Goal: Task Accomplishment & Management: Manage account settings

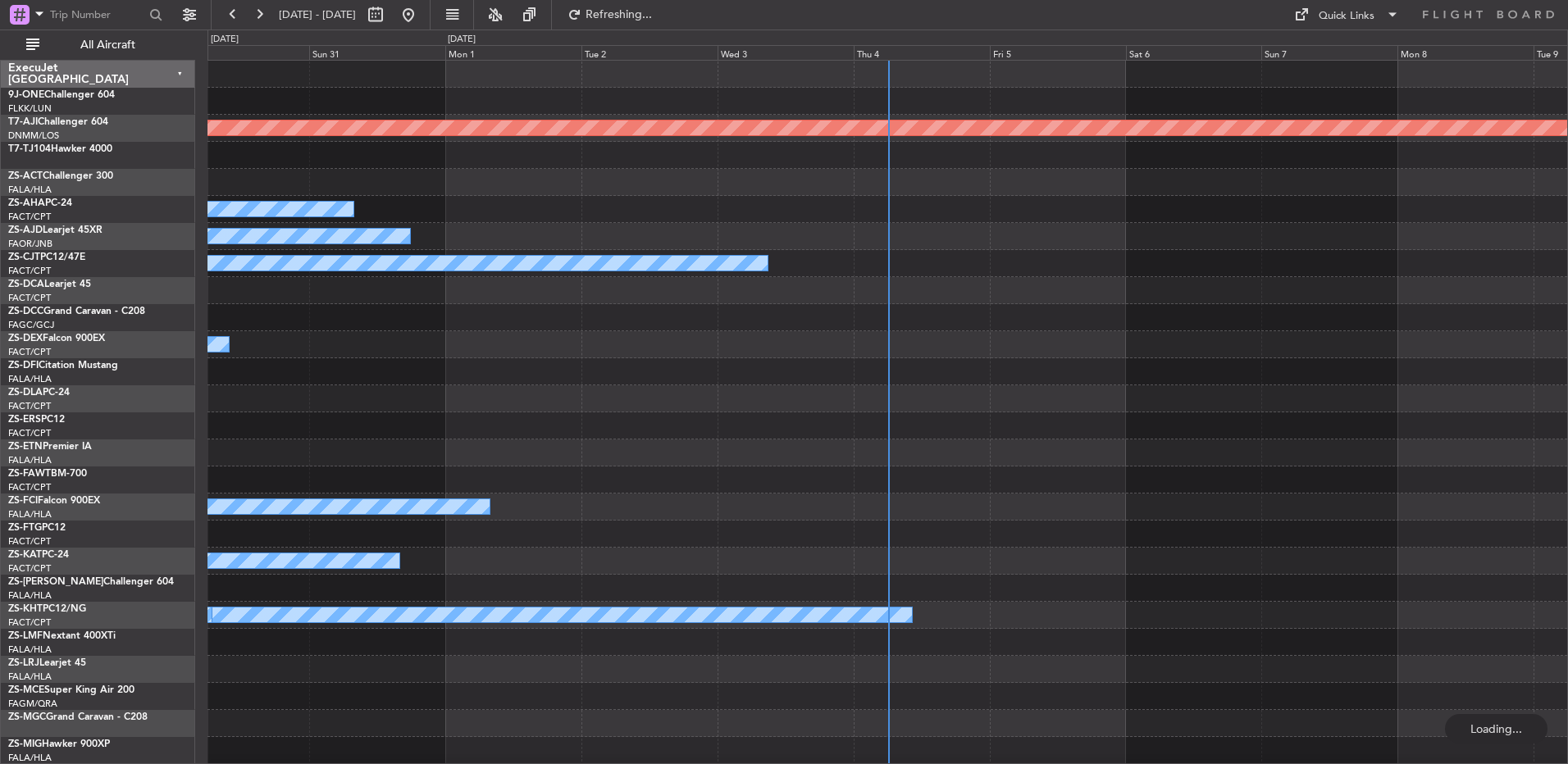
click at [880, 49] on div "Thu 4" at bounding box center [922, 52] width 137 height 15
click at [121, 47] on span "All Aircraft" at bounding box center [108, 45] width 130 height 11
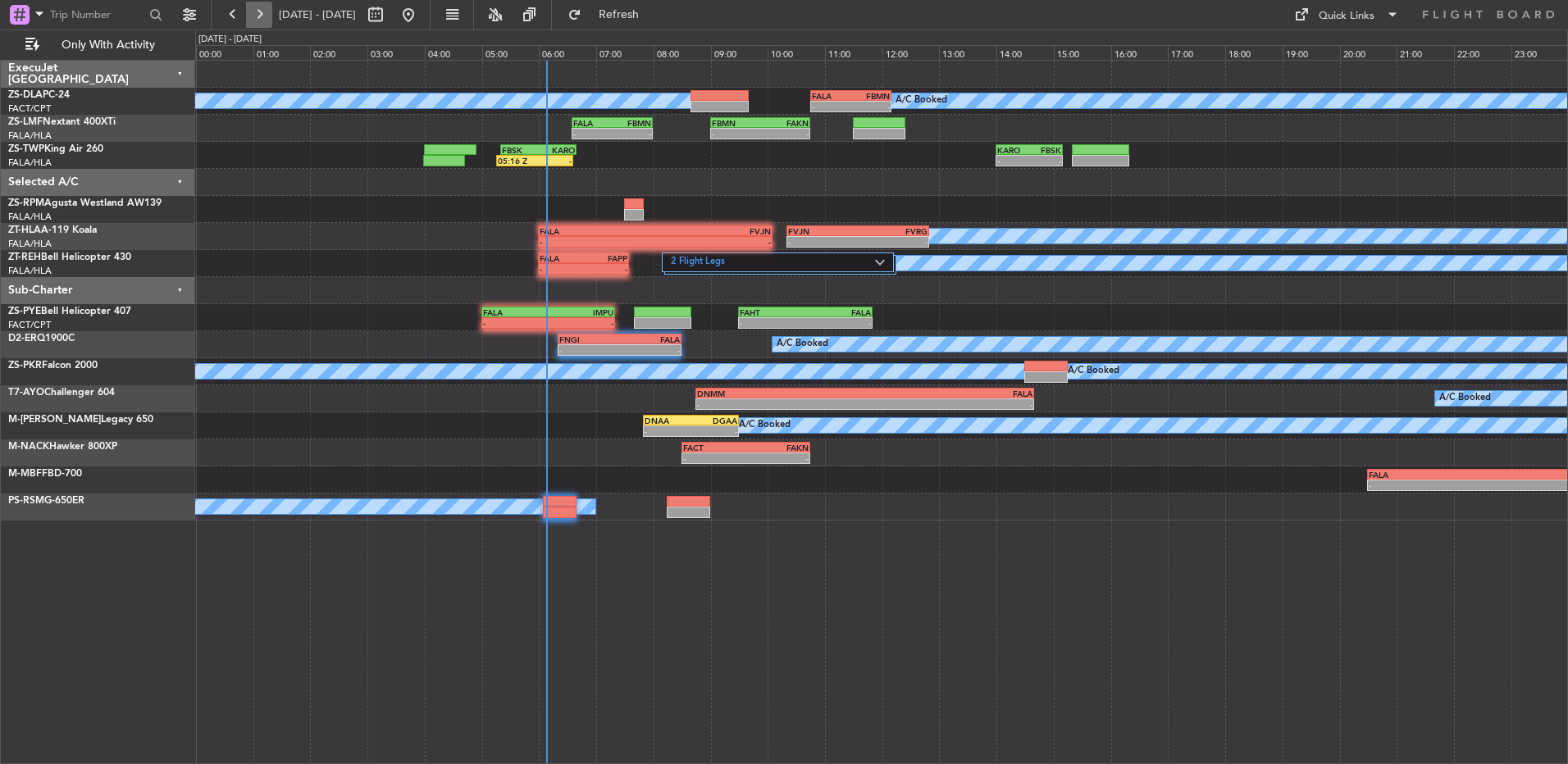
click at [256, 17] on button at bounding box center [259, 15] width 26 height 26
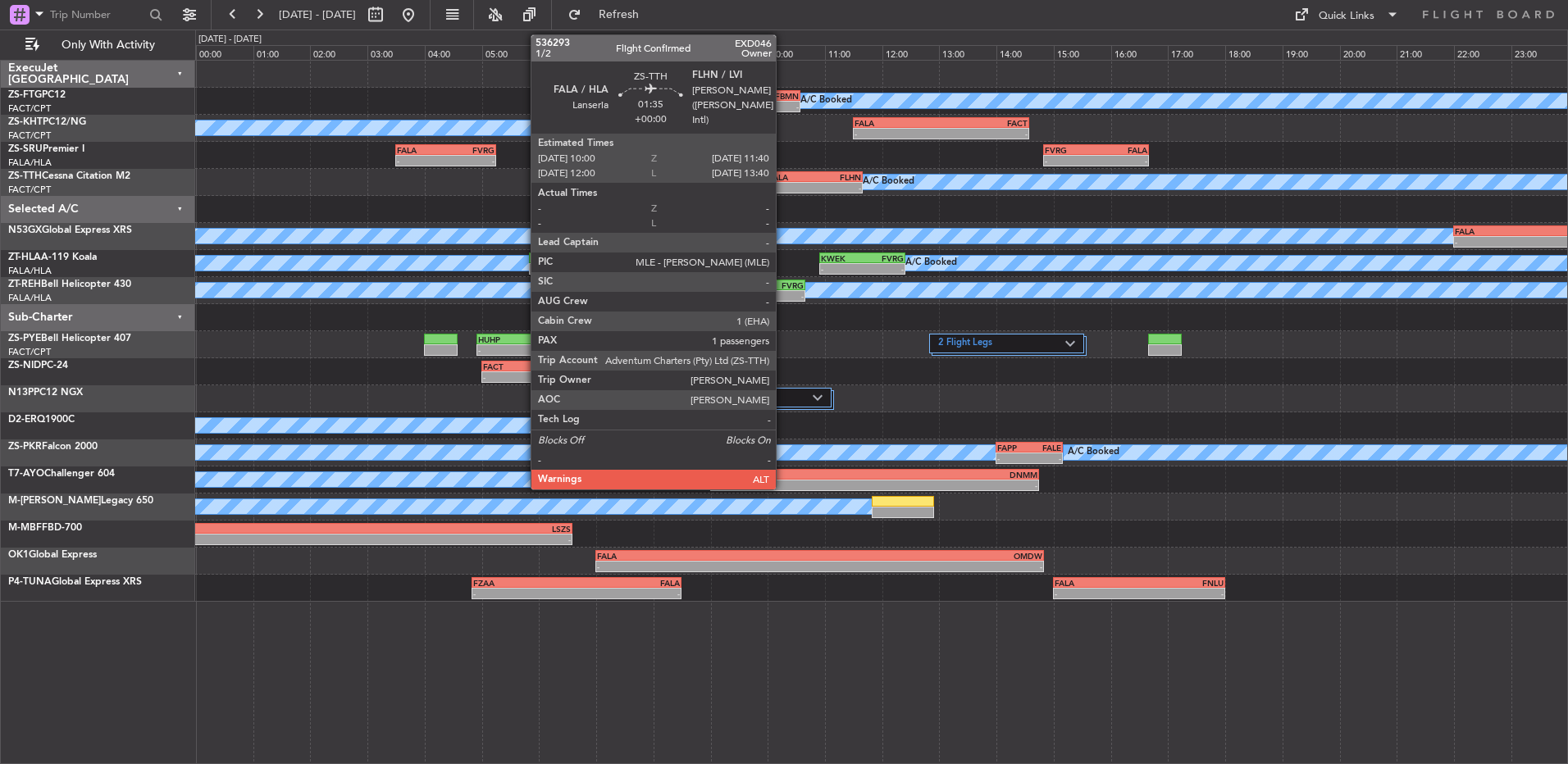
click at [783, 177] on div "FALA" at bounding box center [791, 177] width 46 height 10
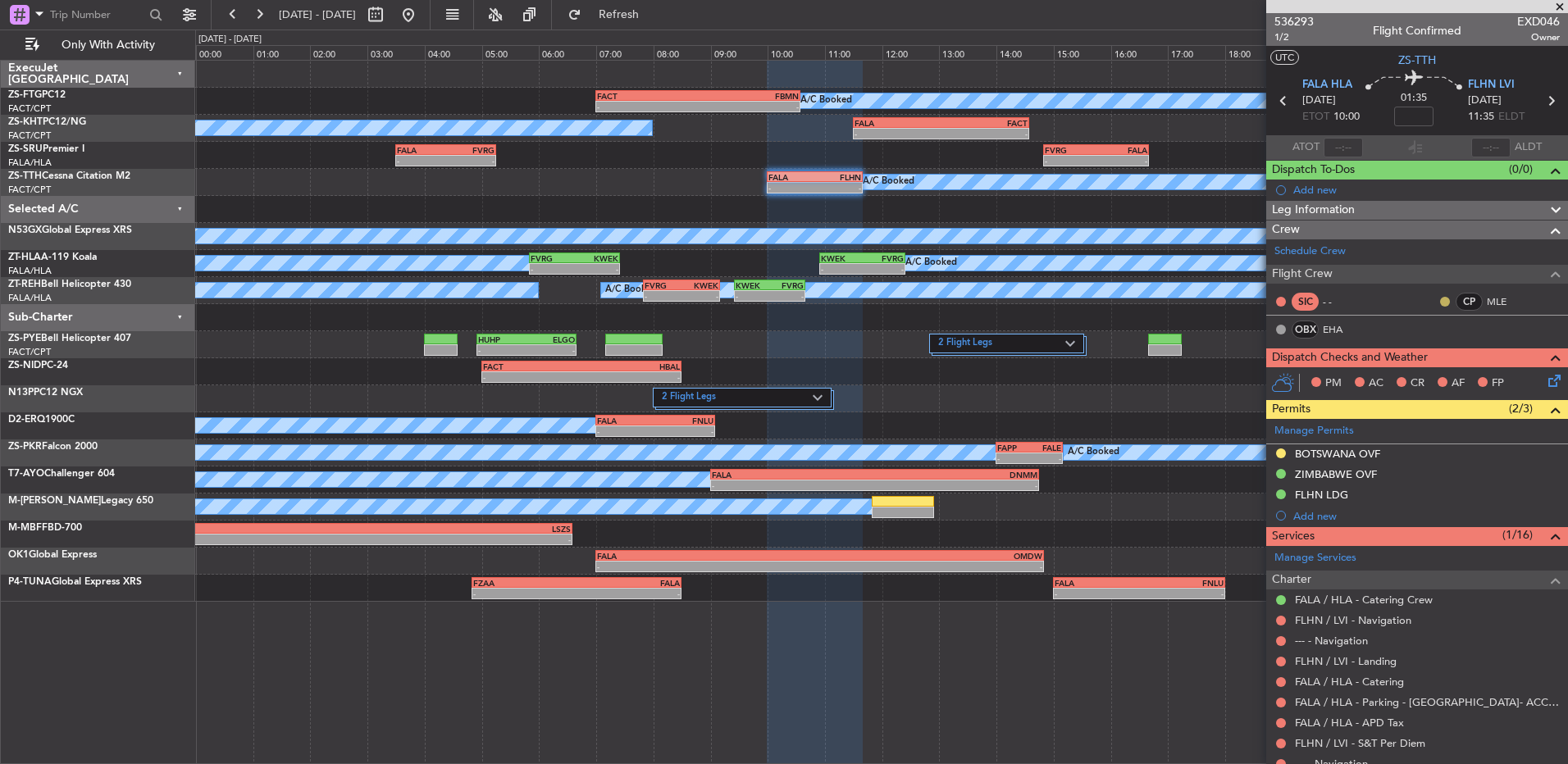
click at [1441, 296] on button at bounding box center [1445, 301] width 10 height 10
click at [1407, 341] on span "Acknowledged" at bounding box center [1437, 350] width 72 height 17
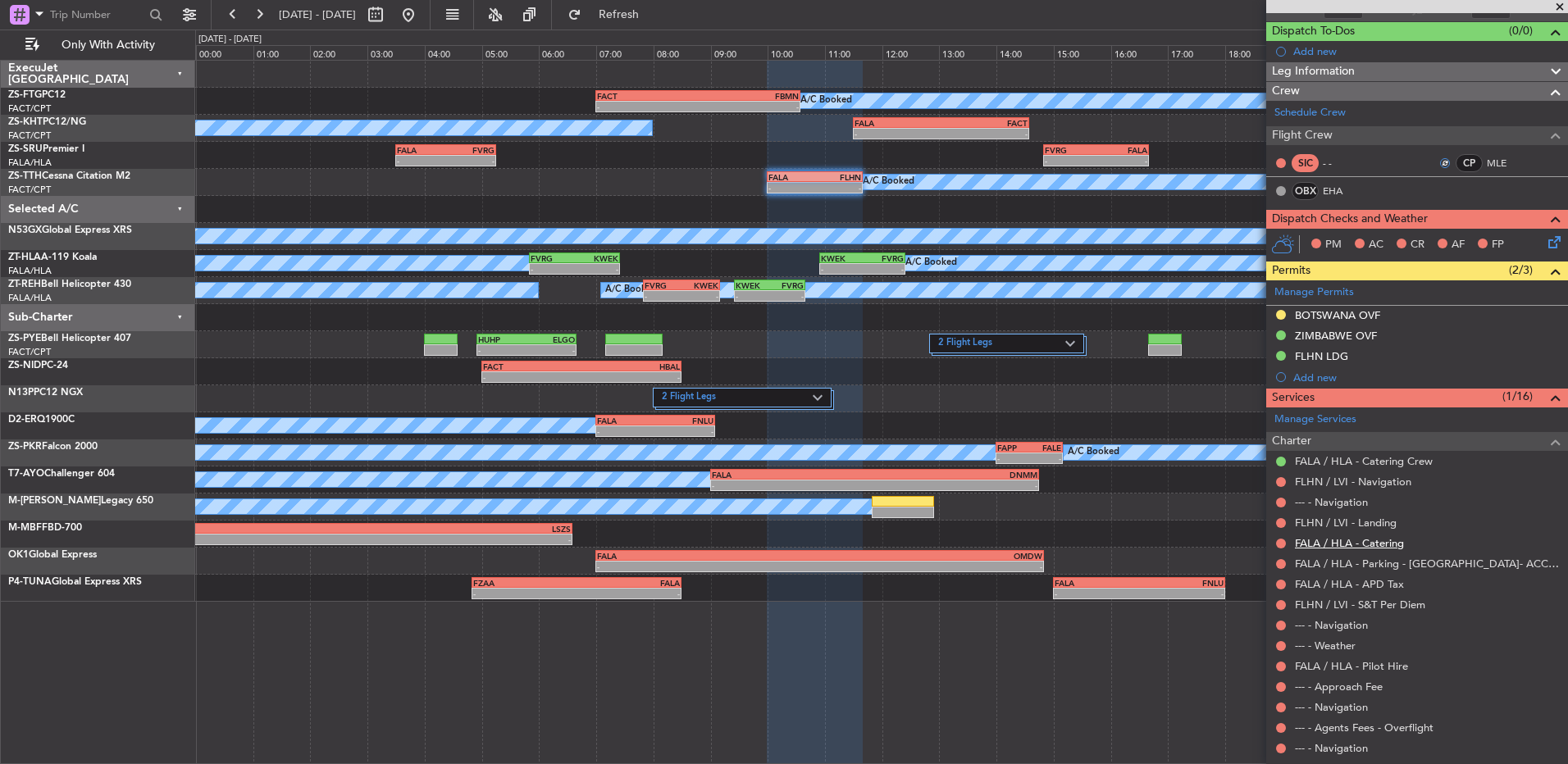
scroll to position [234, 0]
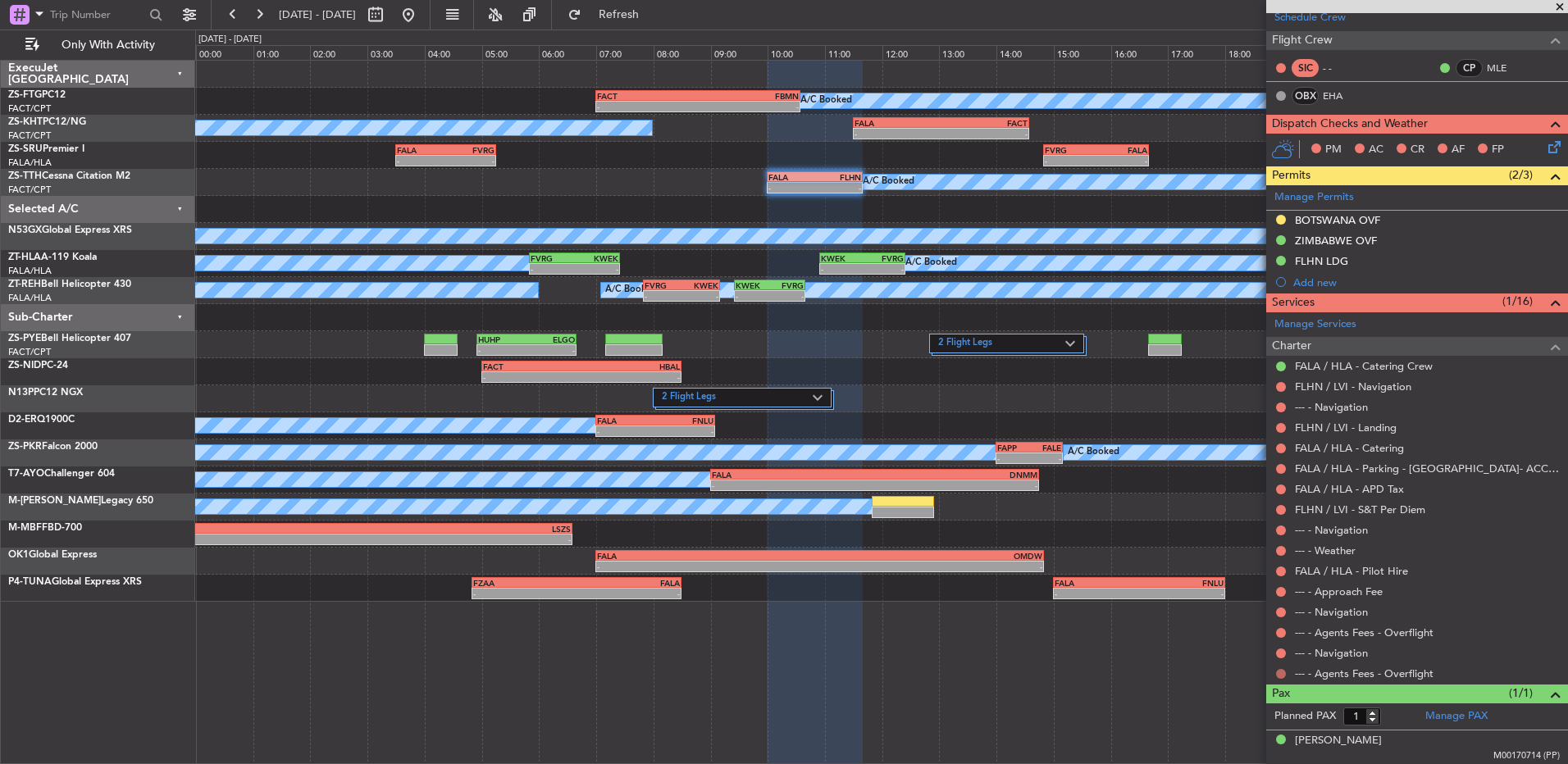
click at [1280, 675] on button at bounding box center [1281, 673] width 10 height 10
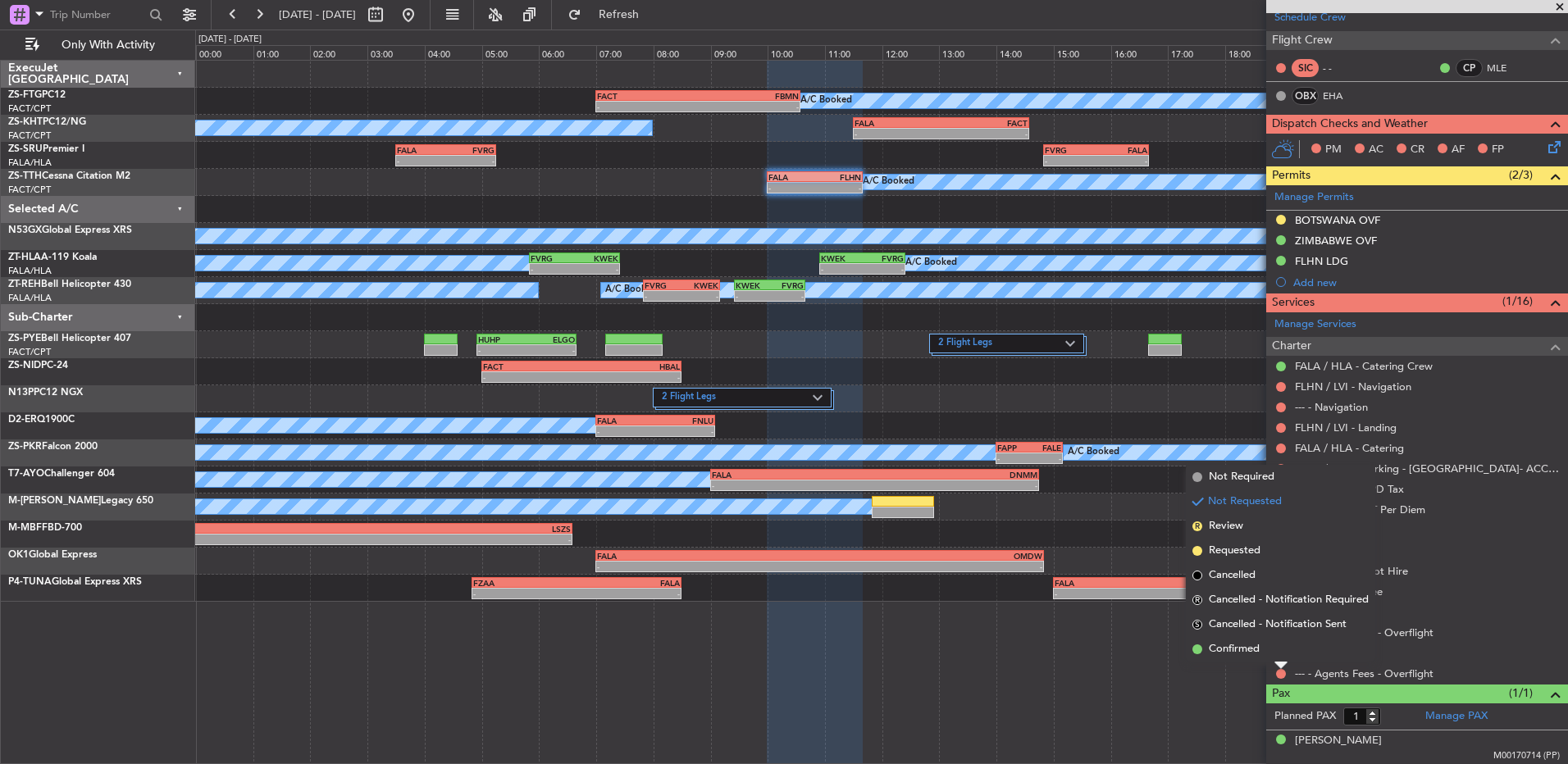
click at [1281, 666] on div at bounding box center [1282, 665] width 13 height 7
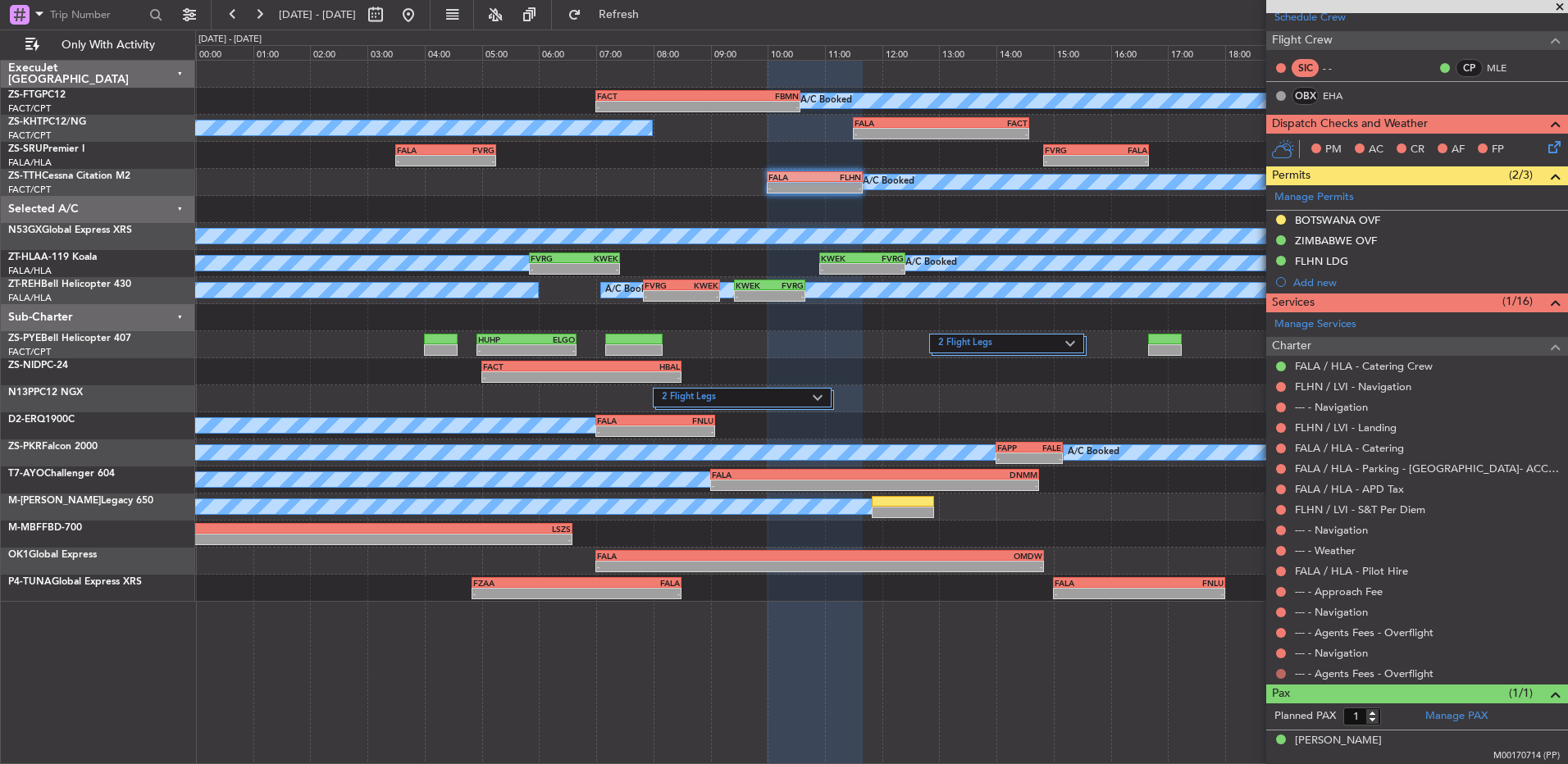
click at [1284, 672] on button at bounding box center [1281, 673] width 10 height 10
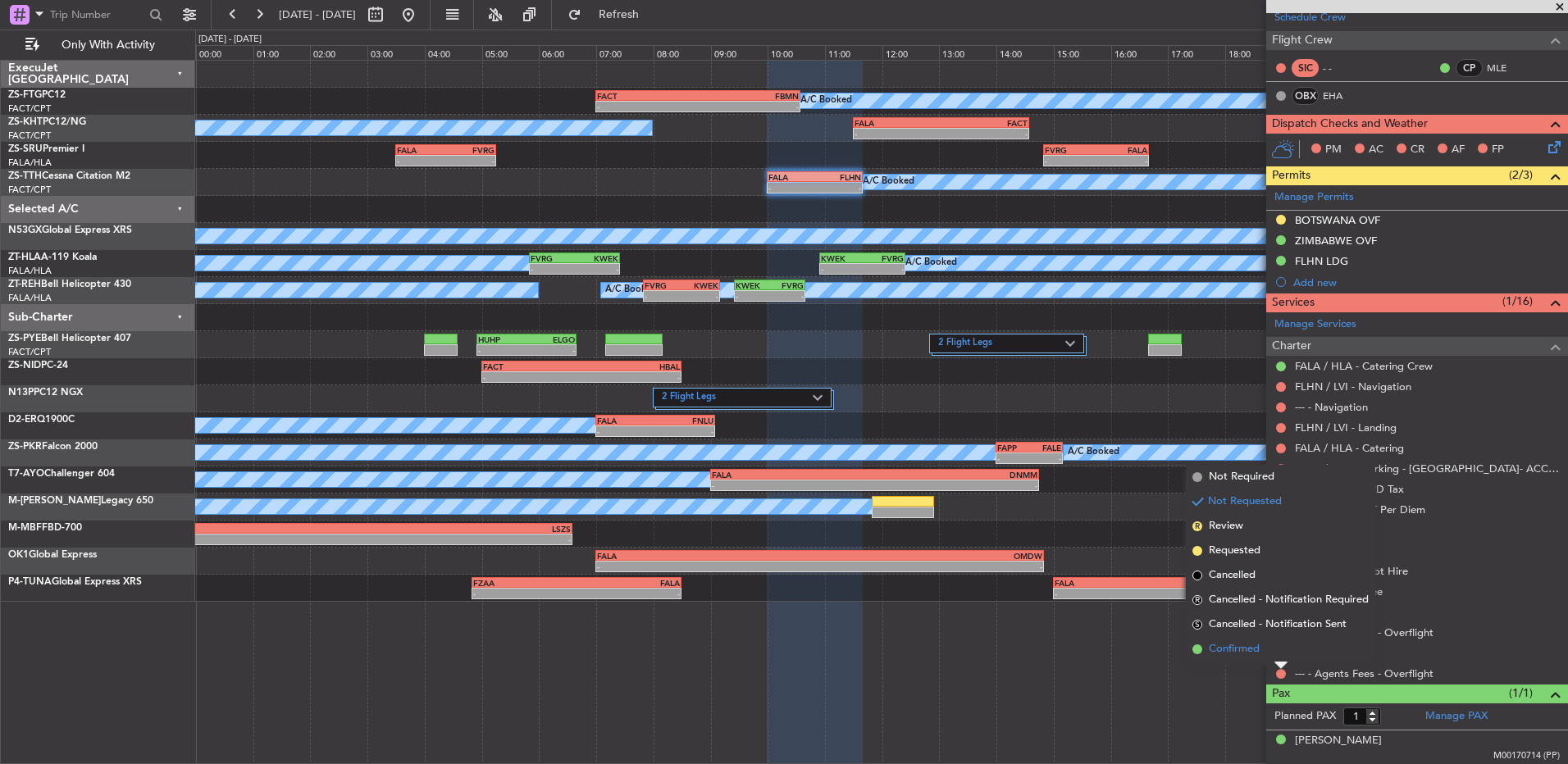
click at [1284, 657] on li "Confirmed" at bounding box center [1281, 649] width 190 height 24
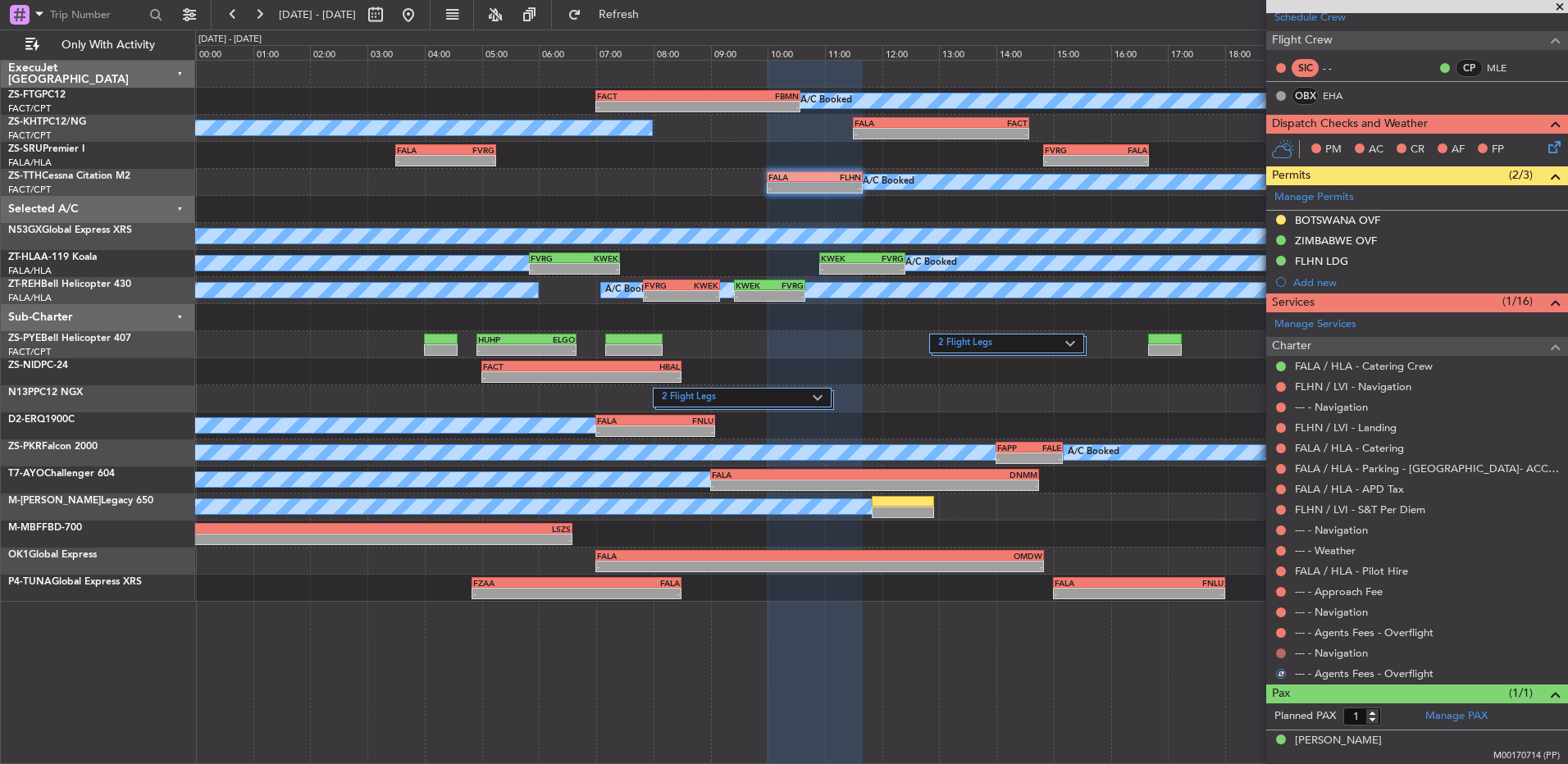
click at [1285, 652] on button at bounding box center [1281, 654] width 10 height 10
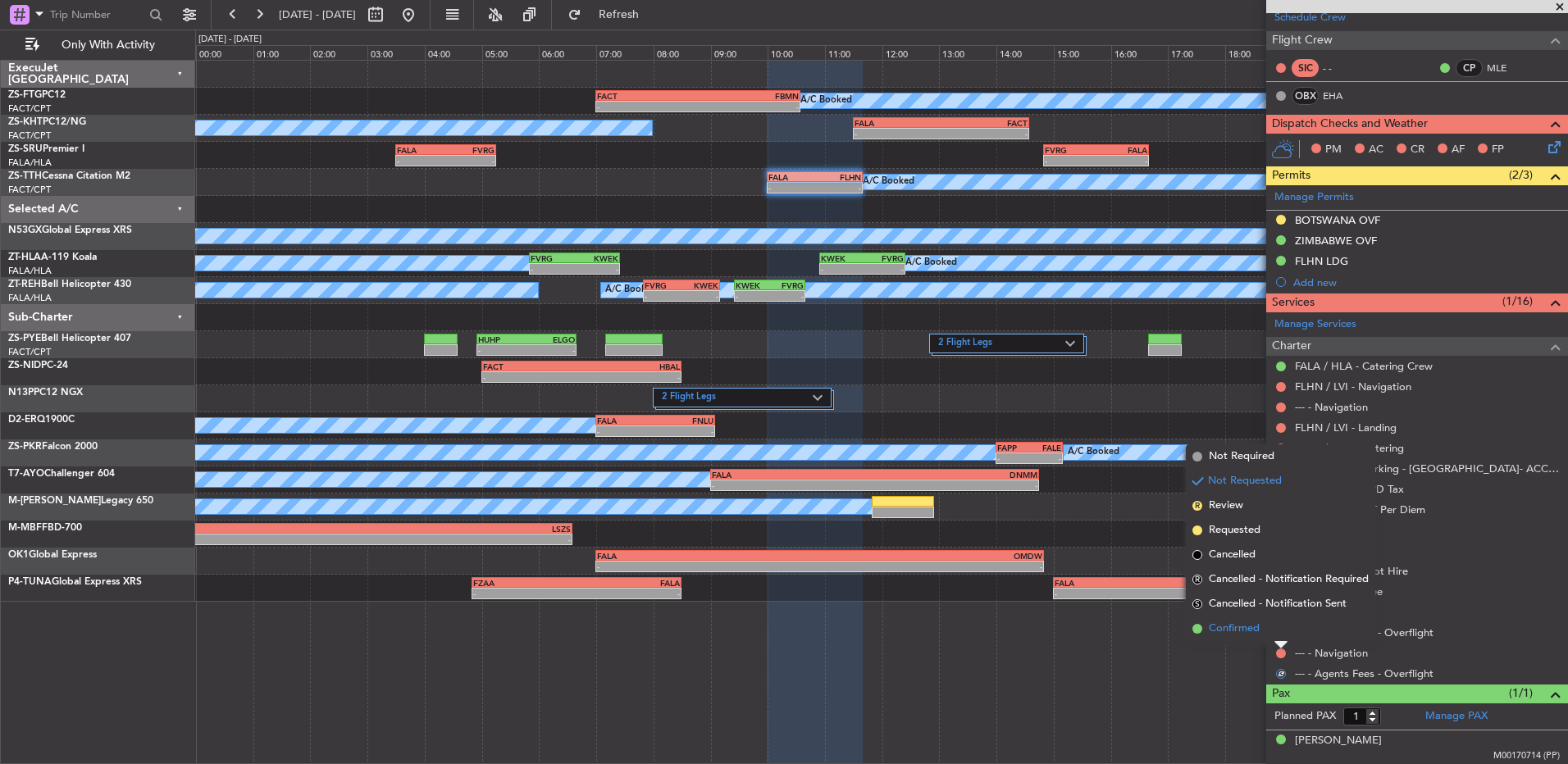
click at [1283, 636] on li "Confirmed" at bounding box center [1281, 628] width 190 height 24
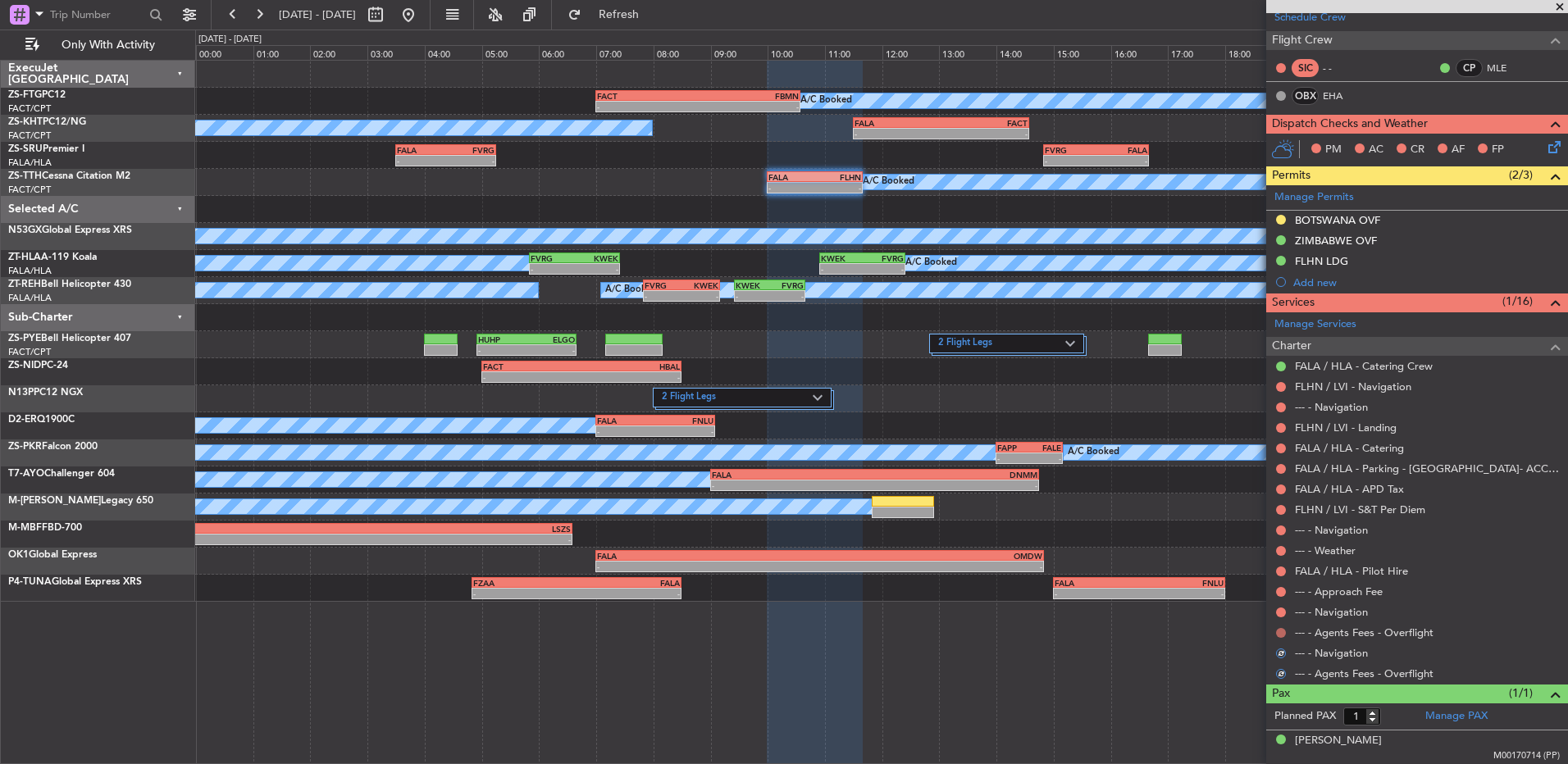
click at [1277, 629] on button at bounding box center [1281, 633] width 10 height 10
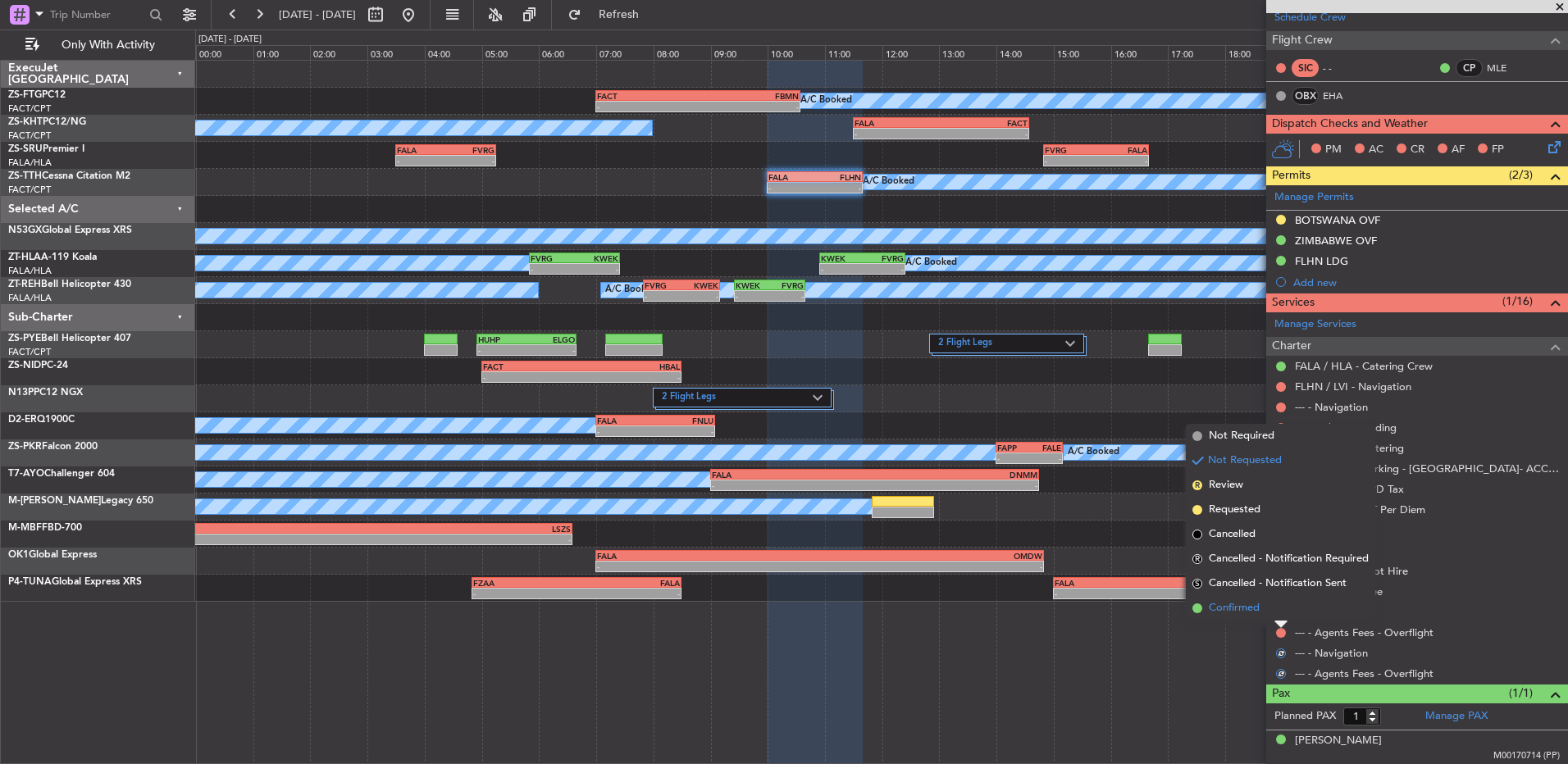
click at [1285, 605] on li "Confirmed" at bounding box center [1281, 608] width 190 height 24
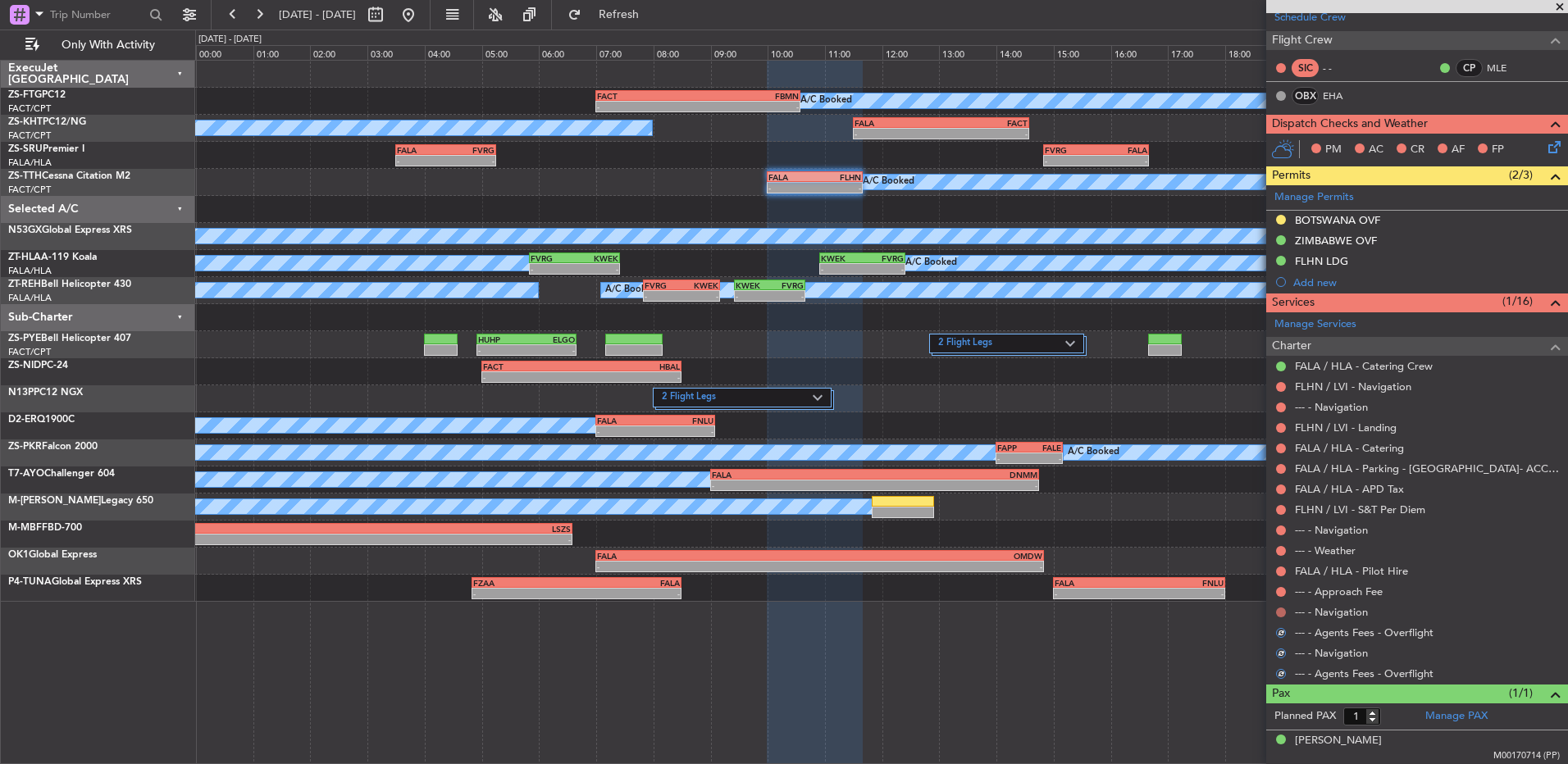
click at [1283, 611] on button at bounding box center [1281, 613] width 10 height 10
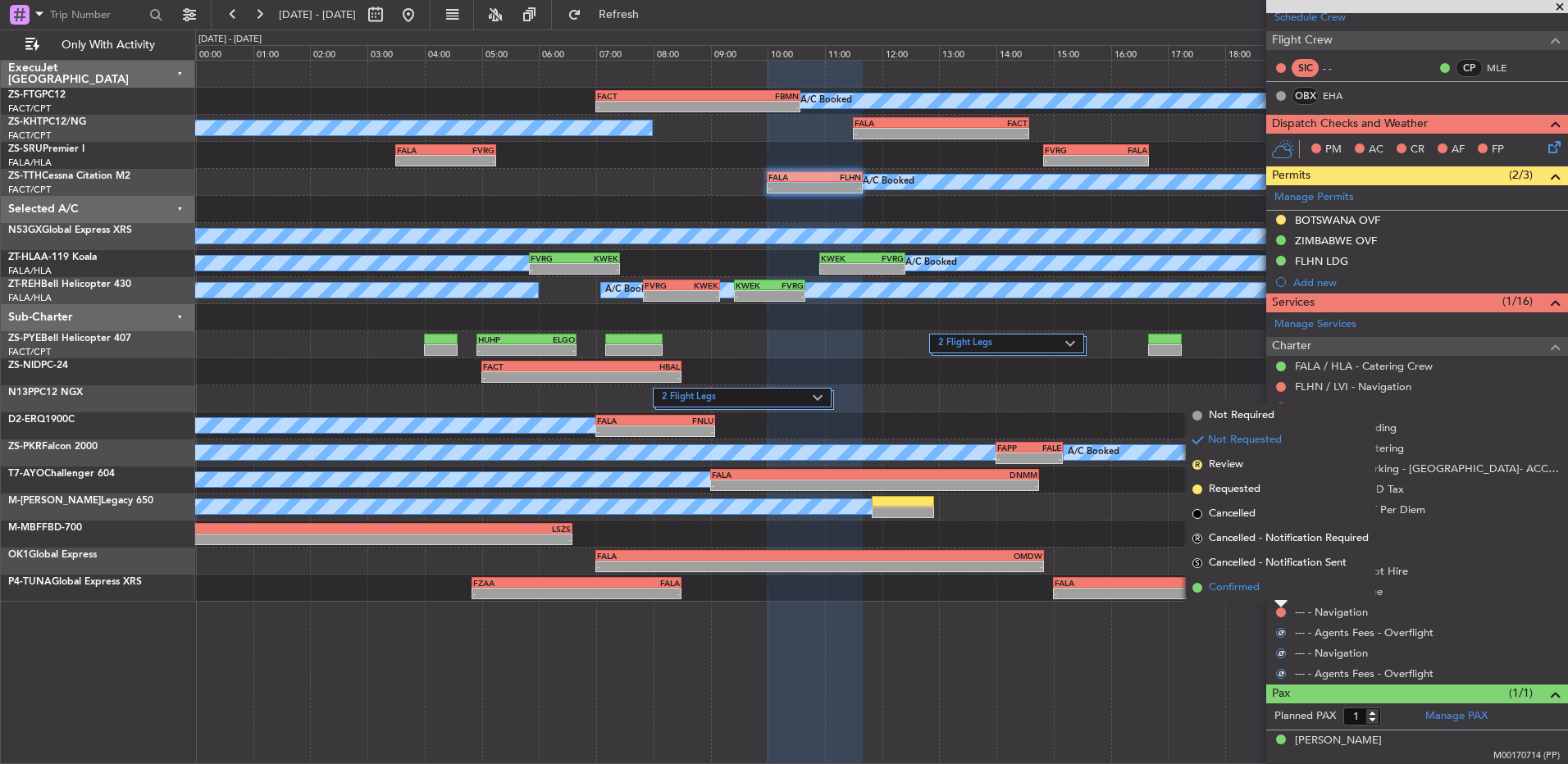
click at [1281, 592] on li "Confirmed" at bounding box center [1281, 588] width 190 height 24
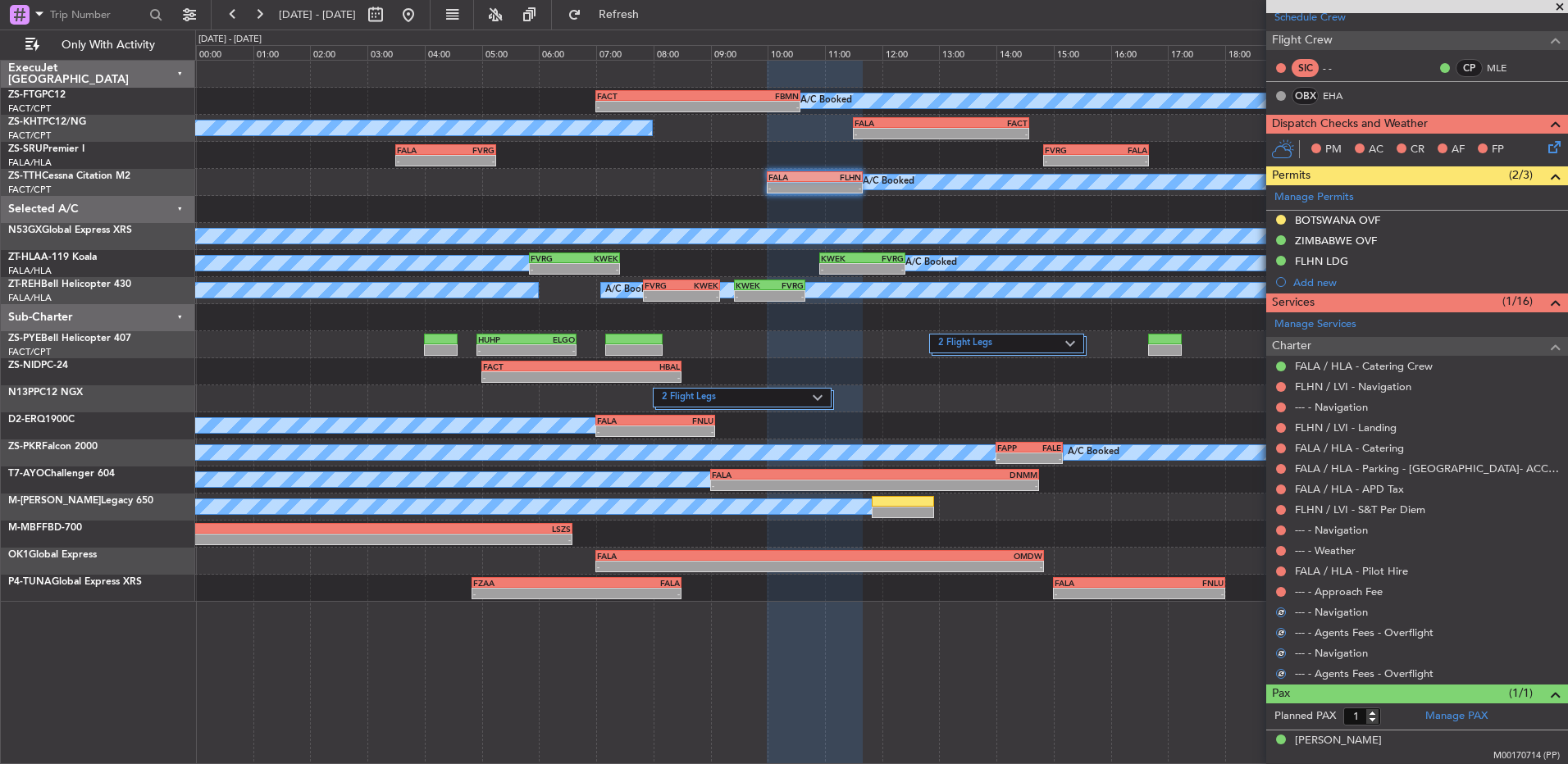
click at [1281, 592] on button at bounding box center [1281, 592] width 10 height 10
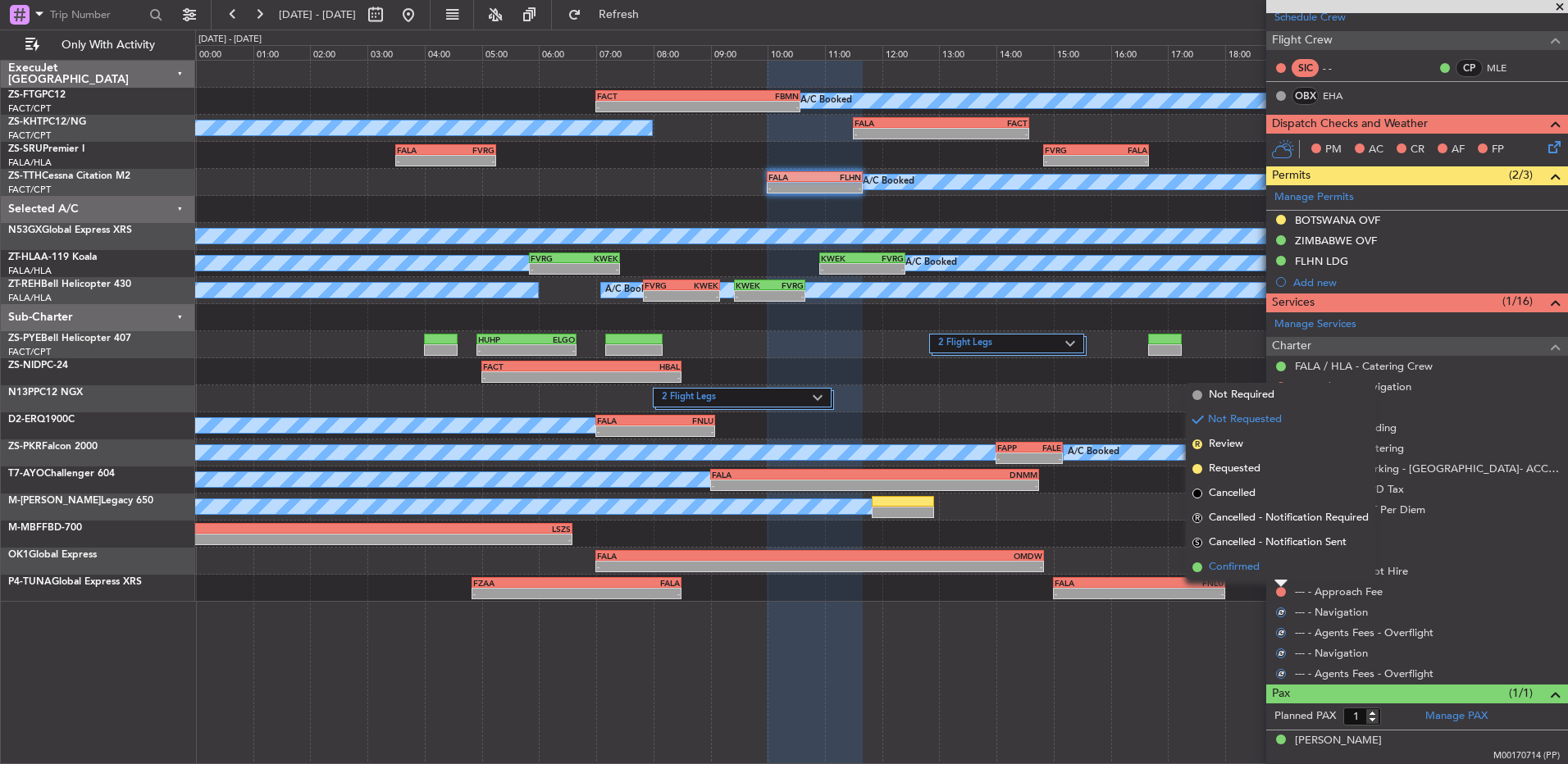
click at [1285, 568] on li "Confirmed" at bounding box center [1281, 568] width 190 height 24
click at [1285, 568] on button at bounding box center [1281, 571] width 10 height 10
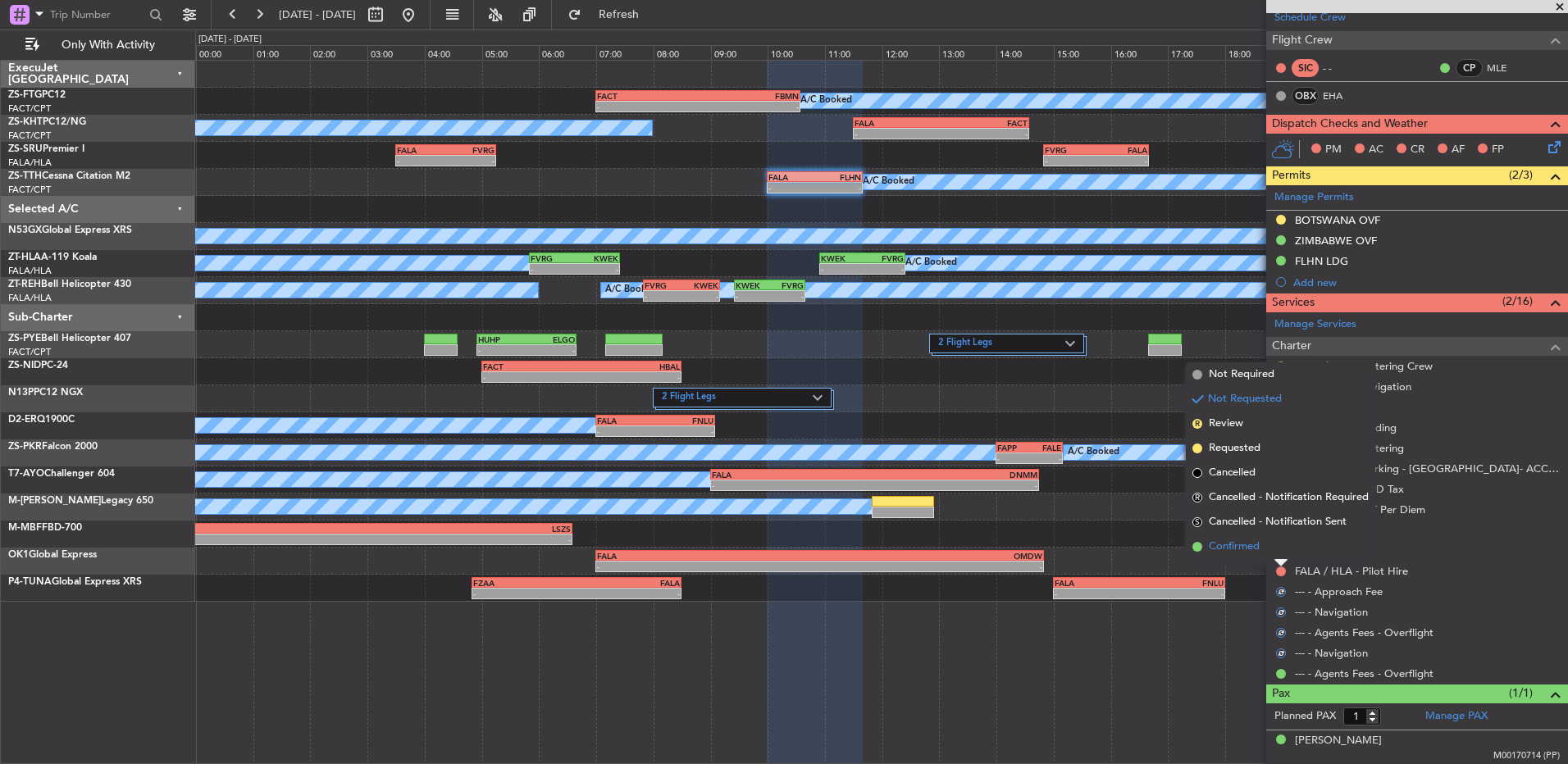
click at [1276, 552] on li "Confirmed" at bounding box center [1281, 547] width 190 height 24
click at [1277, 552] on button at bounding box center [1281, 551] width 10 height 10
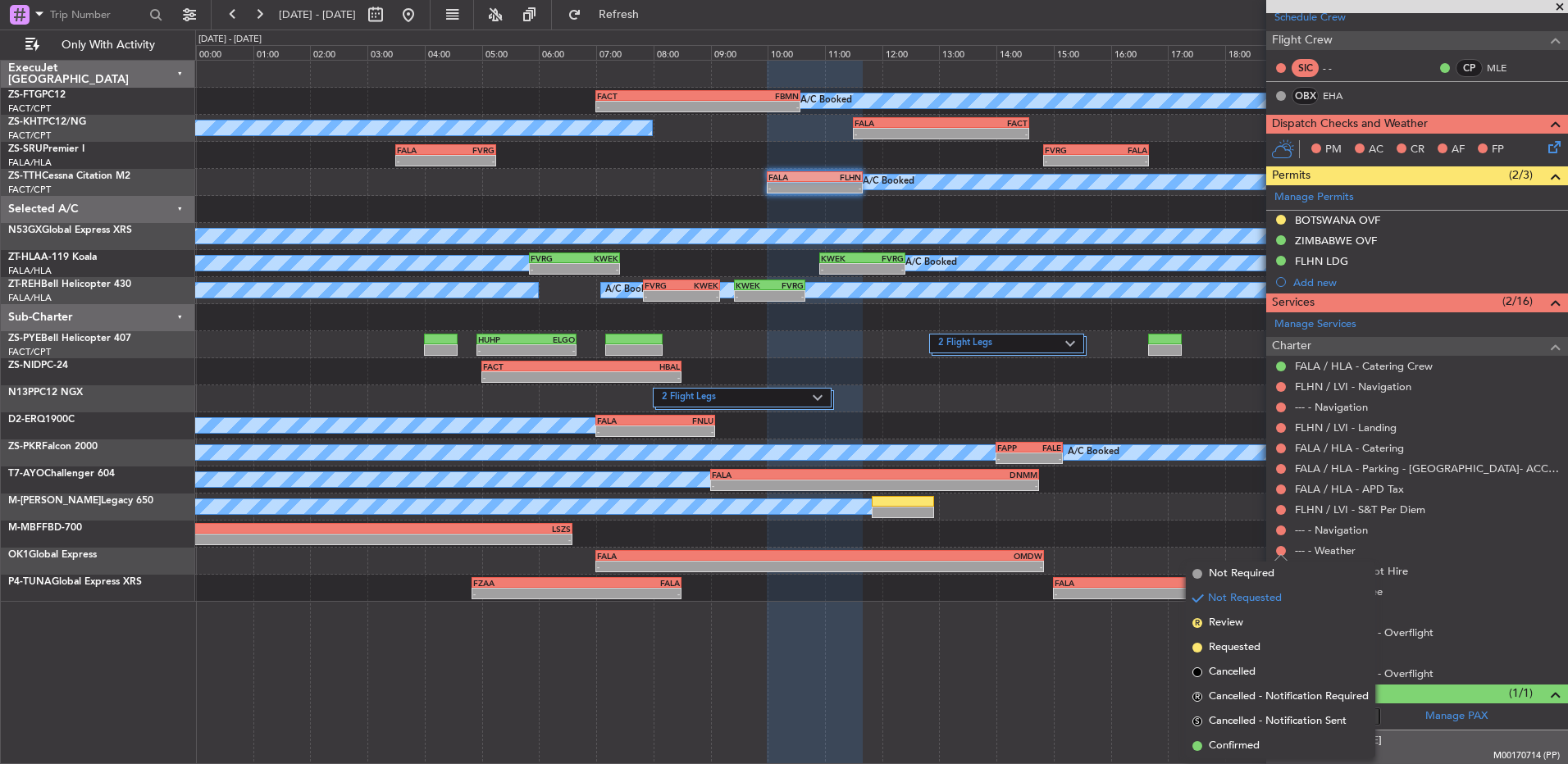
click at [1288, 748] on li "Confirmed" at bounding box center [1281, 746] width 190 height 24
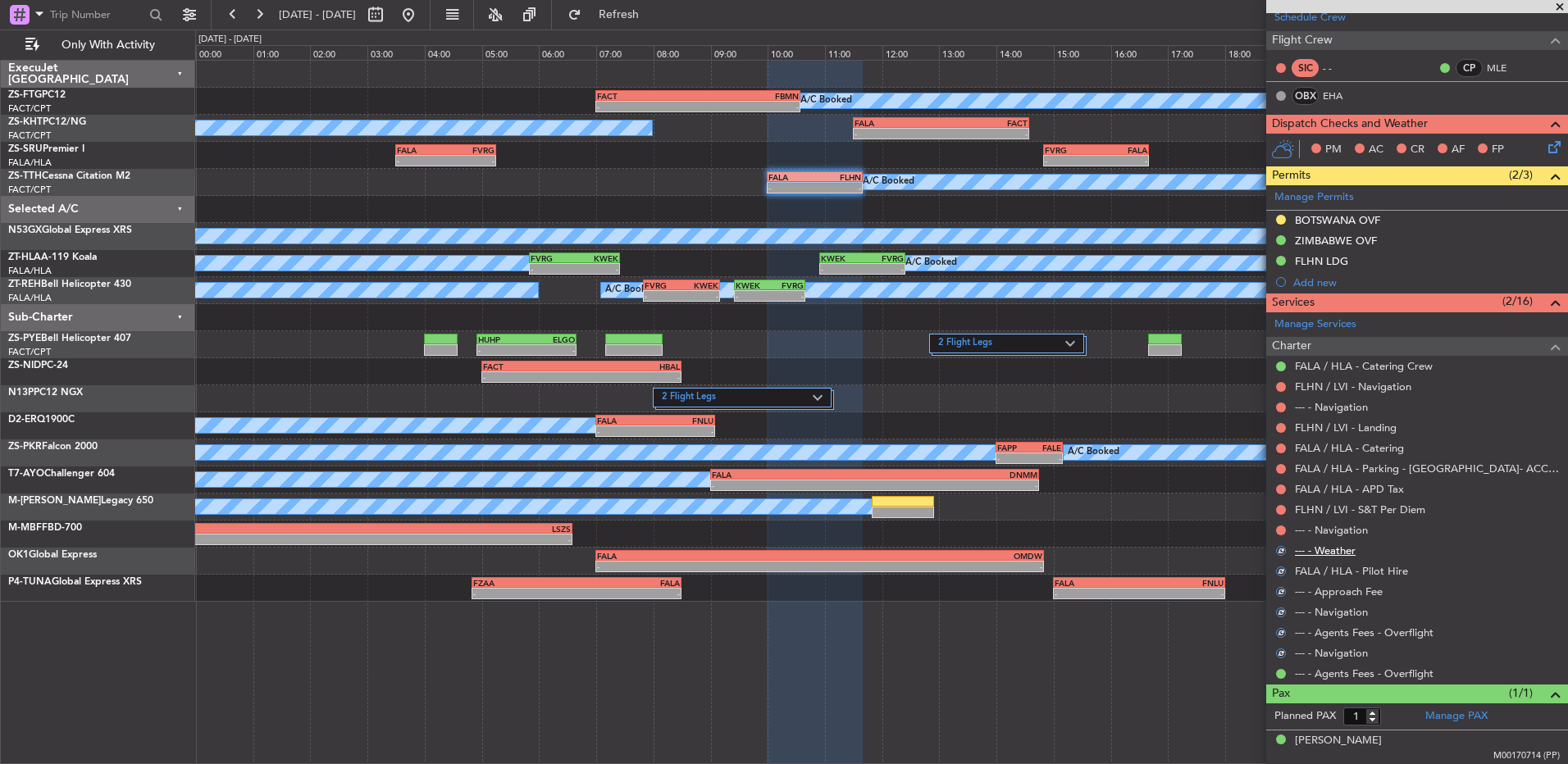
scroll to position [70, 0]
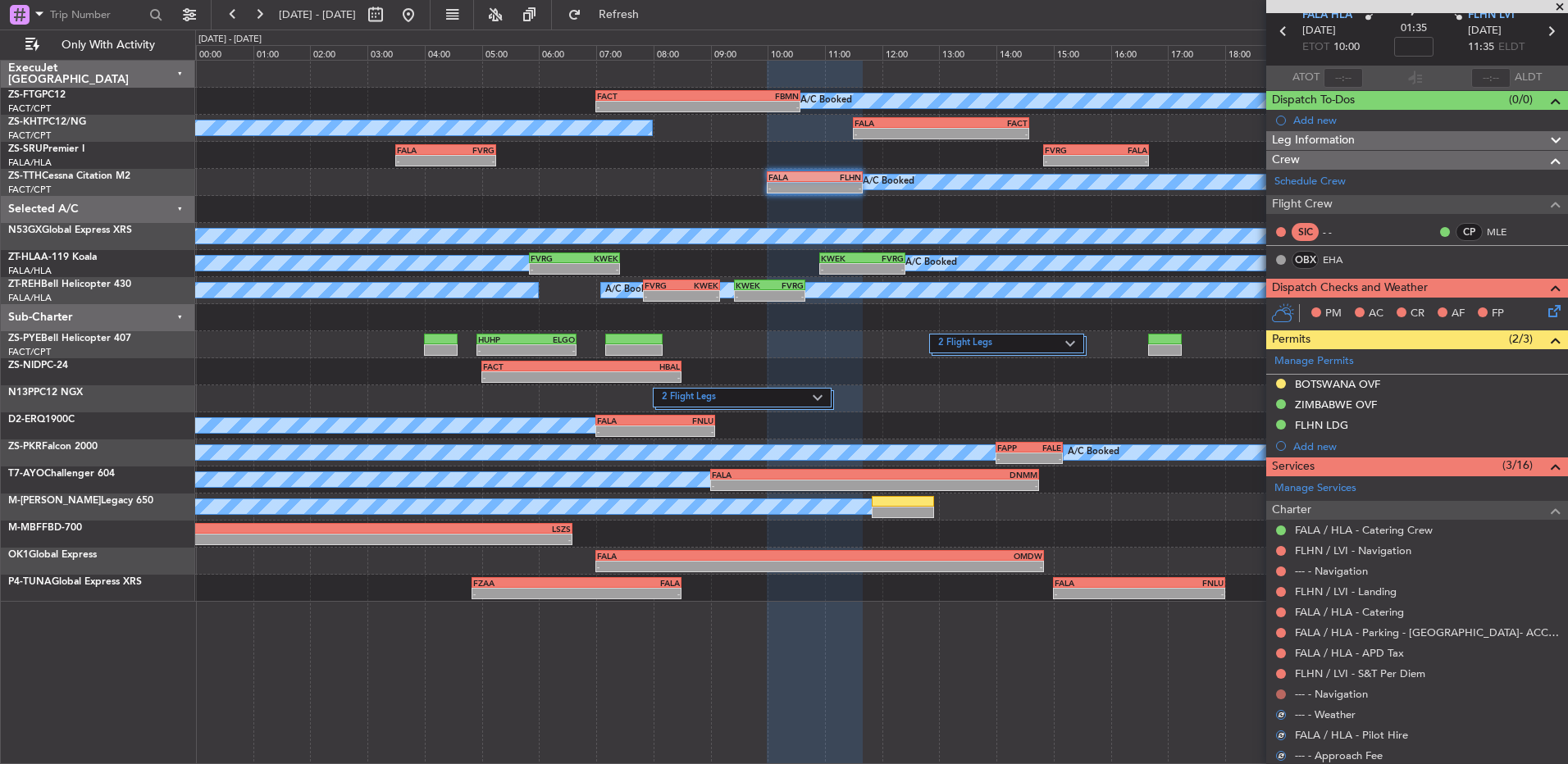
click at [1283, 696] on button at bounding box center [1281, 694] width 10 height 10
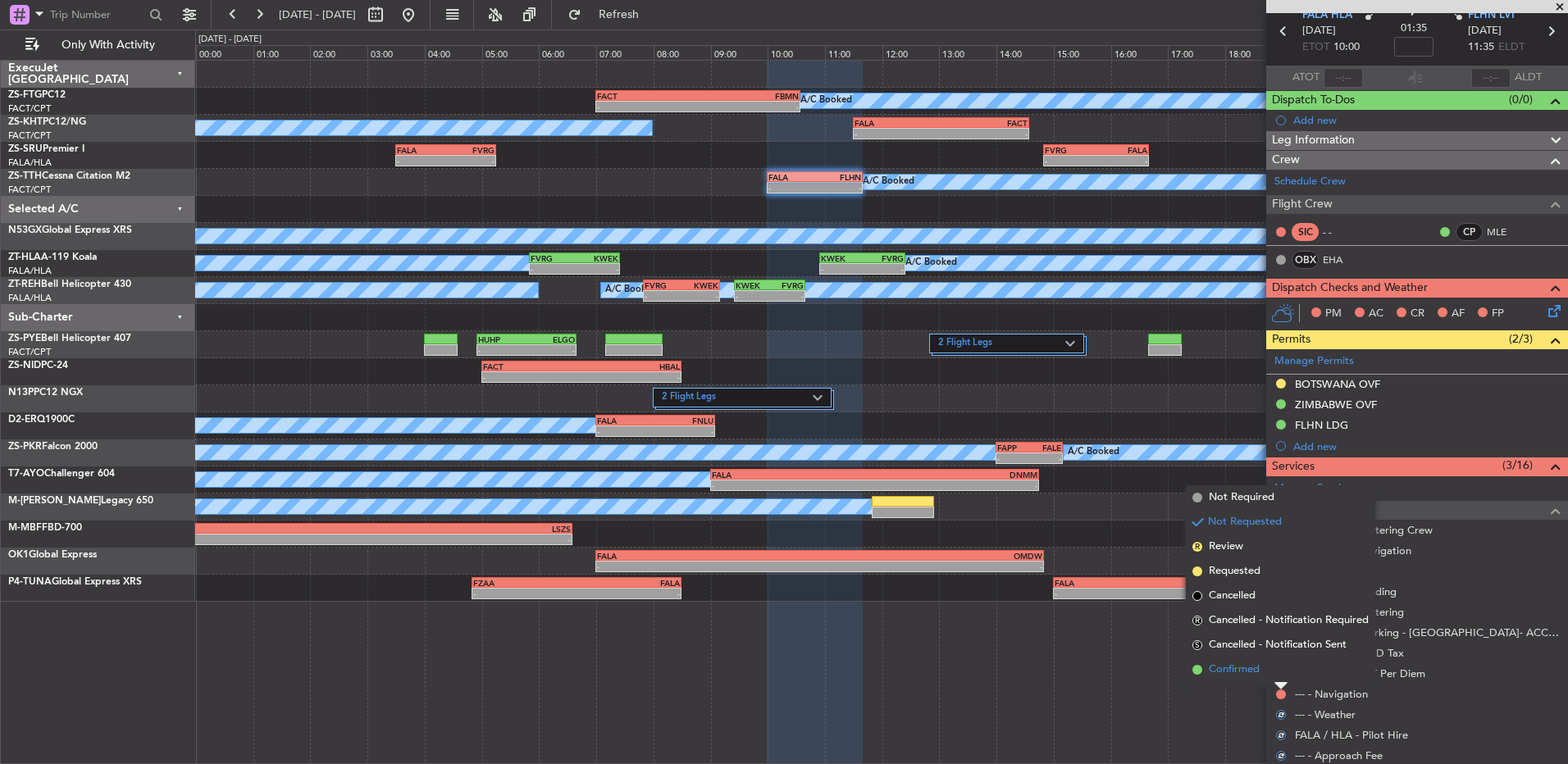
click at [1279, 678] on li "Confirmed" at bounding box center [1281, 670] width 190 height 24
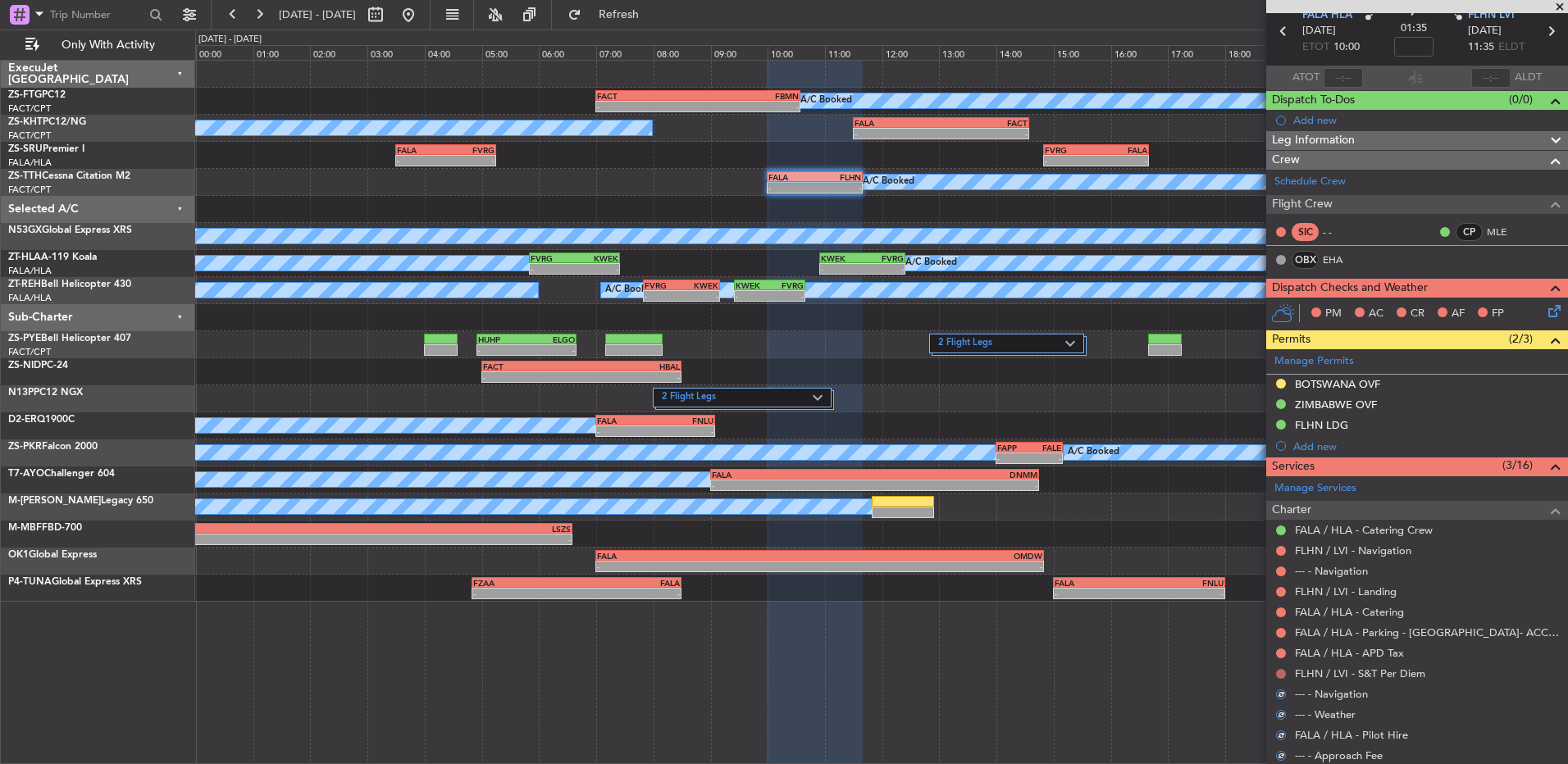
click at [1282, 674] on button at bounding box center [1281, 673] width 10 height 10
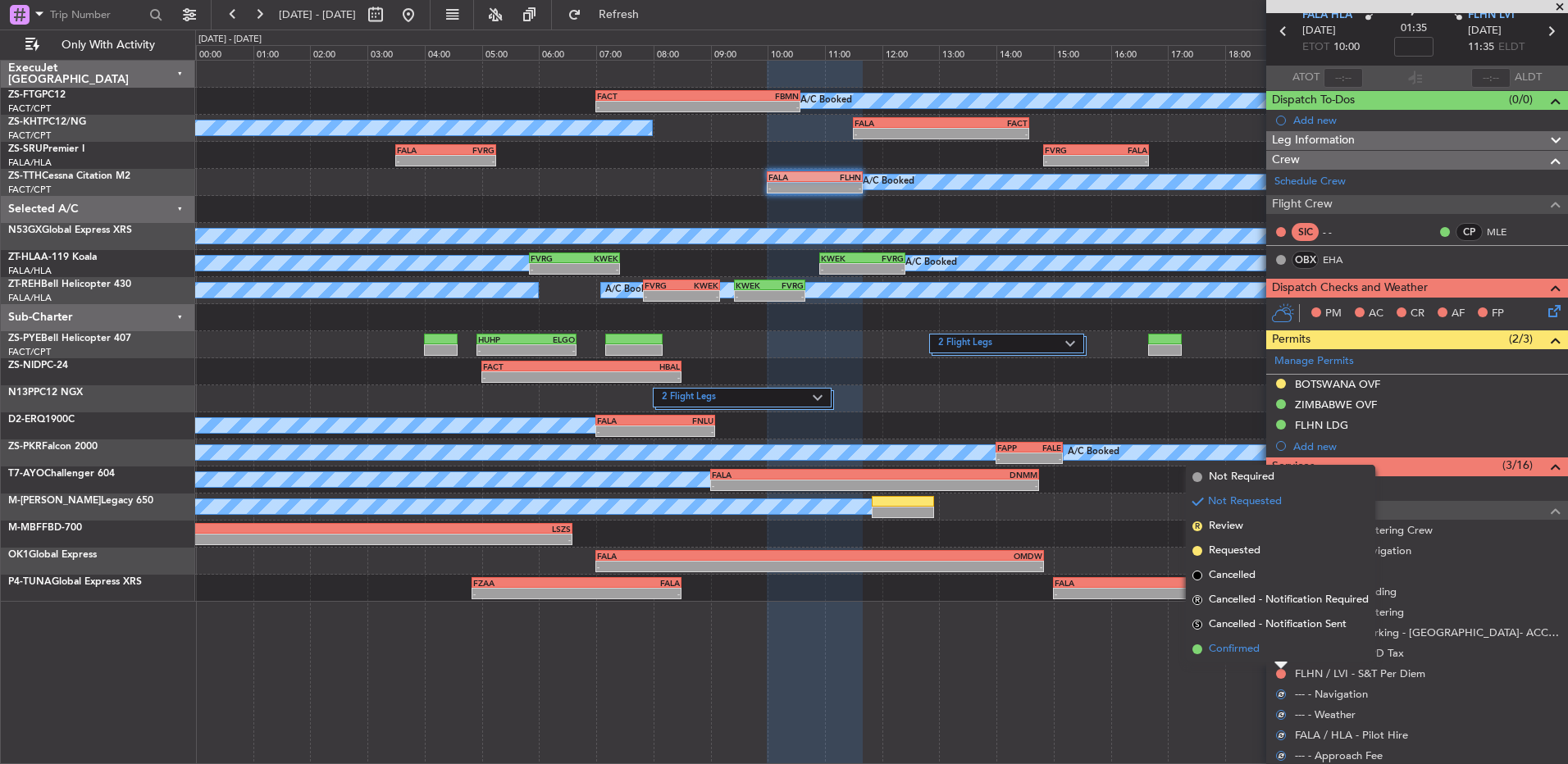
click at [1289, 652] on li "Confirmed" at bounding box center [1281, 649] width 190 height 24
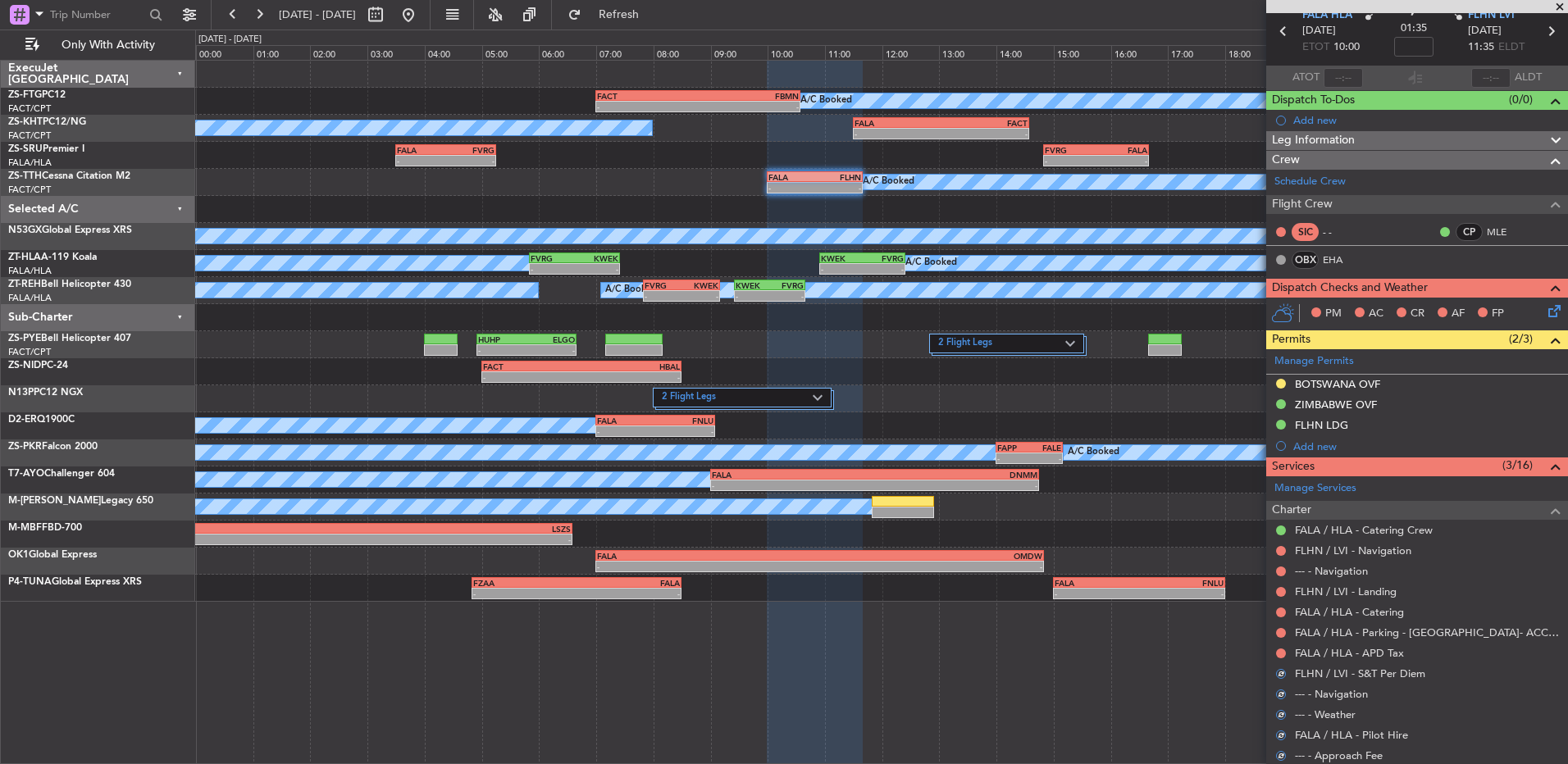
click at [1289, 652] on div "FALA / HLA - APD Tax" at bounding box center [1417, 653] width 302 height 21
click at [1284, 652] on button at bounding box center [1281, 654] width 10 height 10
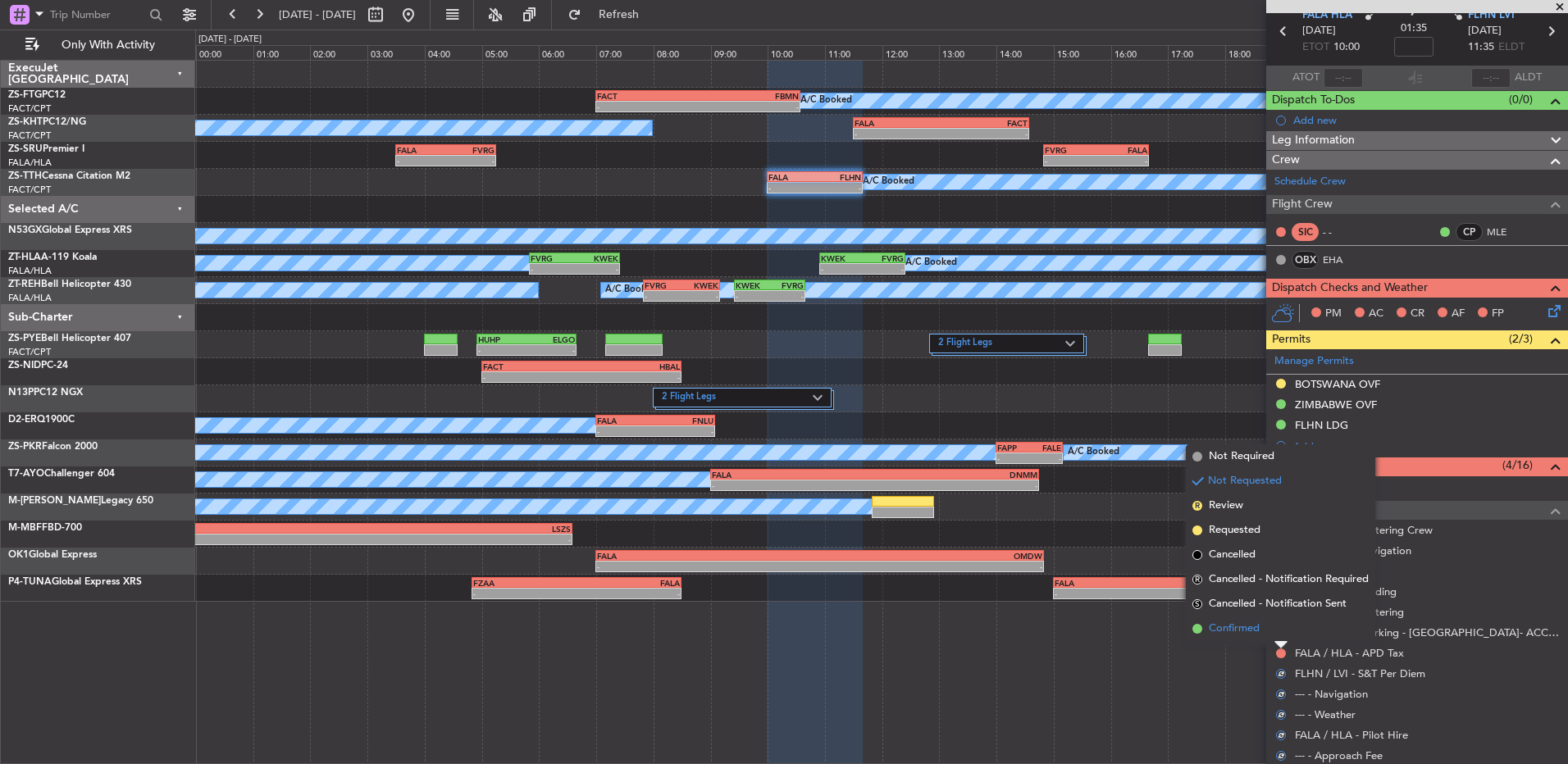
click at [1275, 632] on li "Confirmed" at bounding box center [1281, 628] width 190 height 24
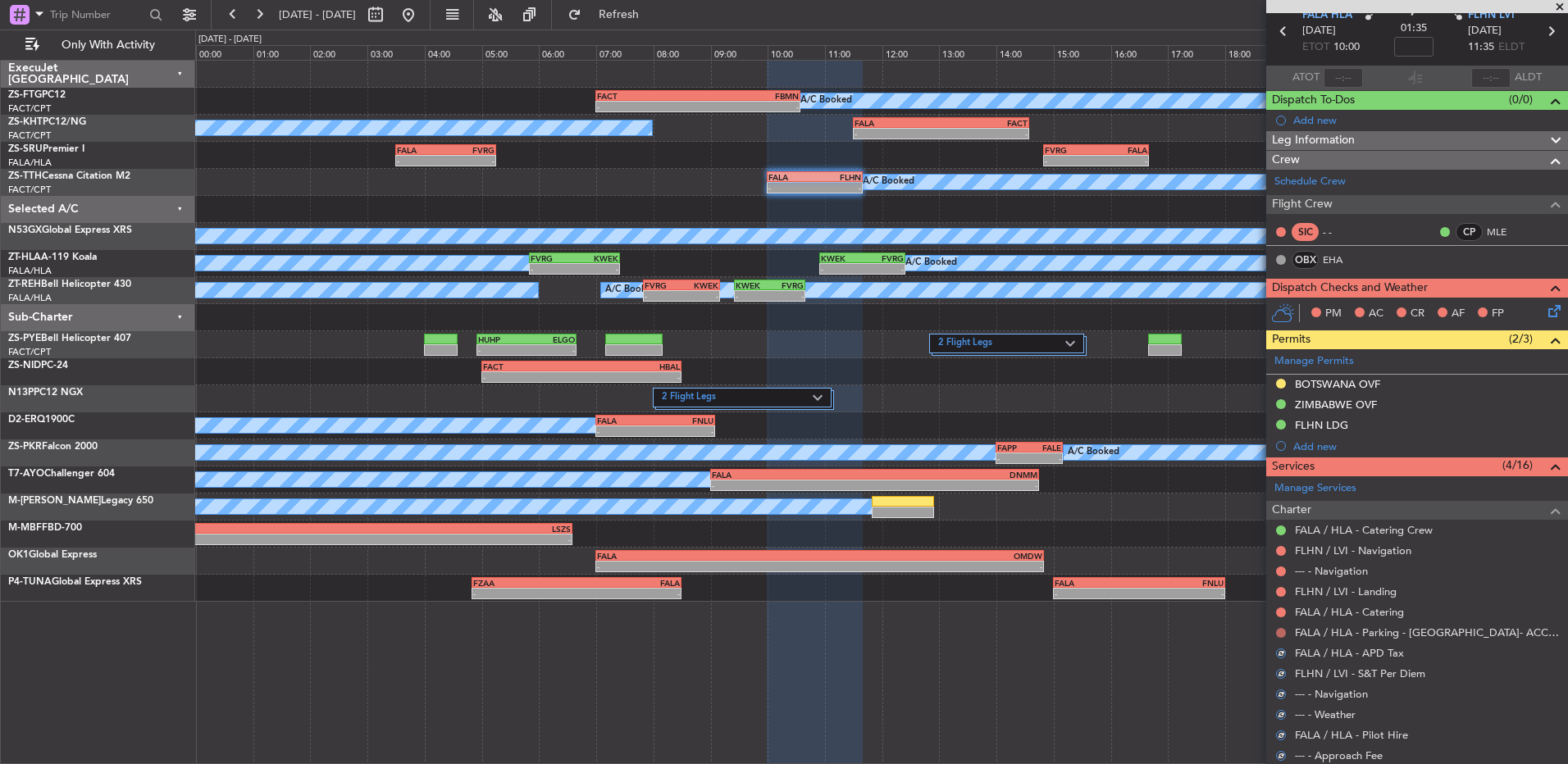
click at [1283, 630] on button at bounding box center [1281, 633] width 10 height 10
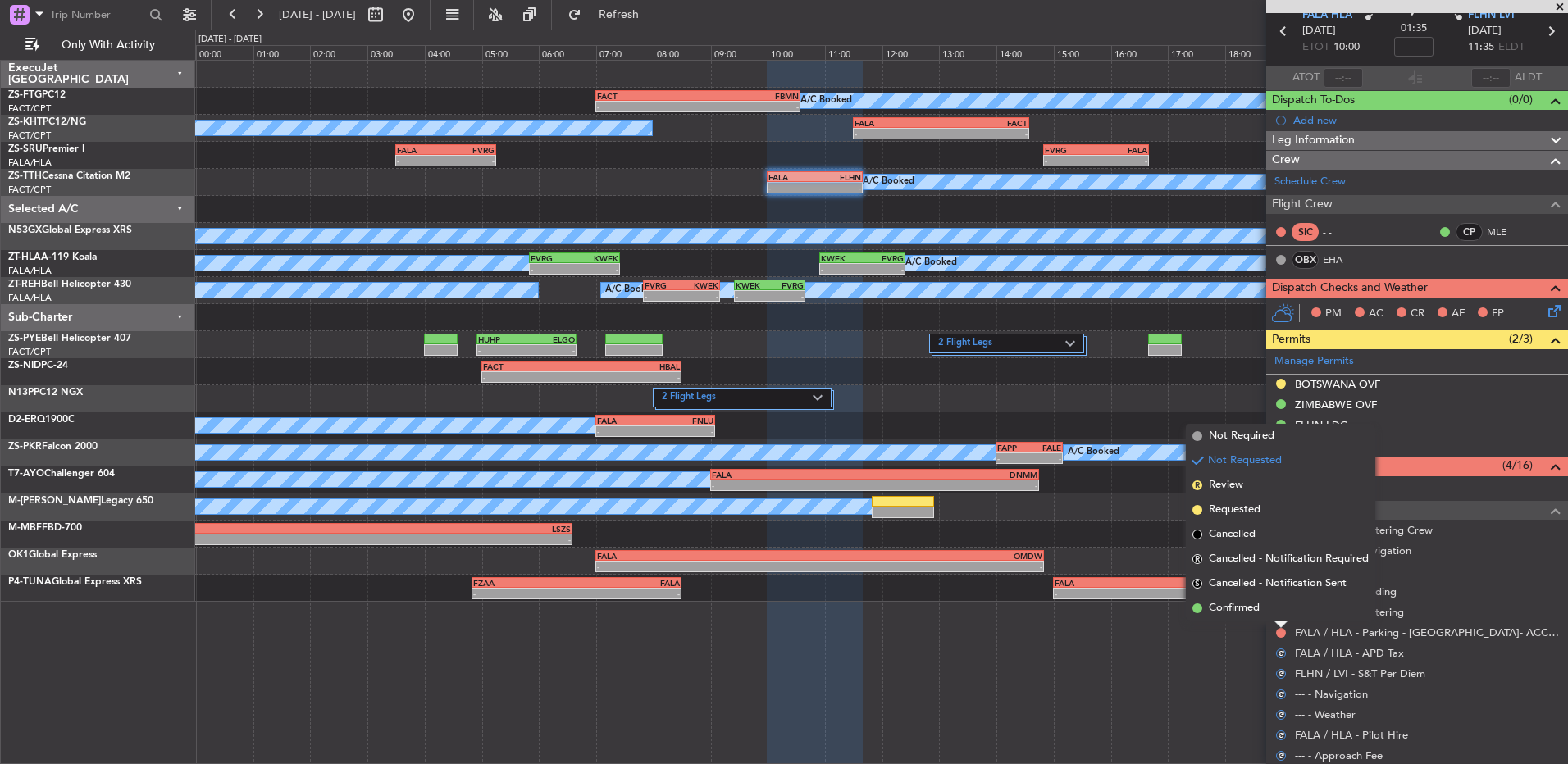
click at [1285, 617] on li "Confirmed" at bounding box center [1281, 608] width 190 height 24
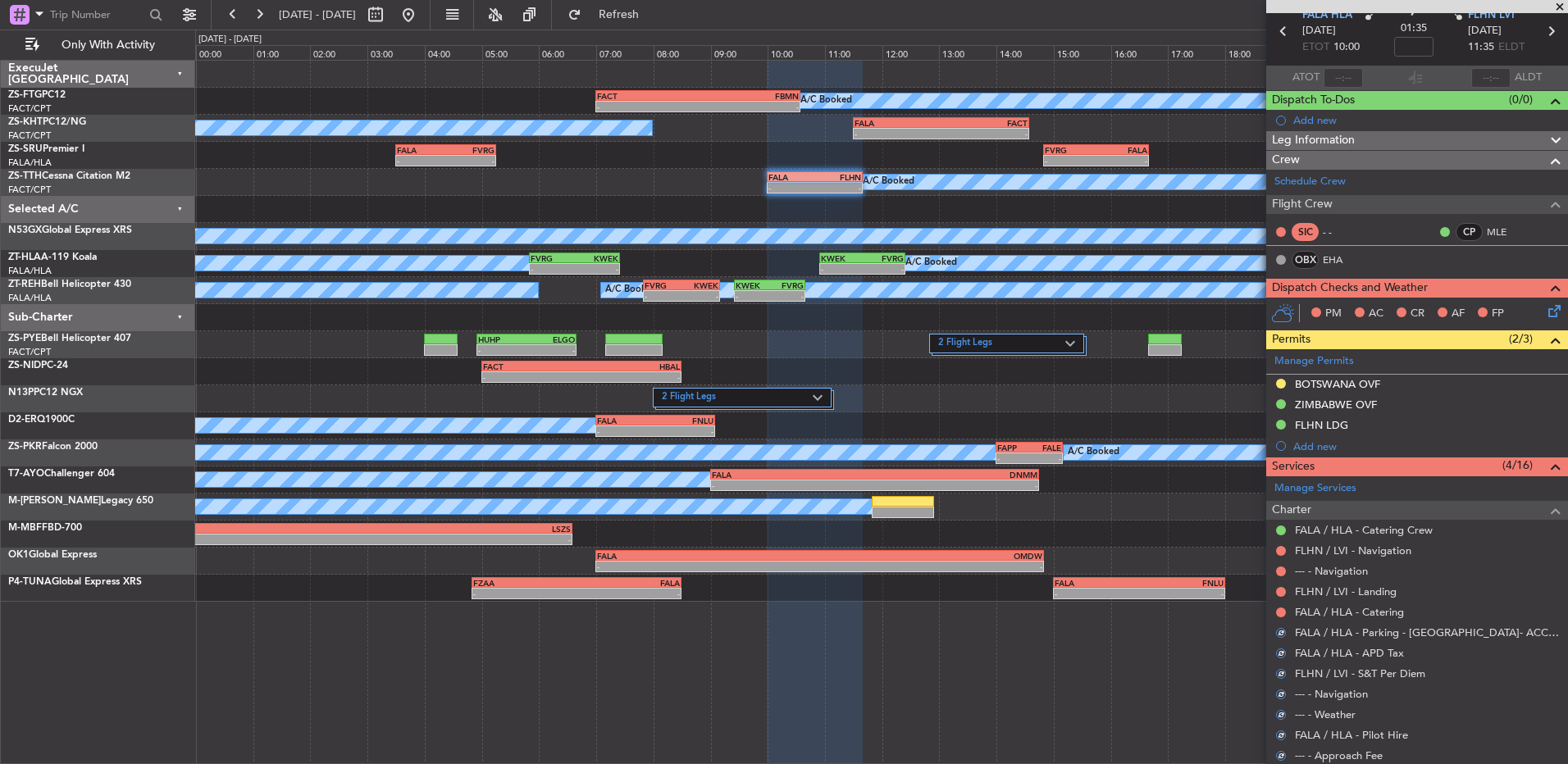
click at [1286, 611] on div at bounding box center [1282, 613] width 13 height 13
click at [1279, 608] on button at bounding box center [1281, 613] width 10 height 10
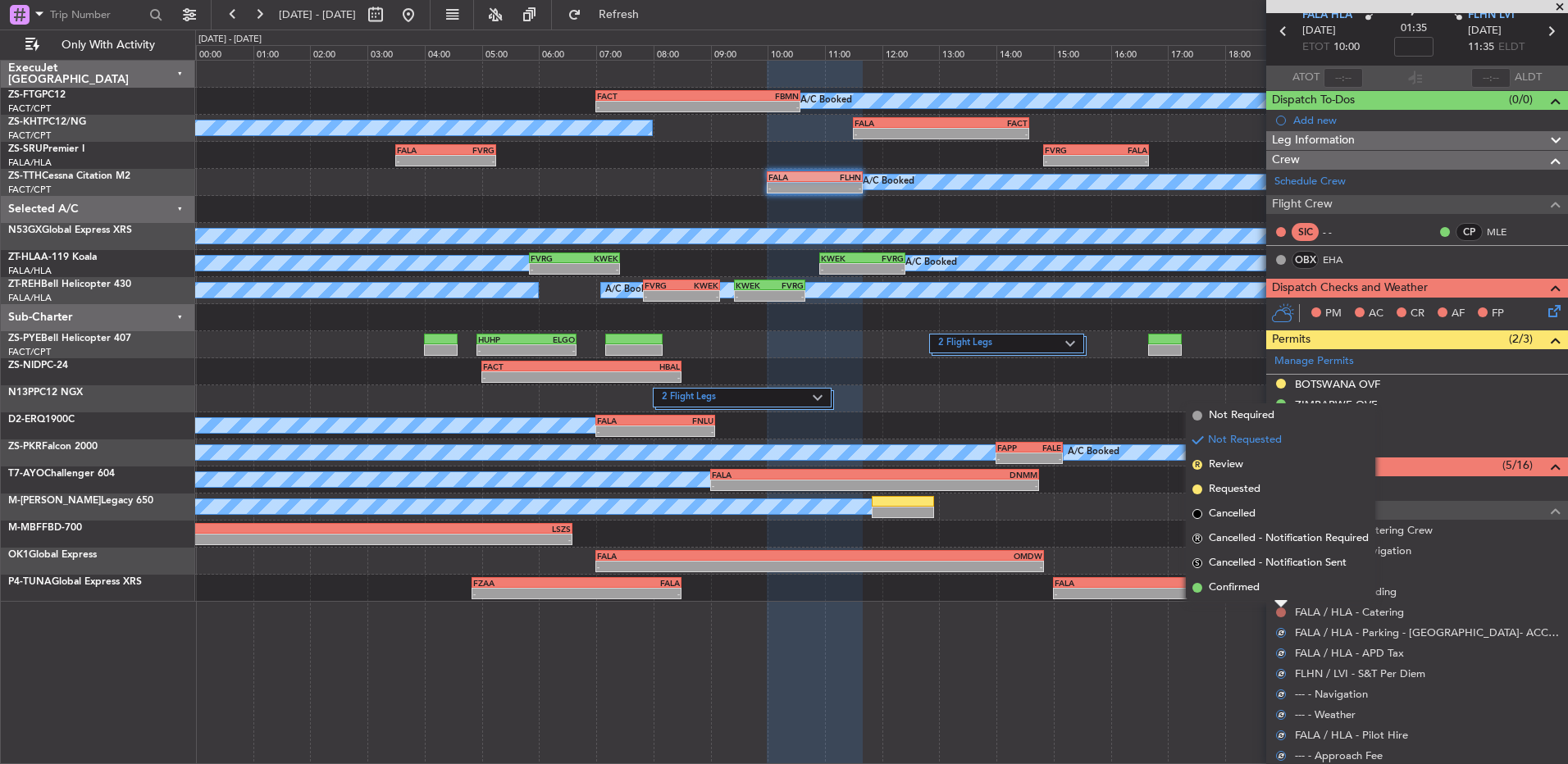
click at [1282, 613] on button at bounding box center [1281, 613] width 10 height 10
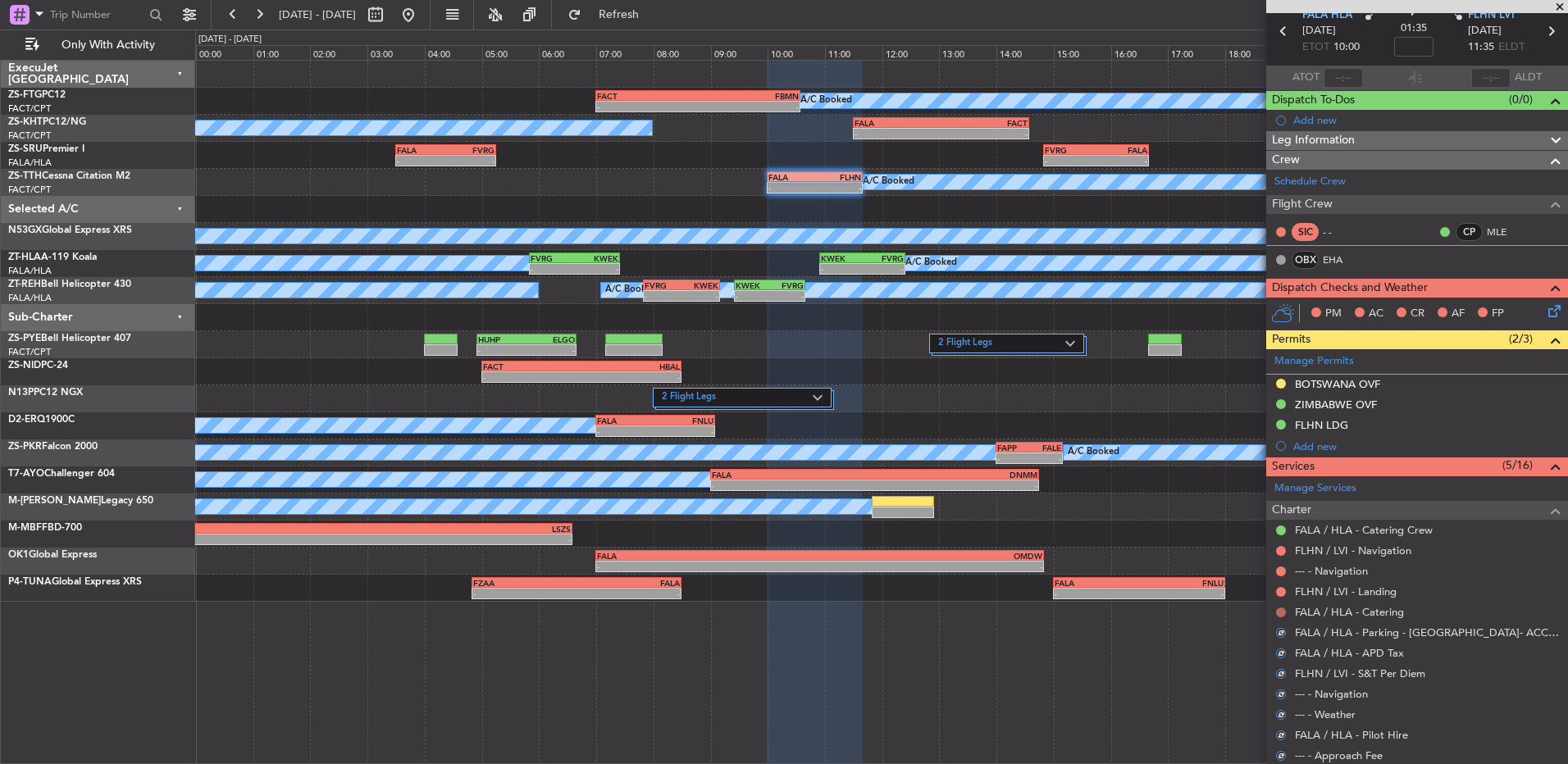
click at [1285, 609] on button at bounding box center [1281, 613] width 10 height 10
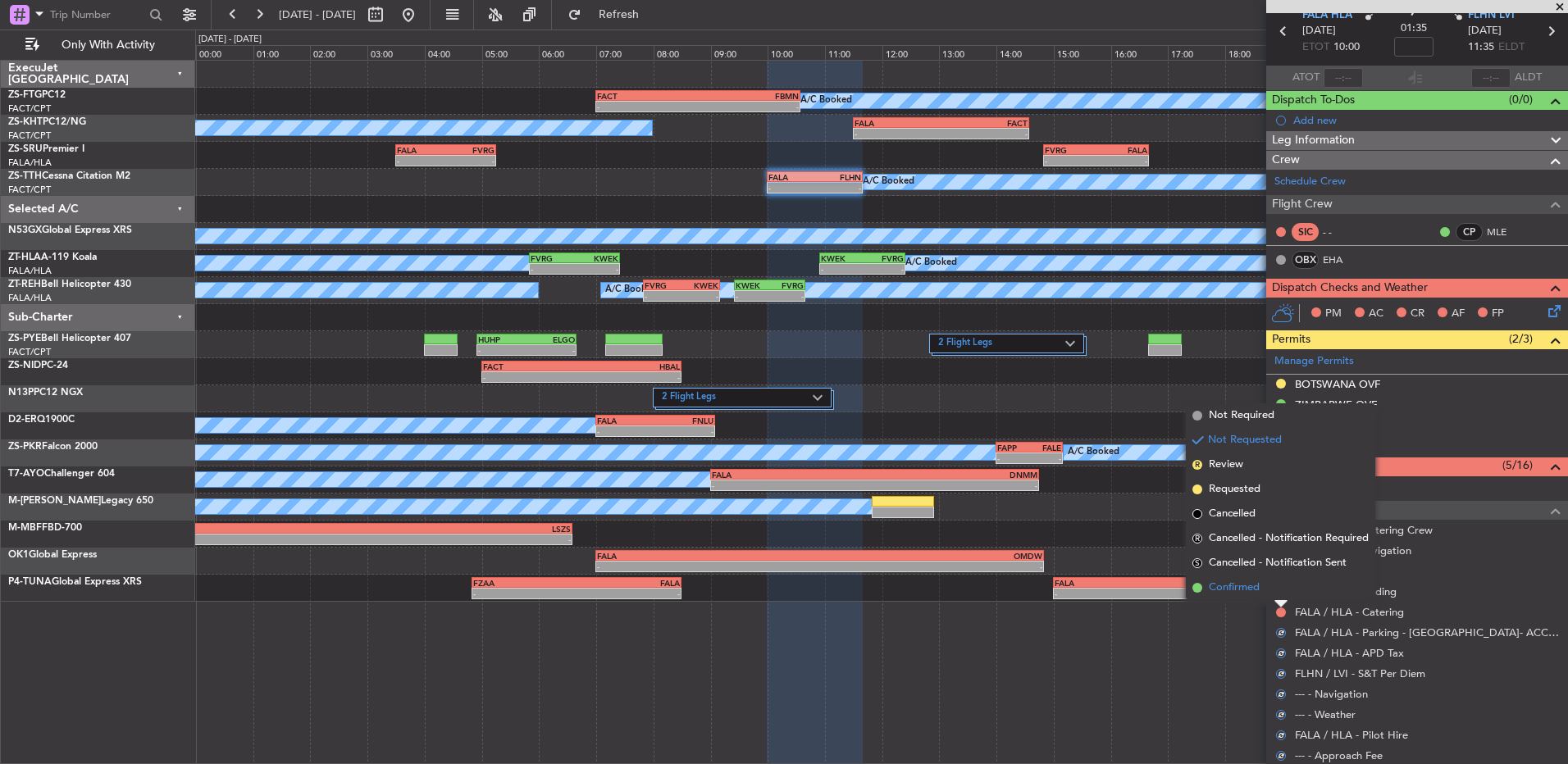
click at [1280, 587] on li "Confirmed" at bounding box center [1281, 588] width 190 height 24
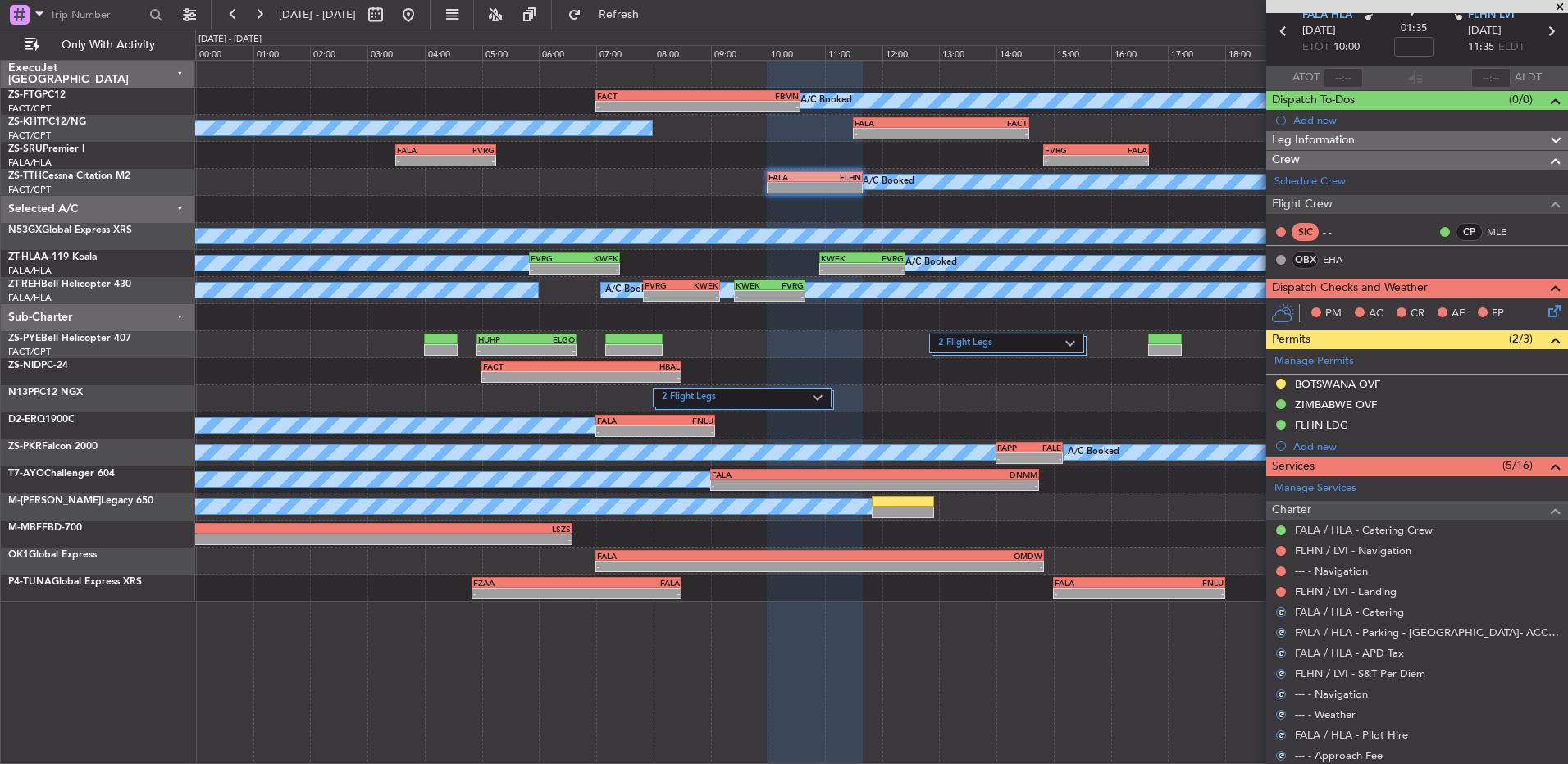
click at [1280, 587] on button at bounding box center [1281, 592] width 10 height 10
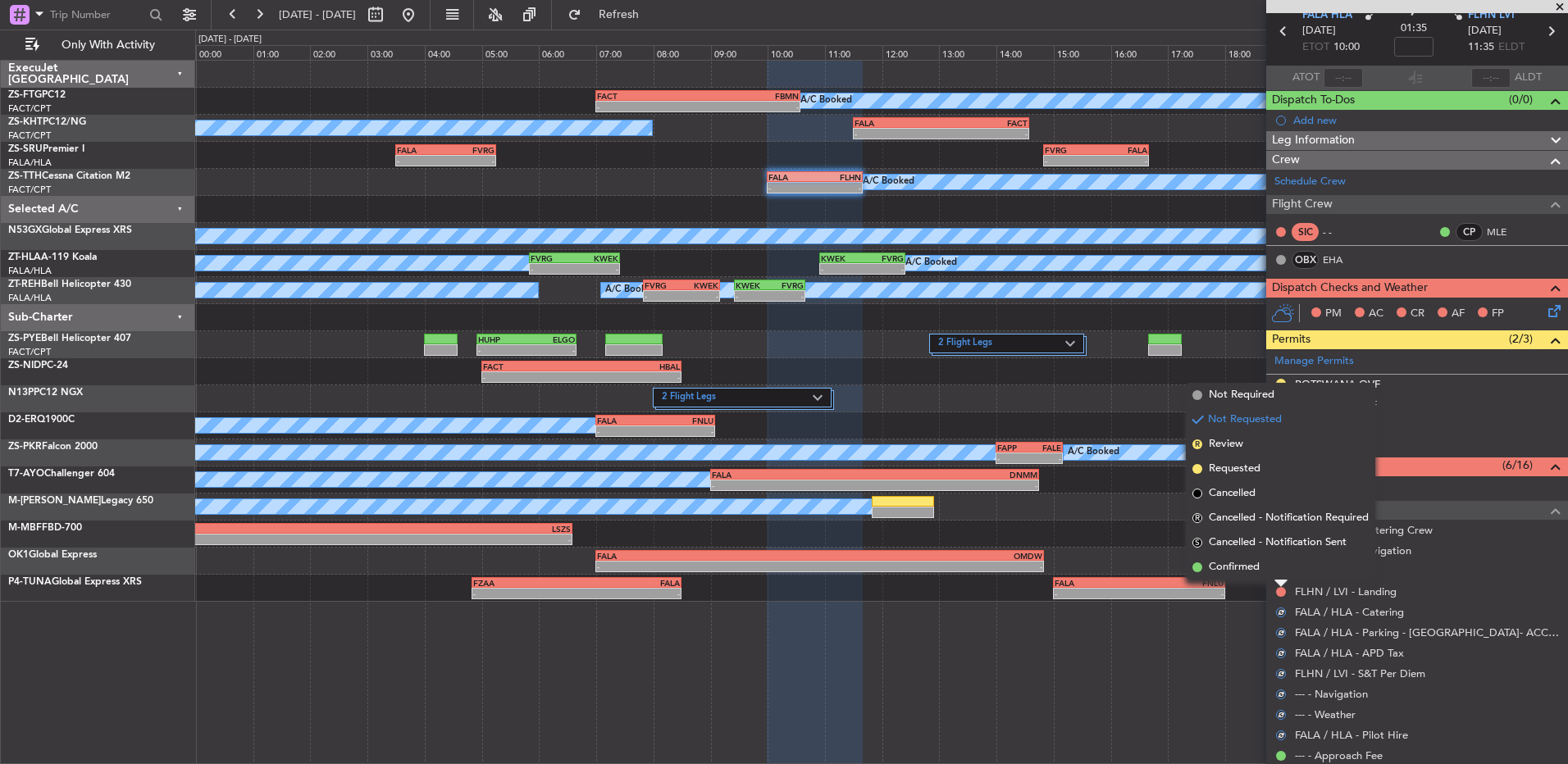
drag, startPoint x: 1280, startPoint y: 587, endPoint x: 1280, endPoint y: 569, distance: 18.0
click at [1280, 569] on li "Confirmed" at bounding box center [1281, 568] width 190 height 24
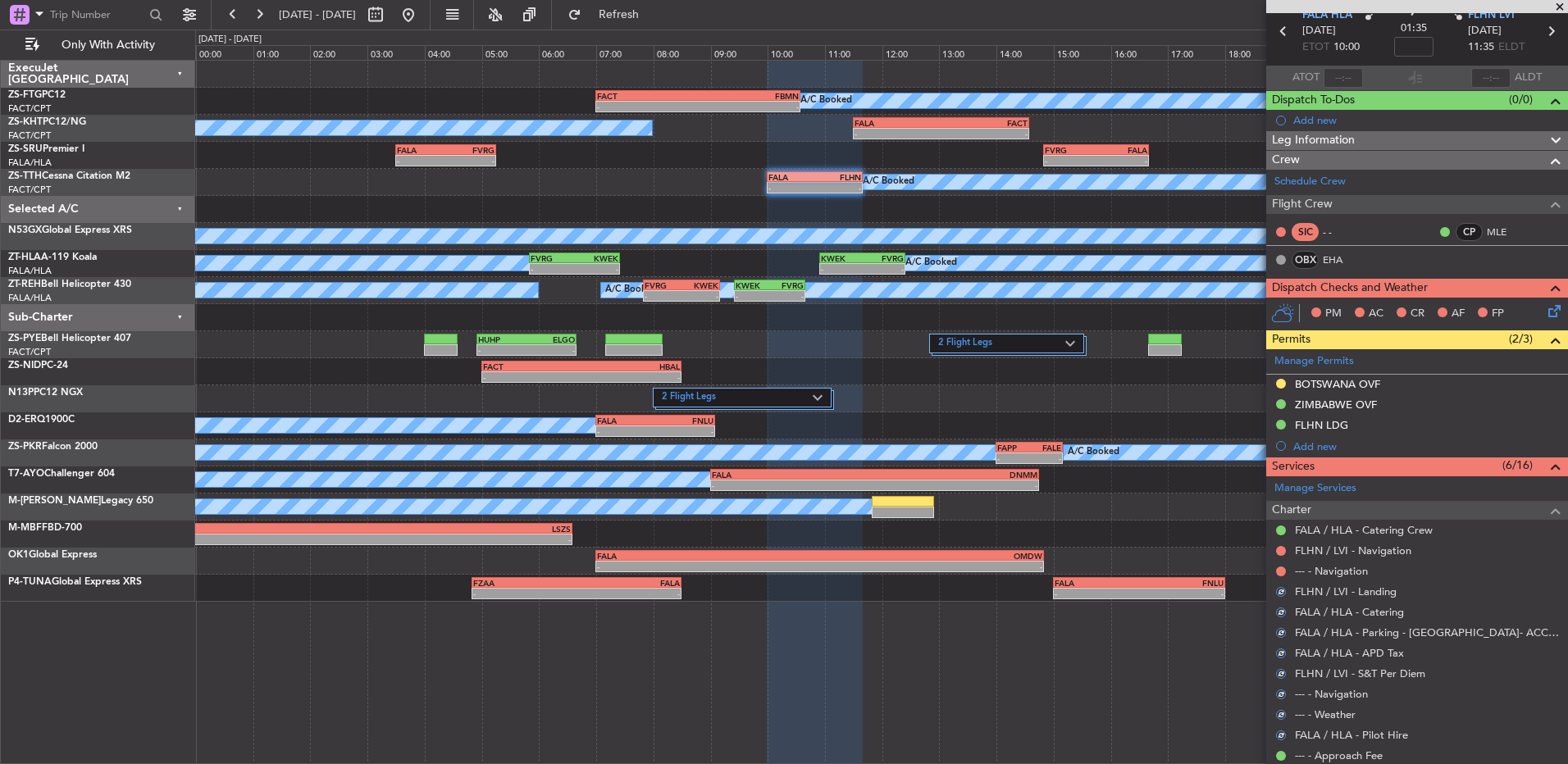
click at [1287, 569] on div at bounding box center [1282, 571] width 13 height 13
click at [1284, 569] on button at bounding box center [1281, 571] width 10 height 10
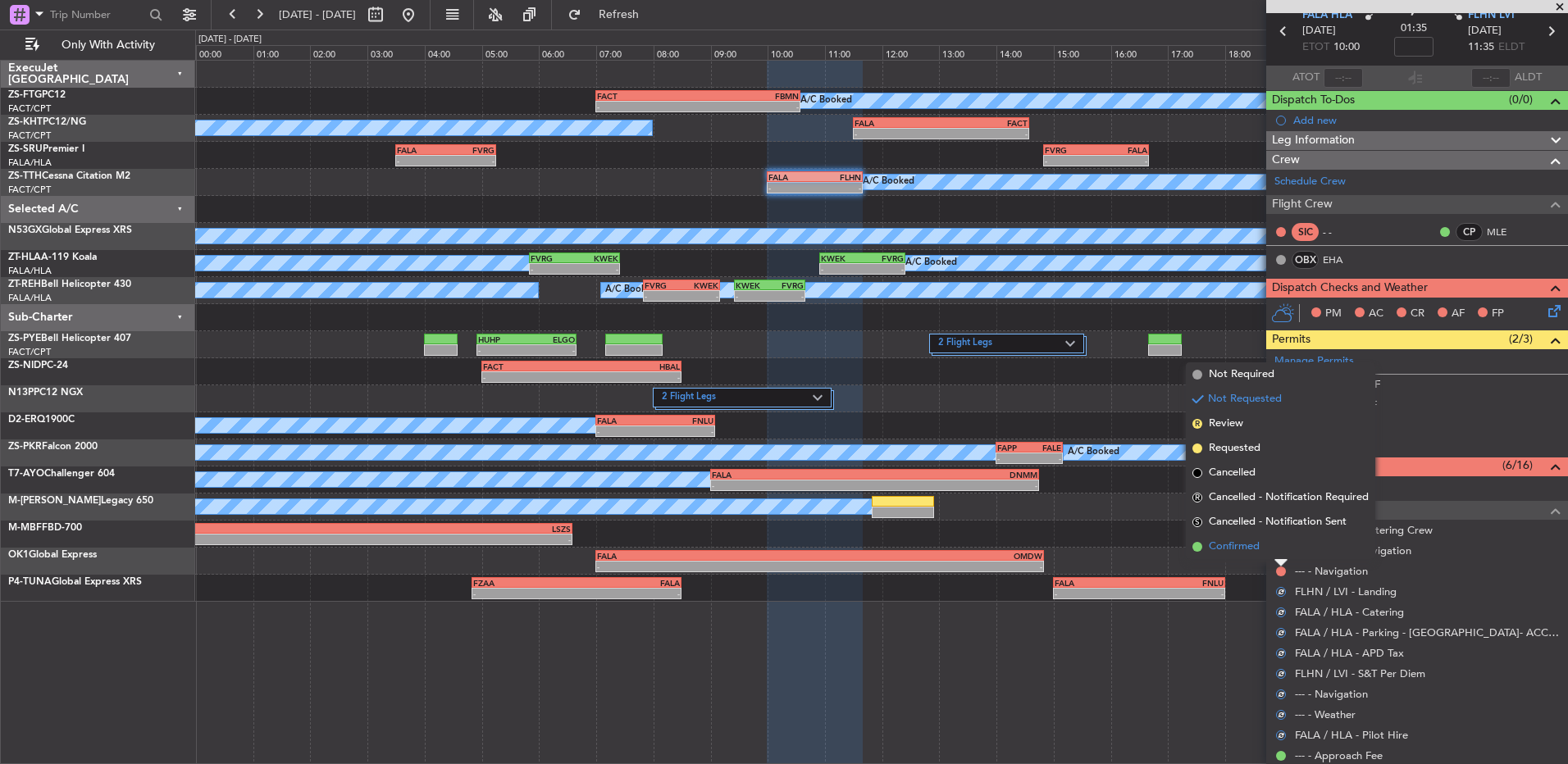
click at [1275, 544] on li "Confirmed" at bounding box center [1281, 547] width 190 height 24
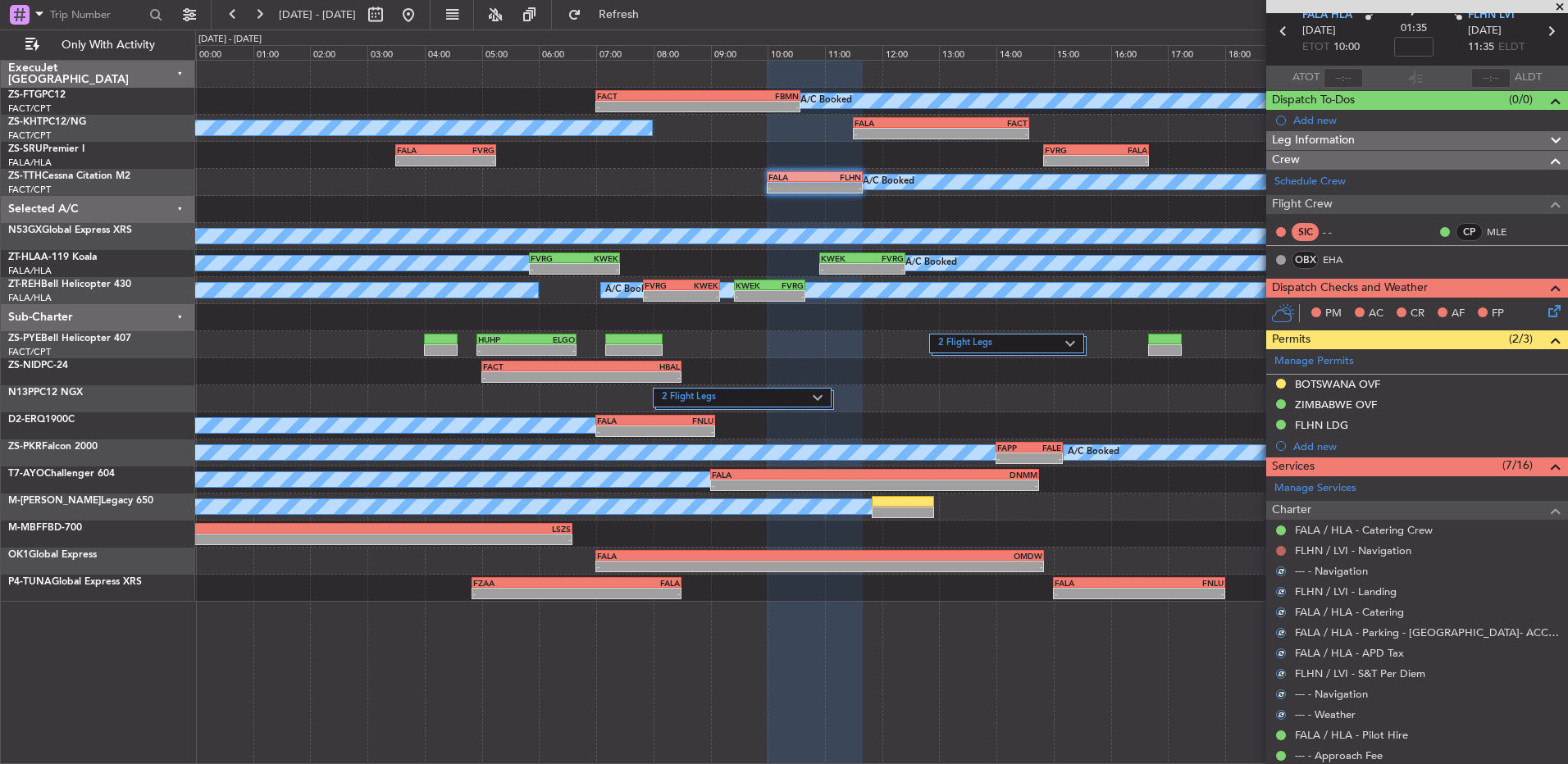
click at [1279, 548] on button at bounding box center [1281, 551] width 10 height 10
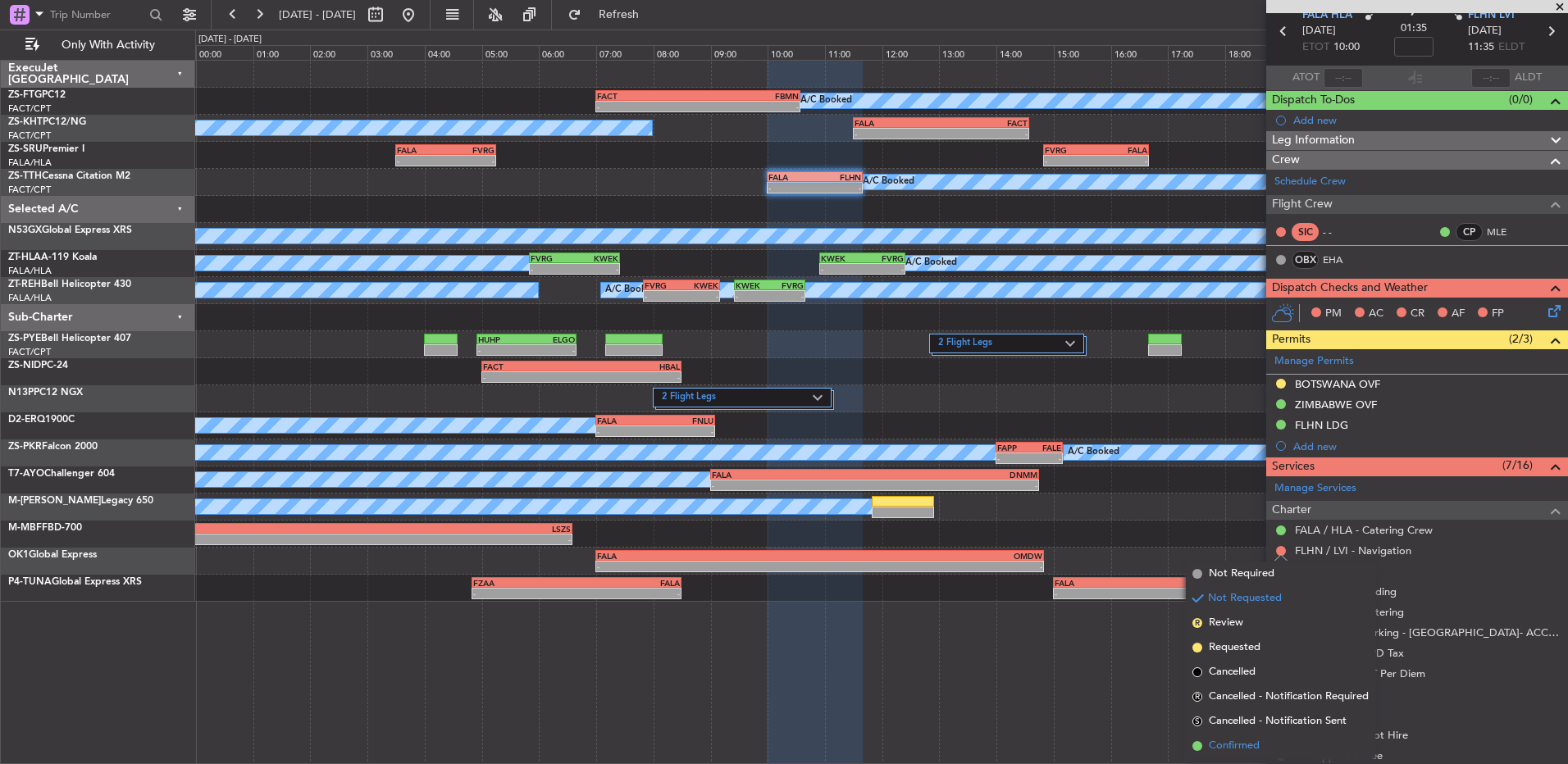
click at [1202, 745] on li "Confirmed" at bounding box center [1281, 746] width 190 height 24
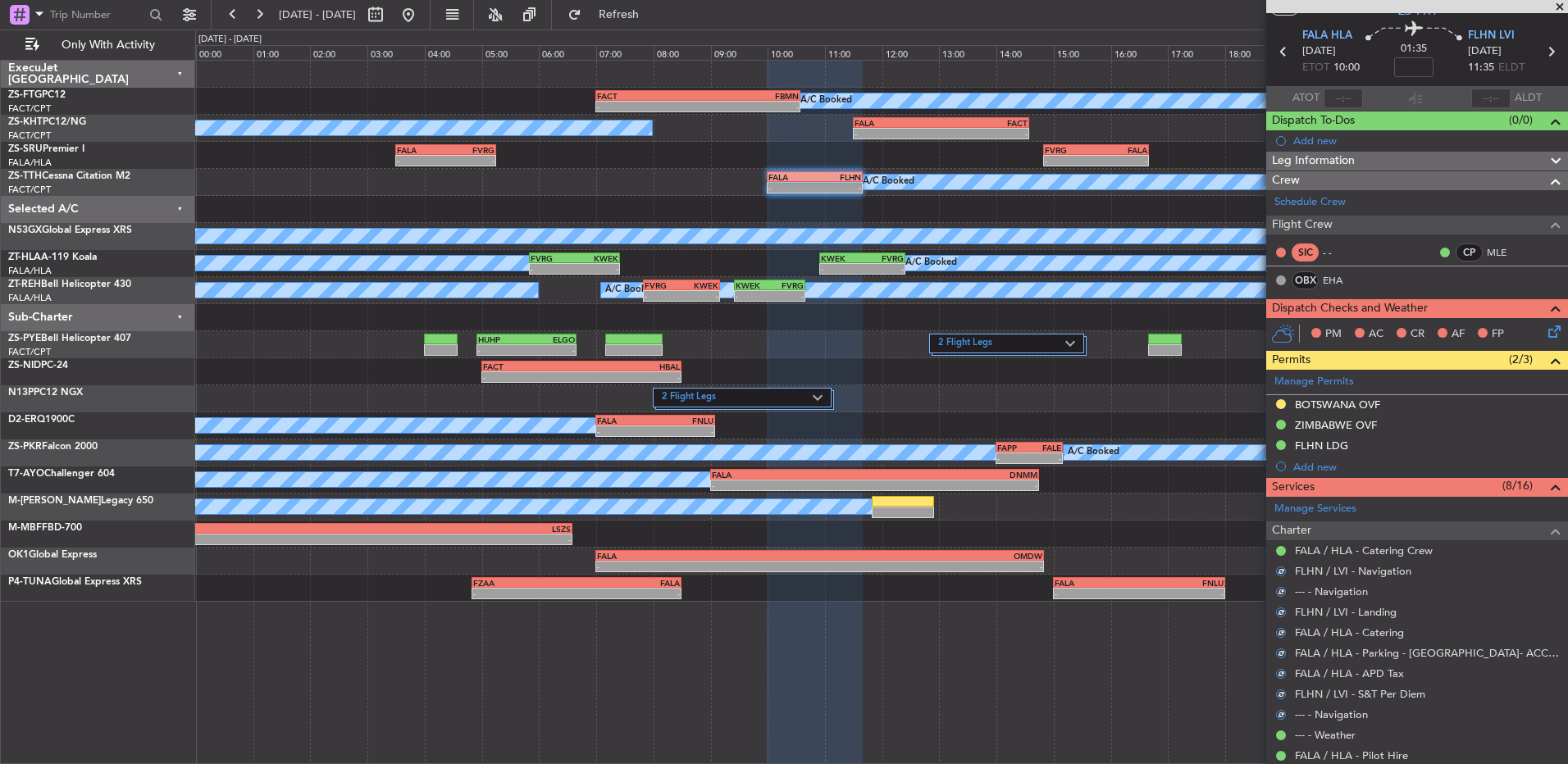
scroll to position [0, 0]
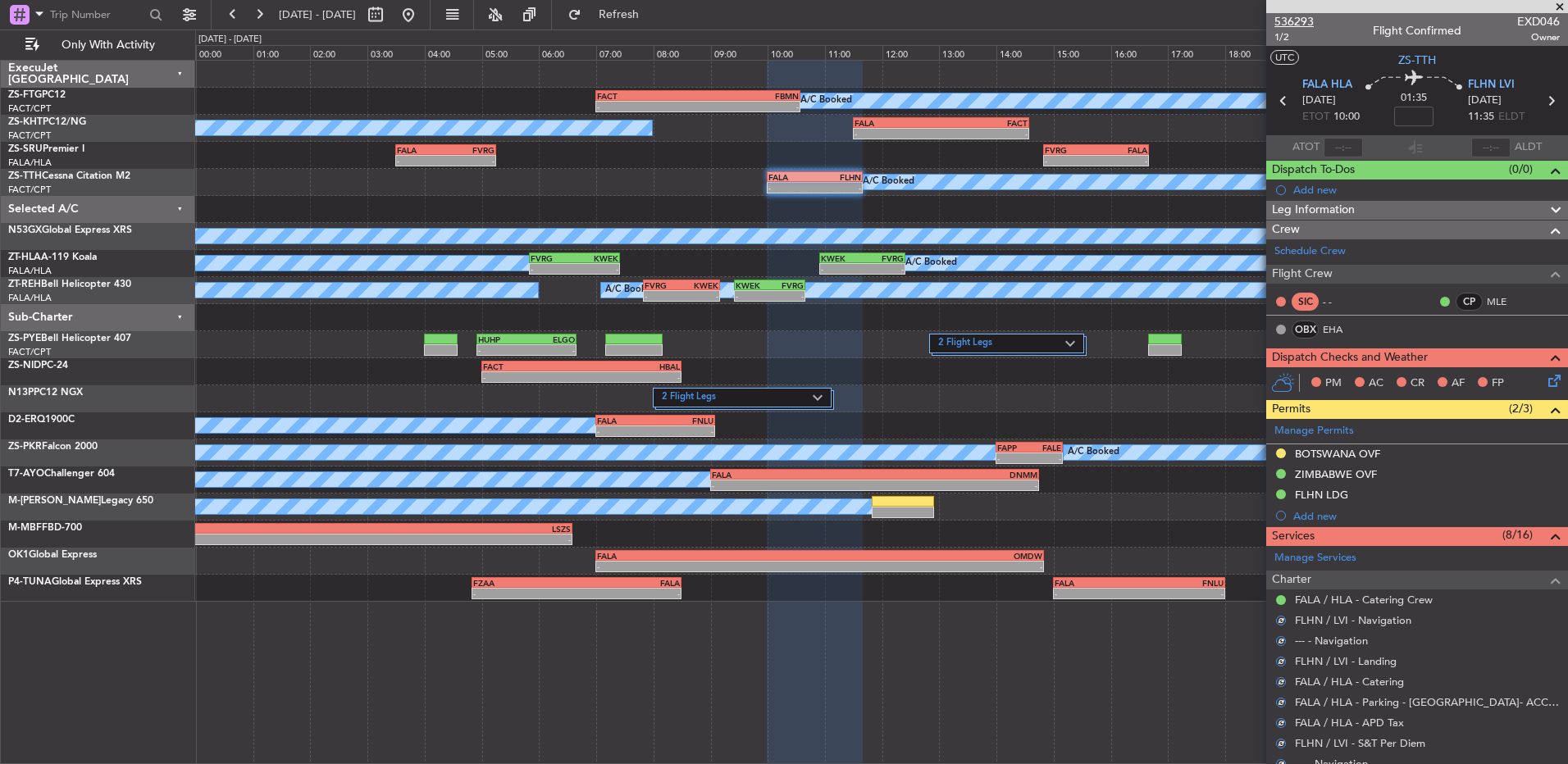
click at [1281, 14] on span "536293" at bounding box center [1295, 22] width 39 height 17
click at [265, 15] on button at bounding box center [259, 15] width 26 height 26
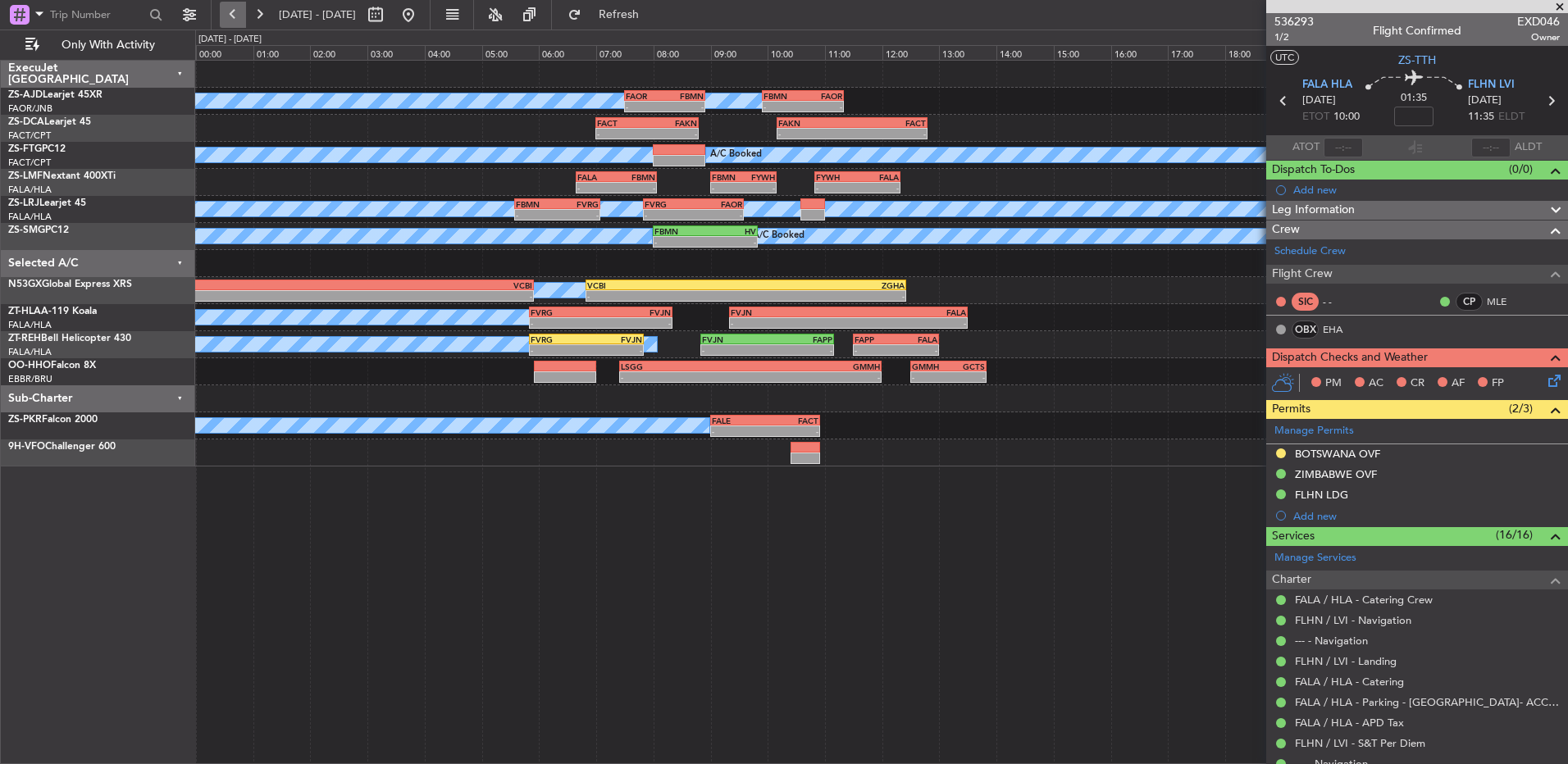
click at [238, 10] on button at bounding box center [233, 15] width 26 height 26
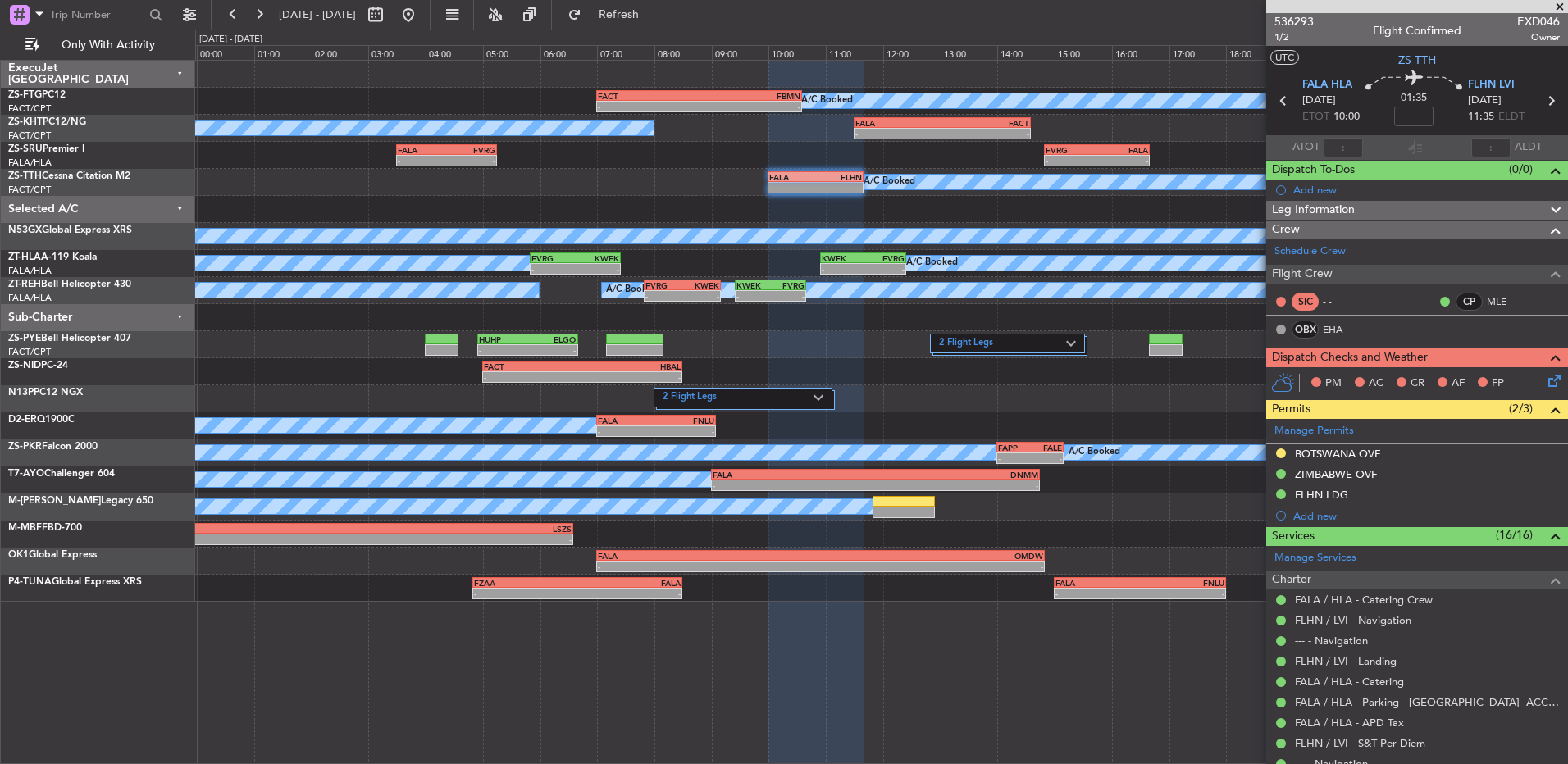
click at [1546, 379] on icon at bounding box center [1552, 378] width 13 height 13
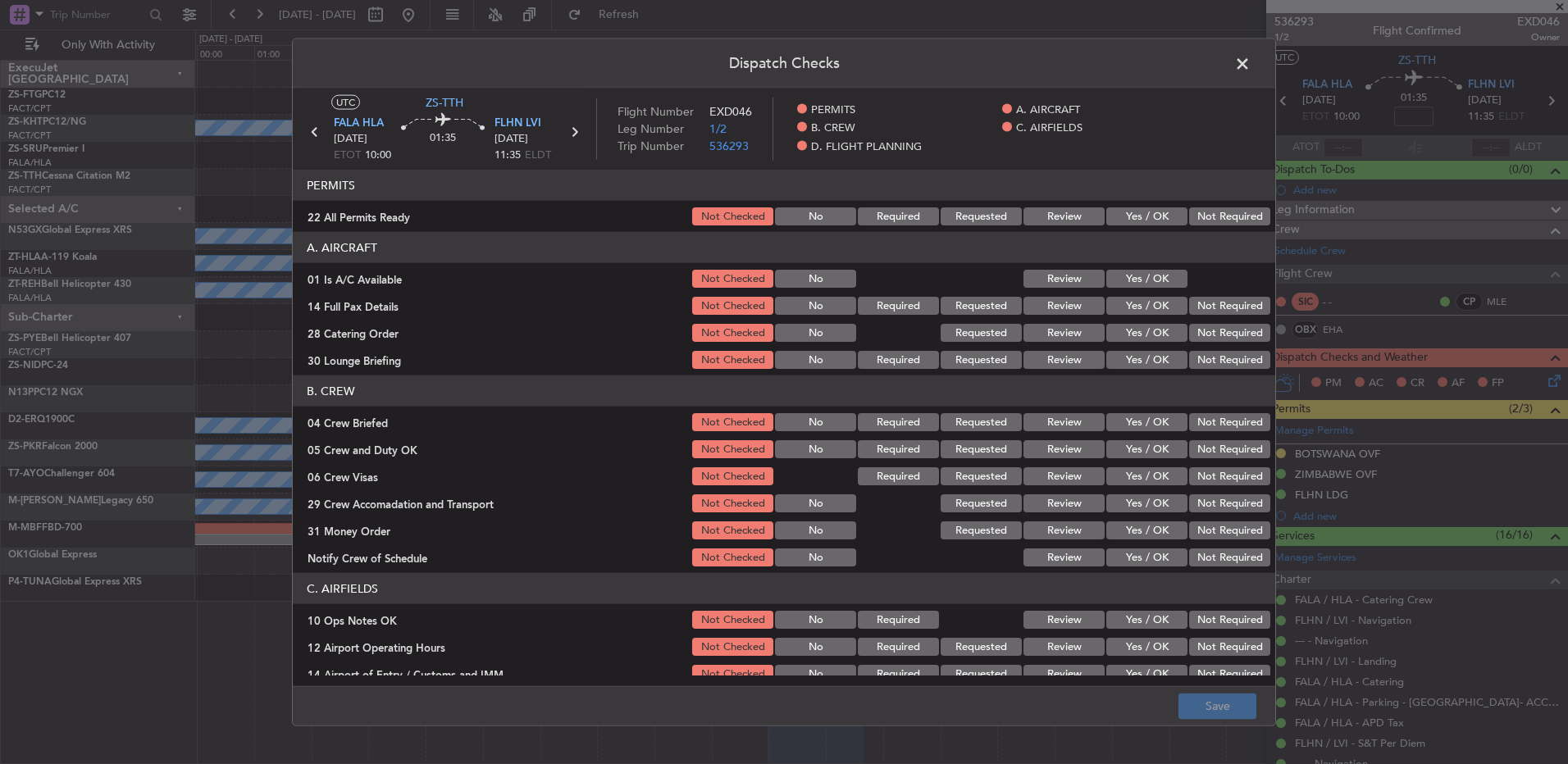
click at [1128, 216] on button "Yes / OK" at bounding box center [1147, 216] width 81 height 18
click at [1161, 276] on button "Yes / OK" at bounding box center [1147, 278] width 81 height 18
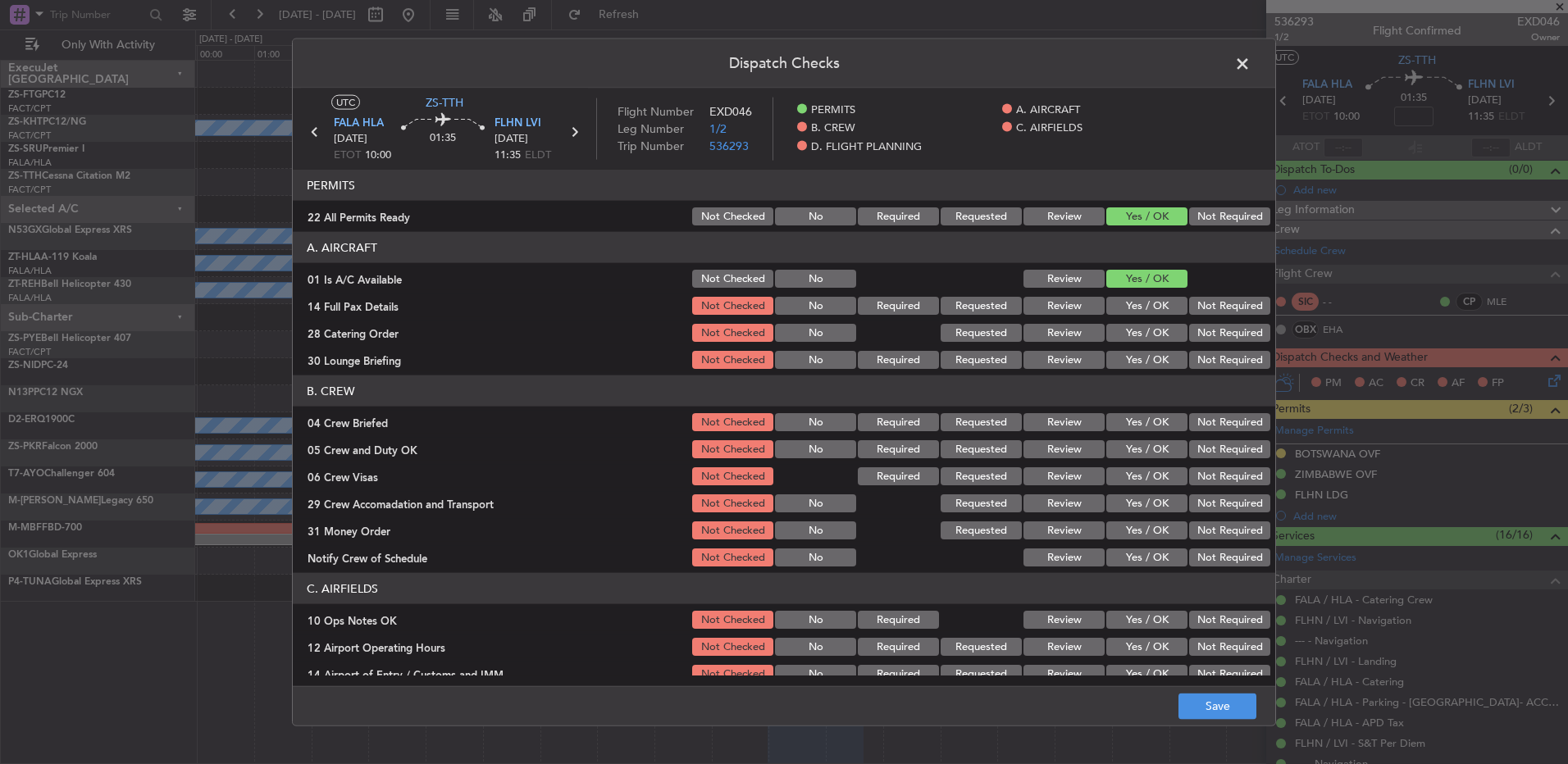
click at [1145, 304] on button "Yes / OK" at bounding box center [1147, 305] width 81 height 18
drag, startPoint x: 1202, startPoint y: 324, endPoint x: 1215, endPoint y: 322, distance: 13.2
click at [1208, 323] on div "Not Required" at bounding box center [1228, 333] width 83 height 23
drag, startPoint x: 1248, startPoint y: 338, endPoint x: 1241, endPoint y: 345, distance: 9.9
click at [1248, 339] on button "Not Required" at bounding box center [1229, 332] width 81 height 18
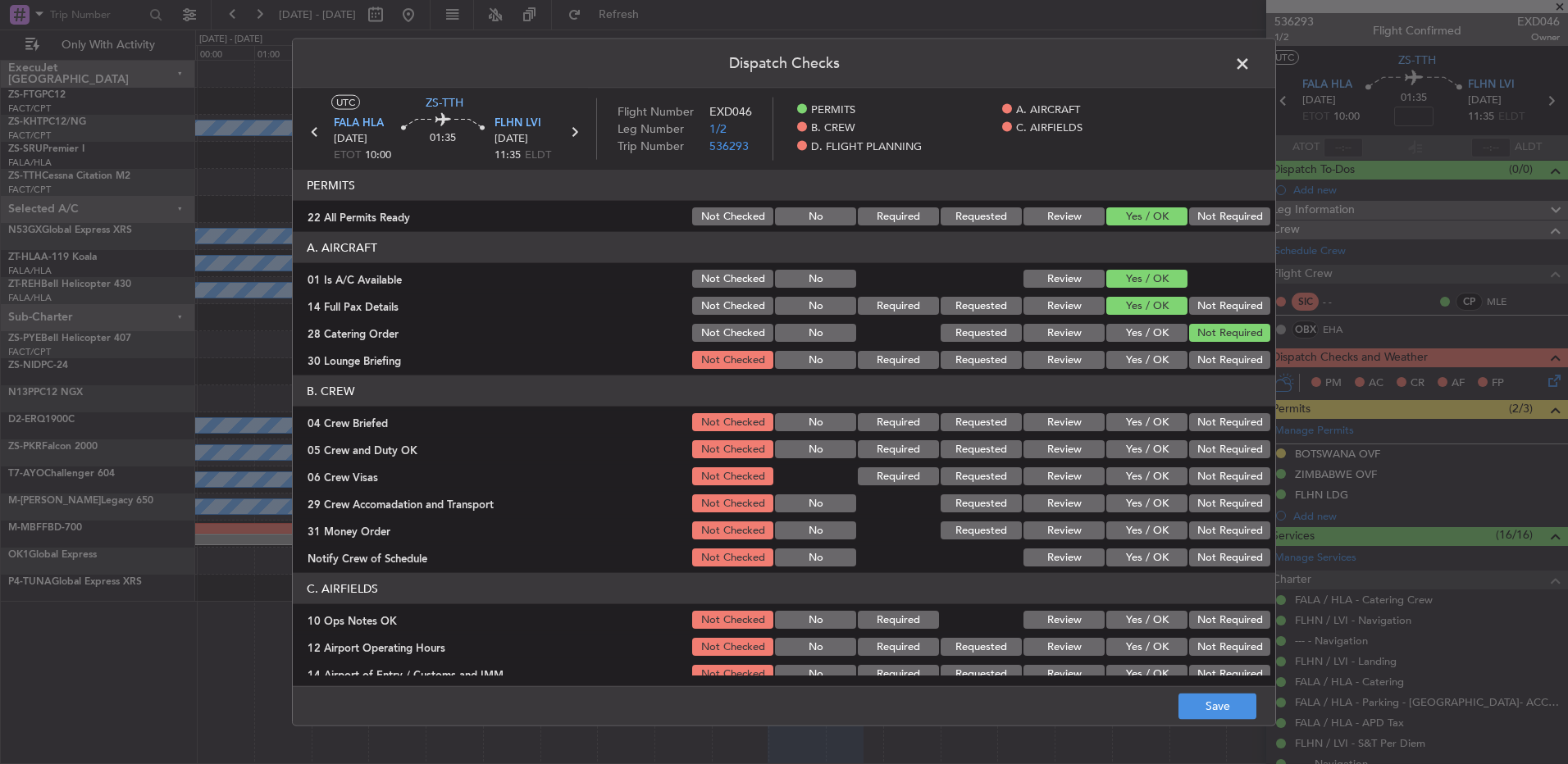
click at [1129, 369] on div "Yes / OK" at bounding box center [1145, 360] width 83 height 23
click at [1136, 367] on button "Yes / OK" at bounding box center [1147, 359] width 81 height 18
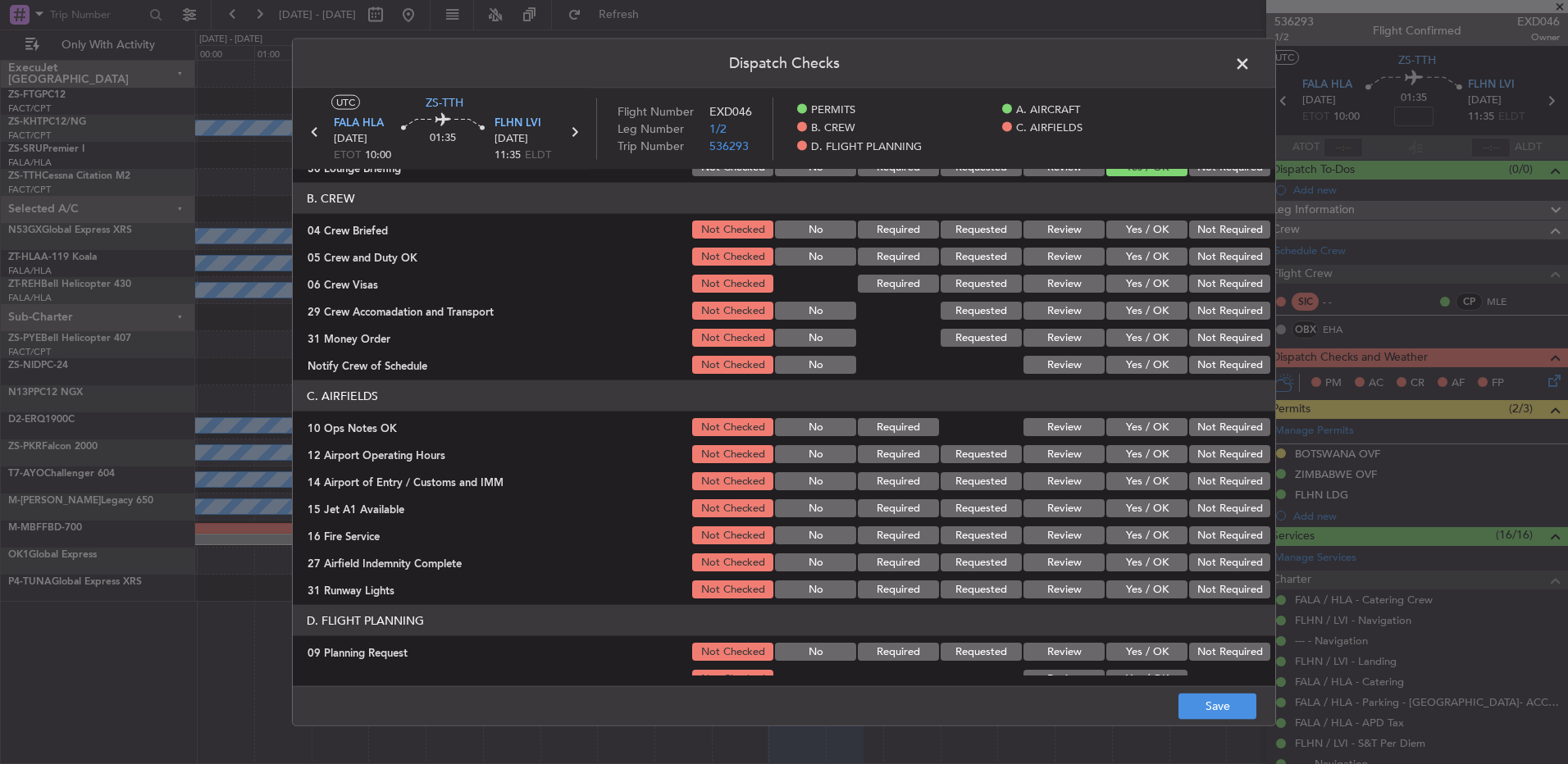
scroll to position [211, 0]
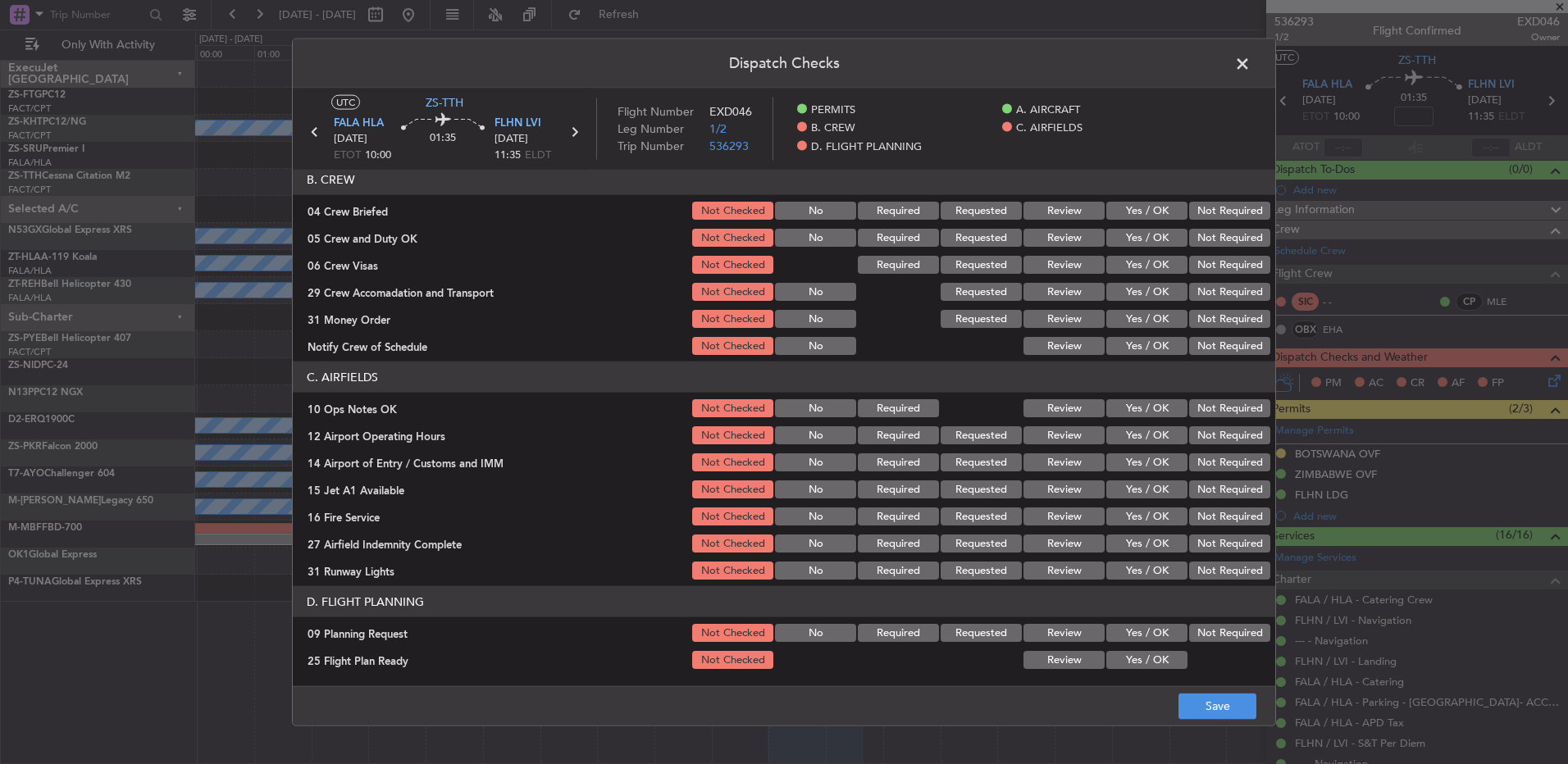
click at [1189, 203] on button "Not Required" at bounding box center [1229, 210] width 81 height 18
click at [1153, 208] on button "Yes / OK" at bounding box center [1147, 210] width 81 height 18
click at [1155, 240] on button "Yes / OK" at bounding box center [1147, 238] width 81 height 18
click at [1156, 254] on div "Yes / OK" at bounding box center [1145, 265] width 83 height 23
click at [1213, 268] on button "Not Required" at bounding box center [1229, 265] width 81 height 18
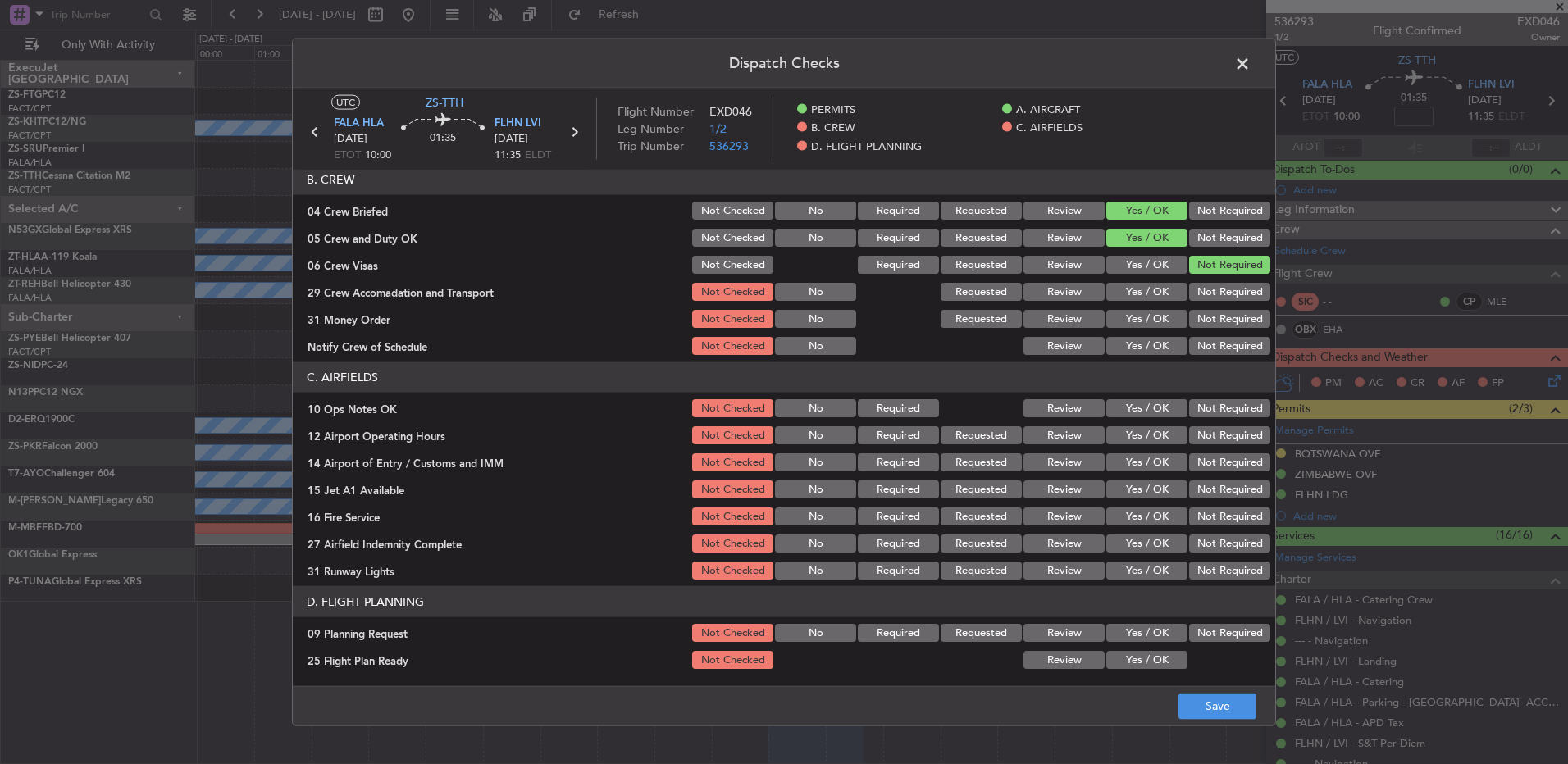
click at [1201, 292] on button "Not Required" at bounding box center [1229, 291] width 81 height 18
click at [1155, 310] on button "Yes / OK" at bounding box center [1147, 318] width 81 height 18
click at [1222, 313] on button "Not Required" at bounding box center [1229, 318] width 81 height 18
click at [1129, 339] on button "Yes / OK" at bounding box center [1147, 345] width 81 height 18
click at [1123, 403] on button "Yes / OK" at bounding box center [1147, 408] width 81 height 18
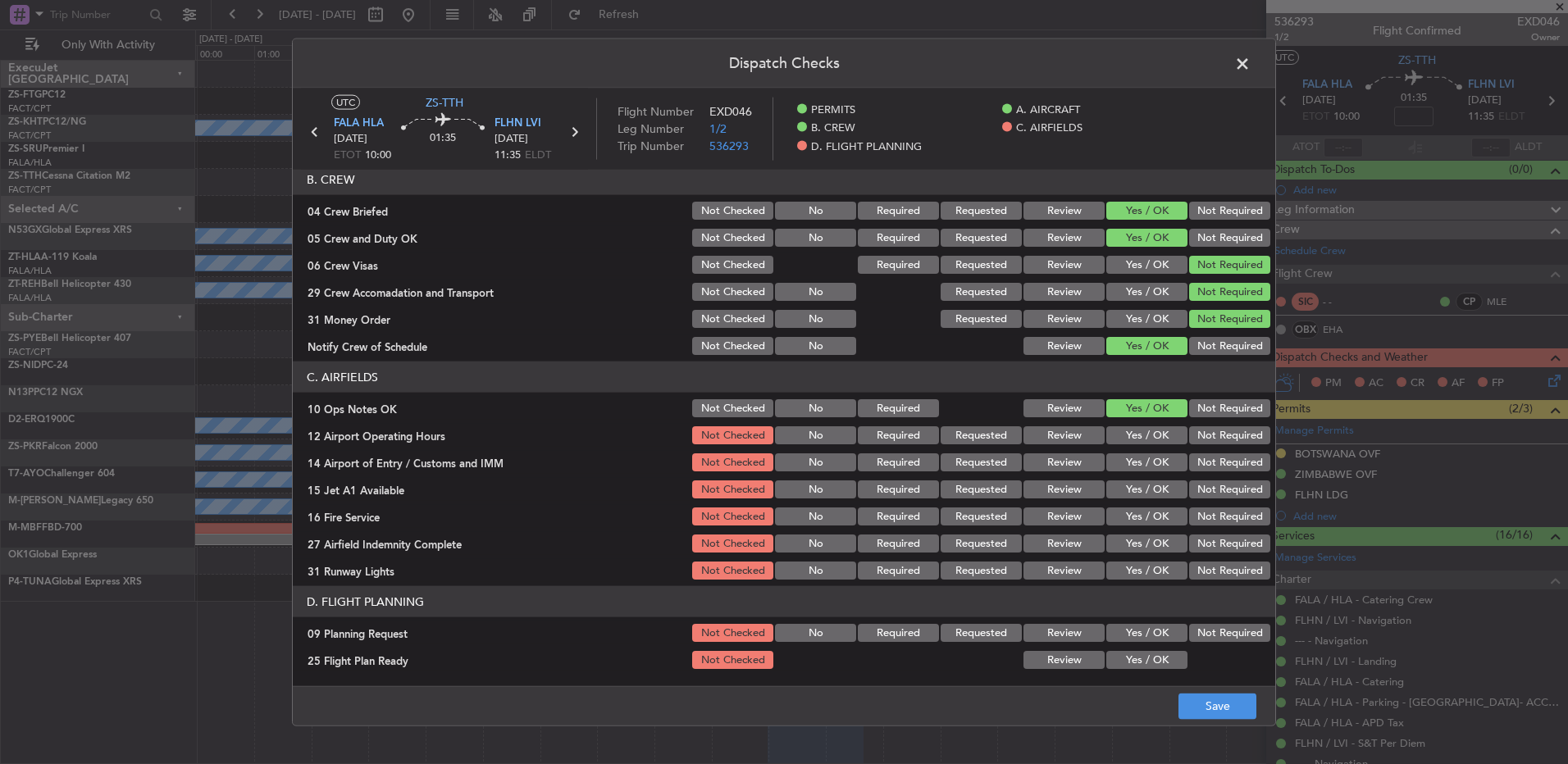
click at [1122, 420] on section "C. AIRFIELDS 10 Ops Notes OK Not Checked No Required Review Yes / OK Not Requir…" at bounding box center [784, 472] width 982 height 221
click at [1123, 428] on button "Yes / OK" at bounding box center [1147, 435] width 81 height 18
click at [1138, 462] on button "Yes / OK" at bounding box center [1147, 462] width 81 height 18
click at [1145, 483] on button "Yes / OK" at bounding box center [1147, 489] width 81 height 18
click at [1145, 509] on button "Yes / OK" at bounding box center [1147, 516] width 81 height 18
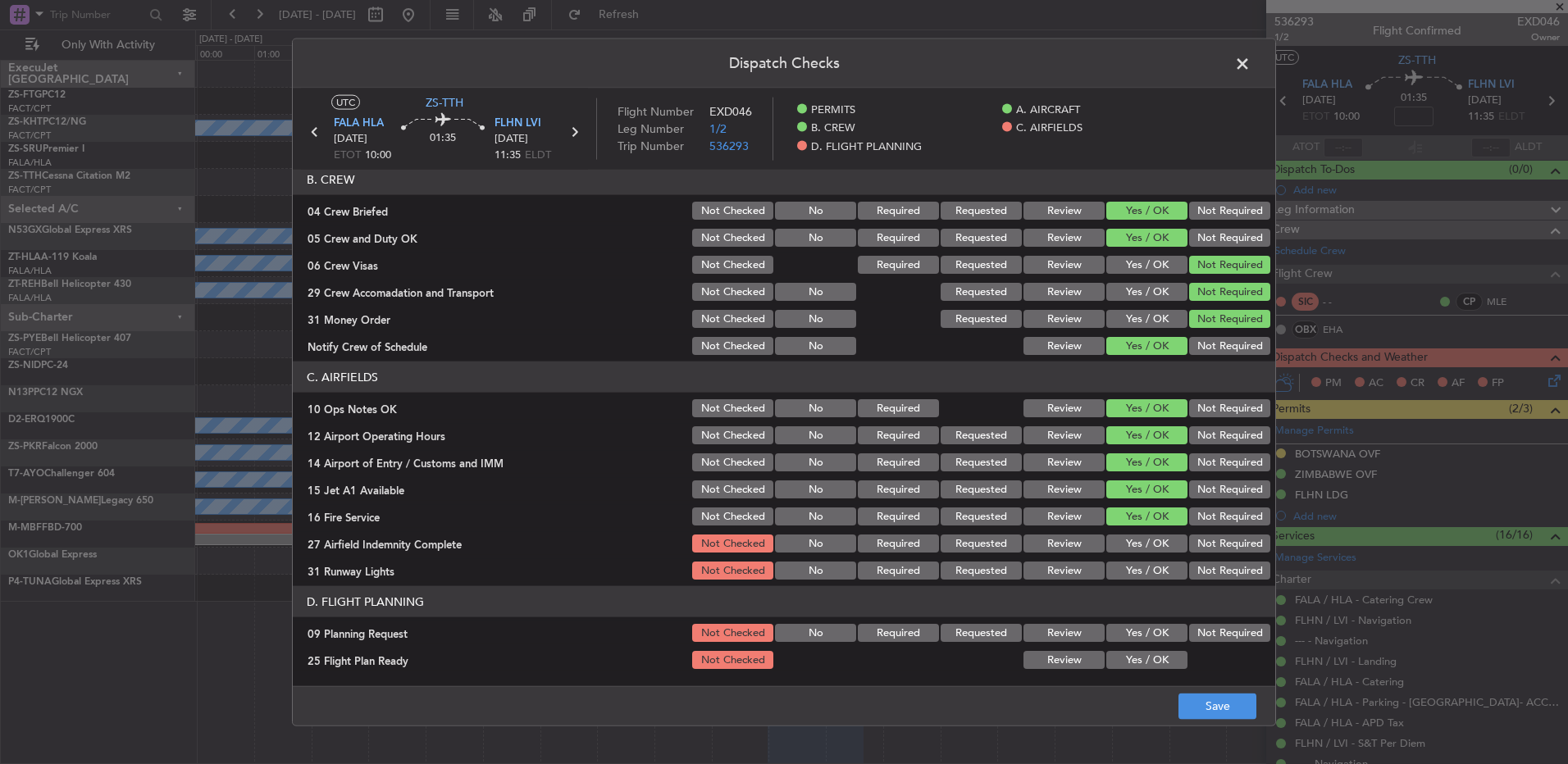
click at [1218, 542] on button "Not Required" at bounding box center [1229, 543] width 81 height 18
click at [1128, 565] on button "Yes / OK" at bounding box center [1147, 570] width 81 height 18
click at [1198, 626] on button "Not Required" at bounding box center [1229, 632] width 81 height 18
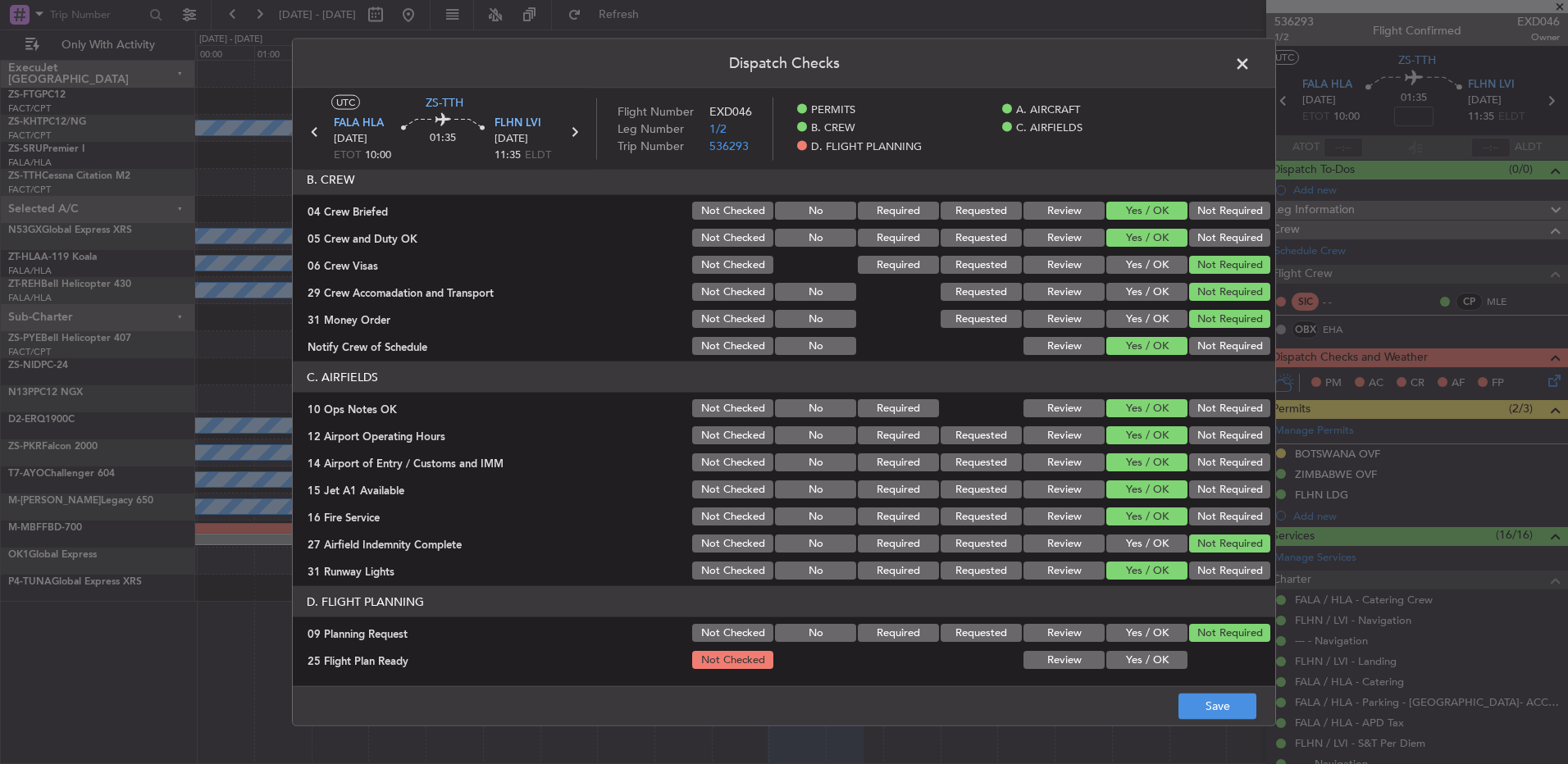
click at [1080, 654] on button "Review" at bounding box center [1064, 659] width 81 height 18
click at [1208, 712] on button "Save" at bounding box center [1217, 706] width 78 height 26
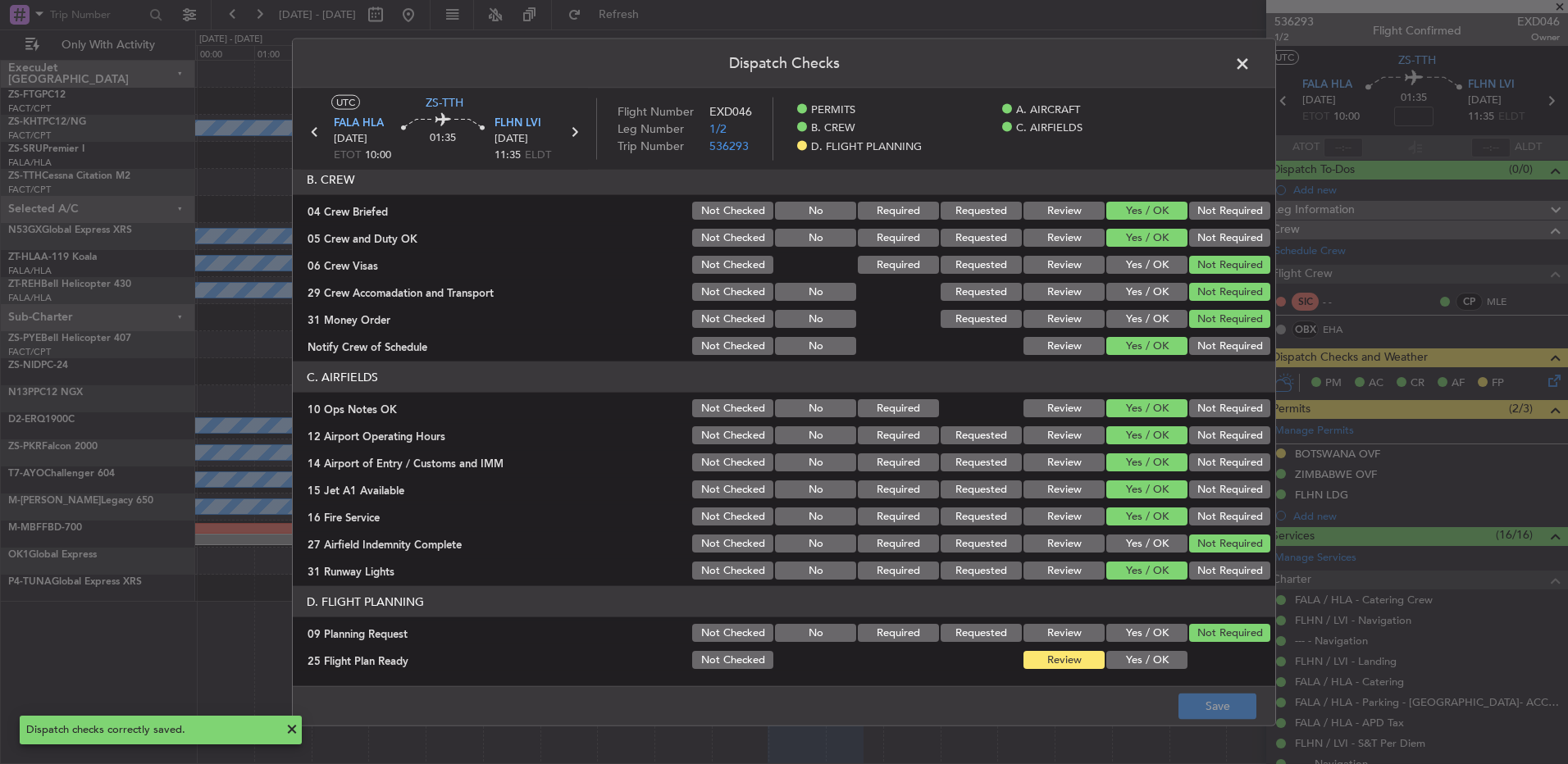
click at [1251, 71] on span at bounding box center [1251, 67] width 0 height 33
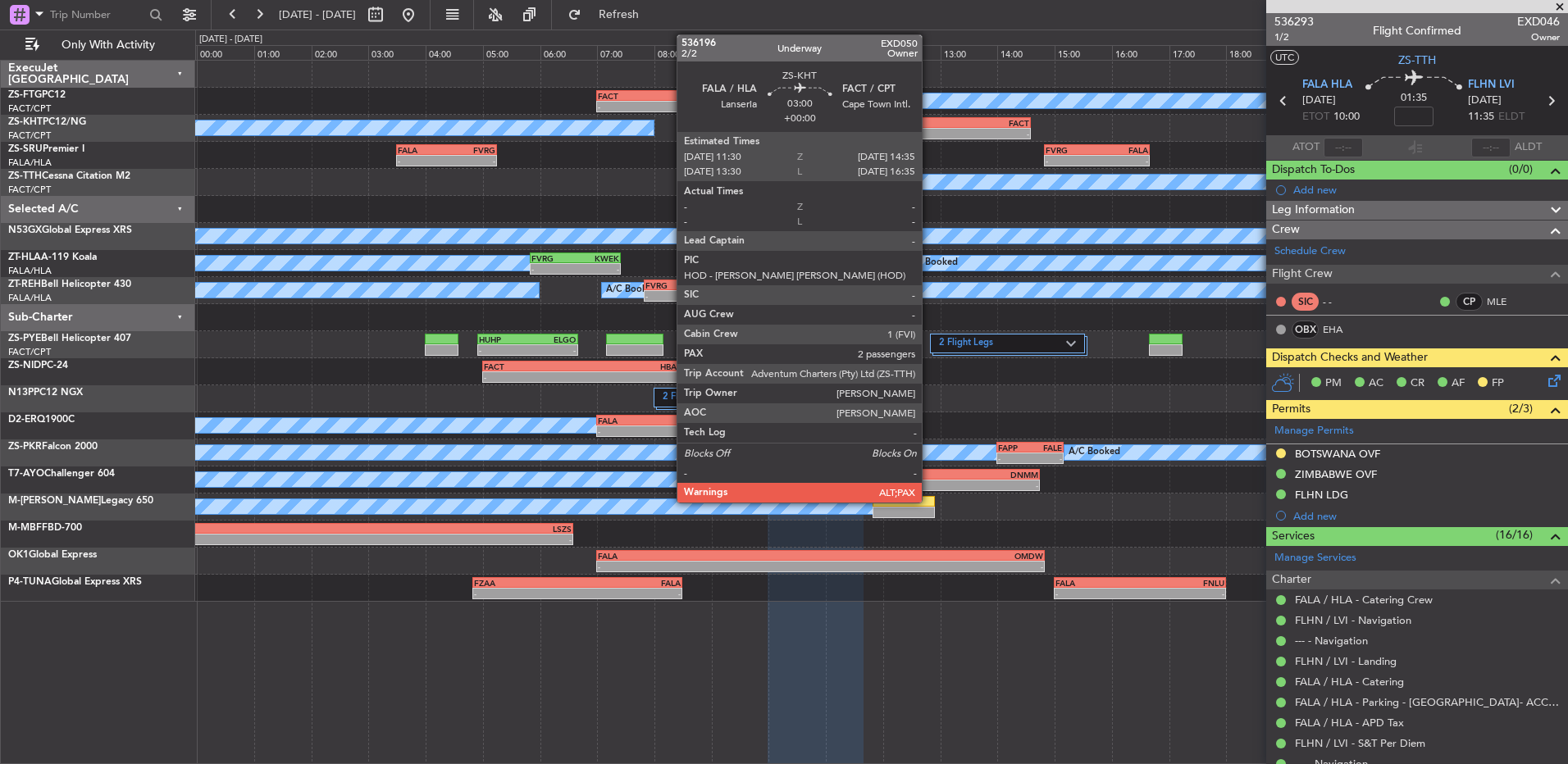
click at [929, 118] on div "FALA" at bounding box center [898, 123] width 87 height 10
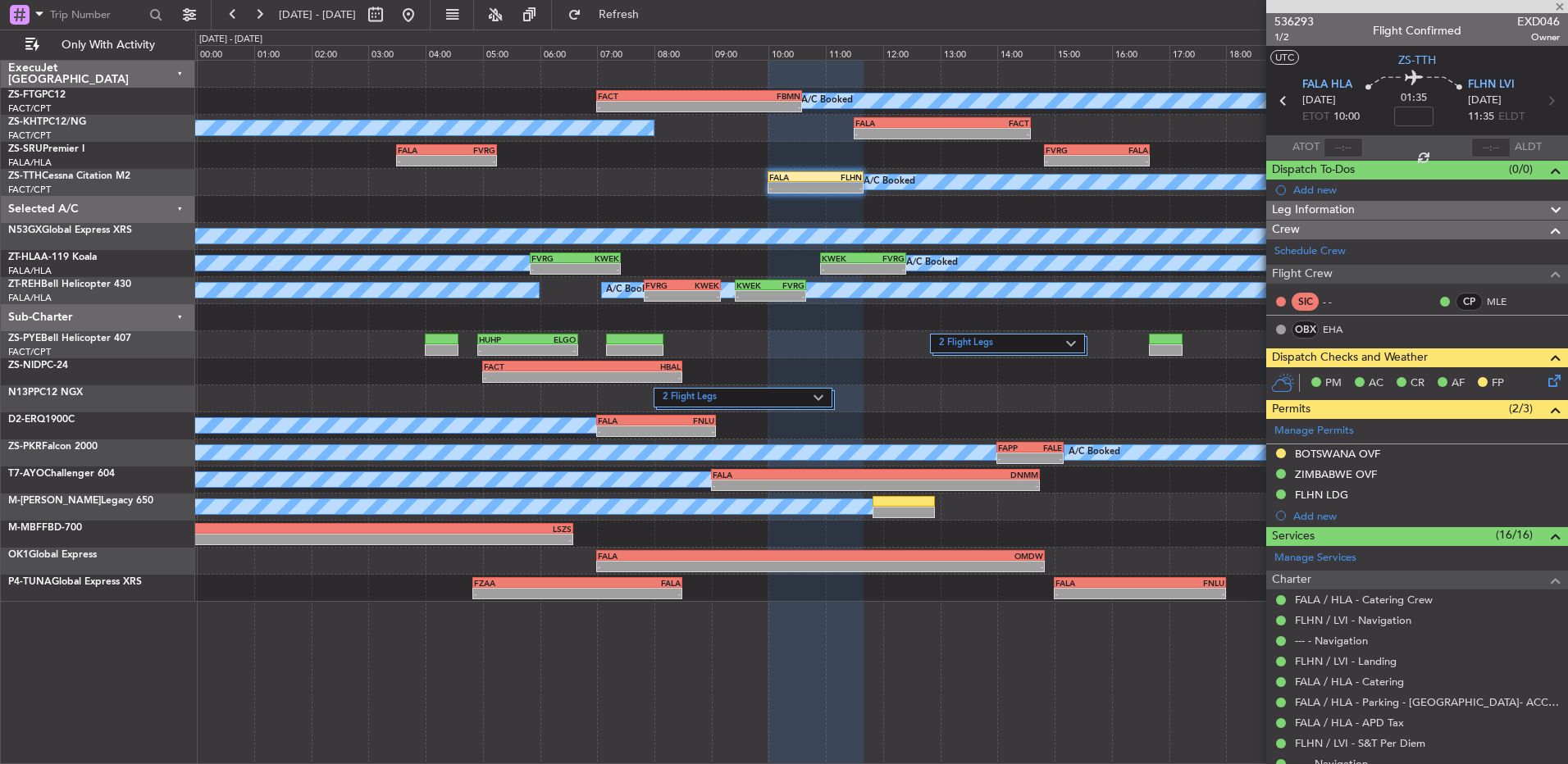
type input "2"
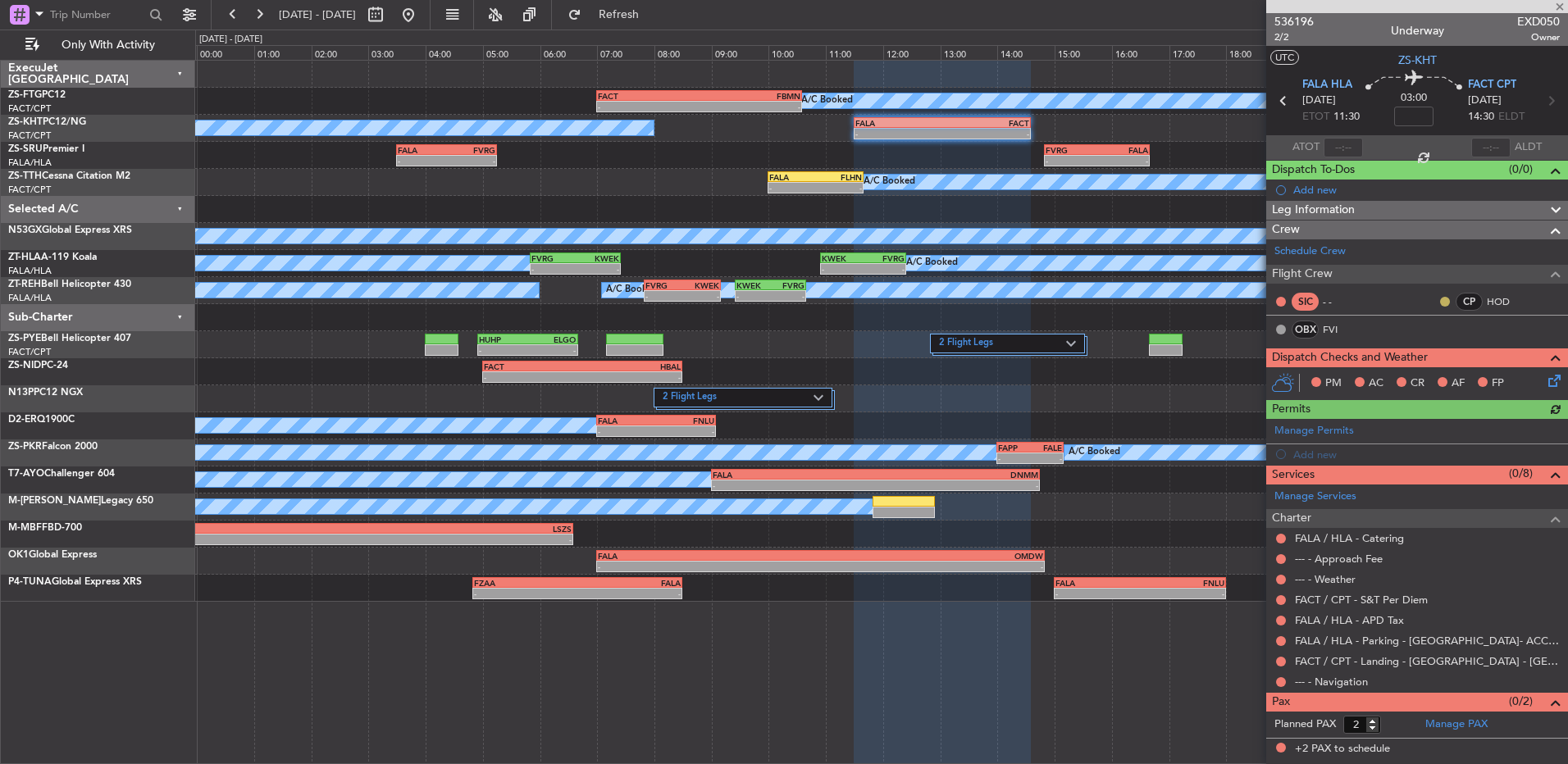
click at [1443, 303] on button at bounding box center [1445, 301] width 10 height 10
click at [1421, 342] on span "Acknowledged" at bounding box center [1449, 350] width 72 height 17
click at [1278, 675] on div at bounding box center [1282, 682] width 13 height 13
click at [1283, 685] on button at bounding box center [1281, 682] width 10 height 10
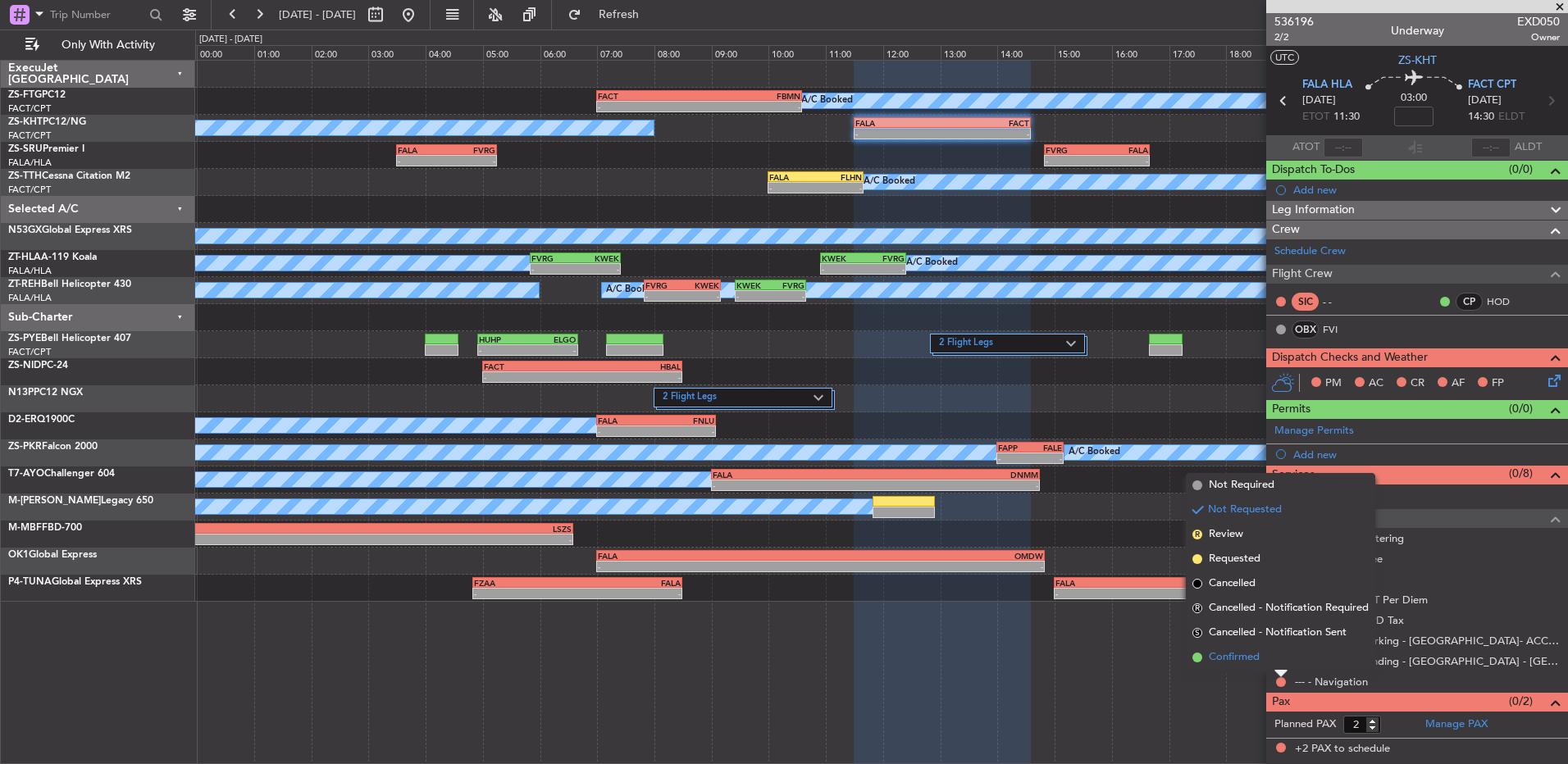
click at [1283, 656] on li "Confirmed" at bounding box center [1281, 657] width 190 height 24
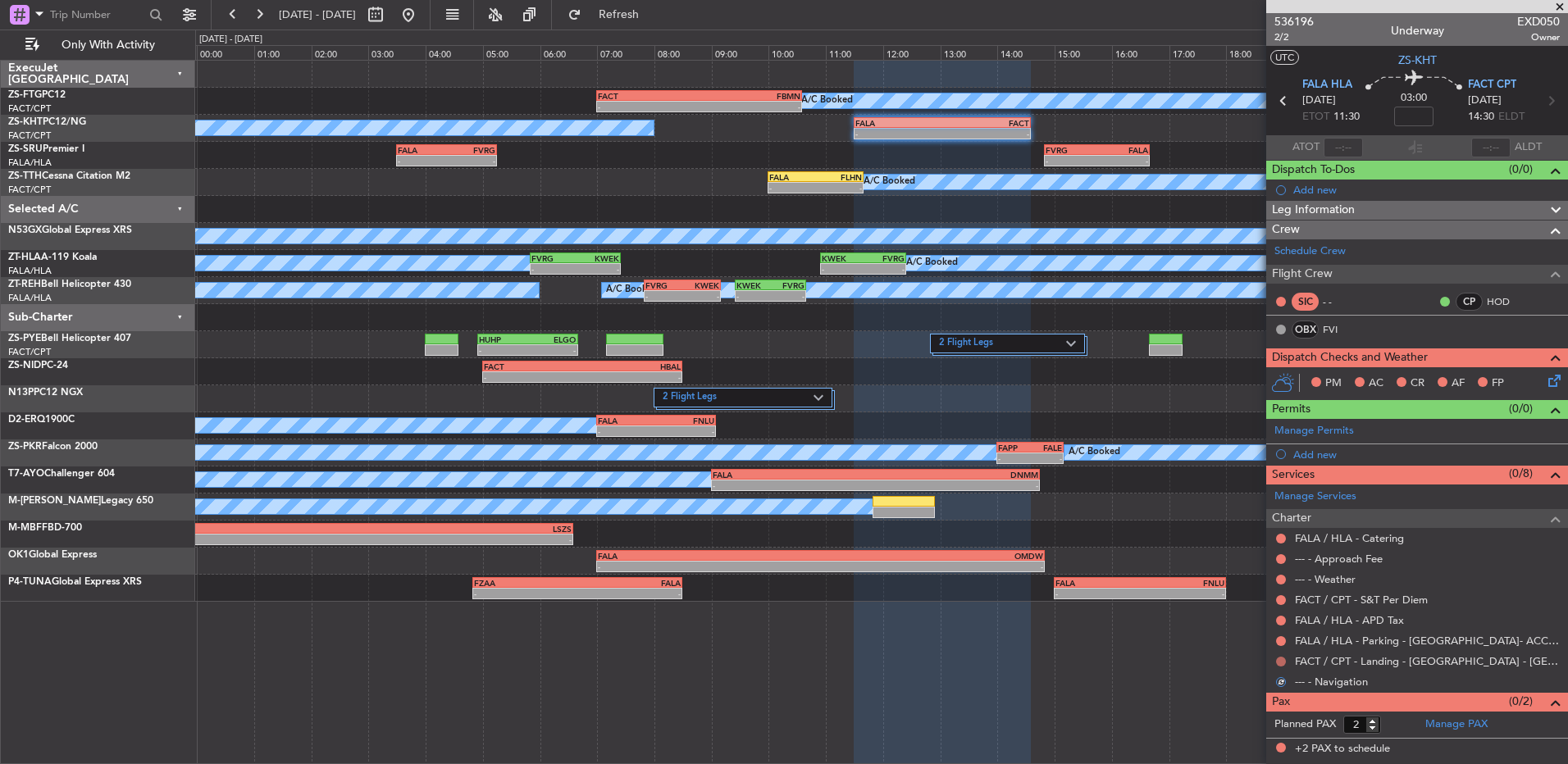
click at [1284, 656] on button at bounding box center [1281, 661] width 10 height 10
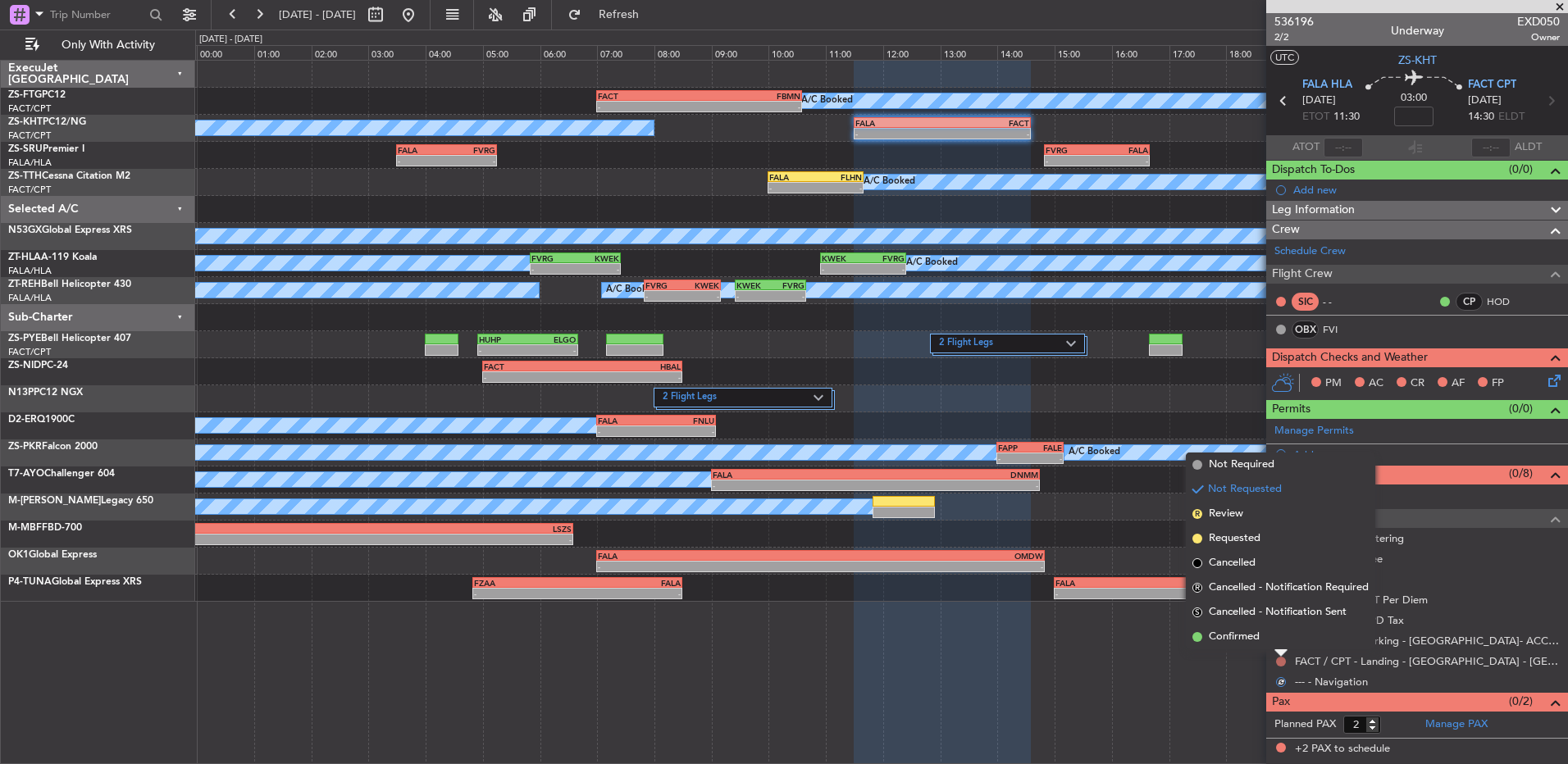
click at [1281, 644] on li "Confirmed" at bounding box center [1281, 637] width 190 height 24
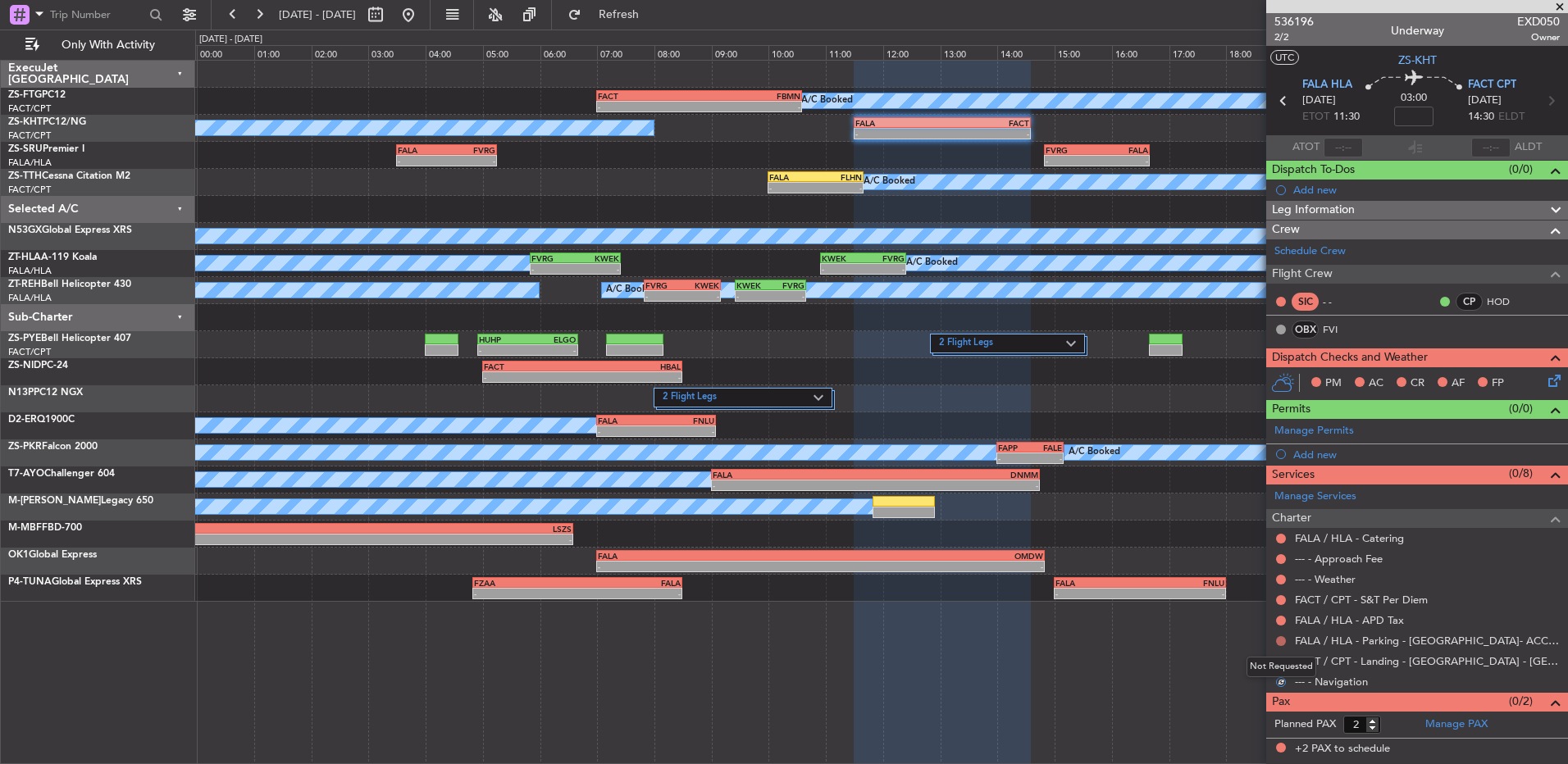
click at [1278, 637] on button at bounding box center [1281, 641] width 10 height 10
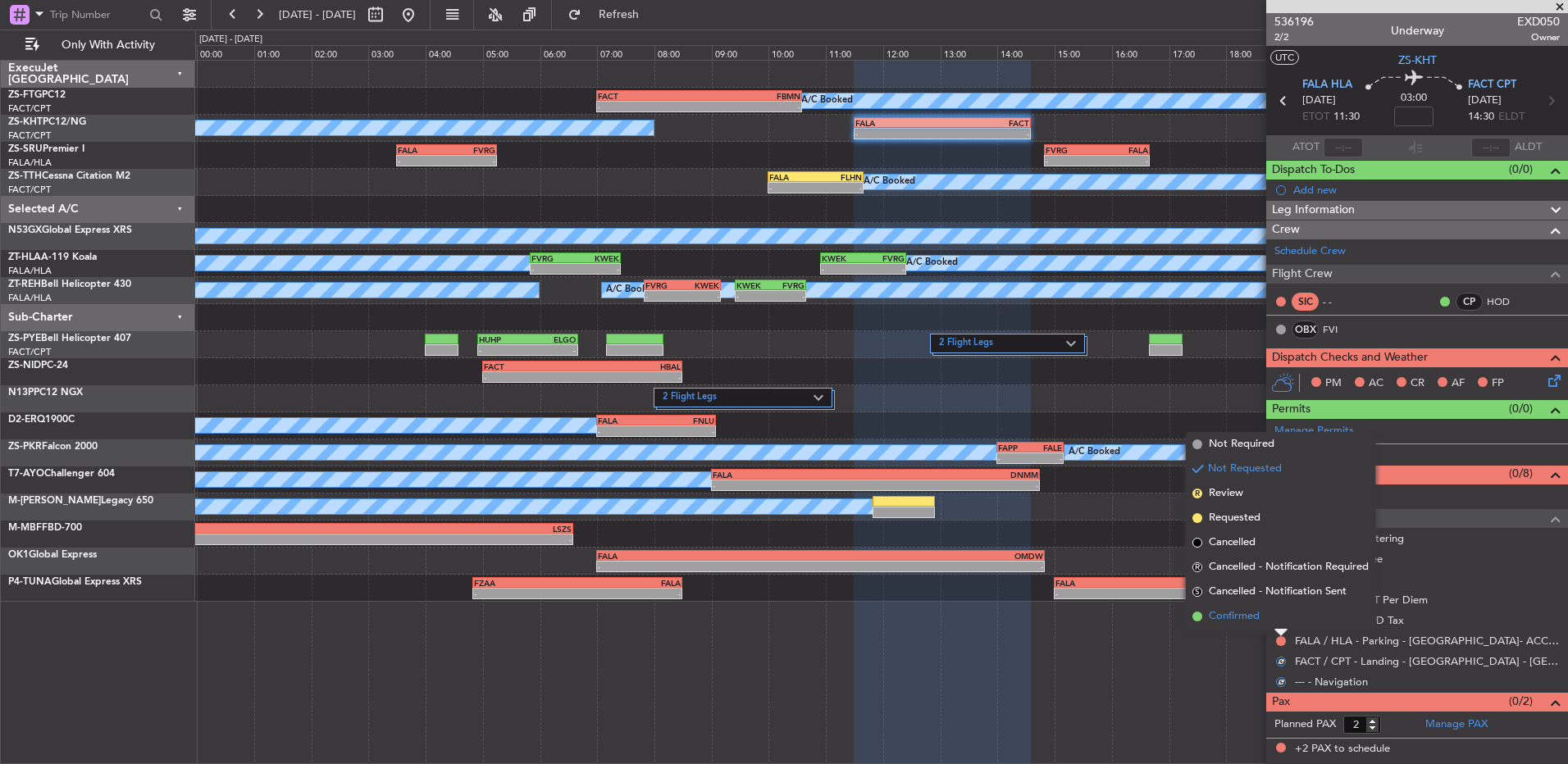
click at [1281, 614] on li "Confirmed" at bounding box center [1281, 616] width 190 height 24
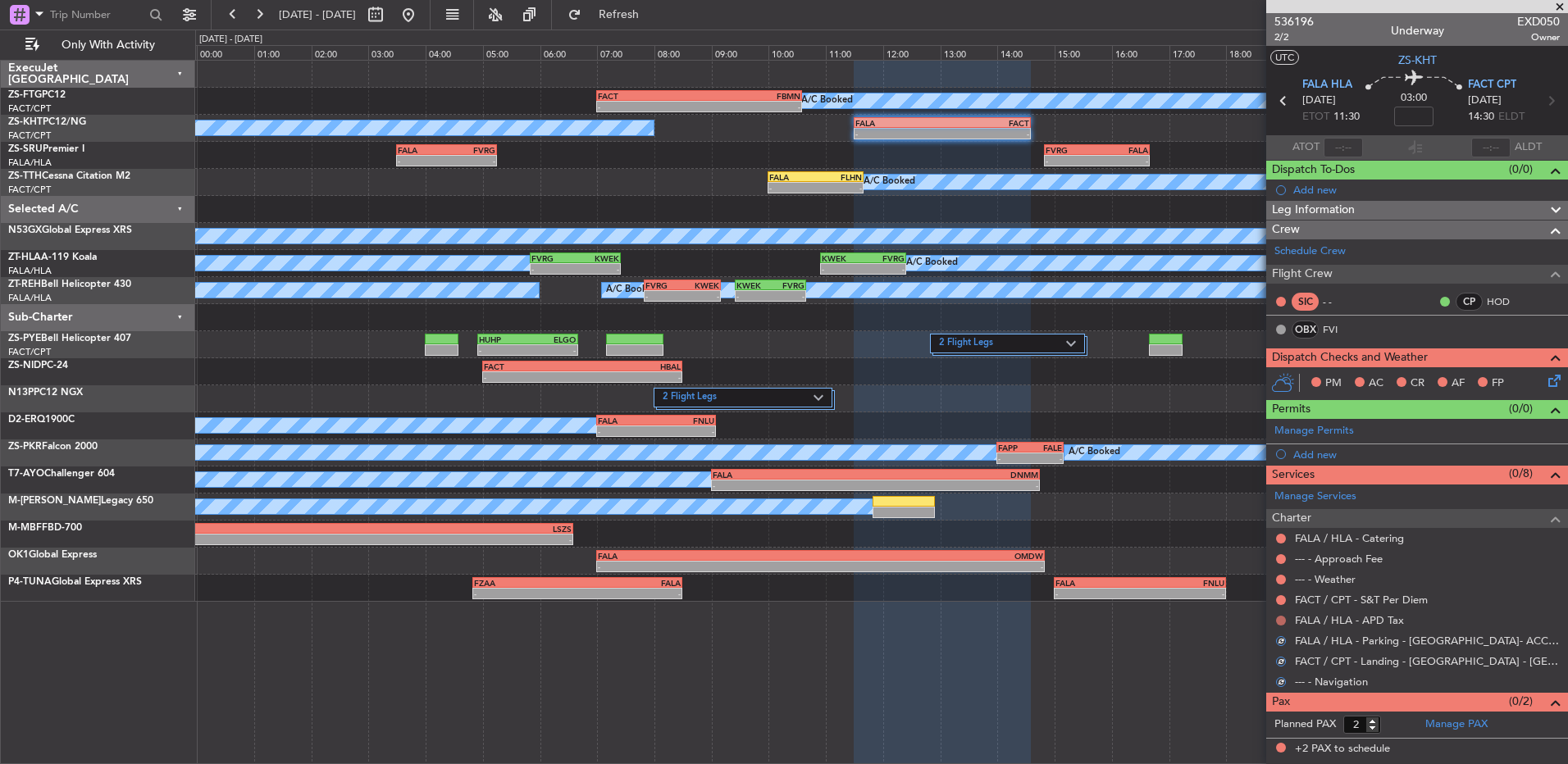
click at [1281, 615] on button at bounding box center [1281, 620] width 10 height 10
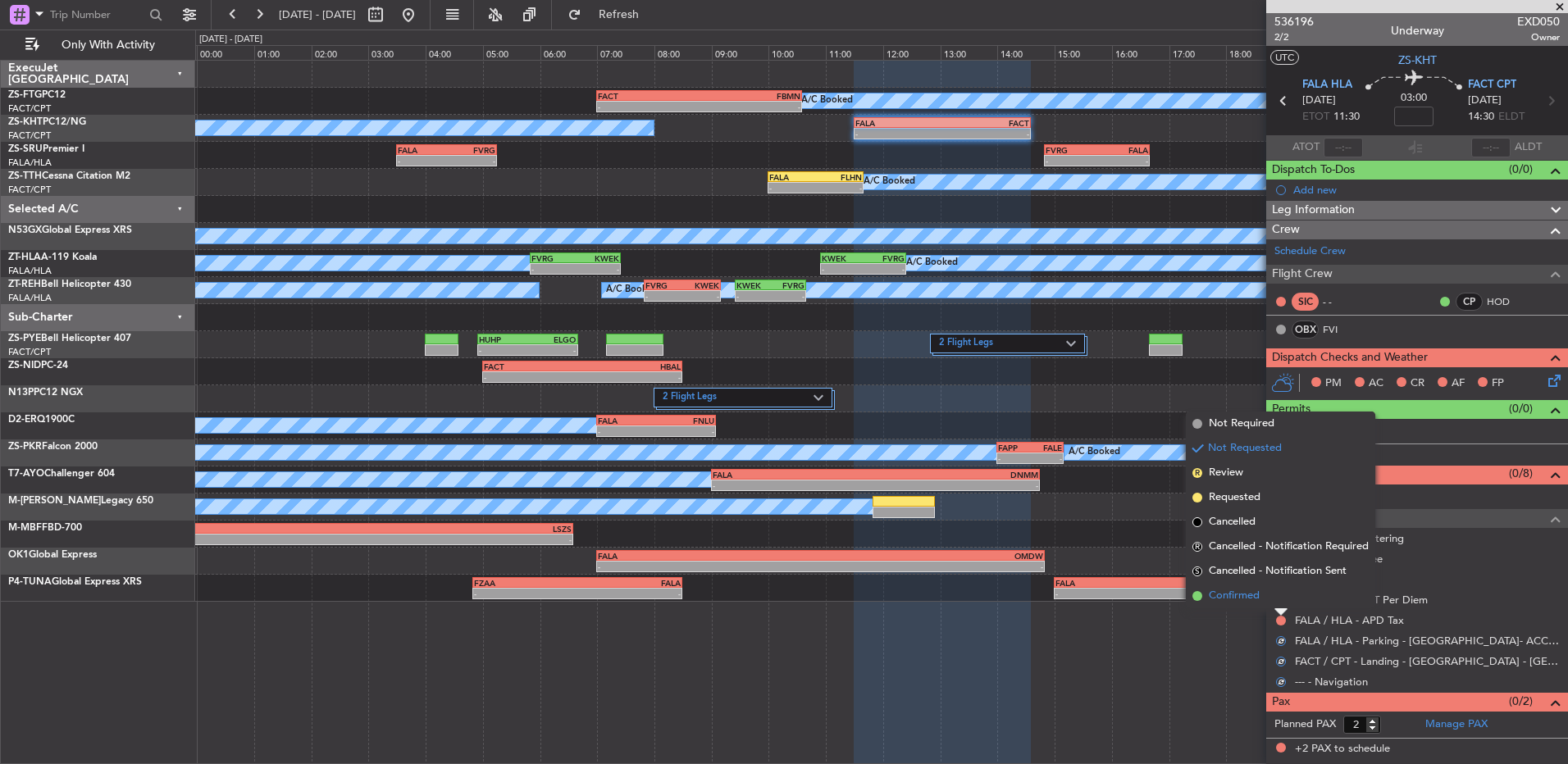
click at [1283, 593] on li "Confirmed" at bounding box center [1281, 596] width 190 height 24
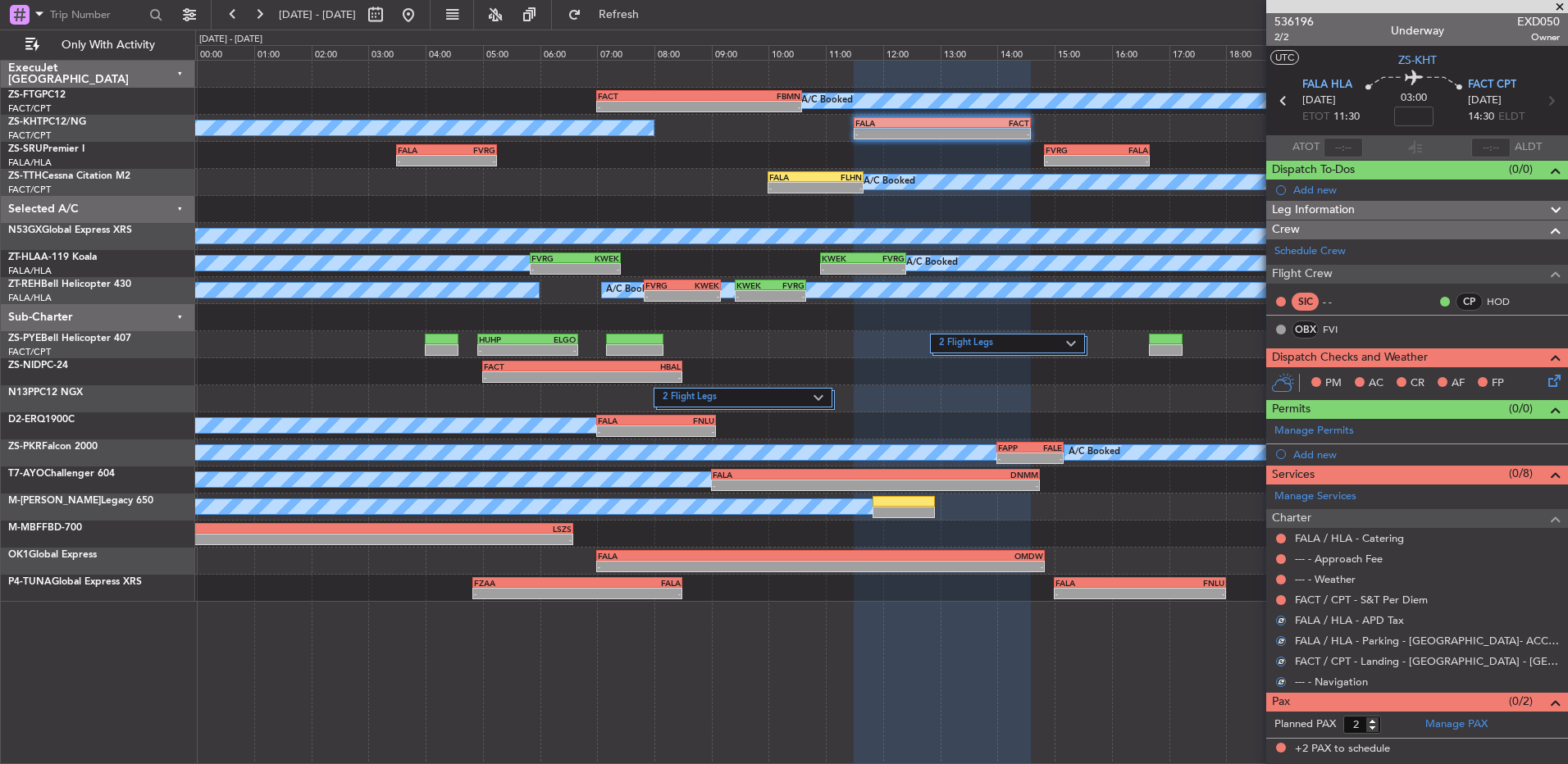
click at [1283, 594] on div at bounding box center [1282, 600] width 13 height 13
drag, startPoint x: 1283, startPoint y: 593, endPoint x: 1282, endPoint y: 602, distance: 9.1
click at [1282, 602] on button at bounding box center [1281, 600] width 10 height 10
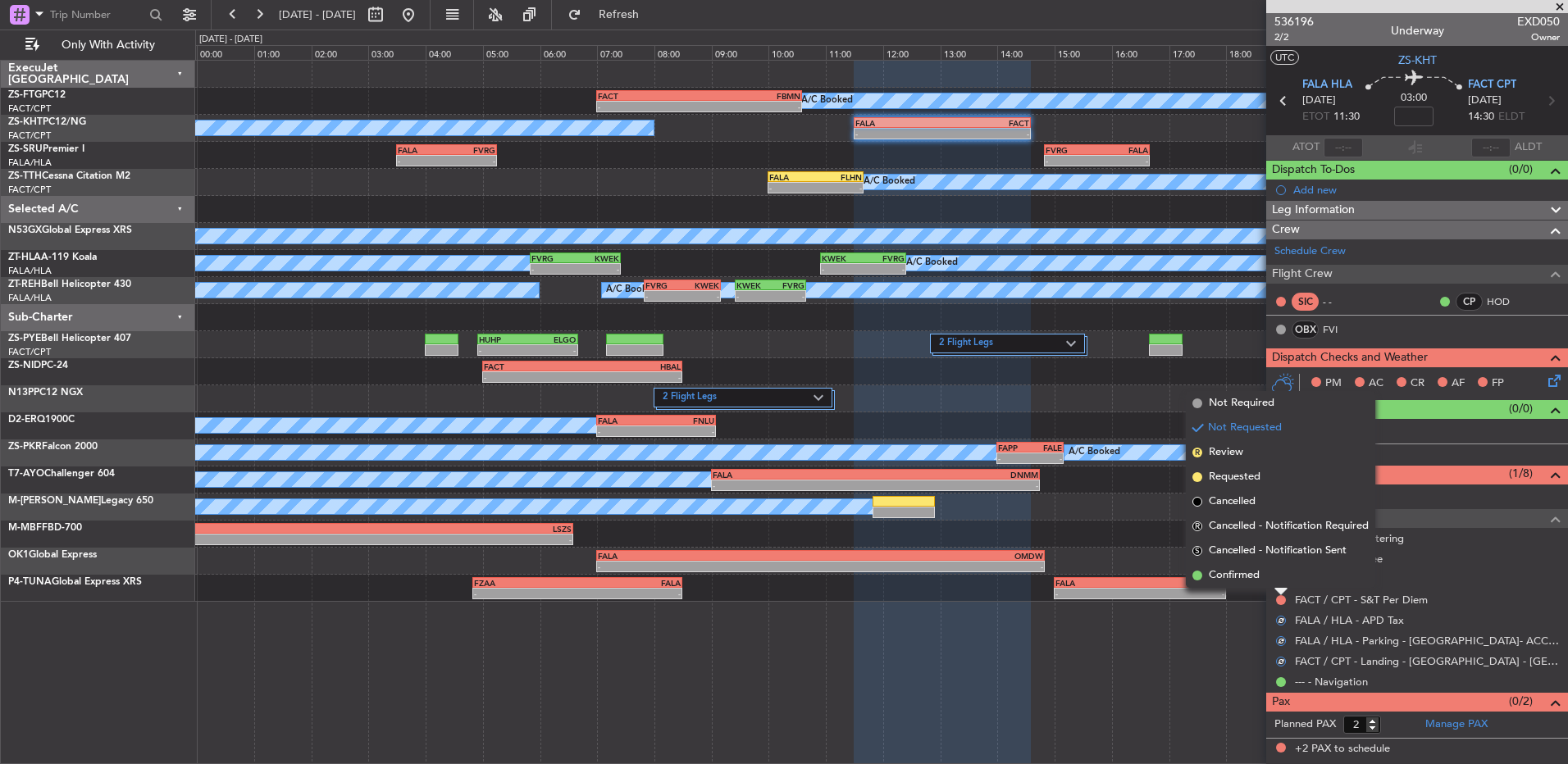
click at [1277, 569] on li "Confirmed" at bounding box center [1281, 575] width 190 height 24
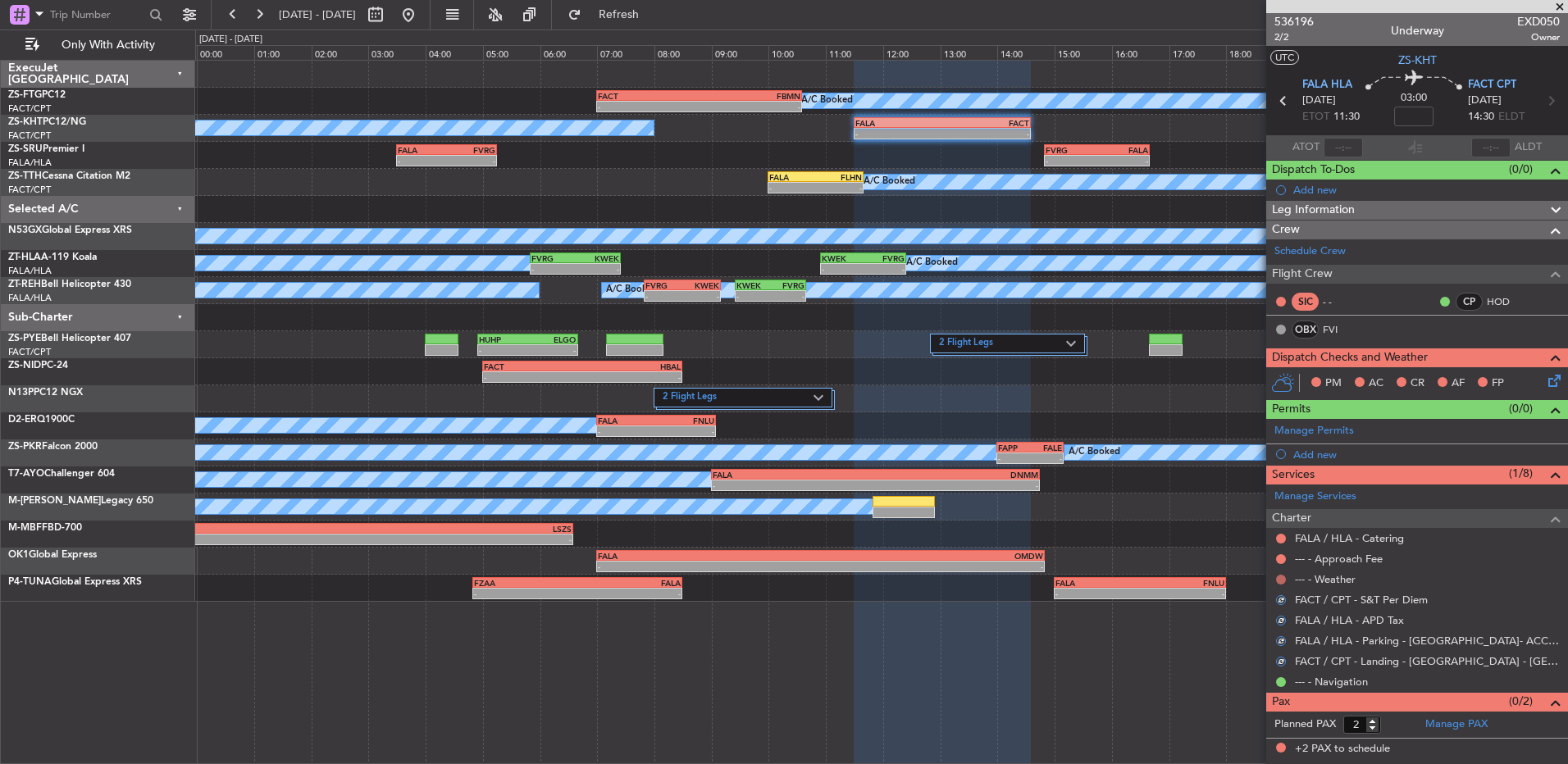
click at [1280, 579] on button at bounding box center [1281, 580] width 10 height 10
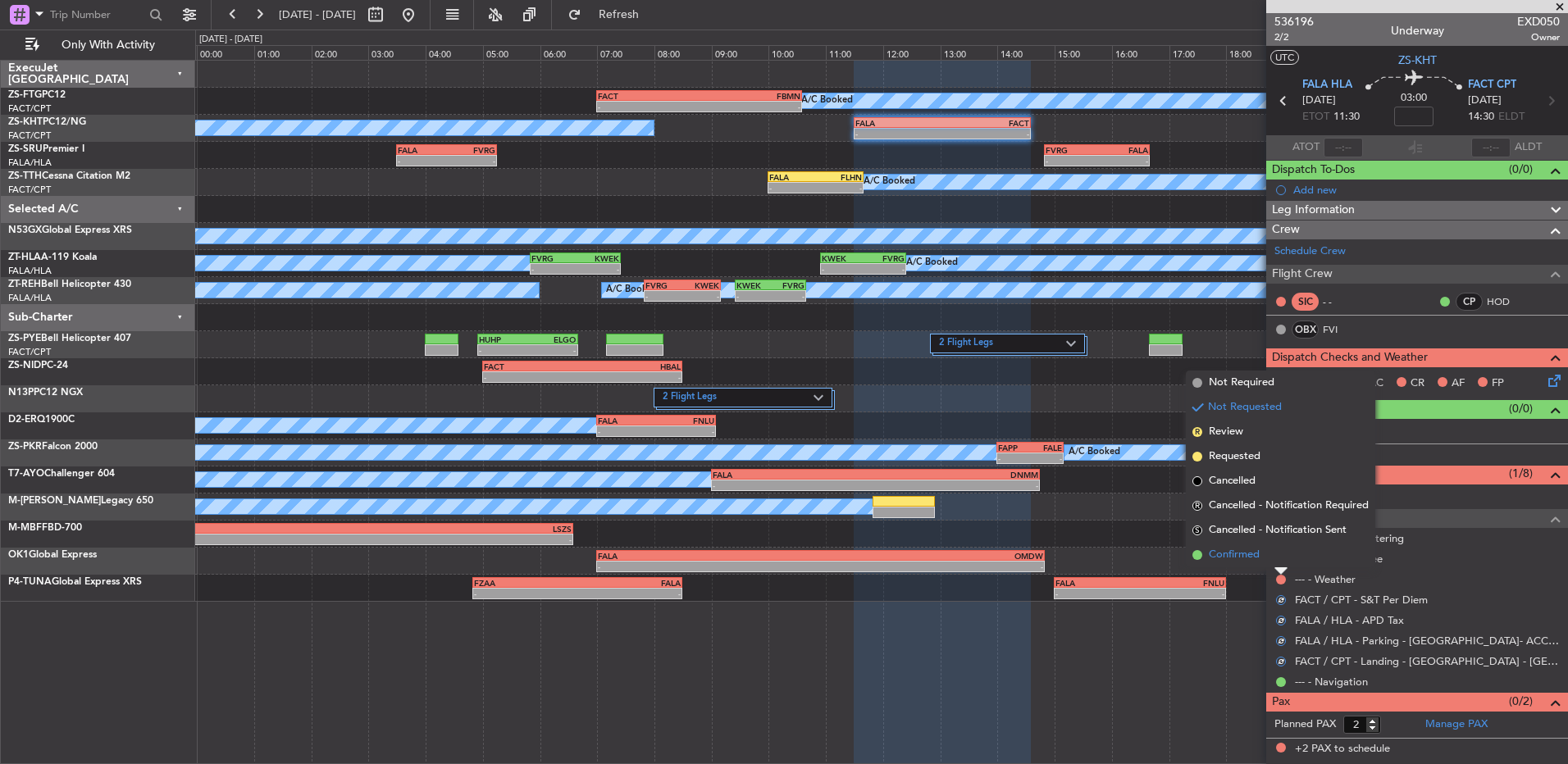
click at [1281, 564] on li "Confirmed" at bounding box center [1281, 555] width 190 height 24
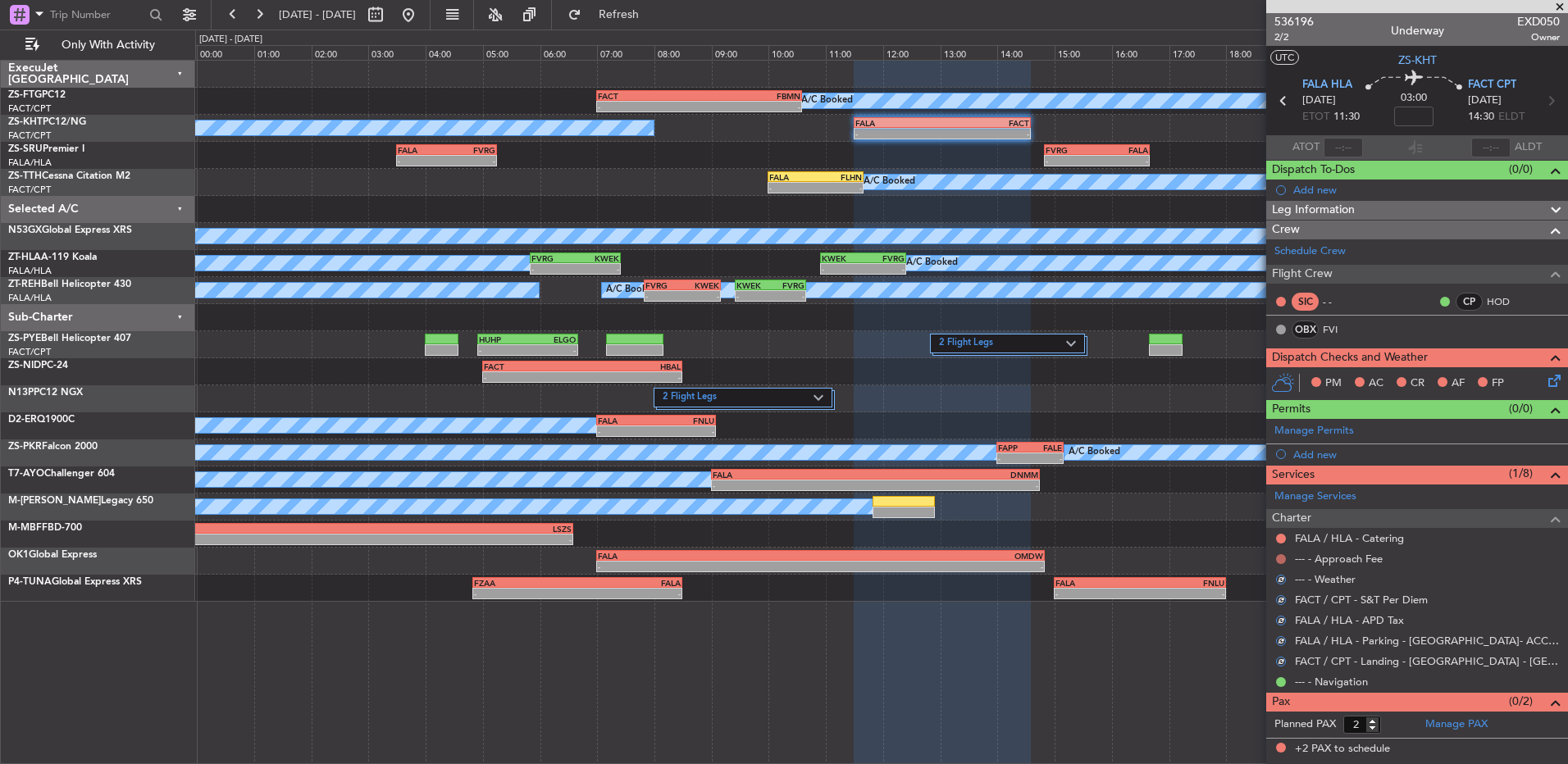
click at [1281, 559] on button at bounding box center [1281, 559] width 10 height 10
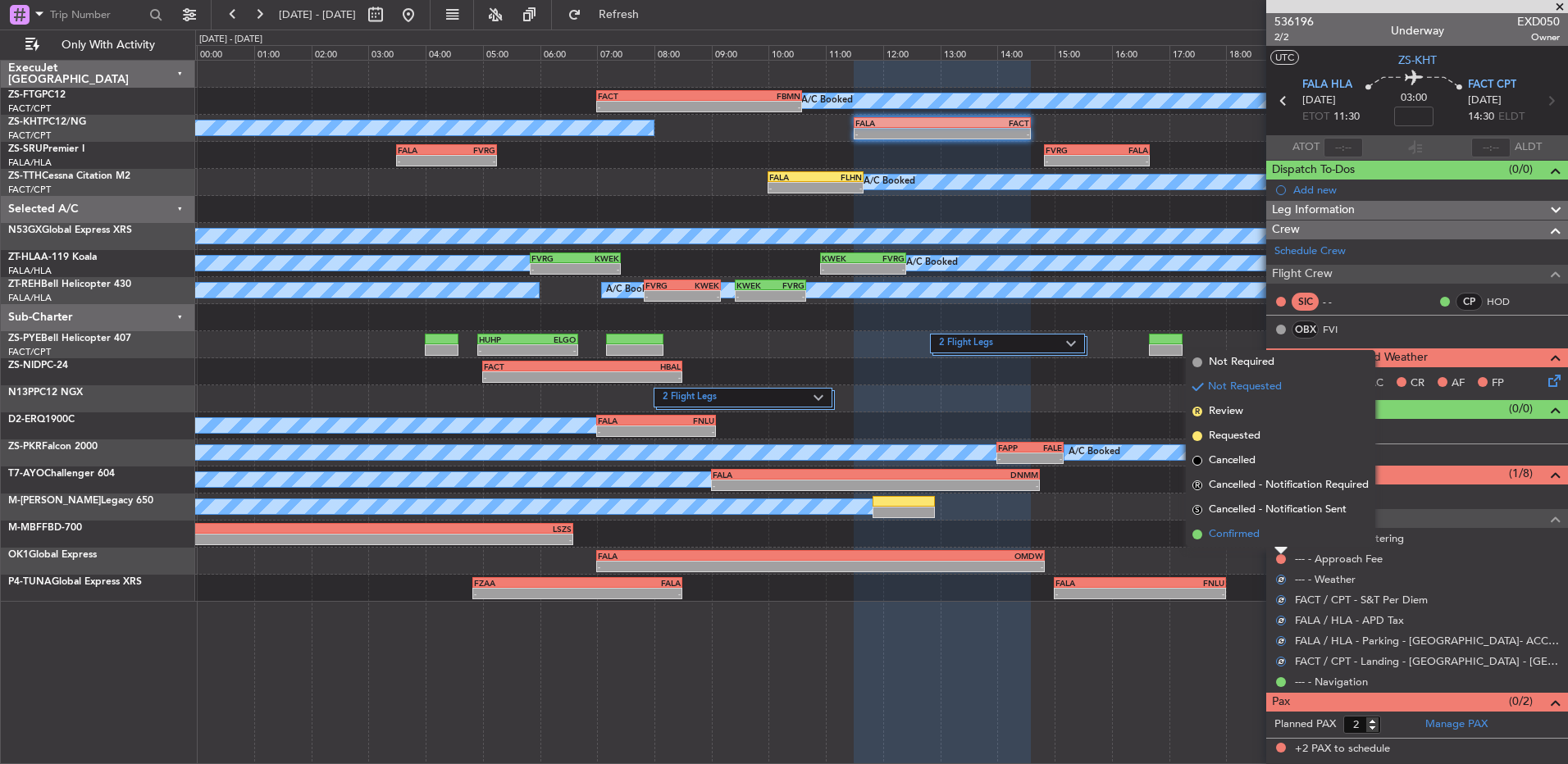
click at [1281, 542] on li "Confirmed" at bounding box center [1281, 535] width 190 height 24
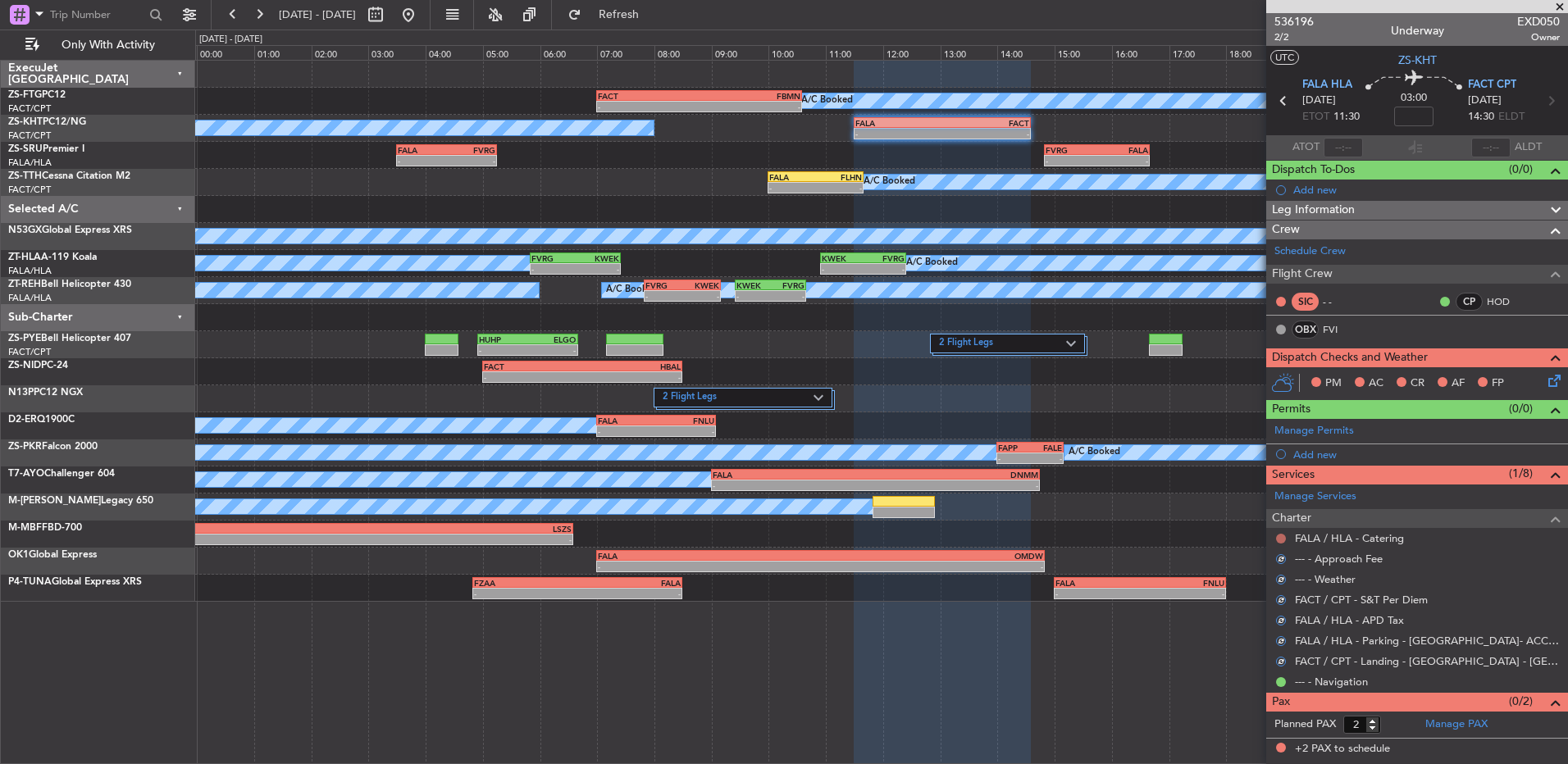
click at [1281, 534] on button at bounding box center [1281, 539] width 10 height 10
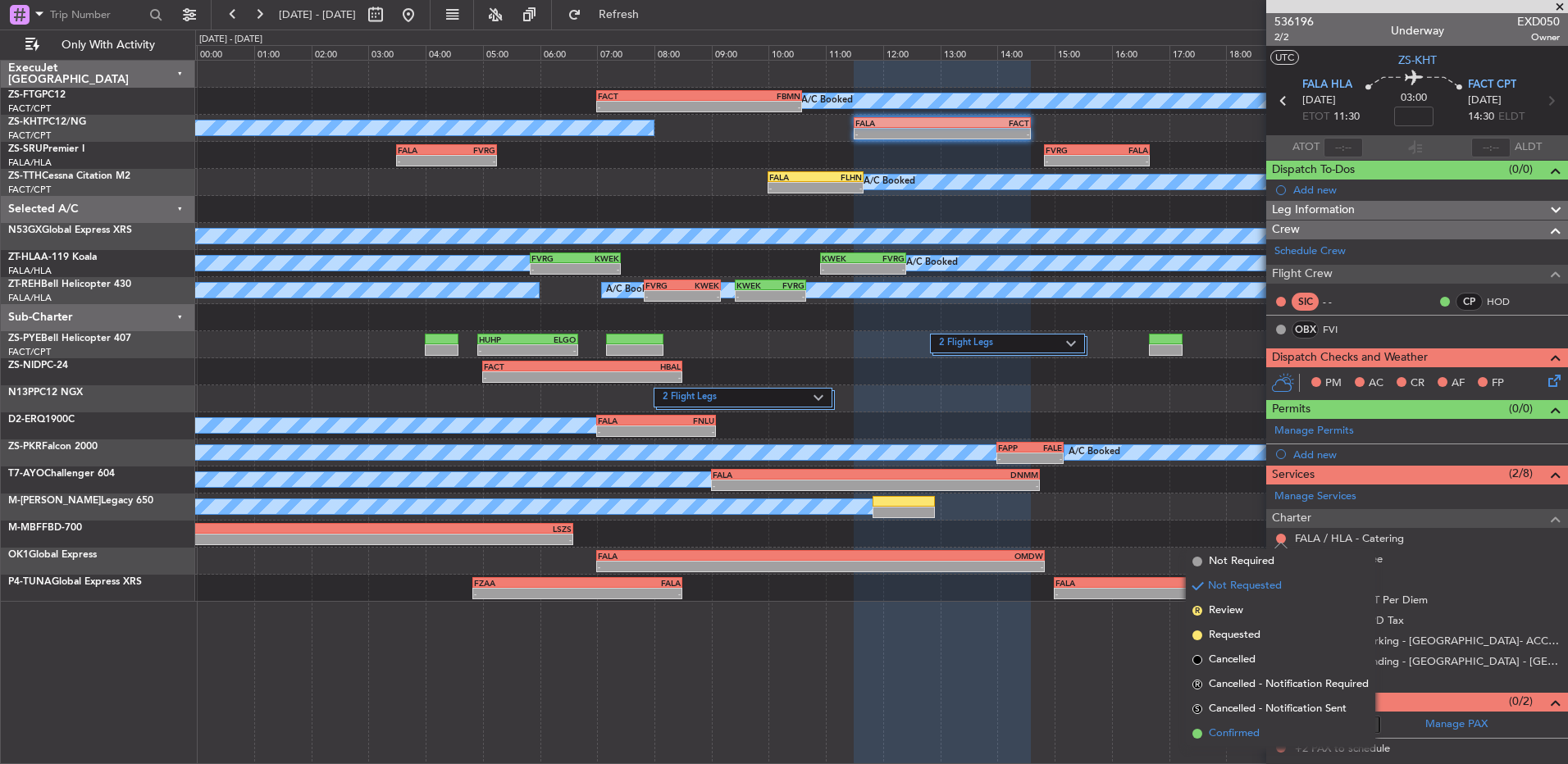
click at [1272, 728] on li "Confirmed" at bounding box center [1281, 734] width 190 height 24
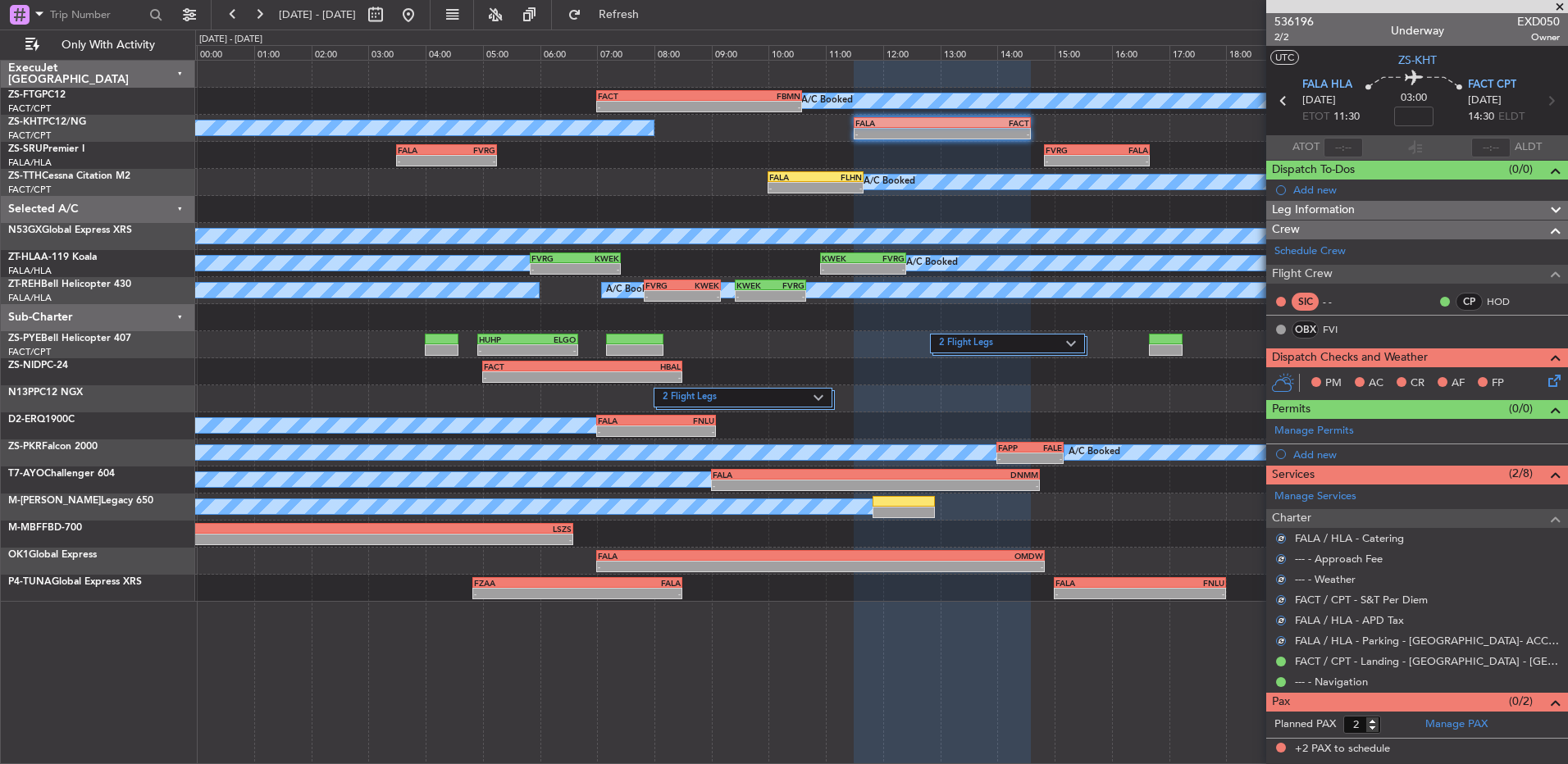
click at [1559, 384] on icon at bounding box center [1552, 378] width 13 height 13
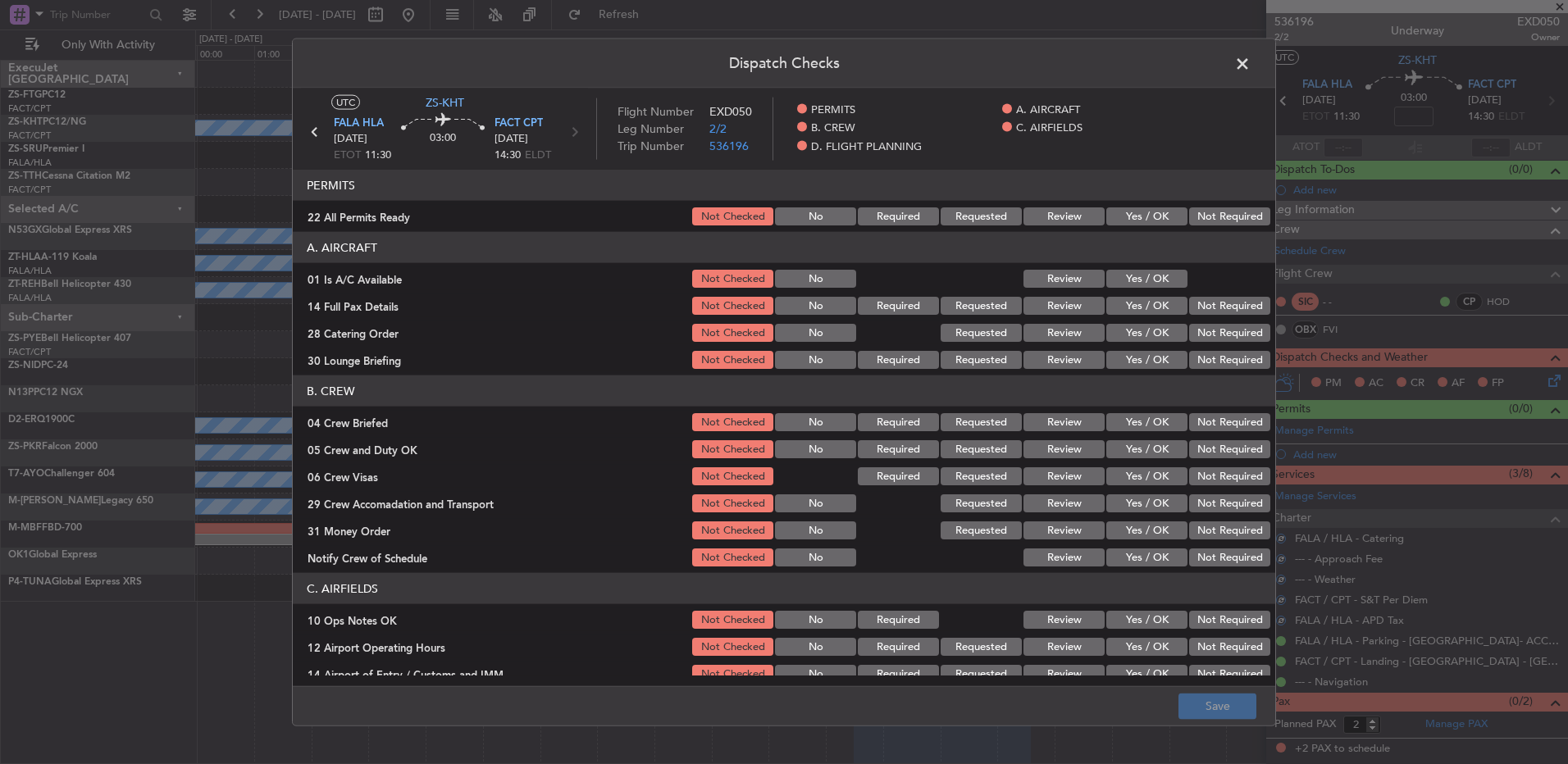
click at [1108, 217] on button "Yes / OK" at bounding box center [1147, 216] width 81 height 18
click at [1118, 290] on section "A. AIRCRAFT 01 Is A/C Available Not Checked No Review Yes / OK 14 Full Pax Deta…" at bounding box center [784, 301] width 982 height 139
drag, startPoint x: 1116, startPoint y: 293, endPoint x: 1111, endPoint y: 276, distance: 17.7
click at [1111, 276] on button "Yes / OK" at bounding box center [1147, 278] width 81 height 18
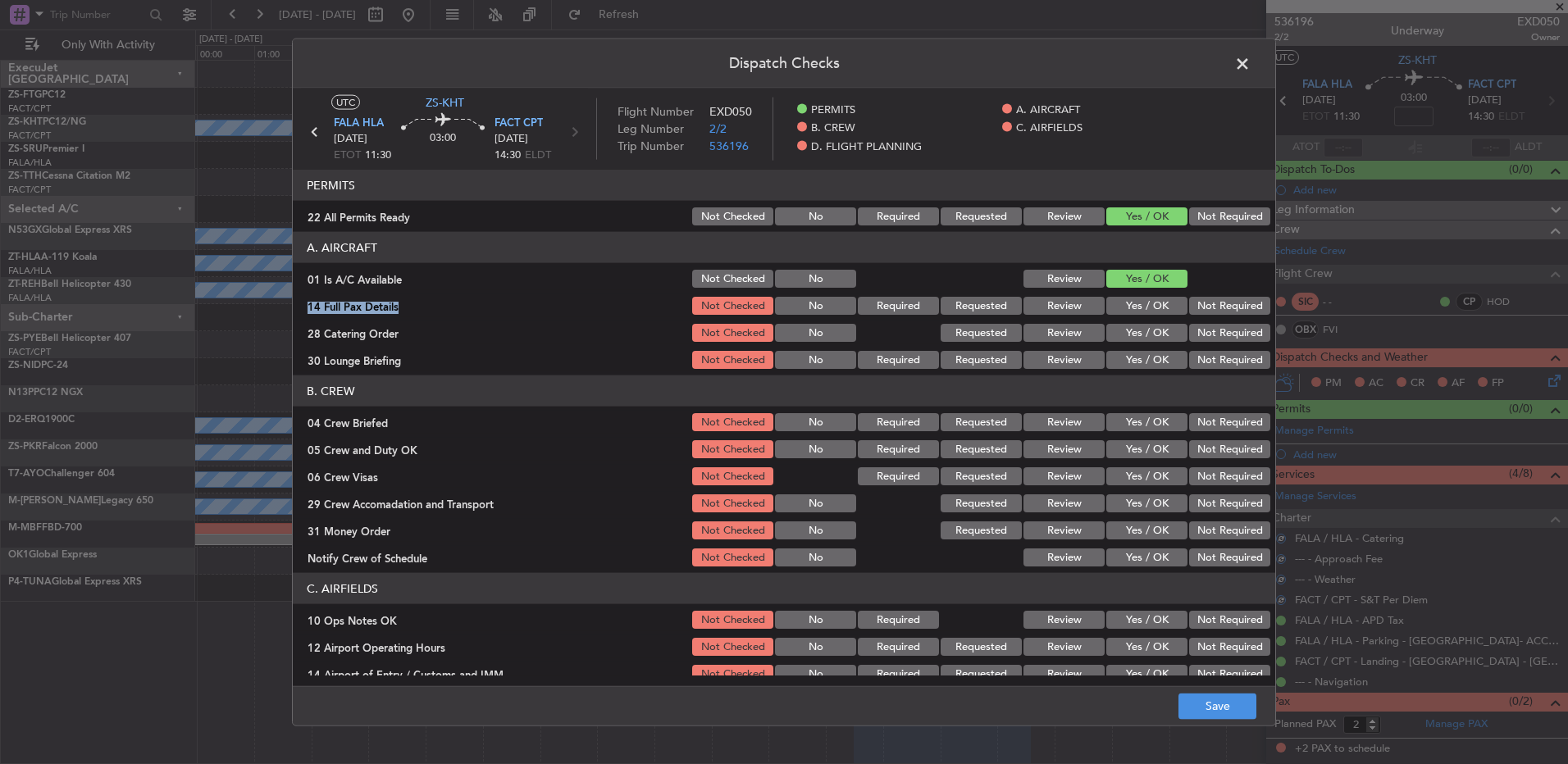
click at [1150, 309] on button "Yes / OK" at bounding box center [1147, 305] width 81 height 18
click at [1202, 332] on button "Not Required" at bounding box center [1229, 332] width 81 height 18
click at [1052, 372] on article "PERMITS 22 All Permits Ready Not Checked No Required Requested Review Yes / OK …" at bounding box center [784, 422] width 982 height 506
click at [1197, 362] on button "Not Required" at bounding box center [1229, 359] width 81 height 18
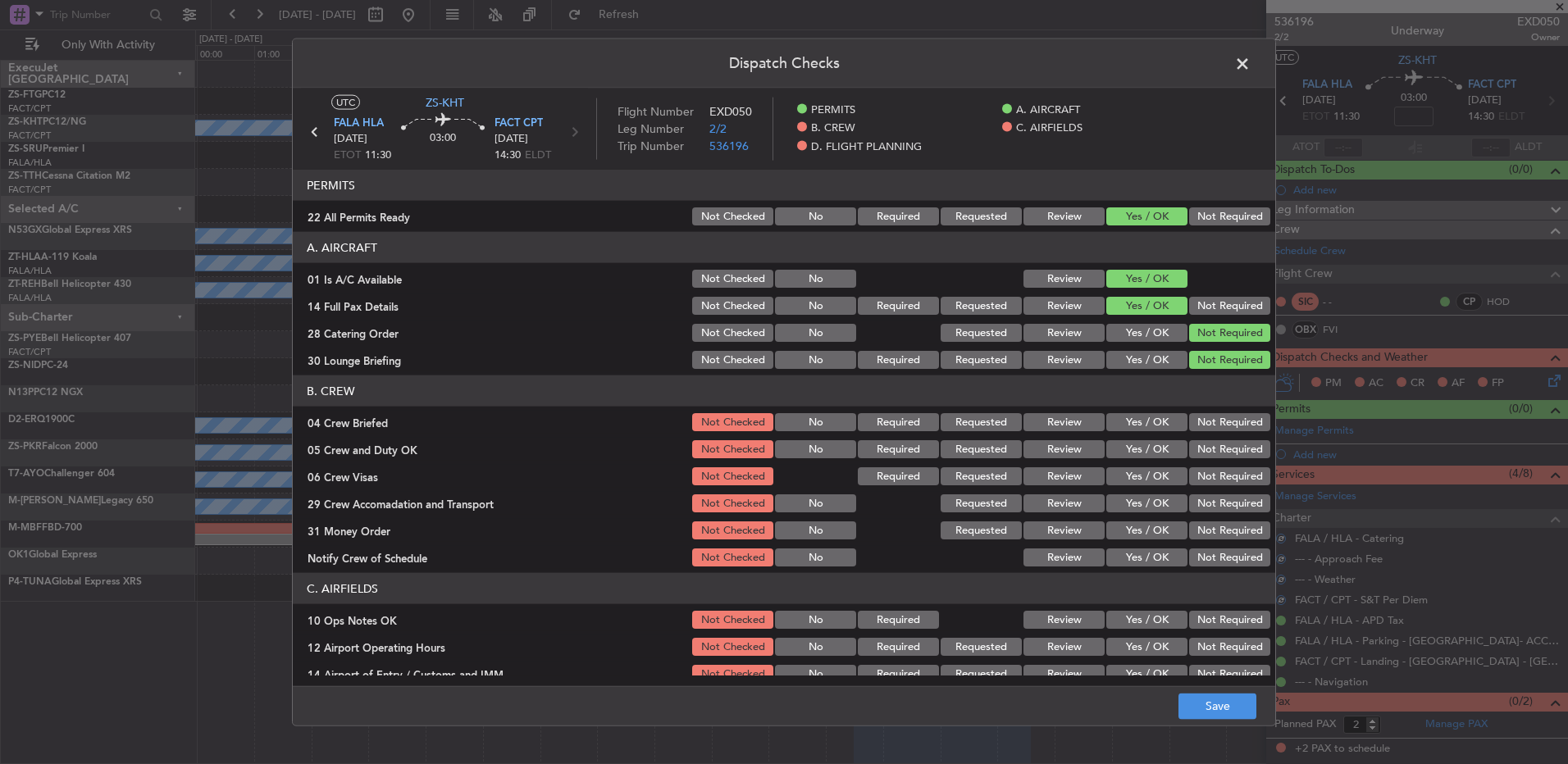
click at [1143, 363] on button "Yes / OK" at bounding box center [1147, 359] width 81 height 18
click at [1213, 359] on button "Not Required" at bounding box center [1229, 359] width 81 height 18
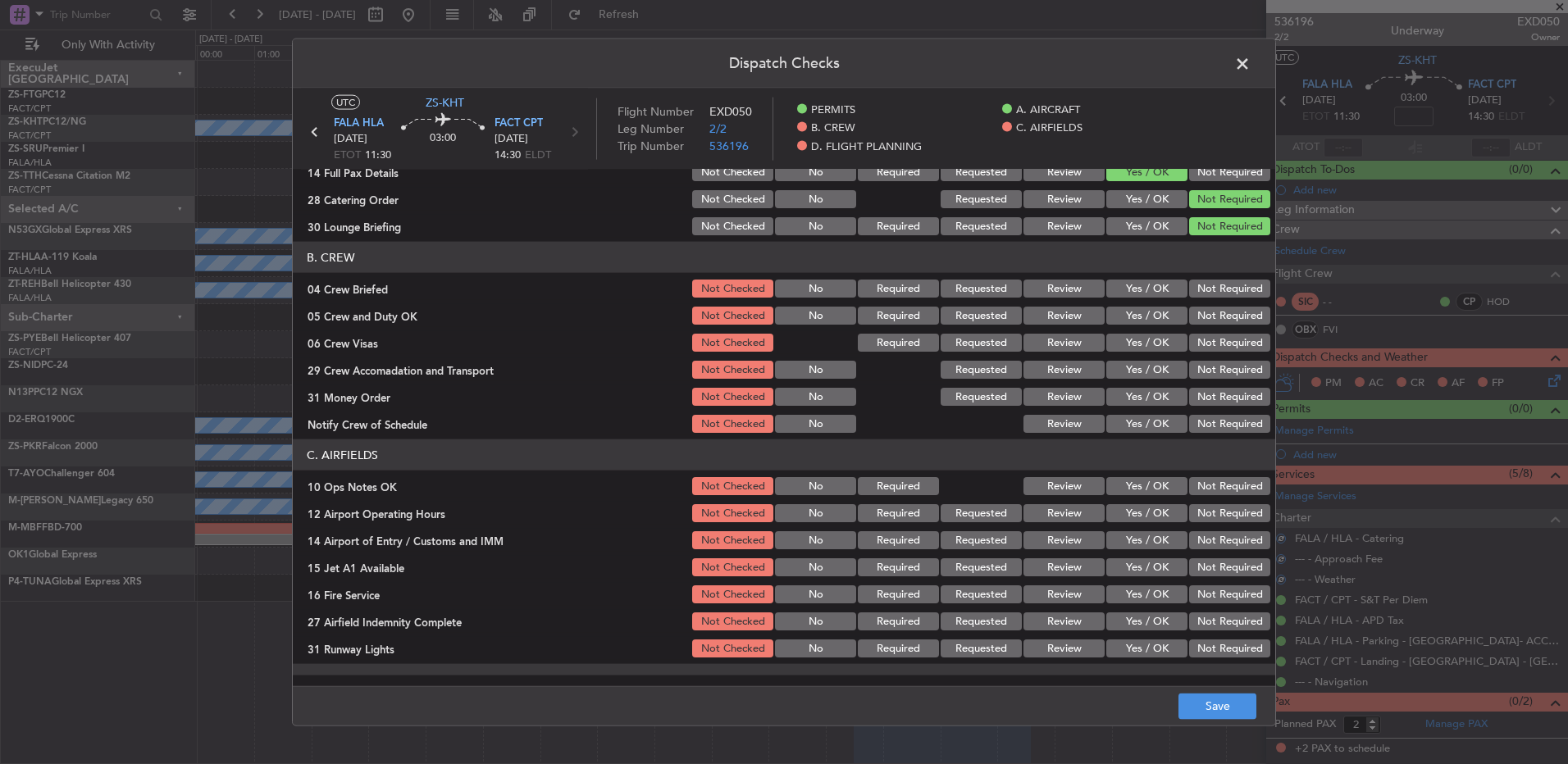
scroll to position [130, 0]
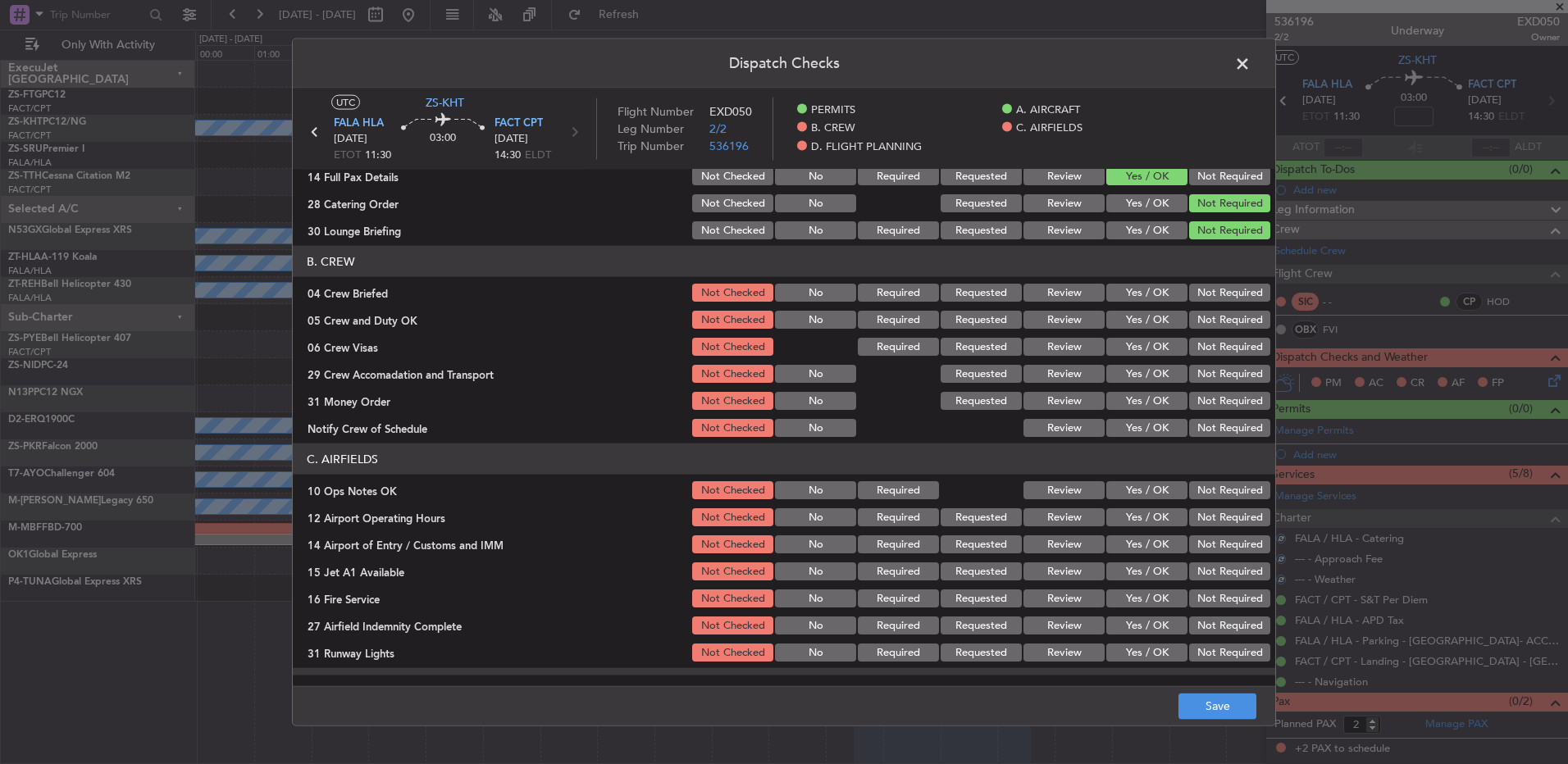
click at [1122, 294] on button "Yes / OK" at bounding box center [1147, 292] width 81 height 18
click at [1124, 321] on button "Yes / OK" at bounding box center [1147, 319] width 81 height 18
click at [1201, 349] on button "Not Required" at bounding box center [1229, 346] width 81 height 18
click at [1195, 382] on button "Not Required" at bounding box center [1229, 373] width 81 height 18
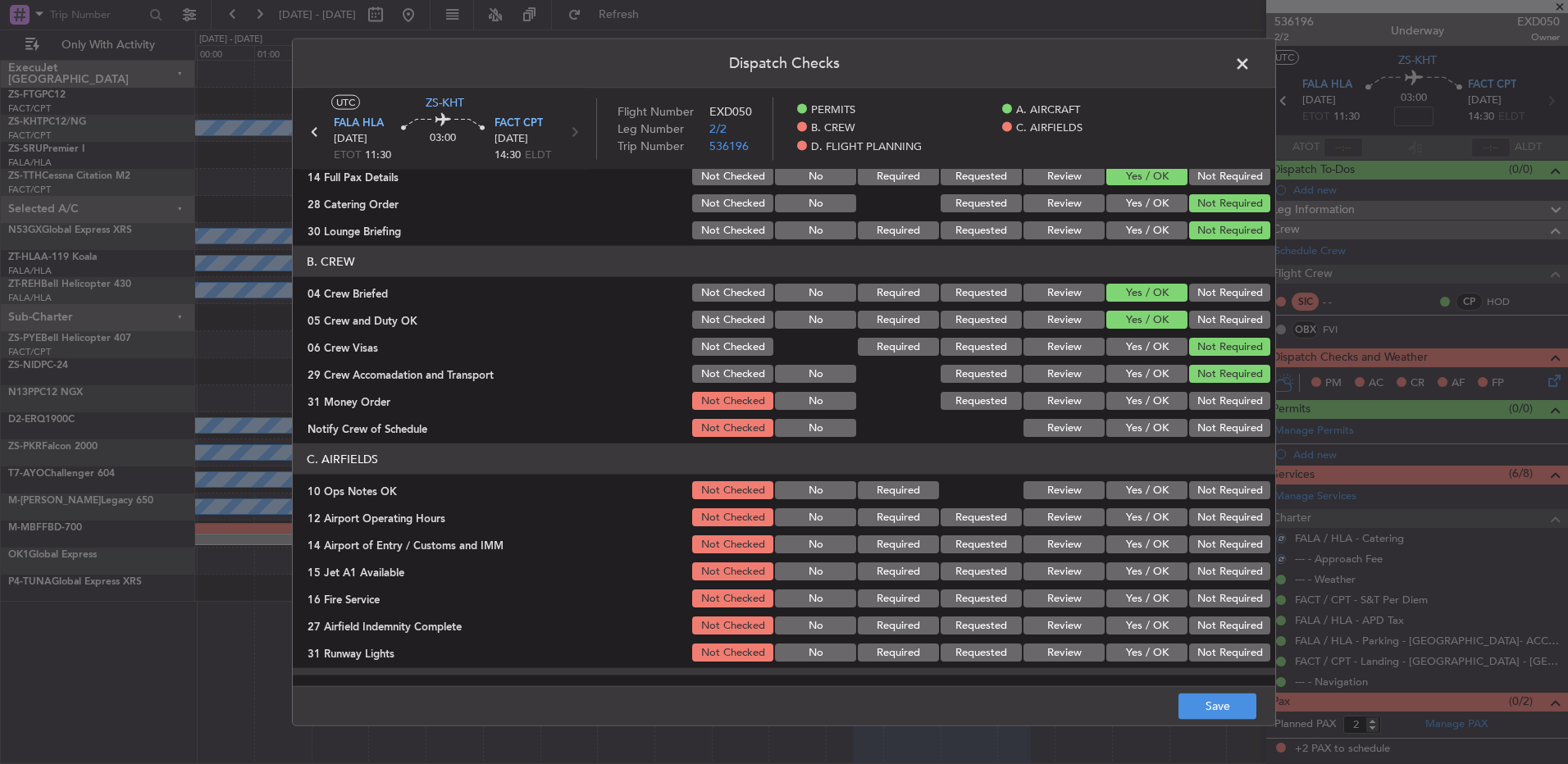
click at [1194, 399] on button "Not Required" at bounding box center [1229, 400] width 81 height 18
click at [1107, 430] on button "Yes / OK" at bounding box center [1147, 427] width 81 height 18
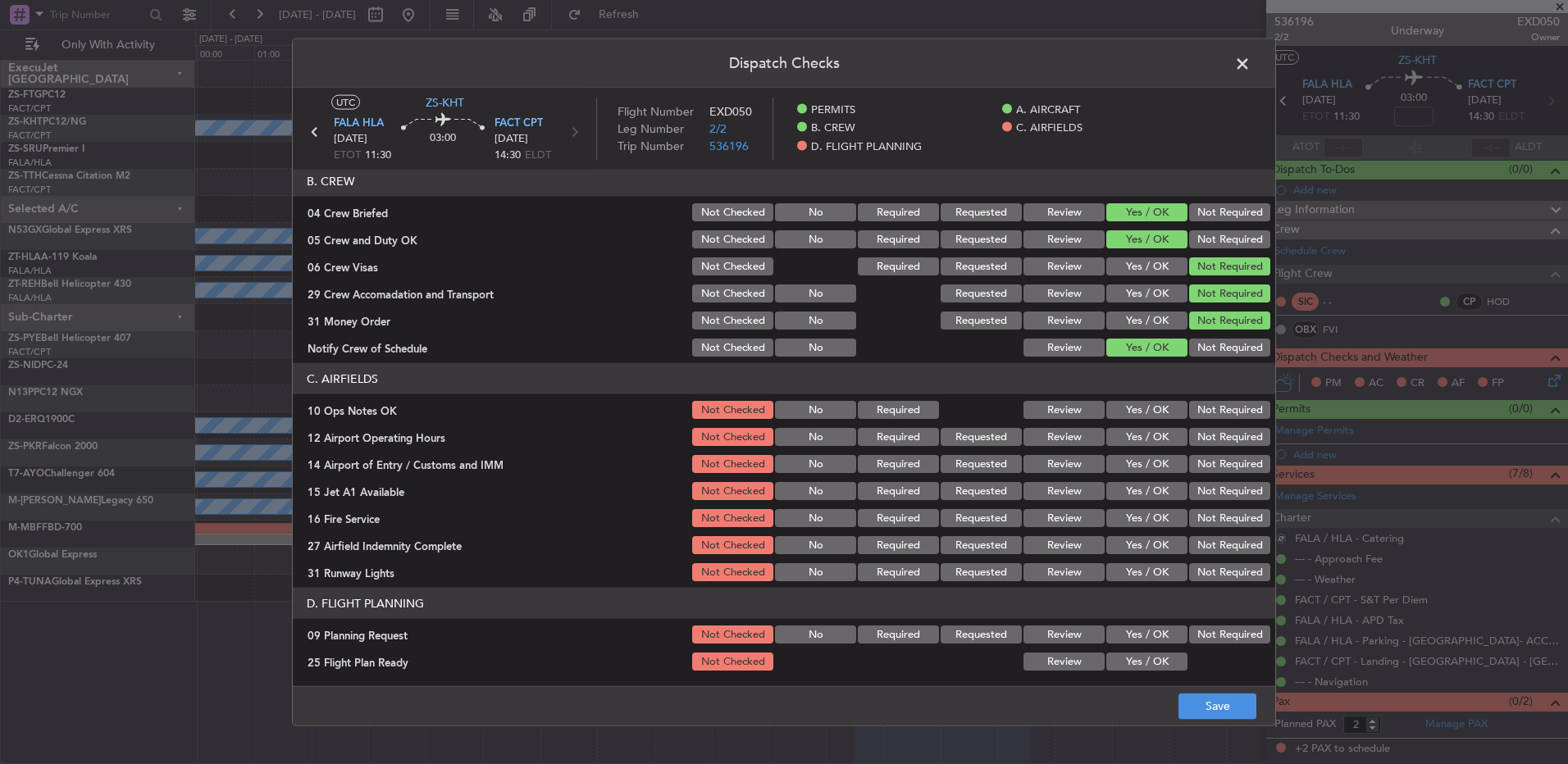
scroll to position [211, 0]
click at [1127, 408] on button "Yes / OK" at bounding box center [1147, 408] width 81 height 18
click at [1127, 424] on div "Yes / OK" at bounding box center [1145, 435] width 83 height 23
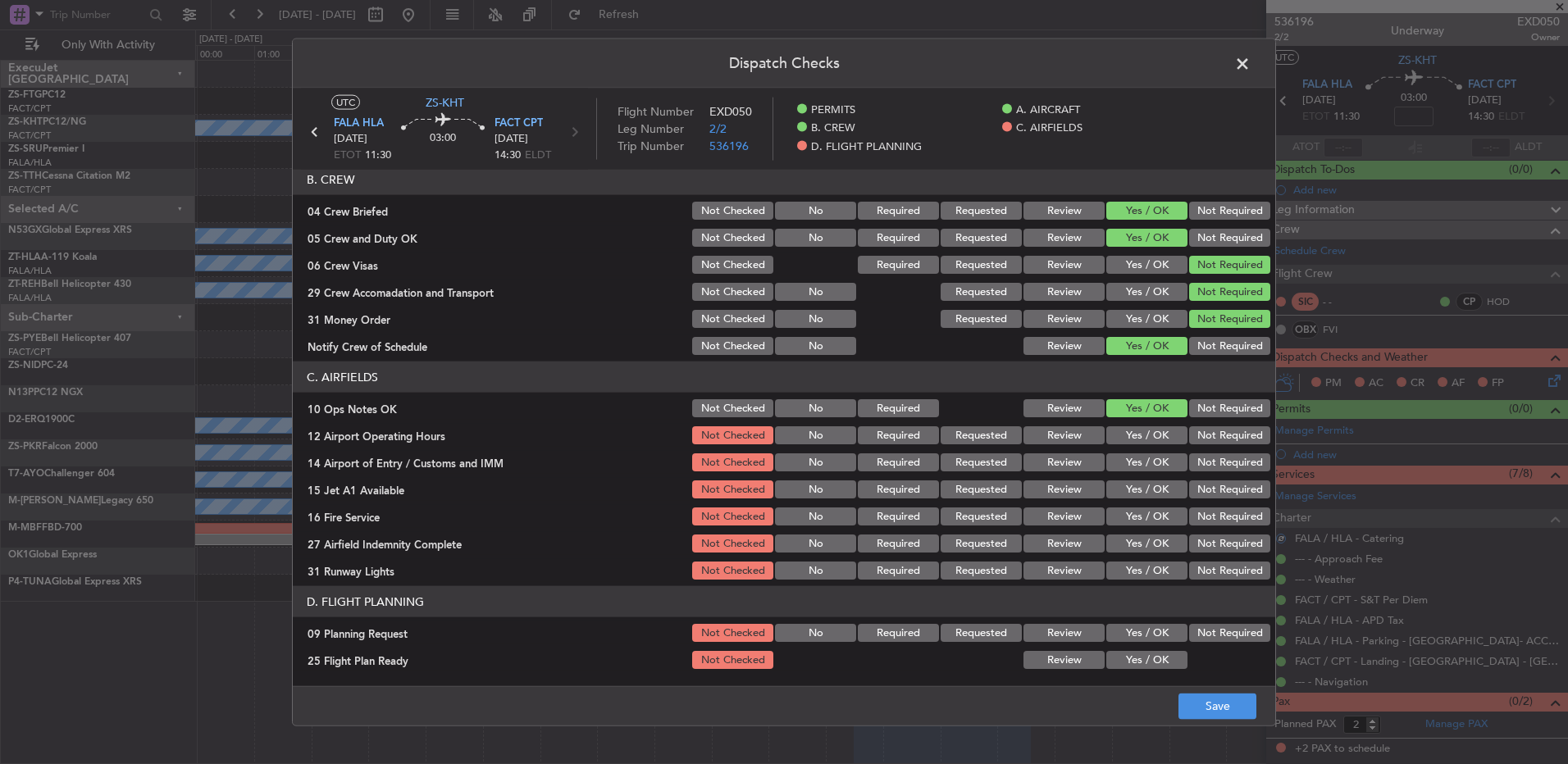
click at [1124, 424] on div "Yes / OK" at bounding box center [1145, 435] width 83 height 23
click at [1122, 434] on button "Yes / OK" at bounding box center [1147, 435] width 81 height 18
click at [1198, 465] on button "Not Required" at bounding box center [1229, 462] width 81 height 18
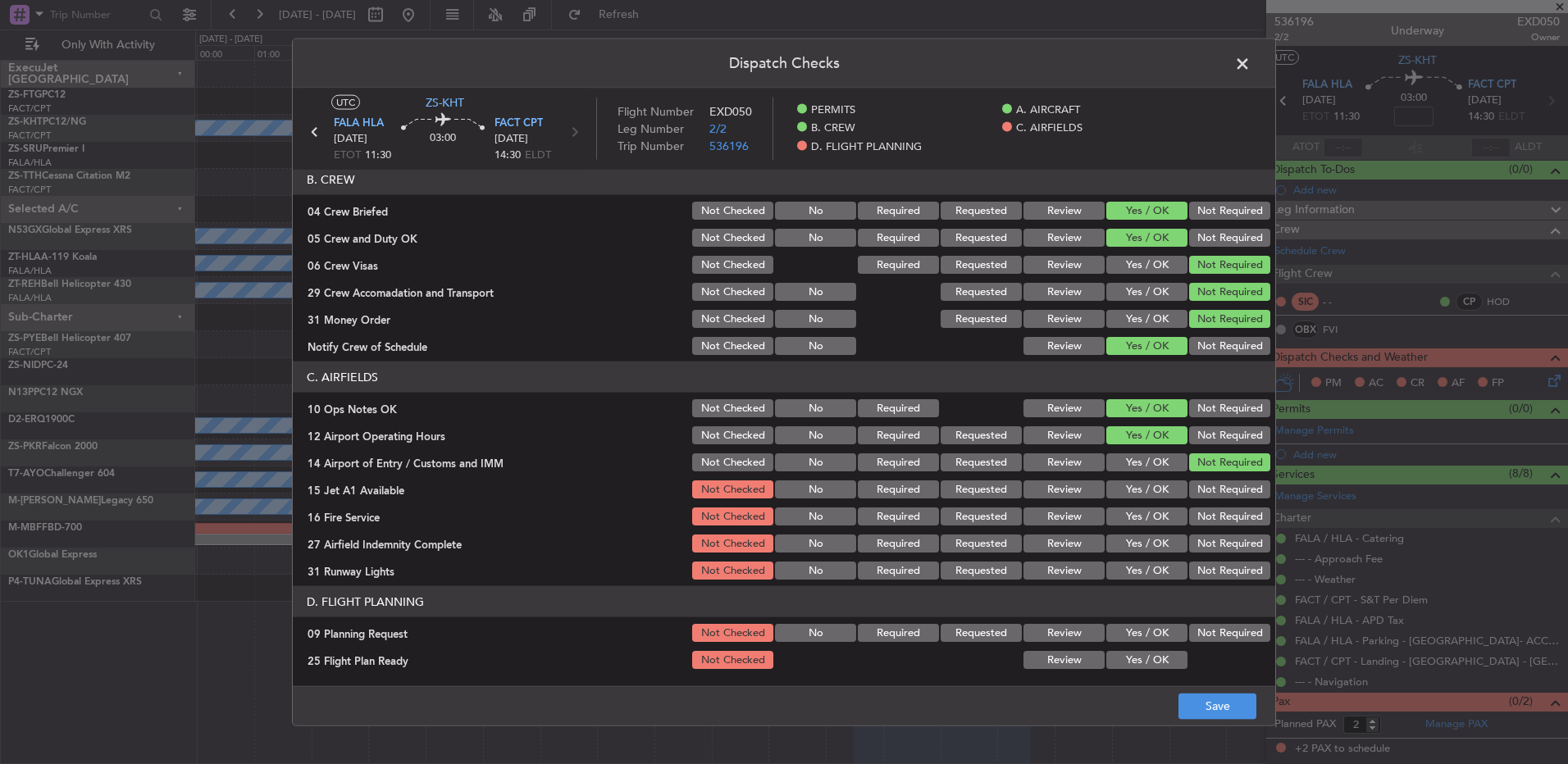
click at [1155, 495] on button "Yes / OK" at bounding box center [1147, 489] width 81 height 18
click at [1150, 523] on button "Yes / OK" at bounding box center [1147, 516] width 81 height 18
click at [1211, 549] on button "Not Required" at bounding box center [1229, 543] width 81 height 18
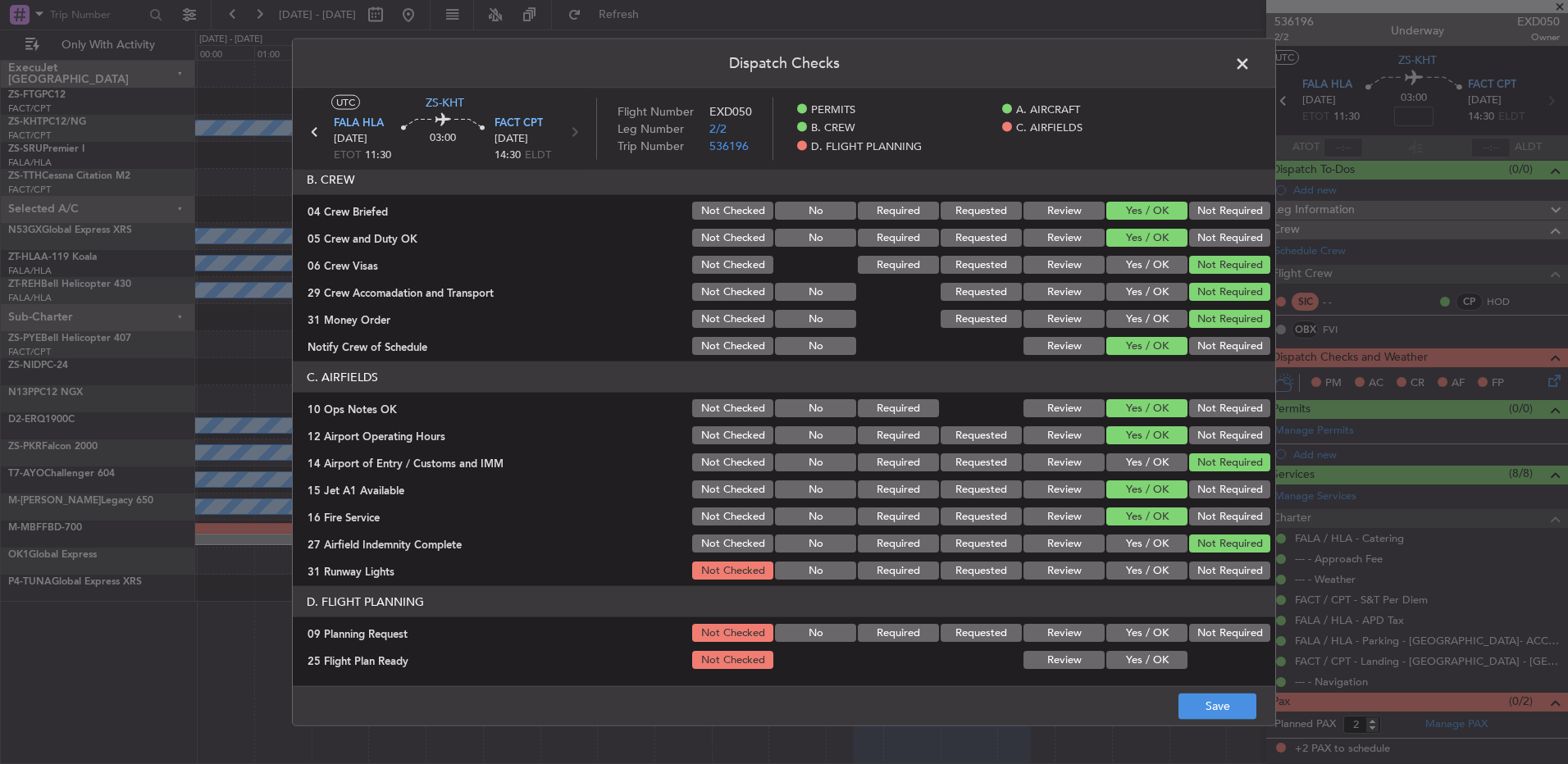
click at [1126, 600] on header "D. FLIGHT PLANNING" at bounding box center [784, 601] width 982 height 31
click at [1127, 568] on button "Yes / OK" at bounding box center [1147, 570] width 81 height 18
click at [1205, 631] on button "Not Required" at bounding box center [1229, 632] width 81 height 18
click at [1136, 662] on button "Yes / OK" at bounding box center [1147, 659] width 81 height 18
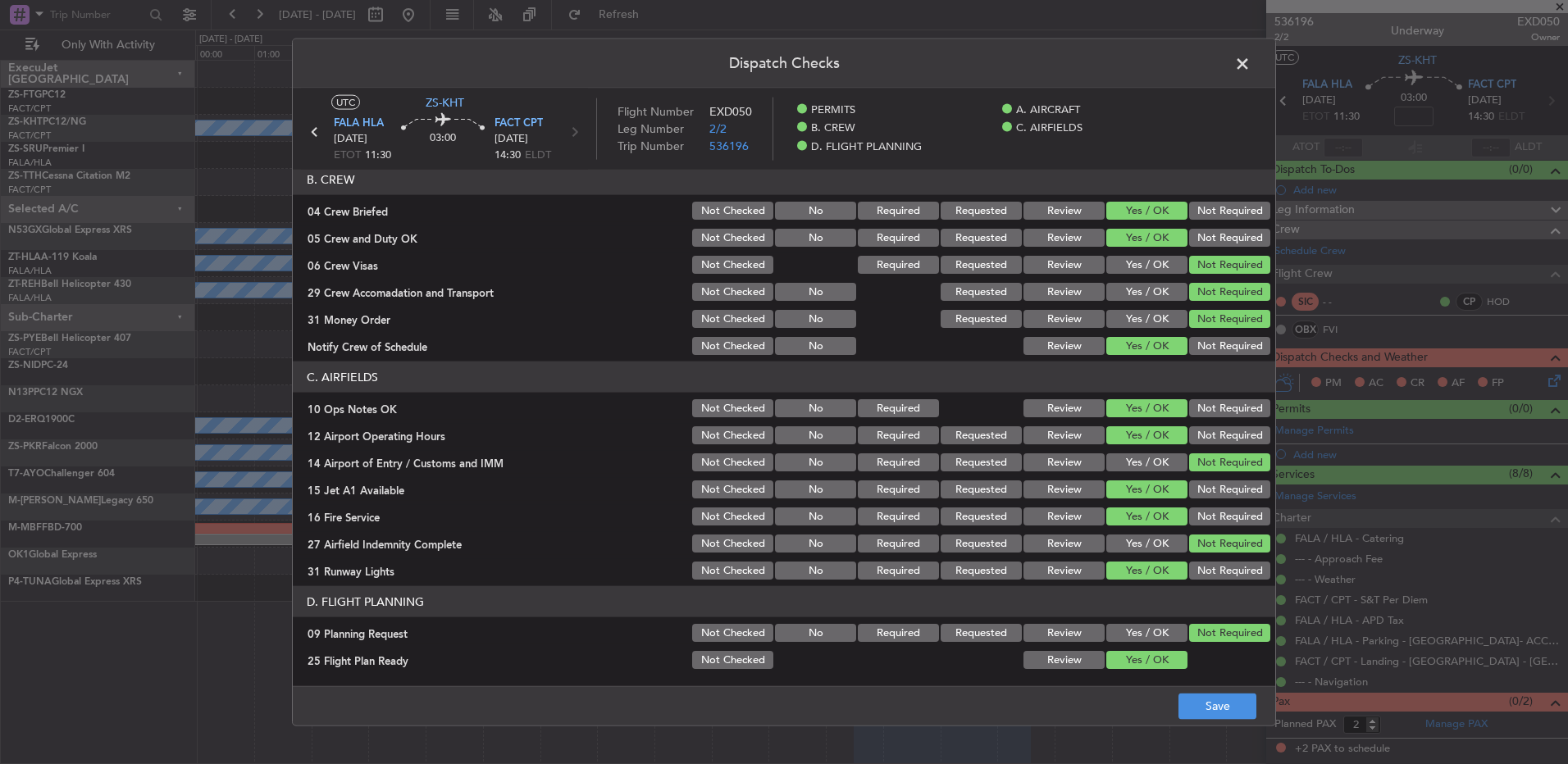
click at [1170, 685] on div "Dispatch Checks UTC ZS-KHT FALA HLA 05/09/2025 ETOT 11:30 03:00 FACT CPT 05/09/…" at bounding box center [784, 382] width 984 height 688
drag, startPoint x: 1175, startPoint y: 688, endPoint x: 1200, endPoint y: 720, distance: 40.6
click at [1206, 719] on button "Save" at bounding box center [1217, 706] width 78 height 26
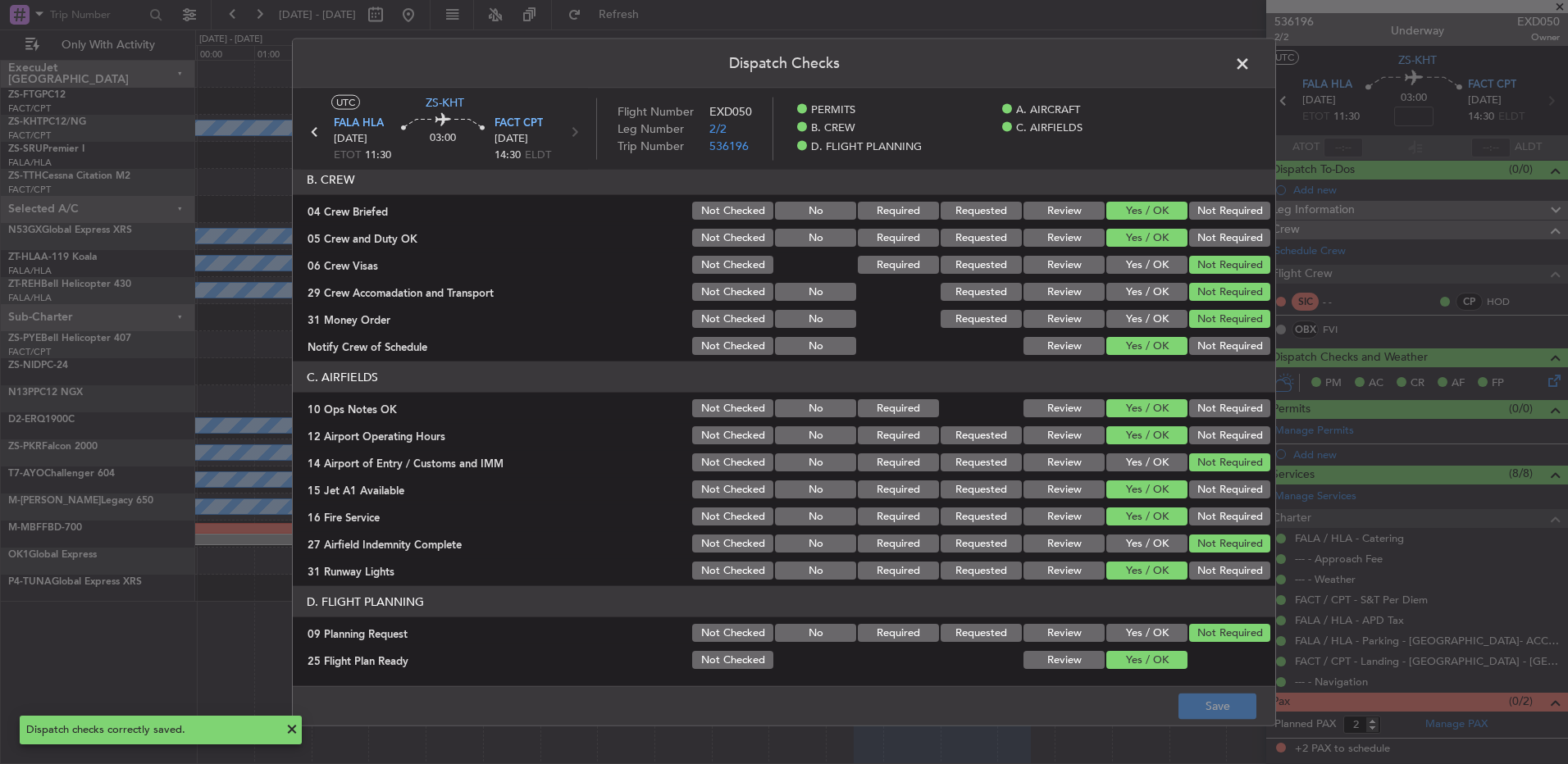
click at [1251, 59] on span at bounding box center [1251, 67] width 0 height 33
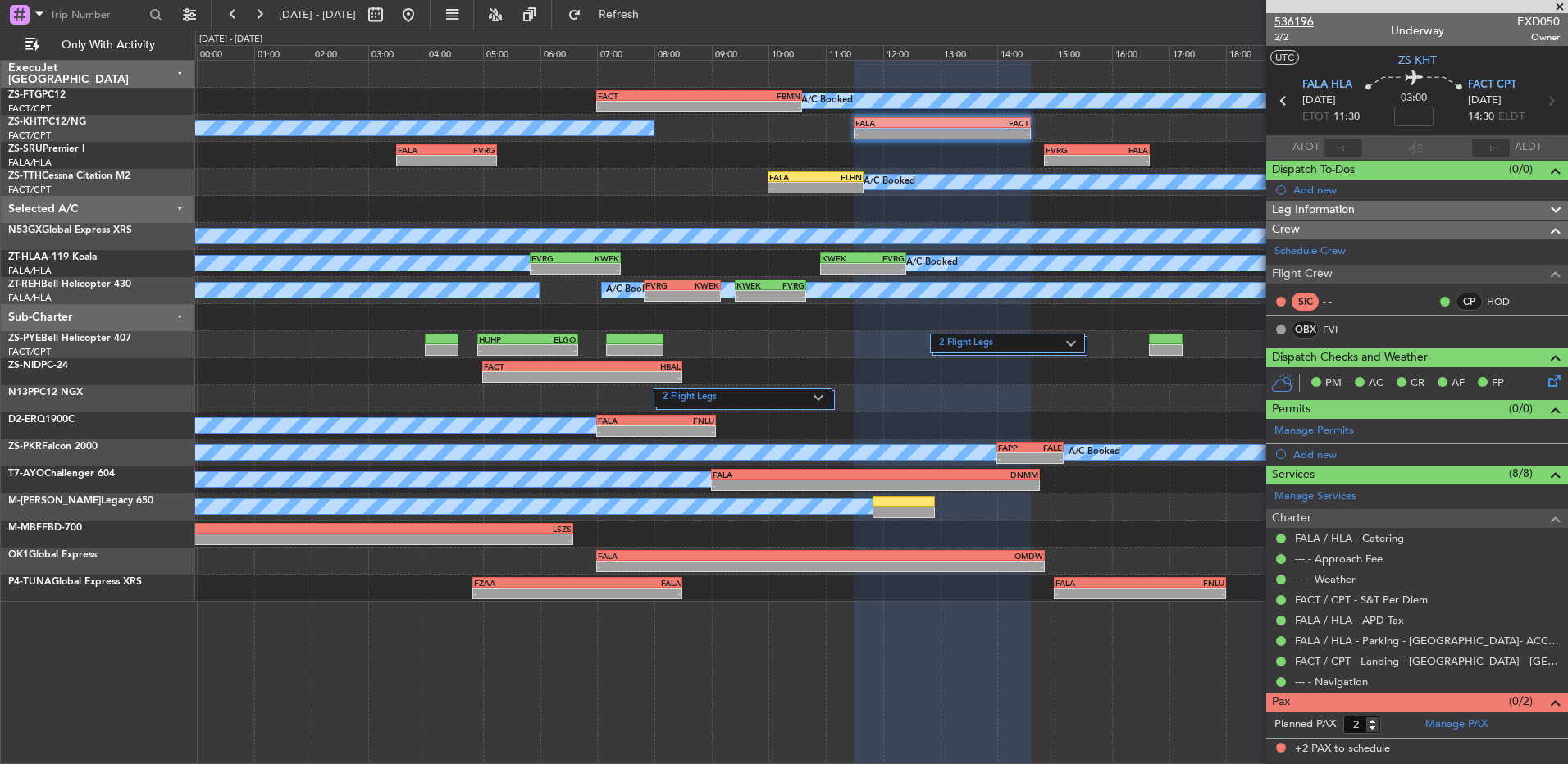
click at [1285, 21] on span "536196" at bounding box center [1295, 22] width 39 height 17
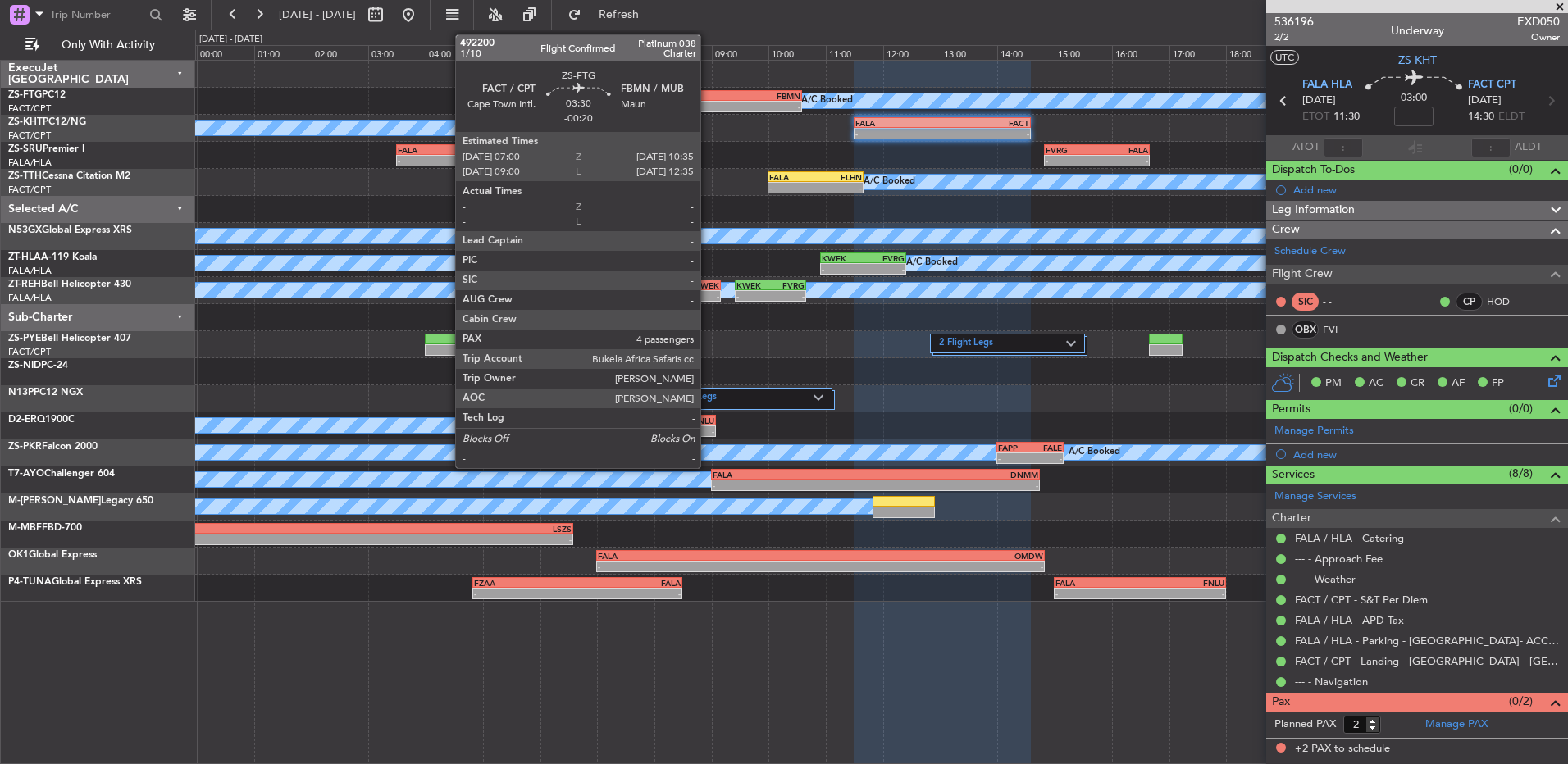
click at [708, 108] on div "-" at bounding box center [749, 107] width 101 height 10
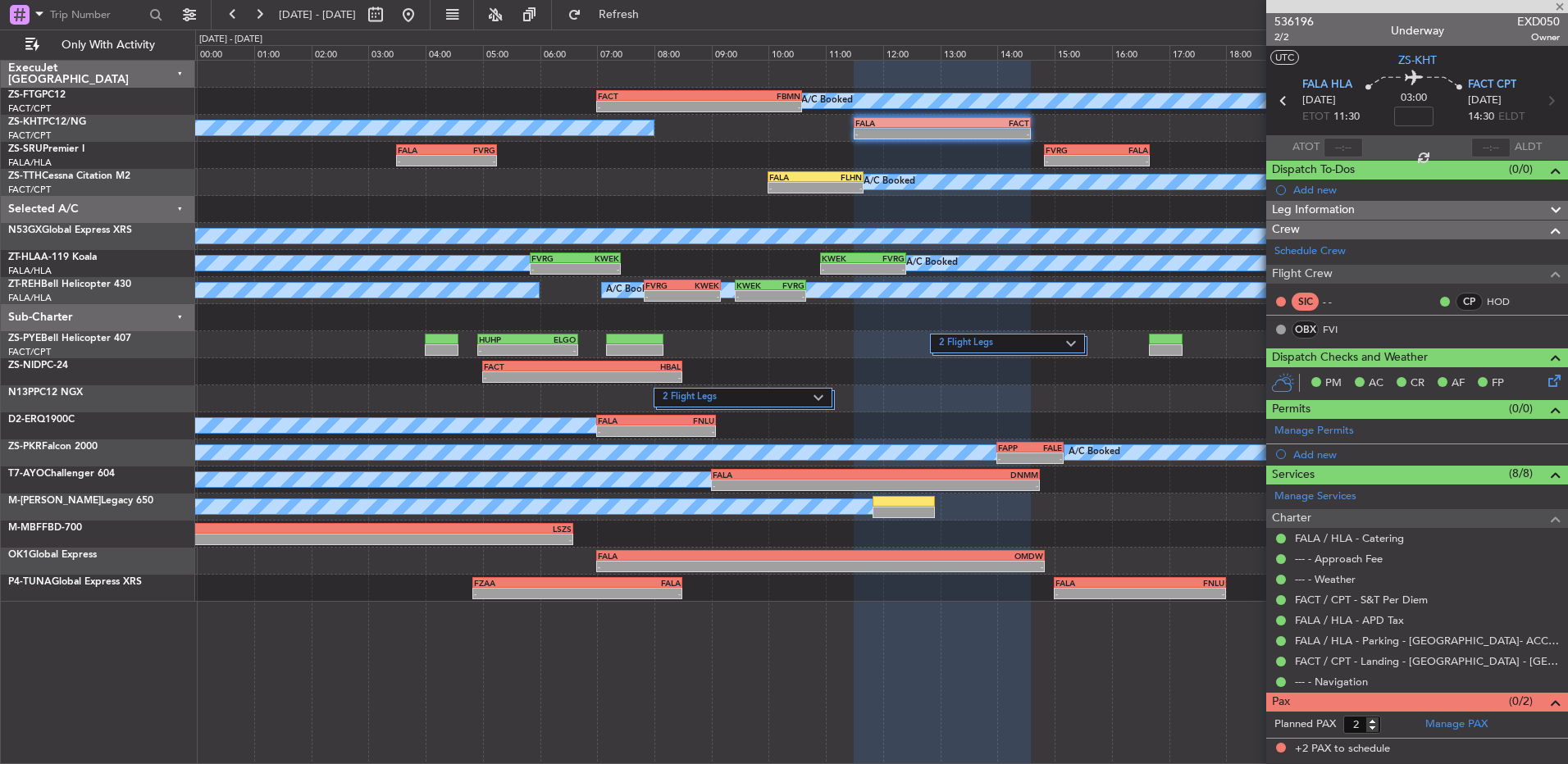
type input "-00:20"
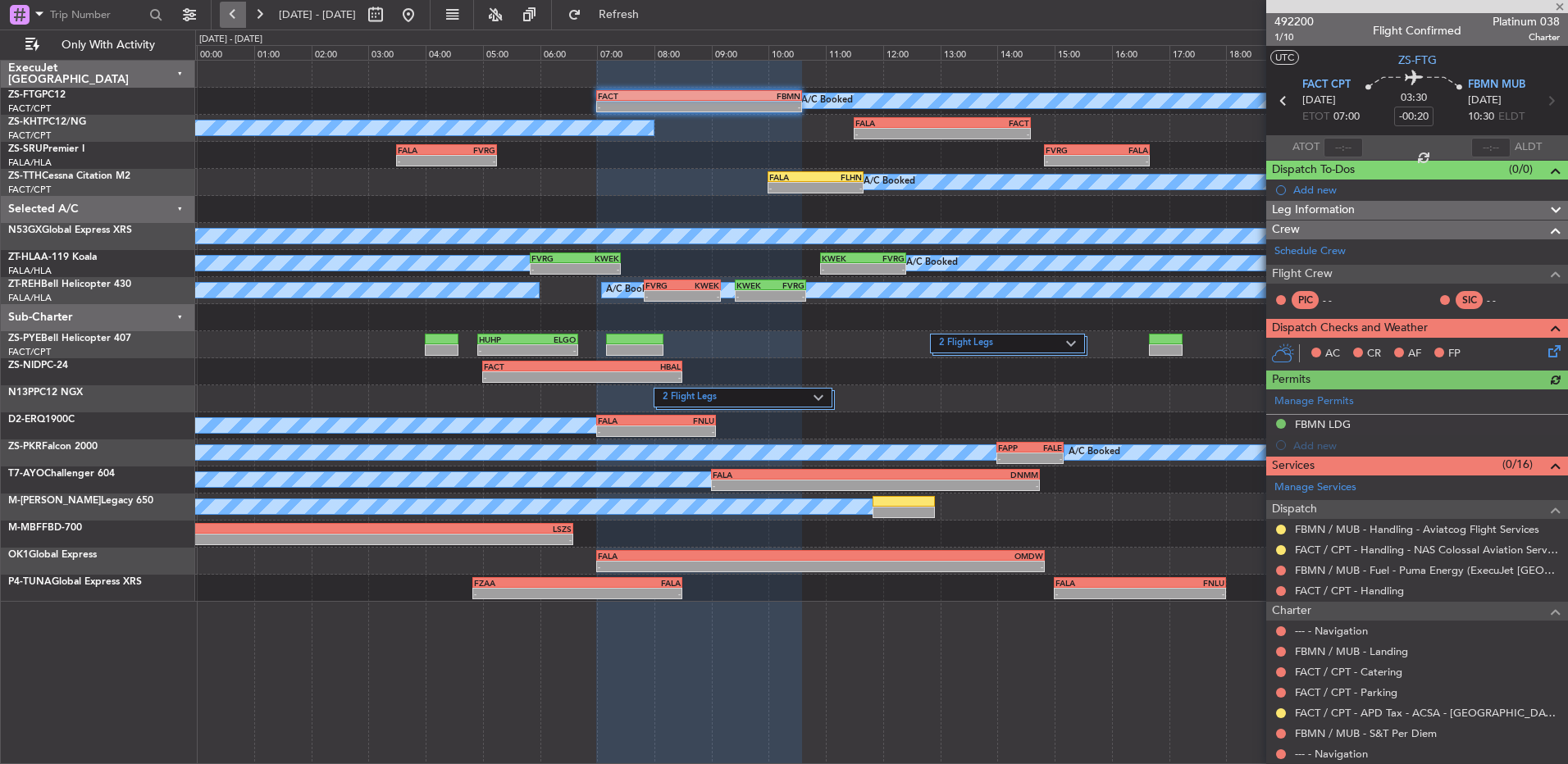
click at [223, 23] on button at bounding box center [233, 15] width 26 height 26
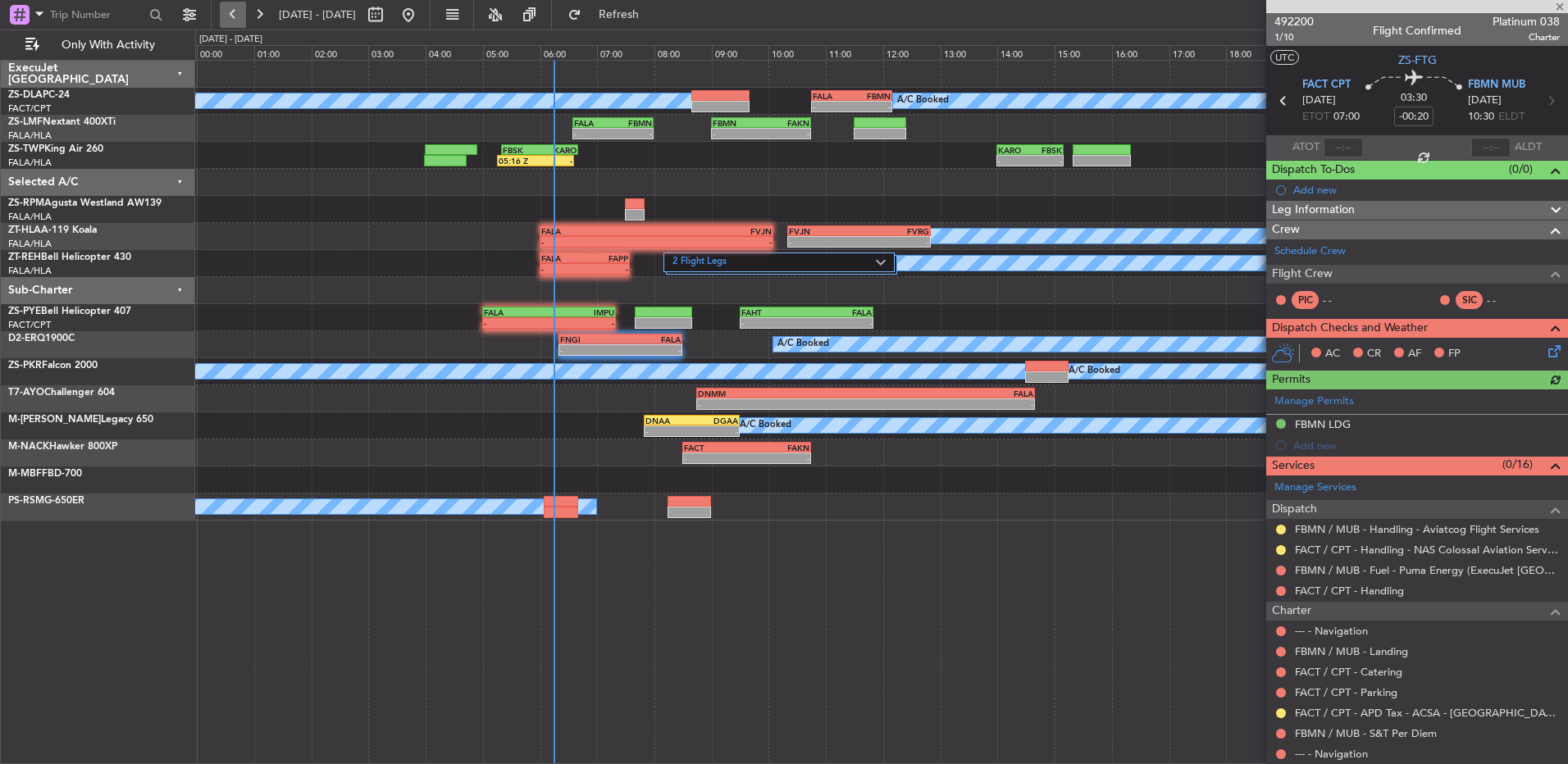
click at [224, 23] on button at bounding box center [233, 15] width 26 height 26
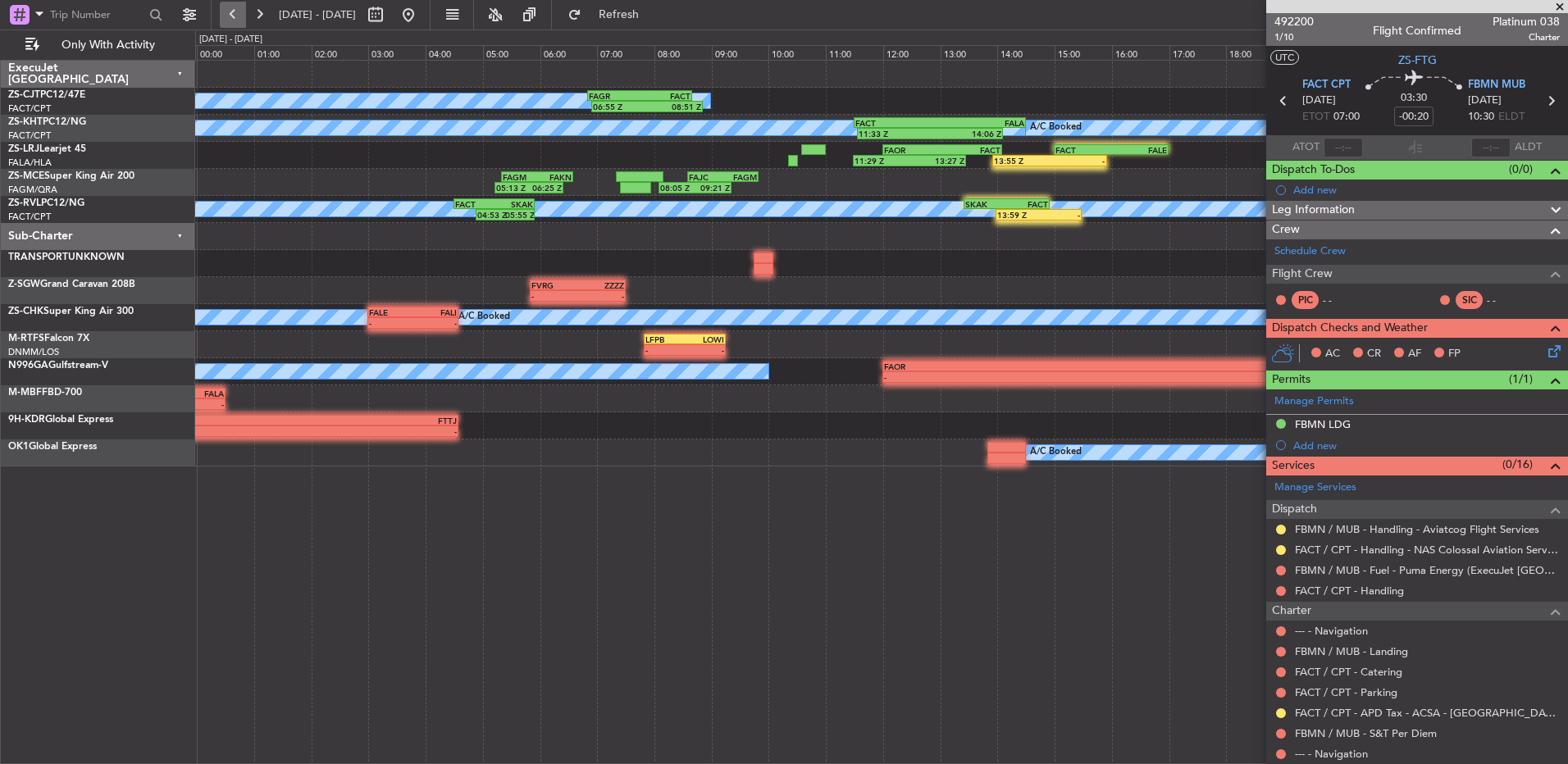
click at [230, 16] on button at bounding box center [233, 15] width 26 height 26
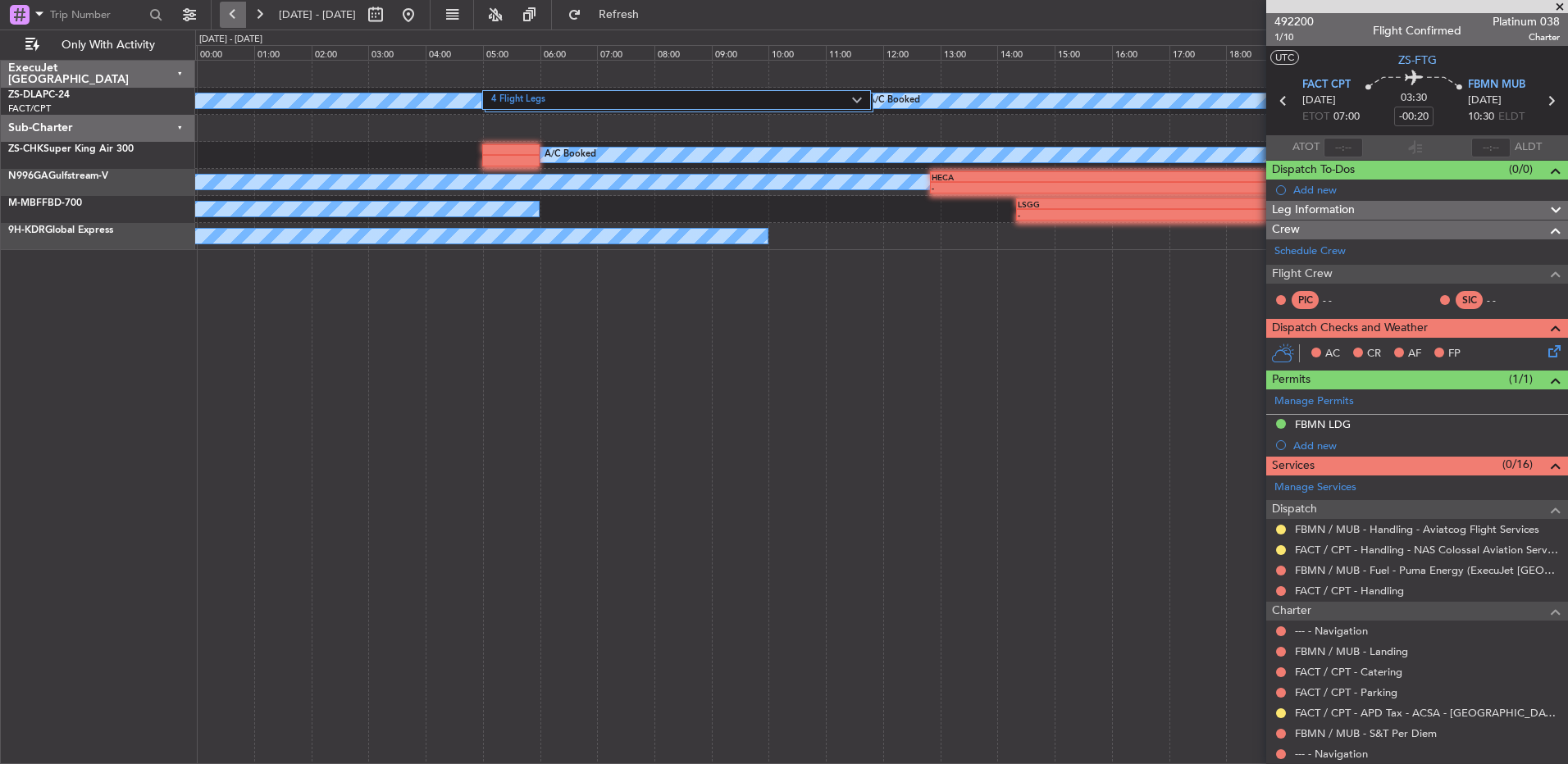
click at [230, 16] on button at bounding box center [233, 15] width 26 height 26
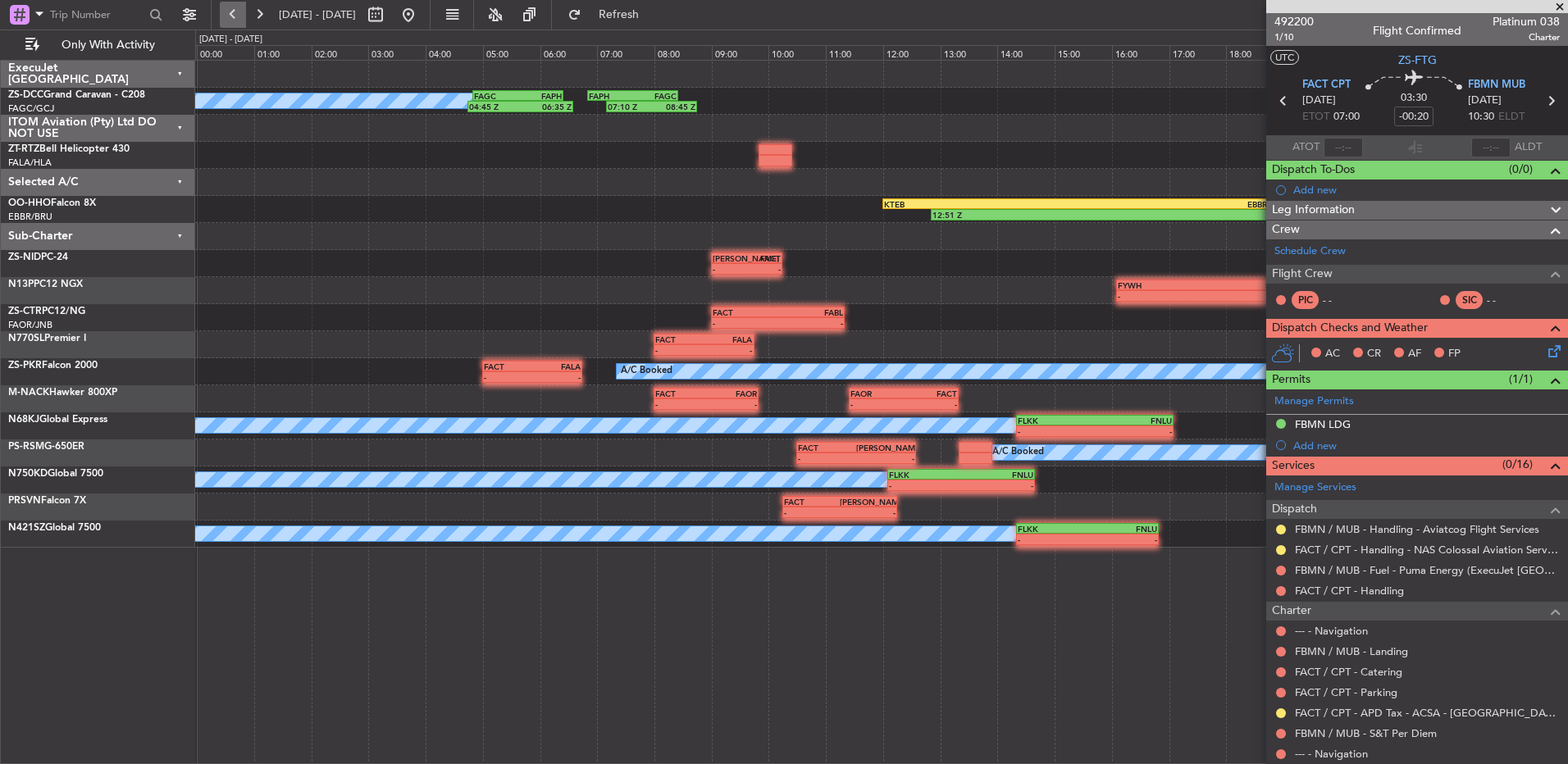
click at [230, 16] on button at bounding box center [233, 15] width 26 height 26
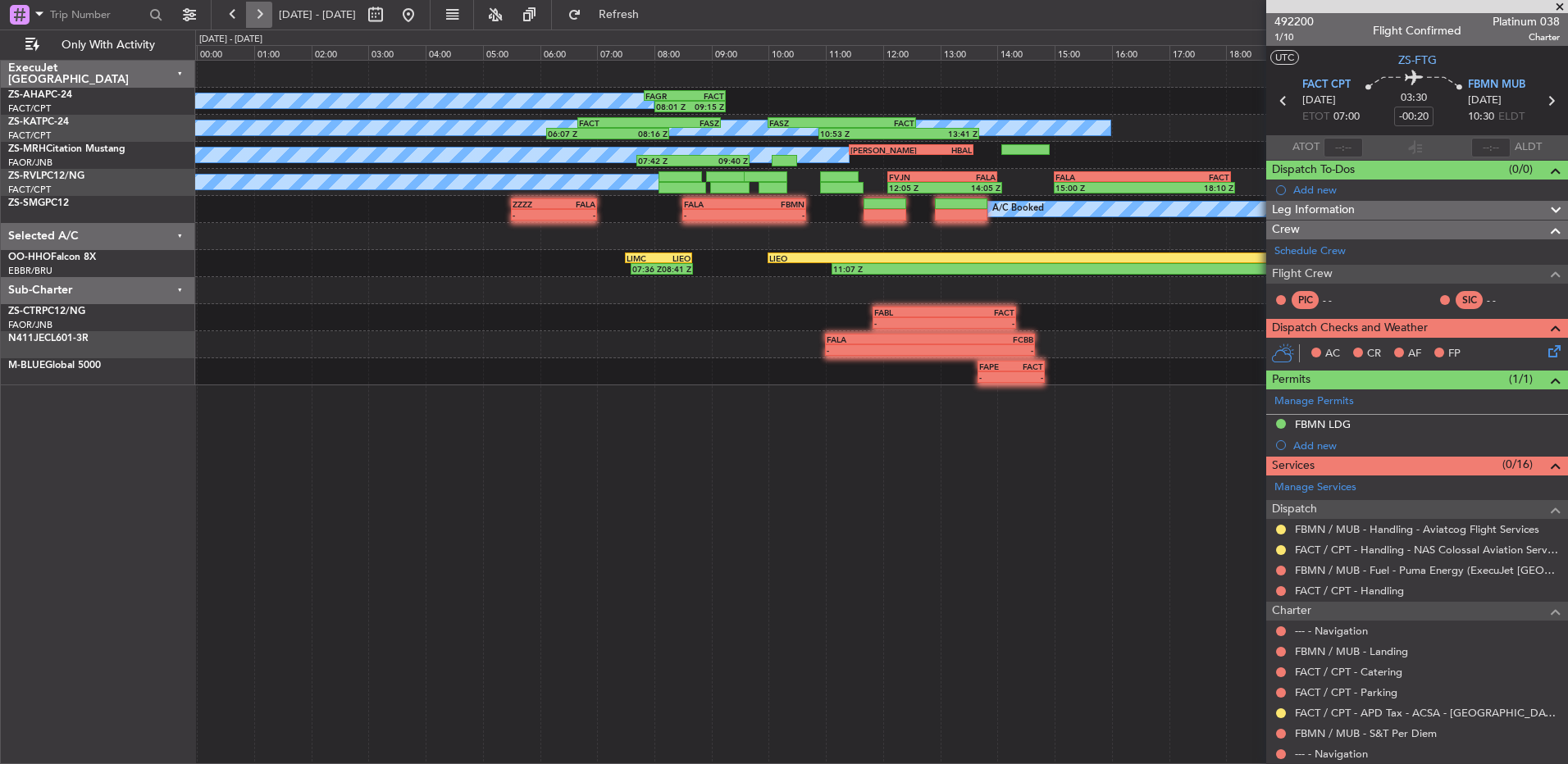
click at [271, 18] on button at bounding box center [259, 15] width 26 height 26
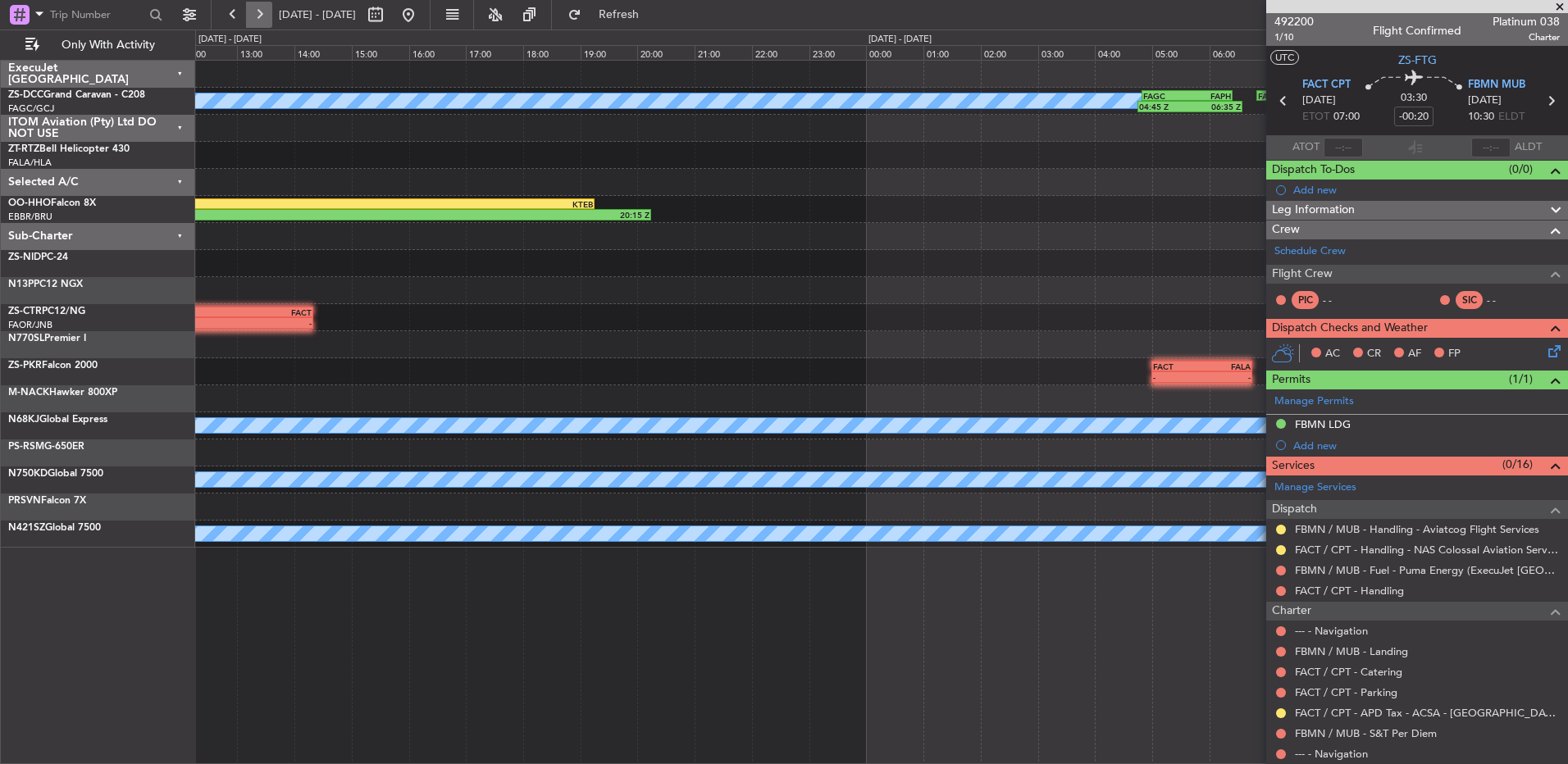
click at [269, 17] on button at bounding box center [259, 15] width 26 height 26
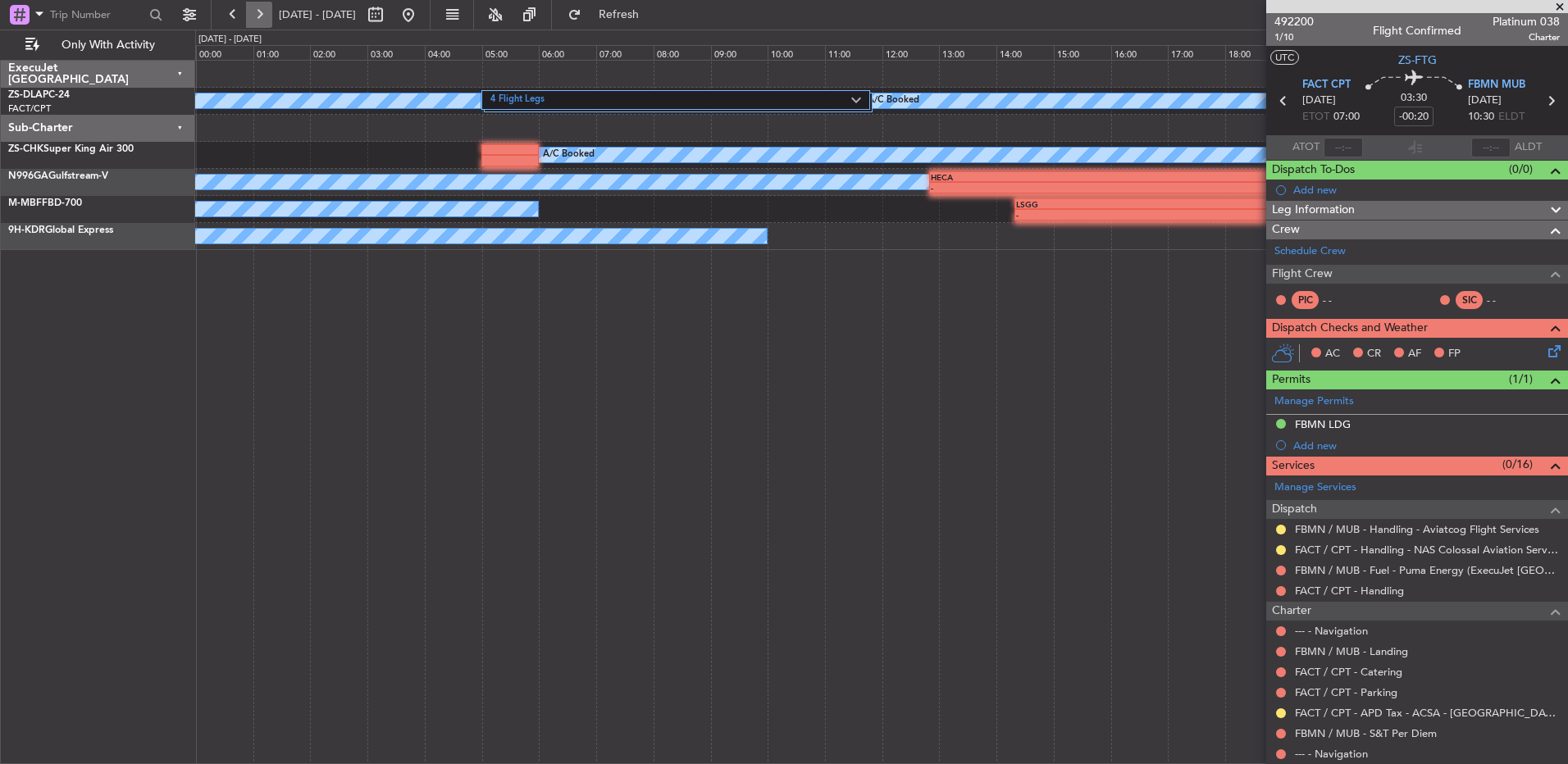
click at [269, 17] on button at bounding box center [259, 15] width 26 height 26
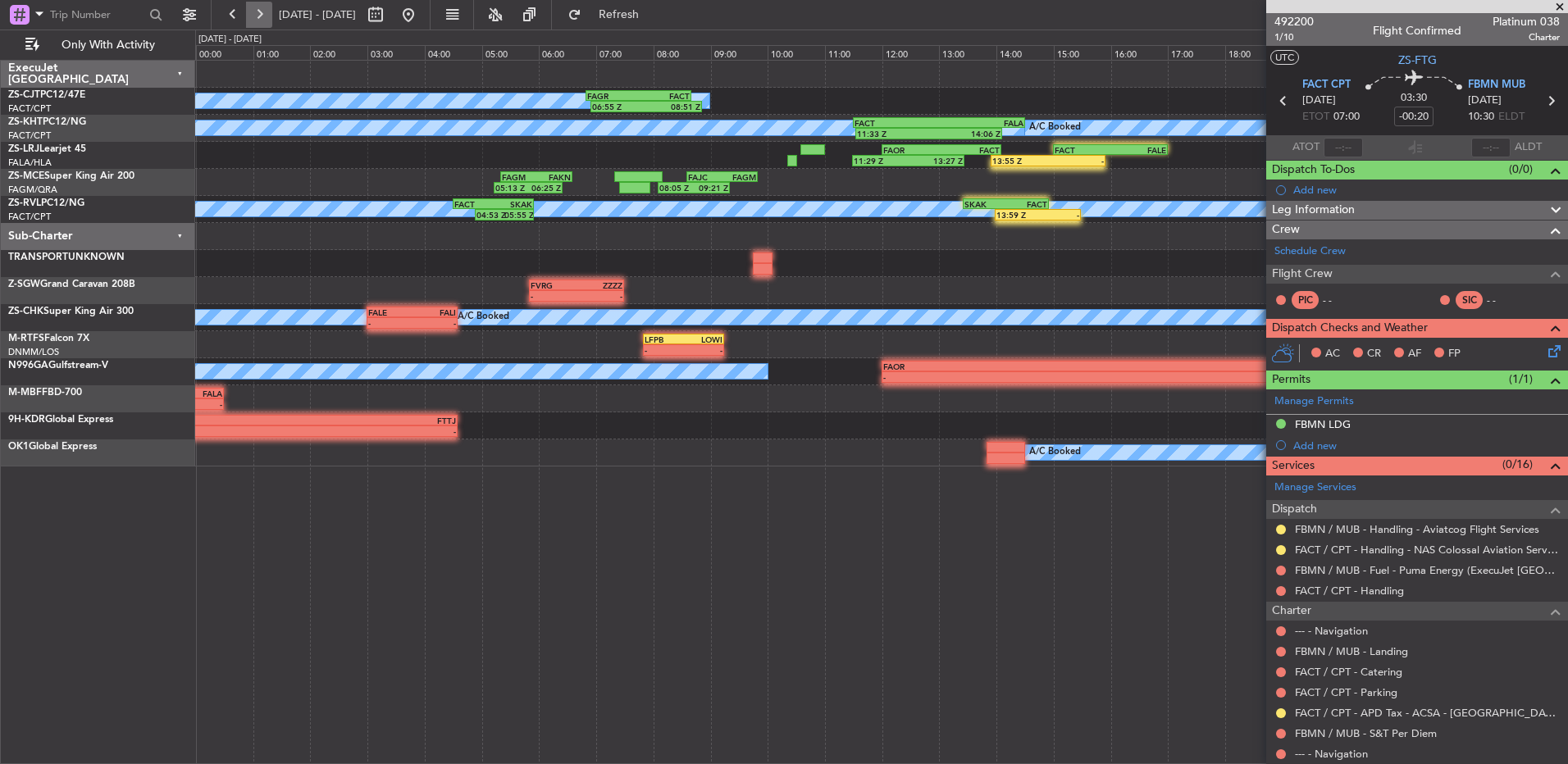
click at [269, 10] on button at bounding box center [259, 15] width 26 height 26
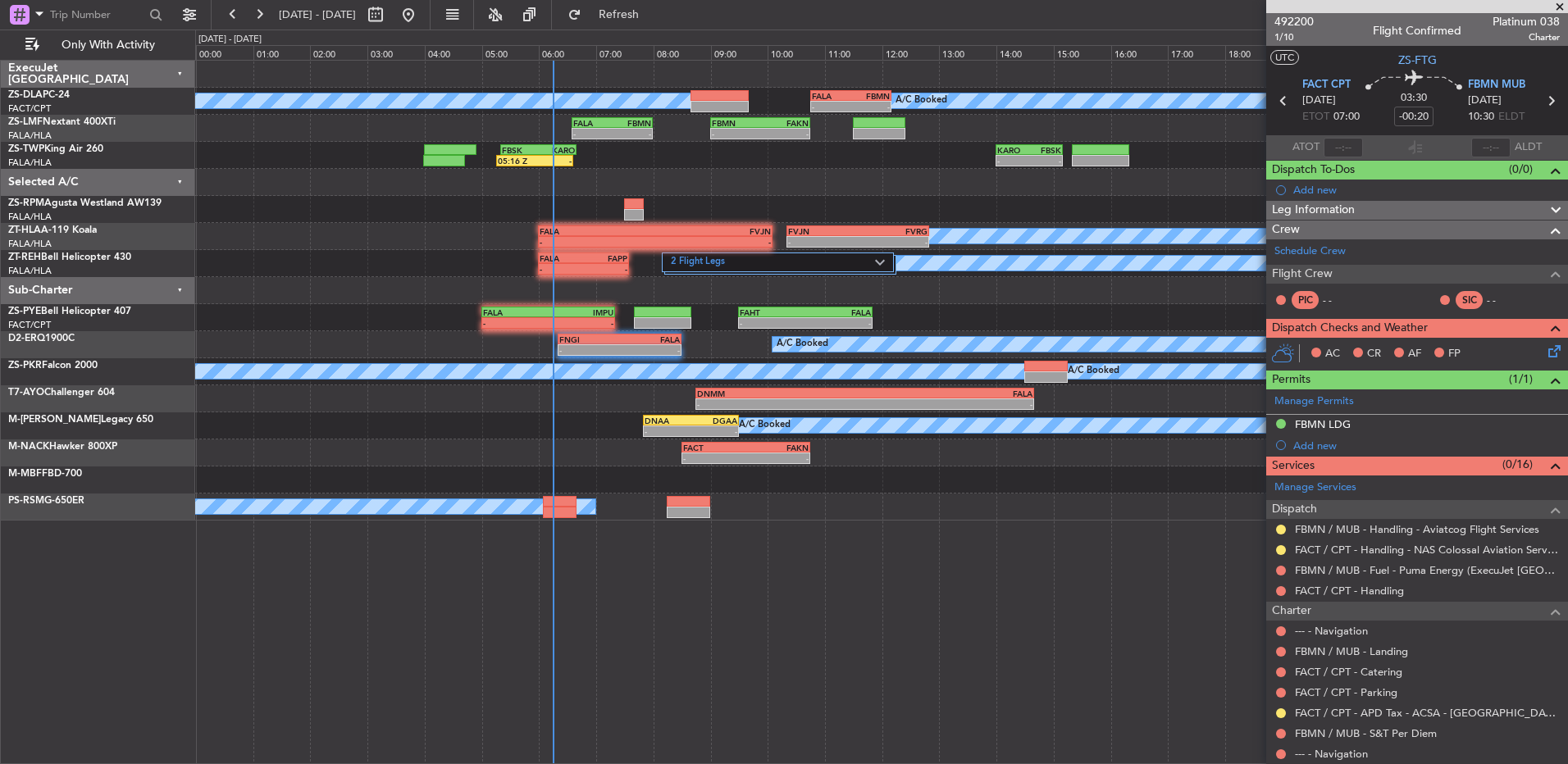
click at [1555, 10] on span at bounding box center [1561, 7] width 17 height 15
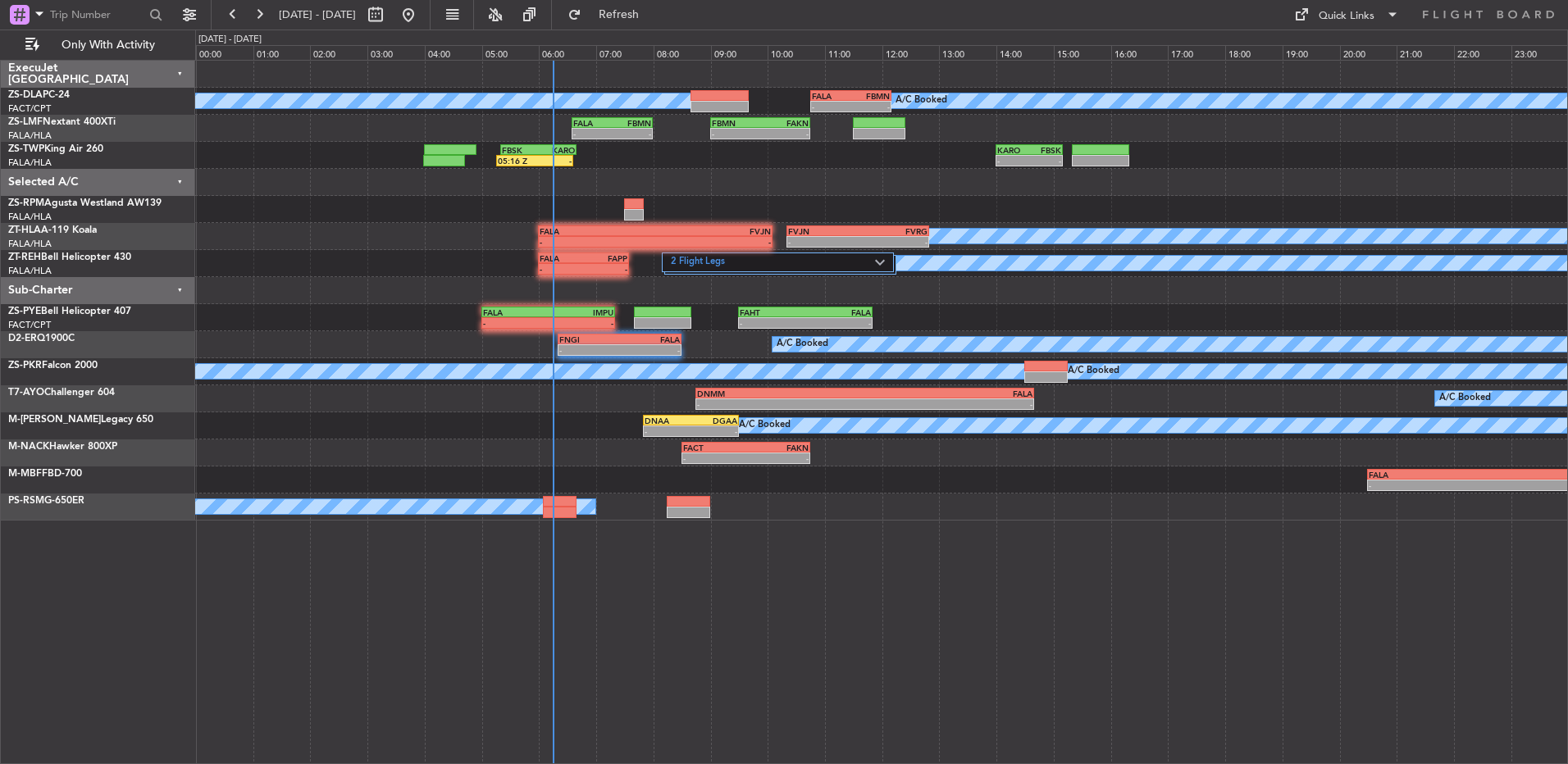
type input "0"
click at [256, 12] on button at bounding box center [259, 15] width 26 height 26
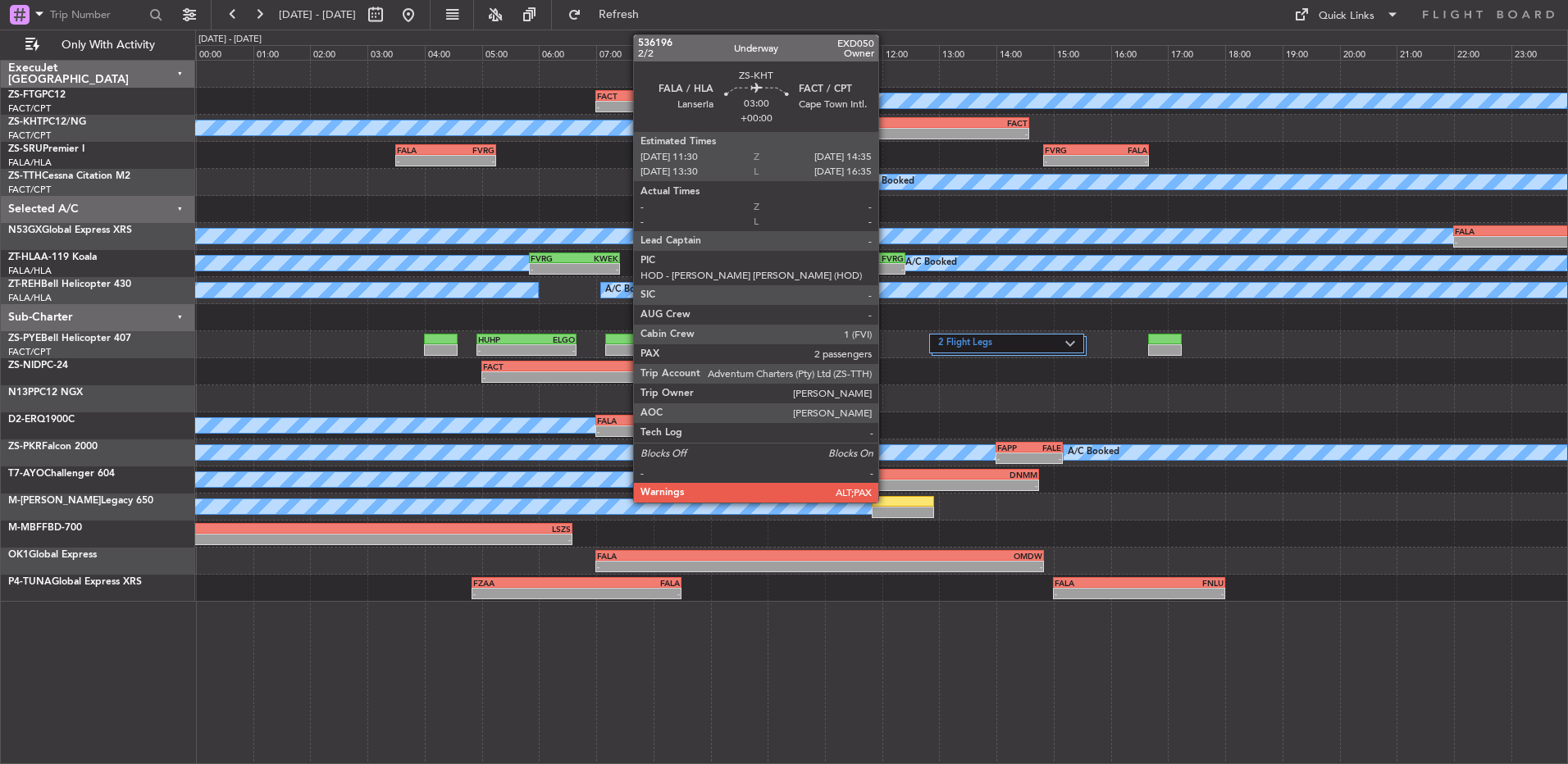
click at [886, 136] on div "-" at bounding box center [898, 134] width 87 height 10
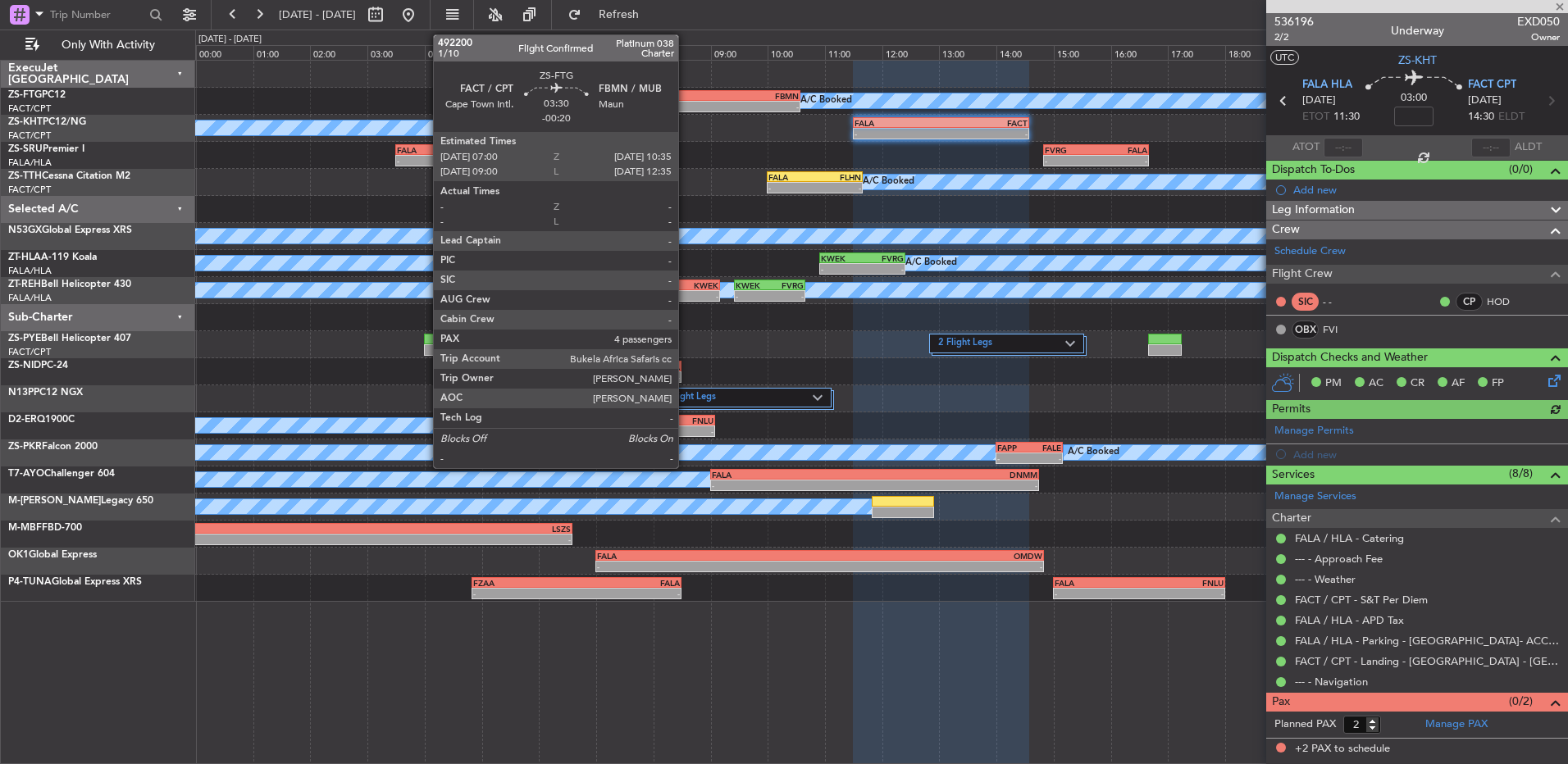
click at [686, 105] on div "-" at bounding box center [647, 107] width 101 height 10
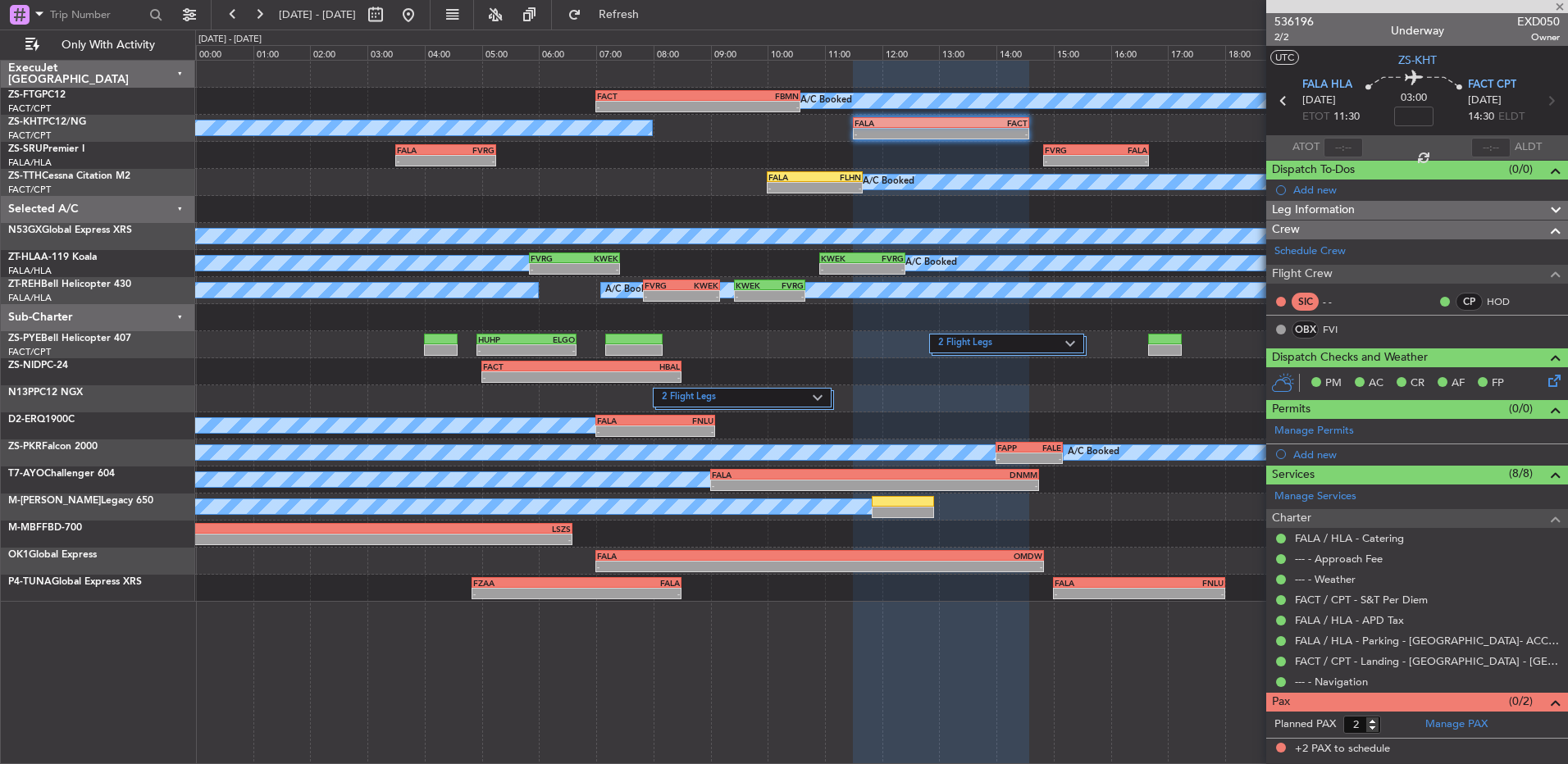
type input "-00:20"
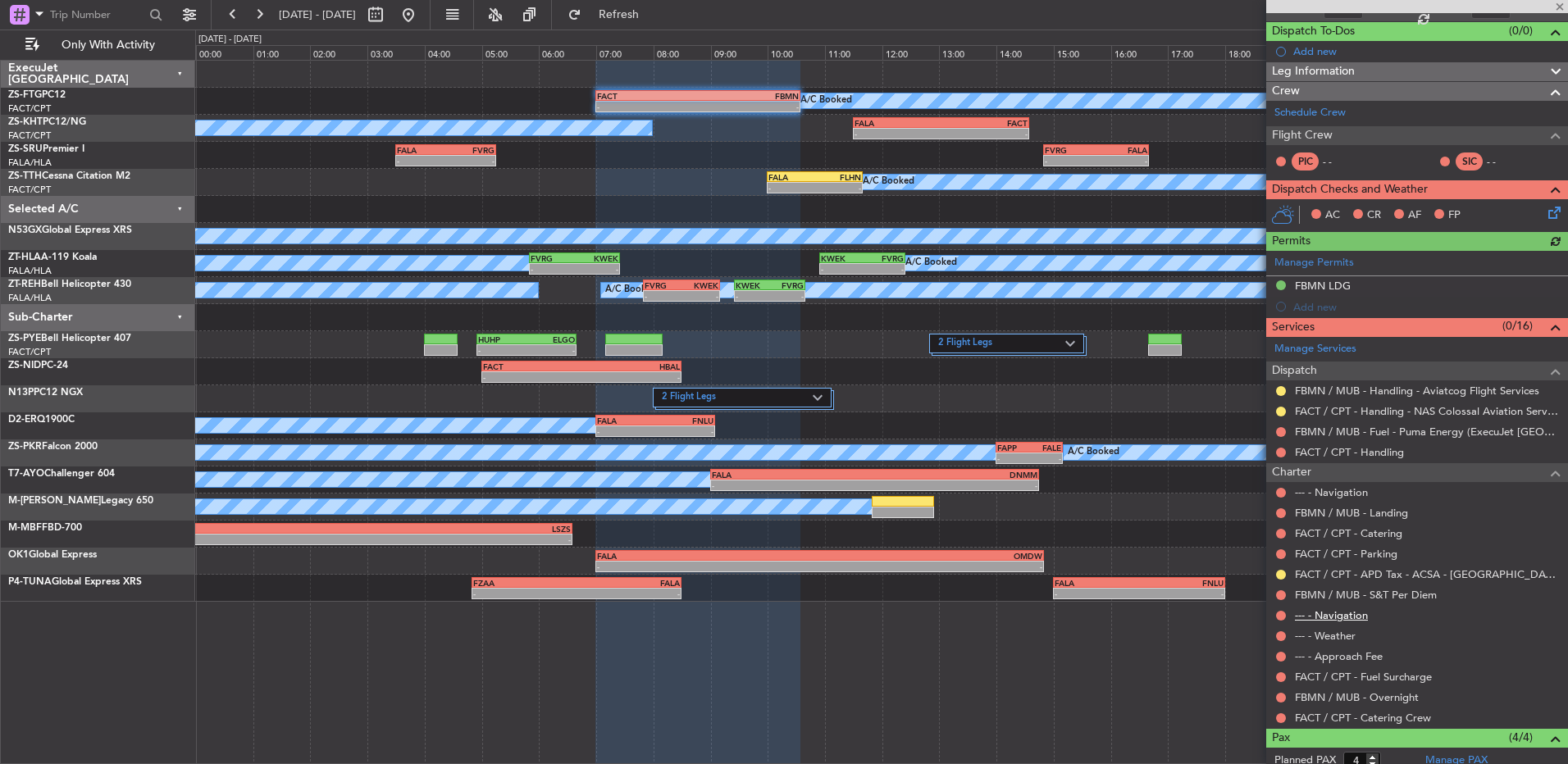
scroll to position [132, 0]
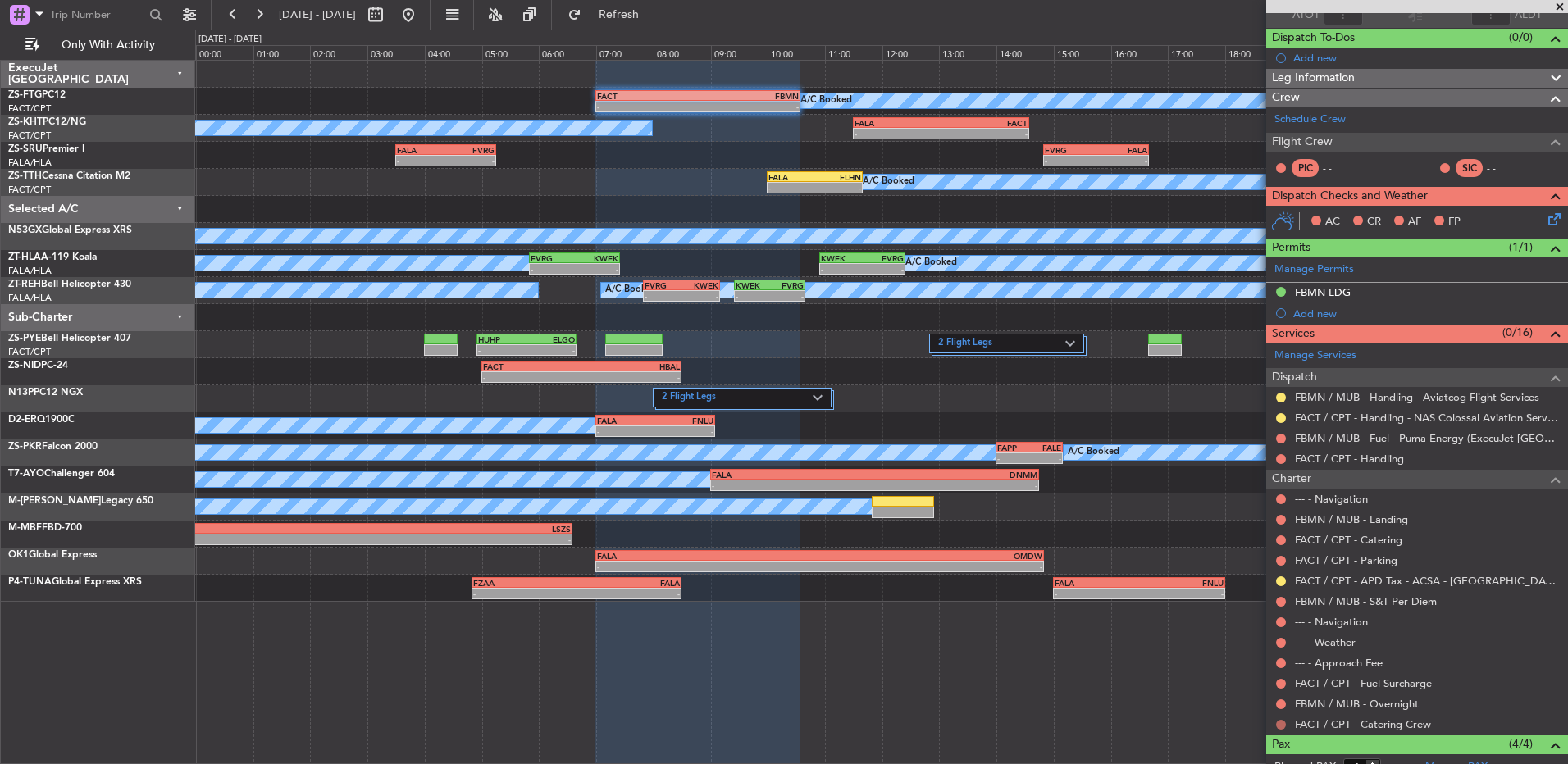
click at [1284, 724] on button at bounding box center [1281, 725] width 10 height 10
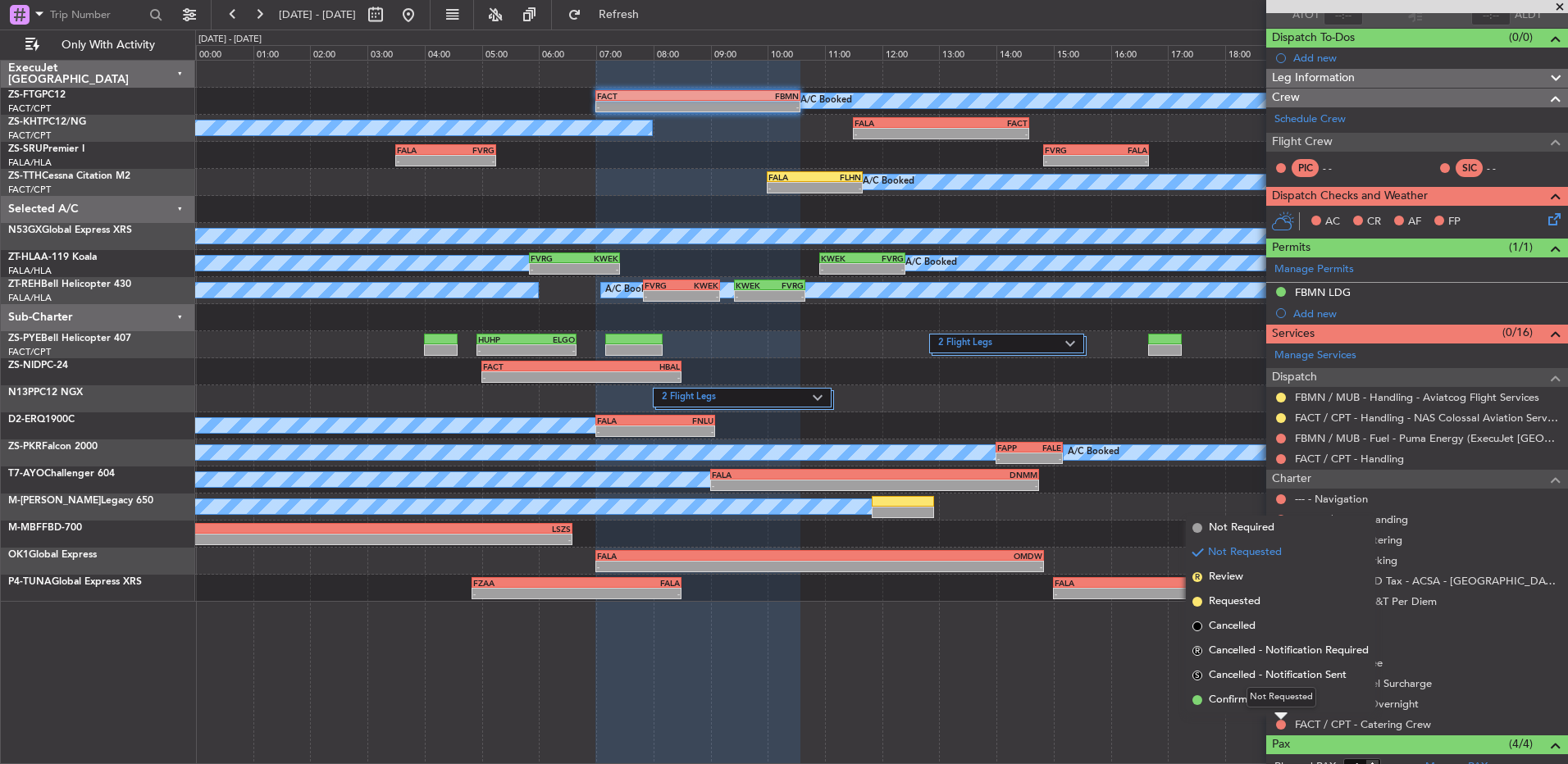
click at [1280, 700] on div "Not Requested" at bounding box center [1282, 698] width 70 height 21
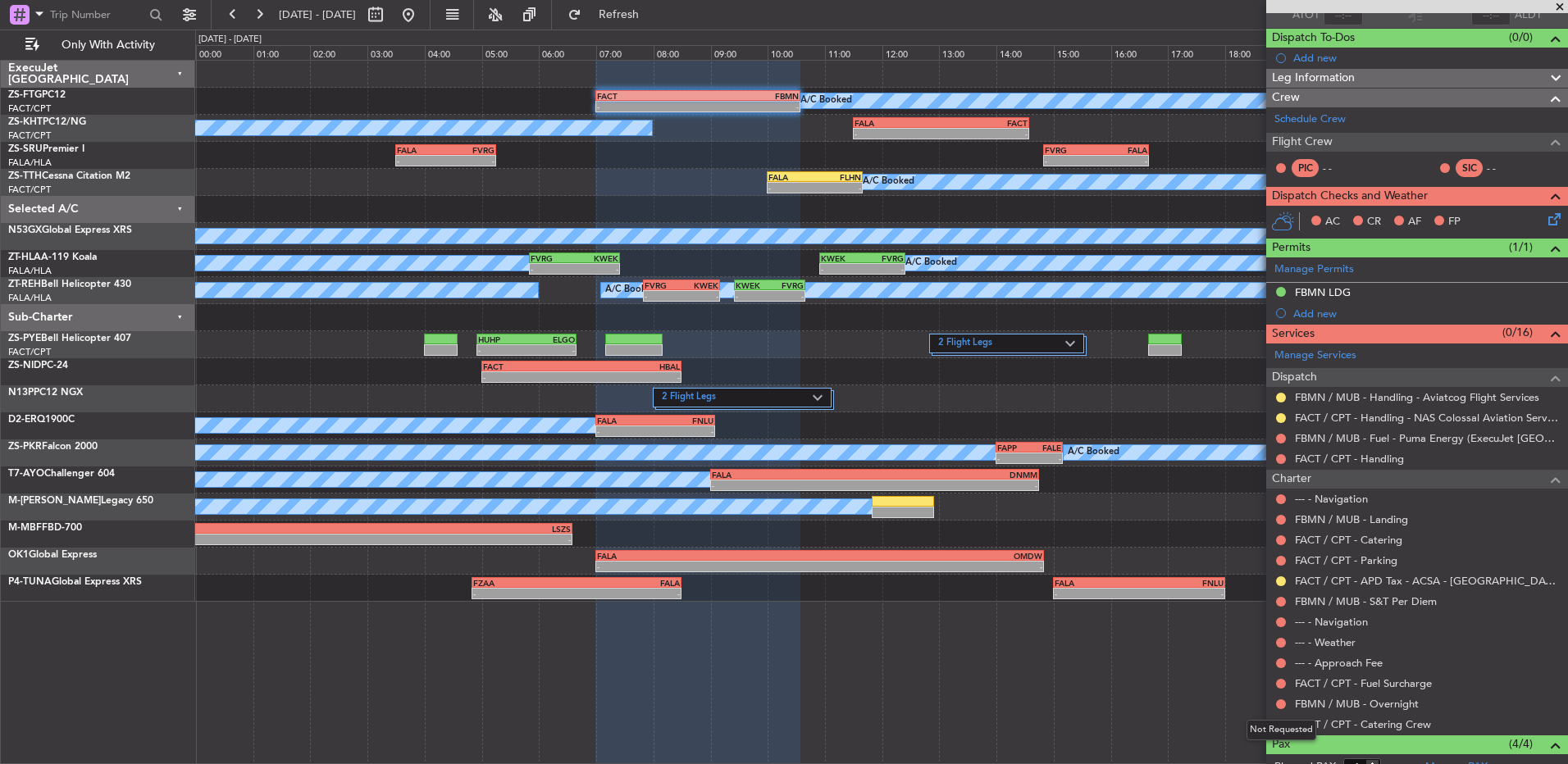
click at [1282, 724] on div "Not Requested" at bounding box center [1282, 730] width 70 height 21
click at [1282, 725] on button at bounding box center [1281, 725] width 10 height 10
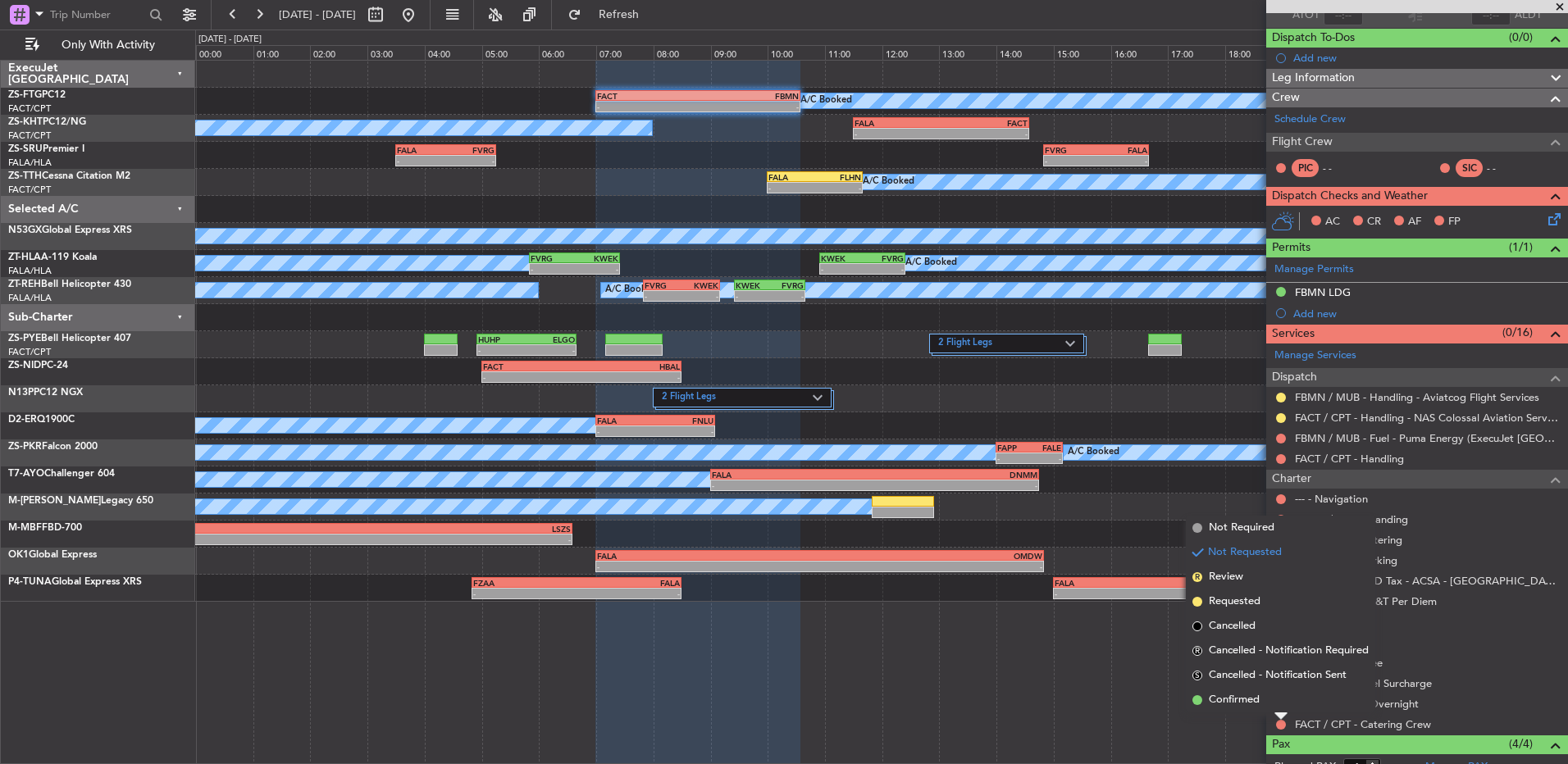
click at [1270, 701] on li "Confirmed" at bounding box center [1281, 700] width 190 height 24
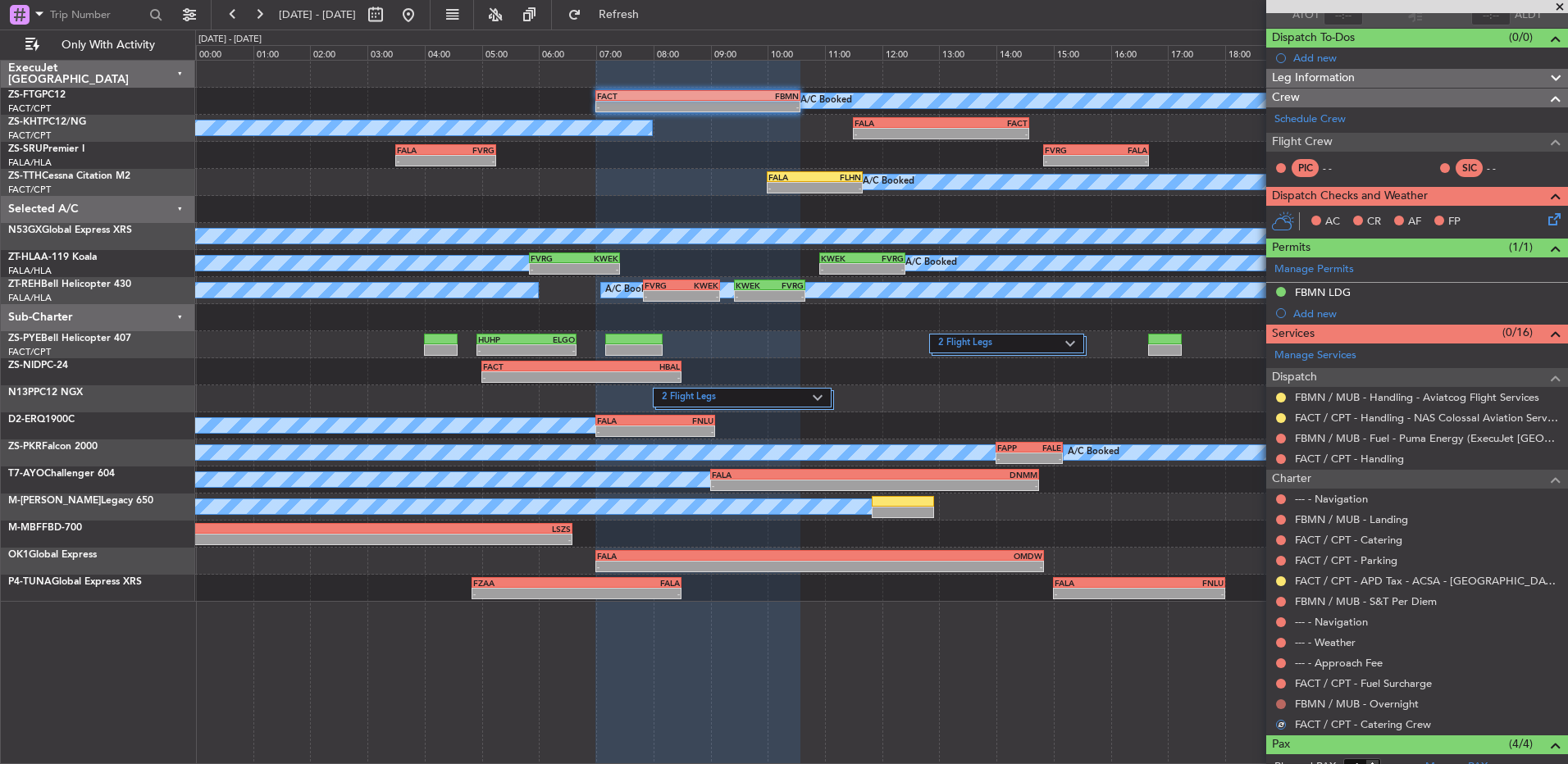
click at [1283, 707] on button at bounding box center [1281, 704] width 10 height 10
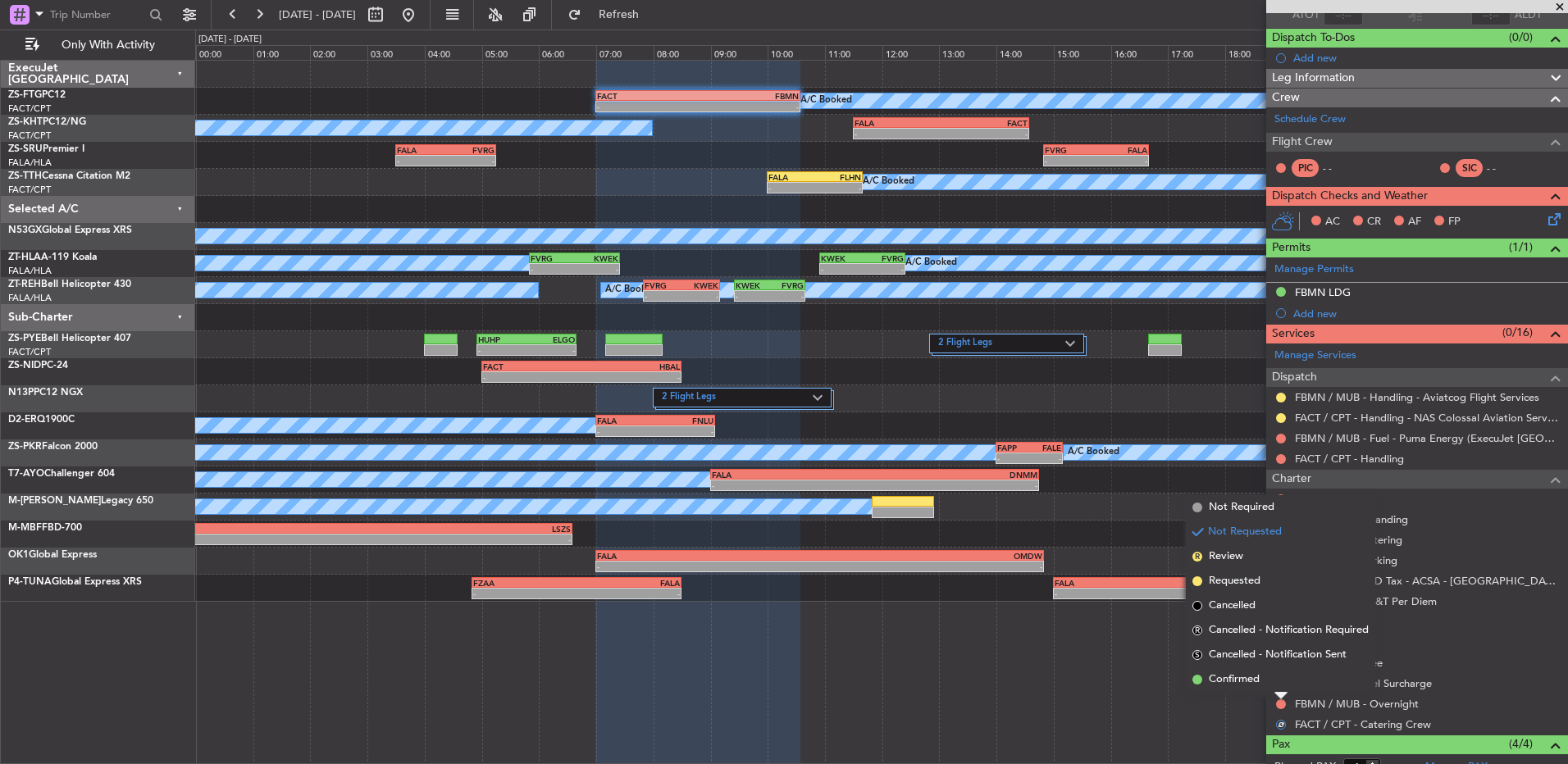
click at [1284, 684] on li "Confirmed" at bounding box center [1281, 680] width 190 height 24
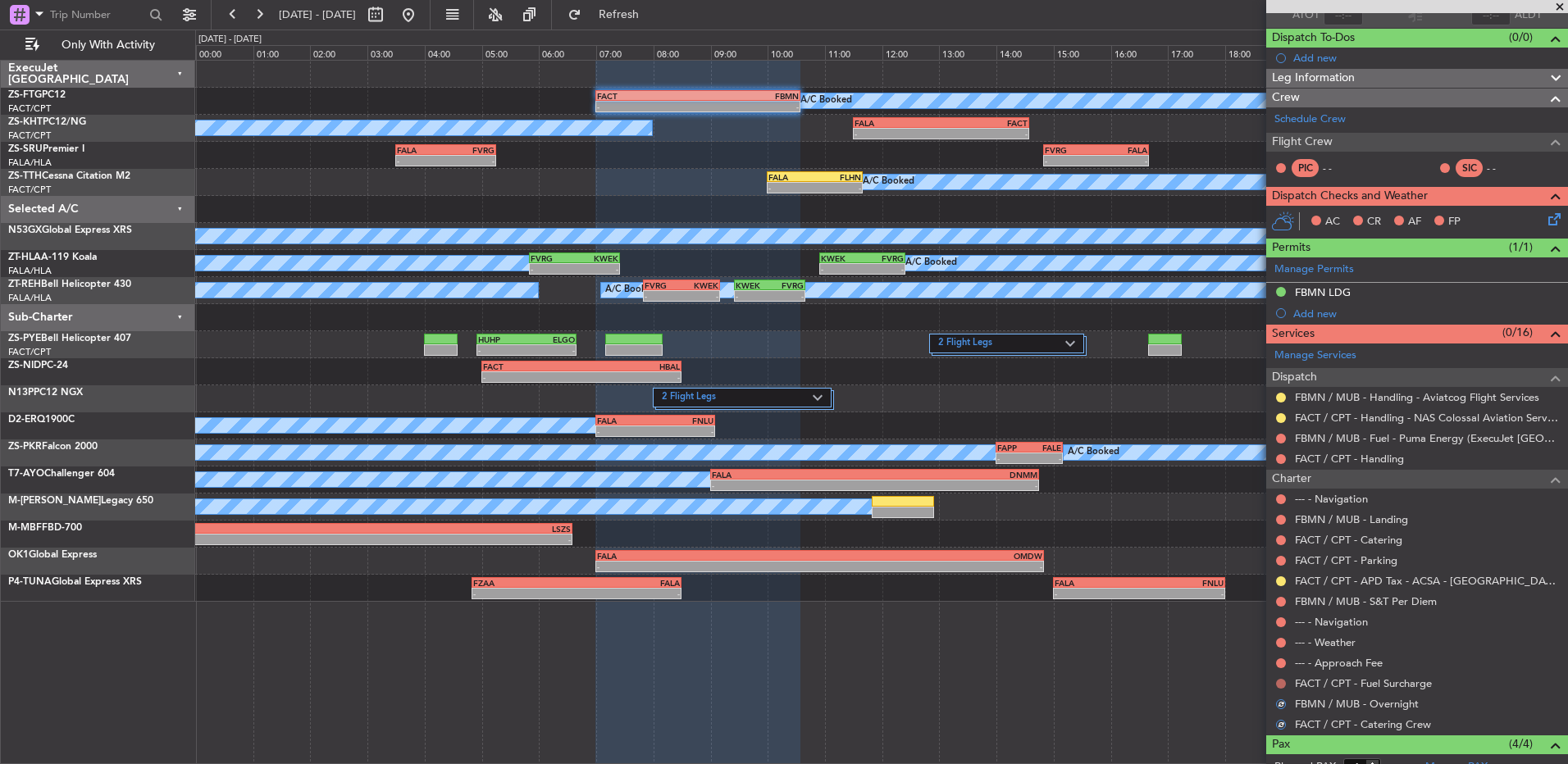
click at [1284, 684] on button at bounding box center [1281, 684] width 10 height 10
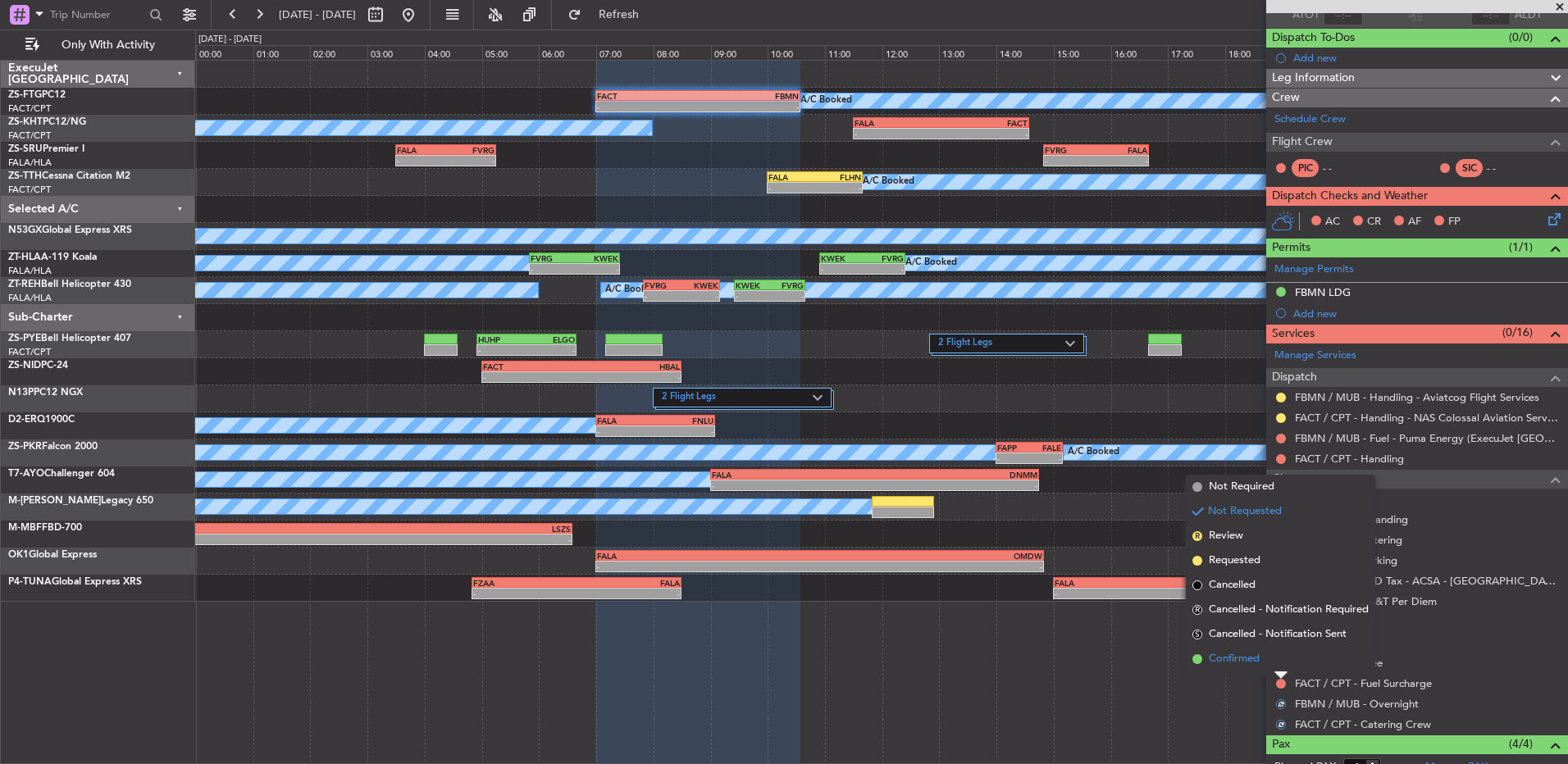
click at [1281, 659] on li "Confirmed" at bounding box center [1281, 659] width 190 height 24
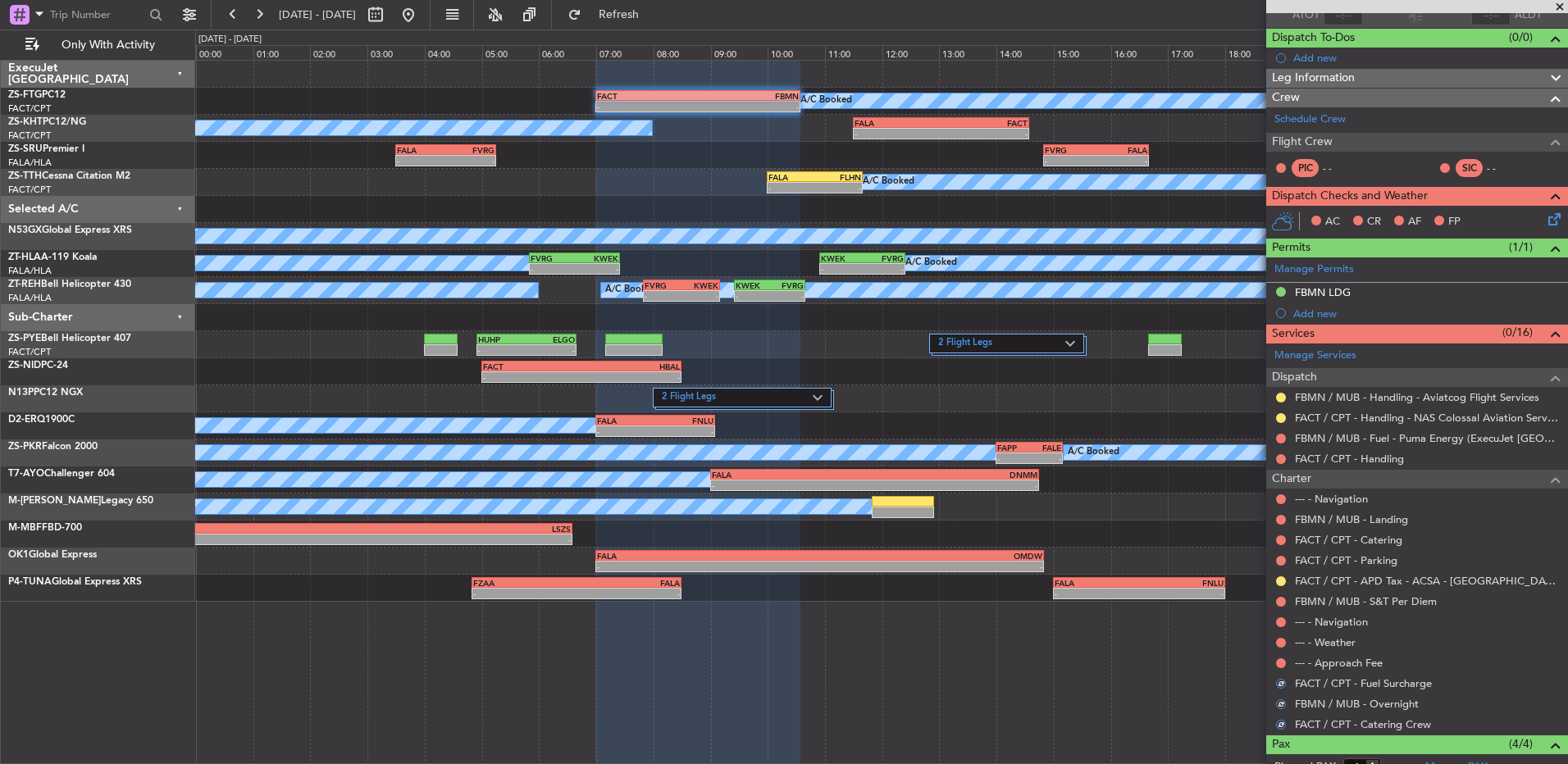
click at [1281, 659] on button at bounding box center [1281, 663] width 10 height 10
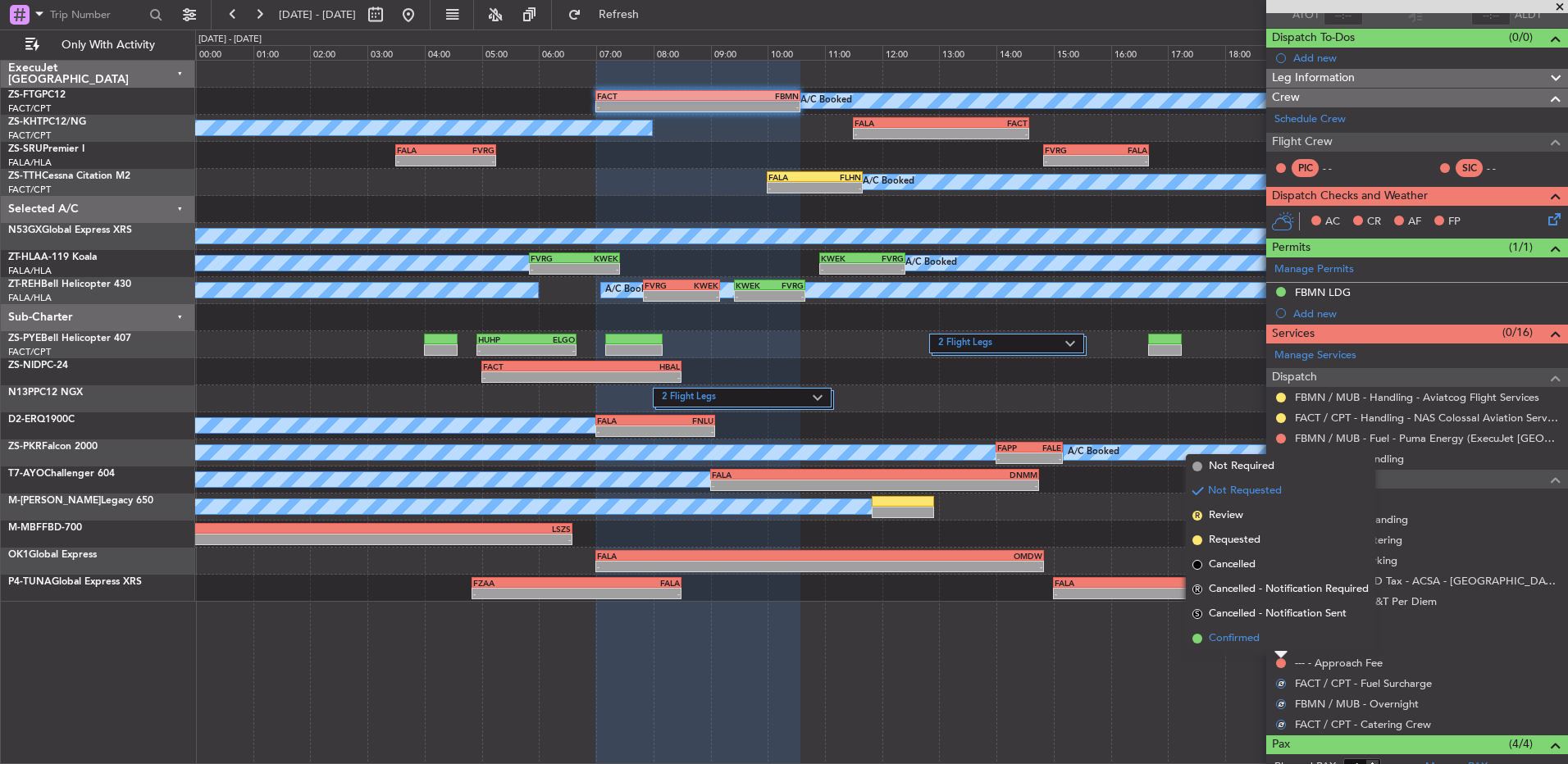
click at [1278, 642] on li "Confirmed" at bounding box center [1281, 639] width 190 height 24
click at [1281, 642] on button at bounding box center [1281, 642] width 10 height 10
click at [1281, 619] on li "Confirmed" at bounding box center [1281, 618] width 190 height 24
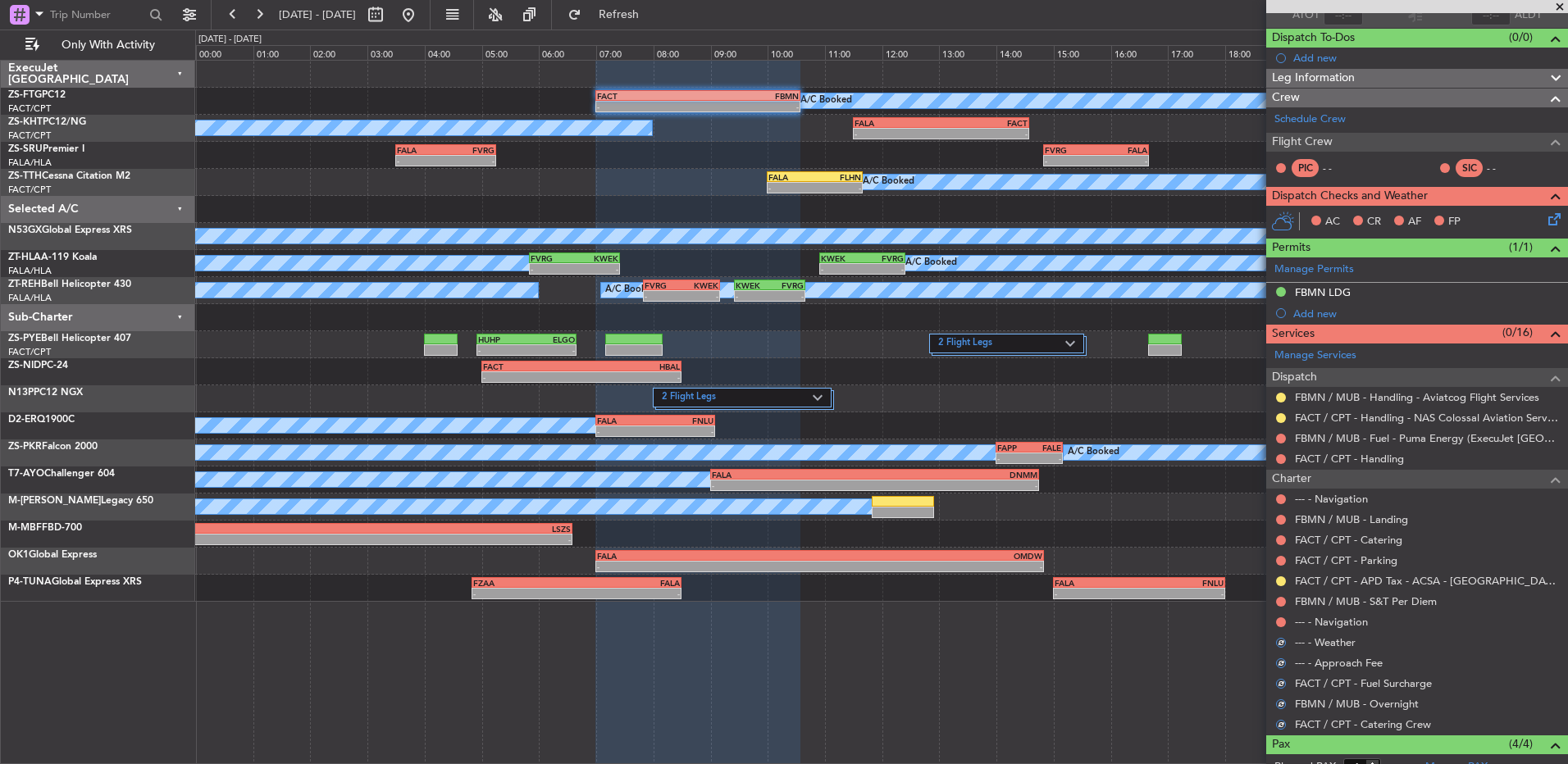
click at [1281, 619] on button at bounding box center [1281, 622] width 10 height 10
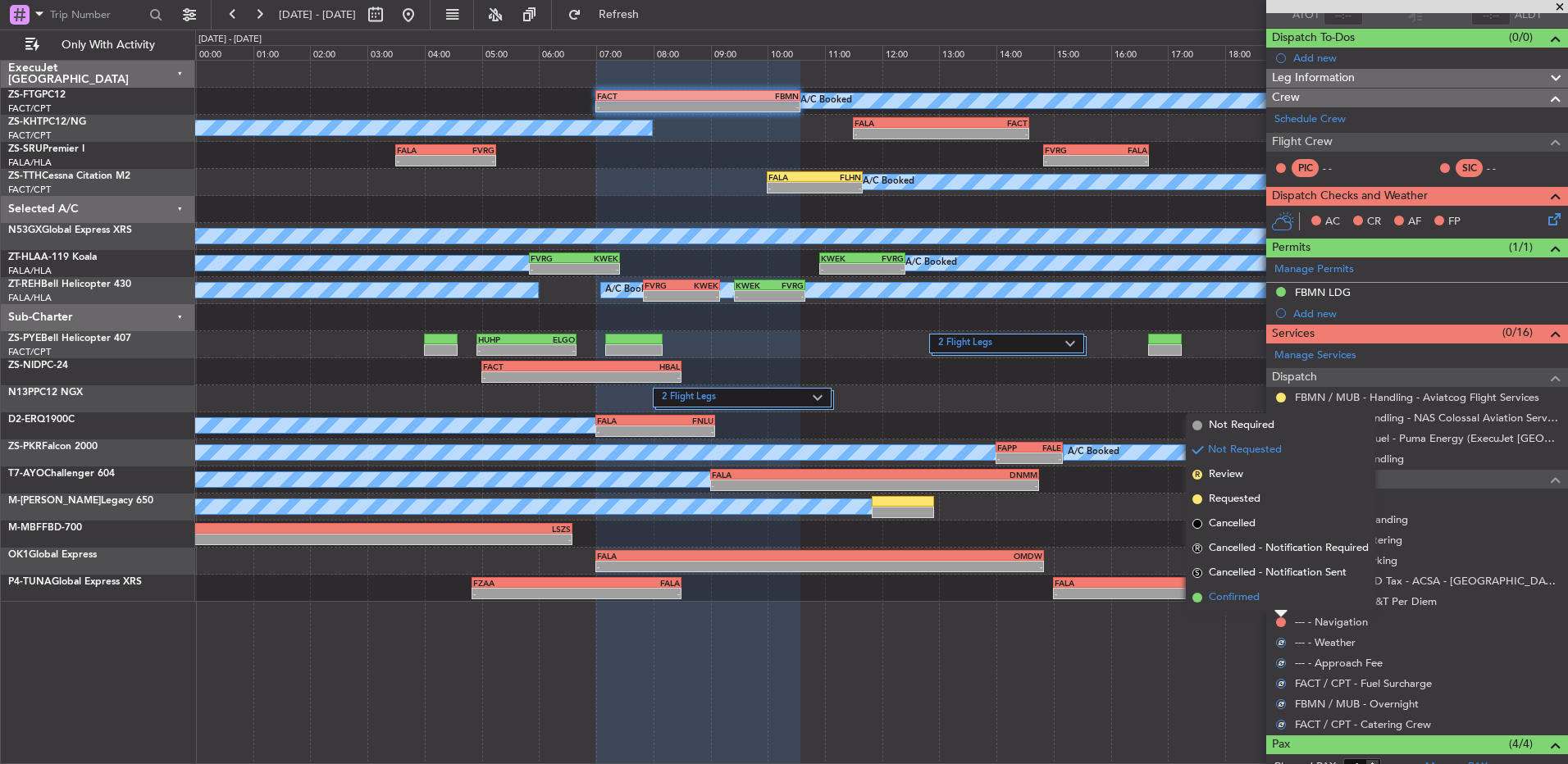
click at [1282, 598] on li "Confirmed" at bounding box center [1281, 598] width 190 height 24
click at [1282, 598] on button at bounding box center [1281, 601] width 10 height 10
click at [1282, 582] on li "Confirmed" at bounding box center [1281, 577] width 190 height 24
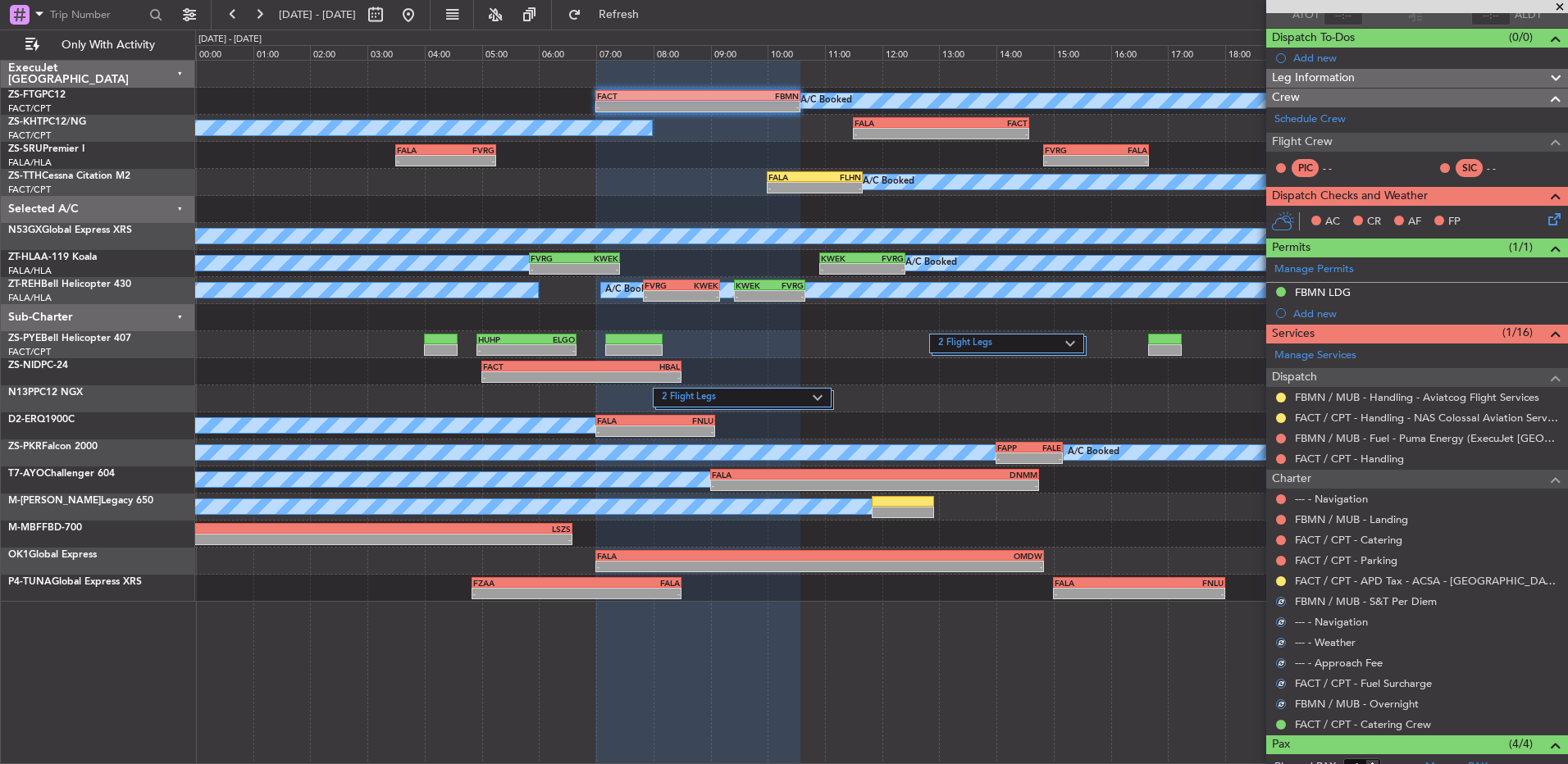
click at [1282, 582] on button at bounding box center [1281, 581] width 10 height 10
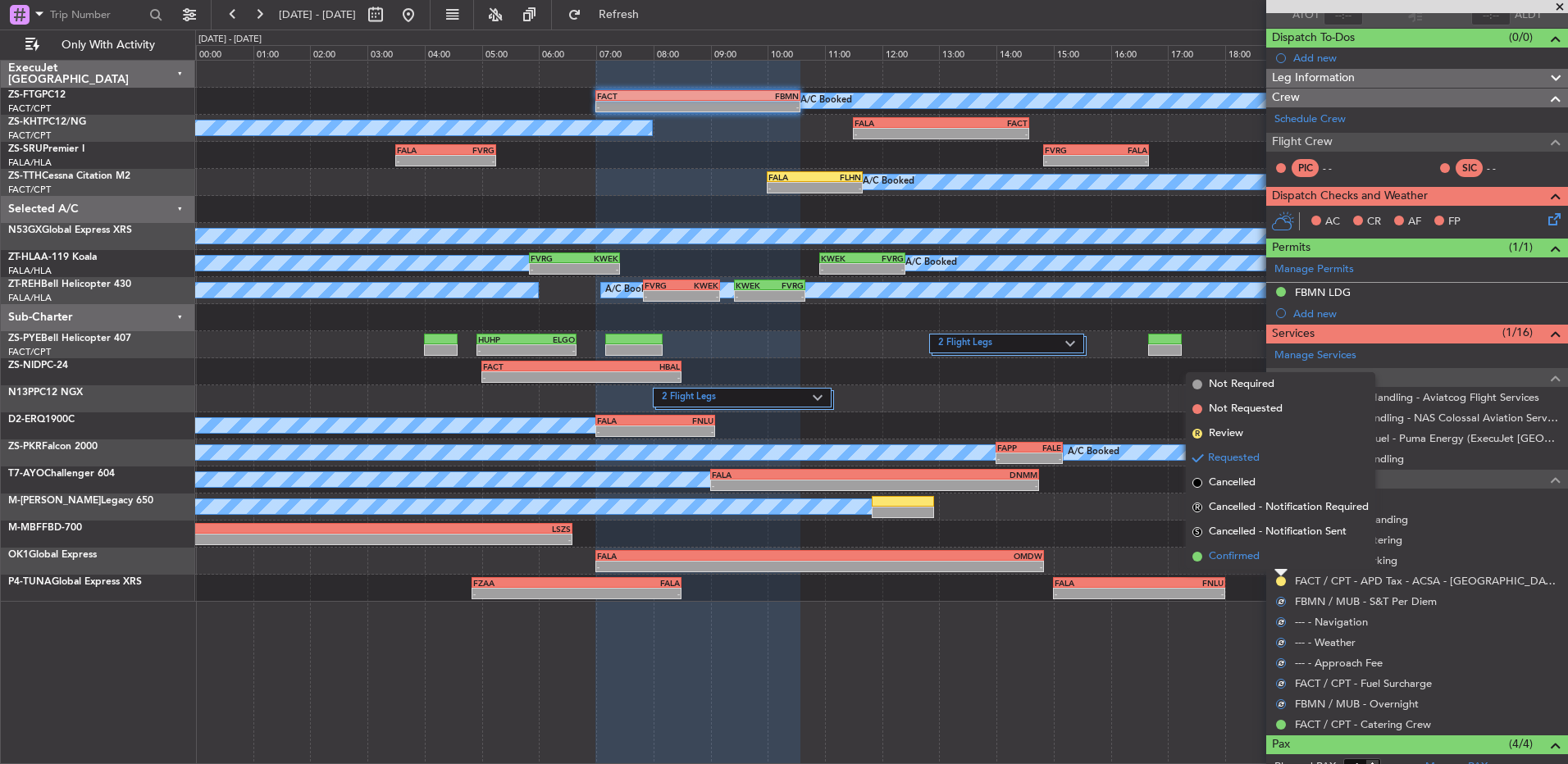
click at [1281, 561] on li "Confirmed" at bounding box center [1281, 556] width 190 height 24
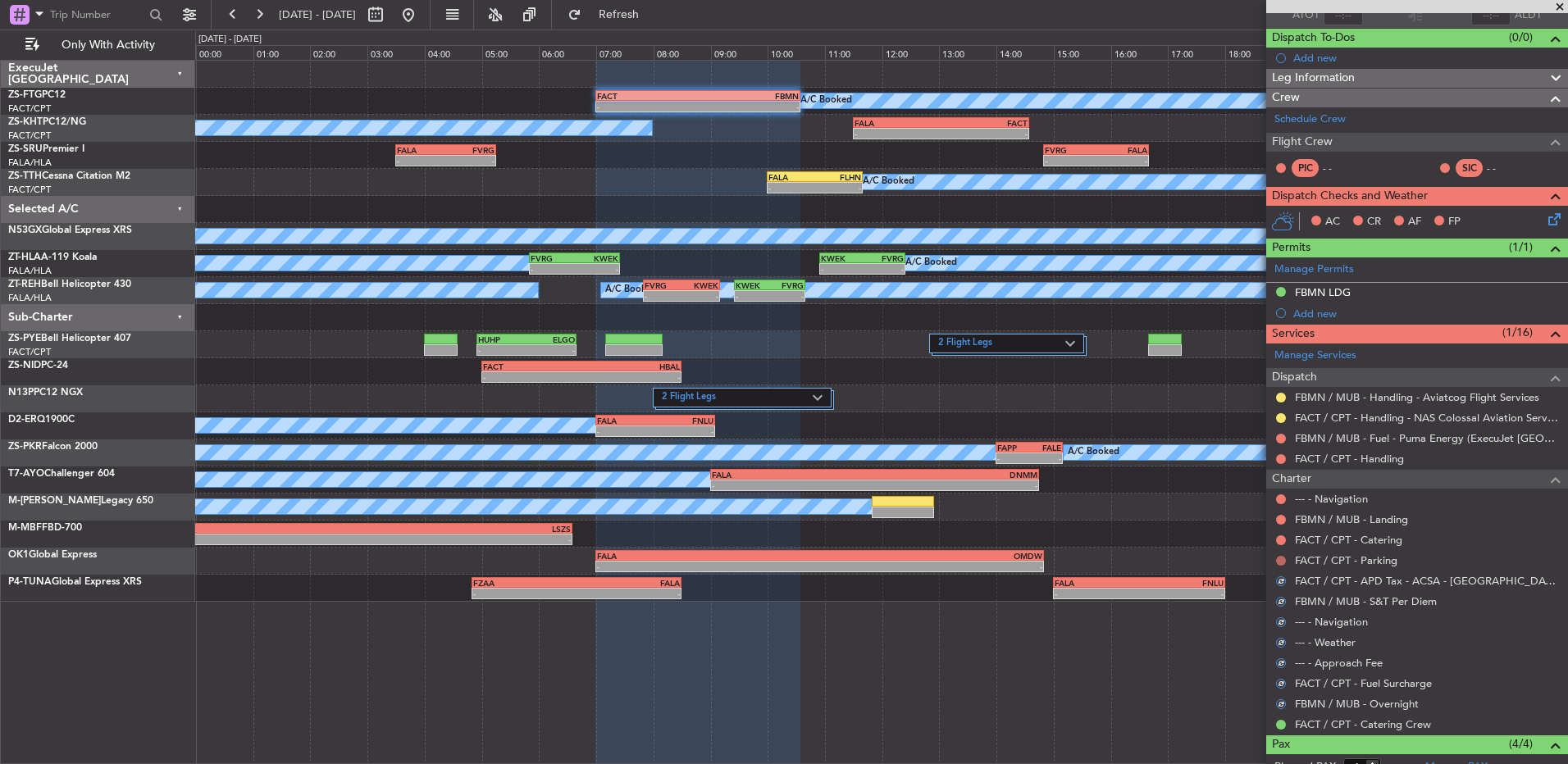
click at [1284, 561] on button at bounding box center [1281, 560] width 10 height 10
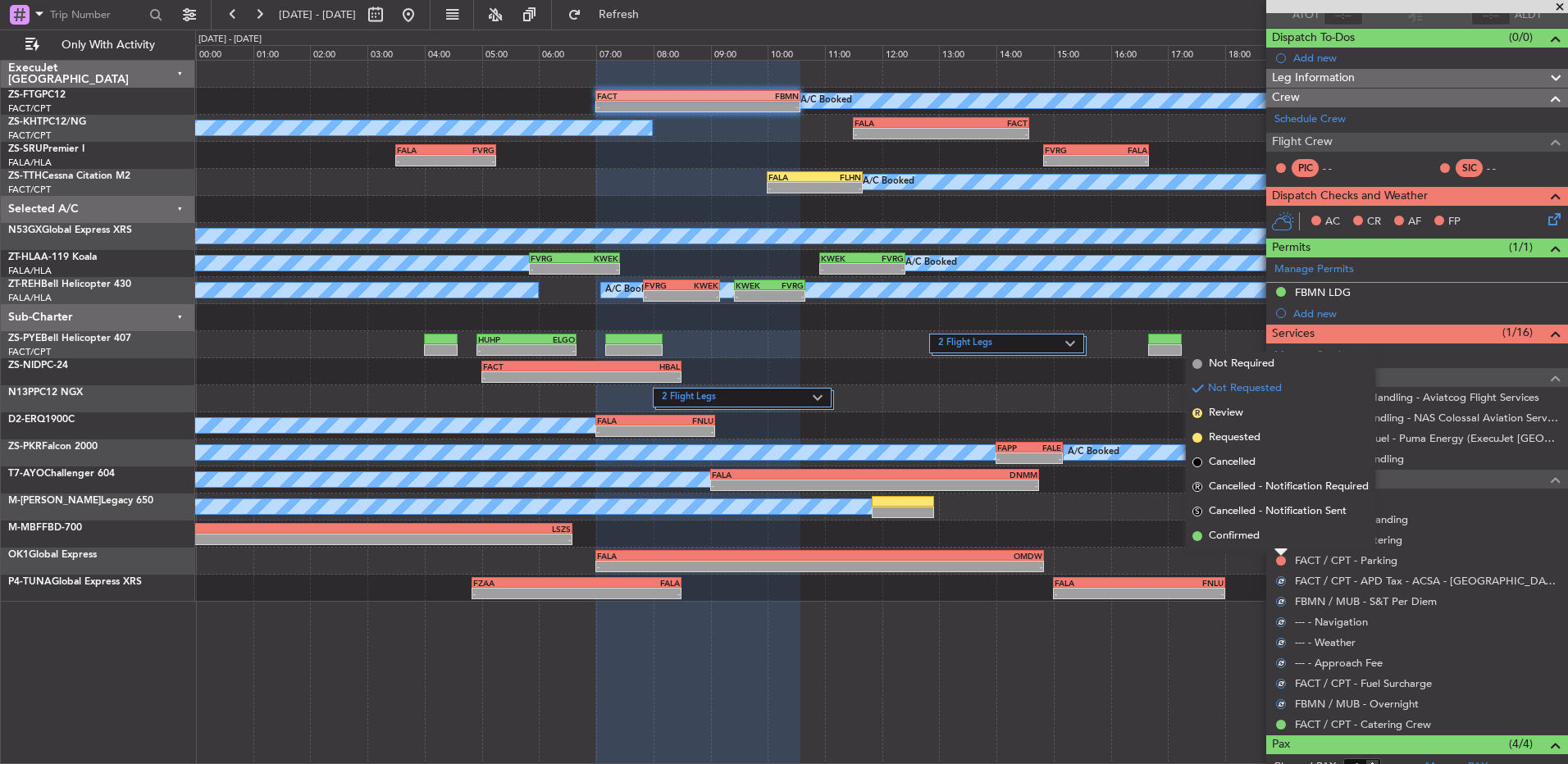
click at [1275, 537] on li "Confirmed" at bounding box center [1281, 536] width 190 height 24
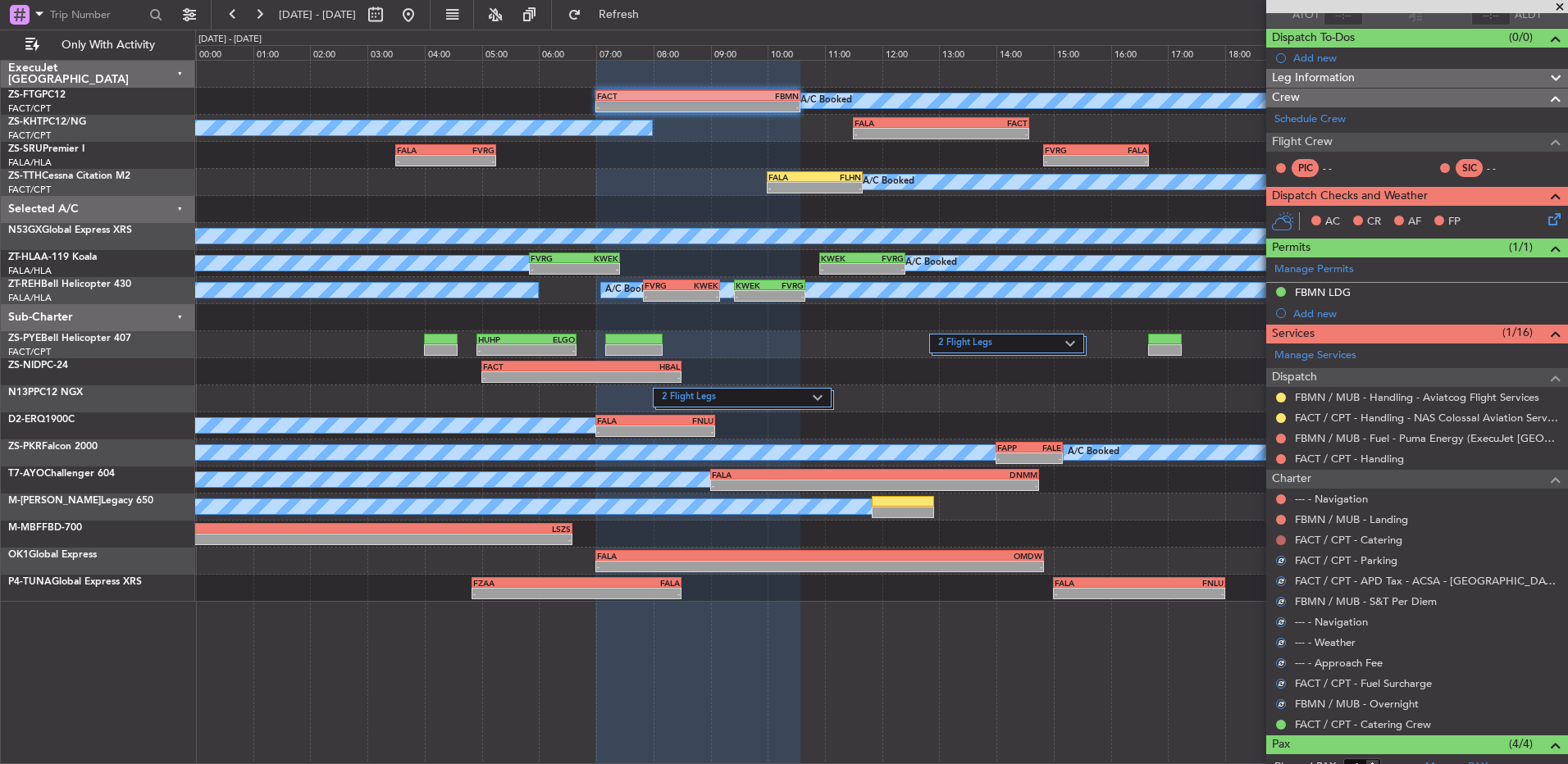
click at [1277, 537] on div at bounding box center [1282, 541] width 13 height 13
click at [1282, 540] on button at bounding box center [1281, 541] width 10 height 10
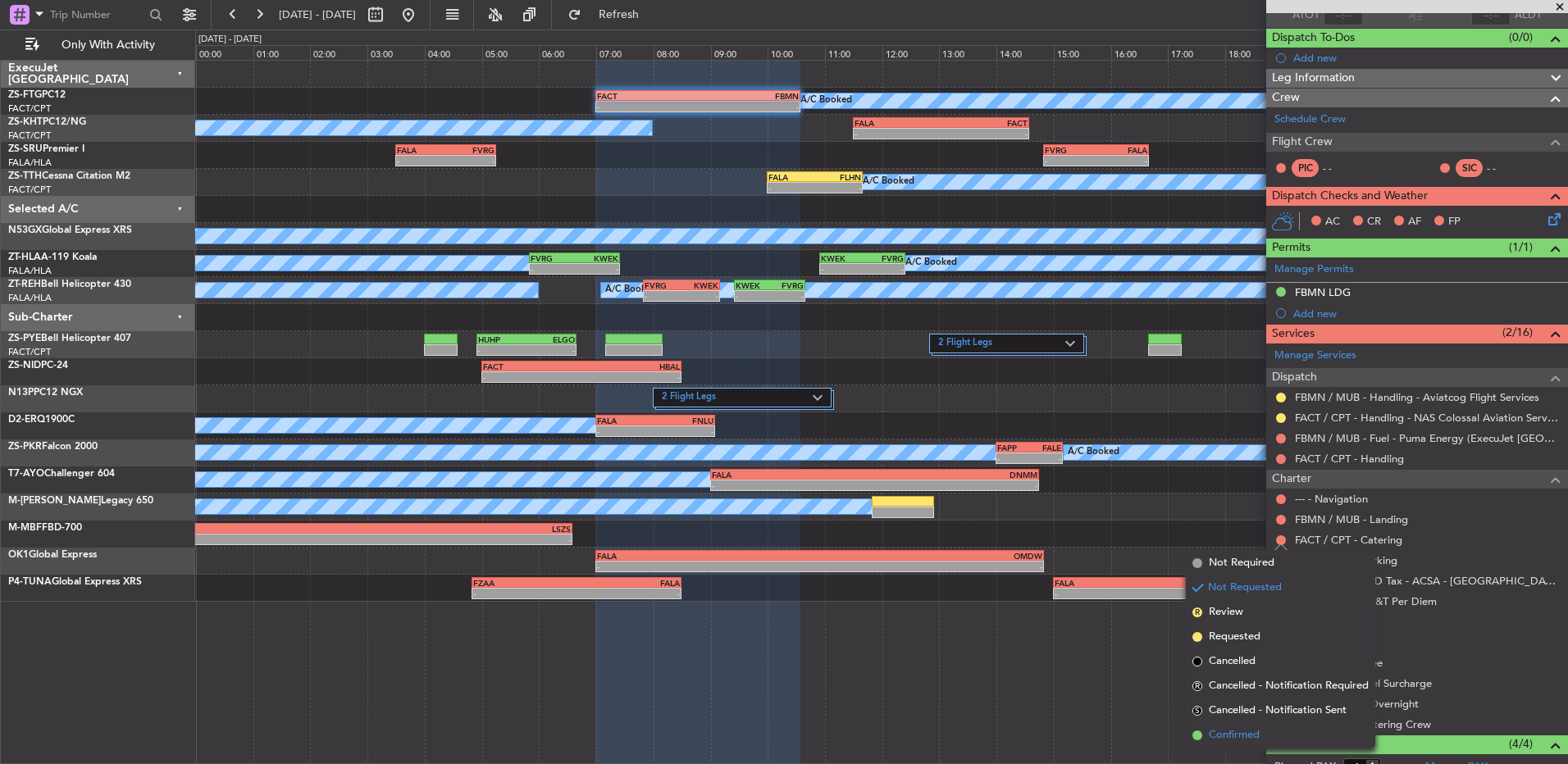
click at [1235, 731] on span "Confirmed" at bounding box center [1234, 736] width 51 height 17
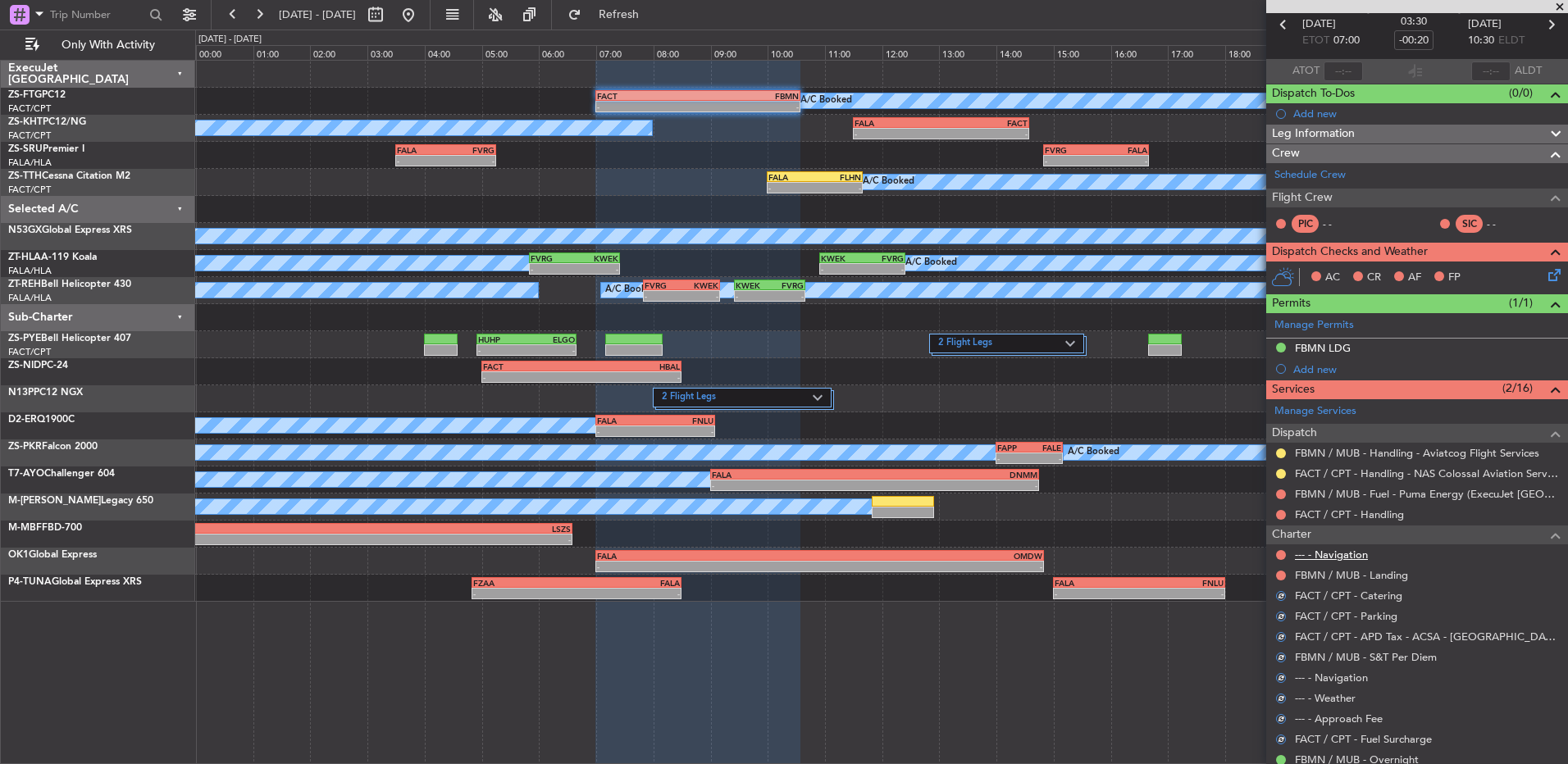
scroll to position [0, 0]
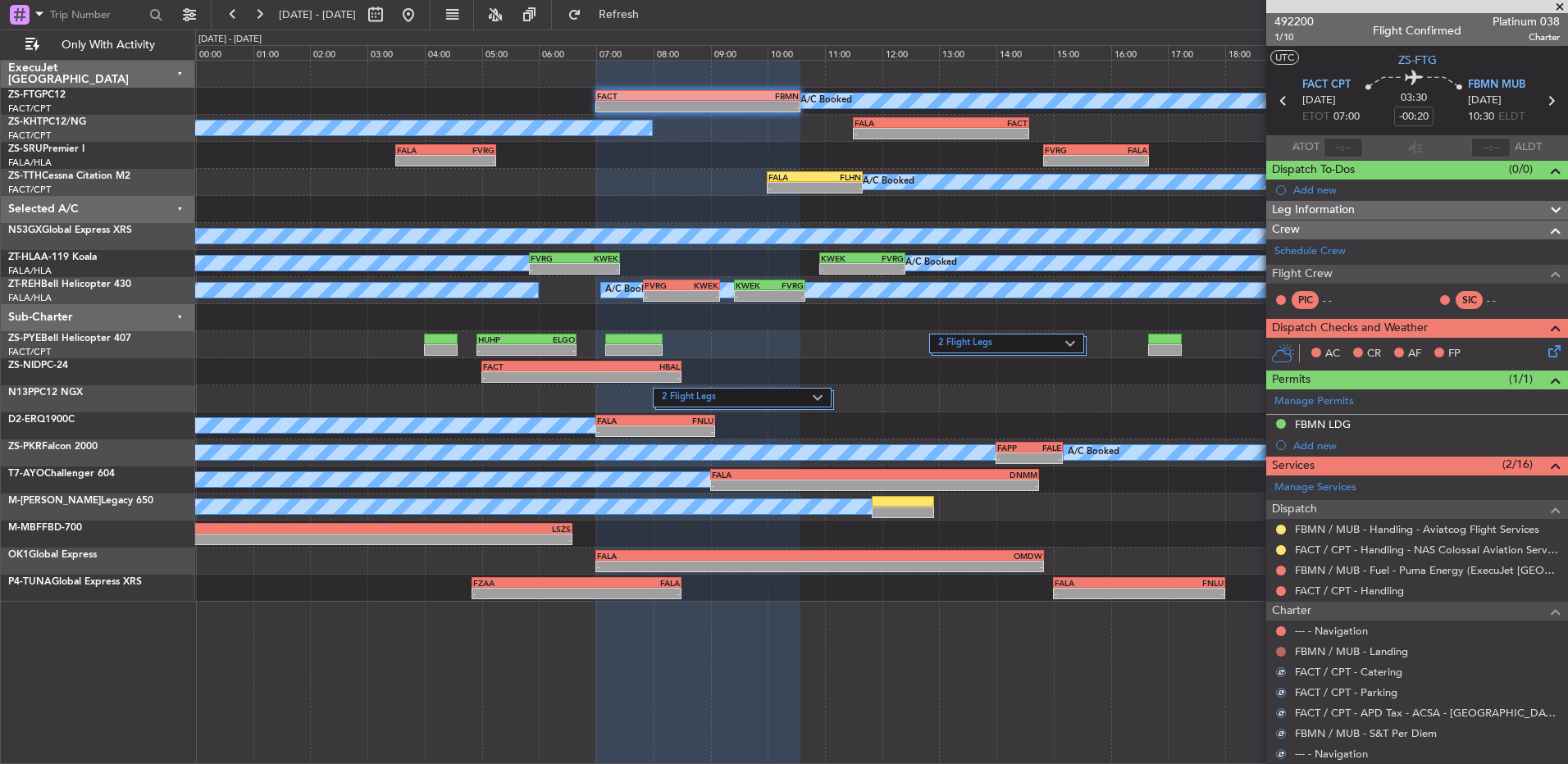
click at [1281, 652] on button at bounding box center [1281, 652] width 10 height 10
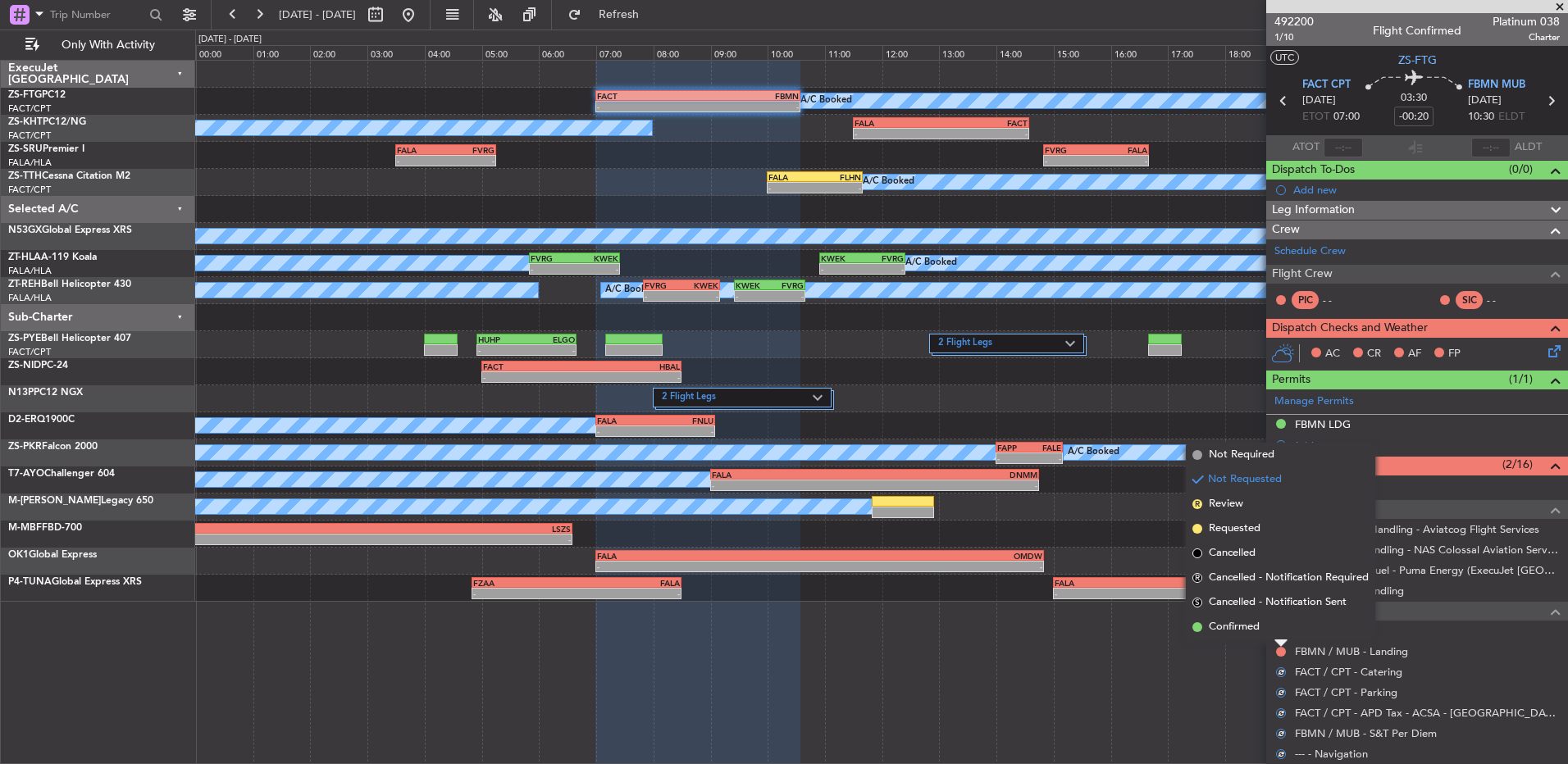
click at [1262, 630] on li "Confirmed" at bounding box center [1281, 627] width 190 height 24
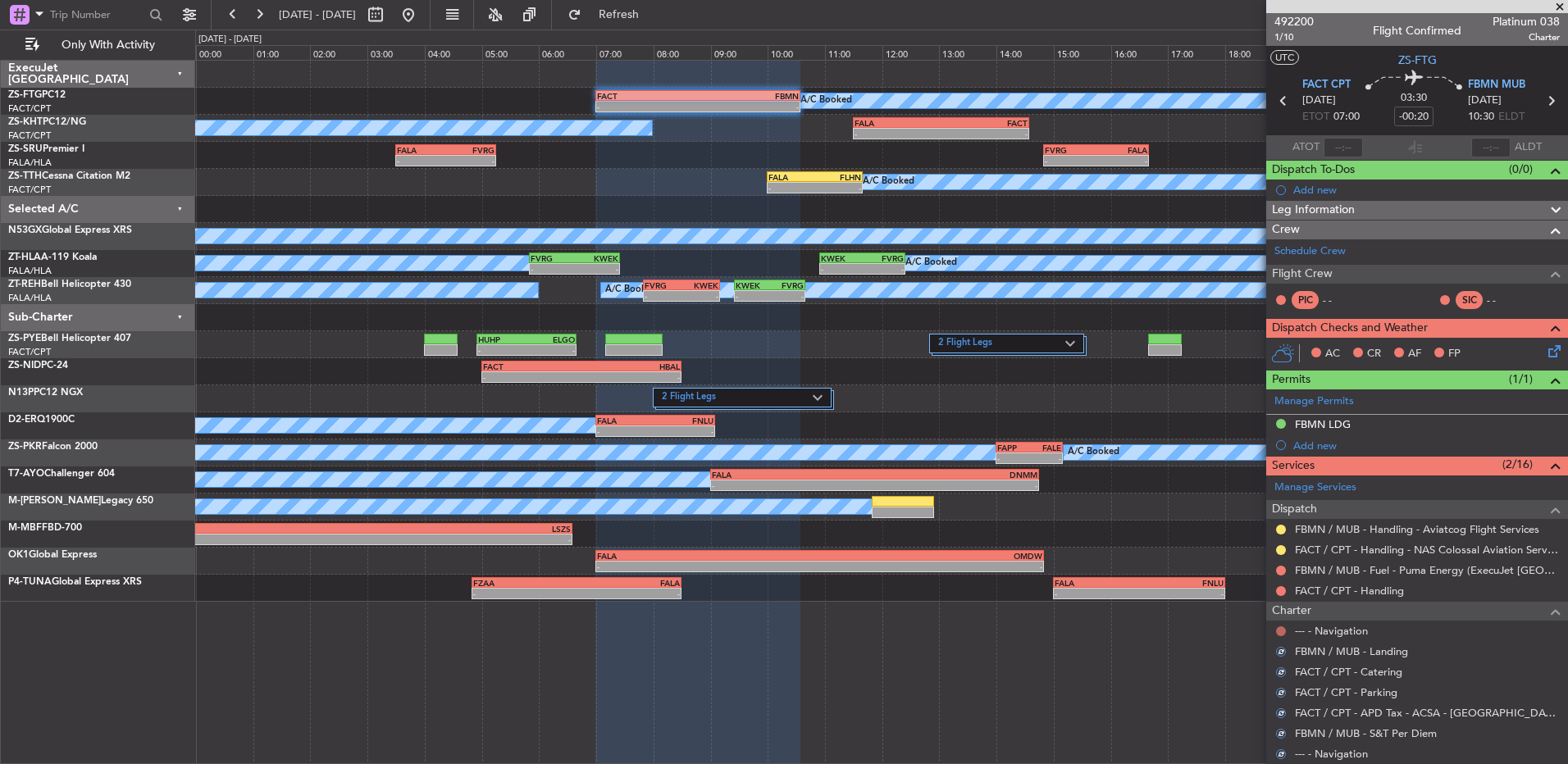
click at [1282, 630] on button at bounding box center [1281, 631] width 10 height 10
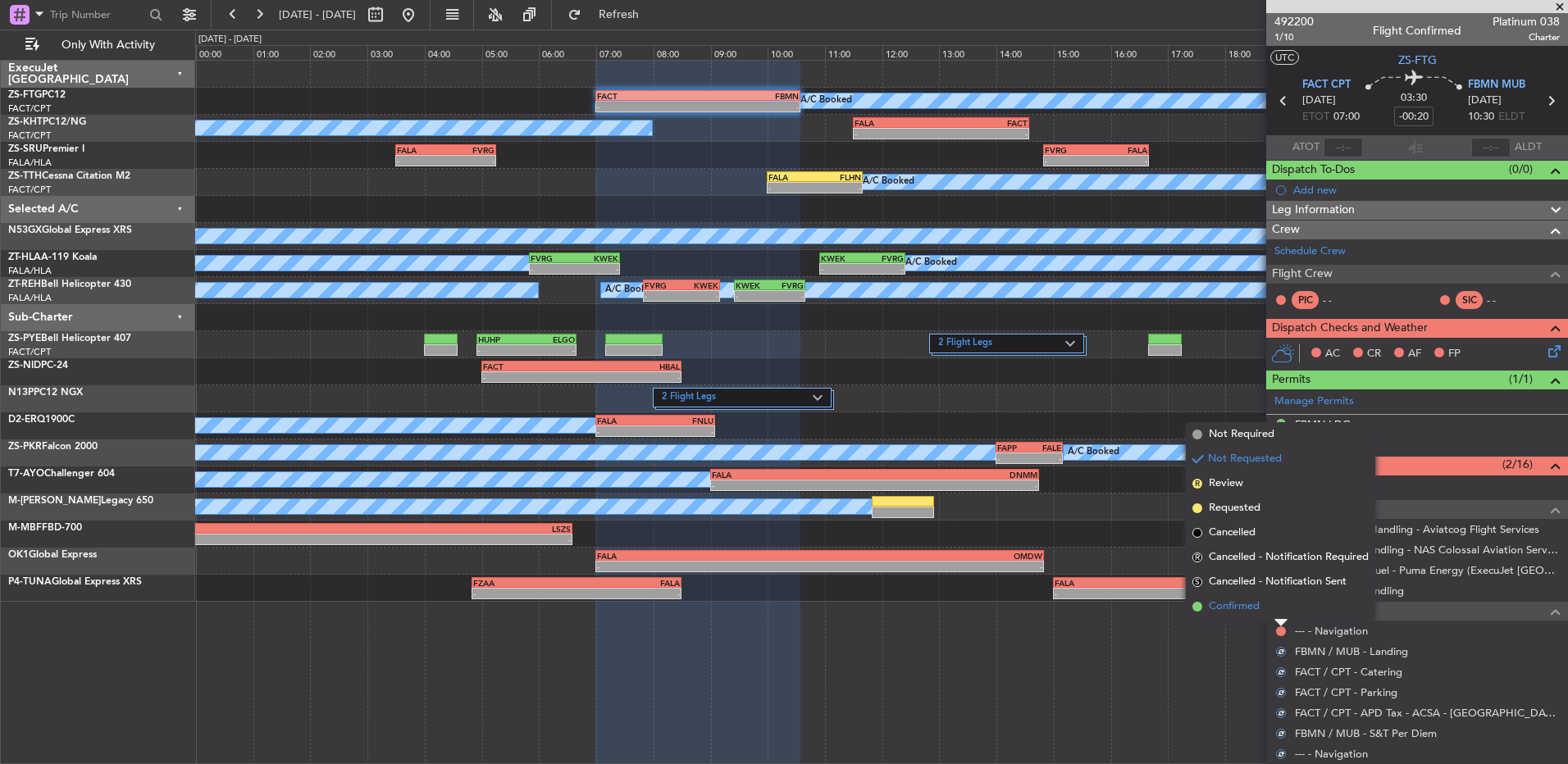
click at [1275, 602] on li "Confirmed" at bounding box center [1281, 607] width 190 height 24
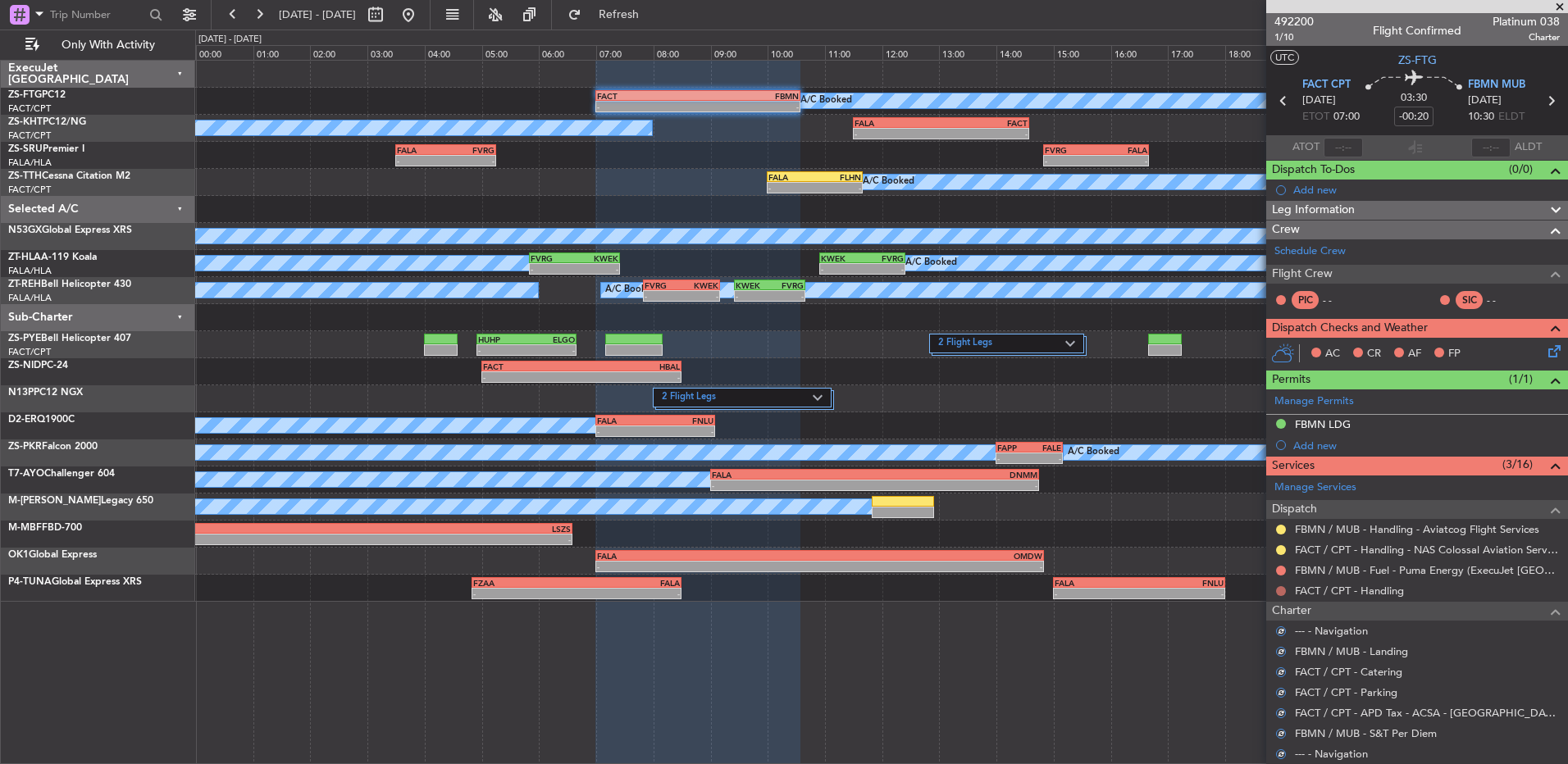
click at [1282, 590] on button at bounding box center [1281, 591] width 10 height 10
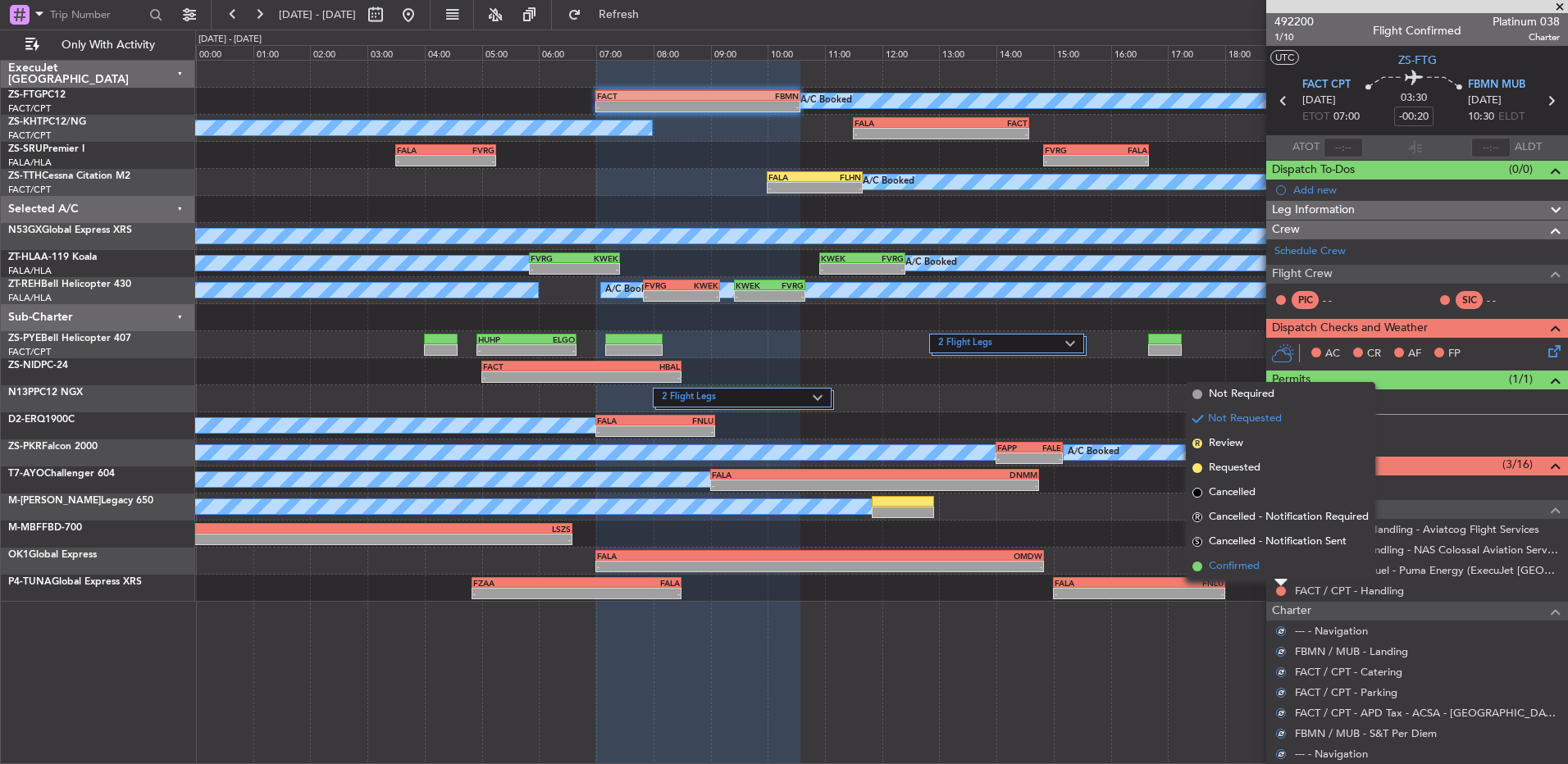
click at [1281, 574] on li "Confirmed" at bounding box center [1281, 567] width 190 height 24
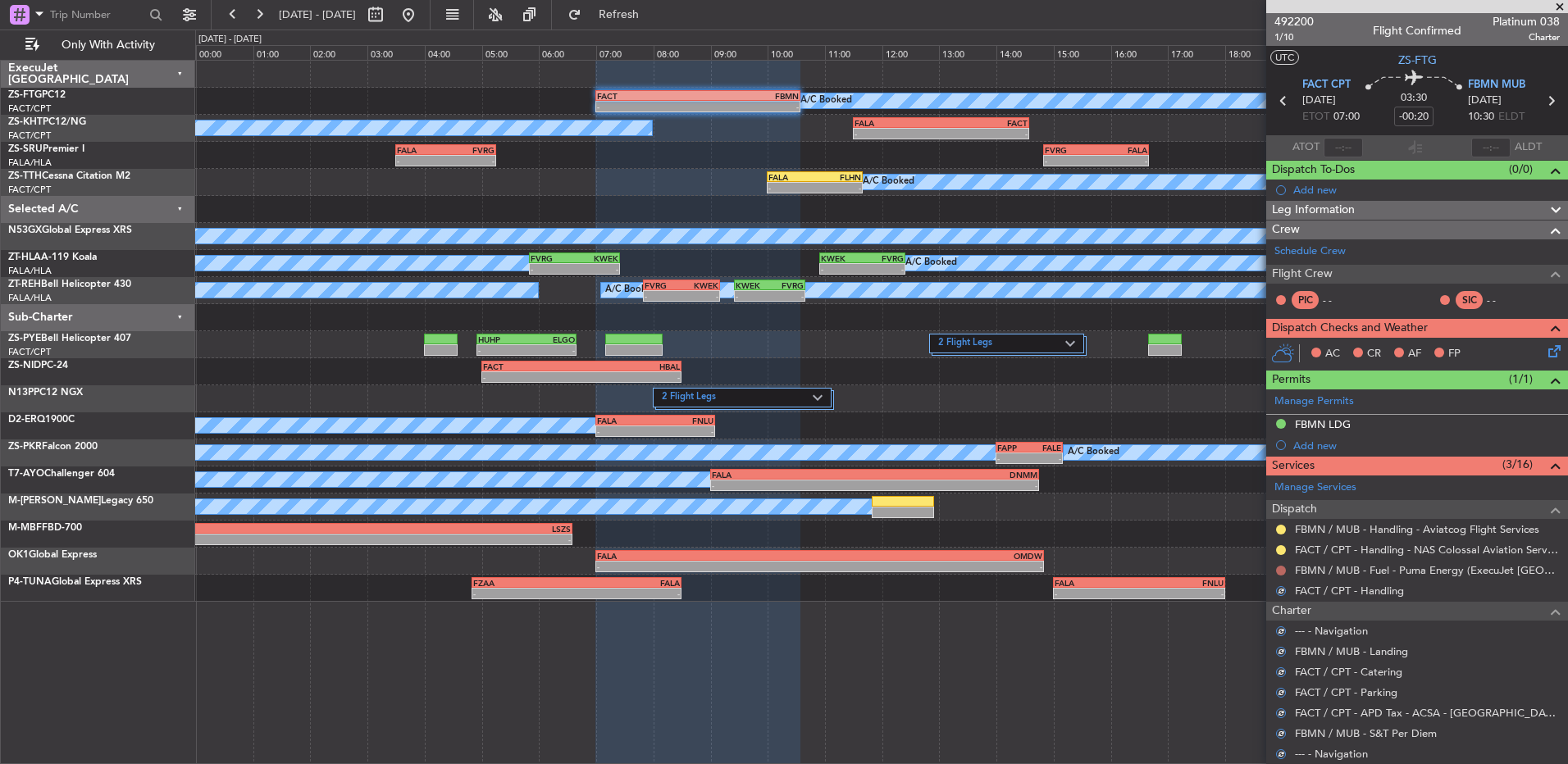
click at [1278, 567] on button at bounding box center [1281, 570] width 10 height 10
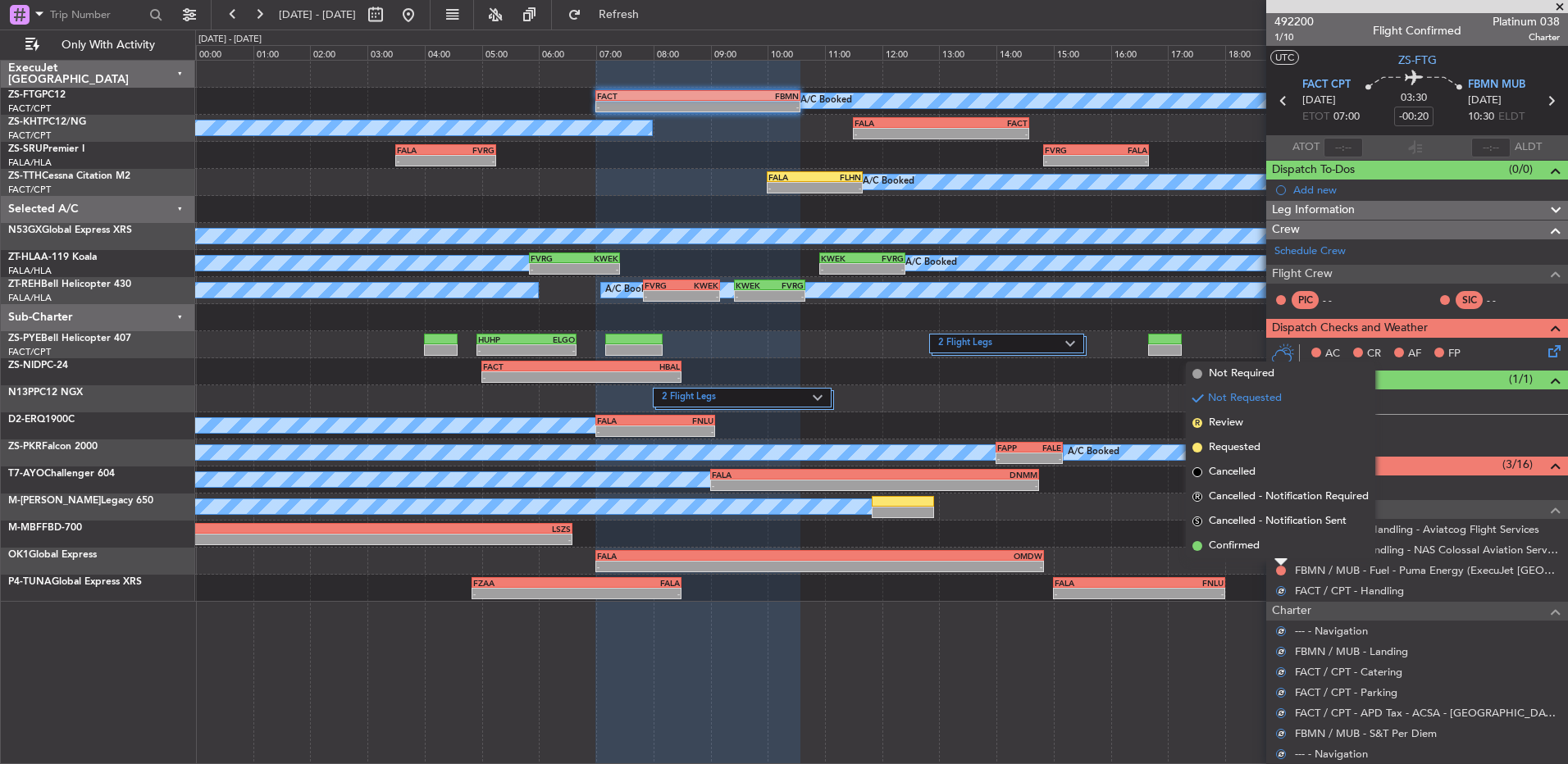
click at [1284, 553] on li "Confirmed" at bounding box center [1281, 546] width 190 height 24
click at [1284, 553] on button at bounding box center [1281, 550] width 10 height 10
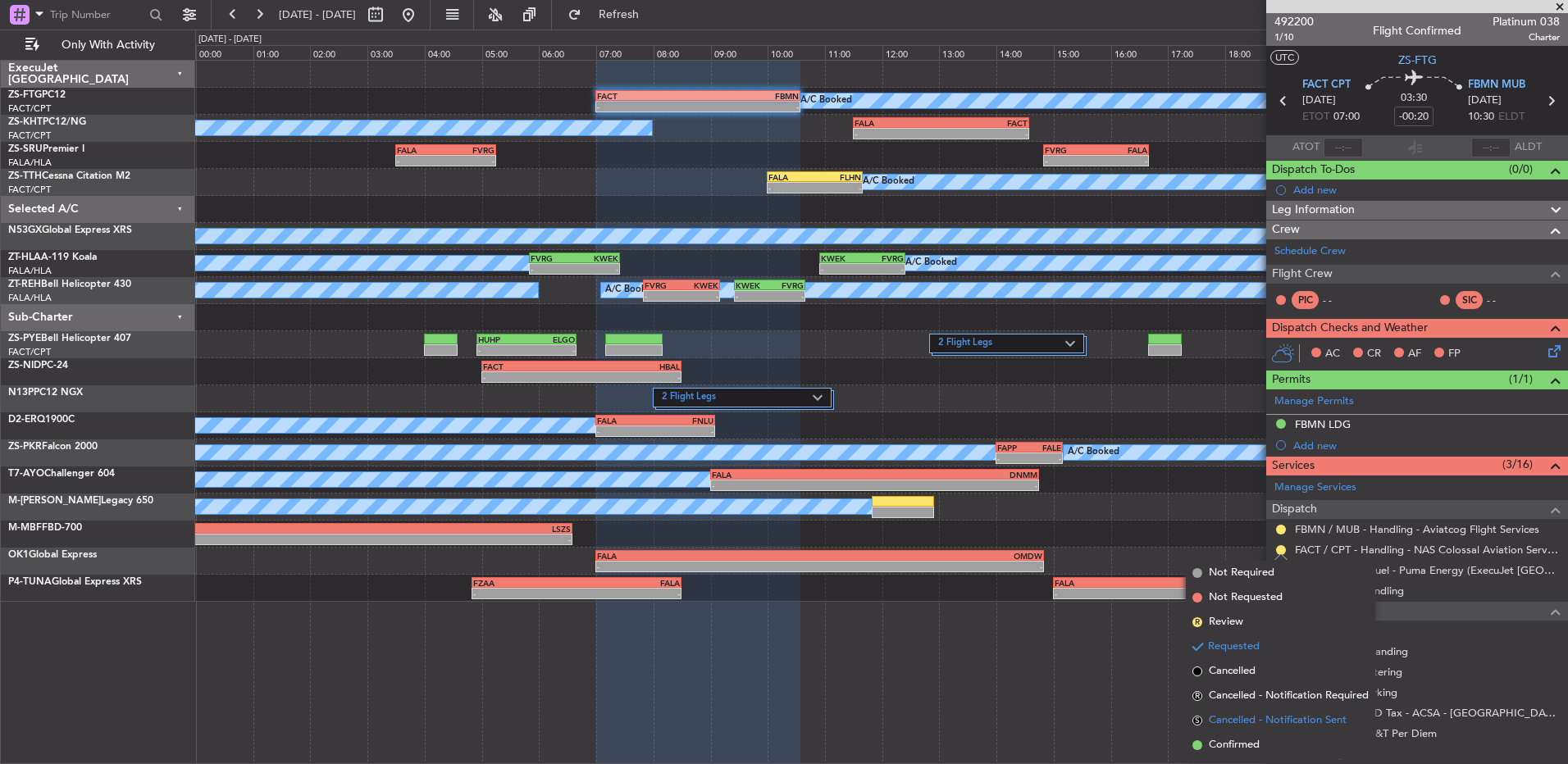
click at [1235, 731] on li "S Cancelled - Notification Sent" at bounding box center [1281, 721] width 190 height 24
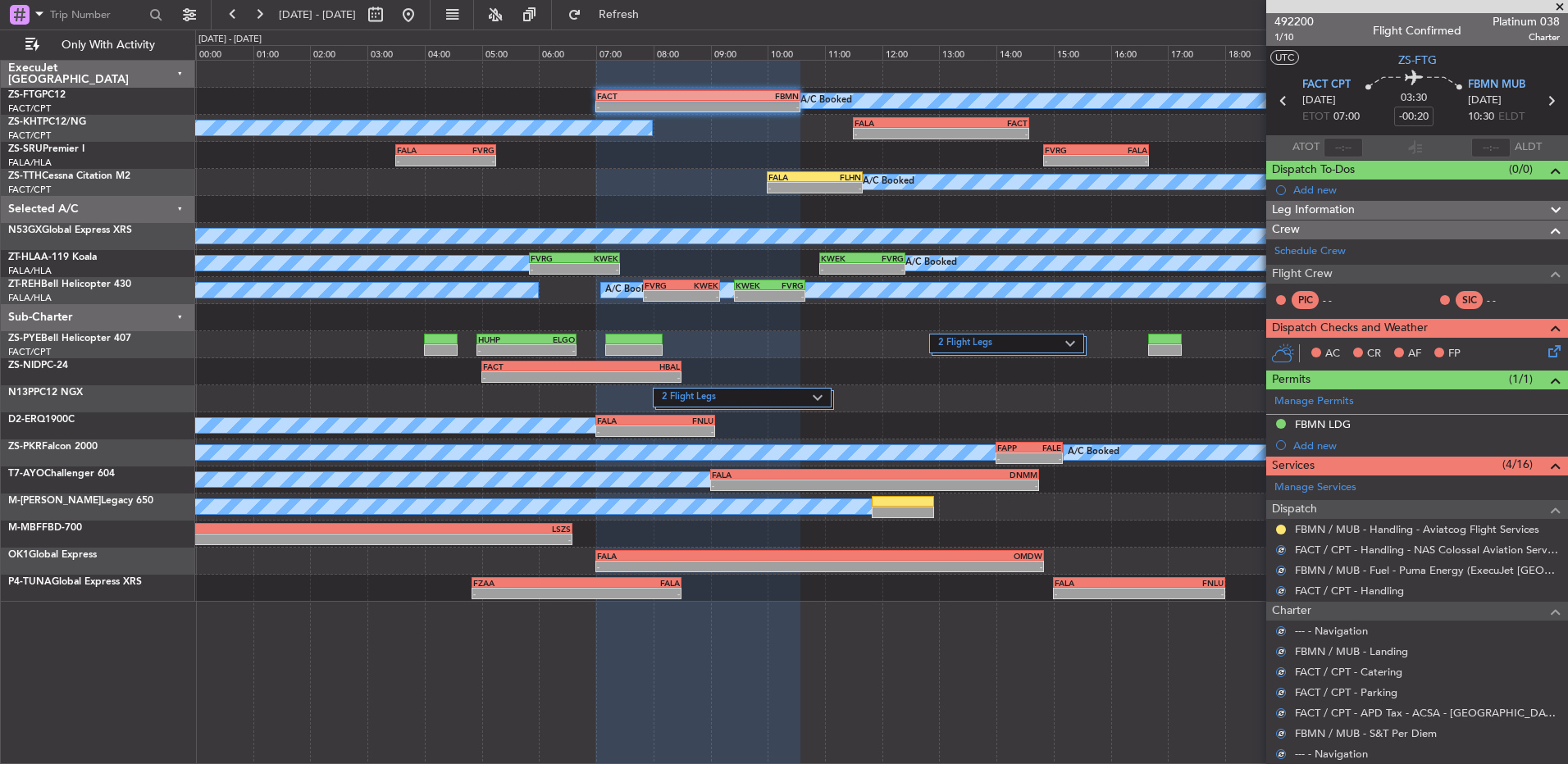
click at [1287, 534] on mat-tooltip-component "Requested" at bounding box center [1281, 555] width 74 height 43
click at [1288, 524] on div "FBMN / MUB - Handling - Aviatcog Flight Services" at bounding box center [1417, 529] width 302 height 21
click at [1281, 527] on button at bounding box center [1281, 529] width 10 height 10
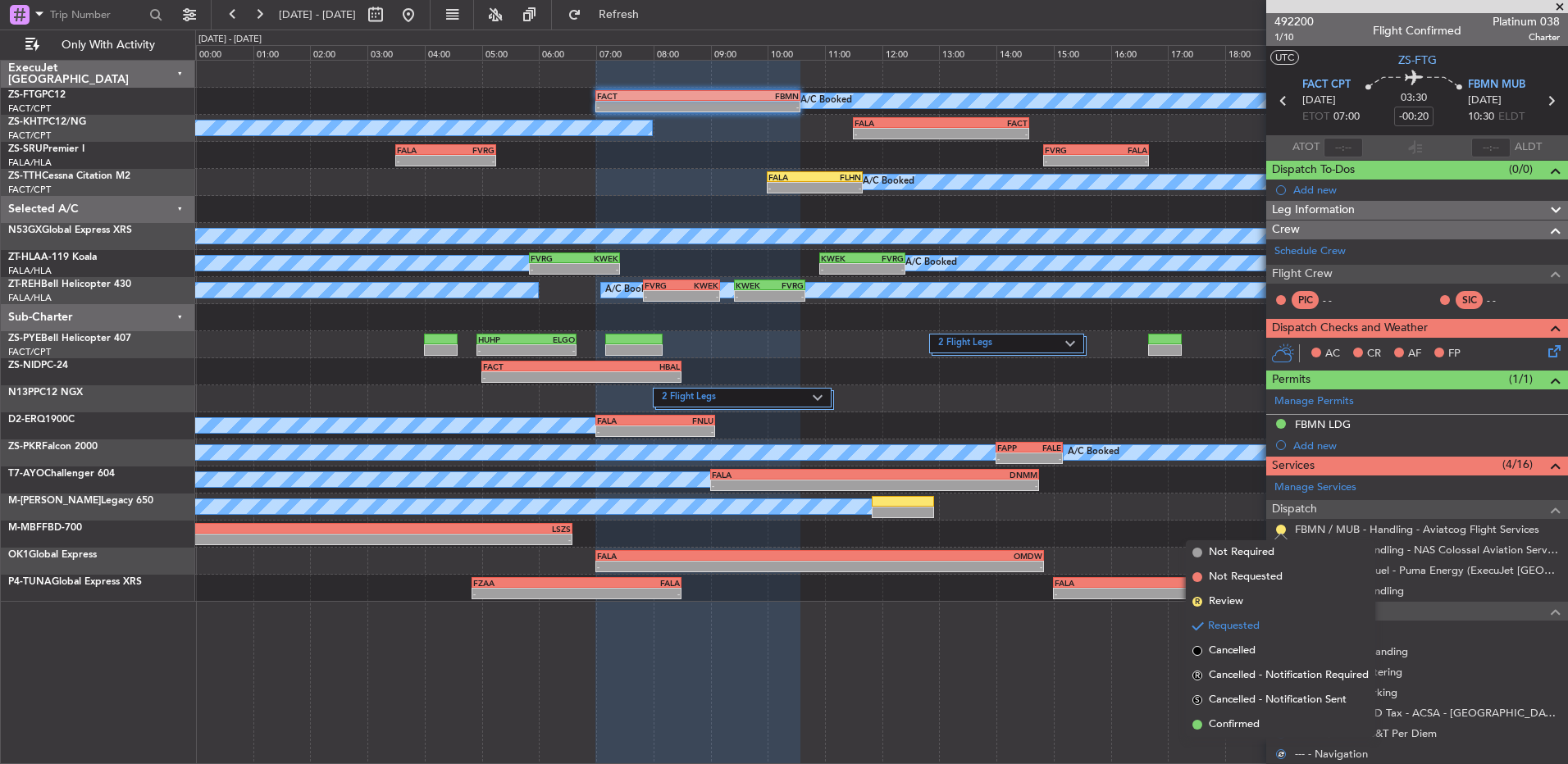
click at [1243, 722] on span "Confirmed" at bounding box center [1234, 725] width 51 height 17
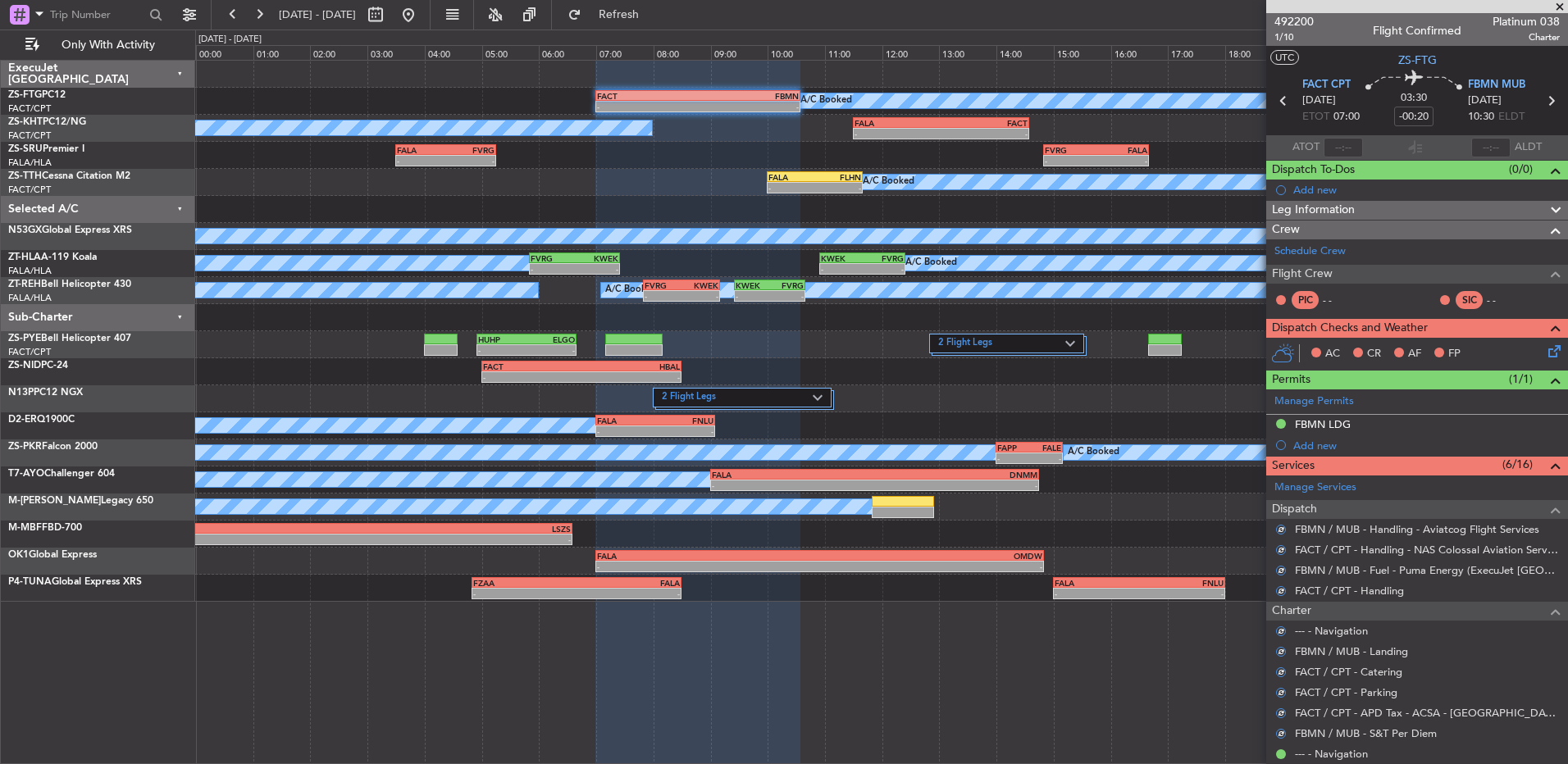
click at [1546, 351] on icon at bounding box center [1552, 349] width 13 height 13
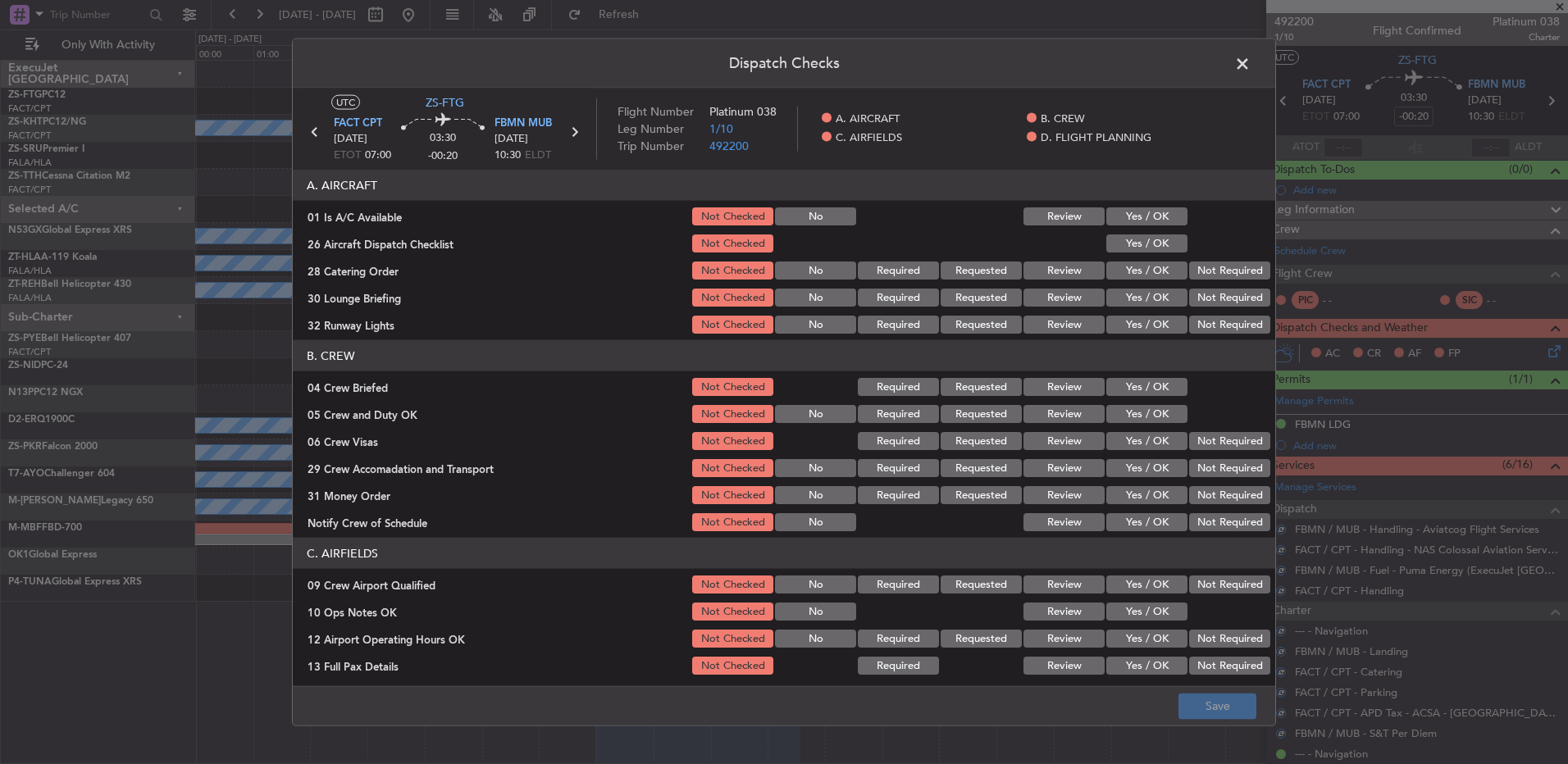
click at [1146, 212] on button "Yes / OK" at bounding box center [1147, 216] width 81 height 18
click at [1130, 232] on div "Yes / OK" at bounding box center [1145, 243] width 83 height 23
click at [1131, 247] on button "Yes / OK" at bounding box center [1147, 243] width 81 height 18
click at [1212, 282] on section "A. AIRCRAFT 01 Is A/C Available Not Checked No Review Yes / OK 26 Aircraft Disp…" at bounding box center [784, 252] width 982 height 166
click at [1208, 271] on button "Not Required" at bounding box center [1229, 270] width 81 height 18
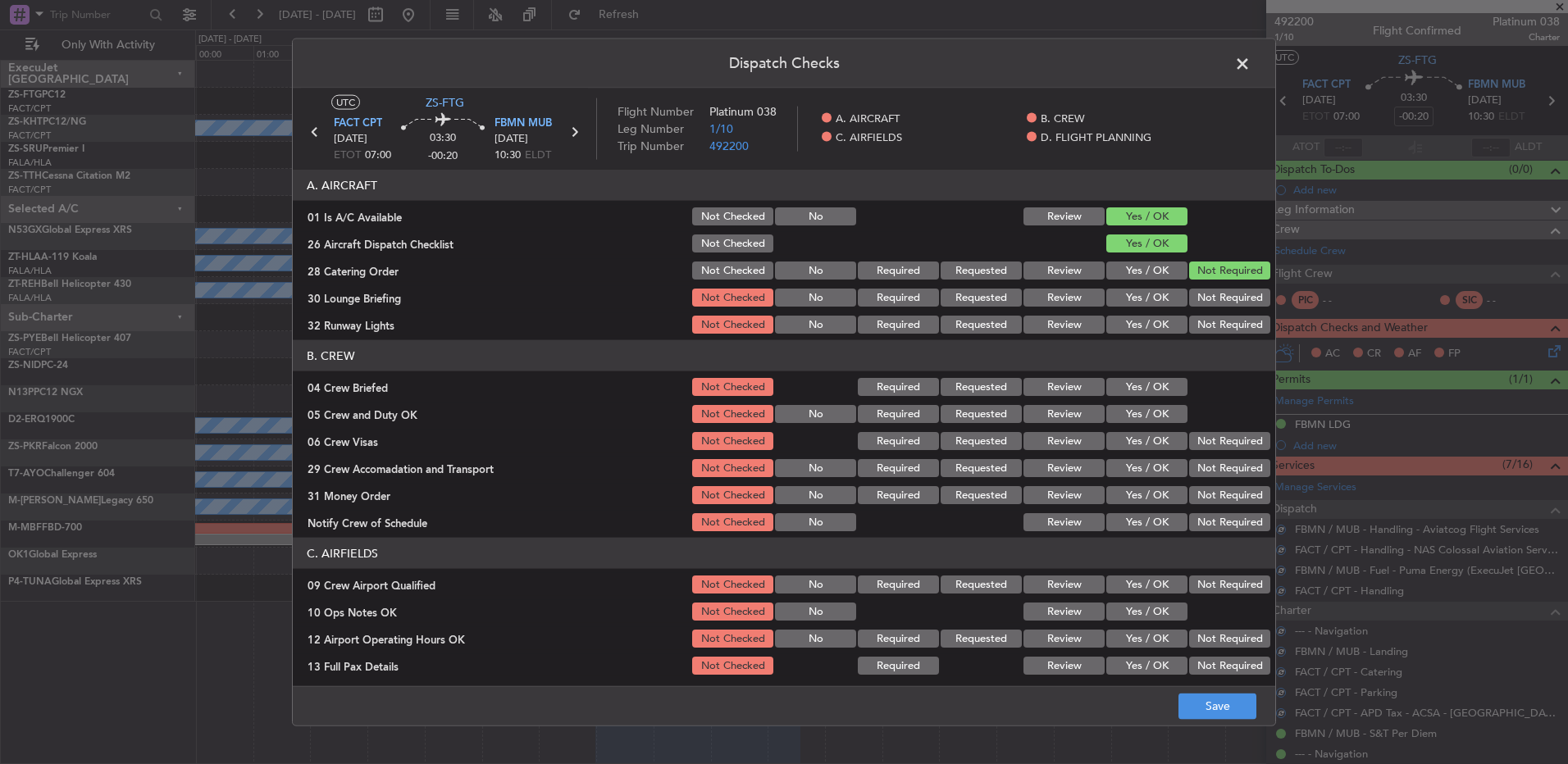
click at [1204, 305] on button "Not Required" at bounding box center [1229, 297] width 81 height 18
click at [1103, 336] on article "A. AIRCRAFT 01 Is A/C Available Not Checked No Review Yes / OK 26 Aircraft Disp…" at bounding box center [784, 422] width 982 height 506
click at [1121, 330] on button "Yes / OK" at bounding box center [1147, 324] width 81 height 18
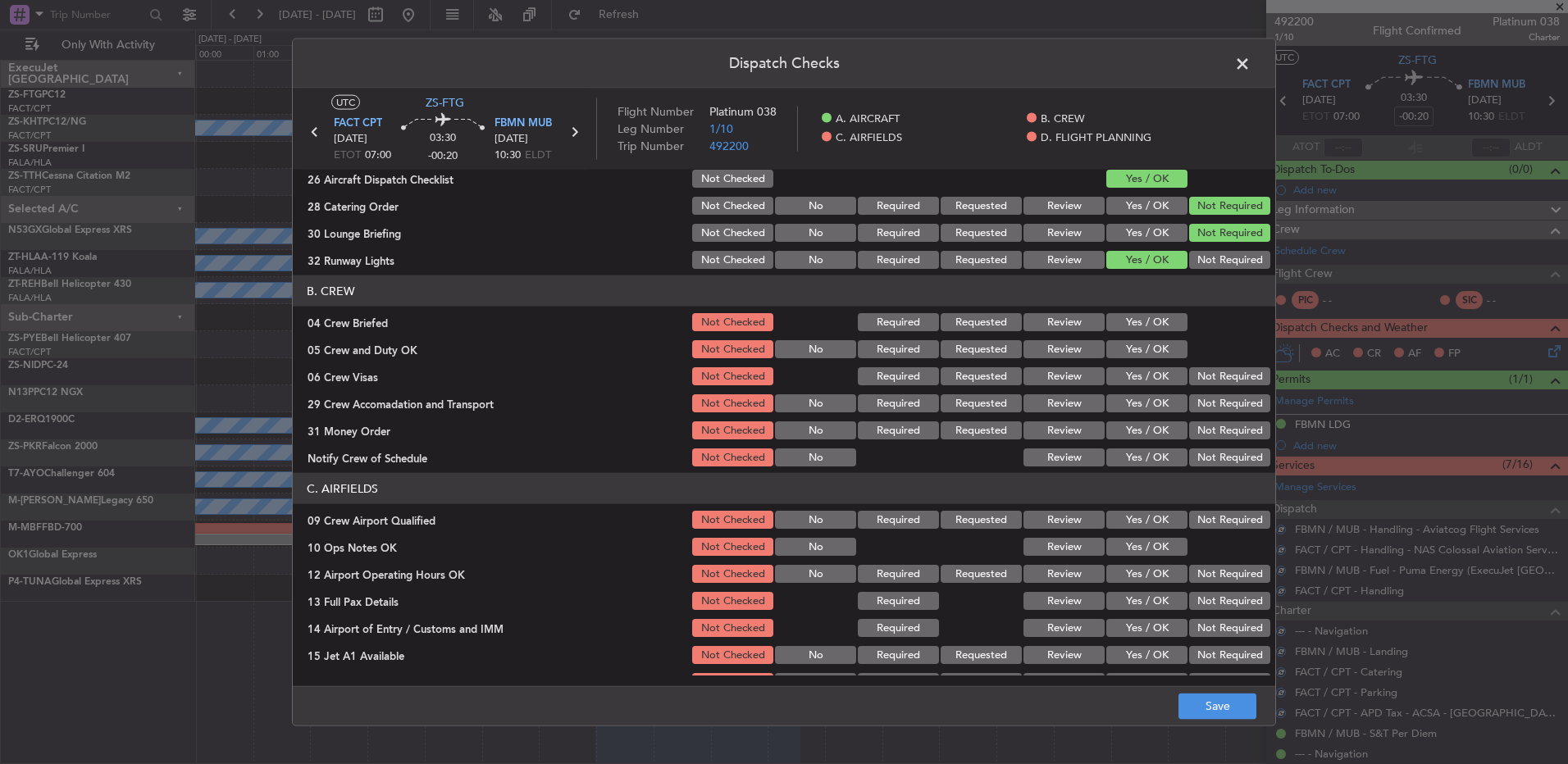
scroll to position [164, 0]
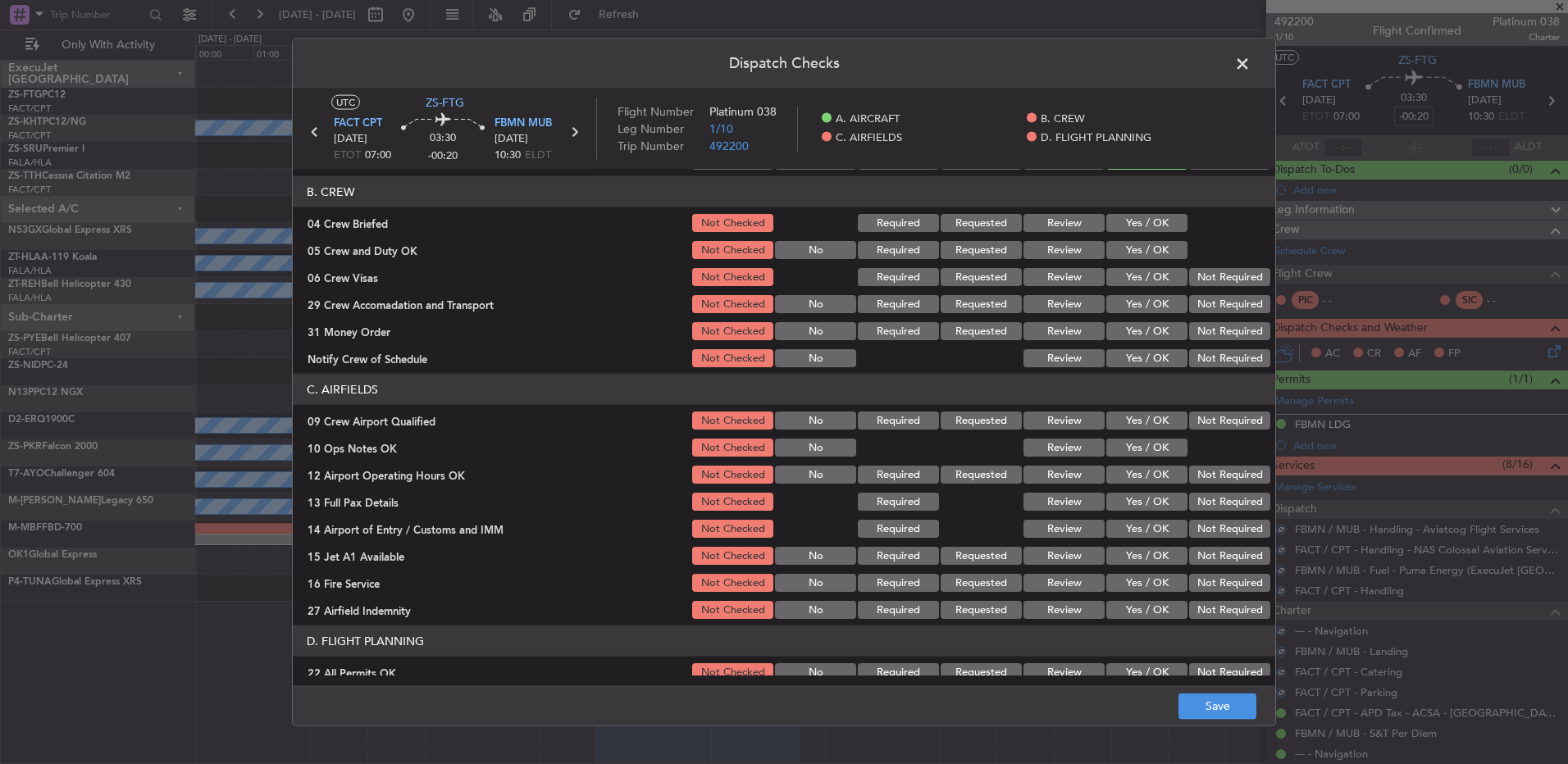
click at [1135, 231] on button "Yes / OK" at bounding box center [1147, 223] width 81 height 18
click at [1058, 231] on button "Review" at bounding box center [1064, 223] width 81 height 18
click at [1144, 249] on button "Yes / OK" at bounding box center [1147, 250] width 81 height 18
click at [1228, 281] on button "Not Required" at bounding box center [1229, 277] width 81 height 18
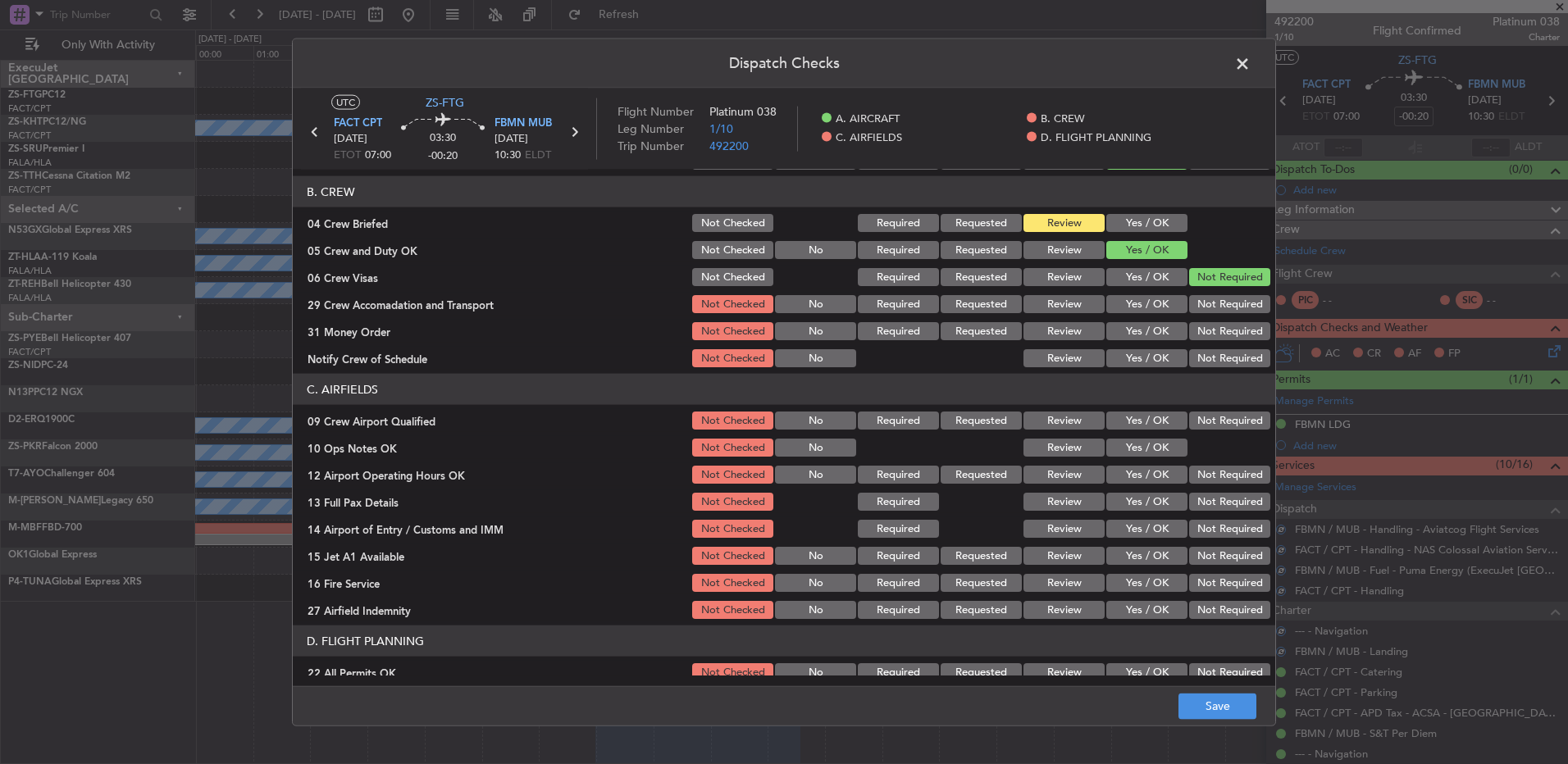
drag, startPoint x: 1082, startPoint y: 304, endPoint x: 1105, endPoint y: 317, distance: 26.4
click at [1082, 304] on button "Review" at bounding box center [1064, 304] width 81 height 18
click at [1220, 323] on button "Not Required" at bounding box center [1229, 331] width 81 height 18
click at [1128, 353] on button "Yes / OK" at bounding box center [1147, 358] width 81 height 18
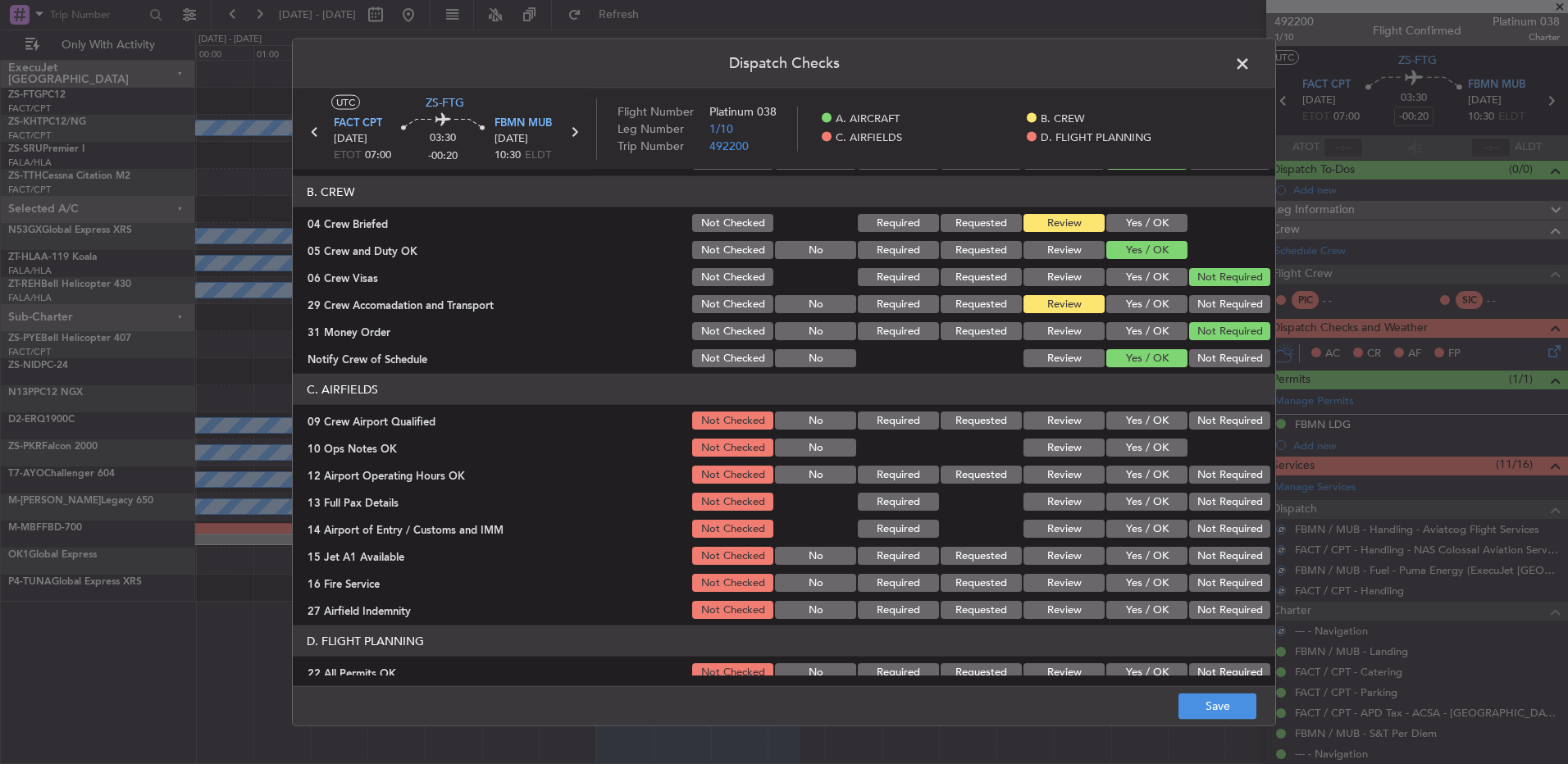
scroll to position [230, 0]
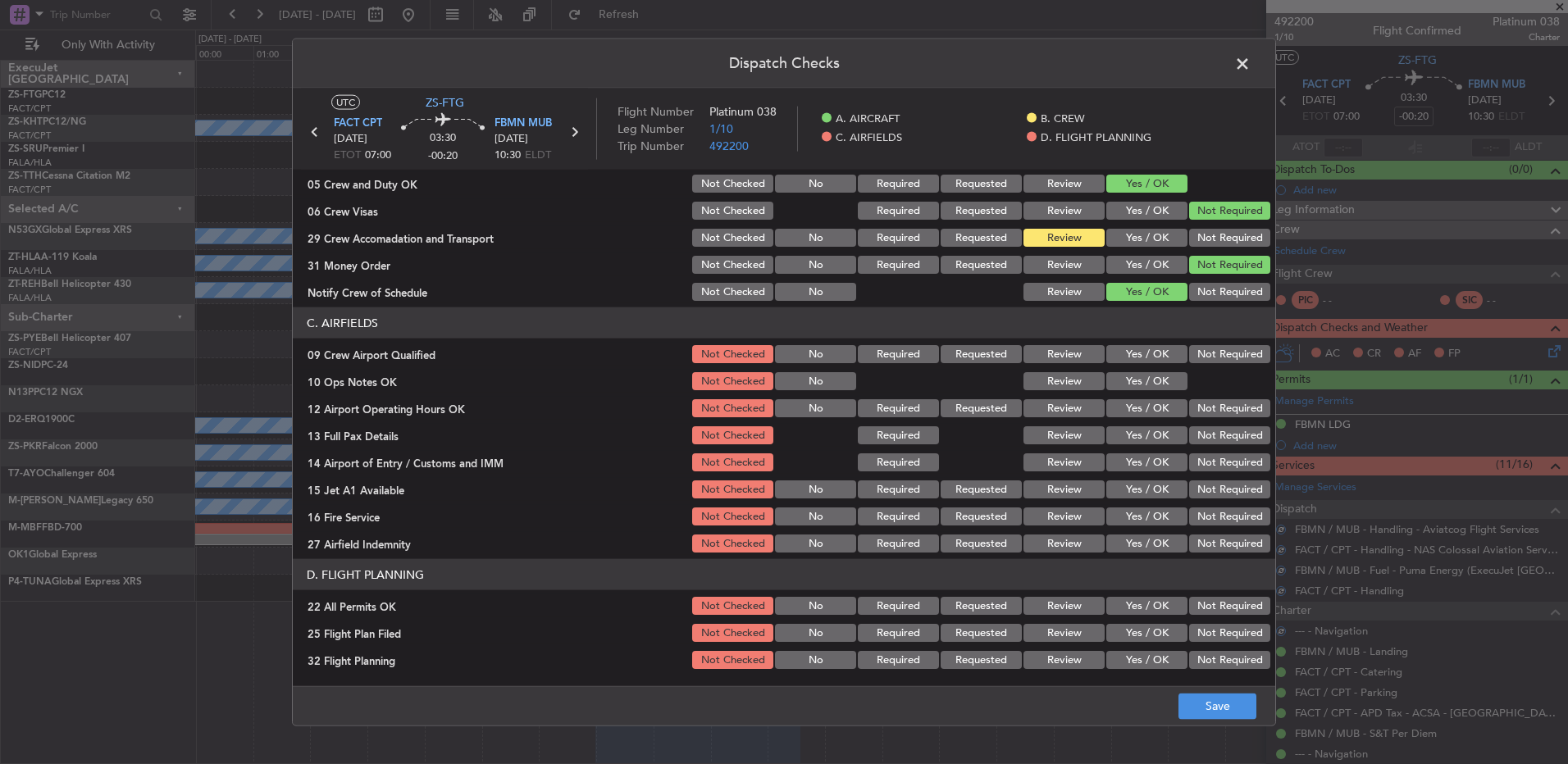
click at [1127, 347] on button "Yes / OK" at bounding box center [1147, 353] width 81 height 18
click at [1130, 353] on button "Yes / OK" at bounding box center [1147, 353] width 81 height 18
click at [1149, 380] on button "Yes / OK" at bounding box center [1147, 381] width 81 height 18
click at [1147, 396] on div "Yes / OK" at bounding box center [1145, 408] width 83 height 23
click at [1136, 410] on button "Yes / OK" at bounding box center [1147, 408] width 81 height 18
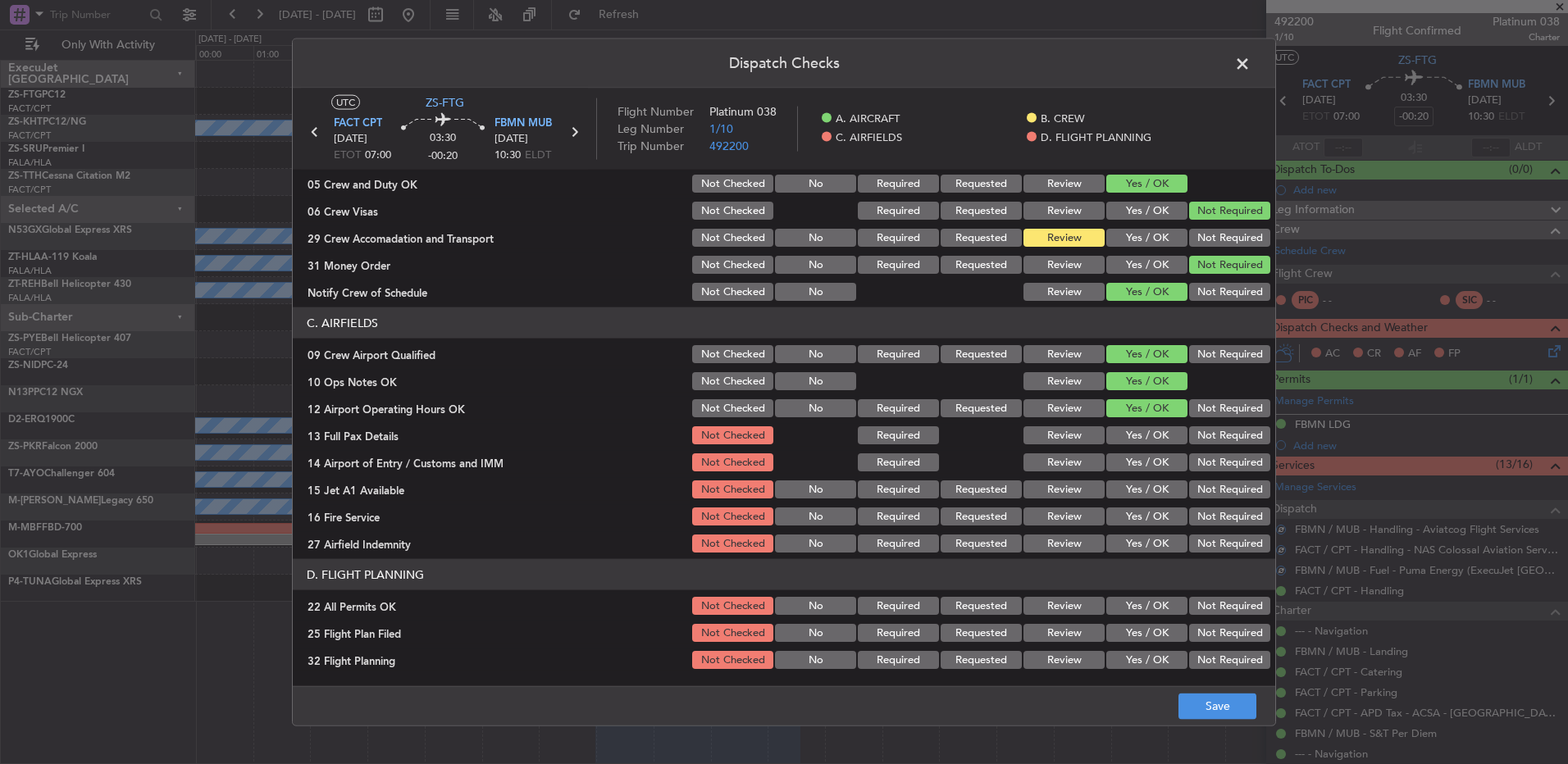
click at [1130, 432] on button "Yes / OK" at bounding box center [1147, 435] width 81 height 18
click at [1139, 465] on button "Yes / OK" at bounding box center [1147, 462] width 81 height 18
click at [1132, 494] on button "Yes / OK" at bounding box center [1147, 489] width 81 height 18
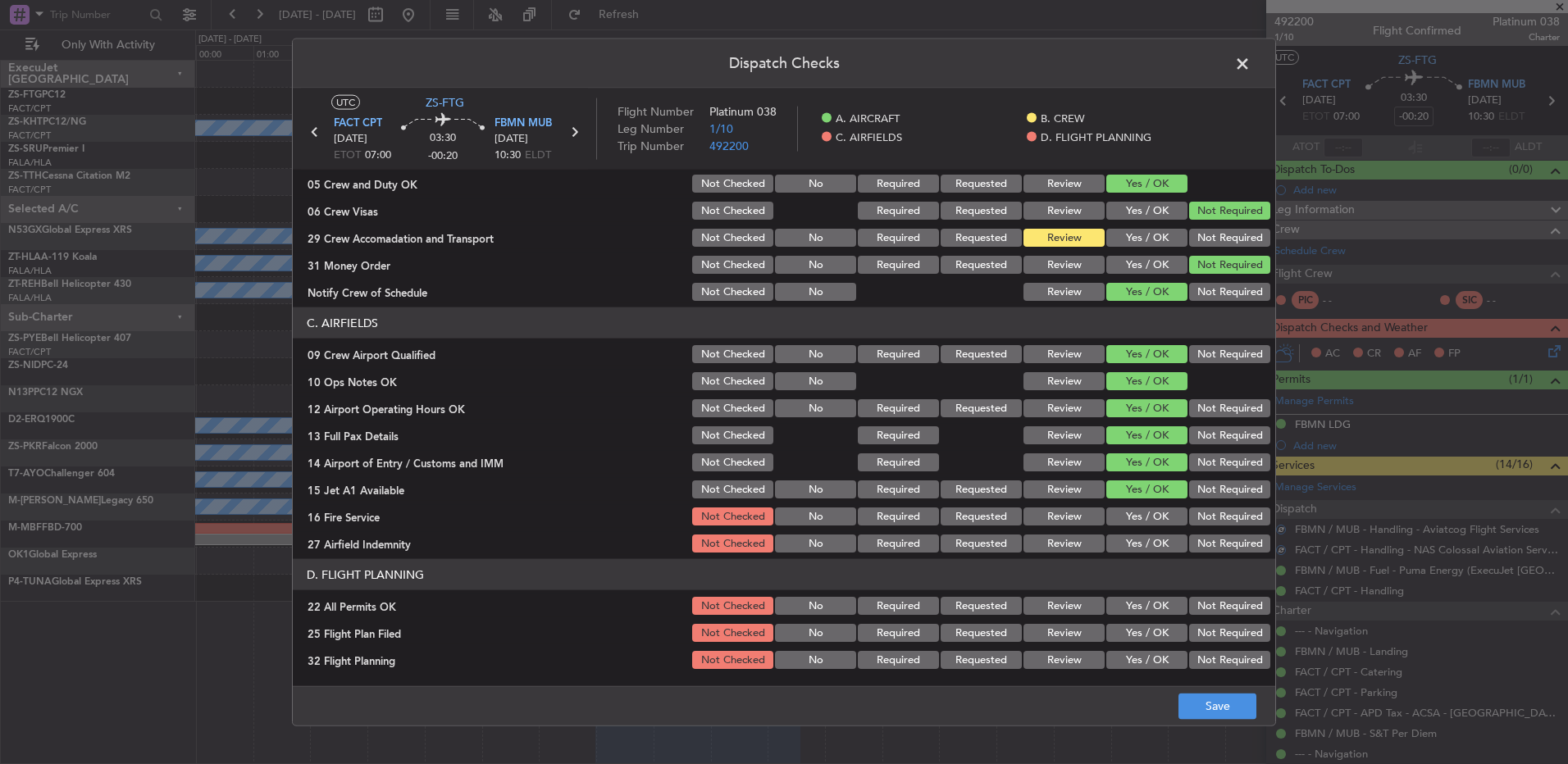
click at [1140, 513] on button "Yes / OK" at bounding box center [1147, 516] width 81 height 18
click at [1193, 542] on button "Not Required" at bounding box center [1229, 543] width 81 height 18
click at [1198, 601] on button "Not Required" at bounding box center [1229, 605] width 81 height 18
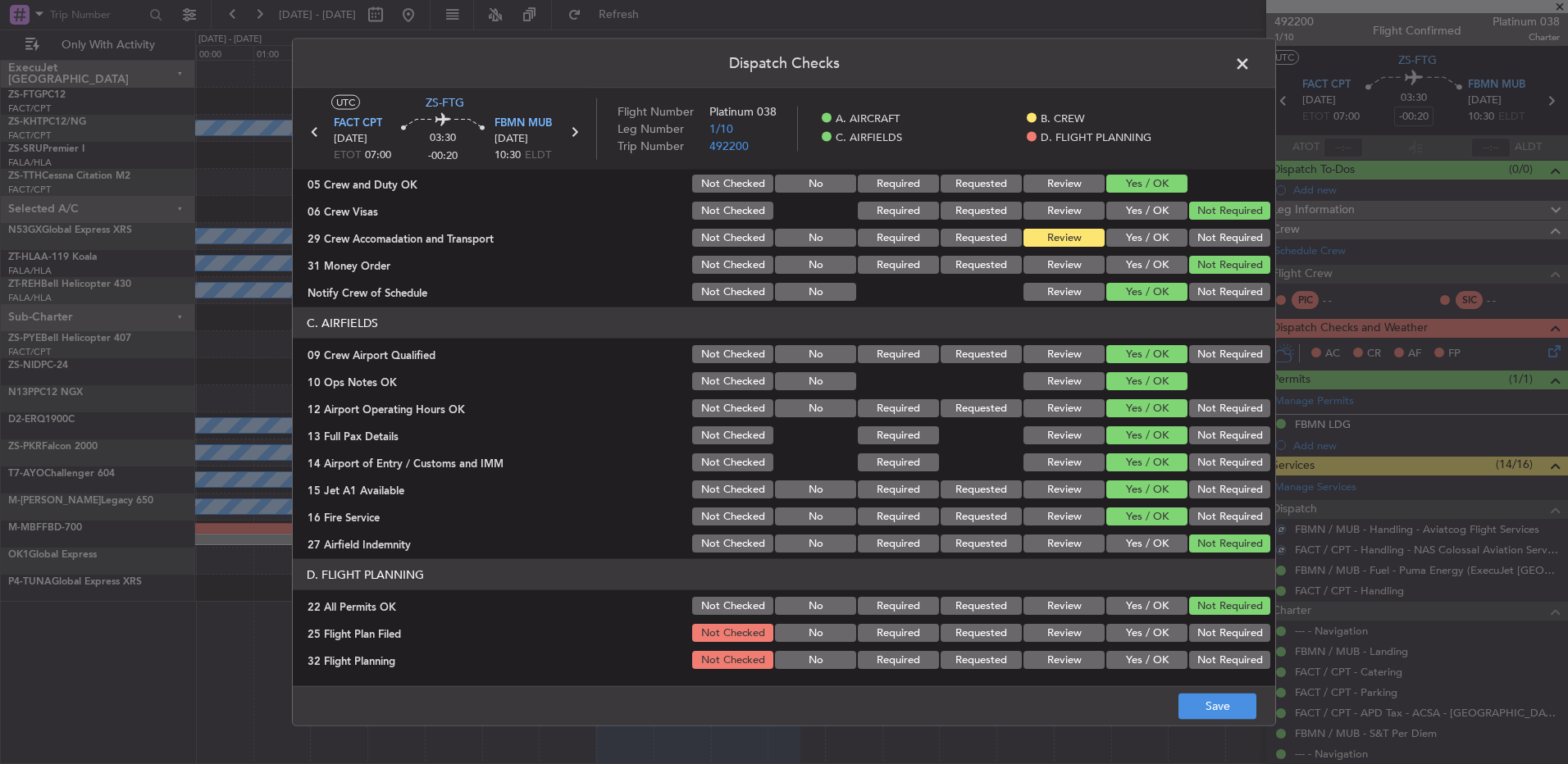
drag, startPoint x: 1047, startPoint y: 635, endPoint x: 1049, endPoint y: 652, distance: 17.1
click at [1049, 635] on button "Review" at bounding box center [1064, 632] width 81 height 18
drag, startPoint x: 1051, startPoint y: 660, endPoint x: 1116, endPoint y: 679, distance: 67.7
click at [1055, 660] on button "Review" at bounding box center [1064, 659] width 81 height 18
click at [1214, 706] on button "Save" at bounding box center [1217, 706] width 78 height 26
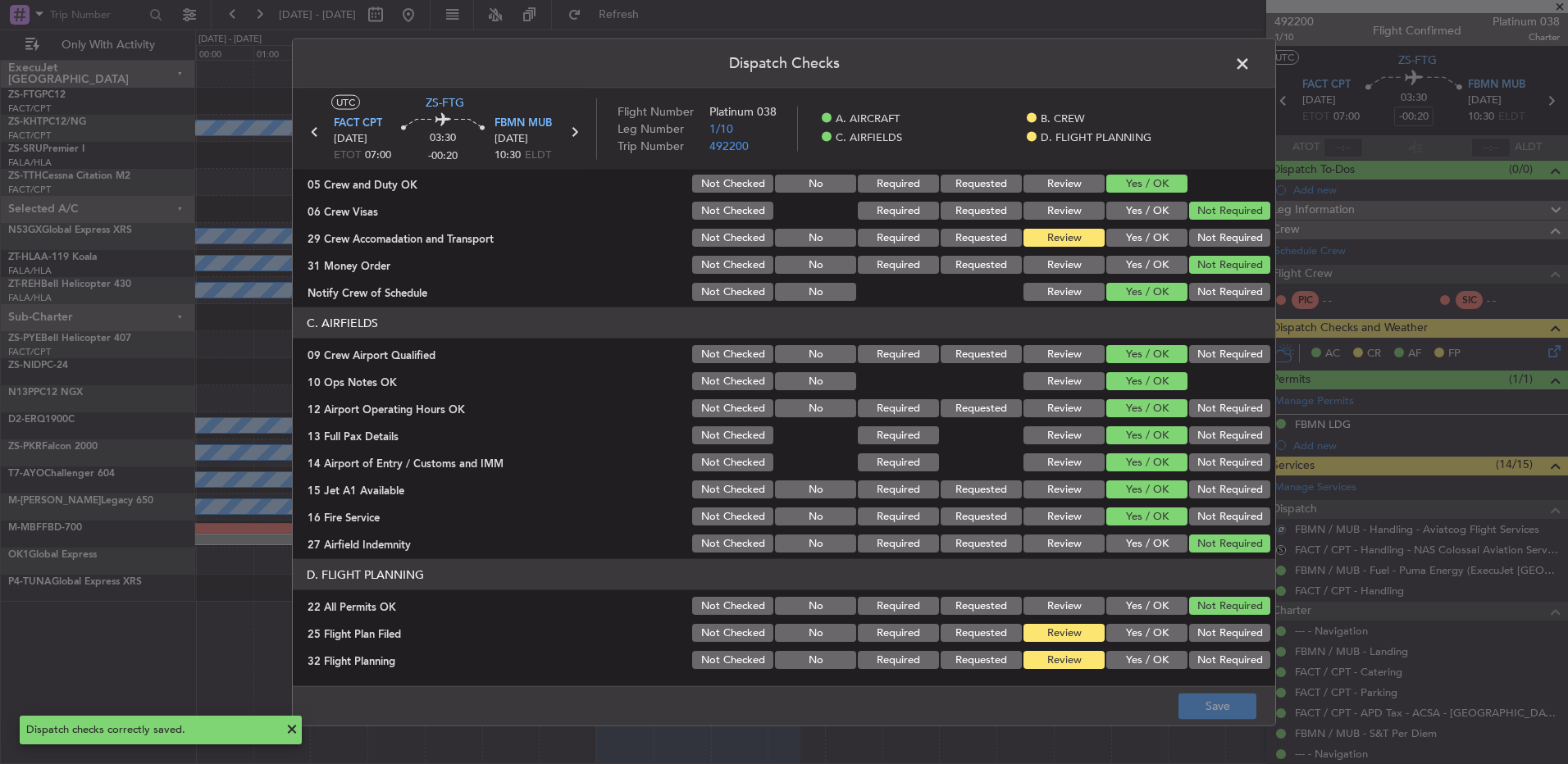
click at [1251, 68] on span at bounding box center [1251, 67] width 0 height 33
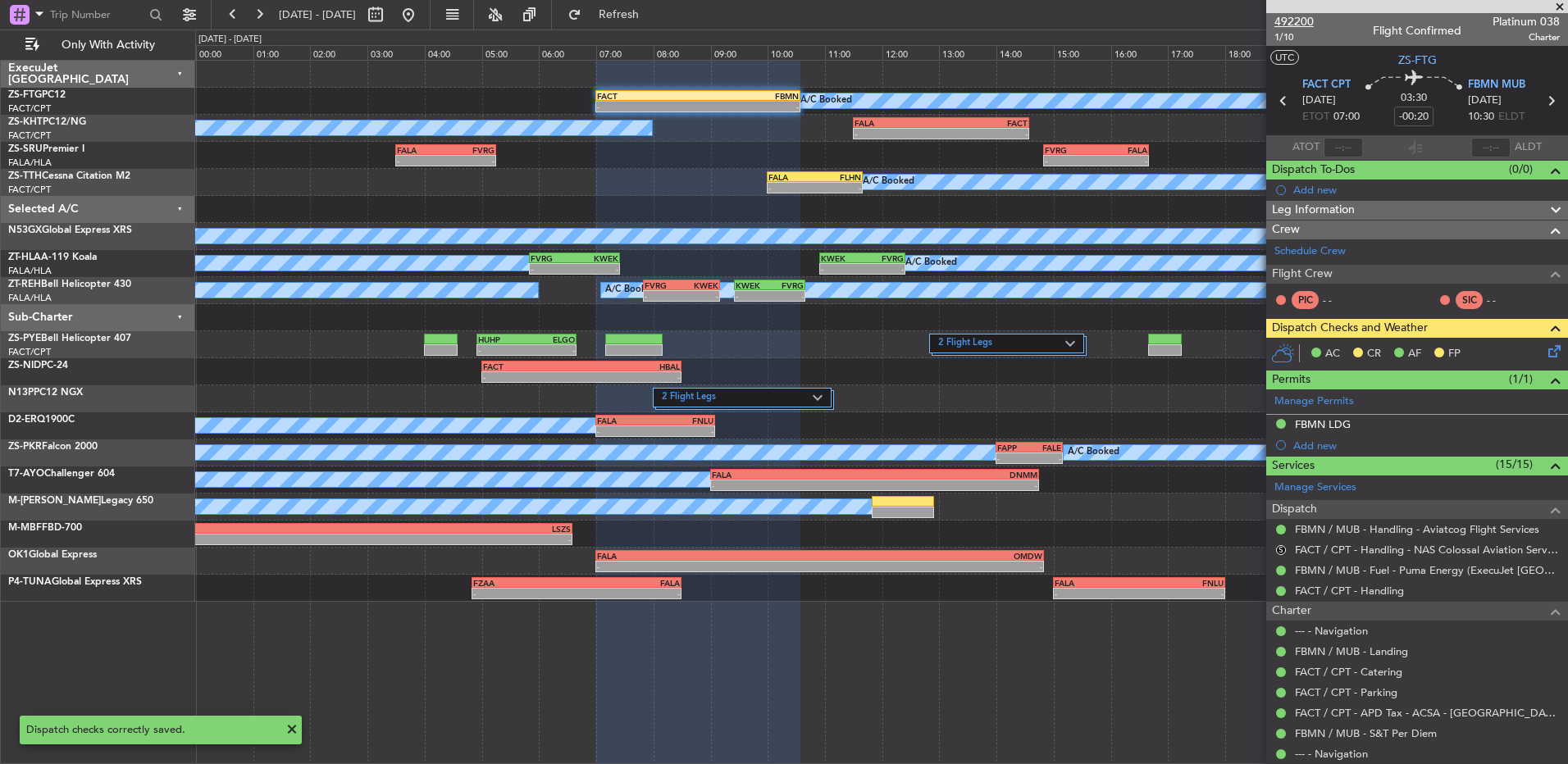
click at [1299, 16] on span "492200" at bounding box center [1295, 22] width 39 height 17
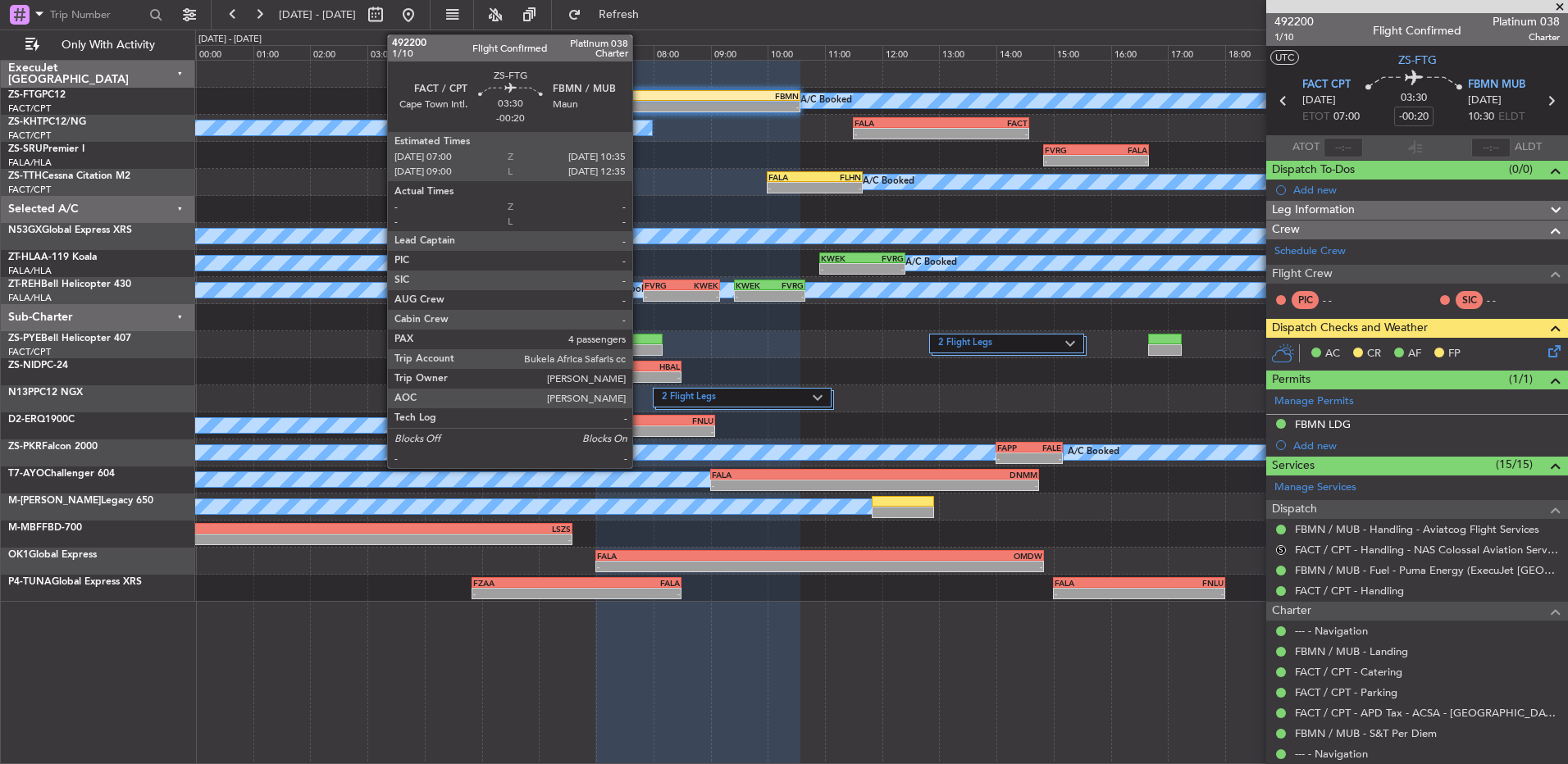
click at [640, 92] on div "FACT" at bounding box center [647, 95] width 101 height 10
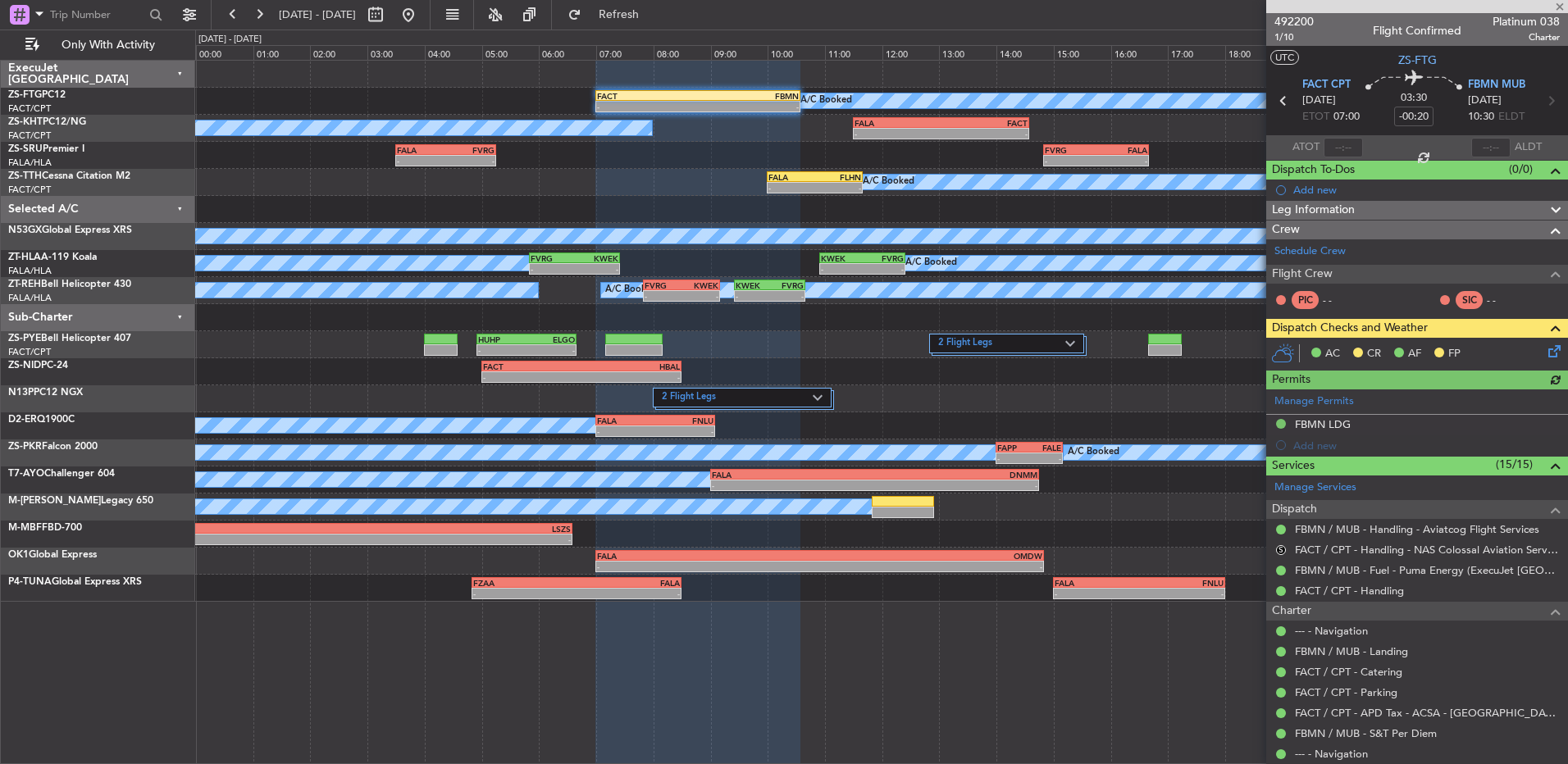
click at [1546, 352] on icon at bounding box center [1552, 349] width 13 height 13
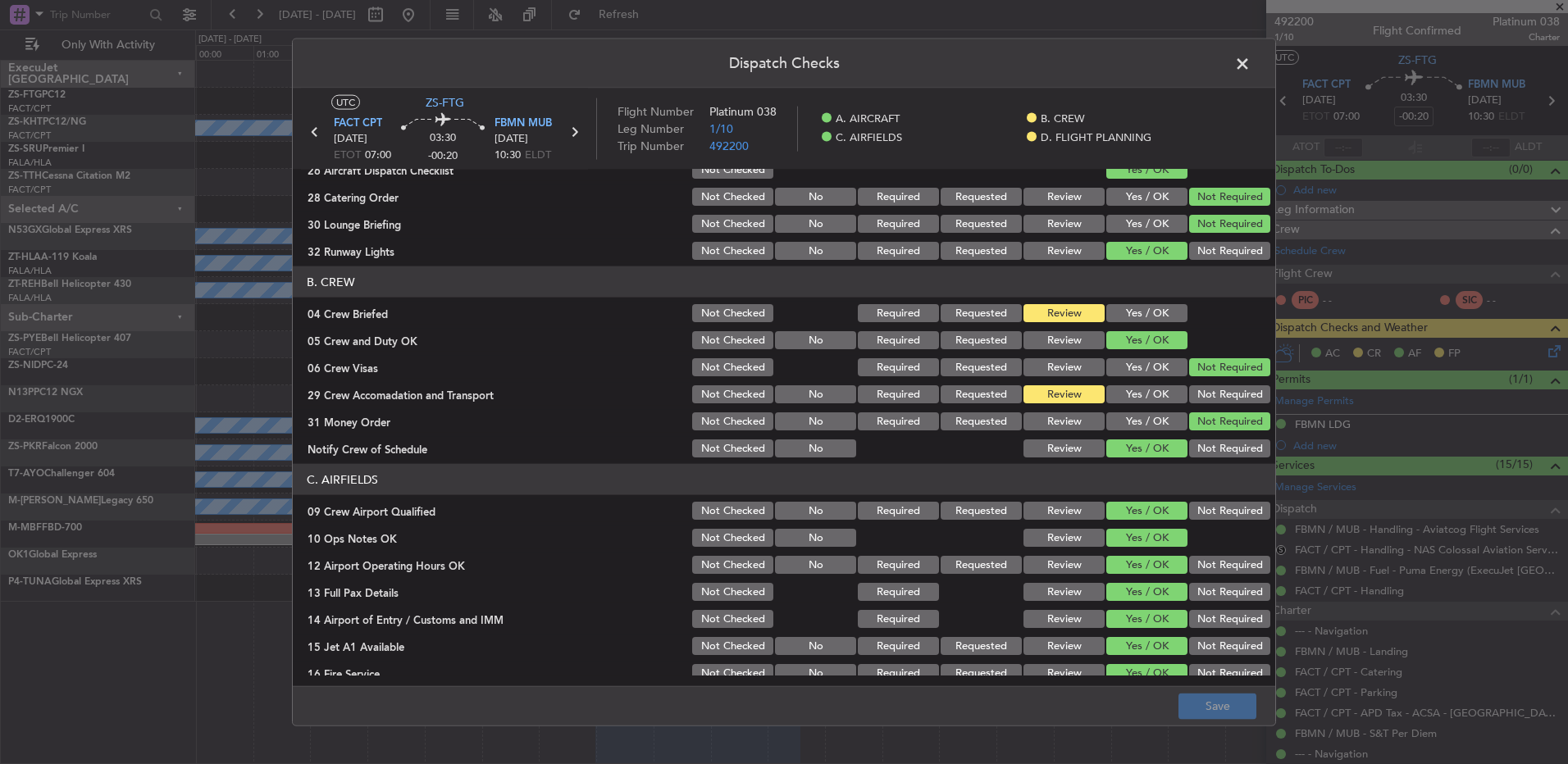
scroll to position [0, 0]
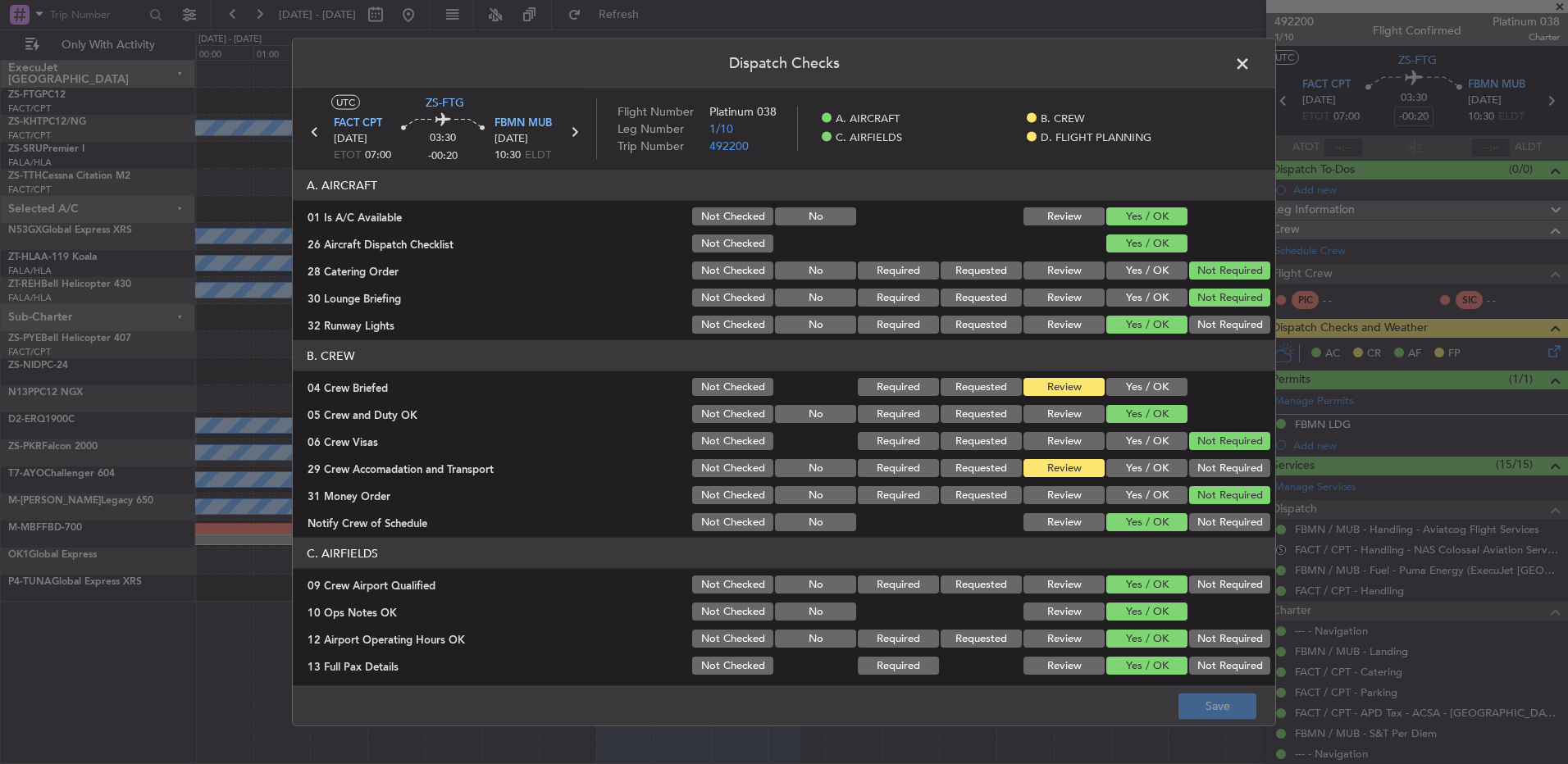
click at [1251, 64] on span at bounding box center [1251, 67] width 0 height 33
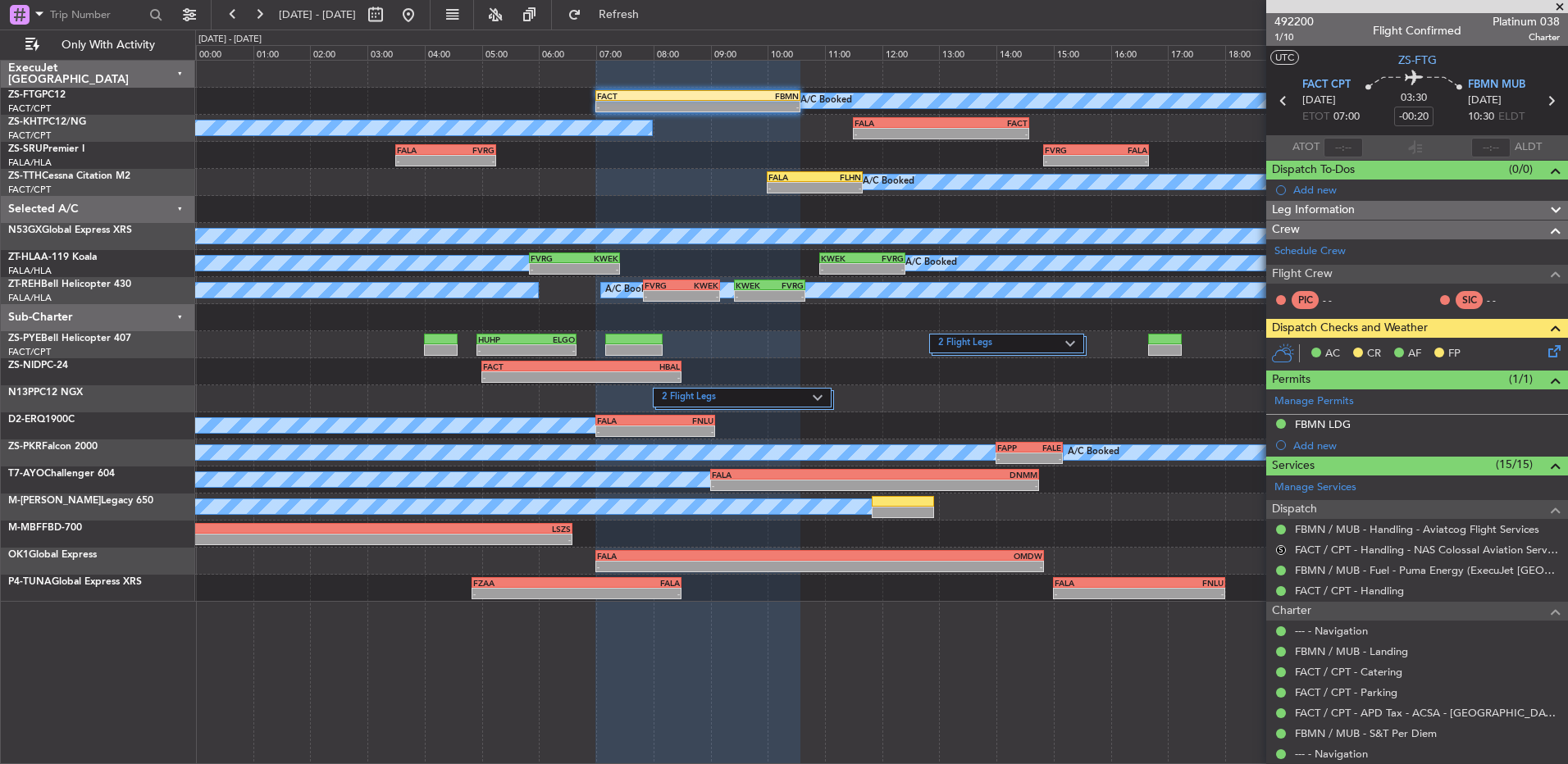
drag, startPoint x: 1552, startPoint y: 8, endPoint x: 1311, endPoint y: 1, distance: 241.1
click at [1553, 8] on span at bounding box center [1561, 7] width 17 height 15
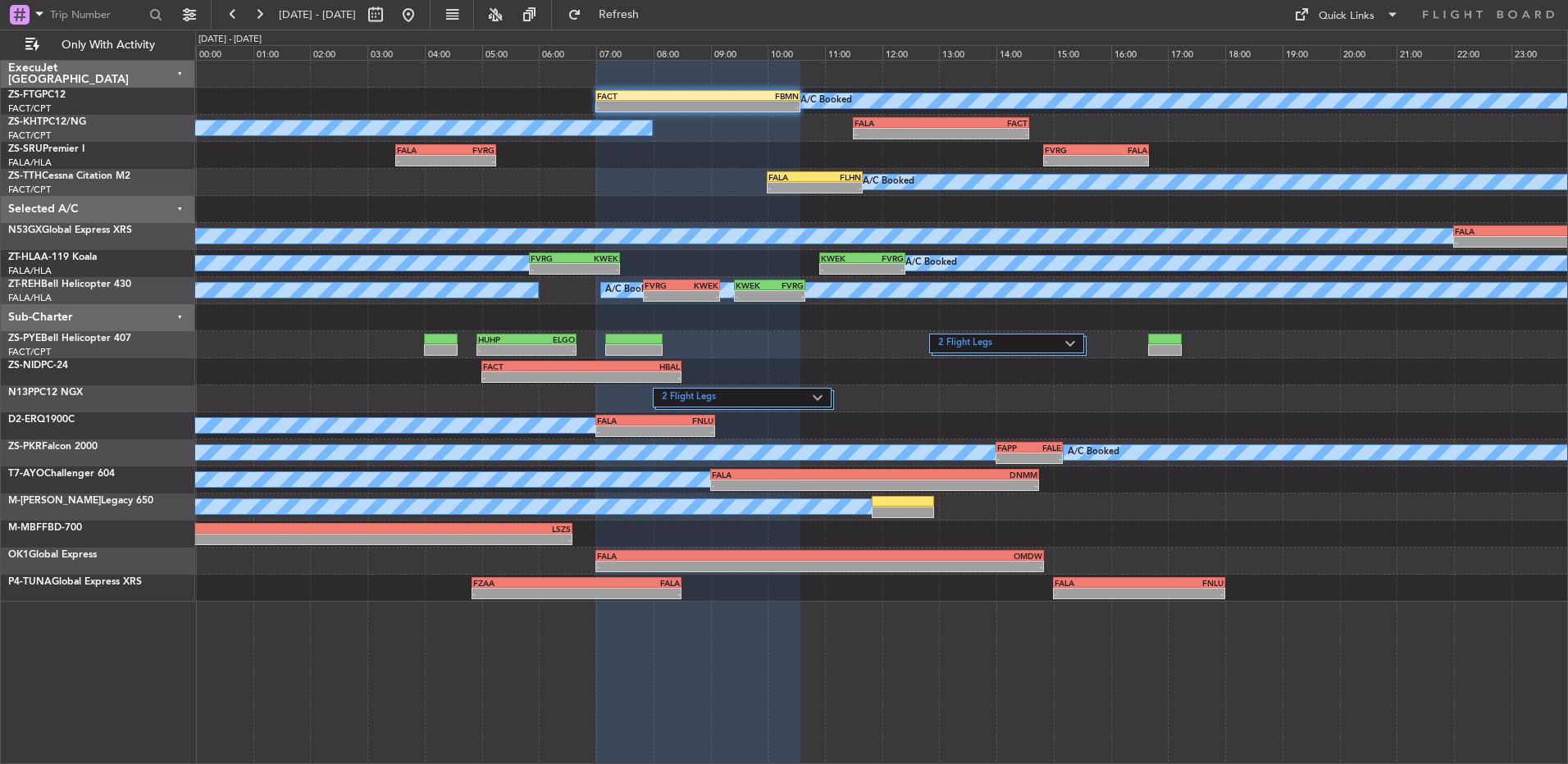
type input "0"
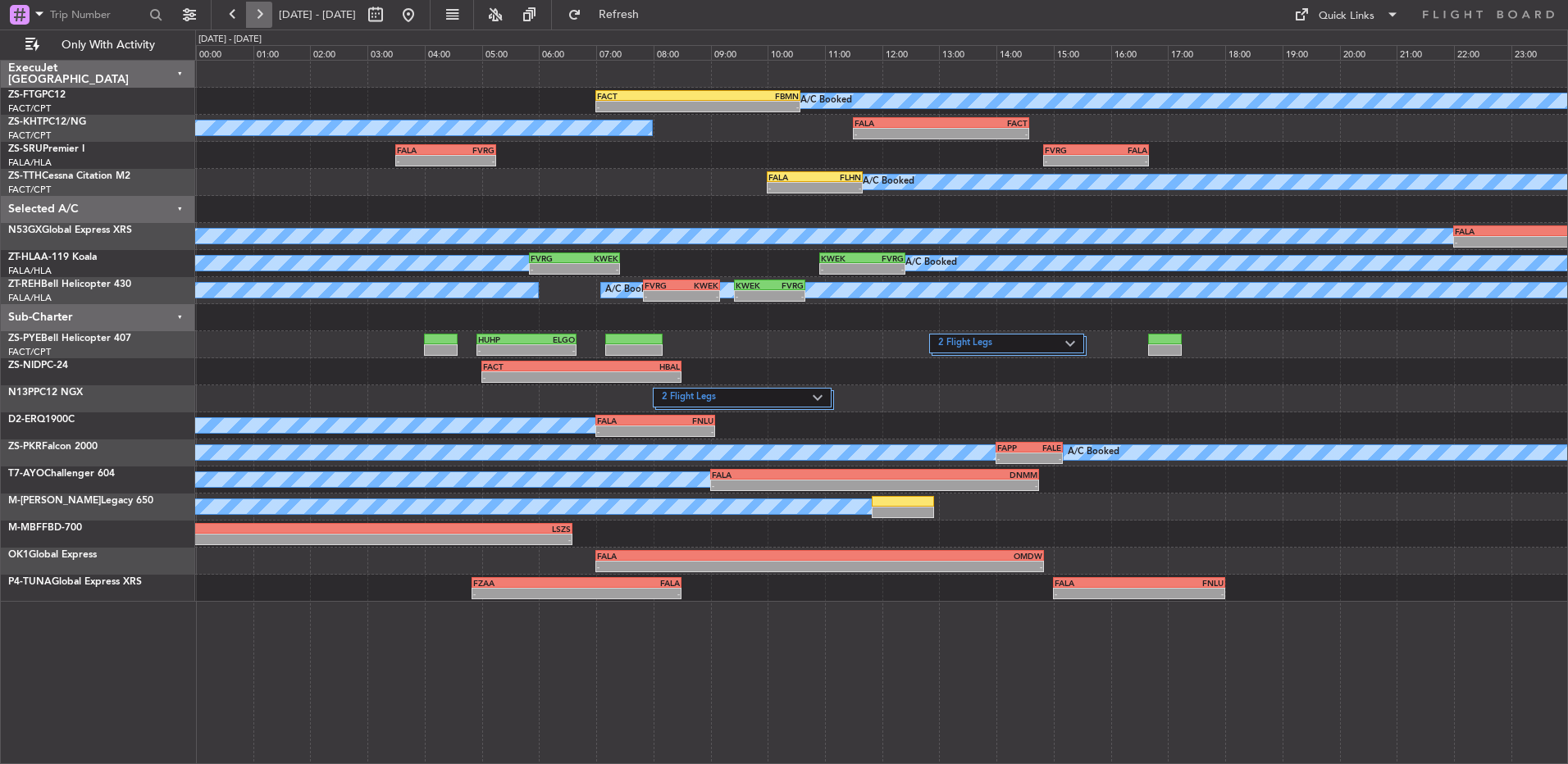
click at [256, 22] on button at bounding box center [259, 15] width 26 height 26
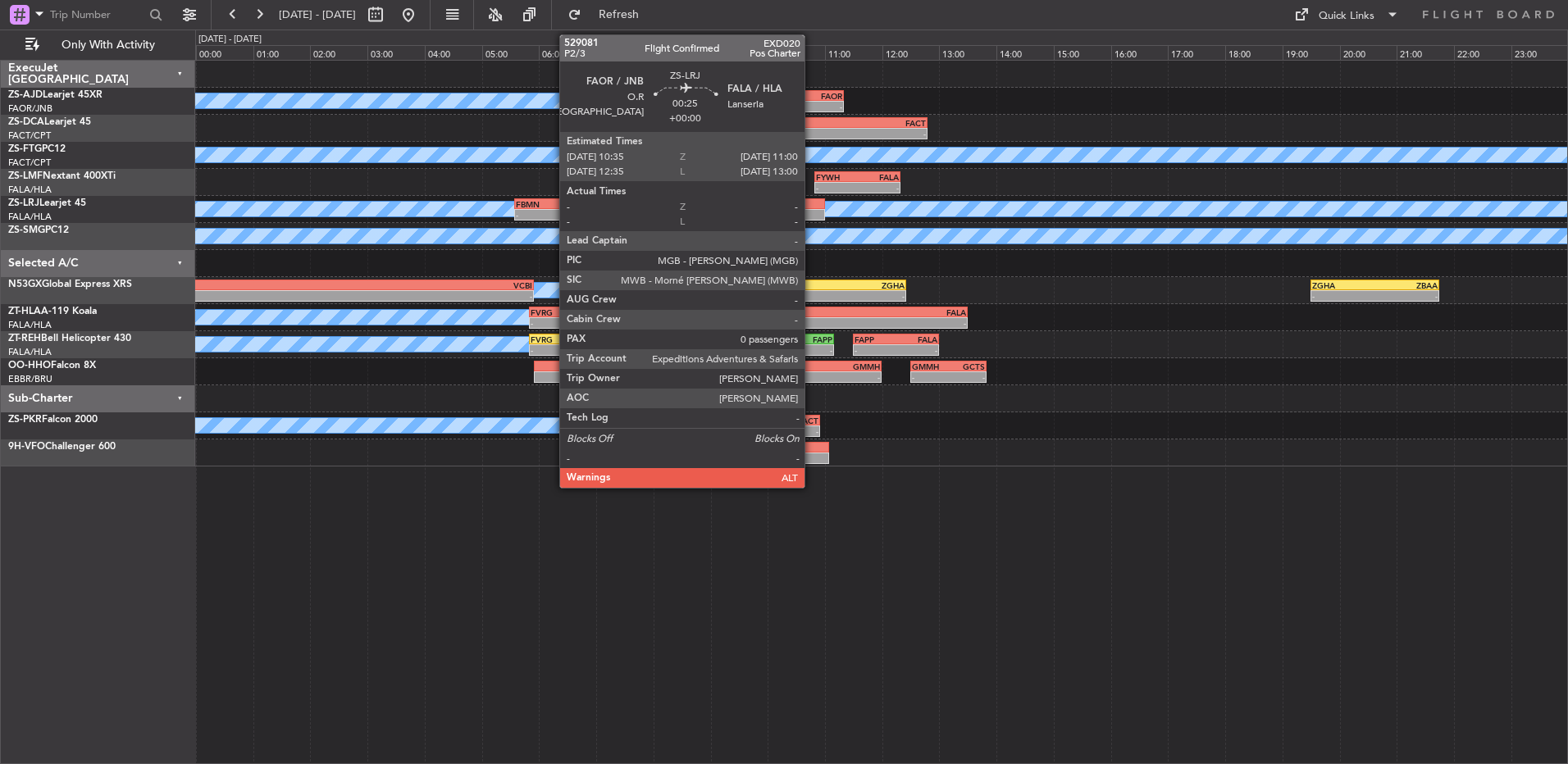
click at [812, 211] on div at bounding box center [813, 215] width 24 height 11
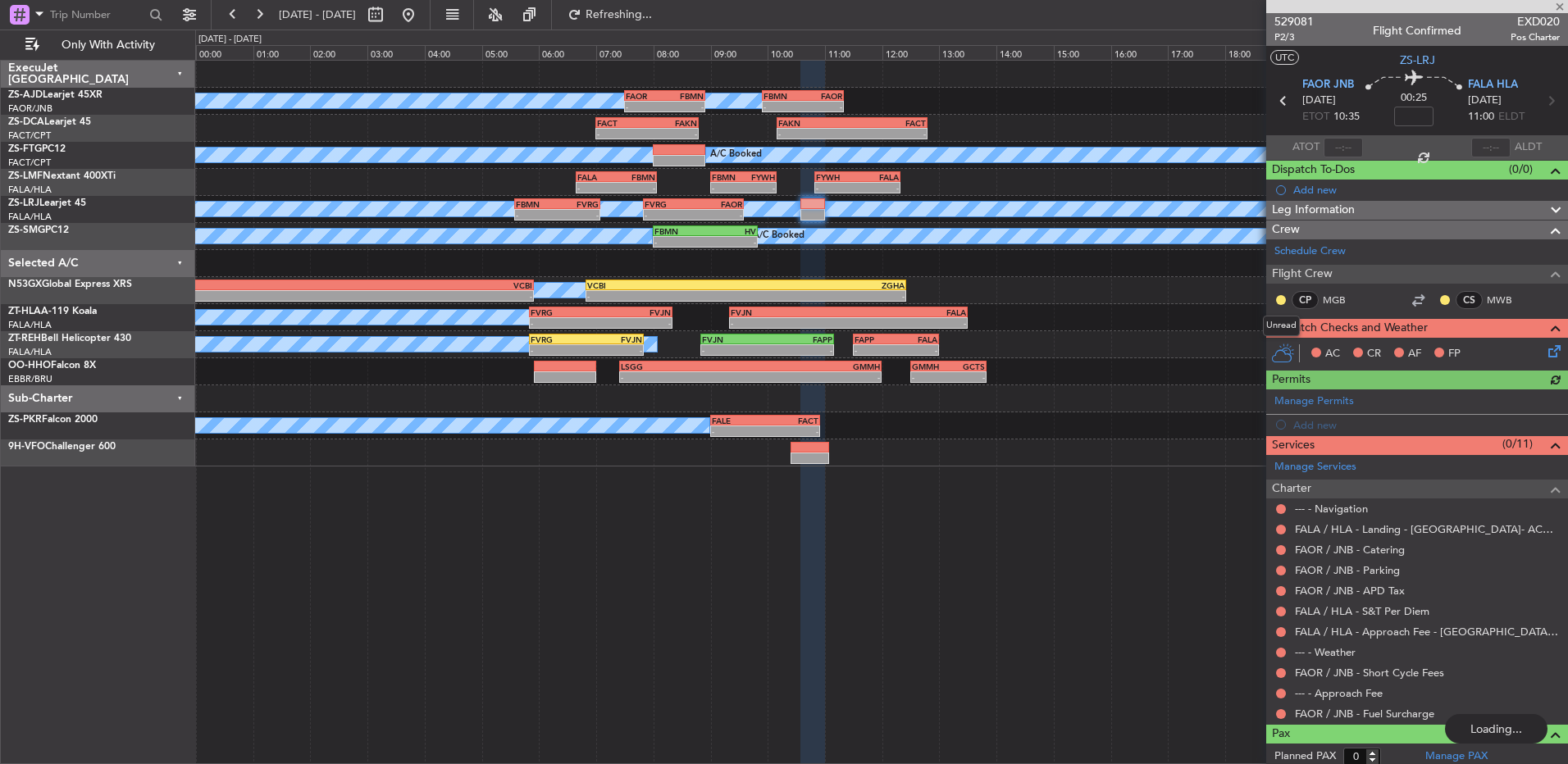
click at [1281, 304] on mat-tooltip-component "Unread" at bounding box center [1282, 325] width 60 height 43
click at [1280, 297] on button at bounding box center [1281, 300] width 10 height 10
click at [1266, 345] on span "Acknowledged" at bounding box center [1285, 348] width 72 height 17
click at [1440, 298] on div "CS MWB" at bounding box center [1481, 299] width 85 height 18
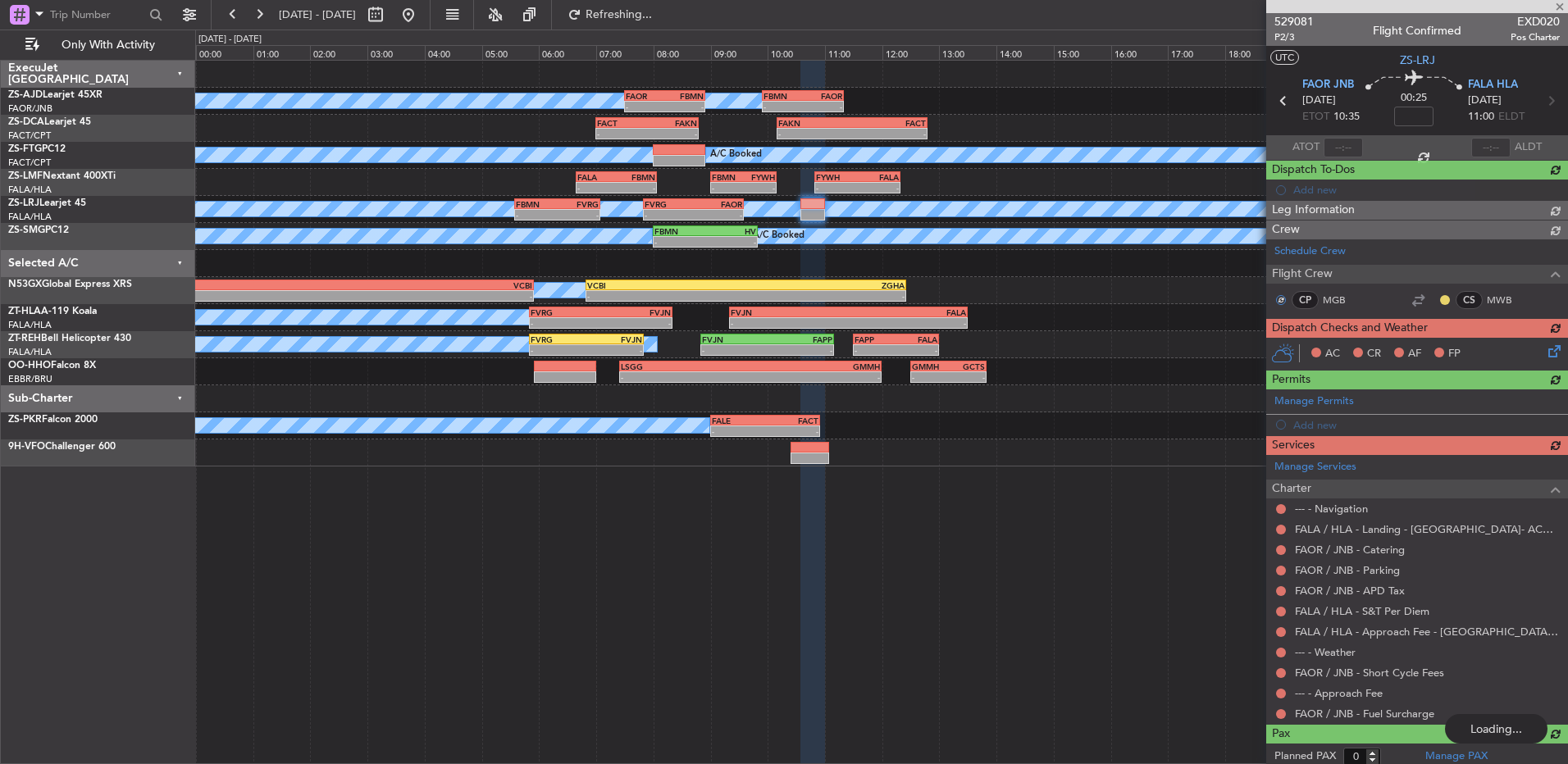
click at [1434, 298] on div "Schedule Crew Flight Crew CP MGB CS MWB" at bounding box center [1417, 279] width 302 height 79
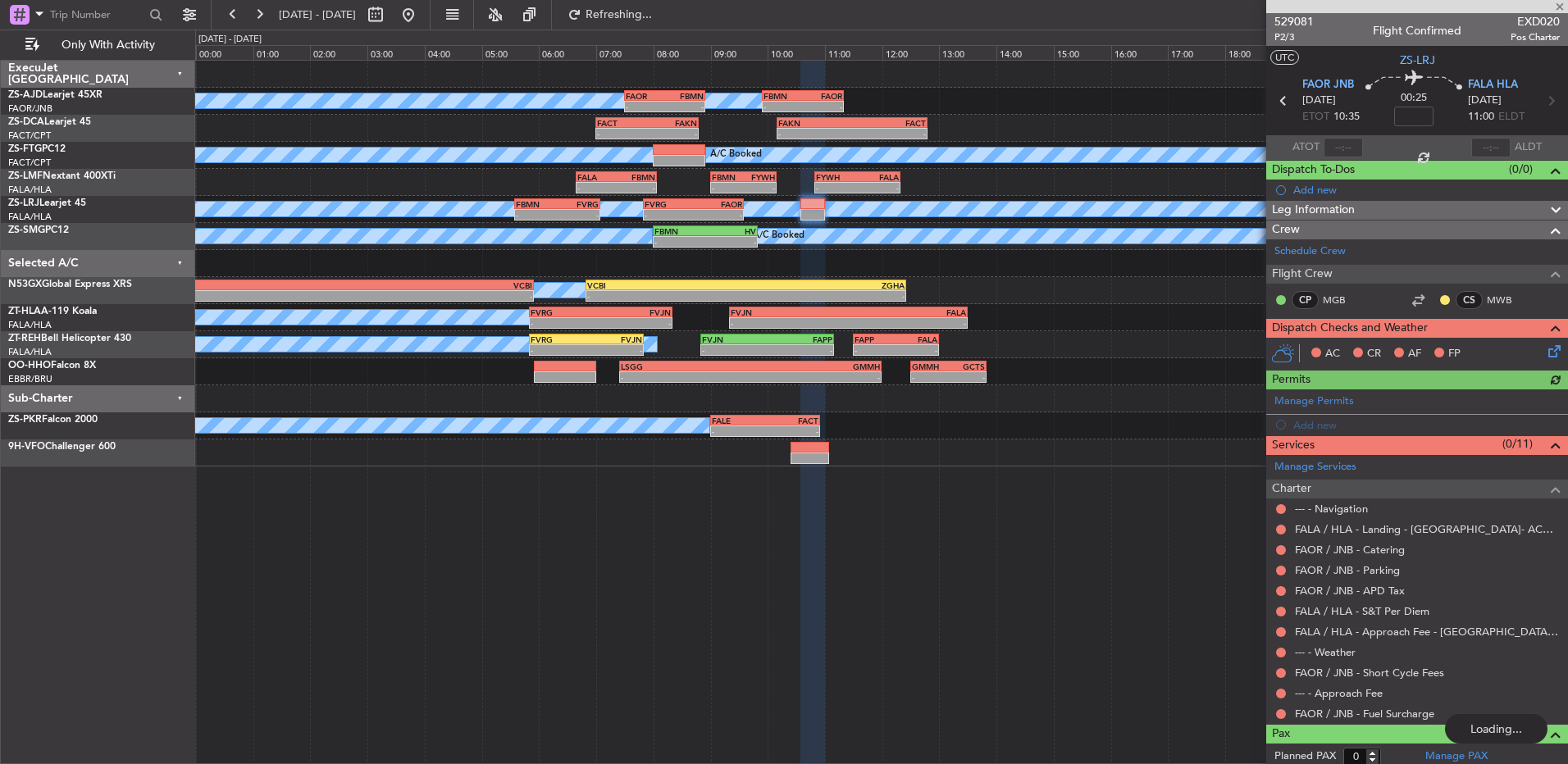
click at [1441, 299] on button at bounding box center [1445, 300] width 10 height 10
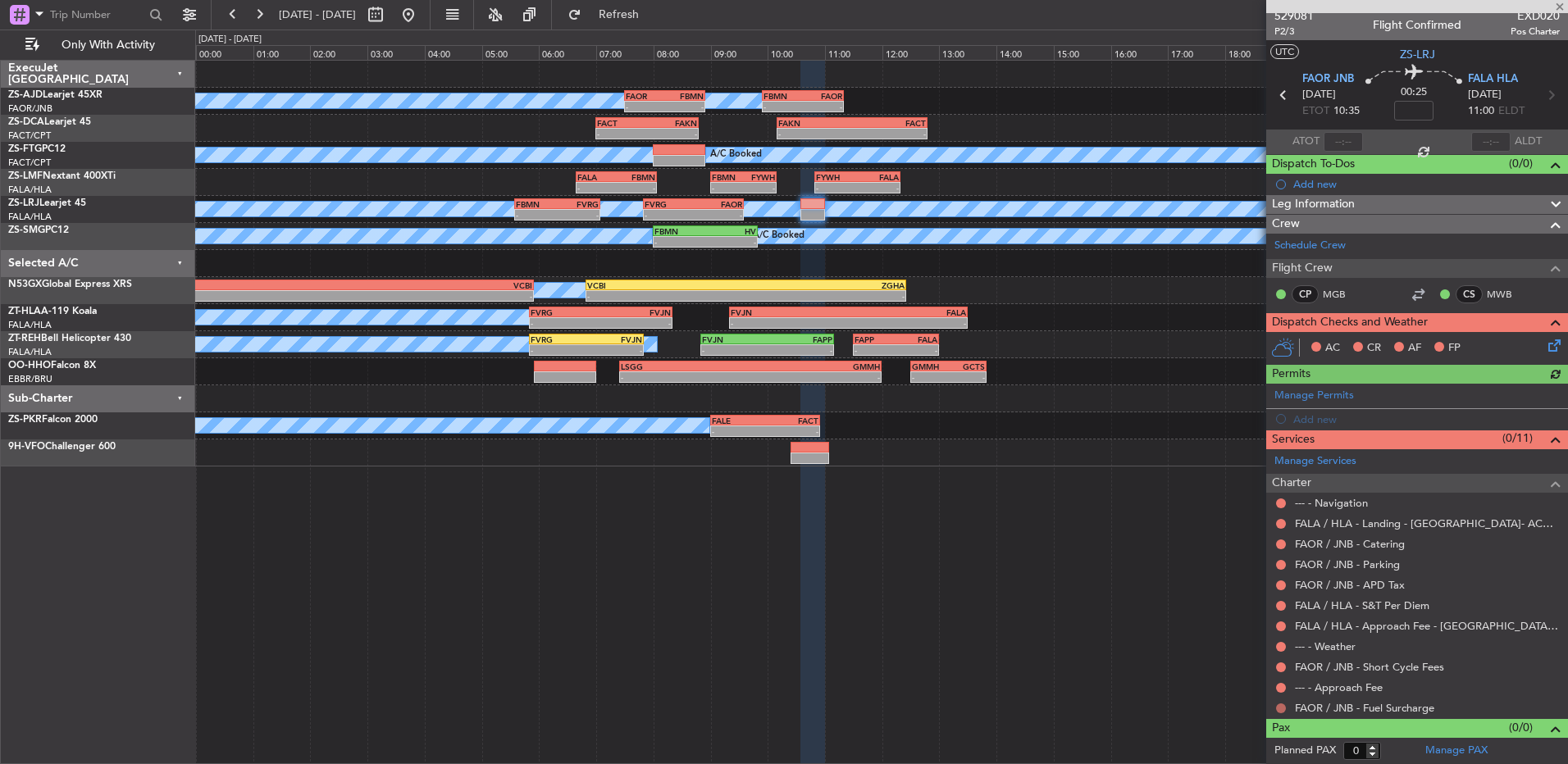
click at [1283, 703] on button at bounding box center [1281, 708] width 10 height 10
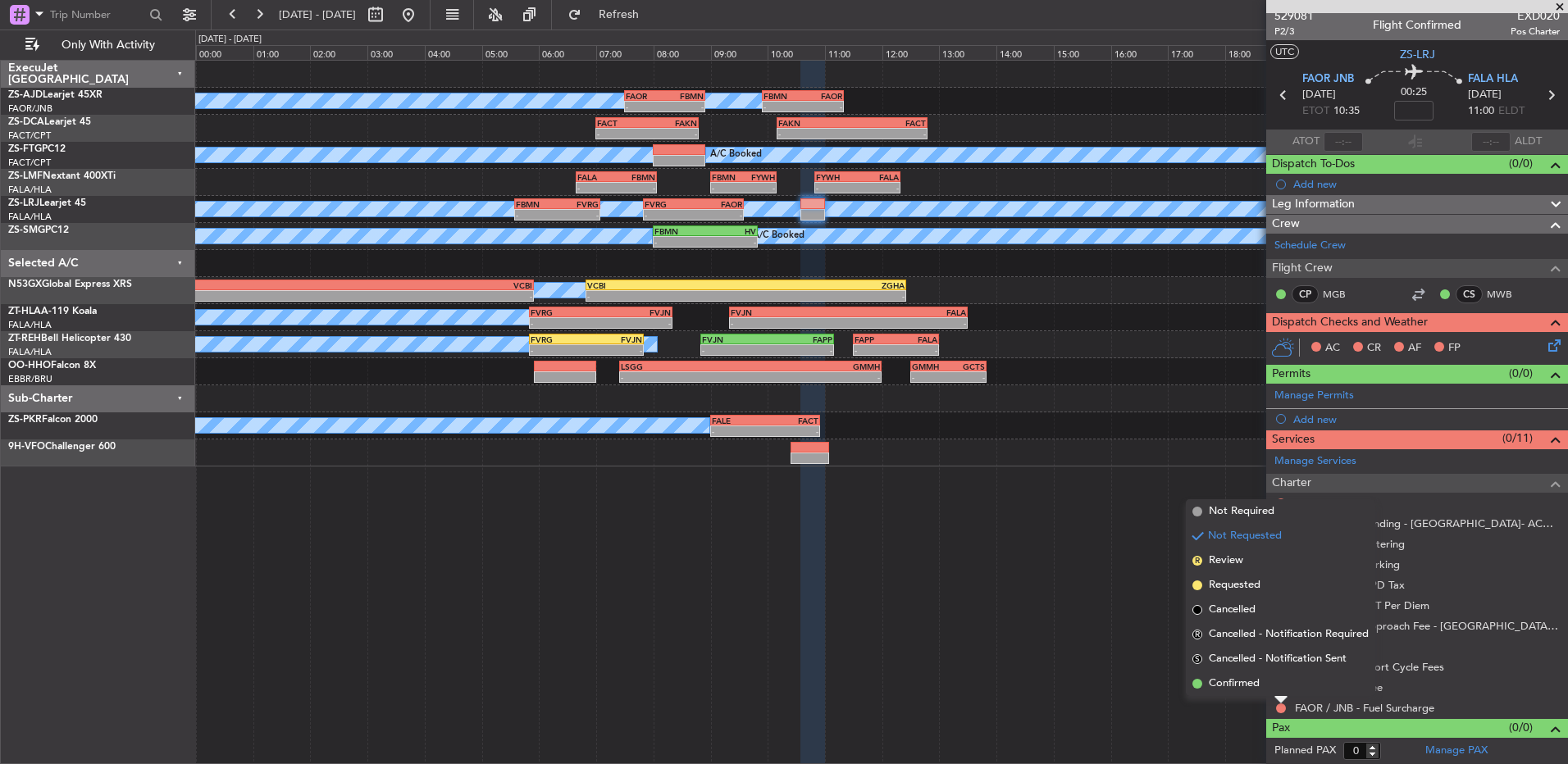
click at [1282, 666] on mat-tooltip-component "Not Requested" at bounding box center [1281, 681] width 93 height 43
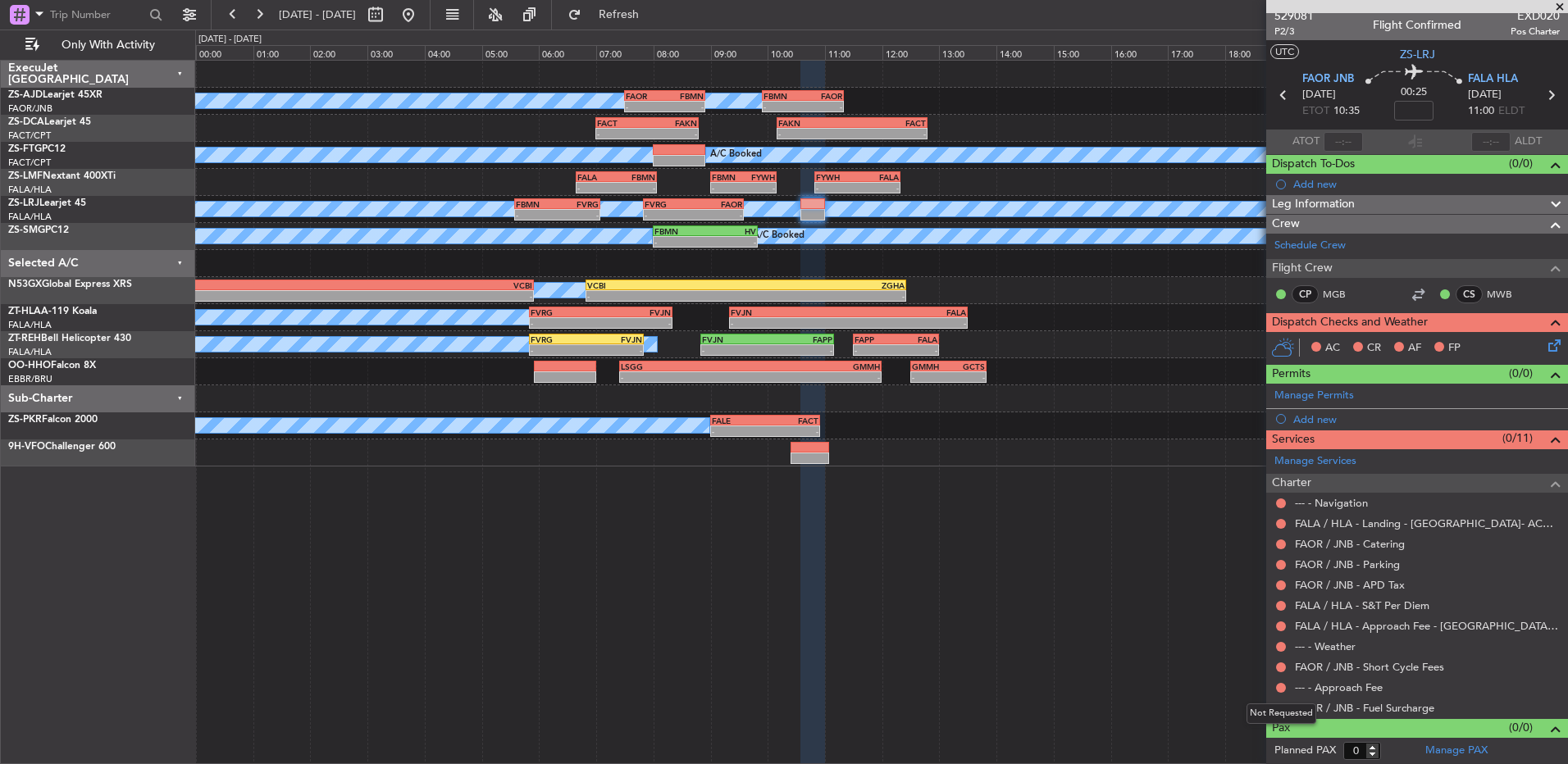
click at [1280, 705] on div "Not Requested" at bounding box center [1282, 714] width 70 height 21
click at [1282, 704] on button at bounding box center [1281, 708] width 10 height 10
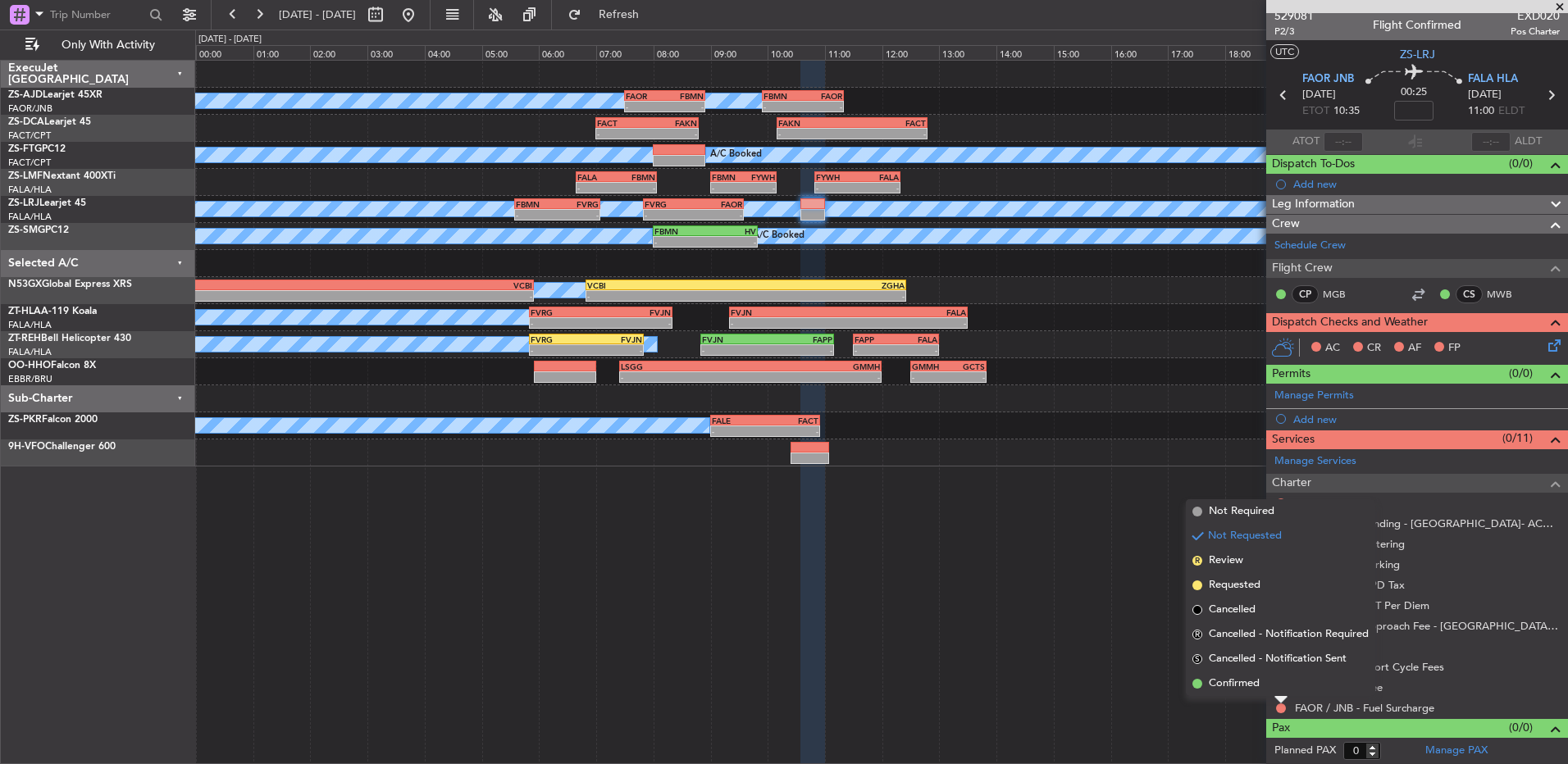
click at [1278, 687] on li "Confirmed" at bounding box center [1281, 684] width 190 height 24
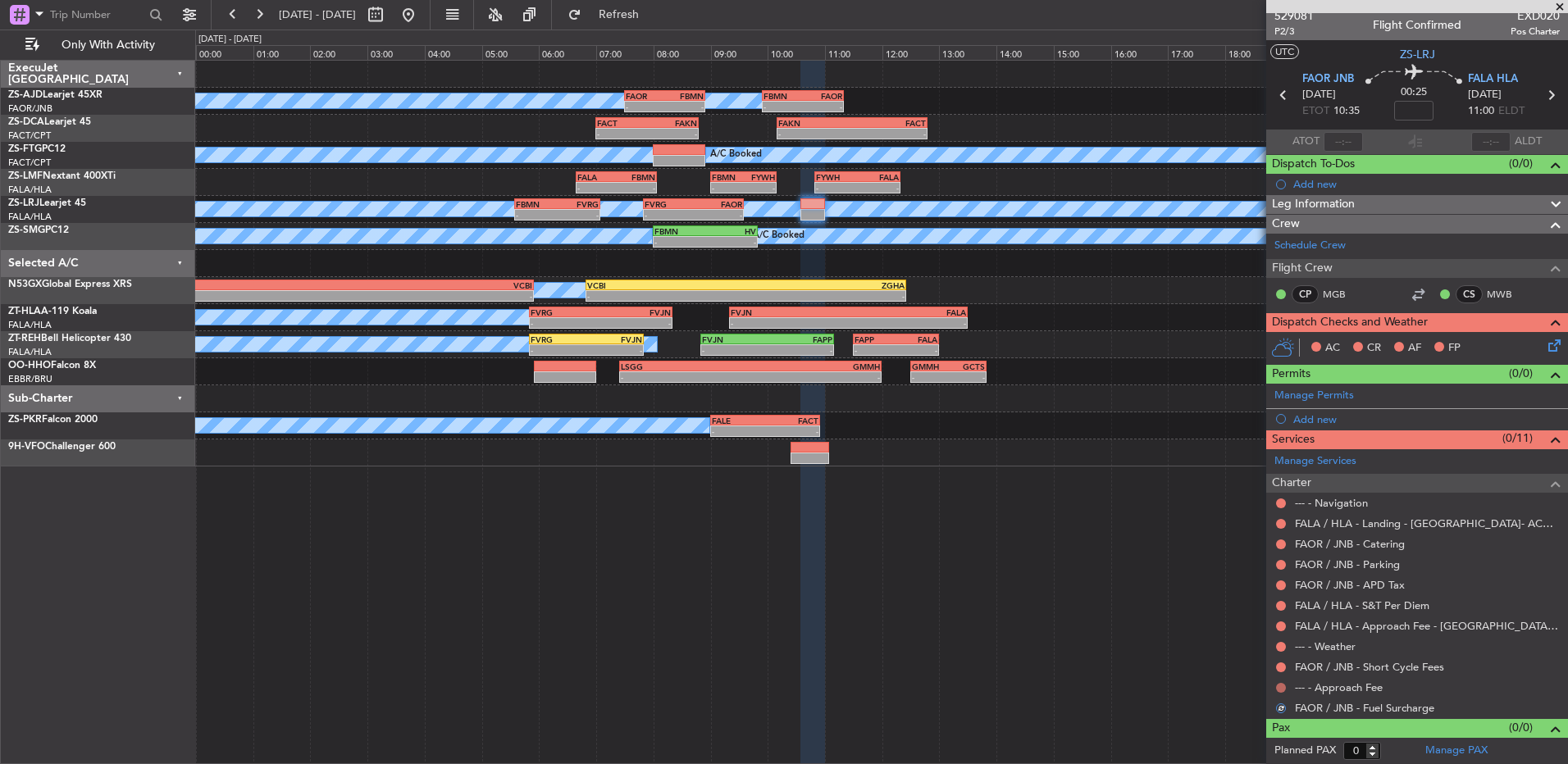
click at [1276, 685] on button at bounding box center [1281, 687] width 10 height 10
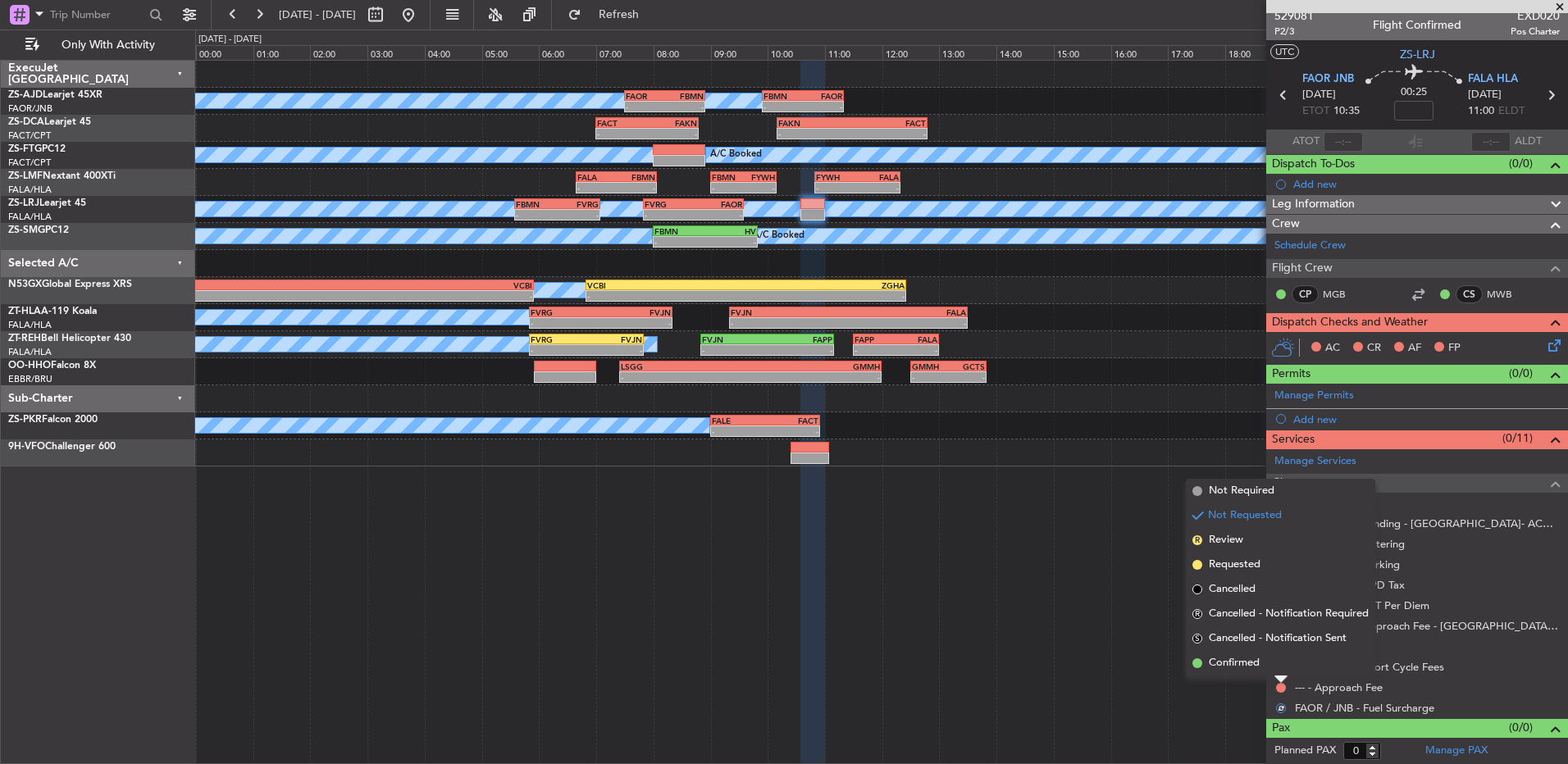
click at [1274, 662] on li "Confirmed" at bounding box center [1281, 663] width 190 height 24
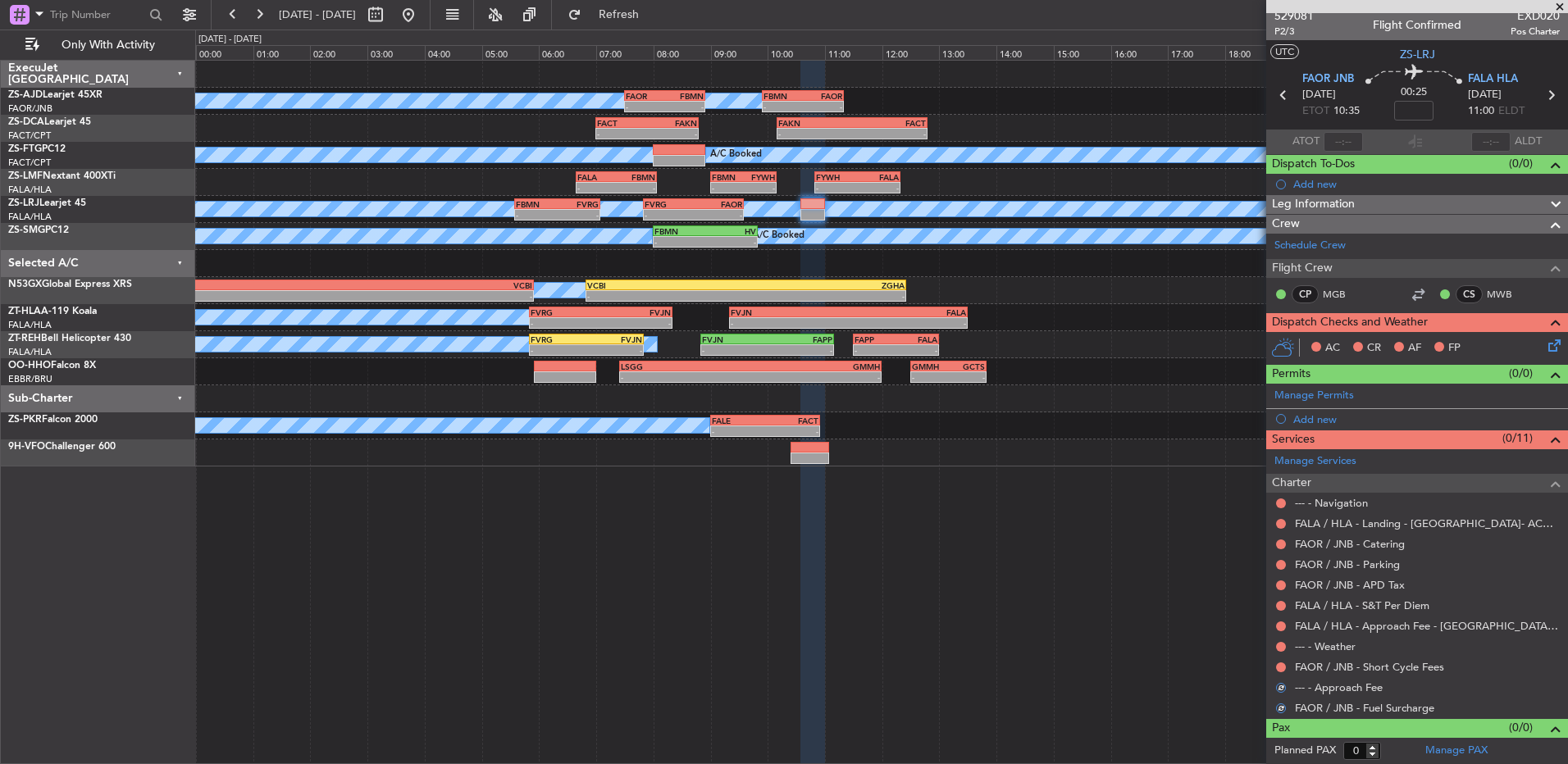
click at [1274, 662] on div "FAOR / JNB - Short Cycle Fees" at bounding box center [1417, 667] width 302 height 21
click at [1280, 665] on button at bounding box center [1281, 667] width 10 height 10
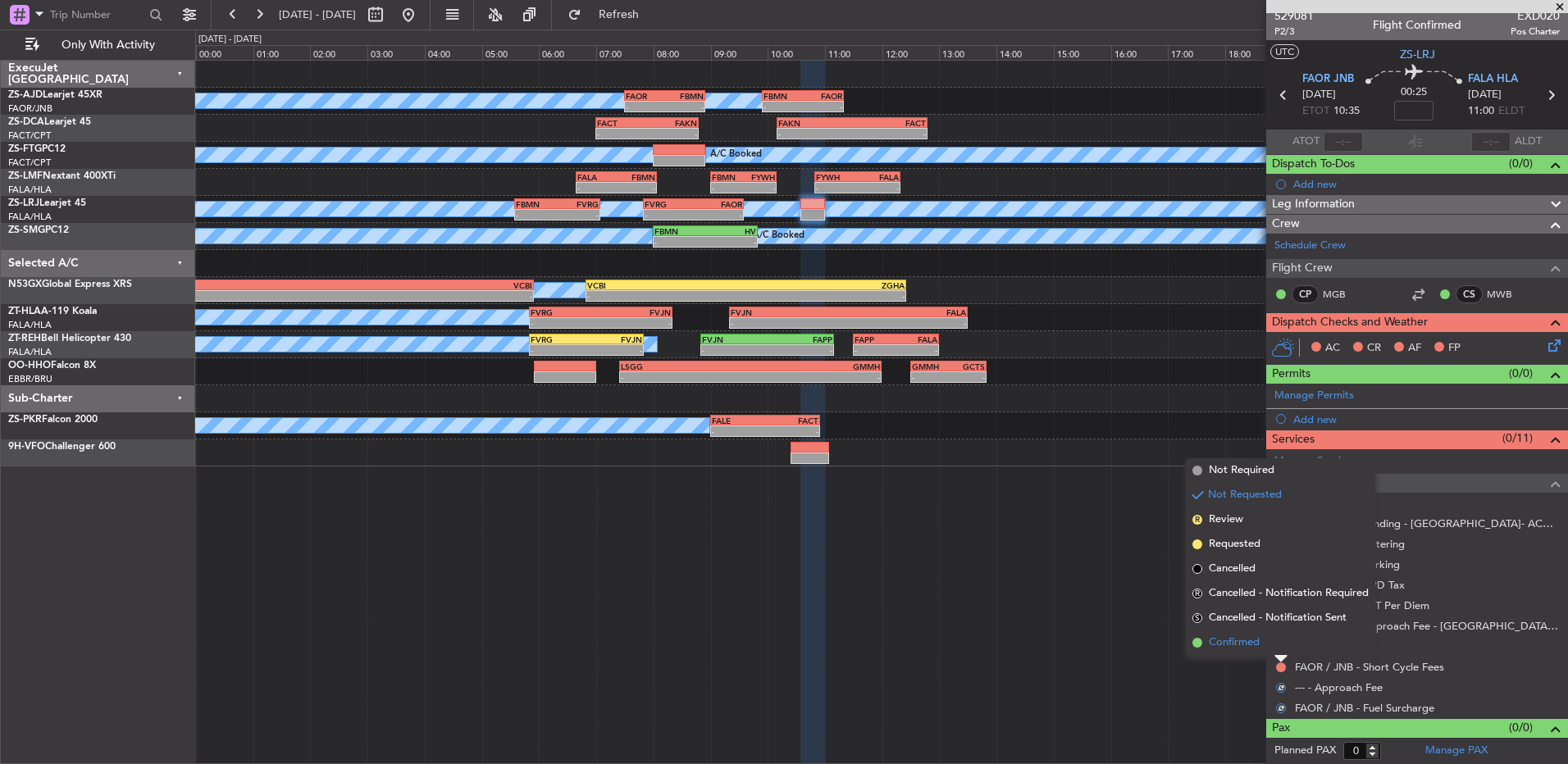
click at [1281, 644] on li "Confirmed" at bounding box center [1281, 642] width 190 height 24
click at [1281, 644] on button at bounding box center [1281, 647] width 10 height 10
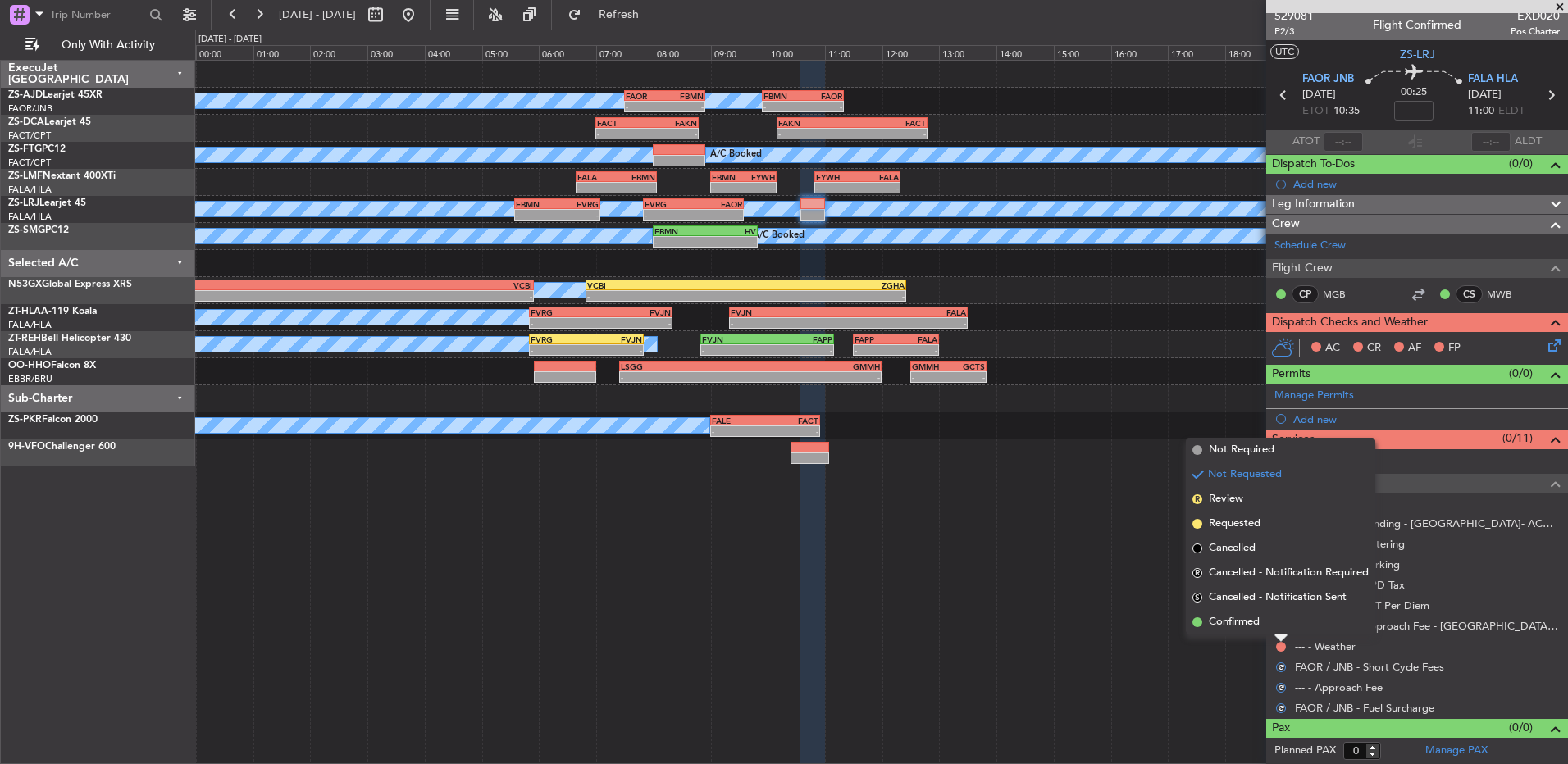
drag, startPoint x: 1281, startPoint y: 644, endPoint x: 1280, endPoint y: 630, distance: 14.0
click at [1280, 636] on div at bounding box center [1282, 639] width 13 height 7
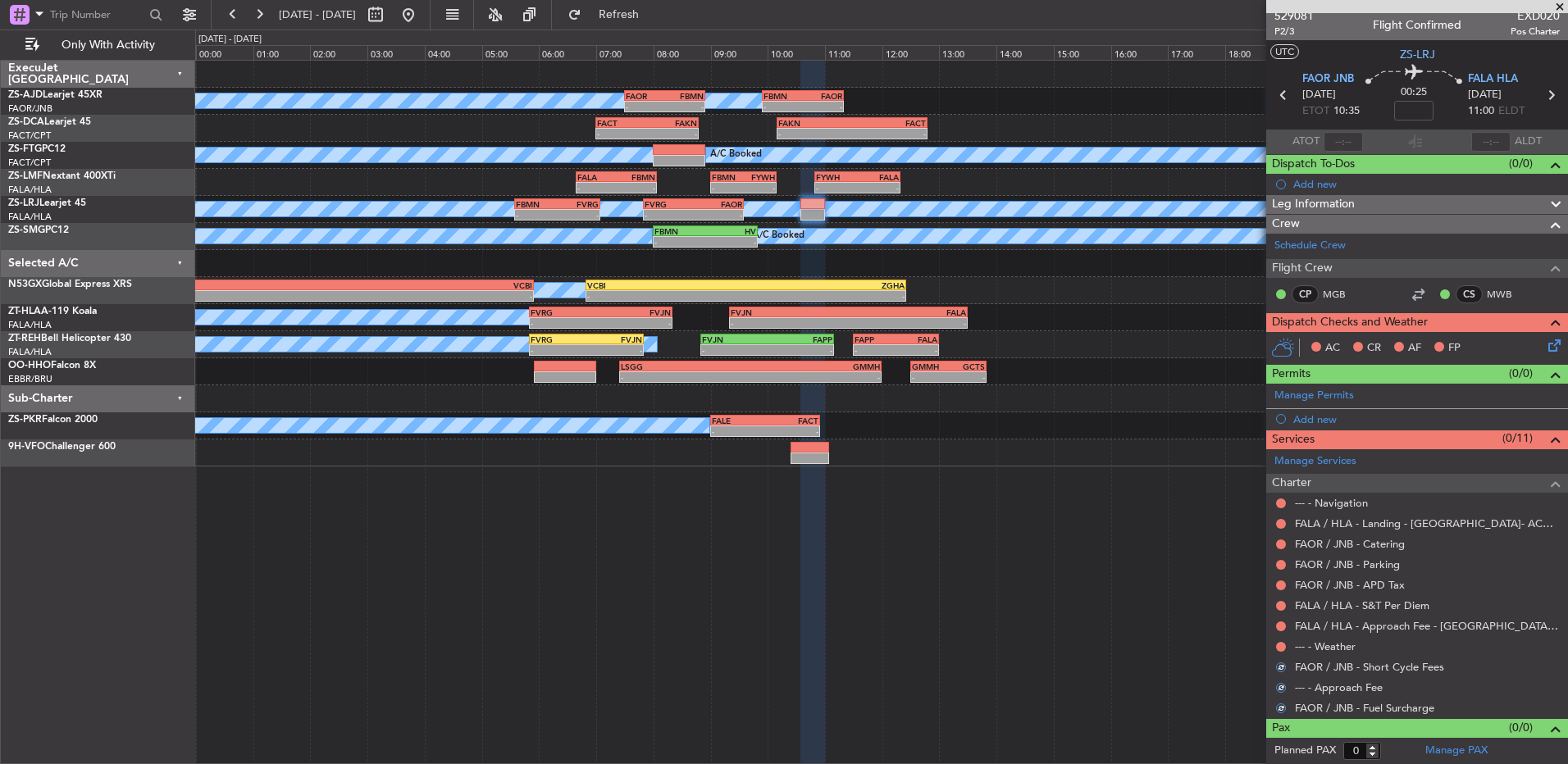
click at [1281, 646] on mat-tooltip-component "Not Requested" at bounding box center [1281, 652] width 93 height 43
click at [1277, 643] on button at bounding box center [1281, 647] width 10 height 10
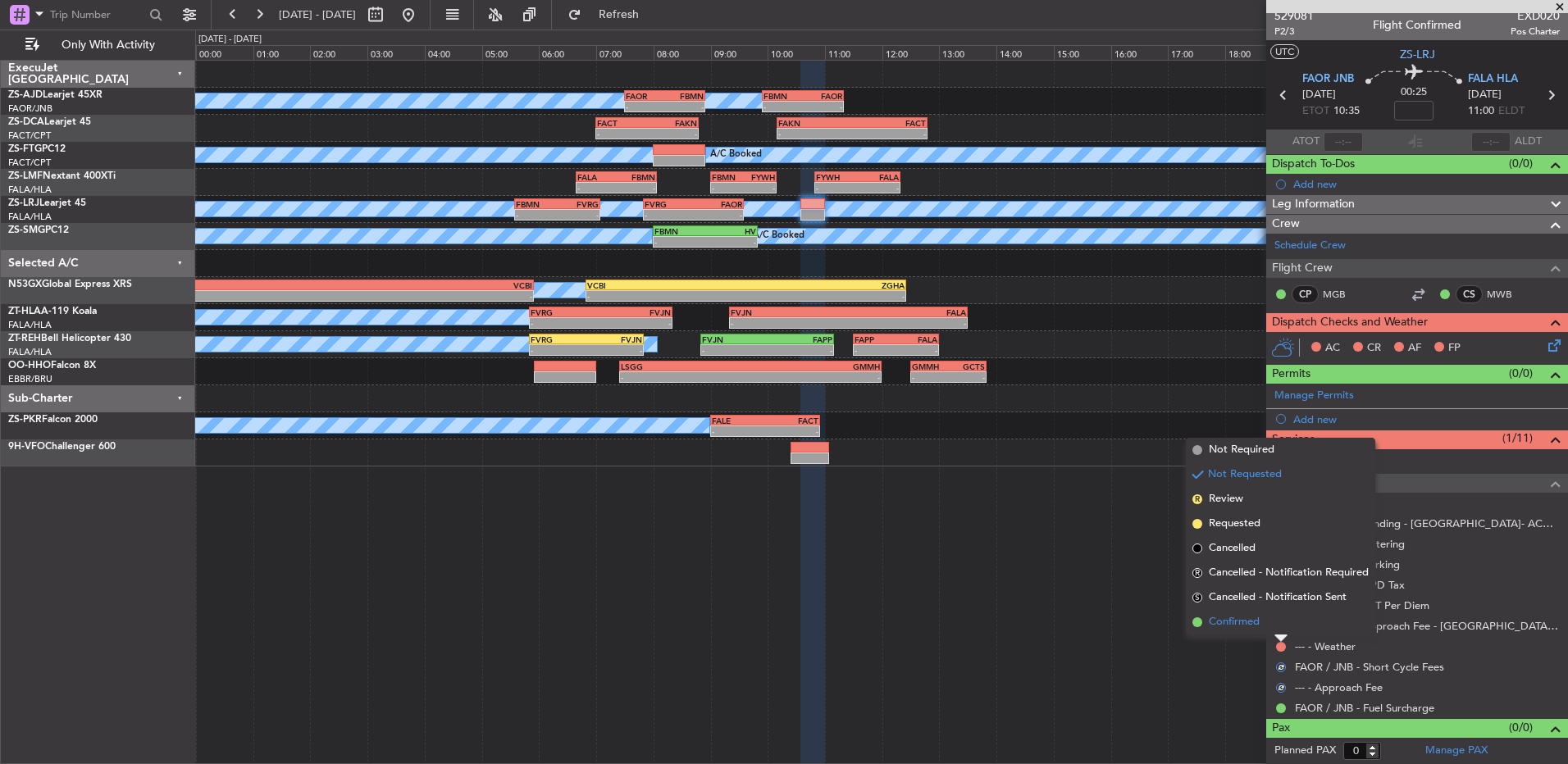
click at [1276, 625] on li "Confirmed" at bounding box center [1281, 622] width 190 height 24
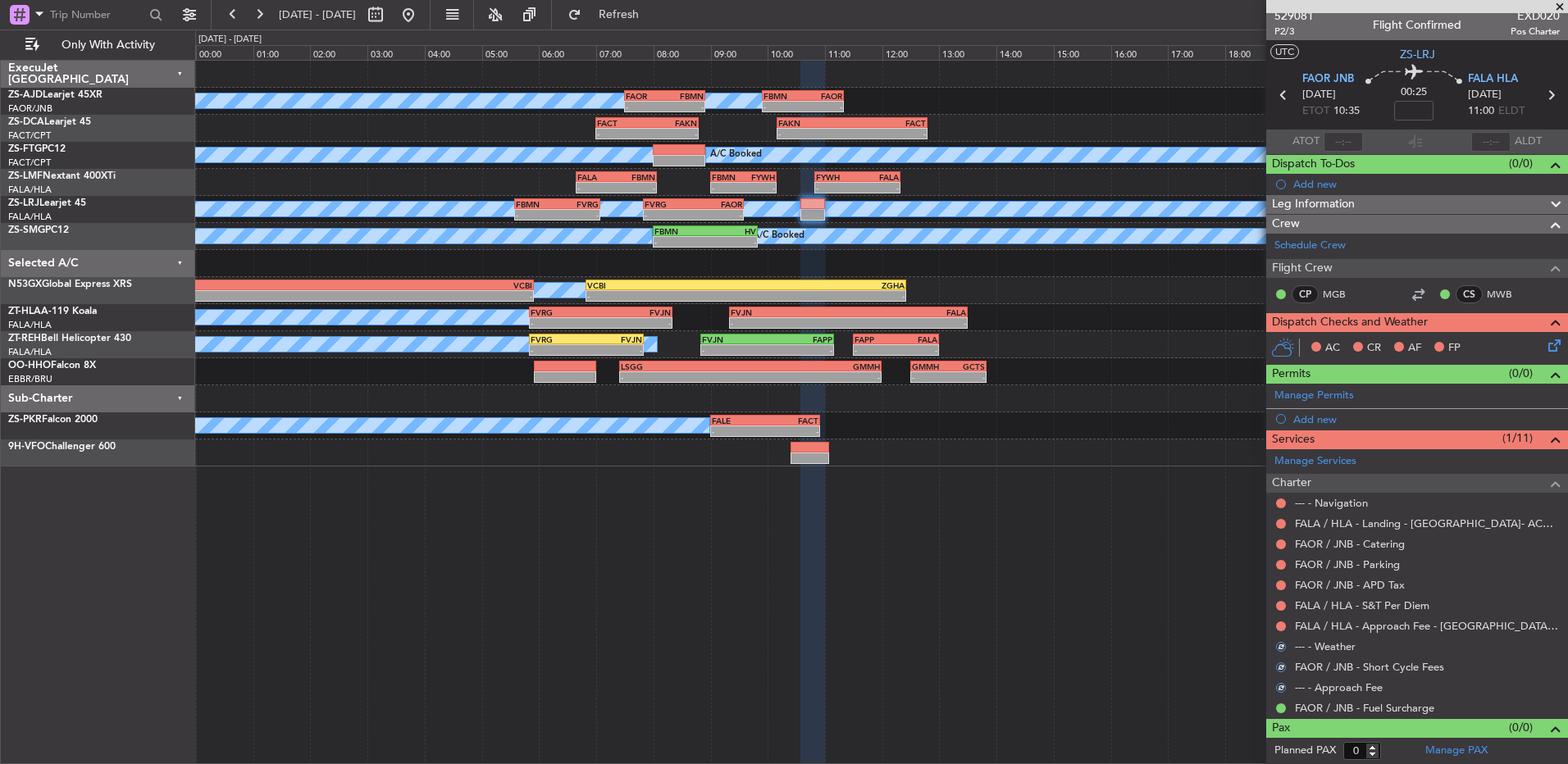
click at [1279, 630] on mat-tooltip-component "Not Requested" at bounding box center [1281, 652] width 93 height 43
click at [1277, 622] on button at bounding box center [1281, 627] width 10 height 10
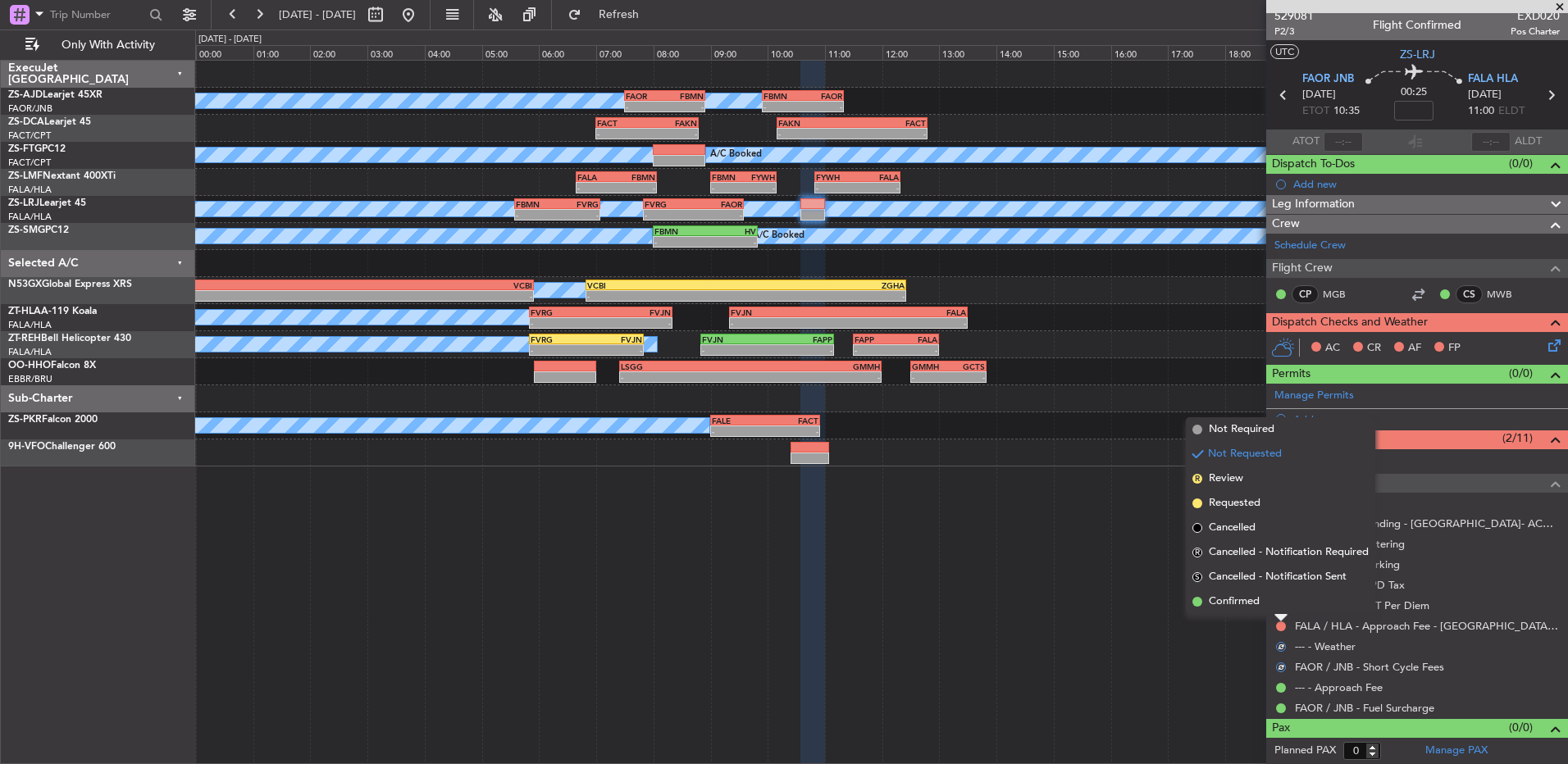
click at [1275, 602] on li "Confirmed" at bounding box center [1281, 601] width 190 height 24
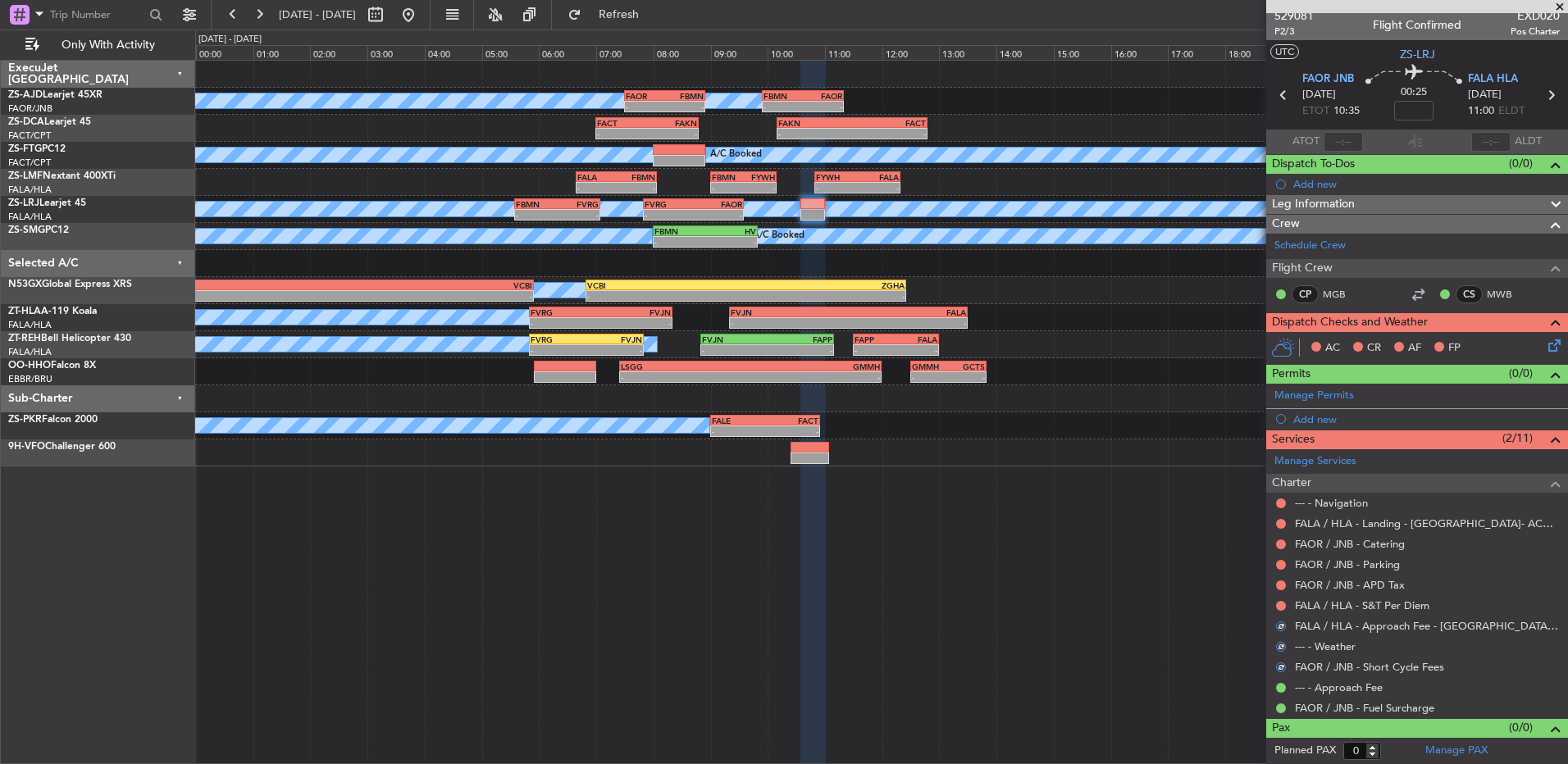
click at [1275, 602] on div at bounding box center [1282, 606] width 13 height 13
click at [1281, 602] on button at bounding box center [1281, 606] width 10 height 10
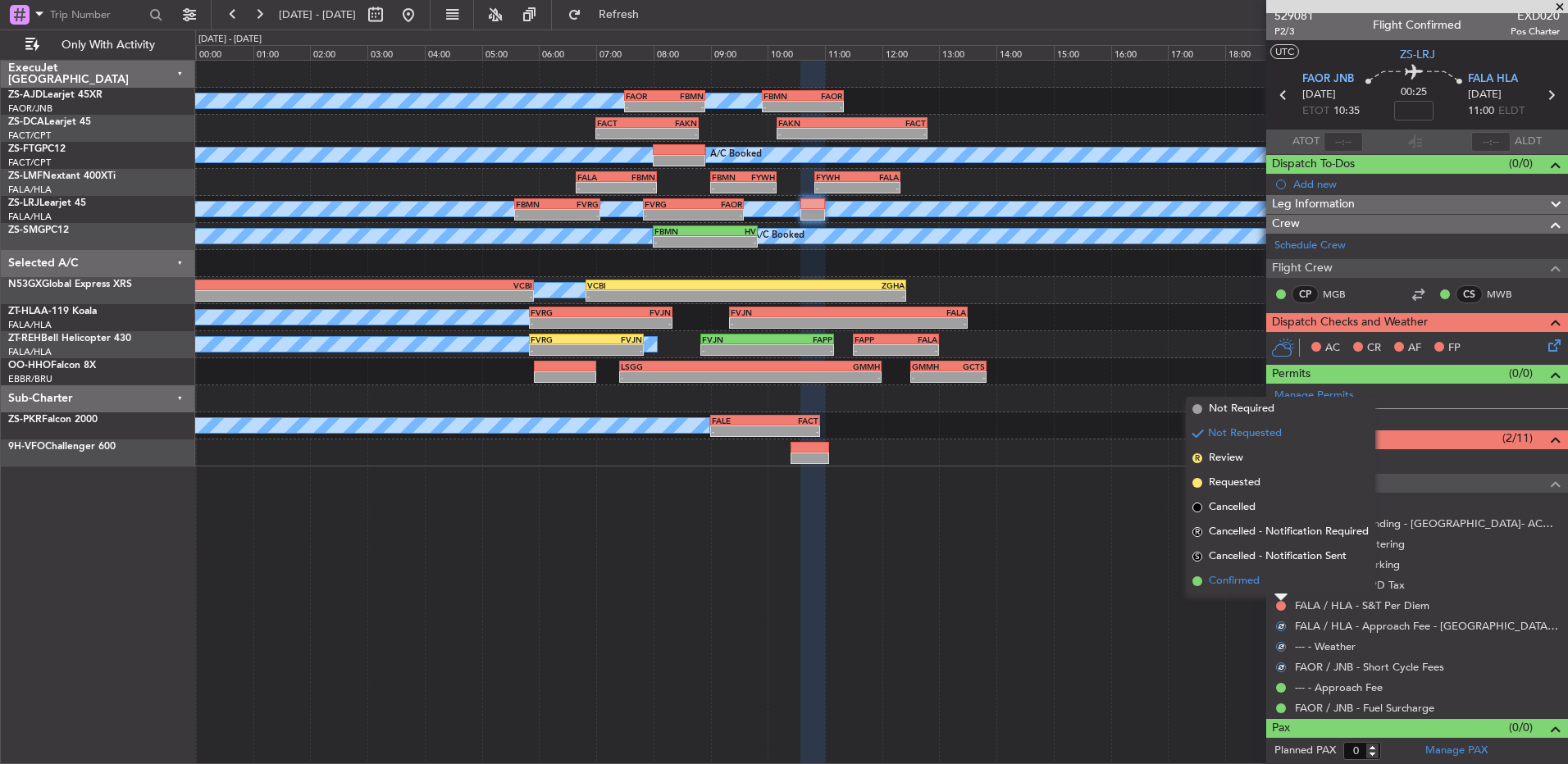
click at [1281, 588] on li "Confirmed" at bounding box center [1281, 581] width 190 height 24
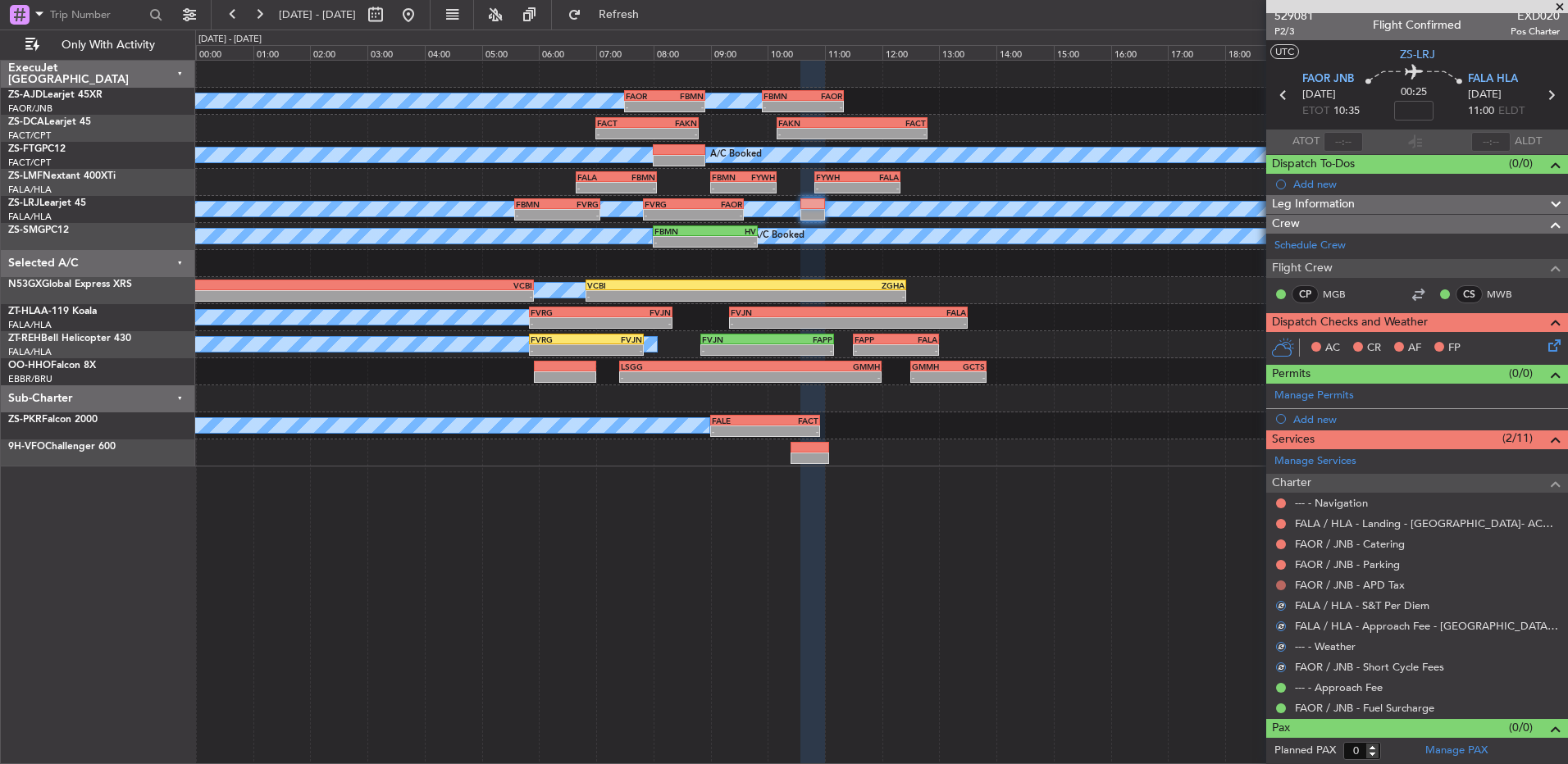
click at [1280, 586] on button at bounding box center [1281, 585] width 10 height 10
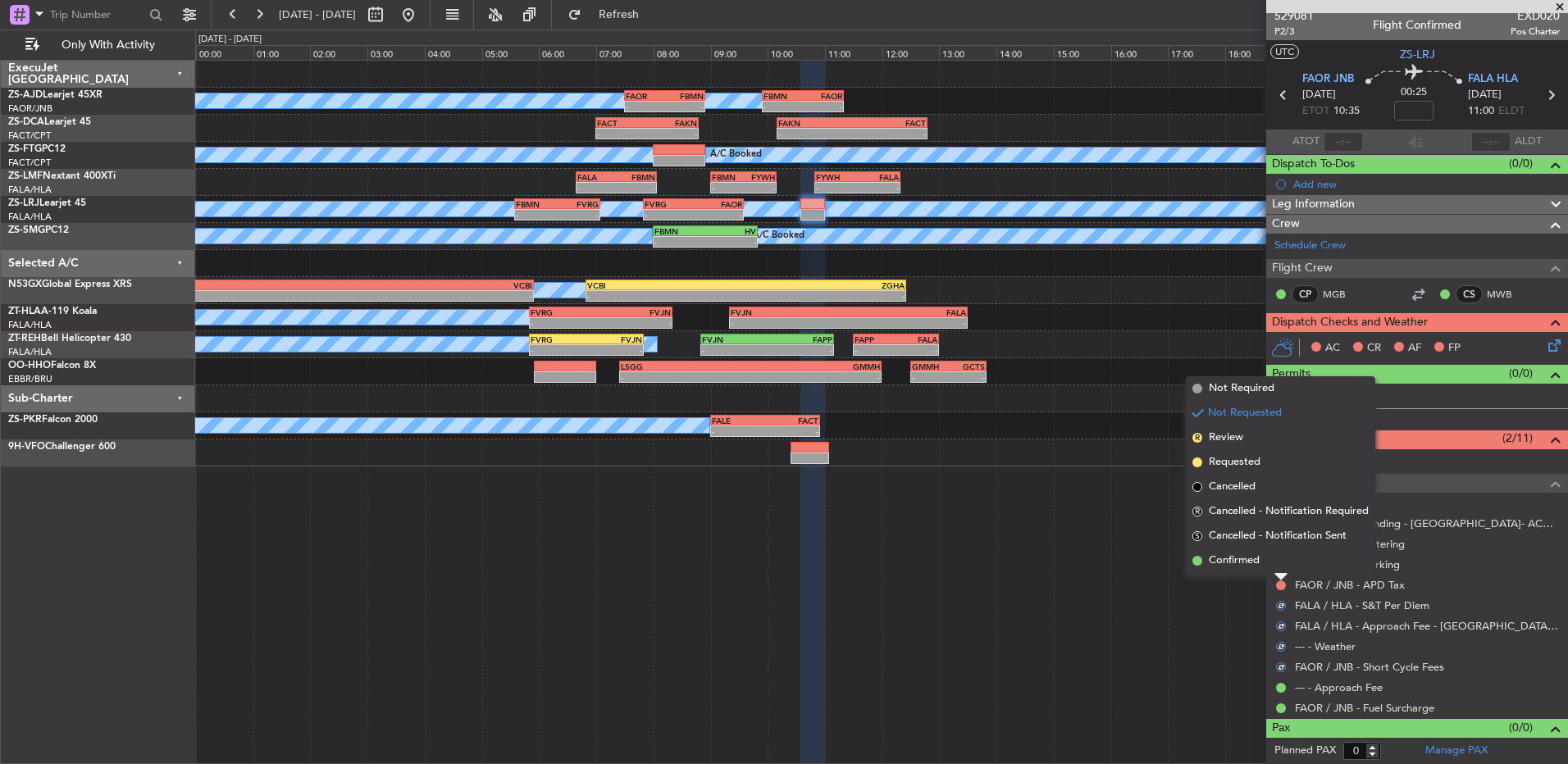
drag, startPoint x: 1280, startPoint y: 586, endPoint x: 1275, endPoint y: 563, distance: 23.5
click at [1275, 563] on li "Confirmed" at bounding box center [1281, 561] width 190 height 24
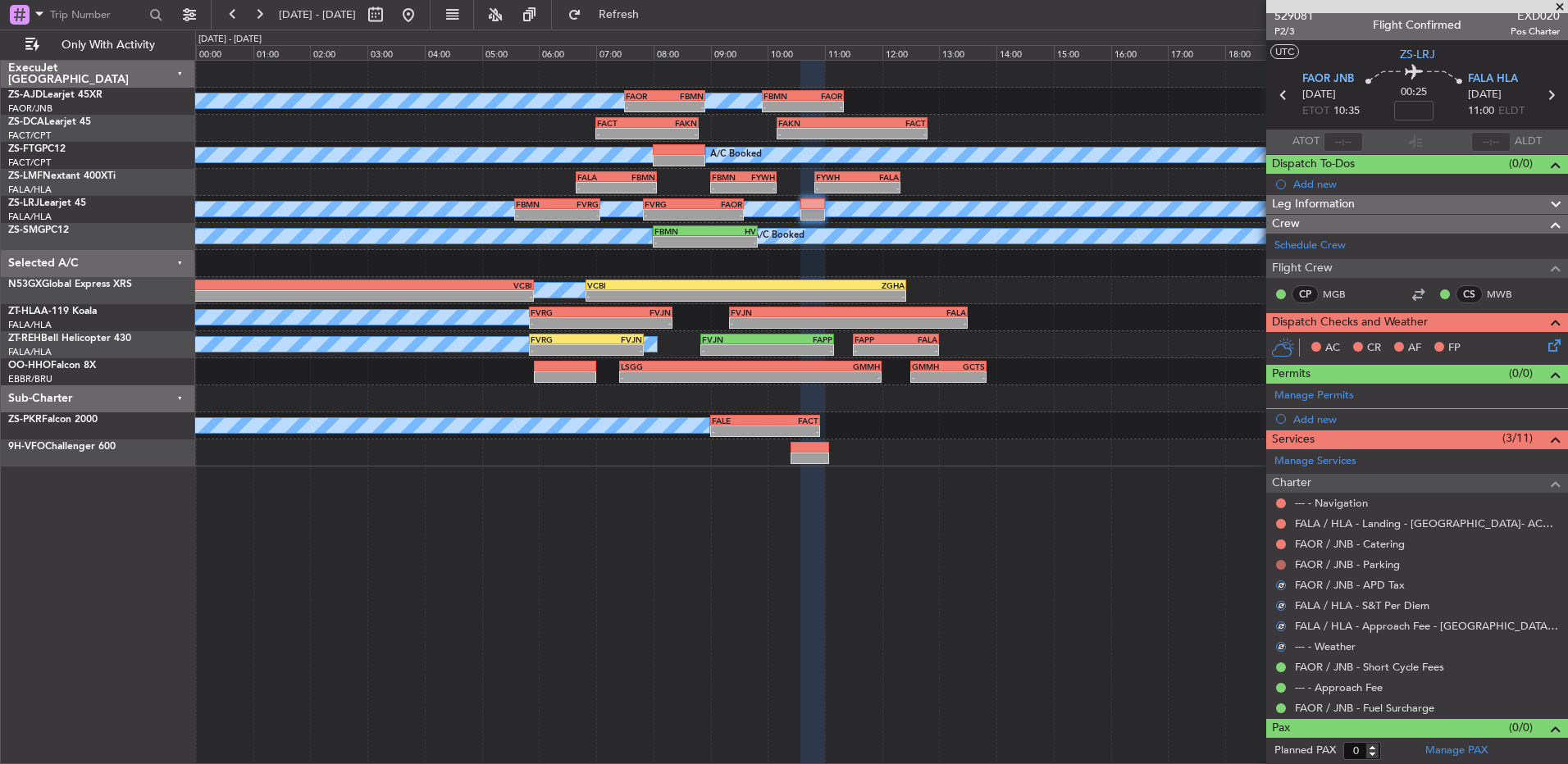
click at [1281, 565] on button at bounding box center [1281, 565] width 10 height 10
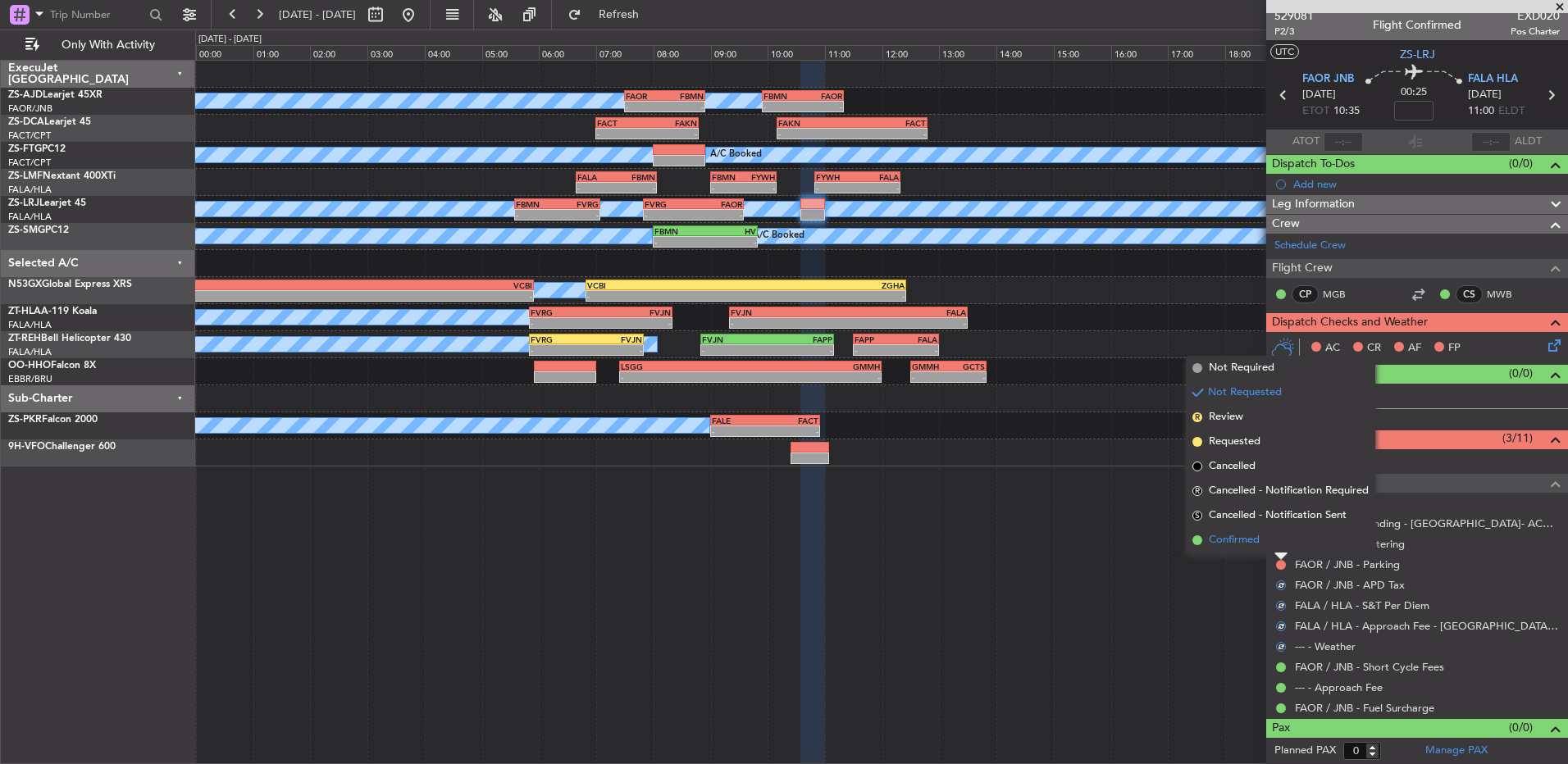
click at [1274, 544] on li "Confirmed" at bounding box center [1281, 541] width 190 height 24
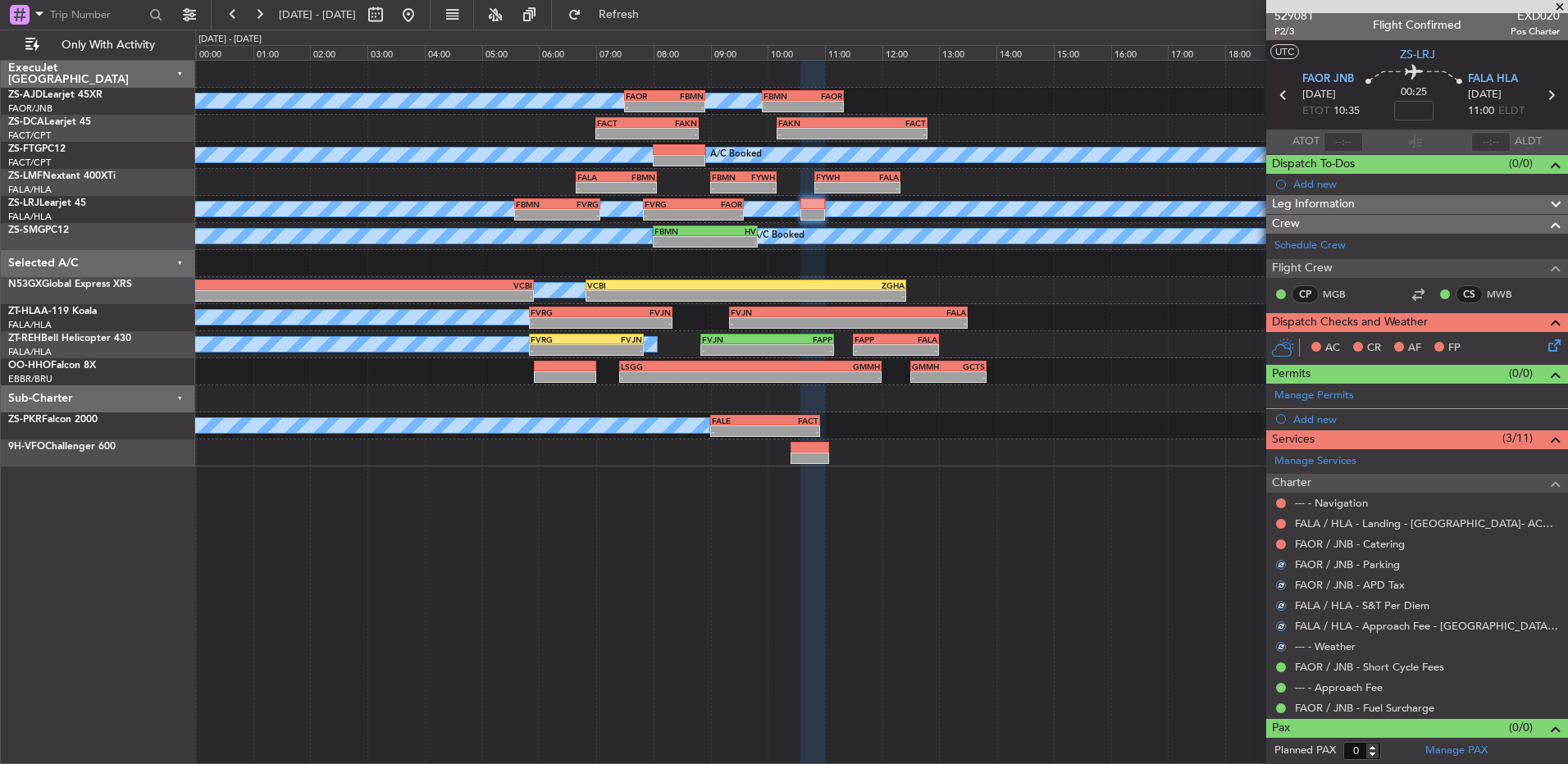
click at [1274, 543] on div "FAOR / JNB - Catering" at bounding box center [1417, 544] width 302 height 21
drag, startPoint x: 1274, startPoint y: 543, endPoint x: 1283, endPoint y: 543, distance: 9.0
click at [1284, 545] on button at bounding box center [1281, 544] width 10 height 10
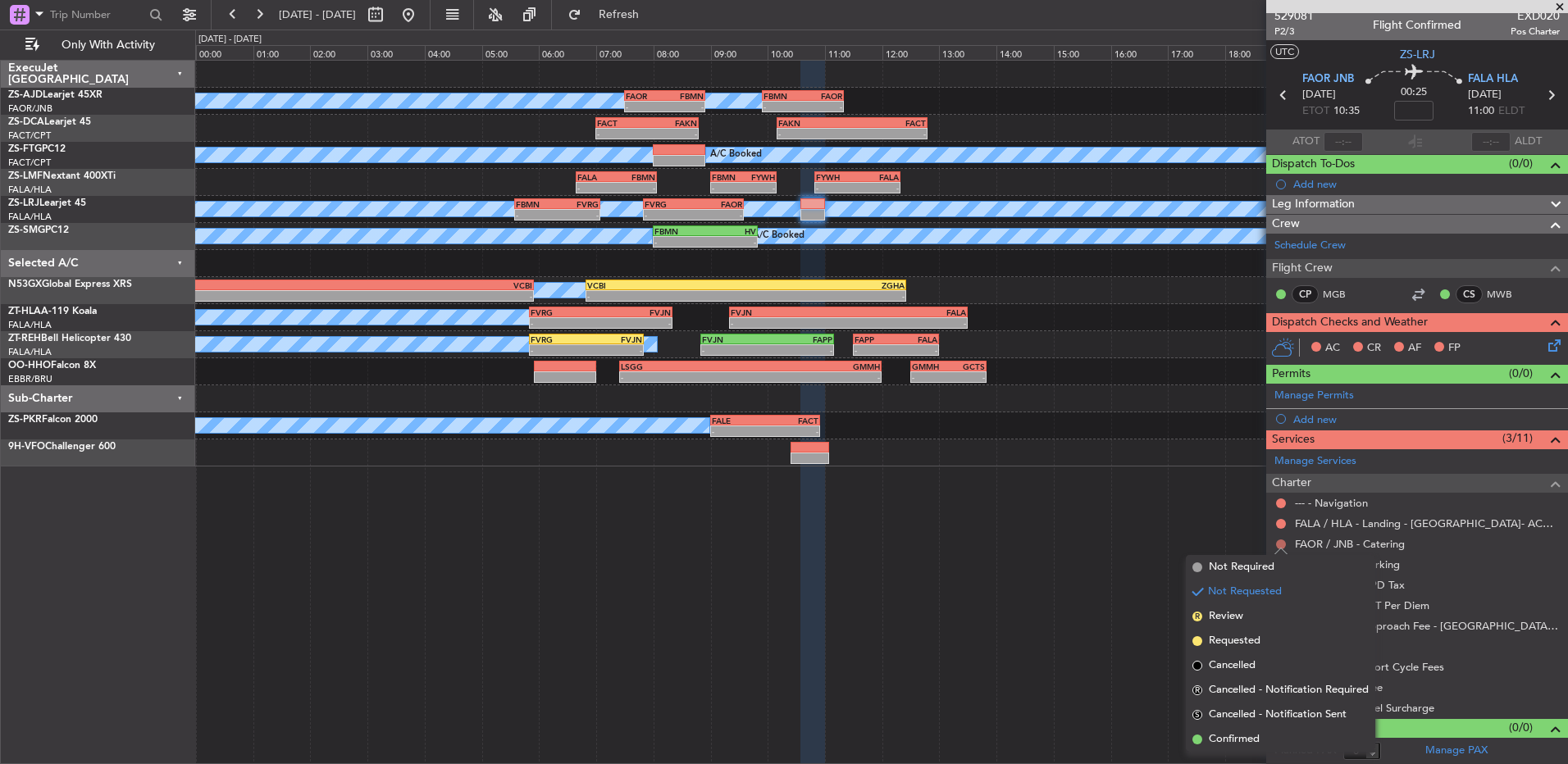
click at [1282, 541] on button at bounding box center [1281, 544] width 10 height 10
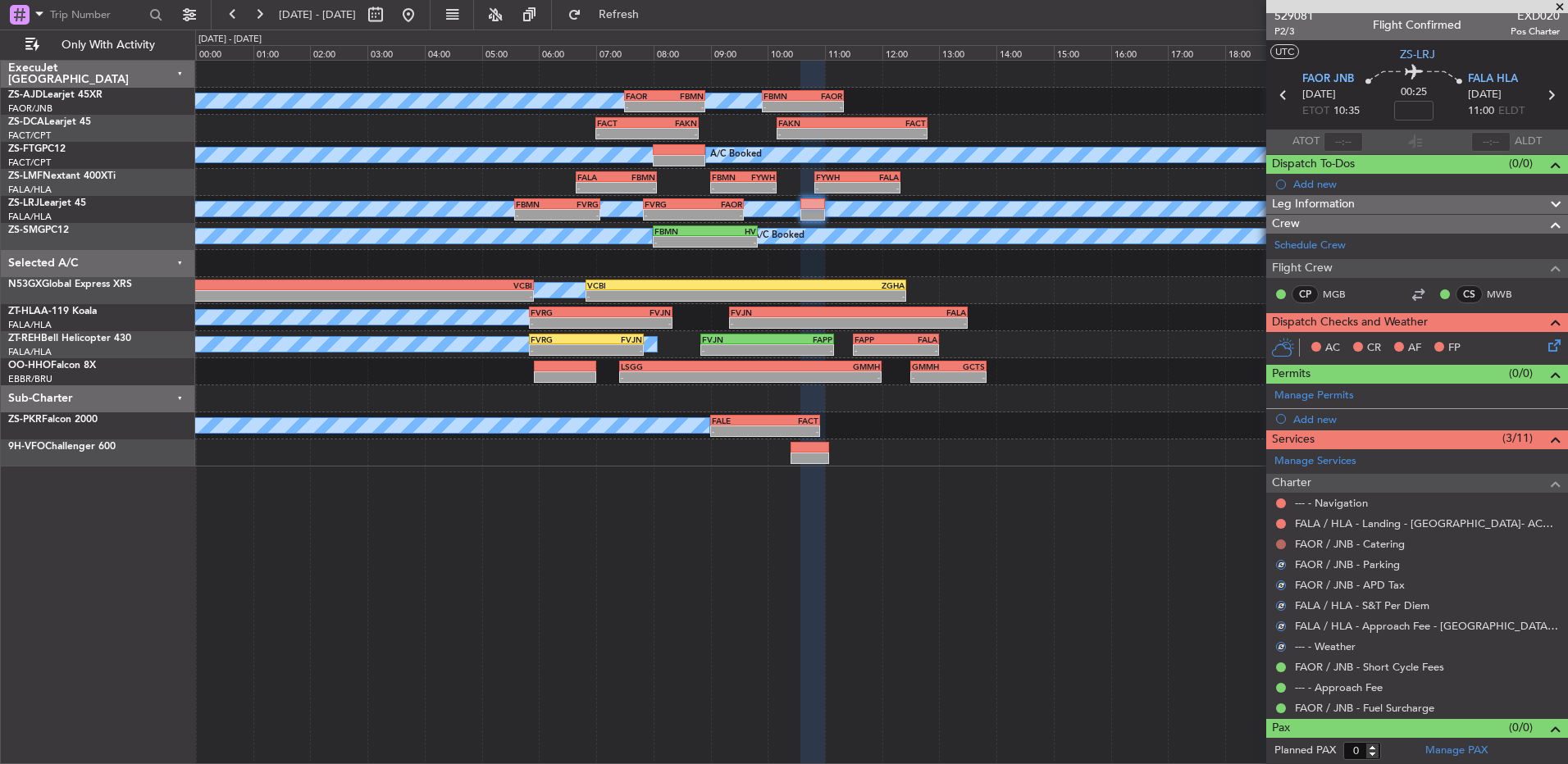
click at [1279, 549] on mat-tooltip-component "Not Requested" at bounding box center [1281, 570] width 93 height 43
click at [1282, 545] on button at bounding box center [1281, 544] width 10 height 10
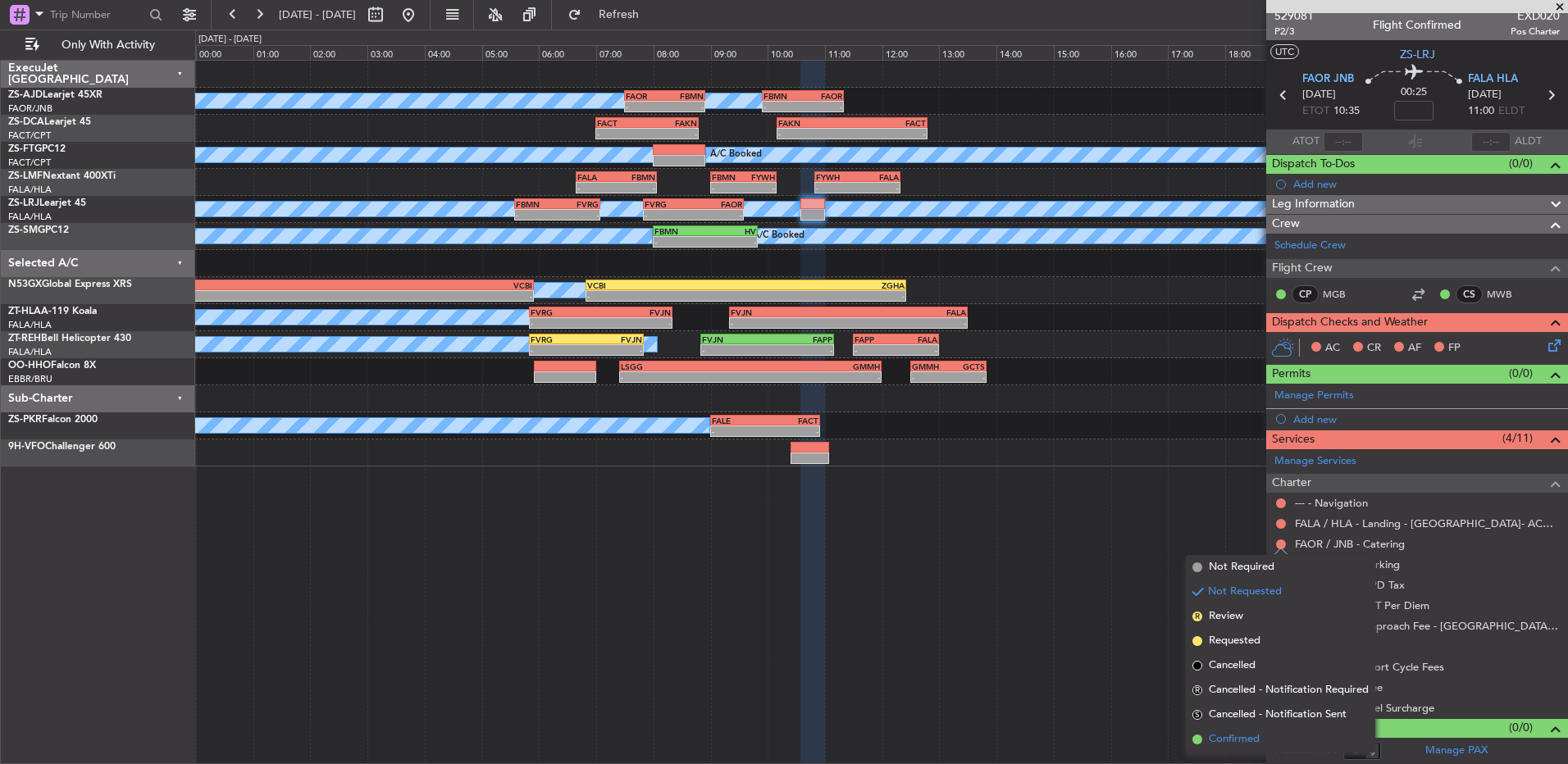
click at [1266, 733] on li "Confirmed" at bounding box center [1281, 740] width 190 height 24
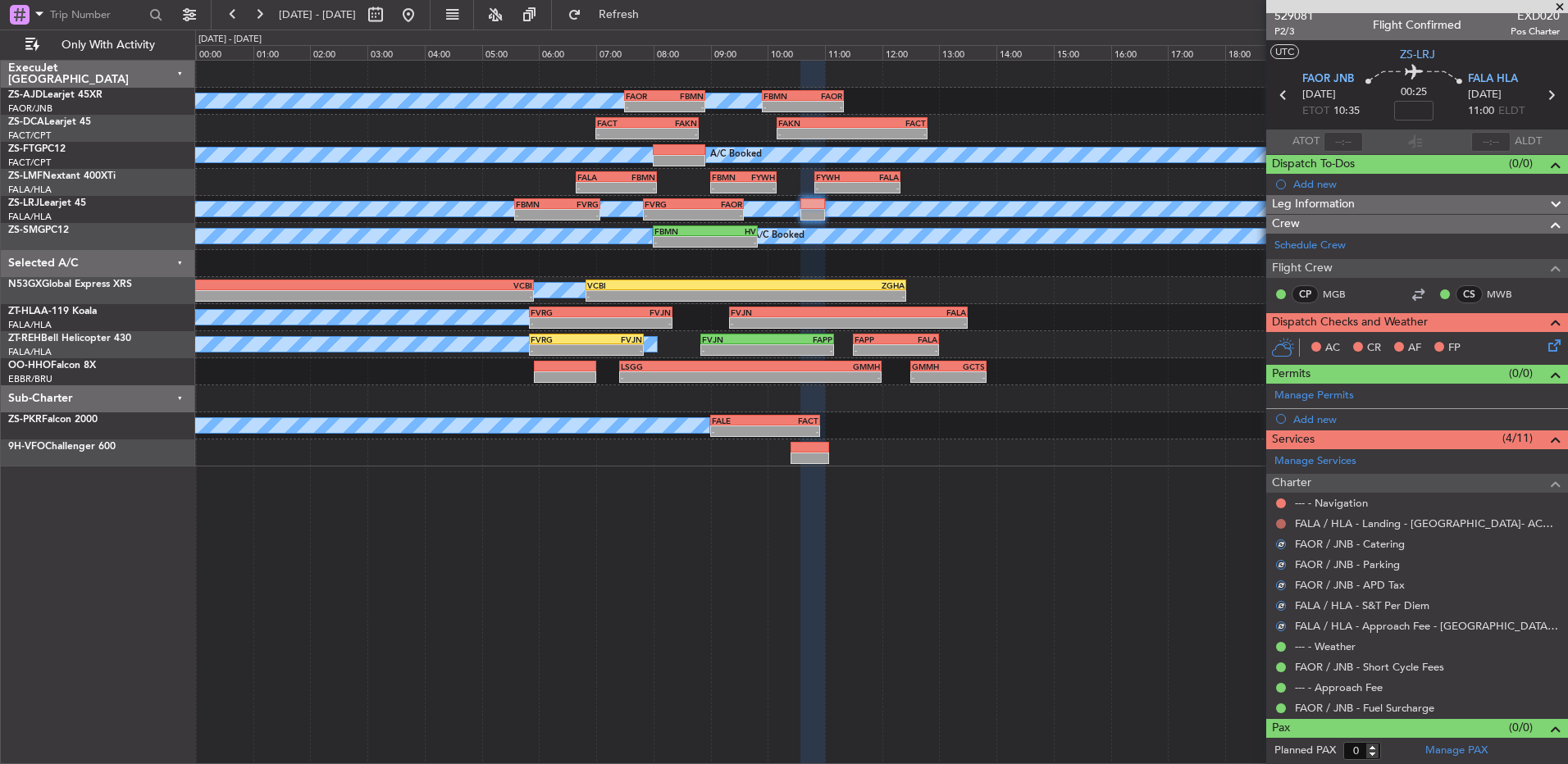
click at [1282, 522] on button at bounding box center [1281, 524] width 10 height 10
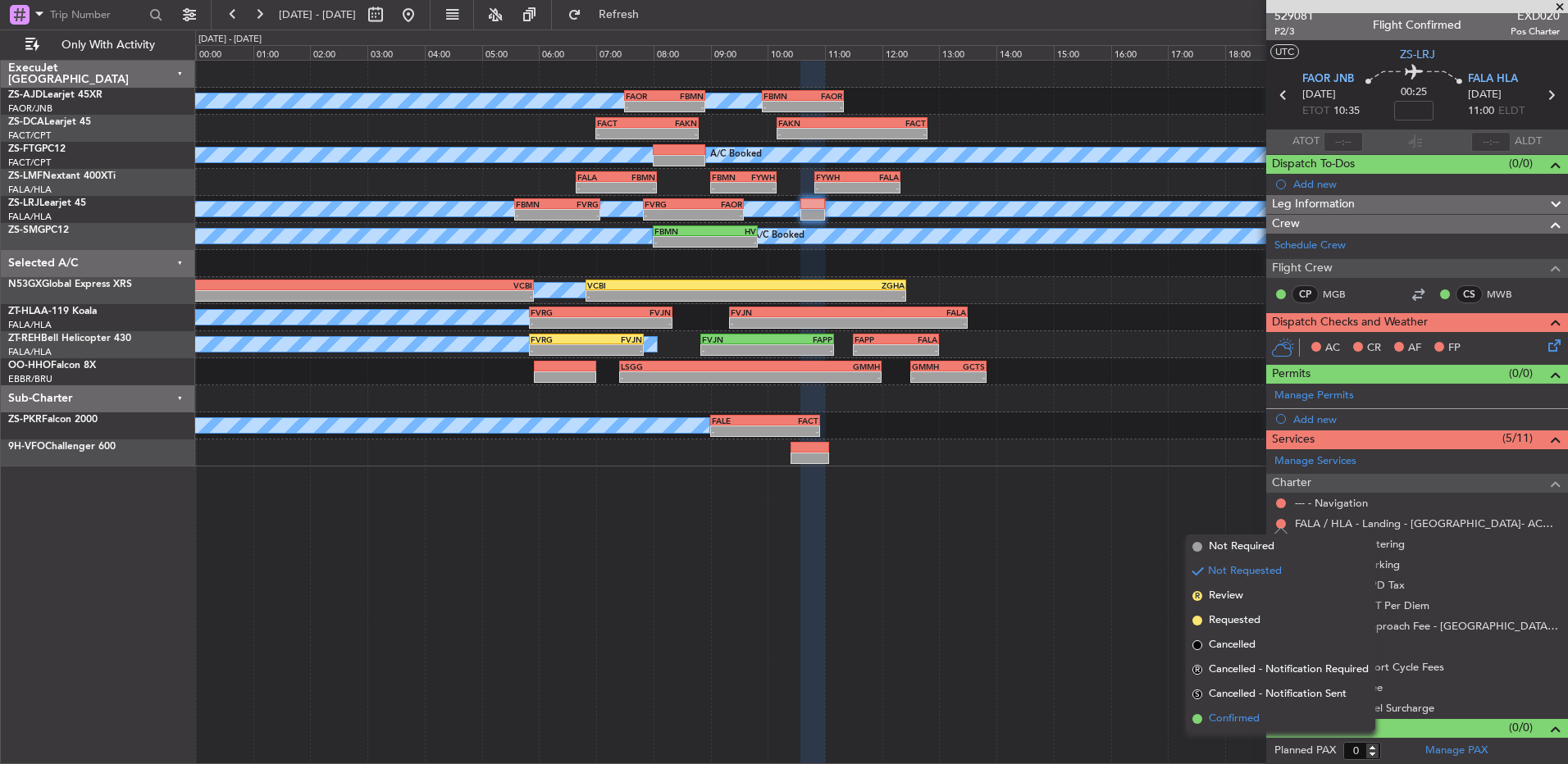
click at [1241, 714] on span "Confirmed" at bounding box center [1234, 719] width 51 height 17
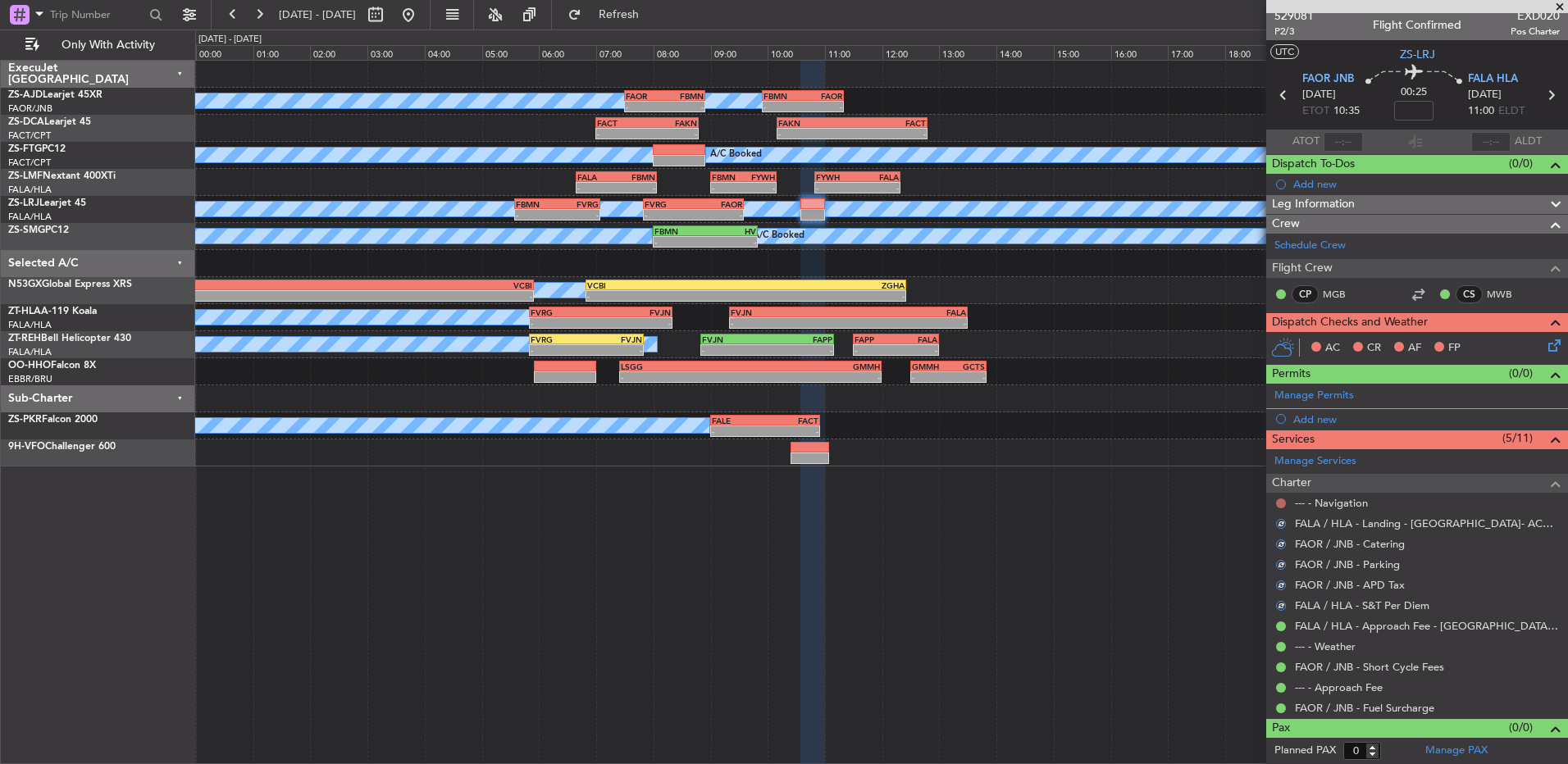
click at [1281, 501] on button at bounding box center [1281, 503] width 10 height 10
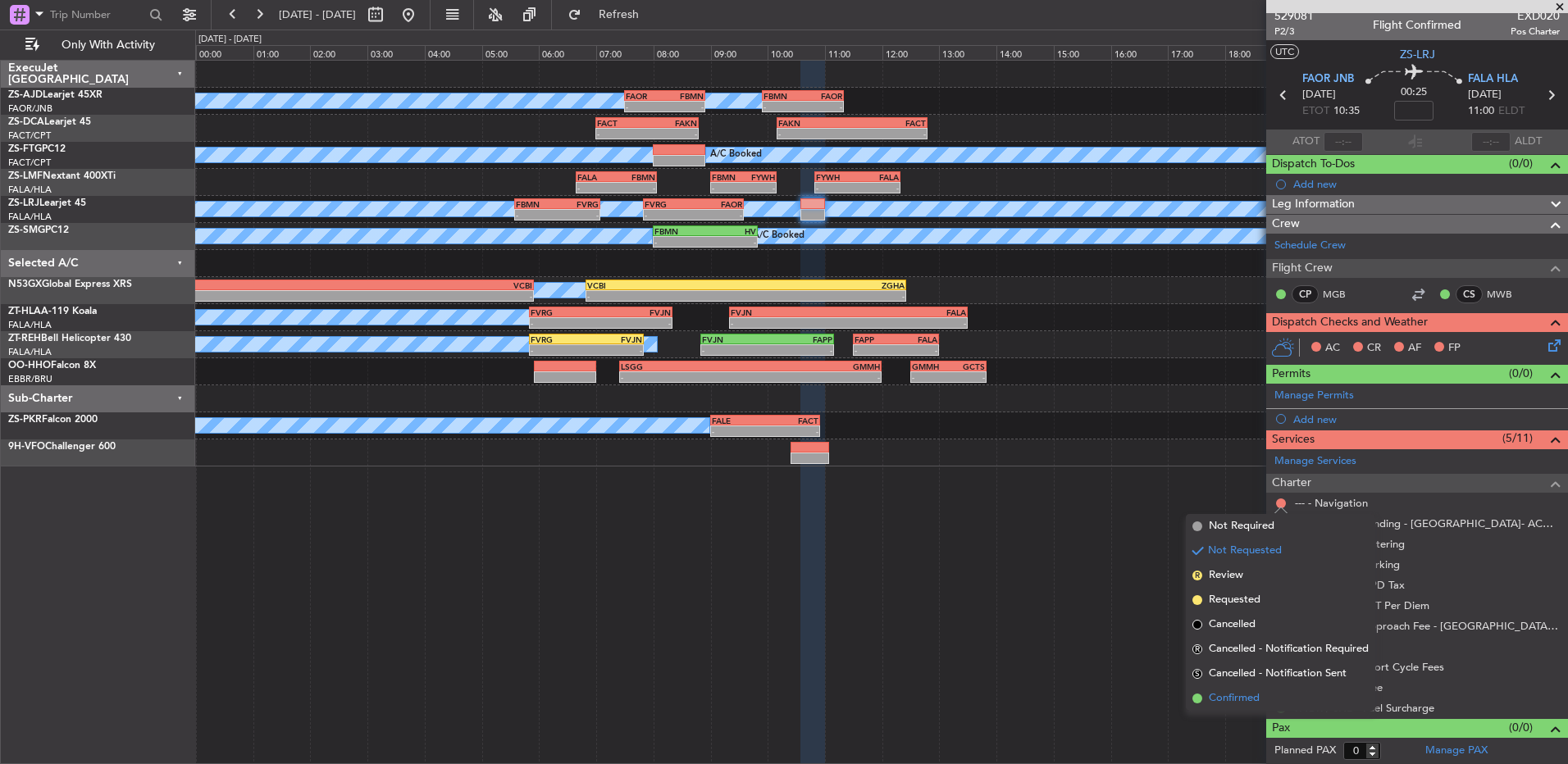
click at [1265, 696] on li "Confirmed" at bounding box center [1281, 699] width 190 height 24
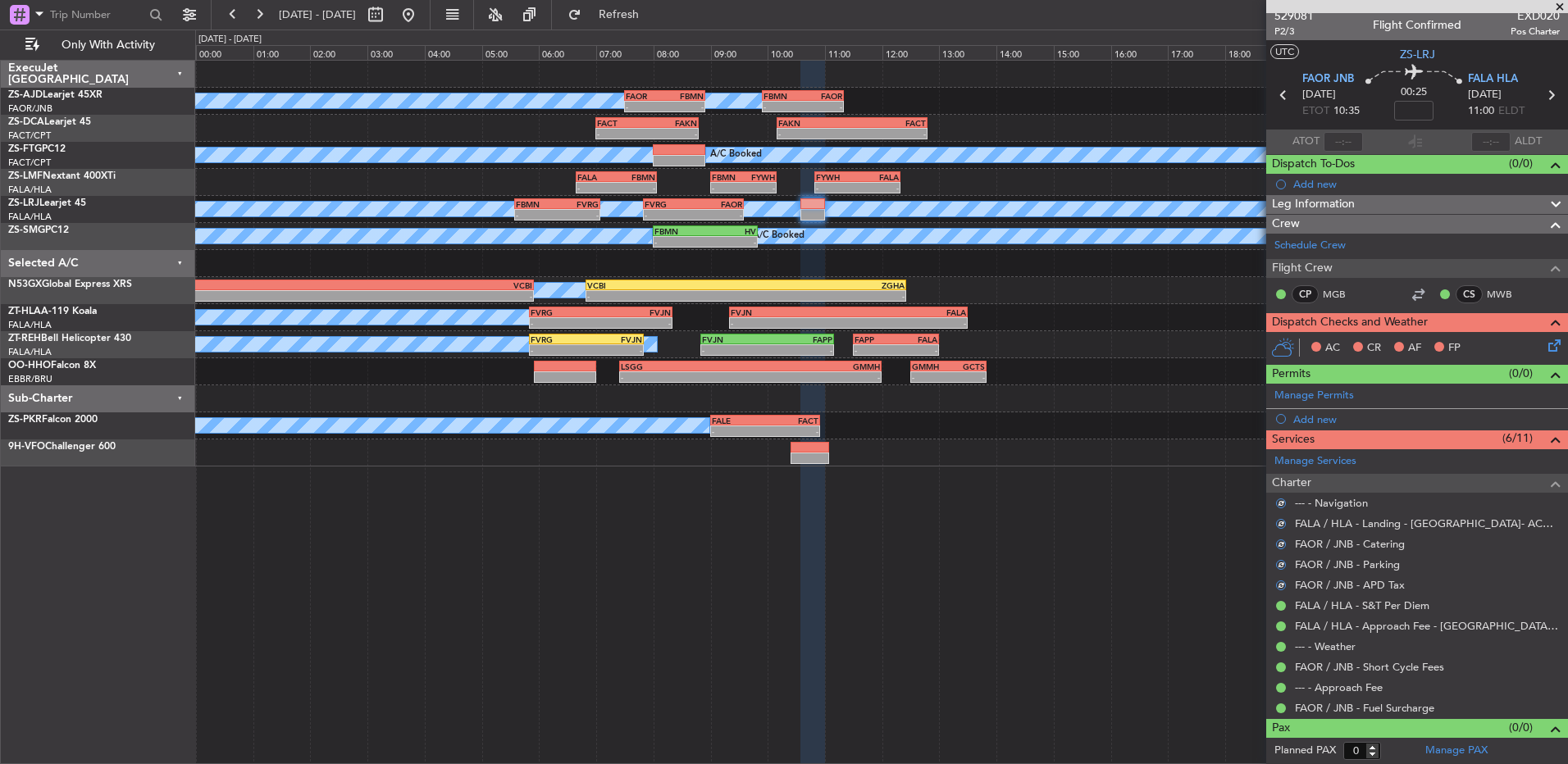
click at [1546, 340] on icon at bounding box center [1552, 342] width 13 height 13
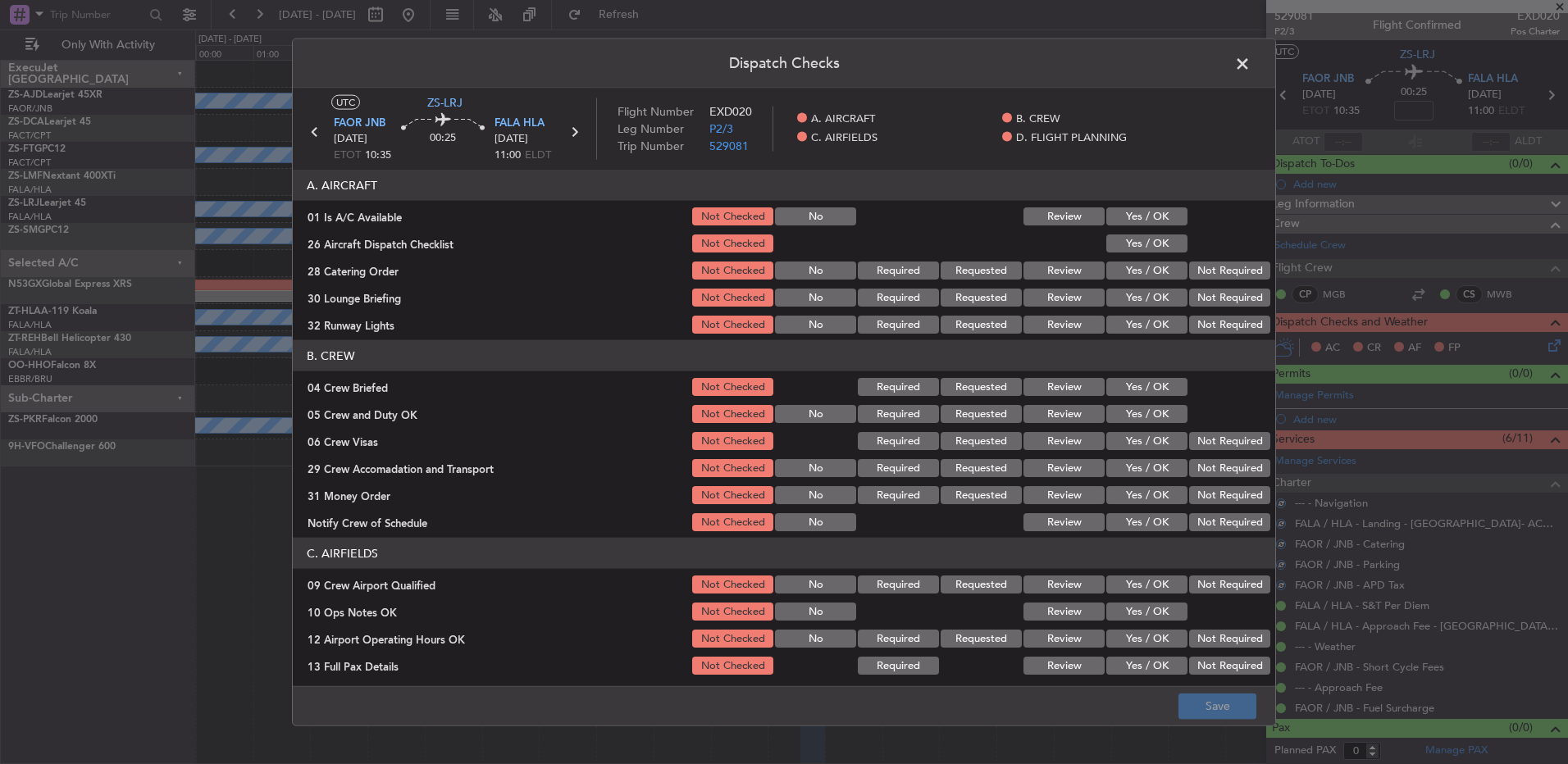
click at [1162, 210] on button "Yes / OK" at bounding box center [1147, 216] width 81 height 18
click at [1165, 246] on button "Yes / OK" at bounding box center [1147, 243] width 81 height 18
click at [1223, 281] on div "Not Required" at bounding box center [1228, 270] width 83 height 23
click at [1225, 295] on div "Not Required" at bounding box center [1228, 297] width 83 height 23
click at [1223, 306] on button "Not Required" at bounding box center [1229, 297] width 81 height 18
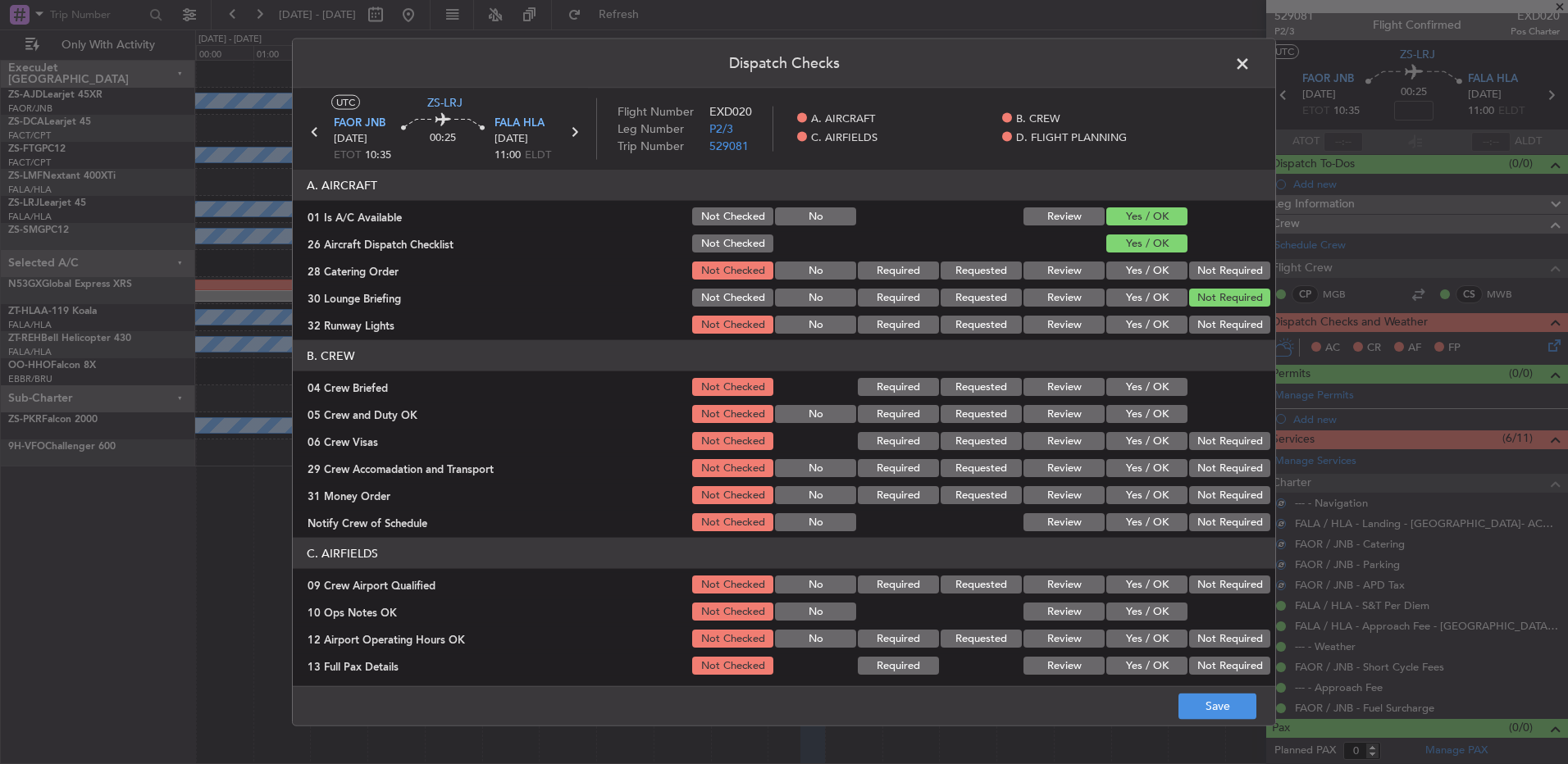
click at [1217, 281] on div "Not Required" at bounding box center [1228, 270] width 83 height 23
click at [1216, 269] on button "Not Required" at bounding box center [1229, 270] width 81 height 18
click at [1210, 325] on button "Not Required" at bounding box center [1229, 324] width 81 height 18
click at [1152, 383] on button "Yes / OK" at bounding box center [1147, 386] width 81 height 18
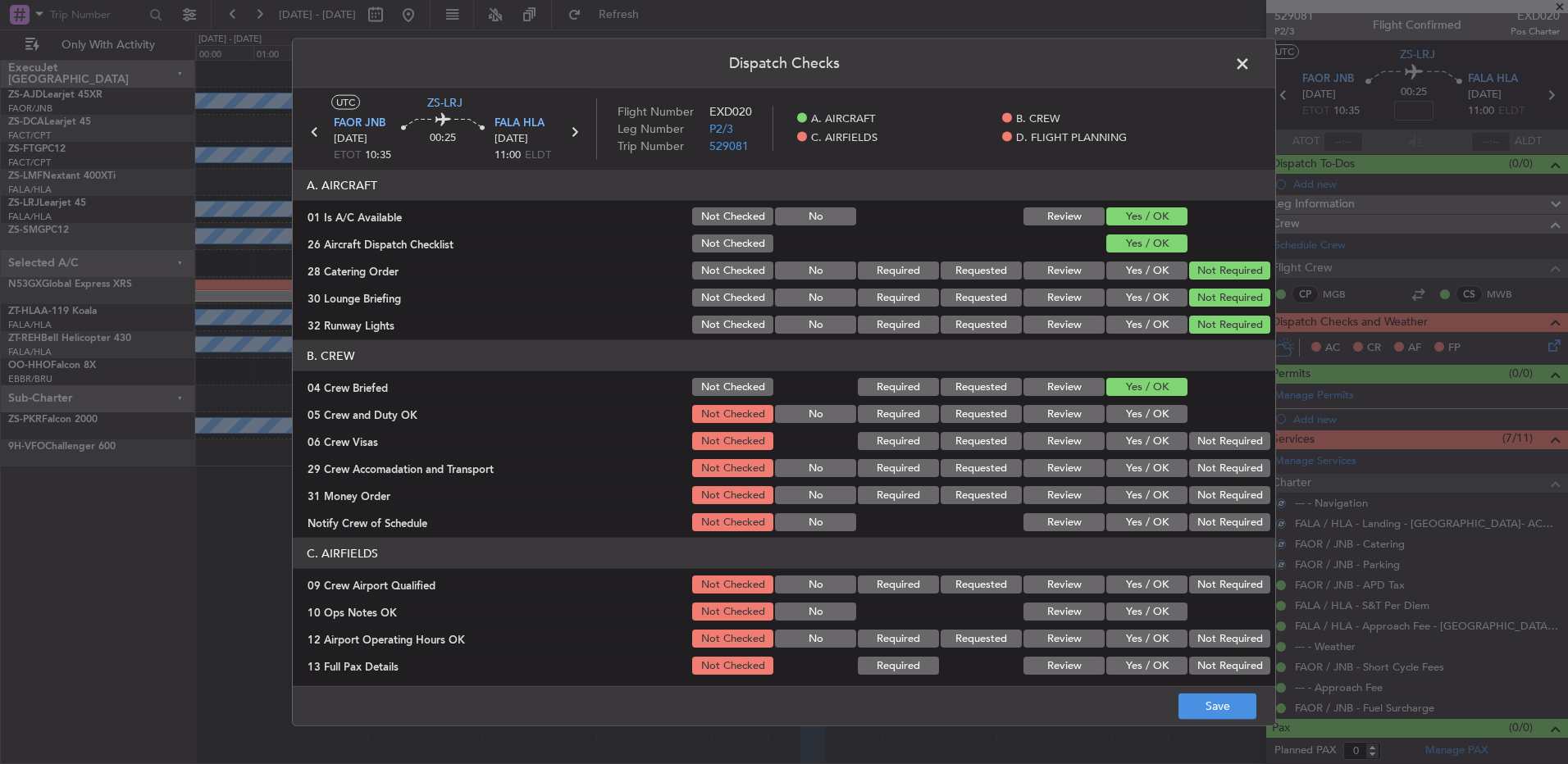
click at [1146, 412] on button "Yes / OK" at bounding box center [1147, 413] width 81 height 18
click at [1195, 435] on section "B. CREW 04 Crew Briefed Not Checked Required Requested Review Yes / OK 05 Crew …" at bounding box center [784, 437] width 982 height 194
drag, startPoint x: 1195, startPoint y: 435, endPoint x: 1200, endPoint y: 449, distance: 14.9
click at [1198, 442] on button "Not Required" at bounding box center [1229, 440] width 81 height 18
click at [1201, 459] on button "Not Required" at bounding box center [1229, 468] width 81 height 18
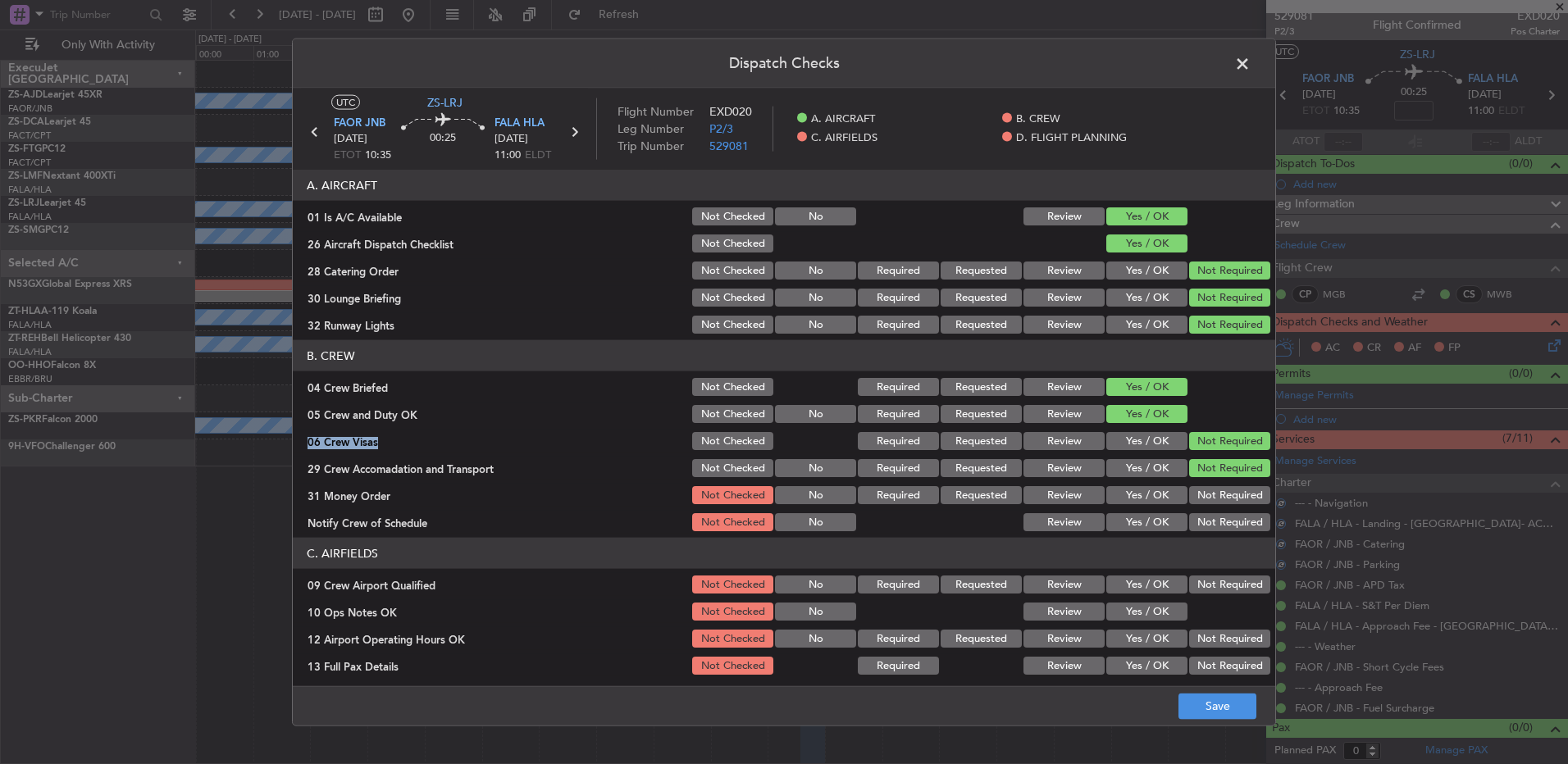
click at [1201, 469] on button "Not Required" at bounding box center [1229, 468] width 81 height 18
click at [1197, 491] on section "B. CREW 04 Crew Briefed Not Checked Required Requested Review Yes / OK 05 Crew …" at bounding box center [784, 437] width 982 height 194
click at [1195, 500] on button "Not Required" at bounding box center [1229, 495] width 81 height 18
click at [1193, 509] on section "B. CREW 04 Crew Briefed Not Checked Required Requested Review Yes / OK 05 Crew …" at bounding box center [784, 437] width 982 height 194
click at [1190, 519] on button "Not Required" at bounding box center [1229, 522] width 81 height 18
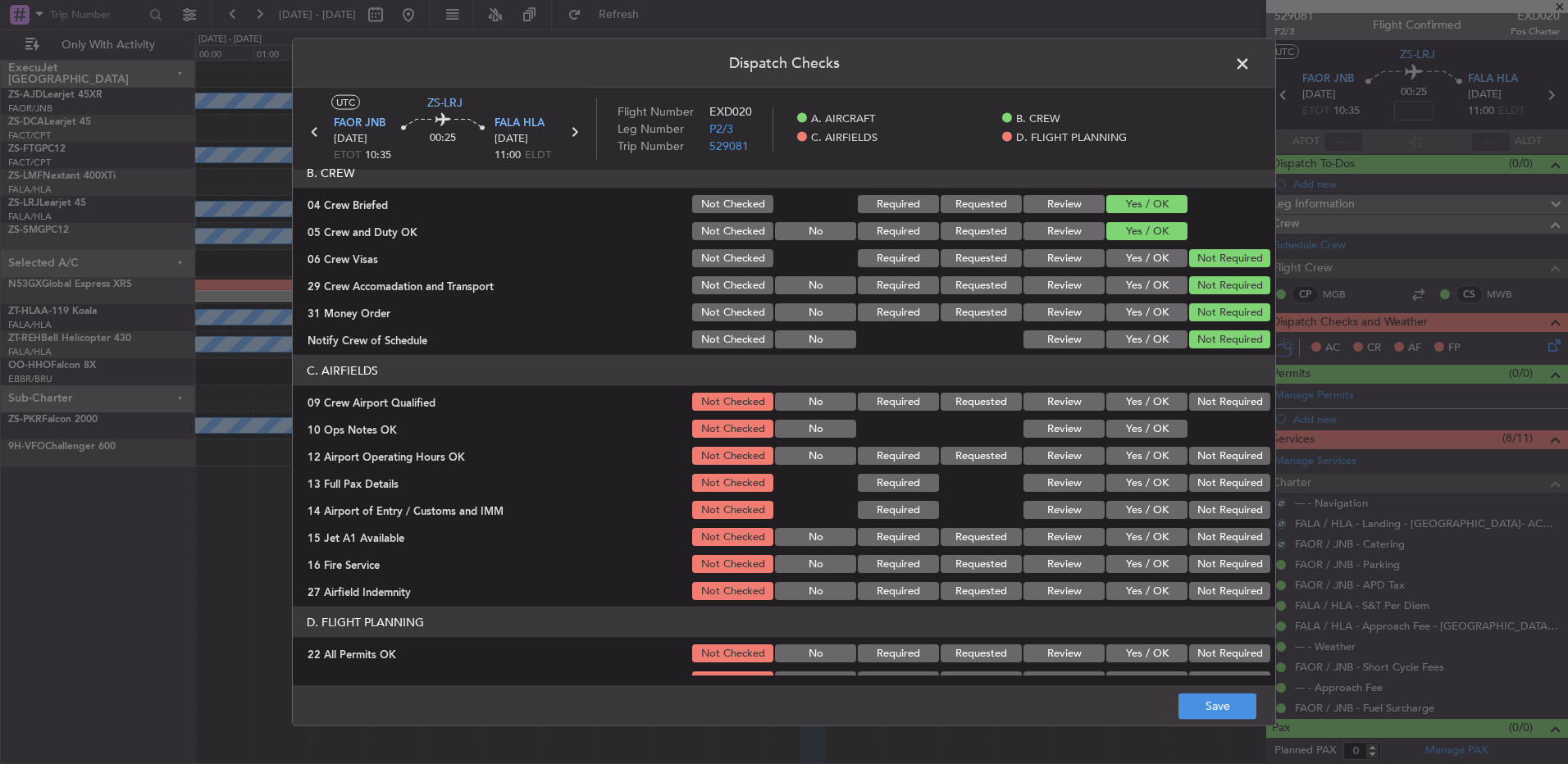
scroll to position [230, 0]
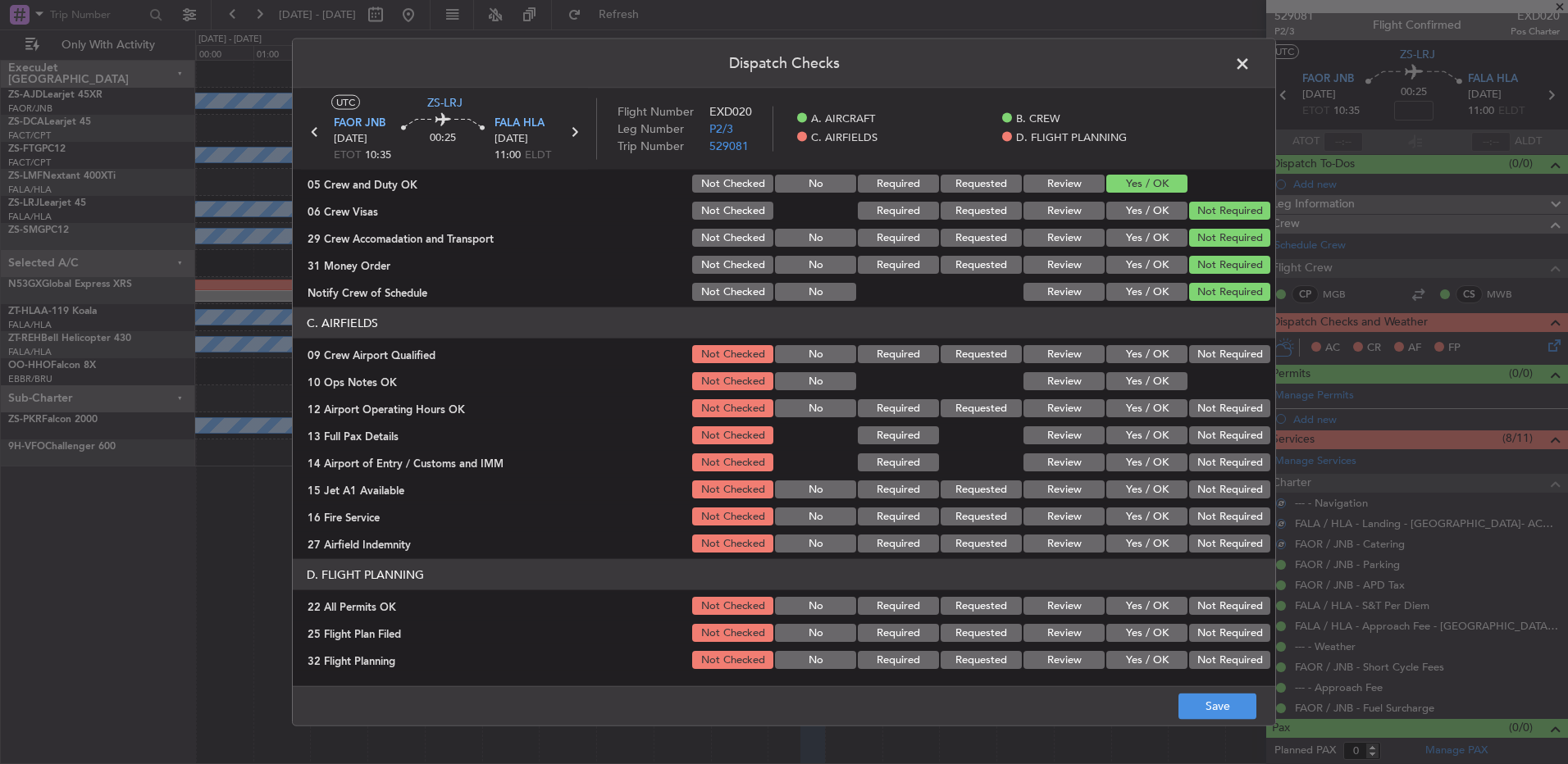
click at [1189, 357] on button "Not Required" at bounding box center [1229, 353] width 81 height 18
click at [1162, 382] on button "Yes / OK" at bounding box center [1147, 381] width 81 height 18
click at [1196, 419] on div "Not Required" at bounding box center [1228, 408] width 83 height 23
drag, startPoint x: 1197, startPoint y: 421, endPoint x: 1198, endPoint y: 436, distance: 15.0
click at [1197, 429] on section "C. AIRFIELDS 09 Crew Airport Qualified Not Checked No Required Requested Review…" at bounding box center [784, 431] width 982 height 248
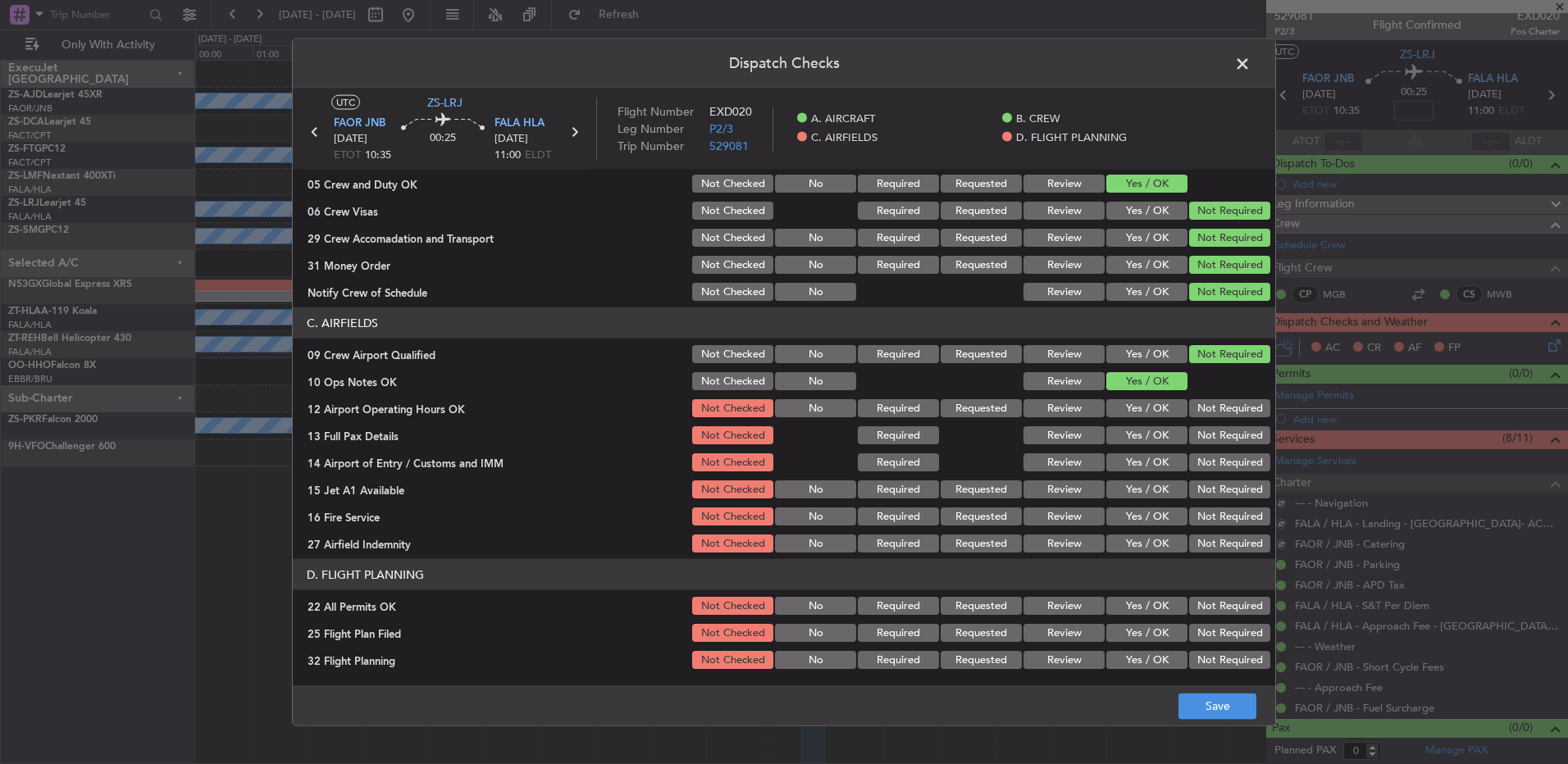
drag, startPoint x: 1188, startPoint y: 408, endPoint x: 1192, endPoint y: 427, distance: 19.4
click at [1189, 410] on button "Not Required" at bounding box center [1229, 408] width 81 height 18
click at [1193, 429] on button "Not Required" at bounding box center [1229, 435] width 81 height 18
click at [1194, 445] on div "Not Required" at bounding box center [1228, 435] width 83 height 23
click at [1196, 468] on button "Not Required" at bounding box center [1229, 462] width 81 height 18
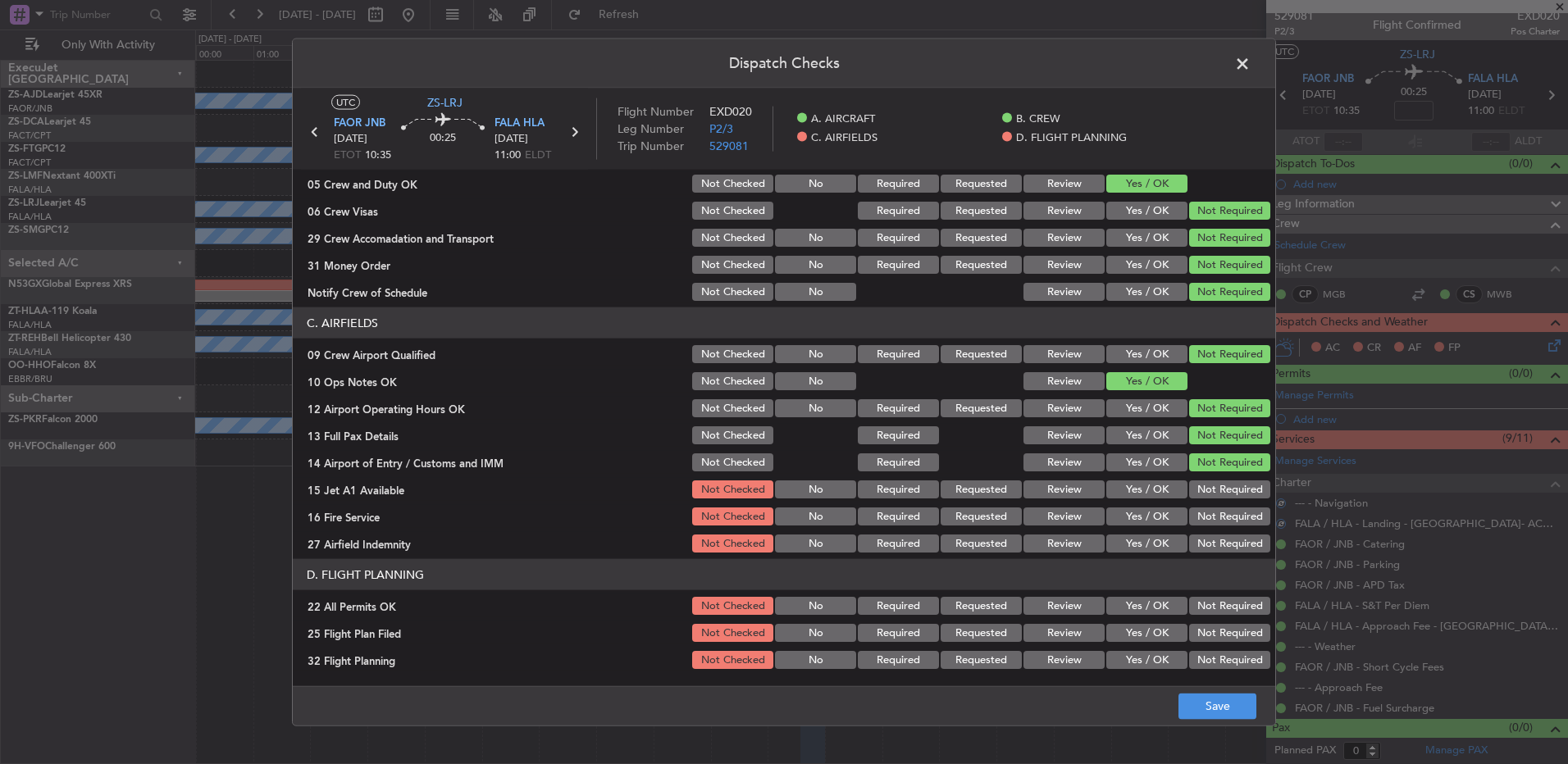
click at [1196, 471] on div "Not Required" at bounding box center [1228, 462] width 83 height 23
click at [1190, 508] on div "Not Required" at bounding box center [1228, 516] width 83 height 23
click at [1189, 488] on button "Not Required" at bounding box center [1229, 489] width 81 height 18
drag, startPoint x: 1192, startPoint y: 512, endPoint x: 1195, endPoint y: 529, distance: 17.3
click at [1192, 523] on button "Not Required" at bounding box center [1229, 516] width 81 height 18
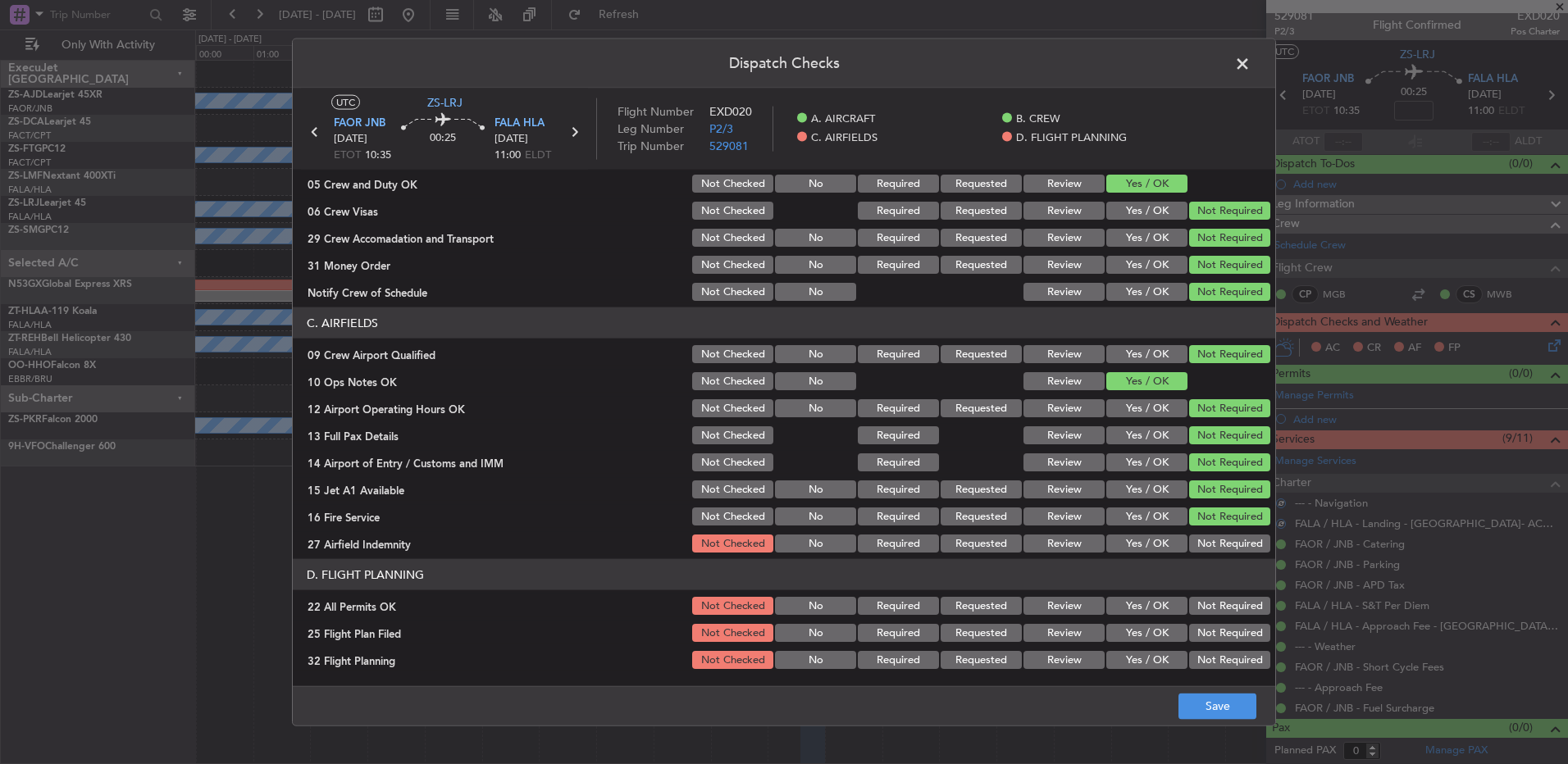
click at [1195, 529] on section "C. AIRFIELDS 09 Crew Airport Qualified Not Checked No Required Requested Review…" at bounding box center [784, 431] width 982 height 248
click at [1195, 551] on button "Not Required" at bounding box center [1229, 543] width 81 height 18
drag, startPoint x: 1201, startPoint y: 603, endPoint x: 1189, endPoint y: 629, distance: 28.6
click at [1201, 614] on button "Not Required" at bounding box center [1229, 605] width 81 height 18
click at [1065, 640] on button "Review" at bounding box center [1064, 632] width 81 height 18
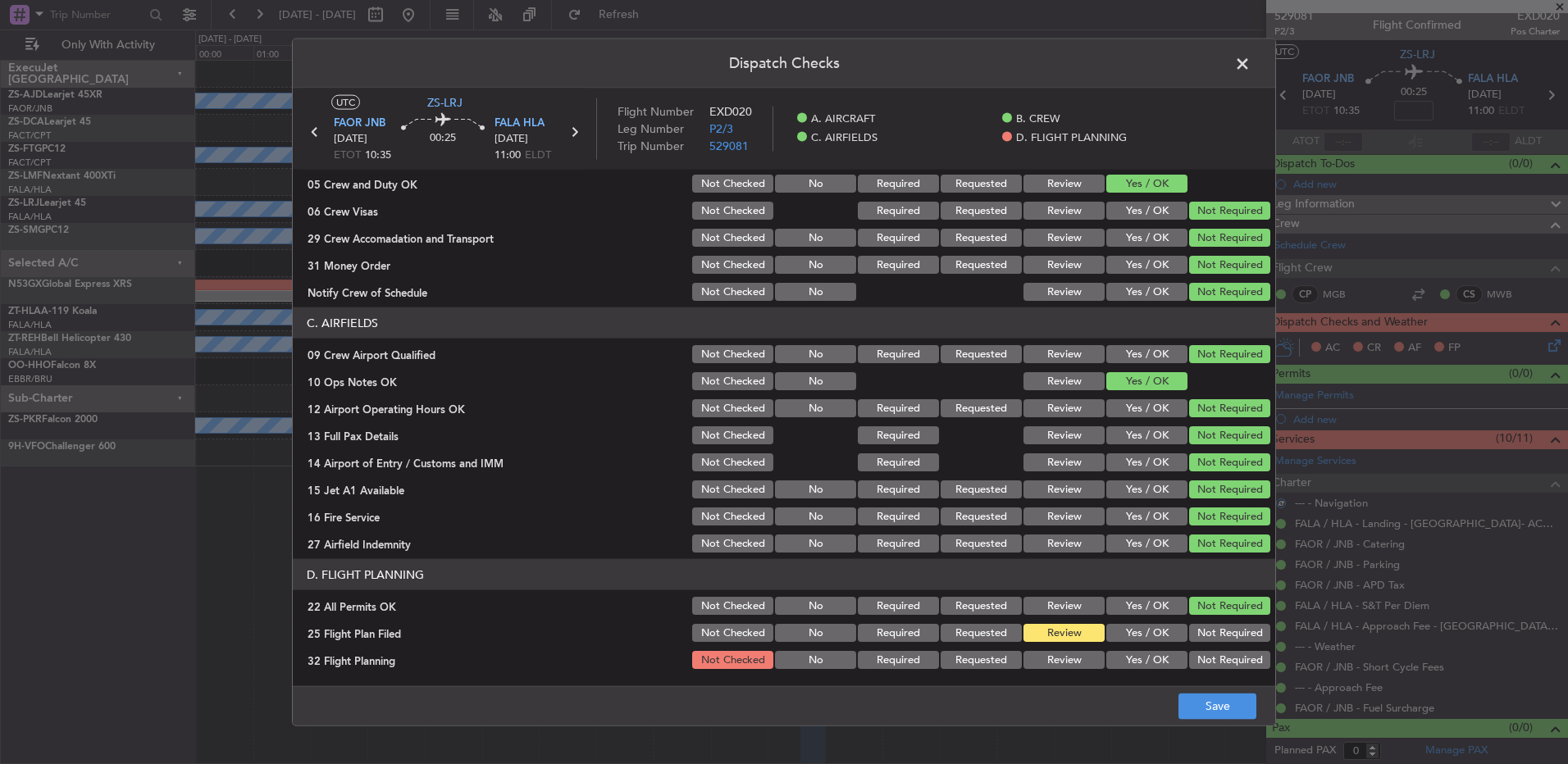
click at [1065, 658] on button "Review" at bounding box center [1064, 659] width 81 height 18
click at [1222, 709] on button "Save" at bounding box center [1217, 706] width 78 height 26
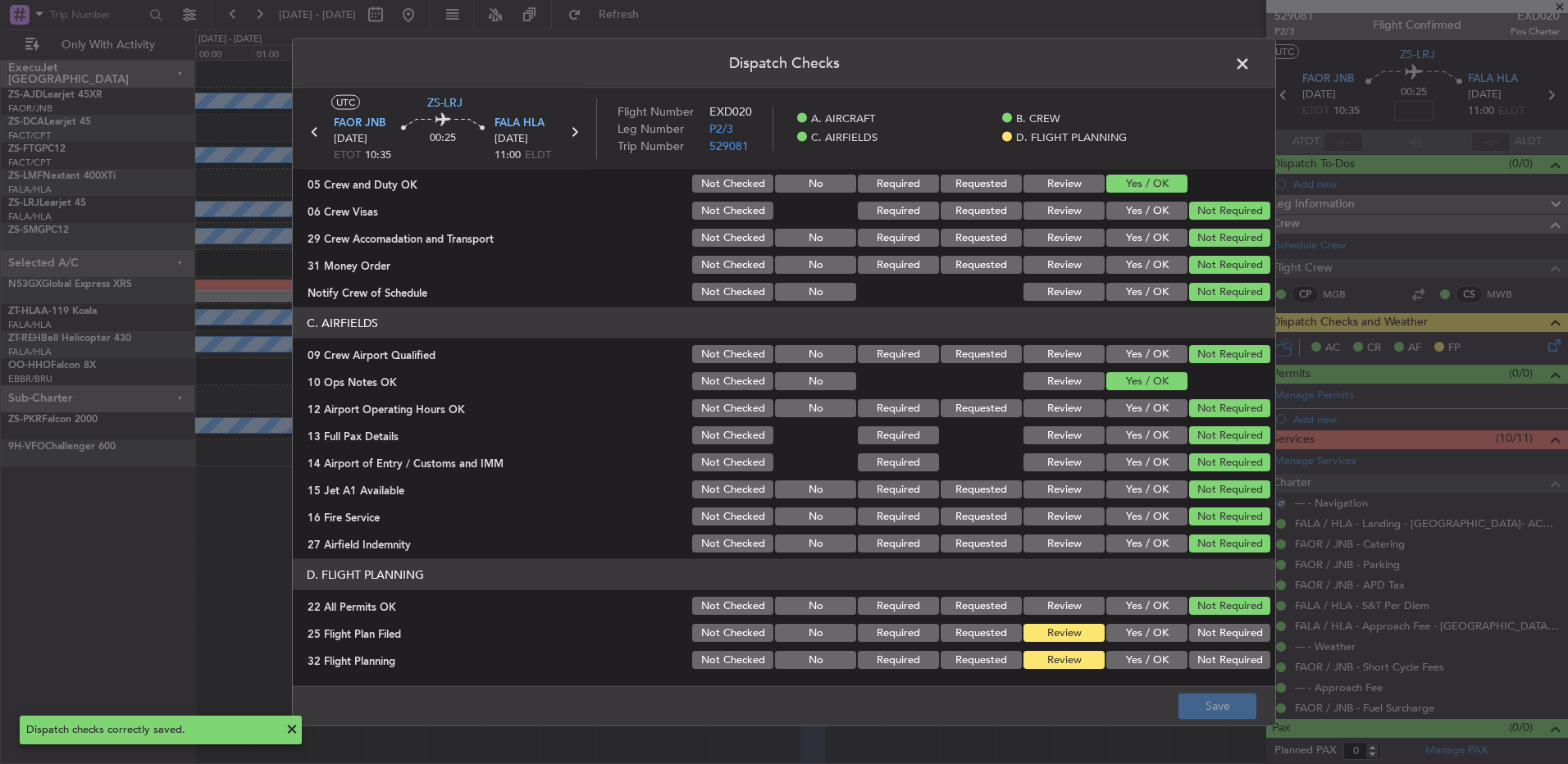
drag, startPoint x: 1129, startPoint y: 621, endPoint x: 1131, endPoint y: 635, distance: 14.1
click at [1129, 623] on div "Yes / OK" at bounding box center [1145, 633] width 83 height 23
click at [1129, 630] on button "Yes / OK" at bounding box center [1147, 632] width 81 height 18
click at [1151, 665] on button "Yes / OK" at bounding box center [1147, 659] width 81 height 18
click at [1188, 710] on button "Save" at bounding box center [1217, 706] width 78 height 26
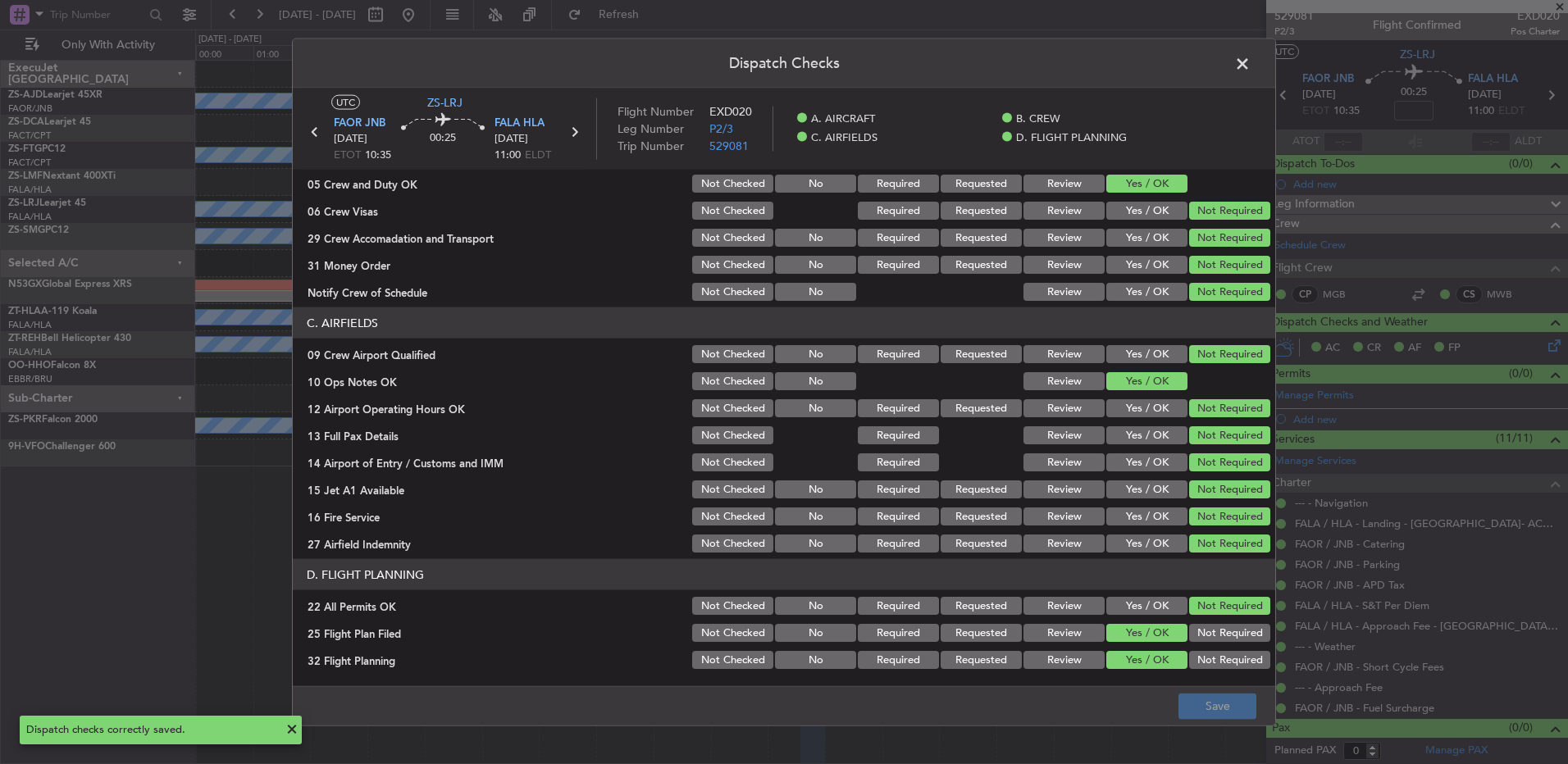
click at [1251, 59] on span at bounding box center [1251, 67] width 0 height 33
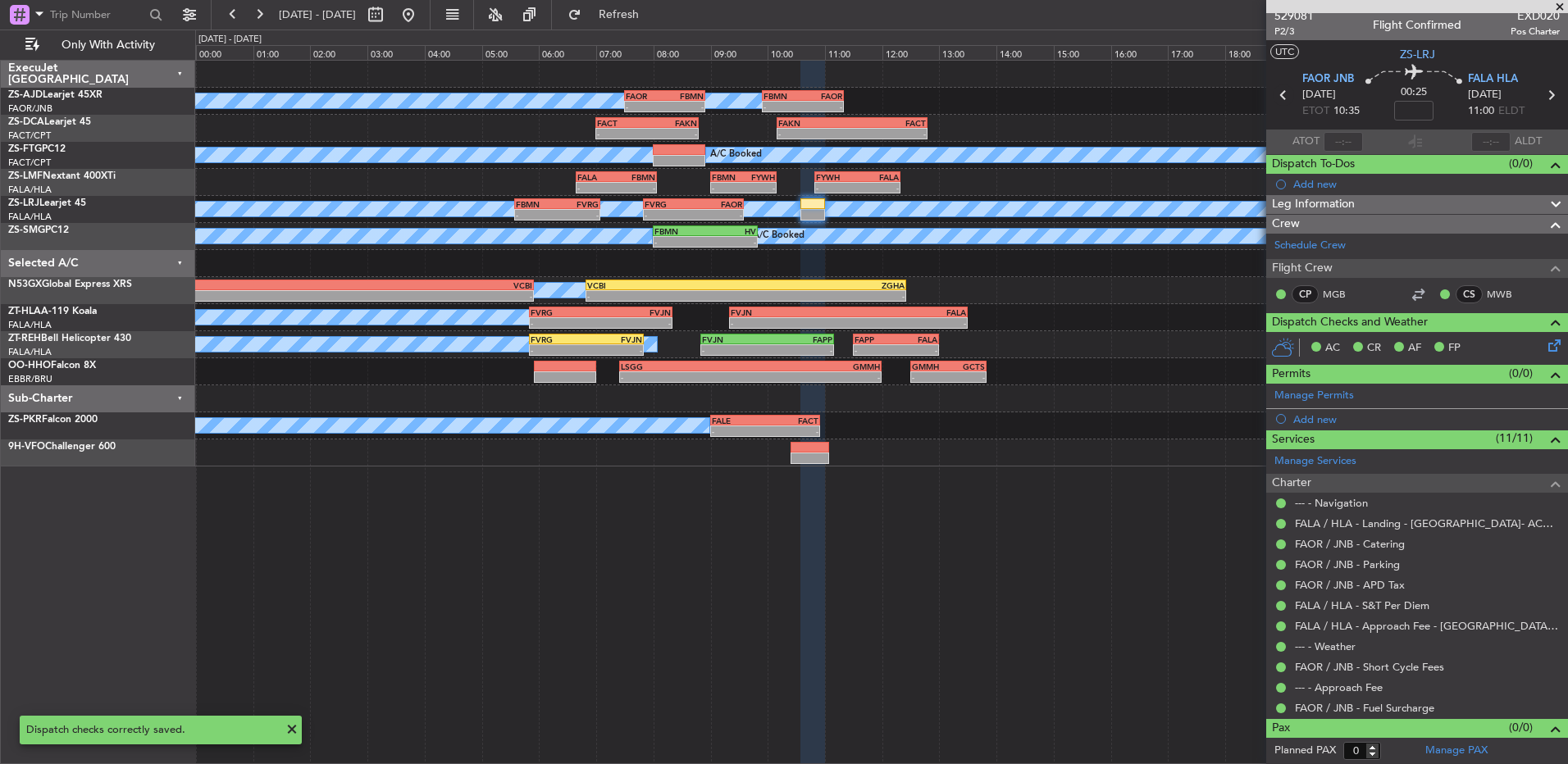
click at [1282, 101] on icon at bounding box center [1284, 94] width 22 height 22
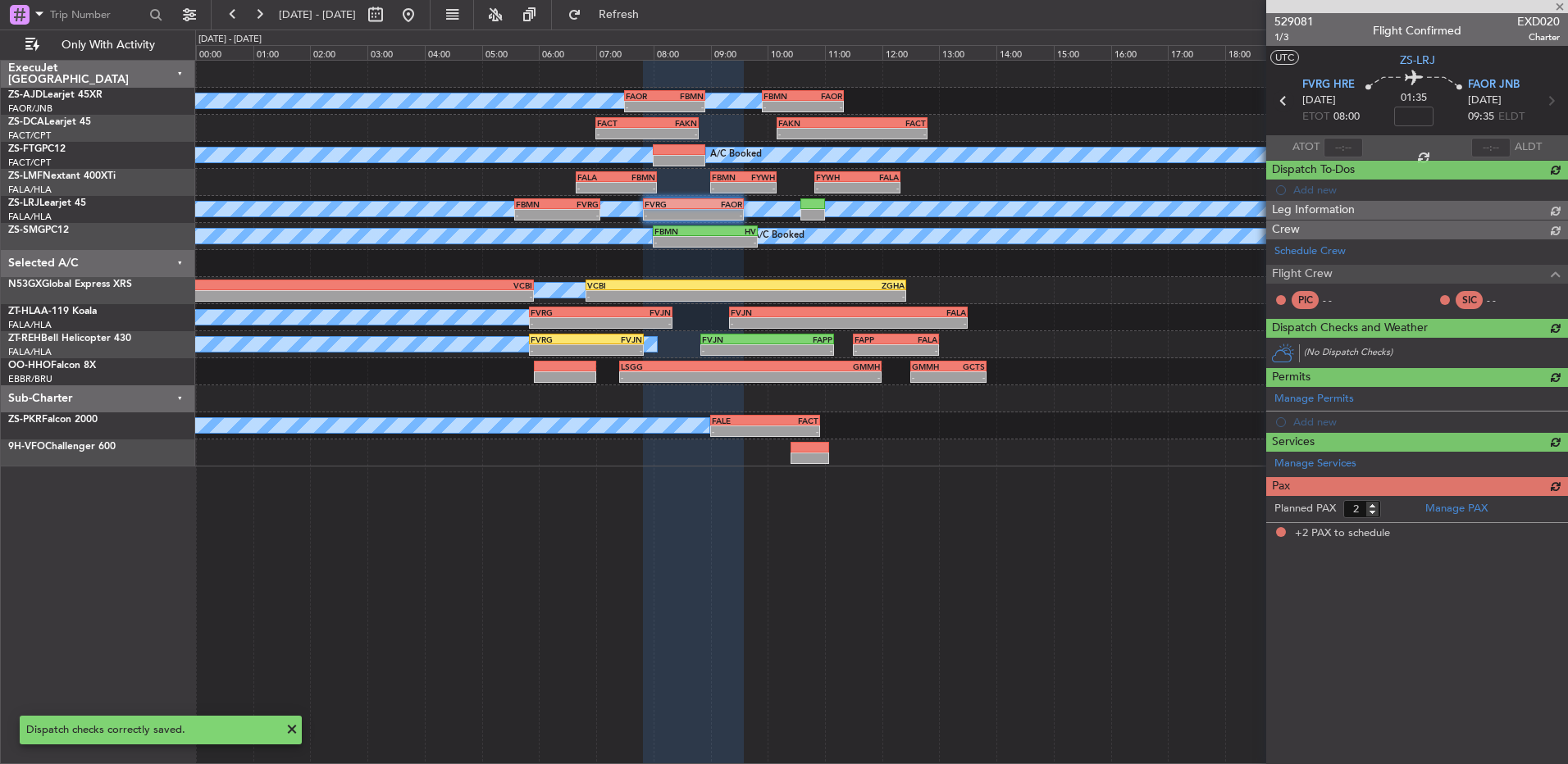
scroll to position [0, 0]
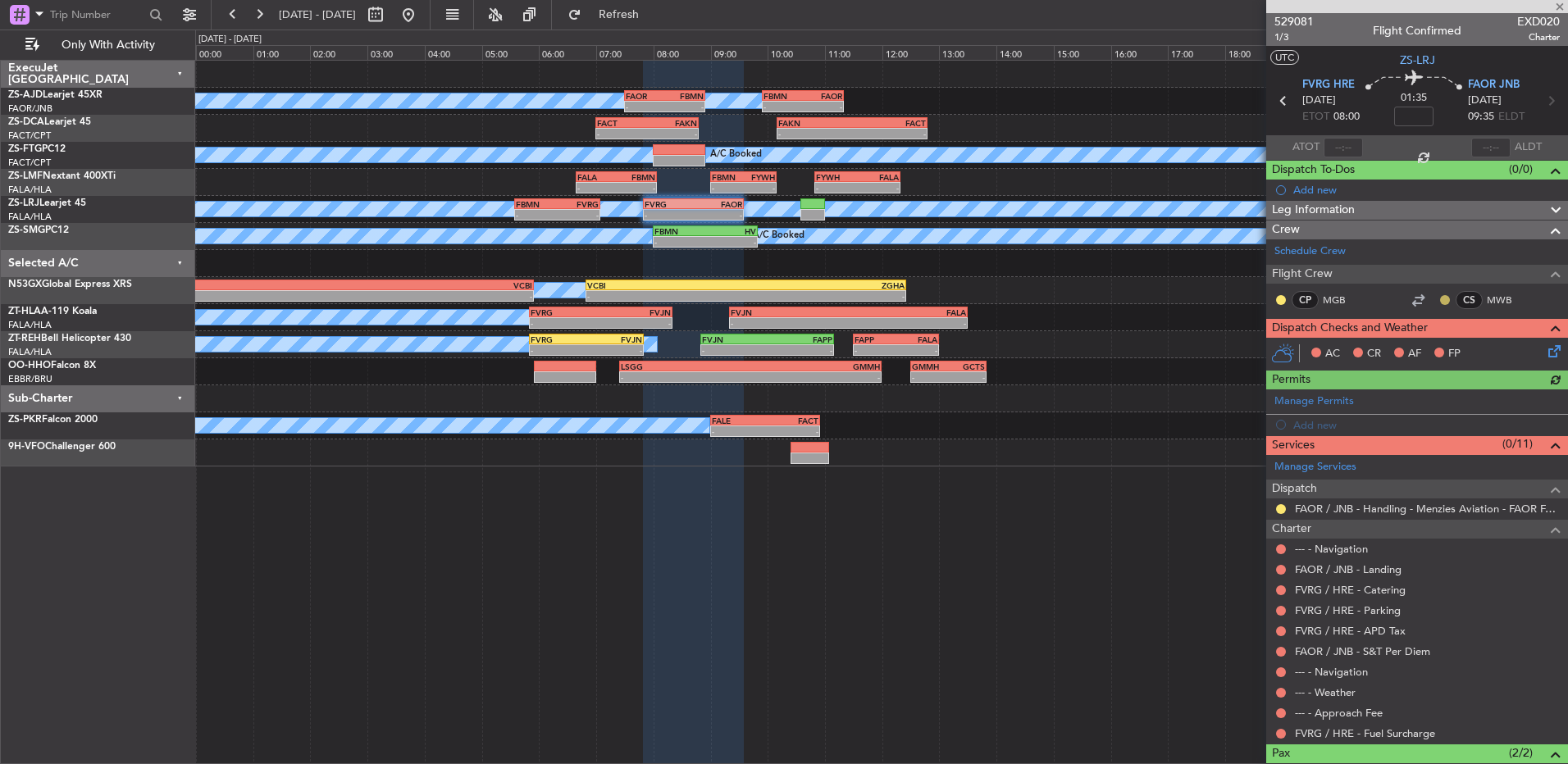
click at [1441, 297] on button at bounding box center [1445, 300] width 10 height 10
click at [1423, 349] on span "Acknowledged" at bounding box center [1437, 348] width 72 height 17
click at [1284, 298] on button at bounding box center [1281, 300] width 10 height 10
click at [1271, 347] on span "Acknowledged" at bounding box center [1285, 348] width 72 height 17
click at [1281, 734] on button at bounding box center [1281, 733] width 10 height 10
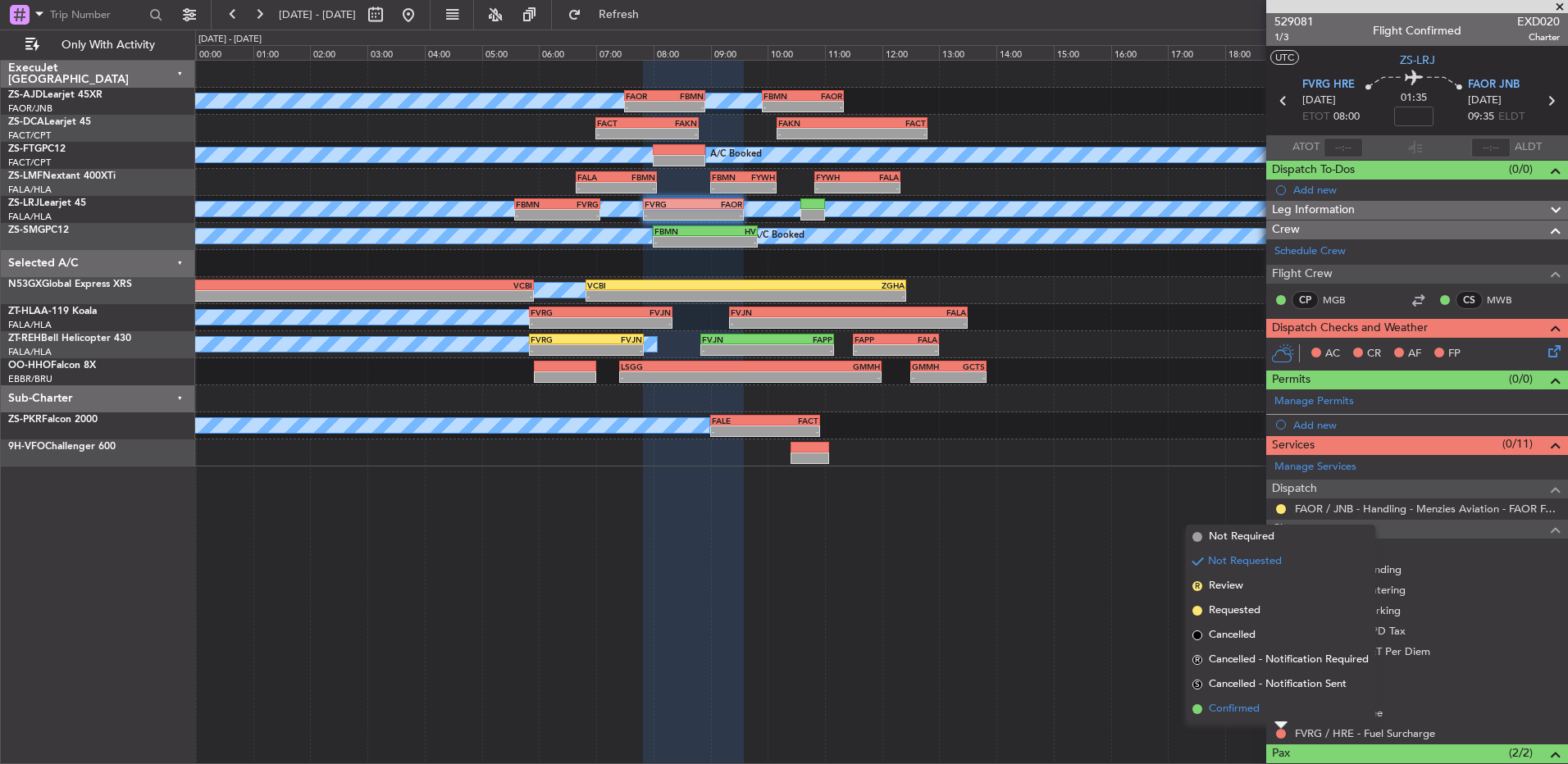
click at [1270, 709] on li "Confirmed" at bounding box center [1281, 709] width 190 height 24
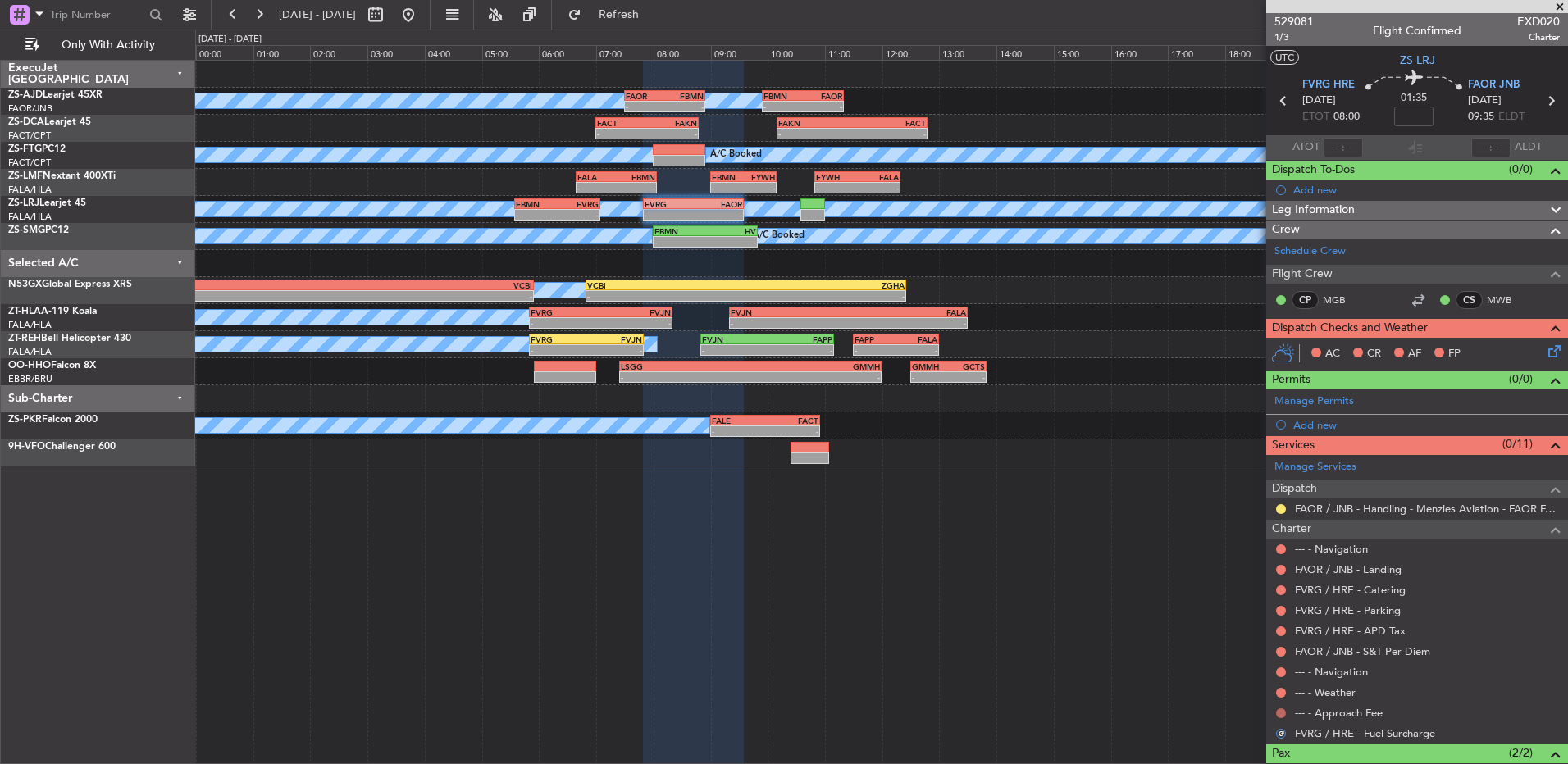
click at [1281, 713] on button at bounding box center [1281, 714] width 10 height 10
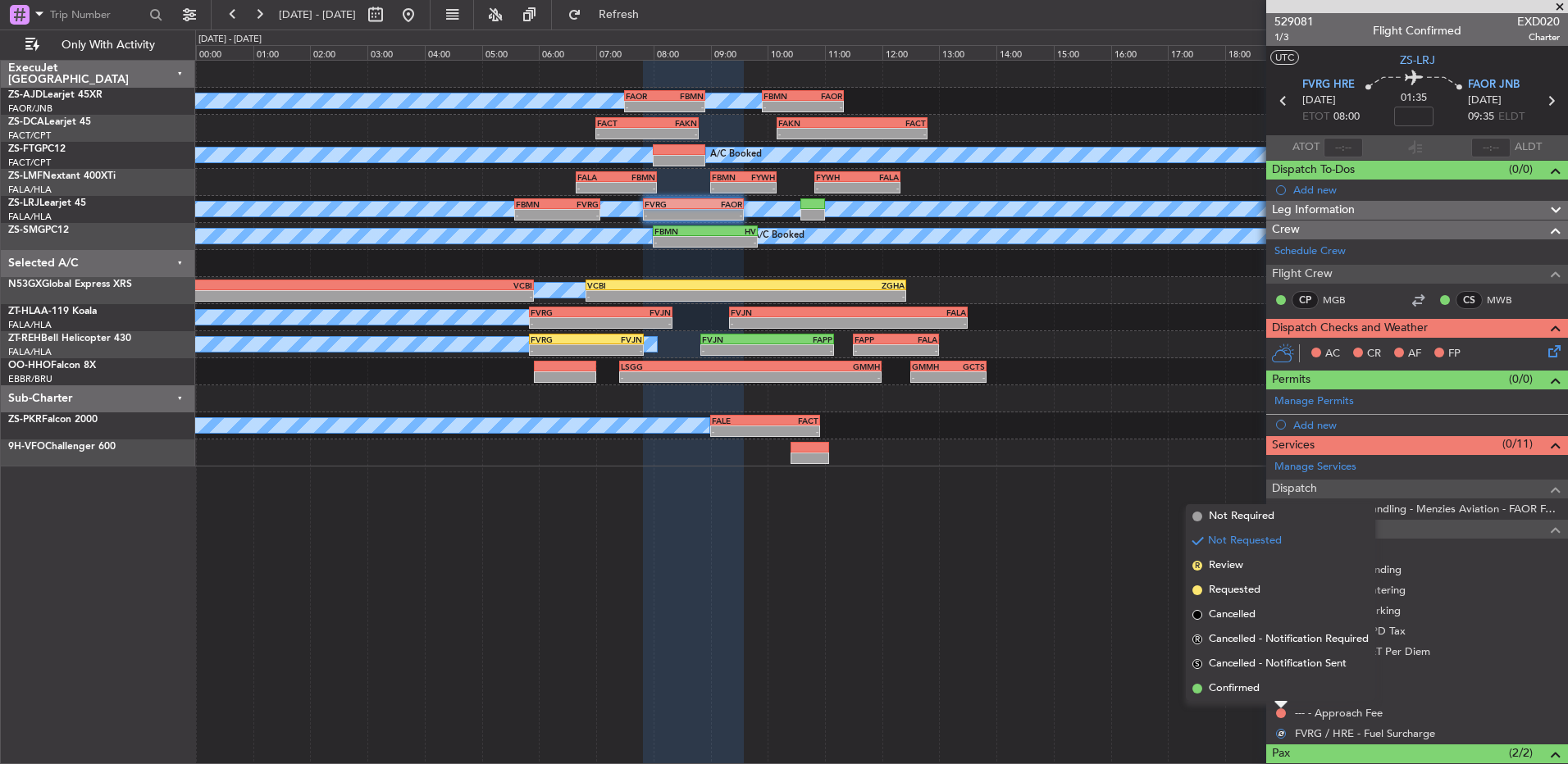
click at [1277, 691] on mat-tooltip-component "Not Requested" at bounding box center [1281, 685] width 93 height 43
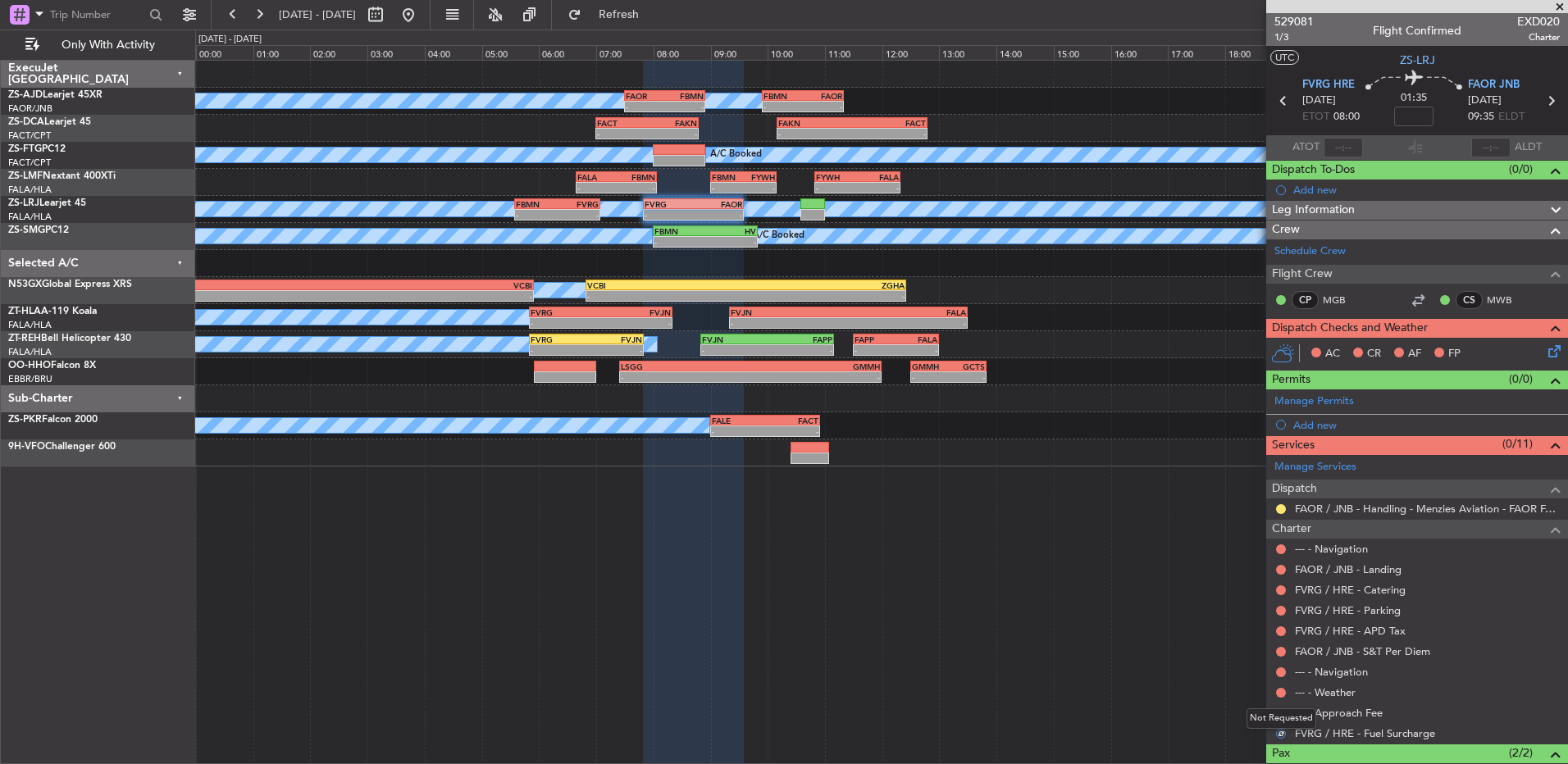
click at [1278, 711] on div "Not Requested" at bounding box center [1282, 719] width 70 height 21
click at [1276, 715] on button at bounding box center [1281, 714] width 10 height 10
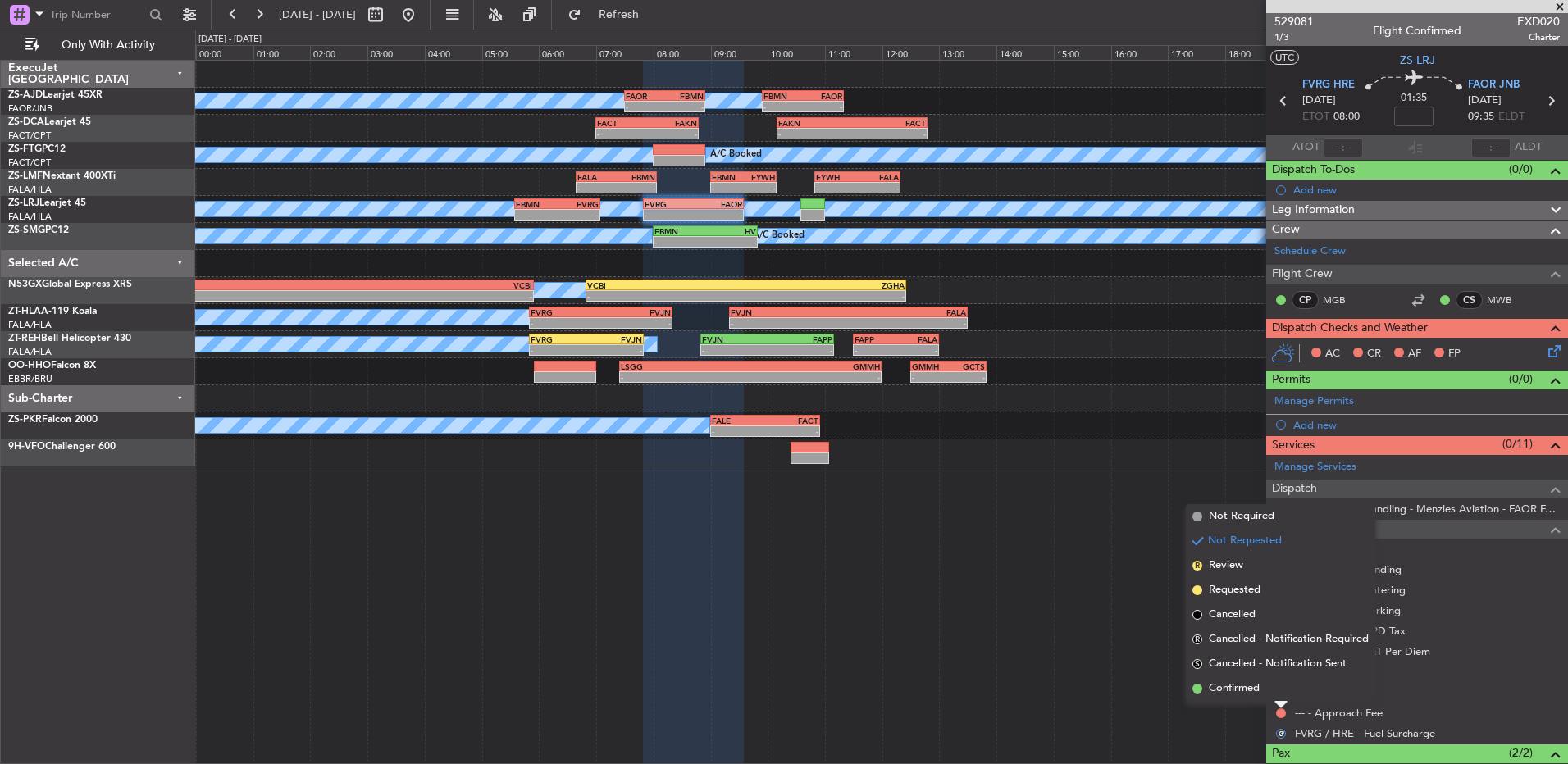
click at [1262, 686] on li "Confirmed" at bounding box center [1281, 688] width 190 height 24
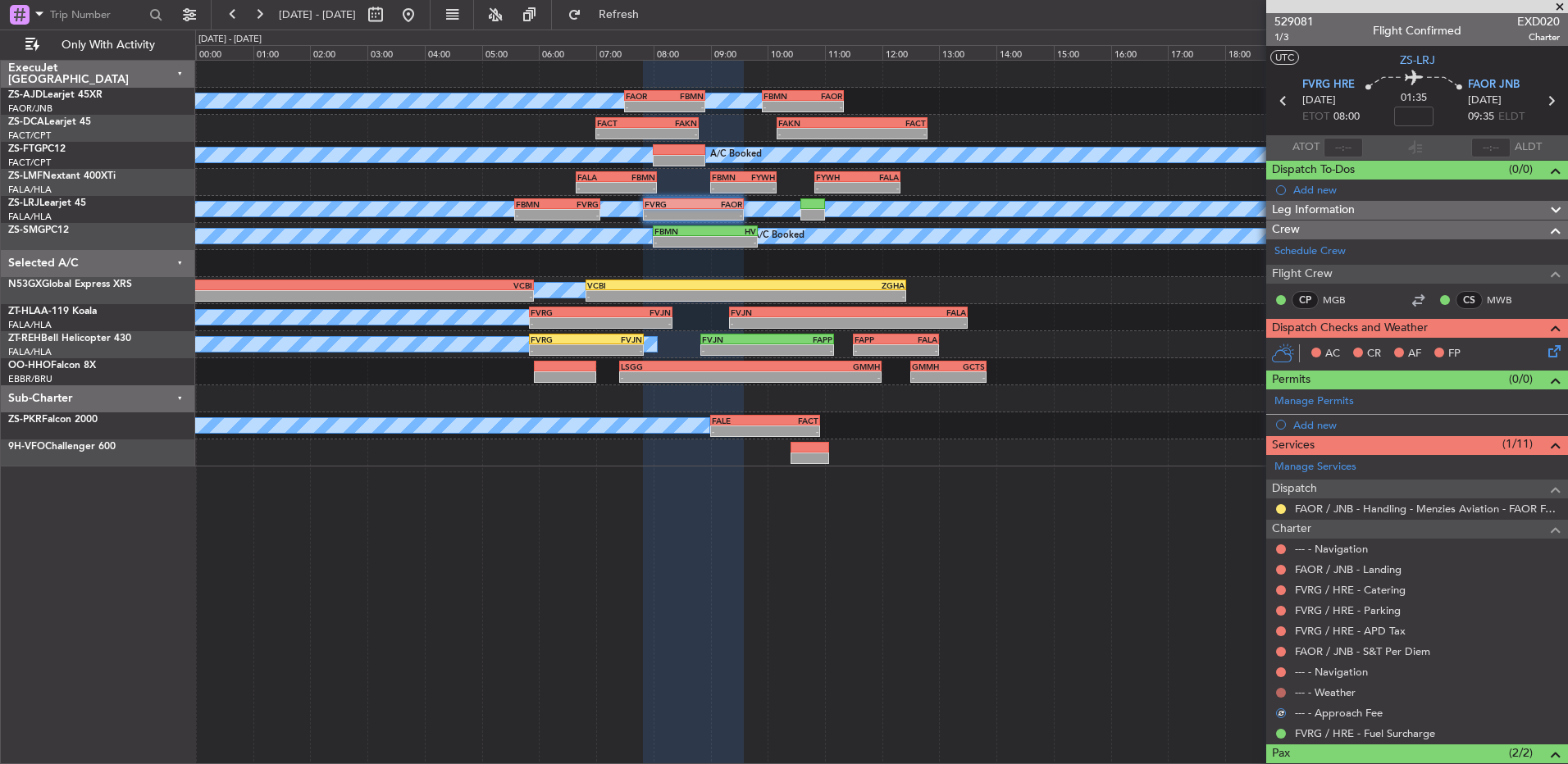
click at [1278, 690] on button at bounding box center [1281, 693] width 10 height 10
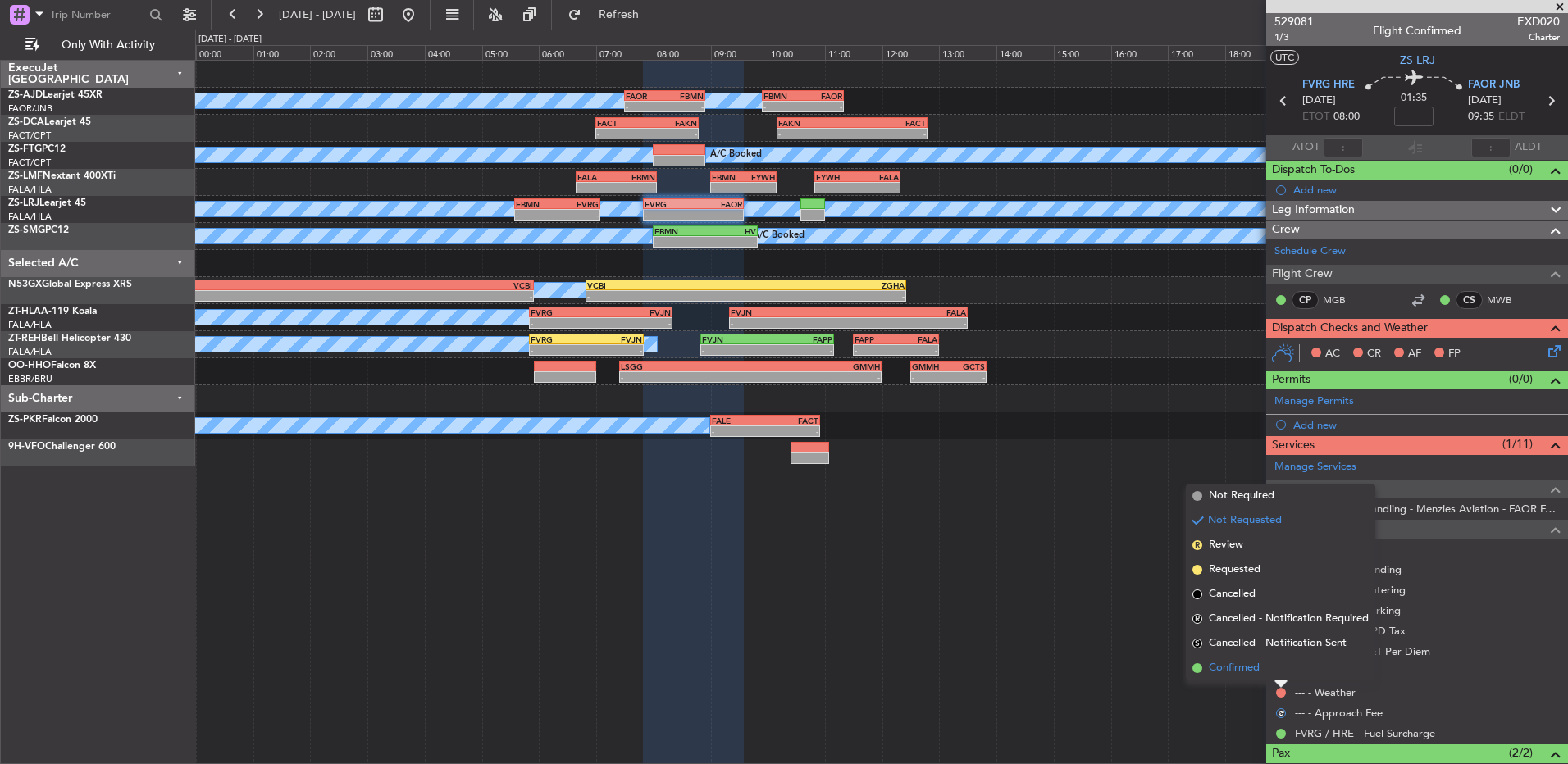
click at [1274, 675] on li "Confirmed" at bounding box center [1281, 668] width 190 height 24
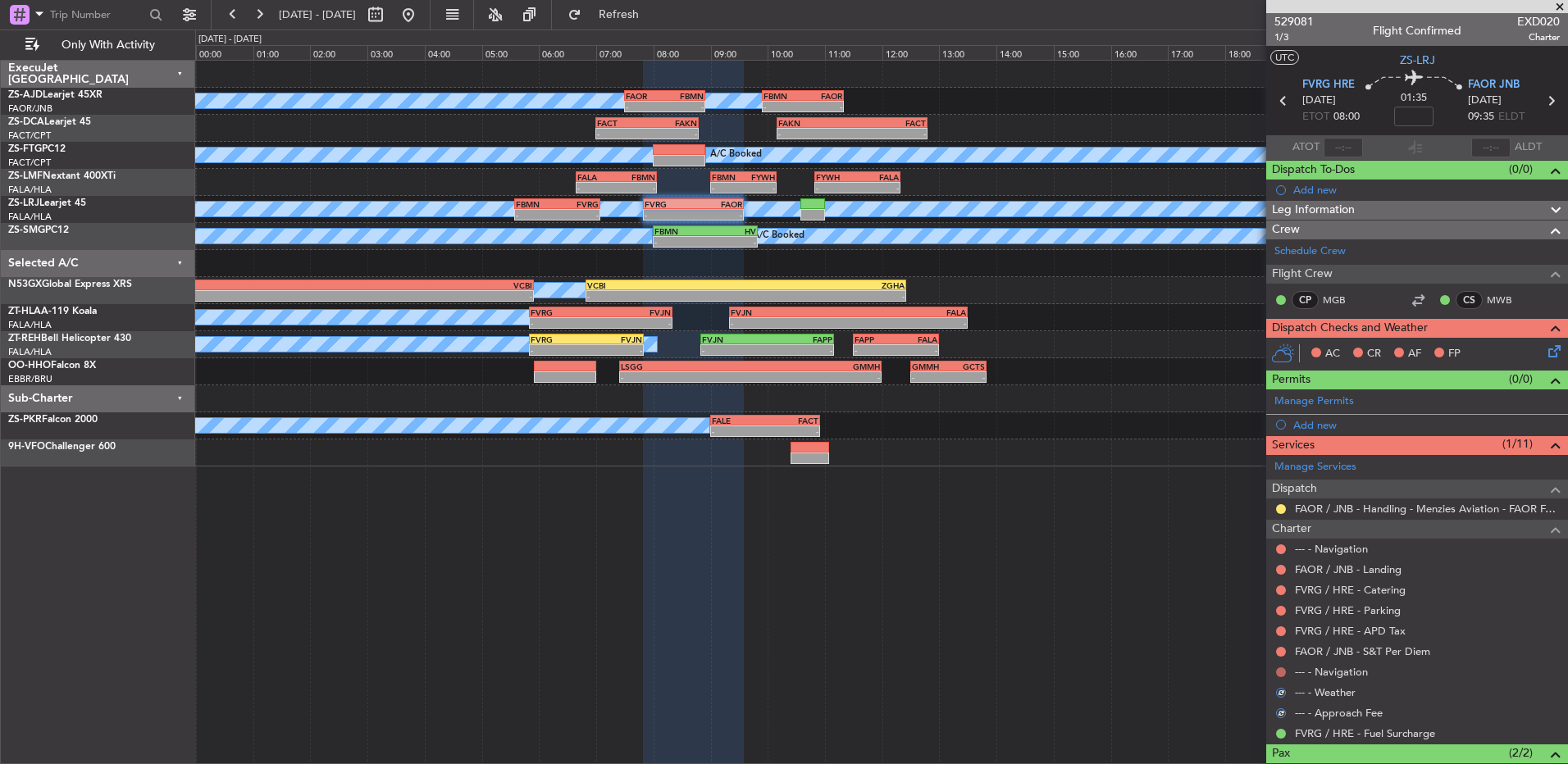
drag, startPoint x: 1281, startPoint y: 675, endPoint x: 1279, endPoint y: 668, distance: 7.3
click at [1279, 667] on div "--- - Navigation" at bounding box center [1417, 672] width 302 height 21
click at [1279, 674] on button at bounding box center [1281, 672] width 10 height 10
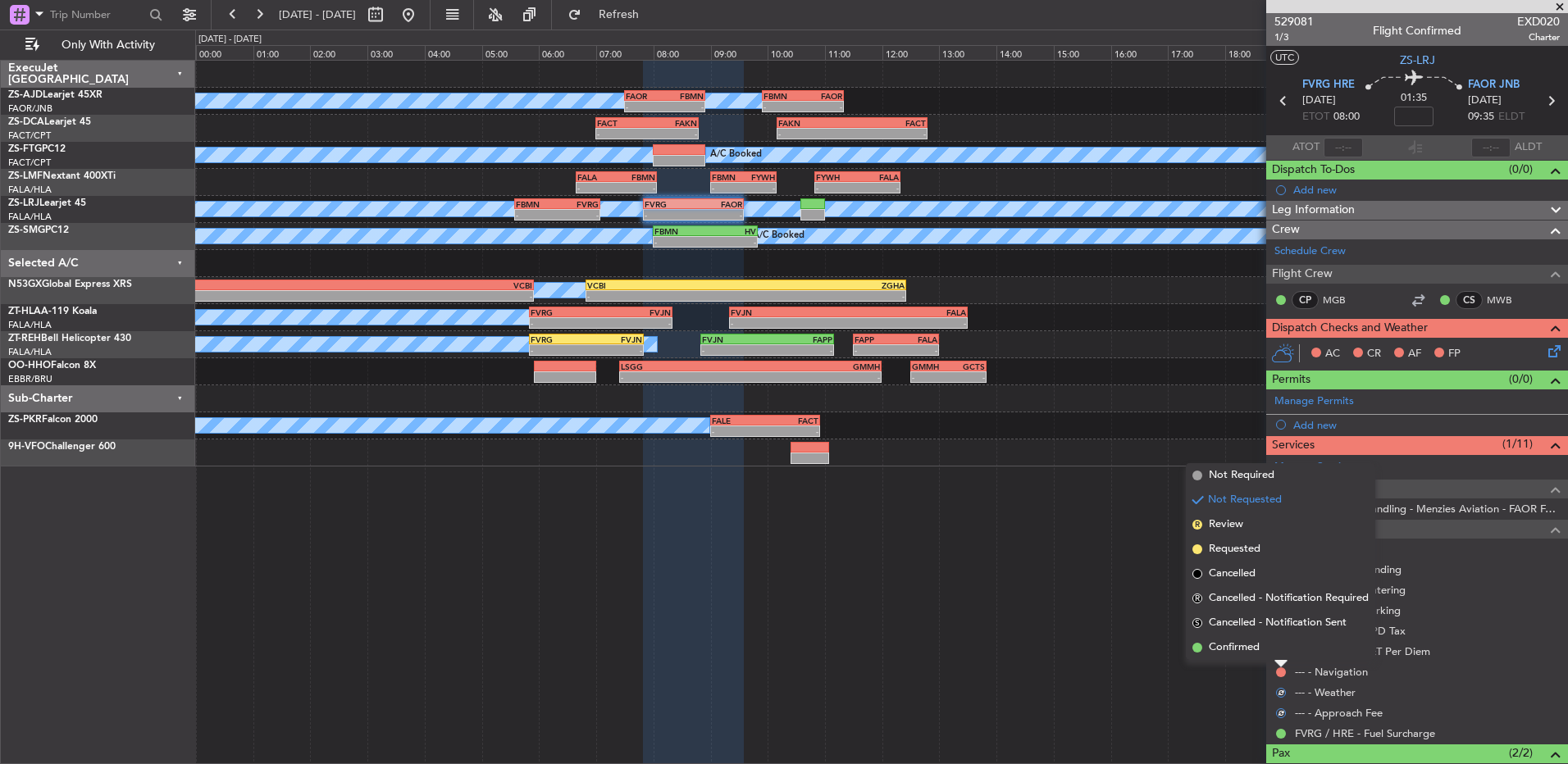
click at [1275, 655] on li "Confirmed" at bounding box center [1281, 648] width 190 height 24
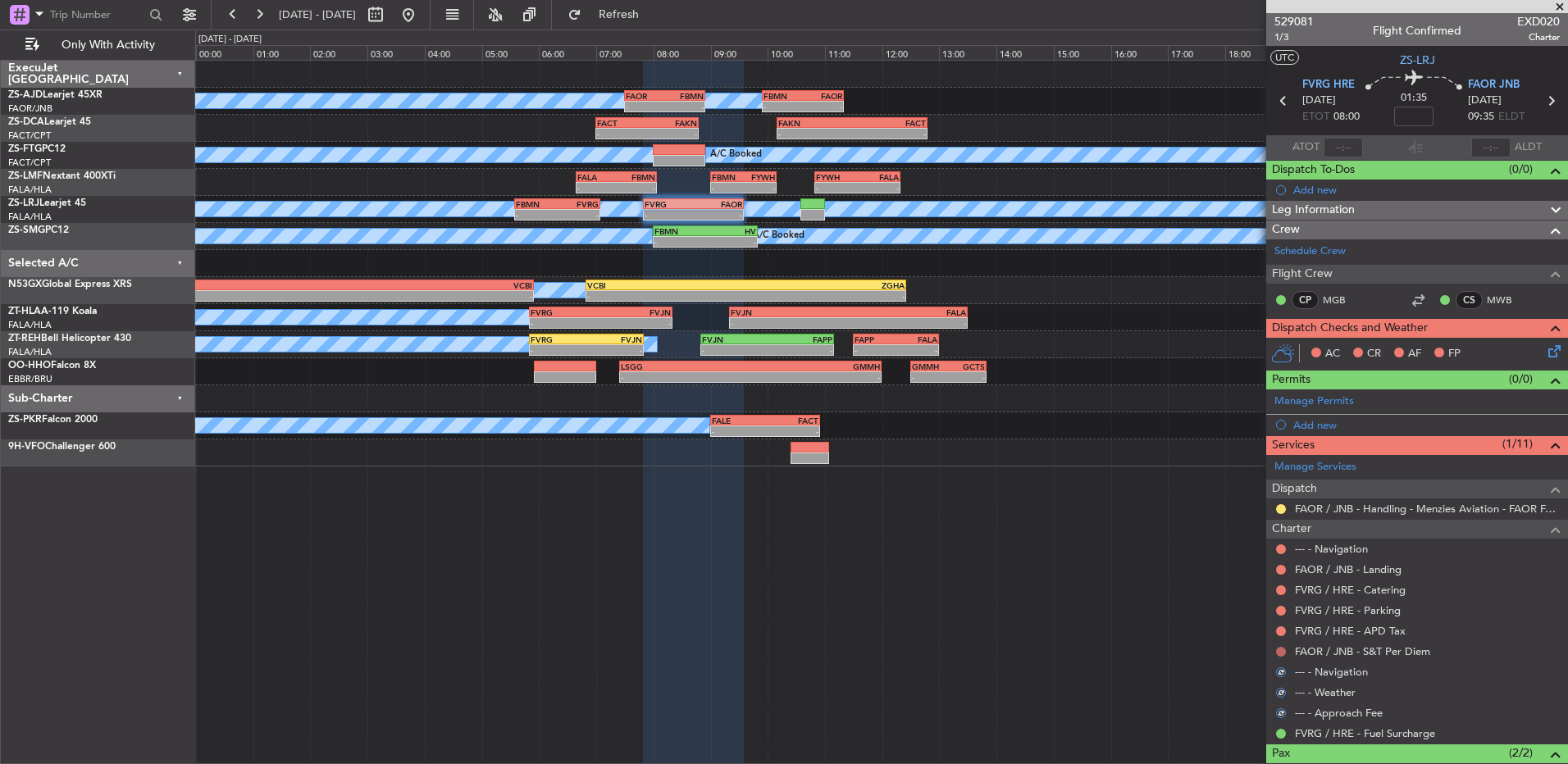
click at [1278, 655] on button at bounding box center [1281, 652] width 10 height 10
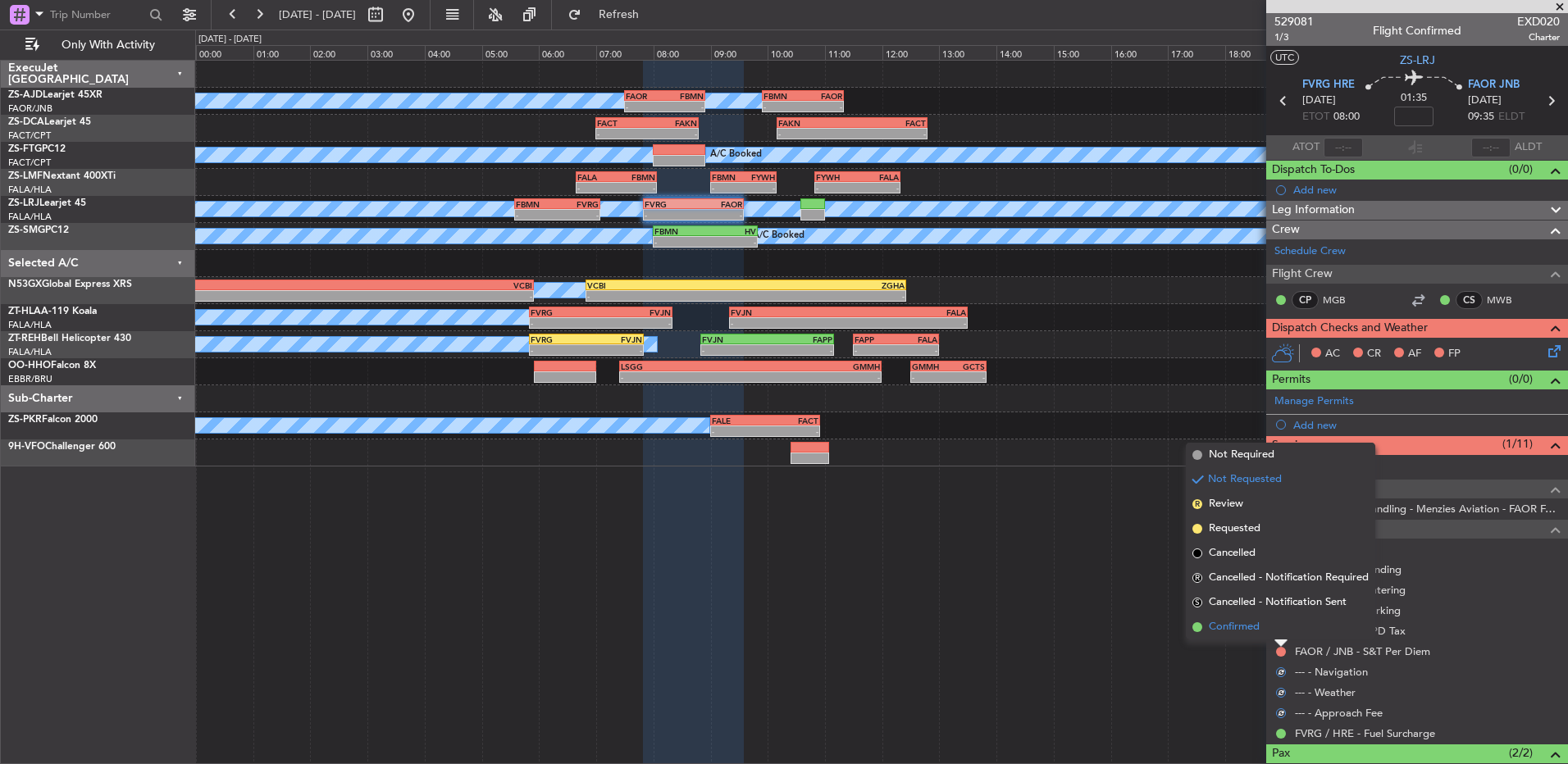
click at [1283, 637] on li "Confirmed" at bounding box center [1281, 627] width 190 height 24
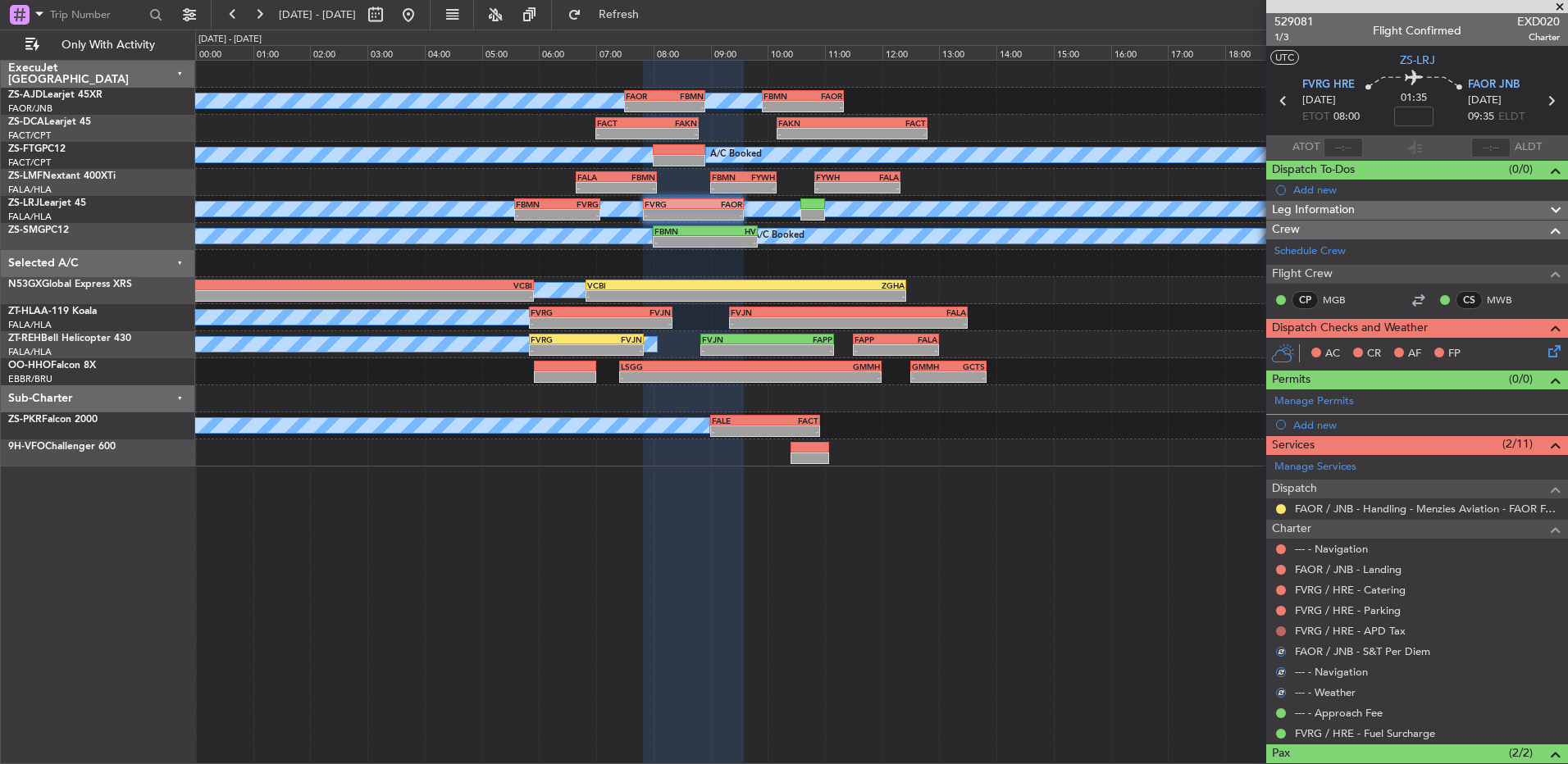
click at [1284, 630] on button at bounding box center [1281, 631] width 10 height 10
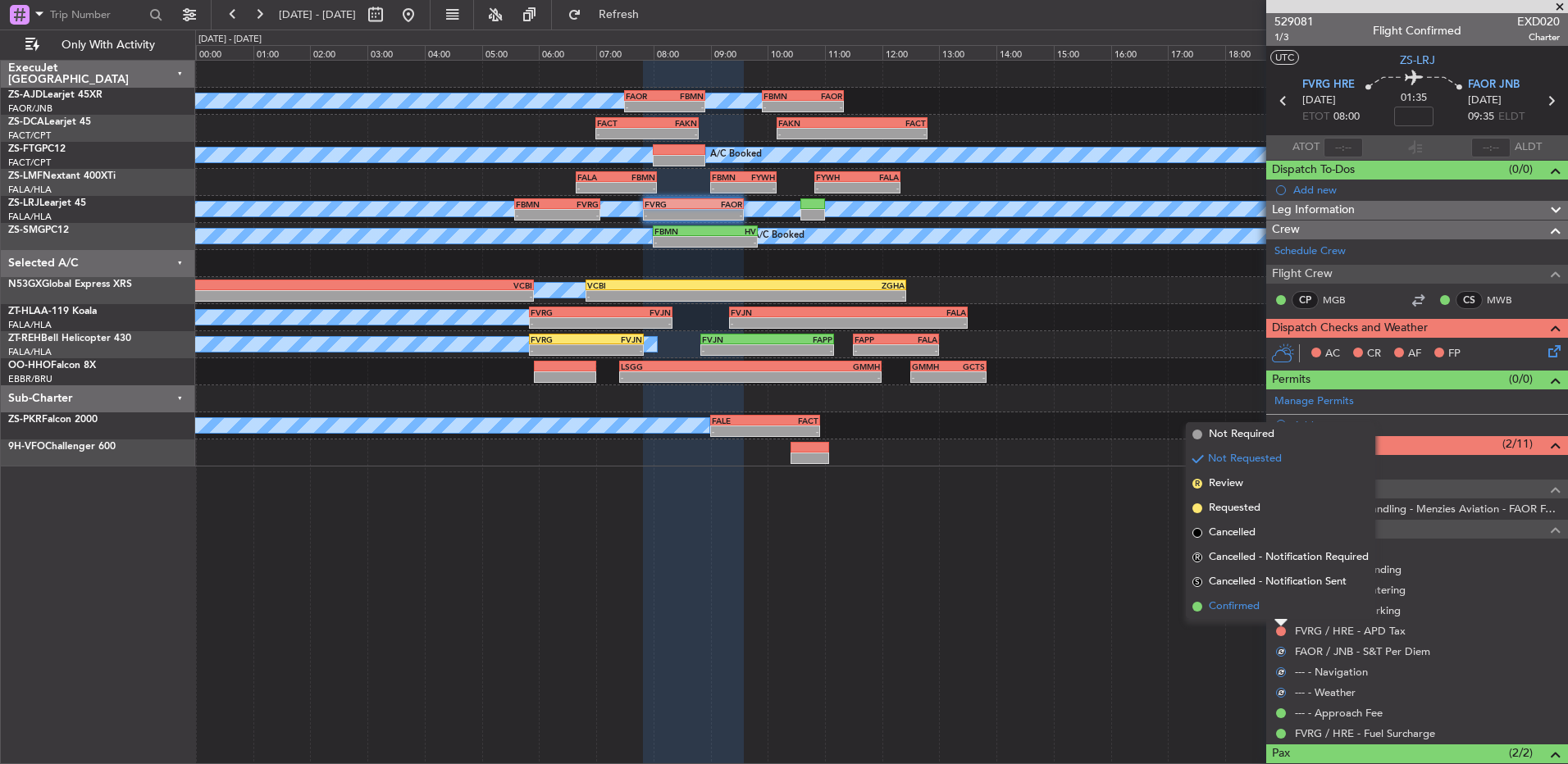
click at [1282, 618] on li "Confirmed" at bounding box center [1281, 607] width 190 height 24
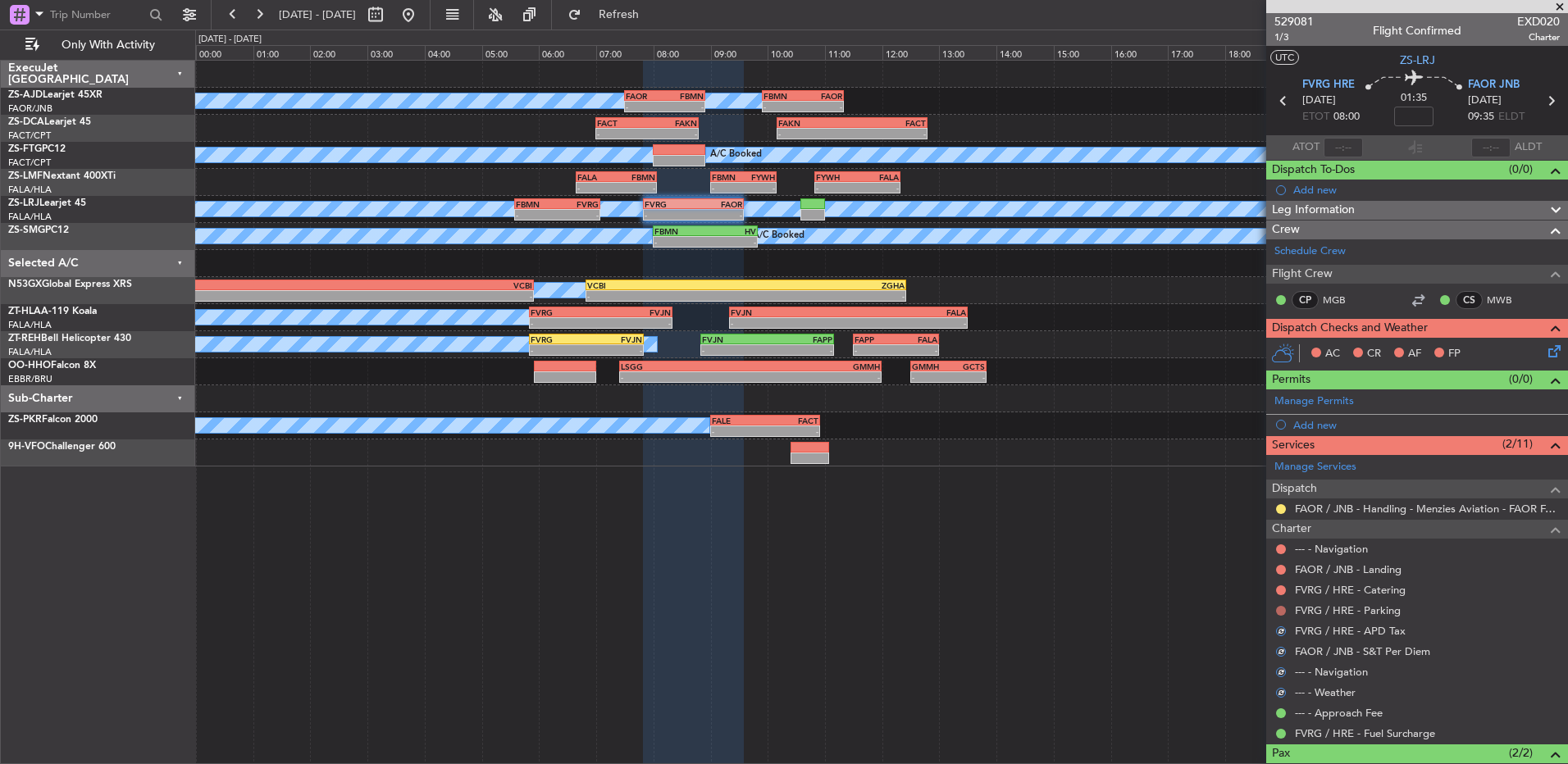
click at [1282, 609] on button at bounding box center [1281, 611] width 10 height 10
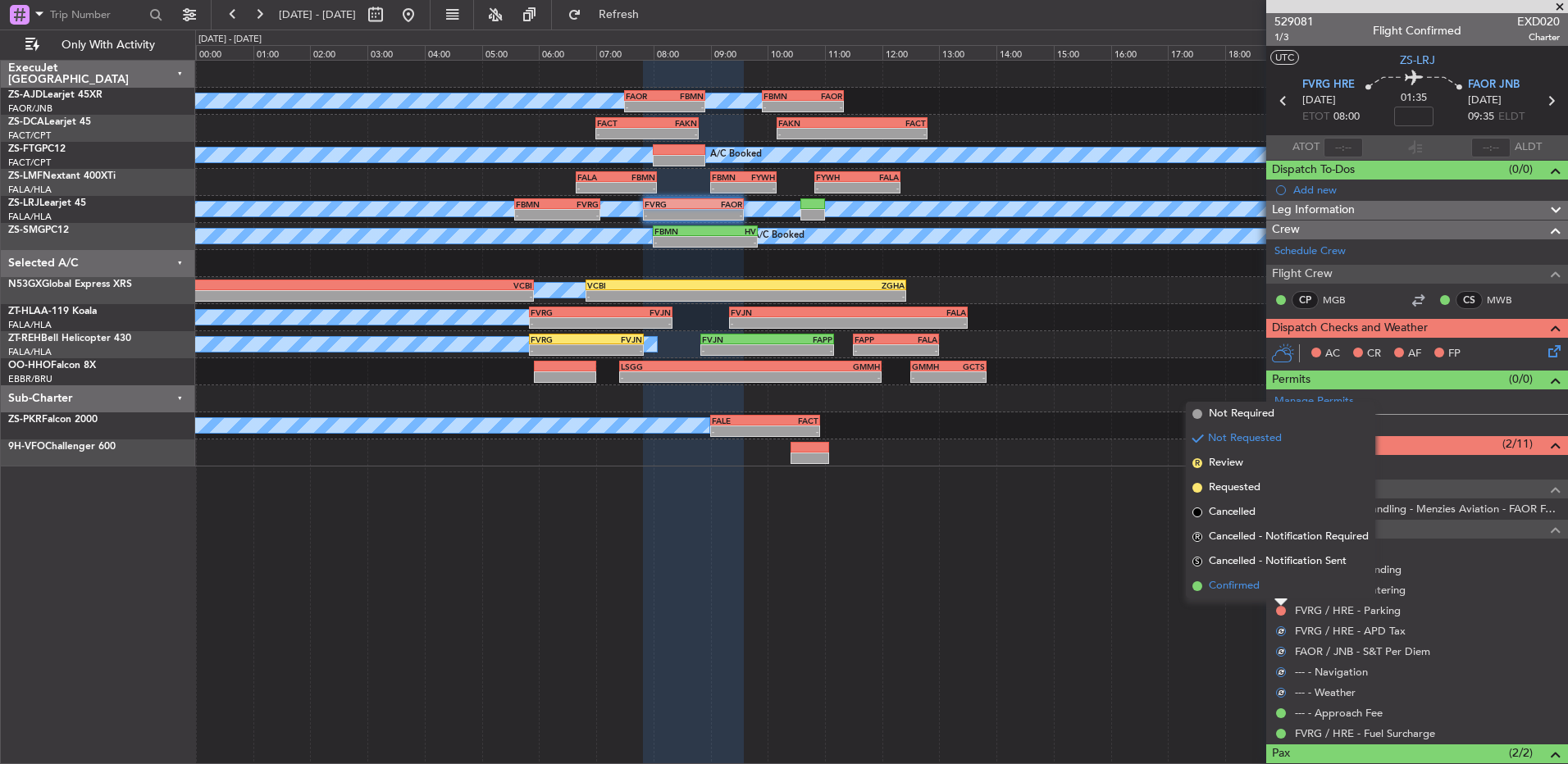
click at [1282, 594] on li "Confirmed" at bounding box center [1281, 586] width 190 height 24
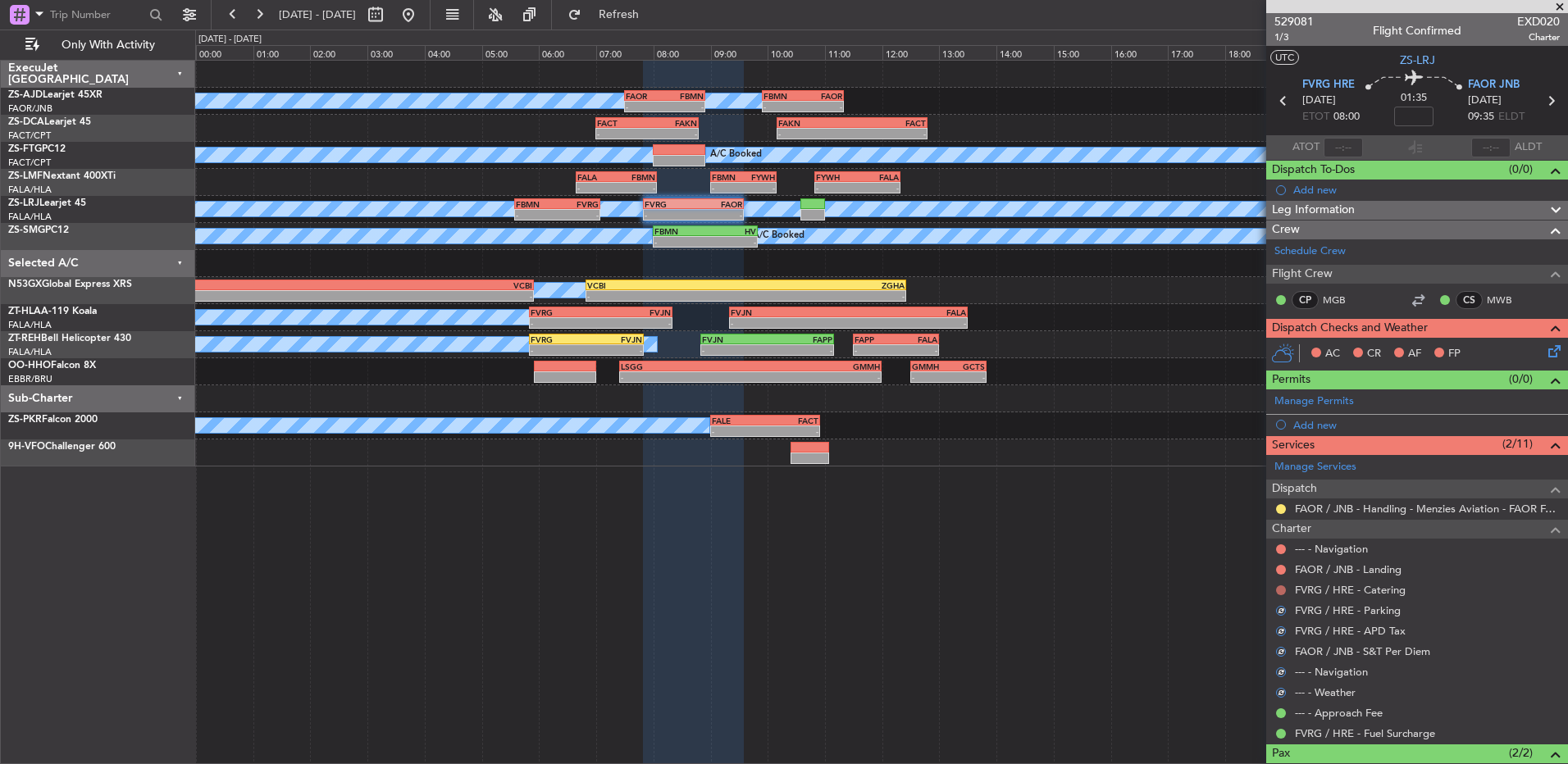
click at [1281, 585] on button at bounding box center [1281, 590] width 10 height 10
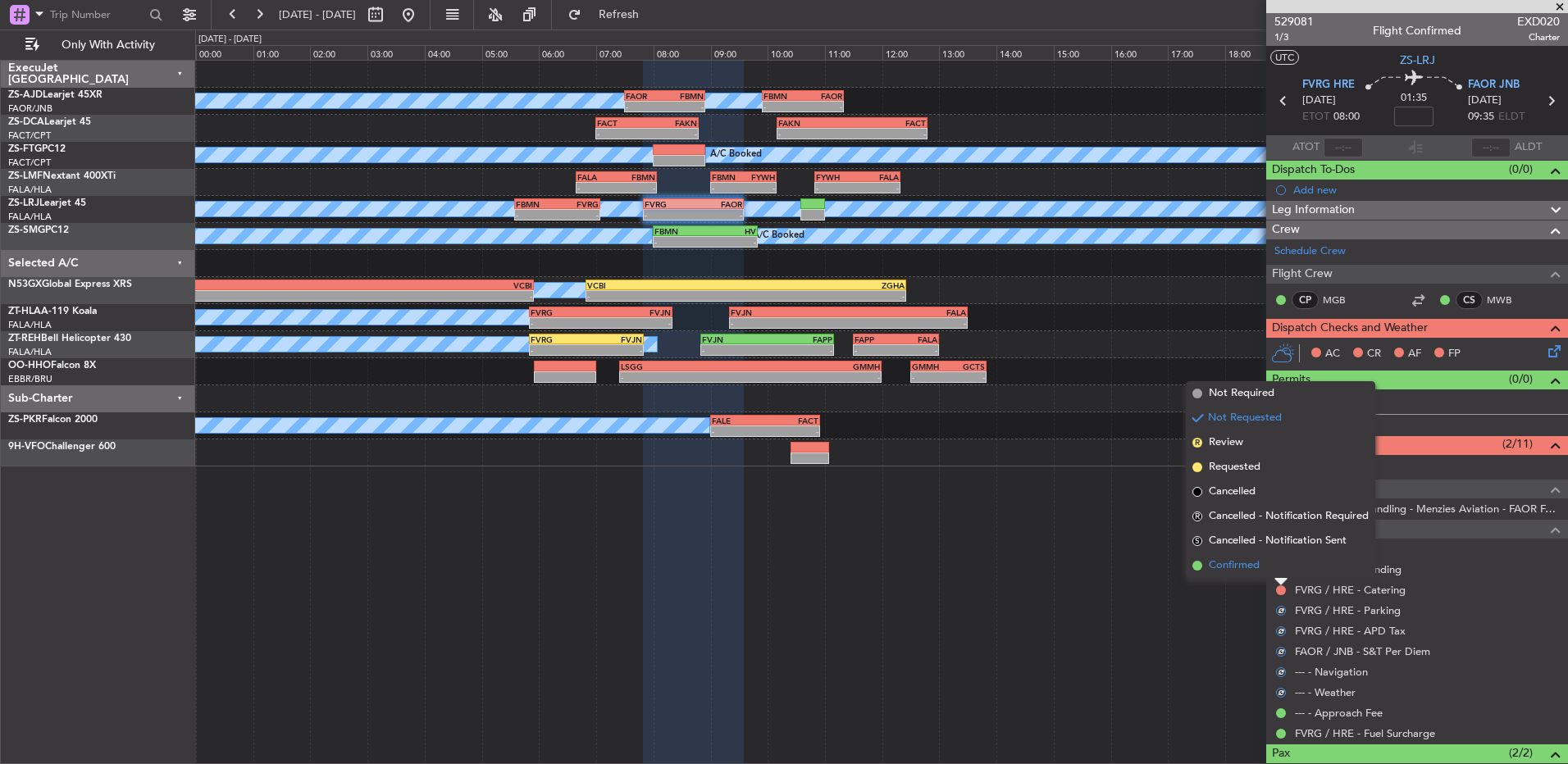
click at [1279, 569] on li "Confirmed" at bounding box center [1281, 566] width 190 height 24
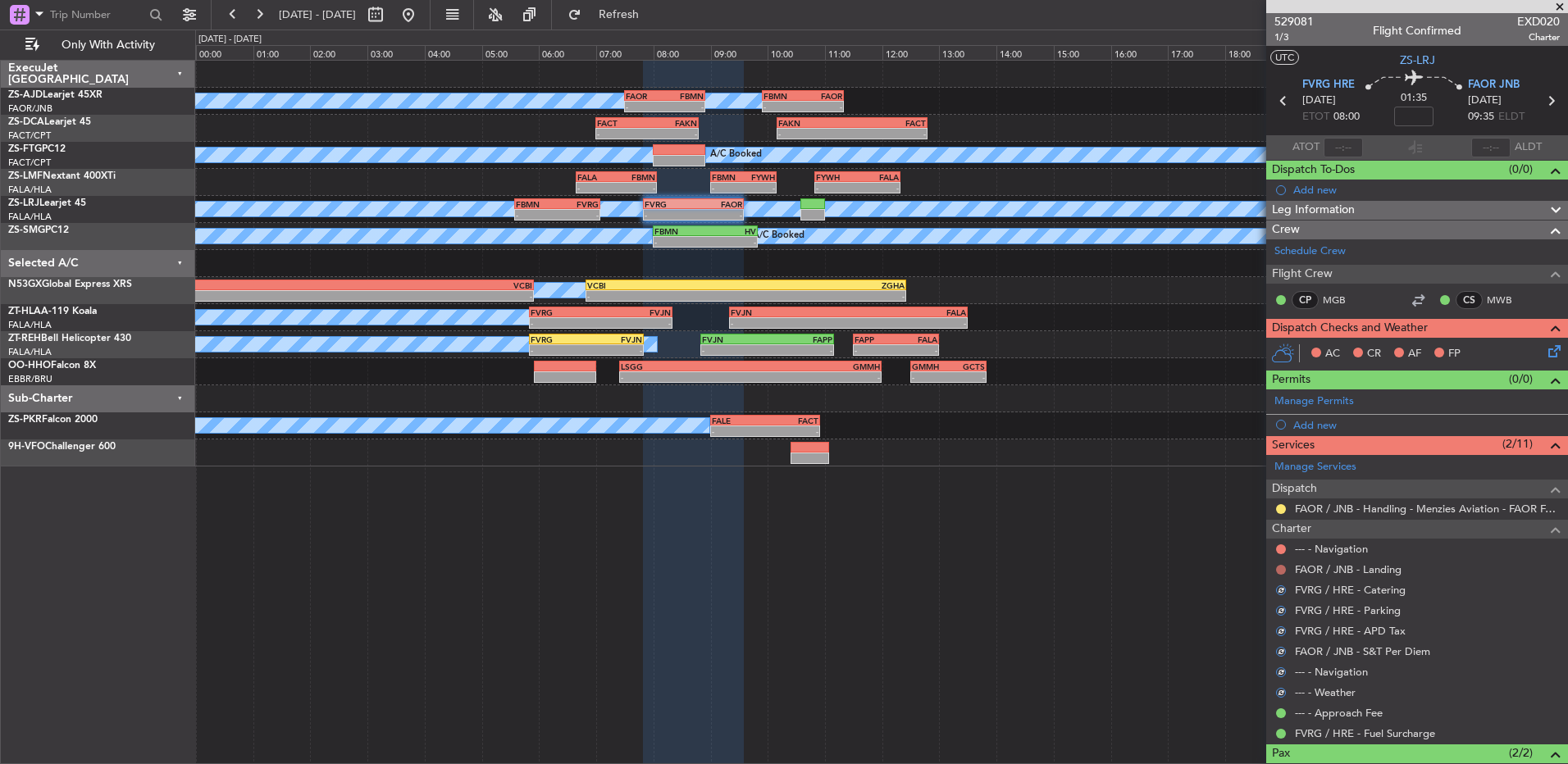
click at [1279, 569] on button at bounding box center [1281, 569] width 10 height 10
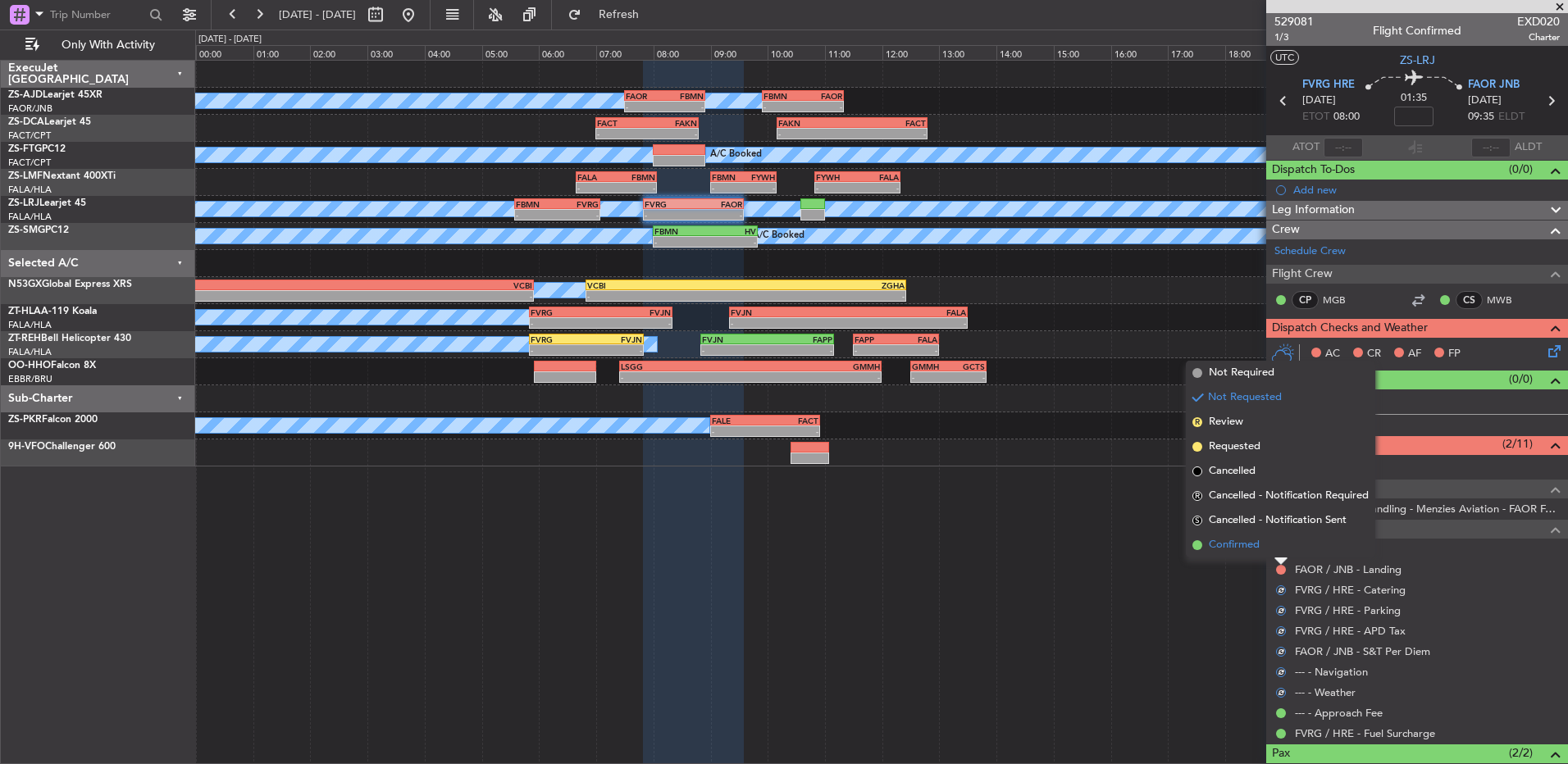
click at [1279, 545] on li "Confirmed" at bounding box center [1281, 545] width 190 height 24
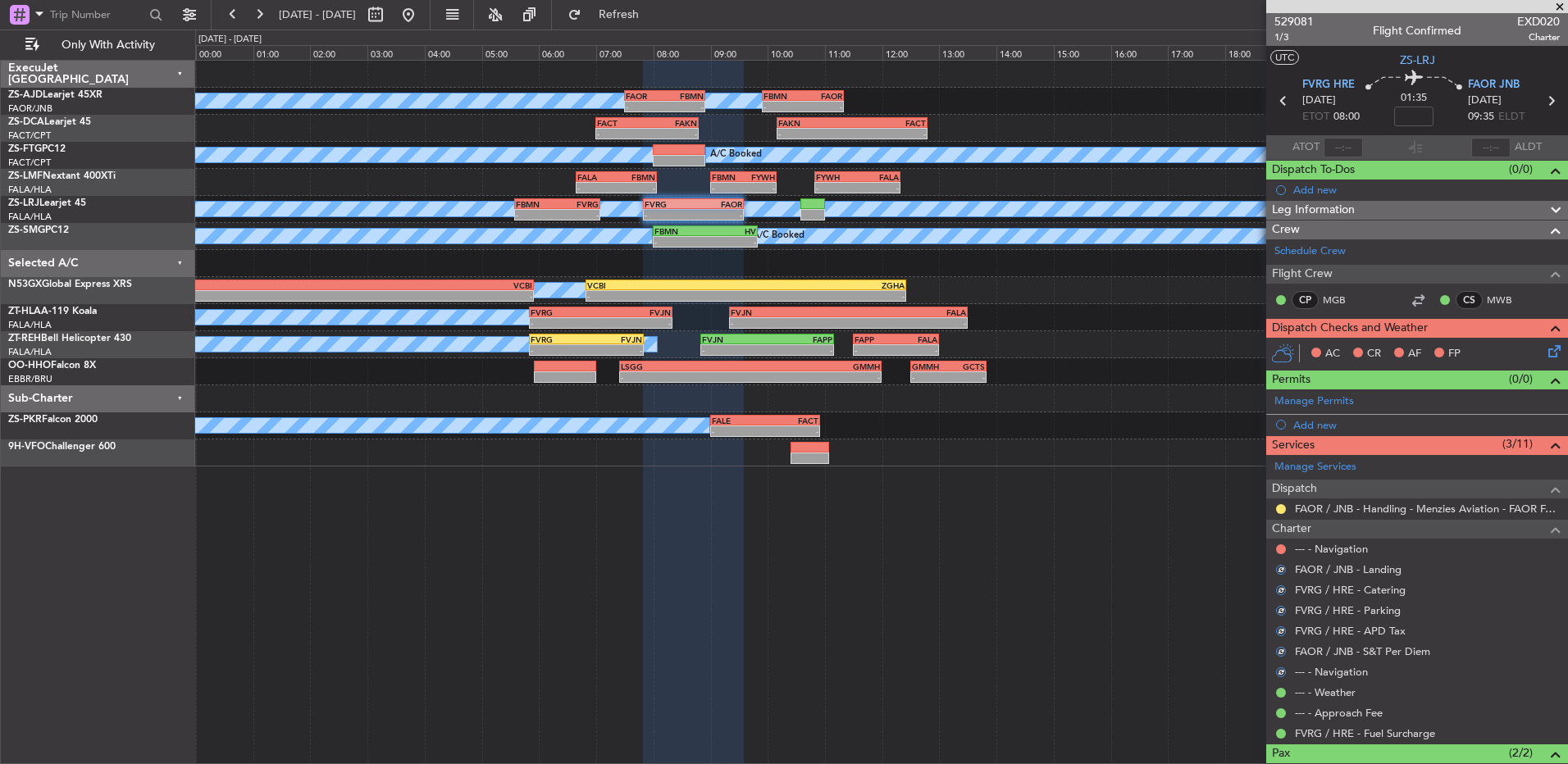
click at [1279, 545] on button at bounding box center [1281, 549] width 10 height 10
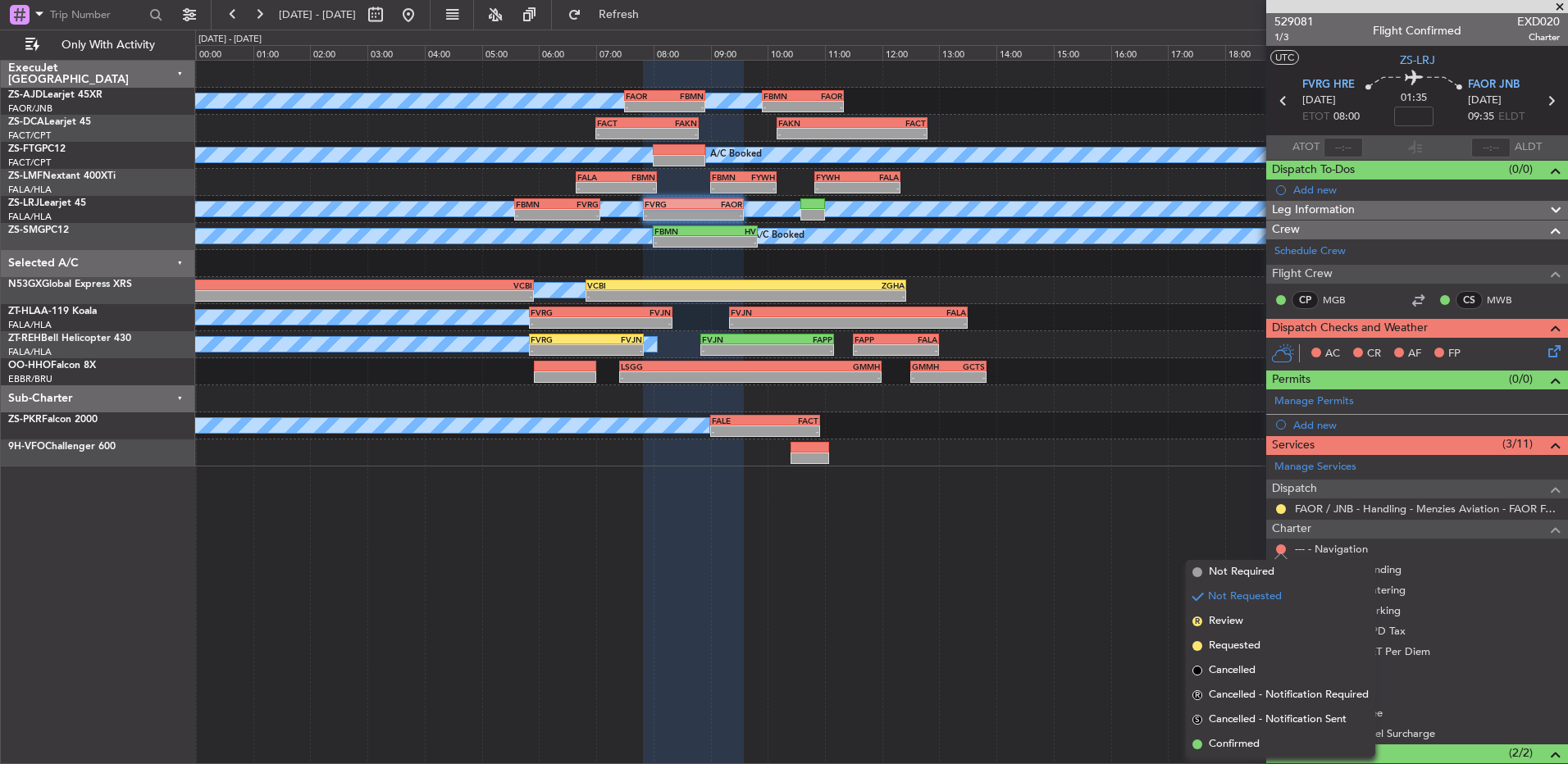
click at [1280, 739] on li "Confirmed" at bounding box center [1281, 744] width 190 height 24
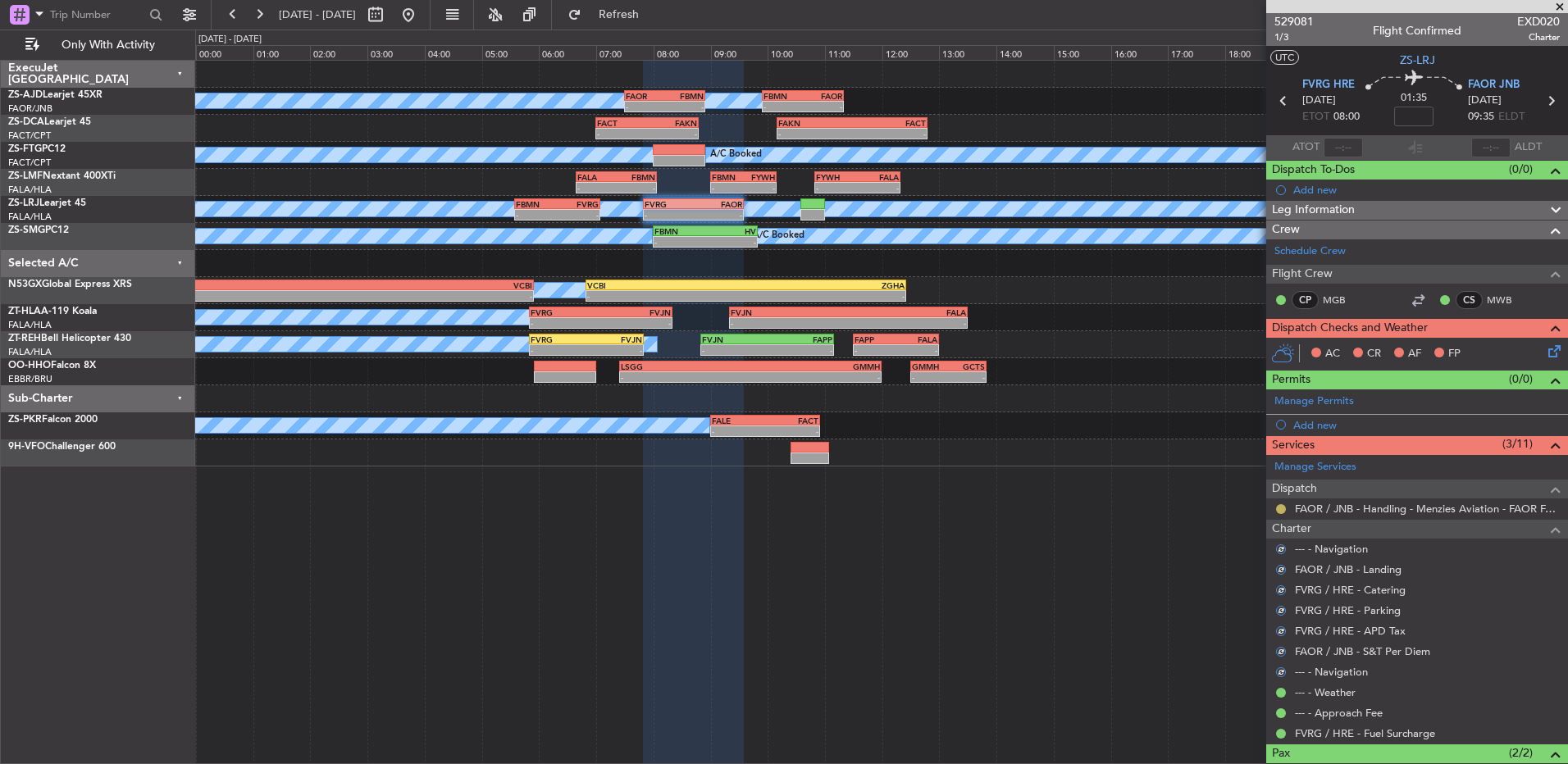
click at [1282, 509] on button at bounding box center [1281, 509] width 10 height 10
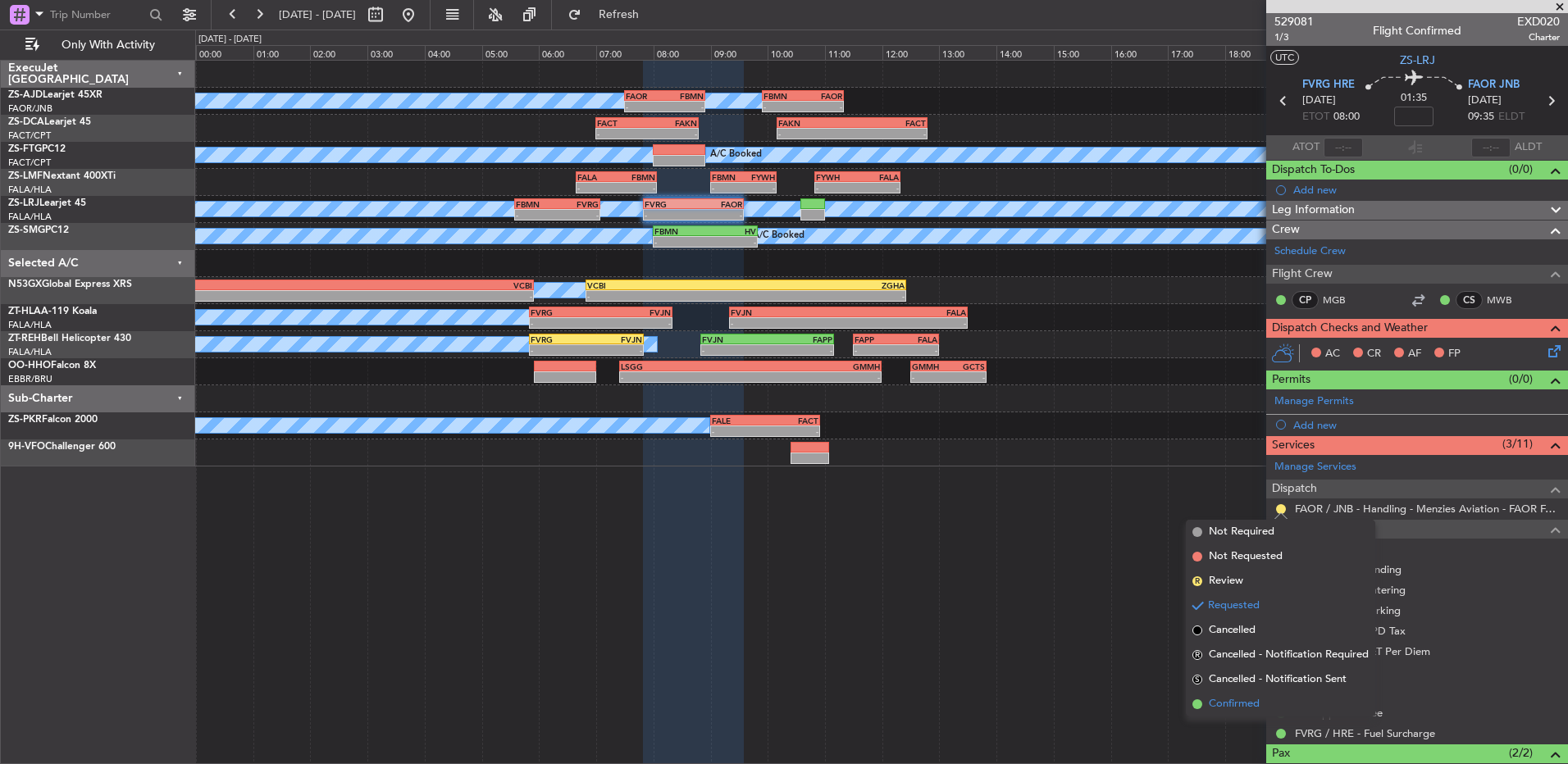
click at [1262, 704] on li "Confirmed" at bounding box center [1281, 704] width 190 height 24
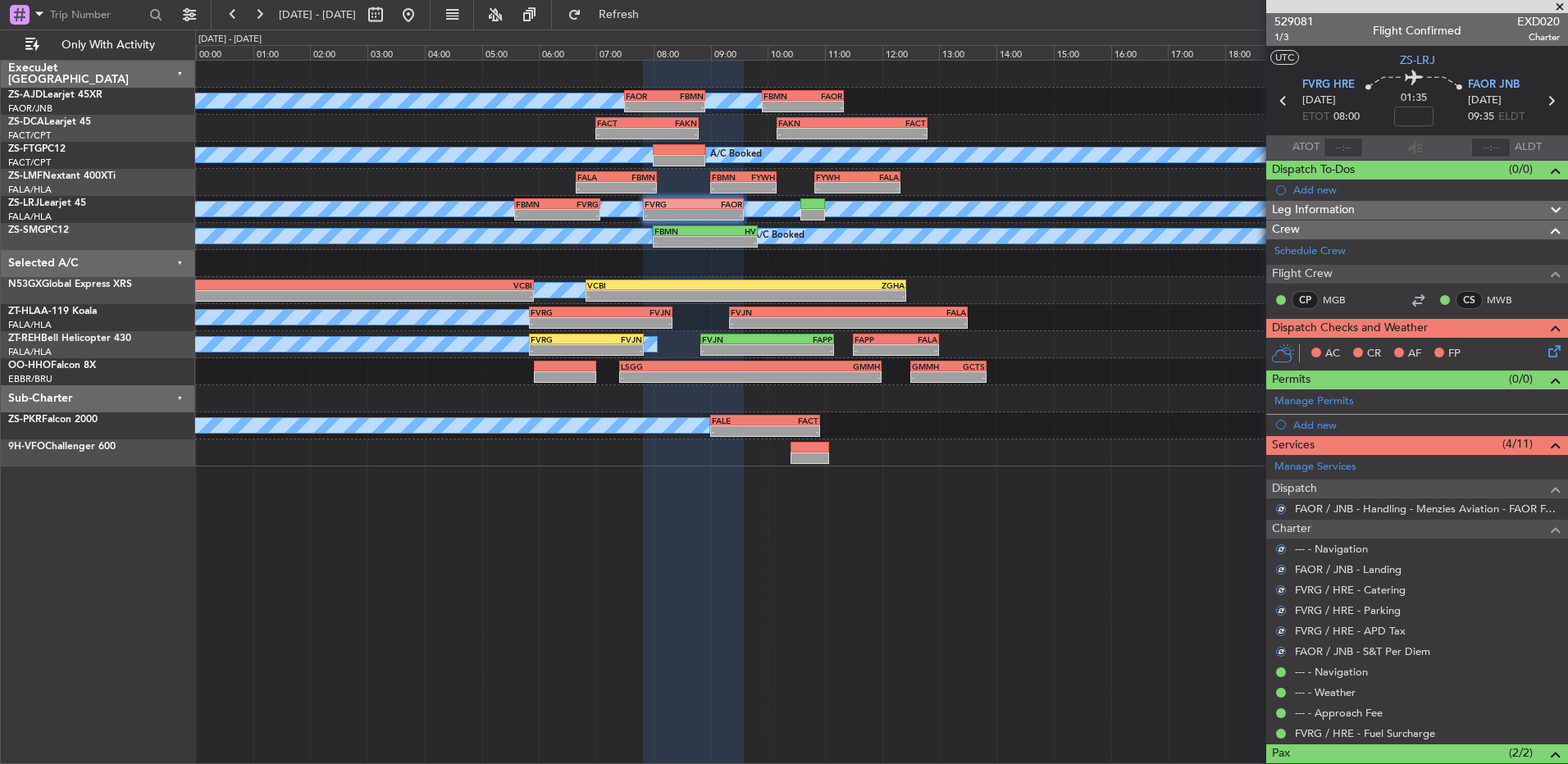
click at [1546, 348] on icon at bounding box center [1552, 349] width 13 height 13
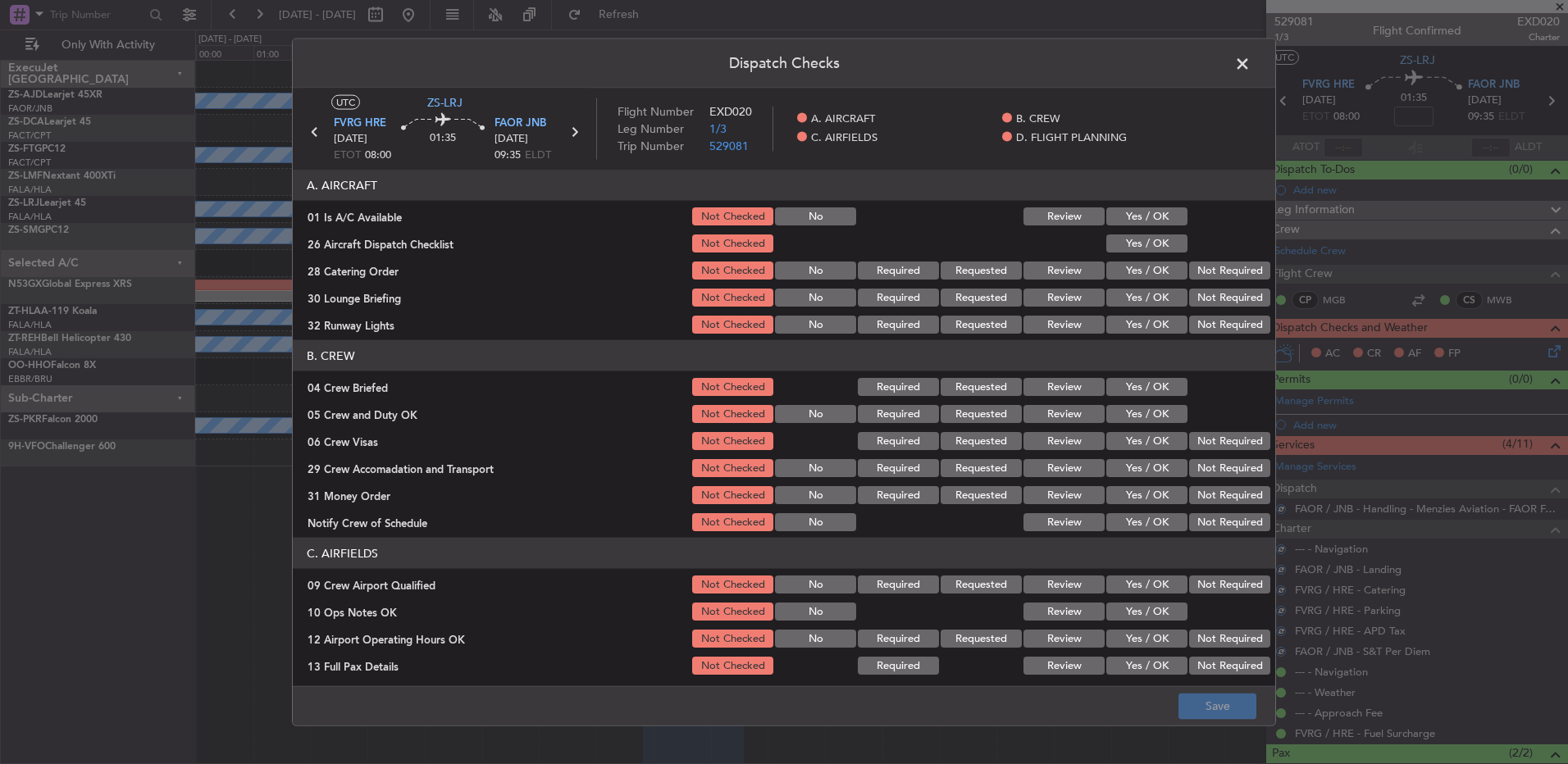
click at [1148, 222] on button "Yes / OK" at bounding box center [1147, 216] width 81 height 18
click at [1153, 248] on button "Yes / OK" at bounding box center [1147, 243] width 81 height 18
click at [1189, 267] on button "Not Required" at bounding box center [1229, 270] width 81 height 18
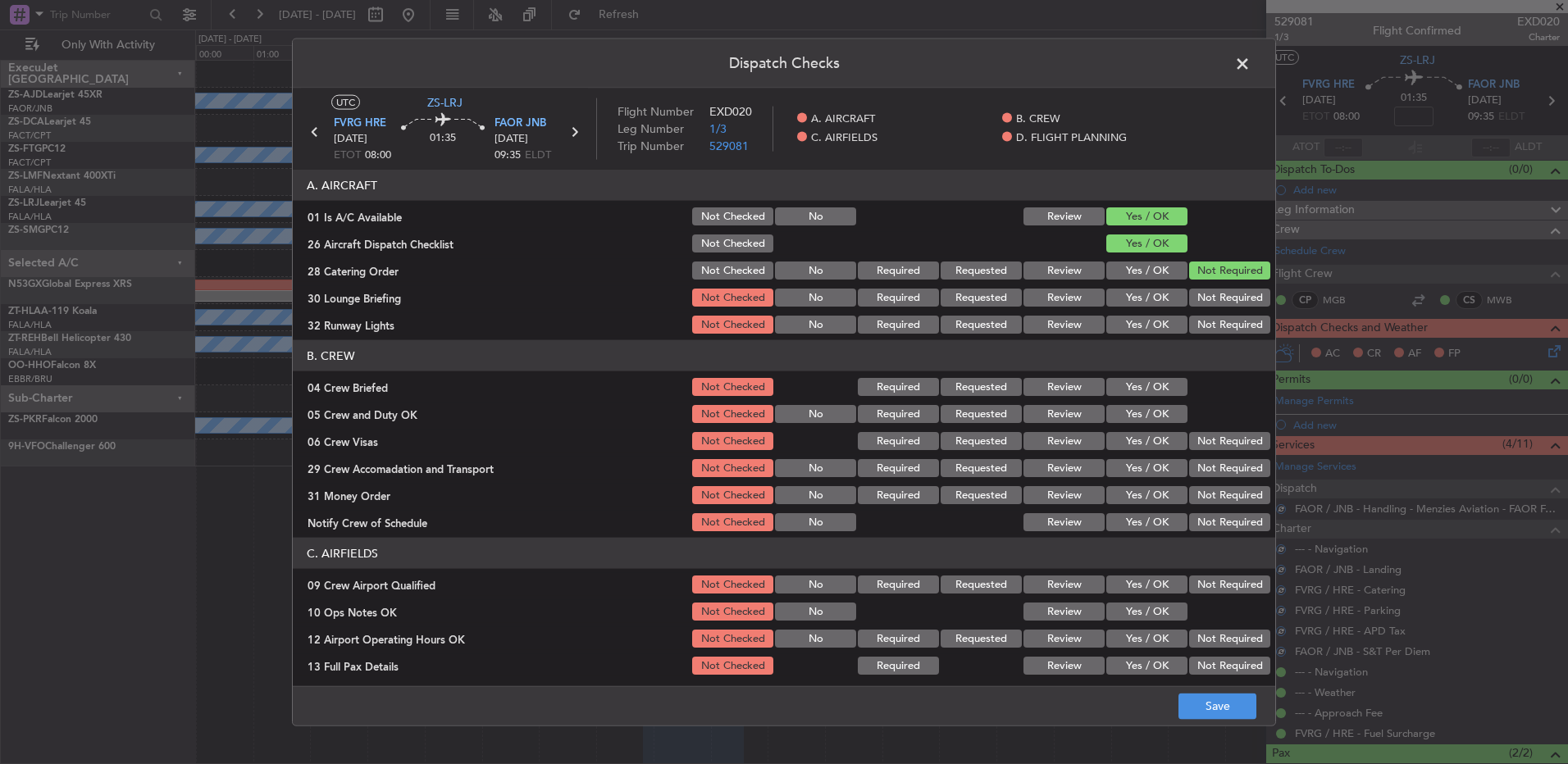
click at [1190, 282] on section "A. AIRCRAFT 01 Is A/C Available Not Checked No Review Yes / OK 26 Aircraft Disp…" at bounding box center [784, 252] width 982 height 166
click at [1192, 300] on button "Not Required" at bounding box center [1229, 297] width 81 height 18
click at [1192, 310] on section "A. AIRCRAFT 01 Is A/C Available Not Checked No Review Yes / OK 26 Aircraft Disp…" at bounding box center [784, 252] width 982 height 166
click at [1195, 327] on button "Not Required" at bounding box center [1229, 324] width 81 height 18
click at [1195, 333] on button "Not Required" at bounding box center [1229, 324] width 81 height 18
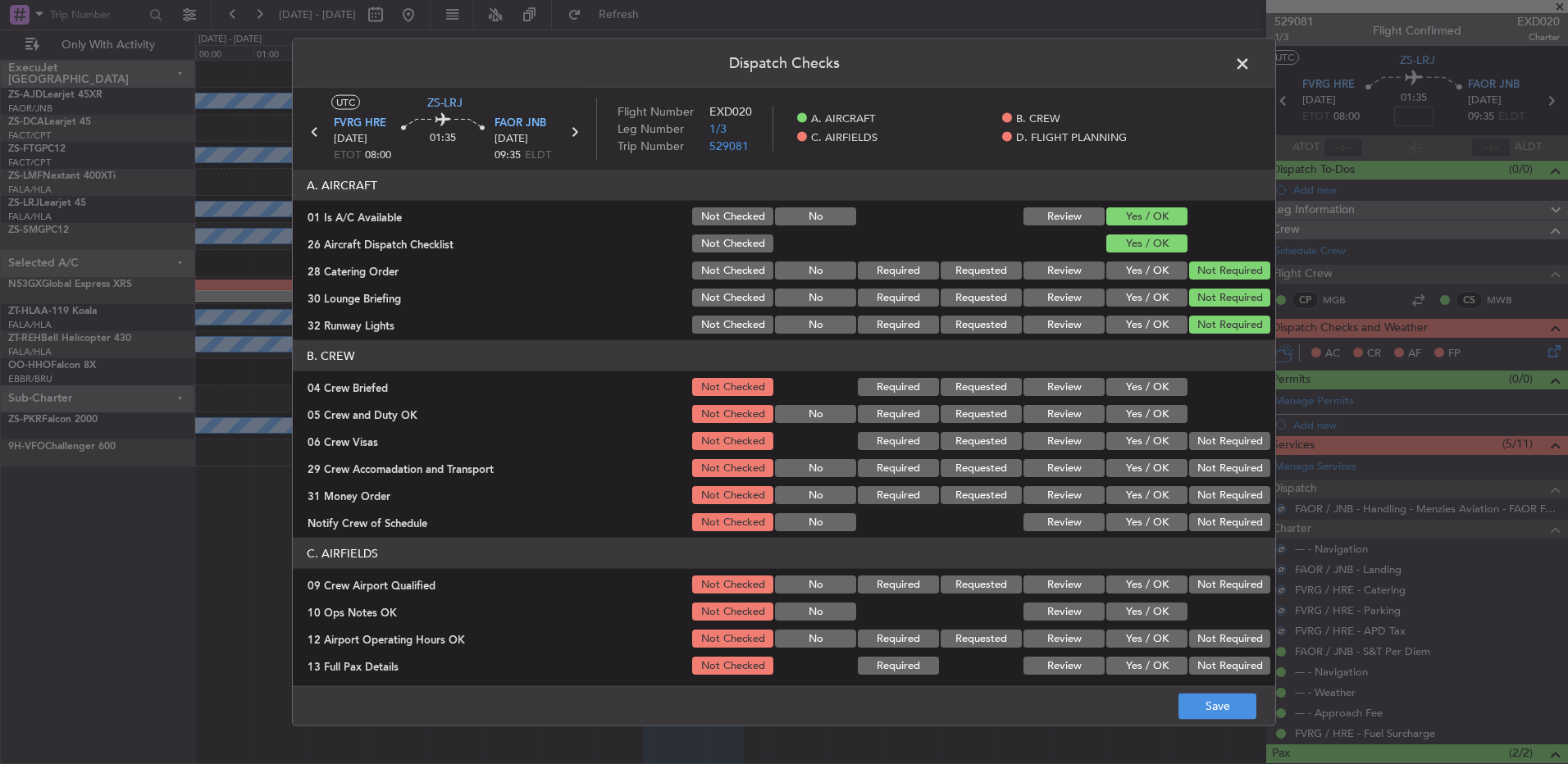
click at [1187, 390] on div at bounding box center [1228, 387] width 83 height 23
click at [1163, 399] on section "B. CREW 04 Crew Briefed Not Checked Required Requested Review Yes / OK 05 Crew …" at bounding box center [784, 437] width 982 height 194
click at [1154, 427] on section "B. CREW 04 Crew Briefed Not Checked Required Requested Review Yes / OK 05 Crew …" at bounding box center [784, 437] width 982 height 194
click at [1147, 391] on button "Yes / OK" at bounding box center [1147, 386] width 81 height 18
click at [1148, 408] on section "B. CREW 04 Crew Briefed Not Checked Required Requested Review Yes / OK 05 Crew …" at bounding box center [784, 437] width 982 height 194
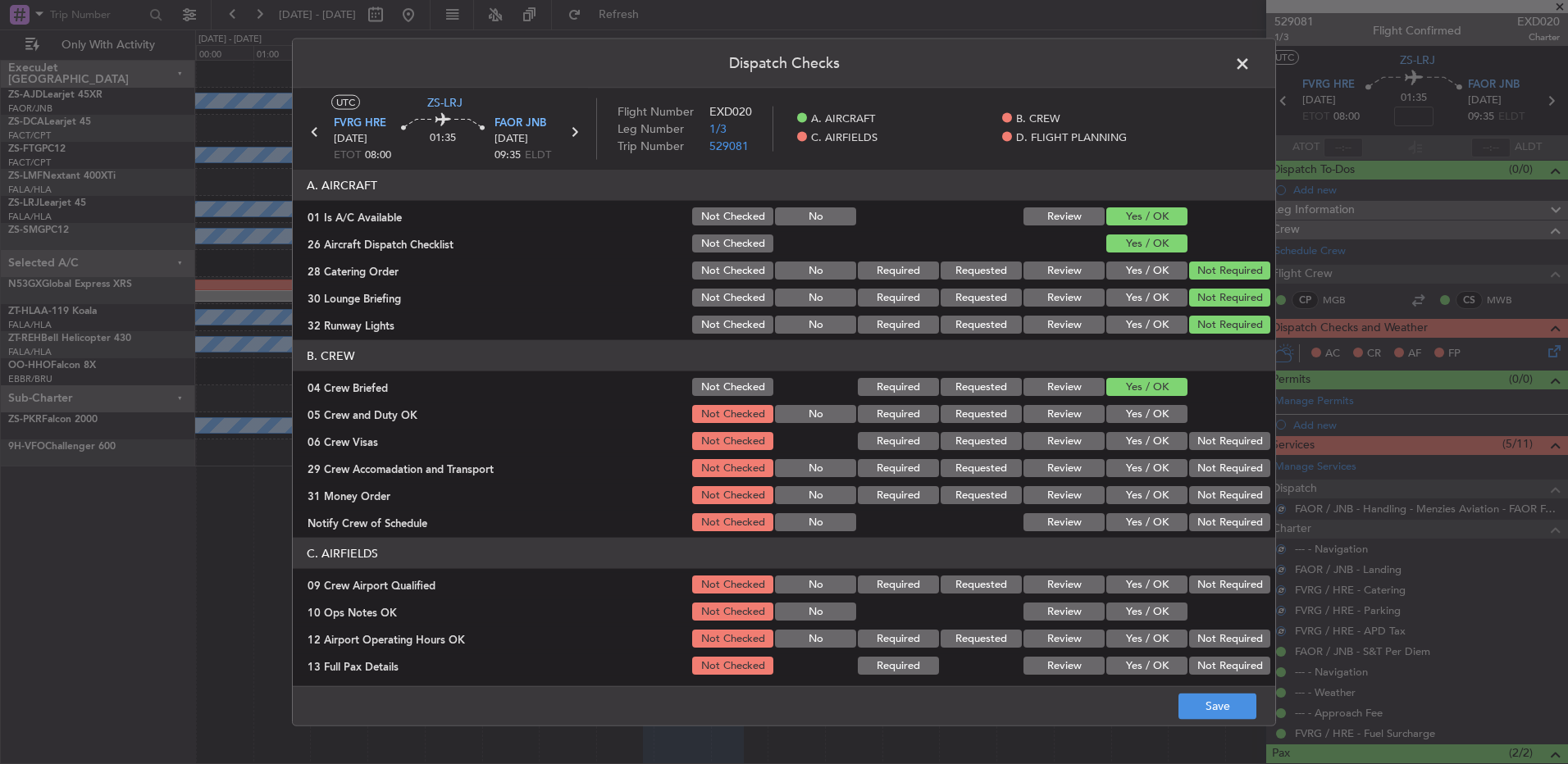
click at [1149, 410] on button "Yes / OK" at bounding box center [1147, 413] width 81 height 18
click at [1202, 456] on section "B. CREW 04 Crew Briefed Not Checked Required Requested Review Yes / OK 05 Crew …" at bounding box center [784, 437] width 982 height 194
click at [1205, 470] on button "Not Required" at bounding box center [1229, 468] width 81 height 18
click at [1205, 475] on button "Not Required" at bounding box center [1229, 468] width 81 height 18
click at [1201, 452] on div "Not Required" at bounding box center [1228, 440] width 83 height 23
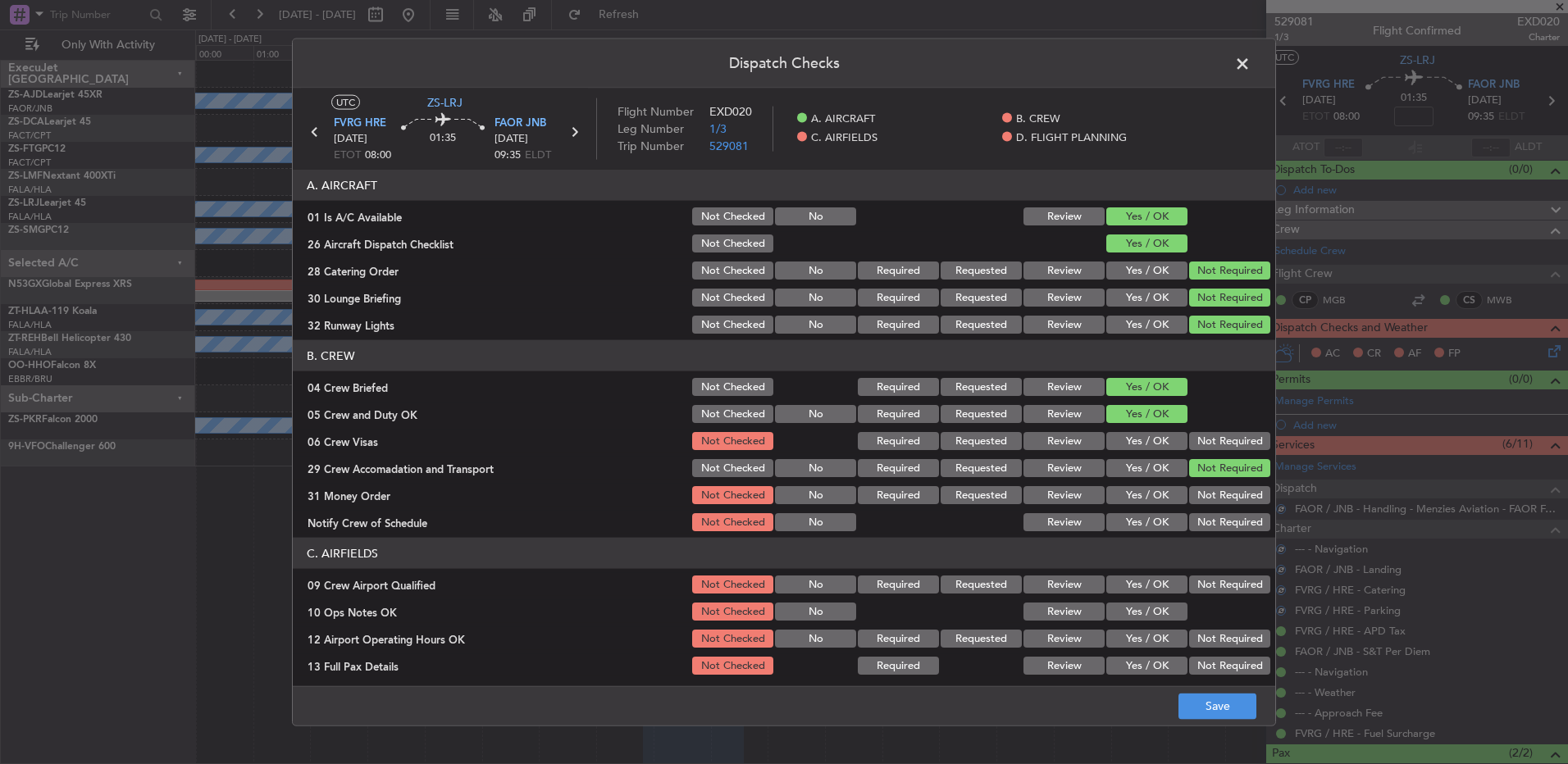
click at [1203, 455] on section "B. CREW 04 Crew Briefed Not Checked Required Requested Review Yes / OK 05 Crew …" at bounding box center [784, 437] width 982 height 194
drag, startPoint x: 1206, startPoint y: 468, endPoint x: 1207, endPoint y: 485, distance: 17.0
click at [1208, 479] on div "Not Required" at bounding box center [1228, 468] width 83 height 23
click at [1207, 495] on button "Not Required" at bounding box center [1229, 495] width 81 height 18
drag, startPoint x: 1188, startPoint y: 427, endPoint x: 1193, endPoint y: 441, distance: 14.9
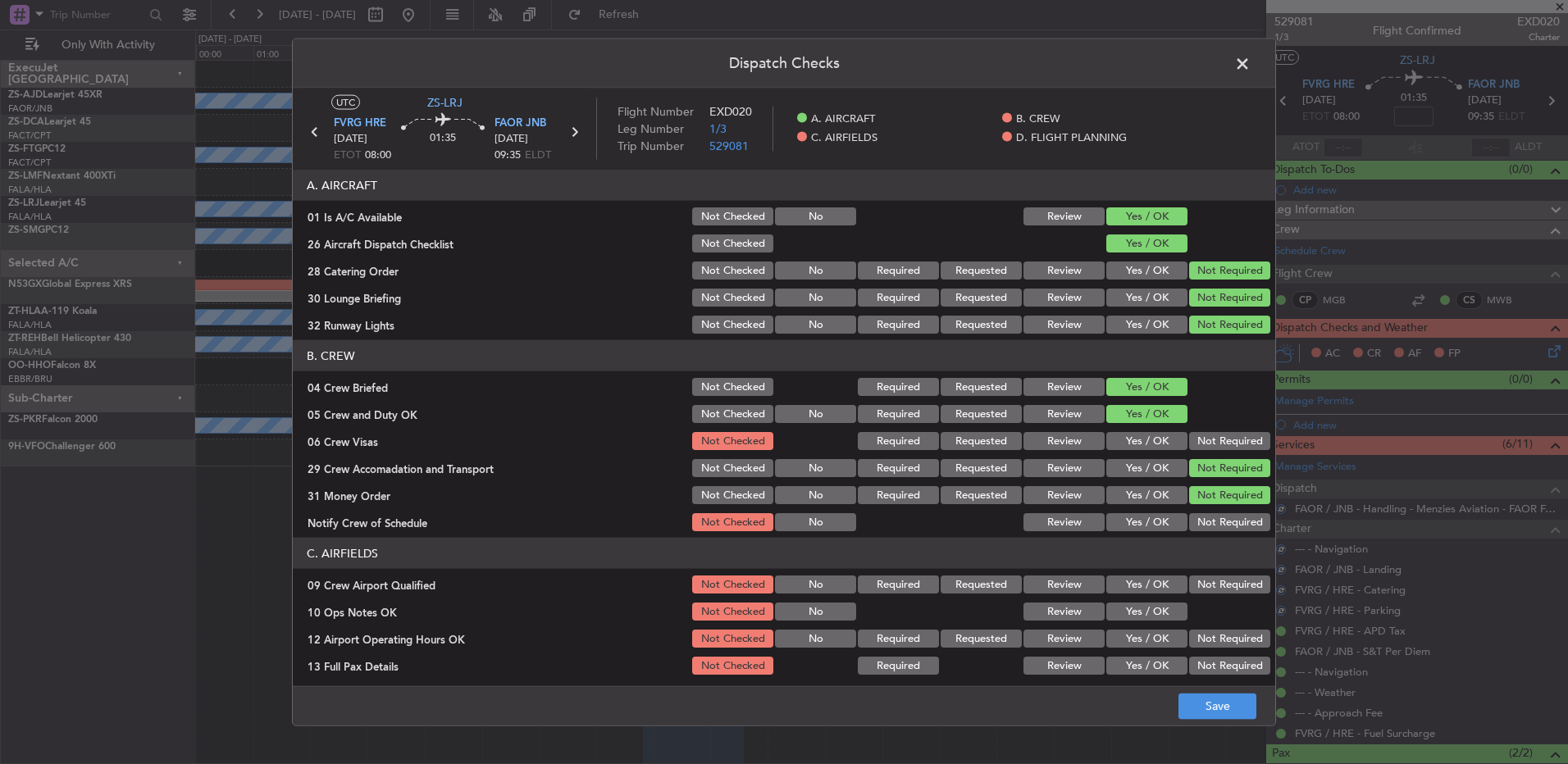
click at [1192, 432] on section "B. CREW 04 Crew Briefed Not Checked Required Requested Review Yes / OK 05 Crew …" at bounding box center [784, 437] width 982 height 194
click at [1193, 441] on button "Not Required" at bounding box center [1229, 440] width 81 height 18
click at [1198, 515] on div "Not Required" at bounding box center [1228, 522] width 83 height 23
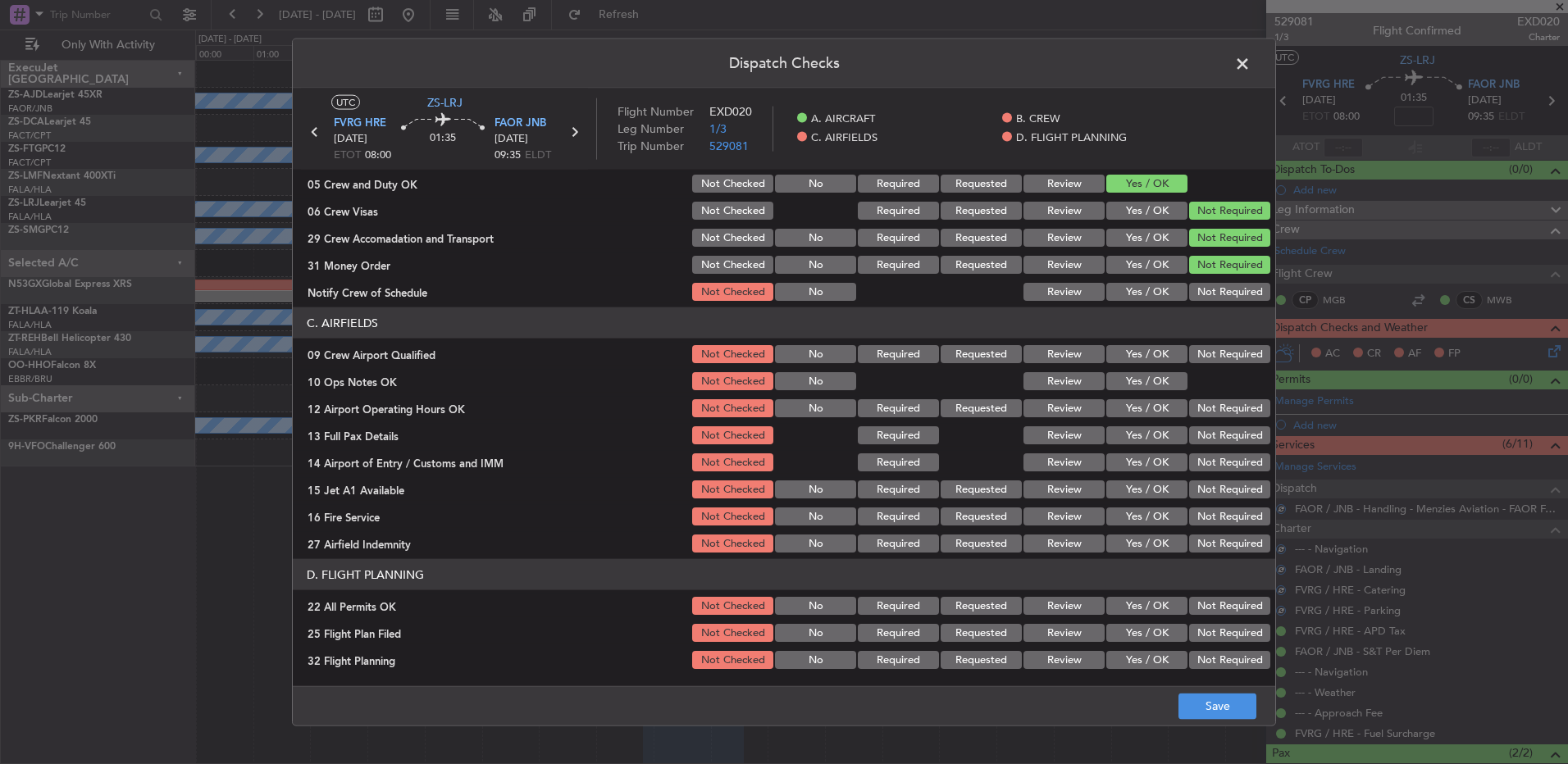
drag, startPoint x: 1197, startPoint y: 283, endPoint x: 1206, endPoint y: 333, distance: 50.8
click at [1197, 284] on button "Not Required" at bounding box center [1229, 291] width 81 height 18
click at [1206, 358] on button "Not Required" at bounding box center [1229, 353] width 81 height 18
click at [1162, 377] on button "Yes / OK" at bounding box center [1147, 381] width 81 height 18
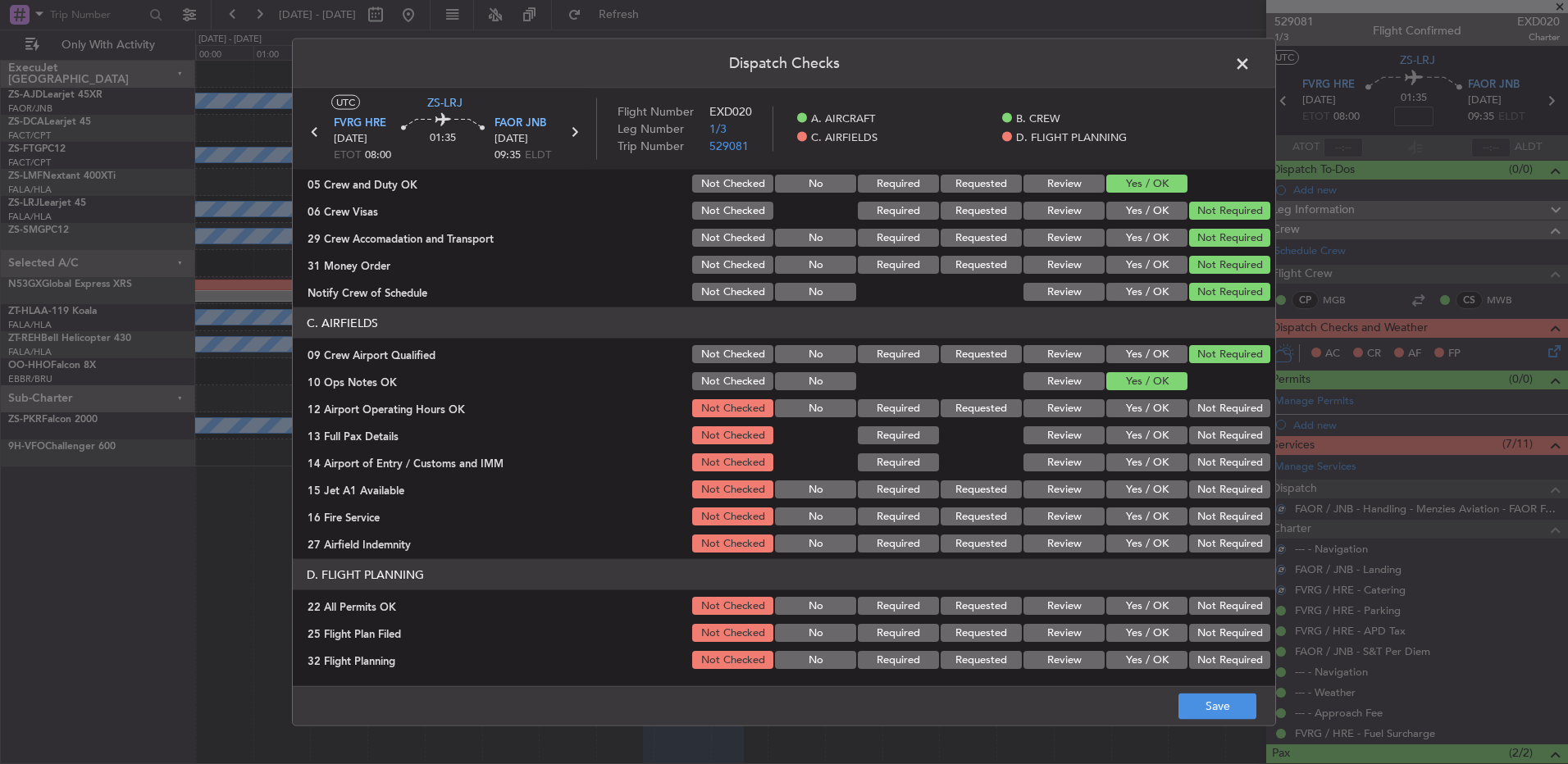
click at [1207, 413] on button "Not Required" at bounding box center [1229, 408] width 81 height 18
drag, startPoint x: 1207, startPoint y: 428, endPoint x: 1215, endPoint y: 450, distance: 23.4
click at [1212, 448] on section "C. AIRFIELDS 09 Crew Airport Qualified Not Checked No Required Requested Review…" at bounding box center [784, 431] width 982 height 248
click at [1215, 450] on section "C. AIRFIELDS 09 Crew Airport Qualified Not Checked No Required Requested Review…" at bounding box center [784, 431] width 982 height 248
click at [1205, 440] on button "Not Required" at bounding box center [1229, 435] width 81 height 18
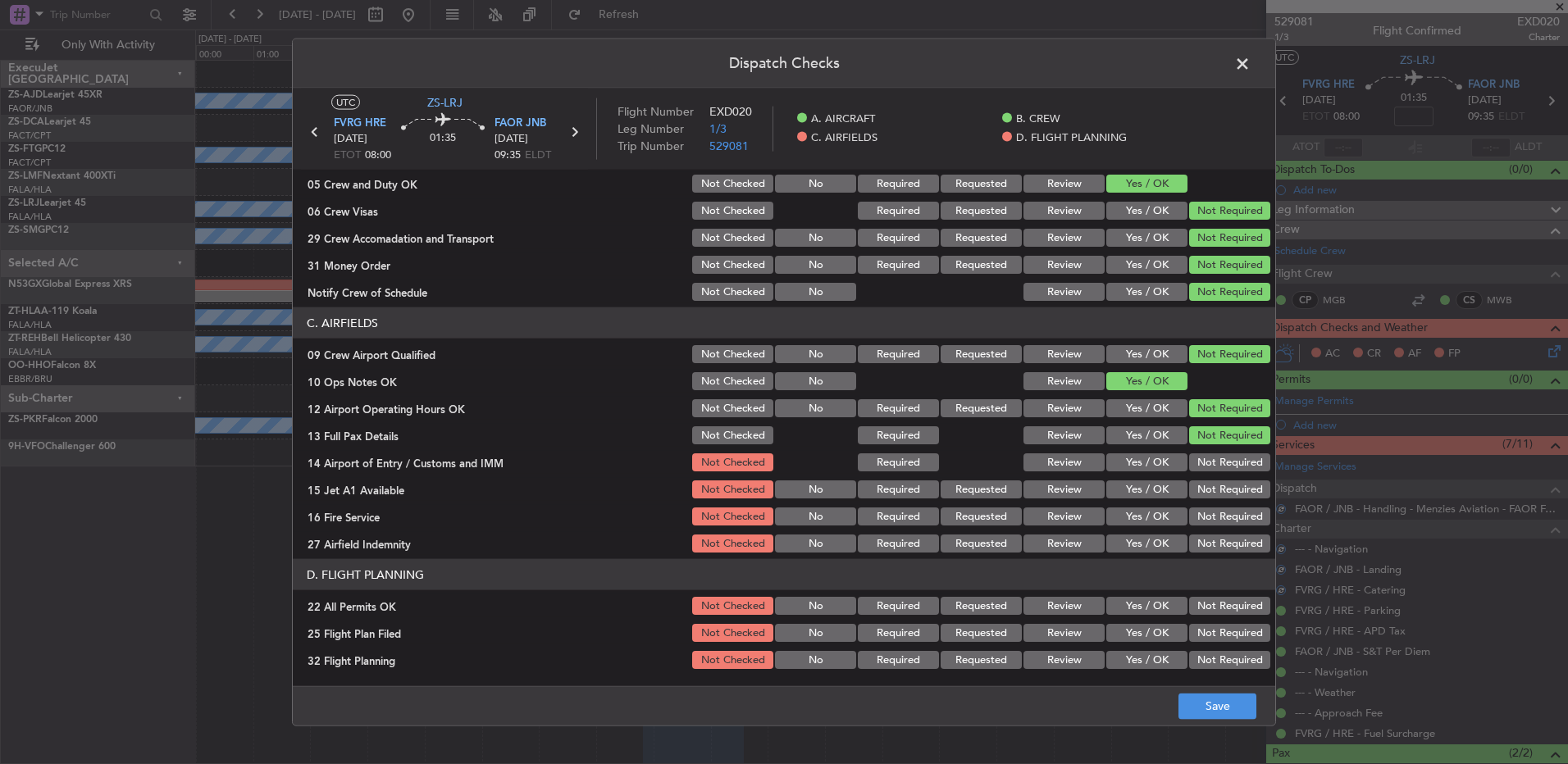
click at [1211, 462] on section "C. AIRFIELDS 09 Crew Airport Qualified Not Checked No Required Requested Review…" at bounding box center [784, 431] width 982 height 248
click at [1211, 465] on button "Not Required" at bounding box center [1229, 462] width 81 height 18
click at [1211, 473] on div "Not Required" at bounding box center [1228, 462] width 83 height 23
click at [1210, 498] on section "C. AIRFIELDS 09 Crew Airport Qualified Not Checked No Required Requested Review…" at bounding box center [784, 431] width 982 height 248
click at [1210, 496] on button "Not Required" at bounding box center [1229, 489] width 81 height 18
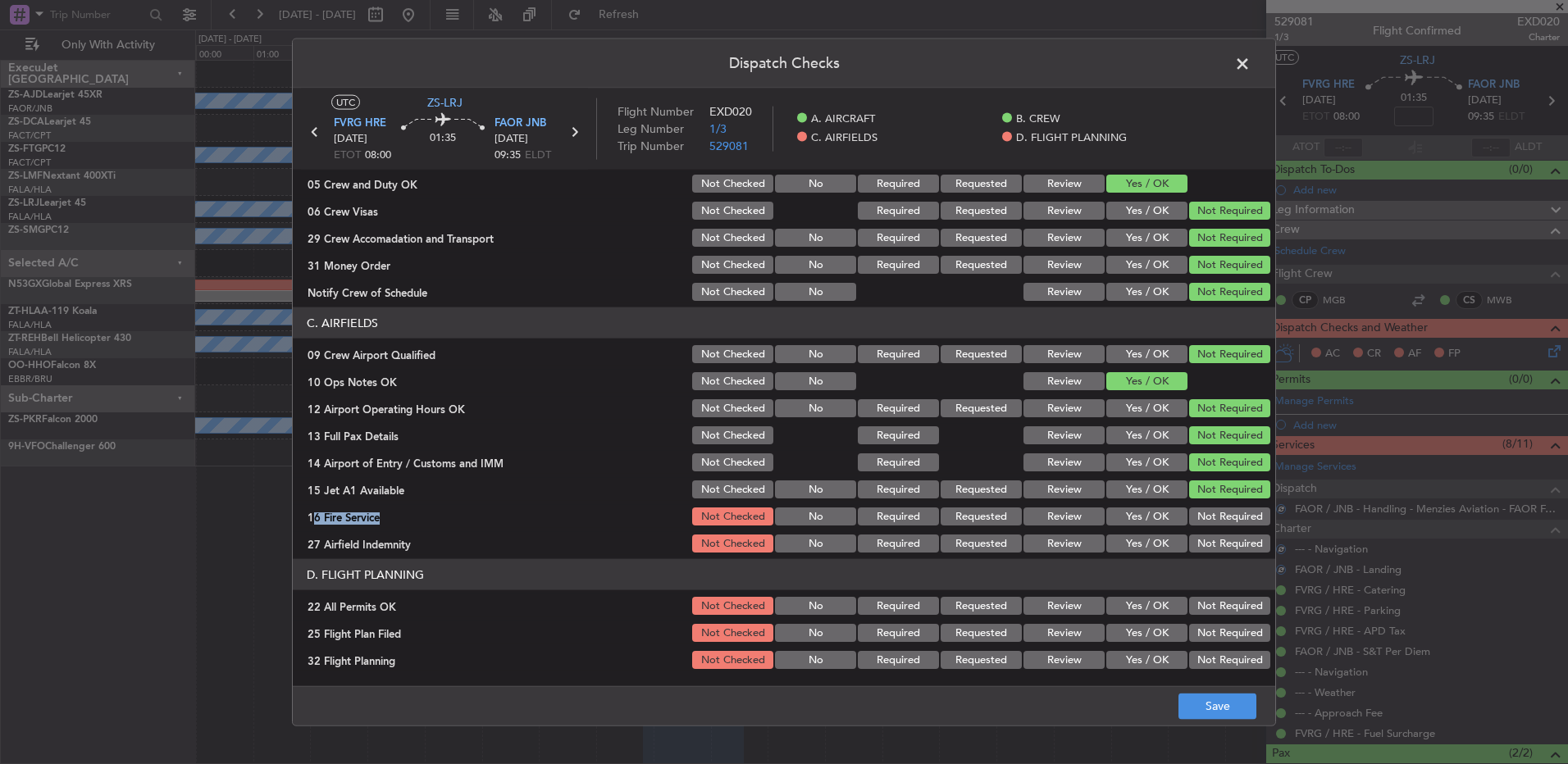
click at [1203, 523] on button "Not Required" at bounding box center [1229, 516] width 81 height 18
click at [1207, 539] on button "Not Required" at bounding box center [1229, 543] width 81 height 18
drag, startPoint x: 1219, startPoint y: 612, endPoint x: 1212, endPoint y: 616, distance: 8.1
click at [1217, 613] on button "Not Required" at bounding box center [1229, 605] width 81 height 18
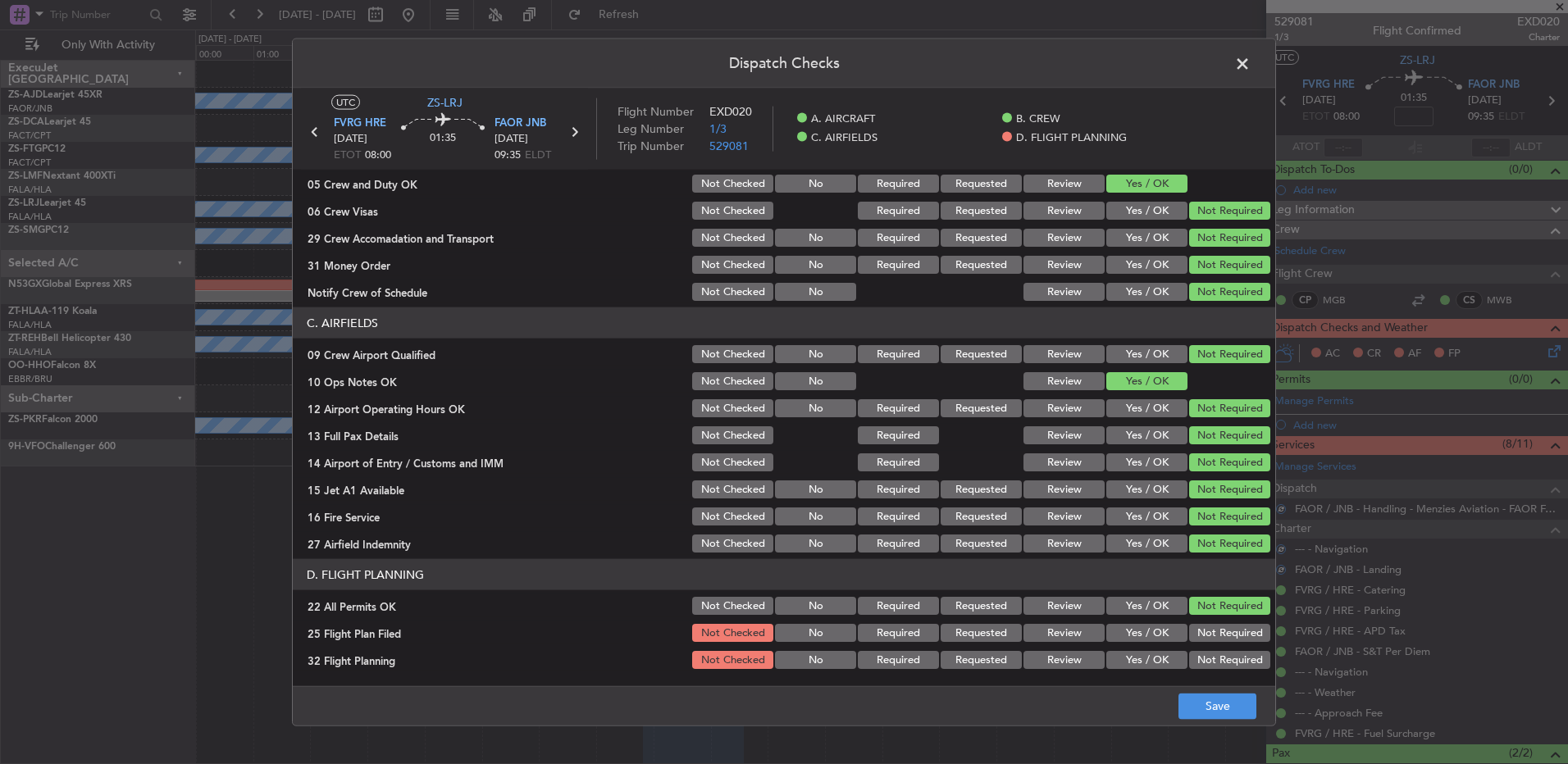
click at [1144, 650] on section "D. FLIGHT PLANNING 22 All Permits OK Not Checked No Required Requested Review Y…" at bounding box center [784, 615] width 982 height 112
click at [1141, 644] on section "D. FLIGHT PLANNING 22 All Permits OK Not Checked No Required Requested Review Y…" at bounding box center [784, 615] width 982 height 112
drag, startPoint x: 1140, startPoint y: 633, endPoint x: 1140, endPoint y: 656, distance: 23.0
click at [1140, 643] on div "Yes / OK" at bounding box center [1145, 633] width 83 height 23
click at [1140, 656] on button "Yes / OK" at bounding box center [1147, 659] width 81 height 18
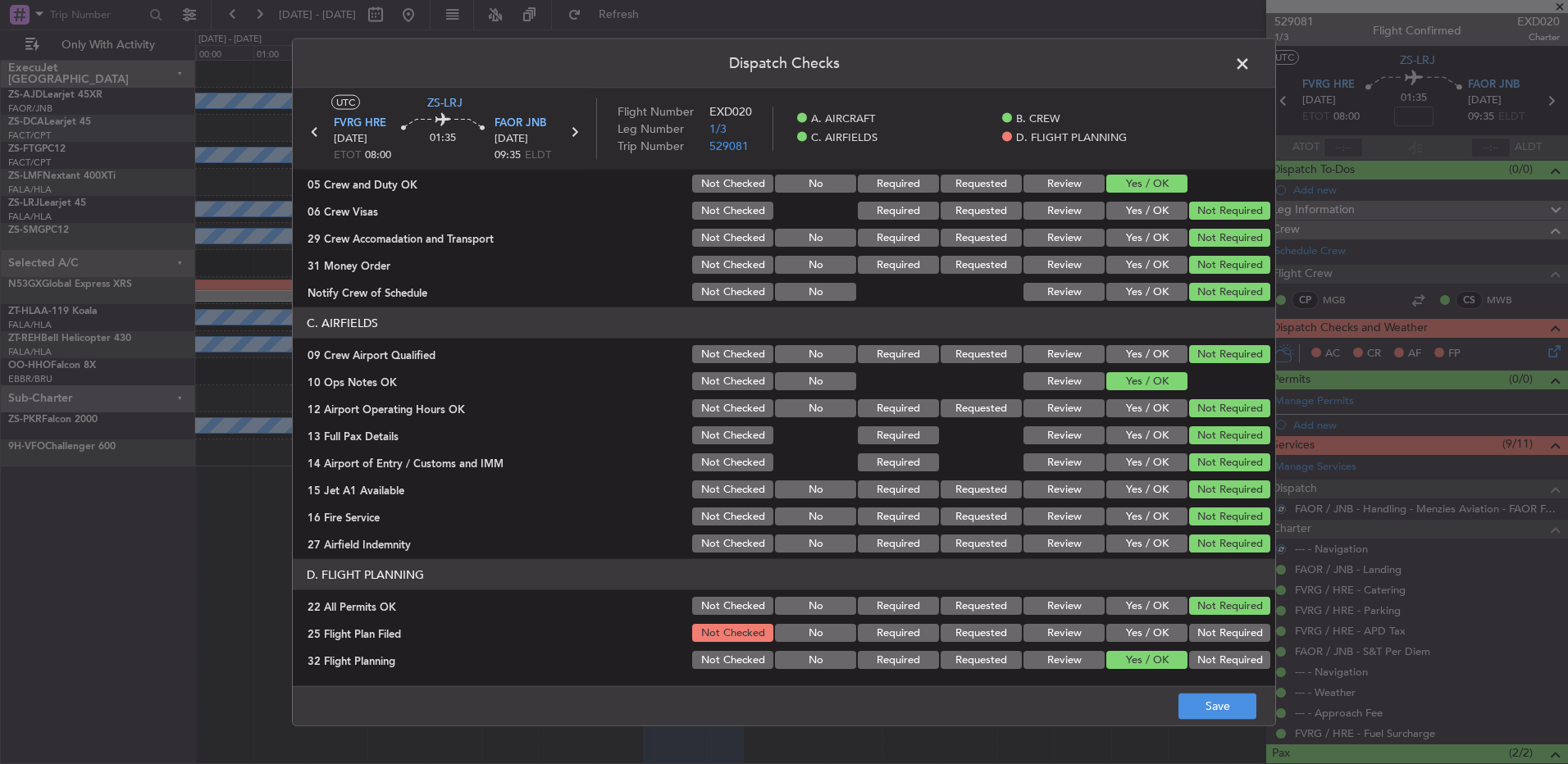
click at [1147, 638] on button "Yes / OK" at bounding box center [1147, 632] width 81 height 18
click at [1189, 669] on button "Not Required" at bounding box center [1229, 659] width 81 height 18
click at [1157, 666] on button "Yes / OK" at bounding box center [1147, 659] width 81 height 18
click at [1180, 688] on footer "Save" at bounding box center [784, 705] width 982 height 39
click at [1183, 700] on button "Save" at bounding box center [1217, 706] width 78 height 26
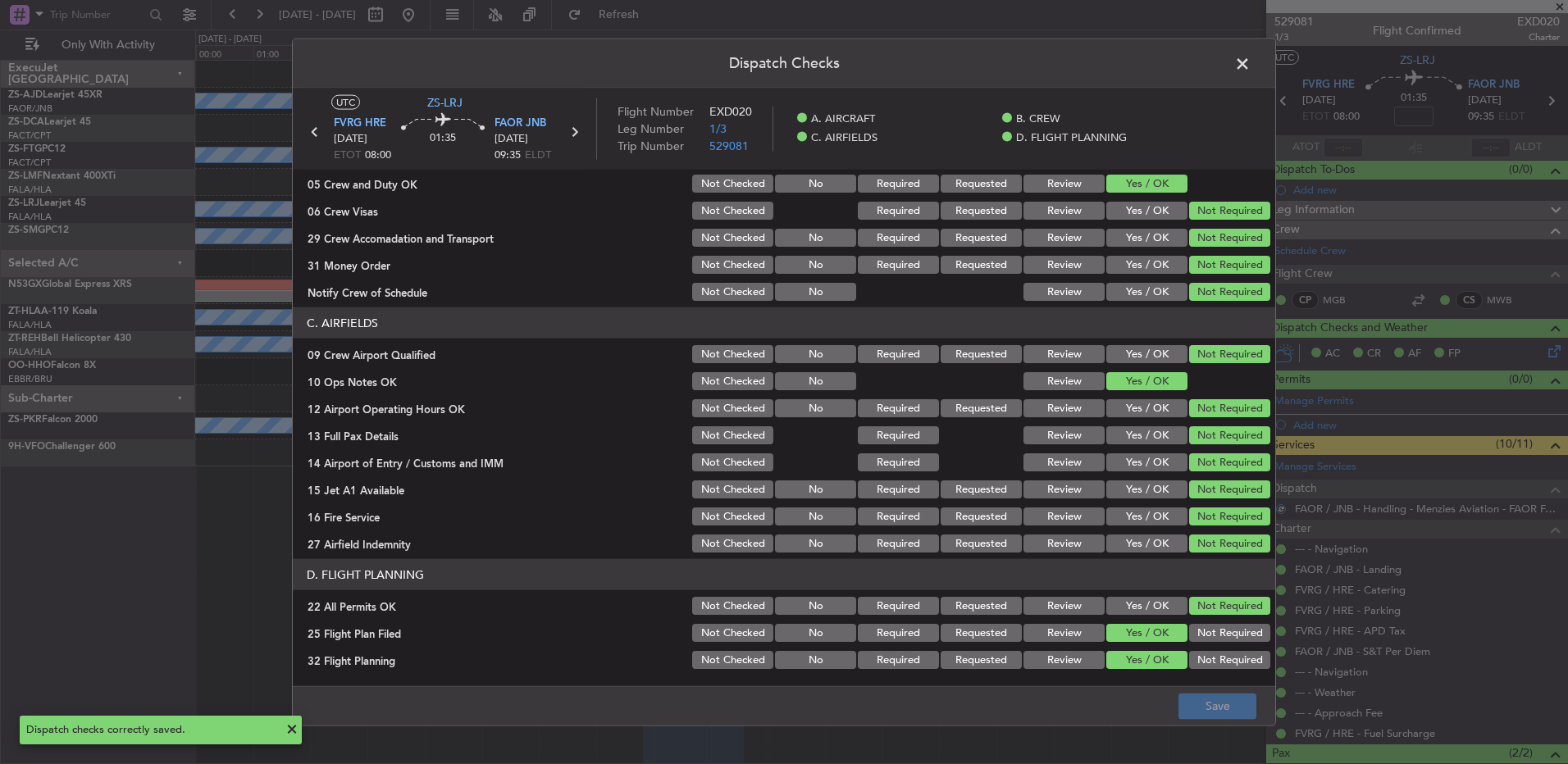
click at [1251, 62] on span at bounding box center [1251, 67] width 0 height 33
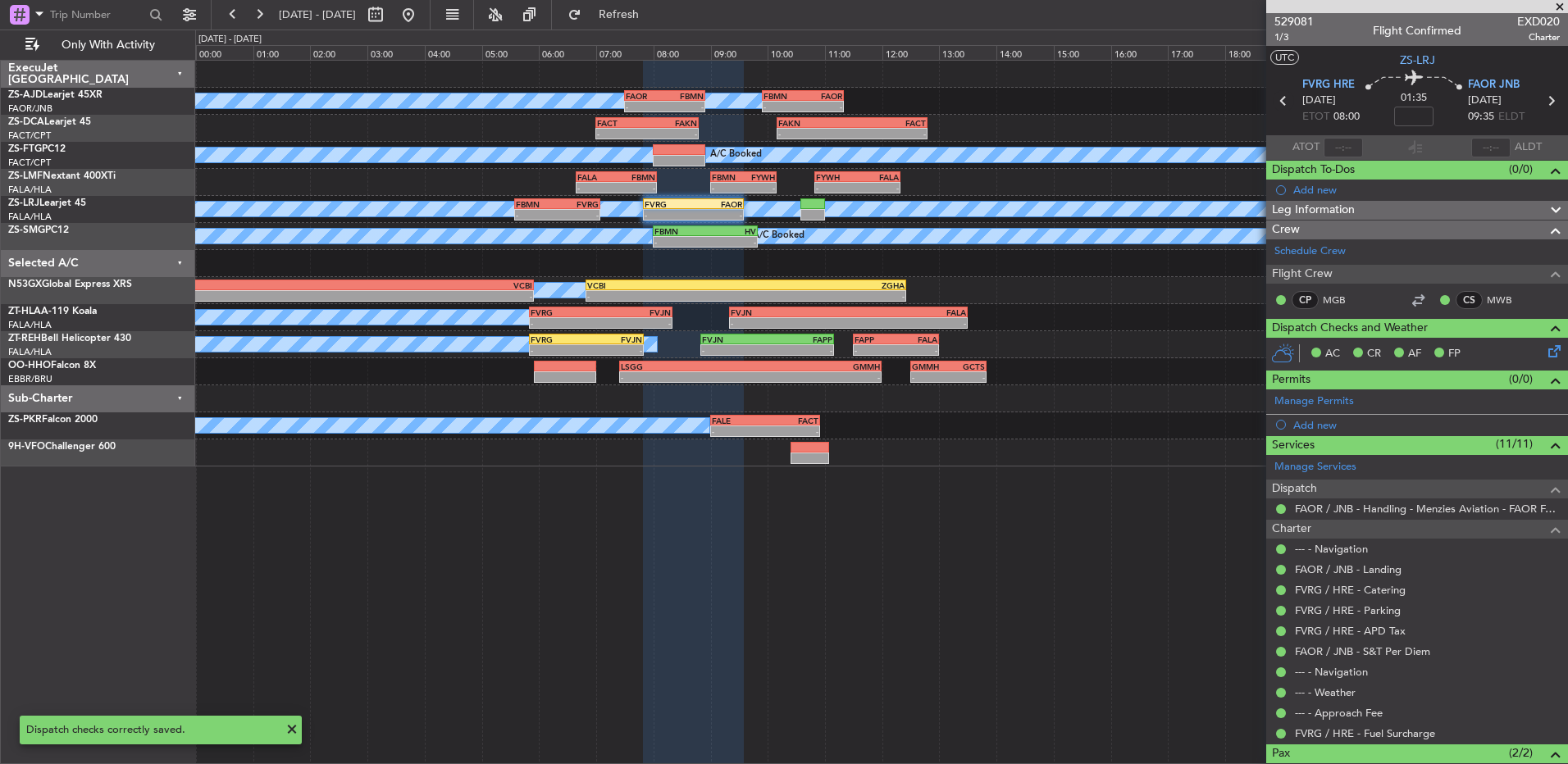
click at [1283, 105] on icon at bounding box center [1284, 100] width 22 height 22
type input "0"
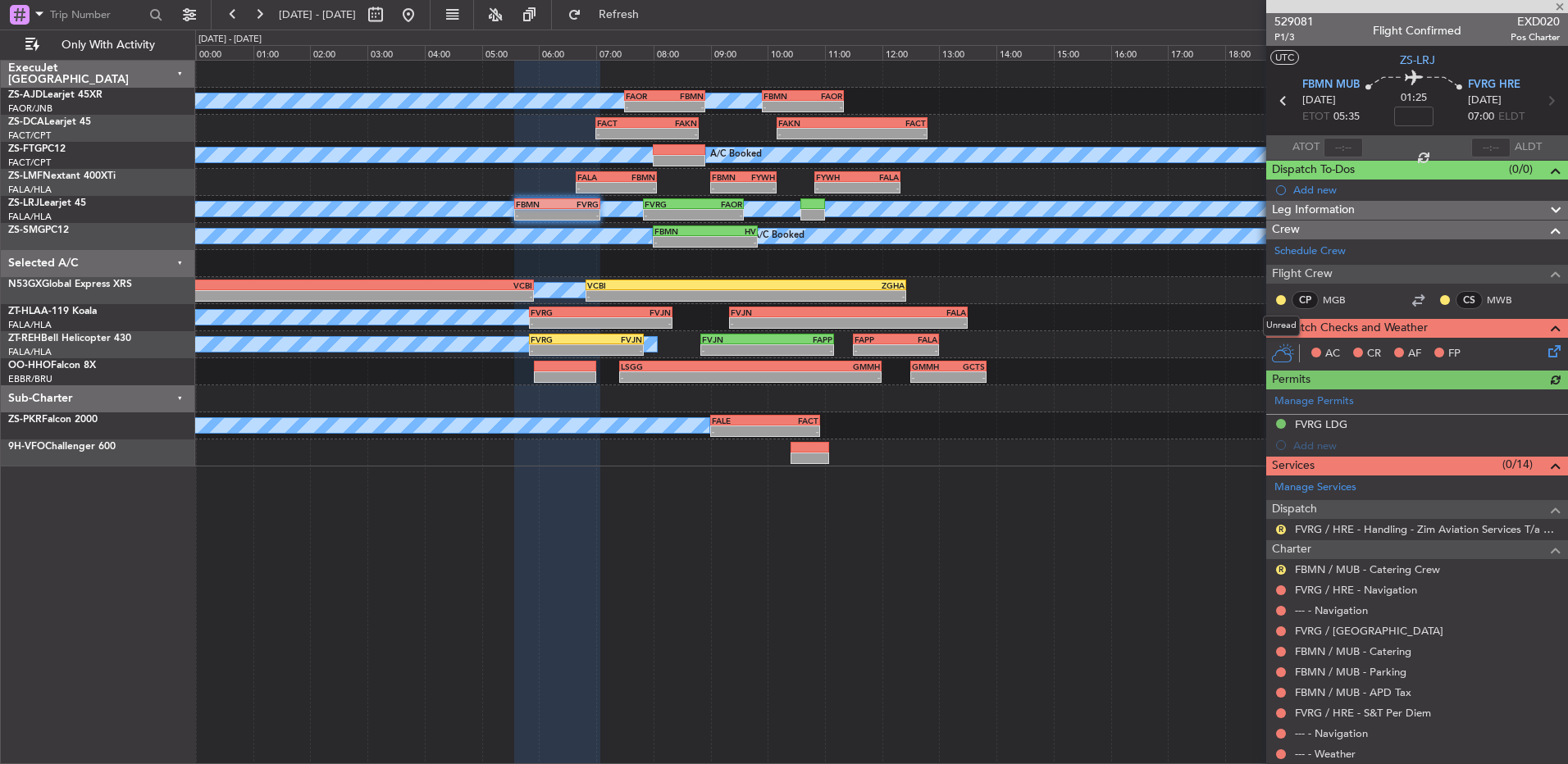
click at [1282, 304] on mat-tooltip-component "Unread" at bounding box center [1282, 325] width 60 height 43
click at [1280, 296] on button at bounding box center [1281, 300] width 10 height 10
click at [1240, 348] on span at bounding box center [1238, 347] width 10 height 10
click at [1441, 296] on button at bounding box center [1445, 300] width 10 height 10
click at [1402, 346] on span "Acknowledged" at bounding box center [1437, 348] width 72 height 17
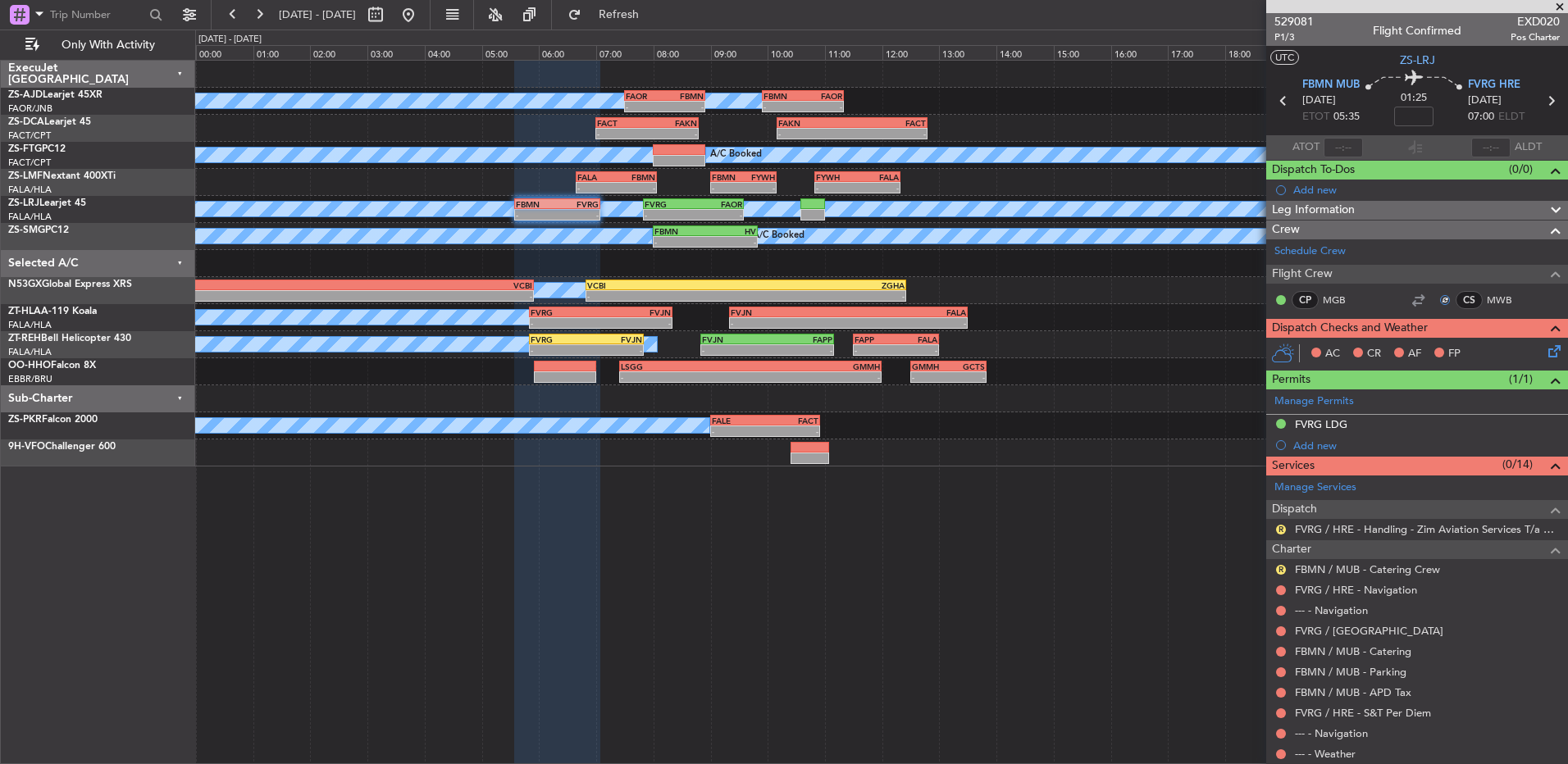
scroll to position [127, 0]
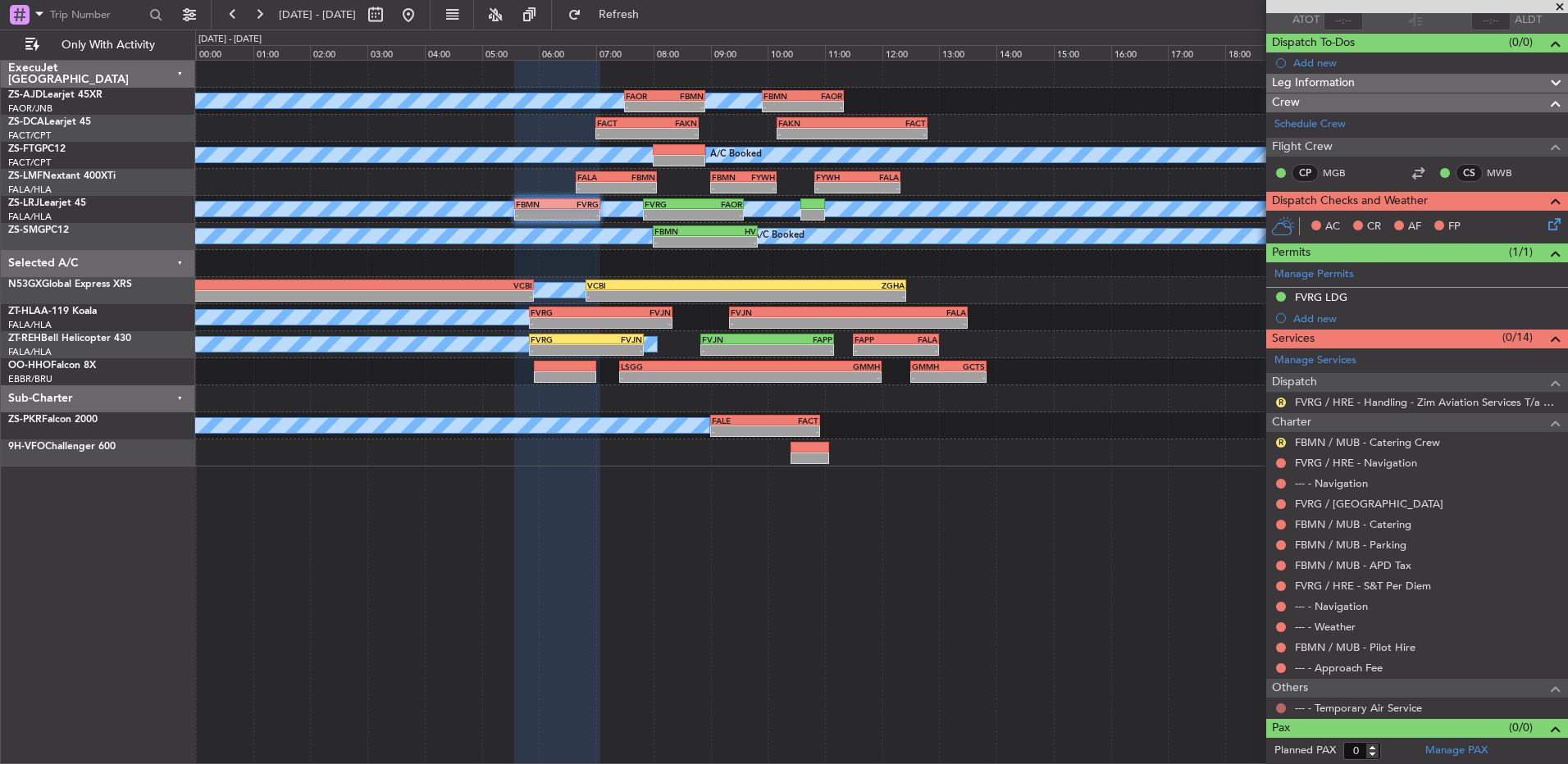
click at [1282, 708] on button at bounding box center [1281, 708] width 10 height 10
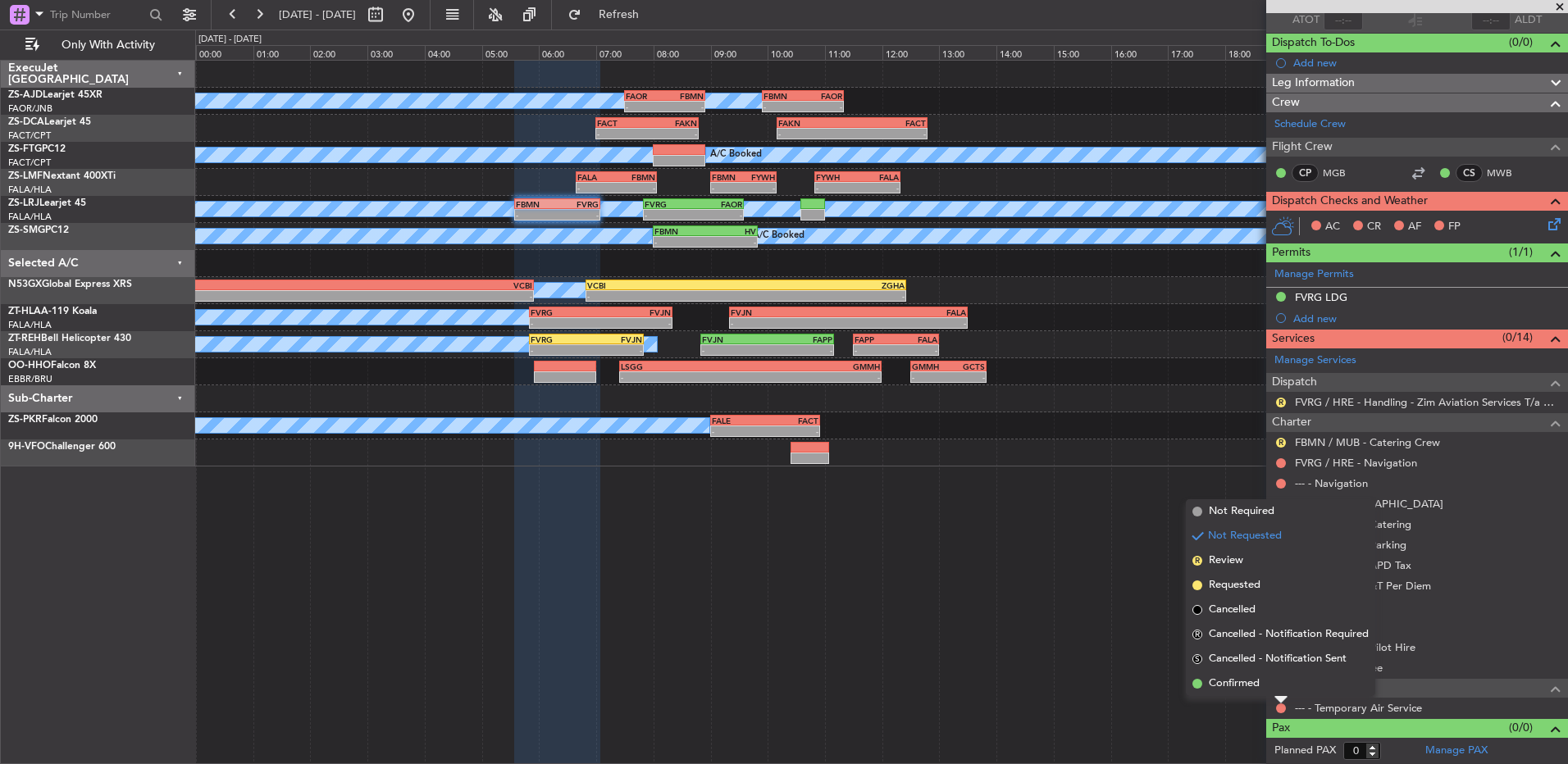
drag, startPoint x: 1217, startPoint y: 683, endPoint x: 1269, endPoint y: 691, distance: 52.6
click at [1219, 685] on span "Confirmed" at bounding box center [1234, 684] width 51 height 17
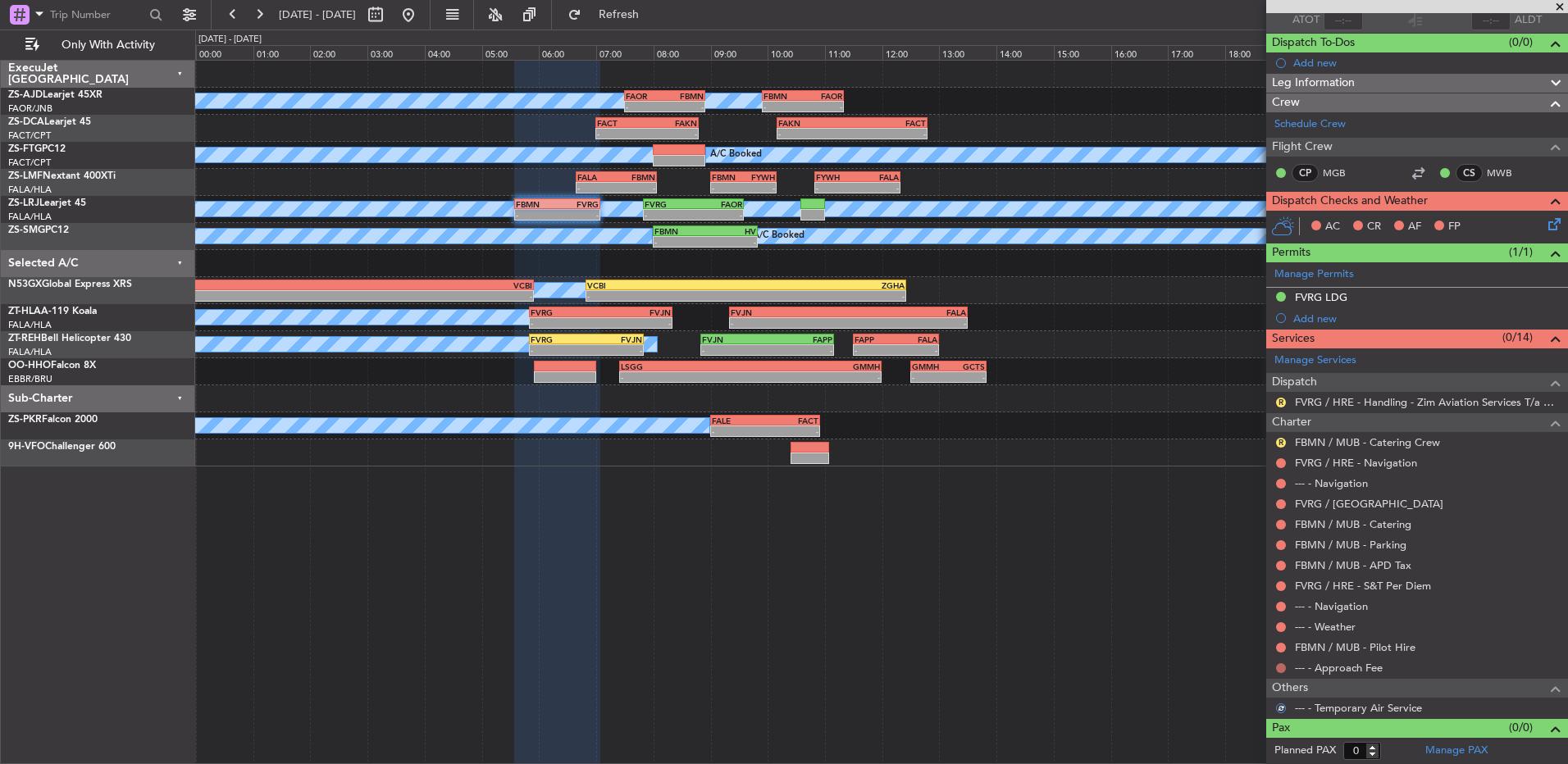
click at [1277, 670] on button at bounding box center [1281, 668] width 10 height 10
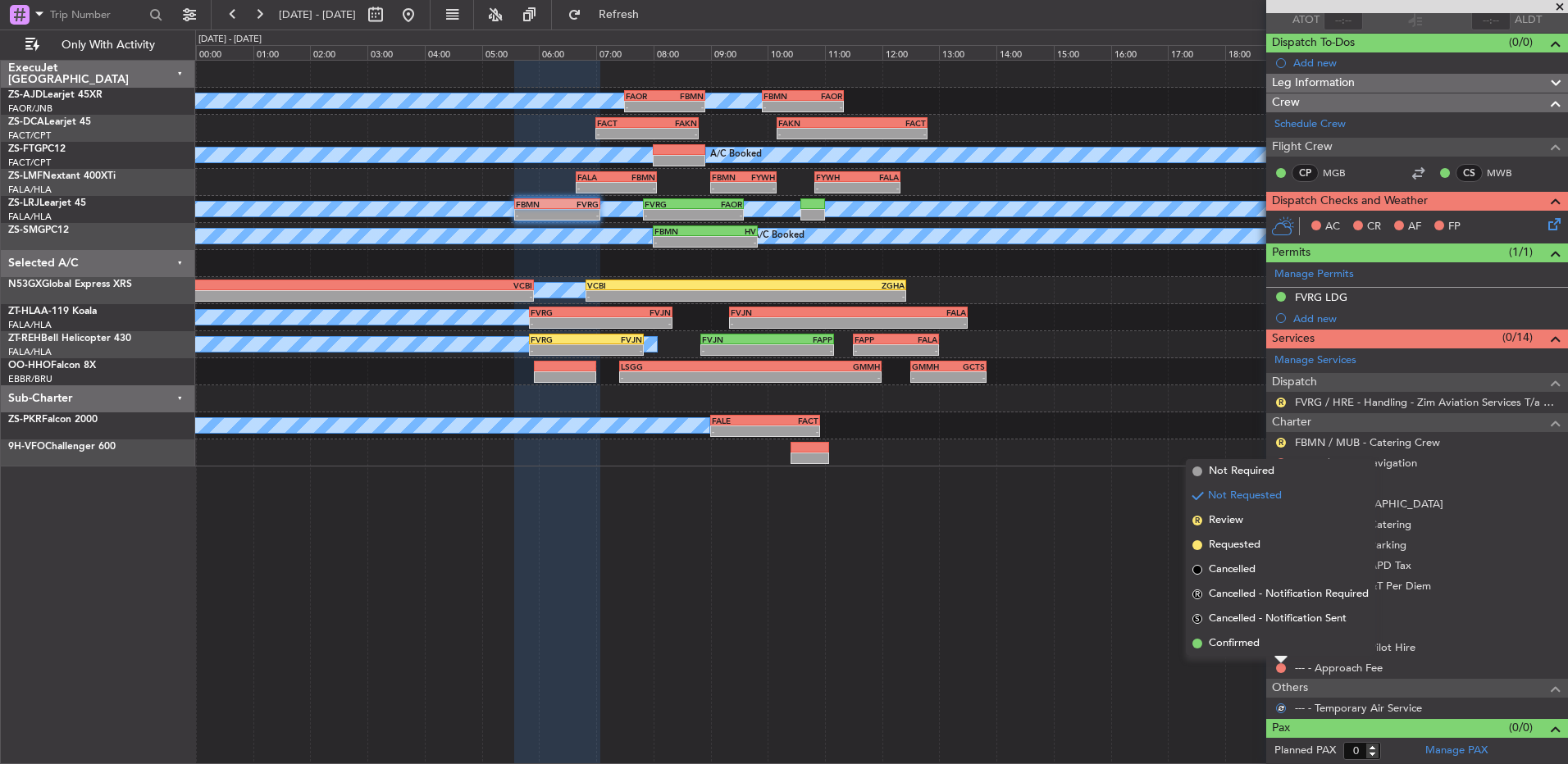
click at [1276, 656] on div at bounding box center [1282, 659] width 13 height 7
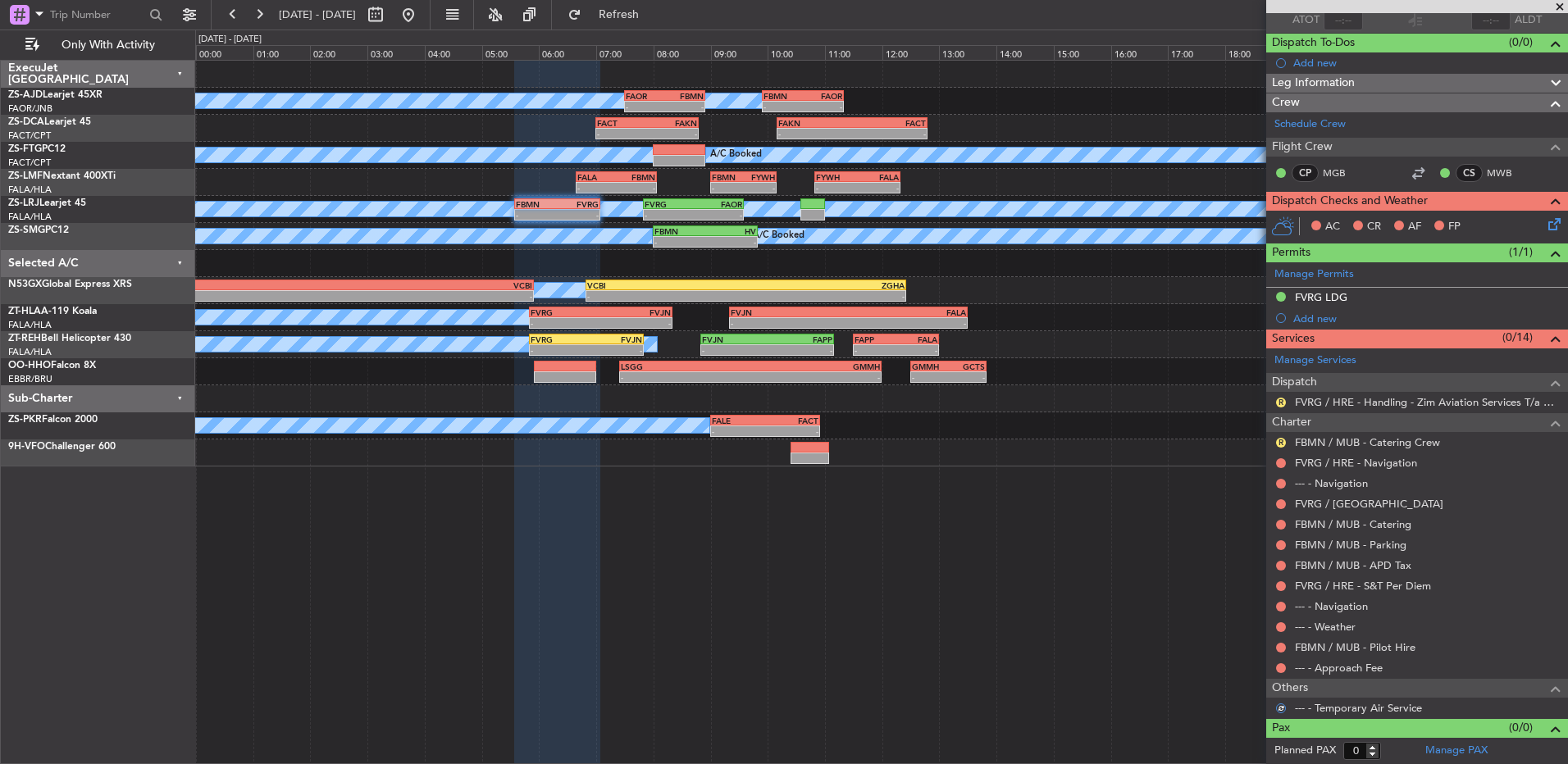
click at [1281, 662] on div at bounding box center [1282, 669] width 13 height 13
click at [1281, 664] on button at bounding box center [1281, 668] width 10 height 10
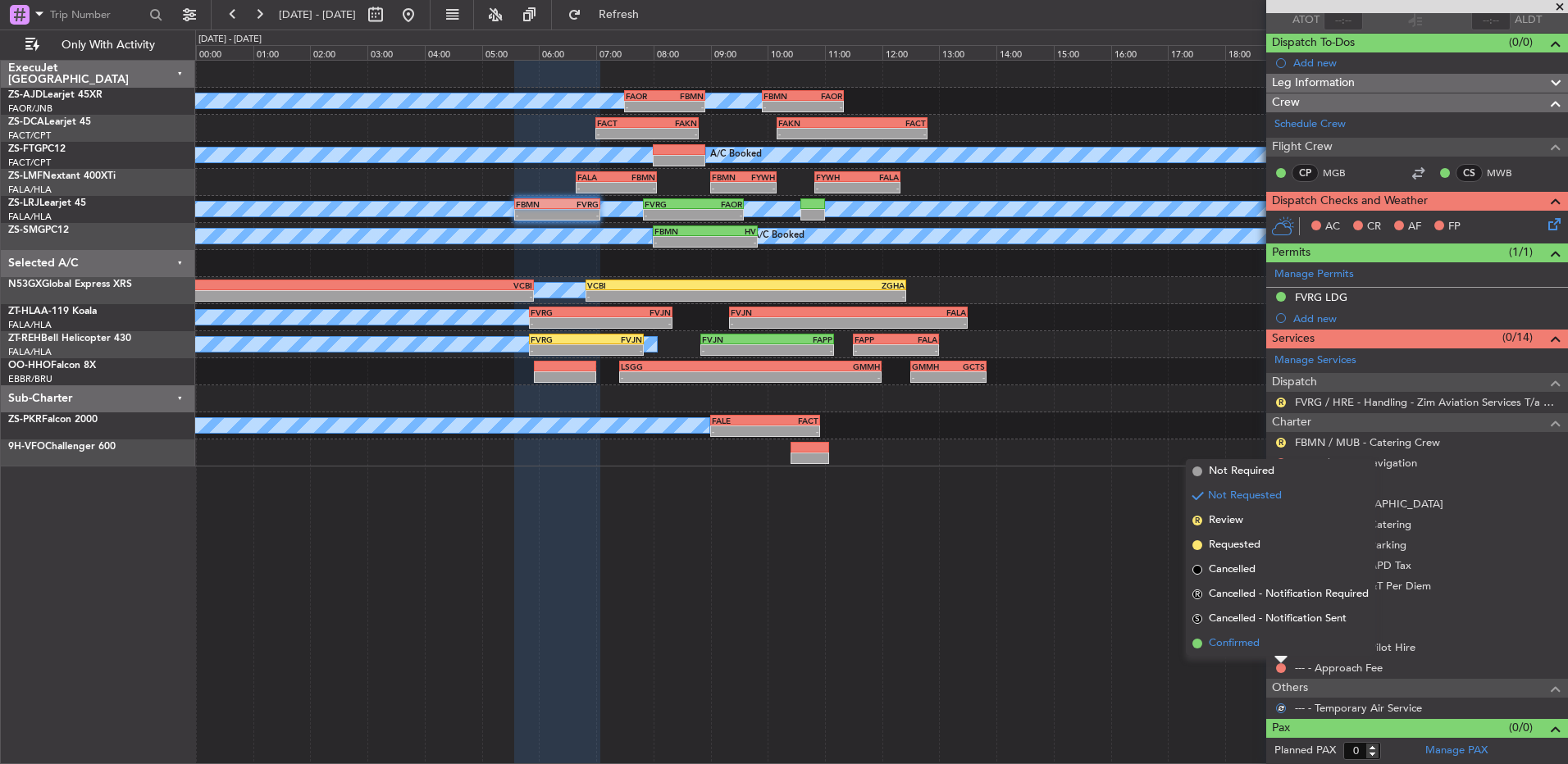
click at [1273, 636] on li "Confirmed" at bounding box center [1281, 643] width 190 height 24
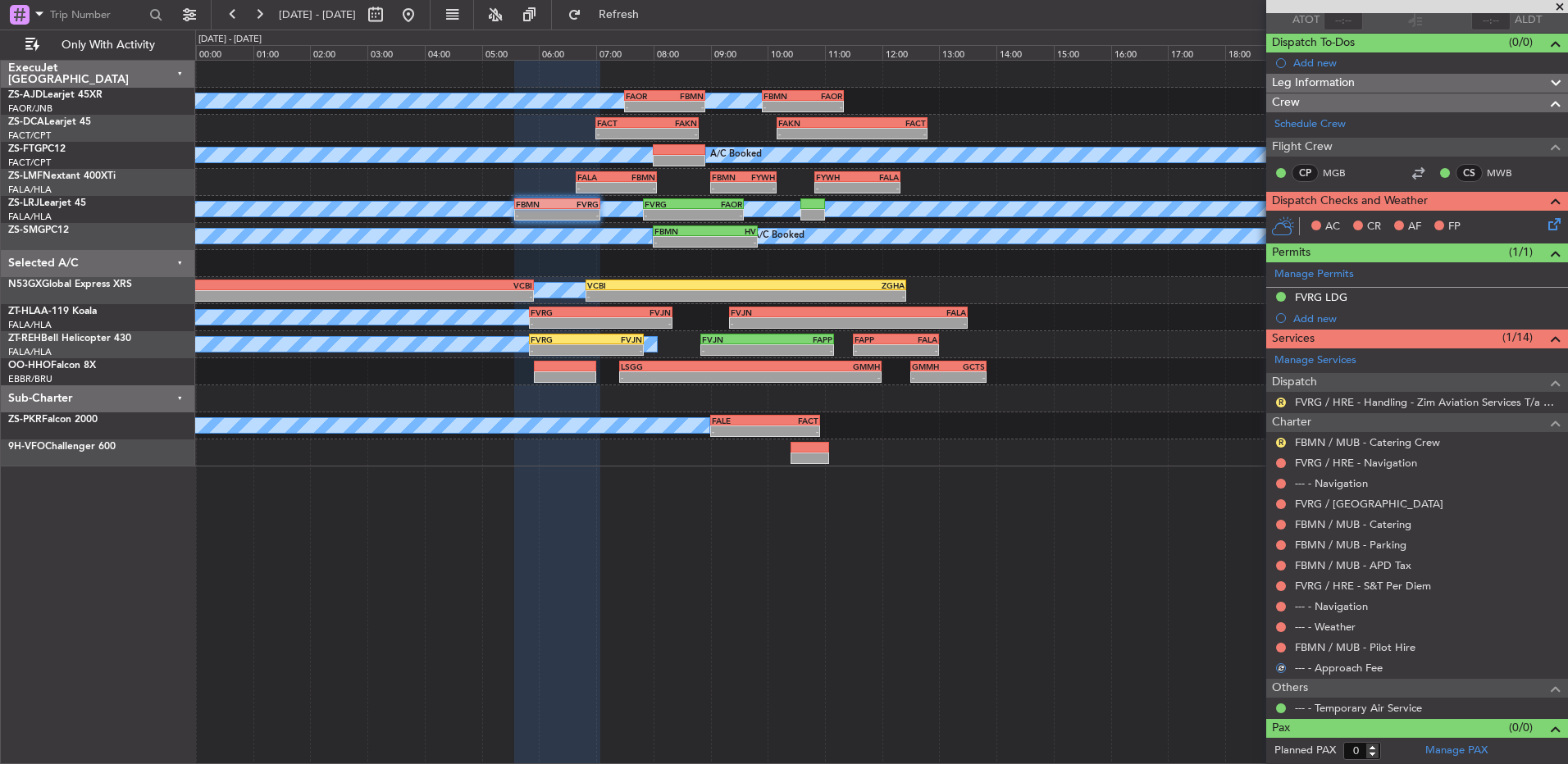
click at [1273, 641] on div "FBMN / MUB - Pilot Hire" at bounding box center [1417, 647] width 302 height 21
click at [1283, 649] on button at bounding box center [1281, 647] width 10 height 10
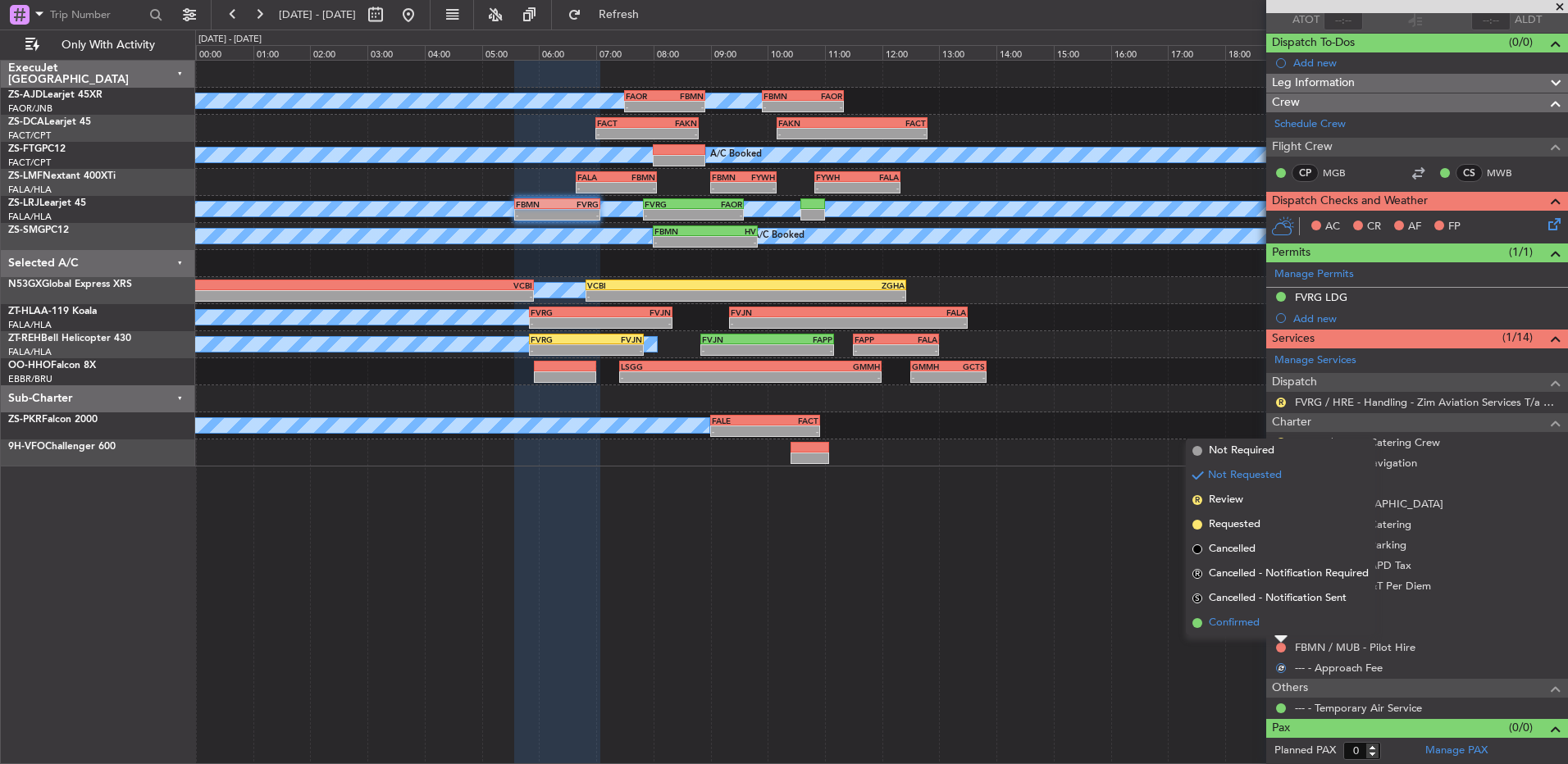
click at [1282, 632] on li "Confirmed" at bounding box center [1281, 623] width 190 height 24
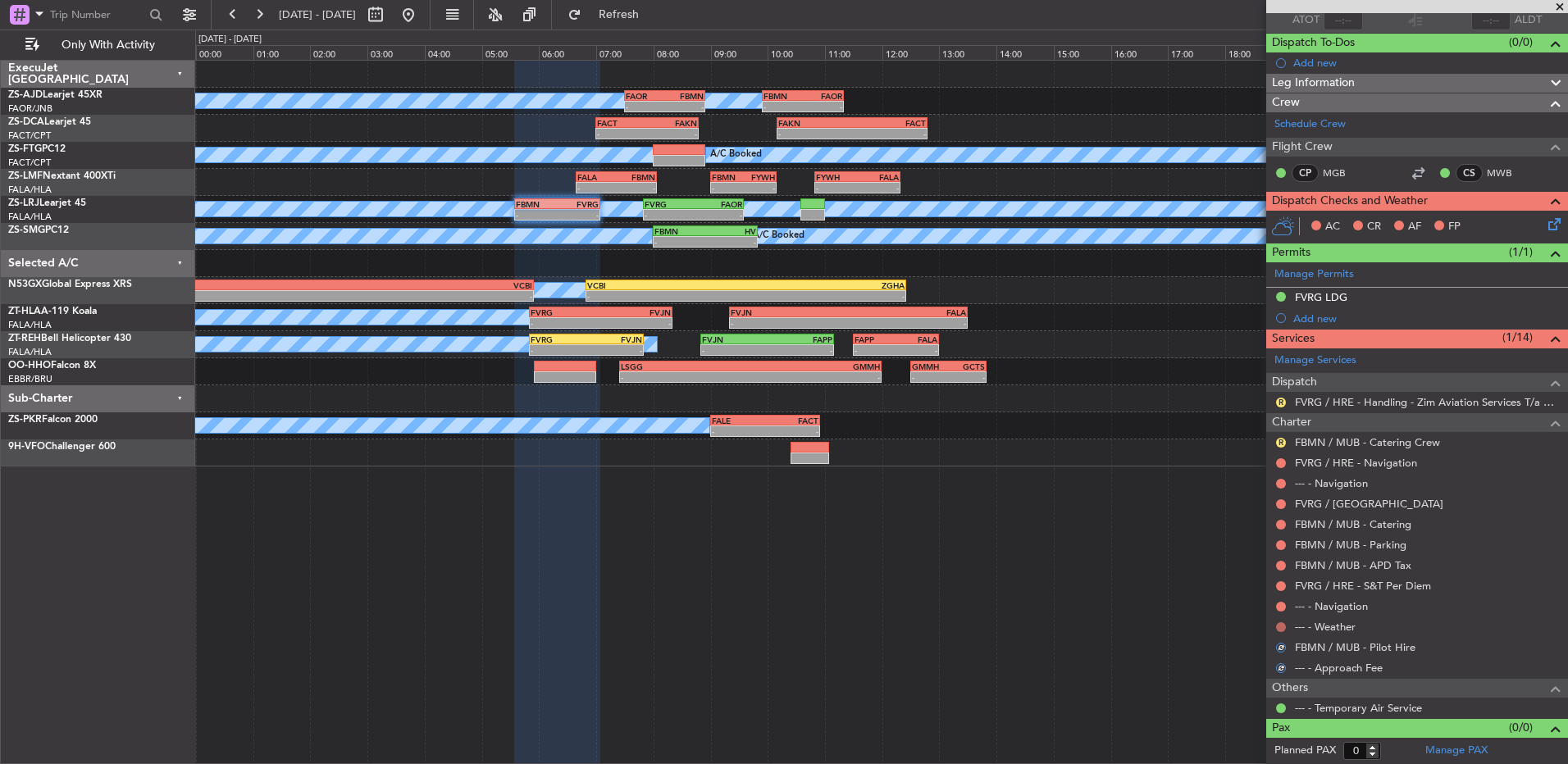
click at [1282, 626] on button at bounding box center [1281, 627] width 10 height 10
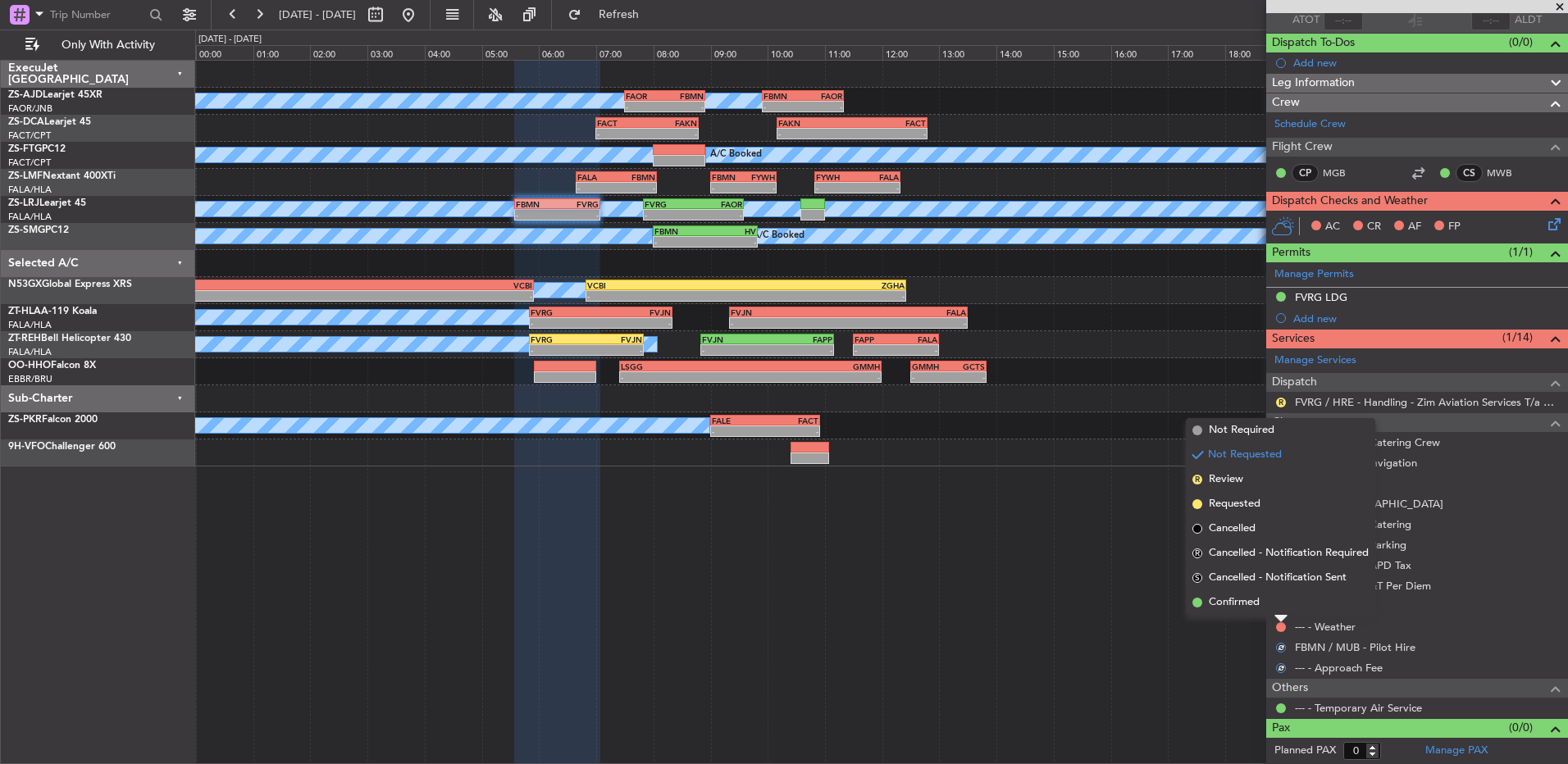
click at [1282, 616] on div at bounding box center [1282, 618] width 13 height 7
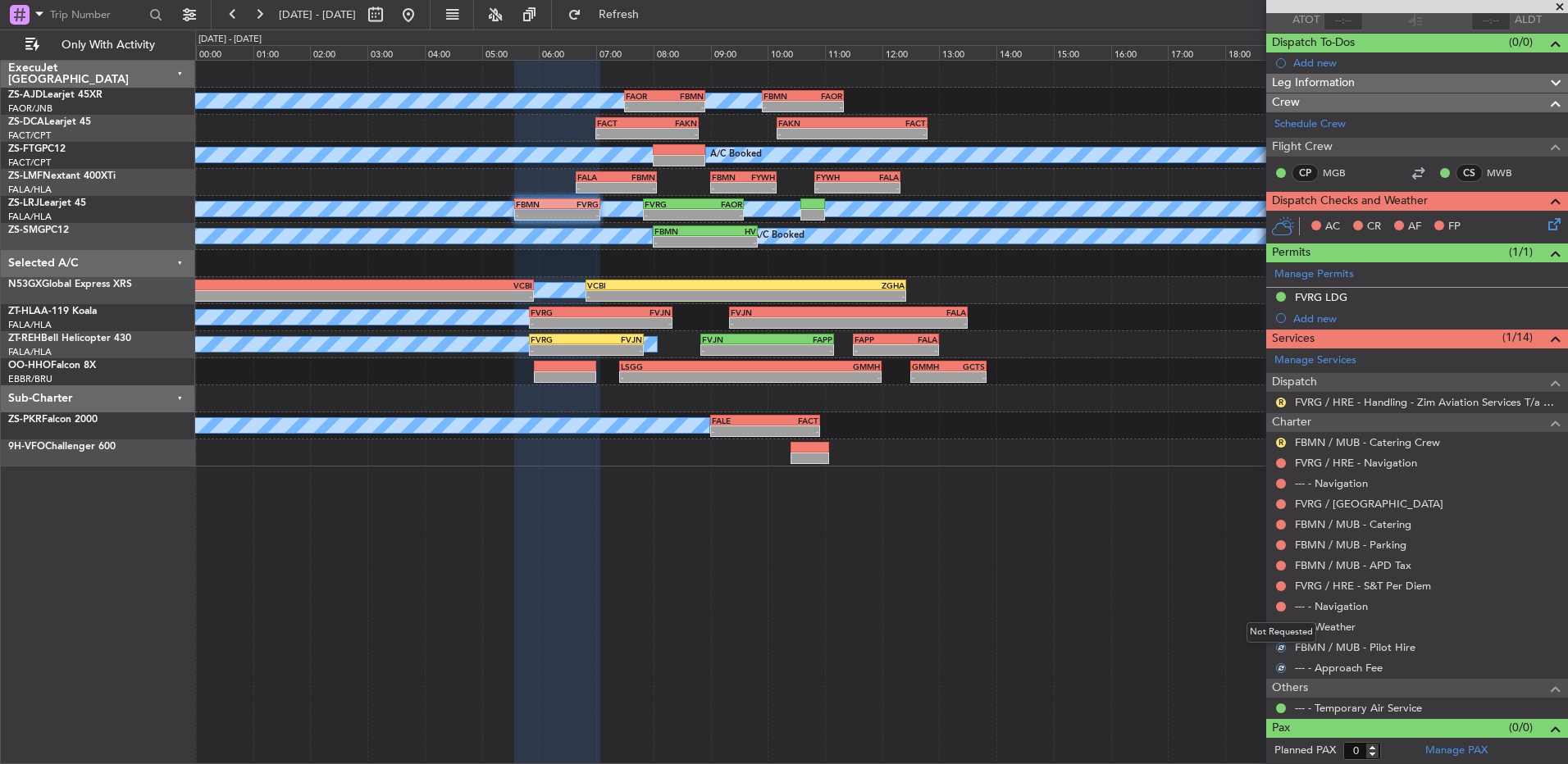
click at [1283, 627] on div "Not Requested" at bounding box center [1282, 632] width 70 height 21
click at [1282, 627] on button at bounding box center [1281, 627] width 10 height 10
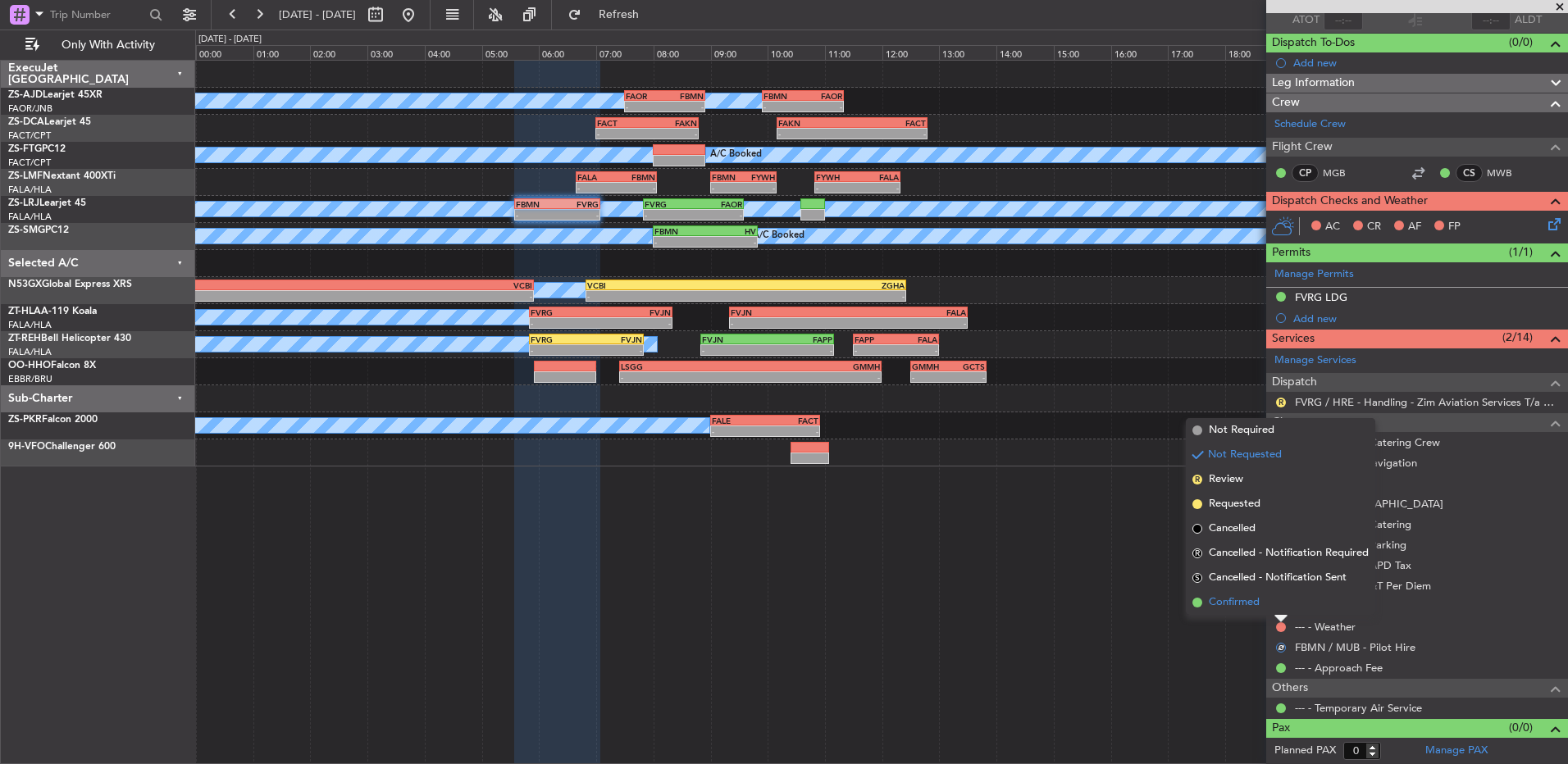
click at [1268, 605] on li "Confirmed" at bounding box center [1281, 602] width 190 height 24
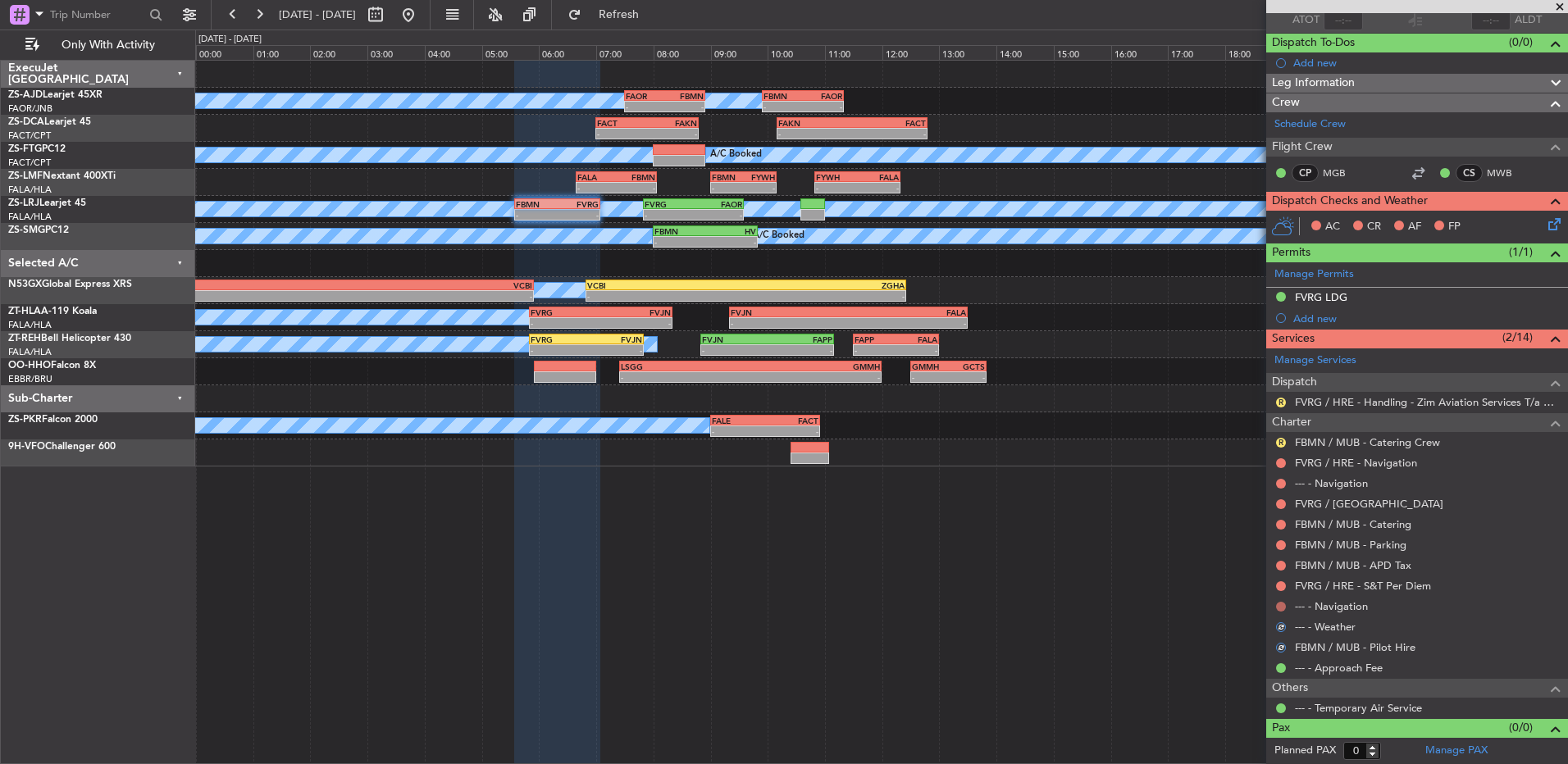
click at [1279, 609] on button at bounding box center [1281, 607] width 10 height 10
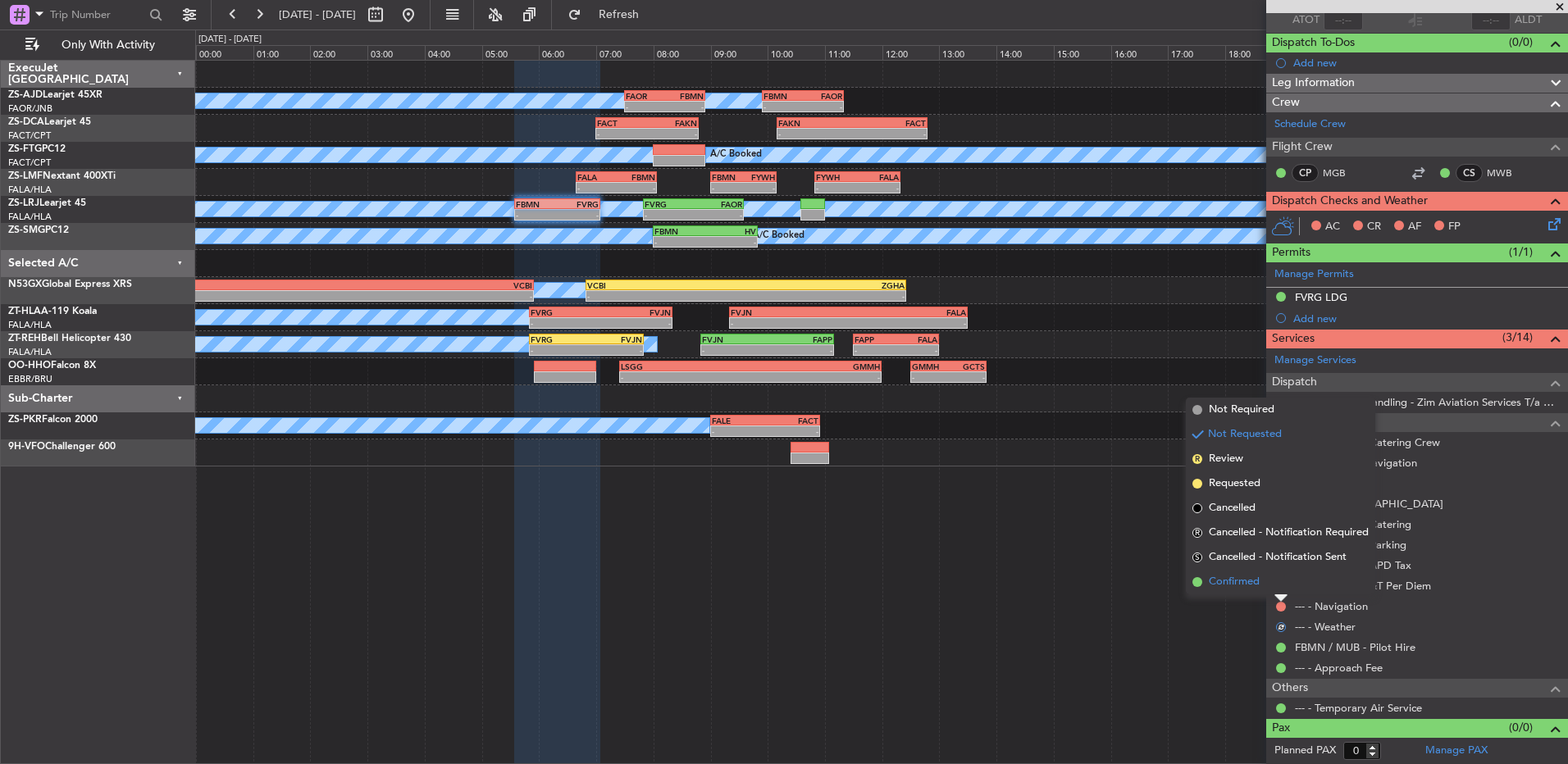
click at [1279, 592] on li "Confirmed" at bounding box center [1281, 582] width 190 height 24
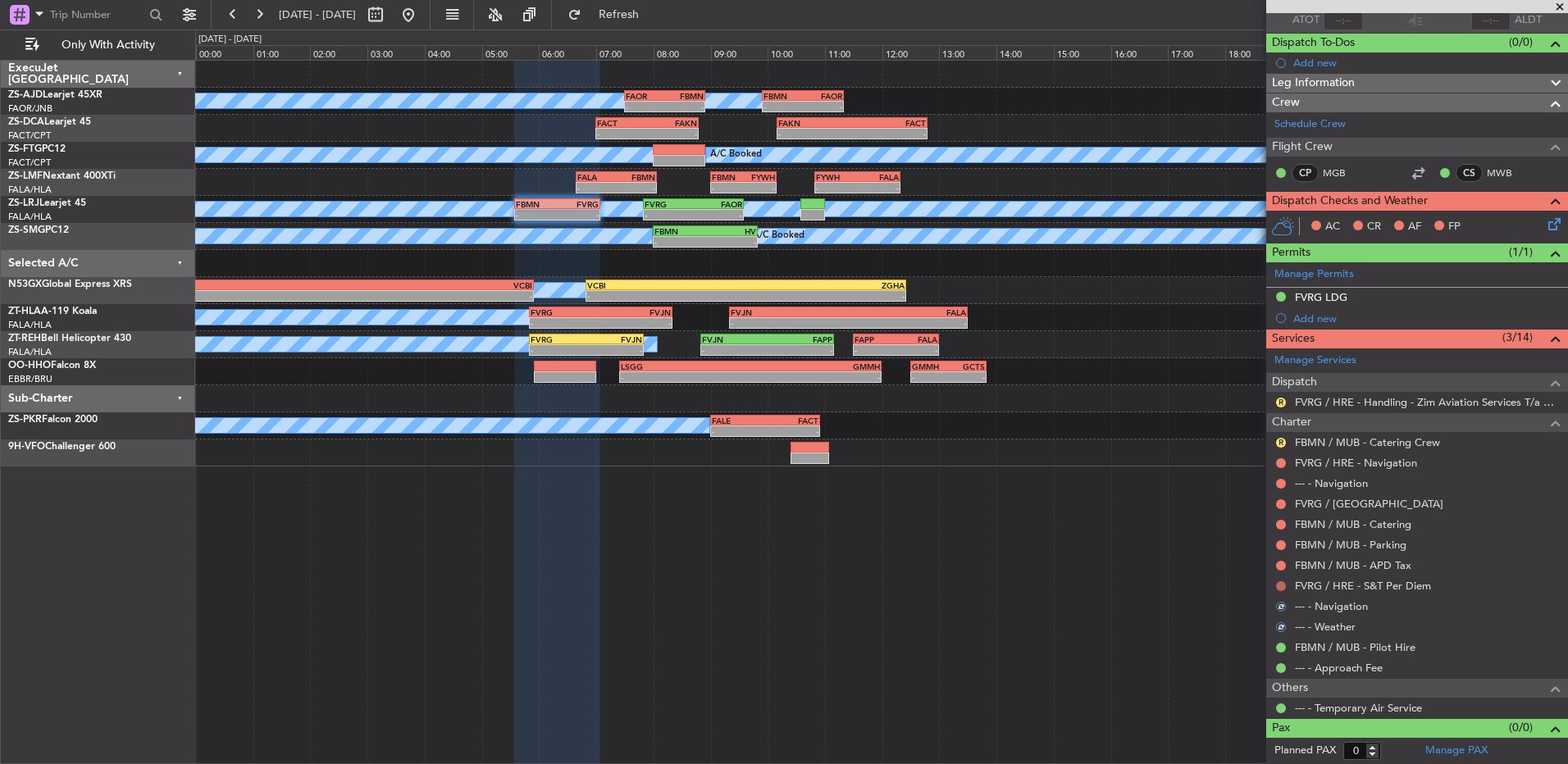
click at [1279, 587] on button at bounding box center [1281, 586] width 10 height 10
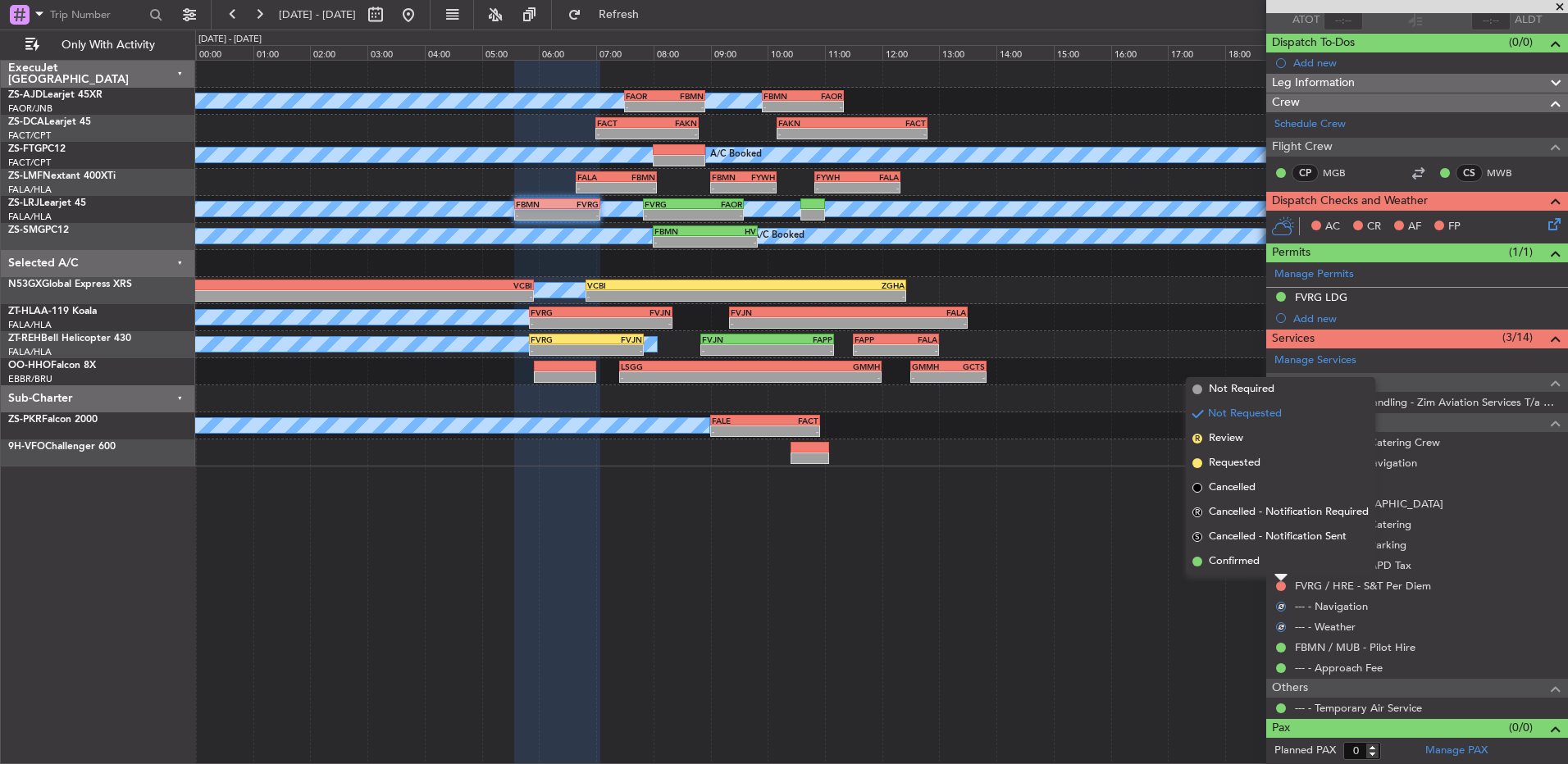
click at [1275, 568] on li "Confirmed" at bounding box center [1281, 561] width 190 height 24
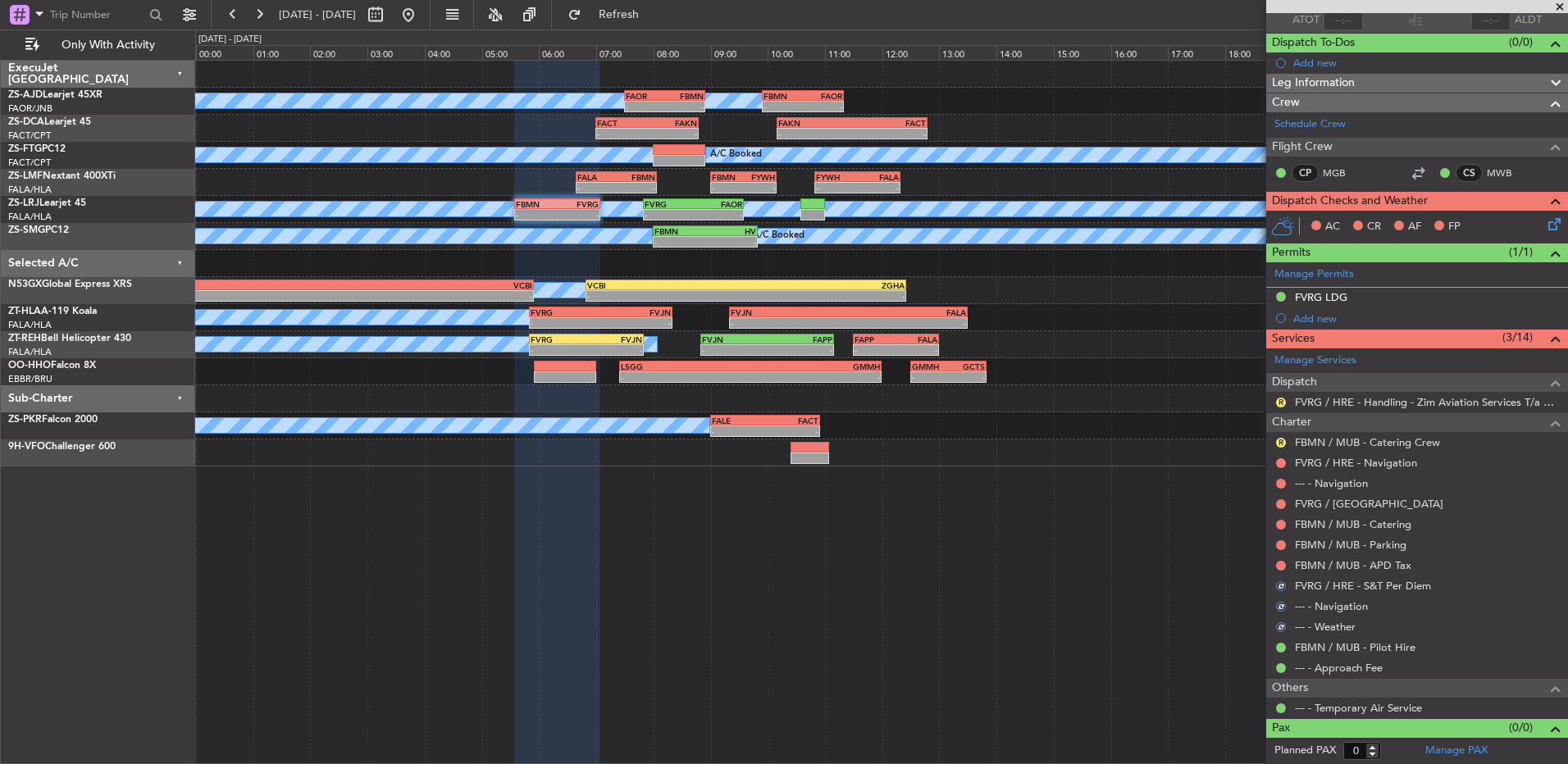
click at [1275, 563] on div at bounding box center [1282, 566] width 13 height 13
click at [1284, 565] on button at bounding box center [1281, 566] width 10 height 10
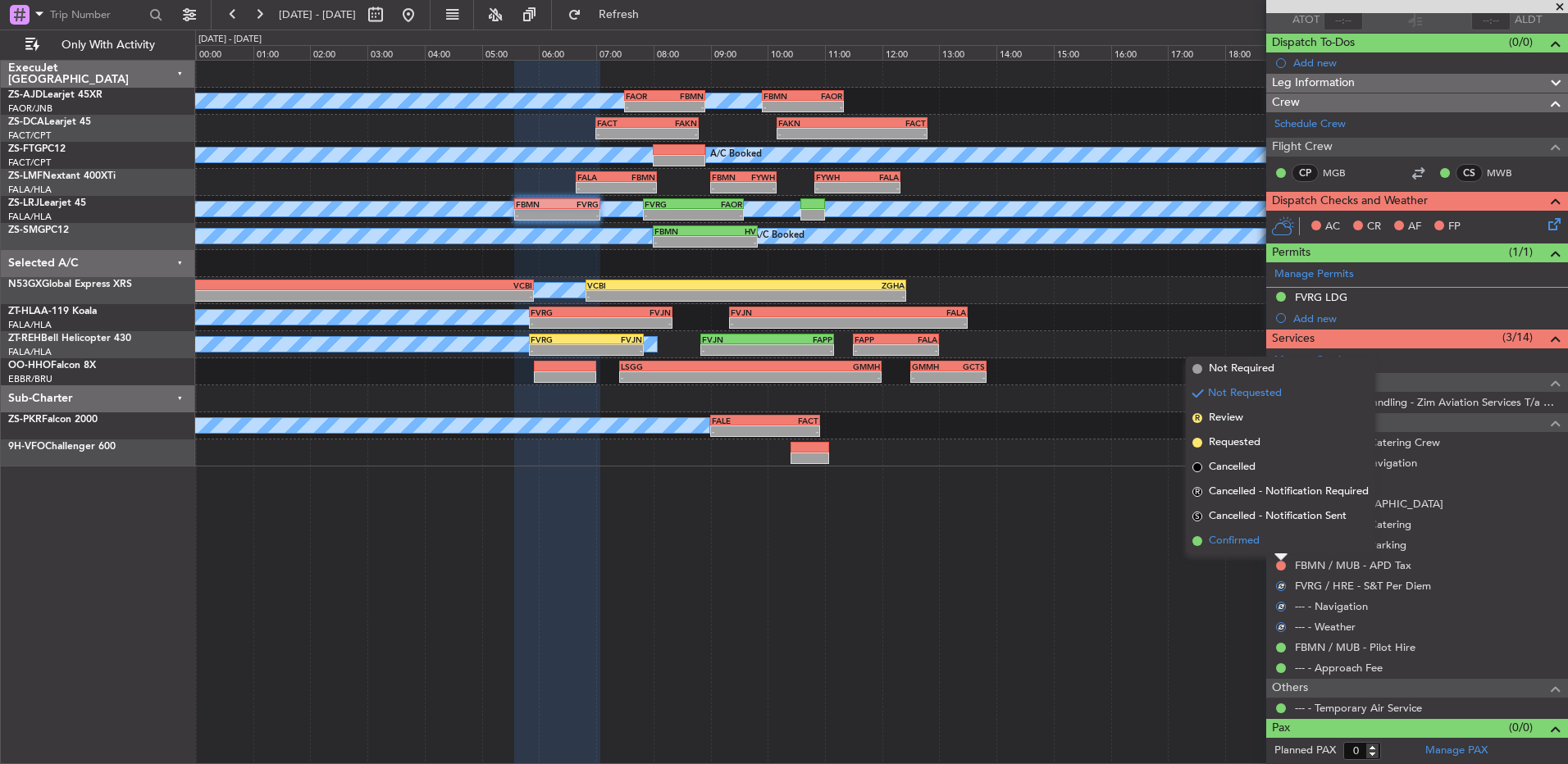
click at [1282, 543] on li "Confirmed" at bounding box center [1281, 541] width 190 height 24
click at [1282, 543] on button at bounding box center [1281, 545] width 10 height 10
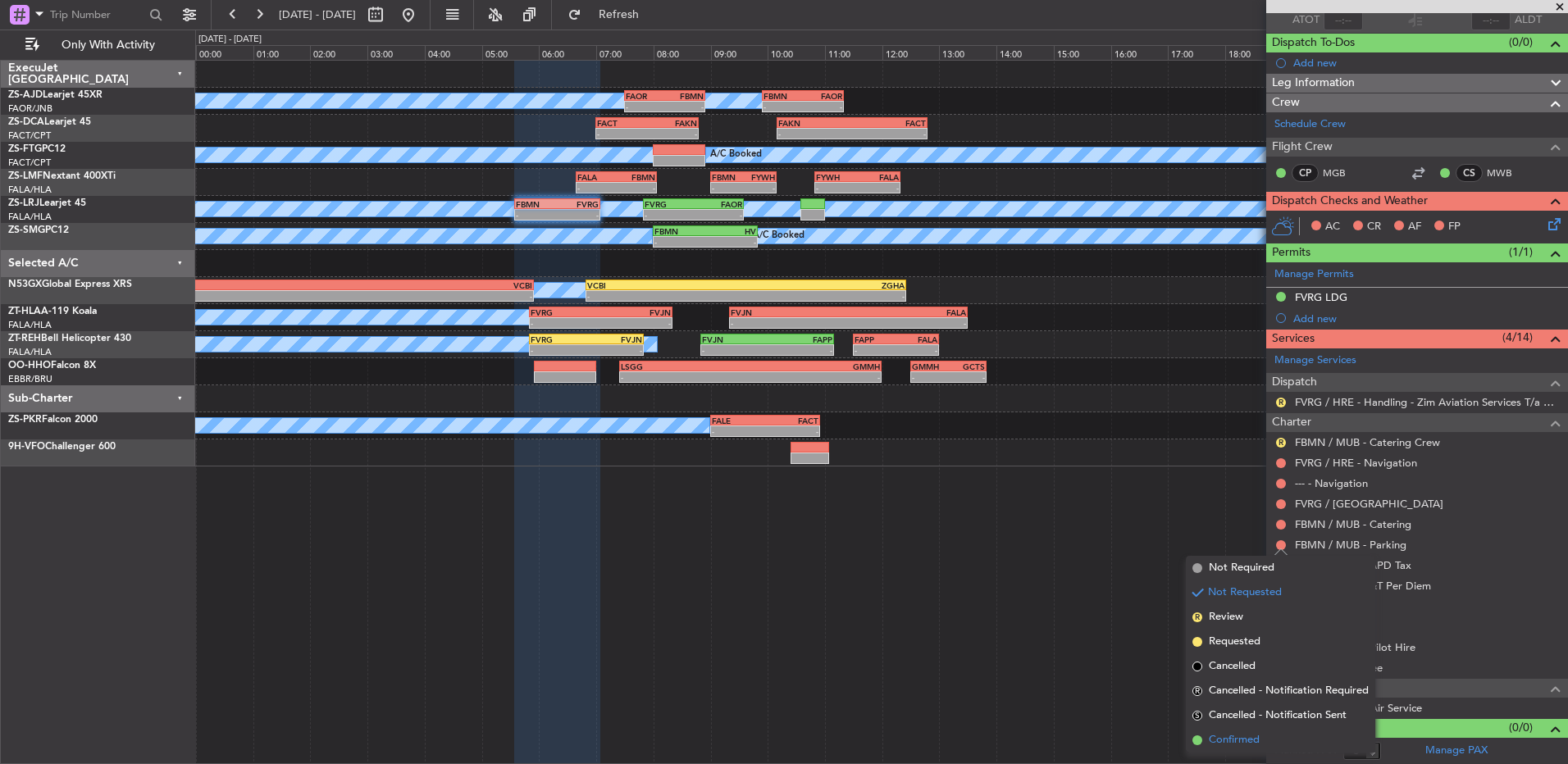
click at [1271, 747] on li "Confirmed" at bounding box center [1281, 741] width 190 height 24
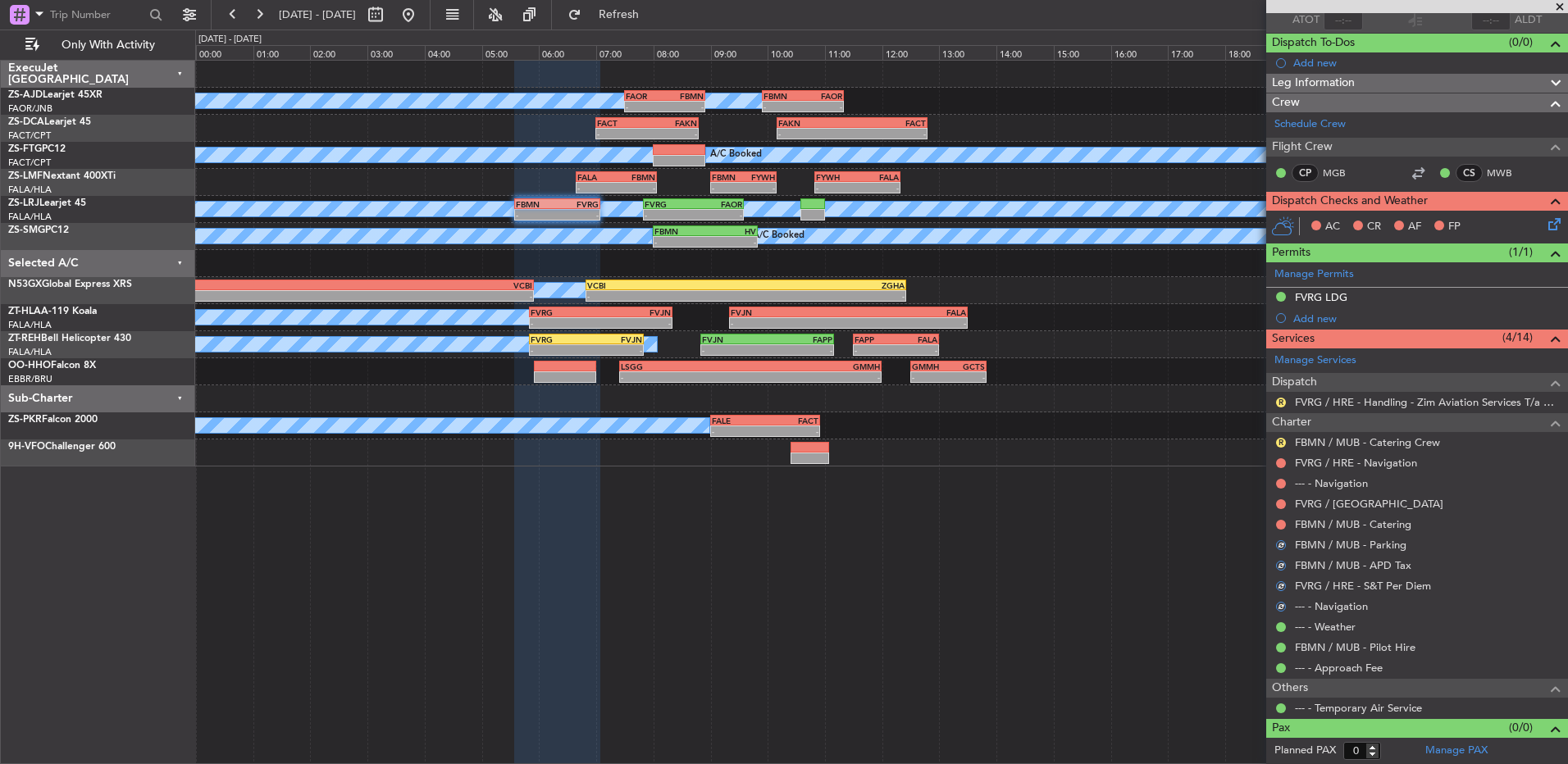
scroll to position [0, 0]
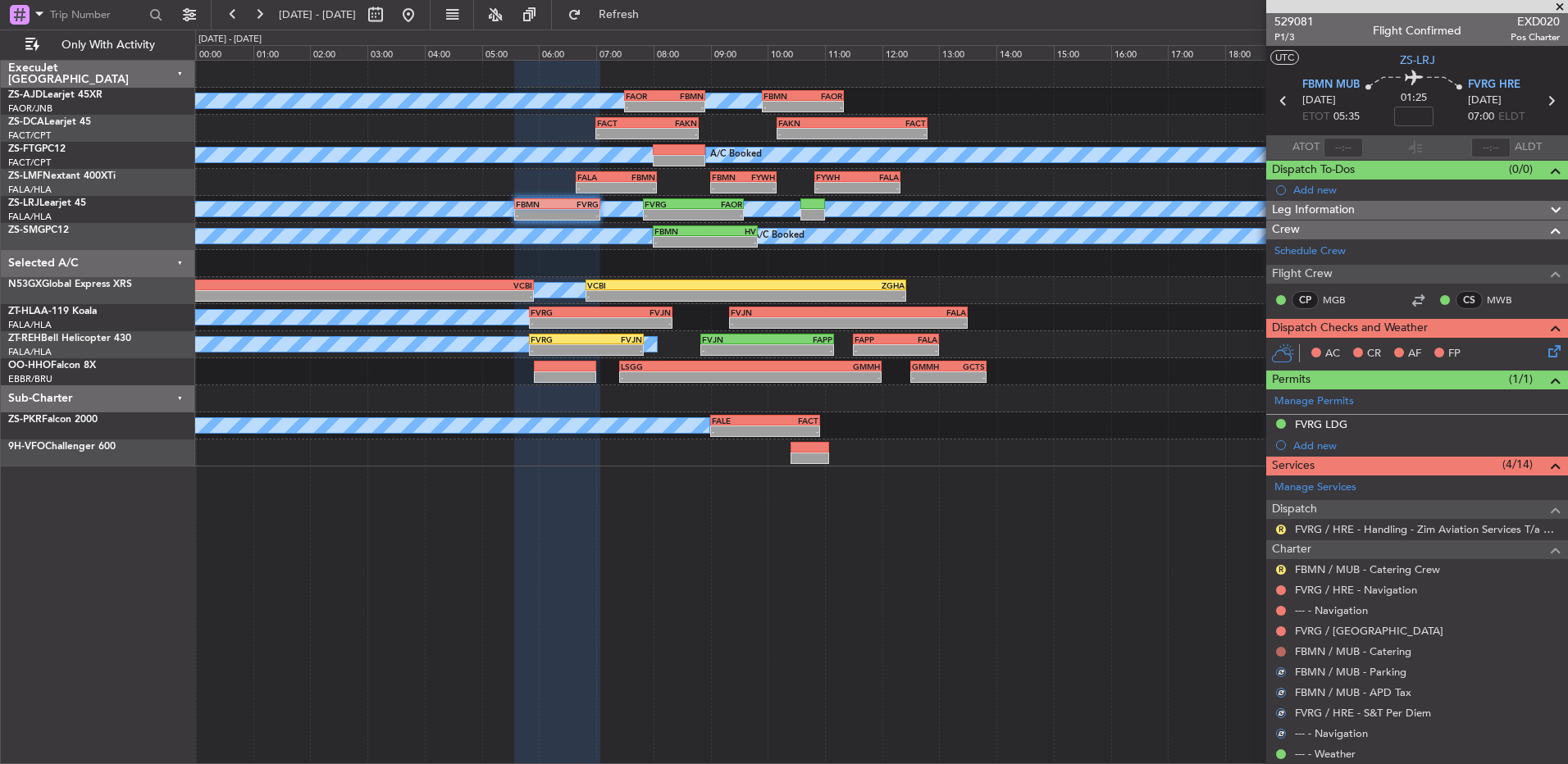
click at [1285, 656] on mat-tooltip-component "Not Requested" at bounding box center [1281, 677] width 93 height 43
click at [1282, 649] on button at bounding box center [1281, 652] width 10 height 10
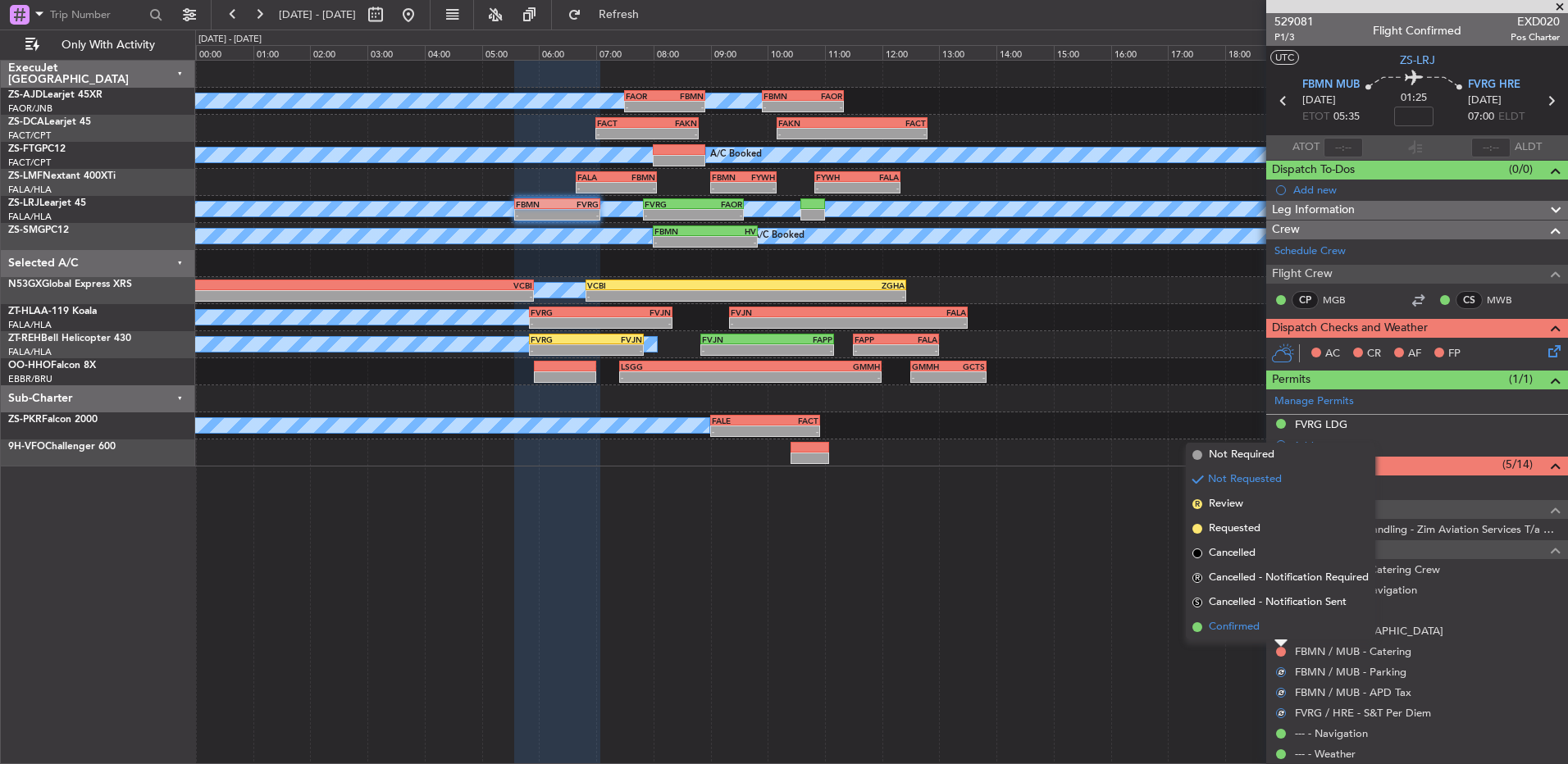
click at [1266, 628] on li "Confirmed" at bounding box center [1281, 627] width 190 height 24
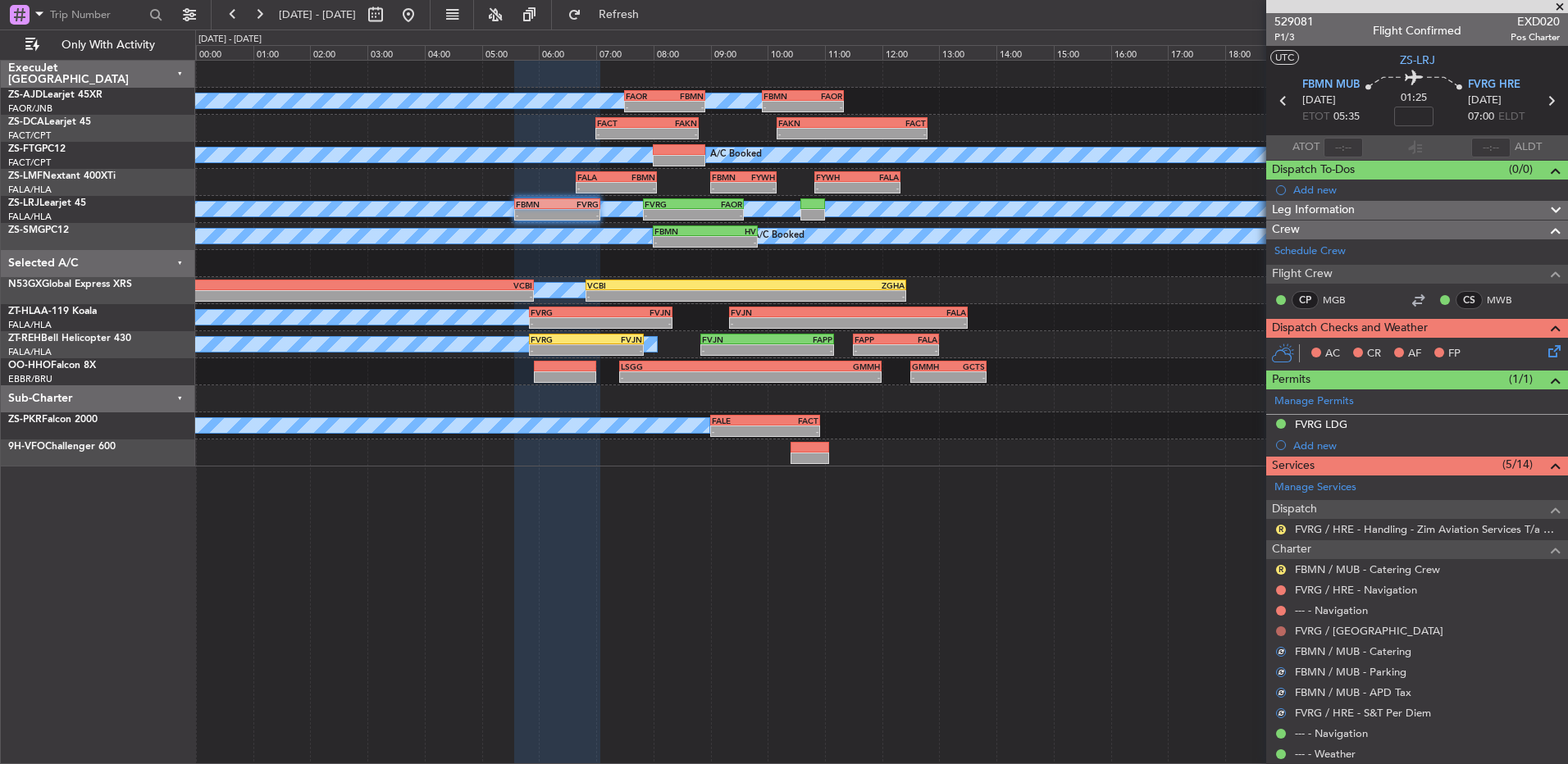
click at [1277, 631] on button at bounding box center [1281, 631] width 10 height 10
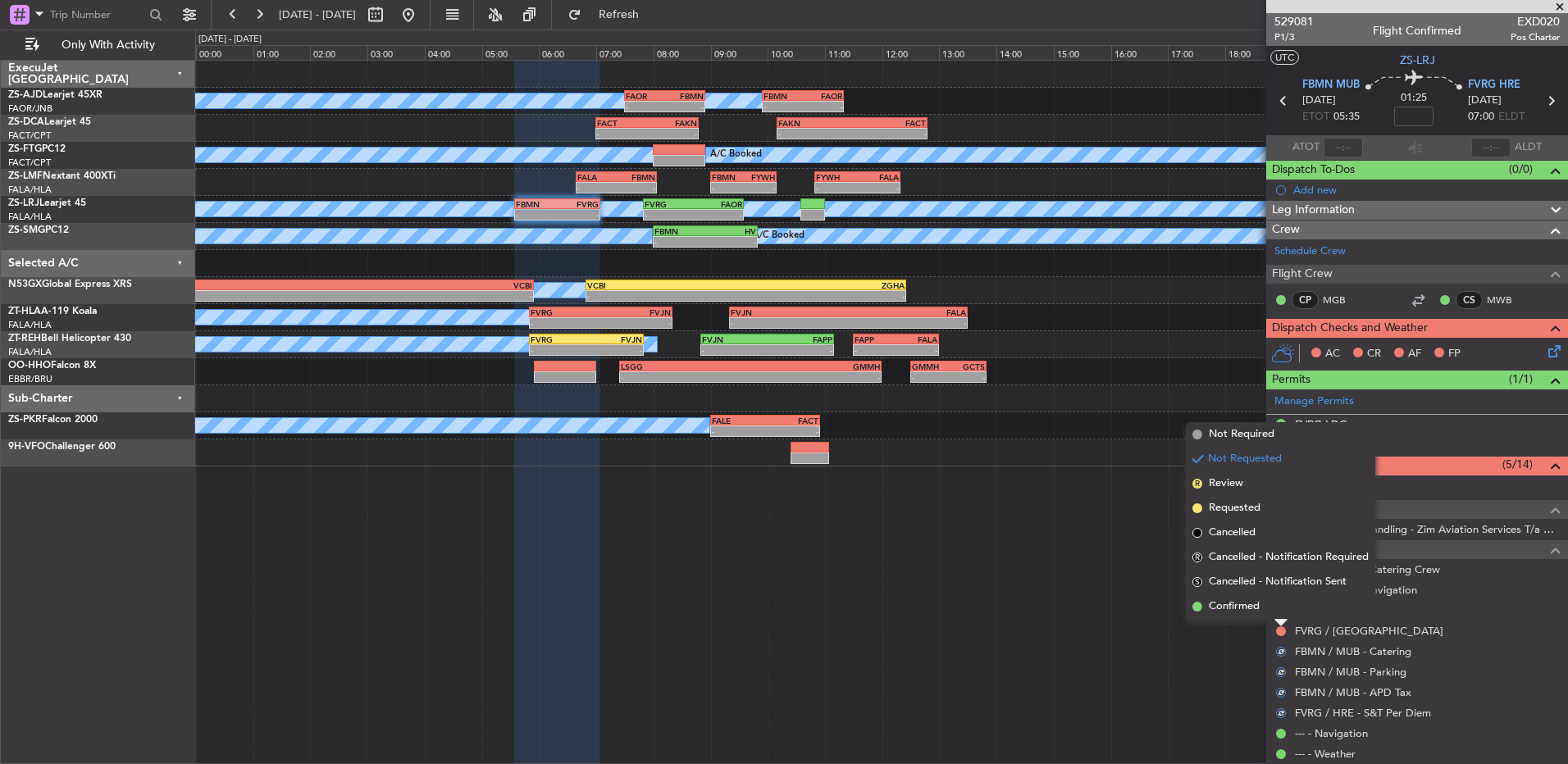
click at [1277, 614] on li "Confirmed" at bounding box center [1281, 607] width 190 height 24
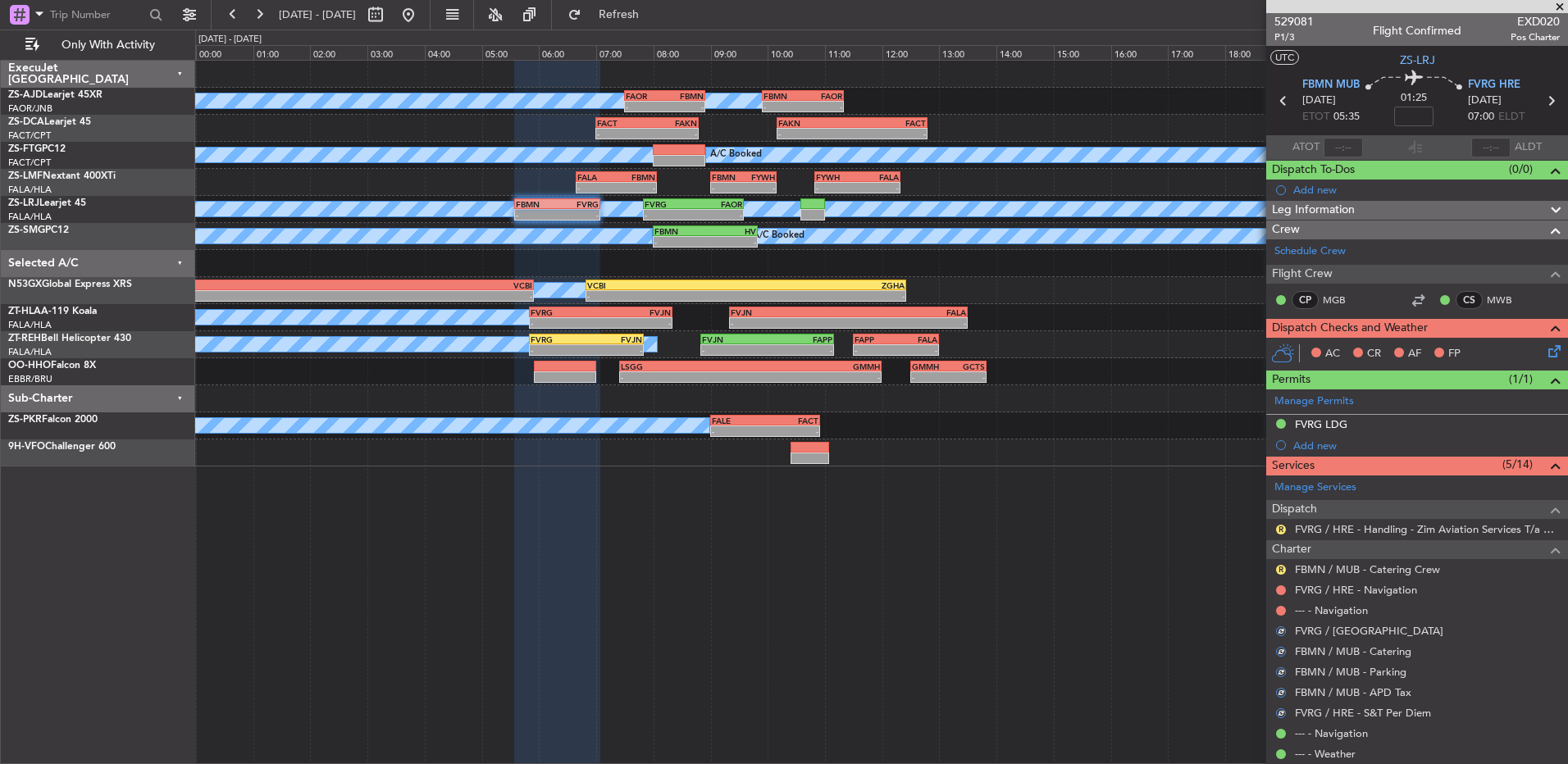
click at [1287, 612] on div at bounding box center [1282, 611] width 13 height 13
click at [1284, 606] on button at bounding box center [1281, 611] width 10 height 10
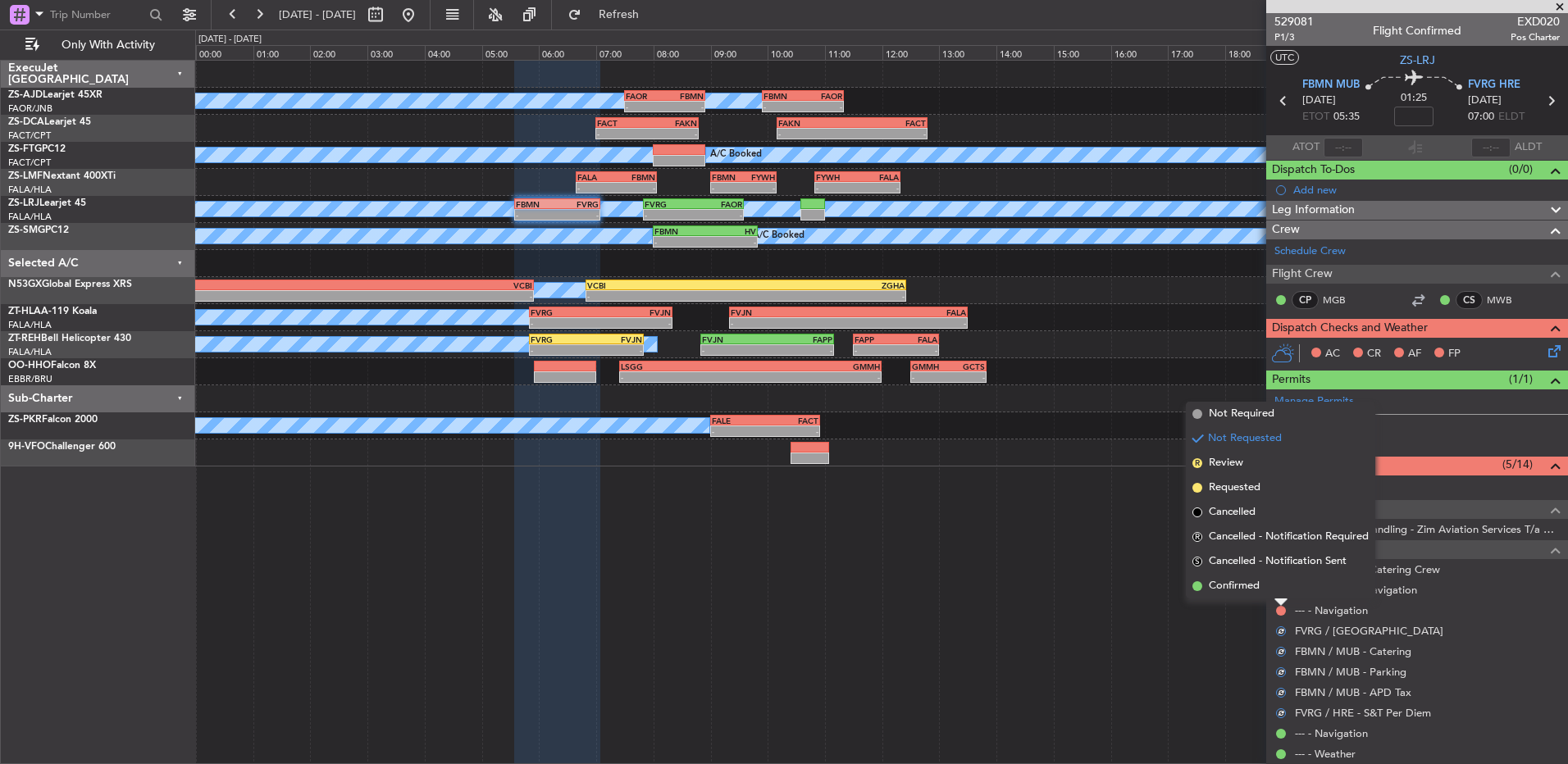
click at [1275, 591] on li "Confirmed" at bounding box center [1281, 586] width 190 height 24
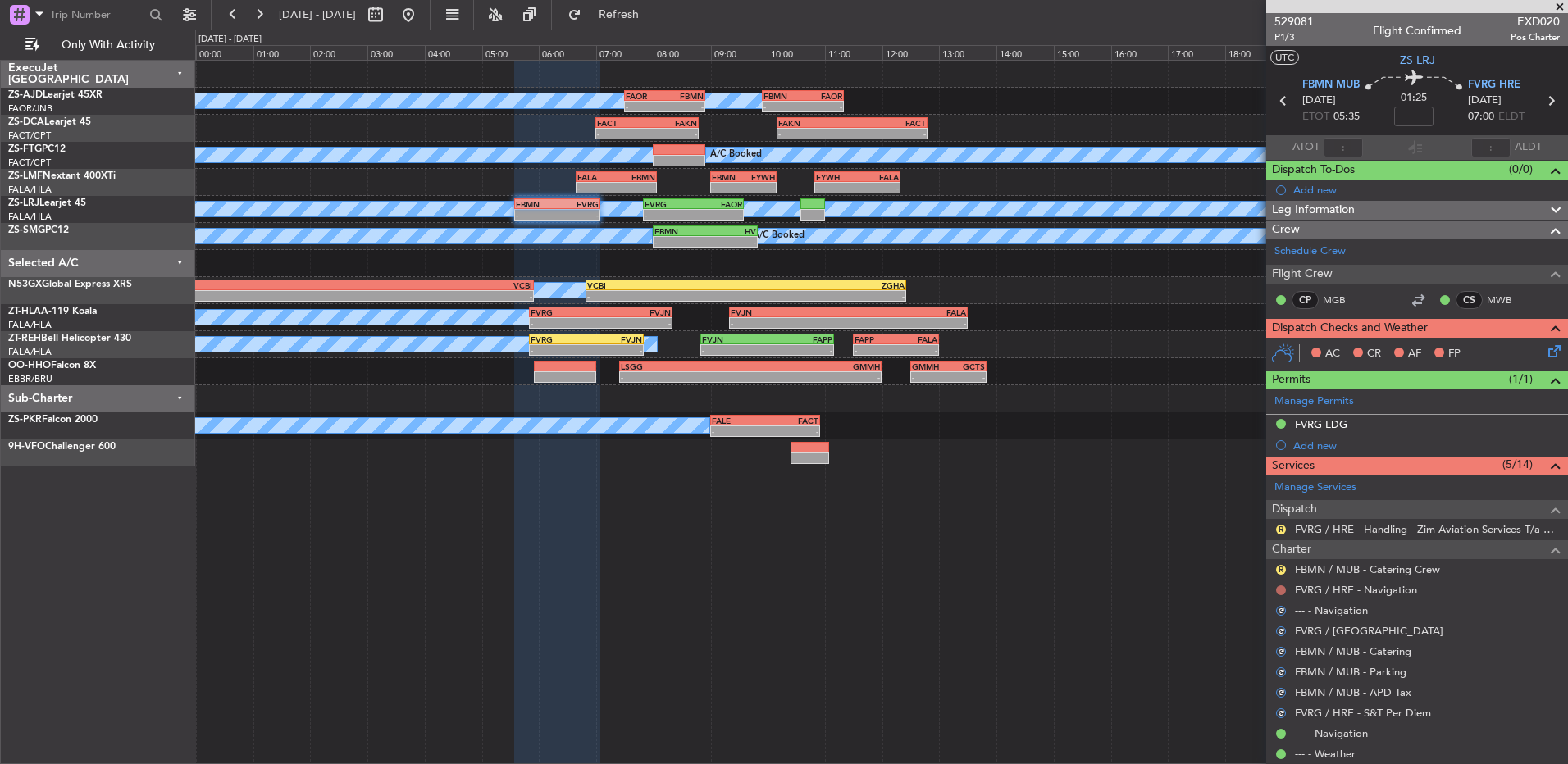
click at [1285, 590] on button at bounding box center [1281, 590] width 10 height 10
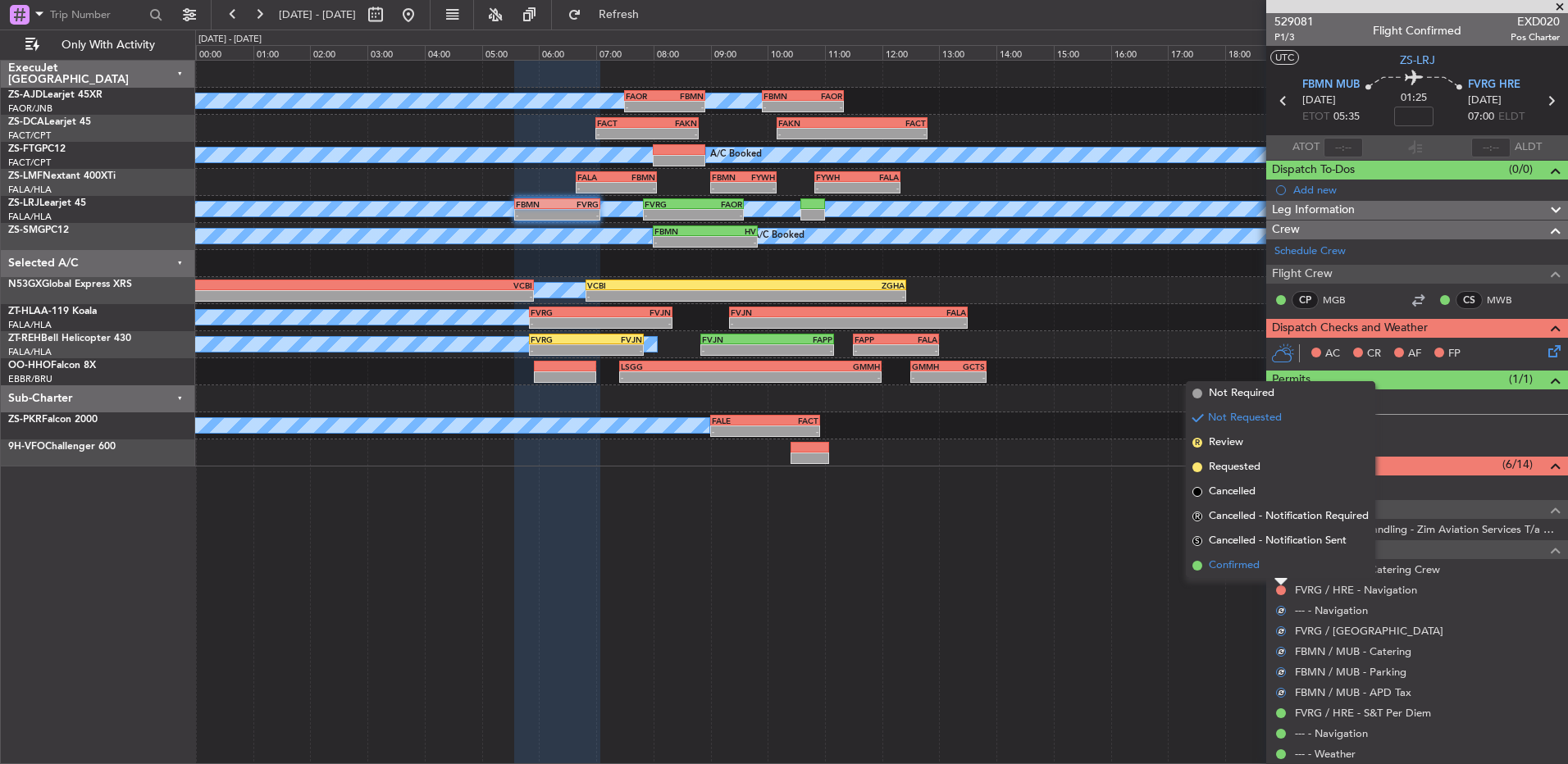
click at [1271, 571] on li "Confirmed" at bounding box center [1281, 566] width 190 height 24
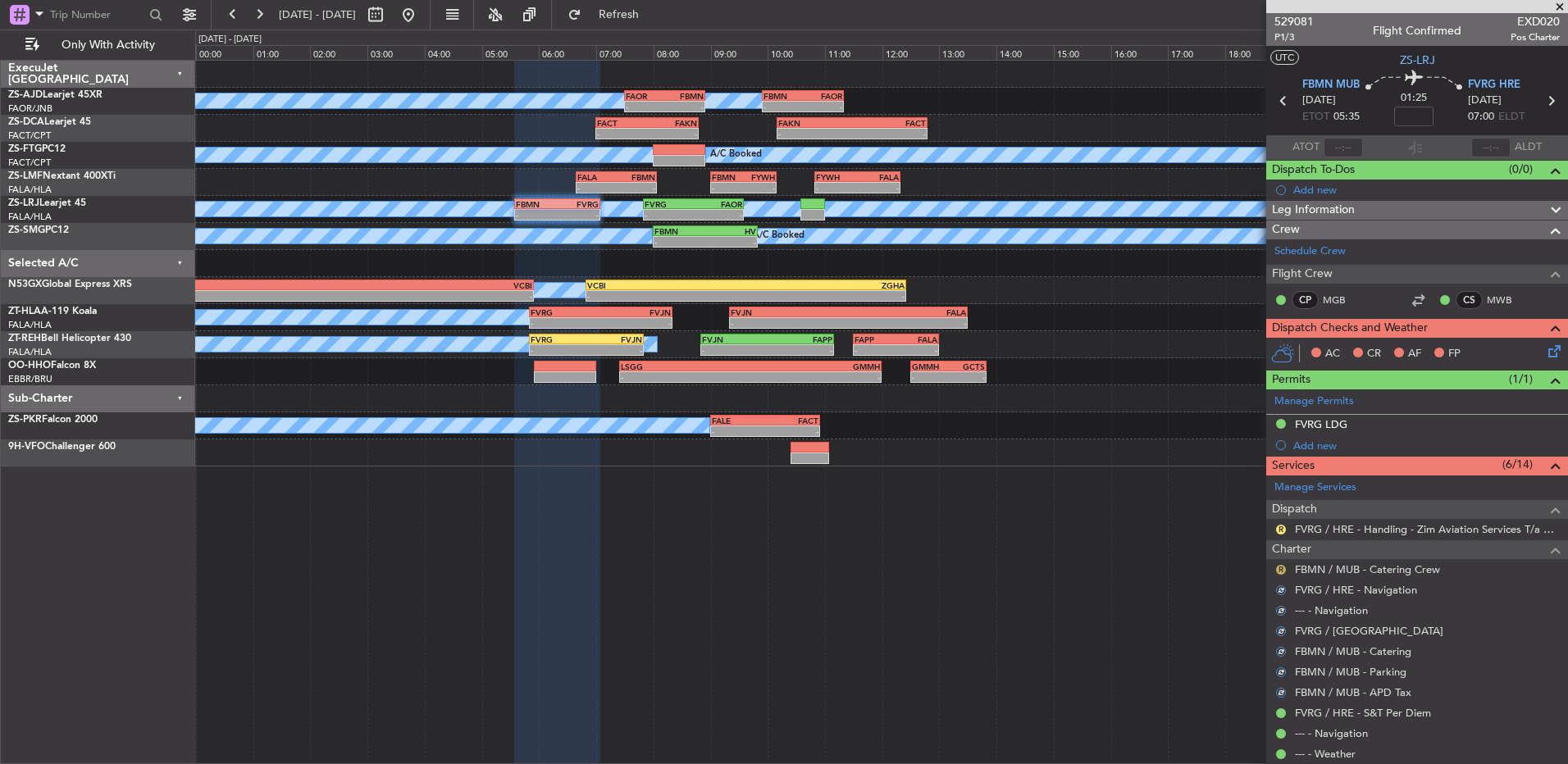
click at [1278, 571] on button "R" at bounding box center [1281, 569] width 10 height 10
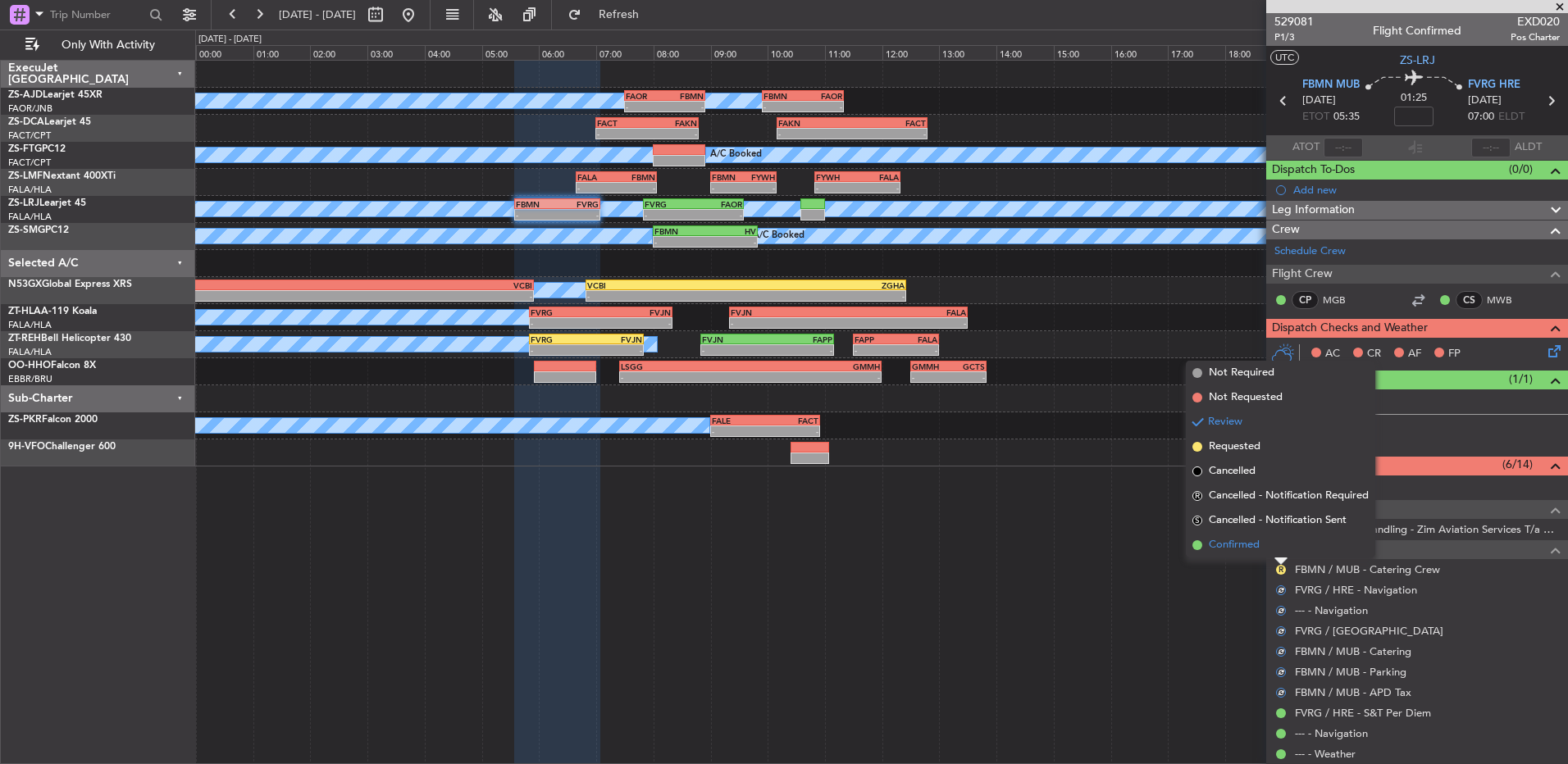
click at [1269, 553] on li "Confirmed" at bounding box center [1281, 545] width 190 height 24
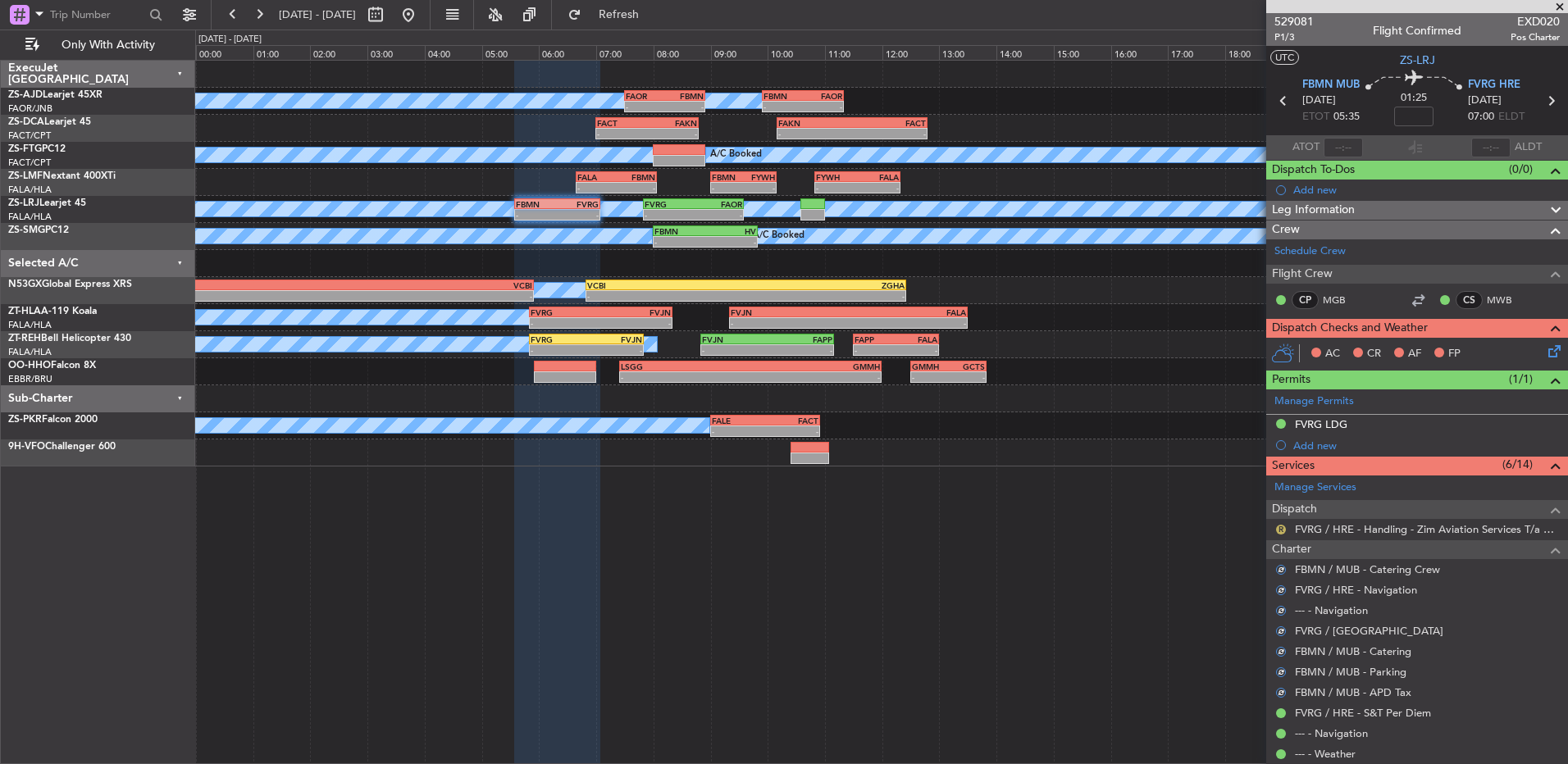
click at [1281, 529] on button "R" at bounding box center [1281, 529] width 10 height 10
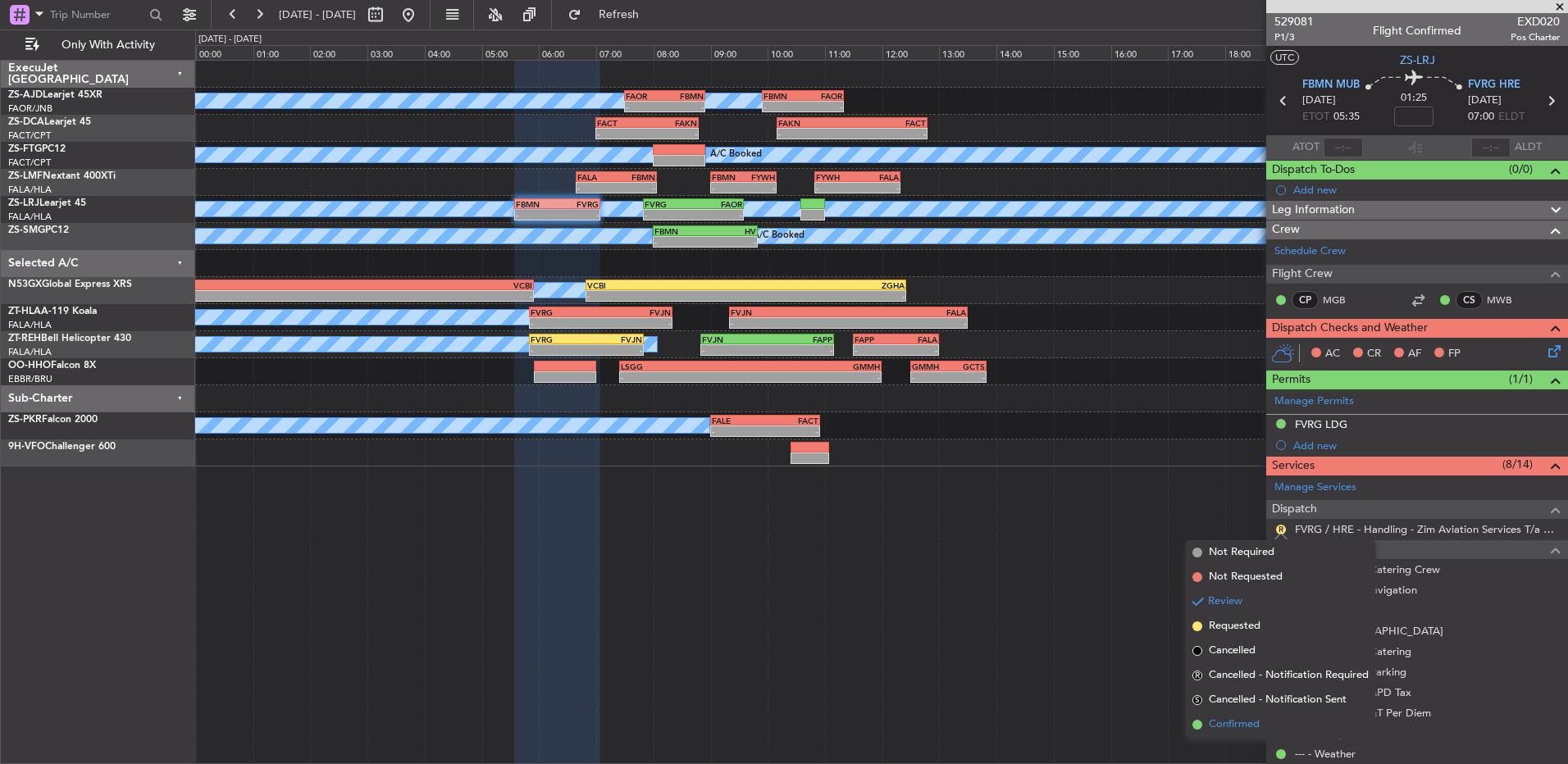
click at [1246, 716] on span "Confirmed" at bounding box center [1234, 725] width 51 height 17
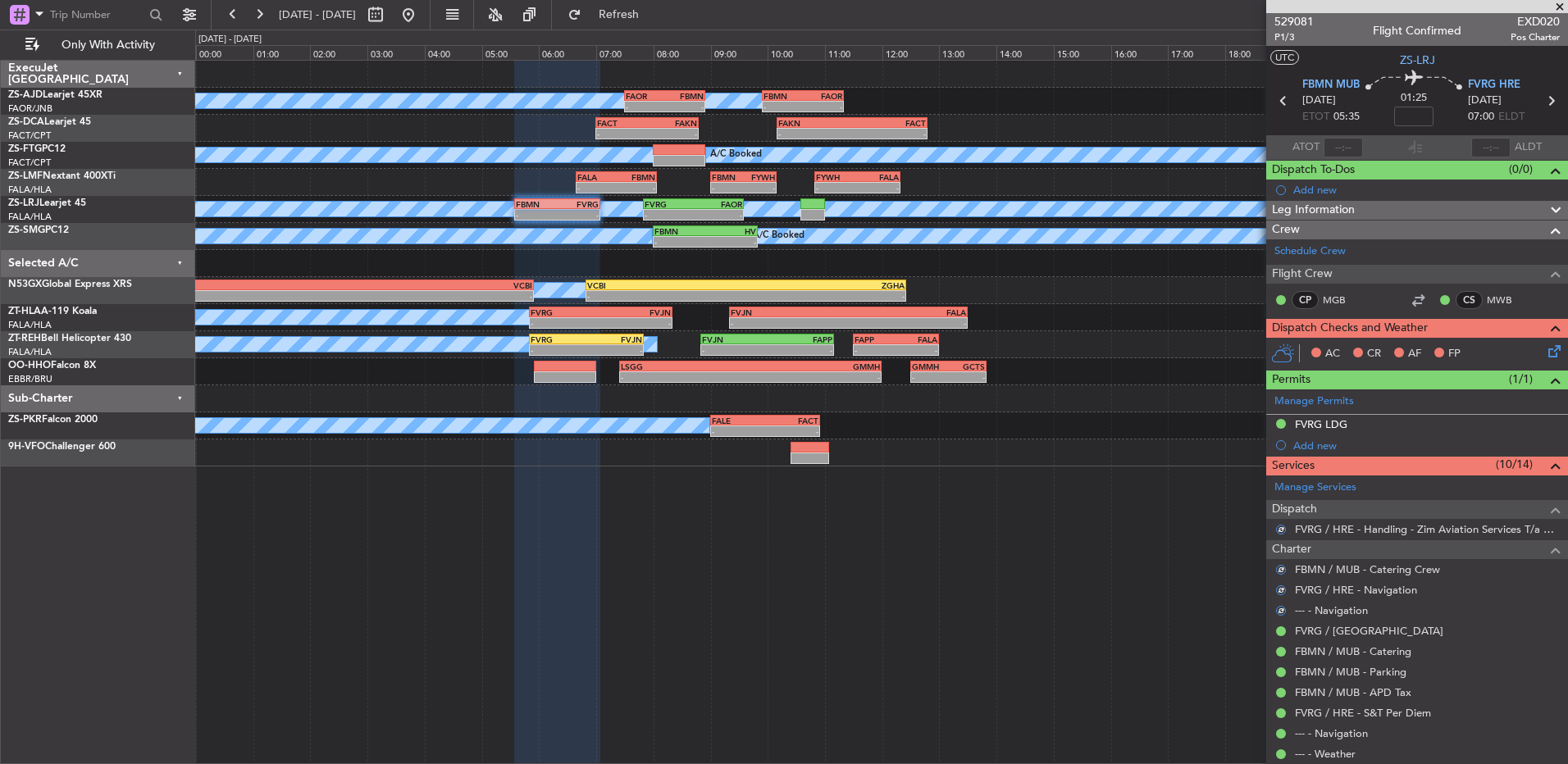
click at [1546, 353] on icon at bounding box center [1552, 349] width 13 height 13
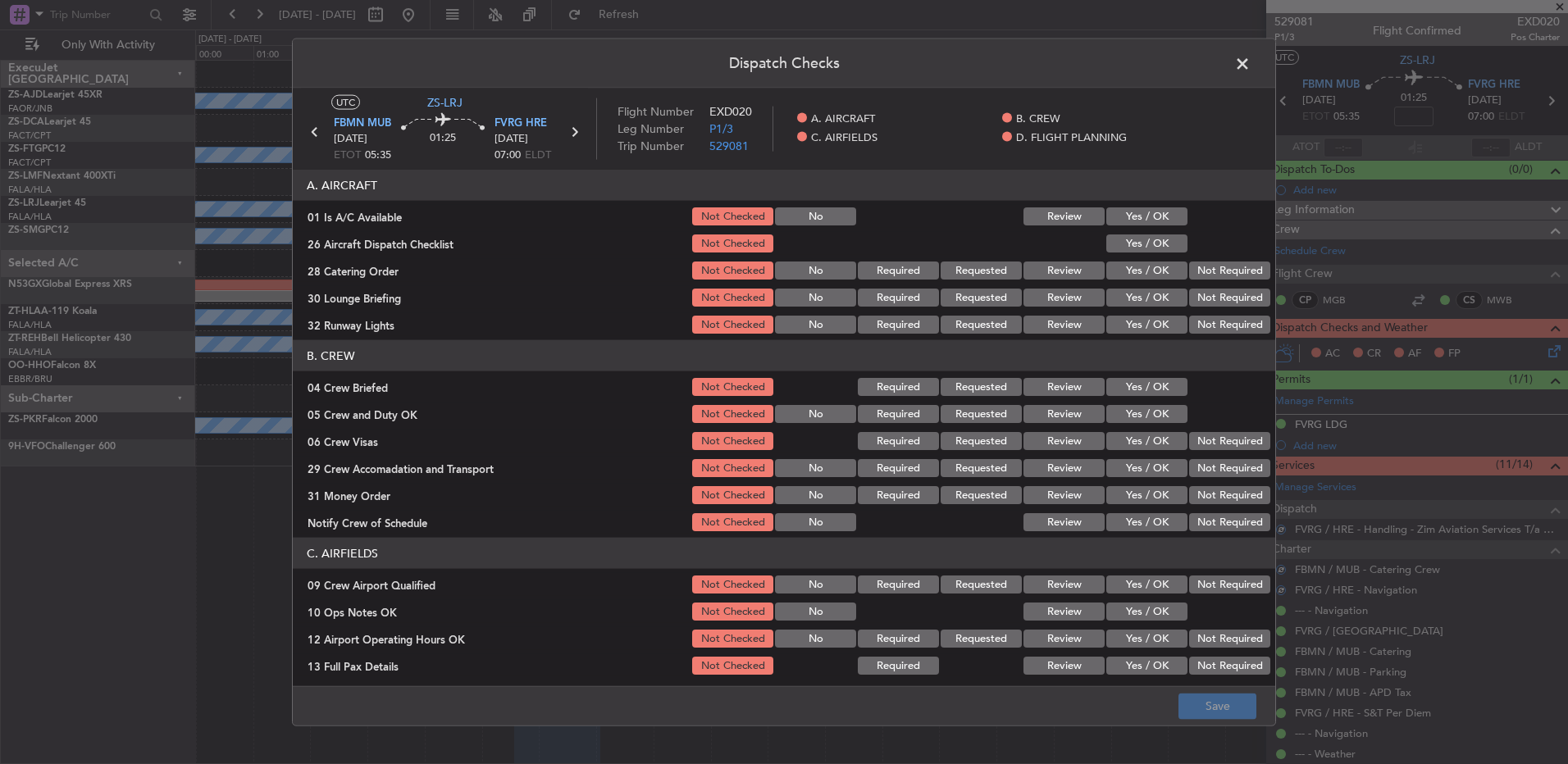
click at [1151, 209] on button "Yes / OK" at bounding box center [1147, 216] width 81 height 18
click at [1149, 238] on button "Yes / OK" at bounding box center [1147, 243] width 81 height 18
click at [1137, 276] on button "Yes / OK" at bounding box center [1147, 270] width 81 height 18
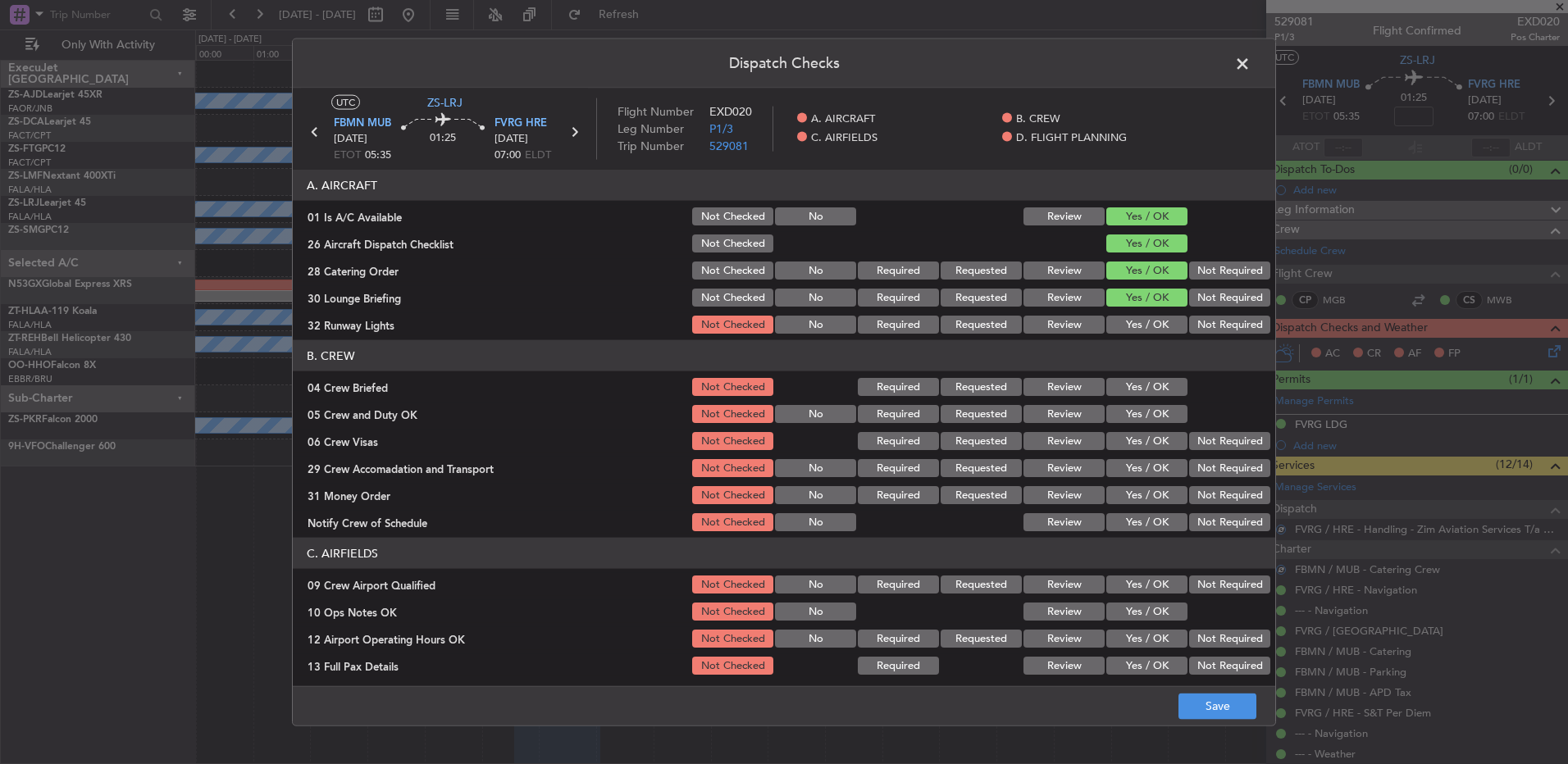
click at [1137, 311] on section "A. AIRCRAFT 01 Is A/C Available Not Checked No Review Yes / OK 26 Aircraft Disp…" at bounding box center [784, 252] width 982 height 166
click at [1130, 316] on button "Yes / OK" at bounding box center [1147, 324] width 81 height 18
click at [1125, 382] on button "Yes / OK" at bounding box center [1147, 386] width 81 height 18
click at [1128, 410] on button "Yes / OK" at bounding box center [1147, 413] width 81 height 18
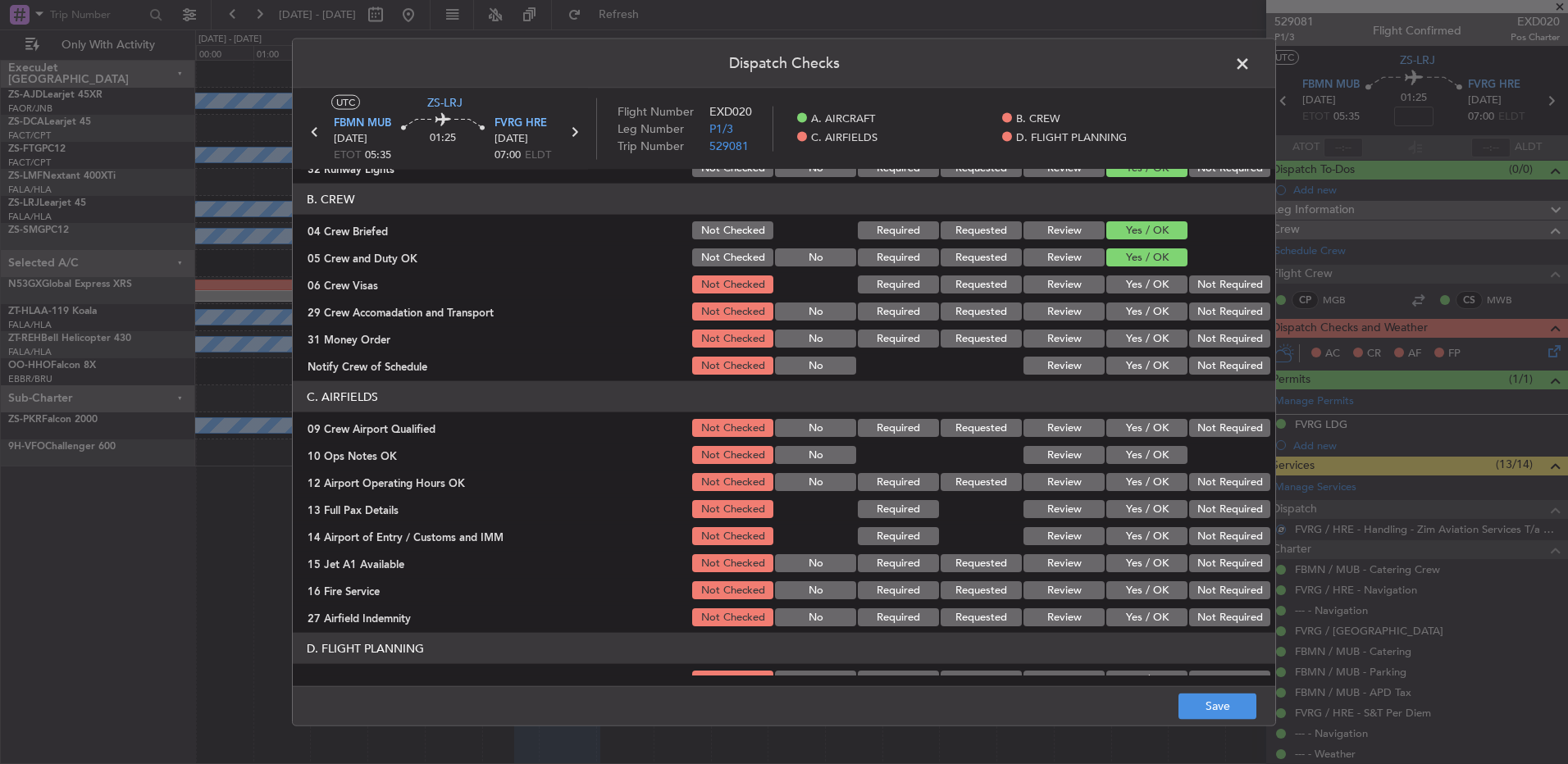
scroll to position [164, 0]
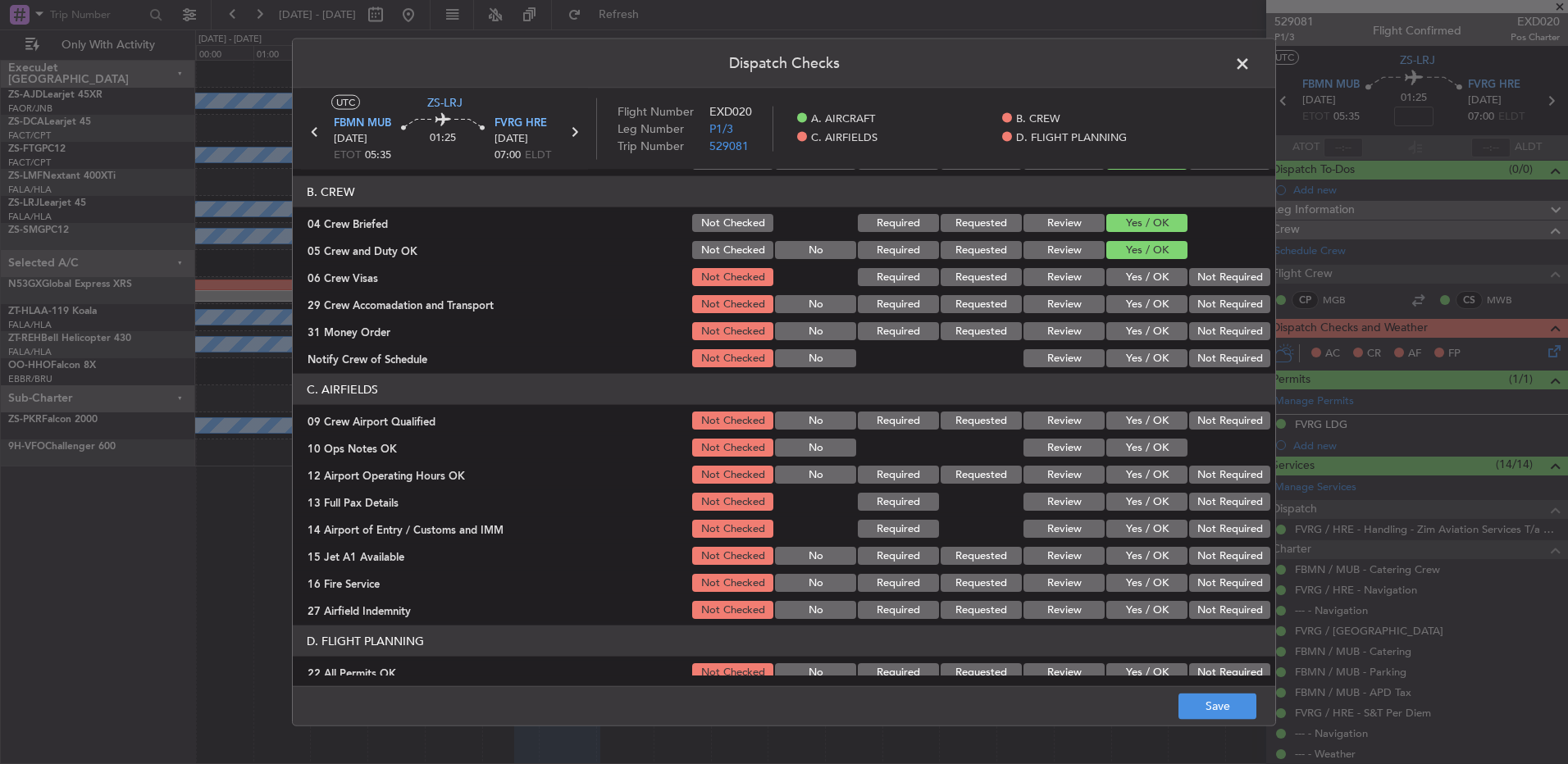
drag, startPoint x: 1190, startPoint y: 277, endPoint x: 1067, endPoint y: 312, distance: 127.9
click at [1190, 278] on button "Not Required" at bounding box center [1229, 277] width 81 height 18
click at [1067, 312] on button "Review" at bounding box center [1064, 304] width 81 height 18
click at [1155, 300] on button "Yes / OK" at bounding box center [1147, 304] width 81 height 18
click at [1139, 338] on button "Yes / OK" at bounding box center [1147, 331] width 81 height 18
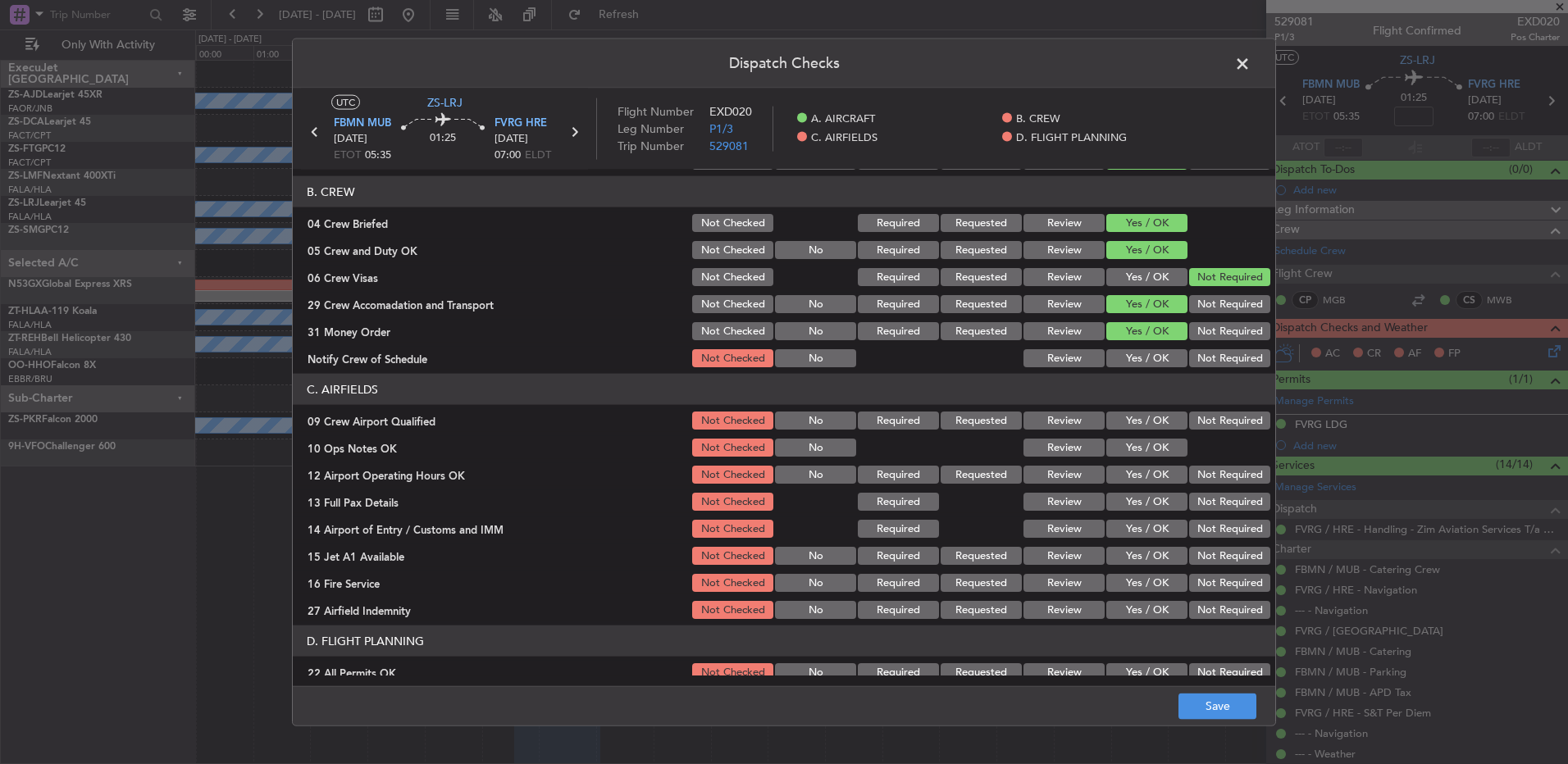
click at [1141, 356] on button "Yes / OK" at bounding box center [1147, 358] width 81 height 18
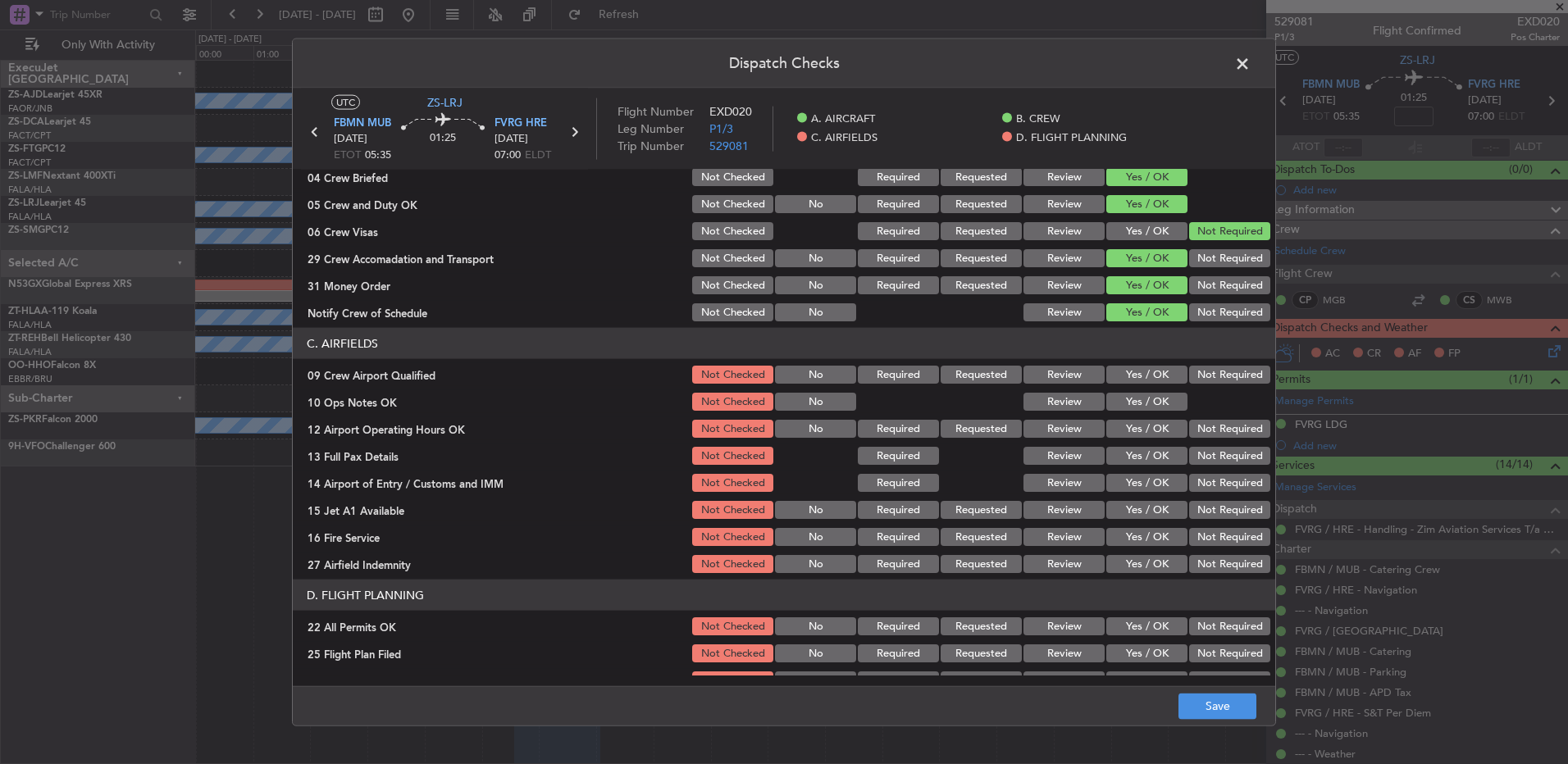
scroll to position [230, 0]
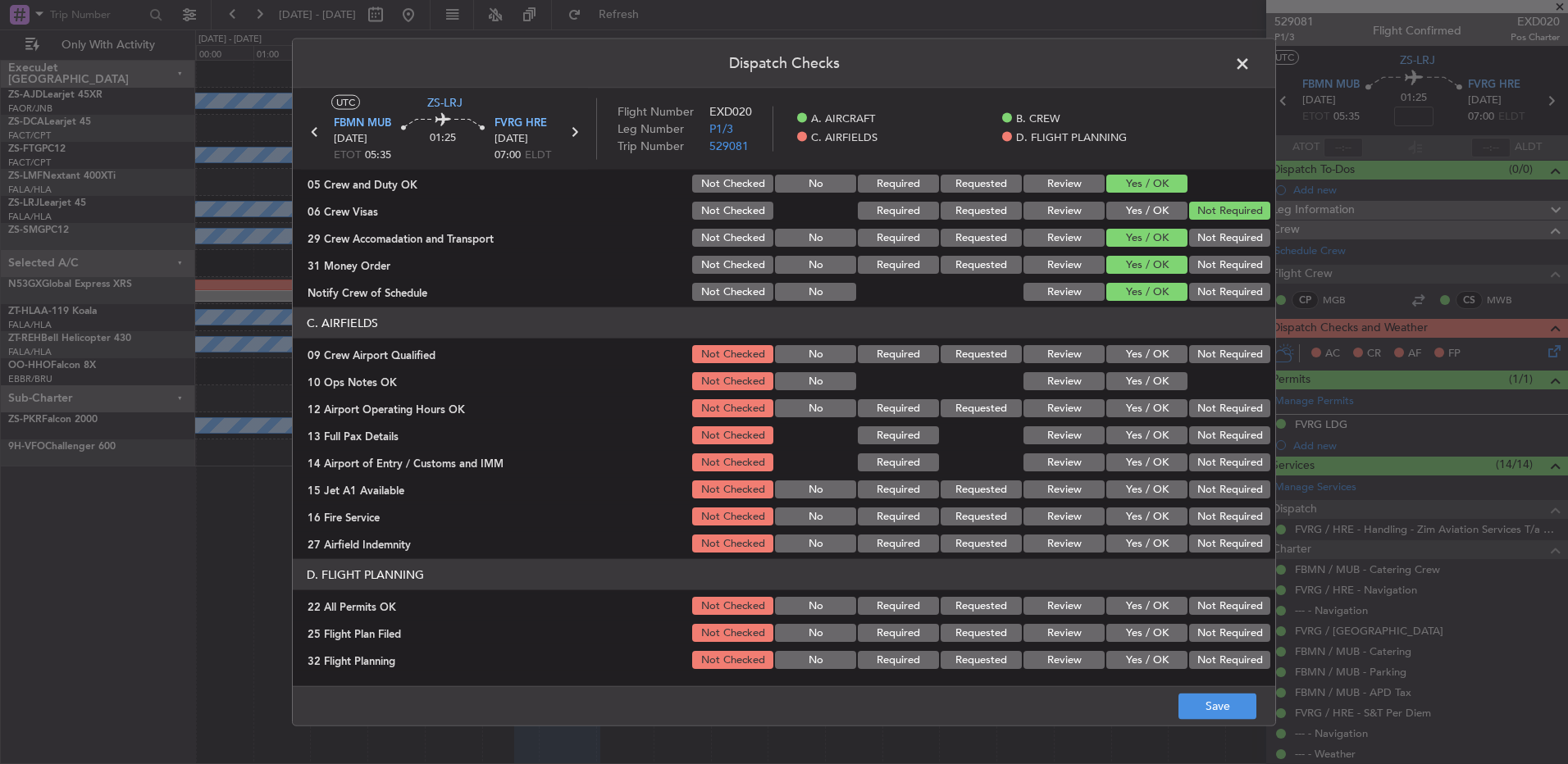
drag, startPoint x: 1140, startPoint y: 354, endPoint x: 1137, endPoint y: 372, distance: 18.2
click at [1140, 355] on button "Yes / OK" at bounding box center [1147, 353] width 81 height 18
click at [1137, 374] on button "Yes / OK" at bounding box center [1147, 381] width 81 height 18
click at [1136, 400] on button "Yes / OK" at bounding box center [1147, 408] width 81 height 18
click at [1128, 436] on button "Yes / OK" at bounding box center [1147, 435] width 81 height 18
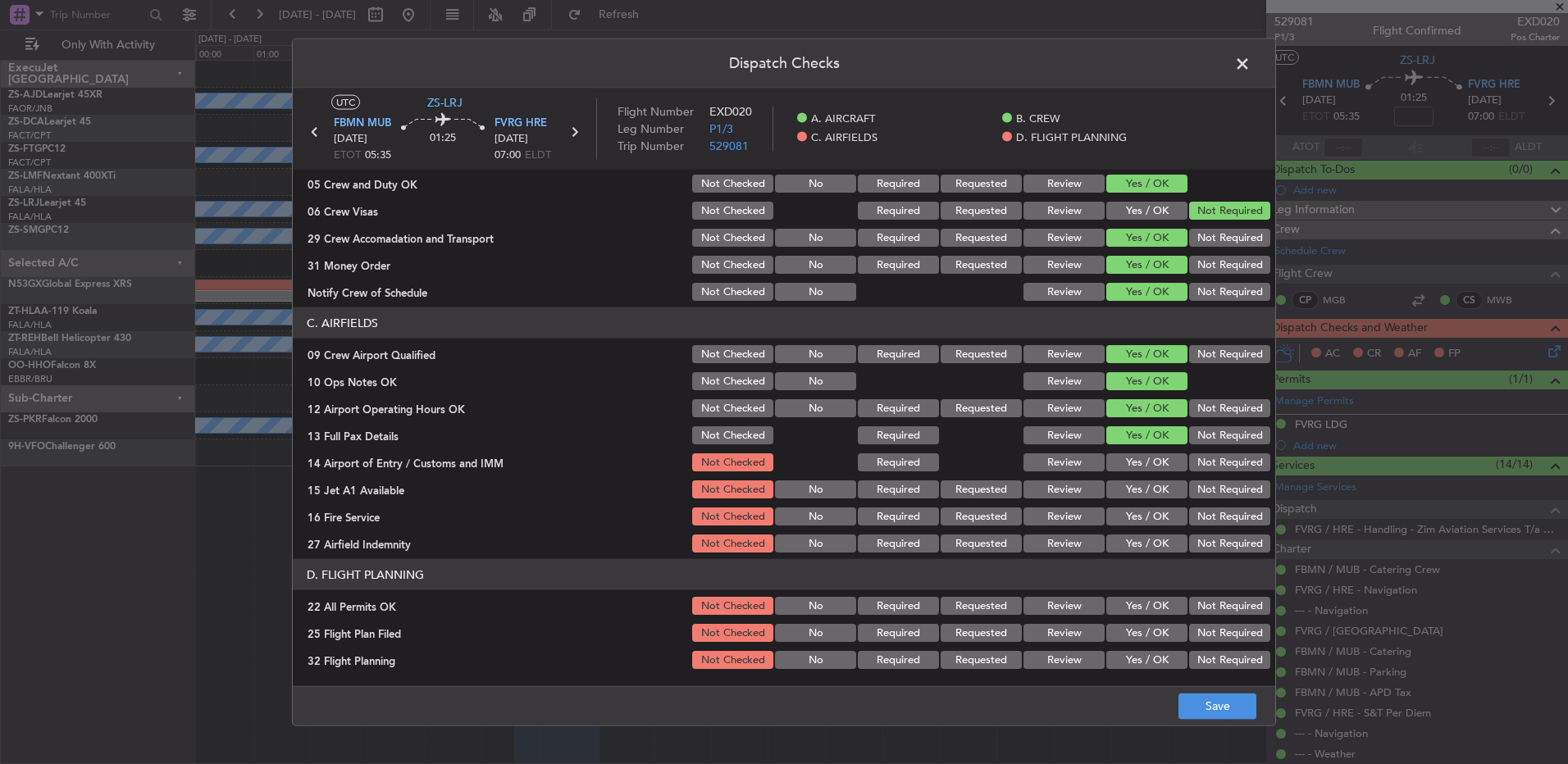
click at [1124, 455] on button "Yes / OK" at bounding box center [1147, 462] width 81 height 18
click at [1122, 481] on button "Yes / OK" at bounding box center [1147, 489] width 81 height 18
click at [1131, 517] on button "Yes / OK" at bounding box center [1147, 516] width 81 height 18
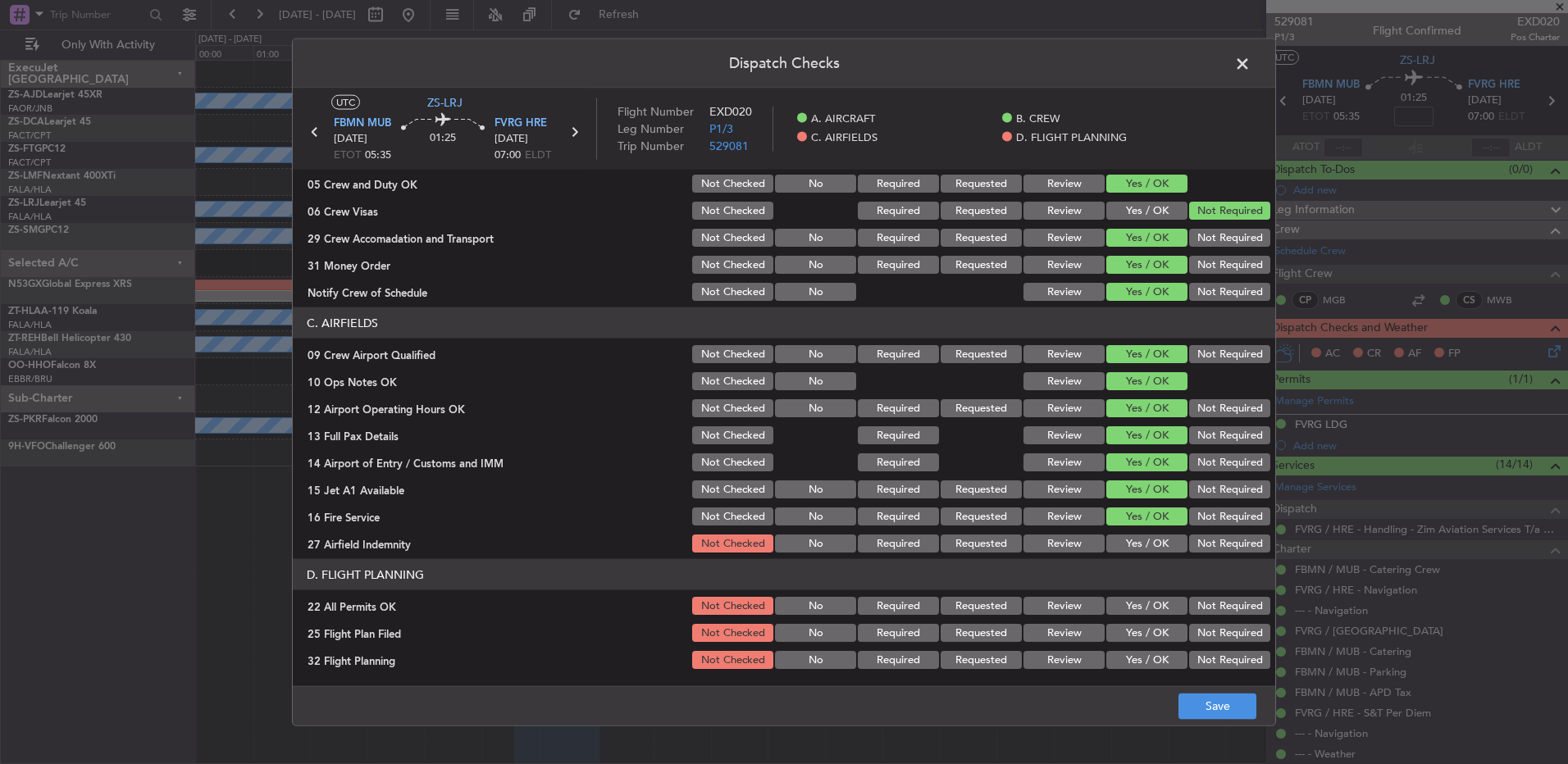
click at [1195, 543] on button "Not Required" at bounding box center [1229, 543] width 81 height 18
click at [1193, 608] on button "Not Required" at bounding box center [1229, 605] width 81 height 18
click at [1122, 636] on button "Yes / OK" at bounding box center [1147, 632] width 81 height 18
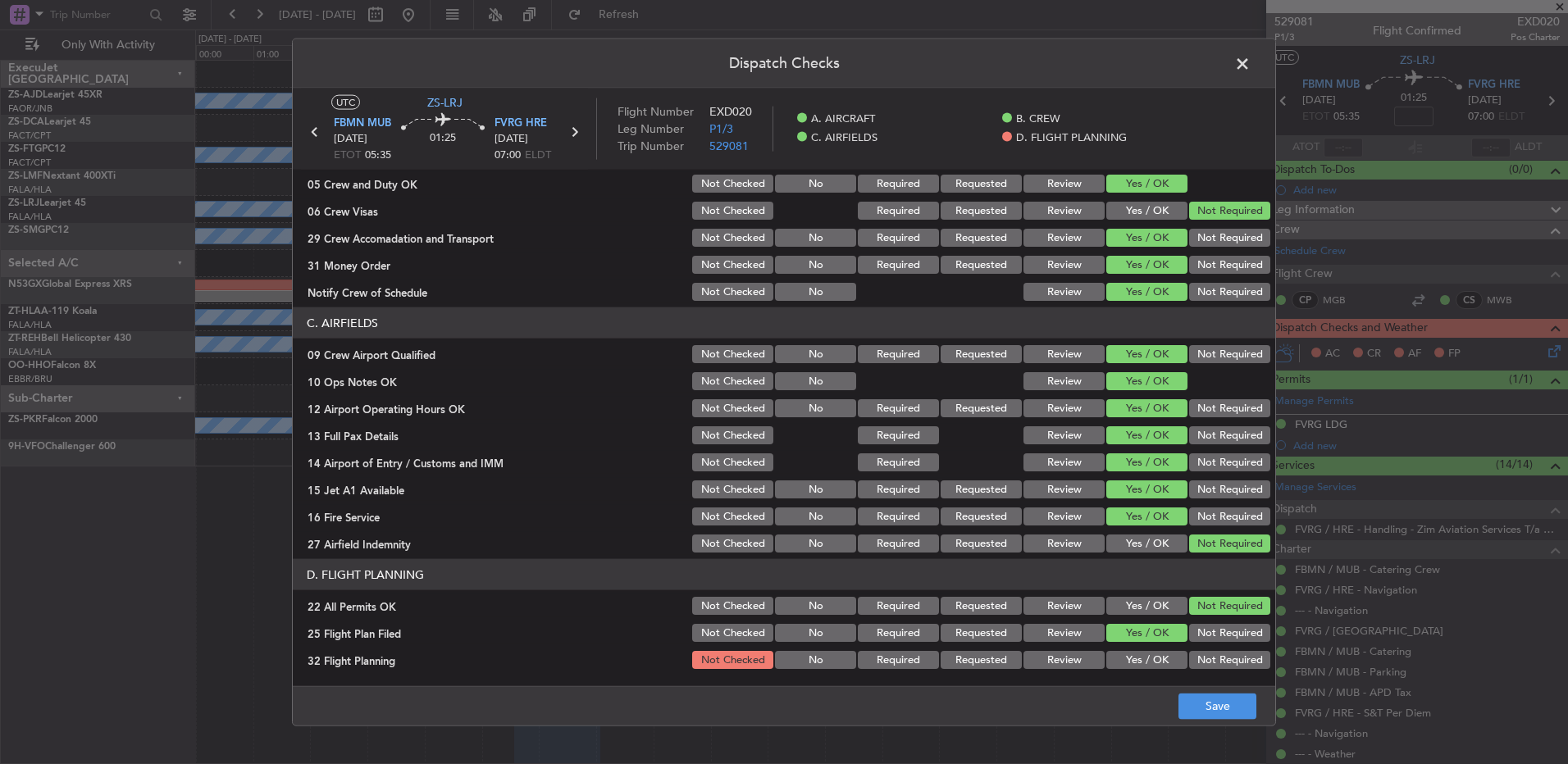
click at [1128, 650] on div "Yes / OK" at bounding box center [1145, 660] width 83 height 23
click at [1134, 658] on button "Yes / OK" at bounding box center [1147, 659] width 81 height 18
drag, startPoint x: 1248, startPoint y: 714, endPoint x: 1239, endPoint y: 709, distance: 10.3
click at [1248, 714] on button "Save" at bounding box center [1217, 706] width 78 height 26
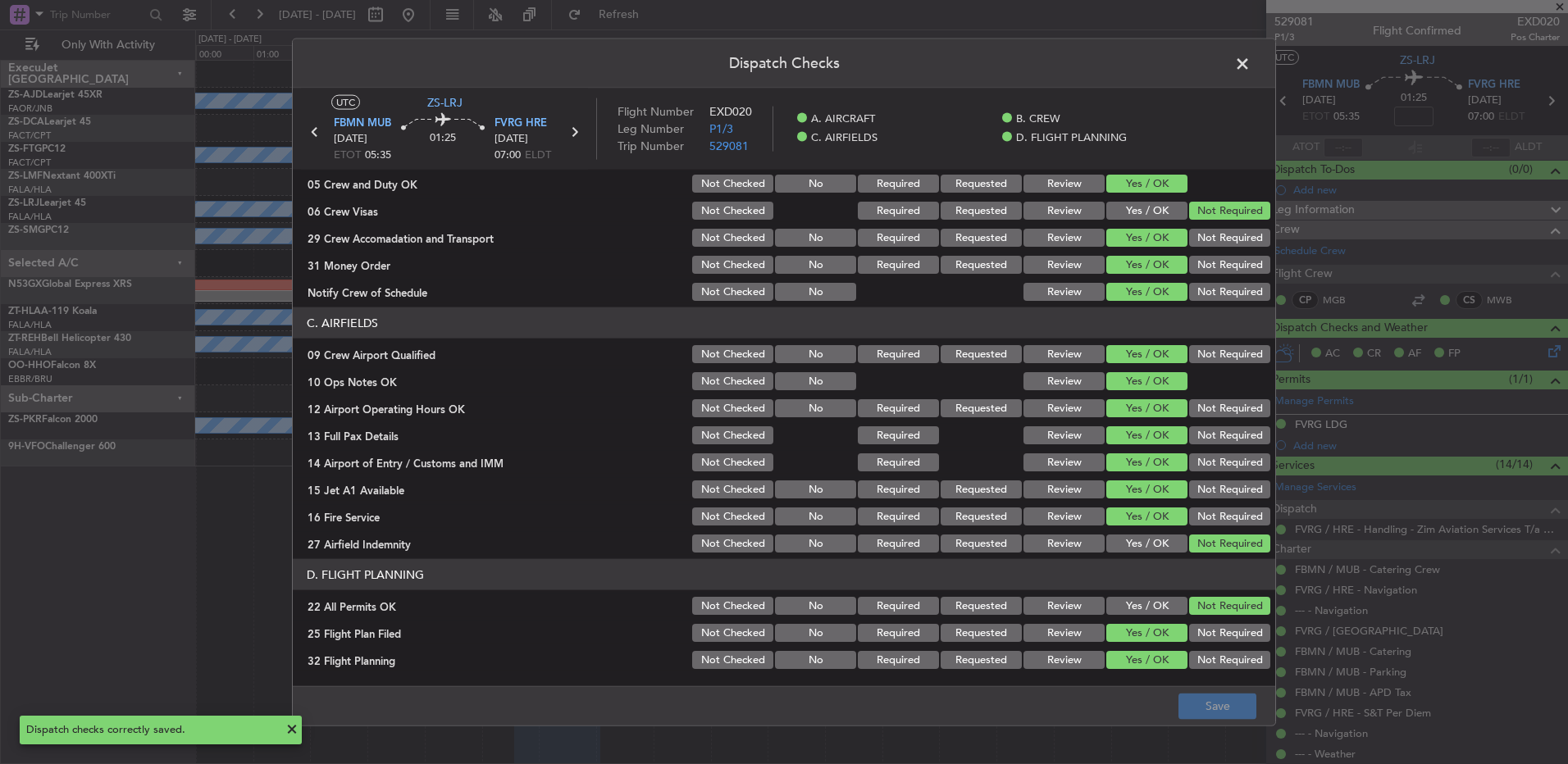
click at [1251, 64] on span at bounding box center [1251, 67] width 0 height 33
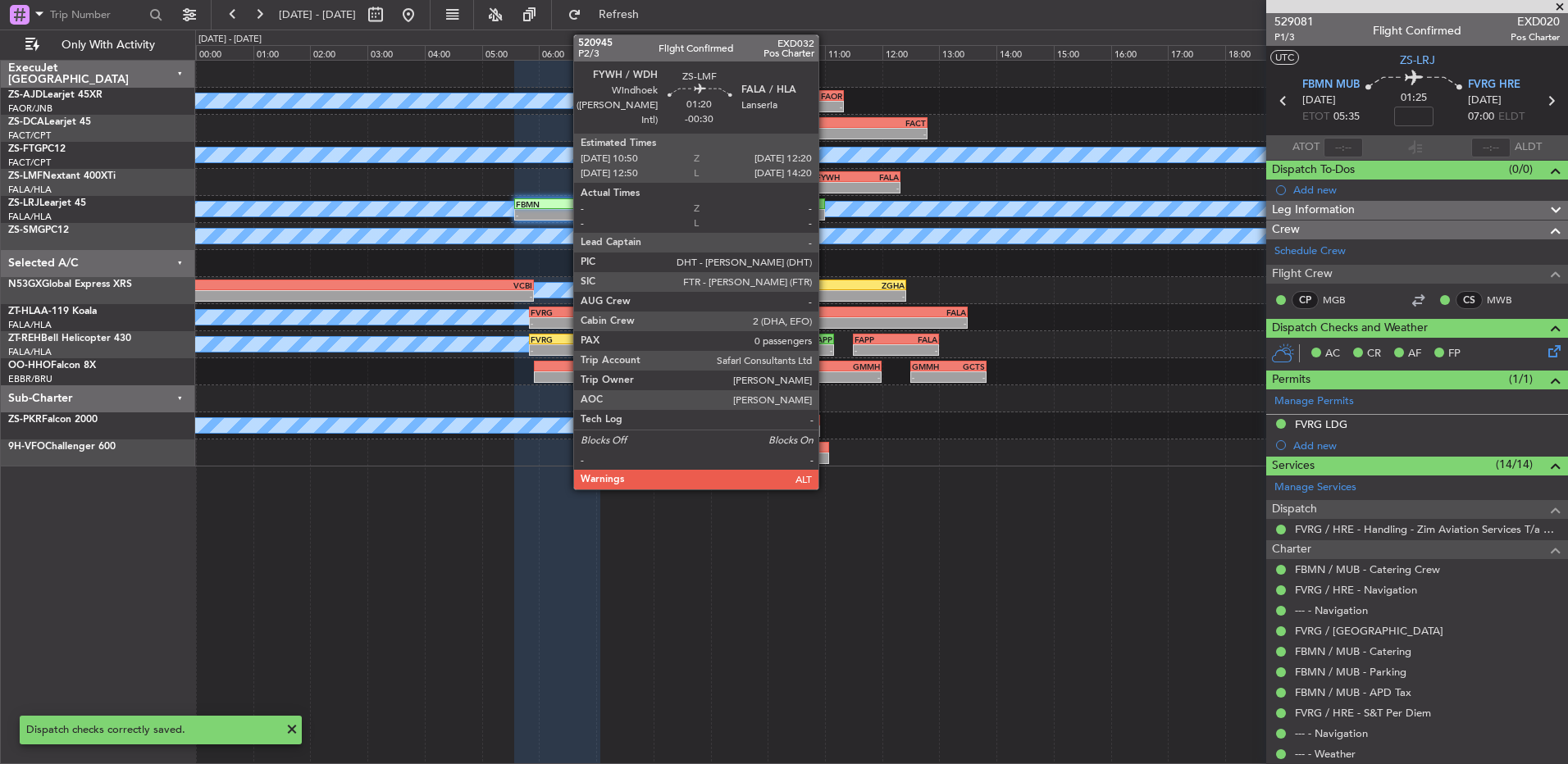
click at [826, 177] on div "FYWH" at bounding box center [836, 177] width 42 height 10
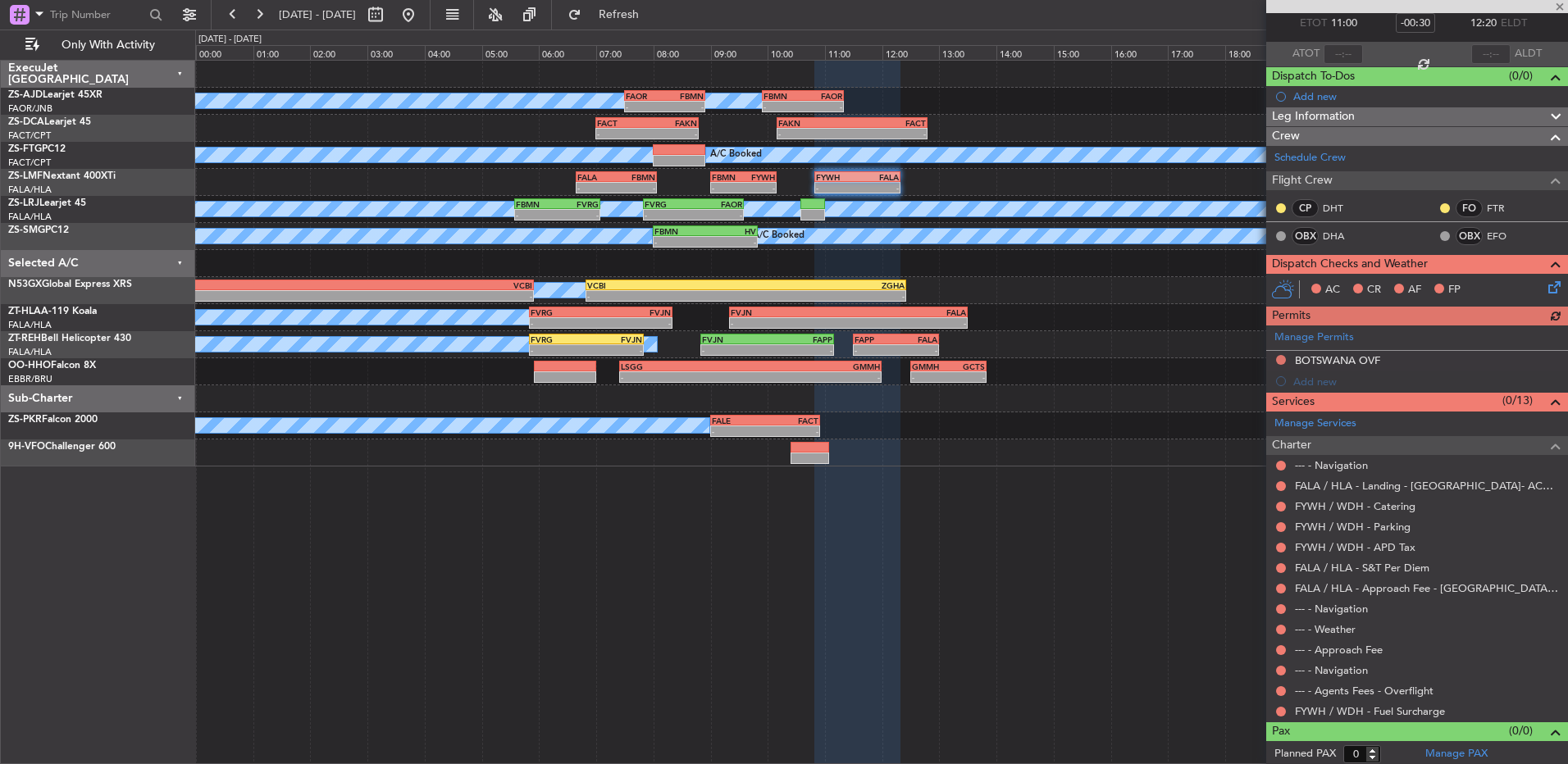
scroll to position [96, 0]
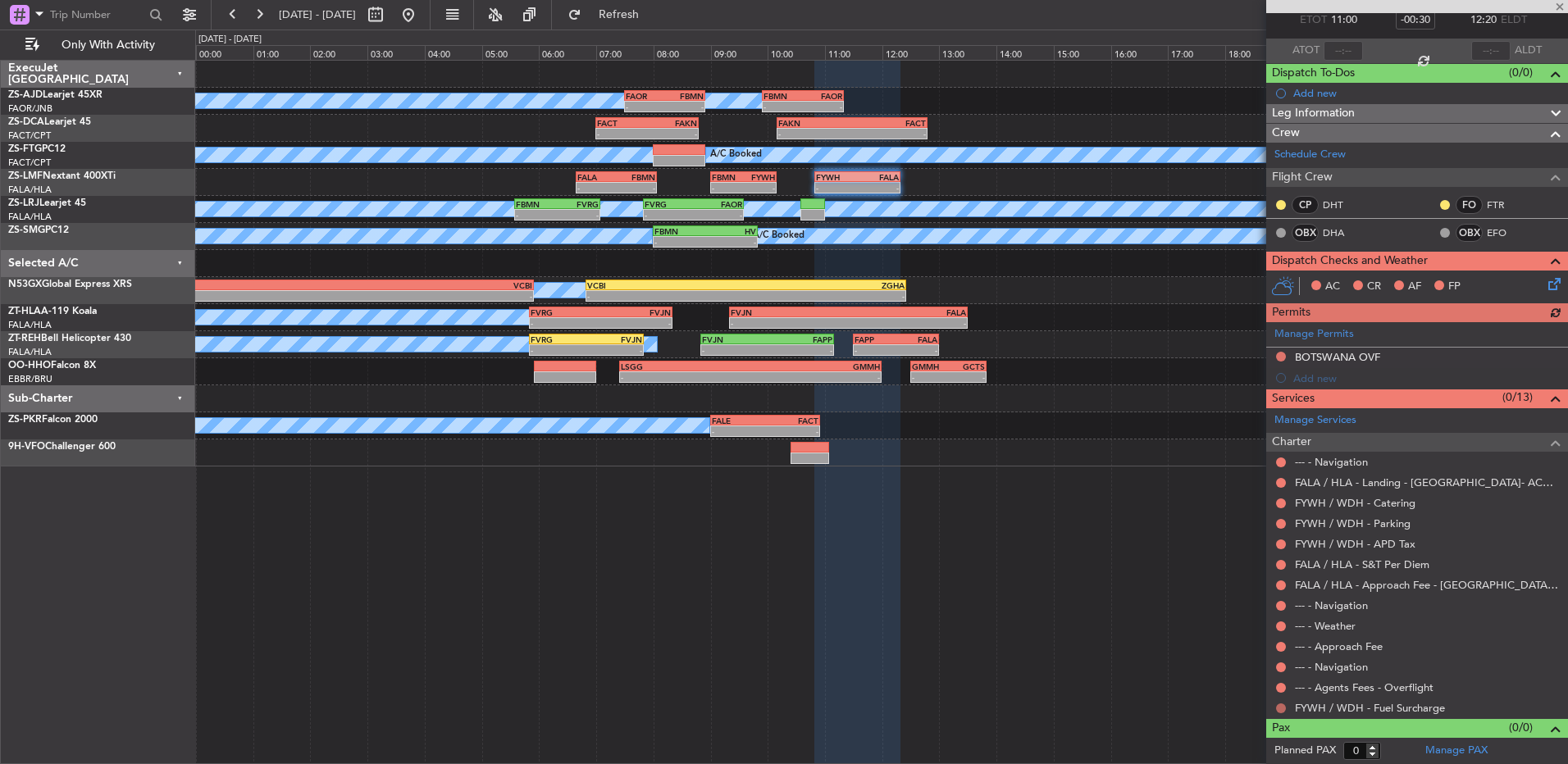
click at [1281, 708] on button at bounding box center [1281, 708] width 10 height 10
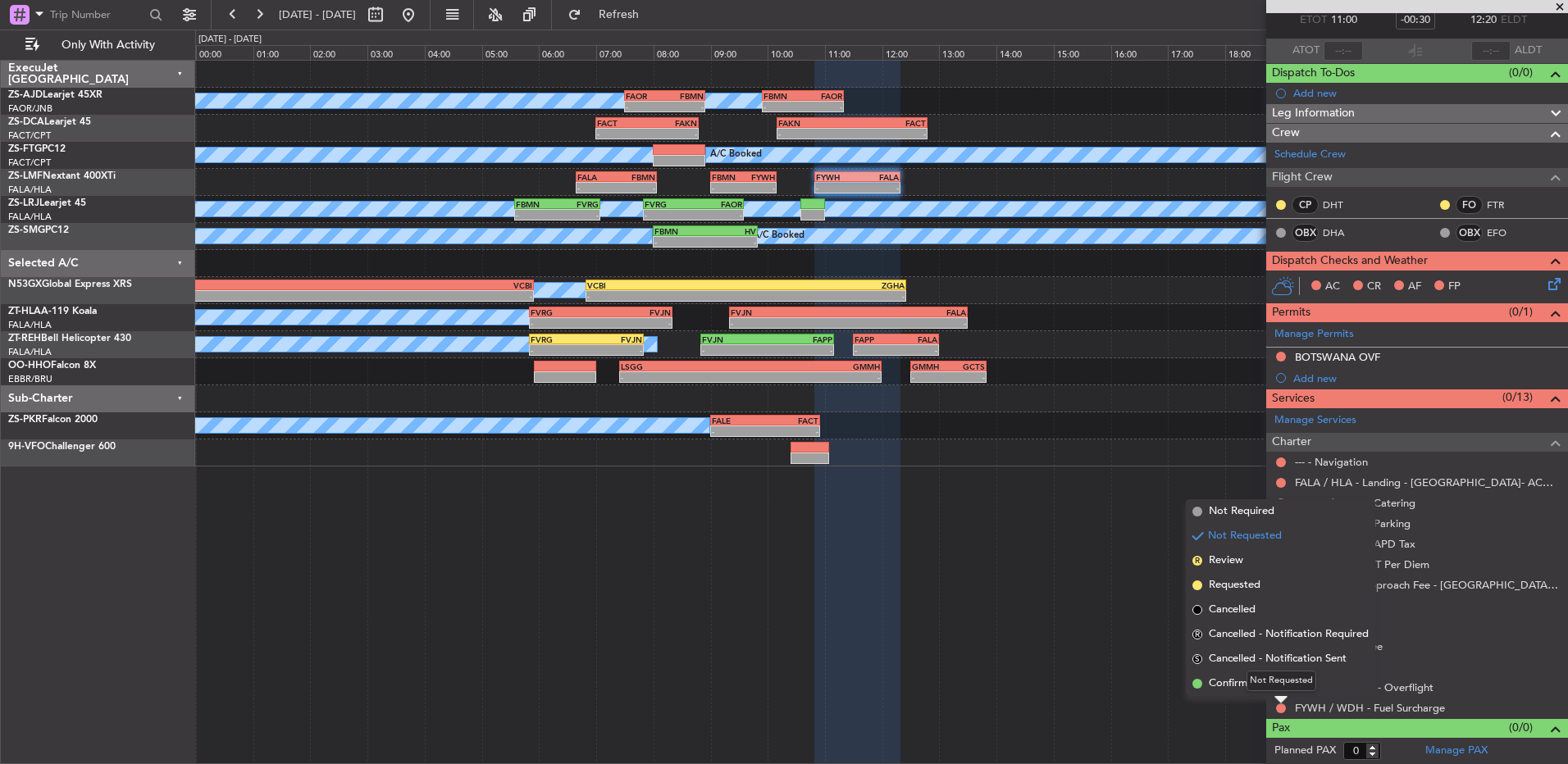
click at [1281, 685] on div "Not Requested" at bounding box center [1282, 681] width 70 height 21
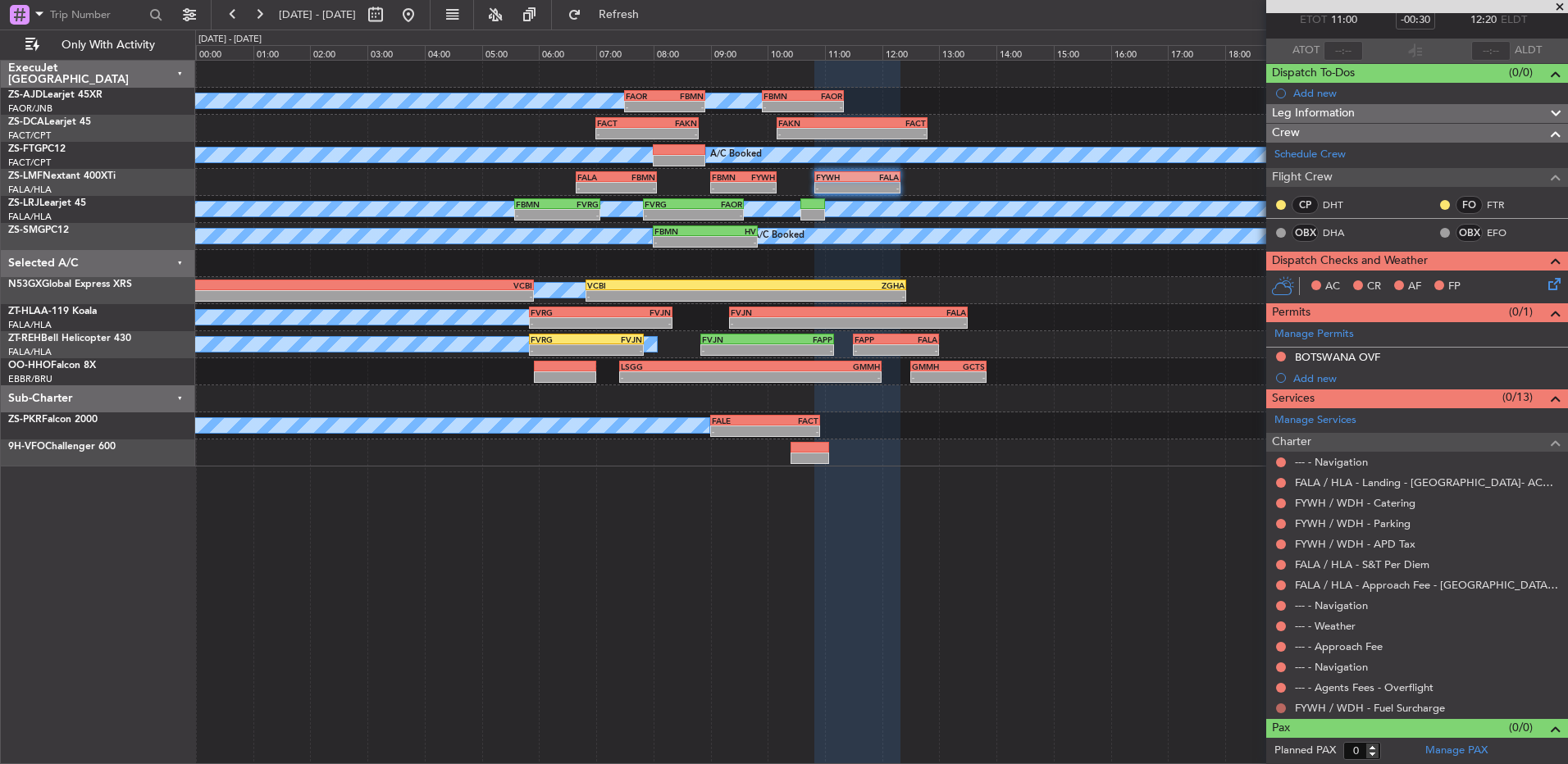
click at [1280, 702] on mat-tooltip-component "Not Requested" at bounding box center [1281, 681] width 93 height 43
click at [1280, 706] on button at bounding box center [1281, 708] width 10 height 10
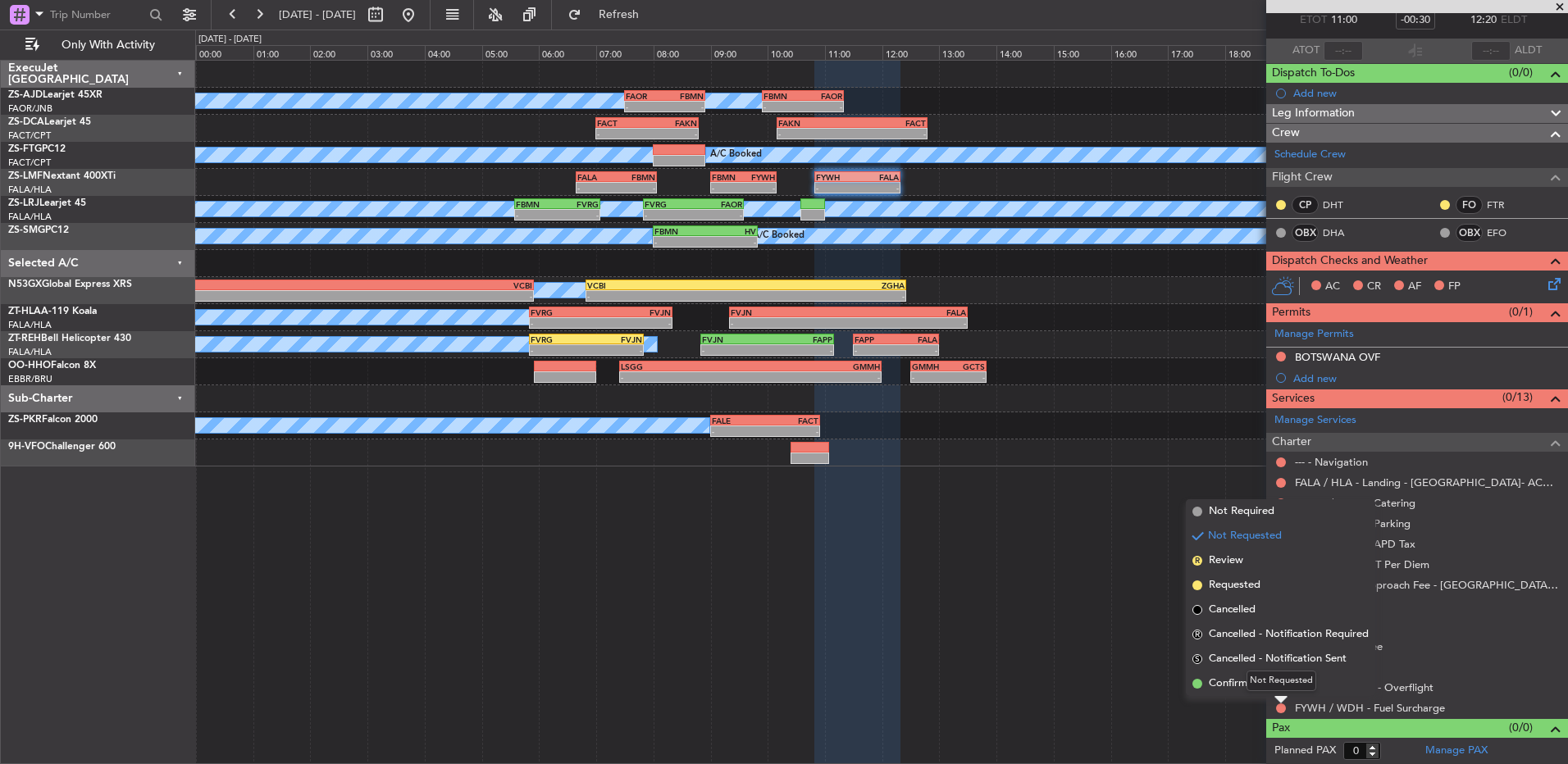
click at [1265, 679] on div "Not Requested" at bounding box center [1282, 681] width 70 height 21
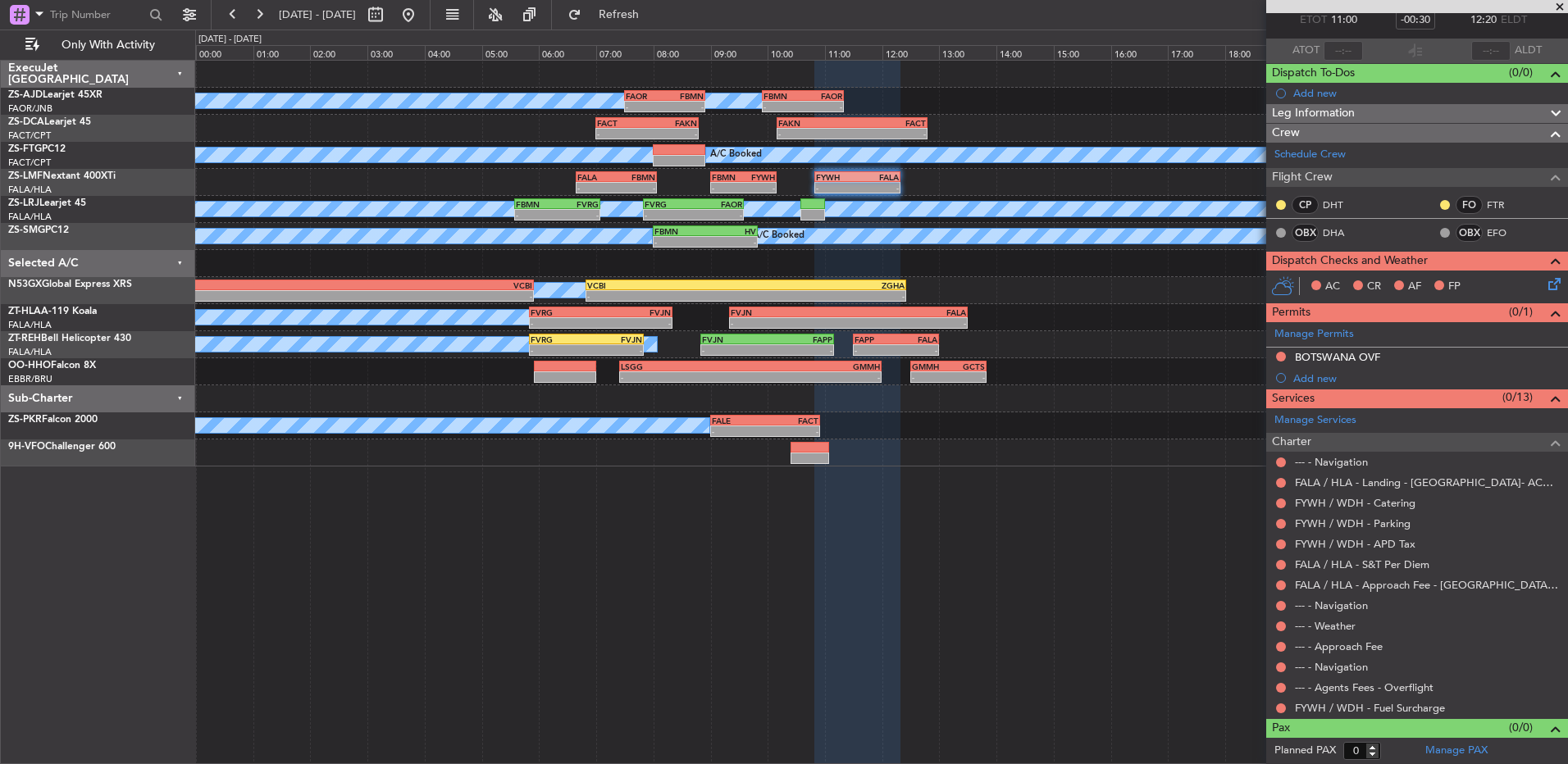
click at [1277, 708] on button at bounding box center [1281, 708] width 10 height 10
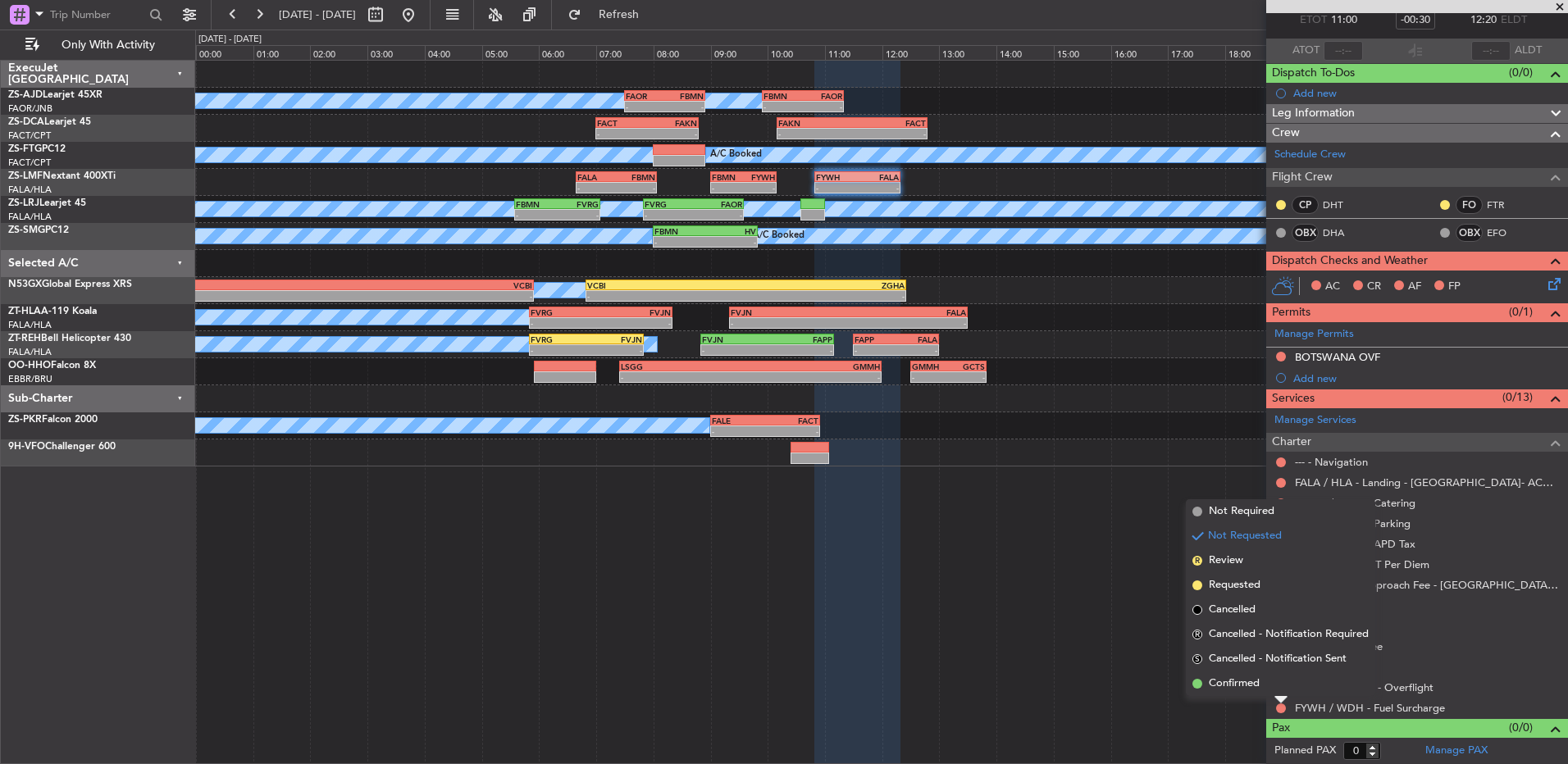
click at [1227, 686] on span "Confirmed" at bounding box center [1234, 684] width 51 height 17
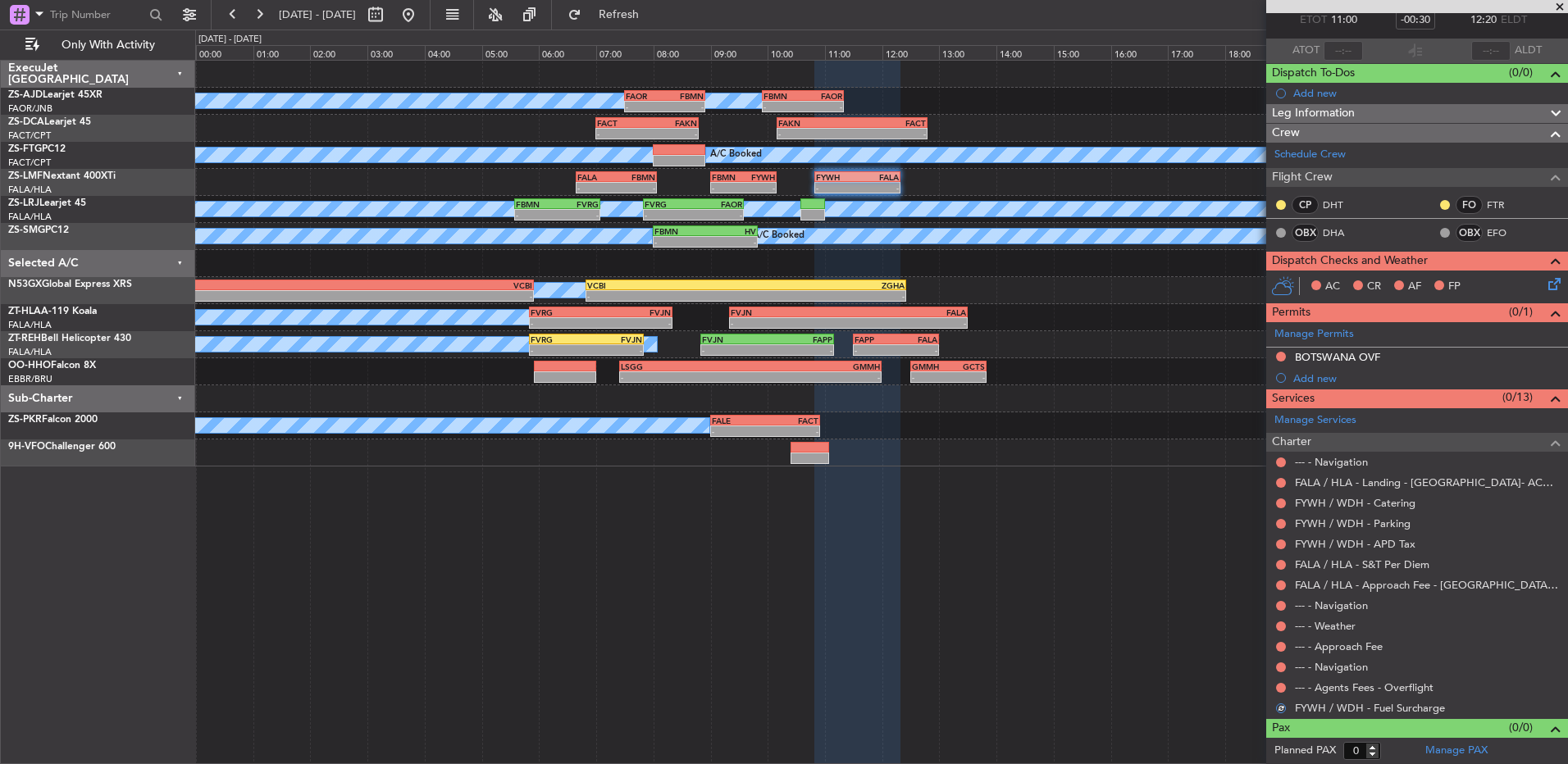
click at [1275, 685] on div at bounding box center [1282, 688] width 13 height 13
click at [1277, 685] on button at bounding box center [1281, 687] width 10 height 10
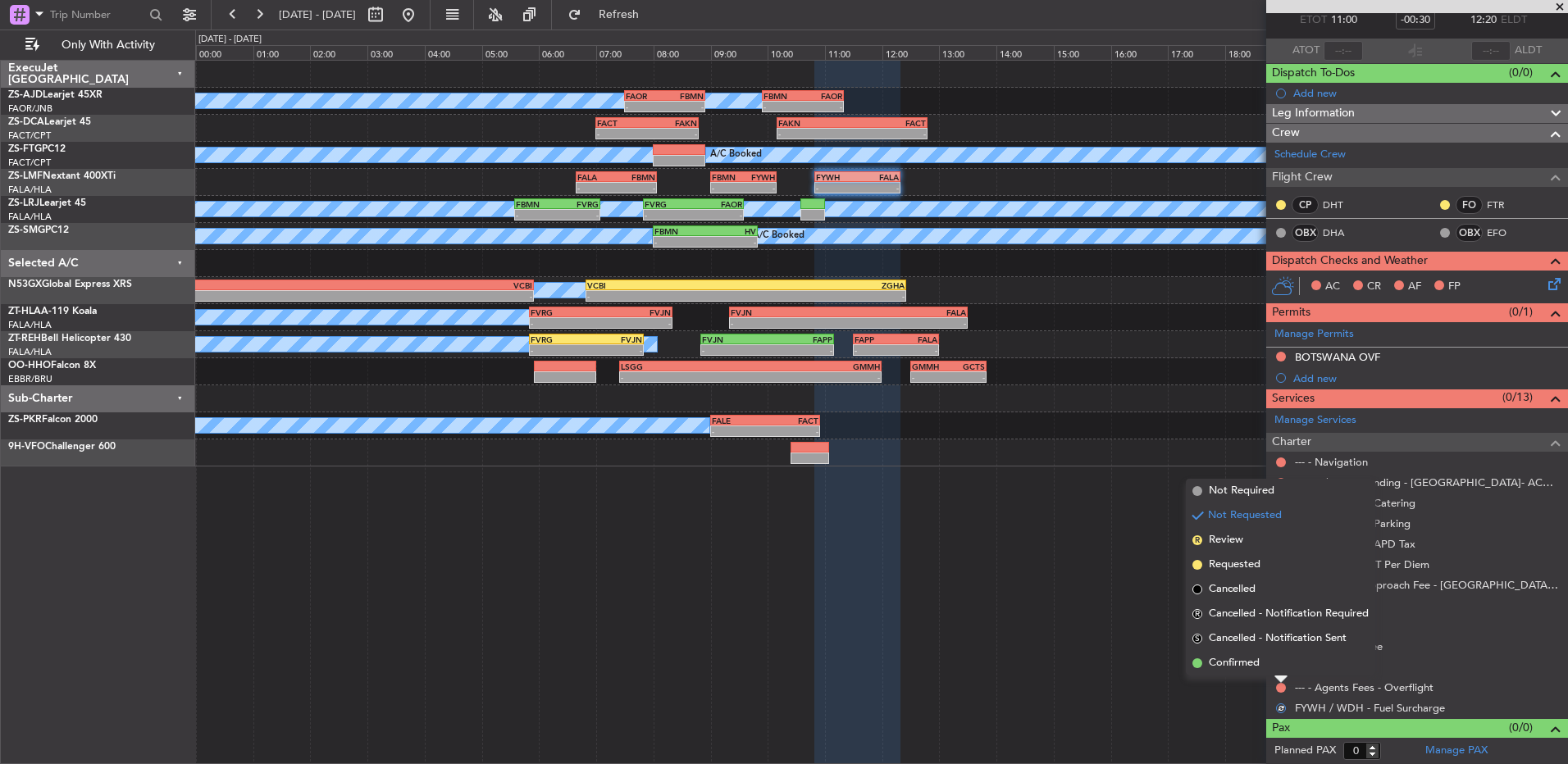
click at [1269, 657] on li "Confirmed" at bounding box center [1281, 663] width 190 height 24
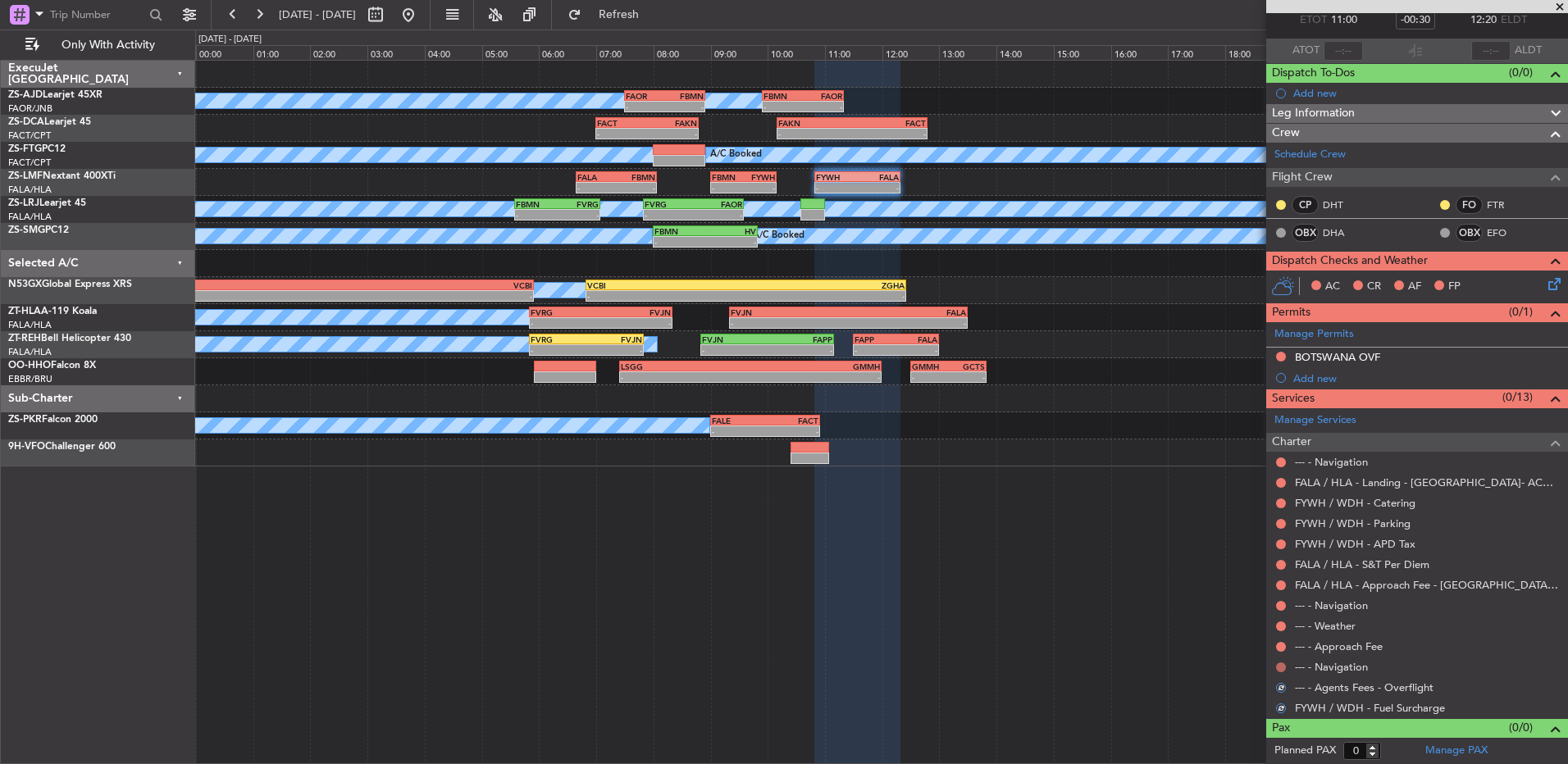
click at [1276, 669] on button at bounding box center [1281, 667] width 10 height 10
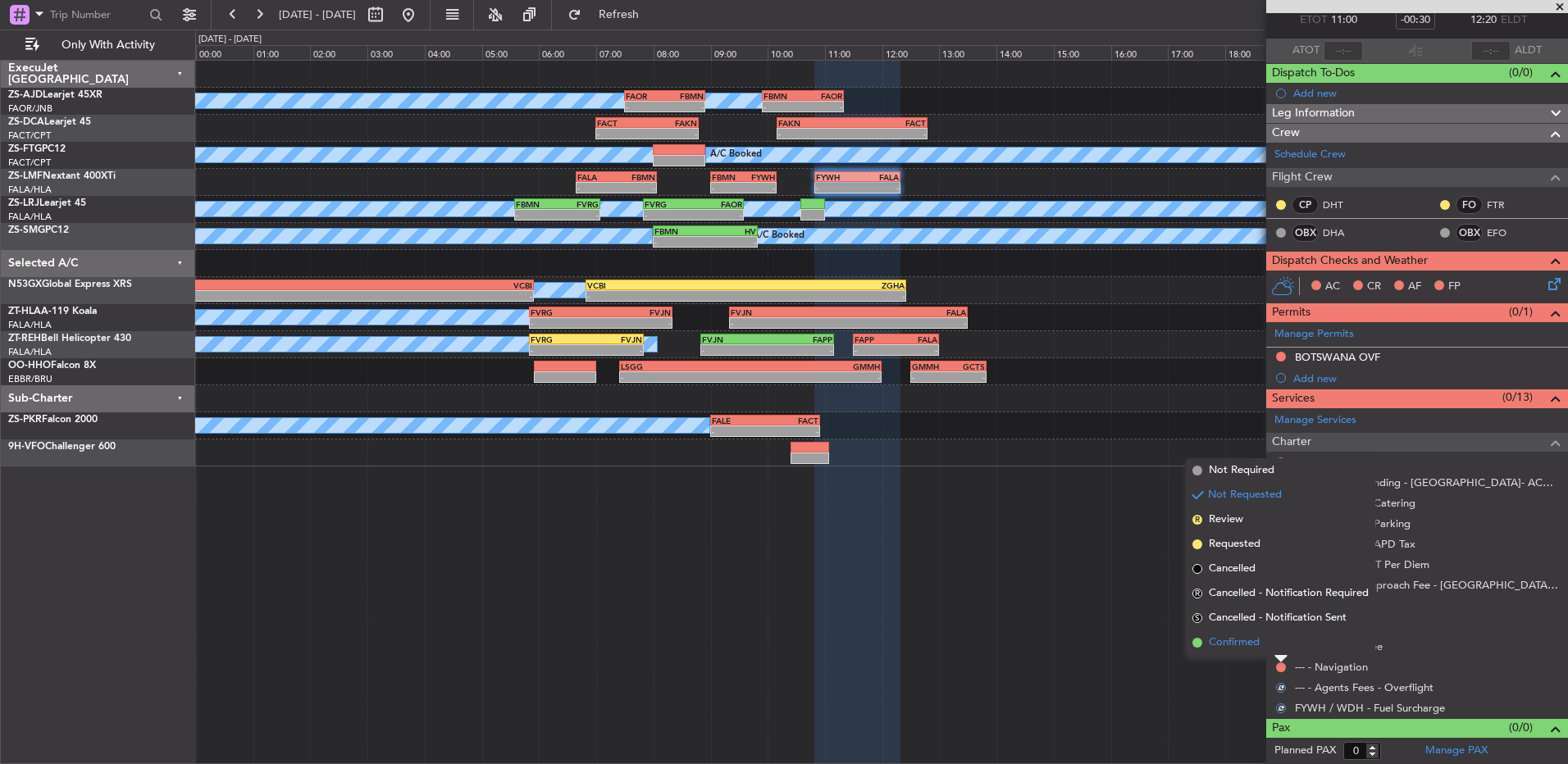
click at [1274, 644] on li "Confirmed" at bounding box center [1281, 642] width 190 height 24
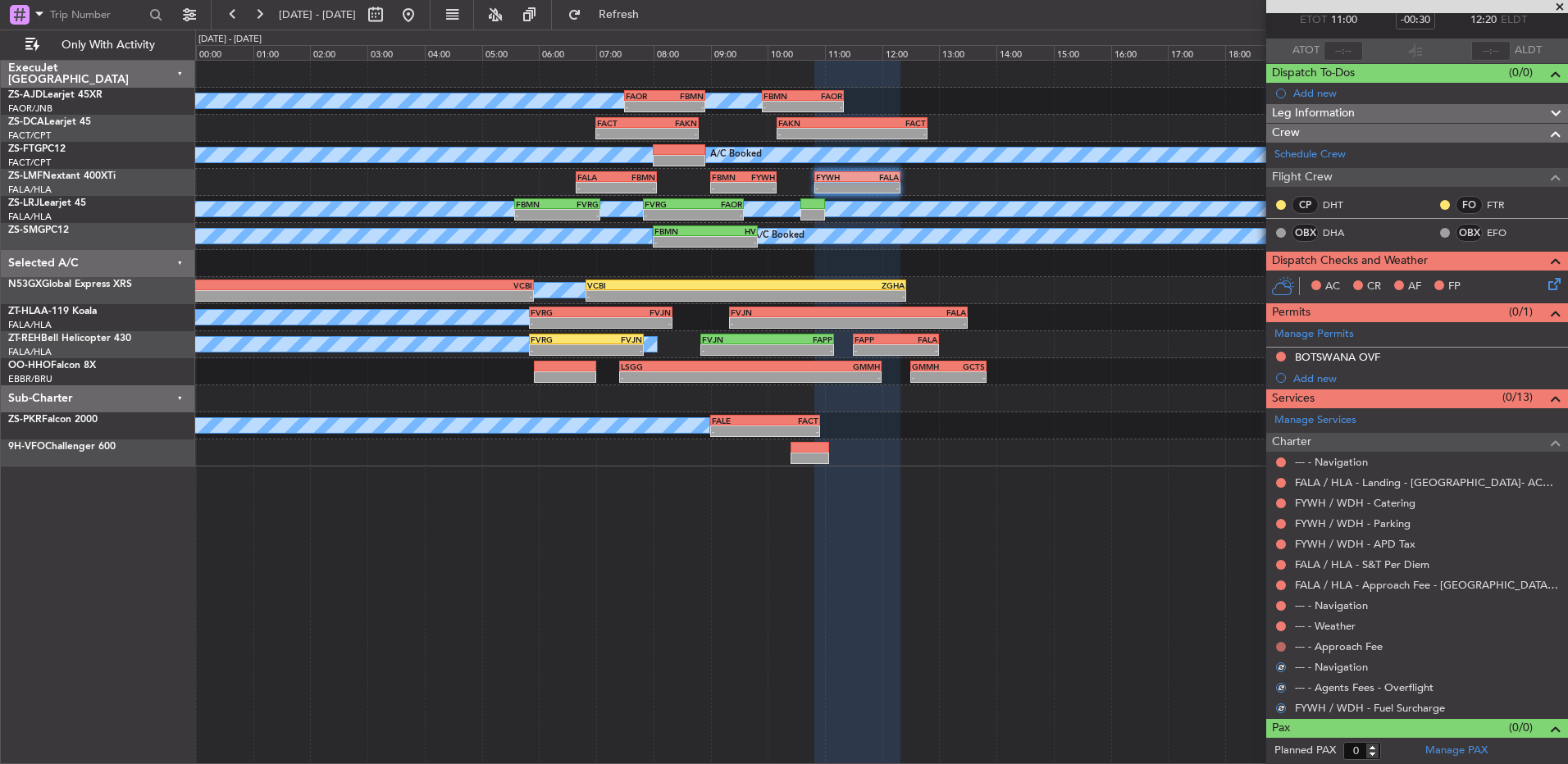
click at [1278, 646] on button at bounding box center [1281, 647] width 10 height 10
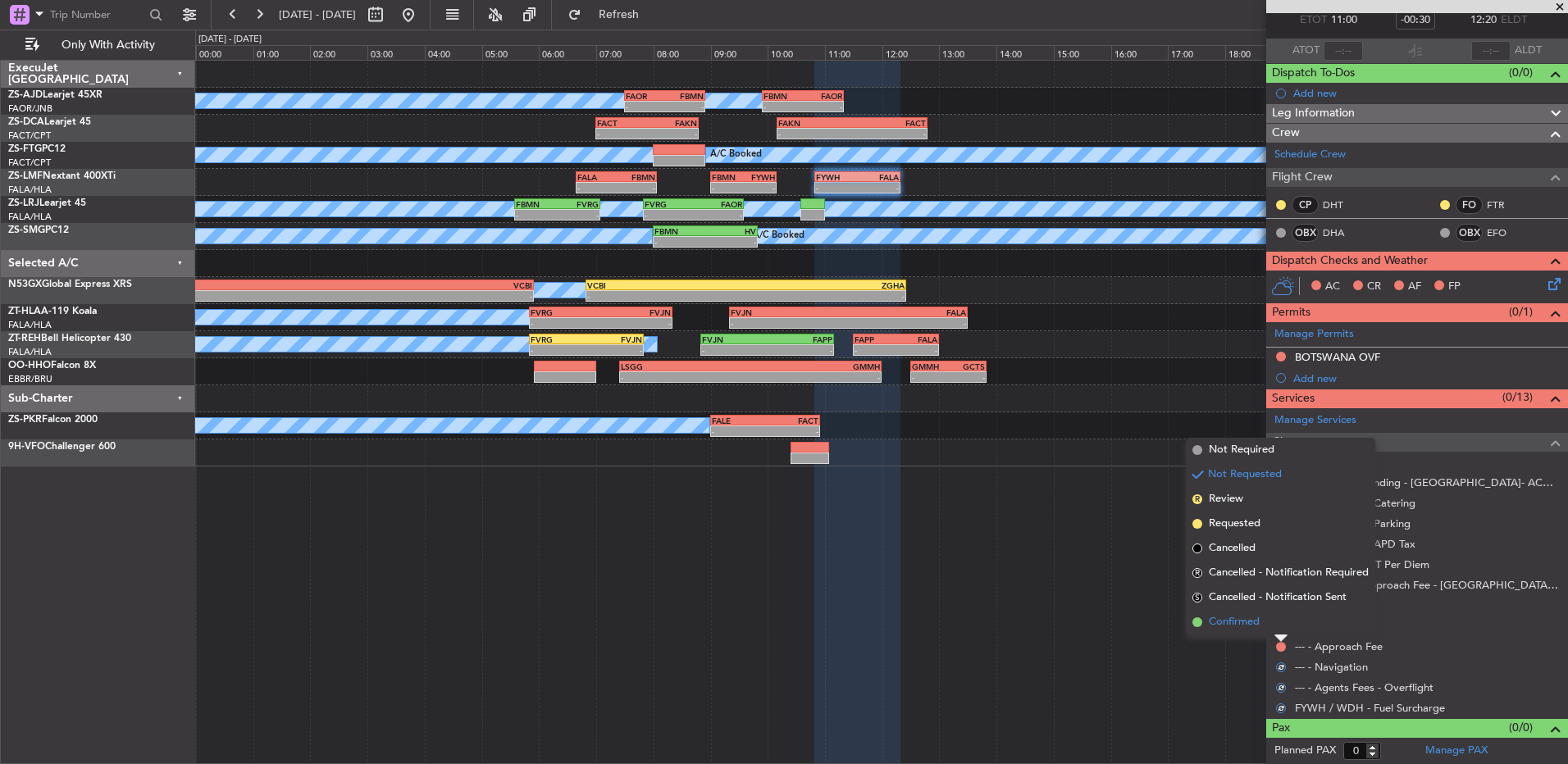
click at [1280, 631] on li "Confirmed" at bounding box center [1281, 622] width 190 height 24
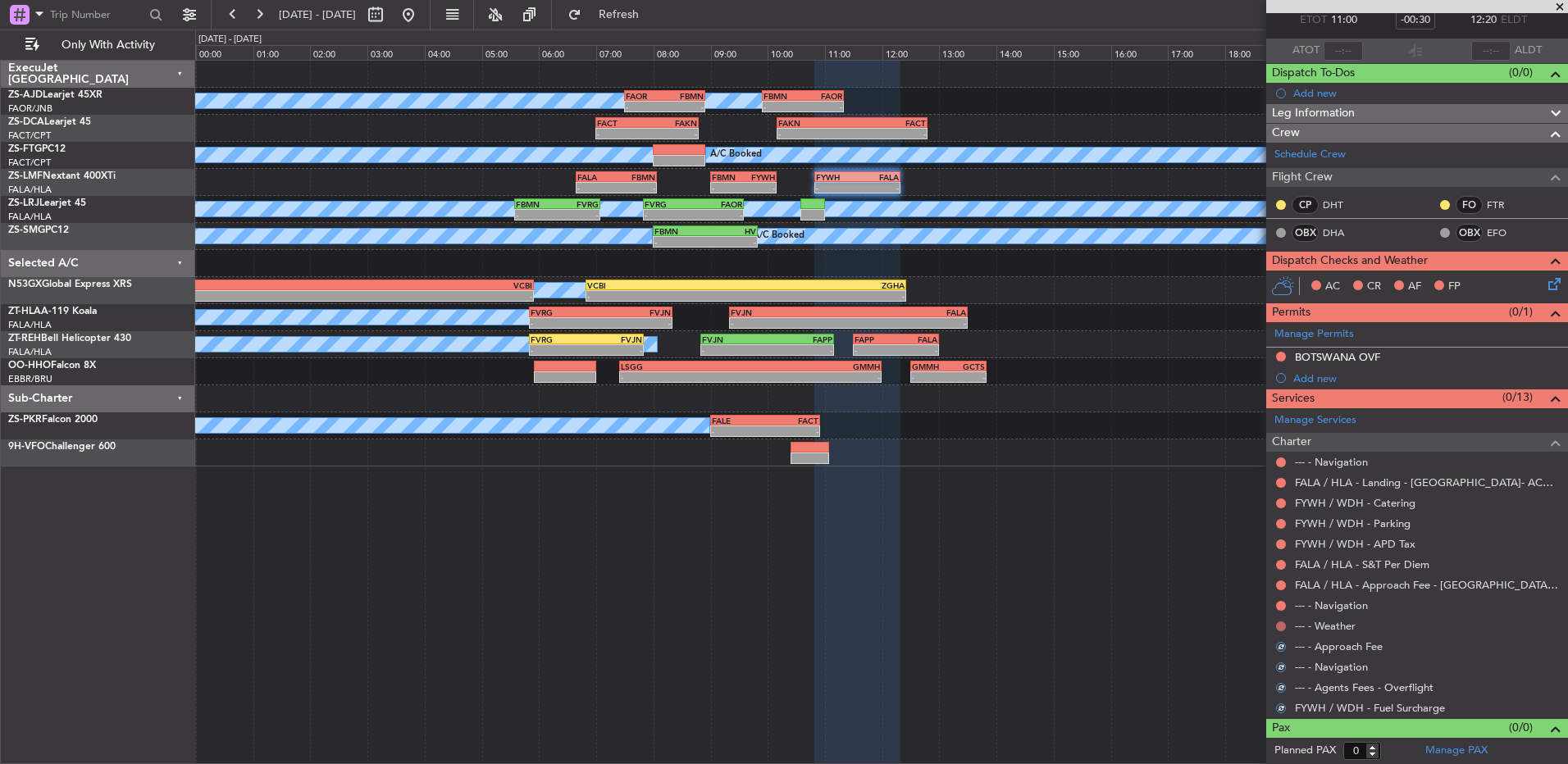
click at [1285, 624] on button at bounding box center [1281, 627] width 10 height 10
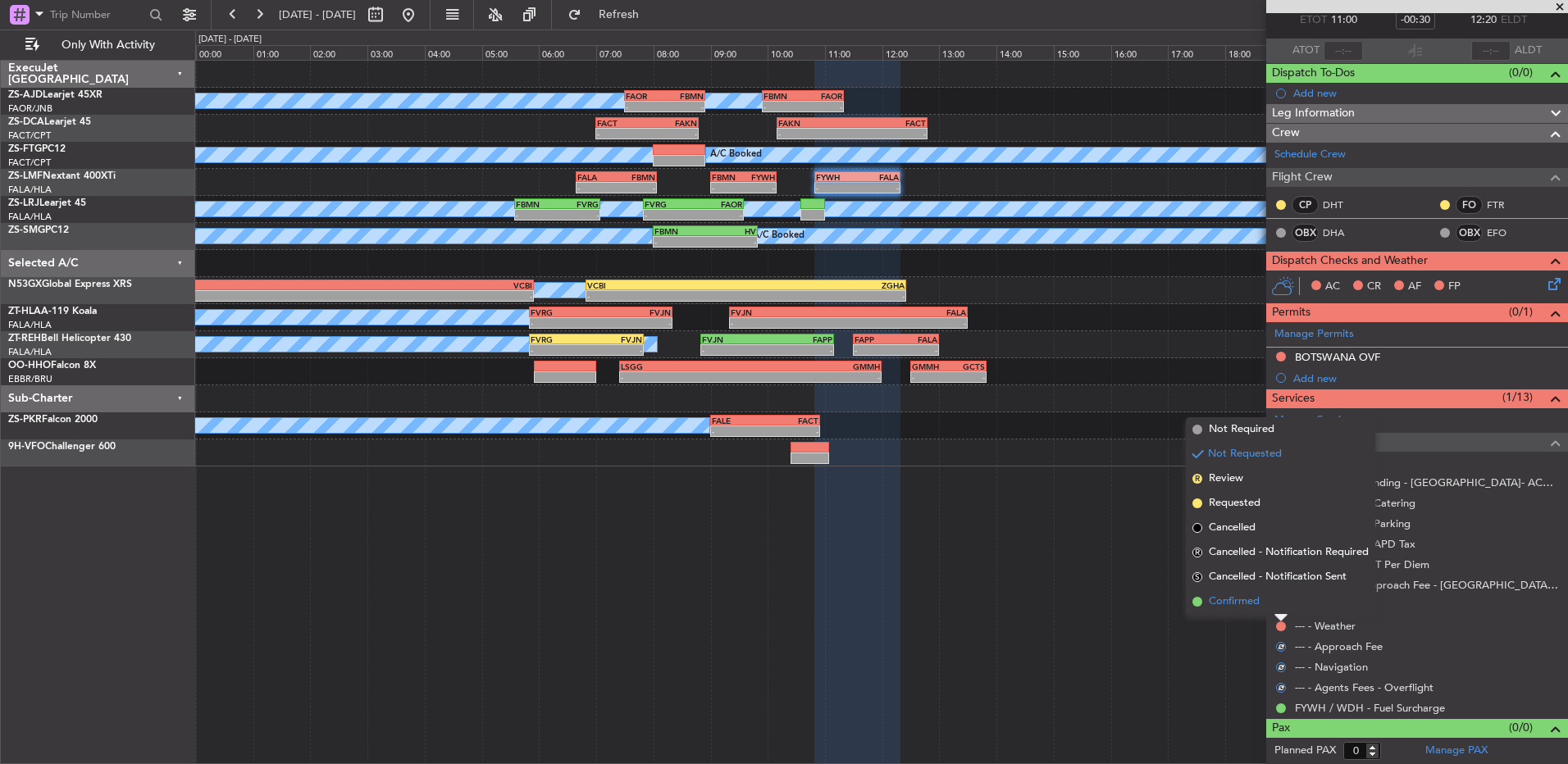
click at [1282, 609] on li "Confirmed" at bounding box center [1281, 601] width 190 height 24
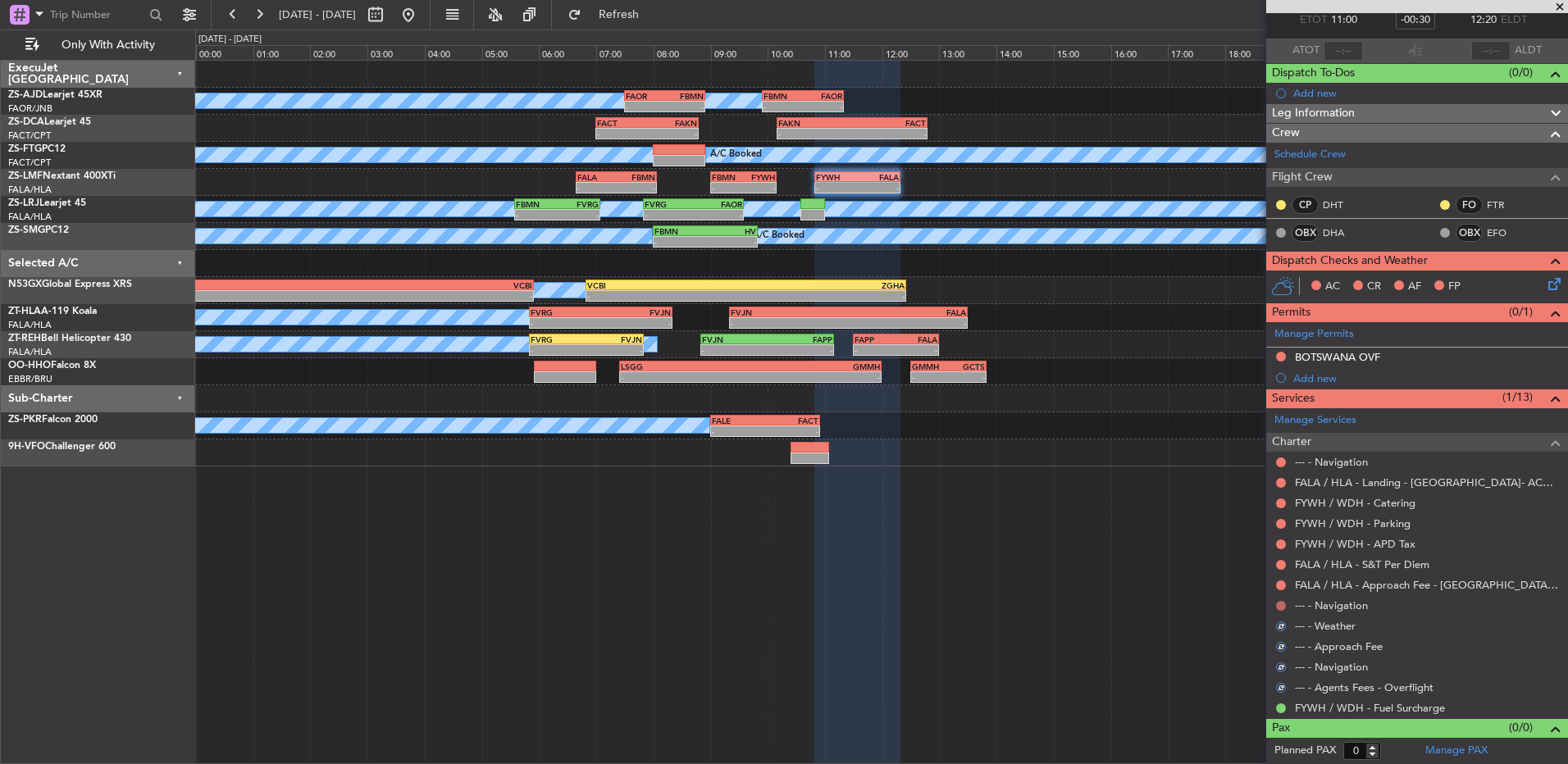
click at [1281, 606] on button at bounding box center [1281, 606] width 10 height 10
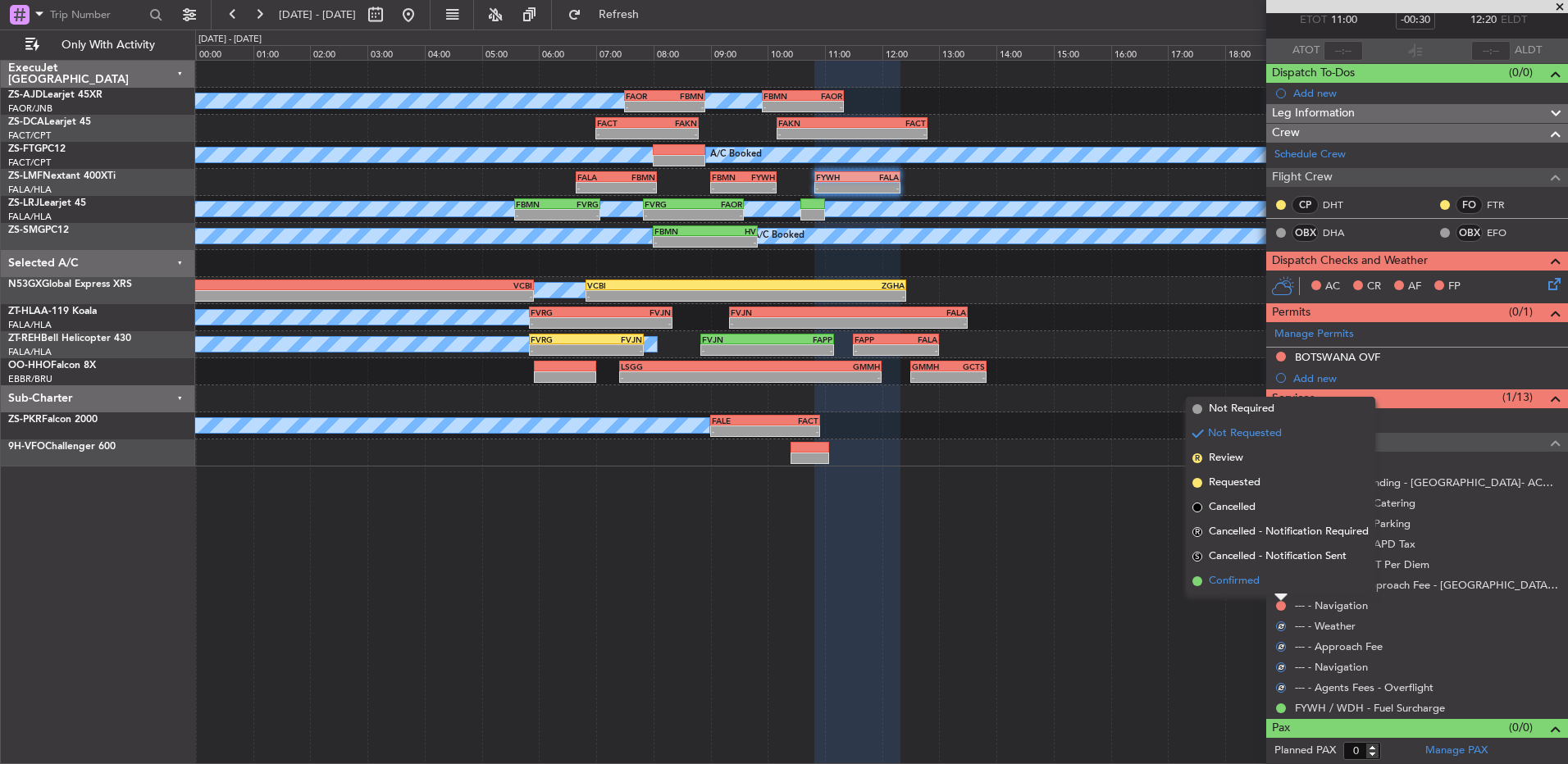
click at [1280, 589] on li "Confirmed" at bounding box center [1281, 581] width 190 height 24
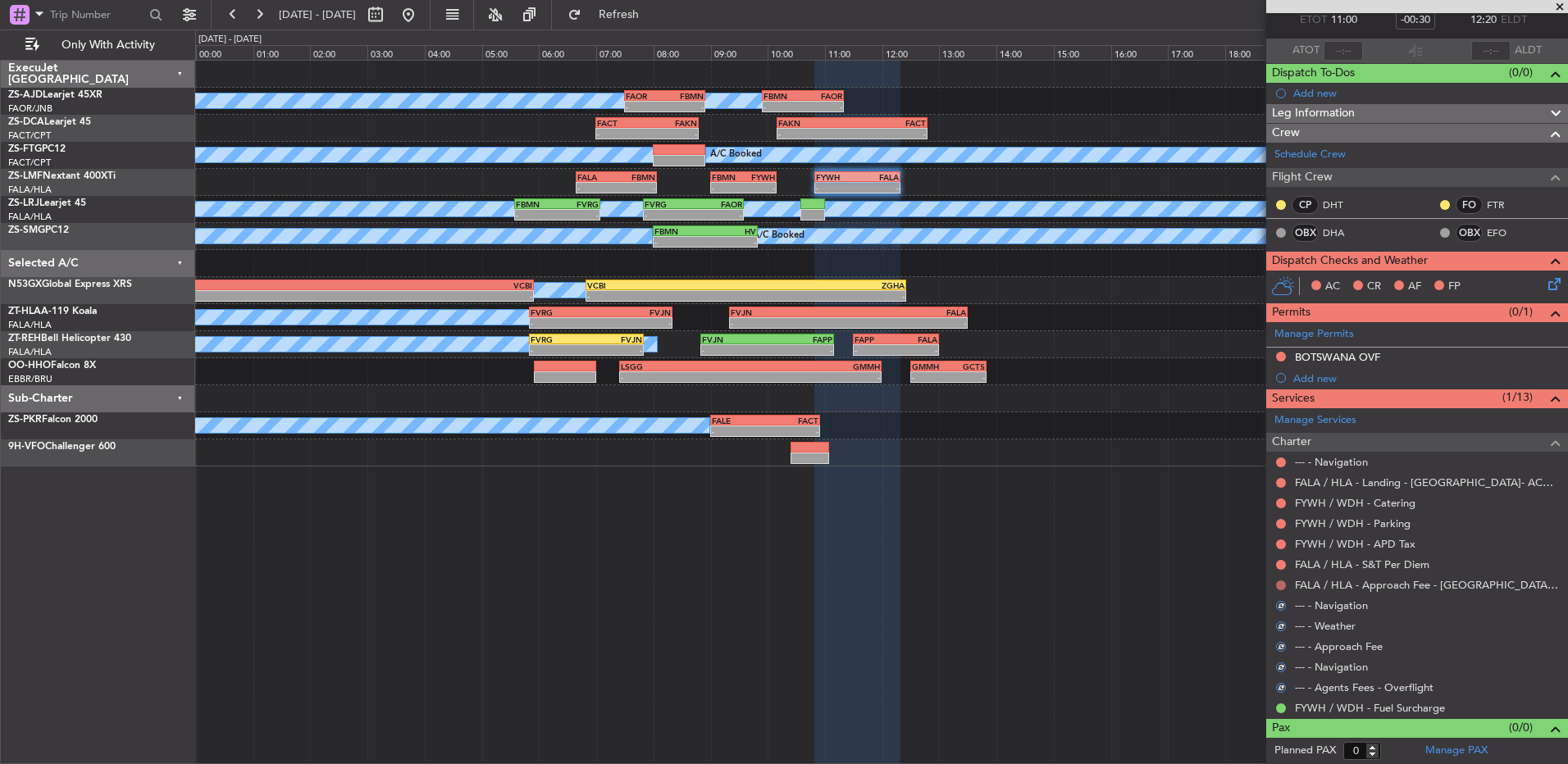
click at [1280, 583] on button at bounding box center [1281, 585] width 10 height 10
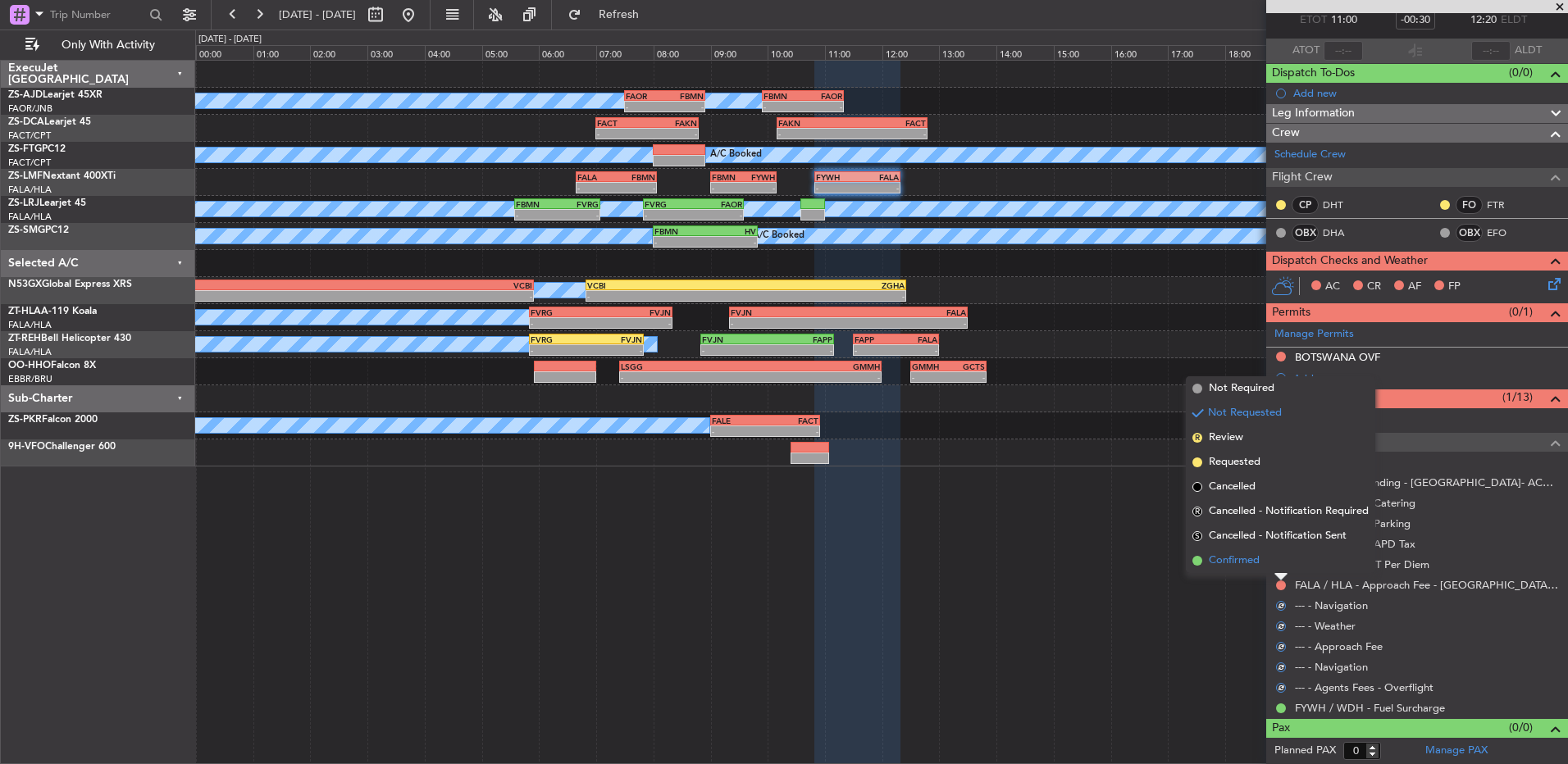
click at [1280, 569] on li "Confirmed" at bounding box center [1281, 561] width 190 height 24
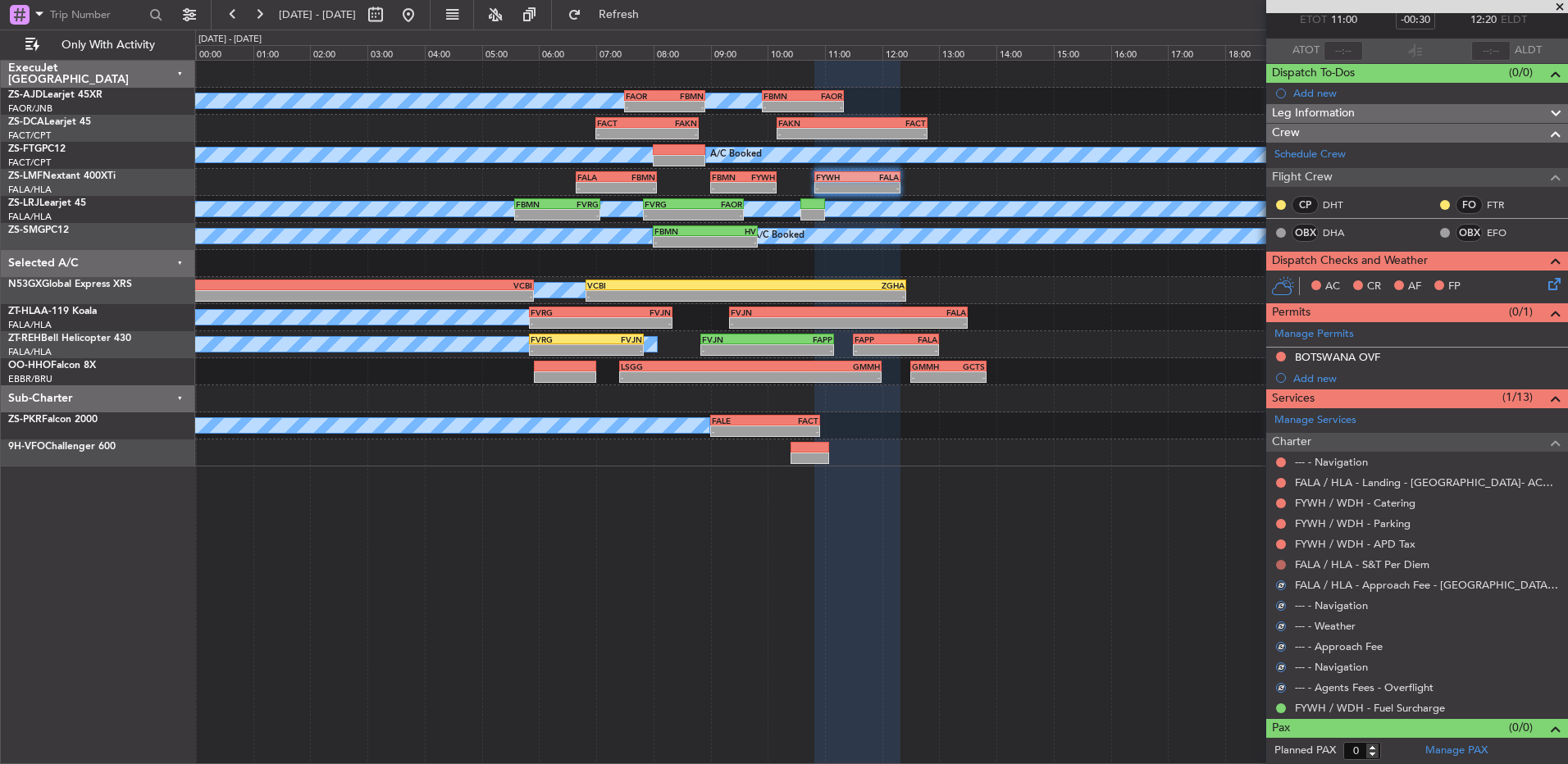
click at [1280, 564] on button at bounding box center [1281, 565] width 10 height 10
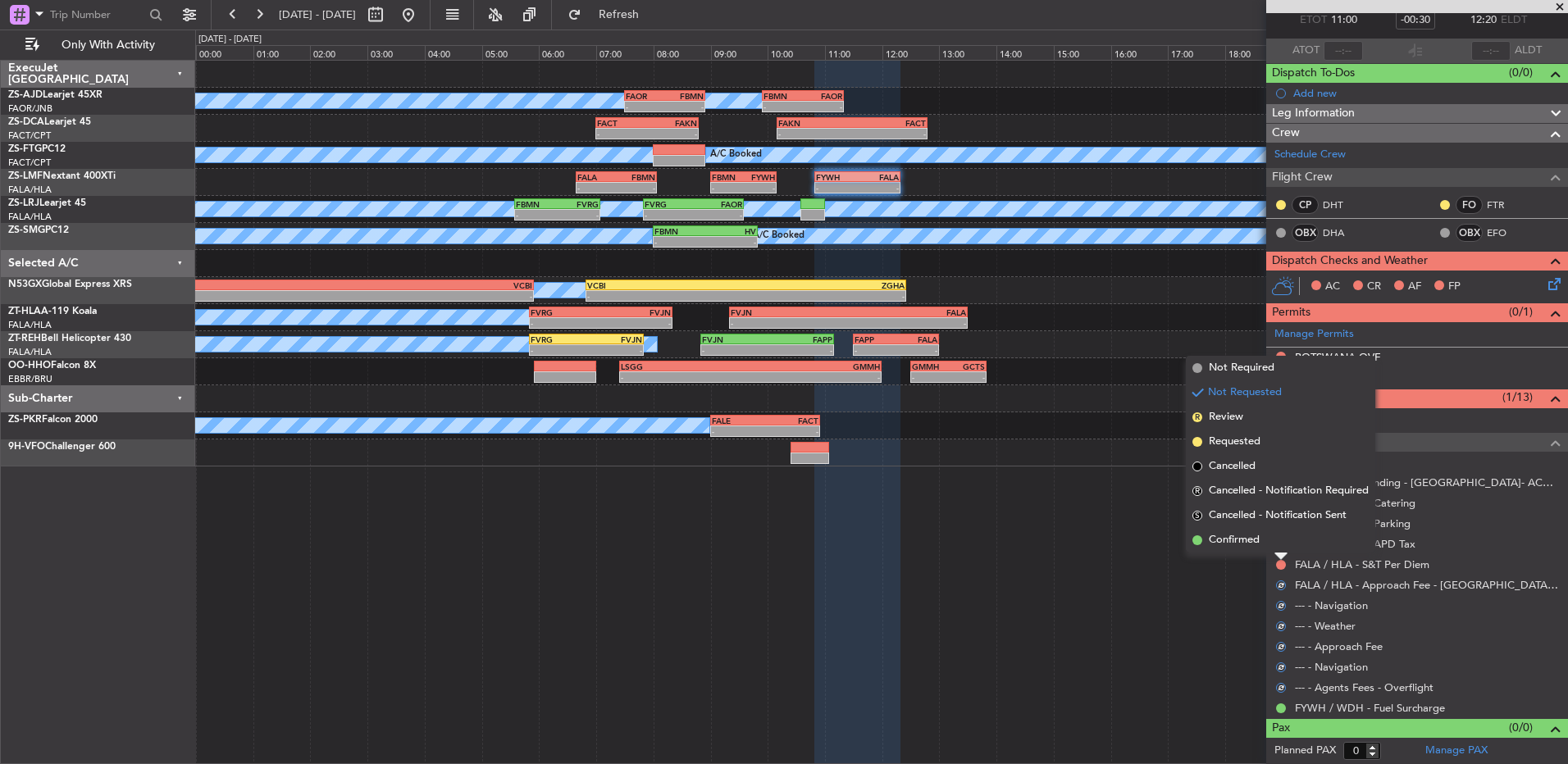
click at [1282, 546] on li "Confirmed" at bounding box center [1281, 541] width 190 height 24
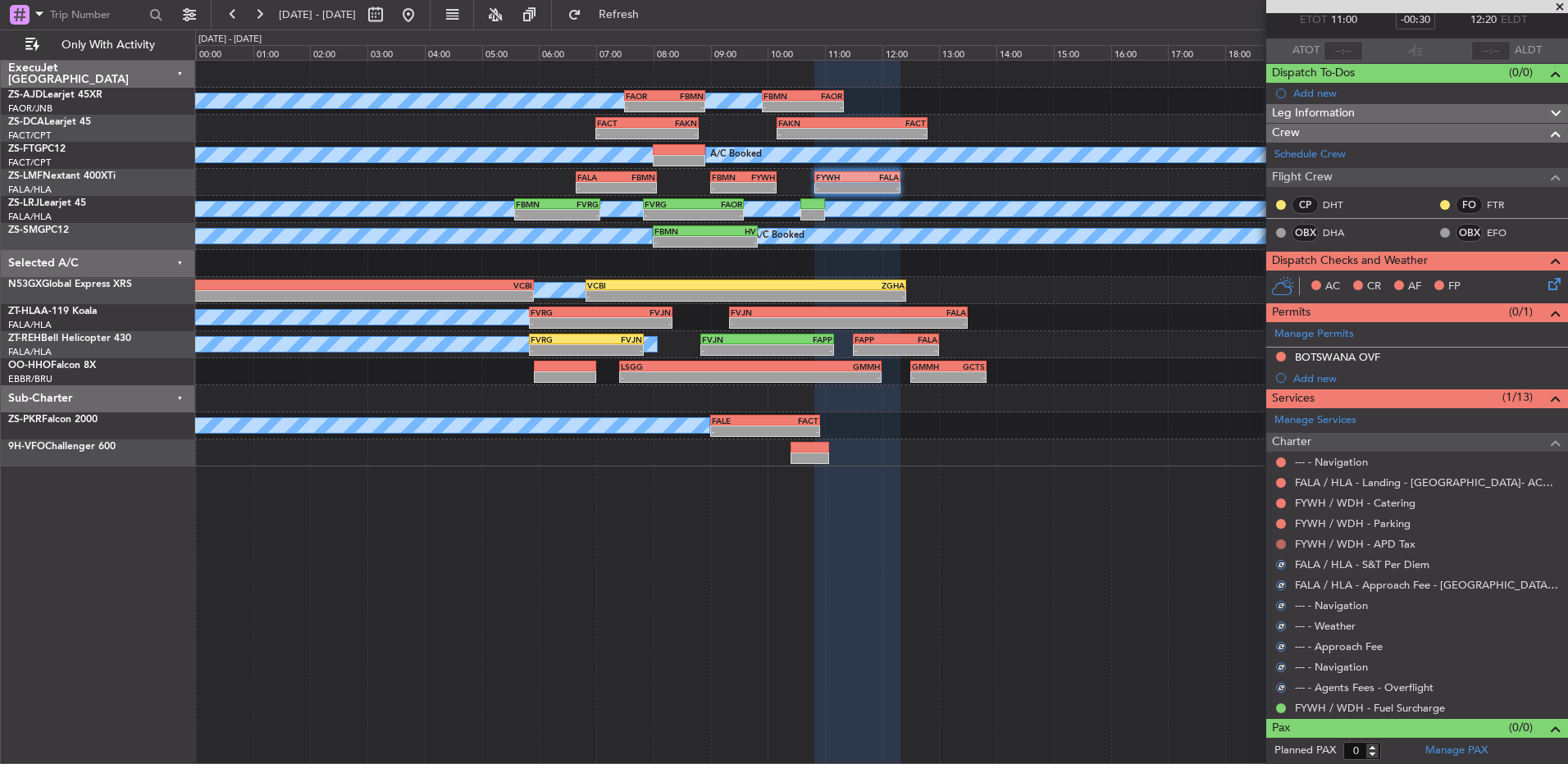
click at [1282, 545] on button at bounding box center [1281, 544] width 10 height 10
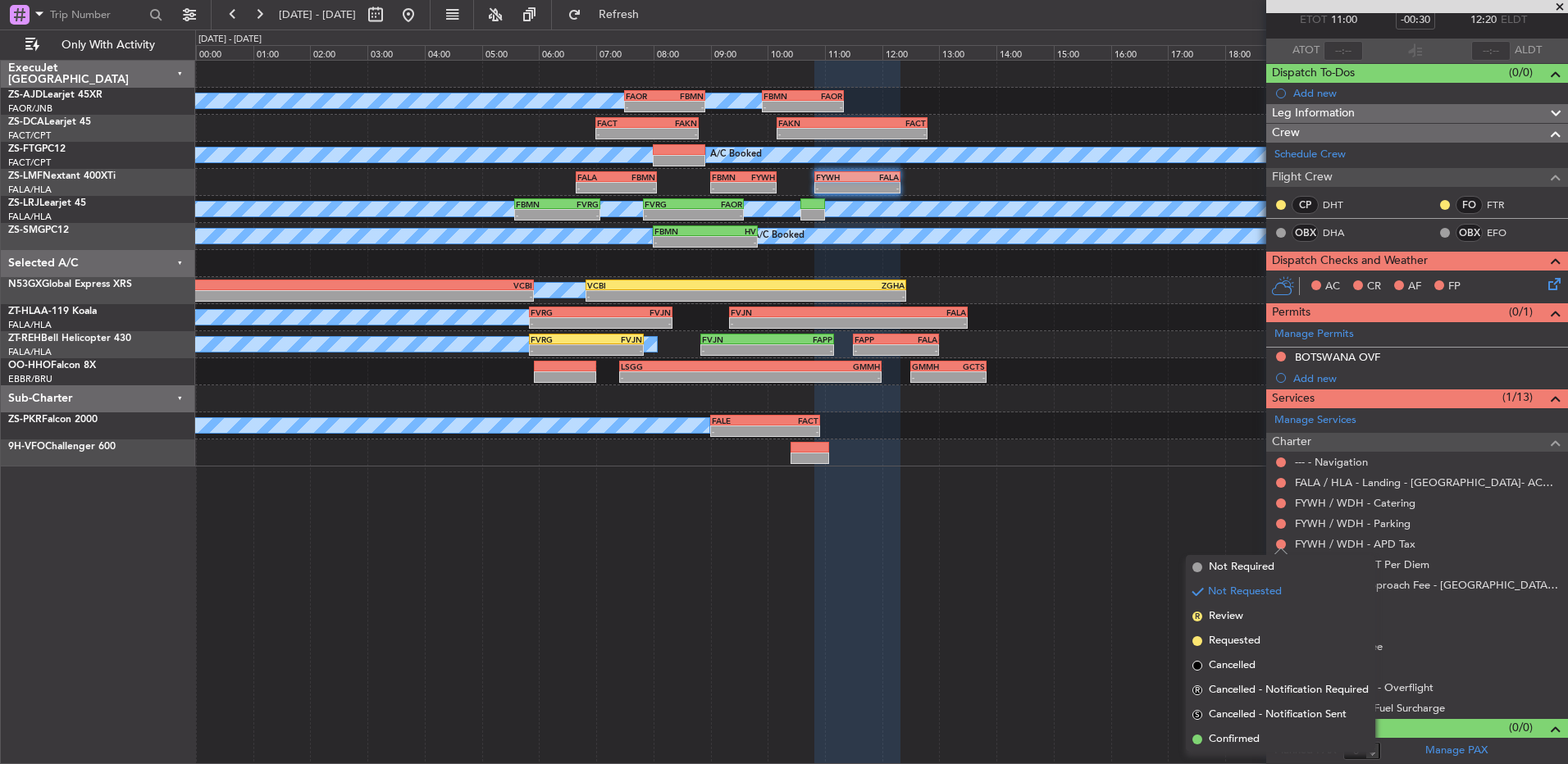
click at [1280, 528] on div at bounding box center [1282, 524] width 13 height 13
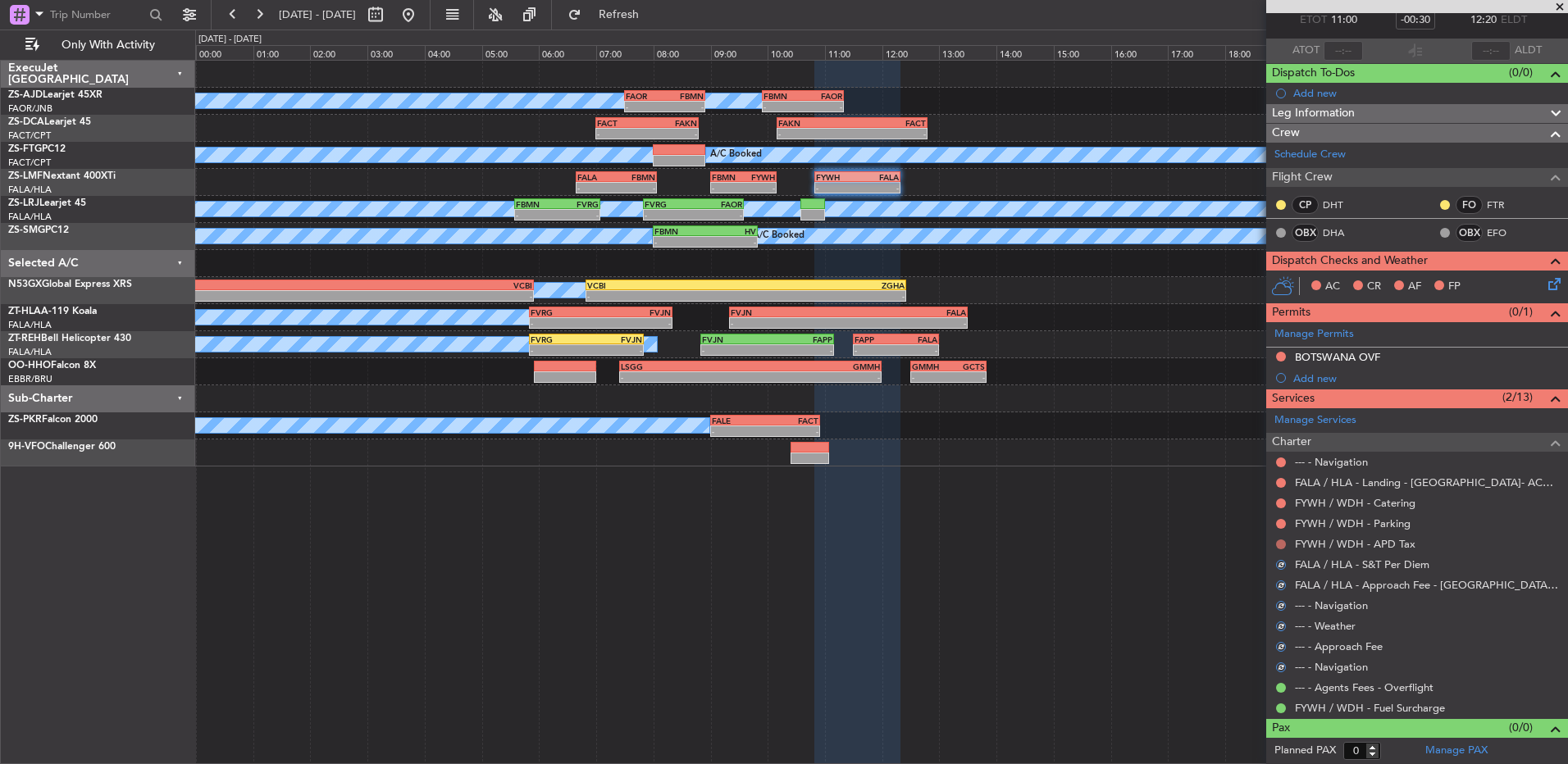
click at [1284, 543] on button at bounding box center [1281, 544] width 10 height 10
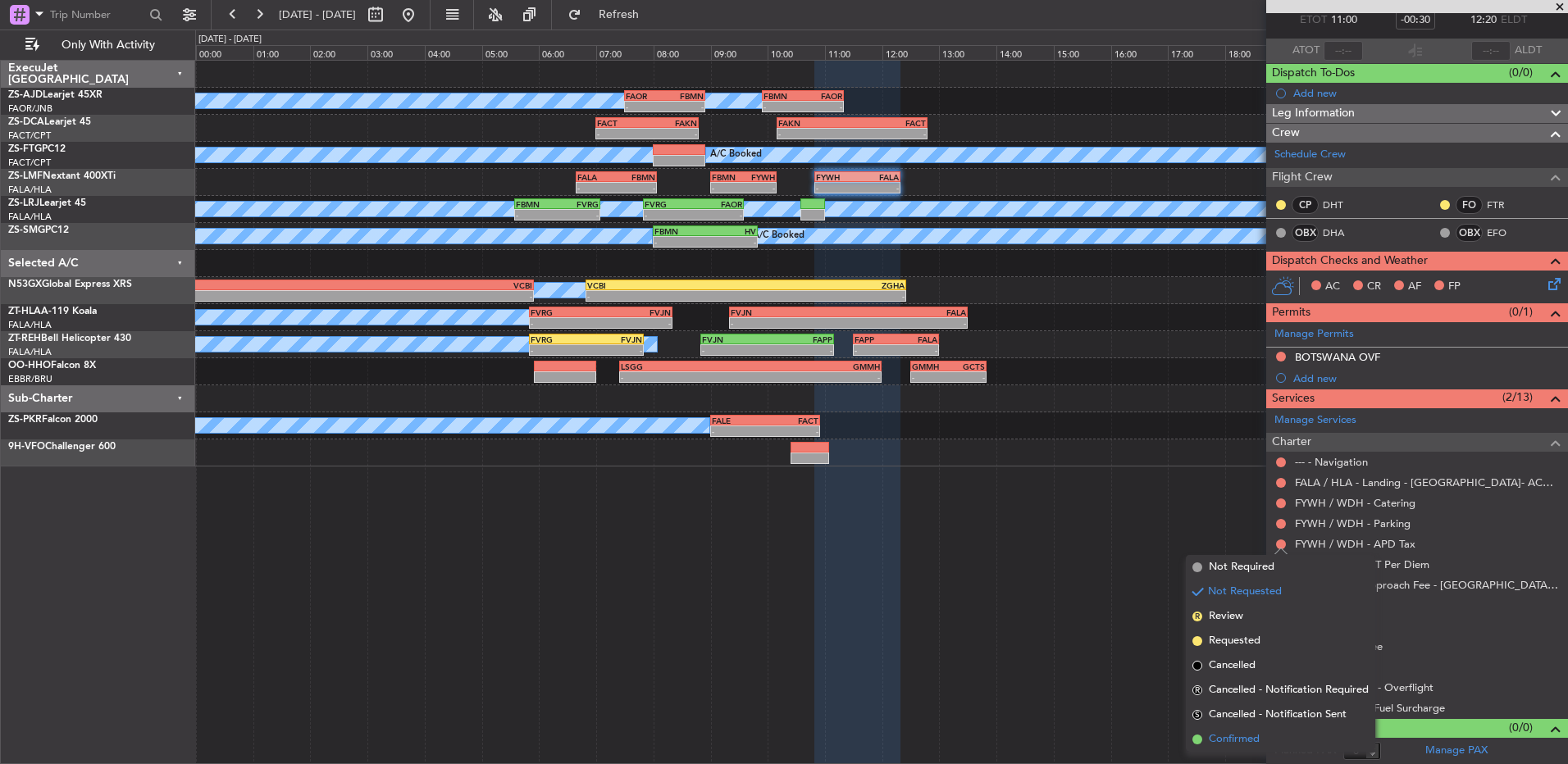
click at [1225, 738] on span "Confirmed" at bounding box center [1234, 740] width 51 height 17
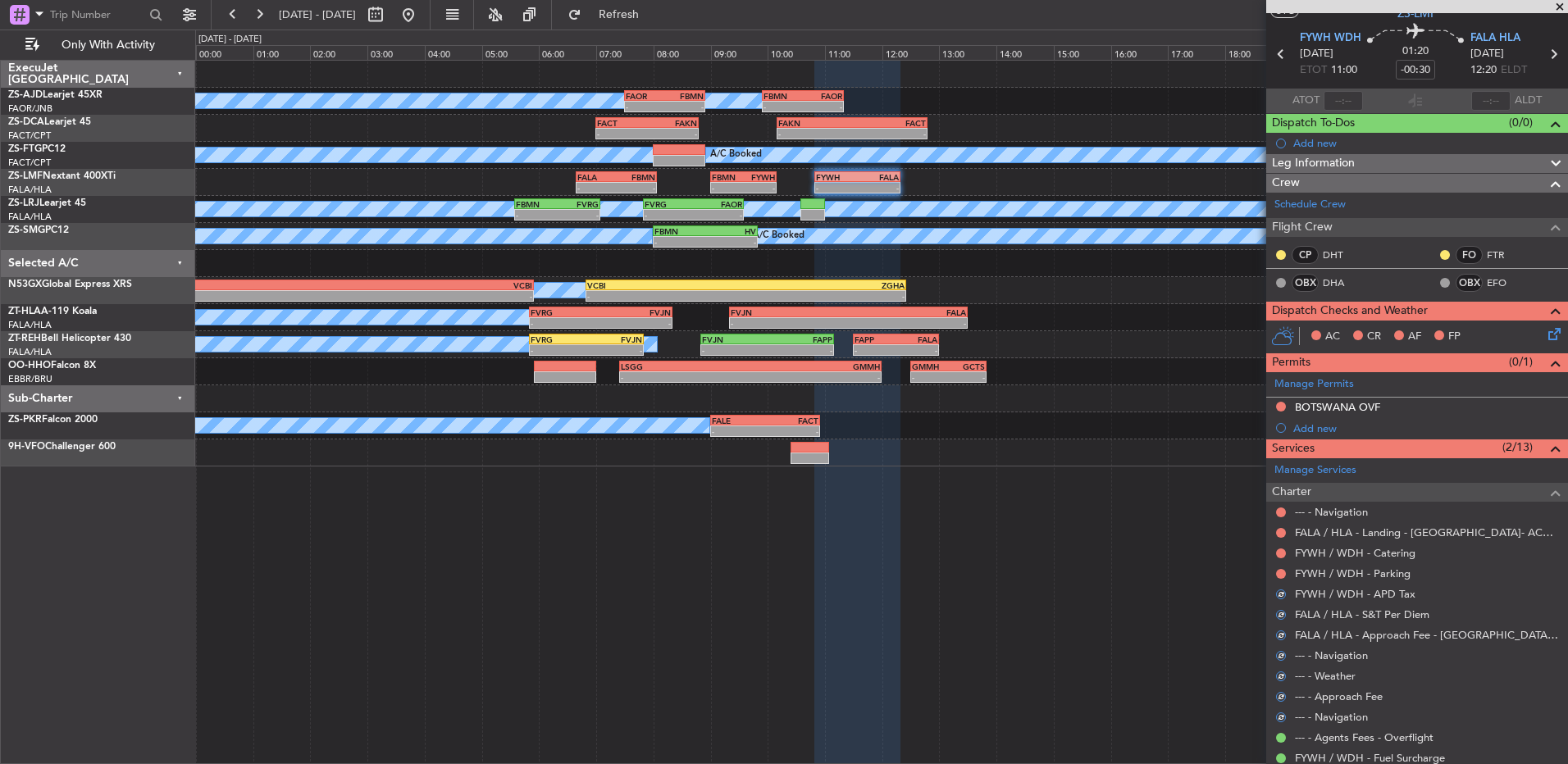
scroll to position [0, 0]
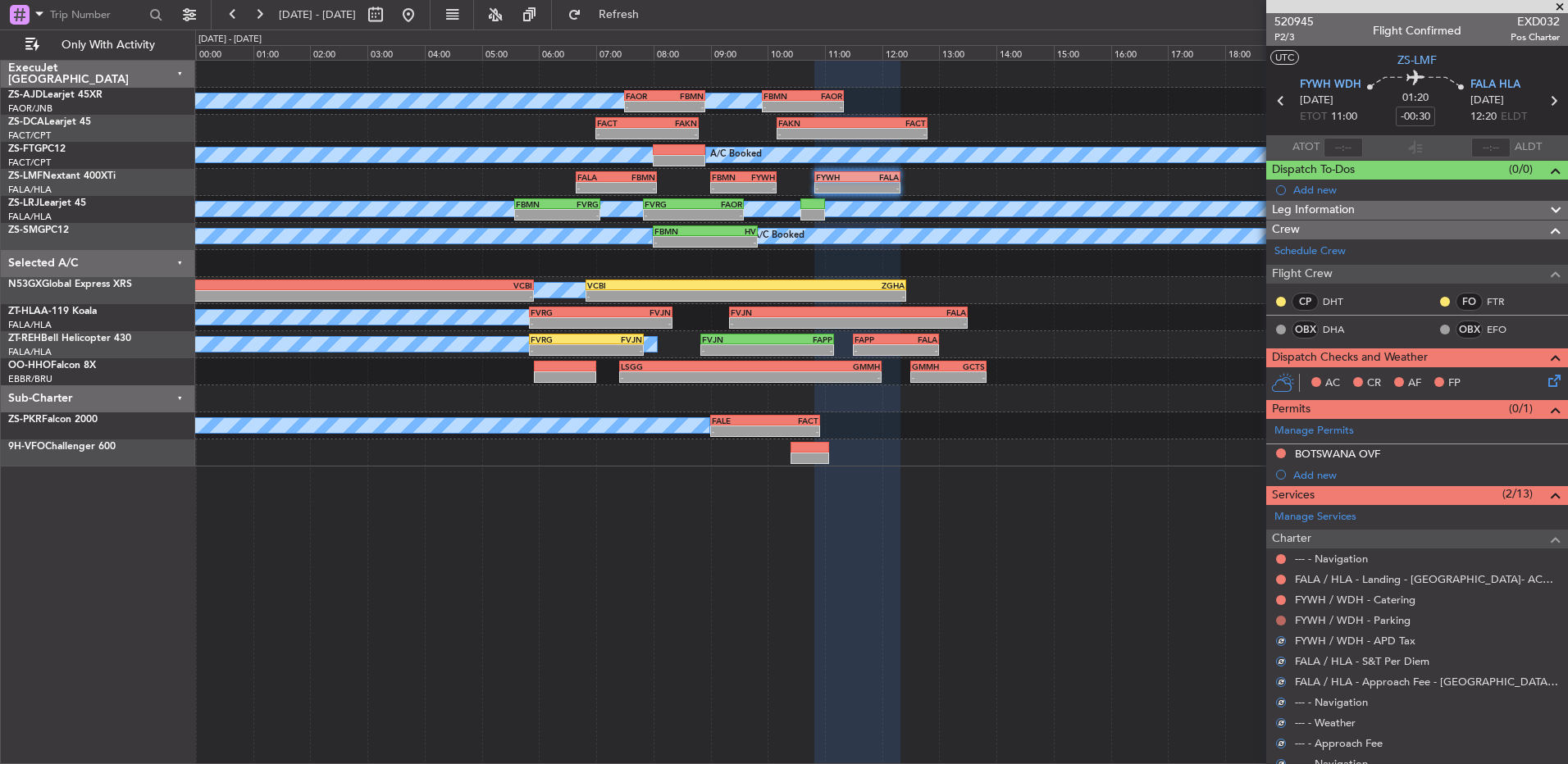
click at [1283, 617] on button at bounding box center [1281, 620] width 10 height 10
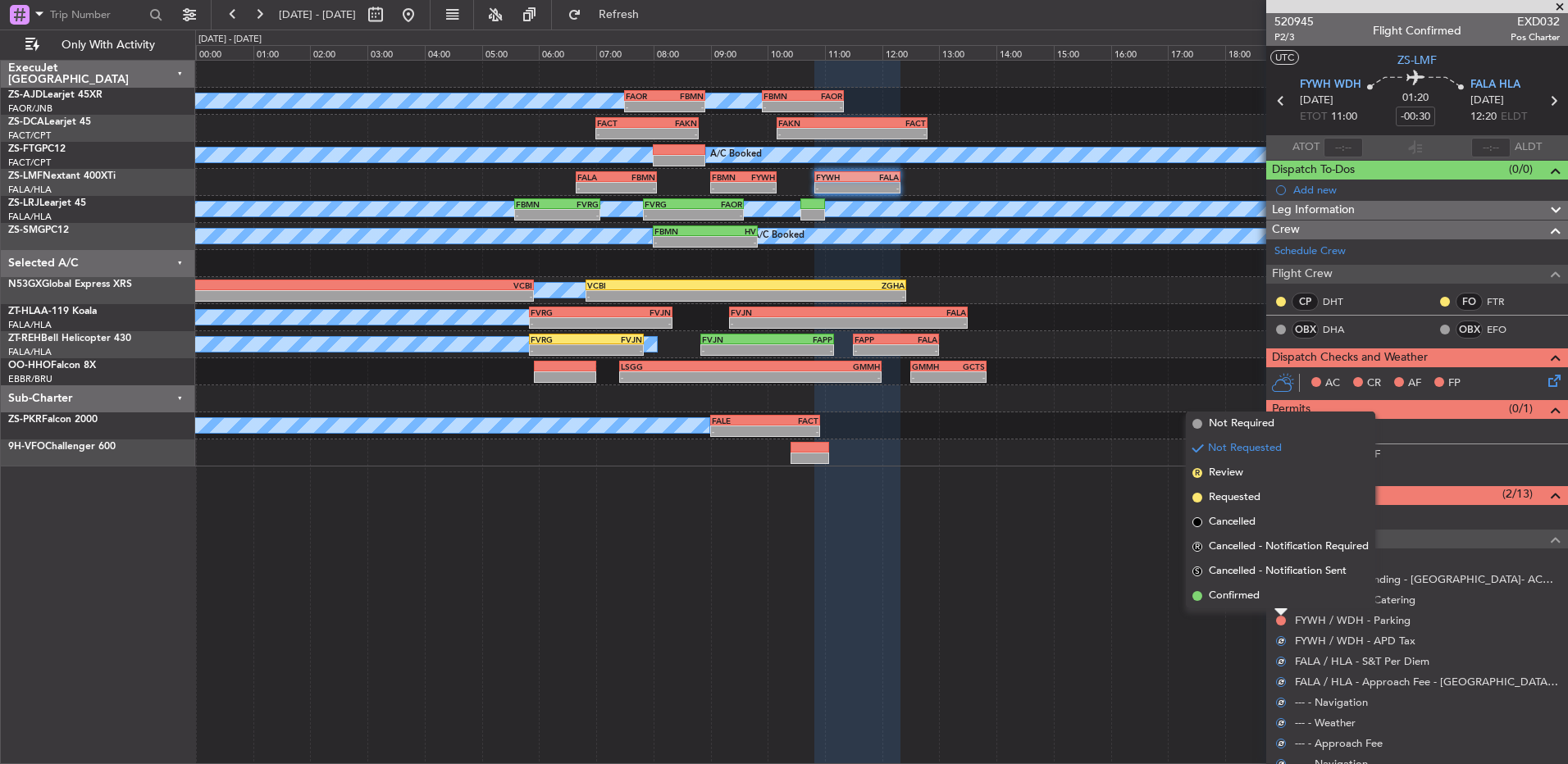
click at [1277, 606] on li "Confirmed" at bounding box center [1281, 596] width 190 height 24
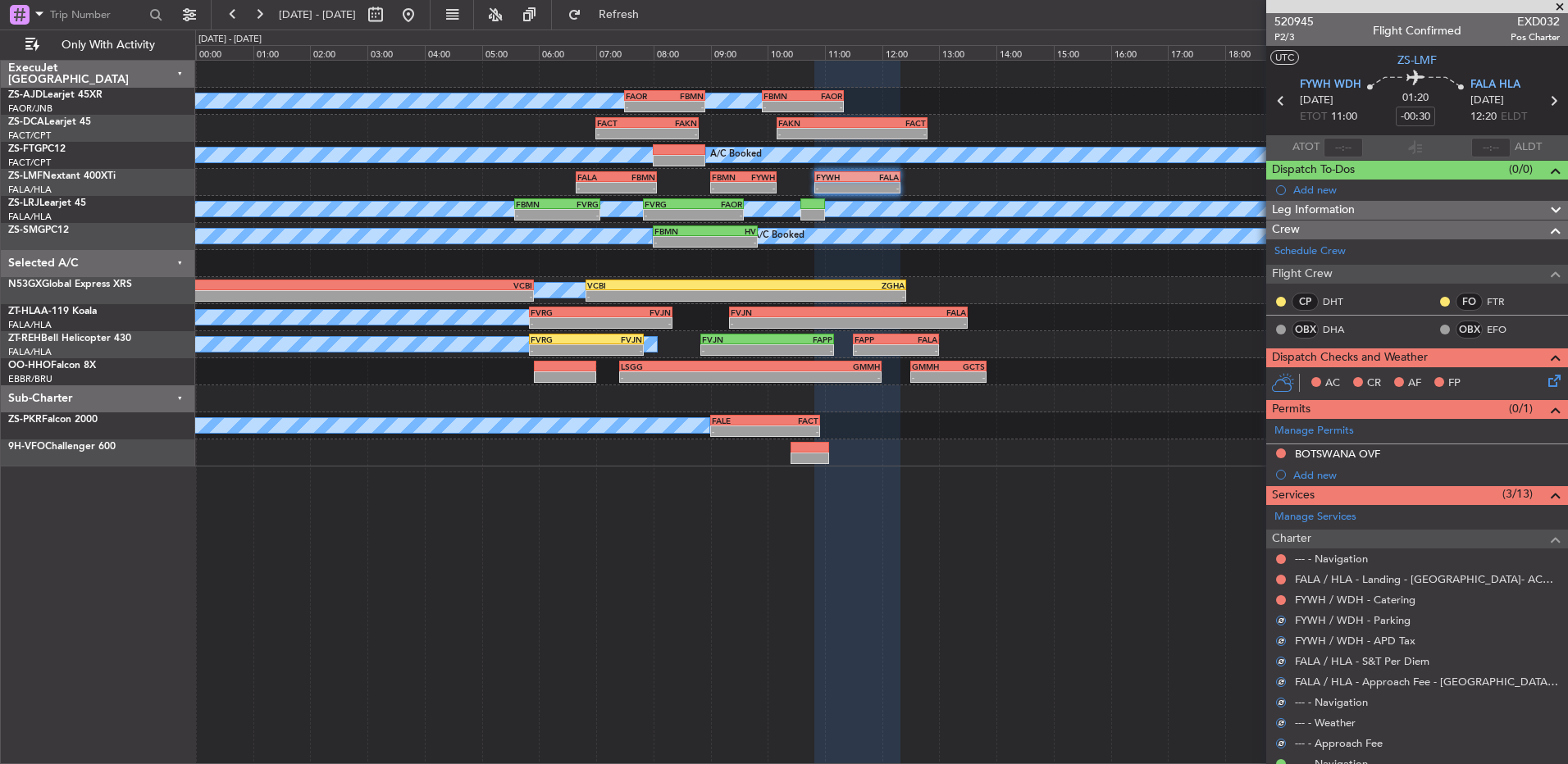
click at [1277, 606] on div "FYWH / WDH - Catering" at bounding box center [1417, 599] width 302 height 21
drag, startPoint x: 1277, startPoint y: 606, endPoint x: 1279, endPoint y: 598, distance: 8.2
click at [1279, 598] on button at bounding box center [1281, 600] width 10 height 10
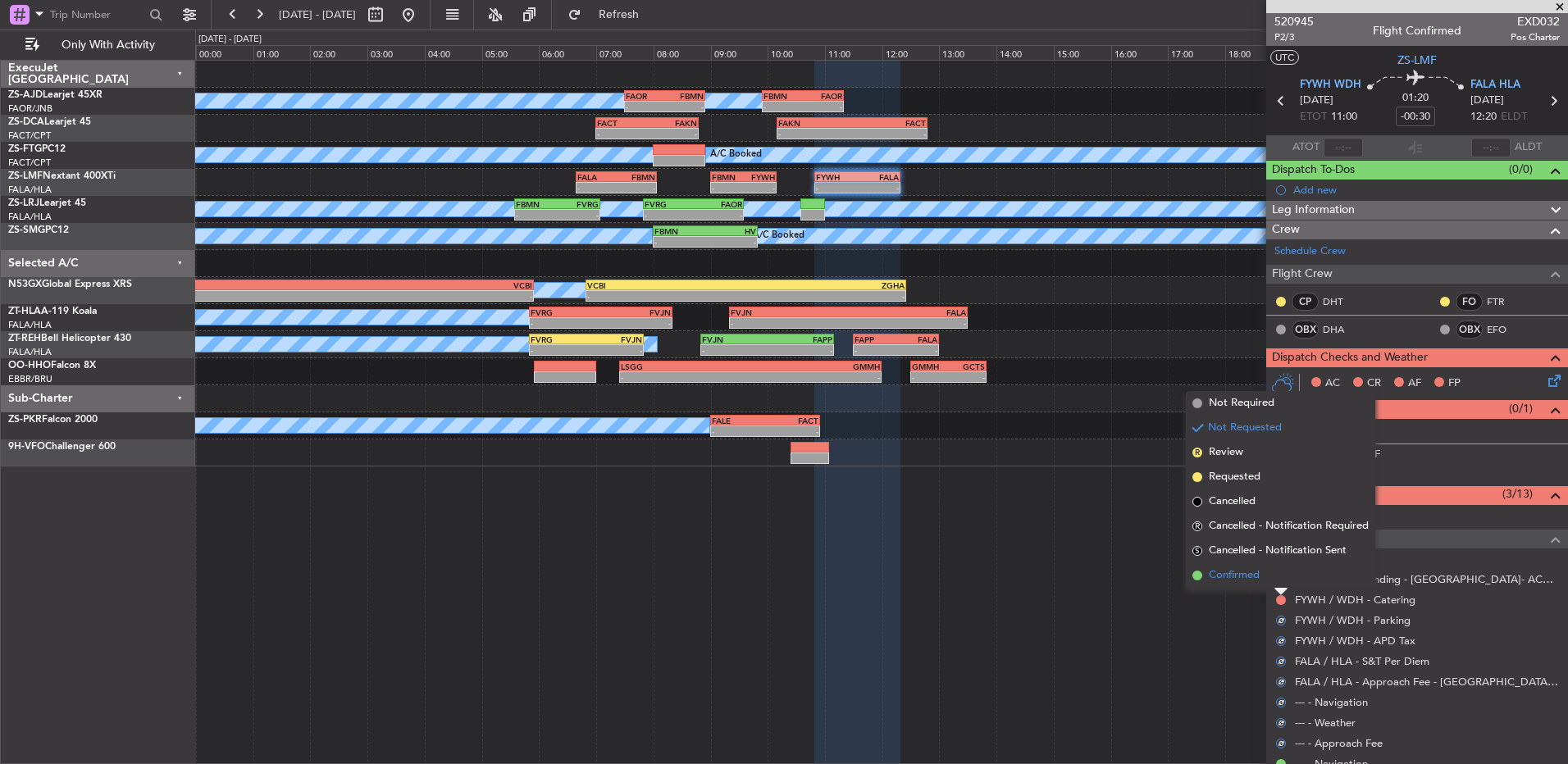
click at [1279, 584] on li "Confirmed" at bounding box center [1281, 575] width 190 height 24
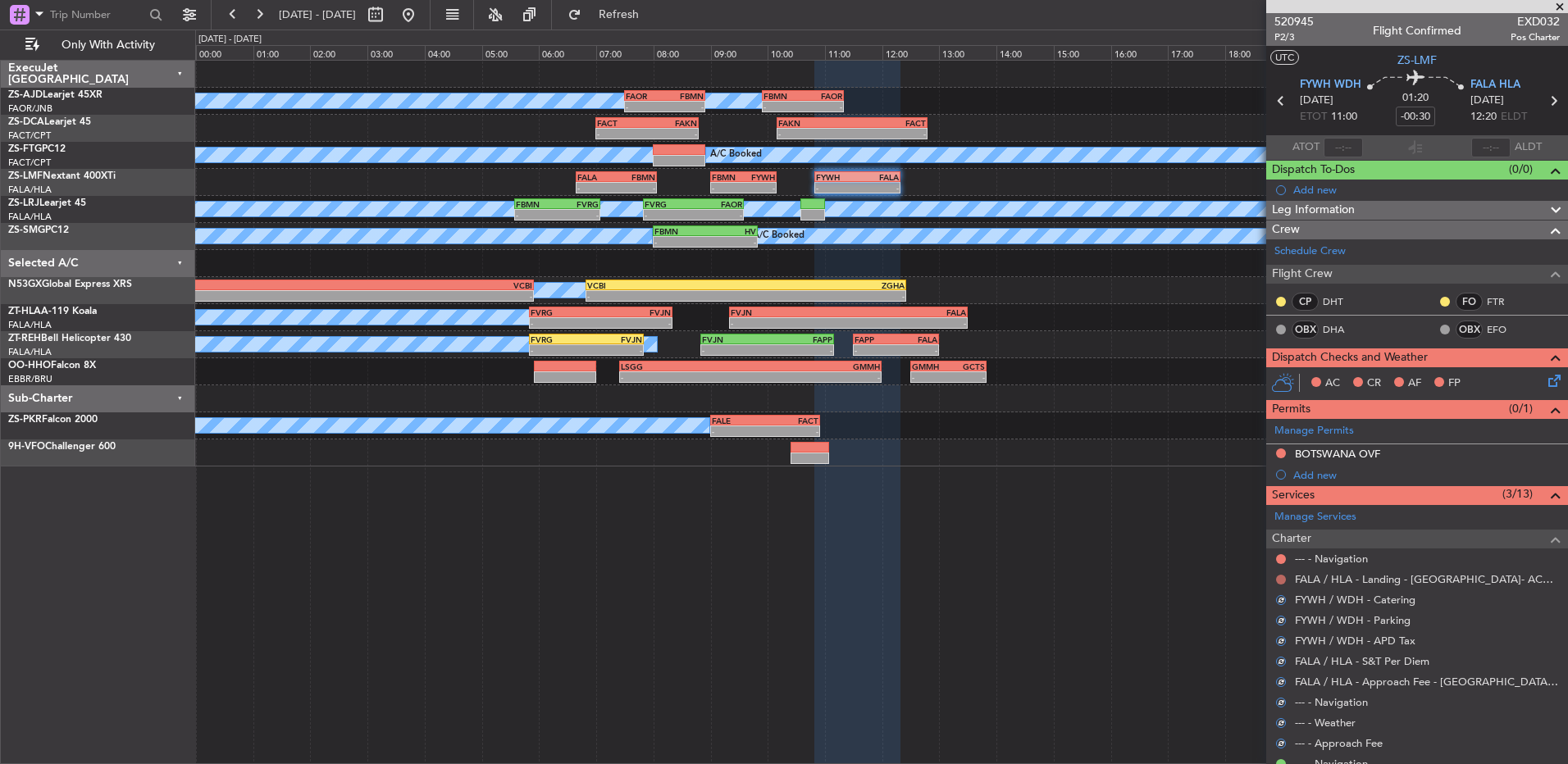
click at [1282, 583] on button at bounding box center [1281, 580] width 10 height 10
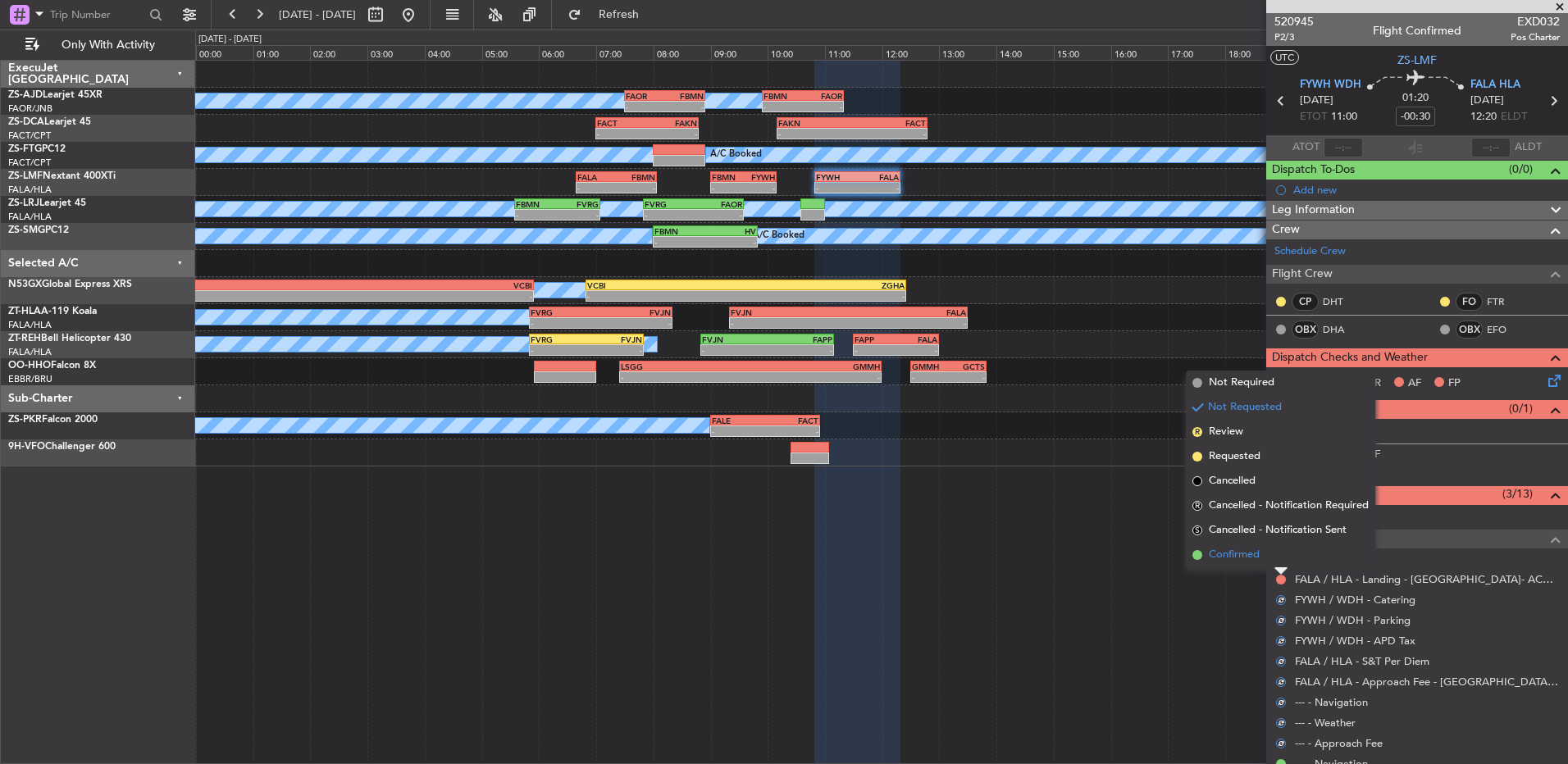
click at [1279, 560] on li "Confirmed" at bounding box center [1281, 555] width 190 height 24
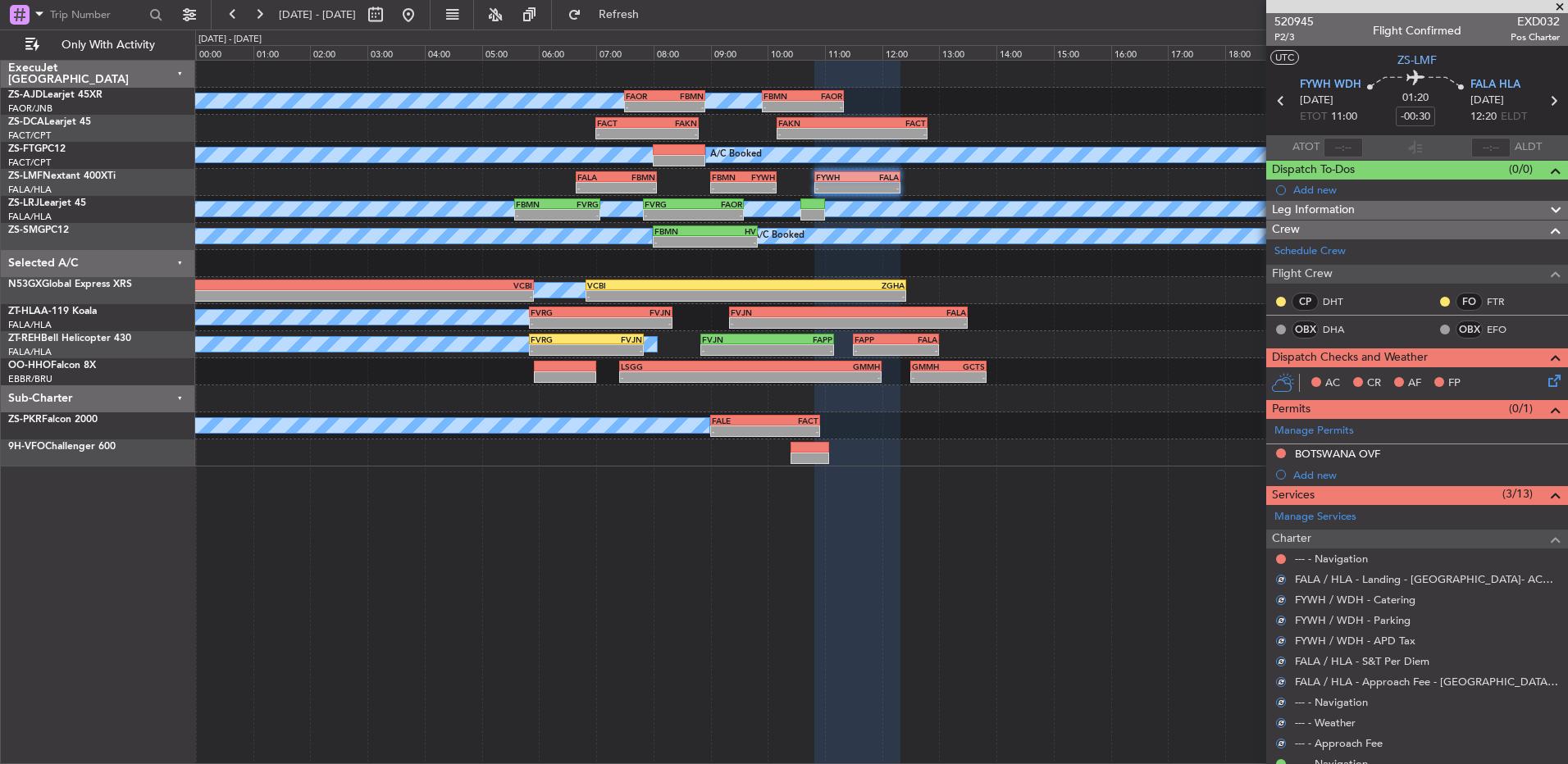
click at [1279, 560] on button at bounding box center [1281, 559] width 10 height 10
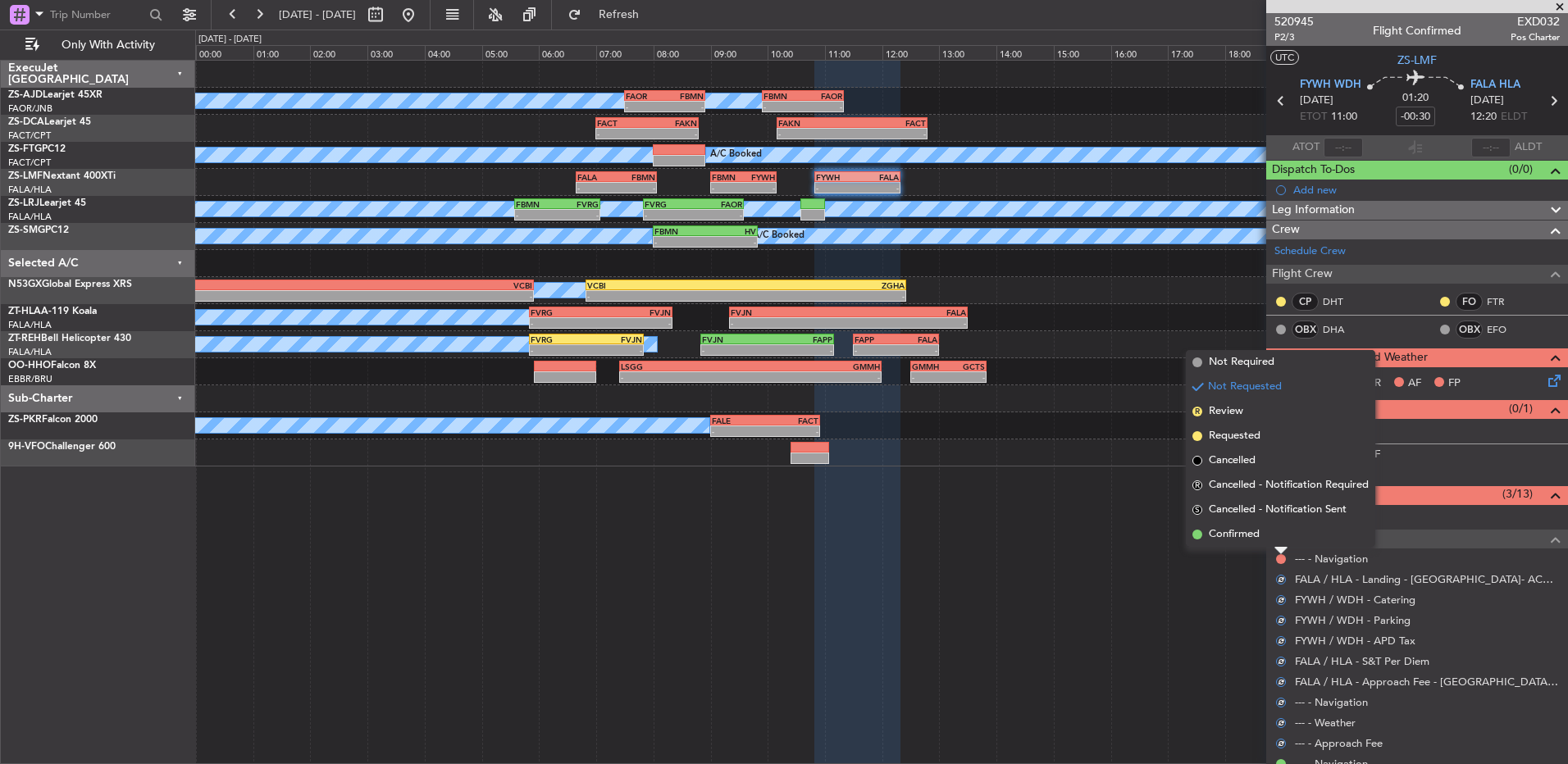
drag, startPoint x: 1279, startPoint y: 560, endPoint x: 1277, endPoint y: 544, distance: 16.1
click at [1277, 544] on li "Confirmed" at bounding box center [1281, 535] width 190 height 24
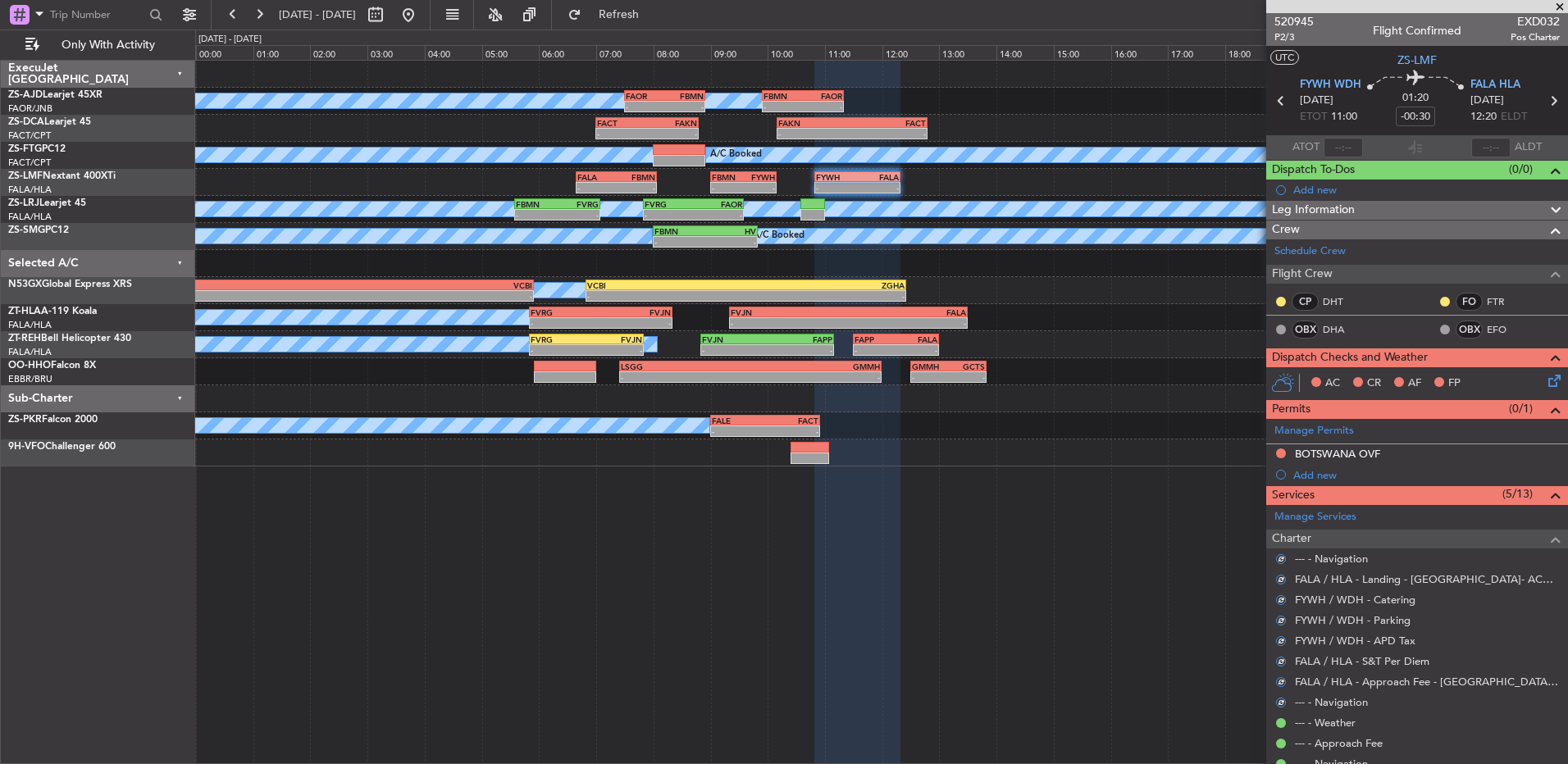
click at [1546, 382] on icon at bounding box center [1552, 378] width 13 height 13
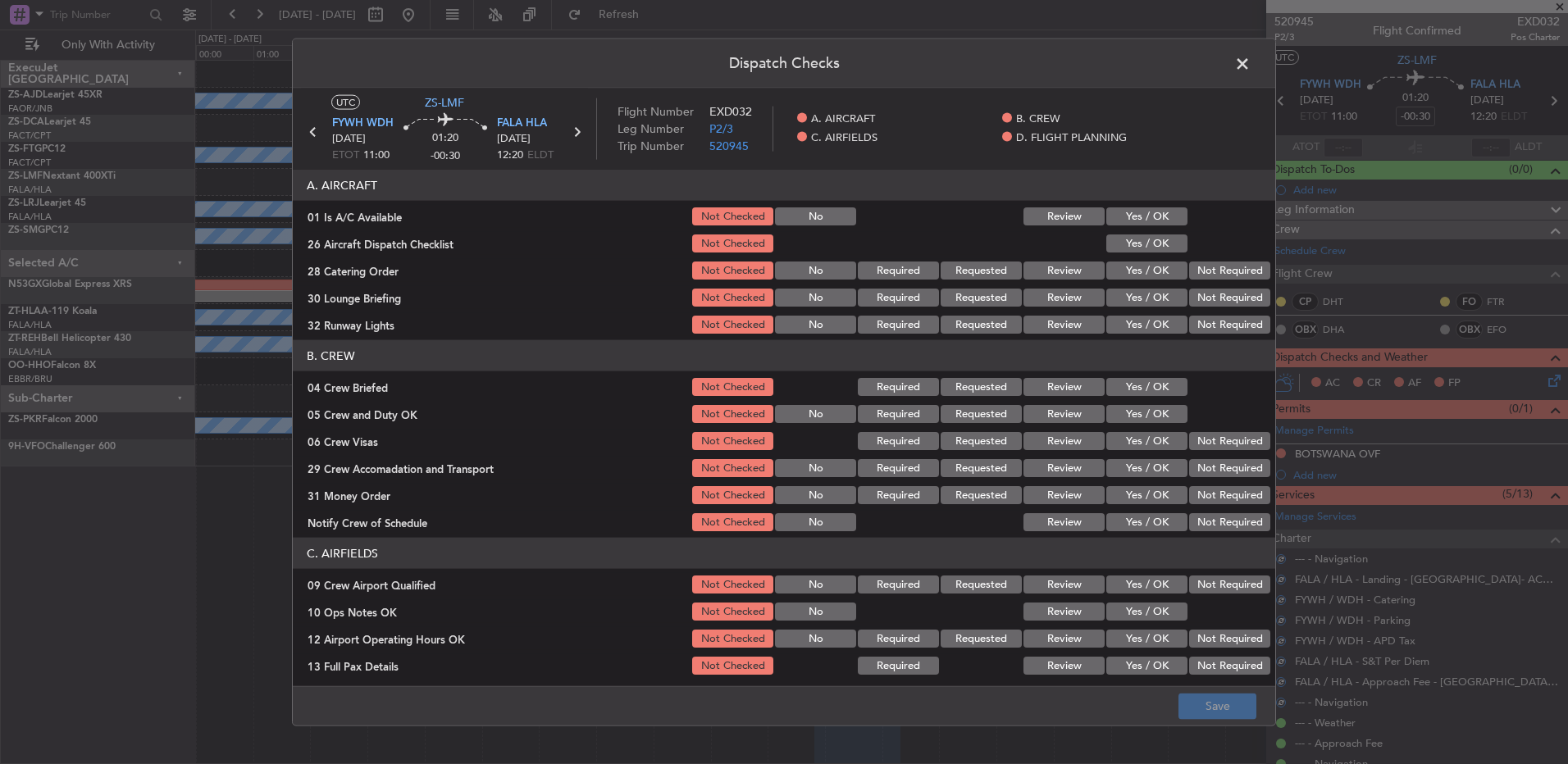
click at [1148, 208] on button "Yes / OK" at bounding box center [1147, 216] width 81 height 18
click at [1151, 226] on div "Yes / OK" at bounding box center [1145, 216] width 83 height 23
click at [1154, 239] on button "Yes / OK" at bounding box center [1147, 243] width 81 height 18
click at [1219, 266] on button "Not Required" at bounding box center [1229, 270] width 81 height 18
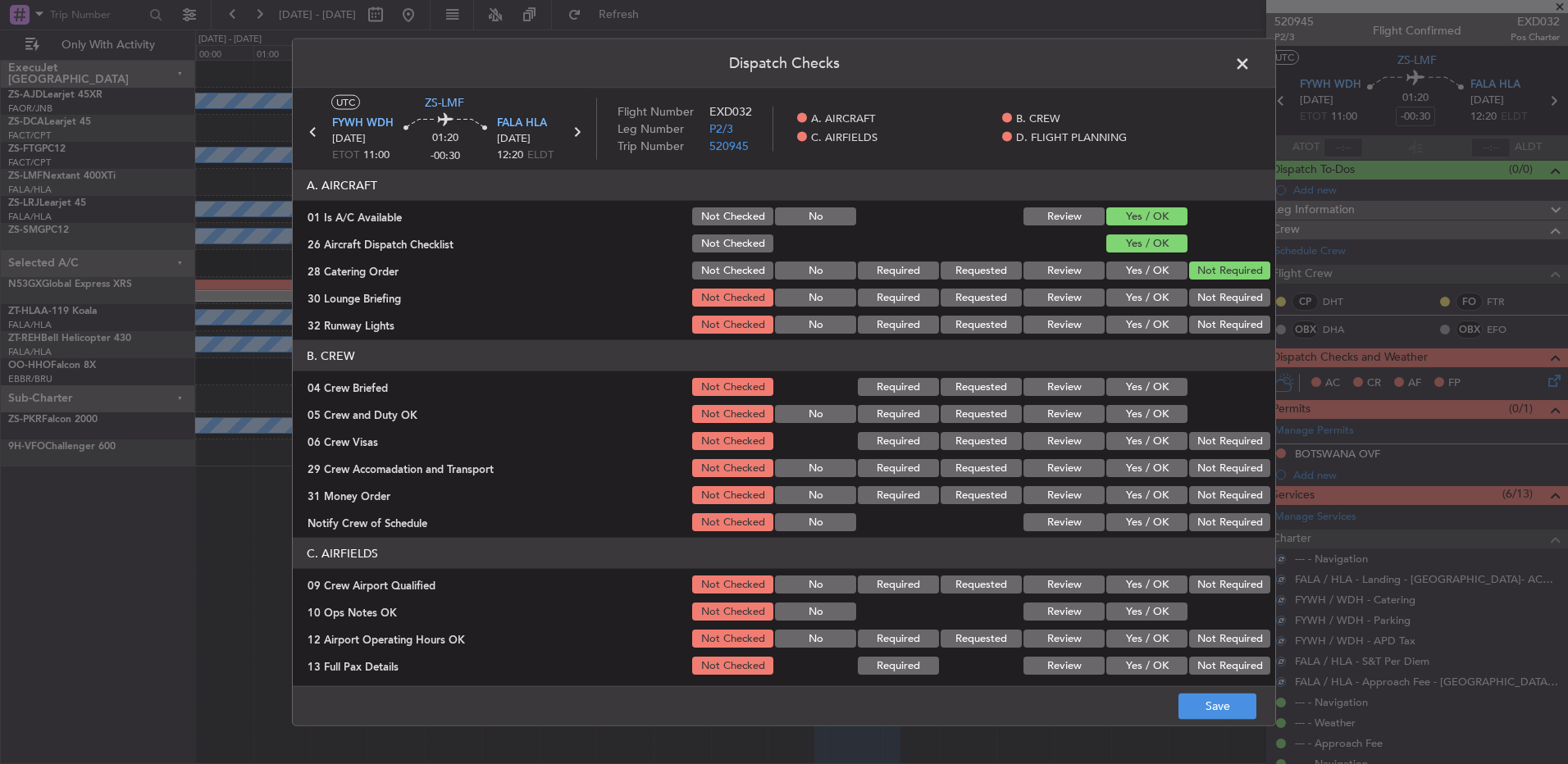
click at [1215, 286] on section "A. AIRCRAFT 01 Is A/C Available Not Checked No Review Yes / OK 26 Aircraft Disp…" at bounding box center [784, 252] width 982 height 166
click at [1214, 300] on button "Not Required" at bounding box center [1229, 297] width 81 height 18
click at [1213, 304] on button "Not Required" at bounding box center [1229, 297] width 81 height 18
click at [1213, 316] on button "Not Required" at bounding box center [1229, 324] width 81 height 18
drag, startPoint x: 1157, startPoint y: 382, endPoint x: 1157, endPoint y: 403, distance: 21.0
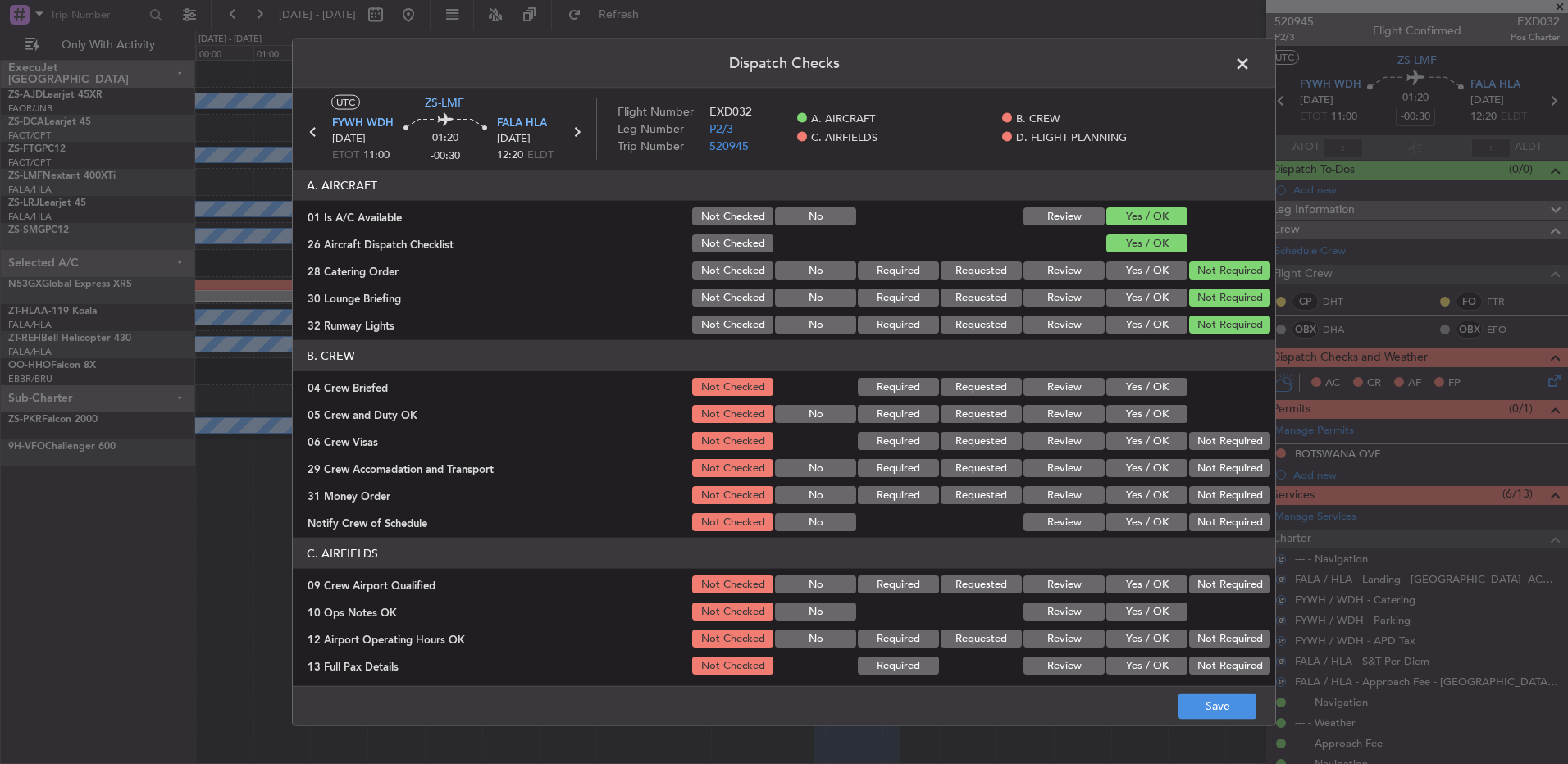
click at [1157, 383] on button "Yes / OK" at bounding box center [1147, 386] width 81 height 18
click at [1157, 405] on div "Yes / OK" at bounding box center [1145, 413] width 83 height 23
click at [1148, 419] on button "Yes / OK" at bounding box center [1147, 413] width 81 height 18
click at [1202, 443] on button "Not Required" at bounding box center [1229, 440] width 81 height 18
click at [1213, 459] on section "B. CREW 04 Crew Briefed Not Checked Required Requested Review Yes / OK 05 Crew …" at bounding box center [784, 437] width 982 height 194
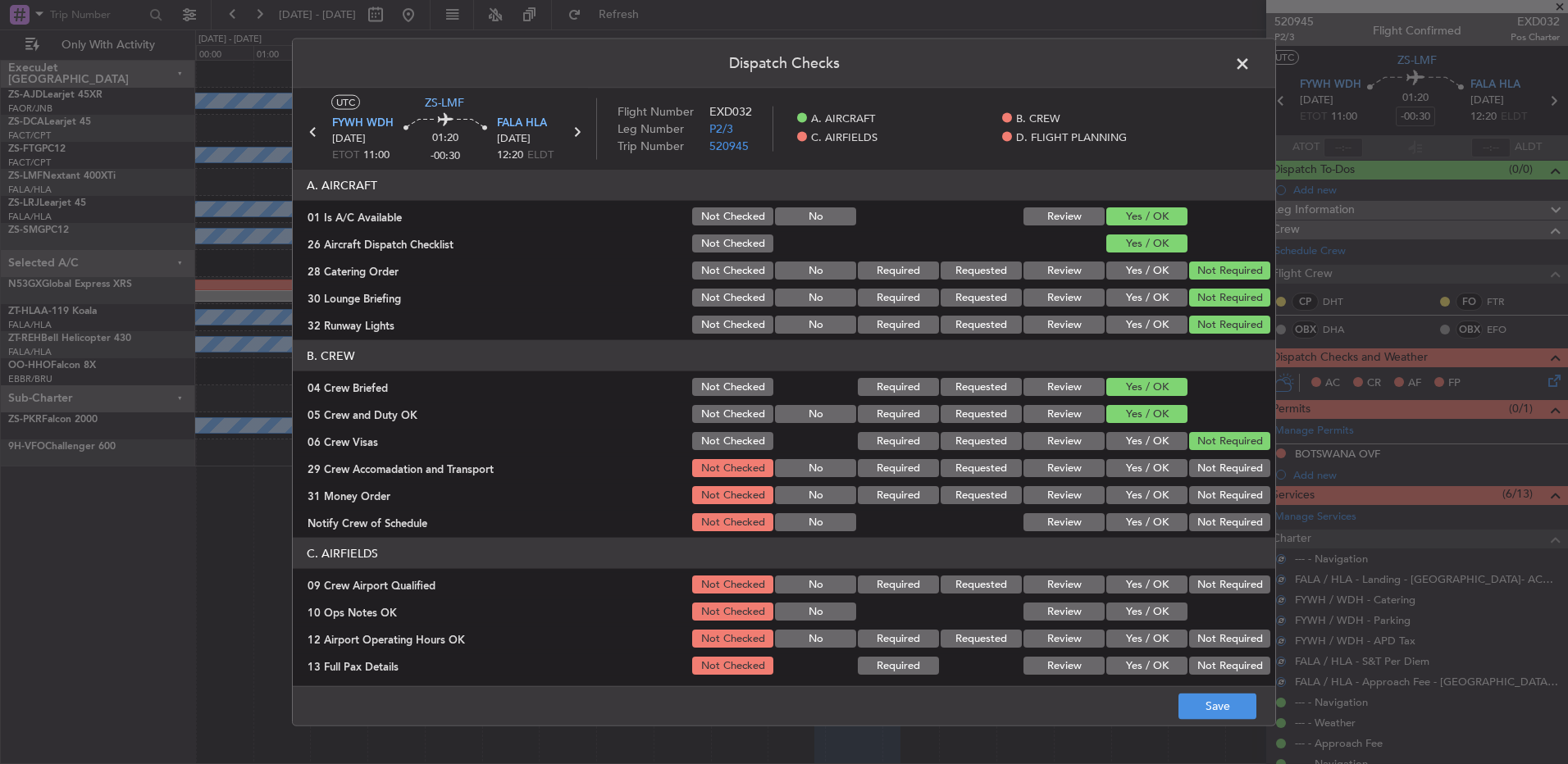
click at [1213, 478] on div "Not Required" at bounding box center [1228, 468] width 83 height 23
click at [1216, 499] on button "Not Required" at bounding box center [1229, 495] width 81 height 18
click at [1219, 472] on button "Not Required" at bounding box center [1229, 468] width 81 height 18
click at [1227, 541] on header "C. AIRFIELDS" at bounding box center [784, 553] width 982 height 31
click at [1221, 525] on button "Not Required" at bounding box center [1229, 522] width 81 height 18
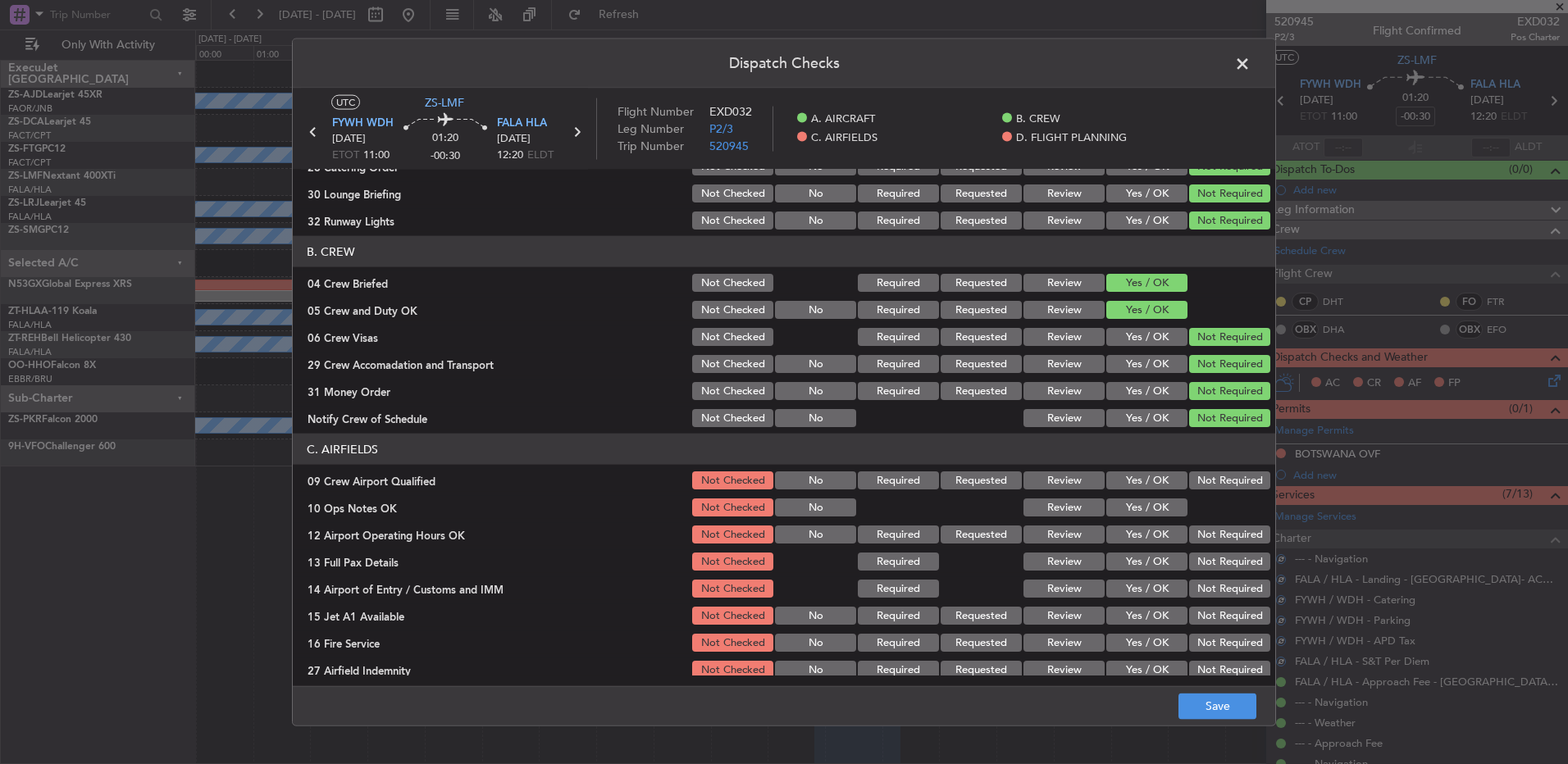
scroll to position [230, 0]
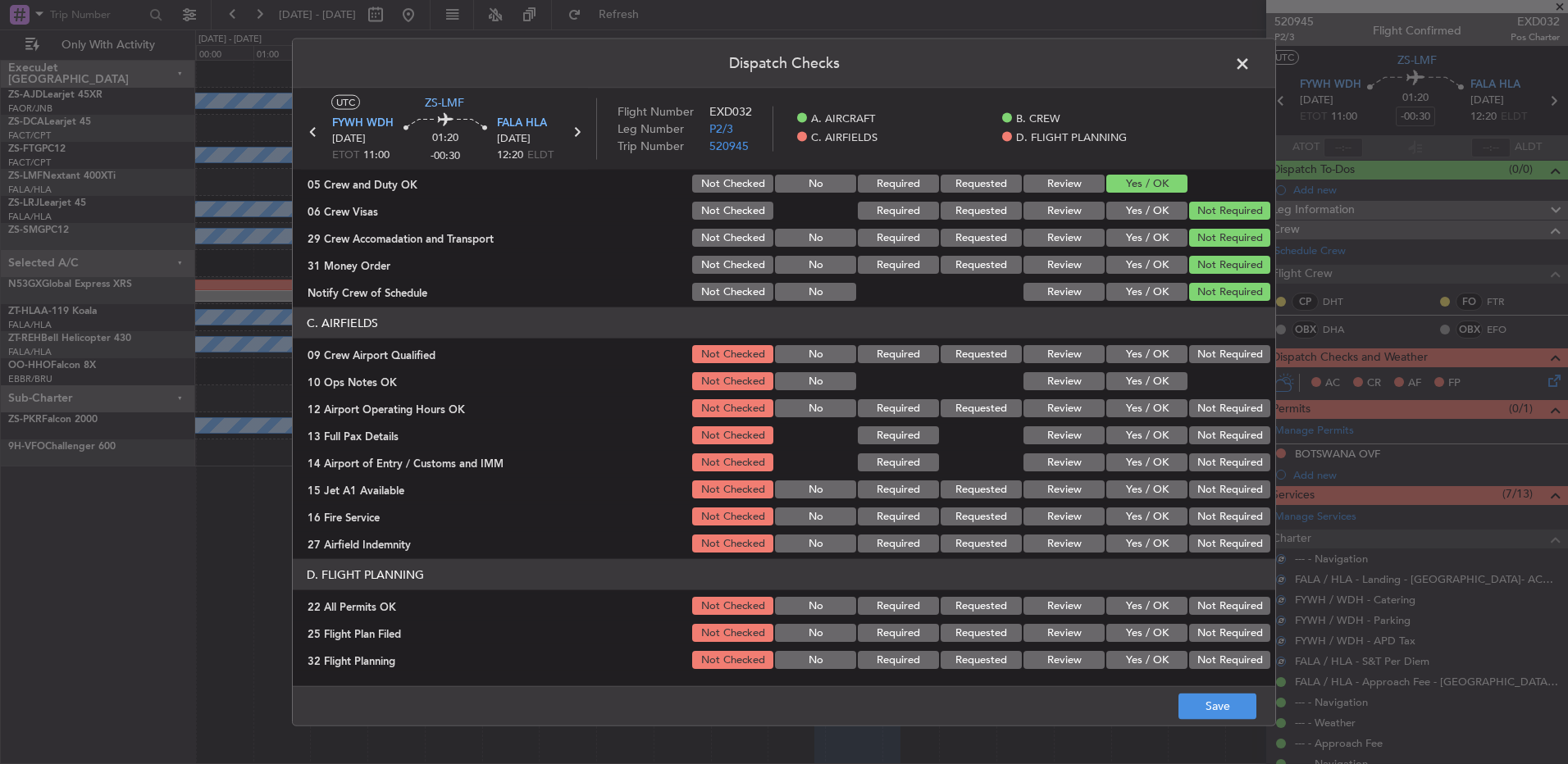
click at [1230, 358] on button "Not Required" at bounding box center [1229, 353] width 81 height 18
click at [1132, 380] on button "Yes / OK" at bounding box center [1147, 381] width 81 height 18
click at [1213, 424] on div "Not Required" at bounding box center [1228, 435] width 83 height 23
click at [1213, 413] on button "Not Required" at bounding box center [1229, 408] width 81 height 18
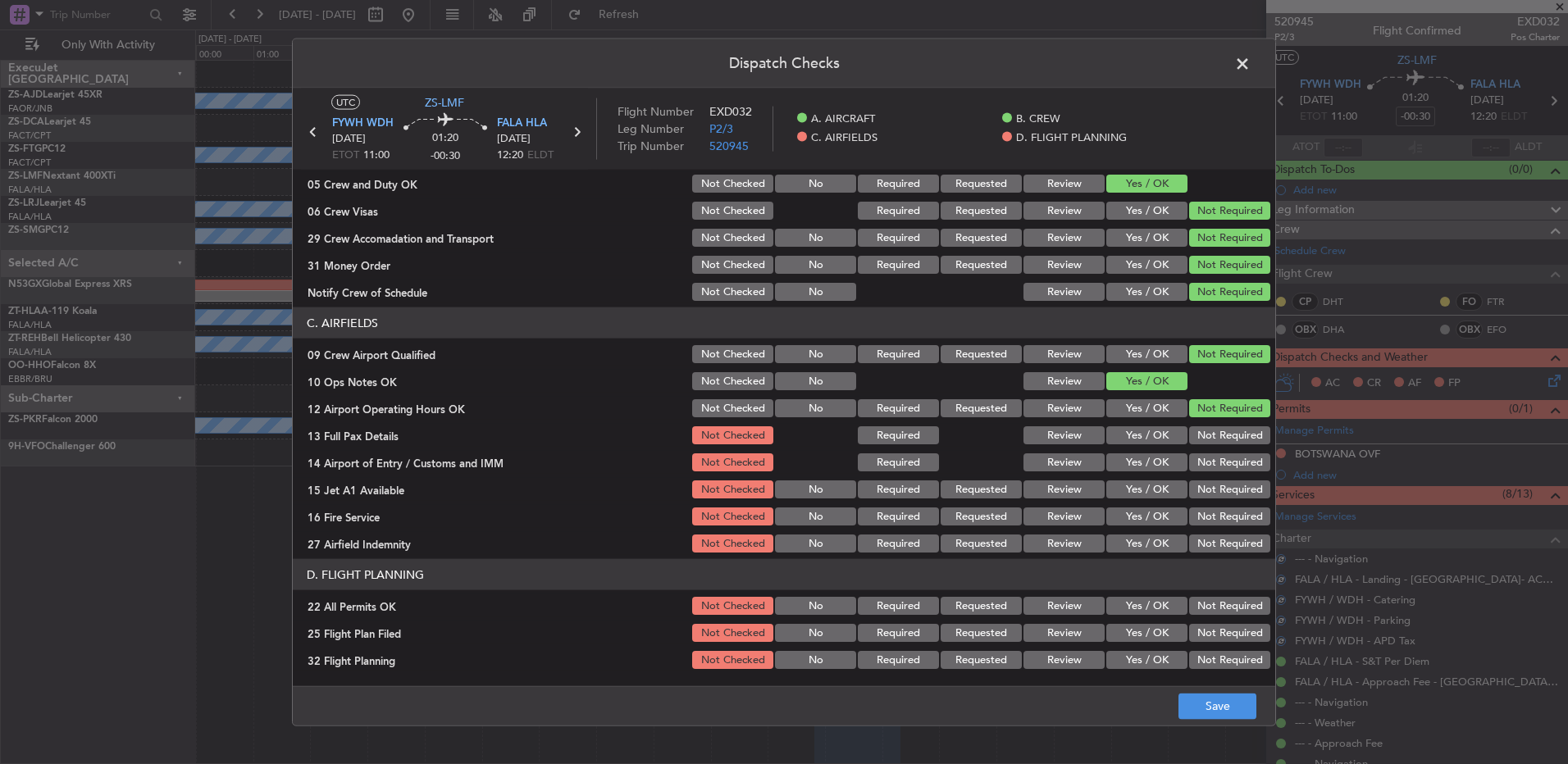
click at [1221, 449] on section "C. AIRFIELDS 09 Crew Airport Qualified Not Checked No Required Requested Review…" at bounding box center [784, 431] width 982 height 248
click at [1216, 449] on section "C. AIRFIELDS 09 Crew Airport Qualified Not Checked No Required Requested Review…" at bounding box center [784, 431] width 982 height 248
click at [1213, 436] on button "Not Required" at bounding box center [1229, 435] width 81 height 18
click at [1214, 454] on div "Not Required" at bounding box center [1228, 462] width 83 height 23
drag, startPoint x: 1213, startPoint y: 464, endPoint x: 1210, endPoint y: 474, distance: 10.4
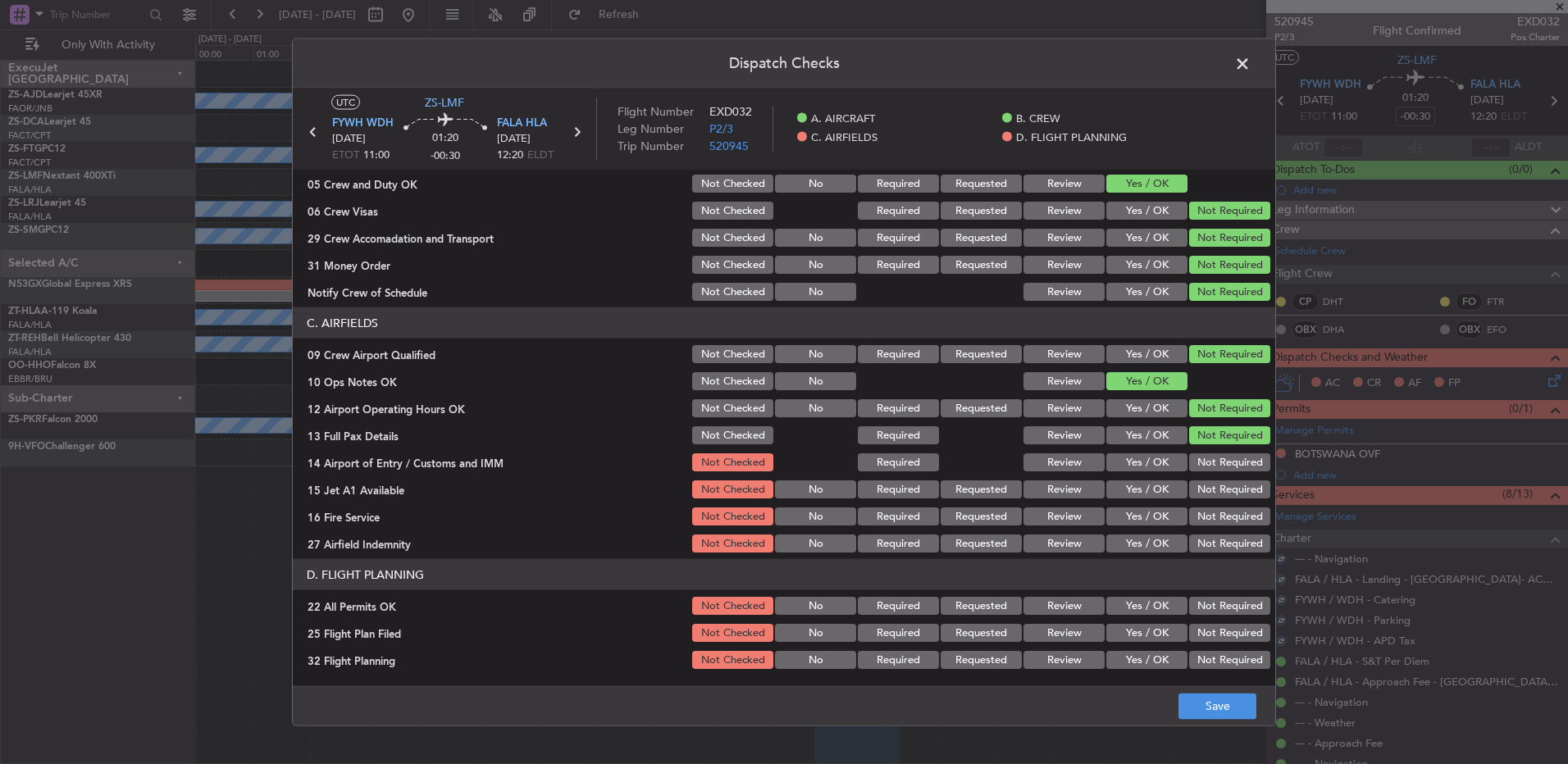
click at [1213, 465] on button "Not Required" at bounding box center [1229, 462] width 81 height 18
click at [1211, 474] on section "C. AIRFIELDS 09 Crew Airport Qualified Not Checked No Required Requested Review…" at bounding box center [784, 431] width 982 height 248
click at [1209, 491] on button "Not Required" at bounding box center [1229, 489] width 81 height 18
click at [1209, 495] on button "Not Required" at bounding box center [1229, 489] width 81 height 18
click at [1206, 522] on button "Not Required" at bounding box center [1229, 516] width 81 height 18
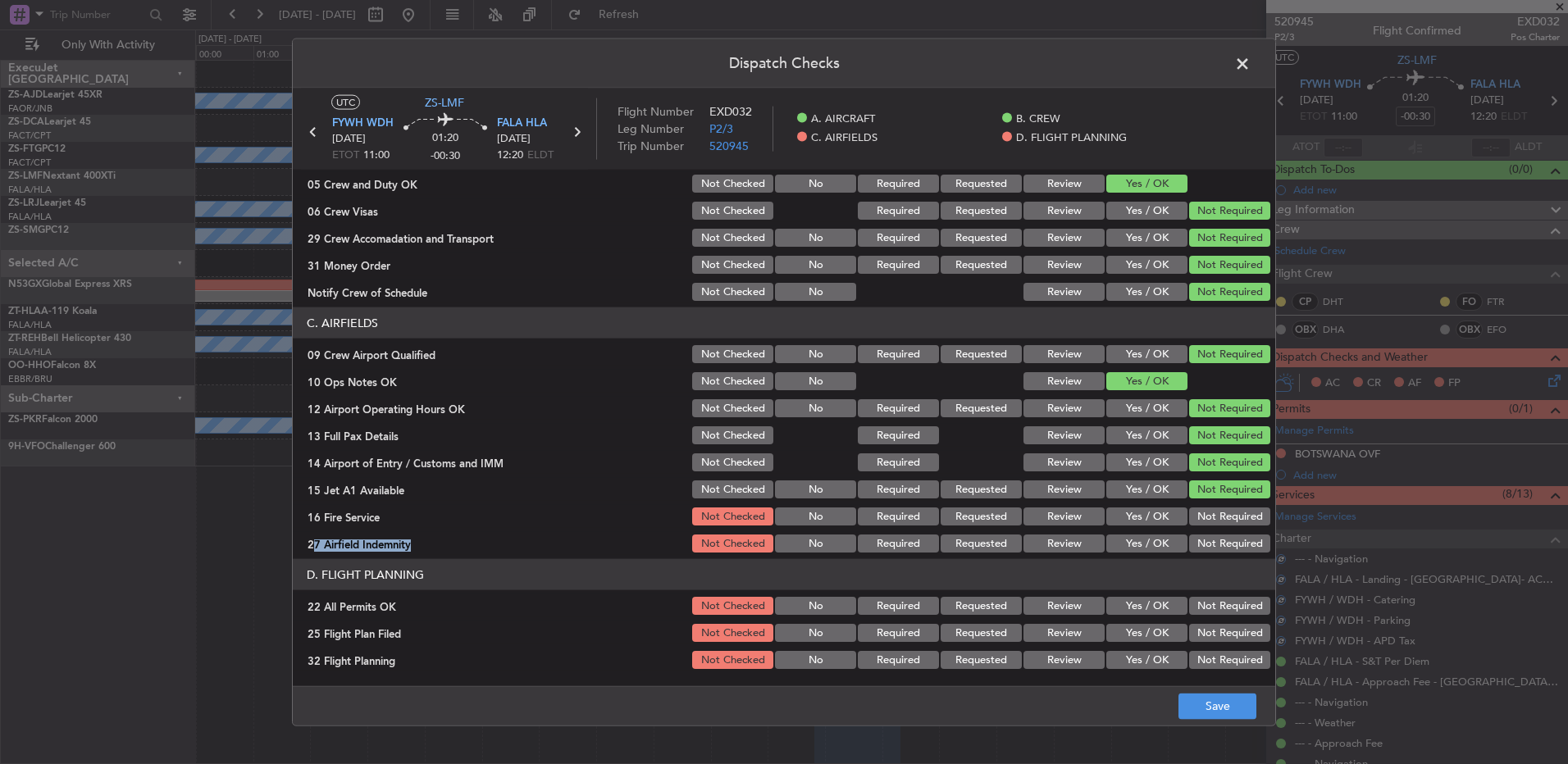
click at [1204, 529] on section "C. AIRFIELDS 09 Crew Airport Qualified Not Checked No Required Requested Review…" at bounding box center [784, 431] width 982 height 248
drag, startPoint x: 1204, startPoint y: 530, endPoint x: 1206, endPoint y: 541, distance: 11.2
click at [1207, 541] on button "Not Required" at bounding box center [1229, 543] width 81 height 18
click at [1201, 616] on div "Not Required" at bounding box center [1228, 606] width 83 height 23
click at [1069, 632] on button "Review" at bounding box center [1064, 632] width 81 height 18
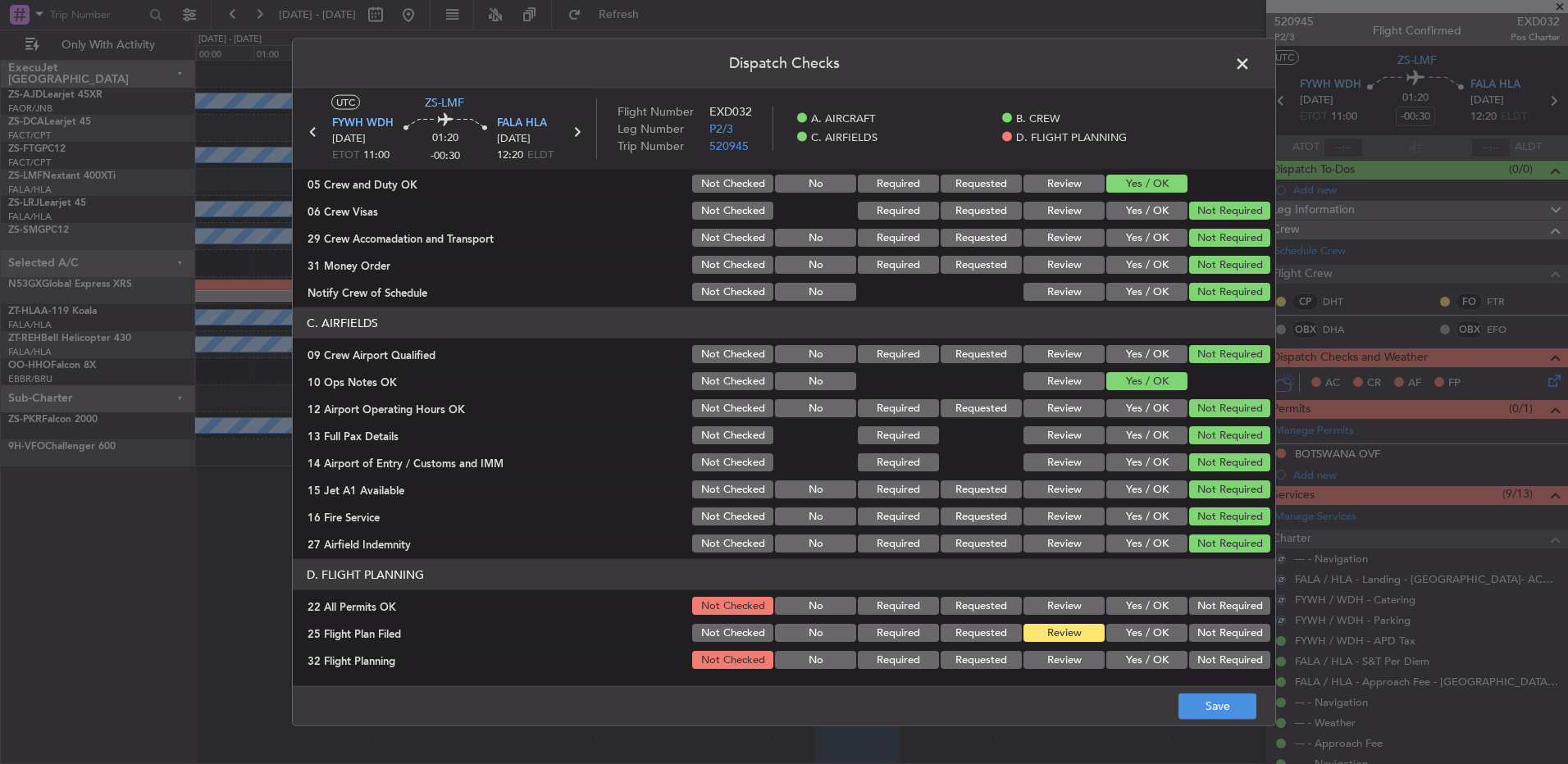
drag, startPoint x: 1067, startPoint y: 657, endPoint x: 1080, endPoint y: 662, distance: 13.9
click at [1067, 661] on button "Review" at bounding box center [1064, 659] width 81 height 18
click at [1214, 602] on button "Not Required" at bounding box center [1229, 605] width 81 height 18
click at [1215, 713] on button "Save" at bounding box center [1217, 706] width 78 height 26
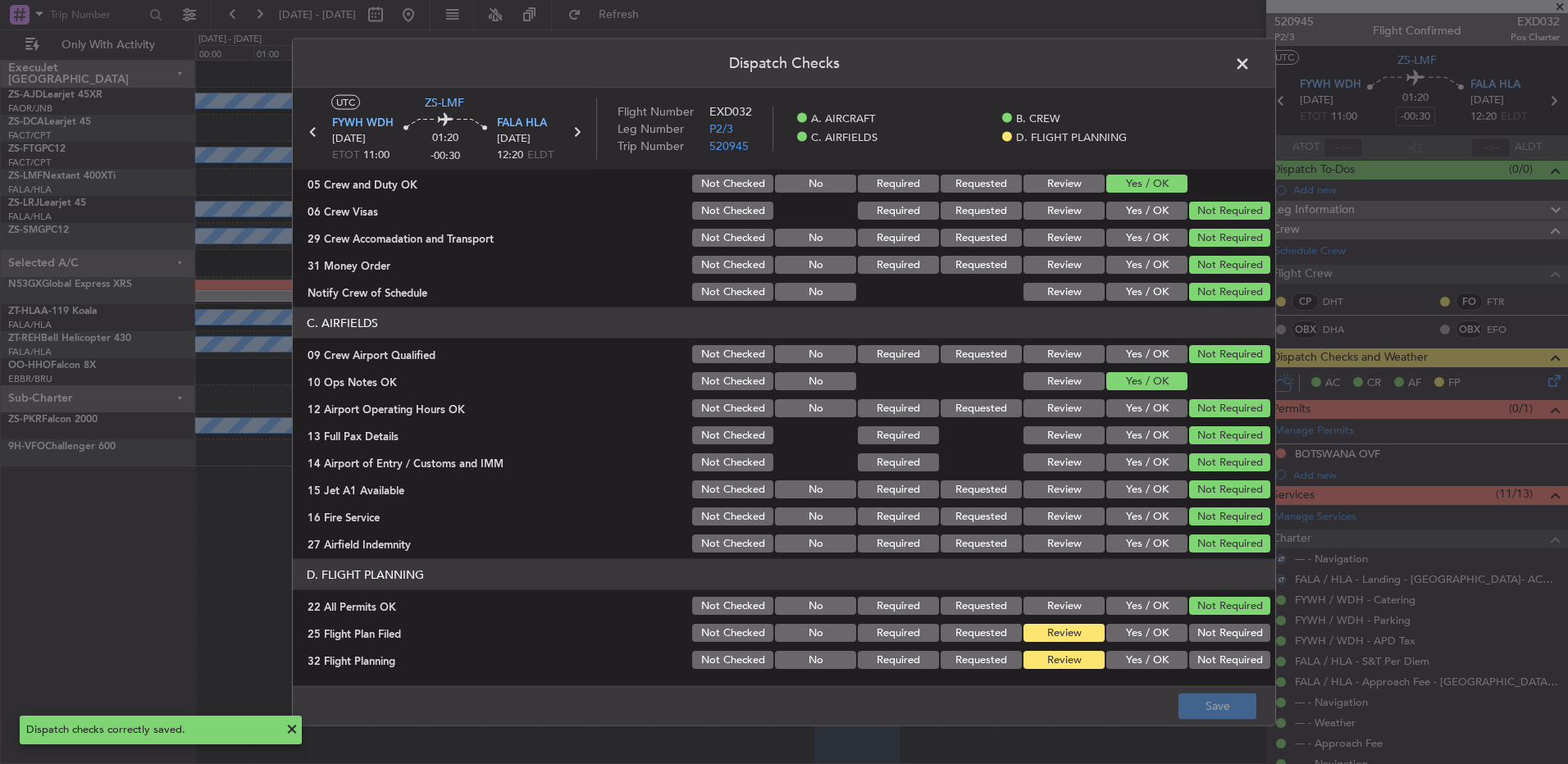
click at [1251, 65] on span at bounding box center [1251, 67] width 0 height 33
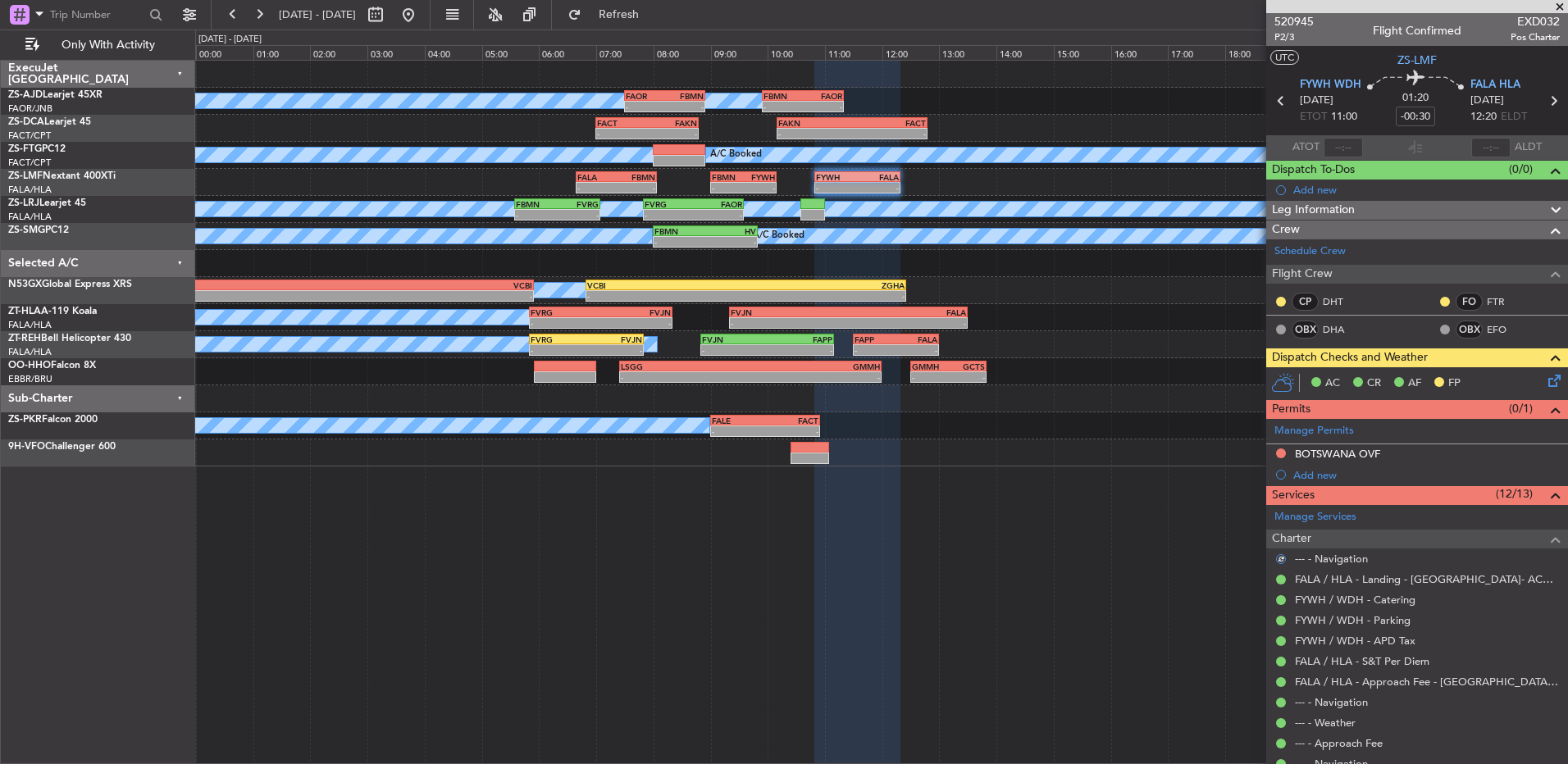
click at [1286, 303] on div at bounding box center [1282, 302] width 13 height 13
click at [1287, 303] on div at bounding box center [1282, 302] width 13 height 13
click at [1283, 303] on button at bounding box center [1281, 301] width 10 height 10
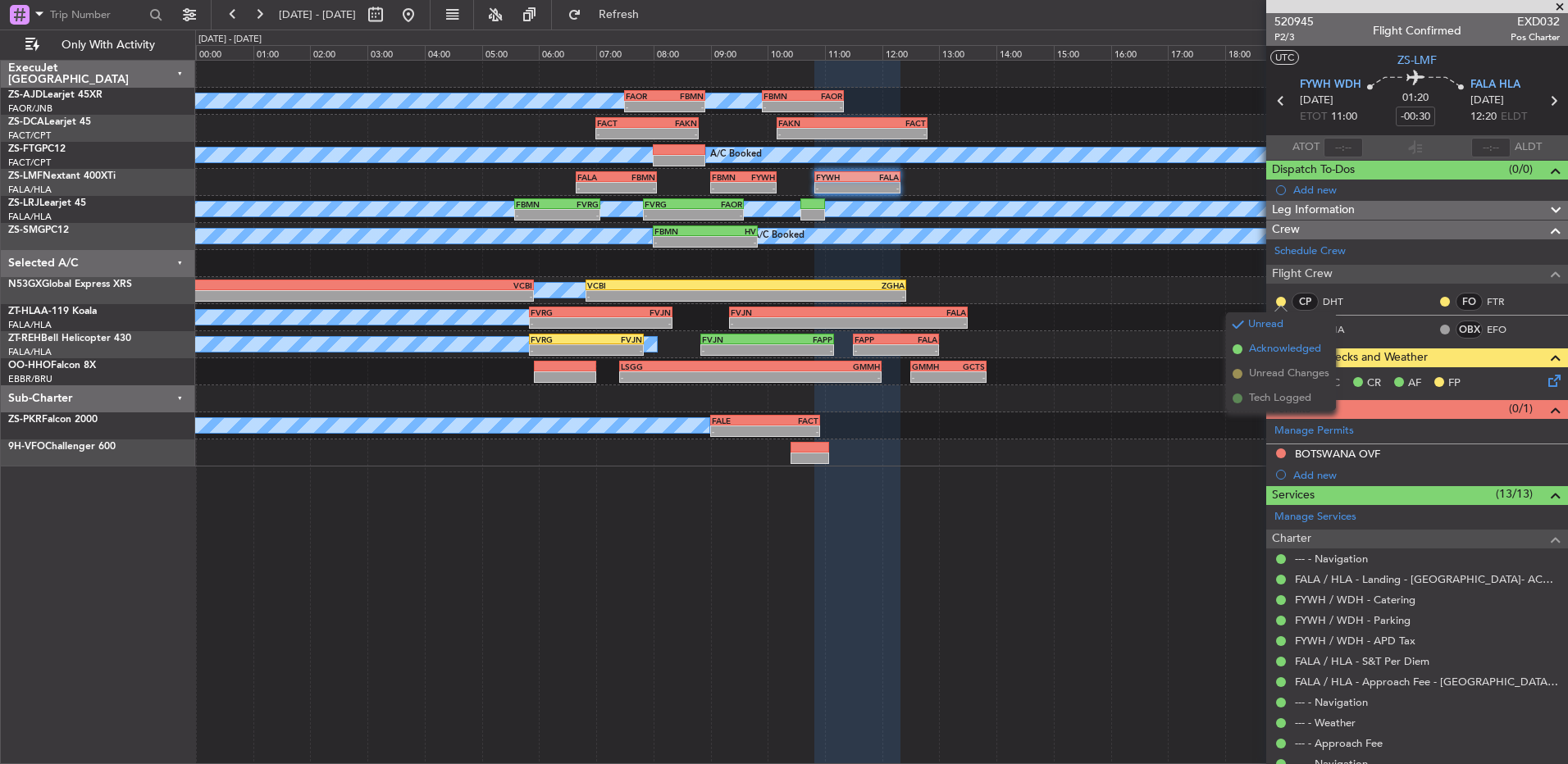
click at [1275, 352] on span "Acknowledged" at bounding box center [1285, 350] width 72 height 17
click at [1441, 296] on button at bounding box center [1445, 301] width 10 height 10
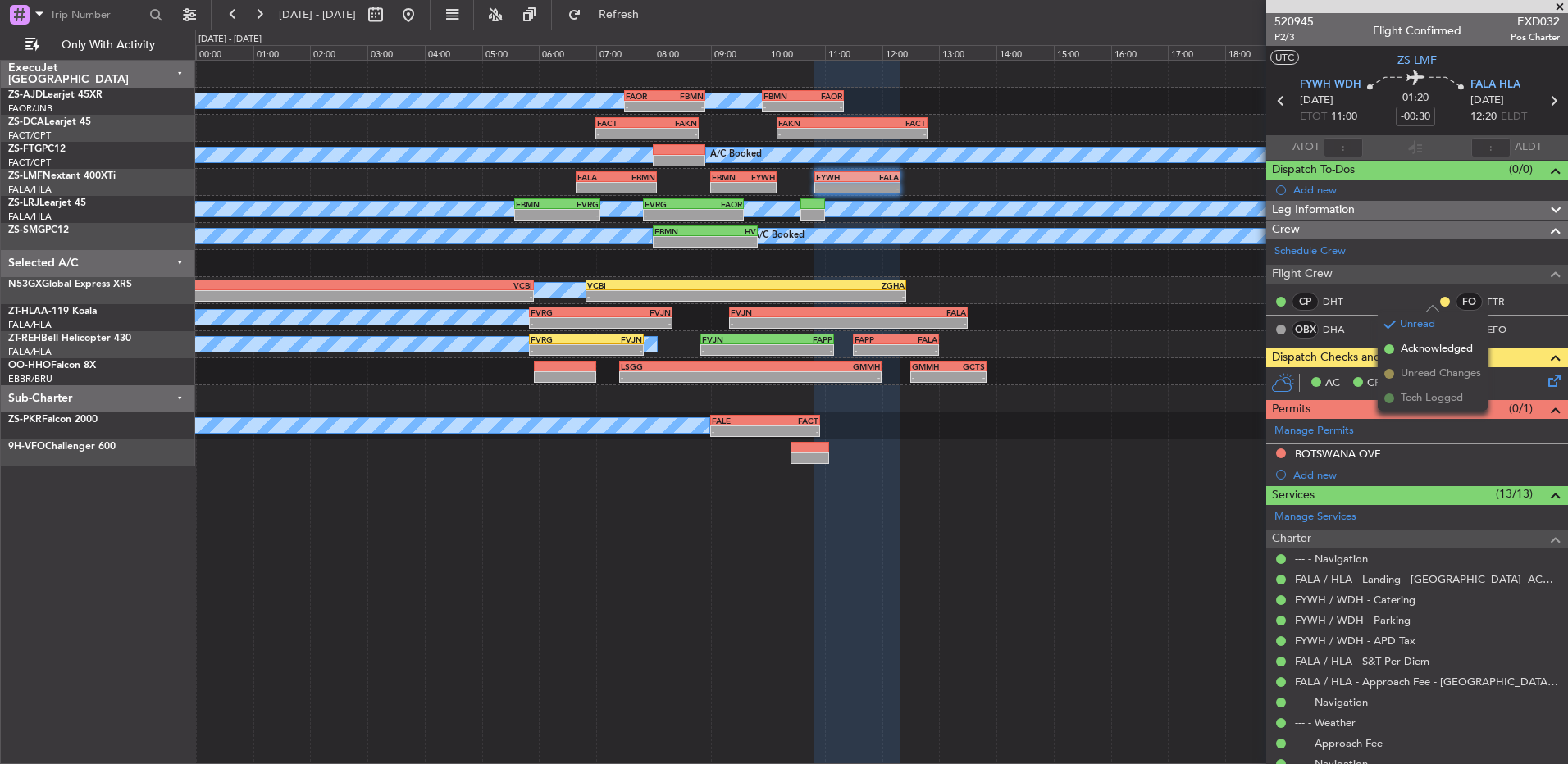
drag, startPoint x: 1405, startPoint y: 345, endPoint x: 1396, endPoint y: 342, distance: 9.5
click at [1405, 347] on span "Acknowledged" at bounding box center [1437, 350] width 72 height 17
click at [1278, 98] on icon at bounding box center [1281, 100] width 22 height 22
type input "-00:10"
type input "2"
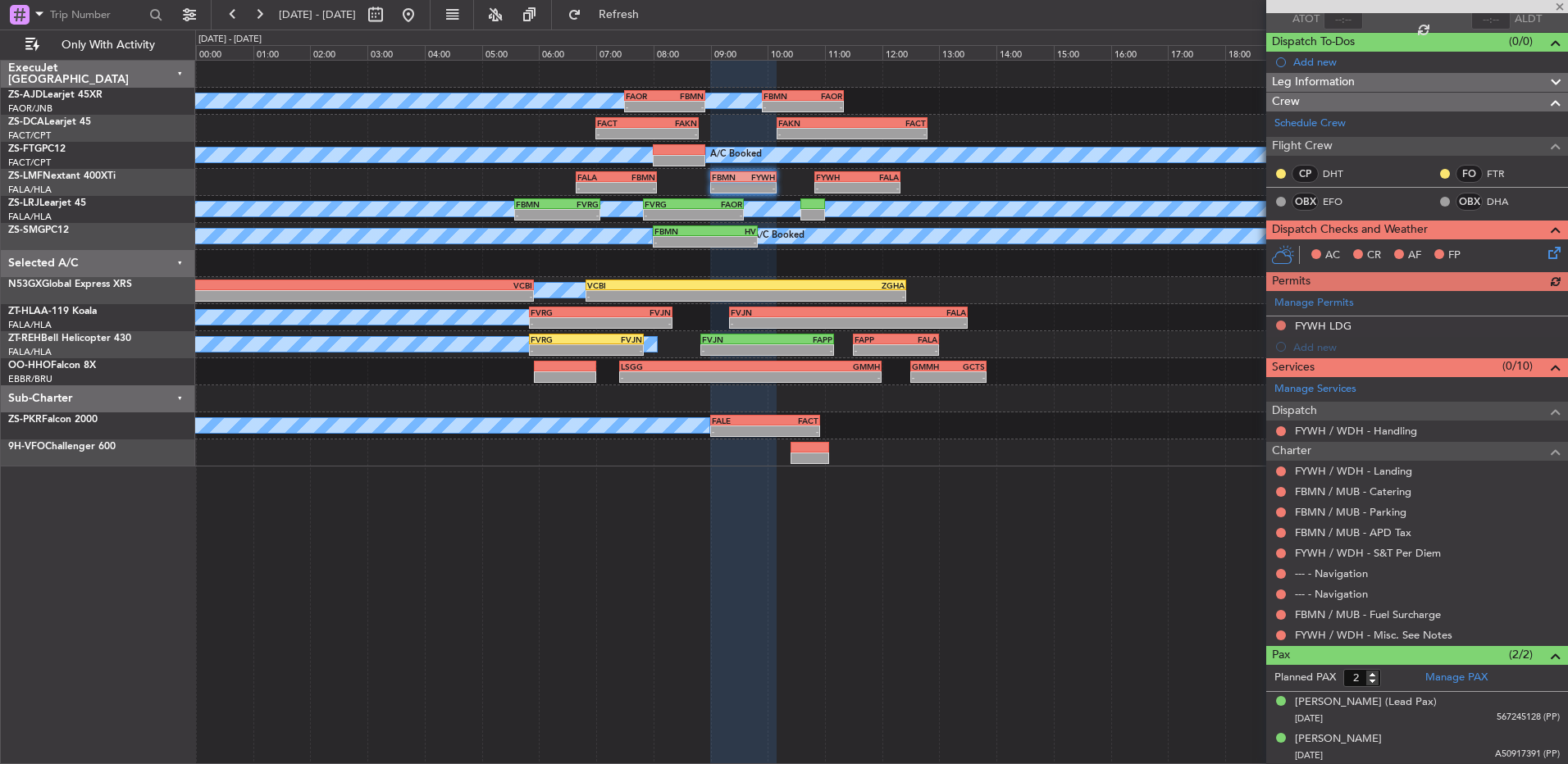
scroll to position [129, 0]
click at [1288, 160] on div "CP DHT FO FTR OBX EFO OBX DHA" at bounding box center [1417, 188] width 296 height 56
click at [1279, 168] on button at bounding box center [1281, 173] width 10 height 10
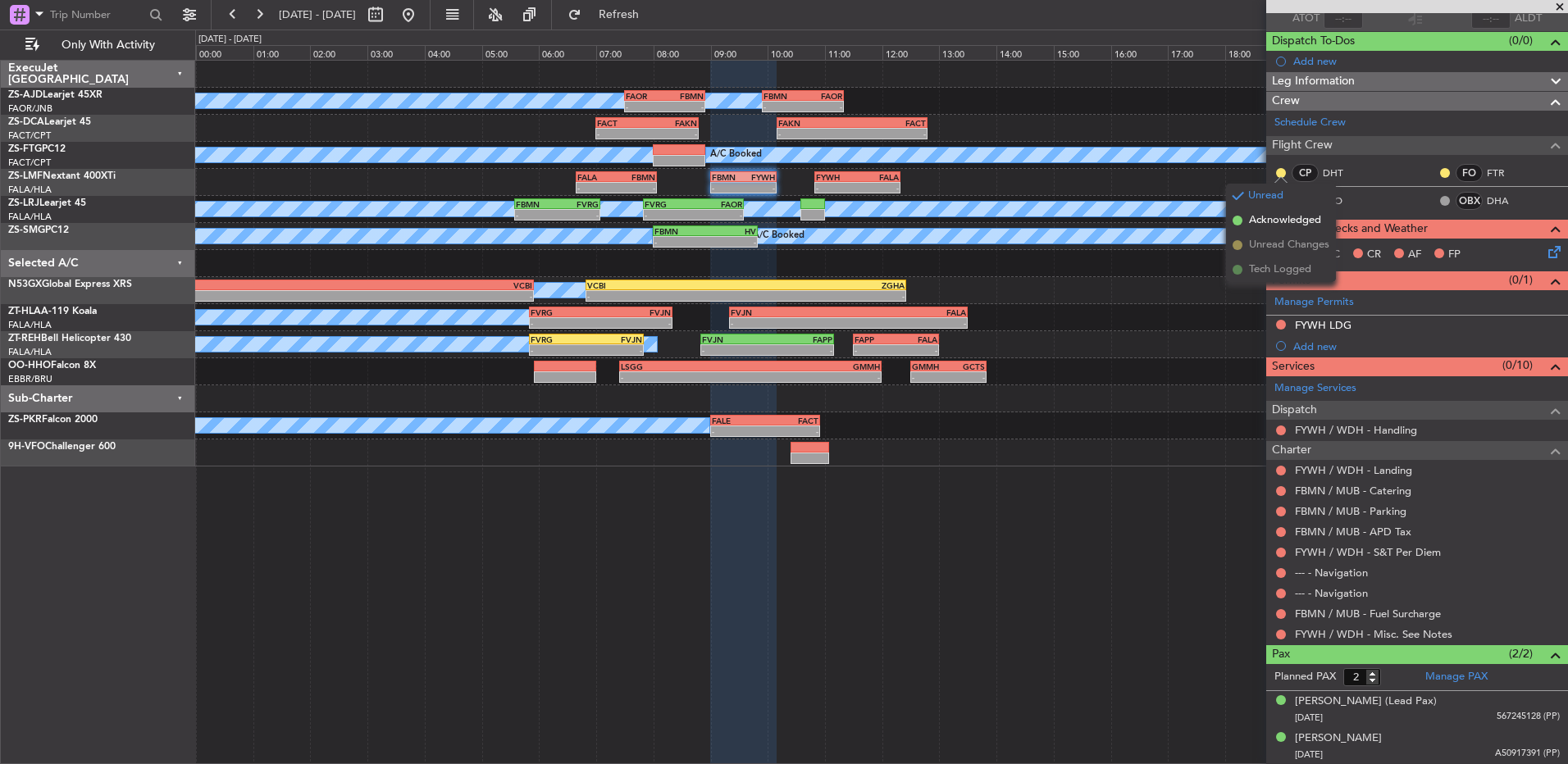
click at [1286, 221] on span "Acknowledged" at bounding box center [1285, 221] width 72 height 17
click at [1439, 172] on div at bounding box center [1445, 173] width 13 height 13
click at [1441, 174] on button at bounding box center [1445, 173] width 10 height 10
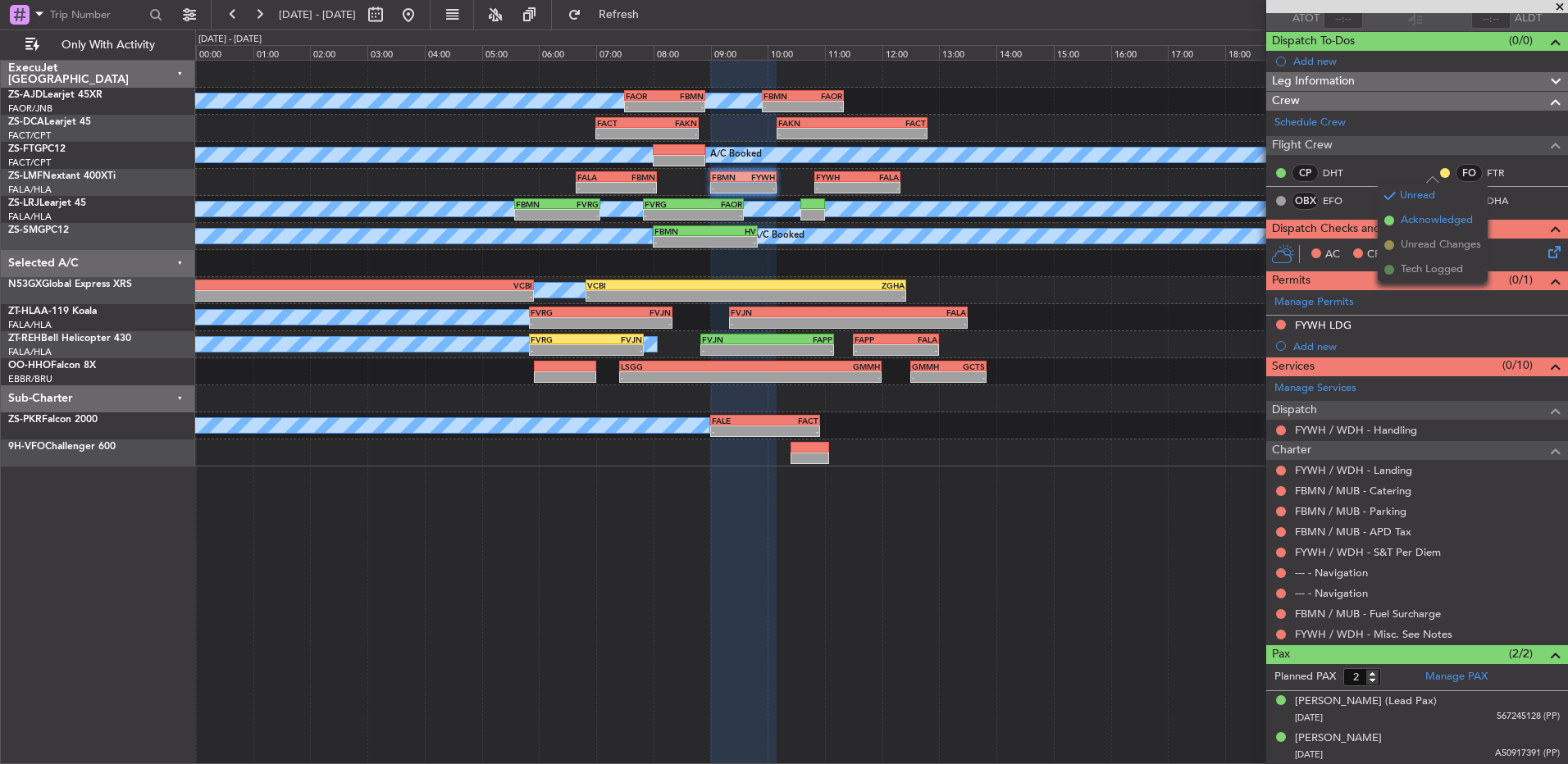
click at [1425, 223] on span "Acknowledged" at bounding box center [1437, 221] width 72 height 17
click at [1282, 637] on button at bounding box center [1281, 634] width 10 height 10
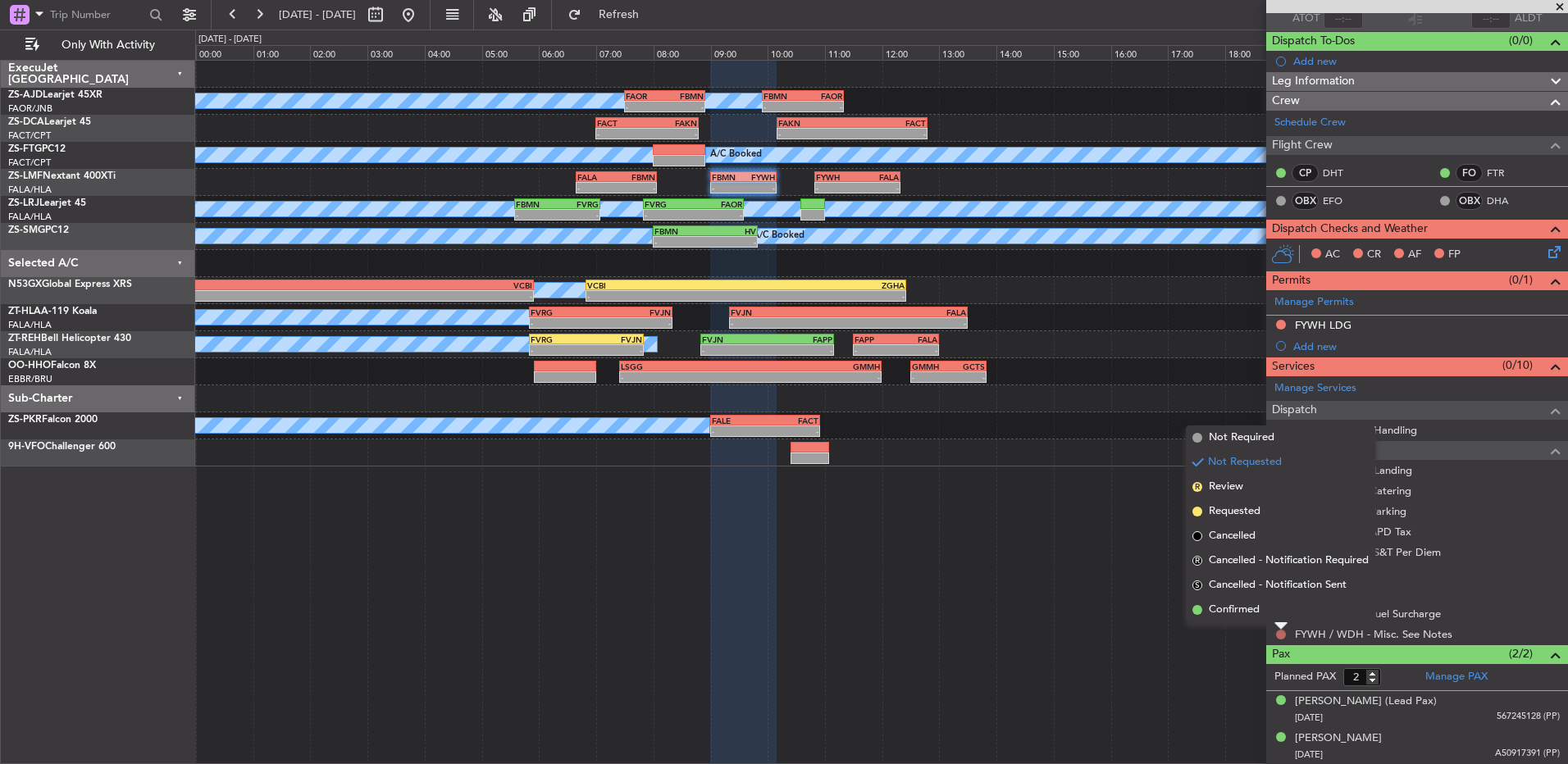
click at [1279, 635] on button at bounding box center [1281, 634] width 10 height 10
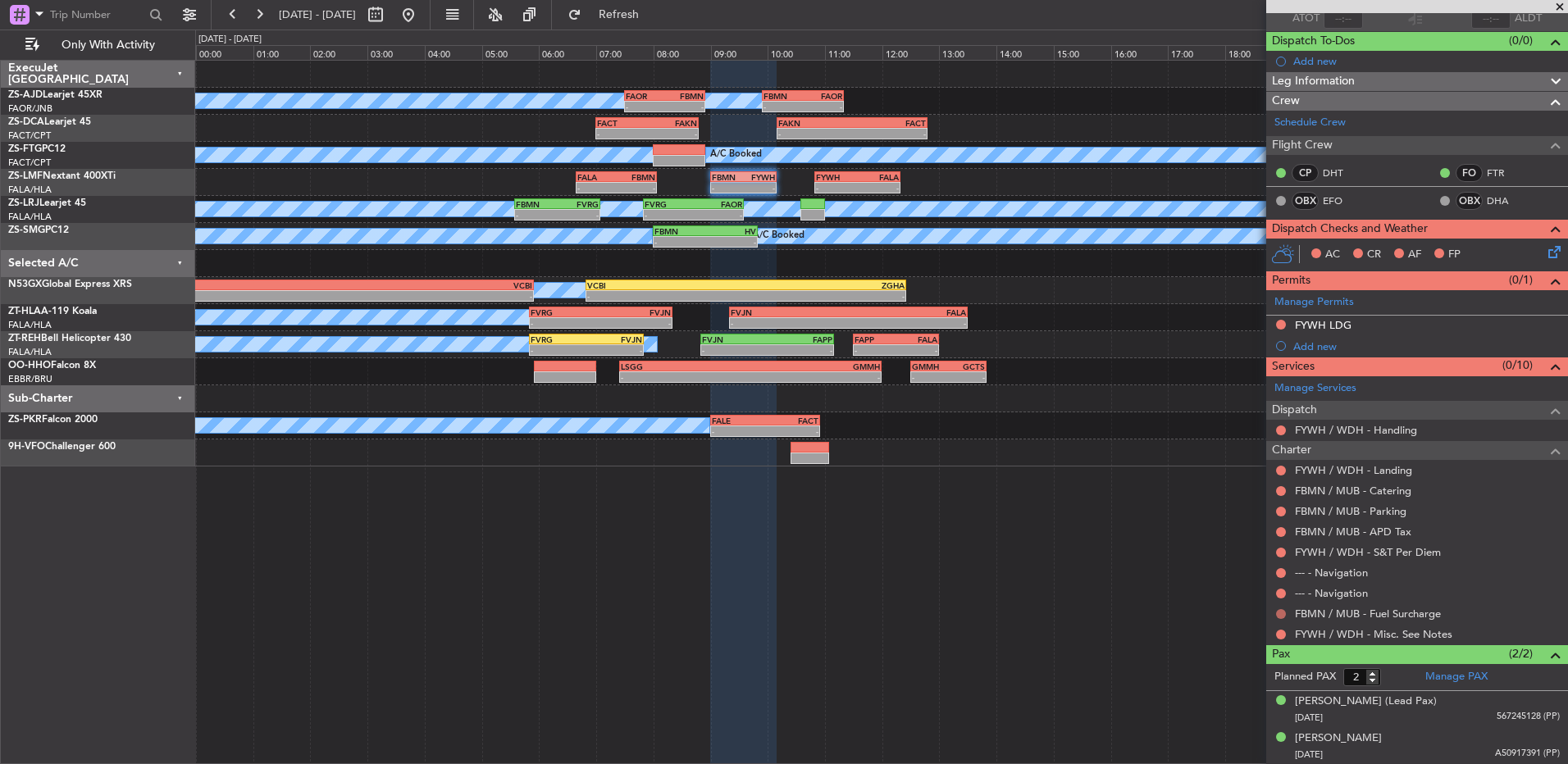
click at [1278, 615] on button at bounding box center [1281, 613] width 10 height 10
click at [1277, 613] on button at bounding box center [1281, 613] width 10 height 10
click at [1280, 633] on button at bounding box center [1281, 634] width 10 height 10
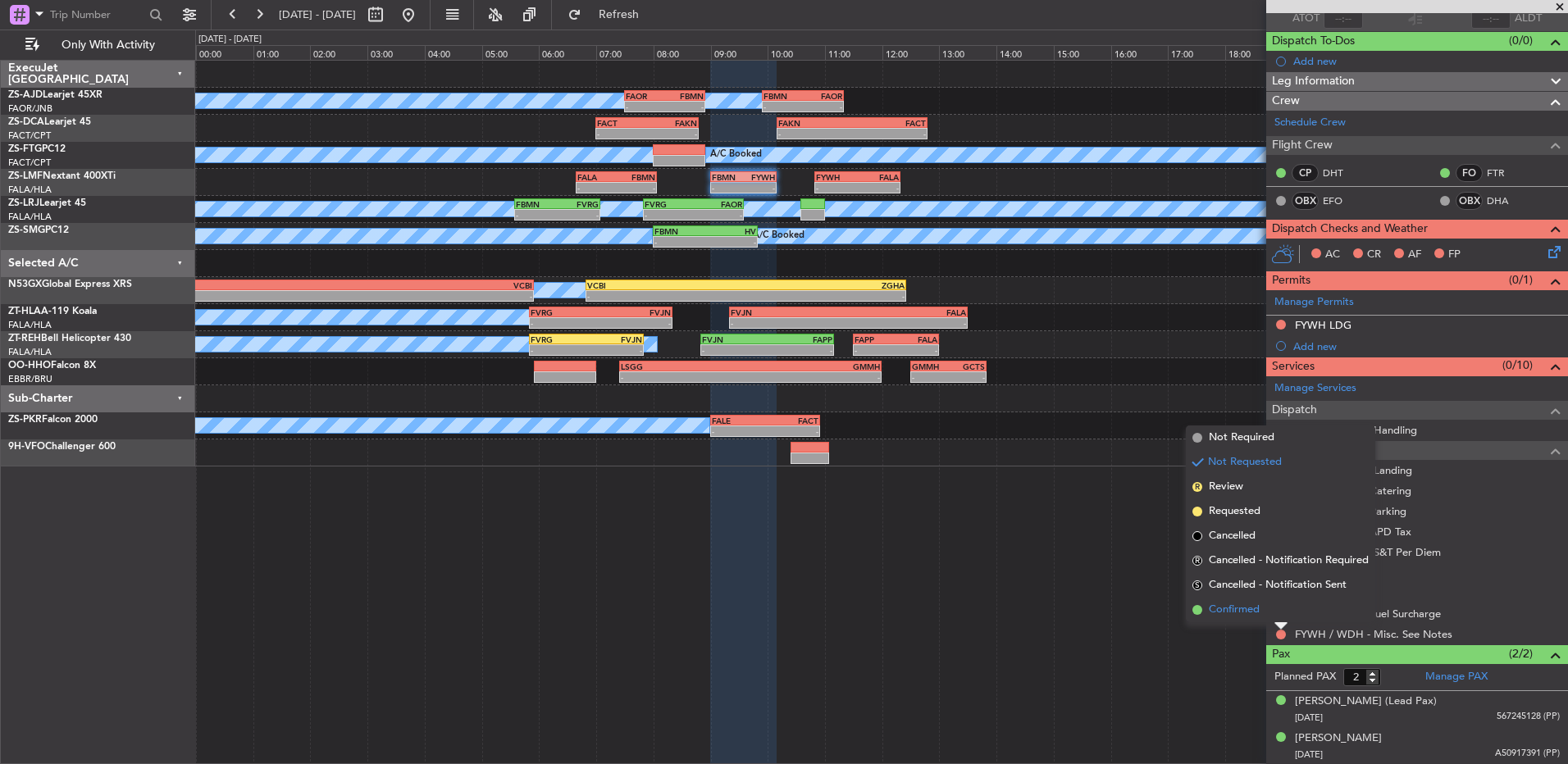
click at [1275, 614] on li "Confirmed" at bounding box center [1281, 610] width 190 height 24
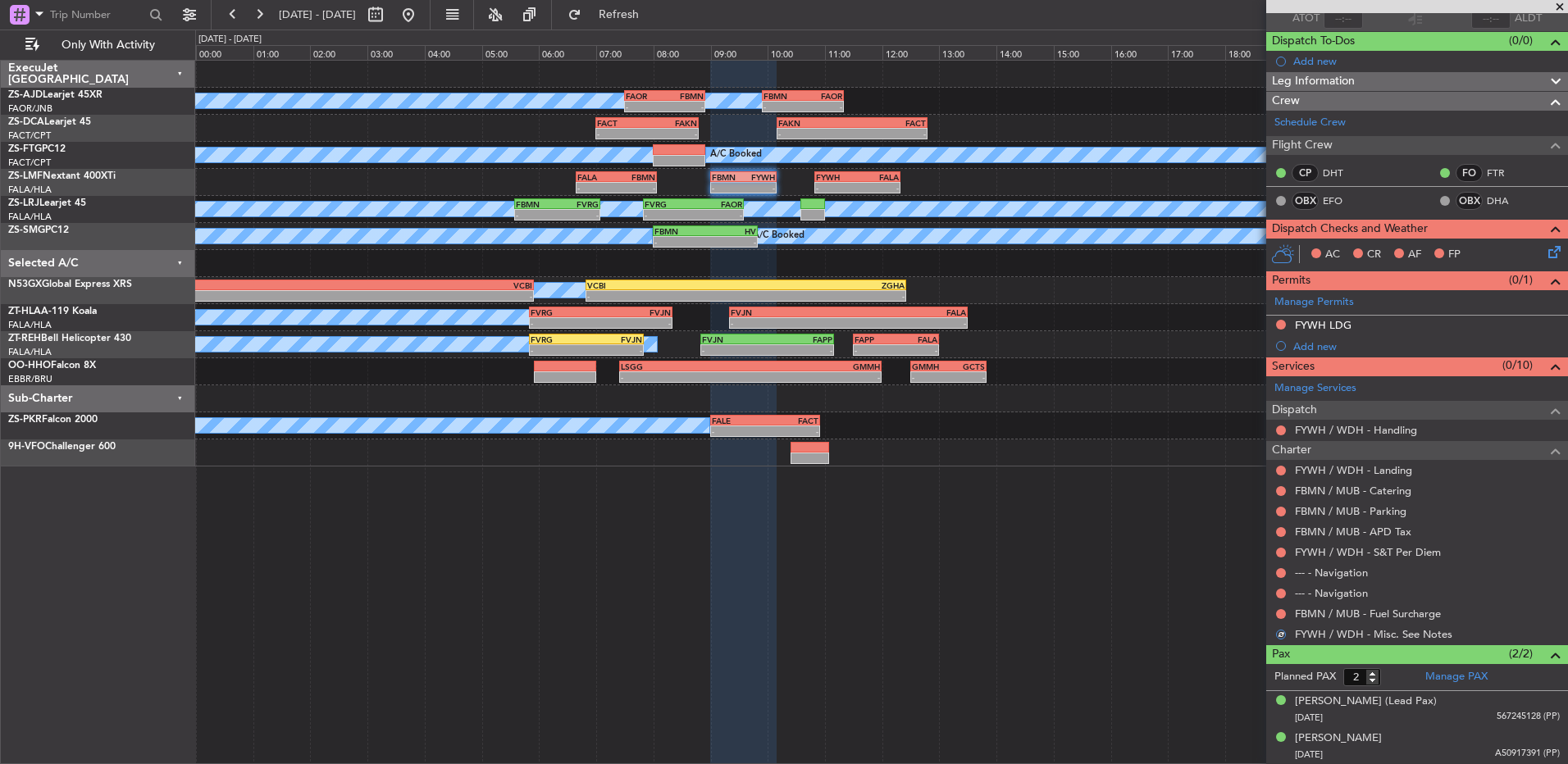
click at [1275, 614] on div at bounding box center [1282, 614] width 13 height 13
drag, startPoint x: 1275, startPoint y: 614, endPoint x: 1282, endPoint y: 607, distance: 9.9
click at [1282, 608] on div at bounding box center [1282, 614] width 13 height 13
click at [1282, 615] on button at bounding box center [1281, 613] width 10 height 10
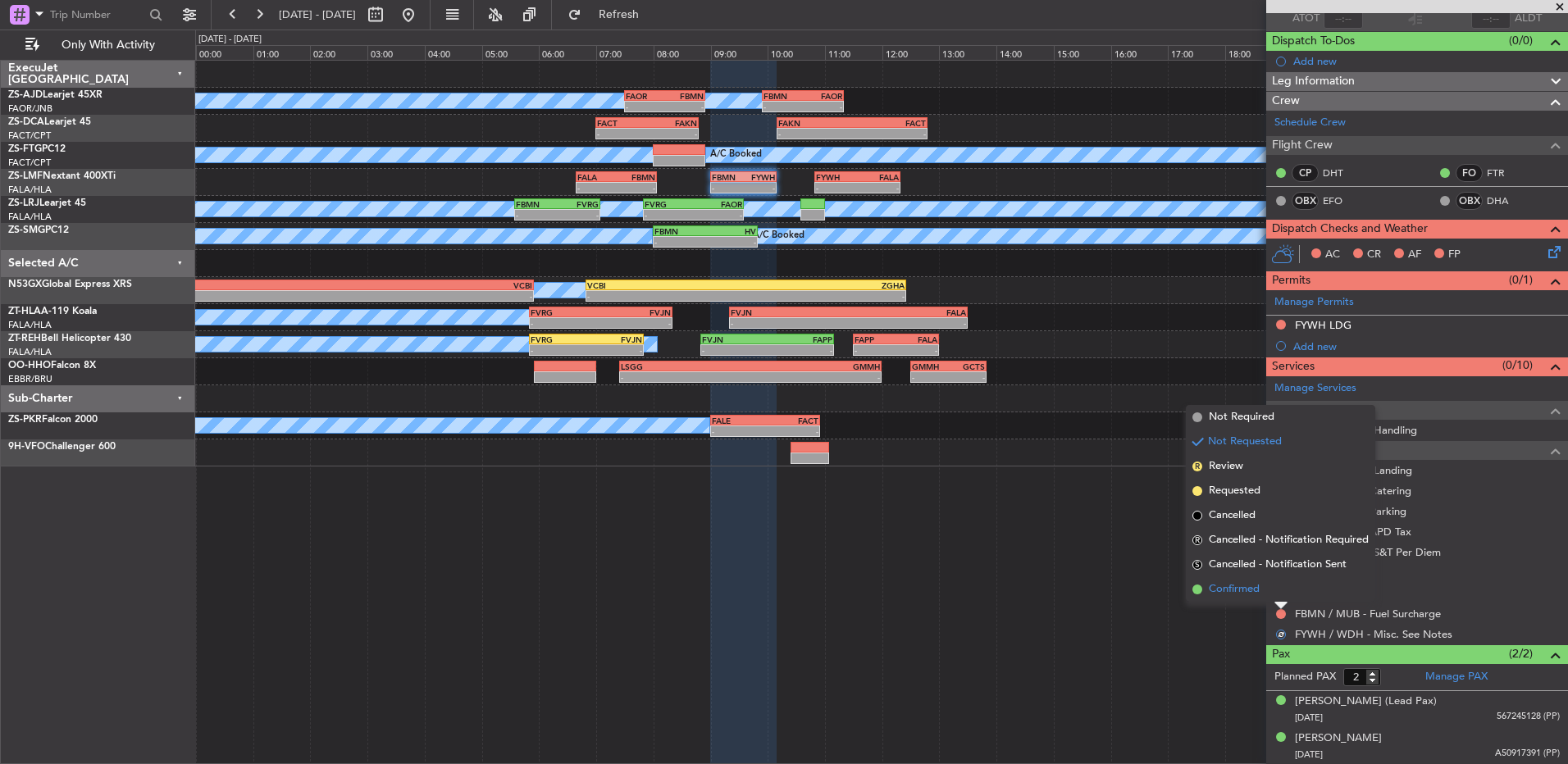
click at [1280, 598] on li "Confirmed" at bounding box center [1281, 589] width 190 height 24
click at [1280, 598] on div at bounding box center [1282, 594] width 13 height 13
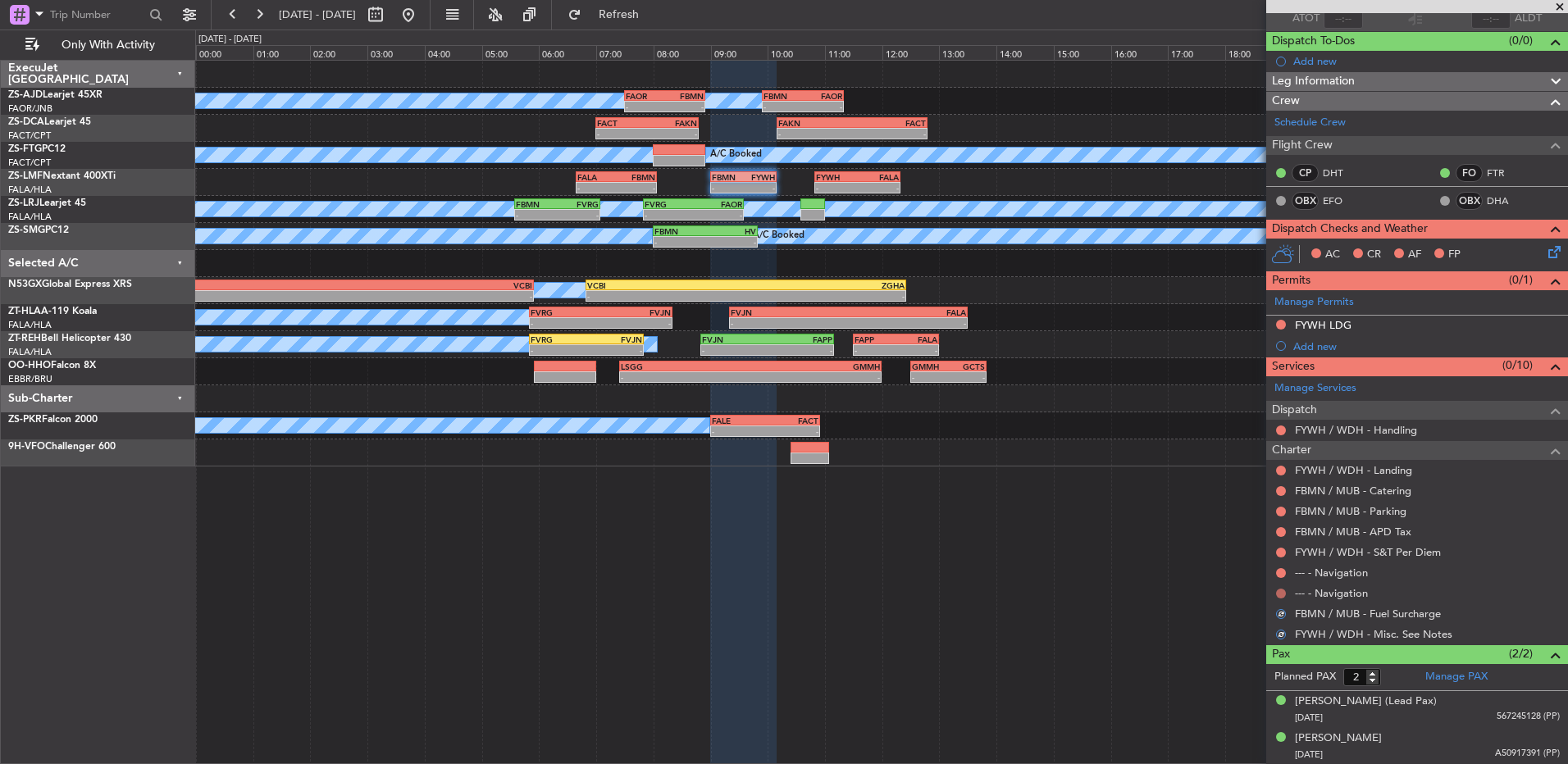
click at [1281, 592] on button at bounding box center [1281, 594] width 10 height 10
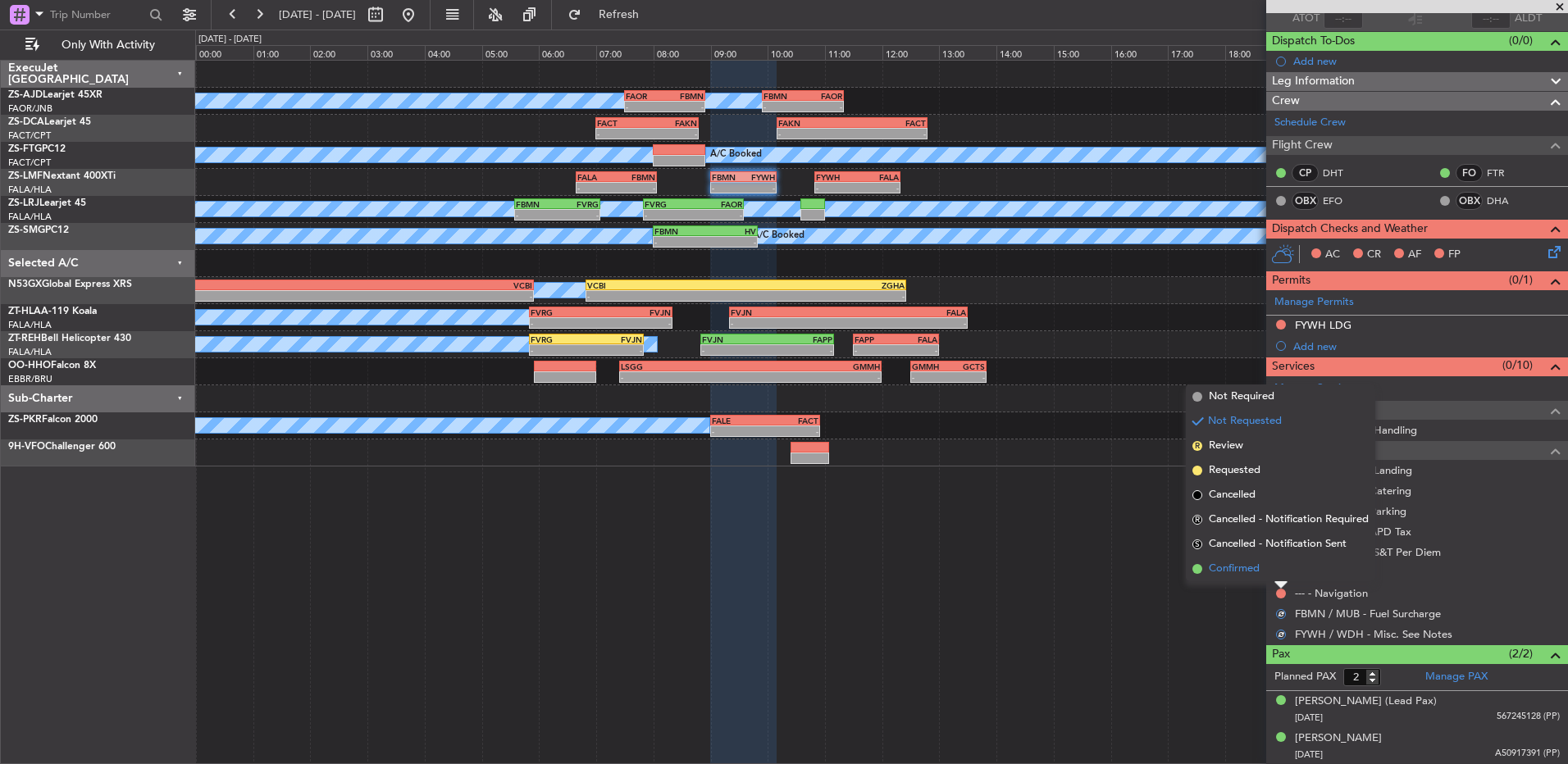
click at [1283, 571] on li "Confirmed" at bounding box center [1281, 569] width 190 height 24
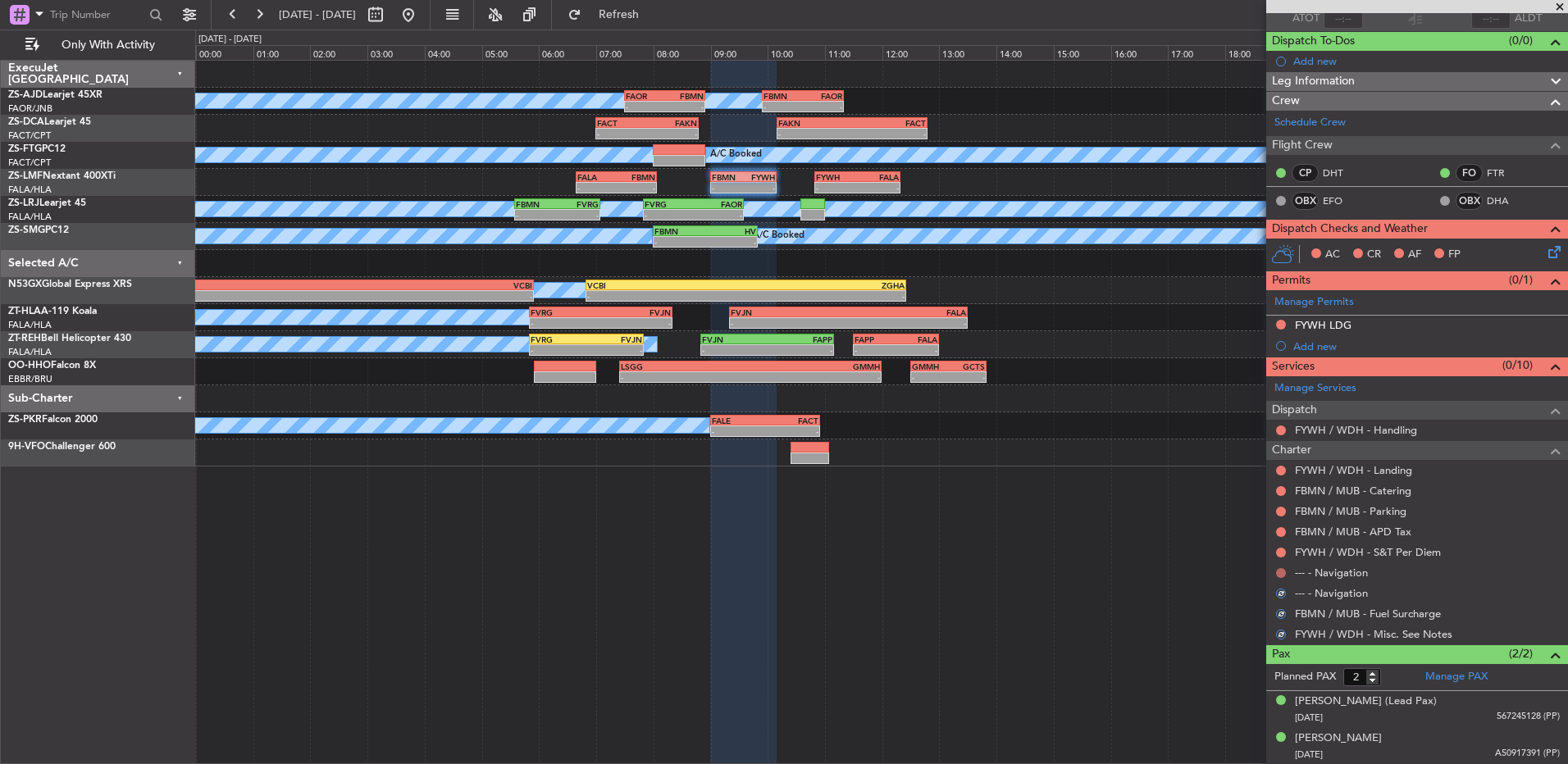
click at [1284, 569] on button at bounding box center [1281, 573] width 10 height 10
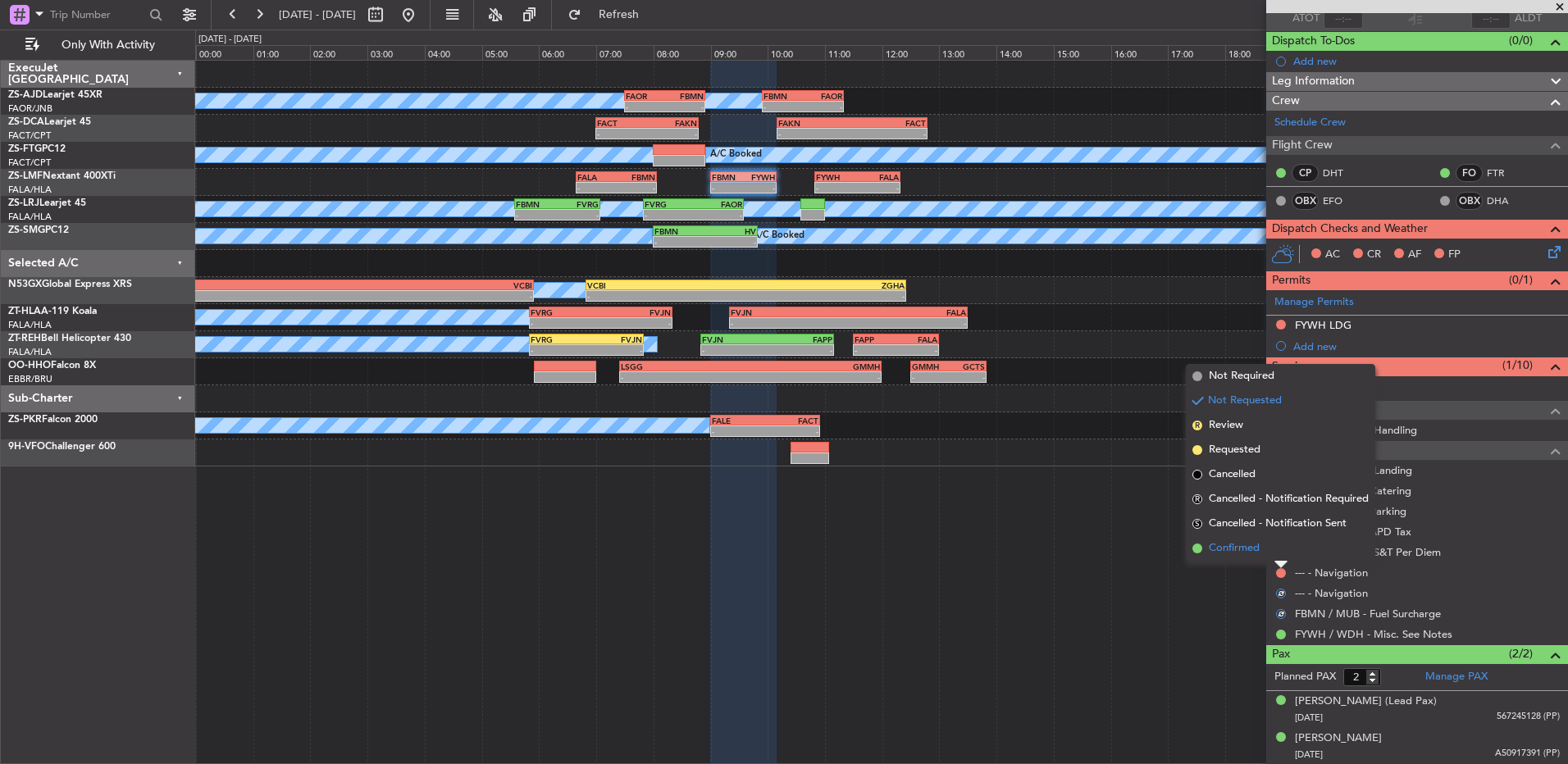
click at [1281, 545] on li "Confirmed" at bounding box center [1281, 548] width 190 height 24
click at [1281, 546] on div at bounding box center [1282, 553] width 13 height 13
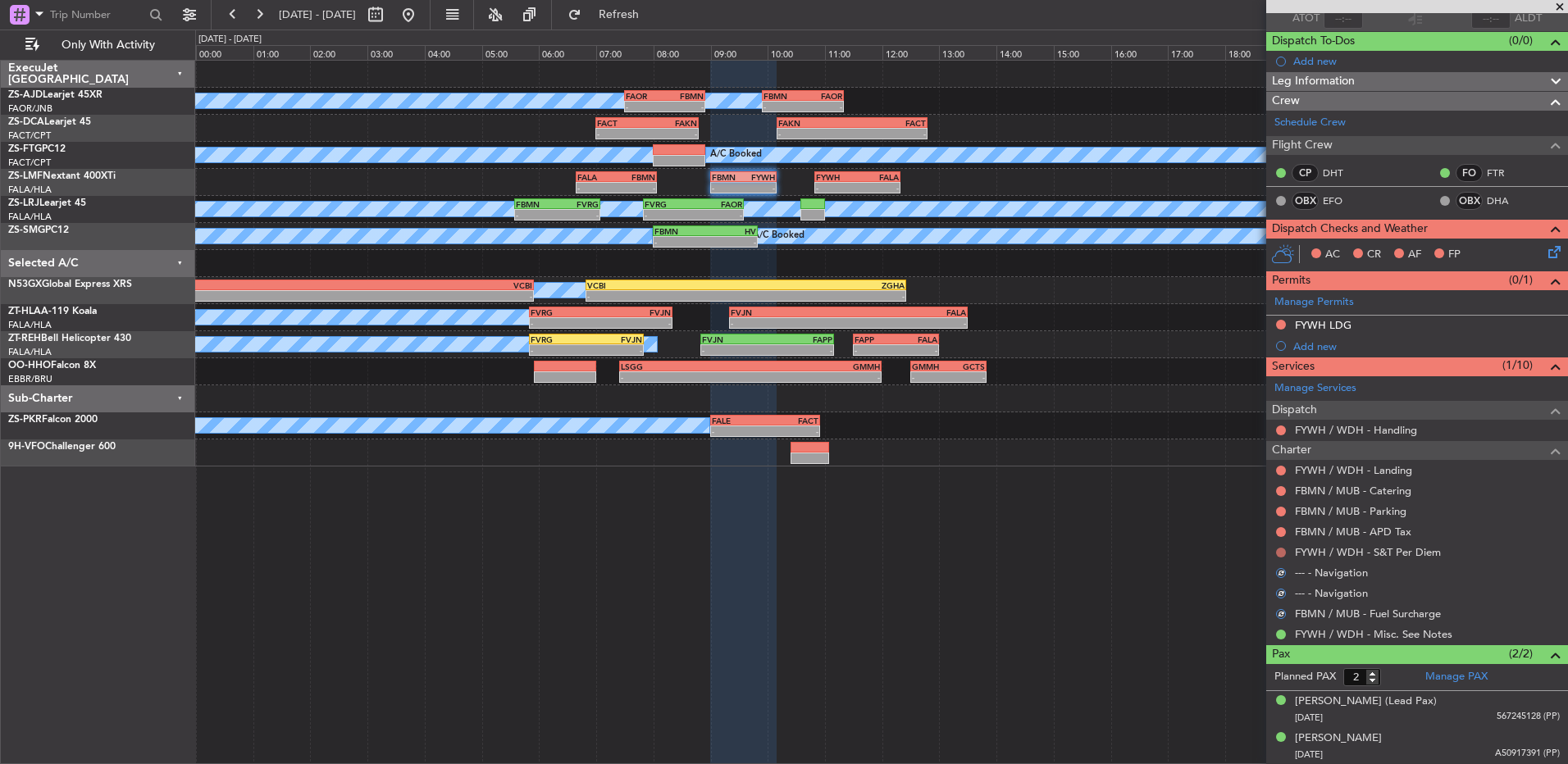
click at [1281, 548] on button at bounding box center [1281, 553] width 10 height 10
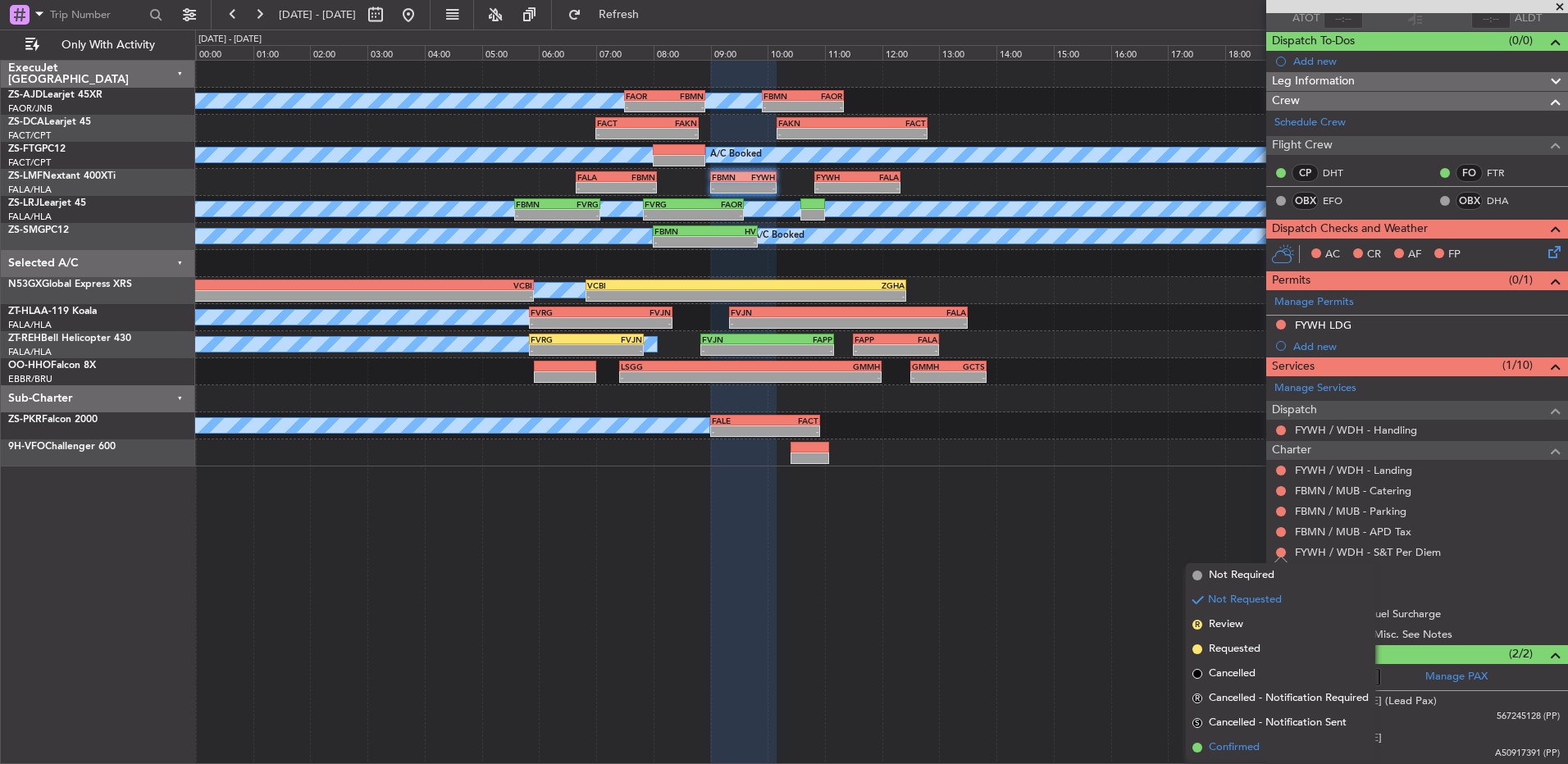
click at [1248, 749] on span "Confirmed" at bounding box center [1234, 748] width 51 height 17
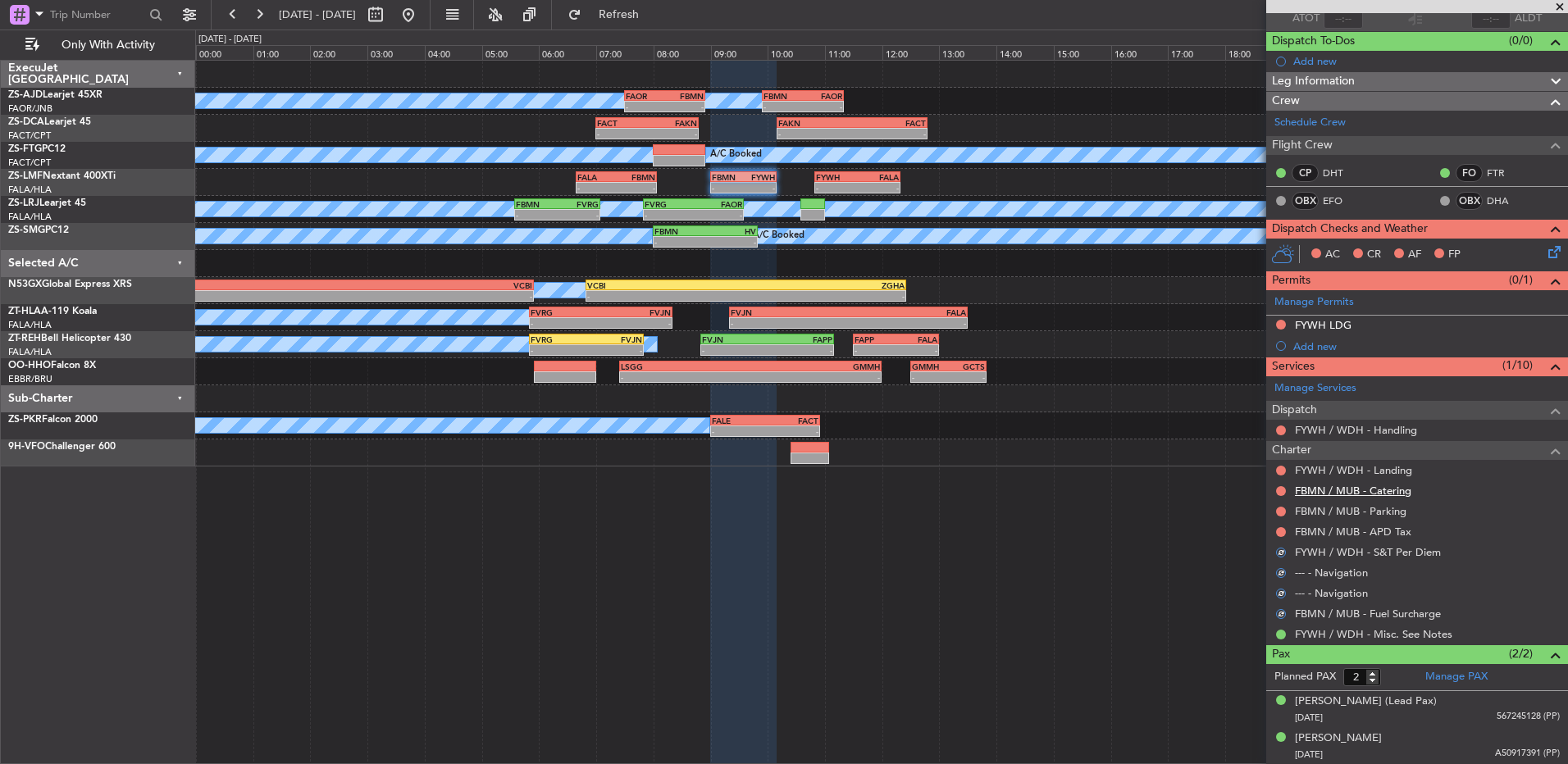
scroll to position [0, 0]
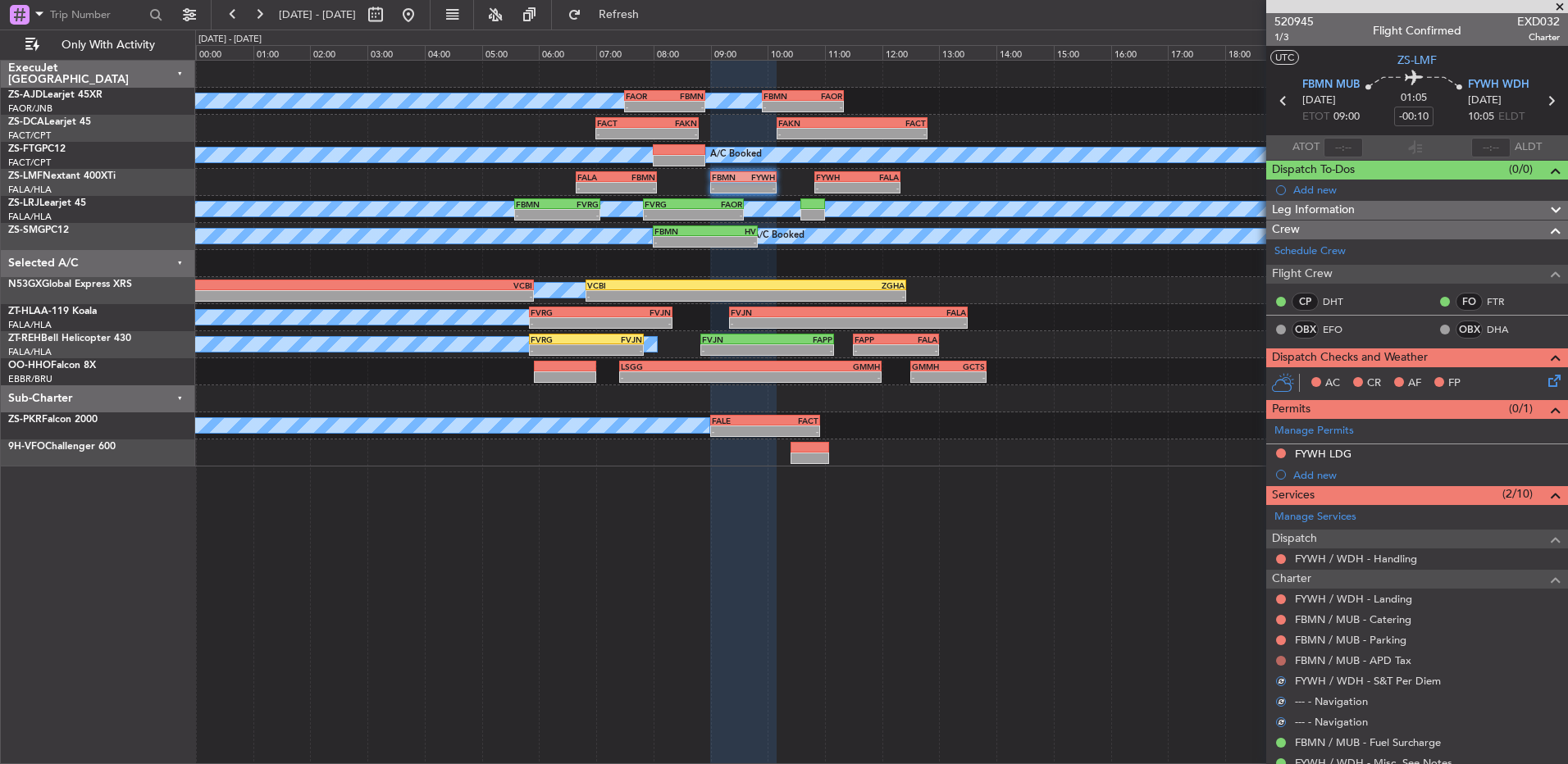
click at [1278, 663] on button at bounding box center [1281, 660] width 10 height 10
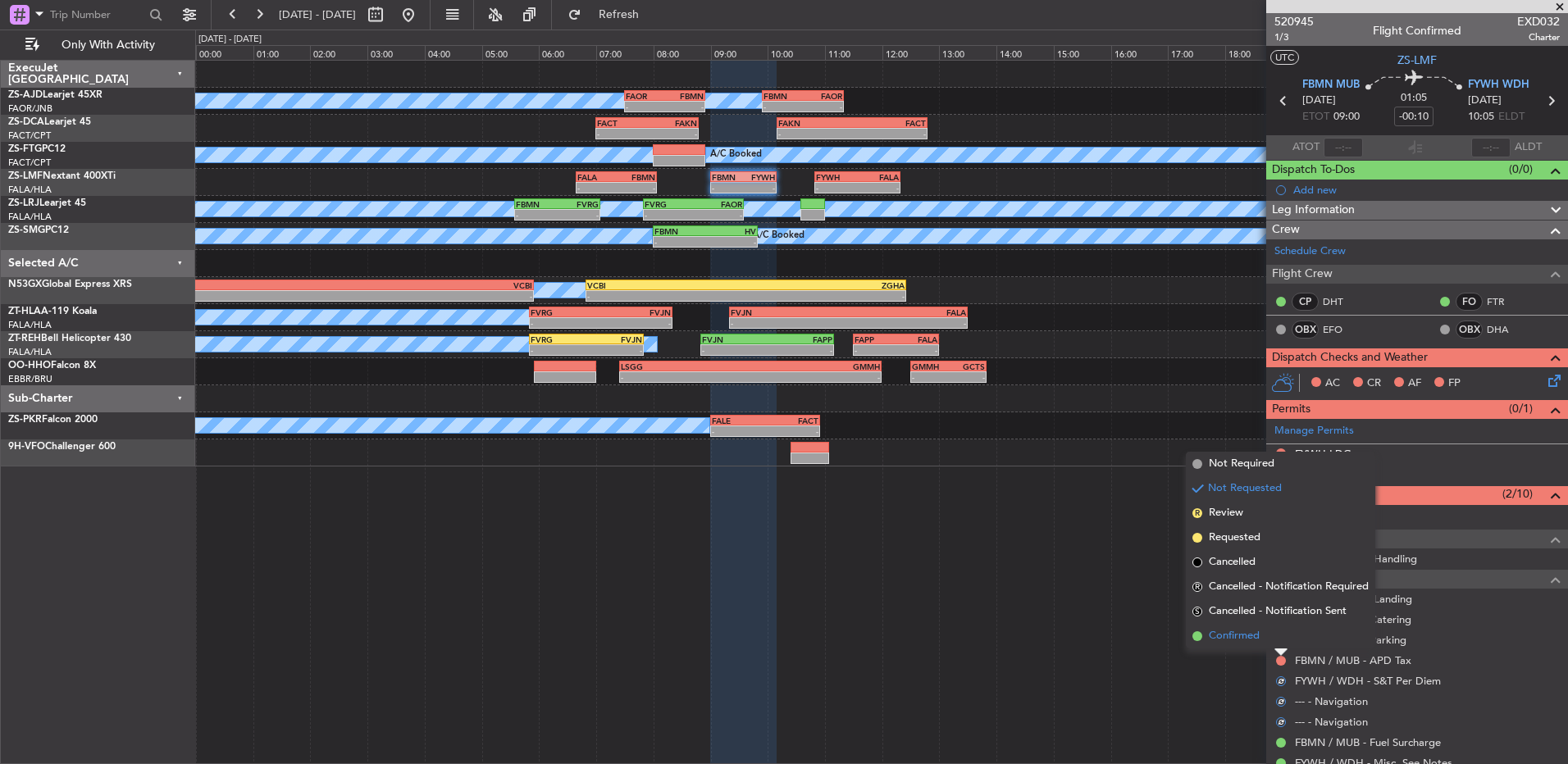
click at [1275, 640] on li "Confirmed" at bounding box center [1281, 636] width 190 height 24
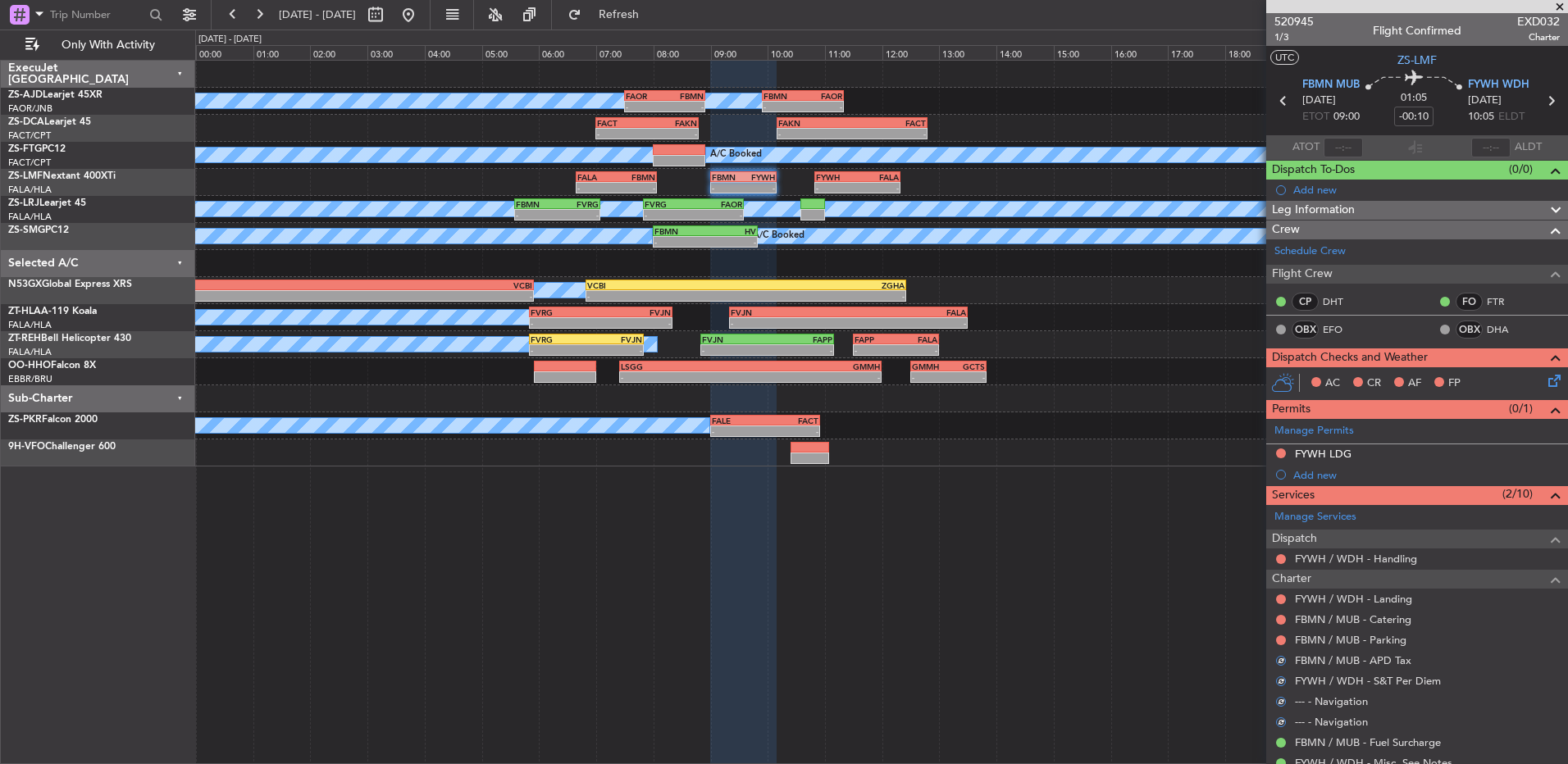
click at [1275, 638] on div at bounding box center [1282, 641] width 13 height 13
click at [1278, 638] on button at bounding box center [1281, 641] width 10 height 10
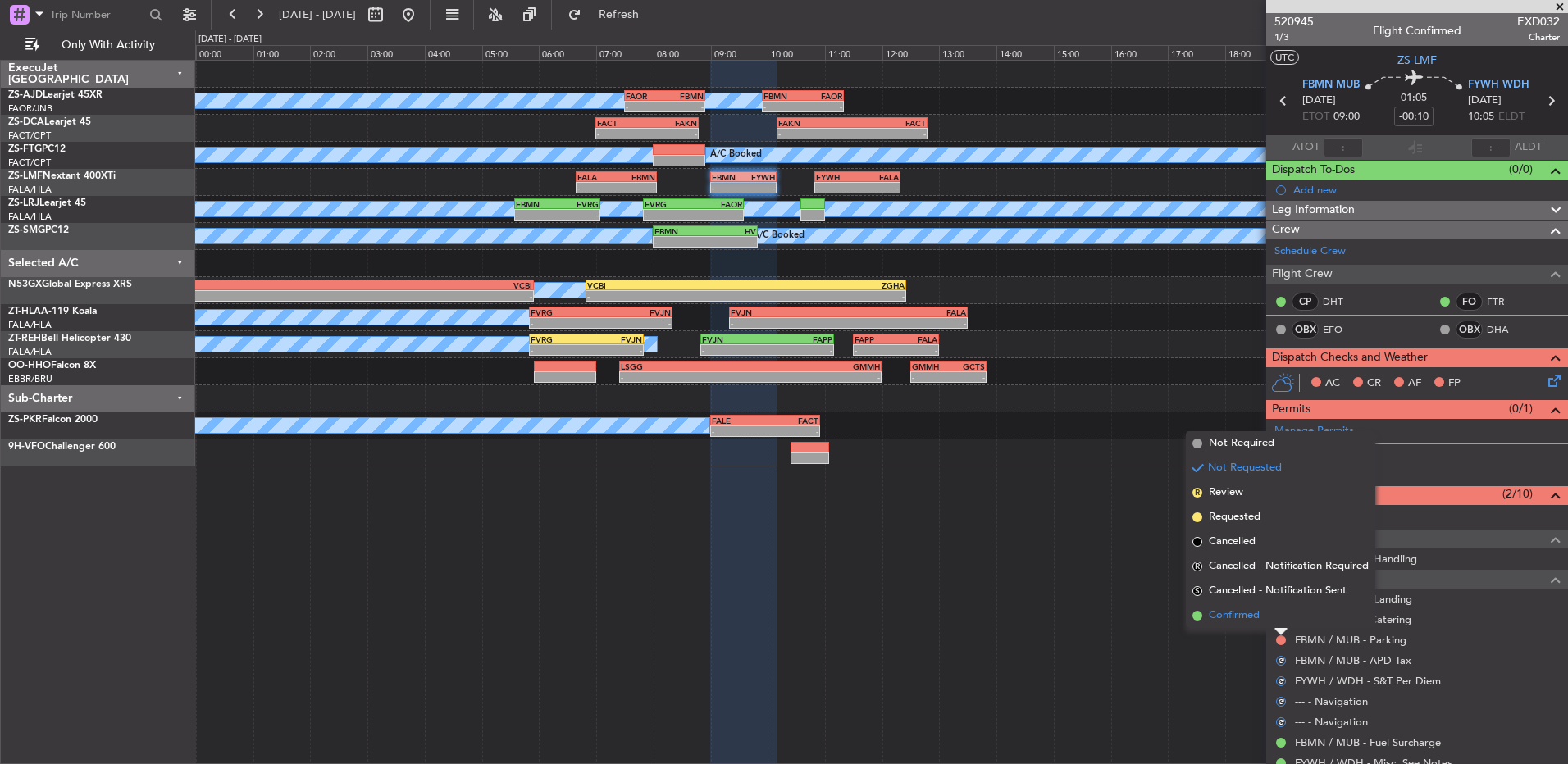
click at [1278, 615] on li "Confirmed" at bounding box center [1281, 615] width 190 height 24
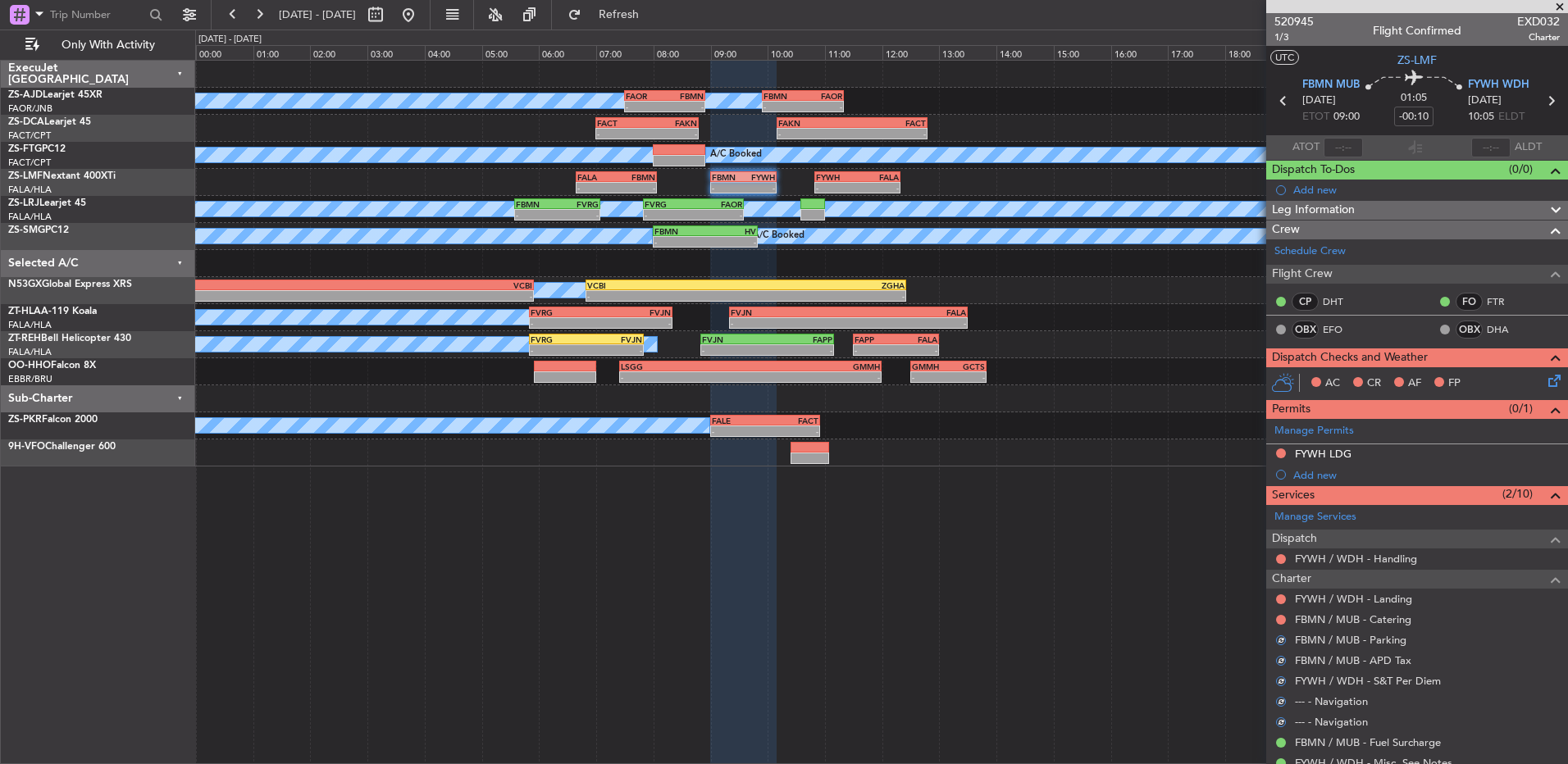
click at [1278, 615] on button at bounding box center [1281, 620] width 10 height 10
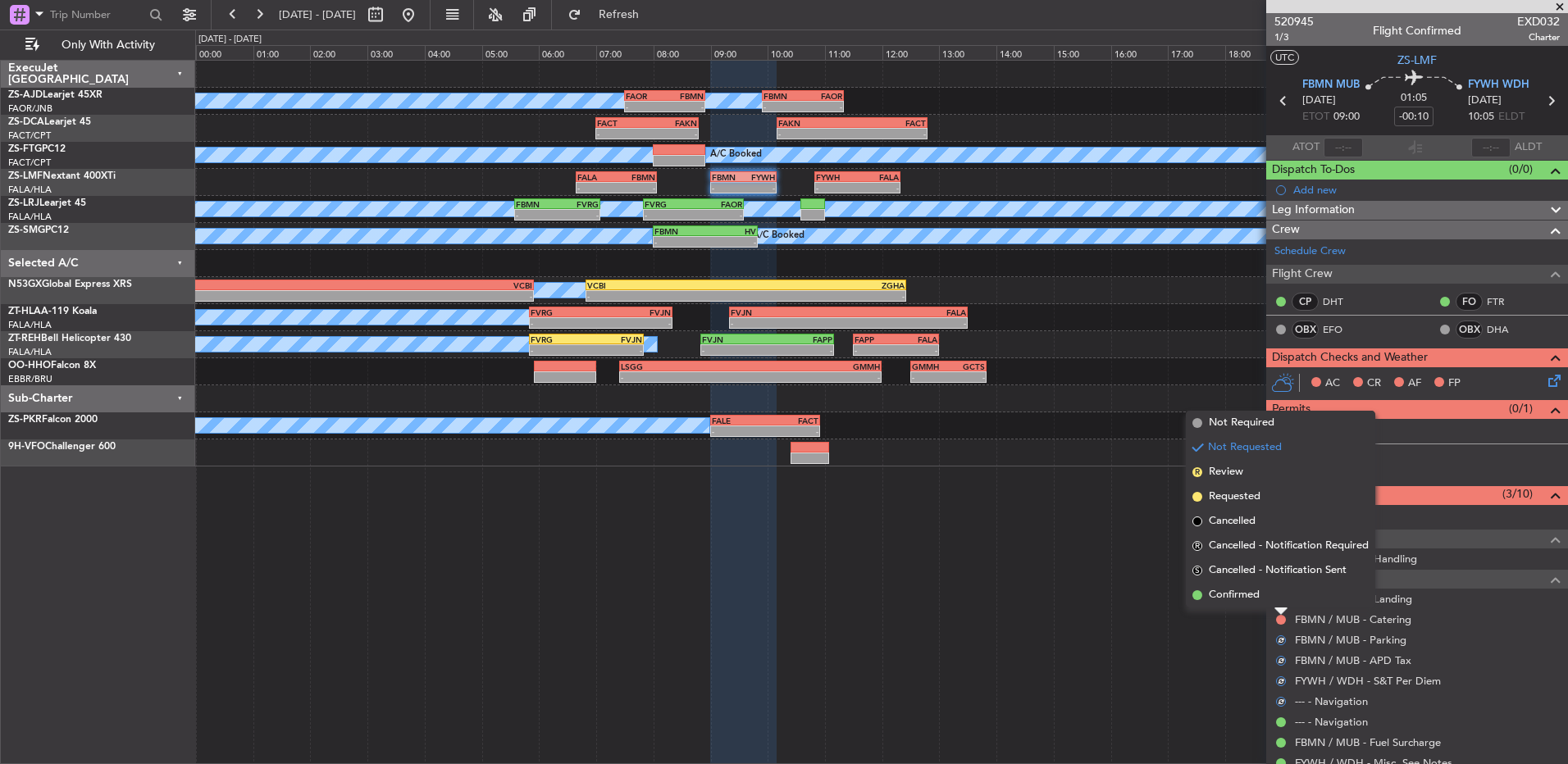
drag, startPoint x: 1278, startPoint y: 615, endPoint x: 1278, endPoint y: 600, distance: 15.0
click at [1278, 600] on li "Confirmed" at bounding box center [1281, 595] width 190 height 24
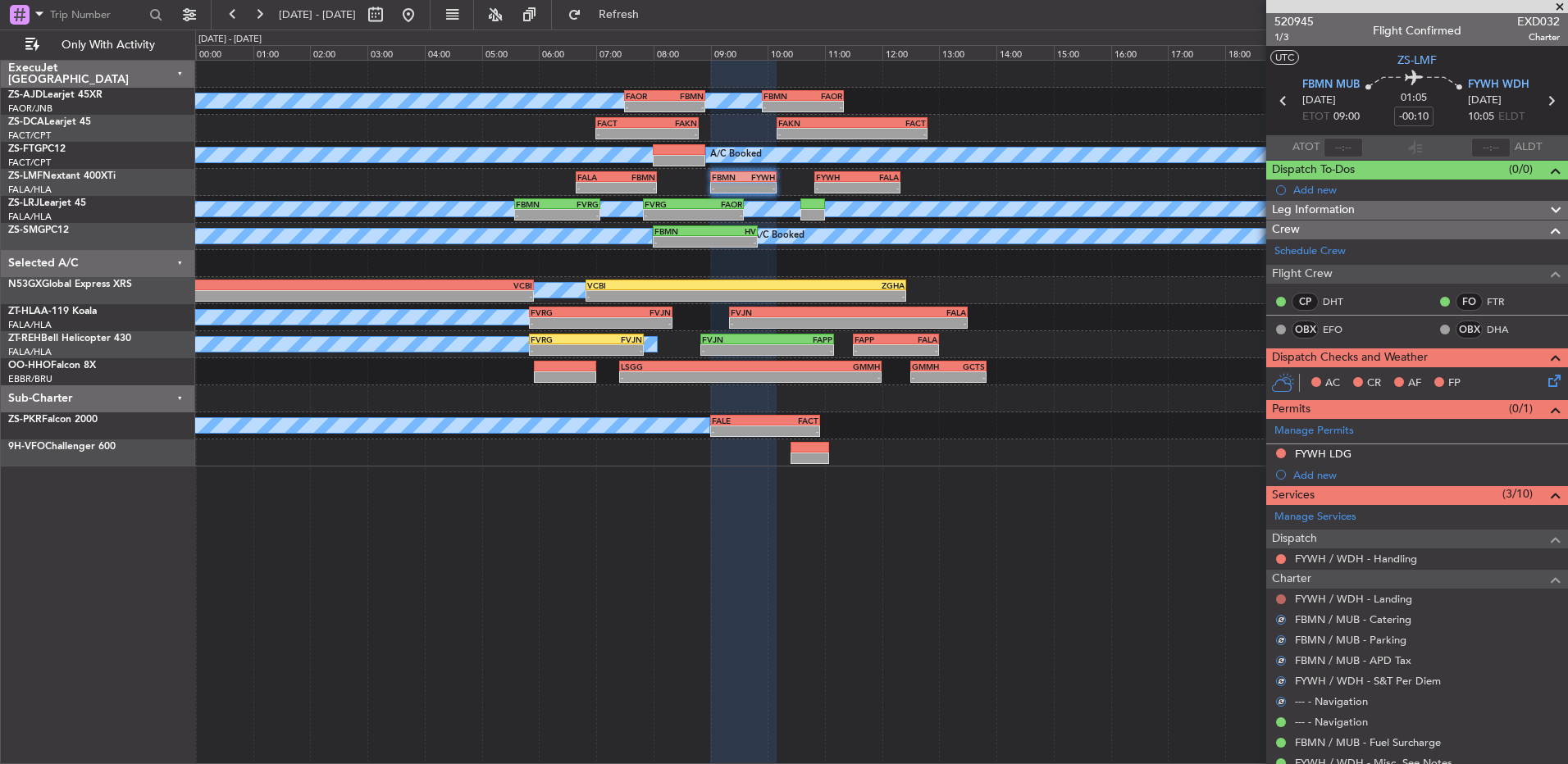
click at [1278, 600] on button at bounding box center [1281, 599] width 10 height 10
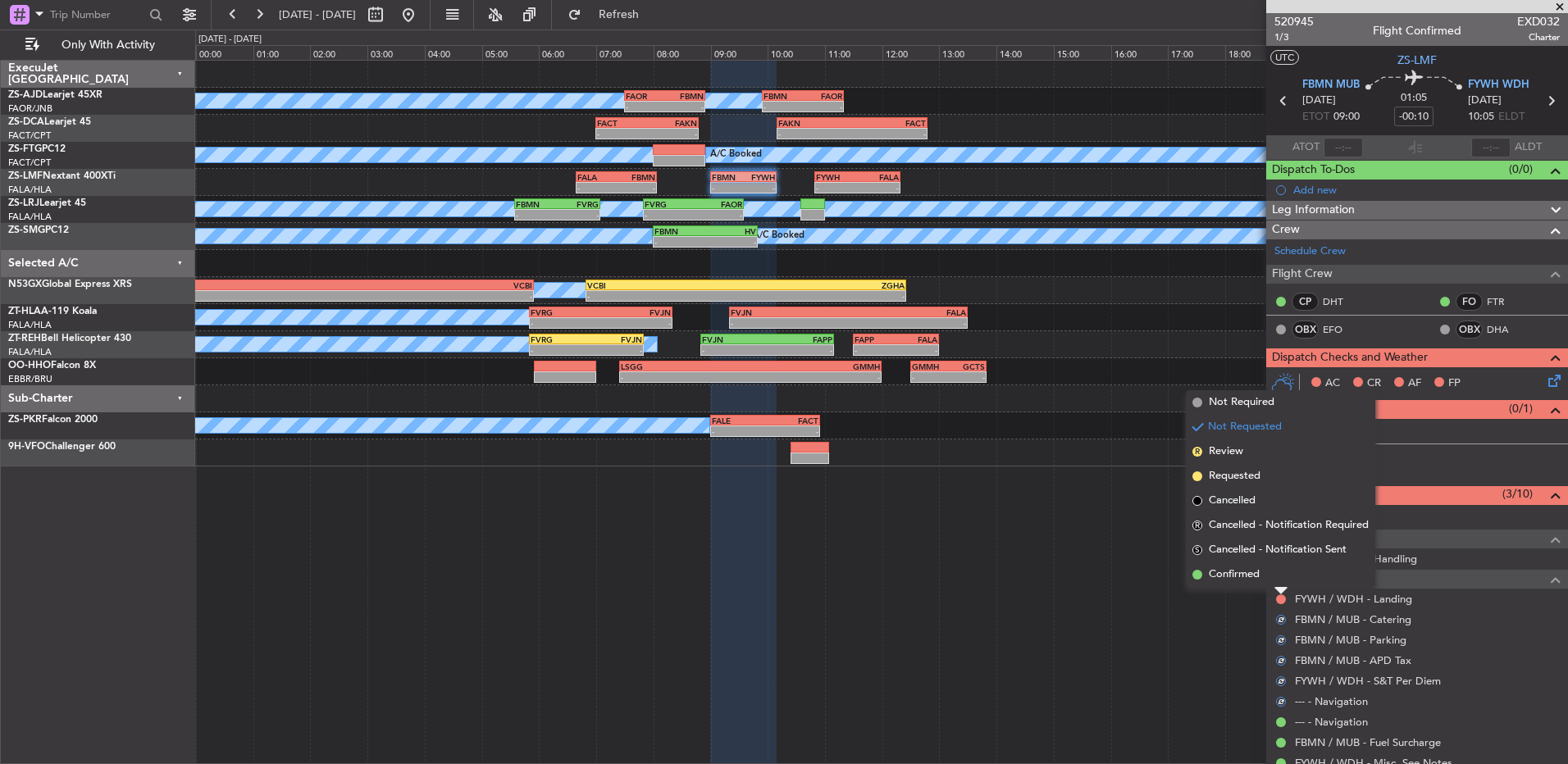
drag, startPoint x: 1278, startPoint y: 600, endPoint x: 1271, endPoint y: 578, distance: 23.1
click at [1271, 578] on li "Confirmed" at bounding box center [1281, 574] width 190 height 24
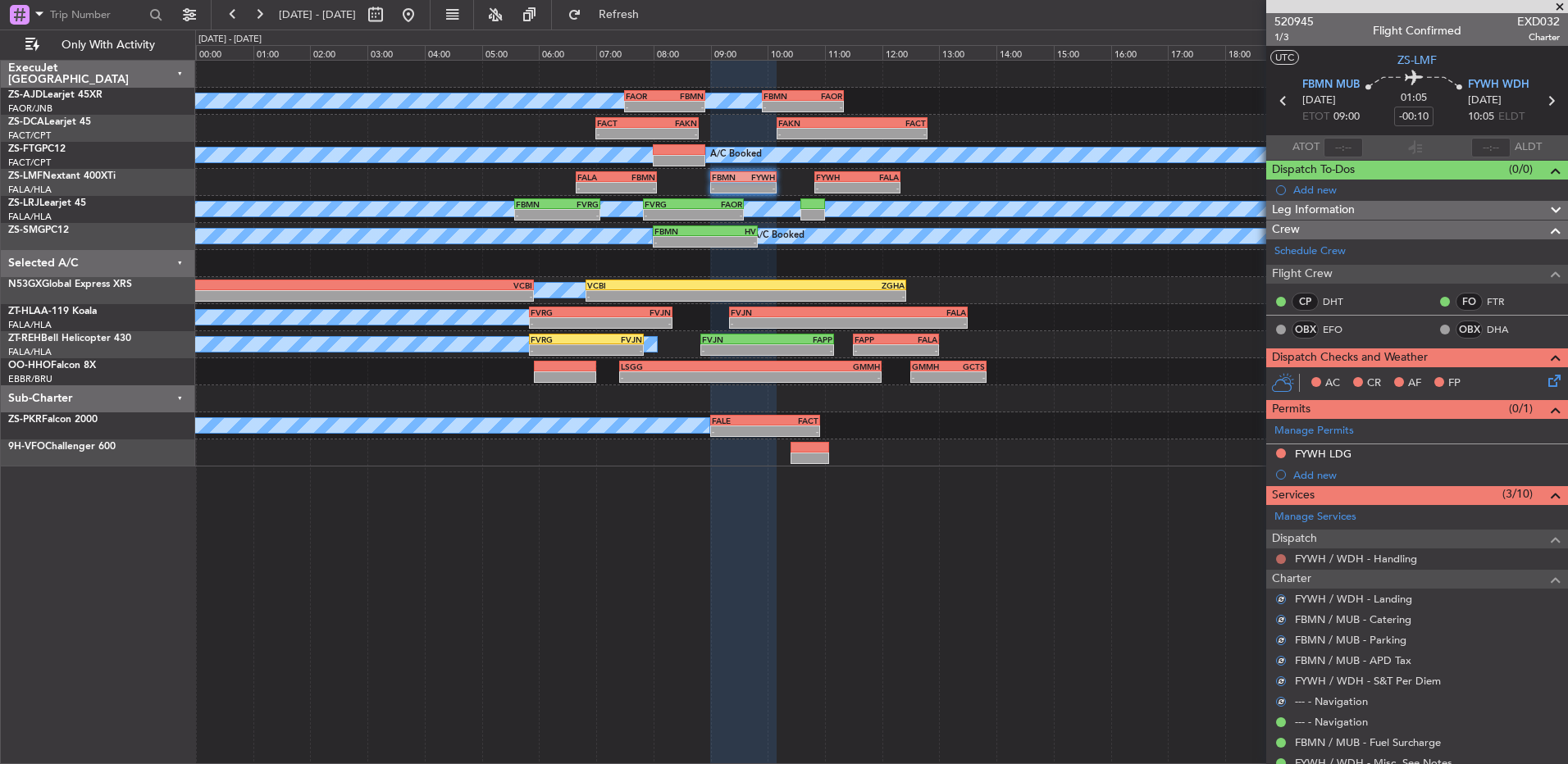
click at [1278, 559] on button at bounding box center [1281, 559] width 10 height 10
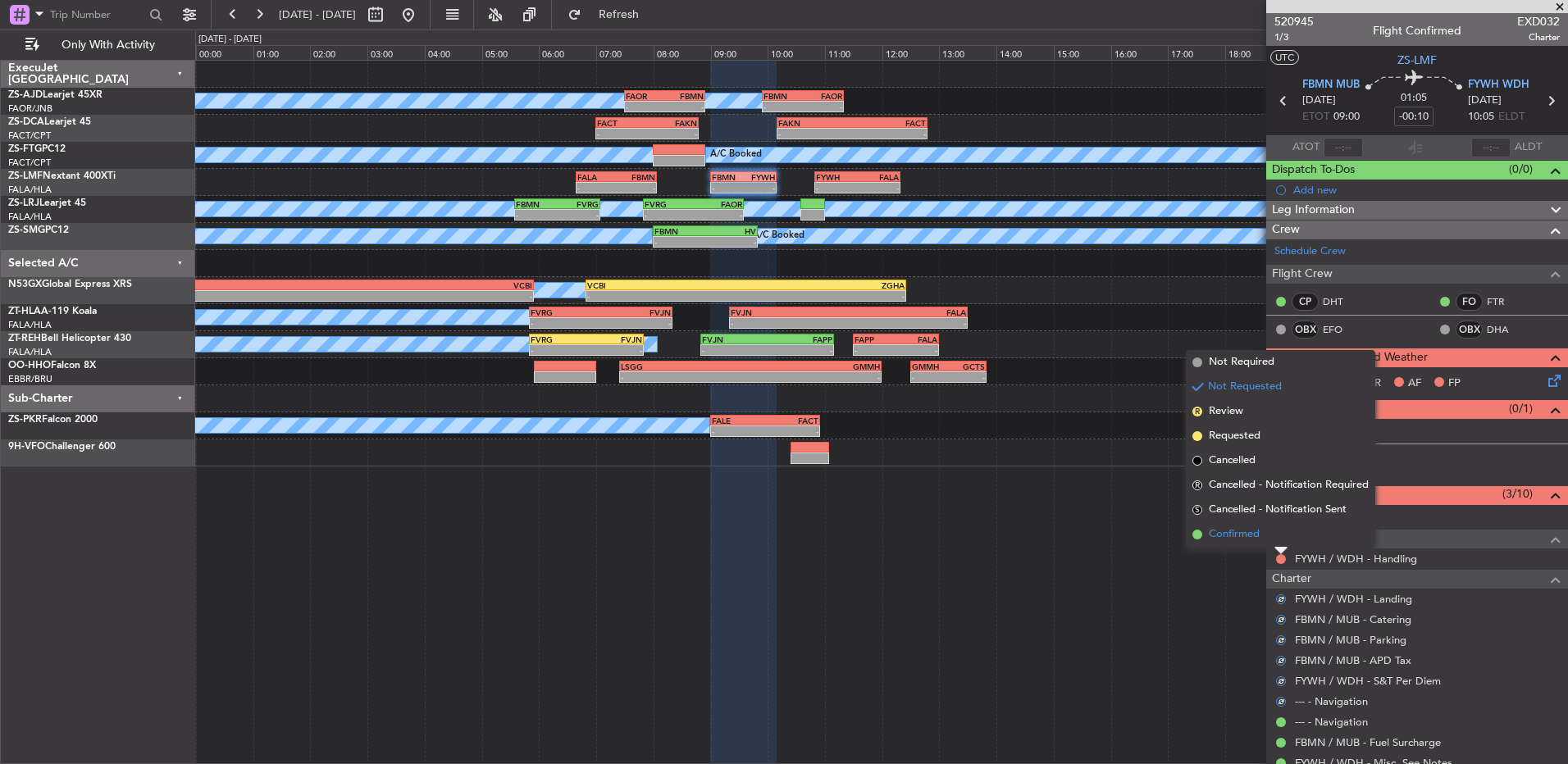
click at [1275, 537] on li "Confirmed" at bounding box center [1281, 535] width 190 height 24
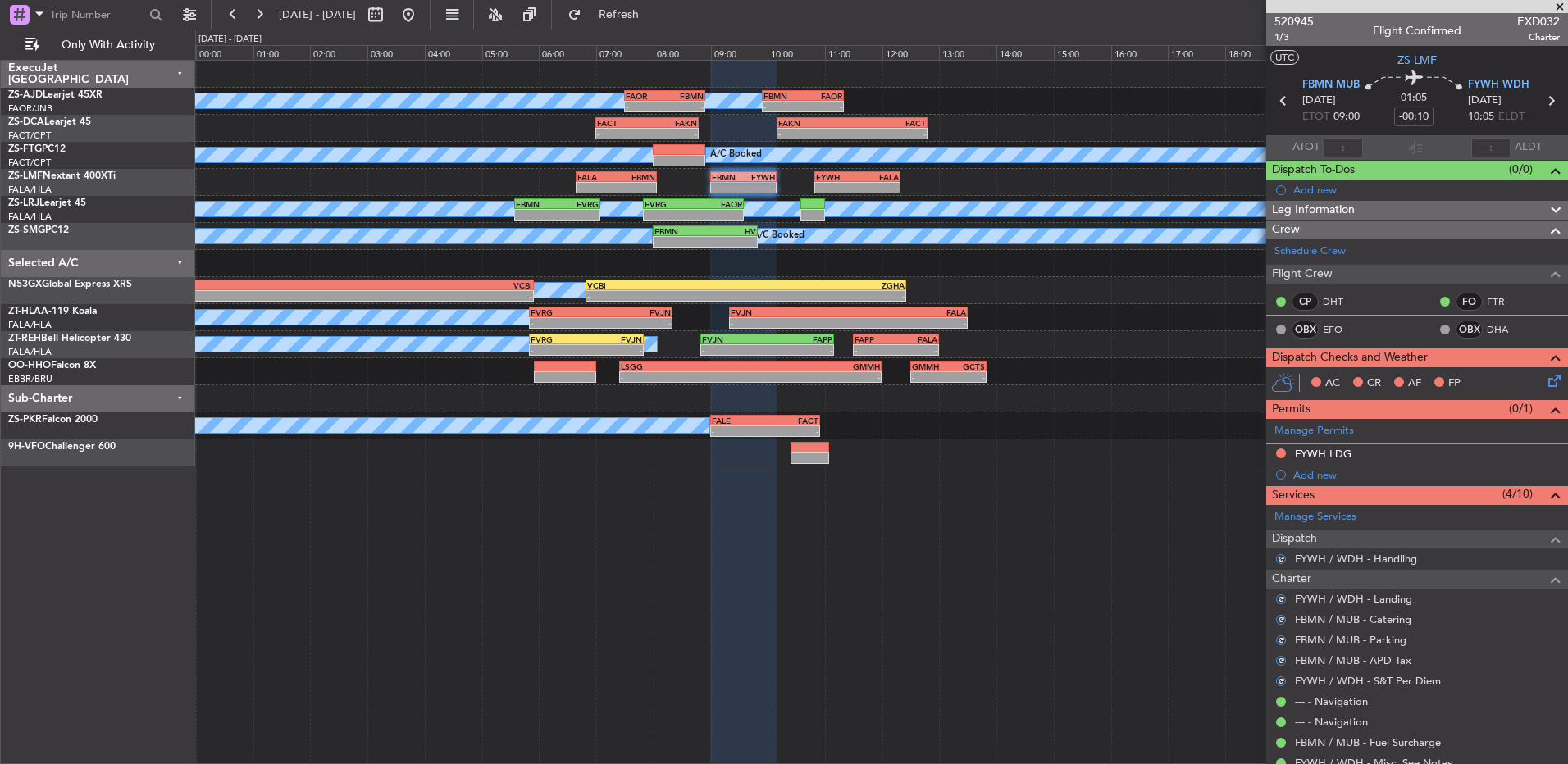
click at [1547, 373] on icon at bounding box center [1552, 378] width 13 height 13
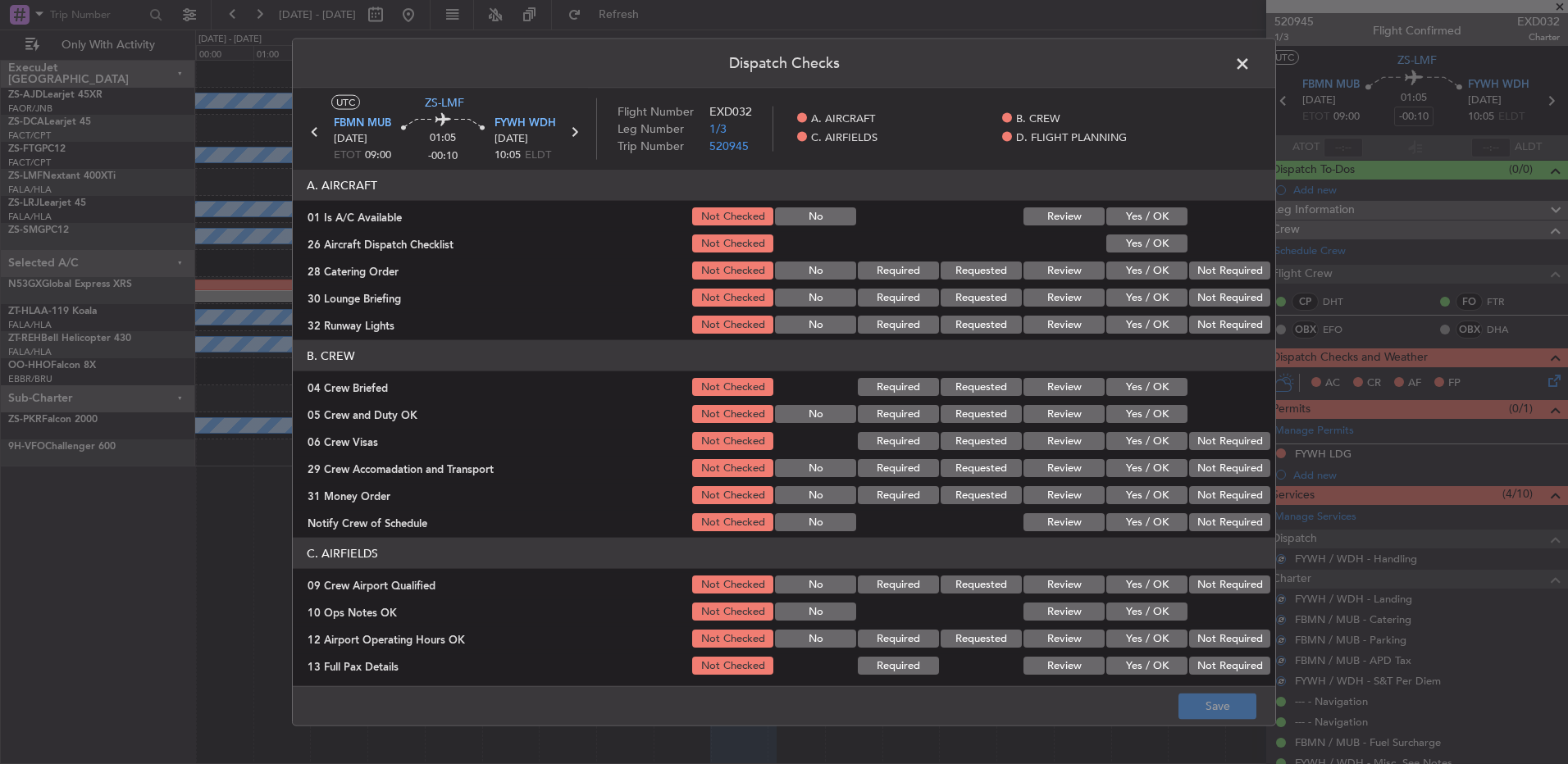
click at [1134, 214] on button "Yes / OK" at bounding box center [1147, 216] width 81 height 18
click at [1147, 232] on div "Yes / OK" at bounding box center [1145, 243] width 83 height 23
click at [1155, 239] on button "Yes / OK" at bounding box center [1147, 243] width 81 height 18
click at [1213, 255] on section "A. AIRCRAFT 01 Is A/C Available Not Checked No Review Yes / OK 26 Aircraft Disp…" at bounding box center [784, 252] width 982 height 166
click at [1212, 270] on button "Not Required" at bounding box center [1229, 270] width 81 height 18
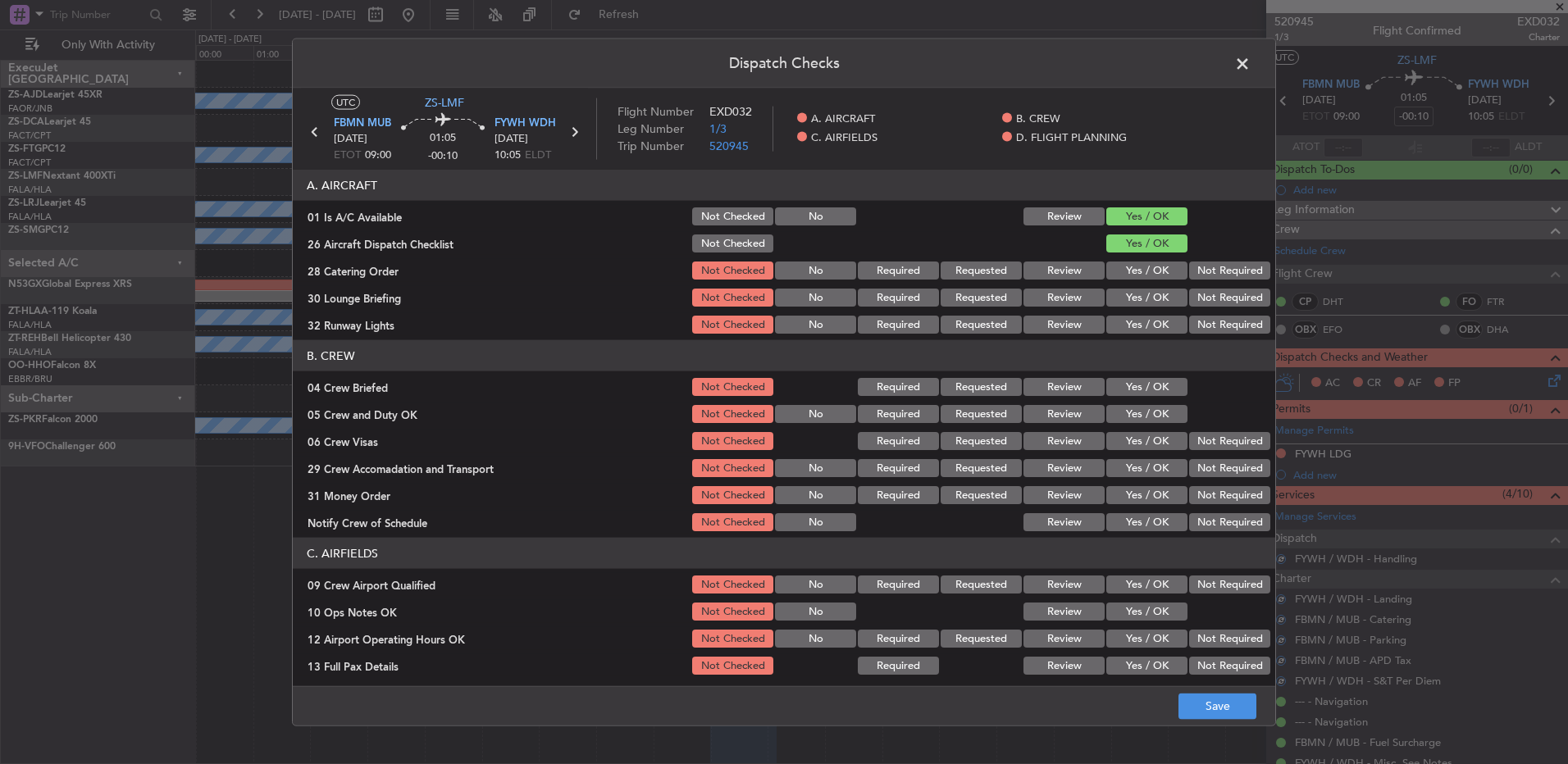
click at [1212, 274] on button "Not Required" at bounding box center [1229, 270] width 81 height 18
click at [1212, 294] on button "Not Required" at bounding box center [1229, 297] width 81 height 18
drag, startPoint x: 1209, startPoint y: 298, endPoint x: 1205, endPoint y: 311, distance: 13.6
click at [1209, 299] on button "Not Required" at bounding box center [1229, 297] width 81 height 18
click at [1205, 323] on button "Not Required" at bounding box center [1229, 324] width 81 height 18
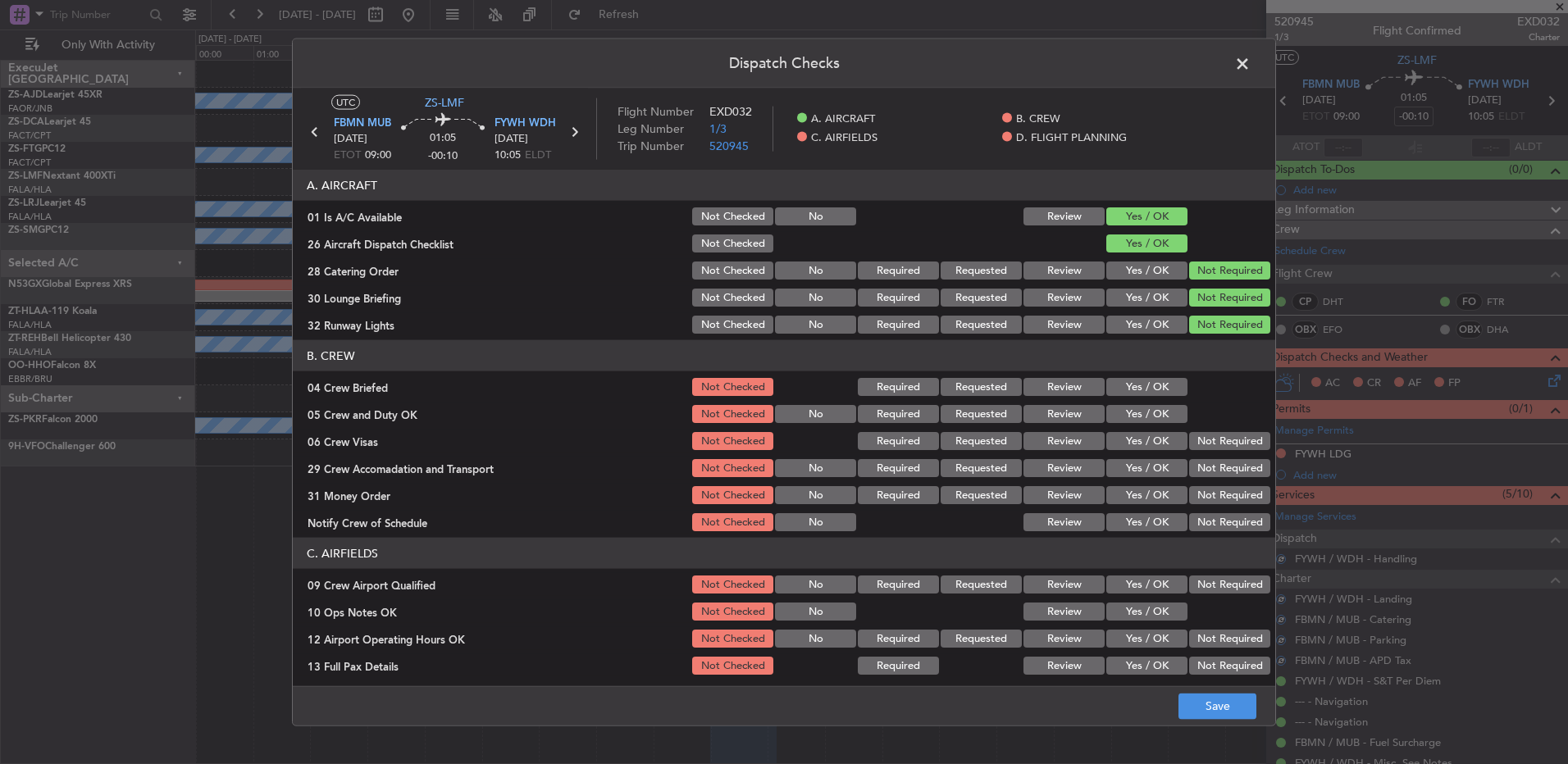
click at [1115, 396] on button "Yes / OK" at bounding box center [1147, 386] width 81 height 18
click at [1129, 409] on button "Yes / OK" at bounding box center [1147, 413] width 81 height 18
click at [1152, 418] on button "Yes / OK" at bounding box center [1147, 413] width 81 height 18
click at [1219, 448] on button "Not Required" at bounding box center [1229, 440] width 81 height 18
click at [1221, 456] on section "B. CREW 04 Crew Briefed Not Checked Required Requested Review Yes / OK 05 Crew …" at bounding box center [784, 437] width 982 height 194
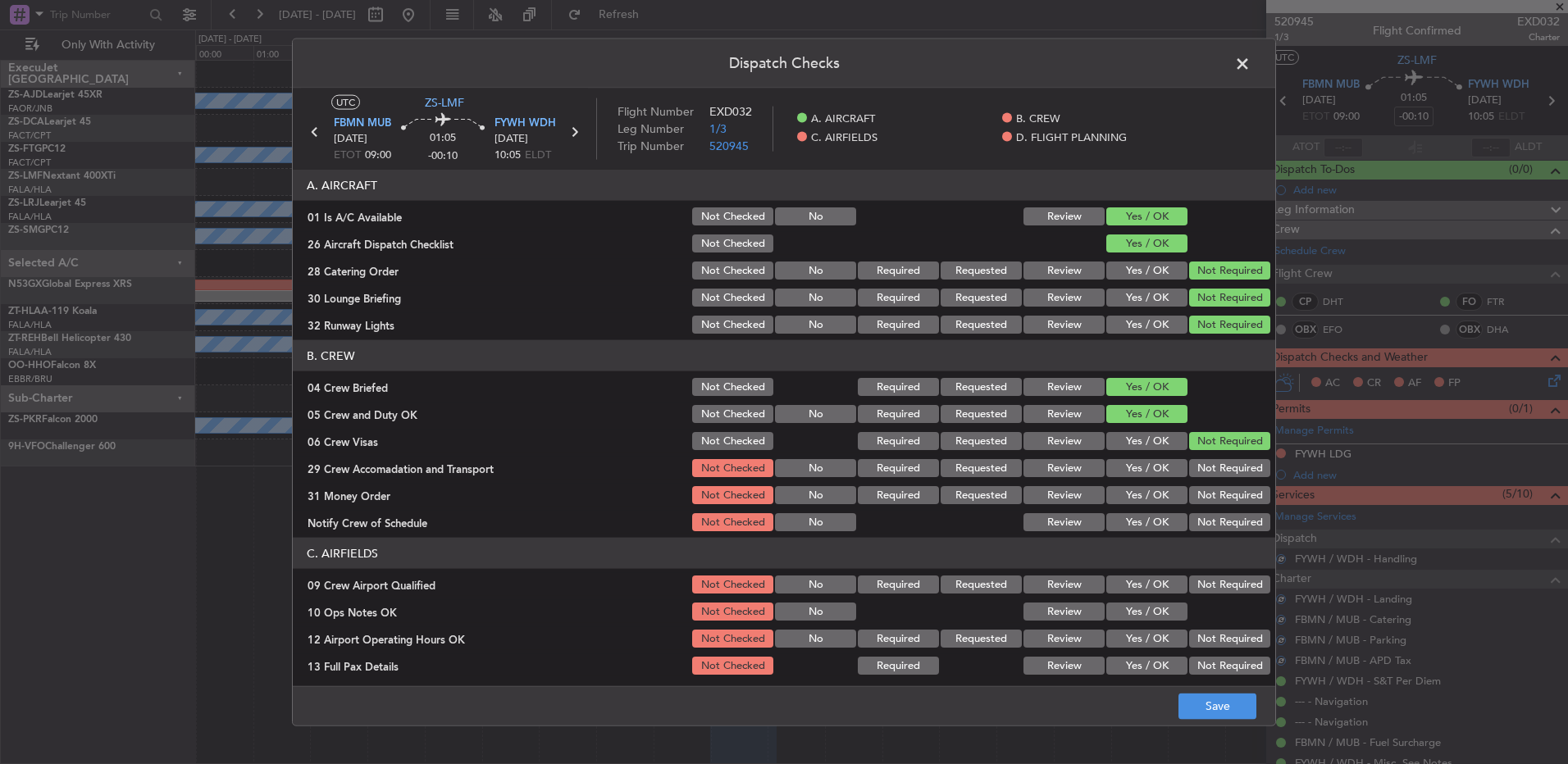
click at [1224, 474] on button "Not Required" at bounding box center [1229, 468] width 81 height 18
click at [1224, 481] on section "B. CREW 04 Crew Briefed Not Checked Required Requested Review Yes / OK 05 Crew …" at bounding box center [784, 437] width 982 height 194
click at [1228, 503] on button "Not Required" at bounding box center [1229, 495] width 81 height 18
click at [1226, 514] on button "Not Required" at bounding box center [1229, 522] width 81 height 18
click at [1224, 588] on button "Not Required" at bounding box center [1229, 584] width 81 height 18
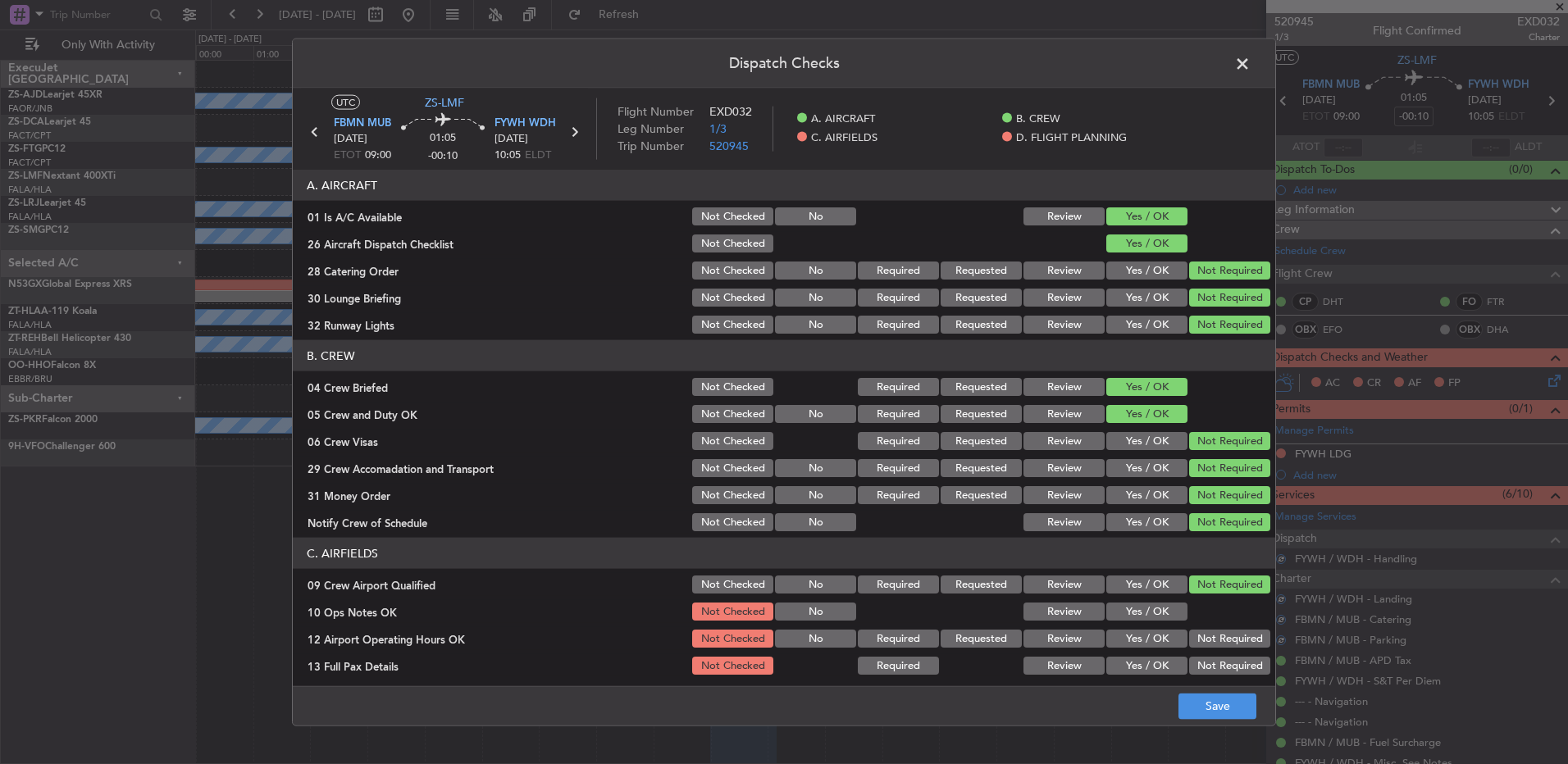
click at [1155, 609] on button "Yes / OK" at bounding box center [1147, 611] width 81 height 18
click at [1204, 646] on button "Not Required" at bounding box center [1229, 638] width 81 height 18
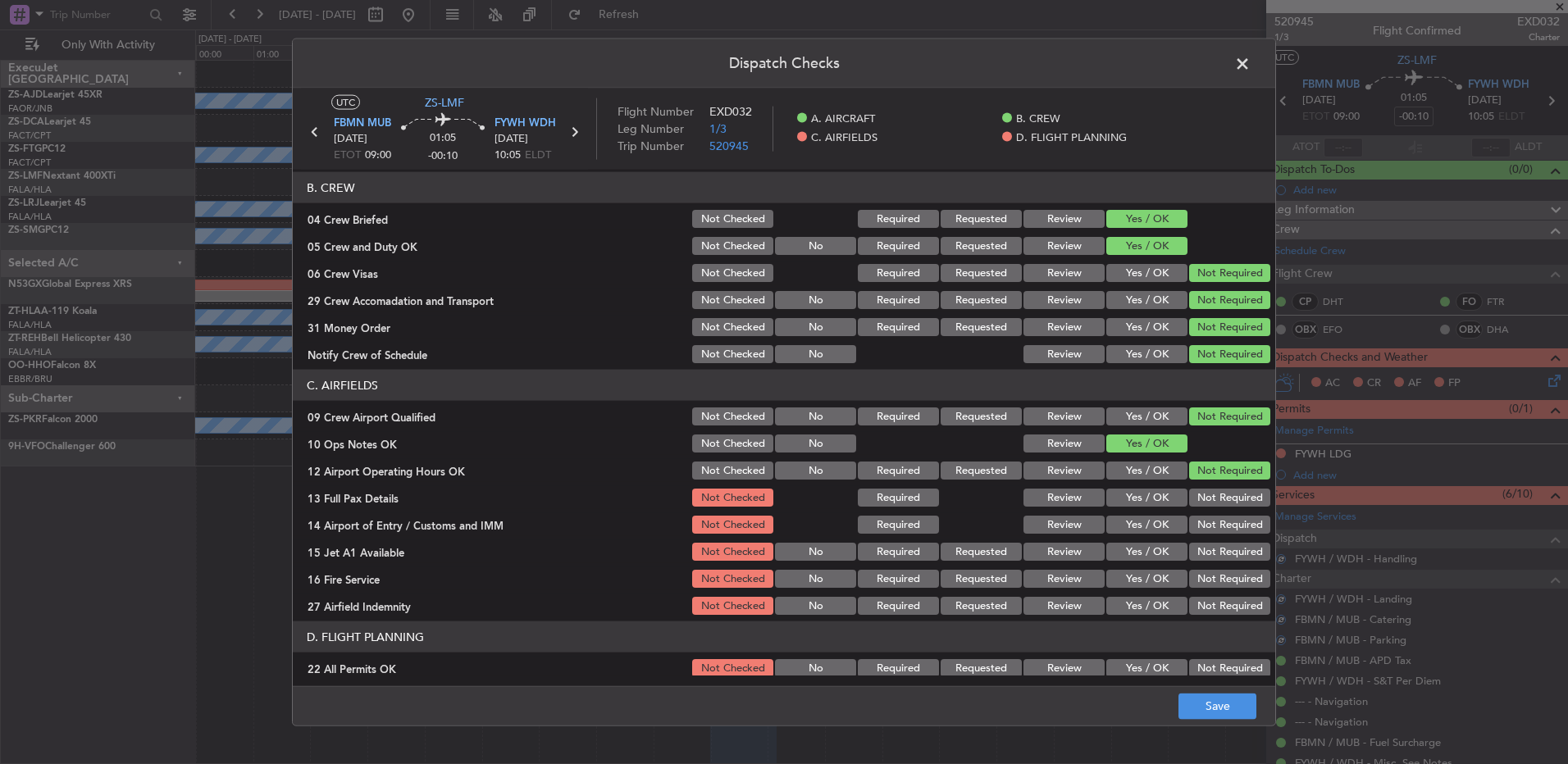
scroll to position [230, 0]
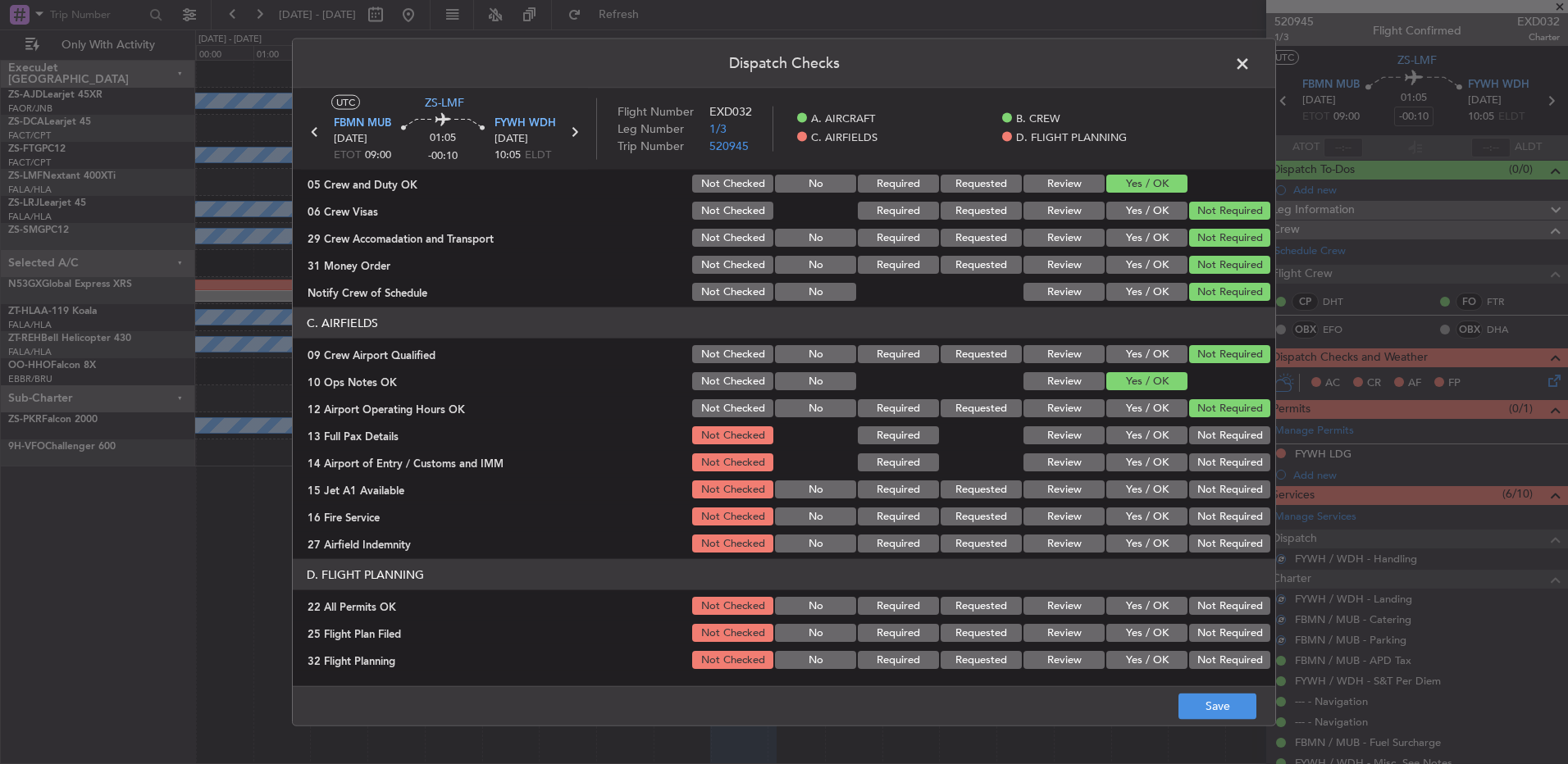
click at [1235, 440] on button "Not Required" at bounding box center [1229, 435] width 81 height 18
drag, startPoint x: 1227, startPoint y: 479, endPoint x: 1223, endPoint y: 487, distance: 8.9
click at [1227, 483] on section "C. AIRFIELDS 09 Crew Airport Qualified Not Checked No Required Requested Review…" at bounding box center [784, 431] width 982 height 248
click at [1226, 487] on button "Not Required" at bounding box center [1229, 489] width 81 height 18
click at [1222, 466] on button "Not Required" at bounding box center [1229, 462] width 81 height 18
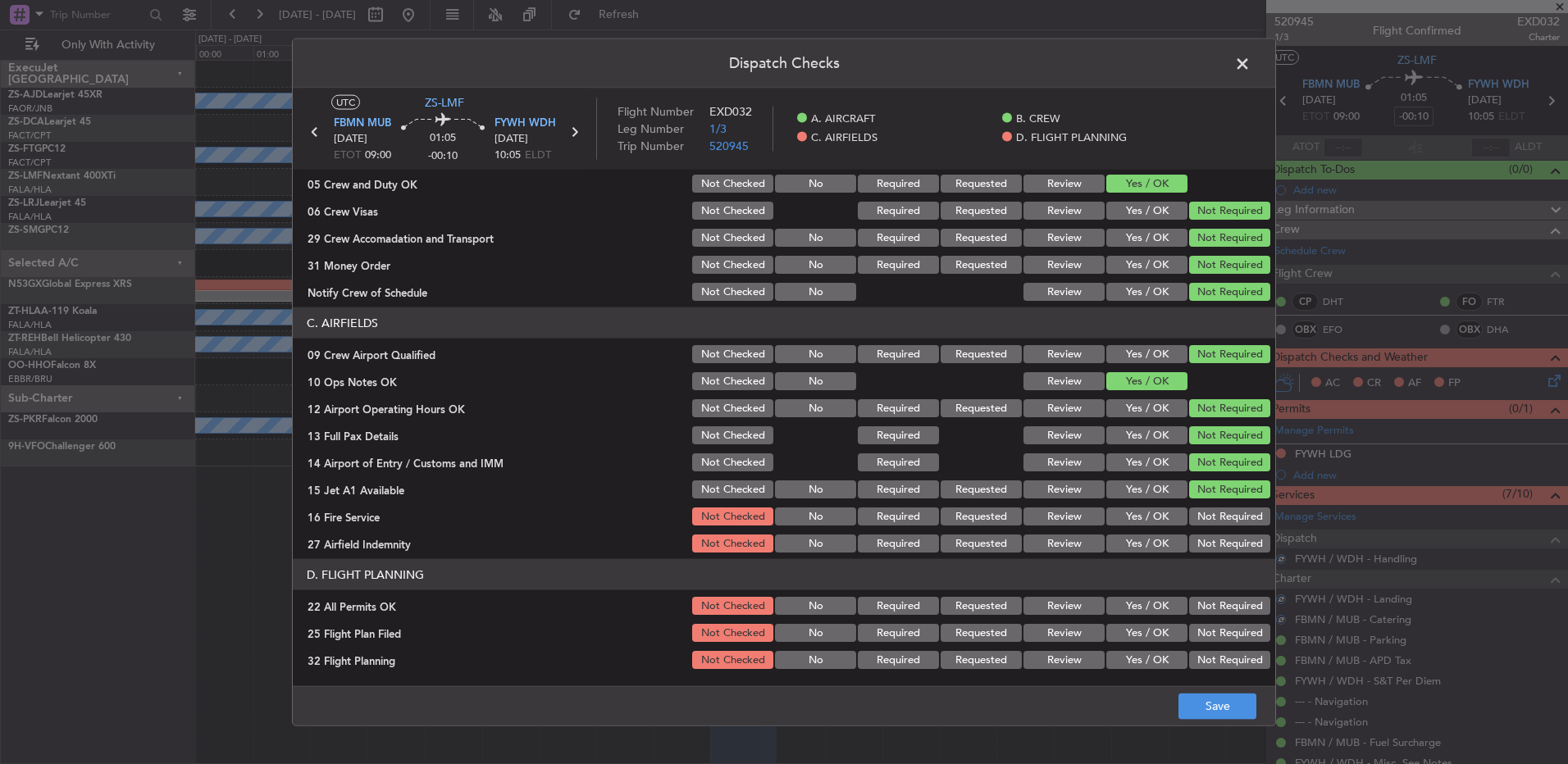
click at [1246, 536] on button "Not Required" at bounding box center [1229, 543] width 81 height 18
click at [1231, 517] on button "Not Required" at bounding box center [1229, 516] width 81 height 18
click at [1213, 611] on button "Not Required" at bounding box center [1229, 605] width 81 height 18
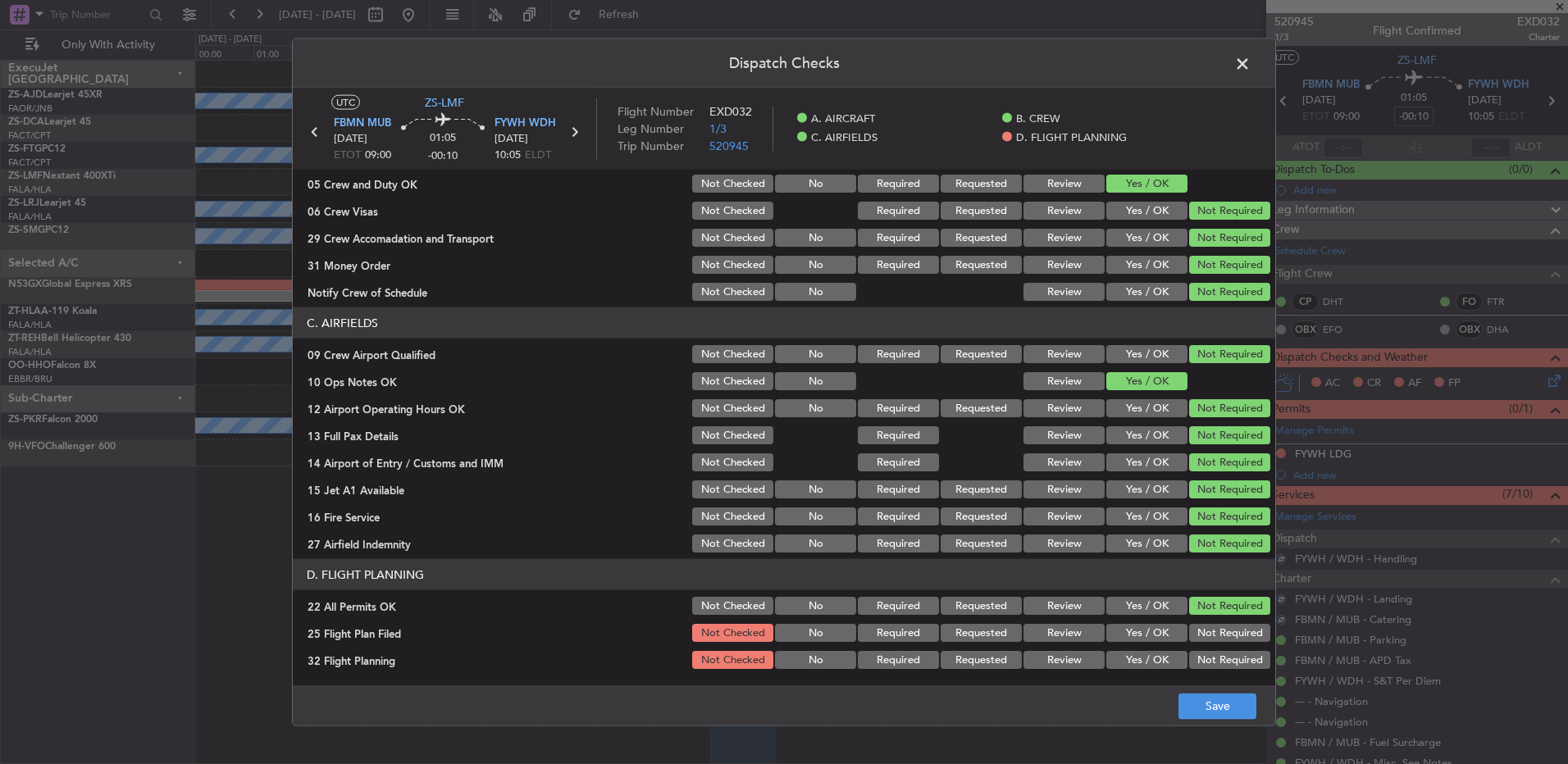
click at [1078, 638] on button "Review" at bounding box center [1064, 632] width 81 height 18
click at [1075, 653] on button "Review" at bounding box center [1064, 659] width 81 height 18
drag, startPoint x: 1198, startPoint y: 713, endPoint x: 1188, endPoint y: 708, distance: 11.2
click at [1197, 713] on button "Save" at bounding box center [1217, 706] width 78 height 26
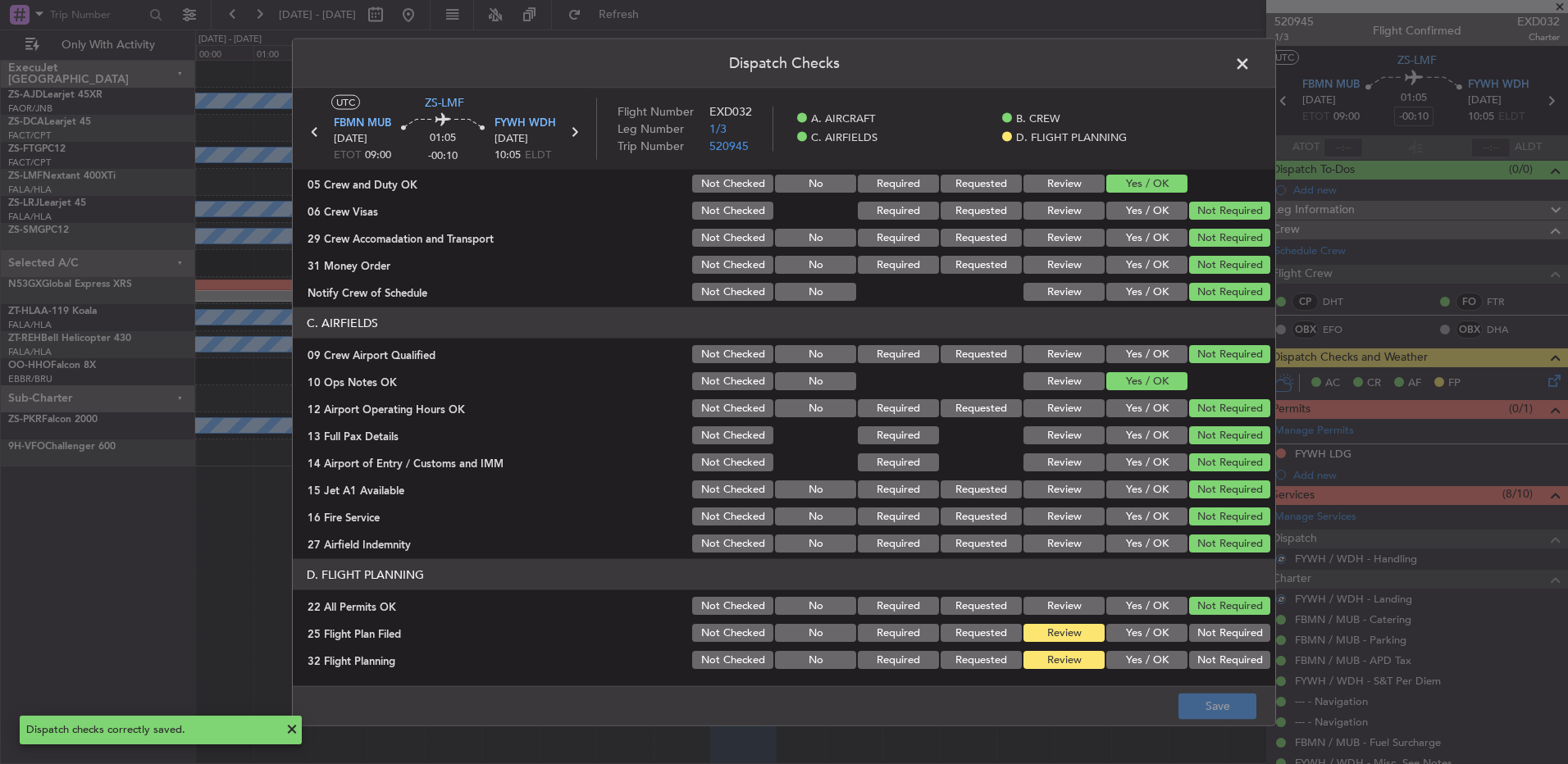
click at [1251, 65] on span at bounding box center [1251, 67] width 0 height 33
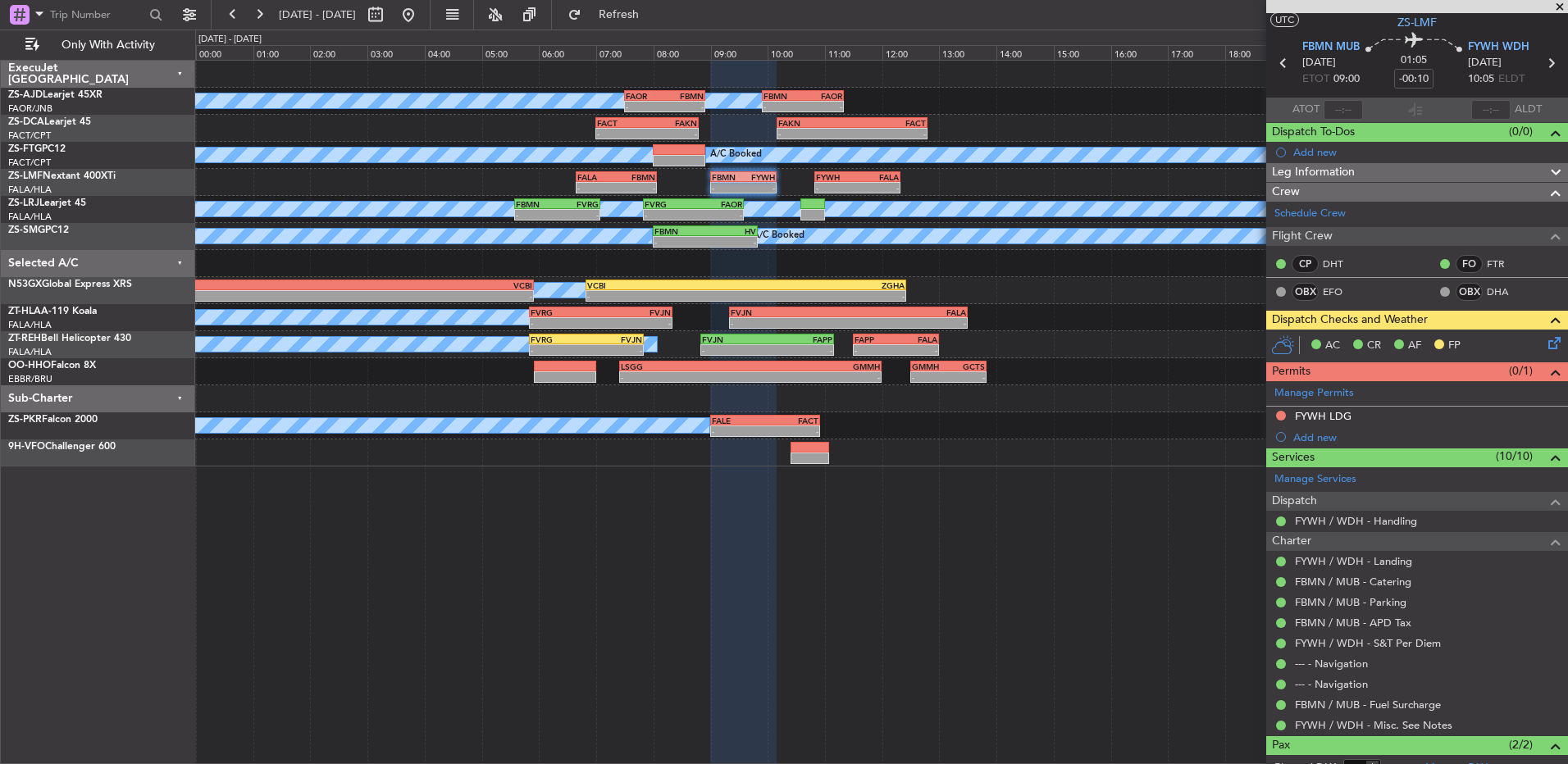
scroll to position [0, 0]
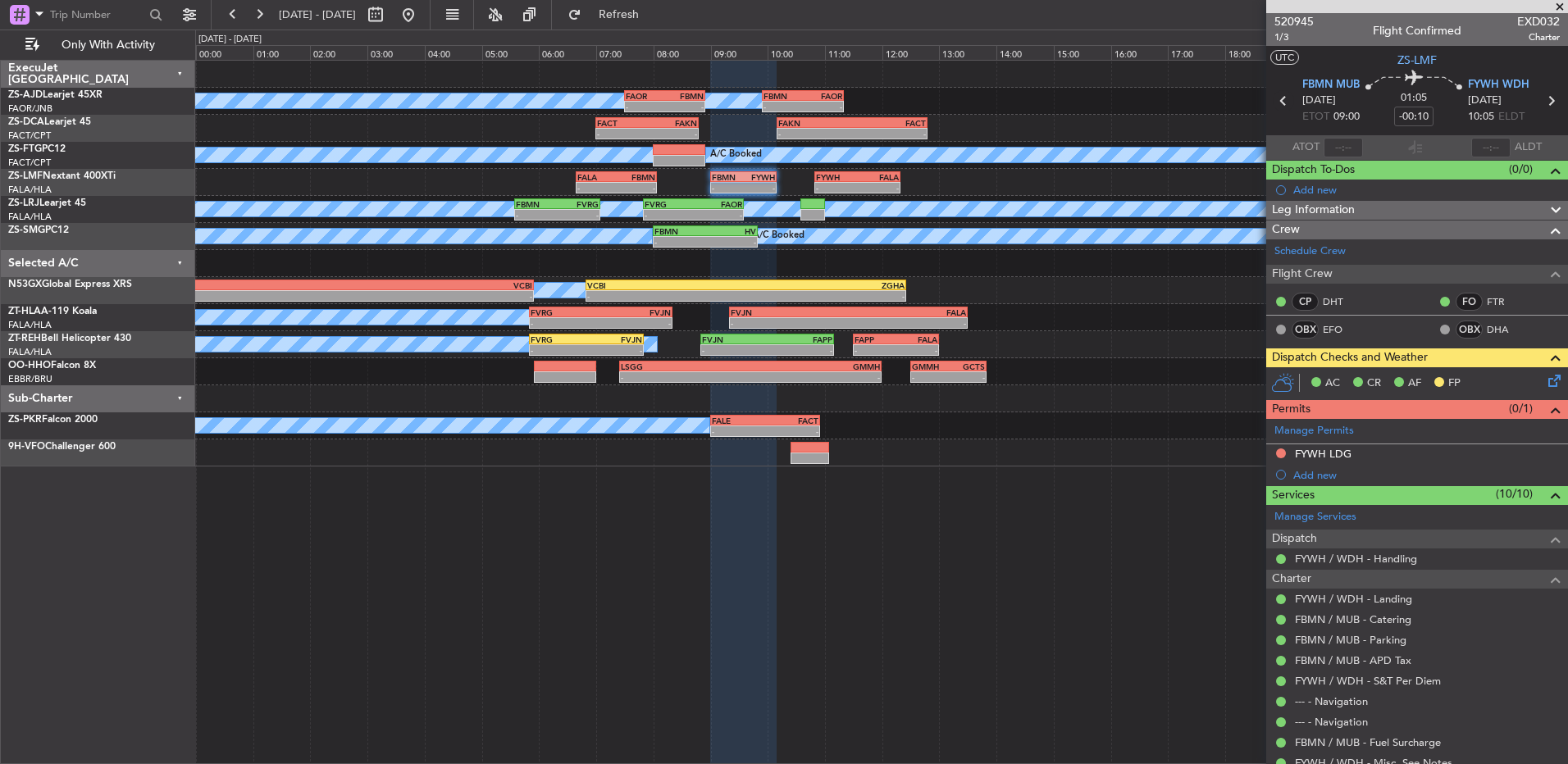
click at [1277, 106] on icon at bounding box center [1284, 100] width 22 height 22
type input "-00:04"
type input "0"
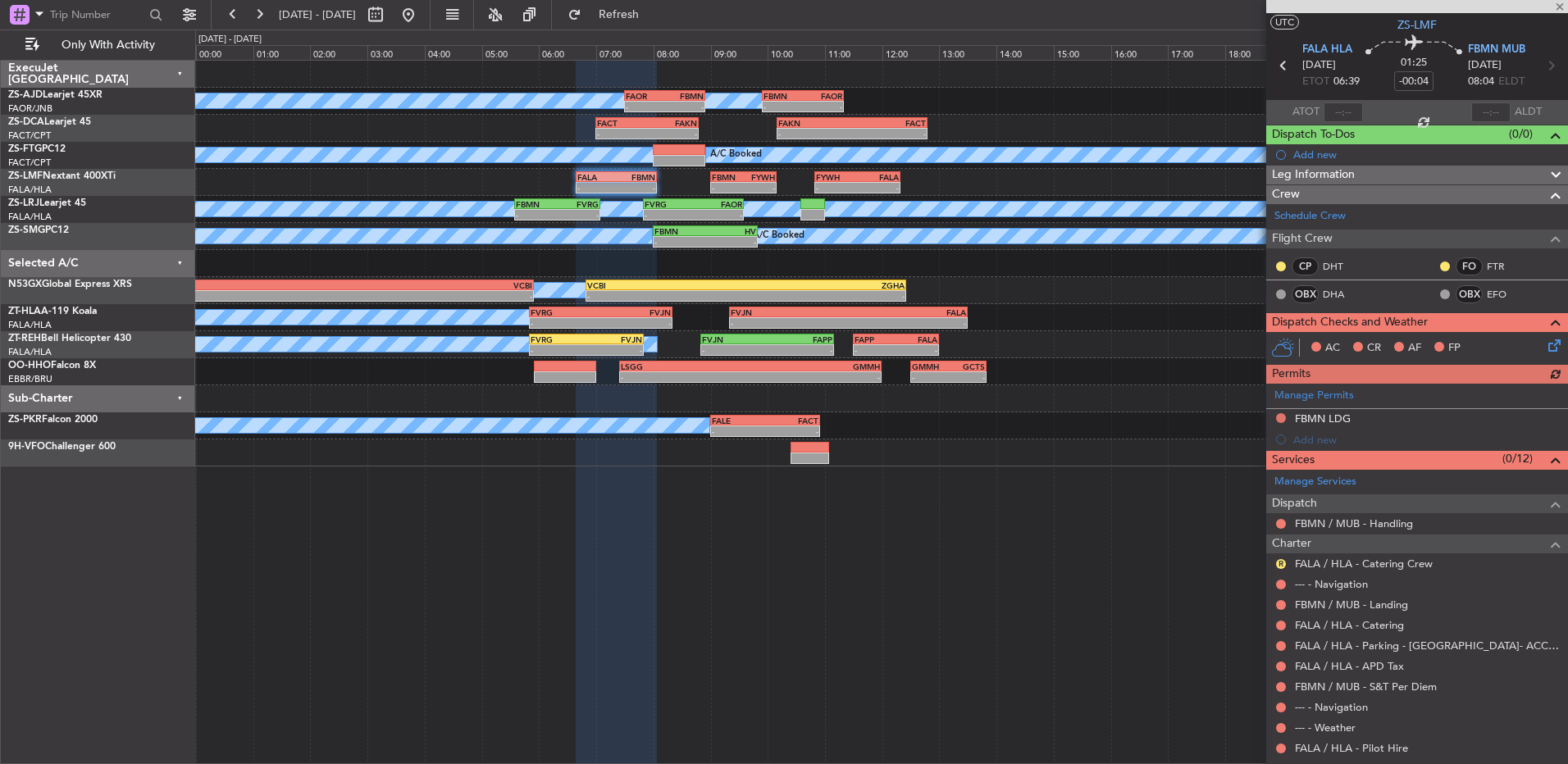
scroll to position [96, 0]
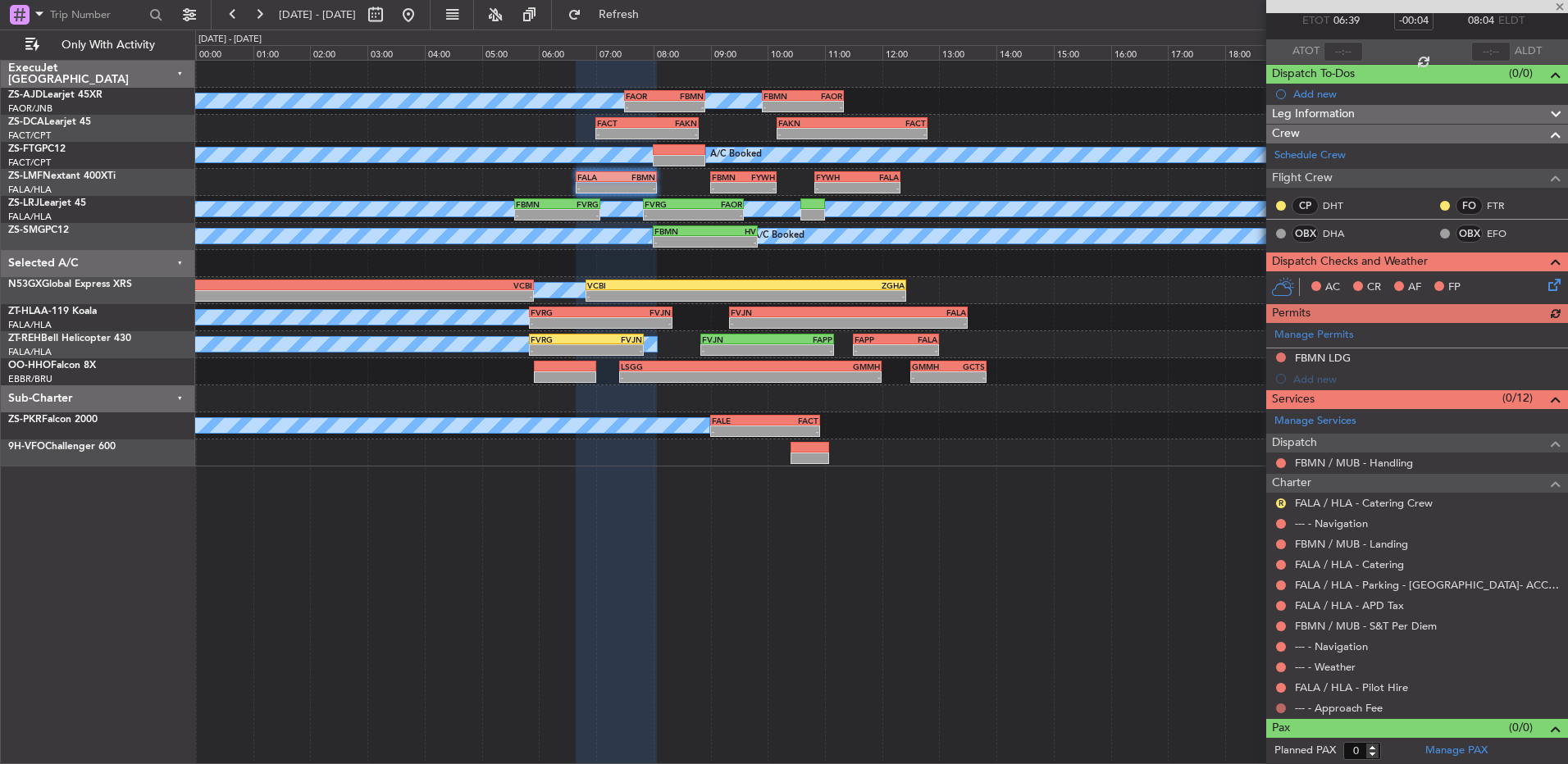
click at [1280, 709] on button at bounding box center [1281, 708] width 10 height 10
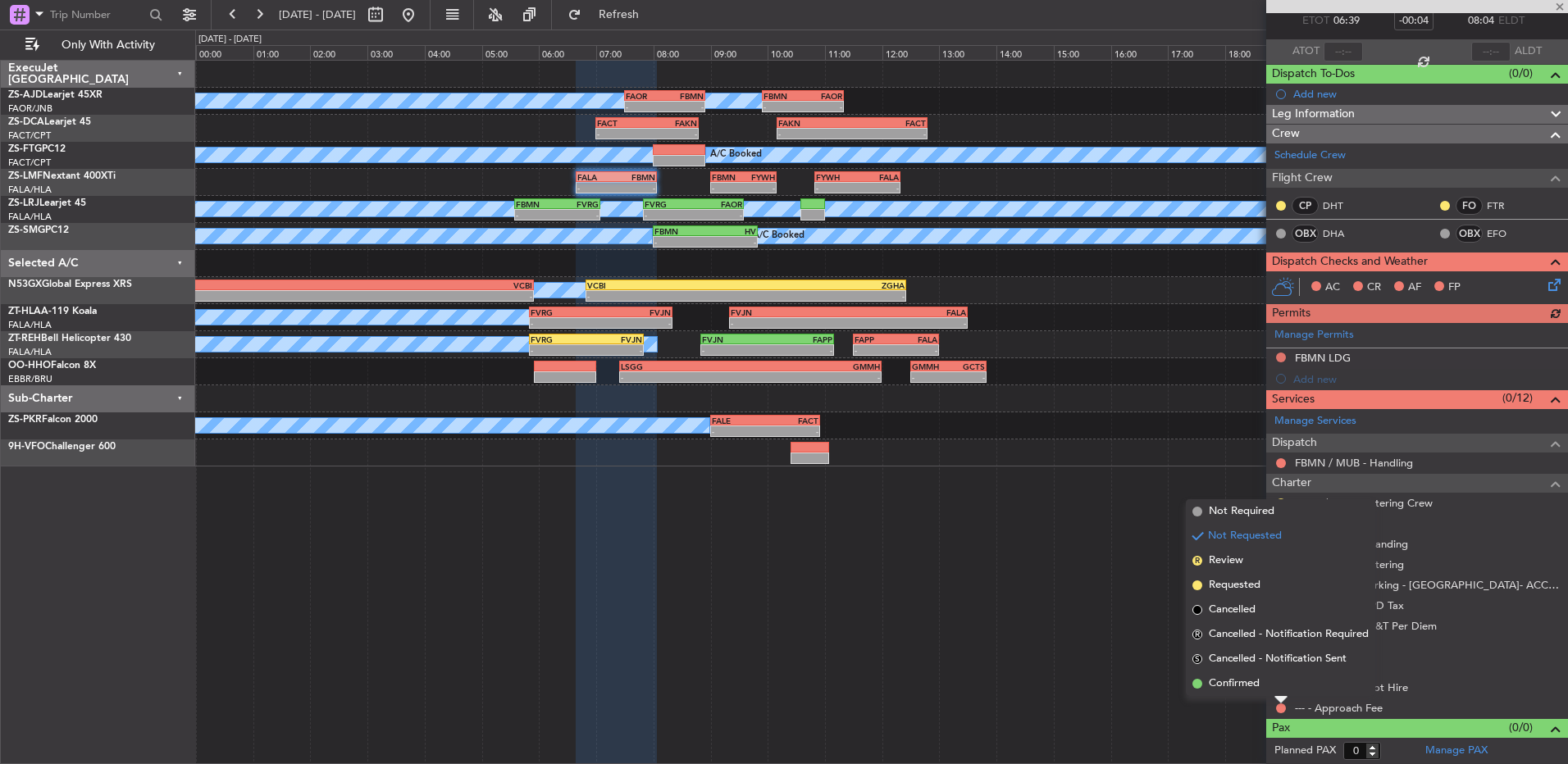
click at [1271, 693] on li "Confirmed" at bounding box center [1281, 684] width 190 height 24
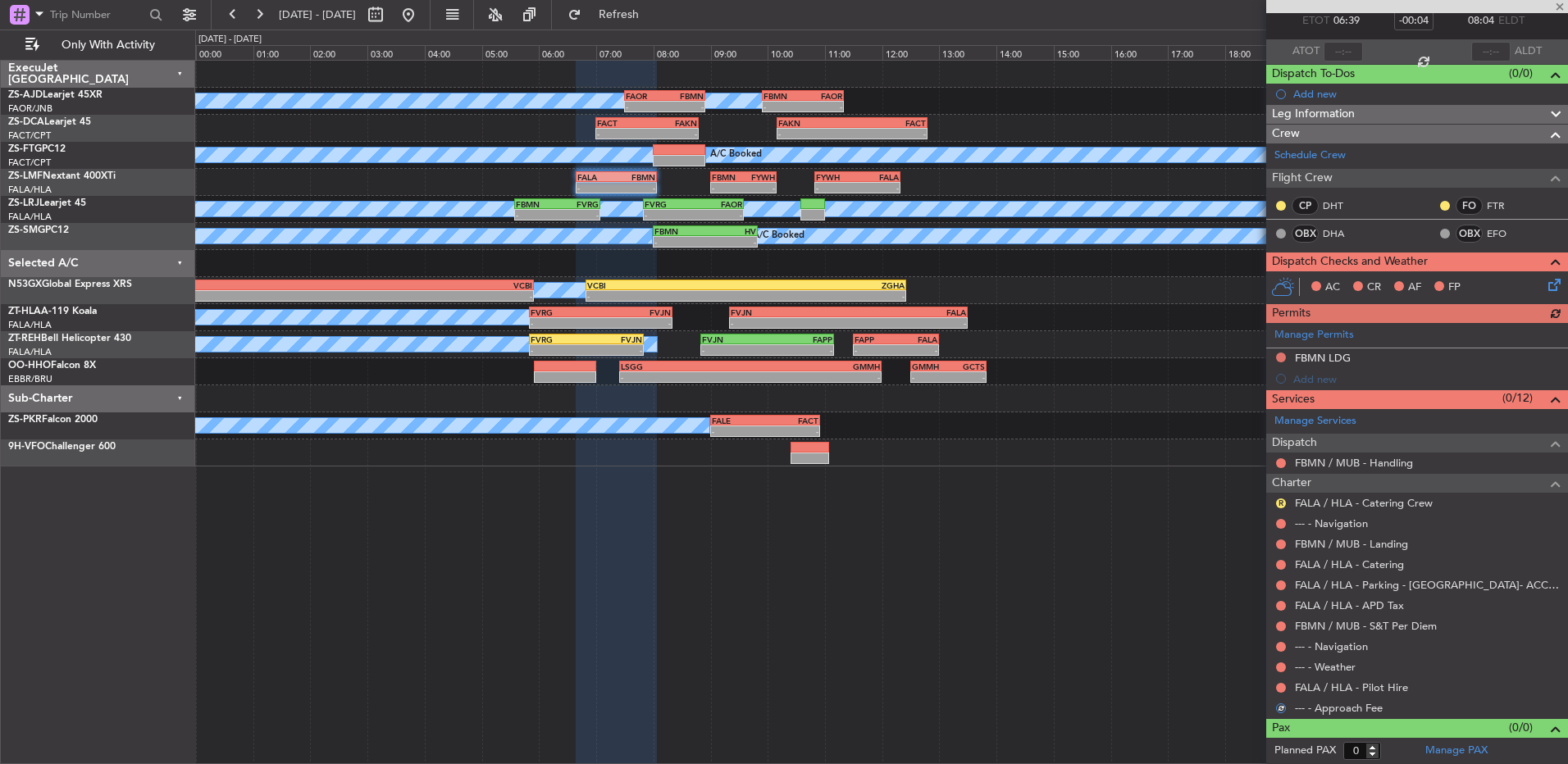
click at [1286, 682] on div at bounding box center [1282, 688] width 13 height 13
click at [1285, 685] on button at bounding box center [1281, 687] width 10 height 10
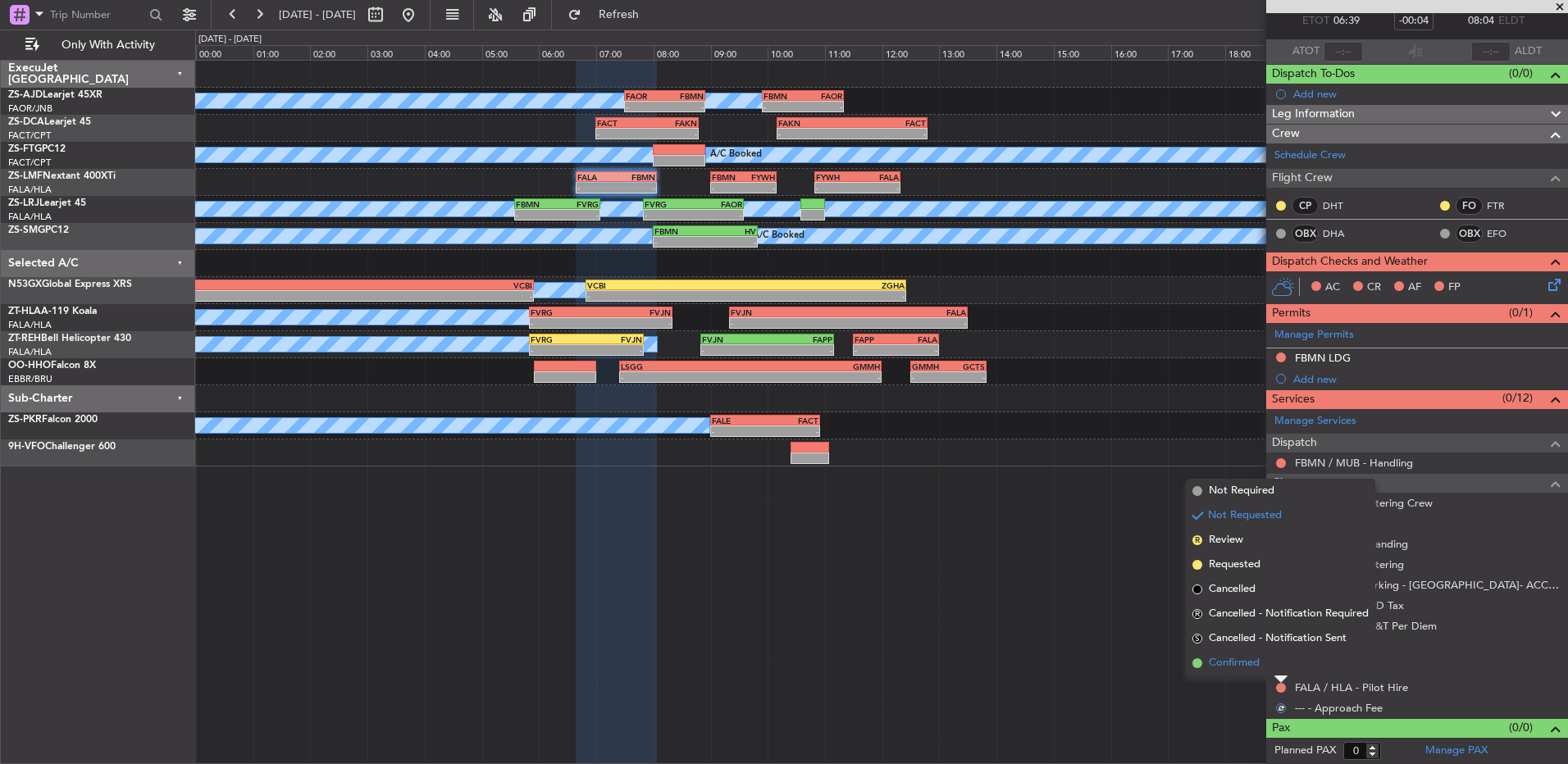
click at [1280, 662] on li "Confirmed" at bounding box center [1281, 663] width 190 height 24
click at [1280, 662] on button at bounding box center [1281, 667] width 10 height 10
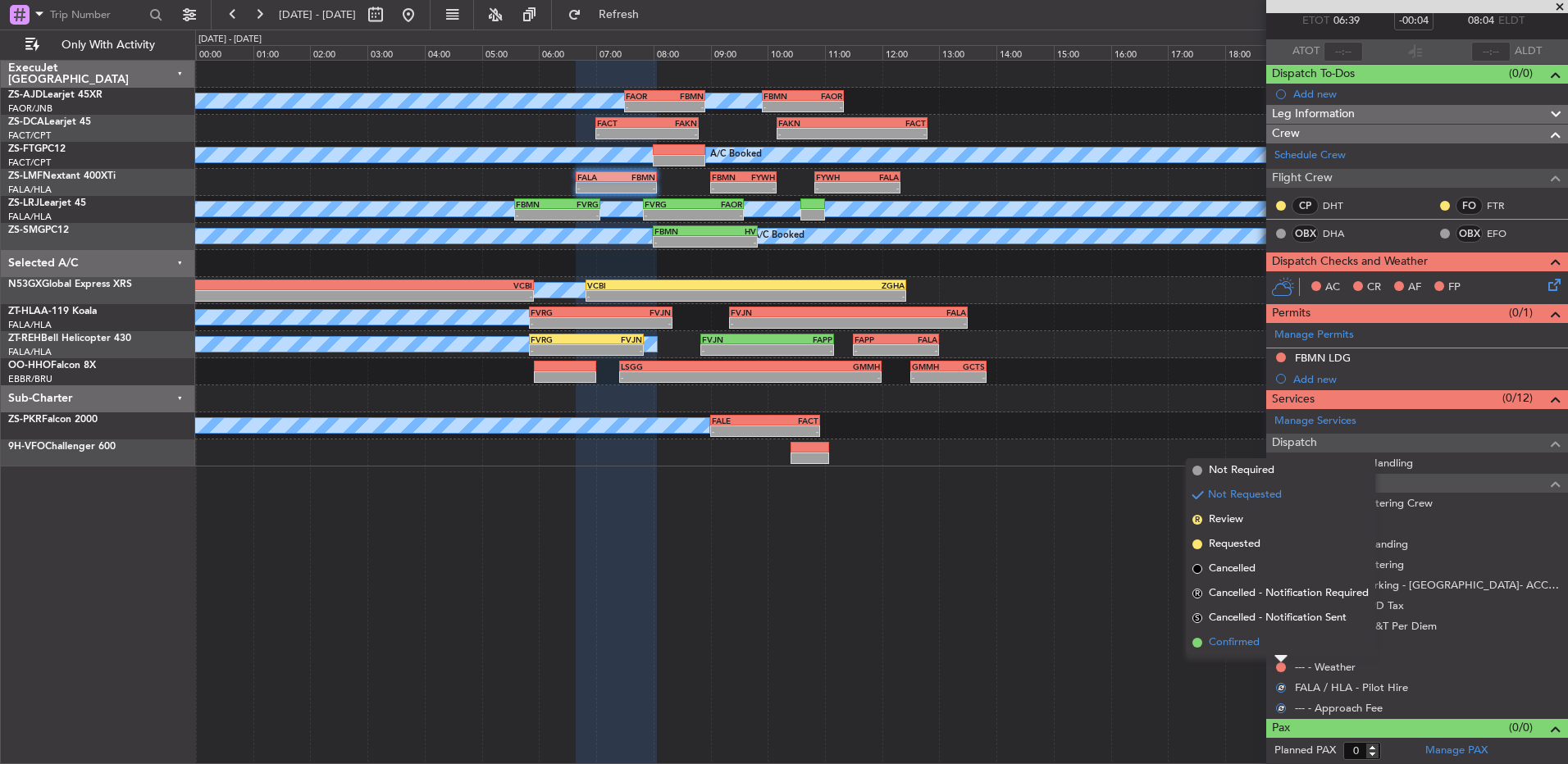
click at [1279, 642] on li "Confirmed" at bounding box center [1281, 642] width 190 height 24
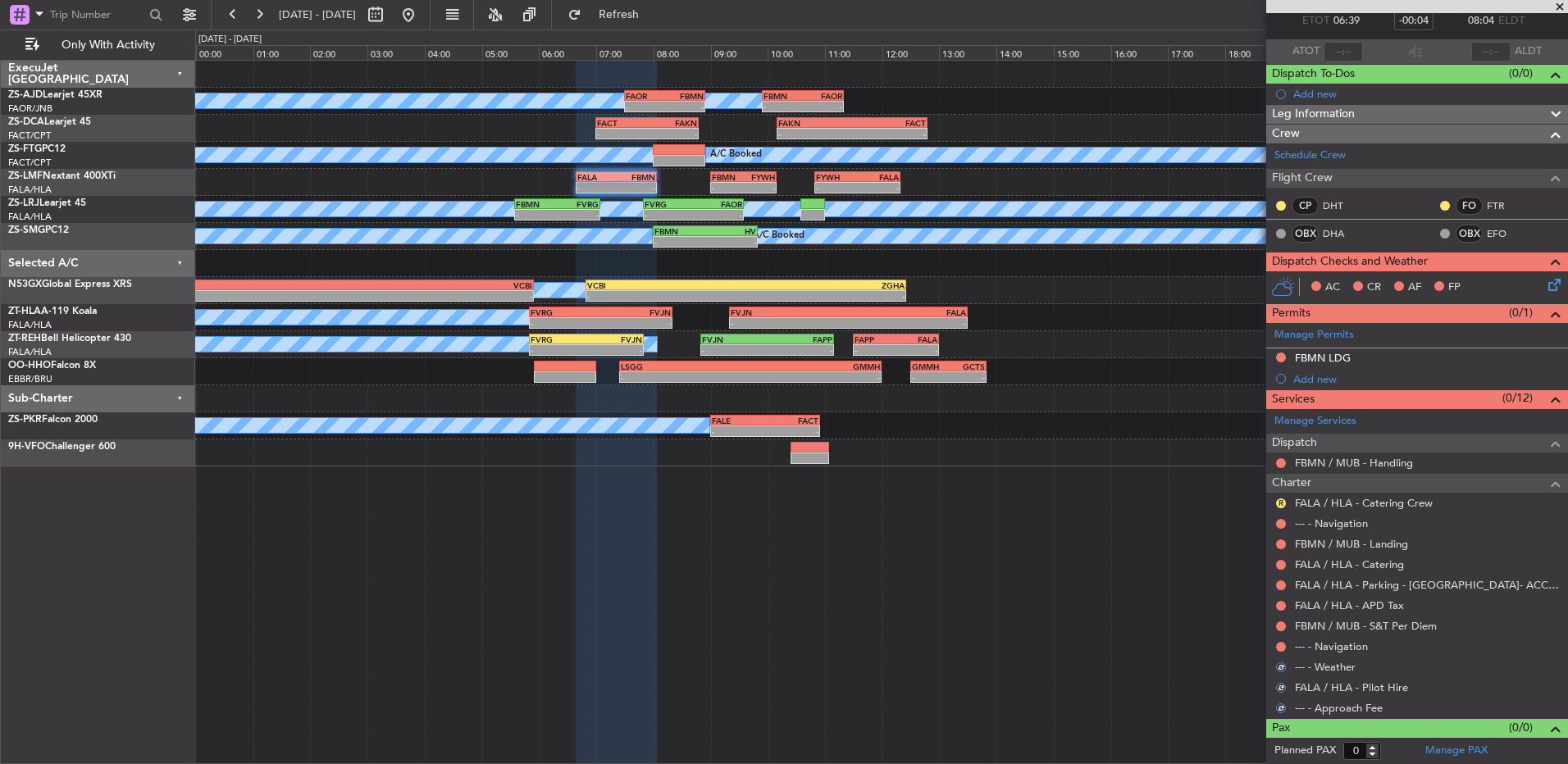
click at [1279, 642] on button at bounding box center [1281, 647] width 10 height 10
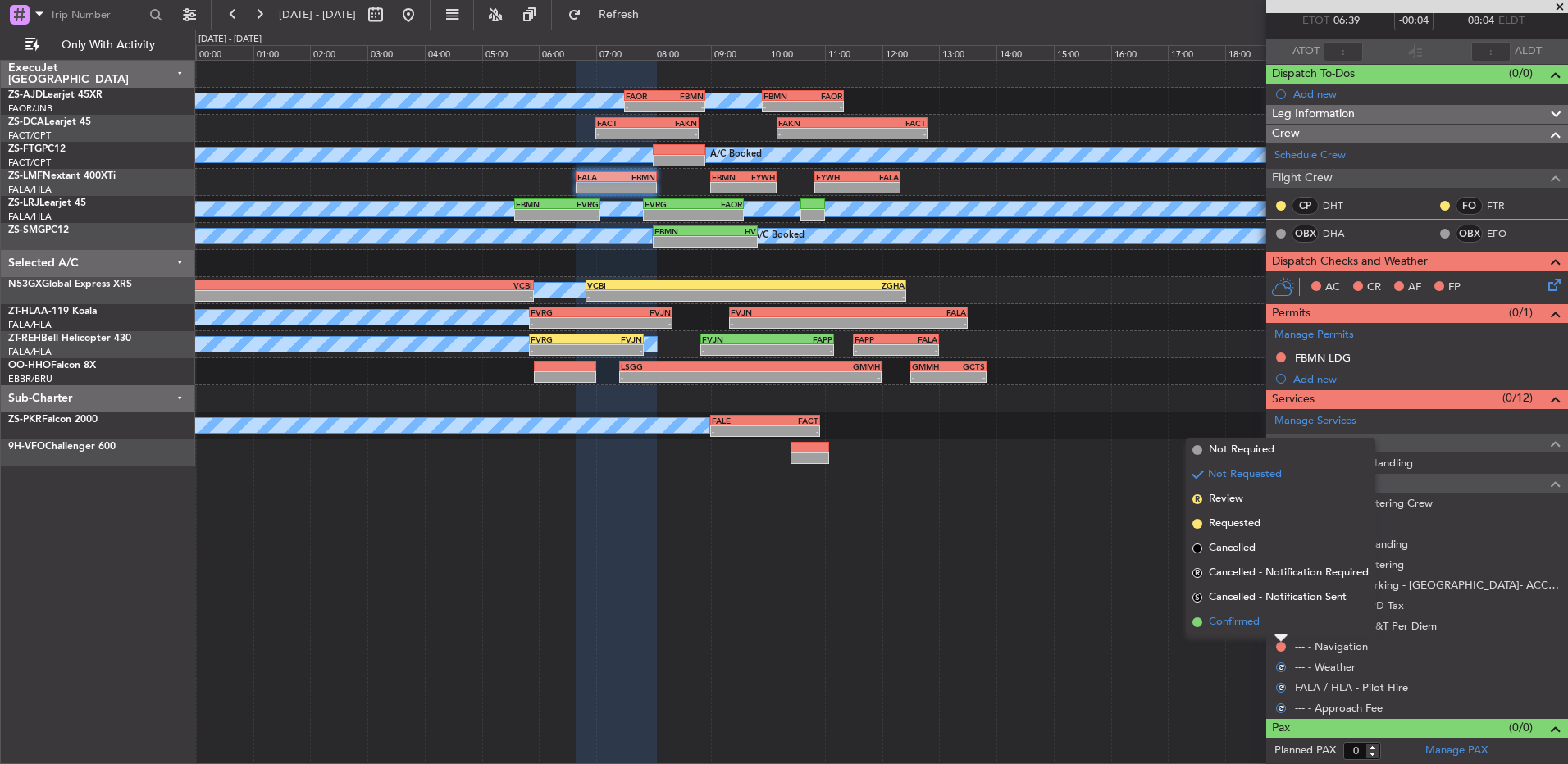
click at [1279, 627] on li "Confirmed" at bounding box center [1281, 622] width 190 height 24
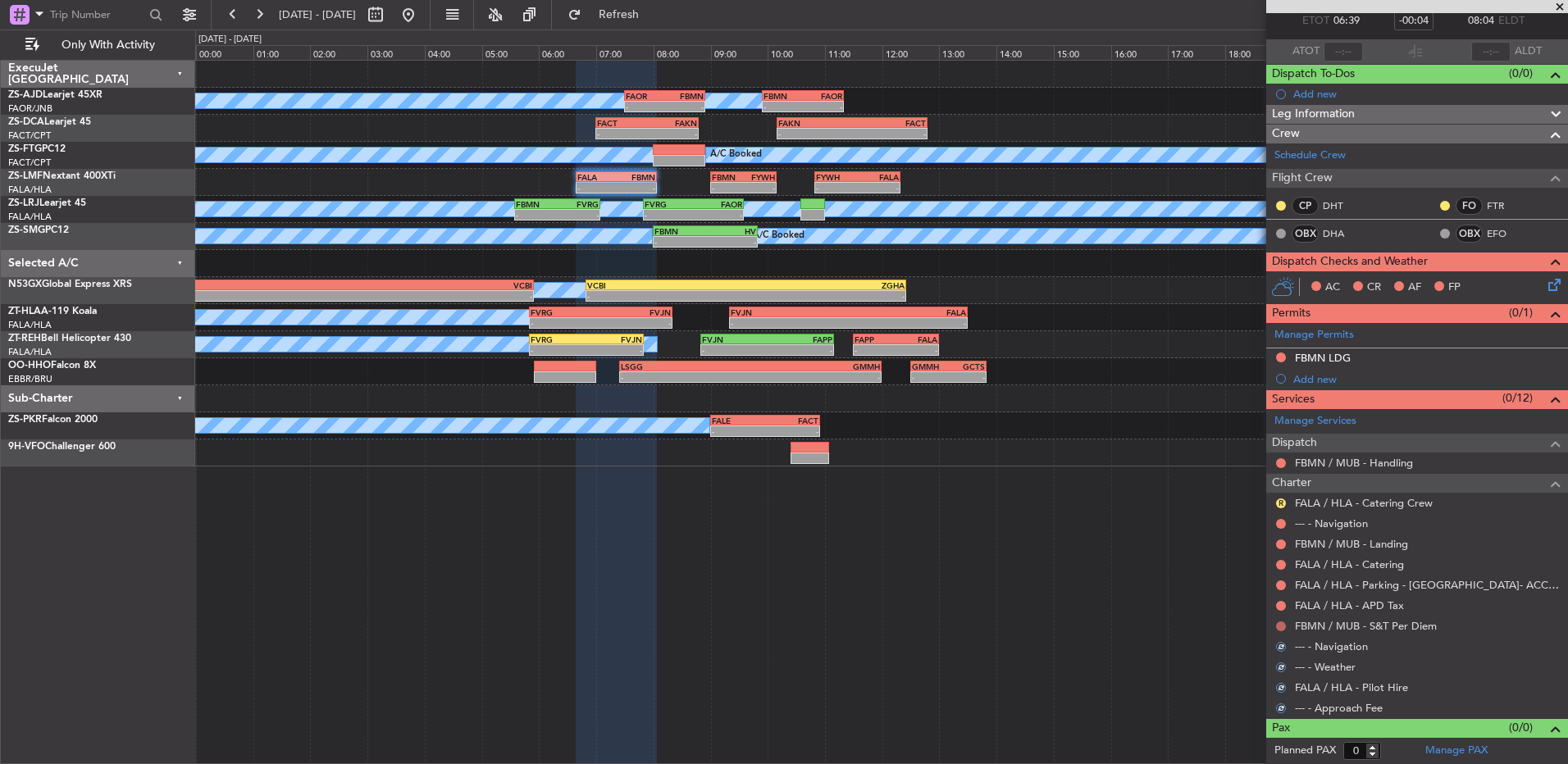
click at [1282, 627] on button at bounding box center [1281, 627] width 10 height 10
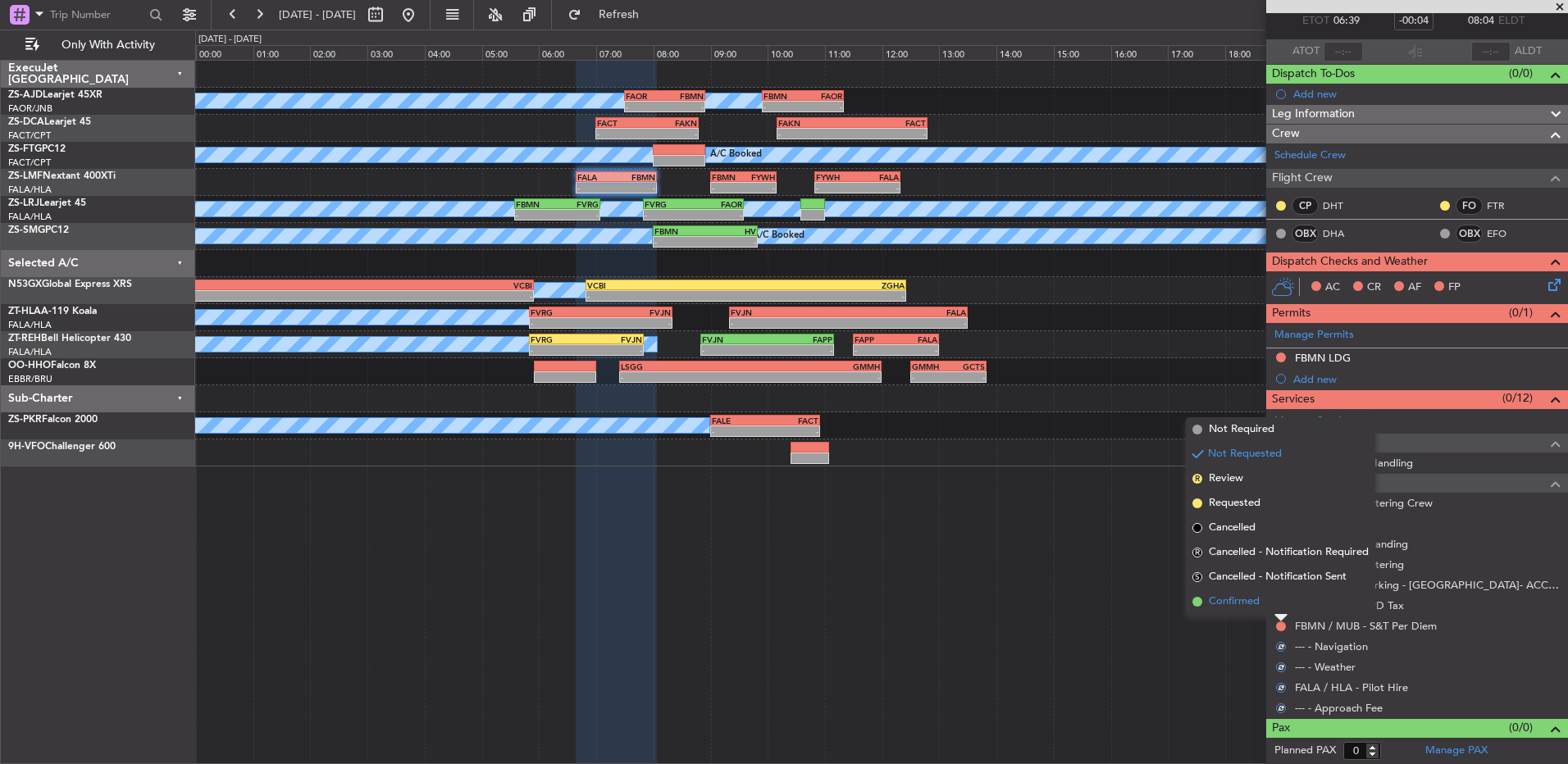
click at [1275, 605] on li "Confirmed" at bounding box center [1281, 601] width 190 height 24
click at [1275, 605] on div at bounding box center [1282, 606] width 13 height 13
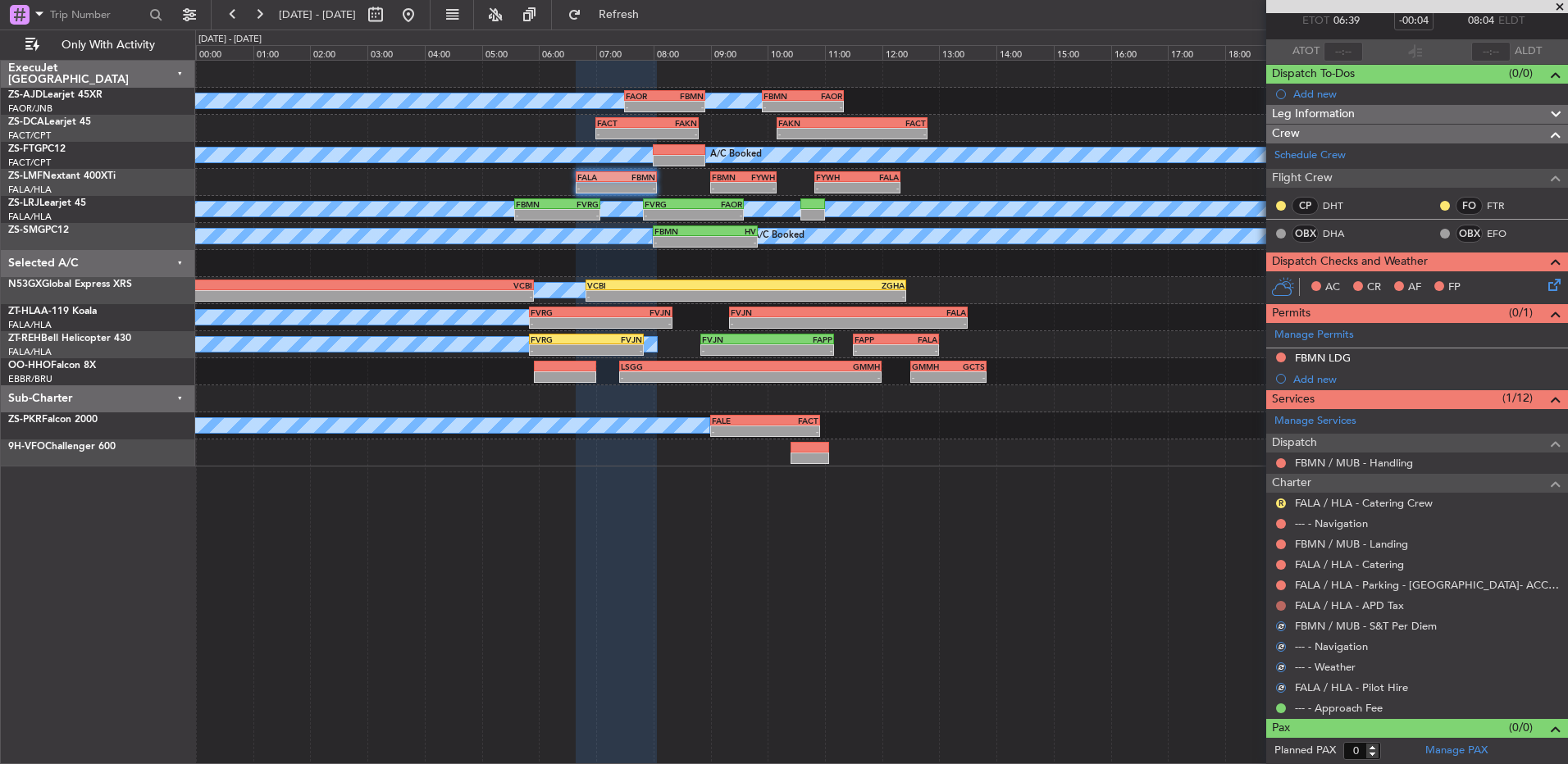
click at [1276, 605] on div at bounding box center [1282, 606] width 13 height 13
click at [1276, 605] on button at bounding box center [1281, 606] width 10 height 10
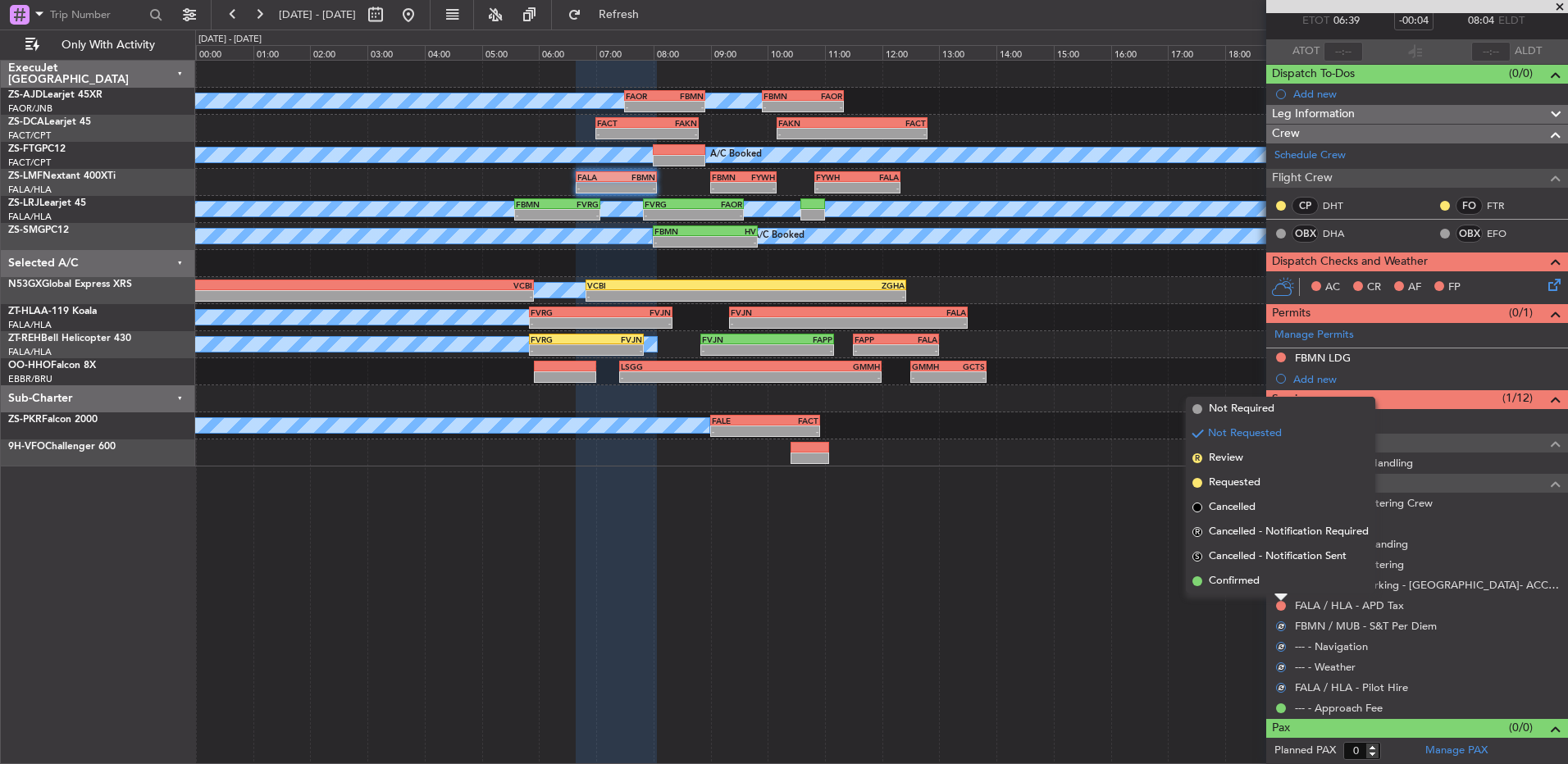
drag, startPoint x: 1276, startPoint y: 605, endPoint x: 1278, endPoint y: 588, distance: 17.1
click at [1278, 588] on li "Confirmed" at bounding box center [1281, 581] width 190 height 24
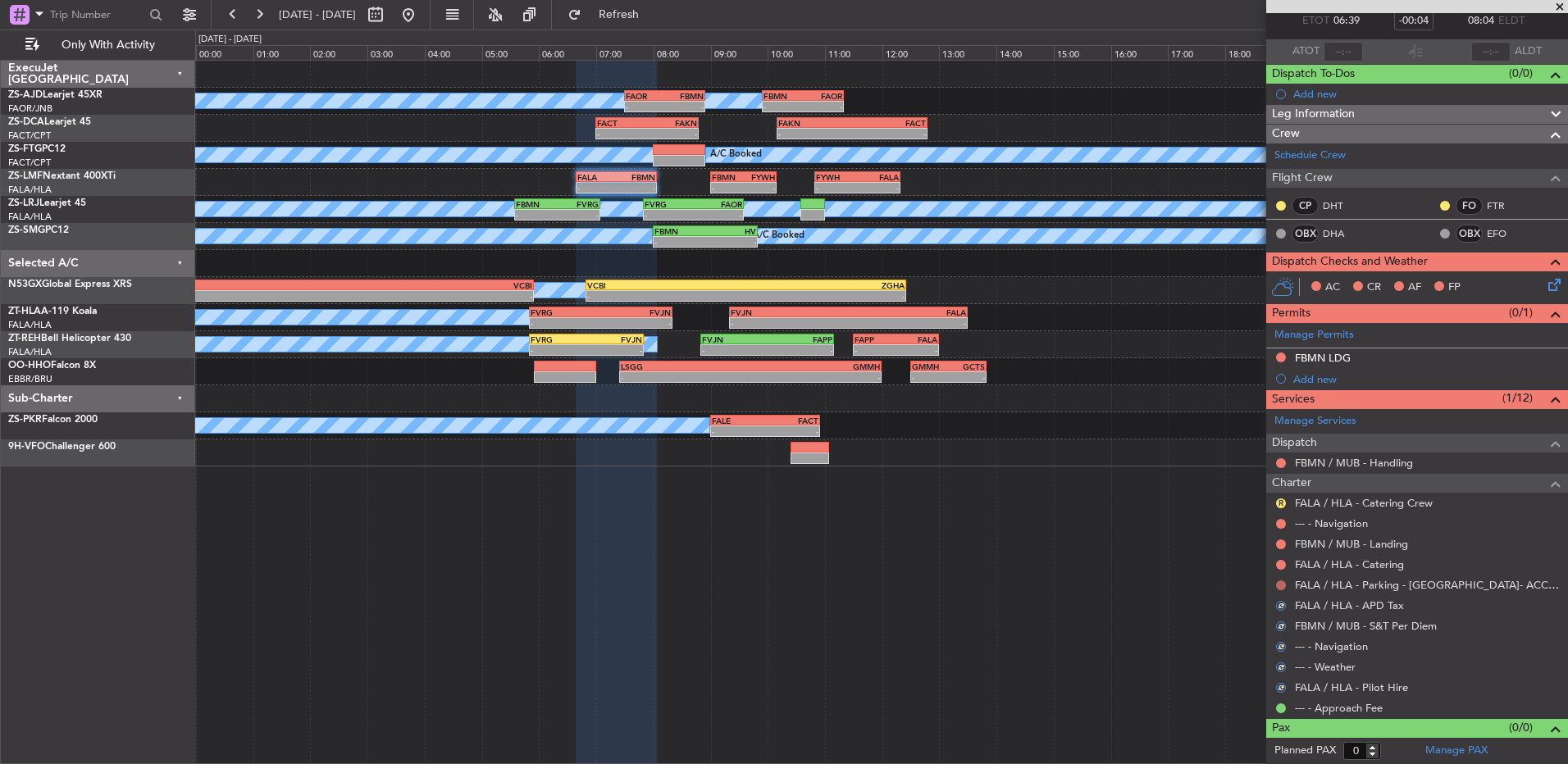
click at [1278, 588] on button at bounding box center [1281, 585] width 10 height 10
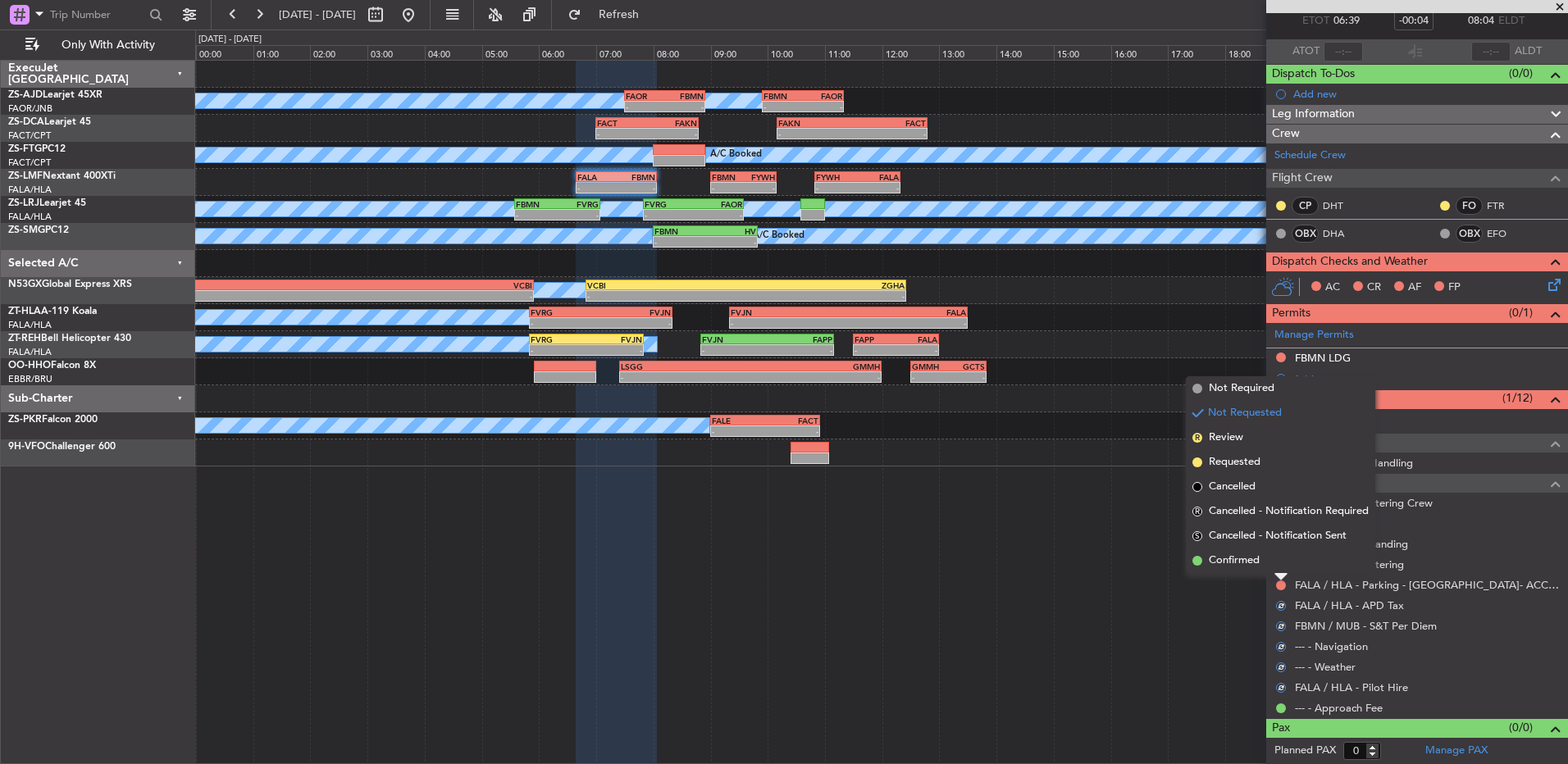
drag, startPoint x: 1278, startPoint y: 588, endPoint x: 1285, endPoint y: 570, distance: 19.3
click at [1282, 574] on div at bounding box center [1282, 577] width 13 height 7
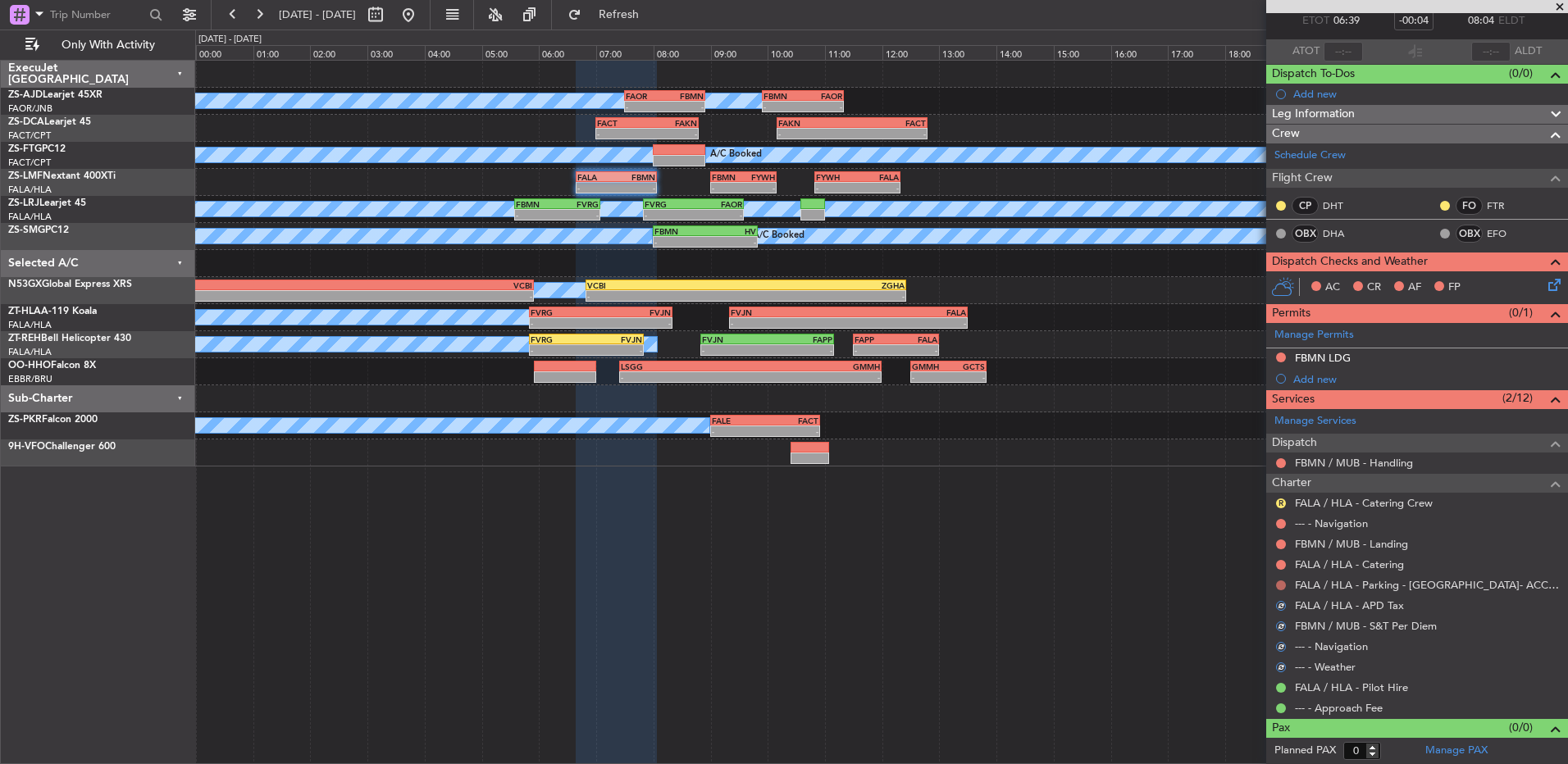
click at [1282, 585] on button at bounding box center [1281, 585] width 10 height 10
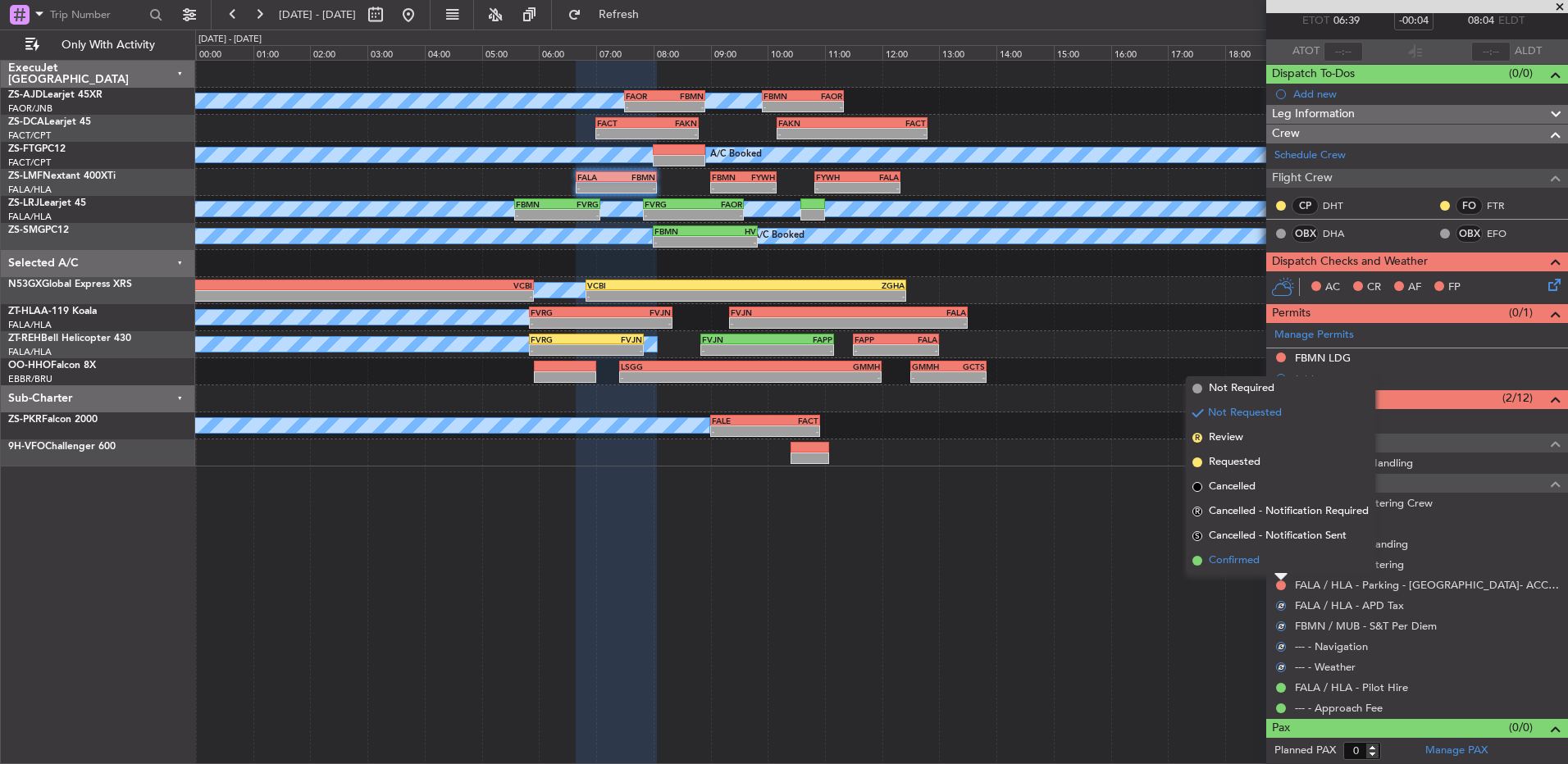
click at [1273, 563] on li "Confirmed" at bounding box center [1281, 561] width 190 height 24
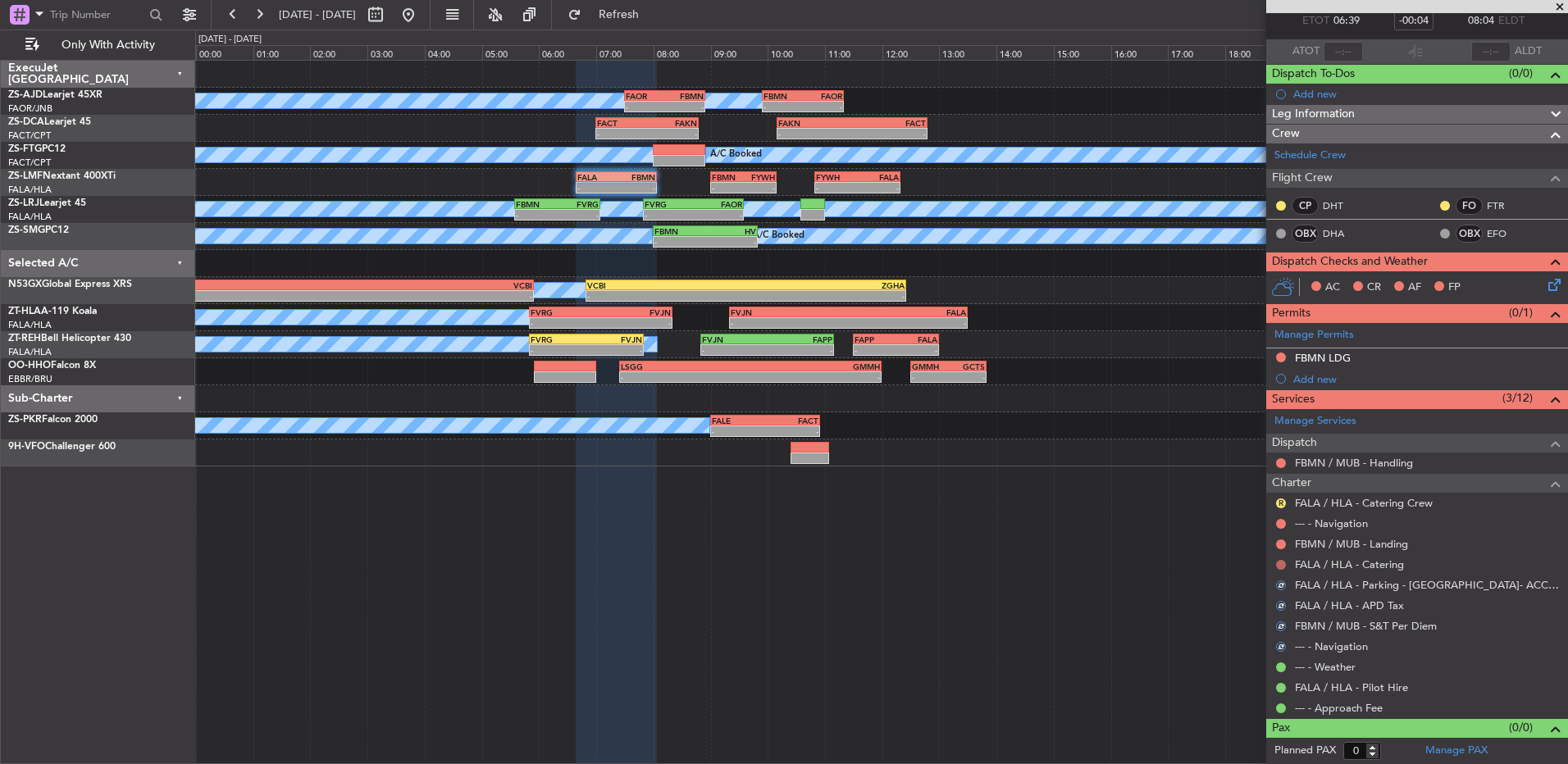
click at [1281, 563] on button at bounding box center [1281, 565] width 10 height 10
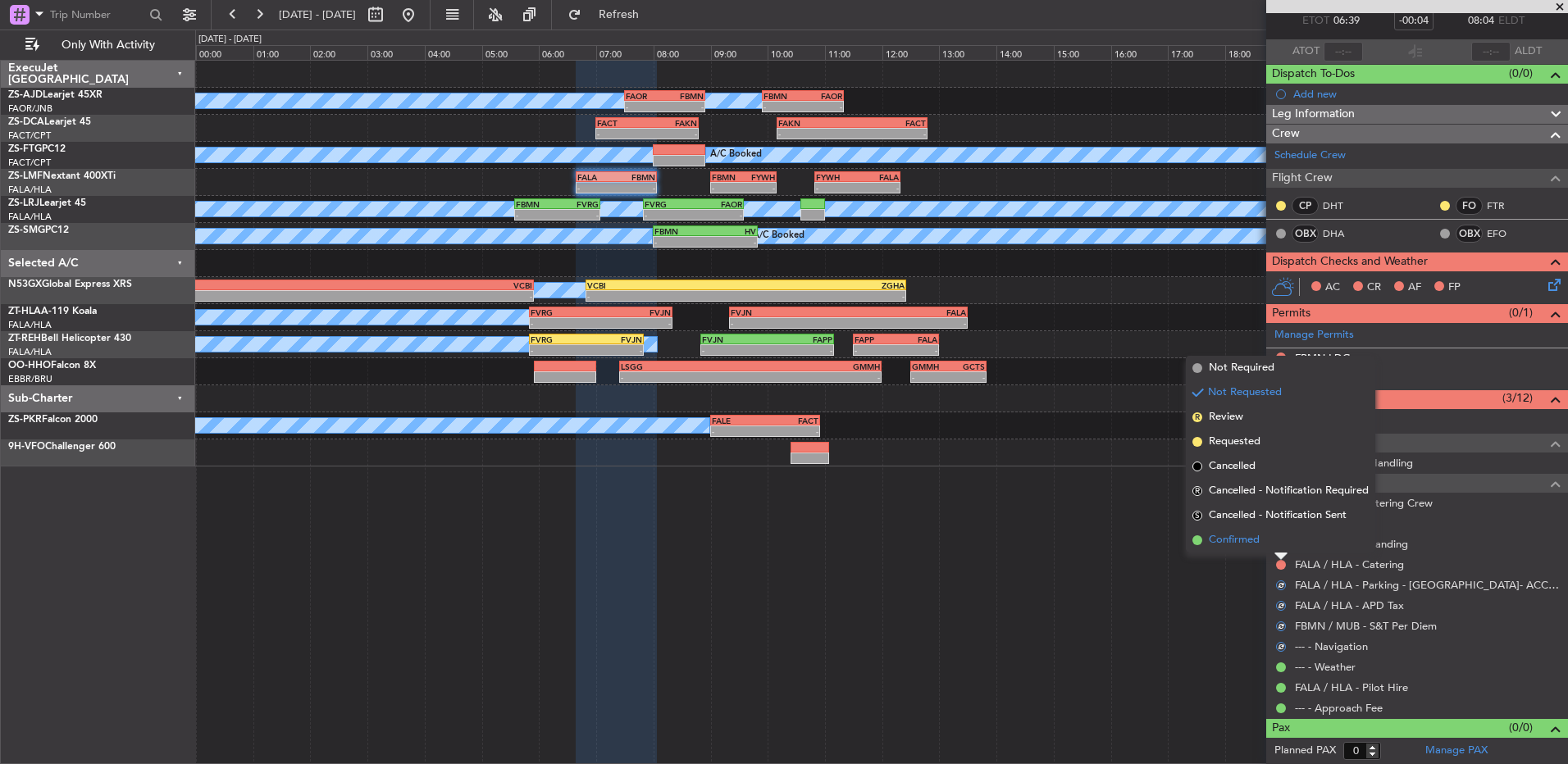
click at [1281, 549] on li "Confirmed" at bounding box center [1281, 541] width 190 height 24
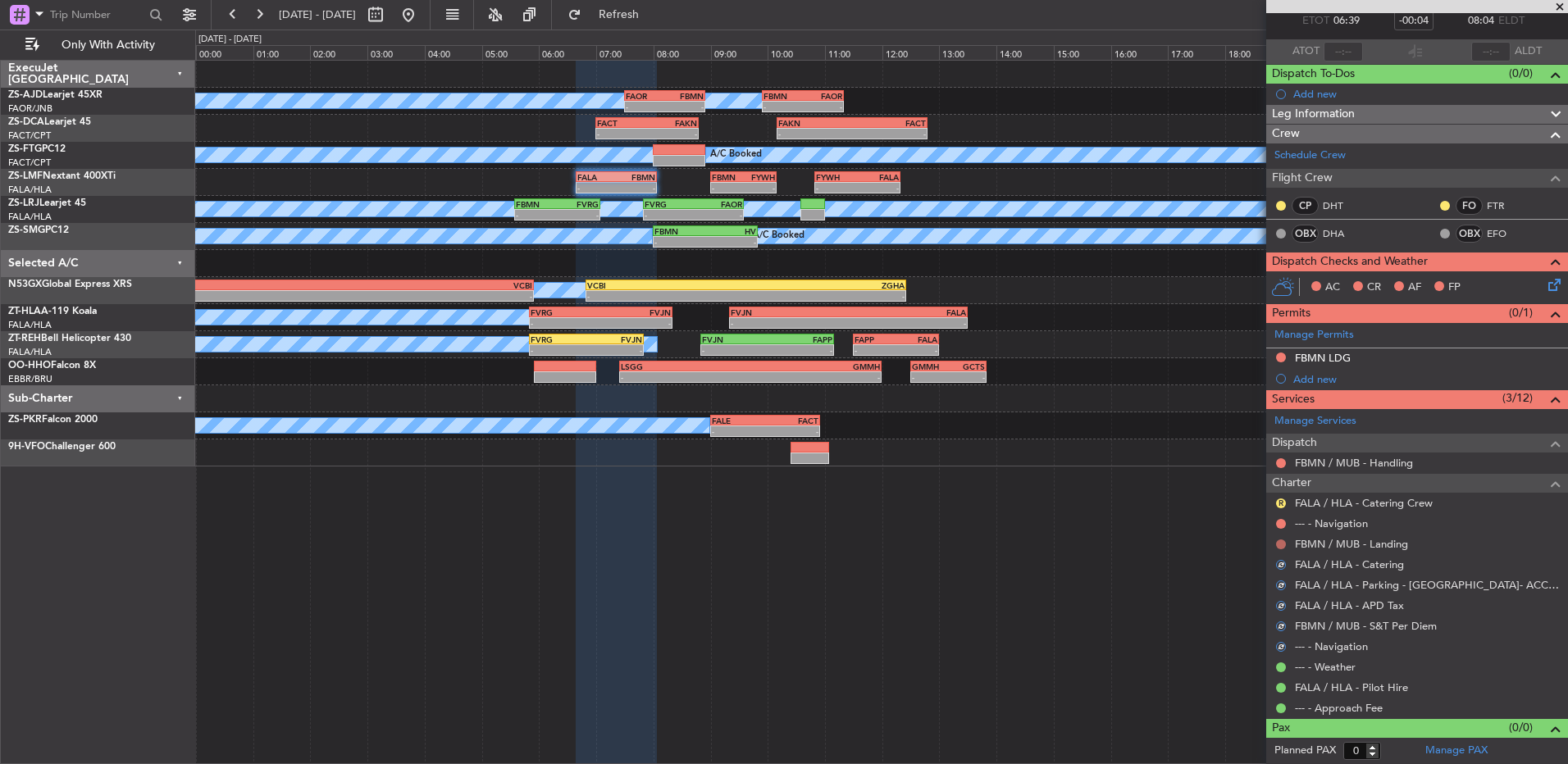
click at [1282, 542] on button at bounding box center [1281, 544] width 10 height 10
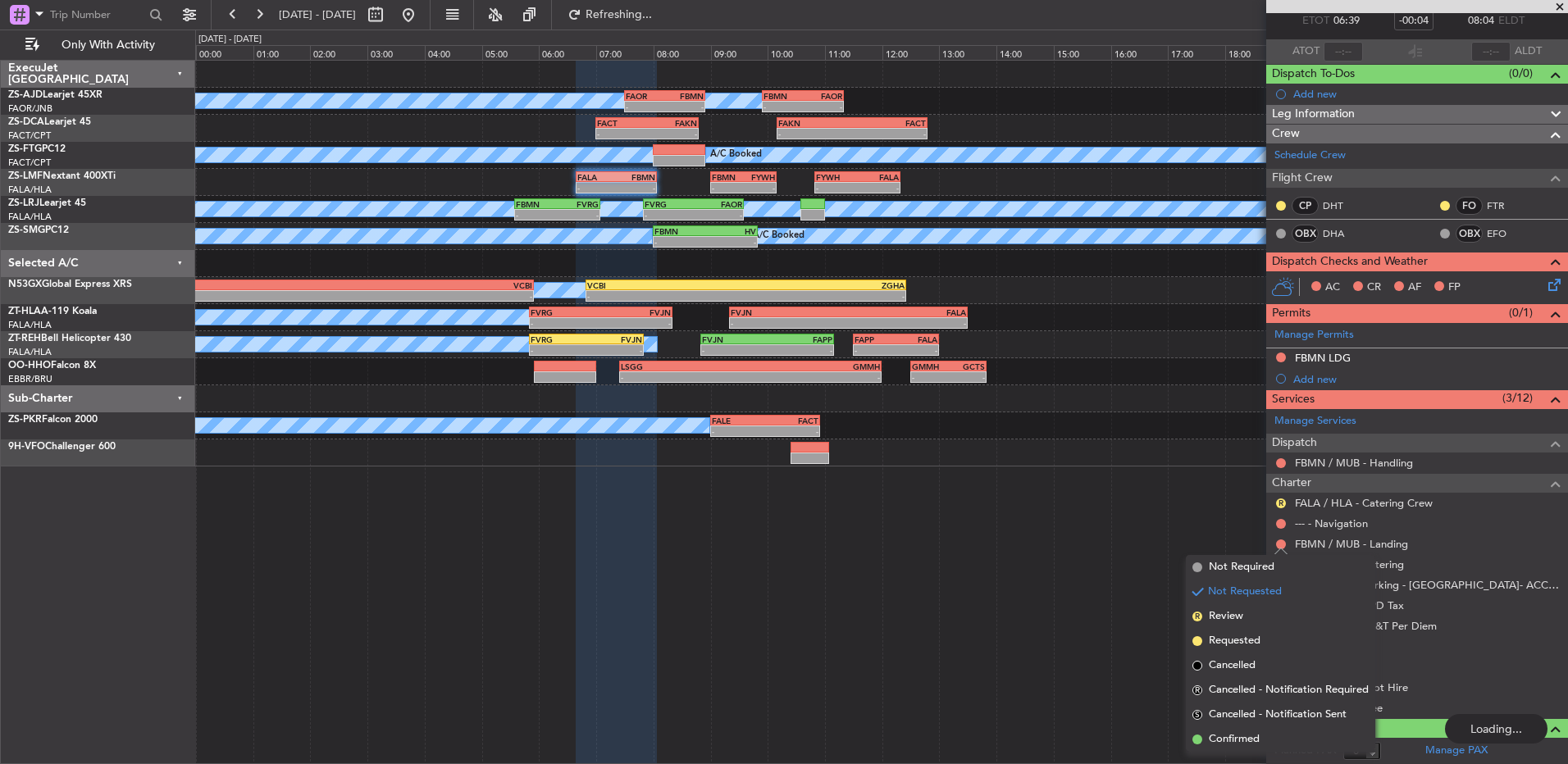
drag, startPoint x: 1254, startPoint y: 737, endPoint x: 1234, endPoint y: 628, distance: 110.8
click at [1249, 737] on span "Confirmed" at bounding box center [1234, 740] width 51 height 17
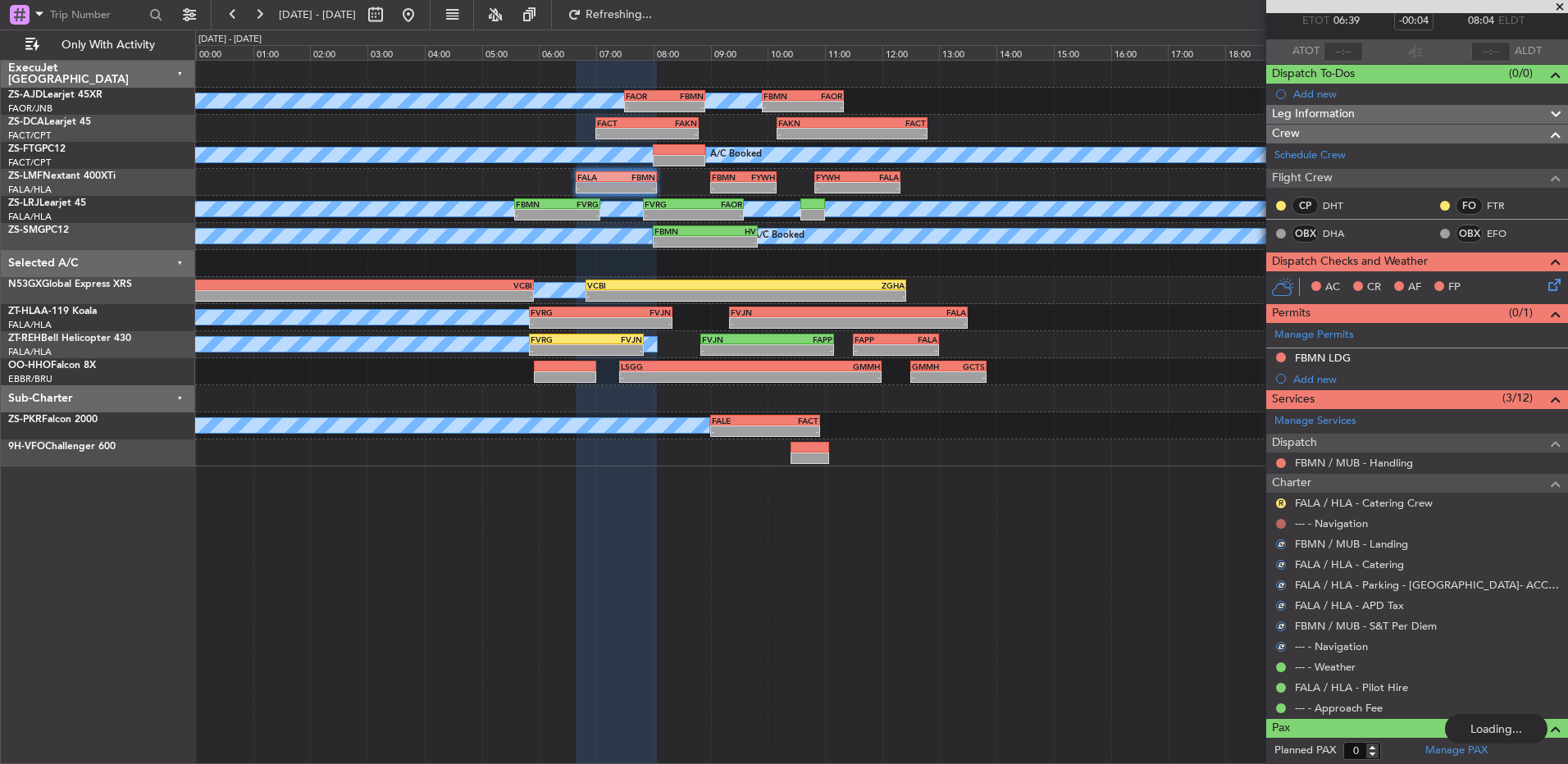
click at [1285, 520] on button at bounding box center [1281, 524] width 10 height 10
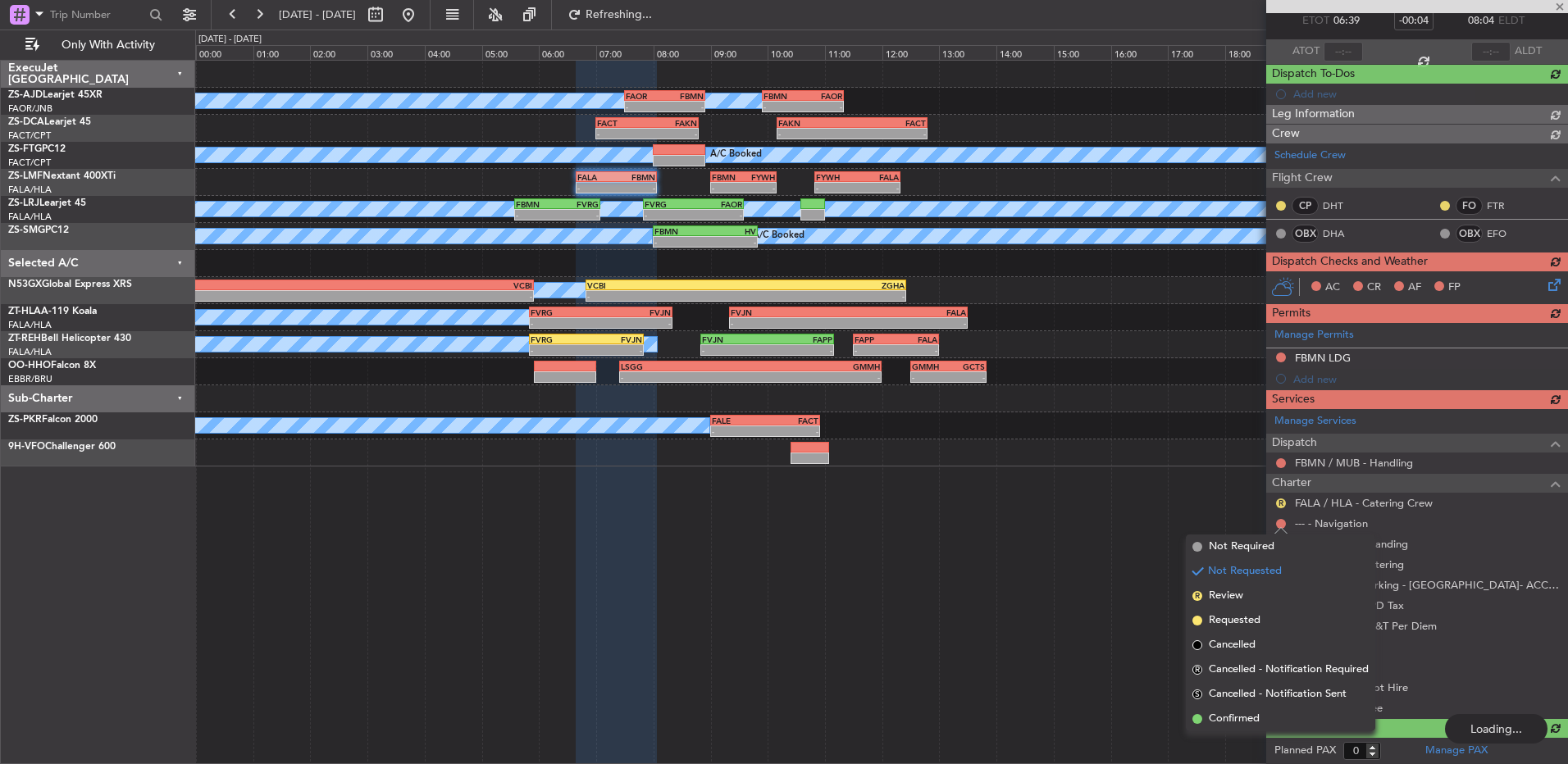
click at [1237, 721] on span "Confirmed" at bounding box center [1234, 719] width 51 height 17
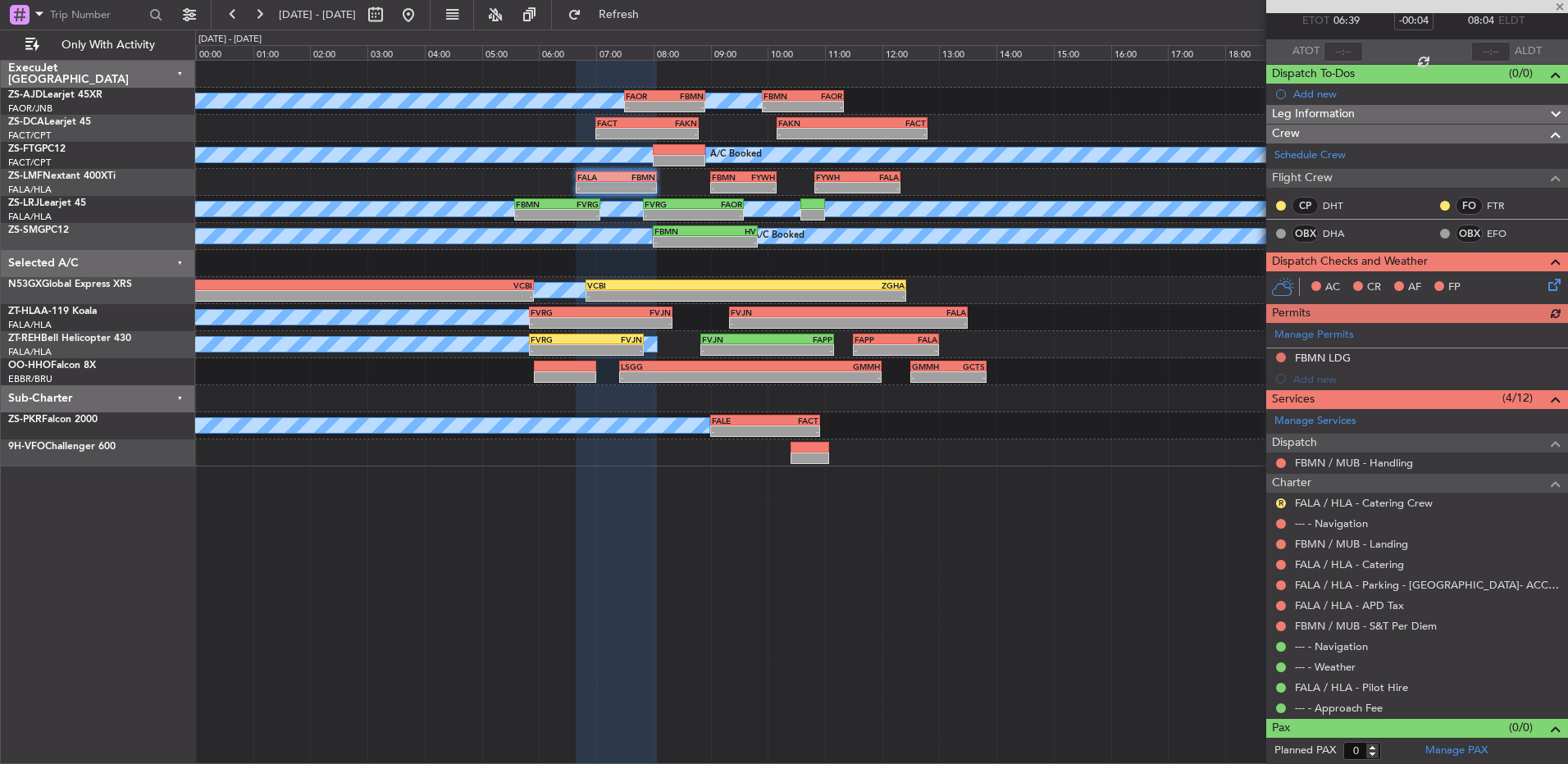
click at [1279, 493] on div "R FALA / HLA - Catering Crew" at bounding box center [1417, 503] width 302 height 21
click at [1278, 500] on button "R" at bounding box center [1281, 503] width 10 height 10
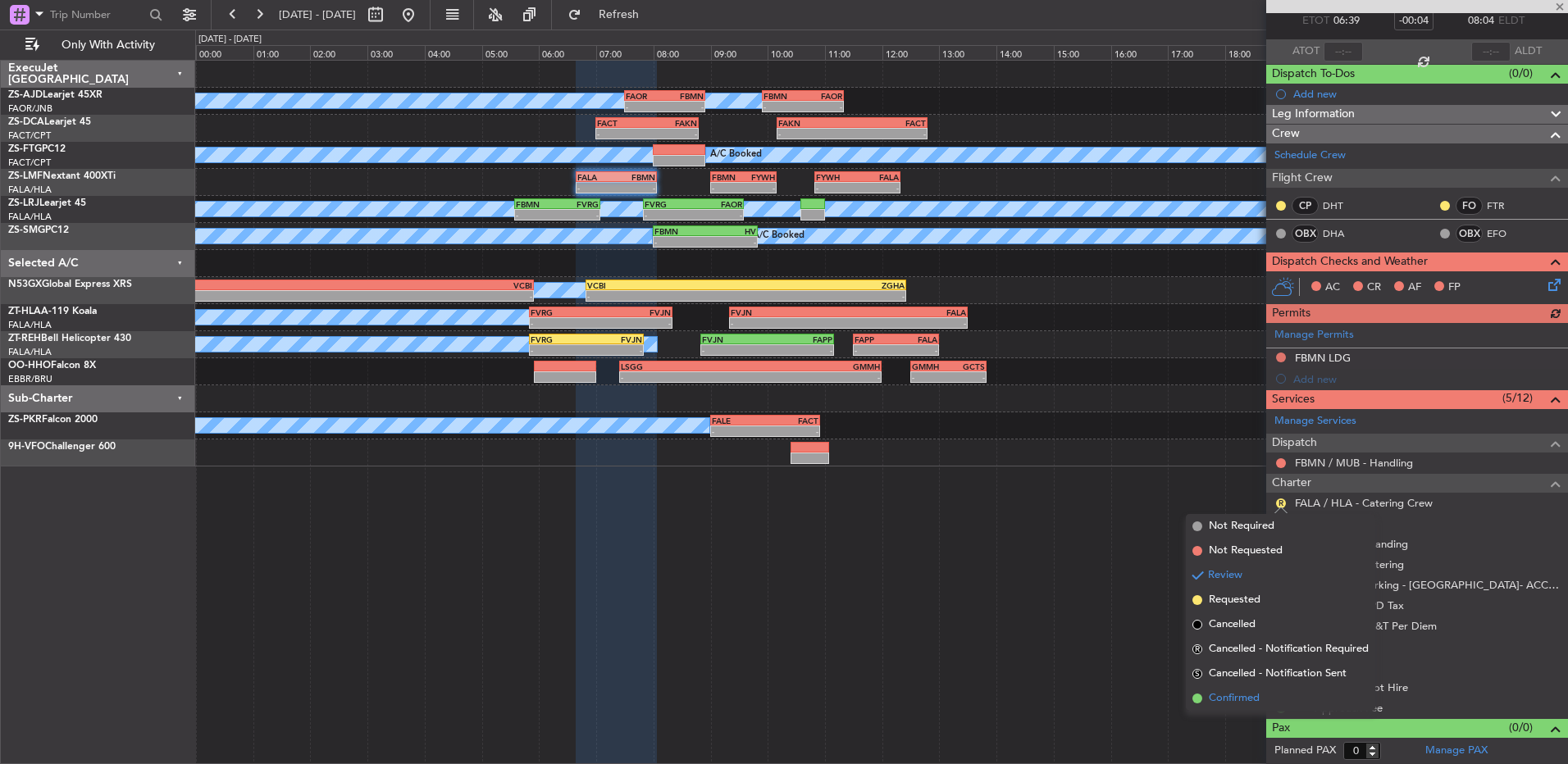
click at [1275, 693] on li "Confirmed" at bounding box center [1281, 699] width 190 height 24
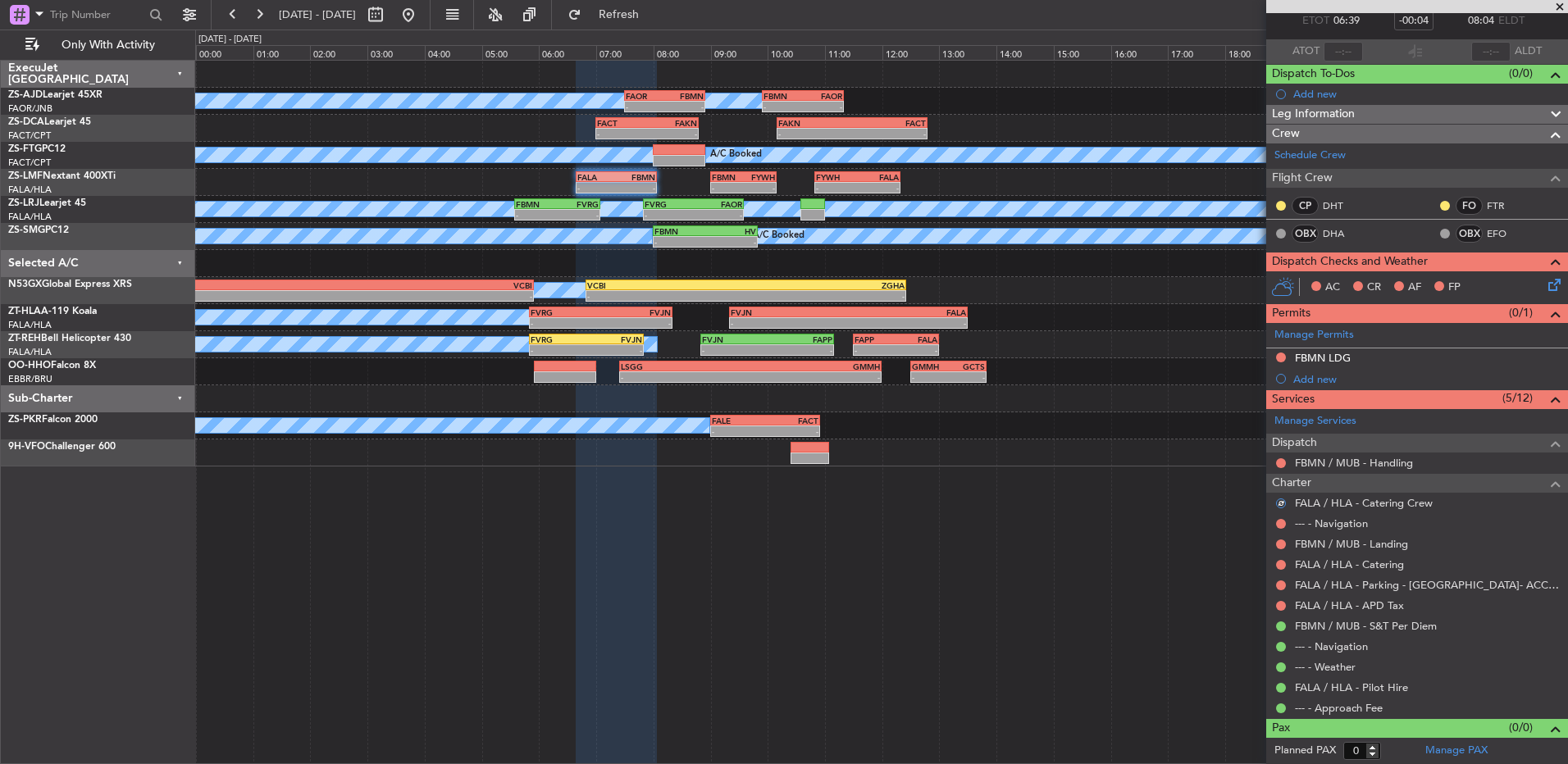
click at [1275, 465] on div at bounding box center [1282, 463] width 13 height 13
click at [1279, 465] on button at bounding box center [1281, 463] width 10 height 10
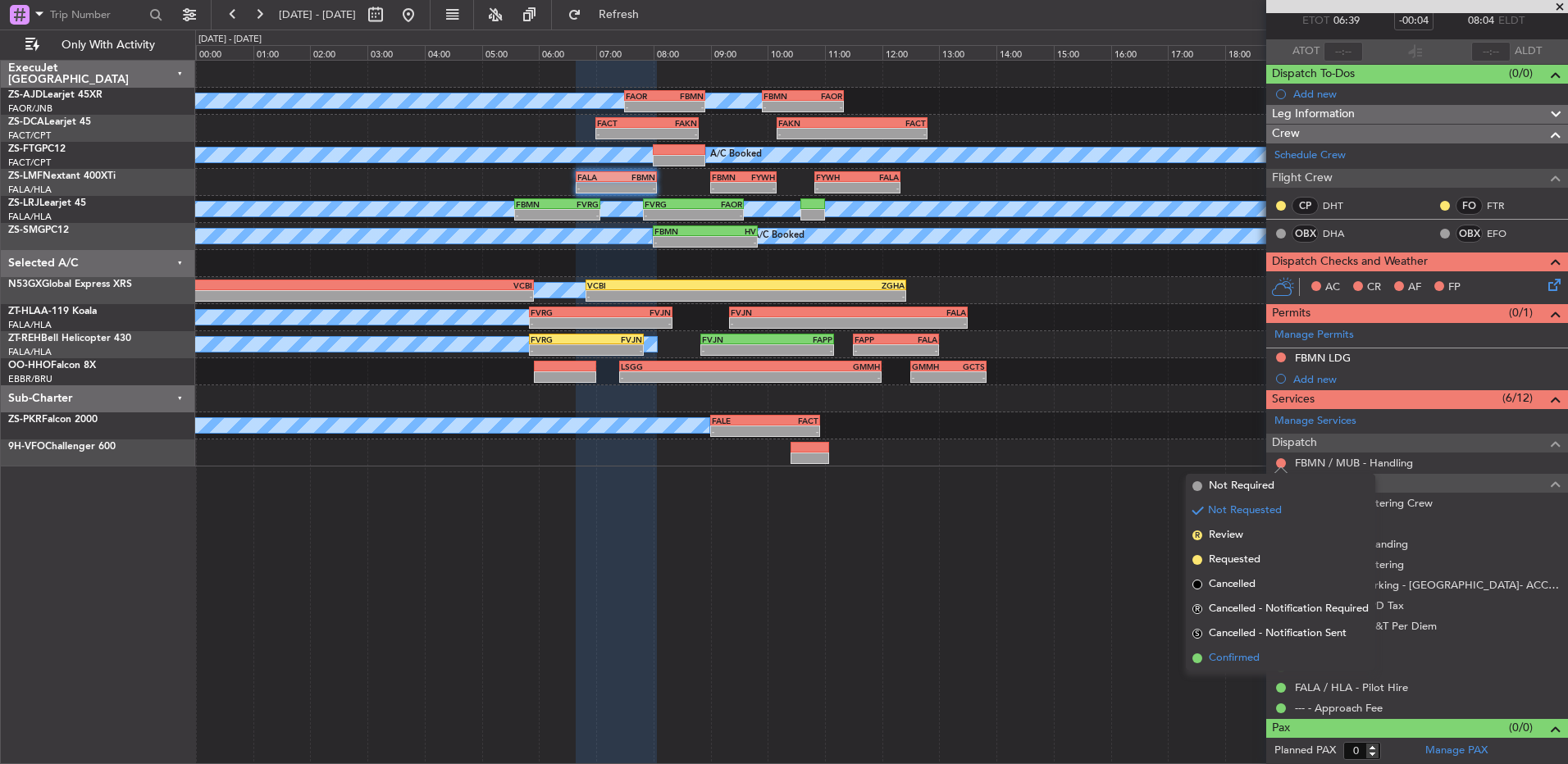
click at [1268, 649] on li "Confirmed" at bounding box center [1281, 658] width 190 height 24
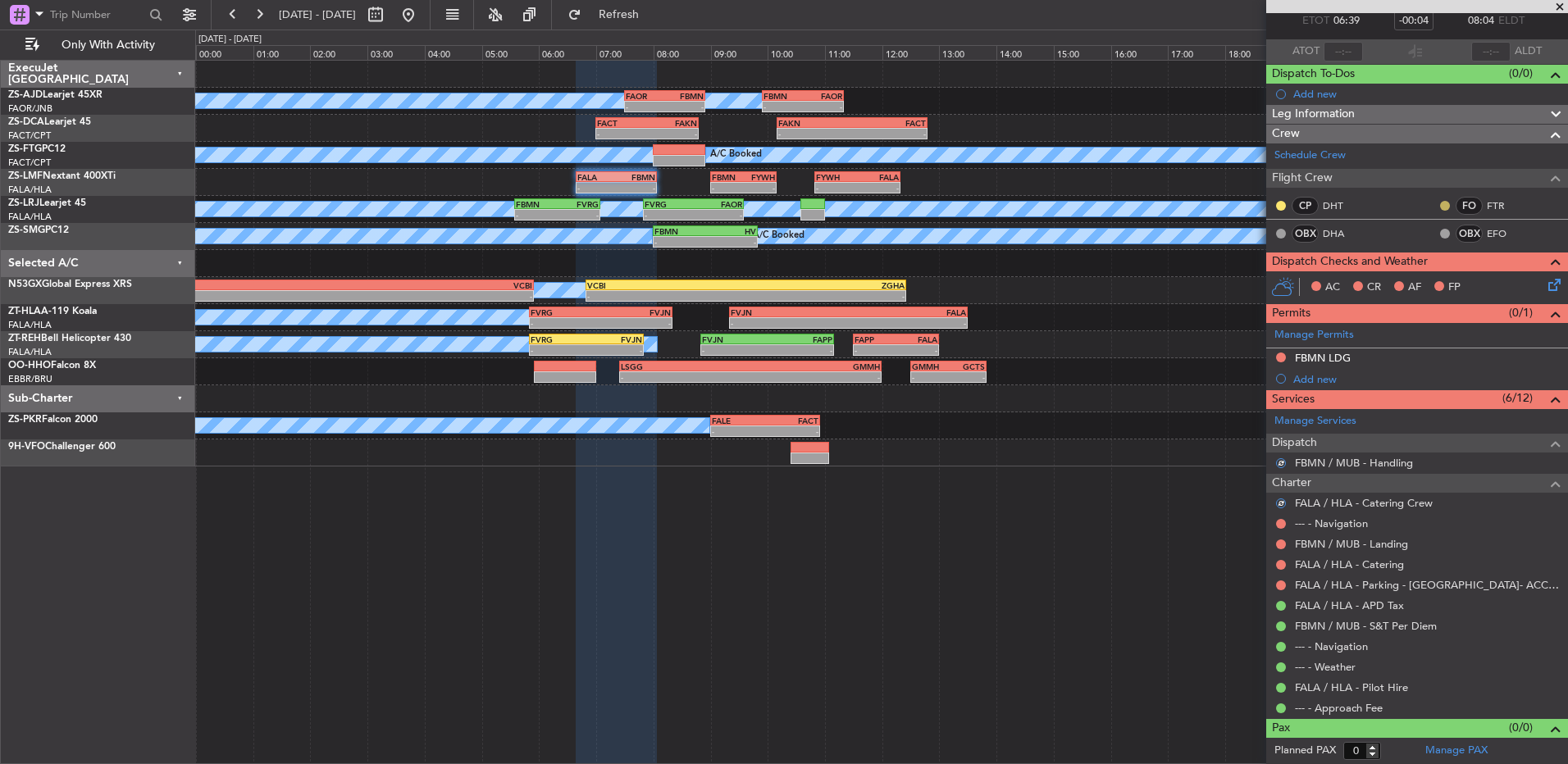
click at [1441, 203] on button at bounding box center [1445, 206] width 10 height 10
click at [1446, 242] on li "Acknowledged" at bounding box center [1432, 253] width 109 height 24
click at [1283, 210] on div at bounding box center [1282, 206] width 13 height 13
click at [1284, 203] on button at bounding box center [1281, 206] width 10 height 10
click at [1275, 250] on mat-tooltip-component "Unread" at bounding box center [1282, 231] width 60 height 43
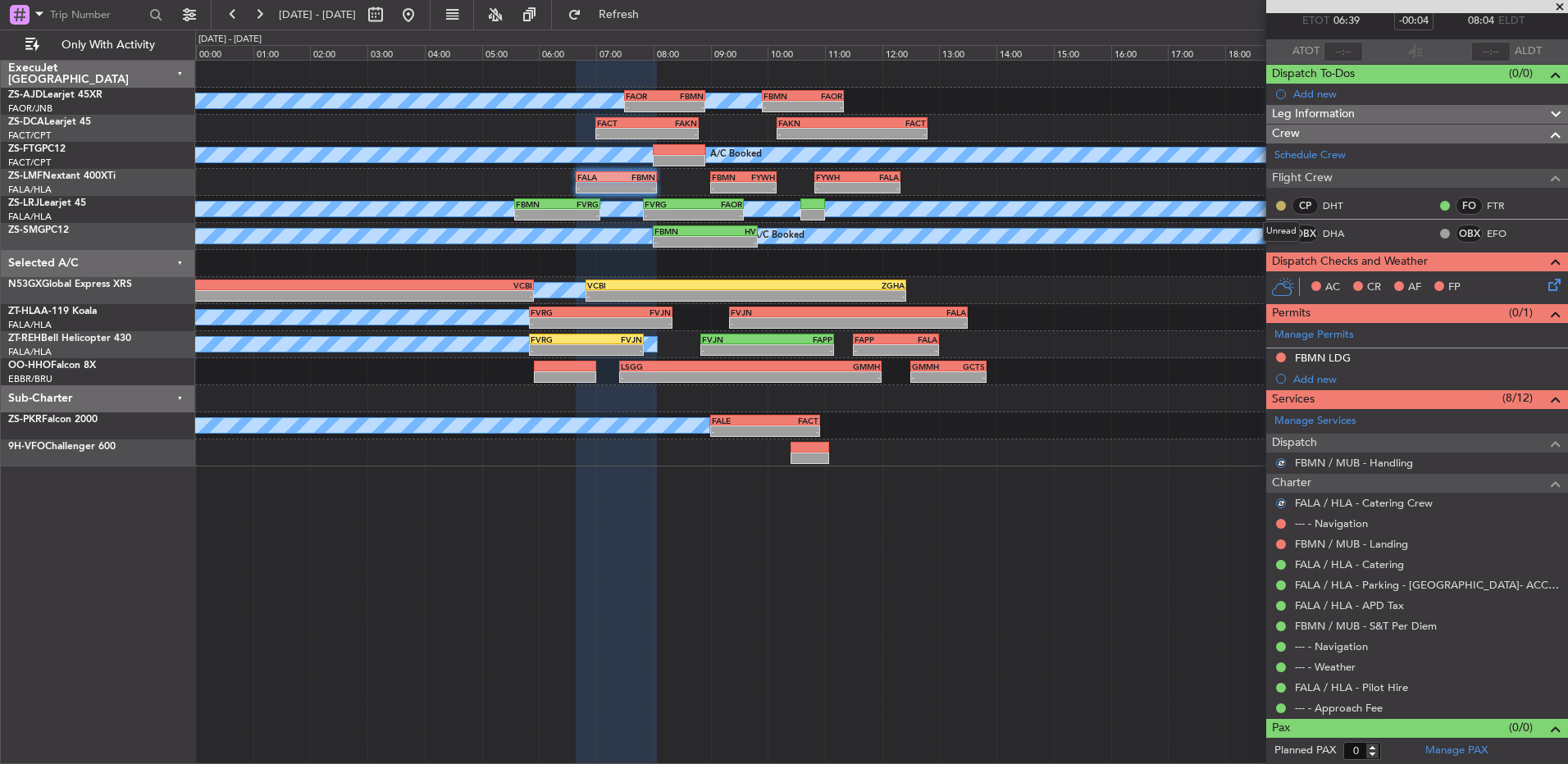
click at [1280, 209] on button at bounding box center [1281, 206] width 10 height 10
click at [1261, 255] on span "Acknowledged" at bounding box center [1285, 253] width 72 height 17
click at [1546, 279] on icon at bounding box center [1552, 282] width 13 height 13
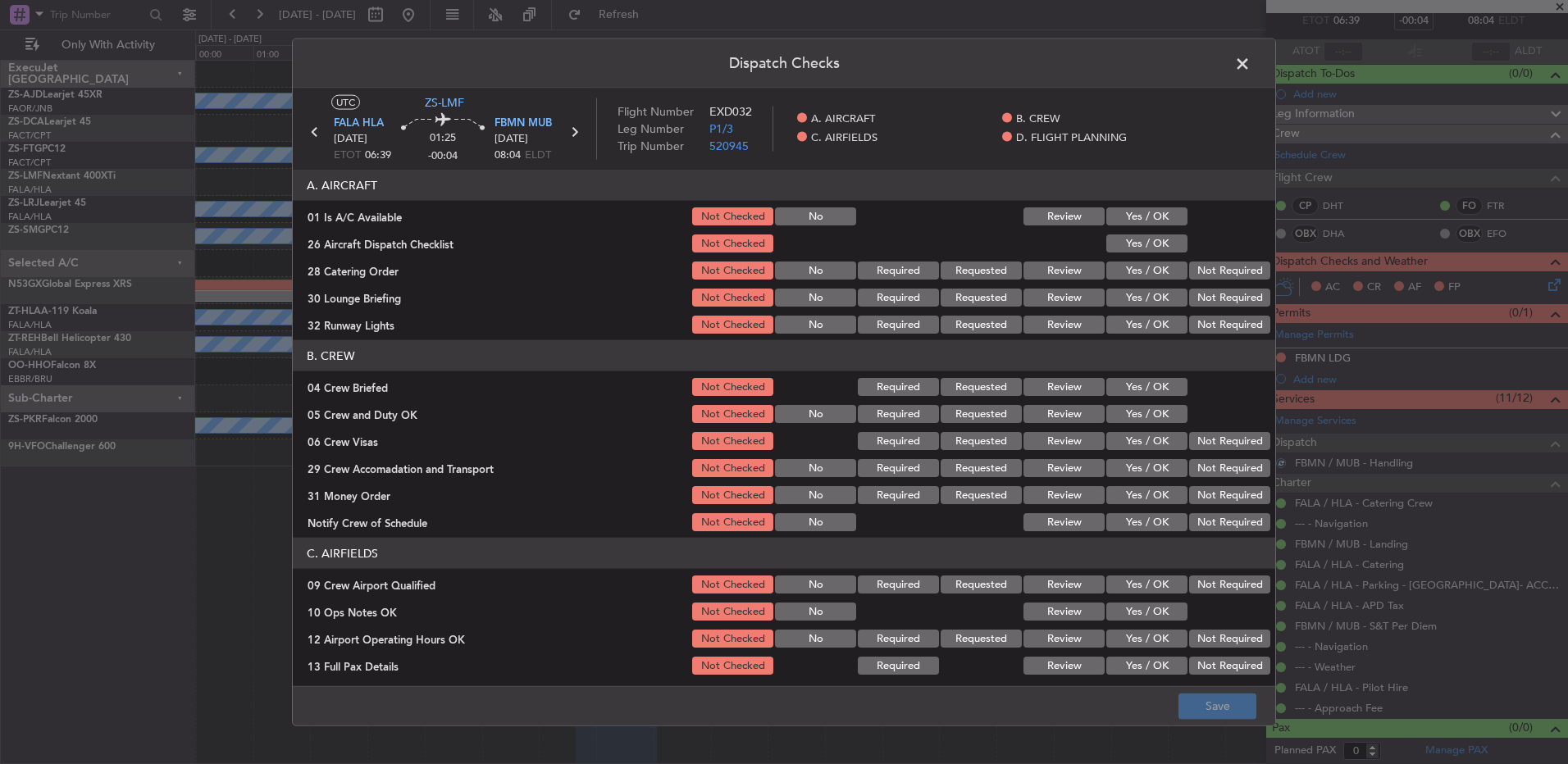
click at [1126, 209] on button "Yes / OK" at bounding box center [1147, 216] width 81 height 18
click at [1127, 230] on section "A. AIRCRAFT 01 Is A/C Available Not Checked No Review Yes / OK 26 Aircraft Disp…" at bounding box center [784, 252] width 982 height 166
click at [1125, 245] on button "Yes / OK" at bounding box center [1147, 243] width 81 height 18
click at [1051, 270] on button "Review" at bounding box center [1064, 270] width 81 height 18
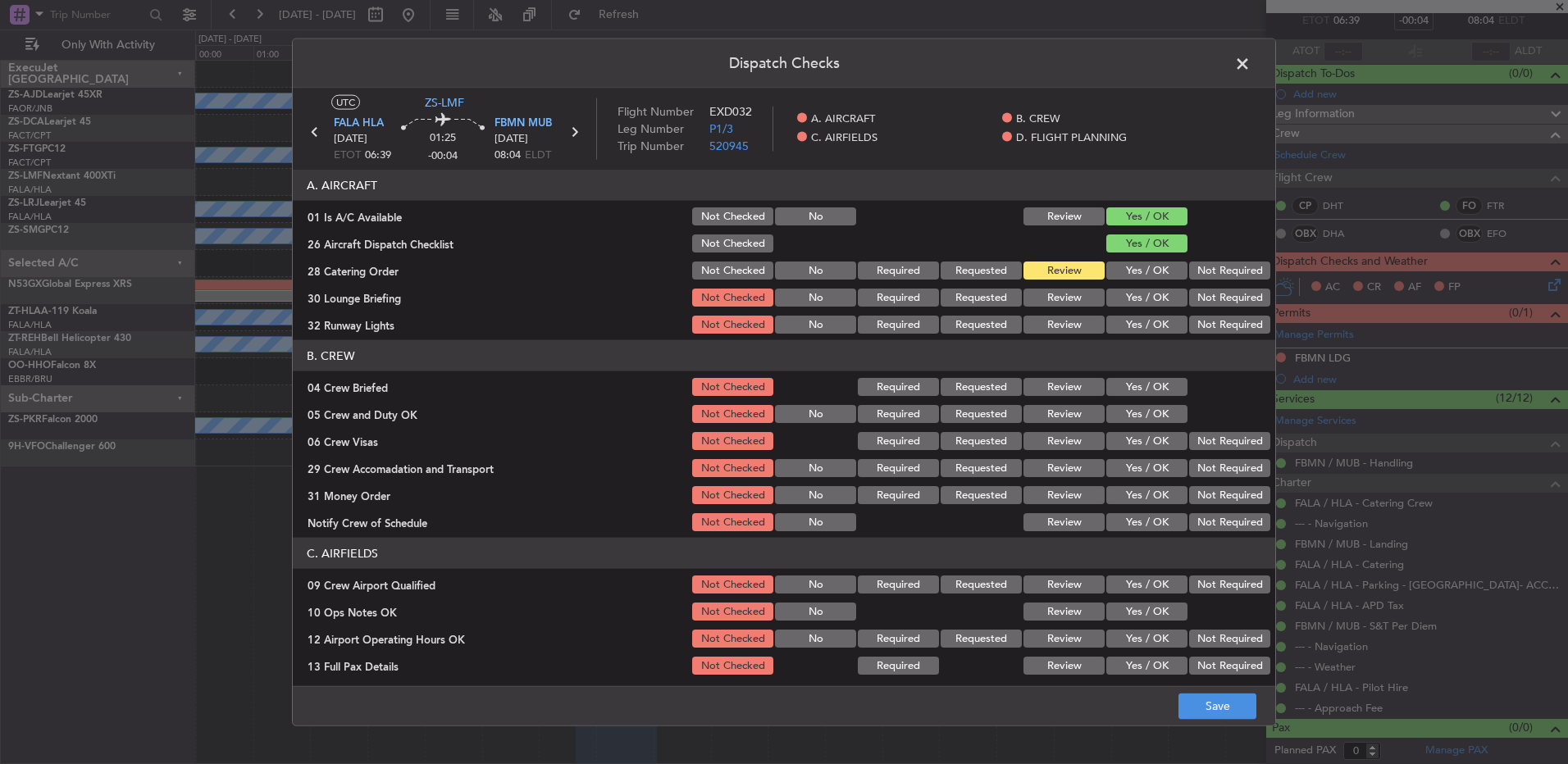
click at [1135, 296] on button "Yes / OK" at bounding box center [1147, 297] width 81 height 18
click at [1140, 329] on button "Yes / OK" at bounding box center [1147, 324] width 81 height 18
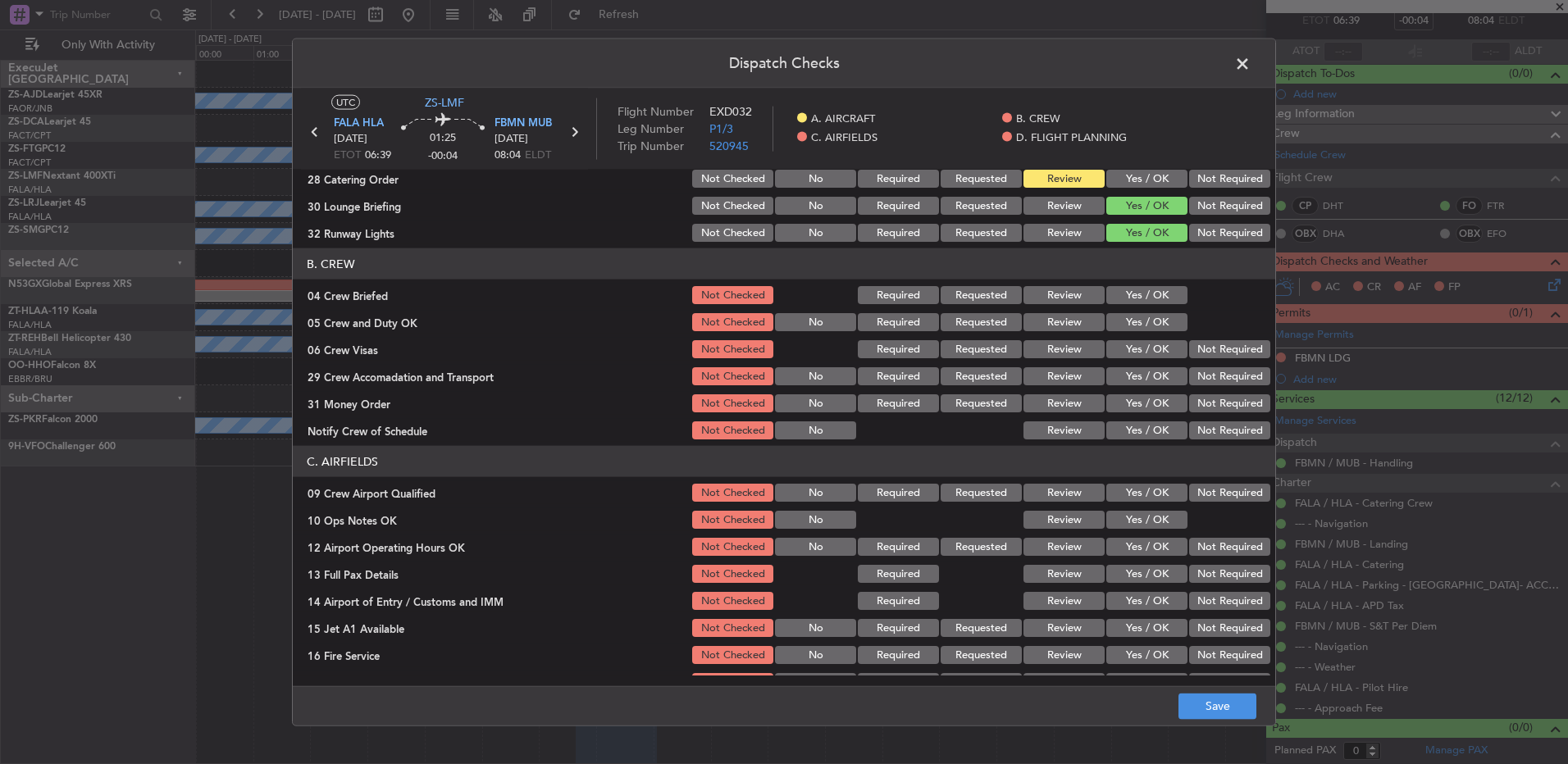
scroll to position [164, 0]
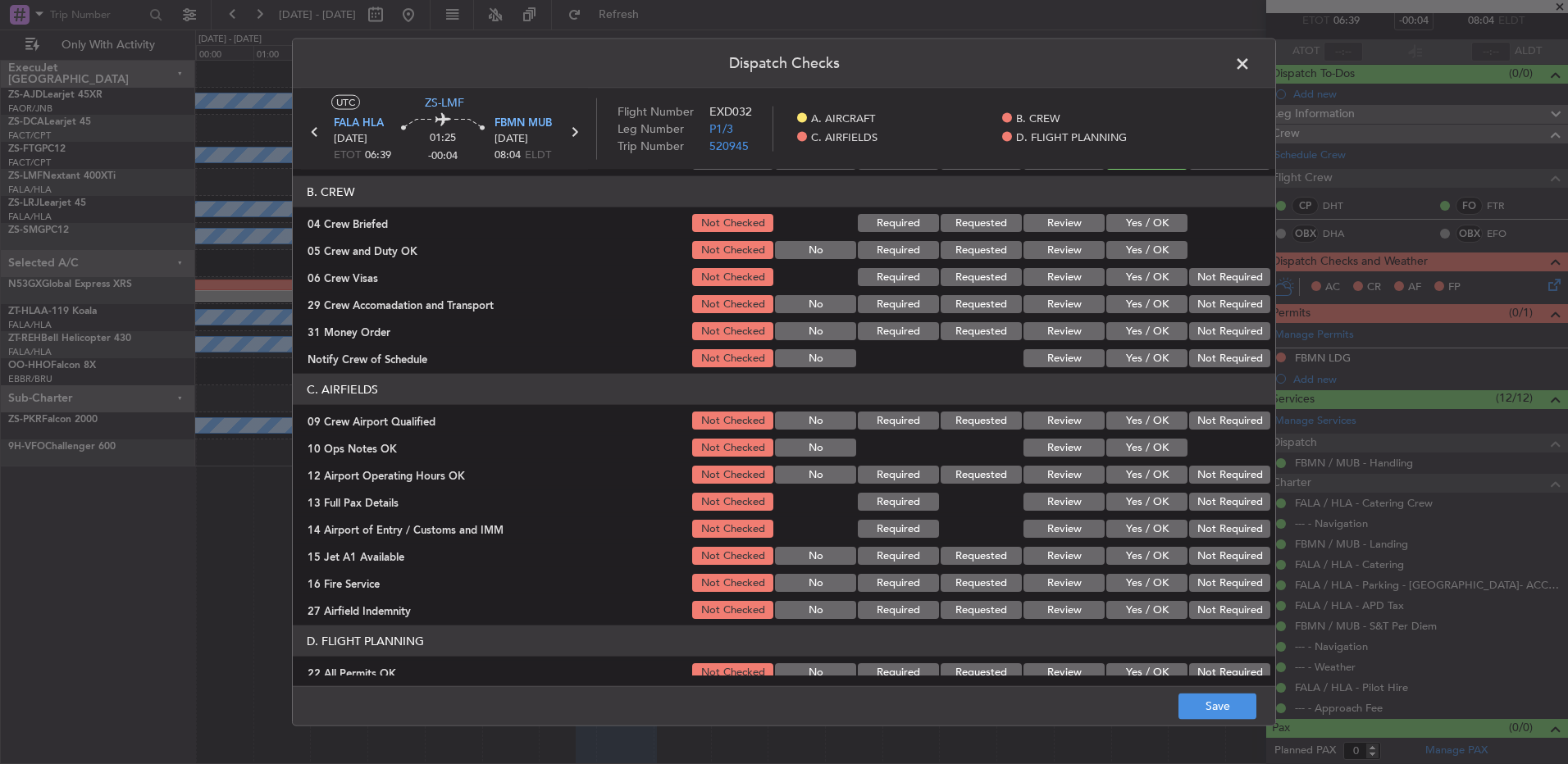
click at [1069, 220] on button "Review" at bounding box center [1064, 223] width 81 height 18
click at [1138, 248] on button "Yes / OK" at bounding box center [1147, 250] width 81 height 18
click at [1240, 282] on button "Not Required" at bounding box center [1229, 277] width 81 height 18
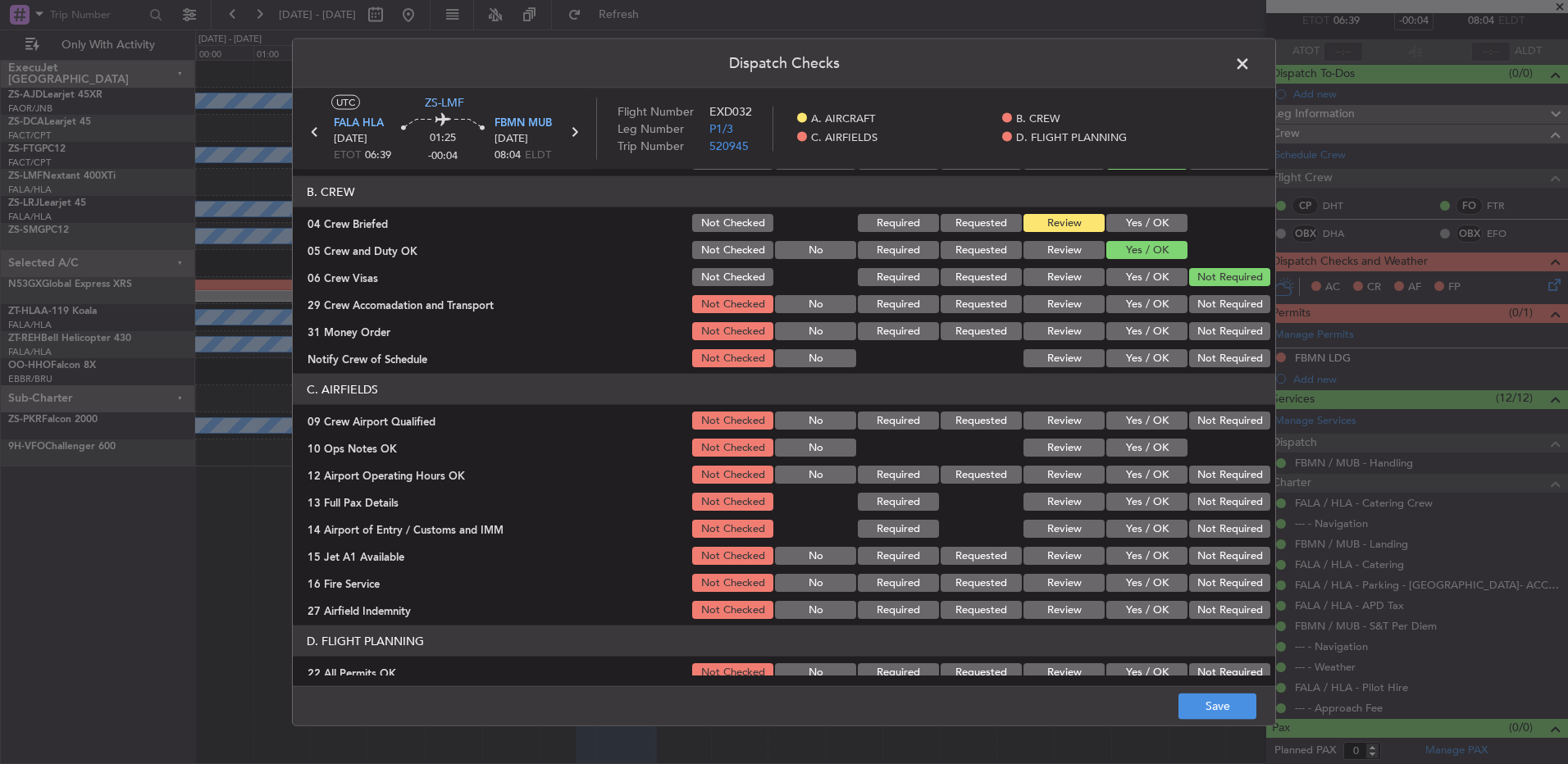
click at [1055, 304] on button "Review" at bounding box center [1064, 304] width 81 height 18
click at [1035, 323] on button "Review" at bounding box center [1064, 331] width 81 height 18
click at [1128, 356] on button "Yes / OK" at bounding box center [1147, 358] width 81 height 18
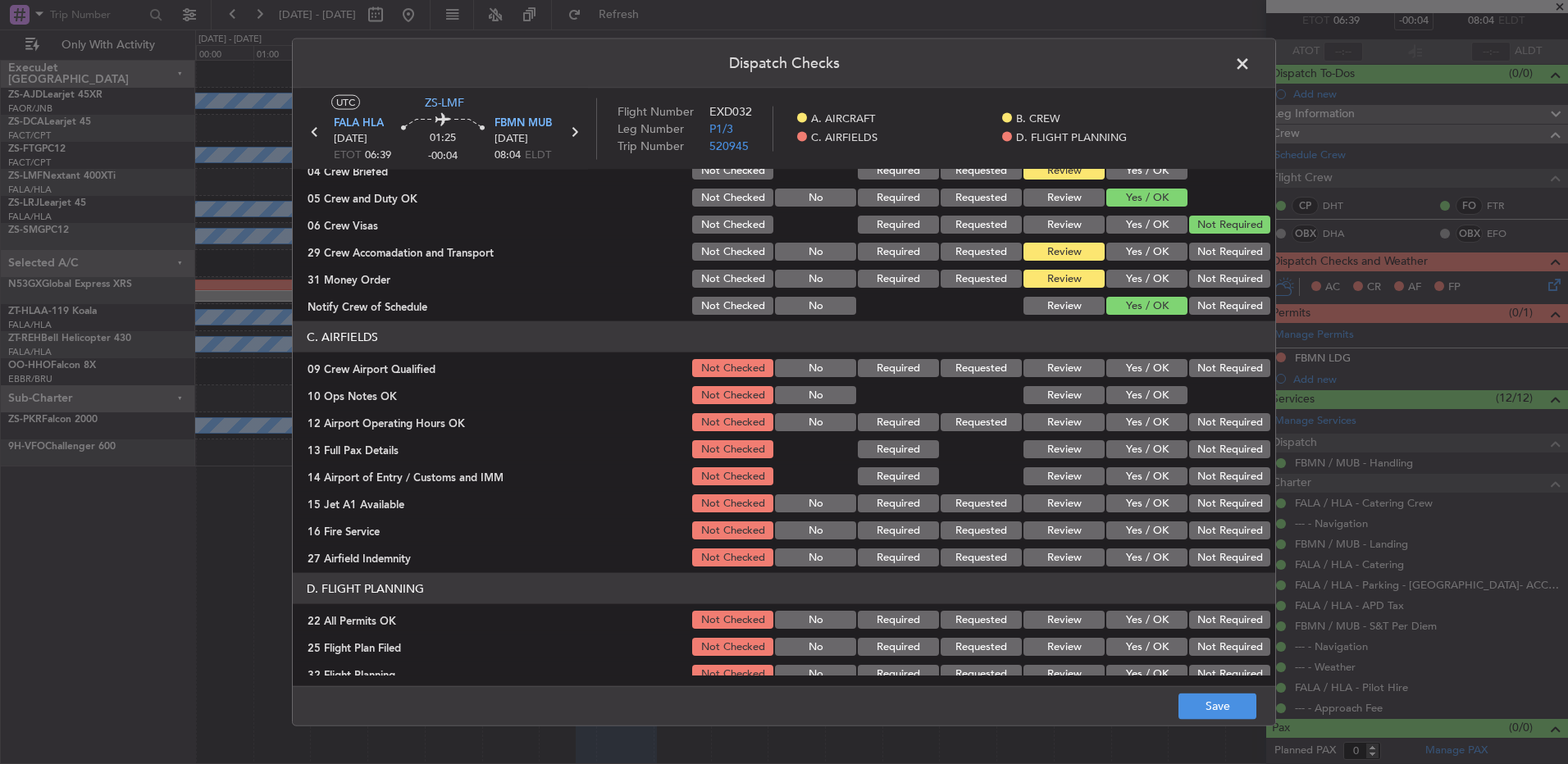
scroll to position [230, 0]
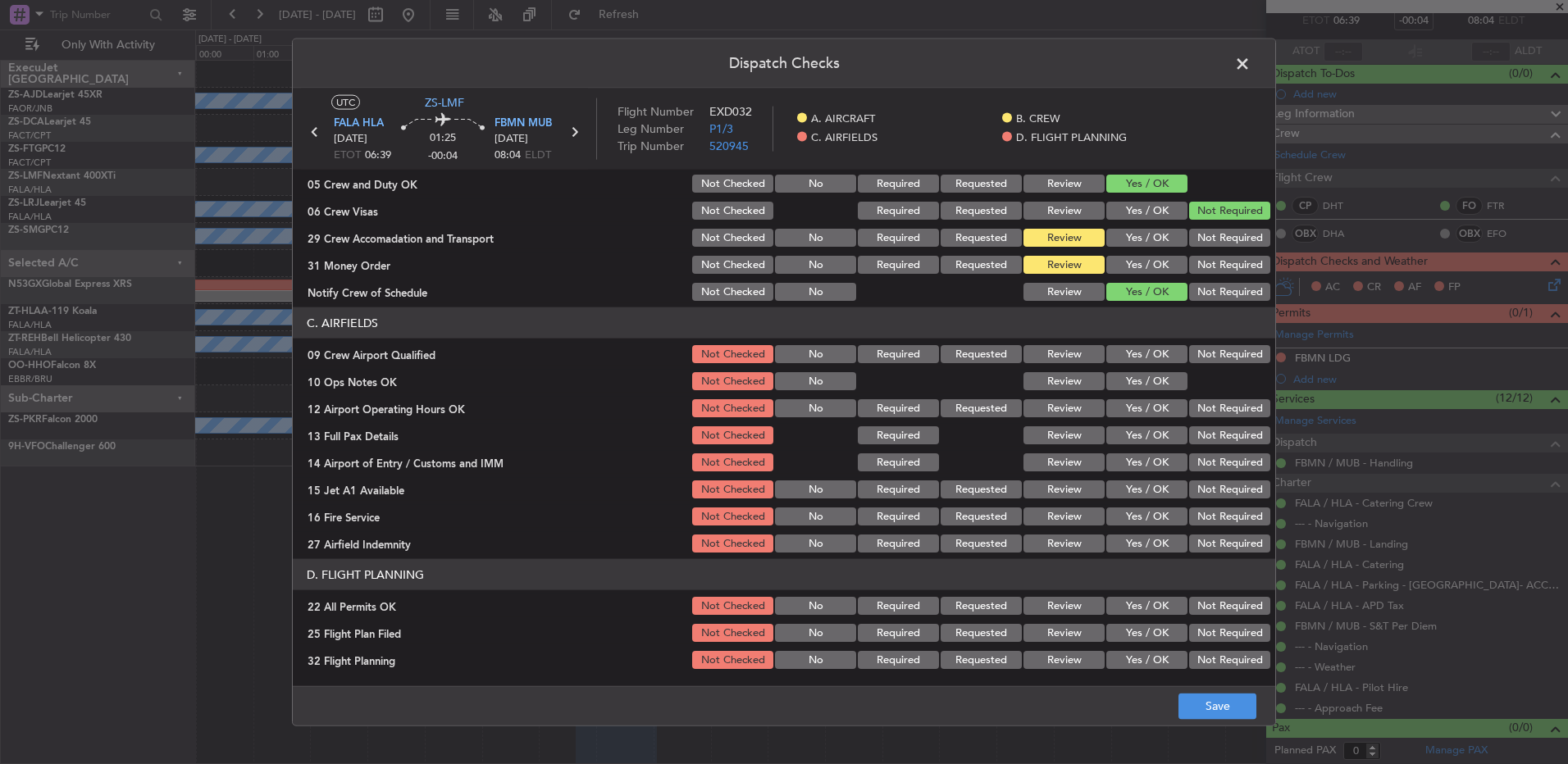
click at [1137, 356] on button "Yes / OK" at bounding box center [1147, 353] width 81 height 18
click at [1135, 389] on button "Yes / OK" at bounding box center [1147, 381] width 81 height 18
click at [1133, 407] on button "Yes / OK" at bounding box center [1147, 408] width 81 height 18
click at [1133, 439] on button "Yes / OK" at bounding box center [1147, 435] width 81 height 18
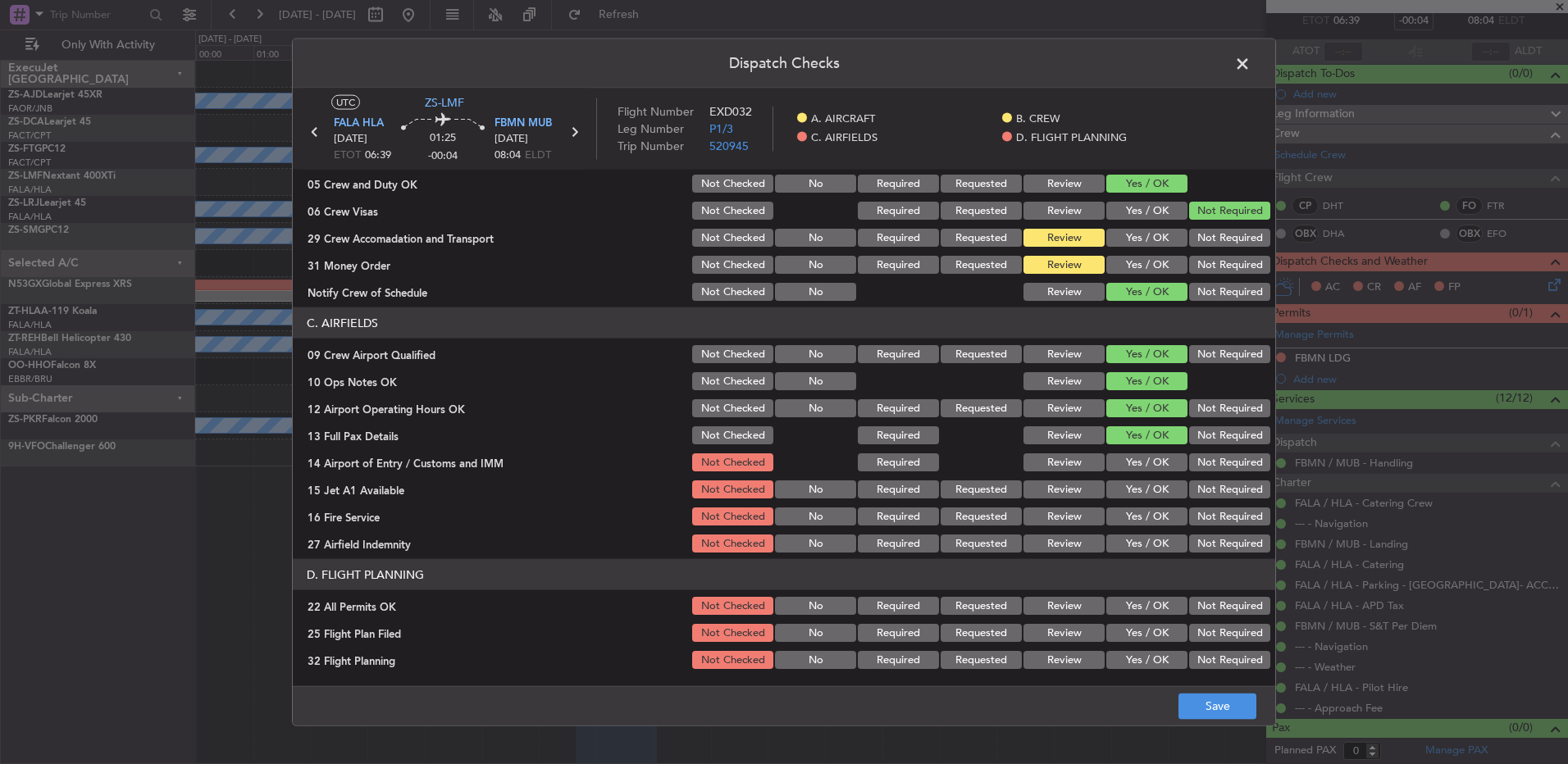
click at [1124, 454] on div "Yes / OK" at bounding box center [1145, 462] width 83 height 23
drag, startPoint x: 1128, startPoint y: 464, endPoint x: 1128, endPoint y: 476, distance: 12.0
click at [1128, 464] on button "Yes / OK" at bounding box center [1147, 462] width 81 height 18
click at [1128, 483] on button "Yes / OK" at bounding box center [1147, 489] width 81 height 18
click at [1128, 510] on button "Yes / OK" at bounding box center [1147, 516] width 81 height 18
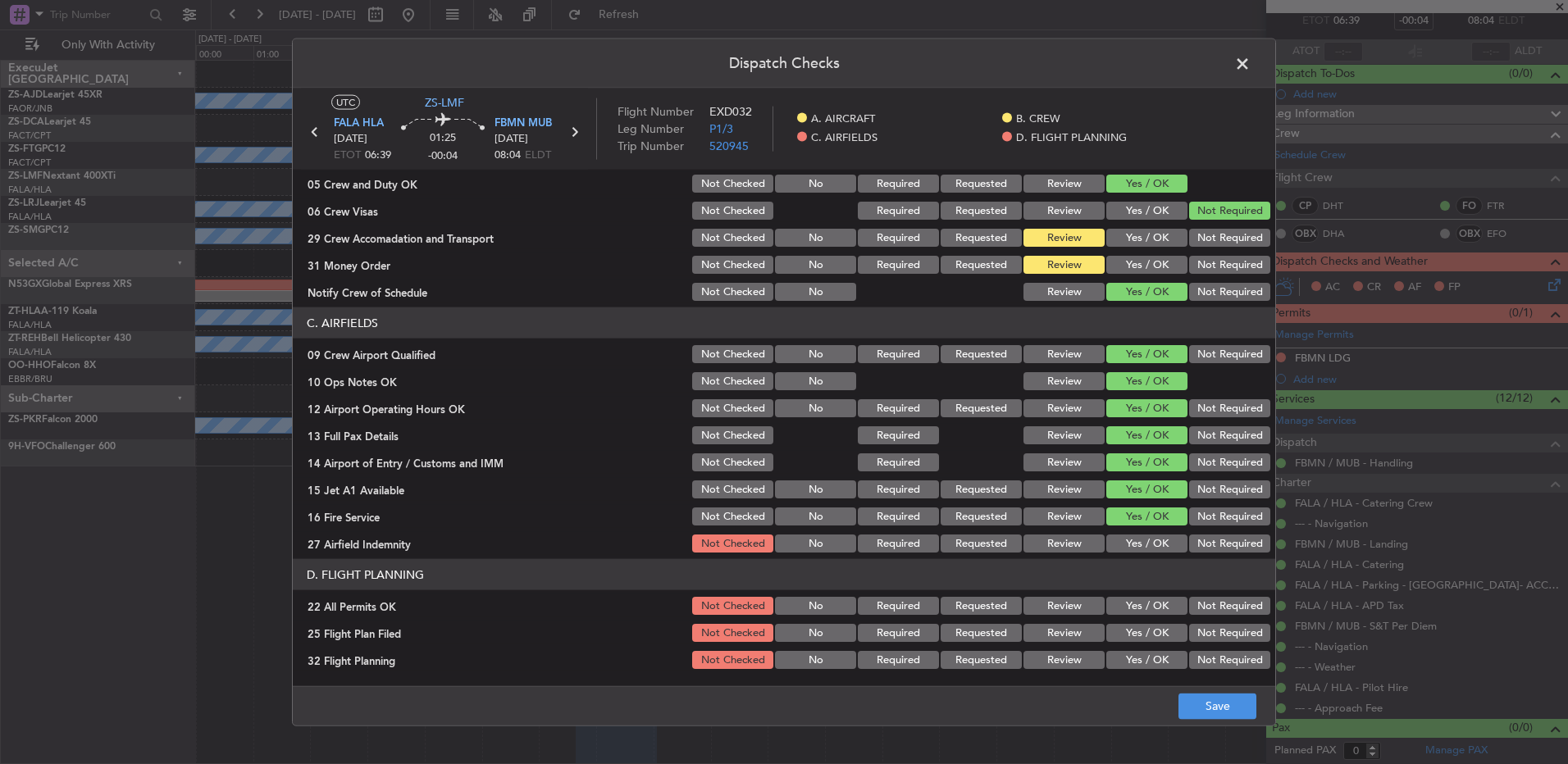
click at [1189, 546] on button "Not Required" at bounding box center [1229, 543] width 81 height 18
click at [1195, 607] on button "Not Required" at bounding box center [1229, 605] width 81 height 18
drag, startPoint x: 1075, startPoint y: 628, endPoint x: 1076, endPoint y: 642, distance: 14.0
click at [1075, 630] on button "Review" at bounding box center [1064, 632] width 81 height 18
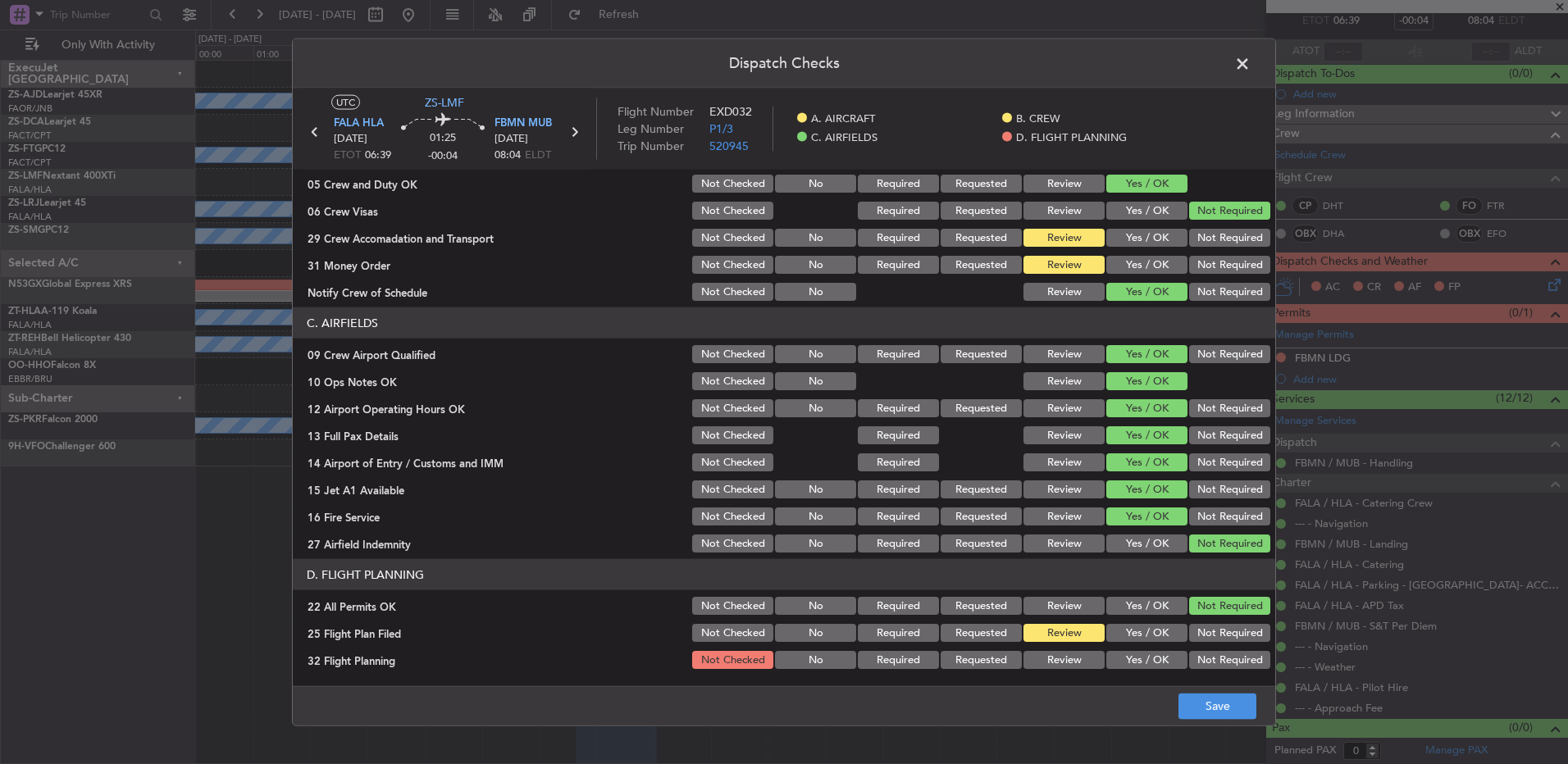
click at [1074, 652] on div "Review" at bounding box center [1063, 660] width 83 height 23
click at [1043, 668] on button "Review" at bounding box center [1064, 659] width 81 height 18
click at [1049, 660] on button "Review" at bounding box center [1064, 659] width 81 height 18
drag, startPoint x: 1192, startPoint y: 709, endPoint x: 1210, endPoint y: 726, distance: 24.8
click at [1192, 712] on button "Save" at bounding box center [1217, 706] width 78 height 26
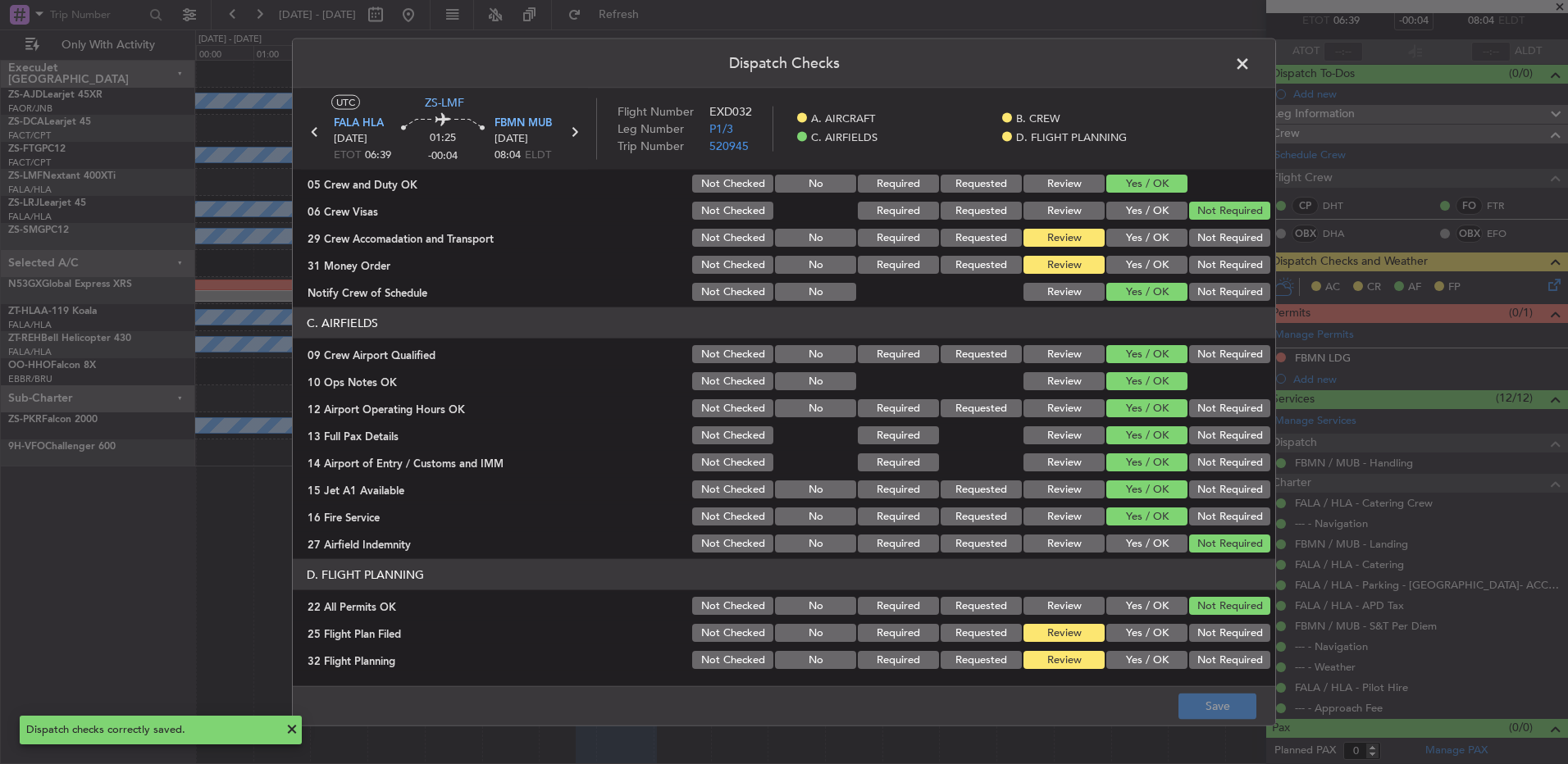
click at [1251, 69] on span at bounding box center [1251, 67] width 0 height 33
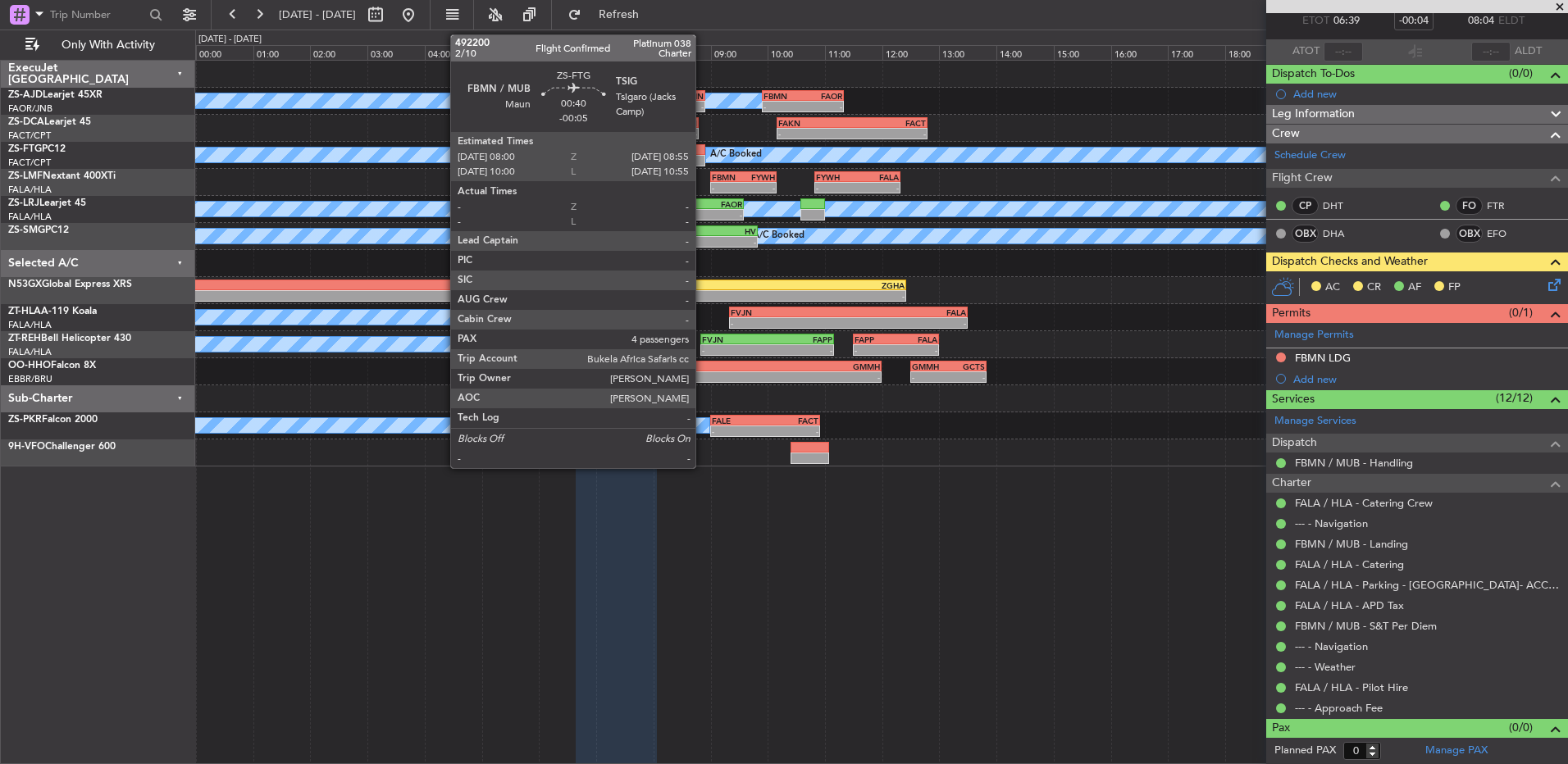
click at [703, 163] on div at bounding box center [679, 161] width 52 height 11
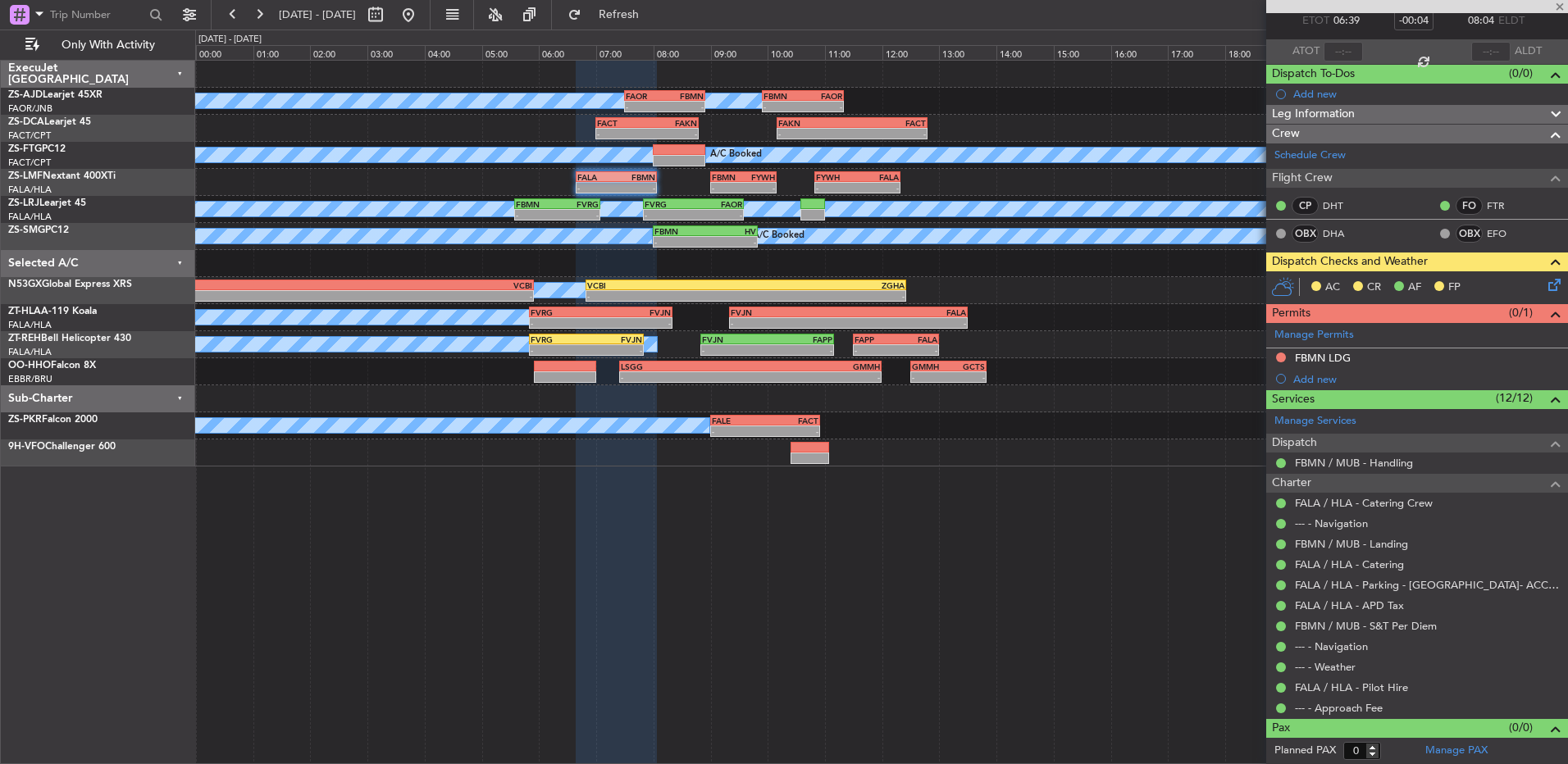
type input "-00:05"
type input "4"
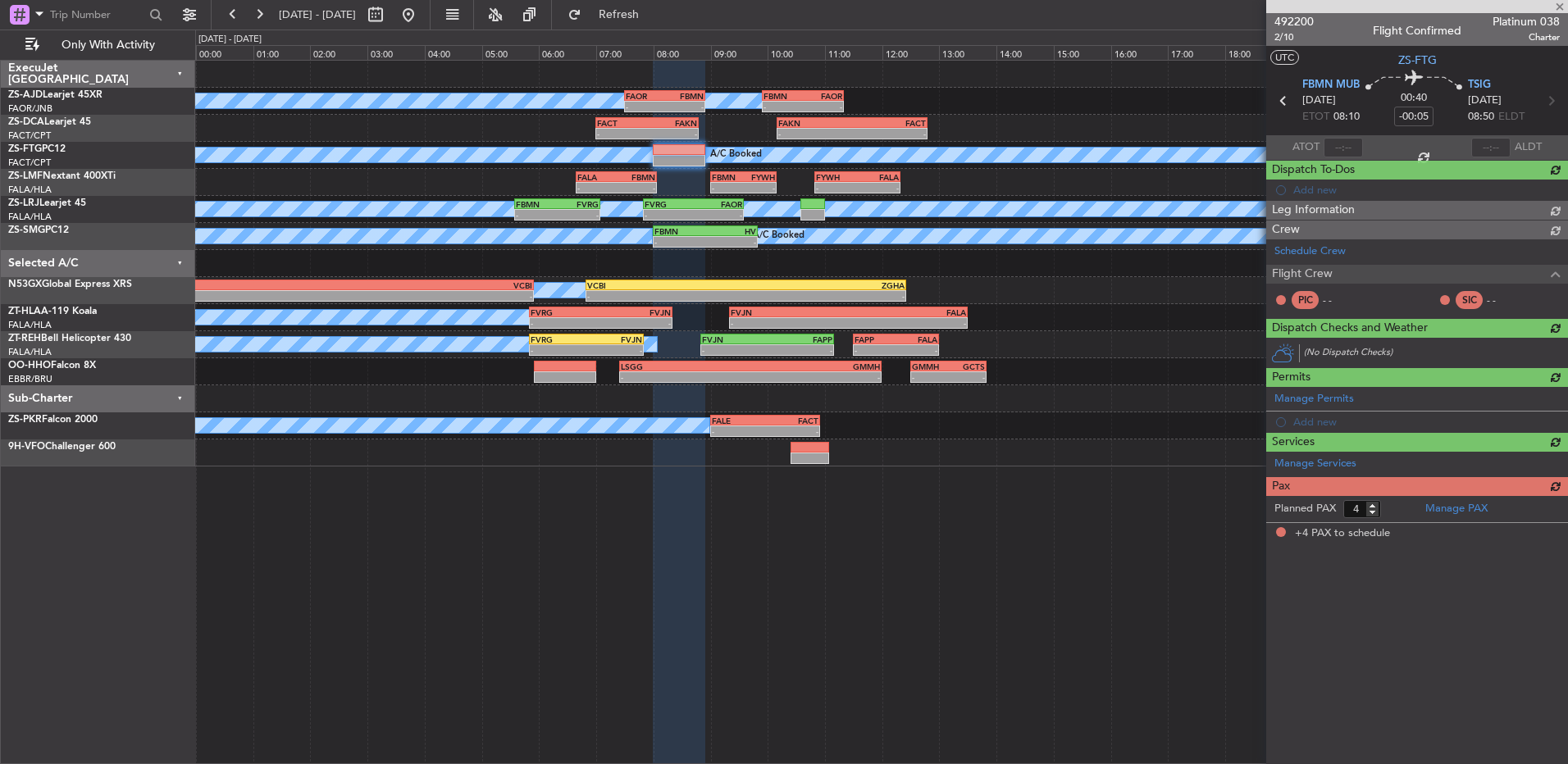
scroll to position [0, 0]
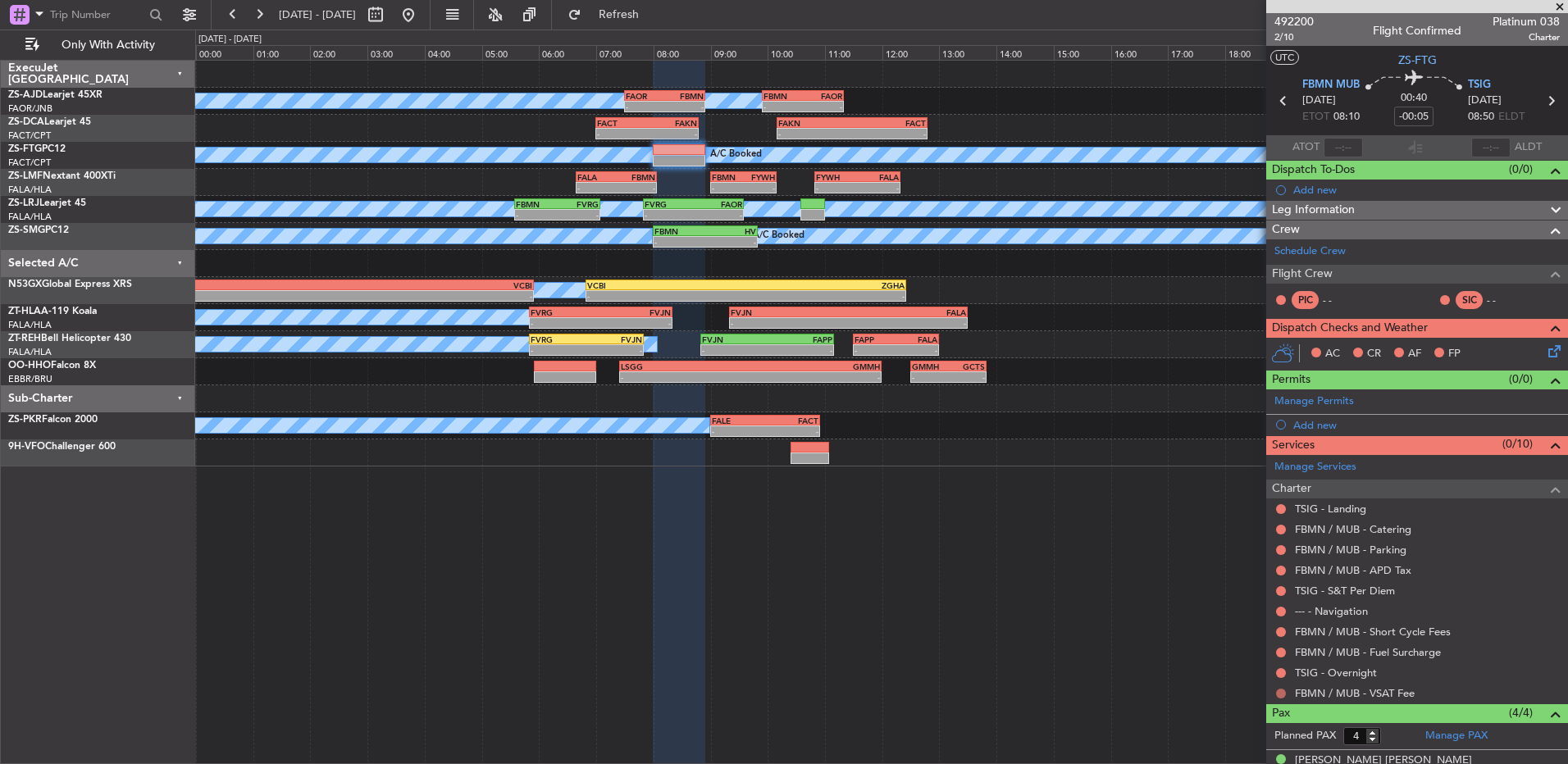
click at [1276, 696] on button at bounding box center [1281, 693] width 10 height 10
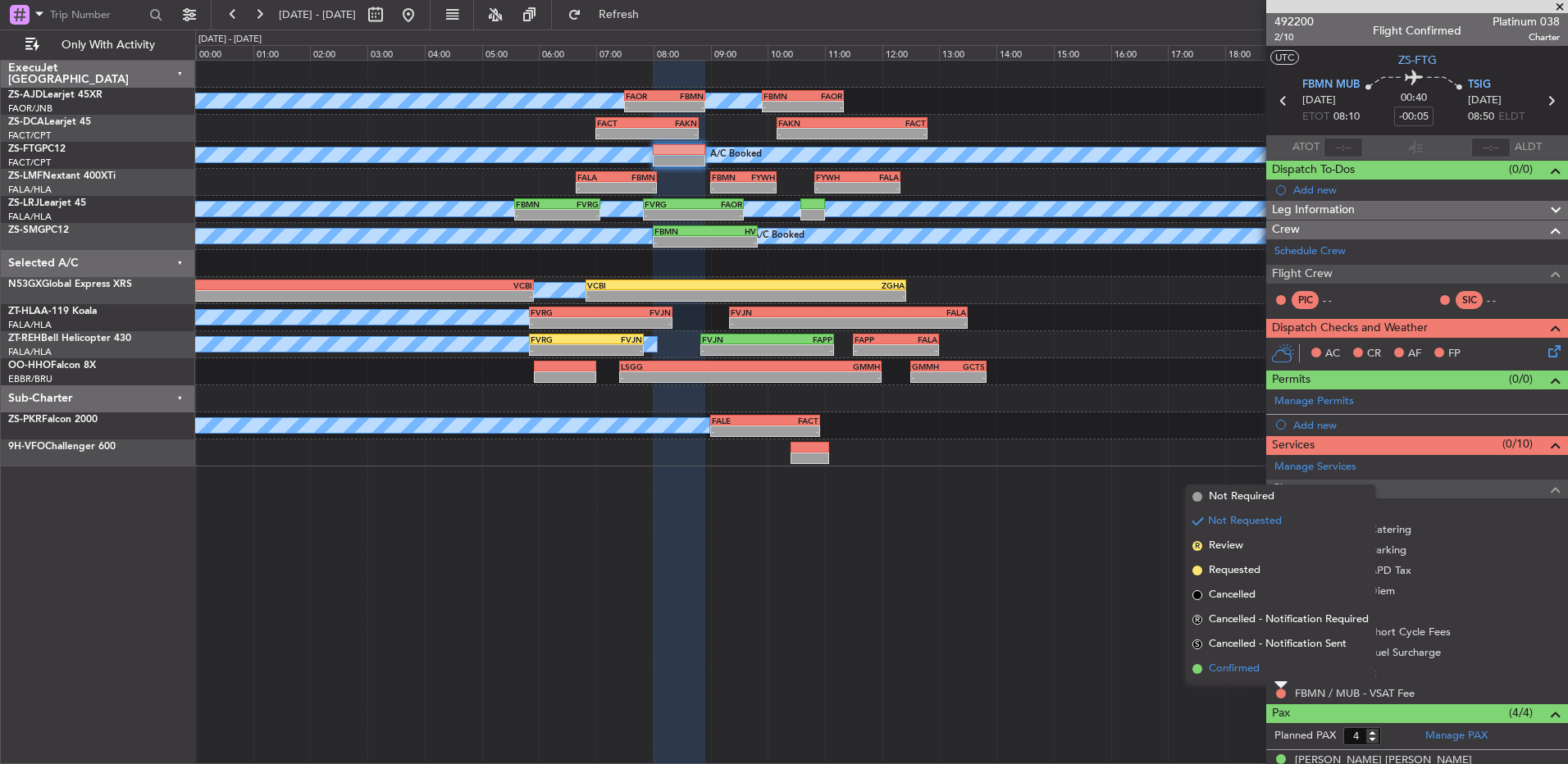
click at [1275, 676] on li "Confirmed" at bounding box center [1281, 669] width 190 height 24
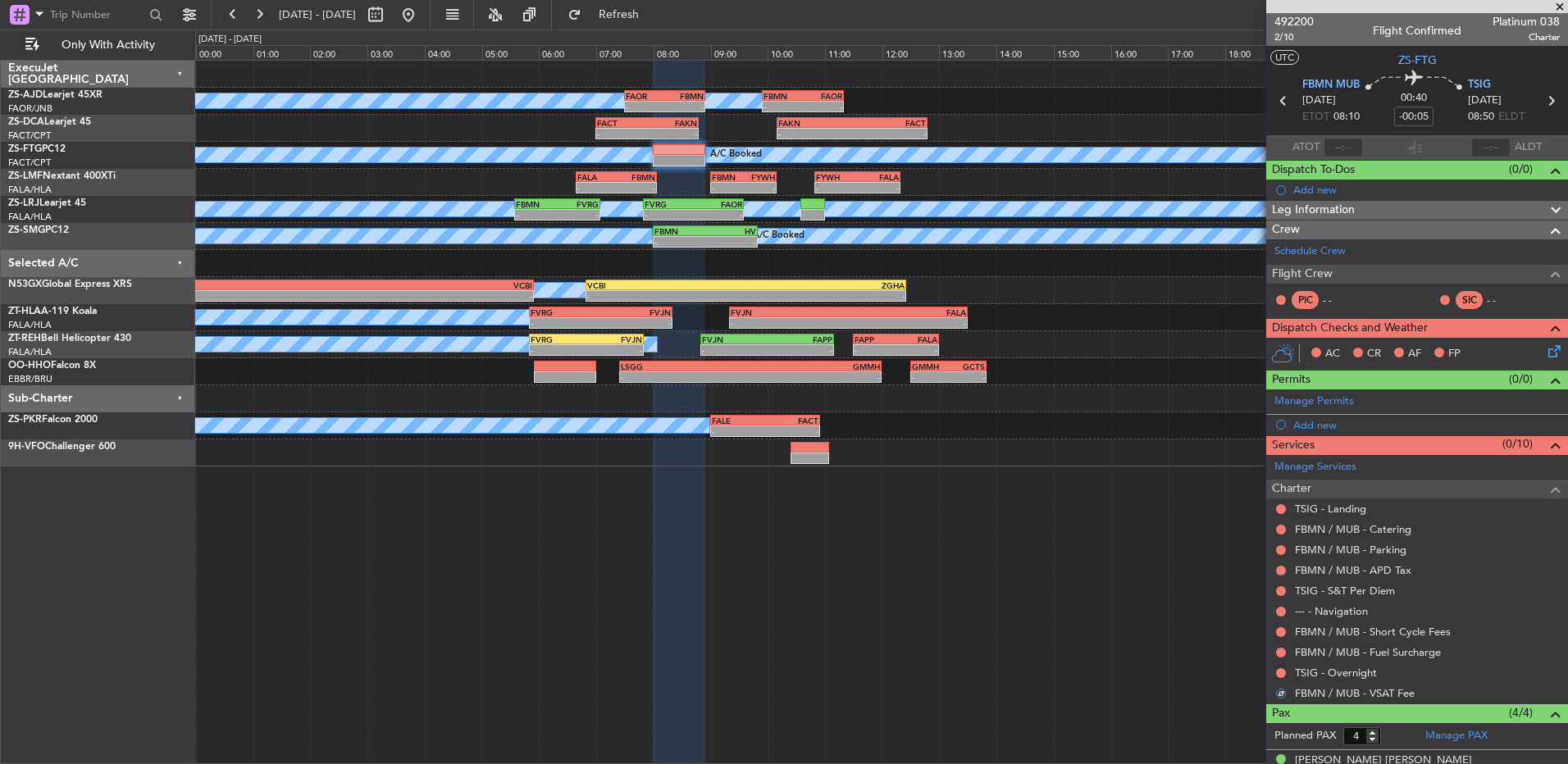
click at [1276, 662] on ul "TSIG - Landing FBMN / MUB - Catering FBMN / MUB - Parking FBMN / MUB - APD Tax …" at bounding box center [1417, 600] width 302 height 205
drag, startPoint x: 1276, startPoint y: 662, endPoint x: 1280, endPoint y: 673, distance: 11.7
click at [1280, 673] on button at bounding box center [1281, 673] width 10 height 10
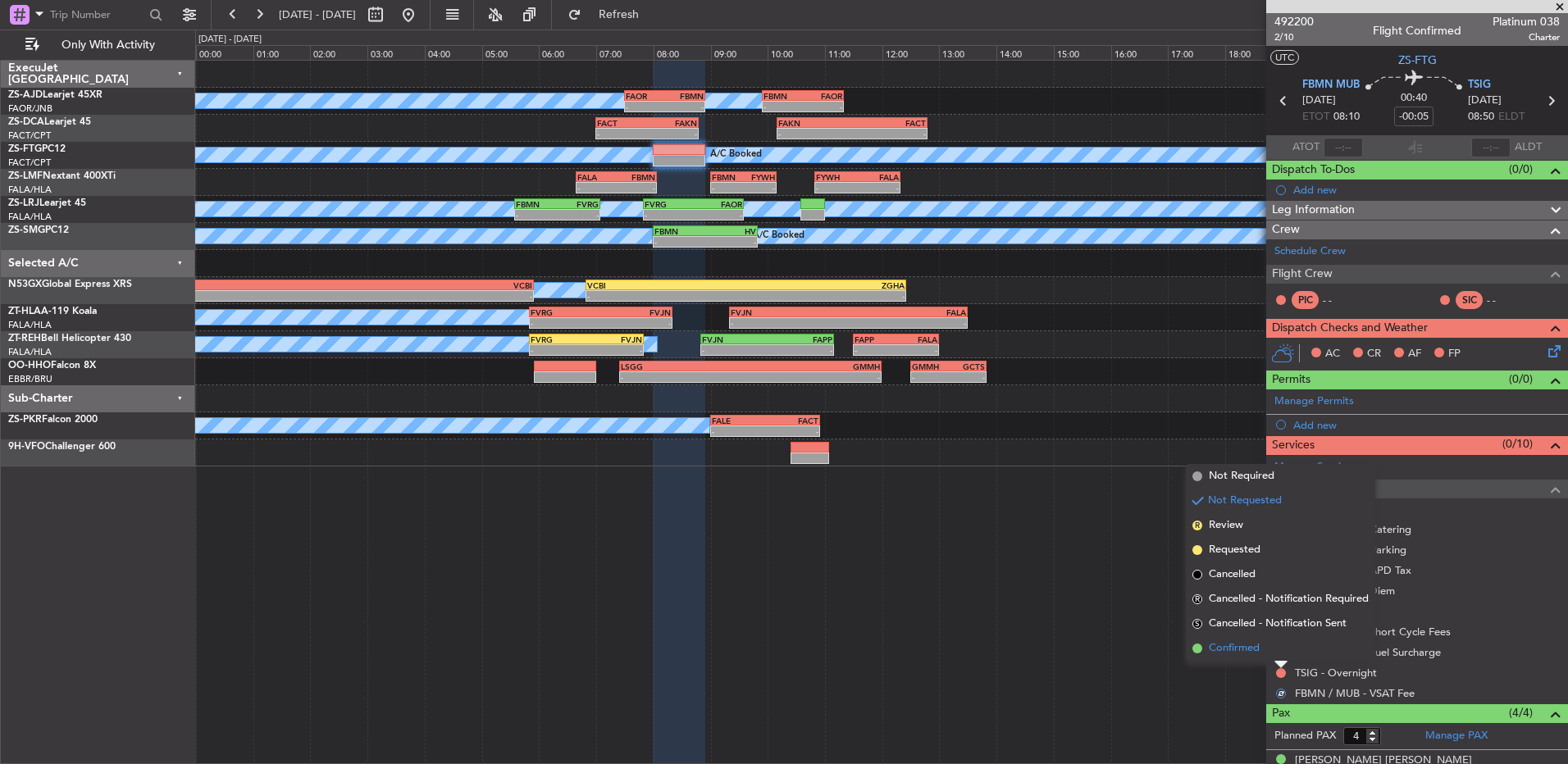
click at [1272, 644] on li "Confirmed" at bounding box center [1281, 648] width 190 height 24
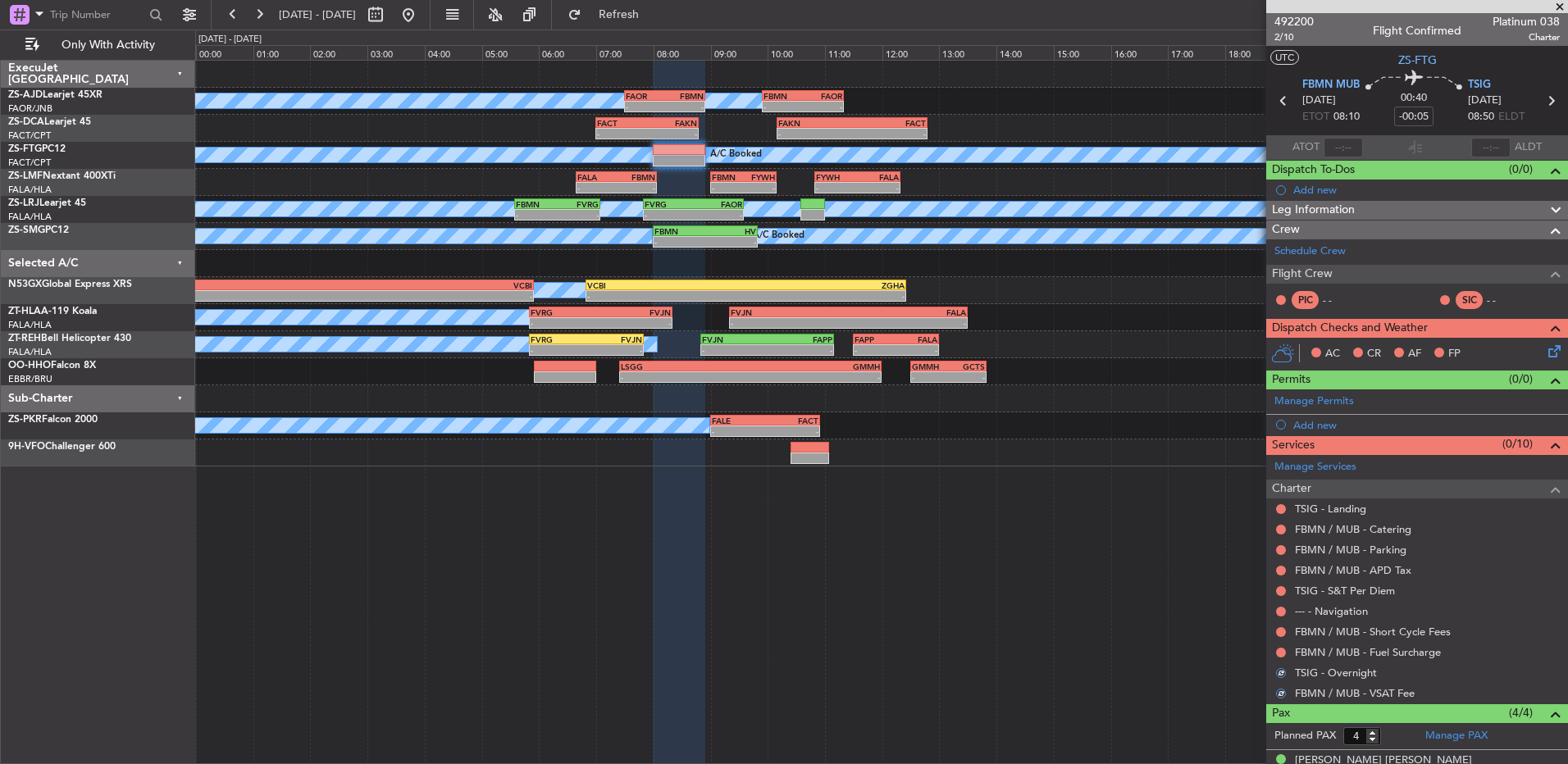
click at [1272, 644] on div "FBMN / MUB - Fuel Surcharge" at bounding box center [1417, 653] width 302 height 21
drag, startPoint x: 1272, startPoint y: 644, endPoint x: 1282, endPoint y: 652, distance: 12.8
click at [1282, 652] on button at bounding box center [1281, 653] width 10 height 10
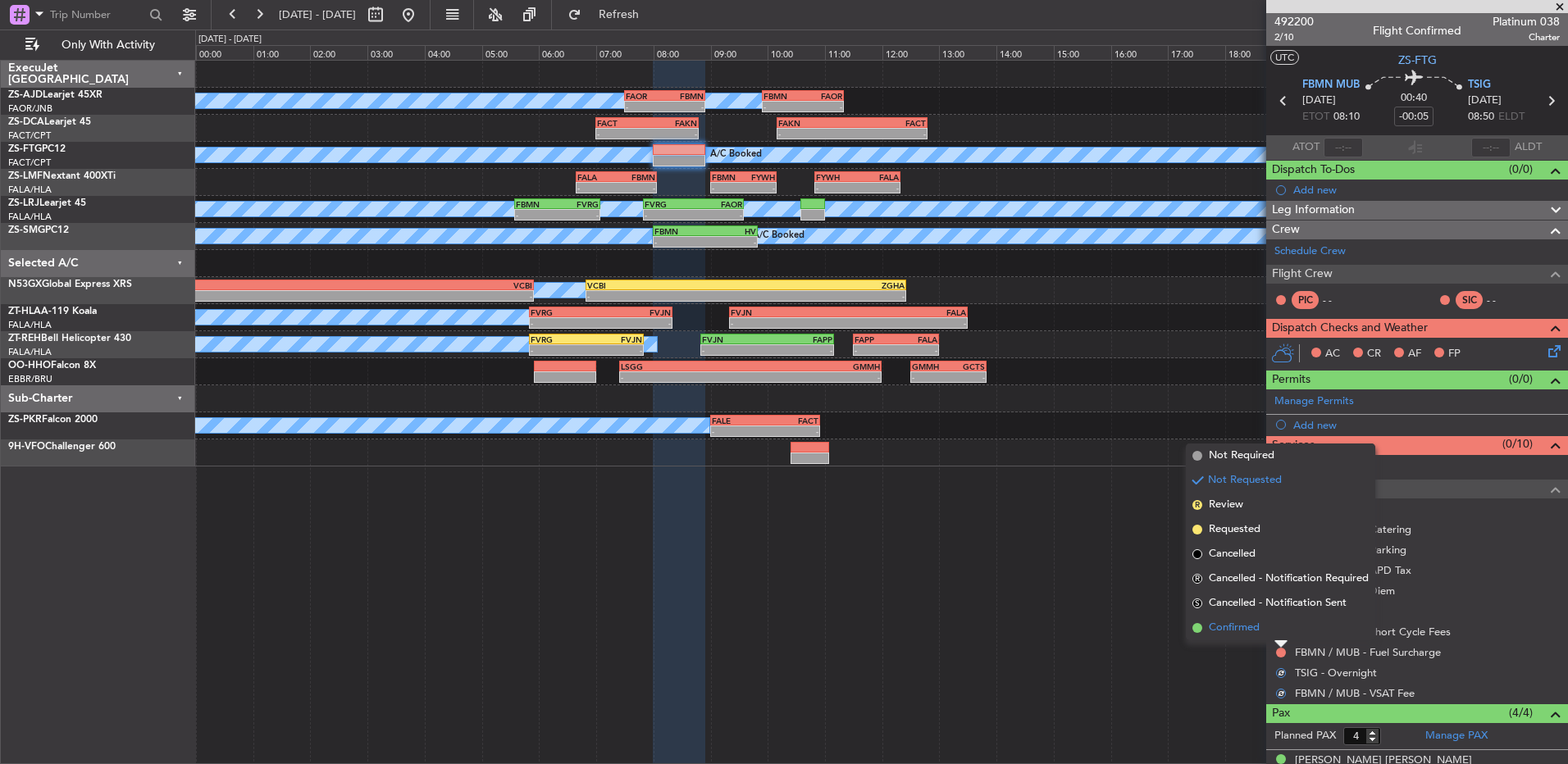
click at [1281, 636] on li "Confirmed" at bounding box center [1281, 627] width 190 height 24
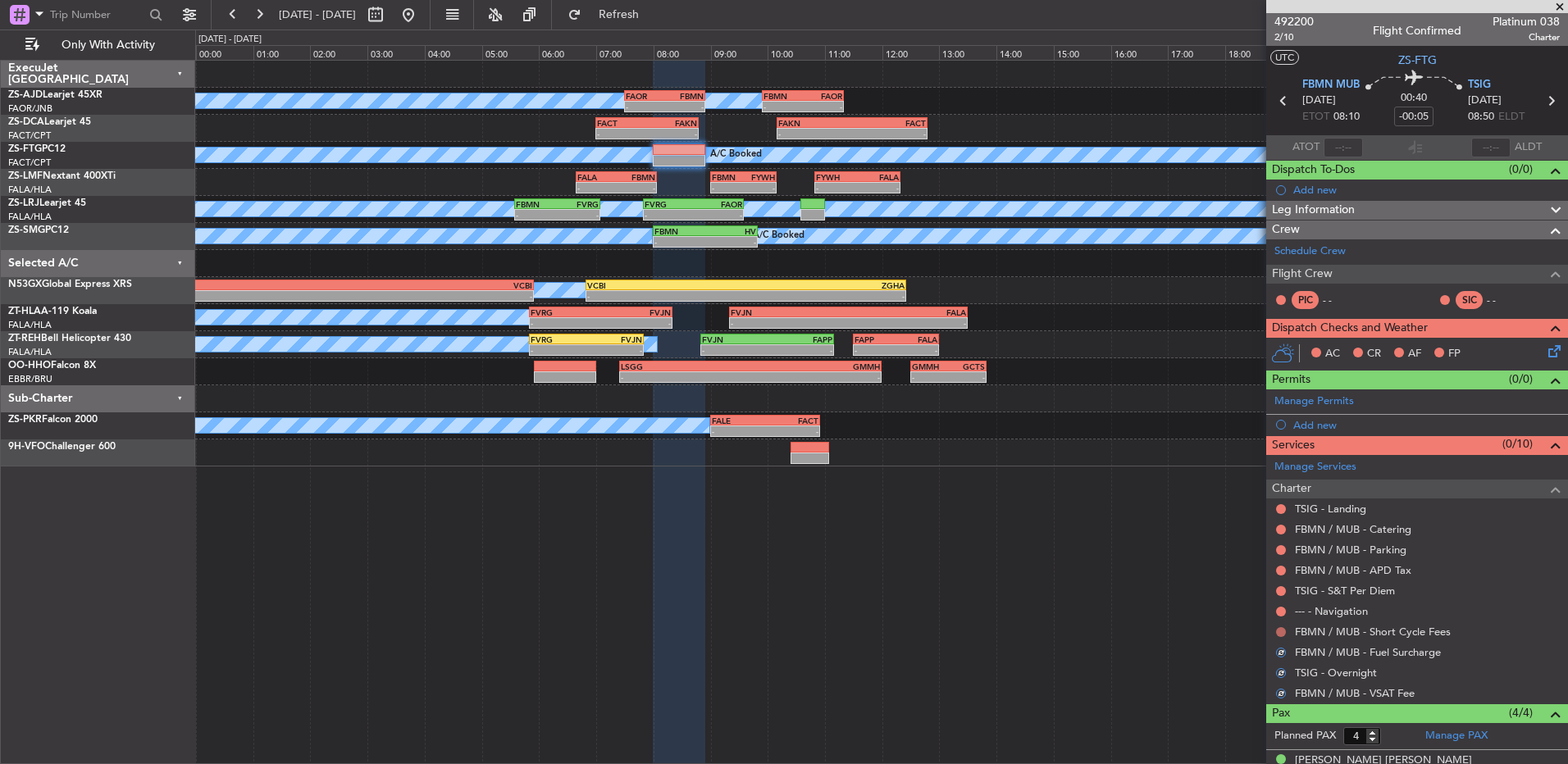
click at [1284, 633] on button at bounding box center [1281, 632] width 10 height 10
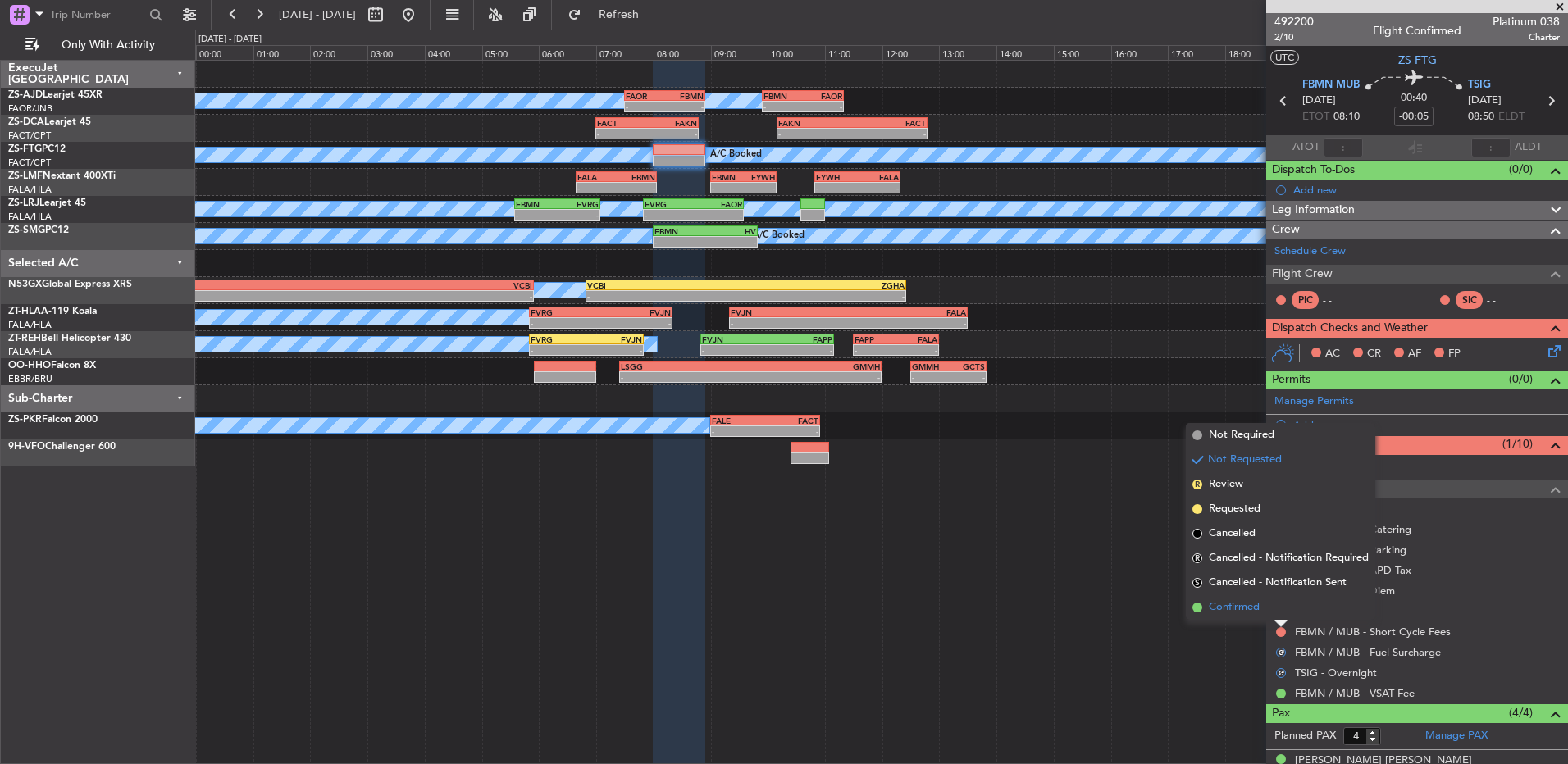
click at [1282, 613] on li "Confirmed" at bounding box center [1281, 608] width 190 height 24
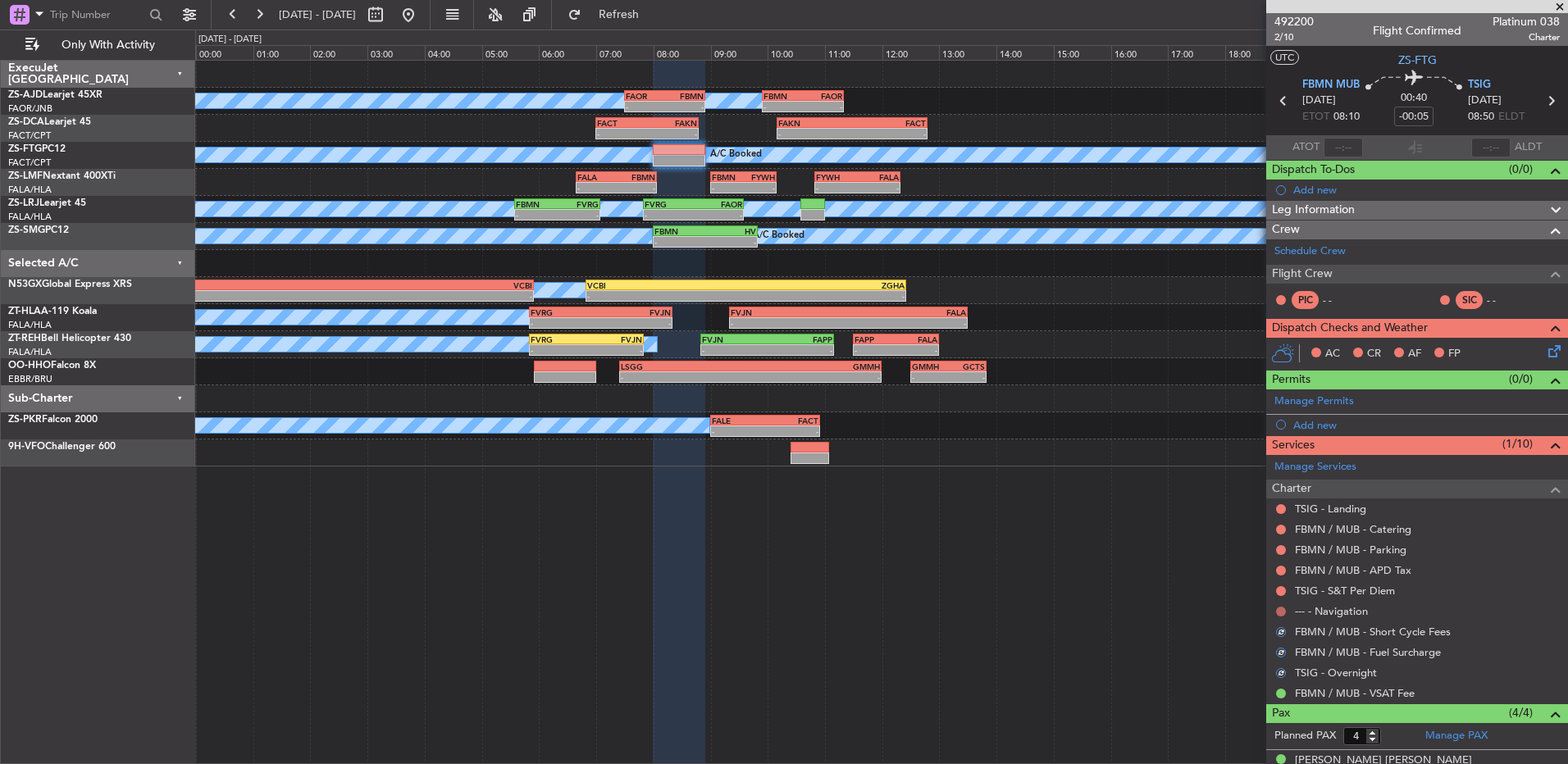
click at [1279, 604] on div "--- - Navigation" at bounding box center [1417, 612] width 302 height 21
click at [1284, 609] on button at bounding box center [1281, 612] width 10 height 10
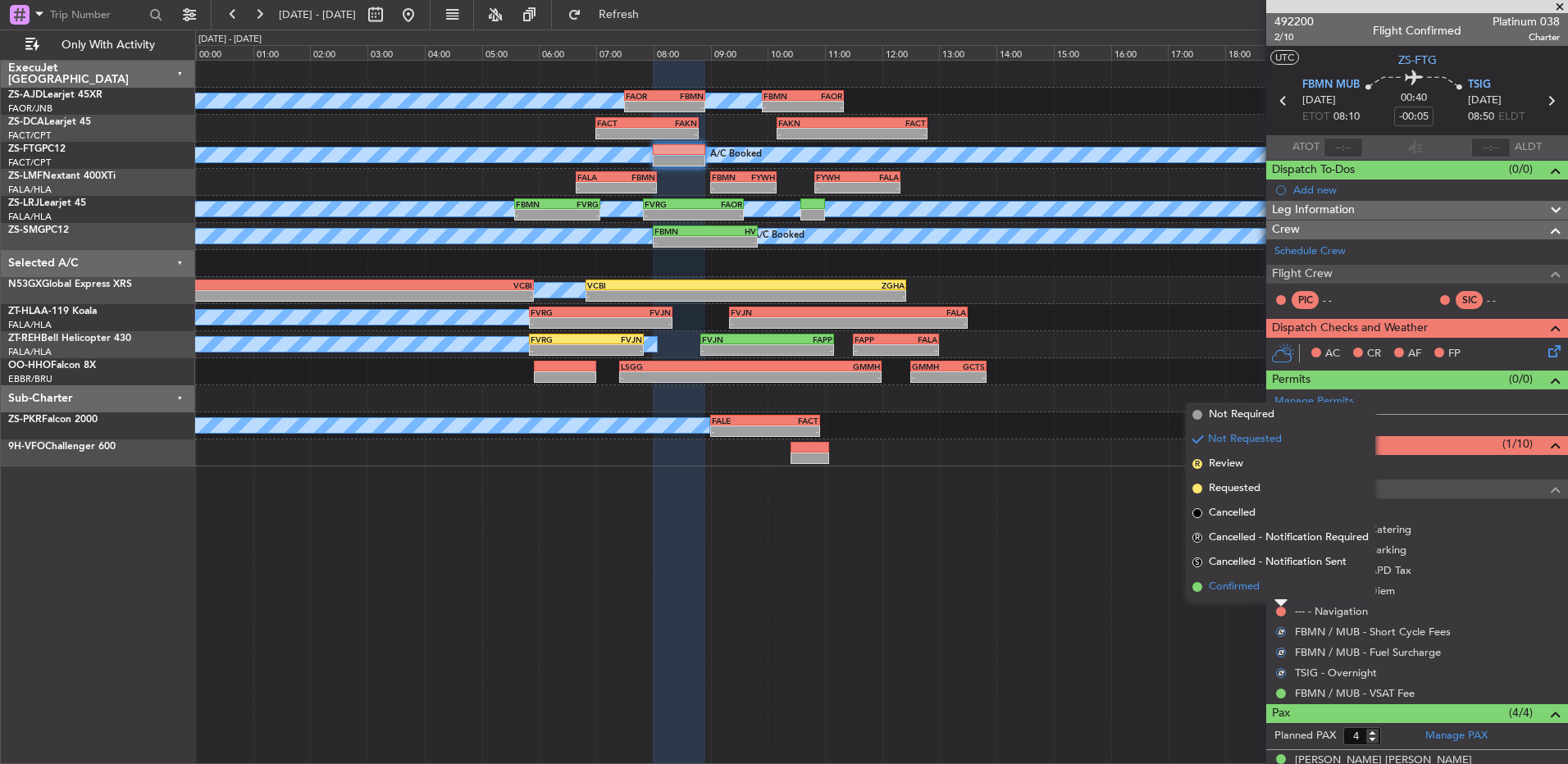
click at [1280, 586] on li "Confirmed" at bounding box center [1281, 587] width 190 height 24
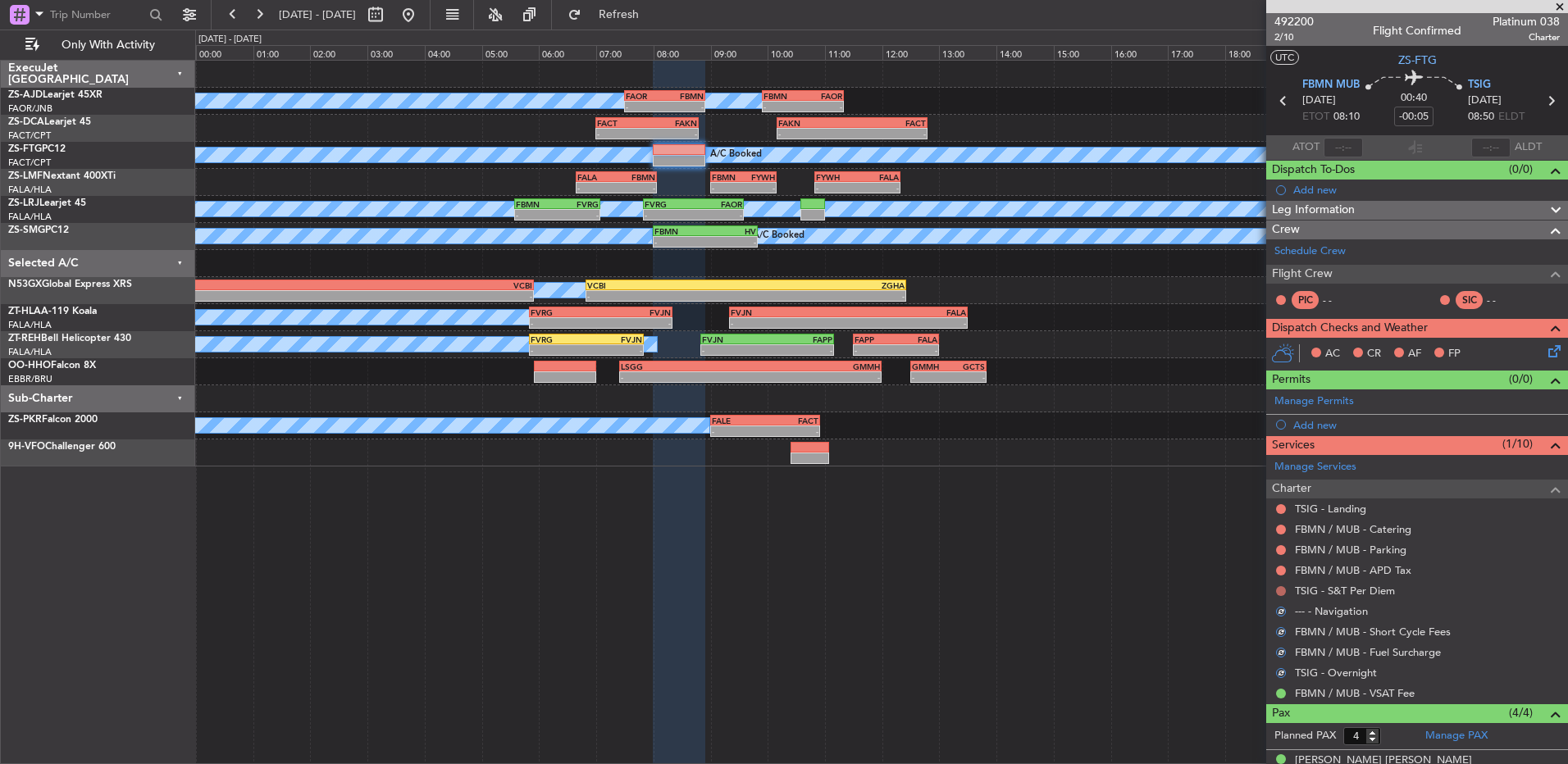
click at [1283, 593] on button at bounding box center [1281, 591] width 10 height 10
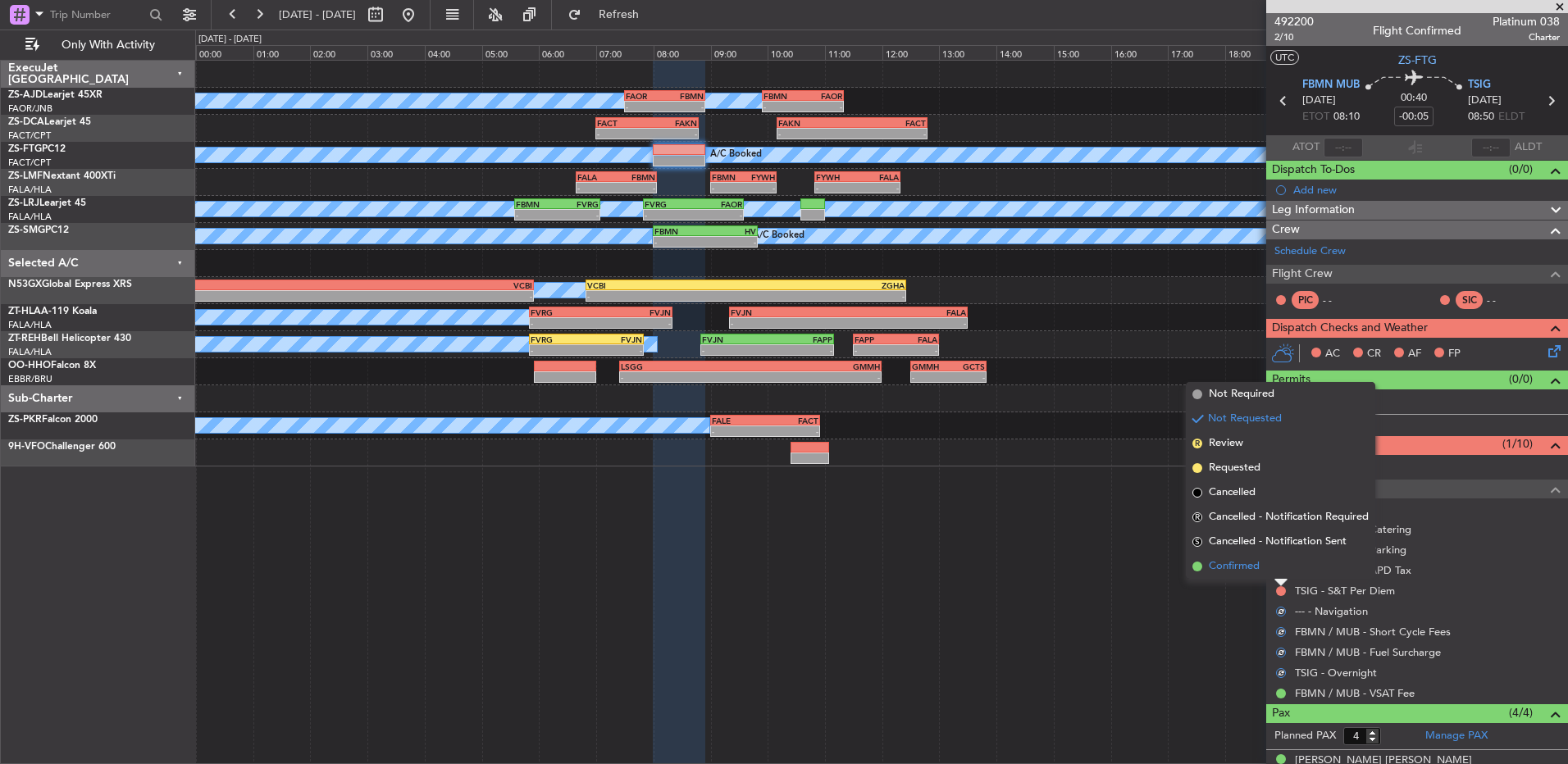
click at [1278, 569] on li "Confirmed" at bounding box center [1281, 567] width 190 height 24
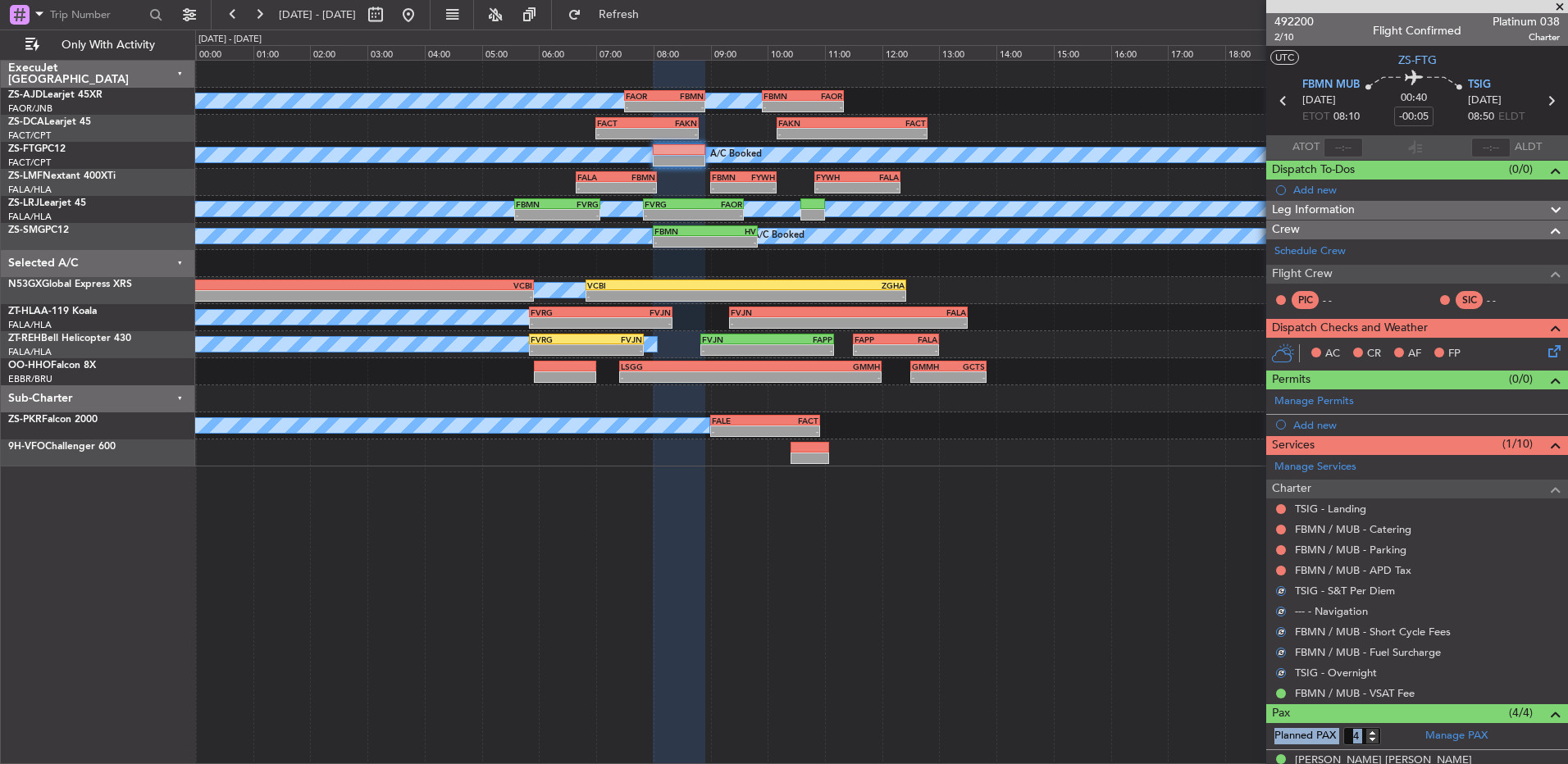
click at [1287, 574] on body "06 Sep 2025 - 07 Sep 2025 Refresh Quick Links Only With Activity A/C Booked A/C…" at bounding box center [784, 382] width 1568 height 764
drag, startPoint x: 1287, startPoint y: 574, endPoint x: 1280, endPoint y: 567, distance: 9.9
click at [1280, 566] on button at bounding box center [1281, 570] width 10 height 10
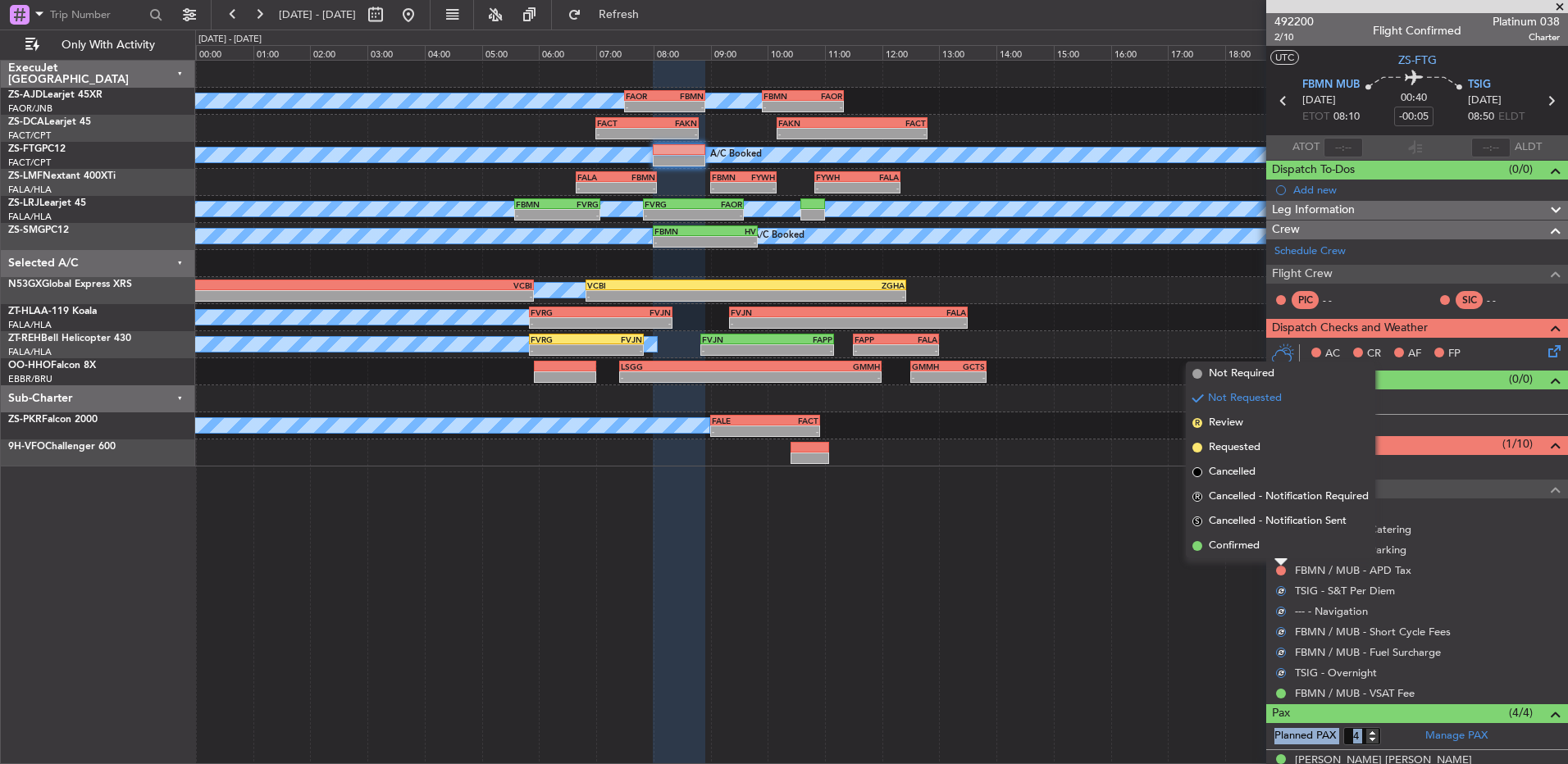
click at [1279, 550] on li "Confirmed" at bounding box center [1281, 546] width 190 height 24
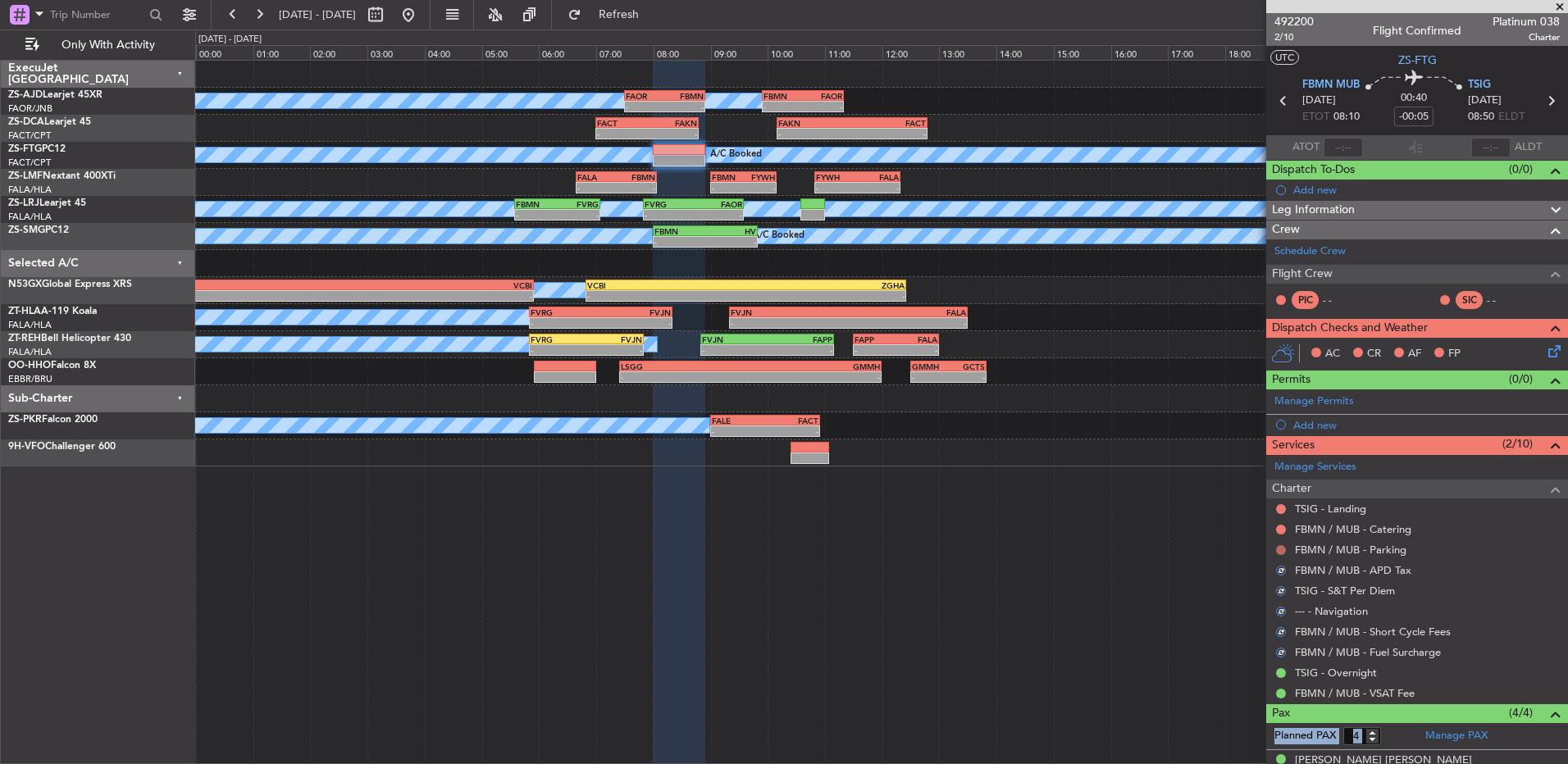
click at [1280, 551] on button at bounding box center [1281, 550] width 10 height 10
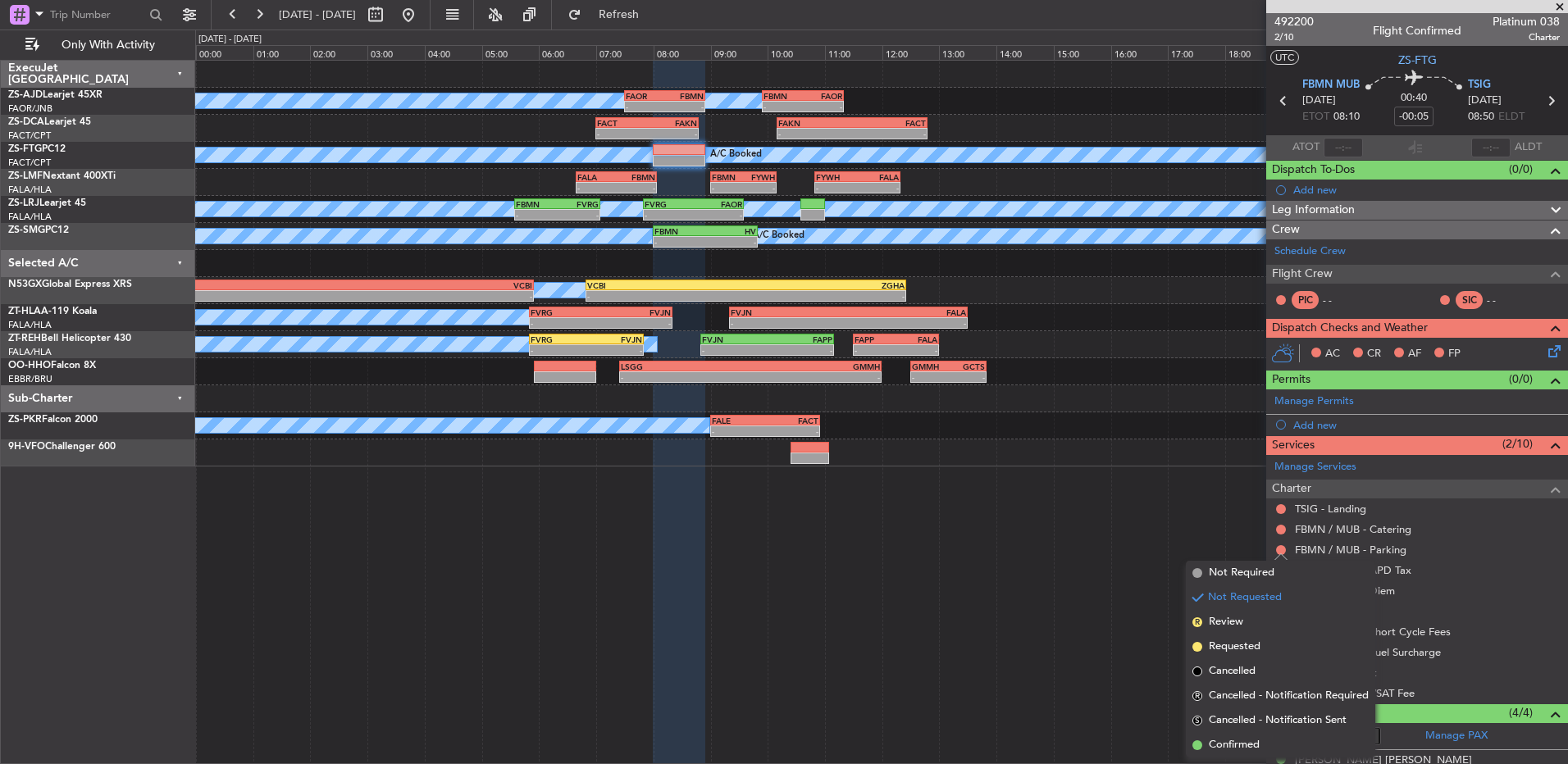
click at [1228, 744] on span "Confirmed" at bounding box center [1234, 745] width 51 height 17
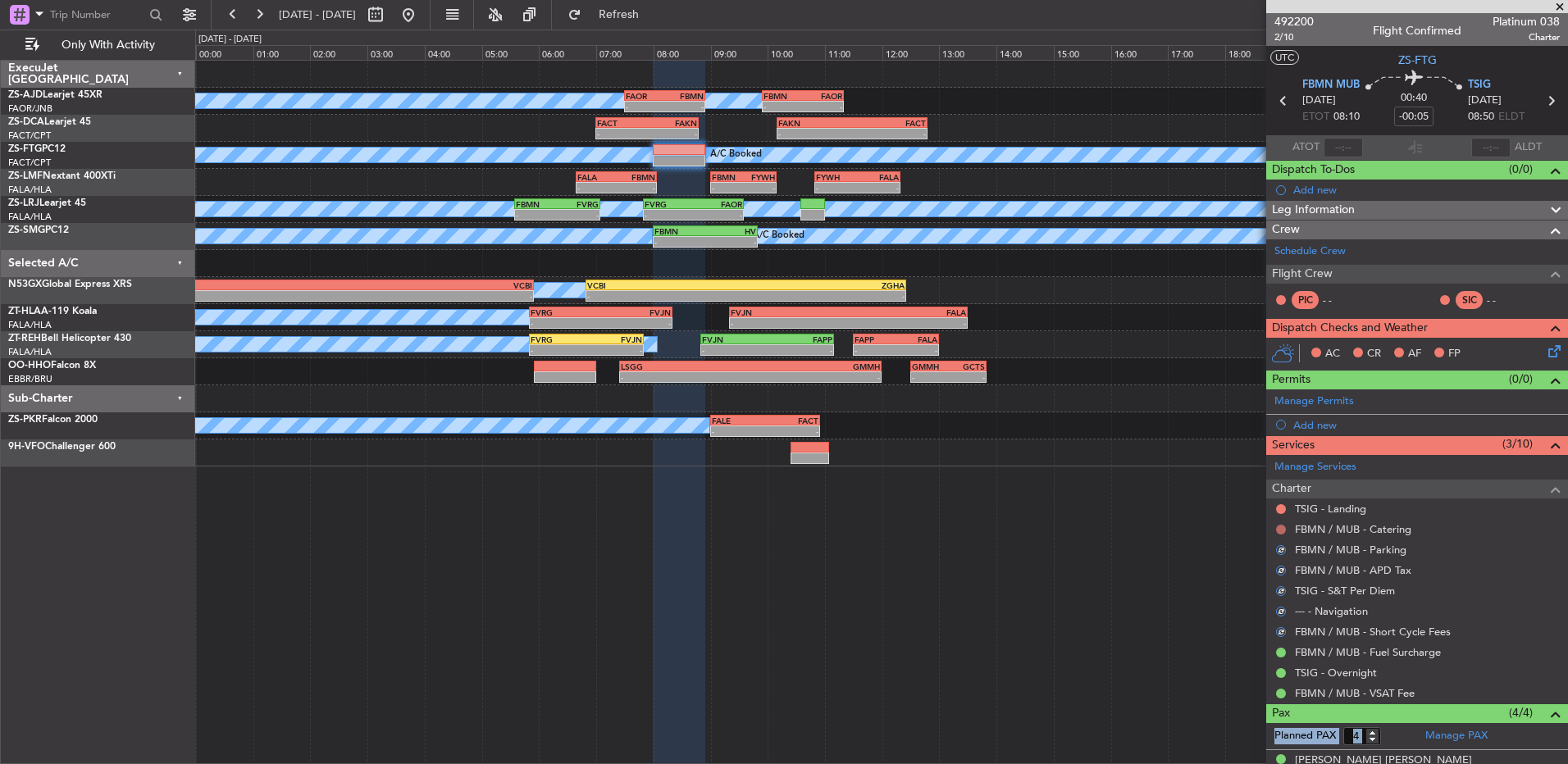
click at [1284, 527] on button at bounding box center [1281, 529] width 10 height 10
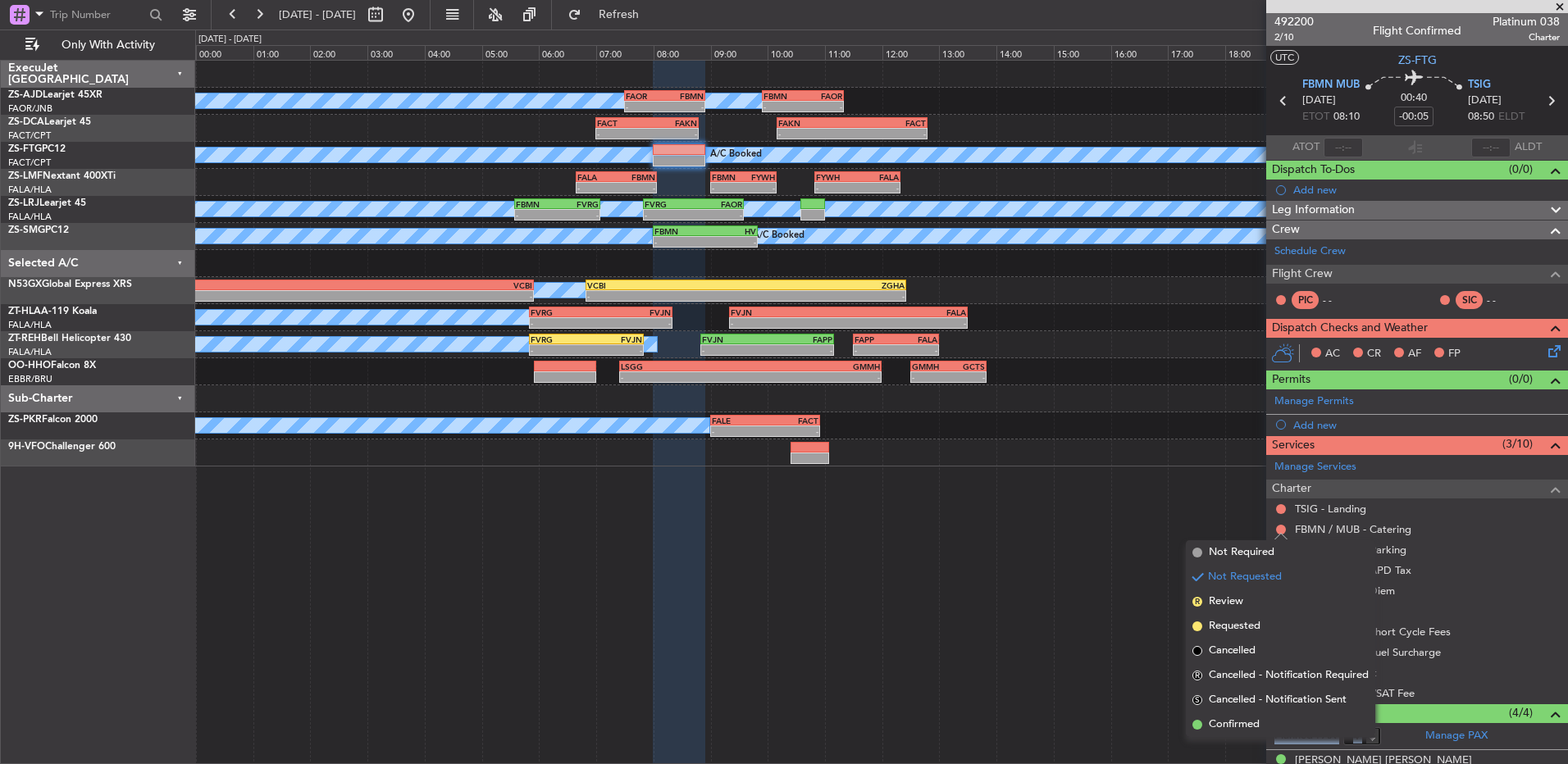
drag, startPoint x: 1281, startPoint y: 724, endPoint x: 1249, endPoint y: 616, distance: 112.6
click at [1277, 724] on li "Confirmed" at bounding box center [1281, 725] width 190 height 24
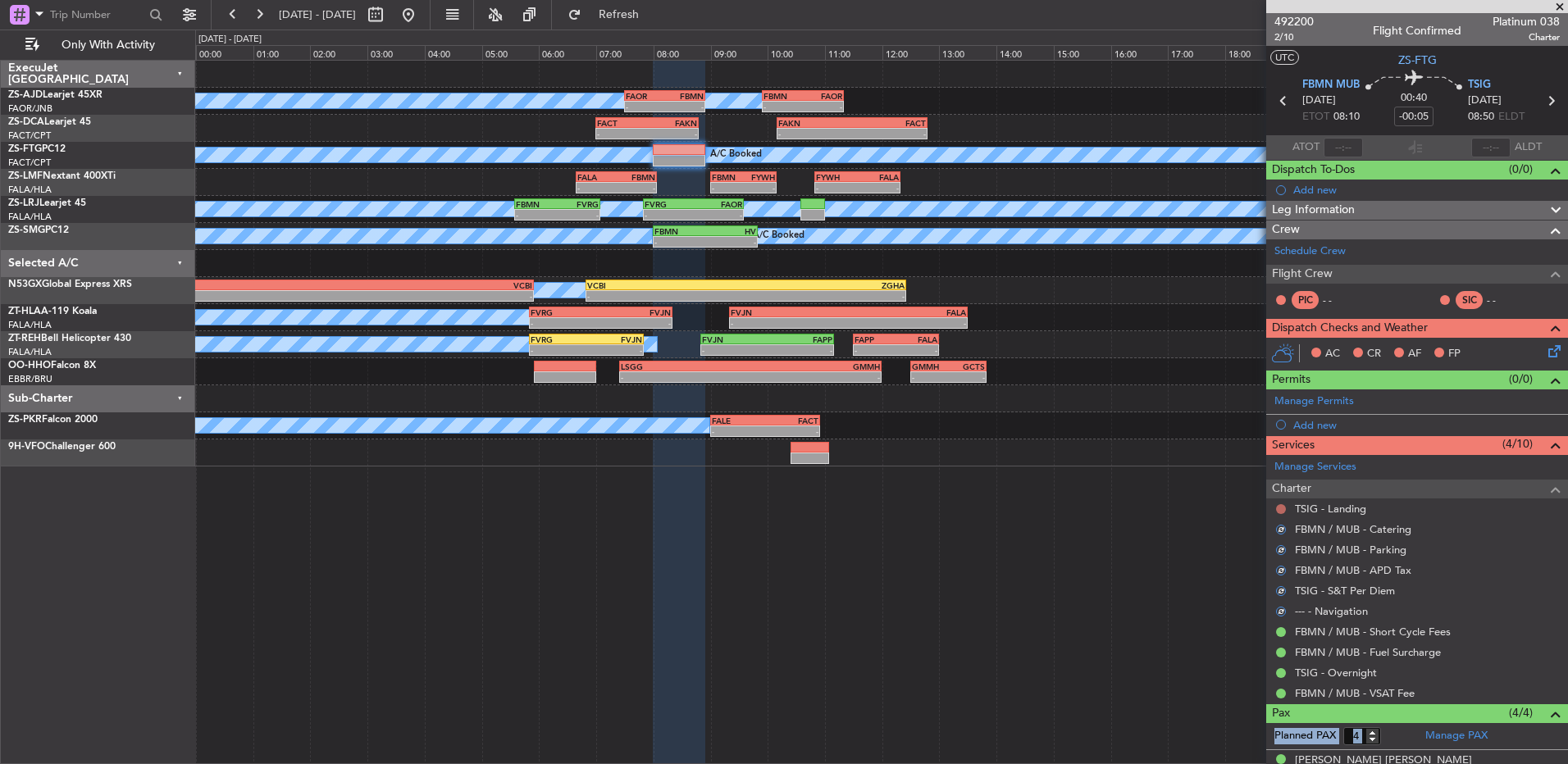
click at [1283, 507] on button at bounding box center [1281, 509] width 10 height 10
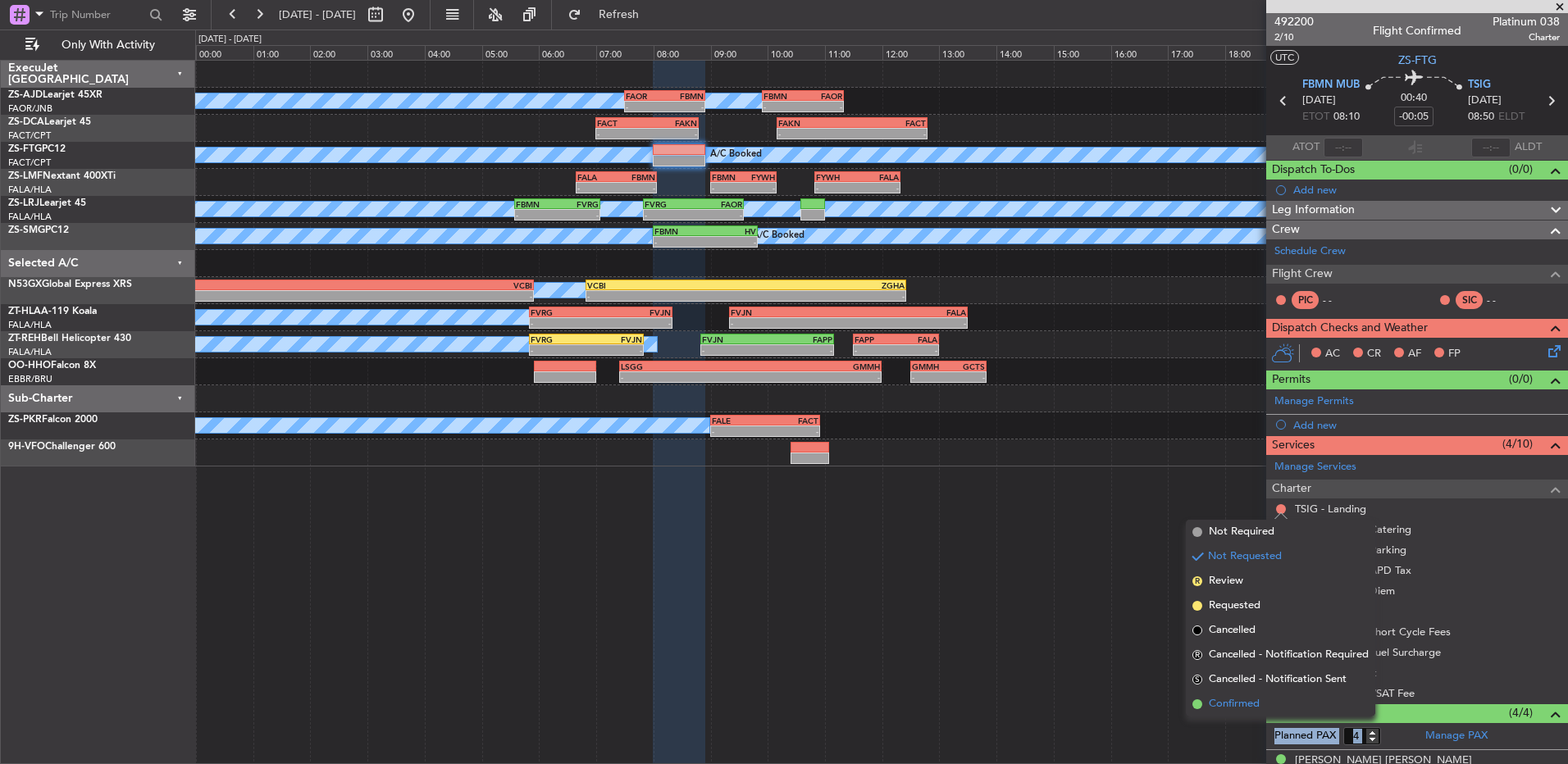
click at [1269, 702] on li "Confirmed" at bounding box center [1281, 704] width 190 height 24
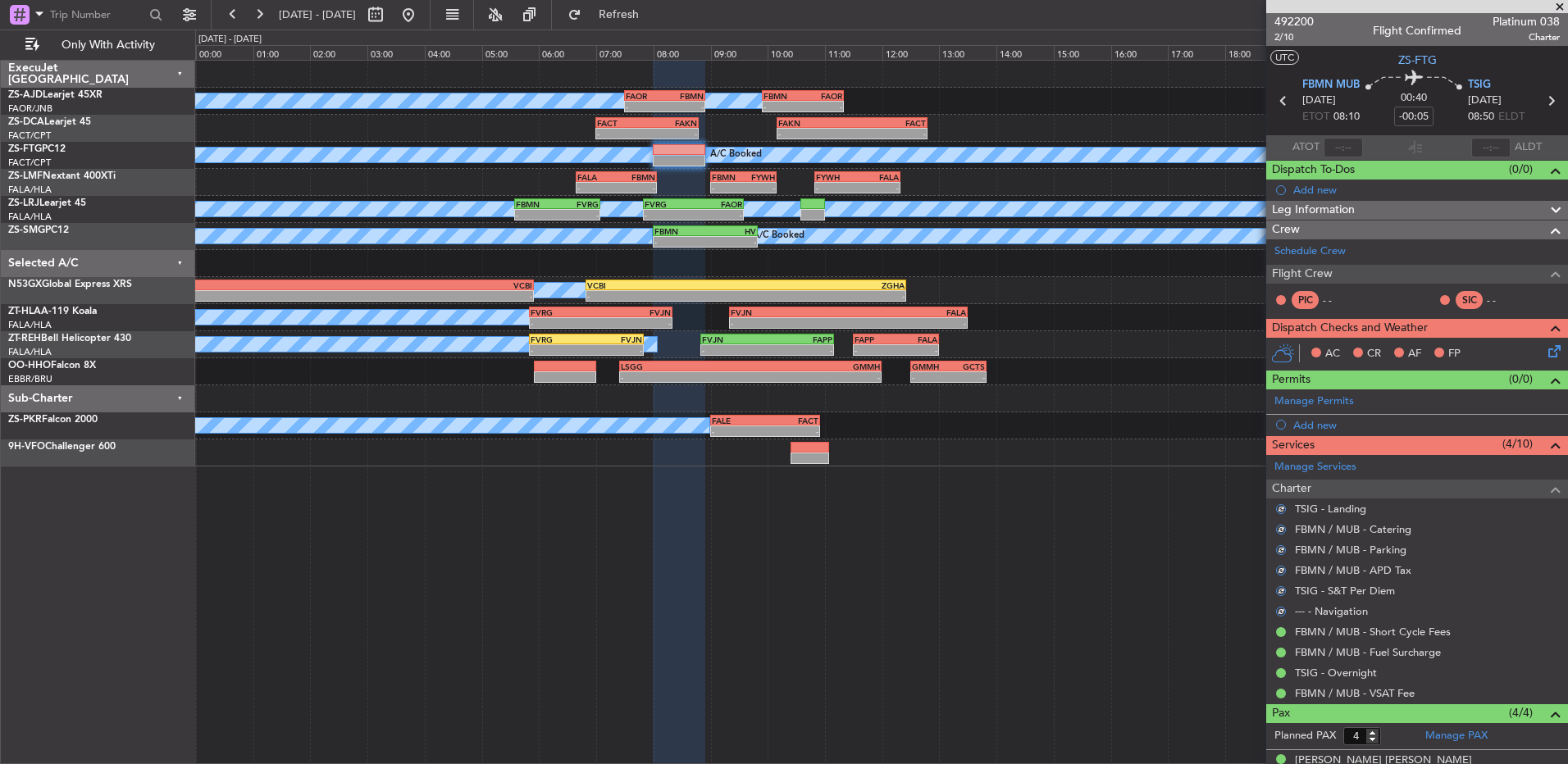
click at [1546, 349] on icon at bounding box center [1552, 349] width 13 height 13
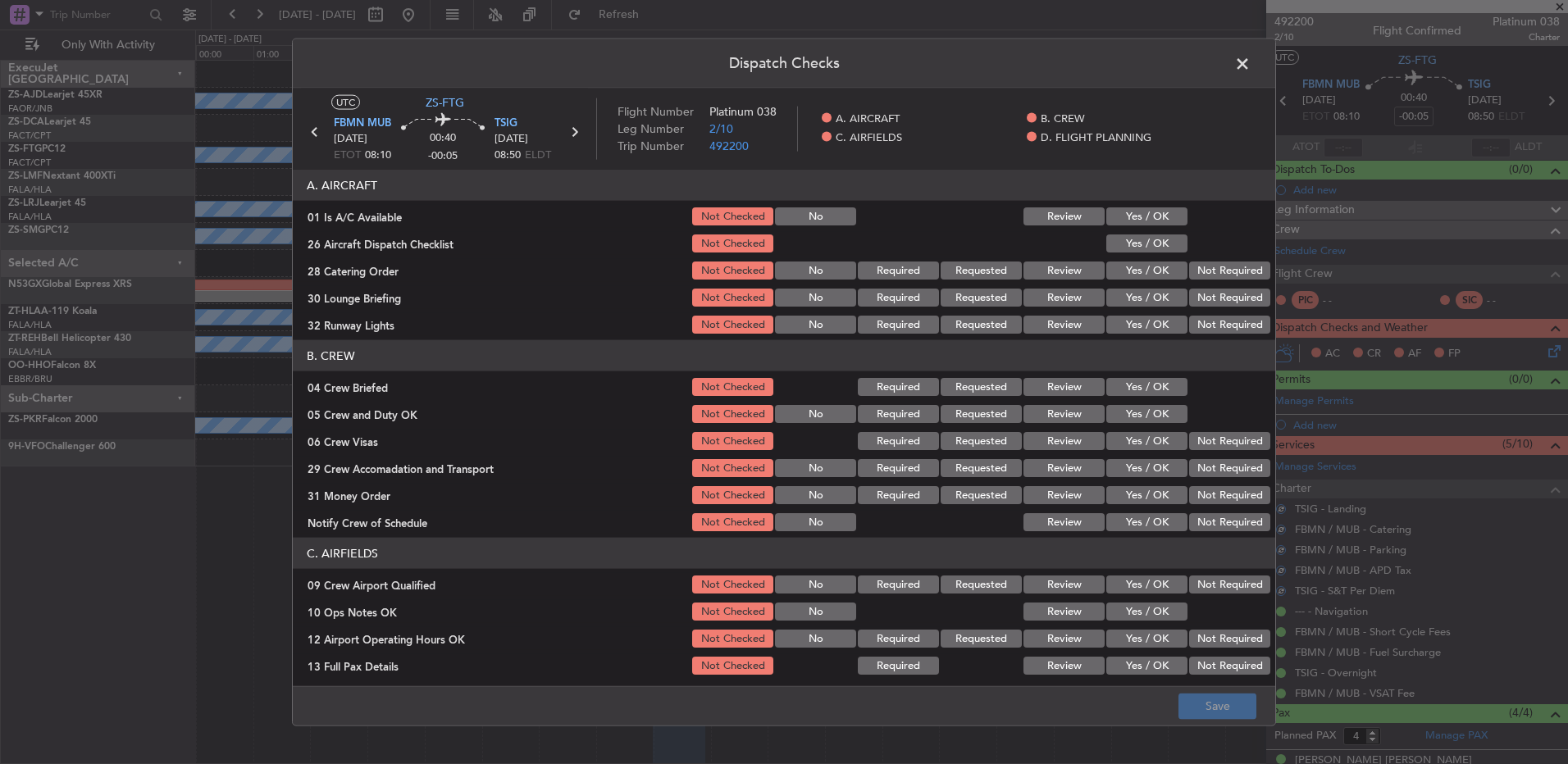
click at [1150, 213] on button "Yes / OK" at bounding box center [1147, 216] width 81 height 18
click at [1147, 237] on button "Yes / OK" at bounding box center [1147, 243] width 81 height 18
click at [1235, 274] on button "Not Required" at bounding box center [1229, 270] width 81 height 18
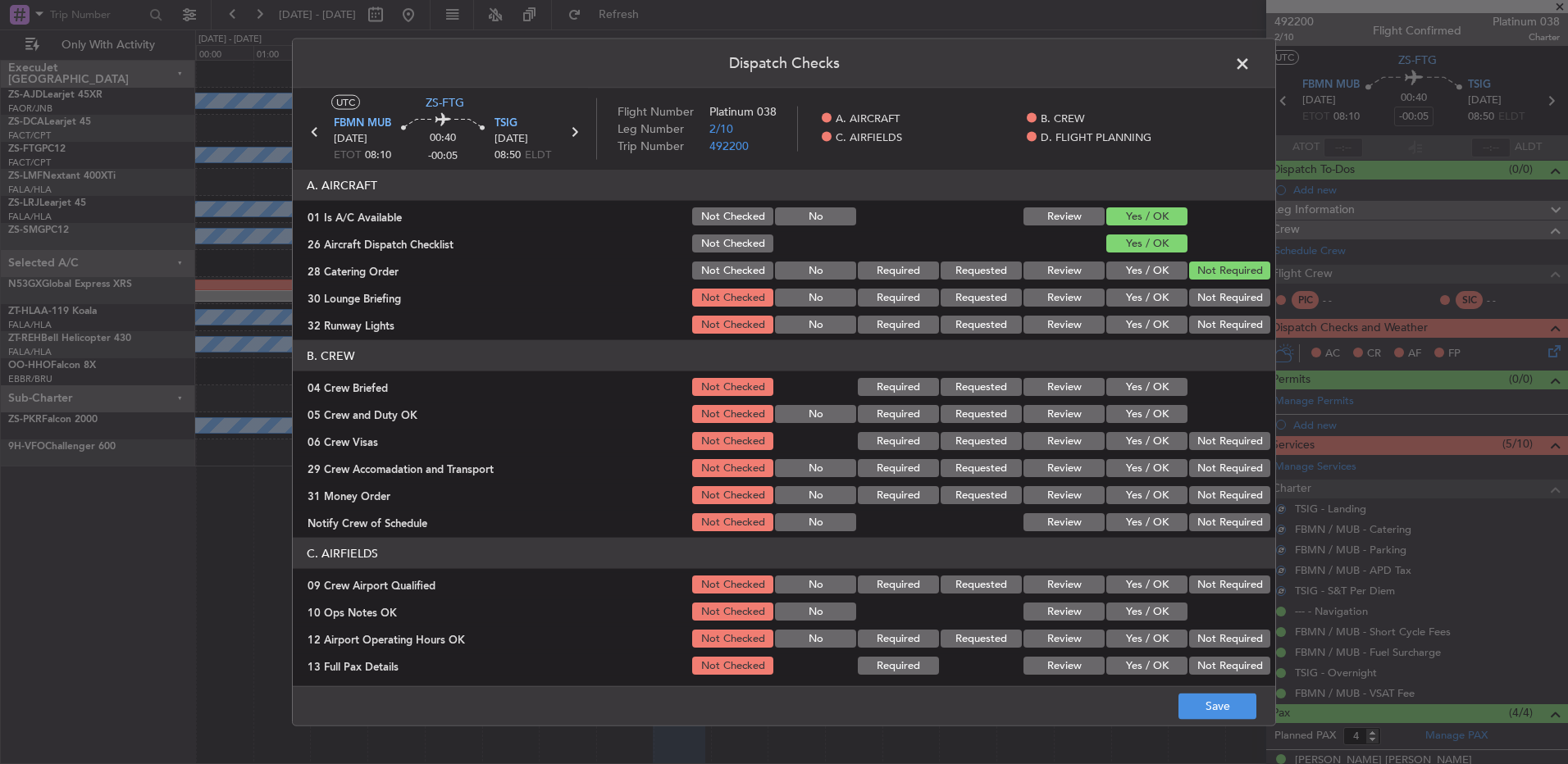
drag, startPoint x: 1222, startPoint y: 298, endPoint x: 1215, endPoint y: 306, distance: 10.6
click at [1219, 303] on button "Not Required" at bounding box center [1229, 297] width 81 height 18
drag, startPoint x: 1211, startPoint y: 313, endPoint x: 1207, endPoint y: 325, distance: 12.6
click at [1208, 324] on section "A. AIRCRAFT 01 Is A/C Available Not Checked No Review Yes / OK 26 Aircraft Disp…" at bounding box center [784, 252] width 982 height 166
click at [1206, 327] on button "Not Required" at bounding box center [1229, 324] width 81 height 18
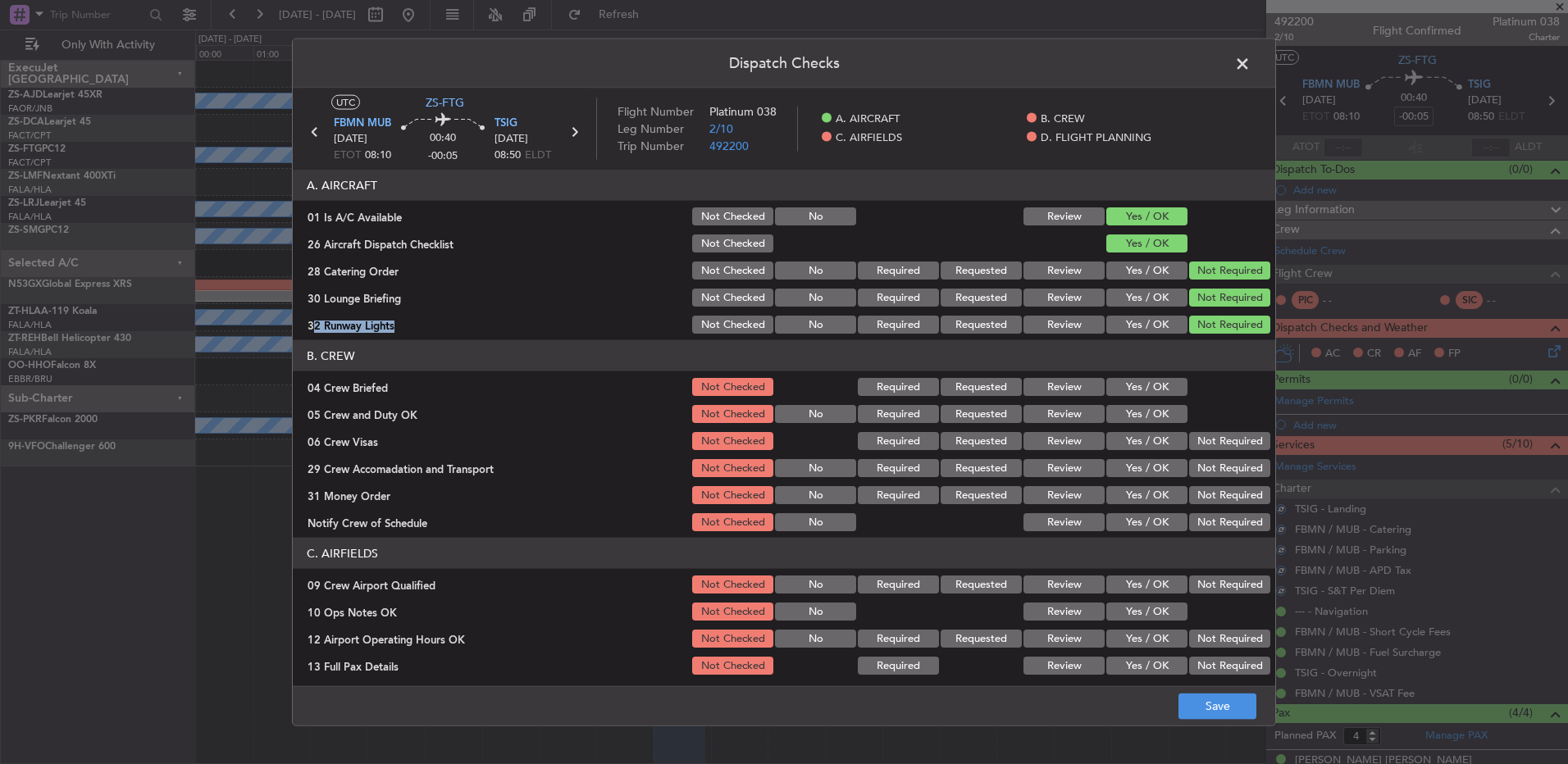
click at [1114, 405] on button "Yes / OK" at bounding box center [1147, 413] width 81 height 18
click at [1139, 389] on button "Yes / OK" at bounding box center [1147, 386] width 81 height 18
click at [1201, 440] on button "Not Required" at bounding box center [1229, 440] width 81 height 18
click at [1207, 453] on section "B. CREW 04 Crew Briefed Not Checked Required Requested Review Yes / OK 05 Crew …" at bounding box center [784, 437] width 982 height 194
click at [1208, 472] on button "Not Required" at bounding box center [1229, 468] width 81 height 18
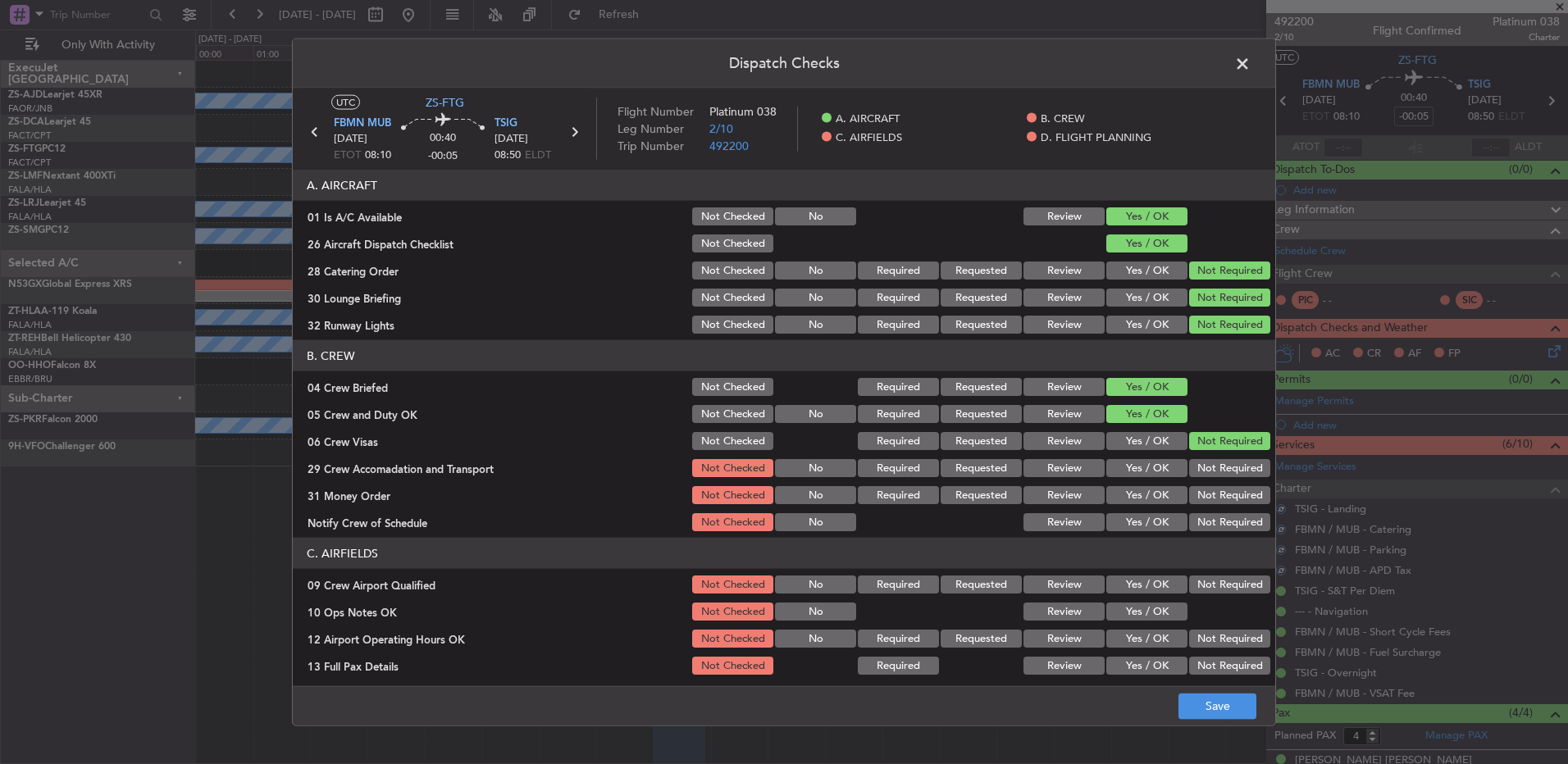
click at [1210, 489] on div "Not Required" at bounding box center [1228, 495] width 83 height 23
drag, startPoint x: 1210, startPoint y: 494, endPoint x: 1209, endPoint y: 502, distance: 8.1
click at [1210, 496] on button "Not Required" at bounding box center [1229, 495] width 81 height 18
drag, startPoint x: 1209, startPoint y: 515, endPoint x: 1212, endPoint y: 529, distance: 14.3
click at [1209, 523] on button "Not Required" at bounding box center [1229, 522] width 81 height 18
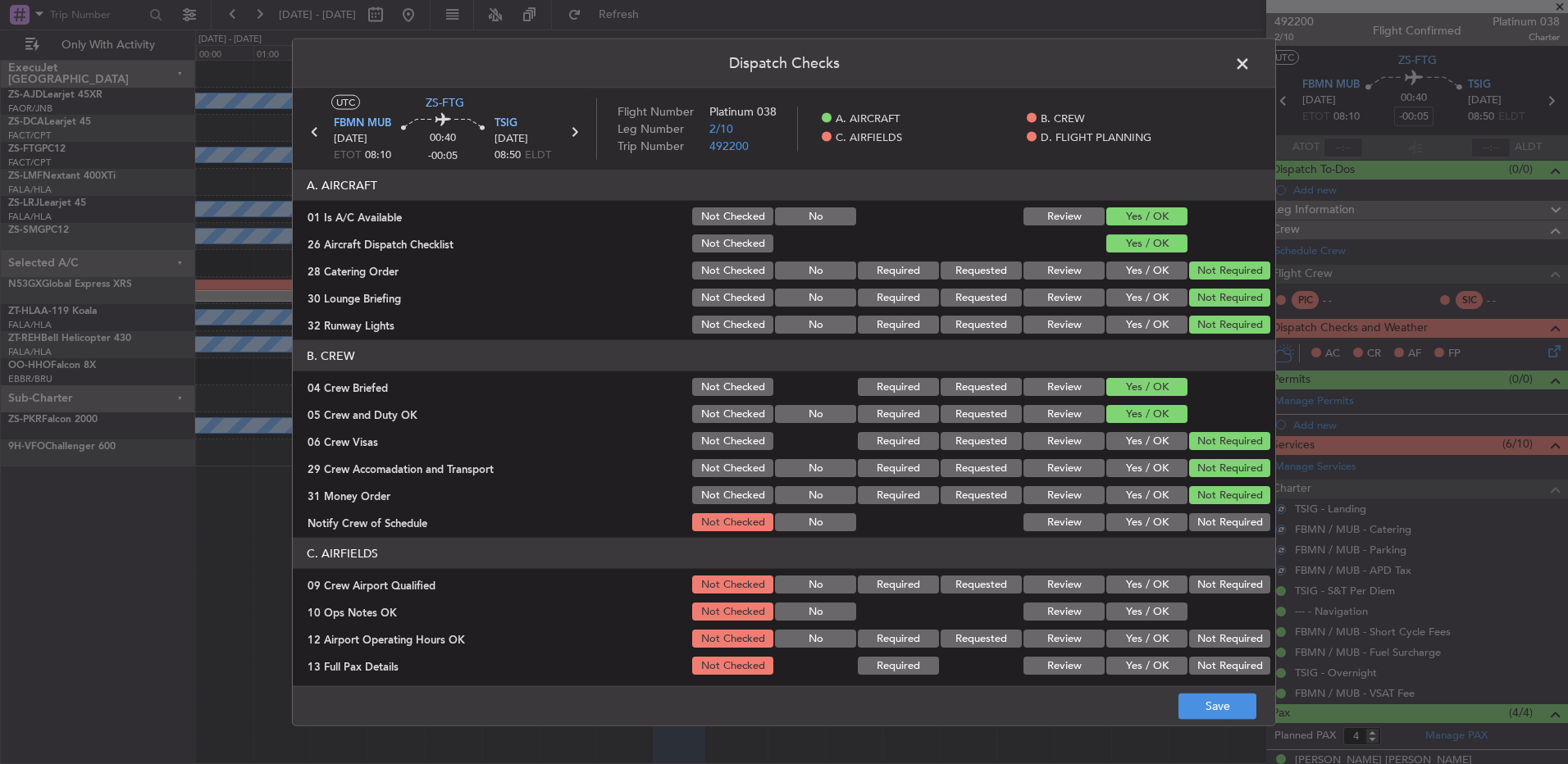
click at [1212, 529] on button "Not Required" at bounding box center [1229, 522] width 81 height 18
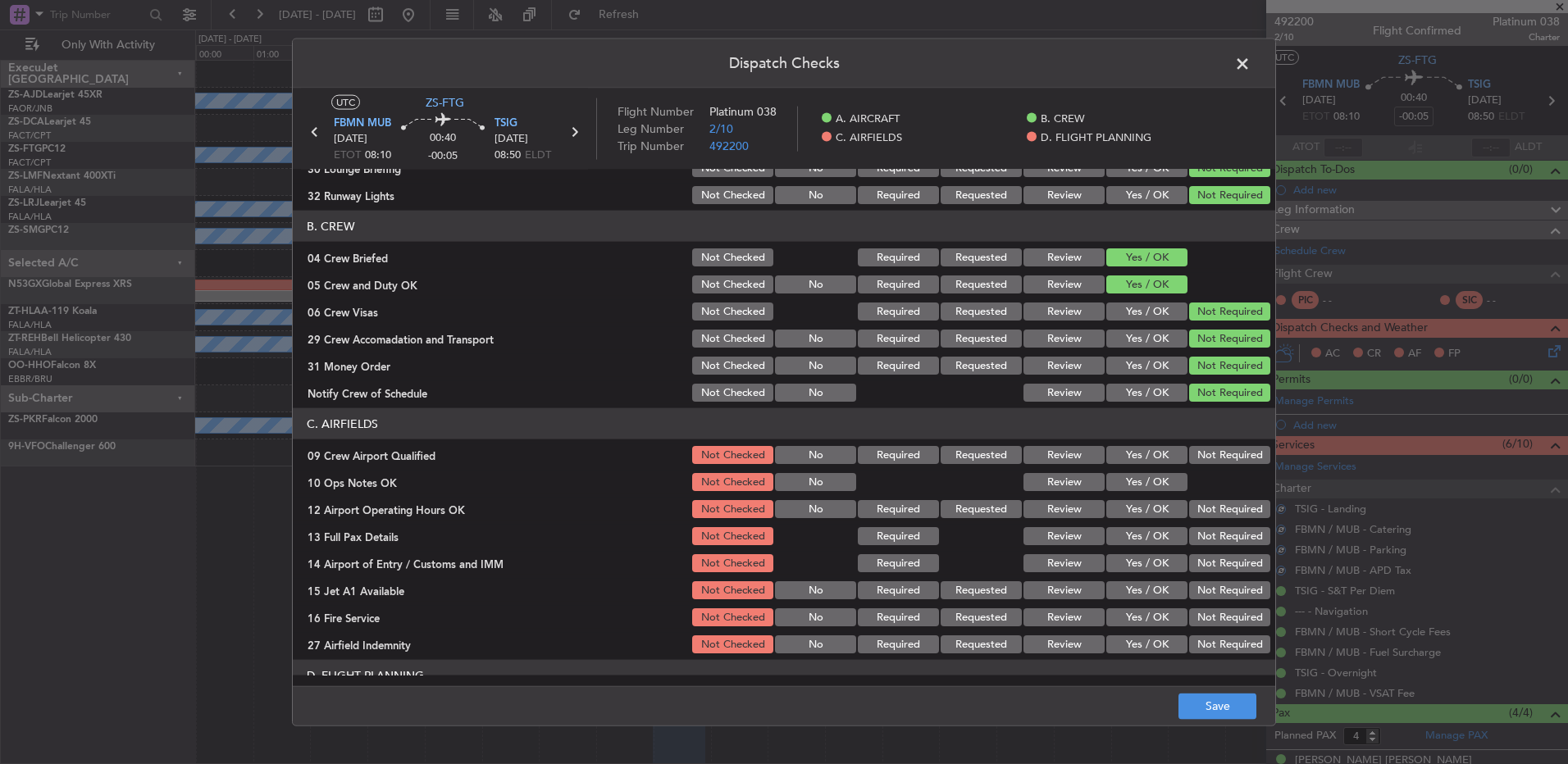
scroll to position [230, 0]
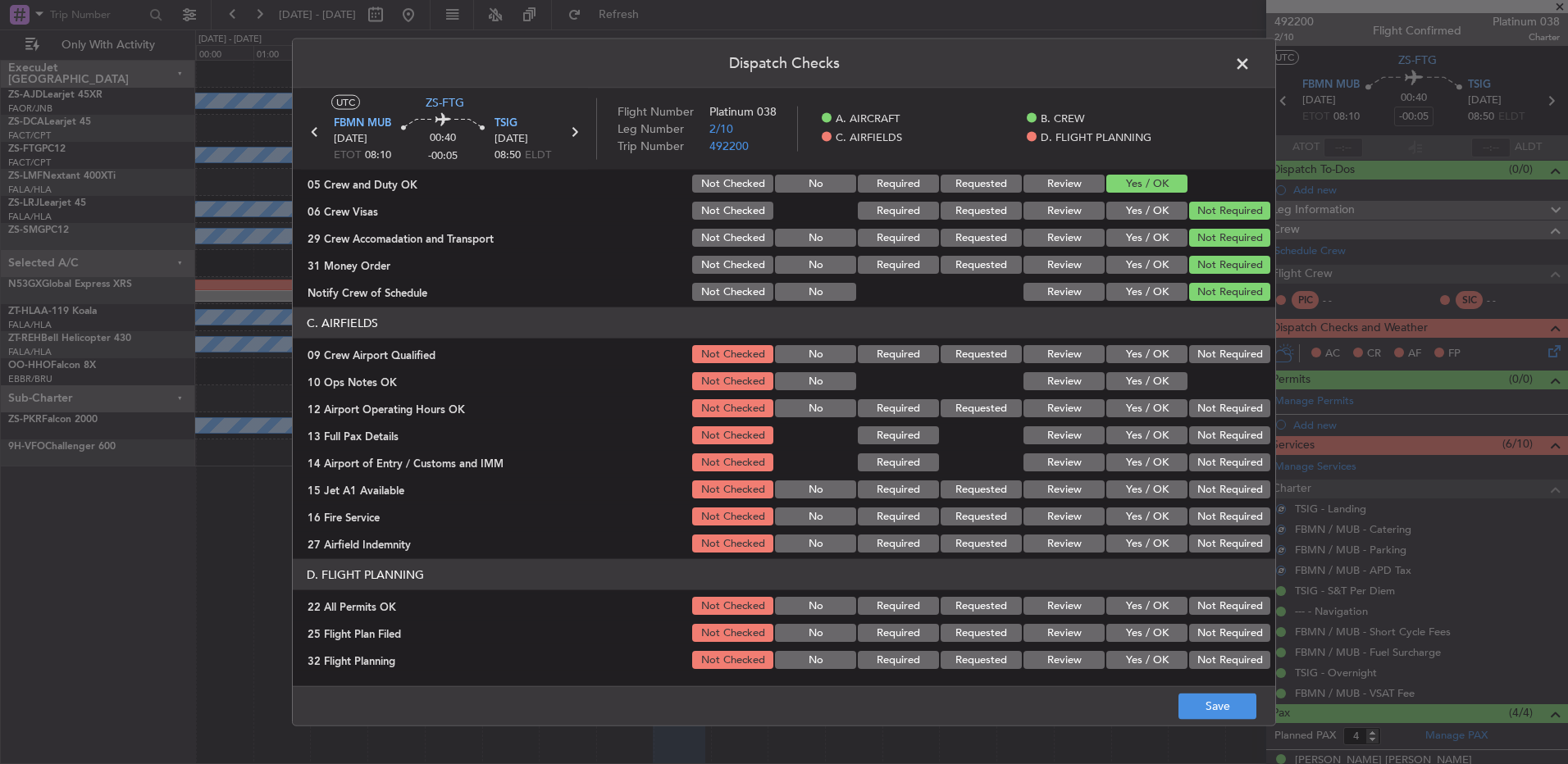
click at [1202, 350] on button "Not Required" at bounding box center [1229, 353] width 81 height 18
drag, startPoint x: 1148, startPoint y: 362, endPoint x: 1156, endPoint y: 376, distance: 16.1
click at [1148, 363] on div "Yes / OK" at bounding box center [1145, 353] width 83 height 23
click at [1159, 382] on button "Yes / OK" at bounding box center [1147, 381] width 81 height 18
click at [1189, 406] on button "Not Required" at bounding box center [1229, 408] width 81 height 18
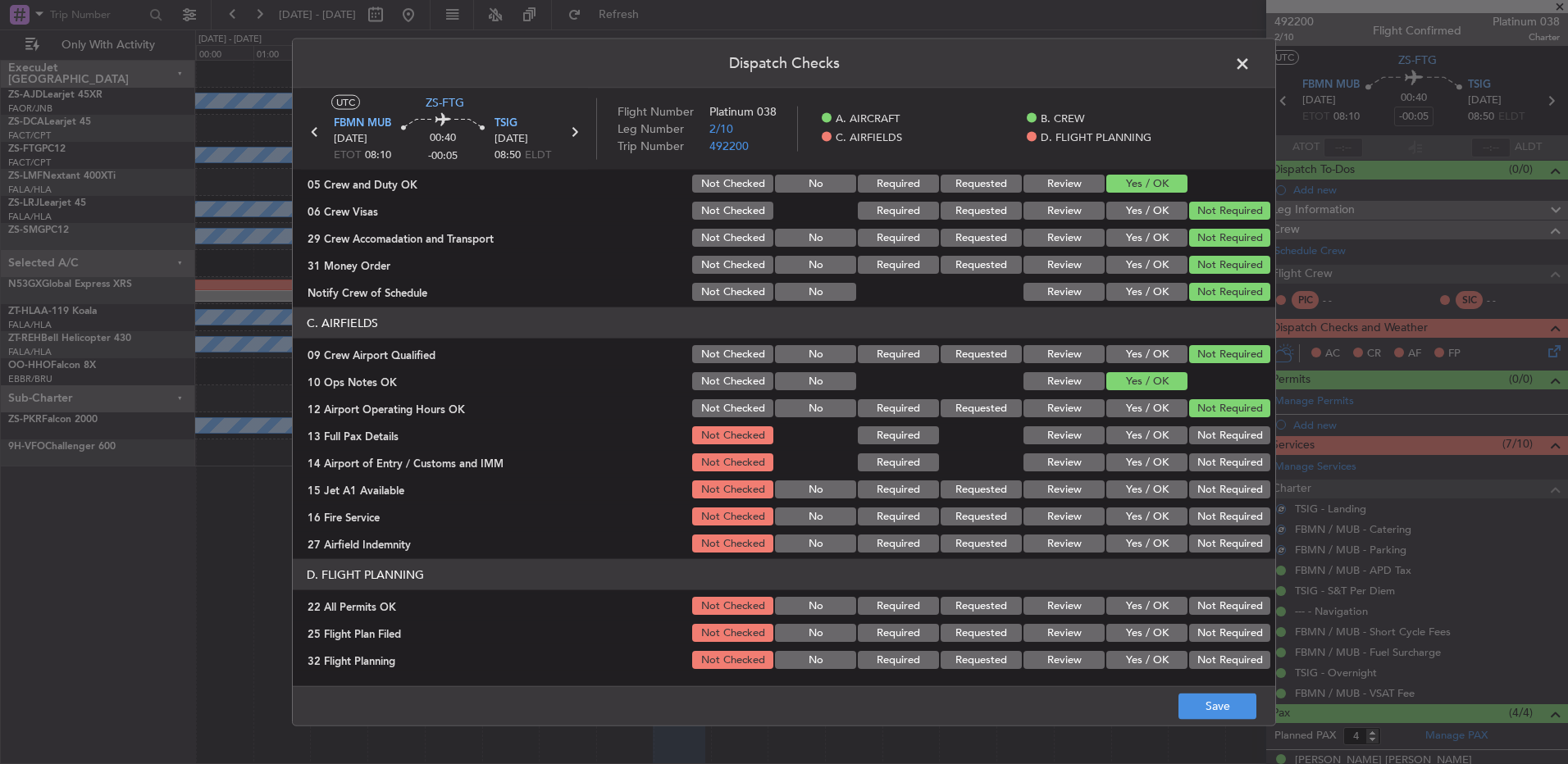
click at [1197, 423] on section "C. AIRFIELDS 09 Crew Airport Qualified Not Checked No Required Requested Review…" at bounding box center [784, 431] width 982 height 248
click at [1203, 440] on button "Not Required" at bounding box center [1229, 435] width 81 height 18
click at [1204, 456] on section "C. AIRFIELDS 09 Crew Airport Qualified Not Checked No Required Requested Review…" at bounding box center [784, 431] width 982 height 248
click at [1204, 461] on button "Not Required" at bounding box center [1229, 462] width 81 height 18
drag, startPoint x: 1204, startPoint y: 464, endPoint x: 1206, endPoint y: 476, distance: 12.2
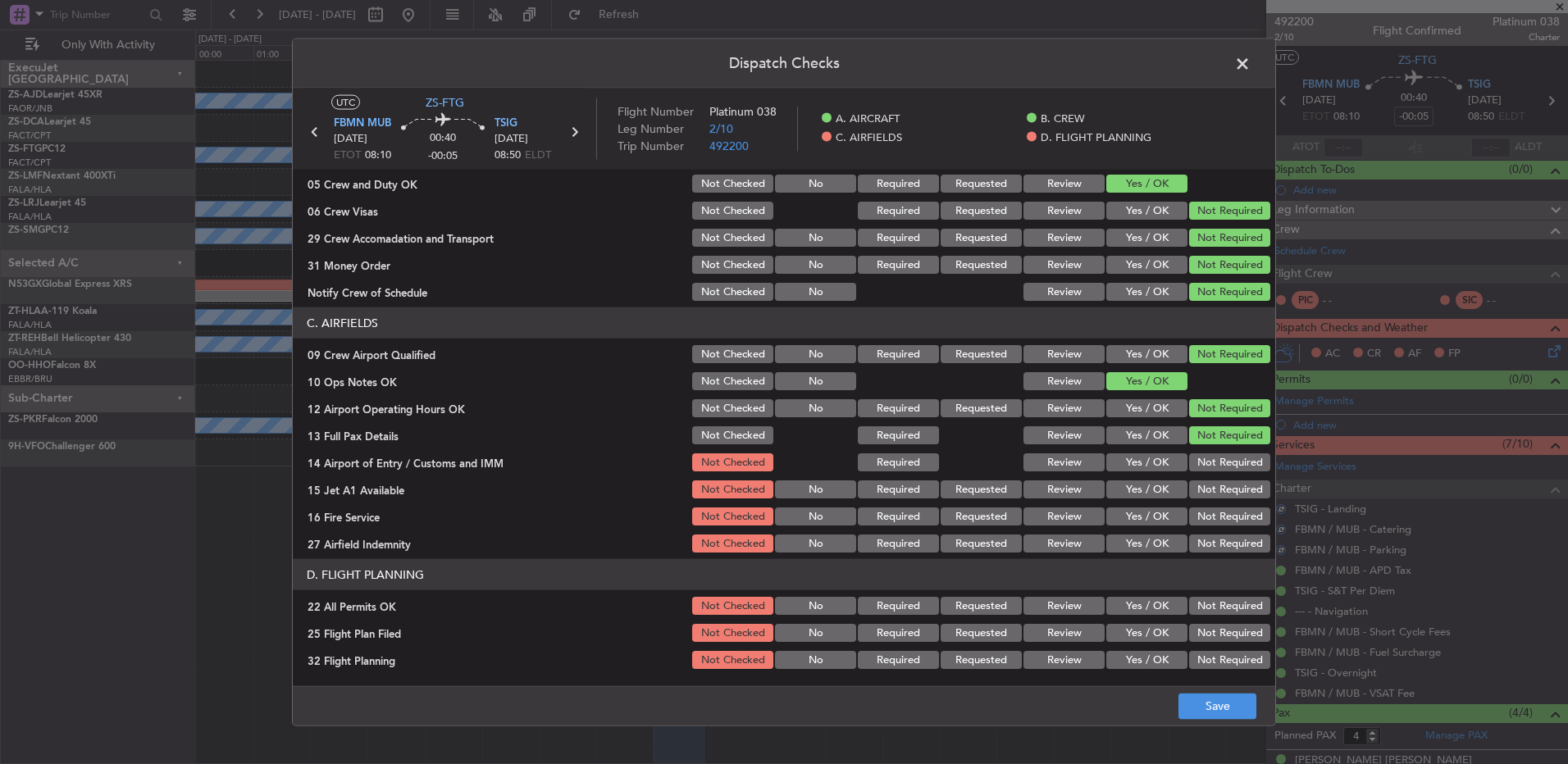
click at [1206, 470] on button "Not Required" at bounding box center [1229, 462] width 81 height 18
drag, startPoint x: 1206, startPoint y: 476, endPoint x: 1206, endPoint y: 485, distance: 9.0
click at [1206, 483] on section "C. AIRFIELDS 09 Crew Airport Qualified Not Checked No Required Requested Review…" at bounding box center [784, 431] width 982 height 248
click at [1210, 496] on button "Not Required" at bounding box center [1229, 489] width 81 height 18
click at [1211, 508] on section "C. AIRFIELDS 09 Crew Airport Qualified Not Checked No Required Requested Review…" at bounding box center [784, 431] width 982 height 248
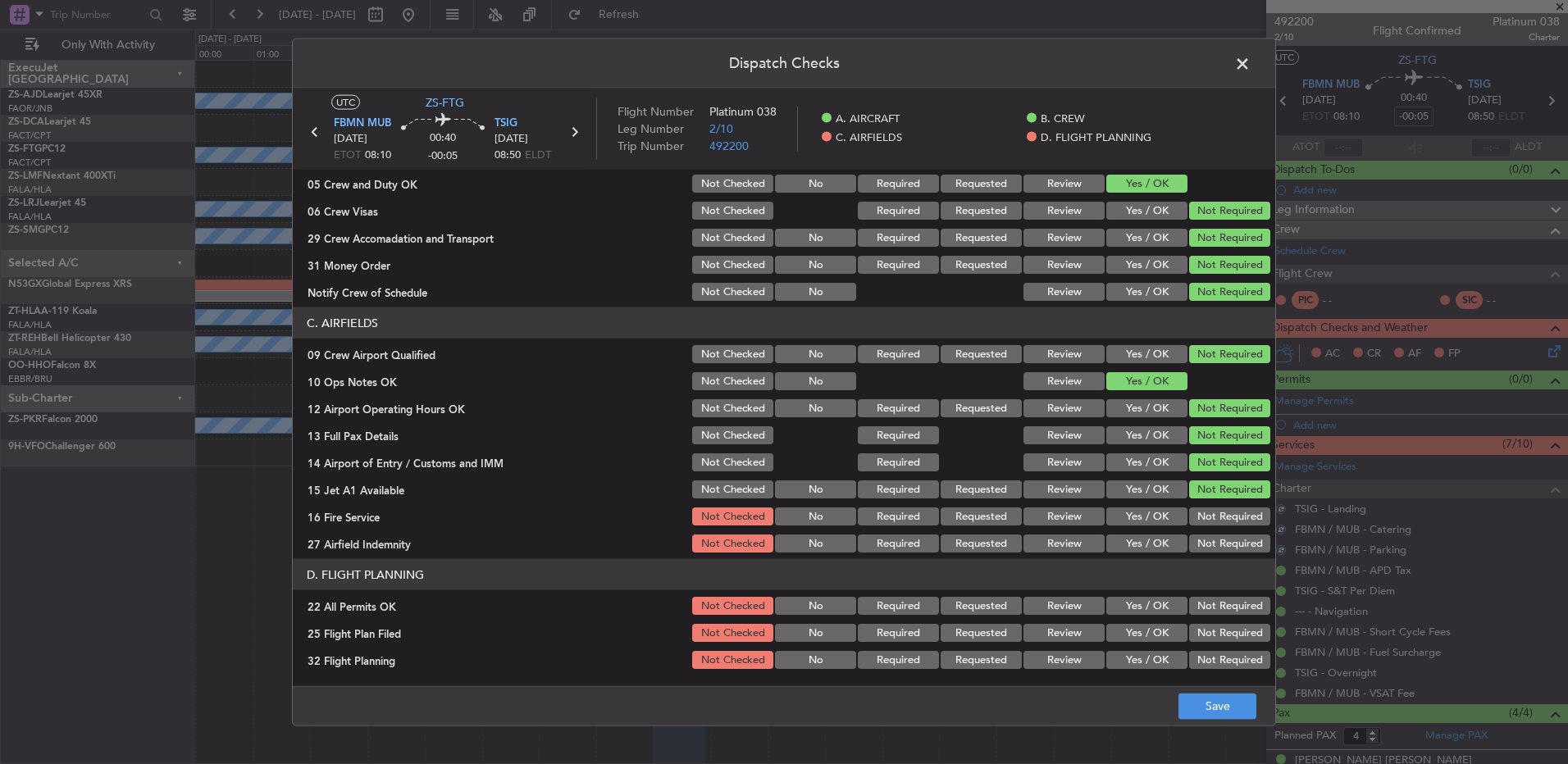
drag, startPoint x: 1211, startPoint y: 509, endPoint x: 1212, endPoint y: 523, distance: 14.0
click at [1212, 514] on button "Not Required" at bounding box center [1229, 516] width 81 height 18
drag, startPoint x: 1212, startPoint y: 523, endPoint x: 1216, endPoint y: 537, distance: 14.6
click at [1212, 526] on div "Not Required" at bounding box center [1228, 516] width 83 height 23
click at [1217, 541] on div "Not Required" at bounding box center [1228, 543] width 83 height 23
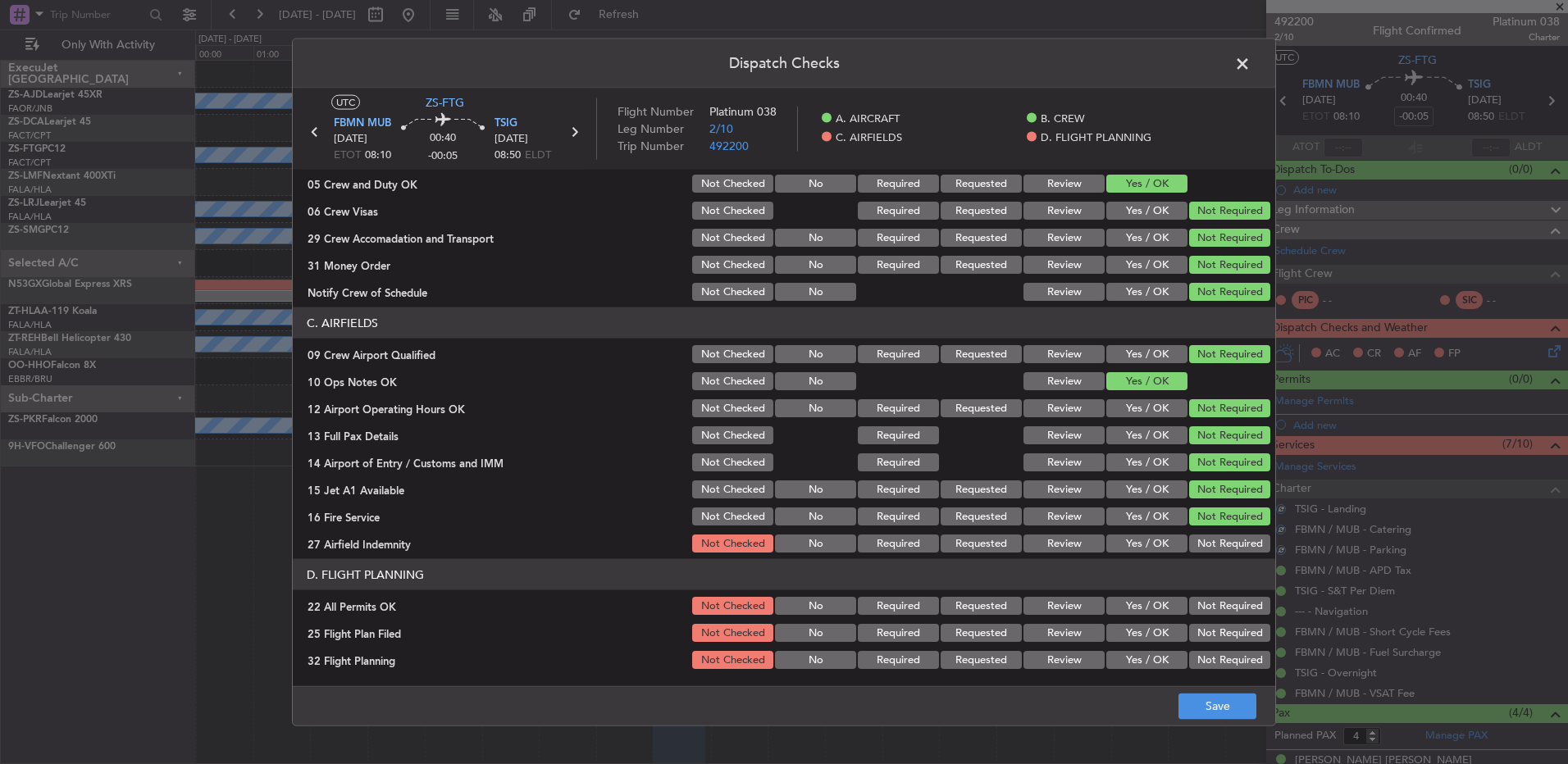
drag, startPoint x: 1221, startPoint y: 545, endPoint x: 1204, endPoint y: 543, distance: 17.1
click at [1217, 549] on button "Not Required" at bounding box center [1229, 543] width 81 height 18
click at [1219, 607] on button "Not Required" at bounding box center [1229, 605] width 81 height 18
click at [1087, 637] on button "Review" at bounding box center [1064, 632] width 81 height 18
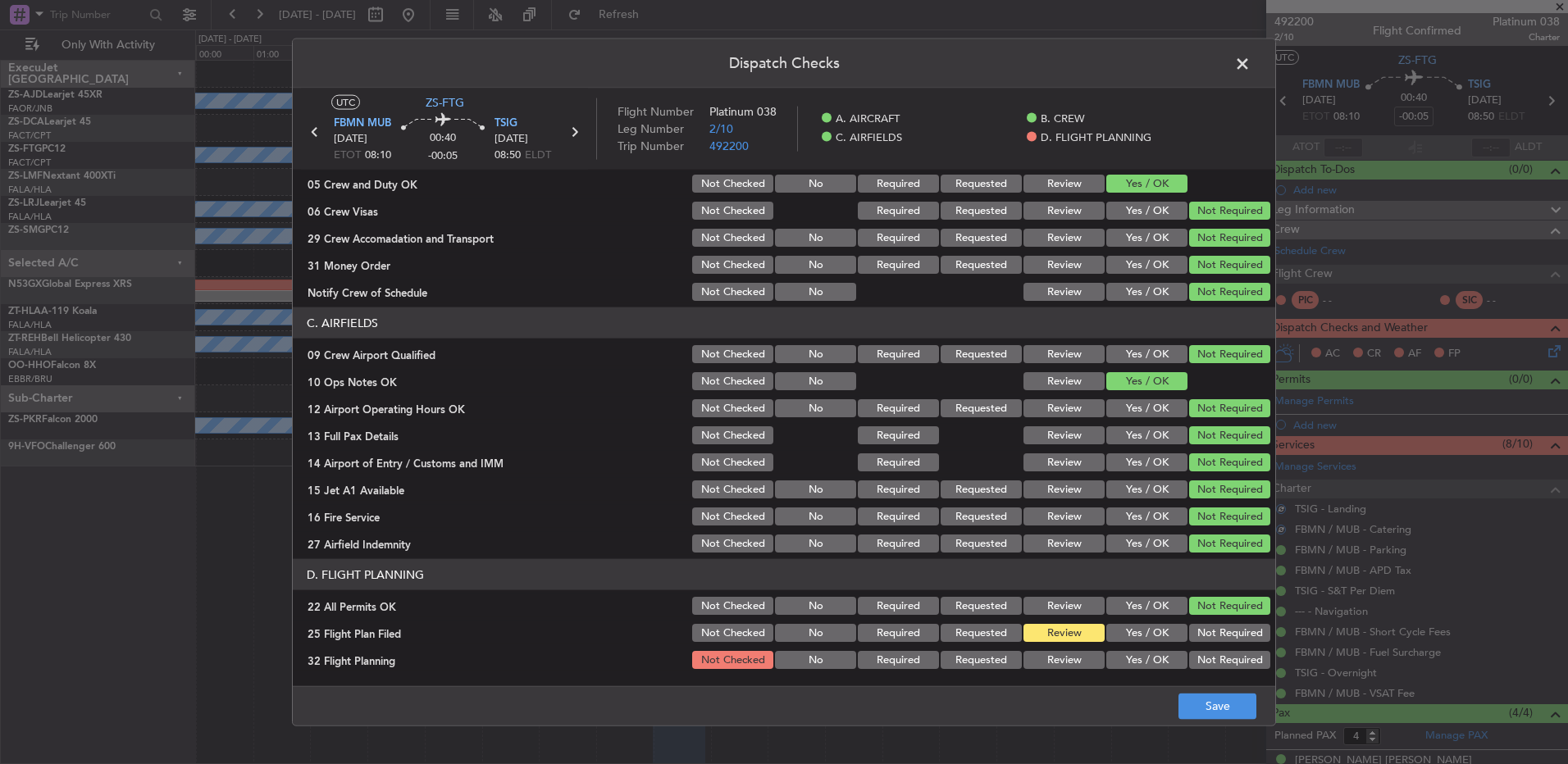
click at [1075, 655] on div "Review" at bounding box center [1063, 660] width 83 height 23
click at [1057, 662] on button "Review" at bounding box center [1064, 659] width 81 height 18
click at [1201, 708] on button "Save" at bounding box center [1217, 706] width 78 height 26
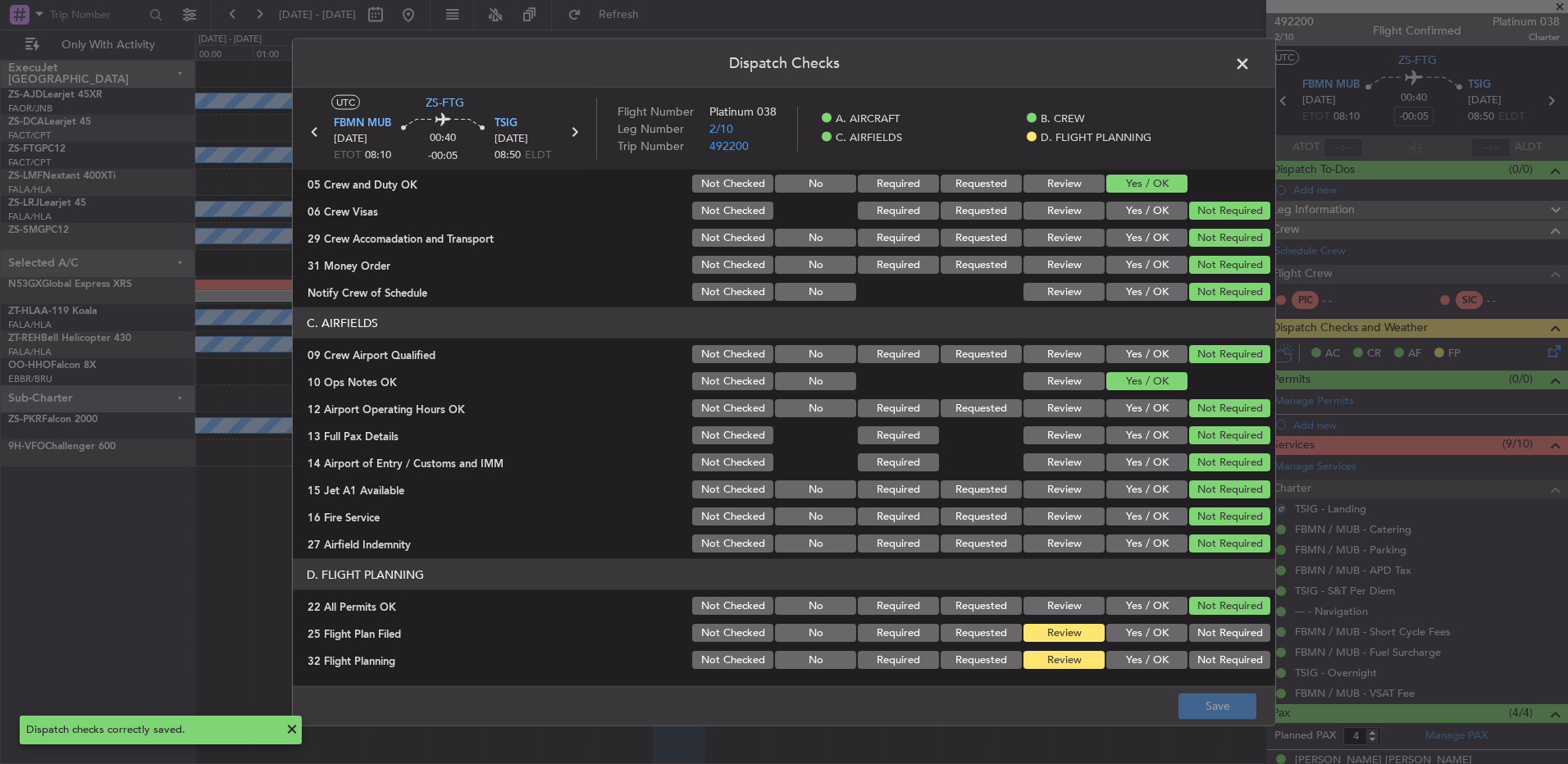
click at [1251, 64] on span at bounding box center [1251, 67] width 0 height 33
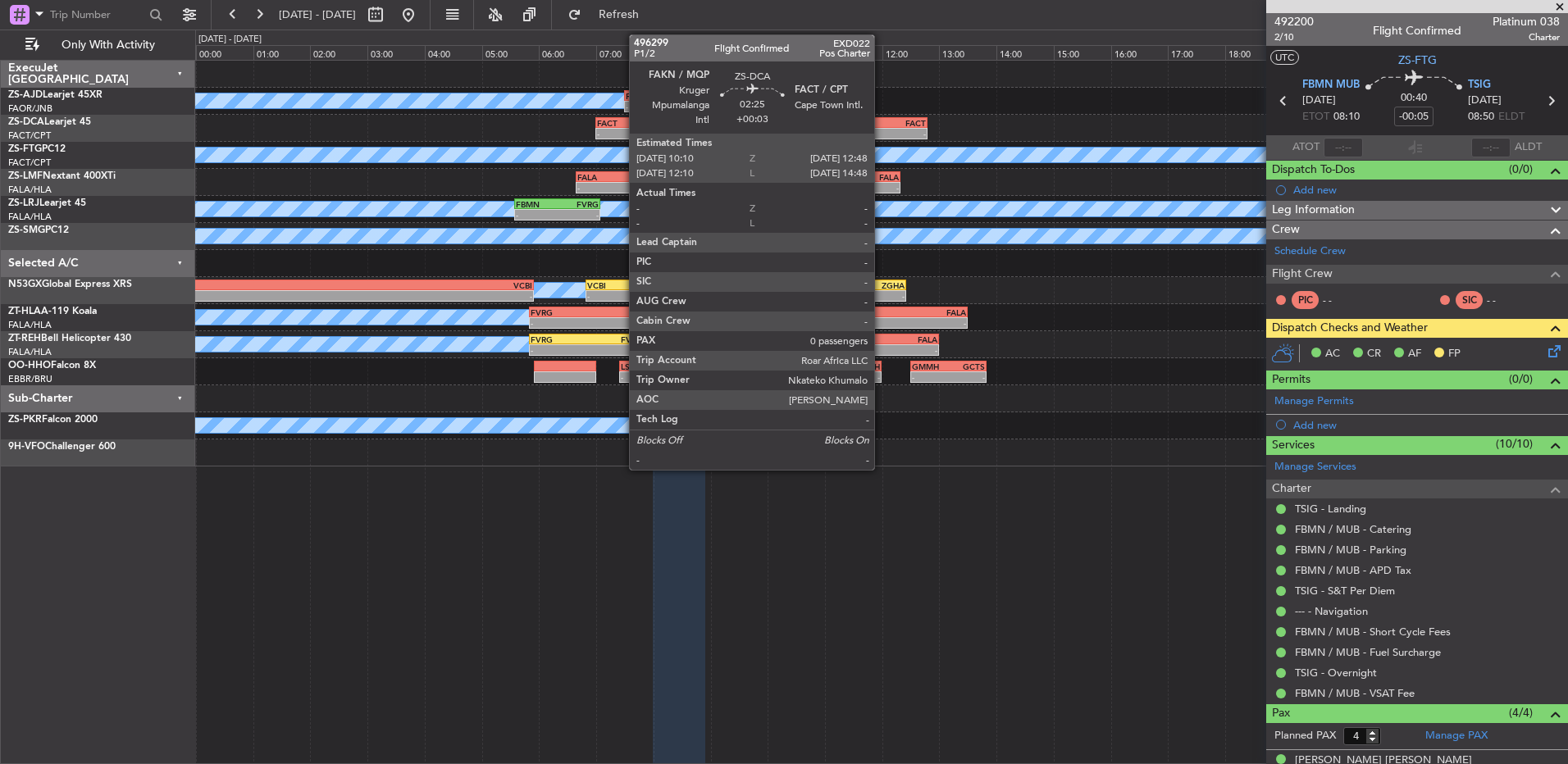
click at [882, 127] on div "FAKN 10:10 Z FACT 12:48 Z" at bounding box center [851, 123] width 151 height 11
type input "+00:03"
type input "0"
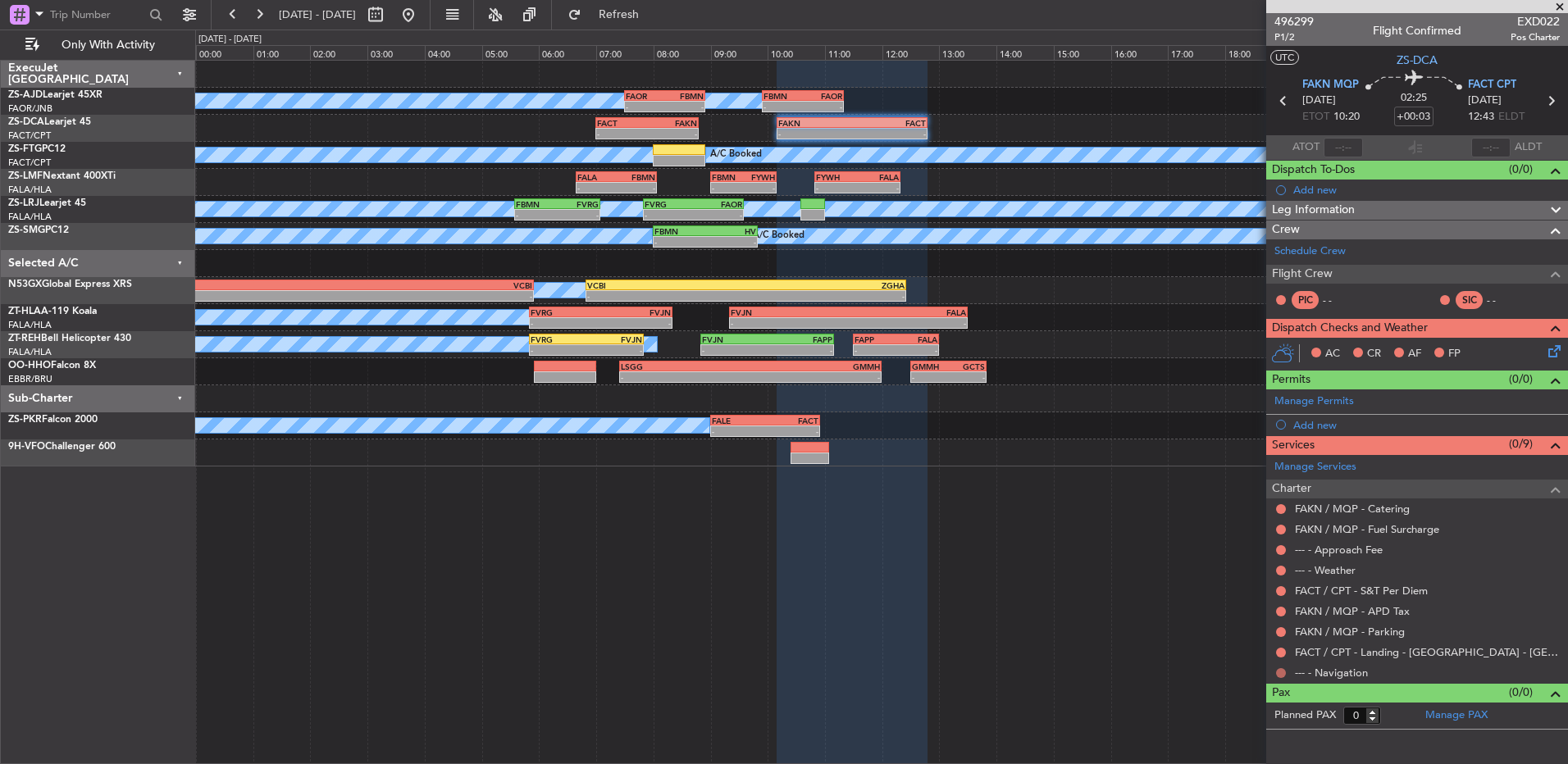
click at [1285, 671] on button at bounding box center [1281, 673] width 10 height 10
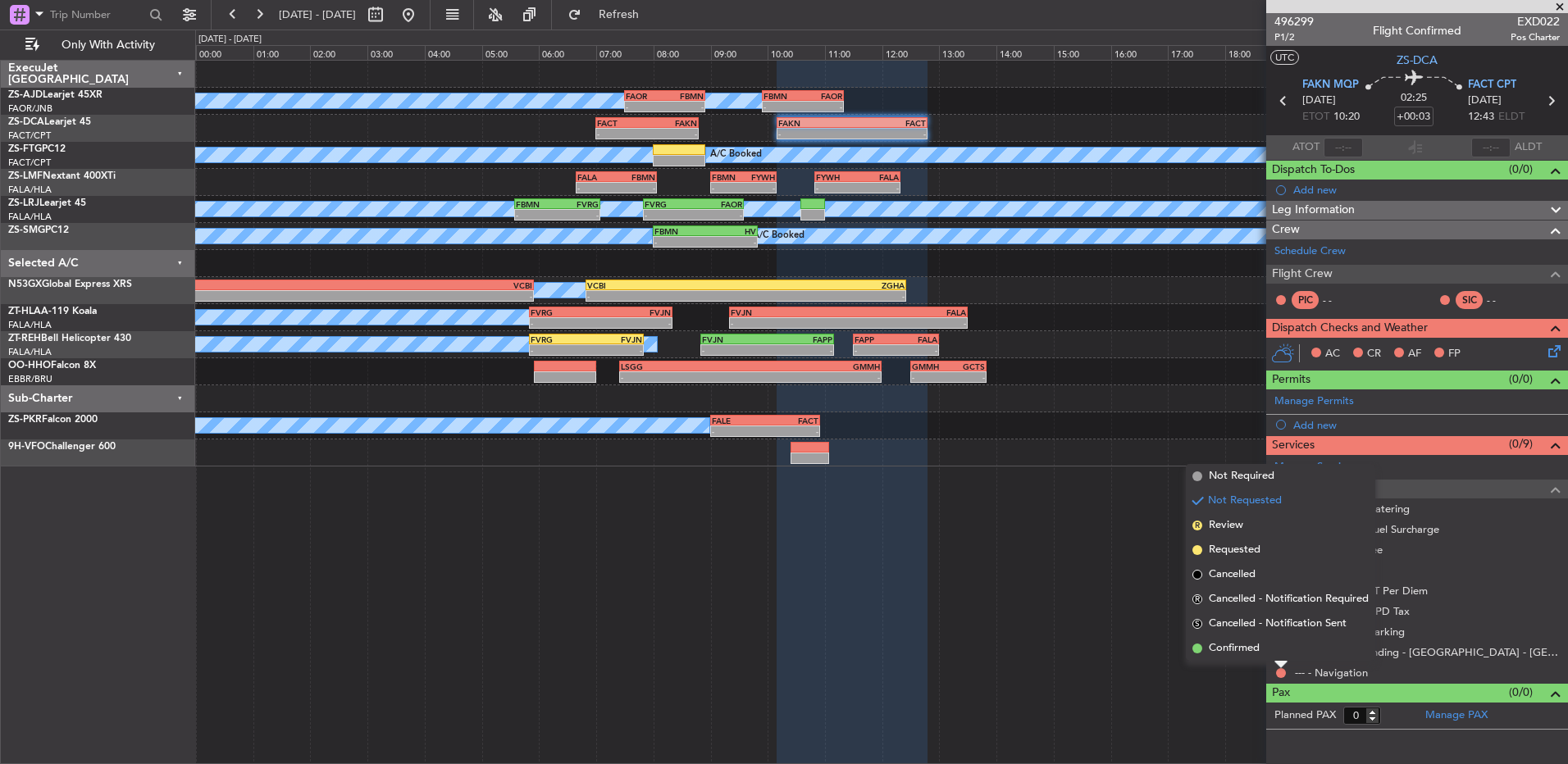
click at [1279, 658] on li "Confirmed" at bounding box center [1281, 648] width 190 height 24
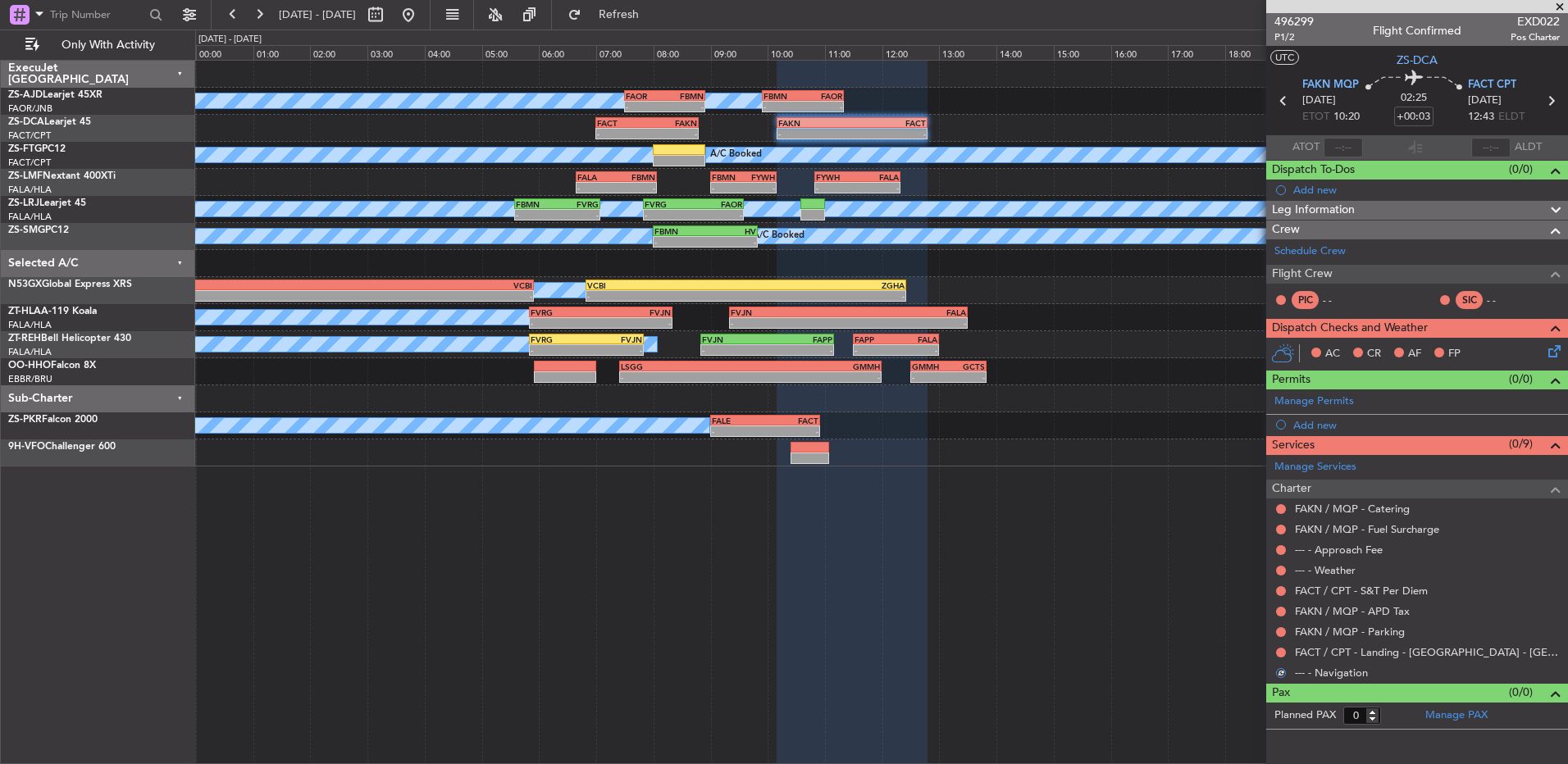
click at [1282, 657] on div at bounding box center [1282, 653] width 13 height 13
click at [1282, 655] on button at bounding box center [1281, 653] width 10 height 10
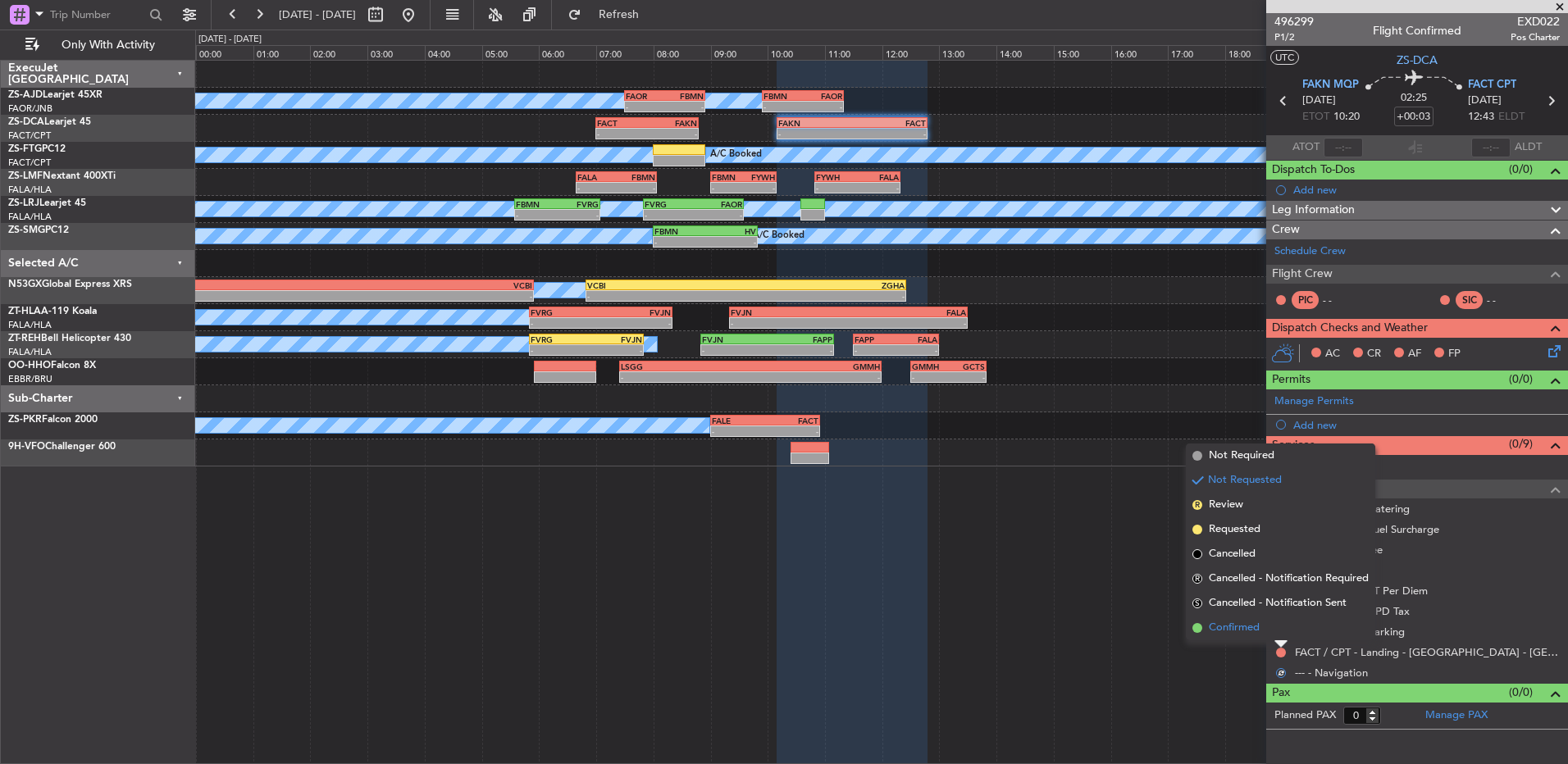
click at [1282, 637] on li "Confirmed" at bounding box center [1281, 627] width 190 height 24
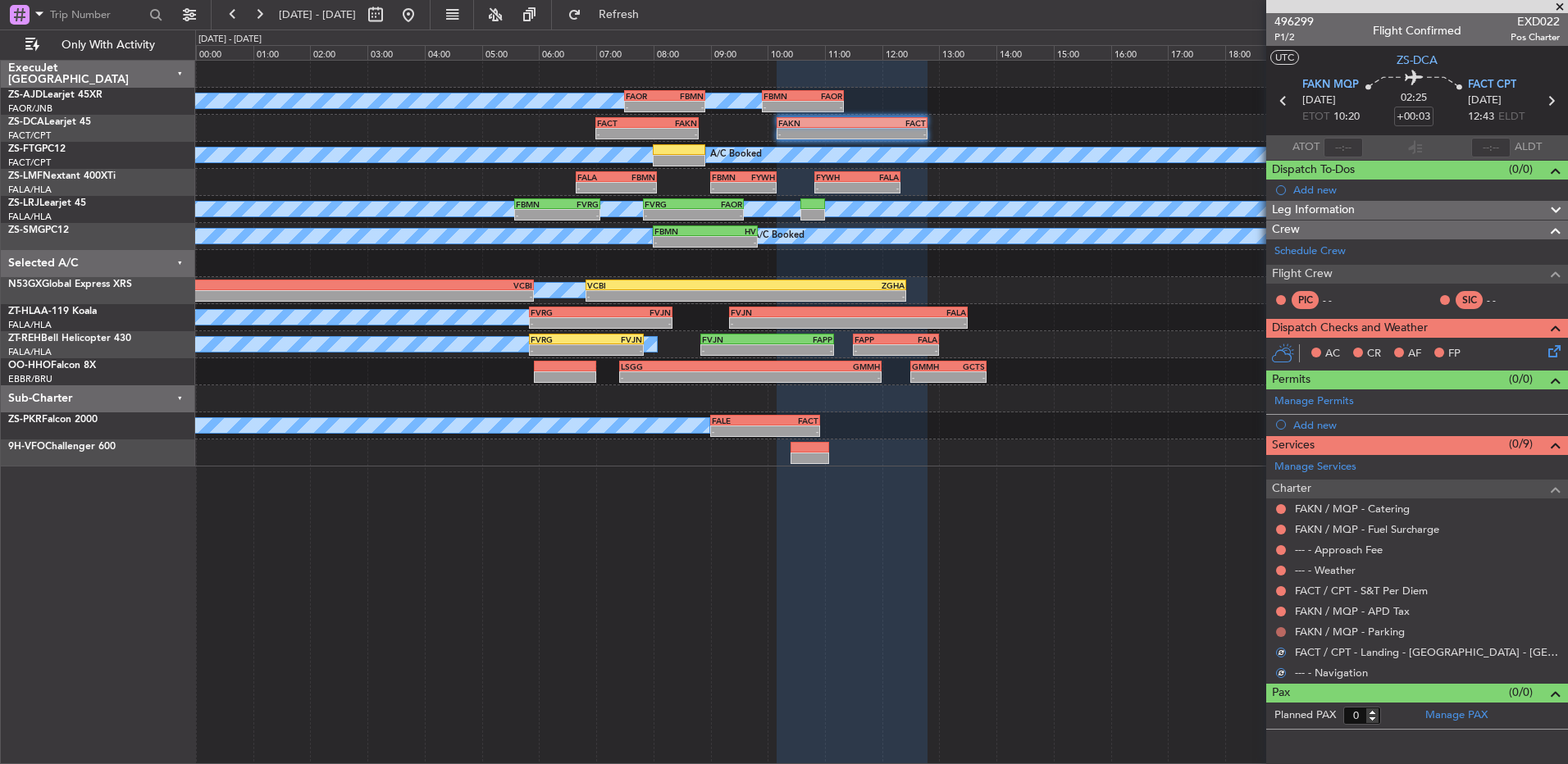
click at [1285, 629] on button at bounding box center [1281, 632] width 10 height 10
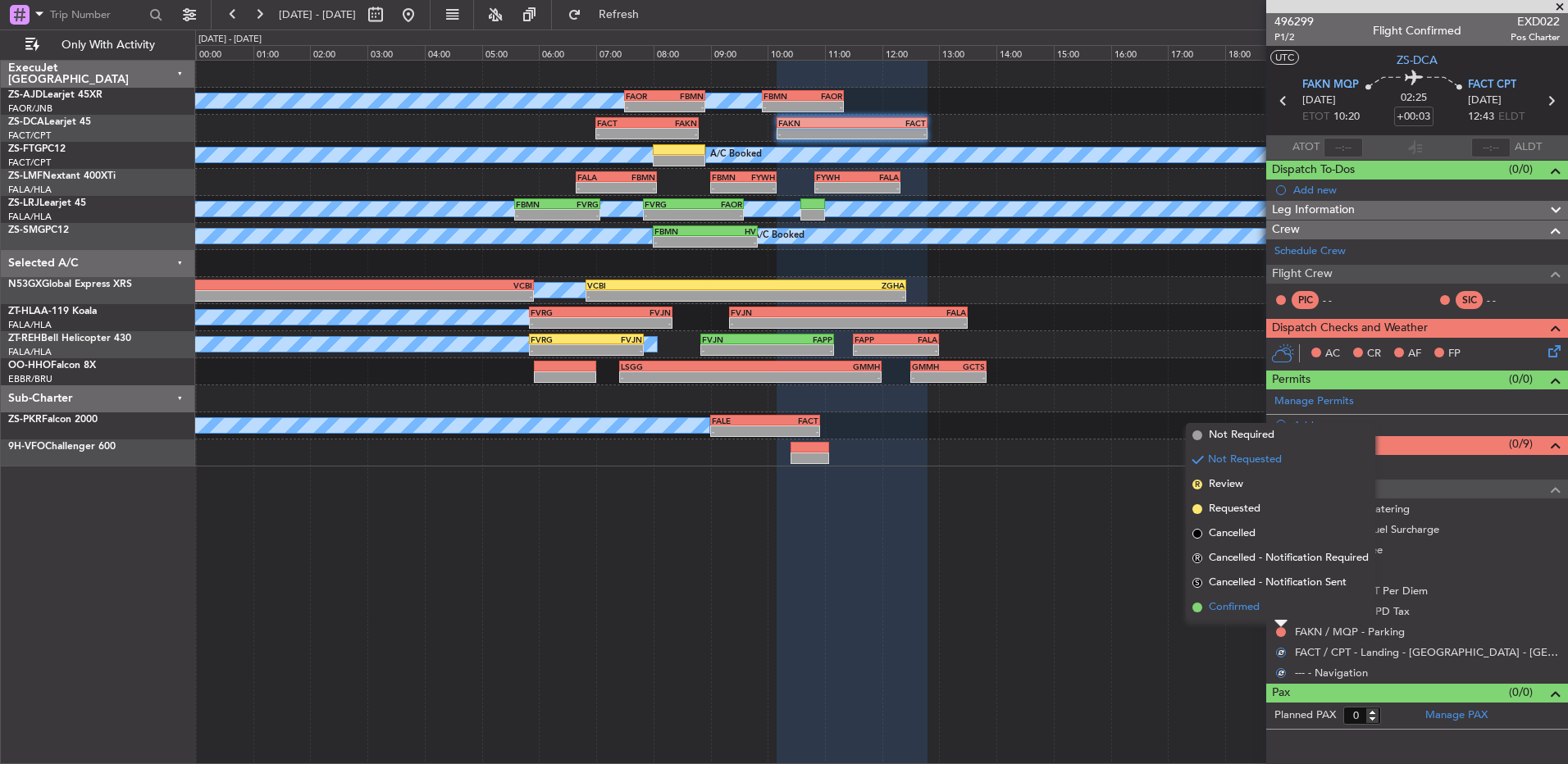
click at [1284, 614] on li "Confirmed" at bounding box center [1281, 608] width 190 height 24
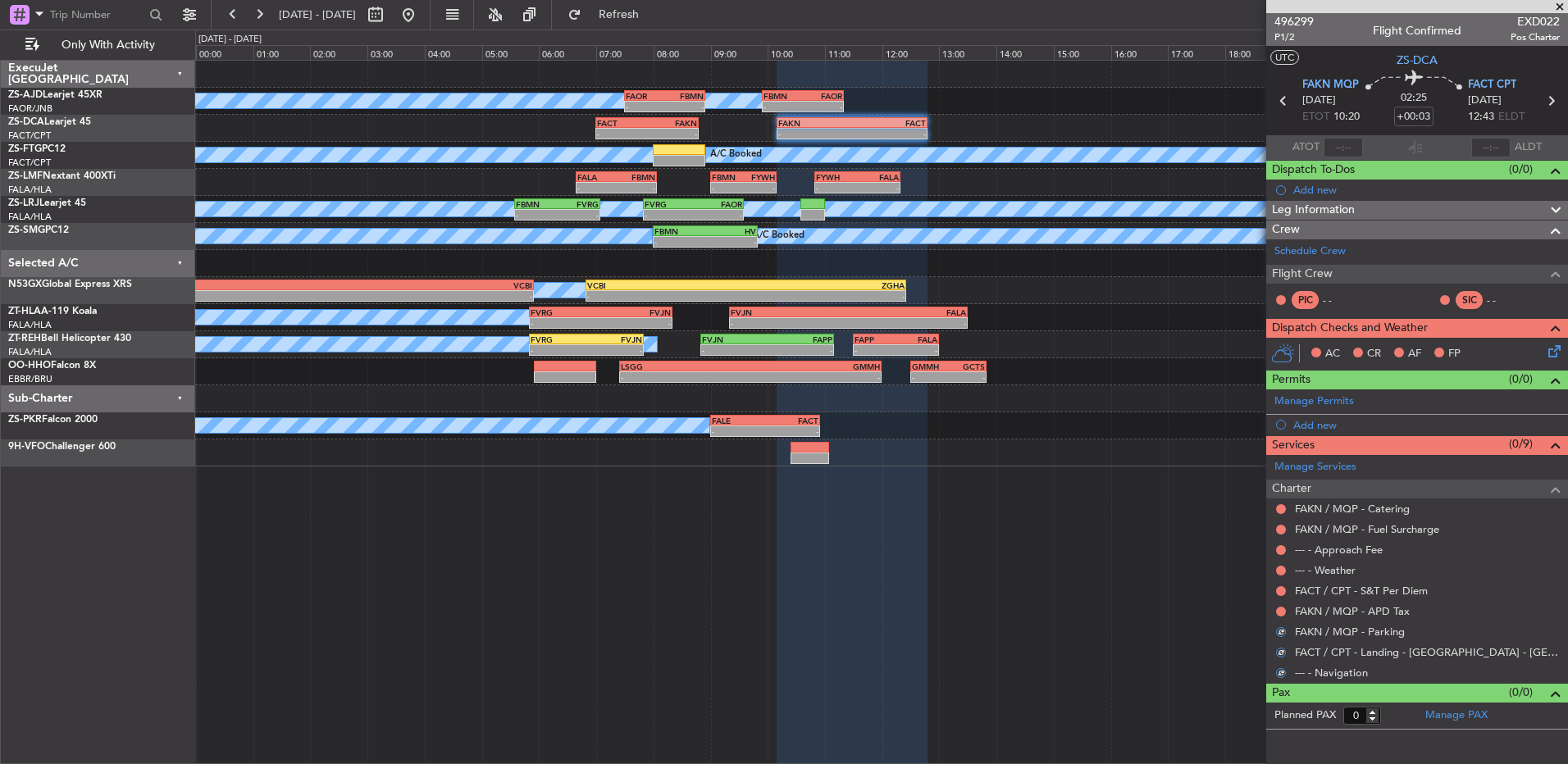
click at [1284, 614] on button at bounding box center [1281, 612] width 10 height 10
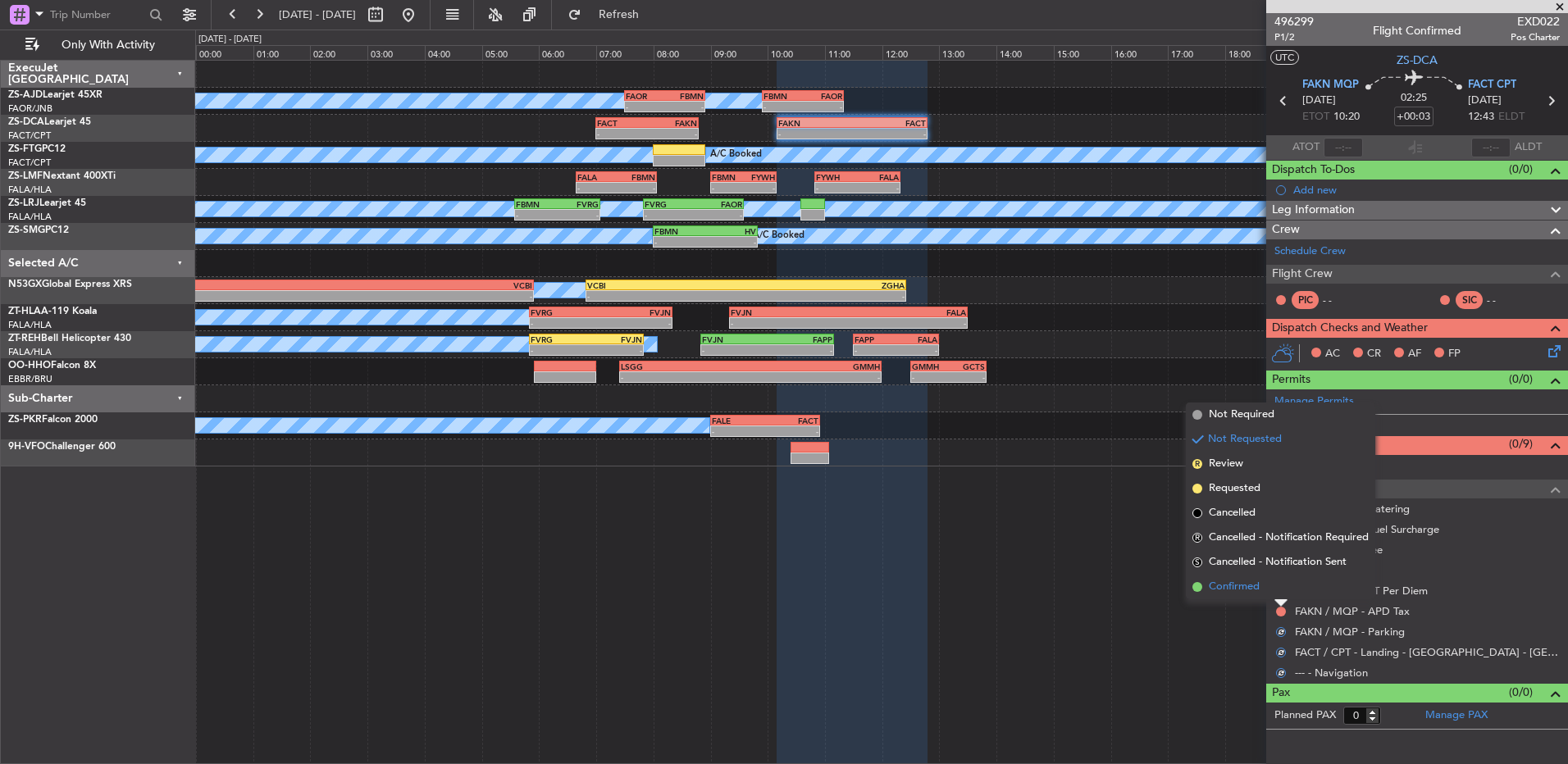
click at [1282, 587] on li "Confirmed" at bounding box center [1281, 587] width 190 height 24
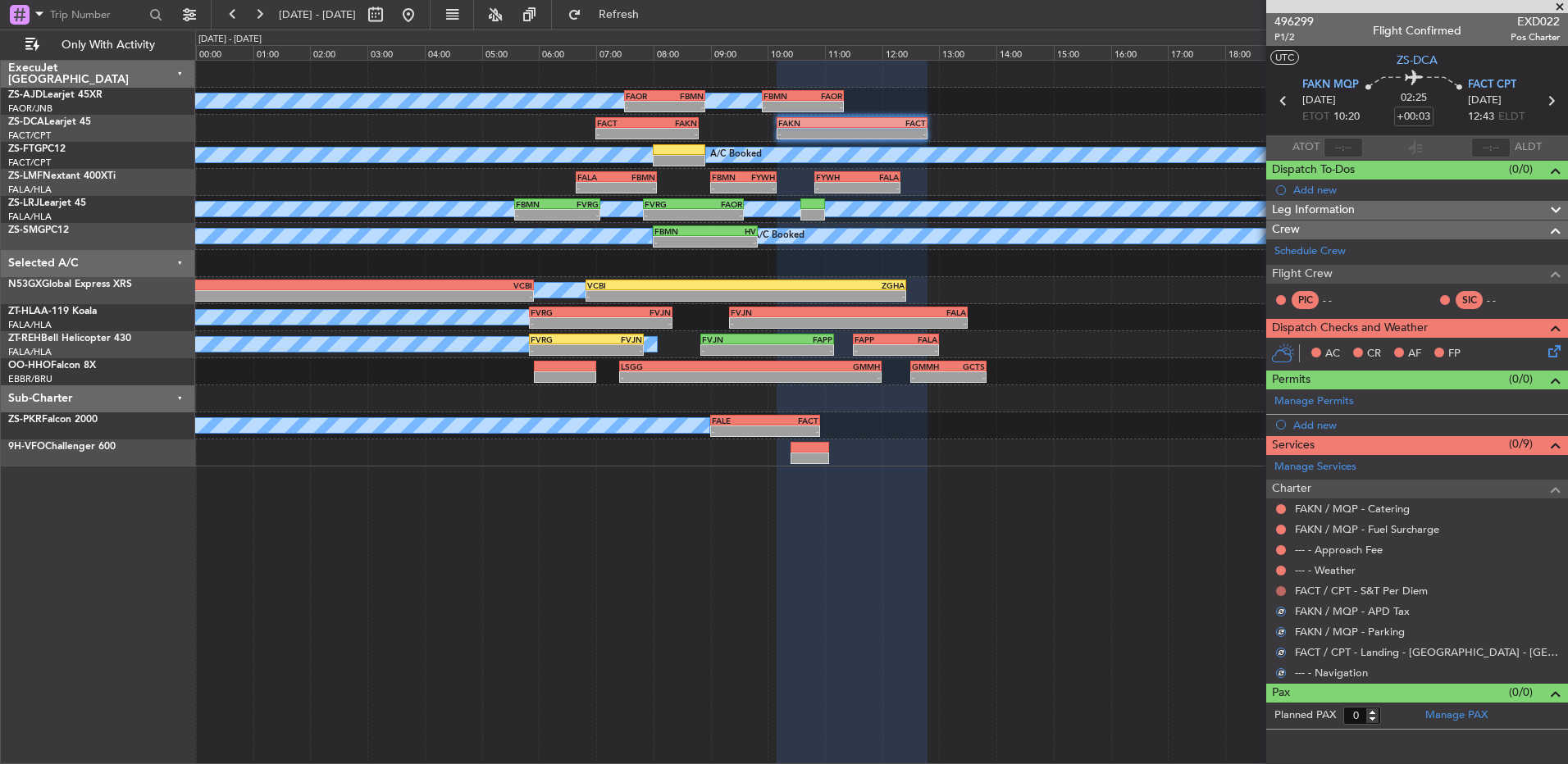
click at [1282, 587] on button at bounding box center [1281, 591] width 10 height 10
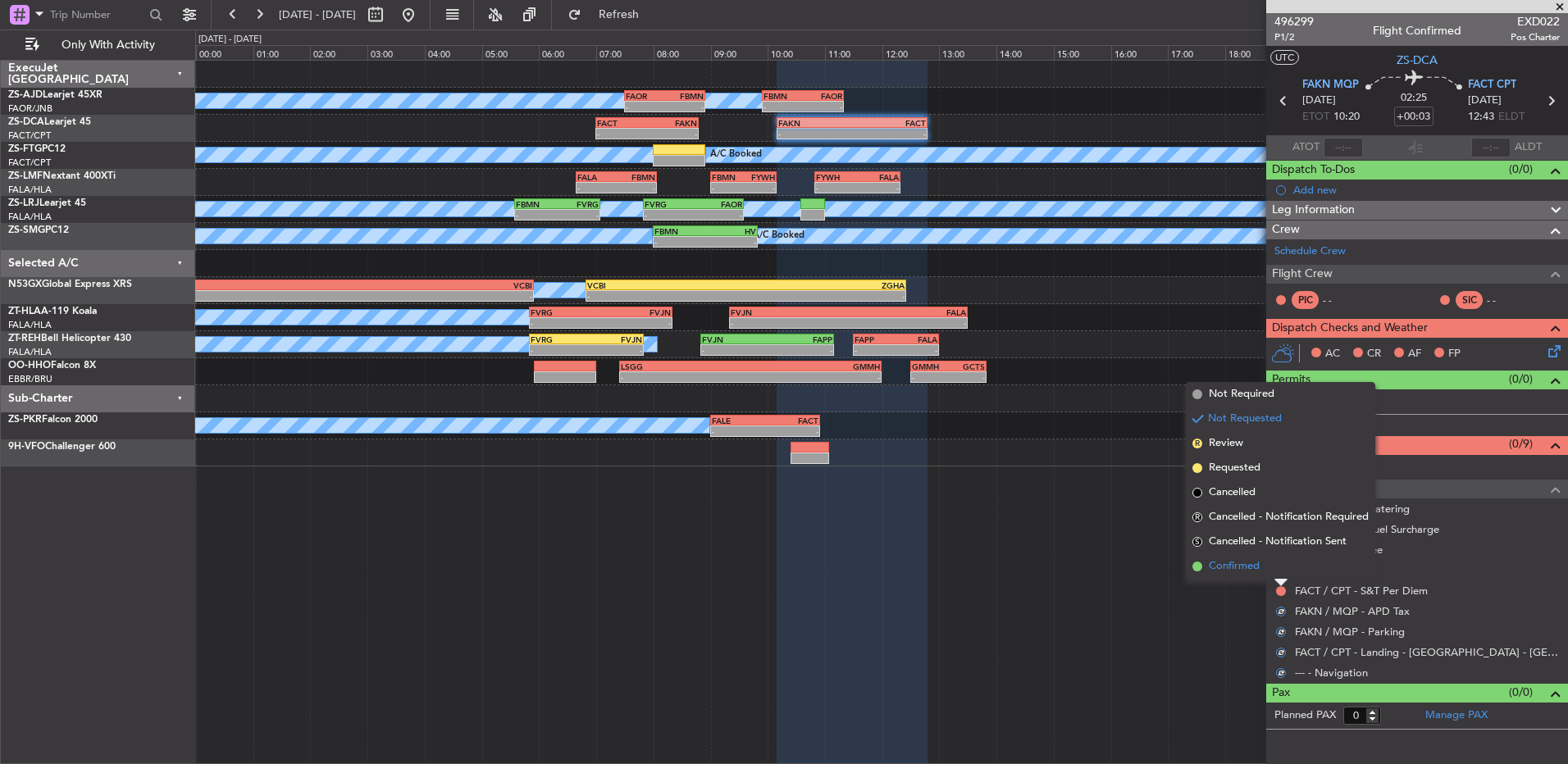
click at [1276, 569] on li "Confirmed" at bounding box center [1281, 567] width 190 height 24
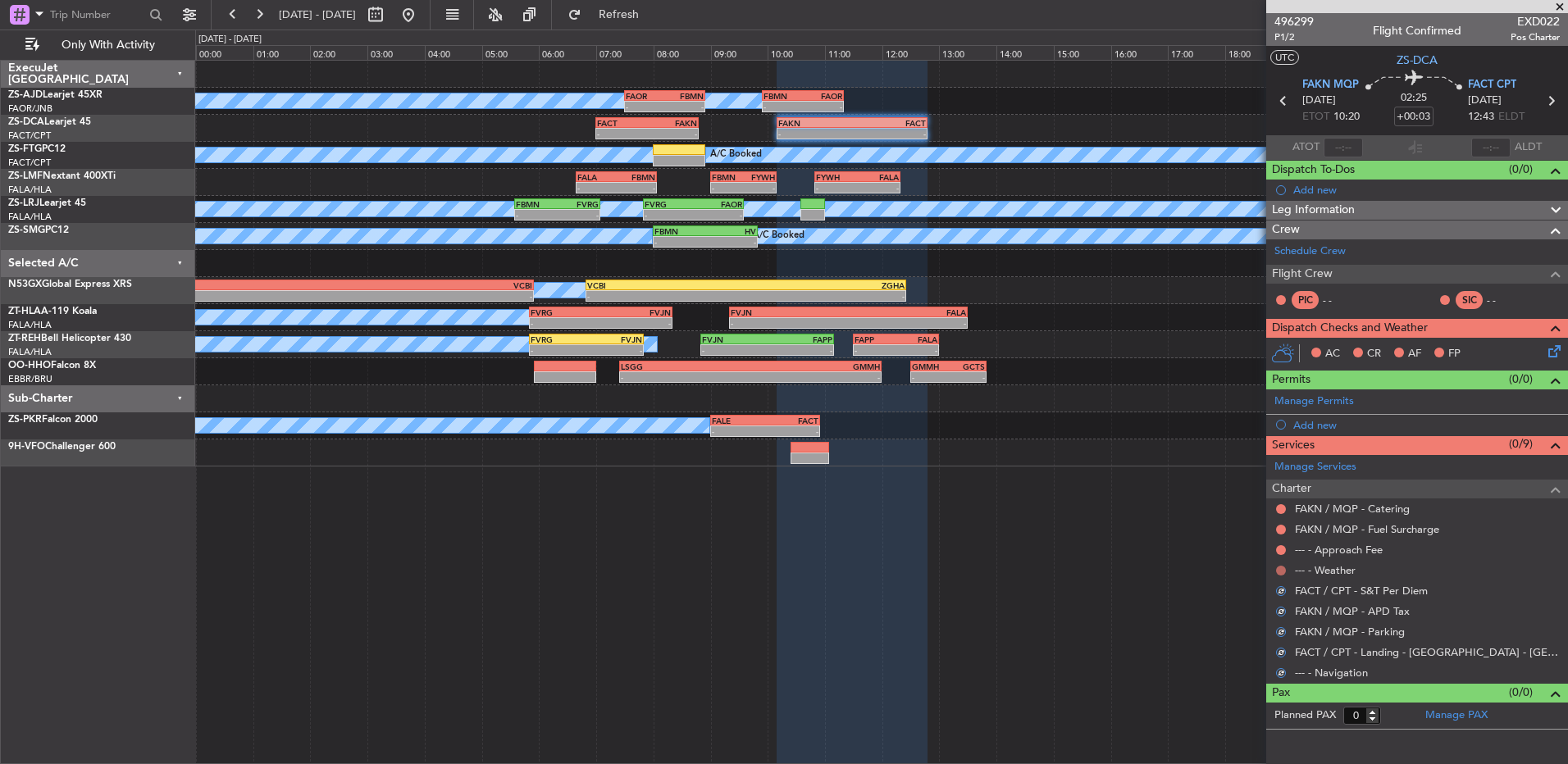
click at [1276, 568] on button at bounding box center [1281, 570] width 10 height 10
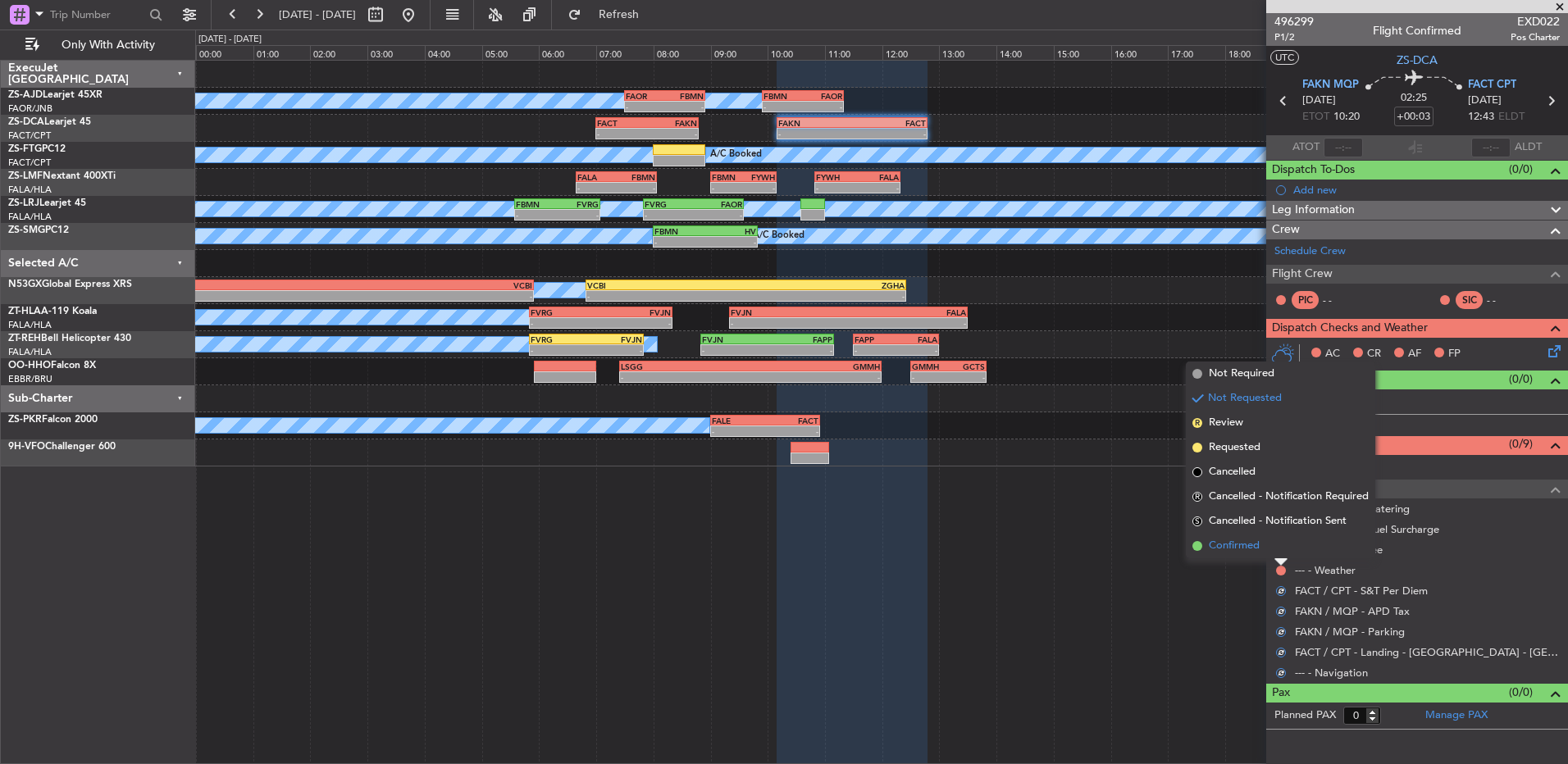
click at [1279, 551] on li "Confirmed" at bounding box center [1281, 546] width 190 height 24
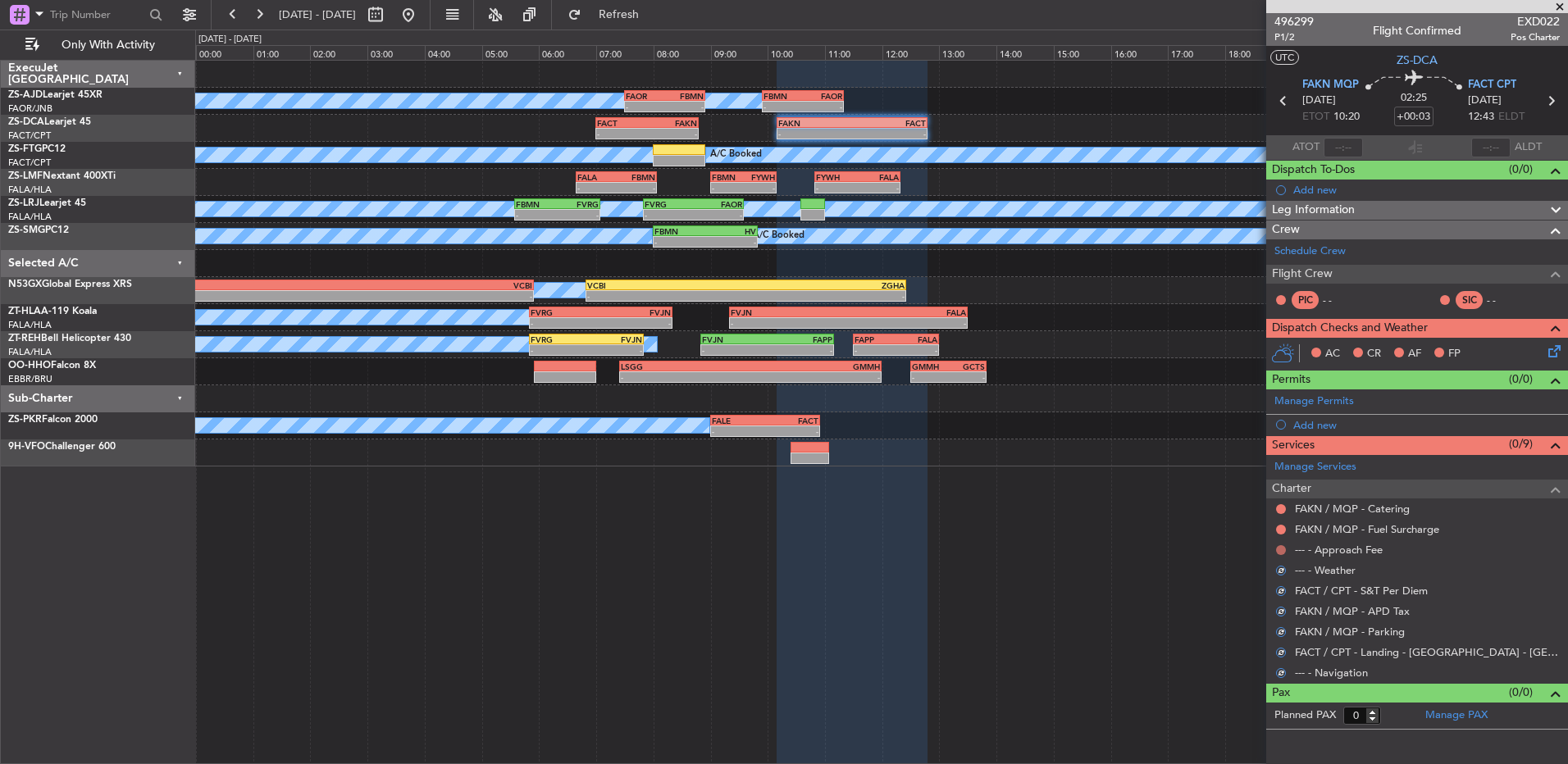
click at [1281, 551] on button at bounding box center [1281, 550] width 10 height 10
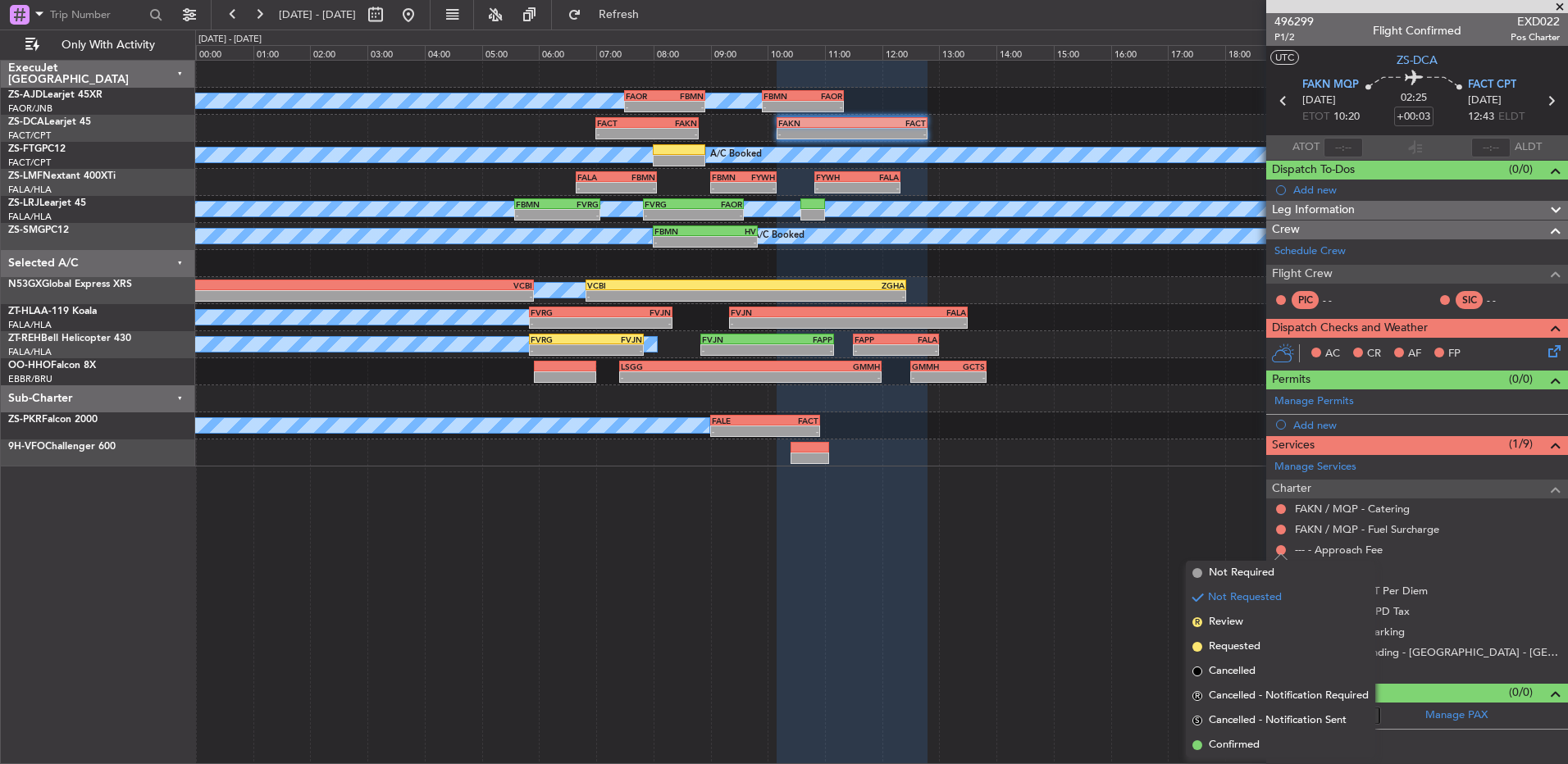
click at [1282, 539] on ul "FAKN / MQP - Catering FAKN / MQP - Fuel Surcharge --- - Approach Fee --- - Weat…" at bounding box center [1417, 590] width 302 height 184
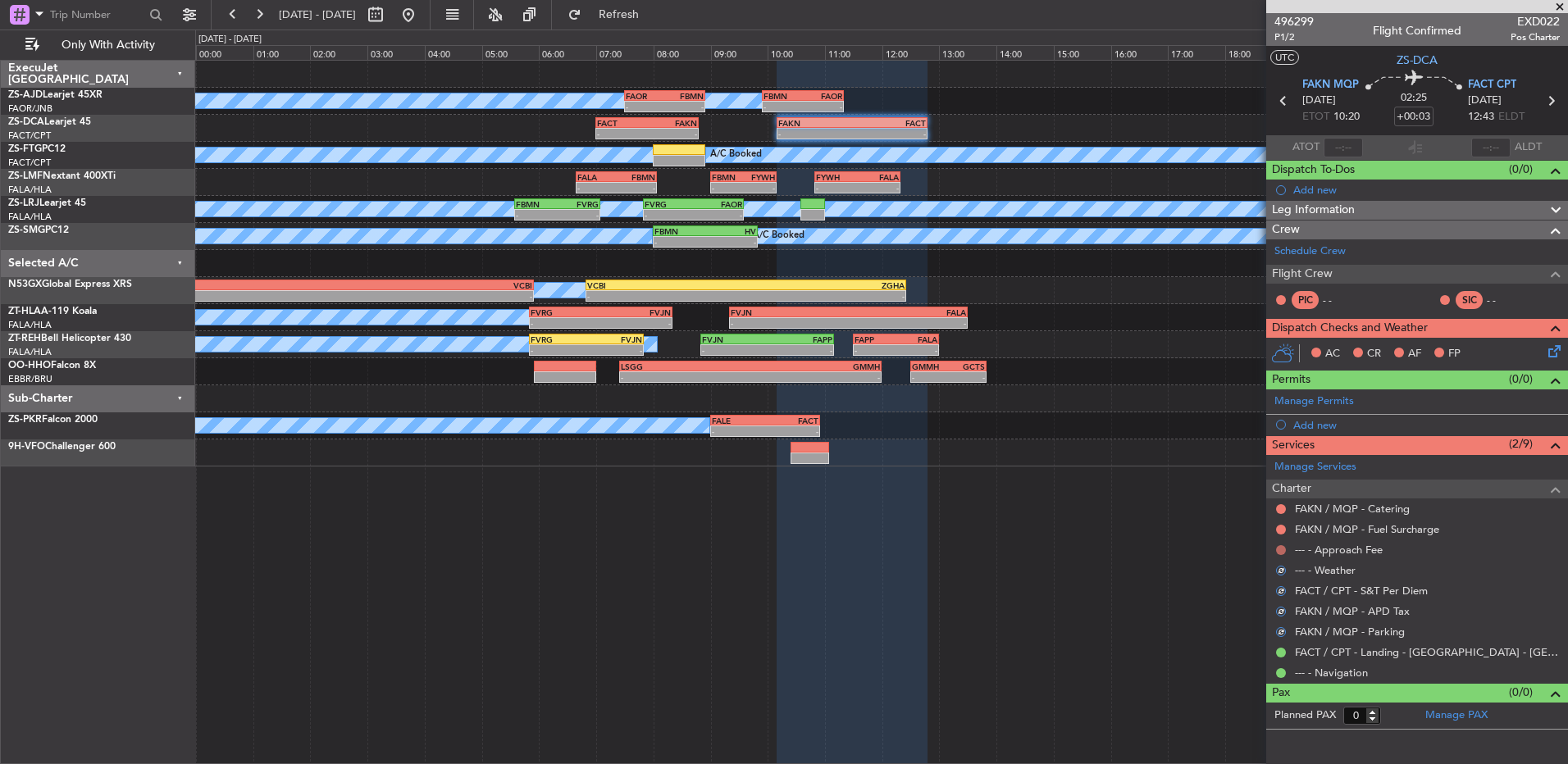
click at [1283, 549] on button at bounding box center [1281, 550] width 10 height 10
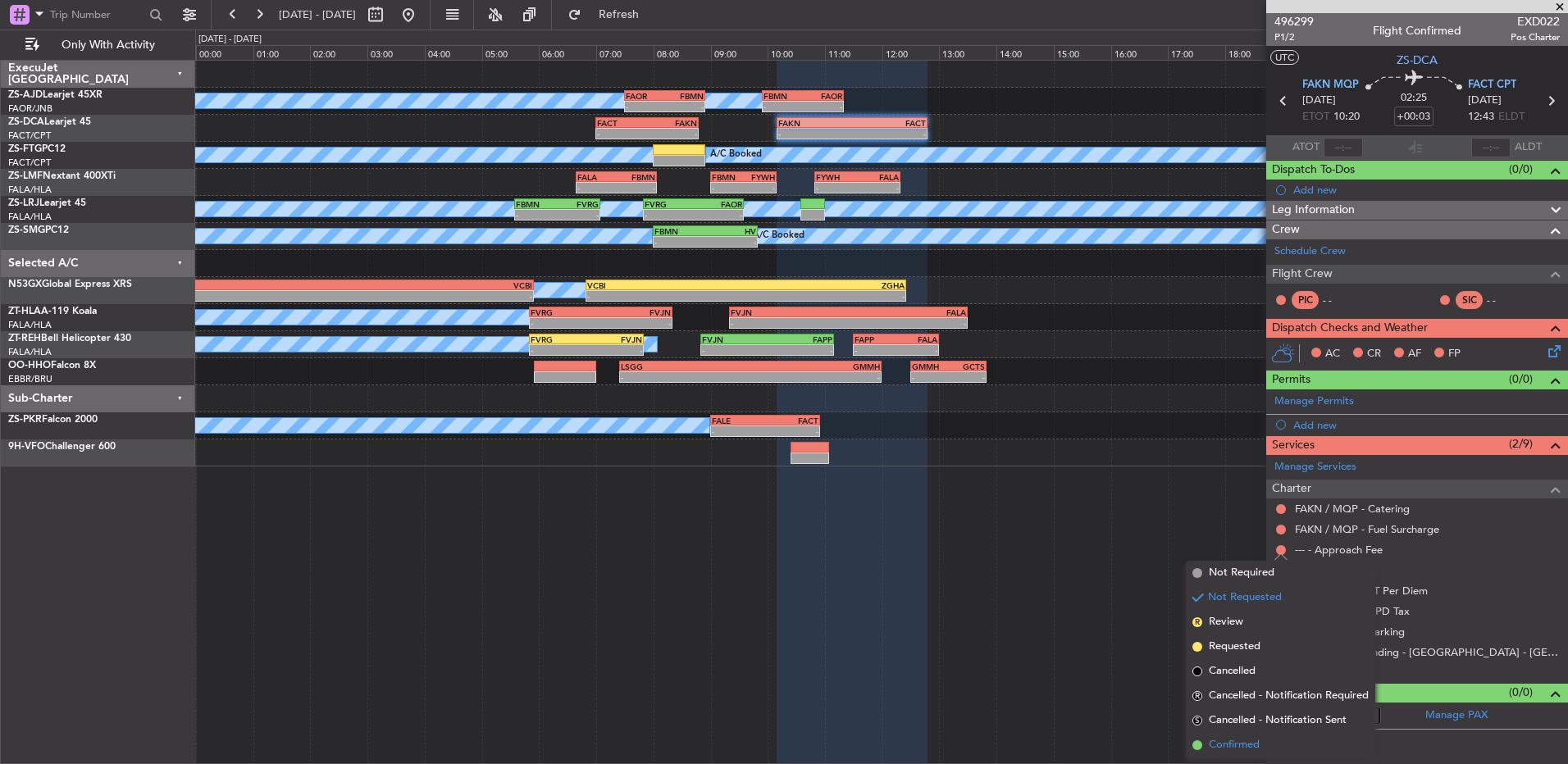
click at [1251, 762] on div "A/C Booked A/C Booked A/C Booked - - FAOR 07:30 Z FBMN 08:55 Z - - FBMN 09:55 Z…" at bounding box center [882, 411] width 1373 height 704
click at [1246, 751] on div "A/C Booked A/C Booked A/C Booked - - FAOR 07:30 Z FBMN 08:55 Z - - FBMN 09:55 Z…" at bounding box center [882, 411] width 1373 height 704
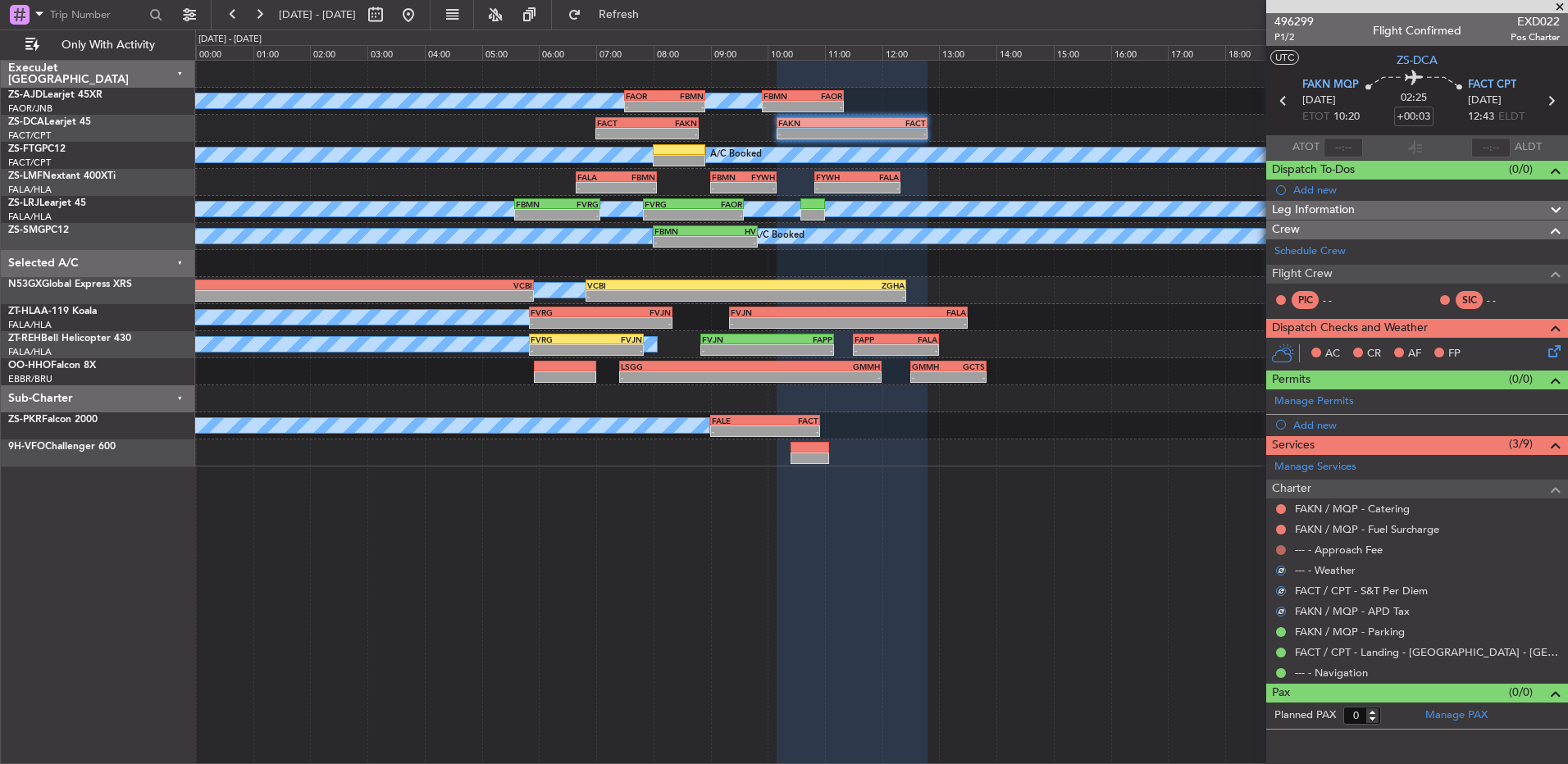
click at [1280, 549] on button at bounding box center [1281, 550] width 10 height 10
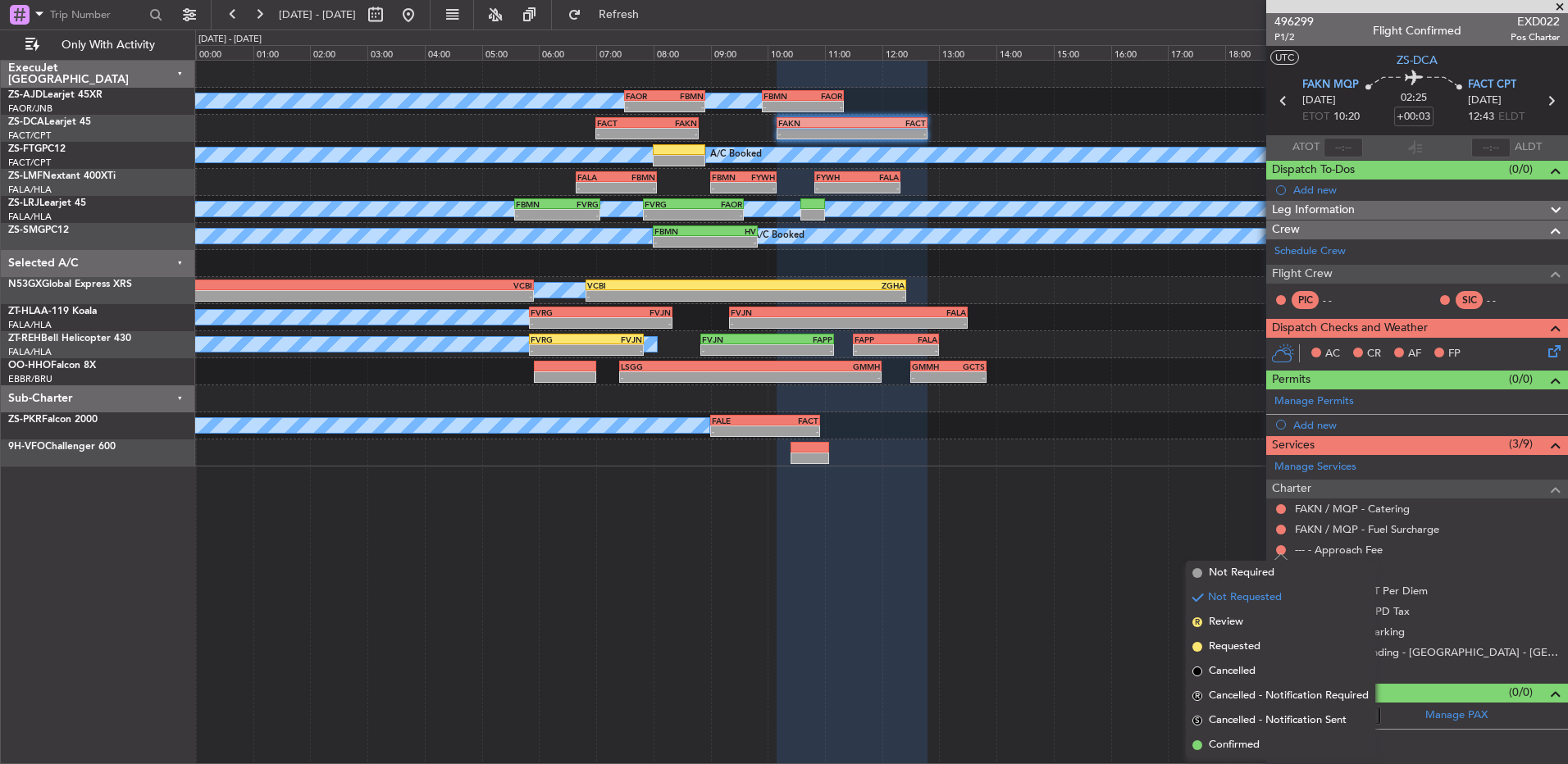
click at [1238, 749] on span "Confirmed" at bounding box center [1234, 745] width 51 height 17
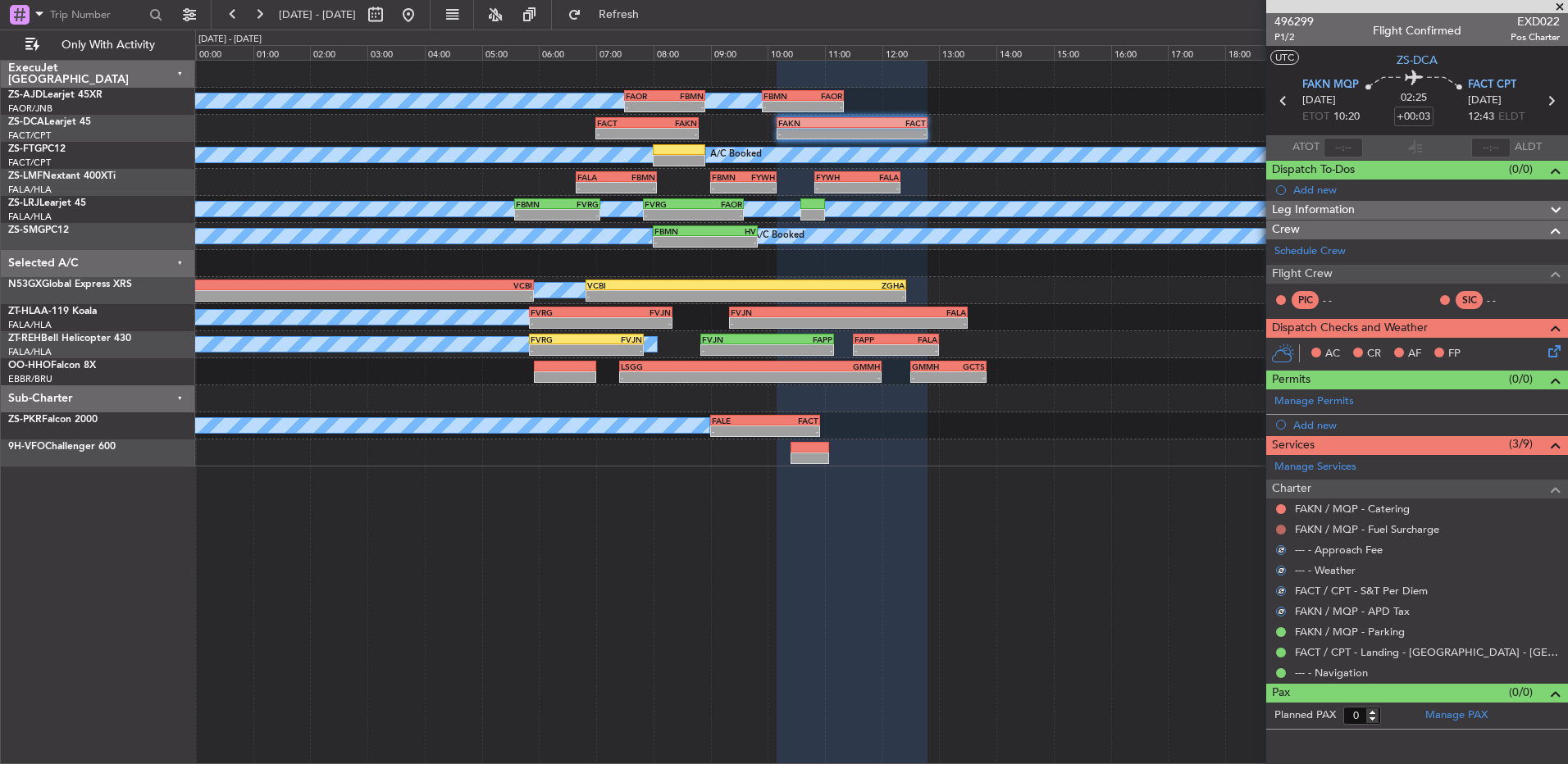
click at [1282, 528] on button at bounding box center [1281, 529] width 10 height 10
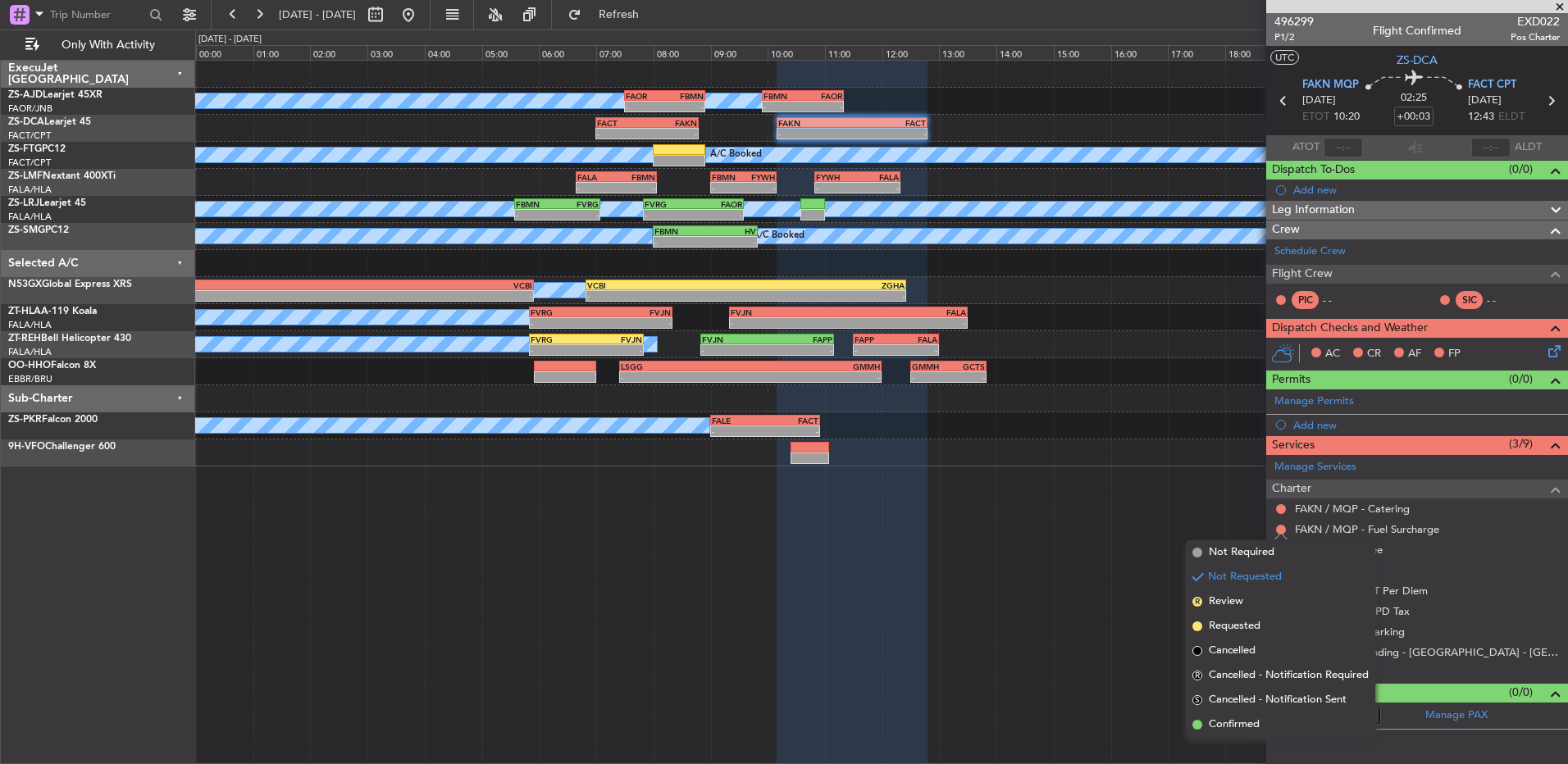
drag, startPoint x: 1228, startPoint y: 727, endPoint x: 1262, endPoint y: 592, distance: 139.2
click at [1228, 725] on span "Confirmed" at bounding box center [1234, 725] width 51 height 17
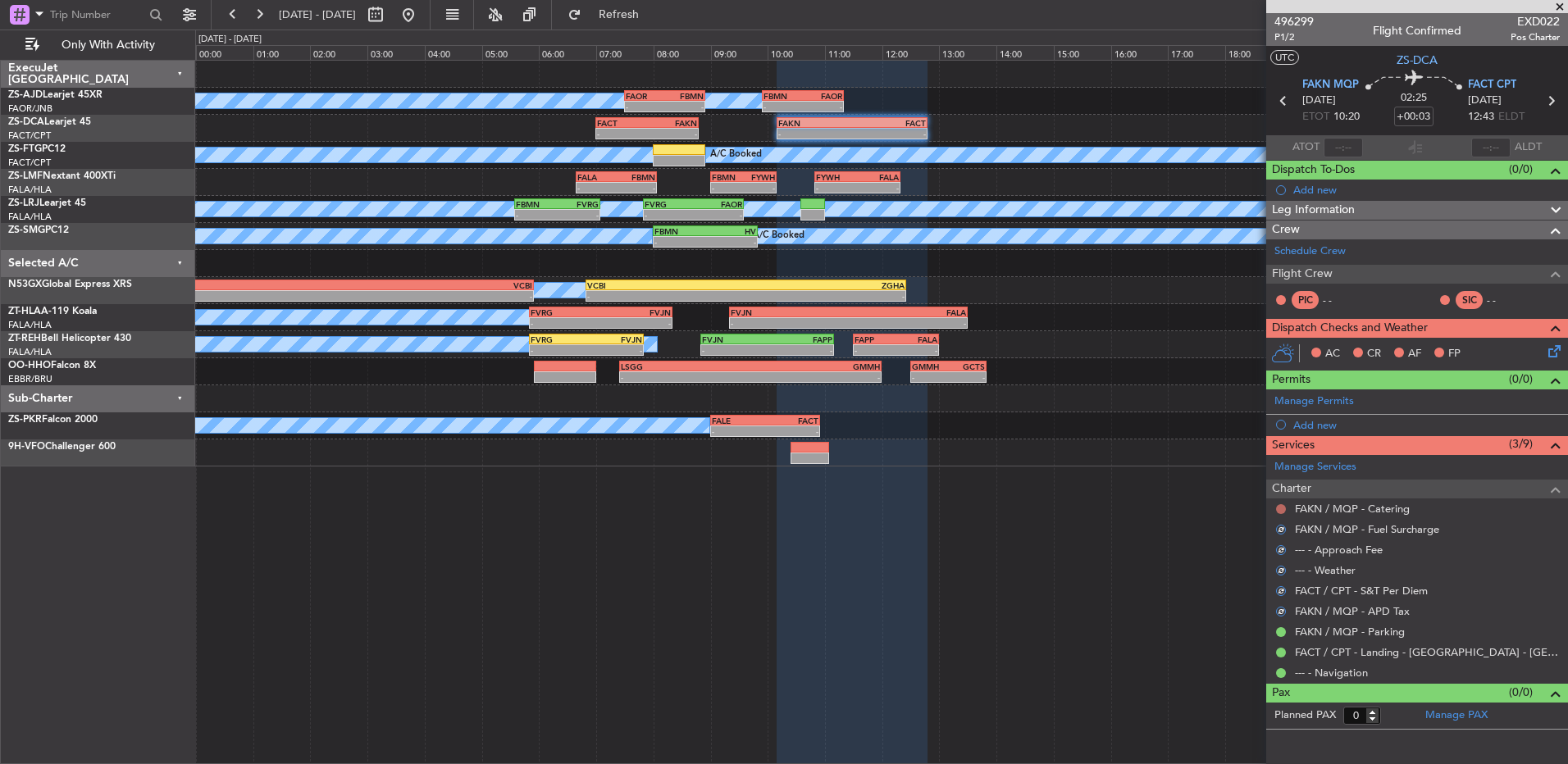
click at [1280, 507] on button at bounding box center [1281, 509] width 10 height 10
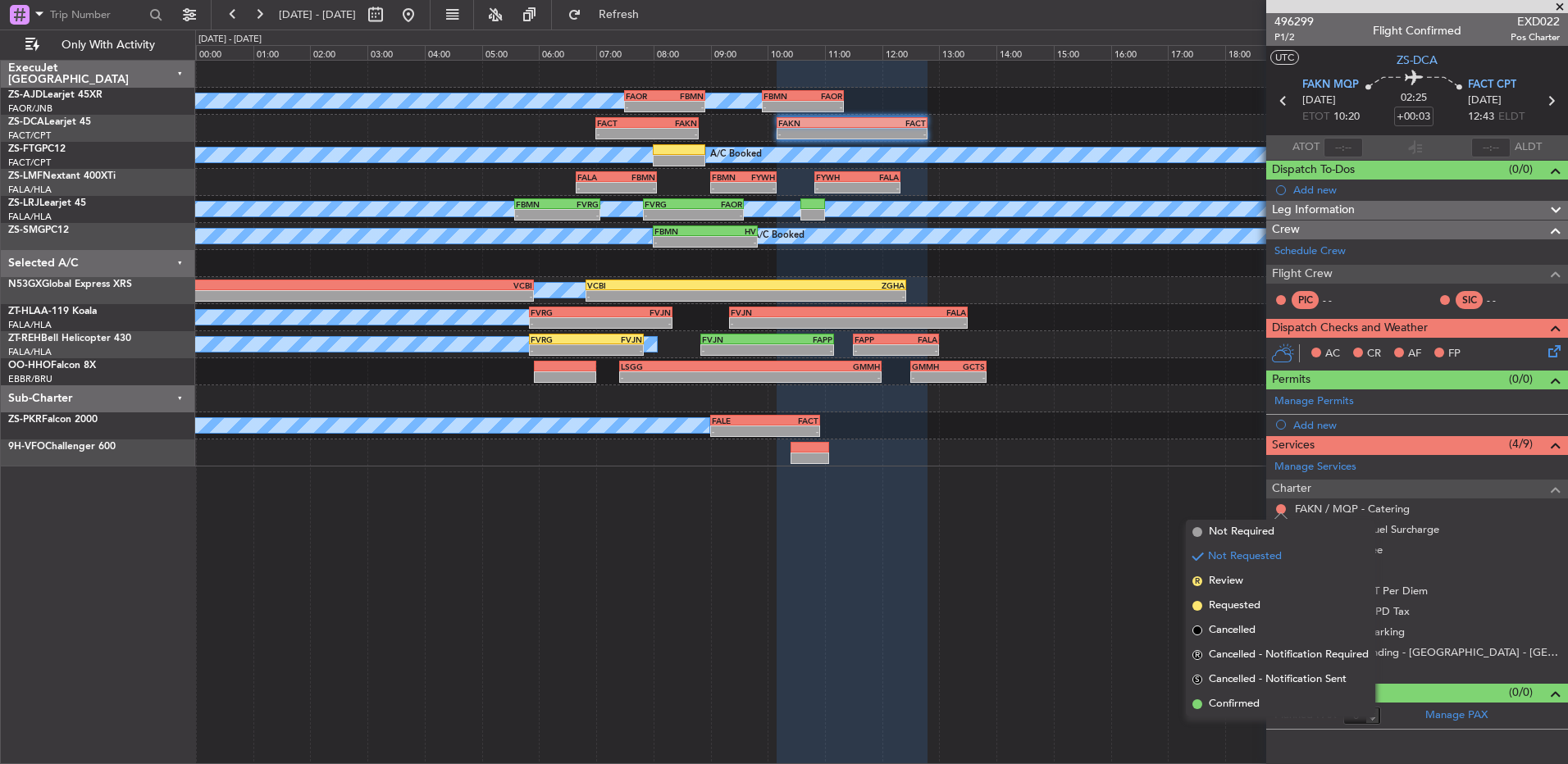
drag, startPoint x: 1240, startPoint y: 697, endPoint x: 1480, endPoint y: 512, distance: 303.0
click at [1240, 695] on li "Confirmed" at bounding box center [1281, 704] width 190 height 24
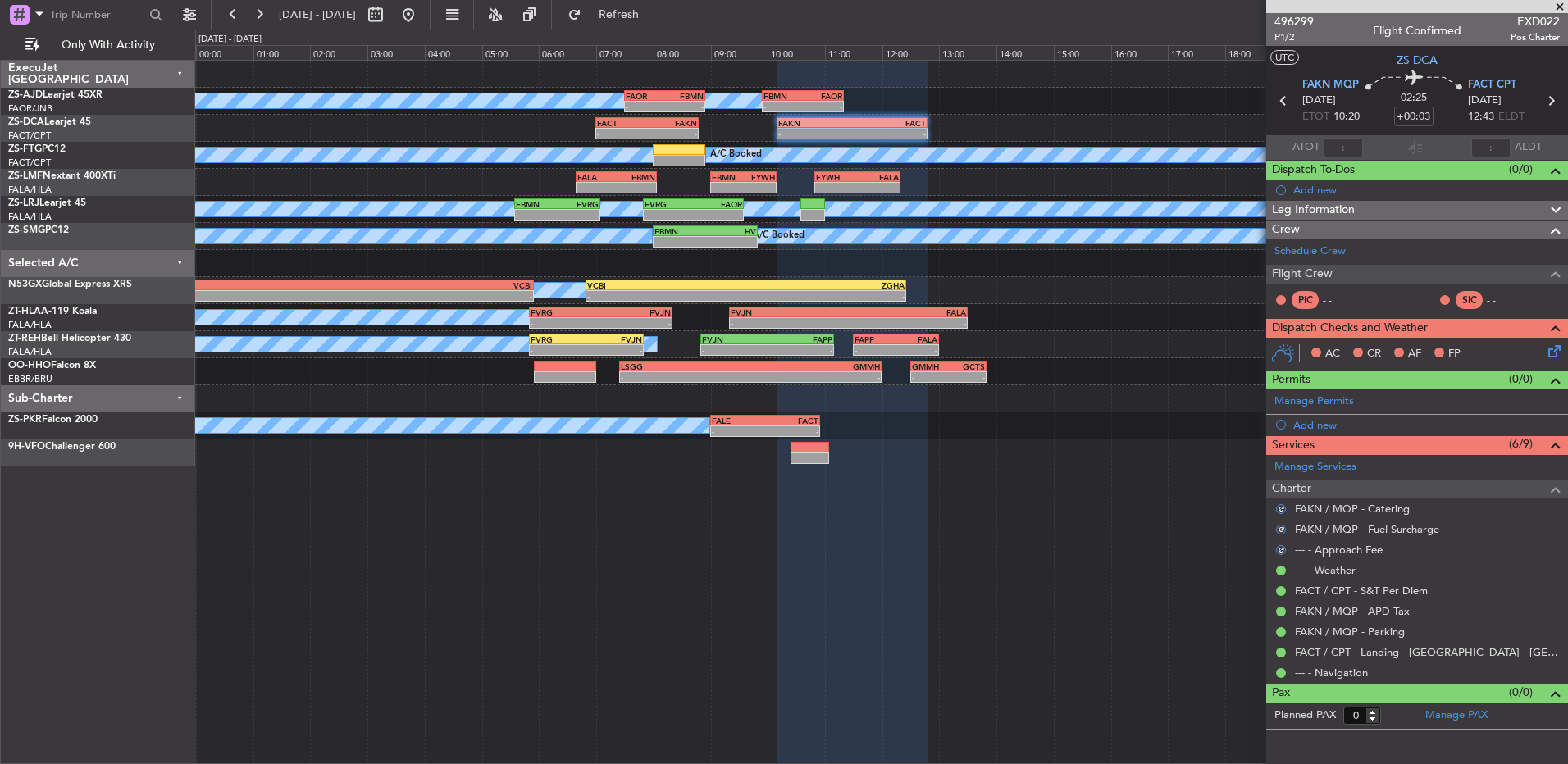
click at [1553, 352] on icon at bounding box center [1552, 349] width 13 height 13
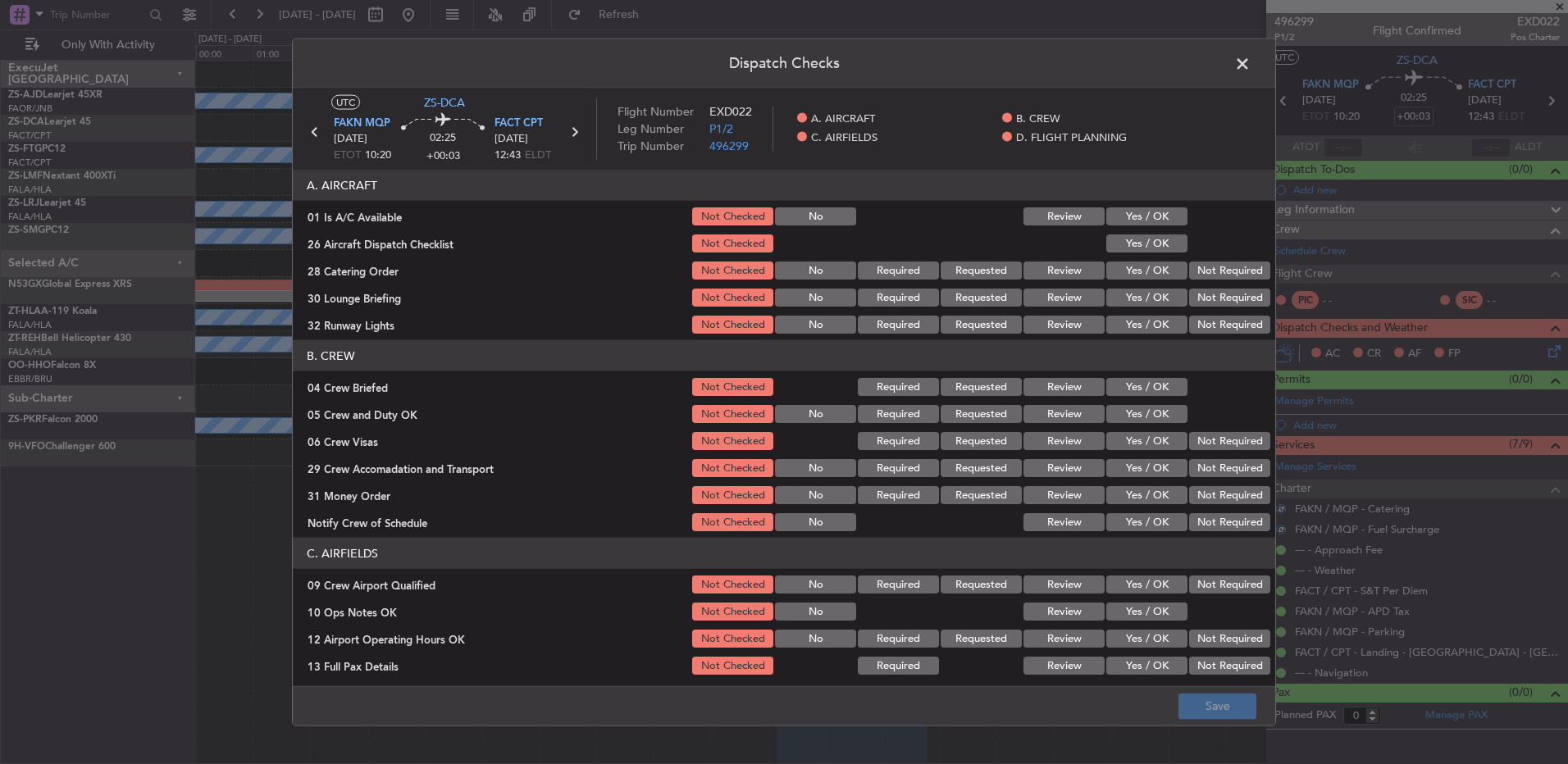
click at [1148, 217] on button "Yes / OK" at bounding box center [1147, 216] width 81 height 18
click at [1147, 223] on button "Yes / OK" at bounding box center [1147, 216] width 81 height 18
click at [1155, 232] on section "A. AIRCRAFT 01 Is A/C Available Not Checked No Review Yes / OK 26 Aircraft Disp…" at bounding box center [784, 252] width 982 height 166
click at [1166, 240] on button "Yes / OK" at bounding box center [1147, 243] width 81 height 18
click at [1228, 263] on section "A. AIRCRAFT 01 Is A/C Available Not Checked No Review Yes / OK 26 Aircraft Disp…" at bounding box center [784, 252] width 982 height 166
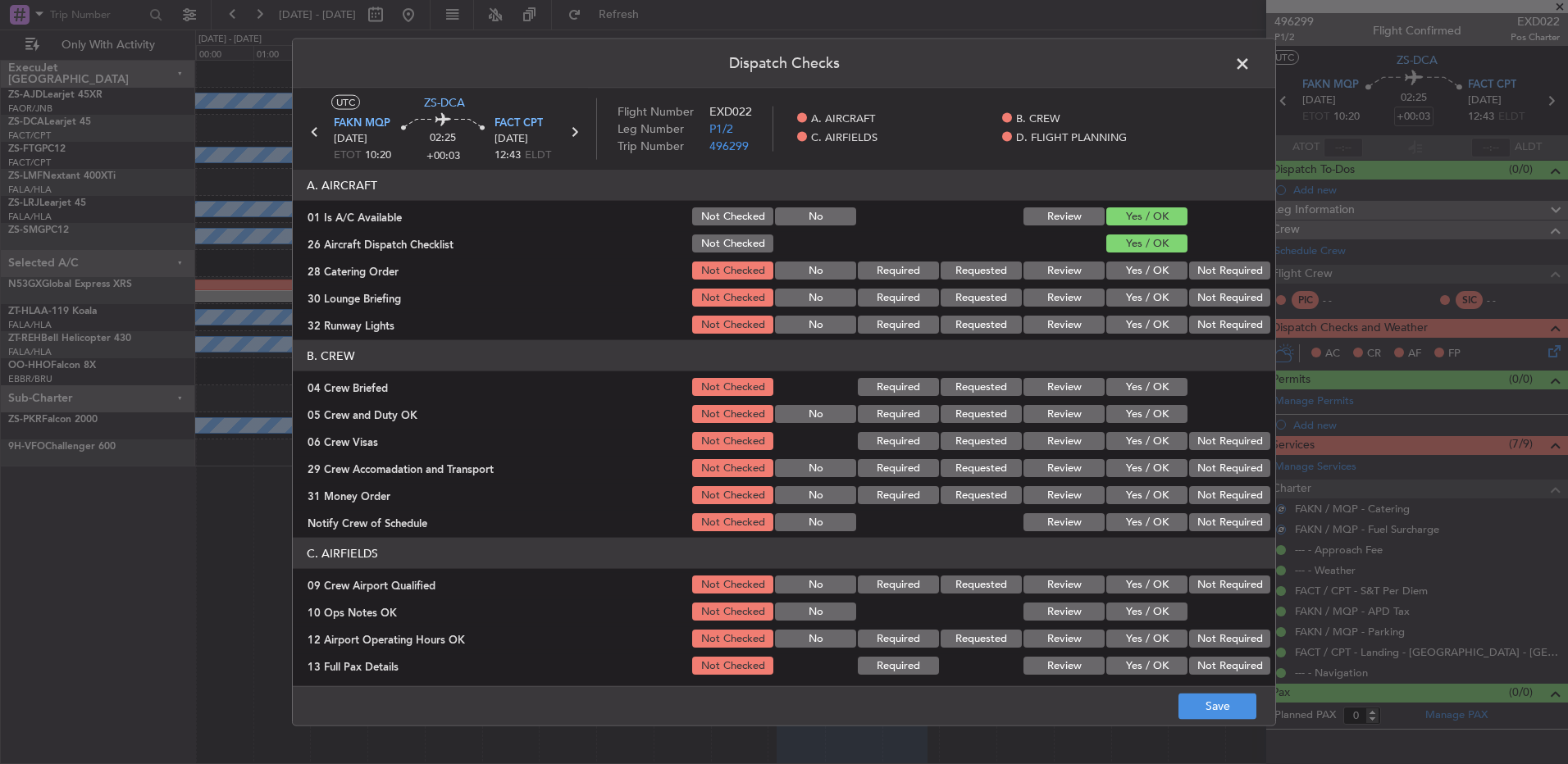
drag, startPoint x: 1227, startPoint y: 274, endPoint x: 1227, endPoint y: 285, distance: 11.0
click at [1227, 275] on button "Not Required" at bounding box center [1229, 270] width 81 height 18
click at [1227, 287] on section "A. AIRCRAFT 01 Is A/C Available Not Checked No Review Yes / OK 26 Aircraft Disp…" at bounding box center [784, 252] width 982 height 166
click at [1224, 308] on div "Not Required" at bounding box center [1228, 297] width 83 height 23
click at [1222, 310] on section "A. AIRCRAFT 01 Is A/C Available Not Checked No Review Yes / OK 26 Aircraft Disp…" at bounding box center [784, 252] width 982 height 166
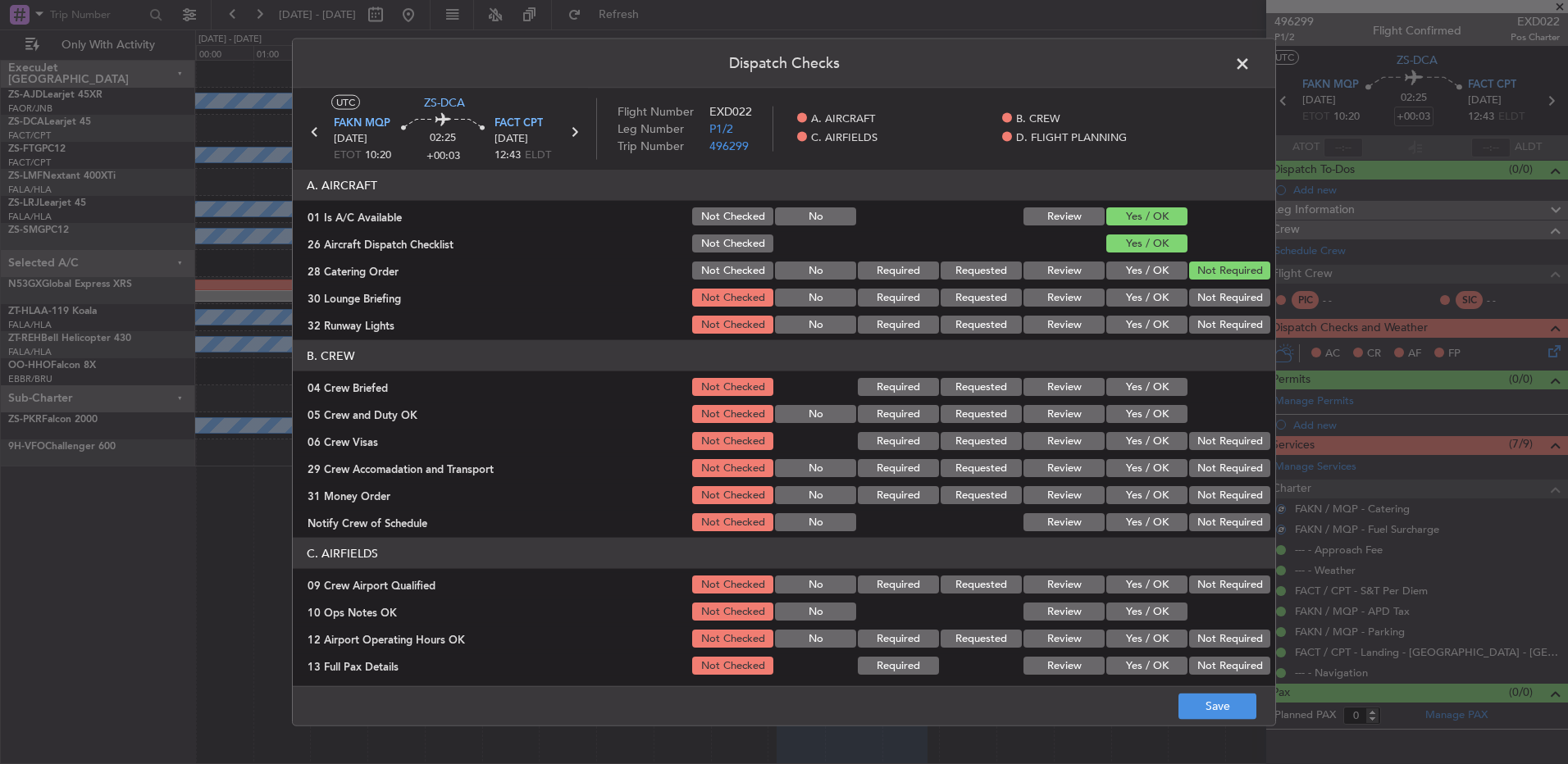
click at [1214, 295] on button "Not Required" at bounding box center [1229, 297] width 81 height 18
click at [1213, 311] on section "A. AIRCRAFT 01 Is A/C Available Not Checked No Review Yes / OK 26 Aircraft Disp…" at bounding box center [784, 252] width 982 height 166
click at [1212, 333] on button "Not Required" at bounding box center [1229, 324] width 81 height 18
click at [1169, 380] on button "Yes / OK" at bounding box center [1147, 386] width 81 height 18
click at [1162, 422] on button "Yes / OK" at bounding box center [1147, 413] width 81 height 18
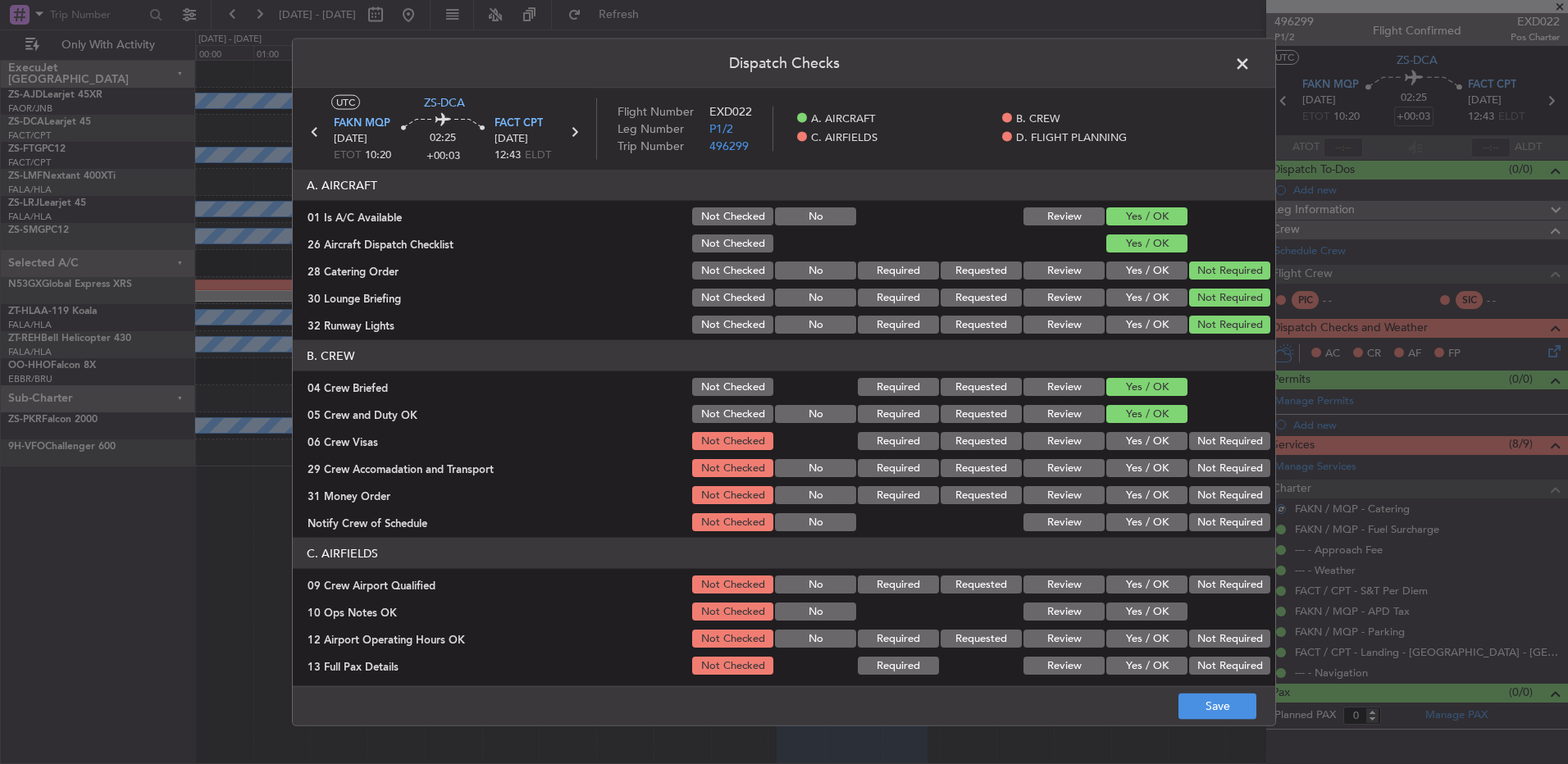
click at [1202, 446] on button "Not Required" at bounding box center [1229, 440] width 81 height 18
drag, startPoint x: 1204, startPoint y: 459, endPoint x: 1203, endPoint y: 468, distance: 9.1
click at [1204, 461] on section "B. CREW 04 Crew Briefed Not Checked Required Requested Review Yes / OK 05 Crew …" at bounding box center [784, 437] width 982 height 194
click at [1202, 471] on button "Not Required" at bounding box center [1229, 468] width 81 height 18
click at [1201, 504] on div "Not Required" at bounding box center [1228, 495] width 83 height 23
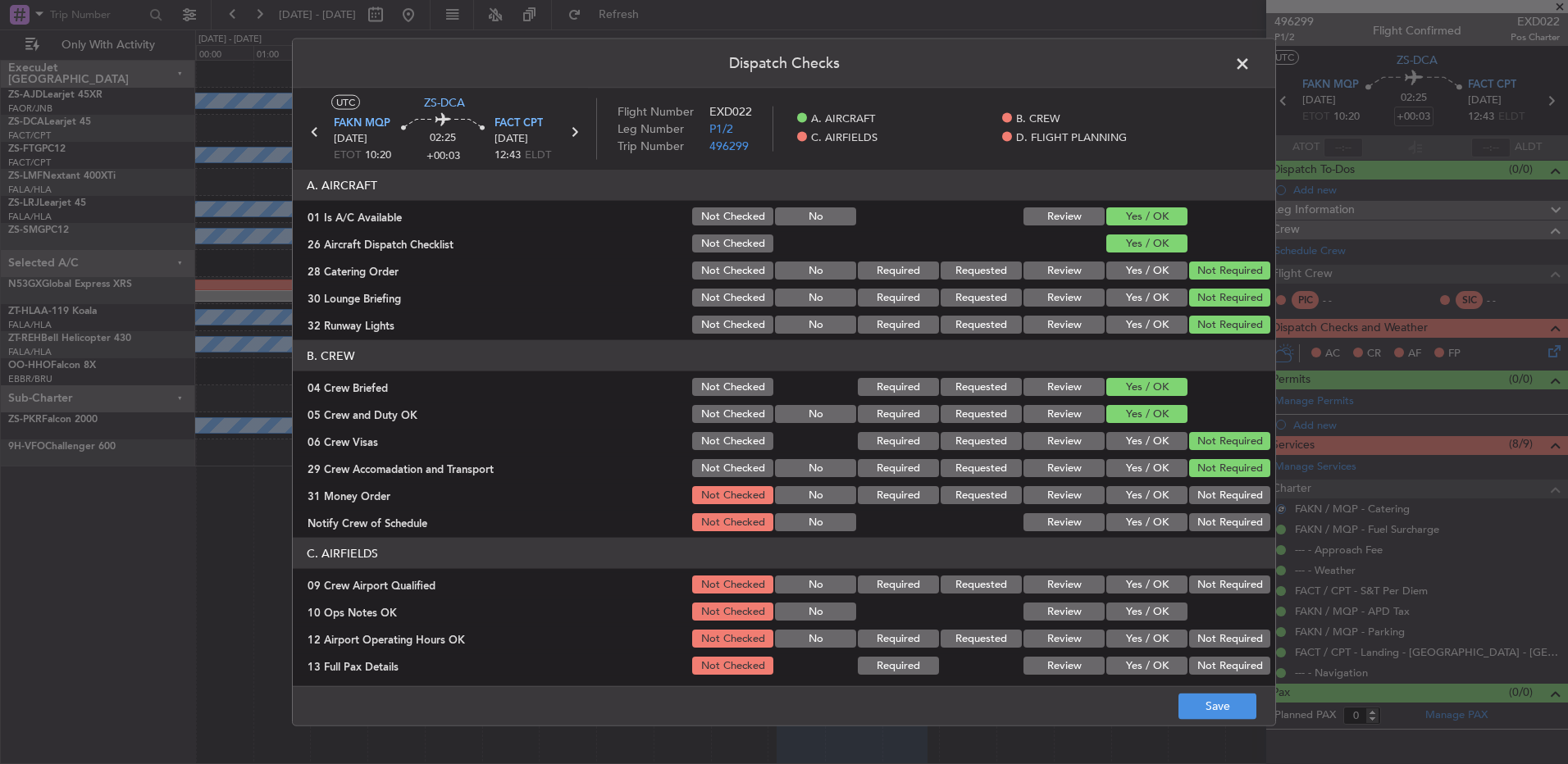
click at [1202, 514] on div "Not Required" at bounding box center [1228, 522] width 83 height 23
drag, startPoint x: 1198, startPoint y: 496, endPoint x: 1203, endPoint y: 524, distance: 28.4
click at [1198, 497] on button "Not Required" at bounding box center [1229, 495] width 81 height 18
click at [1204, 527] on button "Not Required" at bounding box center [1229, 522] width 81 height 18
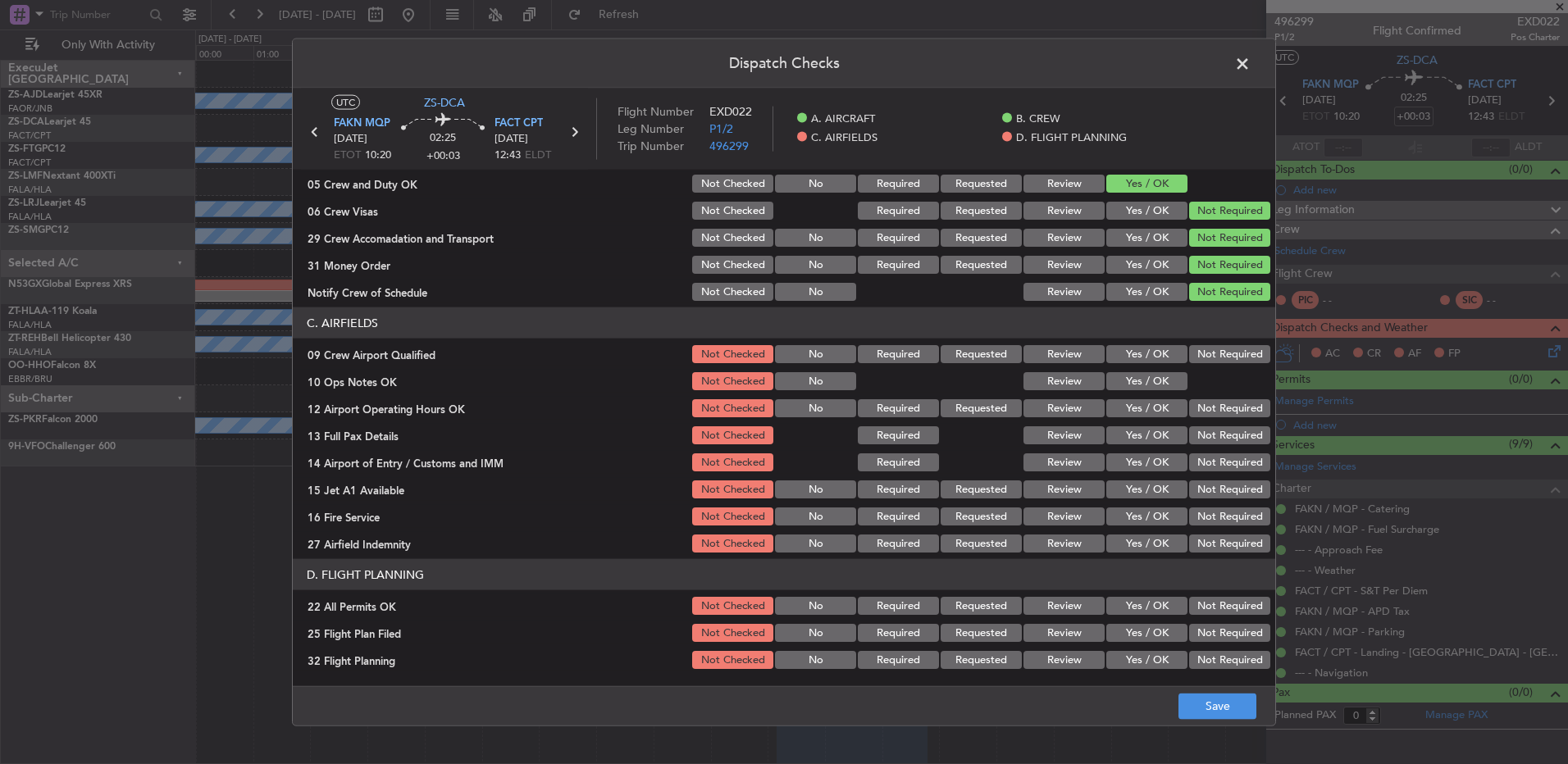
drag, startPoint x: 1222, startPoint y: 353, endPoint x: 1198, endPoint y: 365, distance: 26.8
click at [1222, 353] on button "Not Required" at bounding box center [1229, 353] width 81 height 18
click at [1184, 368] on section "C. AIRFIELDS 09 Crew Airport Qualified Not Checked No Required Requested Review…" at bounding box center [784, 431] width 982 height 248
drag, startPoint x: 1164, startPoint y: 375, endPoint x: 1226, endPoint y: 406, distance: 69.3
click at [1164, 376] on button "Yes / OK" at bounding box center [1147, 381] width 81 height 18
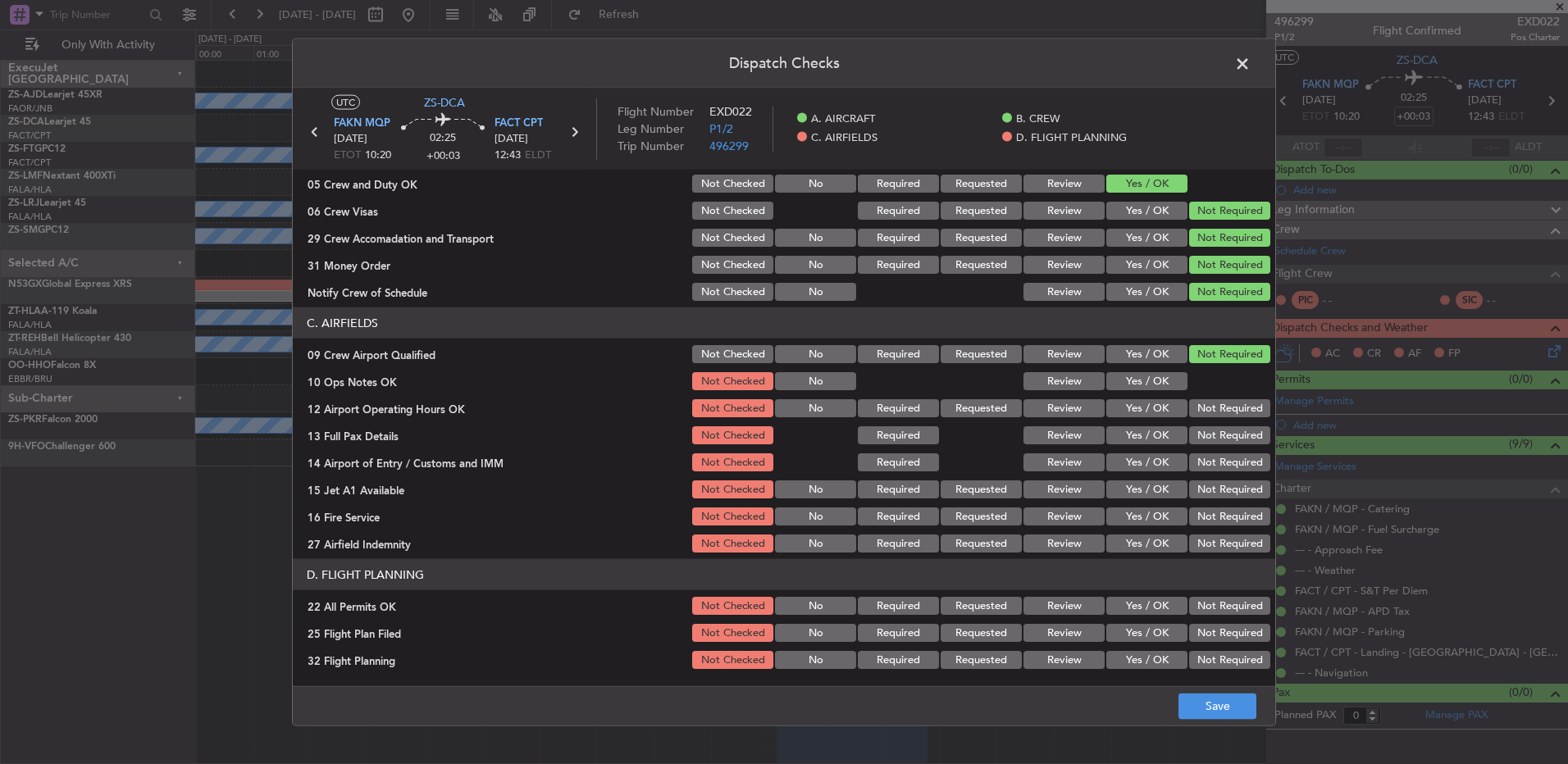
click at [1226, 406] on button "Not Required" at bounding box center [1229, 408] width 81 height 18
click at [1226, 423] on section "C. AIRFIELDS 09 Crew Airport Qualified Not Checked No Required Requested Review…" at bounding box center [784, 431] width 982 height 248
drag, startPoint x: 1228, startPoint y: 434, endPoint x: 1229, endPoint y: 449, distance: 15.0
click at [1229, 440] on button "Not Required" at bounding box center [1229, 435] width 81 height 18
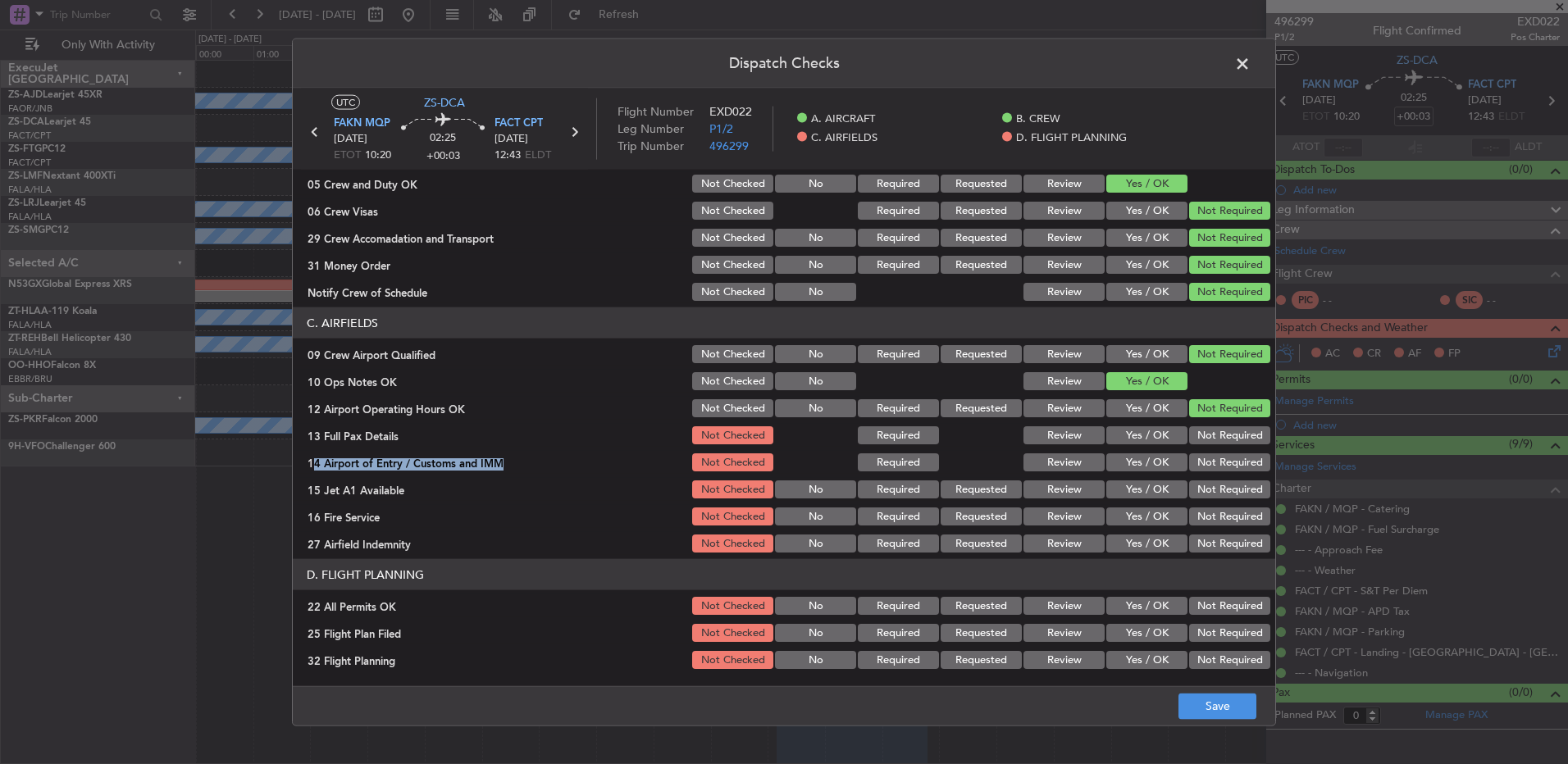
click at [1229, 449] on section "C. AIRFIELDS 09 Crew Airport Qualified Not Checked No Required Requested Review…" at bounding box center [784, 431] width 982 height 248
drag, startPoint x: 1228, startPoint y: 449, endPoint x: 1222, endPoint y: 466, distance: 18.0
click at [1225, 463] on button "Not Required" at bounding box center [1229, 462] width 81 height 18
click at [1224, 497] on button "Not Required" at bounding box center [1229, 489] width 81 height 18
click at [1222, 497] on button "Not Required" at bounding box center [1229, 489] width 81 height 18
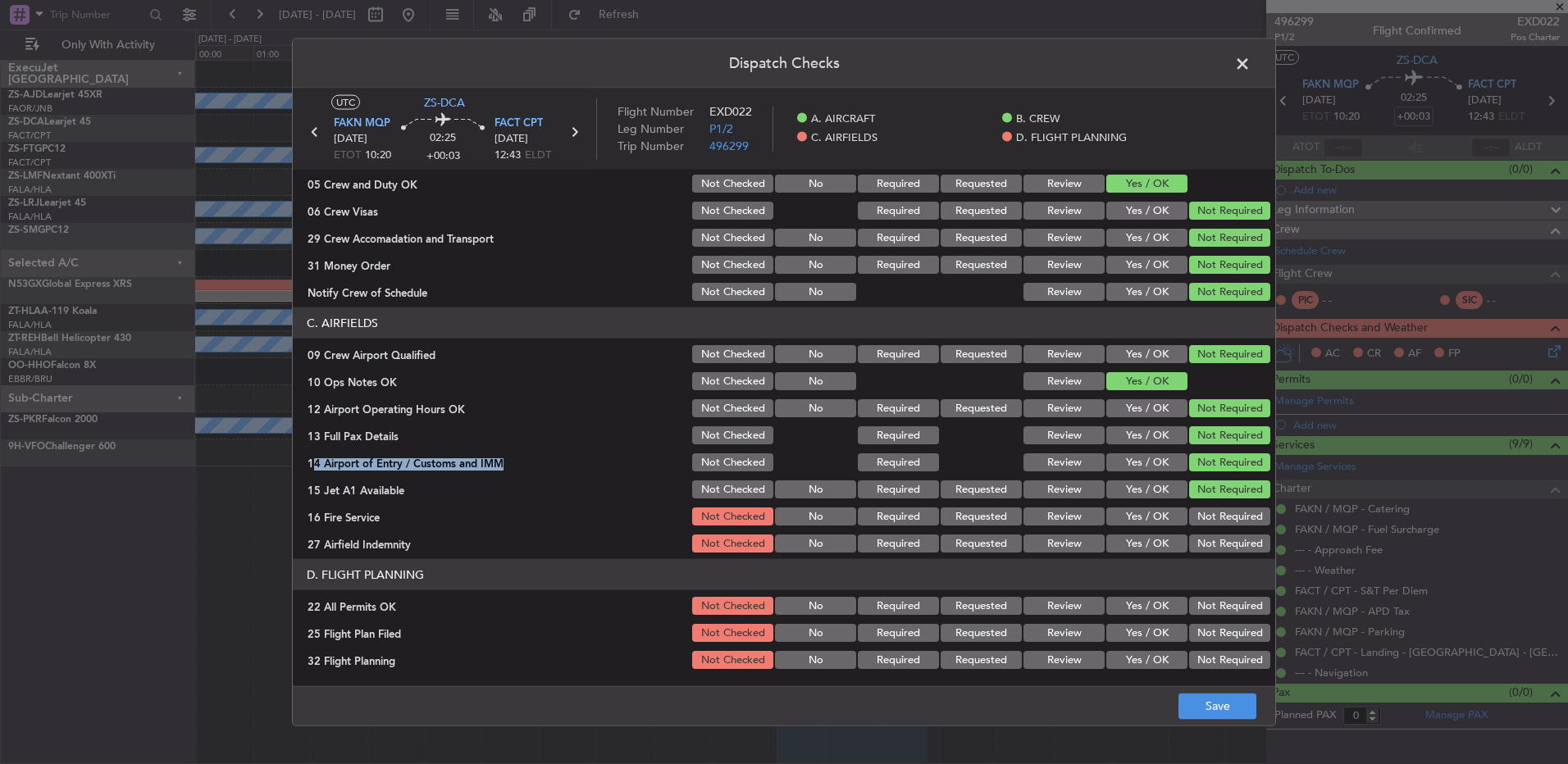
click at [1222, 520] on button "Not Required" at bounding box center [1229, 516] width 81 height 18
click at [1225, 541] on section "C. AIRFIELDS 09 Crew Airport Qualified Not Checked No Required Requested Review…" at bounding box center [784, 431] width 982 height 248
click at [1225, 545] on button "Not Required" at bounding box center [1229, 543] width 81 height 18
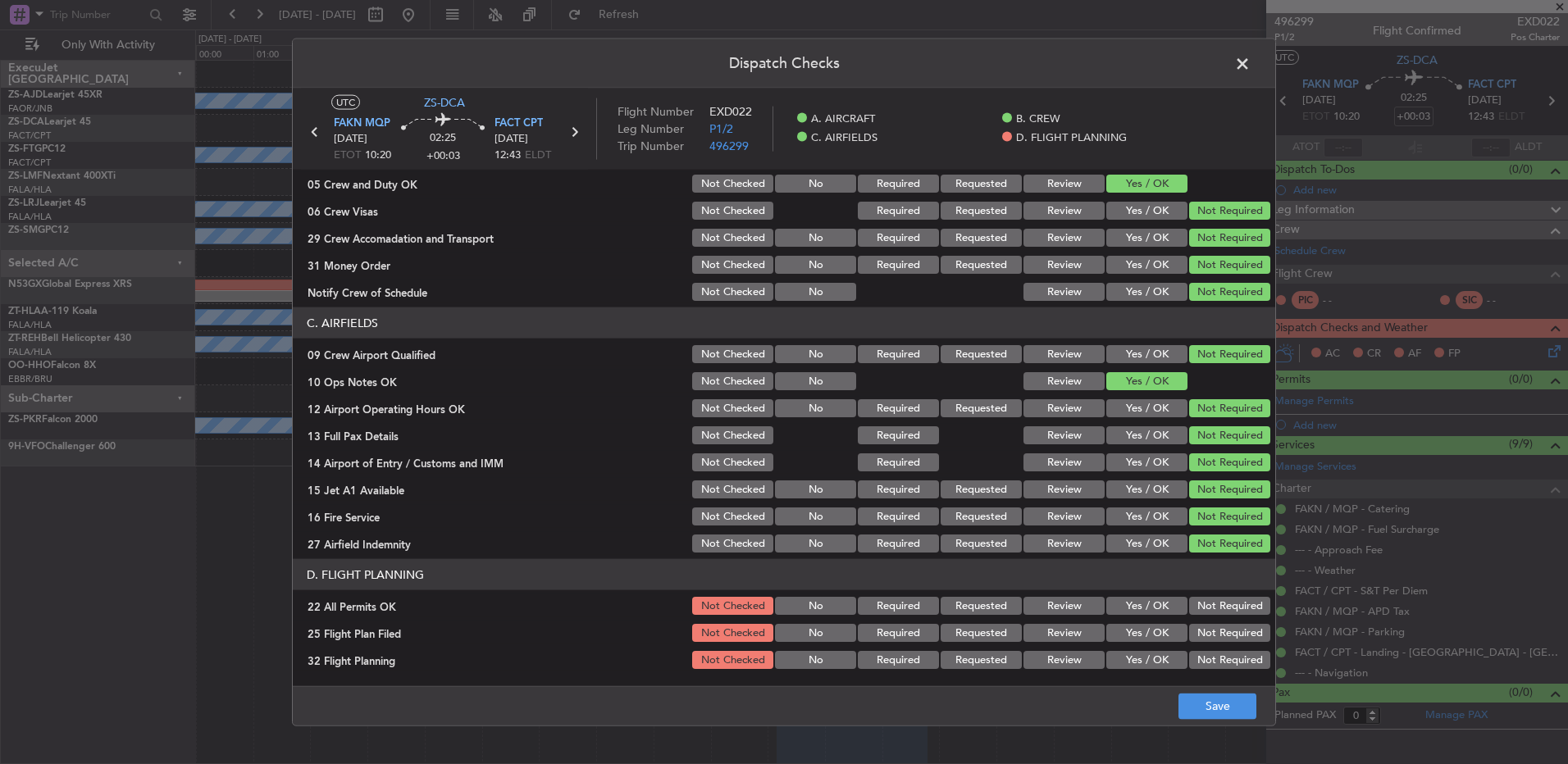
click at [1222, 601] on button "Not Required" at bounding box center [1229, 605] width 81 height 18
click at [1089, 641] on button "Review" at bounding box center [1064, 632] width 81 height 18
click at [1086, 661] on button "Review" at bounding box center [1064, 659] width 81 height 18
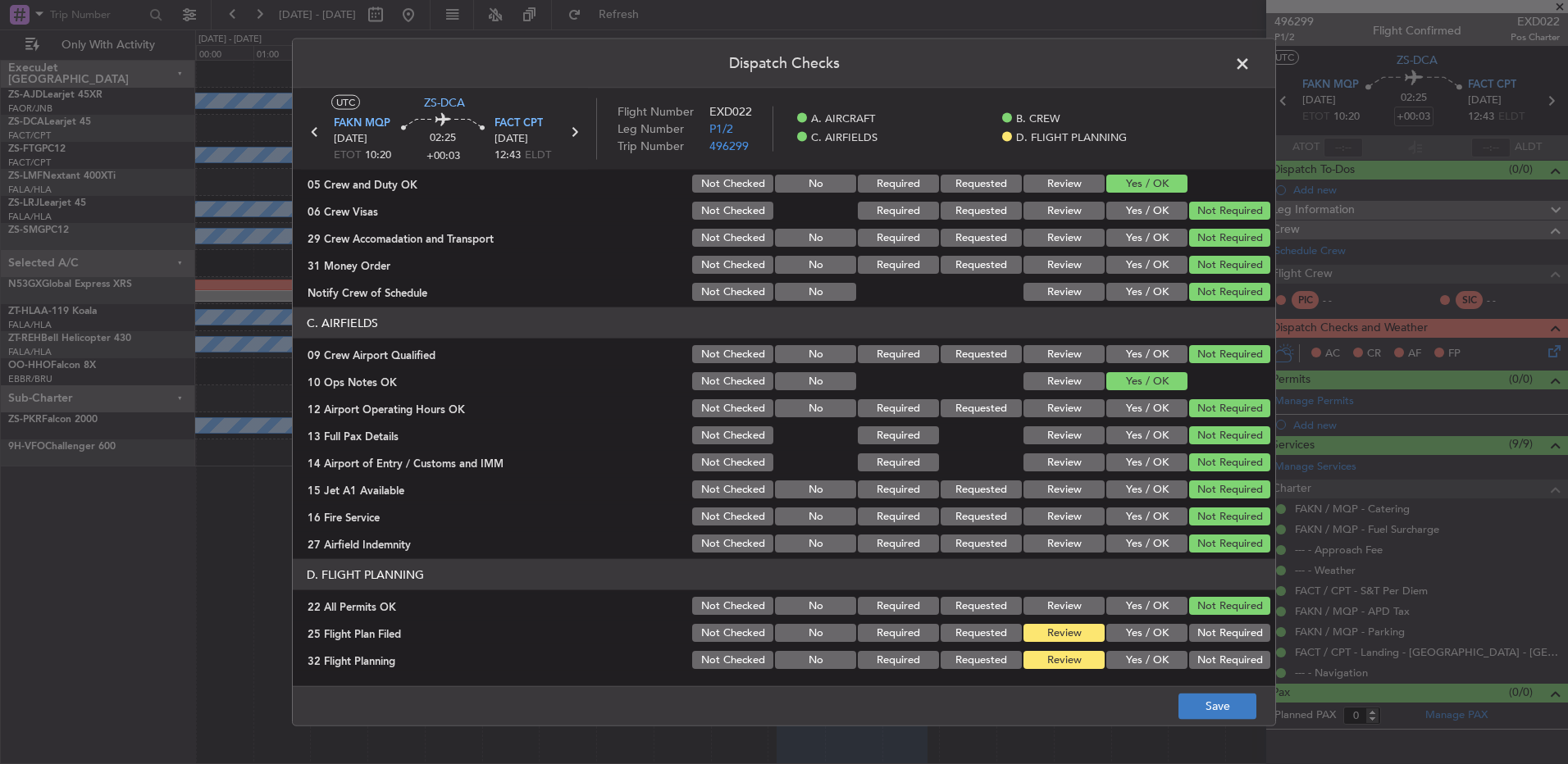
drag, startPoint x: 1169, startPoint y: 694, endPoint x: 1198, endPoint y: 705, distance: 31.0
click at [1172, 696] on footer "Save" at bounding box center [784, 705] width 982 height 39
click at [1198, 705] on button "Save" at bounding box center [1217, 706] width 78 height 26
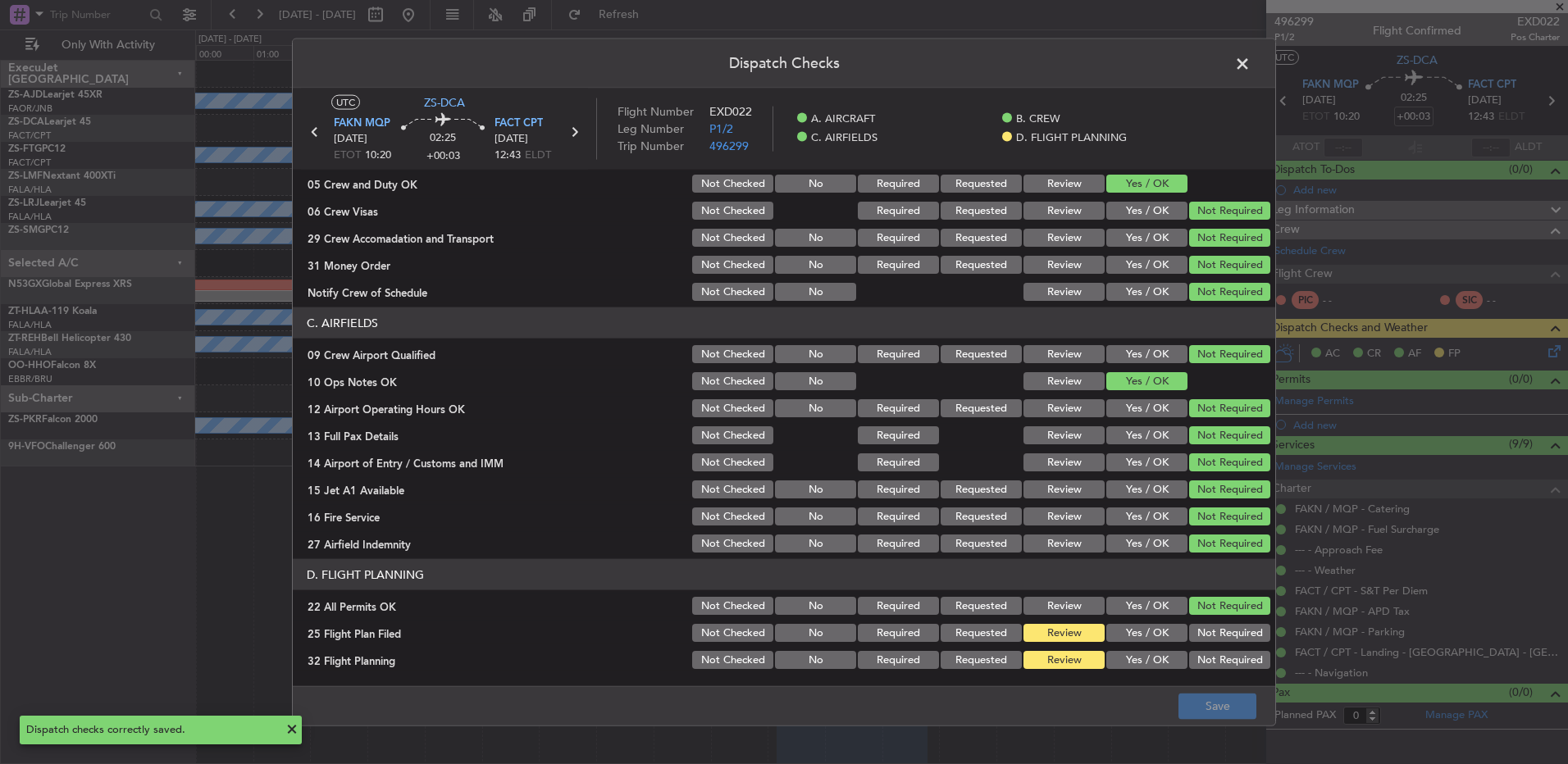
click at [1251, 65] on span at bounding box center [1251, 67] width 0 height 33
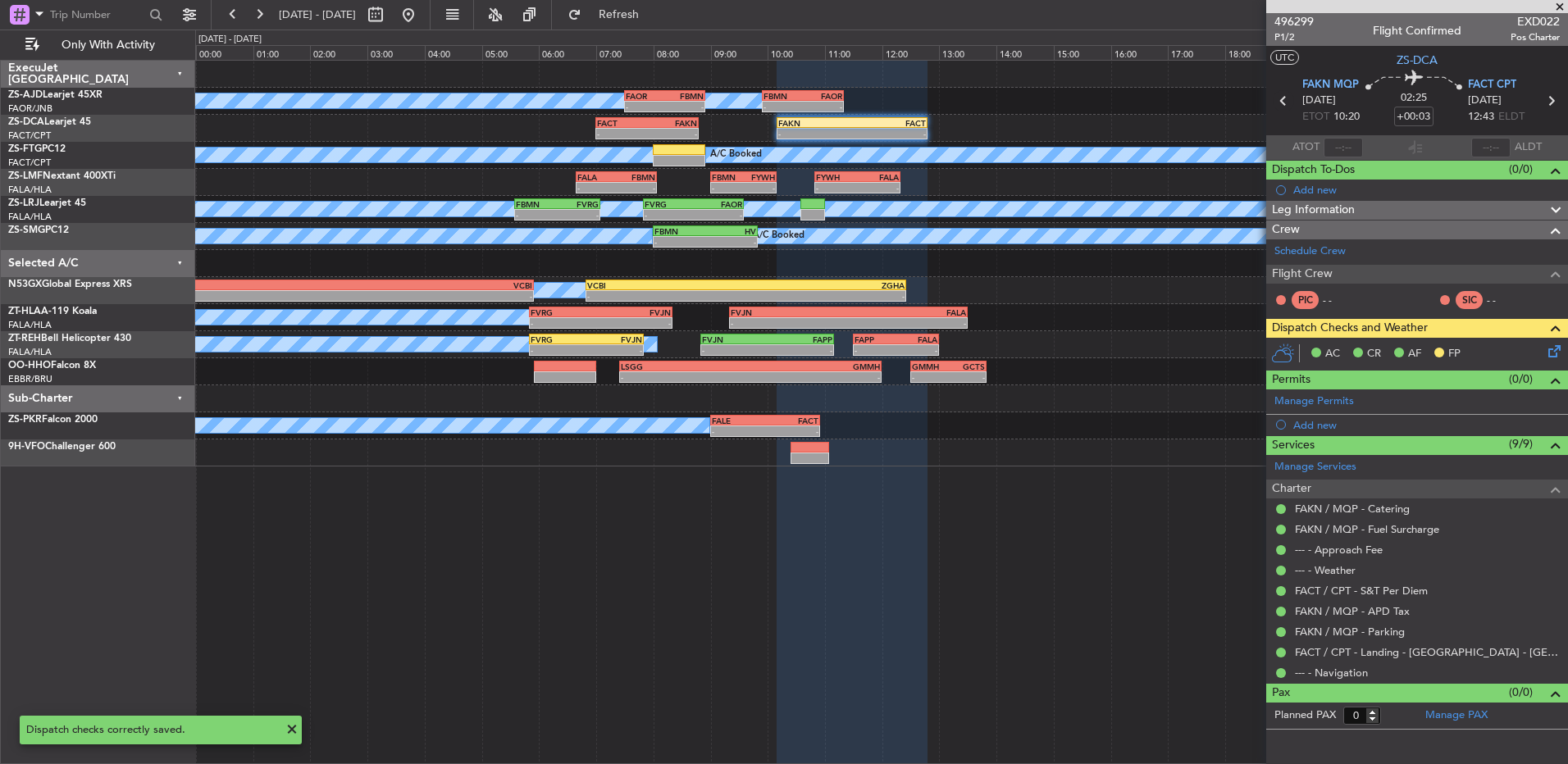
click at [1280, 100] on icon at bounding box center [1284, 100] width 22 height 22
type input "-00:37"
type input "4"
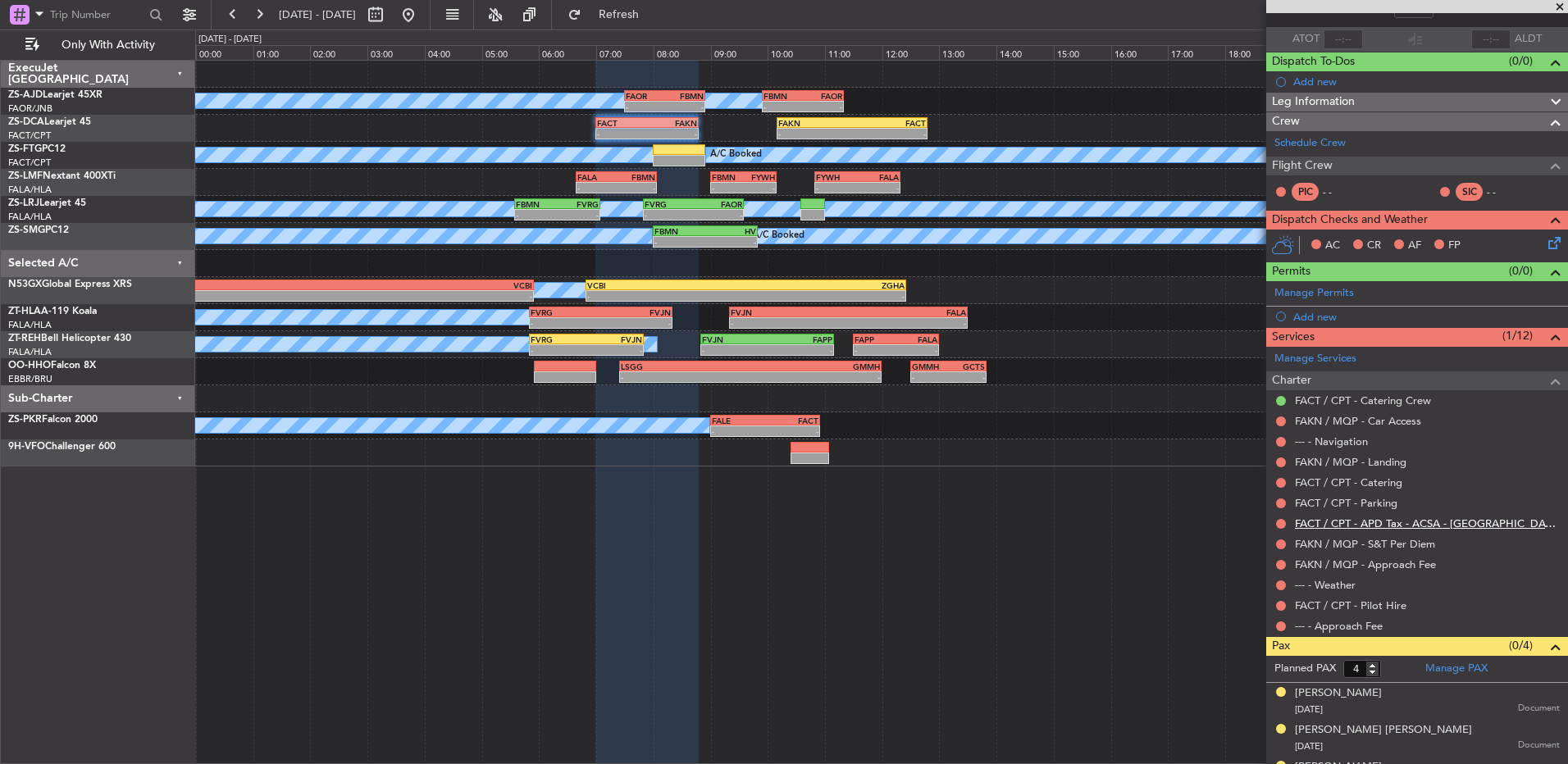
scroll to position [10, 0]
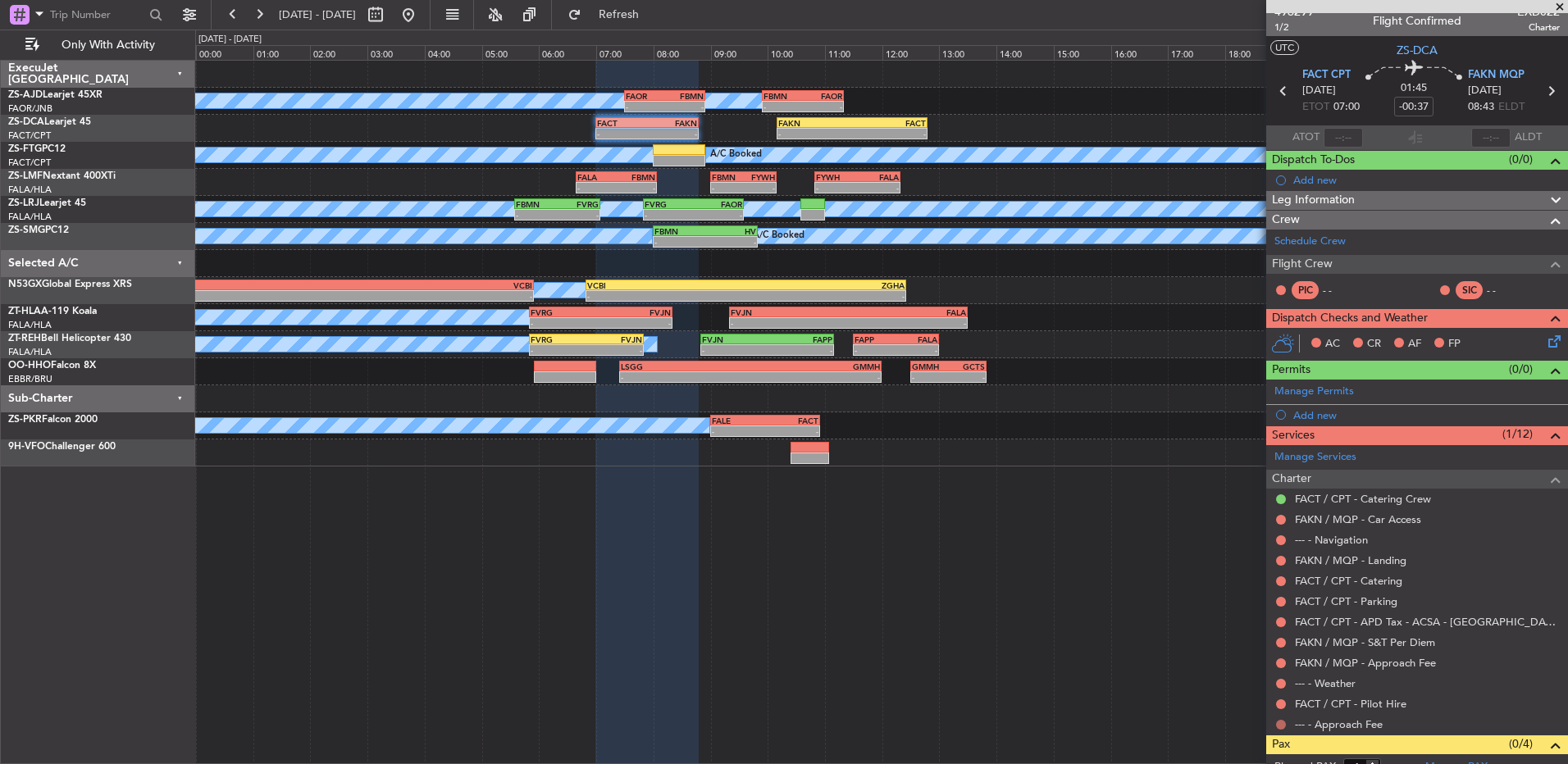
click at [1283, 725] on button at bounding box center [1281, 725] width 10 height 10
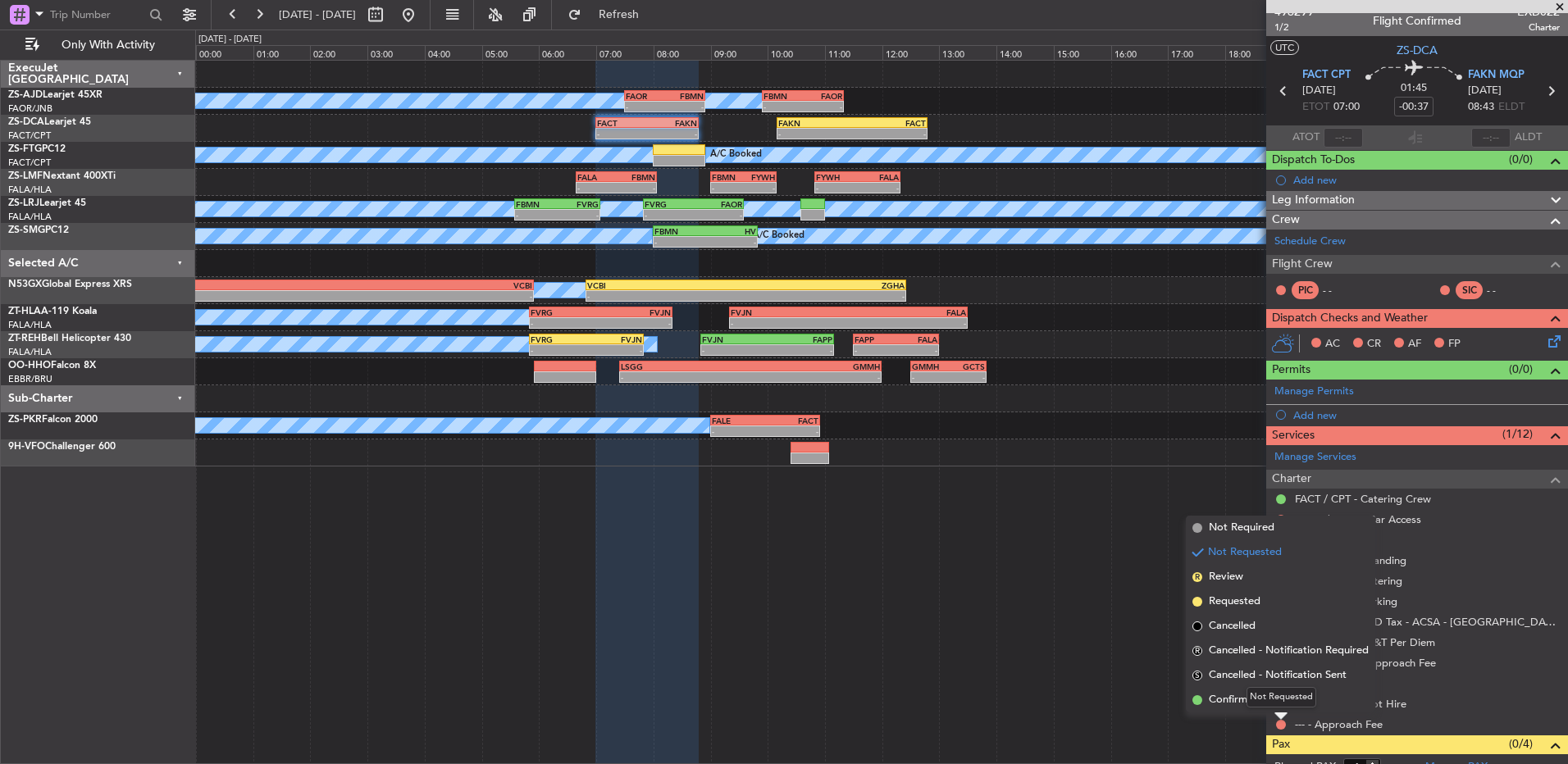
click at [1281, 697] on div "Not Requested" at bounding box center [1282, 698] width 70 height 21
click at [1281, 698] on div at bounding box center [1282, 704] width 13 height 13
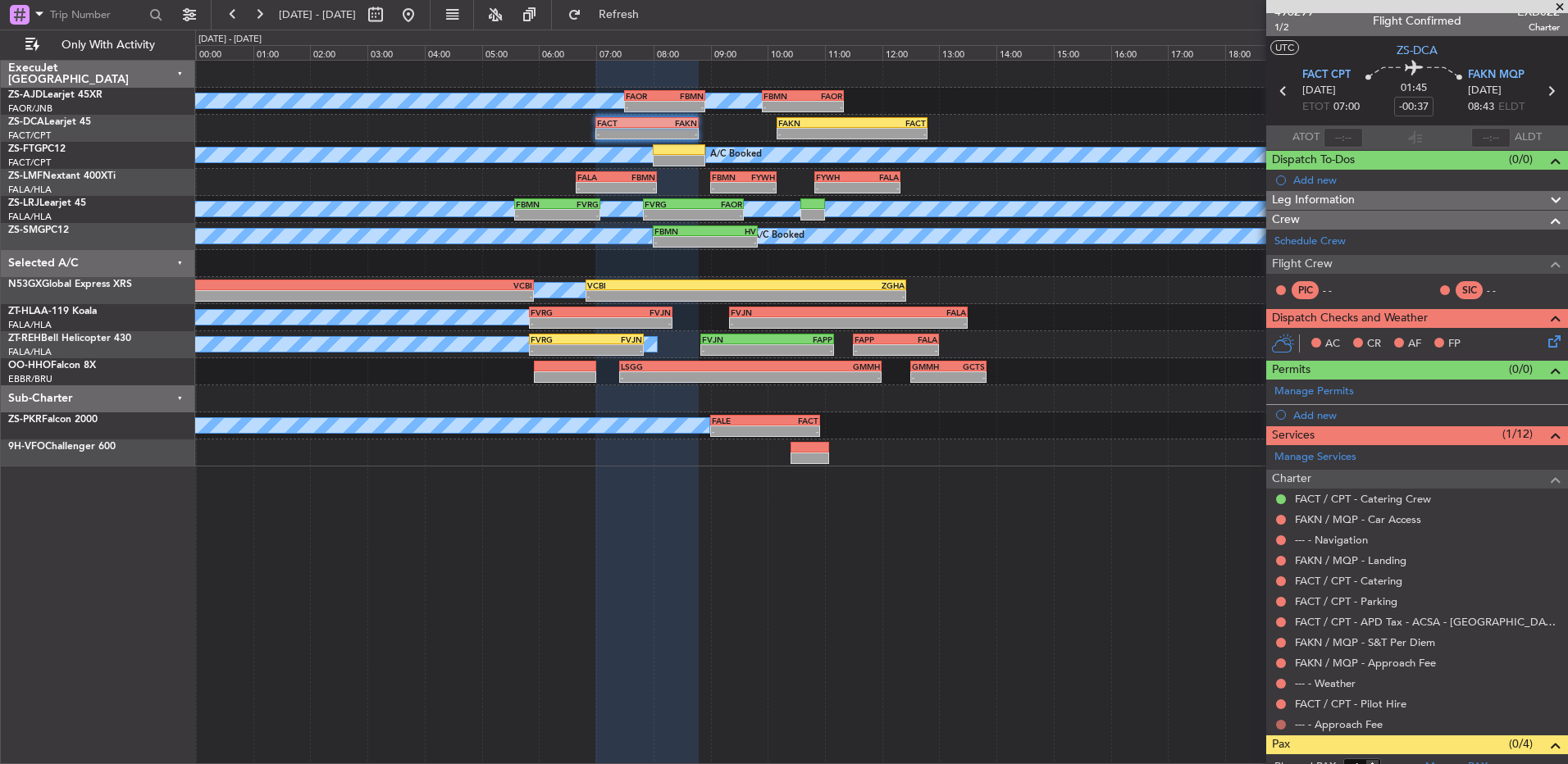
drag, startPoint x: 1281, startPoint y: 697, endPoint x: 1281, endPoint y: 726, distance: 29.0
click at [1281, 726] on button at bounding box center [1281, 725] width 10 height 10
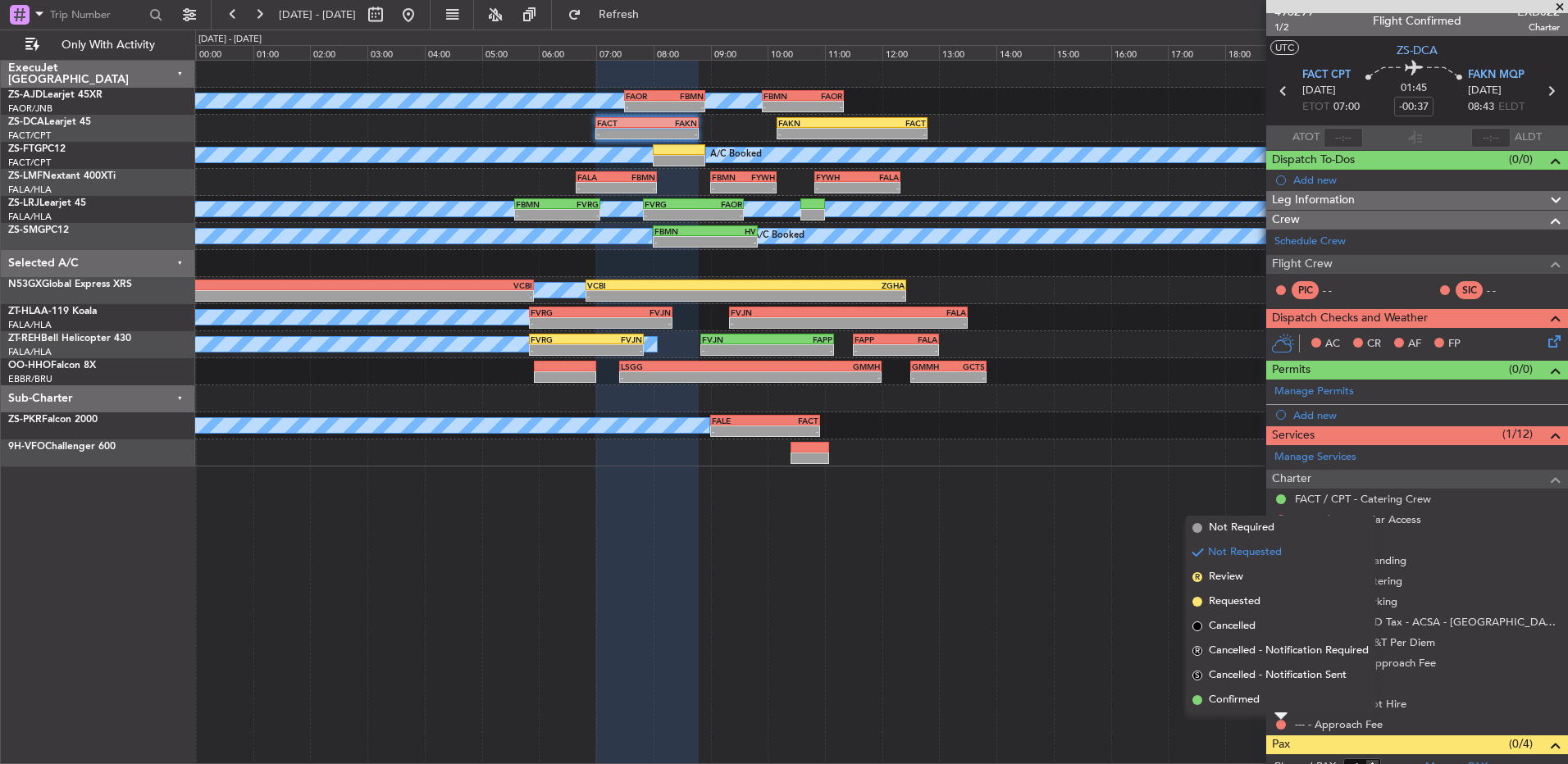
click at [1275, 705] on div "Not Requested" at bounding box center [1282, 698] width 70 height 21
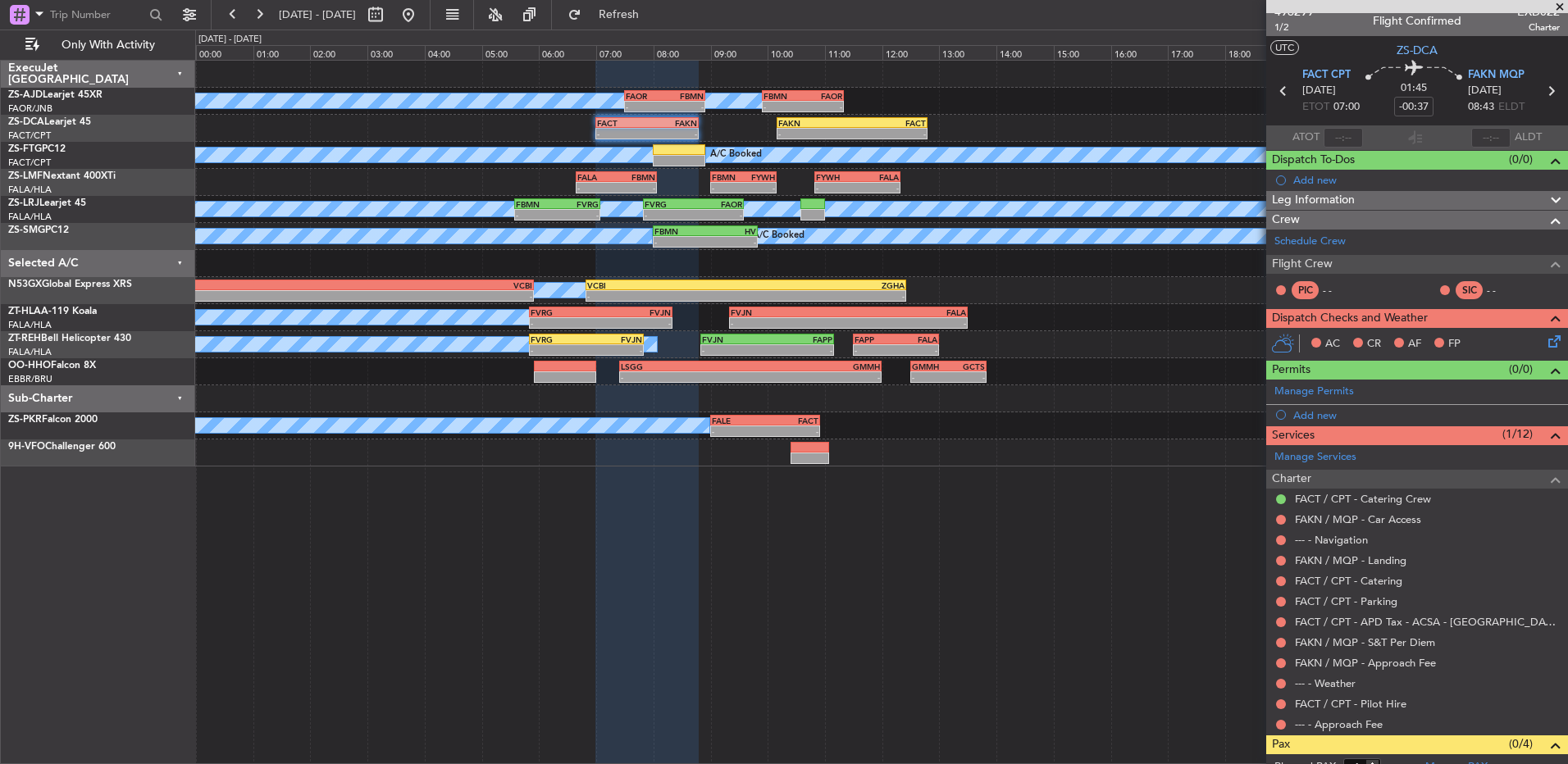
click at [1282, 720] on div "Not Requested" at bounding box center [1282, 720] width 0 height 0
click at [1276, 725] on button at bounding box center [1281, 725] width 10 height 10
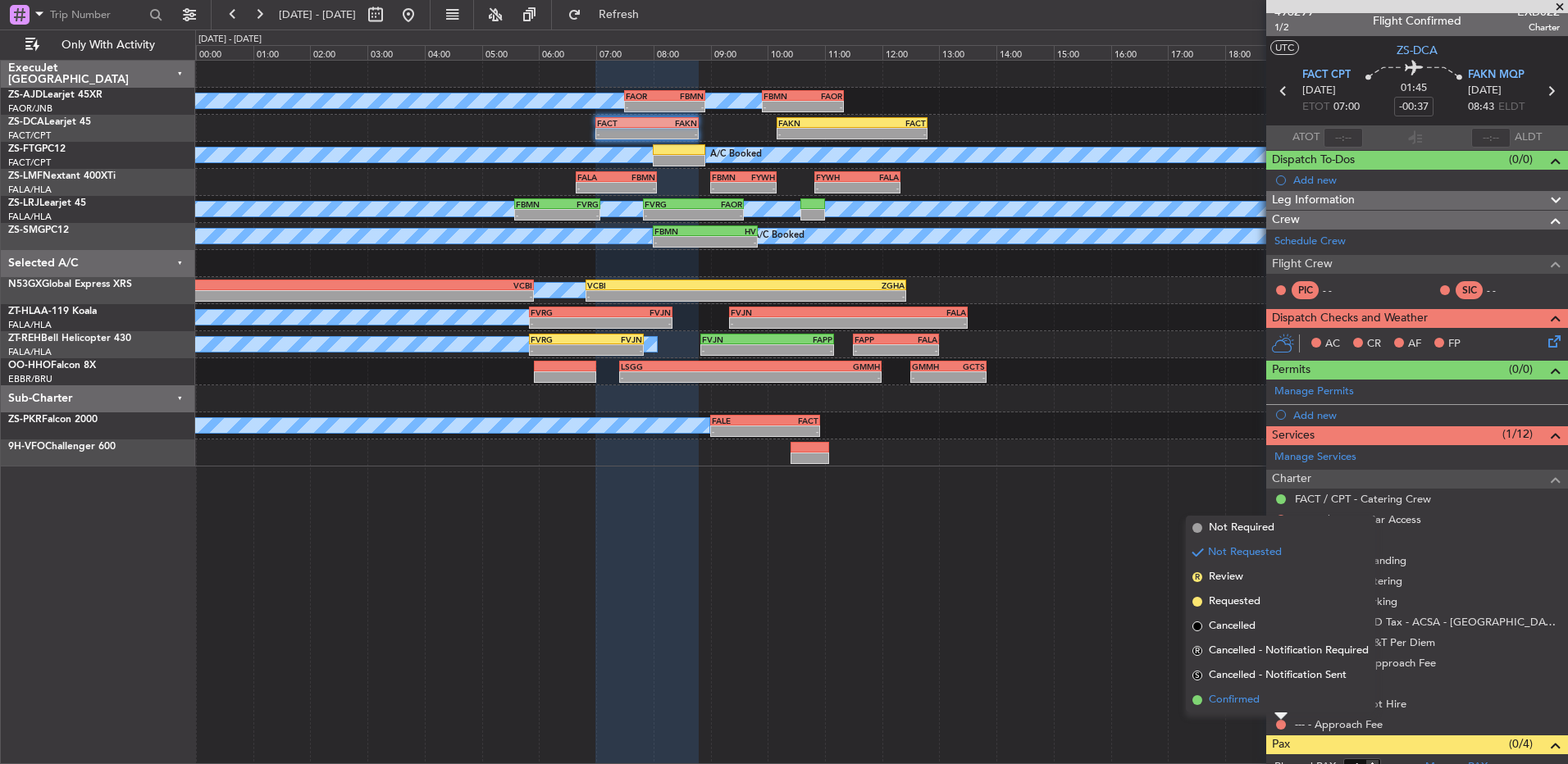
click at [1227, 696] on span "Confirmed" at bounding box center [1234, 700] width 51 height 17
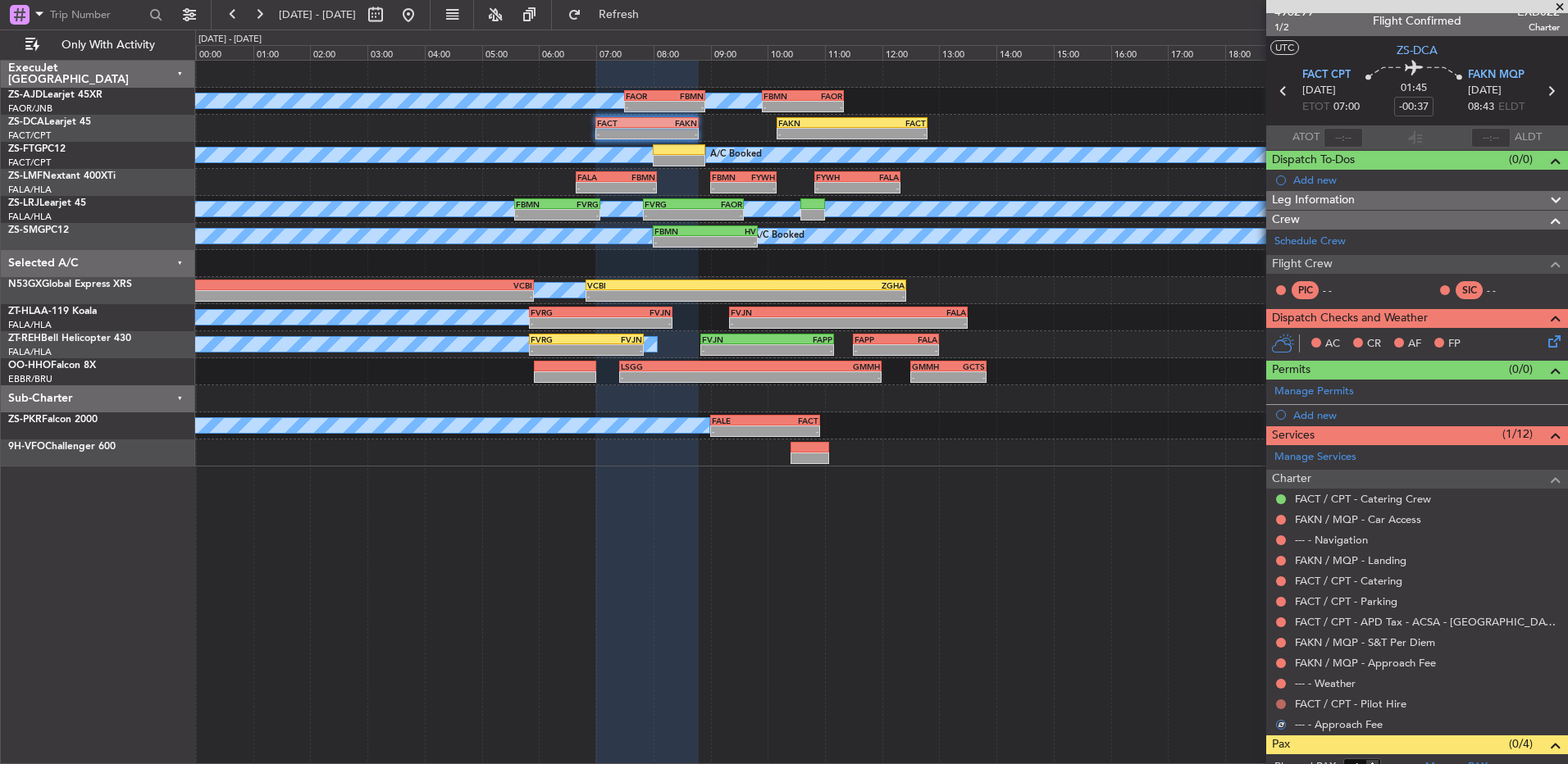
click at [1281, 704] on button at bounding box center [1281, 704] width 10 height 10
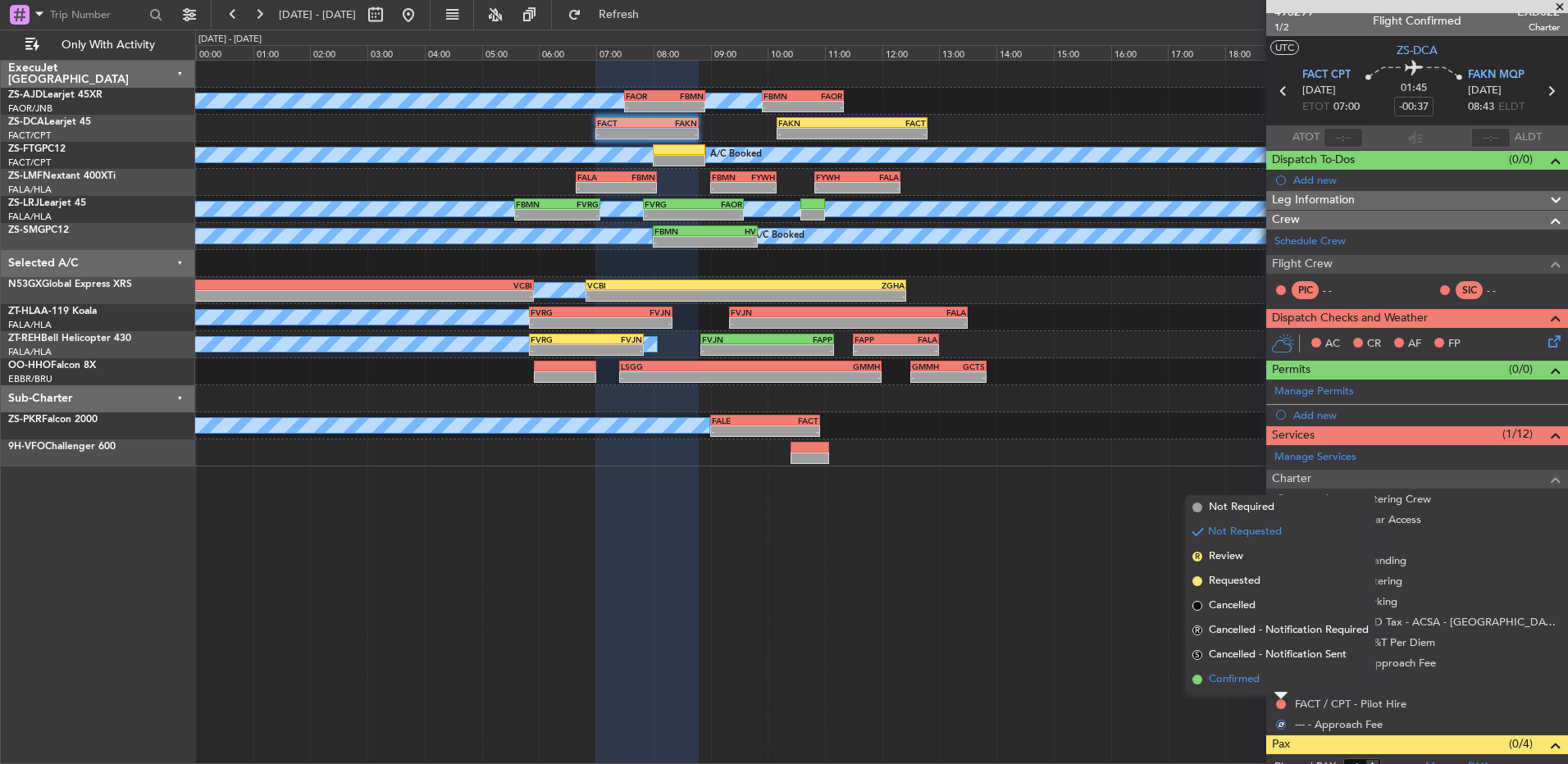
click at [1275, 681] on li "Confirmed" at bounding box center [1281, 680] width 190 height 24
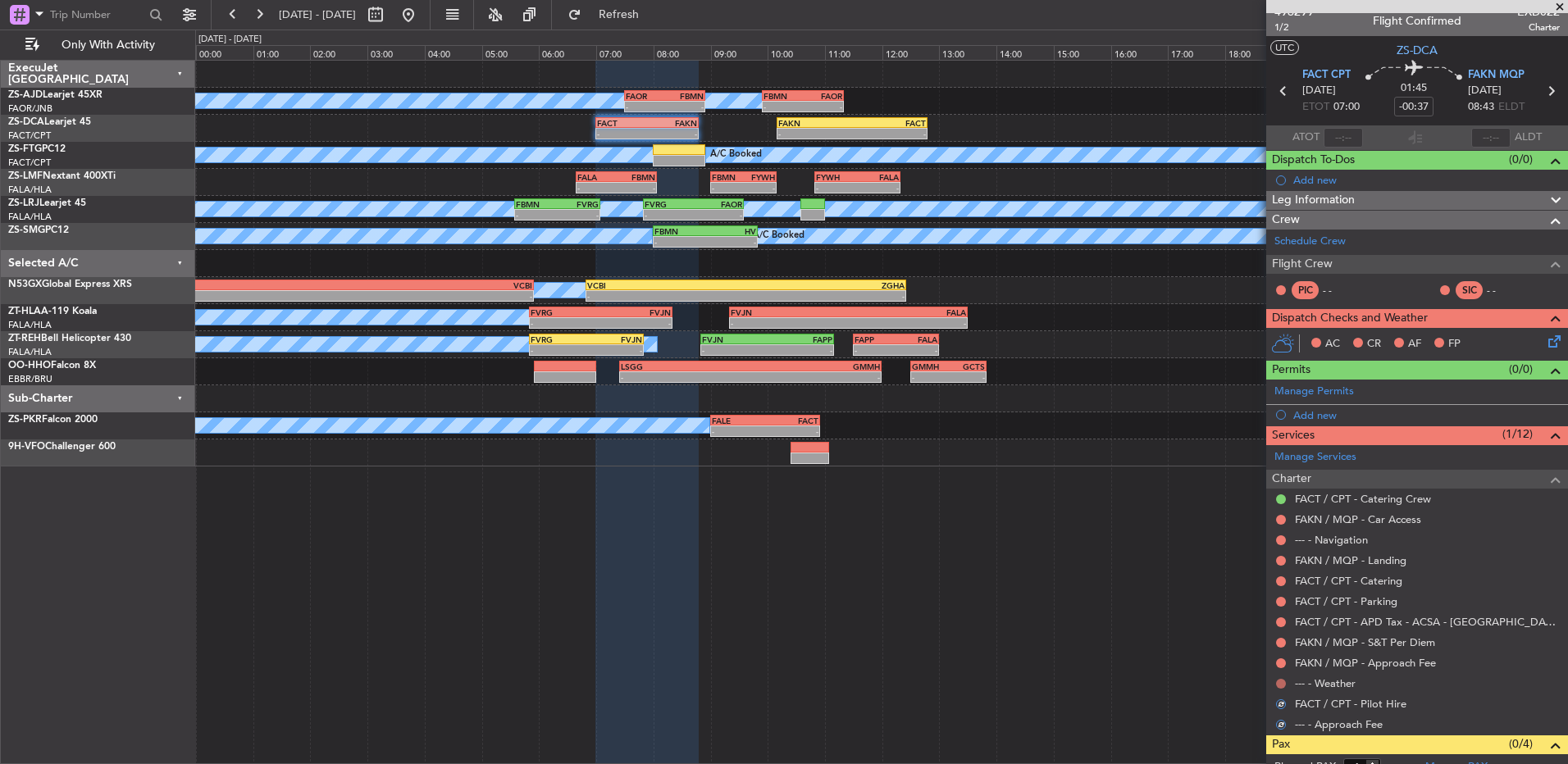
click at [1277, 681] on button at bounding box center [1281, 684] width 10 height 10
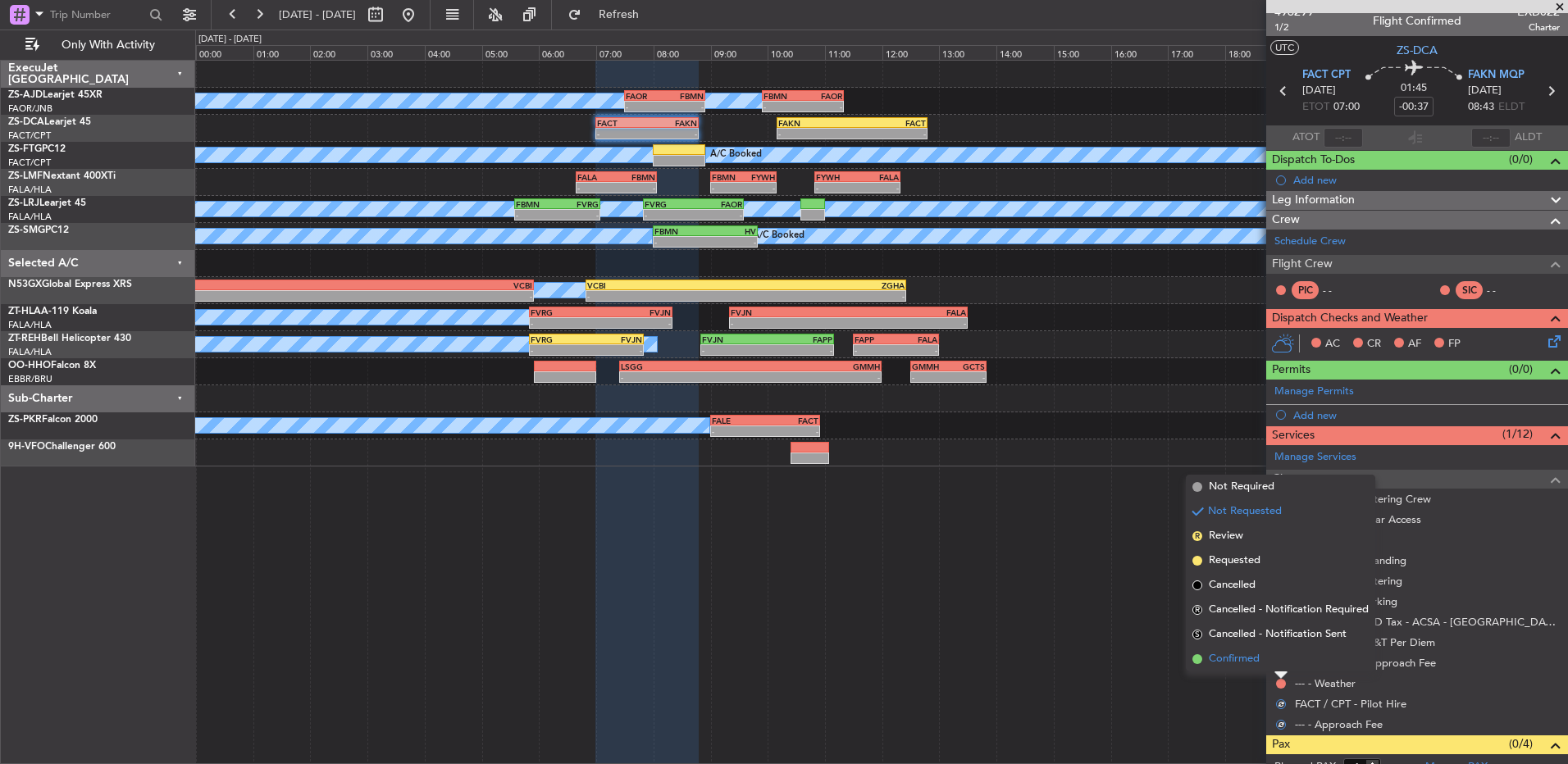
click at [1281, 666] on li "Confirmed" at bounding box center [1281, 659] width 190 height 24
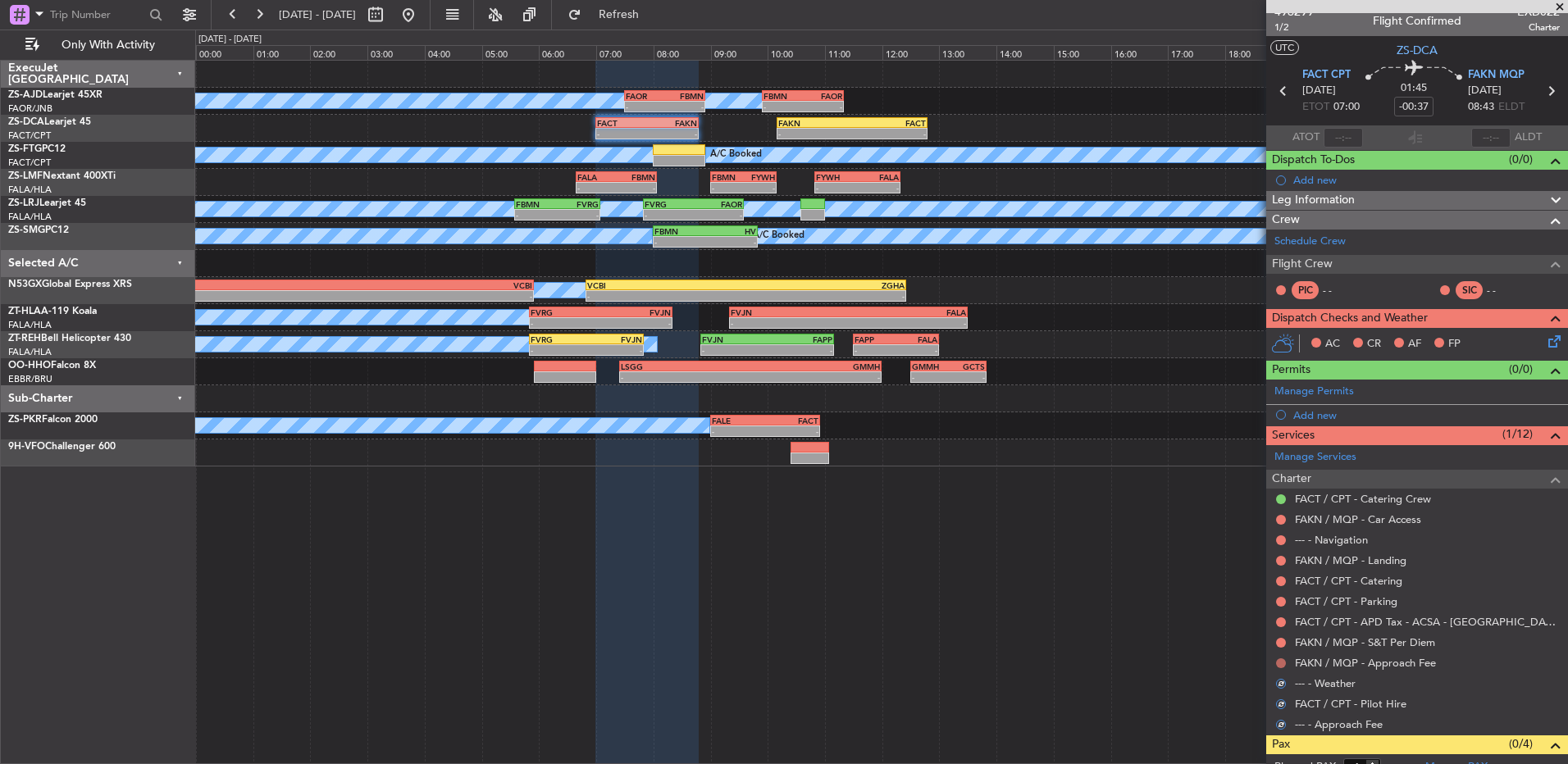
click at [1282, 665] on button at bounding box center [1281, 663] width 10 height 10
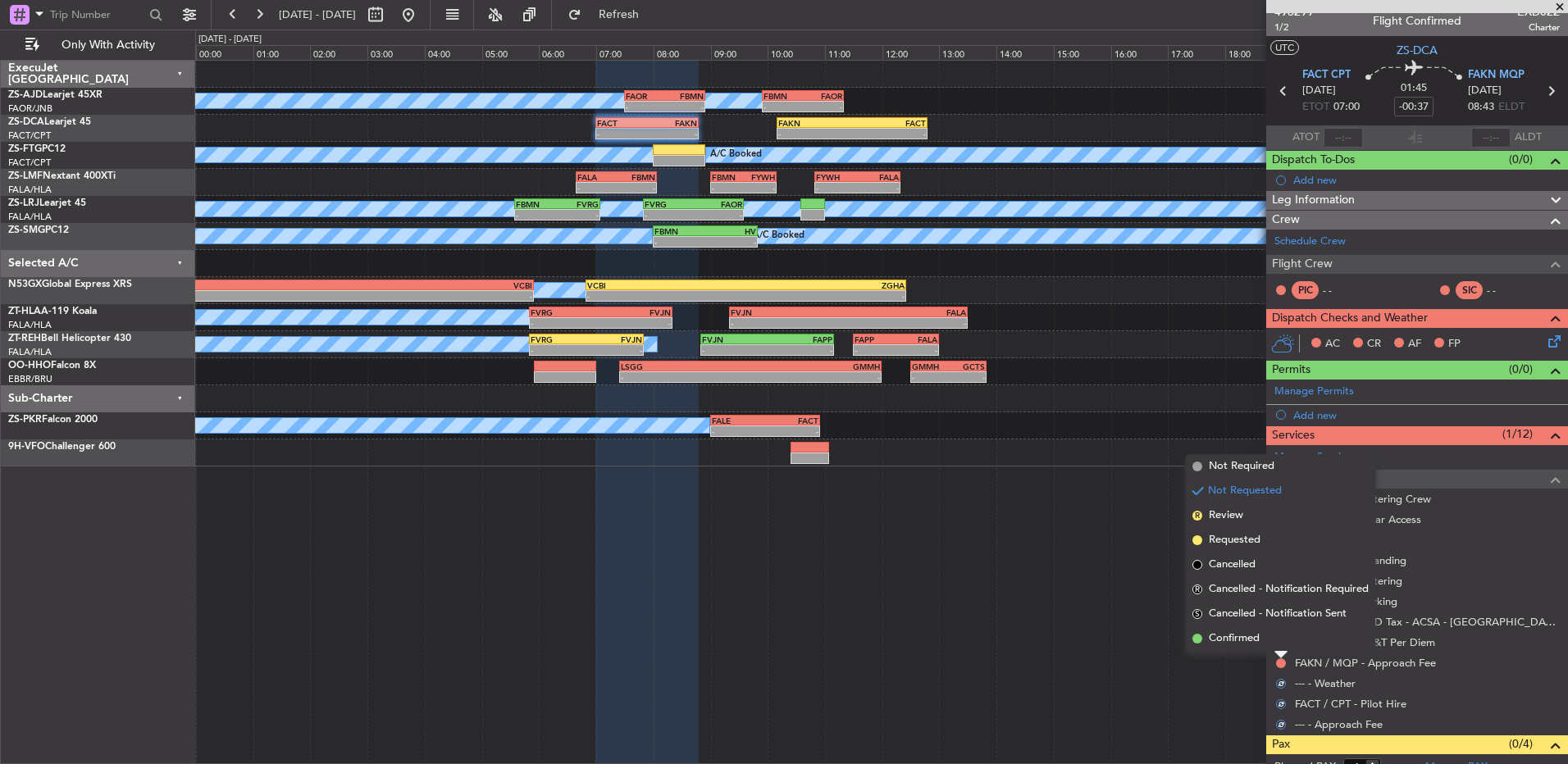
click at [1269, 635] on li "Confirmed" at bounding box center [1281, 639] width 190 height 24
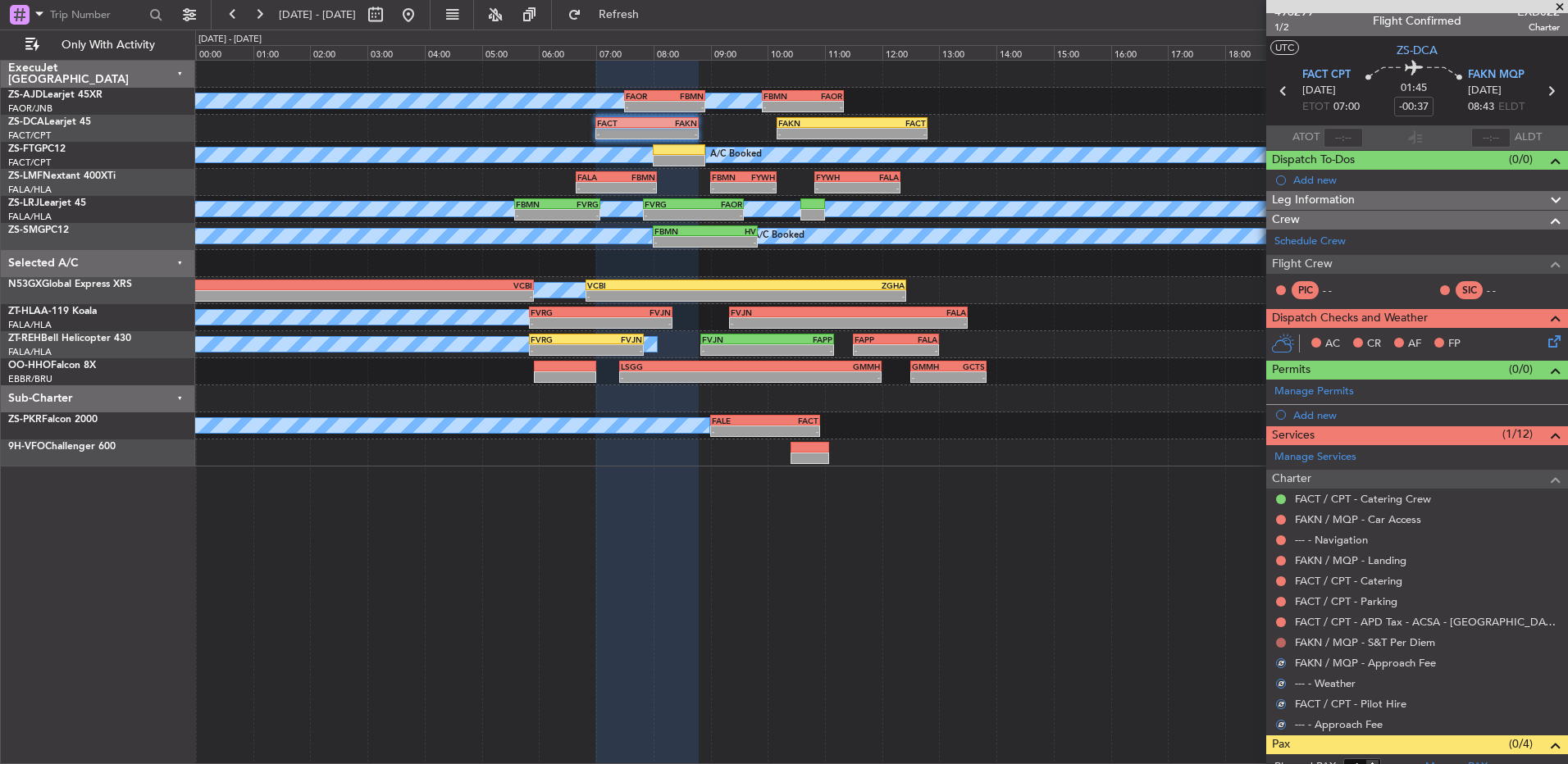
click at [1277, 641] on button at bounding box center [1281, 642] width 10 height 10
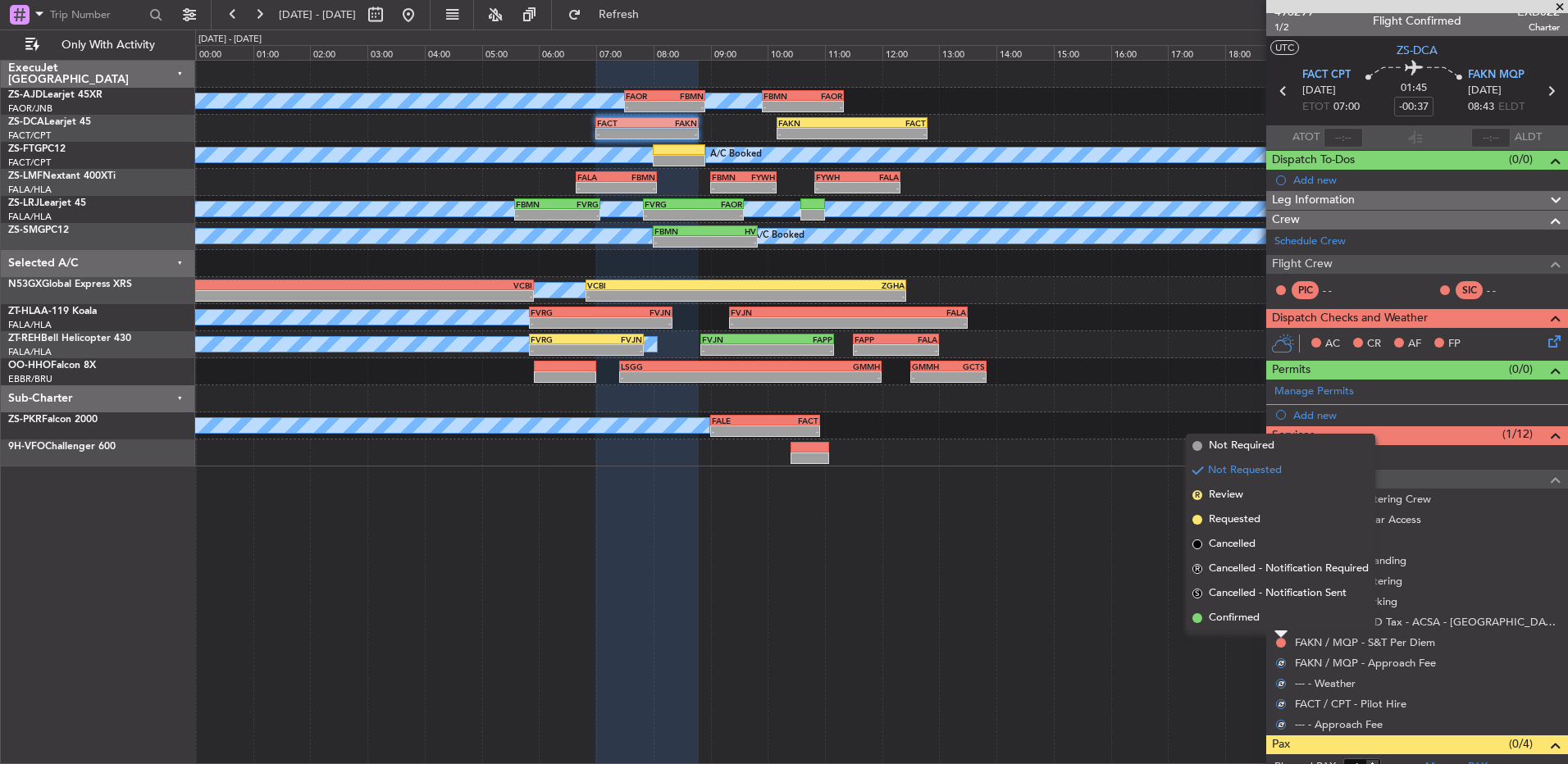
click at [1274, 624] on li "Confirmed" at bounding box center [1281, 618] width 190 height 24
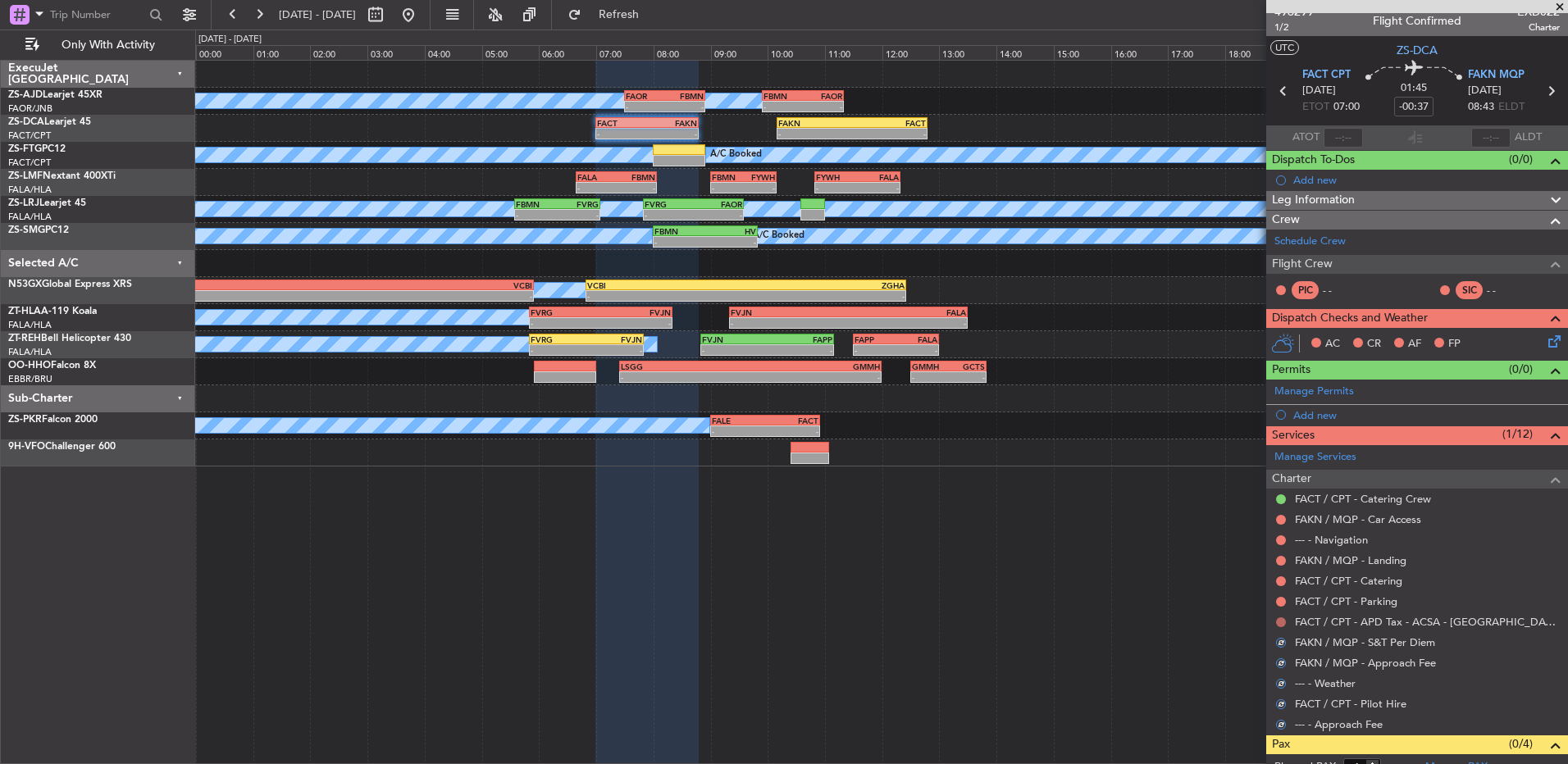
click at [1276, 622] on div at bounding box center [1282, 622] width 13 height 13
click at [1282, 623] on button at bounding box center [1281, 622] width 10 height 10
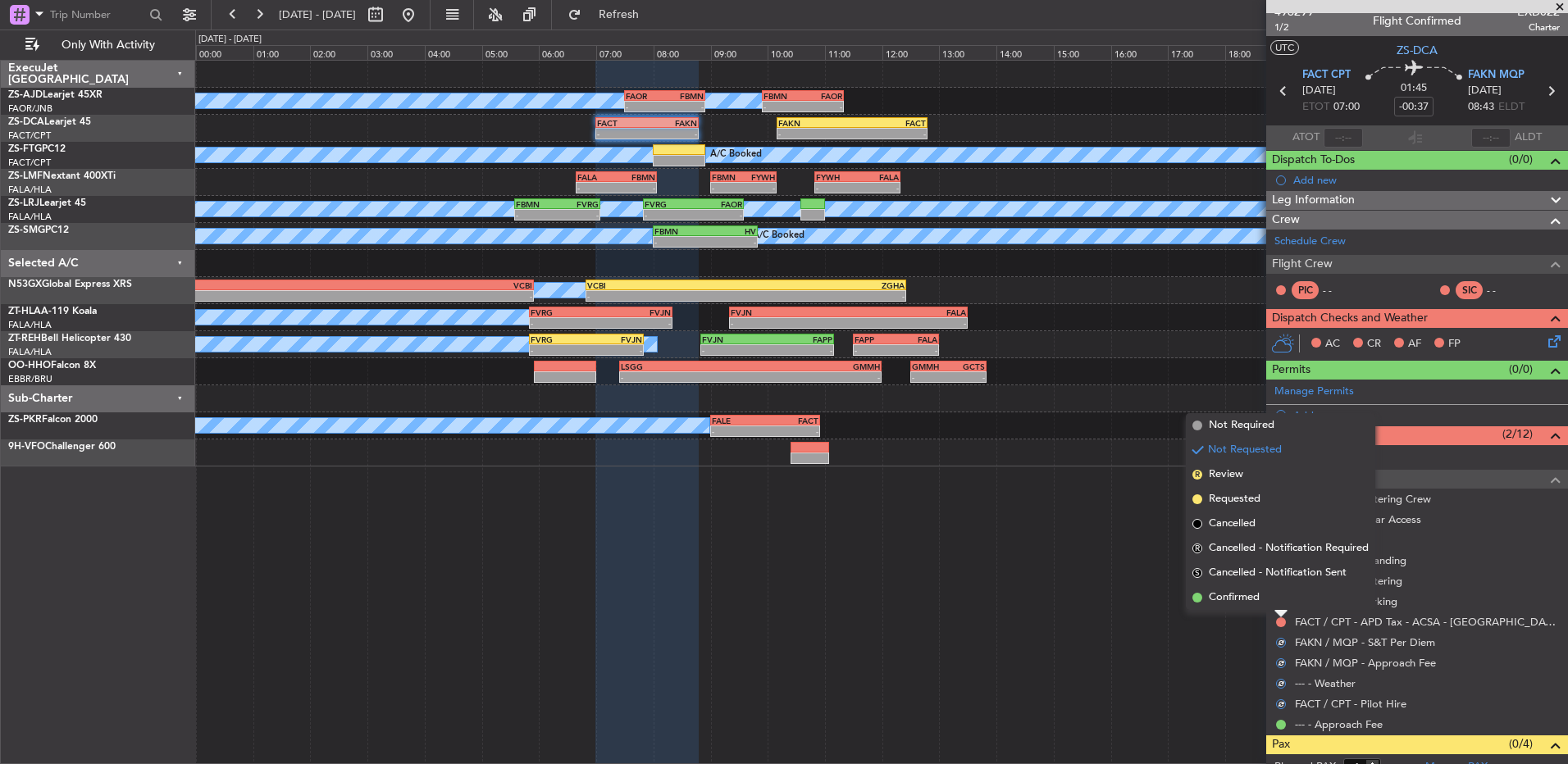
click at [1279, 600] on li "Confirmed" at bounding box center [1281, 598] width 190 height 24
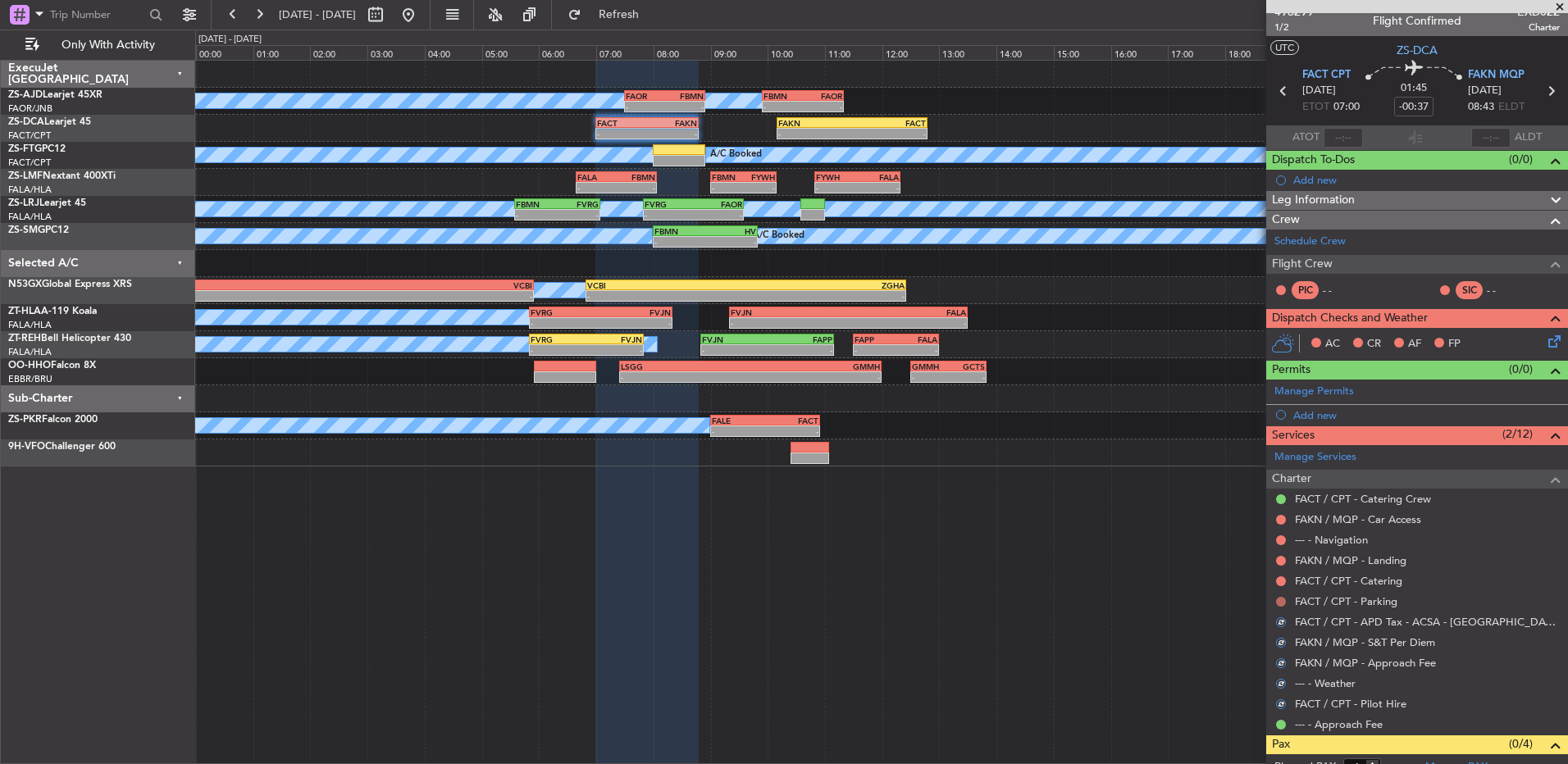
click at [1279, 597] on button at bounding box center [1281, 601] width 10 height 10
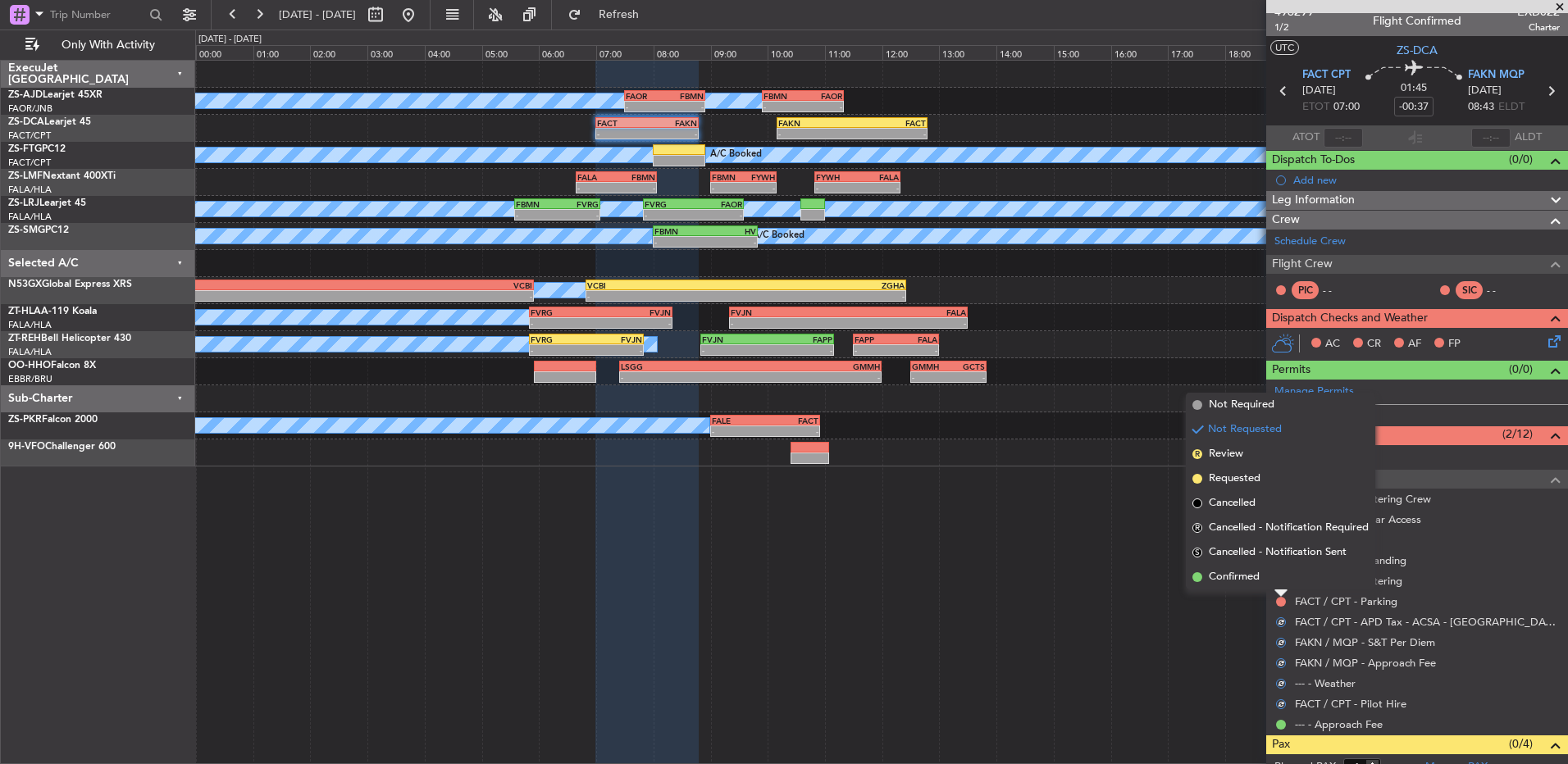
click at [1275, 583] on li "Confirmed" at bounding box center [1281, 577] width 190 height 24
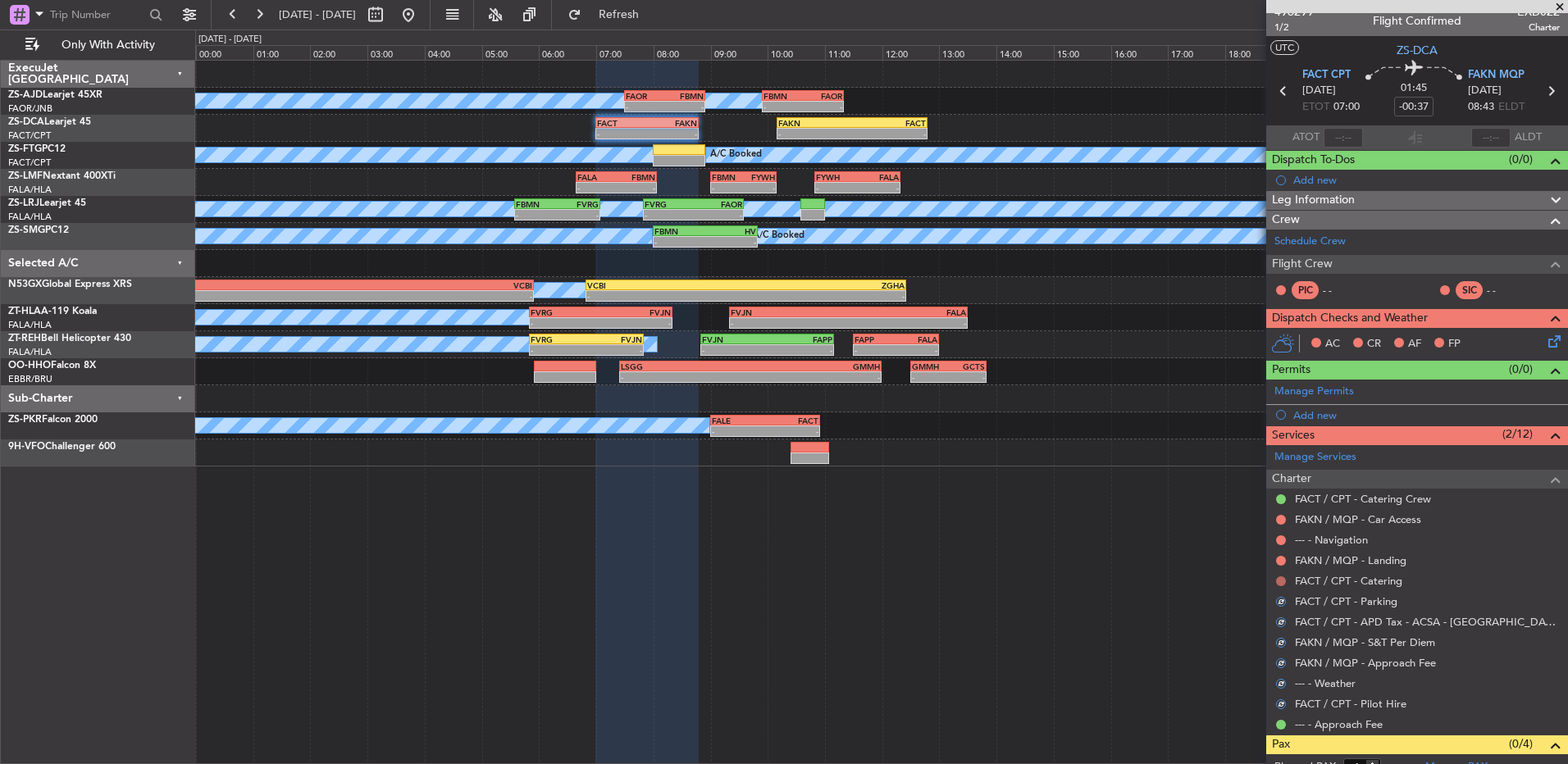
click at [1280, 583] on button at bounding box center [1281, 581] width 10 height 10
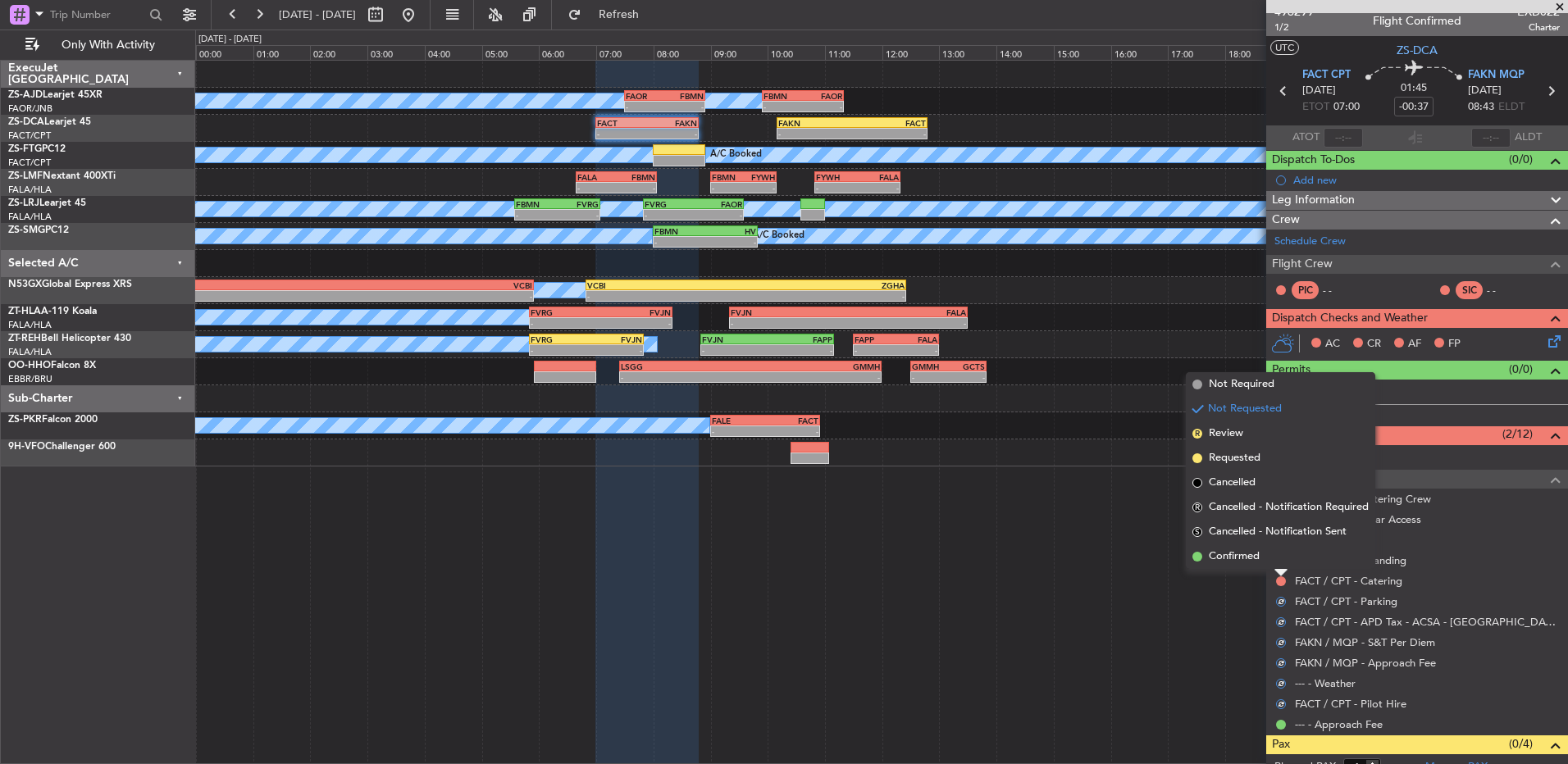
click at [1282, 566] on li "Confirmed" at bounding box center [1281, 556] width 190 height 24
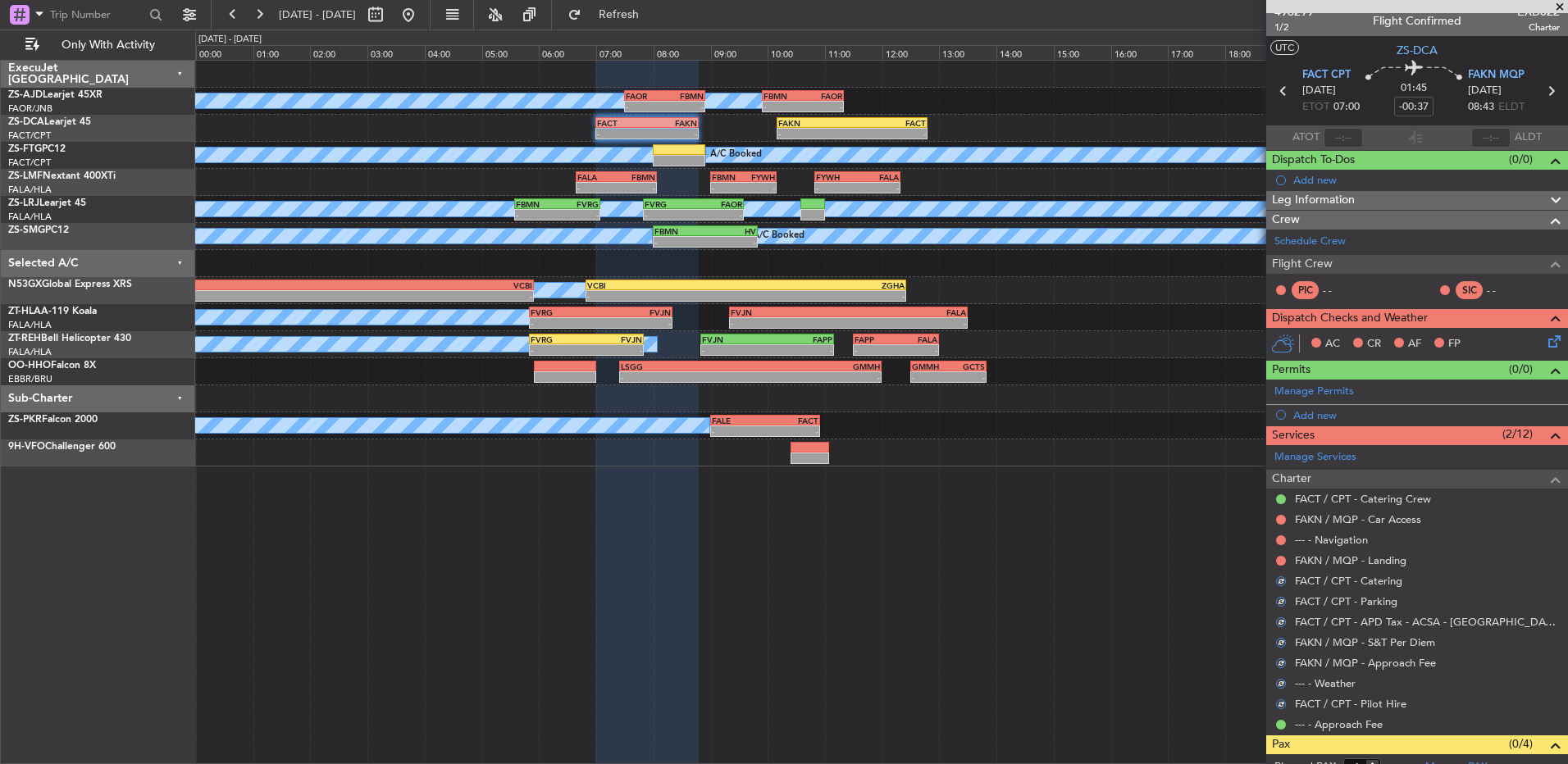
click at [1284, 566] on div at bounding box center [1282, 561] width 13 height 13
click at [1282, 562] on button at bounding box center [1281, 560] width 10 height 10
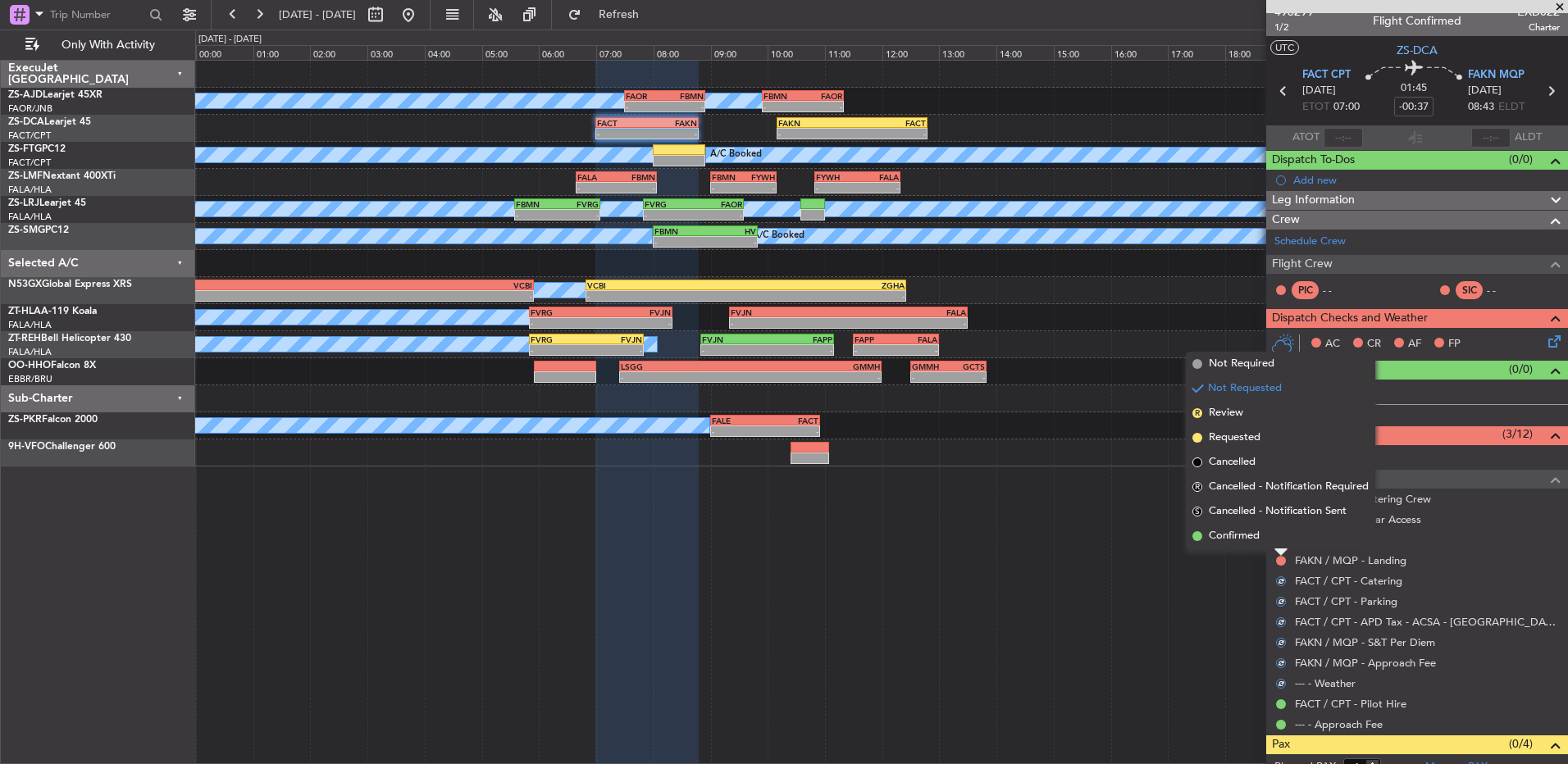
click at [1284, 545] on li "Confirmed" at bounding box center [1281, 536] width 190 height 24
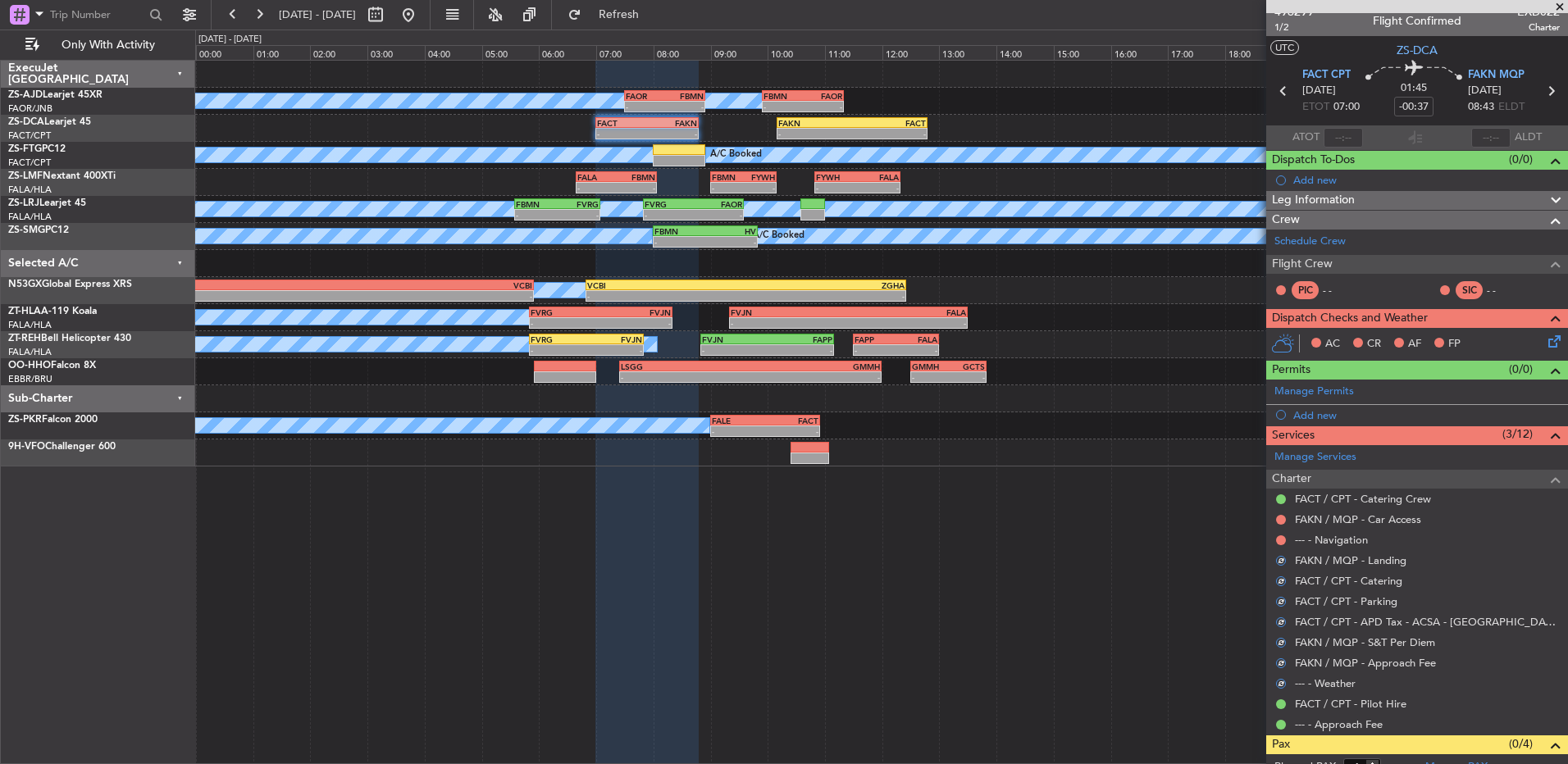
click at [1284, 545] on div at bounding box center [1282, 541] width 13 height 13
click at [1282, 541] on button at bounding box center [1281, 541] width 10 height 10
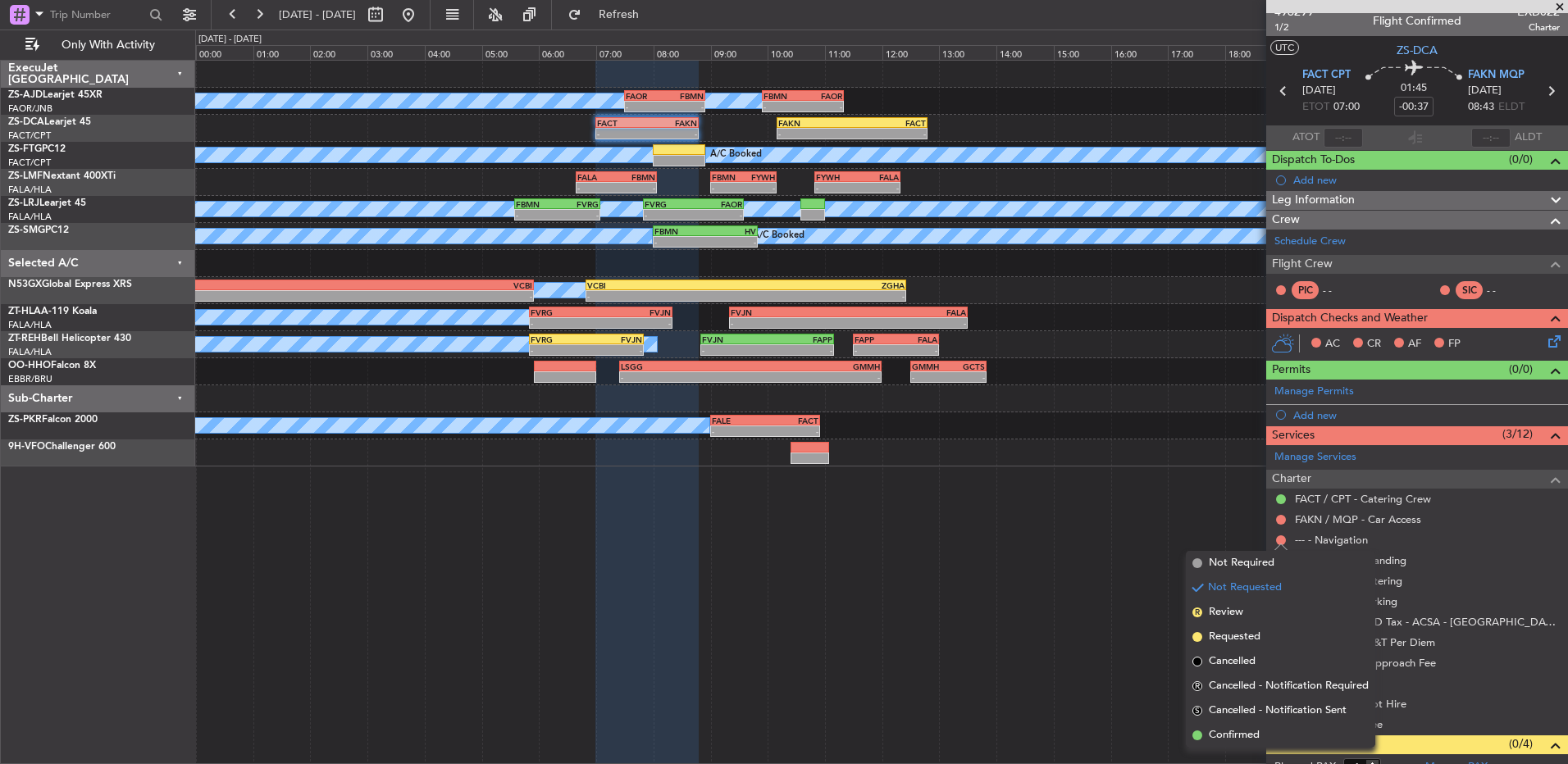
click at [1262, 728] on li "Confirmed" at bounding box center [1281, 735] width 190 height 24
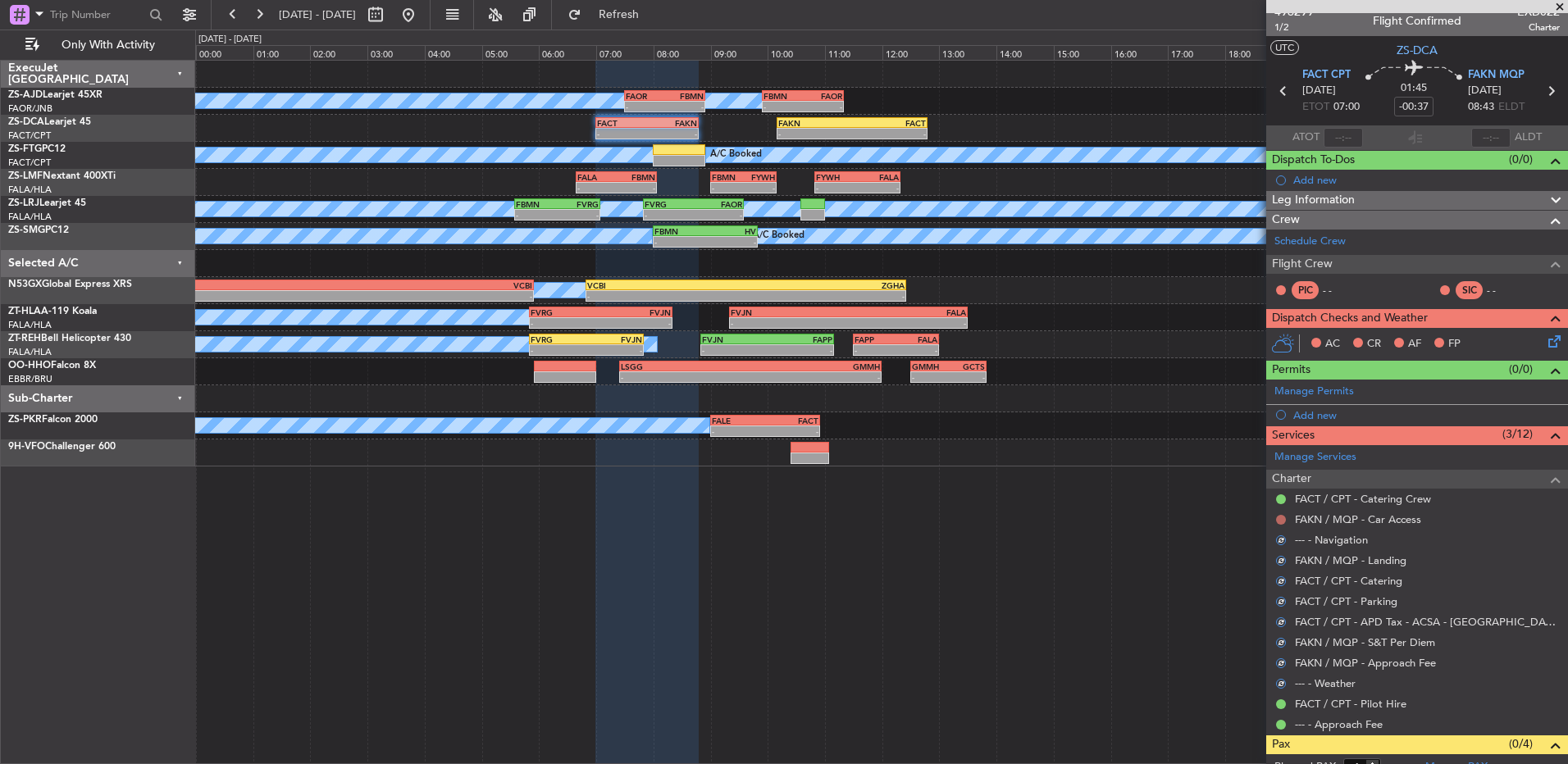
click at [1282, 517] on button at bounding box center [1281, 520] width 10 height 10
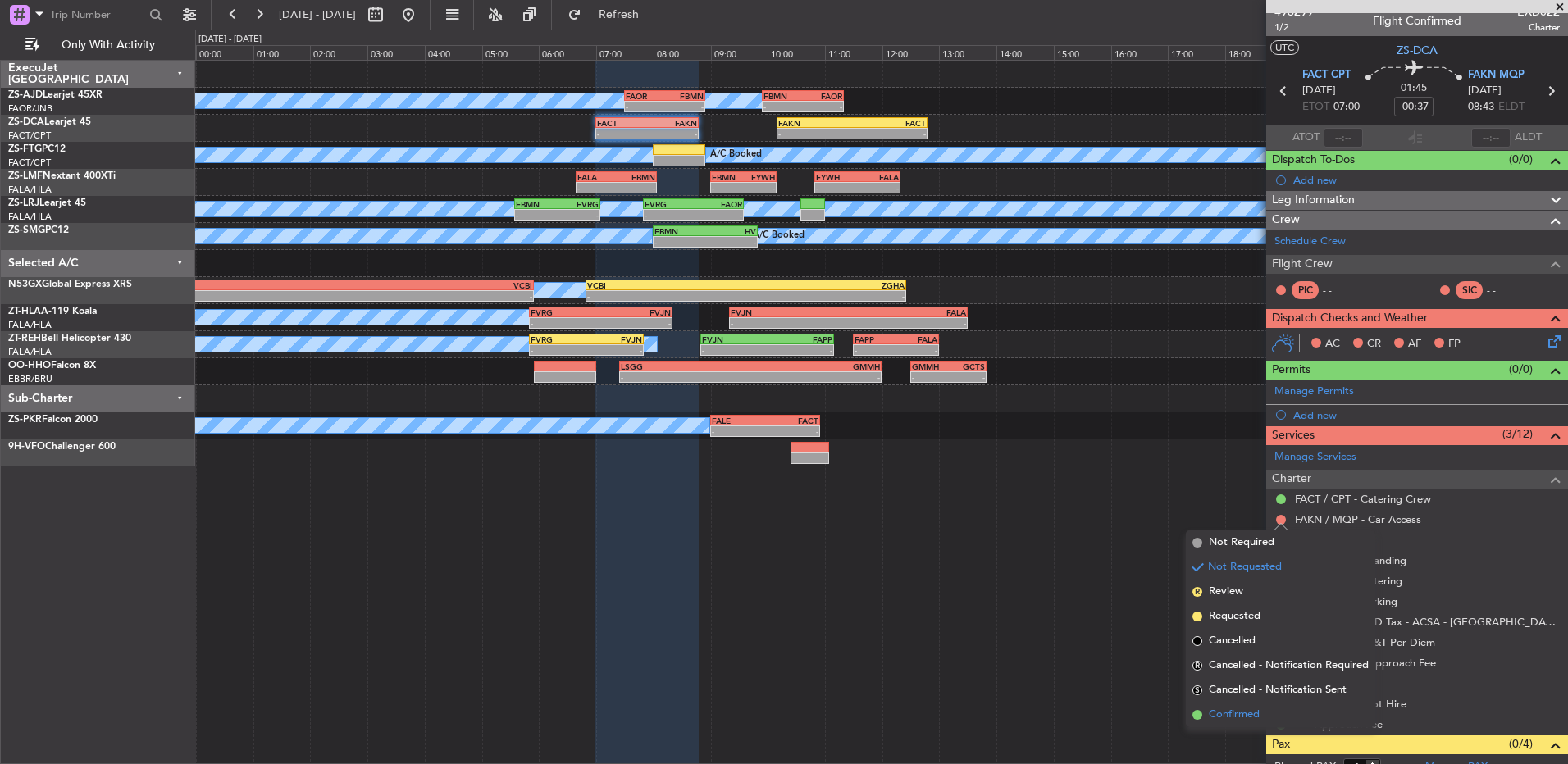
click at [1245, 715] on span "Confirmed" at bounding box center [1234, 715] width 51 height 17
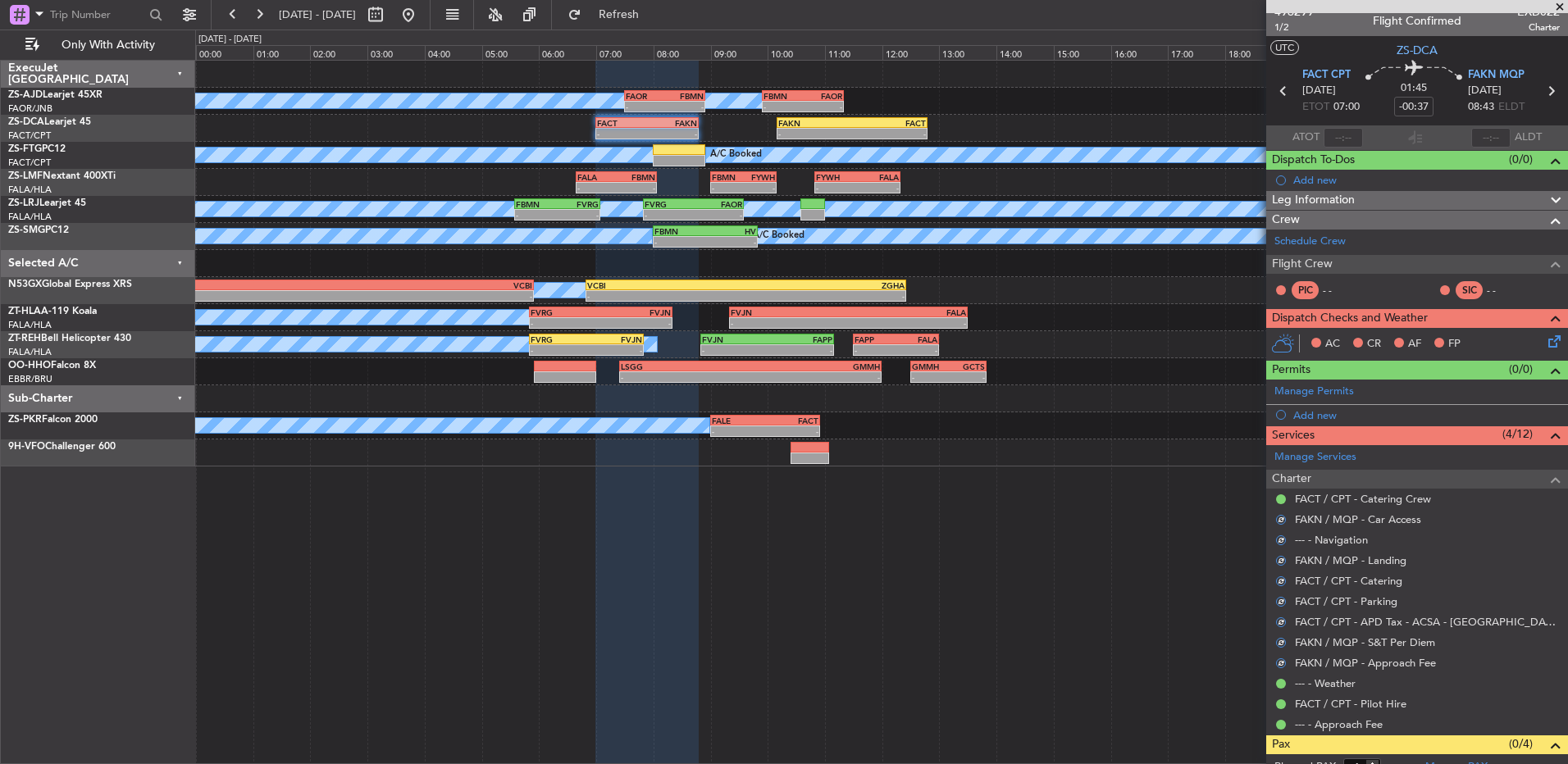
click at [1547, 339] on icon at bounding box center [1552, 339] width 13 height 13
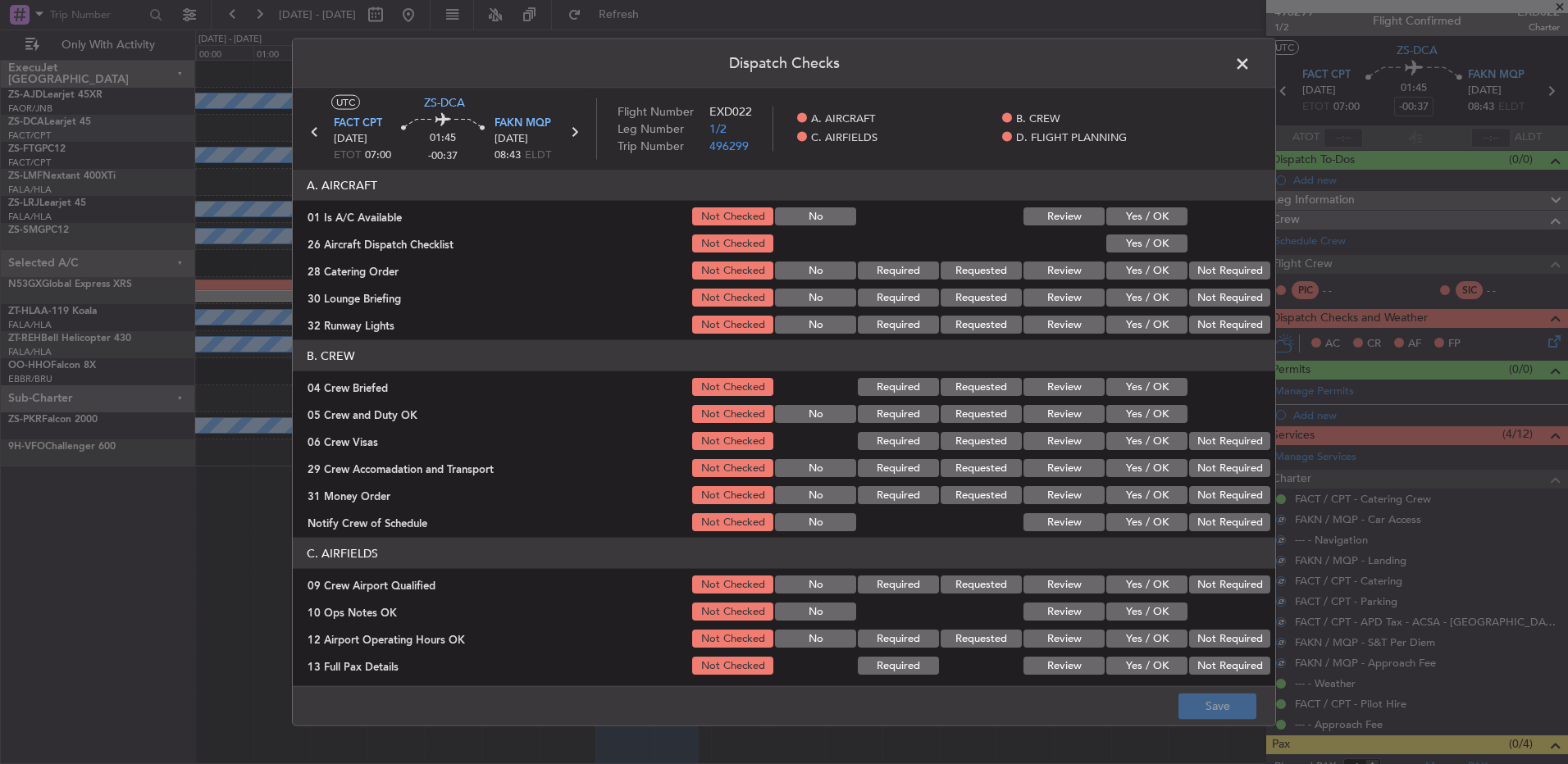
click at [1164, 220] on button "Yes / OK" at bounding box center [1147, 216] width 81 height 18
click at [1150, 237] on button "Yes / OK" at bounding box center [1147, 243] width 81 height 18
click at [1174, 263] on button "Yes / OK" at bounding box center [1147, 270] width 81 height 18
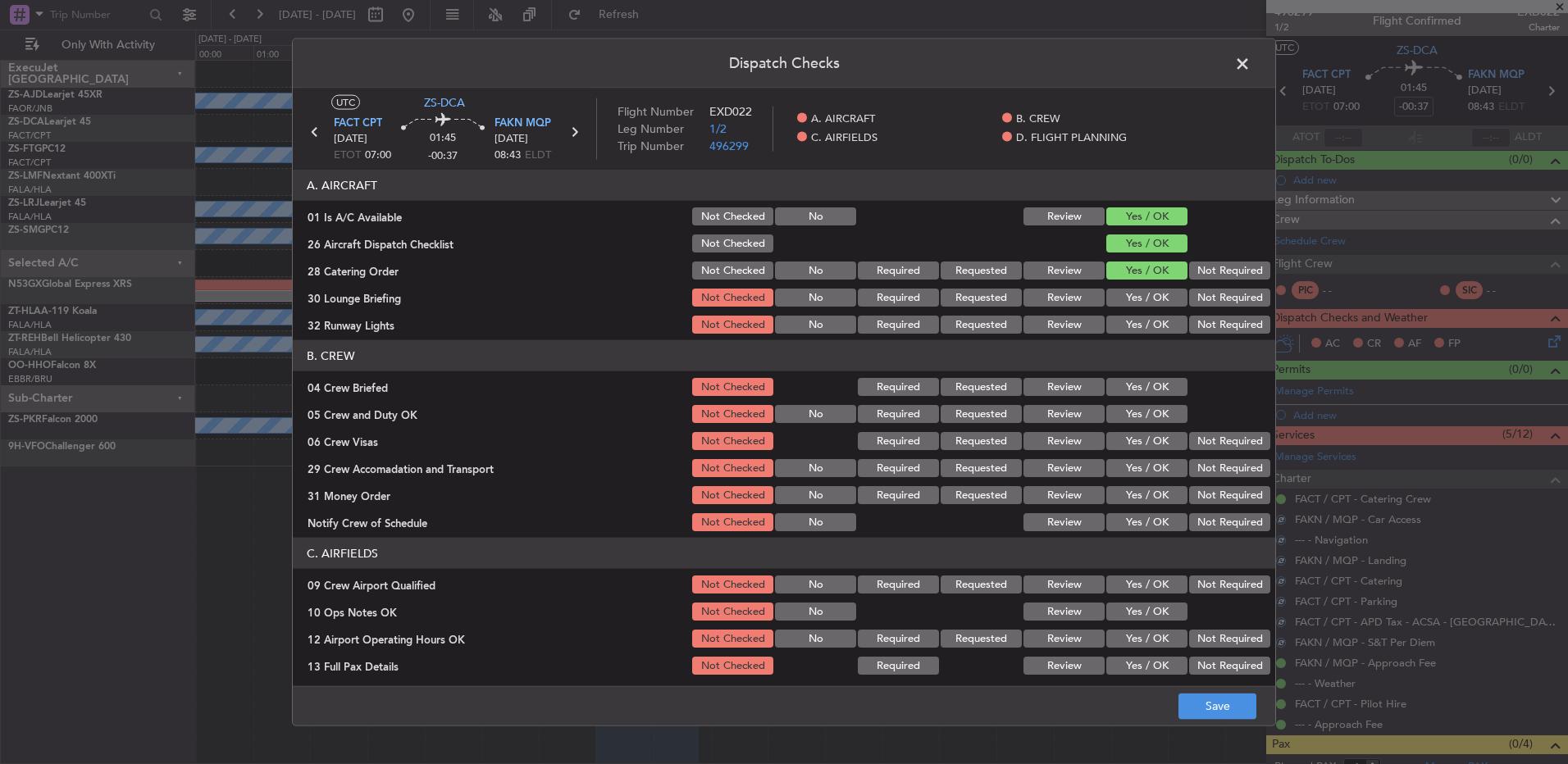
click at [1194, 279] on button "Not Required" at bounding box center [1229, 270] width 81 height 18
click at [1197, 297] on button "Not Required" at bounding box center [1229, 297] width 81 height 18
drag, startPoint x: 1201, startPoint y: 297, endPoint x: 1201, endPoint y: 311, distance: 14.0
click at [1201, 299] on button "Not Required" at bounding box center [1229, 297] width 81 height 18
click at [1201, 329] on button "Not Required" at bounding box center [1229, 324] width 81 height 18
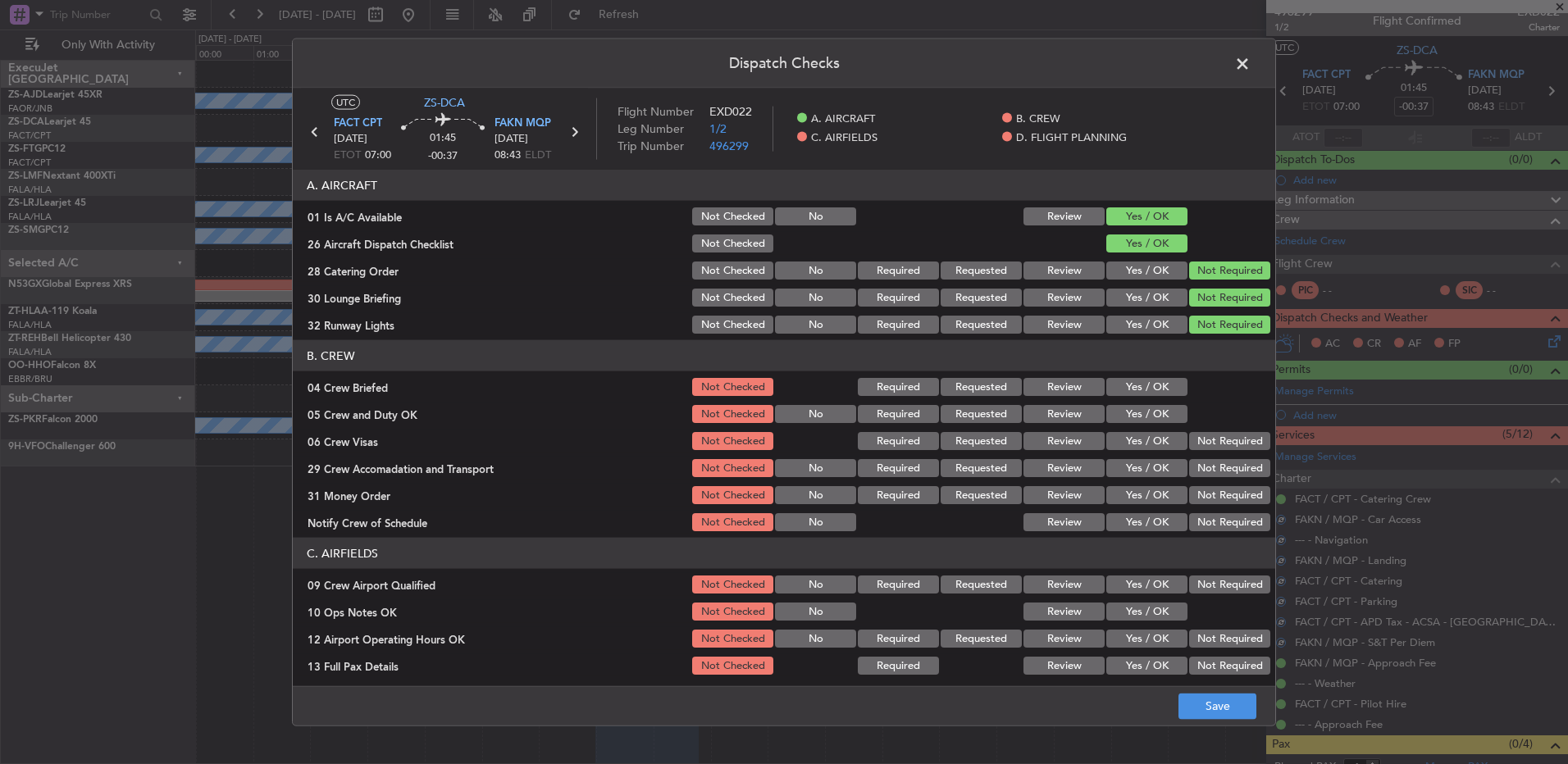
click at [1148, 389] on button "Yes / OK" at bounding box center [1147, 386] width 81 height 18
drag, startPoint x: 1144, startPoint y: 411, endPoint x: 1146, endPoint y: 423, distance: 12.2
click at [1145, 415] on button "Yes / OK" at bounding box center [1147, 413] width 81 height 18
click at [1155, 430] on section "B. CREW 04 Crew Briefed Not Checked Required Requested Review Yes / OK 05 Crew …" at bounding box center [784, 437] width 982 height 194
click at [1203, 449] on button "Not Required" at bounding box center [1229, 440] width 81 height 18
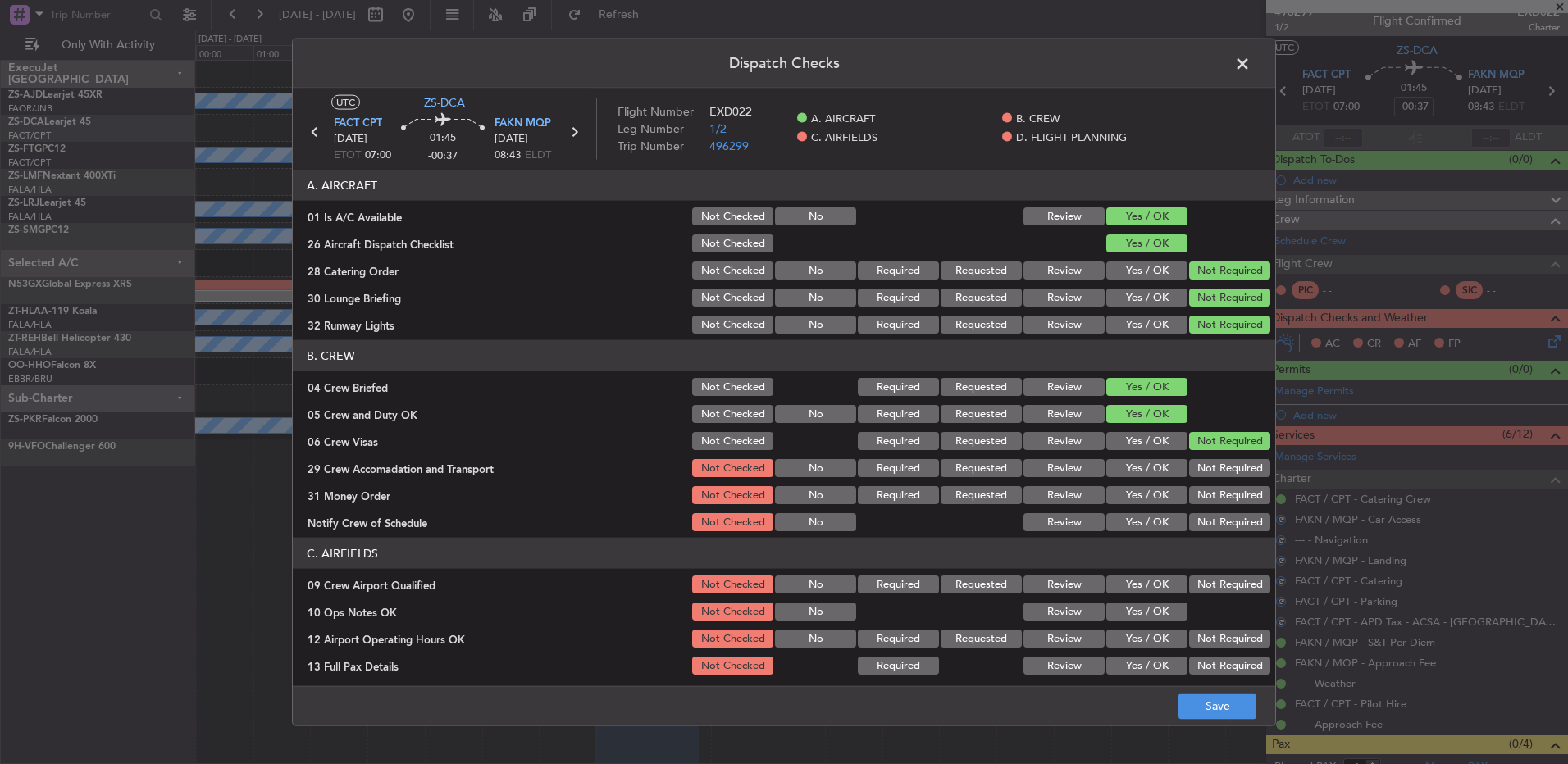
drag, startPoint x: 1204, startPoint y: 455, endPoint x: 1202, endPoint y: 475, distance: 20.1
click at [1206, 459] on section "B. CREW 04 Crew Briefed Not Checked Required Requested Review Yes / OK 05 Crew …" at bounding box center [784, 437] width 982 height 194
click at [1202, 476] on button "Not Required" at bounding box center [1229, 468] width 81 height 18
click at [1201, 485] on section "B. CREW 04 Crew Briefed Not Checked Required Requested Review Yes / OK 05 Crew …" at bounding box center [784, 437] width 982 height 194
click at [1202, 495] on button "Not Required" at bounding box center [1229, 495] width 81 height 18
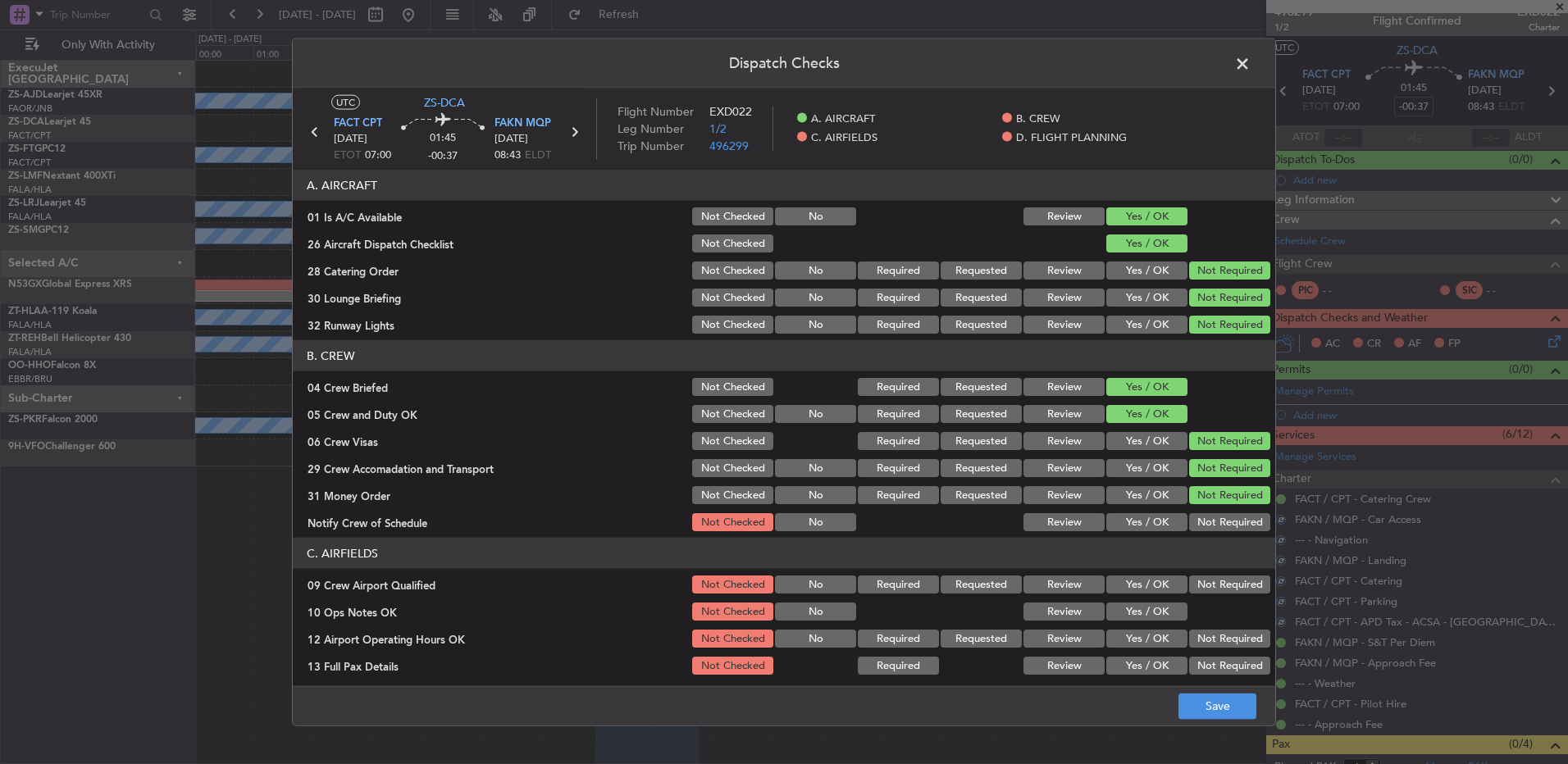
click at [1201, 512] on div "Not Required" at bounding box center [1228, 522] width 83 height 23
click at [1201, 527] on button "Not Required" at bounding box center [1229, 522] width 81 height 18
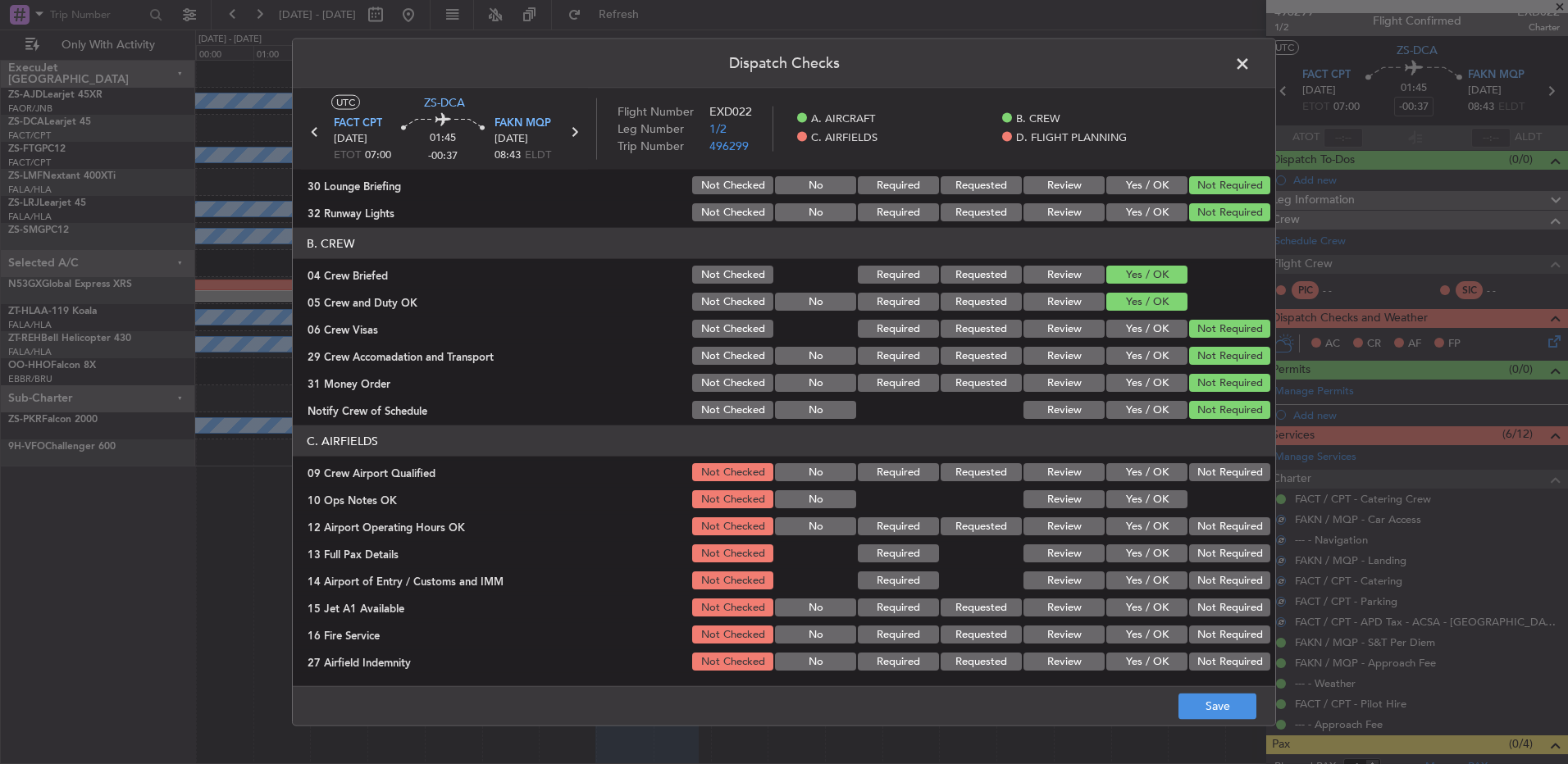
scroll to position [230, 0]
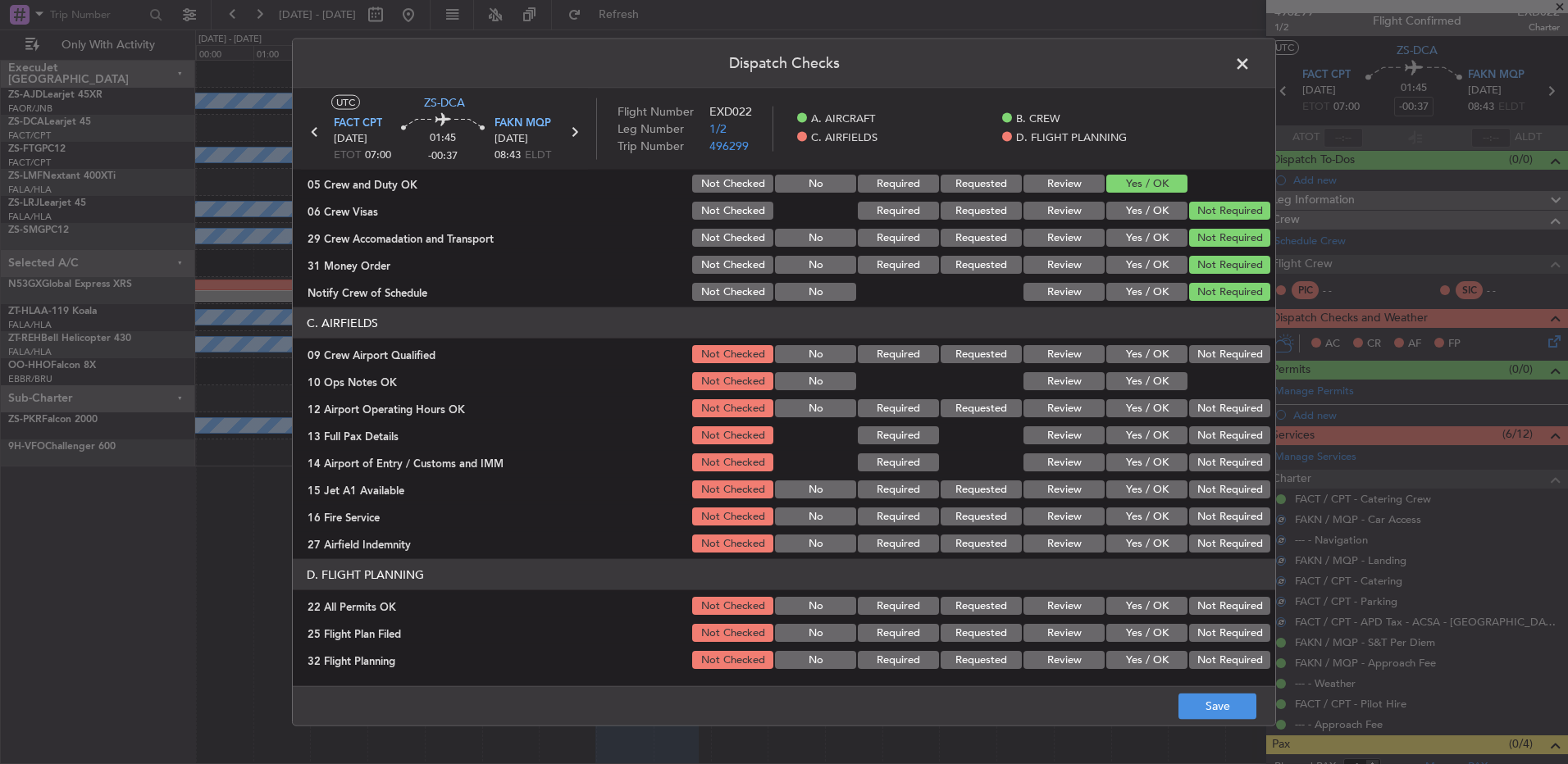
click at [1215, 362] on button "Not Required" at bounding box center [1229, 353] width 81 height 18
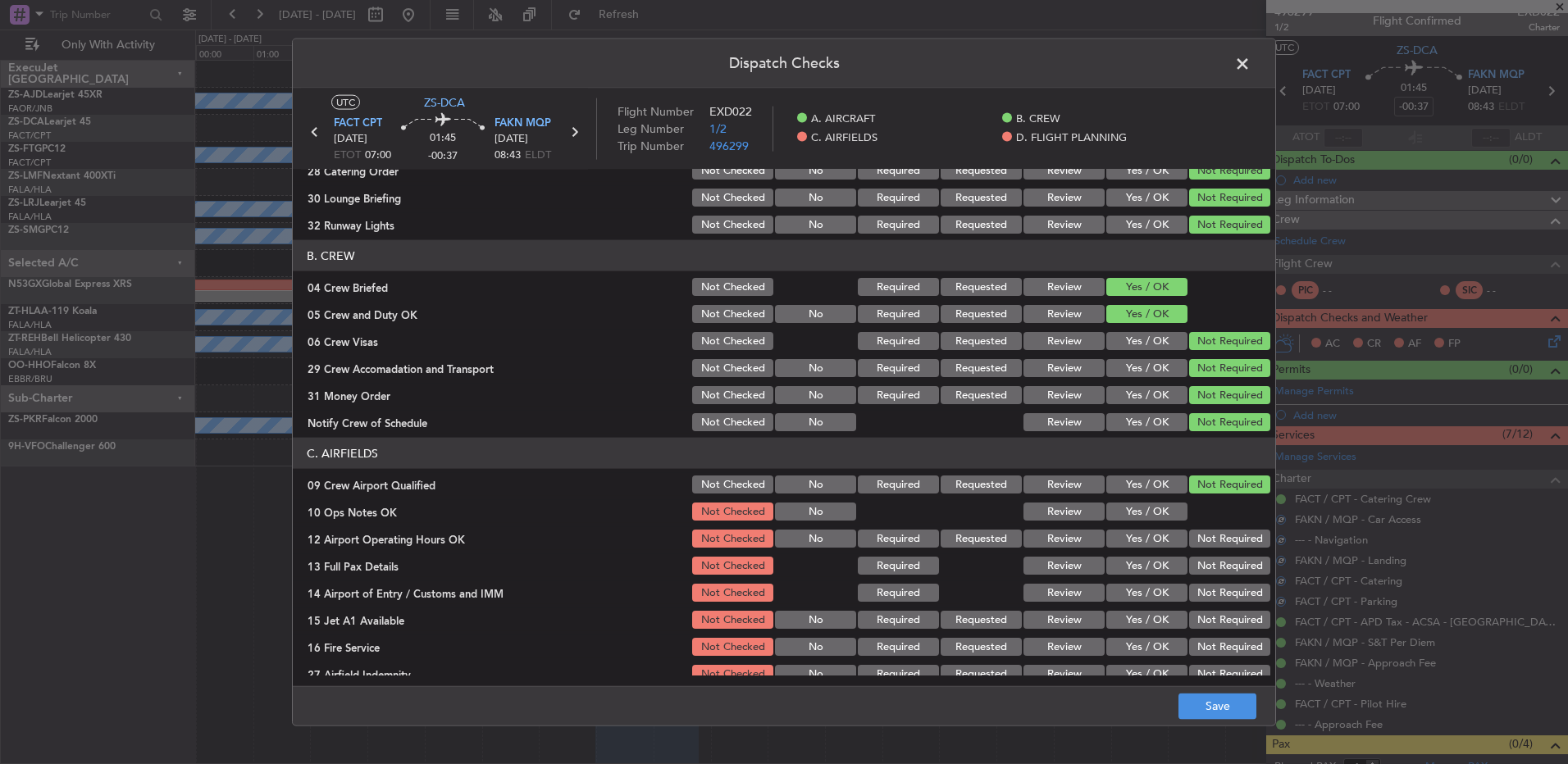
scroll to position [0, 0]
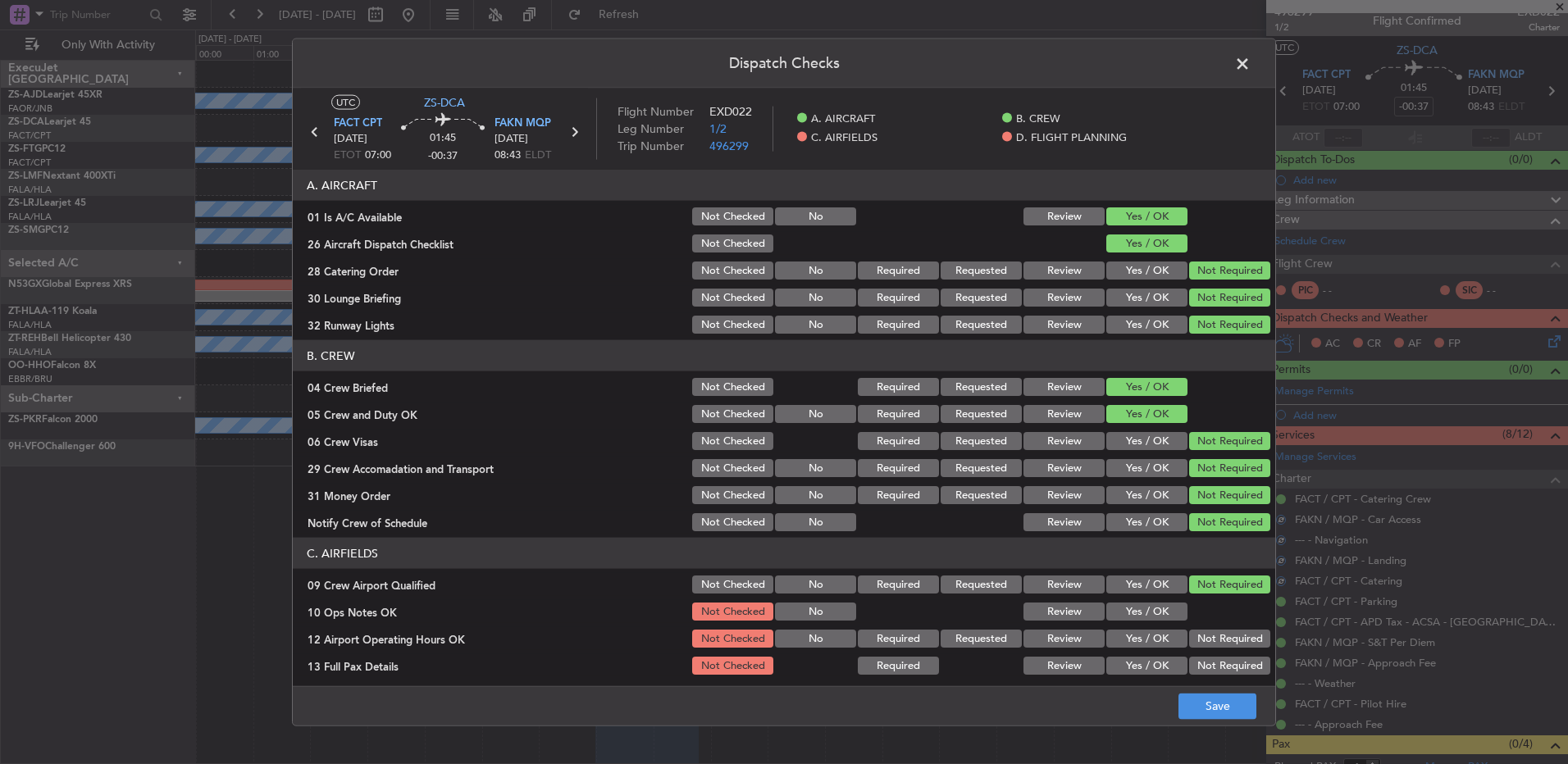
click at [1135, 325] on button "Yes / OK" at bounding box center [1147, 324] width 81 height 18
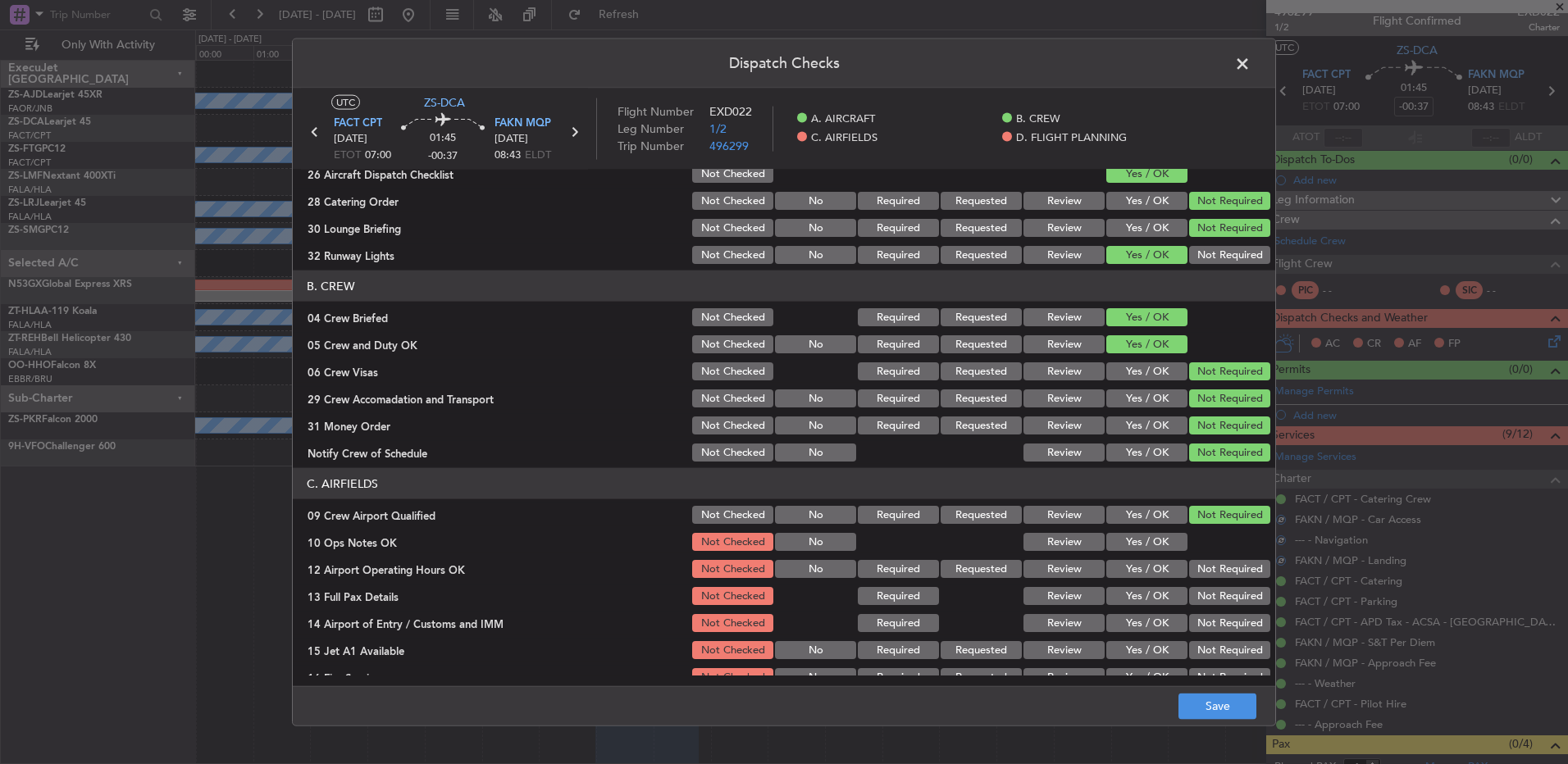
scroll to position [82, 0]
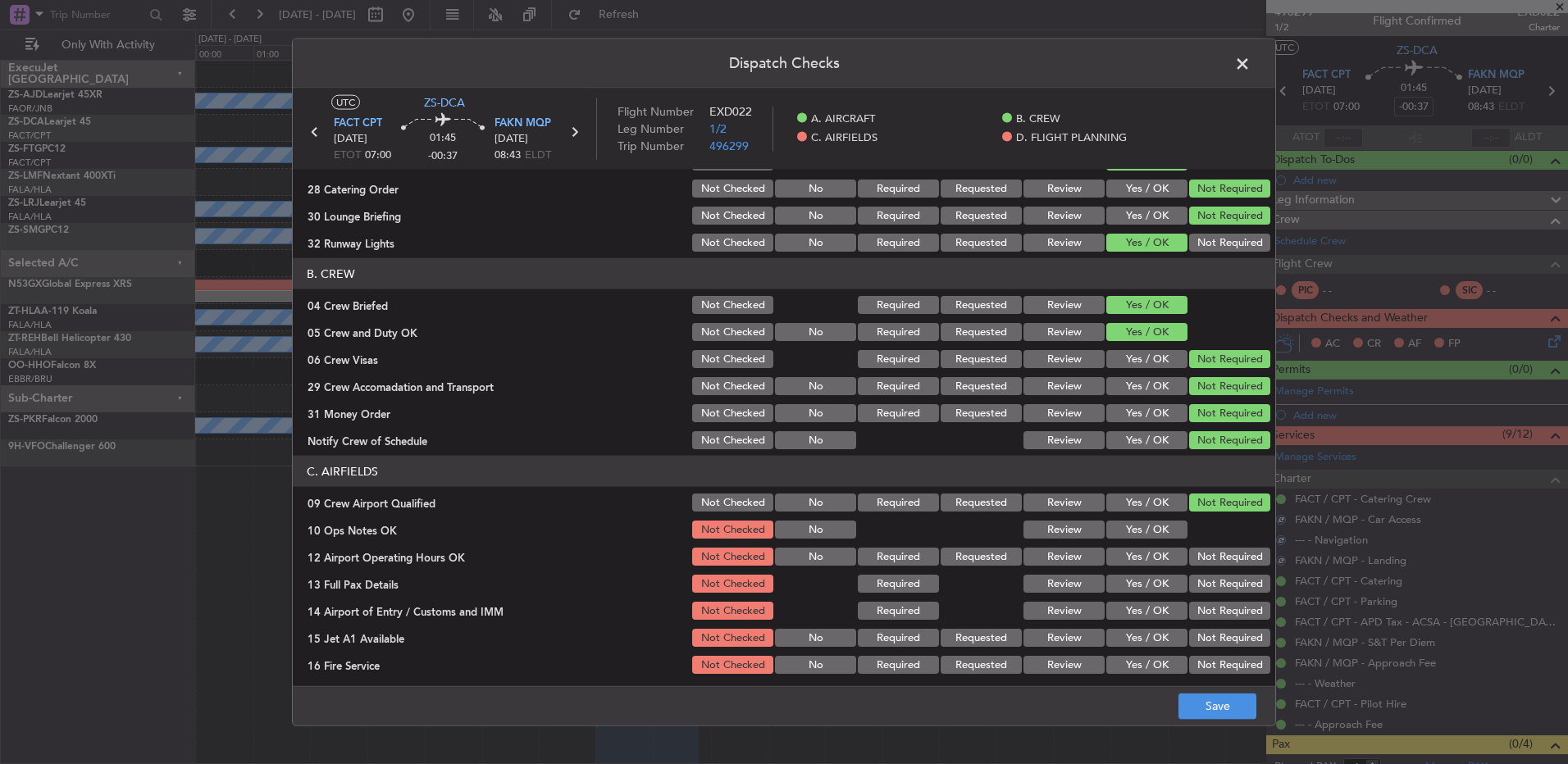
click at [1066, 361] on button "Review" at bounding box center [1064, 358] width 81 height 18
click at [1212, 351] on button "Not Required" at bounding box center [1229, 358] width 81 height 18
click at [1042, 381] on button "Review" at bounding box center [1064, 385] width 81 height 18
click at [1122, 431] on button "Yes / OK" at bounding box center [1147, 440] width 81 height 18
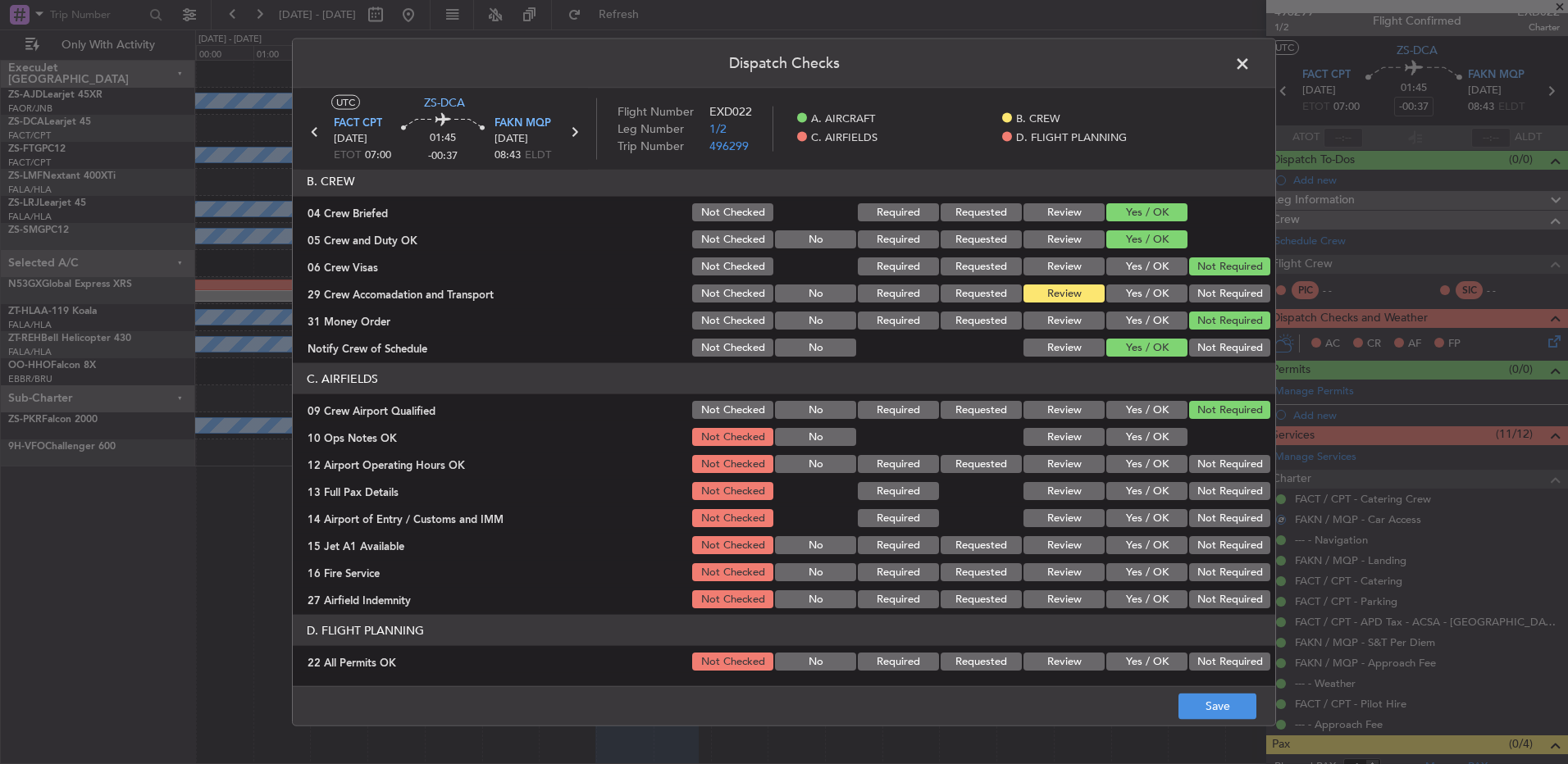
scroll to position [230, 0]
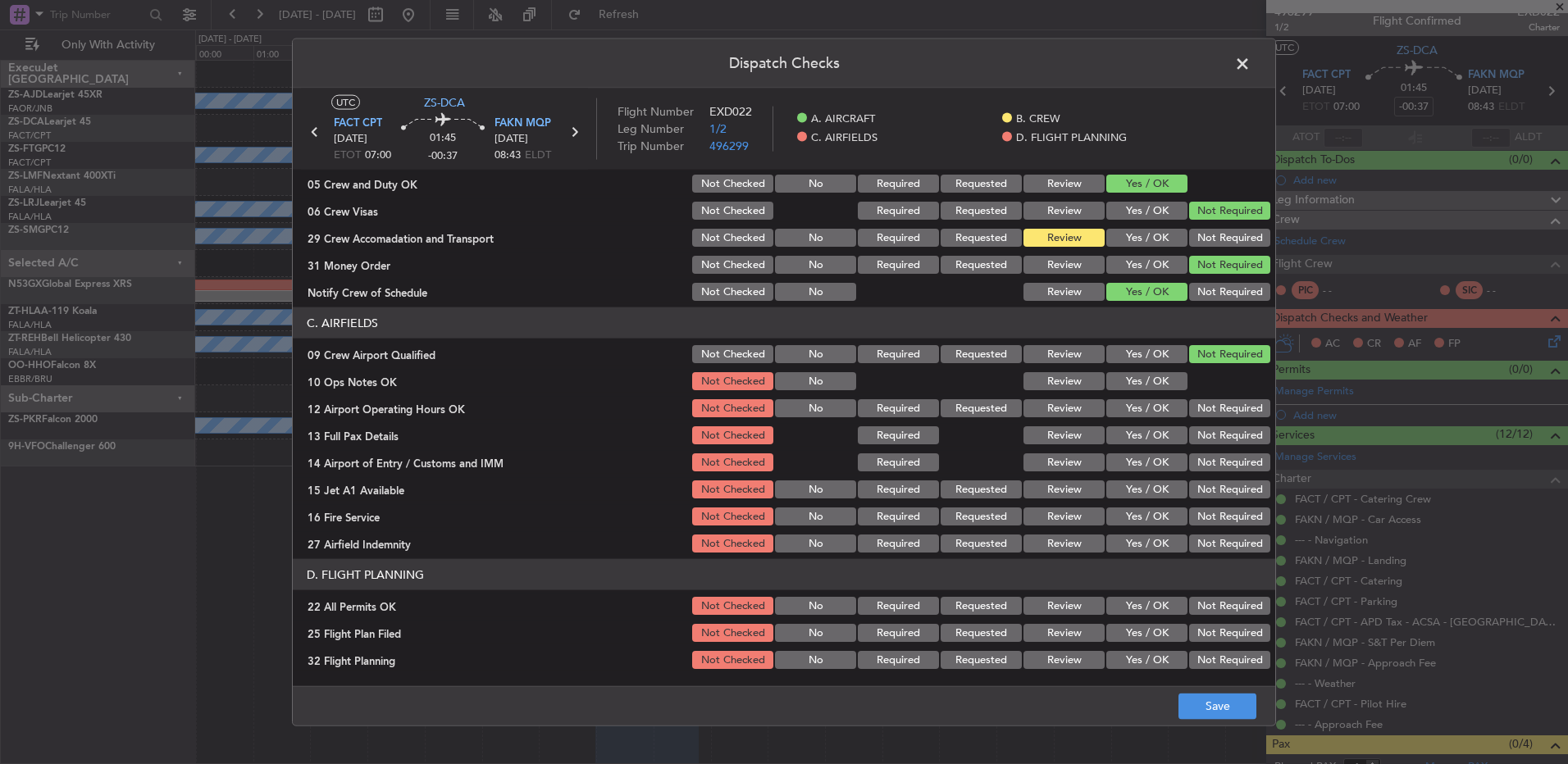
click at [1154, 381] on button "Yes / OK" at bounding box center [1147, 381] width 81 height 18
click at [1147, 395] on section "C. AIRFIELDS 09 Crew Airport Qualified Not Checked No Required Requested Review…" at bounding box center [784, 431] width 982 height 248
drag, startPoint x: 1131, startPoint y: 407, endPoint x: 1136, endPoint y: 420, distance: 13.9
click at [1136, 411] on button "Yes / OK" at bounding box center [1147, 408] width 81 height 18
click at [1136, 425] on div "Yes / OK" at bounding box center [1145, 435] width 83 height 23
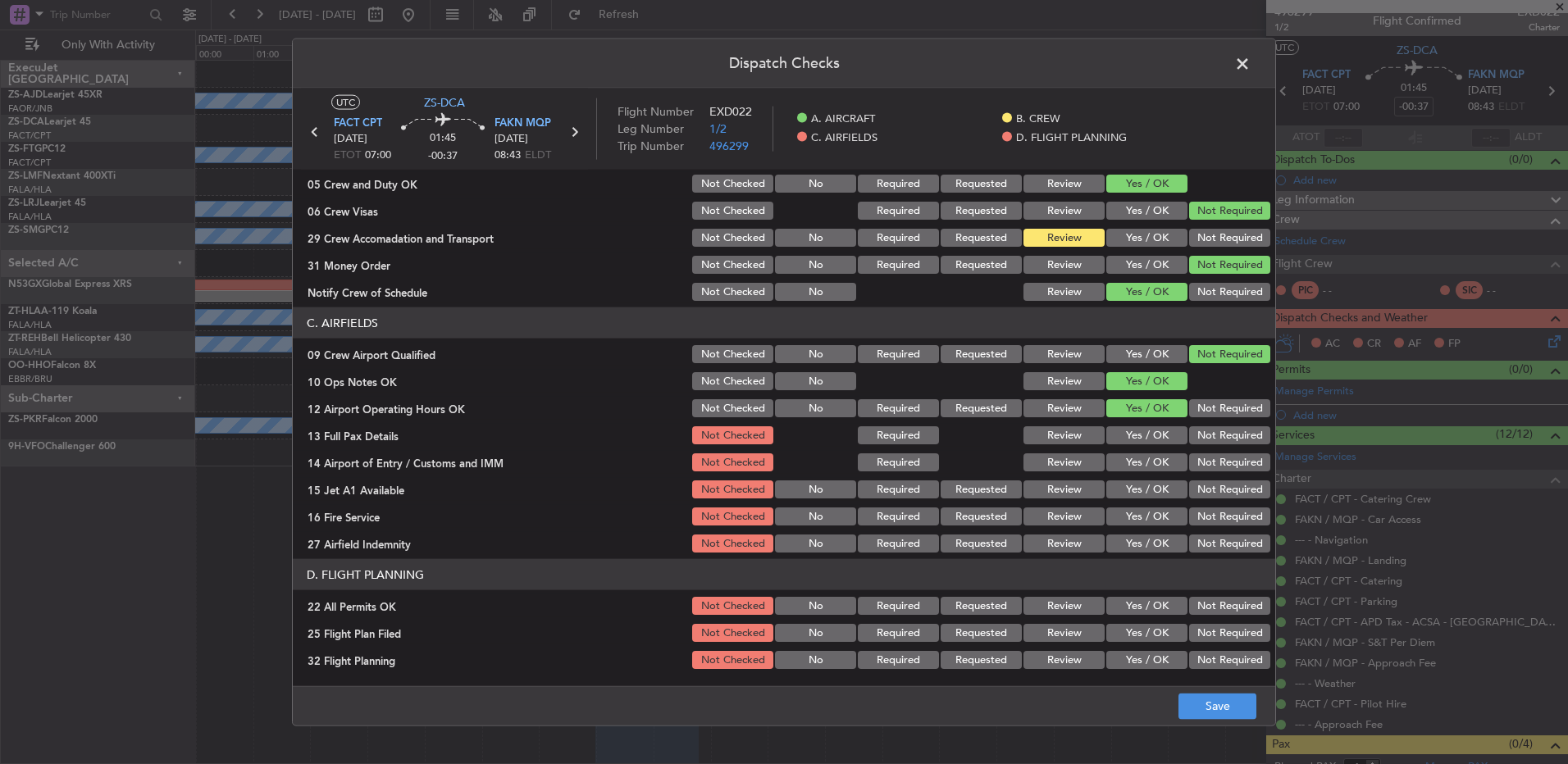
click at [1136, 435] on button "Yes / OK" at bounding box center [1147, 435] width 81 height 18
click at [1212, 466] on button "Not Required" at bounding box center [1229, 462] width 81 height 18
click at [1135, 496] on button "Yes / OK" at bounding box center [1147, 489] width 81 height 18
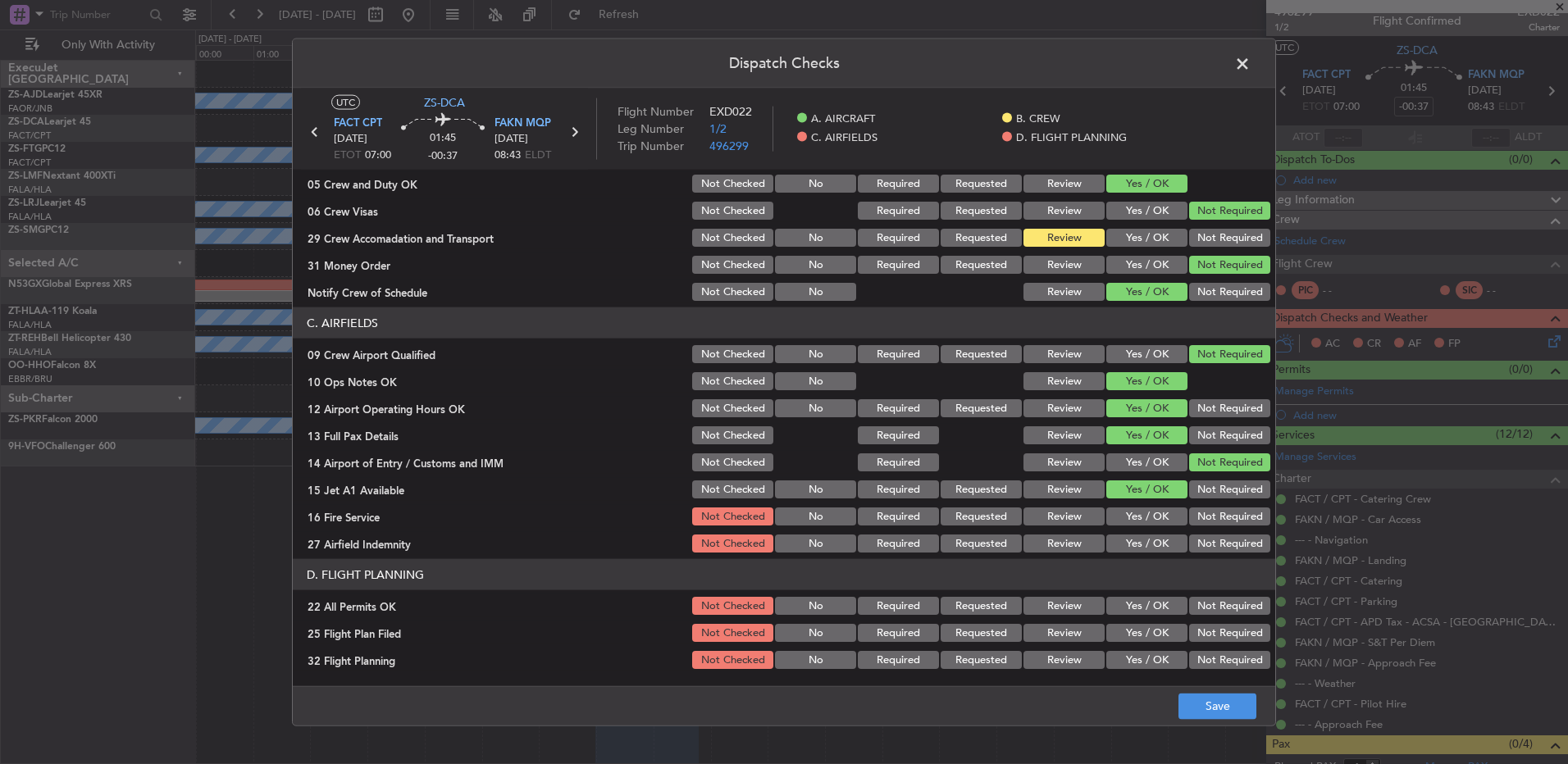
click at [1125, 526] on div "Yes / OK" at bounding box center [1145, 516] width 83 height 23
drag, startPoint x: 1150, startPoint y: 509, endPoint x: 1162, endPoint y: 524, distance: 19.2
click at [1151, 510] on button "Yes / OK" at bounding box center [1147, 516] width 81 height 18
click at [1215, 556] on article "A. AIRCRAFT 01 Is A/C Available Not Checked No Review Yes / OK 26 Aircraft Disp…" at bounding box center [784, 422] width 982 height 506
click at [1200, 544] on button "Not Required" at bounding box center [1229, 543] width 81 height 18
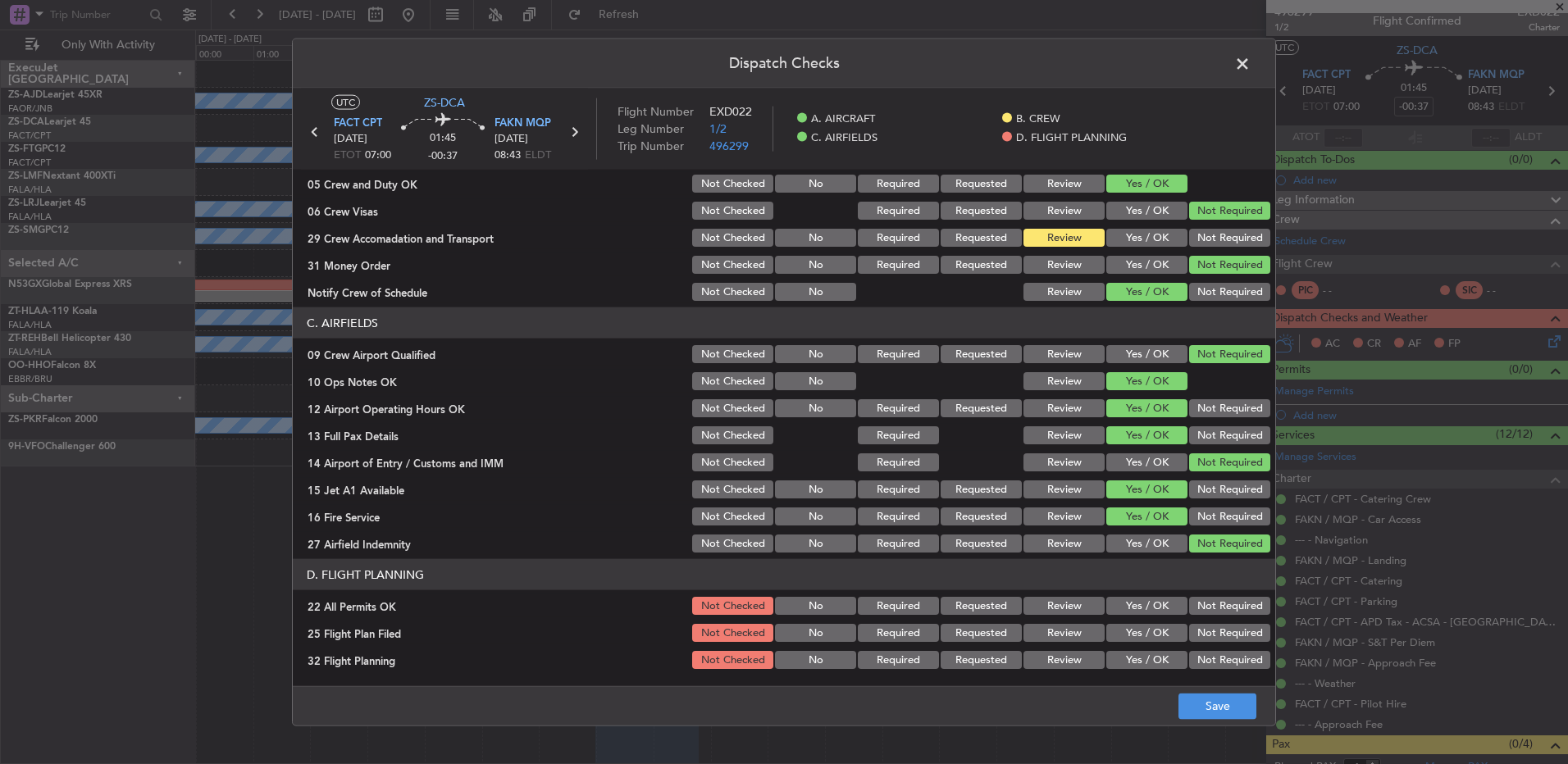
click at [1201, 609] on button "Not Required" at bounding box center [1229, 605] width 81 height 18
drag, startPoint x: 1074, startPoint y: 632, endPoint x: 1077, endPoint y: 641, distance: 9.5
click at [1075, 632] on button "Review" at bounding box center [1064, 632] width 81 height 18
click at [1077, 656] on button "Review" at bounding box center [1064, 659] width 81 height 18
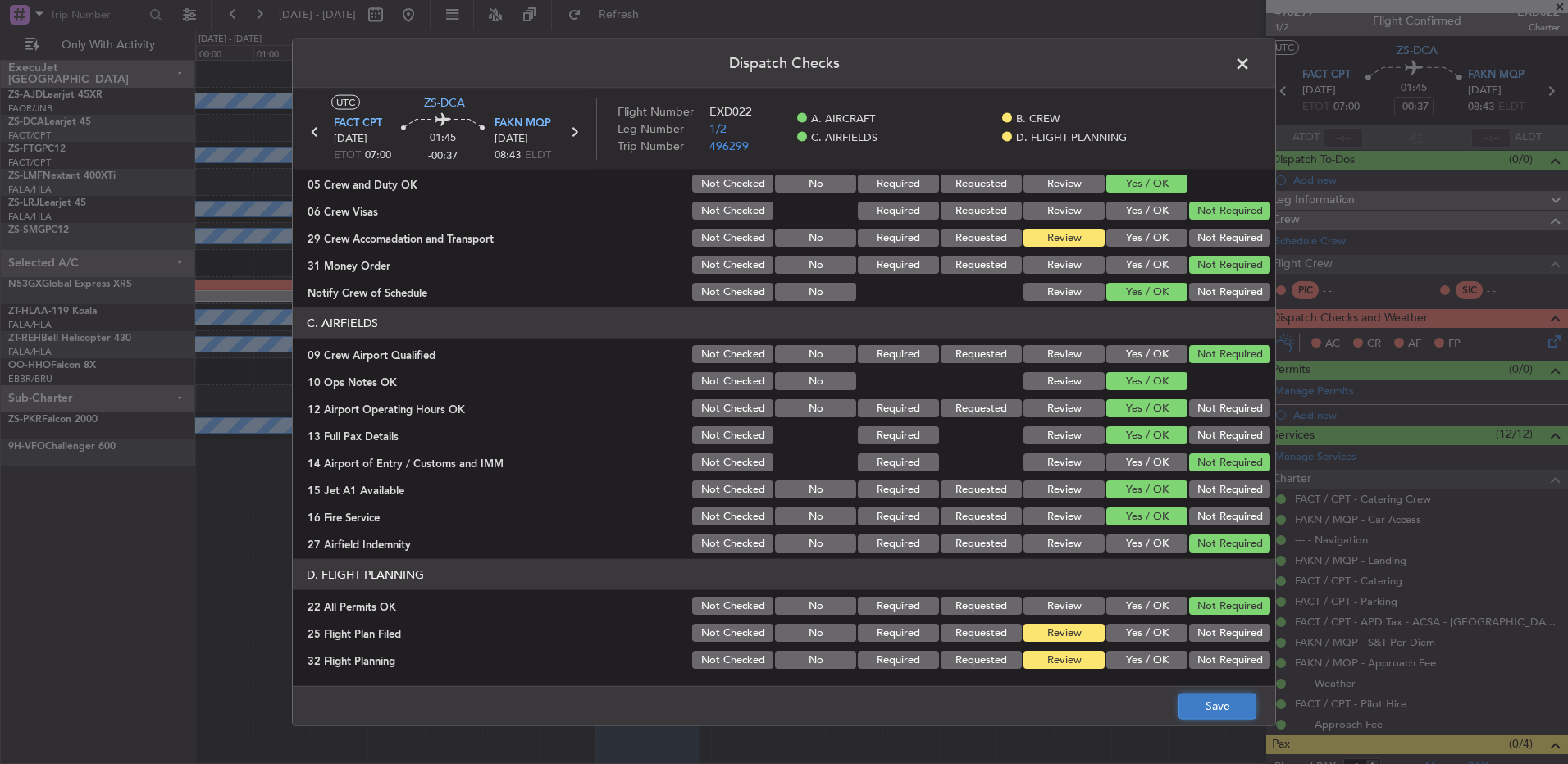
click at [1235, 715] on button "Save" at bounding box center [1217, 706] width 78 height 26
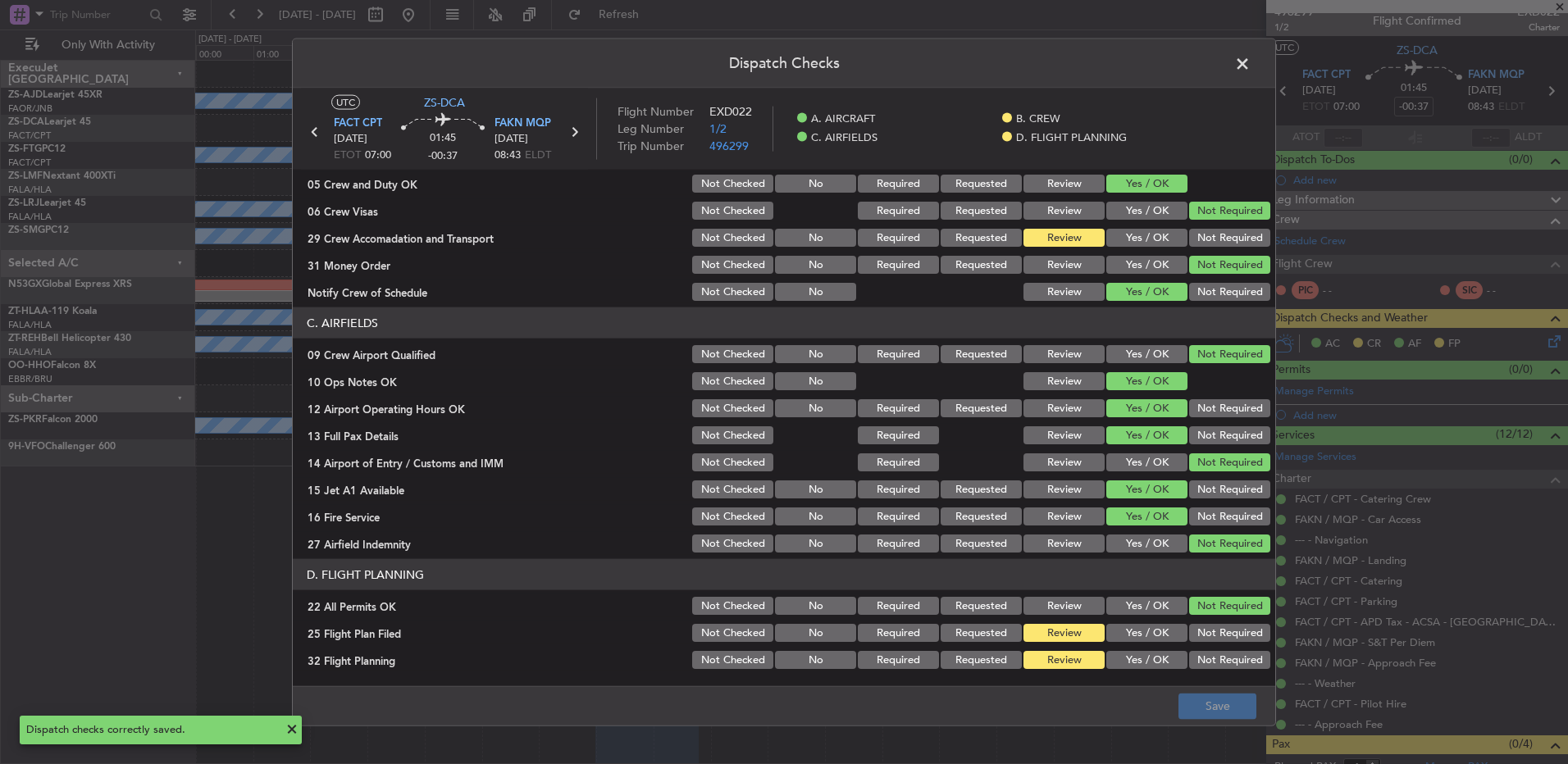
click at [1251, 64] on span at bounding box center [1251, 67] width 0 height 33
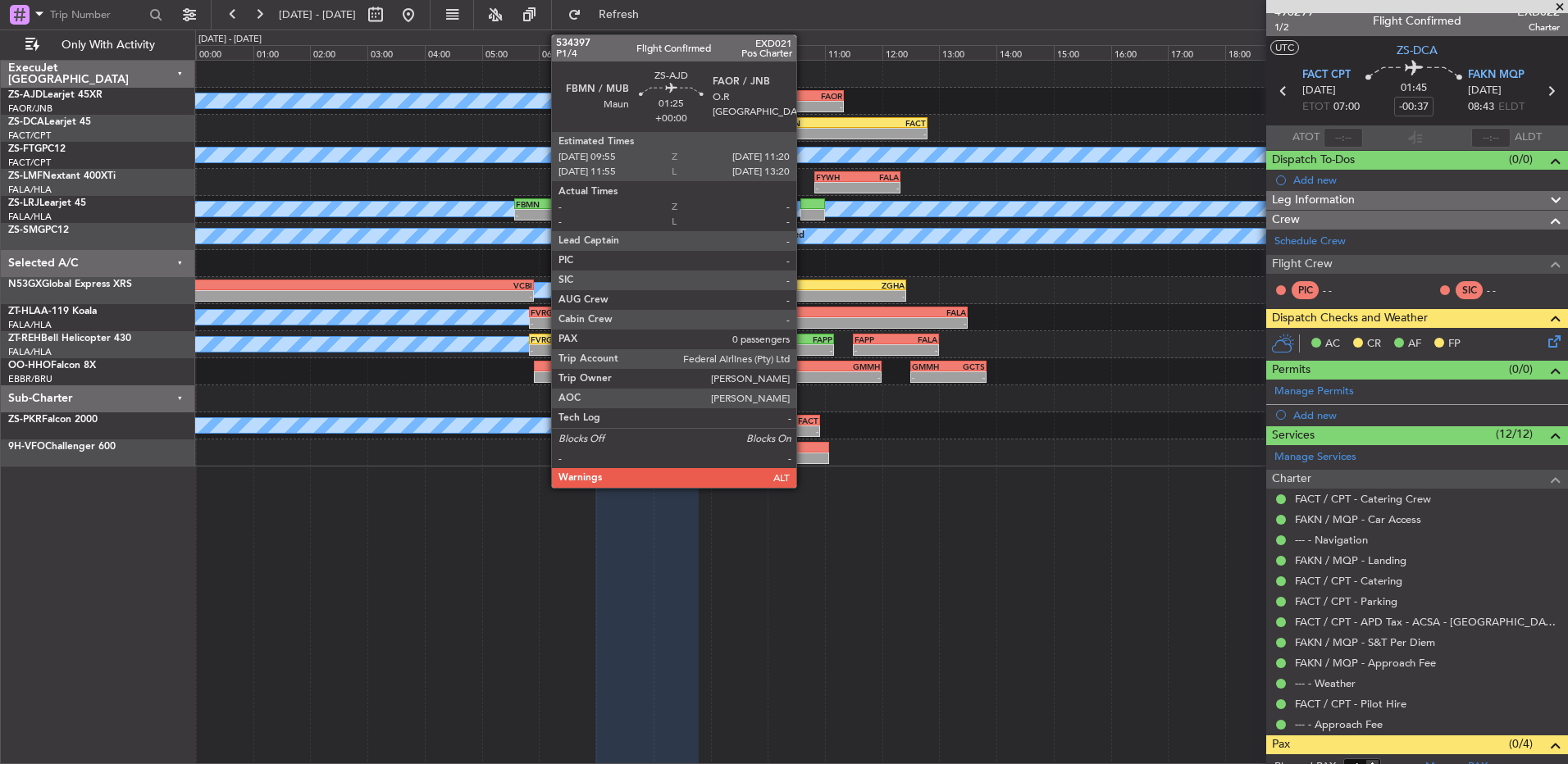
click at [804, 103] on div "-" at bounding box center [822, 107] width 39 height 10
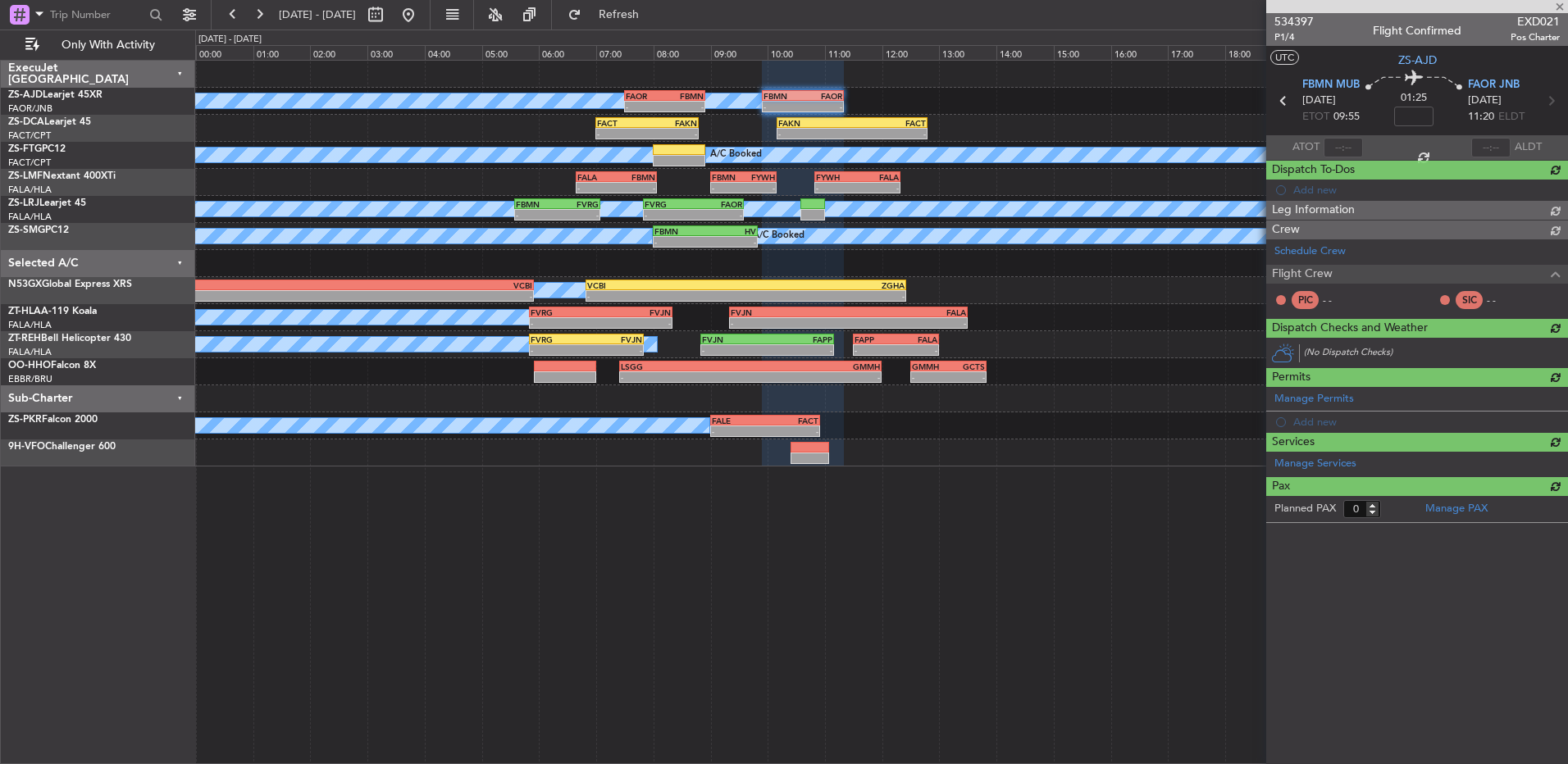
scroll to position [0, 0]
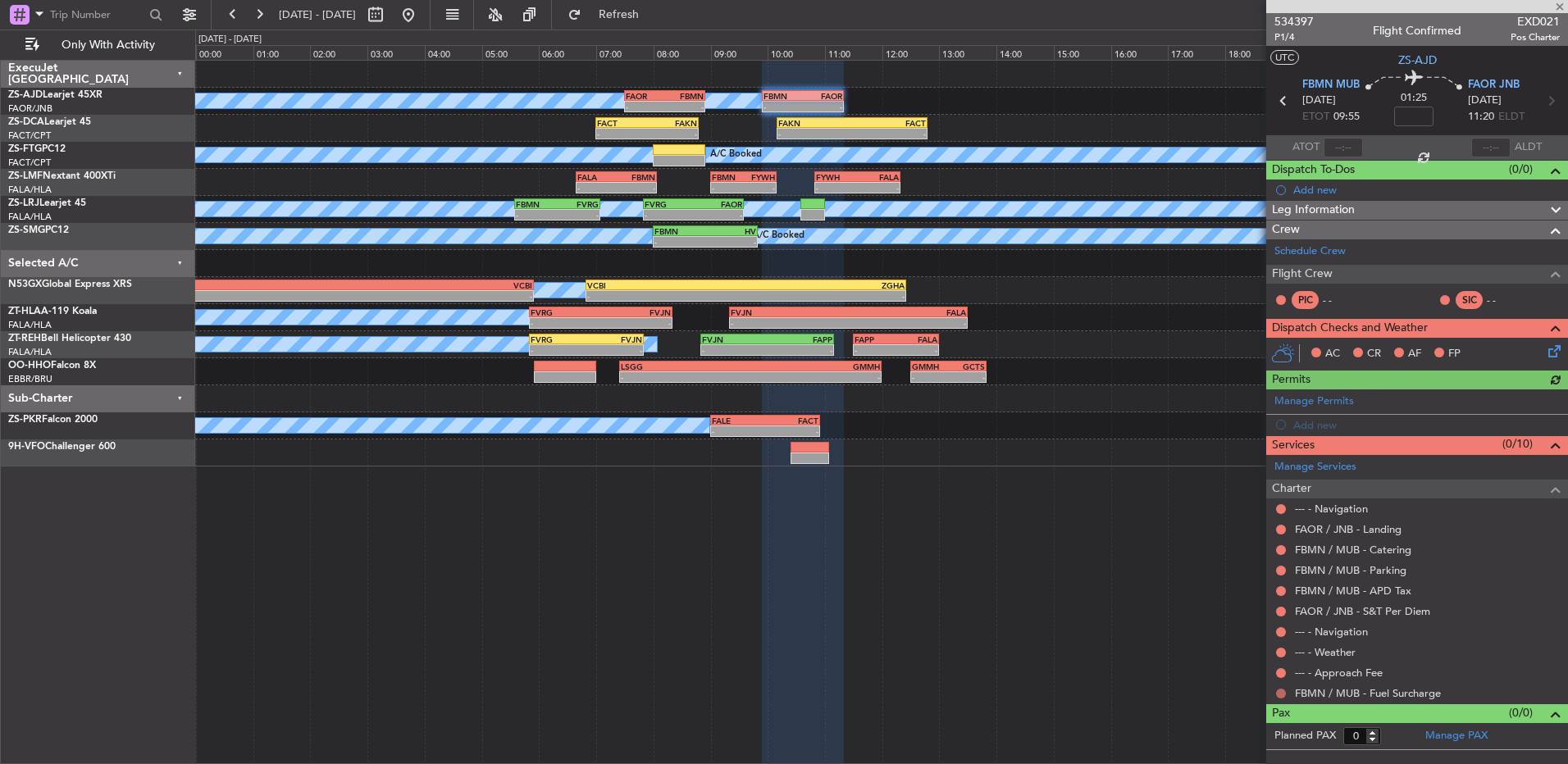
click at [1281, 694] on button at bounding box center [1281, 693] width 10 height 10
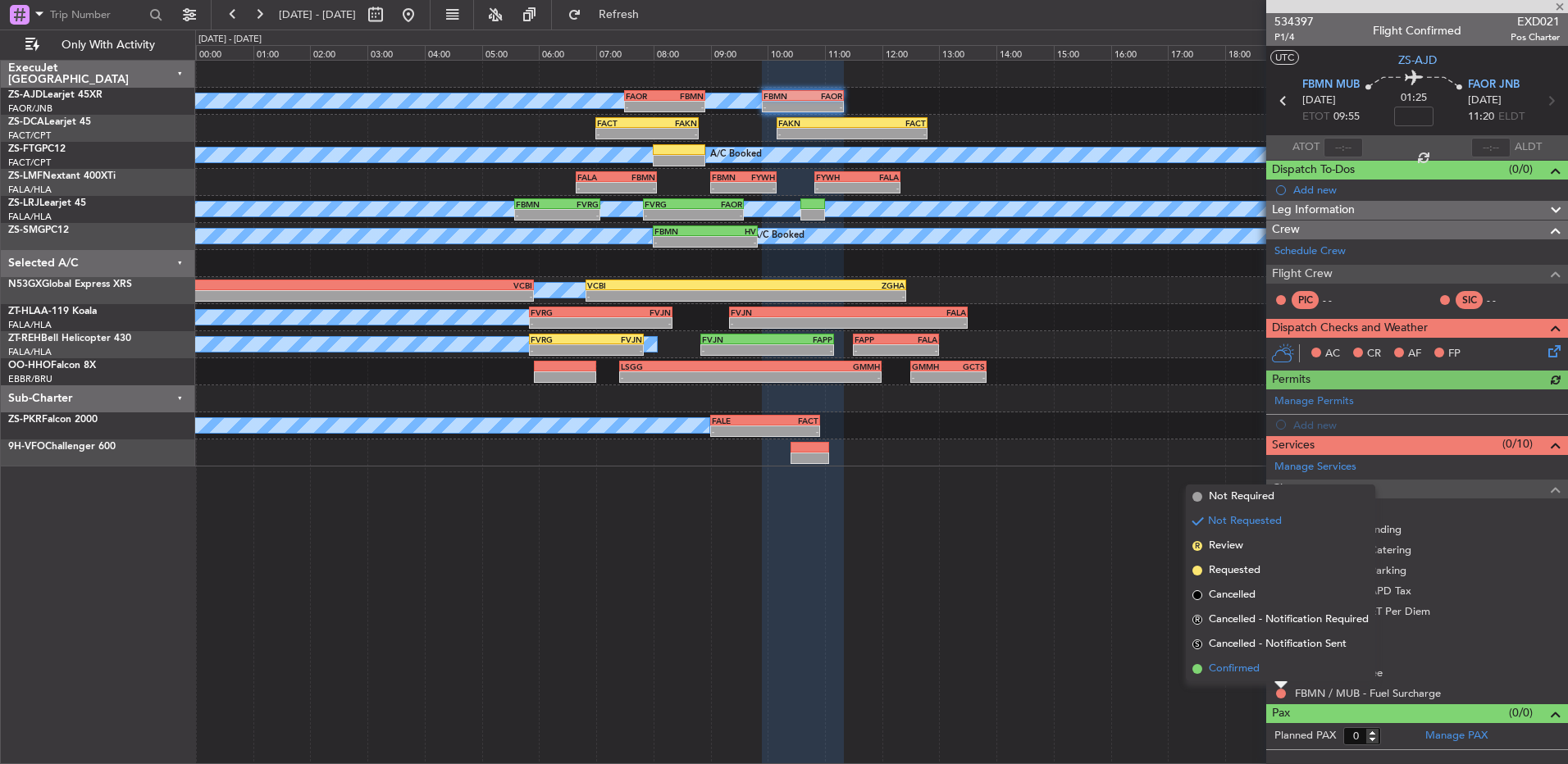
click at [1281, 677] on li "Confirmed" at bounding box center [1281, 669] width 190 height 24
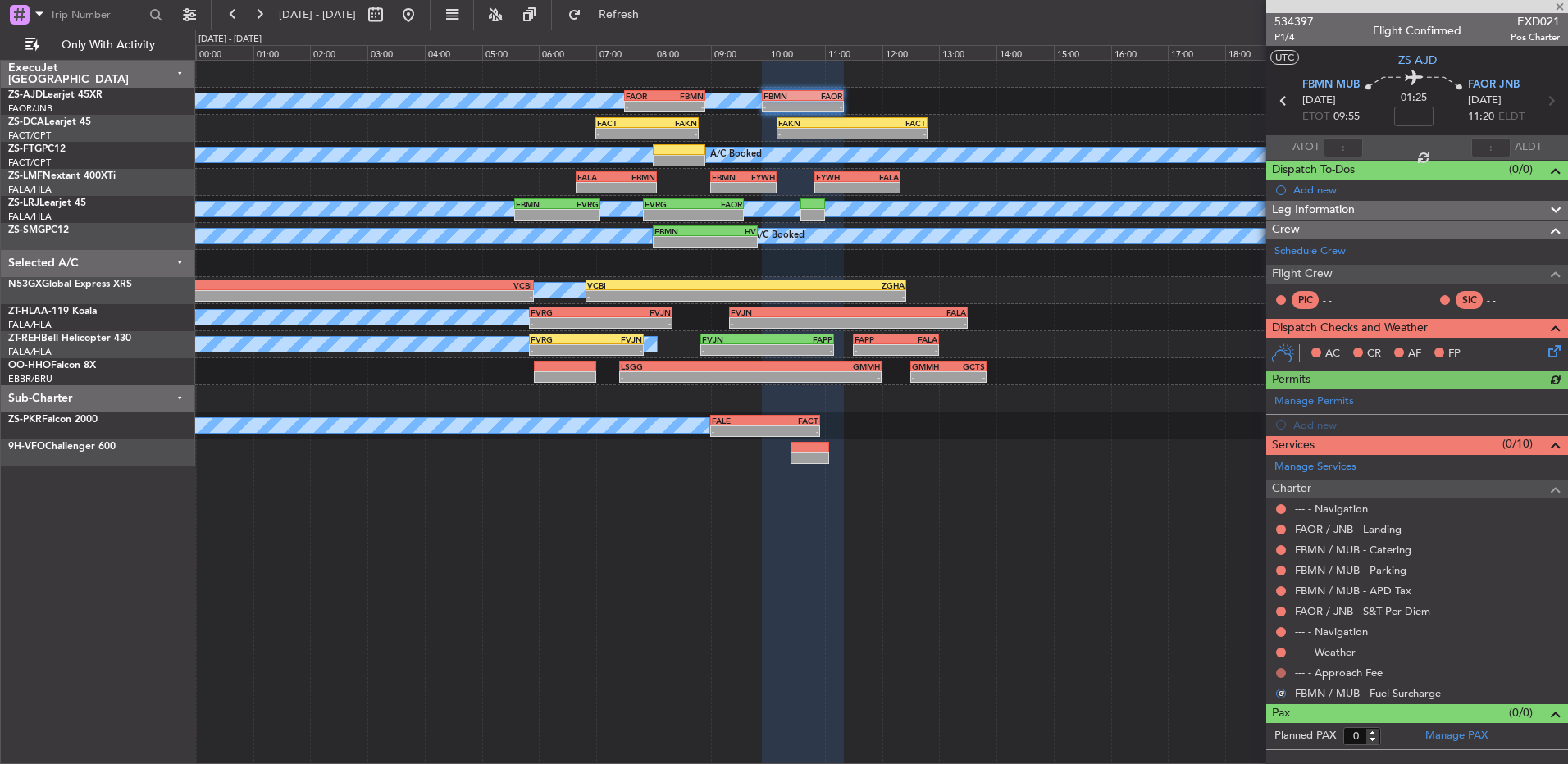
click at [1281, 675] on button at bounding box center [1281, 673] width 10 height 10
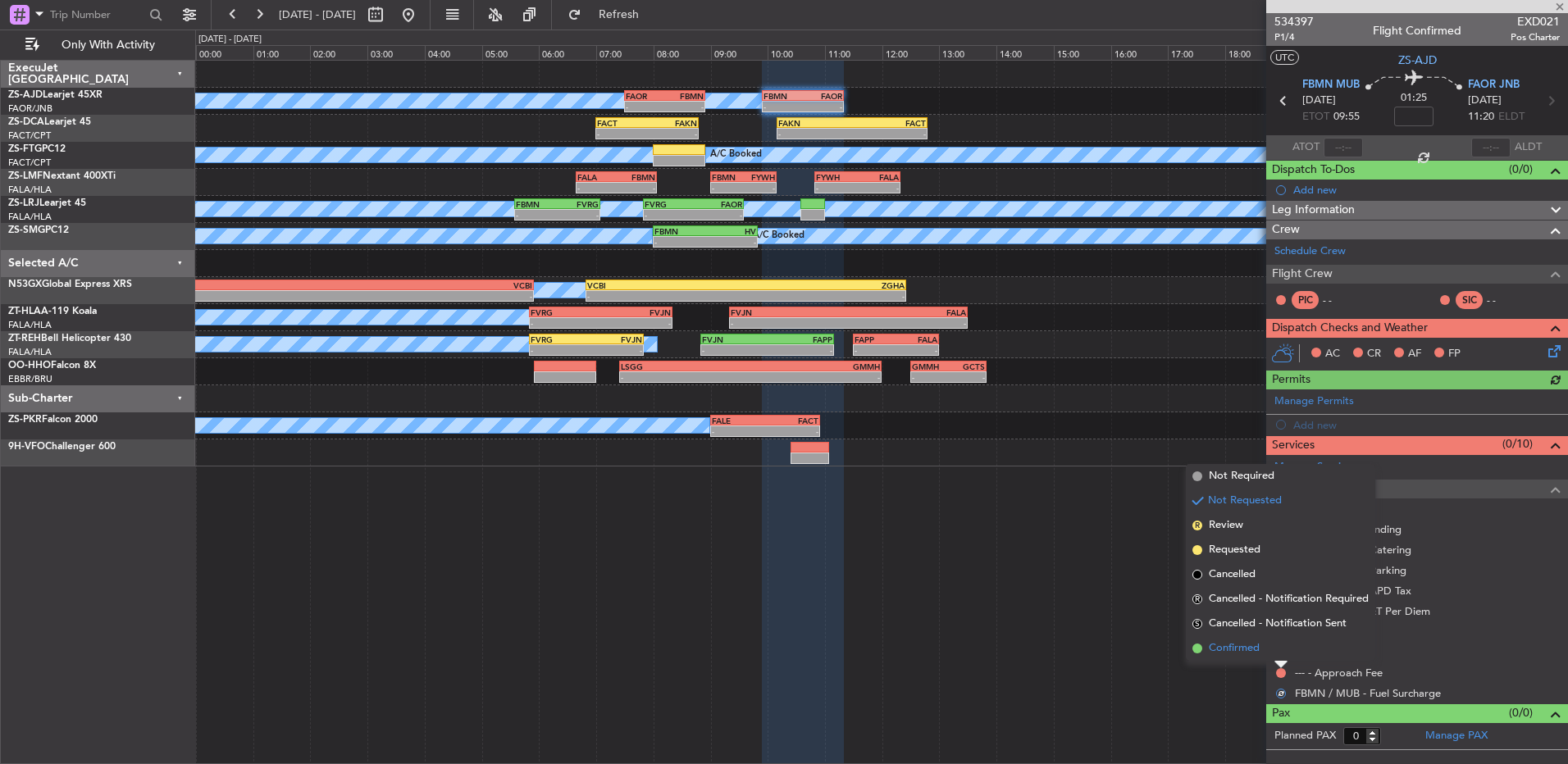
click at [1281, 650] on li "Confirmed" at bounding box center [1281, 648] width 190 height 24
click at [1281, 650] on button at bounding box center [1281, 653] width 10 height 10
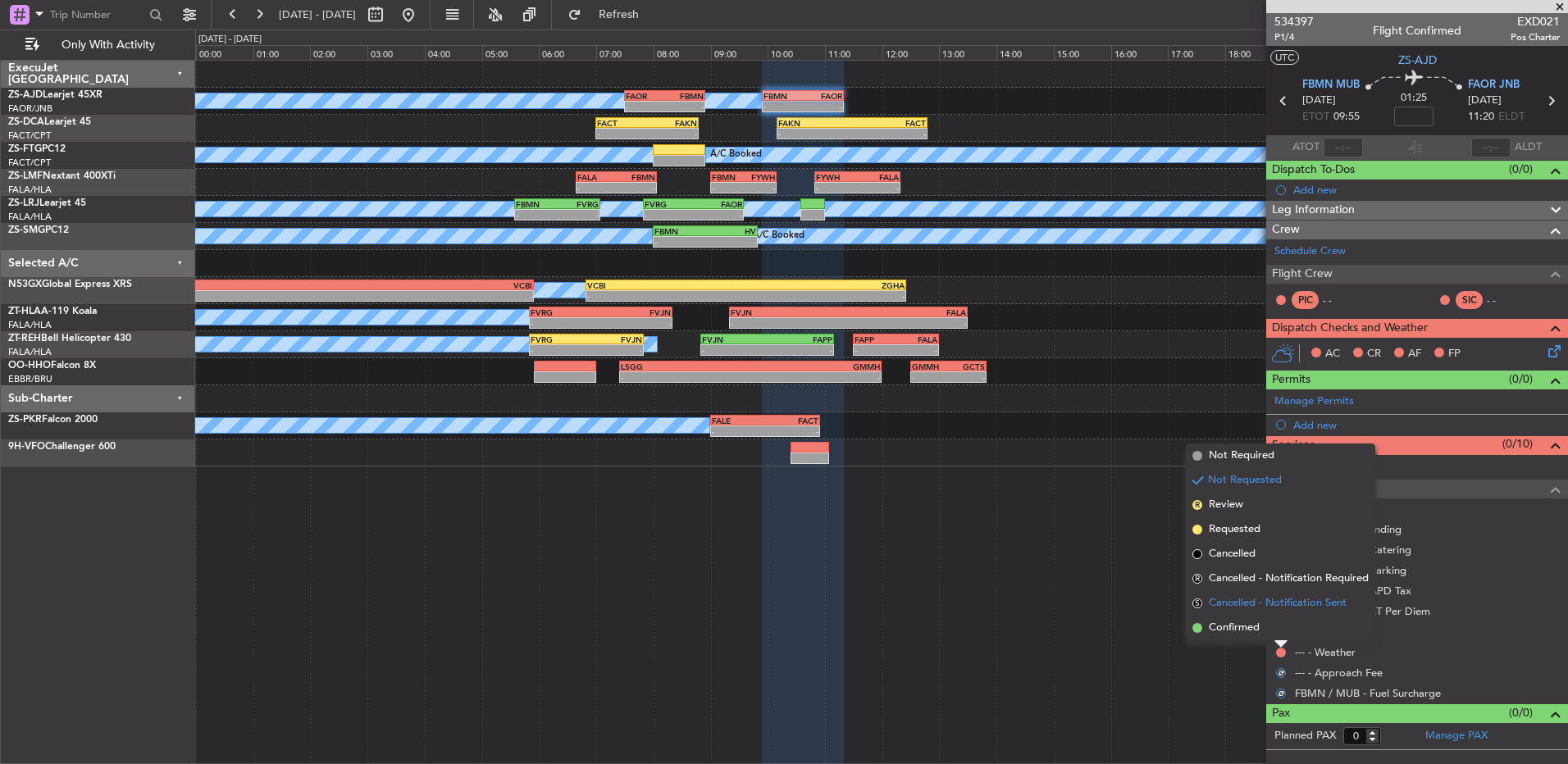
click at [1279, 613] on li "S Cancelled - Notification Sent" at bounding box center [1281, 603] width 190 height 24
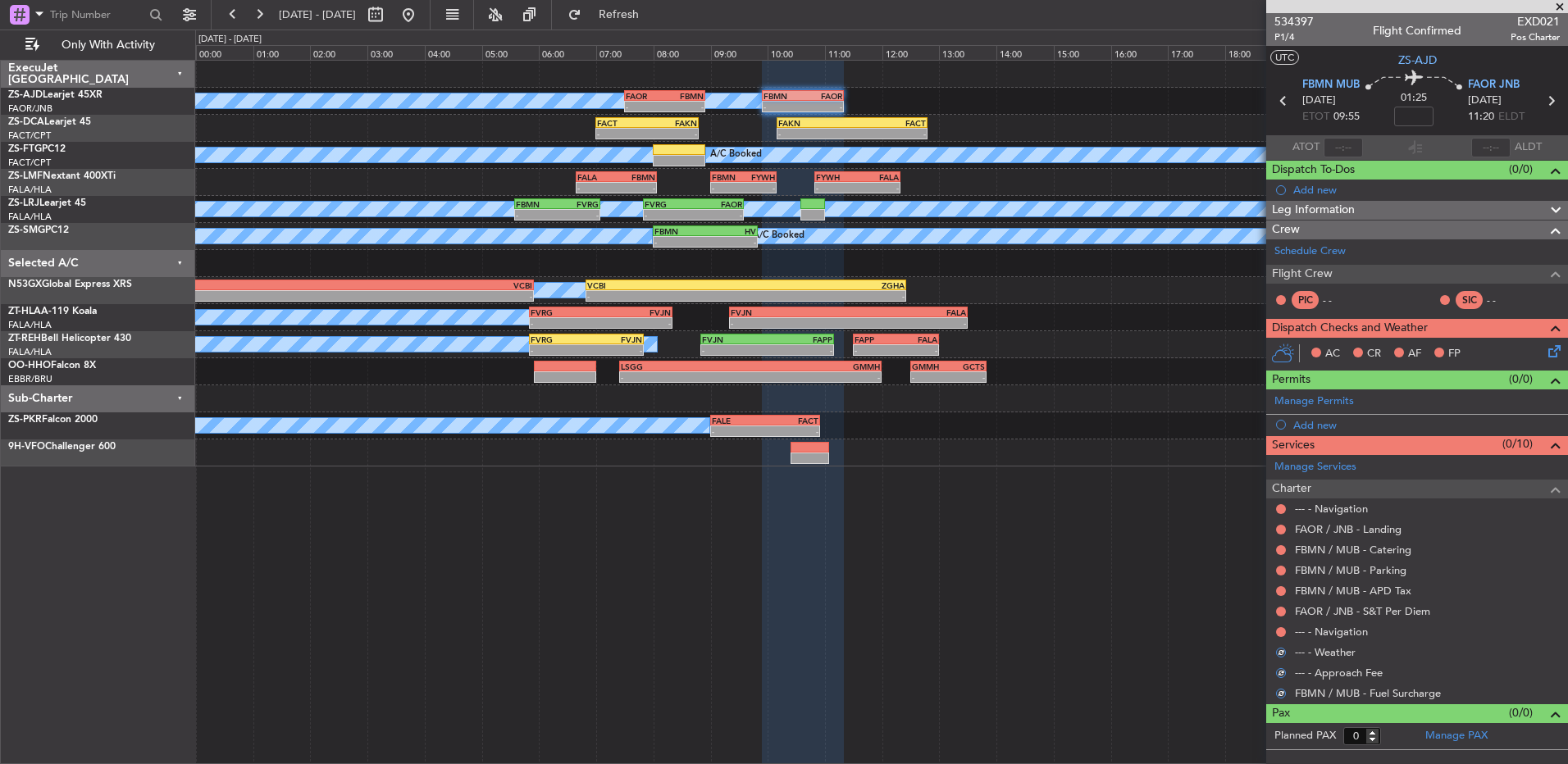
click at [1275, 633] on div at bounding box center [1282, 632] width 13 height 13
click at [1276, 633] on button at bounding box center [1281, 632] width 10 height 10
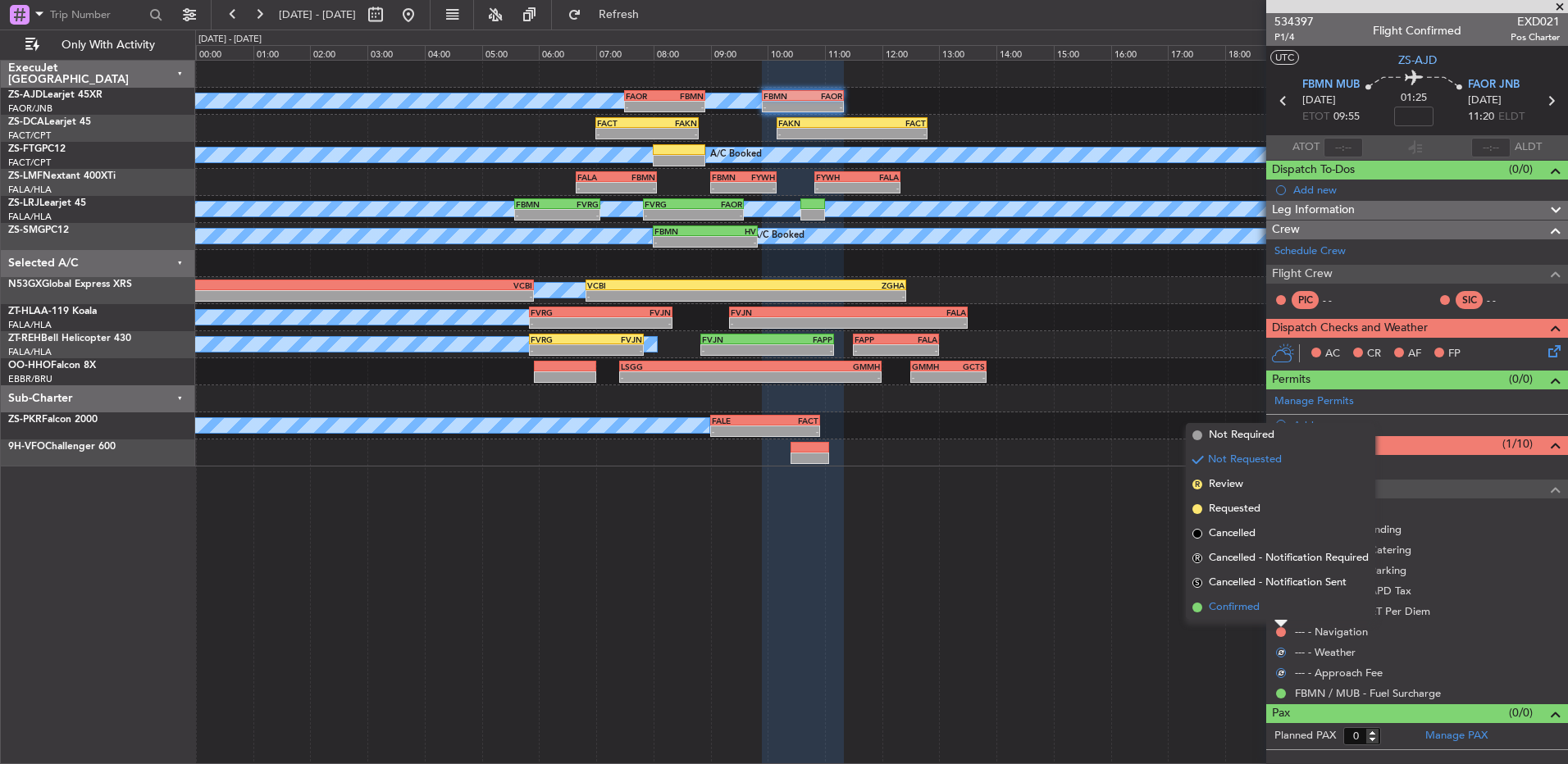
click at [1278, 612] on li "Confirmed" at bounding box center [1281, 608] width 190 height 24
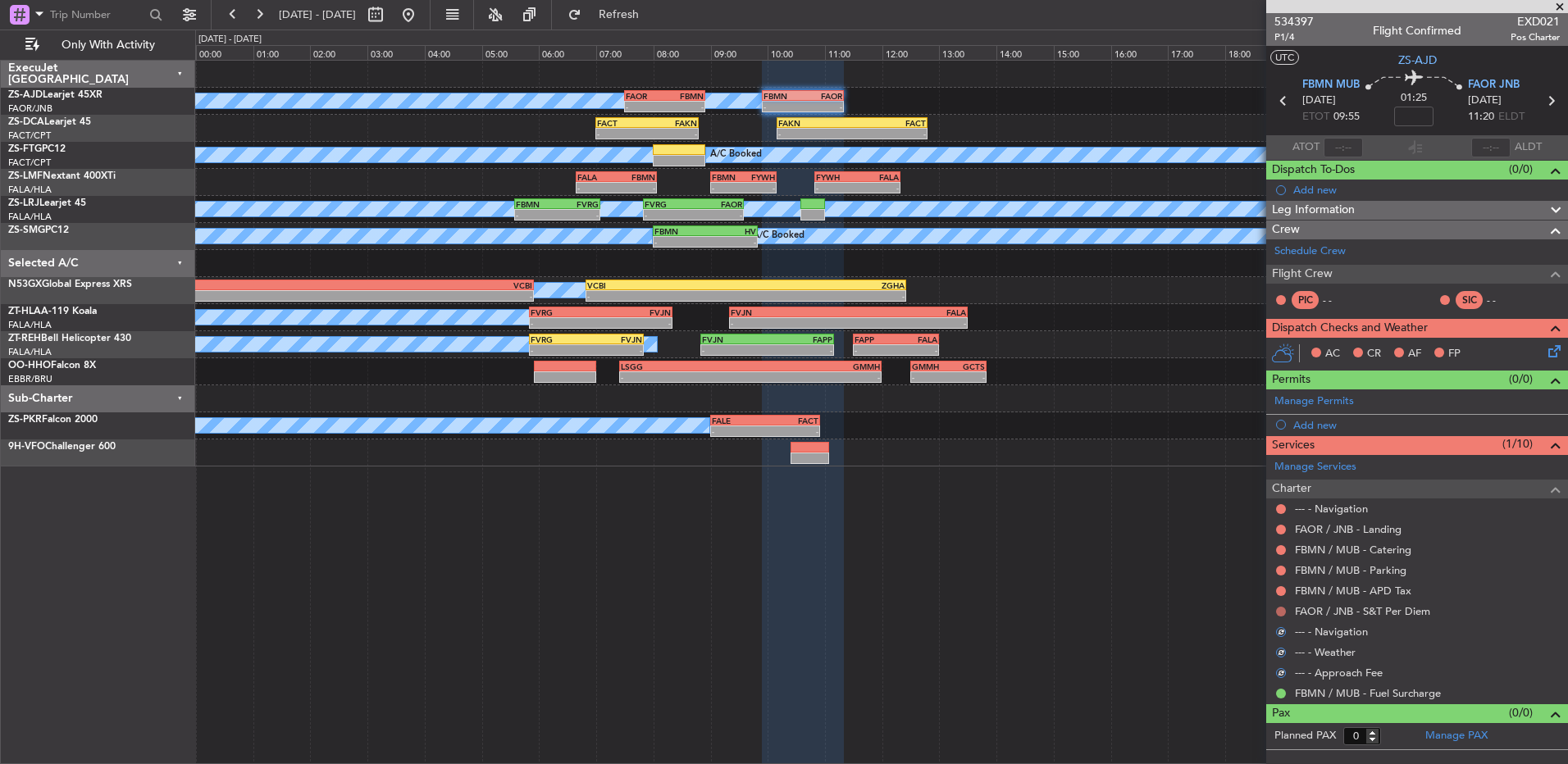
click at [1279, 612] on button at bounding box center [1281, 612] width 10 height 10
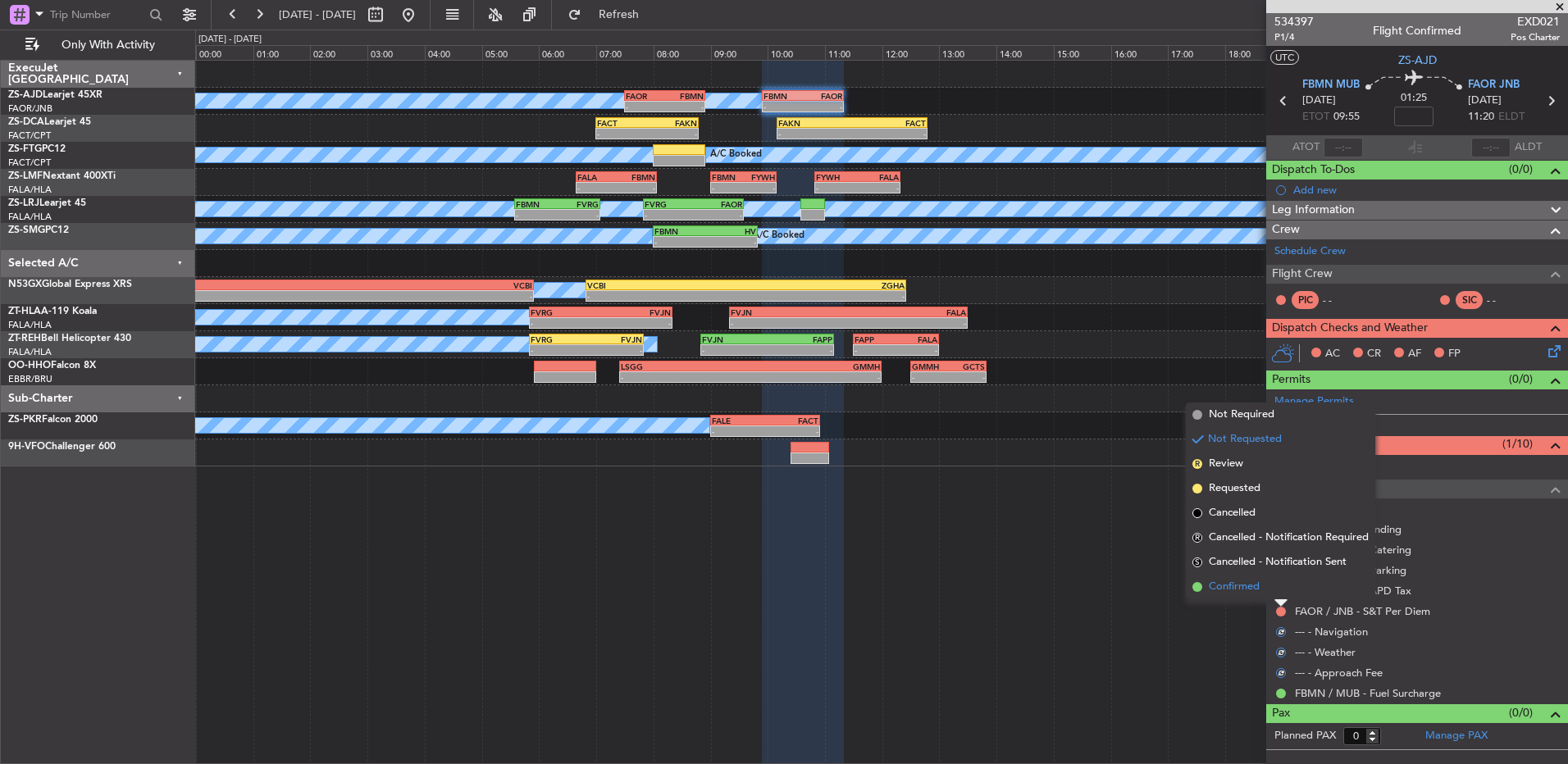
click at [1279, 594] on li "Confirmed" at bounding box center [1281, 587] width 190 height 24
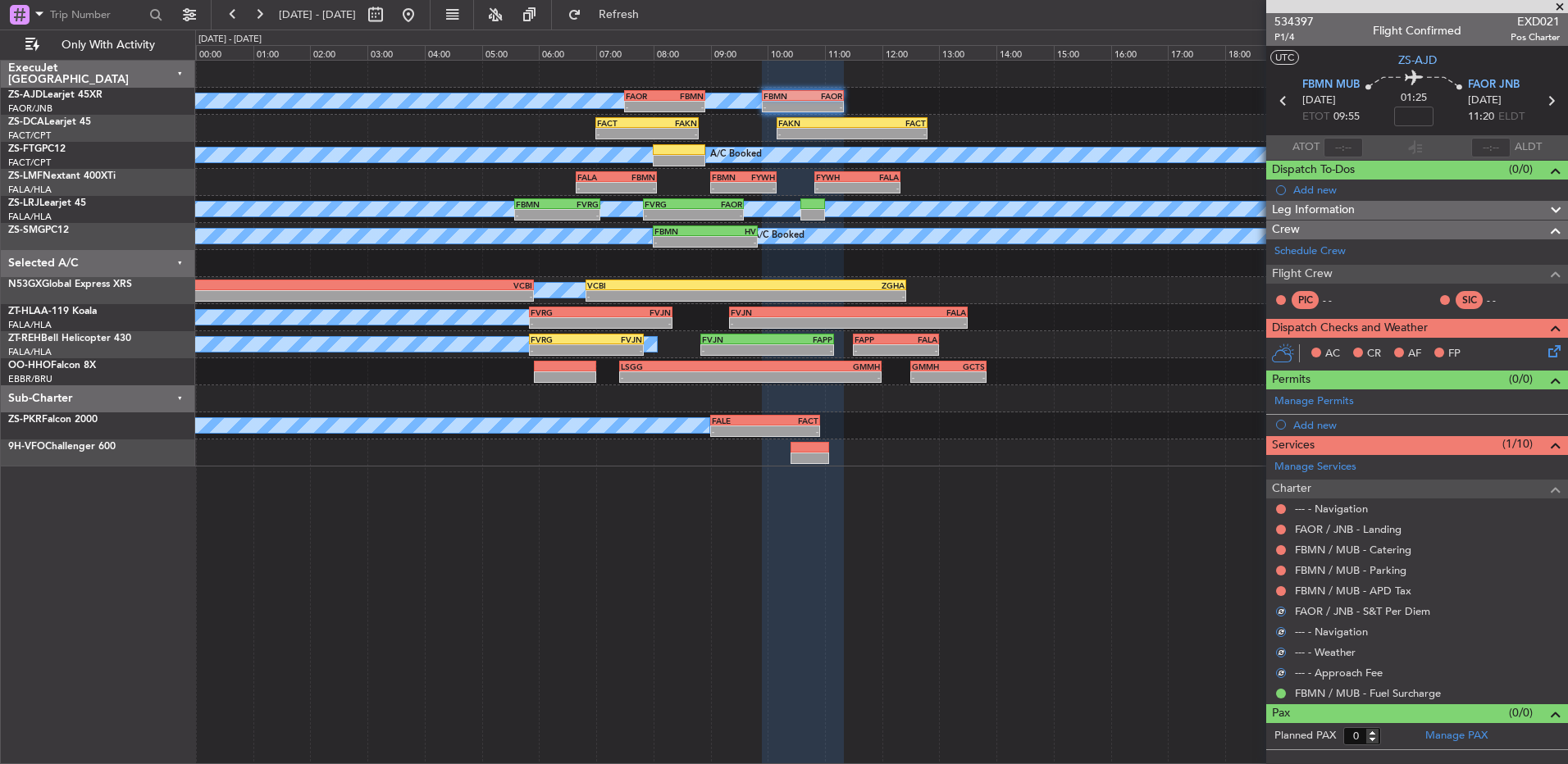
click at [1282, 596] on mat-tooltip-component "Not Requested" at bounding box center [1281, 617] width 93 height 43
click at [1281, 583] on div "FBMN / MUB - APD Tax" at bounding box center [1417, 591] width 302 height 21
click at [1281, 592] on button at bounding box center [1281, 591] width 10 height 10
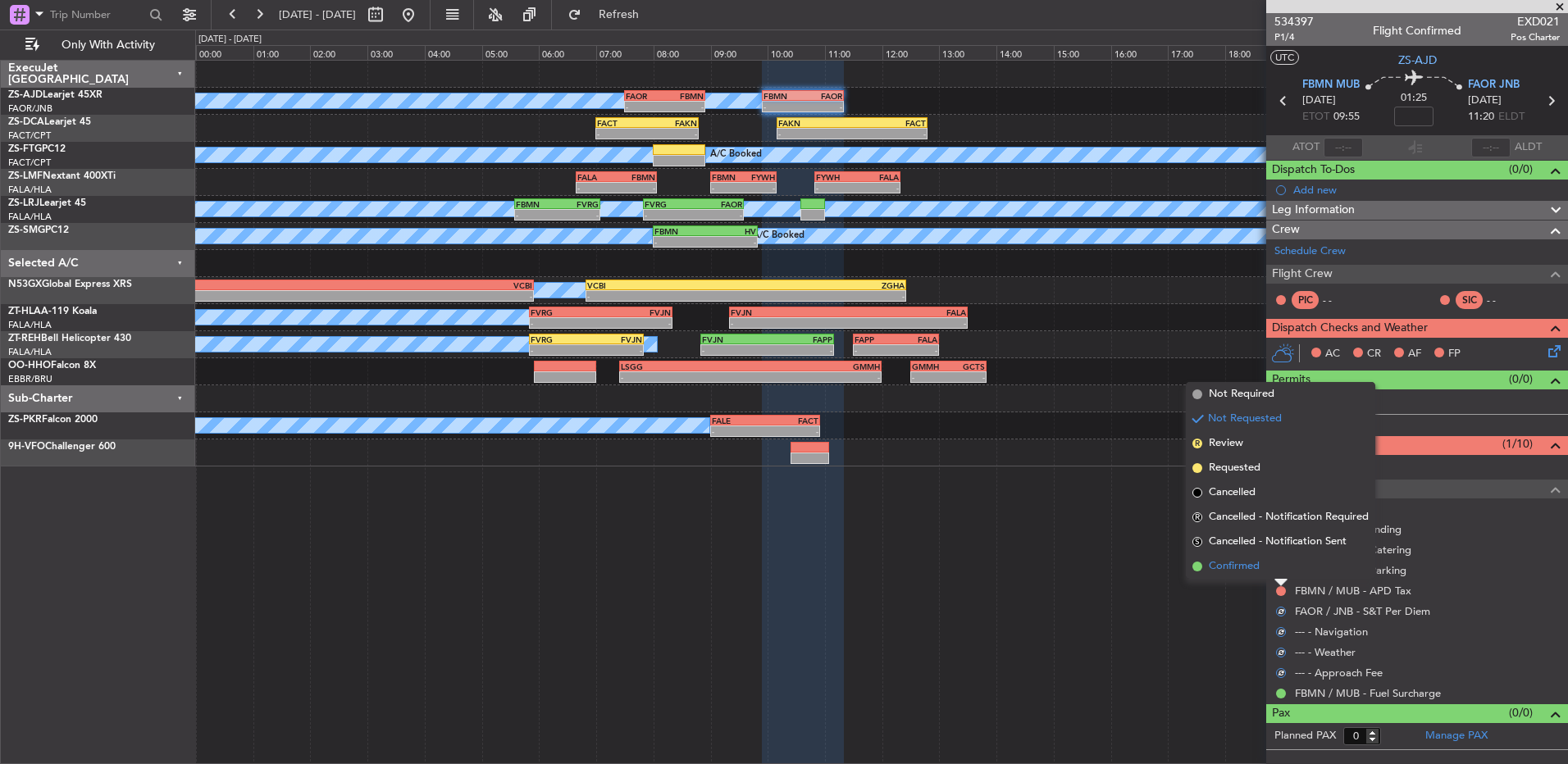
click at [1279, 564] on li "Confirmed" at bounding box center [1281, 567] width 190 height 24
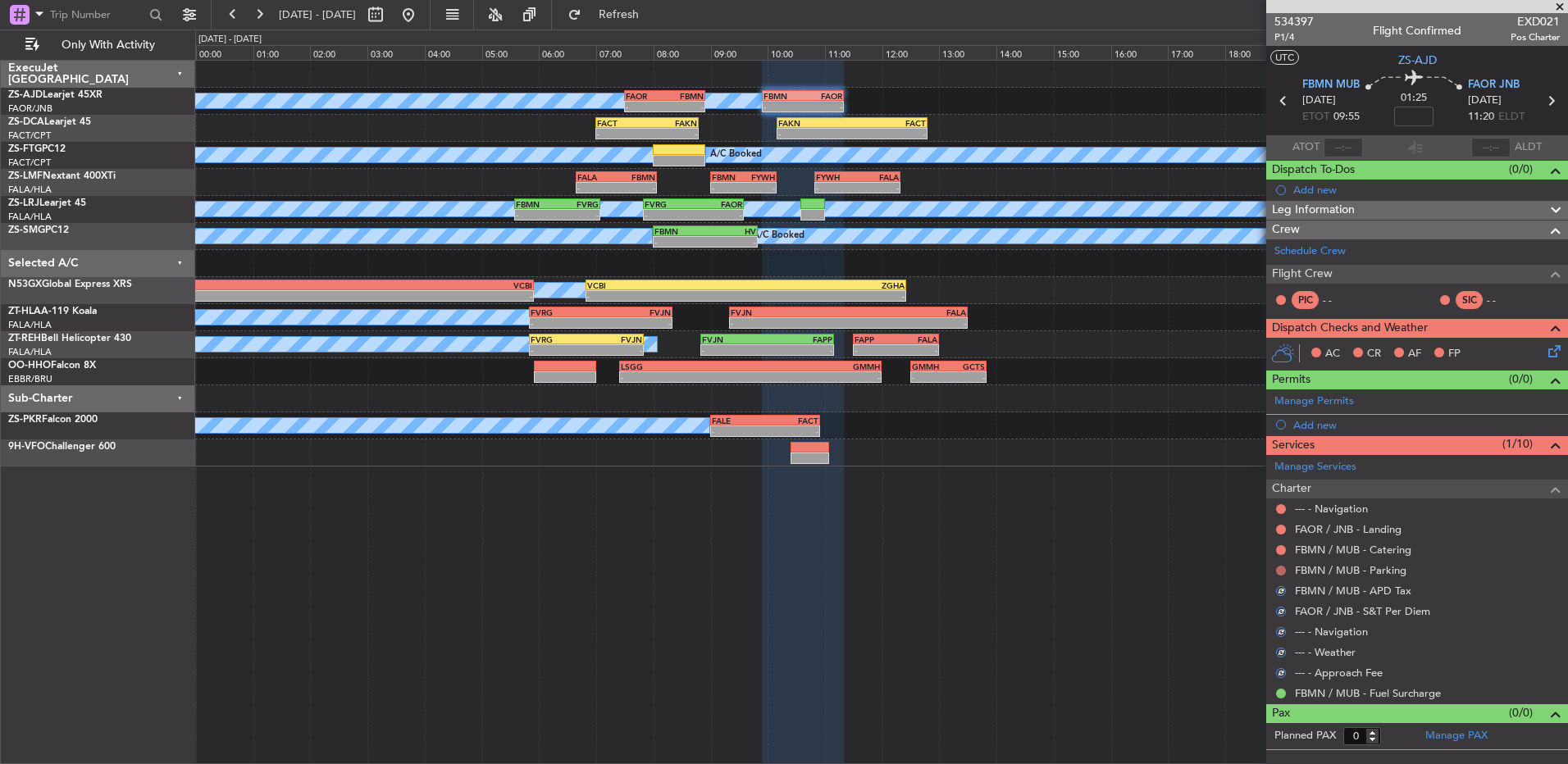
click at [1283, 567] on button at bounding box center [1281, 570] width 10 height 10
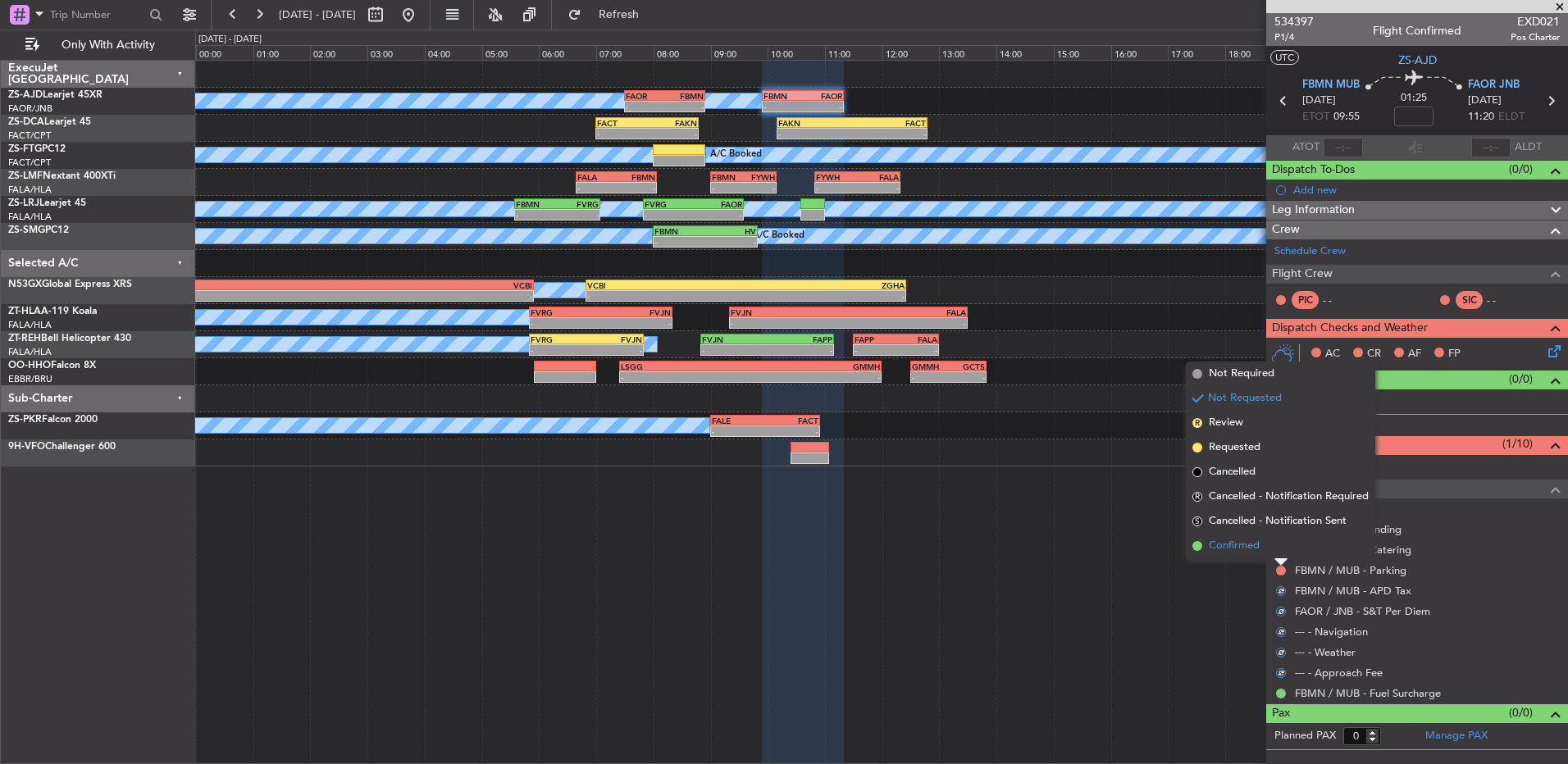
click at [1279, 550] on li "Confirmed" at bounding box center [1281, 546] width 190 height 24
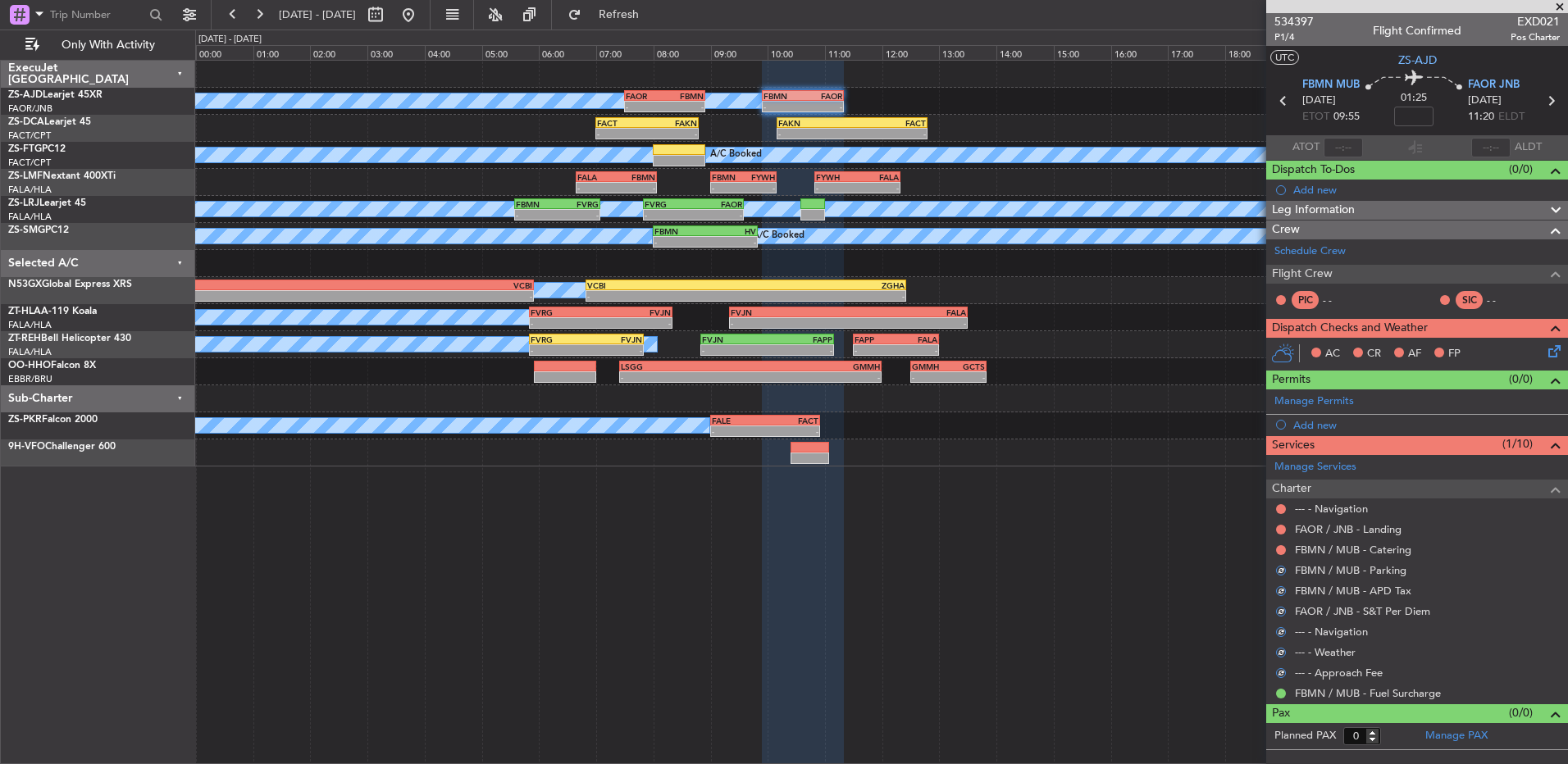
click at [1279, 550] on button at bounding box center [1281, 550] width 10 height 10
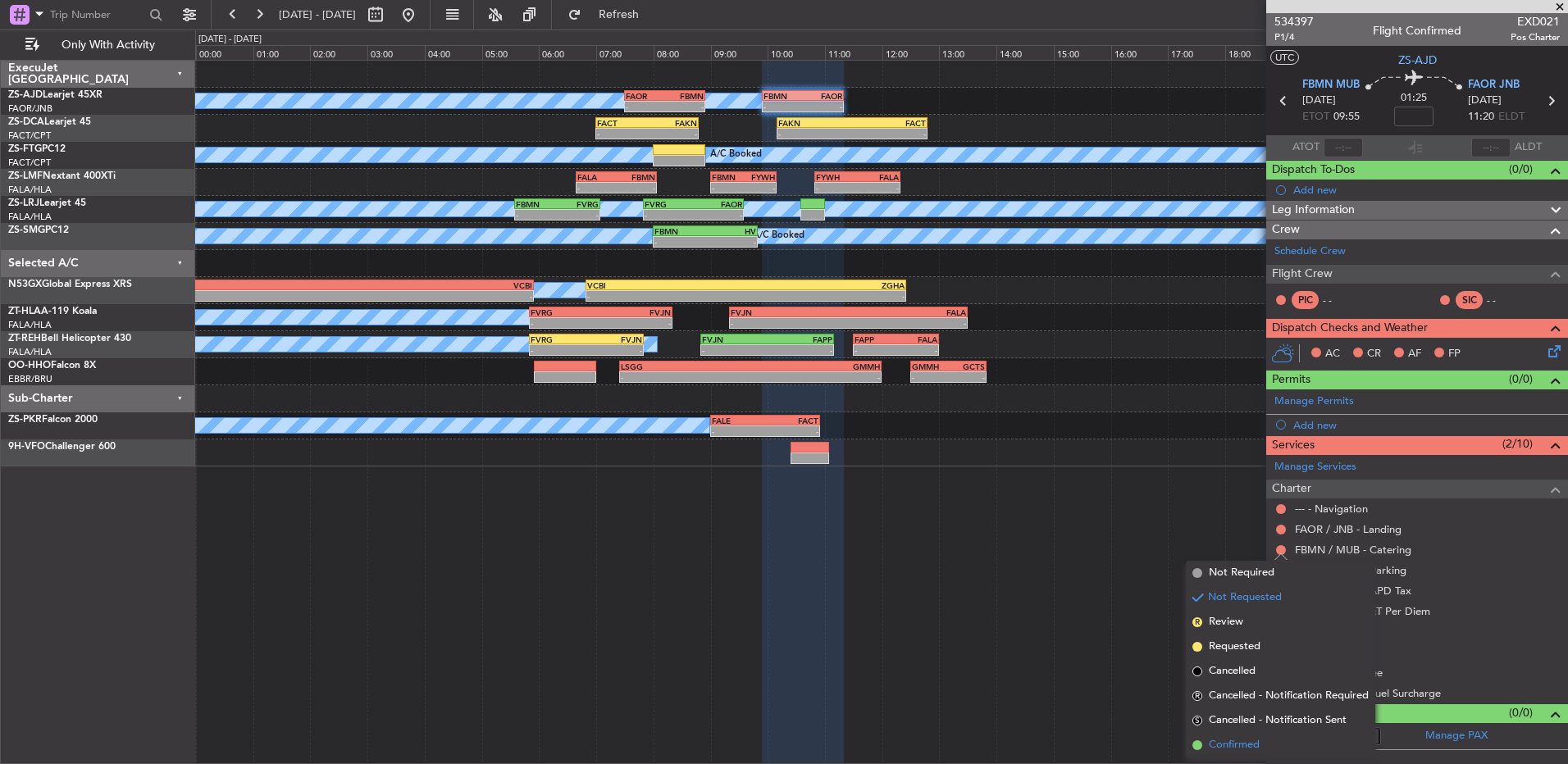
click at [1237, 744] on span "Confirmed" at bounding box center [1234, 745] width 51 height 17
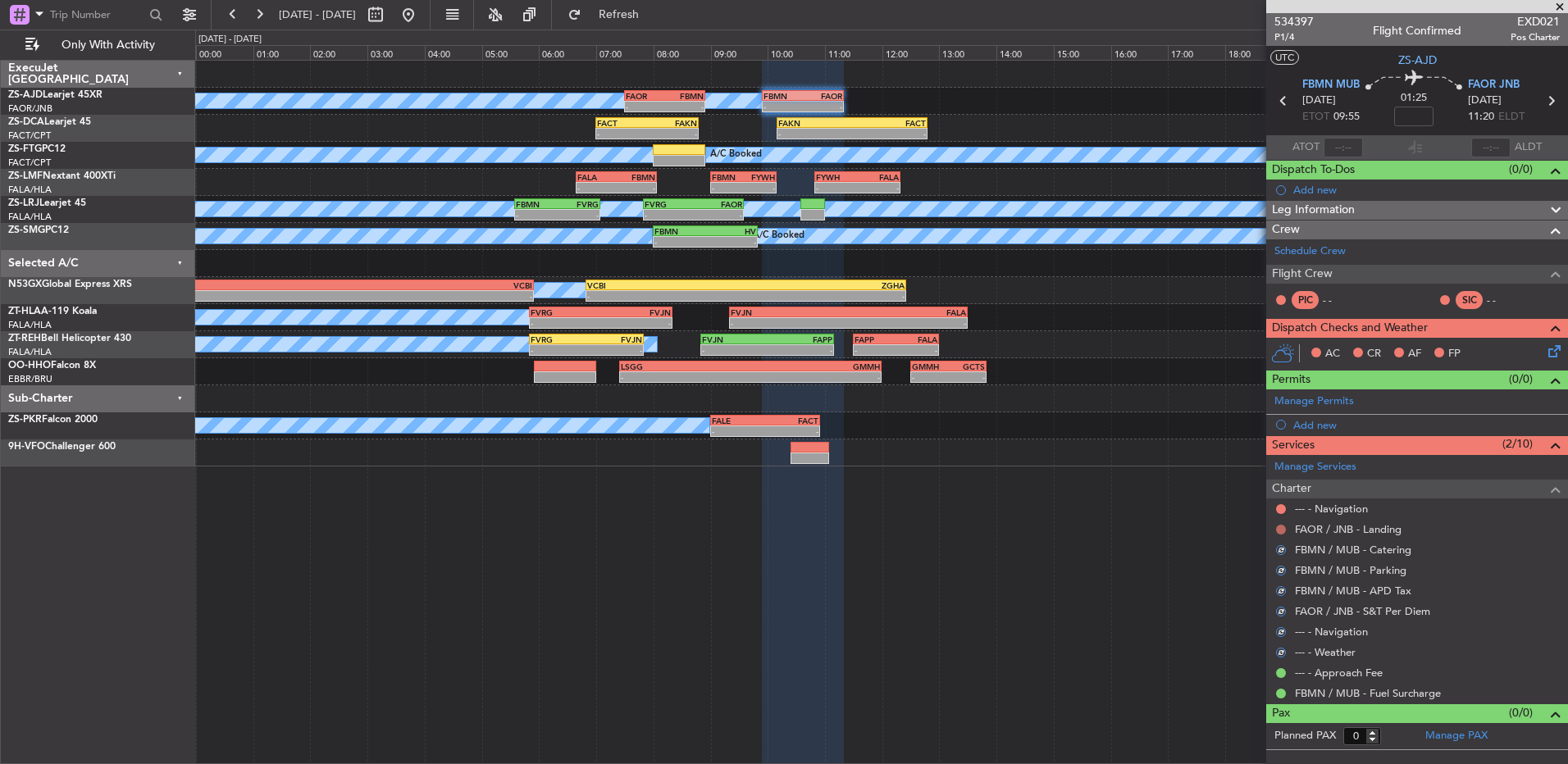
click at [1278, 528] on button at bounding box center [1281, 529] width 10 height 10
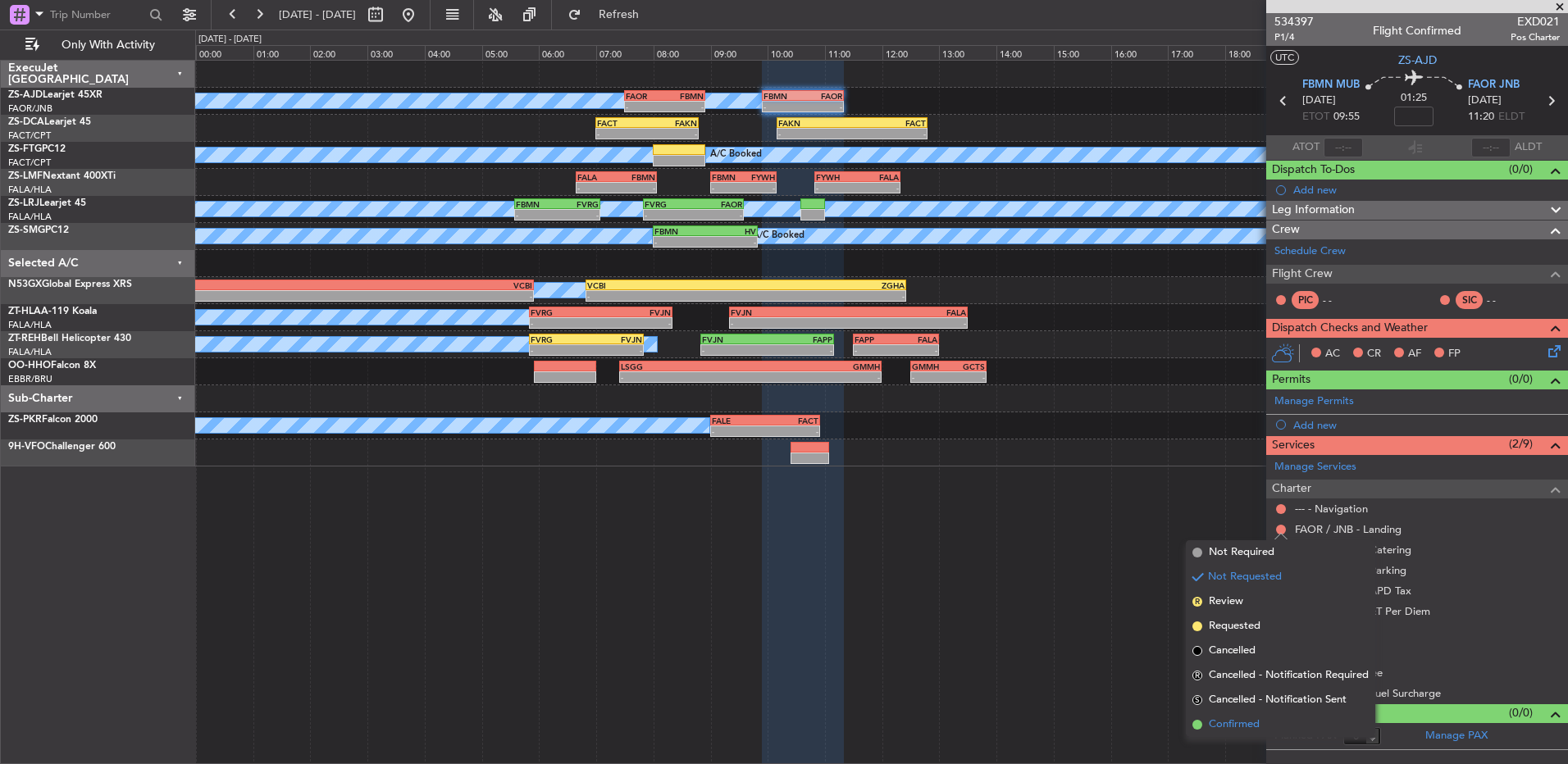
click at [1246, 718] on span "Confirmed" at bounding box center [1234, 725] width 51 height 17
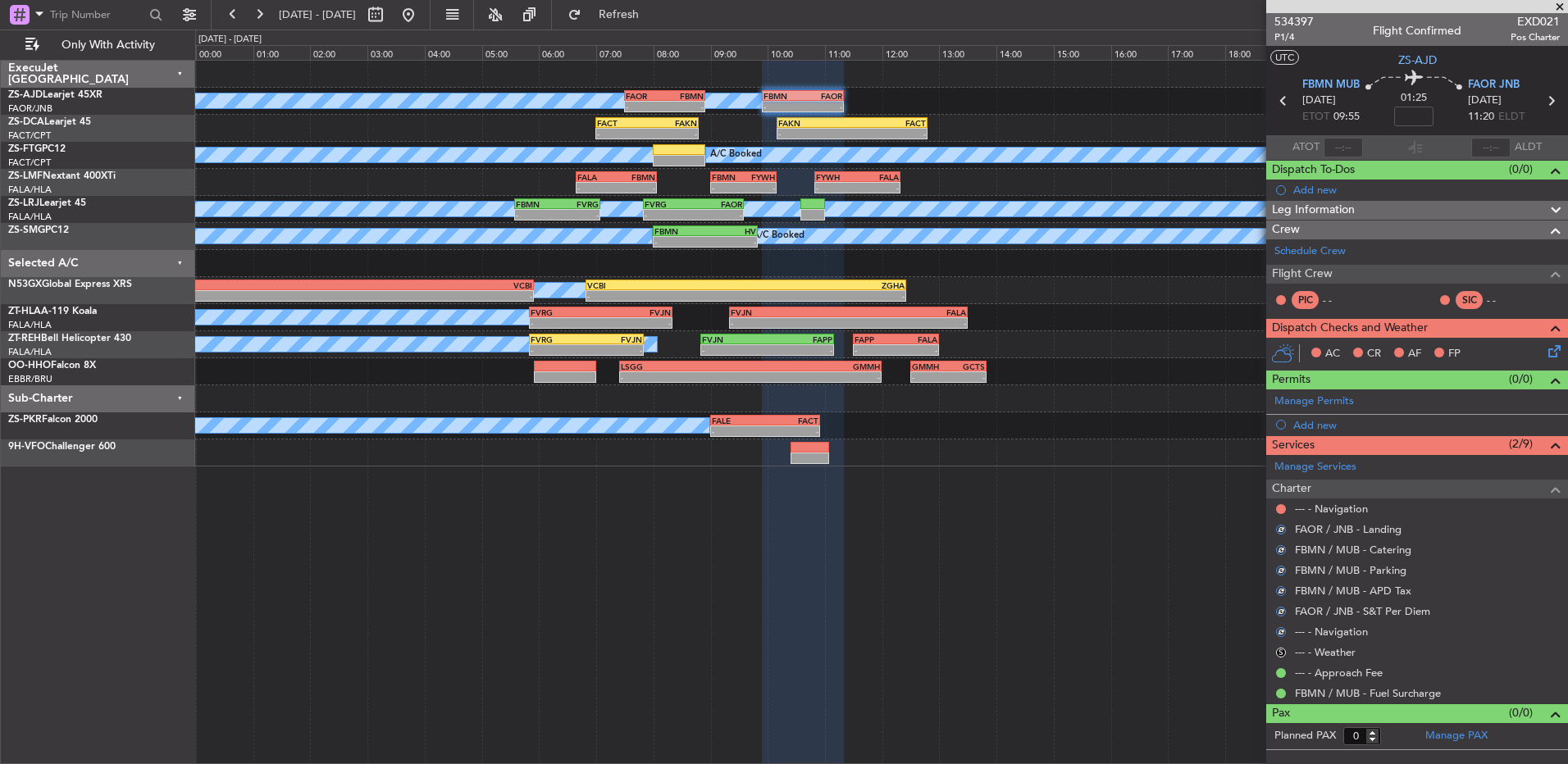
click at [1284, 502] on div at bounding box center [1282, 509] width 13 height 13
click at [1281, 507] on button at bounding box center [1281, 509] width 10 height 10
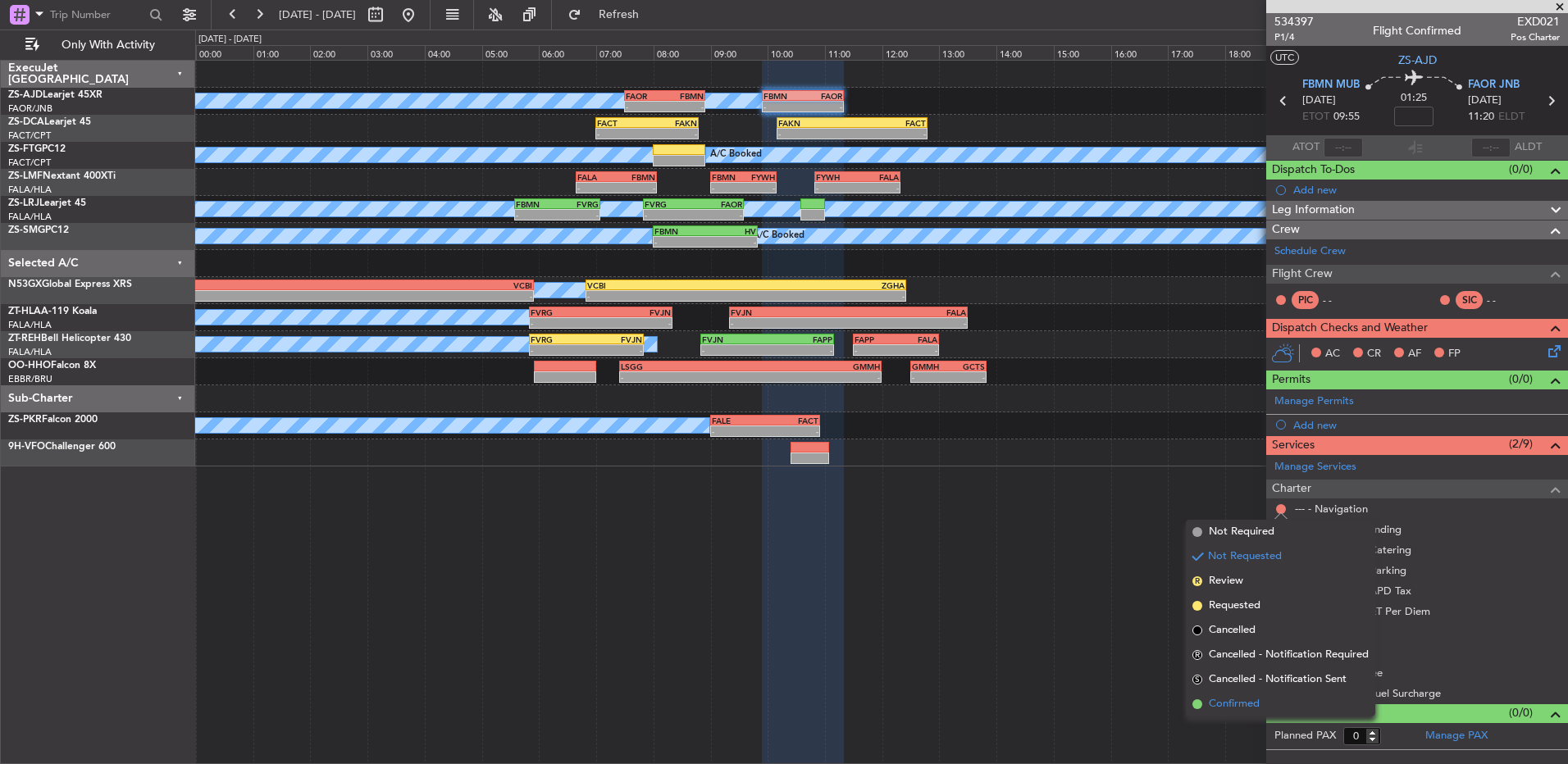
click at [1255, 705] on span "Confirmed" at bounding box center [1234, 704] width 51 height 17
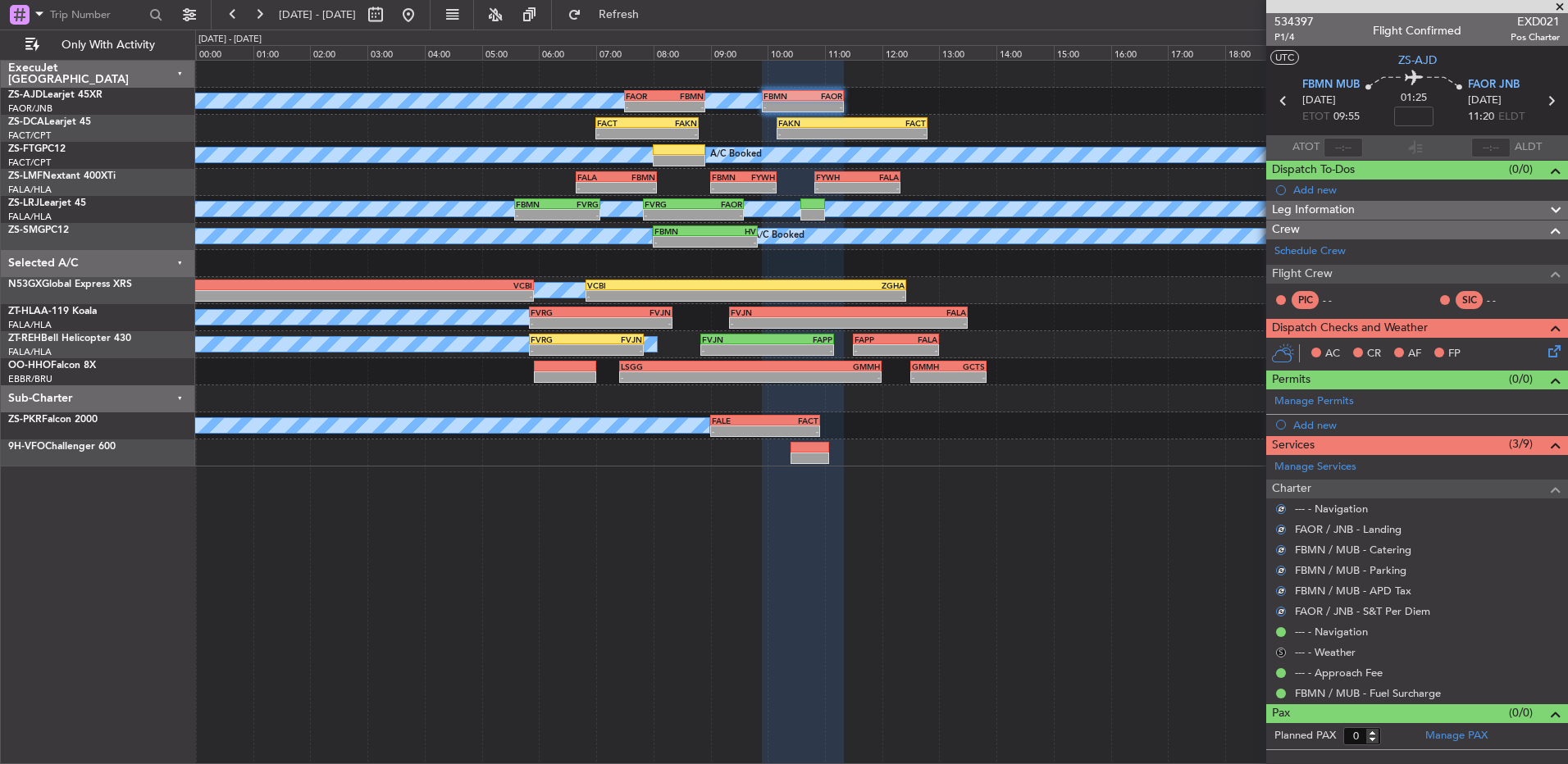
click at [1284, 649] on button "S" at bounding box center [1281, 653] width 10 height 10
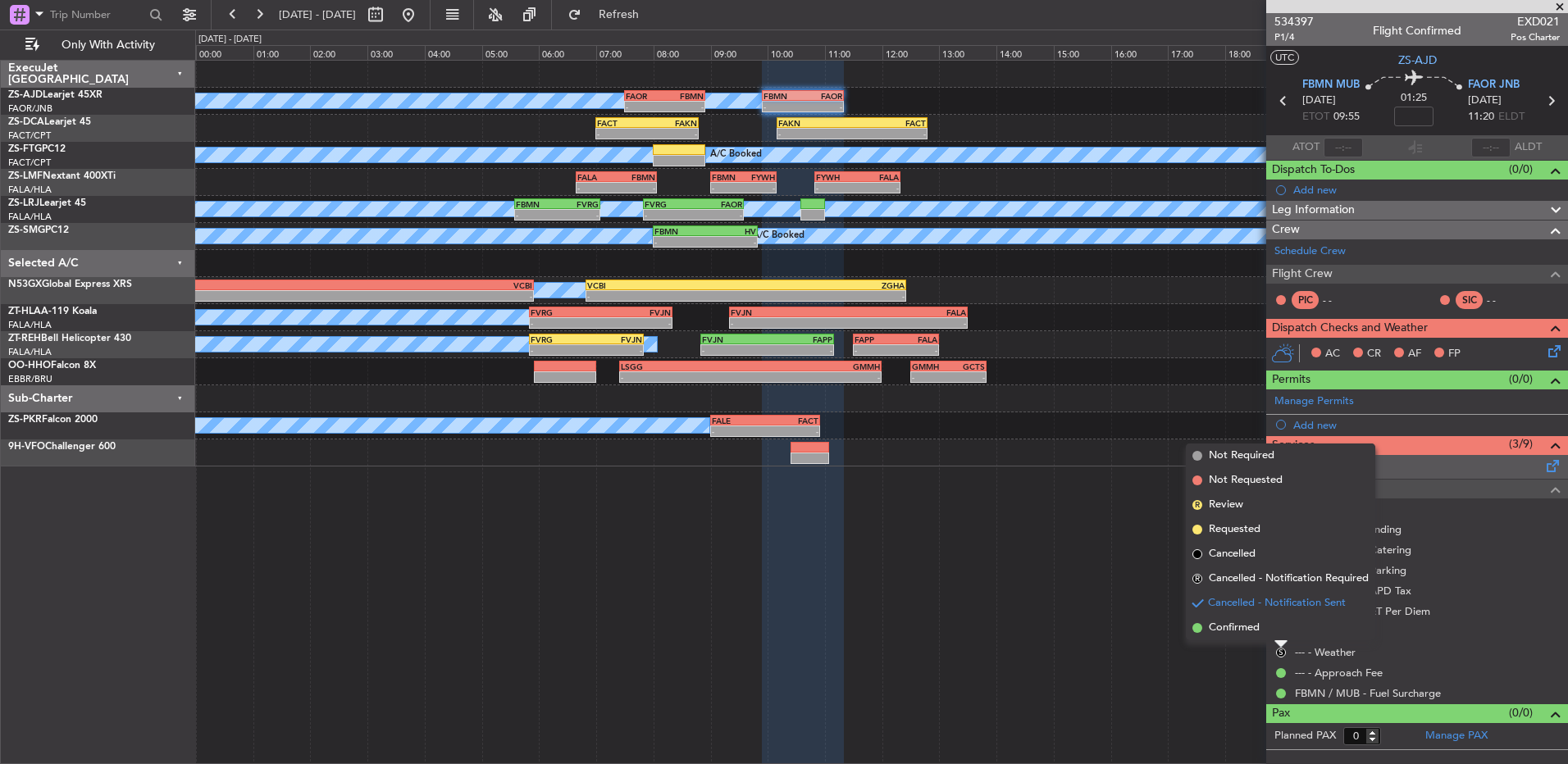
drag, startPoint x: 1273, startPoint y: 627, endPoint x: 1433, endPoint y: 459, distance: 232.0
click at [1275, 627] on li "Confirmed" at bounding box center [1281, 627] width 190 height 24
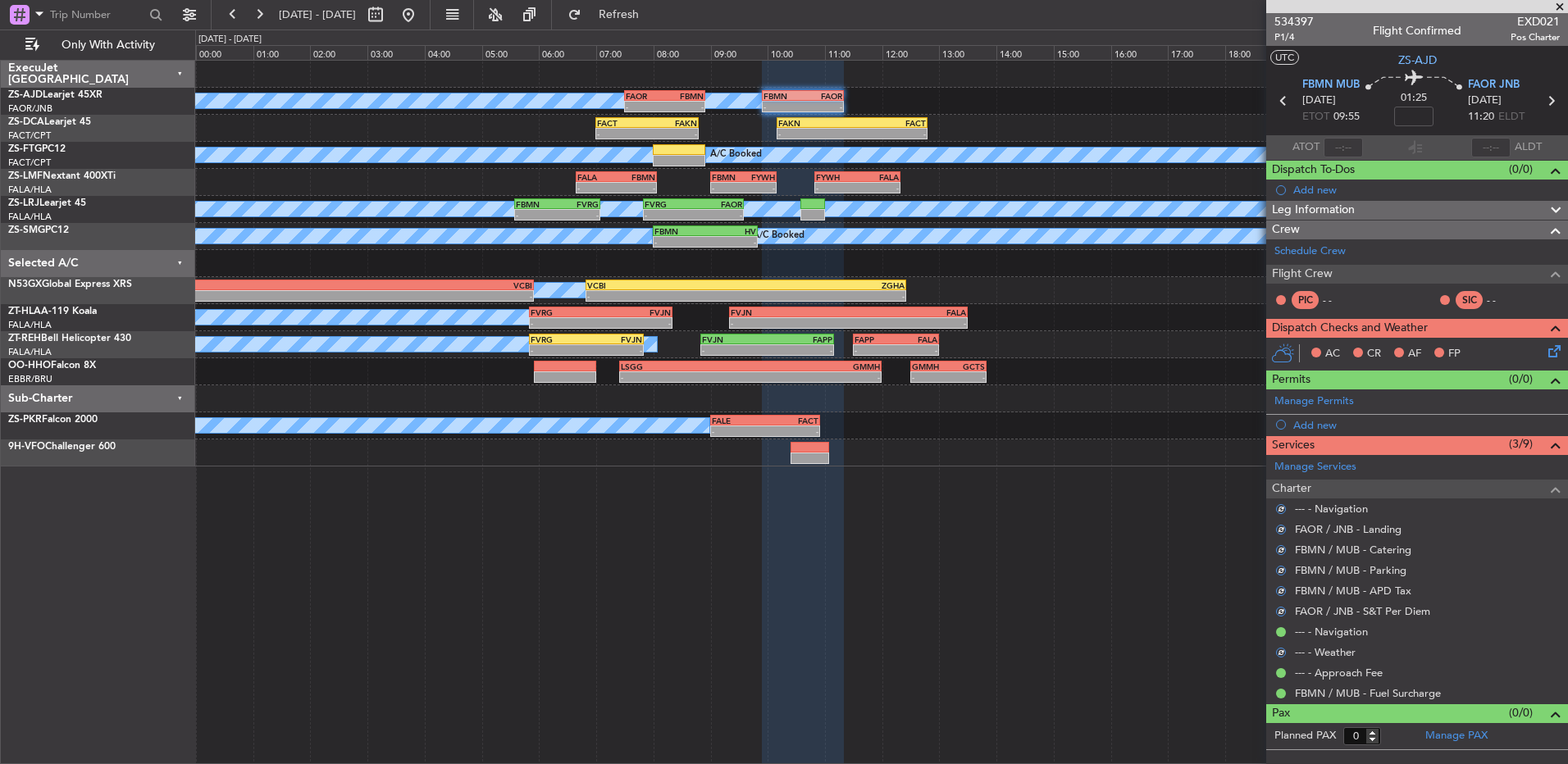
click at [1555, 355] on icon at bounding box center [1552, 349] width 13 height 13
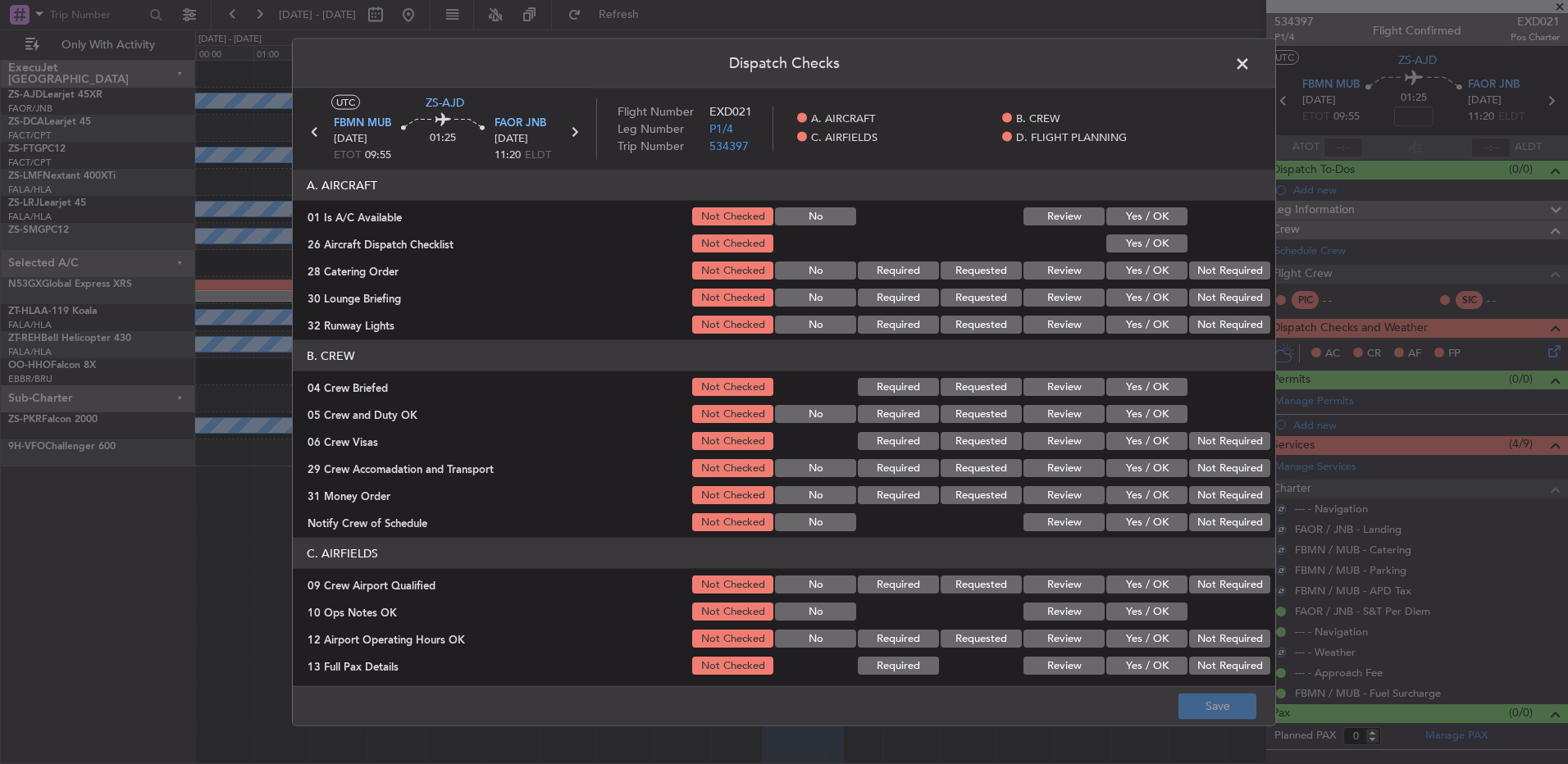
click at [1154, 216] on button "Yes / OK" at bounding box center [1147, 216] width 81 height 18
click at [1155, 245] on button "Yes / OK" at bounding box center [1147, 243] width 81 height 18
click at [1165, 248] on button "Yes / OK" at bounding box center [1147, 243] width 81 height 18
drag, startPoint x: 1279, startPoint y: 287, endPoint x: 1270, endPoint y: 296, distance: 12.7
click at [1281, 290] on div "Dispatch Checks UTC ZS-AJD FBMN MUB 06/09/2025 ETOT 09:55 01:25 FAOR JNB 06/09/…" at bounding box center [784, 382] width 1568 height 764
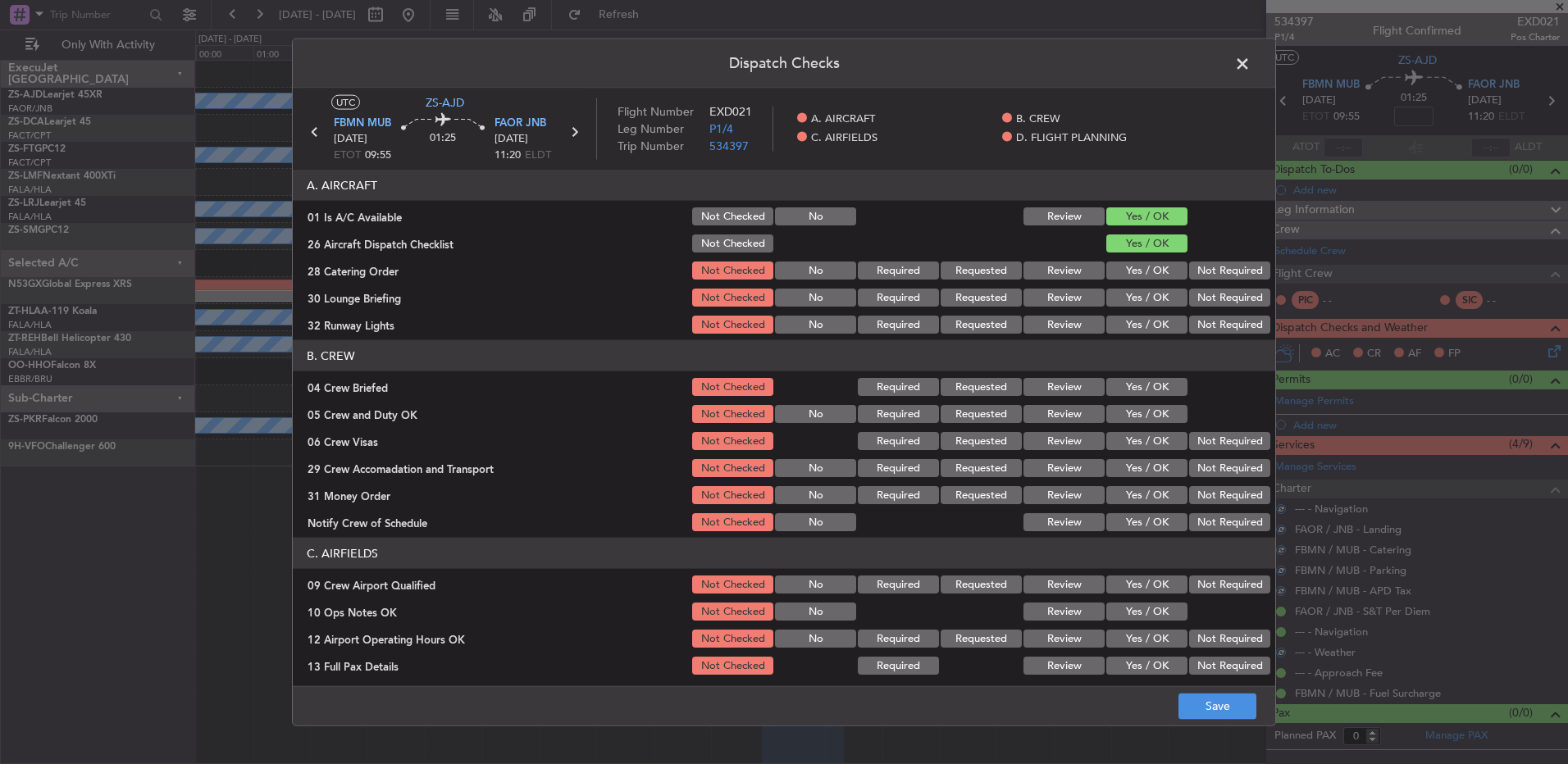
click at [1237, 272] on button "Not Required" at bounding box center [1229, 270] width 81 height 18
click at [1227, 303] on button "Not Required" at bounding box center [1229, 297] width 81 height 18
click at [1211, 327] on button "Not Required" at bounding box center [1229, 324] width 81 height 18
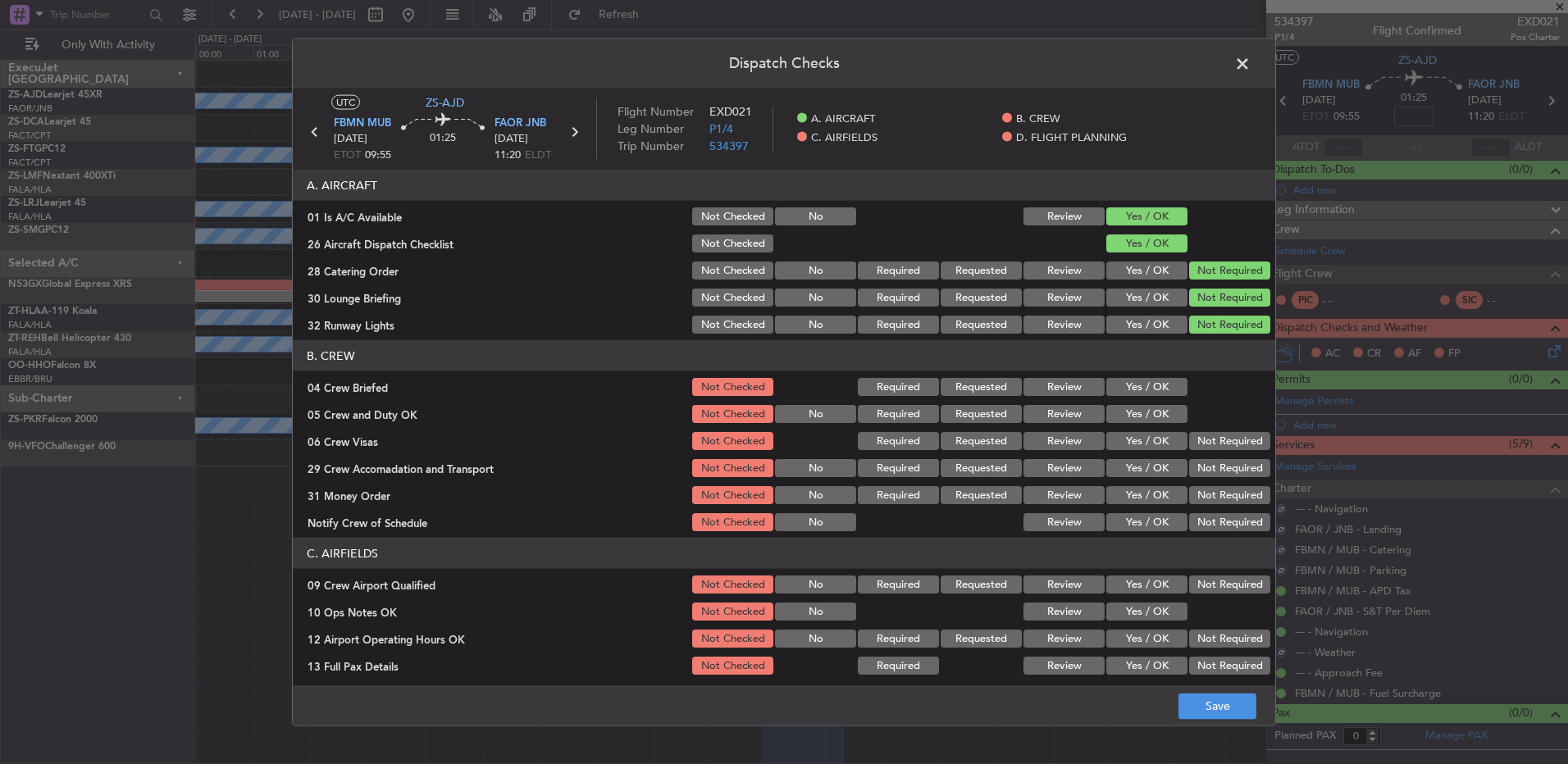
click at [1161, 391] on button "Yes / OK" at bounding box center [1147, 386] width 81 height 18
click at [1156, 410] on button "Yes / OK" at bounding box center [1147, 413] width 81 height 18
drag, startPoint x: 1156, startPoint y: 410, endPoint x: 1248, endPoint y: 454, distance: 102.0
click at [1157, 410] on button "Yes / OK" at bounding box center [1147, 413] width 81 height 18
click at [1227, 443] on button "Not Required" at bounding box center [1229, 440] width 81 height 18
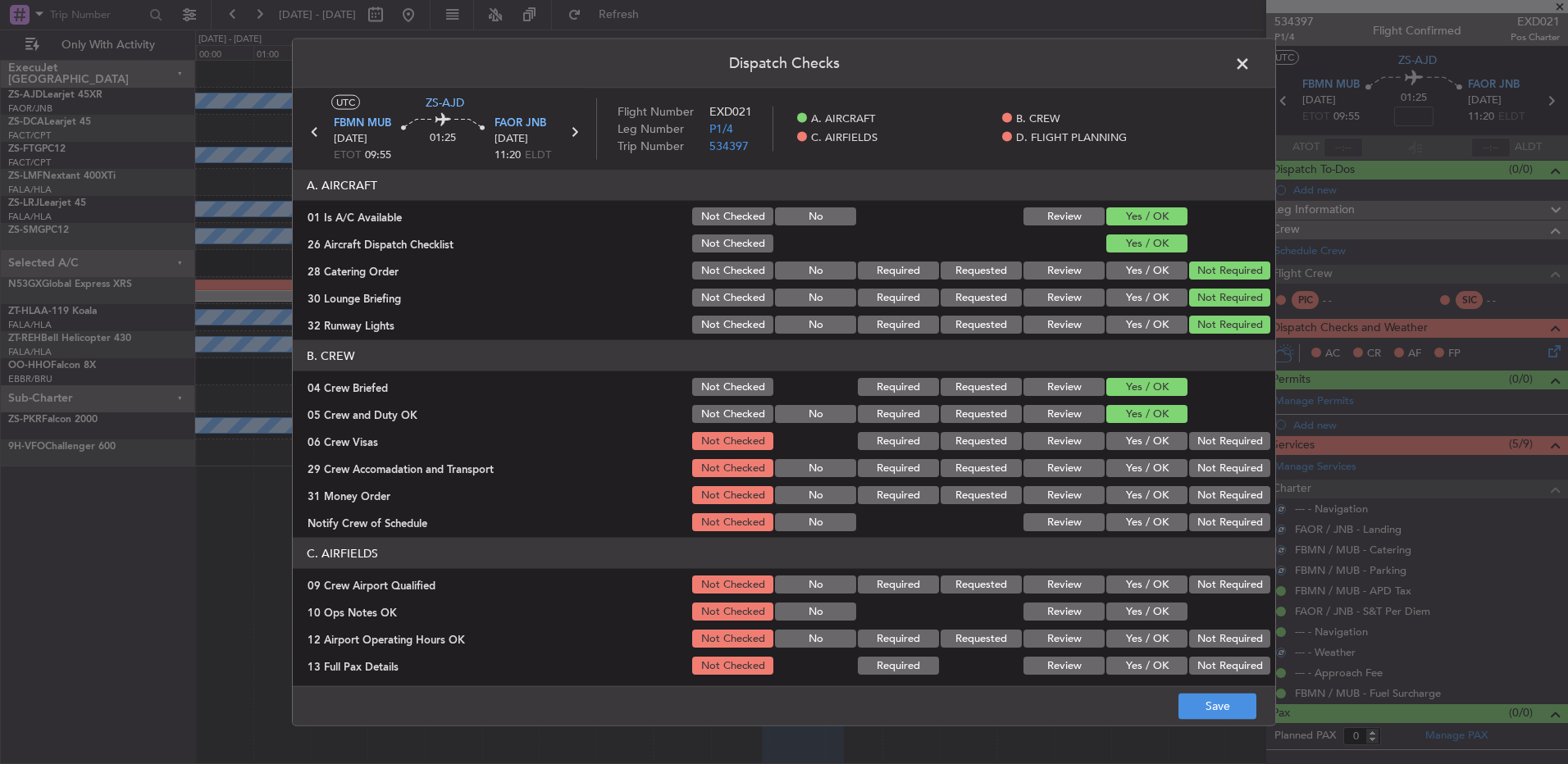
click at [1224, 464] on button "Not Required" at bounding box center [1229, 468] width 81 height 18
click at [1214, 479] on div "Not Required" at bounding box center [1228, 468] width 83 height 23
click at [1210, 493] on section "B. CREW 04 Crew Briefed Not Checked Required Requested Review Yes / OK 05 Crew …" at bounding box center [784, 437] width 982 height 194
click at [1210, 494] on button "Not Required" at bounding box center [1229, 495] width 81 height 18
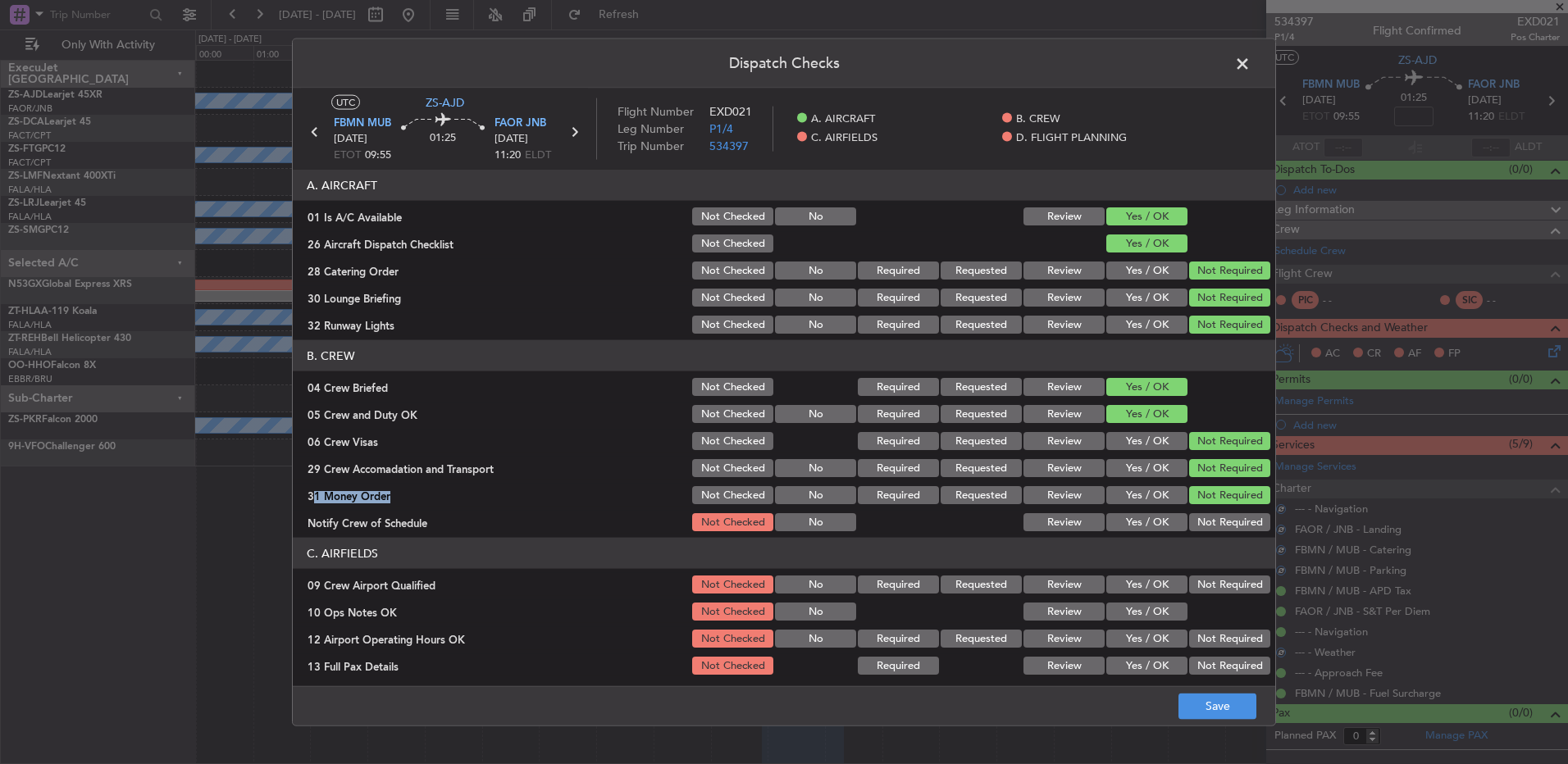
click at [1212, 523] on button "Not Required" at bounding box center [1229, 522] width 81 height 18
click at [1212, 529] on button "Not Required" at bounding box center [1229, 522] width 81 height 18
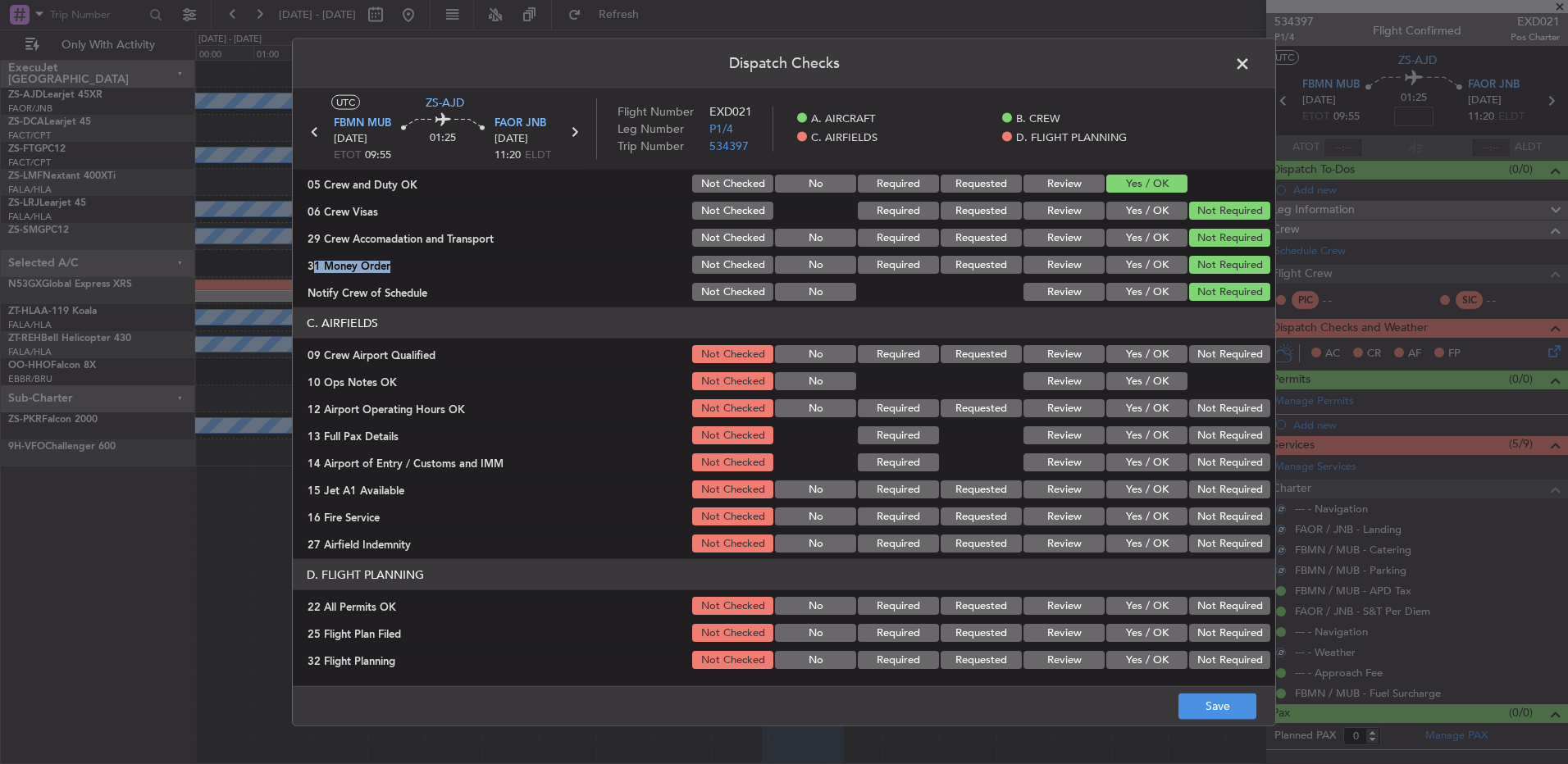
click at [1224, 358] on button "Not Required" at bounding box center [1229, 353] width 81 height 18
click at [1116, 382] on button "Yes / OK" at bounding box center [1147, 381] width 81 height 18
click at [1222, 408] on button "Not Required" at bounding box center [1229, 408] width 81 height 18
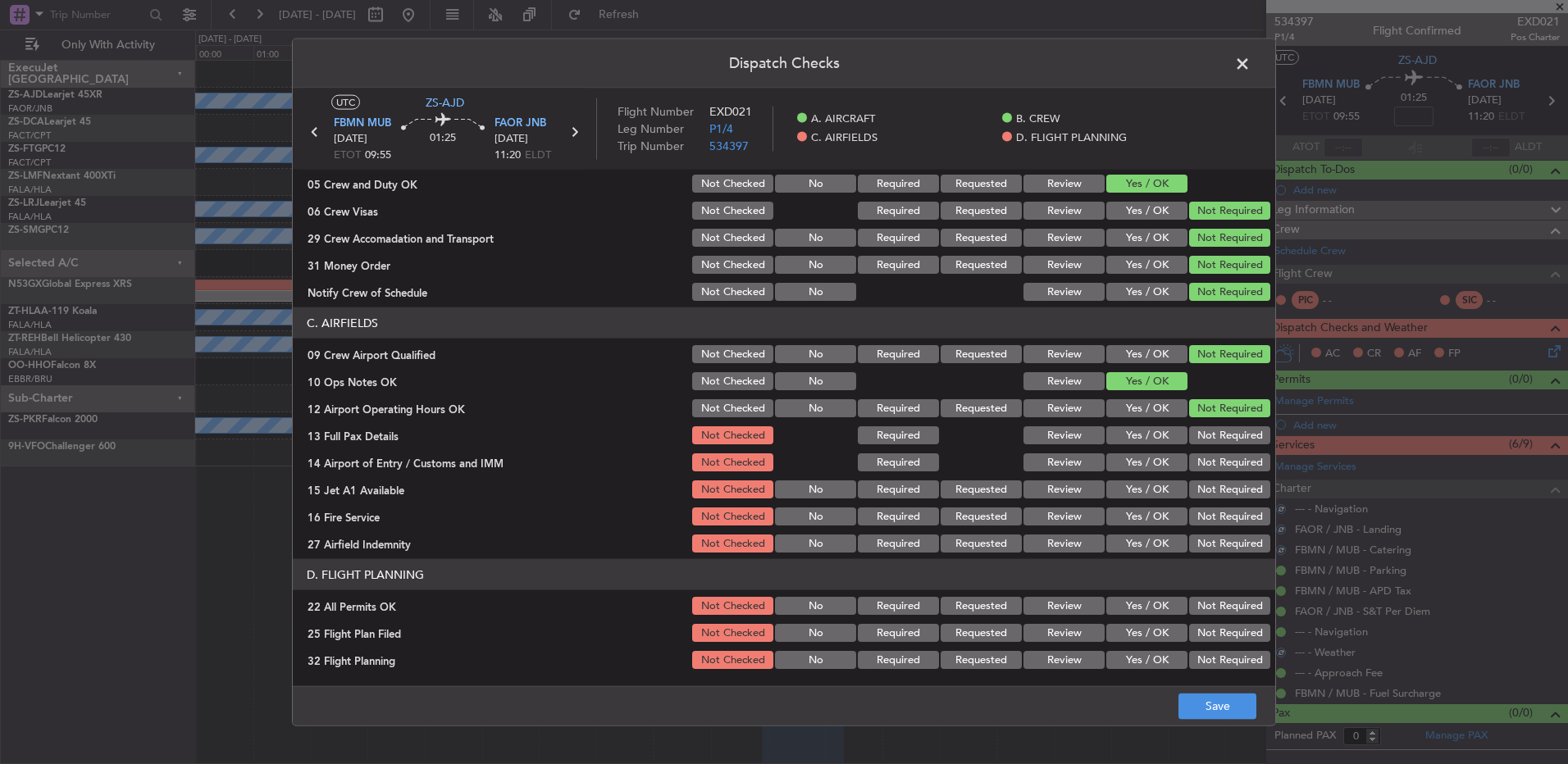
click at [1217, 430] on section "C. AIRFIELDS 09 Crew Airport Qualified Not Checked No Required Requested Review…" at bounding box center [784, 431] width 982 height 248
click at [1212, 442] on button "Not Required" at bounding box center [1229, 435] width 81 height 18
click at [1212, 452] on section "C. AIRFIELDS 09 Crew Airport Qualified Not Checked No Required Requested Review…" at bounding box center [784, 431] width 982 height 248
click at [1212, 474] on section "C. AIRFIELDS 09 Crew Airport Qualified Not Checked No Required Requested Review…" at bounding box center [784, 431] width 982 height 248
click at [1204, 467] on button "Not Required" at bounding box center [1229, 462] width 81 height 18
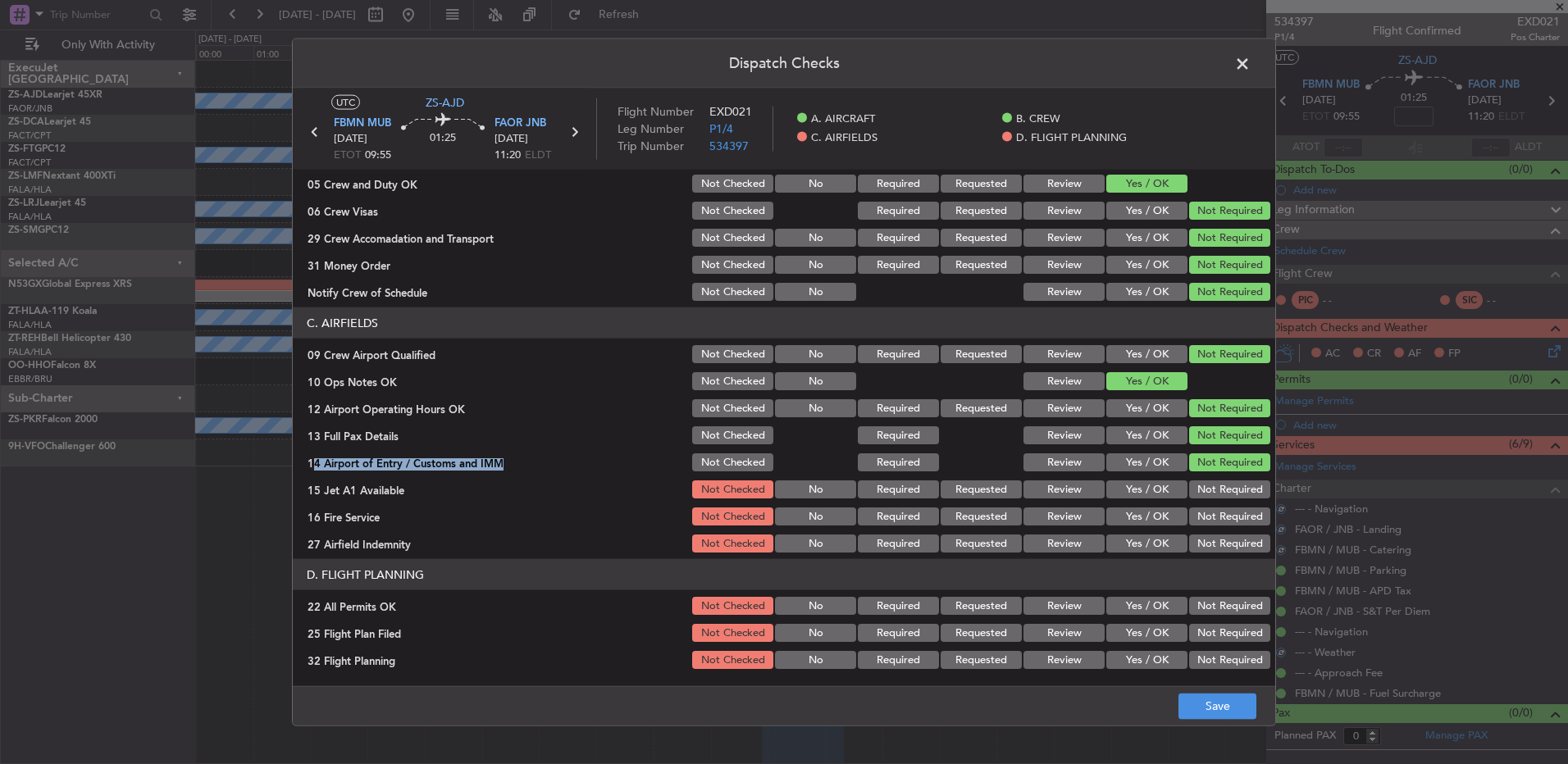
click at [1209, 489] on button "Not Required" at bounding box center [1229, 489] width 81 height 18
click at [1208, 500] on div "Not Required" at bounding box center [1228, 489] width 83 height 23
click at [1208, 513] on button "Not Required" at bounding box center [1229, 516] width 81 height 18
drag, startPoint x: 1208, startPoint y: 524, endPoint x: 1208, endPoint y: 540, distance: 16.0
click at [1208, 529] on section "C. AIRFIELDS 09 Crew Airport Qualified Not Checked No Required Requested Review…" at bounding box center [784, 431] width 982 height 248
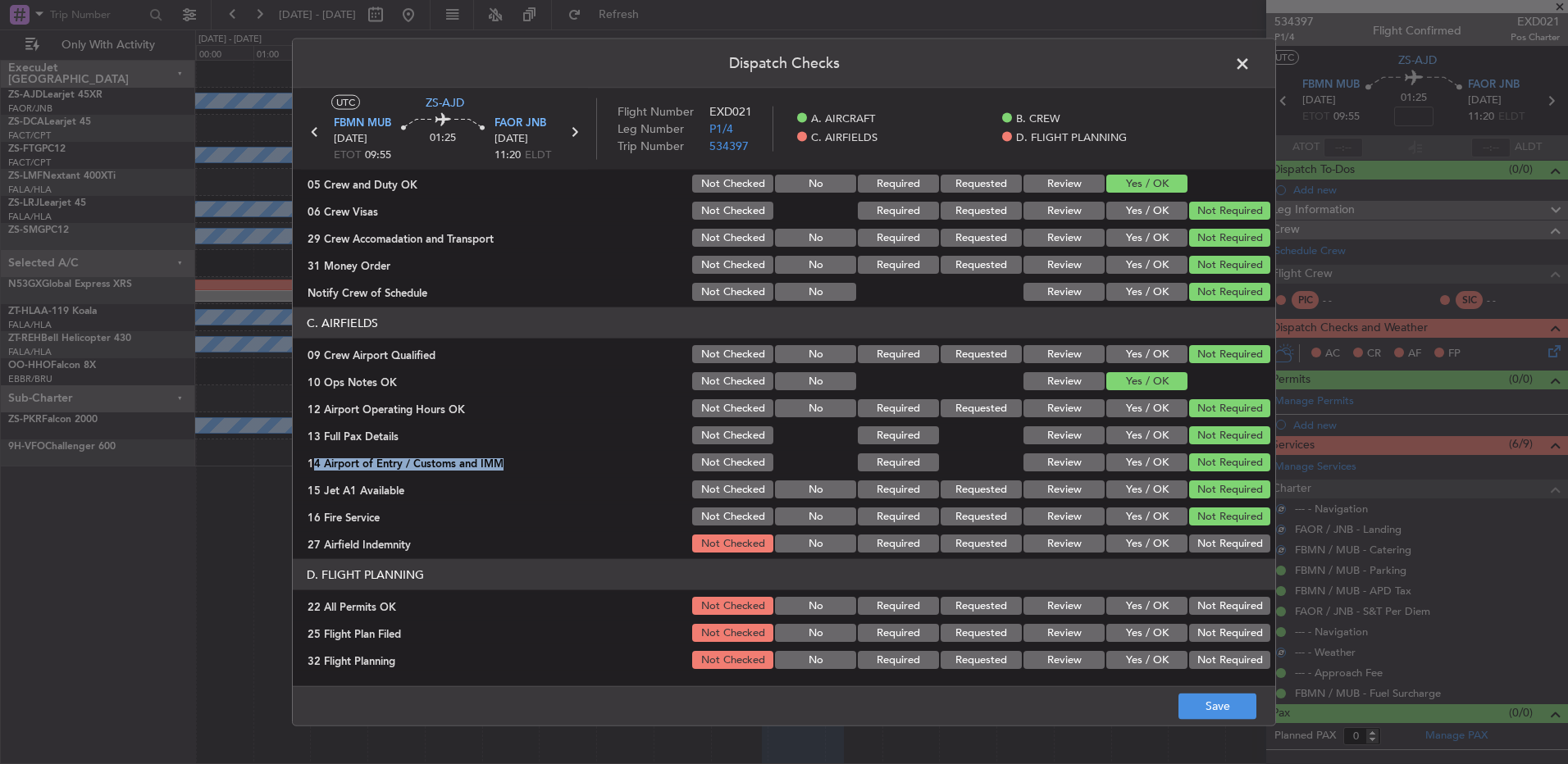
click at [1208, 541] on button "Not Required" at bounding box center [1229, 543] width 81 height 18
drag, startPoint x: 1210, startPoint y: 598, endPoint x: 1201, endPoint y: 609, distance: 14.2
click at [1207, 603] on button "Not Required" at bounding box center [1229, 605] width 81 height 18
click at [1077, 642] on div "Review" at bounding box center [1063, 633] width 83 height 23
click at [1076, 665] on button "Review" at bounding box center [1064, 659] width 81 height 18
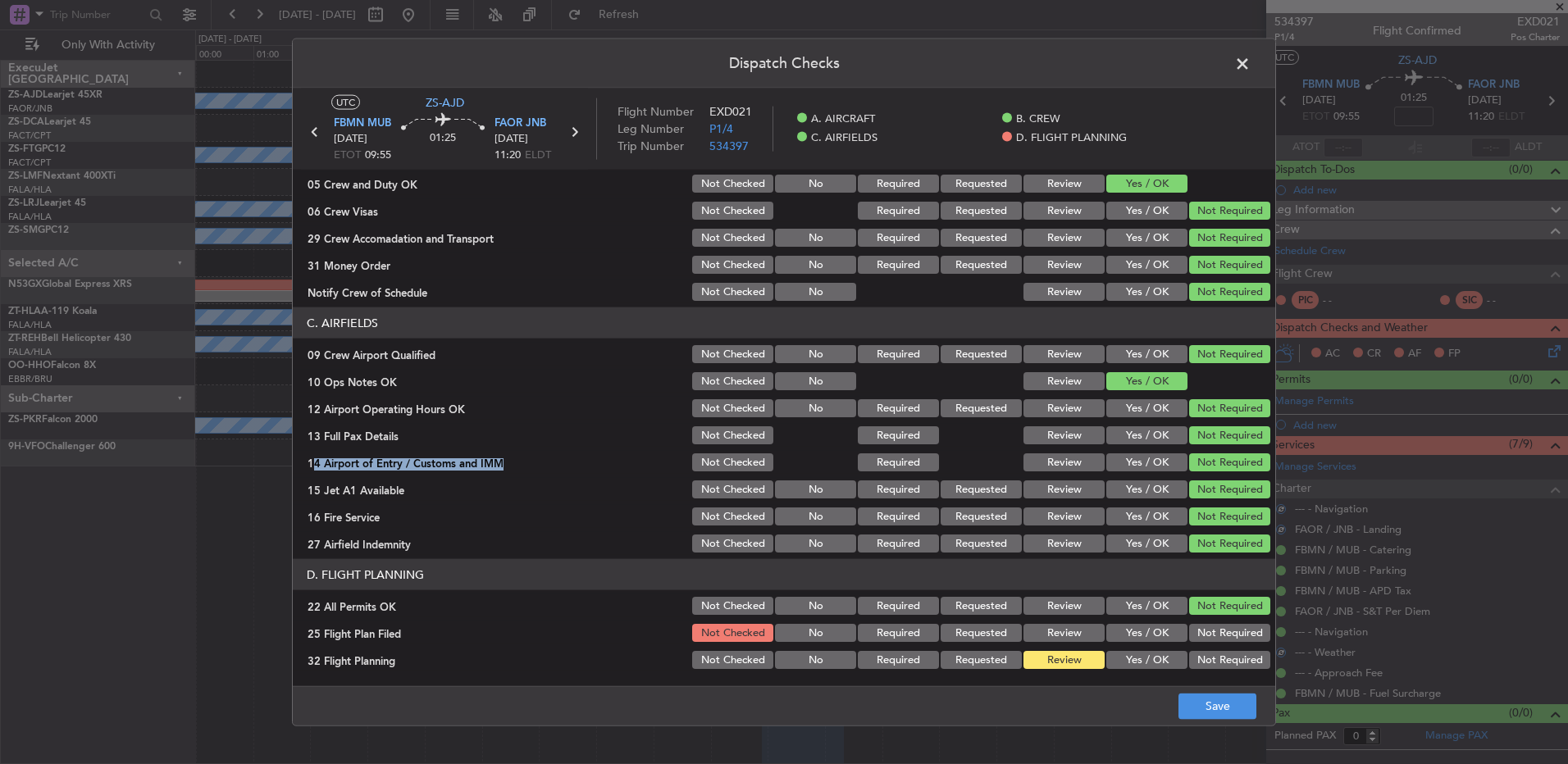
click at [1044, 622] on div "Review" at bounding box center [1063, 633] width 83 height 23
click at [1046, 637] on button "Review" at bounding box center [1064, 632] width 81 height 18
click at [1185, 702] on button "Save" at bounding box center [1217, 706] width 78 height 26
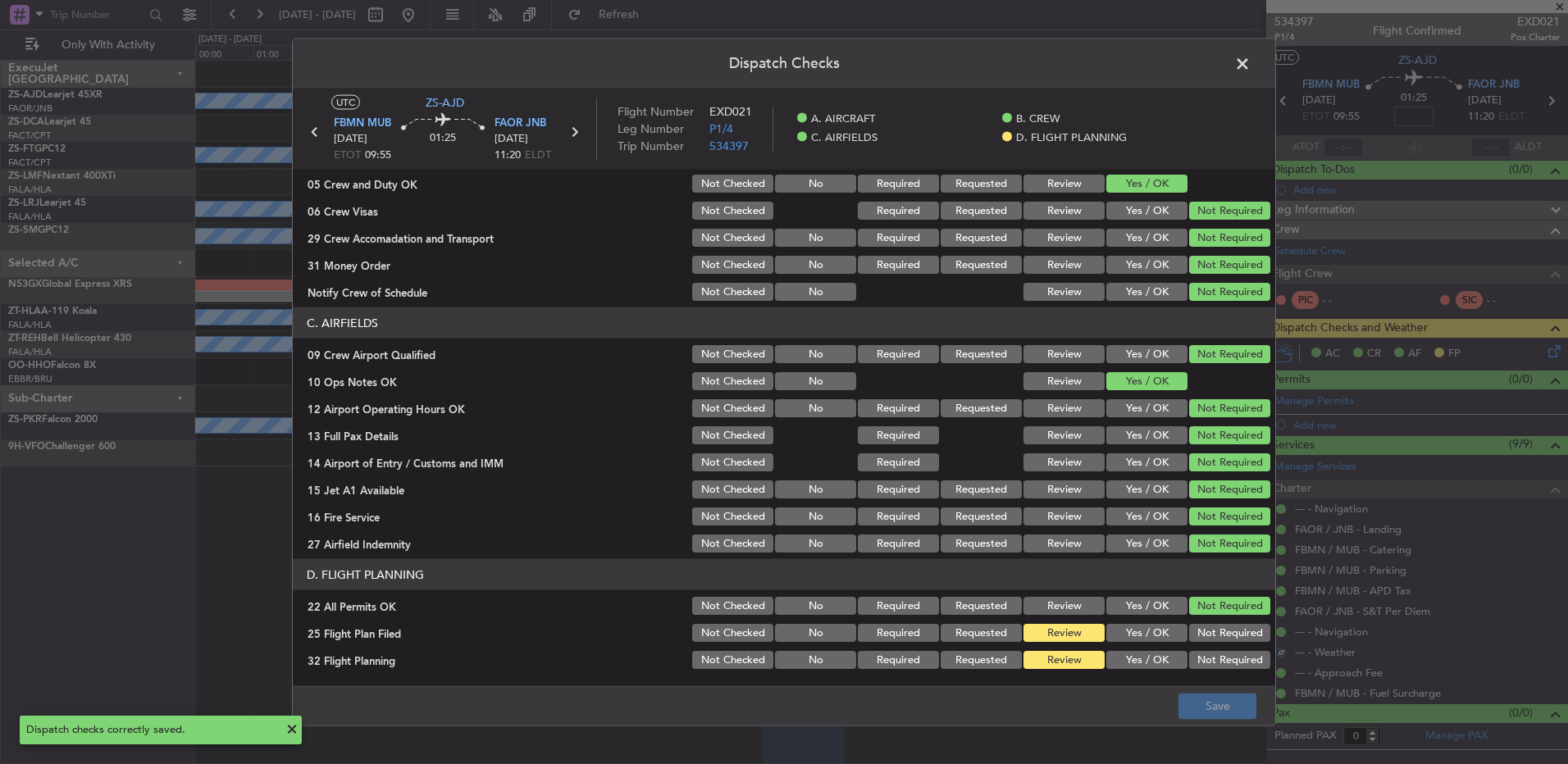
click at [1251, 69] on span at bounding box center [1251, 67] width 0 height 33
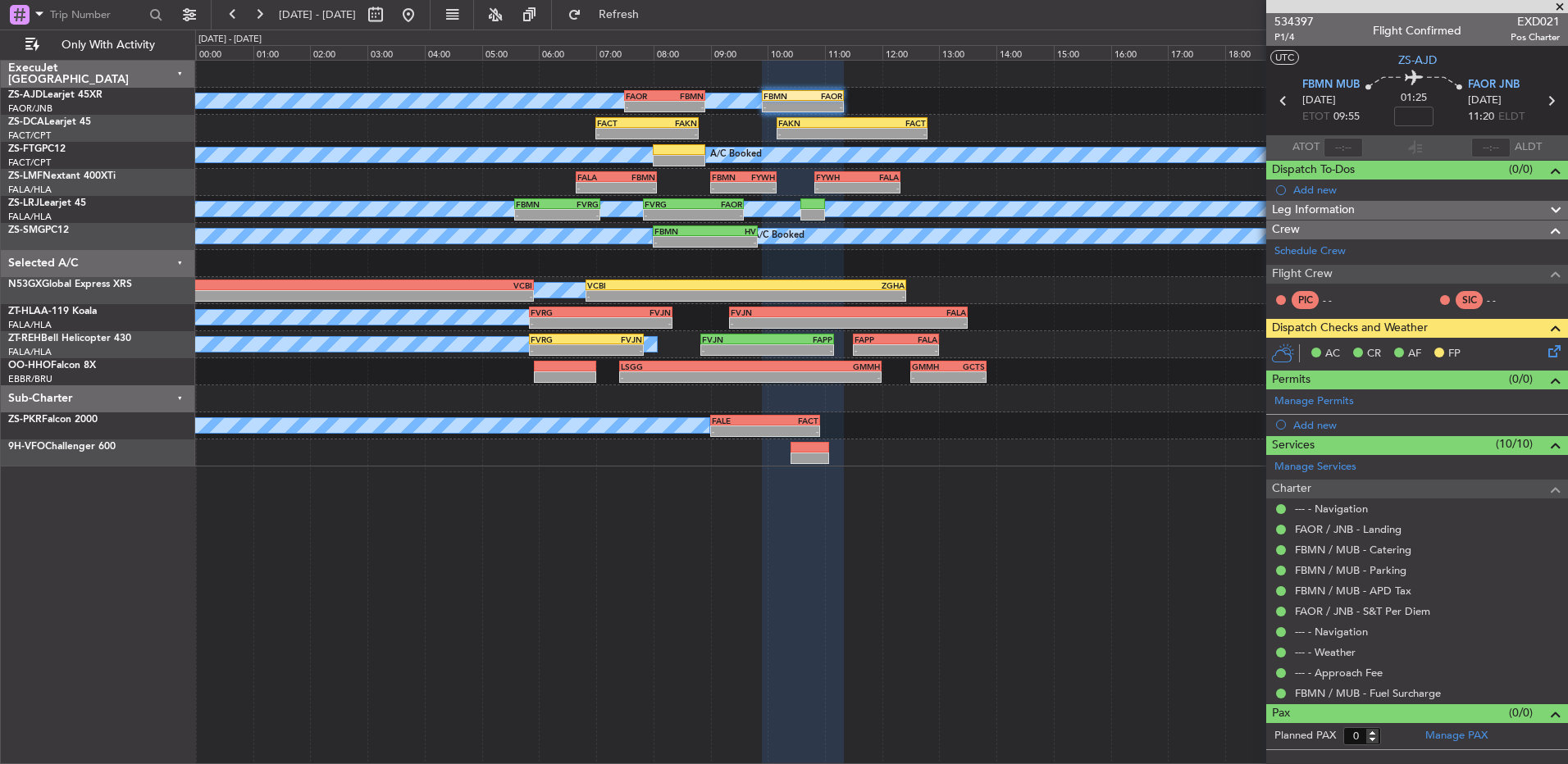
click at [1280, 103] on icon at bounding box center [1284, 100] width 22 height 22
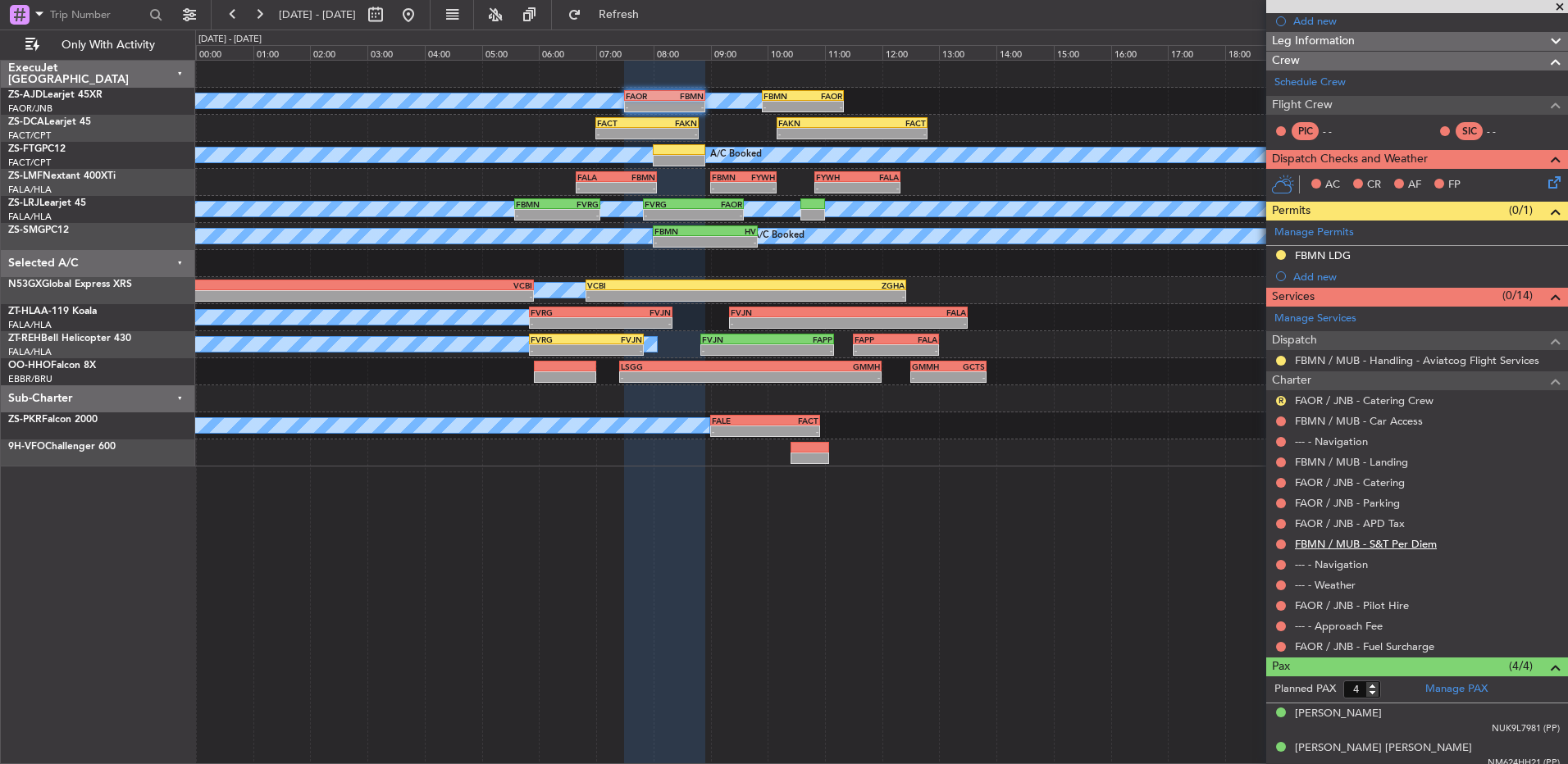
scroll to position [81, 0]
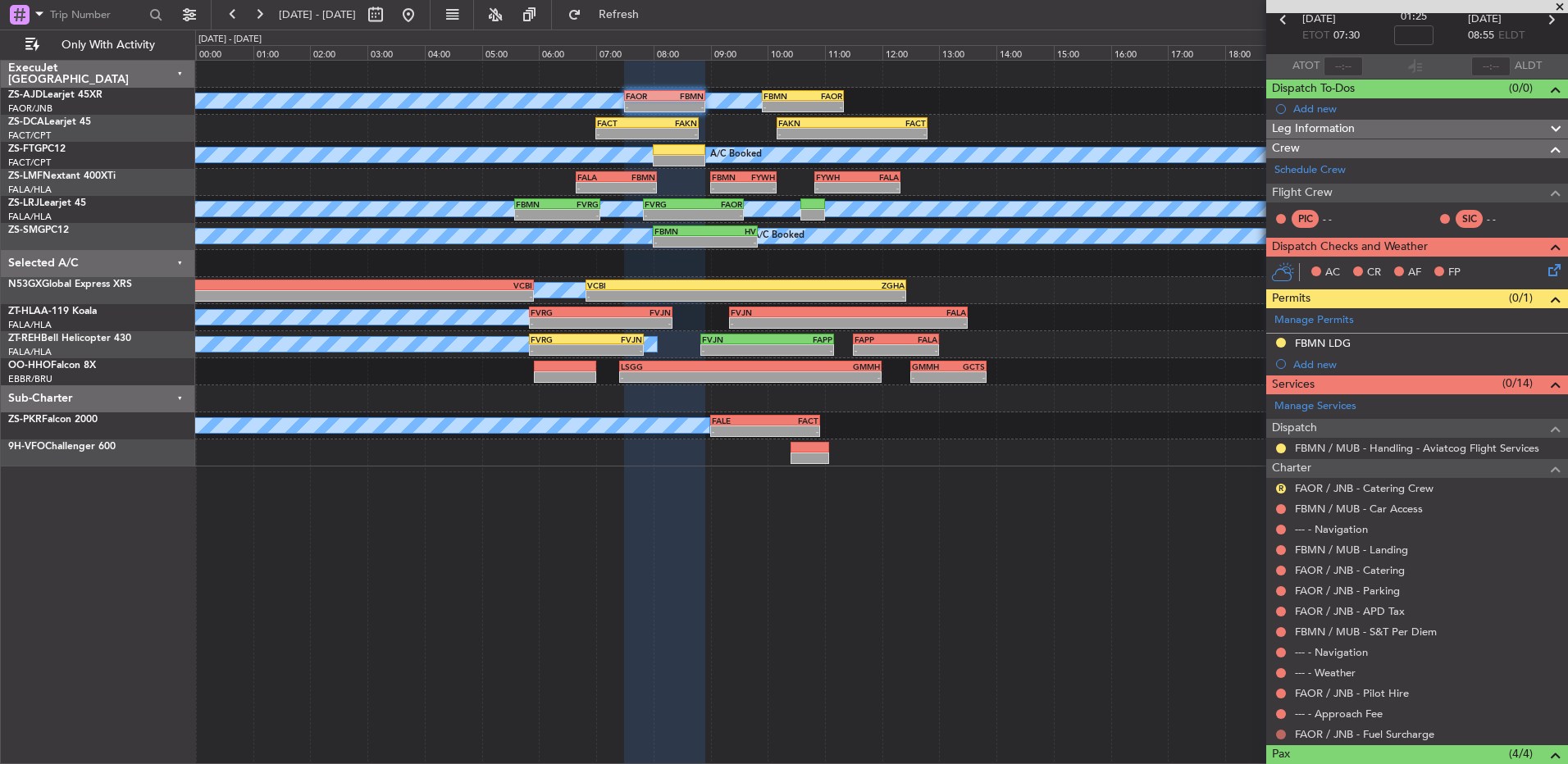
click at [1282, 735] on button at bounding box center [1281, 734] width 10 height 10
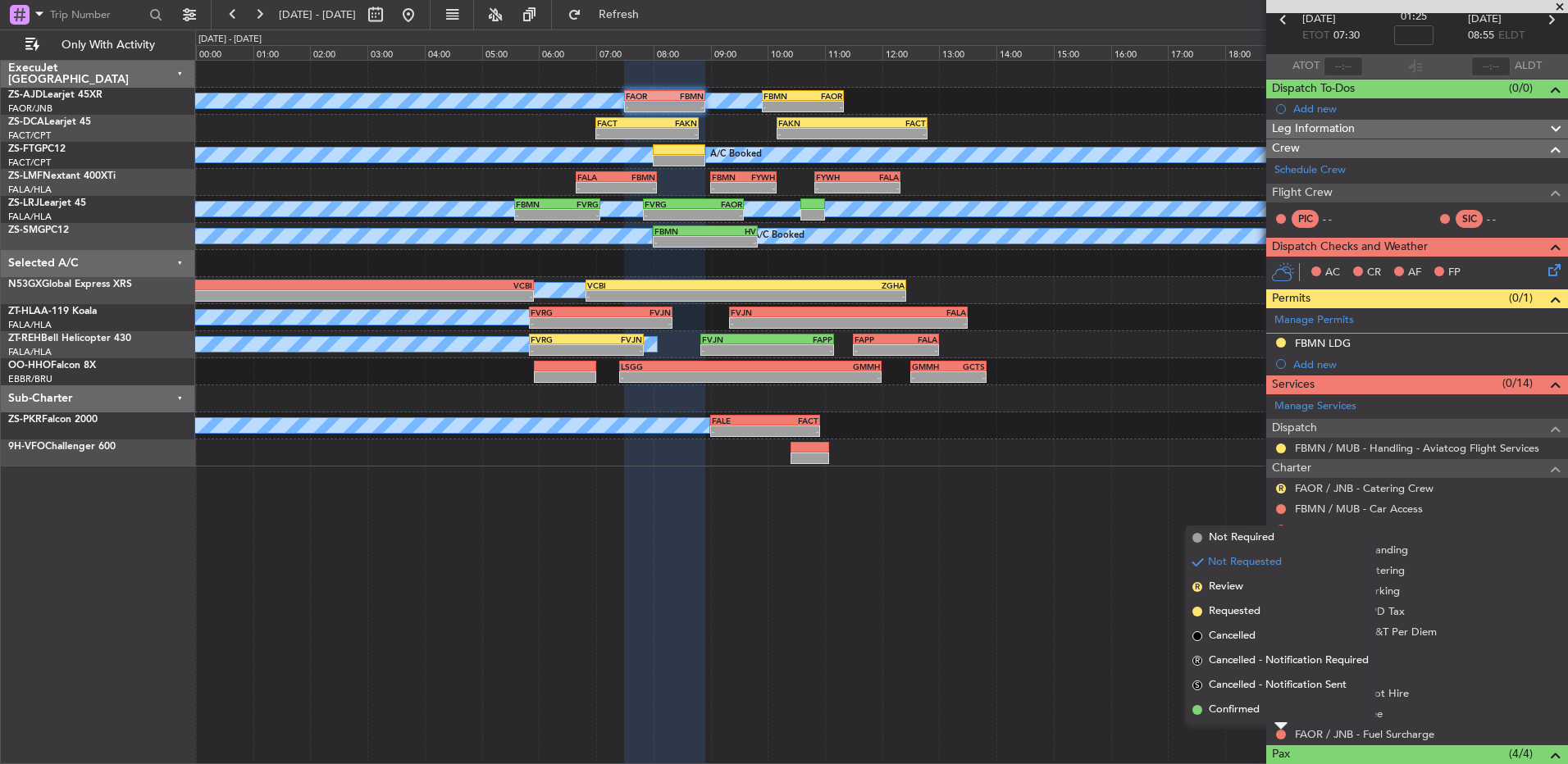
click at [1276, 714] on div "Not Requested" at bounding box center [1282, 707] width 70 height 21
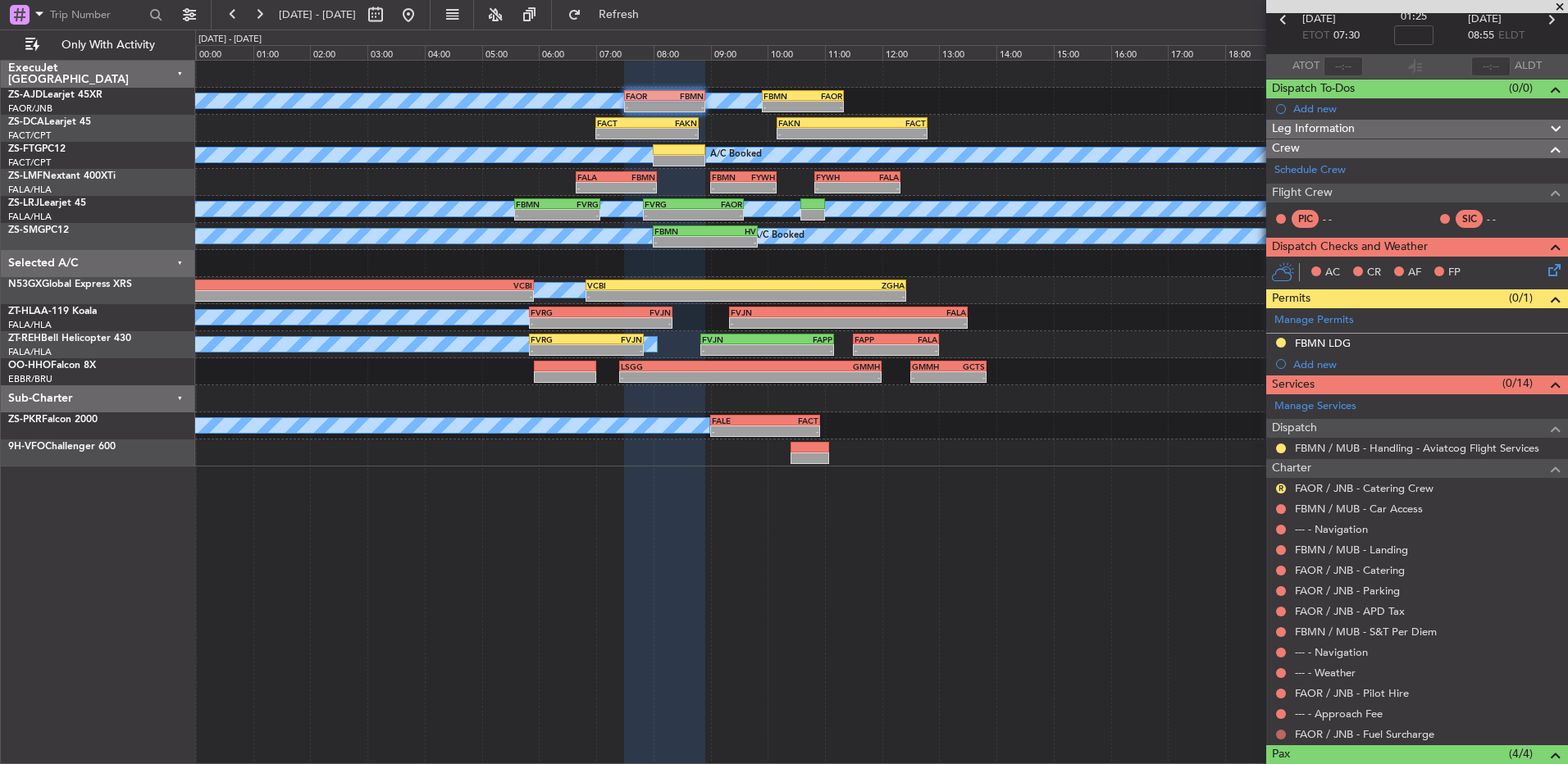
click at [1280, 731] on button at bounding box center [1281, 734] width 10 height 10
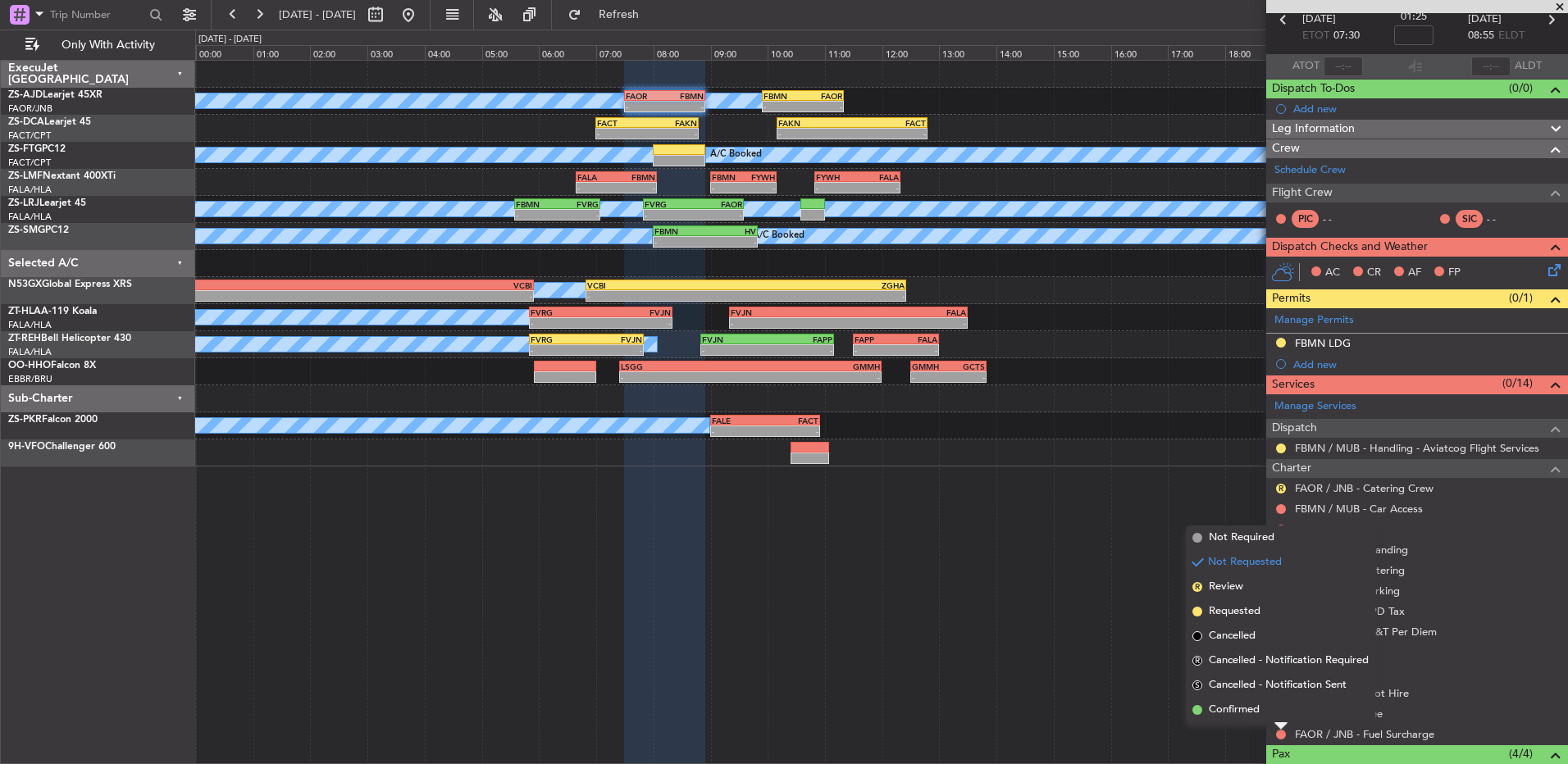
click at [1227, 707] on span "Confirmed" at bounding box center [1234, 711] width 51 height 17
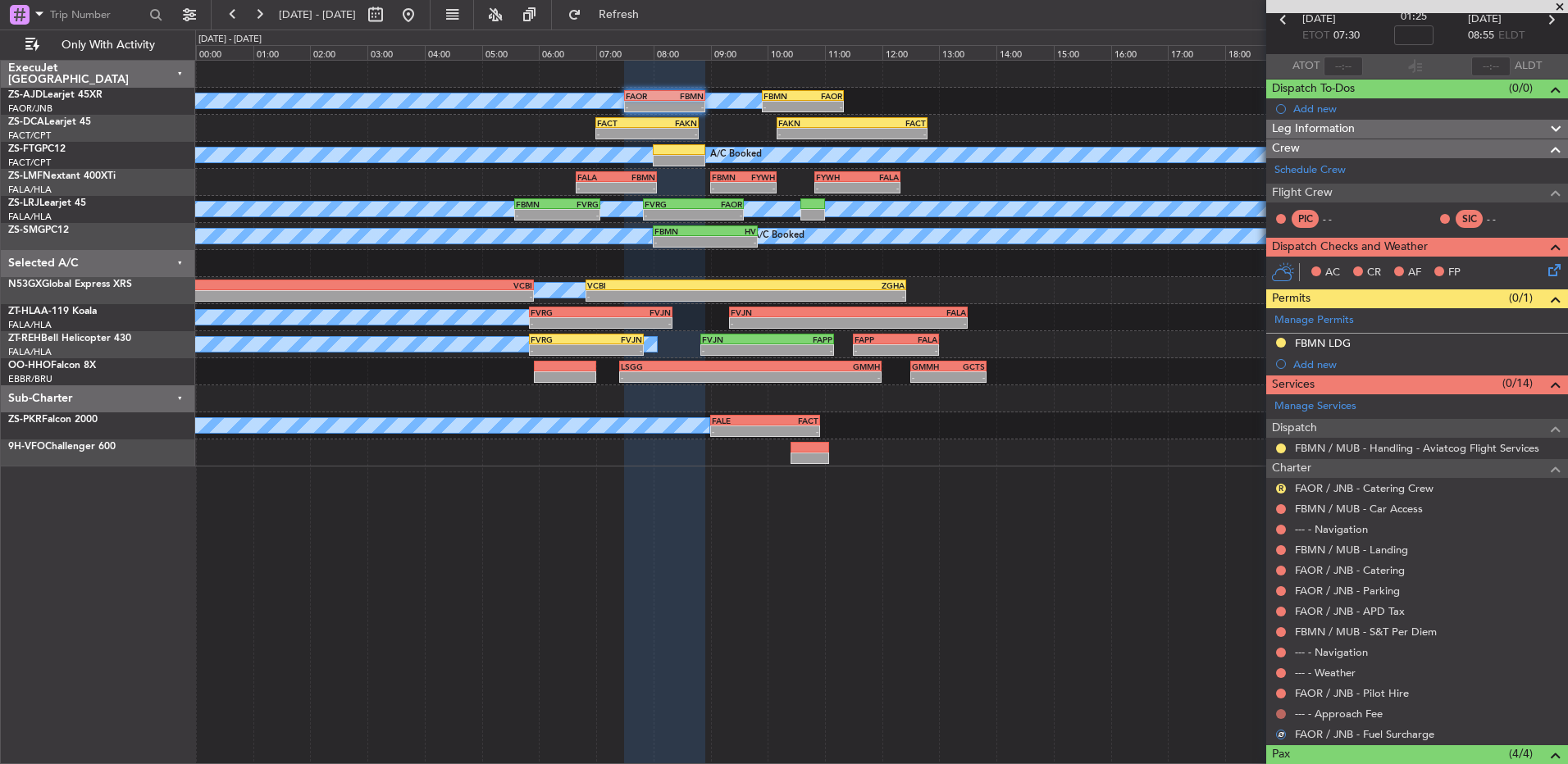
click at [1281, 716] on button at bounding box center [1281, 714] width 10 height 10
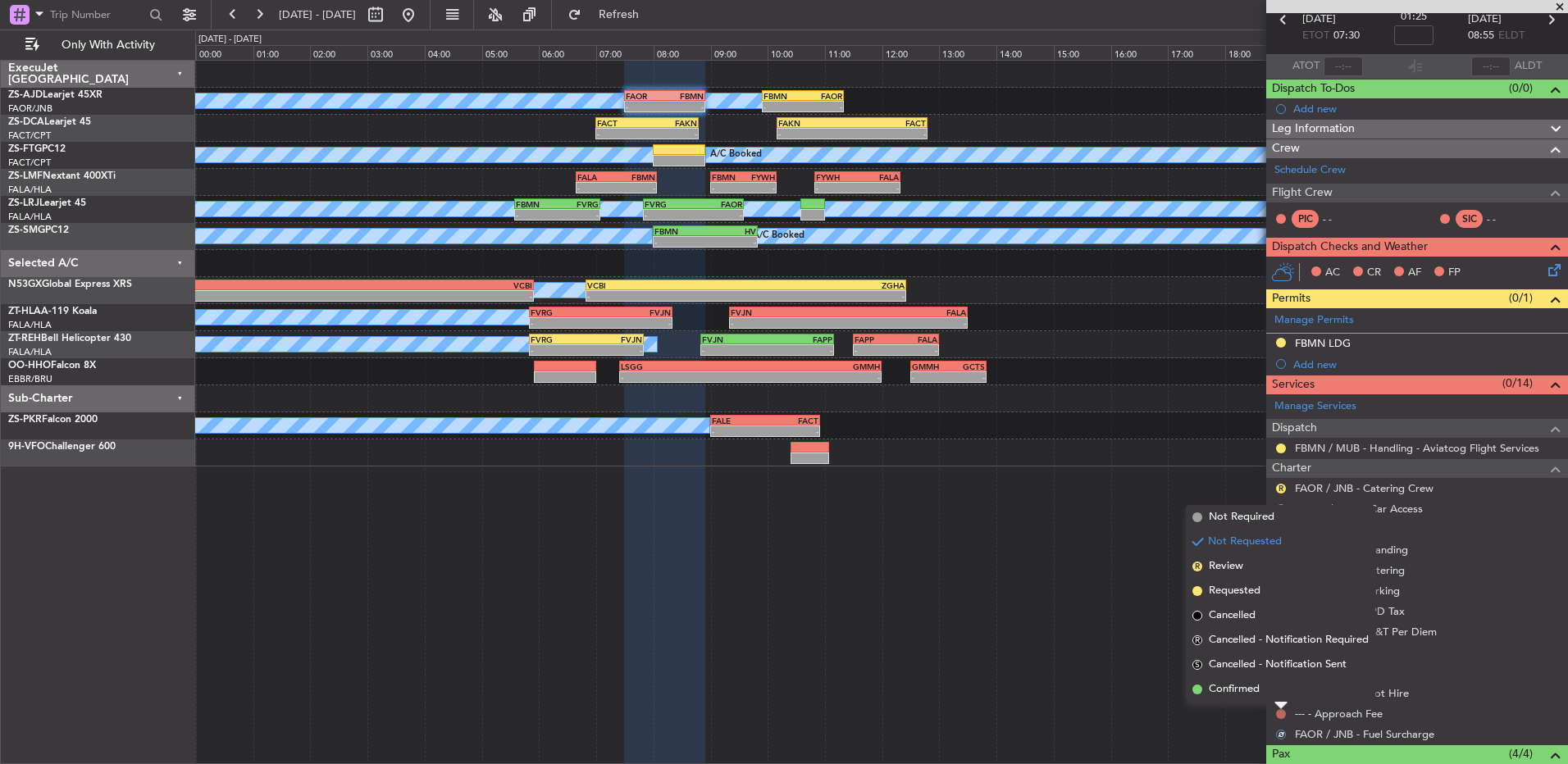
click at [1281, 713] on button at bounding box center [1281, 714] width 10 height 10
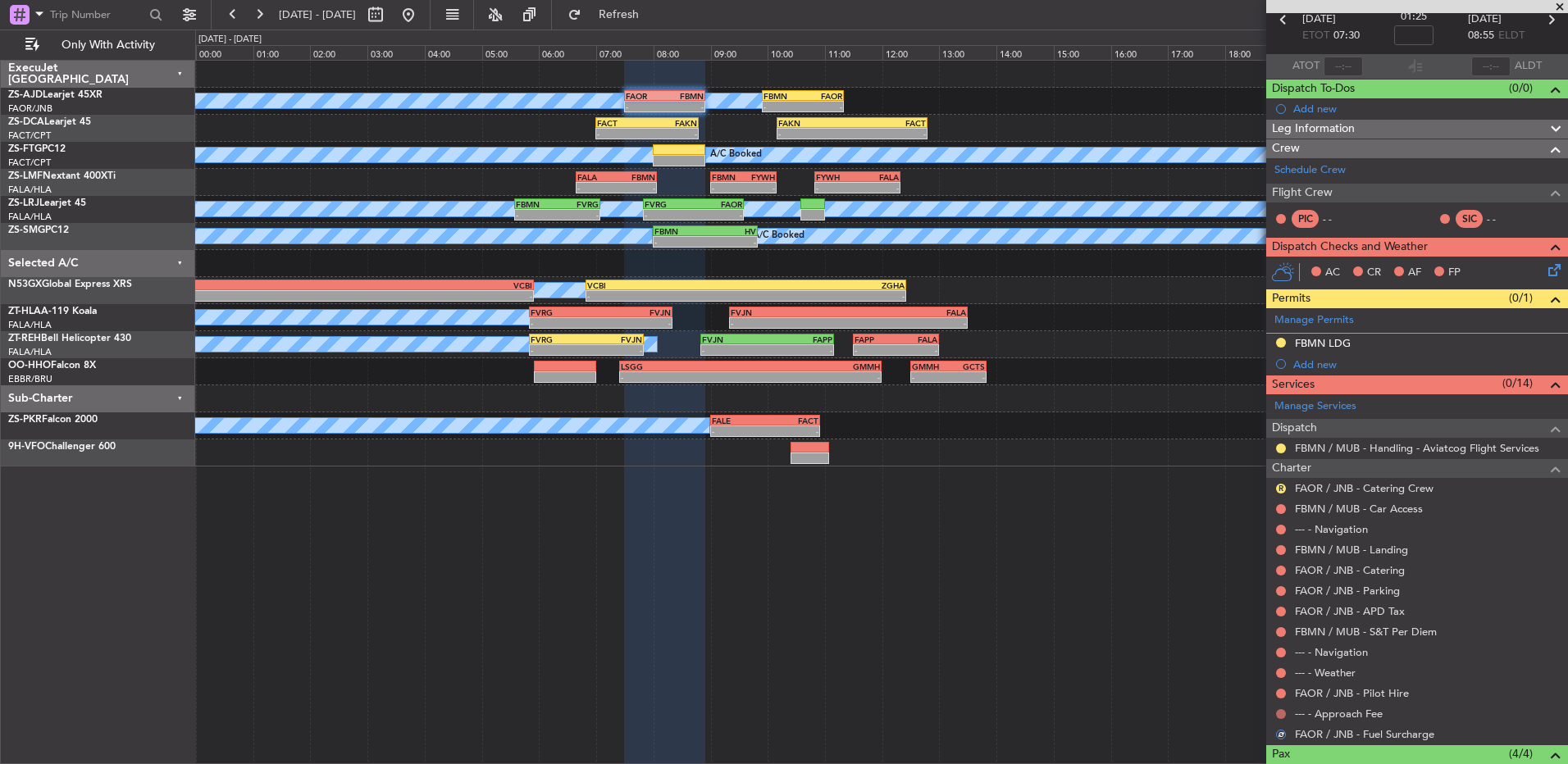
click at [1278, 720] on div "--- - Approach Fee" at bounding box center [1417, 714] width 302 height 21
click at [1282, 714] on button at bounding box center [1281, 714] width 10 height 10
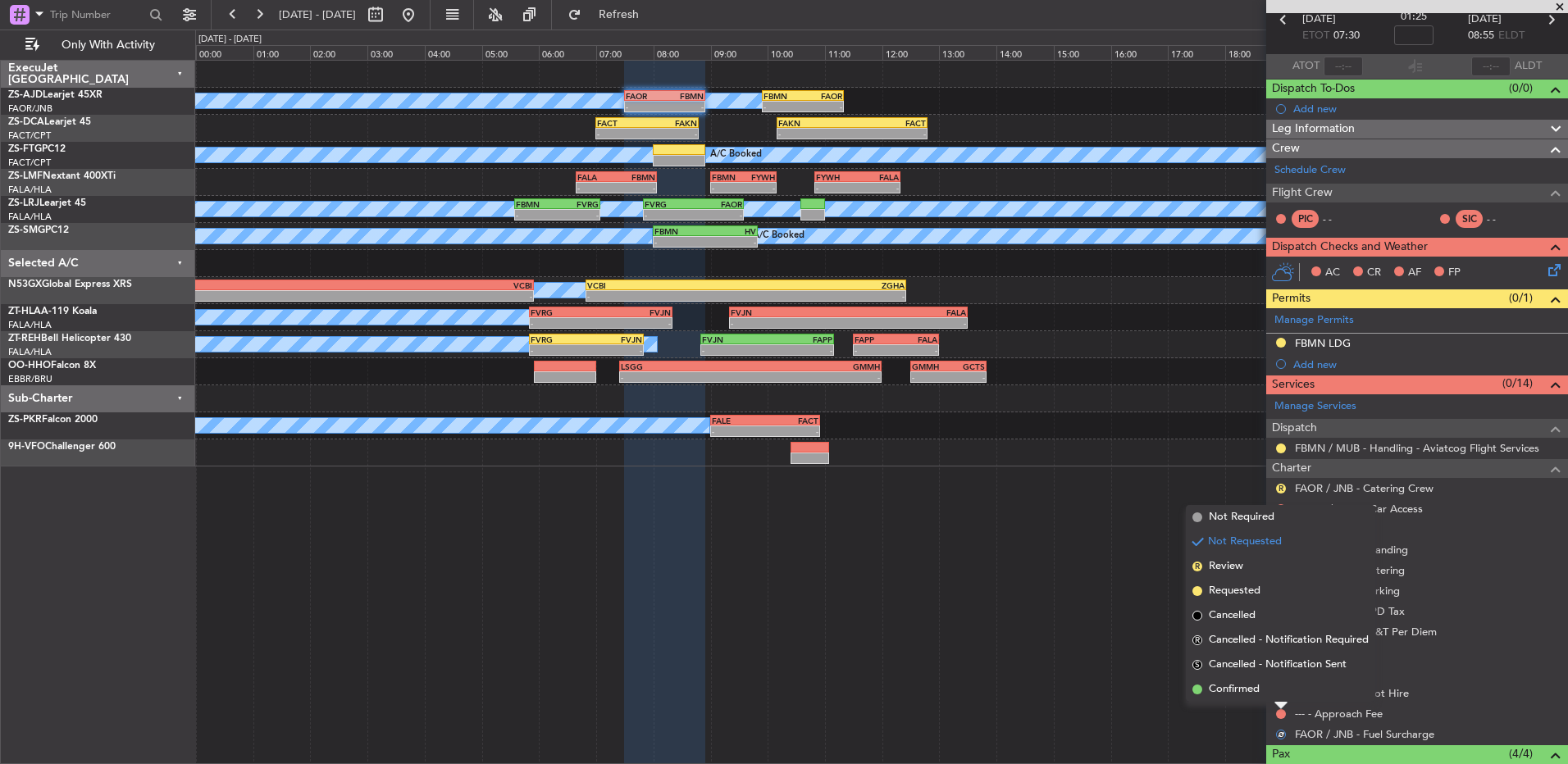
click at [1270, 694] on li "Confirmed" at bounding box center [1281, 689] width 190 height 24
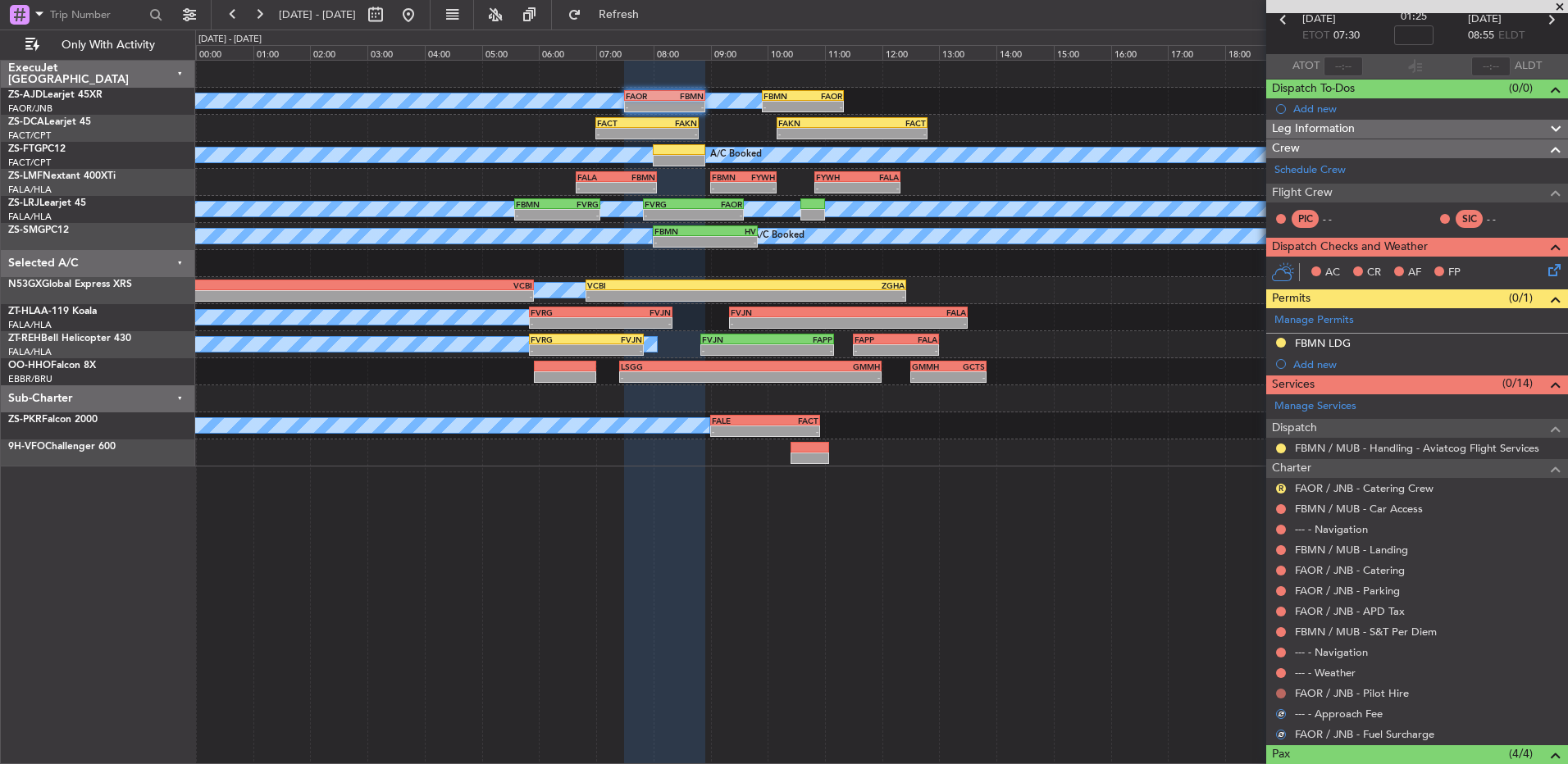
click at [1280, 694] on button at bounding box center [1281, 693] width 10 height 10
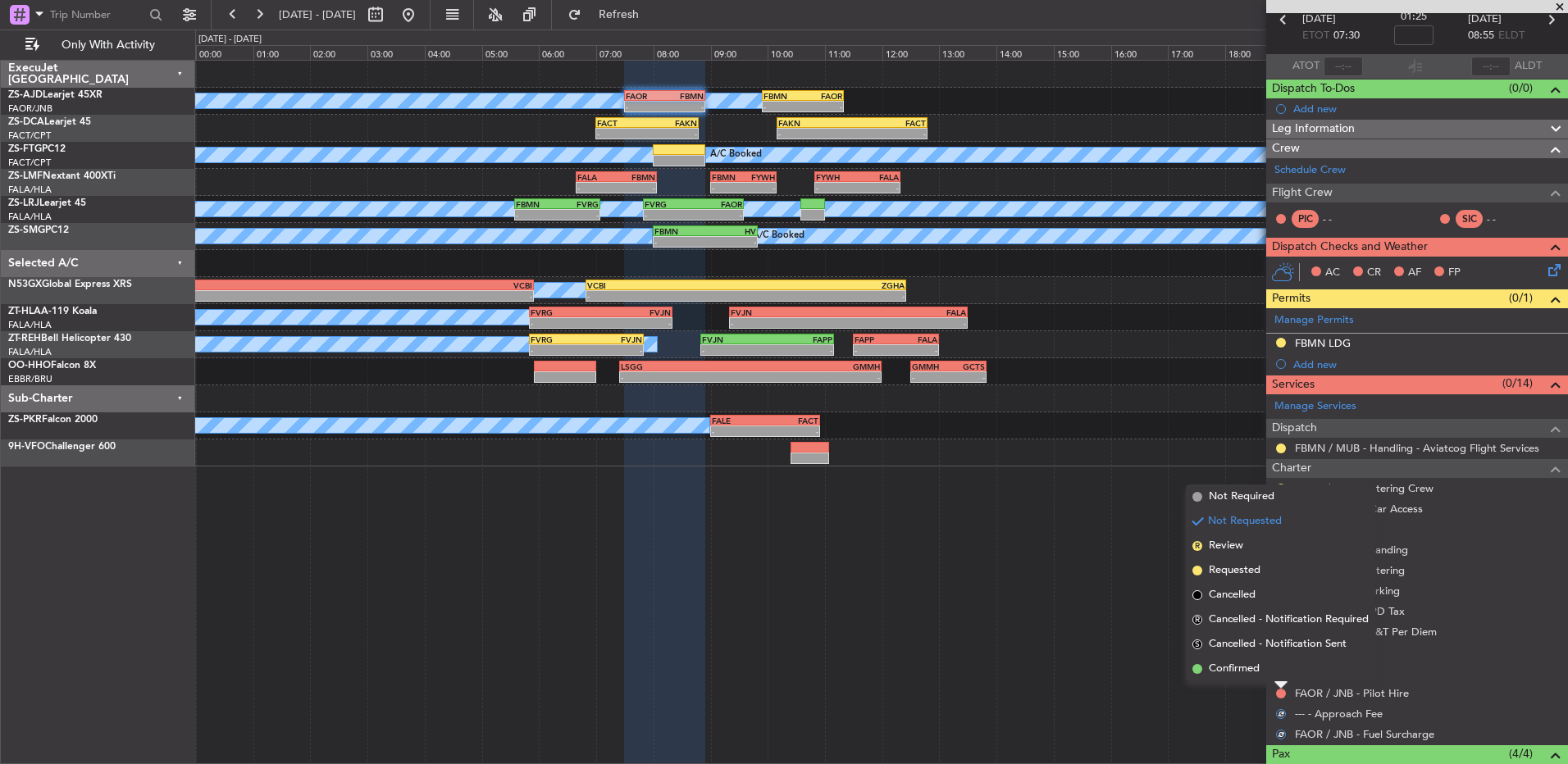
click at [1273, 675] on li "Confirmed" at bounding box center [1281, 669] width 190 height 24
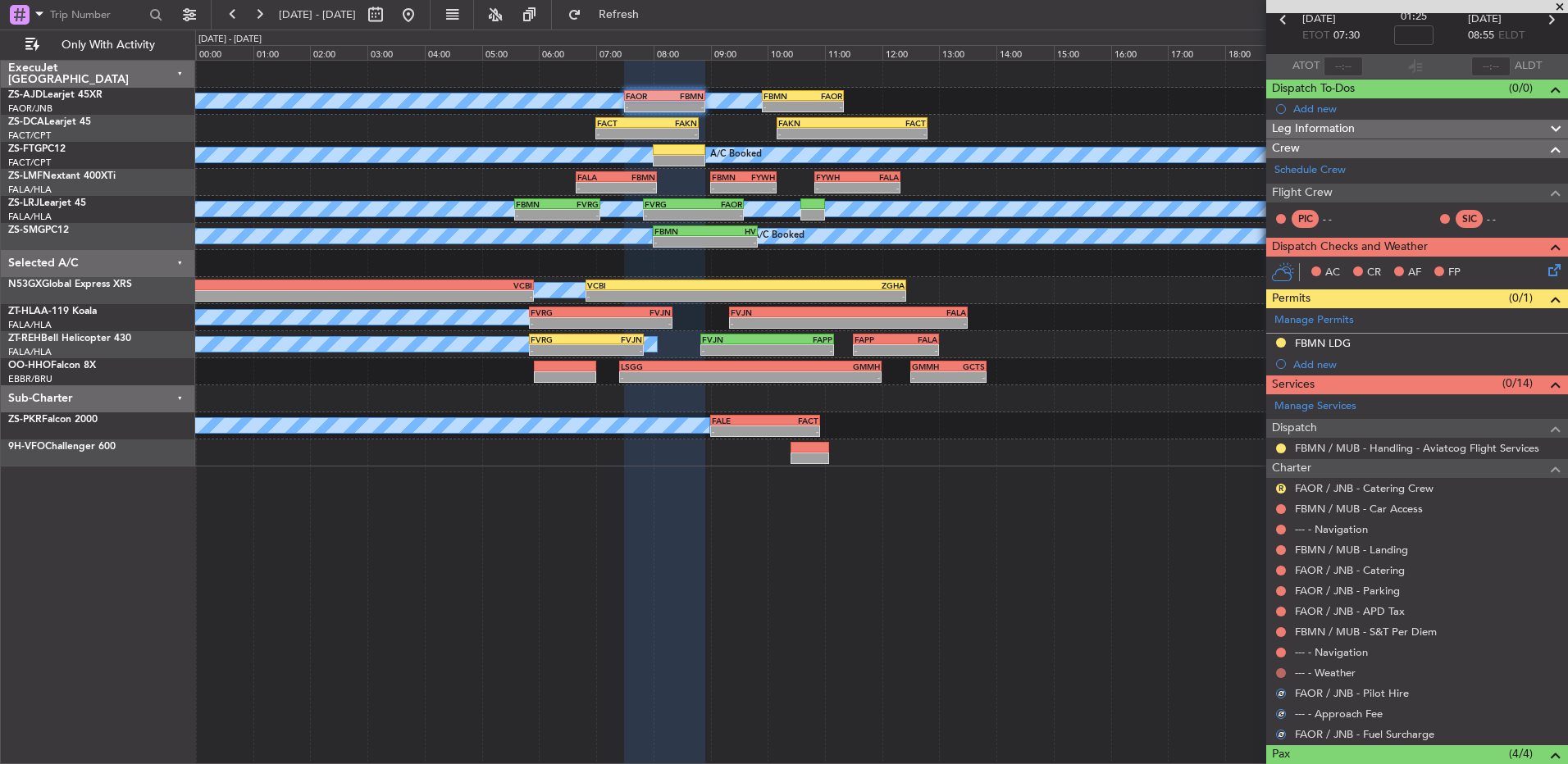
click at [1282, 670] on button at bounding box center [1281, 673] width 10 height 10
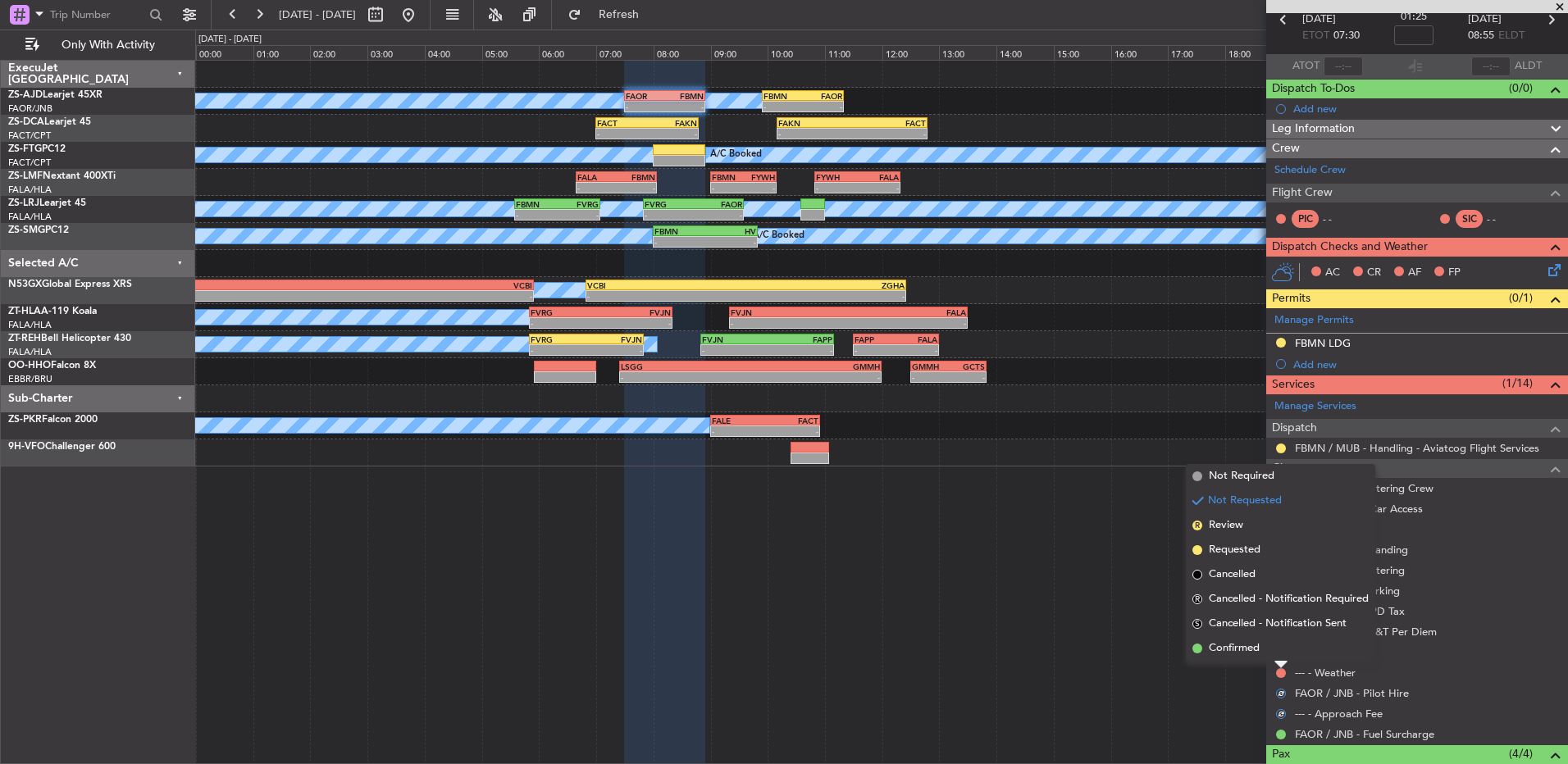
drag, startPoint x: 1282, startPoint y: 669, endPoint x: 1273, endPoint y: 649, distance: 21.9
click at [1273, 648] on li "Confirmed" at bounding box center [1281, 648] width 190 height 24
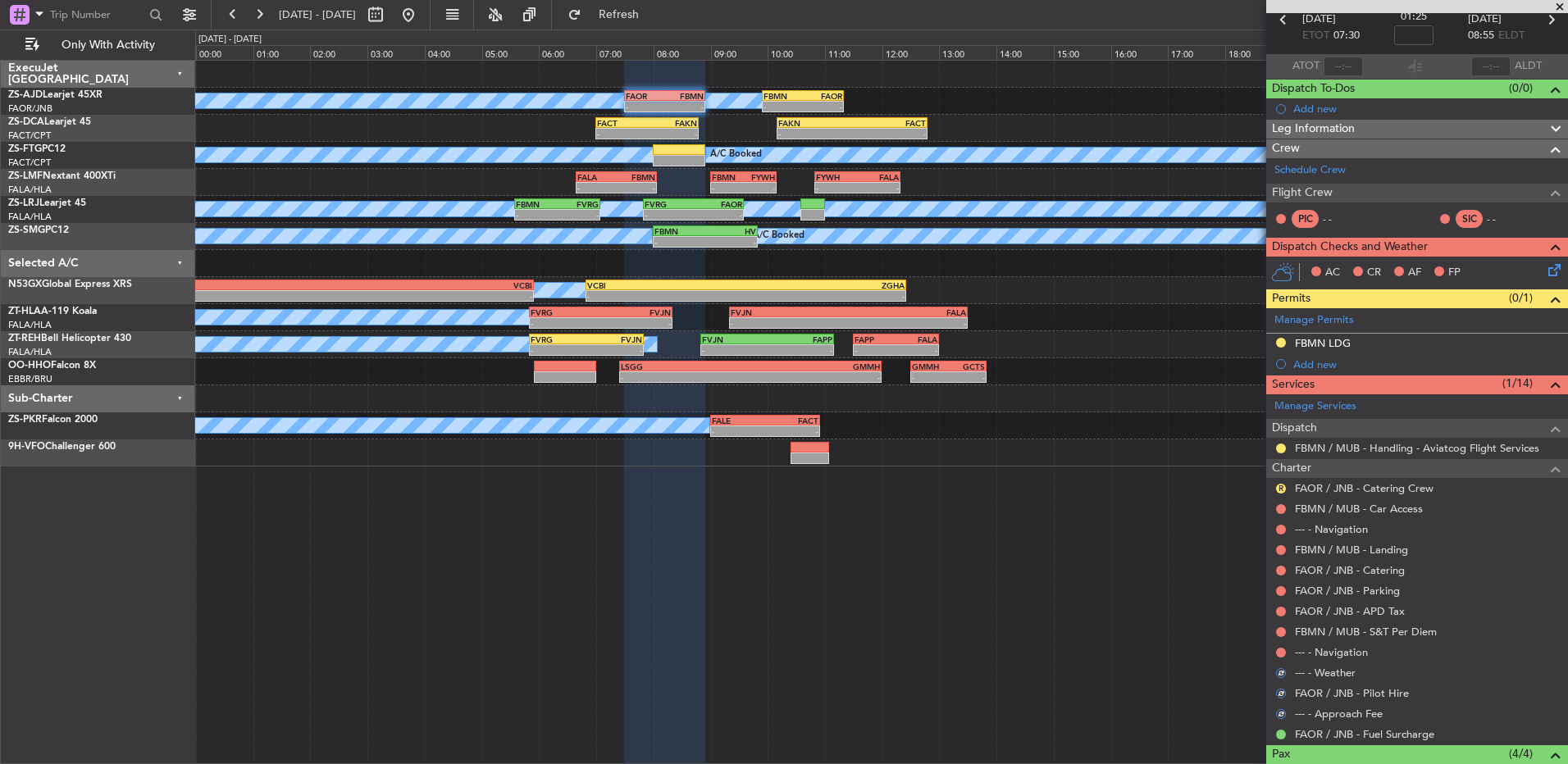
click at [1275, 649] on div "--- - Navigation" at bounding box center [1417, 653] width 302 height 21
click at [1282, 649] on button at bounding box center [1281, 653] width 10 height 10
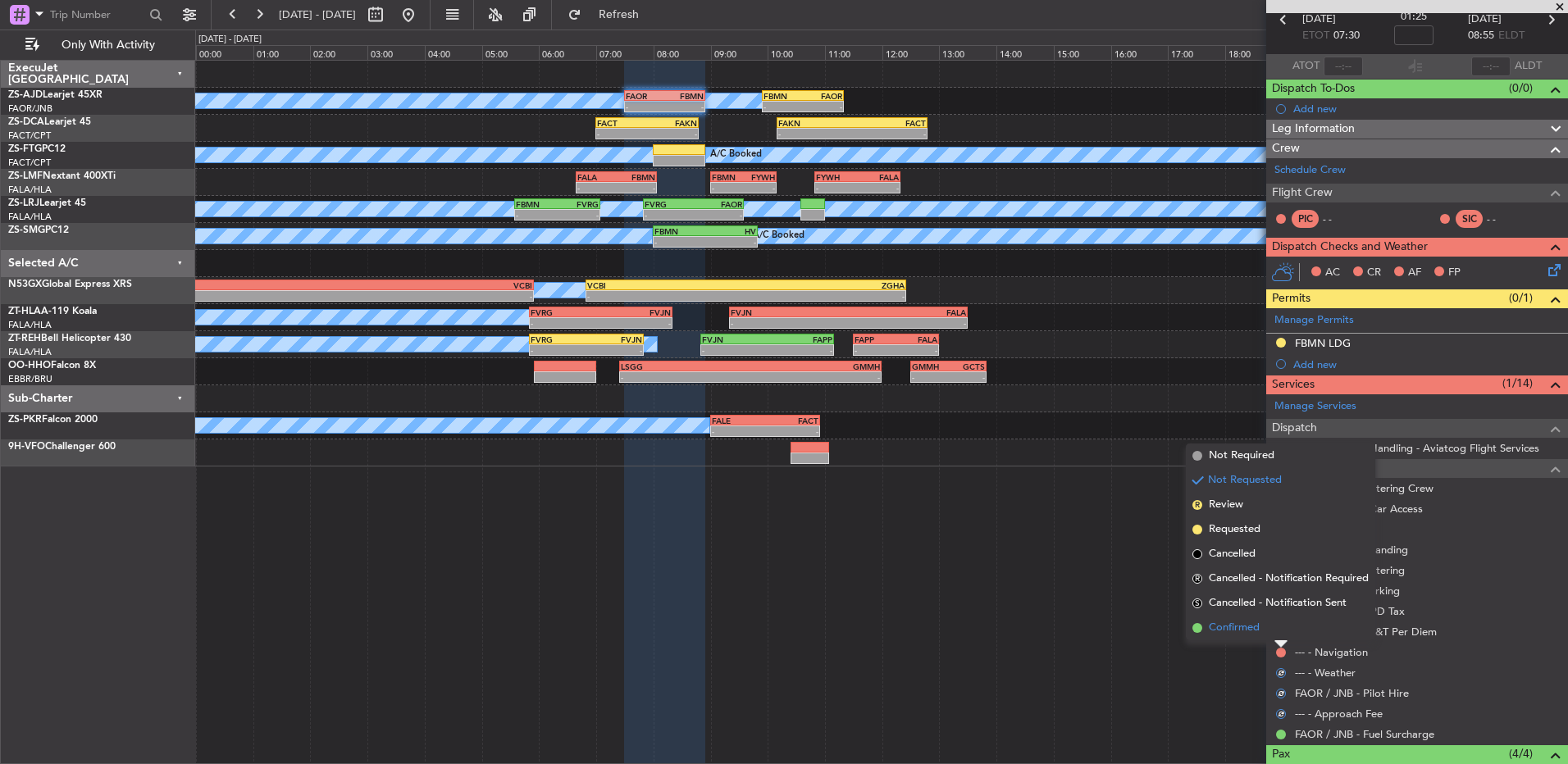
click at [1276, 630] on li "Confirmed" at bounding box center [1281, 627] width 190 height 24
click at [1282, 631] on button at bounding box center [1281, 632] width 10 height 10
click at [1270, 609] on li "Confirmed" at bounding box center [1281, 608] width 190 height 24
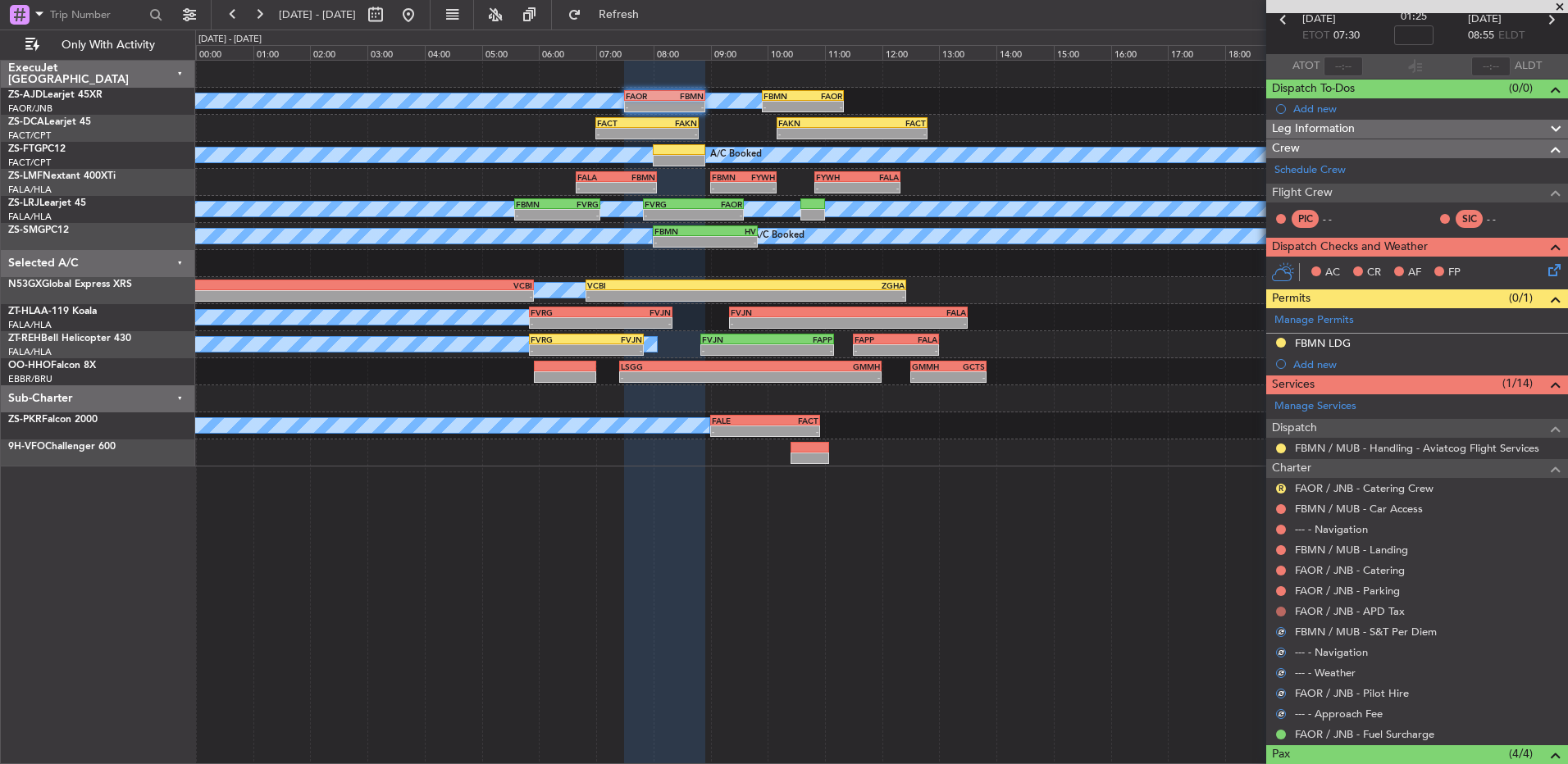
click at [1278, 611] on button at bounding box center [1281, 612] width 10 height 10
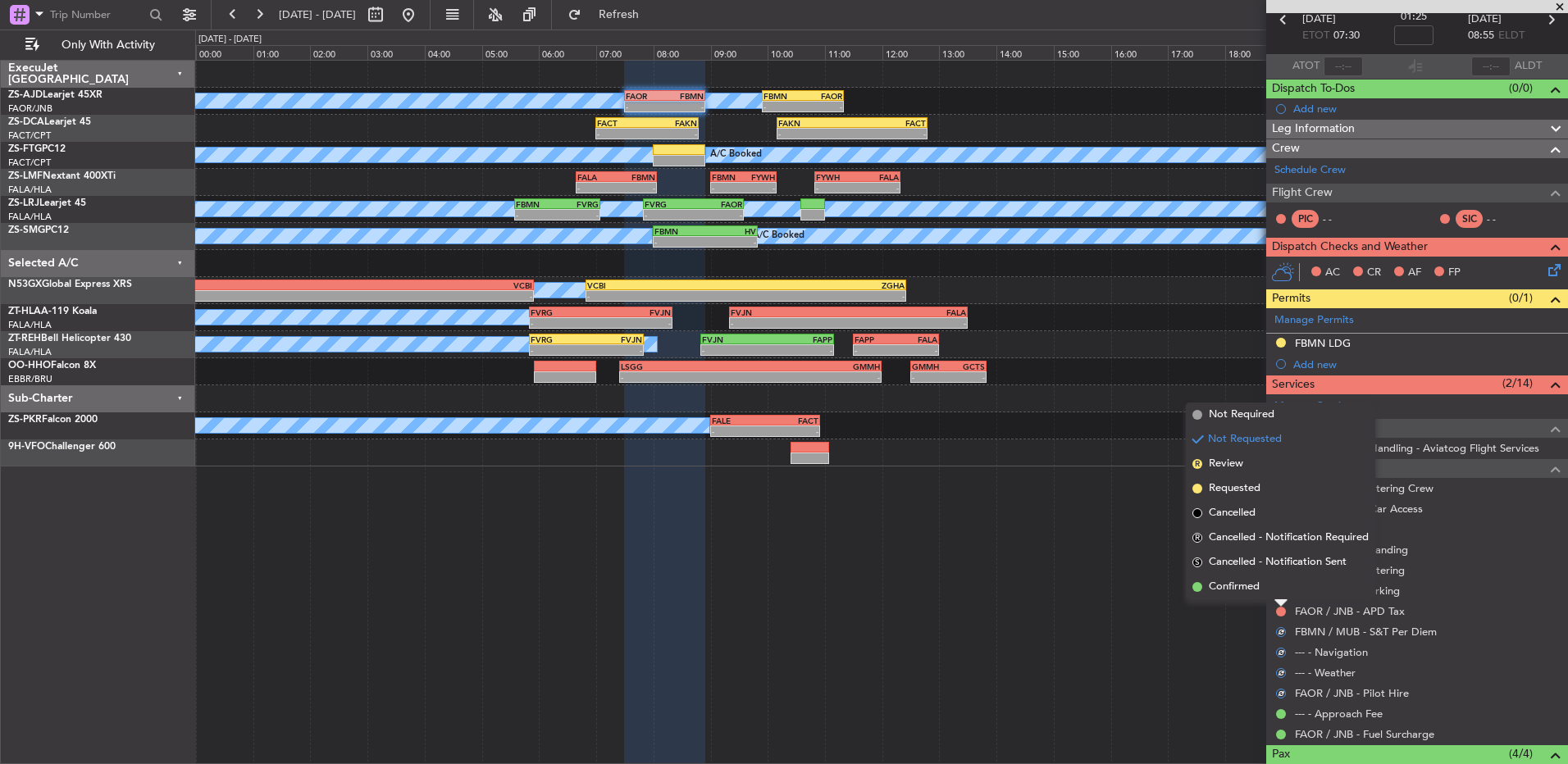
click at [1280, 596] on li "Confirmed" at bounding box center [1281, 587] width 190 height 24
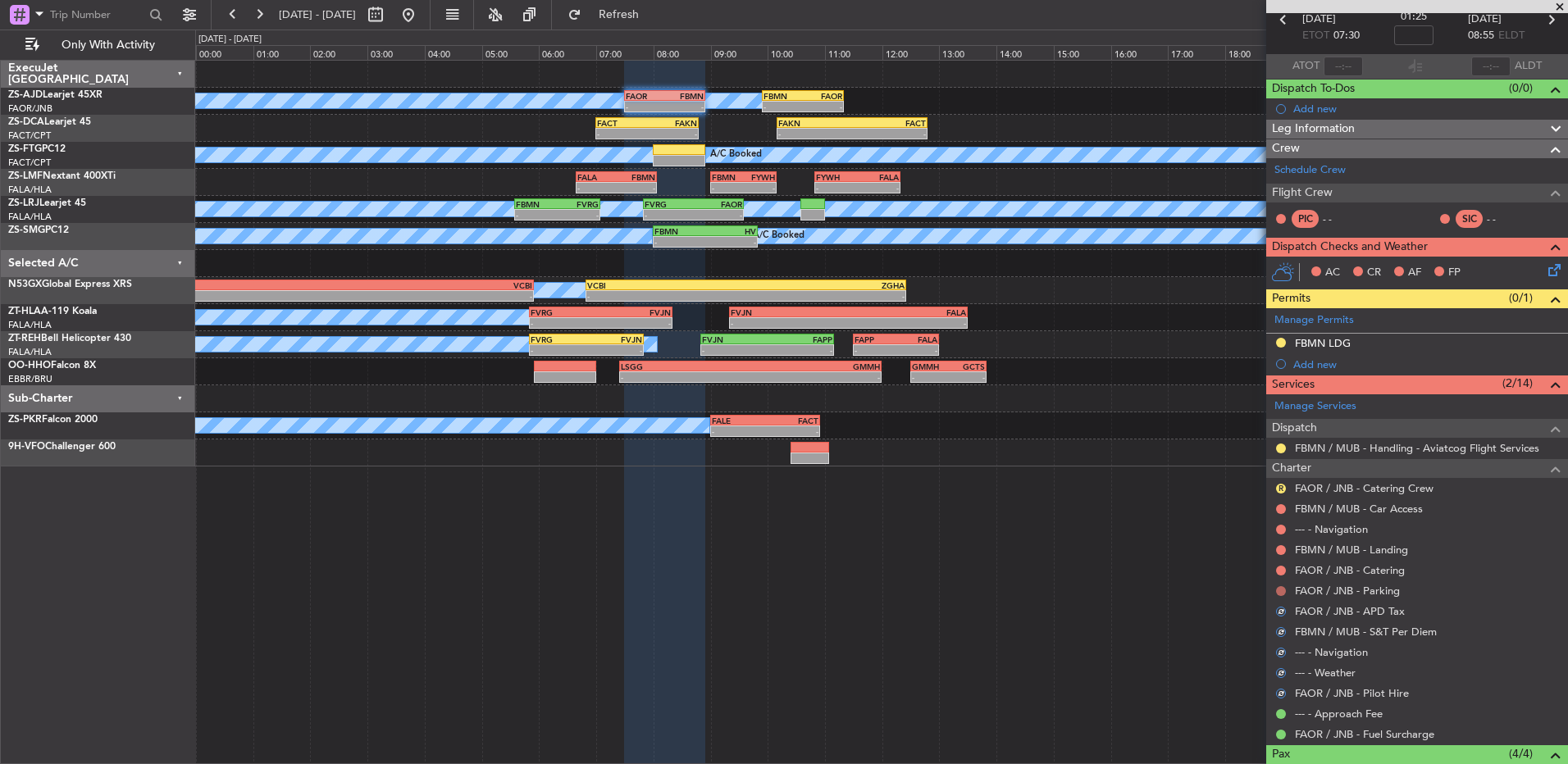
click at [1283, 590] on button at bounding box center [1281, 591] width 10 height 10
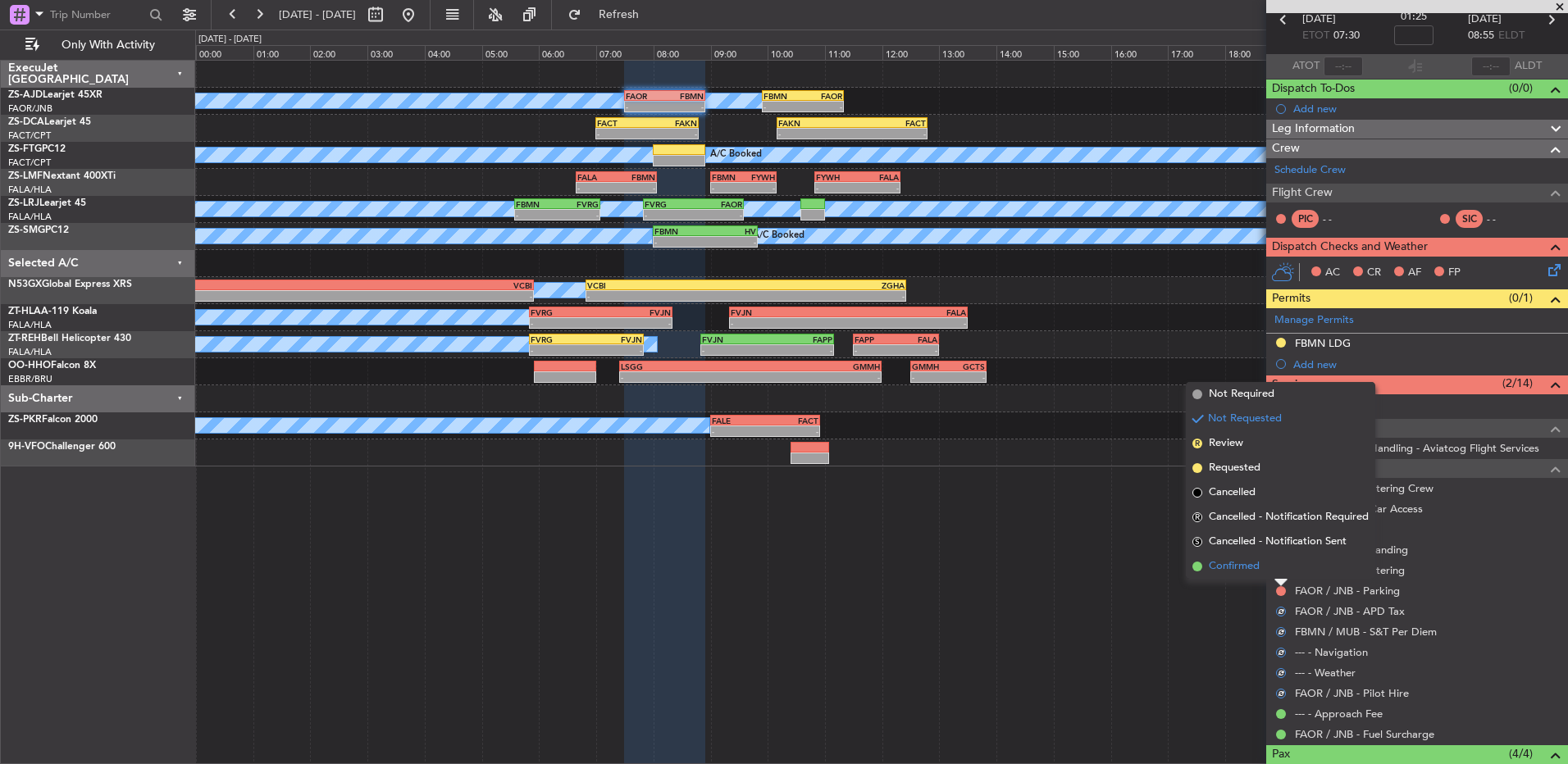
click at [1280, 570] on li "Confirmed" at bounding box center [1281, 567] width 190 height 24
click at [1280, 570] on button at bounding box center [1281, 570] width 10 height 10
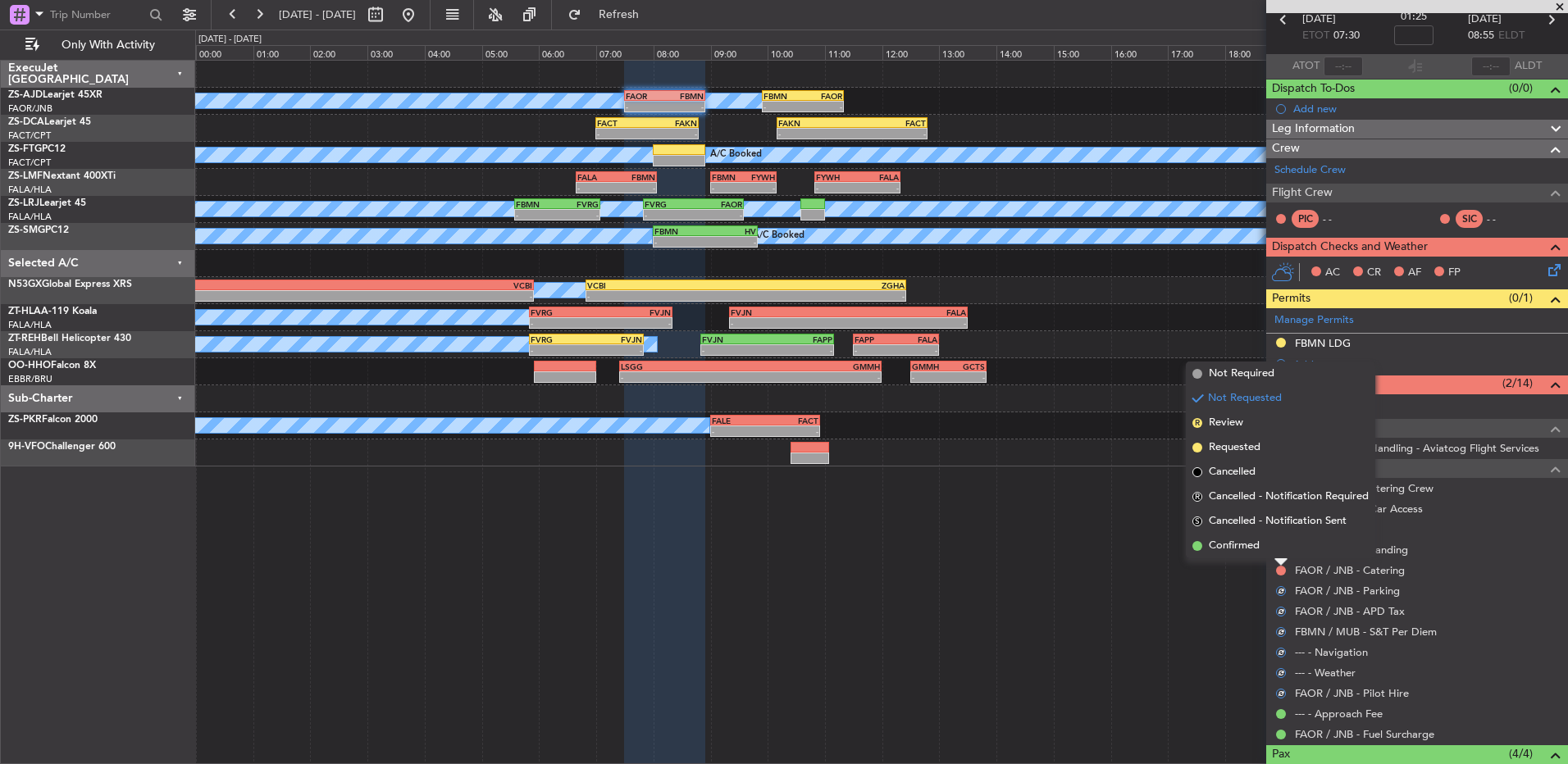
drag, startPoint x: 1280, startPoint y: 570, endPoint x: 1277, endPoint y: 547, distance: 23.2
click at [1277, 547] on li "Confirmed" at bounding box center [1281, 546] width 190 height 24
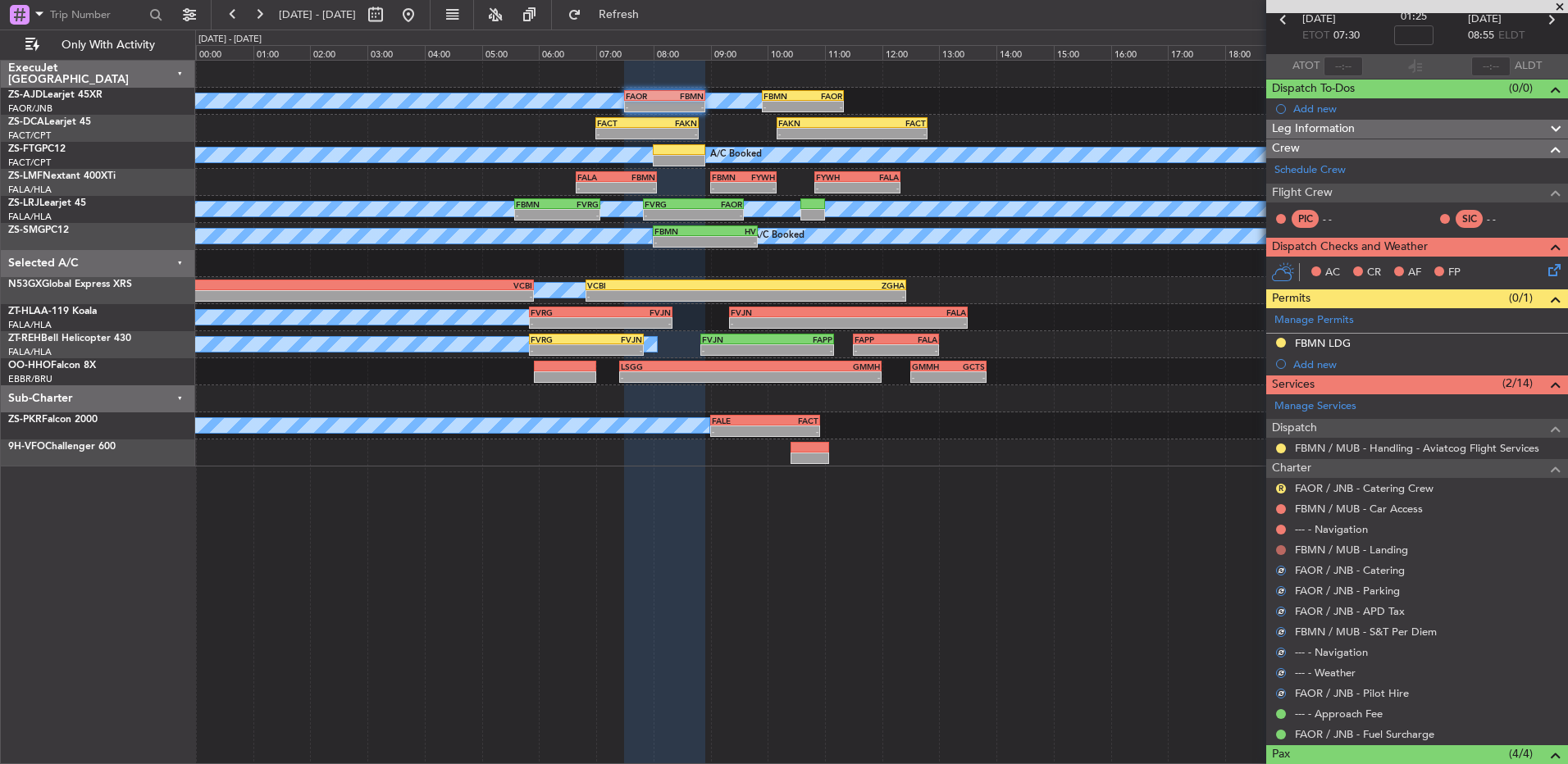
click at [1277, 547] on button at bounding box center [1281, 550] width 10 height 10
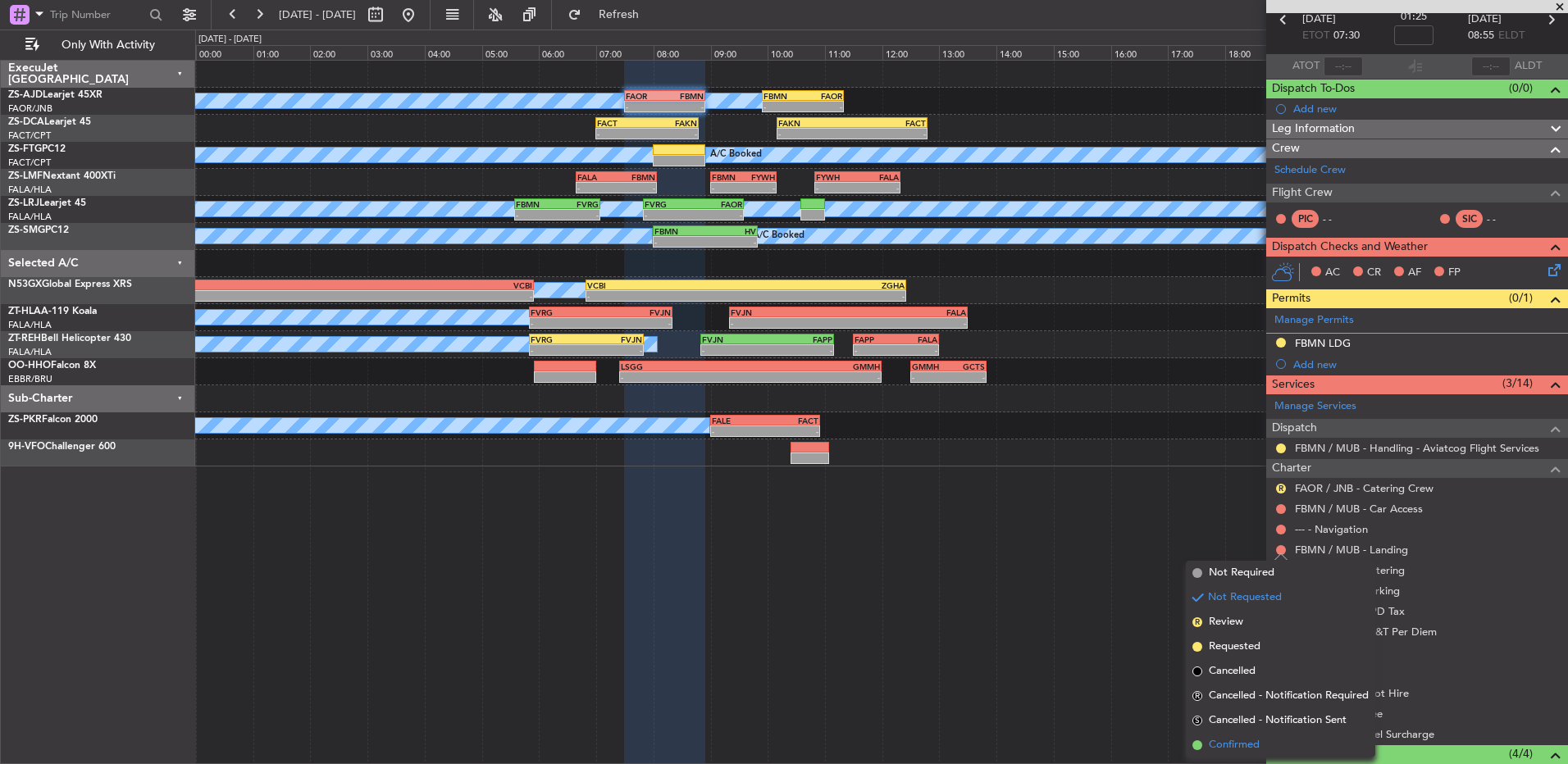
click at [1234, 741] on span "Confirmed" at bounding box center [1234, 745] width 51 height 17
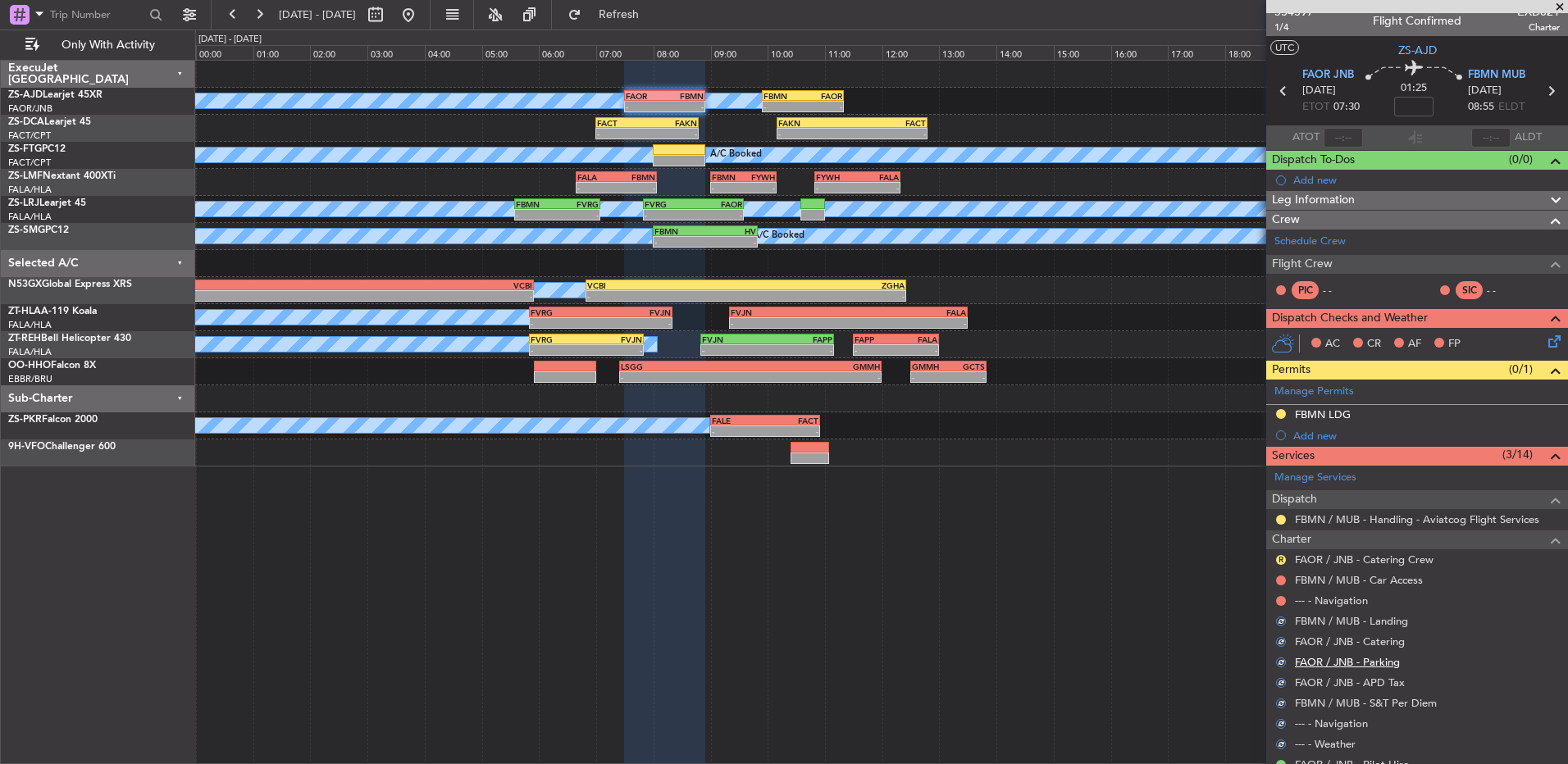
scroll to position [0, 0]
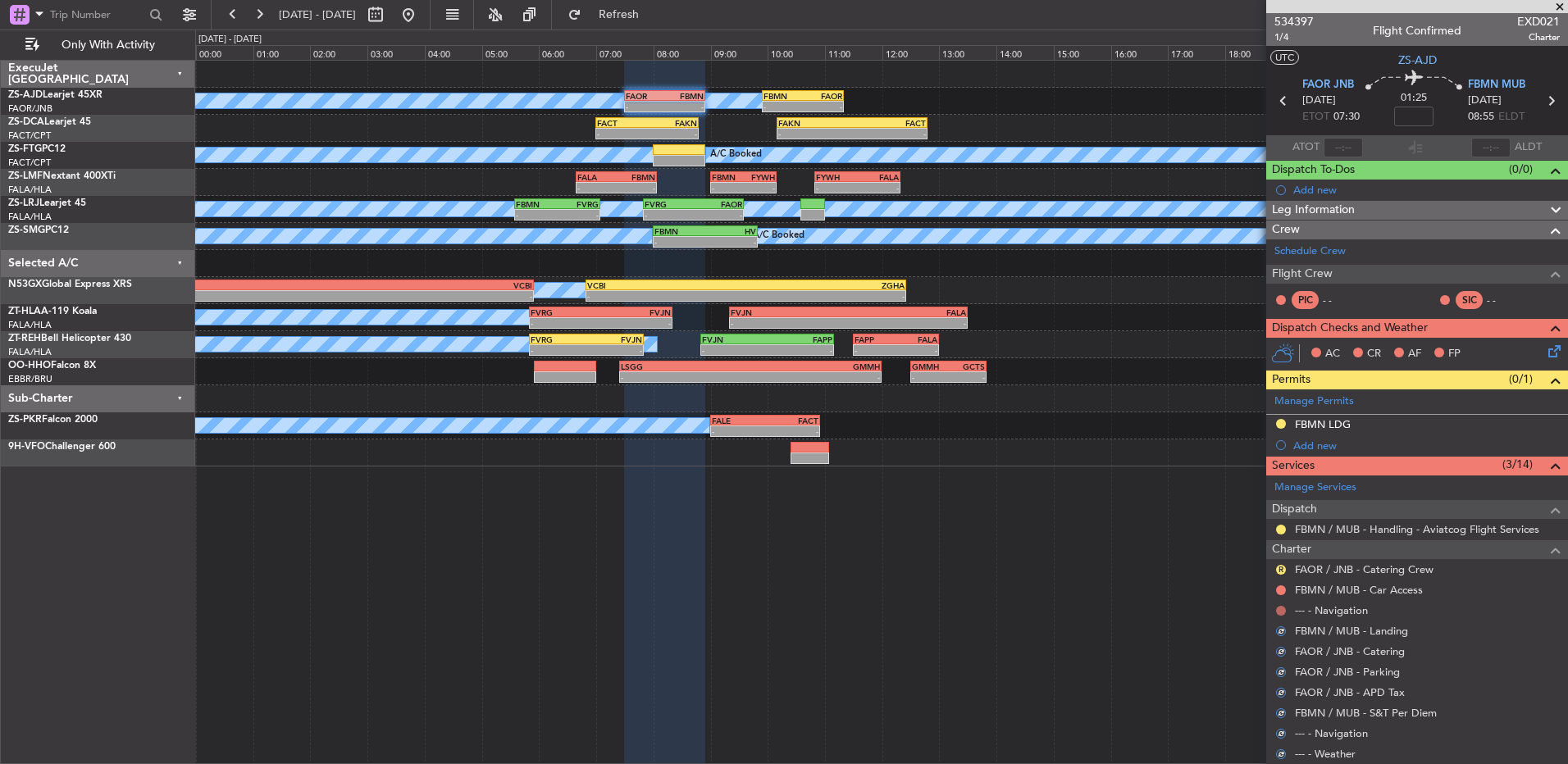
click at [1283, 610] on button at bounding box center [1281, 611] width 10 height 10
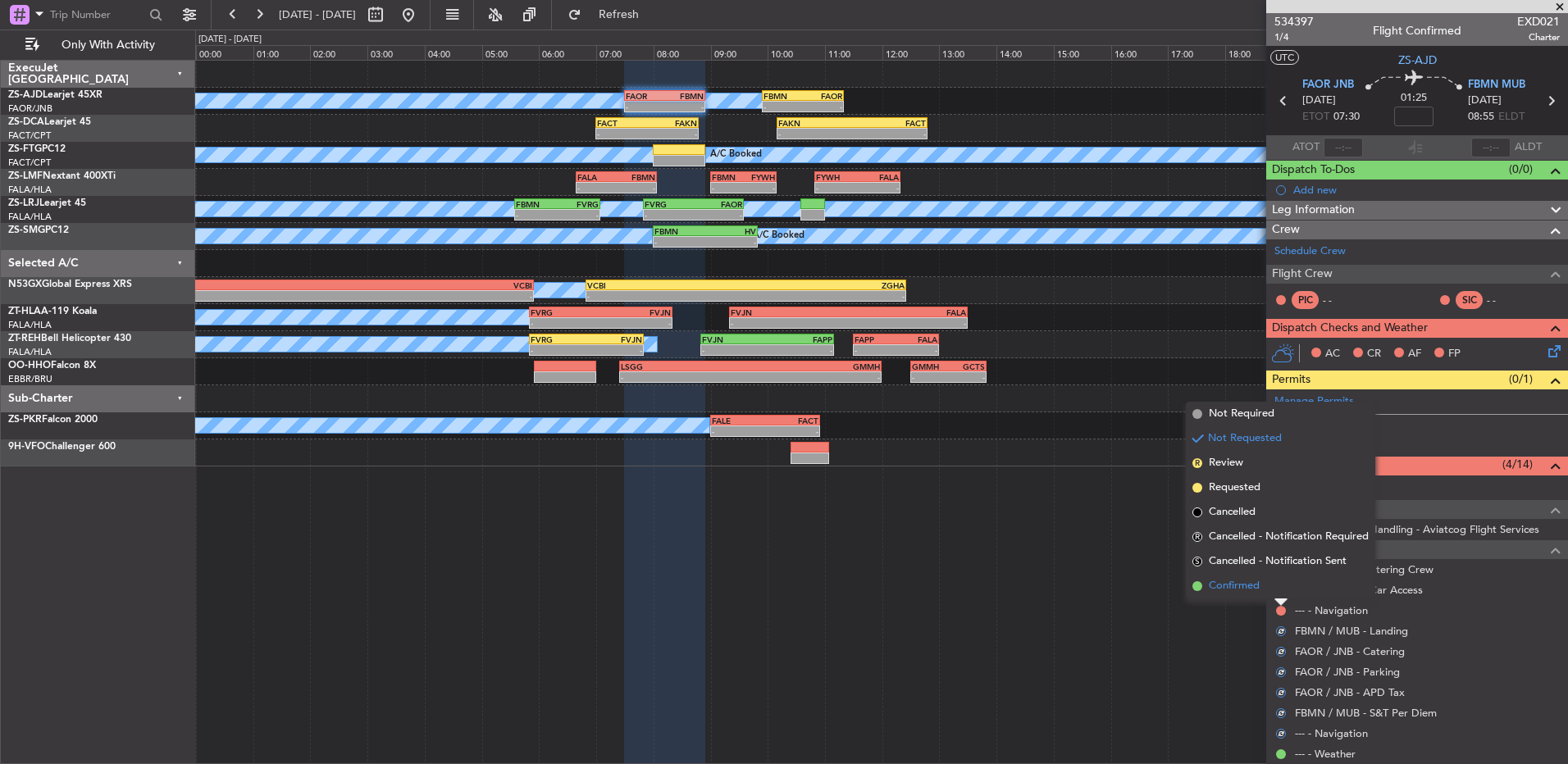
click at [1279, 583] on li "Confirmed" at bounding box center [1281, 586] width 190 height 24
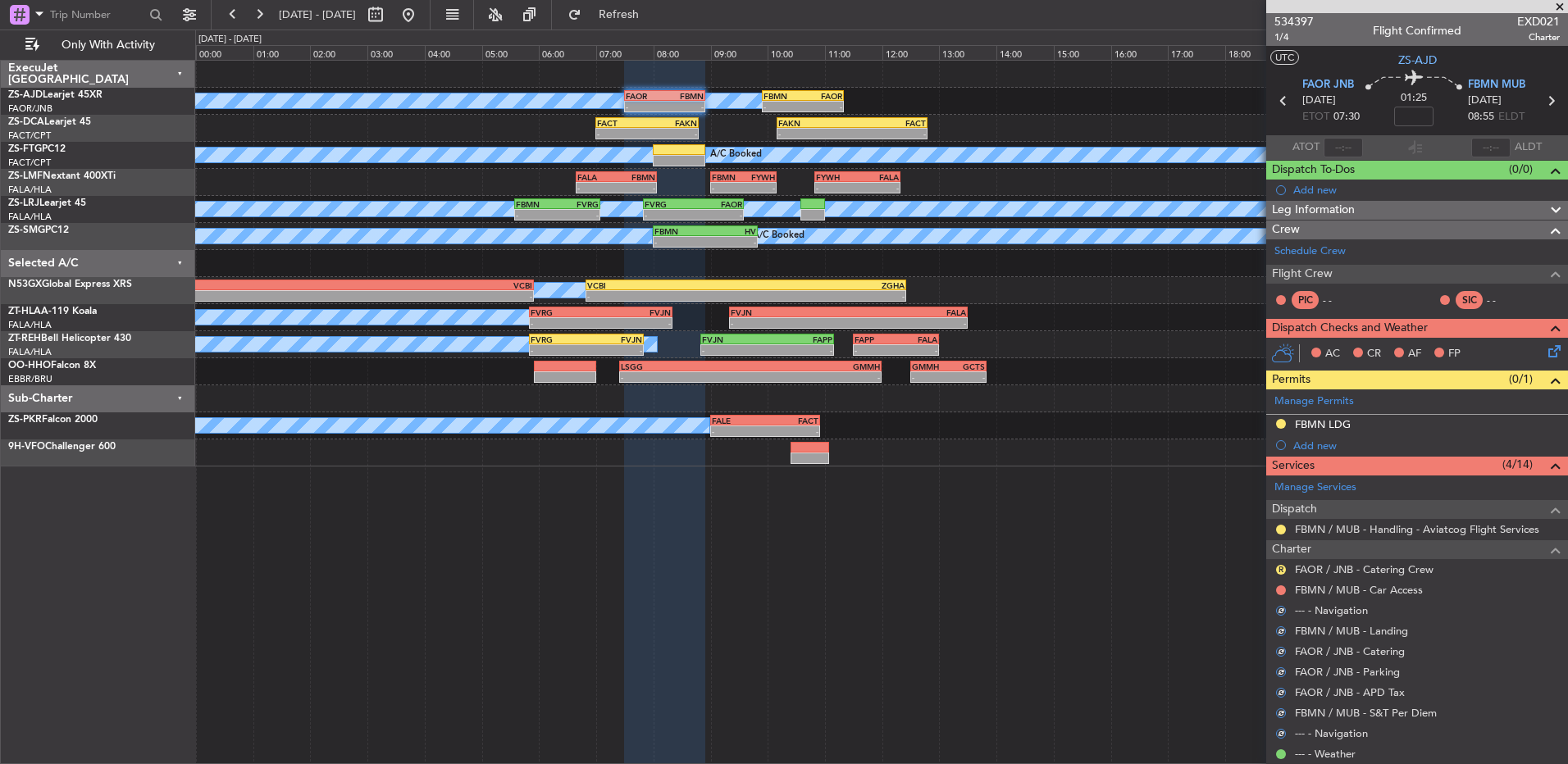
drag, startPoint x: 1267, startPoint y: 588, endPoint x: 1286, endPoint y: 589, distance: 19.0
click at [1269, 588] on div "FBMN / MUB - Car Access" at bounding box center [1417, 590] width 302 height 21
click at [1285, 589] on button at bounding box center [1281, 590] width 10 height 10
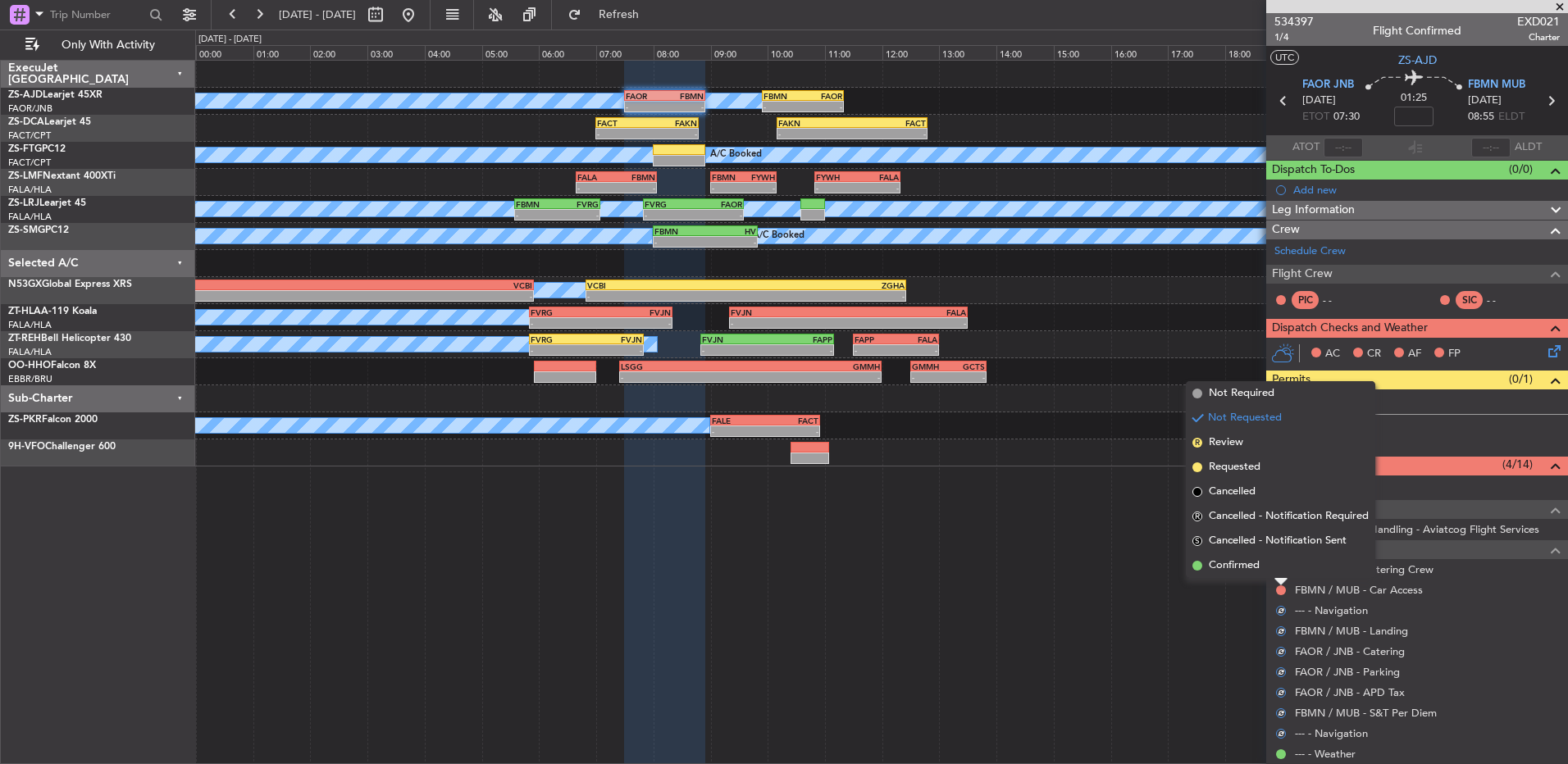
click at [1285, 570] on li "Confirmed" at bounding box center [1281, 566] width 190 height 24
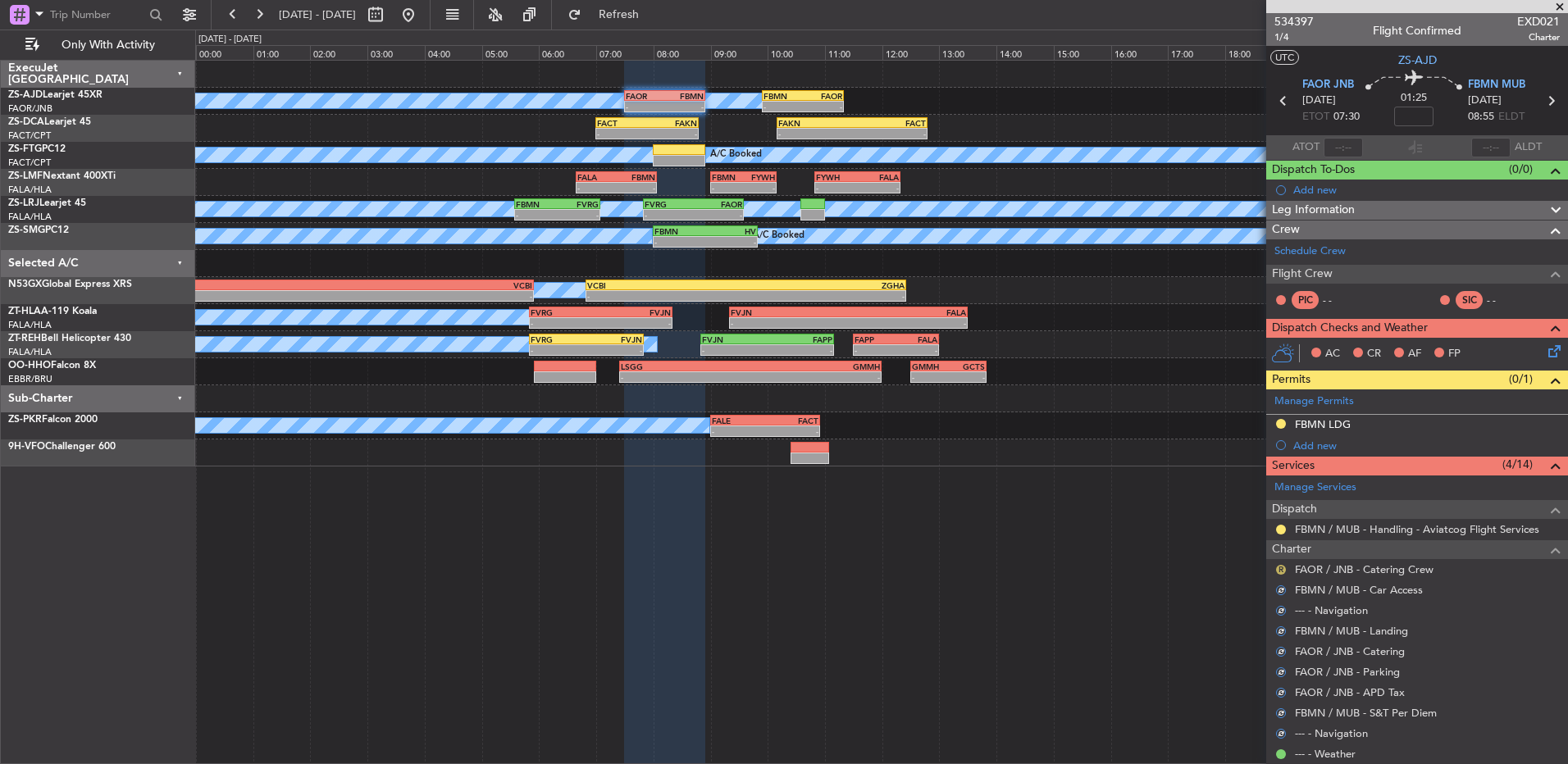
click at [1280, 567] on button "R" at bounding box center [1281, 569] width 10 height 10
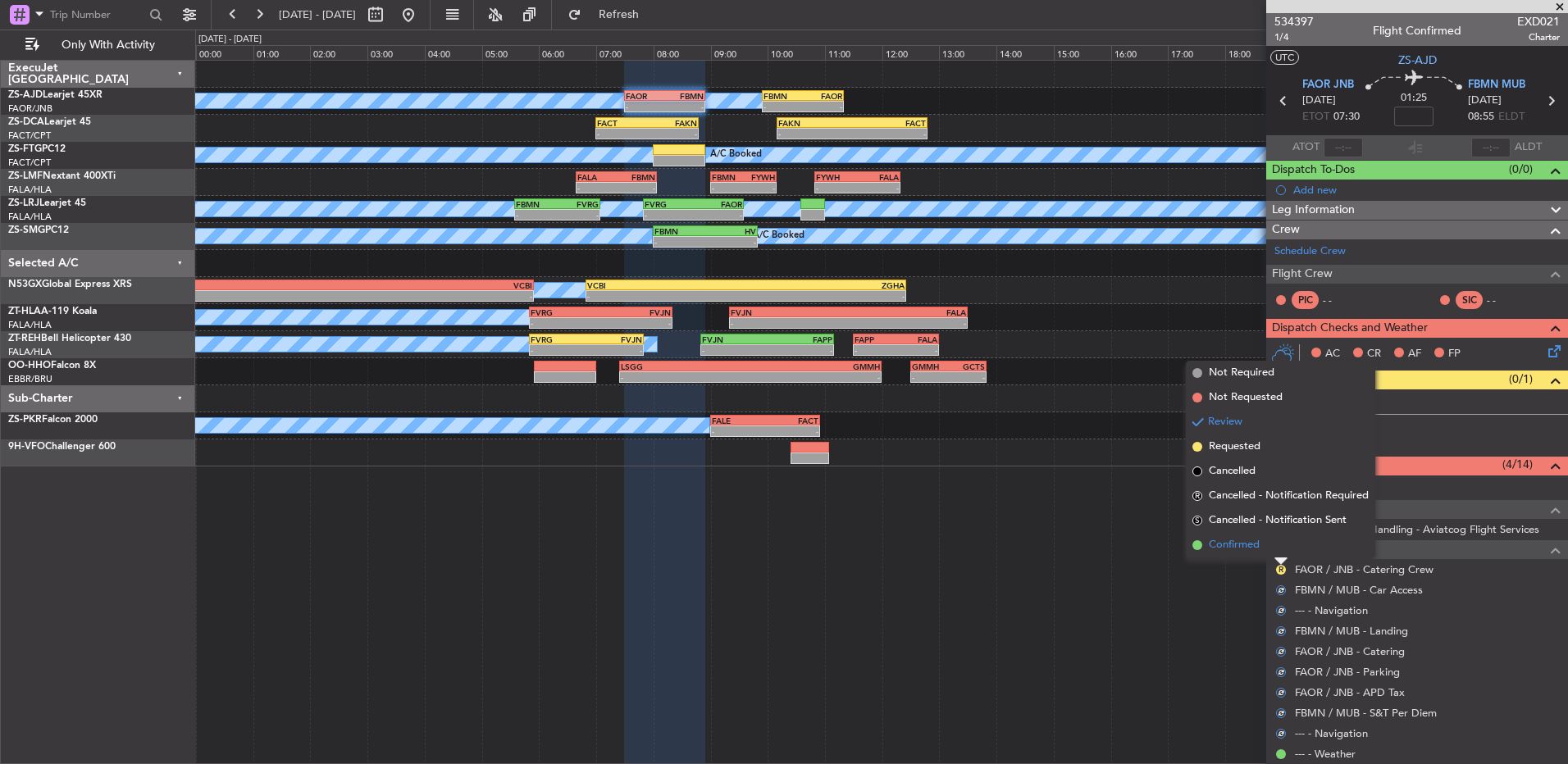
click at [1279, 551] on li "Confirmed" at bounding box center [1281, 545] width 190 height 24
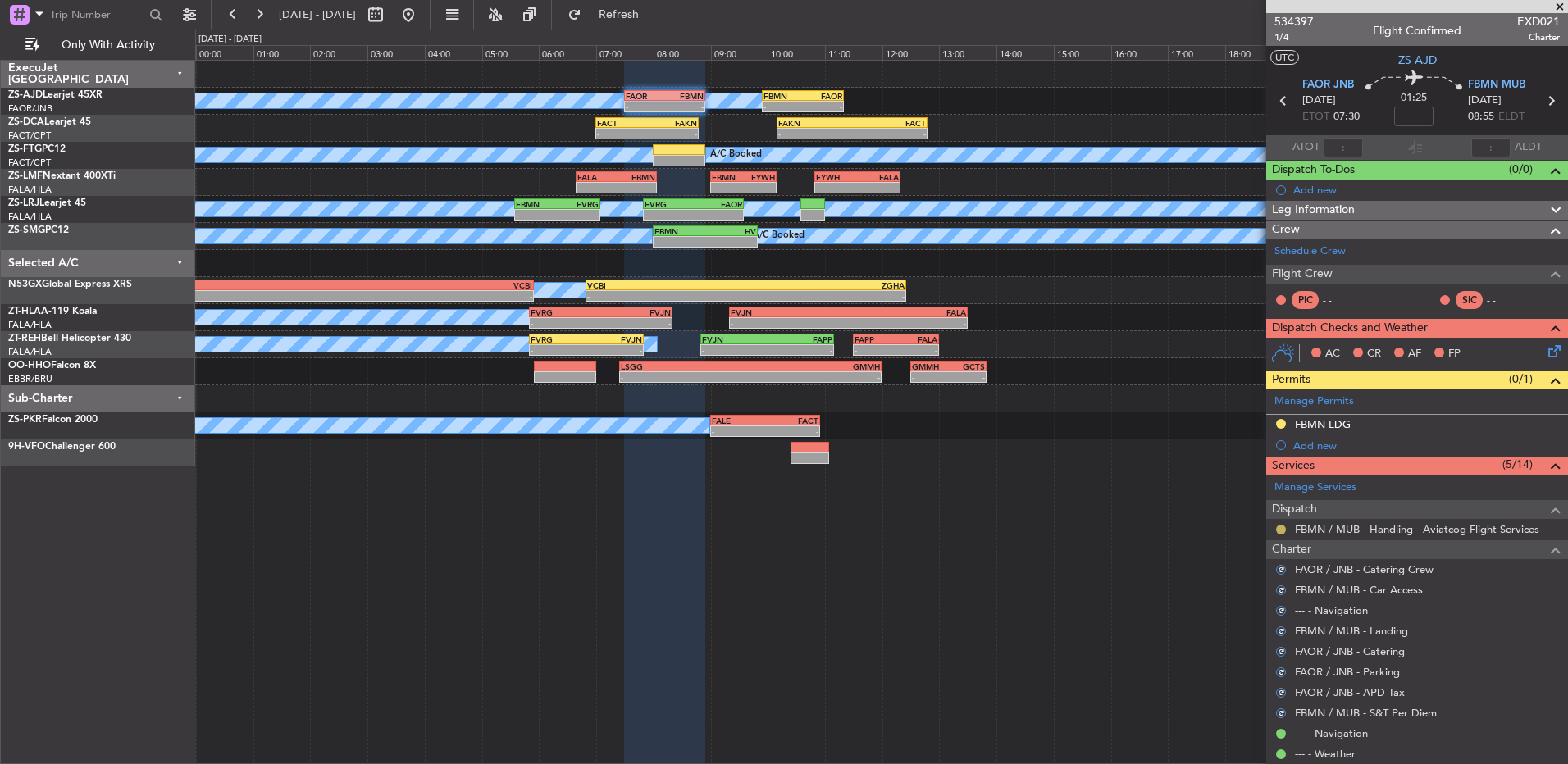
click at [1280, 526] on button at bounding box center [1281, 529] width 10 height 10
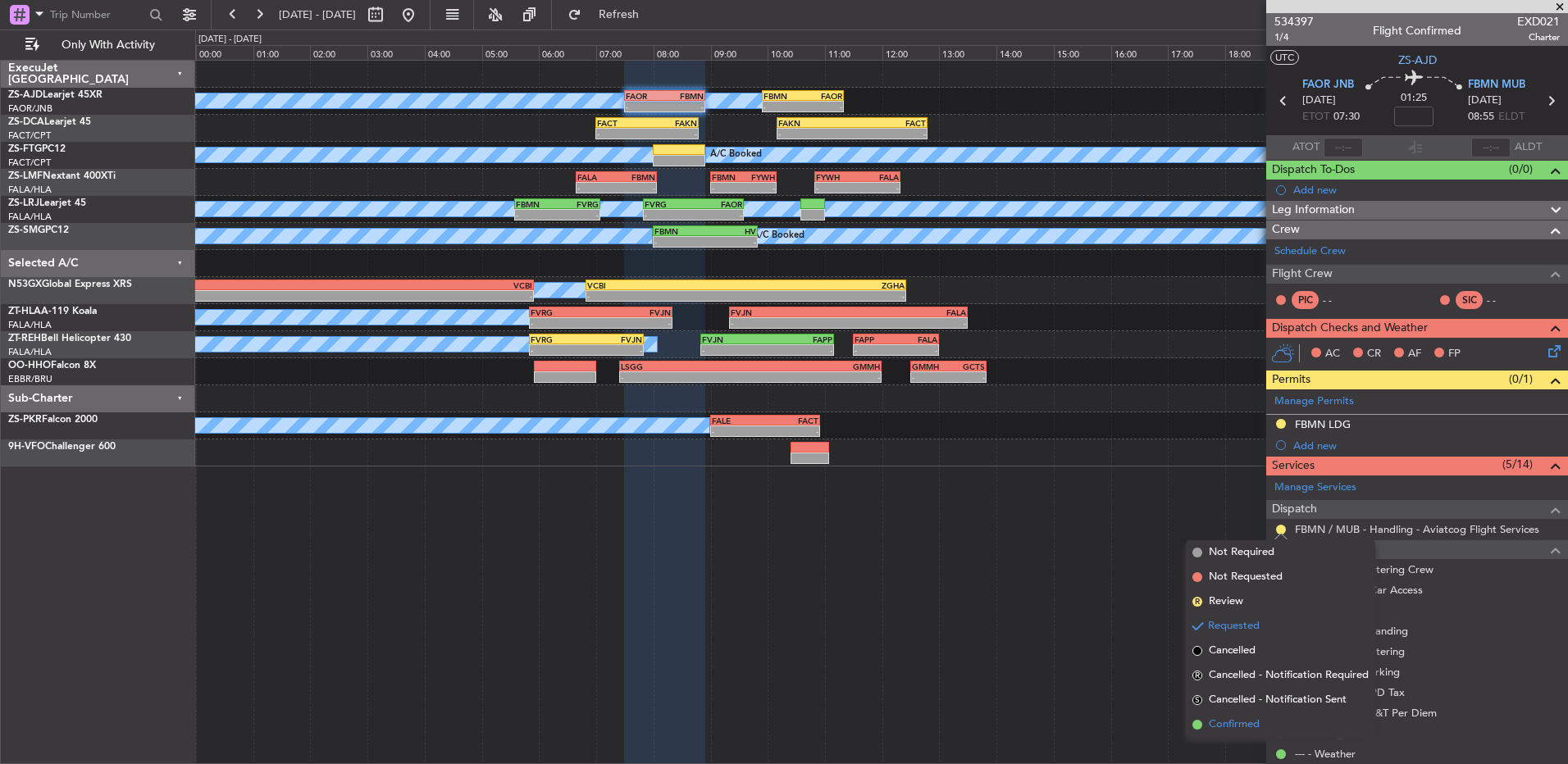
click at [1261, 721] on li "Confirmed" at bounding box center [1281, 725] width 190 height 24
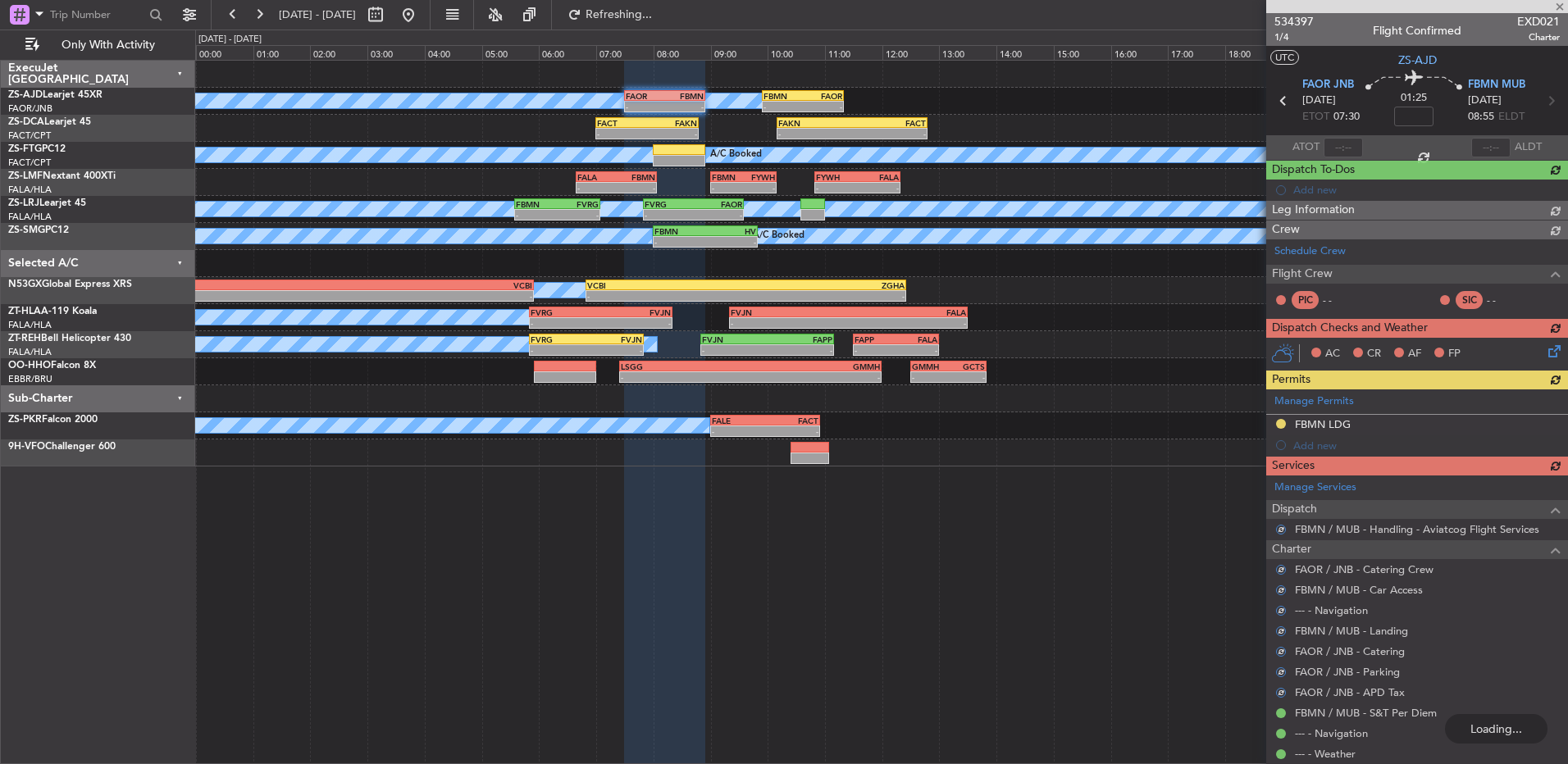
click at [1546, 353] on div "AC CR AF FP" at bounding box center [1417, 353] width 302 height 33
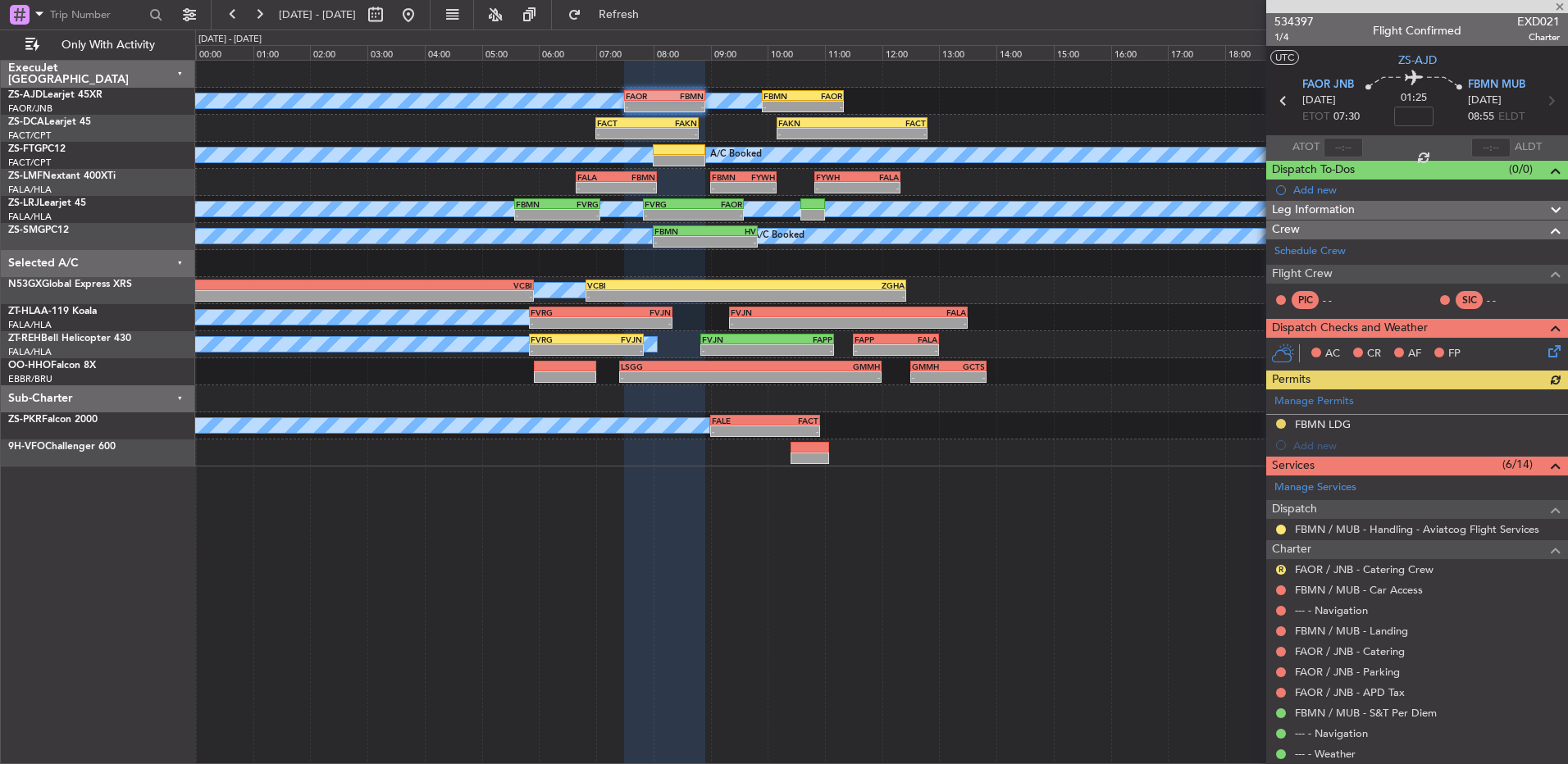
click at [1546, 353] on icon at bounding box center [1552, 349] width 13 height 13
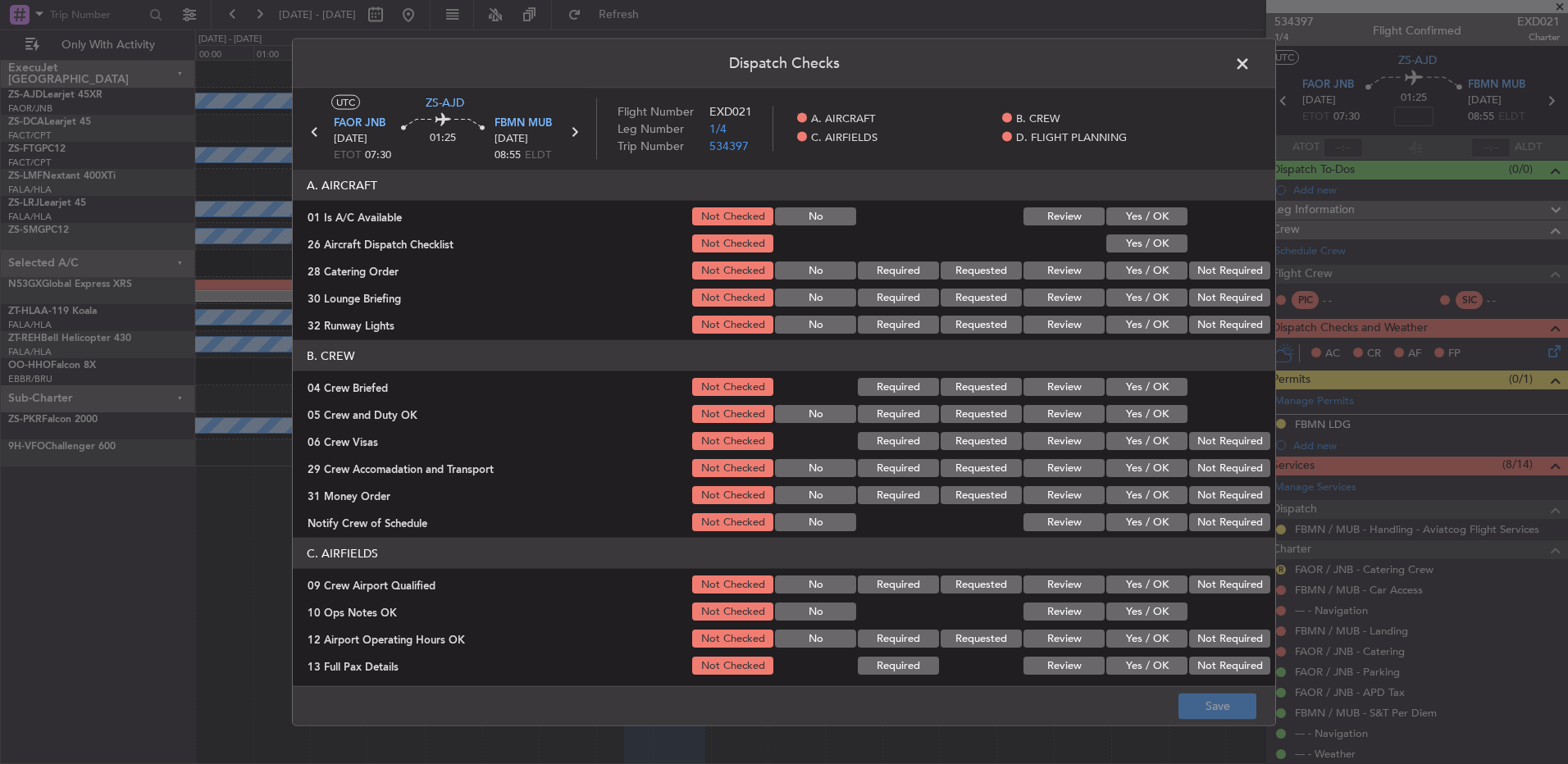
drag, startPoint x: 1147, startPoint y: 223, endPoint x: 1154, endPoint y: 227, distance: 8.1
click at [1148, 223] on button "Yes / OK" at bounding box center [1147, 216] width 81 height 18
click at [1156, 237] on div "Yes / OK" at bounding box center [1145, 243] width 83 height 23
click at [1144, 253] on div "Yes / OK" at bounding box center [1145, 243] width 83 height 23
click at [1111, 253] on div "Yes / OK" at bounding box center [1145, 243] width 83 height 23
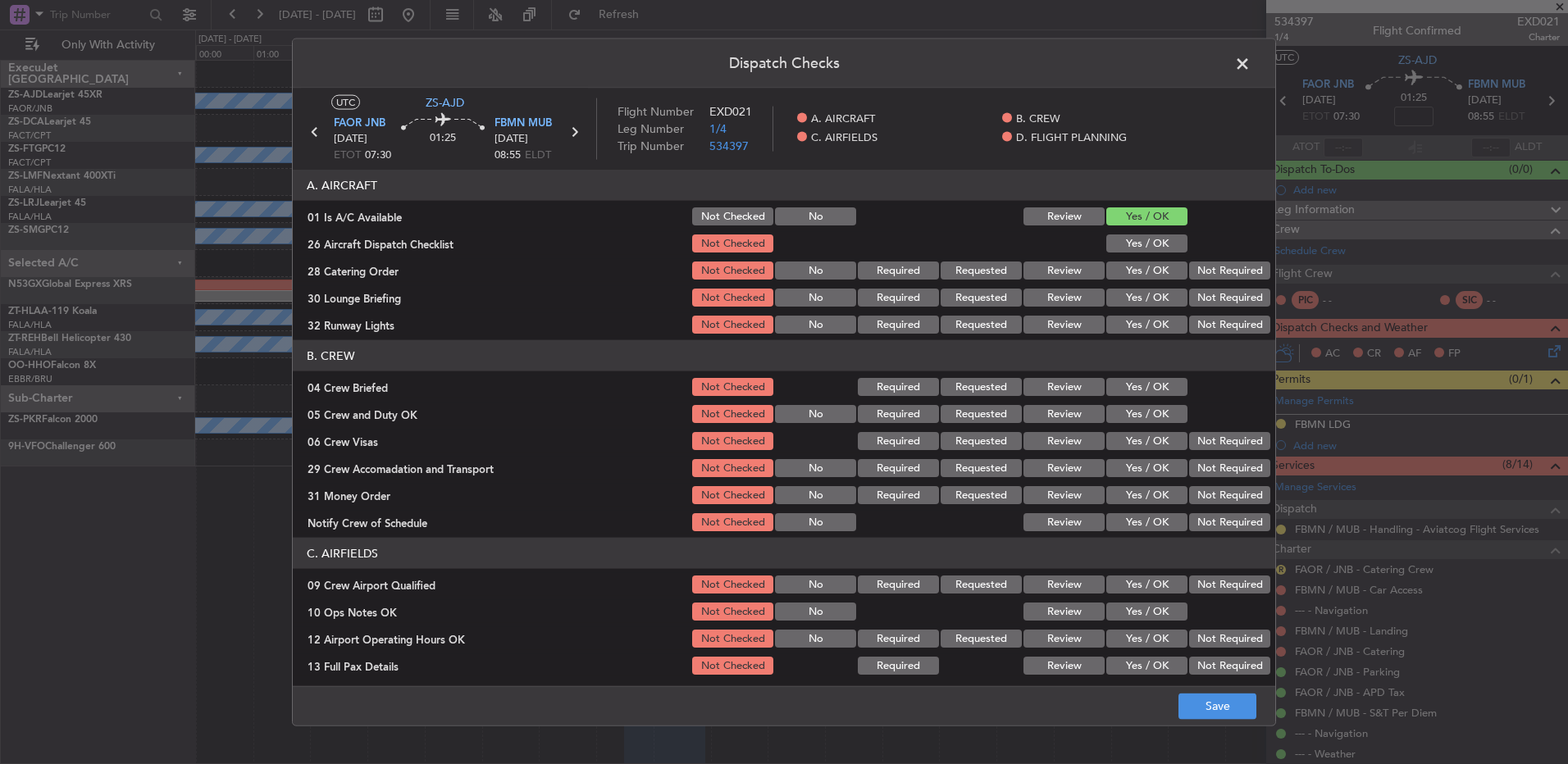
click at [1157, 235] on button "Yes / OK" at bounding box center [1147, 243] width 81 height 18
click at [1061, 269] on button "Review" at bounding box center [1064, 270] width 81 height 18
click at [1208, 304] on button "Not Required" at bounding box center [1229, 297] width 81 height 18
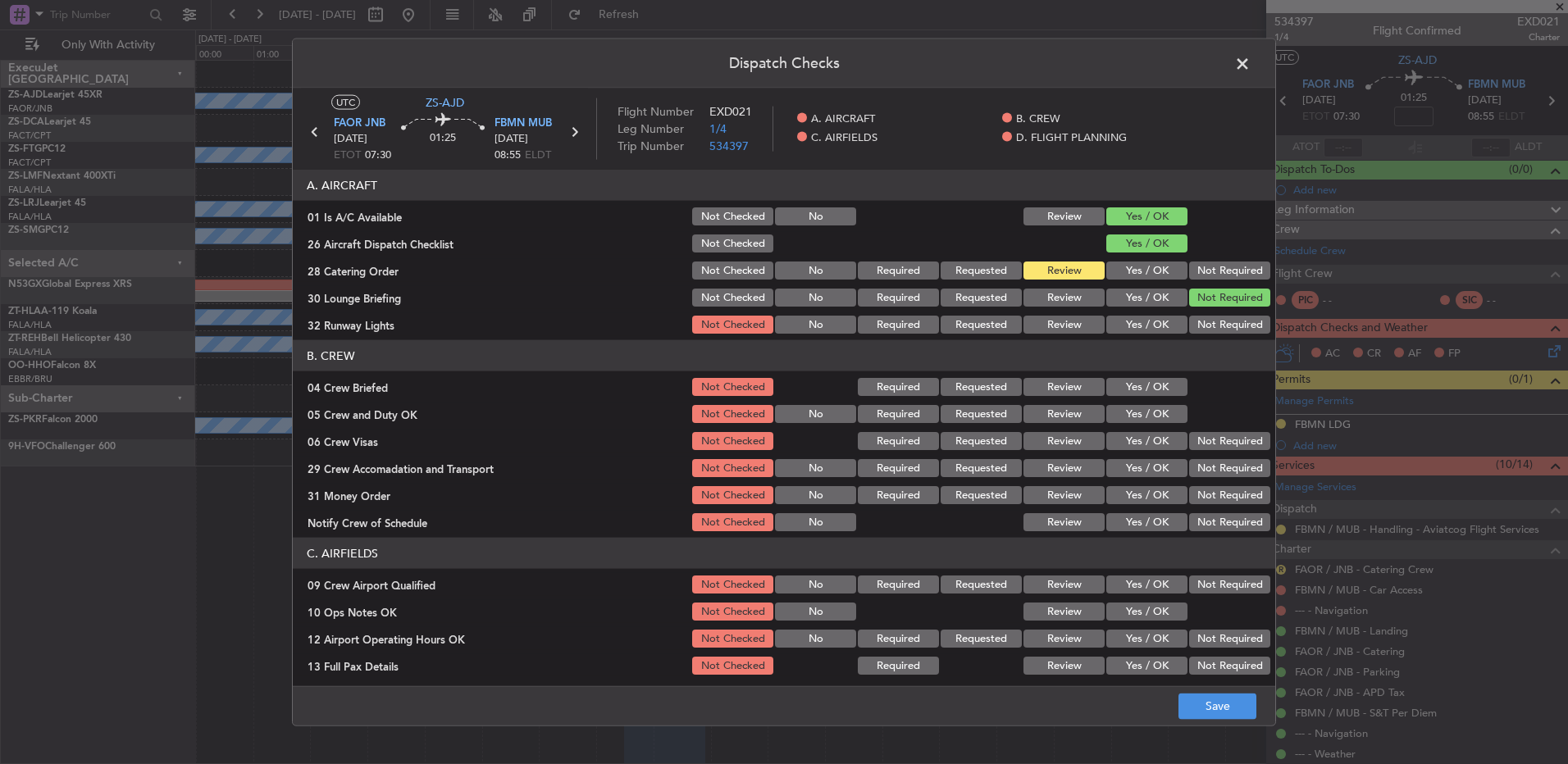
click at [1140, 329] on button "Yes / OK" at bounding box center [1147, 324] width 81 height 18
click at [1055, 385] on button "Review" at bounding box center [1064, 386] width 81 height 18
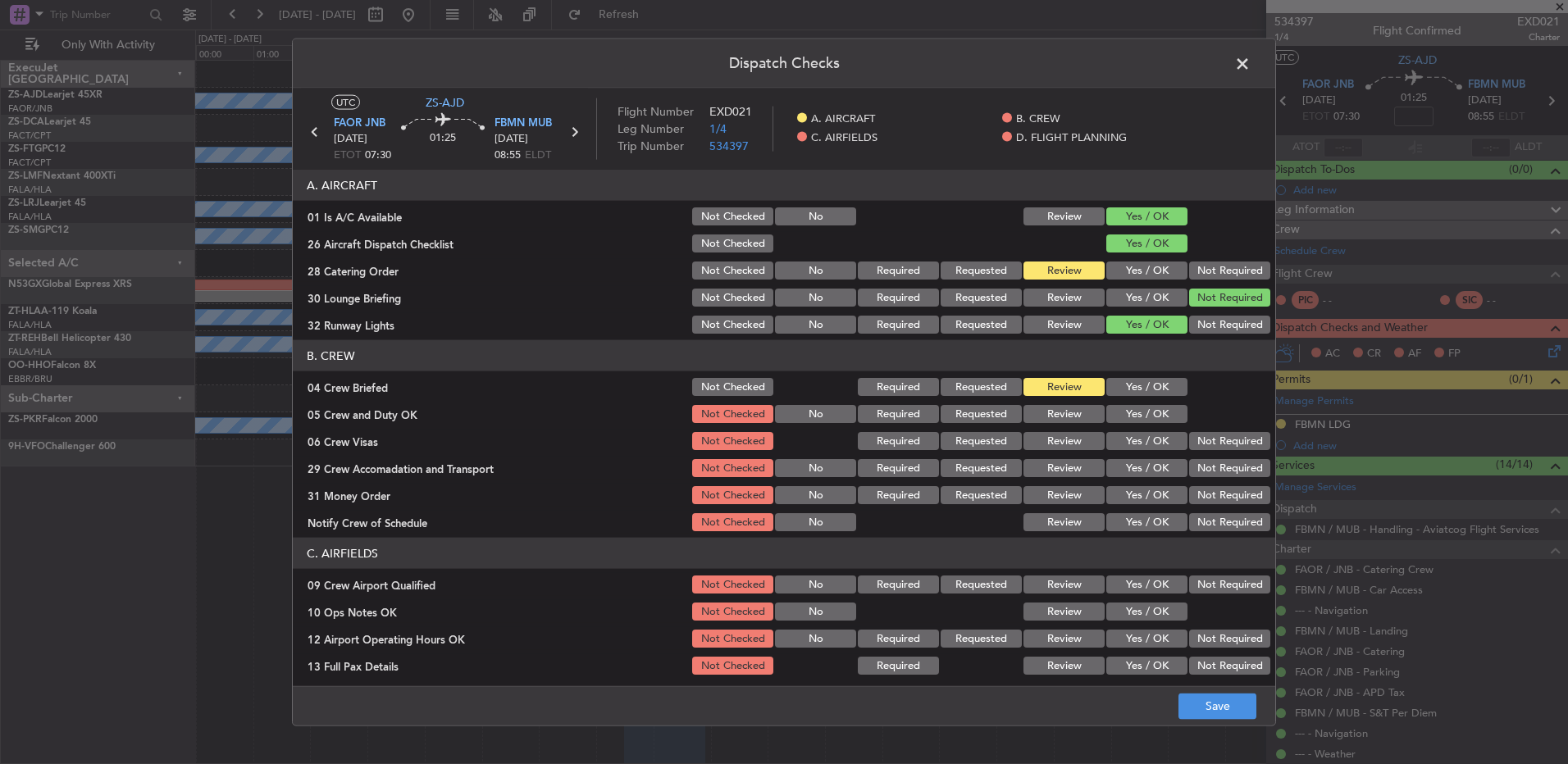
click at [1114, 416] on button "Yes / OK" at bounding box center [1147, 413] width 81 height 18
click at [1201, 440] on button "Not Required" at bounding box center [1229, 440] width 81 height 18
click at [1141, 457] on div "Yes / OK" at bounding box center [1145, 468] width 83 height 23
click at [1141, 462] on button "Yes / OK" at bounding box center [1147, 468] width 81 height 18
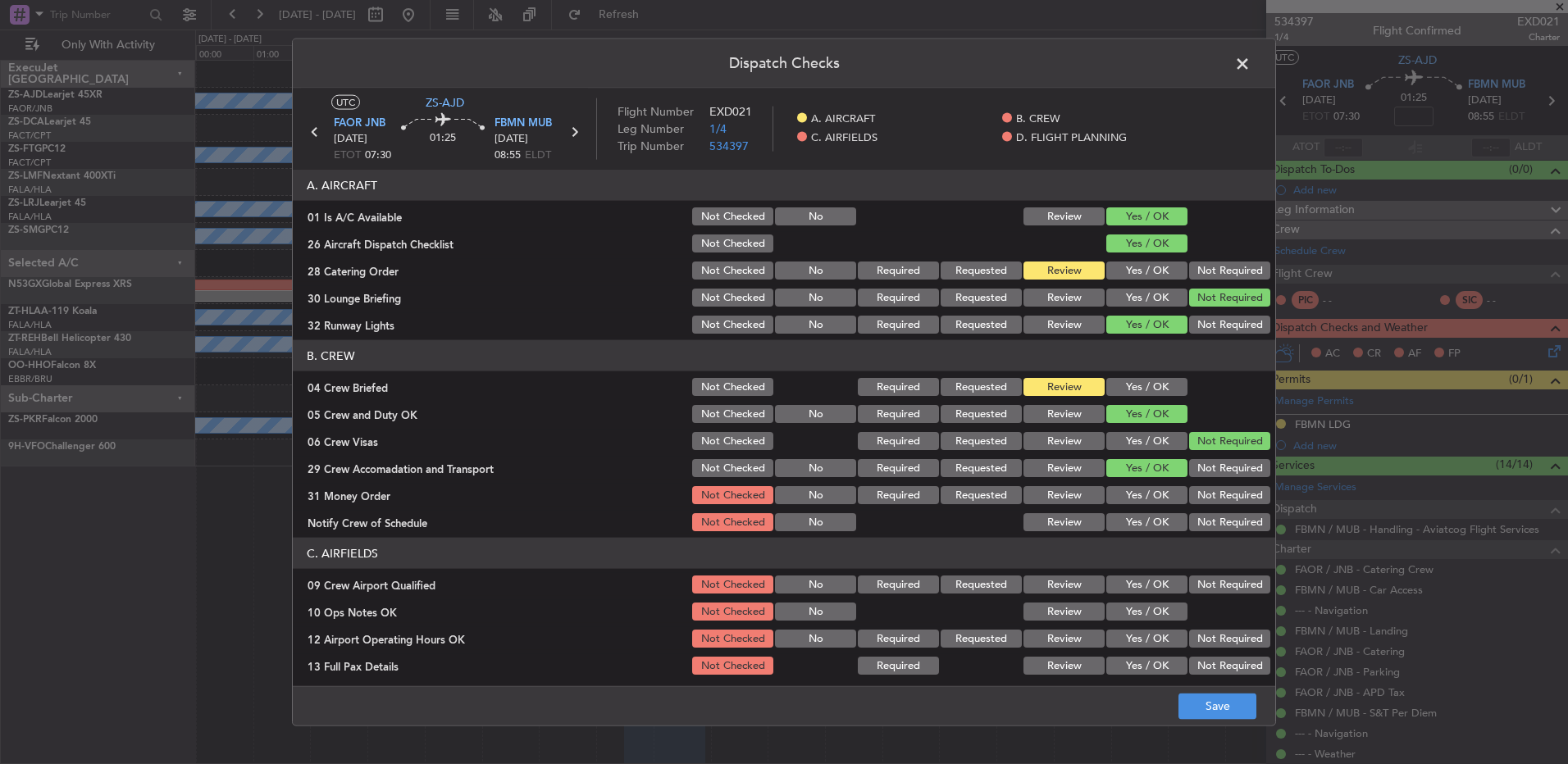
drag, startPoint x: 1075, startPoint y: 496, endPoint x: 1082, endPoint y: 499, distance: 7.6
click at [1075, 496] on button "Review" at bounding box center [1064, 495] width 81 height 18
click at [1125, 526] on button "Yes / OK" at bounding box center [1147, 522] width 81 height 18
click at [1245, 583] on button "Not Required" at bounding box center [1229, 584] width 81 height 18
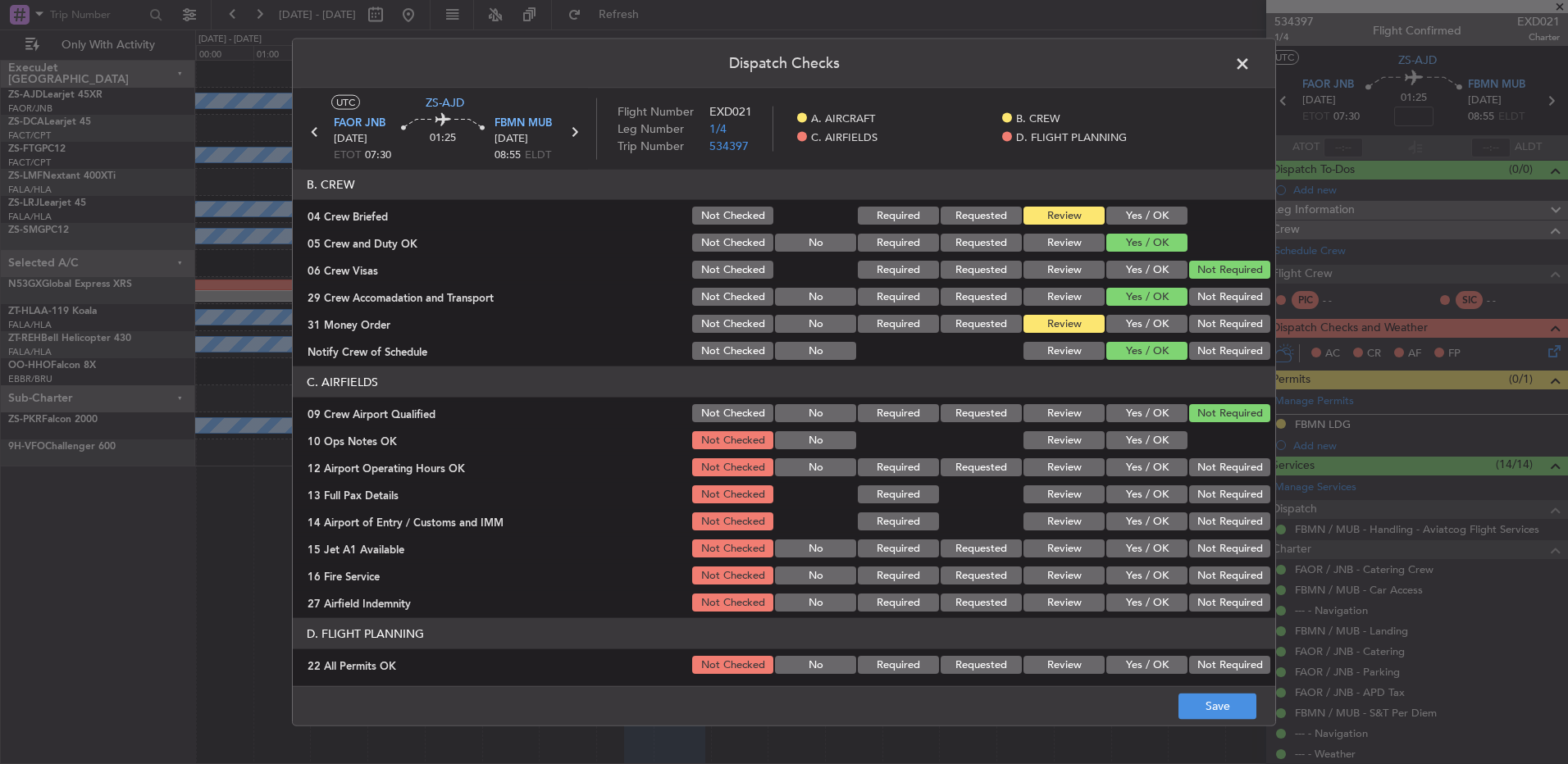
scroll to position [230, 0]
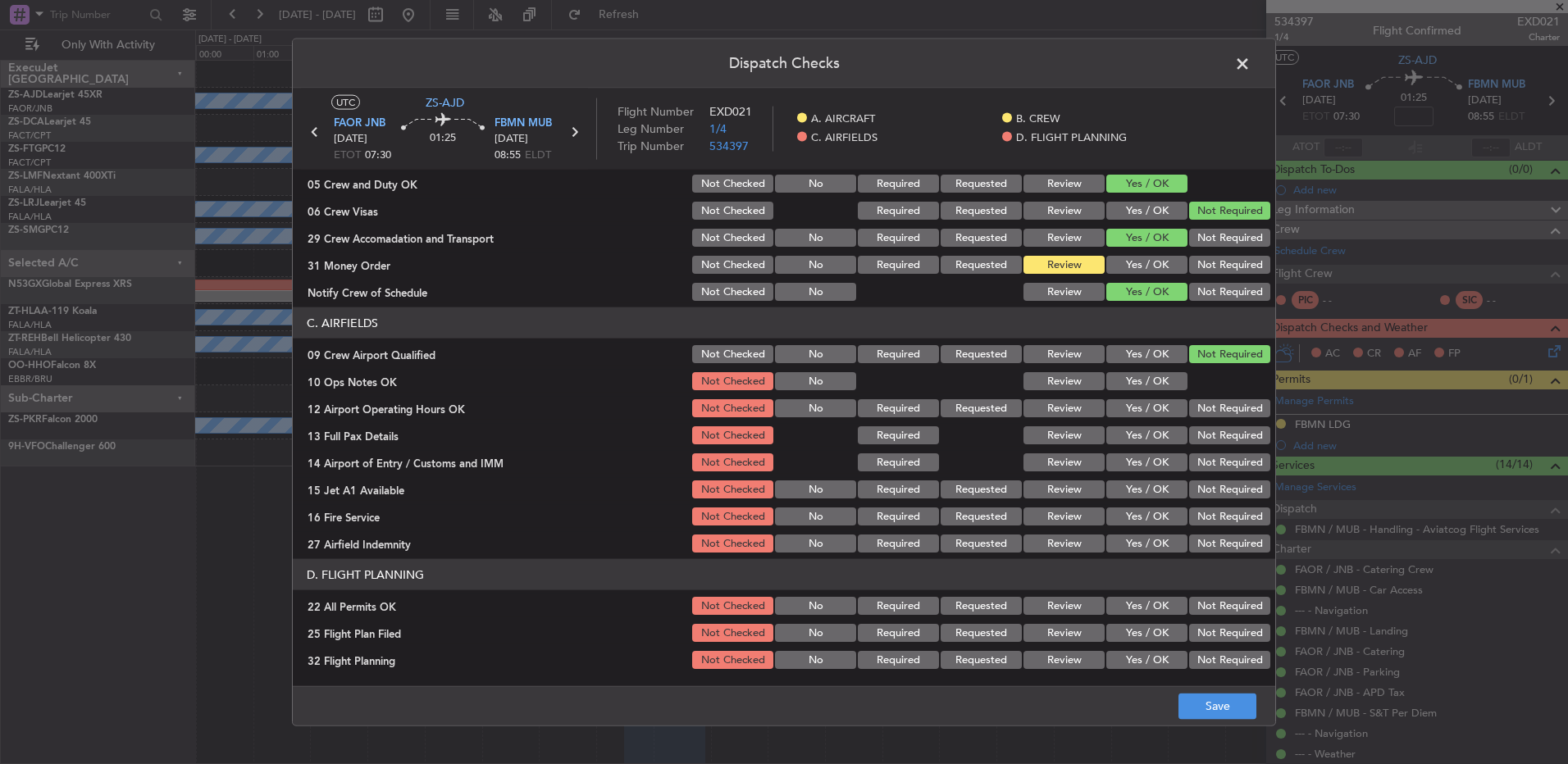
drag, startPoint x: 1135, startPoint y: 354, endPoint x: 1140, endPoint y: 372, distance: 18.7
click at [1135, 355] on button "Yes / OK" at bounding box center [1147, 353] width 81 height 18
drag, startPoint x: 1140, startPoint y: 372, endPoint x: 1141, endPoint y: 381, distance: 9.1
click at [1141, 377] on button "Yes / OK" at bounding box center [1147, 381] width 81 height 18
click at [1154, 410] on button "Yes / OK" at bounding box center [1147, 408] width 81 height 18
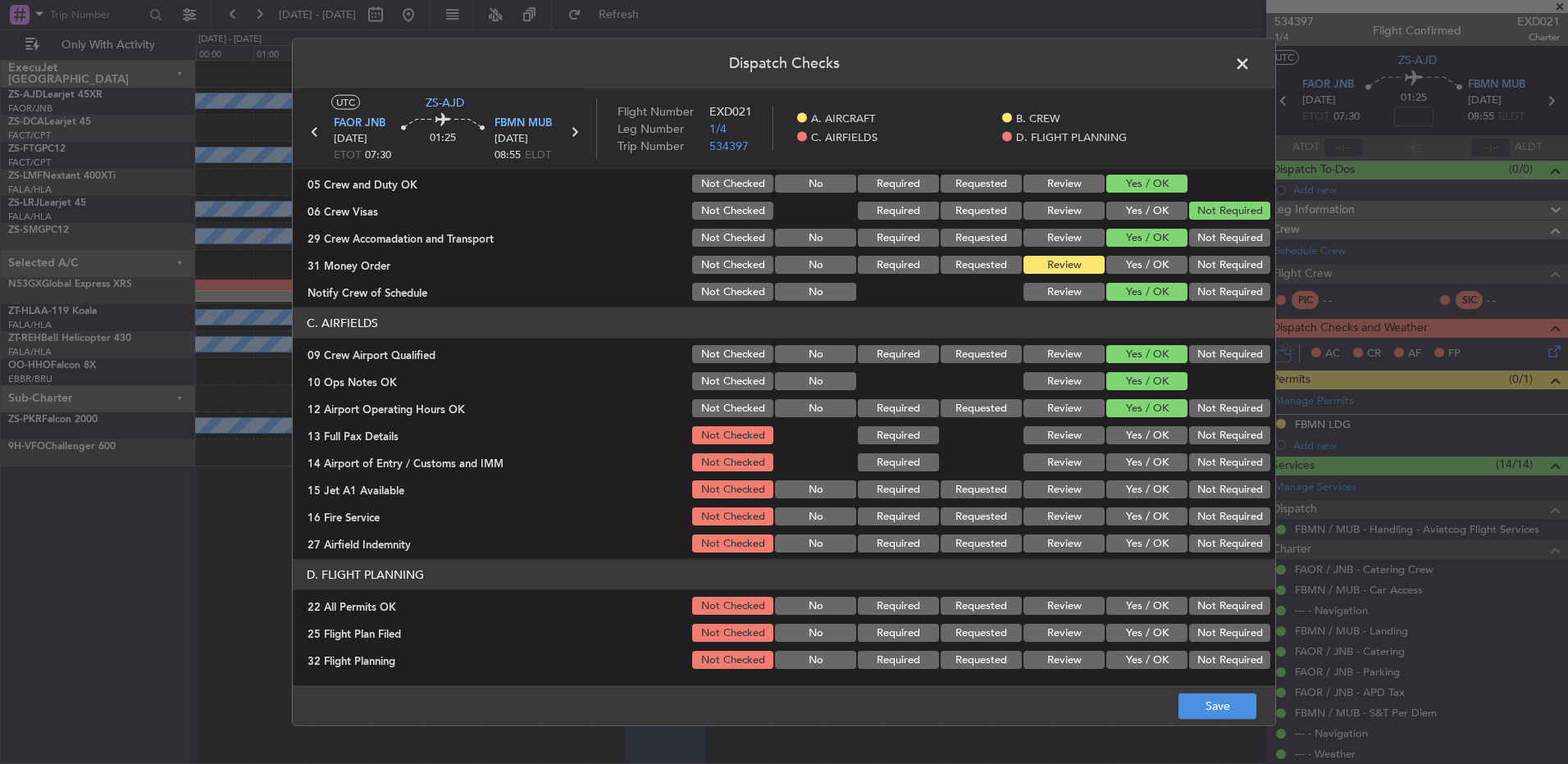
click at [1146, 435] on button "Yes / OK" at bounding box center [1147, 435] width 81 height 18
click at [1140, 463] on button "Yes / OK" at bounding box center [1147, 462] width 81 height 18
click at [1128, 489] on button "Yes / OK" at bounding box center [1147, 489] width 81 height 18
click at [1128, 515] on button "Yes / OK" at bounding box center [1147, 516] width 81 height 18
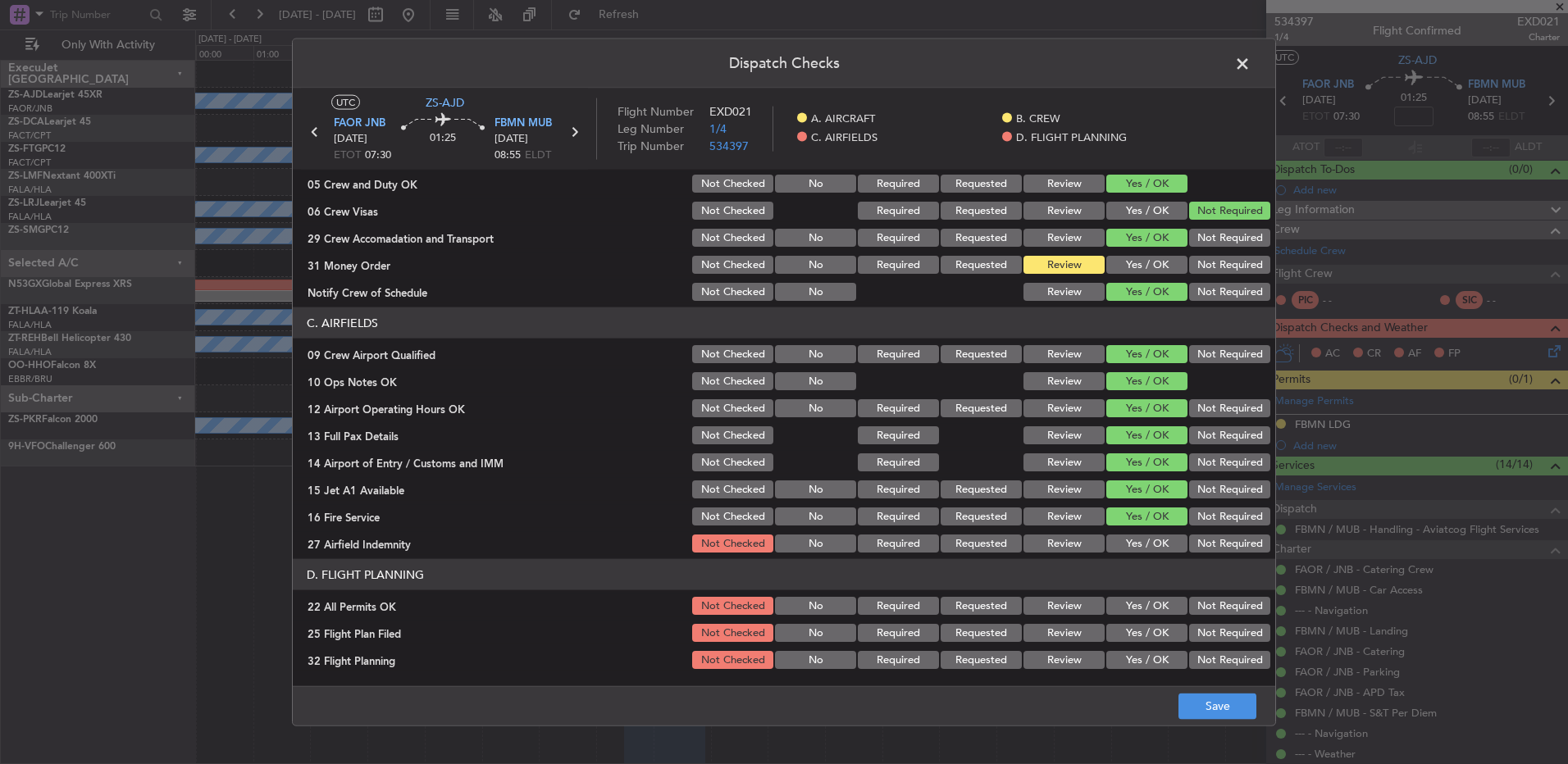
click at [1189, 551] on button "Not Required" at bounding box center [1229, 543] width 81 height 18
click at [1198, 594] on section "D. FLIGHT PLANNING 22 All Permits OK Not Checked No Required Requested Review Y…" at bounding box center [784, 615] width 982 height 112
drag, startPoint x: 1197, startPoint y: 596, endPoint x: 1192, endPoint y: 609, distance: 13.9
click at [1195, 609] on button "Not Required" at bounding box center [1229, 605] width 81 height 18
click at [1031, 639] on button "Review" at bounding box center [1064, 632] width 81 height 18
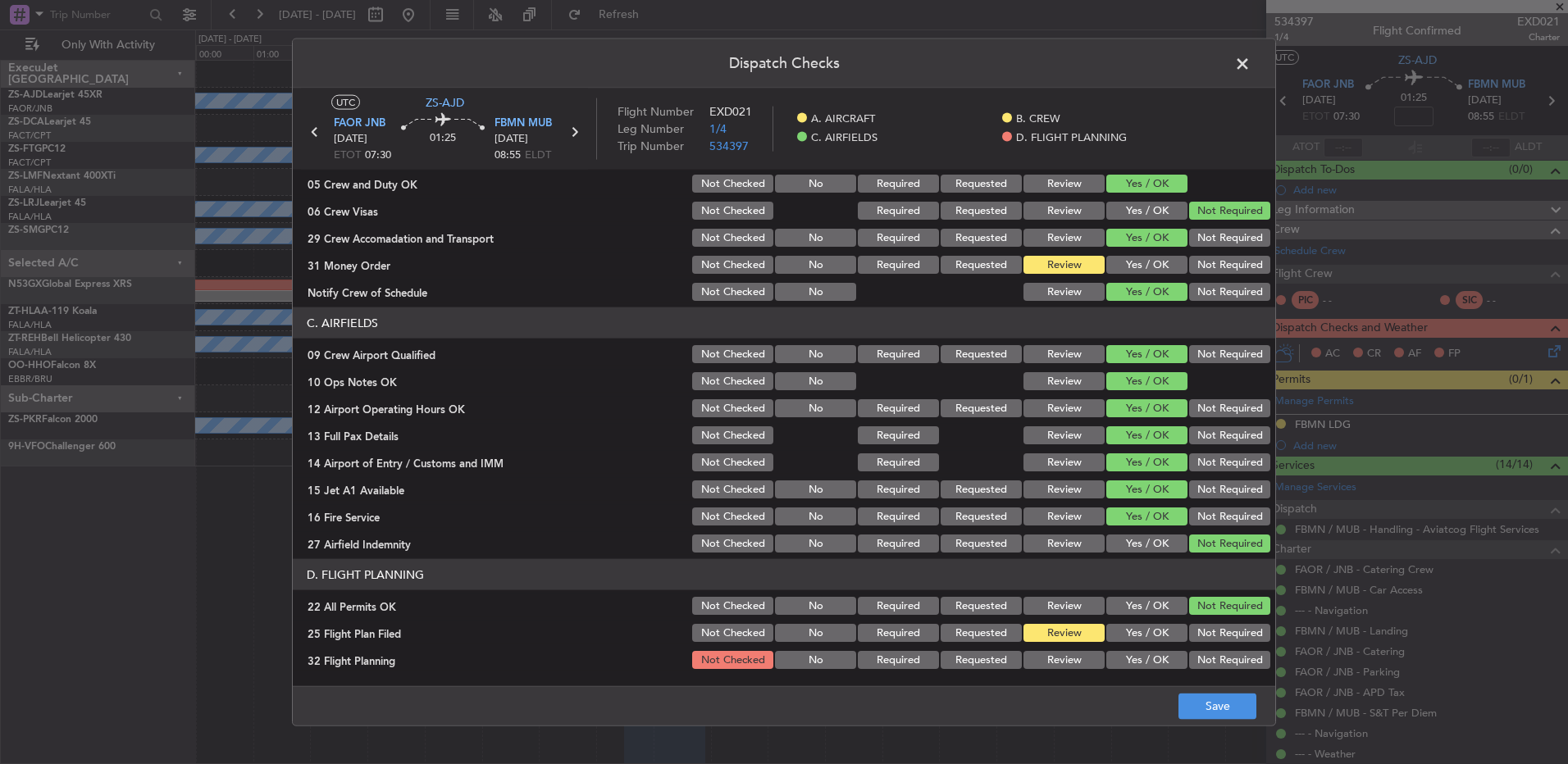
click at [1032, 669] on div "Review" at bounding box center [1063, 660] width 83 height 23
click at [1058, 670] on div "Review" at bounding box center [1063, 660] width 83 height 23
click at [1059, 664] on button "Review" at bounding box center [1064, 659] width 81 height 18
click at [1185, 708] on button "Save" at bounding box center [1217, 706] width 78 height 26
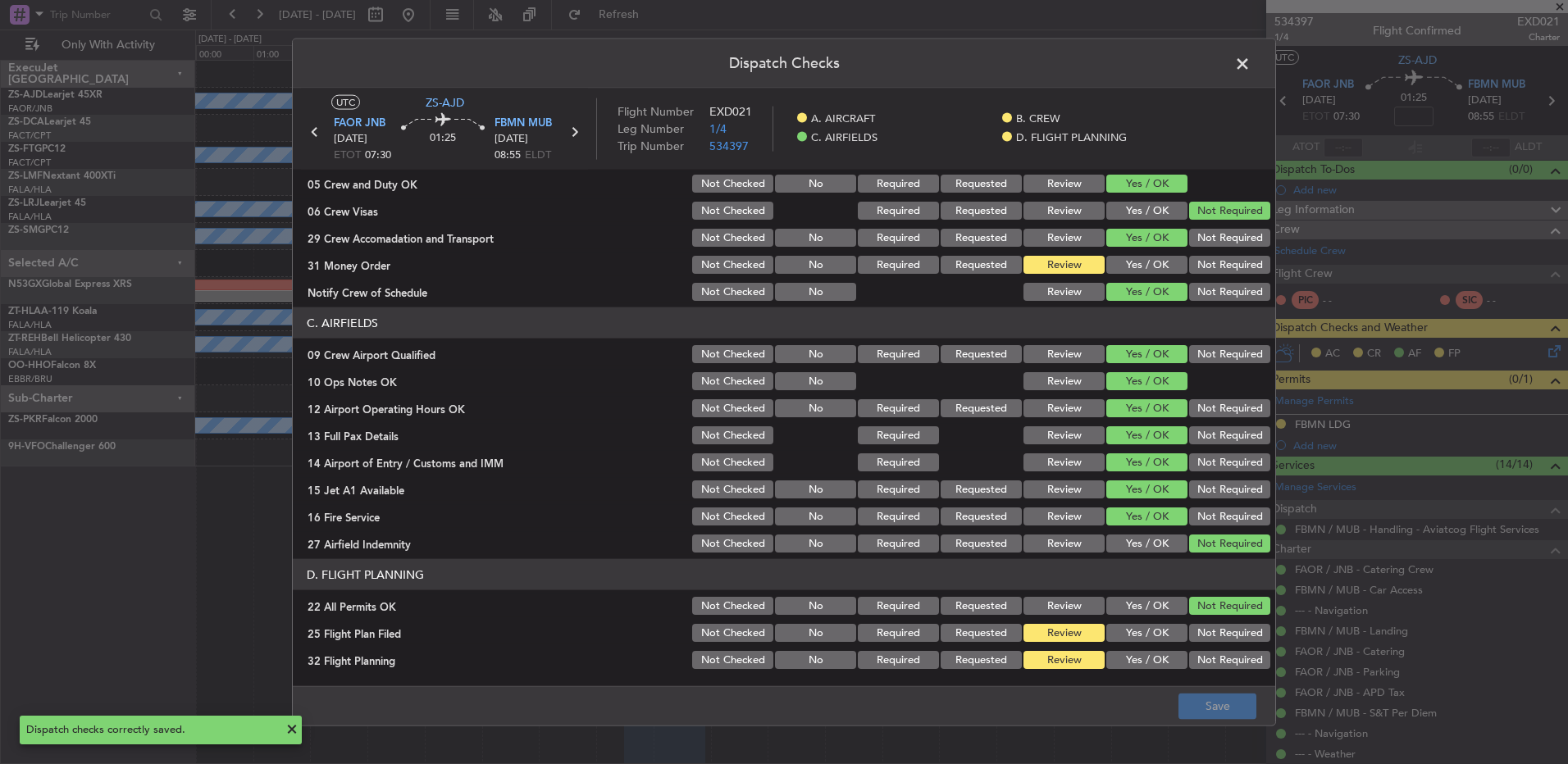
scroll to position [0, 0]
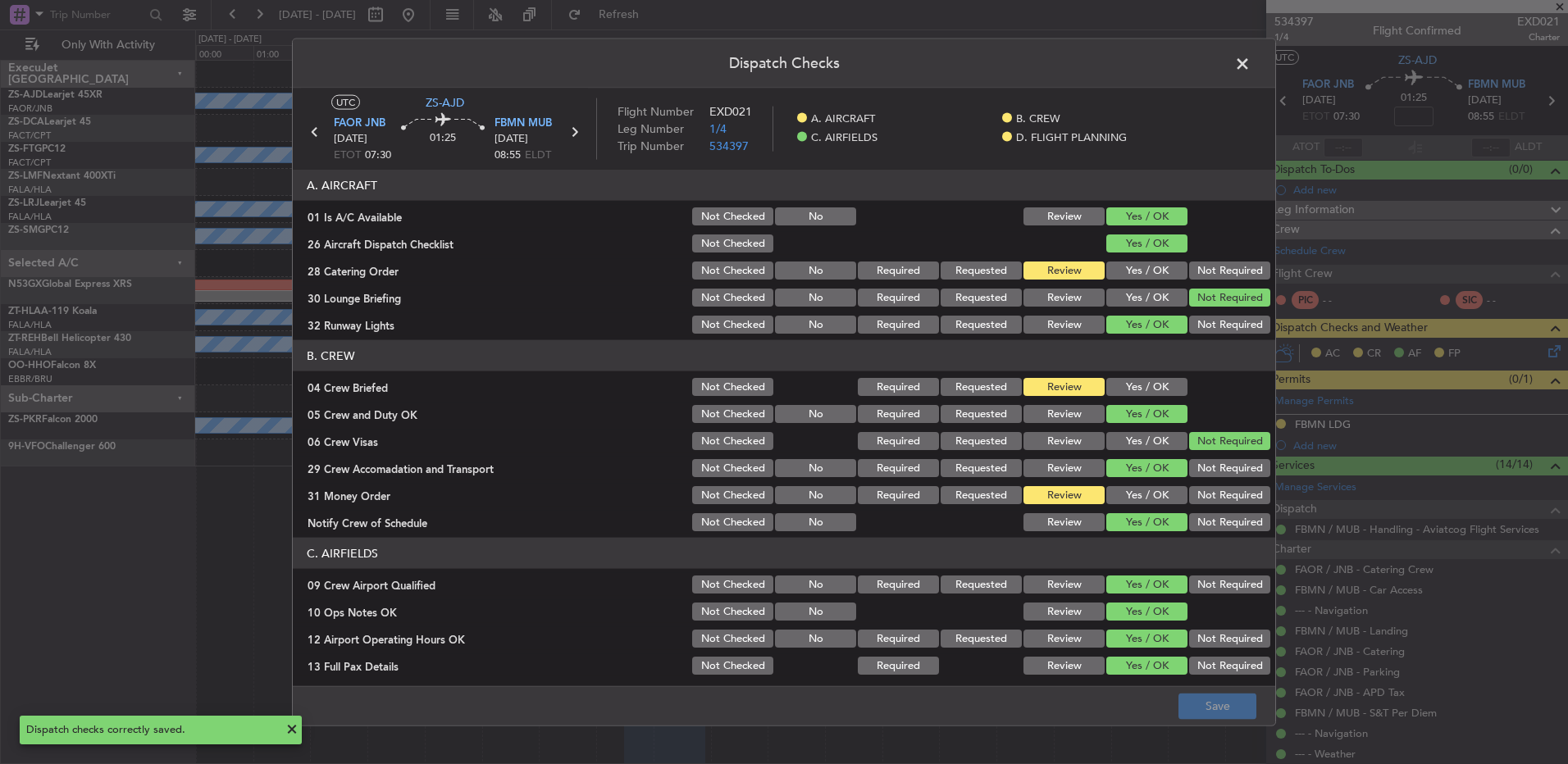
click at [1251, 63] on span at bounding box center [1251, 67] width 0 height 33
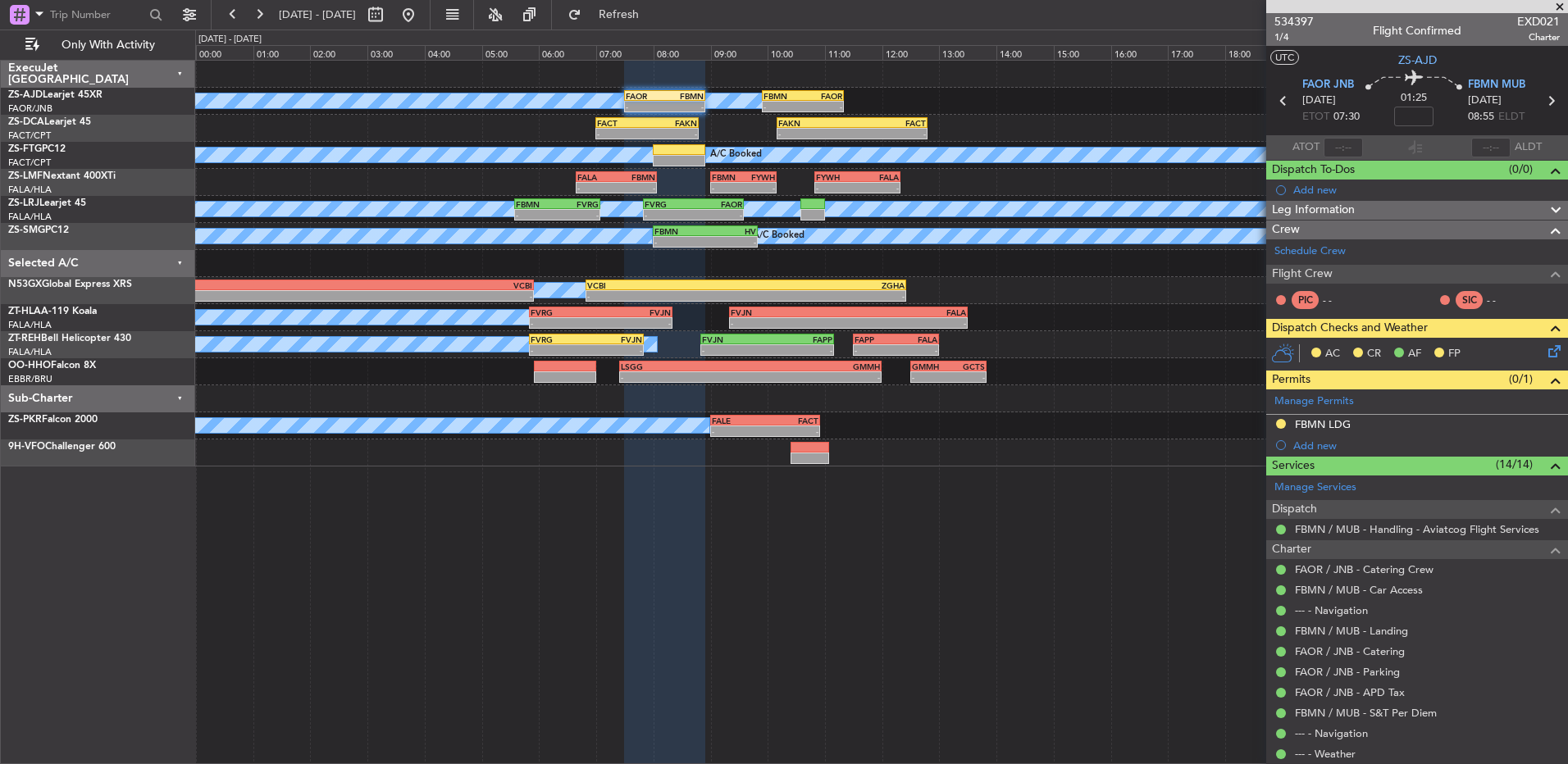
click at [1558, 9] on span at bounding box center [1561, 7] width 17 height 15
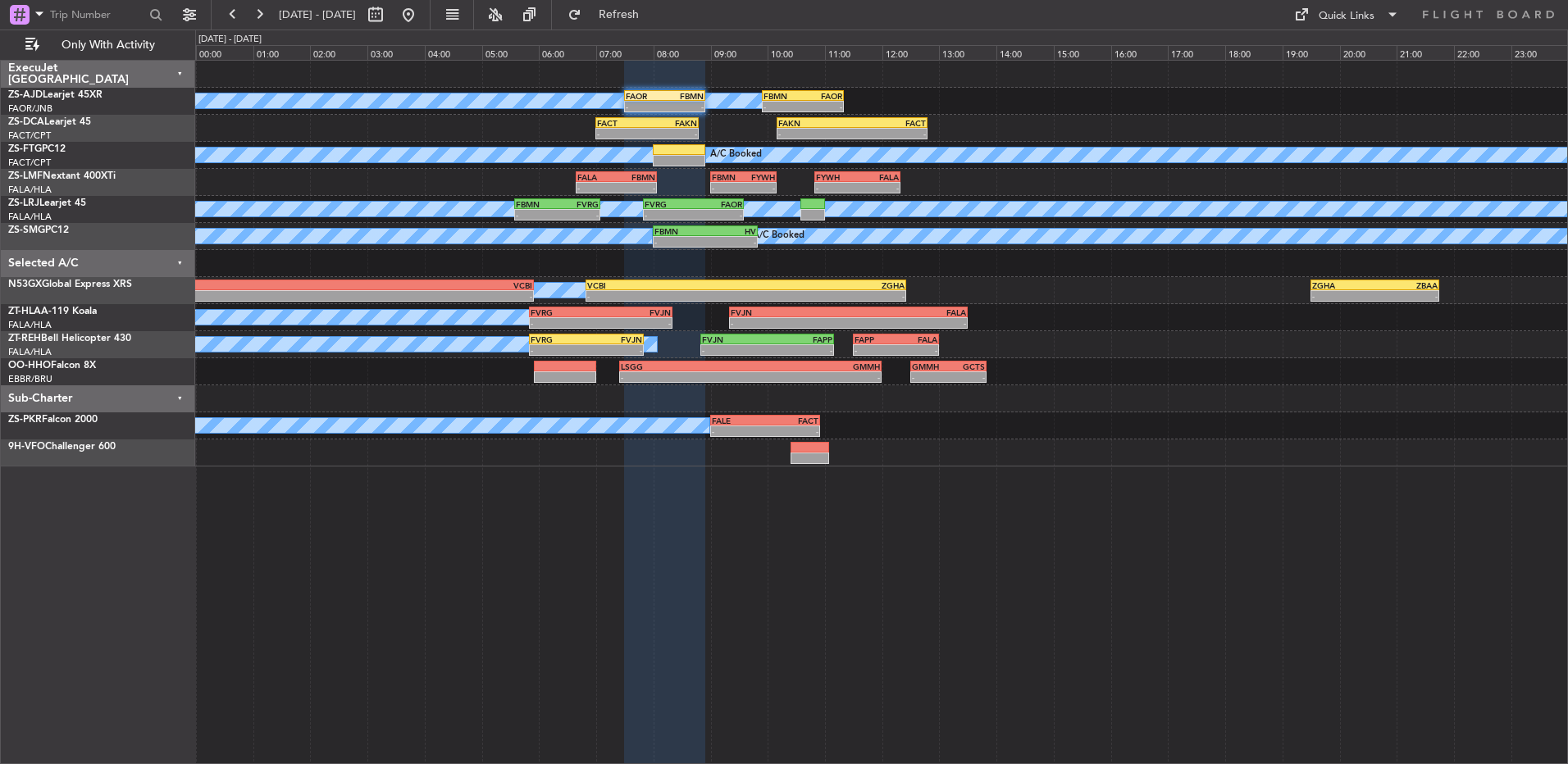
type input "0"
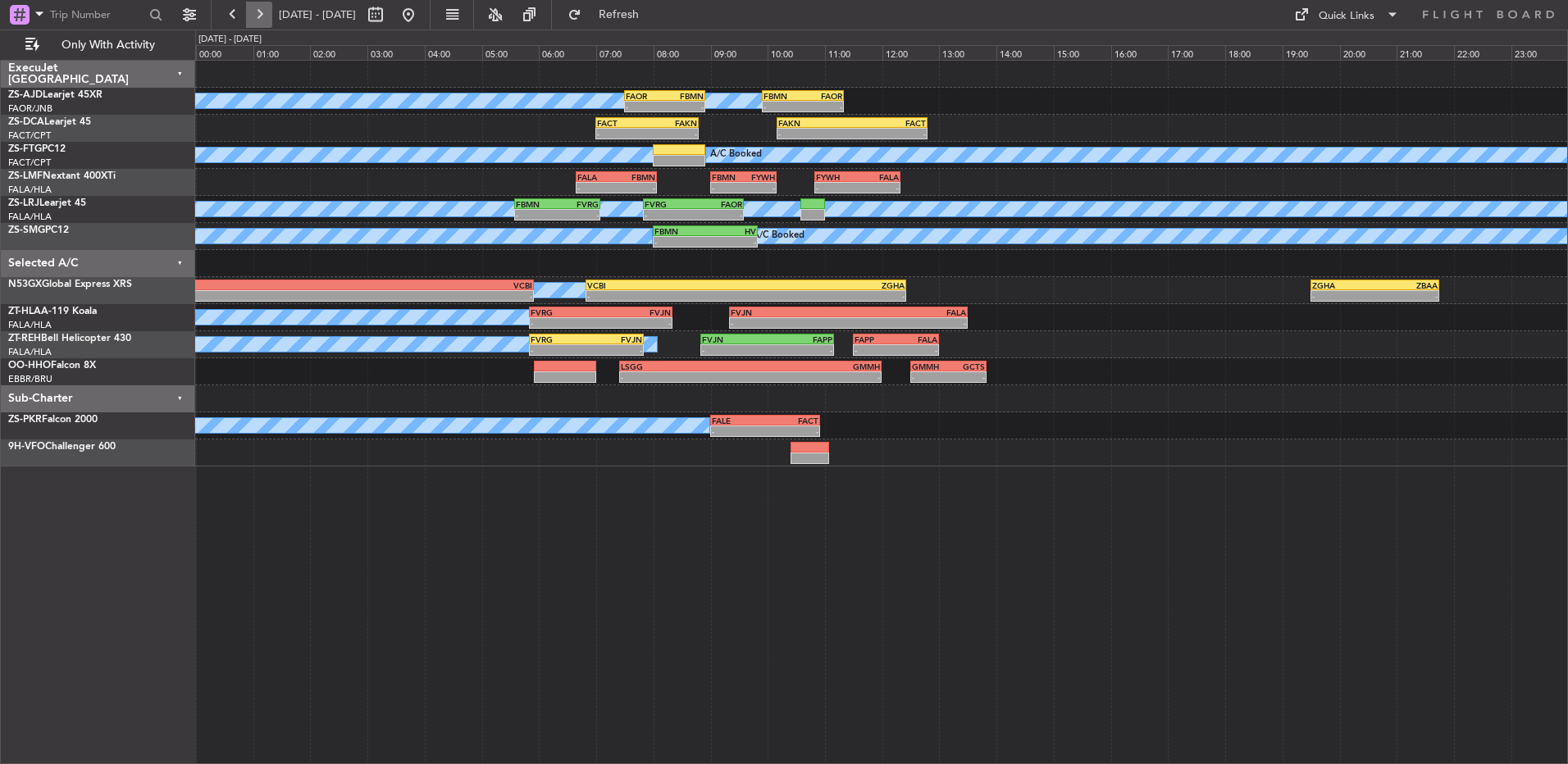
click at [269, 12] on button at bounding box center [259, 15] width 26 height 26
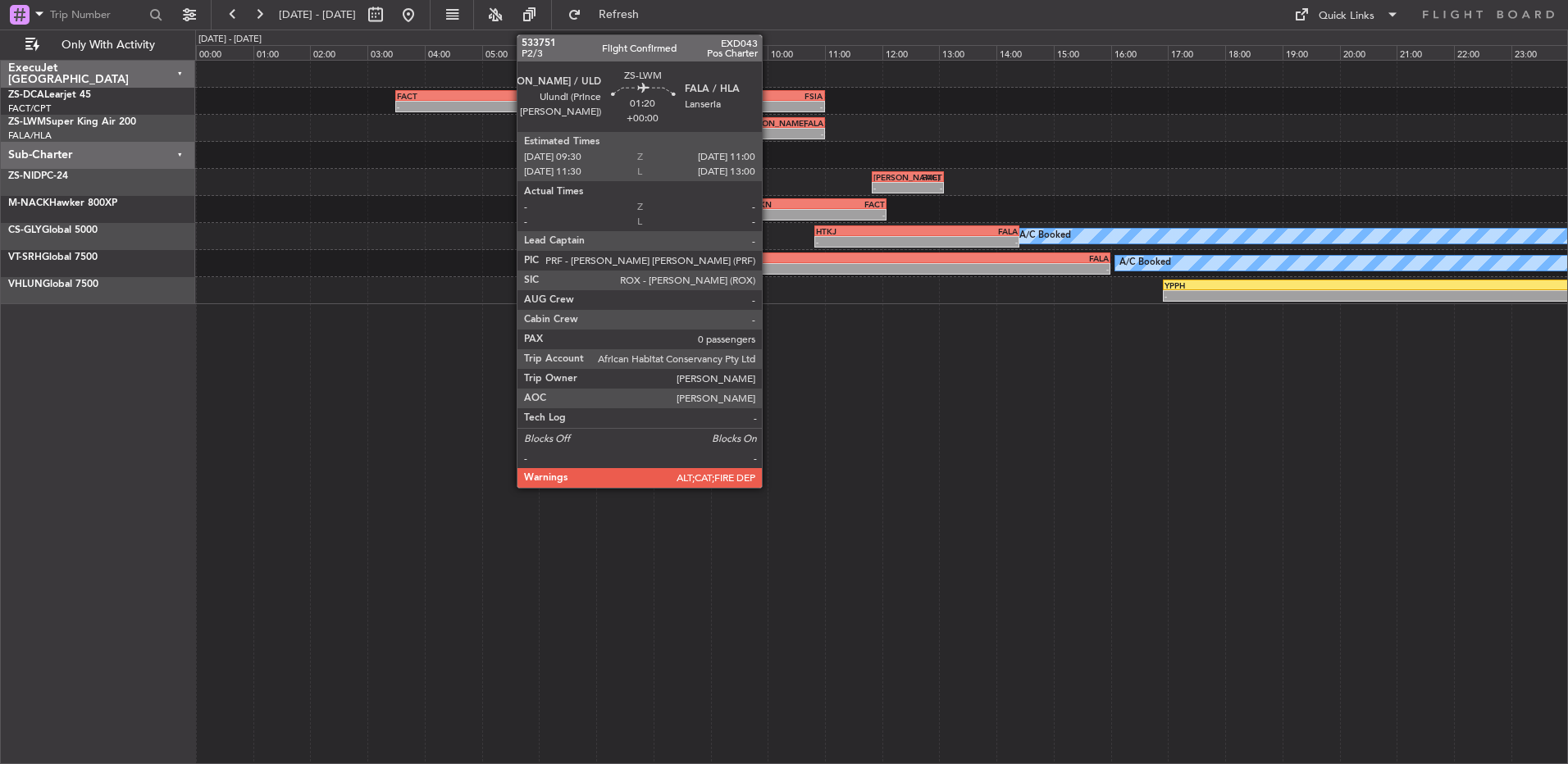
click at [769, 133] on div "-" at bounding box center [761, 134] width 42 height 10
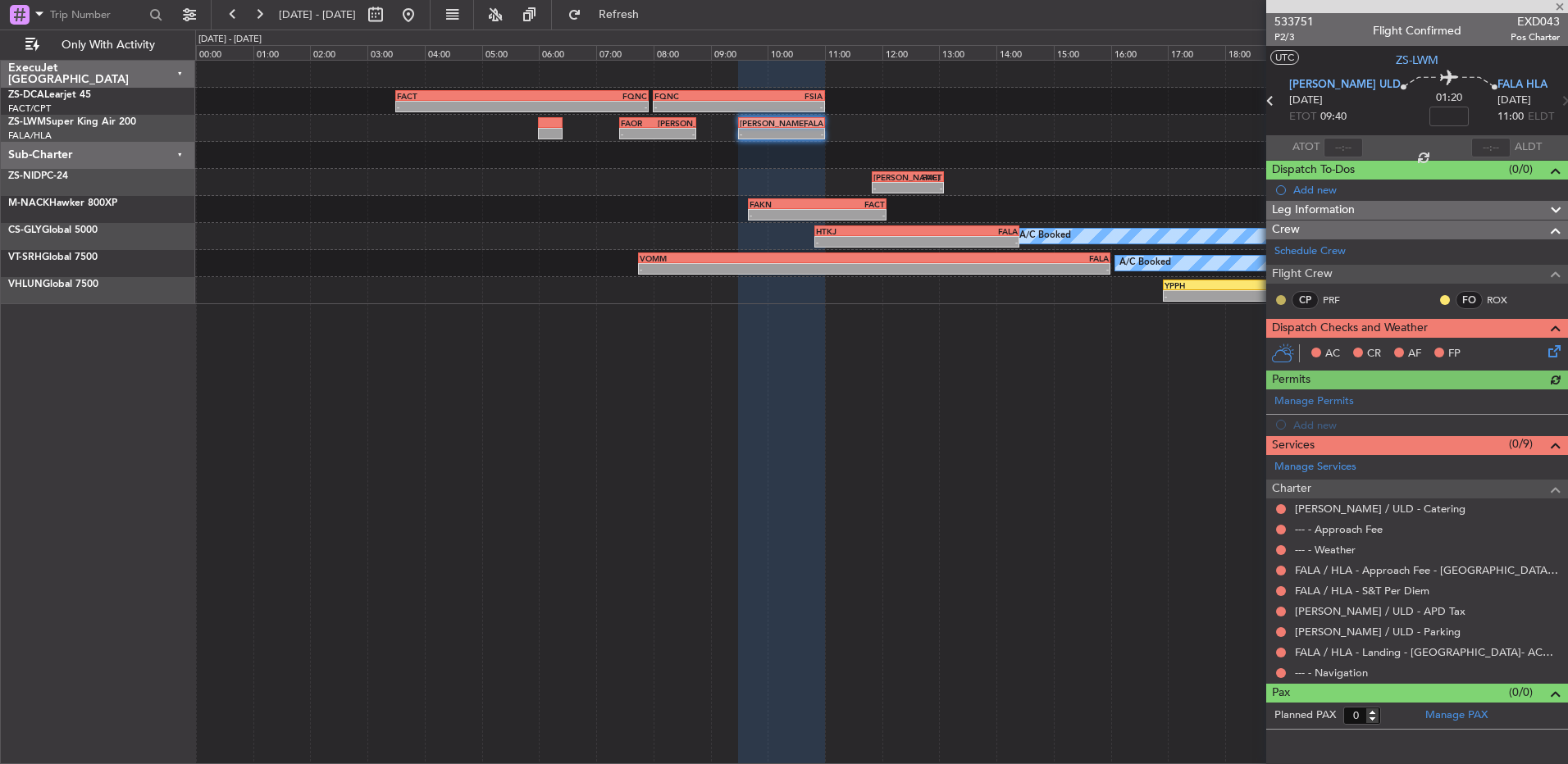
click at [1282, 297] on button at bounding box center [1281, 300] width 10 height 10
drag, startPoint x: 1279, startPoint y: 341, endPoint x: 1295, endPoint y: 347, distance: 17.1
click at [1282, 342] on span "Acknowledged" at bounding box center [1285, 348] width 72 height 17
click at [1439, 301] on div at bounding box center [1445, 300] width 13 height 13
click at [1442, 301] on button at bounding box center [1445, 300] width 10 height 10
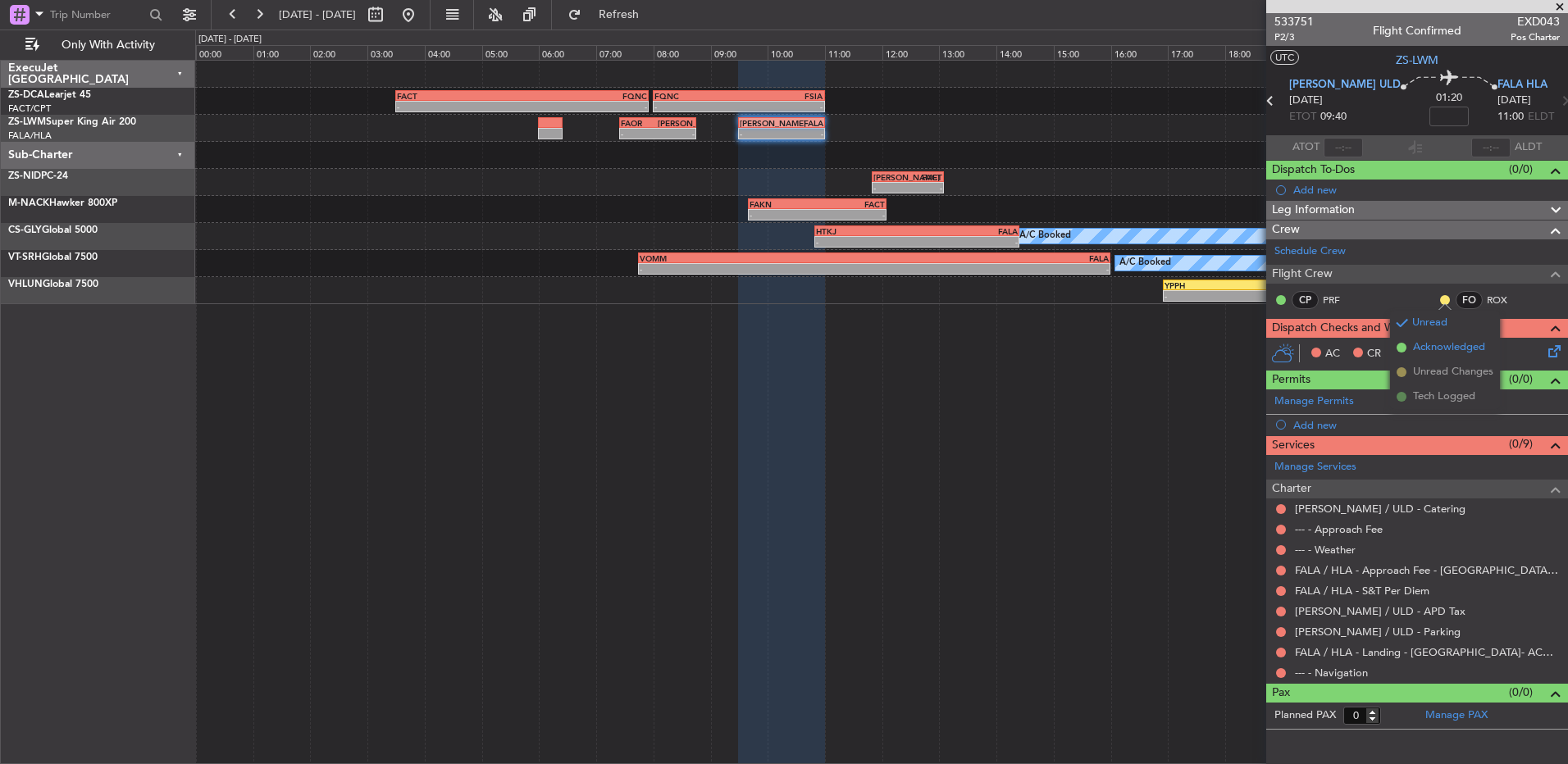
click at [1438, 348] on span "Acknowledged" at bounding box center [1449, 348] width 72 height 17
click at [1275, 675] on div at bounding box center [1282, 673] width 13 height 13
click at [1279, 675] on button at bounding box center [1281, 673] width 10 height 10
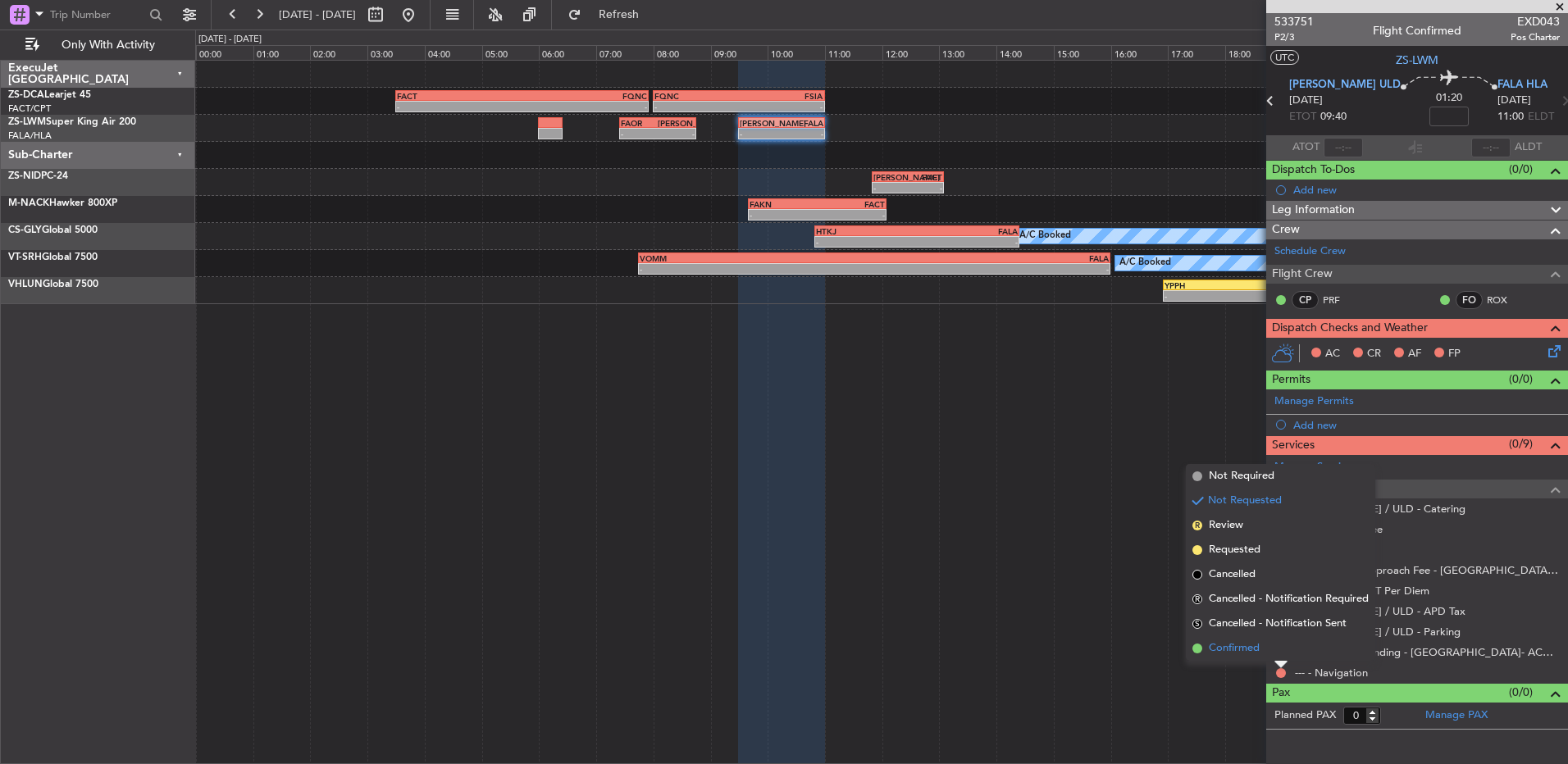
click at [1273, 650] on li "Confirmed" at bounding box center [1281, 648] width 190 height 24
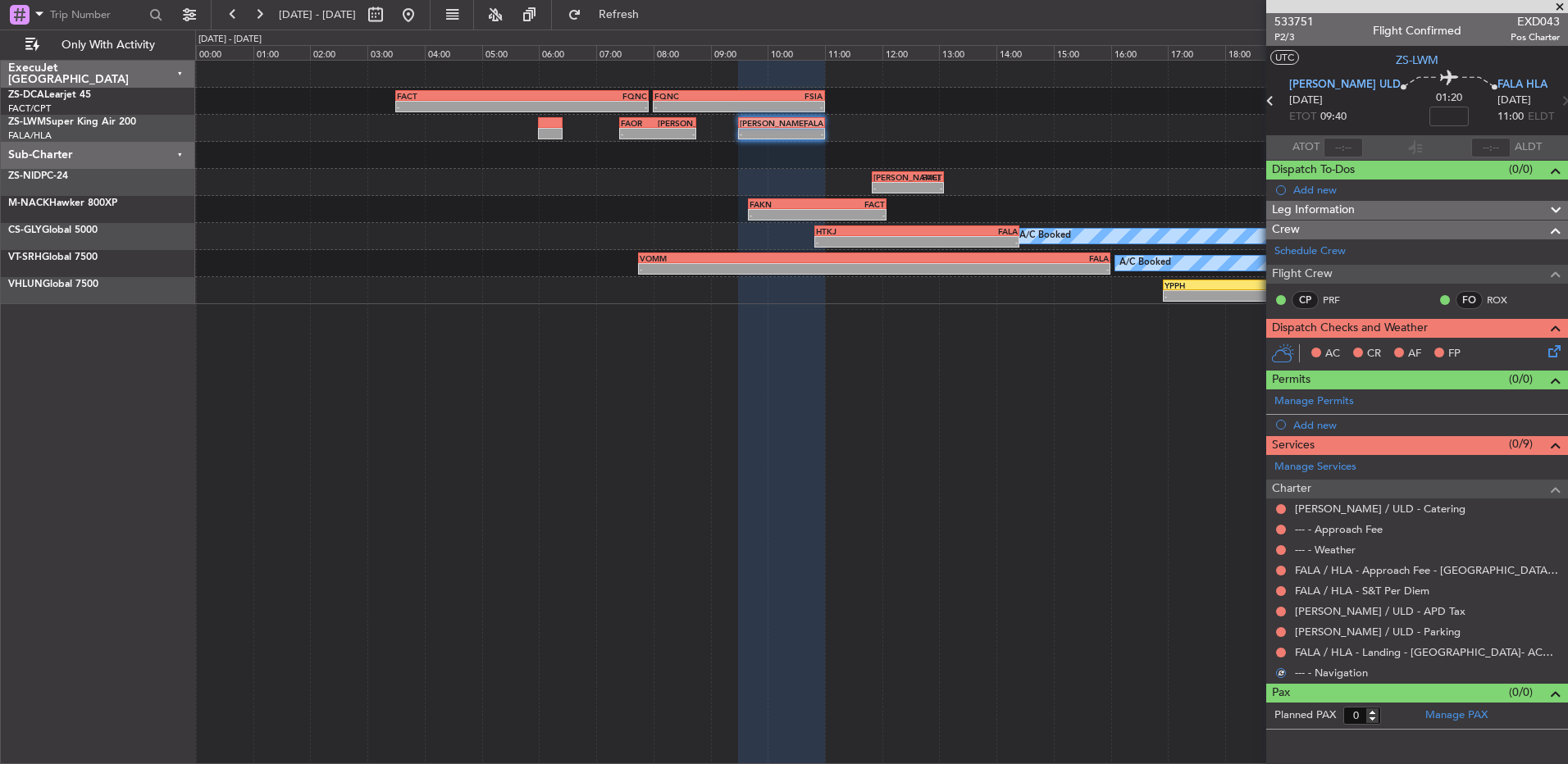
click at [1273, 650] on div "FALA / HLA - Landing - Lanseria Airport- ACC # 1800" at bounding box center [1417, 653] width 302 height 21
drag, startPoint x: 1273, startPoint y: 650, endPoint x: 1282, endPoint y: 657, distance: 11.4
click at [1282, 657] on div at bounding box center [1282, 653] width 13 height 13
click at [1280, 649] on button at bounding box center [1281, 653] width 10 height 10
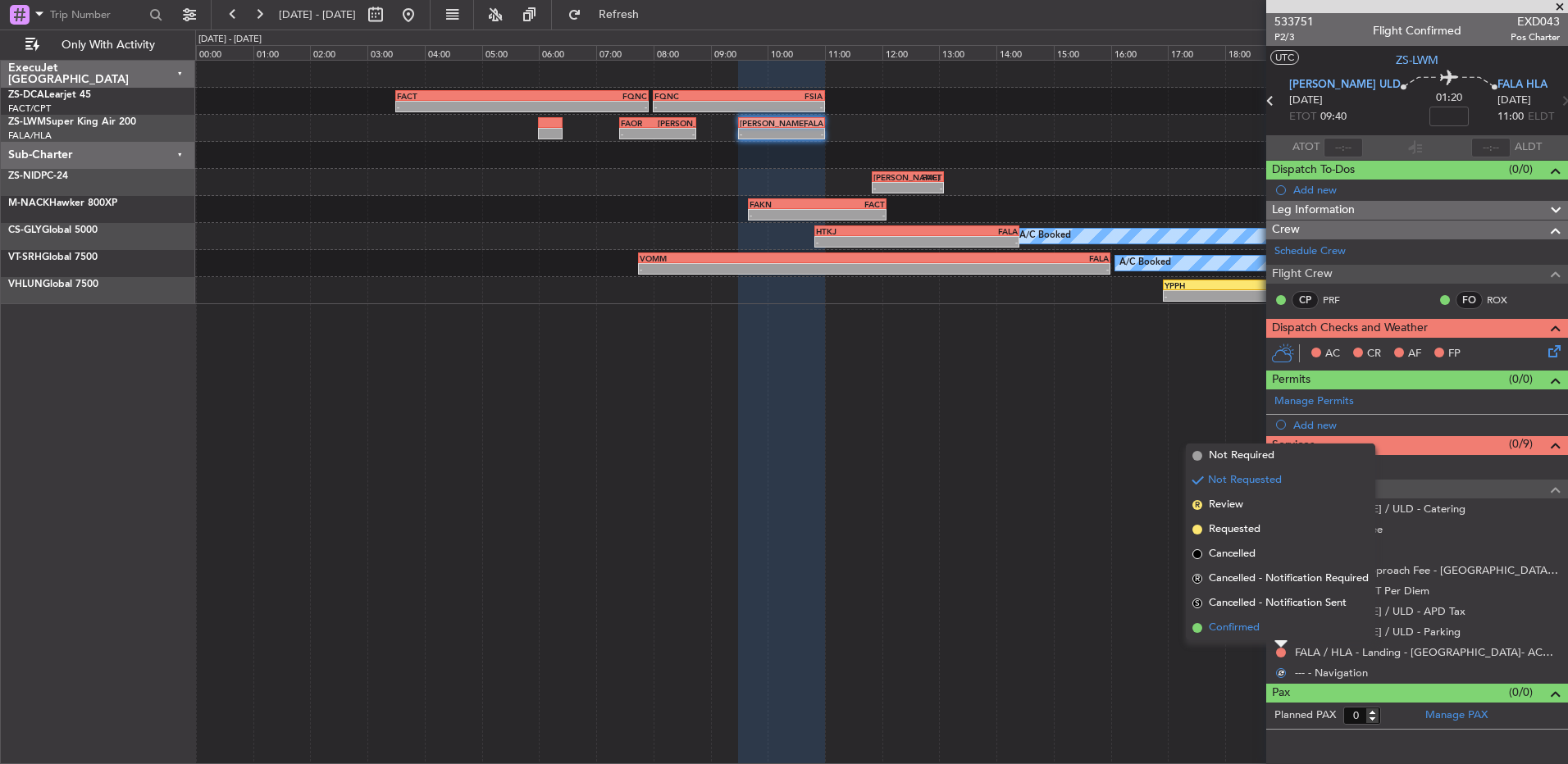
click at [1278, 627] on li "Confirmed" at bounding box center [1281, 627] width 190 height 24
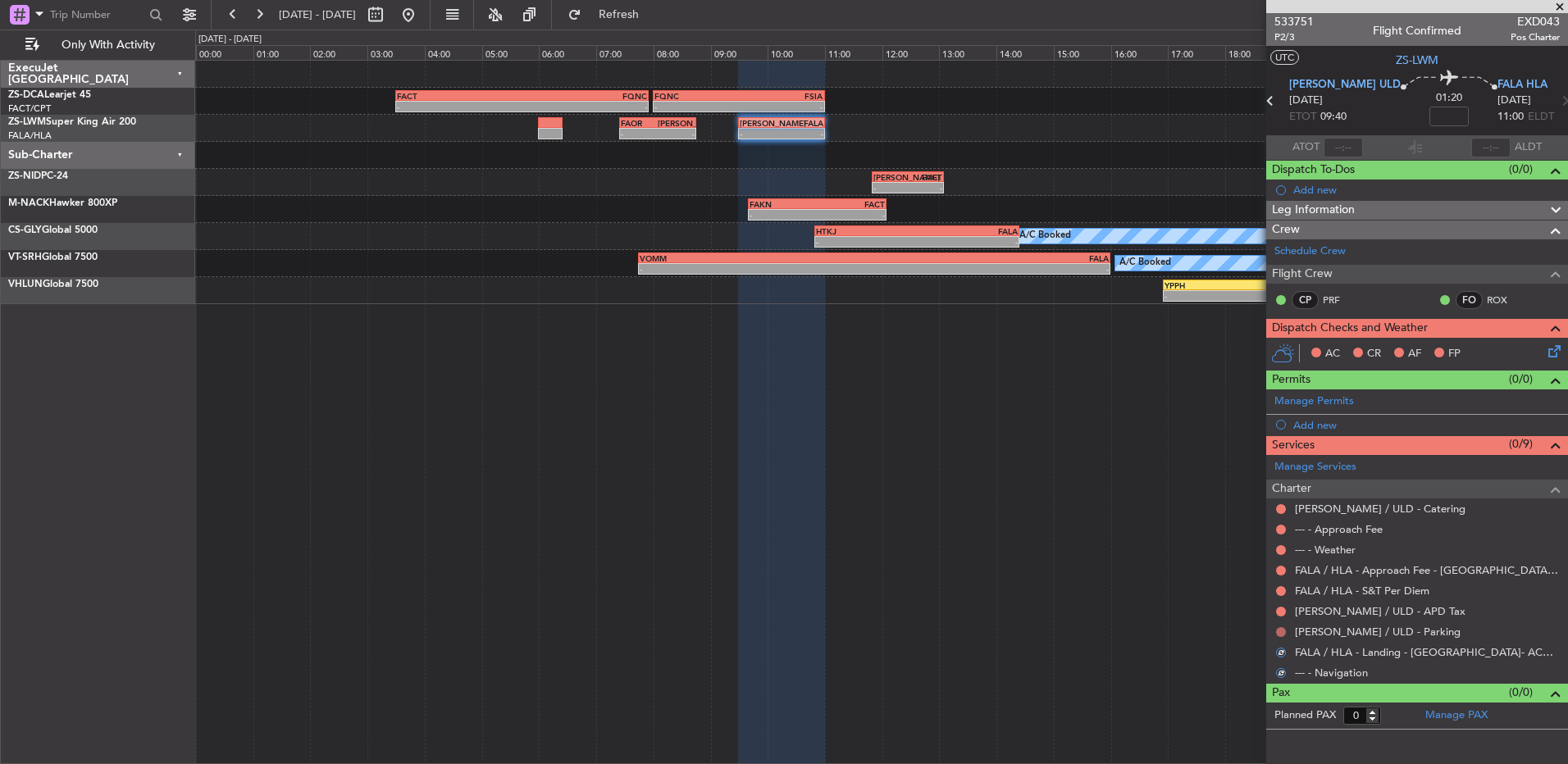
click at [1278, 633] on button at bounding box center [1281, 632] width 10 height 10
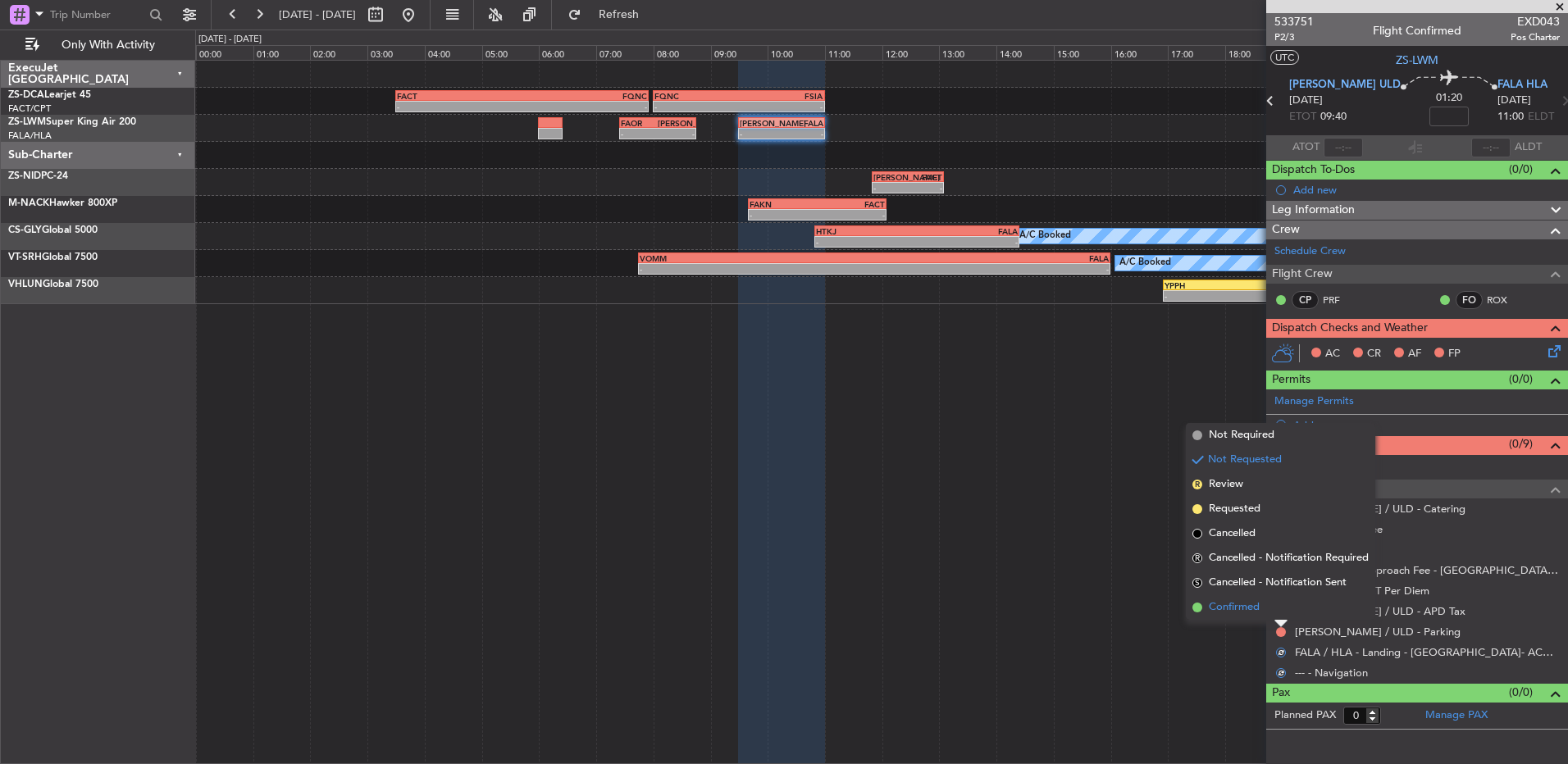
click at [1279, 610] on li "Confirmed" at bounding box center [1281, 608] width 190 height 24
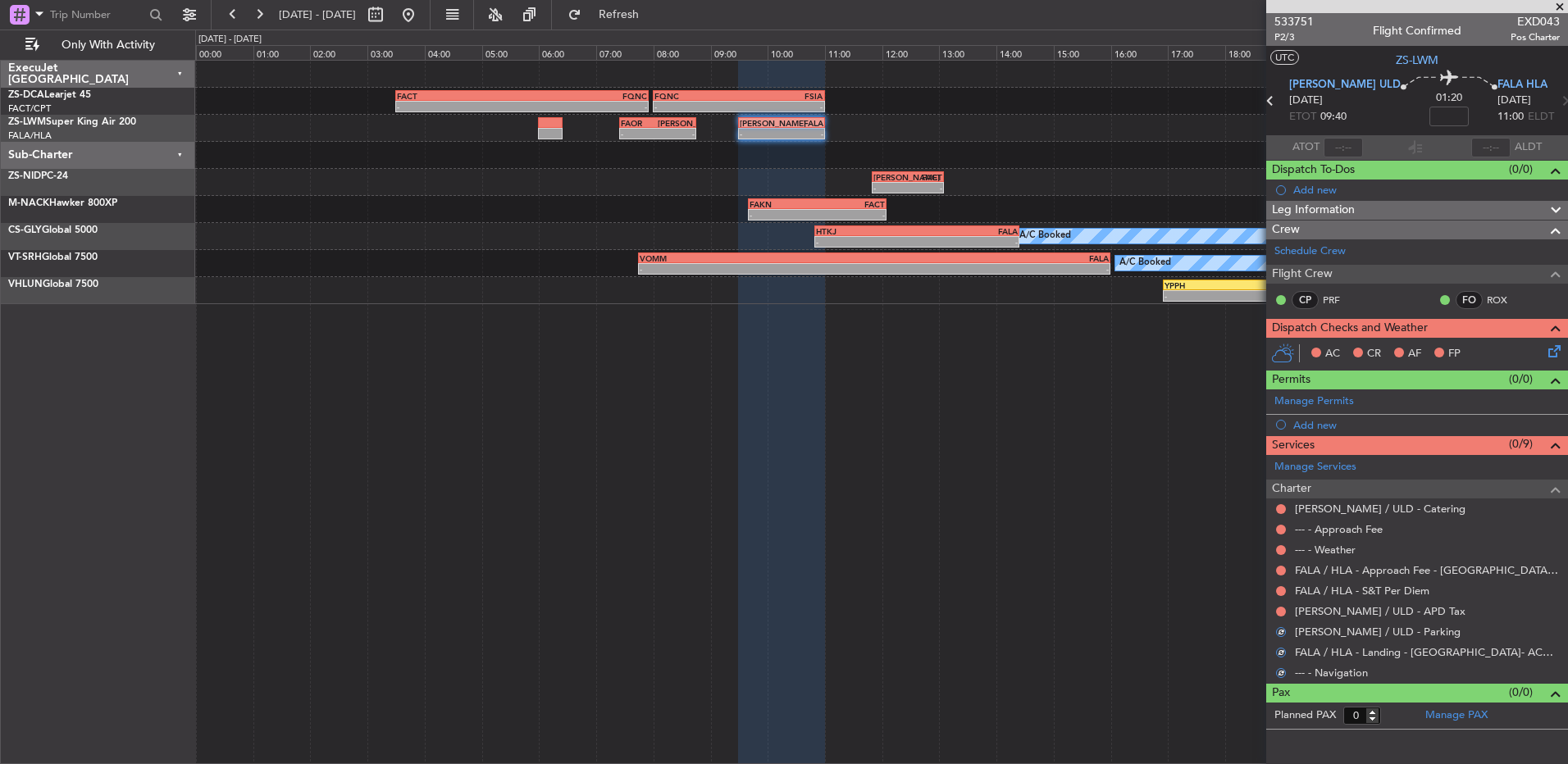
click at [1279, 610] on button at bounding box center [1281, 612] width 10 height 10
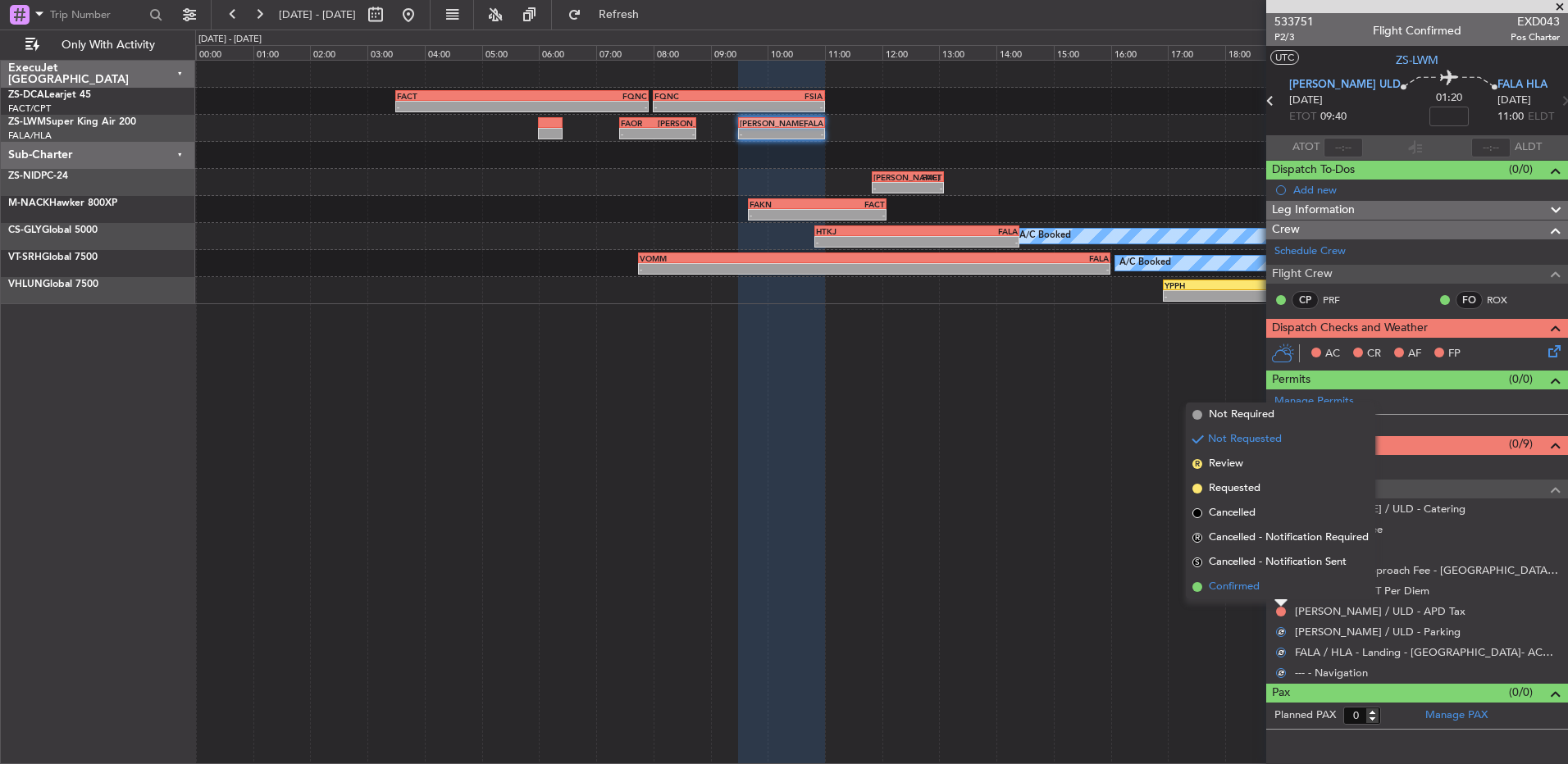
click at [1281, 595] on li "Confirmed" at bounding box center [1281, 587] width 190 height 24
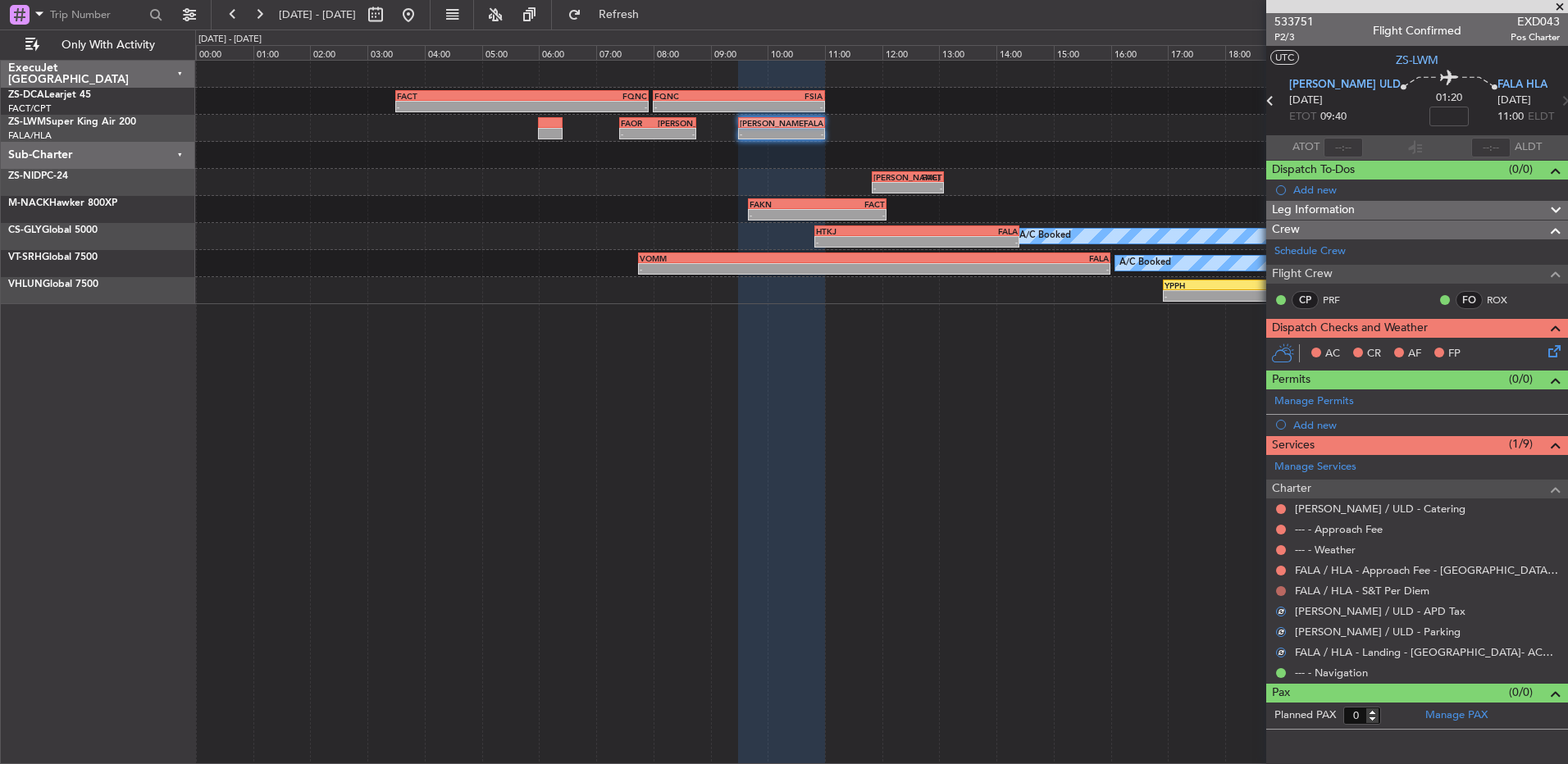
click at [1284, 590] on button at bounding box center [1281, 591] width 10 height 10
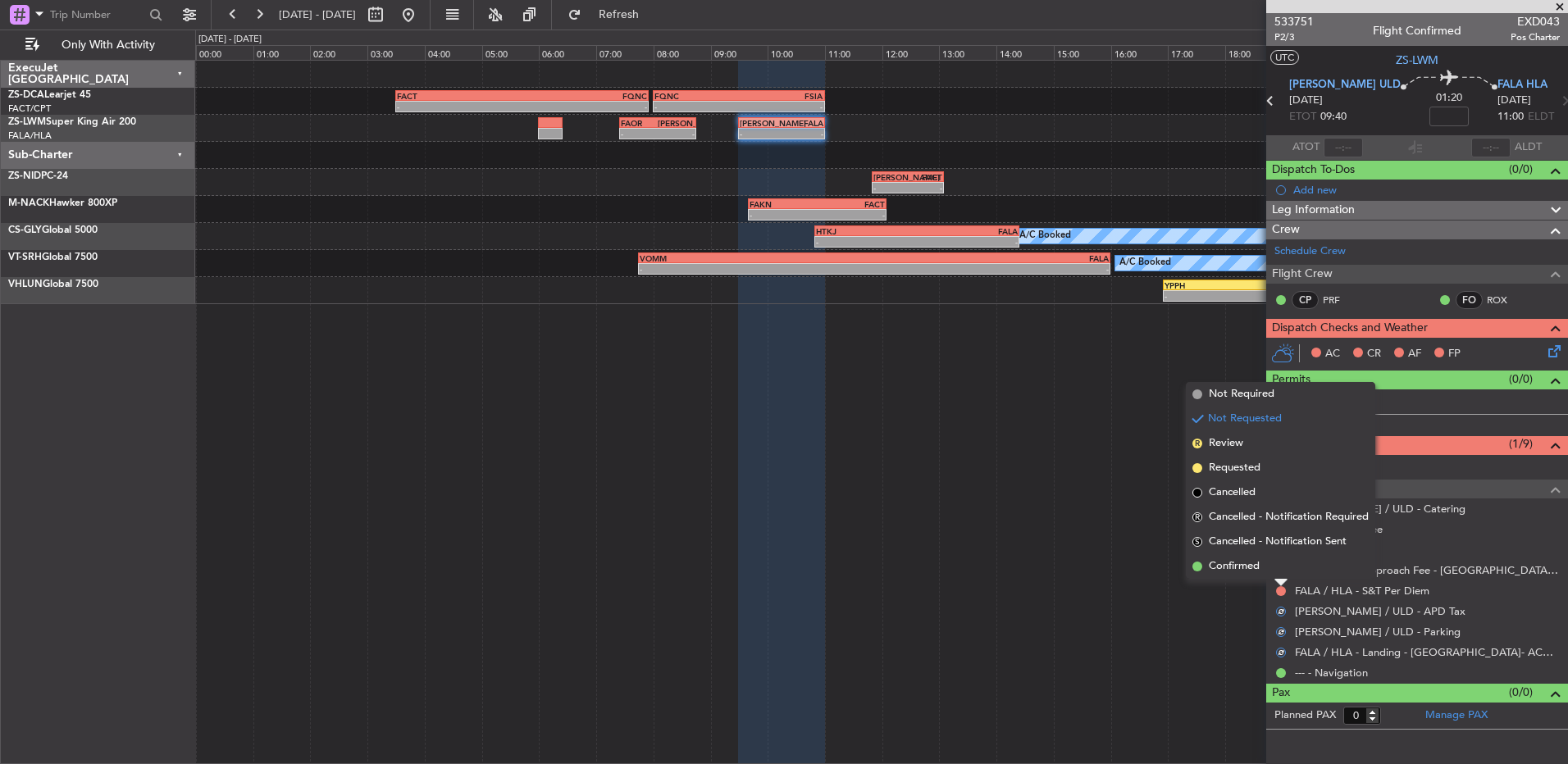
click at [1283, 567] on li "Confirmed" at bounding box center [1281, 567] width 190 height 24
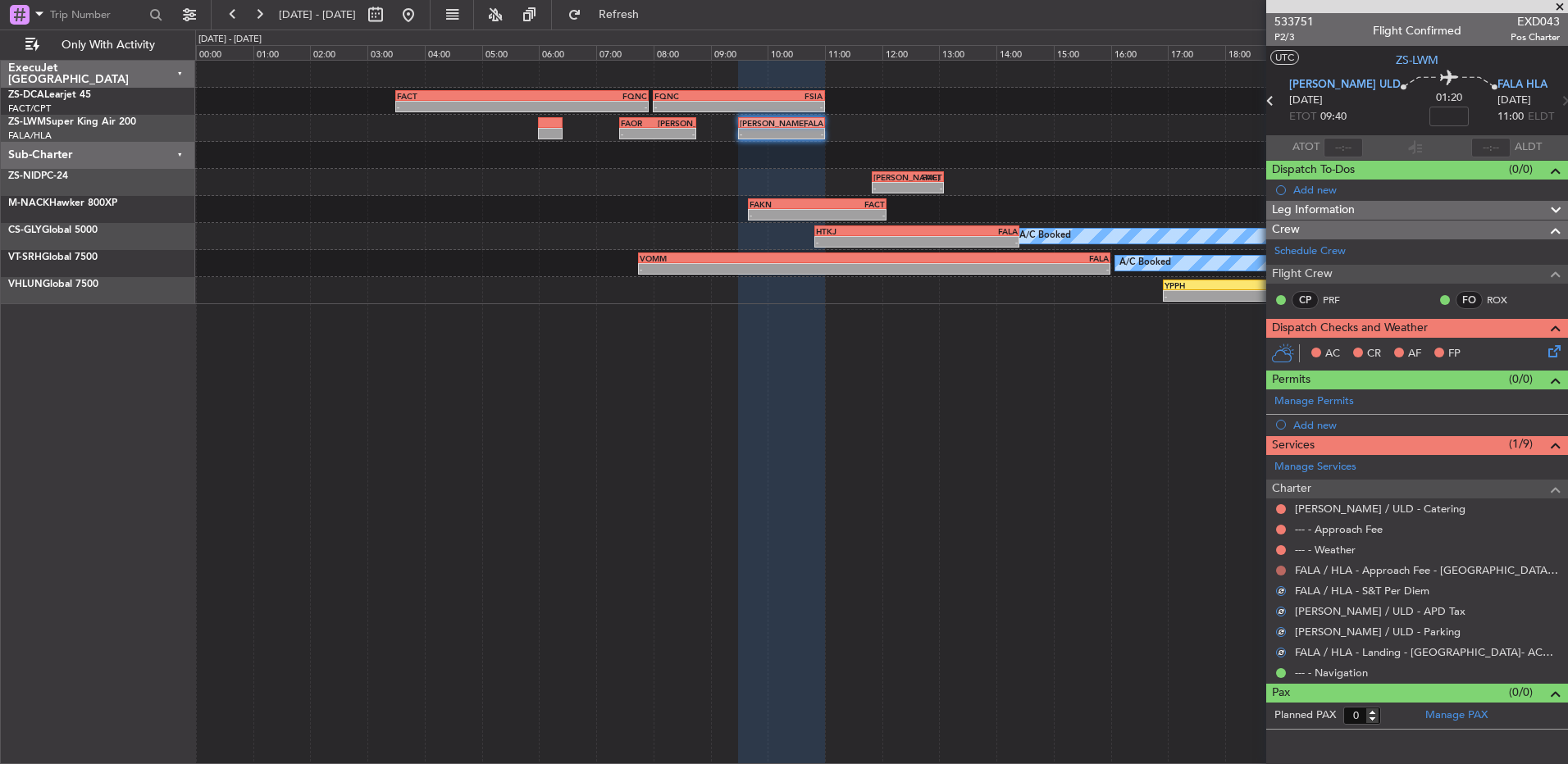
click at [1283, 568] on button at bounding box center [1281, 570] width 10 height 10
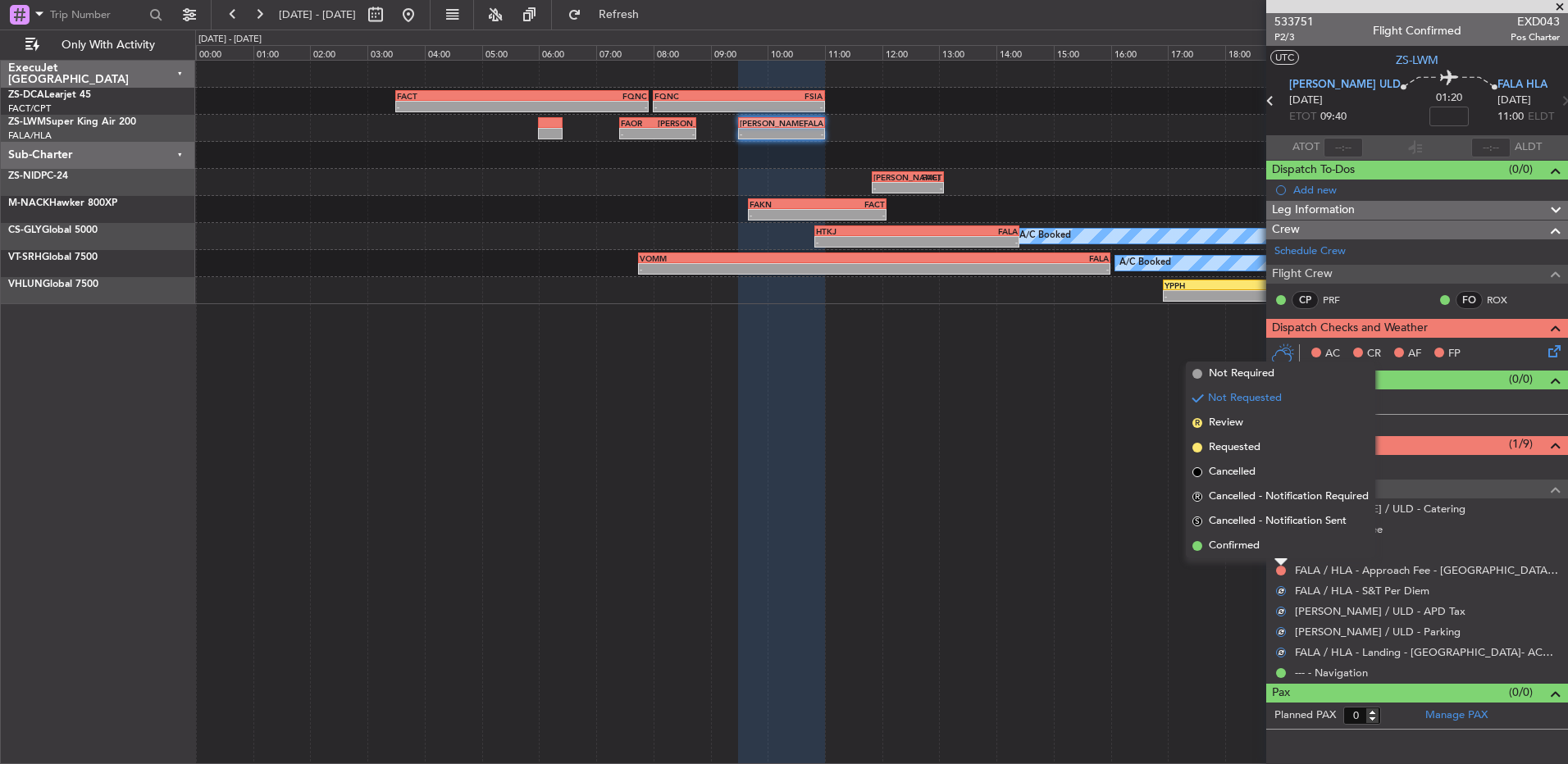
click at [1274, 552] on li "Confirmed" at bounding box center [1281, 546] width 190 height 24
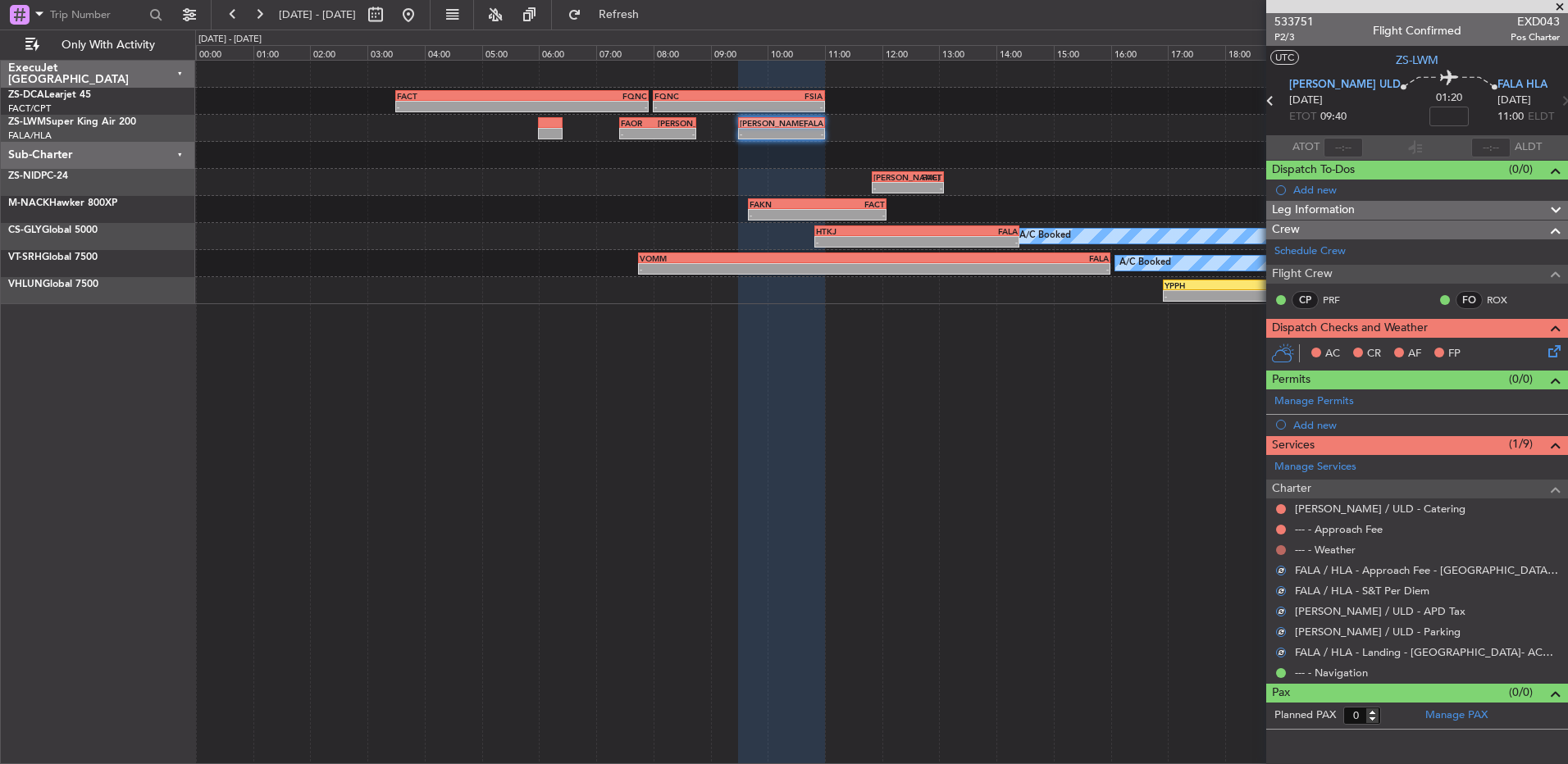
click at [1282, 549] on button at bounding box center [1281, 550] width 10 height 10
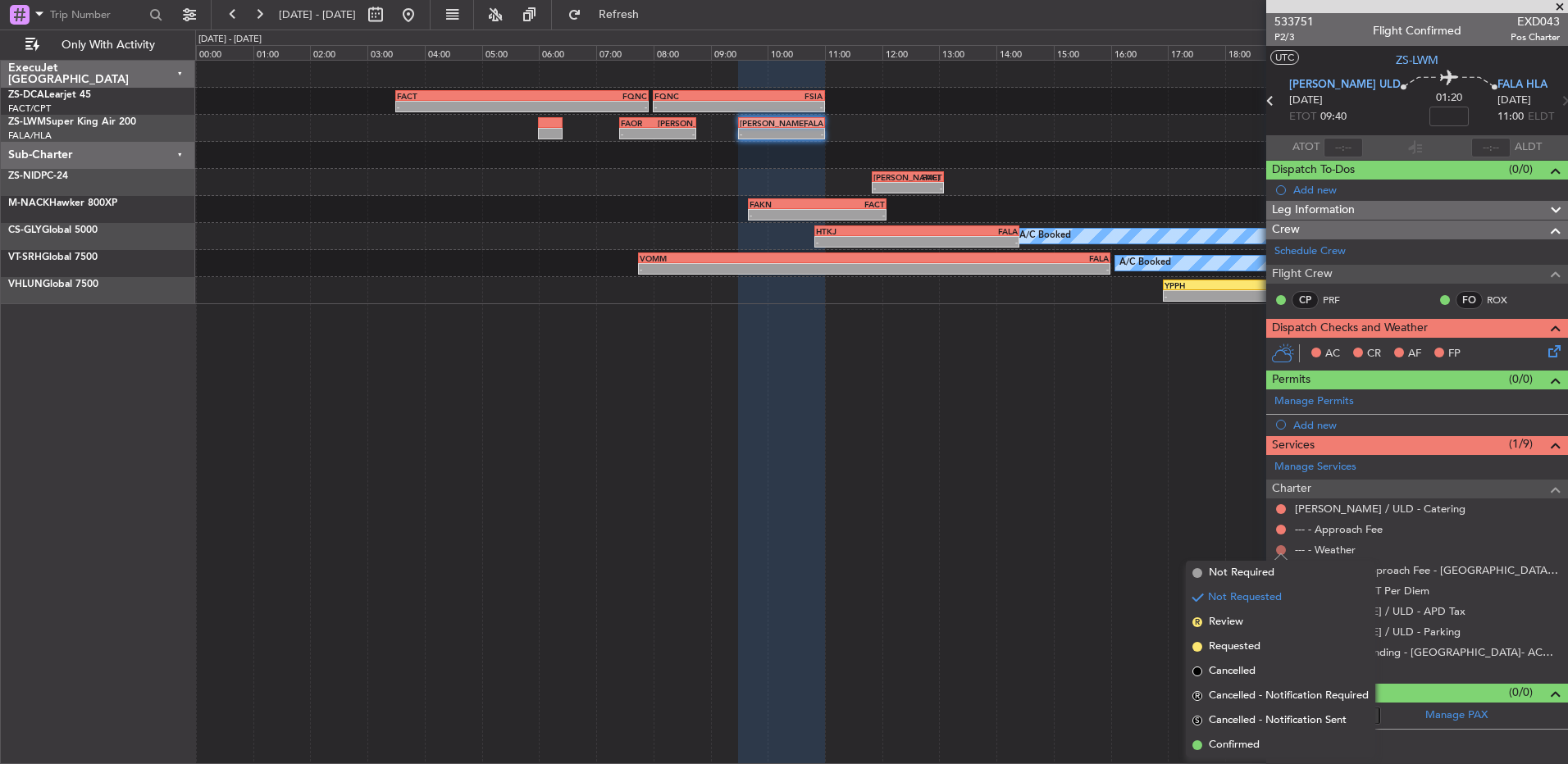
drag, startPoint x: 1277, startPoint y: 534, endPoint x: 1281, endPoint y: 552, distance: 18.4
click at [1277, 535] on nimbus-traffic-light at bounding box center [1282, 529] width 13 height 13
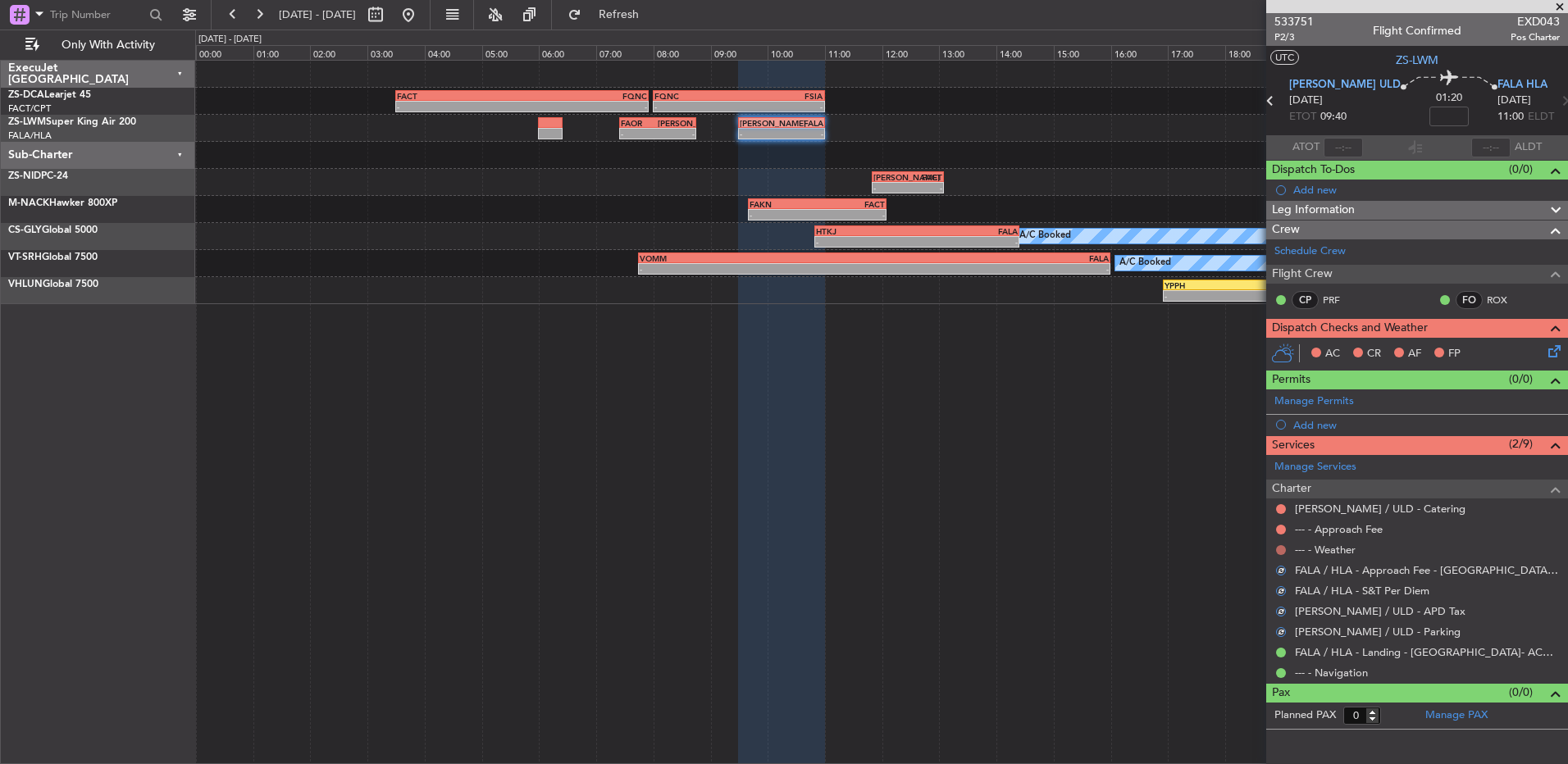
click at [1282, 545] on button at bounding box center [1281, 550] width 10 height 10
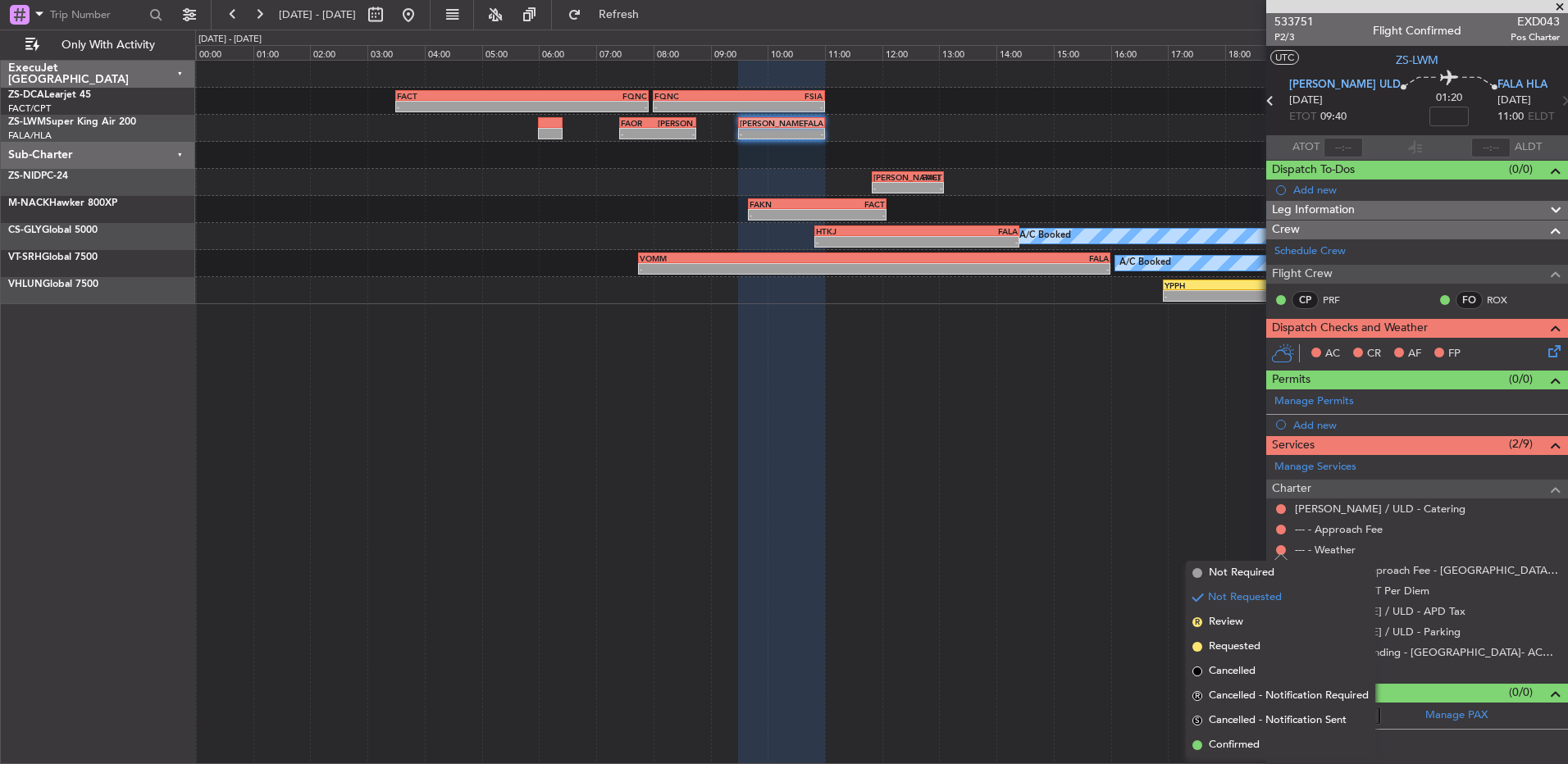
click at [1251, 735] on li "Confirmed" at bounding box center [1281, 745] width 190 height 24
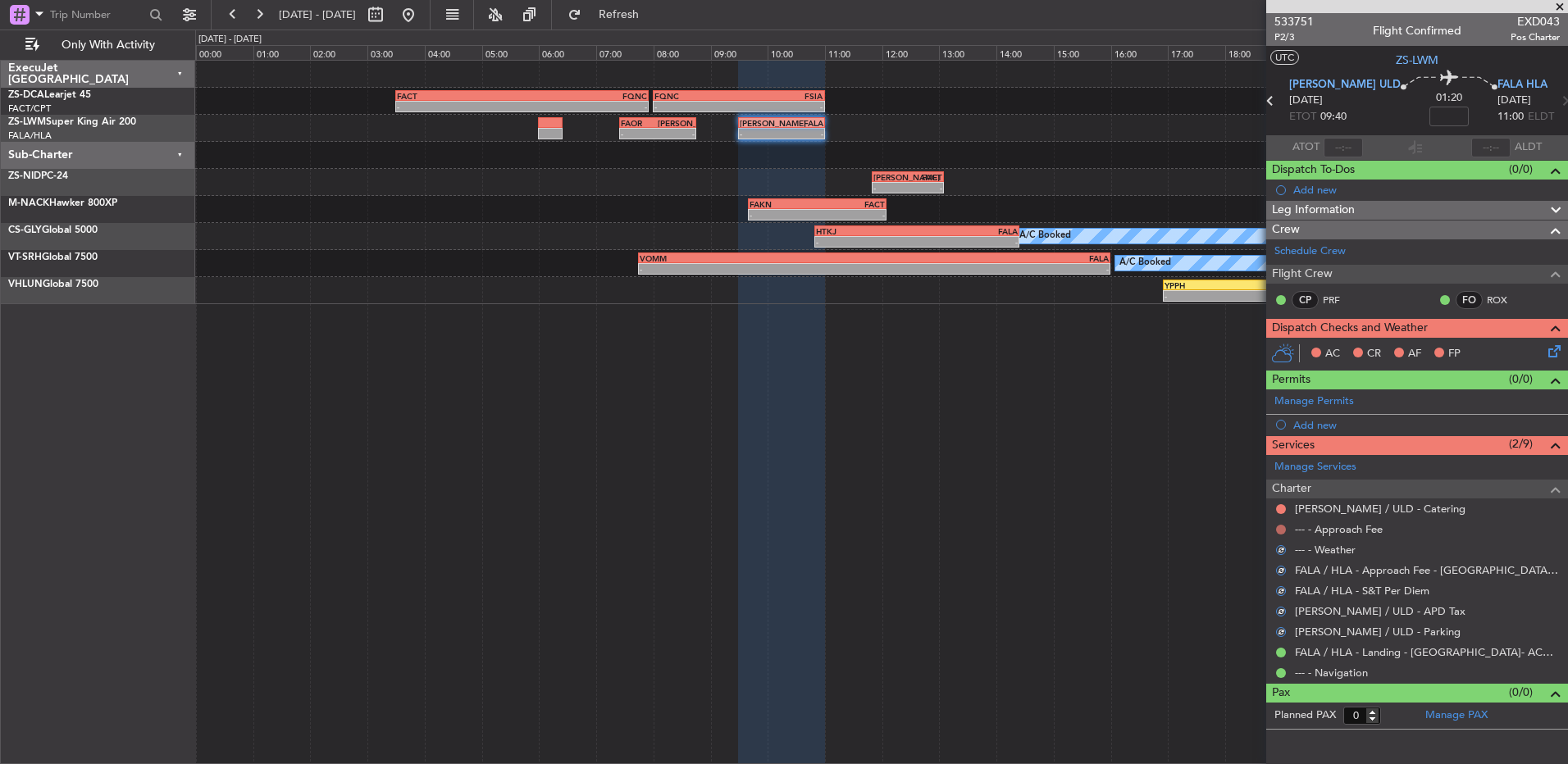
click at [1277, 531] on button at bounding box center [1281, 529] width 10 height 10
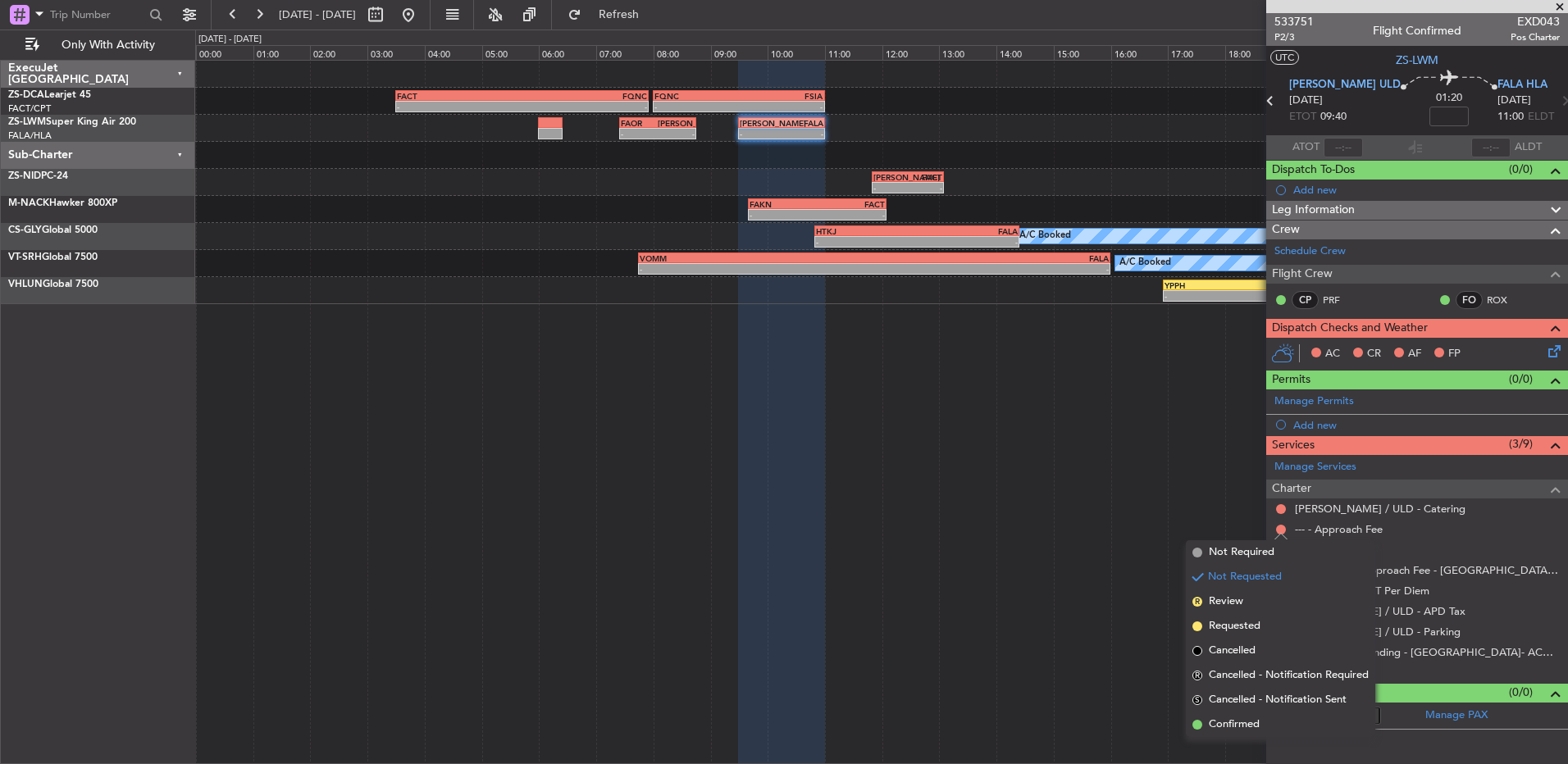
drag, startPoint x: 1247, startPoint y: 725, endPoint x: 1235, endPoint y: 657, distance: 69.1
click at [1243, 722] on span "Confirmed" at bounding box center [1234, 725] width 51 height 17
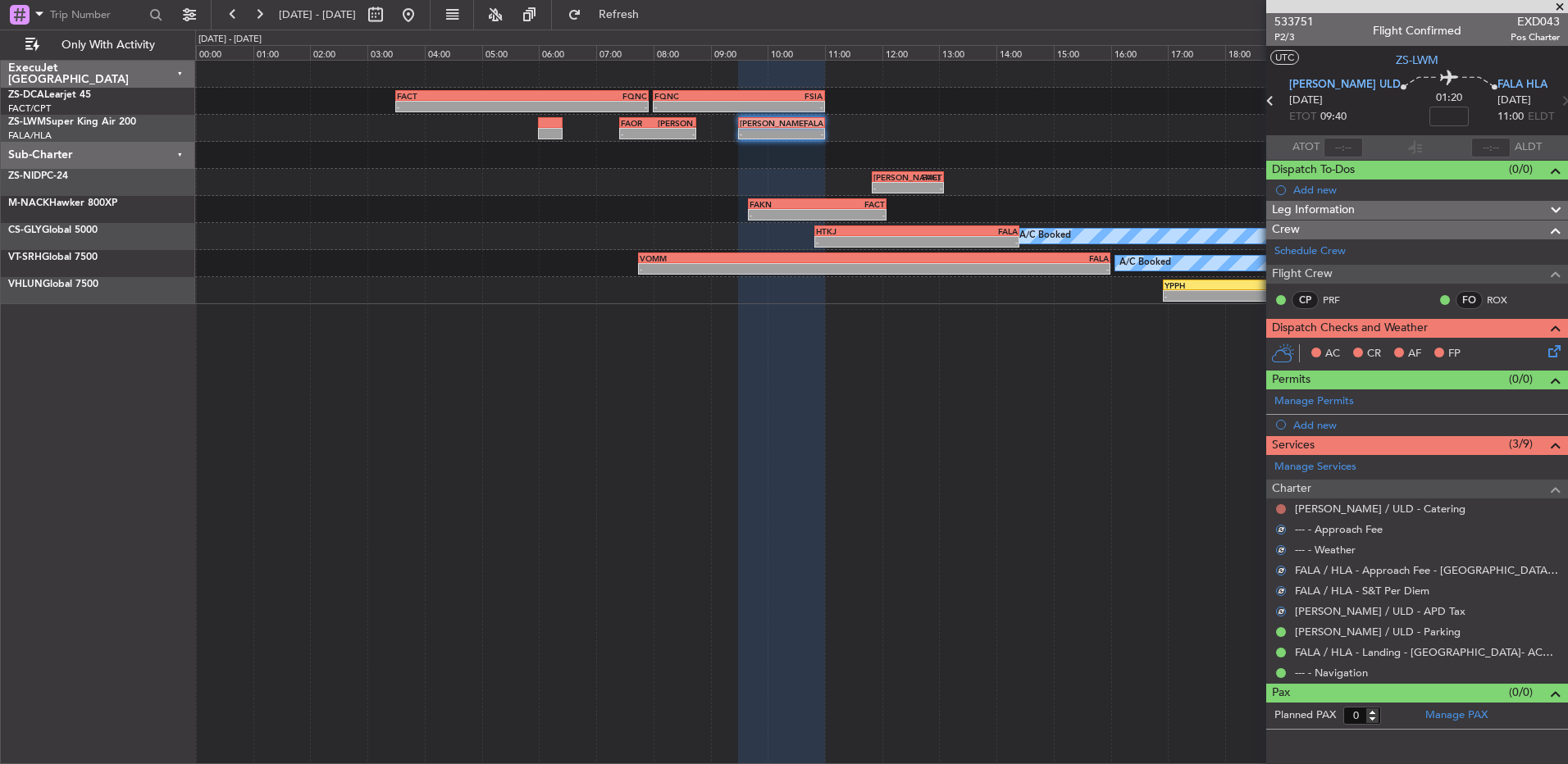
click at [1278, 506] on button at bounding box center [1281, 509] width 10 height 10
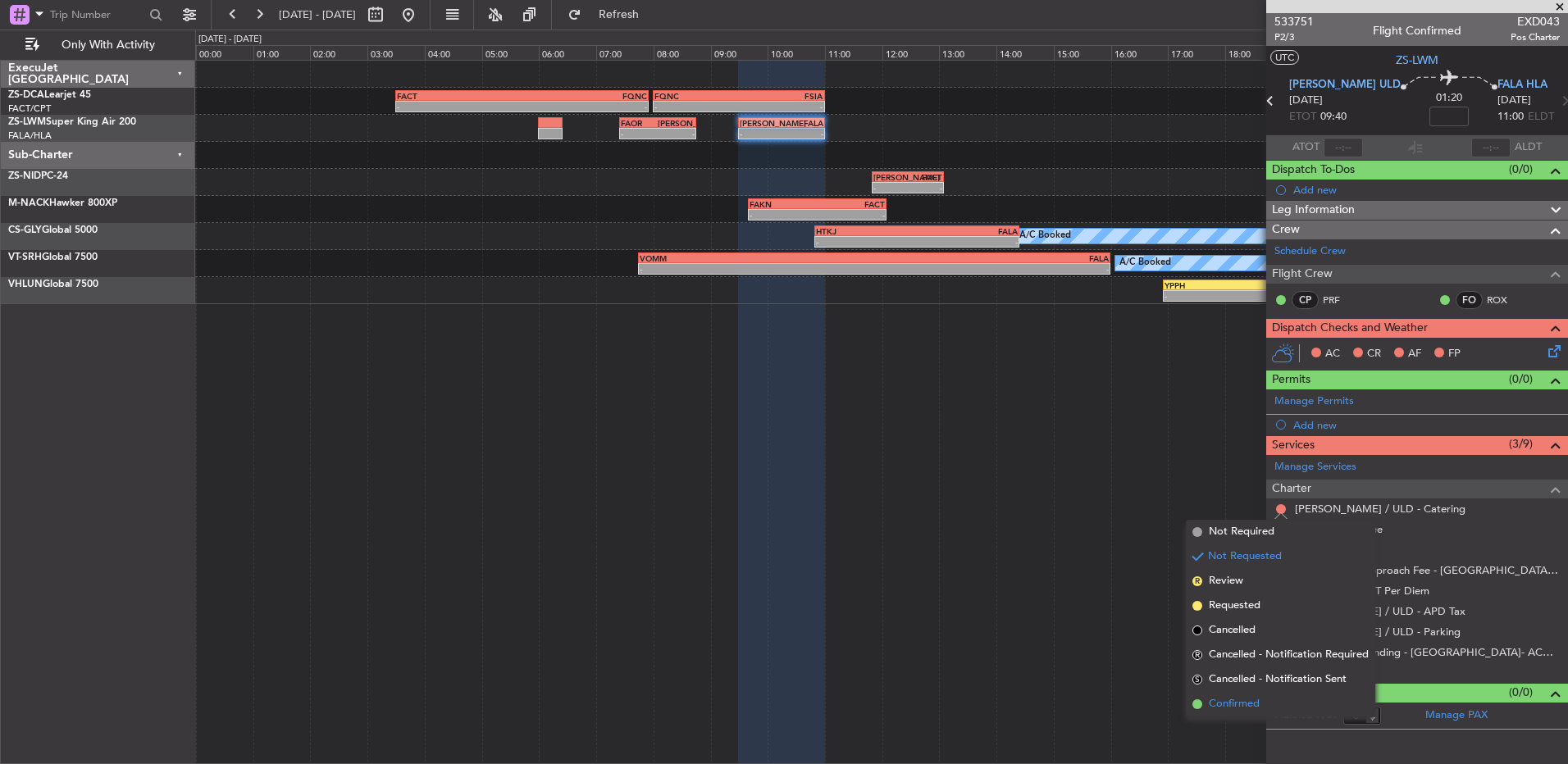
click at [1247, 701] on span "Confirmed" at bounding box center [1234, 704] width 51 height 17
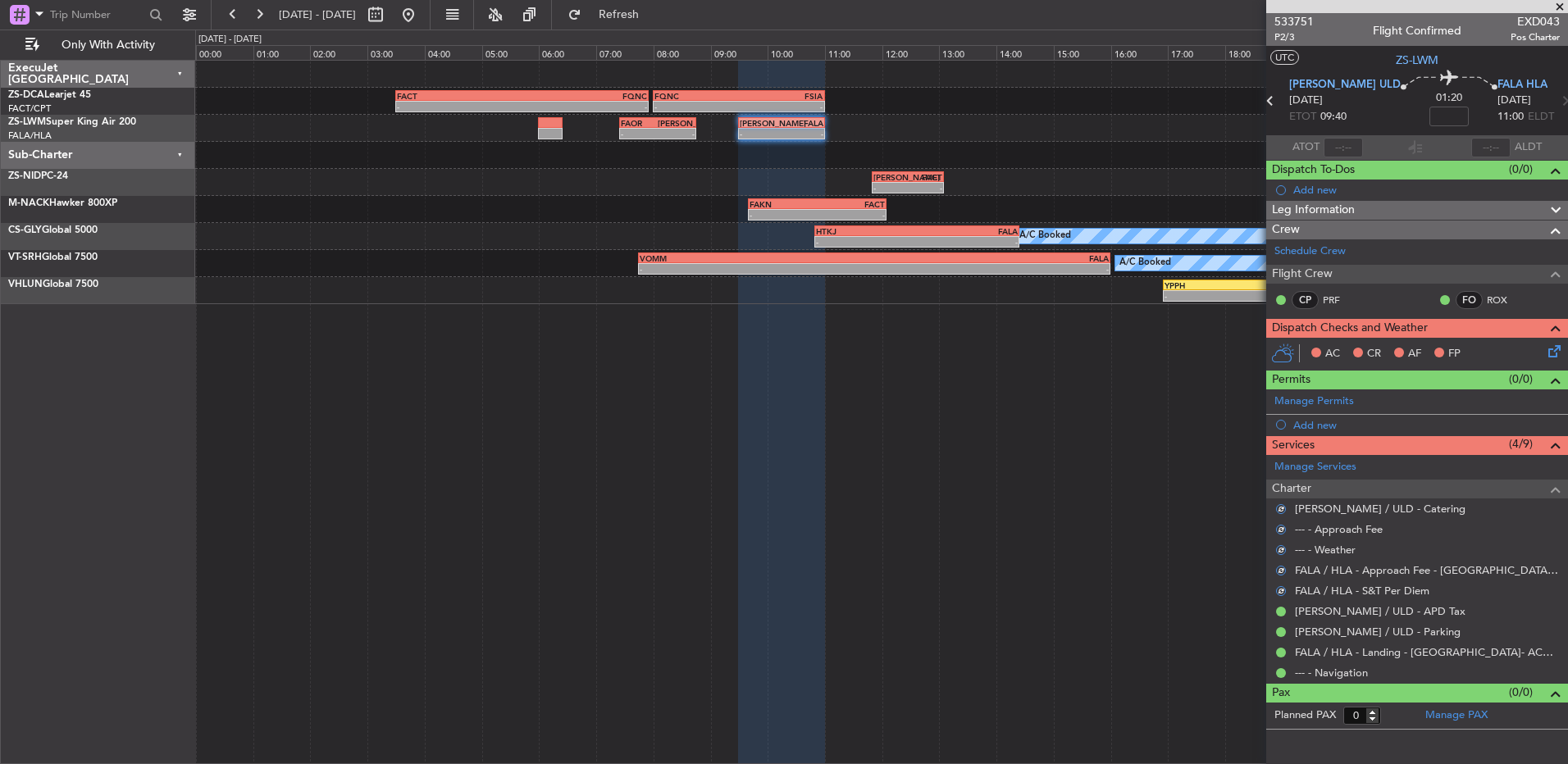
click at [1559, 353] on icon at bounding box center [1552, 349] width 13 height 13
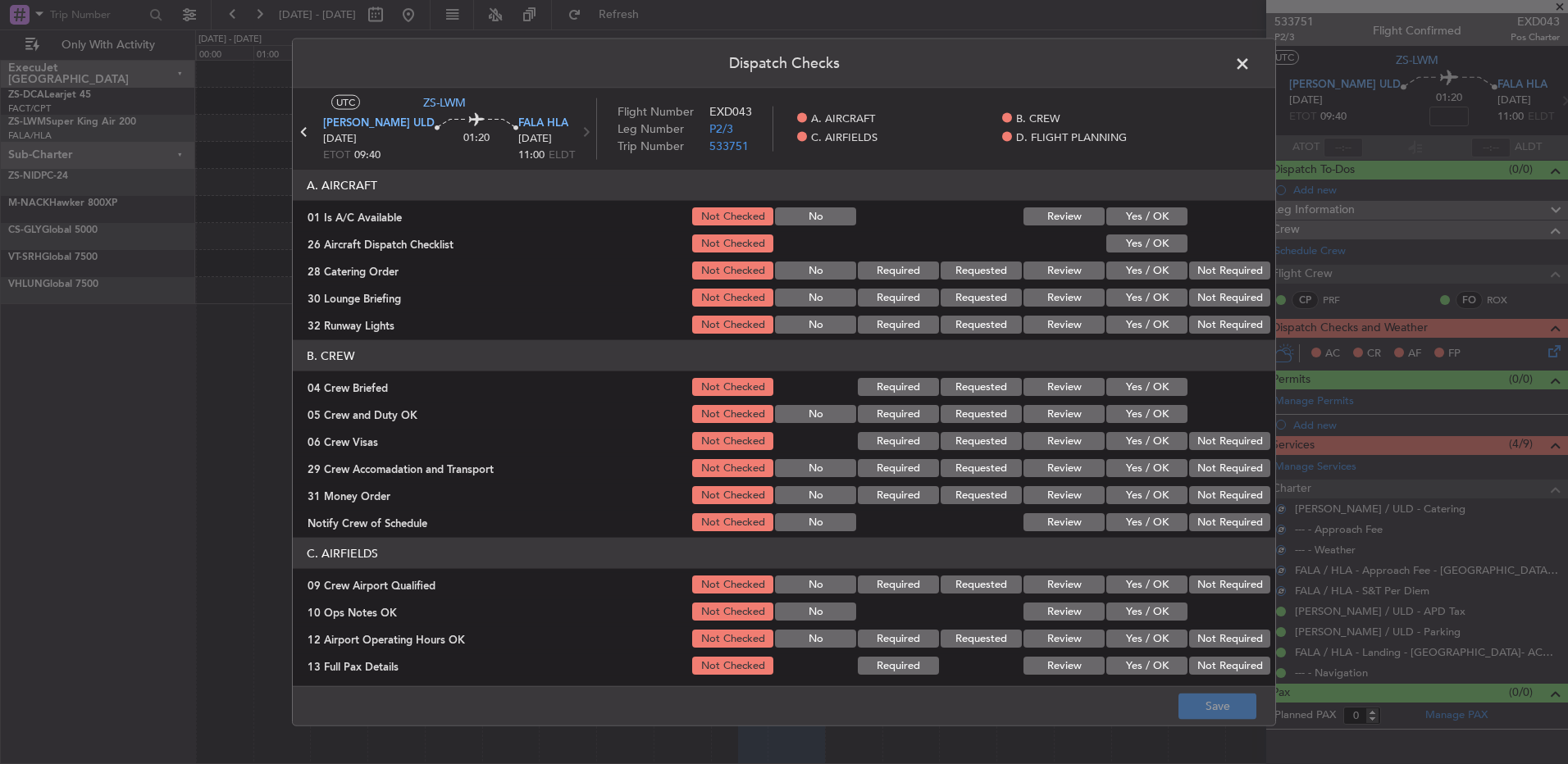
click at [1137, 218] on button "Yes / OK" at bounding box center [1147, 216] width 81 height 18
click at [1154, 244] on button "Yes / OK" at bounding box center [1147, 243] width 81 height 18
drag, startPoint x: 1250, startPoint y: 257, endPoint x: 1234, endPoint y: 264, distance: 17.5
click at [1248, 262] on section "A. AIRCRAFT 01 Is A/C Available Not Checked No Review Yes / OK 26 Aircraft Disp…" at bounding box center [784, 252] width 982 height 166
click at [1232, 267] on button "Not Required" at bounding box center [1229, 270] width 81 height 18
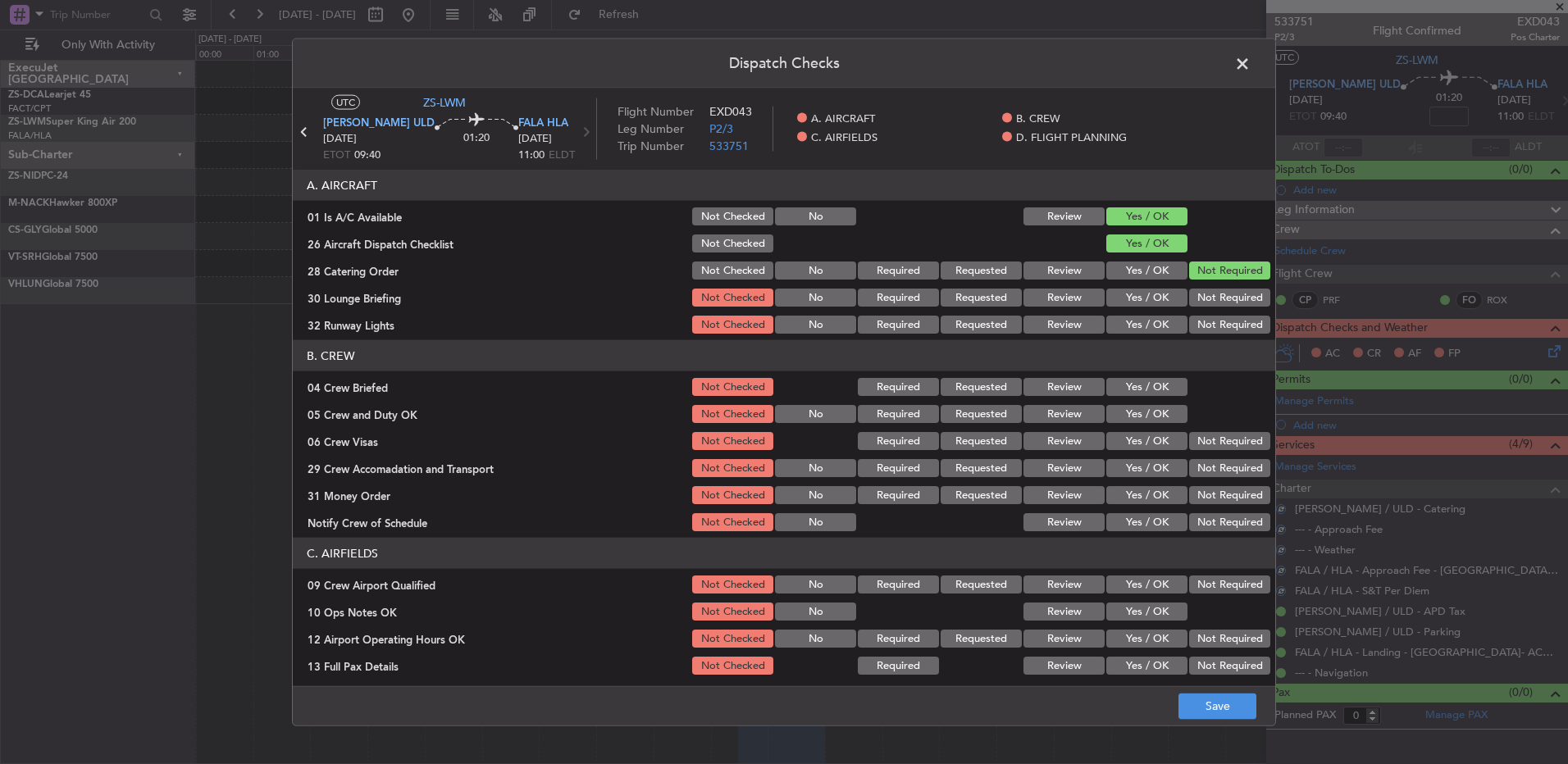
click at [1236, 281] on div "Not Required" at bounding box center [1228, 270] width 83 height 23
click at [1233, 285] on section "A. AIRCRAFT 01 Is A/C Available Not Checked No Review Yes / OK 26 Aircraft Disp…" at bounding box center [784, 252] width 982 height 166
click at [1239, 305] on button "Not Required" at bounding box center [1229, 297] width 81 height 18
click at [1238, 319] on button "Not Required" at bounding box center [1229, 324] width 81 height 18
drag, startPoint x: 1233, startPoint y: 314, endPoint x: 1208, endPoint y: 319, distance: 25.5
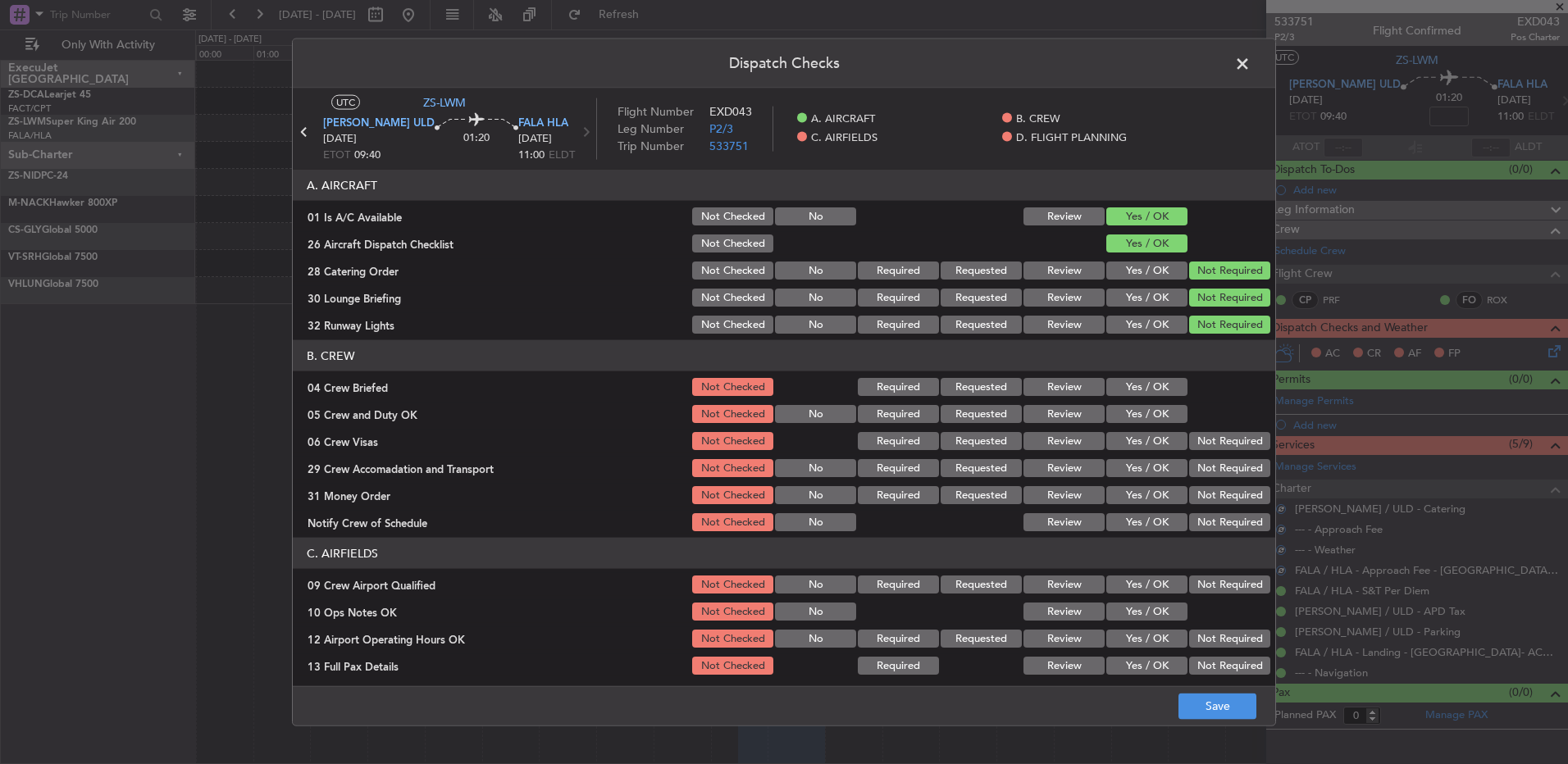
click at [1232, 314] on div "Not Required" at bounding box center [1228, 324] width 83 height 23
drag, startPoint x: 1175, startPoint y: 376, endPoint x: 1158, endPoint y: 411, distance: 38.9
click at [1187, 378] on div at bounding box center [1228, 387] width 83 height 23
click at [1154, 382] on button "Yes / OK" at bounding box center [1147, 386] width 81 height 18
click at [1152, 401] on section "B. CREW 04 Crew Briefed Not Checked Required Requested Review Yes / OK 05 Crew …" at bounding box center [784, 437] width 982 height 194
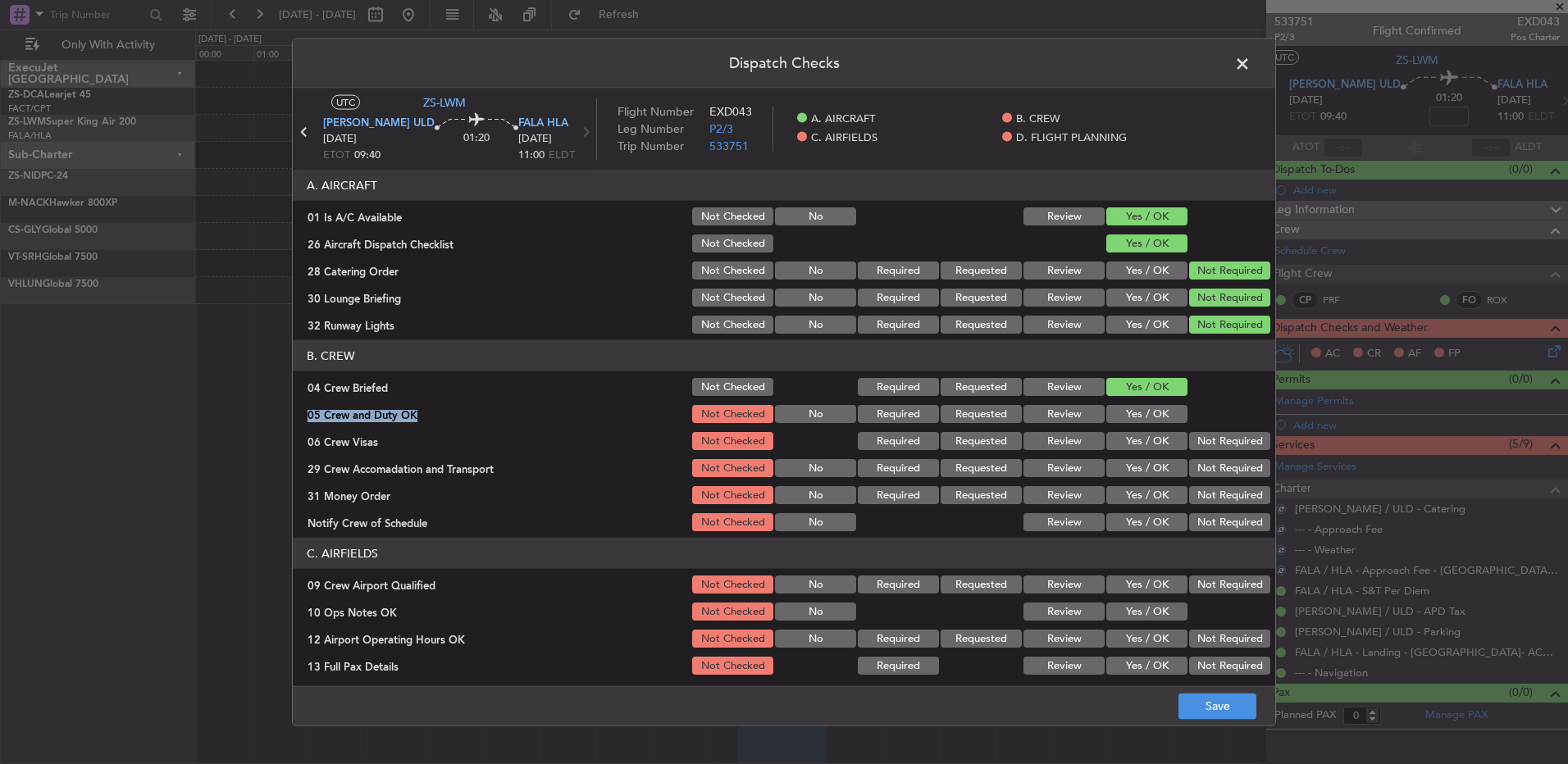
drag, startPoint x: 1153, startPoint y: 402, endPoint x: 1162, endPoint y: 415, distance: 15.8
click at [1162, 415] on button "Yes / OK" at bounding box center [1147, 413] width 81 height 18
click at [1260, 469] on div "29 Crew Accomadation and Transport Not Checked No Required Requested Review Yes…" at bounding box center [784, 468] width 982 height 23
drag, startPoint x: 1223, startPoint y: 440, endPoint x: 1227, endPoint y: 468, distance: 28.3
click at [1224, 442] on button "Not Required" at bounding box center [1229, 440] width 81 height 18
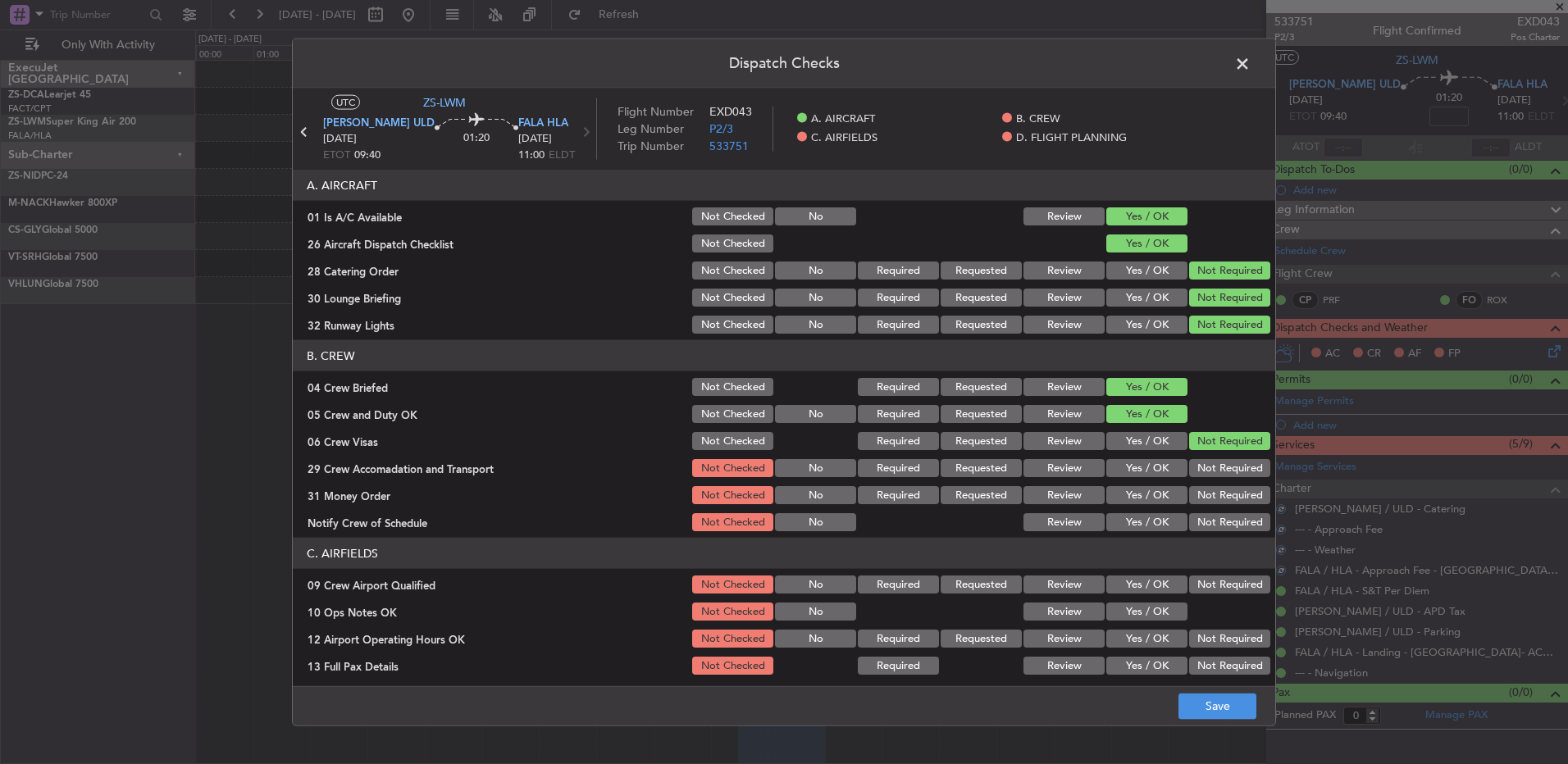
click at [1228, 471] on button "Not Required" at bounding box center [1229, 468] width 81 height 18
click at [1227, 493] on section "B. CREW 04 Crew Briefed Not Checked Required Requested Review Yes / OK 05 Crew …" at bounding box center [784, 437] width 982 height 194
click at [1228, 498] on button "Not Required" at bounding box center [1229, 495] width 81 height 18
click at [1228, 518] on button "Not Required" at bounding box center [1229, 522] width 81 height 18
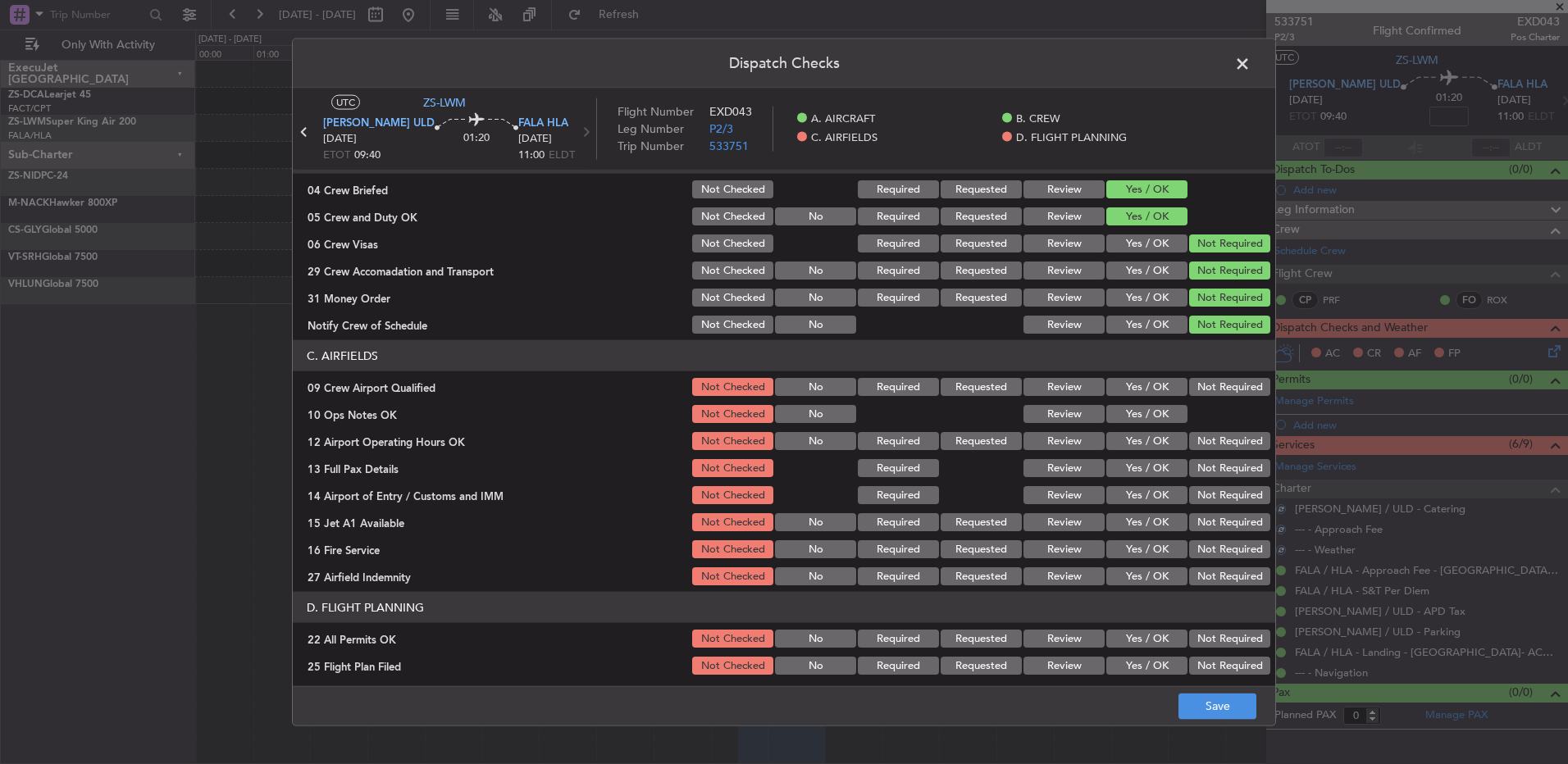
scroll to position [230, 0]
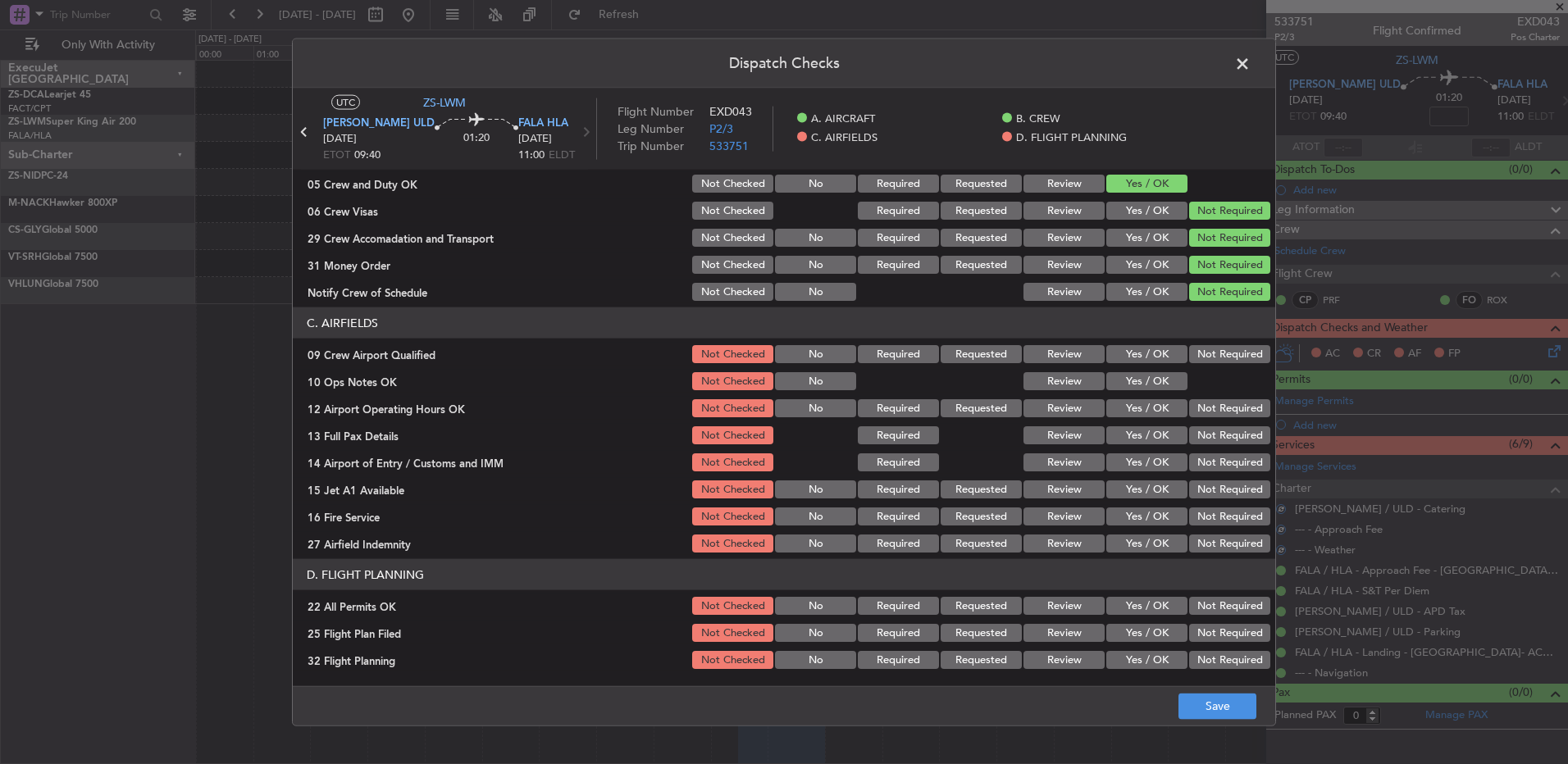
click at [1194, 351] on button "Not Required" at bounding box center [1229, 353] width 81 height 18
click at [1139, 382] on button "Yes / OK" at bounding box center [1147, 381] width 81 height 18
drag, startPoint x: 1219, startPoint y: 400, endPoint x: 1228, endPoint y: 418, distance: 20.1
click at [1219, 403] on div "Not Required" at bounding box center [1228, 408] width 83 height 23
drag, startPoint x: 1228, startPoint y: 418, endPoint x: 1221, endPoint y: 424, distance: 9.2
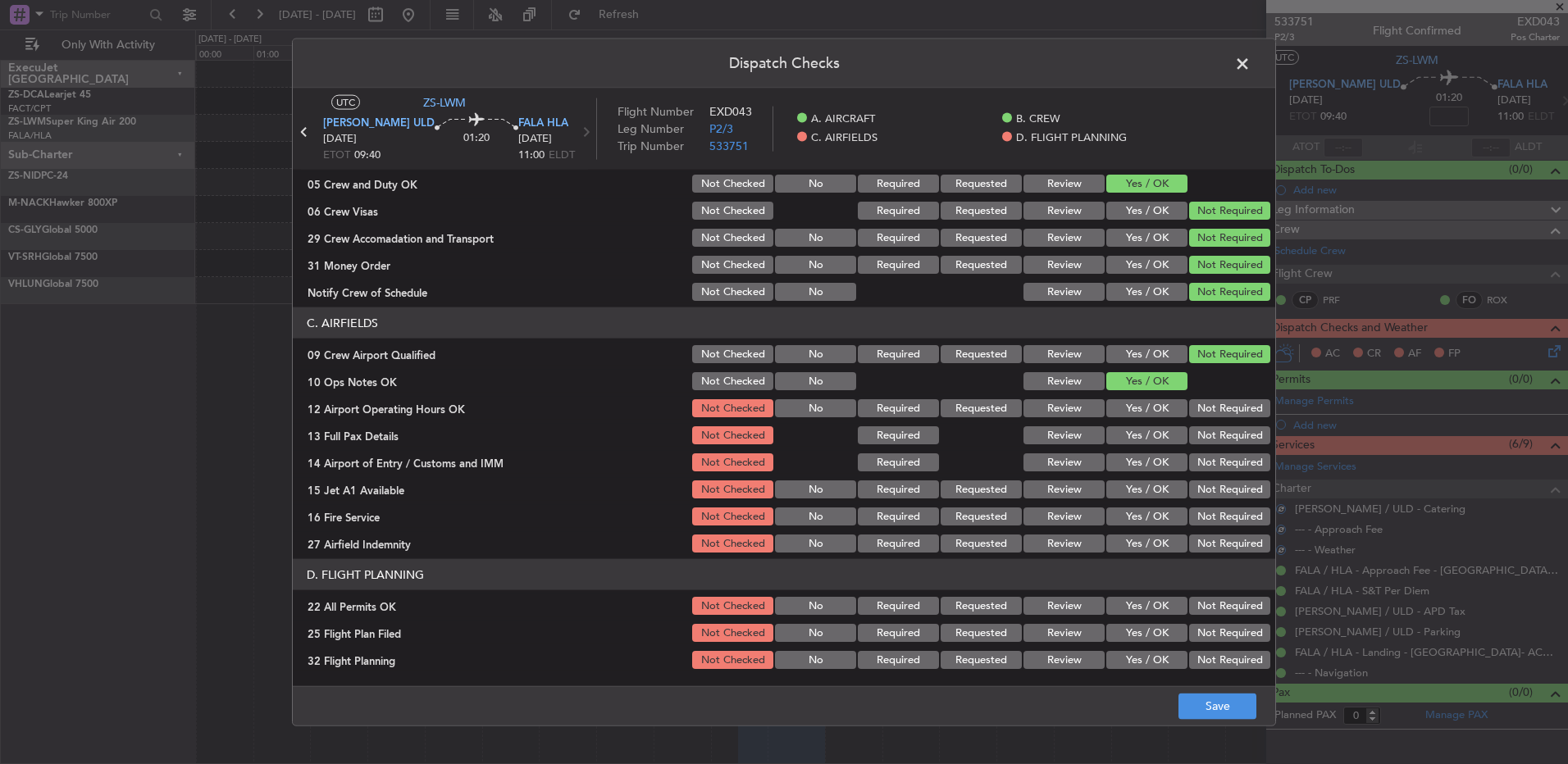
click at [1227, 422] on section "C. AIRFIELDS 09 Crew Airport Qualified Not Checked No Required Requested Review…" at bounding box center [784, 431] width 982 height 248
drag, startPoint x: 1221, startPoint y: 424, endPoint x: 1215, endPoint y: 412, distance: 13.4
click at [1215, 412] on button "Not Required" at bounding box center [1229, 408] width 81 height 18
click at [1216, 424] on section "C. AIRFIELDS 09 Crew Airport Qualified Not Checked No Required Requested Review…" at bounding box center [784, 431] width 982 height 248
drag, startPoint x: 1216, startPoint y: 425, endPoint x: 1218, endPoint y: 438, distance: 13.2
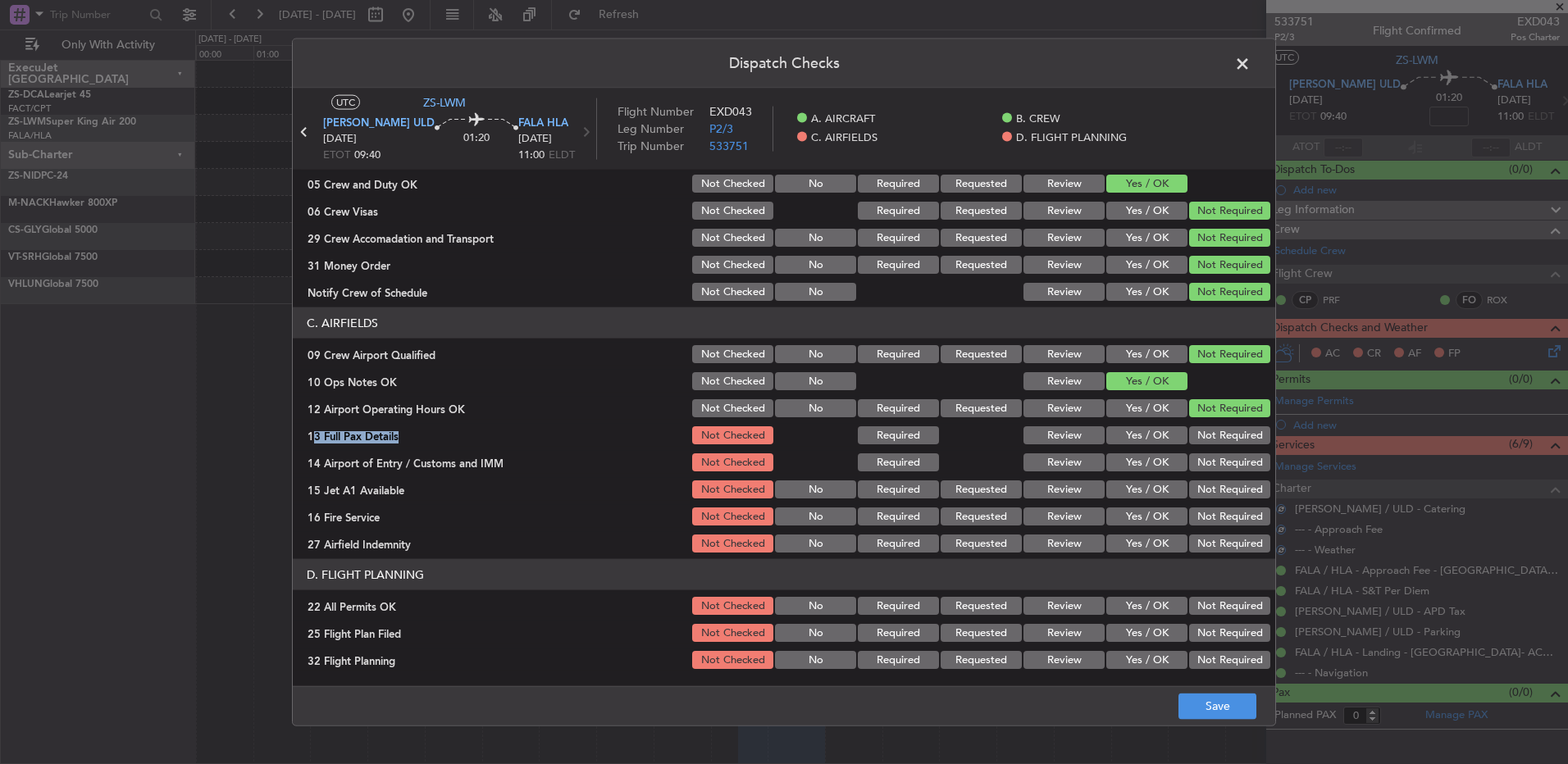
click at [1220, 436] on button "Not Required" at bounding box center [1229, 435] width 81 height 18
click at [1216, 440] on button "Not Required" at bounding box center [1229, 435] width 81 height 18
click at [1215, 440] on button "Not Required" at bounding box center [1229, 435] width 81 height 18
drag, startPoint x: 1215, startPoint y: 442, endPoint x: 1216, endPoint y: 465, distance: 23.0
click at [1219, 458] on div "Not Required" at bounding box center [1228, 462] width 83 height 23
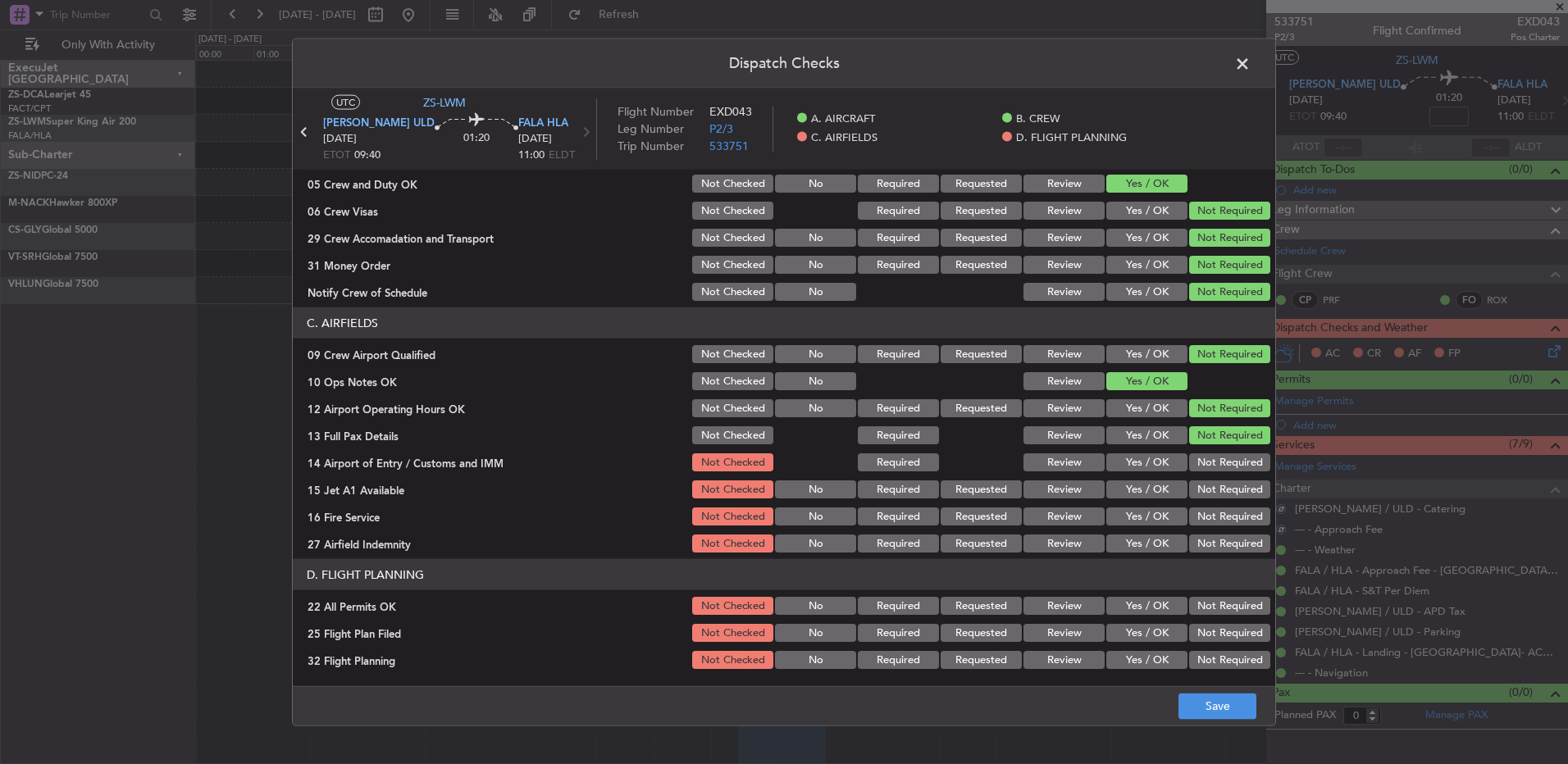
click at [1217, 470] on button "Not Required" at bounding box center [1229, 462] width 81 height 18
click at [1219, 469] on div "Not Required" at bounding box center [1228, 462] width 83 height 23
click at [1222, 487] on button "Not Required" at bounding box center [1229, 489] width 81 height 18
drag, startPoint x: 1222, startPoint y: 514, endPoint x: 1212, endPoint y: 545, distance: 32.6
click at [1223, 519] on button "Not Required" at bounding box center [1229, 516] width 81 height 18
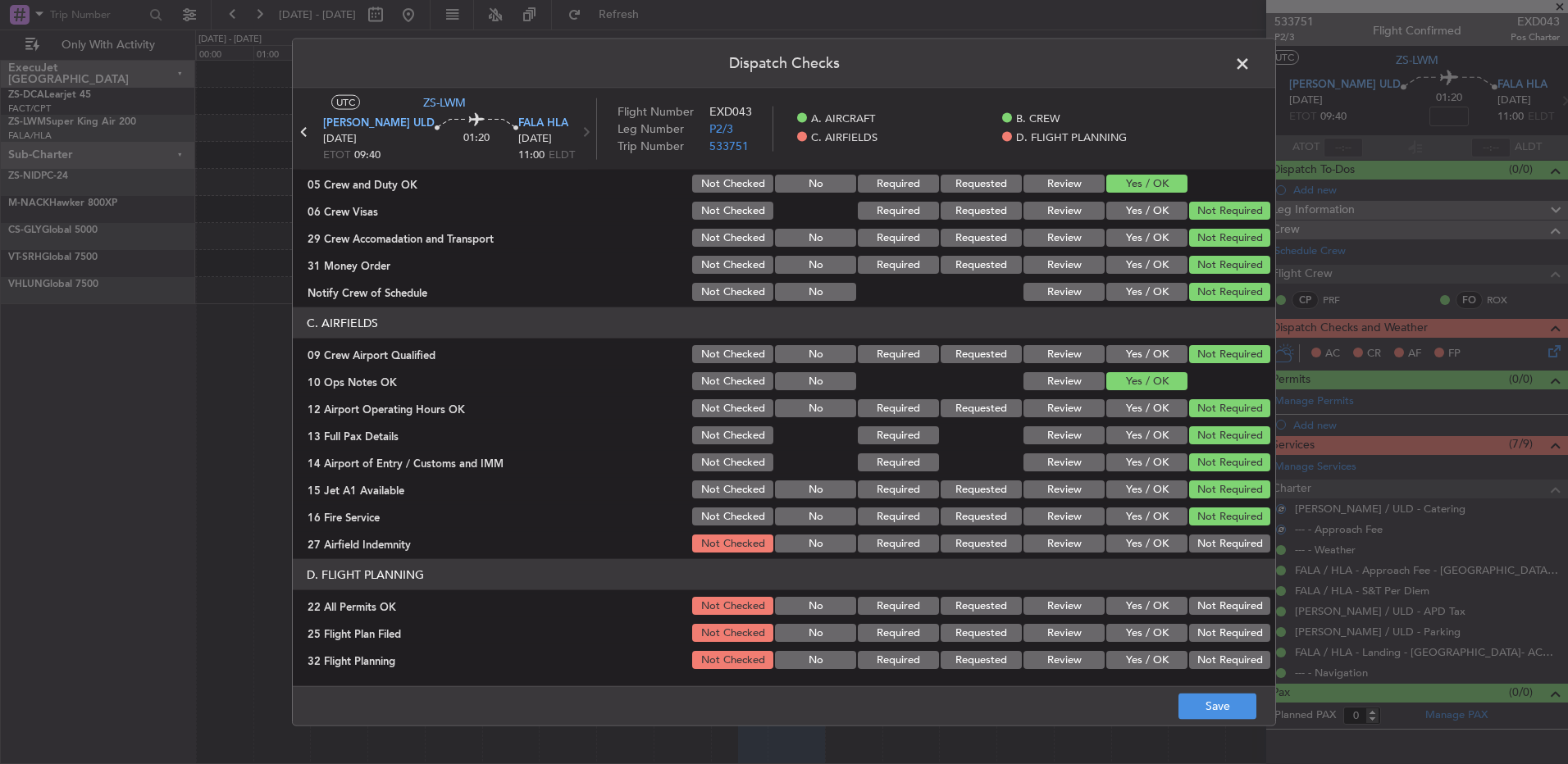
click at [1216, 545] on button "Not Required" at bounding box center [1229, 543] width 81 height 18
click at [1206, 608] on button "Not Required" at bounding box center [1229, 605] width 81 height 18
click at [1081, 635] on button "Review" at bounding box center [1064, 632] width 81 height 18
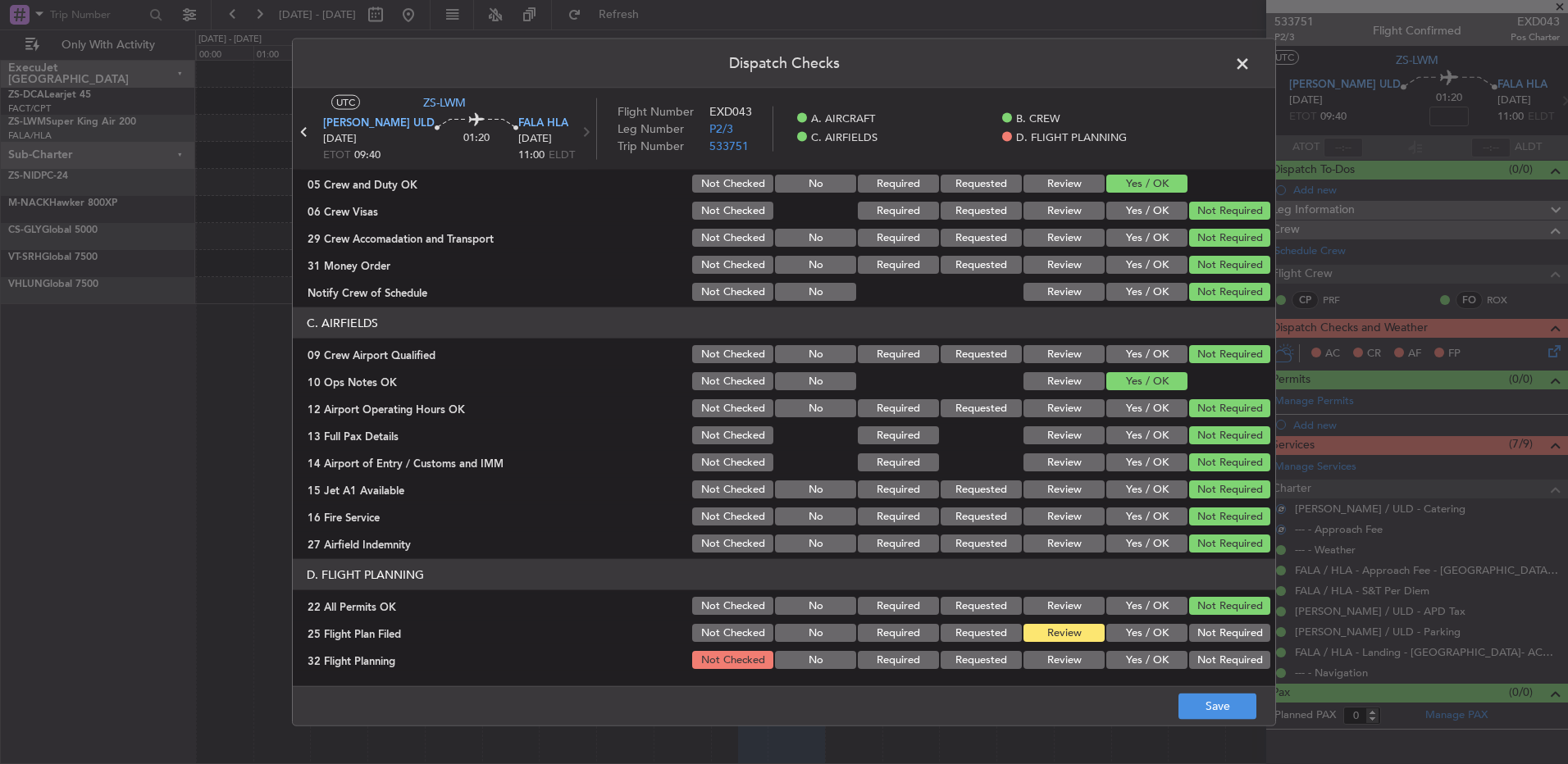
click at [1068, 656] on button "Review" at bounding box center [1064, 659] width 81 height 18
click at [1183, 704] on button "Save" at bounding box center [1217, 706] width 78 height 26
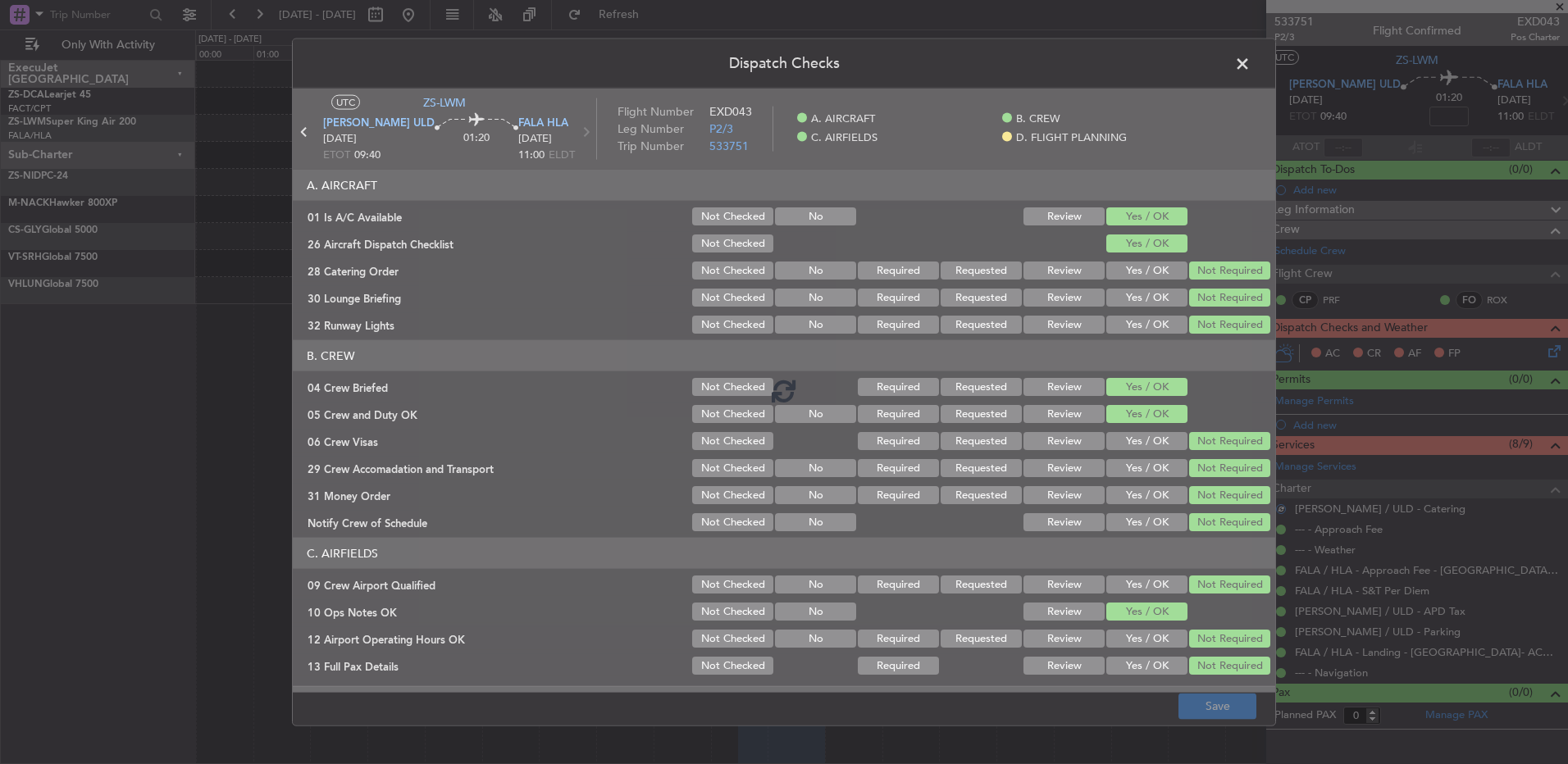
scroll to position [230, 0]
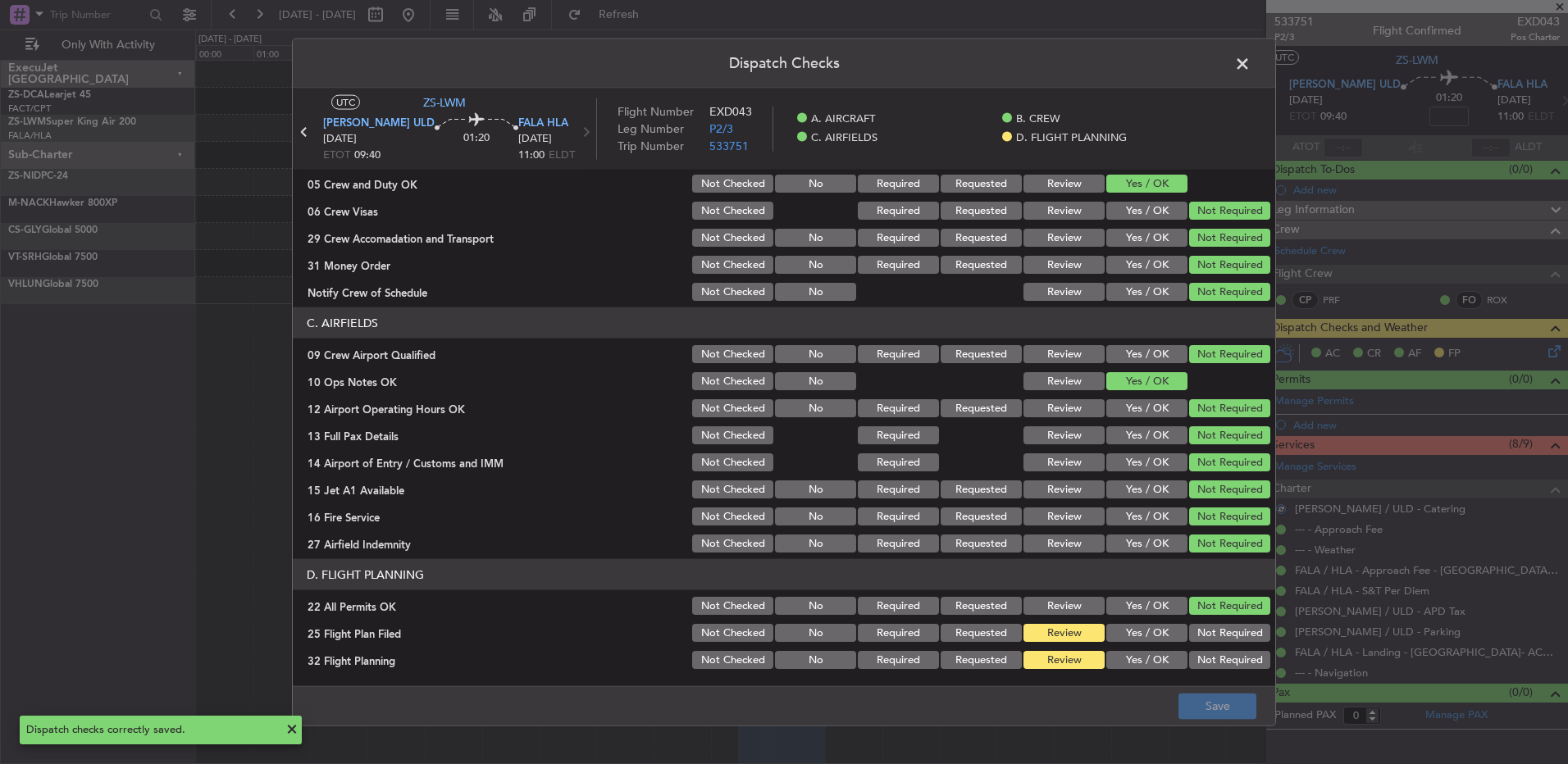
click at [1259, 57] on header "Dispatch Checks" at bounding box center [784, 64] width 982 height 50
click at [1251, 64] on span at bounding box center [1251, 67] width 0 height 33
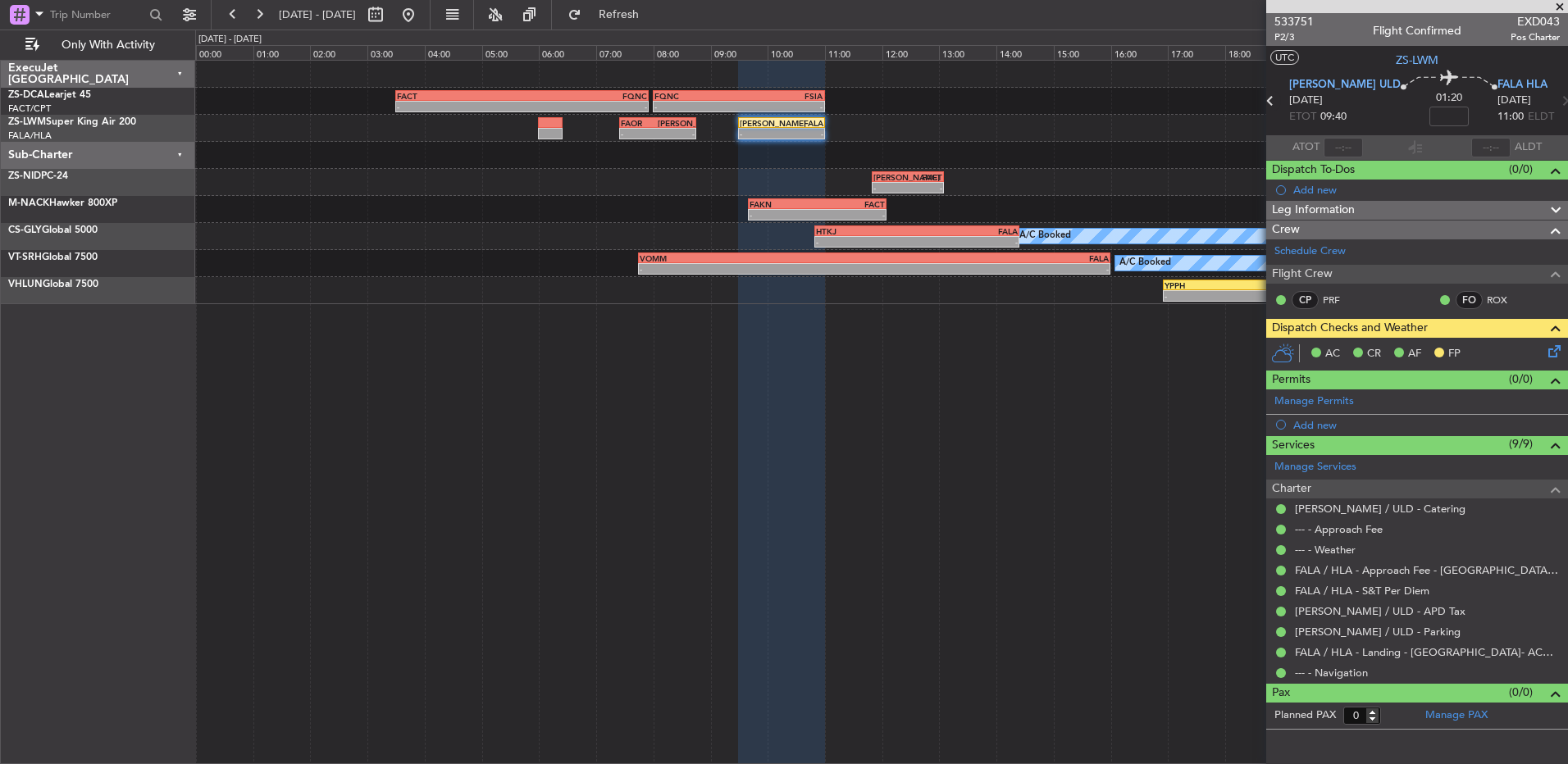
click at [1282, 102] on icon at bounding box center [1270, 100] width 22 height 22
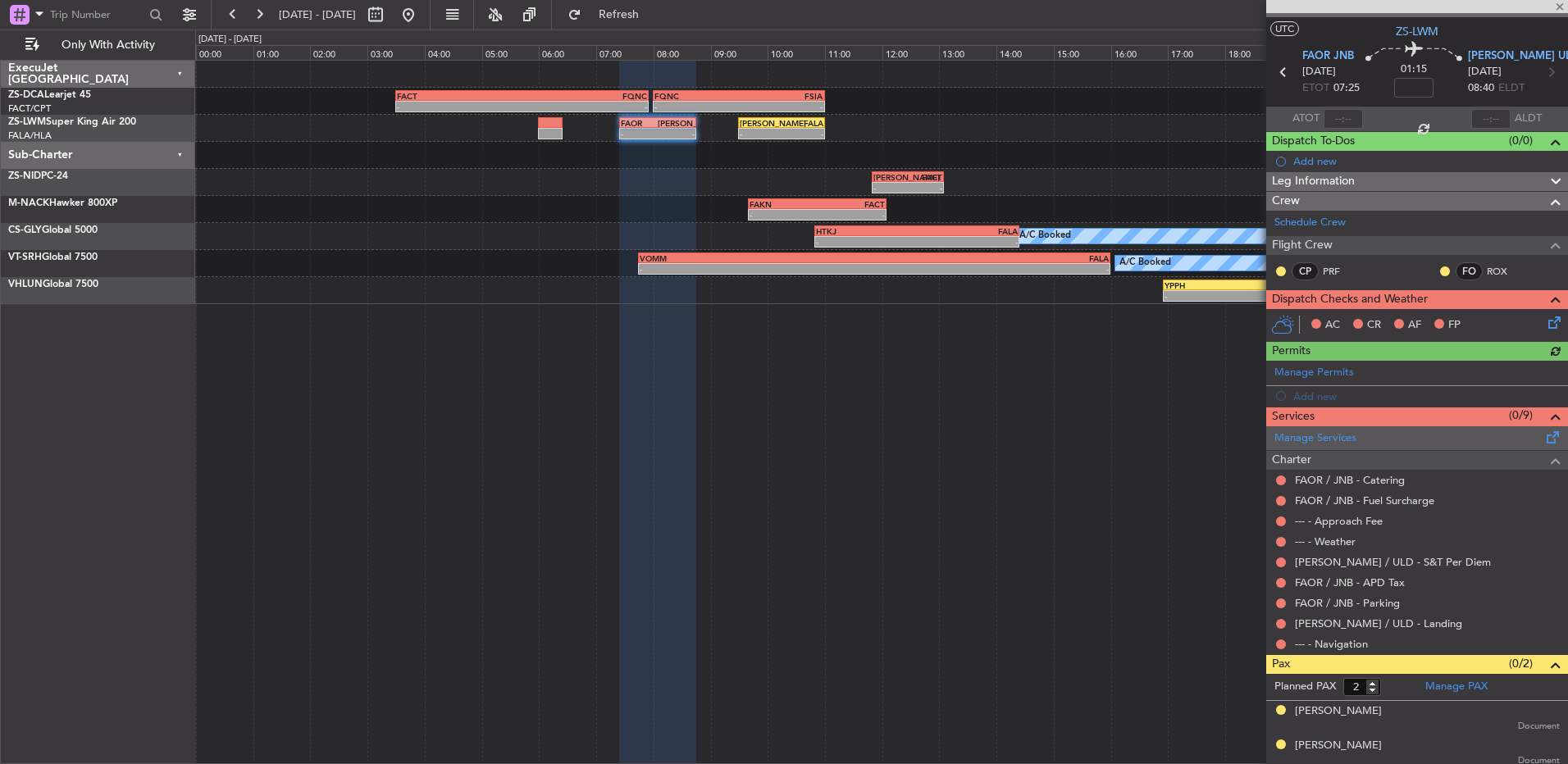
scroll to position [34, 0]
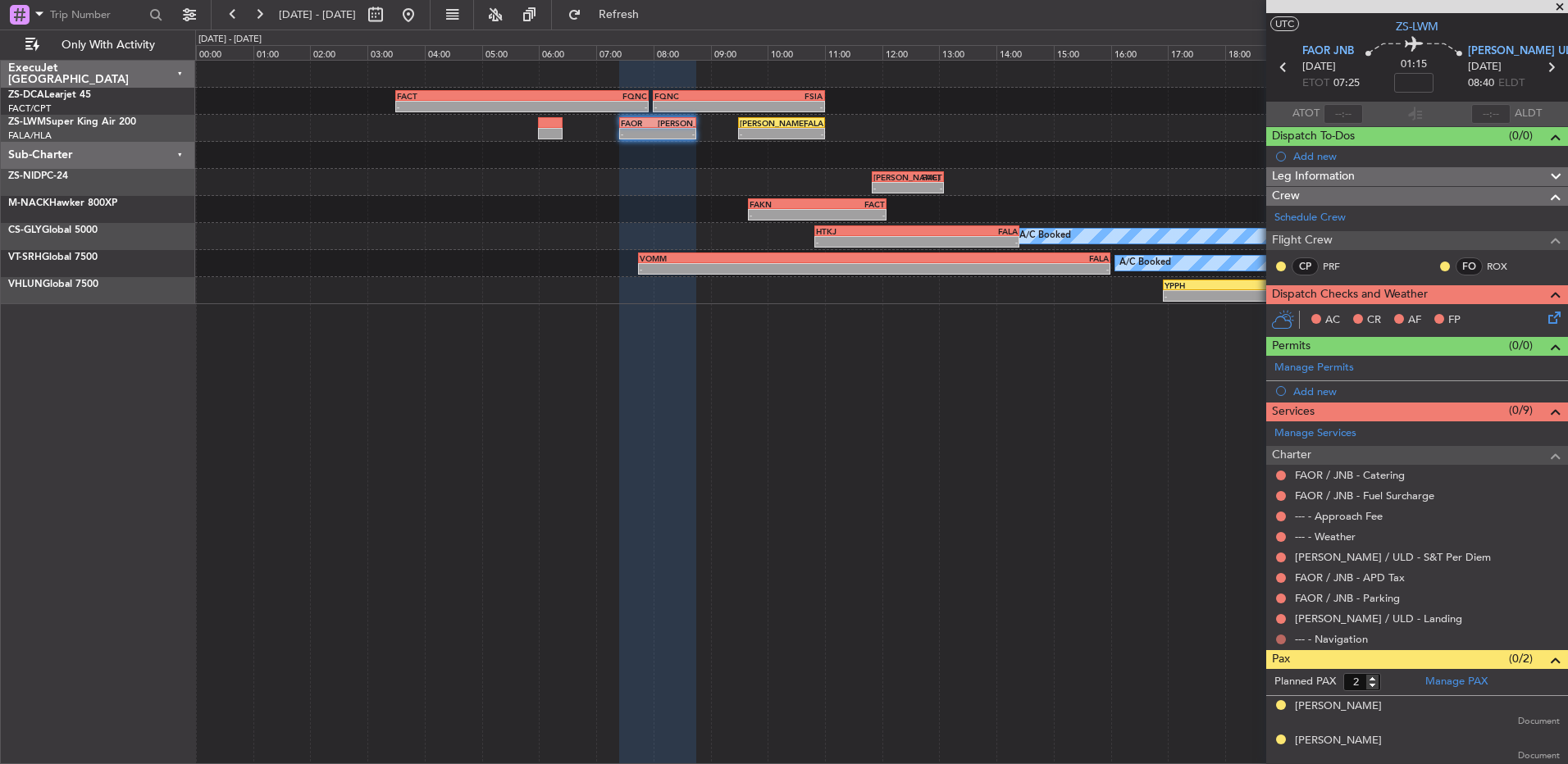
click at [1283, 641] on button at bounding box center [1281, 640] width 10 height 10
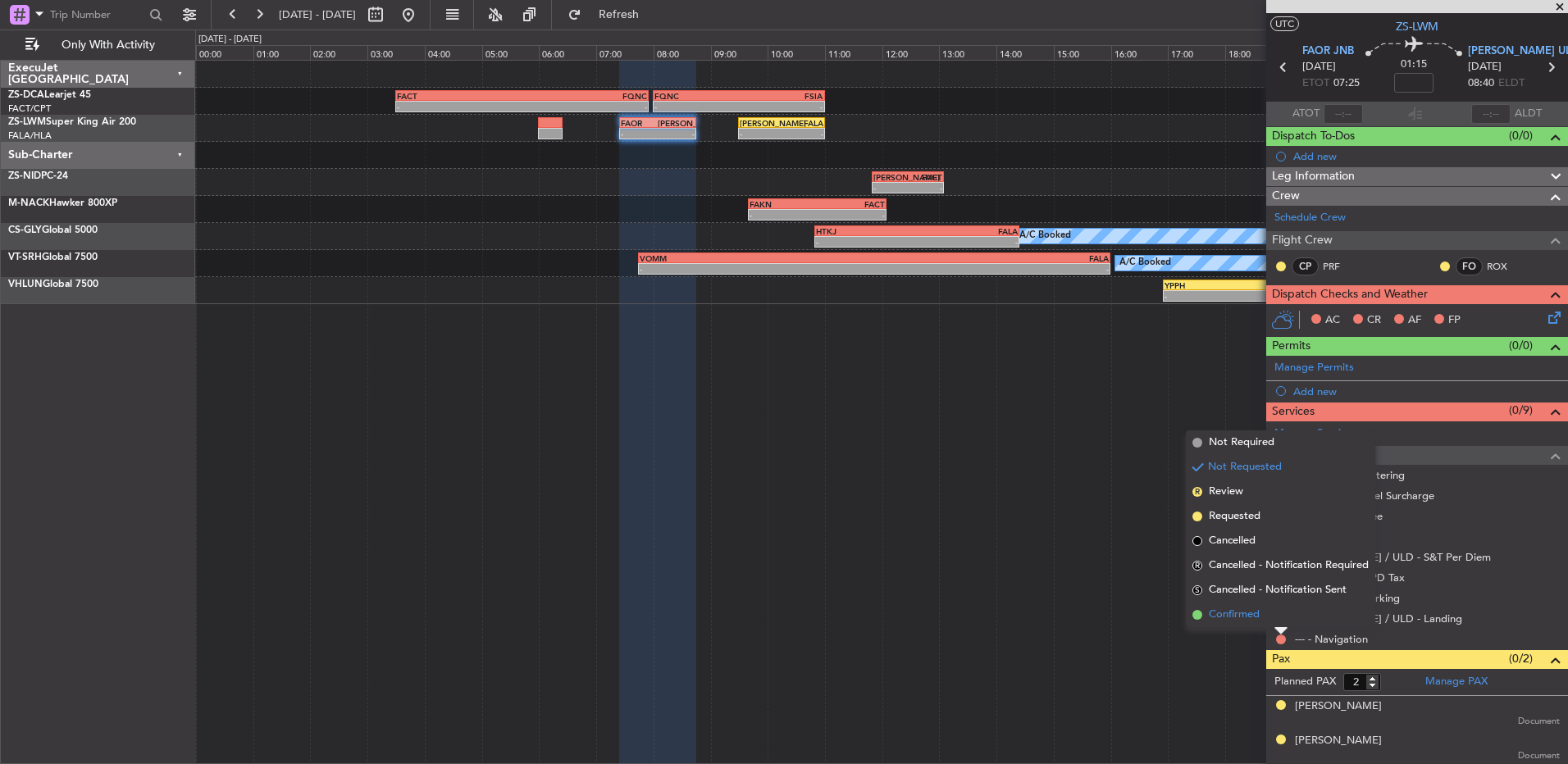
click at [1280, 619] on li "Confirmed" at bounding box center [1281, 614] width 190 height 24
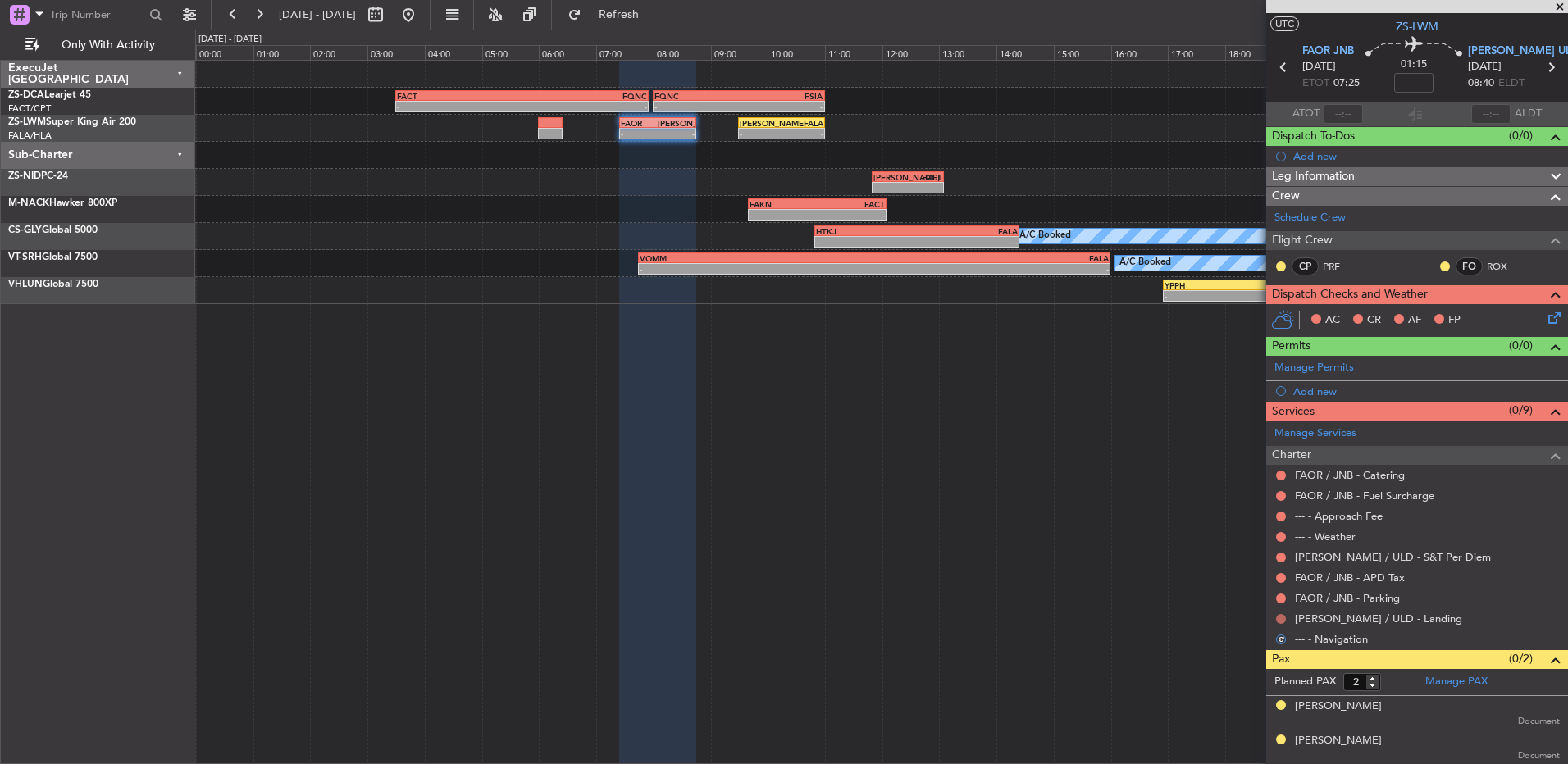
click at [1280, 616] on button at bounding box center [1281, 619] width 10 height 10
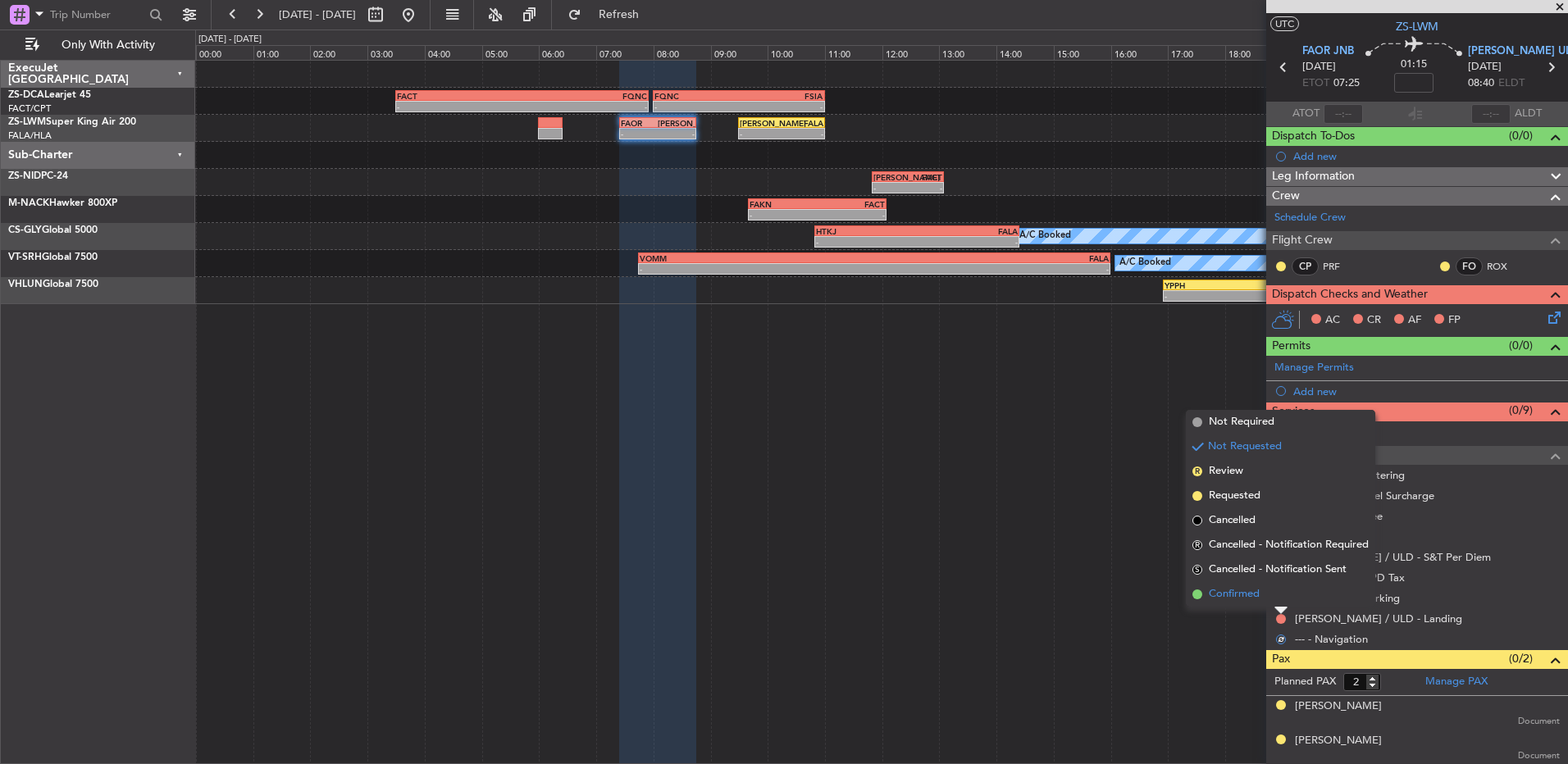
click at [1280, 598] on li "Confirmed" at bounding box center [1281, 595] width 190 height 24
click at [1280, 598] on button at bounding box center [1281, 598] width 10 height 10
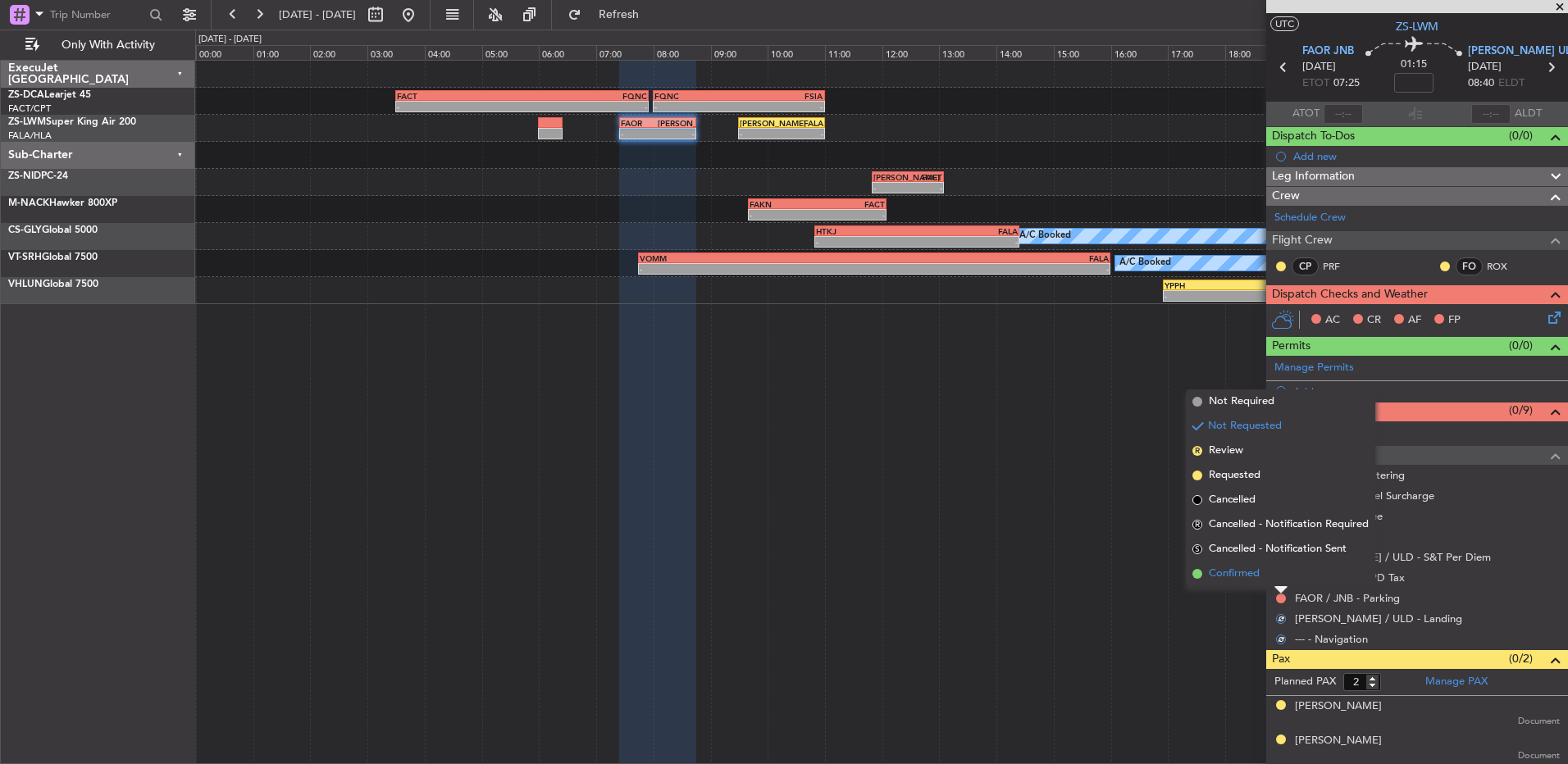
click at [1279, 576] on li "Confirmed" at bounding box center [1281, 574] width 190 height 24
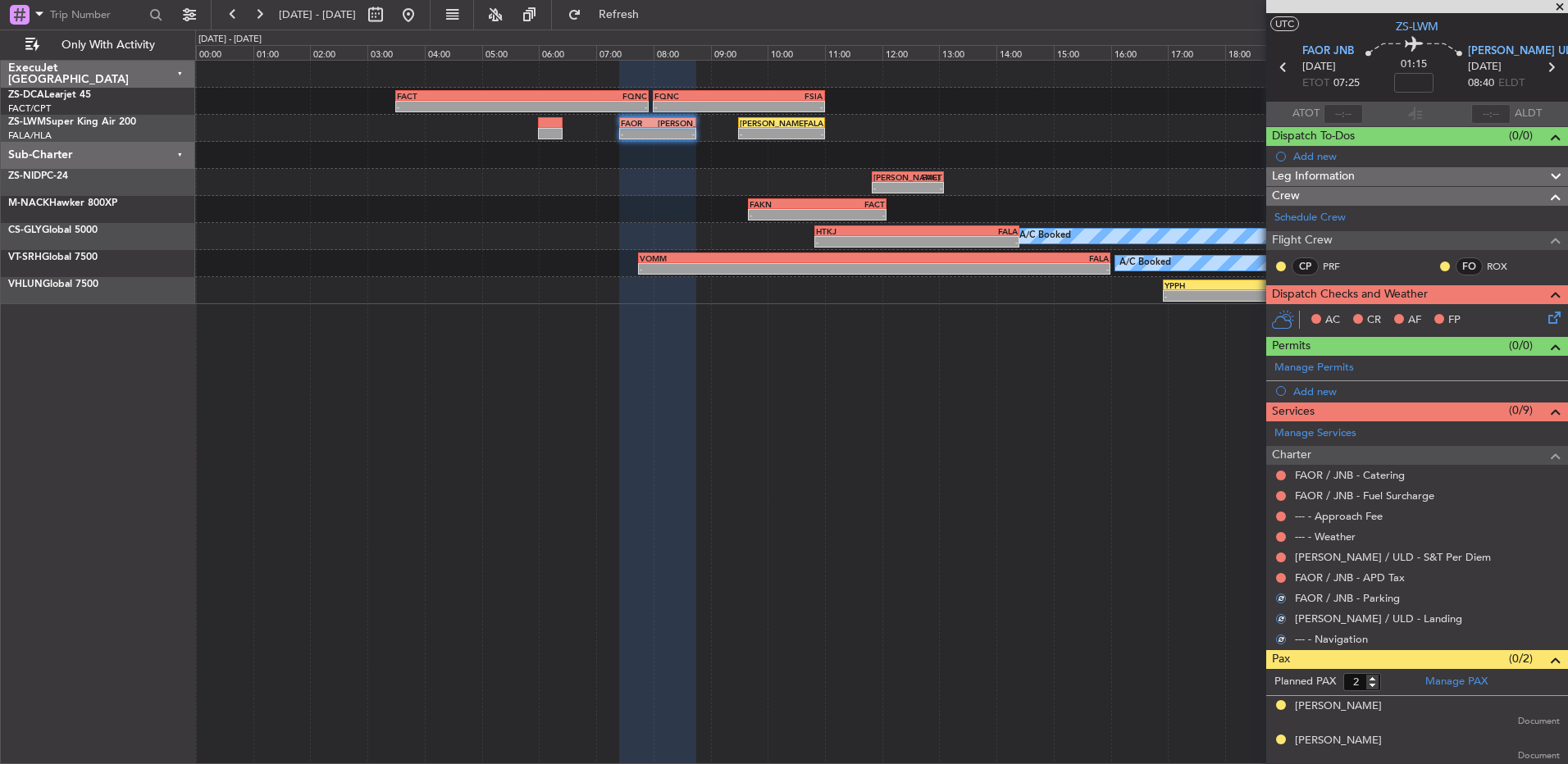
click at [1279, 576] on button at bounding box center [1281, 578] width 10 height 10
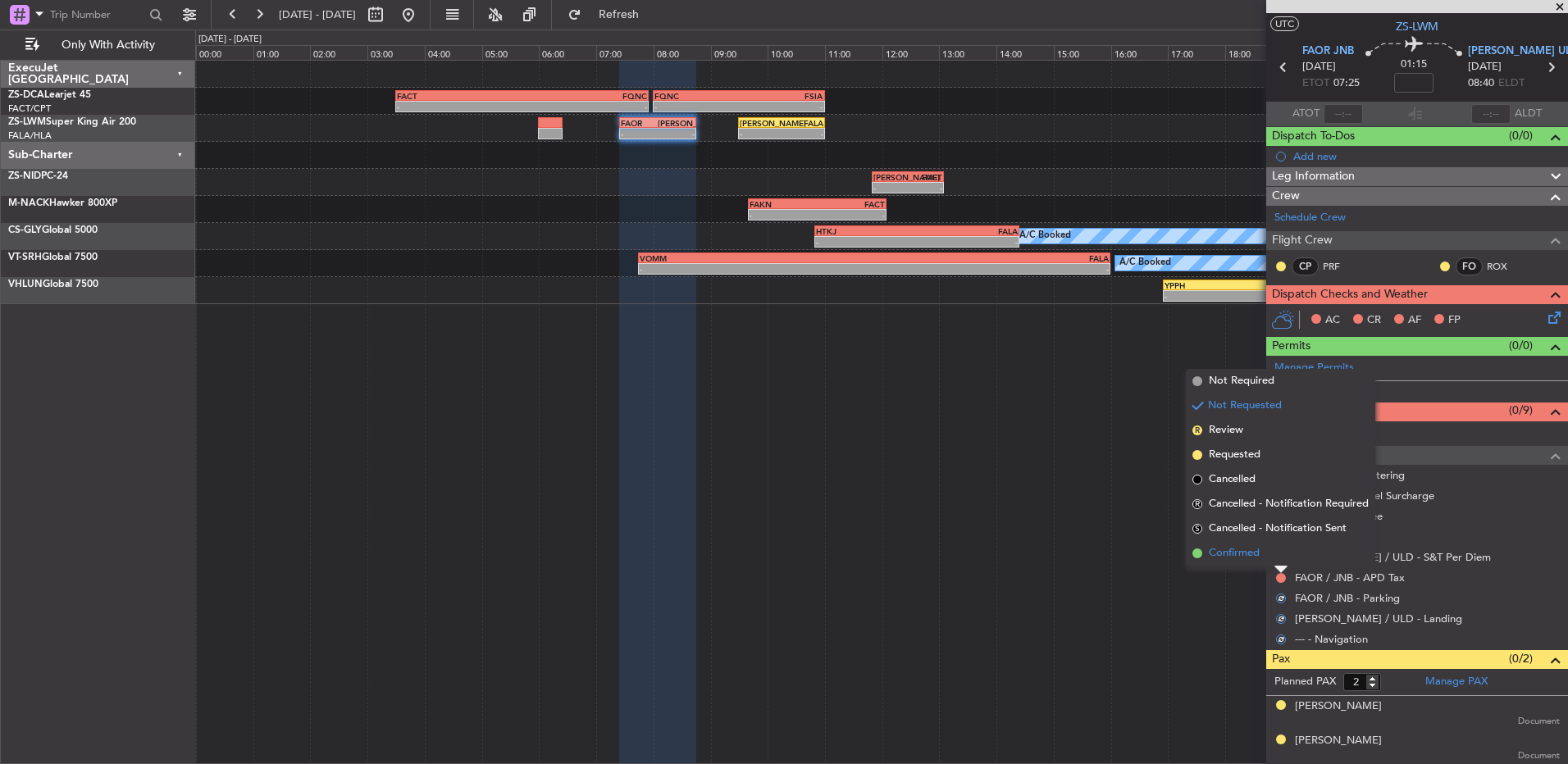
click at [1280, 555] on li "Confirmed" at bounding box center [1281, 554] width 190 height 24
click at [1280, 555] on button at bounding box center [1281, 557] width 10 height 10
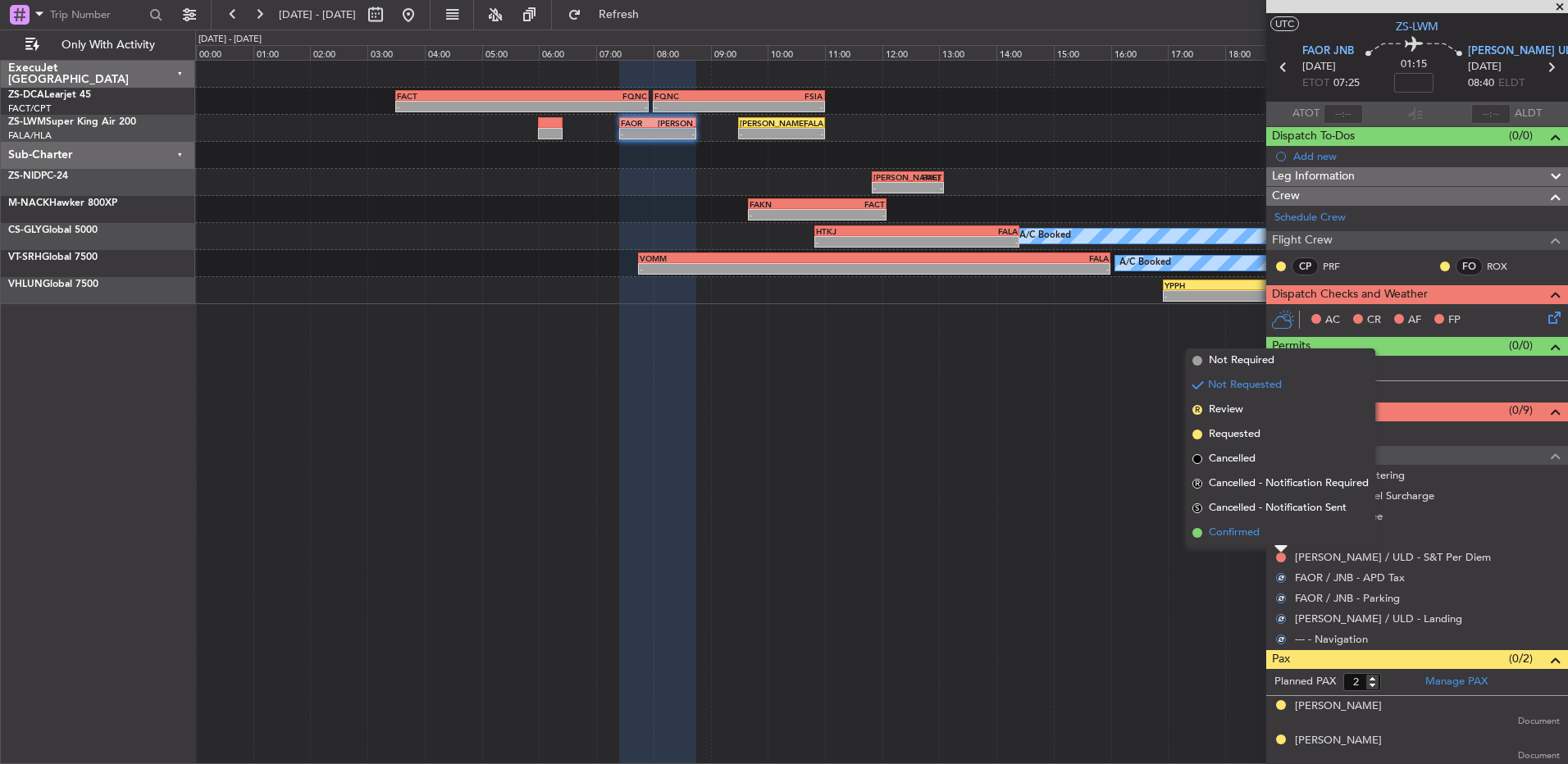
click at [1279, 535] on li "Confirmed" at bounding box center [1281, 533] width 190 height 24
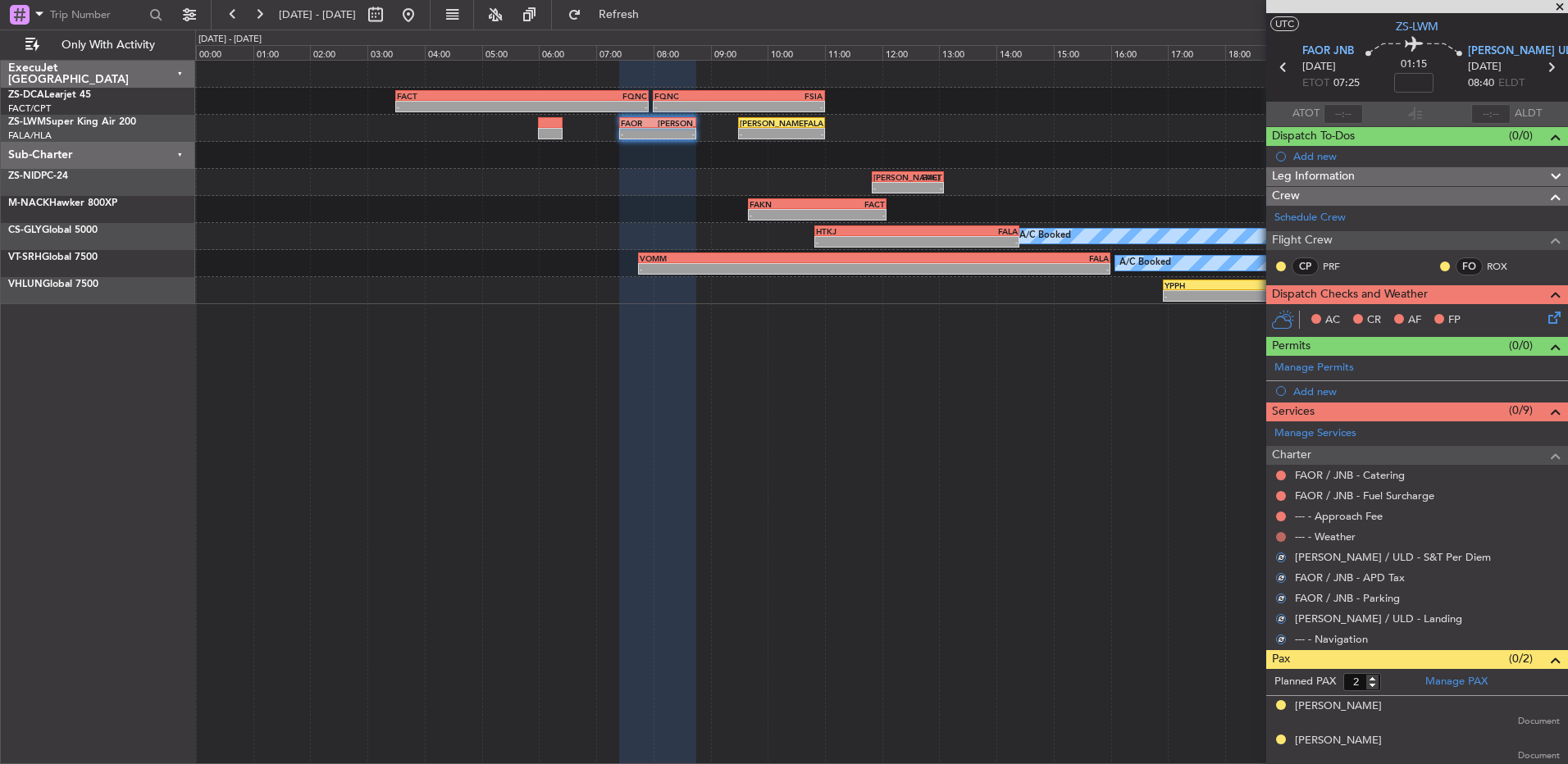
click at [1279, 535] on button at bounding box center [1281, 537] width 10 height 10
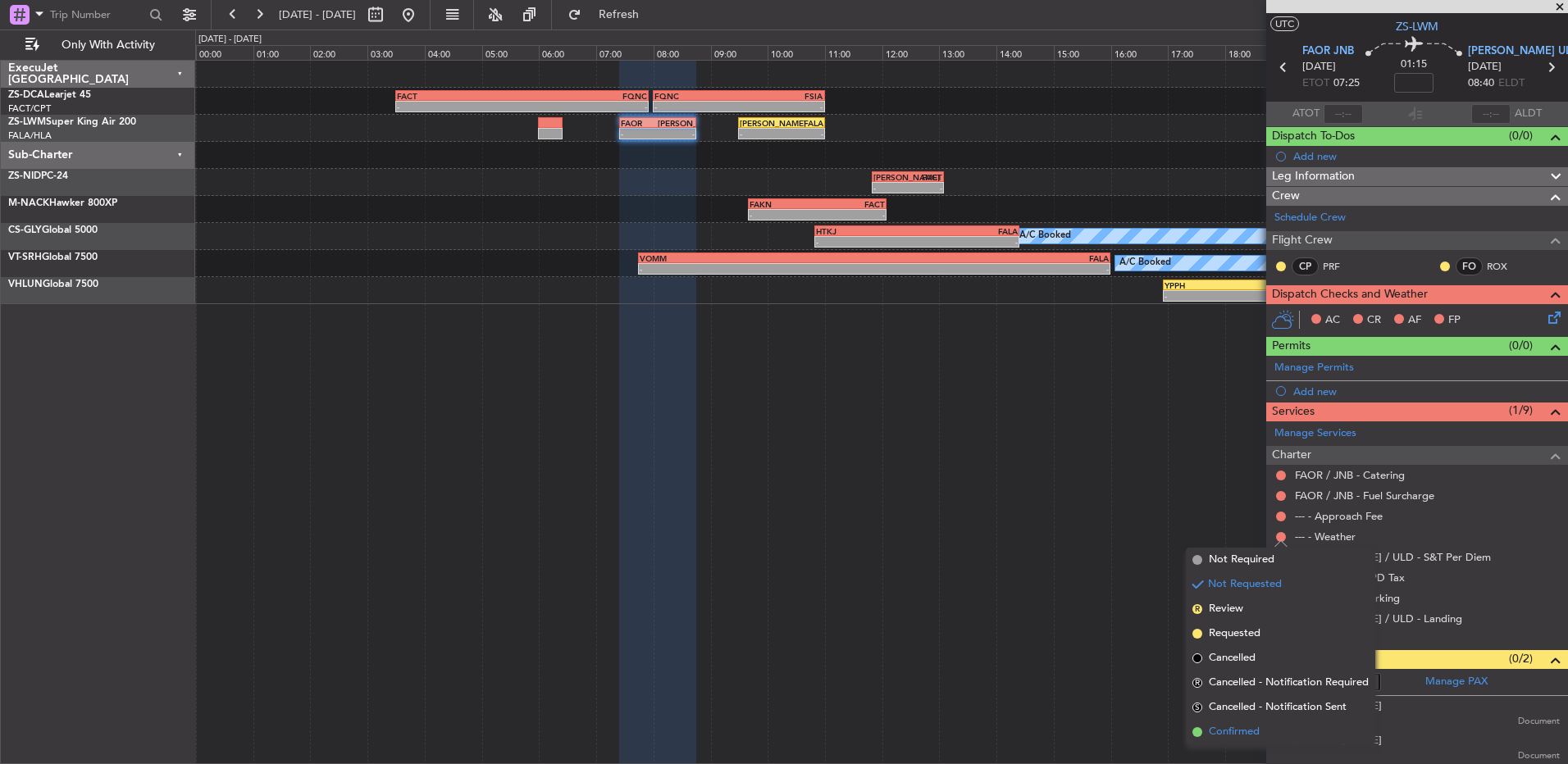
click at [1195, 728] on span at bounding box center [1198, 732] width 10 height 10
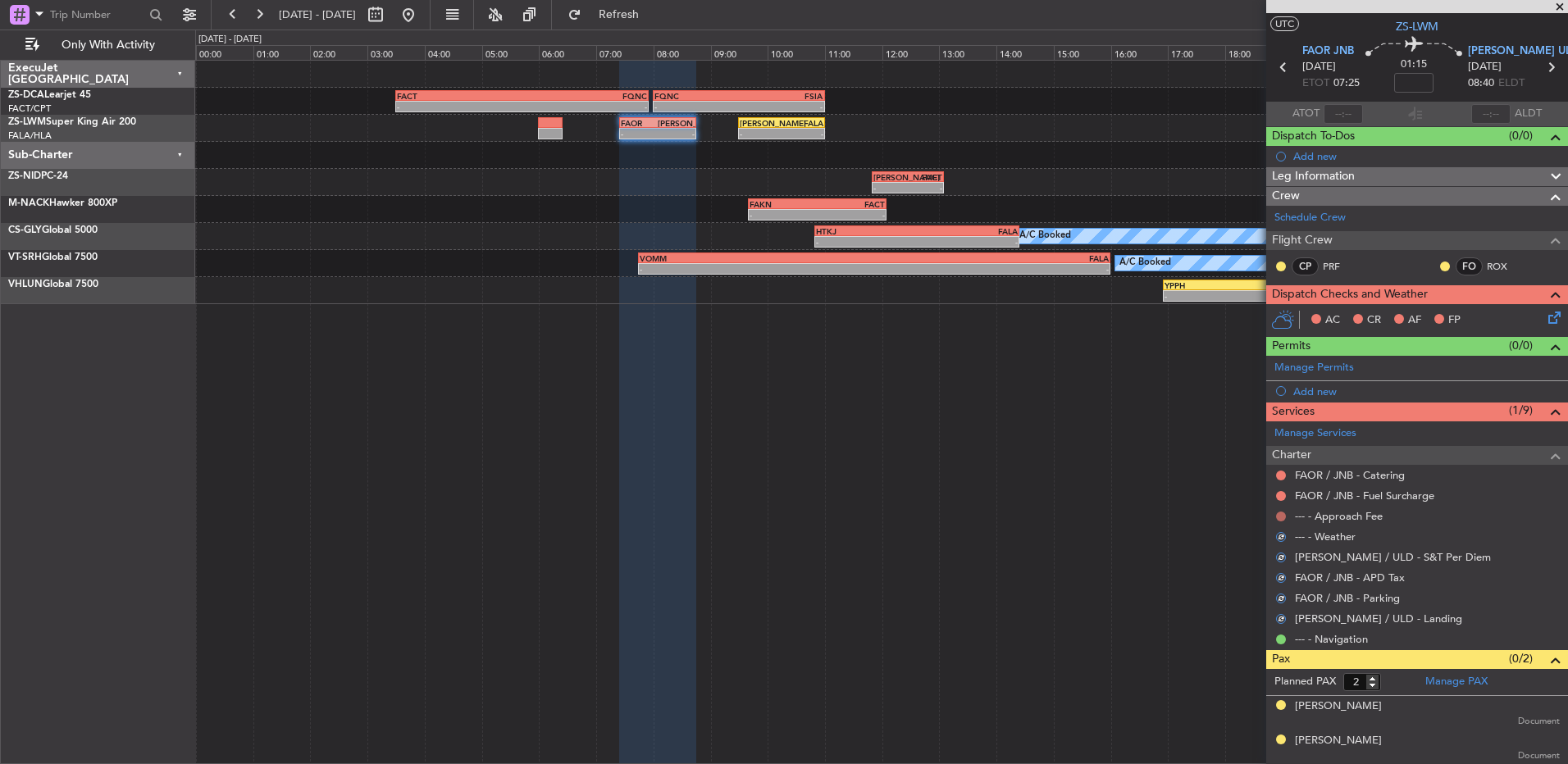
click at [1276, 514] on button at bounding box center [1281, 516] width 10 height 10
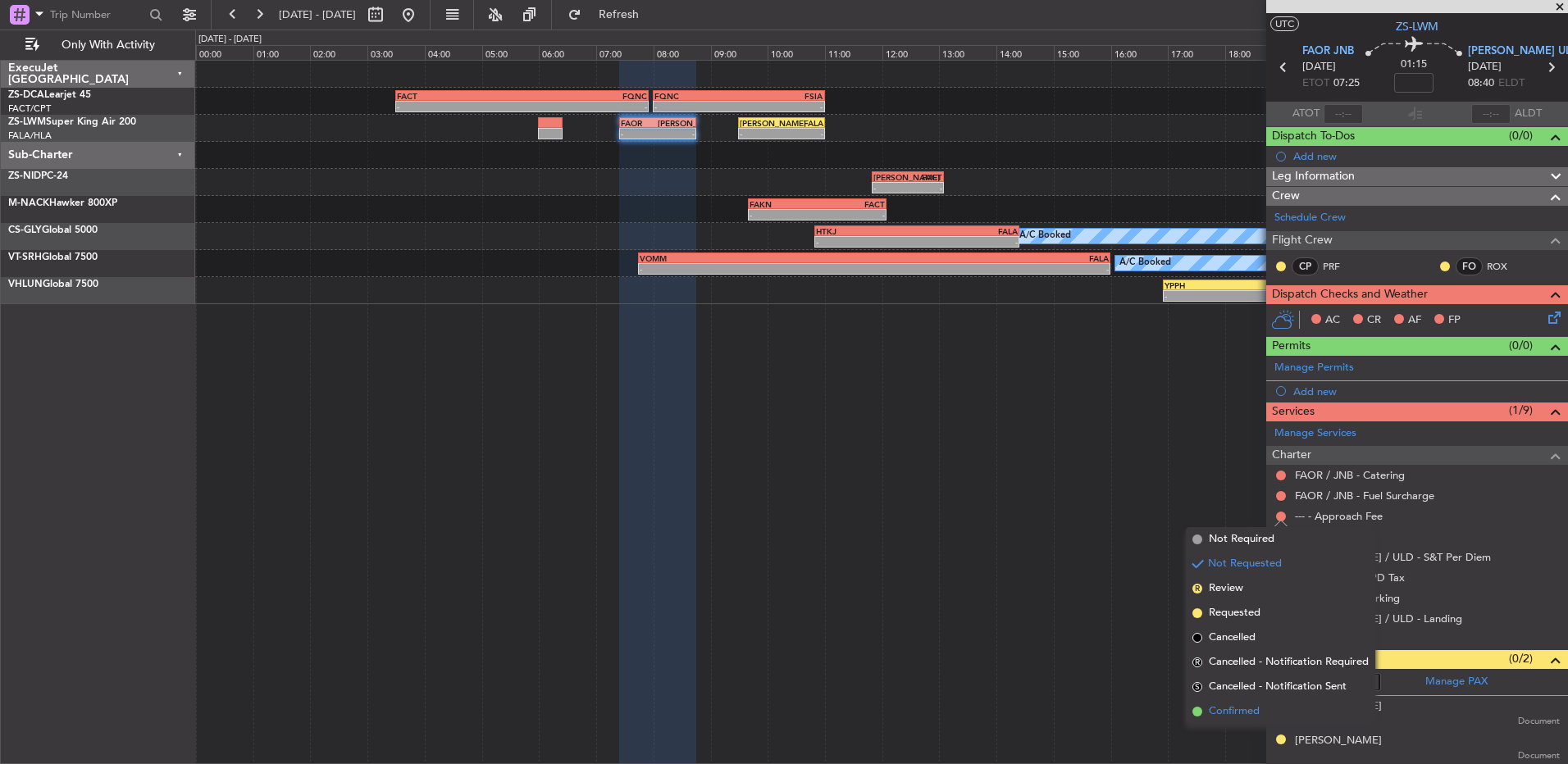
click at [1227, 707] on span "Confirmed" at bounding box center [1234, 712] width 51 height 17
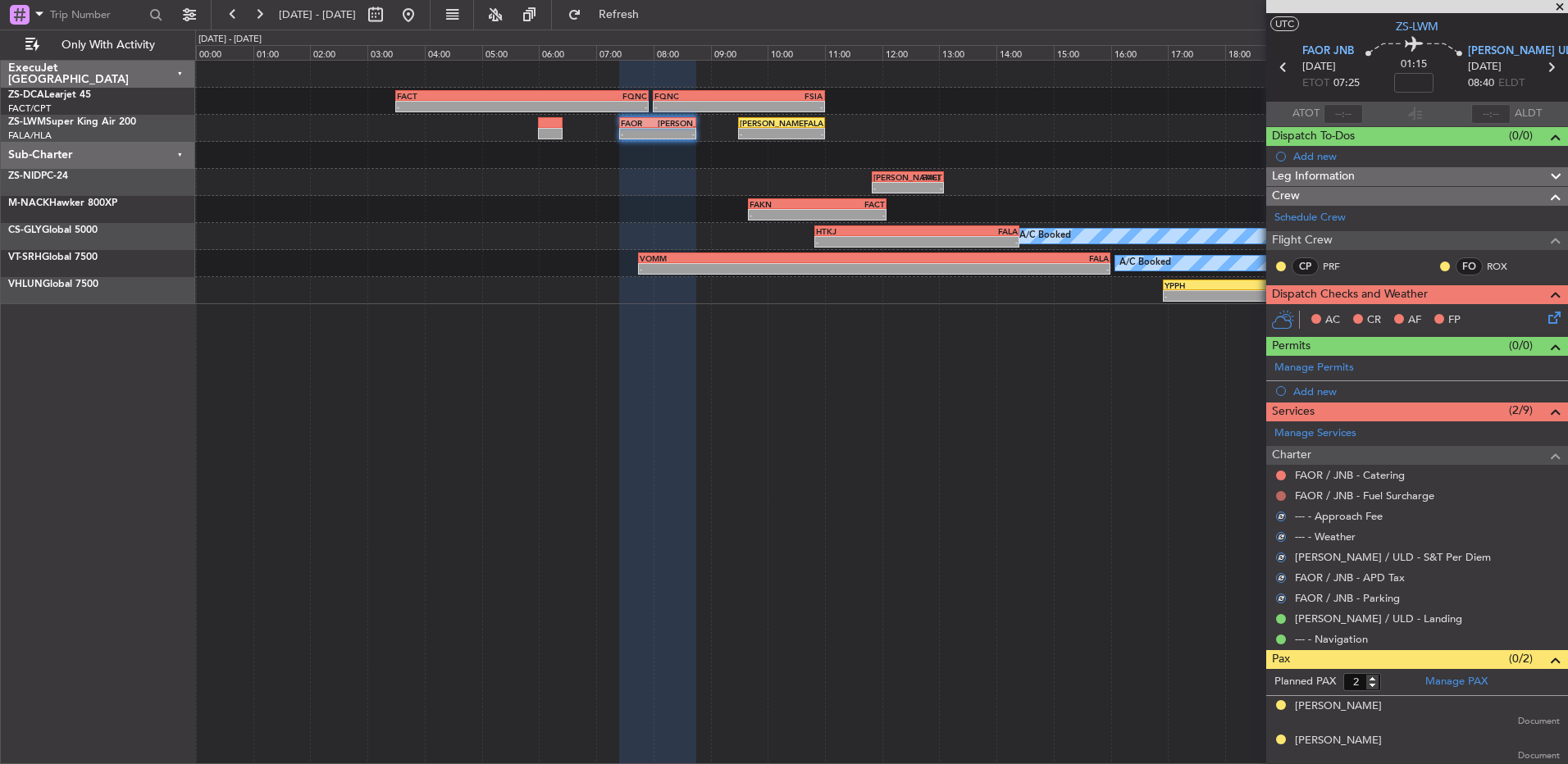
click at [1281, 496] on button at bounding box center [1281, 496] width 10 height 10
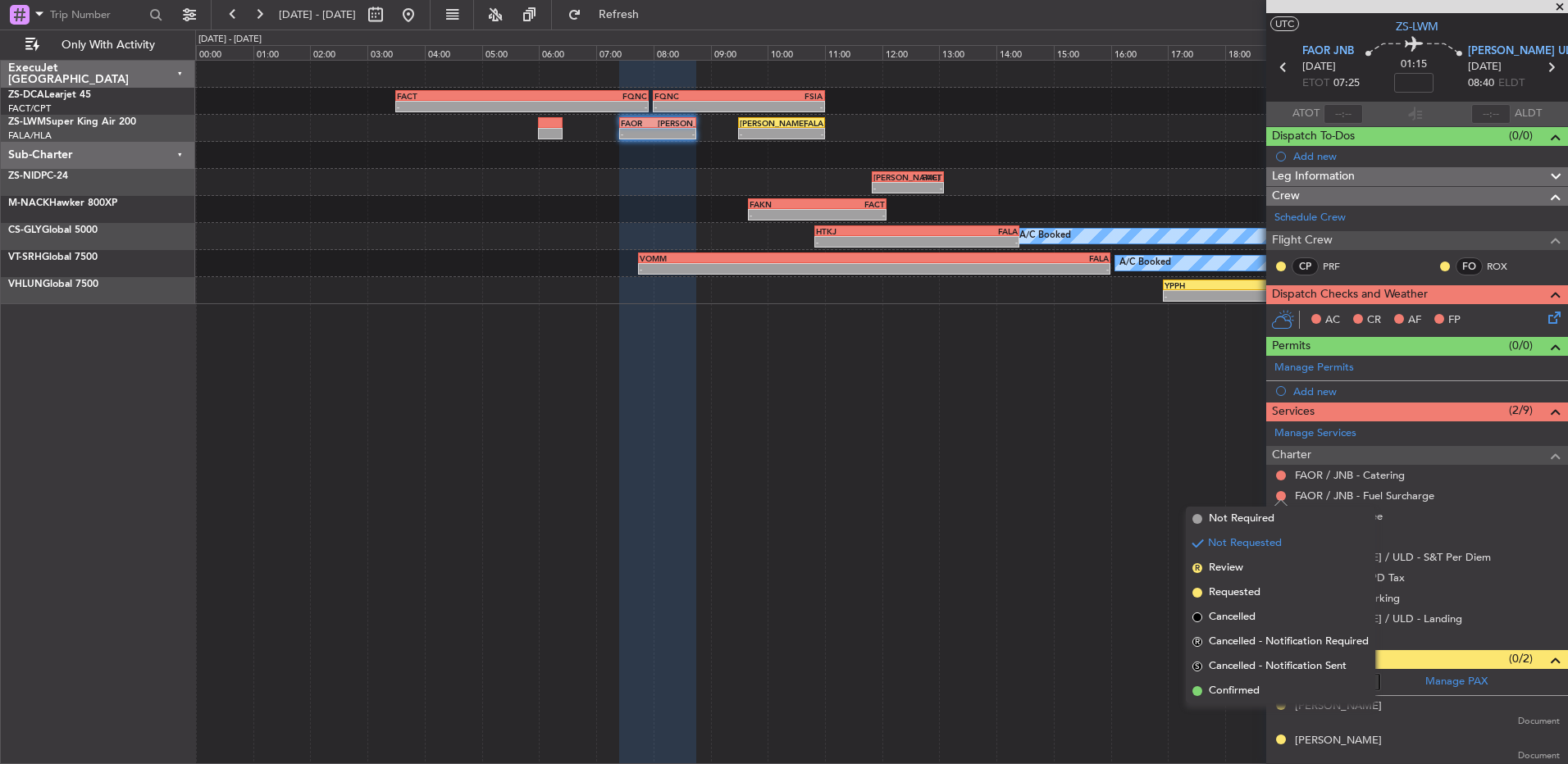
drag, startPoint x: 1235, startPoint y: 683, endPoint x: 1226, endPoint y: 528, distance: 155.3
click at [1230, 678] on ul "Not Required Not Requested R Review Requested Cancelled R Cancelled - Notificat…" at bounding box center [1281, 605] width 190 height 196
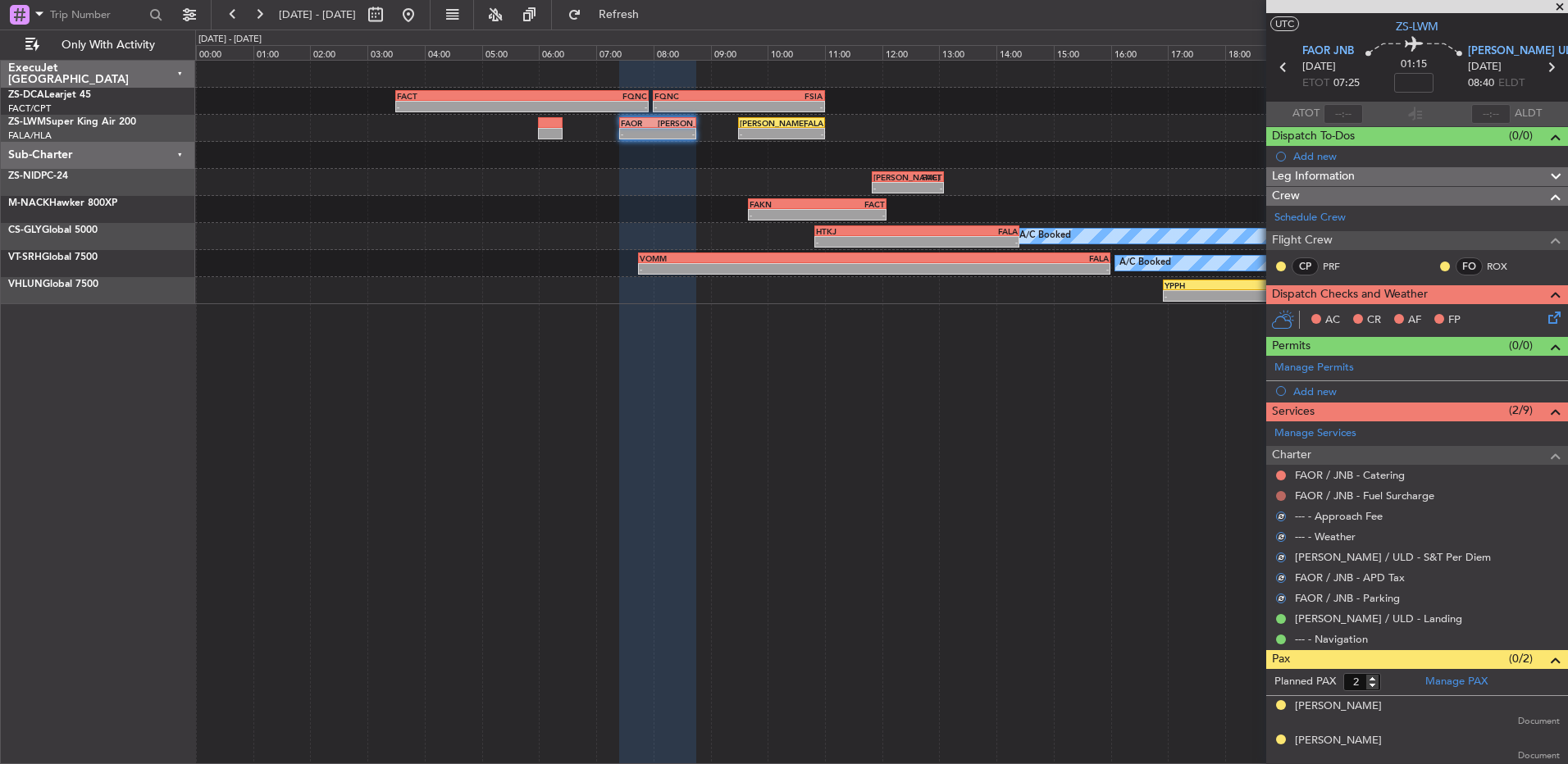
click at [1282, 496] on button at bounding box center [1281, 496] width 10 height 10
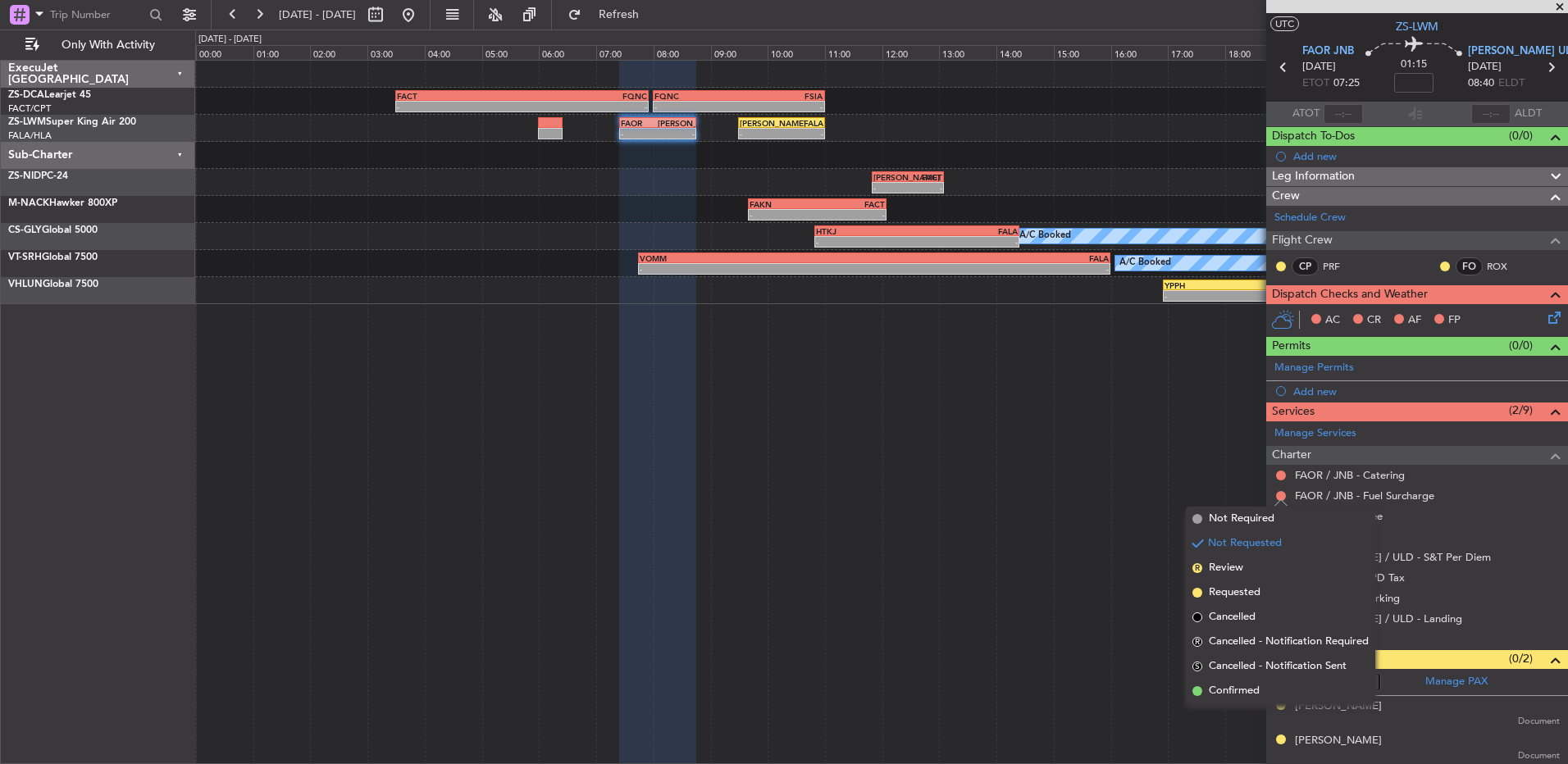
drag, startPoint x: 1243, startPoint y: 690, endPoint x: 1237, endPoint y: 575, distance: 115.2
click at [1241, 693] on span "Confirmed" at bounding box center [1234, 691] width 51 height 17
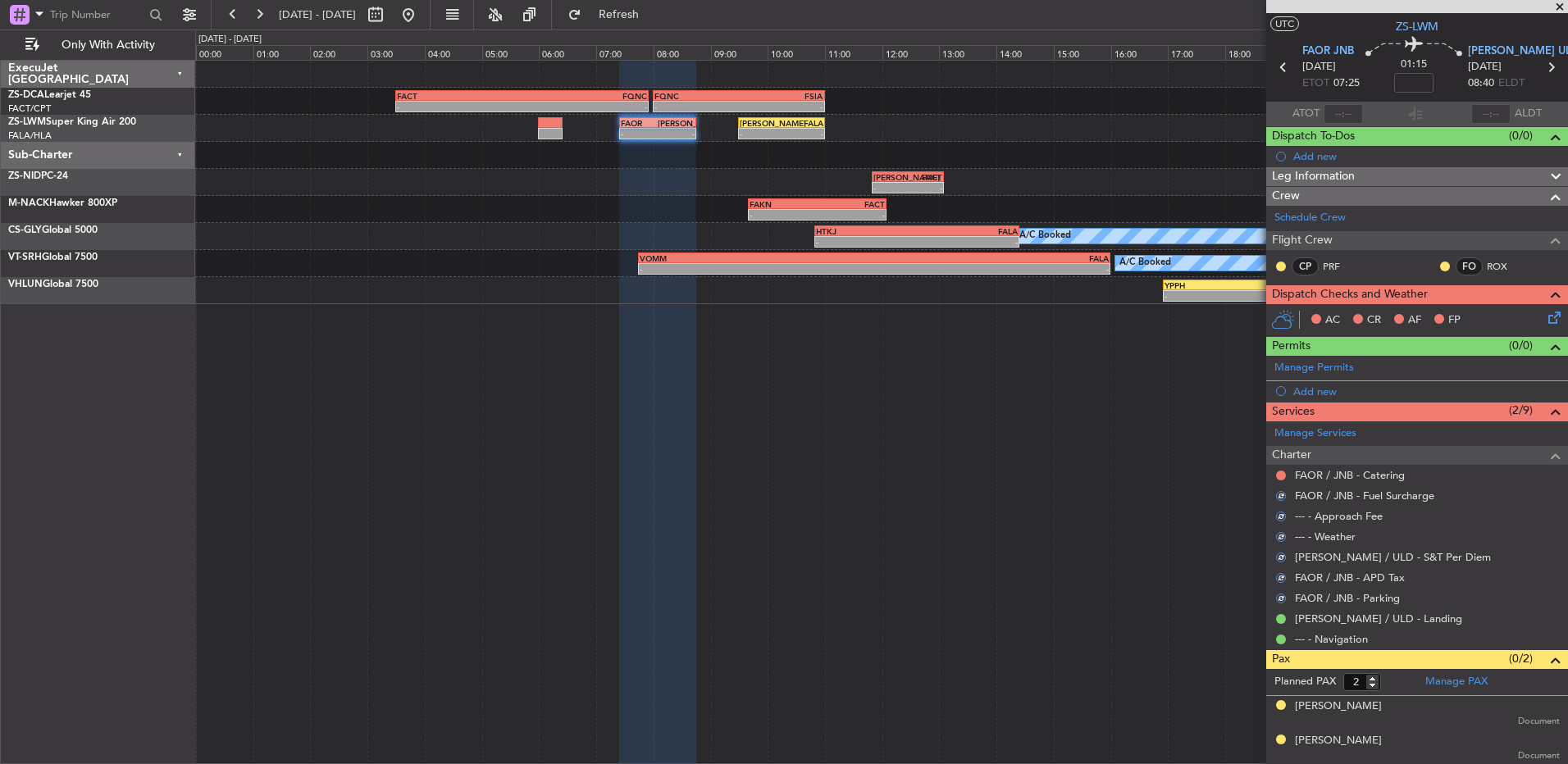
click at [1287, 480] on nimbus-traffic-light at bounding box center [1282, 476] width 13 height 13
click at [1281, 476] on button at bounding box center [1281, 475] width 10 height 10
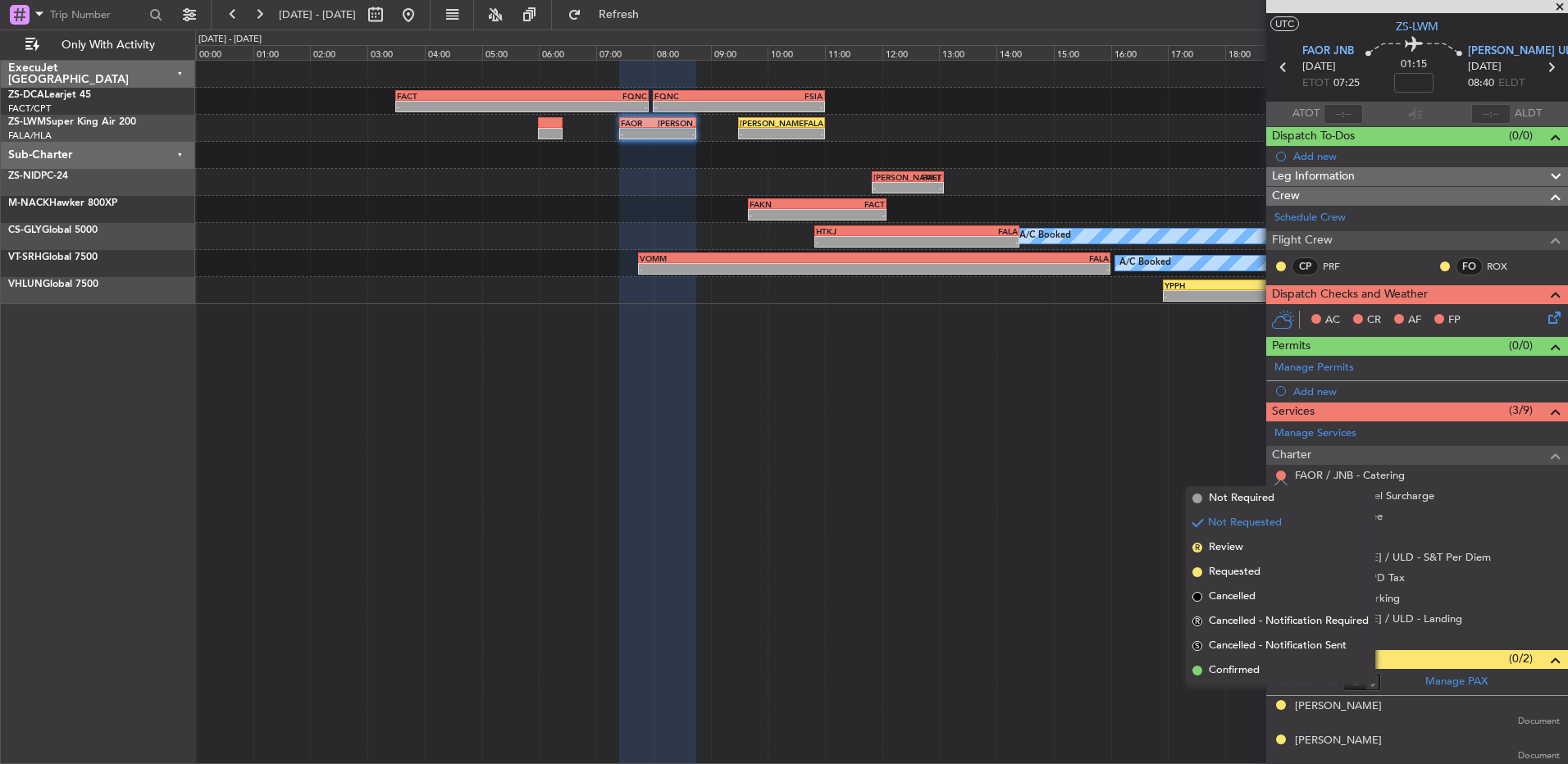
drag, startPoint x: 1248, startPoint y: 674, endPoint x: 1241, endPoint y: 625, distance: 49.5
click at [1248, 674] on span "Confirmed" at bounding box center [1234, 670] width 51 height 17
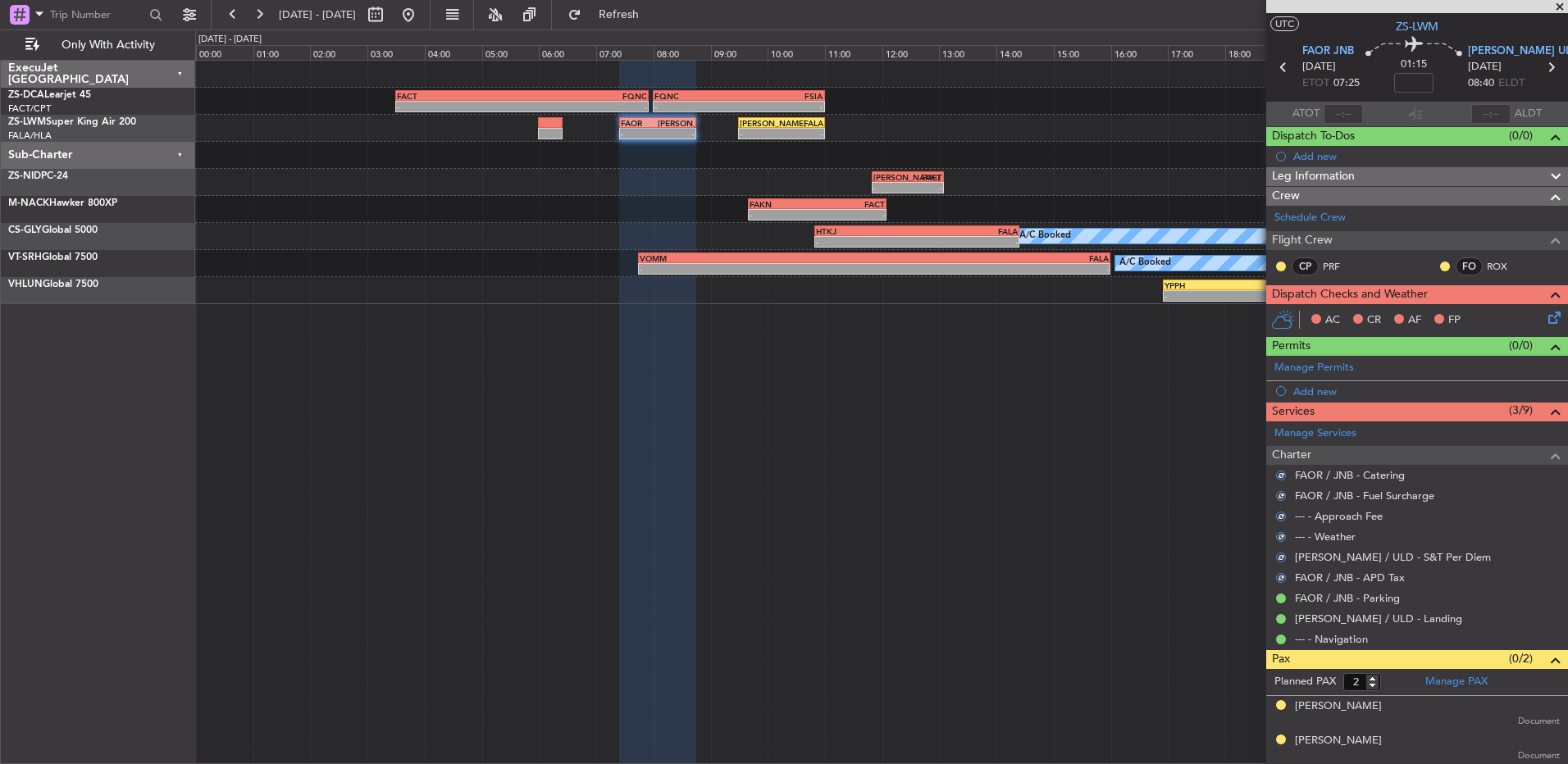
click at [1282, 271] on div at bounding box center [1282, 267] width 13 height 13
click at [1282, 267] on button at bounding box center [1281, 267] width 10 height 10
click at [1267, 313] on span "Acknowledged" at bounding box center [1285, 314] width 72 height 17
click at [1439, 262] on div "FO ROX" at bounding box center [1489, 267] width 102 height 23
click at [1441, 264] on button at bounding box center [1445, 267] width 10 height 10
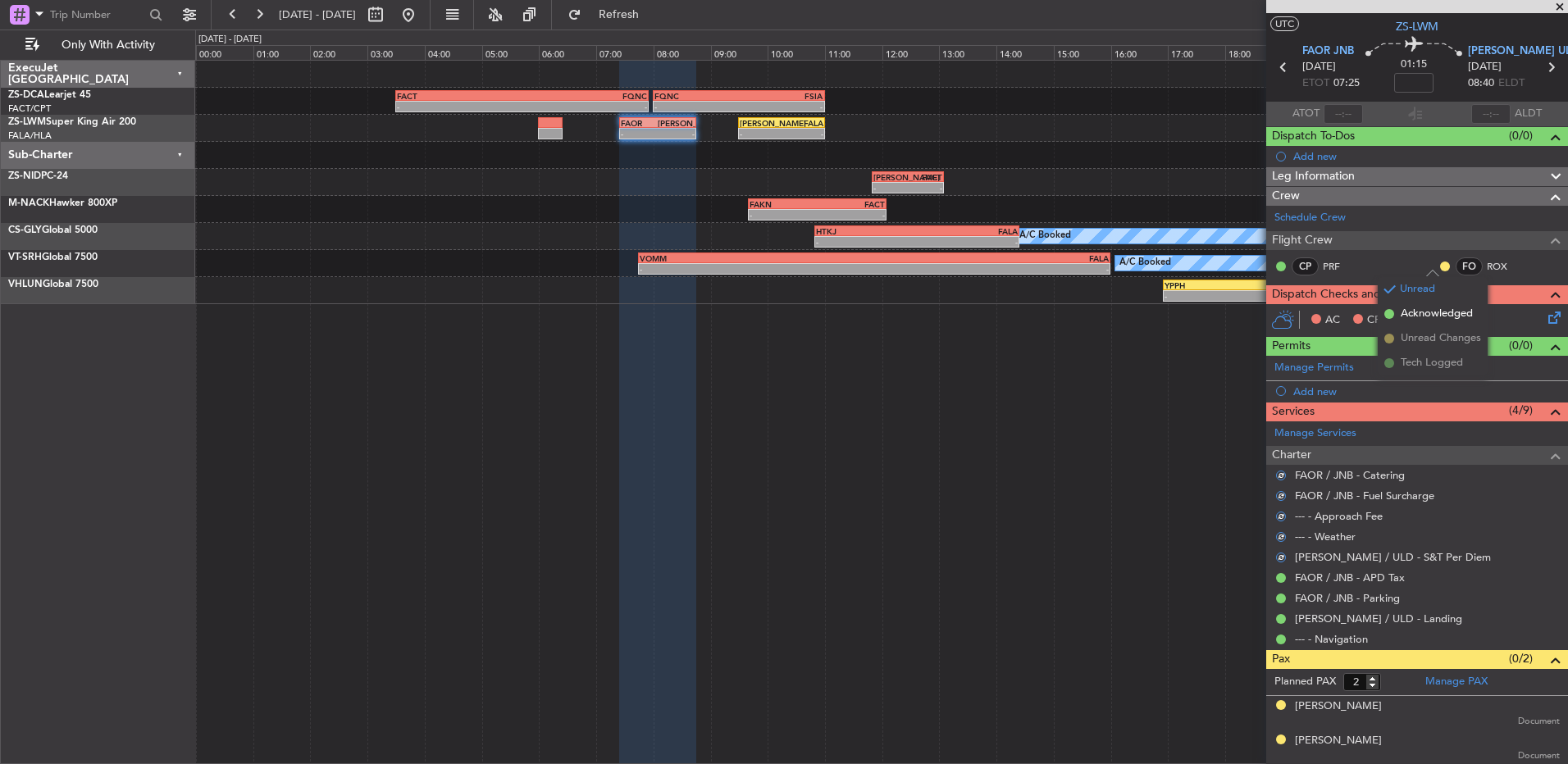
click at [1411, 311] on span "Acknowledged" at bounding box center [1437, 314] width 72 height 17
click at [1546, 318] on icon at bounding box center [1552, 315] width 13 height 13
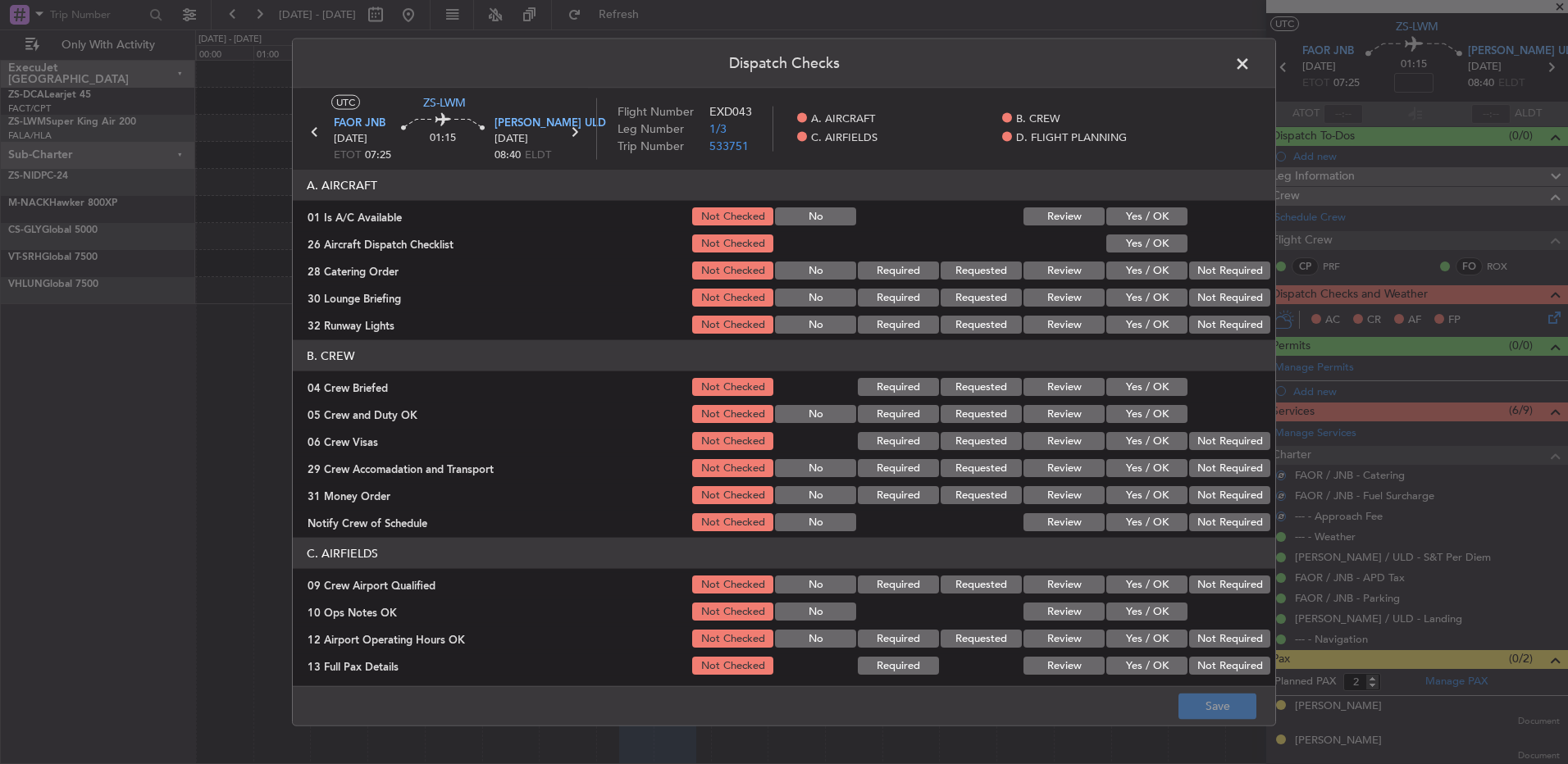
click at [1143, 216] on button "Yes / OK" at bounding box center [1147, 216] width 81 height 18
click at [1140, 238] on button "Yes / OK" at bounding box center [1147, 243] width 81 height 18
click at [1218, 267] on button "Not Required" at bounding box center [1229, 270] width 81 height 18
click at [1216, 282] on section "A. AIRCRAFT 01 Is A/C Available Not Checked No Review Yes / OK 26 Aircraft Disp…" at bounding box center [784, 252] width 982 height 166
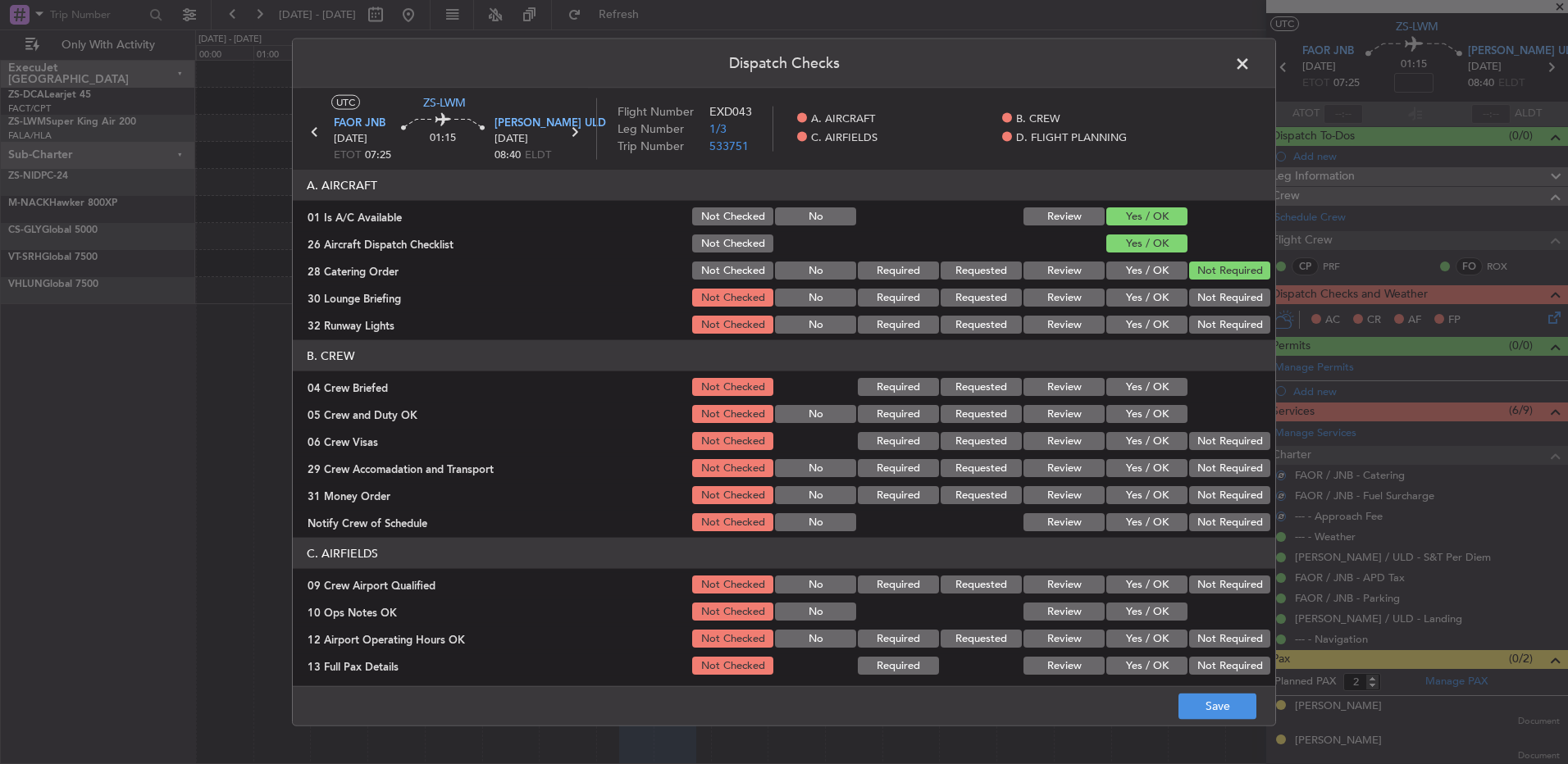
click at [1212, 296] on button "Not Required" at bounding box center [1229, 297] width 81 height 18
drag, startPoint x: 1209, startPoint y: 316, endPoint x: 1202, endPoint y: 330, distance: 15.7
click at [1209, 317] on div "Not Required" at bounding box center [1228, 324] width 83 height 23
click at [1202, 330] on button "Not Required" at bounding box center [1229, 324] width 81 height 18
click at [1145, 378] on button "Yes / OK" at bounding box center [1147, 386] width 81 height 18
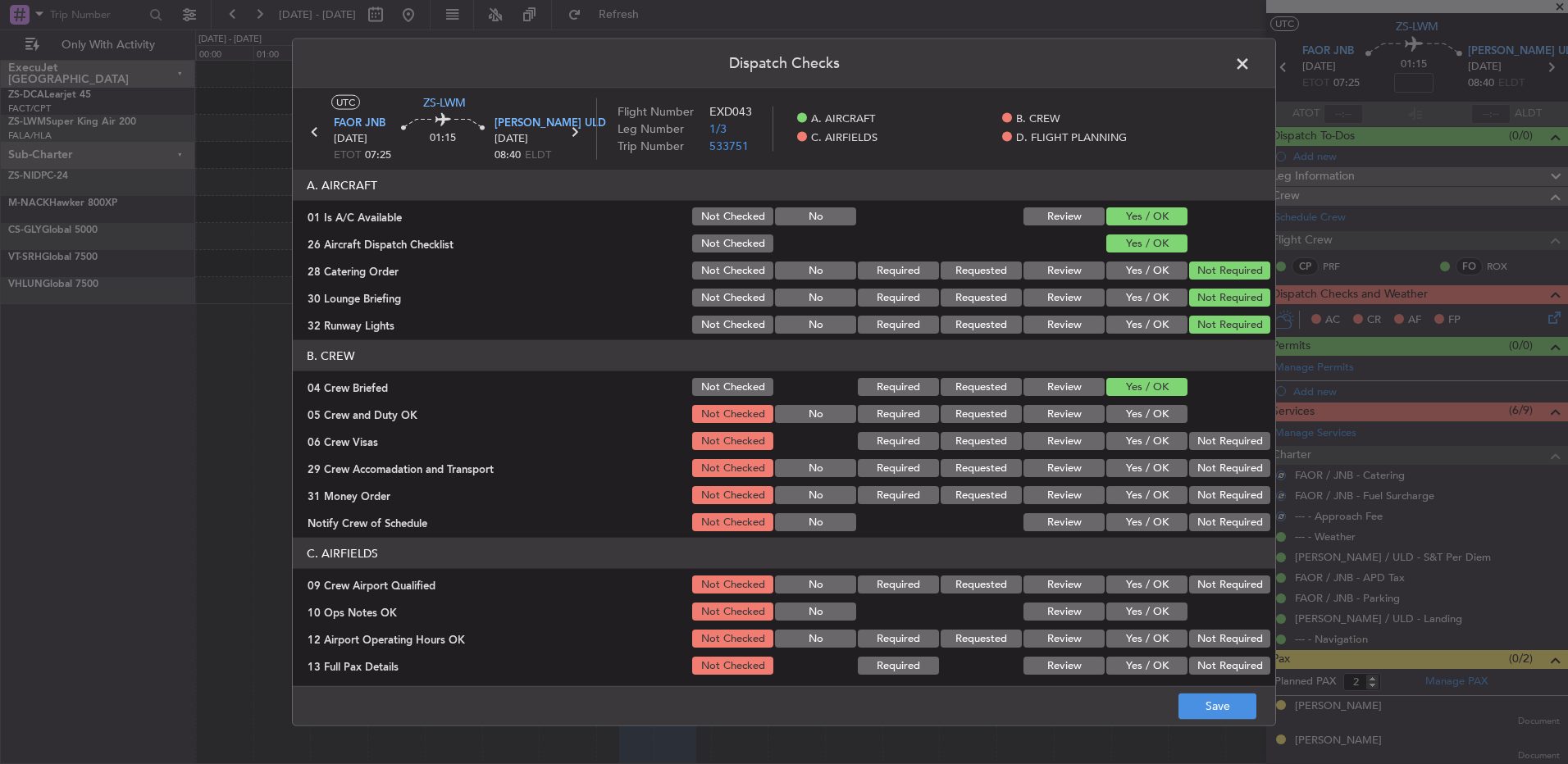
click at [1141, 395] on button "Yes / OK" at bounding box center [1147, 386] width 81 height 18
click at [1145, 410] on button "Yes / OK" at bounding box center [1147, 413] width 81 height 18
drag, startPoint x: 1148, startPoint y: 419, endPoint x: 1197, endPoint y: 441, distance: 53.7
click at [1154, 420] on button "Yes / OK" at bounding box center [1147, 413] width 81 height 18
click at [1198, 441] on button "Not Required" at bounding box center [1229, 440] width 81 height 18
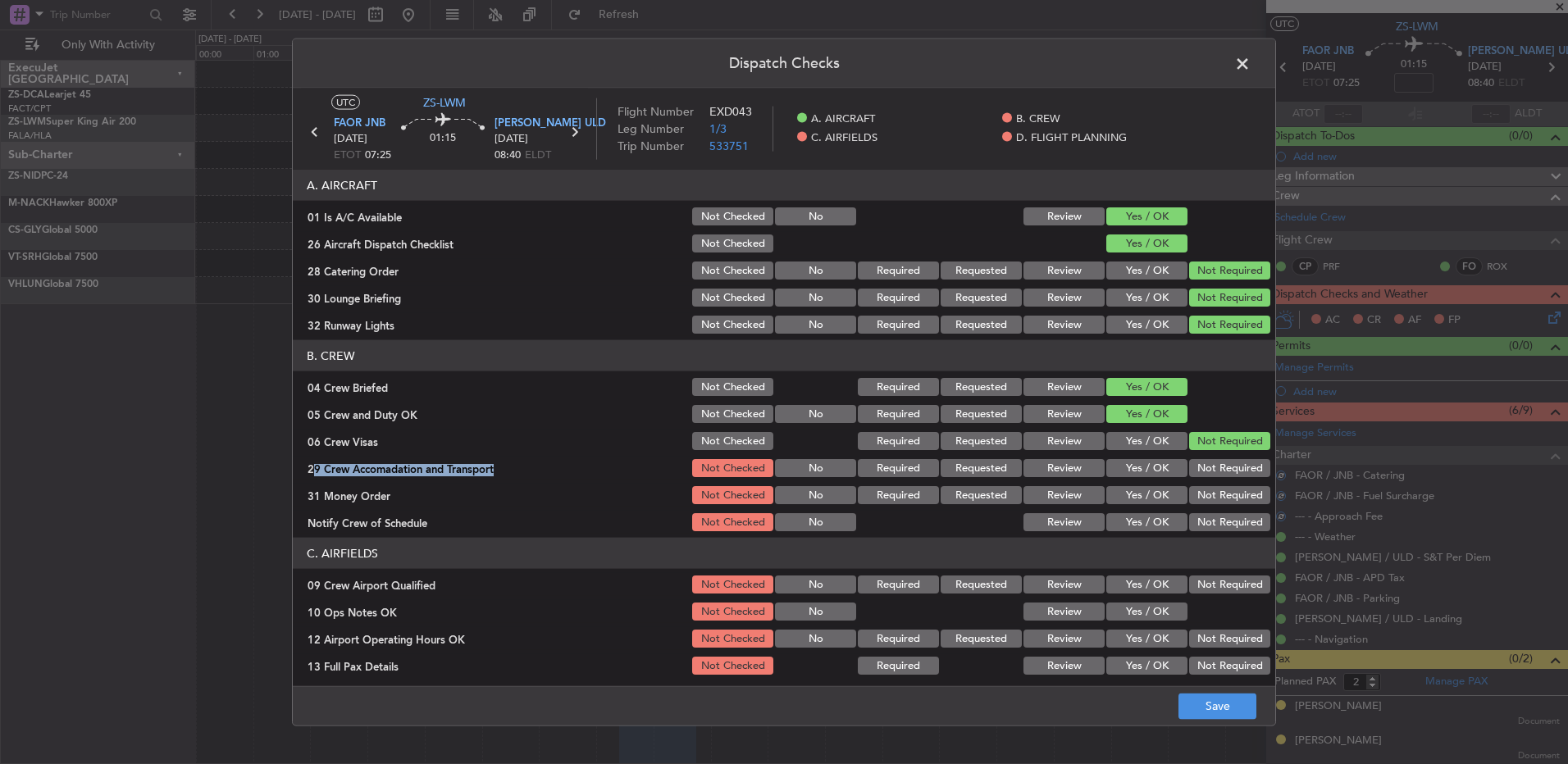
drag, startPoint x: 1203, startPoint y: 455, endPoint x: 1205, endPoint y: 476, distance: 21.1
click at [1205, 466] on section "B. CREW 04 Crew Briefed Not Checked Required Requested Review Yes / OK 05 Crew …" at bounding box center [784, 437] width 982 height 194
drag, startPoint x: 1205, startPoint y: 476, endPoint x: 1201, endPoint y: 492, distance: 16.5
click at [1202, 487] on section "B. CREW 04 Crew Briefed Not Checked Required Requested Review Yes / OK 05 Crew …" at bounding box center [784, 437] width 982 height 194
click at [1198, 473] on button "Not Required" at bounding box center [1229, 468] width 81 height 18
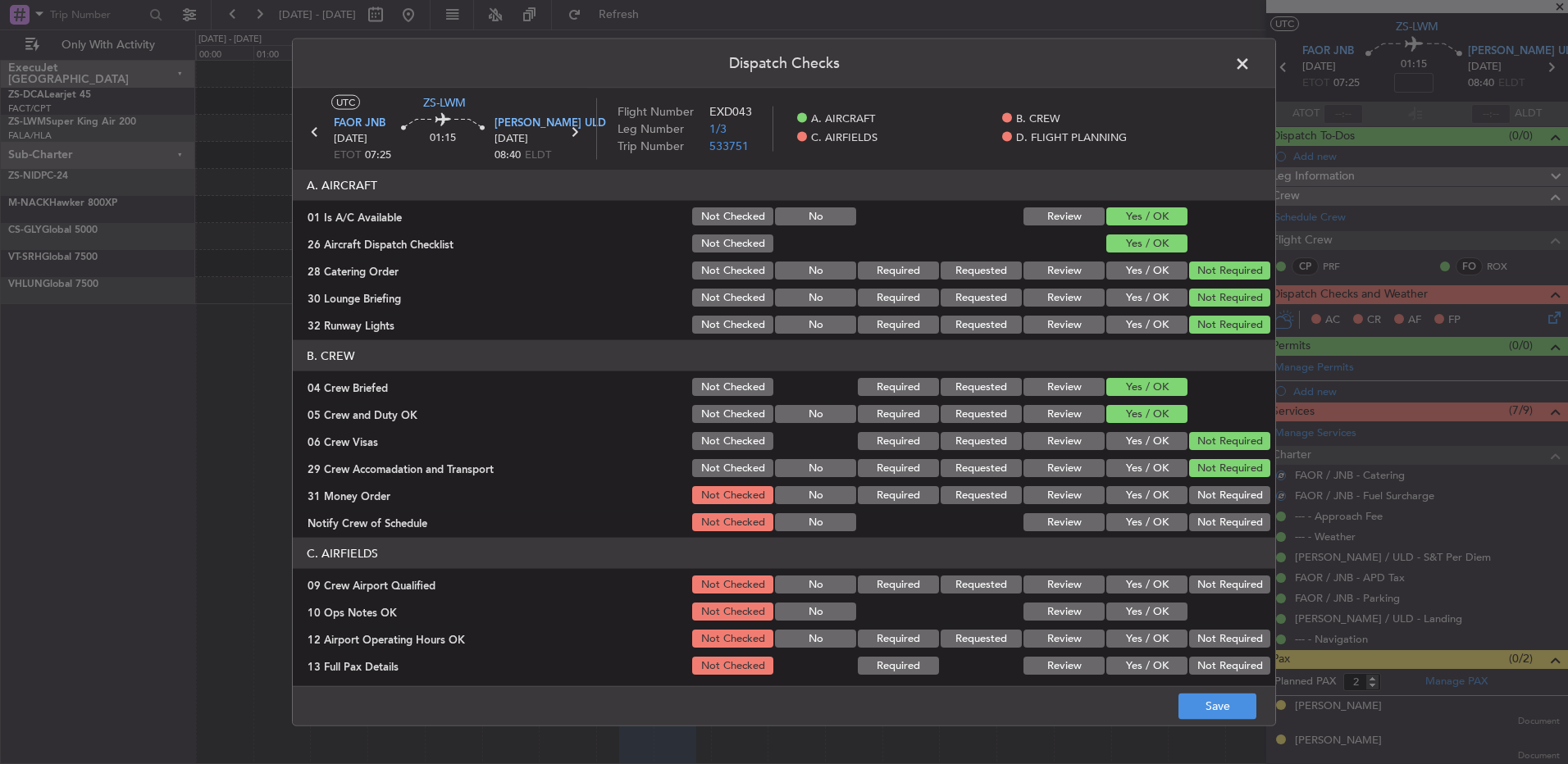
drag, startPoint x: 1200, startPoint y: 484, endPoint x: 1198, endPoint y: 493, distance: 9.2
click at [1200, 489] on section "B. CREW 04 Crew Briefed Not Checked Required Requested Review Yes / OK 05 Crew …" at bounding box center [784, 437] width 982 height 194
click at [1197, 515] on section "B. CREW 04 Crew Briefed Not Checked Required Requested Review Yes / OK 05 Crew …" at bounding box center [784, 437] width 982 height 194
click at [1193, 531] on div "Not Required" at bounding box center [1228, 522] width 83 height 23
drag, startPoint x: 1193, startPoint y: 497, endPoint x: 1195, endPoint y: 513, distance: 16.1
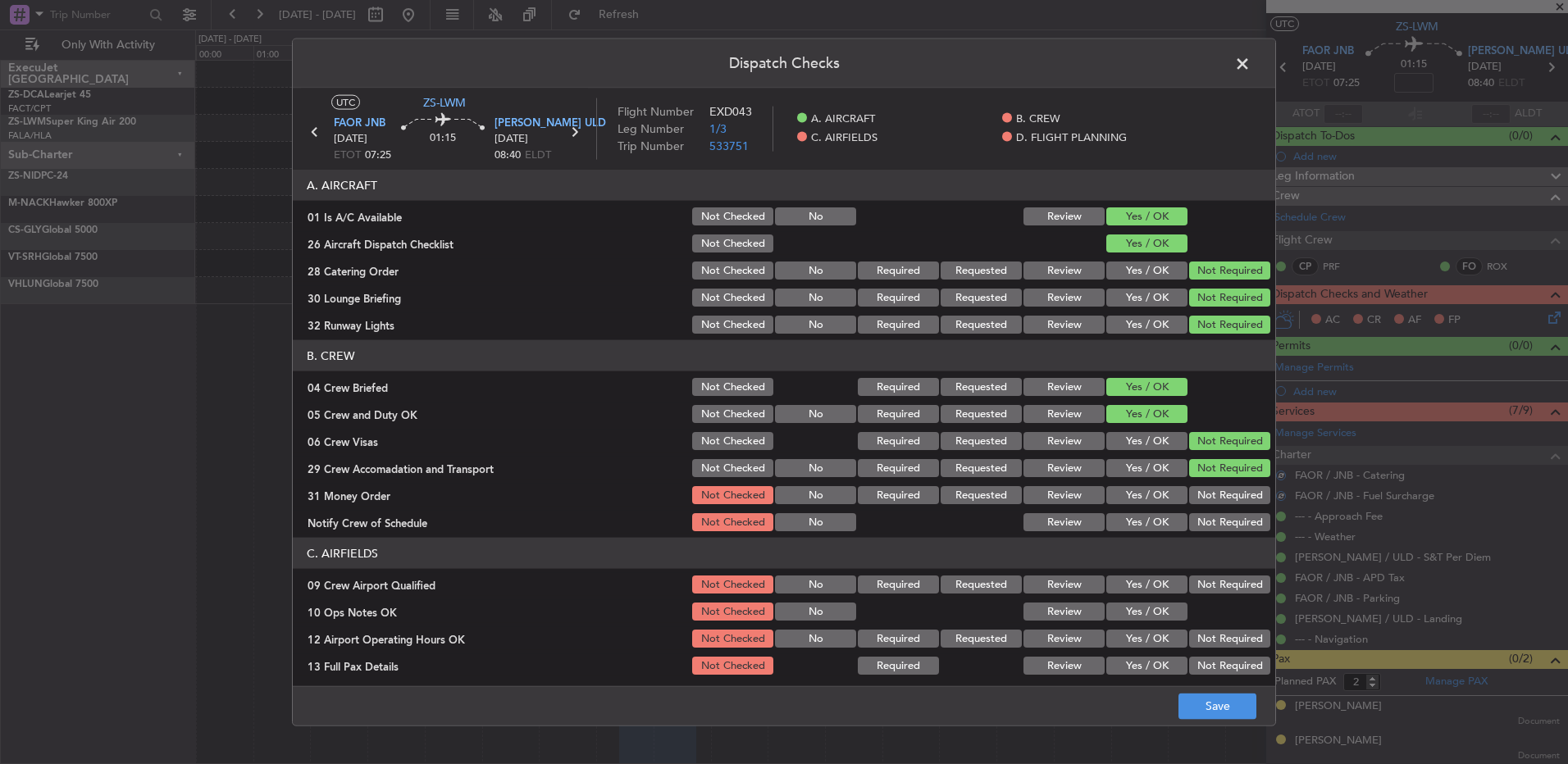
click at [1195, 497] on button "Not Required" at bounding box center [1229, 495] width 81 height 18
click at [1196, 523] on button "Not Required" at bounding box center [1229, 522] width 81 height 18
click at [1191, 585] on button "Not Required" at bounding box center [1229, 584] width 81 height 18
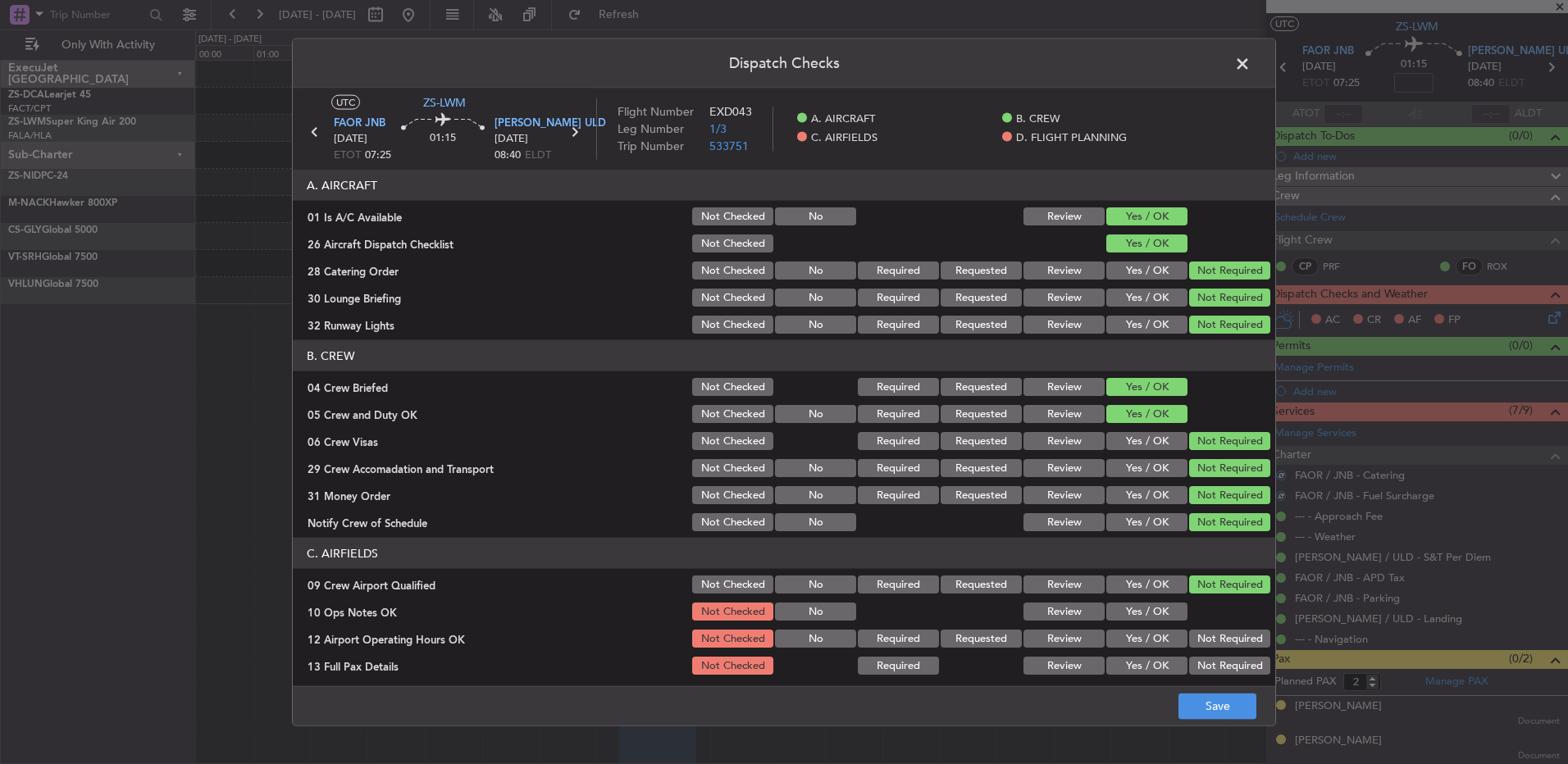
click at [1172, 615] on button "Yes / OK" at bounding box center [1147, 611] width 81 height 18
click at [1238, 656] on button "Not Required" at bounding box center [1229, 665] width 81 height 18
click at [1230, 647] on button "Not Required" at bounding box center [1229, 638] width 81 height 18
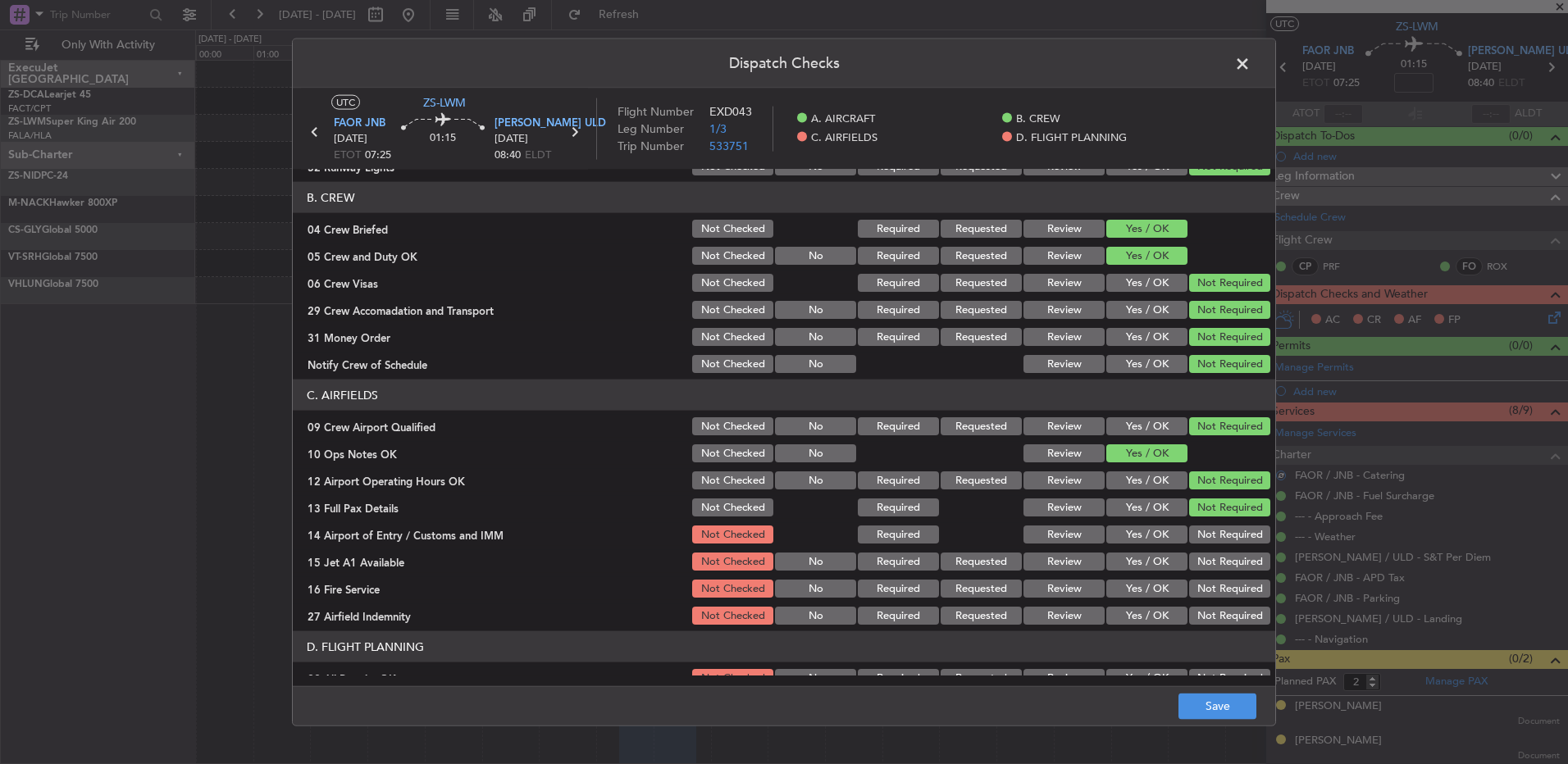
scroll to position [230, 0]
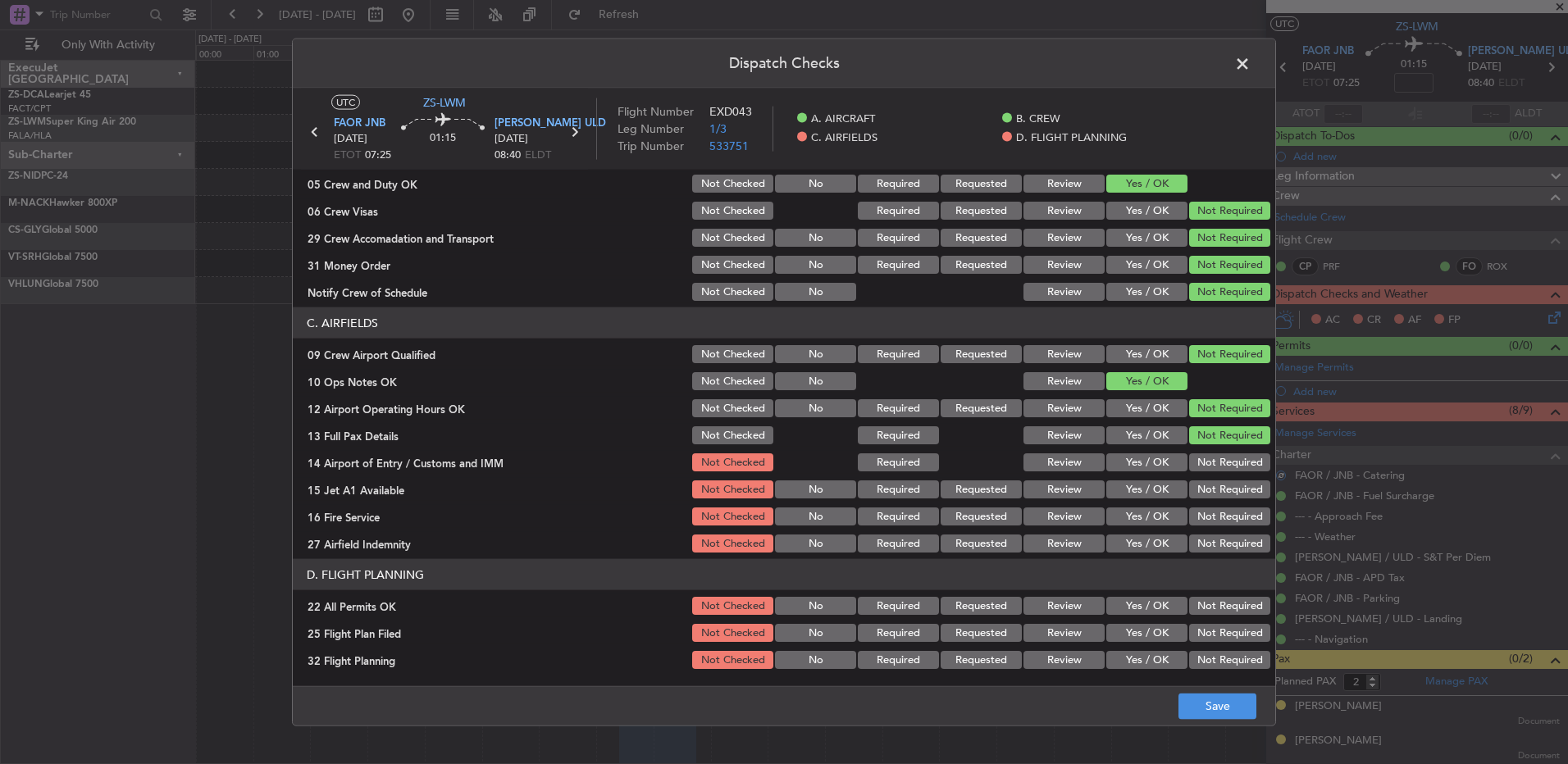
click at [1227, 454] on button "Not Required" at bounding box center [1229, 462] width 81 height 18
drag, startPoint x: 1224, startPoint y: 469, endPoint x: 1219, endPoint y: 491, distance: 22.6
click at [1224, 472] on div "Not Required" at bounding box center [1228, 462] width 83 height 23
drag, startPoint x: 1219, startPoint y: 491, endPoint x: 1213, endPoint y: 502, distance: 12.5
click at [1219, 492] on button "Not Required" at bounding box center [1229, 489] width 81 height 18
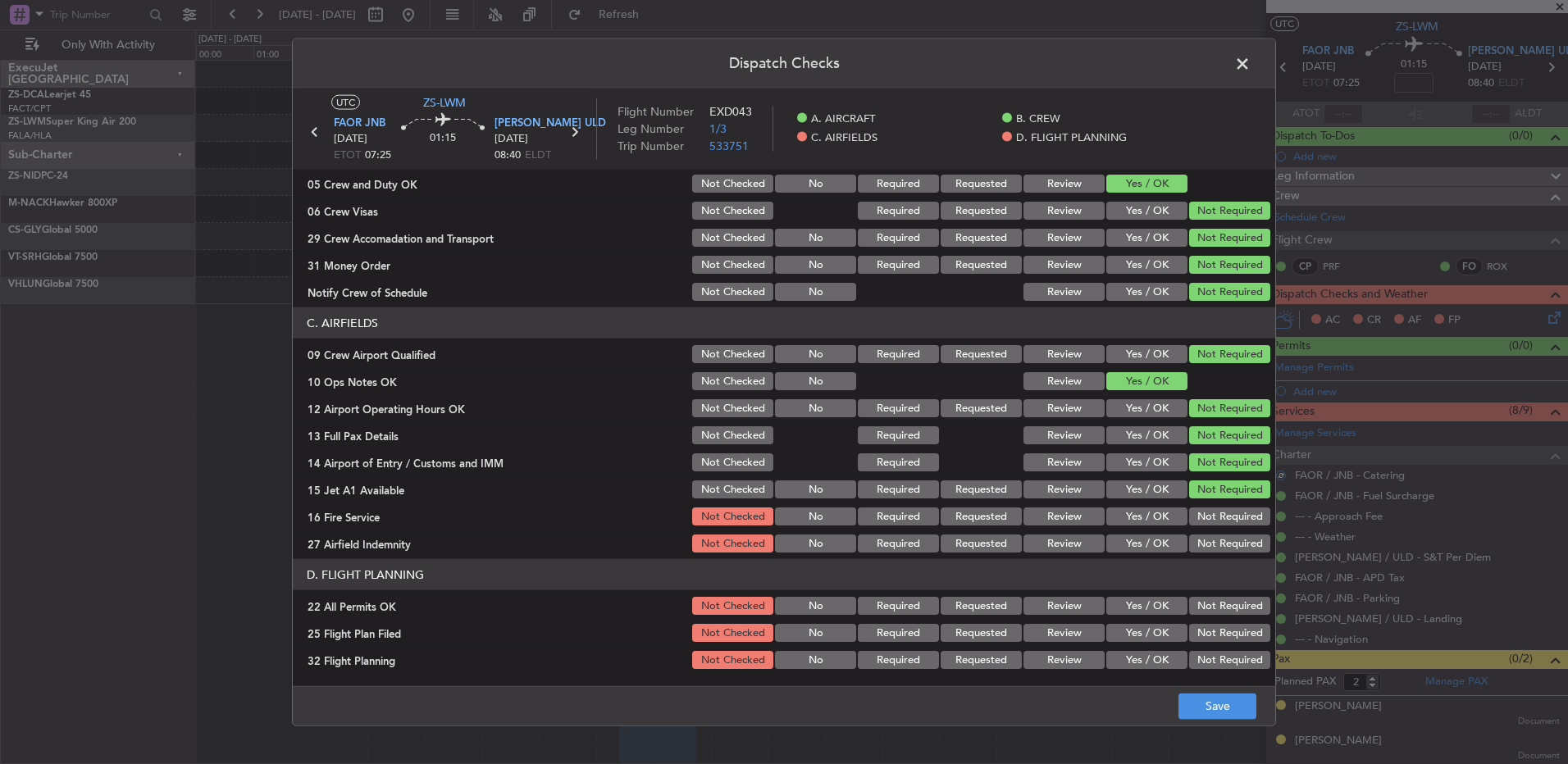
click at [1213, 508] on section "C. AIRFIELDS 09 Crew Airport Qualified Not Checked No Required Requested Review…" at bounding box center [784, 431] width 982 height 248
drag, startPoint x: 1210, startPoint y: 521, endPoint x: 1206, endPoint y: 535, distance: 14.6
click at [1209, 530] on section "C. AIRFIELDS 09 Crew Airport Qualified Not Checked No Required Requested Review…" at bounding box center [784, 431] width 982 height 248
click at [1206, 536] on button "Not Required" at bounding box center [1229, 543] width 81 height 18
drag, startPoint x: 1215, startPoint y: 512, endPoint x: 1209, endPoint y: 571, distance: 59.3
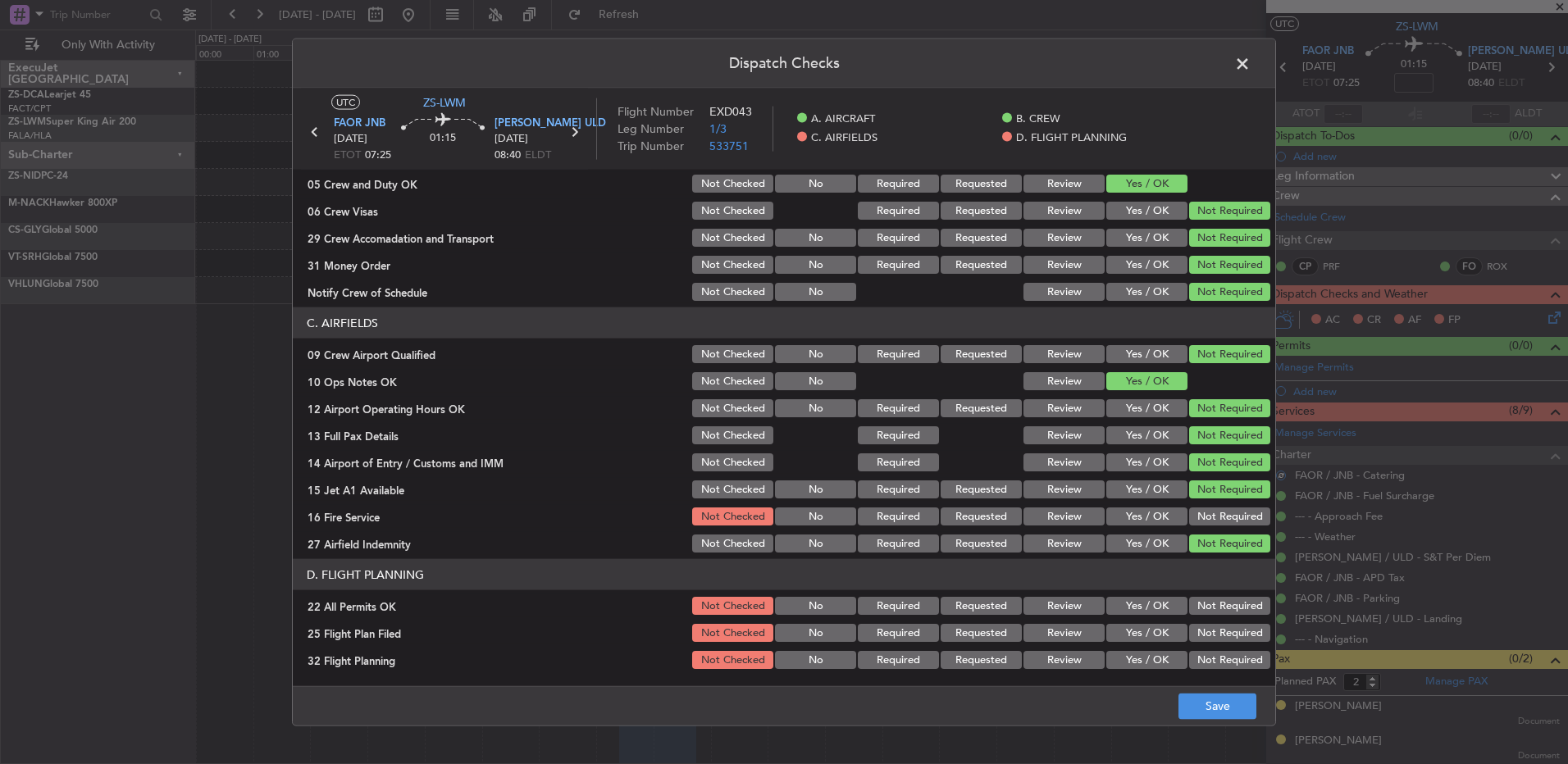
click at [1216, 515] on button "Not Required" at bounding box center [1229, 516] width 81 height 18
drag, startPoint x: 1214, startPoint y: 605, endPoint x: 1094, endPoint y: 622, distance: 121.2
click at [1211, 606] on button "Not Required" at bounding box center [1229, 605] width 81 height 18
click at [1062, 636] on button "Review" at bounding box center [1064, 632] width 81 height 18
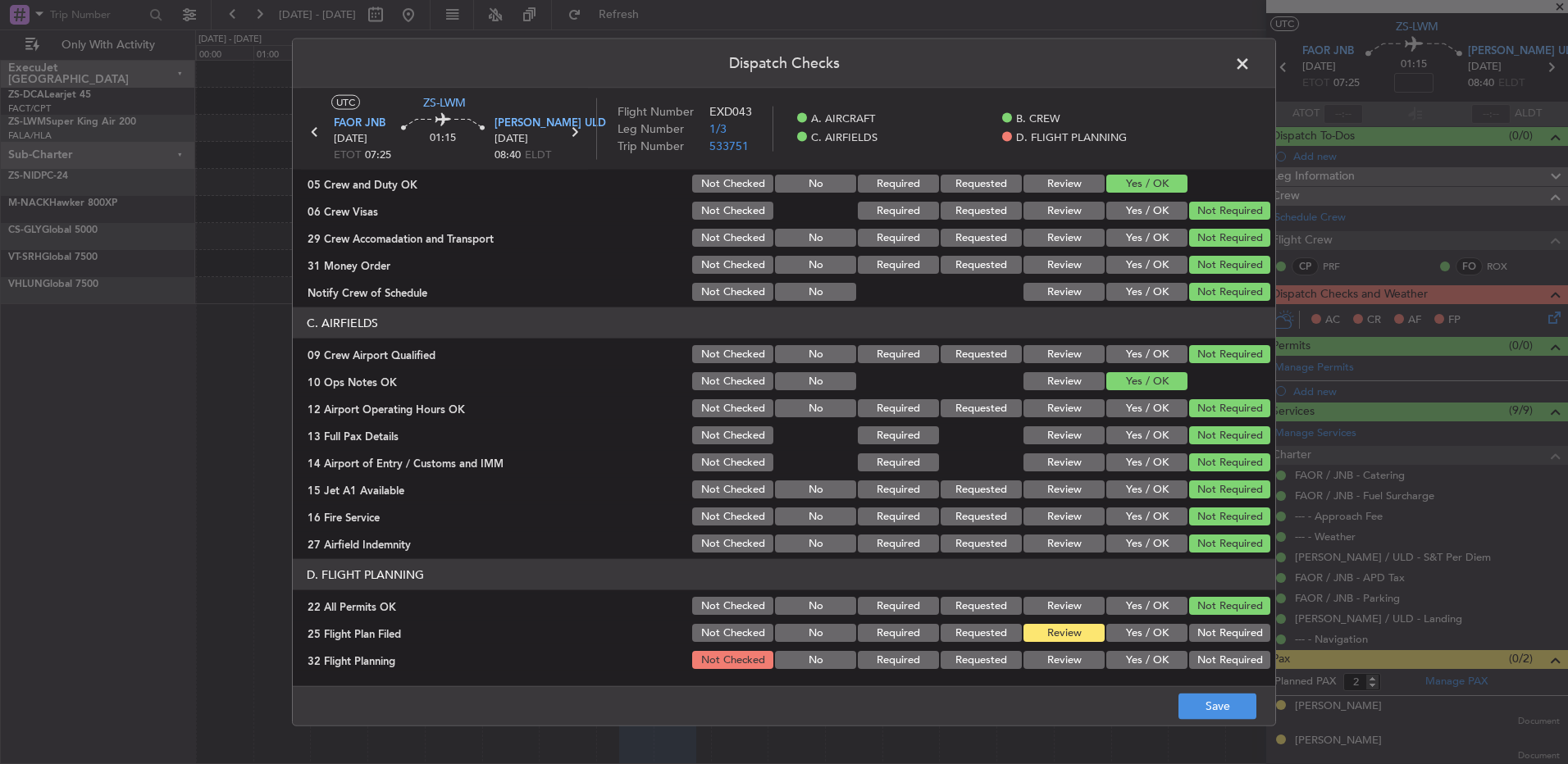
click at [1062, 651] on button "Review" at bounding box center [1064, 659] width 81 height 18
drag, startPoint x: 1217, startPoint y: 705, endPoint x: 1203, endPoint y: 696, distance: 16.6
click at [1215, 705] on button "Save" at bounding box center [1217, 706] width 78 height 26
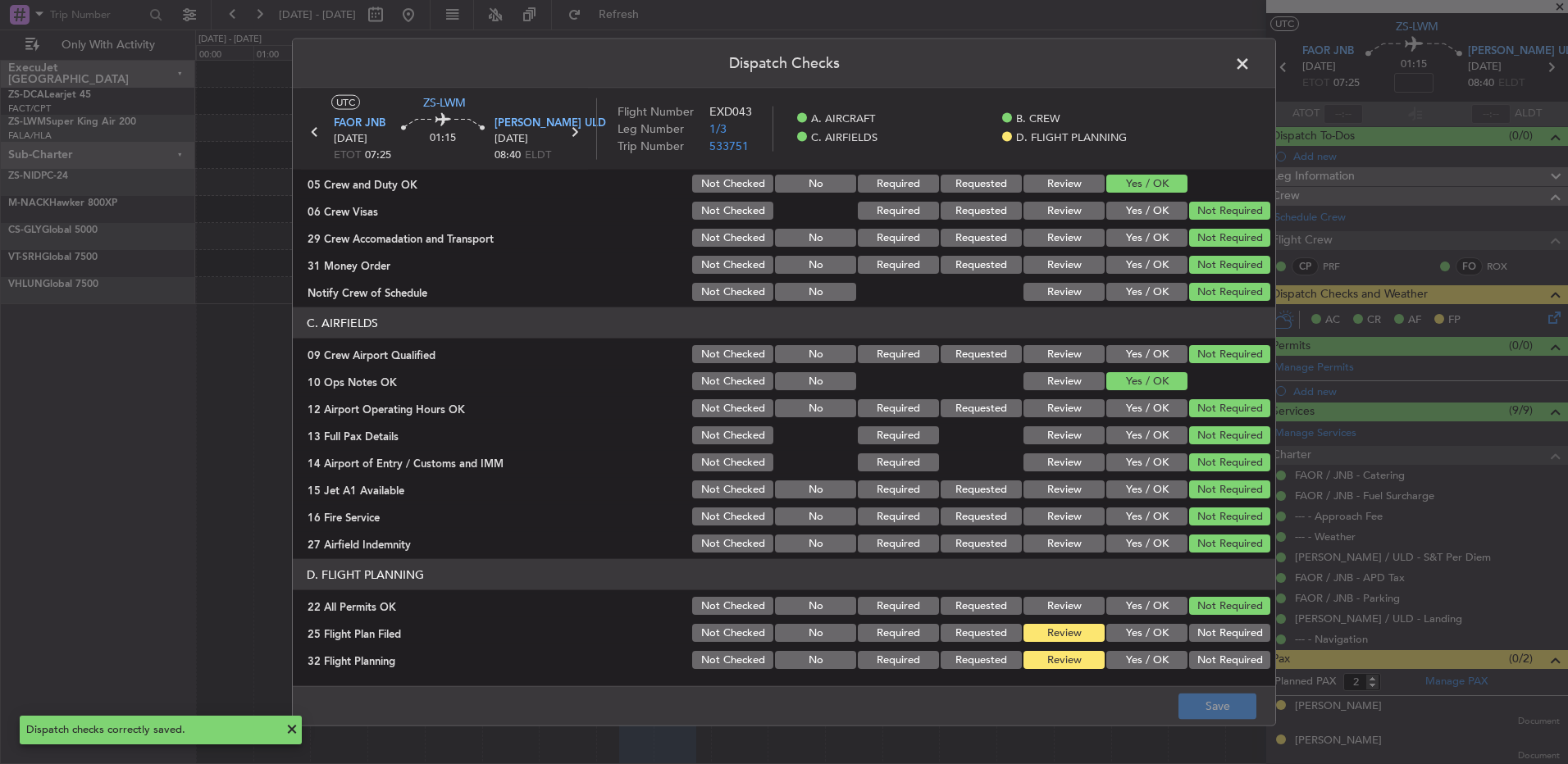
click at [1251, 64] on span at bounding box center [1251, 67] width 0 height 33
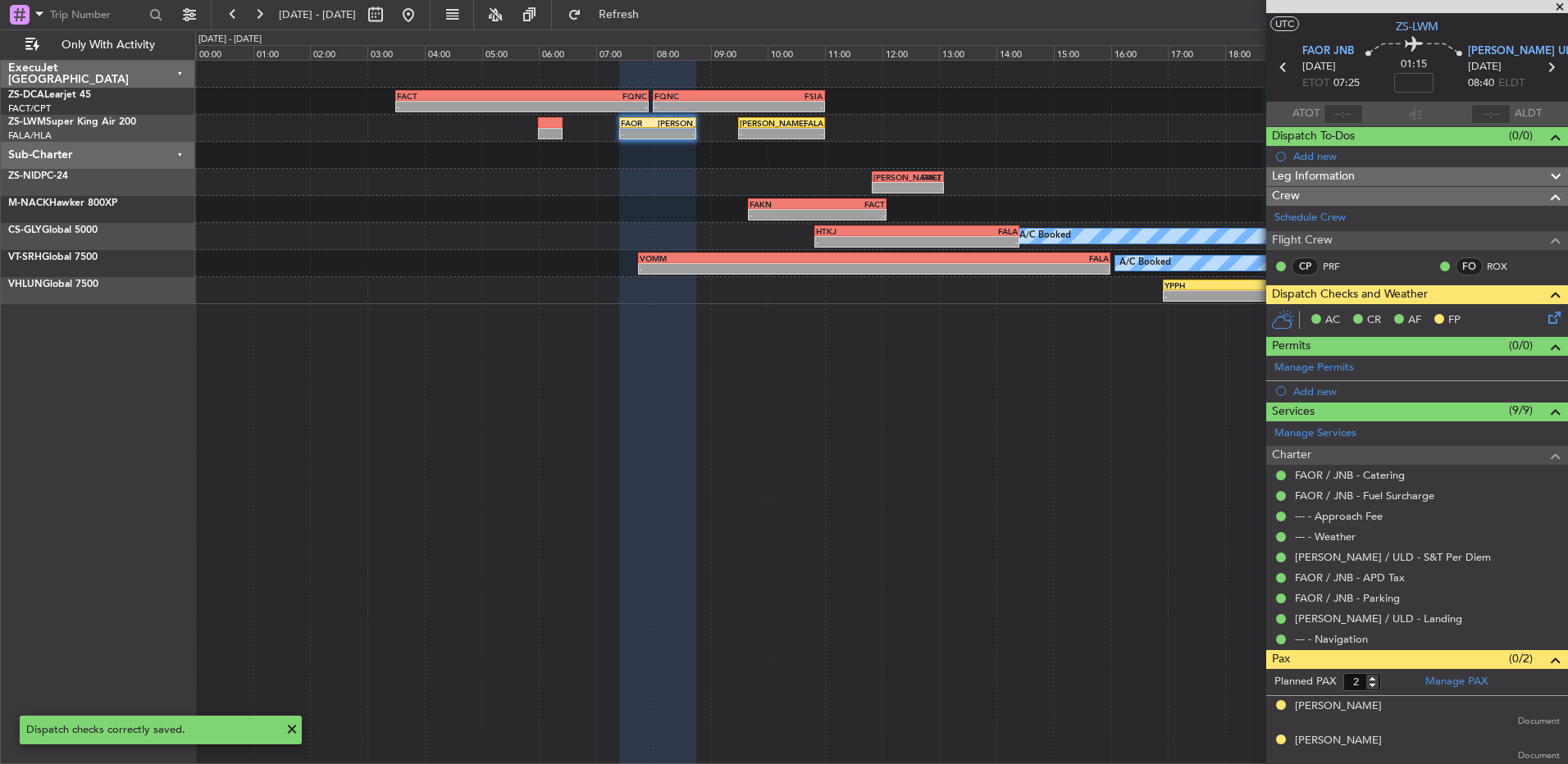
click at [1282, 70] on icon at bounding box center [1284, 66] width 22 height 22
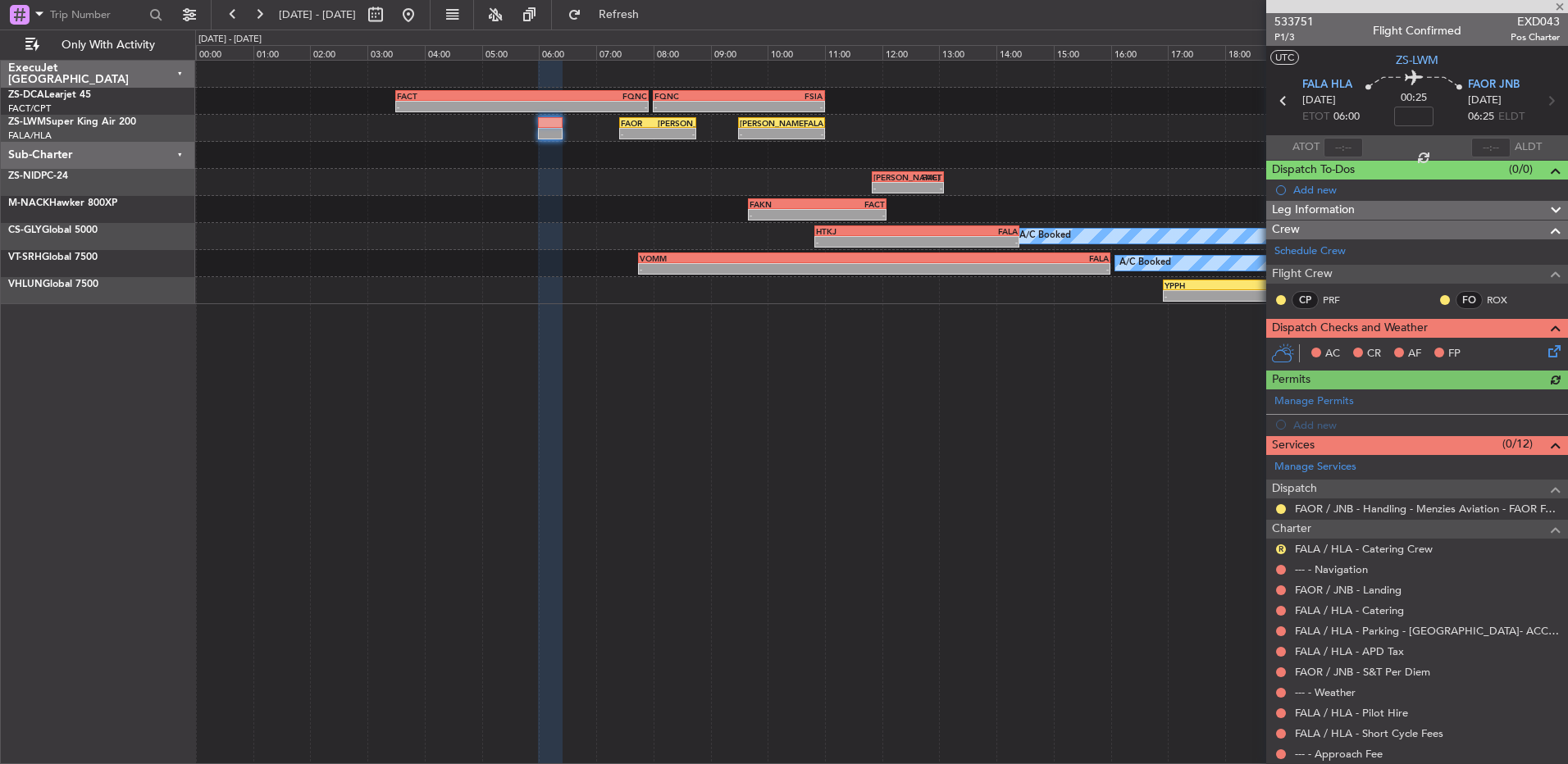
click at [1284, 294] on div at bounding box center [1282, 300] width 13 height 13
click at [1283, 304] on mat-tooltip-component "Unread" at bounding box center [1282, 325] width 60 height 43
click at [1276, 295] on div at bounding box center [1282, 300] width 13 height 13
click at [1275, 298] on div at bounding box center [1282, 300] width 13 height 13
click at [1280, 296] on button at bounding box center [1281, 300] width 10 height 10
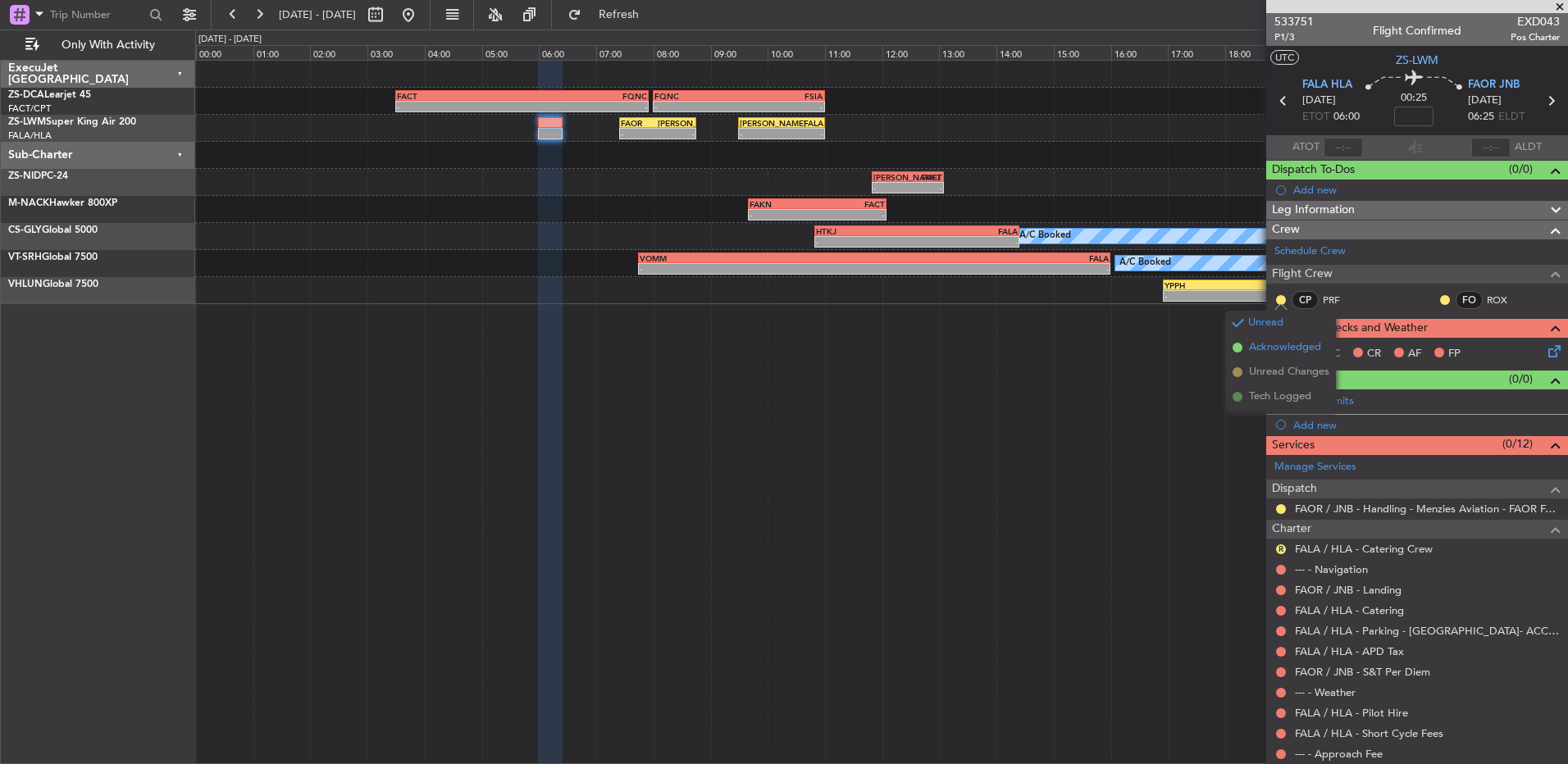
drag, startPoint x: 1256, startPoint y: 345, endPoint x: 1285, endPoint y: 339, distance: 29.6
click at [1257, 345] on span "Acknowledged" at bounding box center [1285, 348] width 72 height 17
click at [1441, 302] on button at bounding box center [1445, 300] width 10 height 10
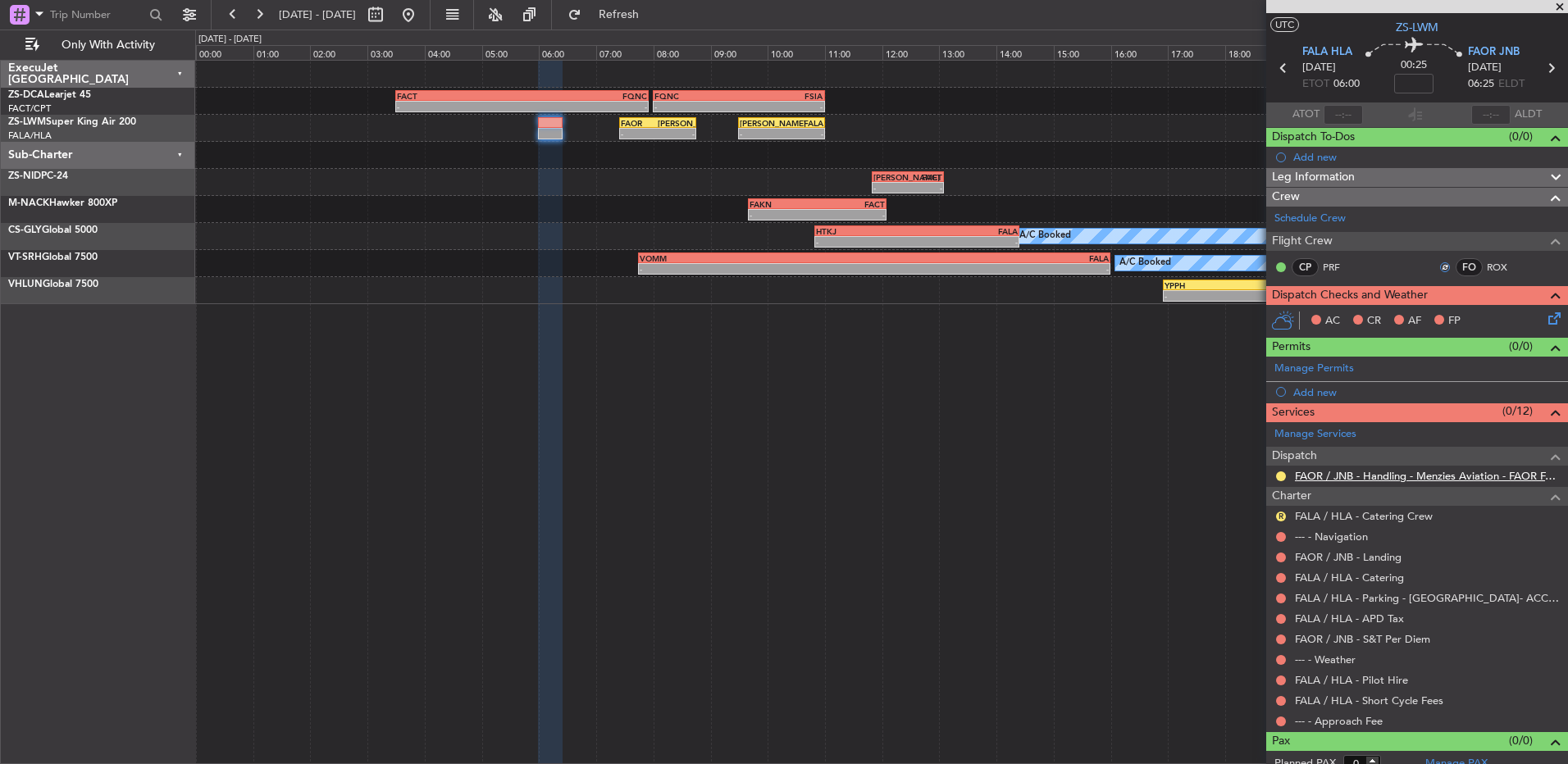
scroll to position [46, 0]
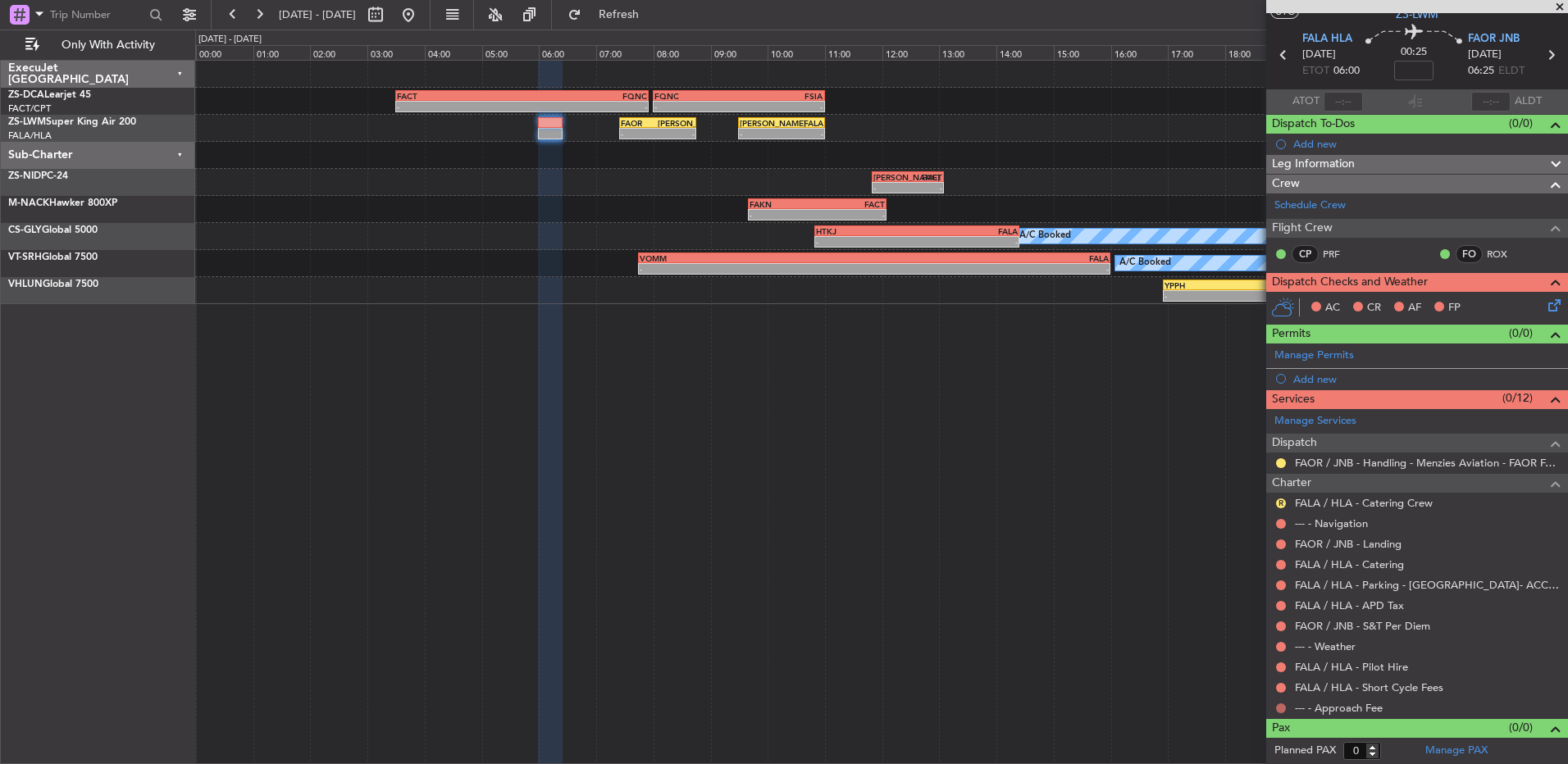
click at [1276, 708] on button at bounding box center [1281, 708] width 10 height 10
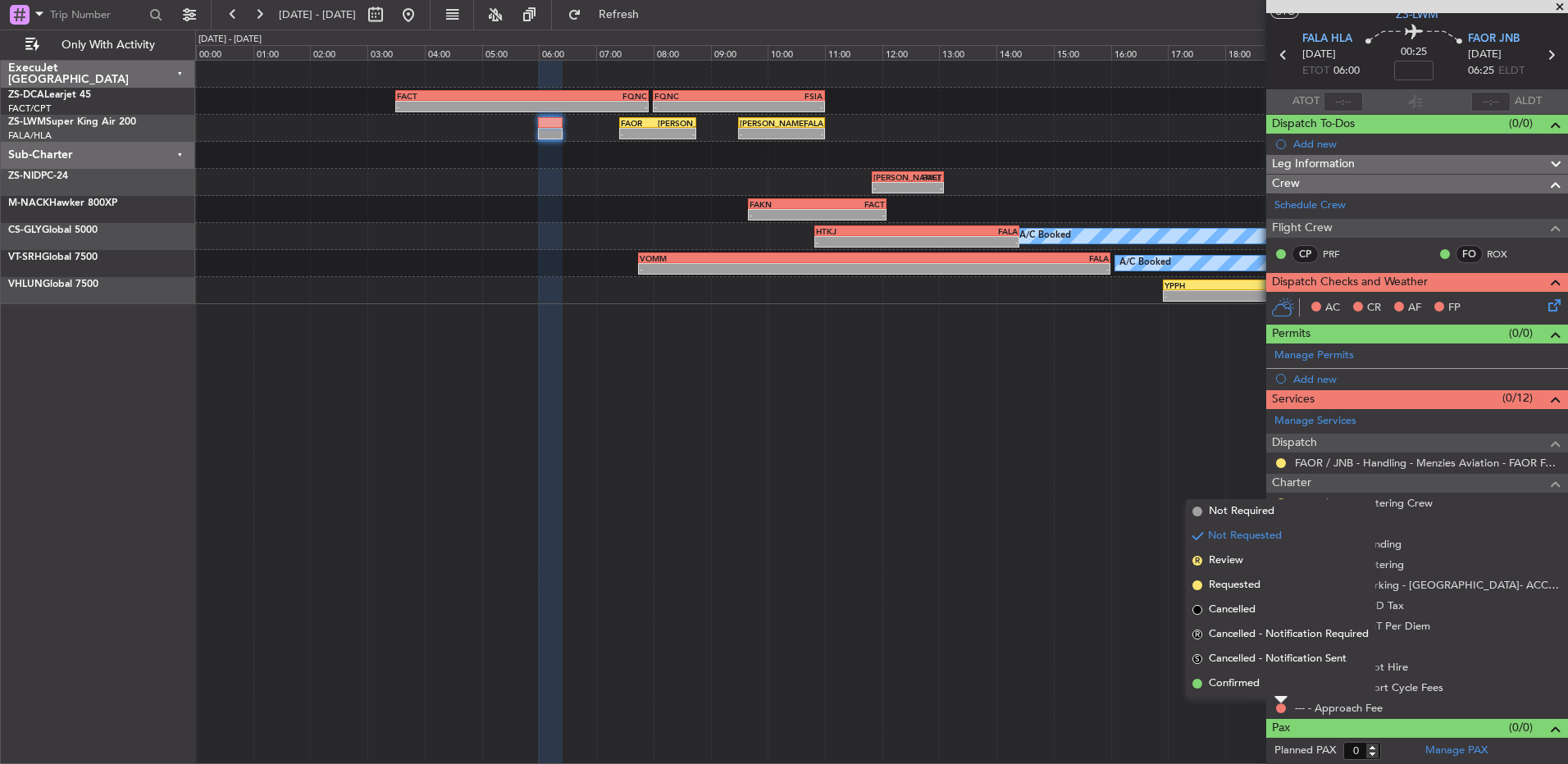
click at [1270, 685] on li "Confirmed" at bounding box center [1281, 684] width 190 height 24
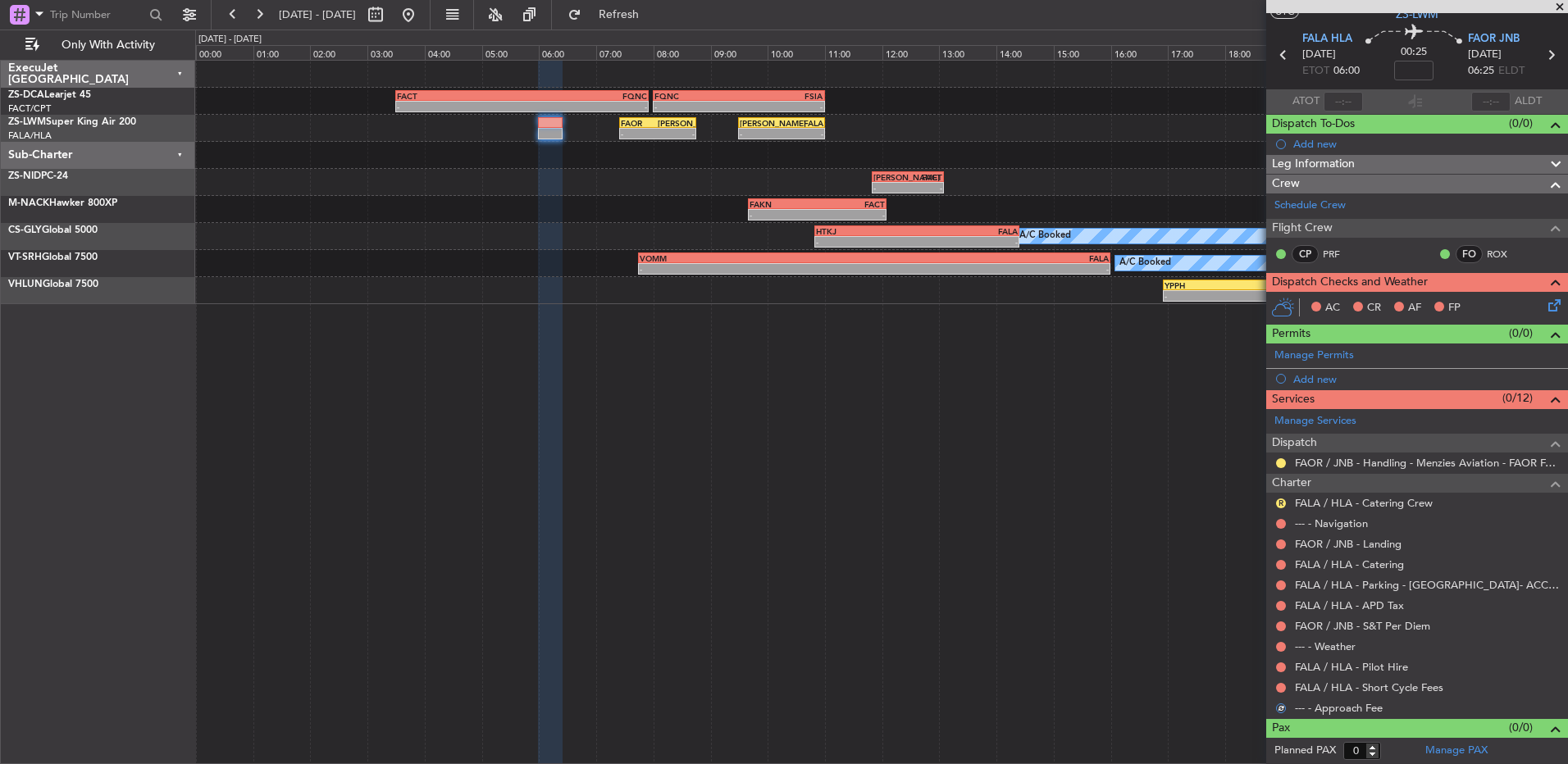
click at [1275, 685] on div at bounding box center [1282, 688] width 13 height 13
click at [1275, 685] on div at bounding box center [1282, 688] width 13 height 13
drag, startPoint x: 1275, startPoint y: 685, endPoint x: 1285, endPoint y: 683, distance: 10.2
click at [1285, 683] on div at bounding box center [1282, 688] width 13 height 13
click at [1283, 687] on button at bounding box center [1281, 687] width 10 height 10
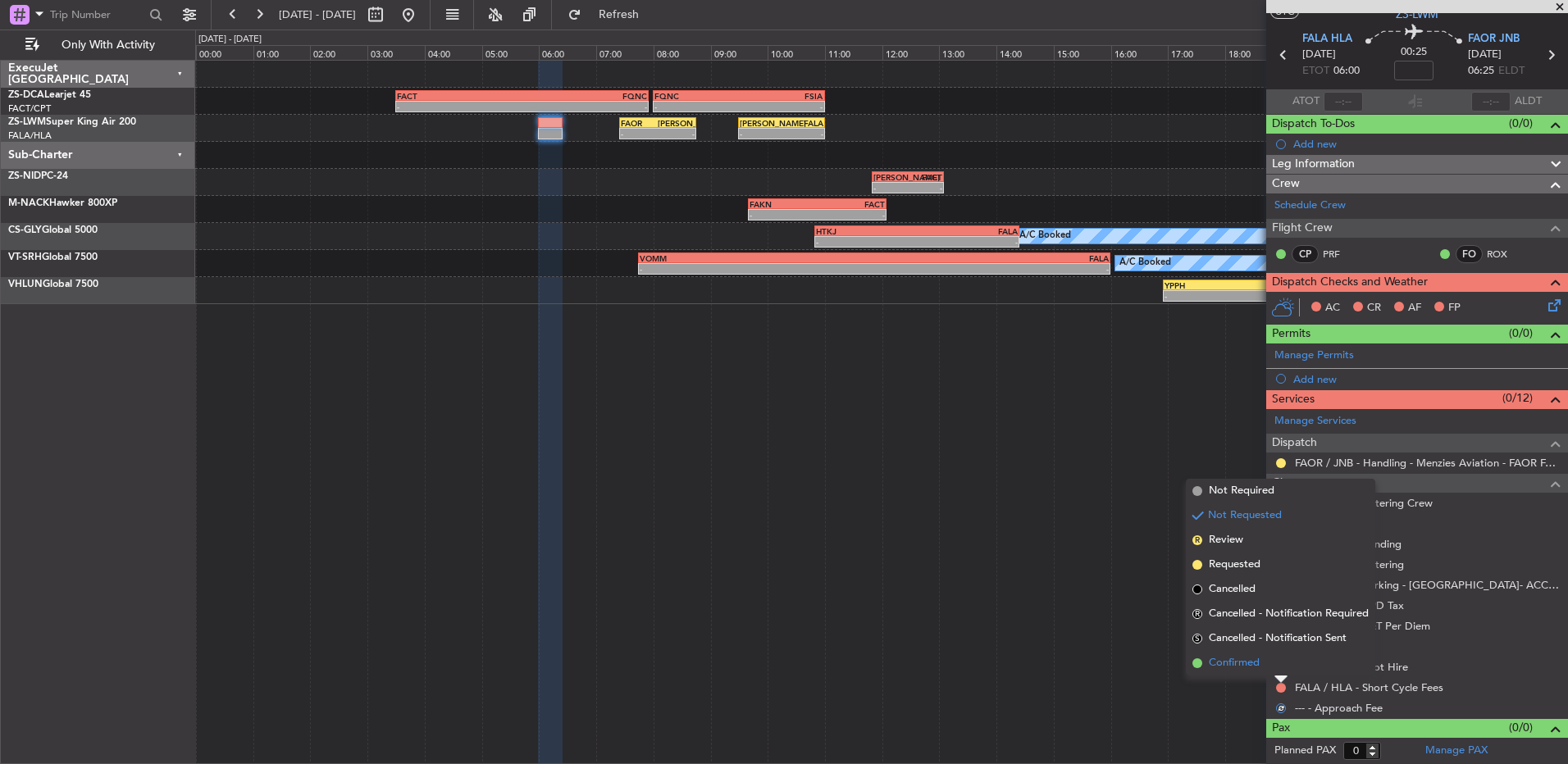
click at [1278, 669] on li "Confirmed" at bounding box center [1281, 663] width 190 height 24
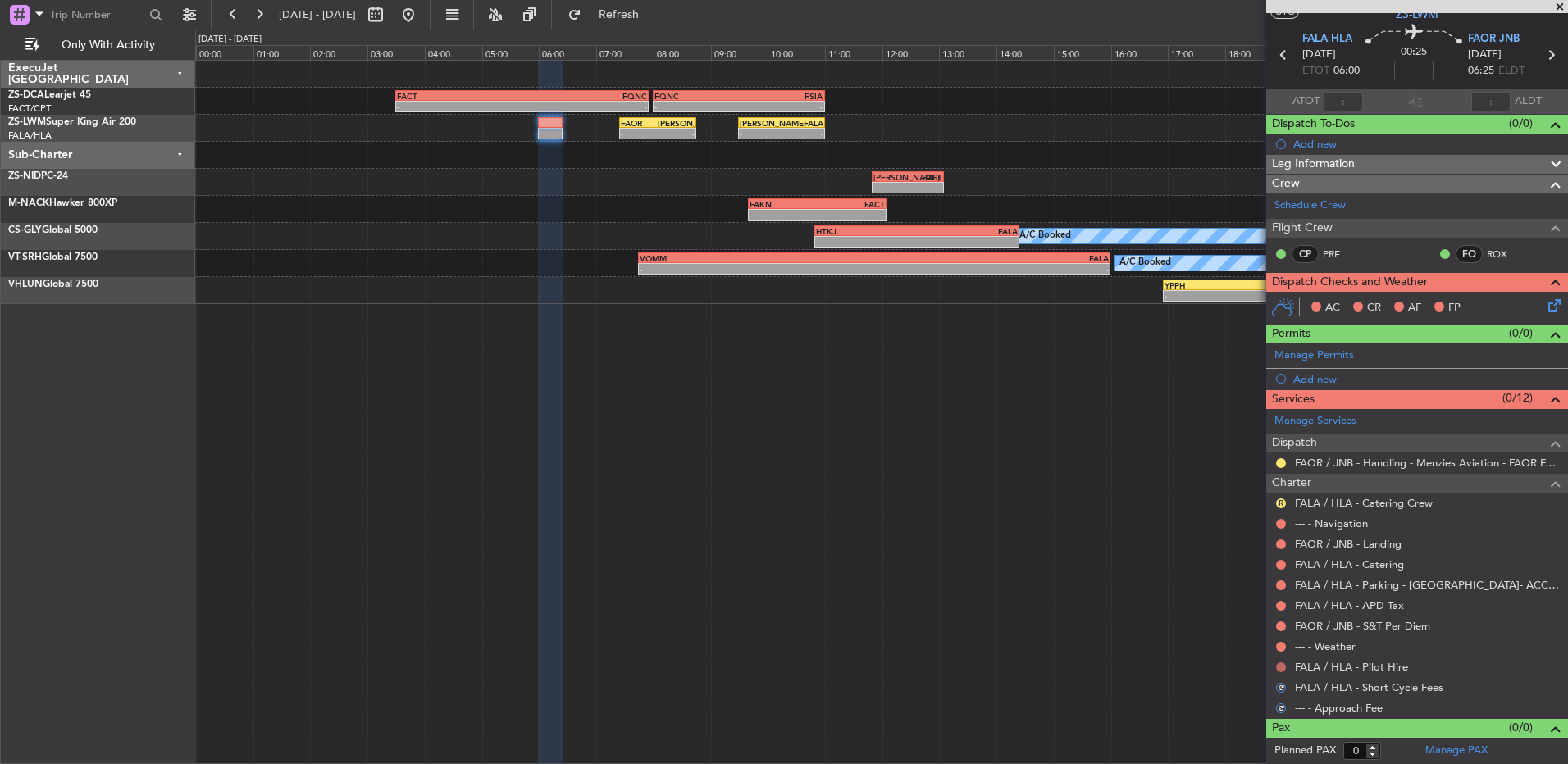
click at [1278, 669] on button at bounding box center [1281, 667] width 10 height 10
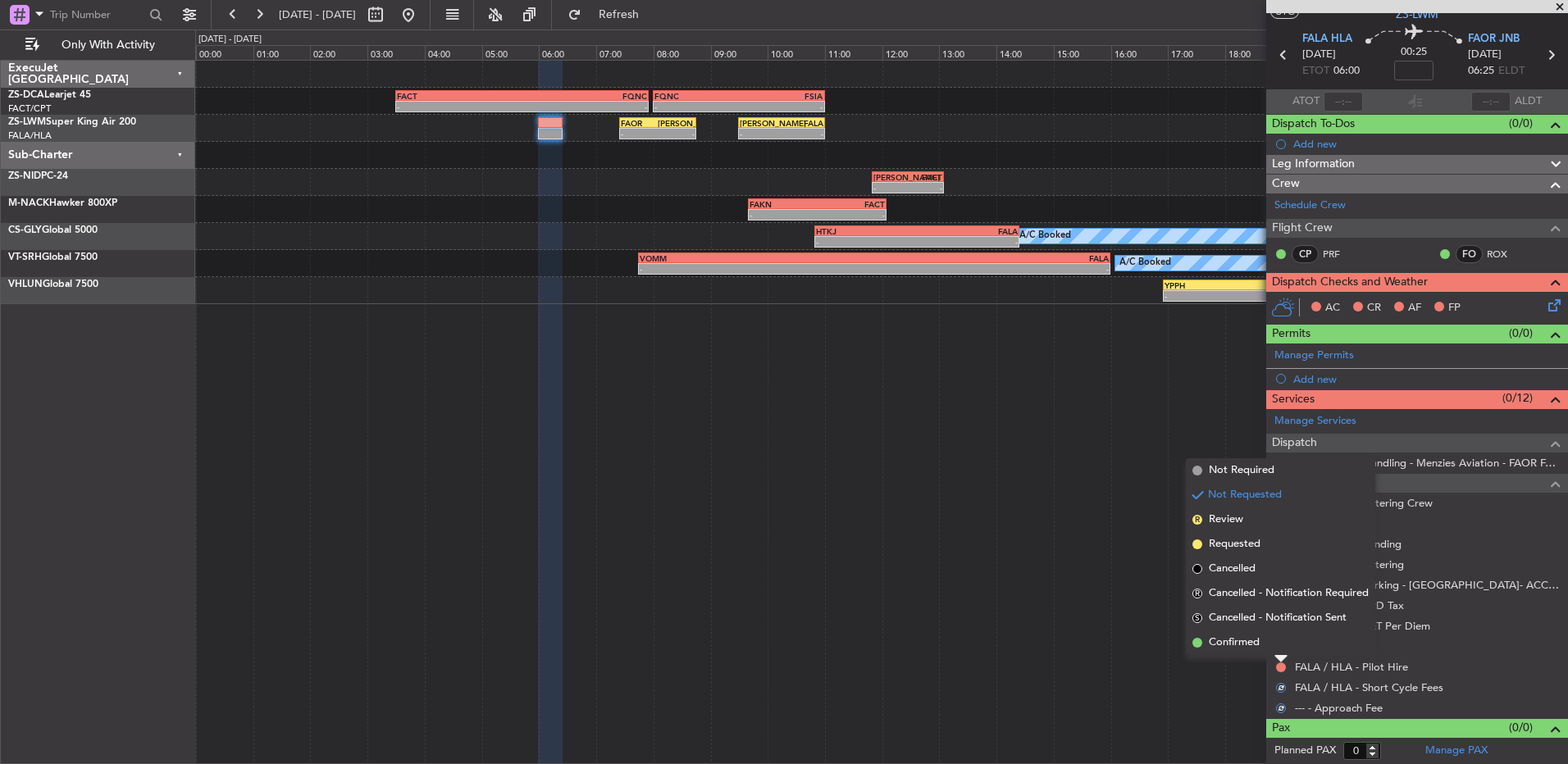
drag, startPoint x: 1278, startPoint y: 669, endPoint x: 1280, endPoint y: 652, distance: 17.1
click at [1280, 652] on li "Confirmed" at bounding box center [1281, 642] width 190 height 24
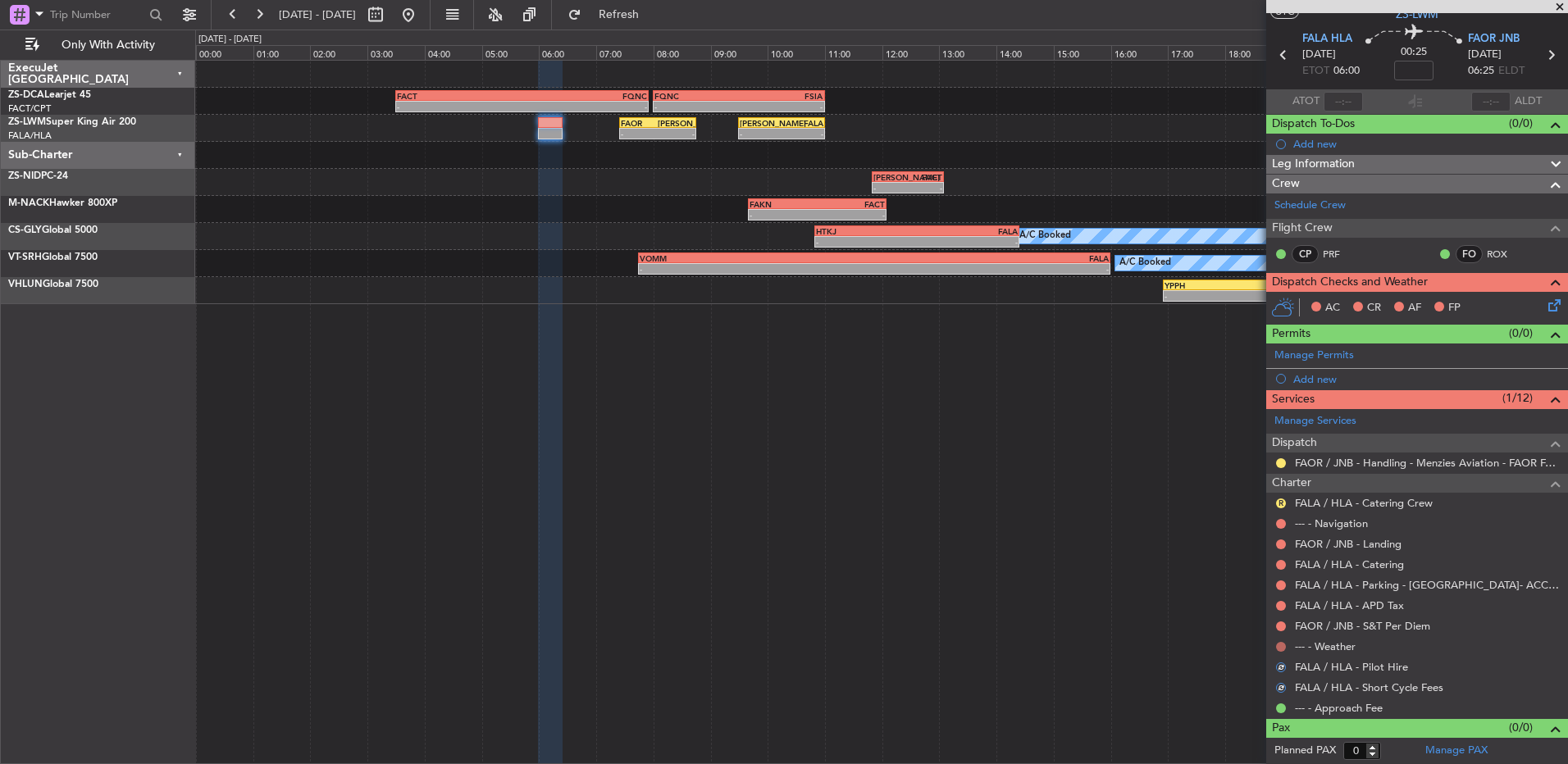
click at [1279, 649] on button at bounding box center [1281, 647] width 10 height 10
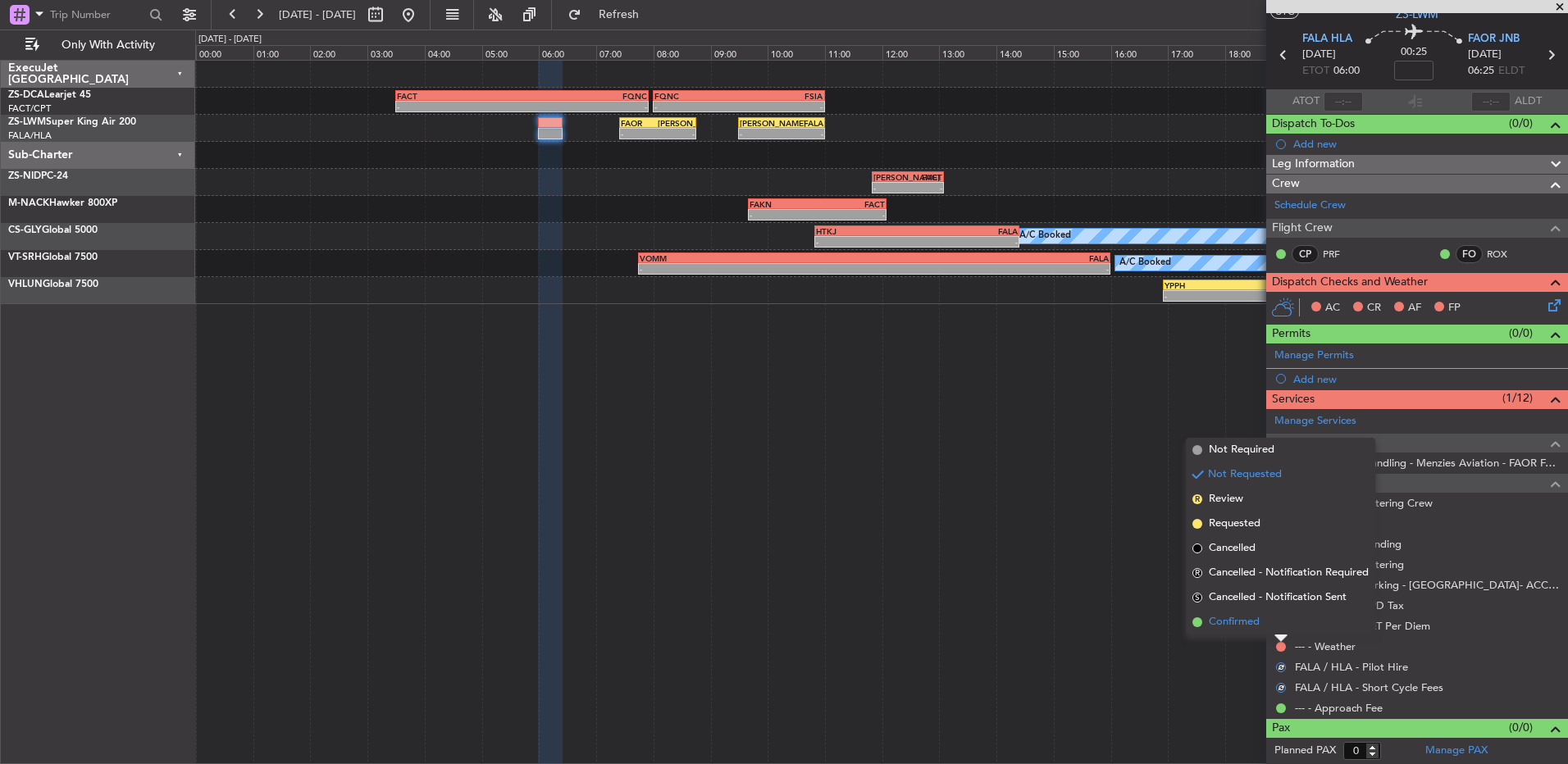
click at [1279, 622] on li "Confirmed" at bounding box center [1281, 622] width 190 height 24
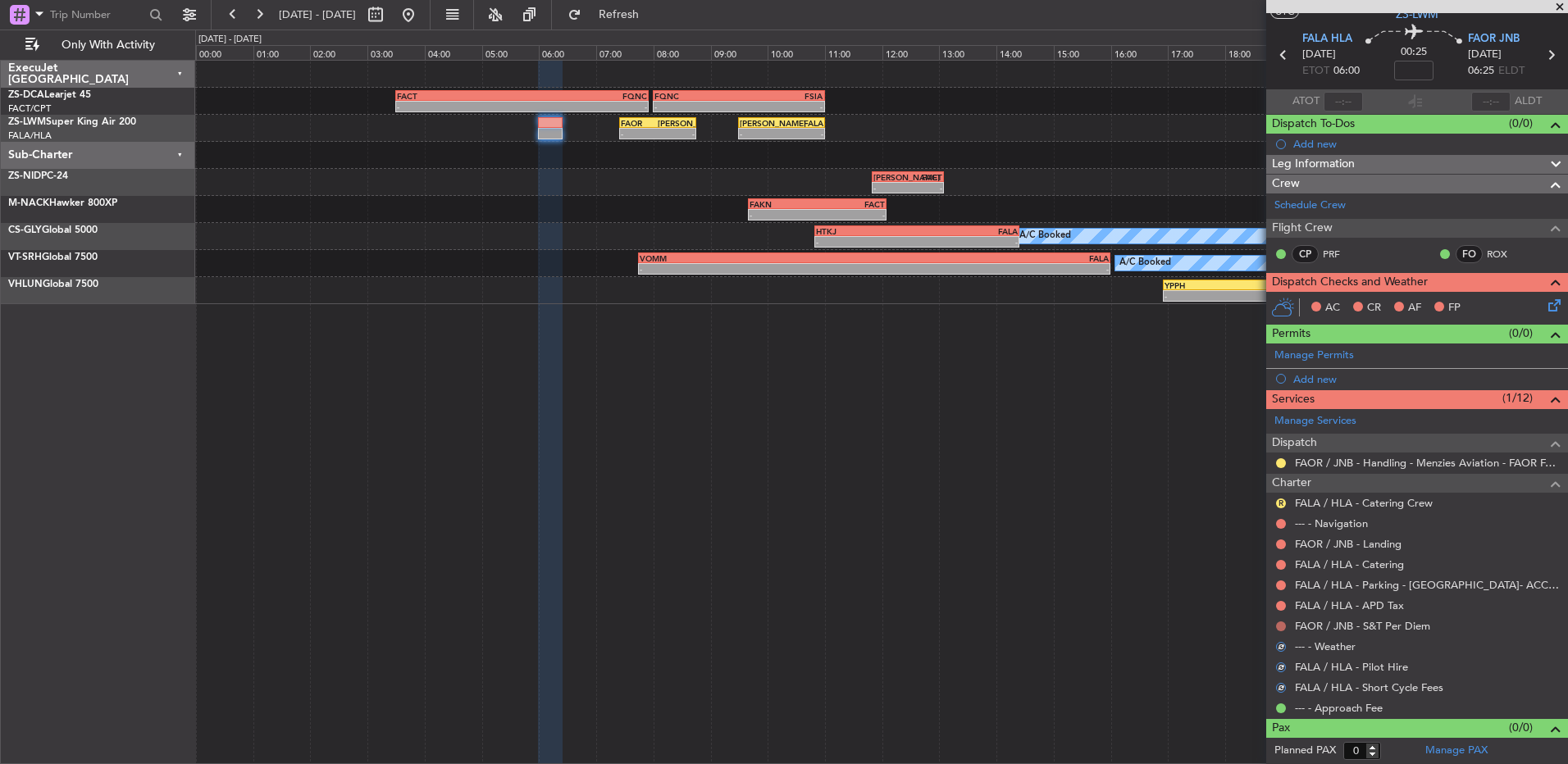
click at [1279, 625] on button at bounding box center [1281, 627] width 10 height 10
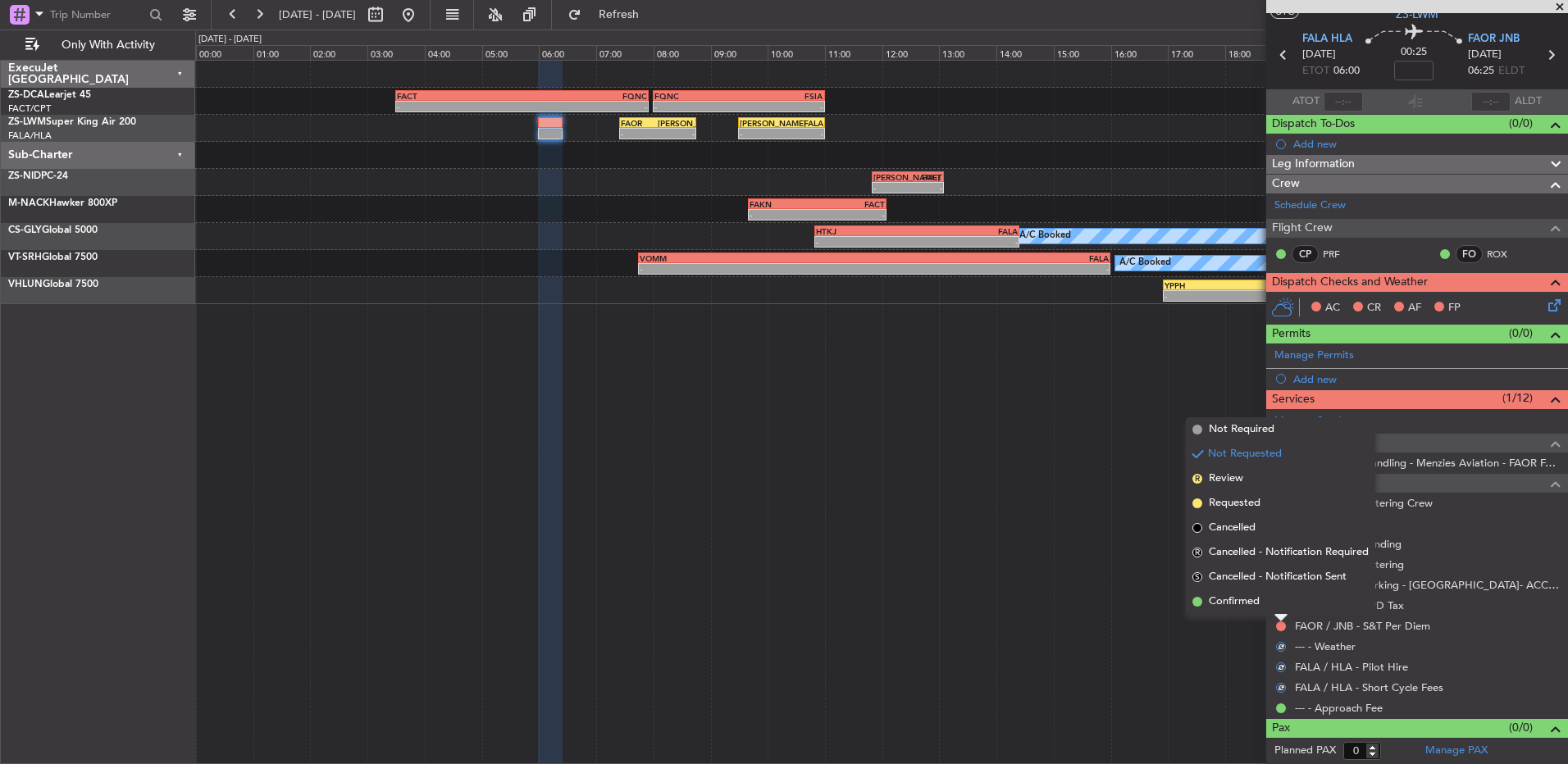
drag, startPoint x: 1279, startPoint y: 625, endPoint x: 1276, endPoint y: 605, distance: 20.2
click at [1276, 605] on li "Confirmed" at bounding box center [1281, 601] width 190 height 24
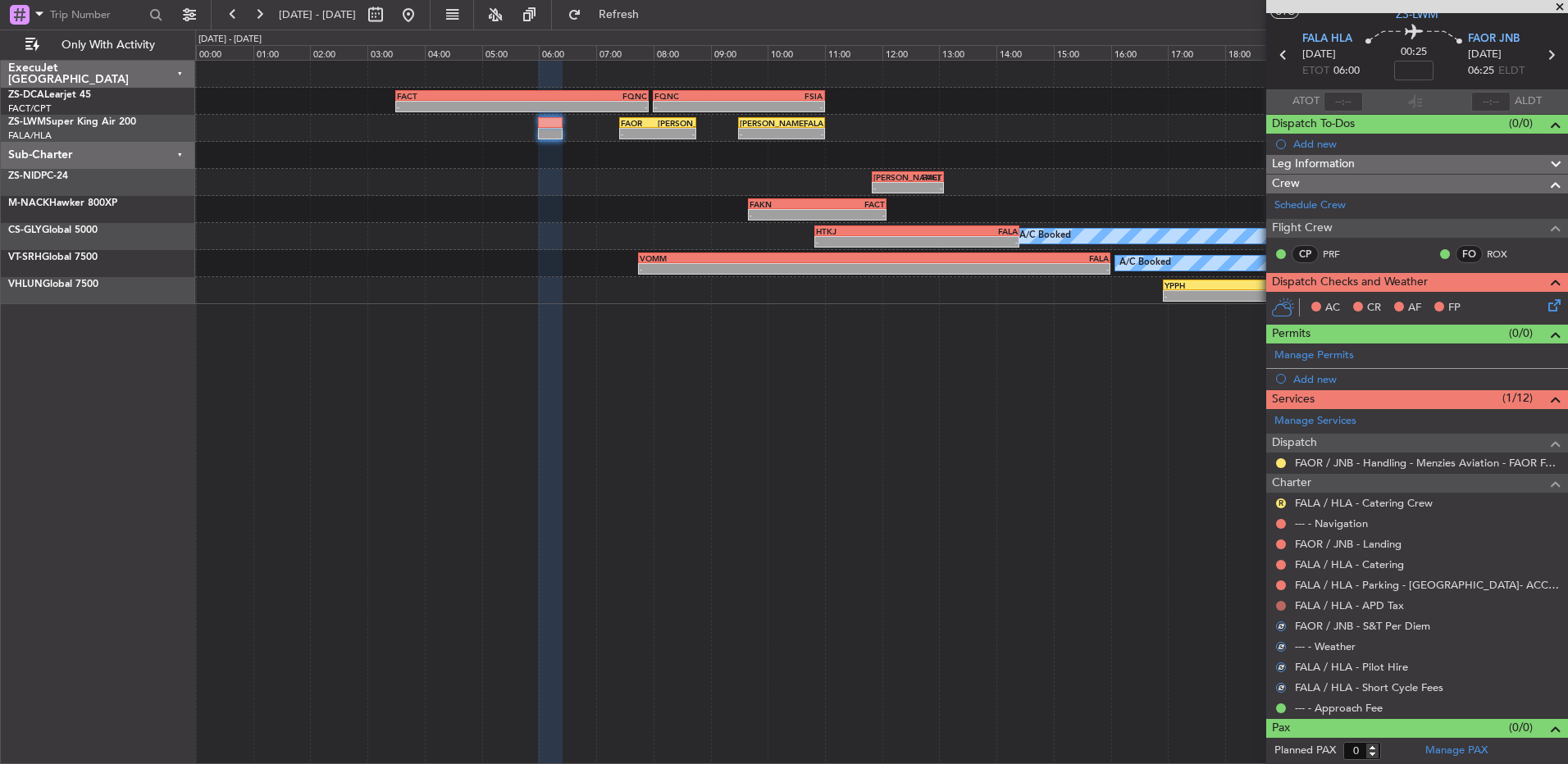
click at [1276, 603] on button at bounding box center [1281, 606] width 10 height 10
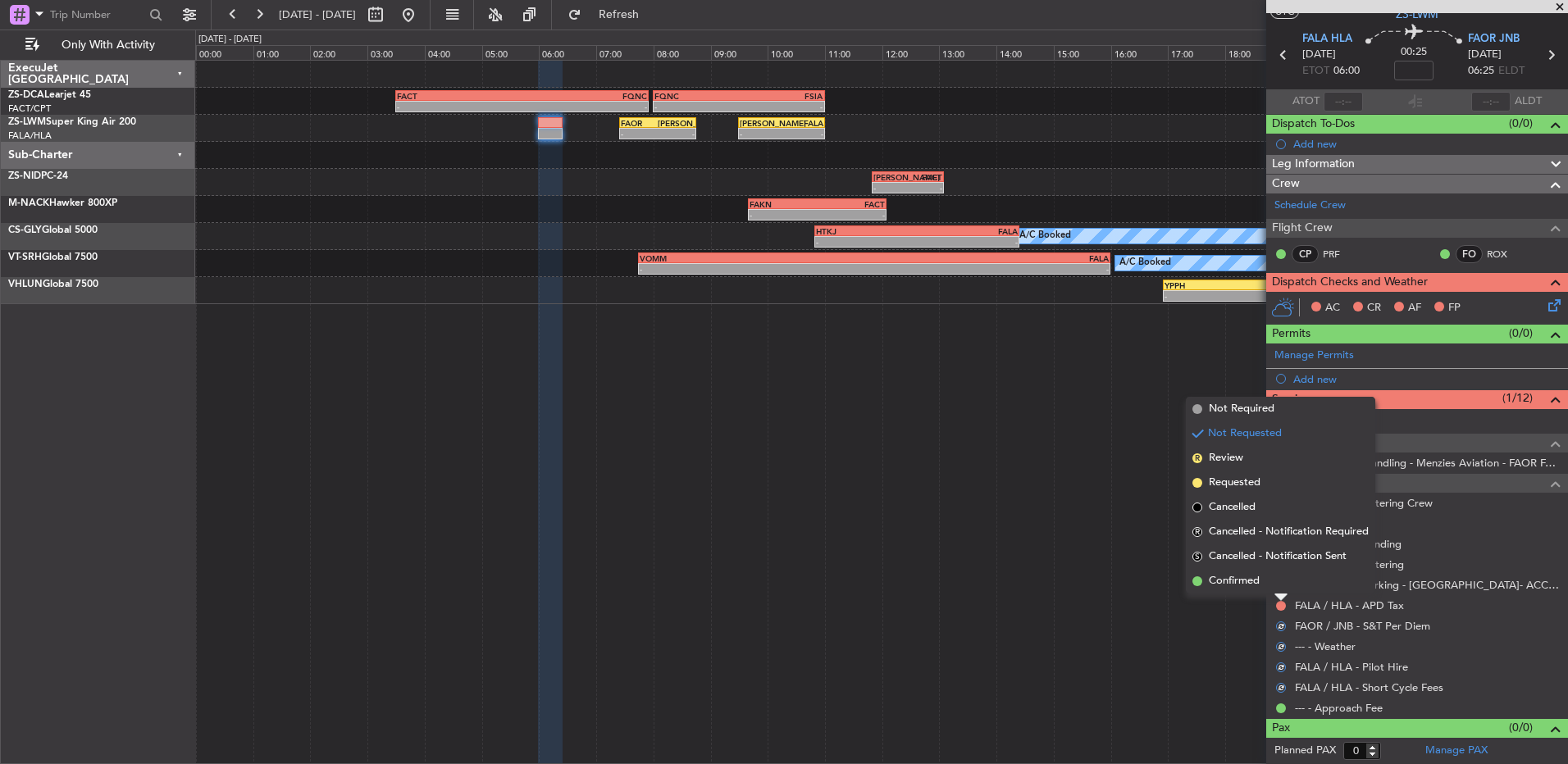
drag, startPoint x: 1276, startPoint y: 603, endPoint x: 1280, endPoint y: 593, distance: 10.8
click at [1280, 593] on li "Confirmed" at bounding box center [1281, 581] width 190 height 24
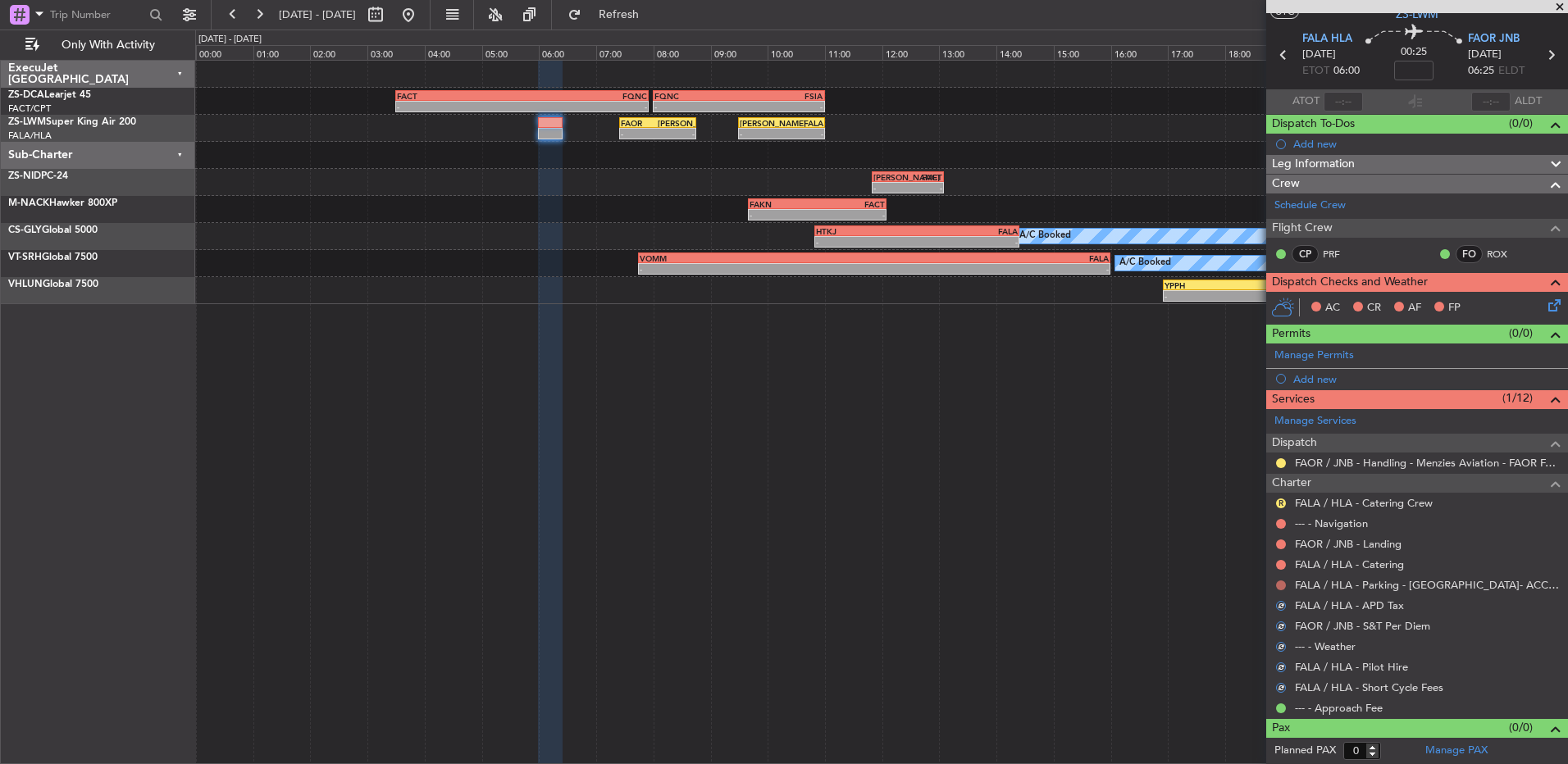
click at [1283, 583] on button at bounding box center [1281, 585] width 10 height 10
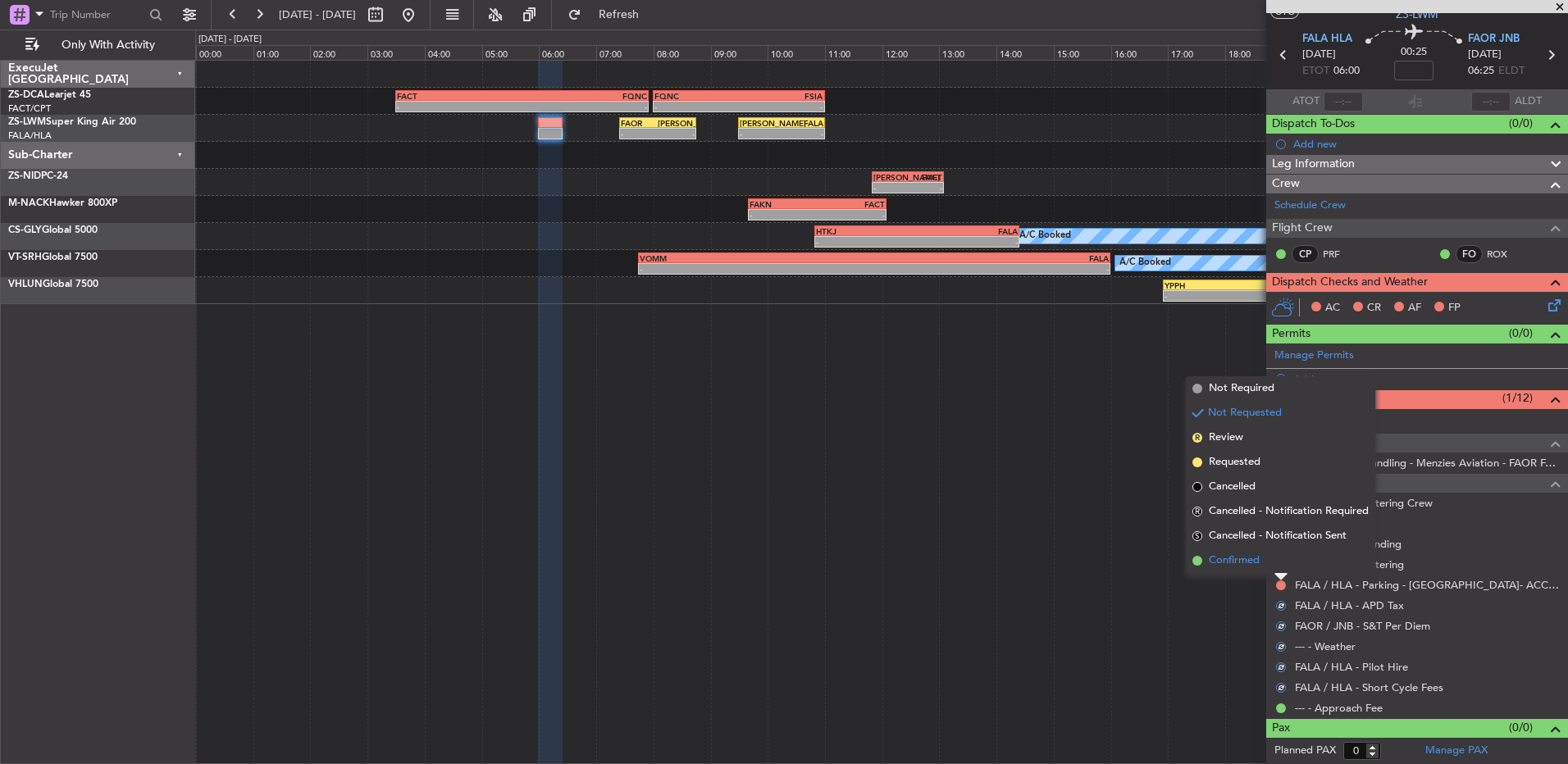
click at [1282, 565] on li "Confirmed" at bounding box center [1281, 561] width 190 height 24
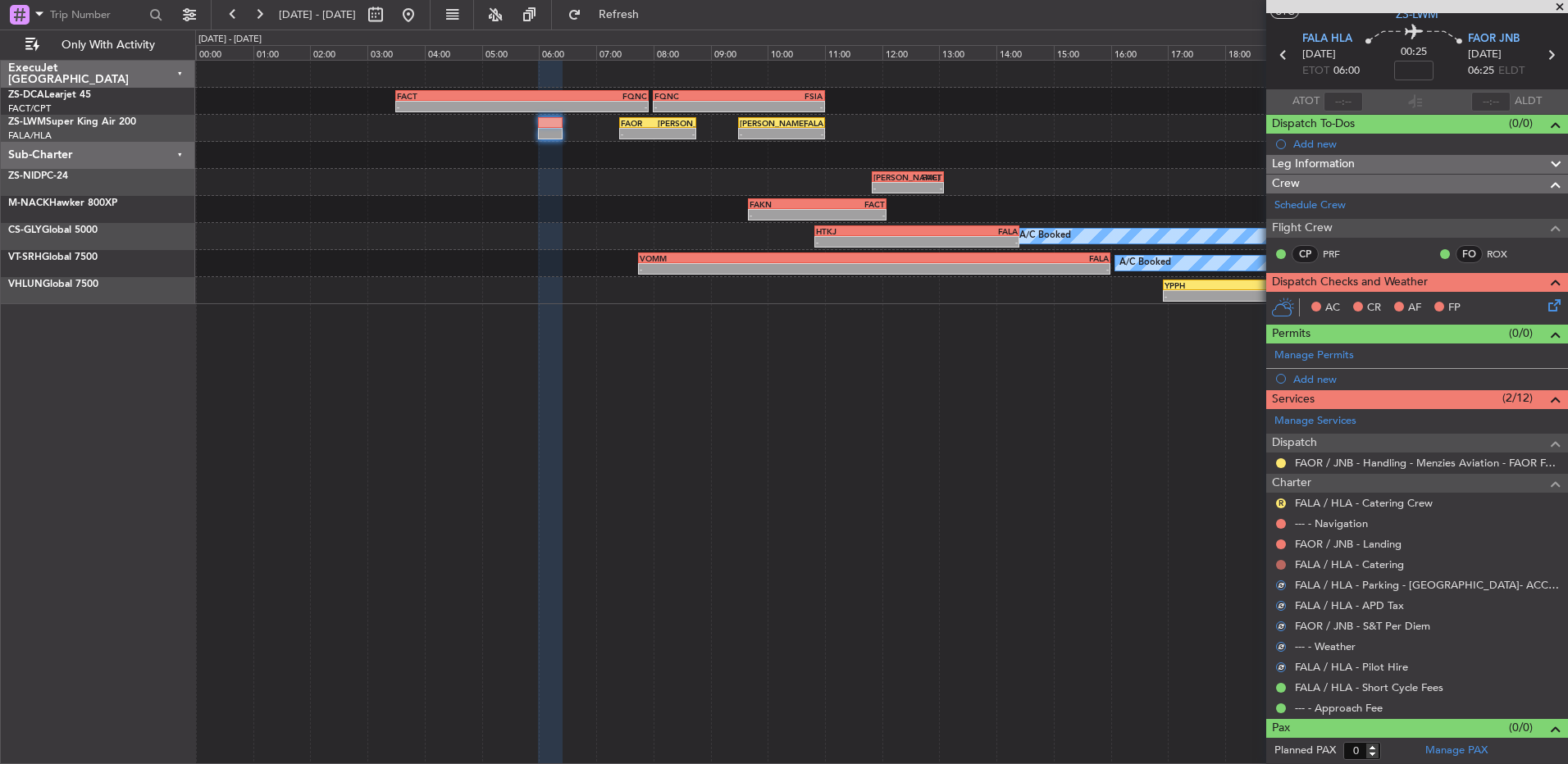
click at [1280, 565] on button at bounding box center [1281, 565] width 10 height 10
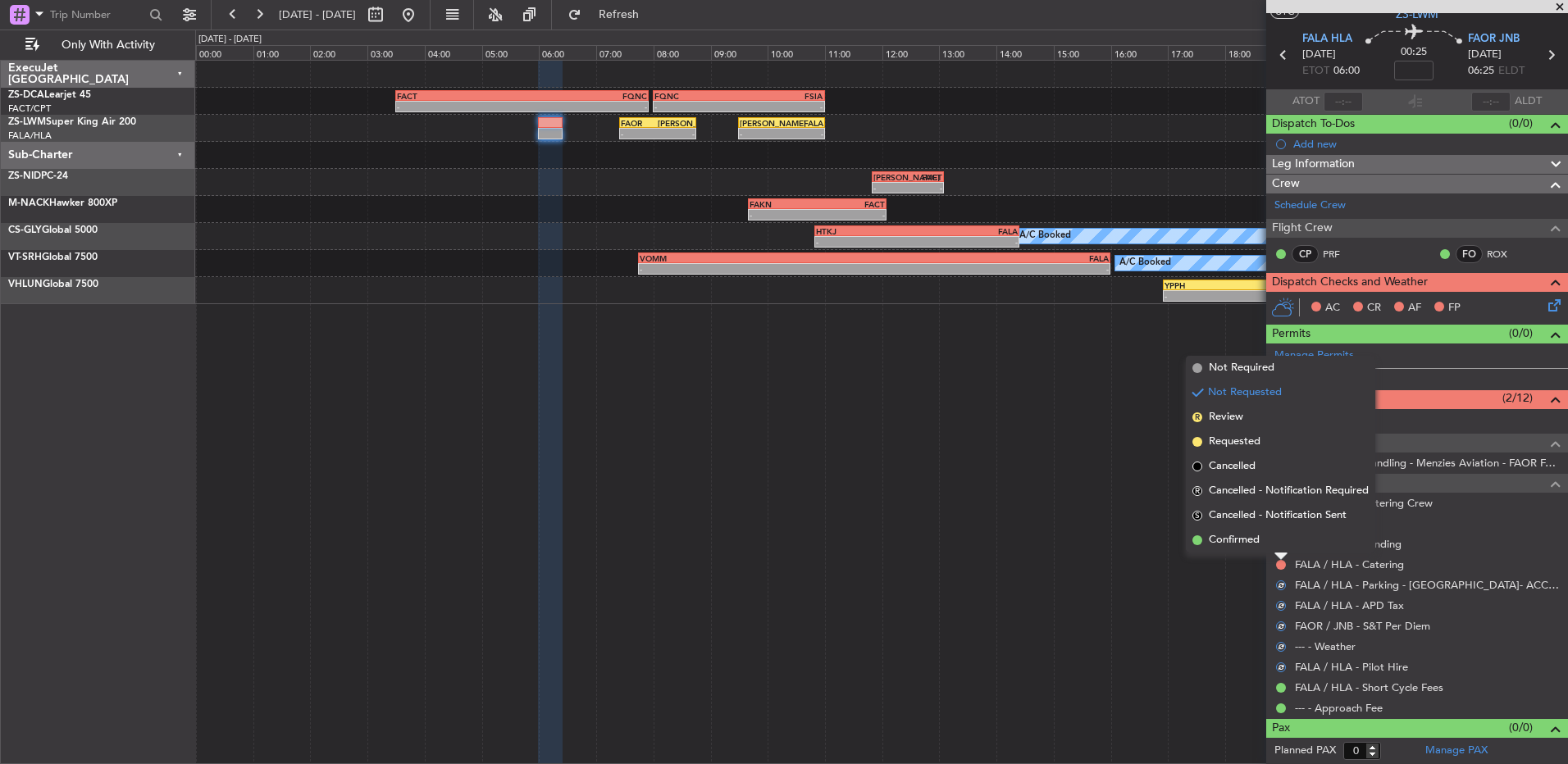
drag, startPoint x: 1280, startPoint y: 565, endPoint x: 1268, endPoint y: 544, distance: 24.2
click at [1268, 544] on li "Confirmed" at bounding box center [1281, 541] width 190 height 24
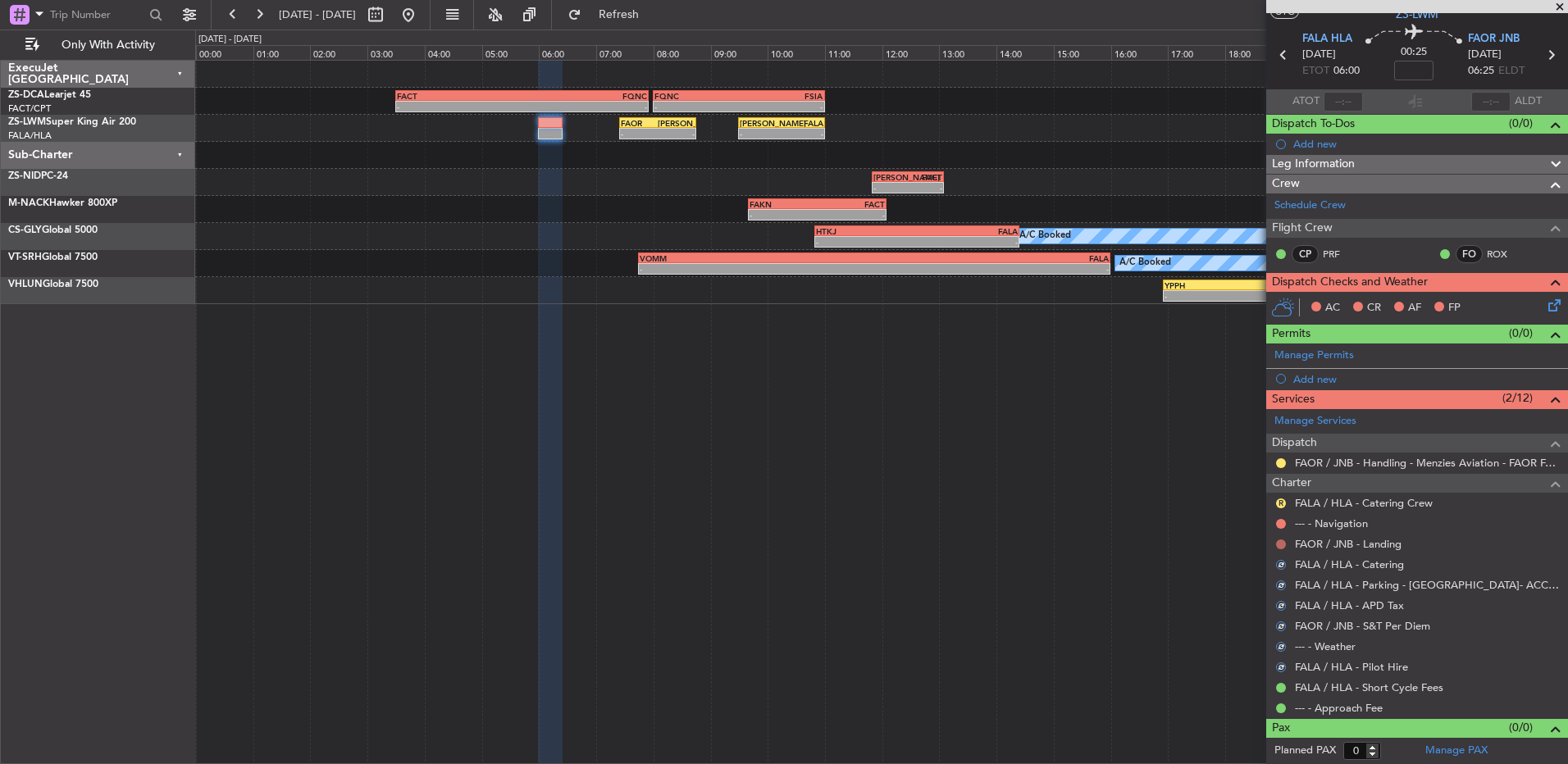
click at [1279, 546] on button at bounding box center [1281, 544] width 10 height 10
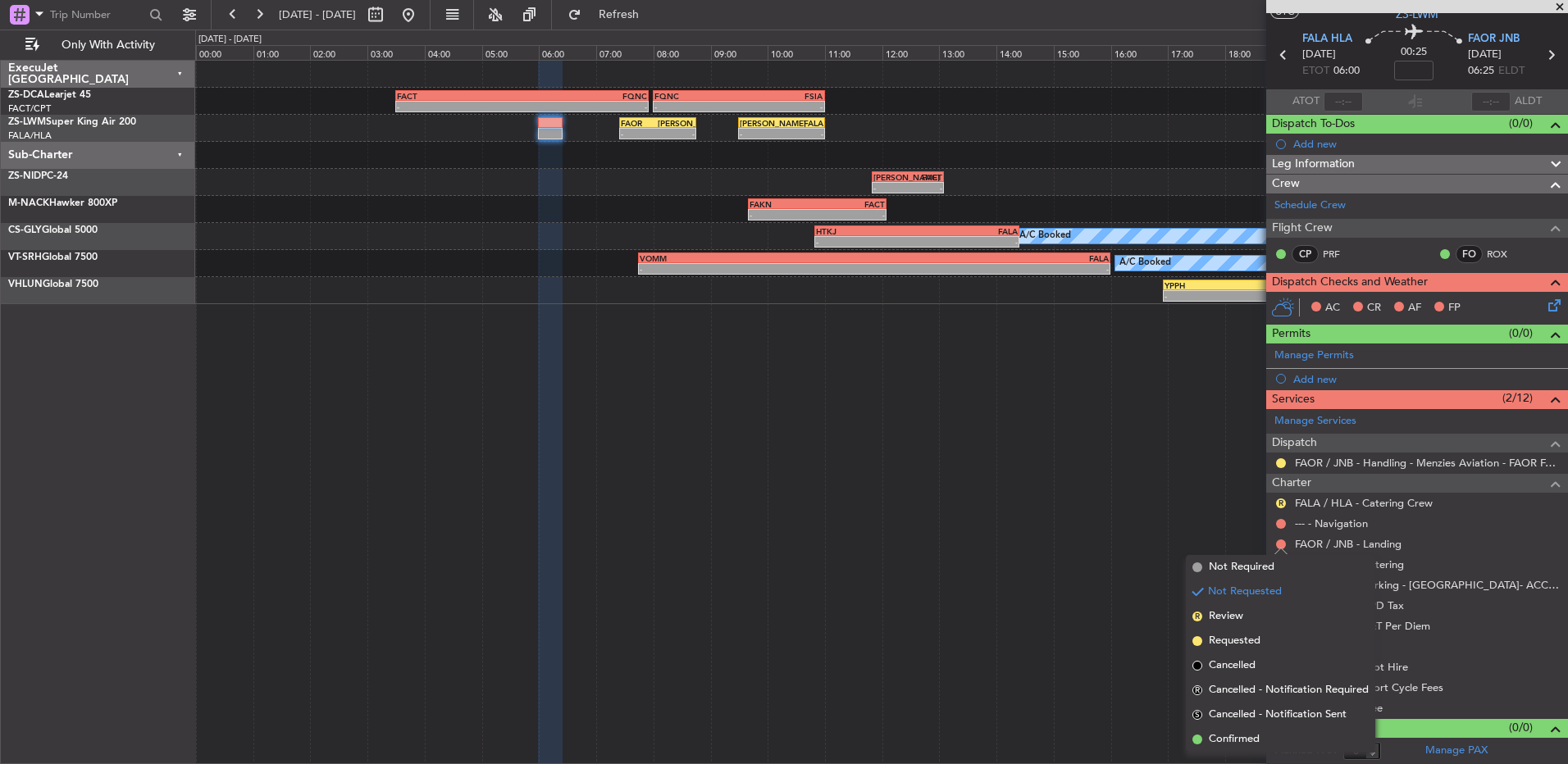
drag, startPoint x: 1279, startPoint y: 741, endPoint x: 1277, endPoint y: 712, distance: 29.1
click at [1277, 738] on li "Confirmed" at bounding box center [1281, 740] width 190 height 24
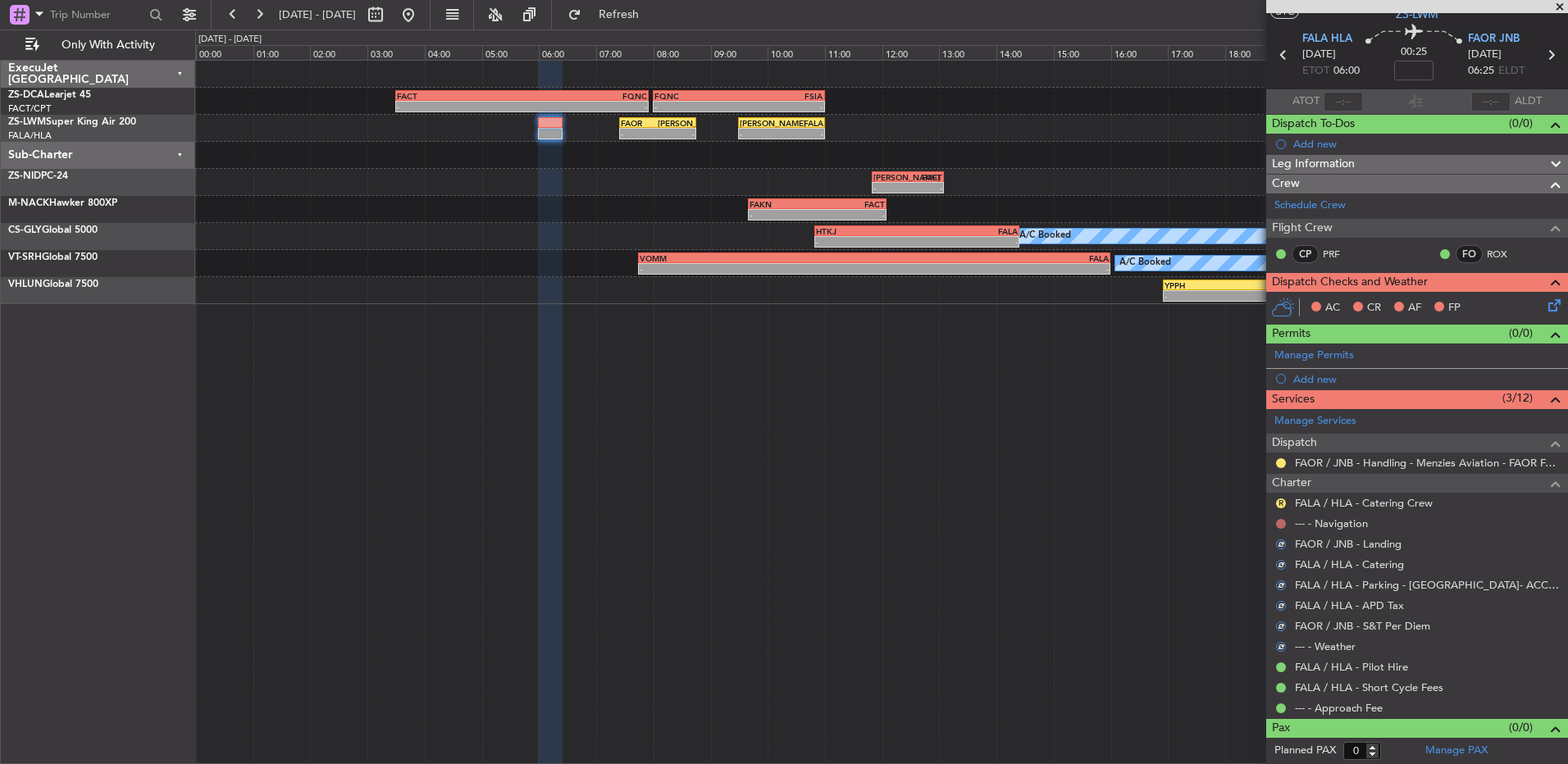
click at [1282, 526] on button at bounding box center [1281, 524] width 10 height 10
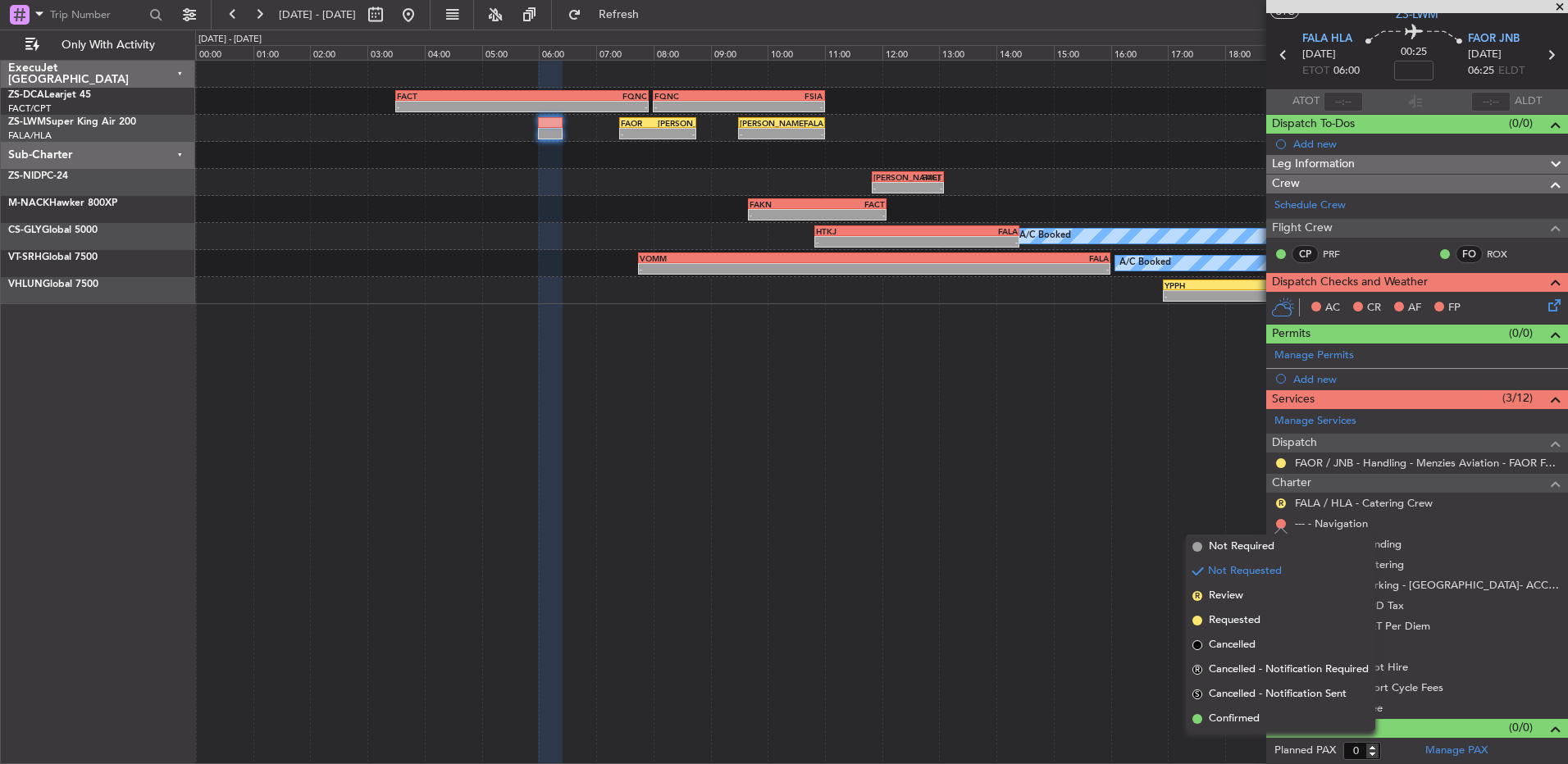
drag, startPoint x: 1212, startPoint y: 721, endPoint x: 1209, endPoint y: 688, distance: 33.1
click at [1212, 717] on span "Confirmed" at bounding box center [1234, 719] width 51 height 17
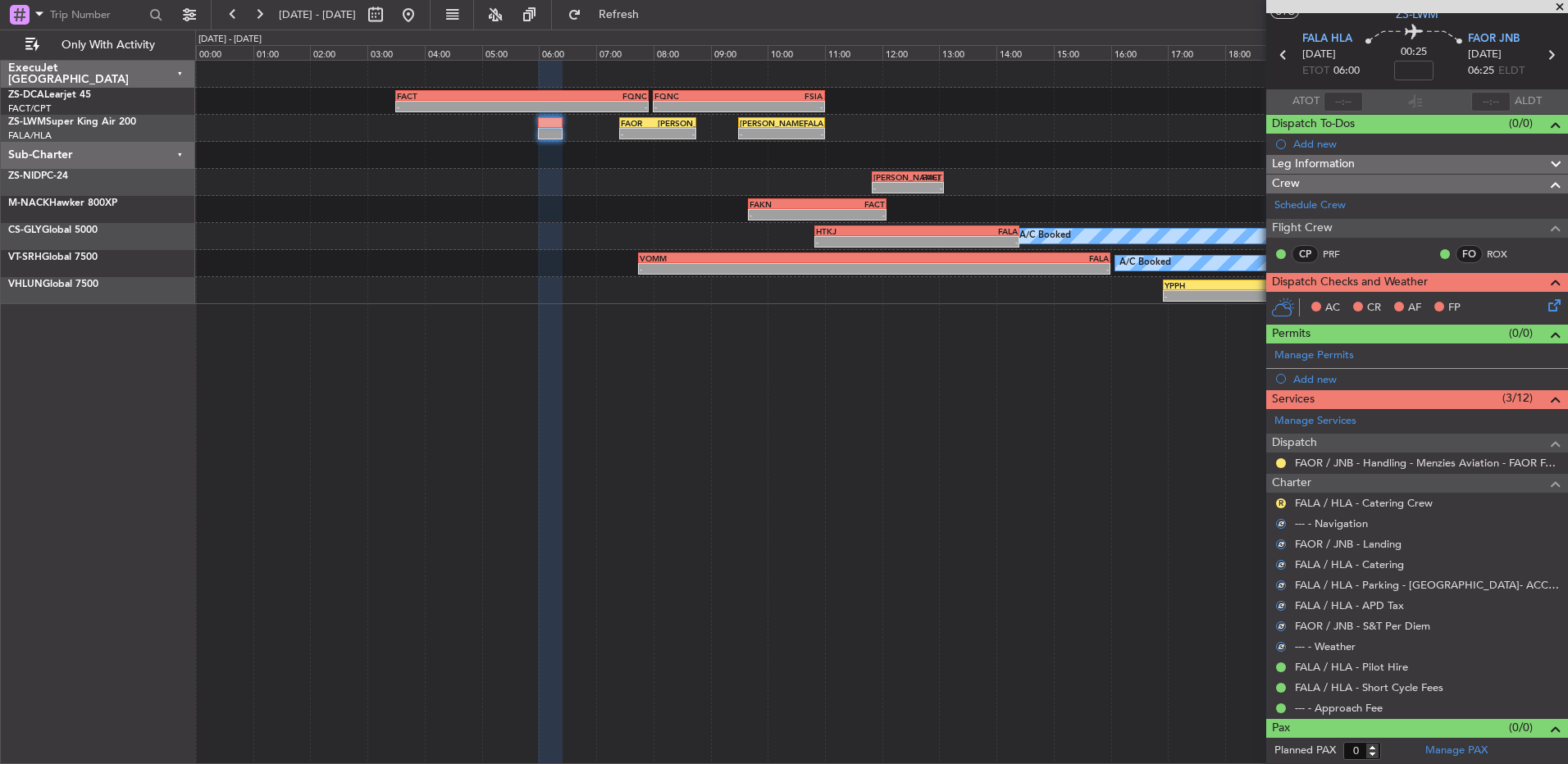
click at [1275, 505] on div "R" at bounding box center [1282, 503] width 13 height 13
click at [1281, 502] on button "R" at bounding box center [1281, 503] width 10 height 10
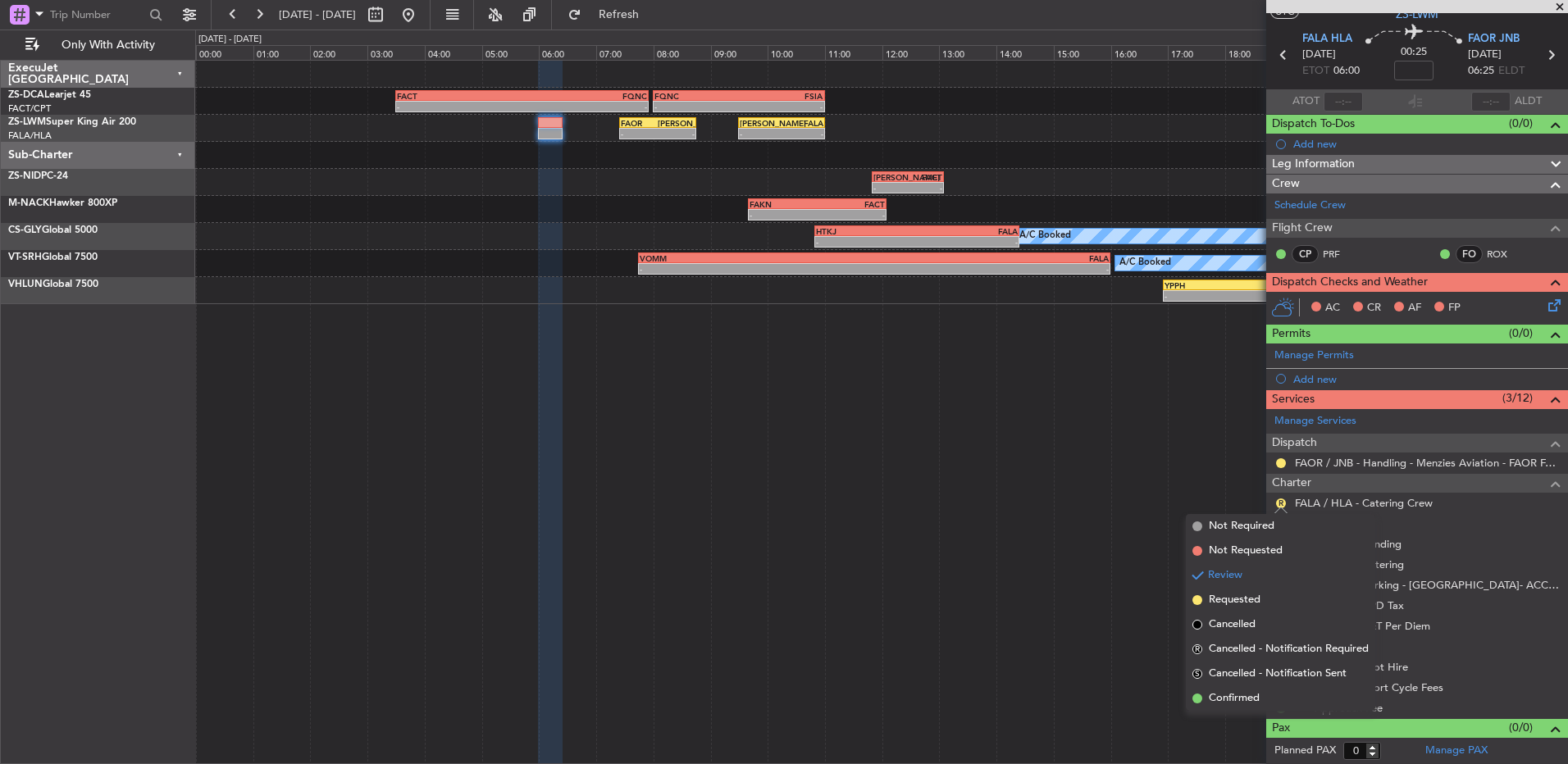
click at [1242, 697] on span "Confirmed" at bounding box center [1234, 699] width 51 height 17
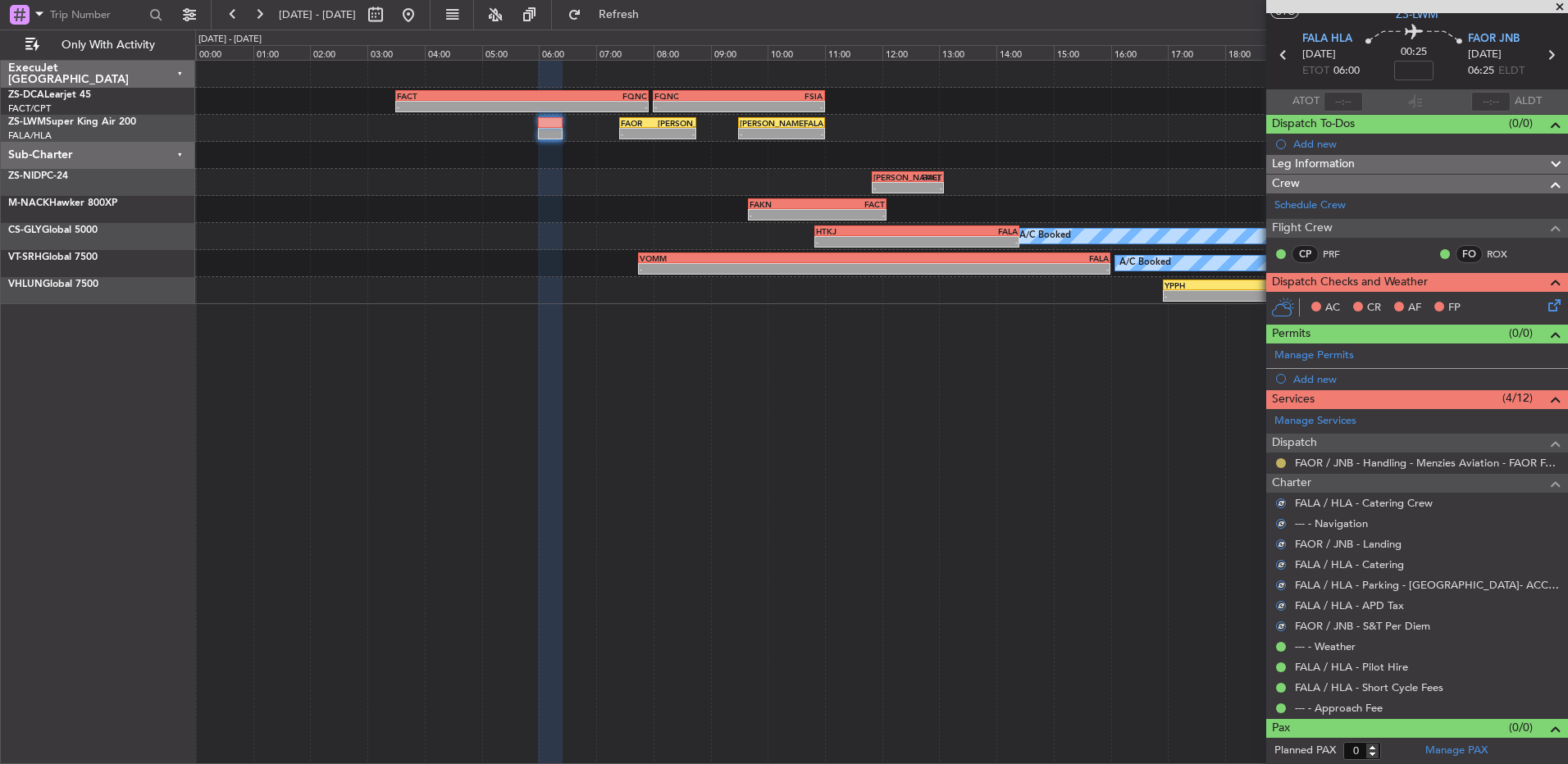
click at [1285, 463] on button at bounding box center [1281, 463] width 10 height 10
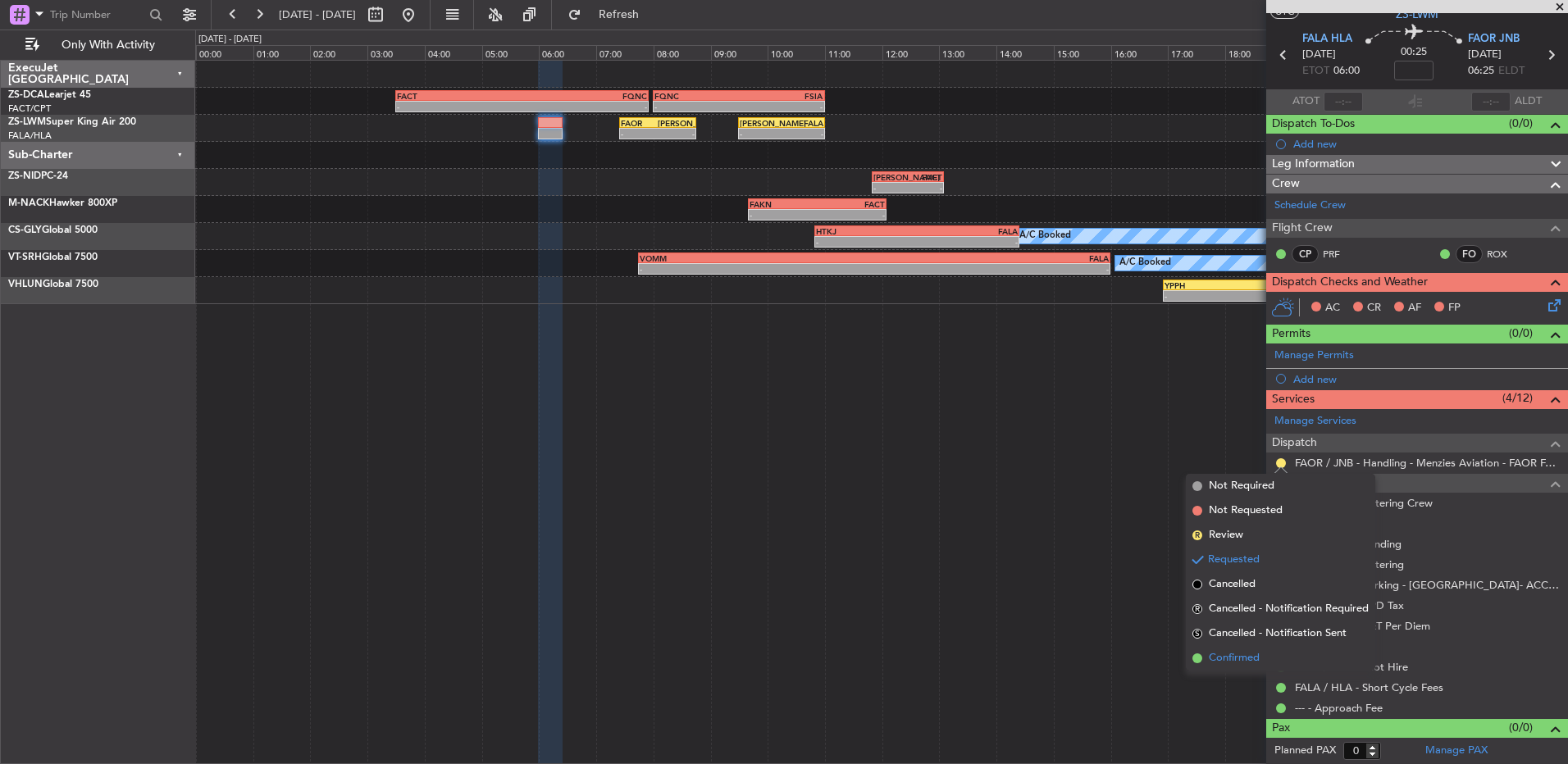
click at [1258, 659] on span "Confirmed" at bounding box center [1234, 658] width 51 height 17
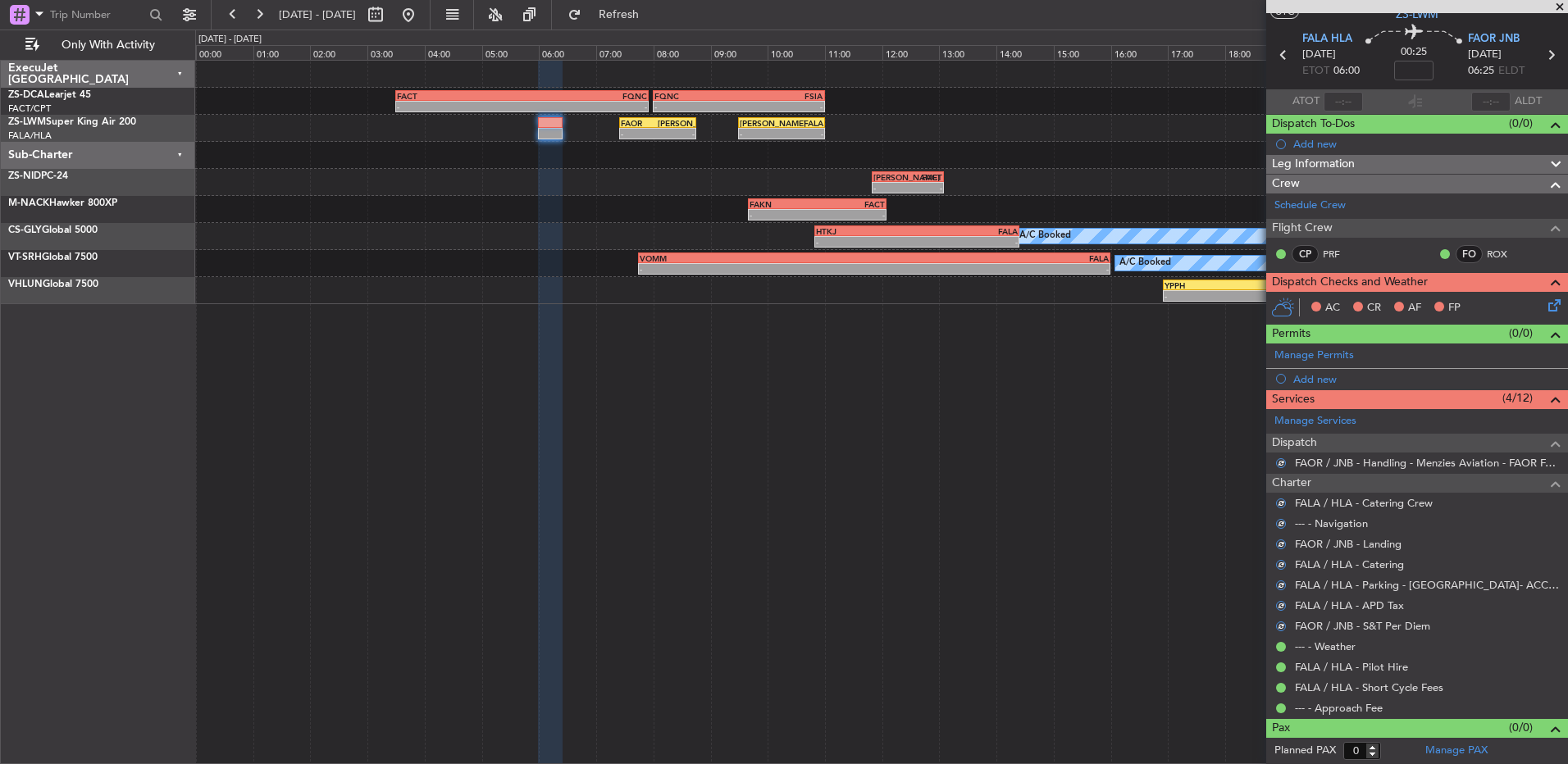
click at [1546, 306] on icon at bounding box center [1552, 303] width 13 height 13
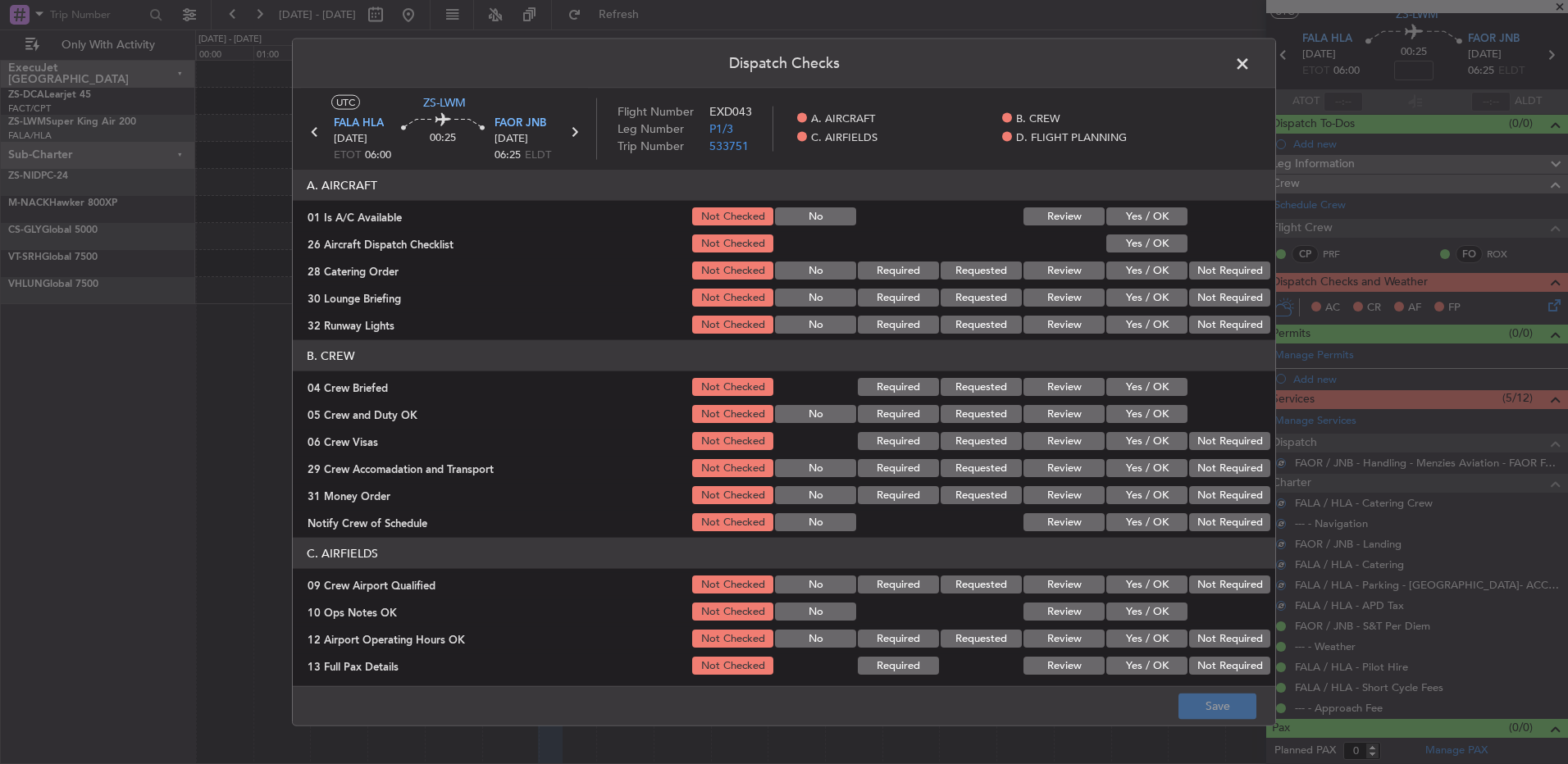
click at [1154, 209] on button "Yes / OK" at bounding box center [1147, 216] width 81 height 18
click at [1140, 259] on section "A. AIRCRAFT 01 Is A/C Available Not Checked No Review Yes / OK 26 Aircraft Disp…" at bounding box center [784, 252] width 982 height 166
click at [1150, 248] on button "Yes / OK" at bounding box center [1147, 243] width 81 height 18
click at [1052, 269] on button "Review" at bounding box center [1064, 270] width 81 height 18
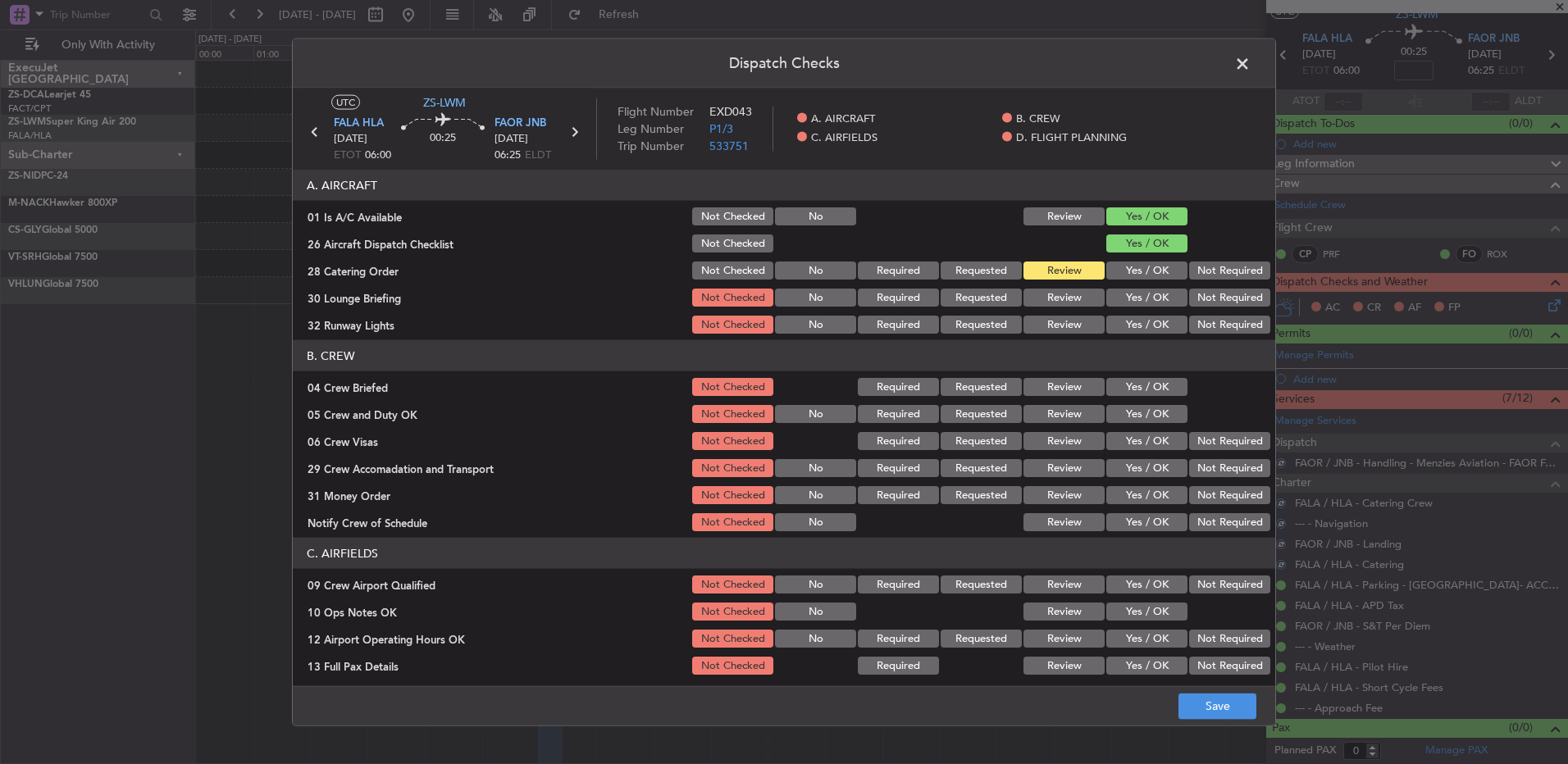
click at [1117, 296] on button "Yes / OK" at bounding box center [1147, 297] width 81 height 18
click at [1131, 321] on button "Yes / OK" at bounding box center [1147, 324] width 81 height 18
drag, startPoint x: 1036, startPoint y: 396, endPoint x: 1053, endPoint y: 401, distance: 17.7
click at [1039, 396] on div "Review" at bounding box center [1063, 387] width 83 height 23
click at [1117, 425] on section "B. CREW 04 Crew Briefed Not Checked Required Requested Review Yes / OK 05 Crew …" at bounding box center [784, 437] width 982 height 194
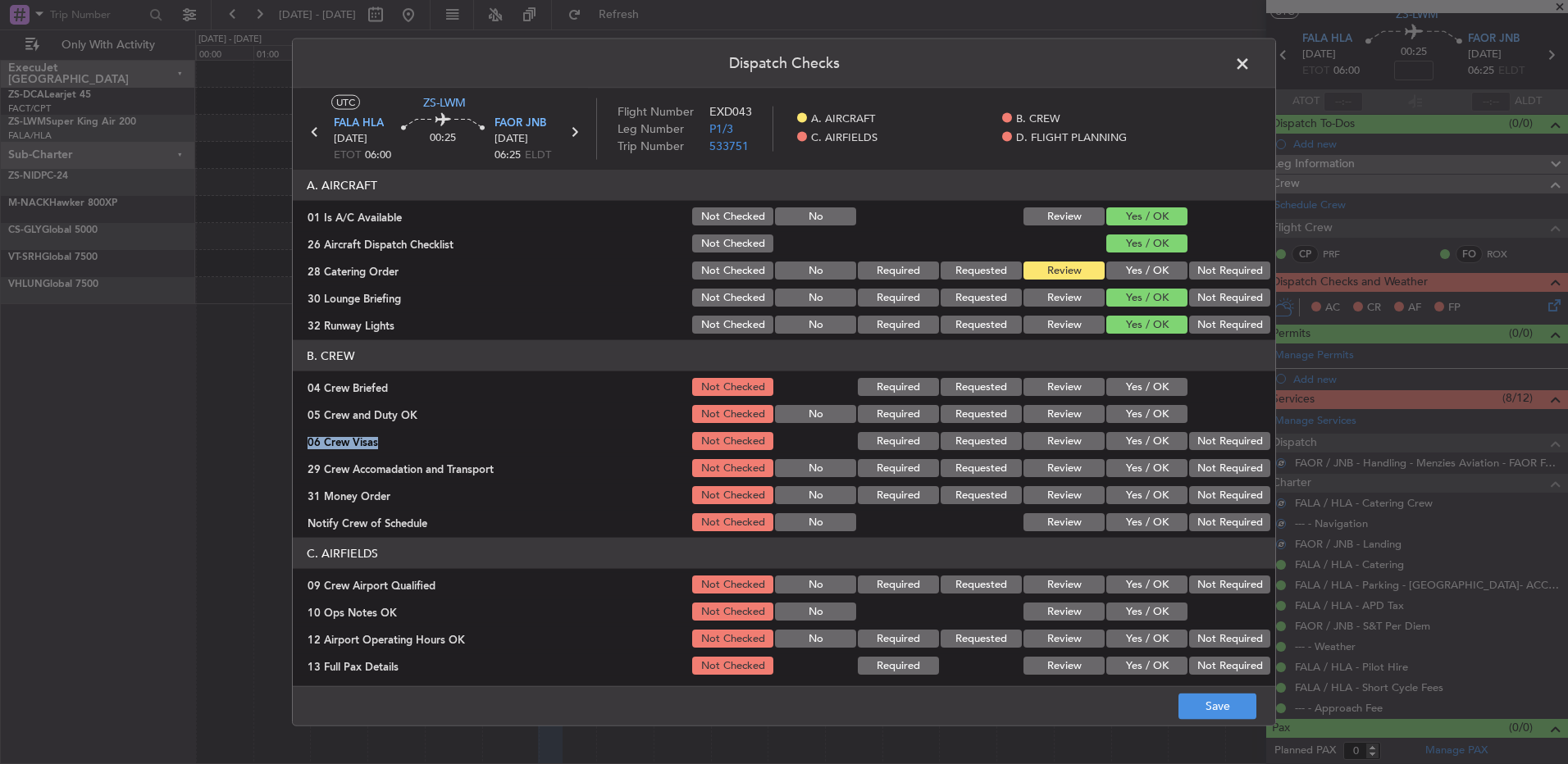
drag, startPoint x: 1117, startPoint y: 426, endPoint x: 1062, endPoint y: 395, distance: 63.1
click at [1062, 394] on button "Review" at bounding box center [1064, 386] width 81 height 18
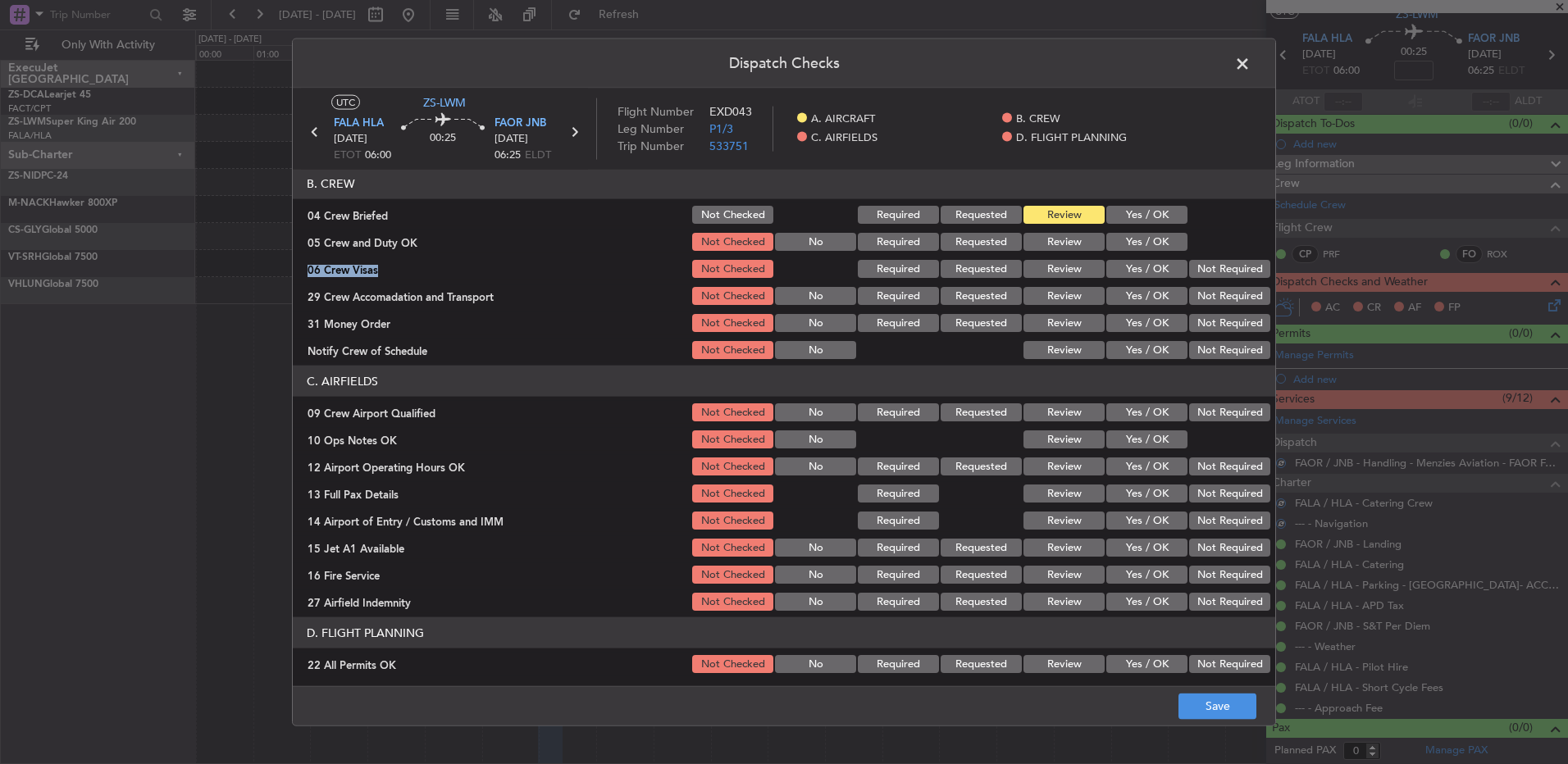
scroll to position [149, 0]
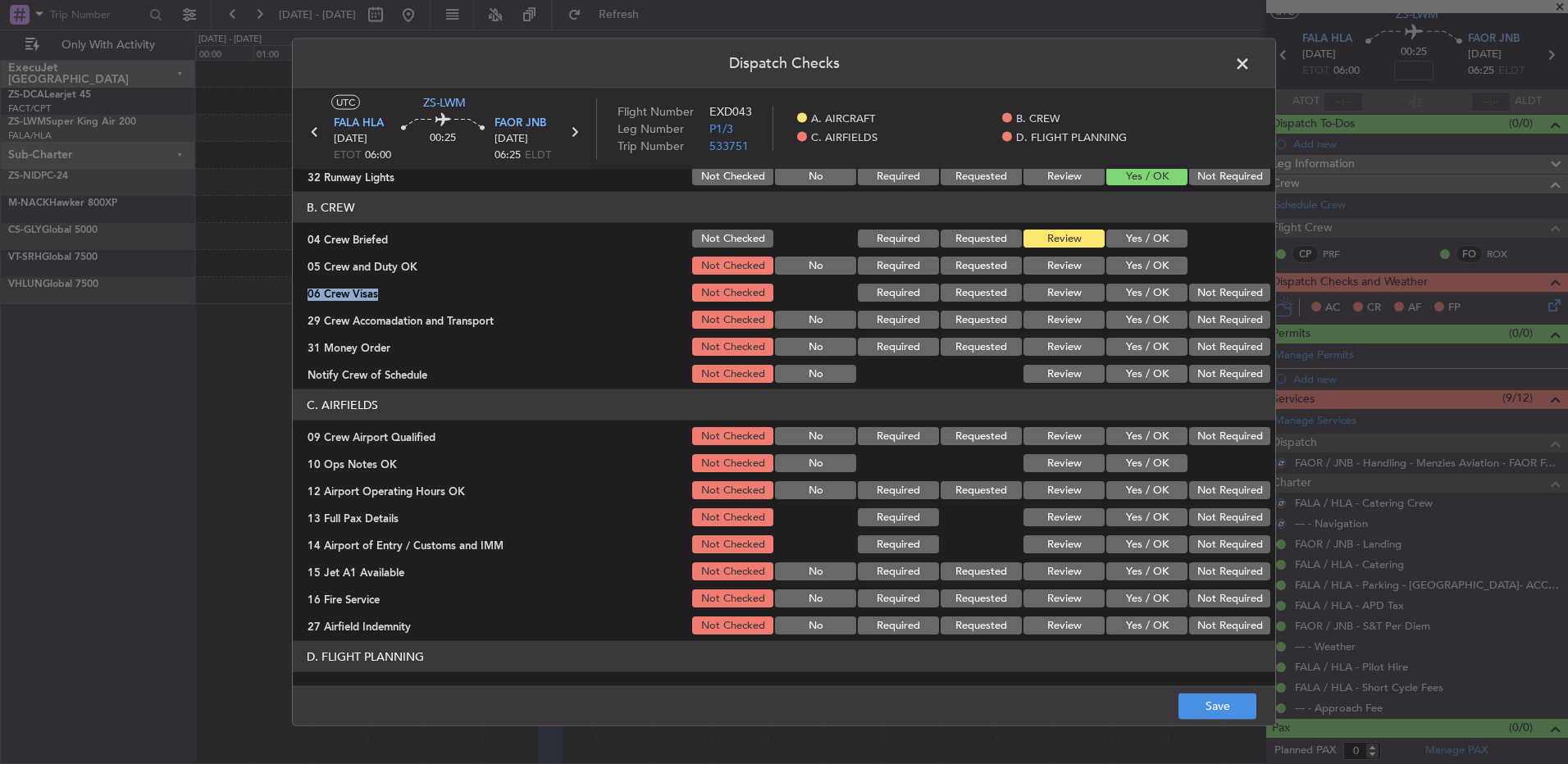
click at [1135, 267] on button "Yes / OK" at bounding box center [1147, 265] width 81 height 18
click at [1198, 302] on div "Not Required" at bounding box center [1228, 293] width 83 height 23
click at [1200, 296] on button "Not Required" at bounding box center [1229, 292] width 81 height 18
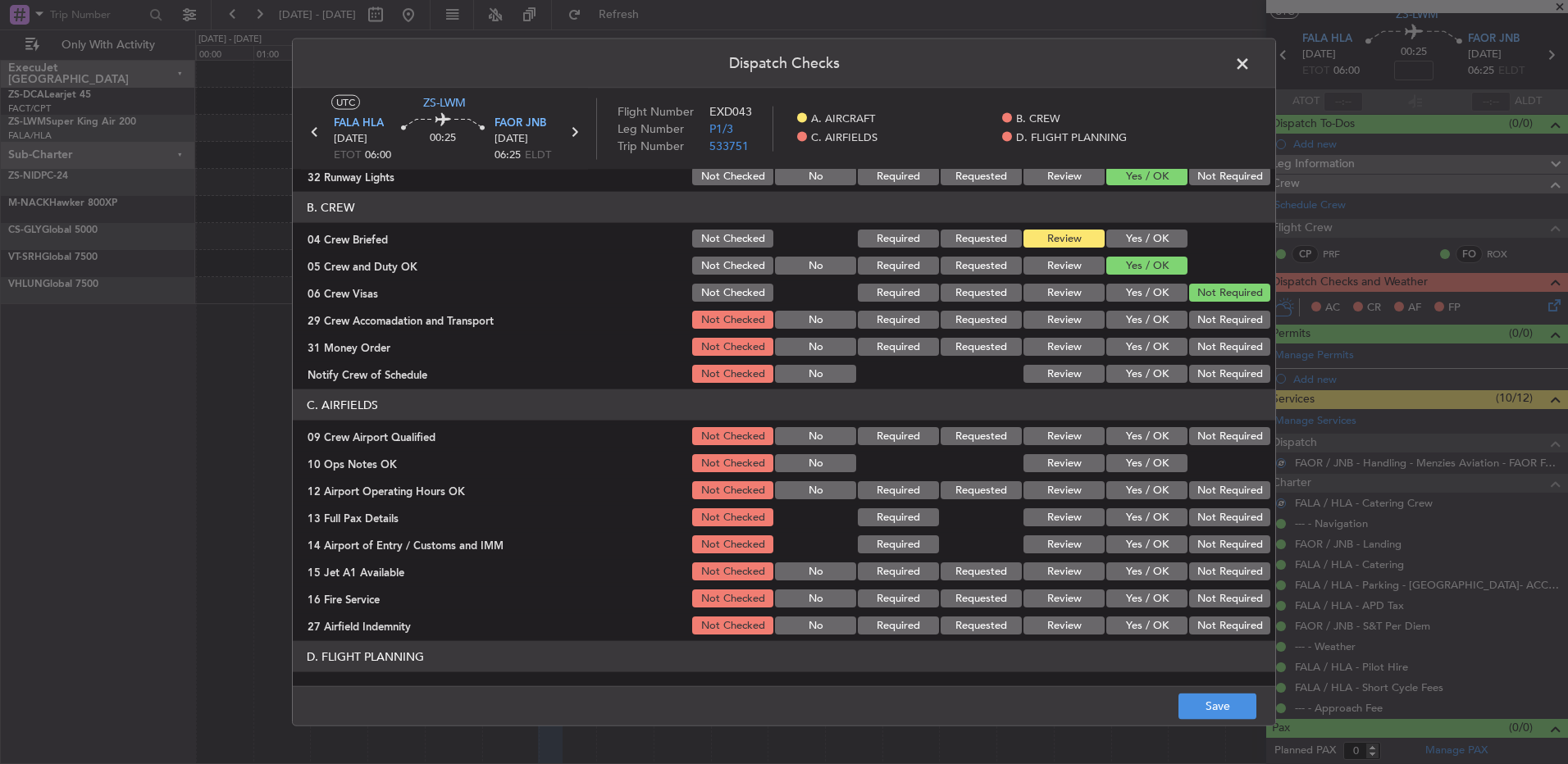
click at [1206, 321] on button "Not Required" at bounding box center [1229, 319] width 81 height 18
click at [1038, 350] on button "Review" at bounding box center [1064, 346] width 81 height 18
click at [1141, 383] on div "Yes / OK" at bounding box center [1145, 374] width 83 height 23
drag, startPoint x: 1144, startPoint y: 369, endPoint x: 1141, endPoint y: 388, distance: 19.2
click at [1144, 370] on button "Yes / OK" at bounding box center [1147, 373] width 81 height 18
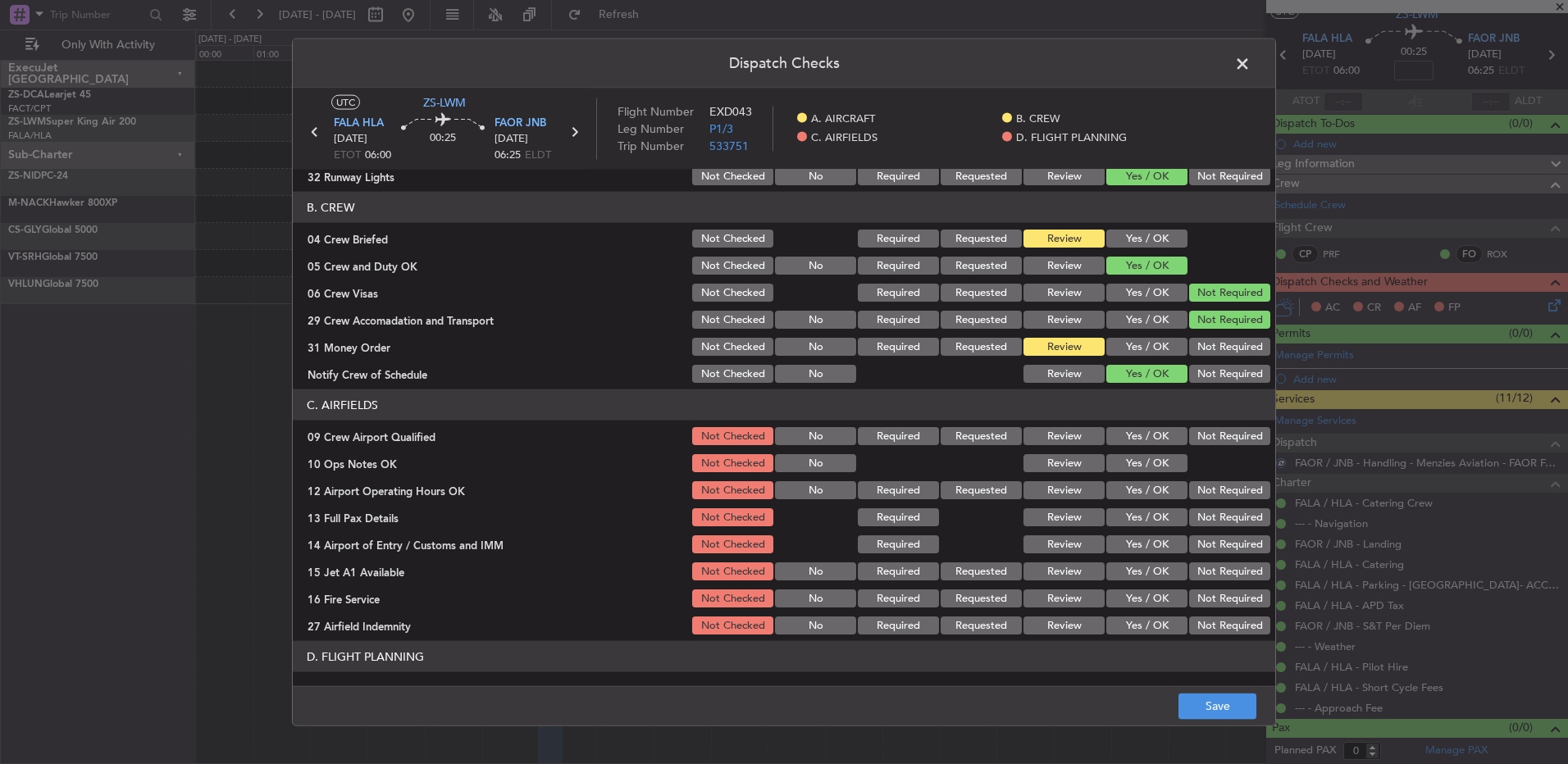
click at [1189, 431] on button "Not Required" at bounding box center [1229, 436] width 81 height 18
click at [1154, 467] on button "Yes / OK" at bounding box center [1147, 463] width 81 height 18
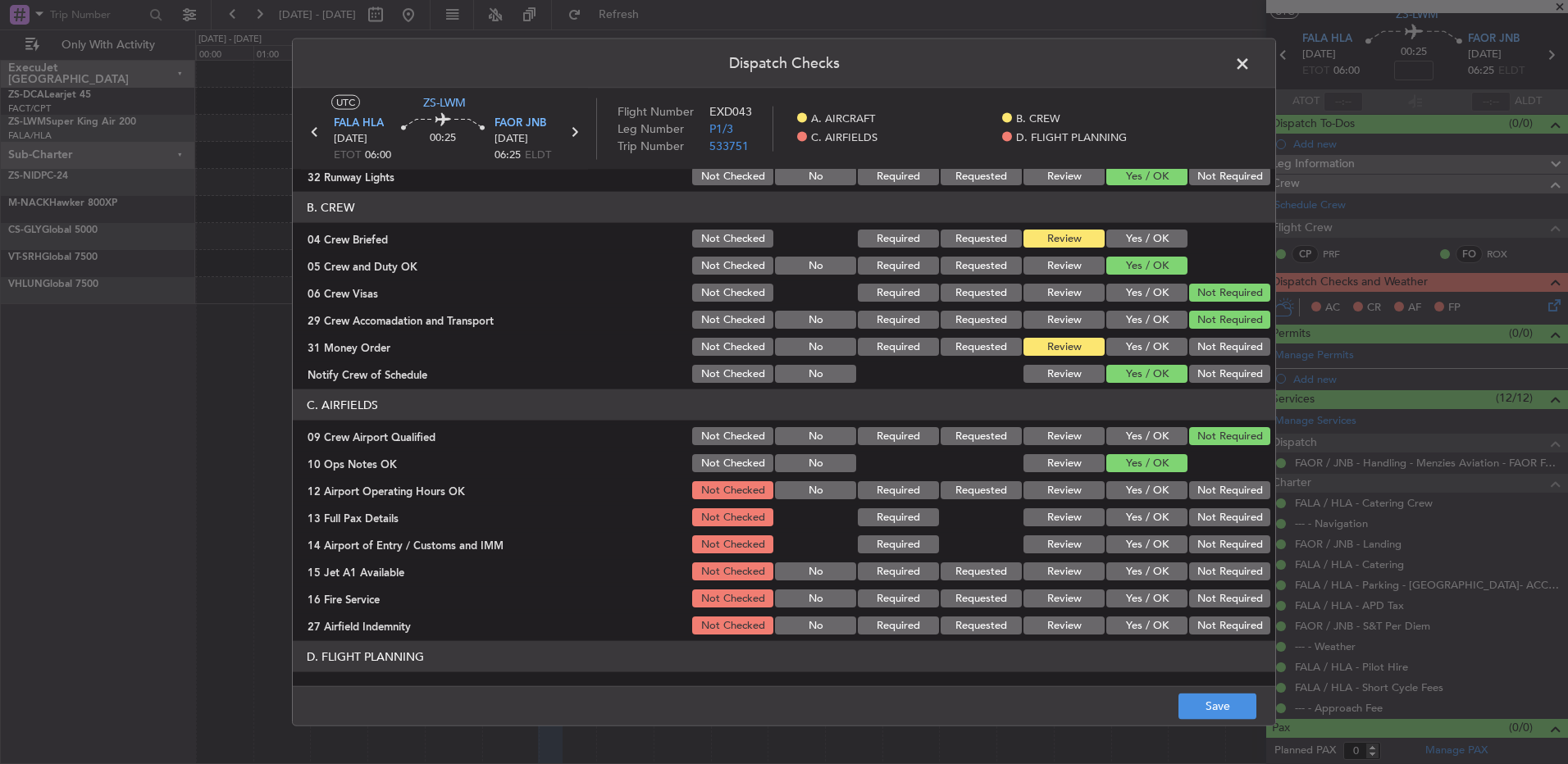
click at [1208, 489] on button "Not Required" at bounding box center [1229, 490] width 81 height 18
click at [1221, 519] on button "Not Required" at bounding box center [1229, 517] width 81 height 18
drag, startPoint x: 1216, startPoint y: 531, endPoint x: 1211, endPoint y: 556, distance: 25.5
click at [1215, 538] on section "C. AIRFIELDS 09 Crew Airport Qualified Not Checked No Required Requested Review…" at bounding box center [784, 512] width 982 height 248
click at [1132, 479] on div "Yes / OK" at bounding box center [1145, 490] width 83 height 23
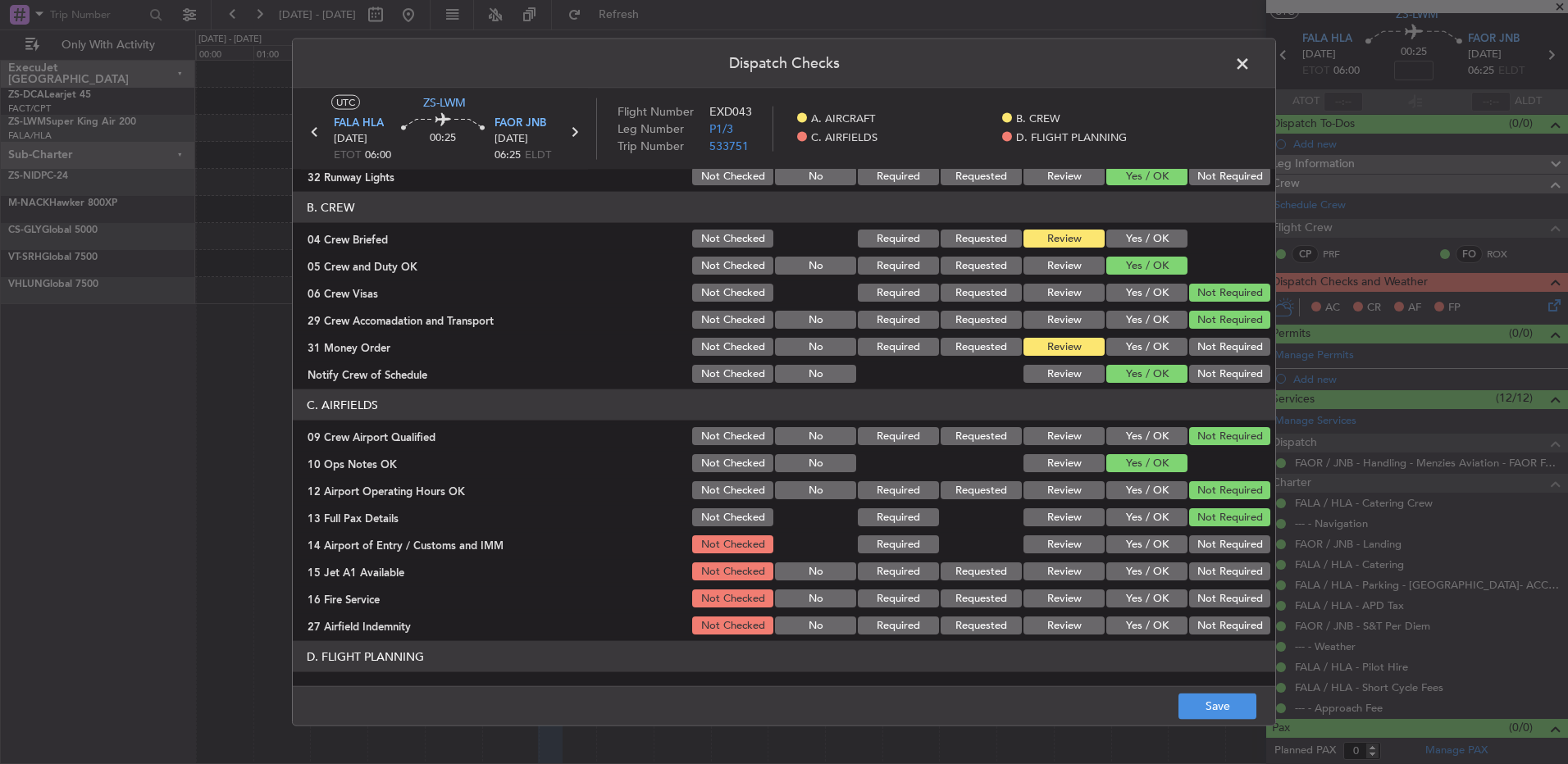
click at [1128, 495] on button "Yes / OK" at bounding box center [1147, 490] width 81 height 18
click at [1127, 516] on button "Yes / OK" at bounding box center [1147, 517] width 81 height 18
drag, startPoint x: 1129, startPoint y: 545, endPoint x: 1131, endPoint y: 571, distance: 26.1
click at [1130, 549] on button "Yes / OK" at bounding box center [1147, 544] width 81 height 18
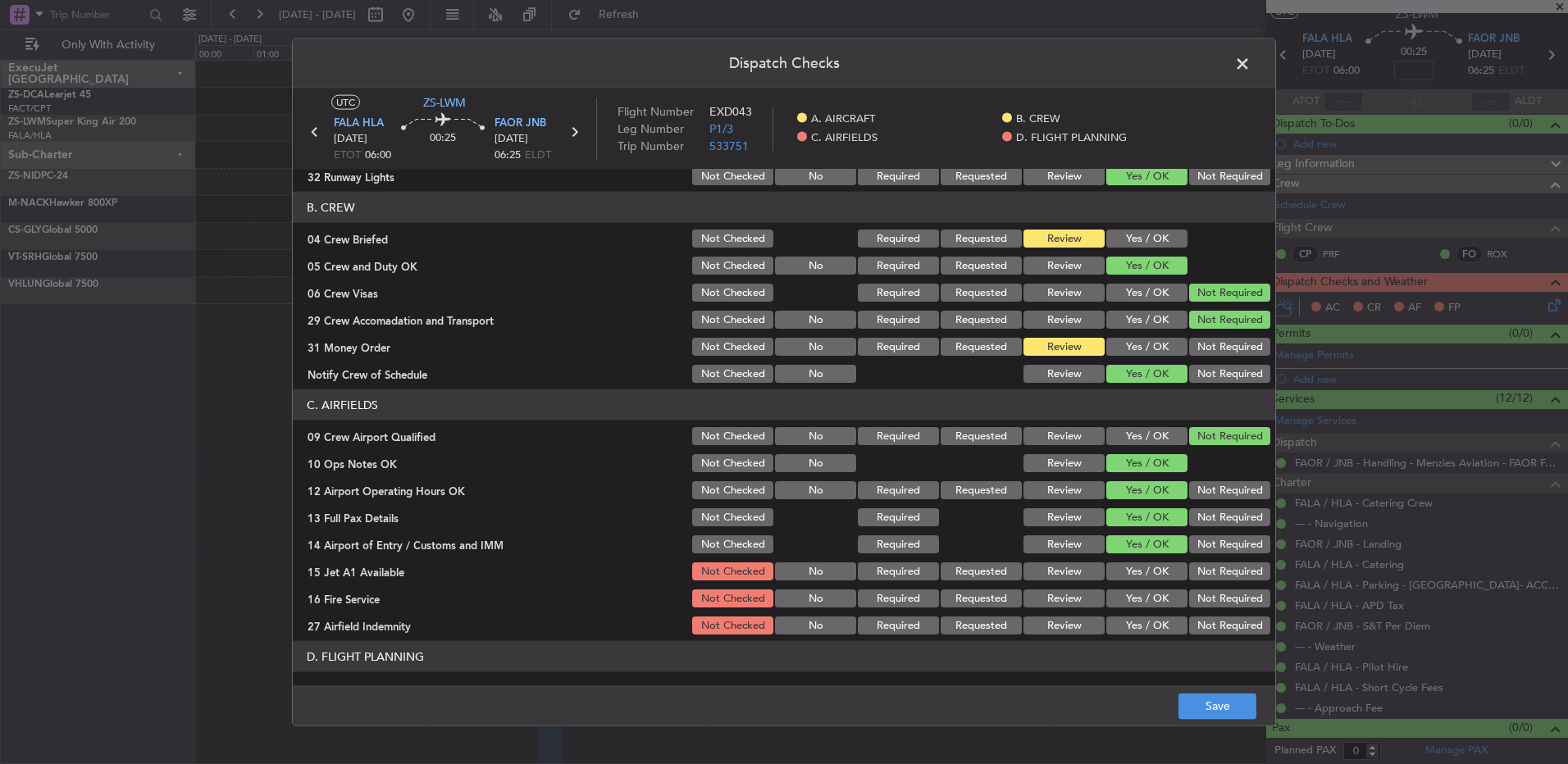
click at [1131, 571] on button "Yes / OK" at bounding box center [1147, 570] width 81 height 18
click at [1135, 606] on button "Yes / OK" at bounding box center [1147, 598] width 81 height 18
click at [1226, 623] on button "Not Required" at bounding box center [1229, 625] width 81 height 18
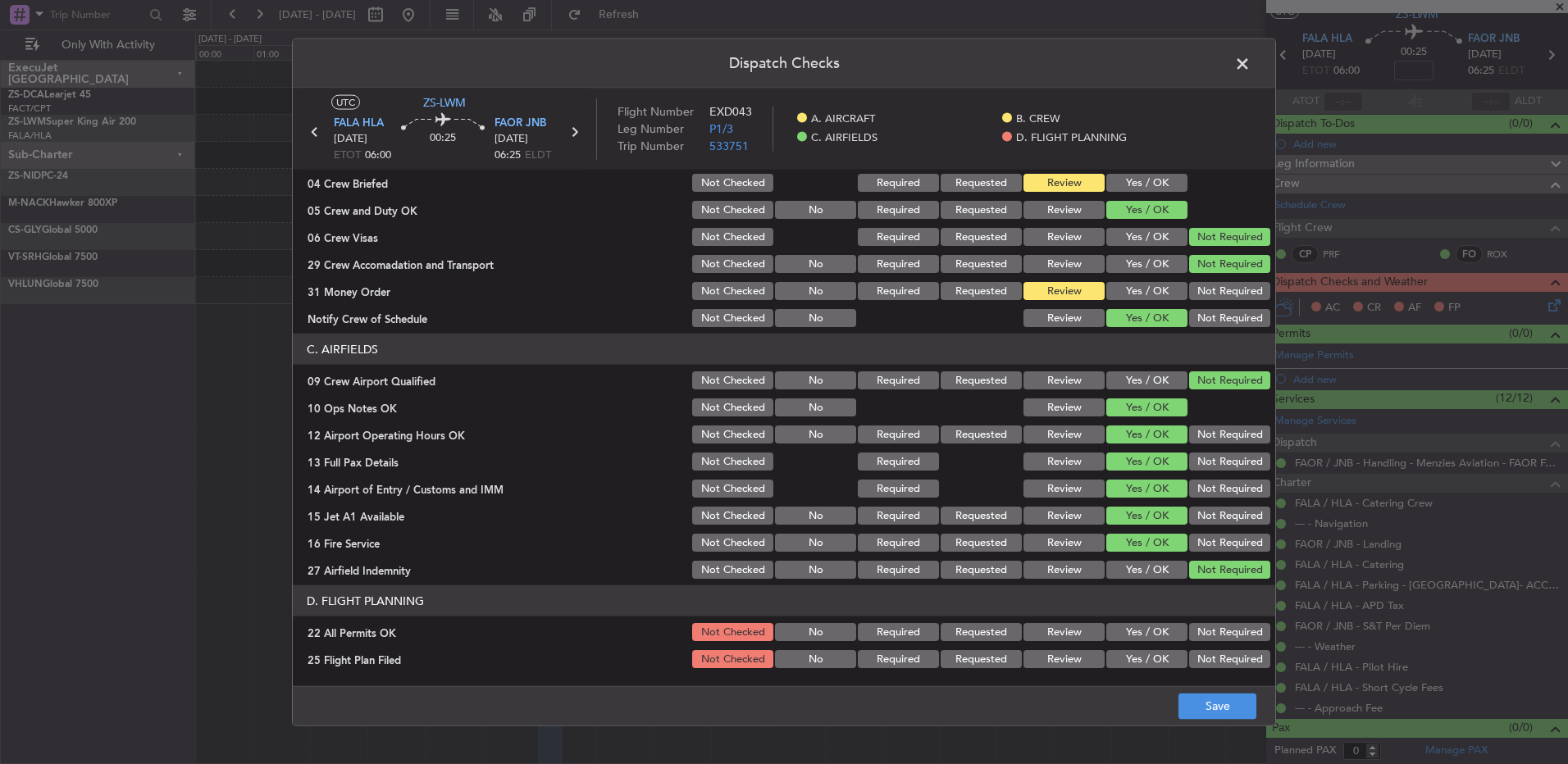
scroll to position [230, 0]
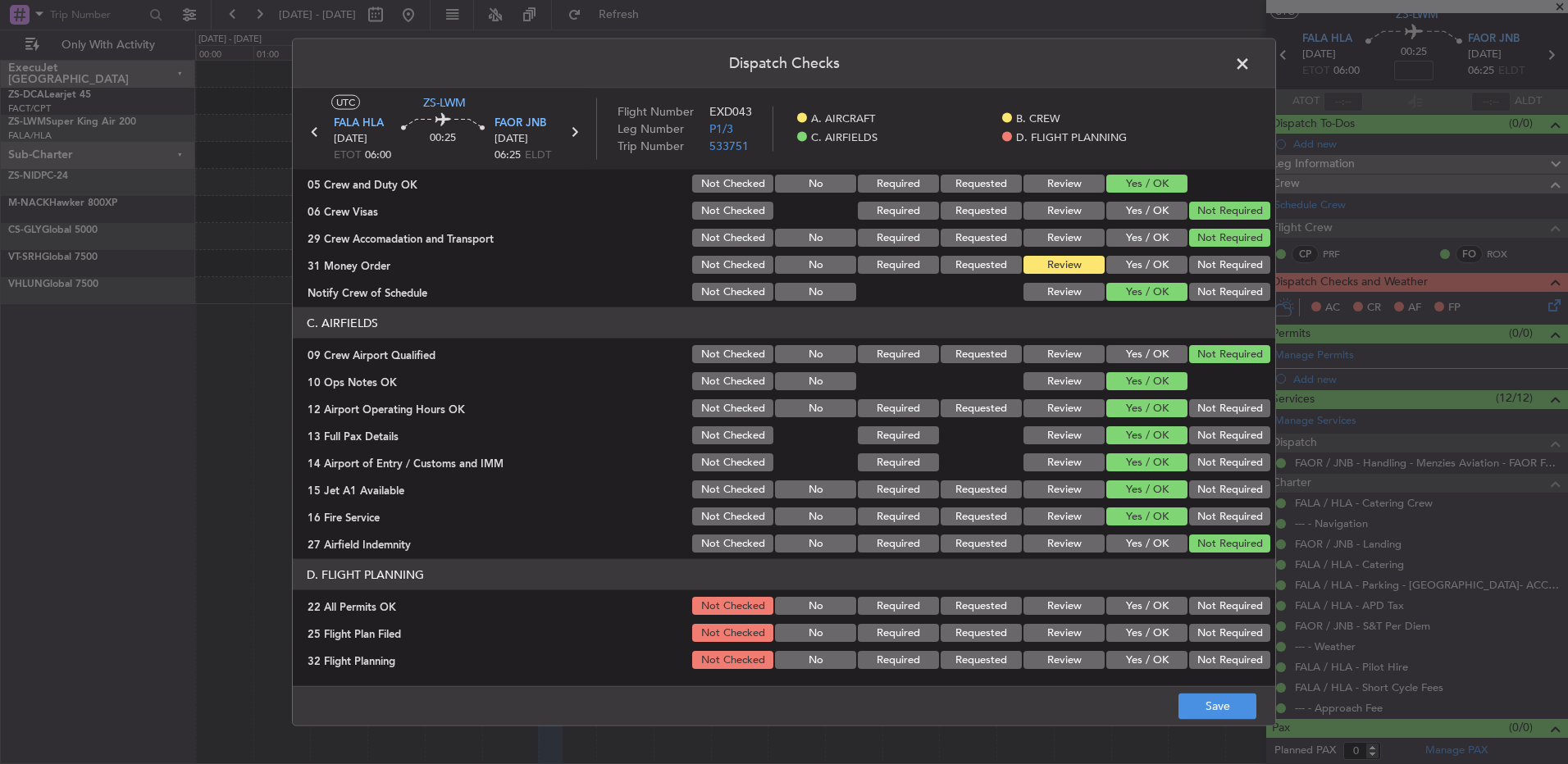
click at [1189, 606] on button "Not Required" at bounding box center [1229, 605] width 81 height 18
drag, startPoint x: 1062, startPoint y: 628, endPoint x: 1058, endPoint y: 672, distance: 44.2
click at [1062, 631] on button "Review" at bounding box center [1064, 632] width 81 height 18
click at [1056, 672] on article "A. AIRCRAFT 01 Is A/C Available Not Checked No Review Yes / OK 26 Aircraft Disp…" at bounding box center [784, 422] width 982 height 506
click at [1055, 653] on button "Review" at bounding box center [1064, 659] width 81 height 18
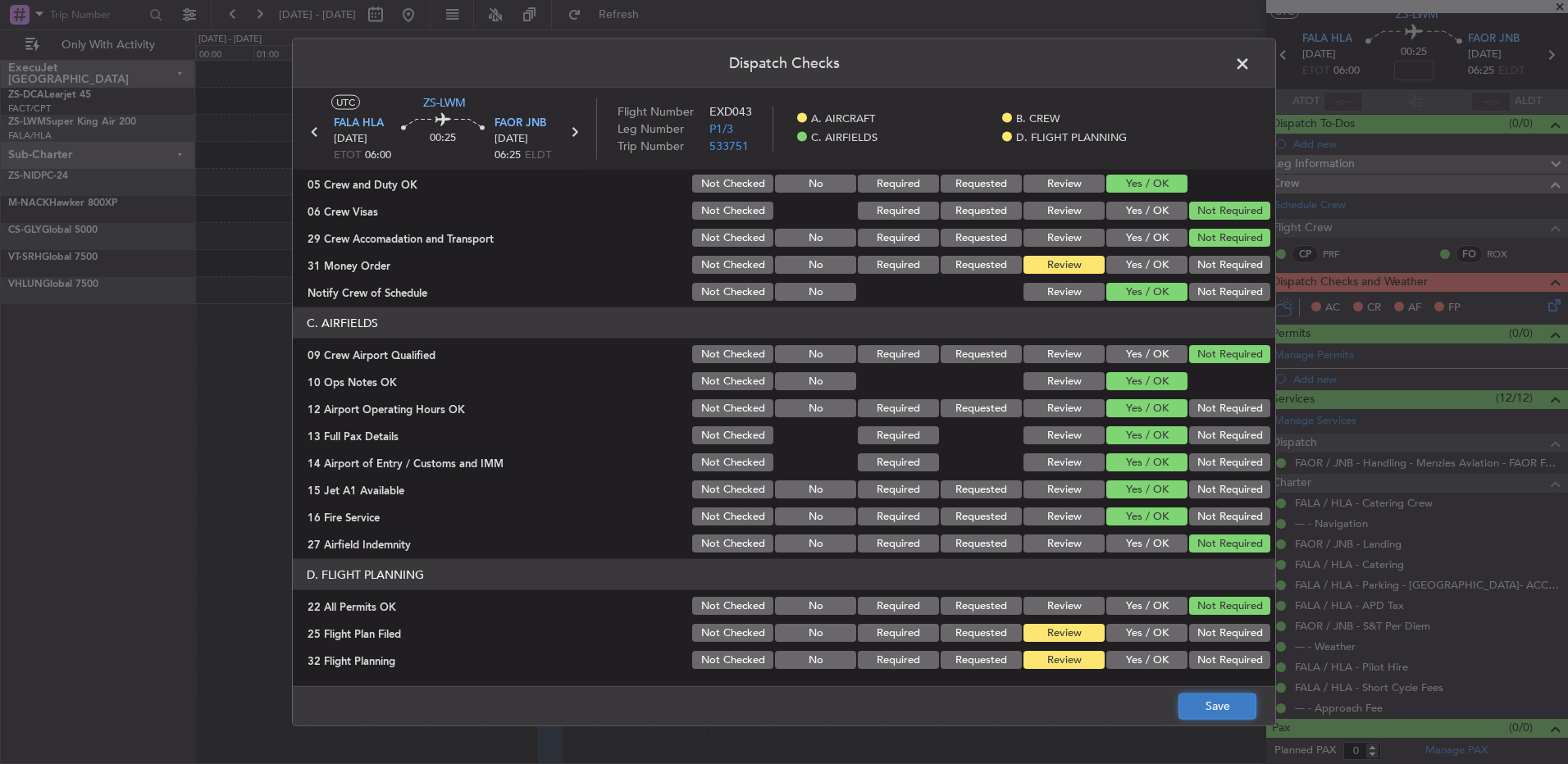
click at [1208, 708] on button "Save" at bounding box center [1217, 706] width 78 height 26
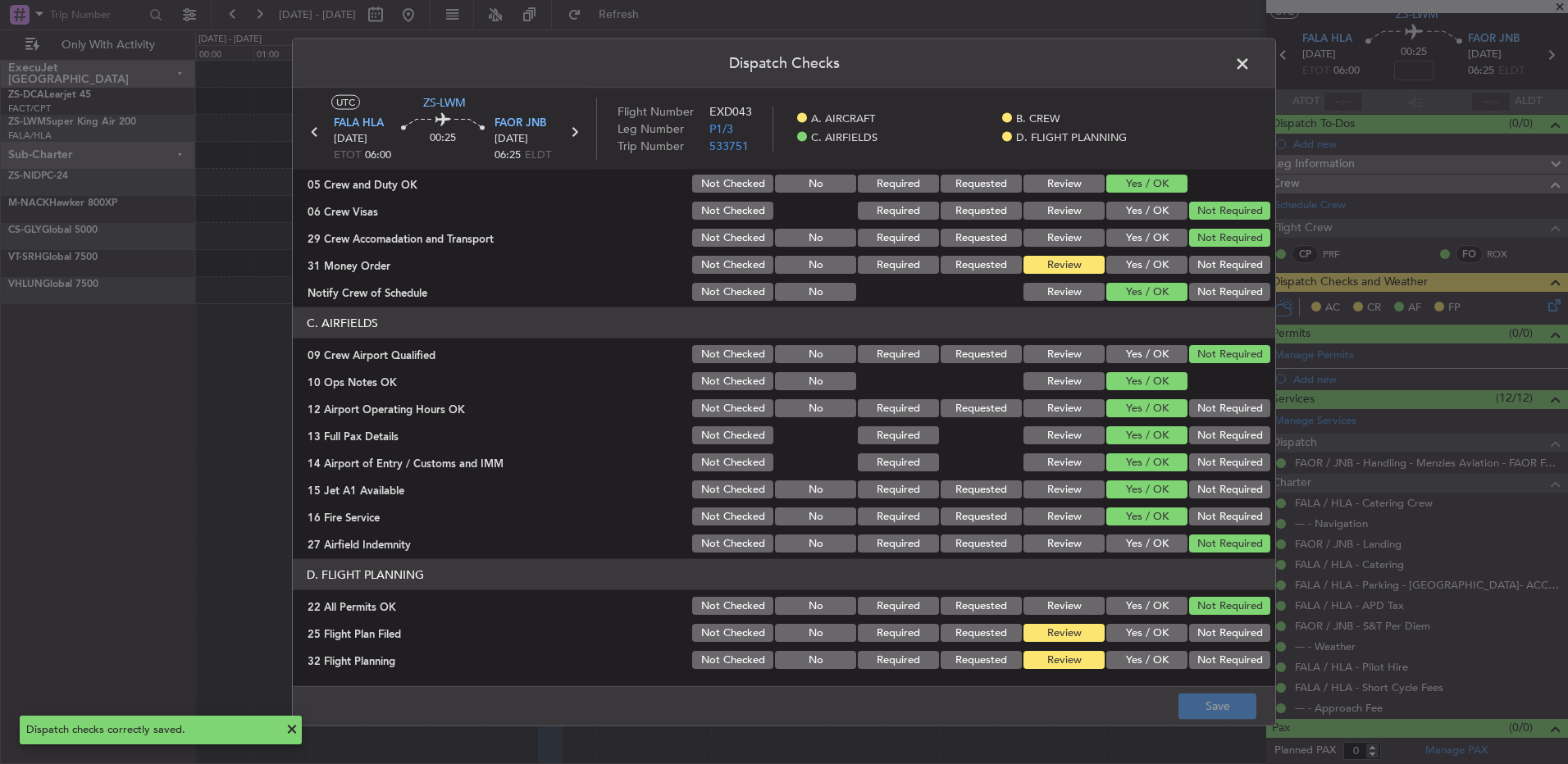
click at [1251, 69] on span at bounding box center [1251, 67] width 0 height 33
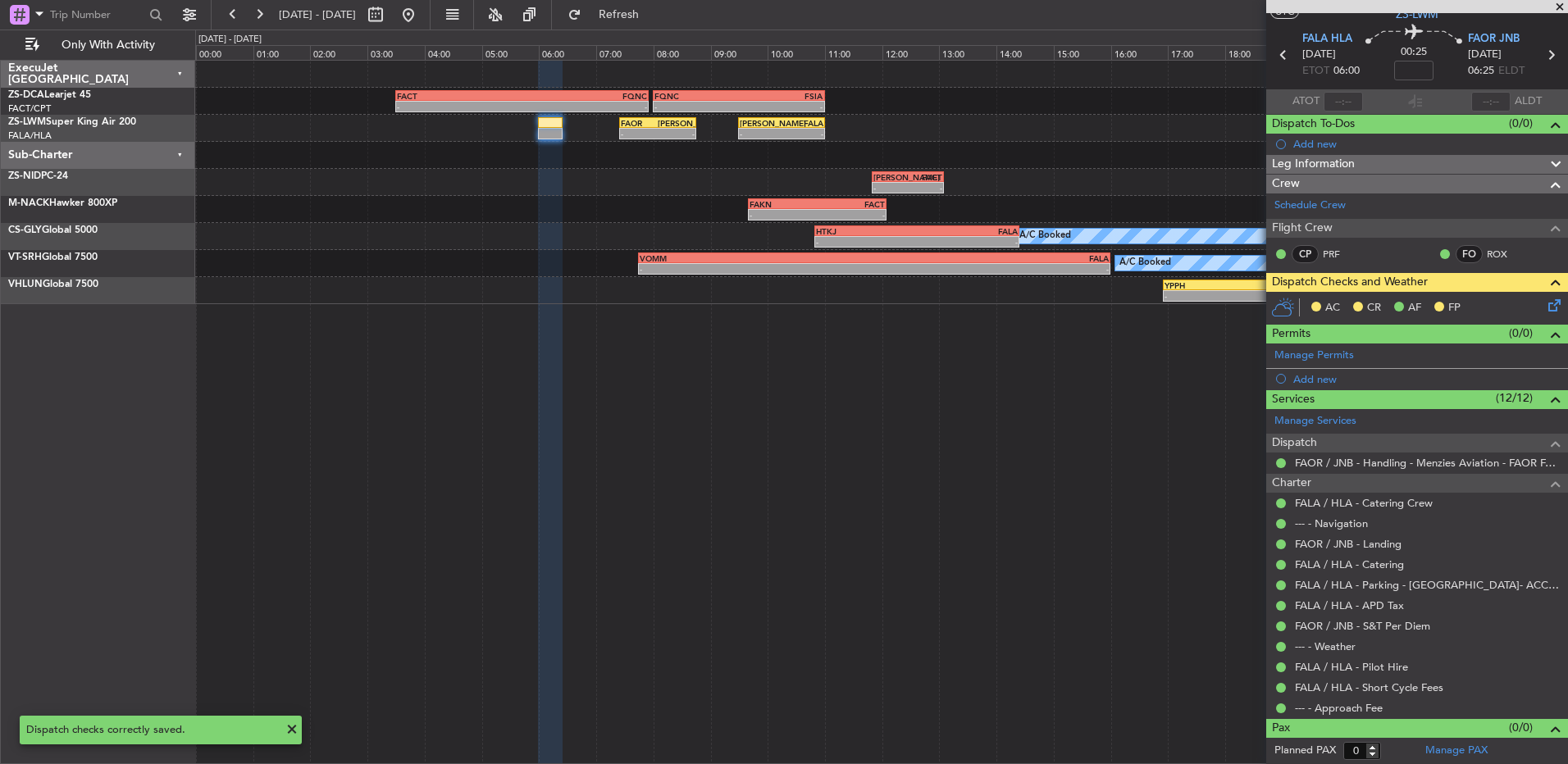
click at [1546, 299] on icon at bounding box center [1552, 303] width 13 height 13
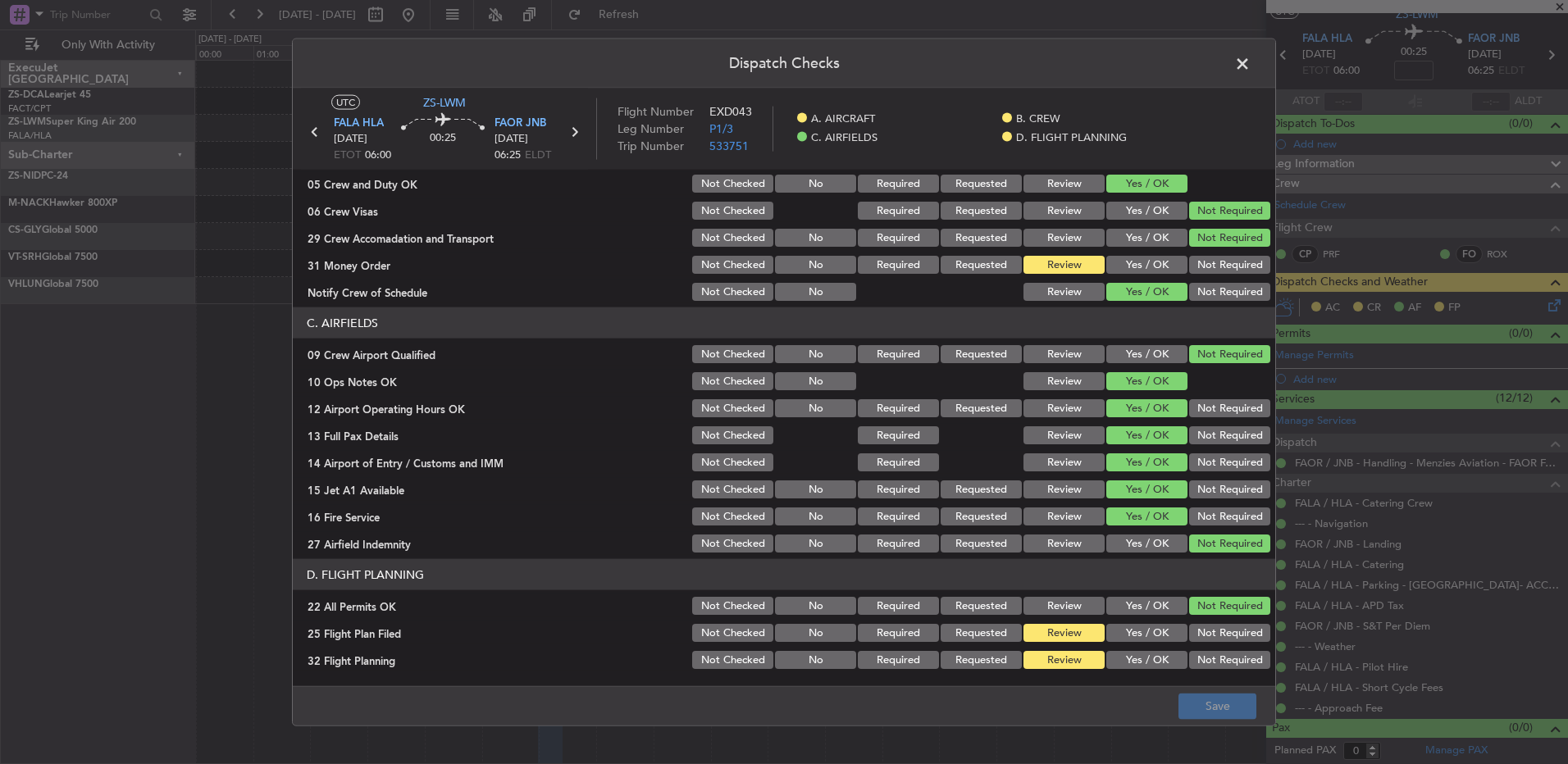
click at [1190, 456] on button "Not Required" at bounding box center [1229, 462] width 81 height 18
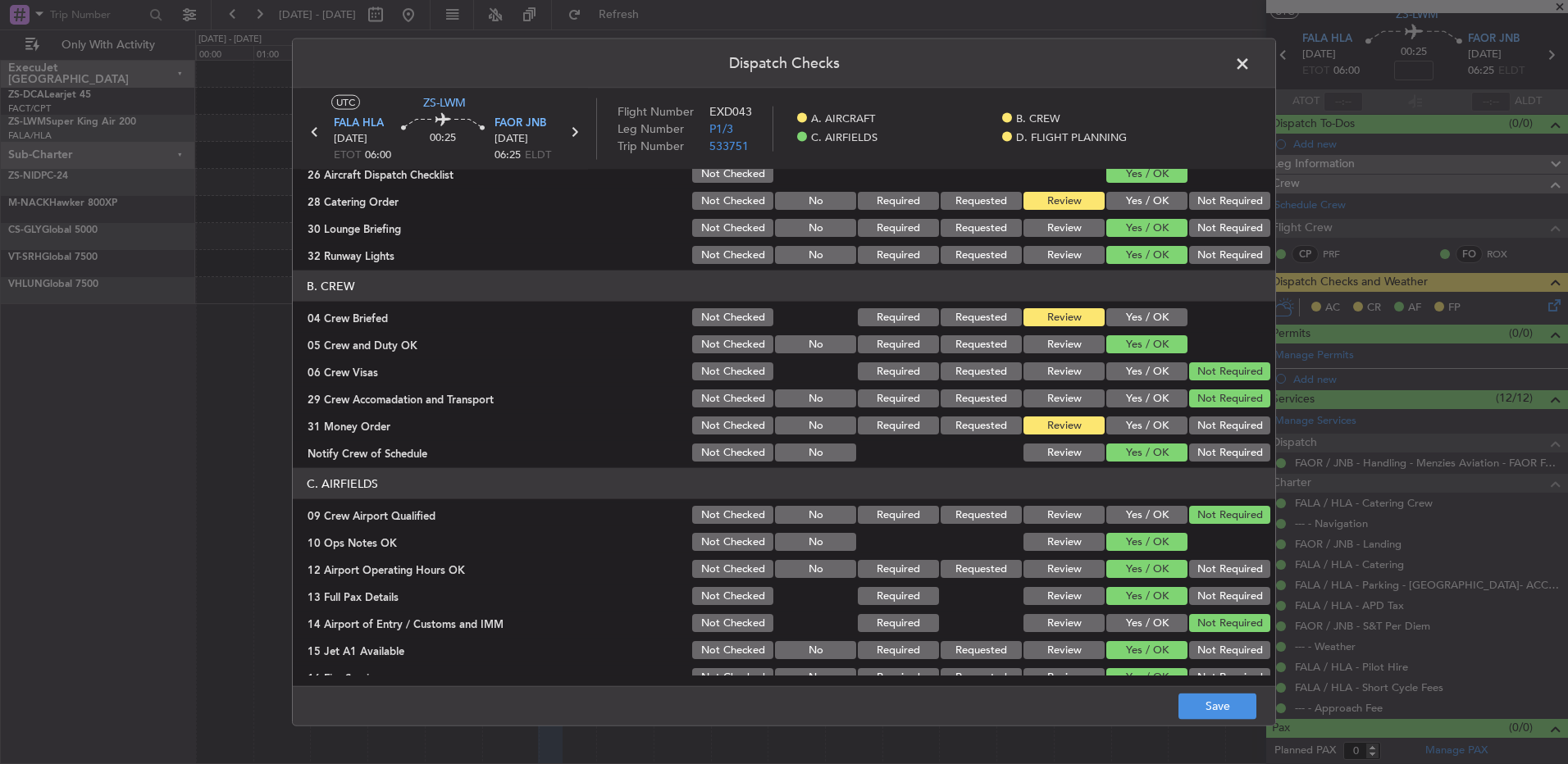
scroll to position [0, 0]
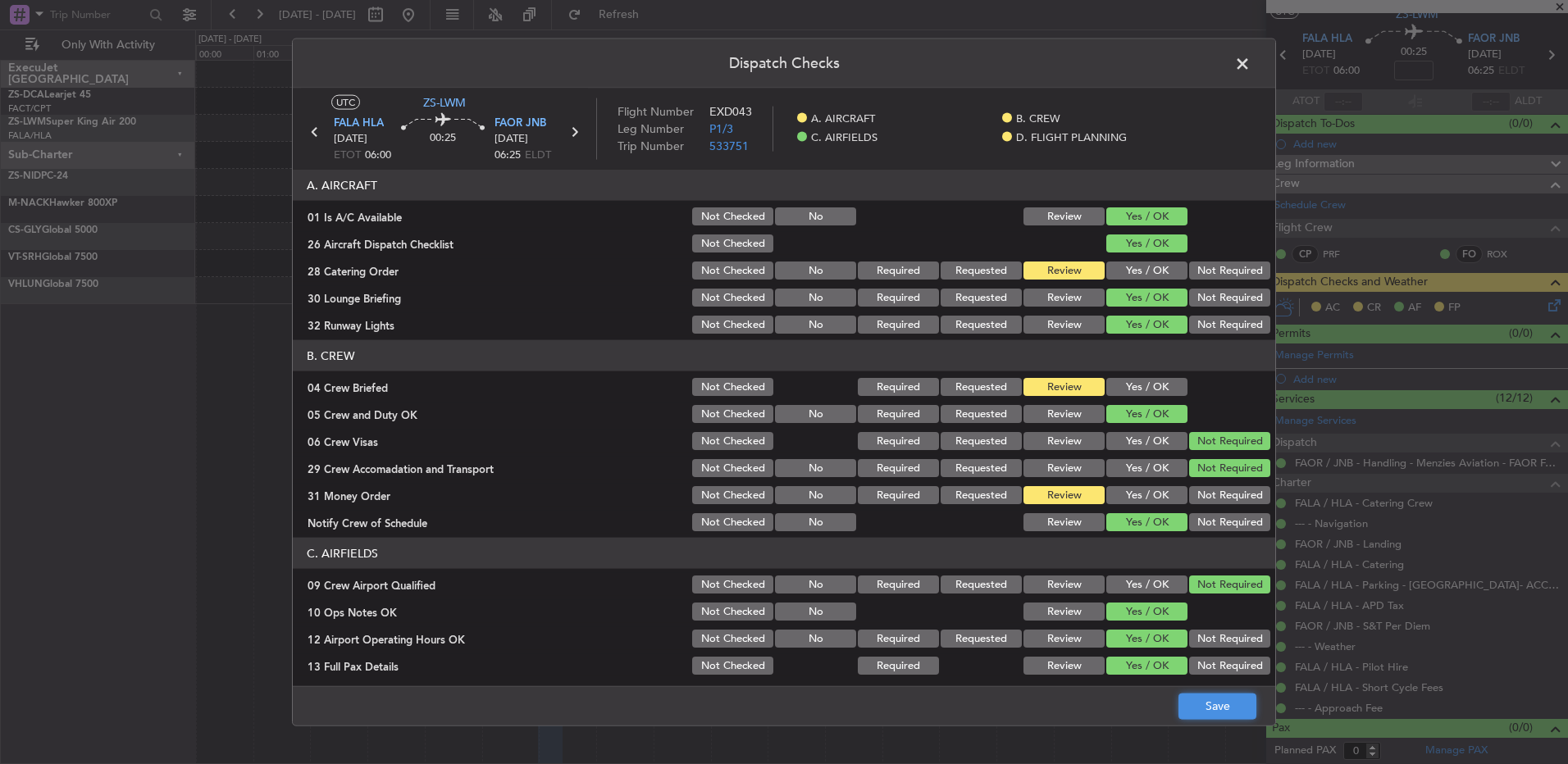
click at [1252, 706] on button "Save" at bounding box center [1217, 706] width 78 height 26
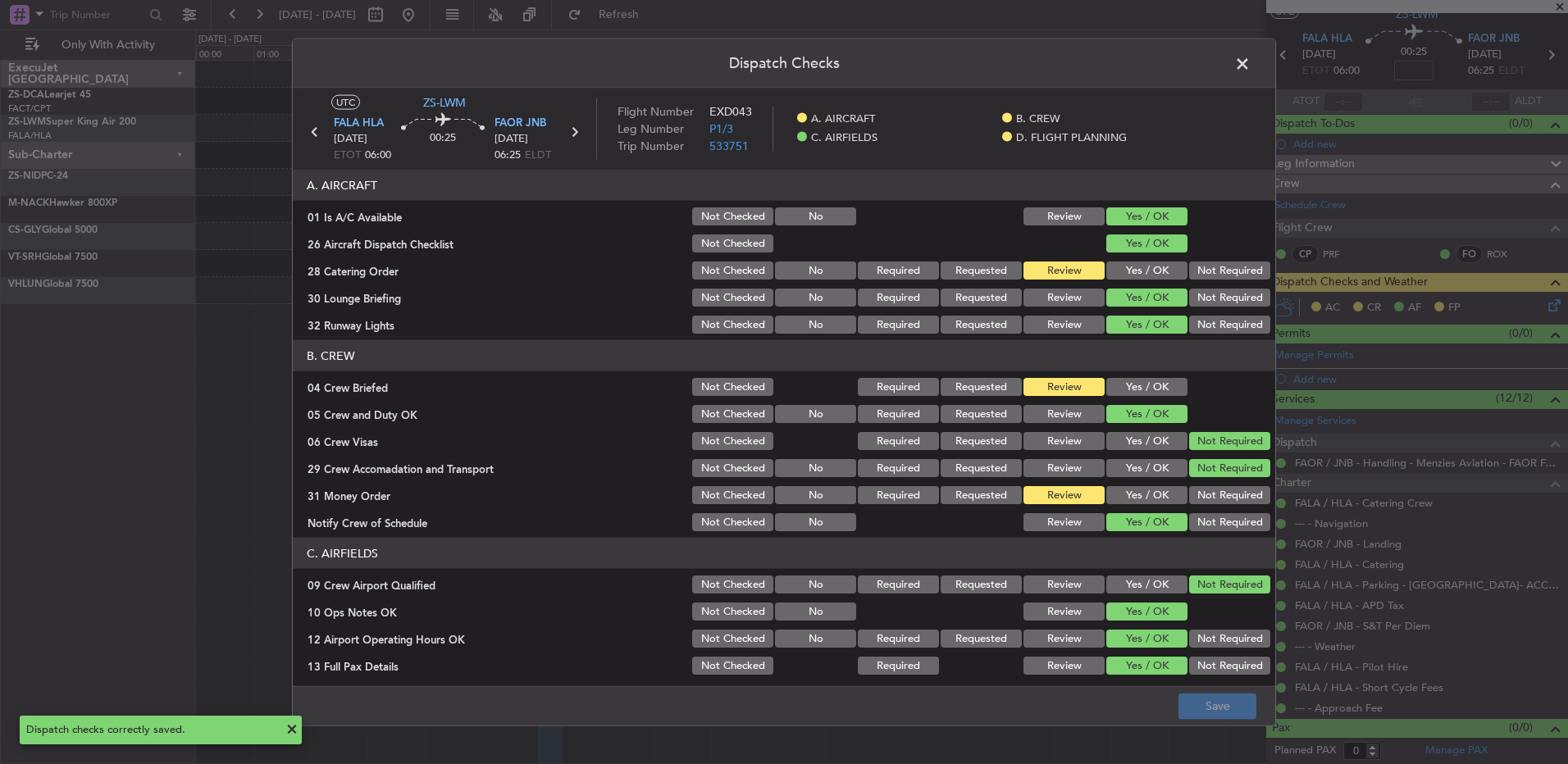
click at [1251, 70] on span at bounding box center [1251, 67] width 0 height 33
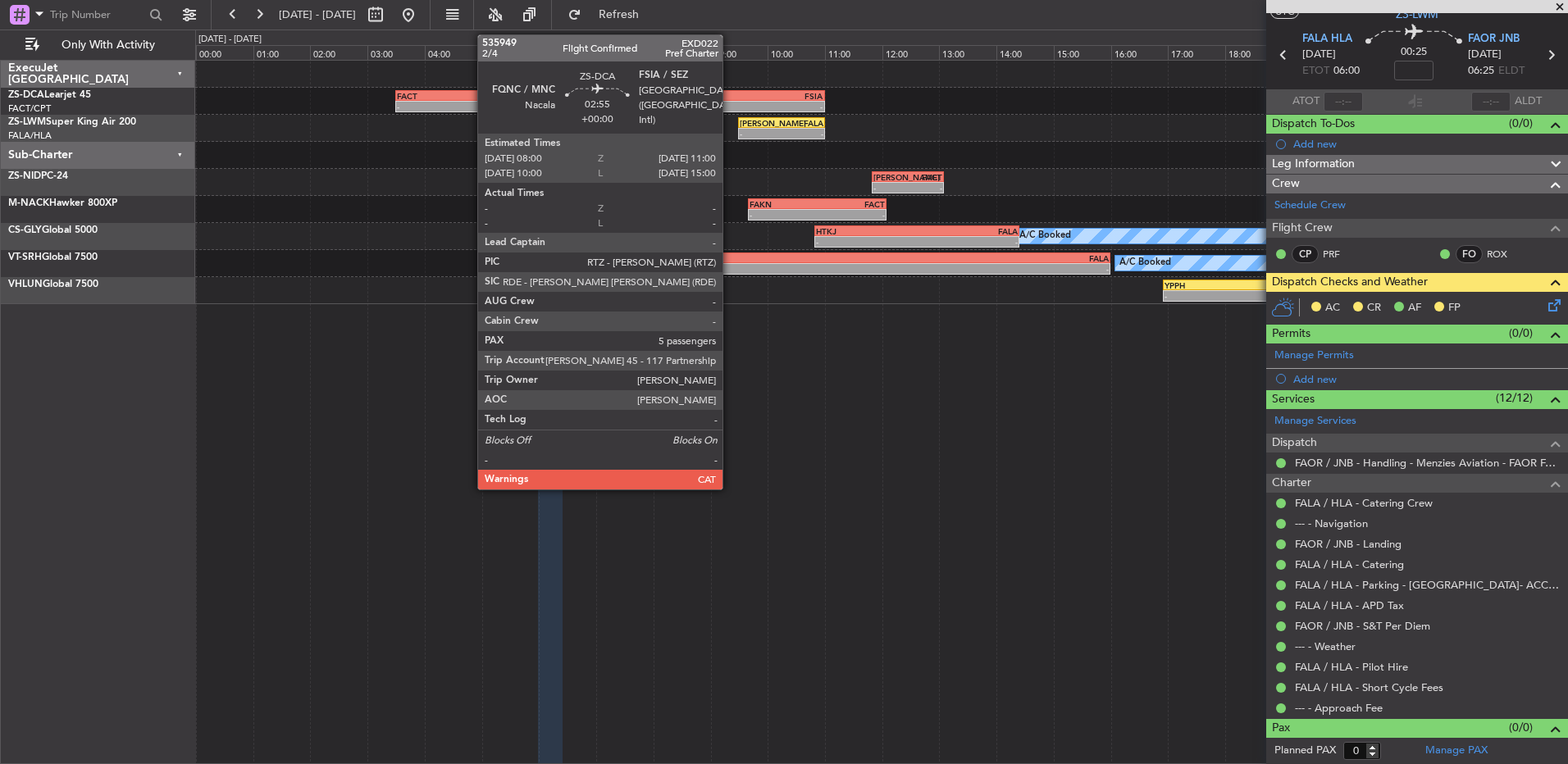
click at [730, 94] on div "FQNC" at bounding box center [697, 95] width 84 height 10
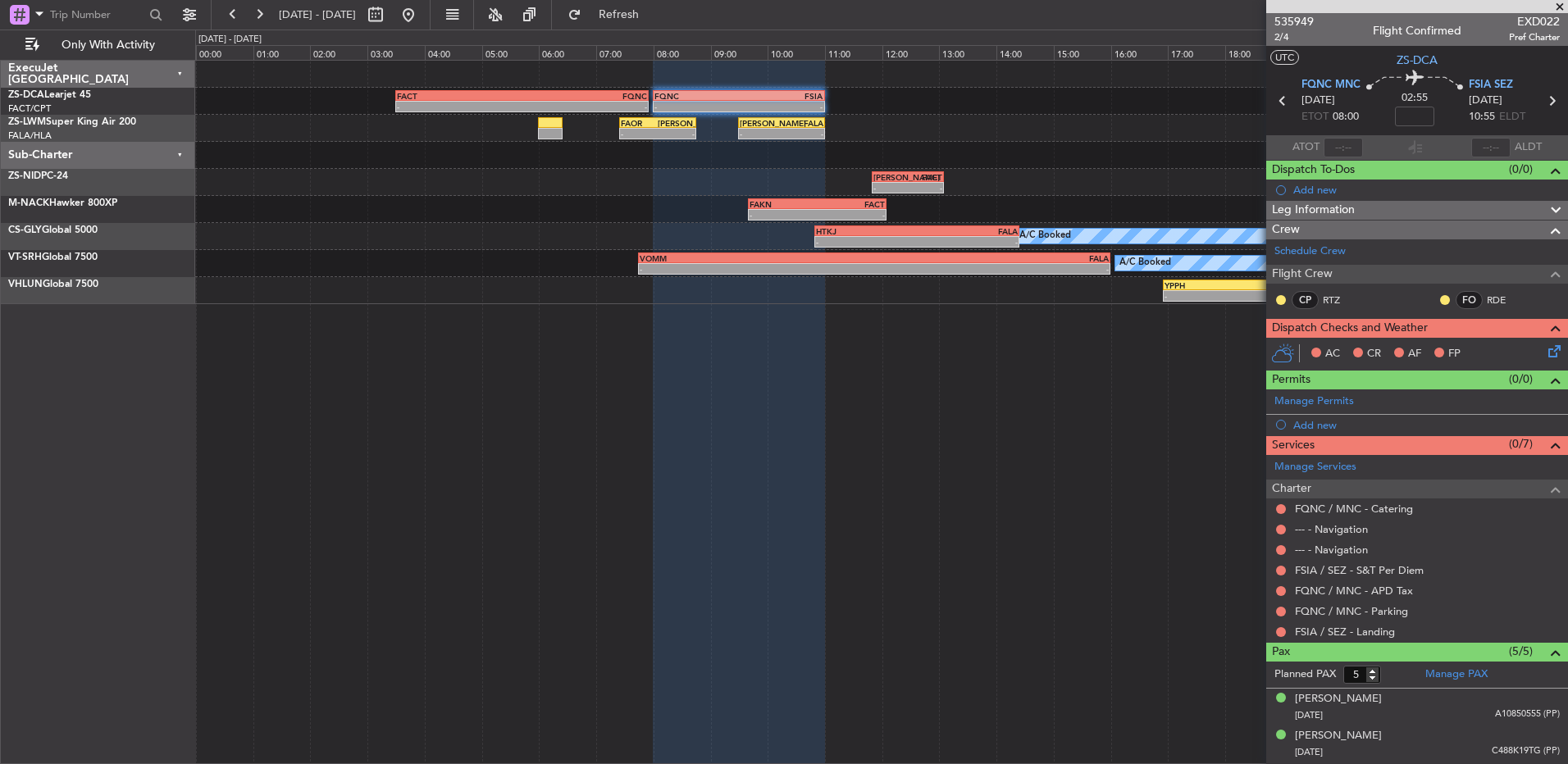
click at [1285, 296] on div at bounding box center [1282, 300] width 13 height 13
click at [1283, 300] on button at bounding box center [1281, 300] width 10 height 10
click at [1441, 294] on div "FO RDE" at bounding box center [1481, 299] width 85 height 18
click at [1439, 294] on div at bounding box center [1445, 300] width 13 height 13
click at [1441, 299] on button at bounding box center [1445, 300] width 10 height 10
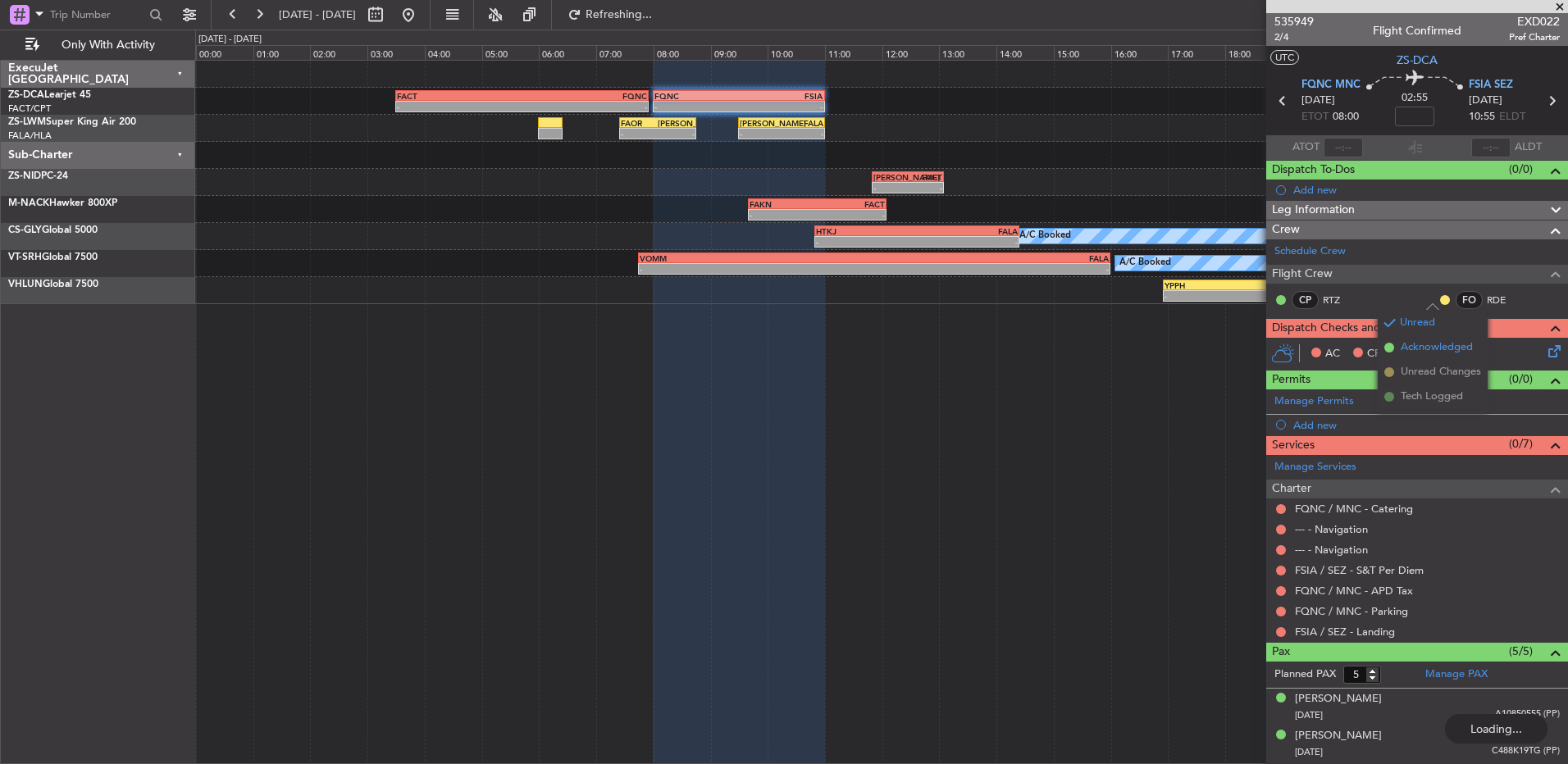
click at [1391, 347] on span at bounding box center [1389, 347] width 10 height 10
drag, startPoint x: 1281, startPoint y: 630, endPoint x: 1284, endPoint y: 641, distance: 11.4
click at [1283, 630] on button at bounding box center [1281, 632] width 10 height 10
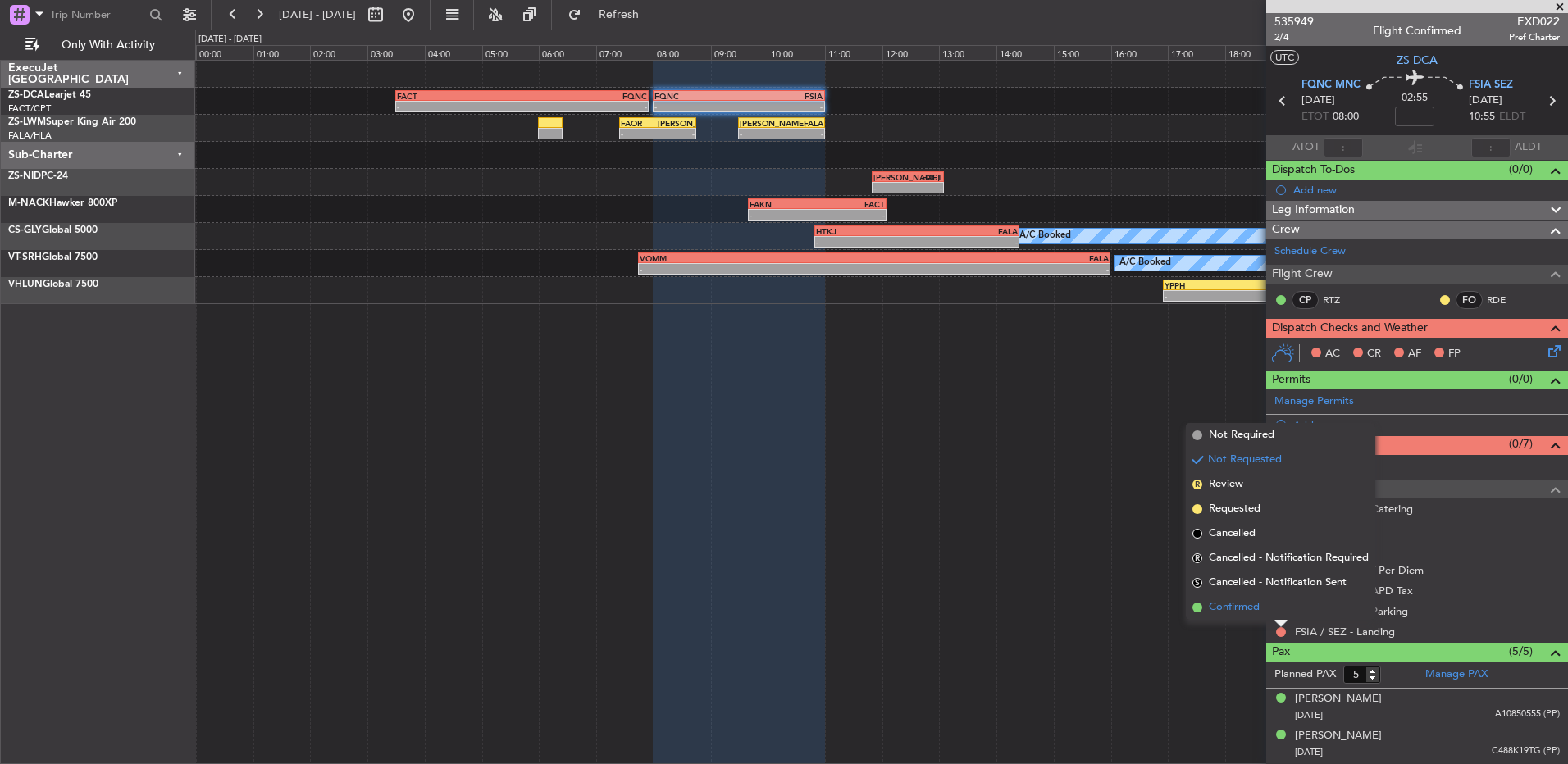
click at [1272, 615] on li "Confirmed" at bounding box center [1281, 608] width 190 height 24
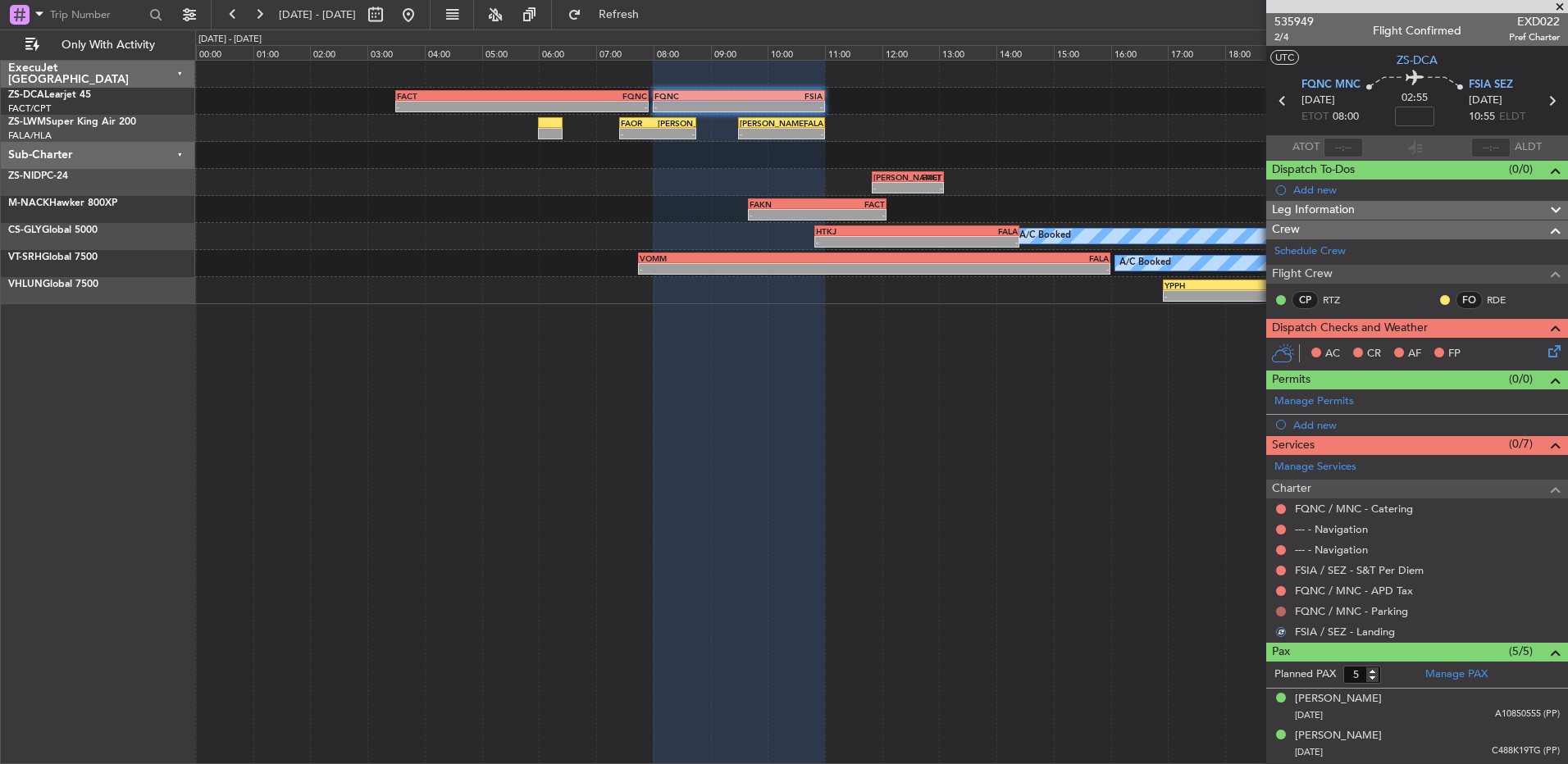
click at [1276, 609] on button at bounding box center [1281, 612] width 10 height 10
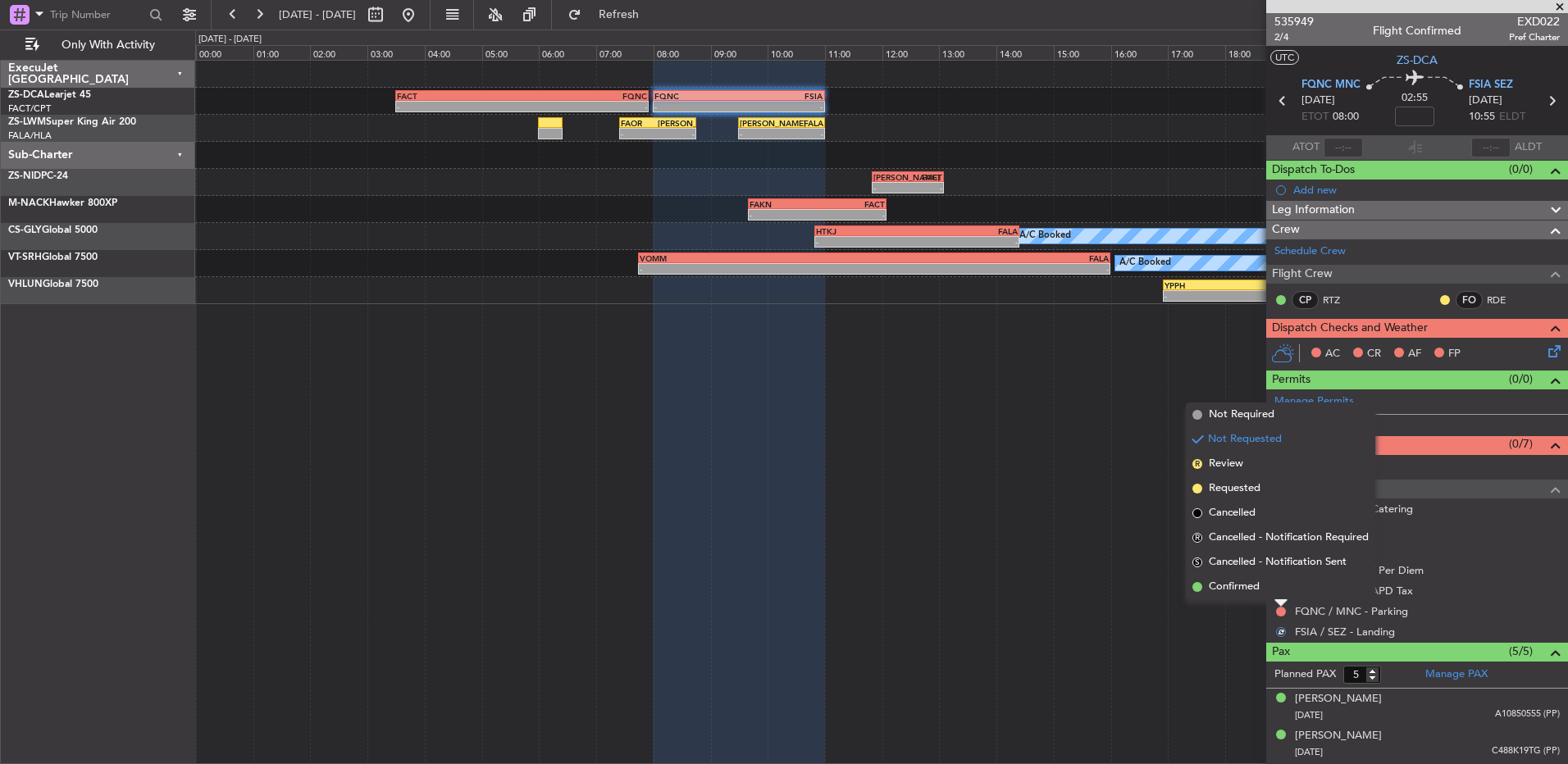
click at [1269, 592] on li "Confirmed" at bounding box center [1281, 587] width 190 height 24
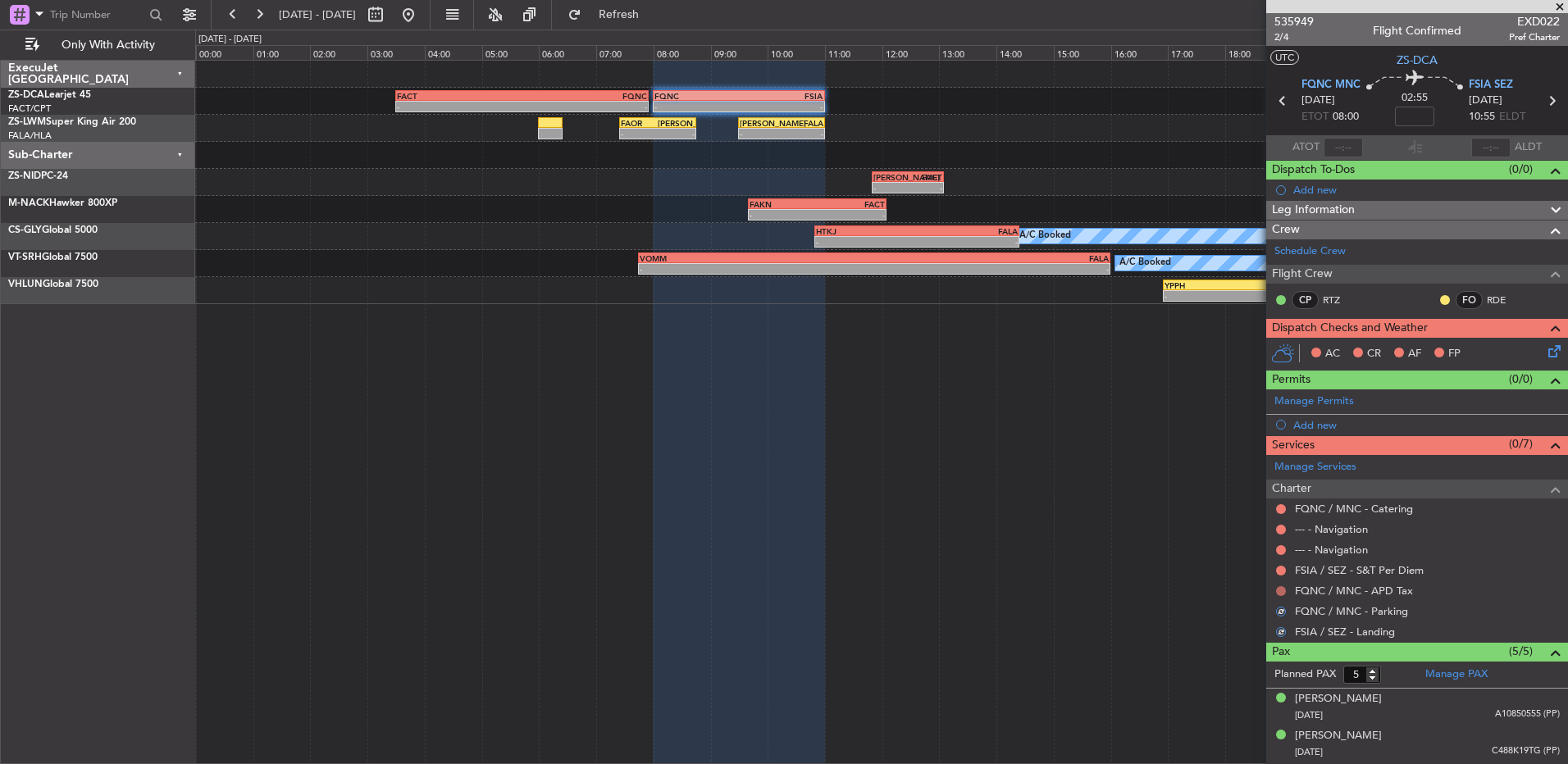
click at [1280, 594] on button at bounding box center [1281, 591] width 10 height 10
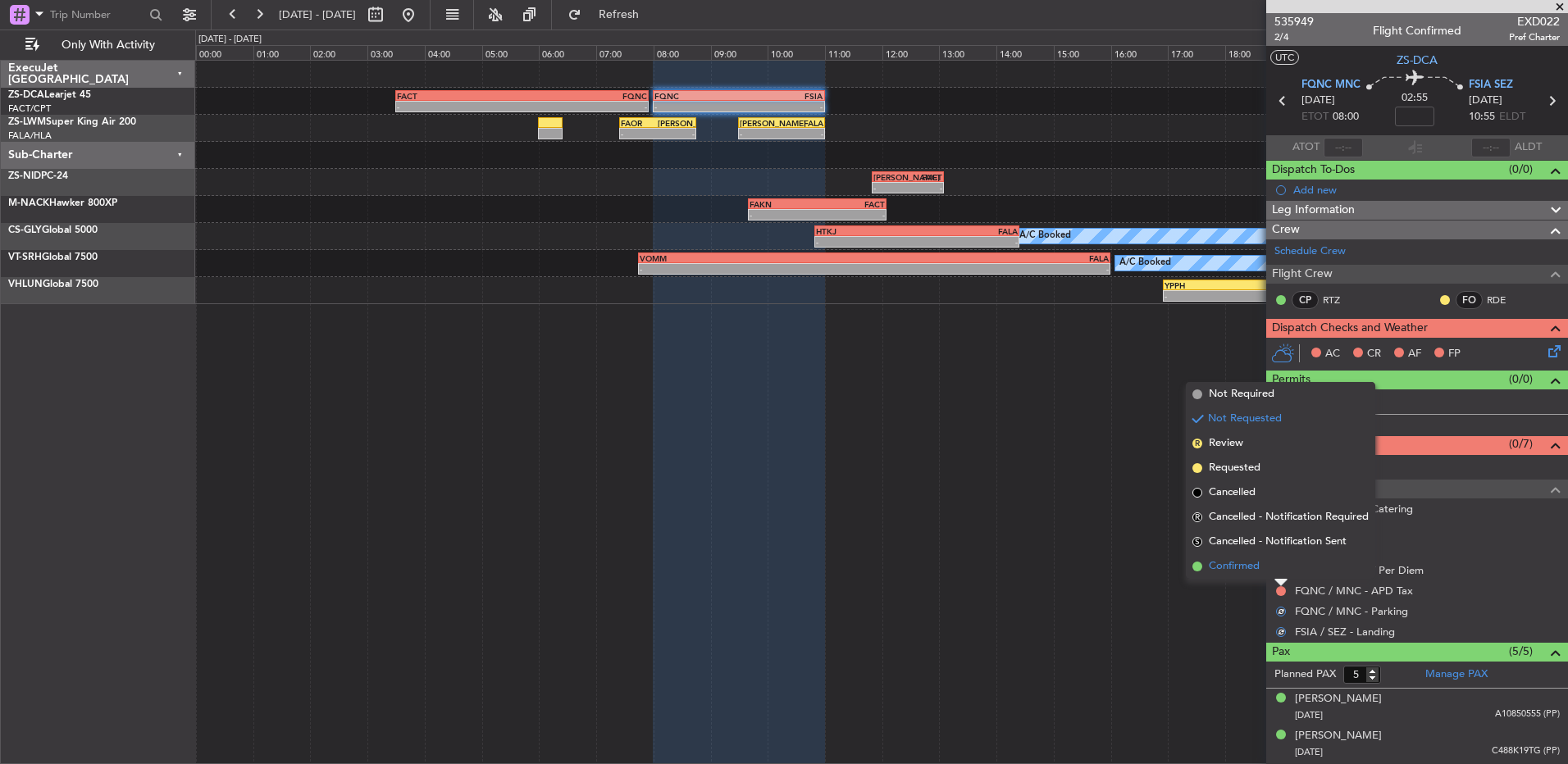
click at [1273, 570] on li "Confirmed" at bounding box center [1281, 567] width 190 height 24
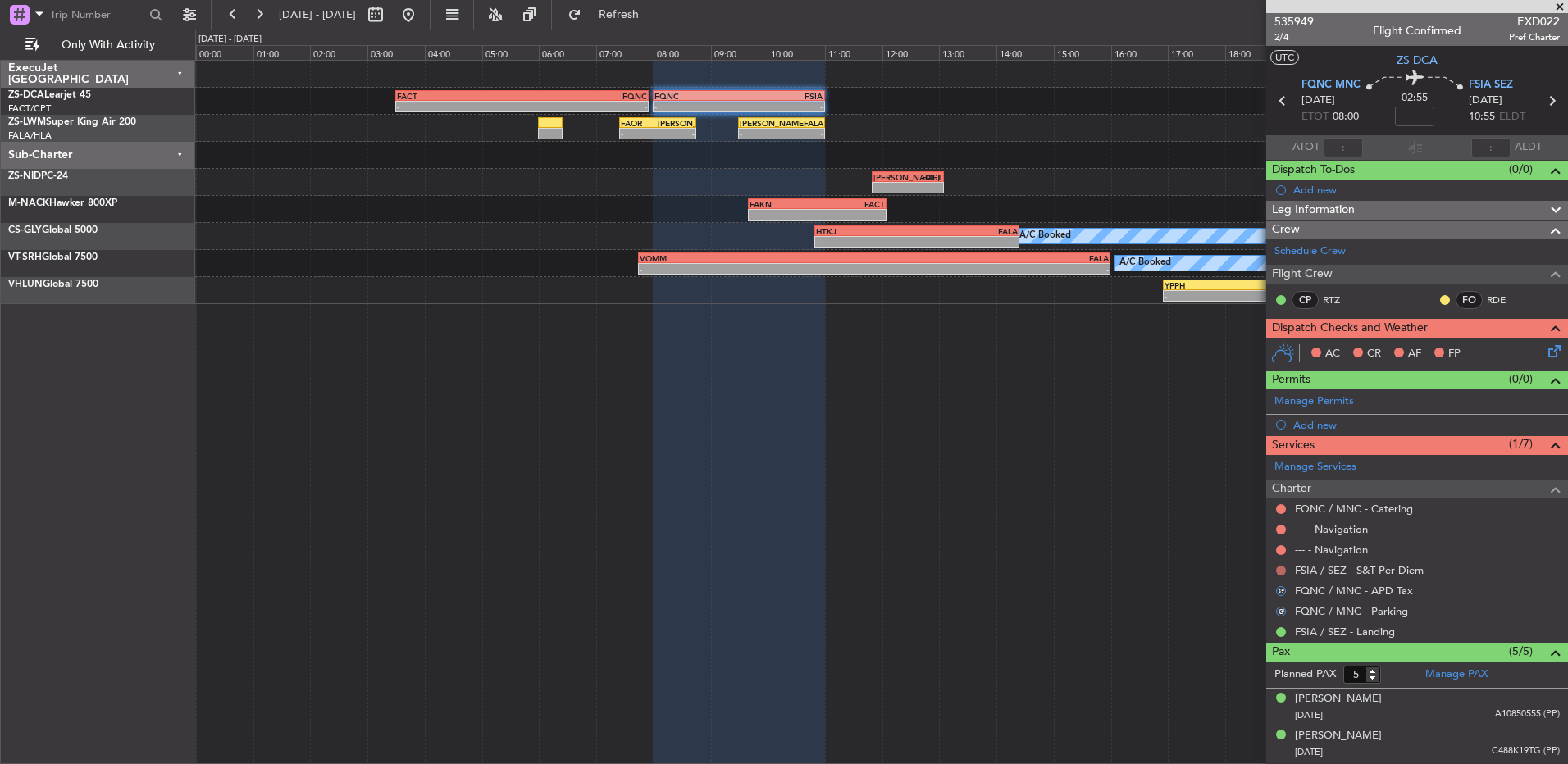
click at [1281, 572] on button at bounding box center [1281, 570] width 10 height 10
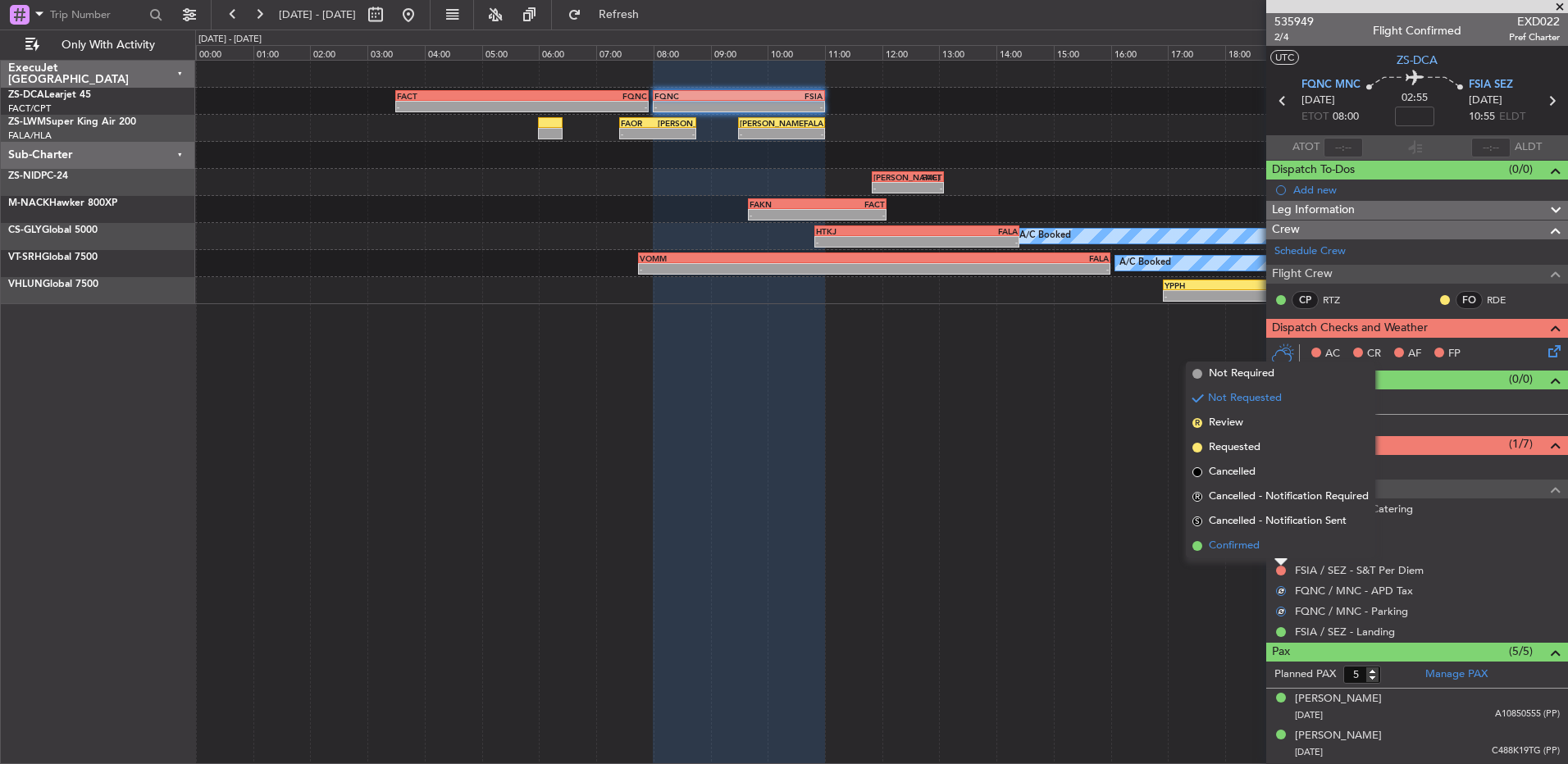
click at [1276, 546] on li "Confirmed" at bounding box center [1281, 546] width 190 height 24
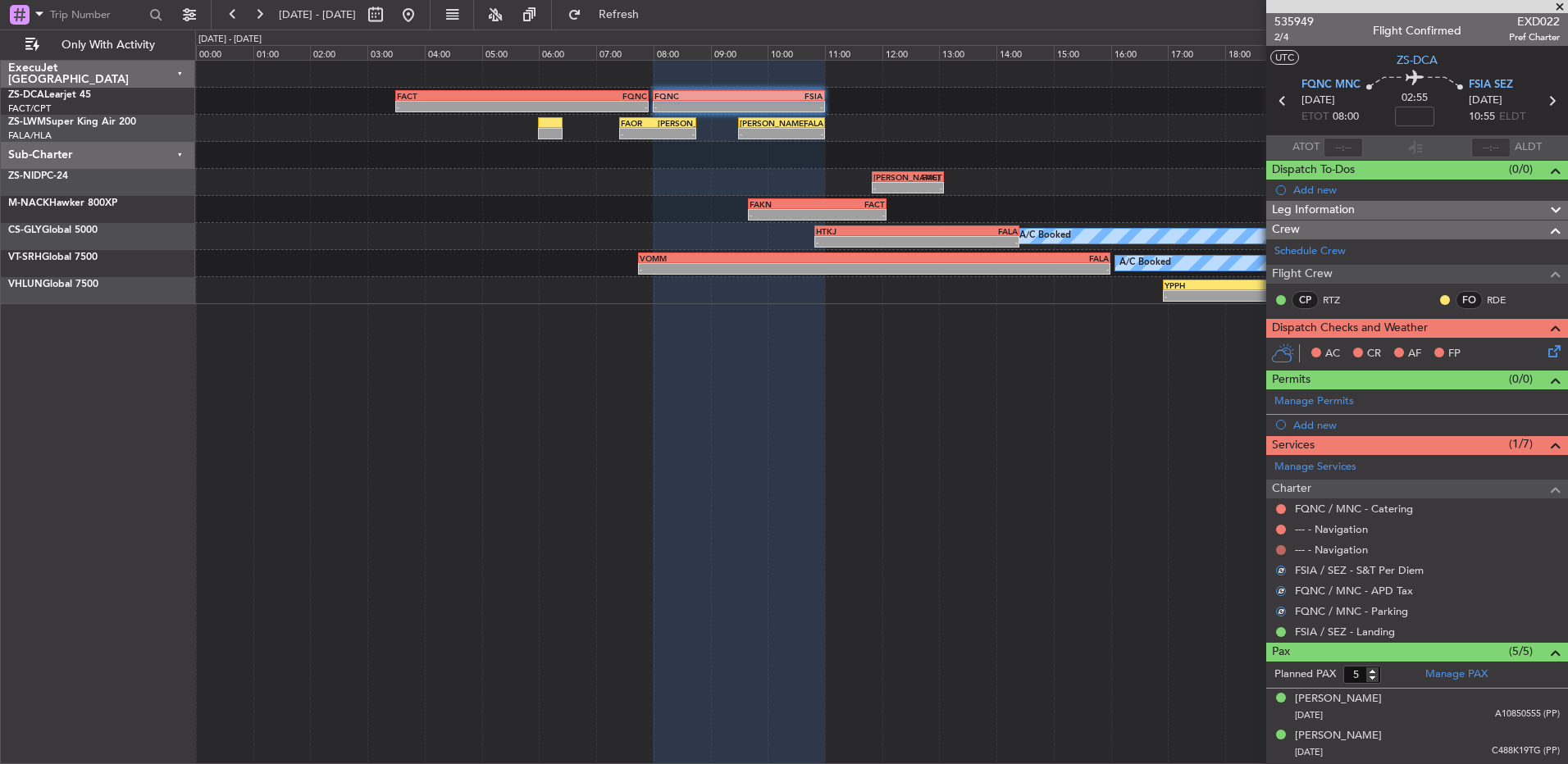
click at [1282, 549] on button at bounding box center [1281, 550] width 10 height 10
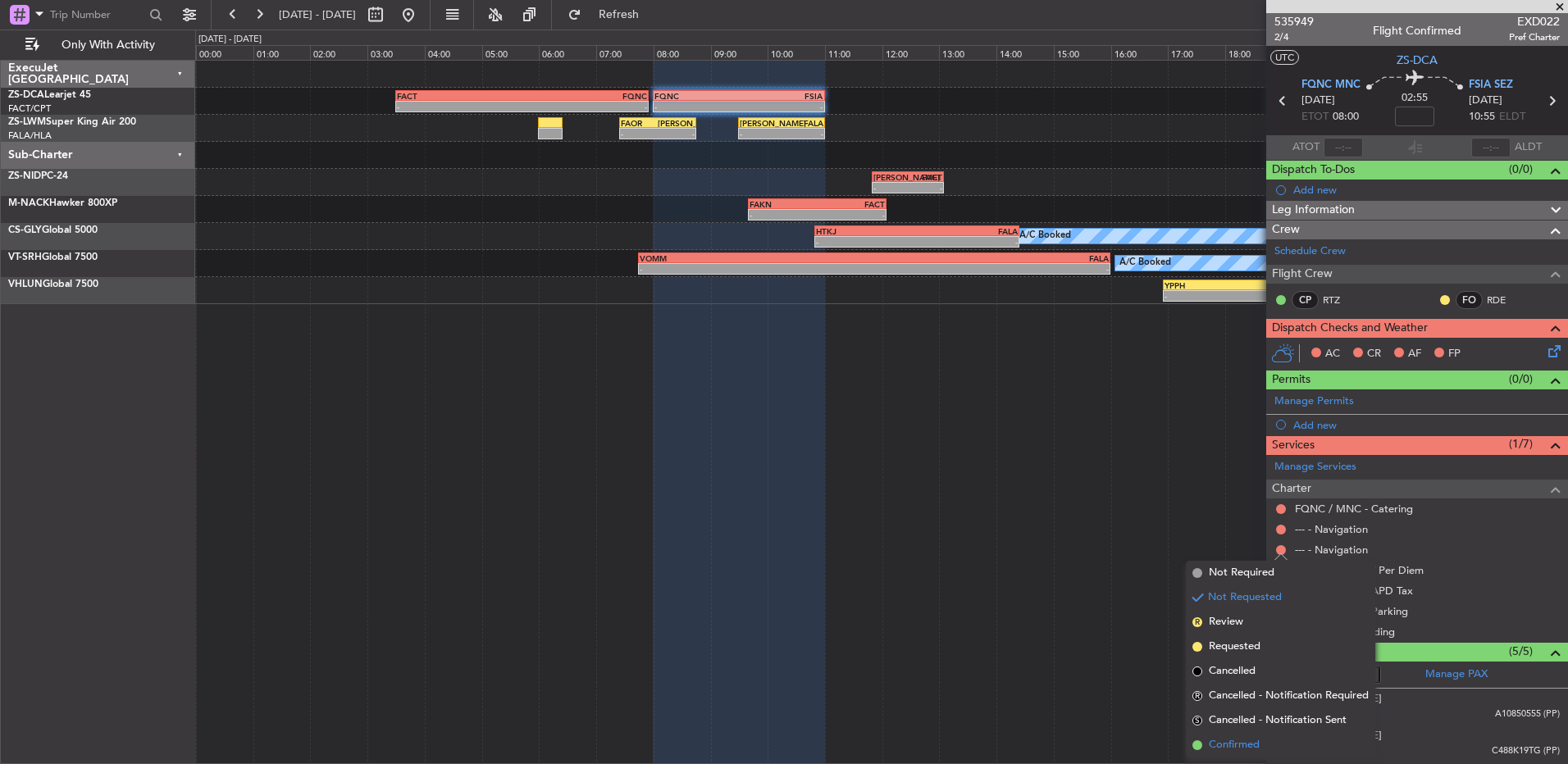
click at [1261, 735] on li "Confirmed" at bounding box center [1281, 745] width 190 height 24
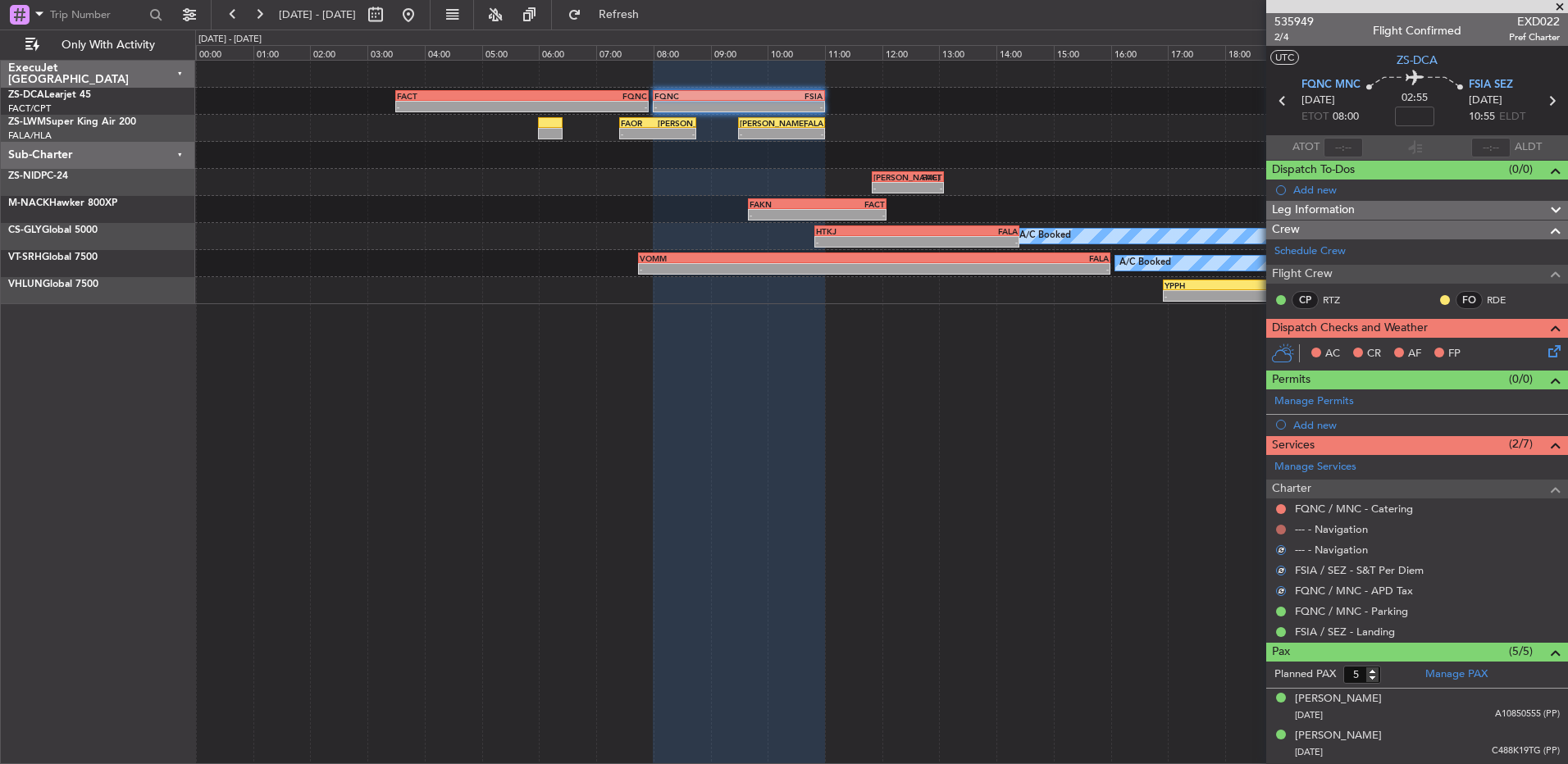
click at [1280, 524] on nimbus-traffic-light at bounding box center [1282, 529] width 13 height 13
click at [1280, 527] on button at bounding box center [1281, 529] width 10 height 10
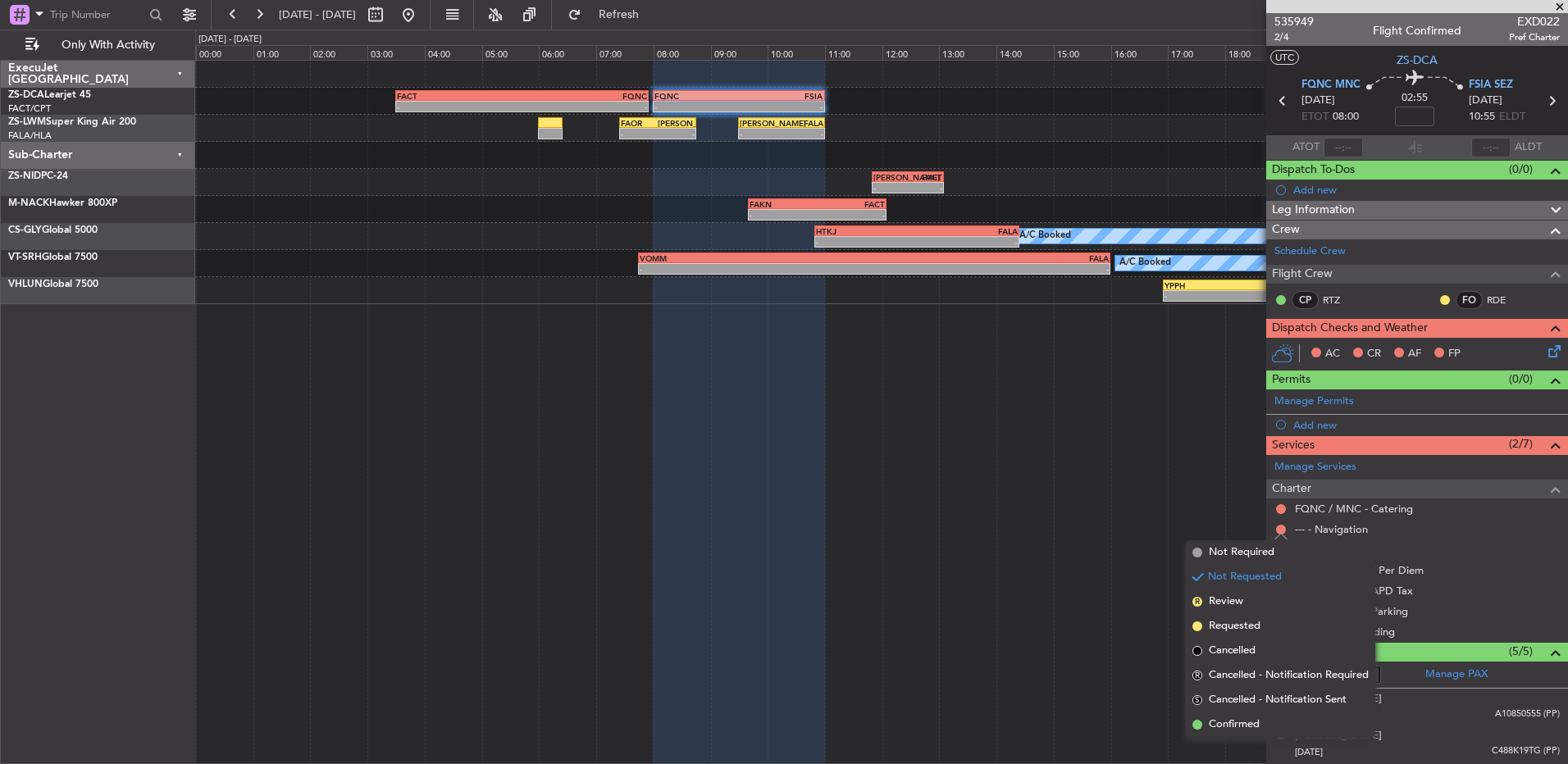
drag, startPoint x: 1273, startPoint y: 734, endPoint x: 1238, endPoint y: 608, distance: 130.8
click at [1271, 734] on li "Confirmed" at bounding box center [1281, 725] width 190 height 24
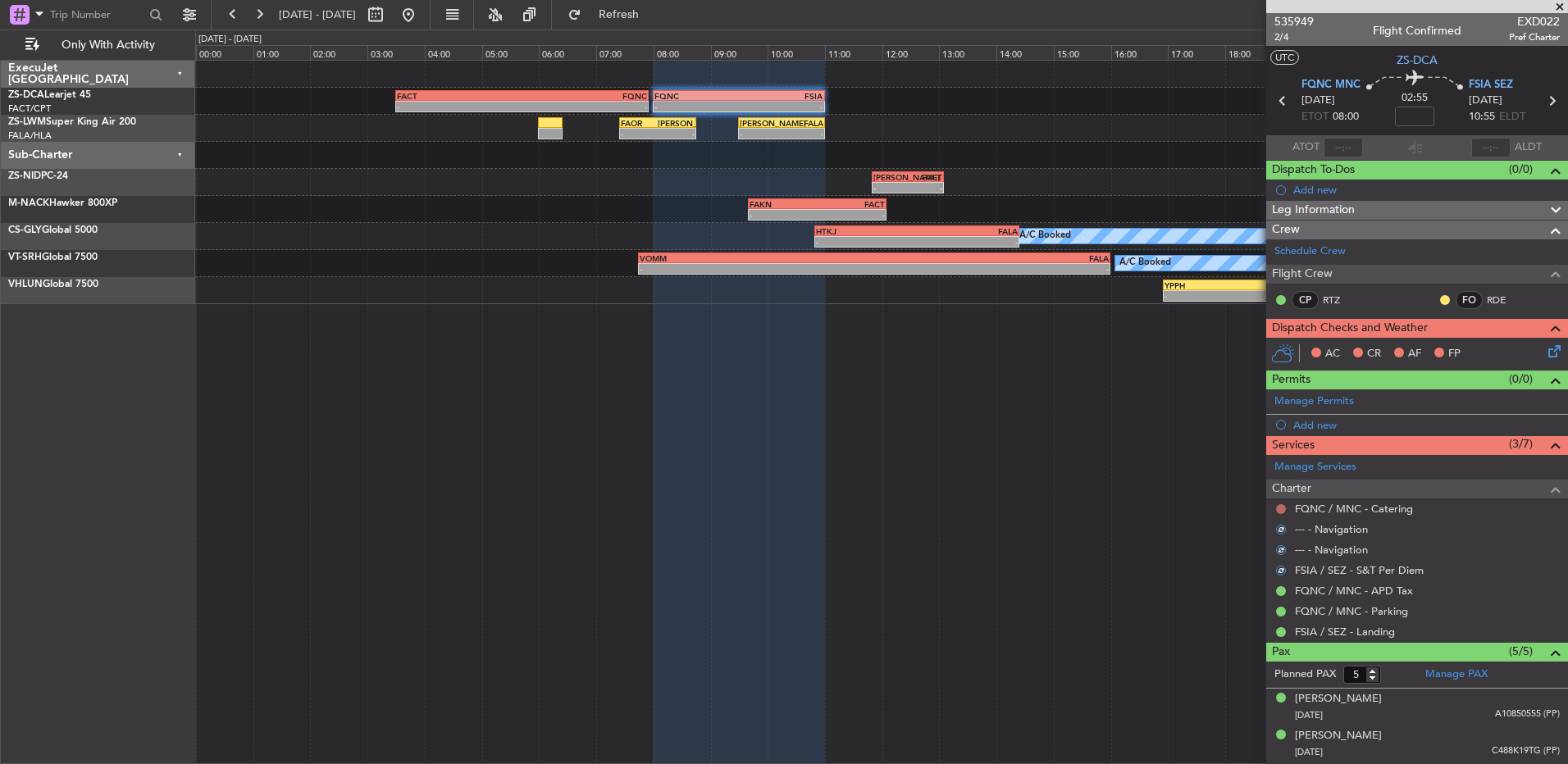
click at [1282, 510] on button at bounding box center [1281, 509] width 10 height 10
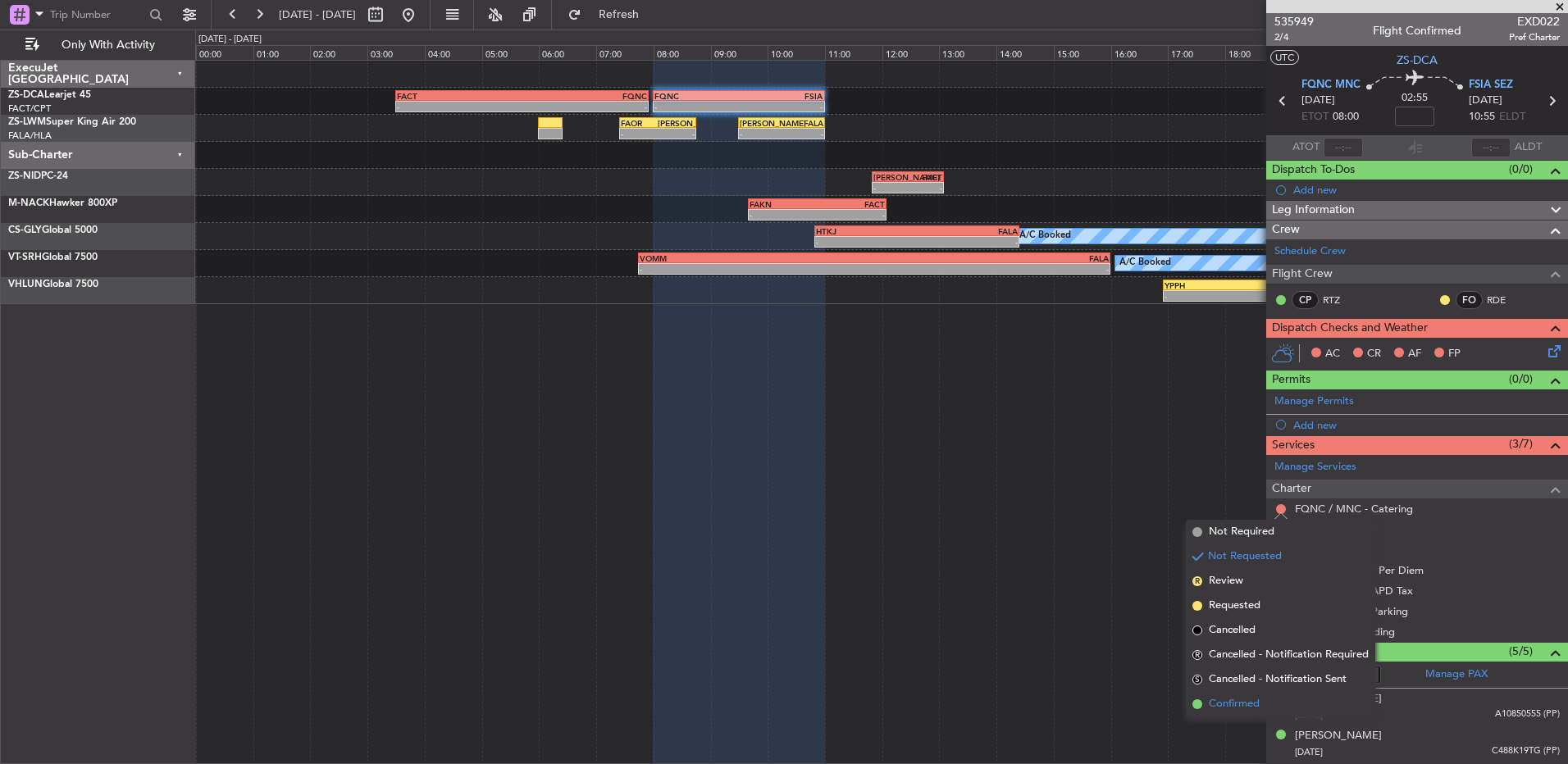
click at [1262, 705] on li "Confirmed" at bounding box center [1281, 704] width 190 height 24
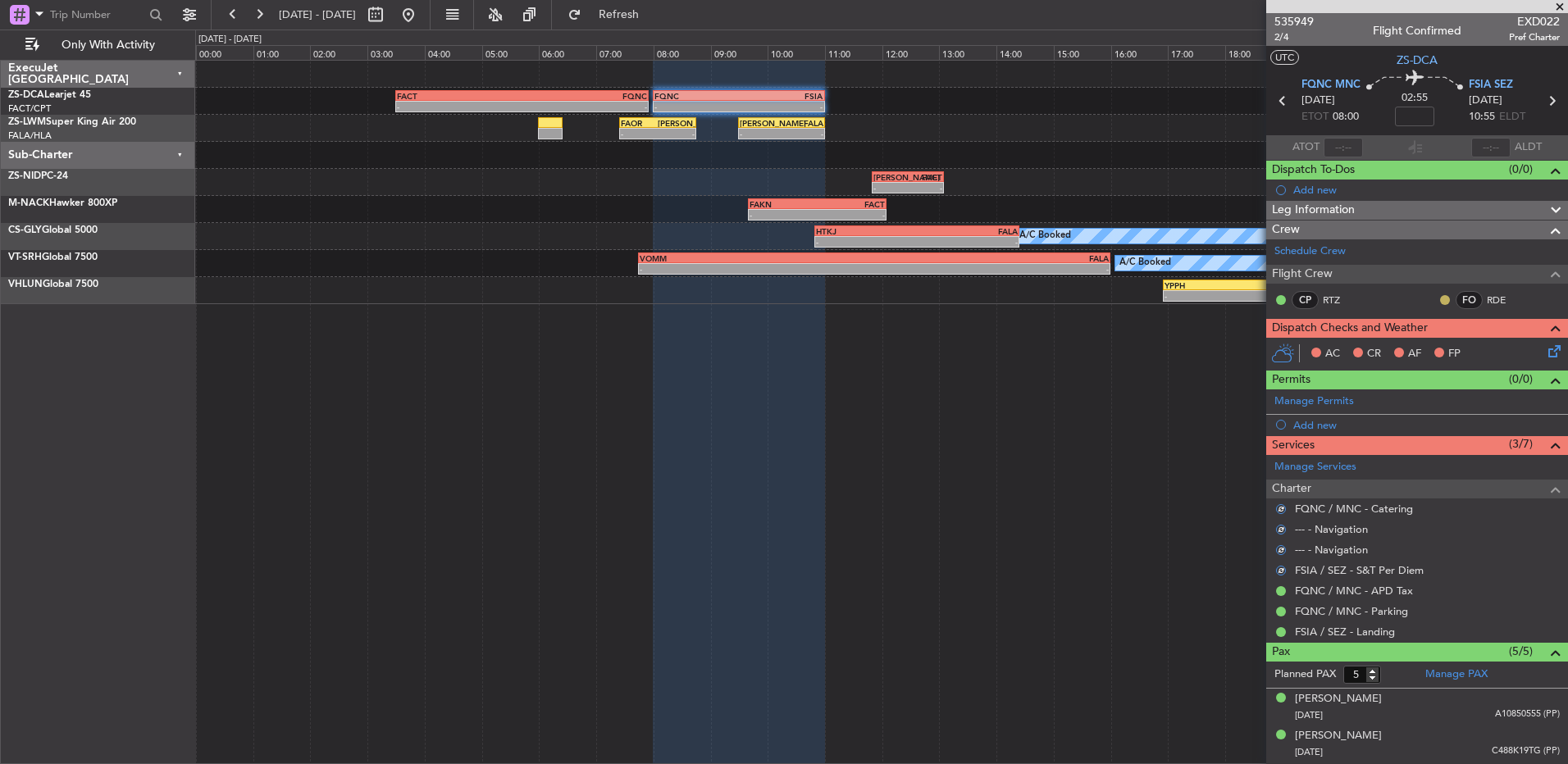
click at [1441, 302] on button at bounding box center [1445, 300] width 10 height 10
click at [1398, 344] on li "Acknowledged" at bounding box center [1432, 348] width 109 height 24
click at [1546, 355] on icon at bounding box center [1552, 349] width 13 height 13
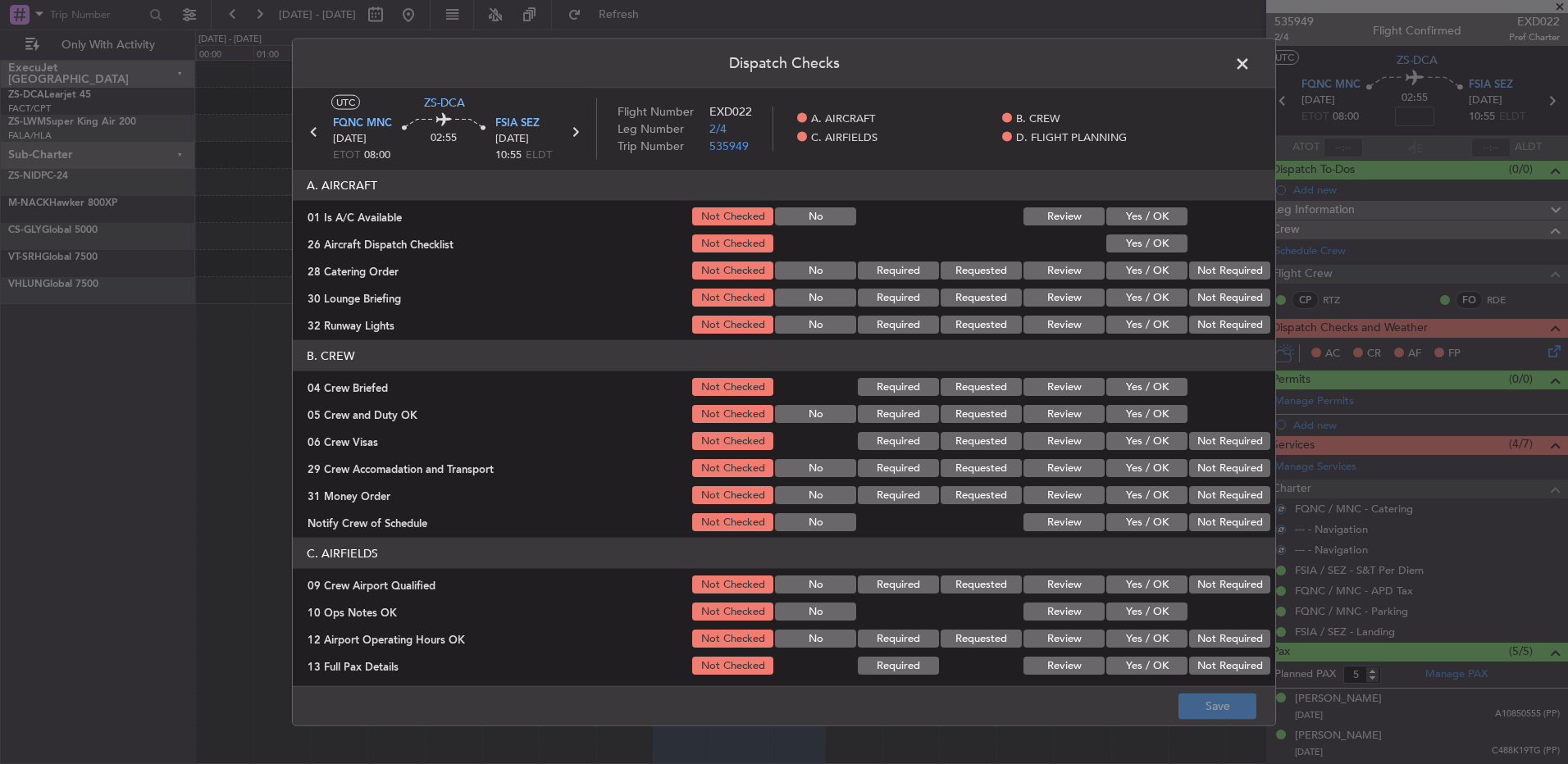
click at [1159, 218] on button "Yes / OK" at bounding box center [1147, 216] width 81 height 18
click at [1167, 252] on div "Yes / OK" at bounding box center [1145, 243] width 83 height 23
drag, startPoint x: 1163, startPoint y: 242, endPoint x: 1175, endPoint y: 256, distance: 18.4
click at [1164, 243] on button "Yes / OK" at bounding box center [1147, 243] width 81 height 18
click at [1228, 269] on button "Not Required" at bounding box center [1229, 270] width 81 height 18
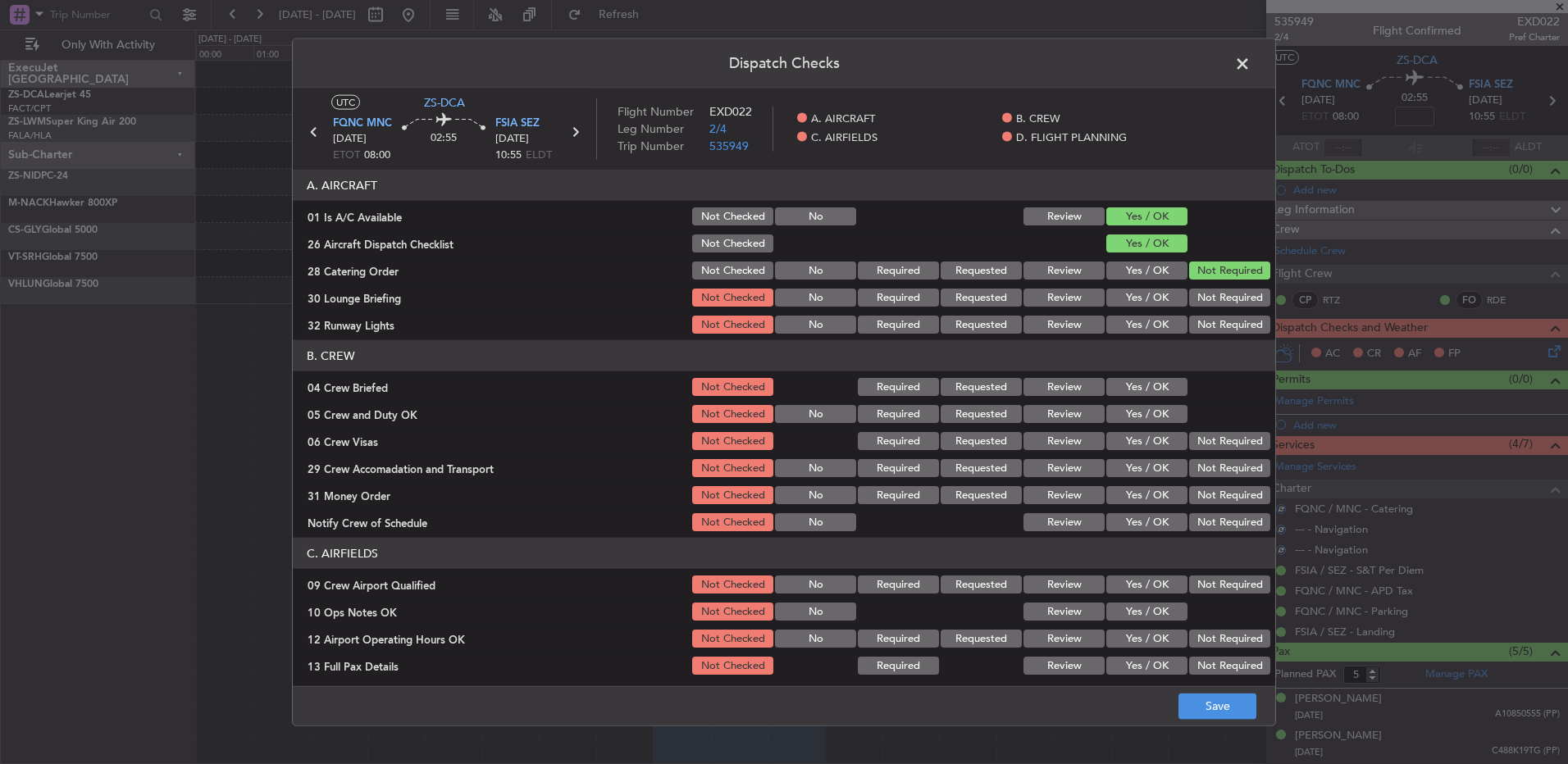
click at [1227, 281] on div "Not Required" at bounding box center [1228, 270] width 83 height 23
click at [1227, 302] on button "Not Required" at bounding box center [1229, 297] width 81 height 18
click at [1227, 308] on div "Not Required" at bounding box center [1228, 297] width 83 height 23
click at [1227, 328] on button "Not Required" at bounding box center [1229, 324] width 81 height 18
click at [1127, 389] on button "Yes / OK" at bounding box center [1147, 386] width 81 height 18
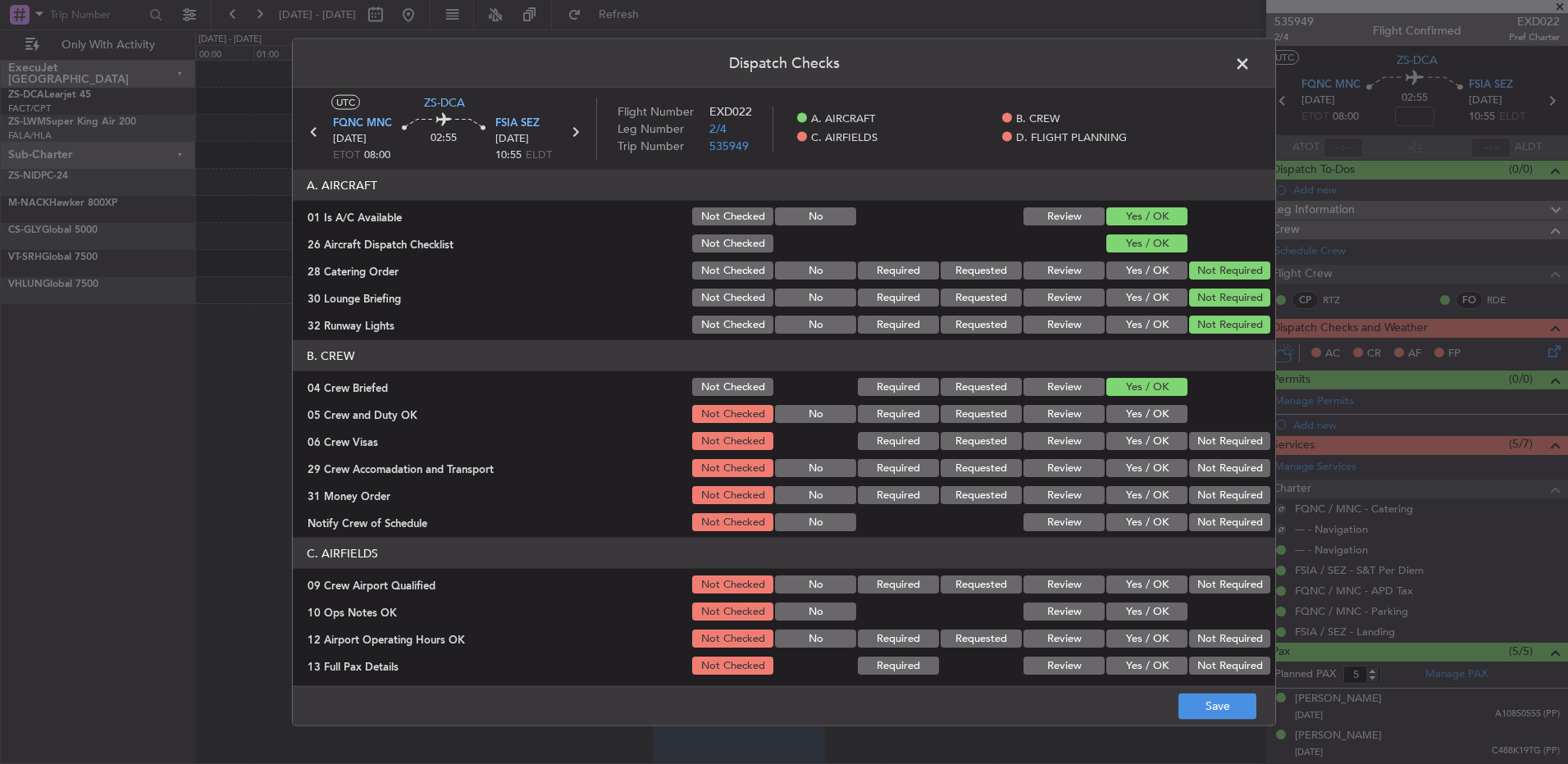
click at [1128, 400] on section "B. CREW 04 Crew Briefed Not Checked Required Requested Review Yes / OK 05 Crew …" at bounding box center [784, 437] width 982 height 194
click at [1128, 411] on button "Yes / OK" at bounding box center [1147, 413] width 81 height 18
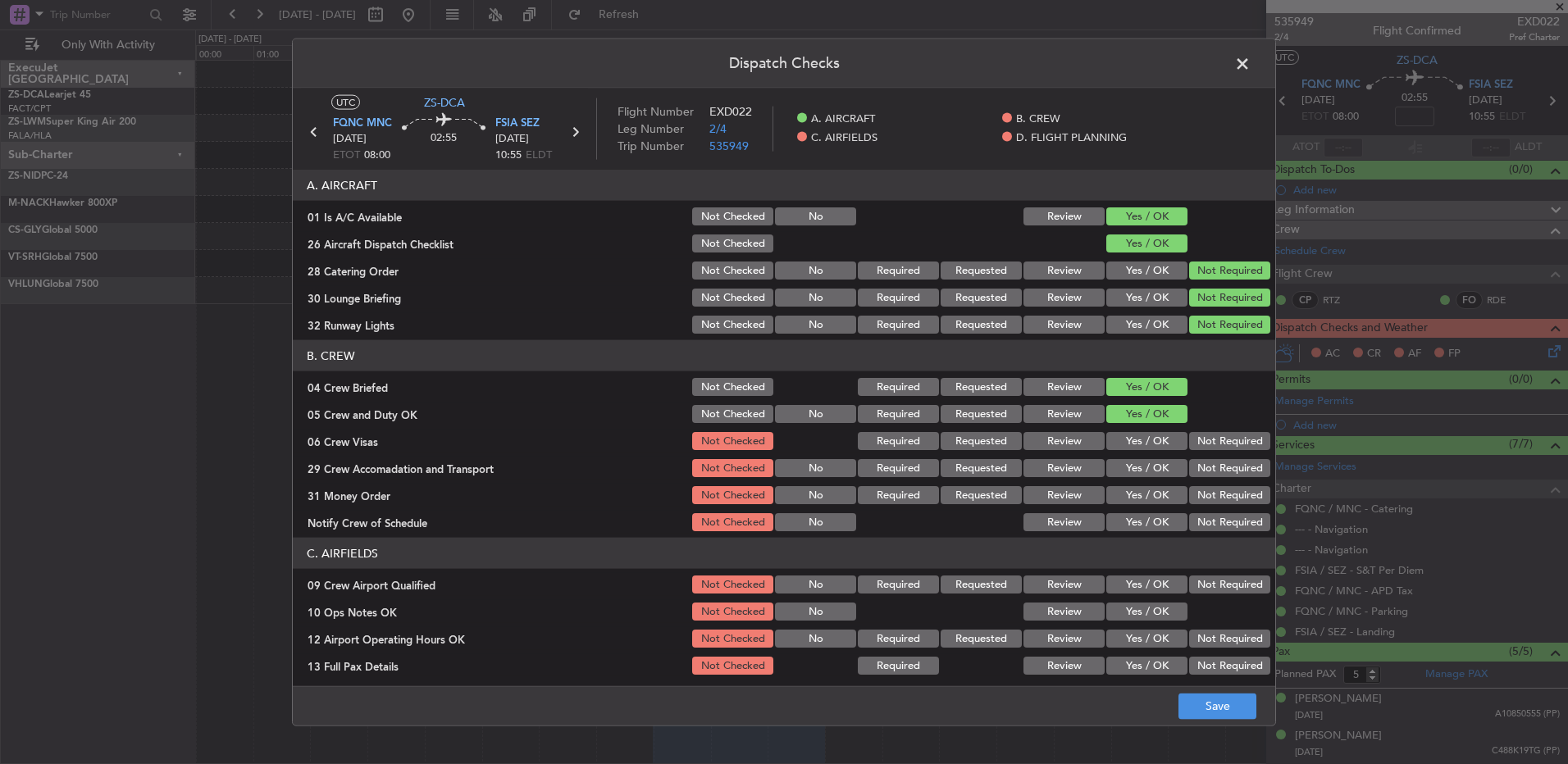
click at [1146, 447] on button "Yes / OK" at bounding box center [1147, 440] width 81 height 18
click at [1144, 468] on button "Yes / OK" at bounding box center [1147, 468] width 81 height 18
click at [1055, 473] on button "Review" at bounding box center [1064, 468] width 81 height 18
click at [1208, 446] on button "Not Required" at bounding box center [1229, 440] width 81 height 18
click at [1212, 463] on button "Not Required" at bounding box center [1229, 468] width 81 height 18
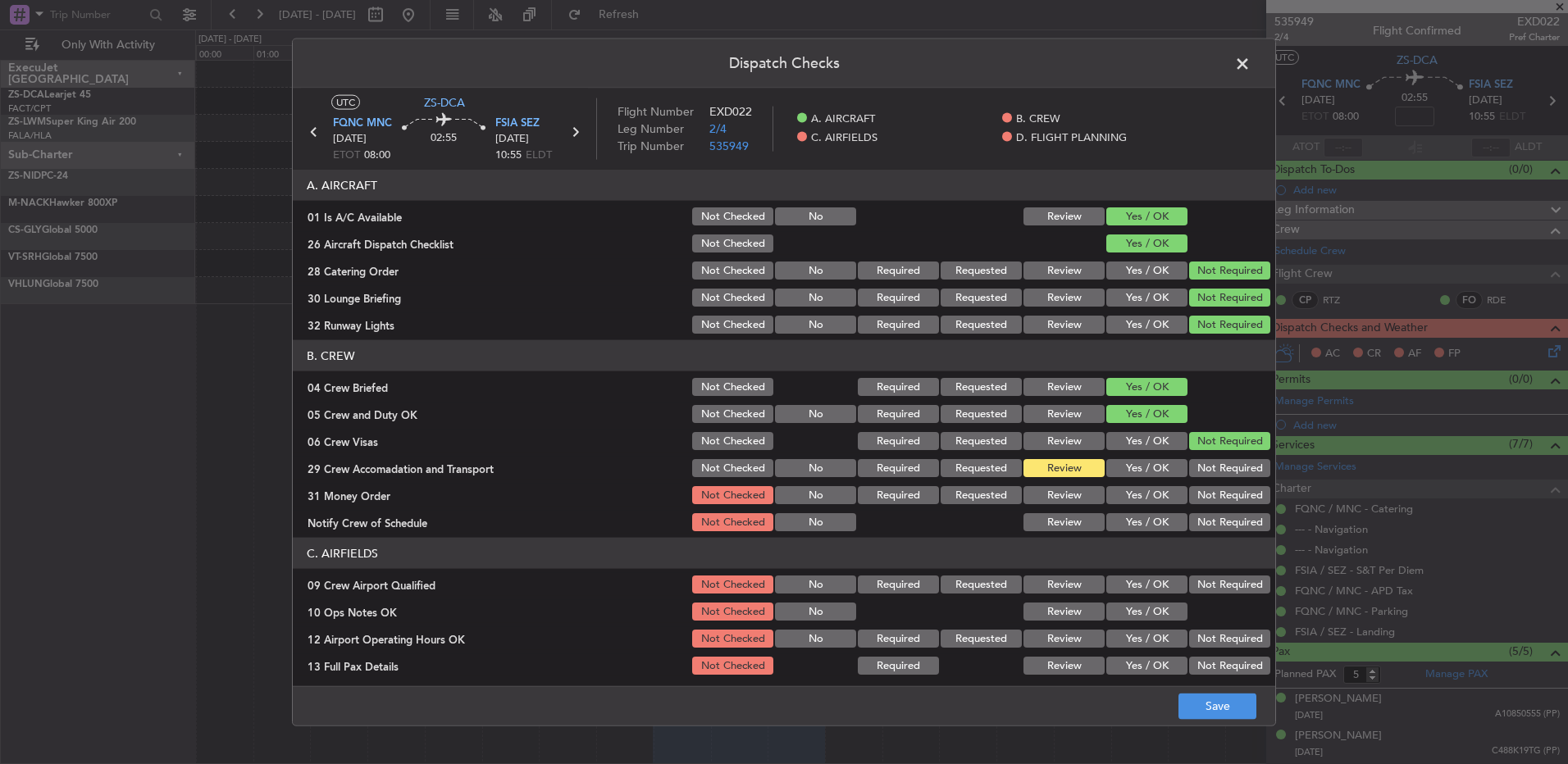
click at [1212, 469] on button "Not Required" at bounding box center [1229, 468] width 81 height 18
click at [1212, 496] on button "Not Required" at bounding box center [1229, 495] width 81 height 18
drag, startPoint x: 1208, startPoint y: 515, endPoint x: 1202, endPoint y: 526, distance: 12.5
click at [1205, 523] on section "B. CREW 04 Crew Briefed Not Checked Required Requested Review Yes / OK 05 Crew …" at bounding box center [784, 437] width 982 height 194
click at [1193, 542] on header "C. AIRFIELDS" at bounding box center [784, 553] width 982 height 31
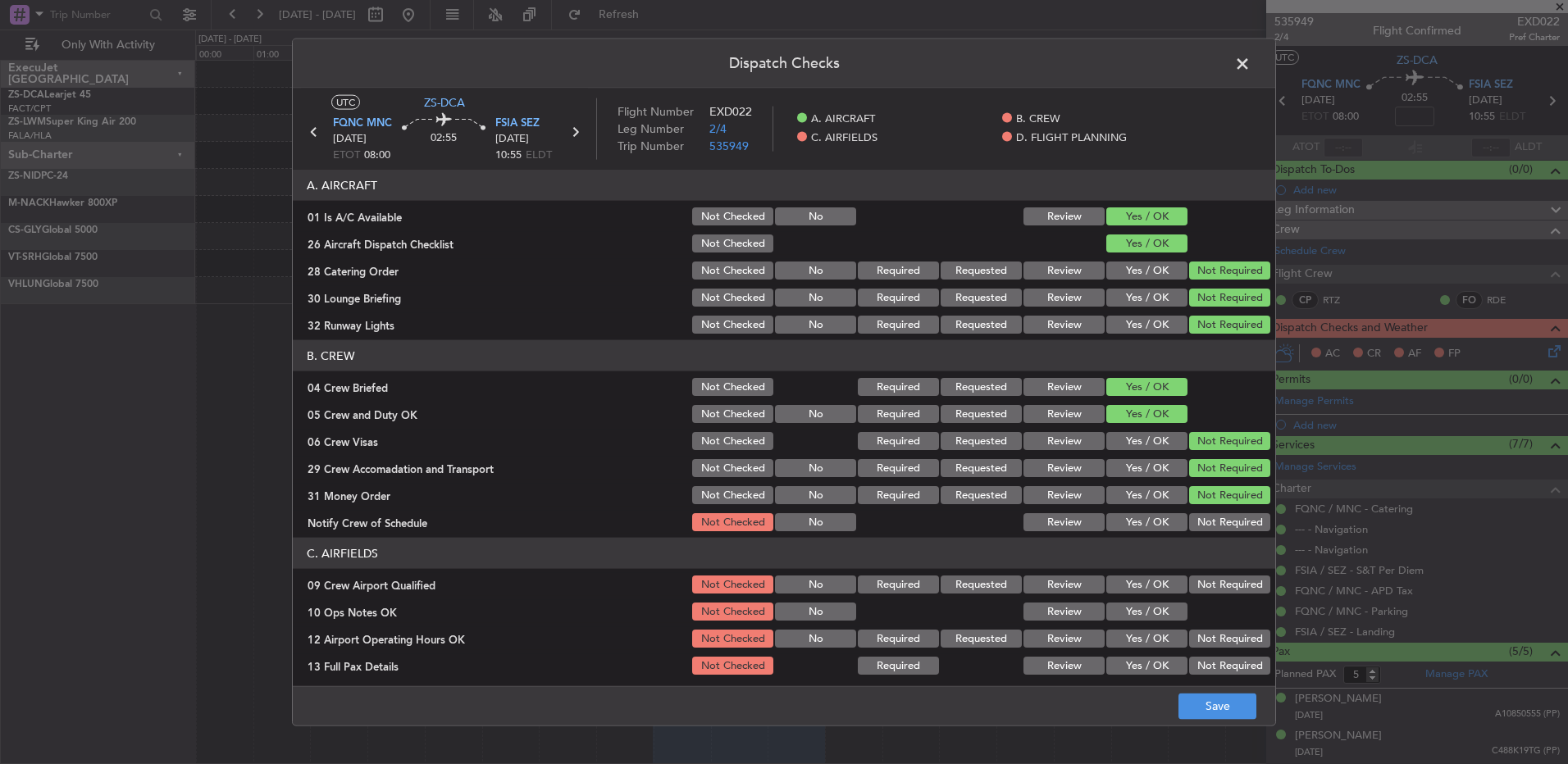
click at [1195, 523] on button "Not Required" at bounding box center [1229, 522] width 81 height 18
click at [1209, 591] on button "Not Required" at bounding box center [1229, 584] width 81 height 18
click at [1171, 615] on div "10 Ops Notes OK Not Checked No Review Yes / OK" at bounding box center [784, 612] width 982 height 23
click at [1154, 619] on button "Yes / OK" at bounding box center [1147, 611] width 81 height 18
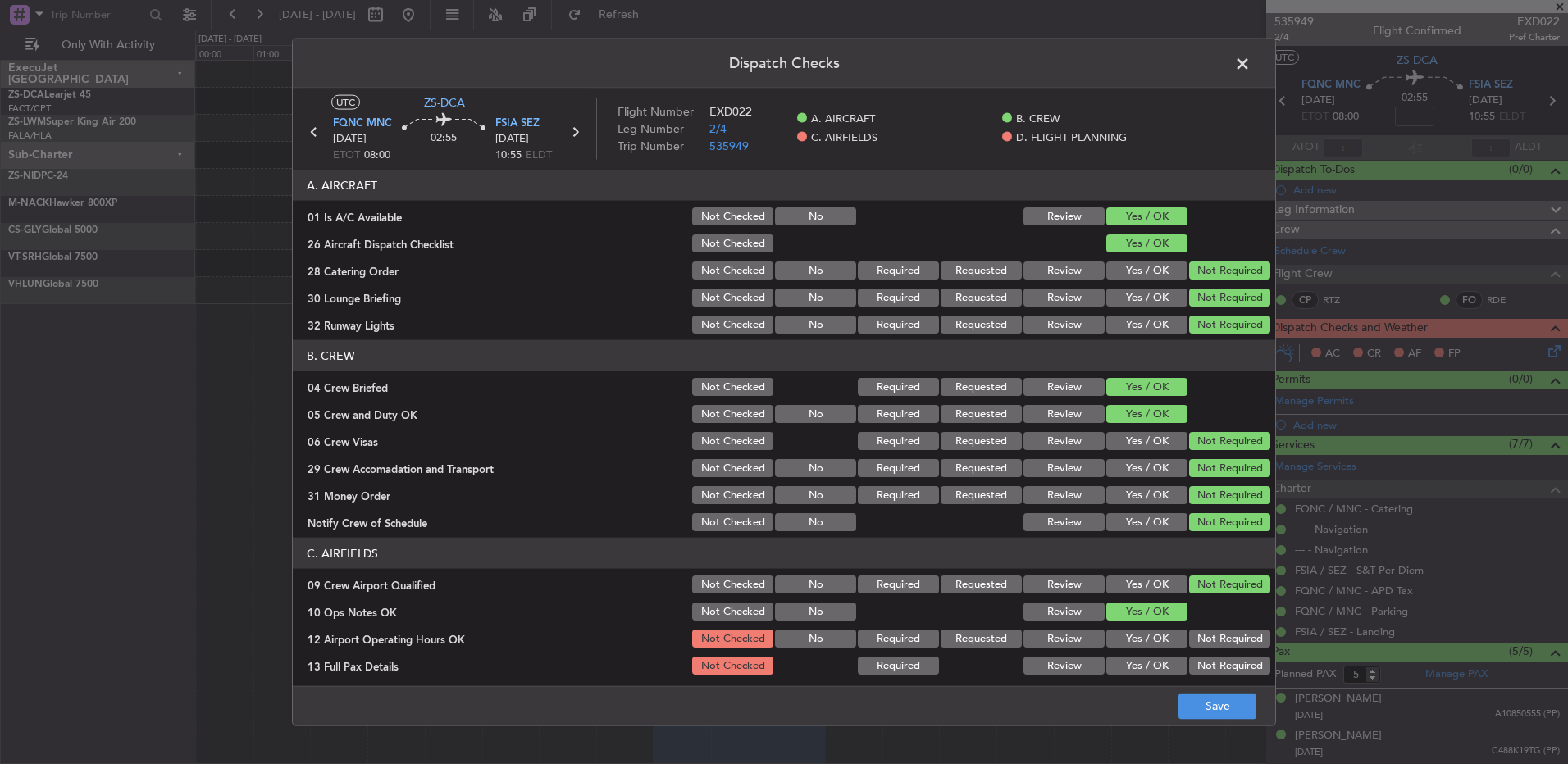
click at [1201, 636] on button "Not Required" at bounding box center [1229, 638] width 81 height 18
click at [1207, 660] on section "C. AIRFIELDS 09 Crew Airport Qualified Not Checked No Required Requested Review…" at bounding box center [784, 661] width 982 height 248
click at [1207, 663] on button "Not Required" at bounding box center [1229, 665] width 81 height 18
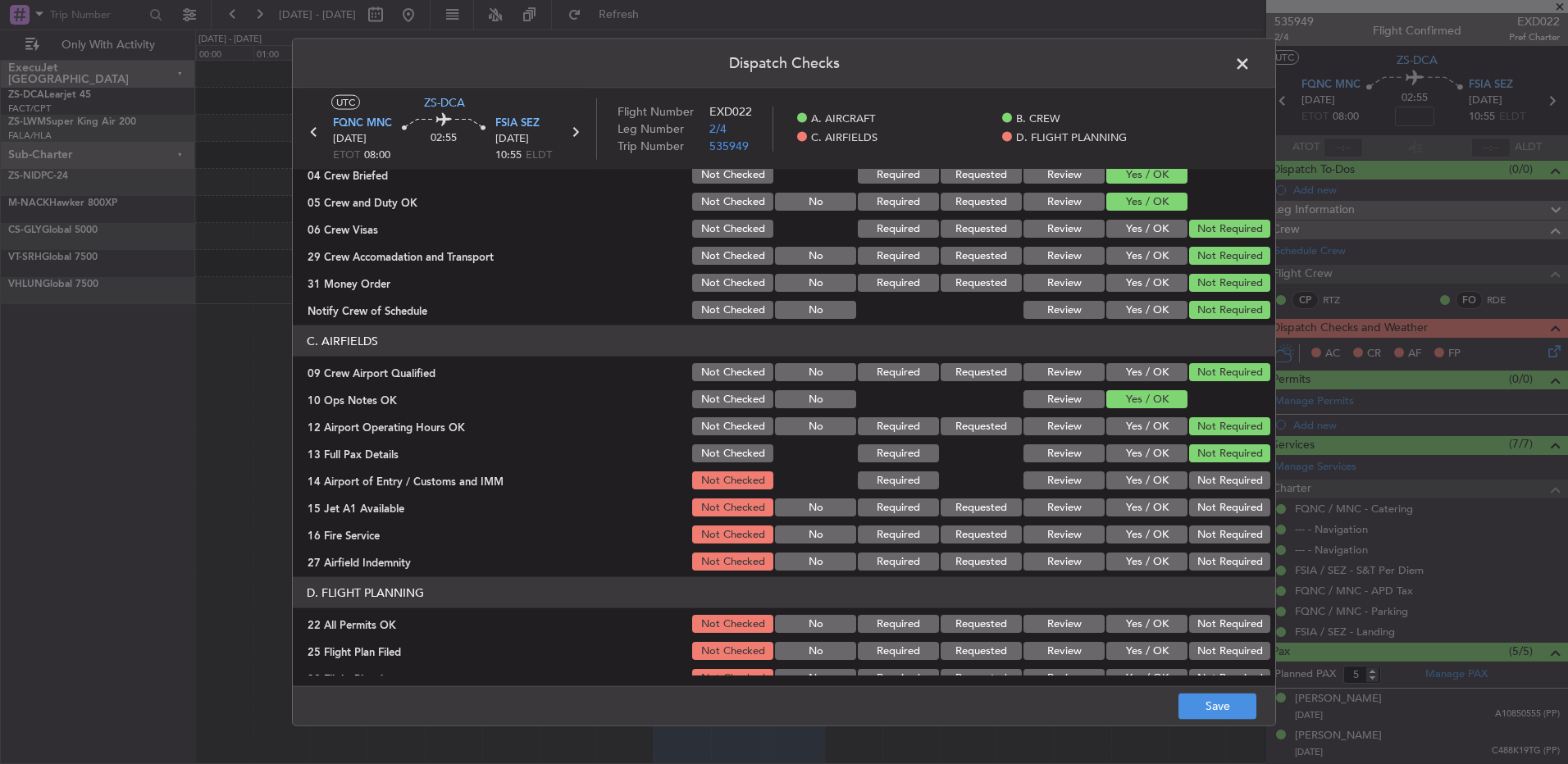
scroll to position [230, 0]
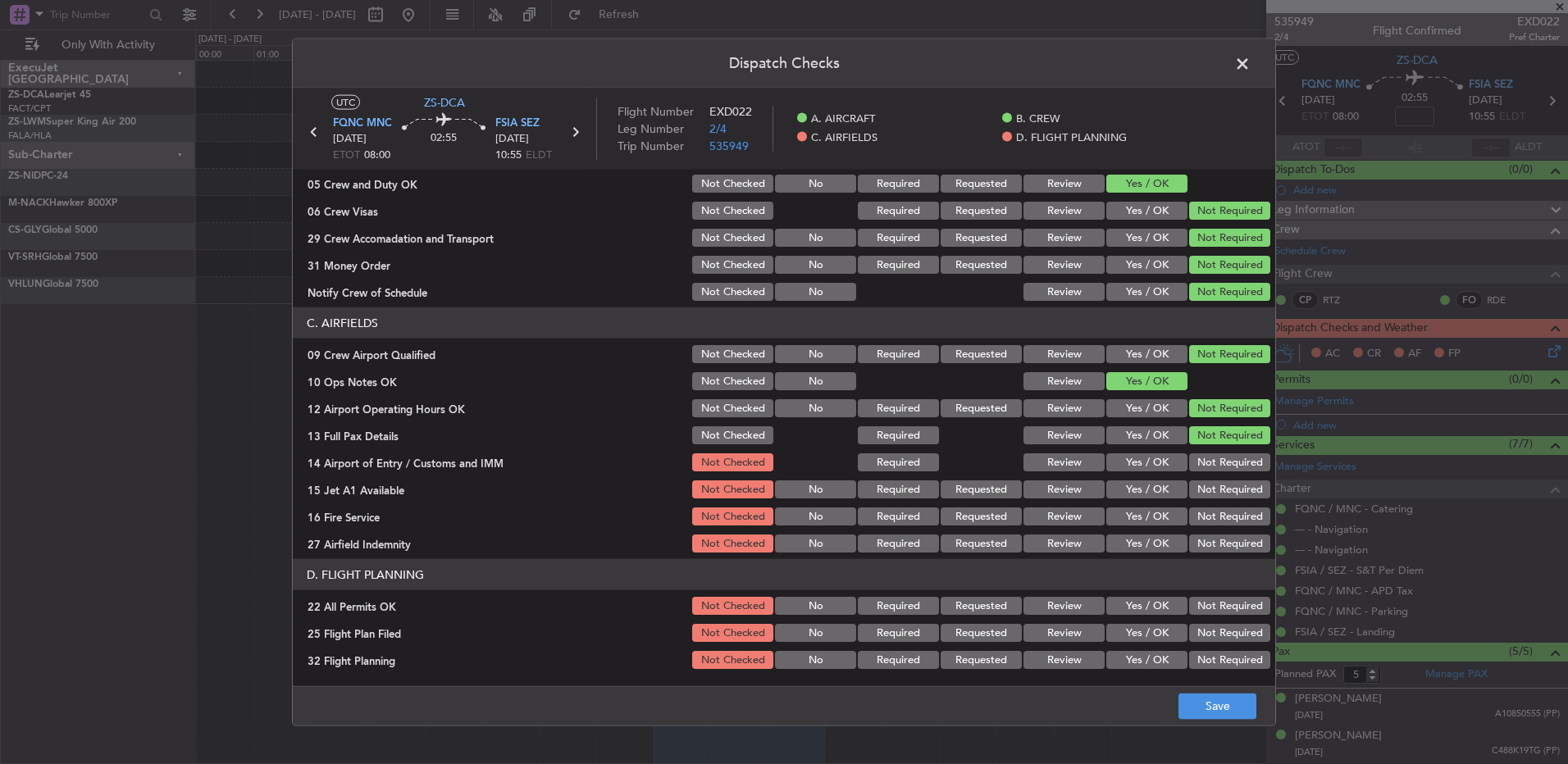
click at [1230, 463] on button "Not Required" at bounding box center [1229, 462] width 81 height 18
click at [1229, 479] on div "Not Required" at bounding box center [1228, 489] width 83 height 23
click at [1228, 490] on button "Not Required" at bounding box center [1229, 489] width 81 height 18
click at [1227, 500] on div "Not Required" at bounding box center [1228, 489] width 83 height 23
click at [1215, 537] on button "Not Required" at bounding box center [1229, 543] width 81 height 18
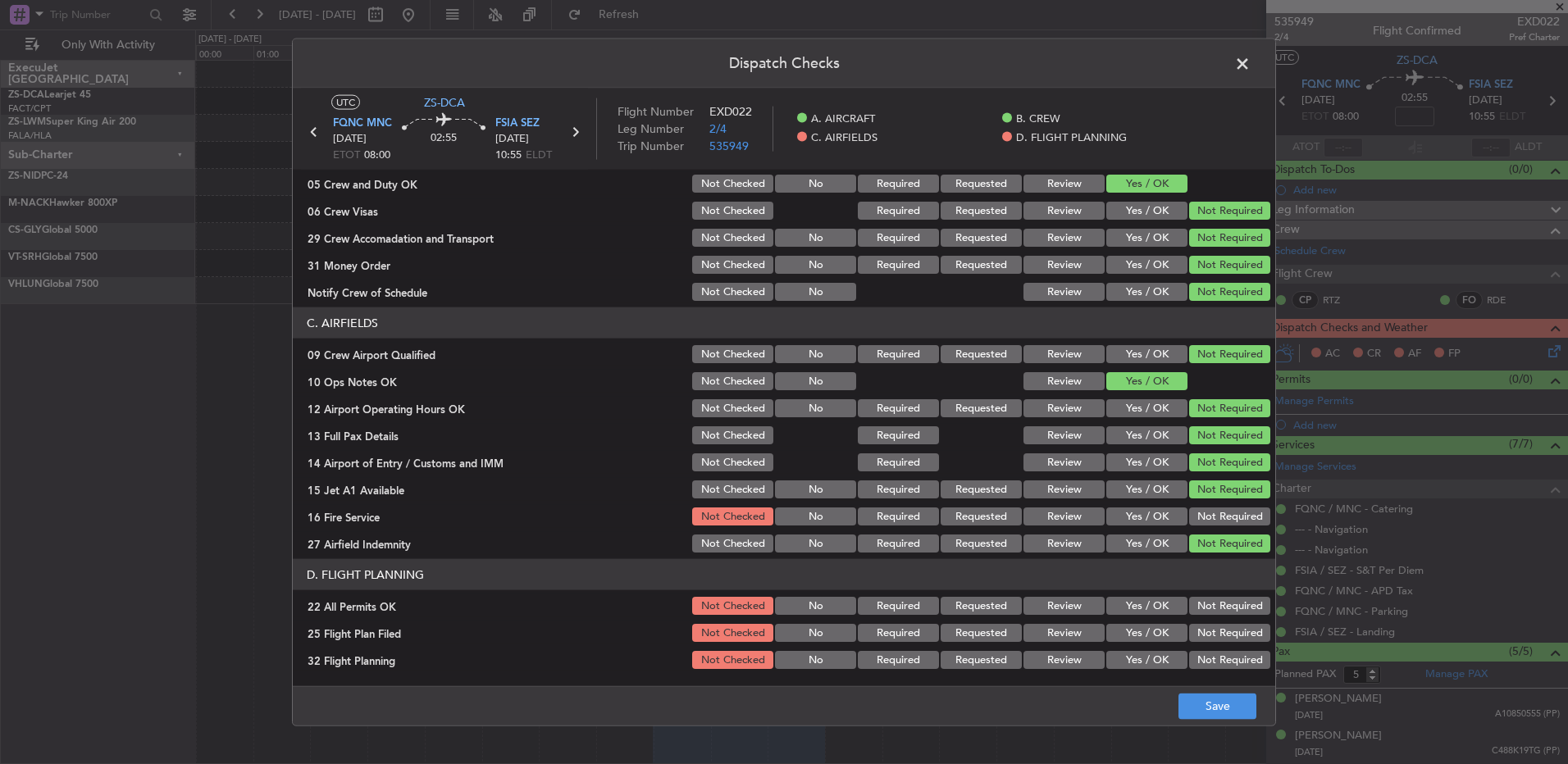
click at [1212, 522] on button "Not Required" at bounding box center [1229, 516] width 81 height 18
click at [1208, 614] on button "Not Required" at bounding box center [1229, 605] width 81 height 18
click at [1063, 636] on button "Review" at bounding box center [1064, 632] width 81 height 18
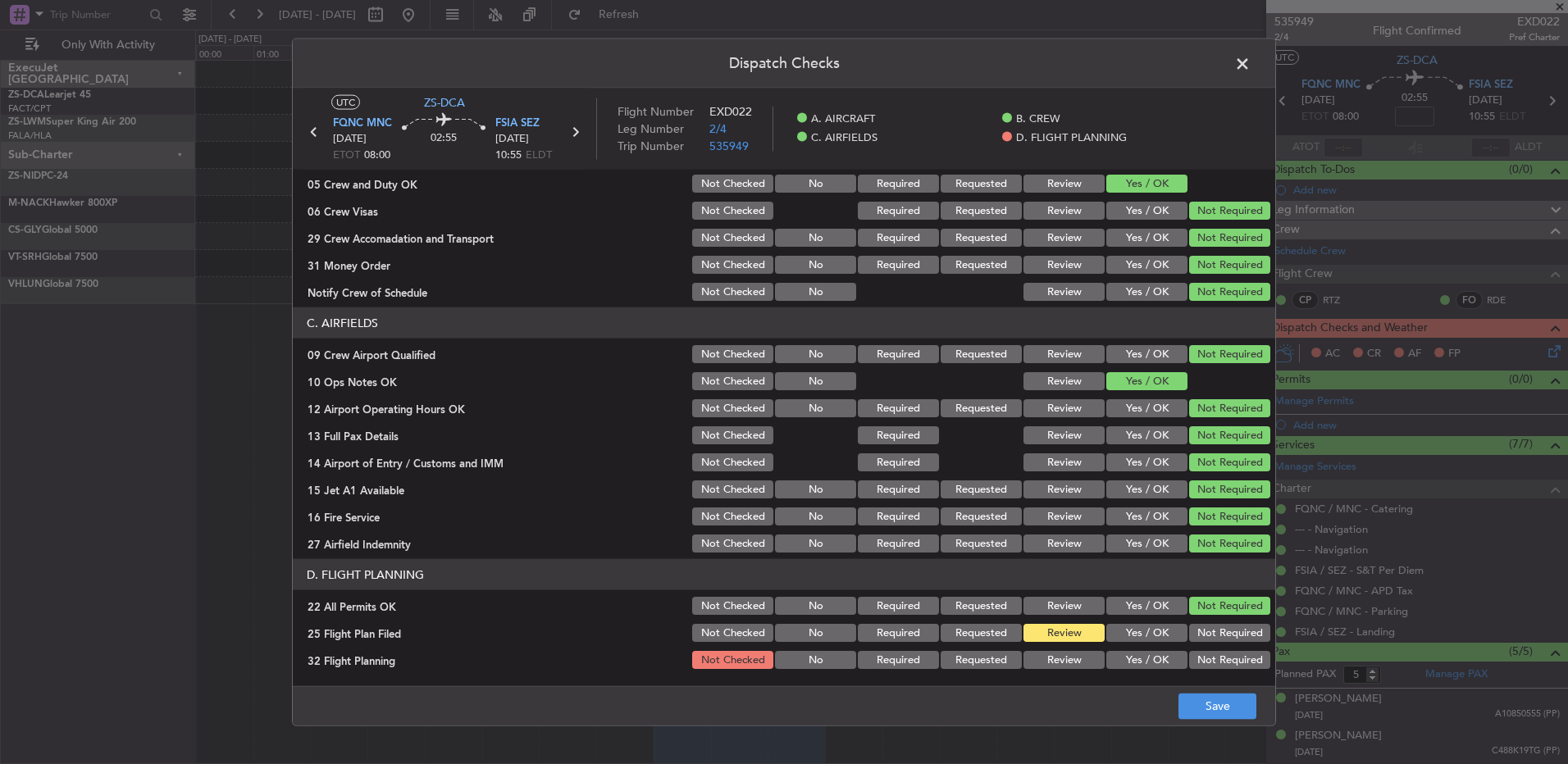
click at [1058, 649] on div "Review" at bounding box center [1063, 660] width 83 height 23
click at [1069, 667] on button "Review" at bounding box center [1064, 659] width 81 height 18
click at [1226, 700] on button "Save" at bounding box center [1217, 706] width 78 height 26
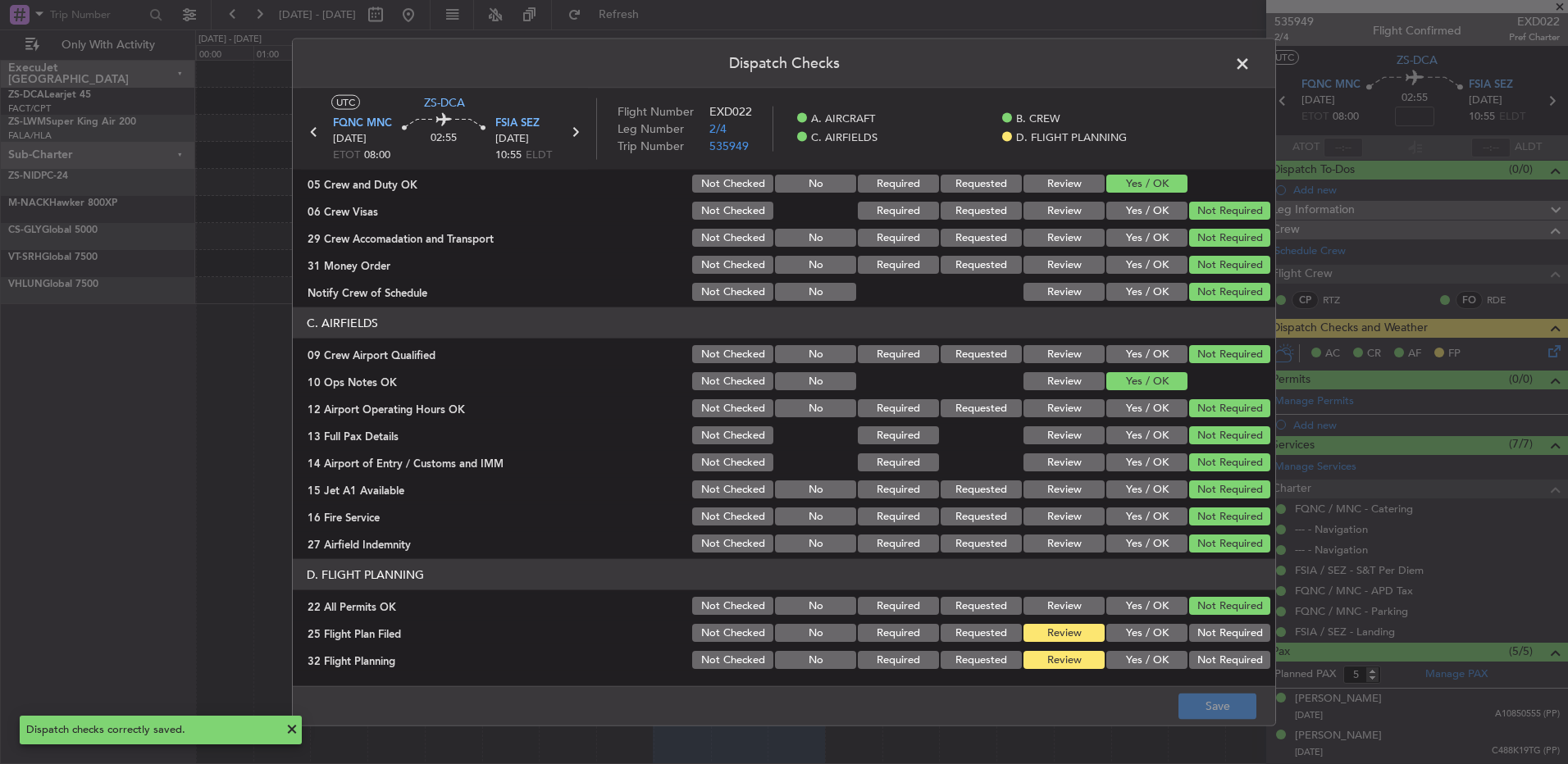
click at [1251, 70] on span at bounding box center [1251, 67] width 0 height 33
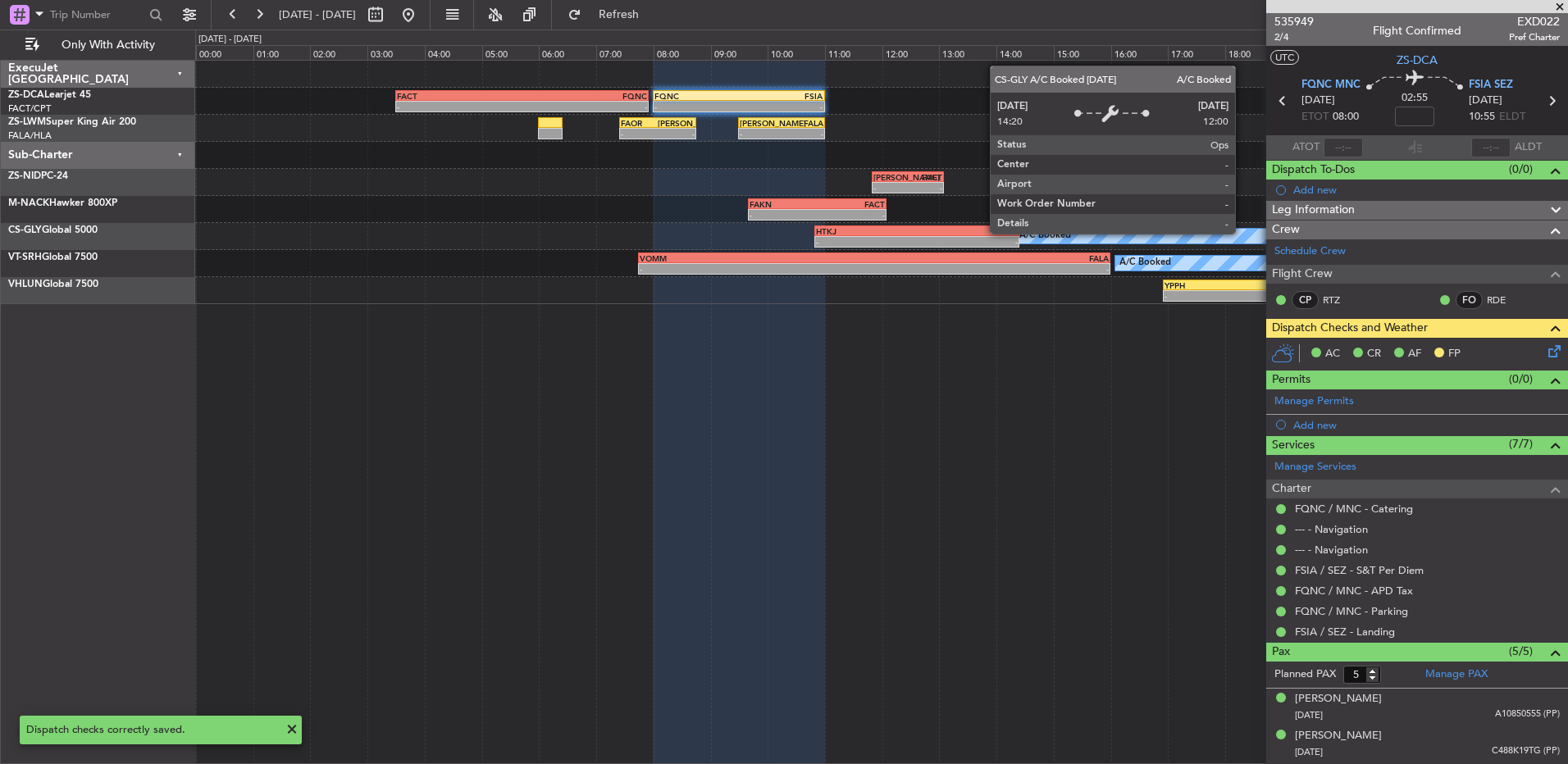
click at [1281, 101] on icon at bounding box center [1283, 100] width 22 height 22
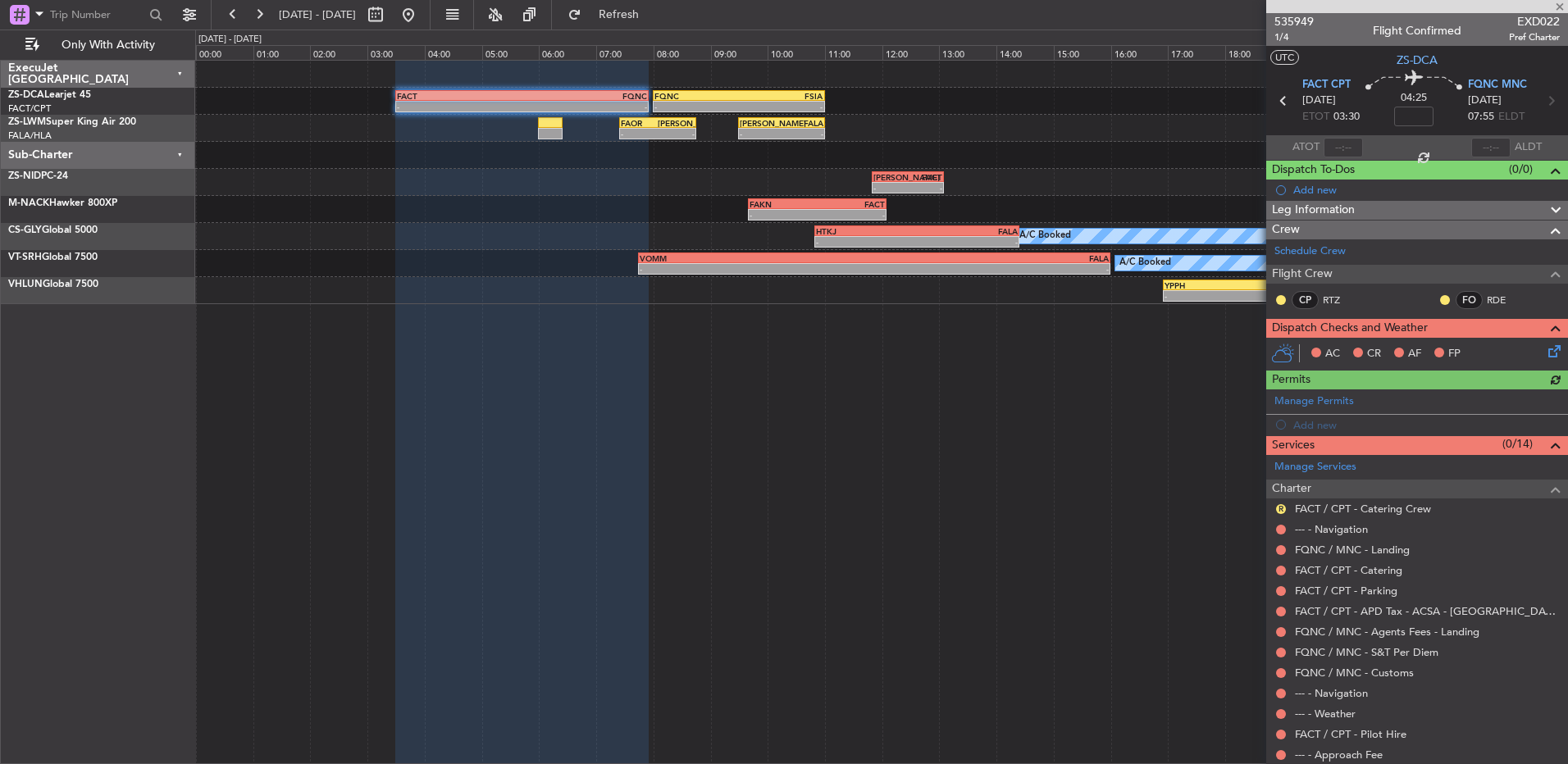
click at [1285, 295] on div at bounding box center [1282, 300] width 13 height 13
click at [1282, 296] on button at bounding box center [1281, 300] width 10 height 10
click at [1255, 341] on span "Acknowledged" at bounding box center [1285, 348] width 72 height 17
click at [1441, 299] on button at bounding box center [1445, 300] width 10 height 10
click at [1400, 349] on li "Acknowledged" at bounding box center [1432, 348] width 109 height 24
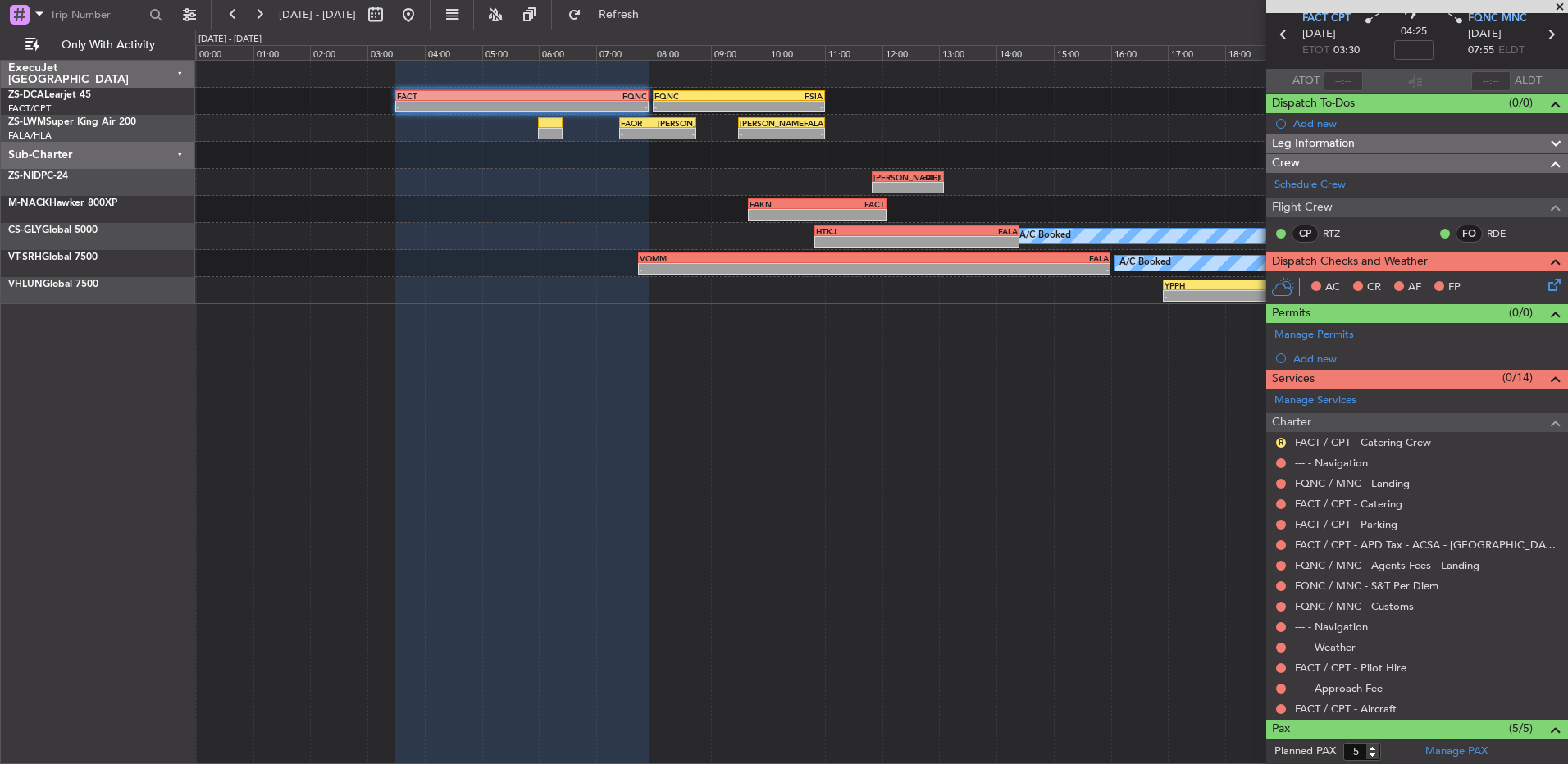
scroll to position [169, 0]
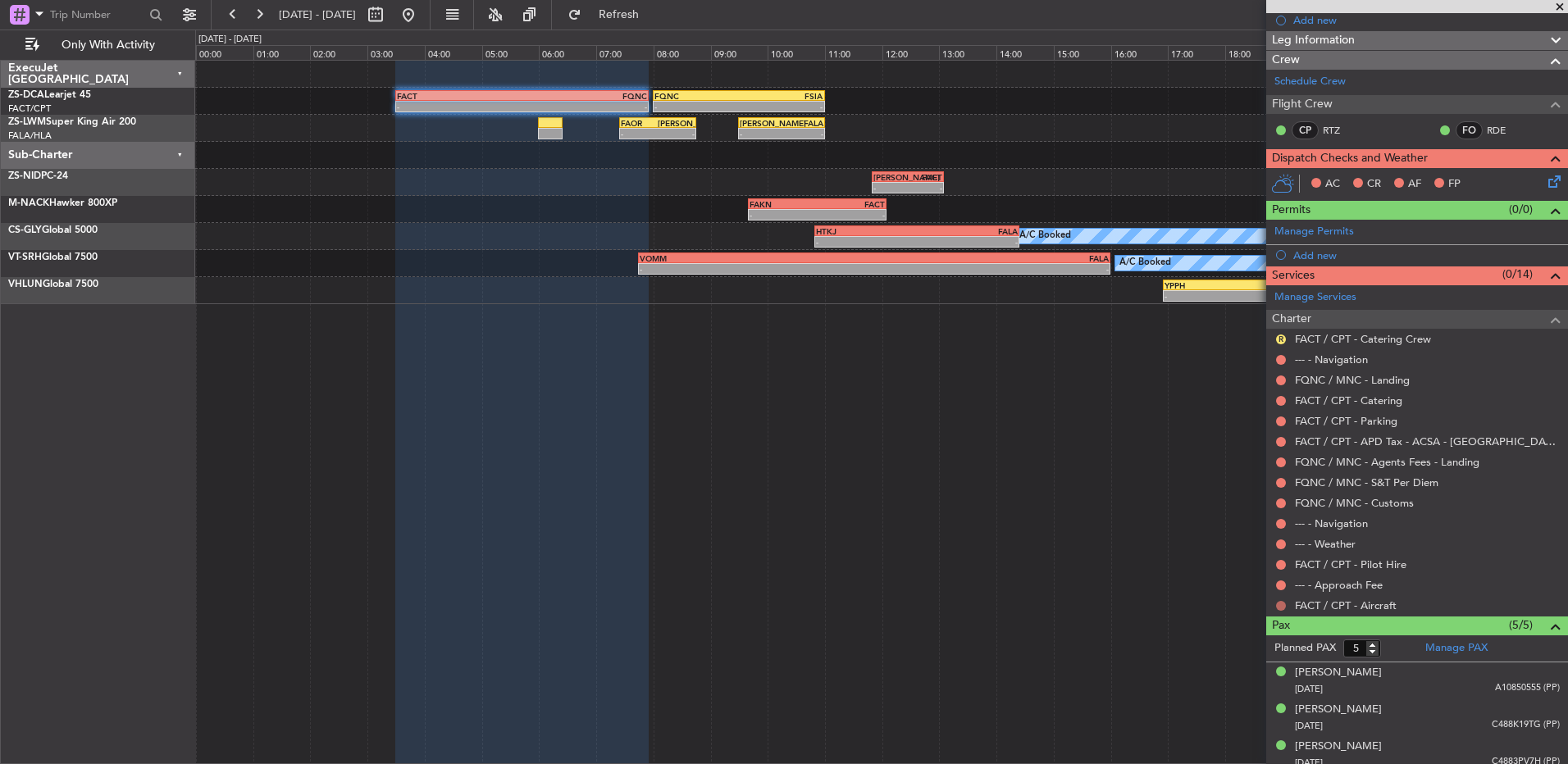
click at [1282, 602] on button at bounding box center [1281, 606] width 10 height 10
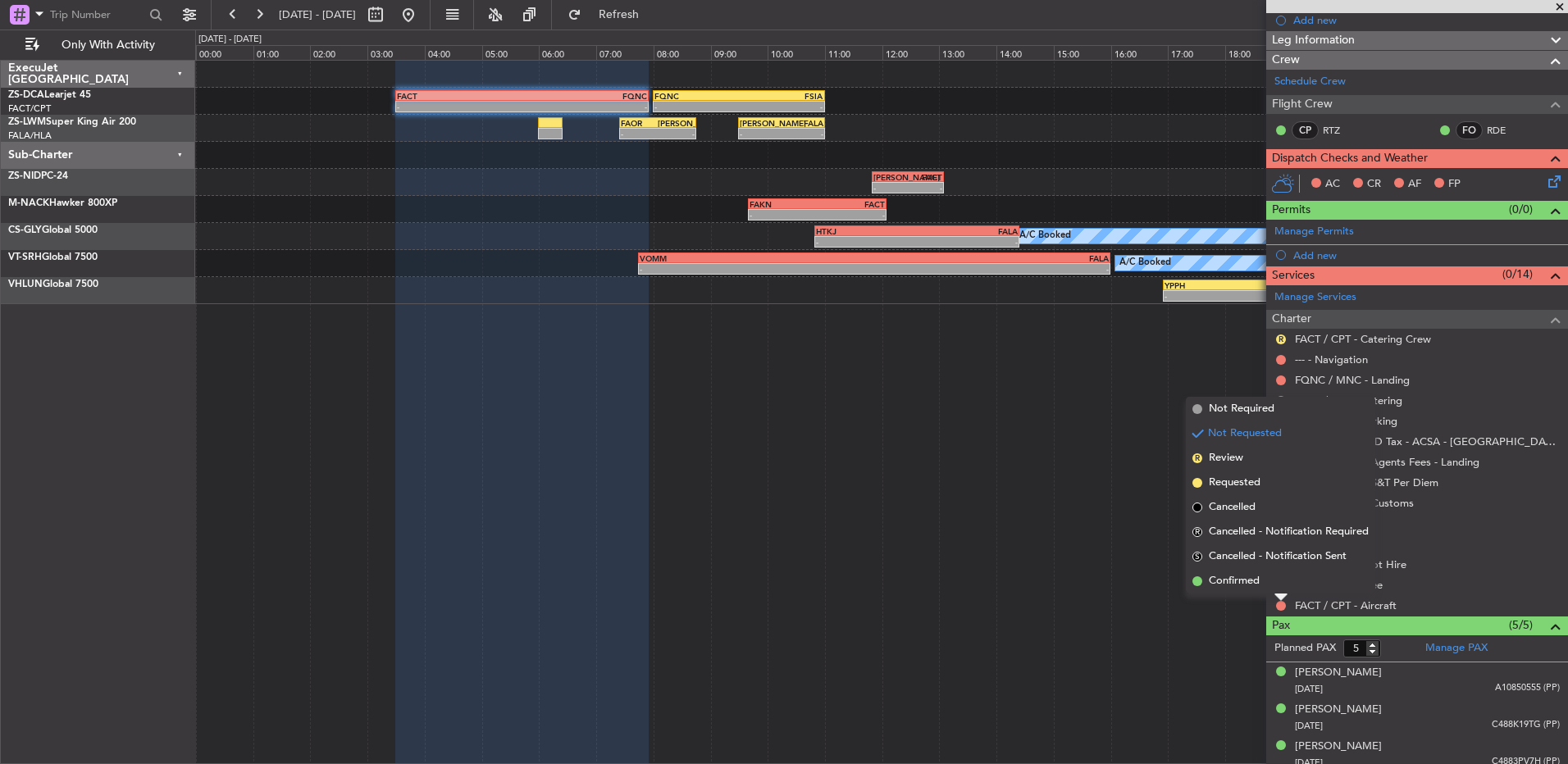
click at [1268, 582] on li "Confirmed" at bounding box center [1281, 581] width 190 height 24
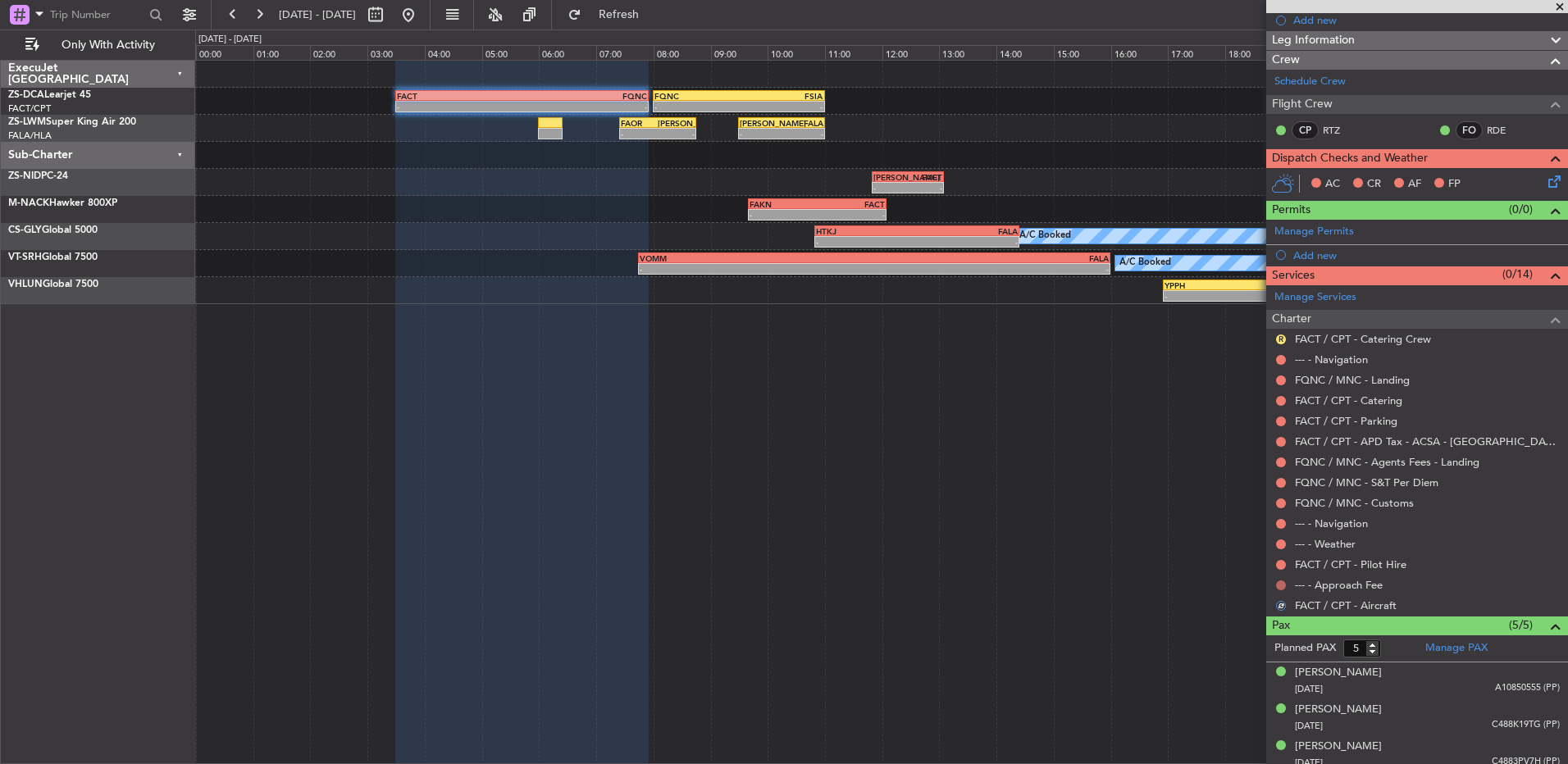
click at [1282, 586] on button at bounding box center [1281, 585] width 10 height 10
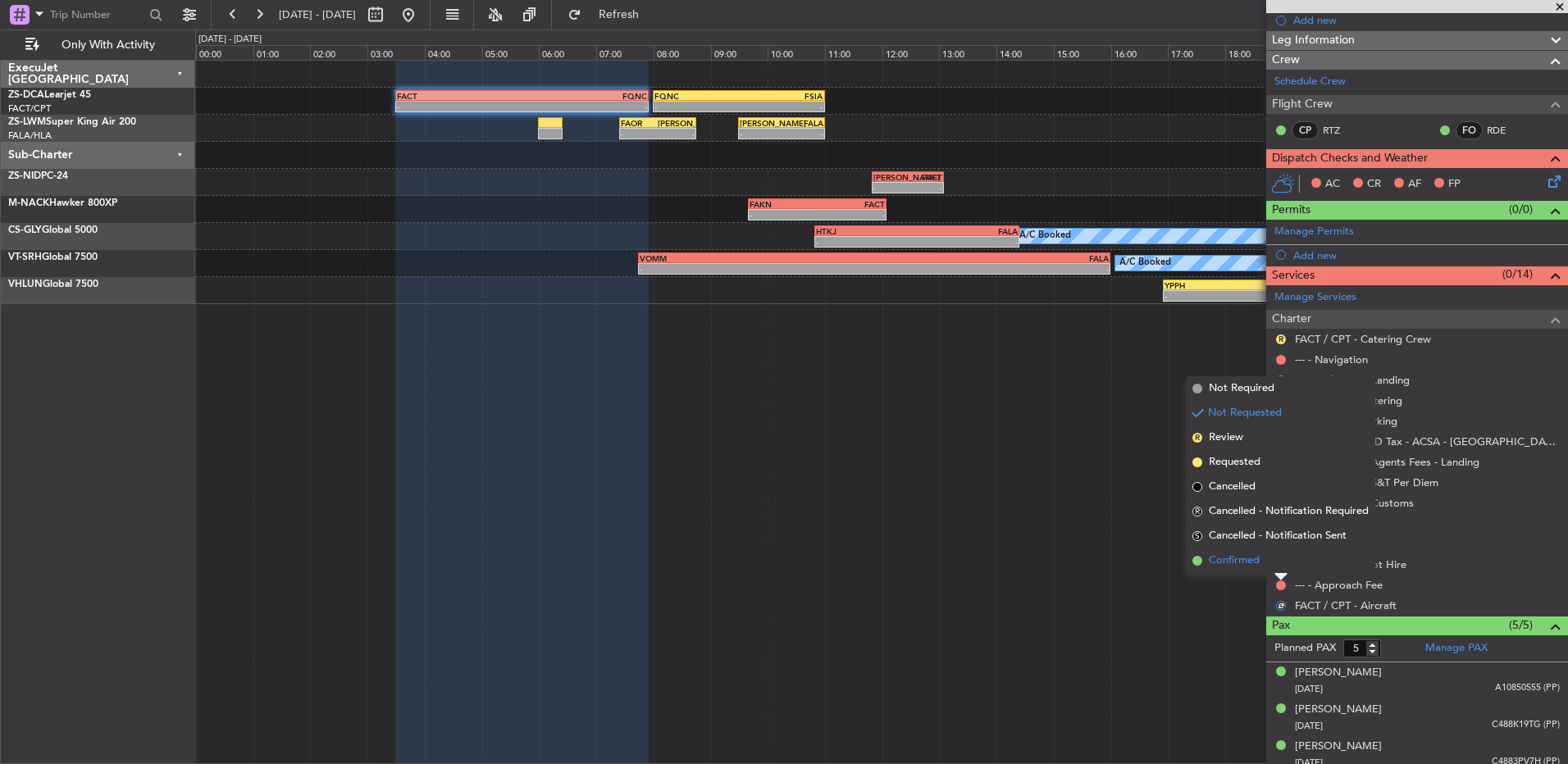
click at [1290, 550] on li "Confirmed" at bounding box center [1281, 561] width 190 height 24
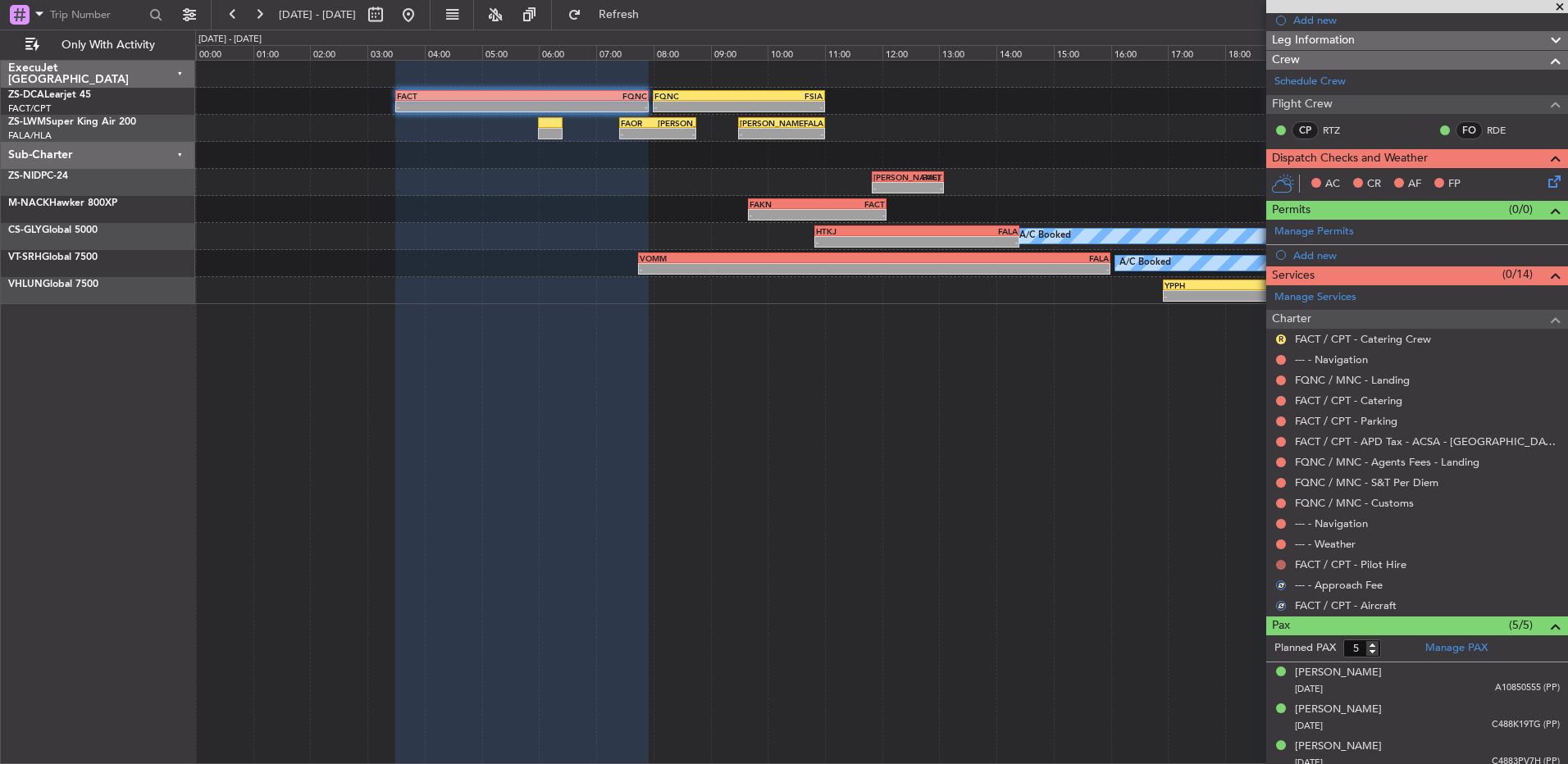
click at [1282, 564] on button at bounding box center [1281, 565] width 10 height 10
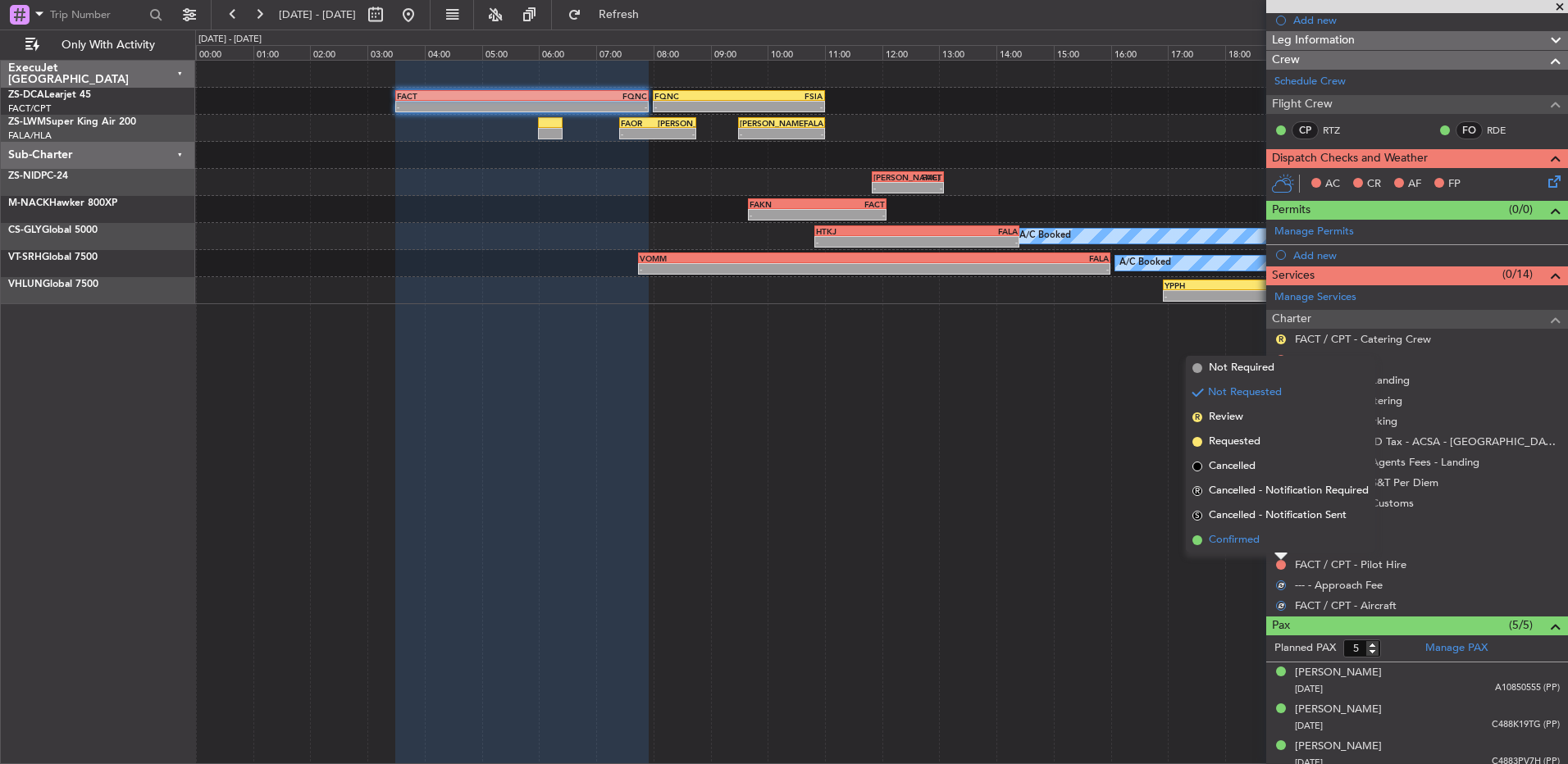
click at [1278, 542] on li "Confirmed" at bounding box center [1281, 541] width 190 height 24
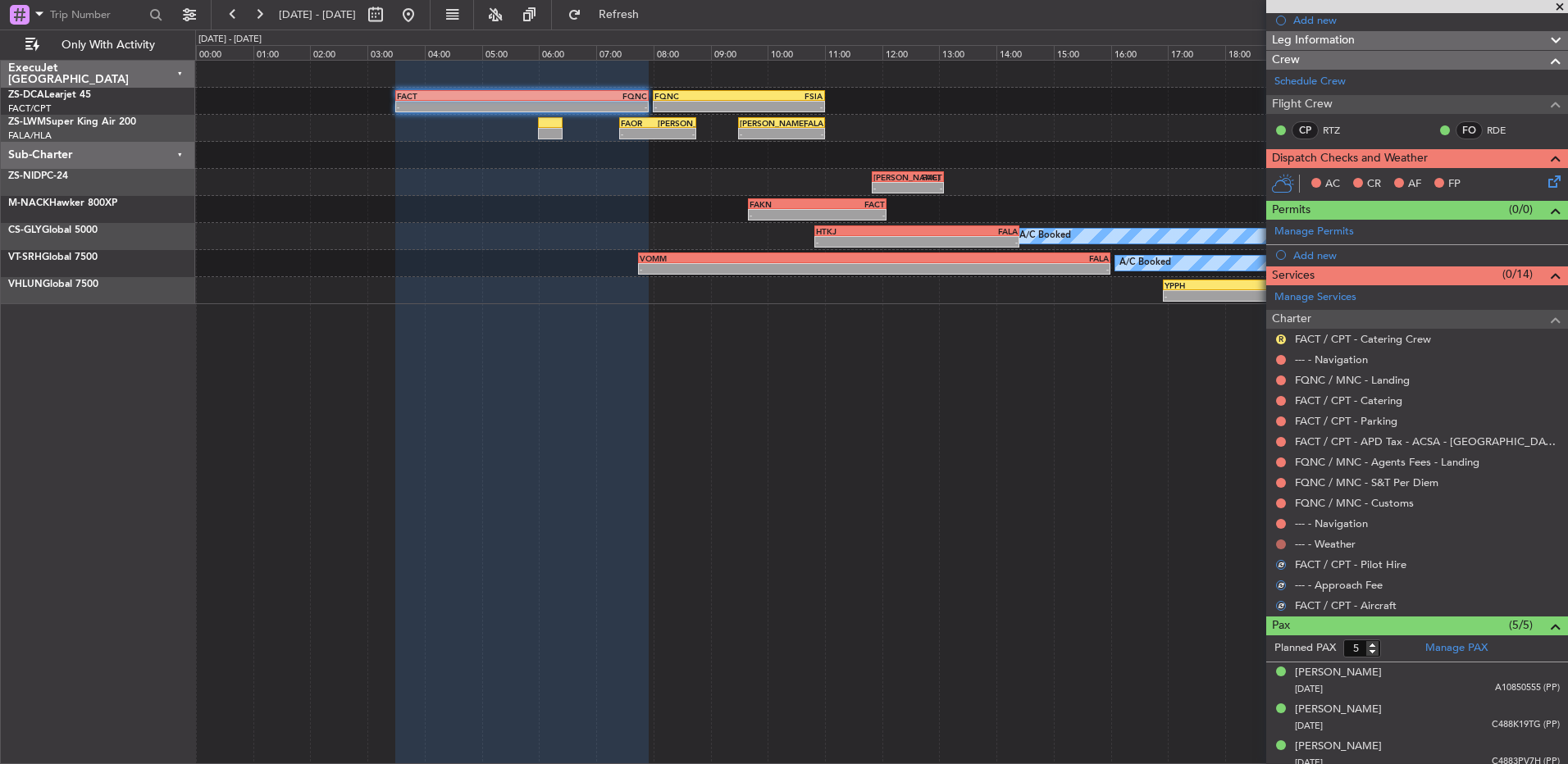
click at [1281, 542] on button at bounding box center [1281, 544] width 10 height 10
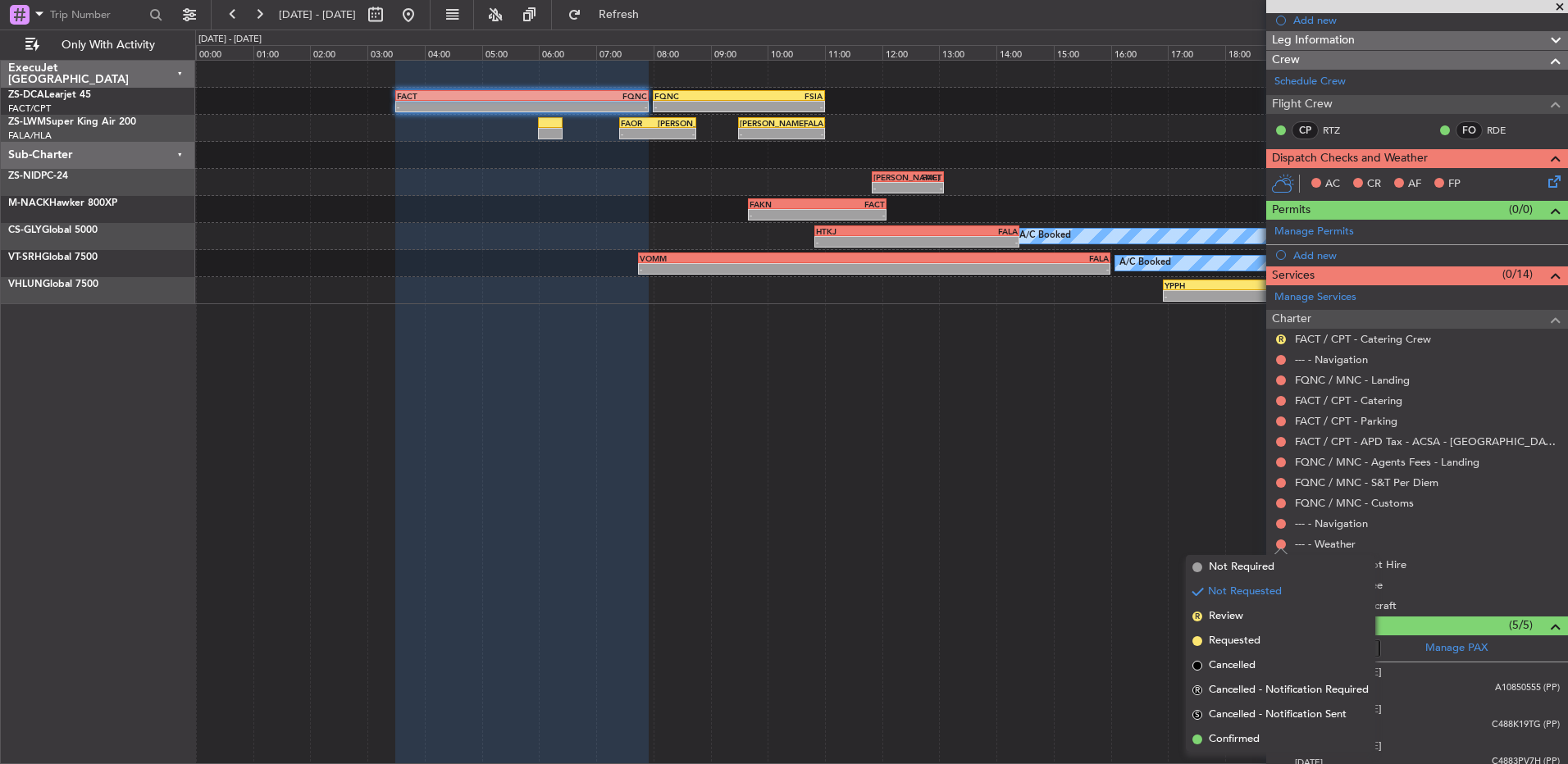
drag, startPoint x: 1250, startPoint y: 730, endPoint x: 1258, endPoint y: 703, distance: 28.2
click at [1250, 728] on li "Confirmed" at bounding box center [1281, 740] width 190 height 24
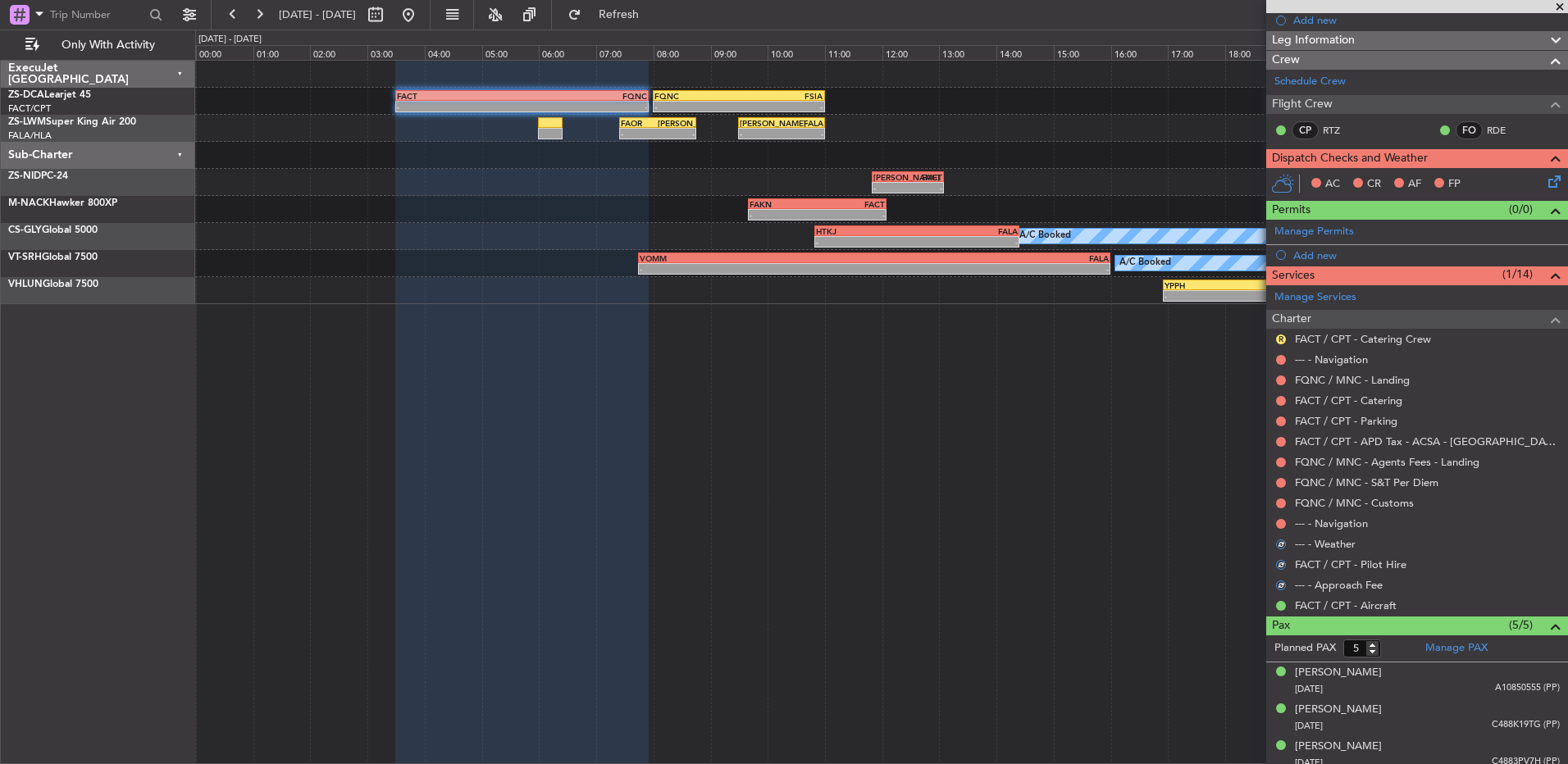
scroll to position [0, 0]
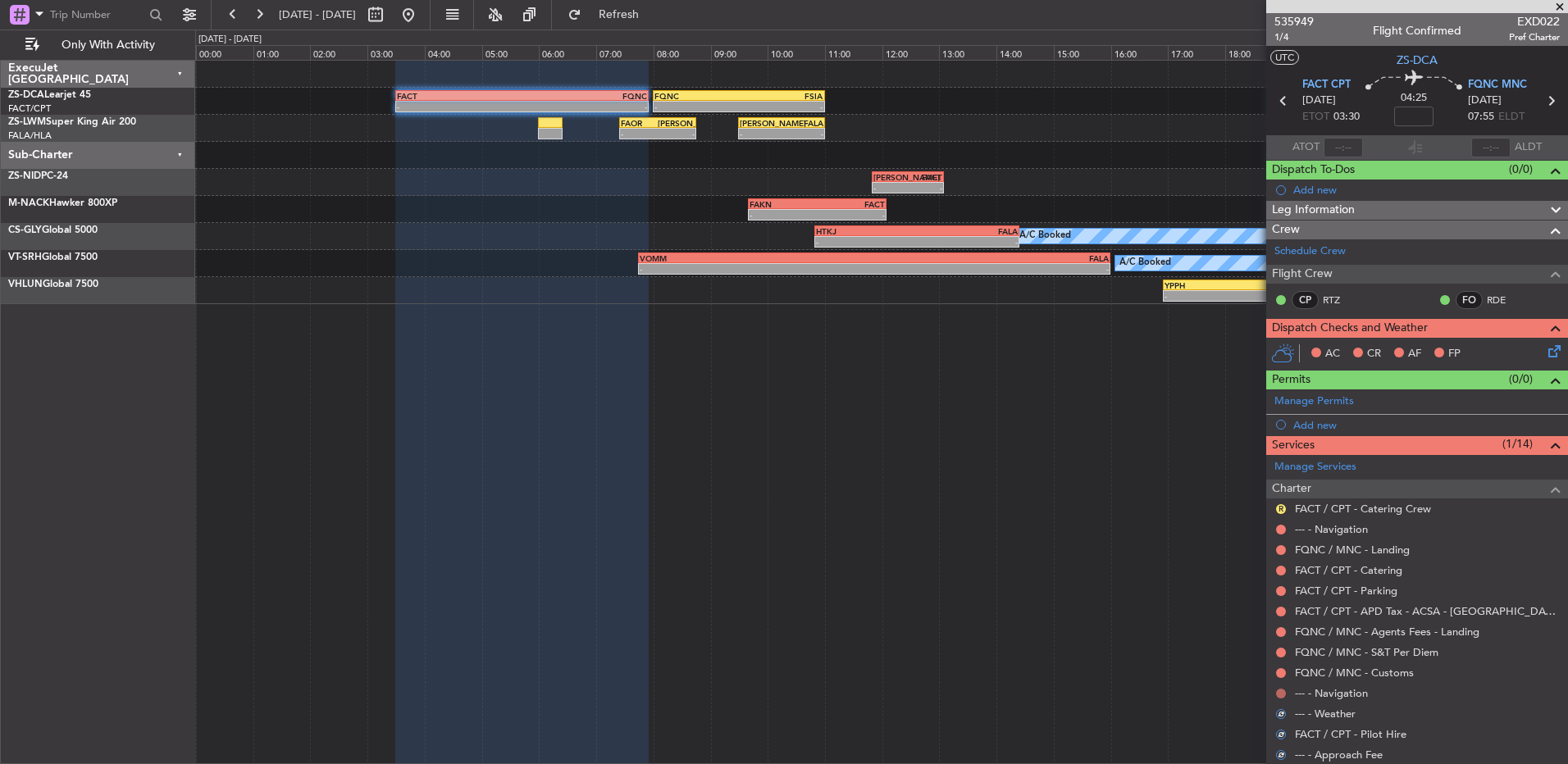
click at [1282, 693] on button at bounding box center [1281, 693] width 10 height 10
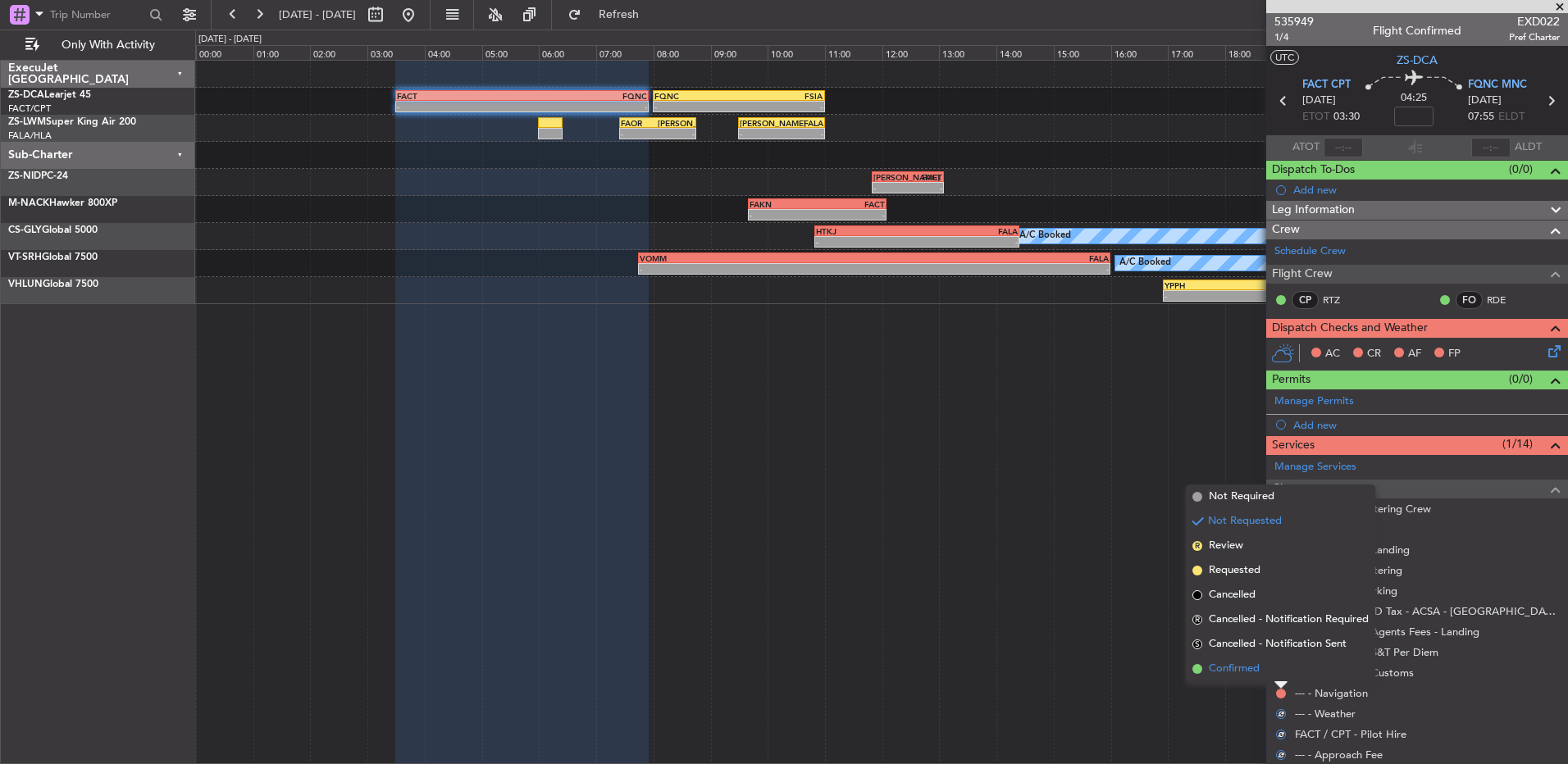
click at [1253, 670] on span "Confirmed" at bounding box center [1234, 670] width 51 height 17
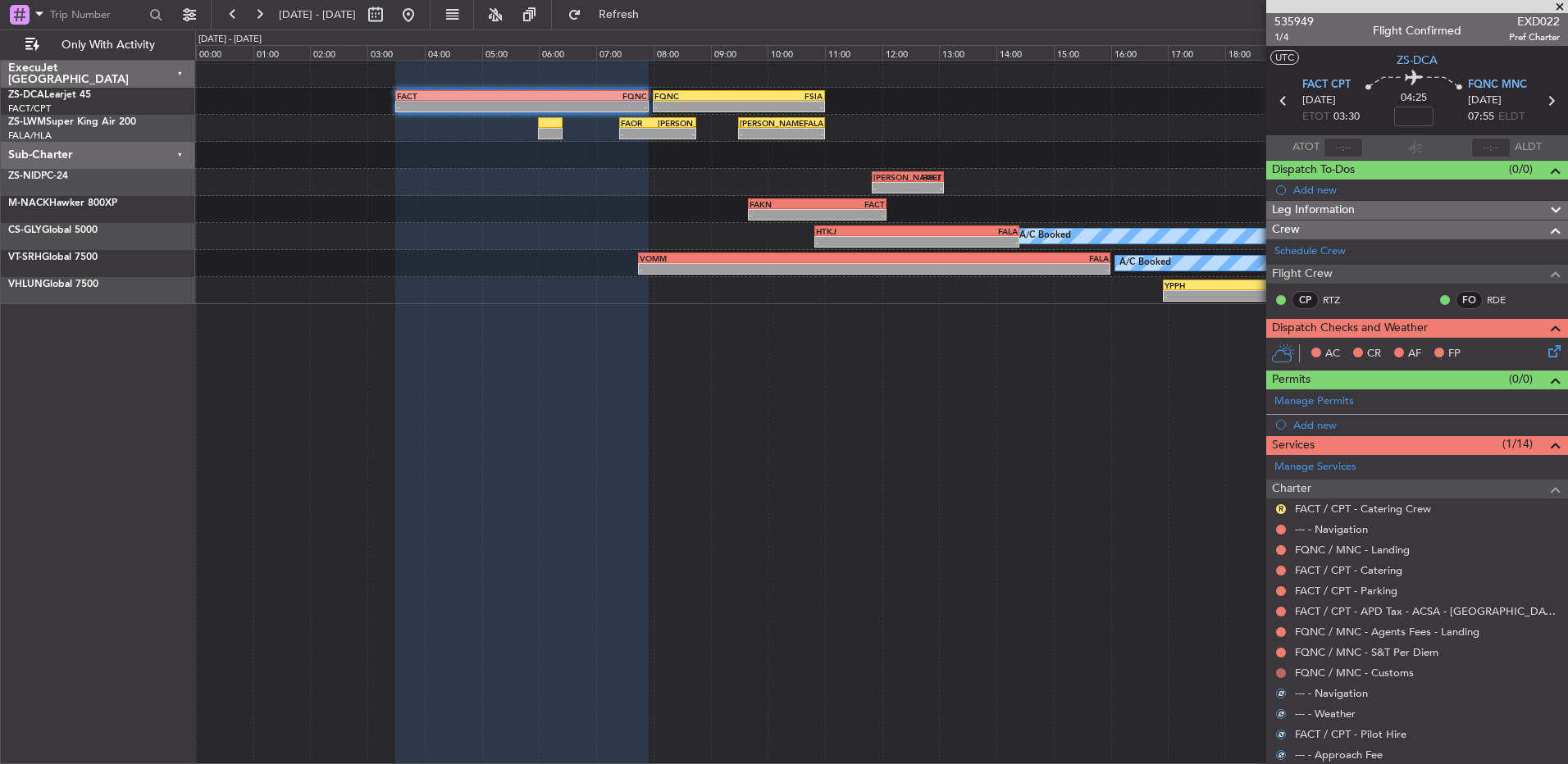
click at [1283, 672] on button at bounding box center [1281, 673] width 10 height 10
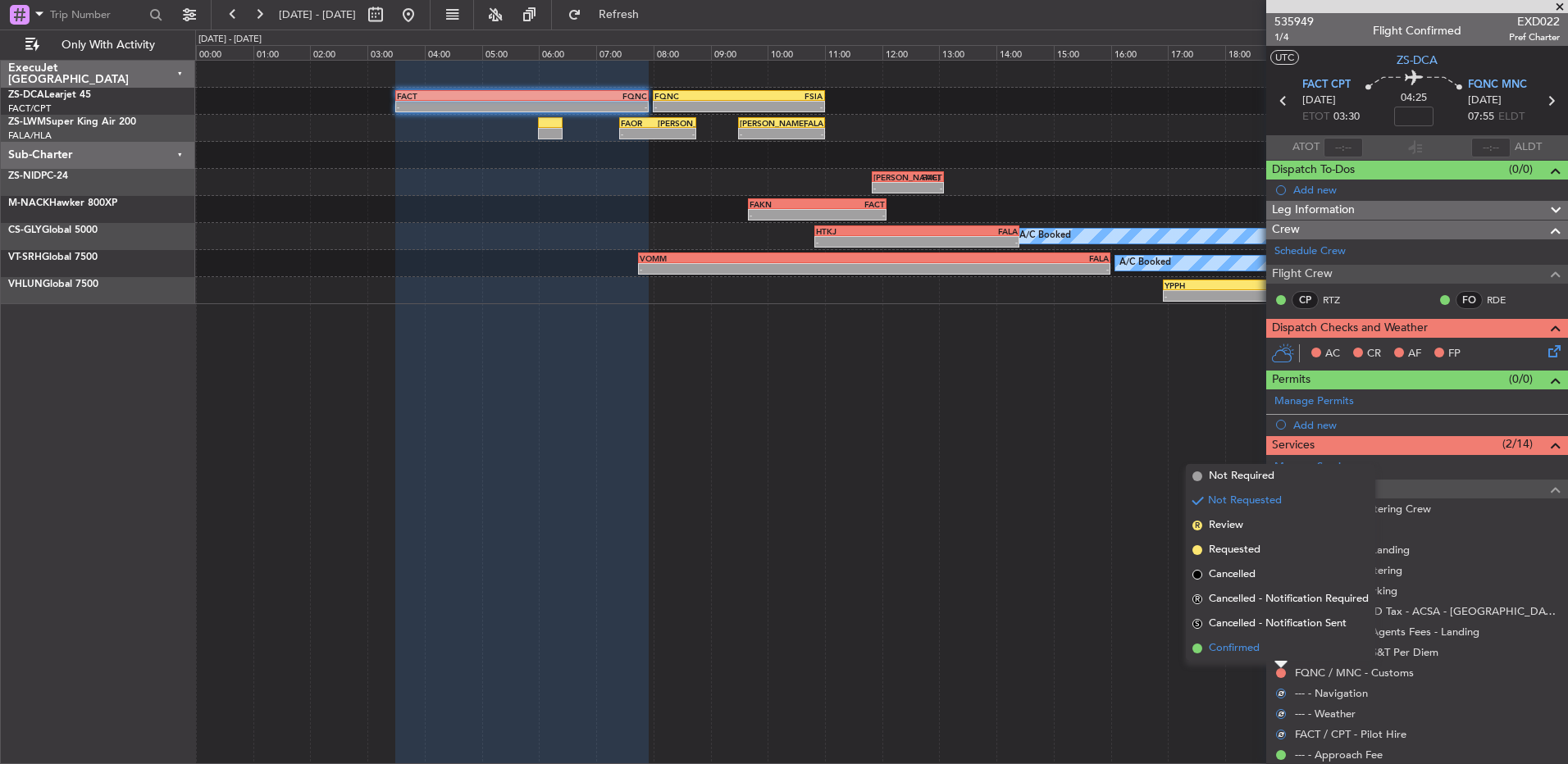
click at [1276, 656] on li "Confirmed" at bounding box center [1281, 648] width 190 height 24
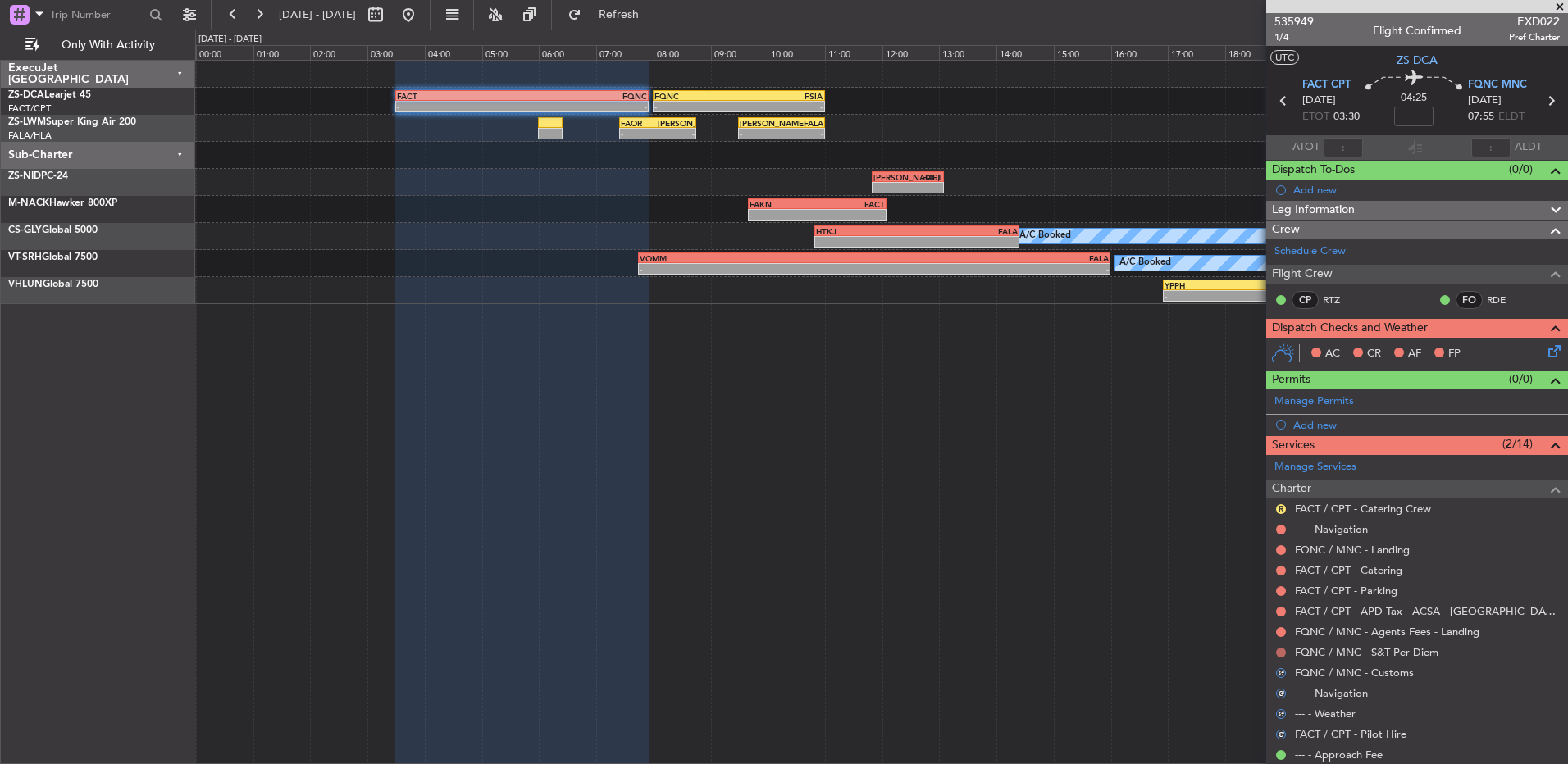
click at [1280, 654] on button at bounding box center [1281, 653] width 10 height 10
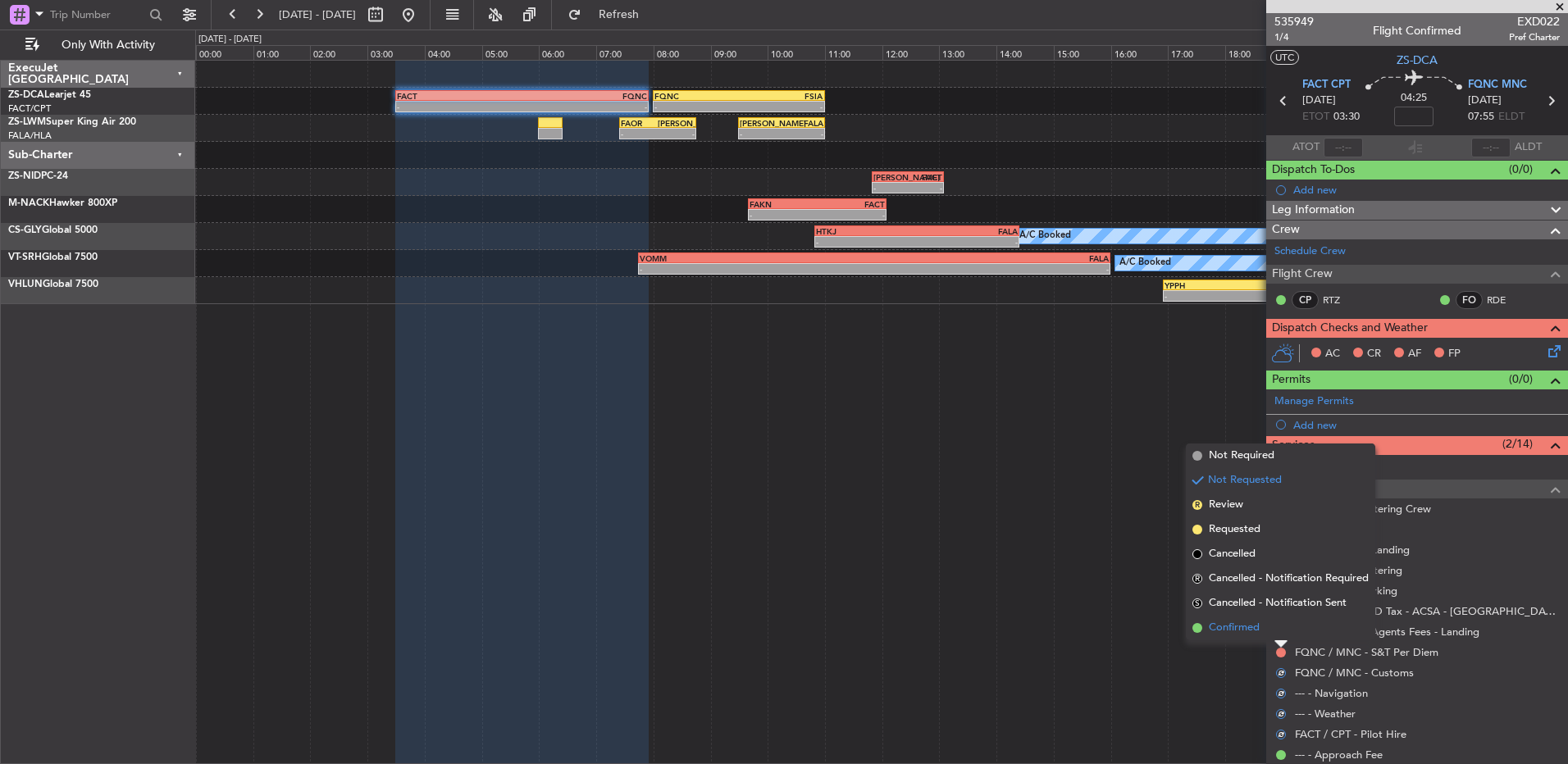
click at [1280, 635] on li "Confirmed" at bounding box center [1281, 627] width 190 height 24
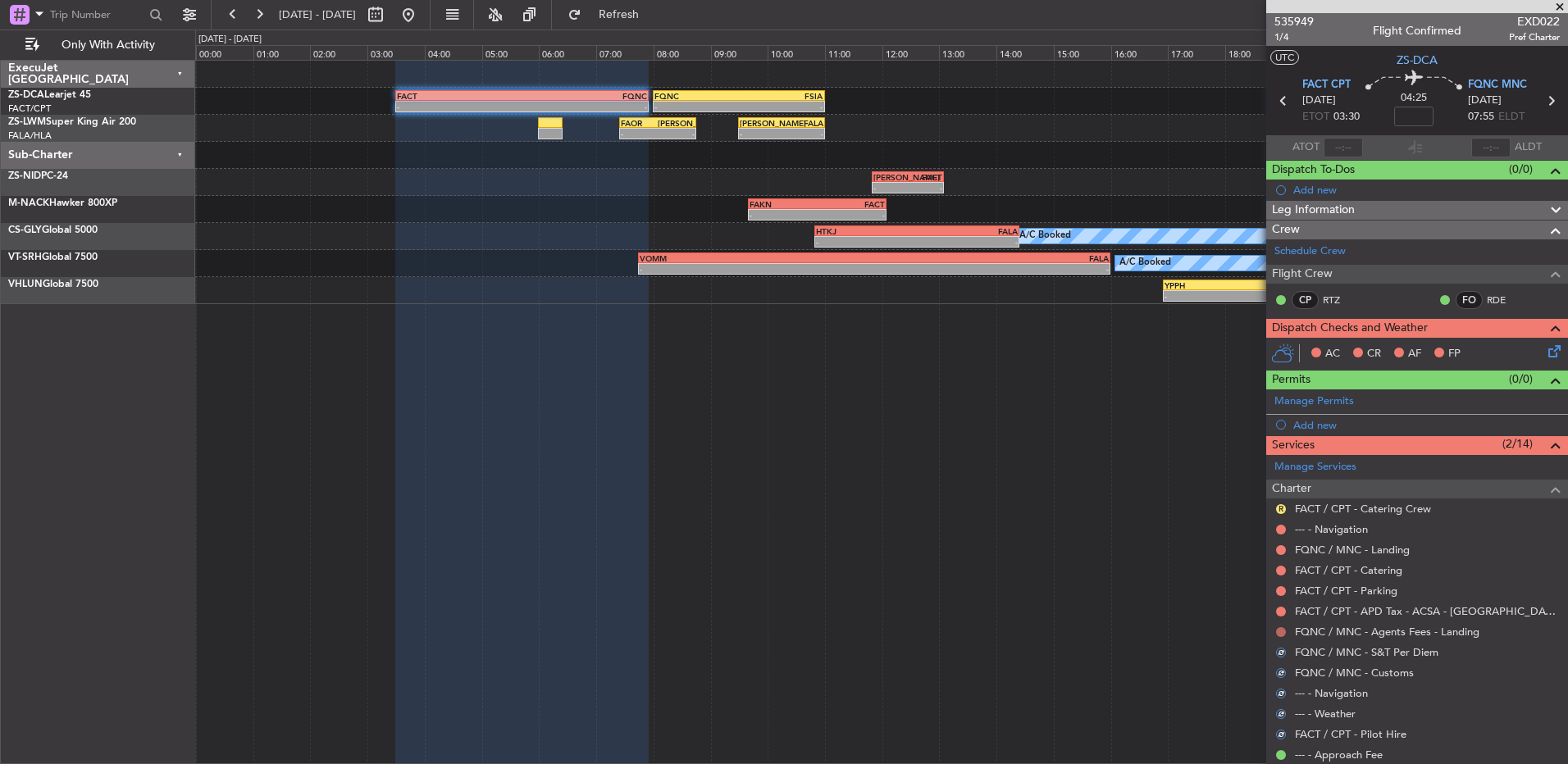
click at [1280, 633] on button at bounding box center [1281, 632] width 10 height 10
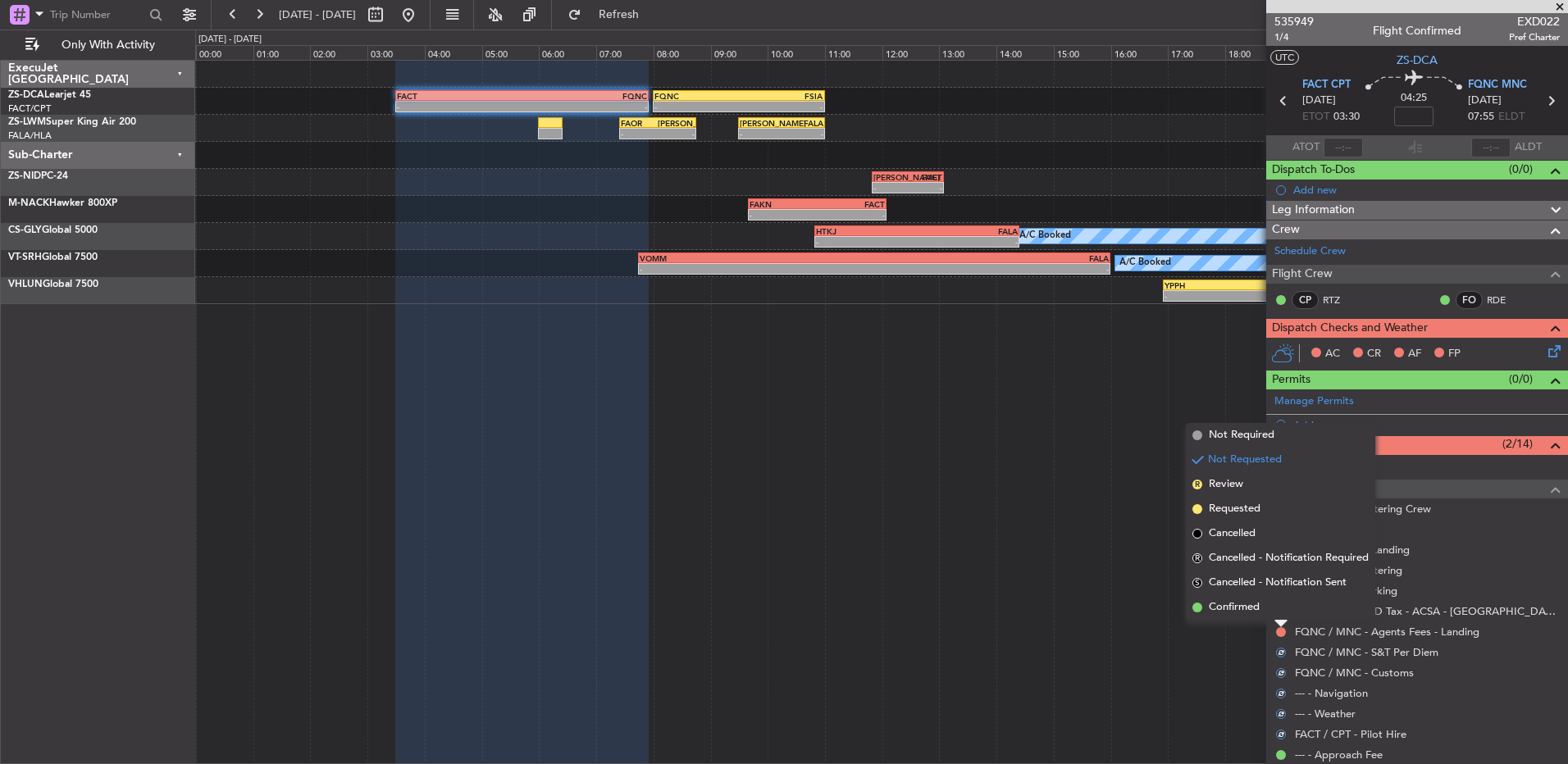
click at [1282, 611] on li "Confirmed" at bounding box center [1281, 608] width 190 height 24
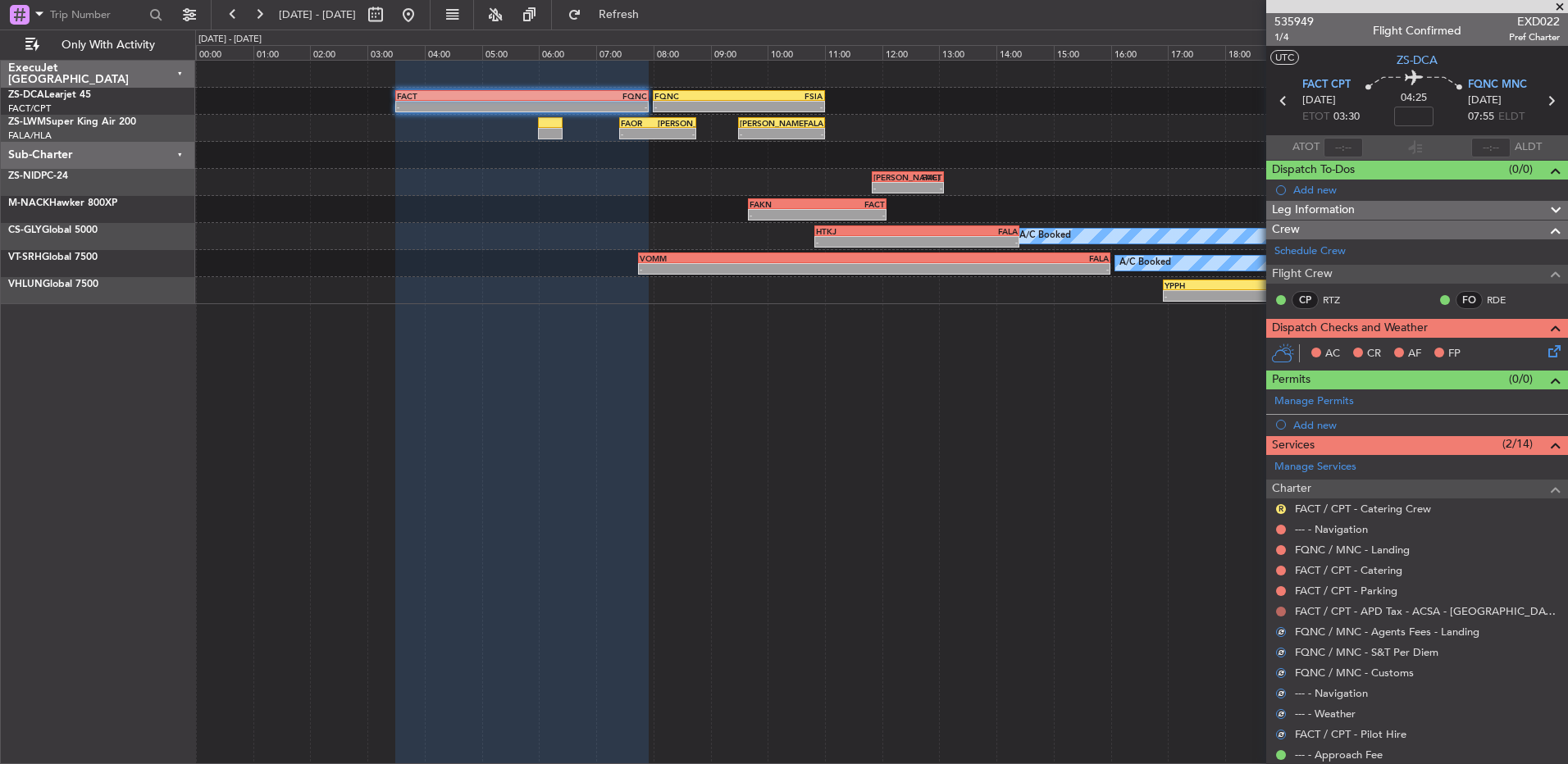
click at [1283, 612] on button at bounding box center [1281, 612] width 10 height 10
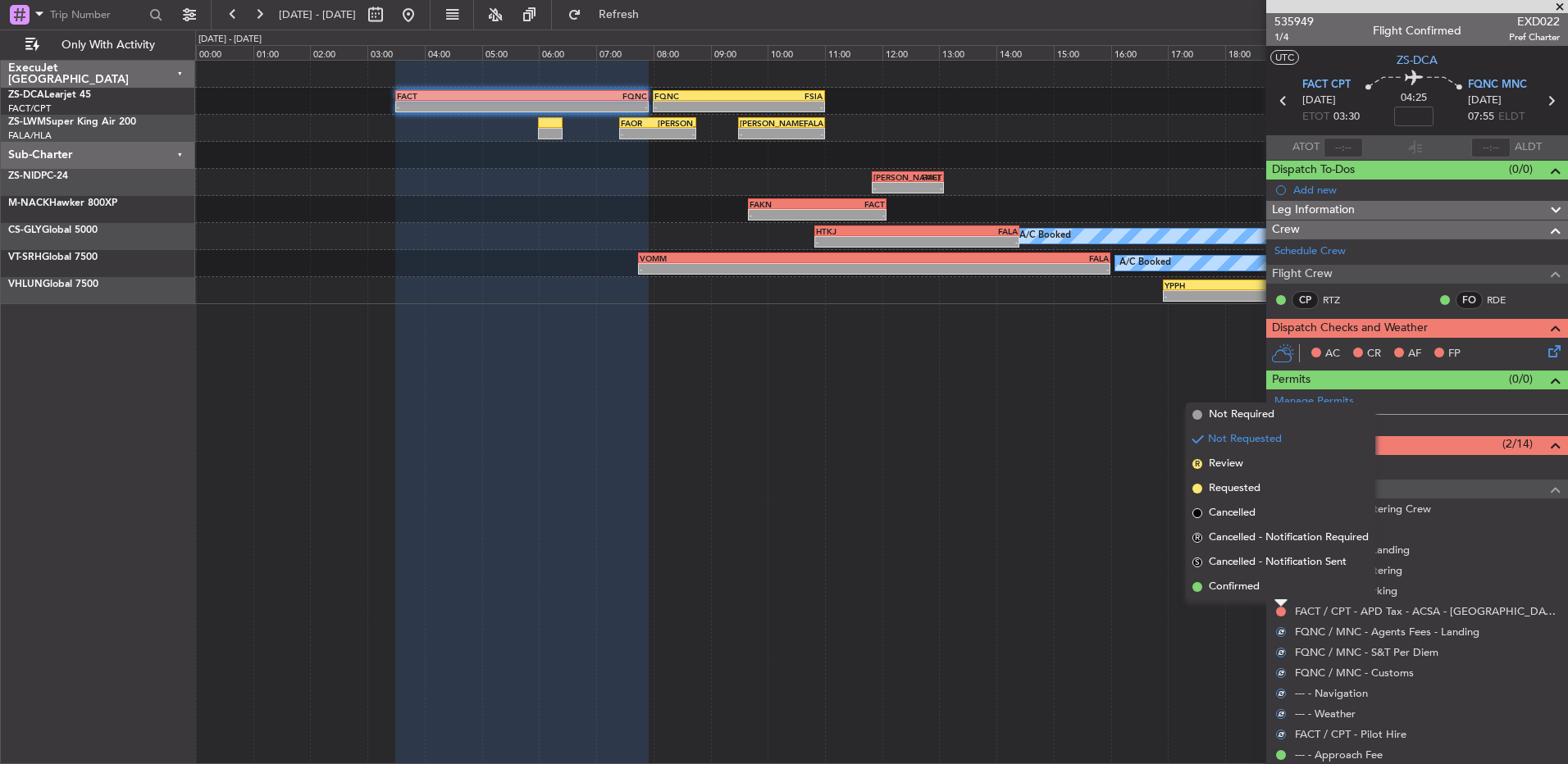
click at [1272, 588] on li "Confirmed" at bounding box center [1281, 587] width 190 height 24
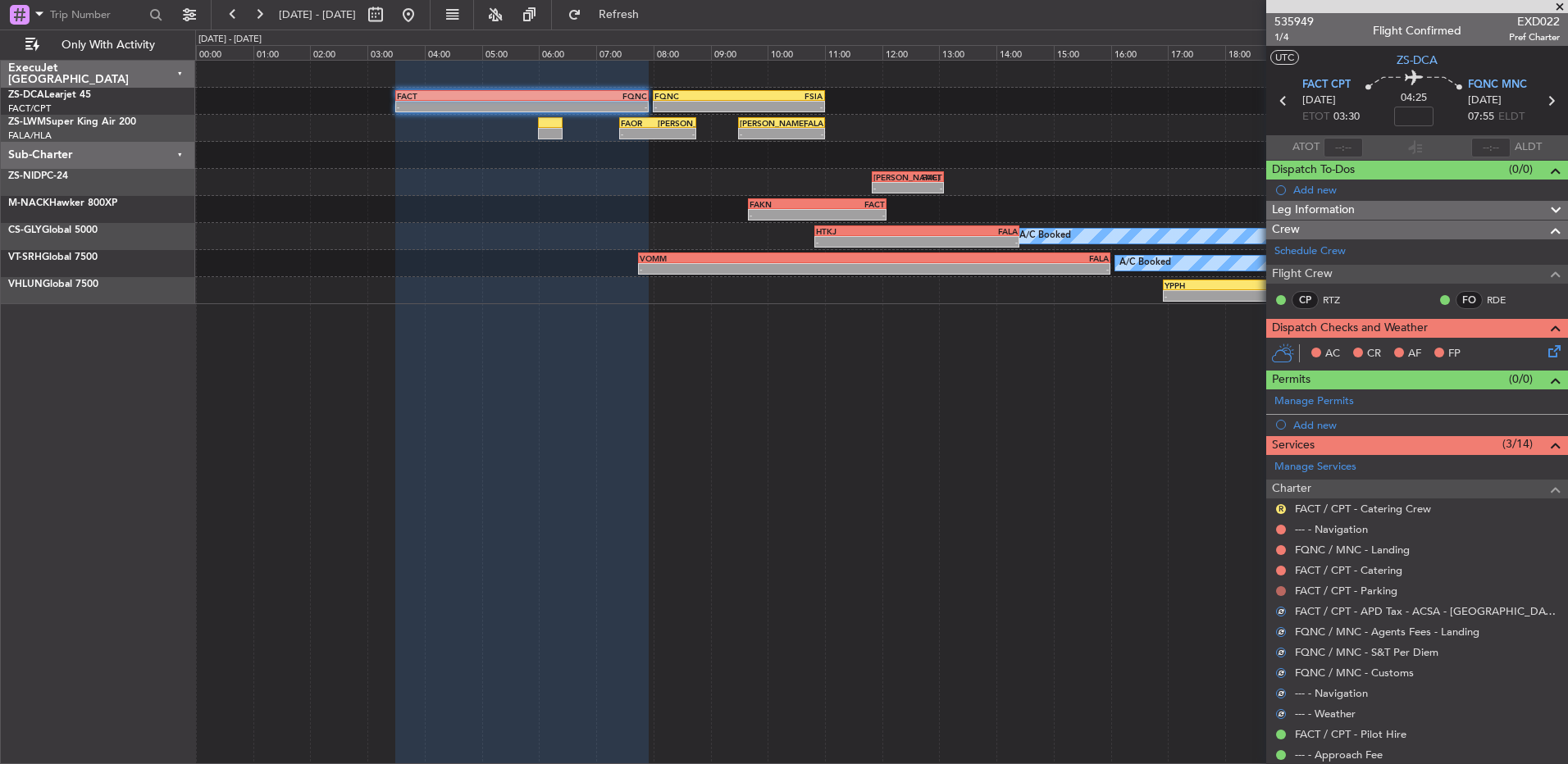
click at [1281, 590] on button at bounding box center [1281, 591] width 10 height 10
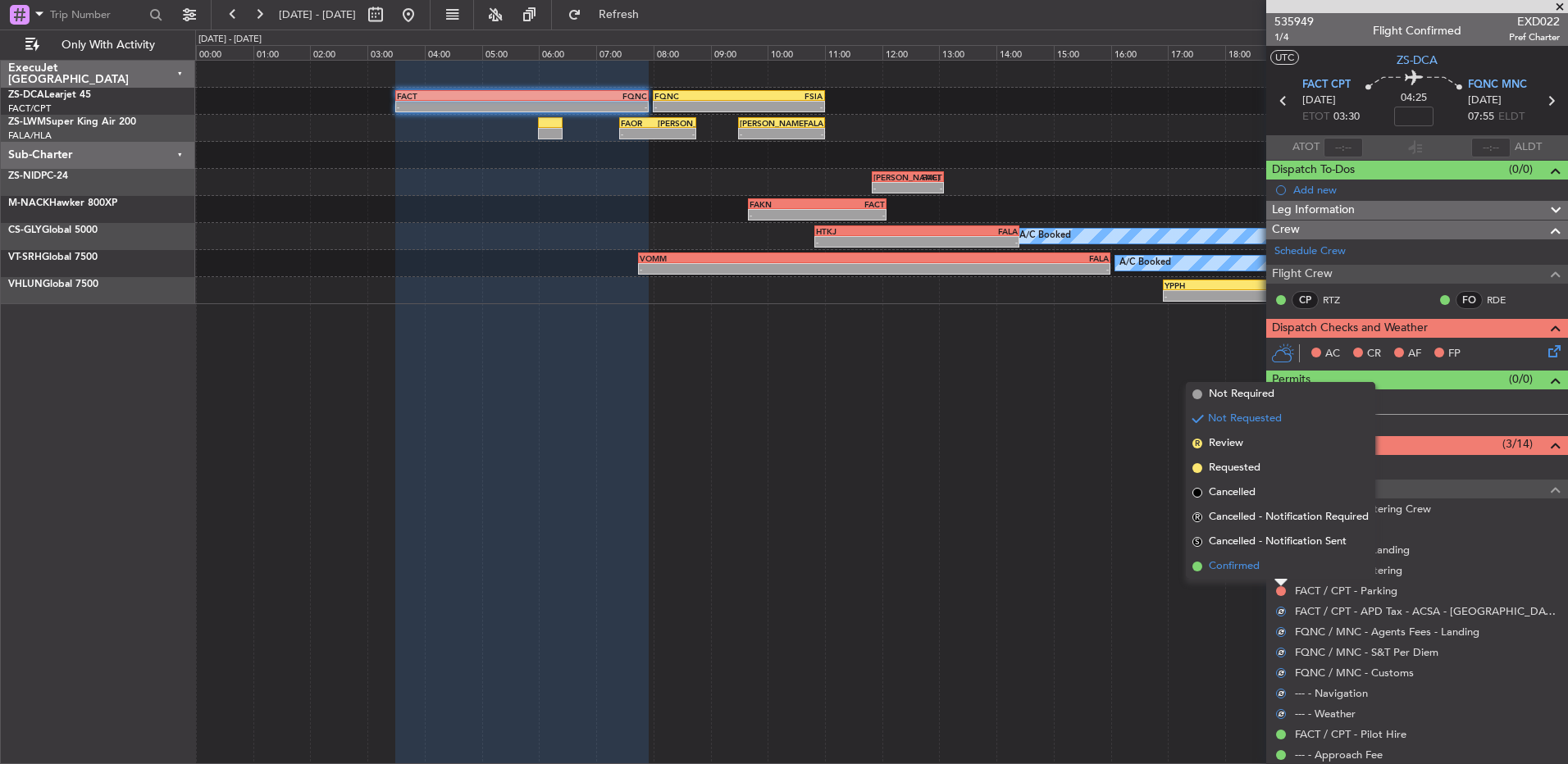
click at [1270, 569] on li "Confirmed" at bounding box center [1281, 567] width 190 height 24
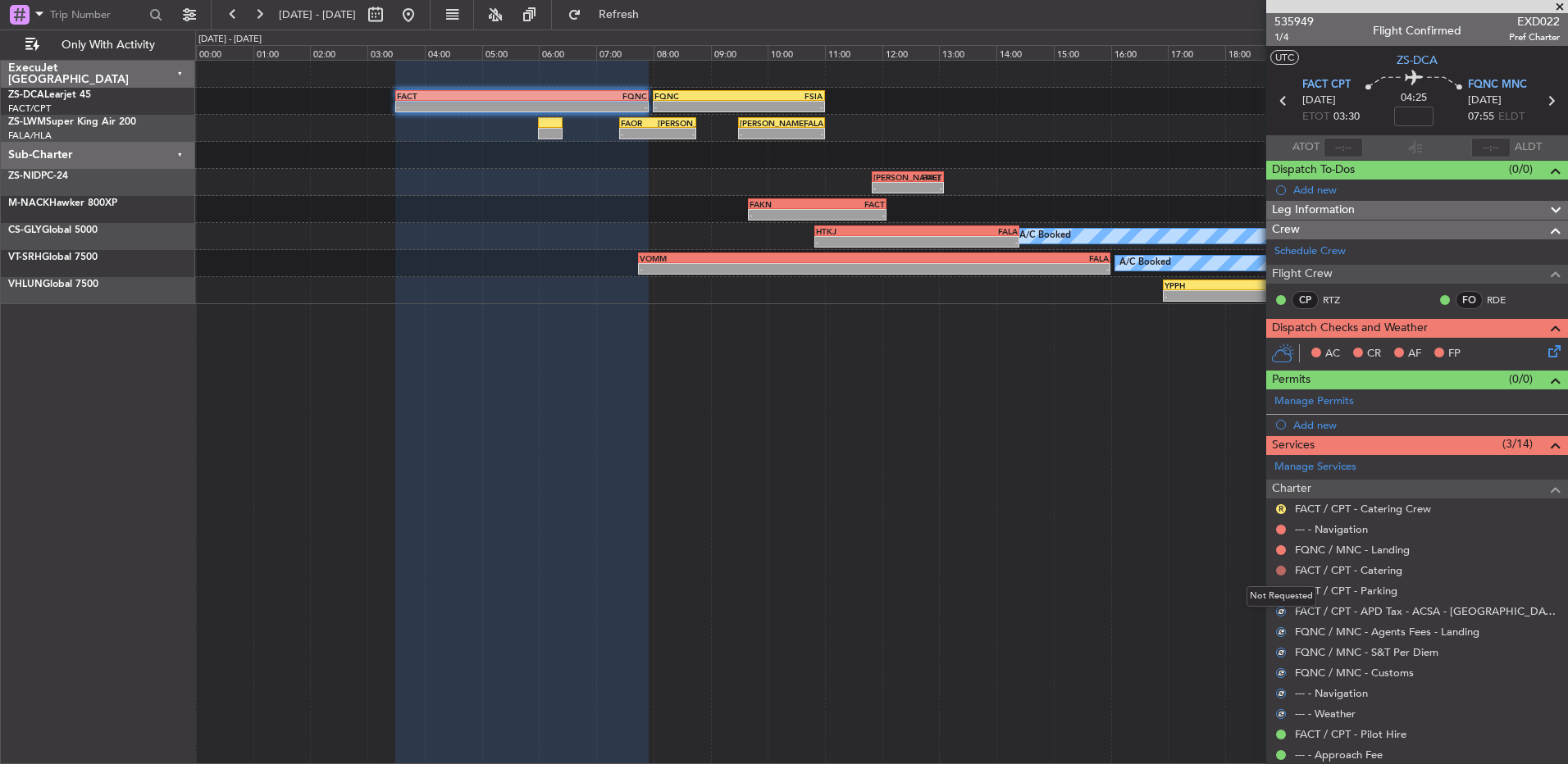
click at [1282, 566] on button at bounding box center [1281, 570] width 10 height 10
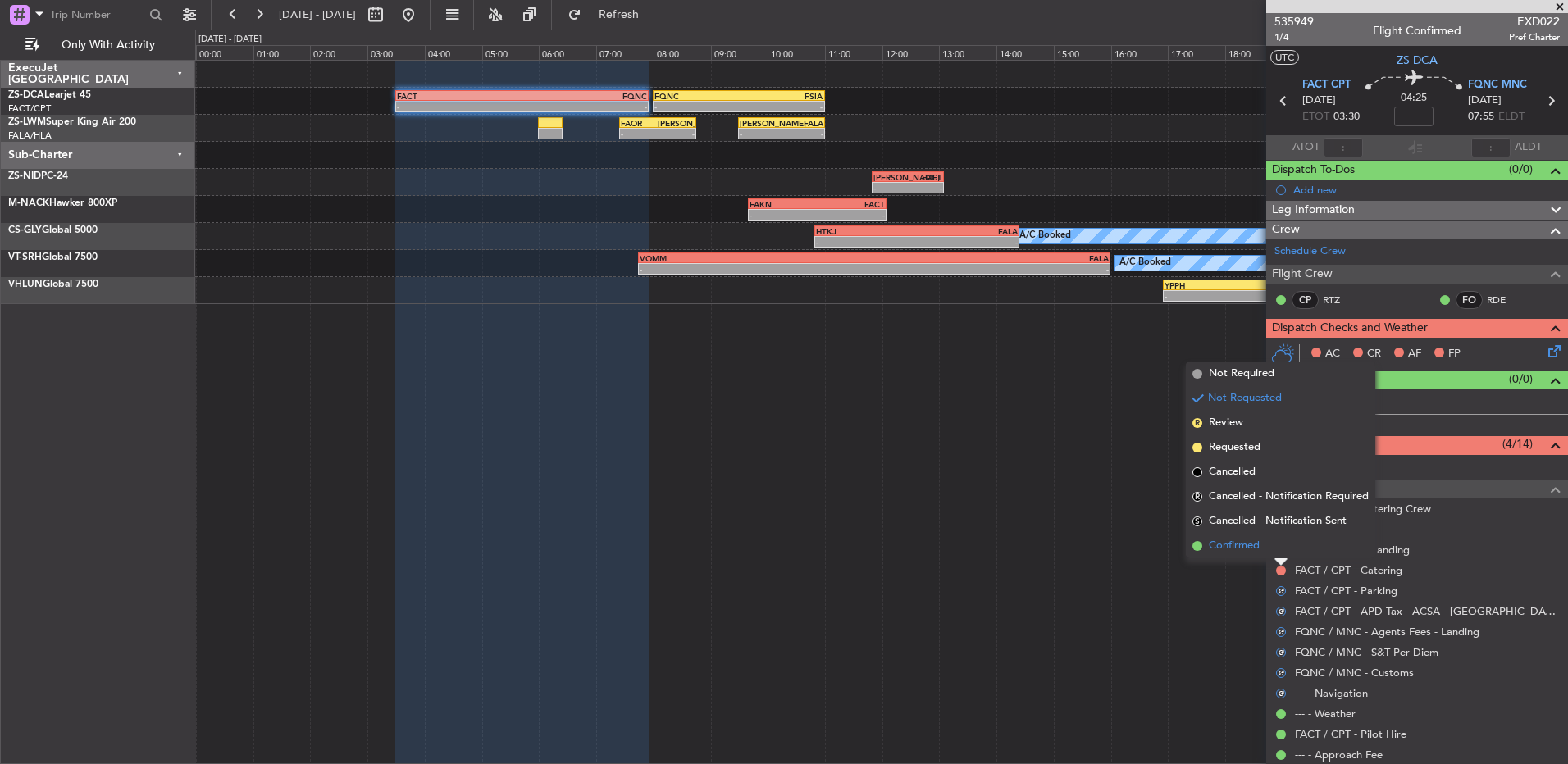
click at [1282, 544] on li "Confirmed" at bounding box center [1281, 546] width 190 height 24
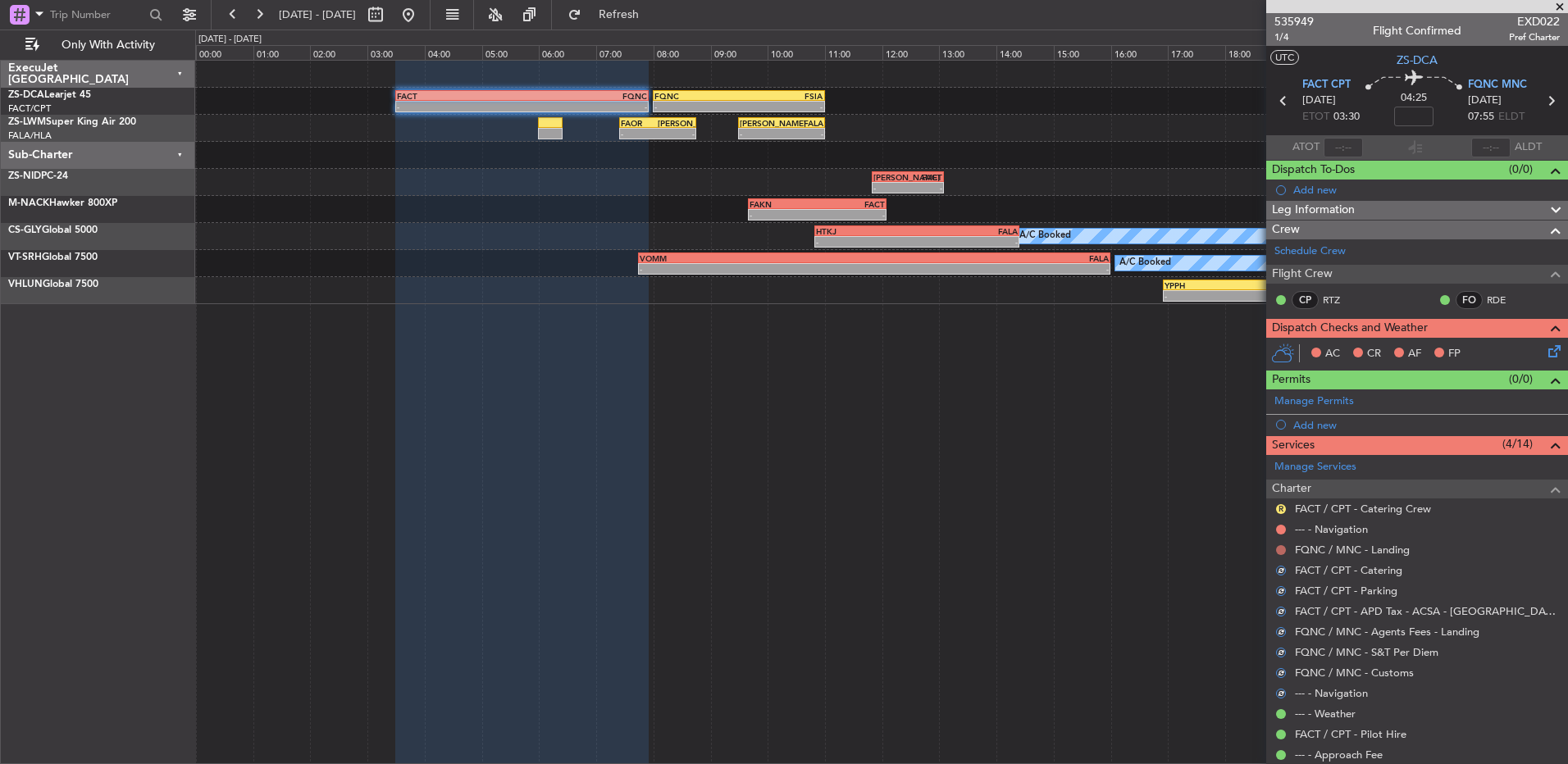
click at [1285, 548] on button at bounding box center [1281, 550] width 10 height 10
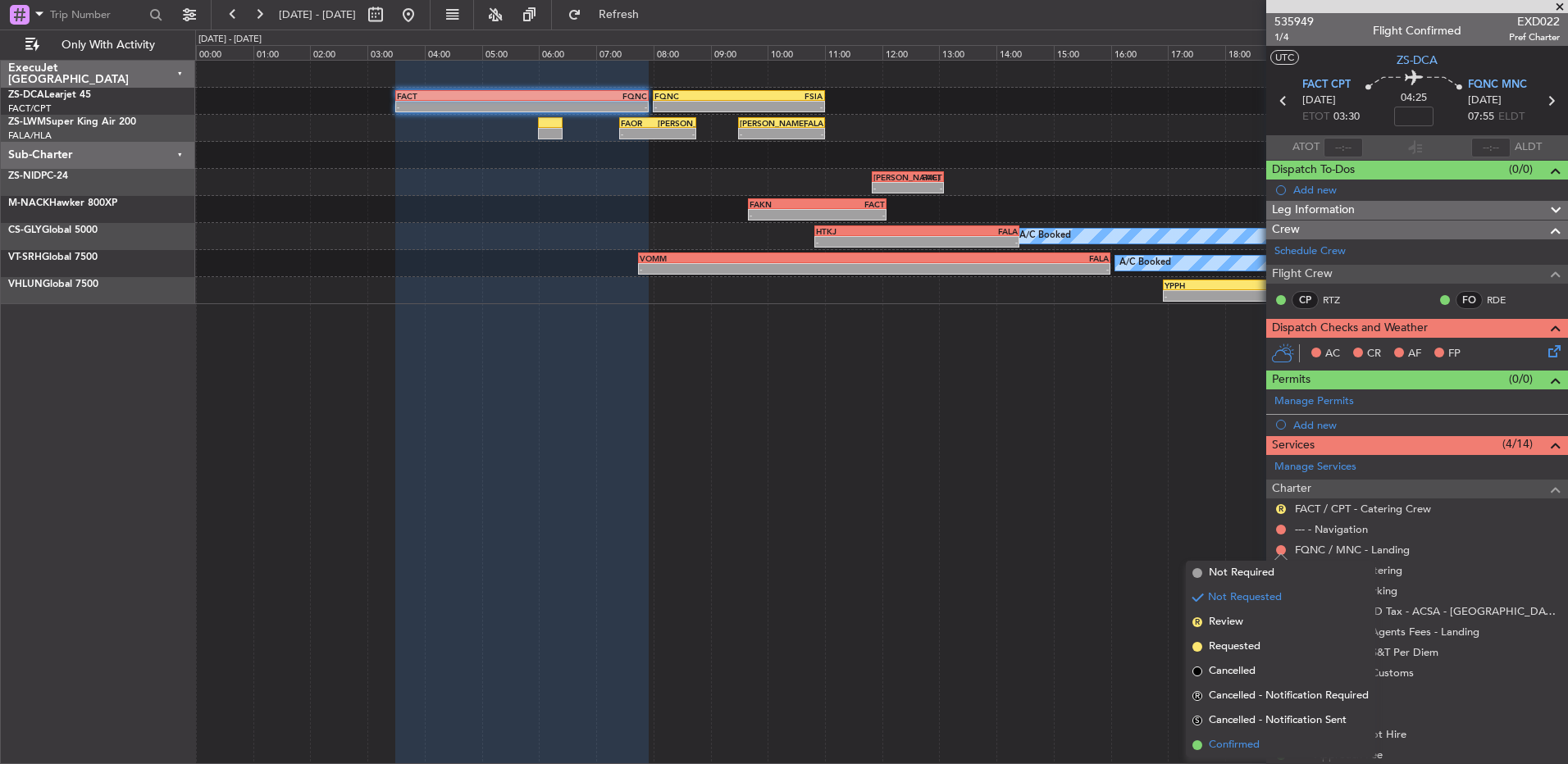
click at [1255, 745] on span "Confirmed" at bounding box center [1234, 745] width 51 height 17
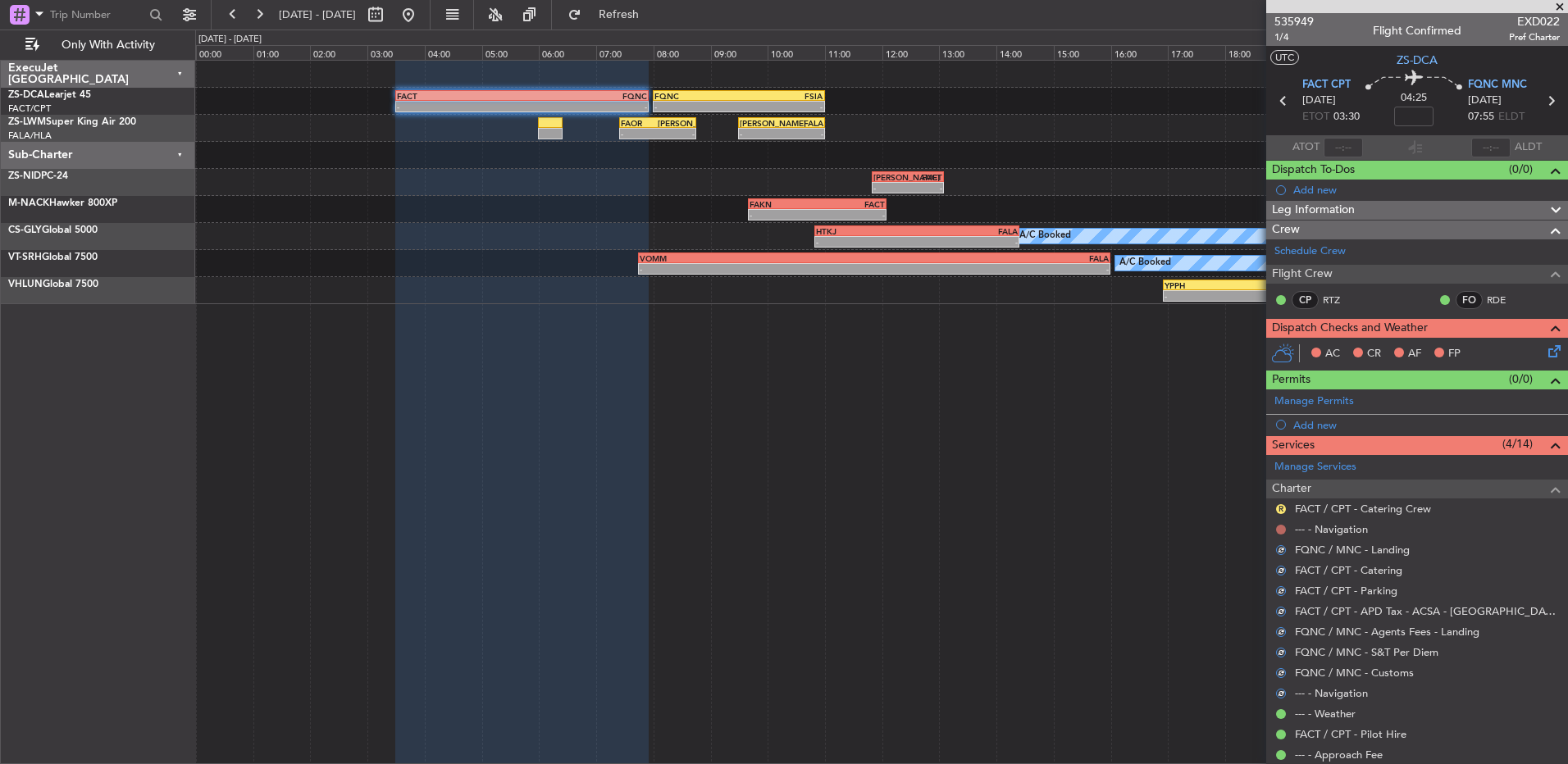
click at [1277, 526] on button at bounding box center [1281, 529] width 10 height 10
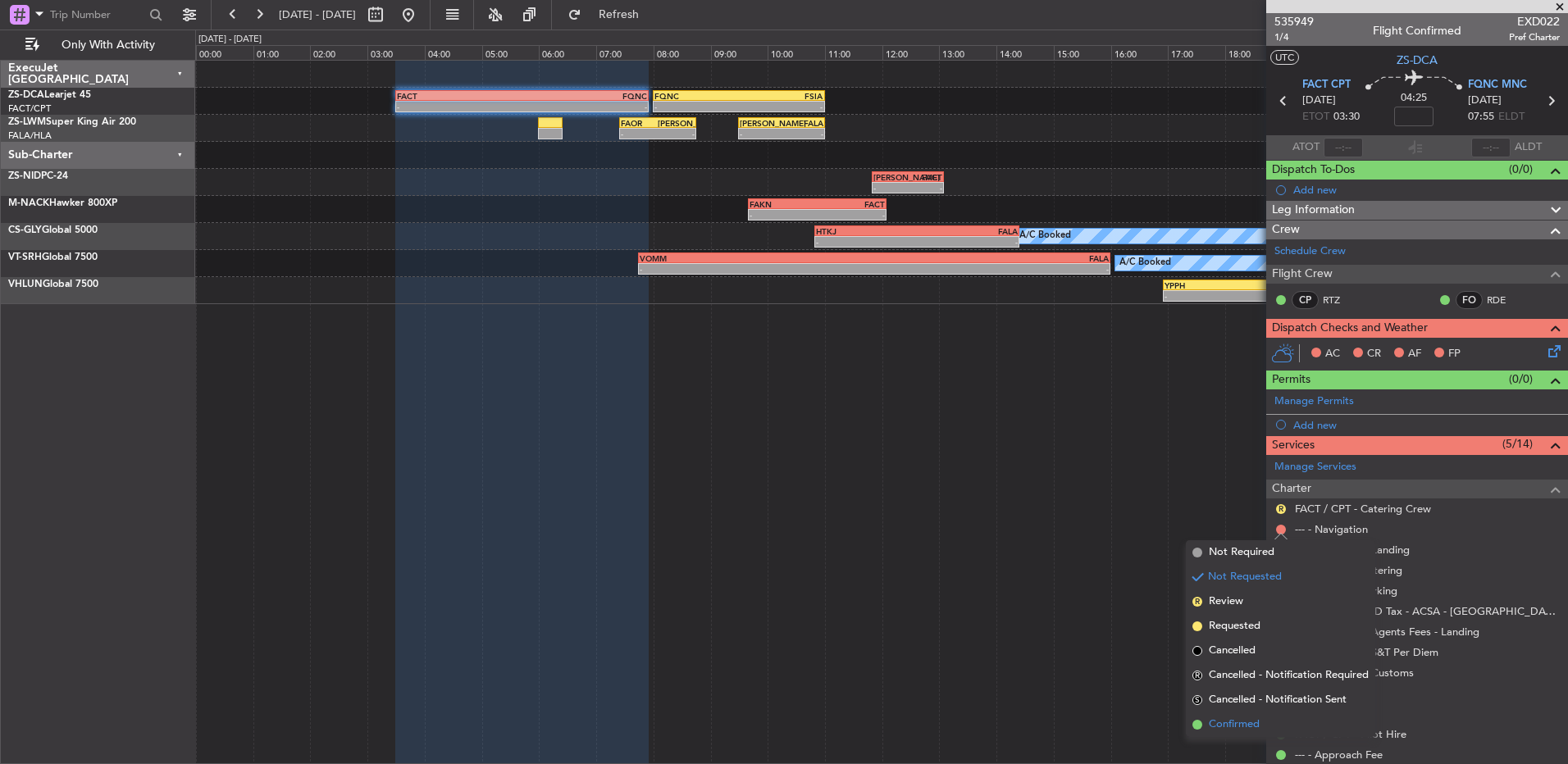
click at [1253, 728] on span "Confirmed" at bounding box center [1234, 725] width 51 height 17
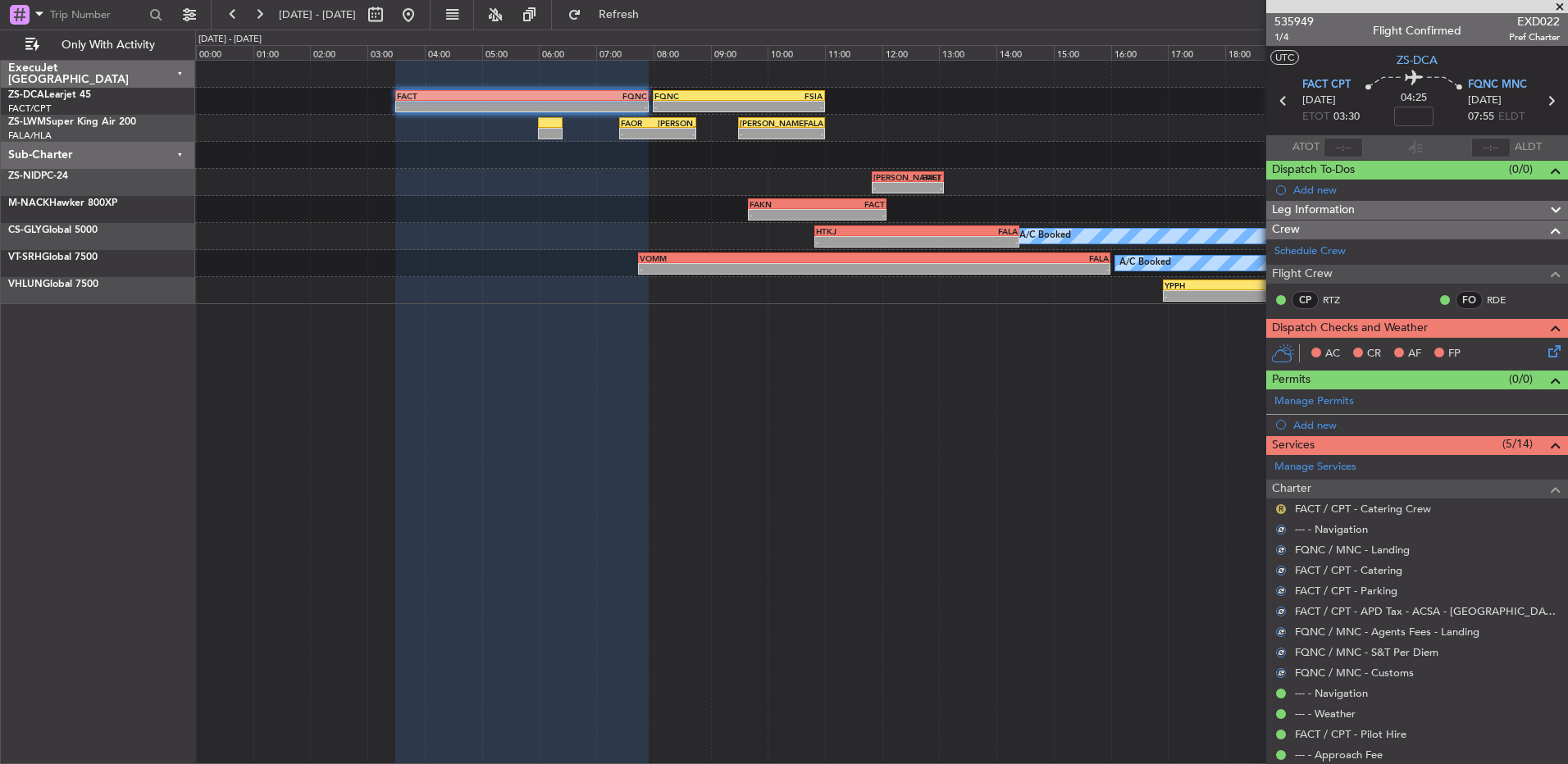
click at [1280, 510] on button "R" at bounding box center [1281, 509] width 10 height 10
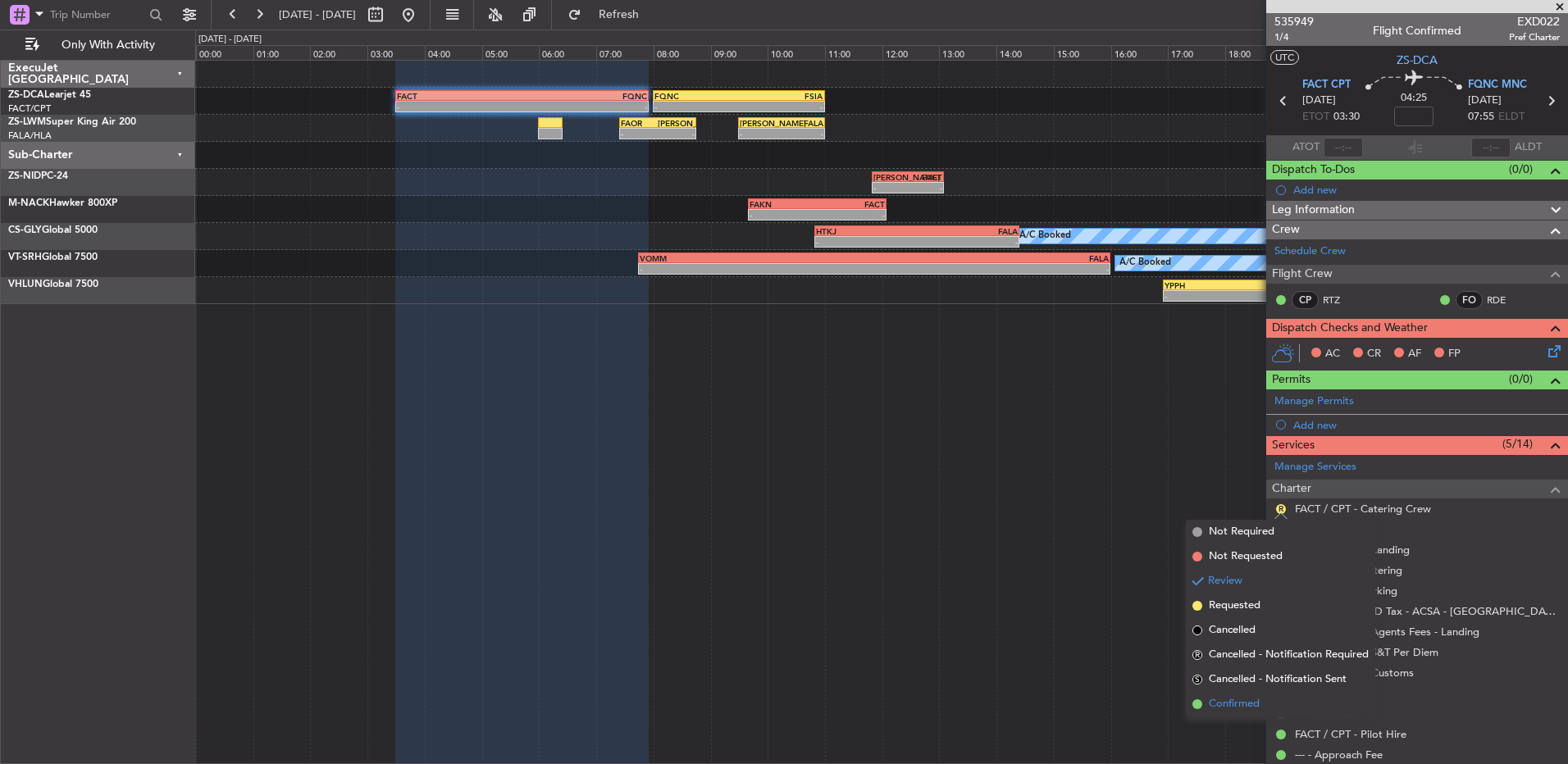
click at [1248, 698] on span "Confirmed" at bounding box center [1234, 704] width 51 height 17
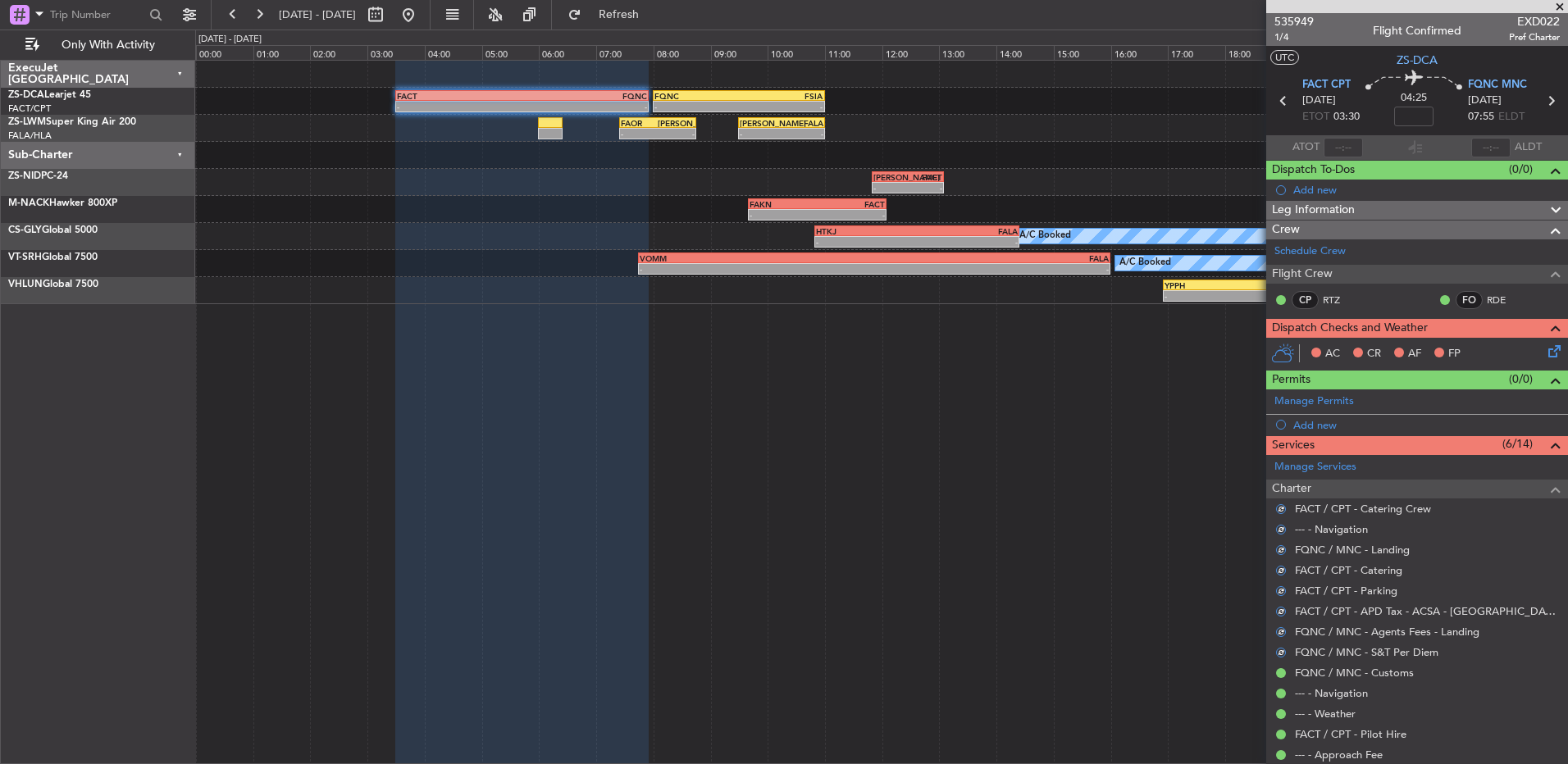
click at [1546, 355] on icon at bounding box center [1552, 349] width 13 height 13
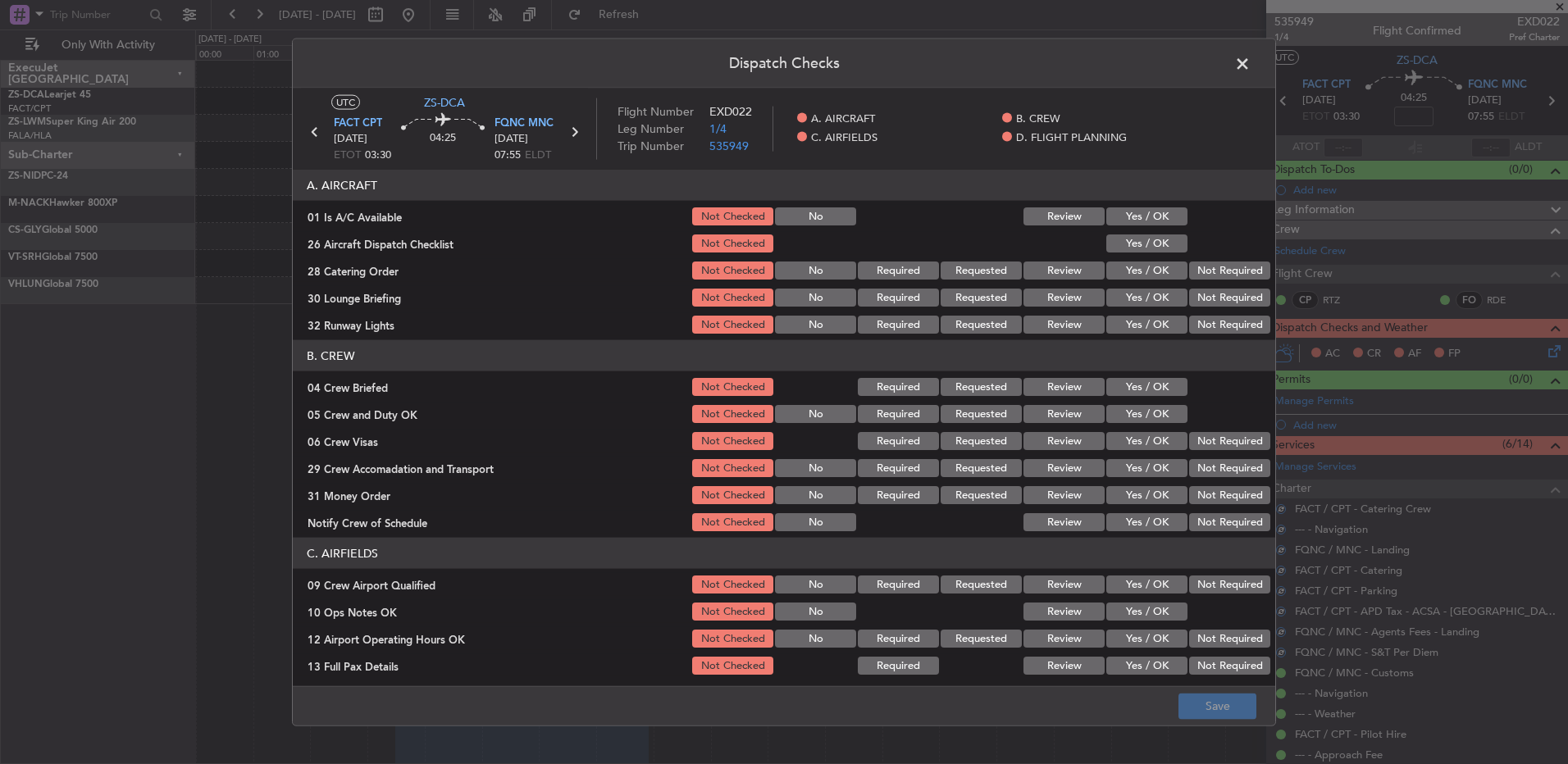
click at [1145, 219] on button "Yes / OK" at bounding box center [1147, 216] width 81 height 18
click at [1137, 244] on button "Yes / OK" at bounding box center [1147, 243] width 81 height 18
click at [1189, 273] on button "Not Required" at bounding box center [1229, 270] width 81 height 18
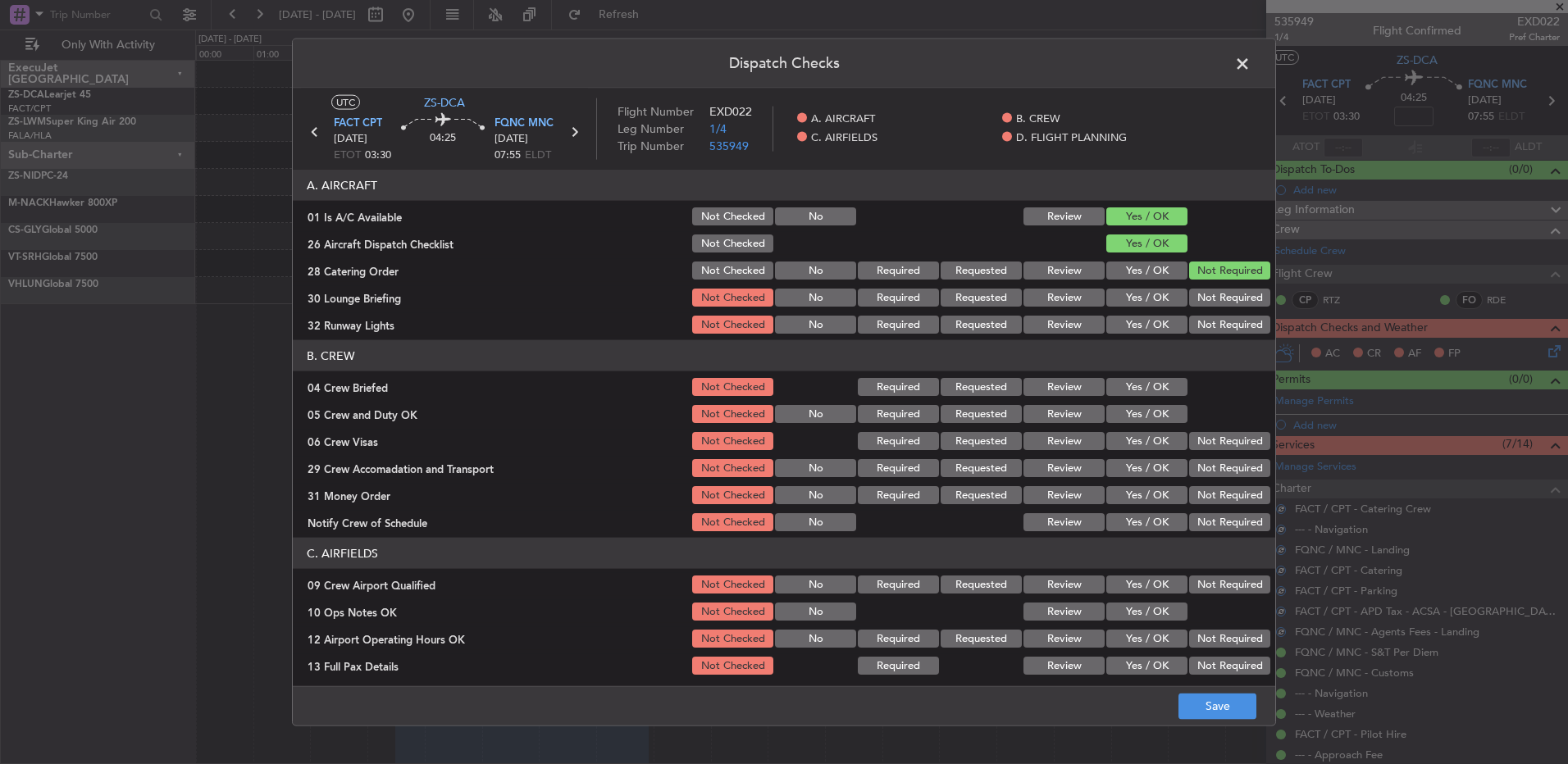
click at [1210, 291] on button "Not Required" at bounding box center [1229, 297] width 81 height 18
click at [1150, 323] on button "Yes / OK" at bounding box center [1147, 324] width 81 height 18
click at [1137, 387] on button "Yes / OK" at bounding box center [1147, 386] width 81 height 18
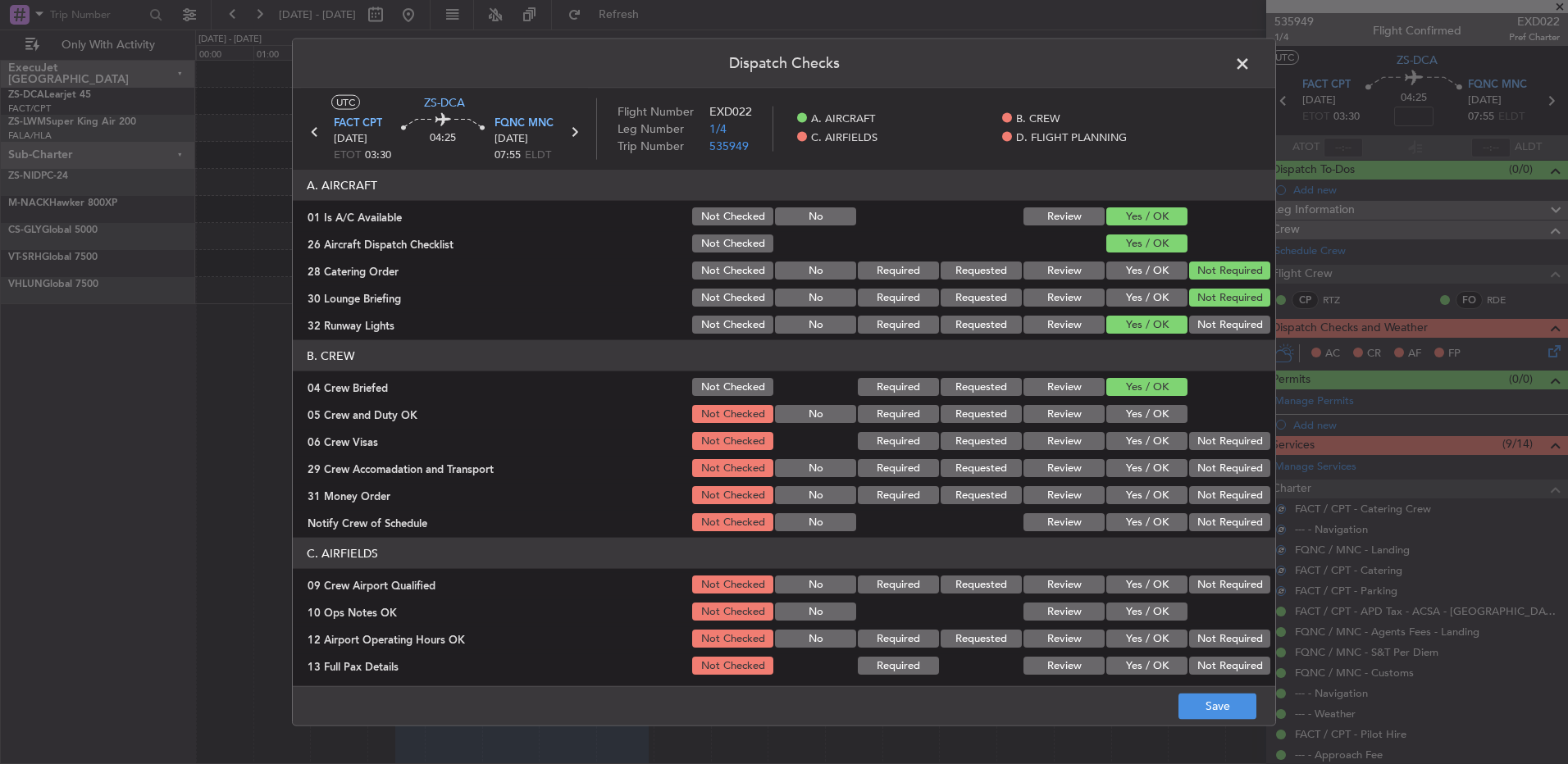
drag, startPoint x: 1126, startPoint y: 402, endPoint x: 1130, endPoint y: 420, distance: 18.4
click at [1126, 404] on div "Yes / OK" at bounding box center [1145, 413] width 83 height 23
click at [1048, 384] on button "Review" at bounding box center [1064, 386] width 81 height 18
click at [1140, 417] on button "Yes / OK" at bounding box center [1147, 413] width 81 height 18
click at [1142, 454] on section "B. CREW 04 Crew Briefed Not Checked Required Requested Review Yes / OK 05 Crew …" at bounding box center [784, 437] width 982 height 194
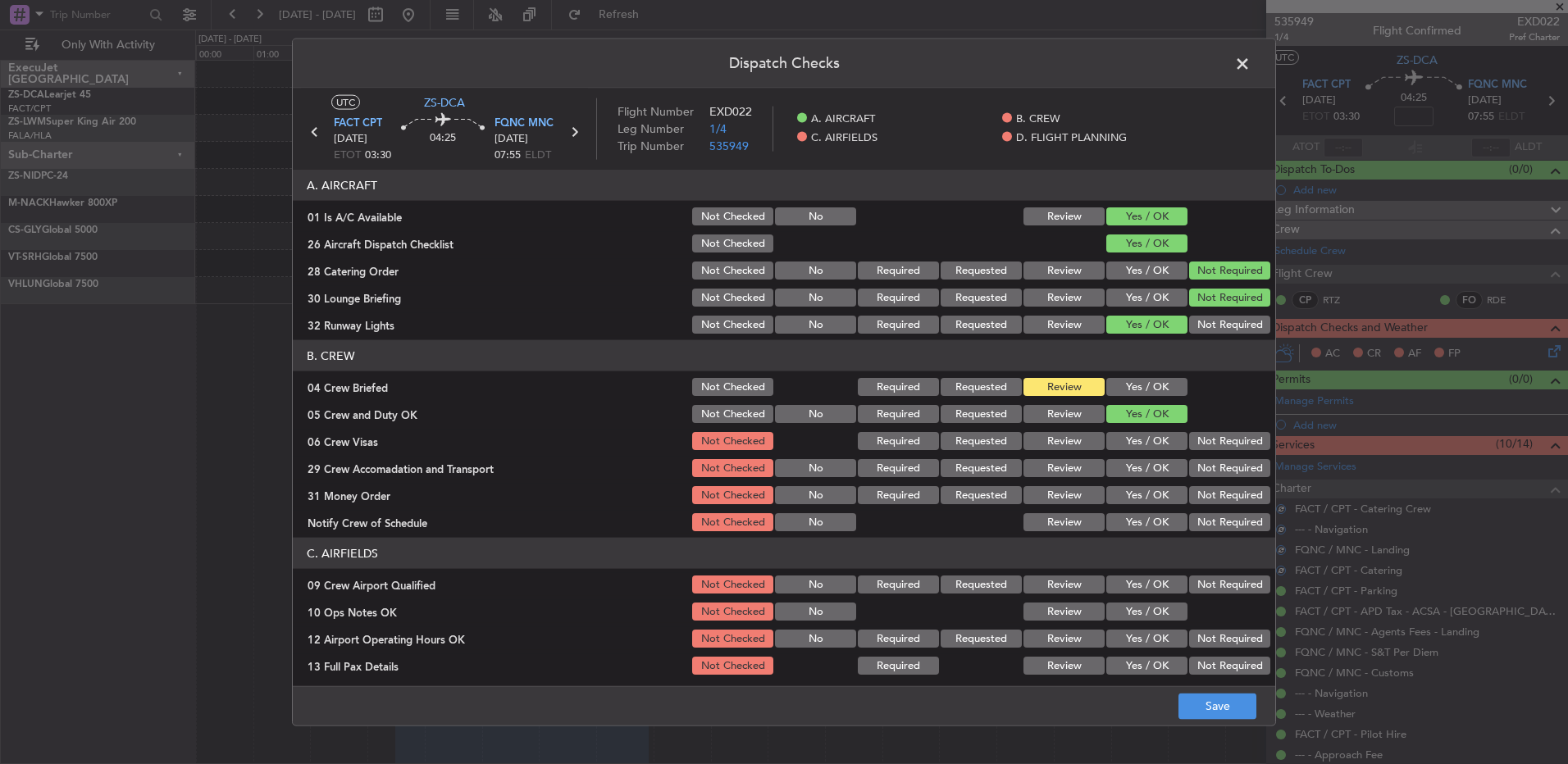
drag, startPoint x: 1197, startPoint y: 437, endPoint x: 1201, endPoint y: 447, distance: 10.8
click at [1198, 439] on button "Not Required" at bounding box center [1229, 440] width 81 height 18
click at [1205, 462] on button "Not Required" at bounding box center [1229, 468] width 81 height 18
click at [1081, 466] on button "Review" at bounding box center [1064, 468] width 81 height 18
click at [1202, 488] on button "Not Required" at bounding box center [1229, 495] width 81 height 18
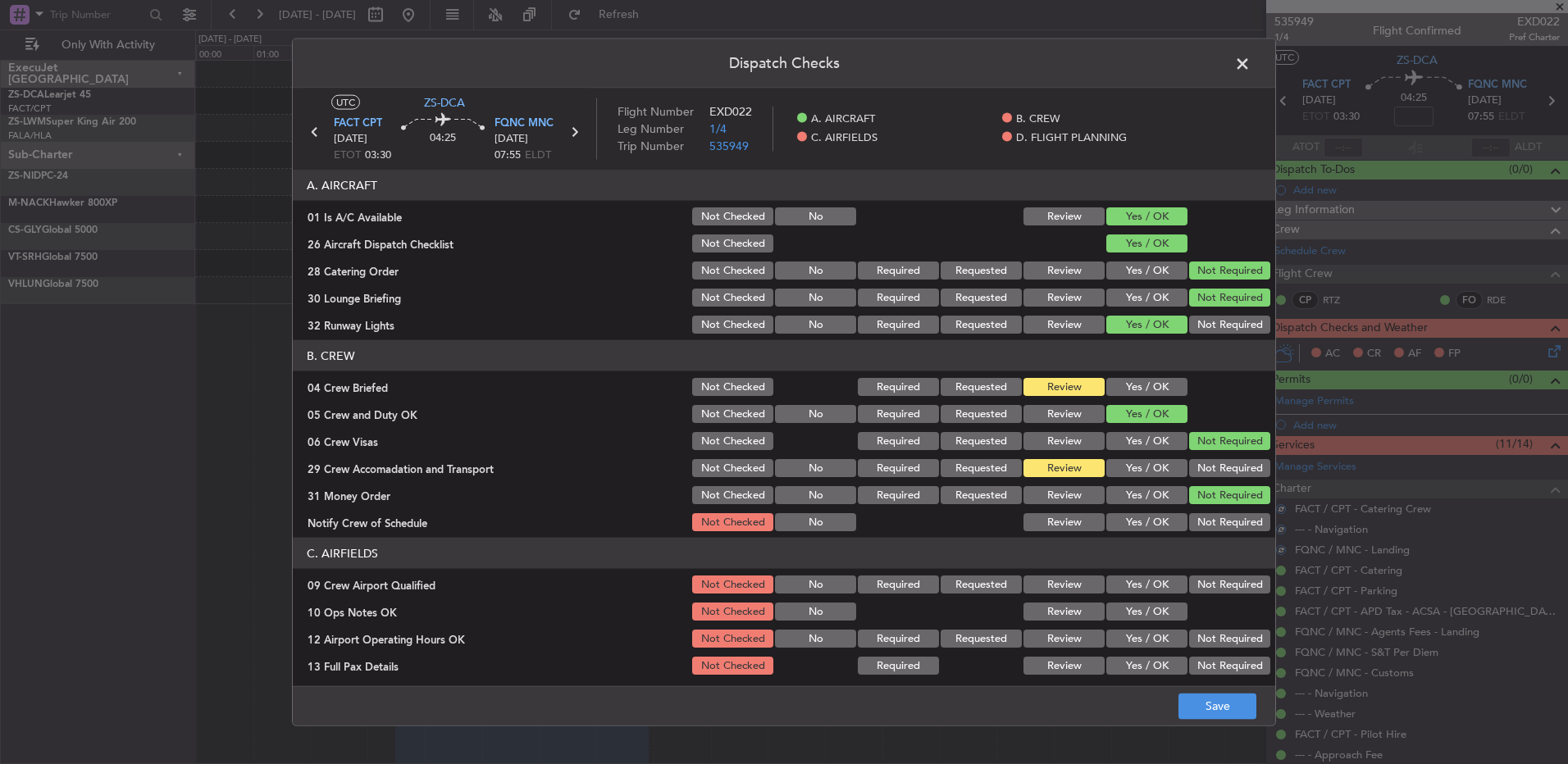
click at [1145, 525] on button "Yes / OK" at bounding box center [1147, 522] width 81 height 18
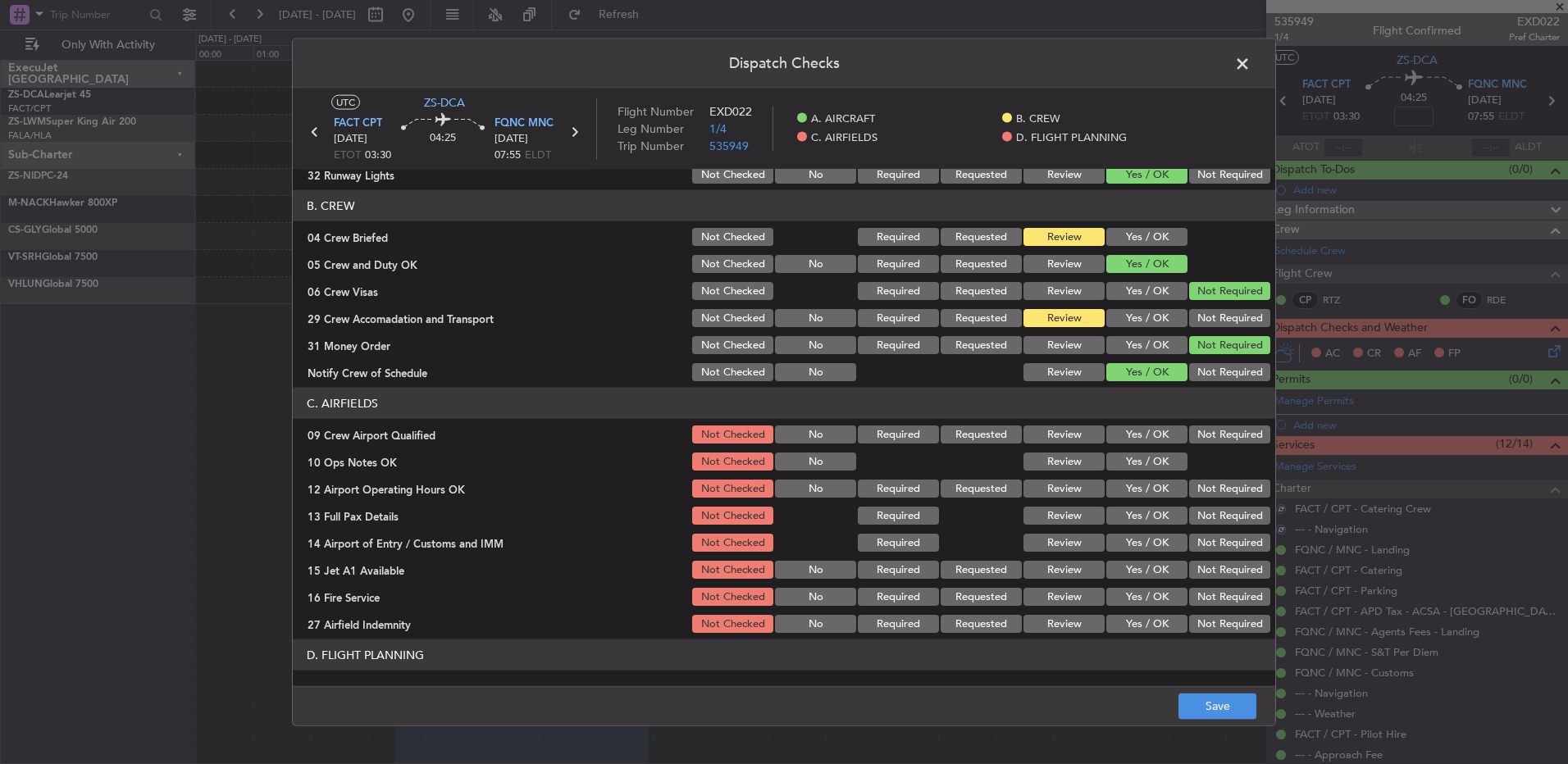
scroll to position [230, 0]
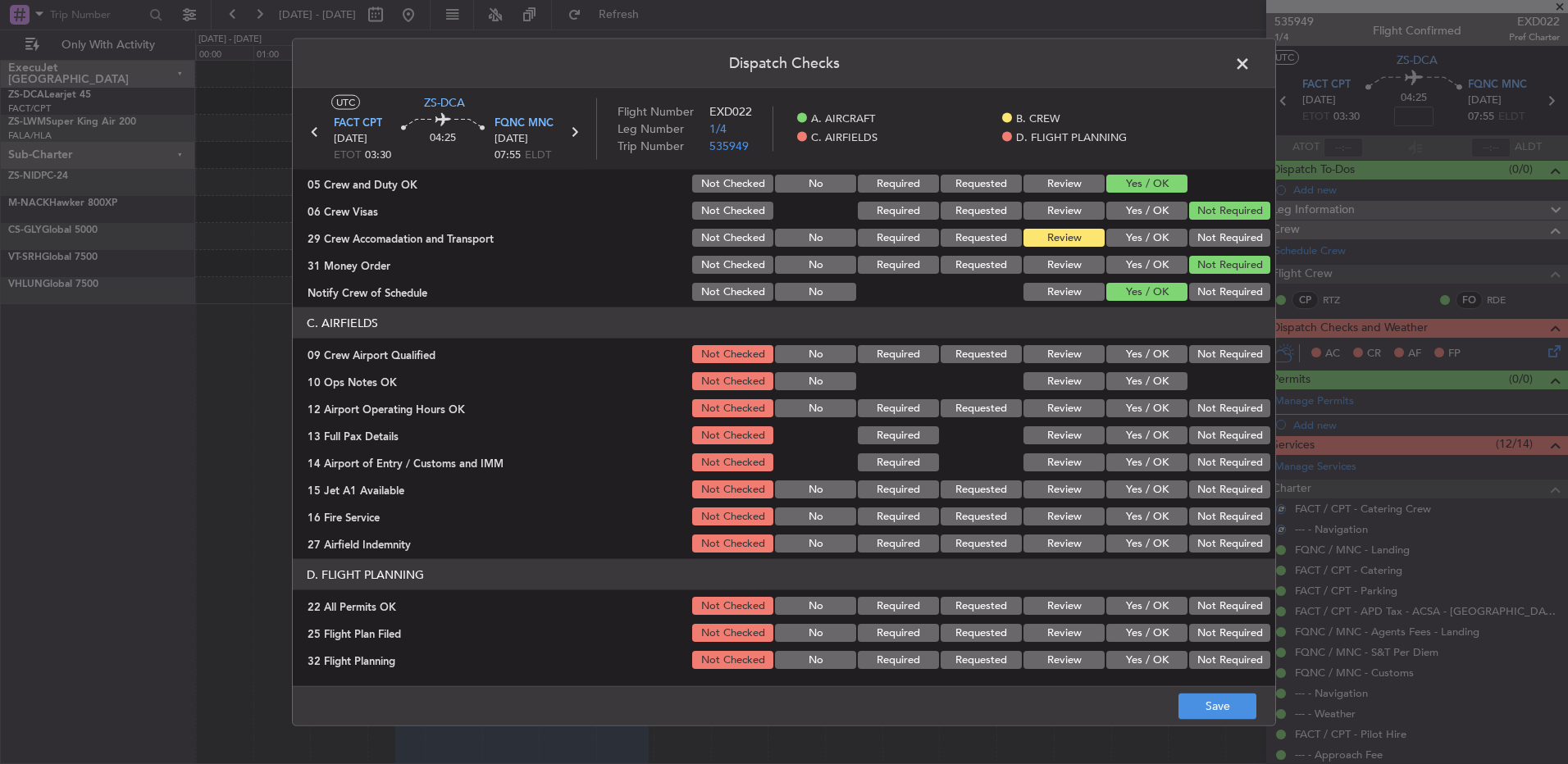
click at [1136, 356] on button "Yes / OK" at bounding box center [1147, 353] width 81 height 18
click at [1135, 372] on button "Yes / OK" at bounding box center [1147, 381] width 81 height 18
click at [1124, 407] on button "Yes / OK" at bounding box center [1147, 408] width 81 height 18
click at [1128, 430] on button "Yes / OK" at bounding box center [1147, 435] width 81 height 18
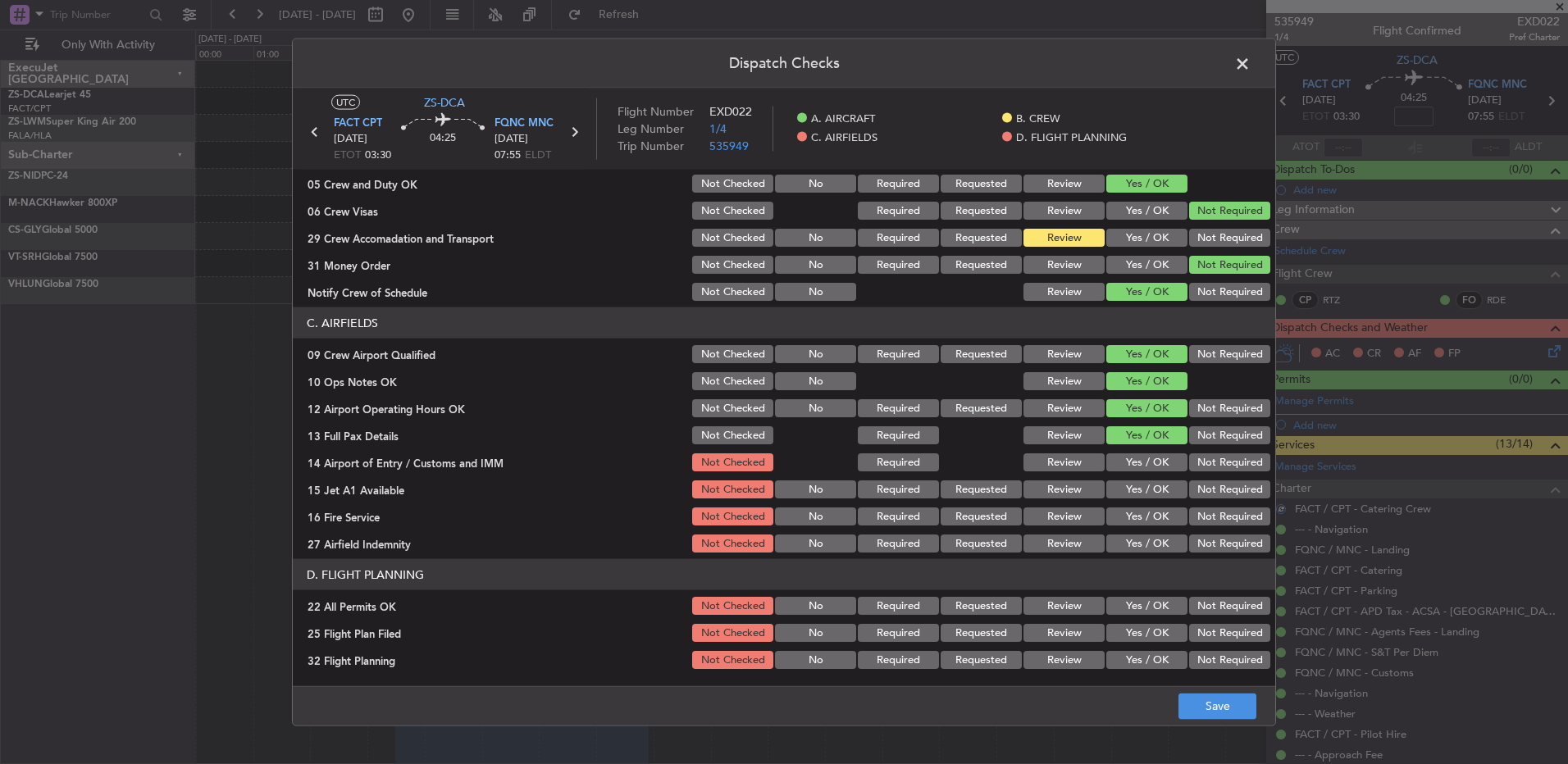
click at [1129, 465] on button "Yes / OK" at bounding box center [1147, 462] width 81 height 18
click at [1128, 487] on button "Yes / OK" at bounding box center [1147, 489] width 81 height 18
click at [1118, 529] on section "C. AIRFIELDS 09 Crew Airport Qualified Not Checked No Required Requested Review…" at bounding box center [784, 431] width 982 height 248
click at [1121, 524] on button "Yes / OK" at bounding box center [1147, 516] width 81 height 18
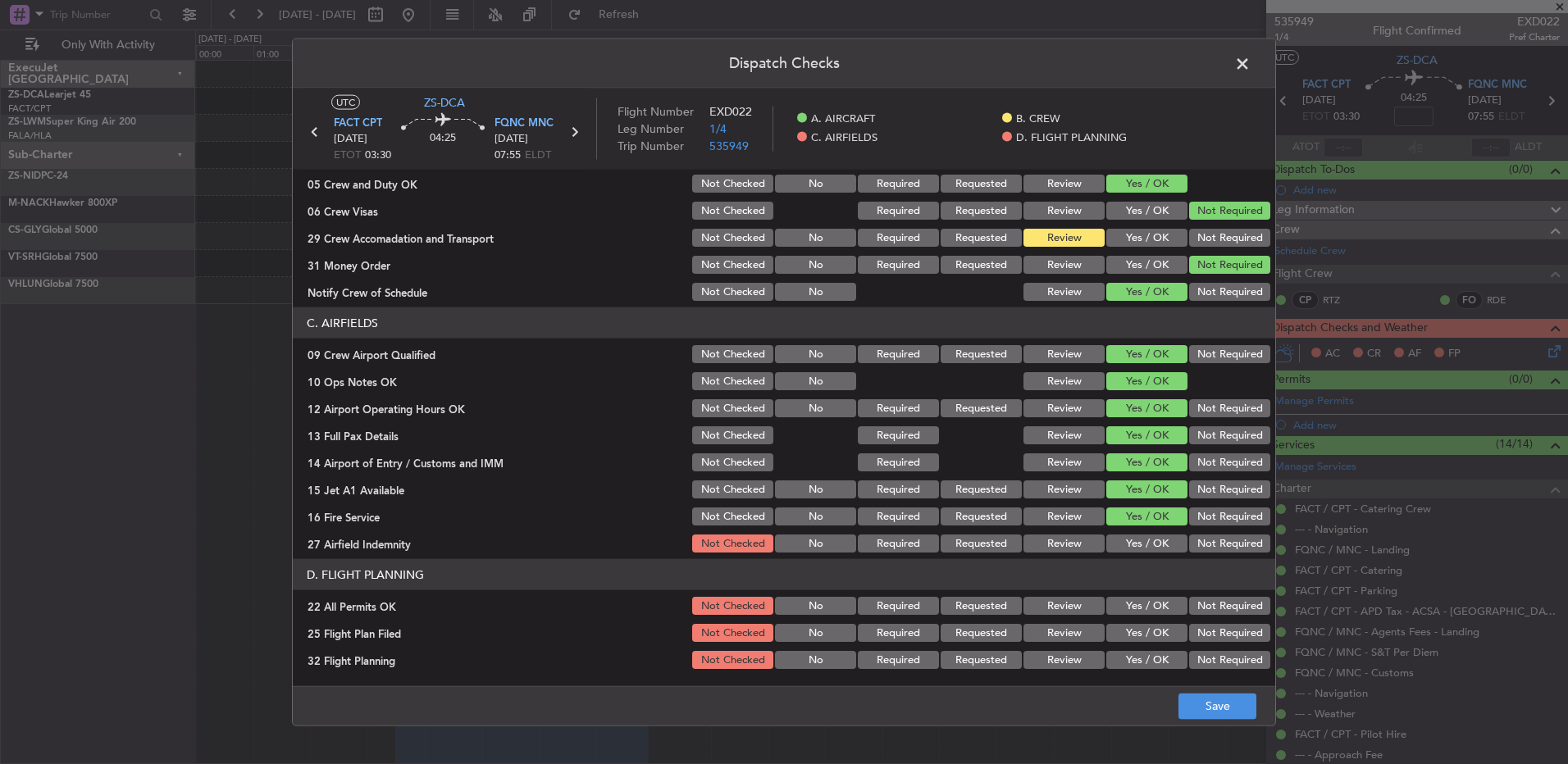
click at [1189, 547] on button "Not Required" at bounding box center [1229, 543] width 81 height 18
drag, startPoint x: 1227, startPoint y: 603, endPoint x: 1218, endPoint y: 604, distance: 9.1
click at [1220, 604] on button "Not Required" at bounding box center [1229, 605] width 81 height 18
drag, startPoint x: 1048, startPoint y: 622, endPoint x: 1068, endPoint y: 633, distance: 22.8
click at [1053, 620] on section "D. FLIGHT PLANNING 22 All Permits OK Not Checked No Required Requested Review Y…" at bounding box center [784, 615] width 982 height 112
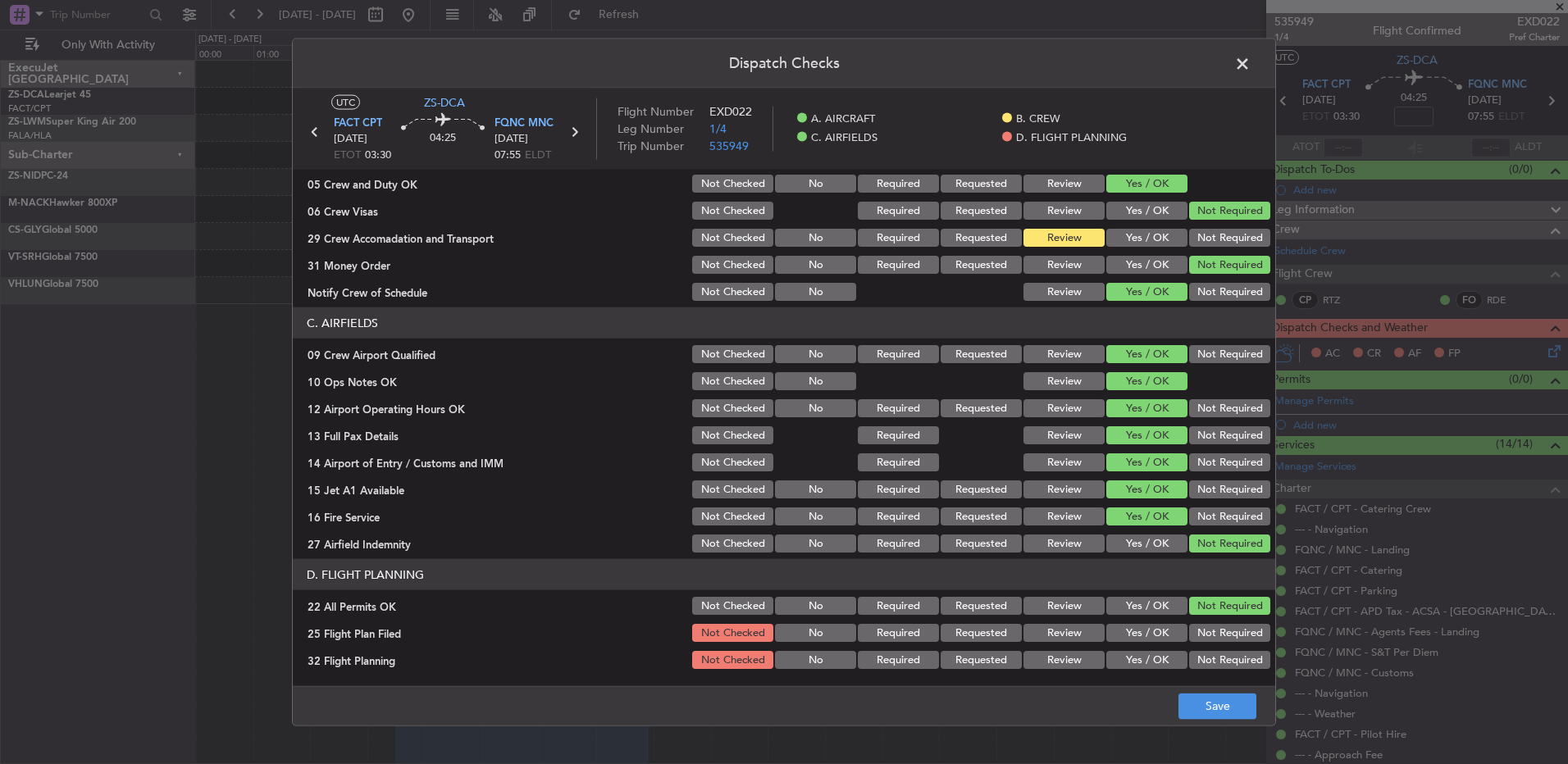
click at [1073, 633] on button "Review" at bounding box center [1064, 632] width 81 height 18
click at [1072, 654] on button "Review" at bounding box center [1064, 659] width 81 height 18
click at [1198, 695] on button "Save" at bounding box center [1217, 706] width 78 height 26
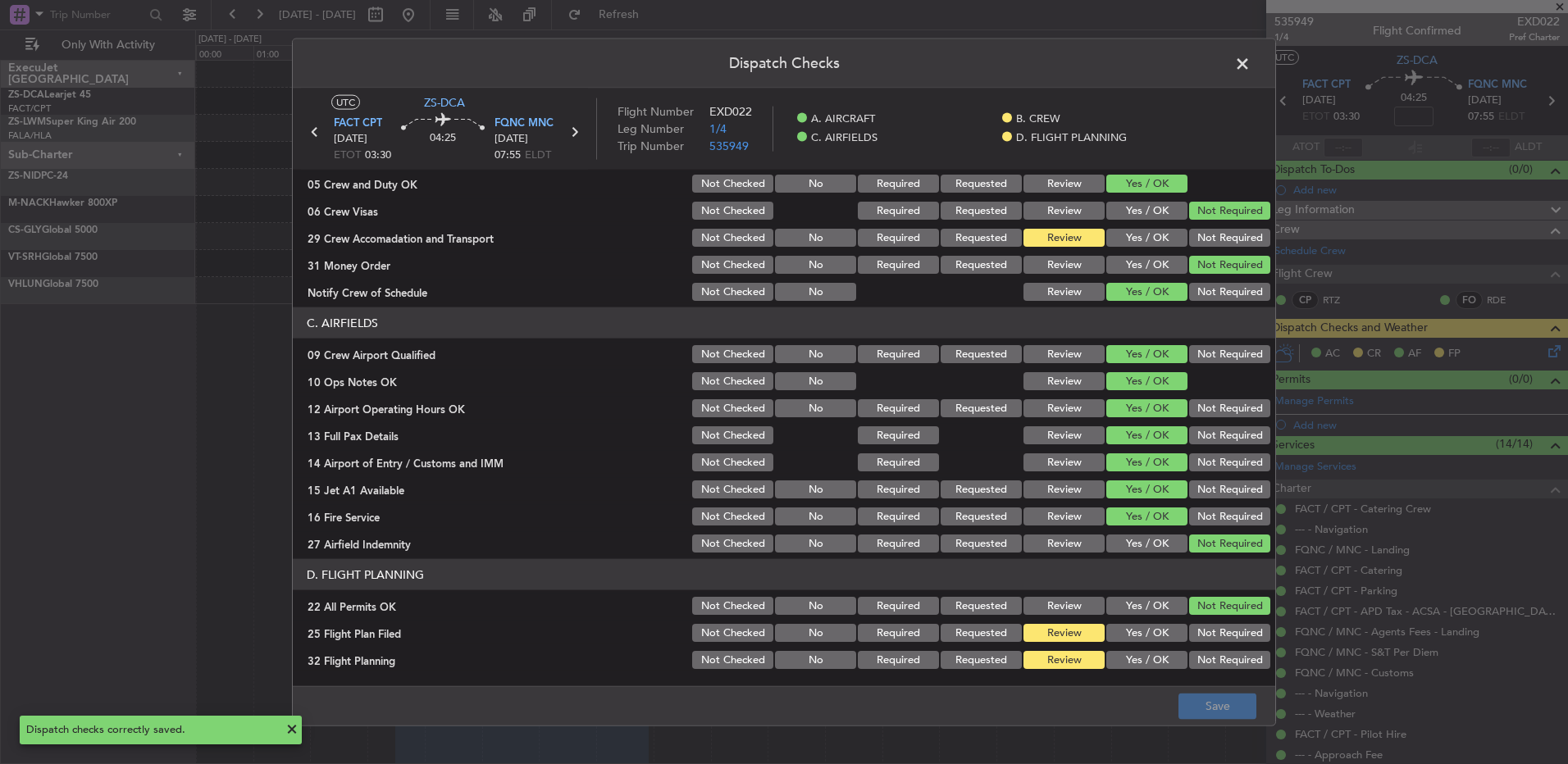
click at [1251, 62] on span at bounding box center [1251, 67] width 0 height 33
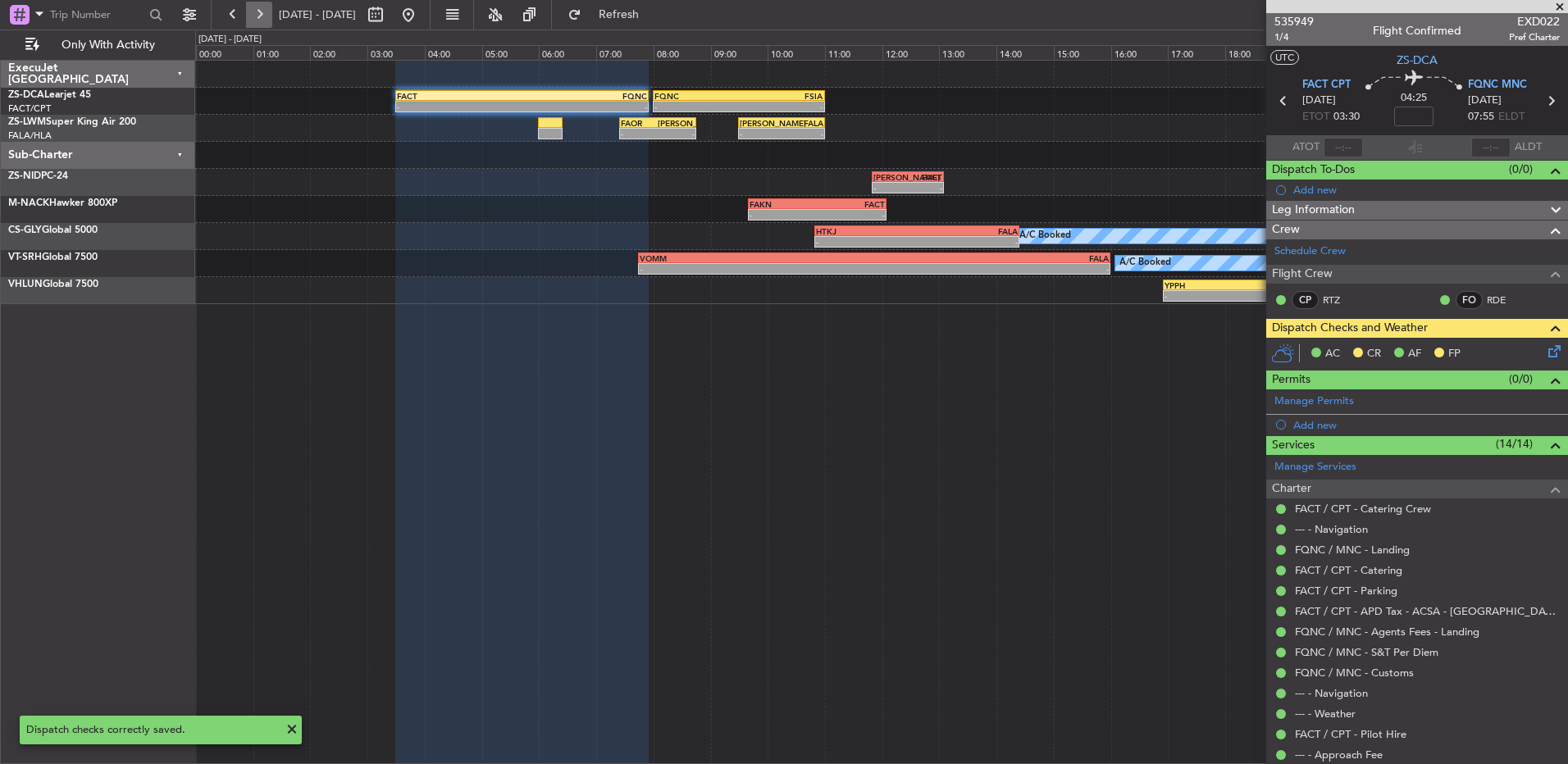
click at [262, 23] on button at bounding box center [259, 15] width 26 height 26
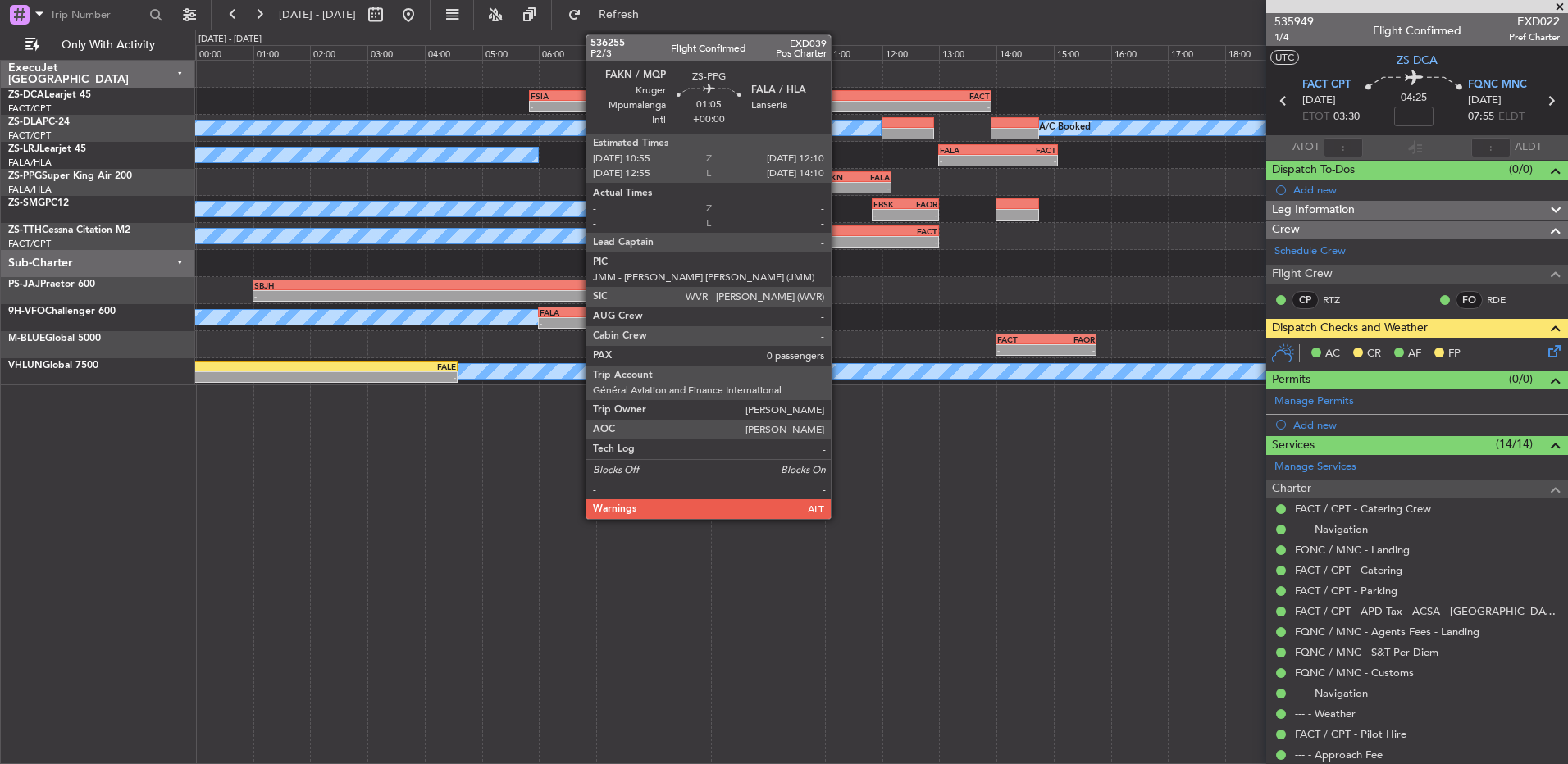
click at [850, 178] on div "FAKN" at bounding box center [838, 177] width 35 height 10
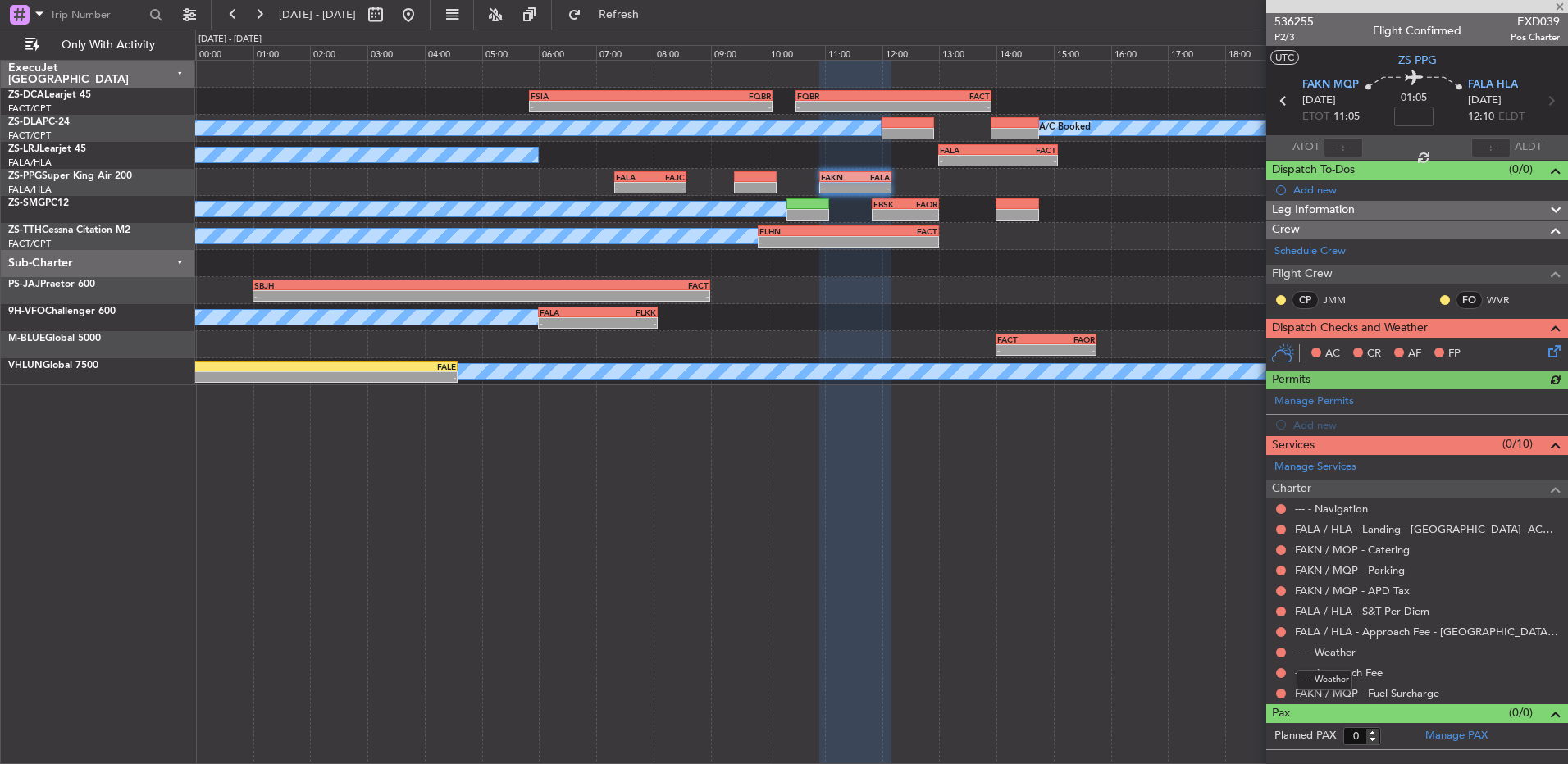
click at [1285, 692] on mat-tooltip-component "--- - Weather" at bounding box center [1325, 680] width 79 height 43
click at [1280, 692] on button at bounding box center [1281, 693] width 10 height 10
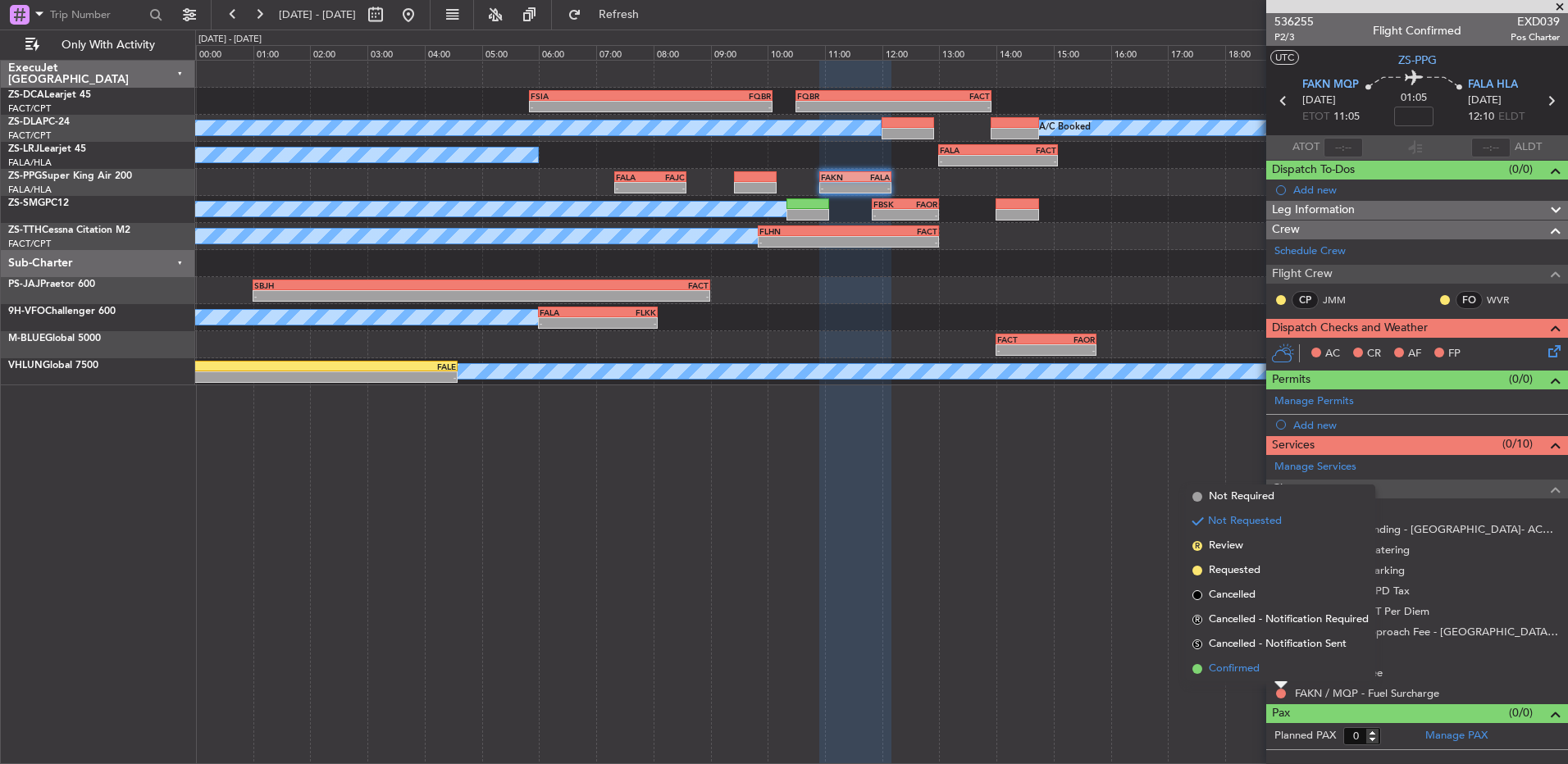
click at [1281, 671] on li "Confirmed" at bounding box center [1281, 669] width 190 height 24
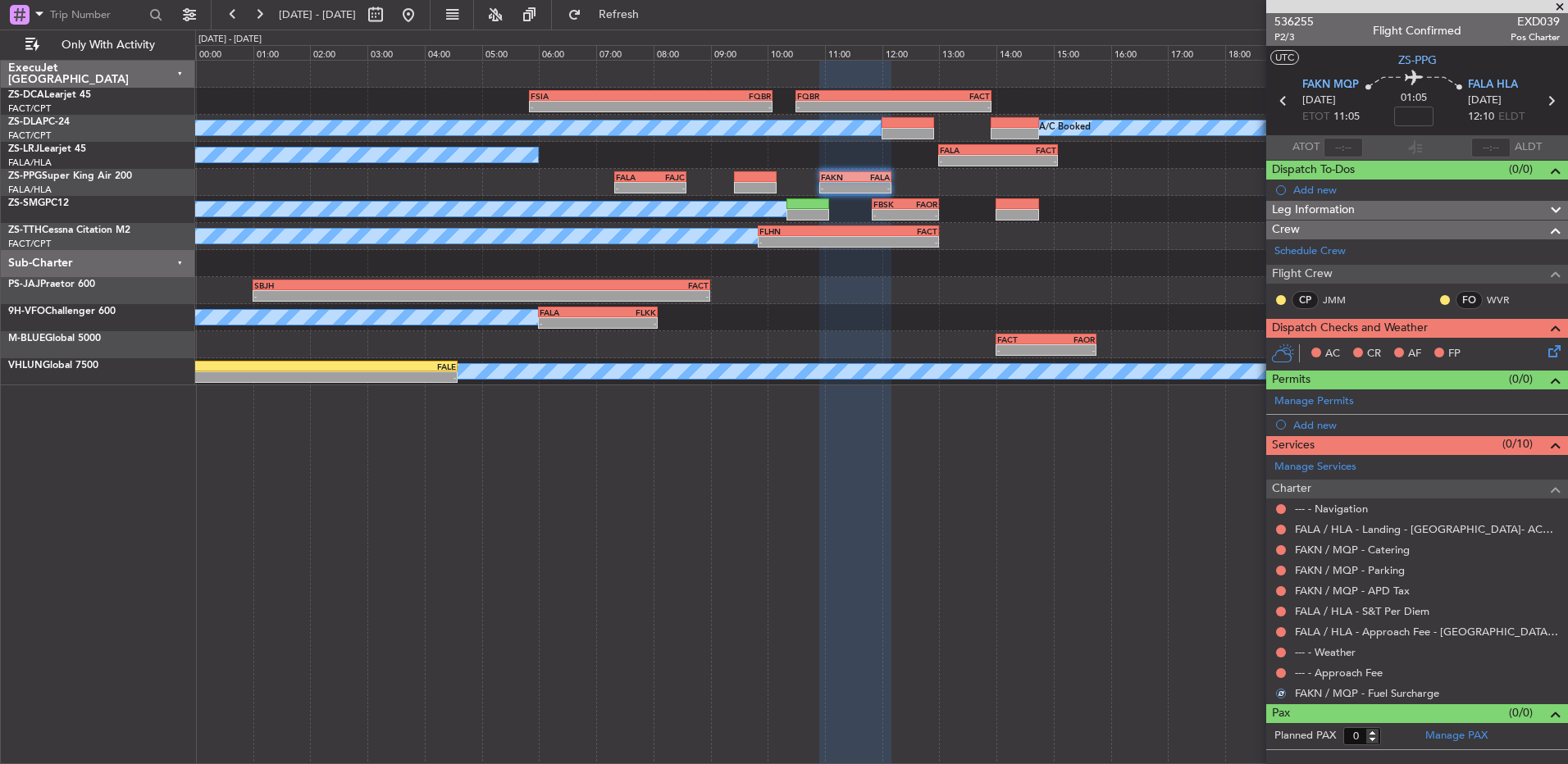
click at [1281, 671] on button at bounding box center [1281, 673] width 10 height 10
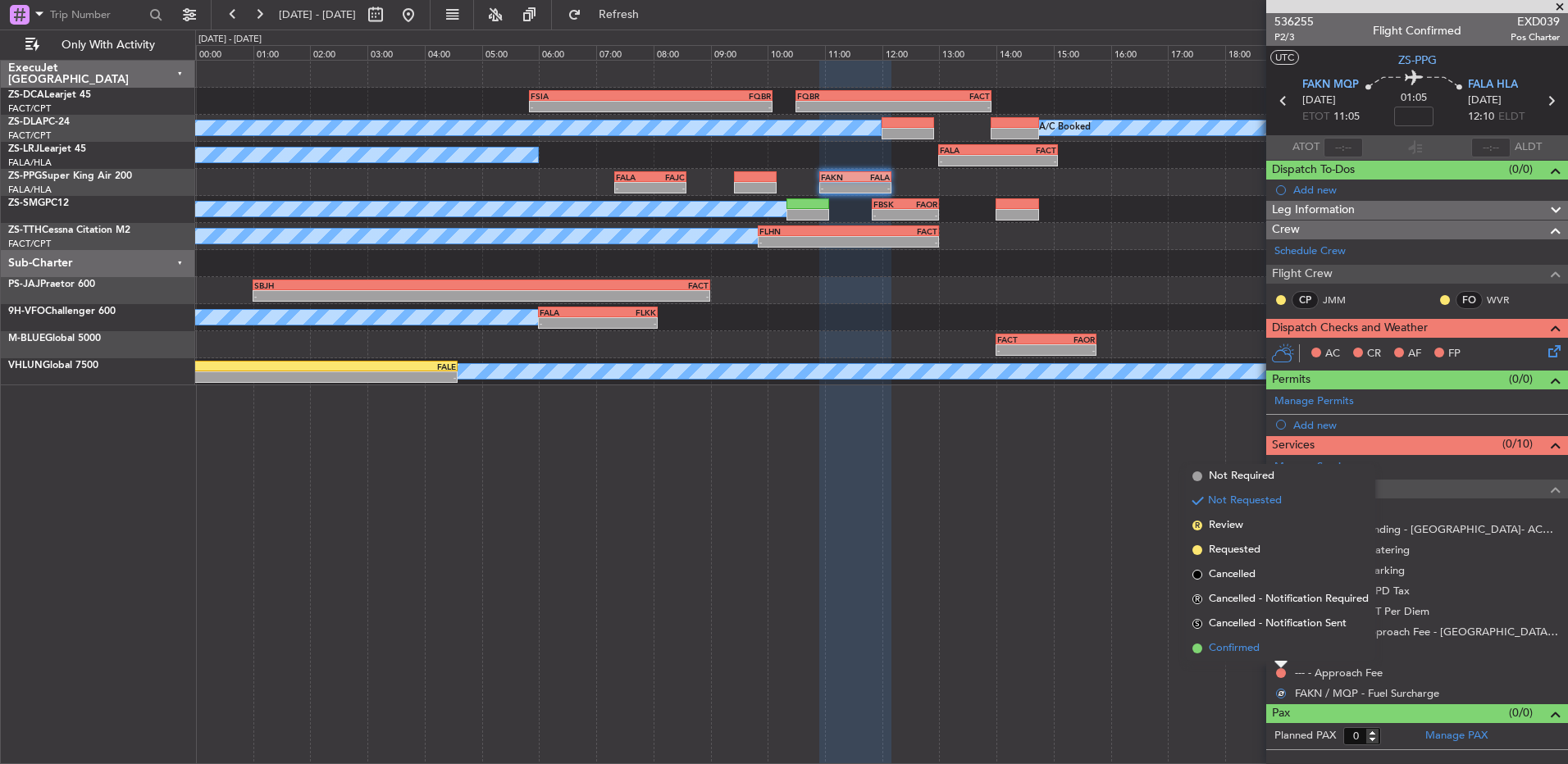
click at [1287, 652] on li "Confirmed" at bounding box center [1281, 648] width 190 height 24
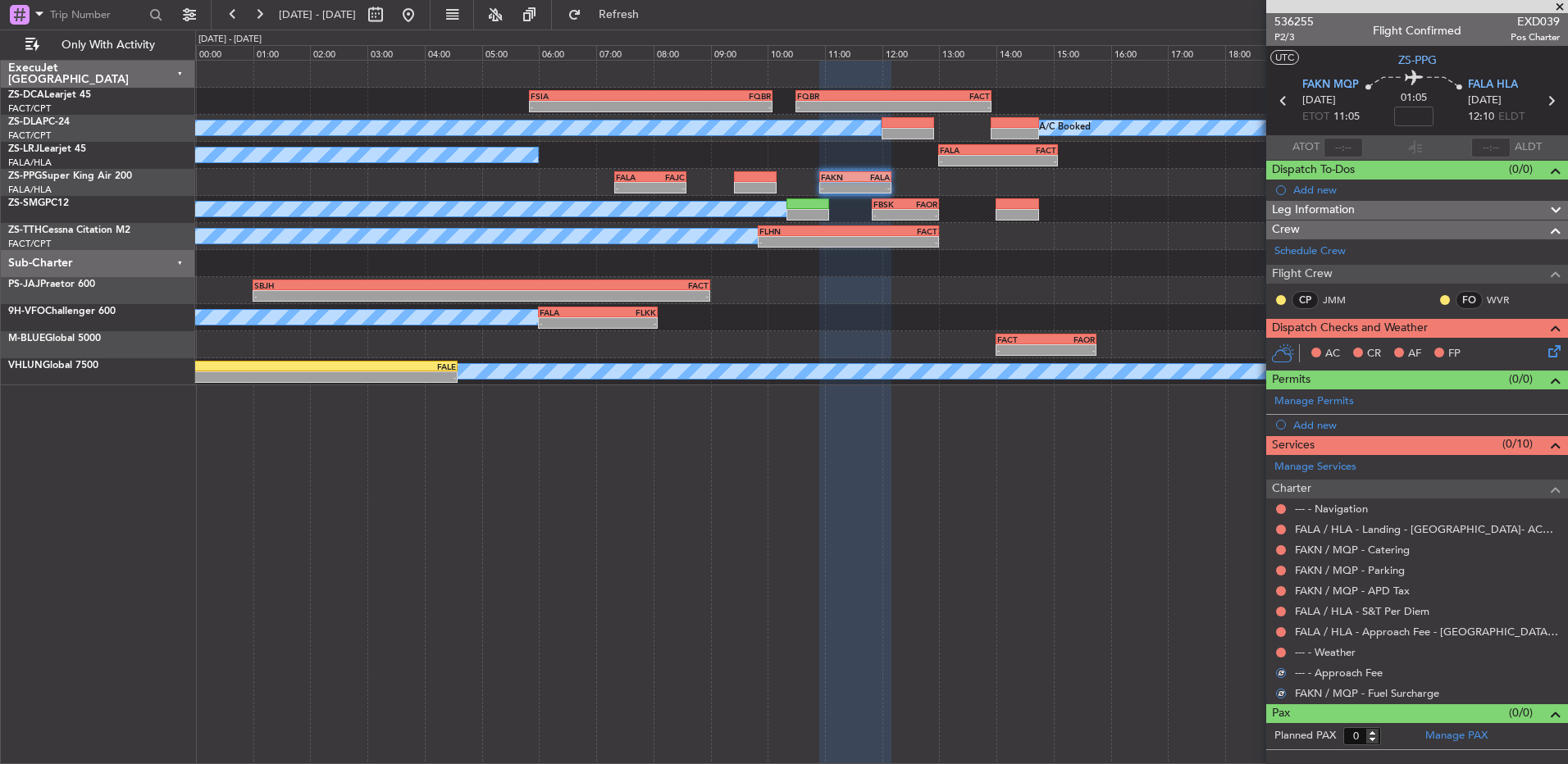
click at [1287, 651] on div at bounding box center [1282, 653] width 13 height 13
click at [1282, 650] on button at bounding box center [1281, 653] width 10 height 10
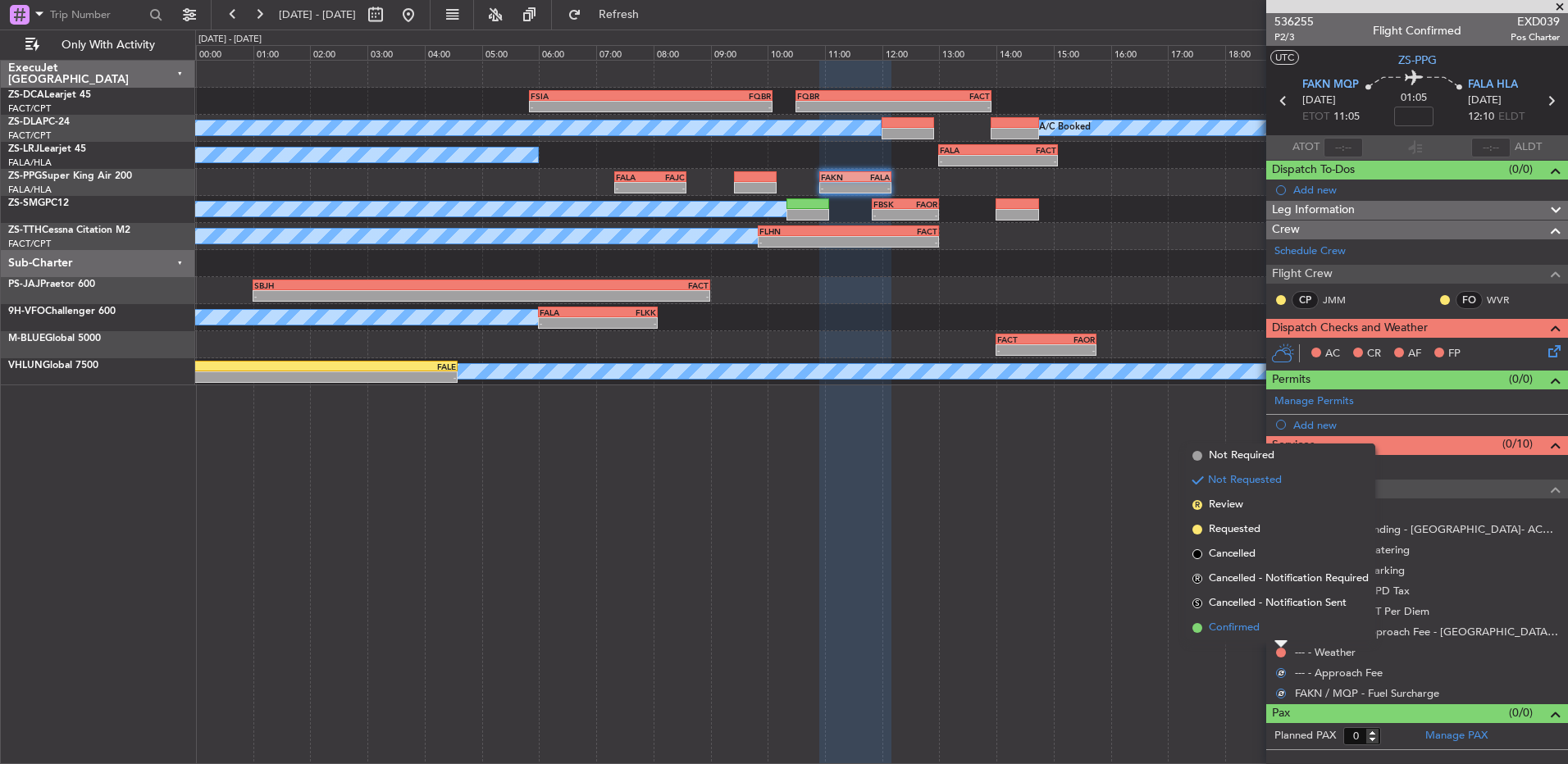
click at [1279, 628] on li "Confirmed" at bounding box center [1281, 627] width 190 height 24
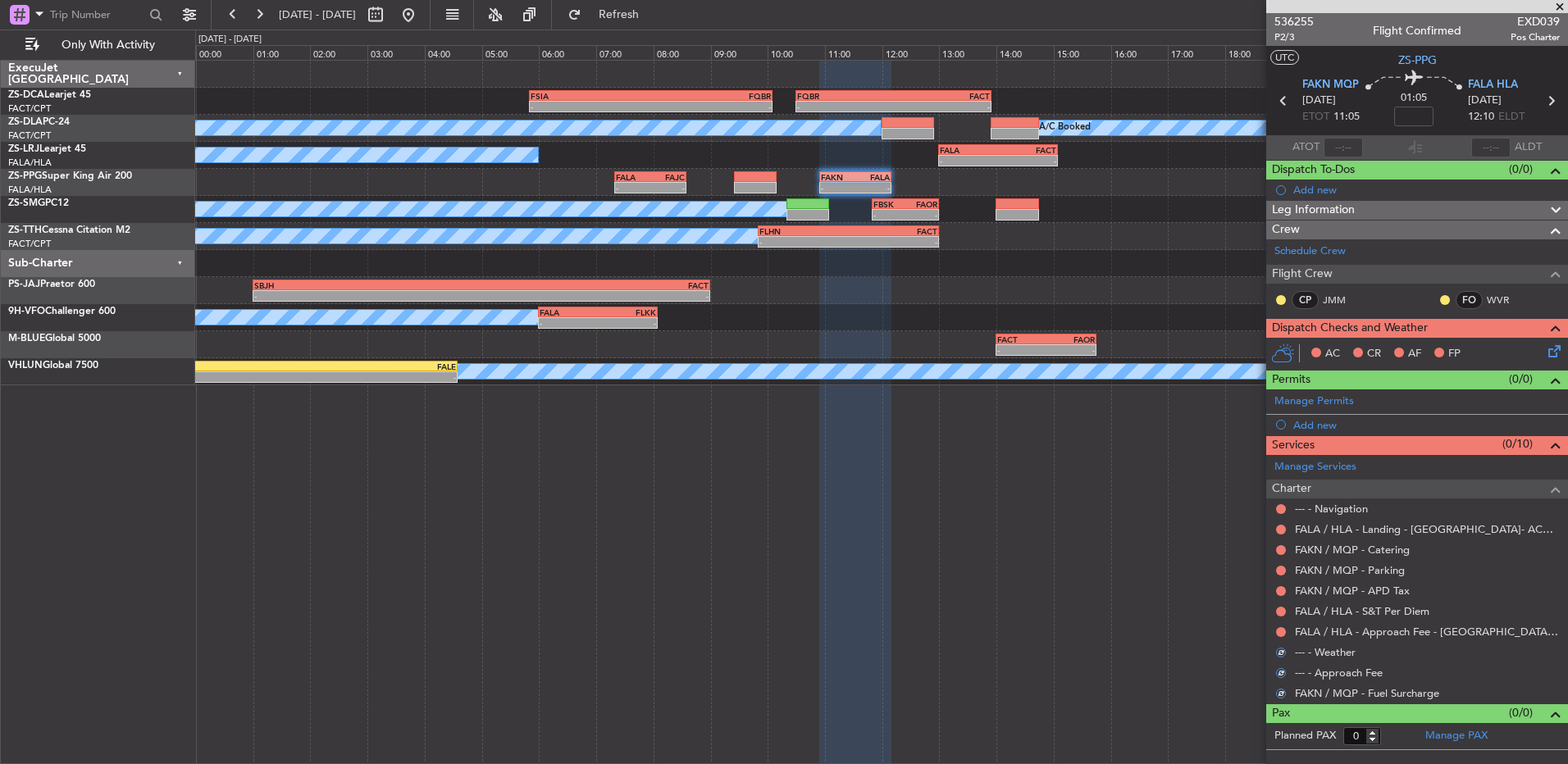
click at [1279, 628] on button at bounding box center [1281, 632] width 10 height 10
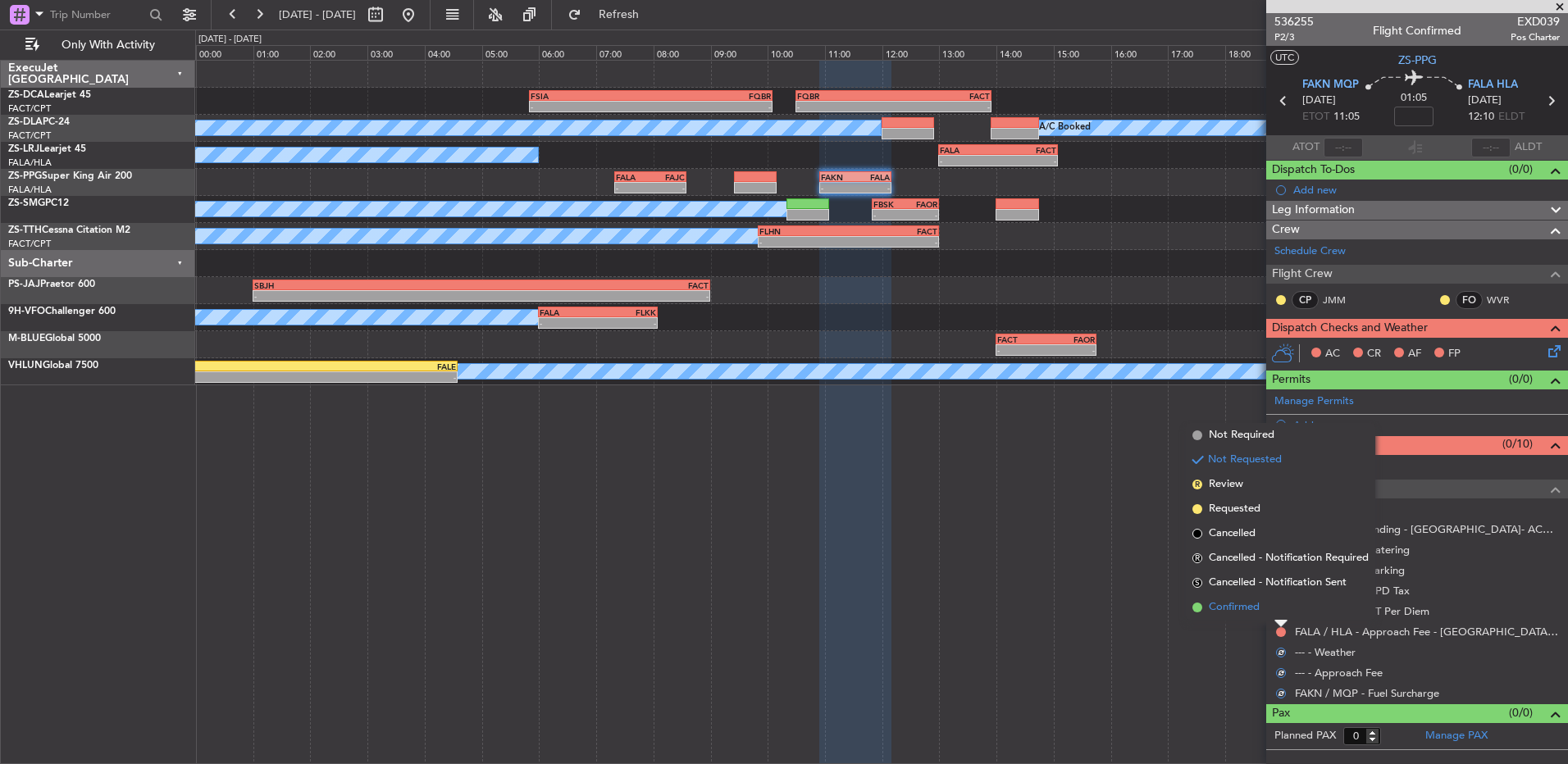
drag, startPoint x: 1279, startPoint y: 628, endPoint x: 1278, endPoint y: 615, distance: 13.0
click at [1278, 615] on li "Confirmed" at bounding box center [1281, 608] width 190 height 24
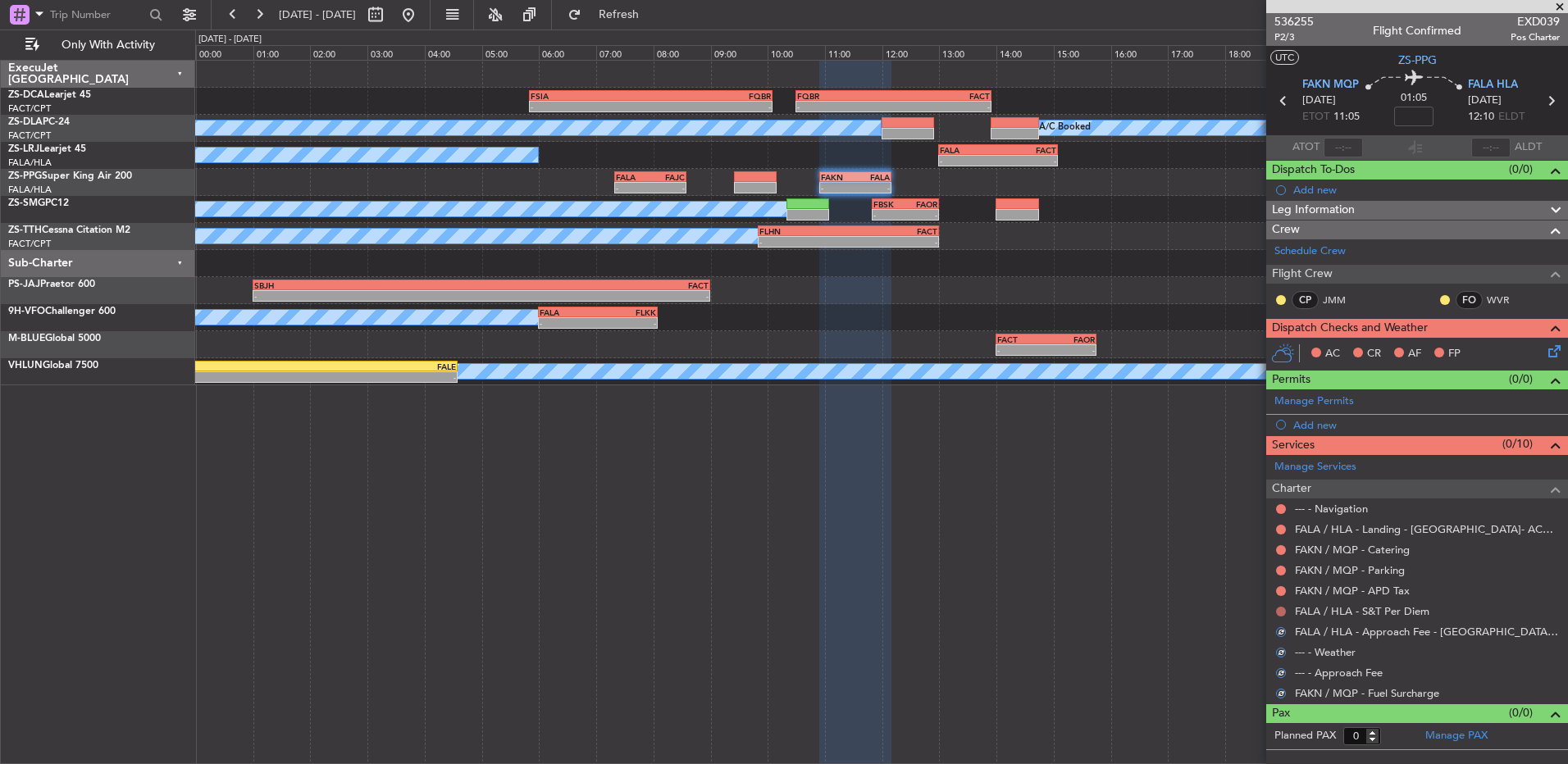
click at [1279, 608] on button at bounding box center [1281, 612] width 10 height 10
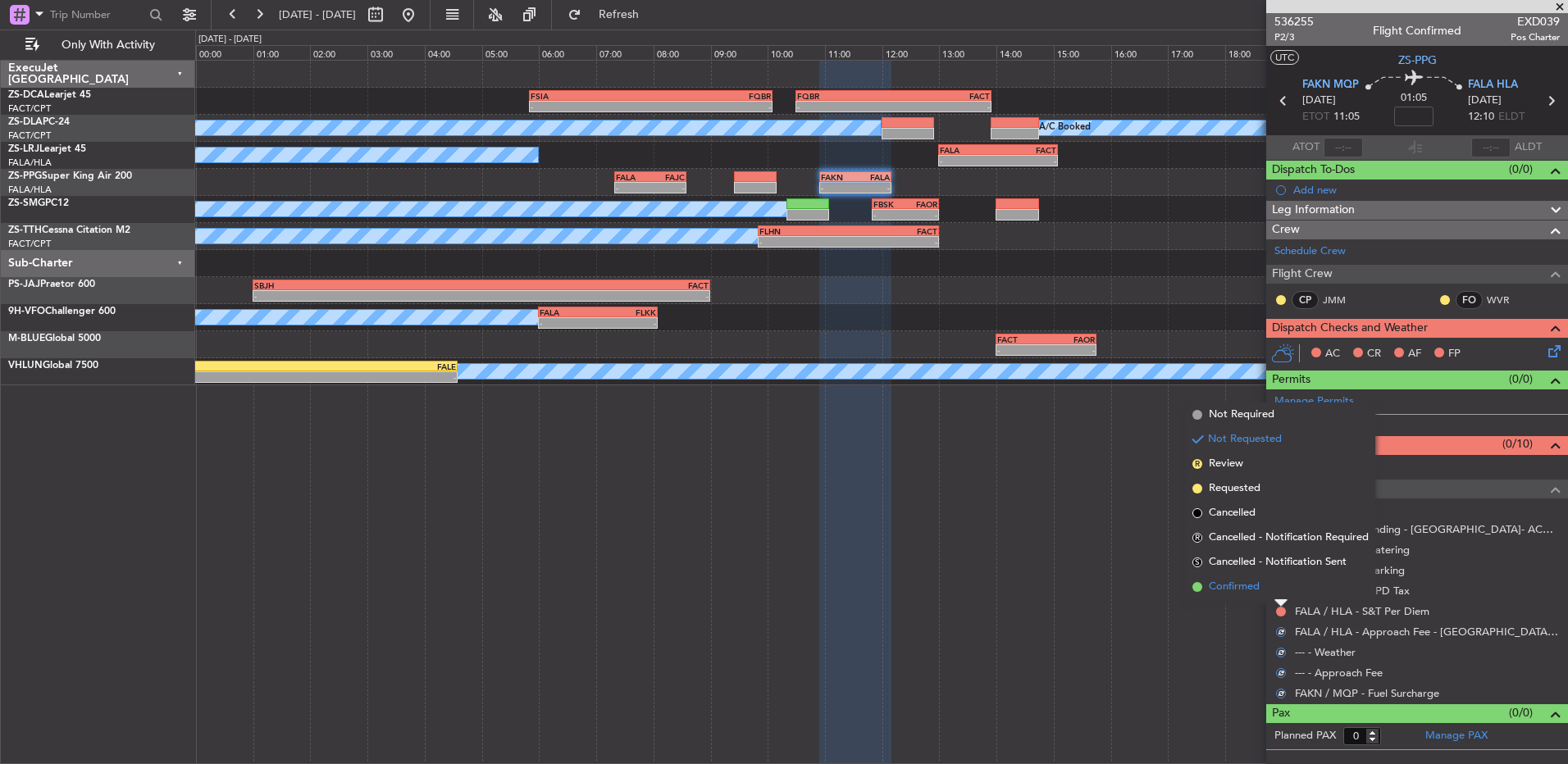
click at [1277, 589] on li "Confirmed" at bounding box center [1281, 587] width 190 height 24
click at [1277, 589] on button at bounding box center [1281, 591] width 10 height 10
drag, startPoint x: 1277, startPoint y: 589, endPoint x: 1277, endPoint y: 569, distance: 20.0
click at [1277, 569] on li "Confirmed" at bounding box center [1281, 567] width 190 height 24
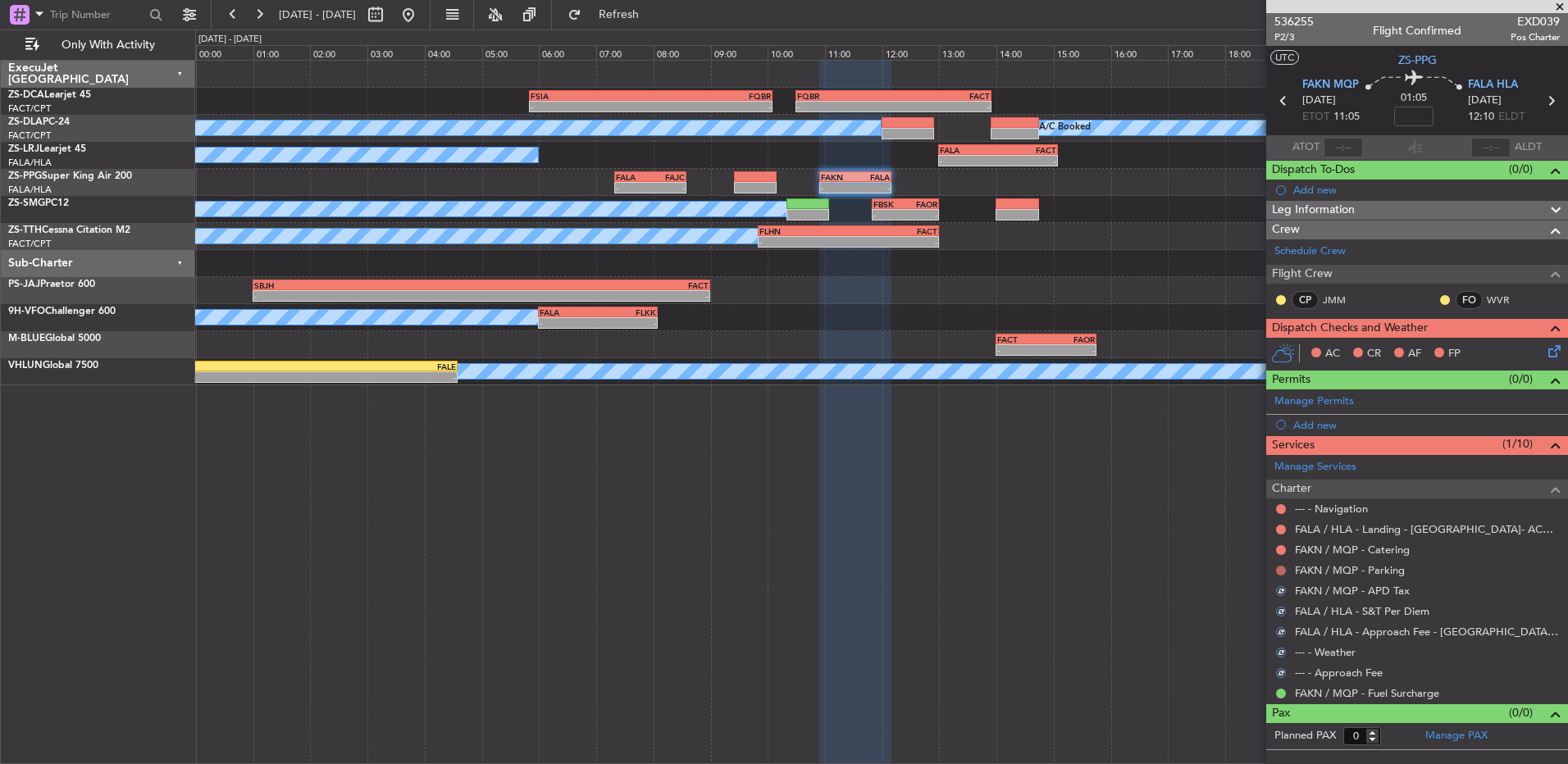
click at [1277, 569] on button at bounding box center [1281, 570] width 10 height 10
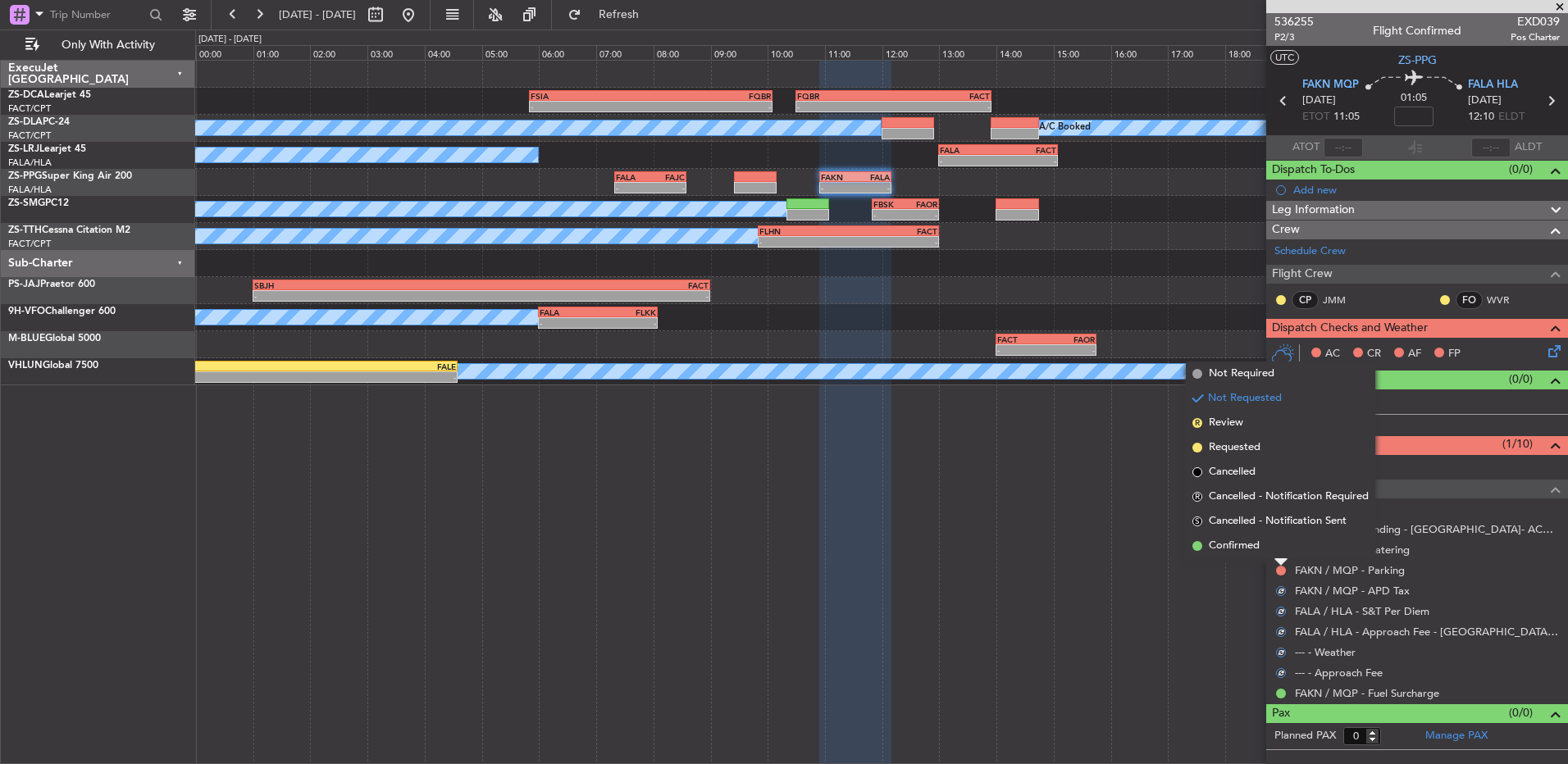
drag, startPoint x: 1278, startPoint y: 569, endPoint x: 1276, endPoint y: 544, distance: 25.1
click at [1276, 544] on li "Confirmed" at bounding box center [1281, 546] width 190 height 24
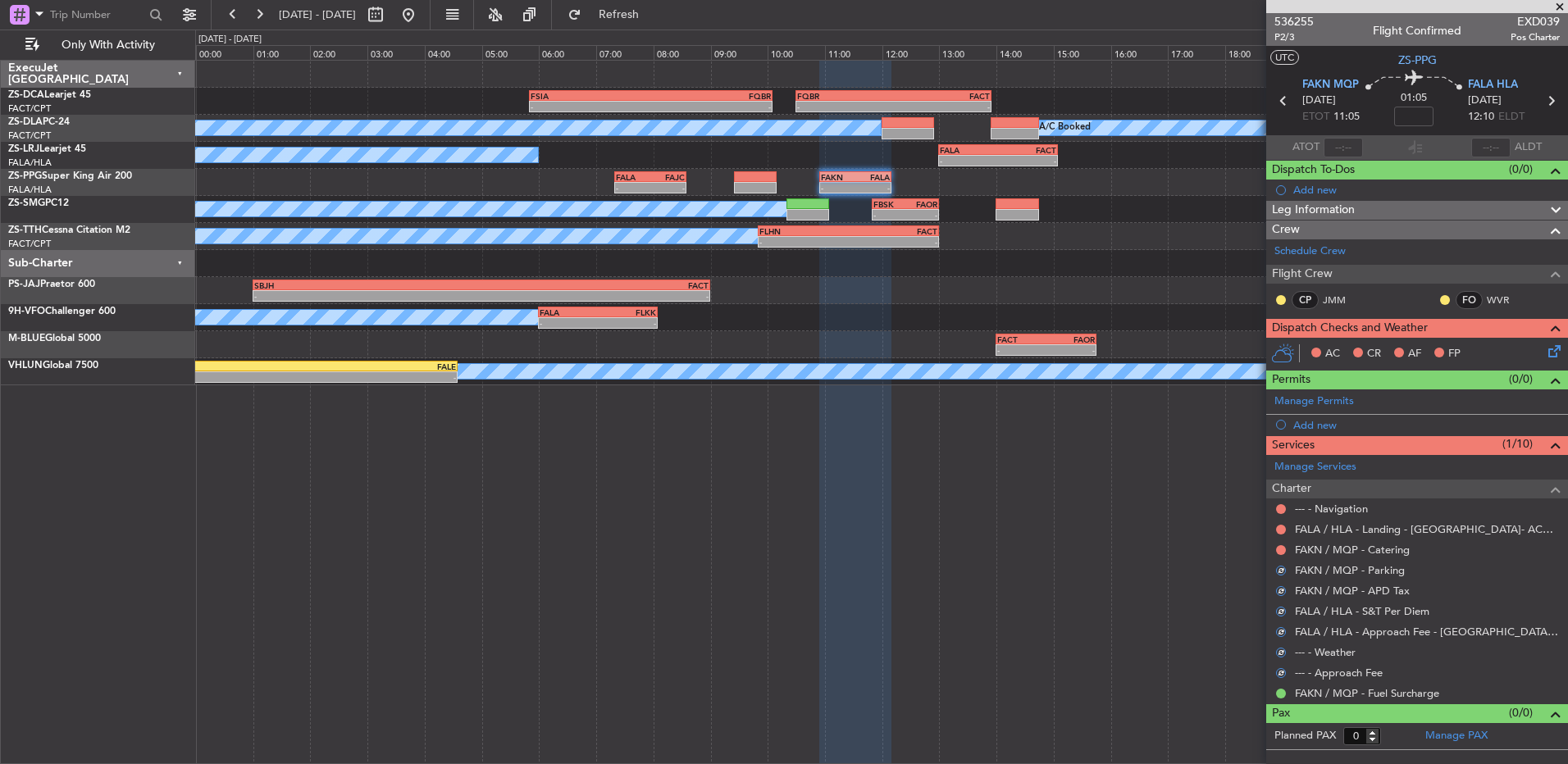
click at [1276, 544] on div at bounding box center [1282, 550] width 13 height 13
drag, startPoint x: 1276, startPoint y: 544, endPoint x: 1285, endPoint y: 550, distance: 10.8
click at [1285, 550] on button at bounding box center [1281, 550] width 10 height 10
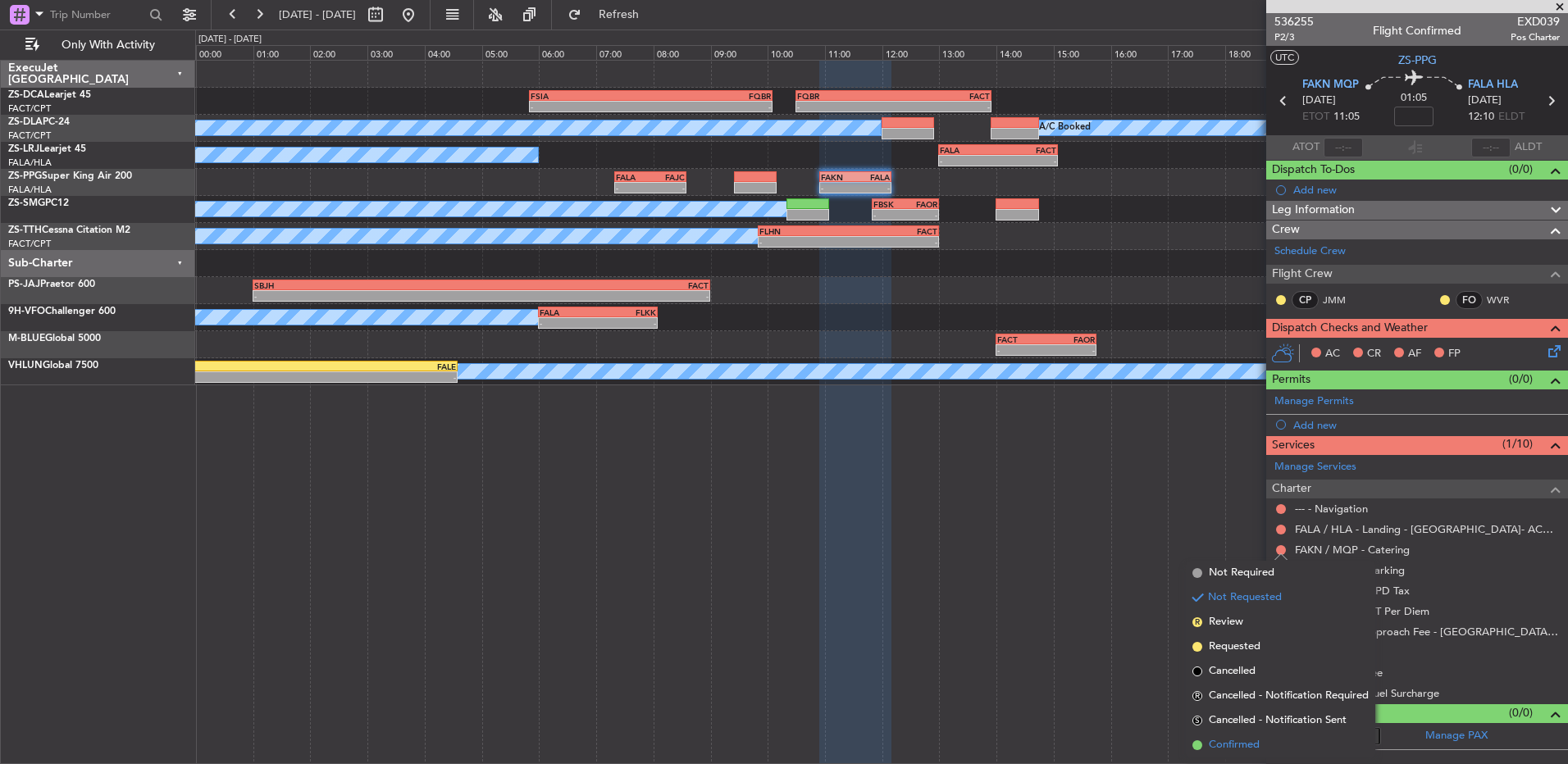
click at [1235, 753] on span "Confirmed" at bounding box center [1234, 745] width 51 height 17
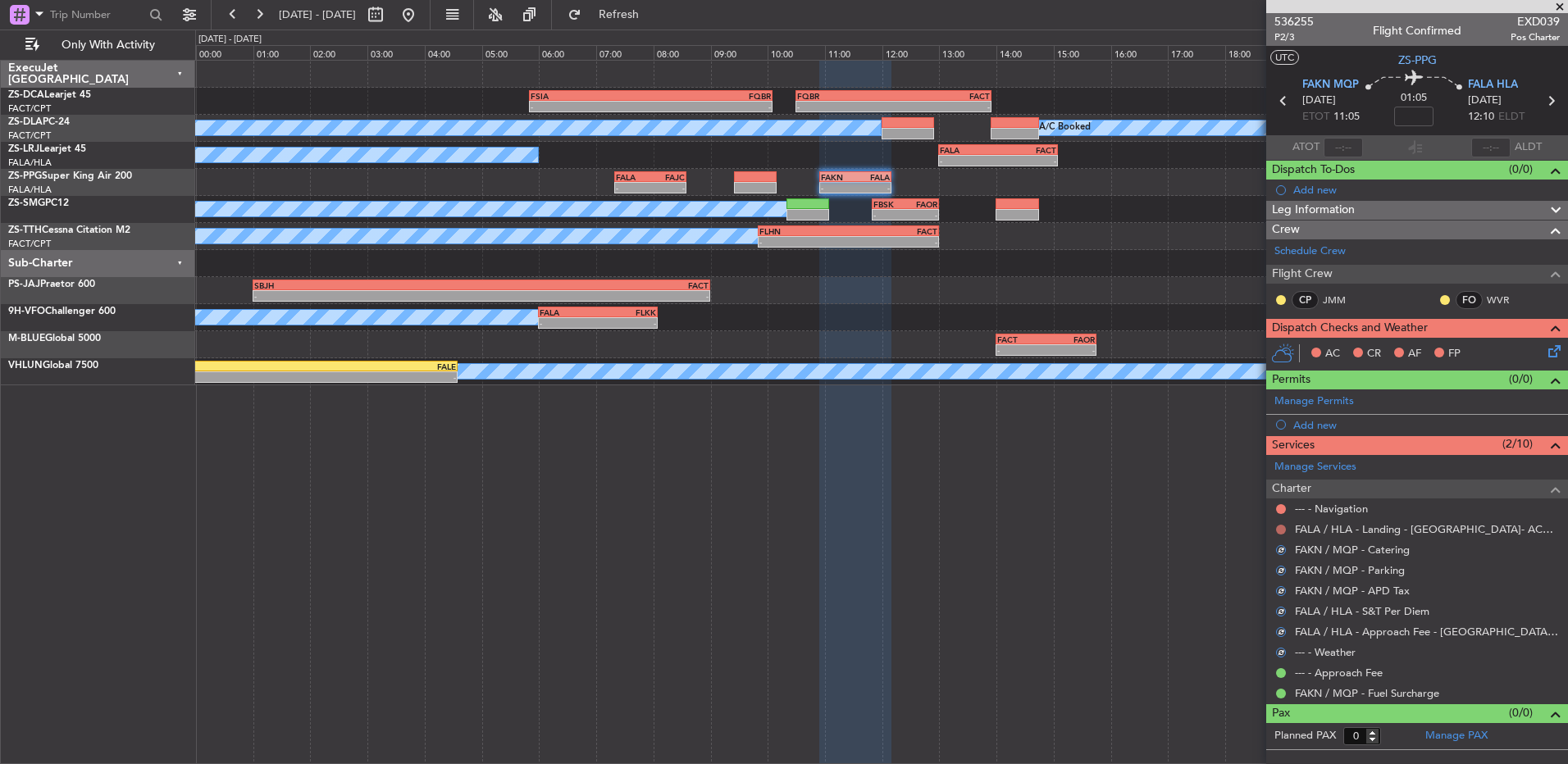
click at [1281, 525] on button at bounding box center [1281, 529] width 10 height 10
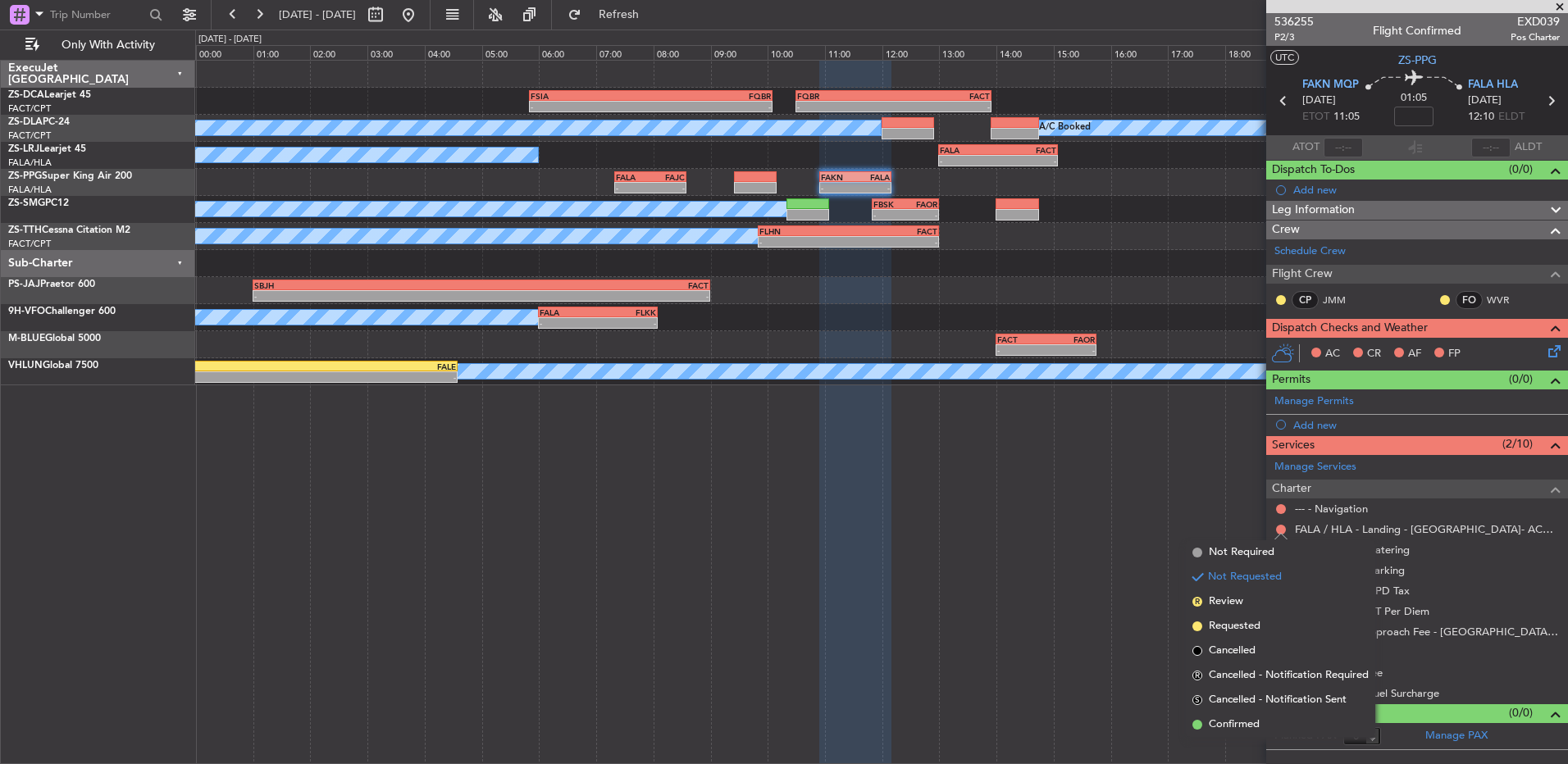
drag, startPoint x: 1261, startPoint y: 722, endPoint x: 1254, endPoint y: 691, distance: 31.8
click at [1258, 722] on li "Confirmed" at bounding box center [1281, 725] width 190 height 24
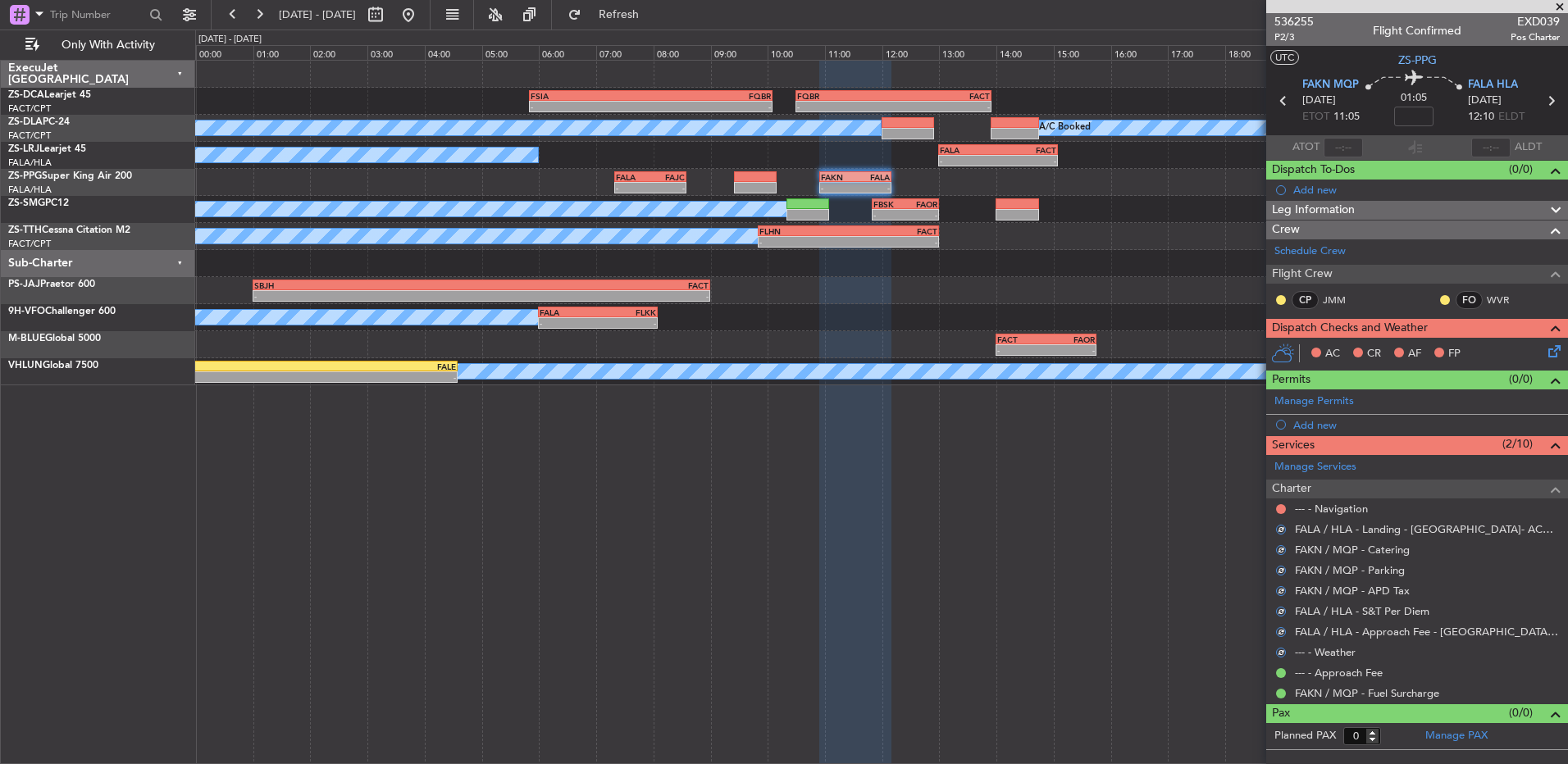
drag, startPoint x: 1282, startPoint y: 504, endPoint x: 1279, endPoint y: 542, distance: 38.1
click at [1282, 506] on button at bounding box center [1281, 509] width 10 height 10
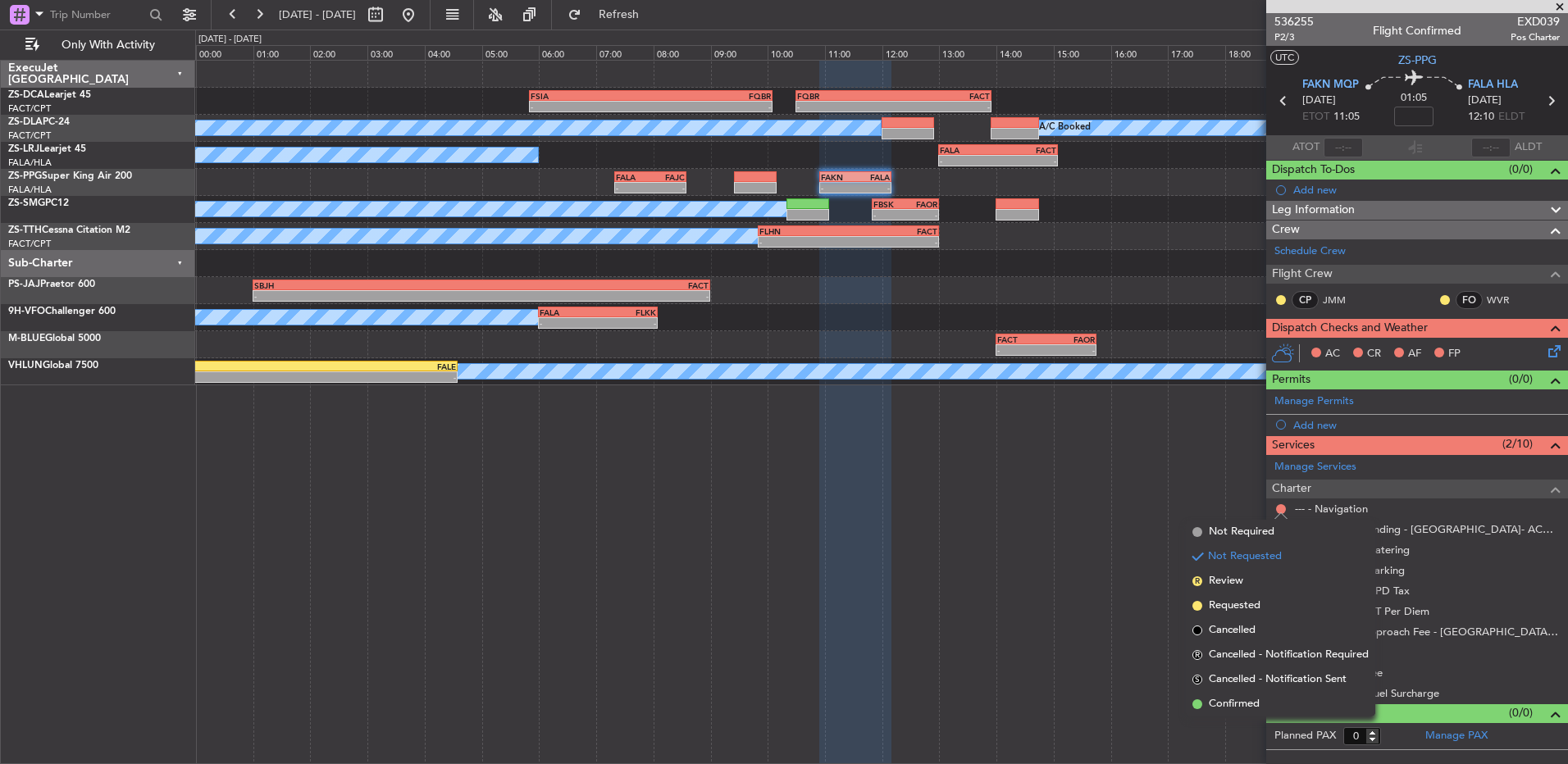
click at [1253, 712] on li "Confirmed" at bounding box center [1281, 704] width 190 height 24
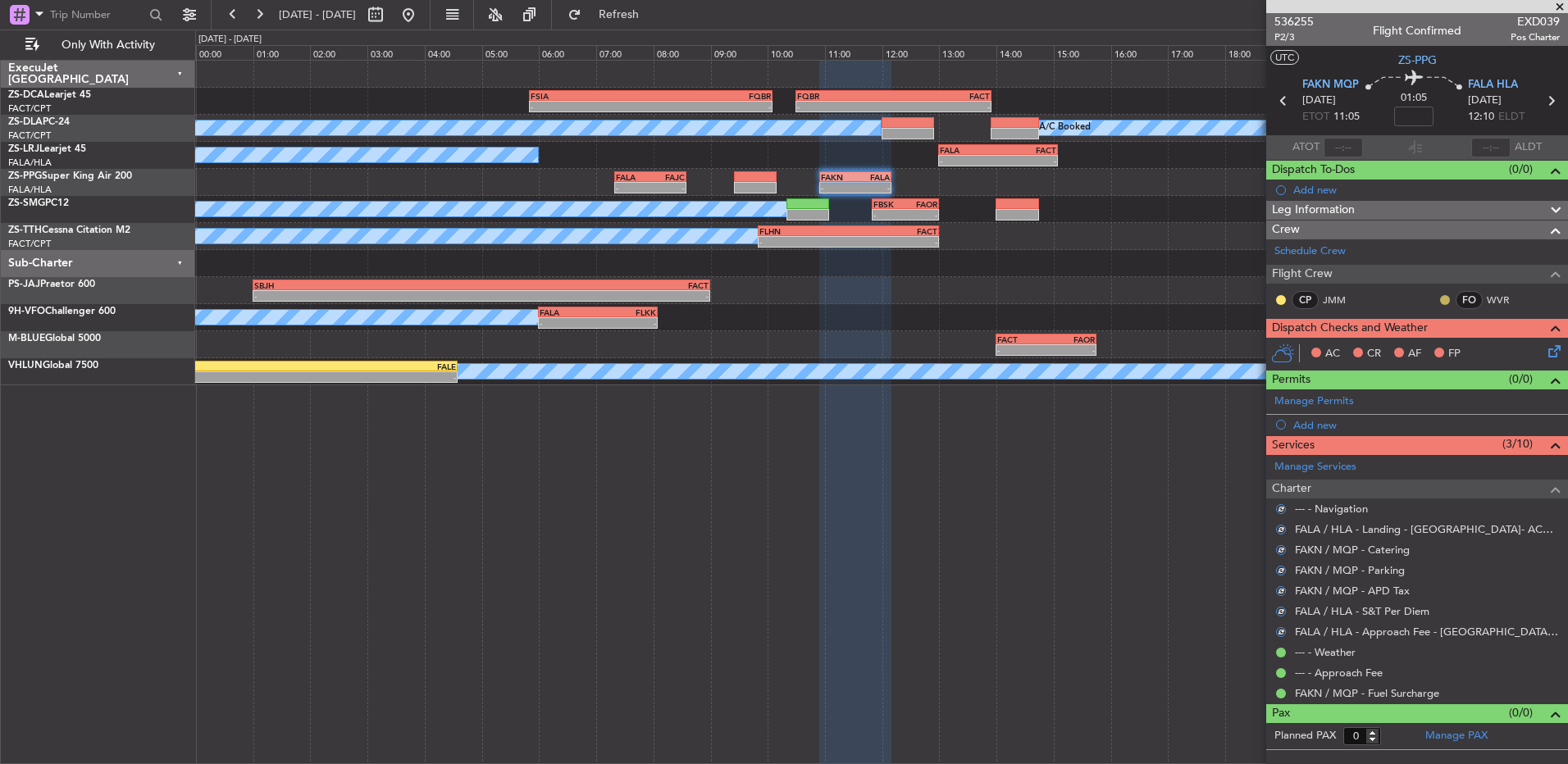
click at [1442, 298] on button at bounding box center [1445, 300] width 10 height 10
click at [1419, 343] on mat-tooltip-component "Unread" at bounding box center [1445, 325] width 60 height 43
click at [1442, 300] on button at bounding box center [1445, 300] width 10 height 10
click at [1411, 353] on li "Acknowledged" at bounding box center [1445, 348] width 109 height 24
click at [1277, 301] on div at bounding box center [1282, 300] width 13 height 13
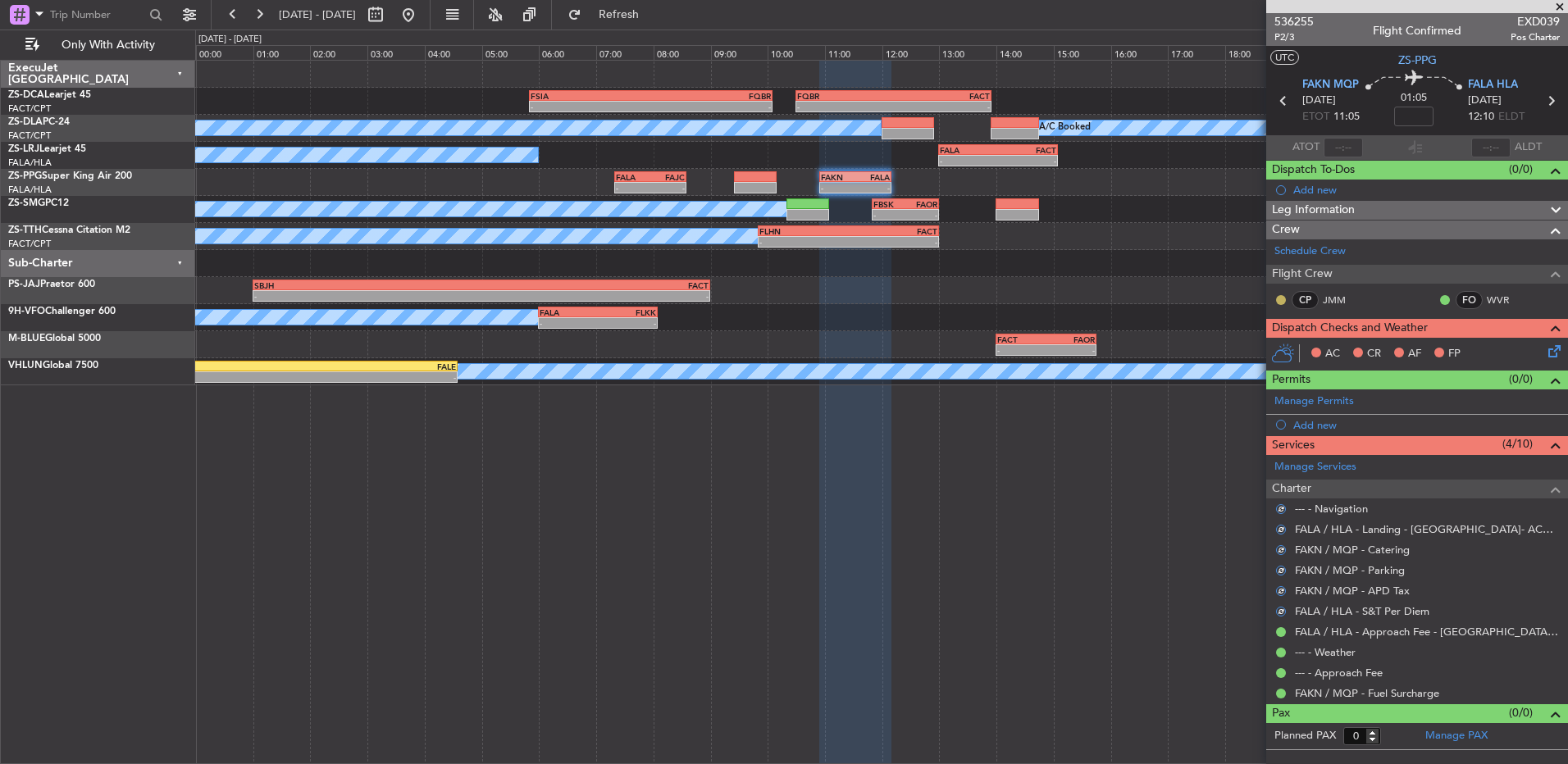
click at [1284, 298] on button at bounding box center [1281, 300] width 10 height 10
click at [1276, 350] on span "Acknowledged" at bounding box center [1285, 348] width 72 height 17
click at [1549, 355] on icon at bounding box center [1552, 349] width 13 height 13
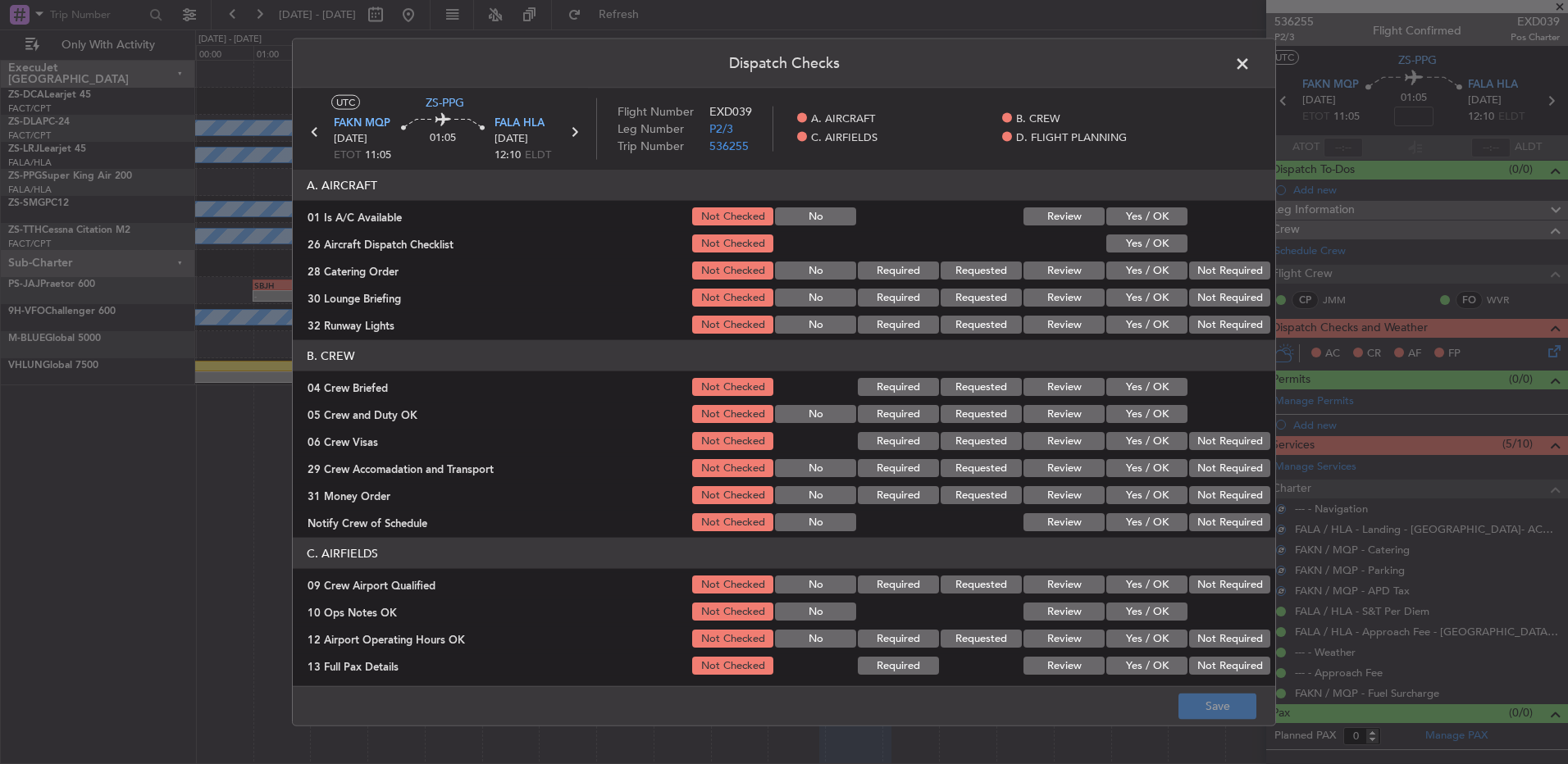
click at [1148, 214] on button "Yes / OK" at bounding box center [1147, 216] width 81 height 18
click at [1147, 244] on button "Yes / OK" at bounding box center [1147, 243] width 81 height 18
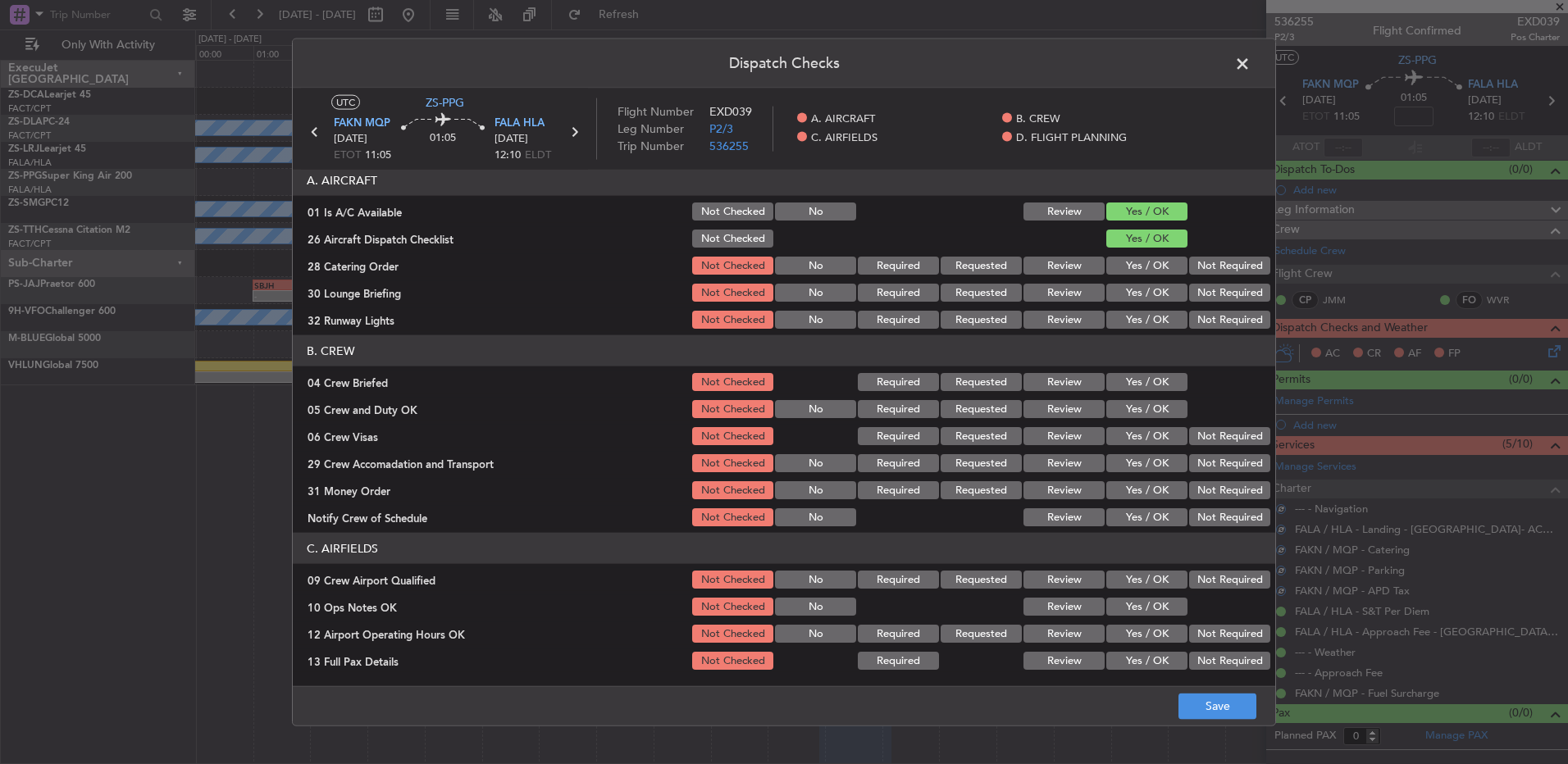
click at [1215, 251] on section "A. AIRCRAFT 01 Is A/C Available Not Checked No Review Yes / OK 26 Aircraft Disp…" at bounding box center [784, 248] width 982 height 166
click at [1210, 266] on button "Not Required" at bounding box center [1229, 265] width 81 height 18
drag, startPoint x: 1210, startPoint y: 267, endPoint x: 1210, endPoint y: 278, distance: 11.0
click at [1210, 268] on button "Not Required" at bounding box center [1229, 265] width 81 height 18
click at [1210, 285] on section "A. AIRCRAFT 01 Is A/C Available Not Checked No Review Yes / OK 26 Aircraft Disp…" at bounding box center [784, 248] width 982 height 166
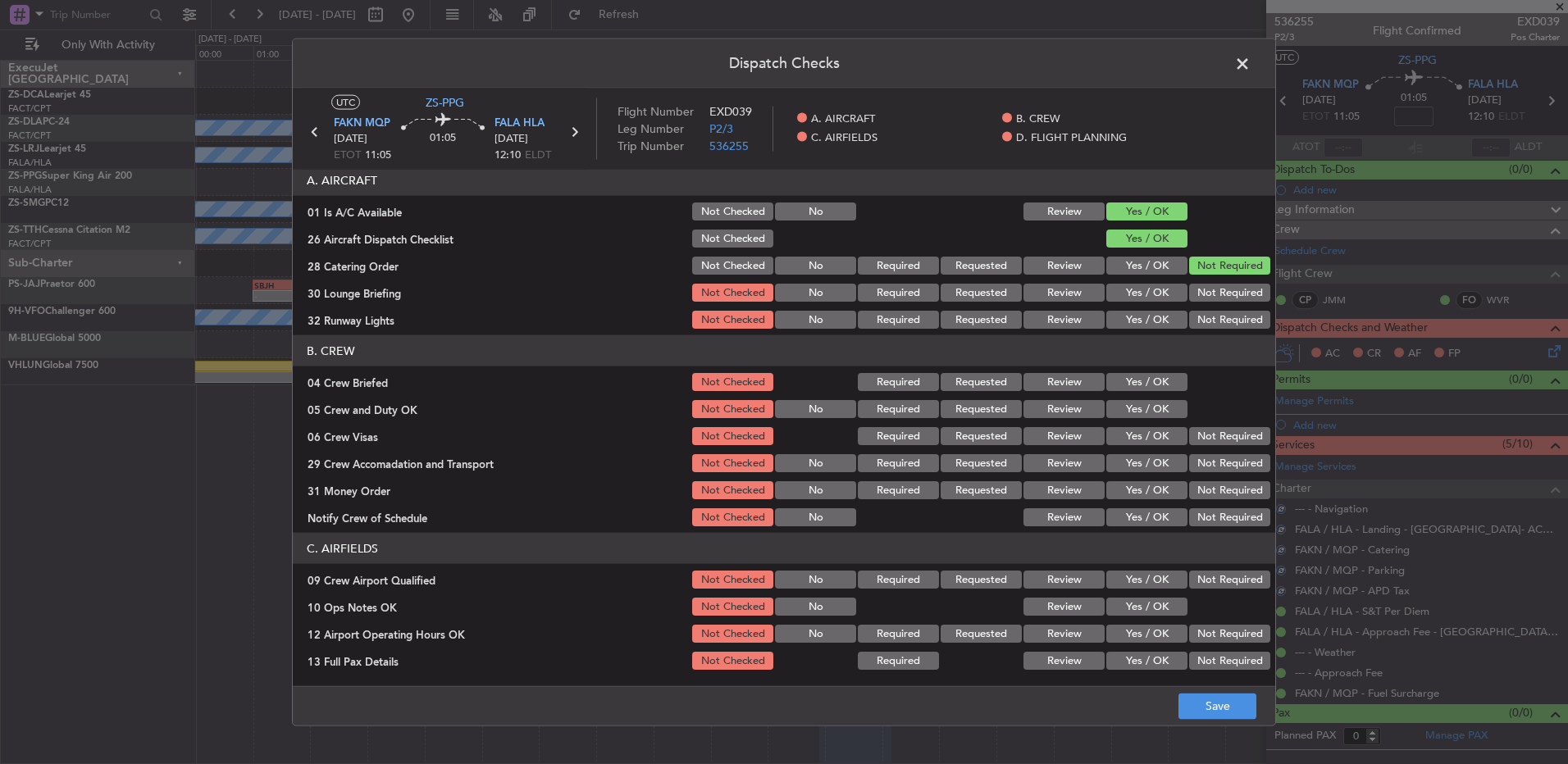
click at [1208, 300] on button "Not Required" at bounding box center [1229, 292] width 81 height 18
click at [1207, 307] on section "A. AIRCRAFT 01 Is A/C Available Not Checked No Review Yes / OK 26 Aircraft Disp…" at bounding box center [784, 248] width 982 height 166
drag, startPoint x: 1207, startPoint y: 309, endPoint x: 1207, endPoint y: 320, distance: 11.0
click at [1207, 317] on button "Not Required" at bounding box center [1229, 319] width 81 height 18
click at [1148, 391] on div "Yes / OK" at bounding box center [1145, 382] width 83 height 23
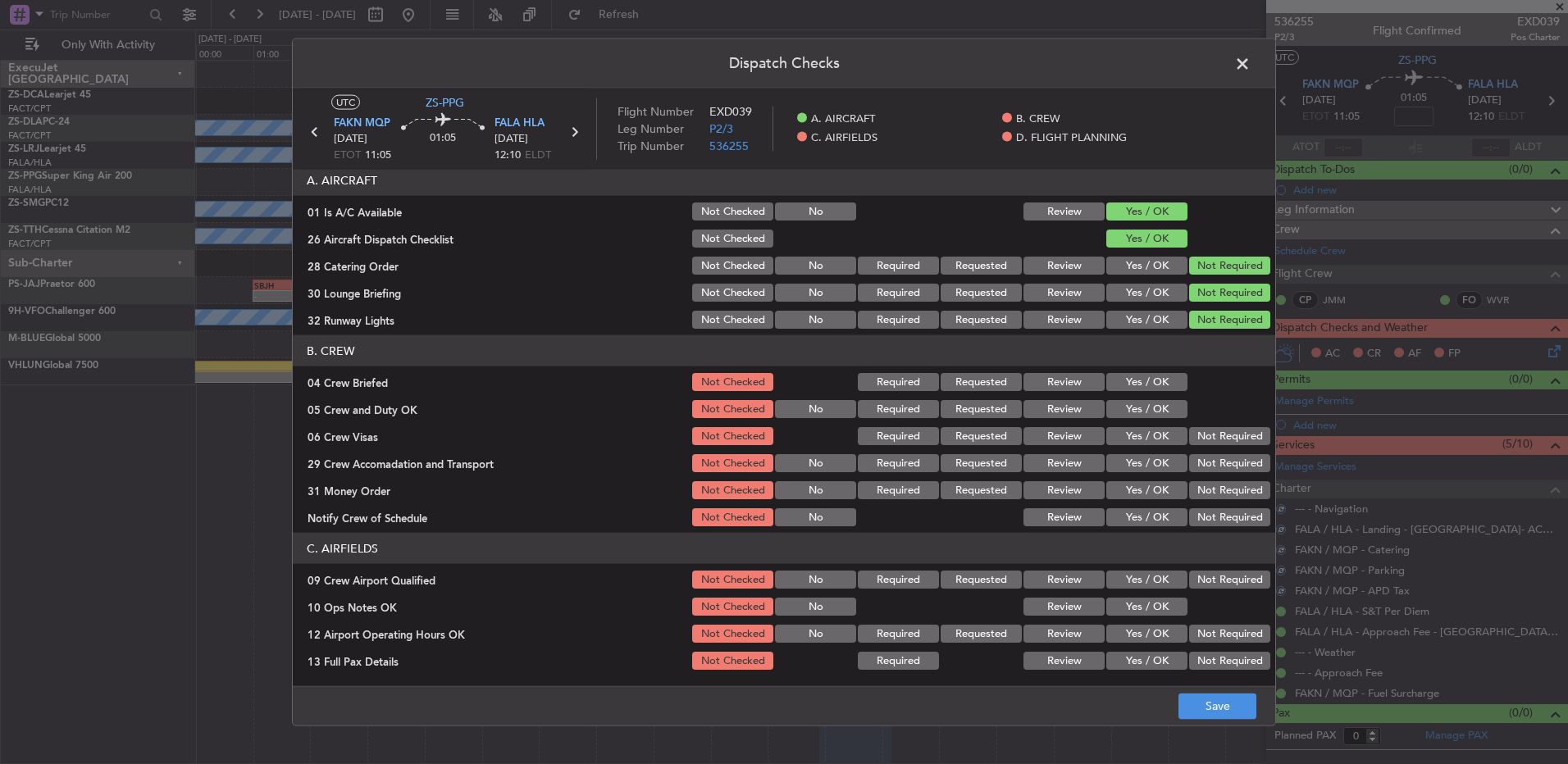
click at [1150, 408] on section "B. CREW 04 Crew Briefed Not Checked Required Requested Review Yes / OK 05 Crew …" at bounding box center [784, 432] width 982 height 194
click at [1150, 418] on div "Yes / OK" at bounding box center [1145, 409] width 83 height 23
drag, startPoint x: 1148, startPoint y: 382, endPoint x: 1155, endPoint y: 404, distance: 23.1
click at [1148, 382] on button "Yes / OK" at bounding box center [1147, 382] width 81 height 18
click at [1155, 405] on button "Yes / OK" at bounding box center [1147, 409] width 81 height 18
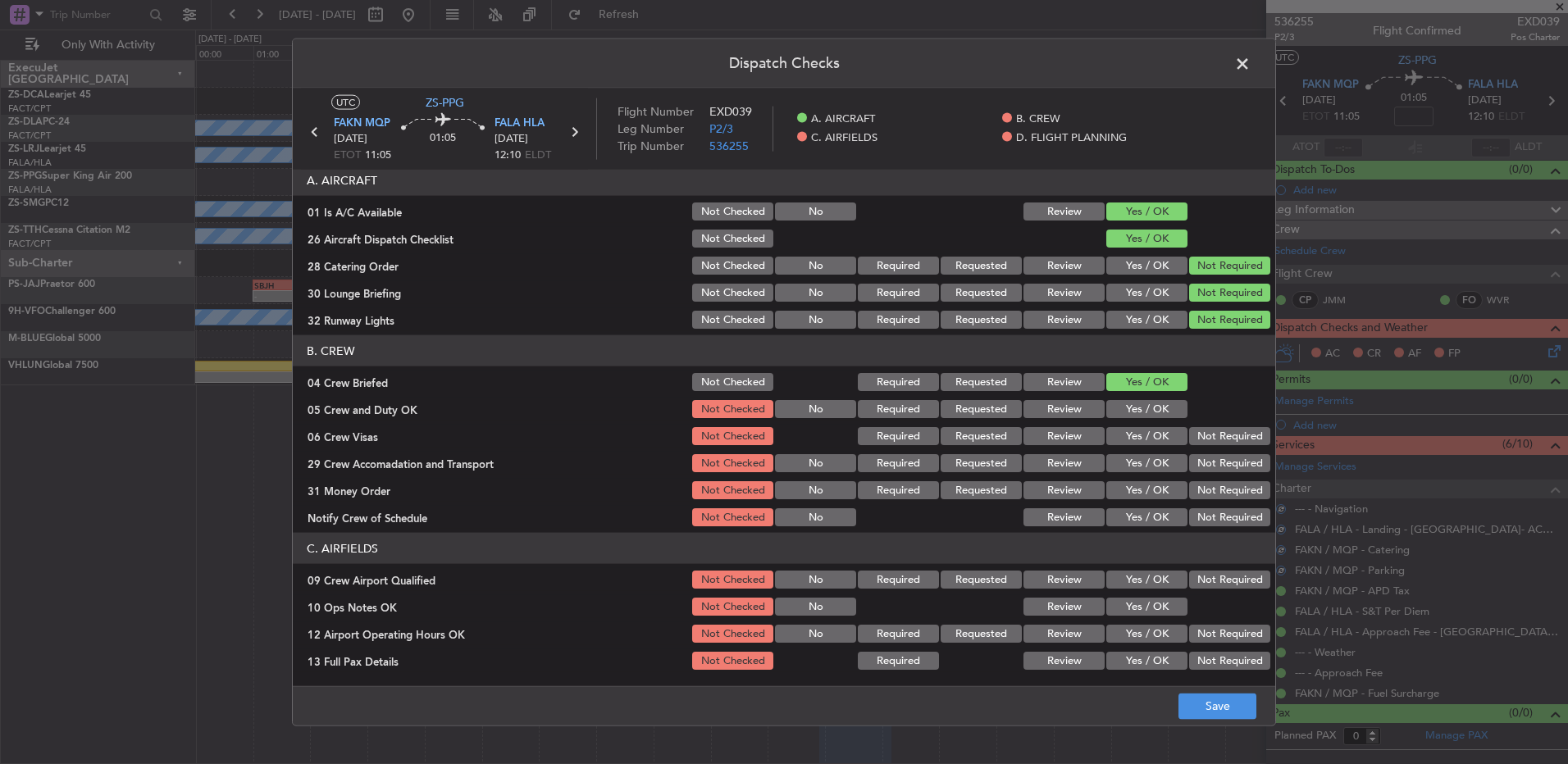
drag, startPoint x: 1157, startPoint y: 409, endPoint x: 1195, endPoint y: 429, distance: 42.9
click at [1158, 410] on button "Yes / OK" at bounding box center [1147, 409] width 81 height 18
click at [1205, 439] on button "Not Required" at bounding box center [1229, 436] width 81 height 18
drag, startPoint x: 1205, startPoint y: 440, endPoint x: 1202, endPoint y: 461, distance: 21.2
click at [1205, 442] on button "Not Required" at bounding box center [1229, 436] width 81 height 18
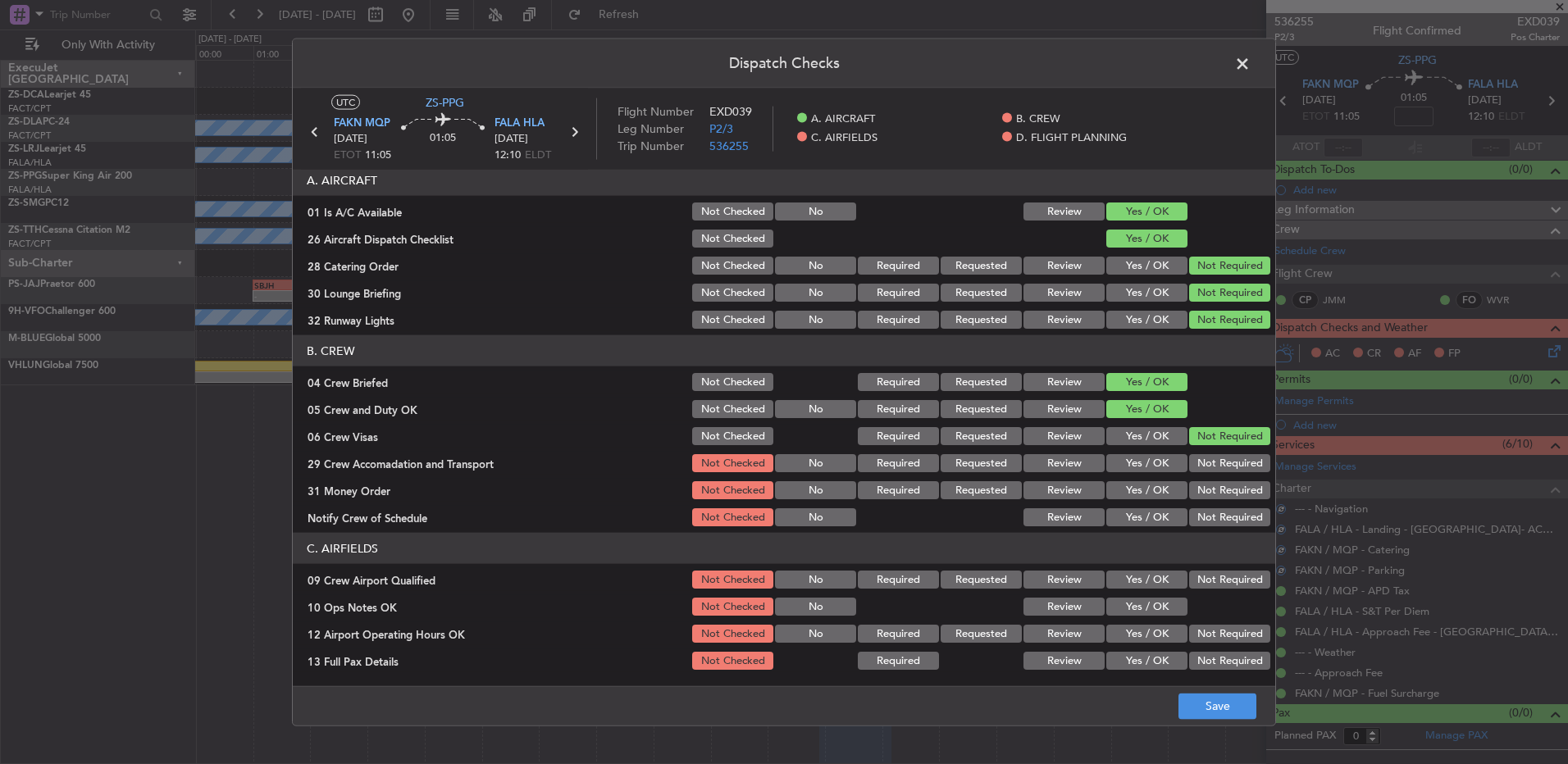
click at [1202, 463] on button "Not Required" at bounding box center [1229, 463] width 81 height 18
click at [1201, 469] on button "Not Required" at bounding box center [1229, 463] width 81 height 18
drag, startPoint x: 1199, startPoint y: 478, endPoint x: 1197, endPoint y: 496, distance: 18.1
click at [1199, 487] on section "B. CREW 04 Crew Briefed Not Checked Required Requested Review Yes / OK 05 Crew …" at bounding box center [784, 432] width 982 height 194
click at [1197, 496] on button "Not Required" at bounding box center [1229, 490] width 81 height 18
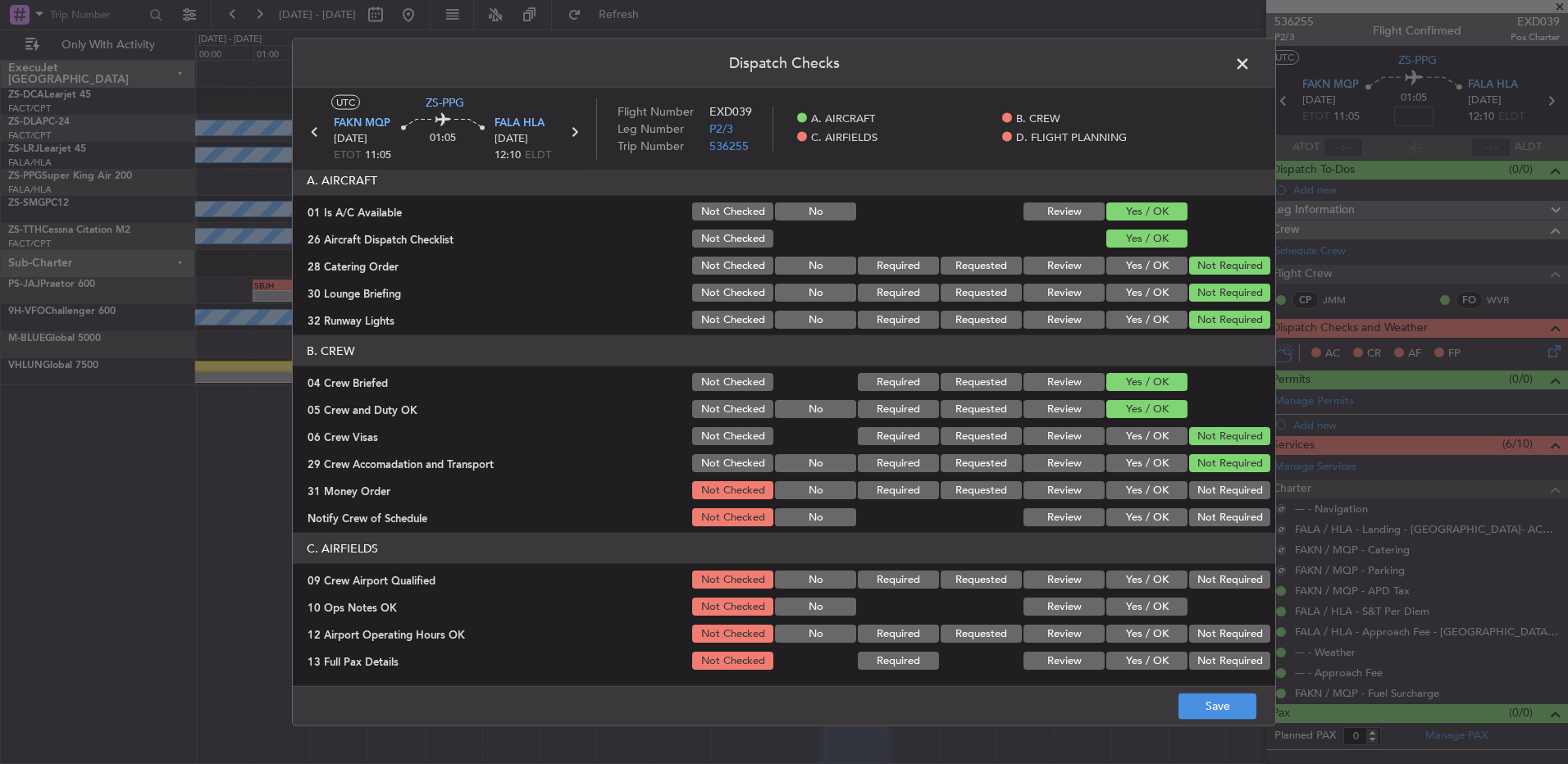
click at [1196, 509] on section "B. CREW 04 Crew Briefed Not Checked Required Requested Review Yes / OK 05 Crew …" at bounding box center [784, 432] width 982 height 194
click at [1198, 523] on button "Not Required" at bounding box center [1229, 517] width 81 height 18
click at [1197, 563] on header "C. AIRFIELDS" at bounding box center [784, 548] width 982 height 31
drag, startPoint x: 1197, startPoint y: 579, endPoint x: 1161, endPoint y: 604, distance: 43.8
click at [1196, 580] on button "Not Required" at bounding box center [1229, 579] width 81 height 18
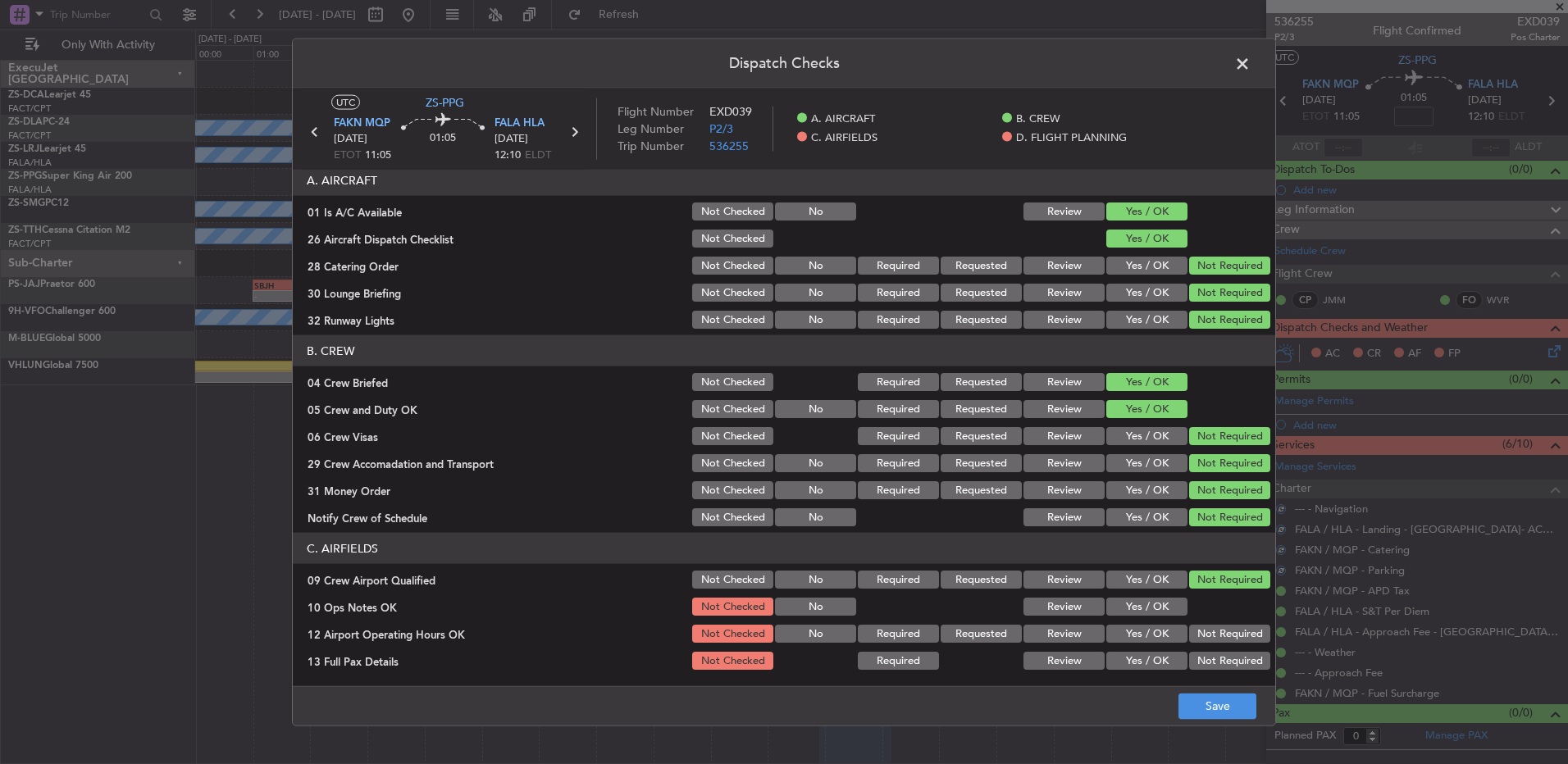
drag, startPoint x: 1161, startPoint y: 604, endPoint x: 1170, endPoint y: 625, distance: 22.8
click at [1163, 616] on div "Yes / OK" at bounding box center [1145, 607] width 83 height 23
click at [1189, 629] on button "Not Required" at bounding box center [1229, 633] width 81 height 18
click at [1218, 641] on button "Not Required" at bounding box center [1229, 633] width 81 height 18
click at [1151, 613] on button "Yes / OK" at bounding box center [1147, 606] width 81 height 18
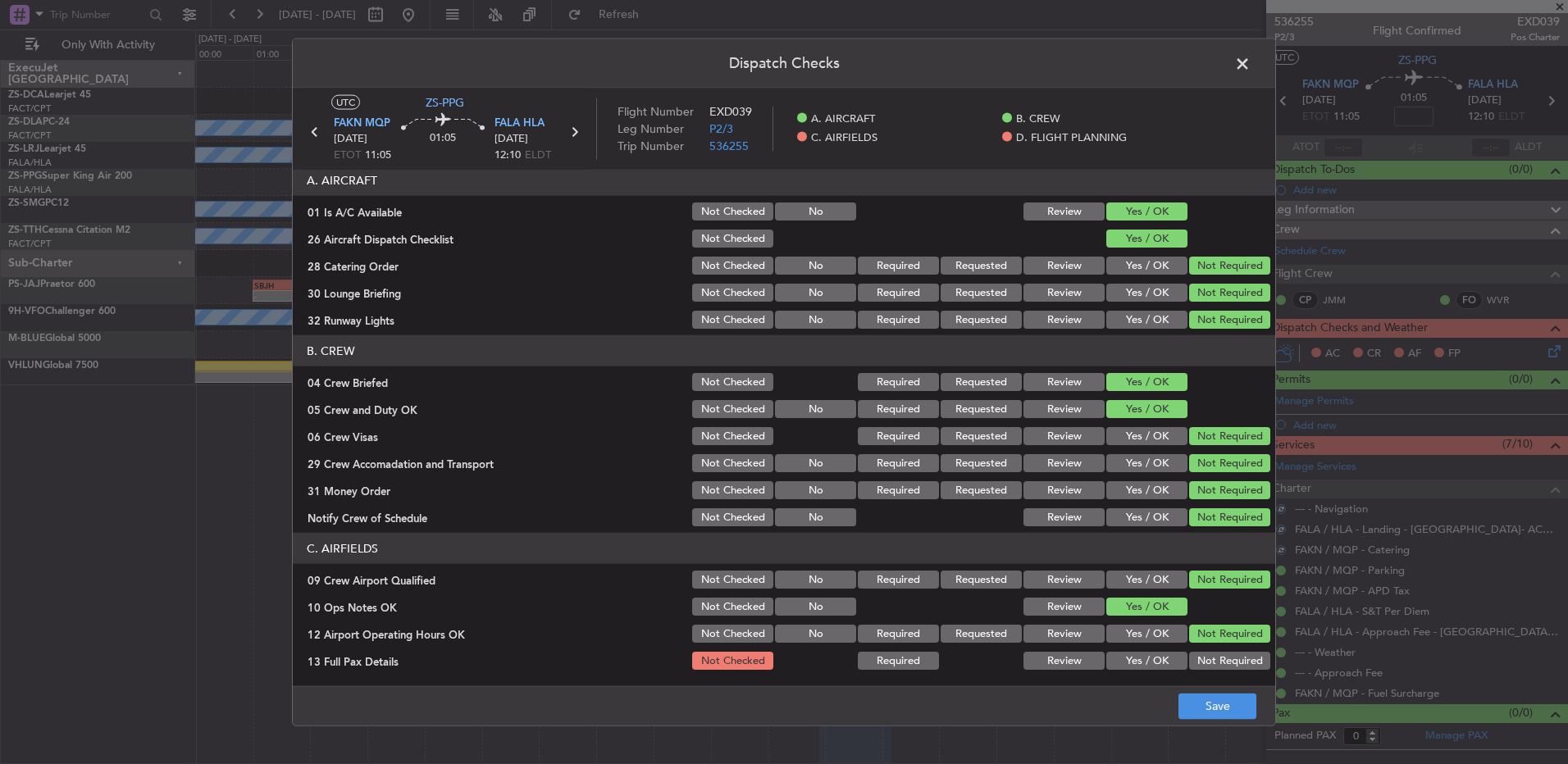
scroll to position [230, 0]
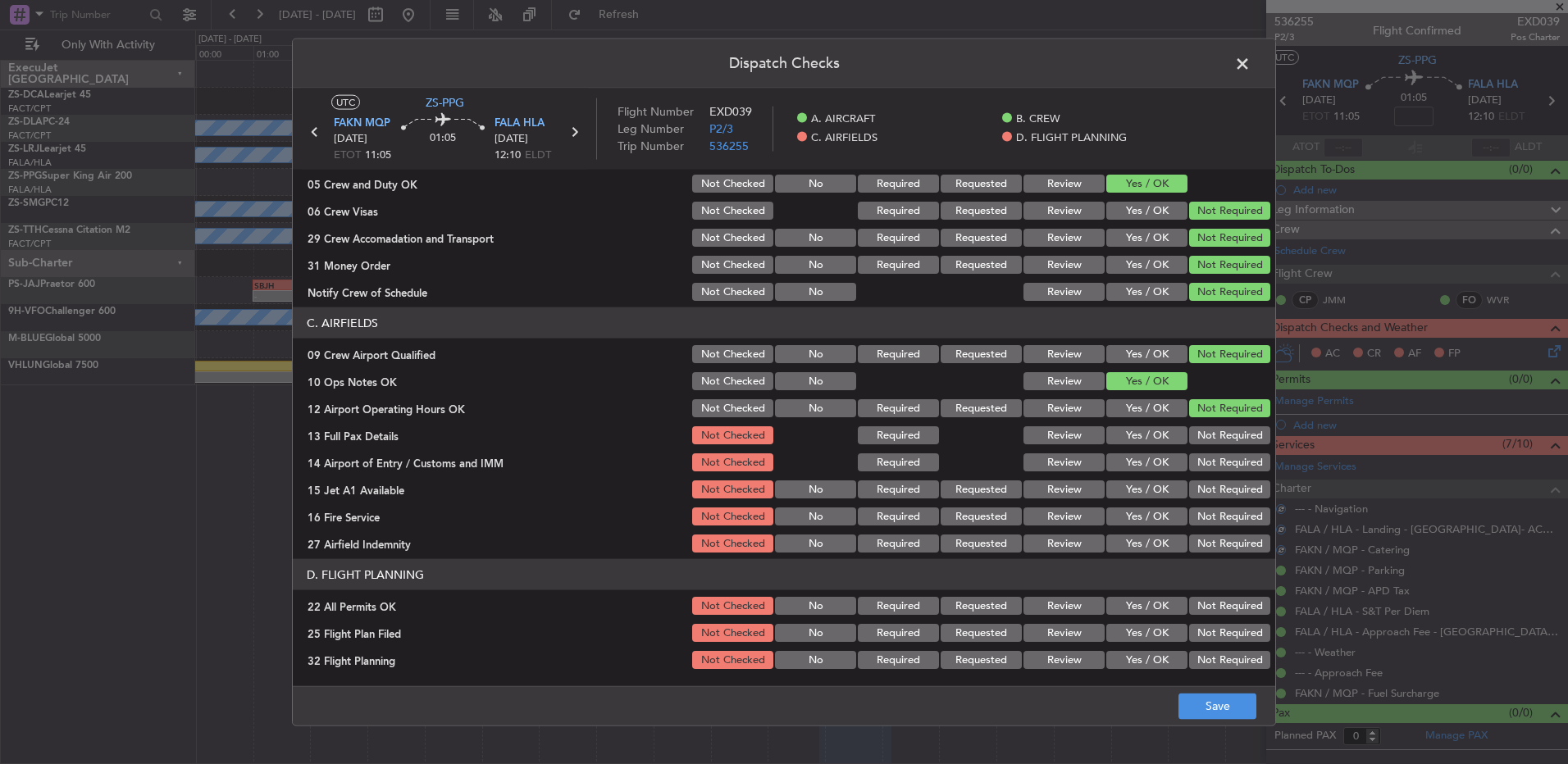
click at [1227, 442] on button "Not Required" at bounding box center [1229, 435] width 81 height 18
click at [1222, 463] on button "Not Required" at bounding box center [1229, 462] width 81 height 18
click at [1215, 476] on section "C. AIRFIELDS 09 Crew Airport Qualified Not Checked No Required Requested Review…" at bounding box center [784, 431] width 982 height 248
drag, startPoint x: 1215, startPoint y: 478, endPoint x: 1212, endPoint y: 493, distance: 15.3
click at [1212, 492] on div "Not Required" at bounding box center [1228, 489] width 83 height 23
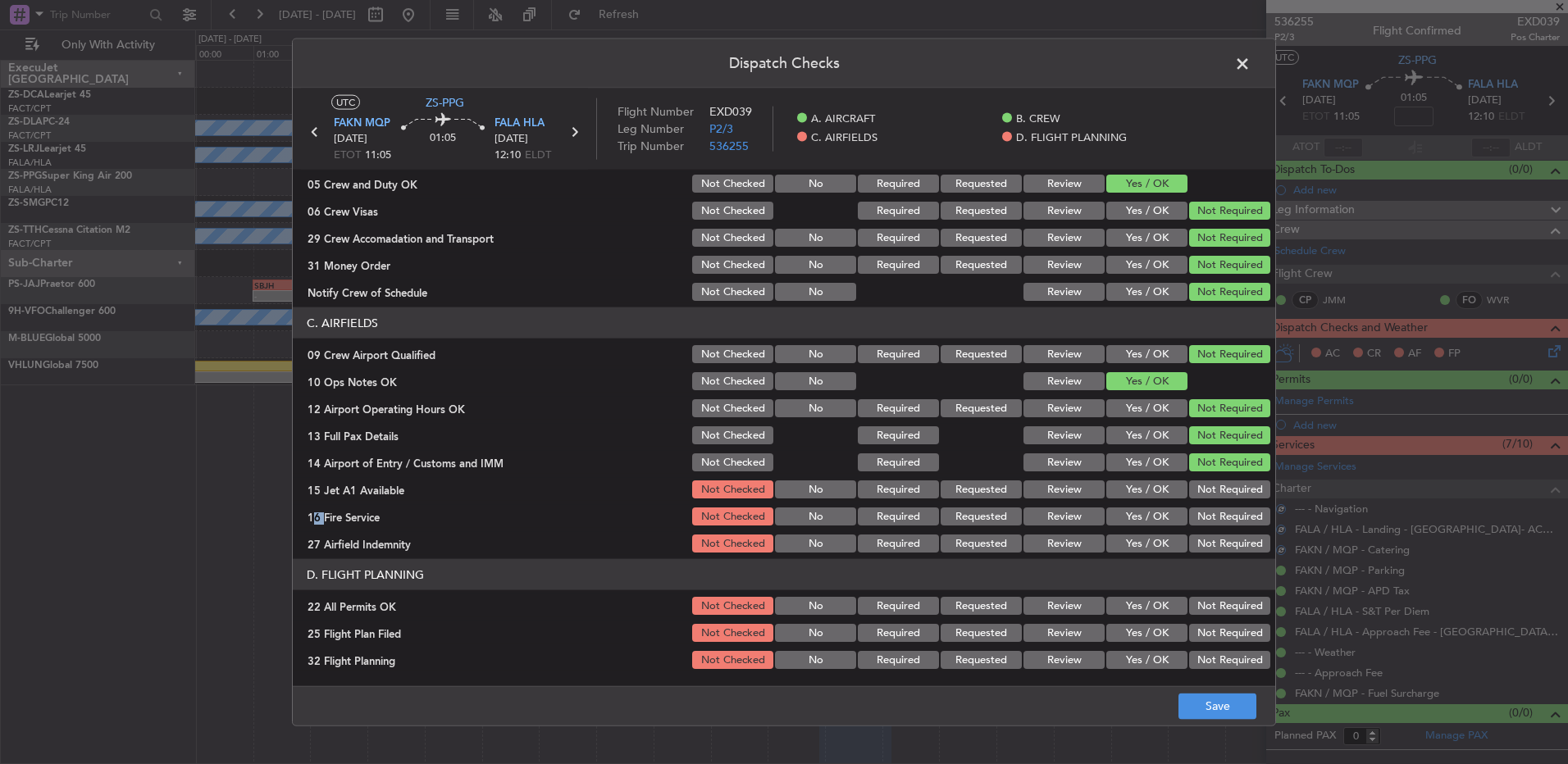
click at [1212, 494] on button "Not Required" at bounding box center [1229, 489] width 81 height 18
drag, startPoint x: 1212, startPoint y: 494, endPoint x: 1209, endPoint y: 510, distance: 16.3
click at [1209, 506] on section "C. AIRFIELDS 09 Crew Airport Qualified Not Checked No Required Requested Review…" at bounding box center [784, 431] width 982 height 248
drag, startPoint x: 1209, startPoint y: 510, endPoint x: 1205, endPoint y: 536, distance: 26.3
click at [1205, 536] on div "Not Required" at bounding box center [1228, 543] width 83 height 23
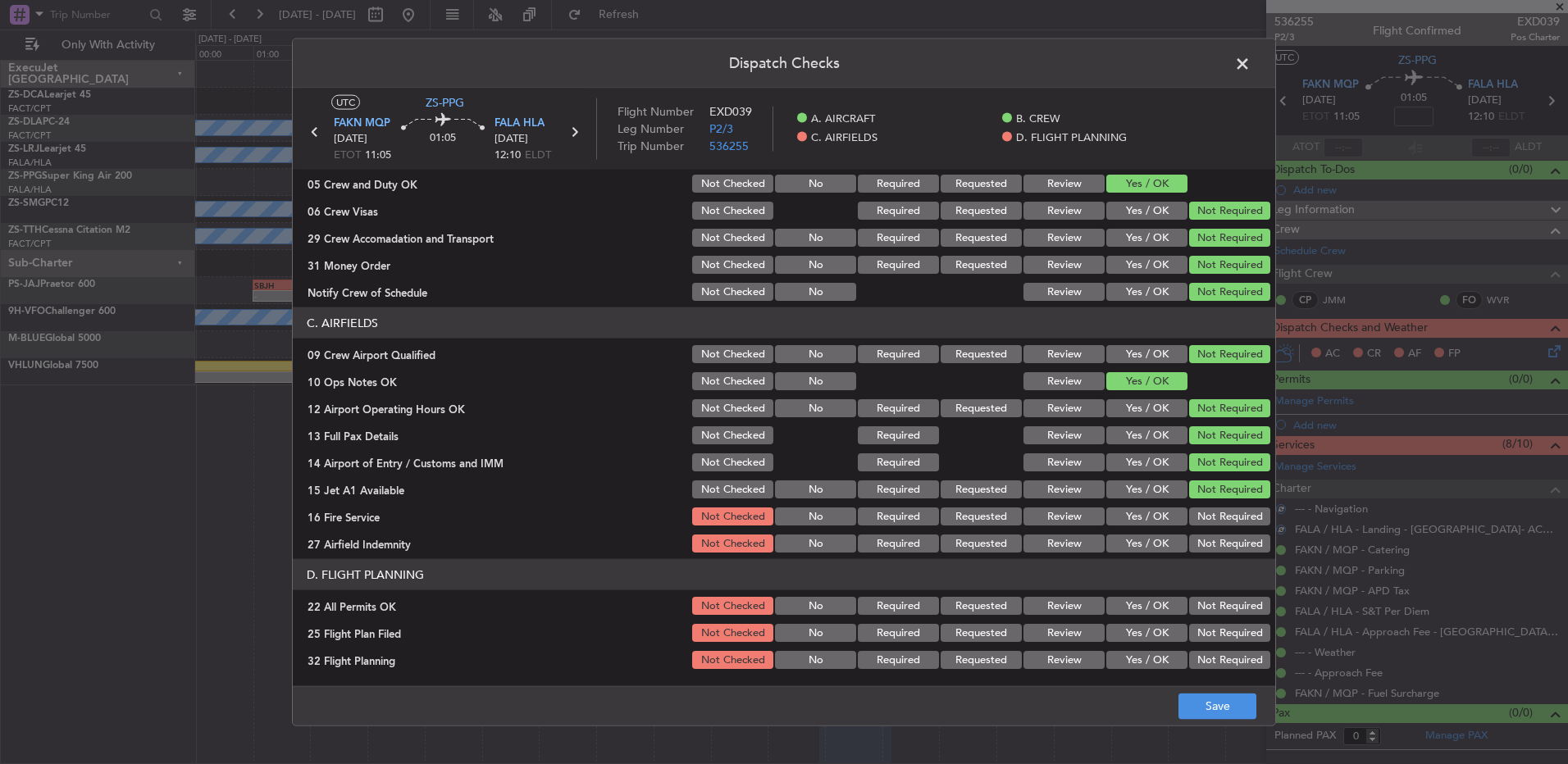
click at [1203, 539] on button "Not Required" at bounding box center [1229, 543] width 81 height 18
click at [1202, 523] on button "Not Required" at bounding box center [1229, 516] width 81 height 18
click at [1207, 598] on button "Not Required" at bounding box center [1229, 605] width 81 height 18
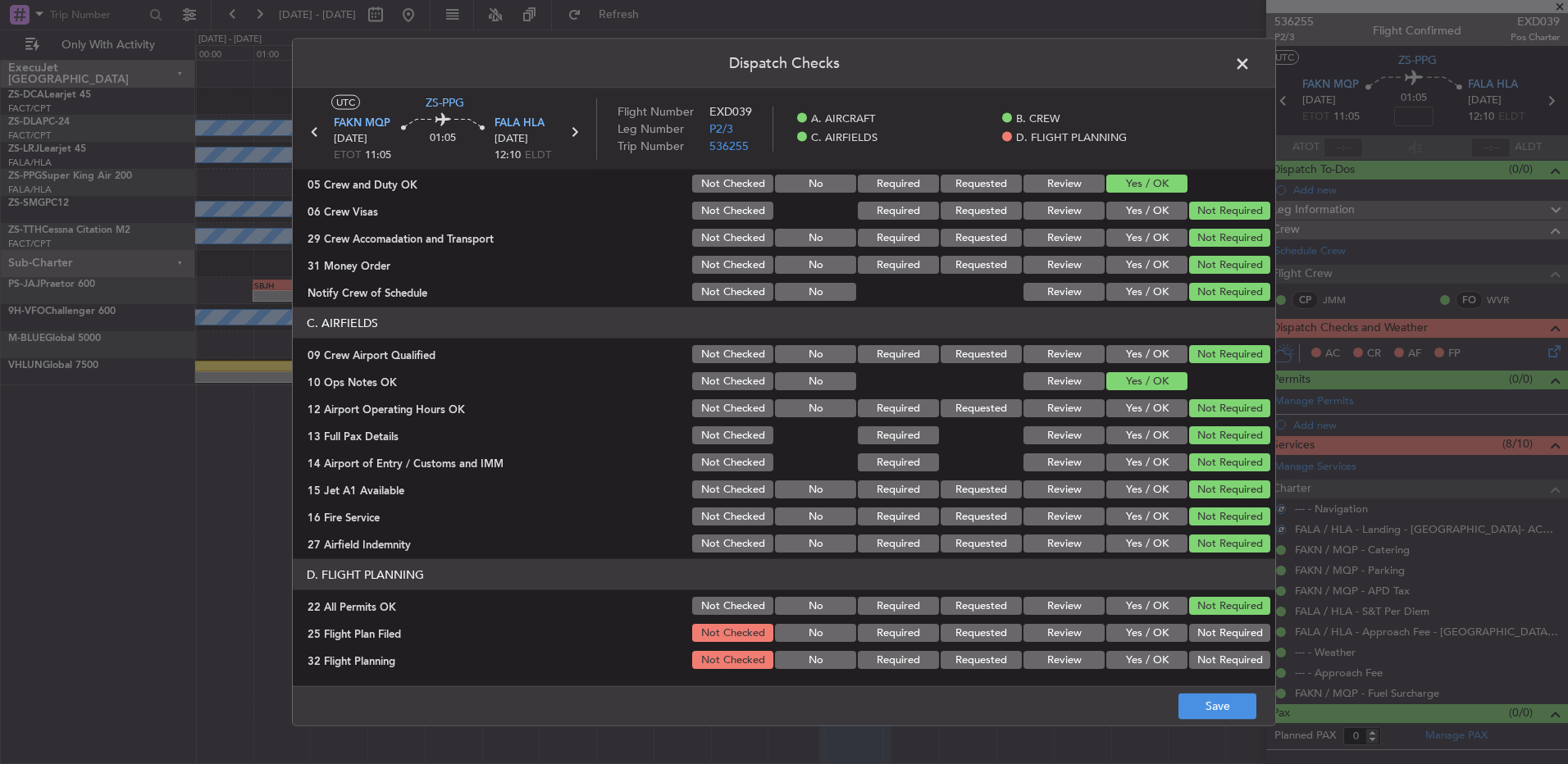
drag, startPoint x: 1065, startPoint y: 632, endPoint x: 1068, endPoint y: 656, distance: 24.2
click at [1067, 636] on button "Review" at bounding box center [1064, 632] width 81 height 18
click at [1068, 656] on button "Review" at bounding box center [1064, 659] width 81 height 18
click at [1198, 694] on footer "Save" at bounding box center [784, 705] width 982 height 39
click at [1198, 702] on button "Save" at bounding box center [1217, 706] width 78 height 26
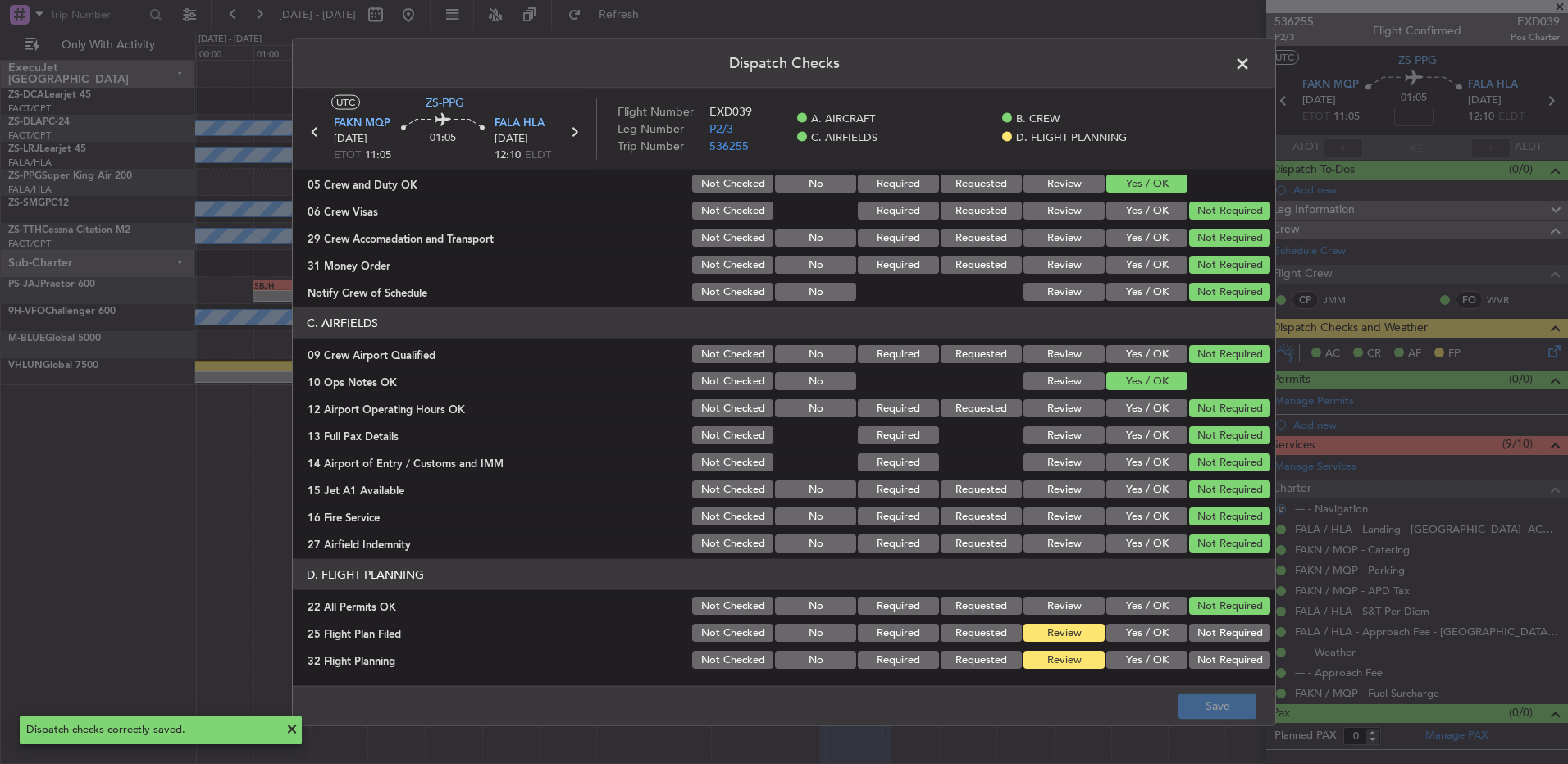
click at [1251, 68] on span at bounding box center [1251, 67] width 0 height 33
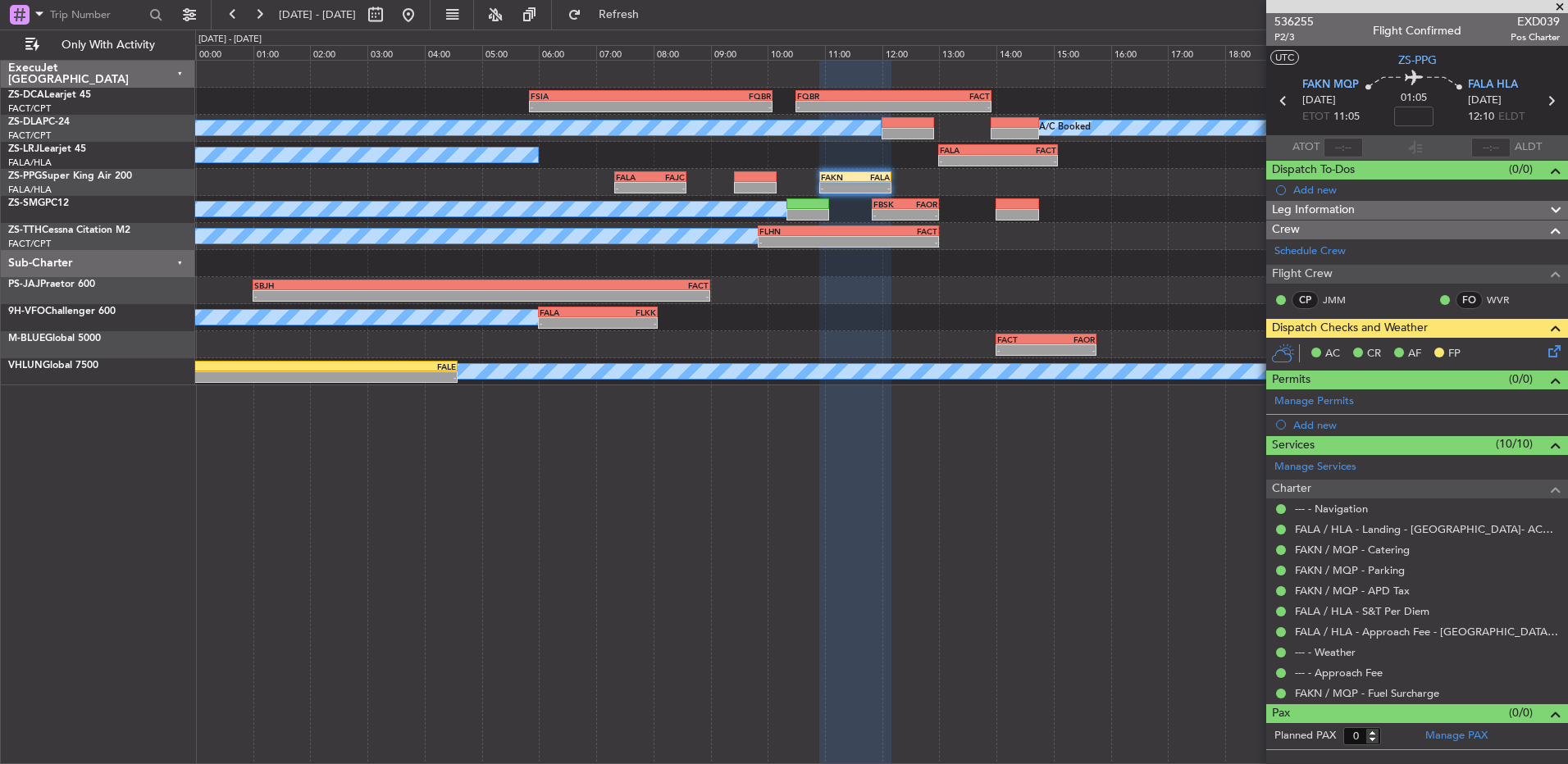
click at [1282, 102] on icon at bounding box center [1284, 100] width 22 height 22
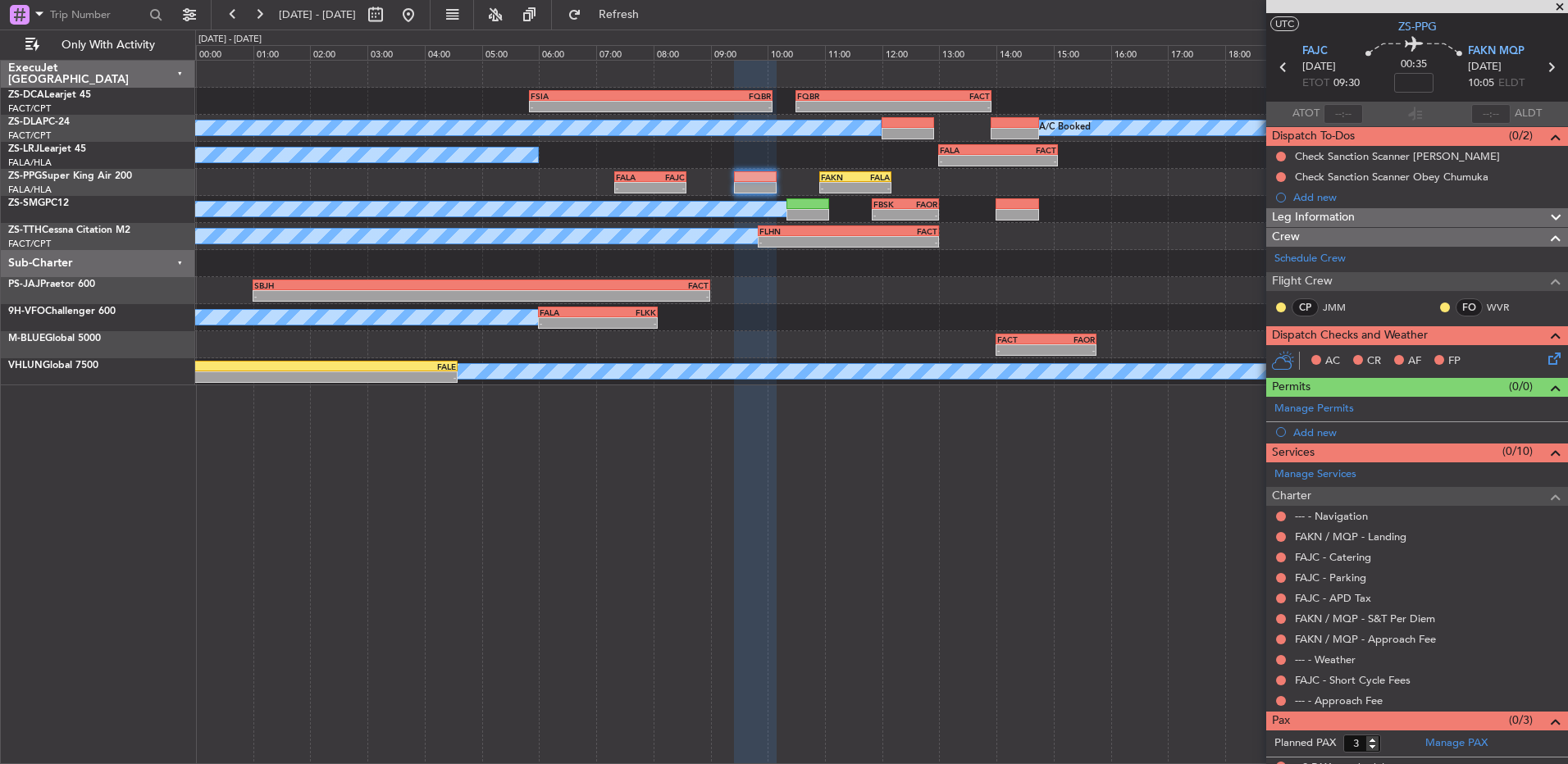
scroll to position [48, 0]
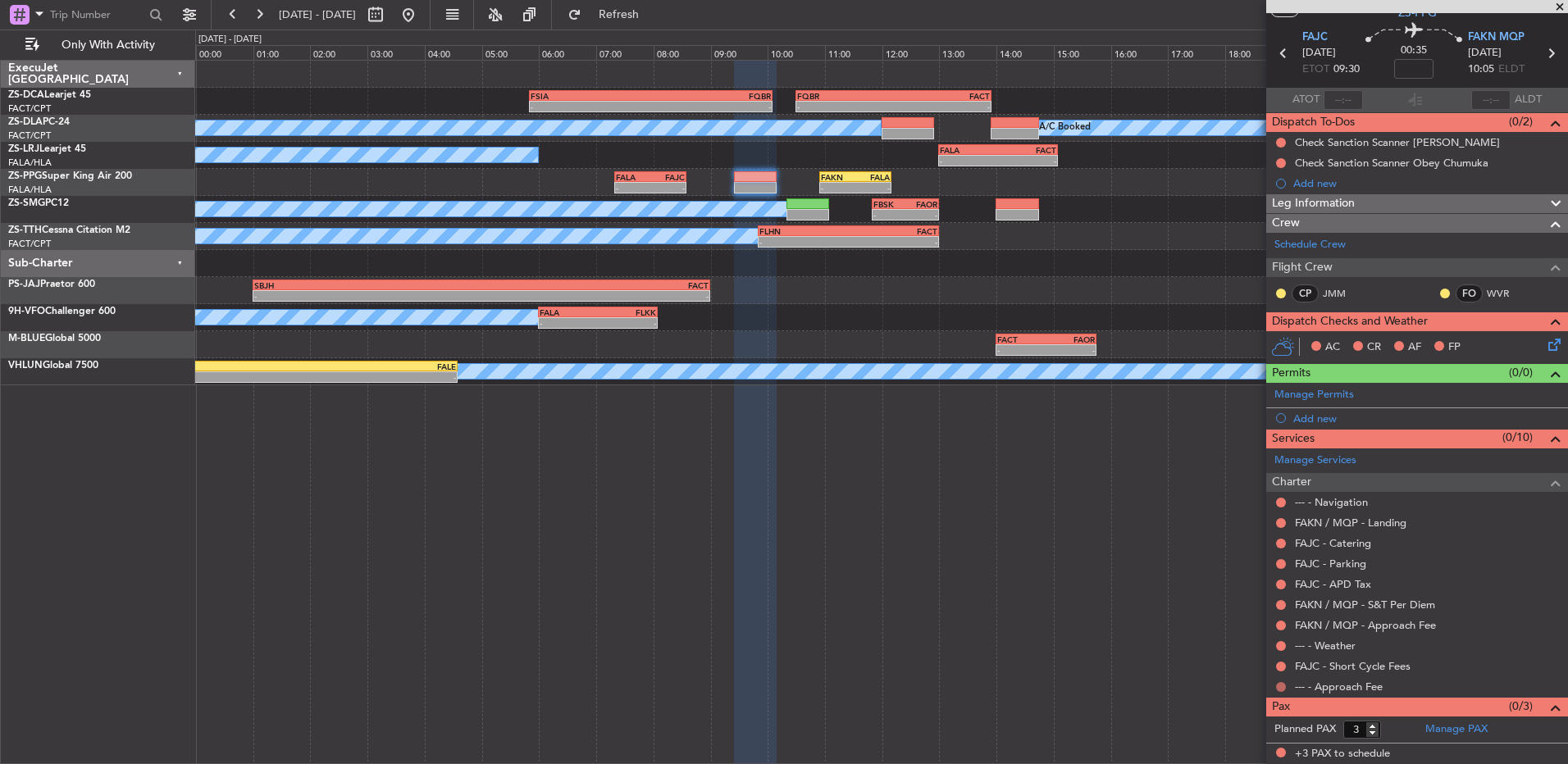
click at [1283, 686] on button at bounding box center [1281, 686] width 10 height 10
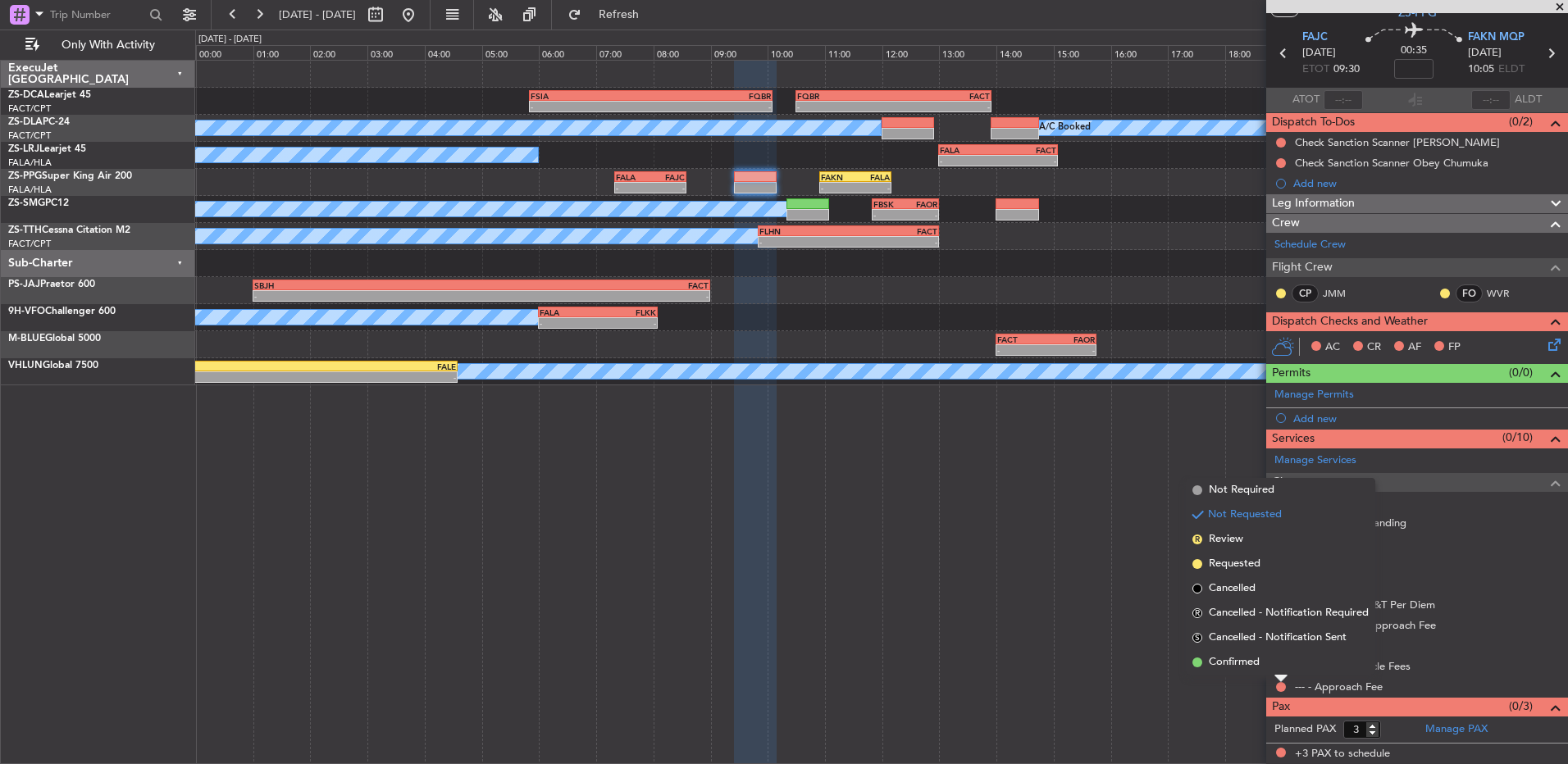
click at [1272, 662] on li "Confirmed" at bounding box center [1281, 662] width 190 height 24
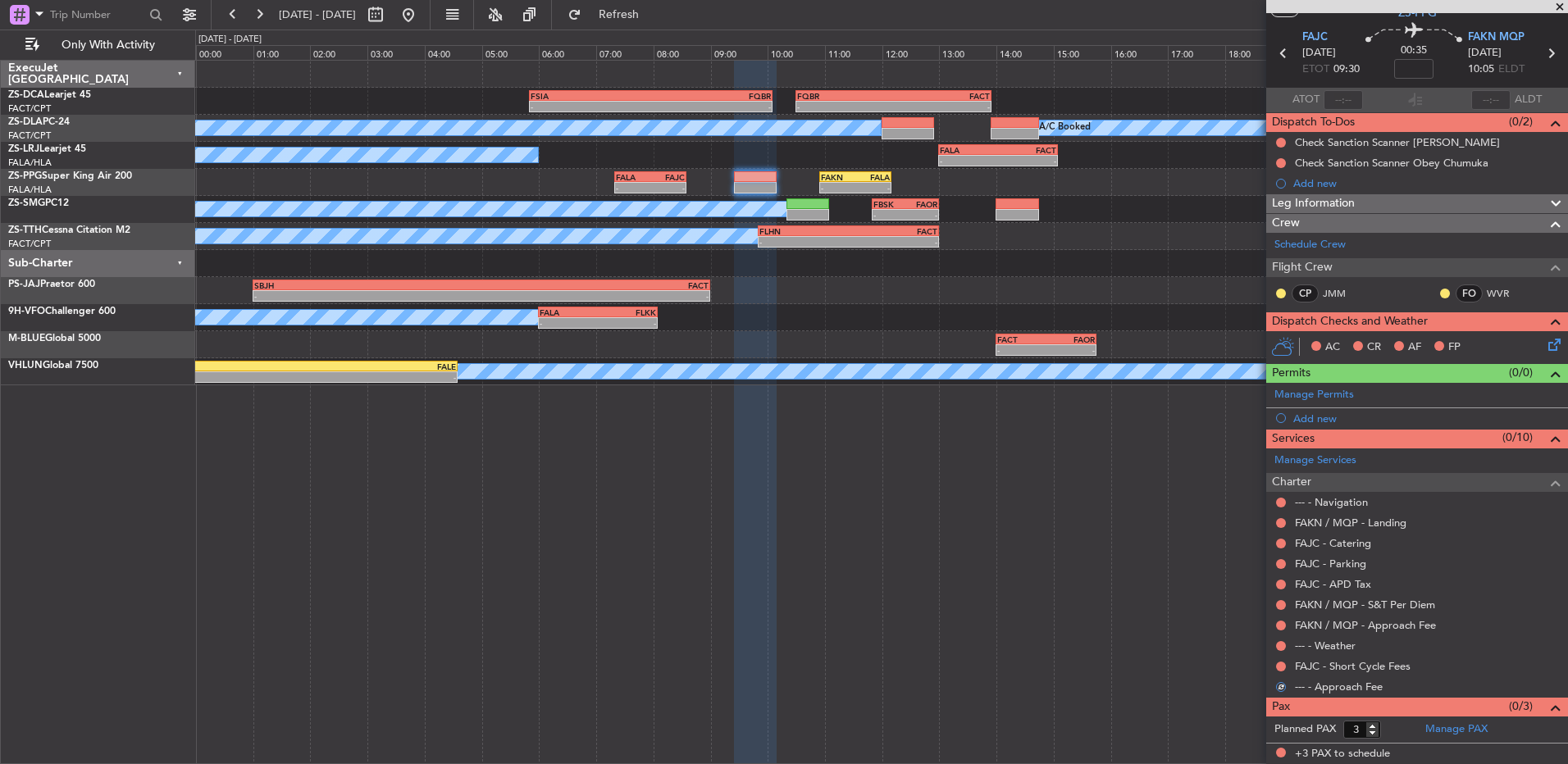
click at [1275, 656] on div "FAJC - Short Cycle Fees" at bounding box center [1417, 666] width 302 height 21
click at [1277, 665] on button at bounding box center [1281, 667] width 10 height 10
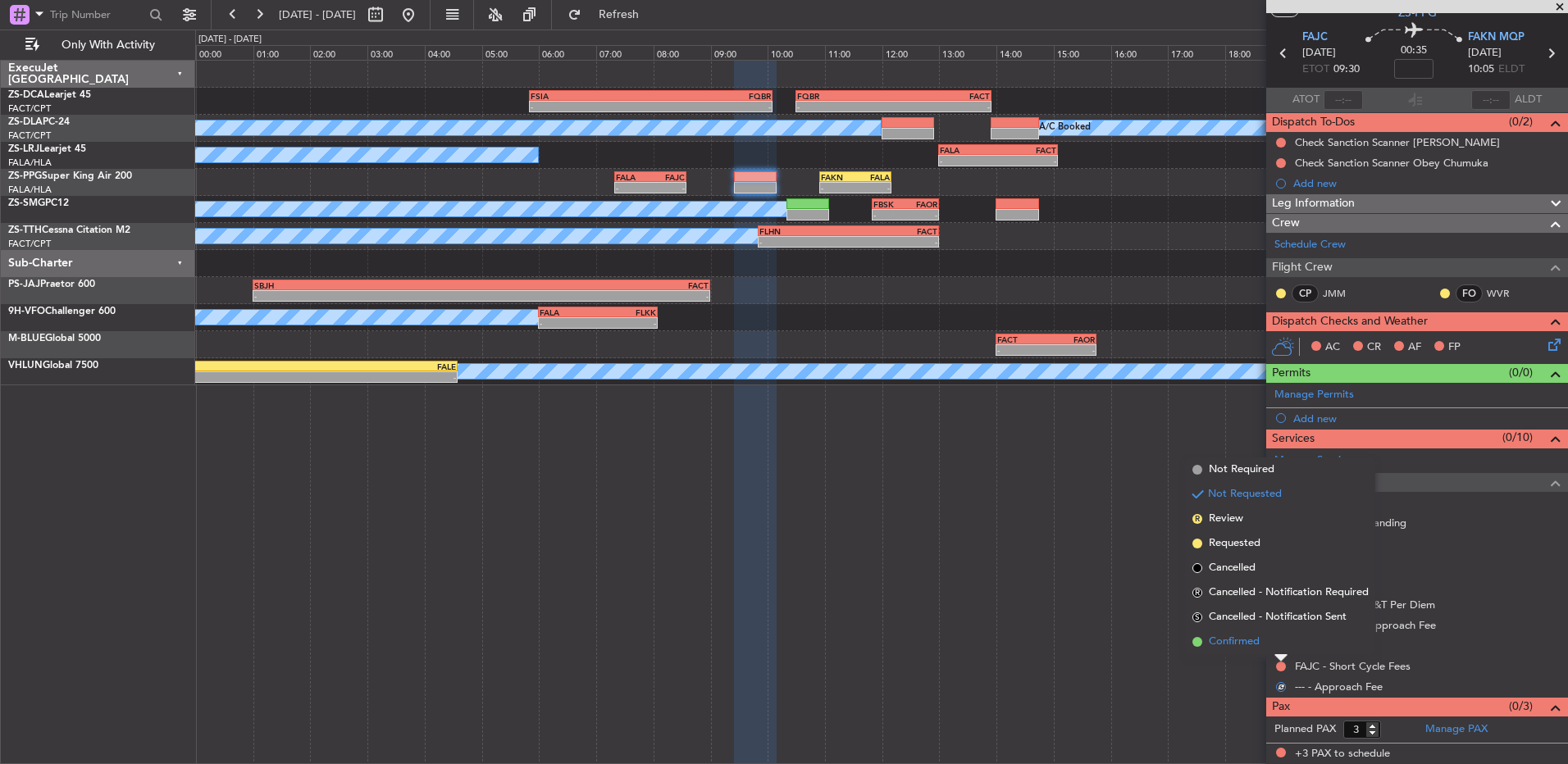
click at [1274, 630] on li "Confirmed" at bounding box center [1281, 641] width 190 height 24
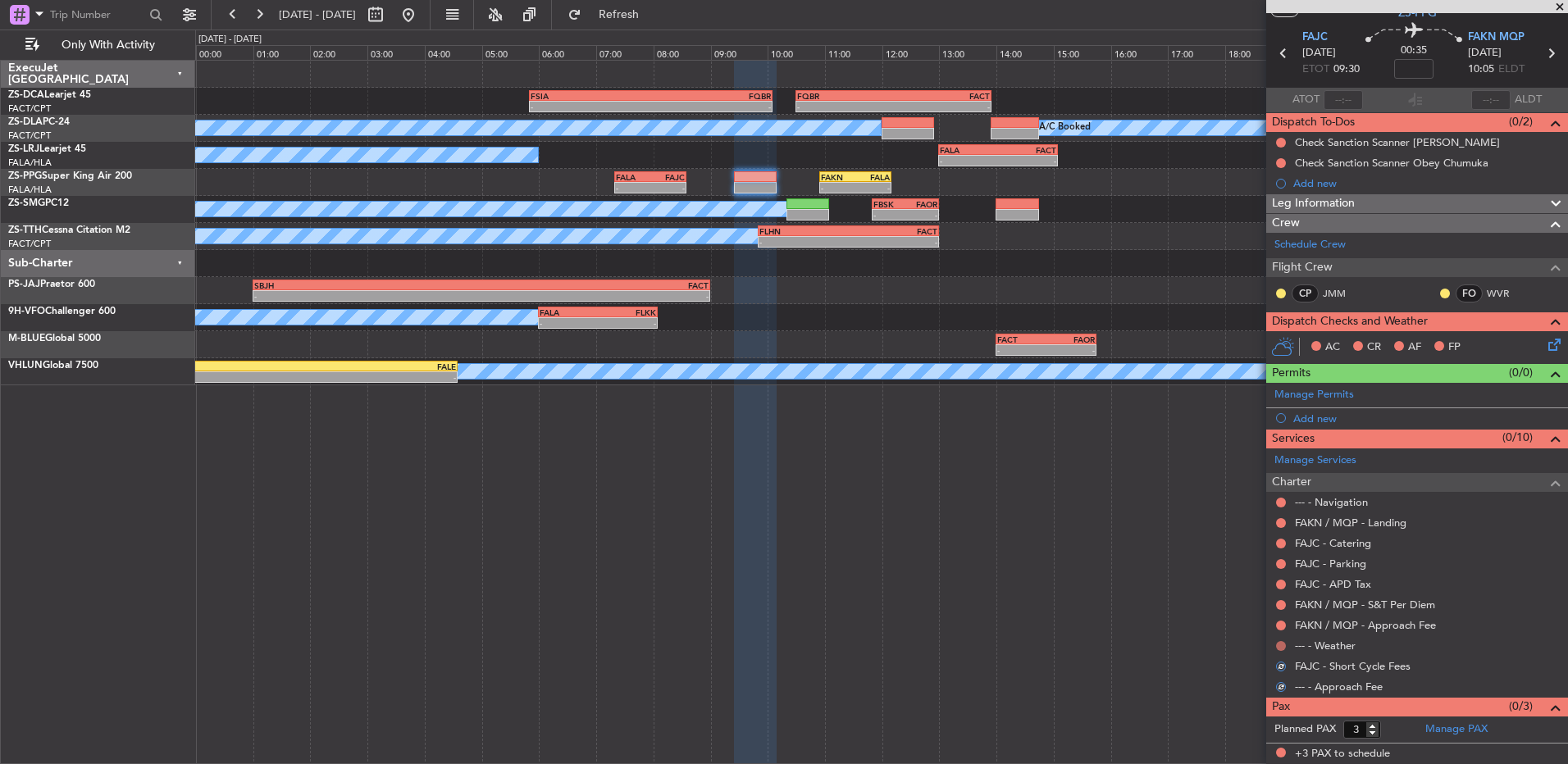
click at [1284, 645] on button at bounding box center [1281, 646] width 10 height 10
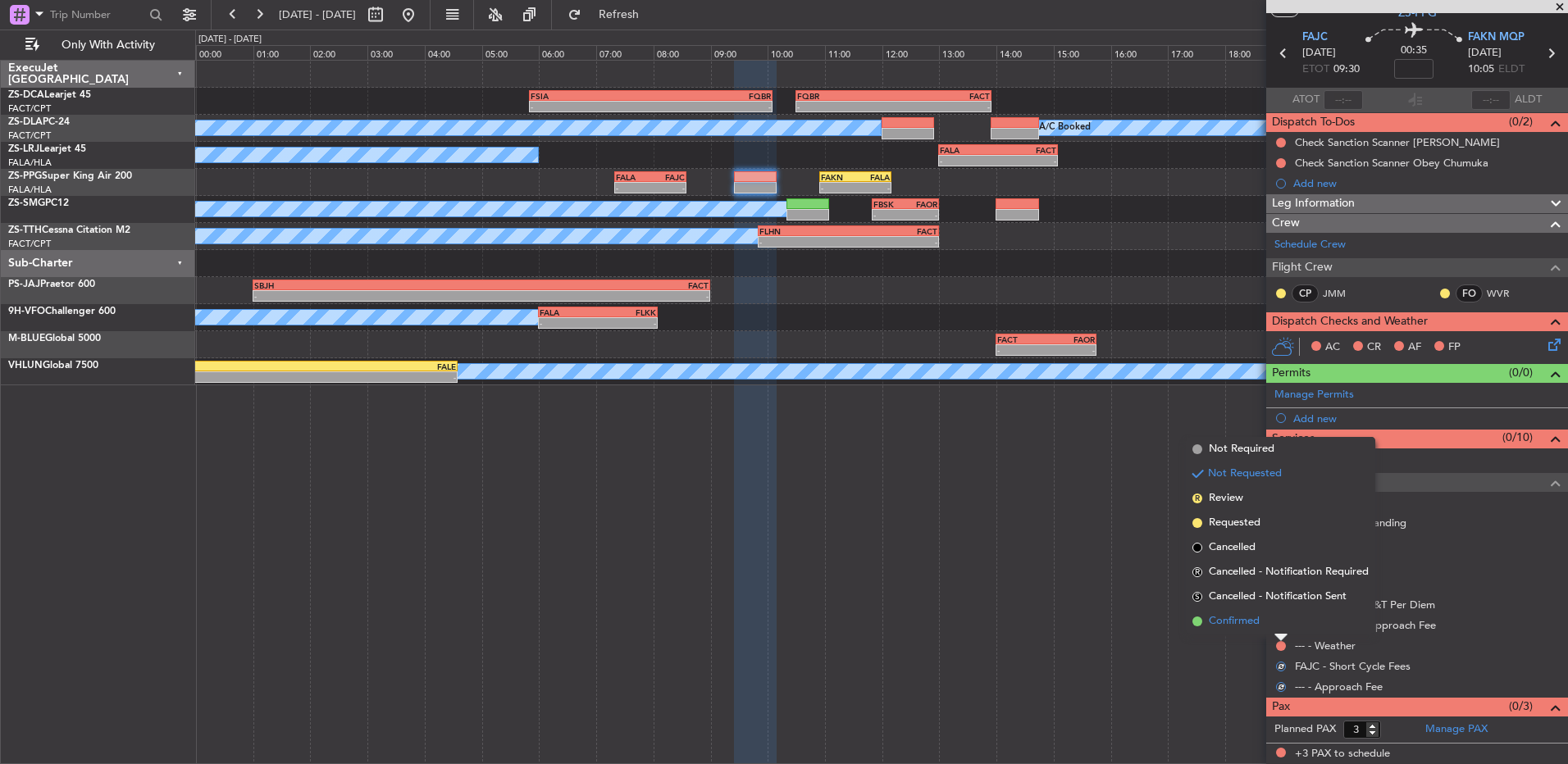
click at [1284, 625] on li "Confirmed" at bounding box center [1281, 621] width 190 height 24
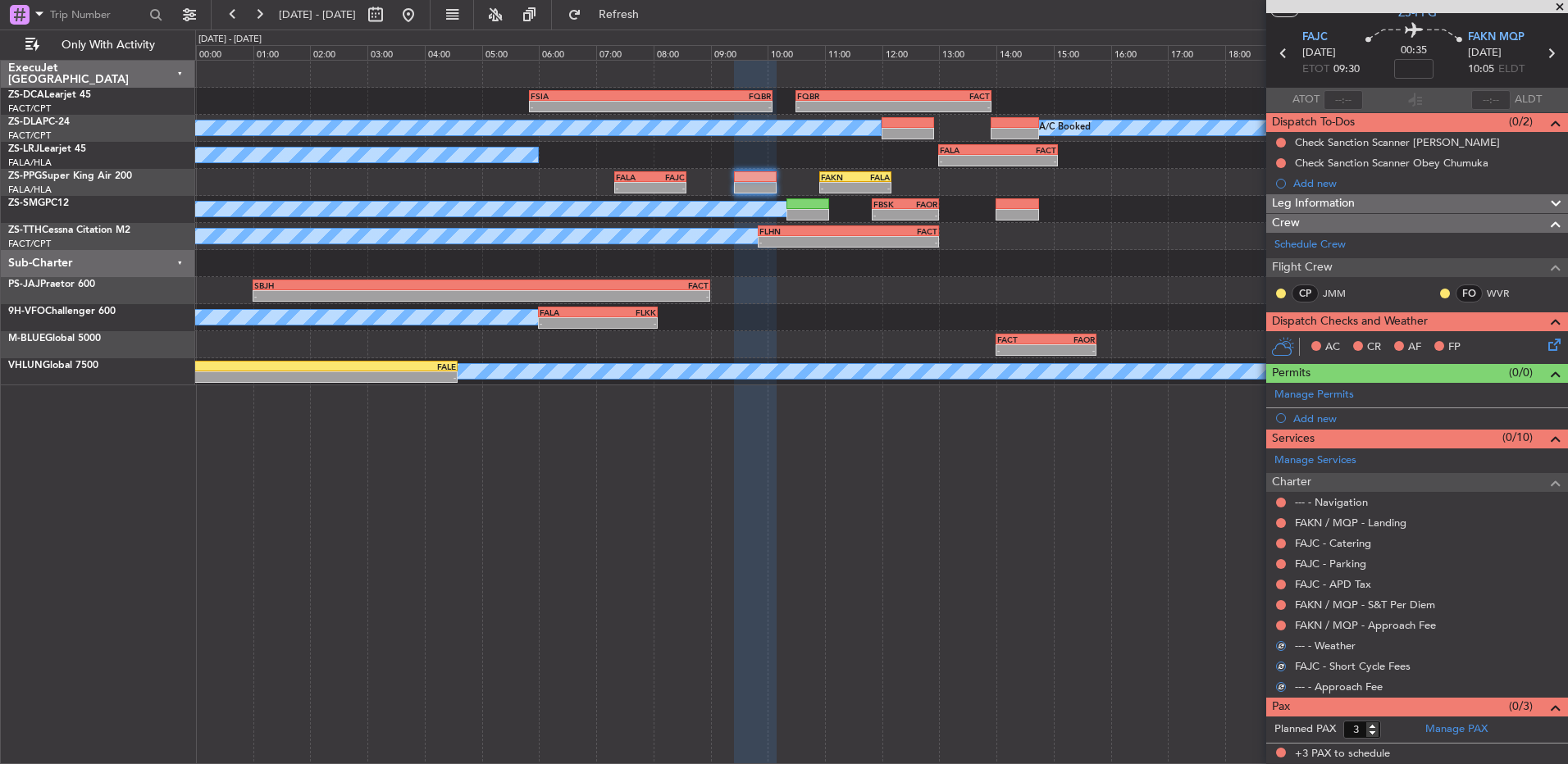
click at [1284, 625] on button at bounding box center [1281, 626] width 10 height 10
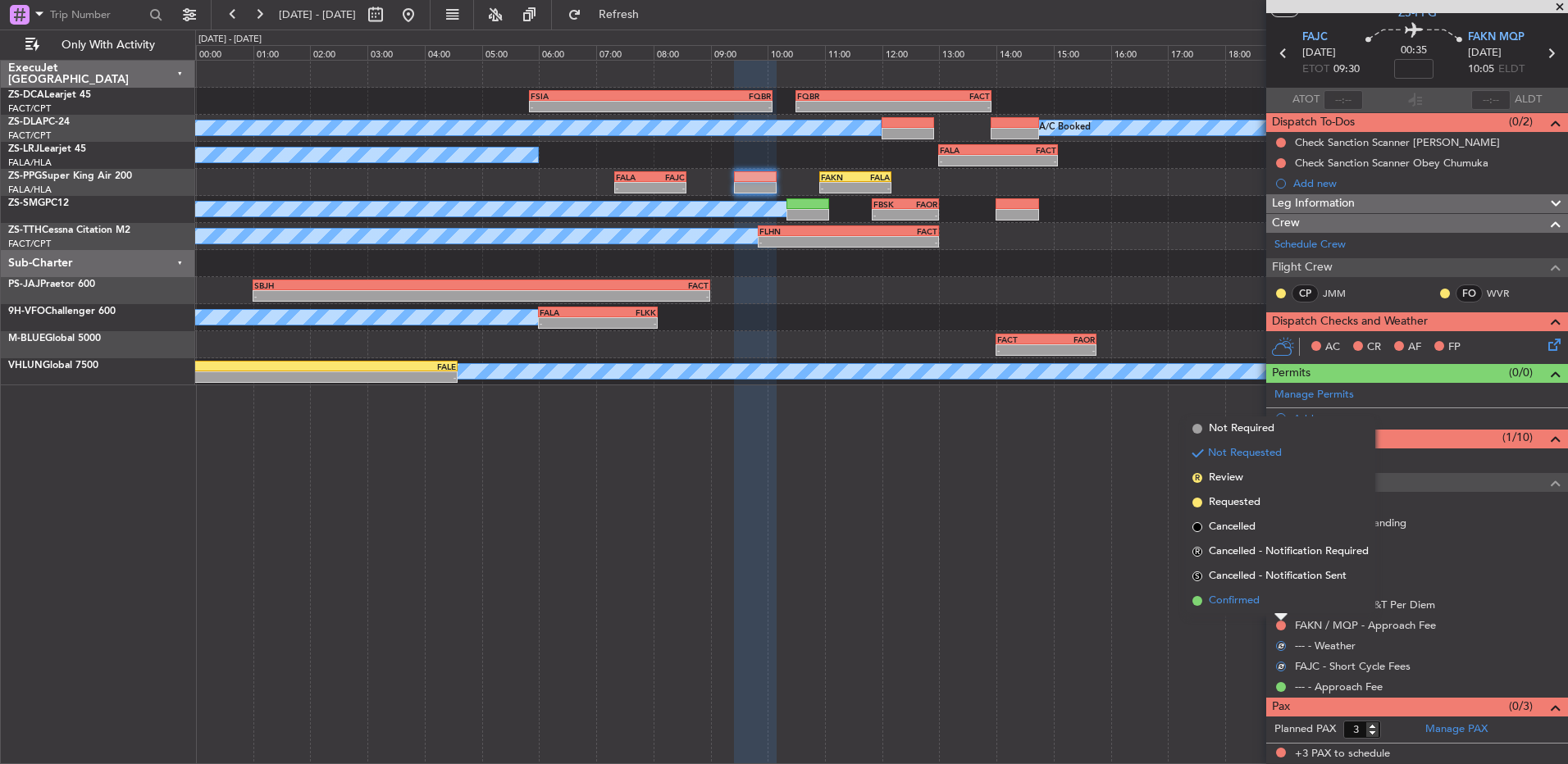
click at [1283, 609] on li "Confirmed" at bounding box center [1281, 601] width 190 height 24
click at [1283, 609] on div at bounding box center [1282, 605] width 13 height 13
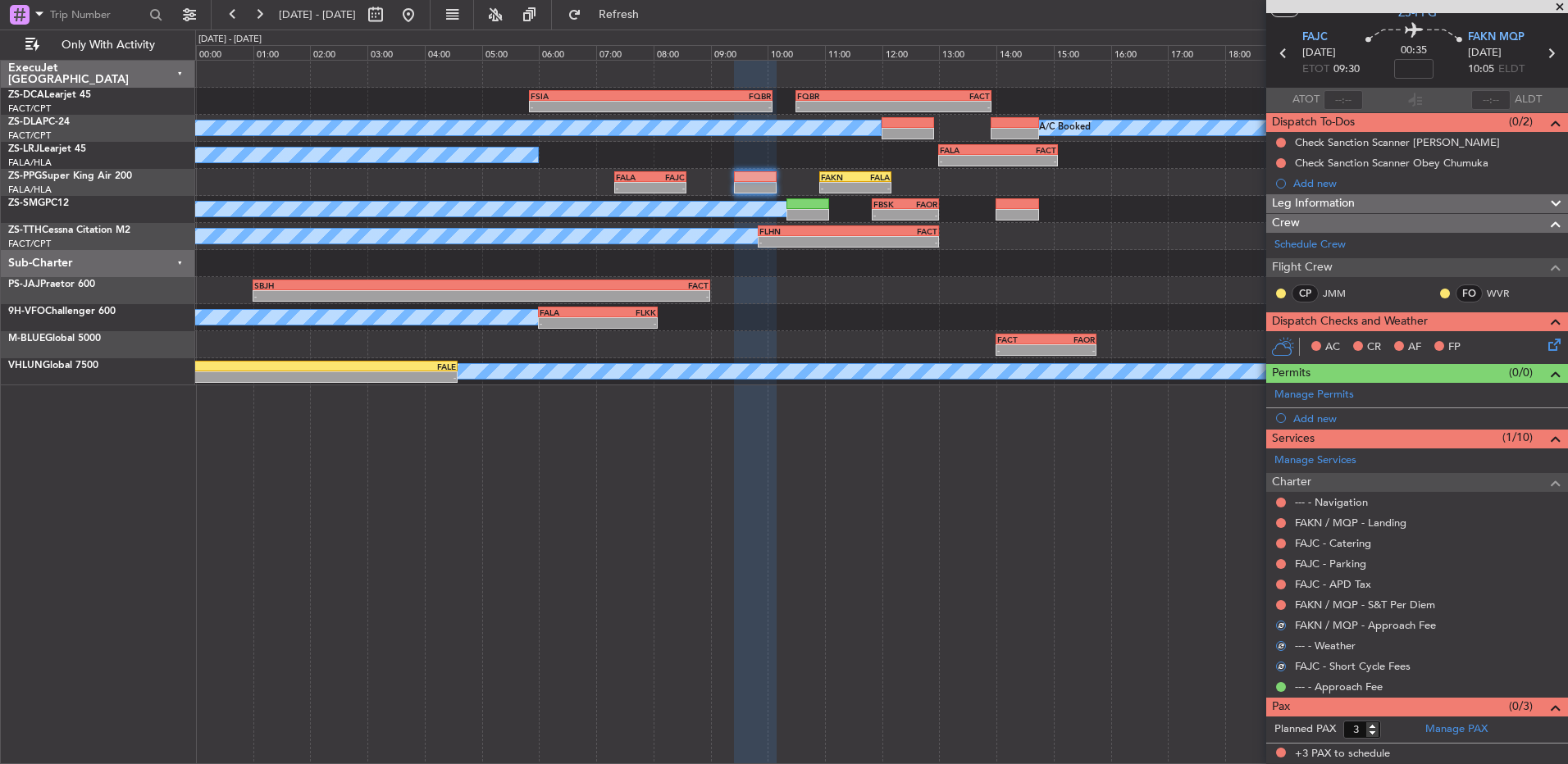
drag, startPoint x: 1283, startPoint y: 609, endPoint x: 1278, endPoint y: 597, distance: 13.0
click at [1278, 598] on nimbus-traffic-light at bounding box center [1282, 605] width 13 height 13
click at [1283, 609] on mat-tooltip-component "Not Requested" at bounding box center [1281, 630] width 93 height 43
click at [1280, 602] on button at bounding box center [1281, 605] width 10 height 10
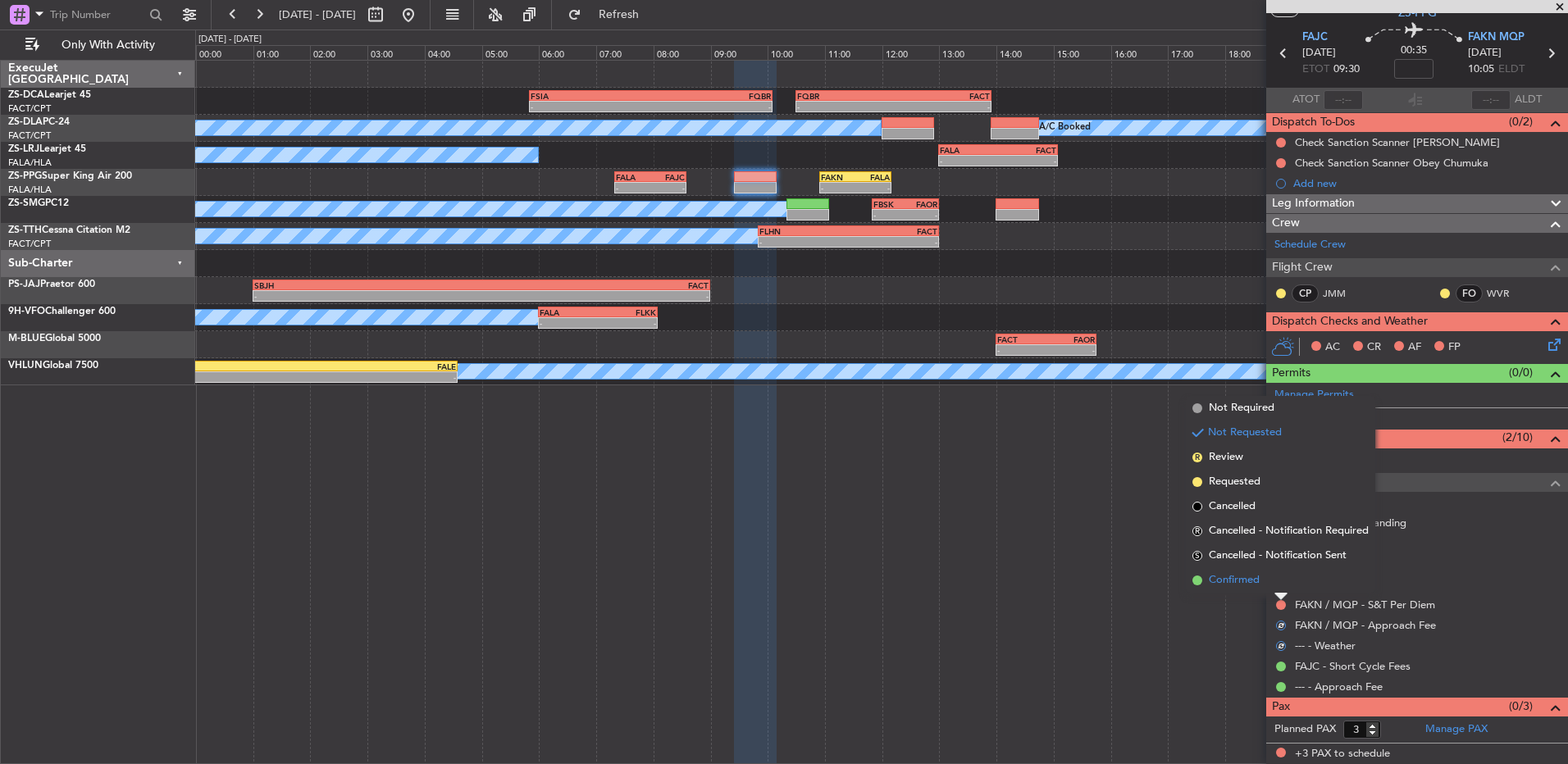
click at [1270, 586] on li "Confirmed" at bounding box center [1281, 581] width 190 height 24
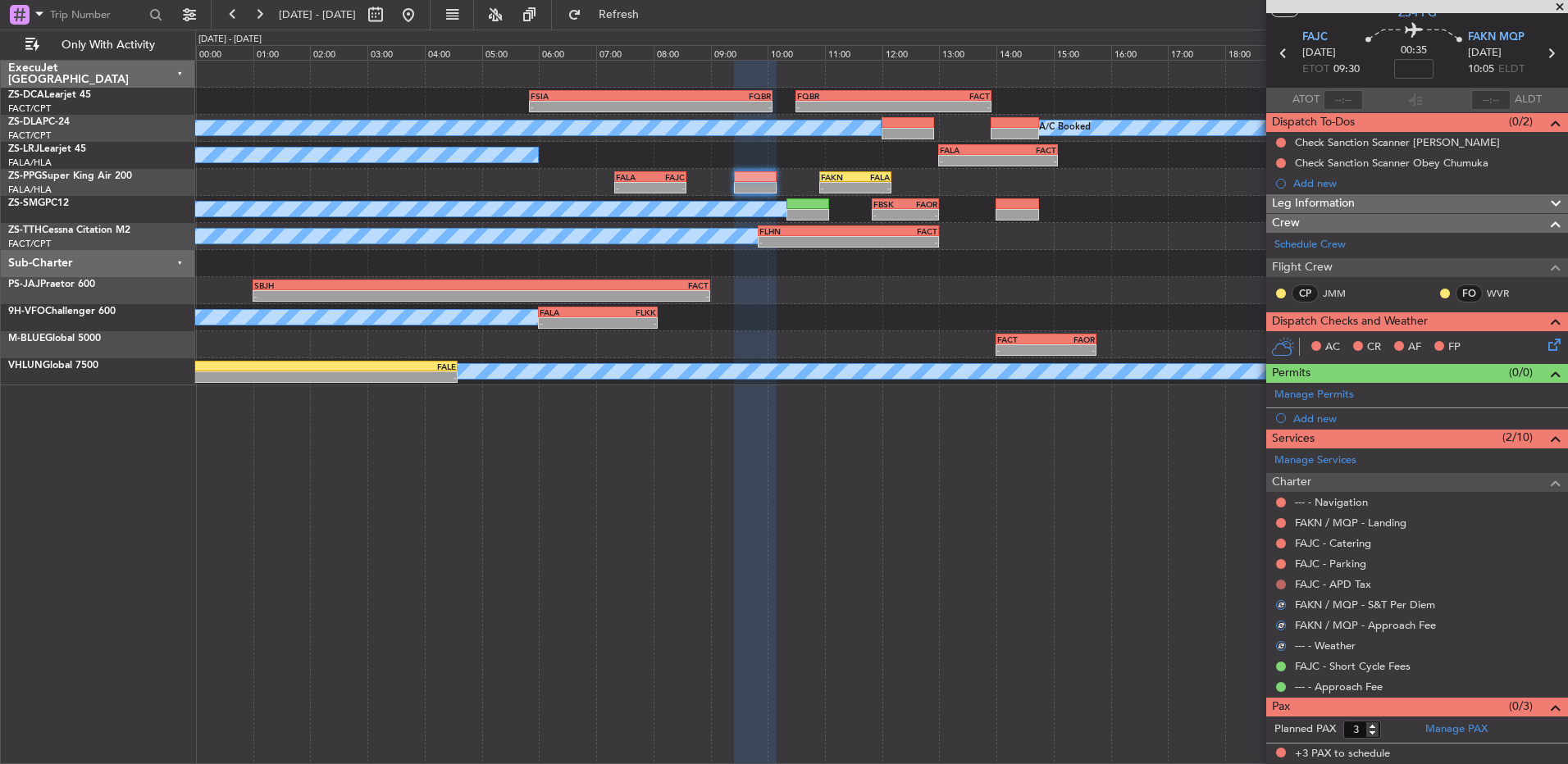
click at [1286, 590] on mat-tooltip-component "Not Requested" at bounding box center [1281, 611] width 93 height 43
click at [1285, 583] on button at bounding box center [1281, 584] width 10 height 10
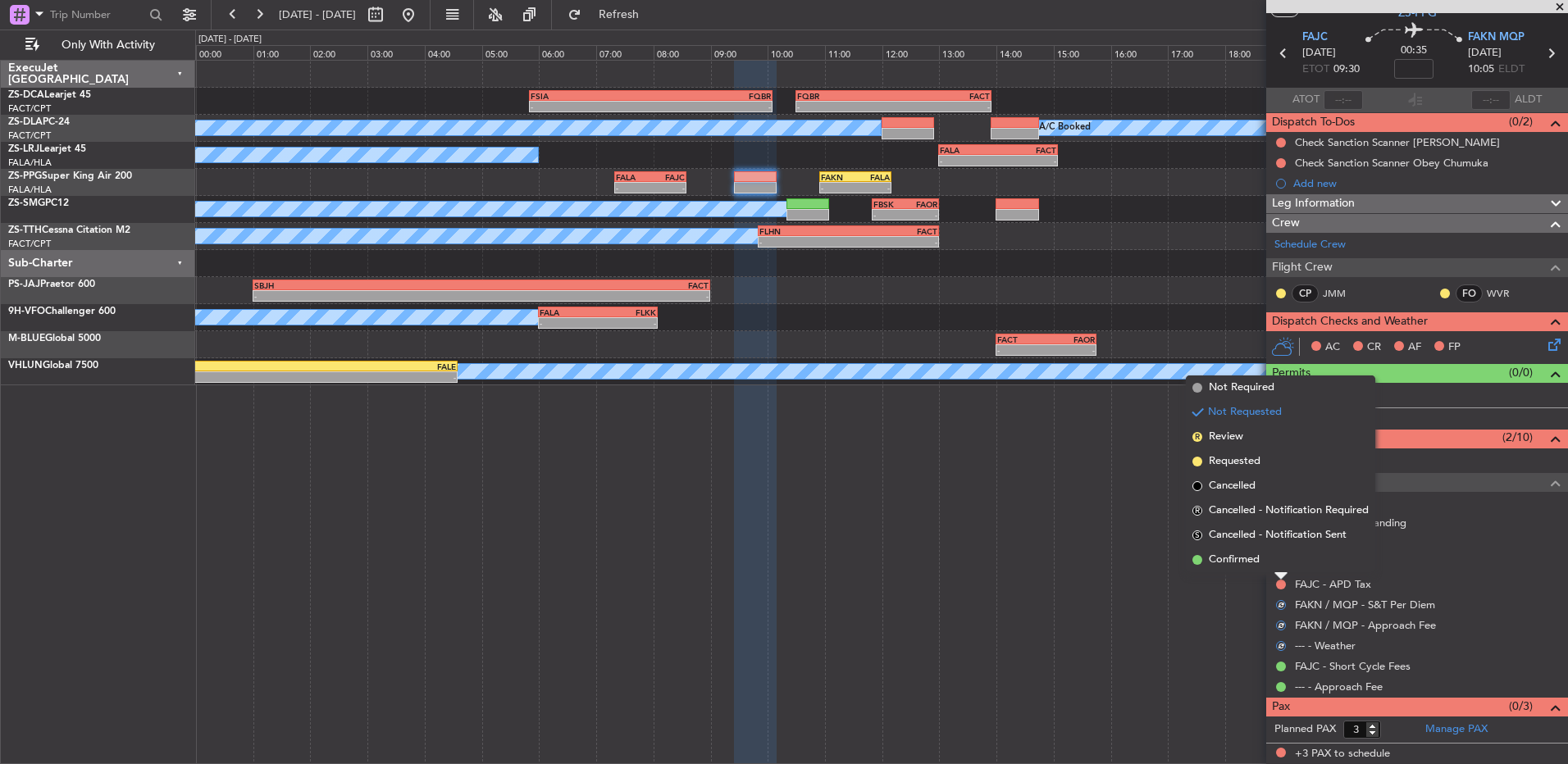
click at [1275, 564] on li "Confirmed" at bounding box center [1281, 560] width 190 height 24
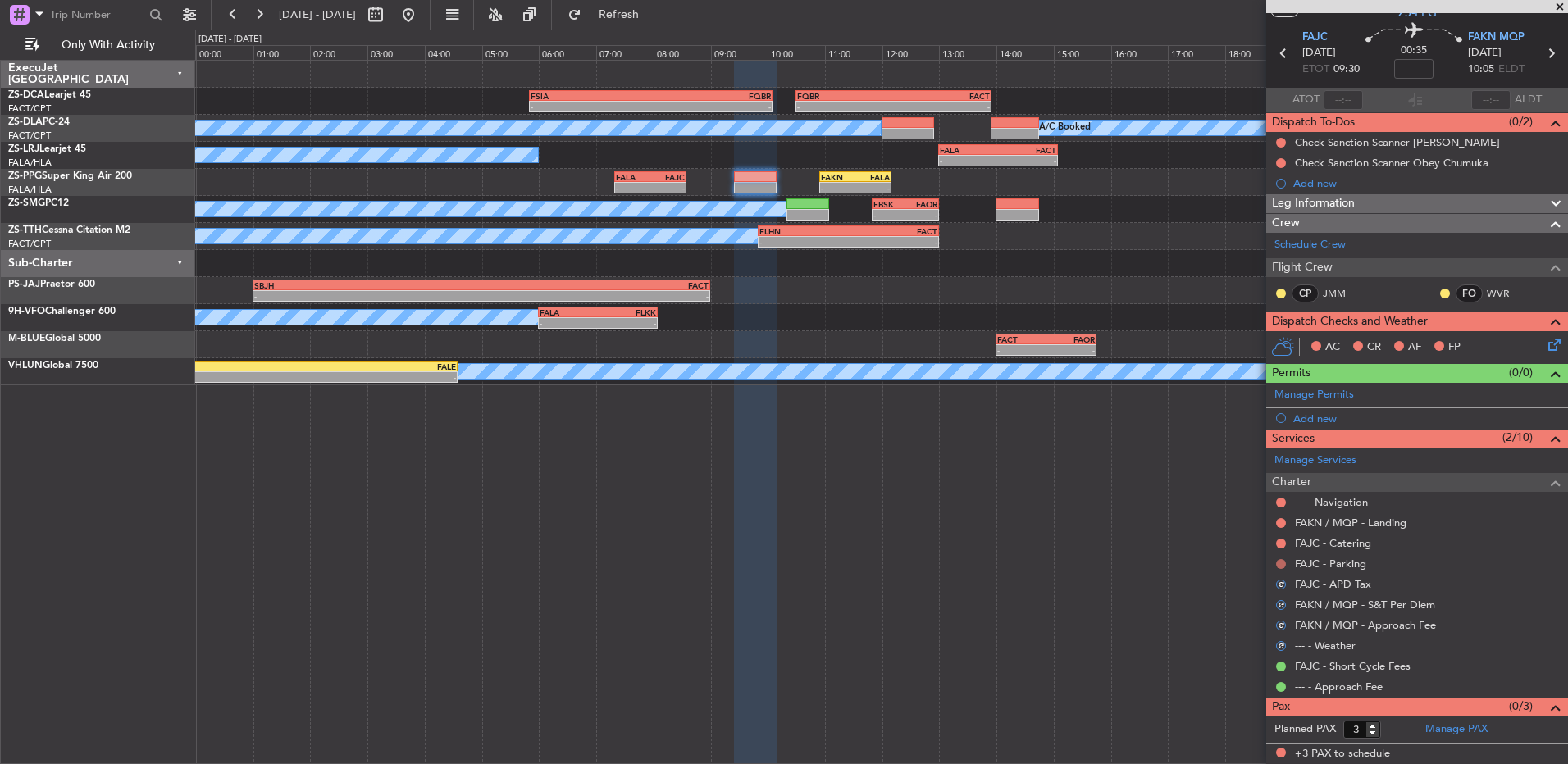
click at [1281, 565] on button at bounding box center [1281, 564] width 10 height 10
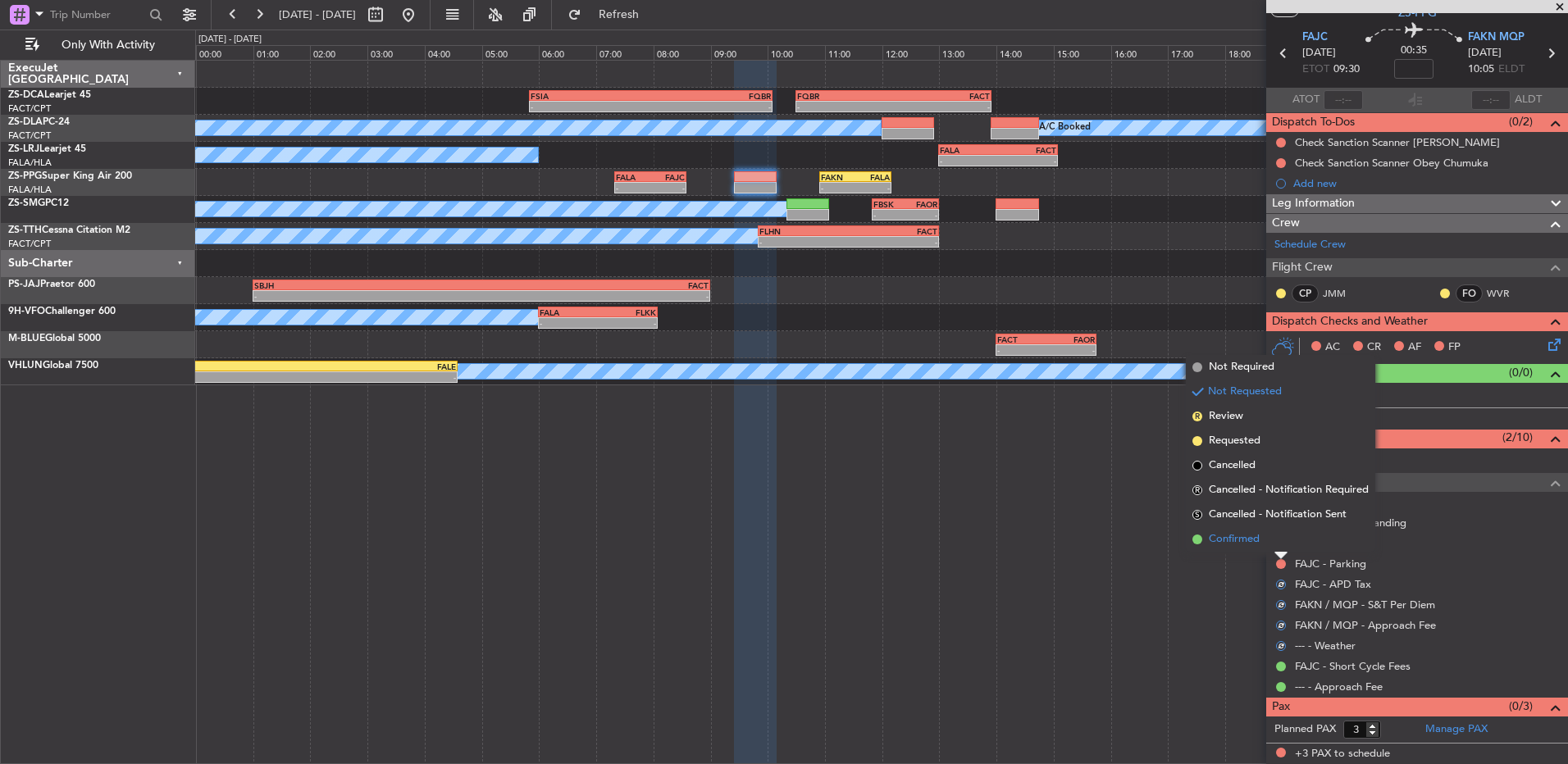
click at [1282, 544] on li "Confirmed" at bounding box center [1281, 540] width 190 height 24
click at [1283, 544] on button at bounding box center [1281, 543] width 10 height 10
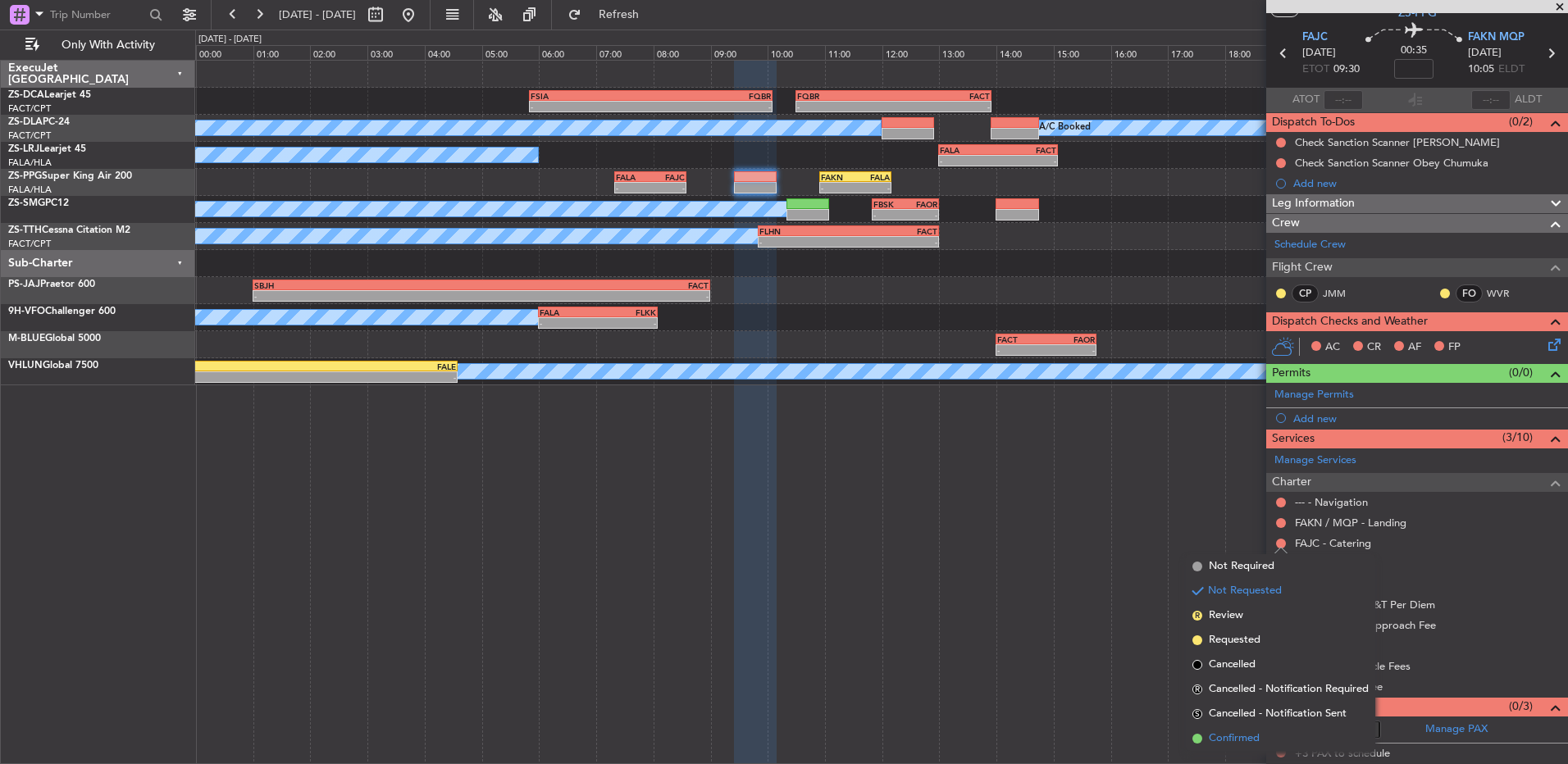
click at [1240, 738] on span "Confirmed" at bounding box center [1234, 739] width 51 height 17
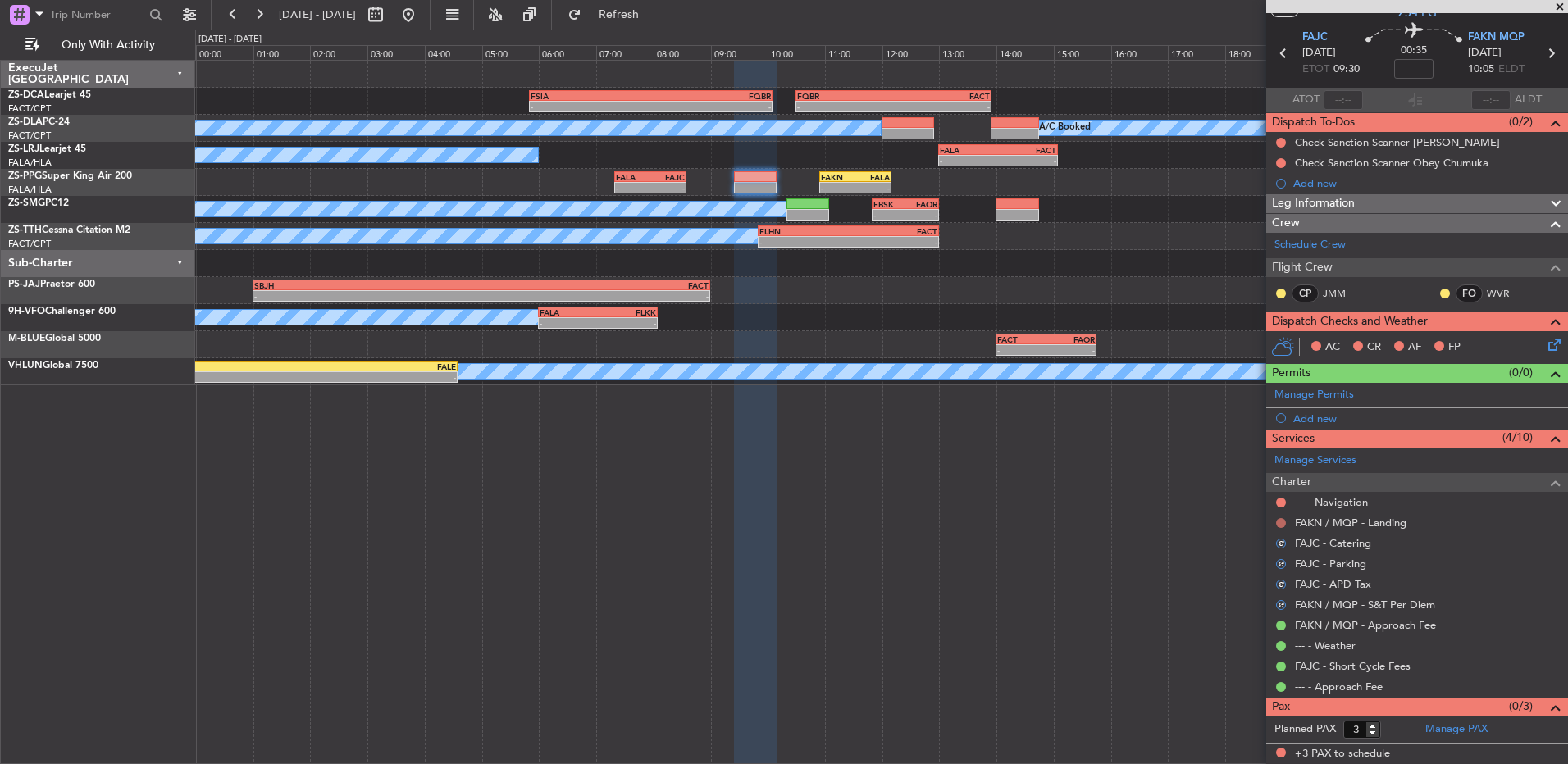
click at [1278, 524] on button at bounding box center [1281, 523] width 10 height 10
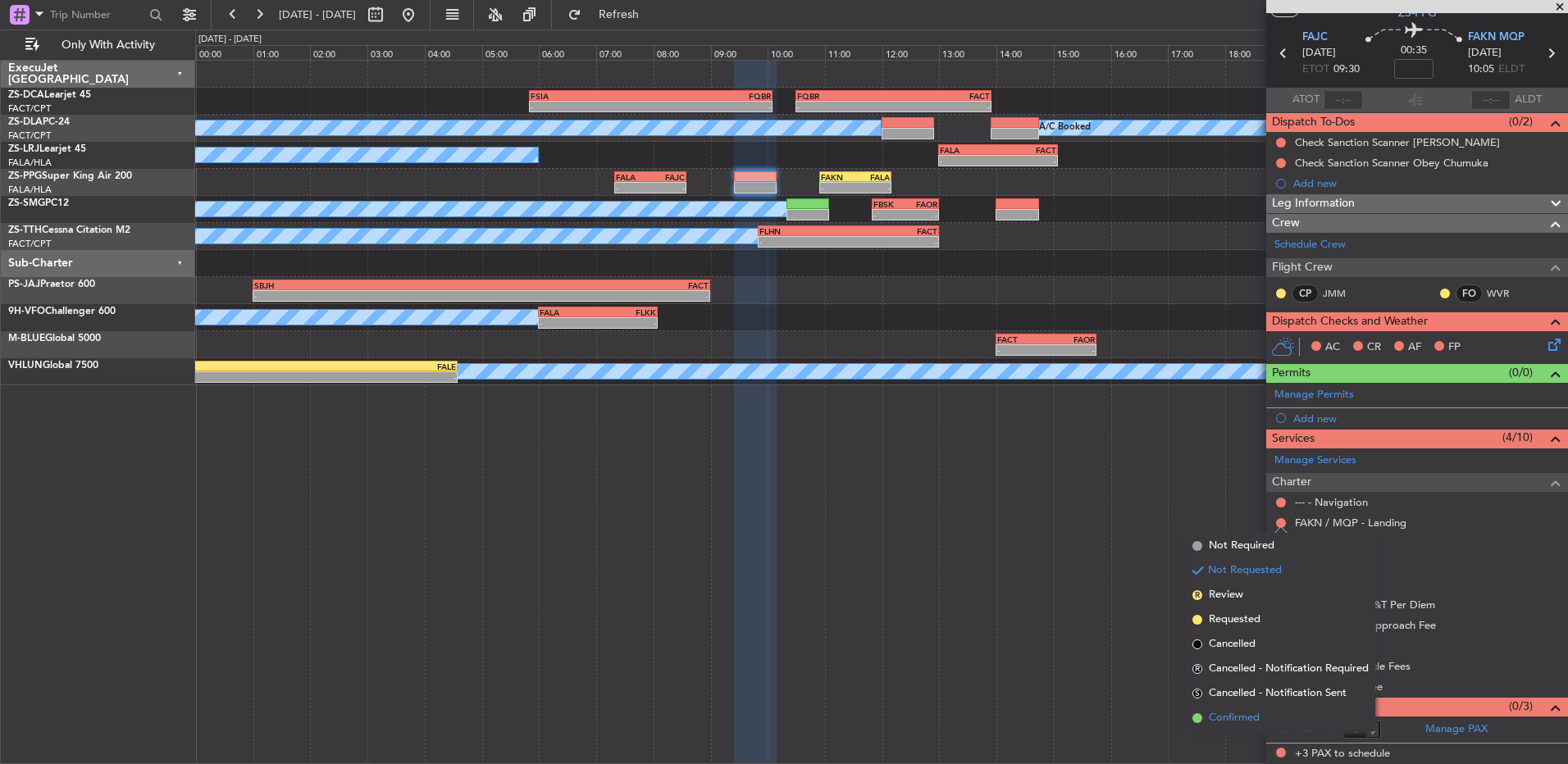
click at [1231, 715] on span "Confirmed" at bounding box center [1234, 718] width 51 height 17
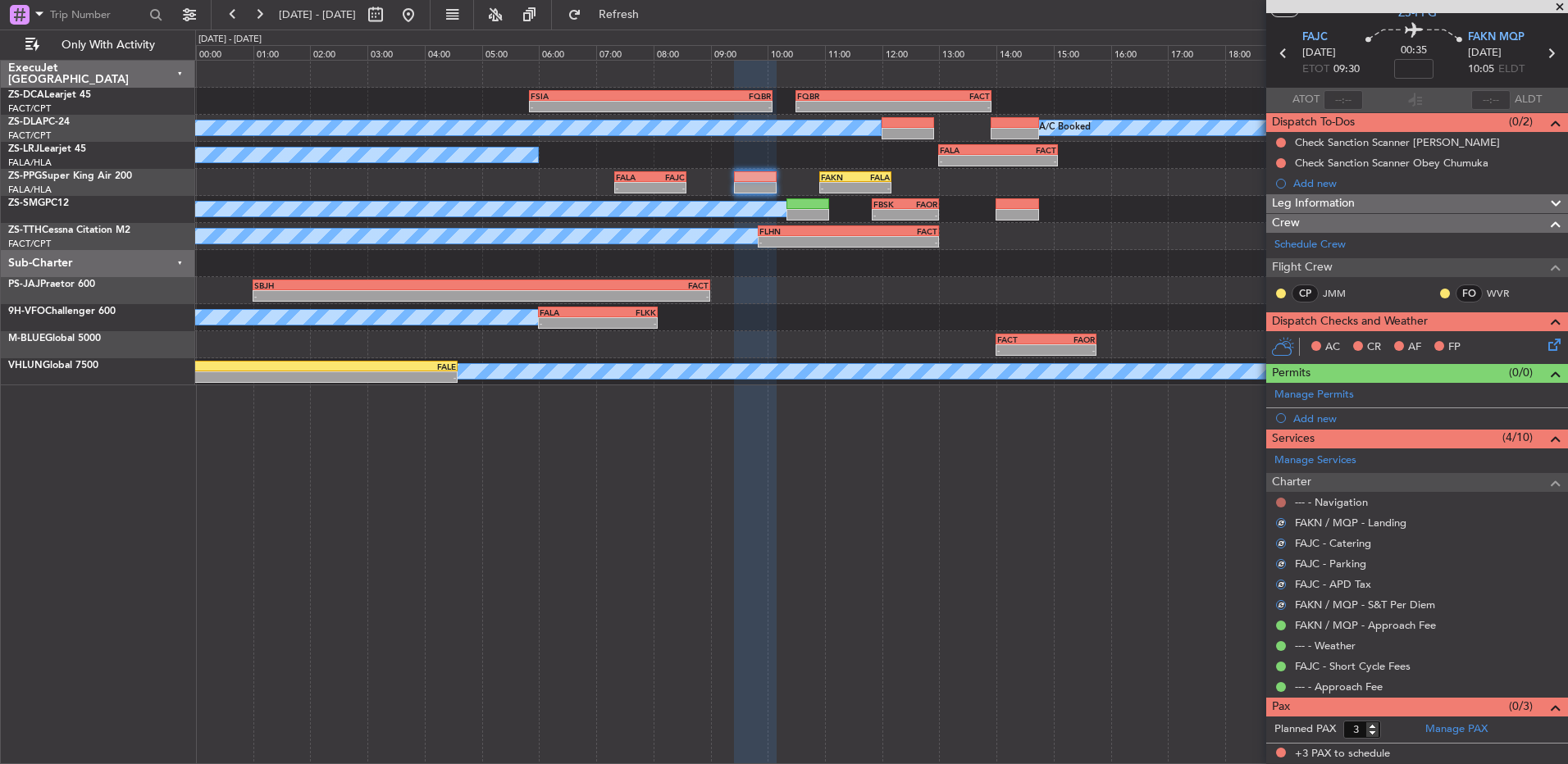
click at [1277, 501] on button at bounding box center [1281, 502] width 10 height 10
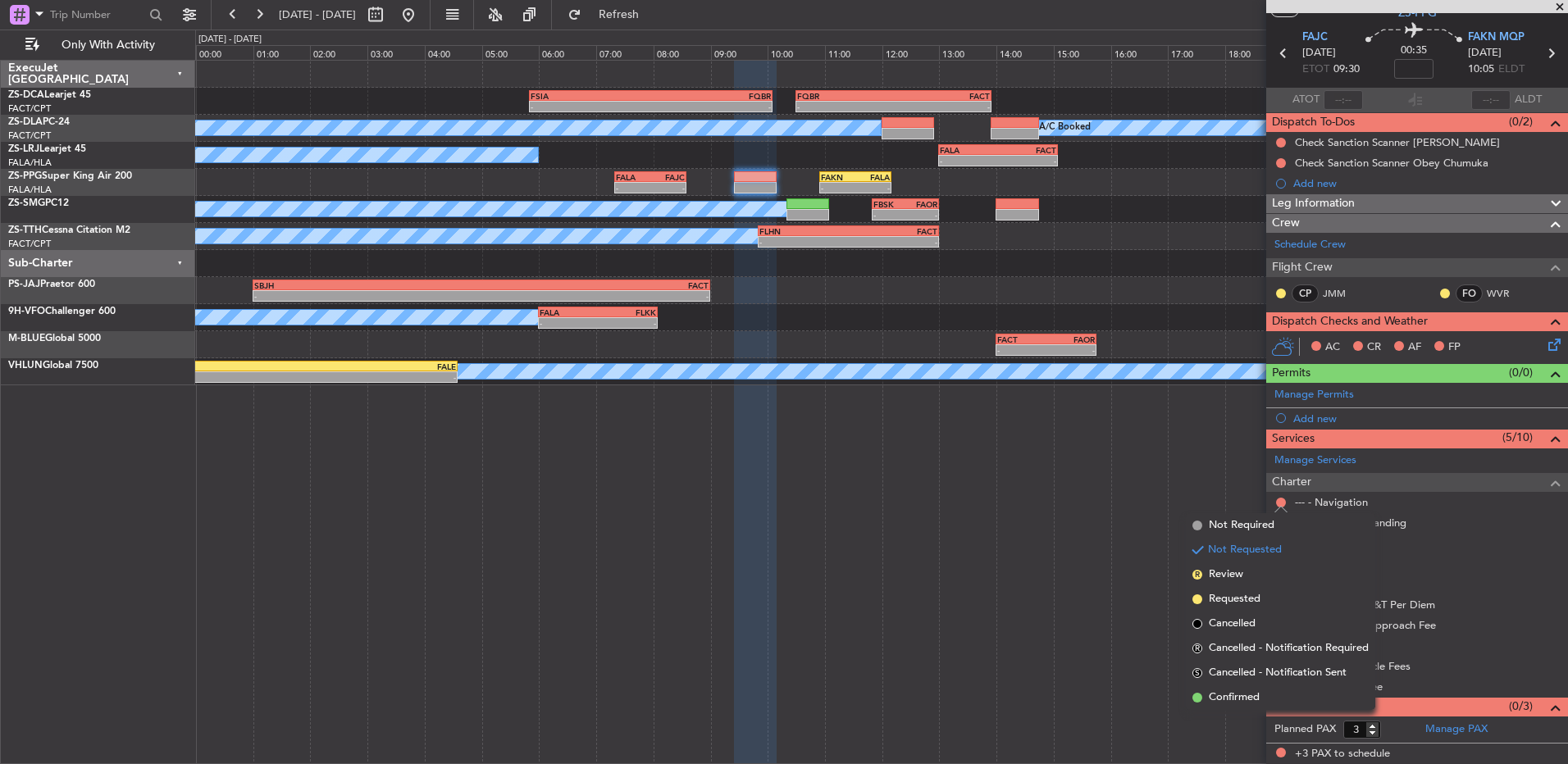
click at [1229, 699] on span "Confirmed" at bounding box center [1234, 698] width 51 height 17
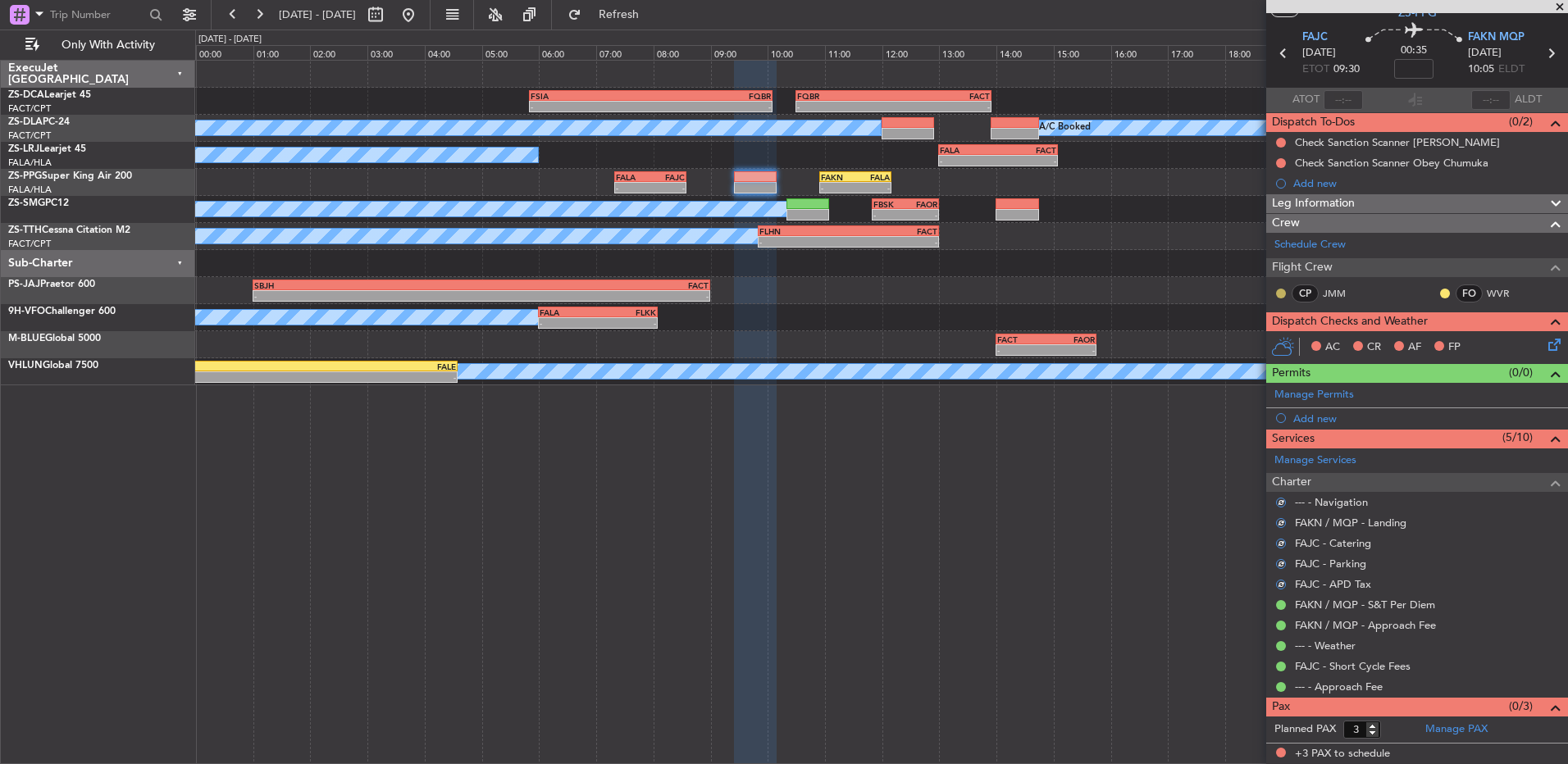
click at [1282, 292] on button at bounding box center [1281, 294] width 10 height 10
click at [1282, 342] on span "Acknowledged" at bounding box center [1285, 341] width 72 height 17
click at [1441, 290] on button at bounding box center [1445, 294] width 10 height 10
click at [1395, 333] on li "Acknowledged" at bounding box center [1432, 341] width 109 height 24
click at [1546, 346] on icon at bounding box center [1552, 342] width 13 height 13
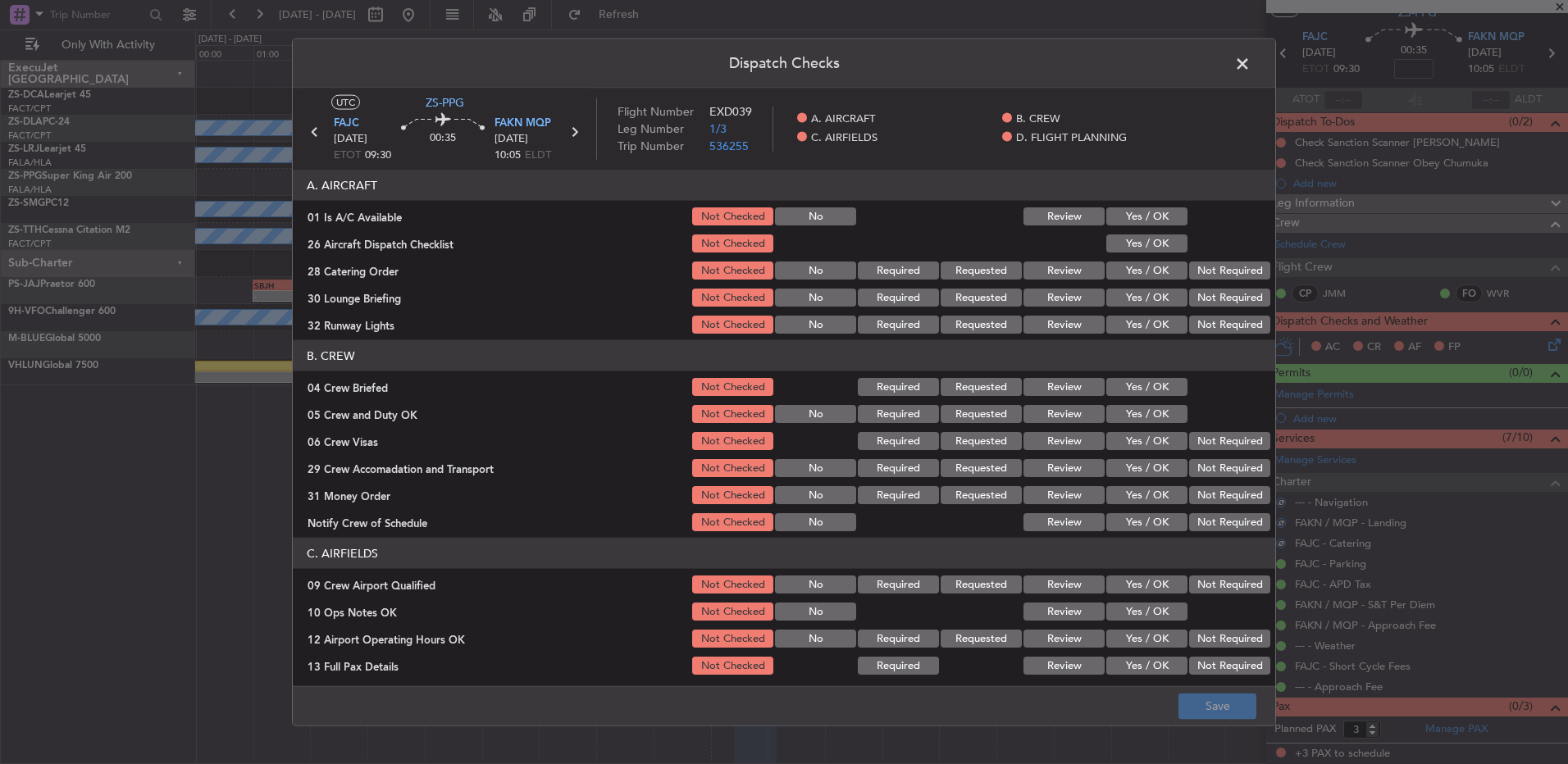
click at [1158, 215] on button "Yes / OK" at bounding box center [1147, 216] width 81 height 18
click at [1150, 242] on button "Yes / OK" at bounding box center [1147, 243] width 81 height 18
click at [1198, 259] on div "Not Required" at bounding box center [1228, 270] width 83 height 23
click at [1201, 290] on button "Not Required" at bounding box center [1229, 297] width 81 height 18
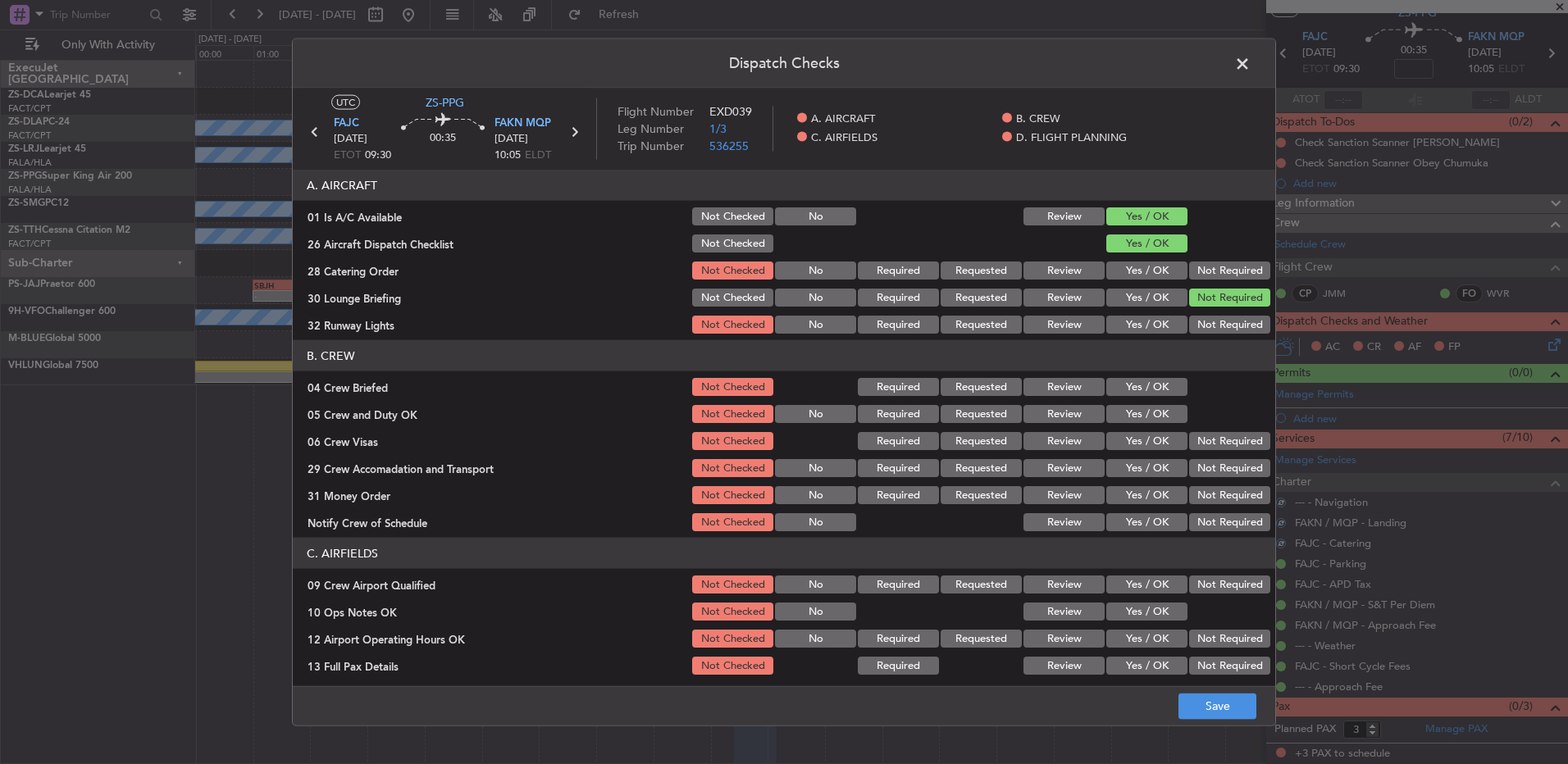
click at [1203, 299] on button "Not Required" at bounding box center [1229, 297] width 81 height 18
click at [1206, 310] on section "A. AIRCRAFT 01 Is A/C Available Not Checked No Review Yes / OK 26 Aircraft Disp…" at bounding box center [784, 252] width 982 height 166
click at [1208, 329] on button "Not Required" at bounding box center [1229, 324] width 81 height 18
click at [1207, 281] on div "Not Required" at bounding box center [1228, 270] width 83 height 23
click at [1207, 273] on button "Not Required" at bounding box center [1229, 270] width 81 height 18
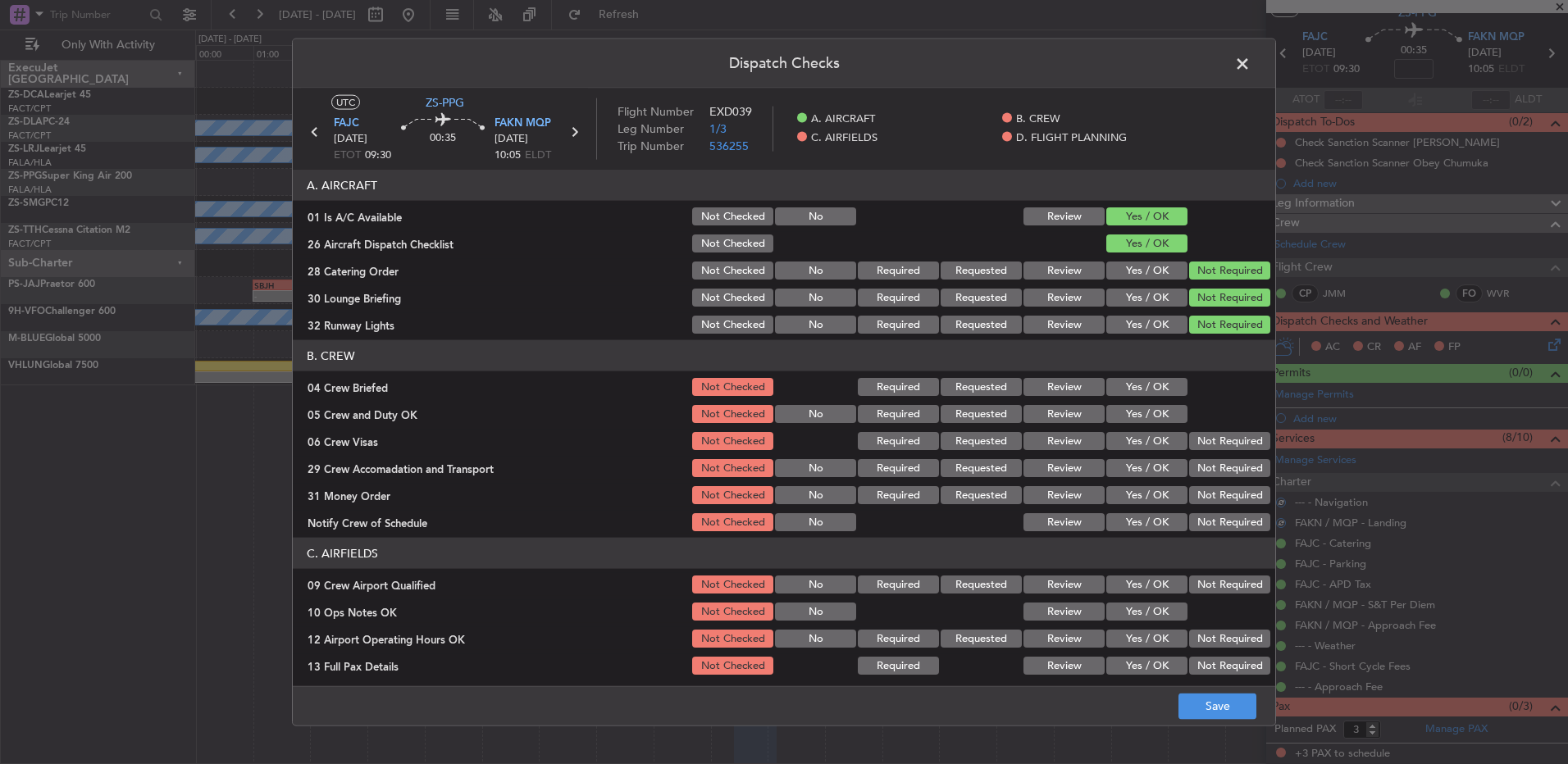
drag, startPoint x: 1124, startPoint y: 408, endPoint x: 1111, endPoint y: 414, distance: 14.3
click at [1112, 414] on div "Yes / OK" at bounding box center [1145, 413] width 83 height 23
click at [1140, 387] on button "Yes / OK" at bounding box center [1147, 386] width 81 height 18
drag, startPoint x: 1144, startPoint y: 405, endPoint x: 1154, endPoint y: 416, distance: 14.9
click at [1145, 405] on button "Yes / OK" at bounding box center [1147, 413] width 81 height 18
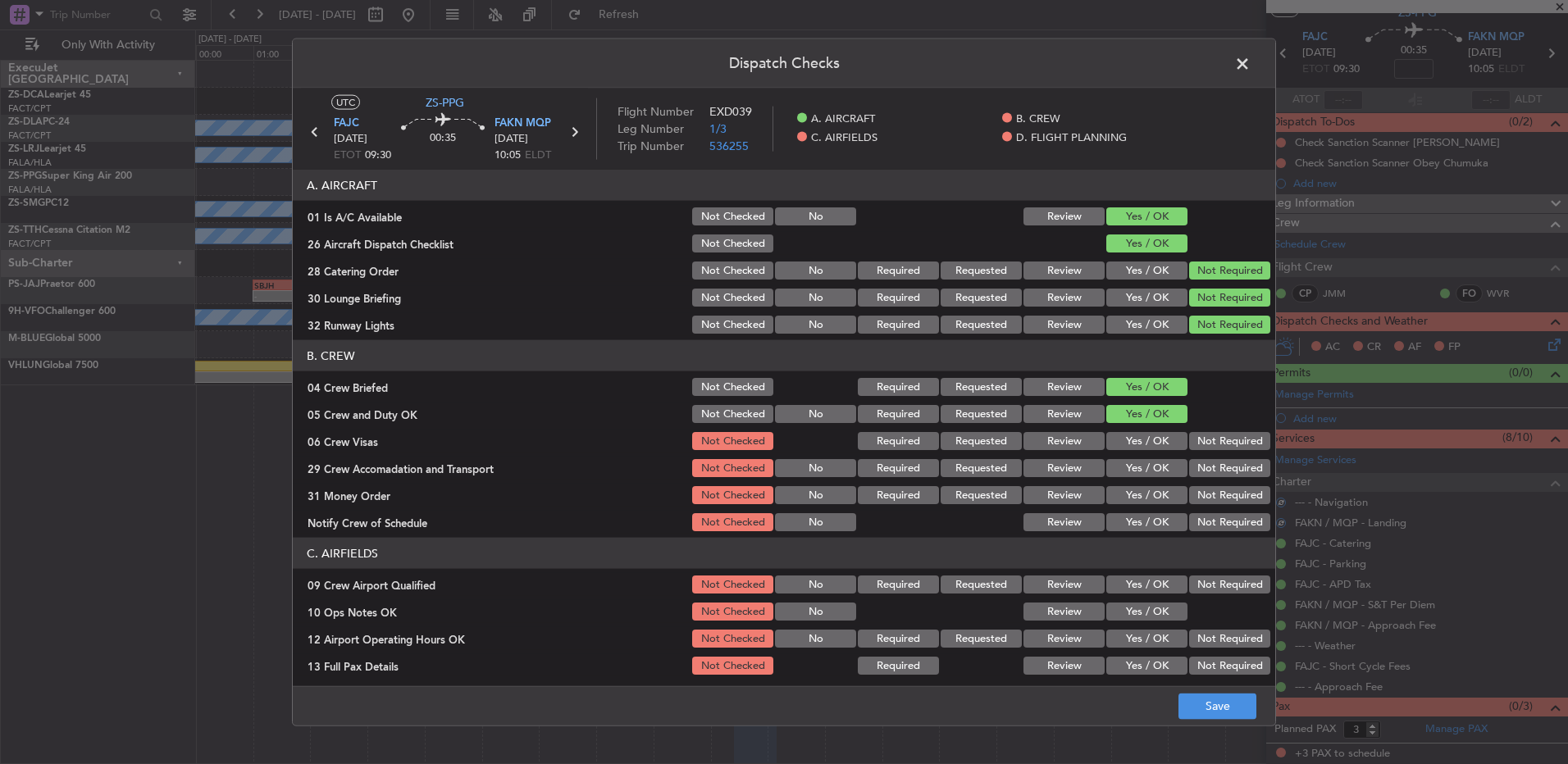
click at [1208, 450] on div "Not Required" at bounding box center [1228, 440] width 83 height 23
click at [1203, 440] on button "Not Required" at bounding box center [1229, 440] width 81 height 18
click at [1210, 466] on button "Not Required" at bounding box center [1229, 468] width 81 height 18
click at [1211, 475] on button "Not Required" at bounding box center [1229, 468] width 81 height 18
click at [1215, 497] on button "Not Required" at bounding box center [1229, 495] width 81 height 18
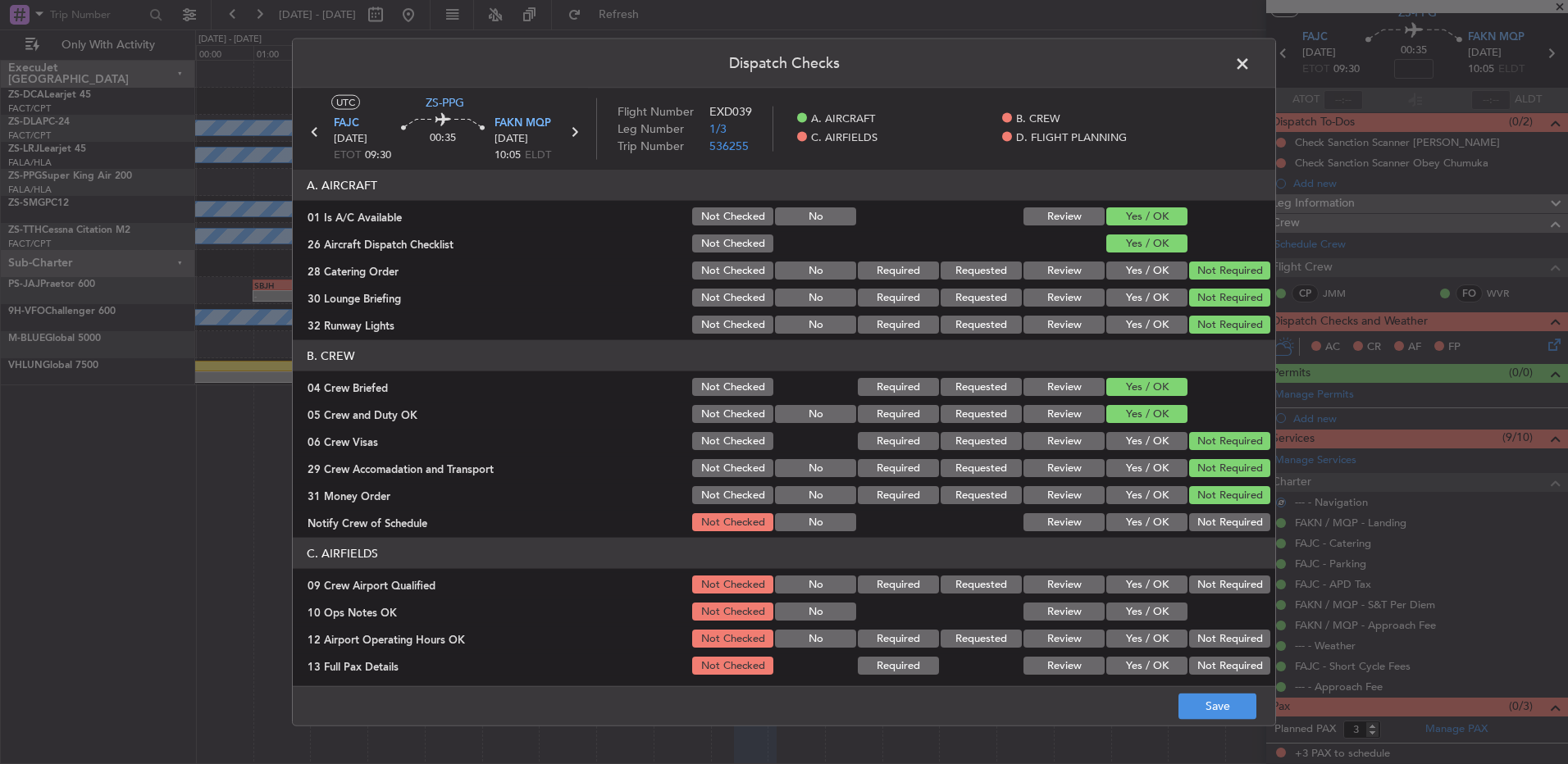
click at [1212, 509] on section "B. CREW 04 Crew Briefed Not Checked Required Requested Review Yes / OK 05 Crew …" at bounding box center [784, 437] width 982 height 194
click at [1211, 526] on button "Not Required" at bounding box center [1229, 522] width 81 height 18
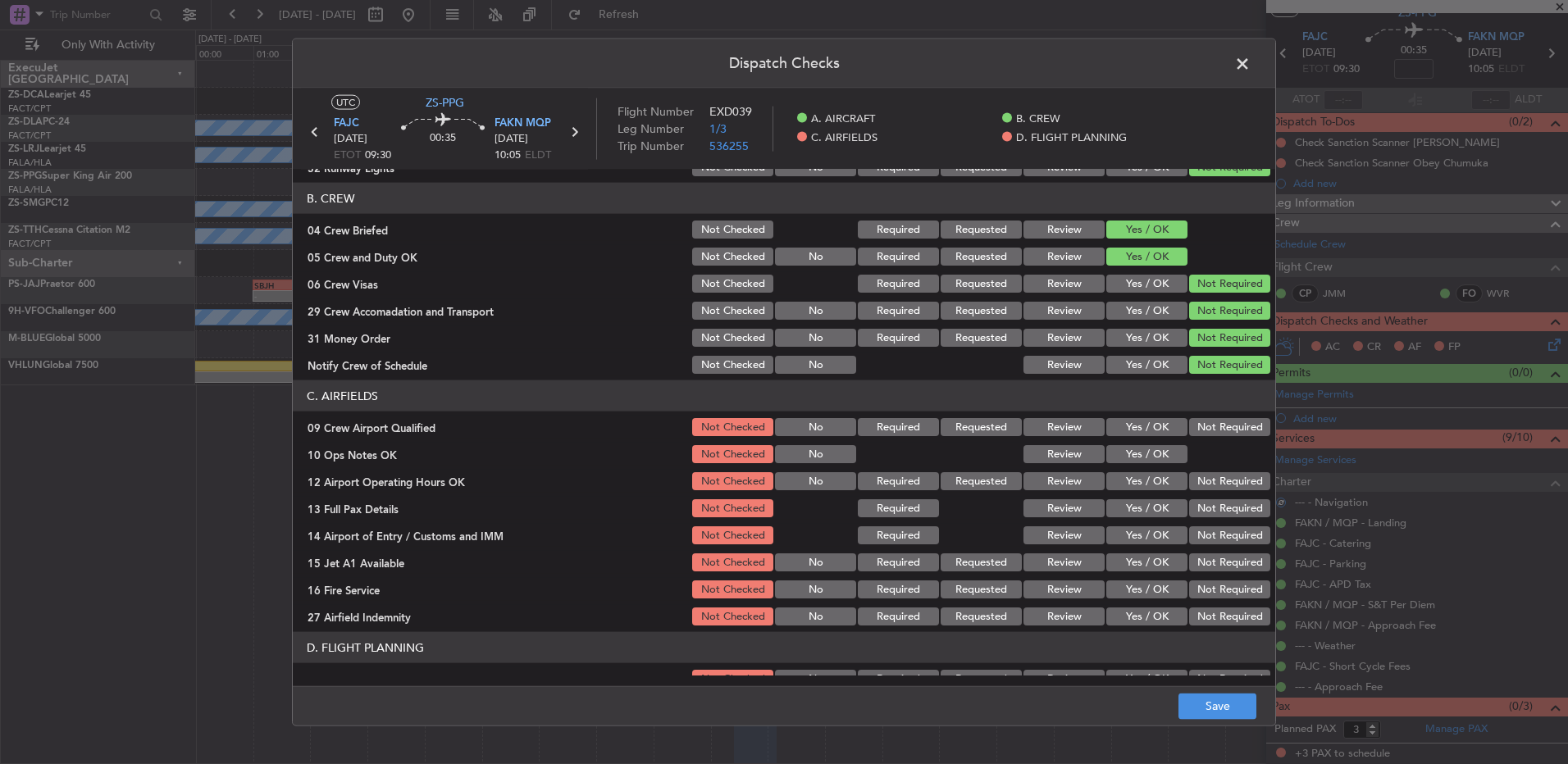
scroll to position [230, 0]
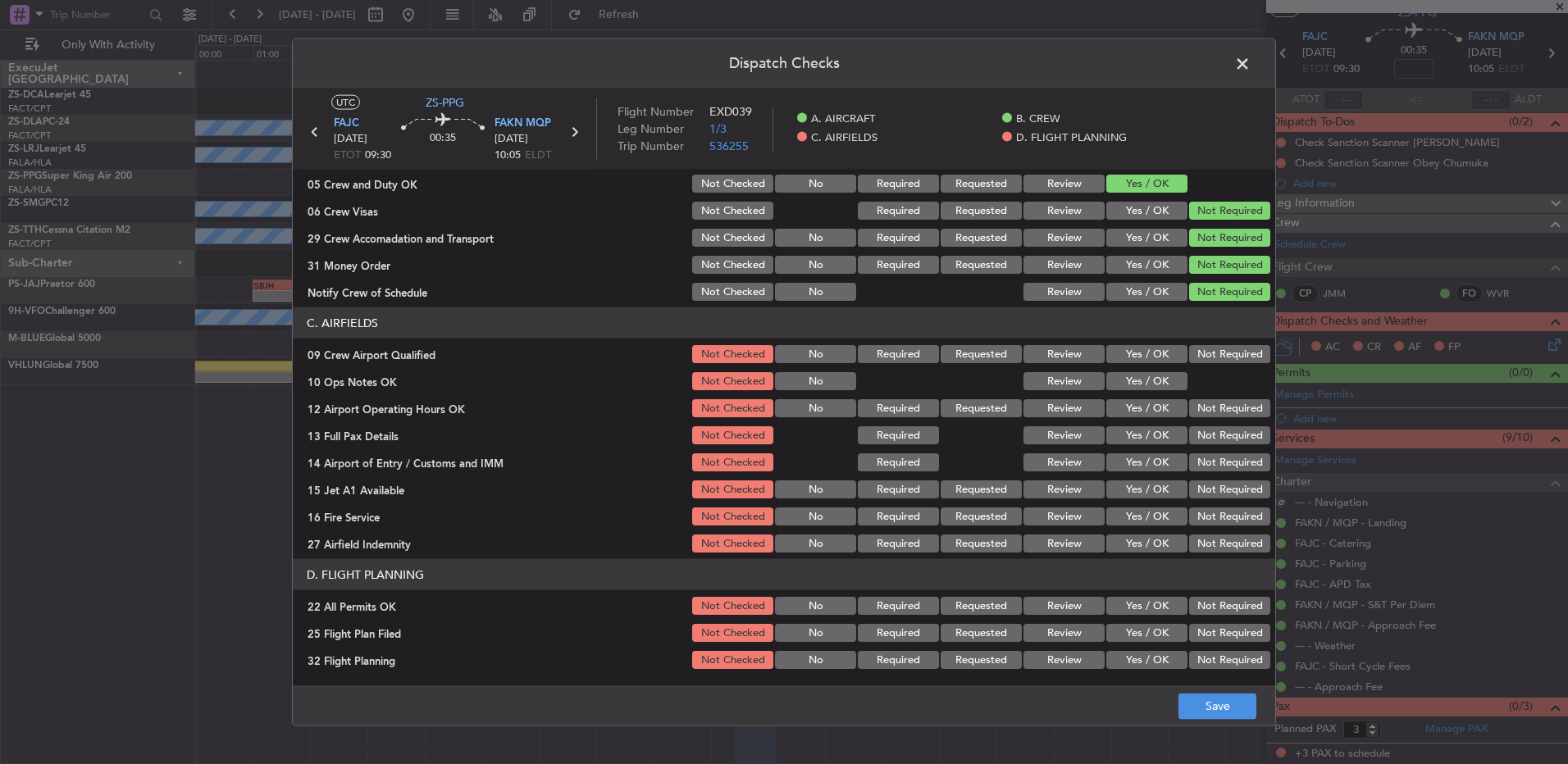
click at [1204, 357] on button "Not Required" at bounding box center [1229, 353] width 81 height 18
click at [1164, 373] on button "Yes / OK" at bounding box center [1147, 381] width 81 height 18
click at [1202, 409] on button "Not Required" at bounding box center [1229, 408] width 81 height 18
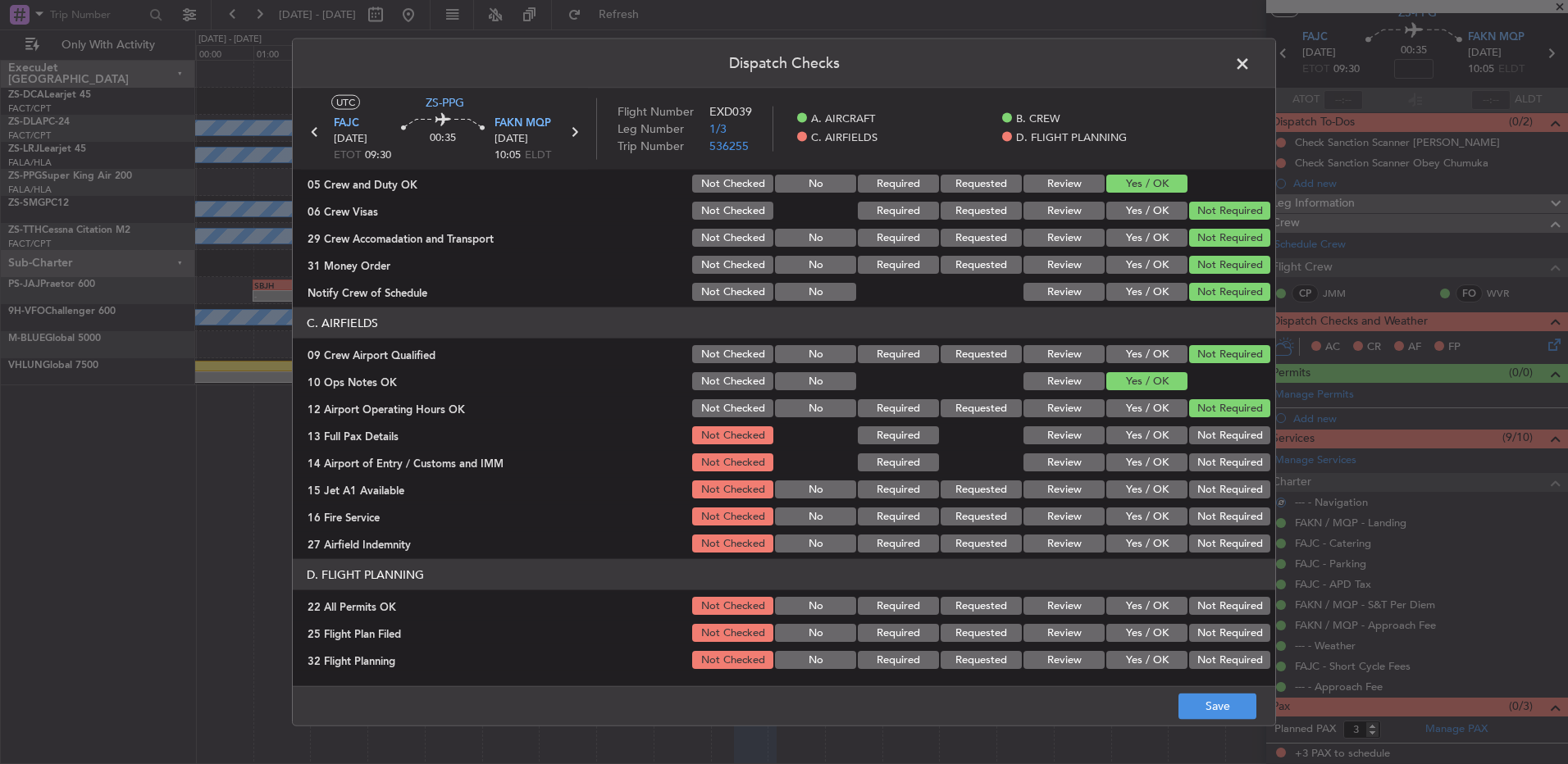
drag, startPoint x: 1207, startPoint y: 418, endPoint x: 1212, endPoint y: 431, distance: 13.9
click at [1212, 428] on section "C. AIRFIELDS 09 Crew Airport Qualified Not Checked No Required Requested Review…" at bounding box center [784, 431] width 982 height 248
click at [1206, 454] on button "Not Required" at bounding box center [1229, 462] width 81 height 18
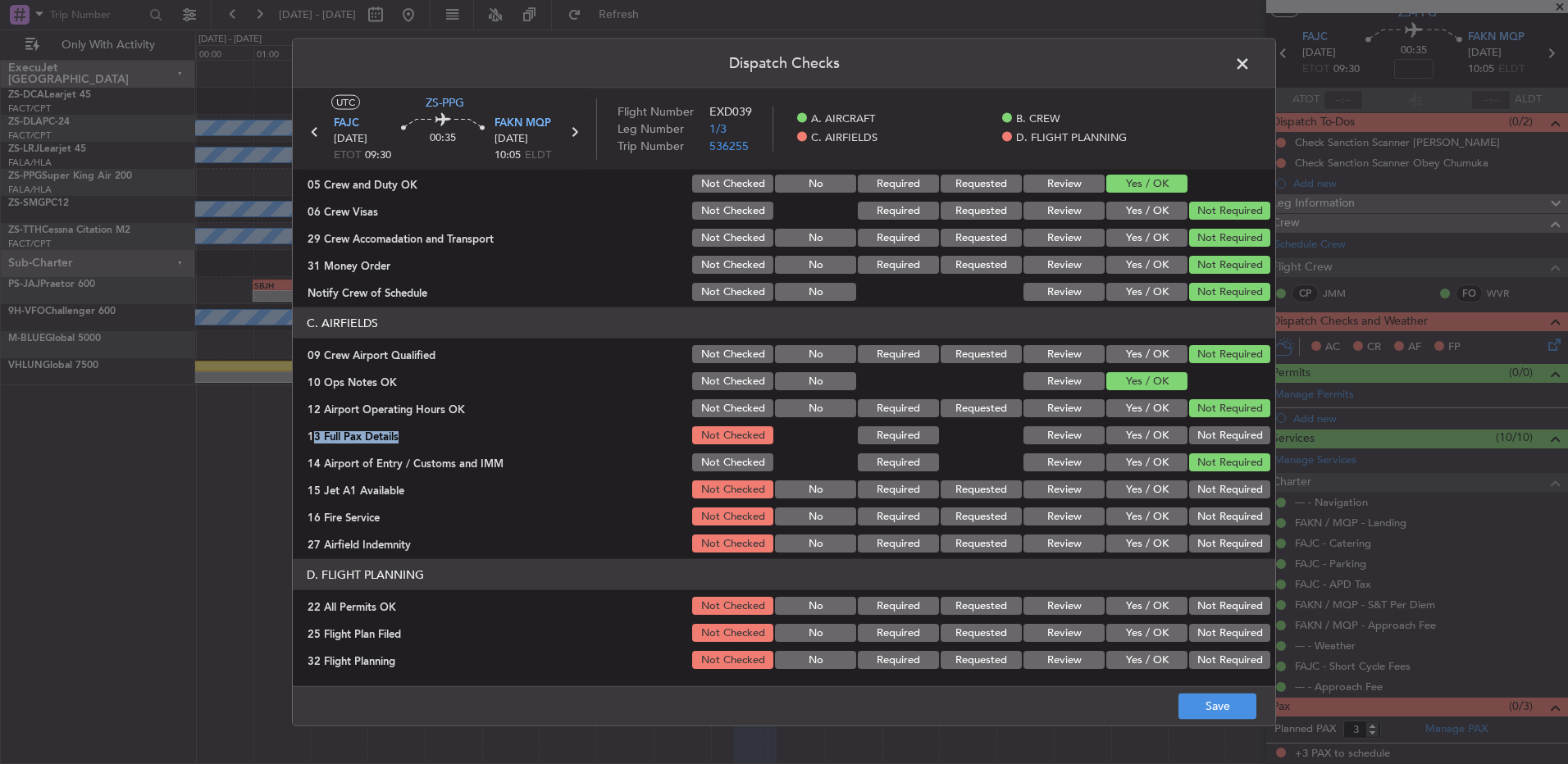
click at [1195, 438] on button "Not Required" at bounding box center [1229, 435] width 81 height 18
drag, startPoint x: 1199, startPoint y: 471, endPoint x: 1198, endPoint y: 482, distance: 11.0
click at [1199, 472] on div "Not Required" at bounding box center [1228, 462] width 83 height 23
click at [1200, 499] on div "Not Required" at bounding box center [1228, 489] width 83 height 23
click at [1200, 505] on div "Not Required" at bounding box center [1228, 516] width 83 height 23
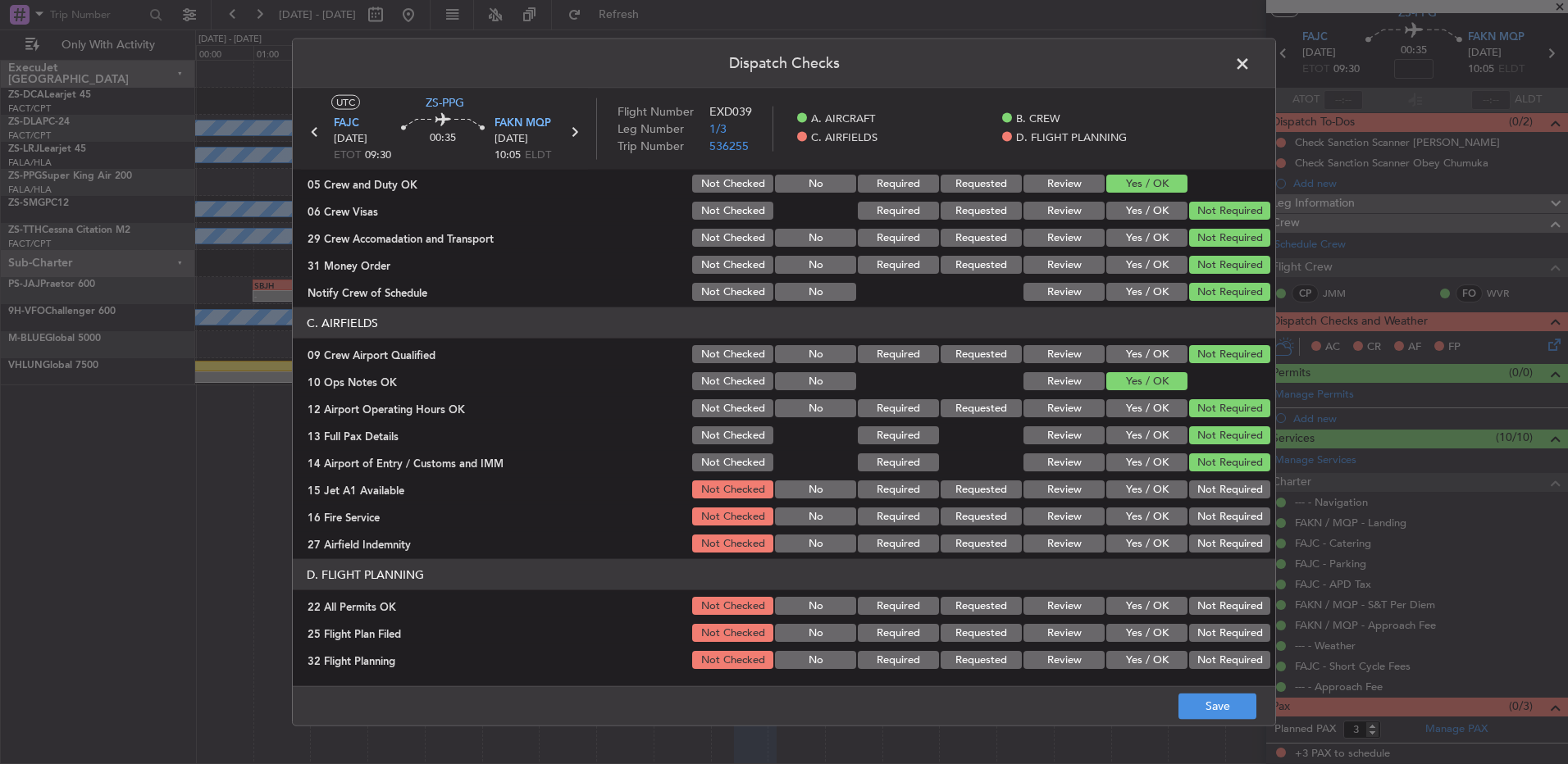
drag, startPoint x: 1196, startPoint y: 487, endPoint x: 1213, endPoint y: 515, distance: 32.8
click at [1199, 489] on button "Not Required" at bounding box center [1229, 489] width 81 height 18
drag, startPoint x: 1213, startPoint y: 515, endPoint x: 1214, endPoint y: 527, distance: 12.0
click at [1214, 517] on button "Not Required" at bounding box center [1229, 516] width 81 height 18
click at [1214, 547] on button "Not Required" at bounding box center [1229, 543] width 81 height 18
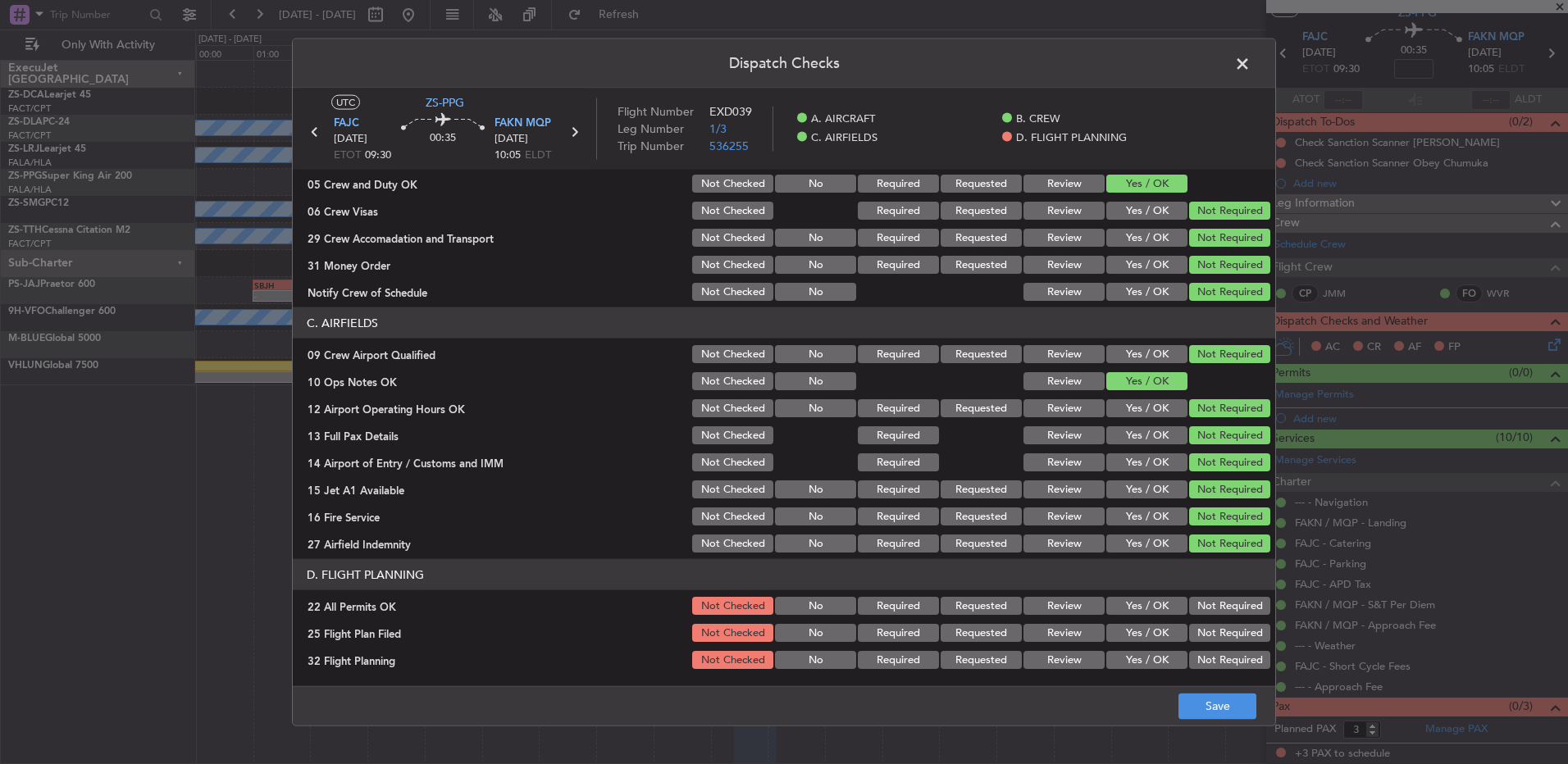
click at [1212, 562] on header "D. FLIGHT PLANNING" at bounding box center [784, 574] width 982 height 31
click at [1204, 600] on button "Not Required" at bounding box center [1229, 605] width 81 height 18
click at [1066, 632] on button "Review" at bounding box center [1064, 632] width 81 height 18
click at [1082, 643] on div "Review" at bounding box center [1063, 633] width 83 height 23
click at [1060, 666] on button "Review" at bounding box center [1064, 659] width 81 height 18
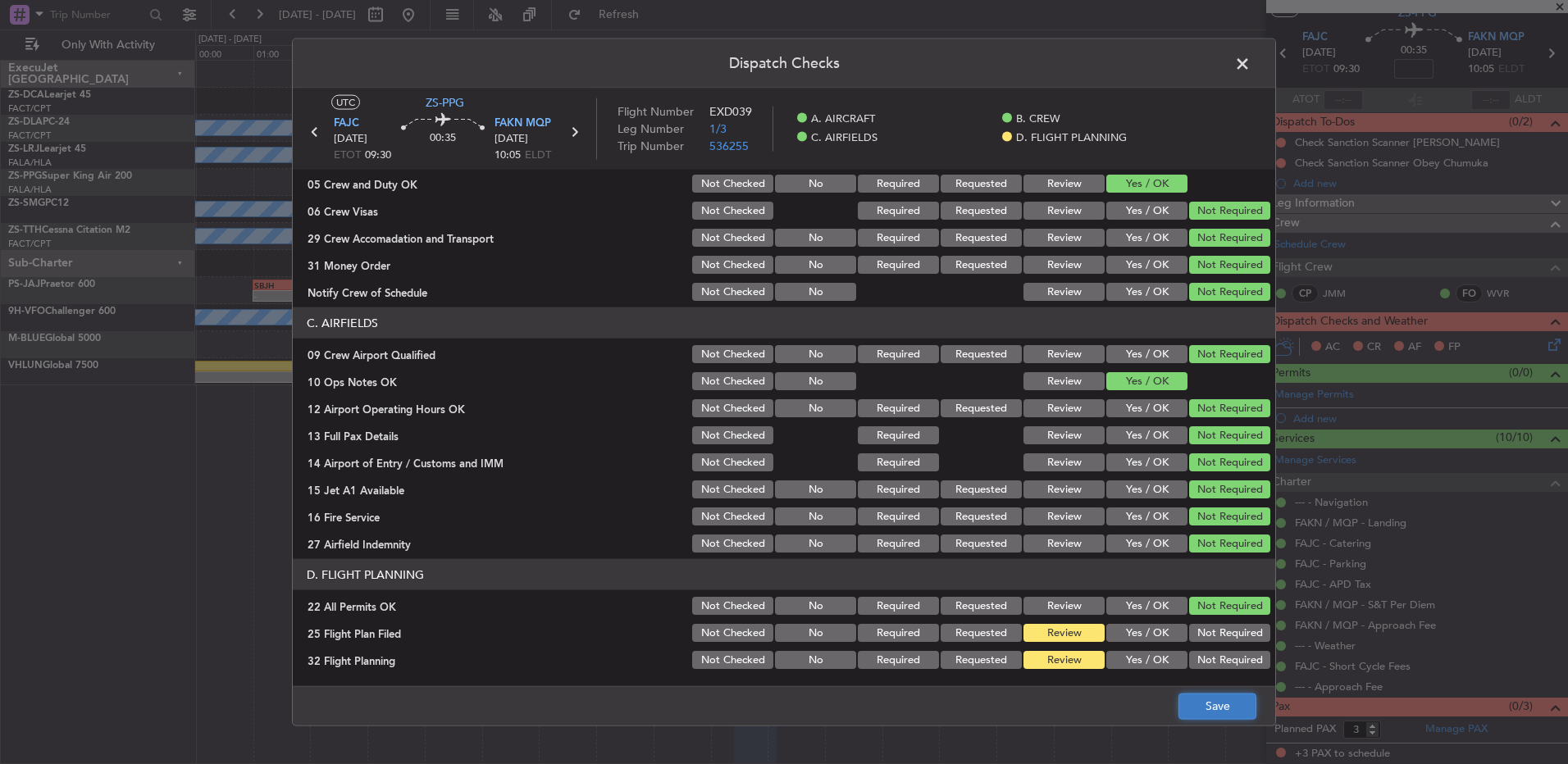
click at [1208, 718] on button "Save" at bounding box center [1217, 706] width 78 height 26
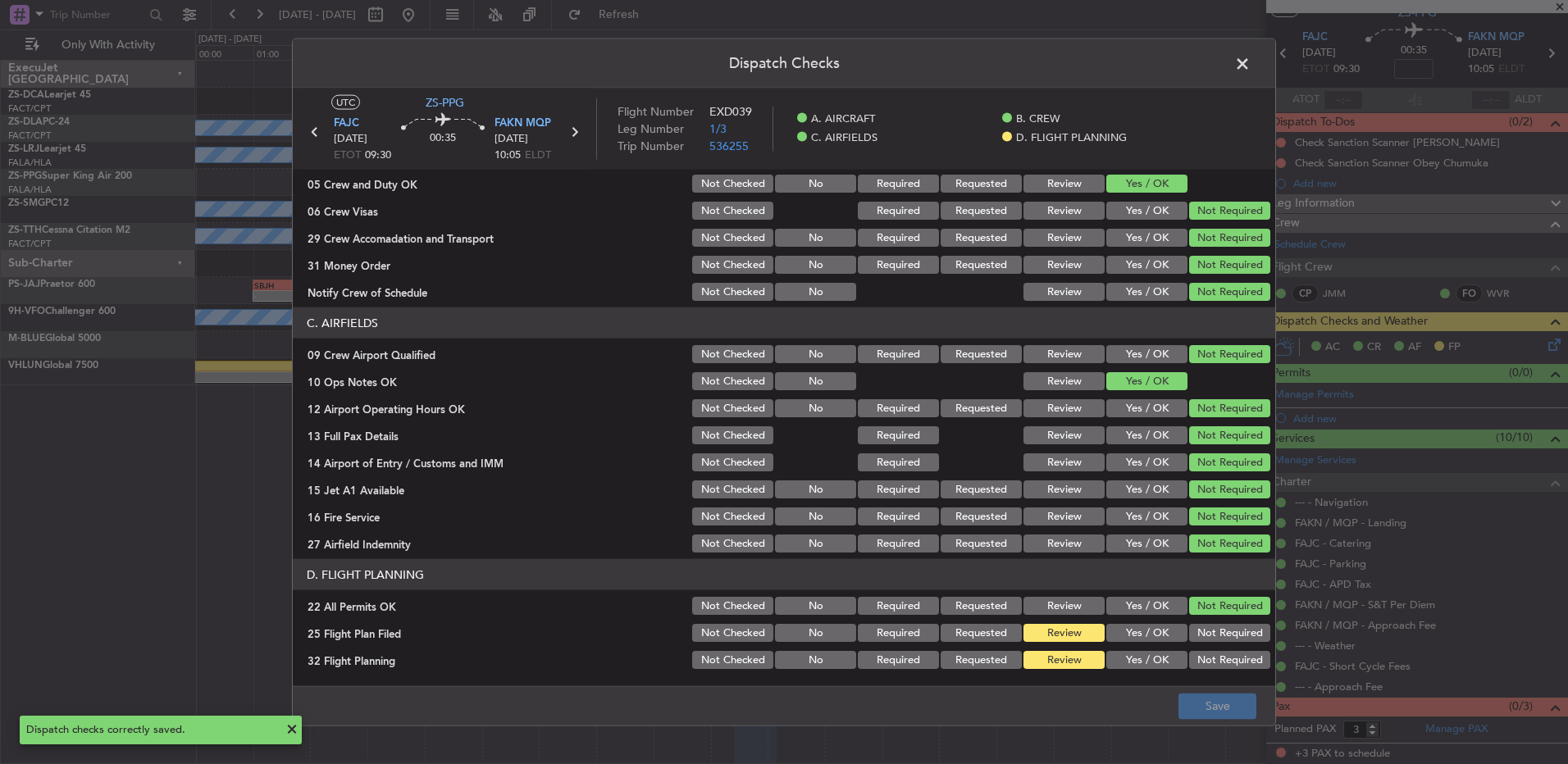
click at [1251, 56] on span at bounding box center [1251, 67] width 0 height 33
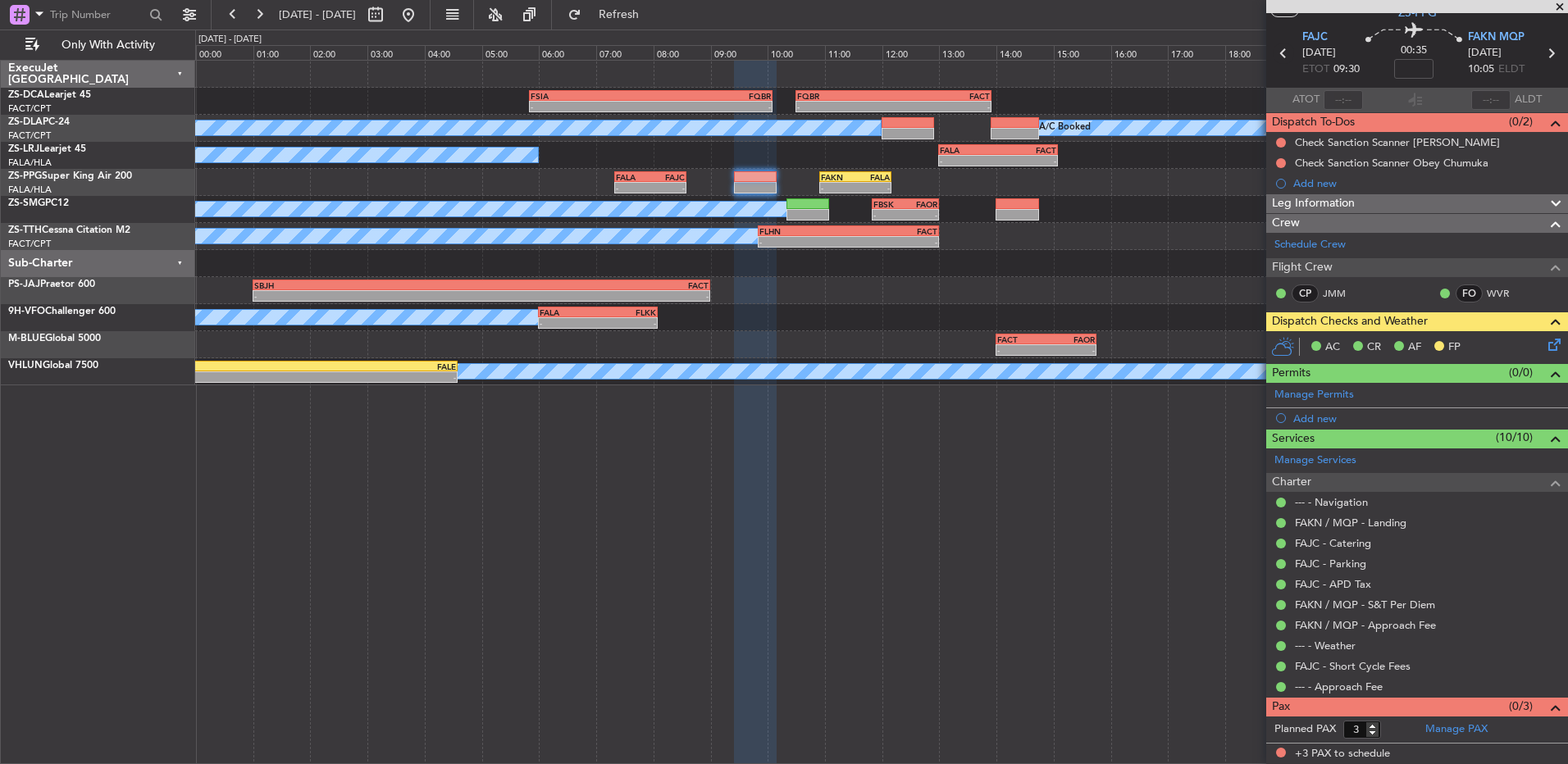
click at [1285, 54] on icon at bounding box center [1284, 53] width 22 height 22
type input "0"
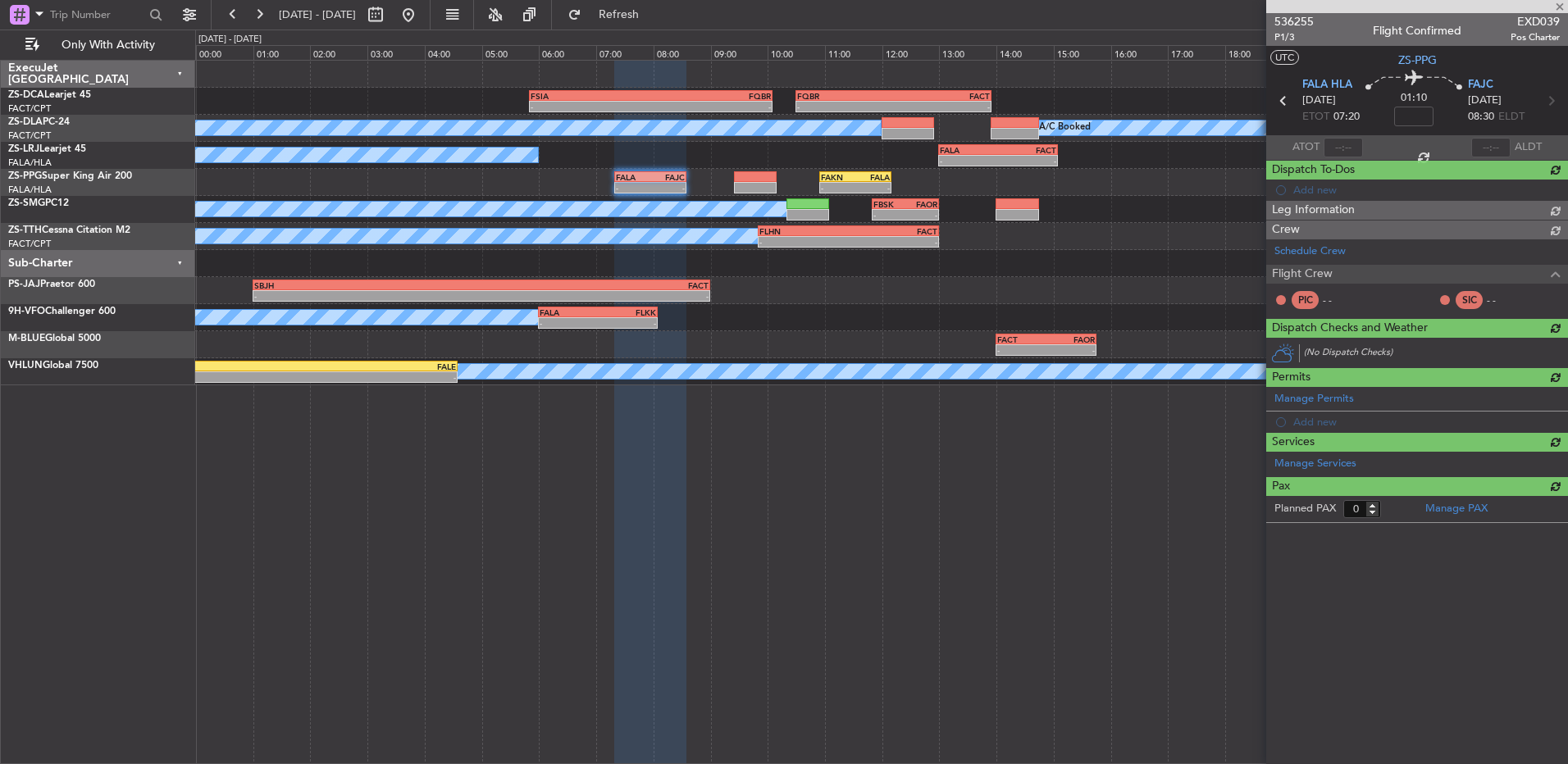
scroll to position [0, 0]
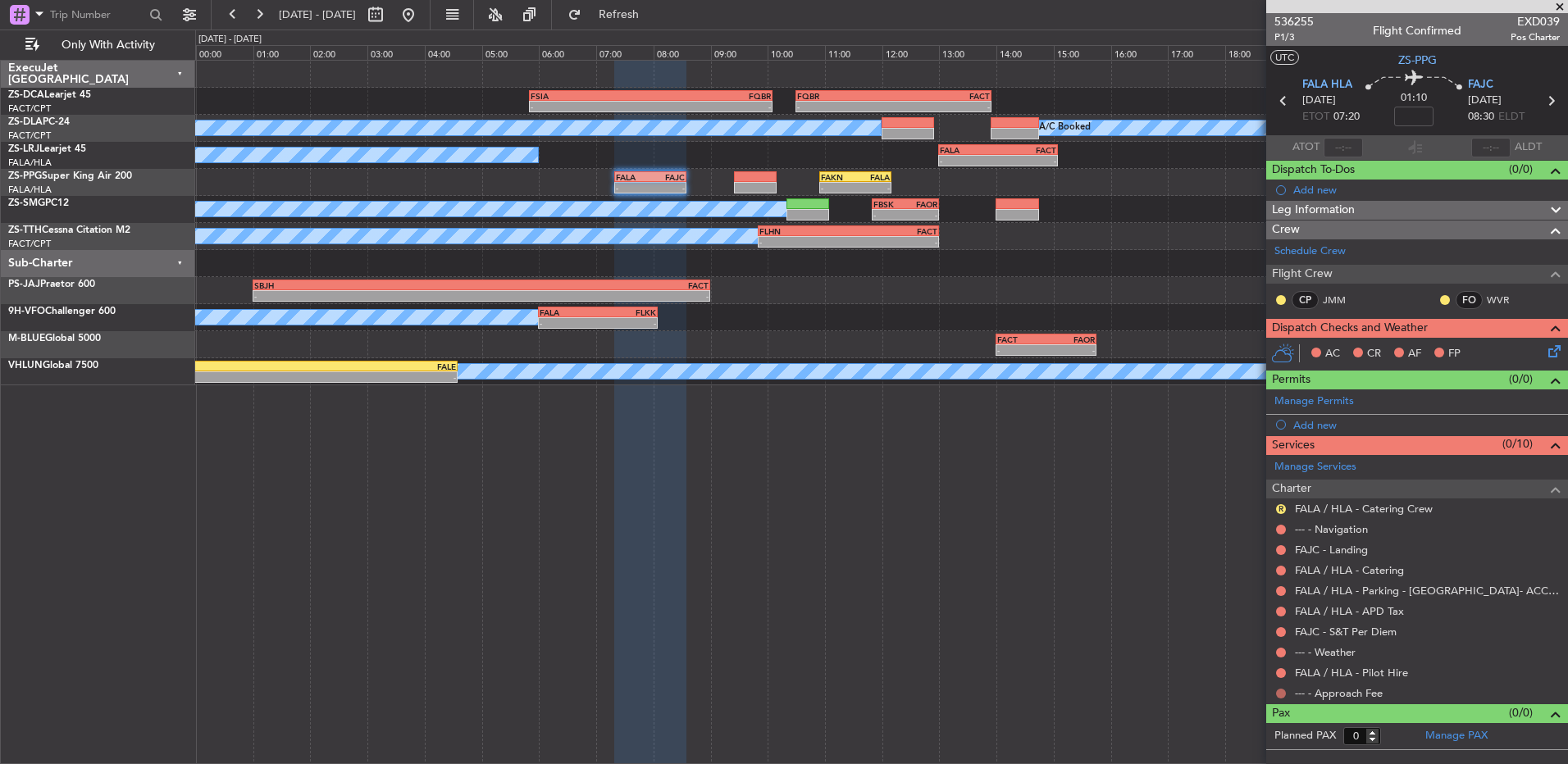
click at [1284, 693] on button at bounding box center [1281, 693] width 10 height 10
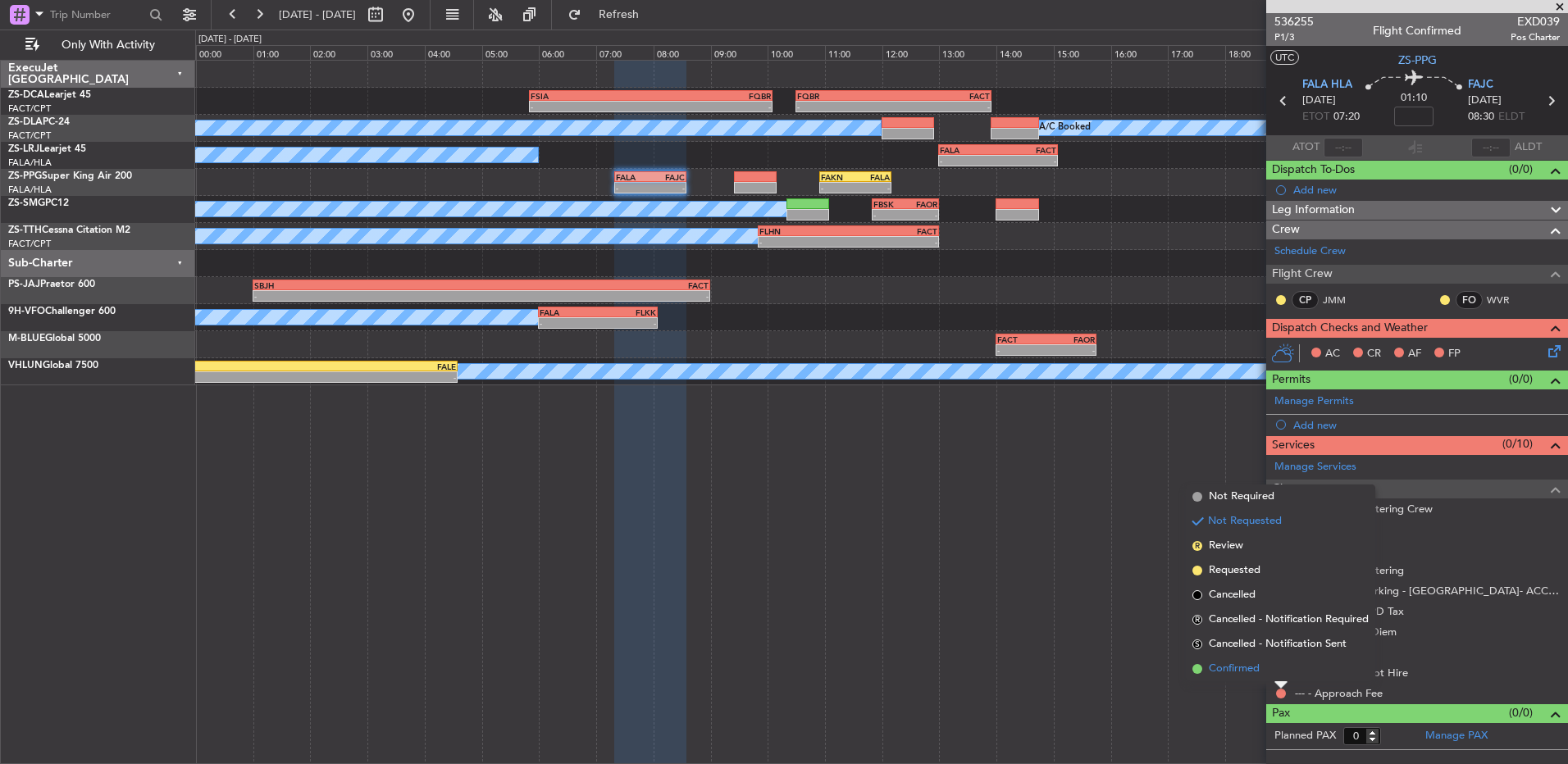
click at [1274, 671] on li "Confirmed" at bounding box center [1281, 669] width 190 height 24
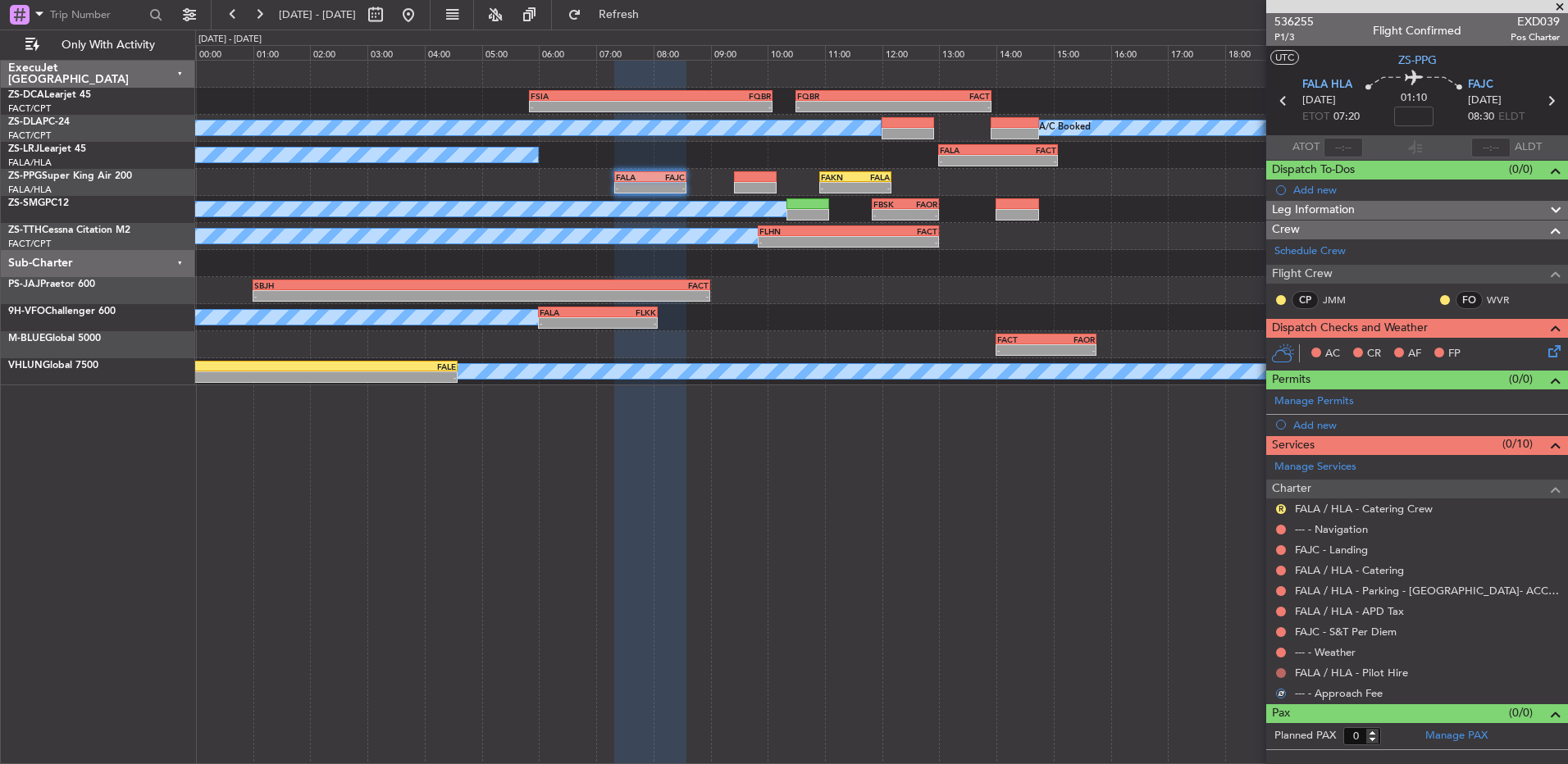
click at [1284, 671] on button at bounding box center [1281, 673] width 10 height 10
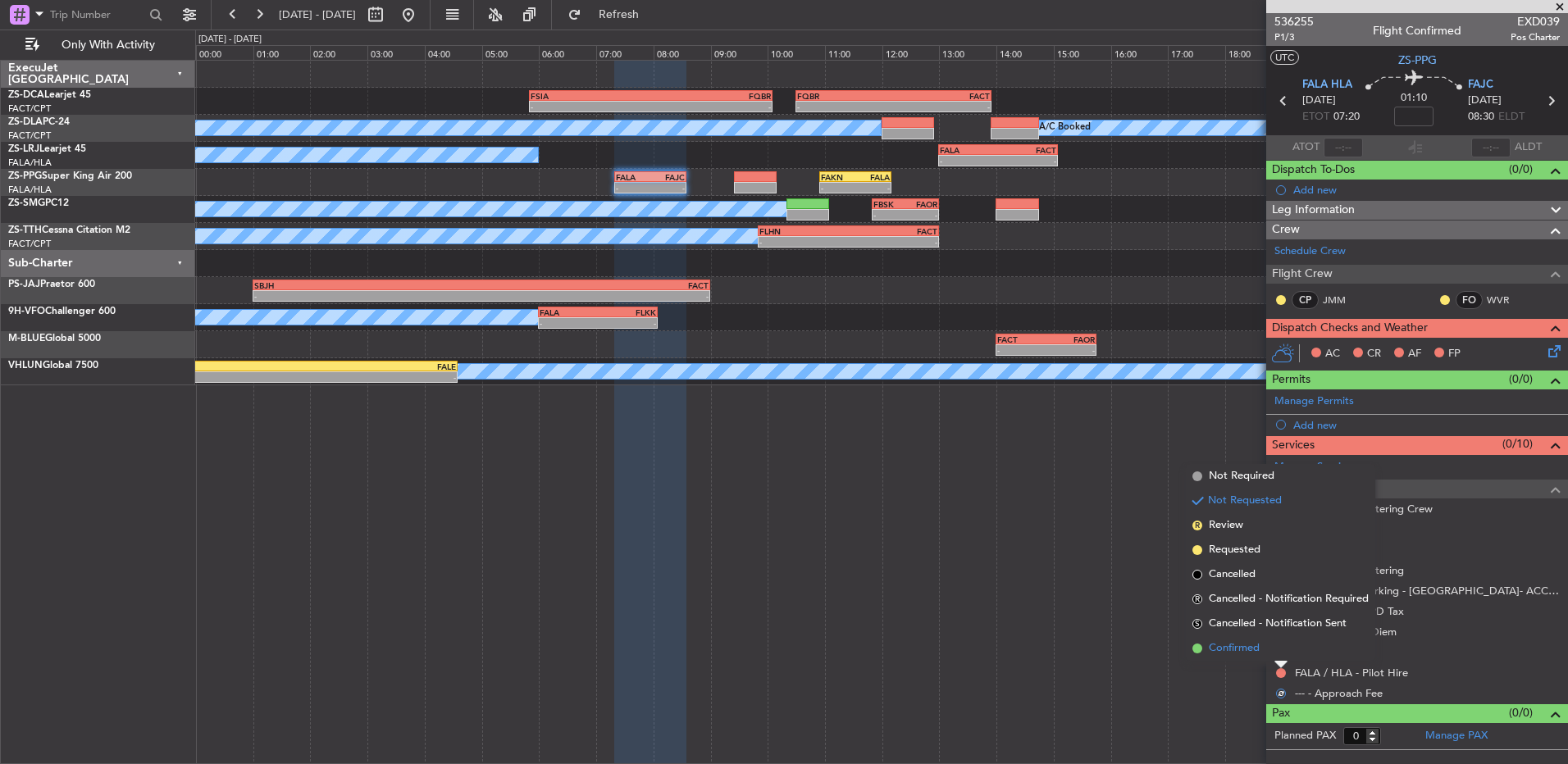
click at [1282, 656] on li "Confirmed" at bounding box center [1281, 648] width 190 height 24
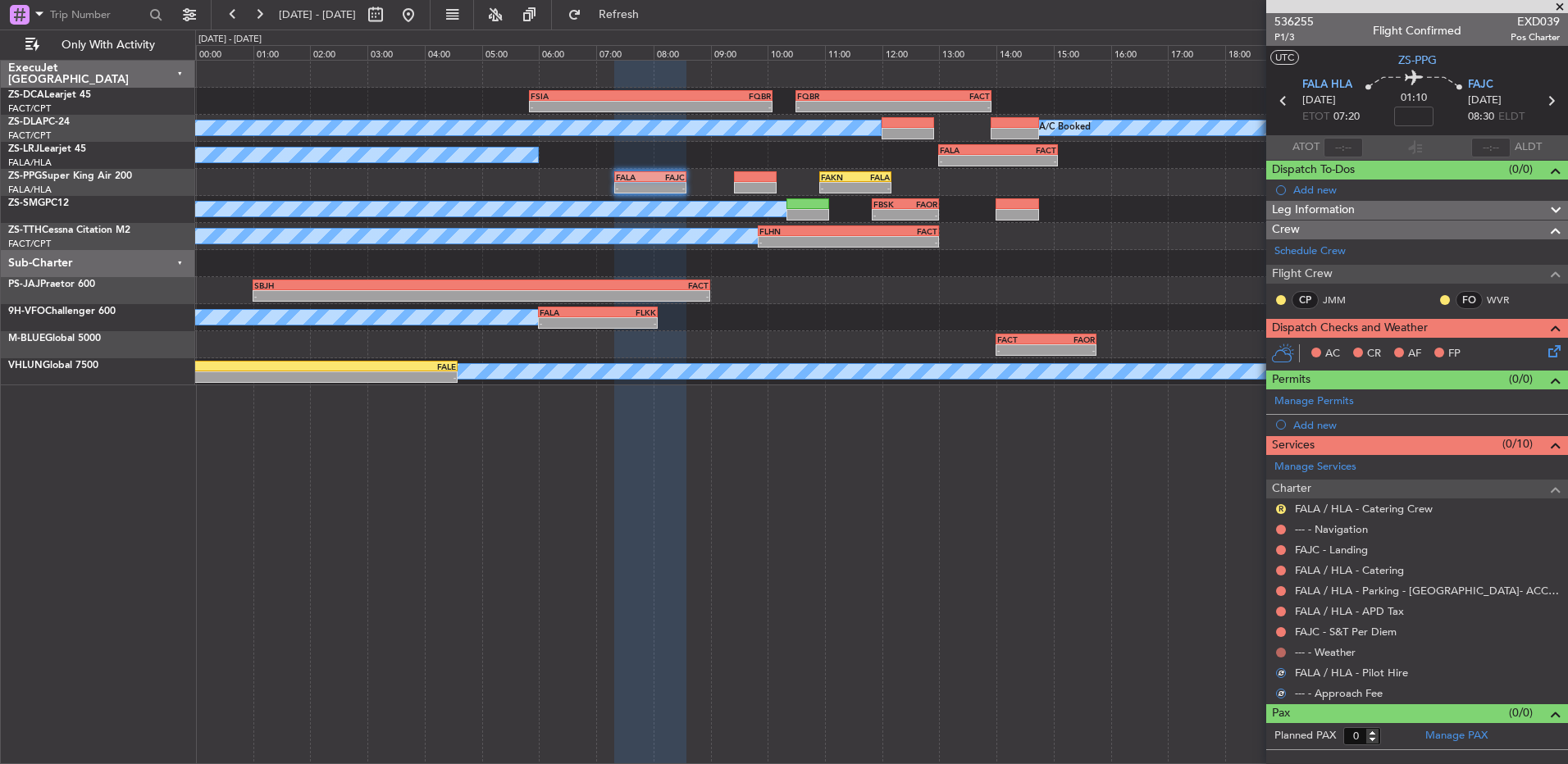
click at [1281, 649] on button at bounding box center [1281, 653] width 10 height 10
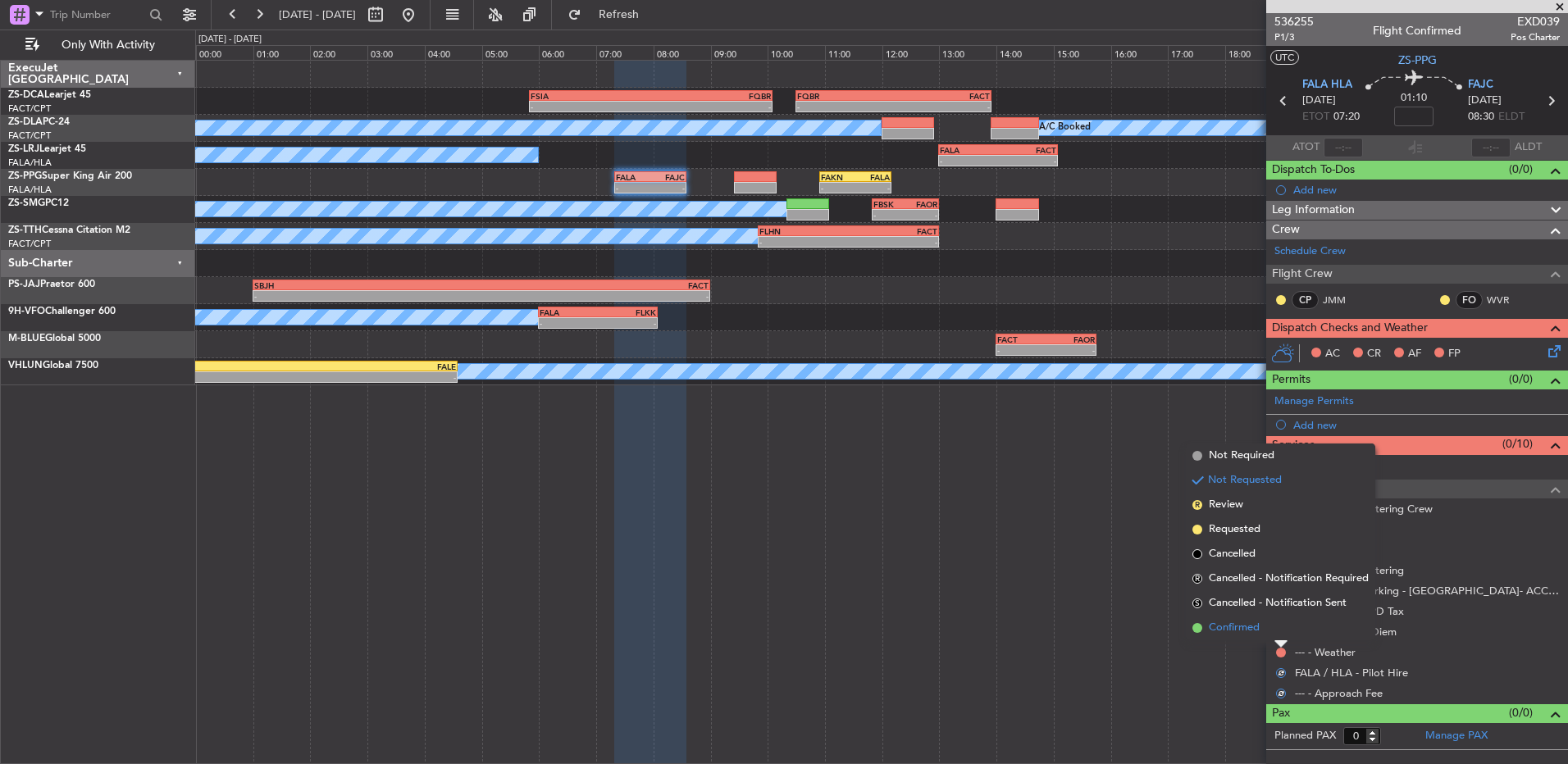
click at [1281, 634] on li "Confirmed" at bounding box center [1281, 627] width 190 height 24
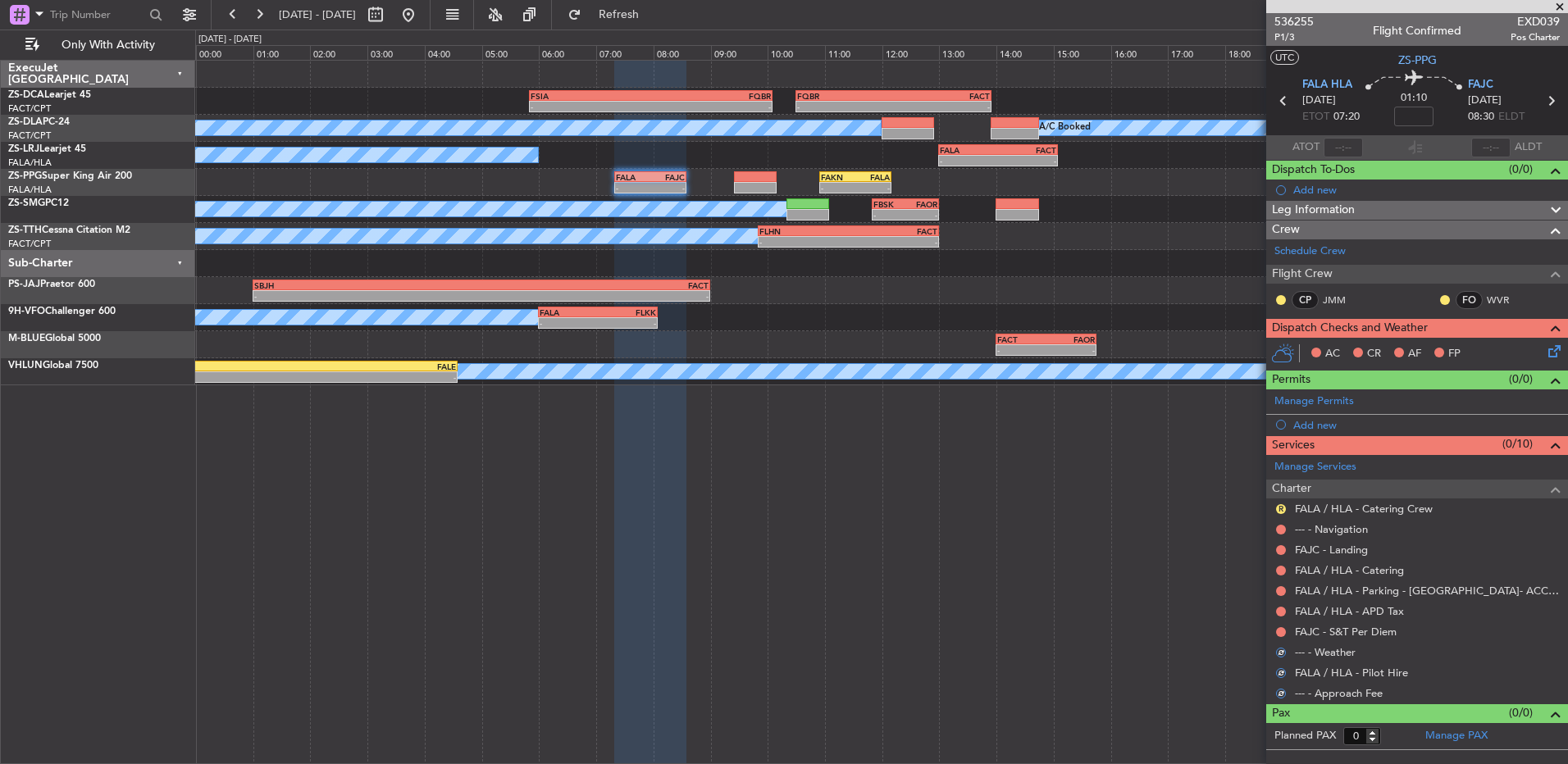
click at [1281, 634] on button at bounding box center [1281, 632] width 10 height 10
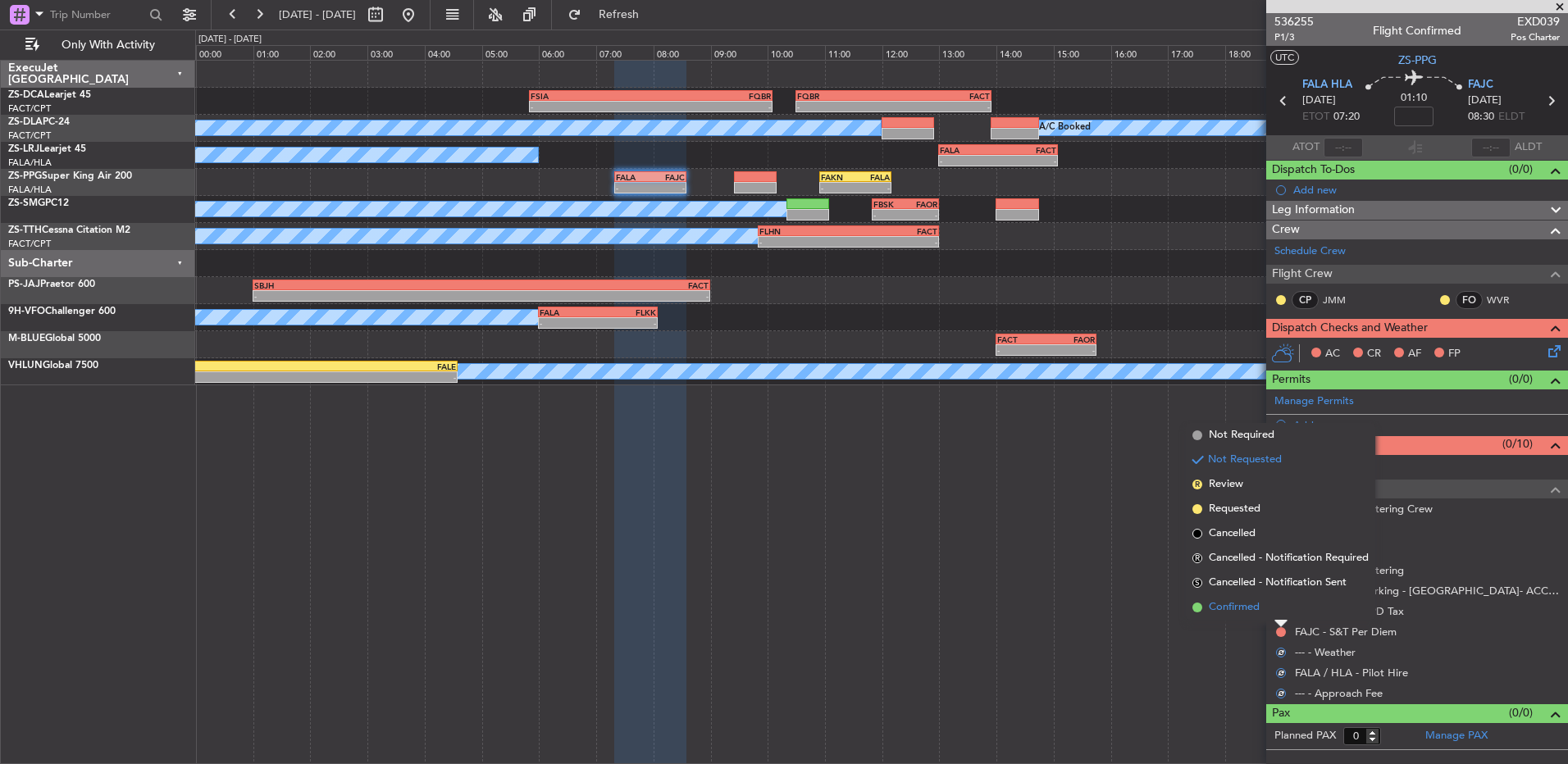
click at [1280, 611] on li "Confirmed" at bounding box center [1281, 608] width 190 height 24
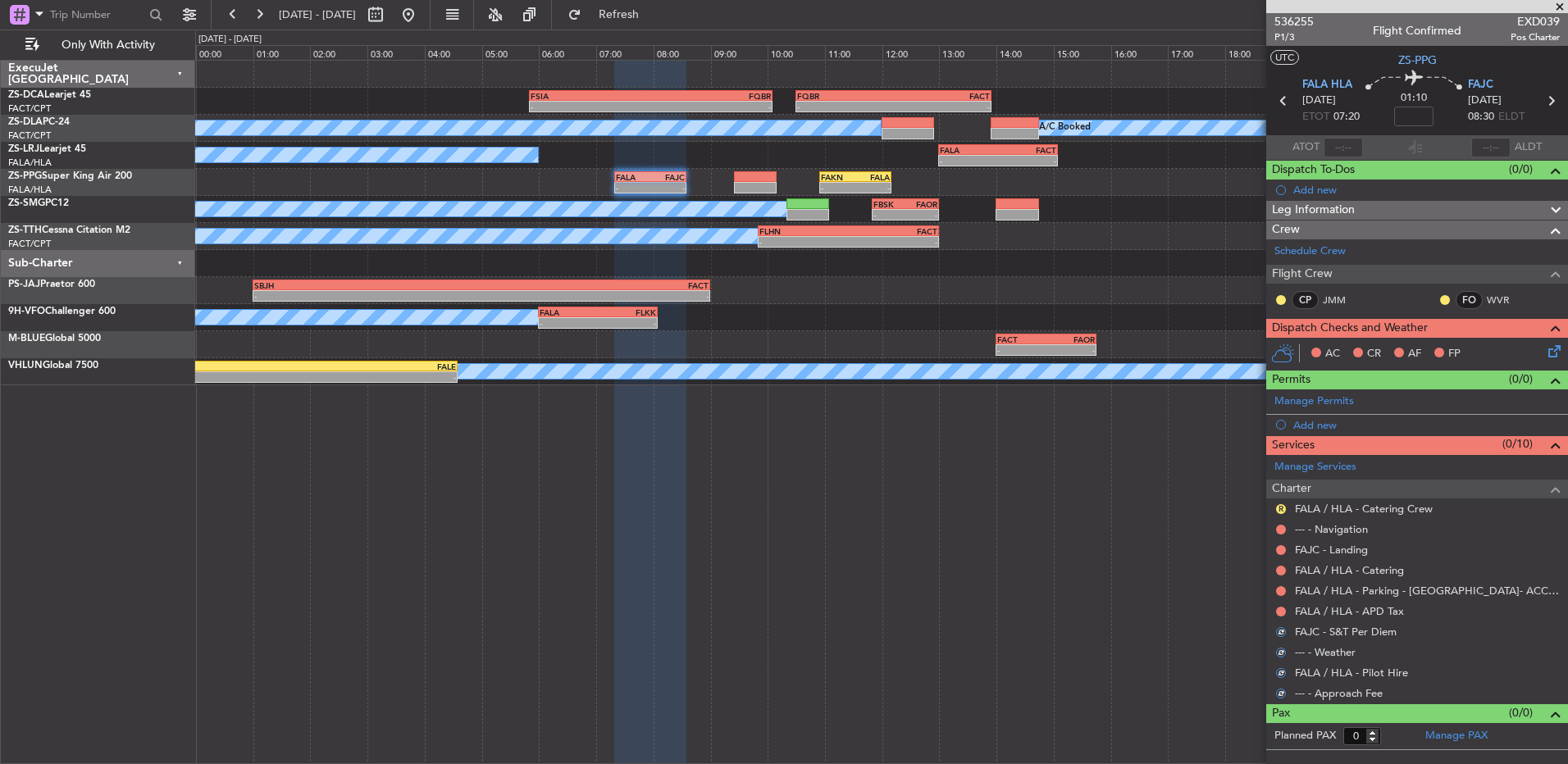
click at [1280, 611] on button at bounding box center [1281, 612] width 10 height 10
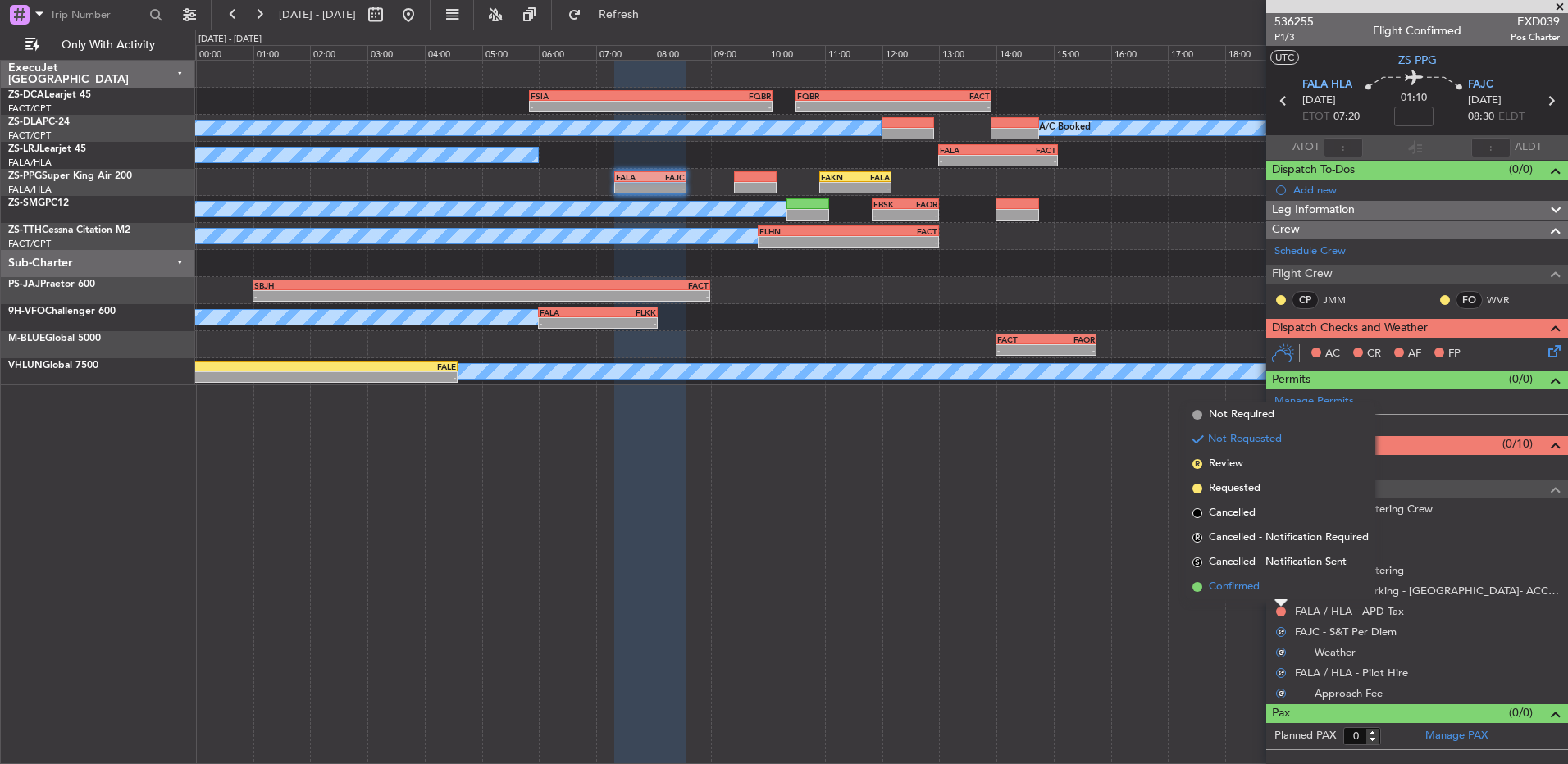
click at [1280, 595] on li "Confirmed" at bounding box center [1281, 587] width 190 height 24
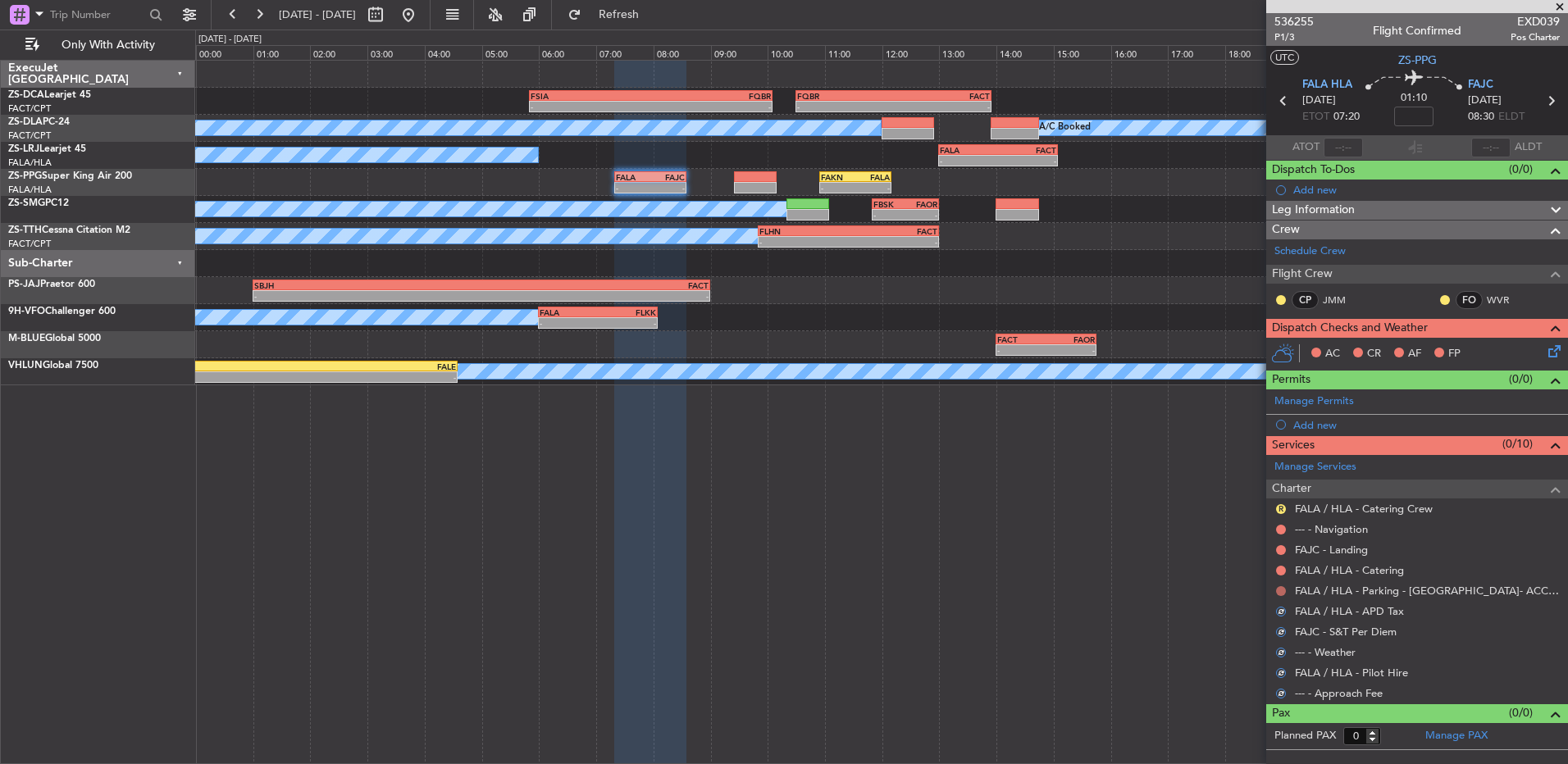
click at [1280, 593] on button at bounding box center [1281, 591] width 10 height 10
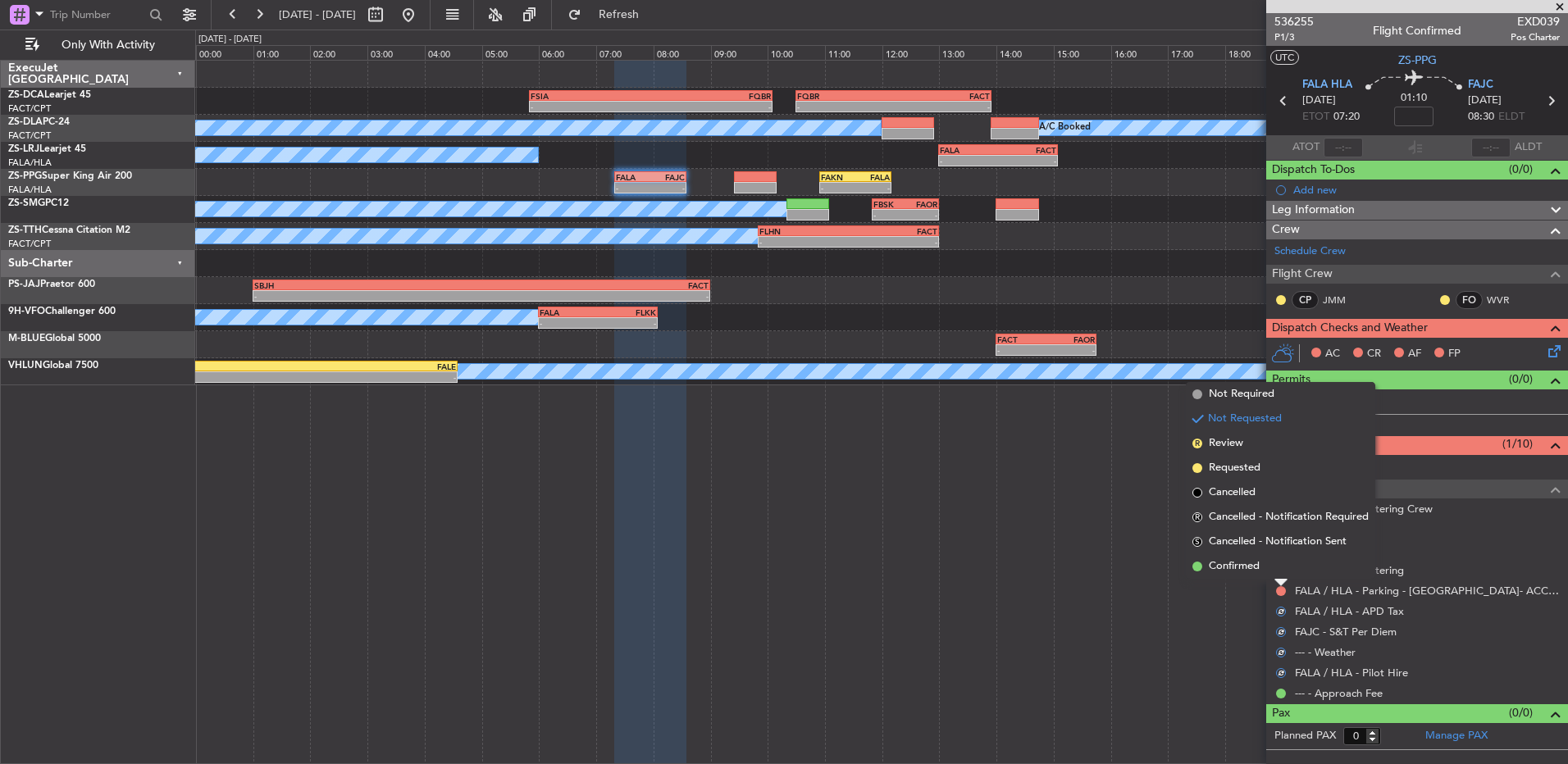
click at [1274, 571] on li "Confirmed" at bounding box center [1281, 567] width 190 height 24
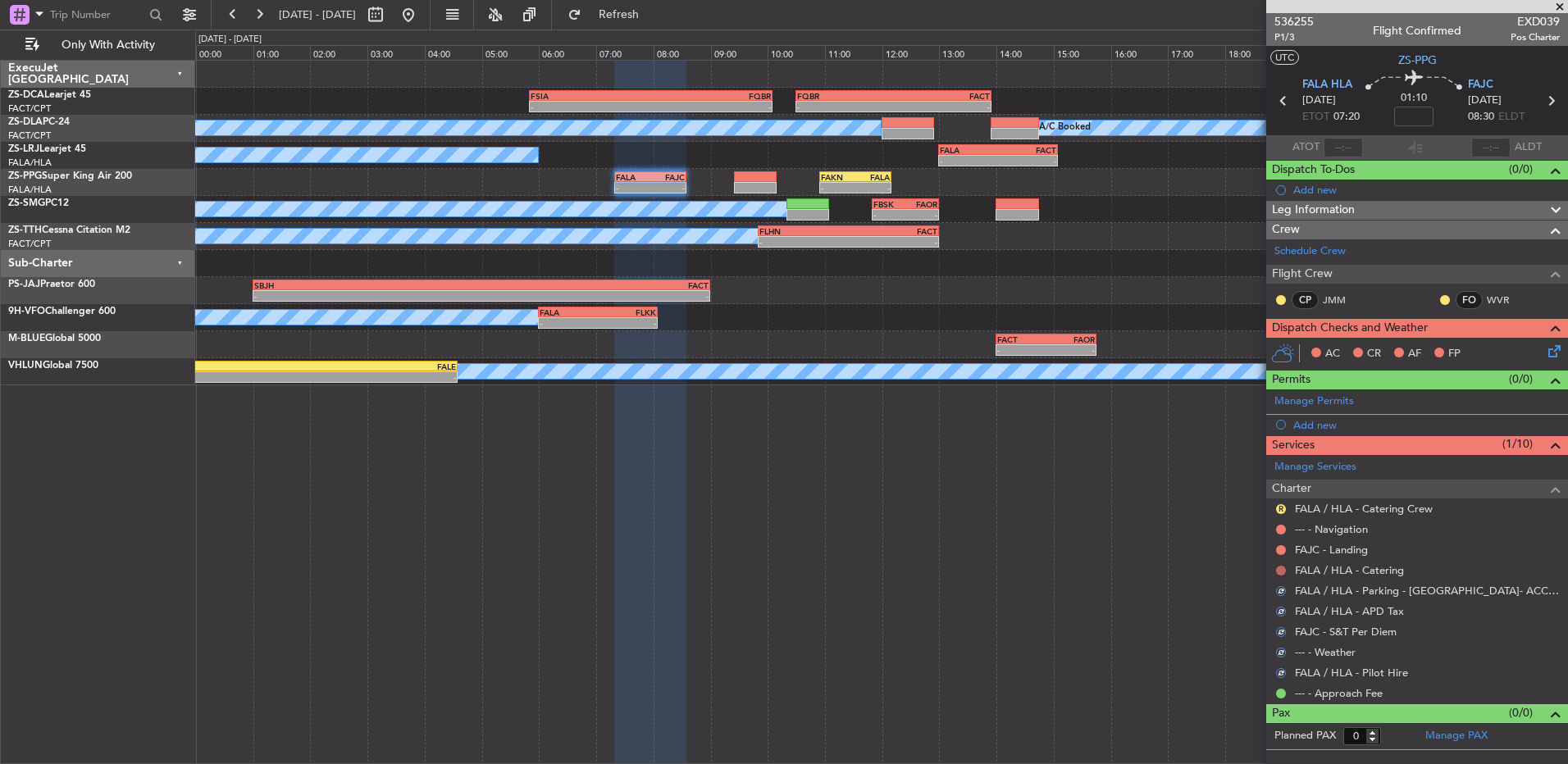
click at [1277, 568] on button at bounding box center [1281, 570] width 10 height 10
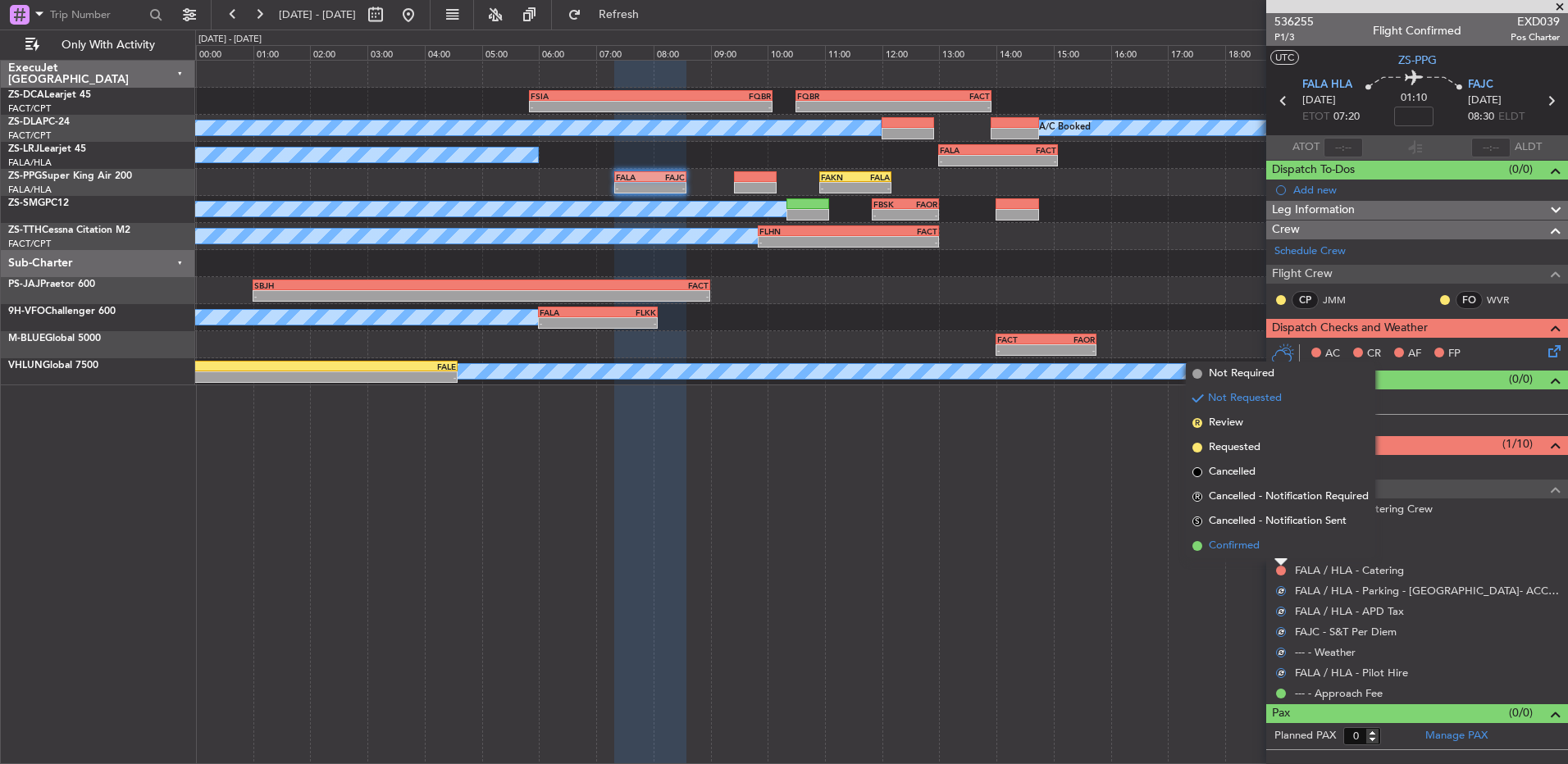
click at [1280, 554] on li "Confirmed" at bounding box center [1281, 546] width 190 height 24
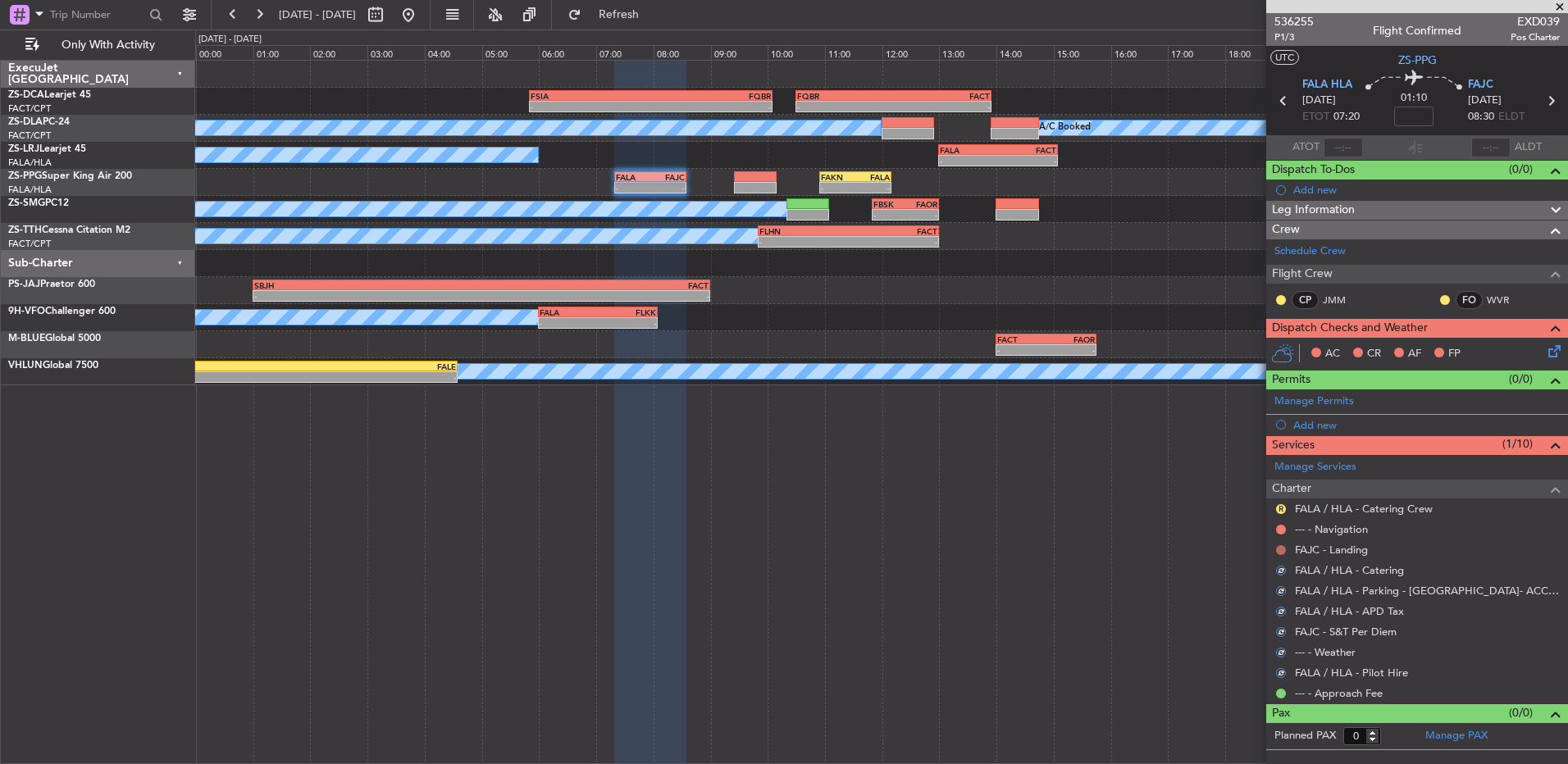
click at [1281, 553] on button at bounding box center [1281, 550] width 10 height 10
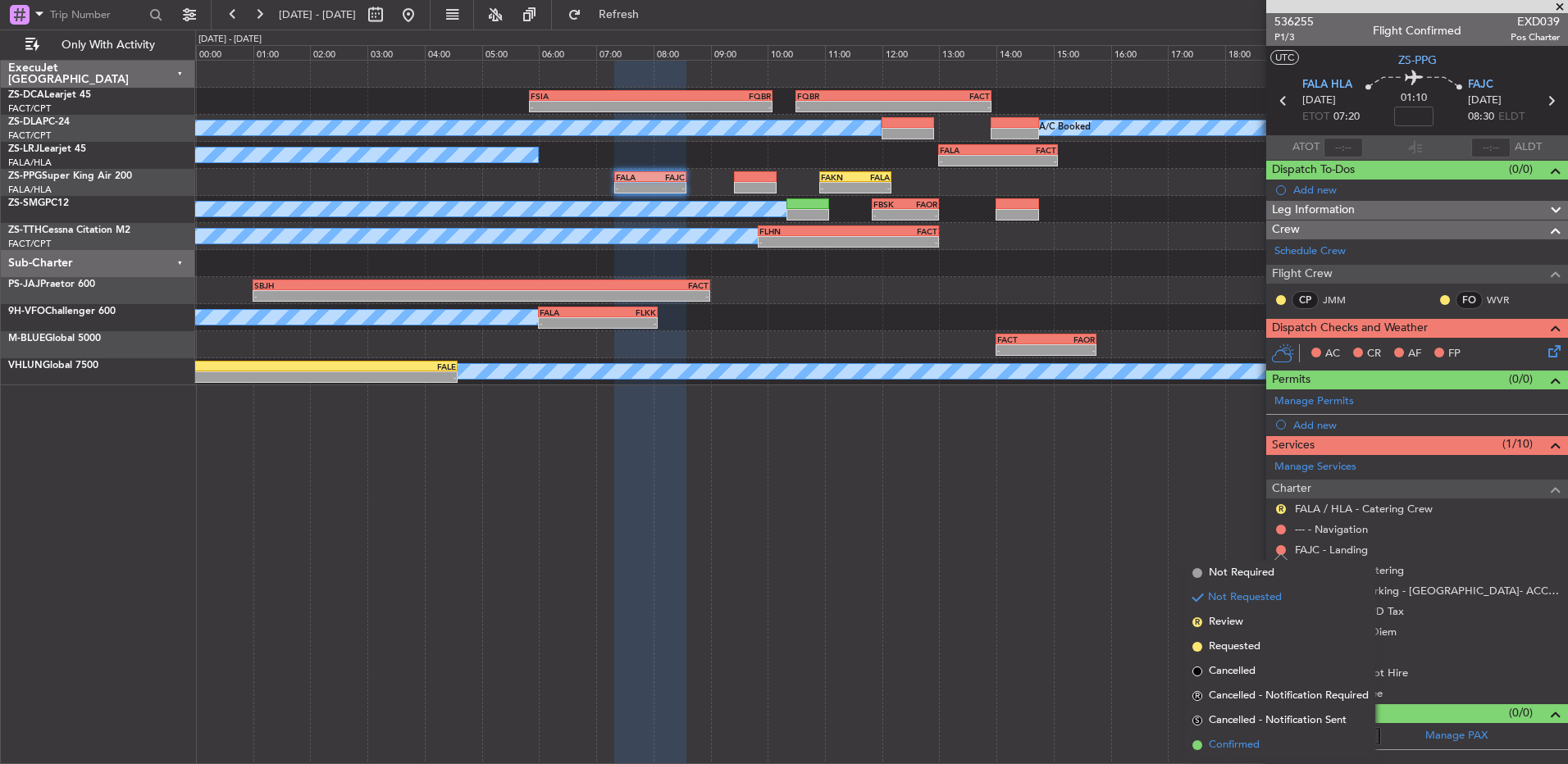
click at [1202, 743] on li "Confirmed" at bounding box center [1281, 745] width 190 height 24
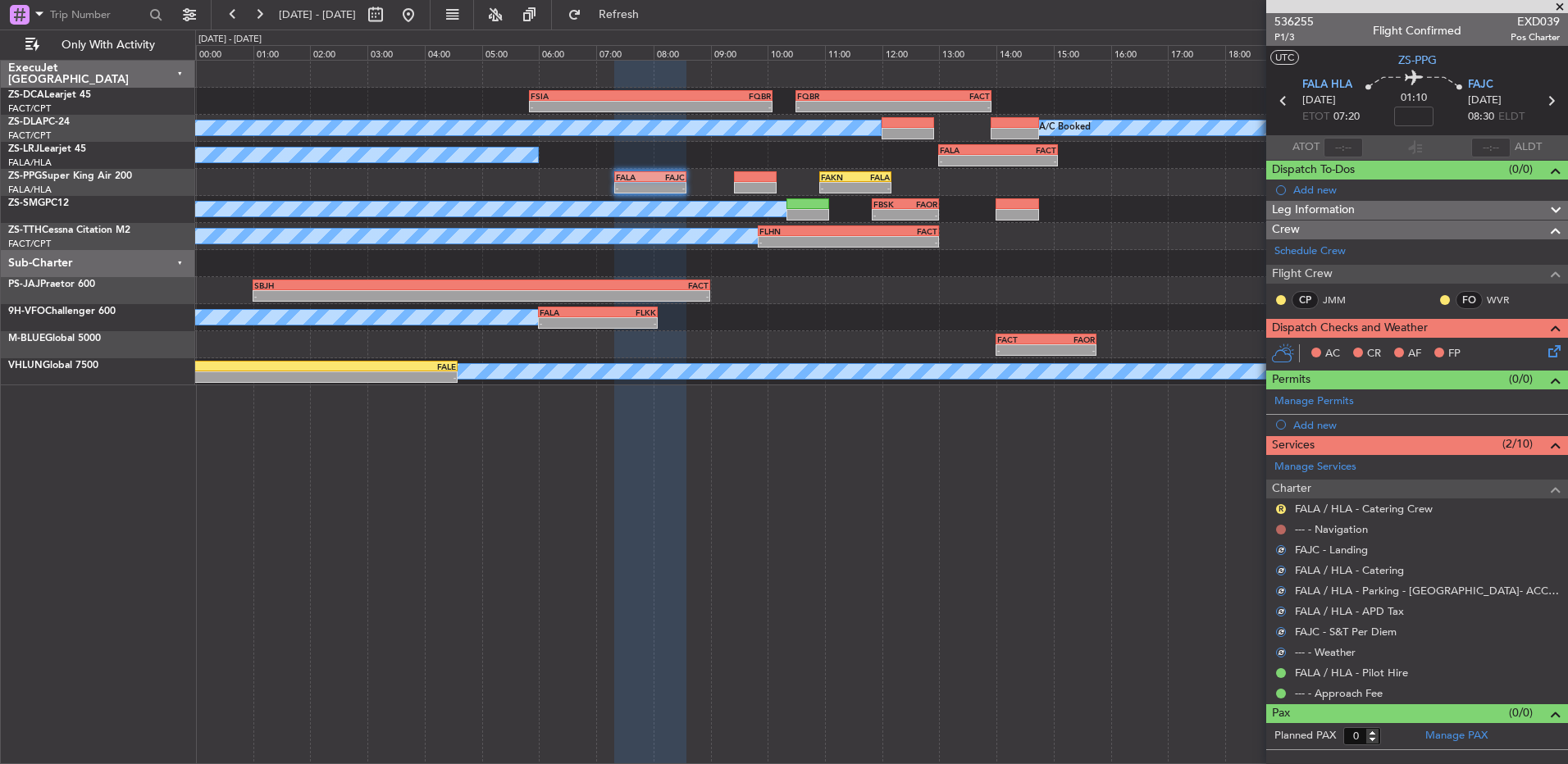
click at [1282, 530] on button at bounding box center [1281, 529] width 10 height 10
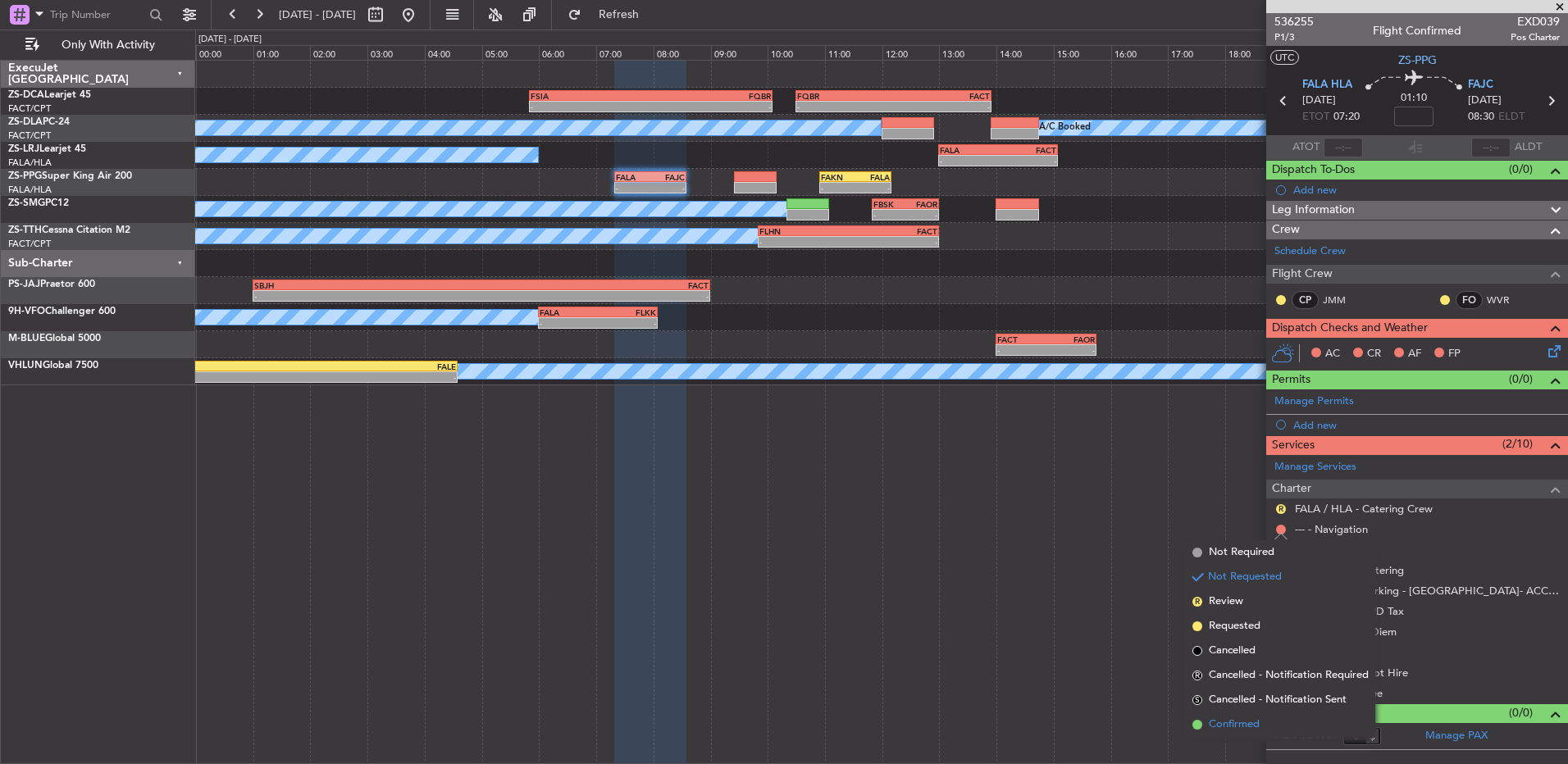
click at [1228, 722] on span "Confirmed" at bounding box center [1234, 725] width 51 height 17
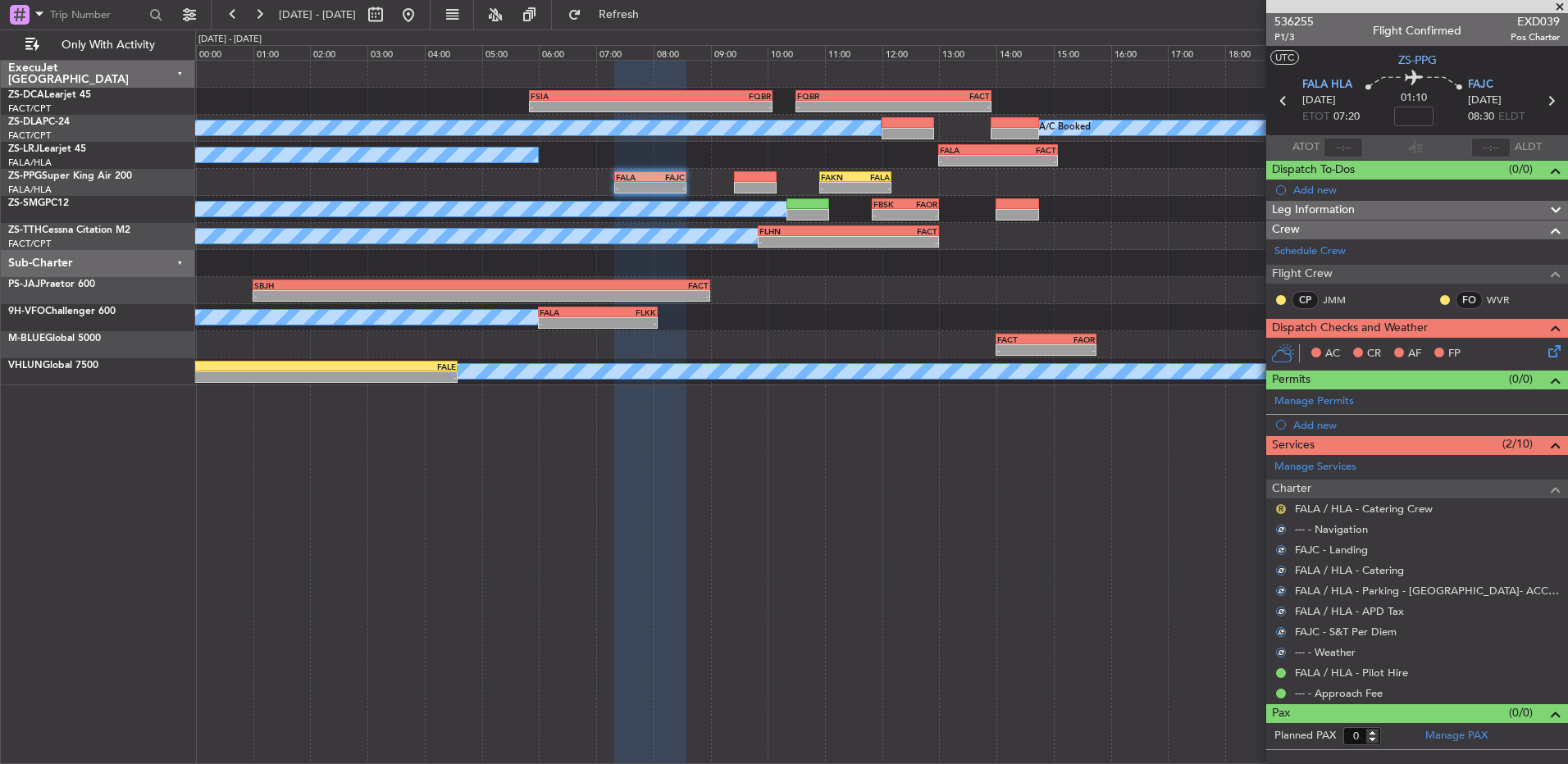
click at [1282, 509] on button "R" at bounding box center [1281, 509] width 10 height 10
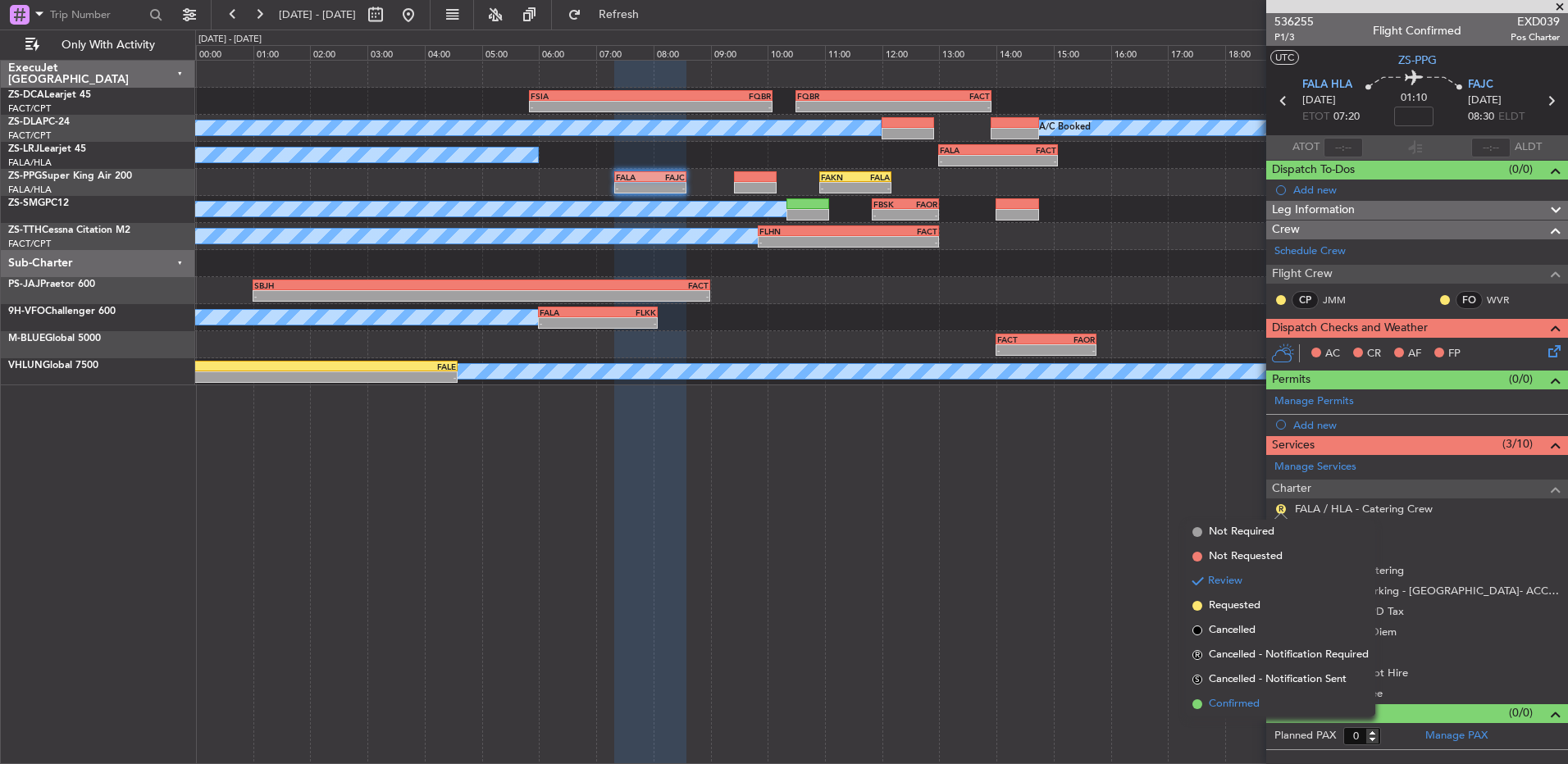
click at [1241, 701] on span "Confirmed" at bounding box center [1234, 704] width 51 height 17
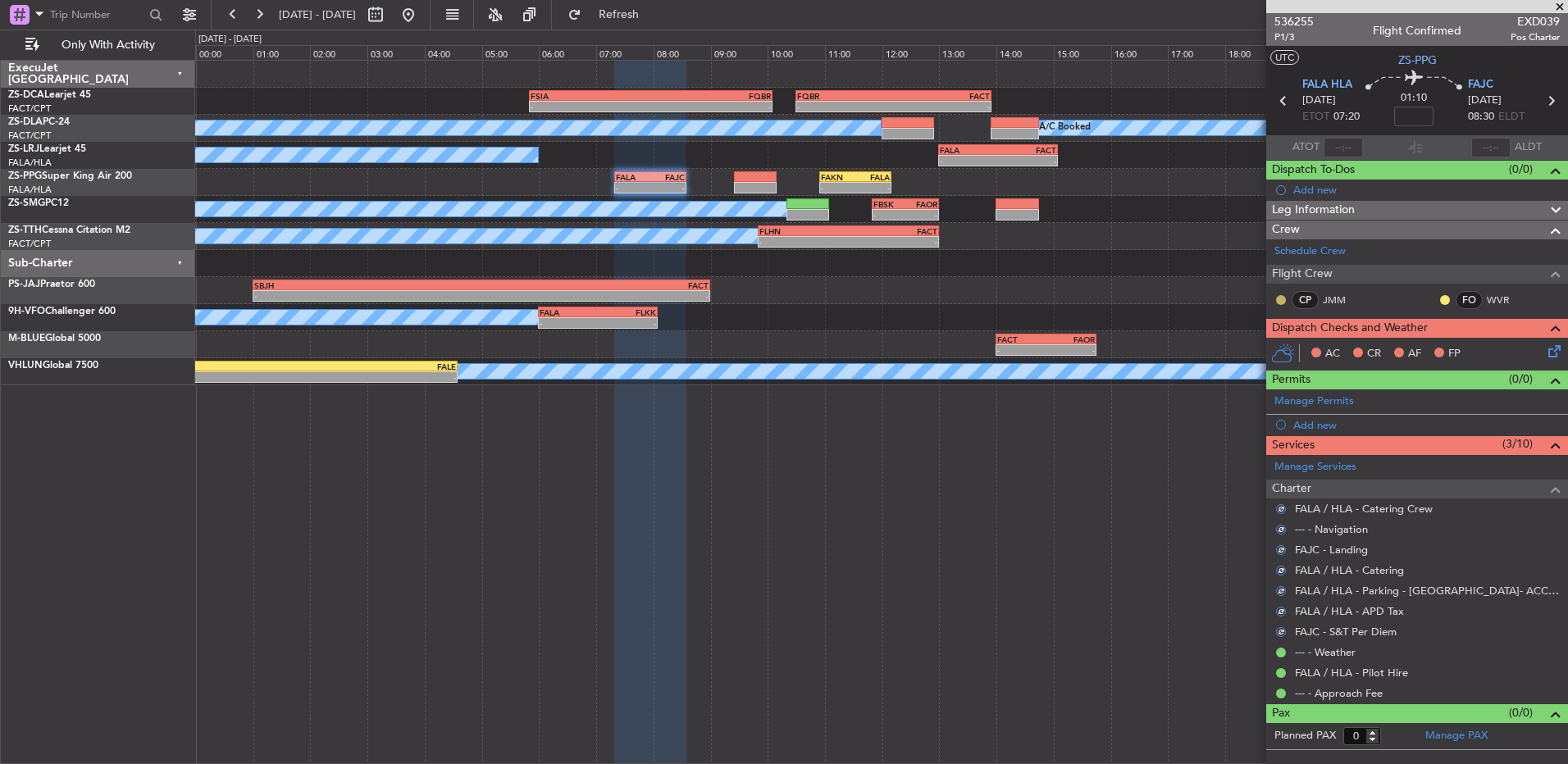
click at [1282, 298] on button at bounding box center [1281, 300] width 10 height 10
click at [1307, 347] on span "Acknowledged" at bounding box center [1285, 348] width 72 height 17
click at [1442, 303] on button at bounding box center [1445, 300] width 10 height 10
click at [1407, 343] on li "Acknowledged" at bounding box center [1445, 348] width 109 height 24
click at [1549, 351] on icon at bounding box center [1552, 349] width 13 height 13
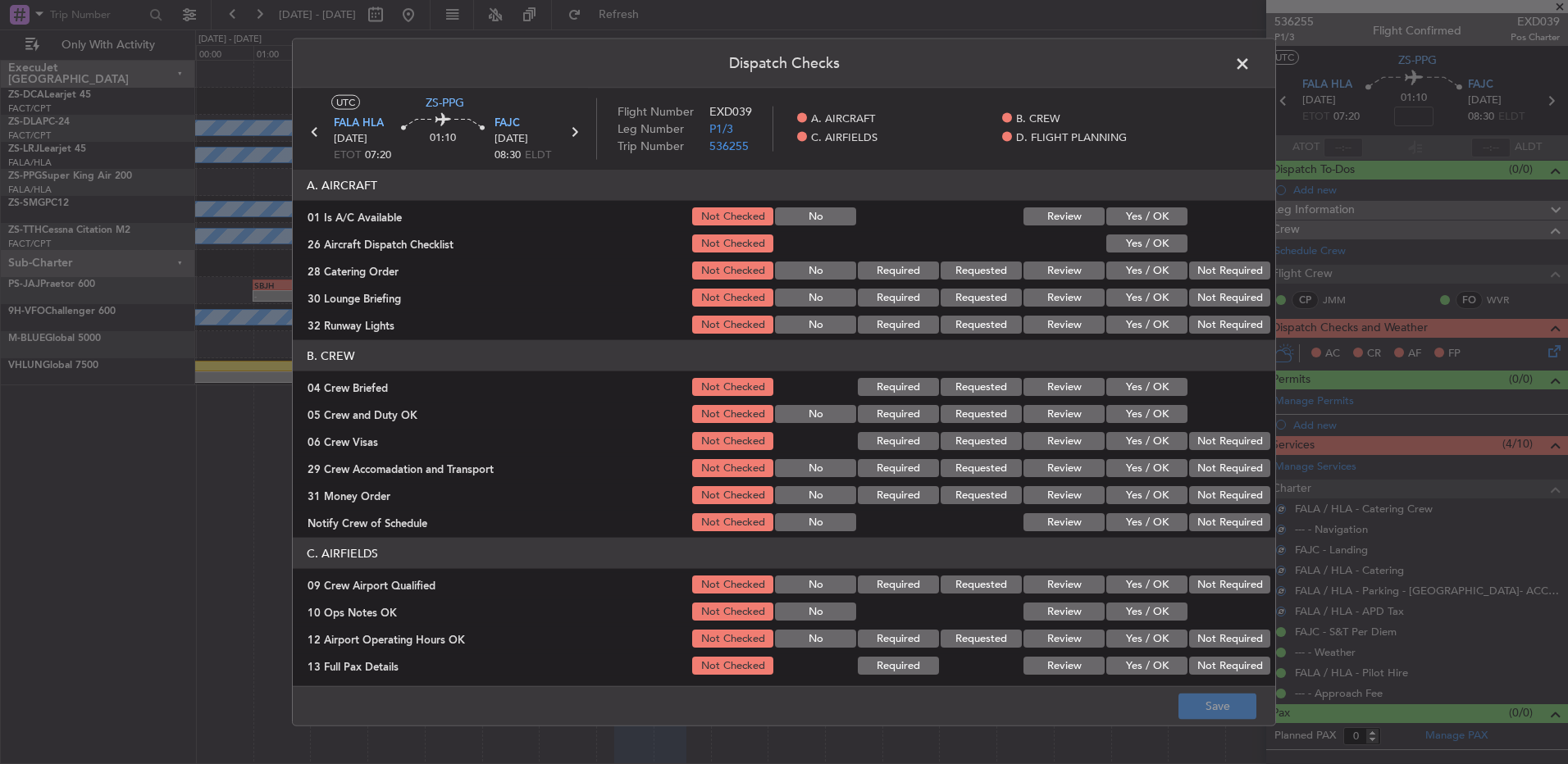
drag, startPoint x: 1121, startPoint y: 217, endPoint x: 1128, endPoint y: 236, distance: 20.2
click at [1122, 217] on button "Yes / OK" at bounding box center [1147, 216] width 81 height 18
click at [1128, 236] on button "Yes / OK" at bounding box center [1147, 243] width 81 height 18
click at [1049, 273] on button "Review" at bounding box center [1064, 270] width 81 height 18
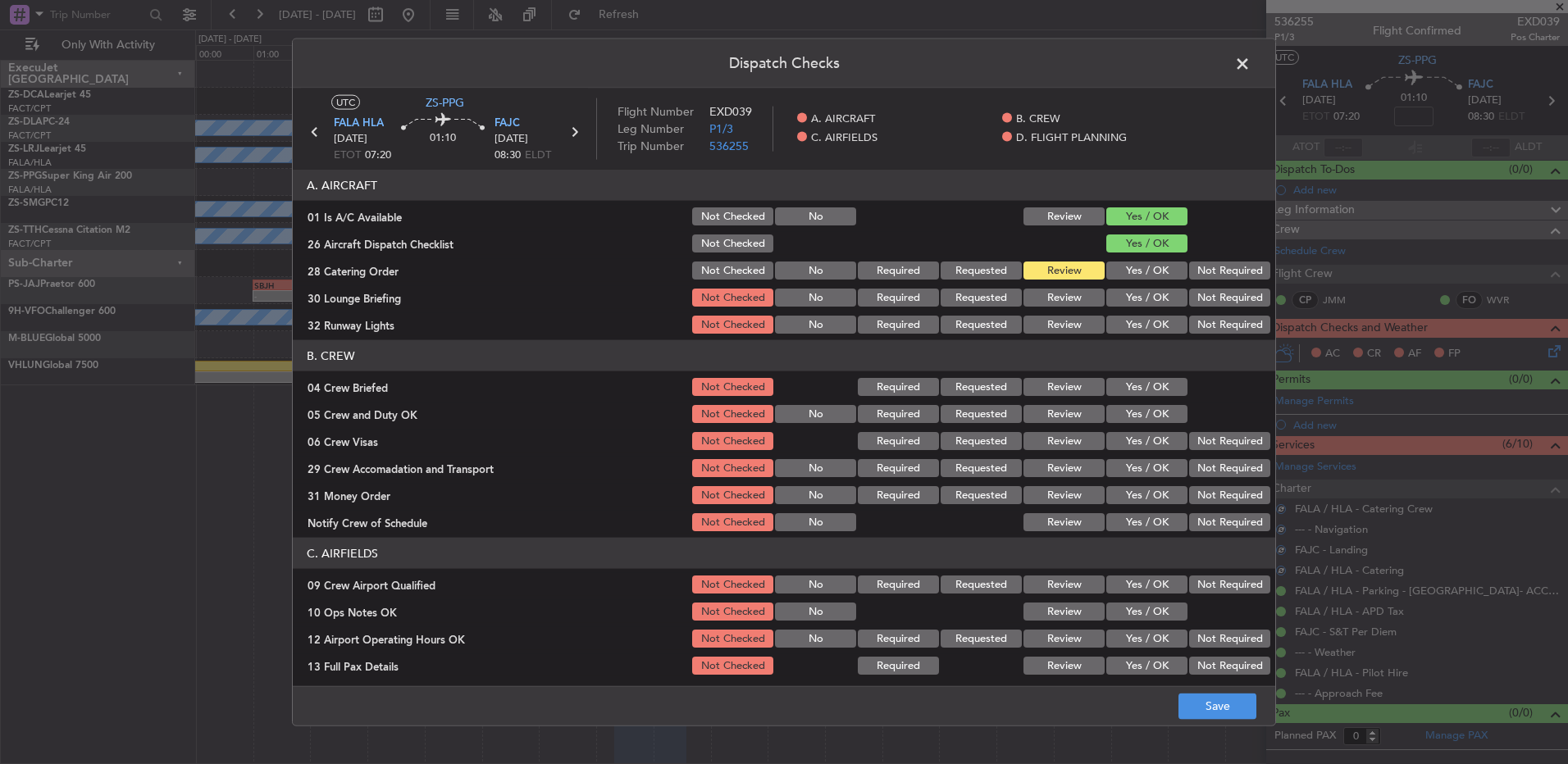
click at [1114, 302] on button "Yes / OK" at bounding box center [1147, 297] width 81 height 18
click at [1122, 324] on button "Yes / OK" at bounding box center [1147, 324] width 81 height 18
click at [1056, 382] on button "Review" at bounding box center [1064, 386] width 81 height 18
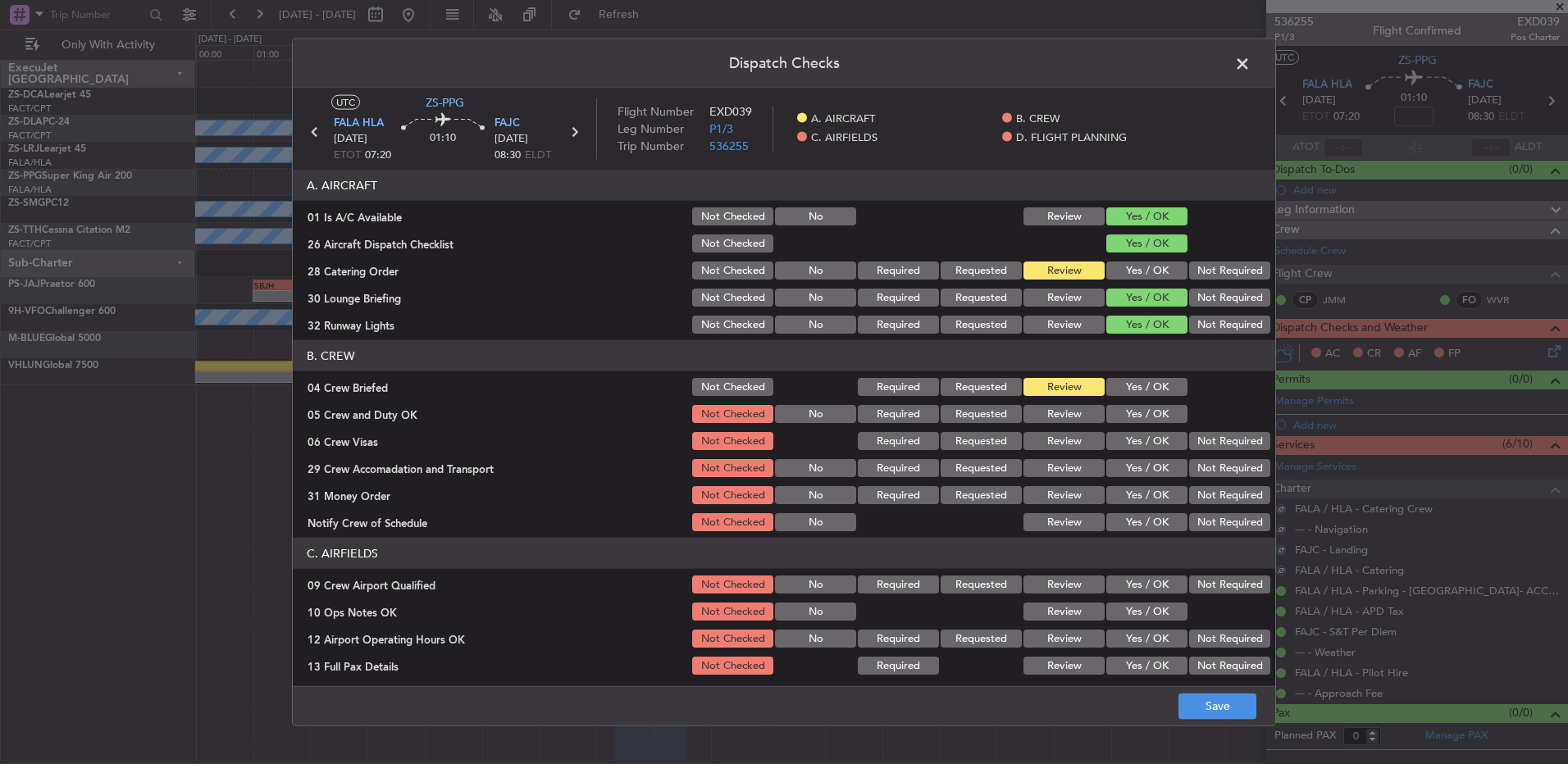
click at [1131, 415] on button "Yes / OK" at bounding box center [1147, 413] width 81 height 18
click at [1196, 433] on button "Not Required" at bounding box center [1229, 440] width 81 height 18
click at [1214, 469] on button "Not Required" at bounding box center [1229, 468] width 81 height 18
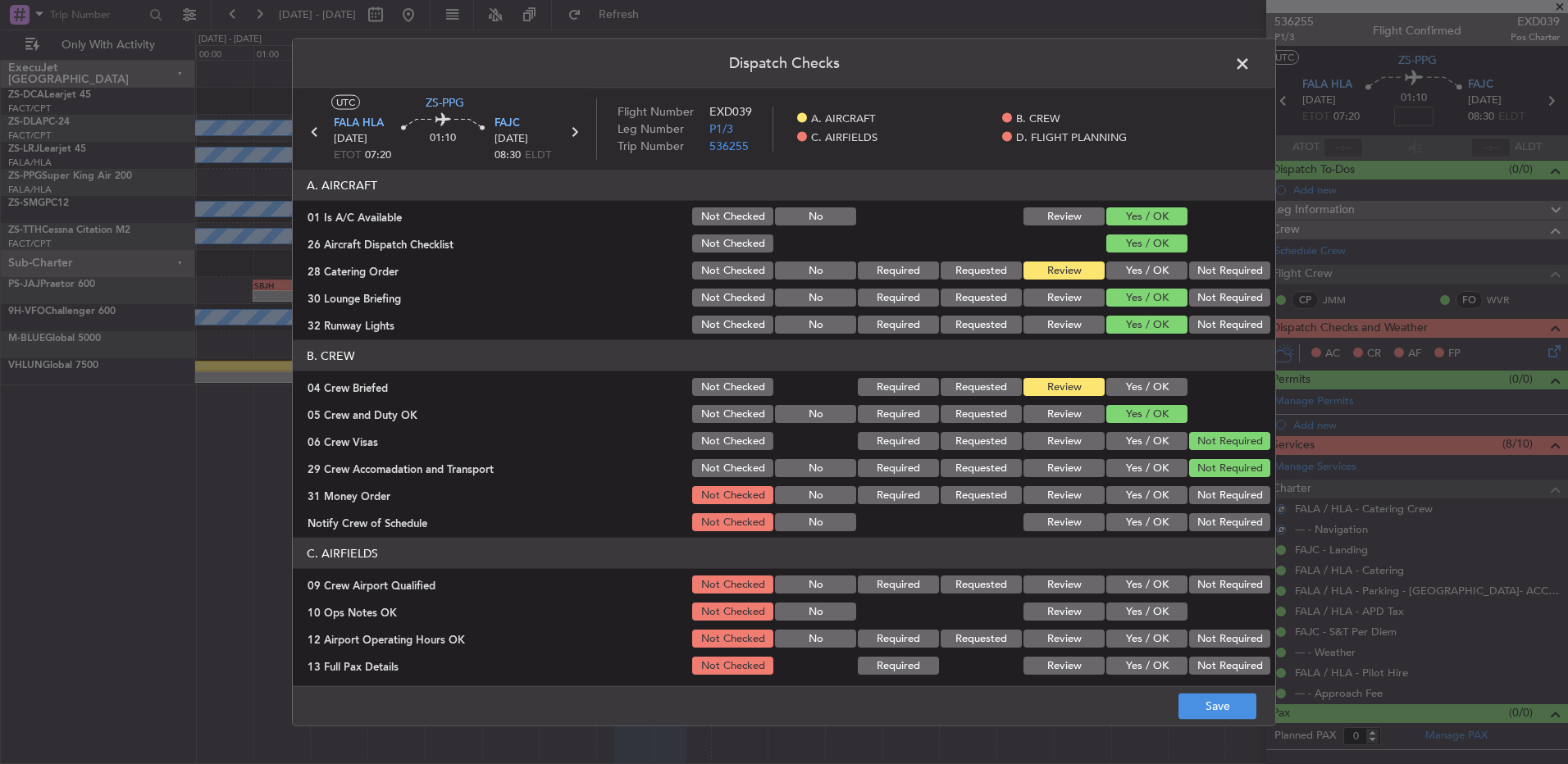
click at [1007, 468] on button "Requested" at bounding box center [981, 468] width 81 height 18
click at [1107, 474] on button "Yes / OK" at bounding box center [1147, 468] width 81 height 18
click at [1050, 469] on button "Review" at bounding box center [1064, 468] width 81 height 18
click at [1067, 492] on button "Review" at bounding box center [1064, 495] width 81 height 18
click at [1121, 519] on button "Yes / OK" at bounding box center [1147, 522] width 81 height 18
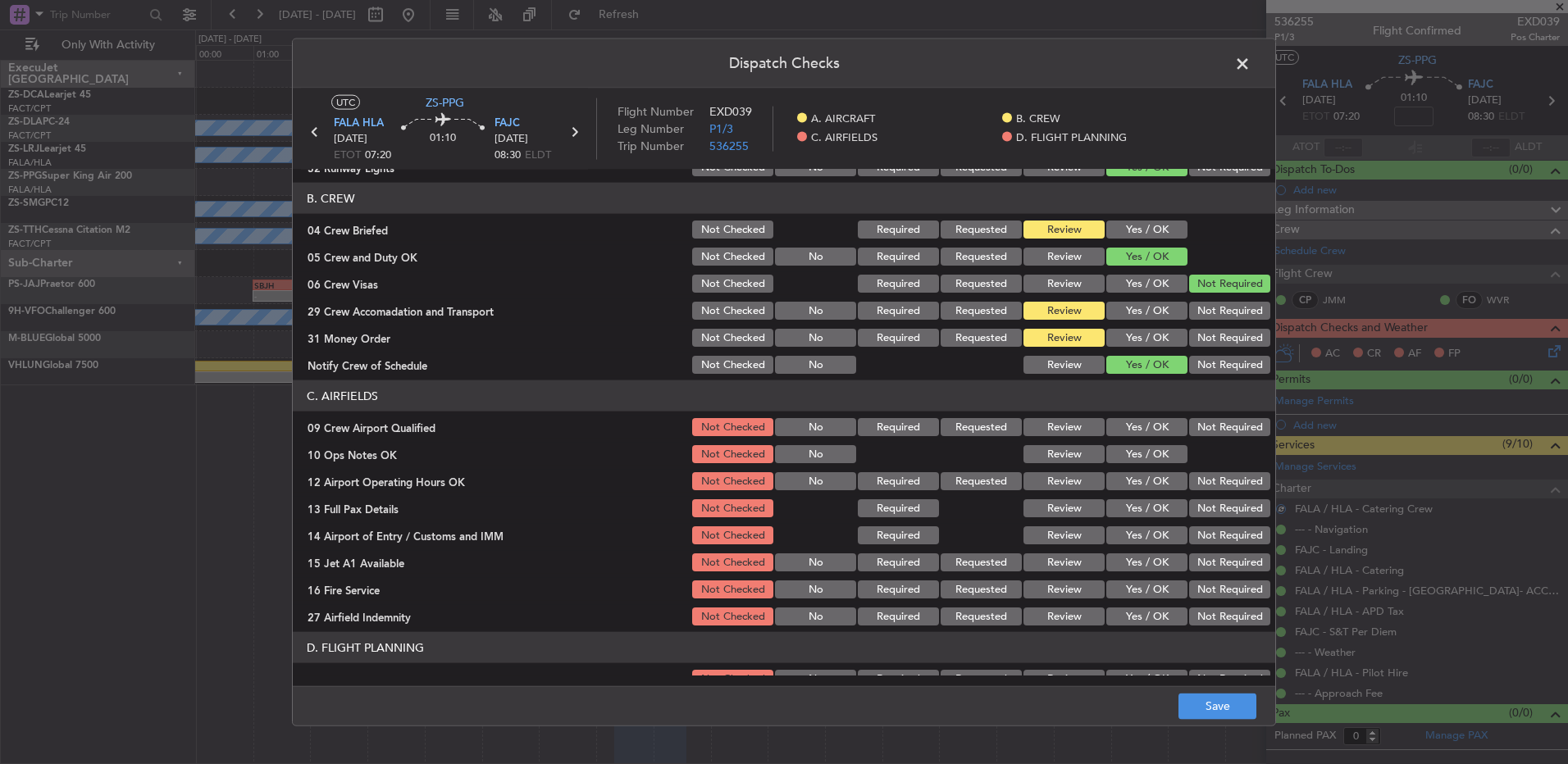
scroll to position [164, 0]
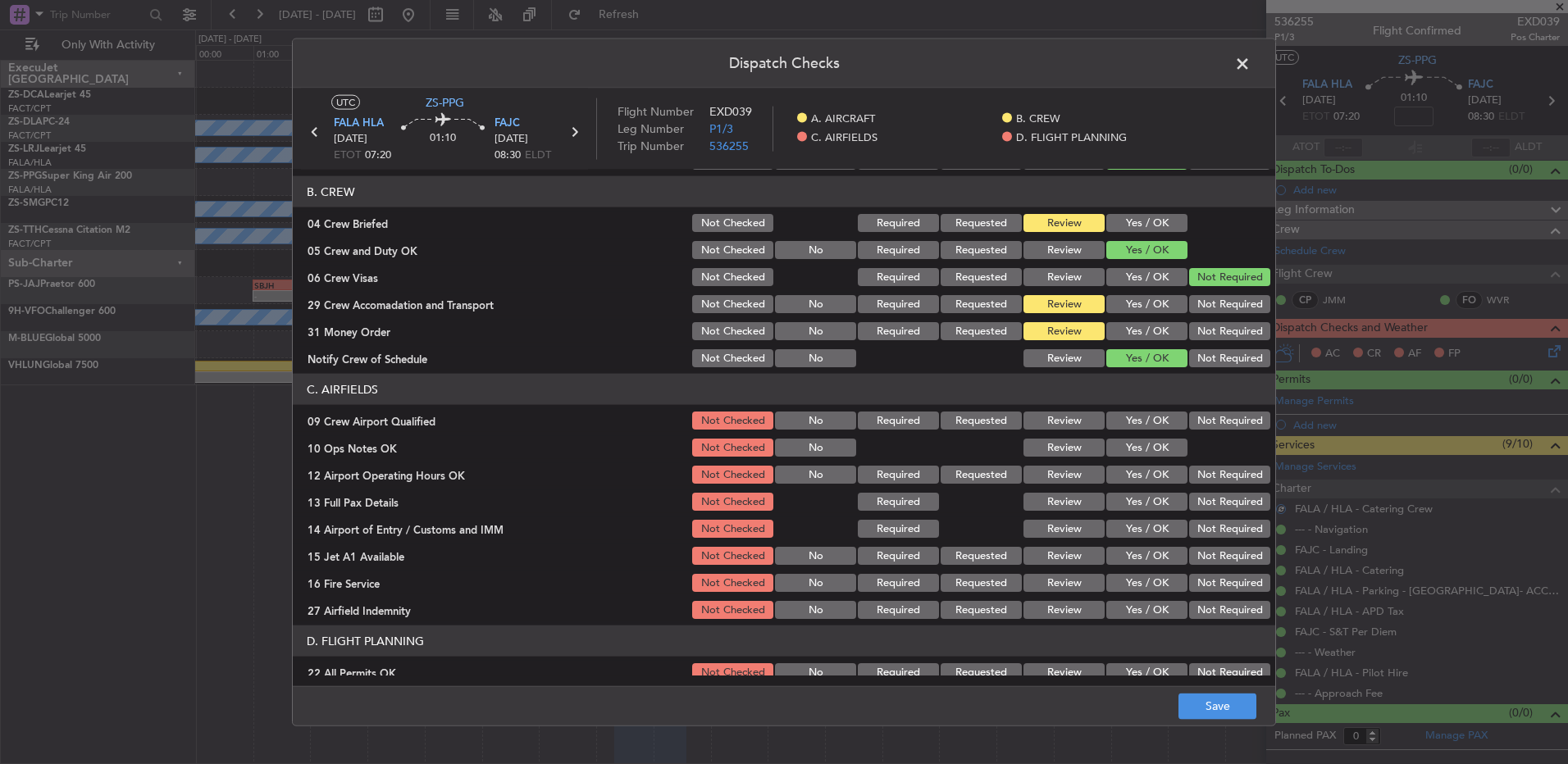
click at [1137, 423] on button "Yes / OK" at bounding box center [1147, 420] width 81 height 18
click at [1136, 436] on section "C. AIRFIELDS 09 Crew Airport Qualified Not Checked No Required Requested Review…" at bounding box center [784, 497] width 982 height 248
click at [1136, 452] on button "Yes / OK" at bounding box center [1147, 447] width 81 height 18
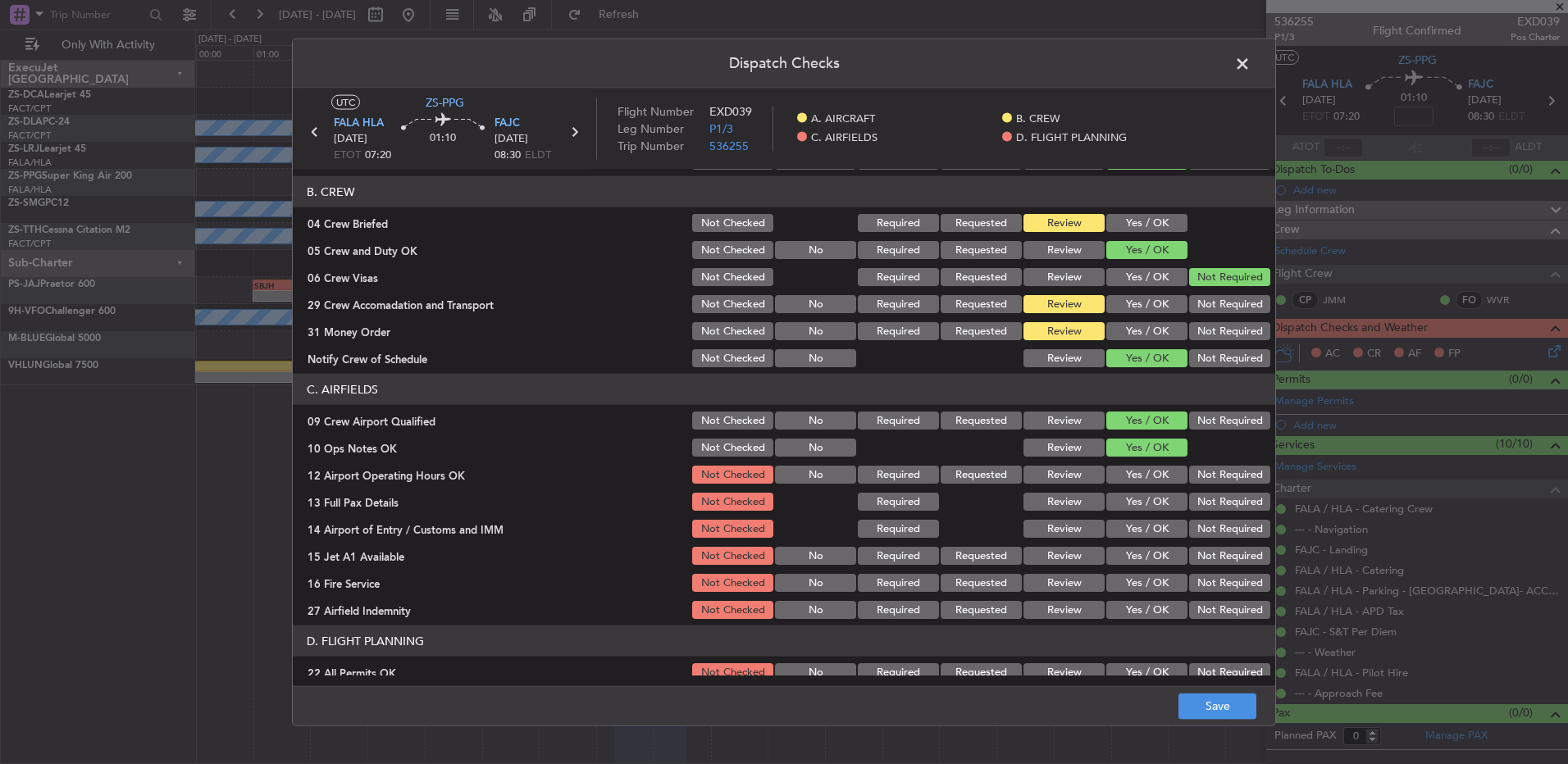
click at [1130, 473] on button "Yes / OK" at bounding box center [1147, 474] width 81 height 18
click at [1137, 501] on button "Yes / OK" at bounding box center [1147, 501] width 81 height 18
click at [1041, 529] on button "Review" at bounding box center [1064, 528] width 81 height 18
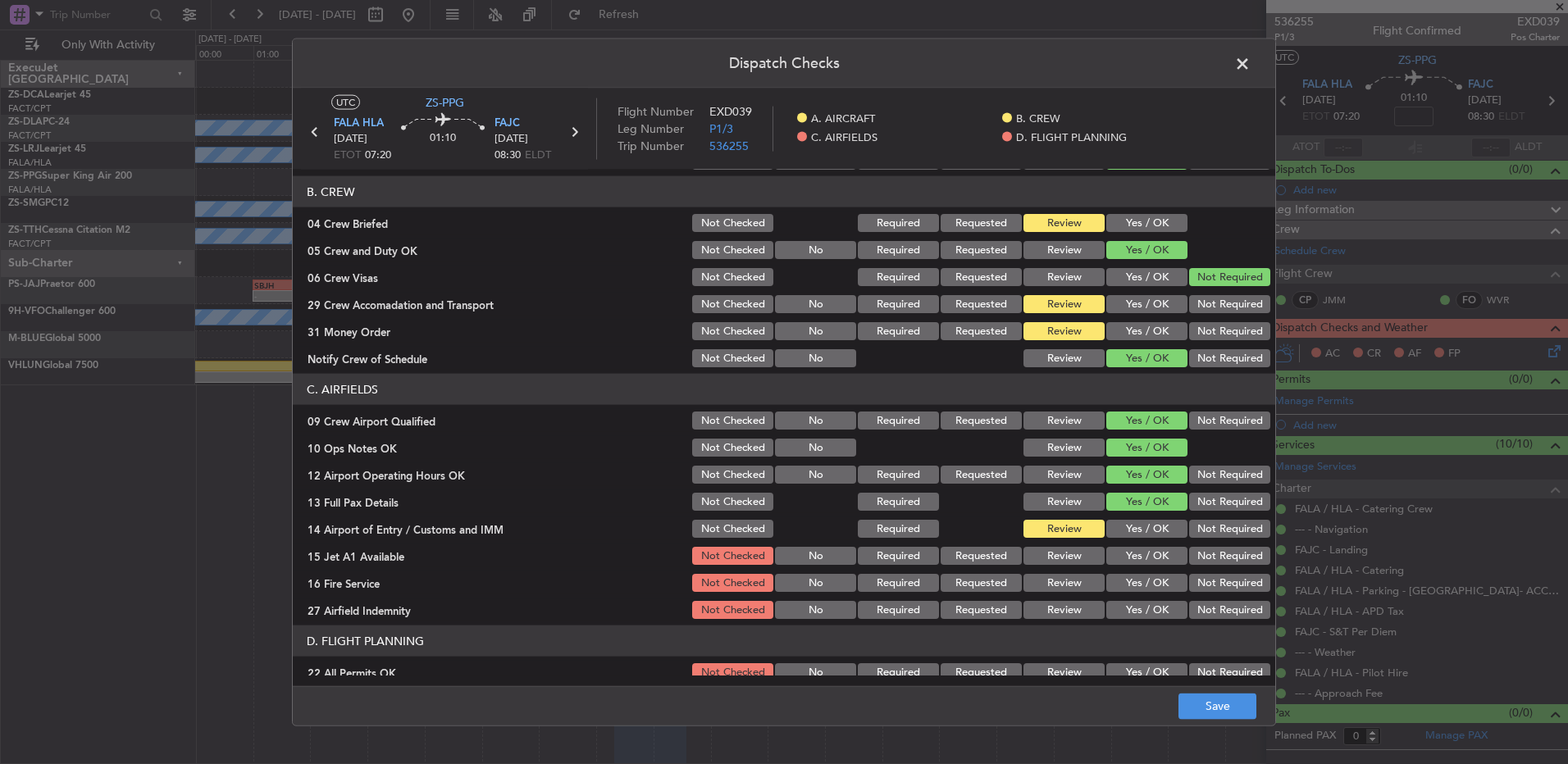
click at [1143, 556] on button "Yes / OK" at bounding box center [1147, 555] width 81 height 18
click at [1143, 578] on button "Yes / OK" at bounding box center [1147, 583] width 81 height 18
click at [1080, 607] on button "Review" at bounding box center [1064, 610] width 81 height 18
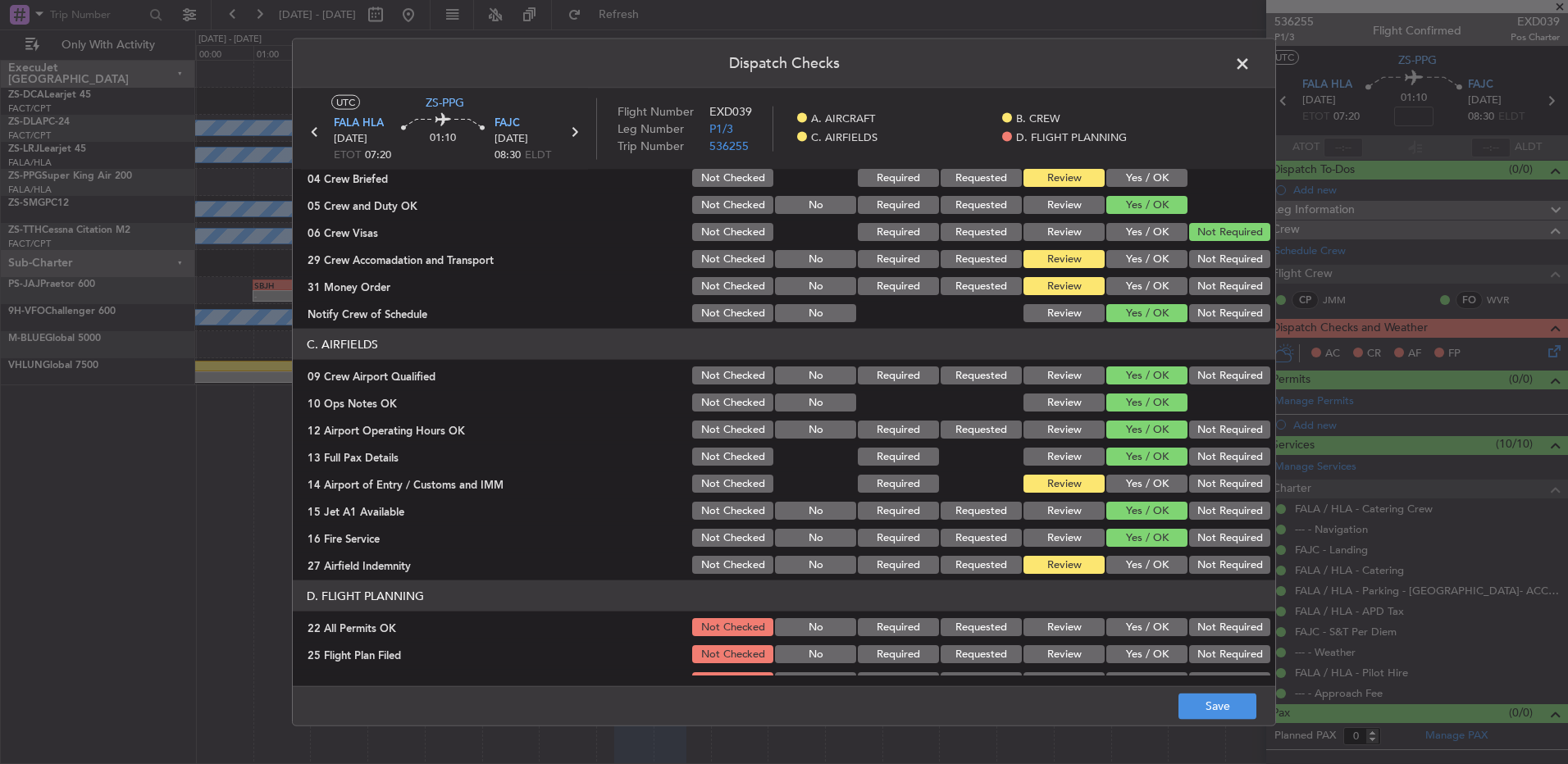
scroll to position [230, 0]
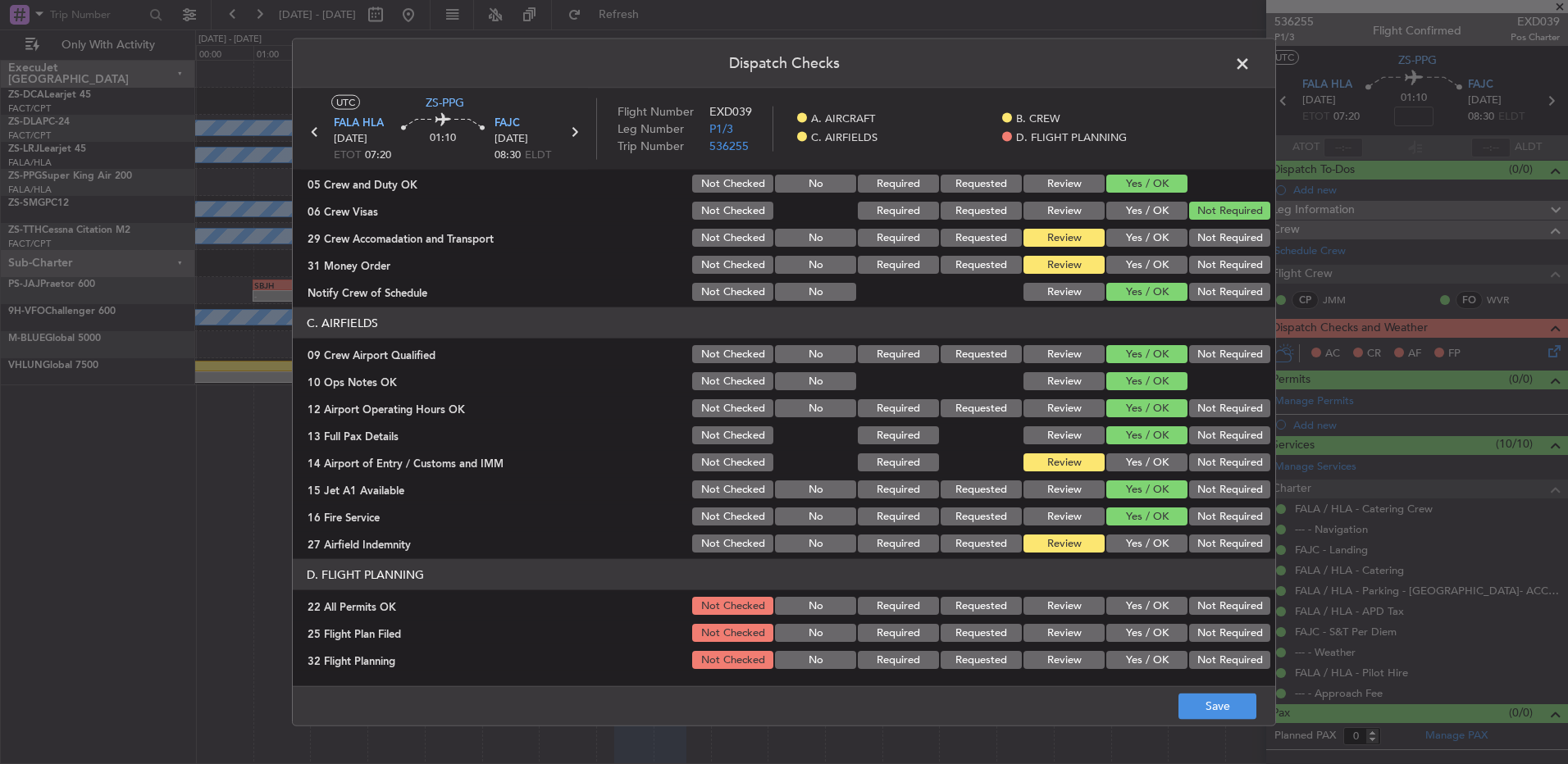
click at [1171, 611] on button "Yes / OK" at bounding box center [1147, 605] width 81 height 18
click at [1240, 610] on button "Not Required" at bounding box center [1229, 605] width 81 height 18
click at [1070, 639] on button "Review" at bounding box center [1064, 632] width 81 height 18
click at [1073, 665] on button "Review" at bounding box center [1064, 659] width 81 height 18
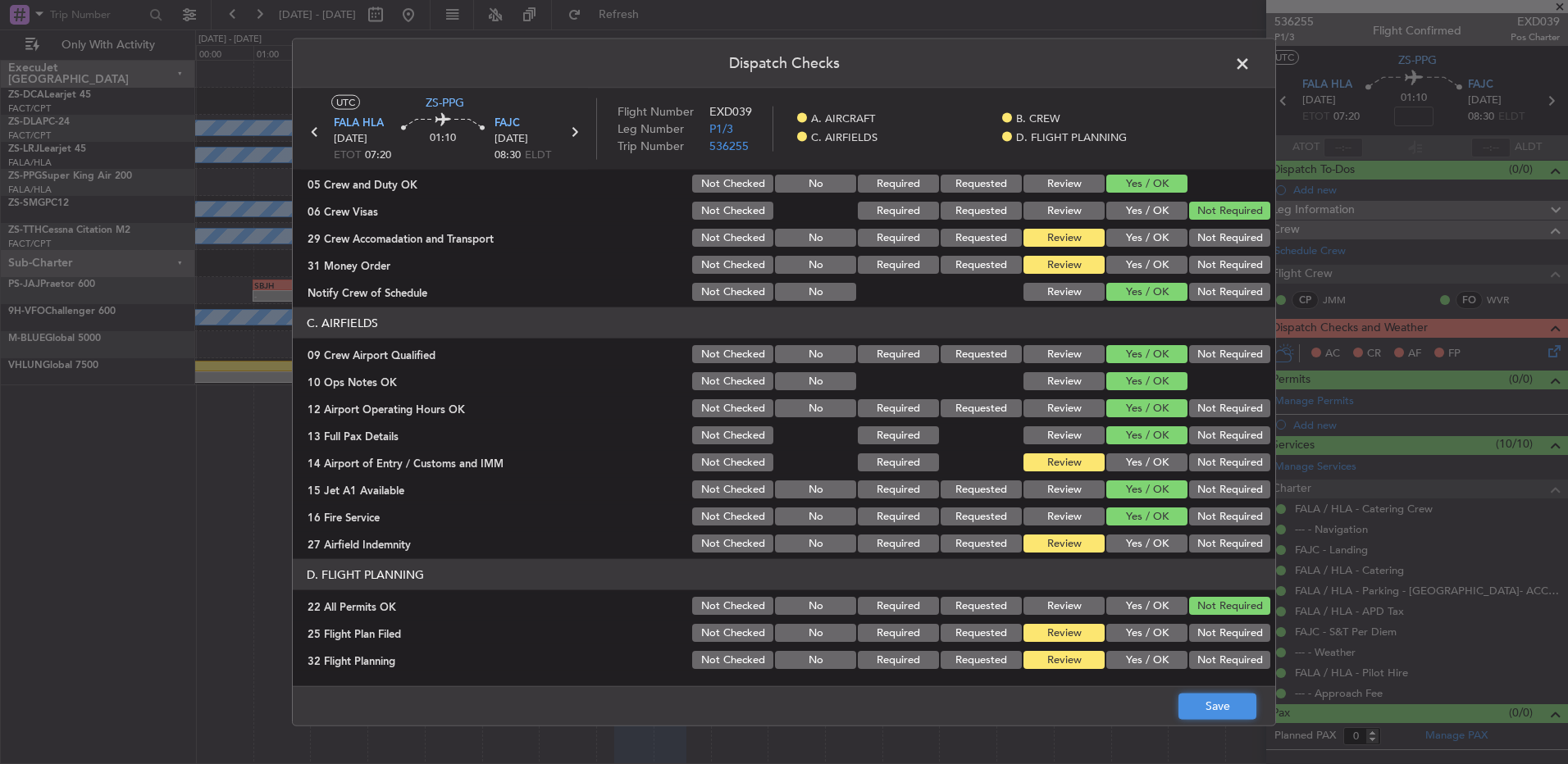
click at [1210, 711] on button "Save" at bounding box center [1217, 706] width 78 height 26
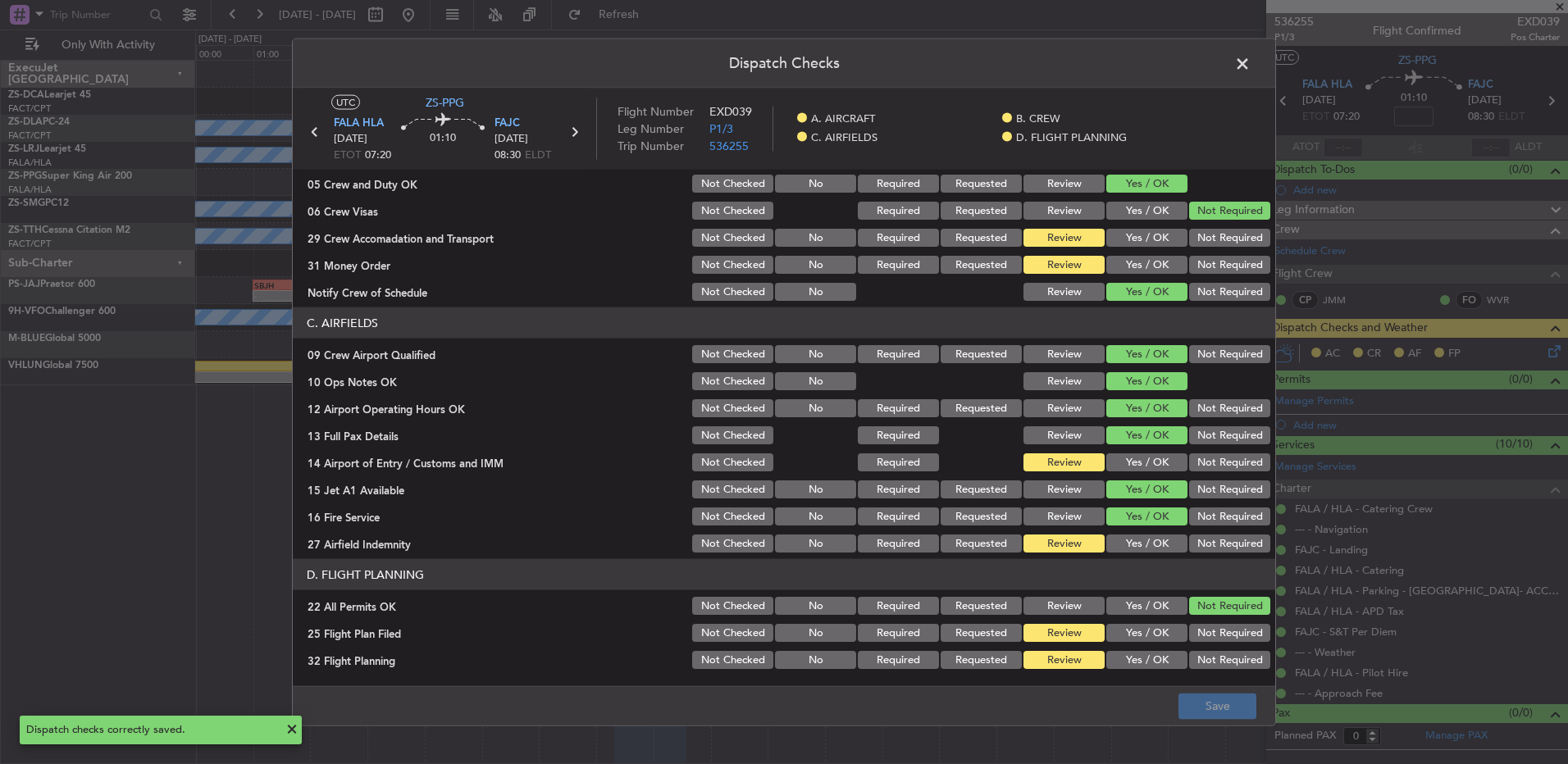
click at [1251, 58] on span at bounding box center [1251, 67] width 0 height 33
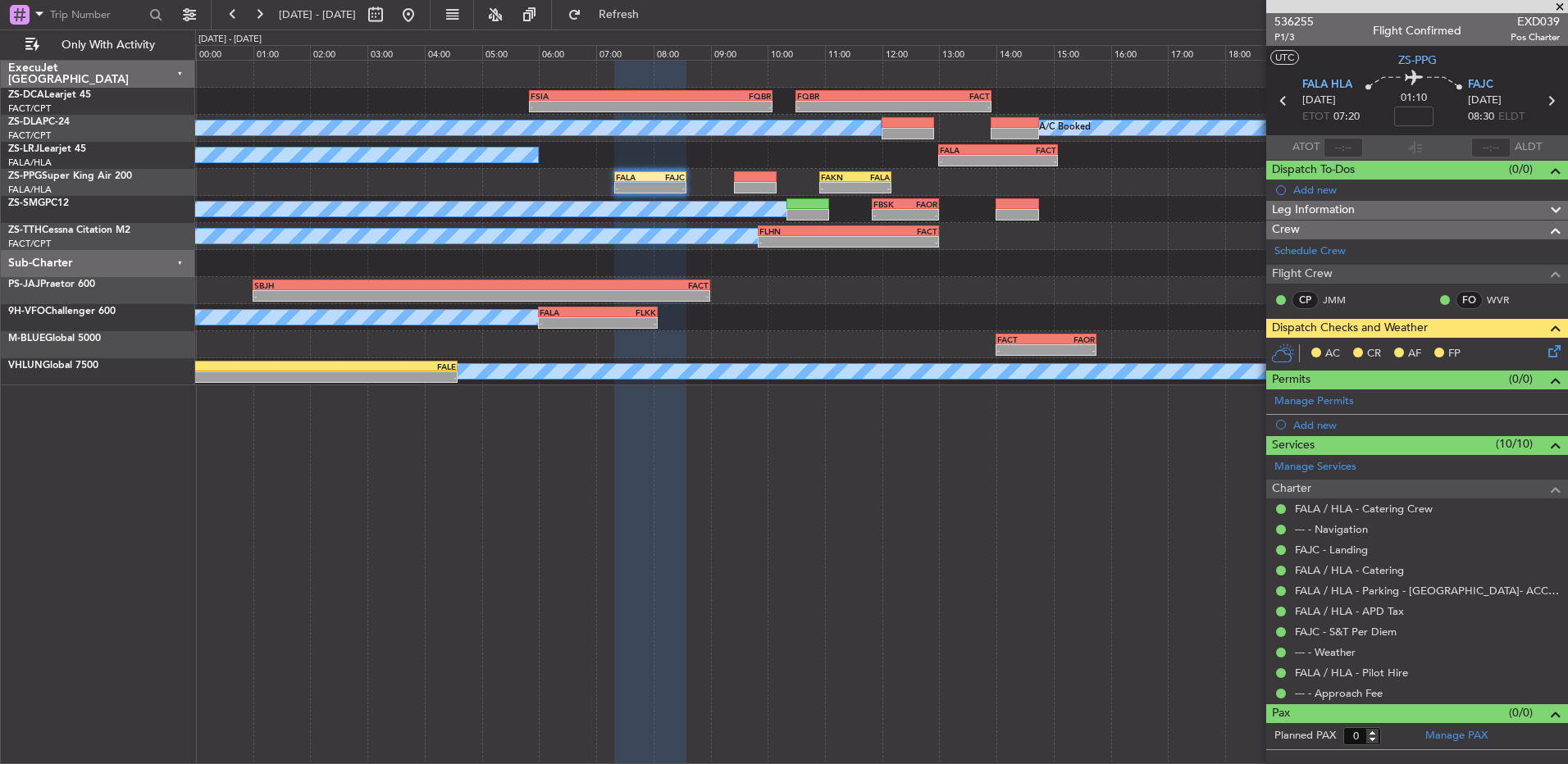
click at [1559, 350] on icon at bounding box center [1552, 349] width 13 height 13
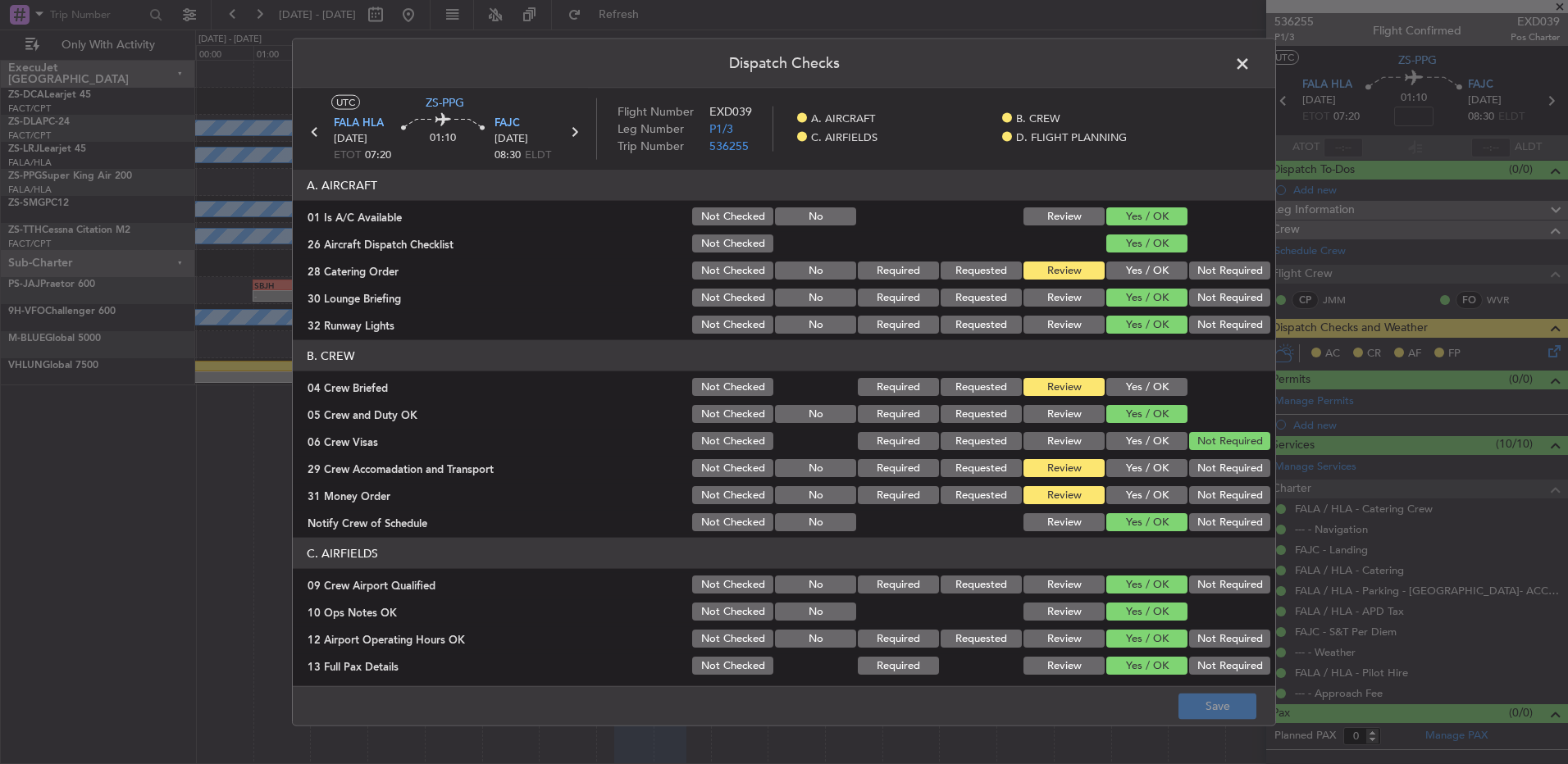
click at [1204, 475] on button "Not Required" at bounding box center [1229, 468] width 81 height 18
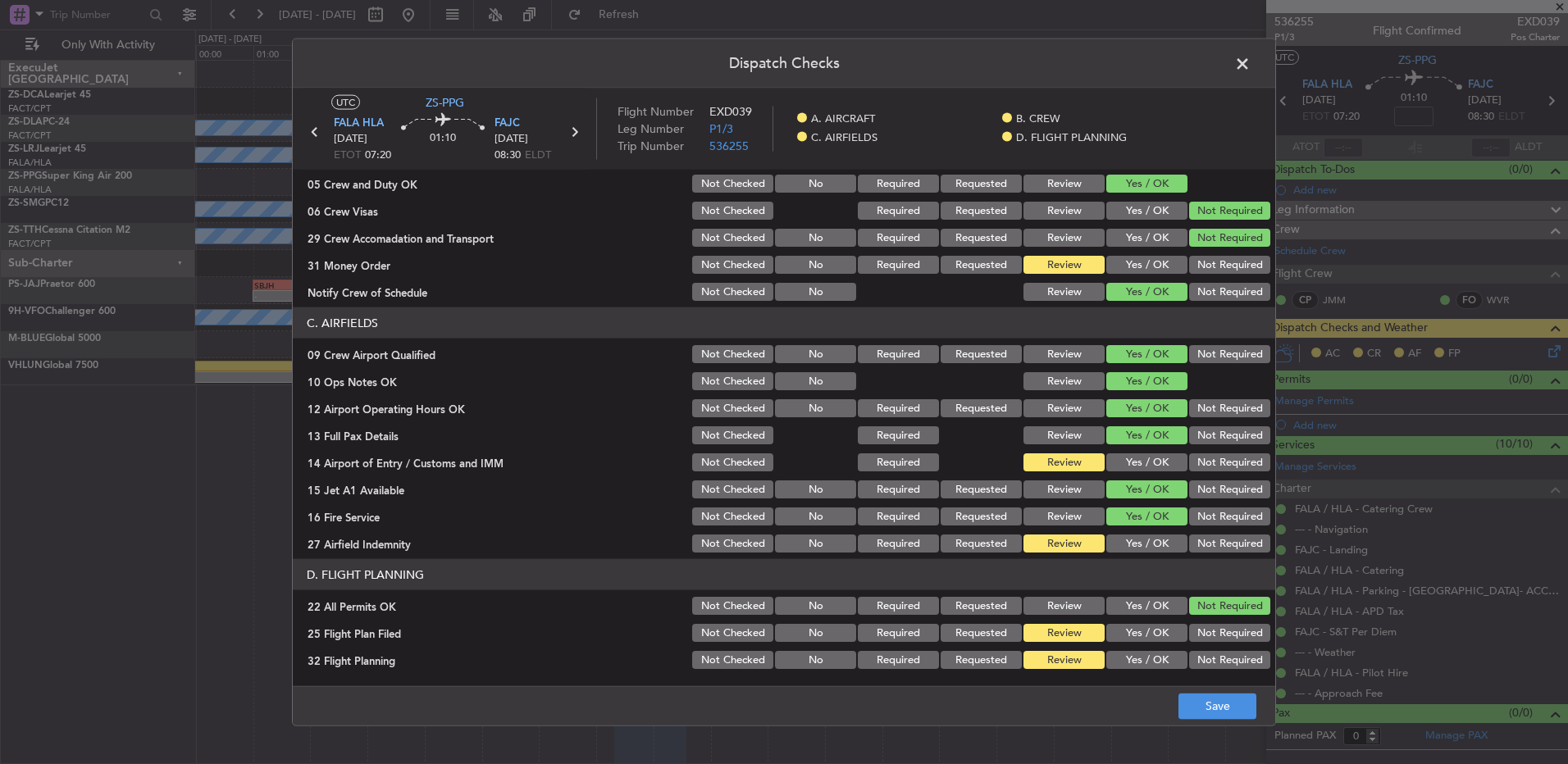
click at [1189, 454] on button "Not Required" at bounding box center [1229, 462] width 81 height 18
click at [1209, 711] on button "Save" at bounding box center [1217, 706] width 78 height 26
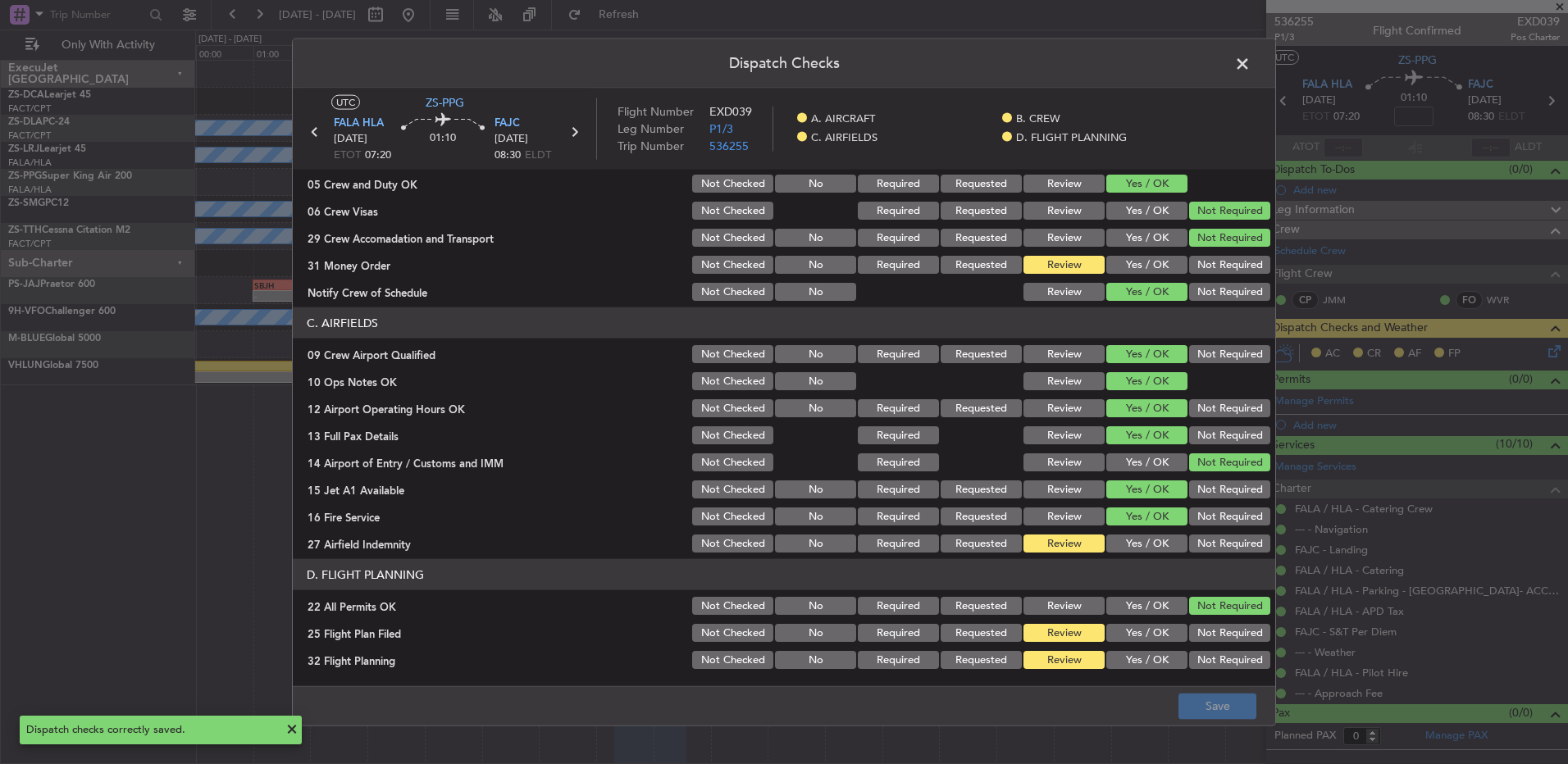
click at [1251, 66] on span at bounding box center [1251, 67] width 0 height 33
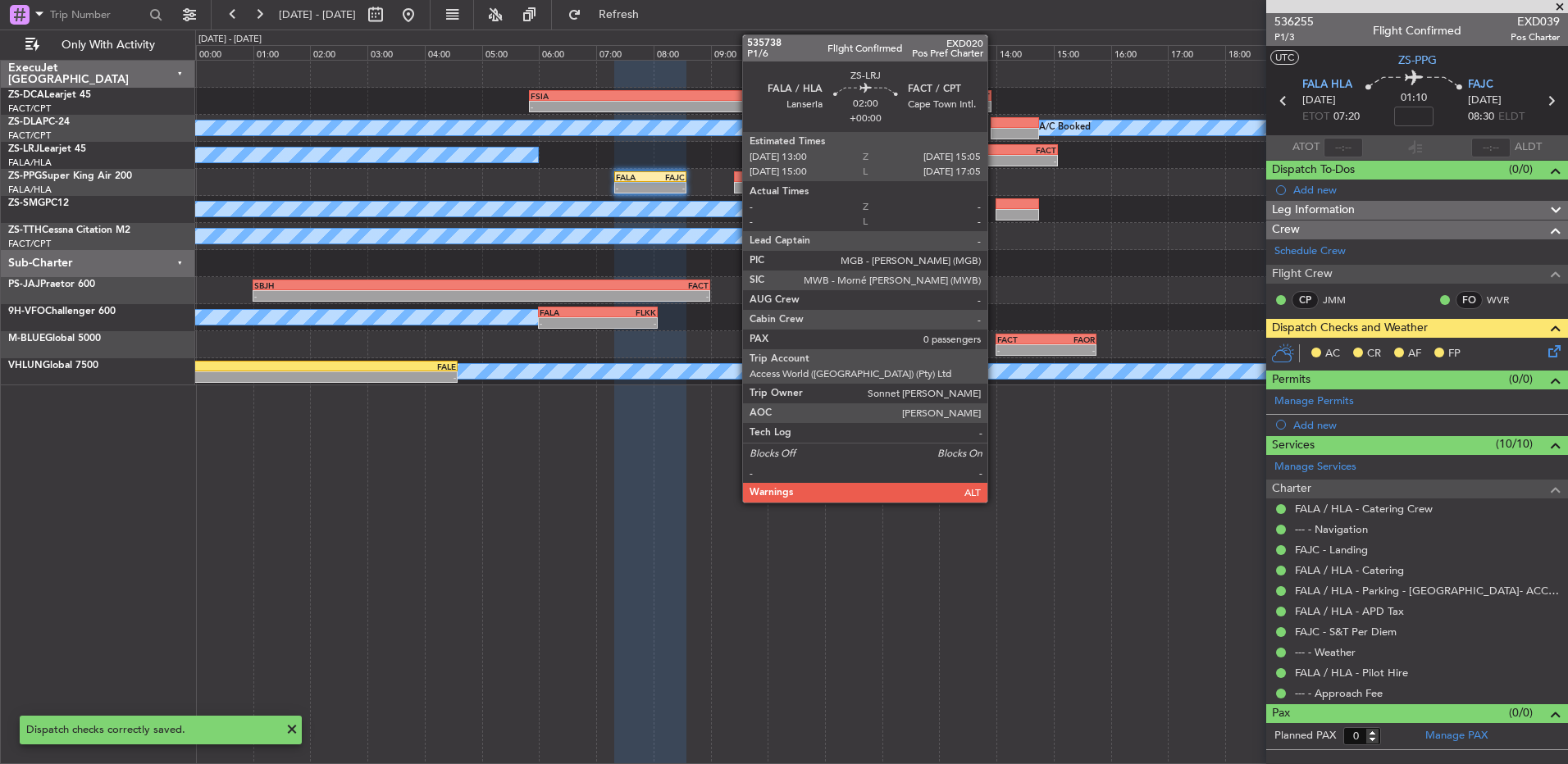
click at [995, 153] on div "FALA 13:00 Z FACT 15:05 Z" at bounding box center [998, 150] width 120 height 11
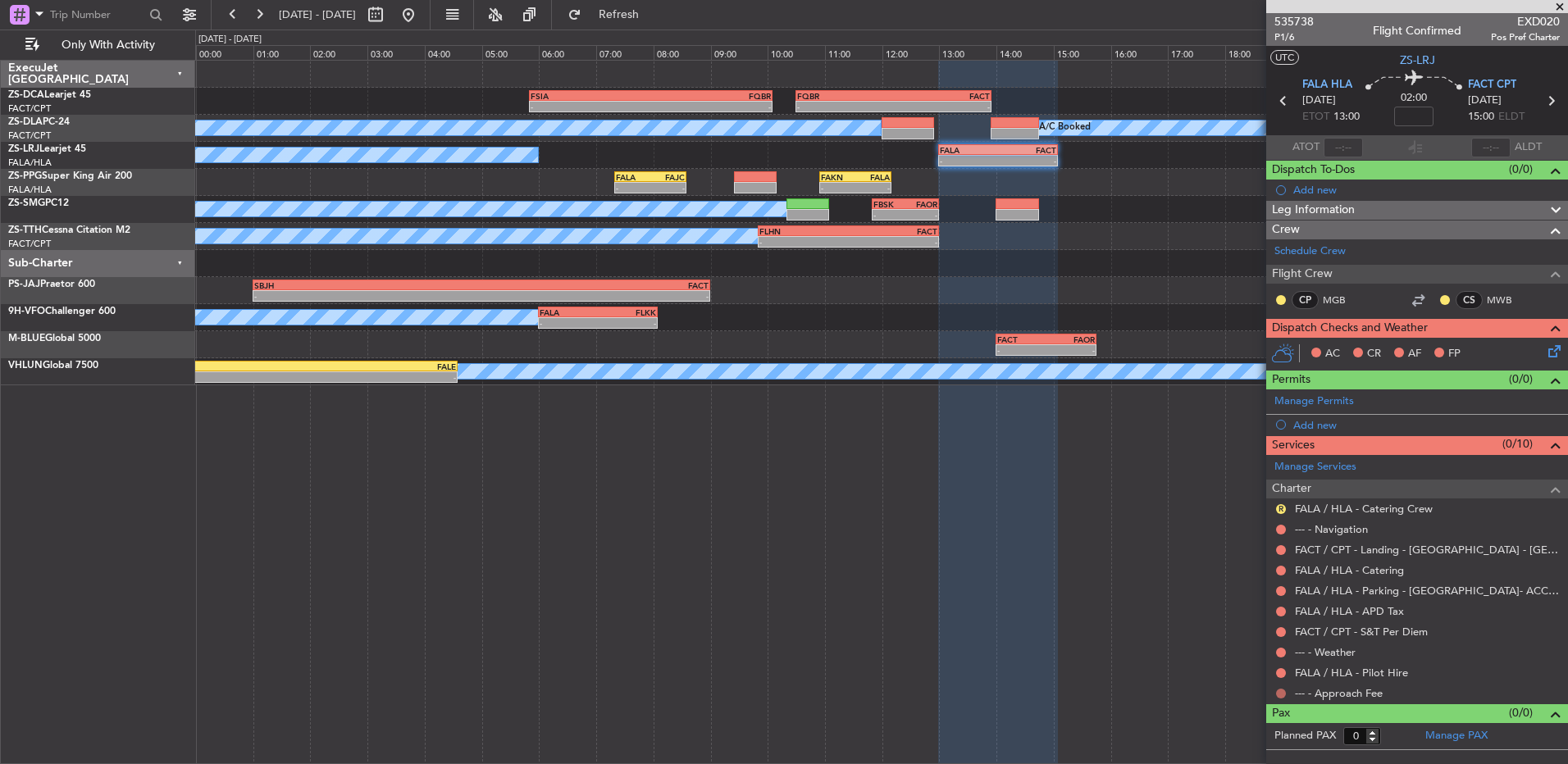
click at [1279, 693] on button at bounding box center [1281, 693] width 10 height 10
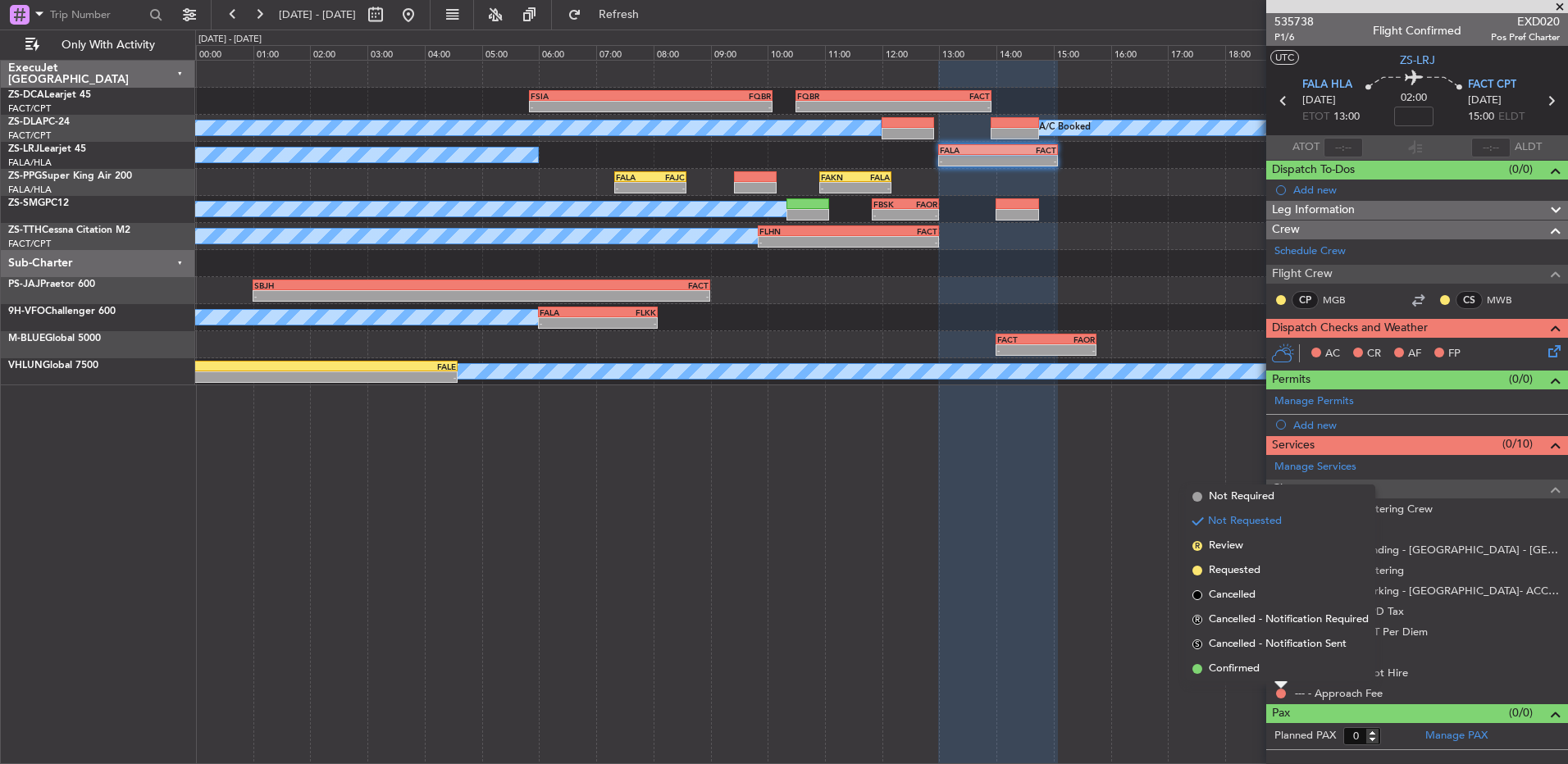
drag, startPoint x: 1270, startPoint y: 661, endPoint x: 1285, endPoint y: 674, distance: 19.8
click at [1273, 661] on li "Confirmed" at bounding box center [1281, 669] width 190 height 24
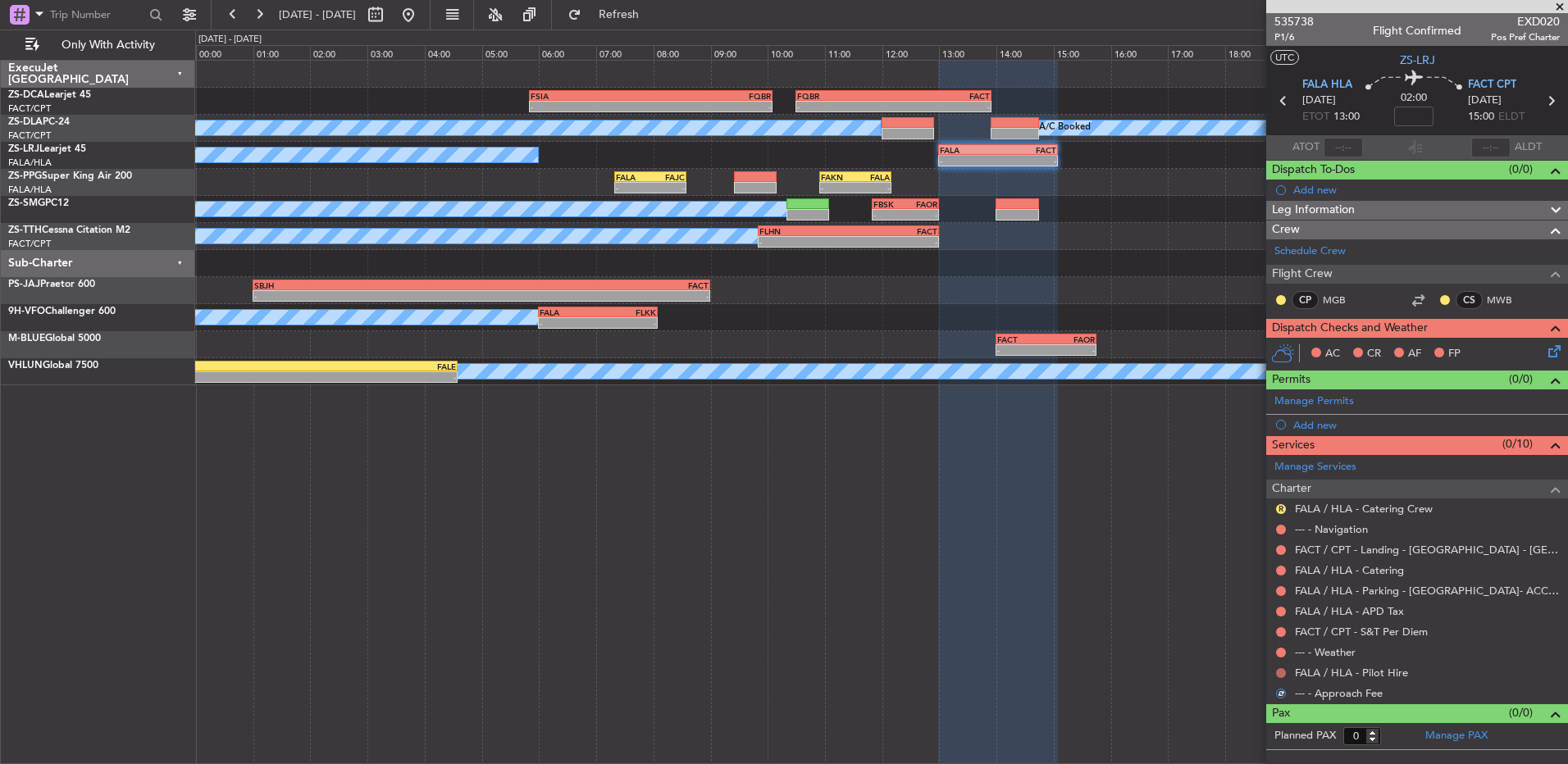
click at [1284, 670] on button at bounding box center [1281, 673] width 10 height 10
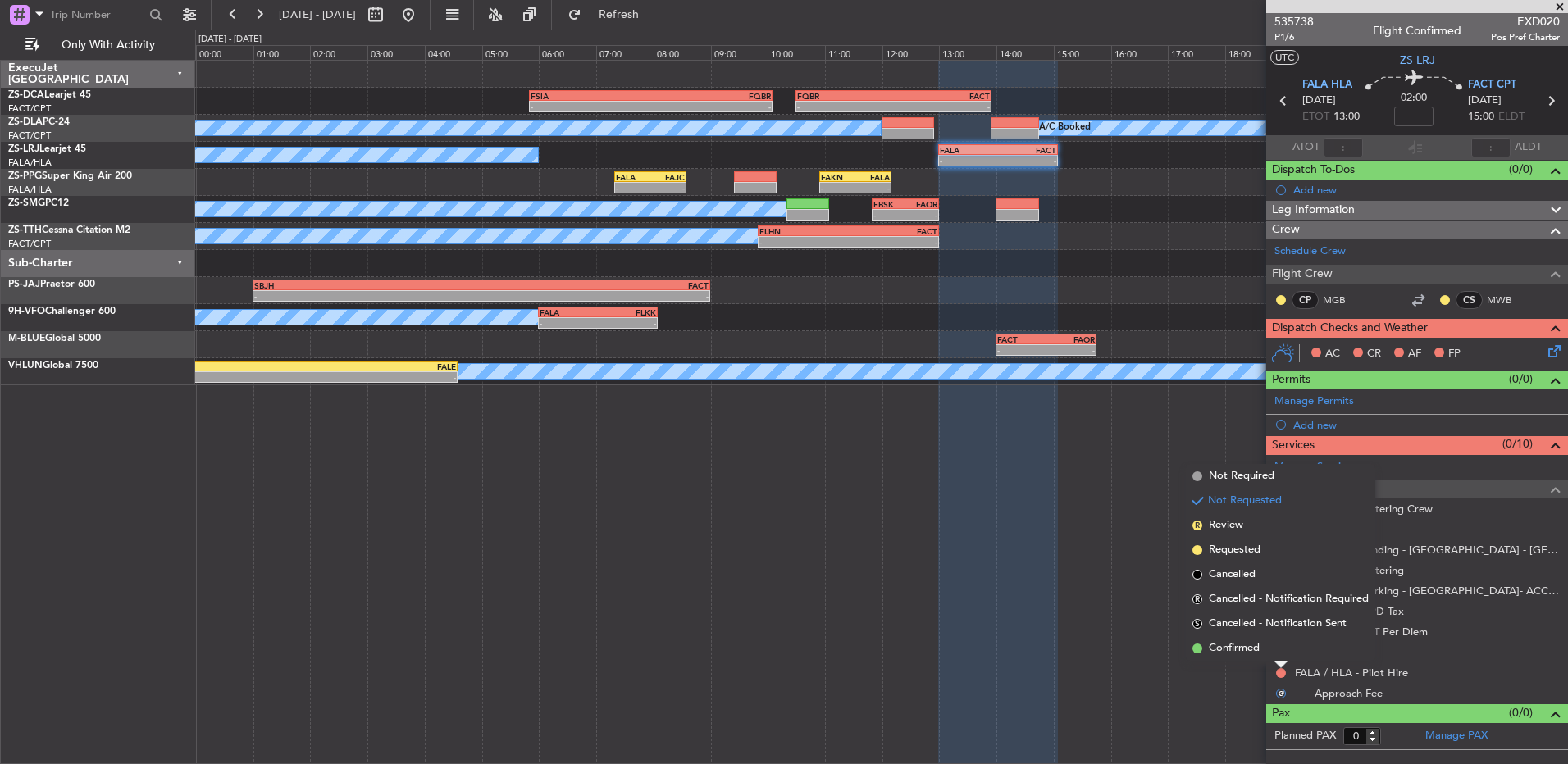
click at [1285, 647] on li "Confirmed" at bounding box center [1281, 648] width 190 height 24
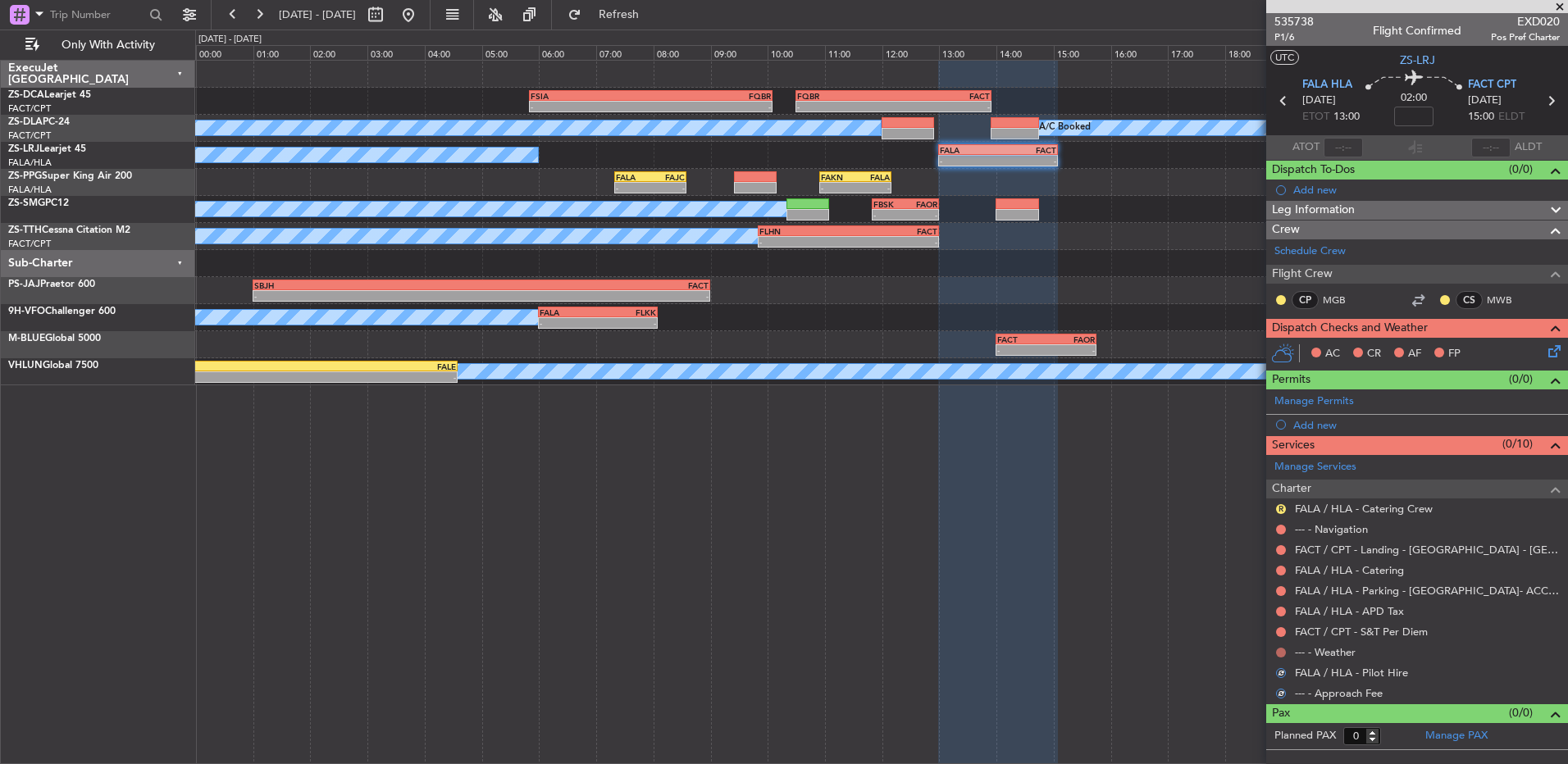
click at [1285, 651] on button at bounding box center [1281, 653] width 10 height 10
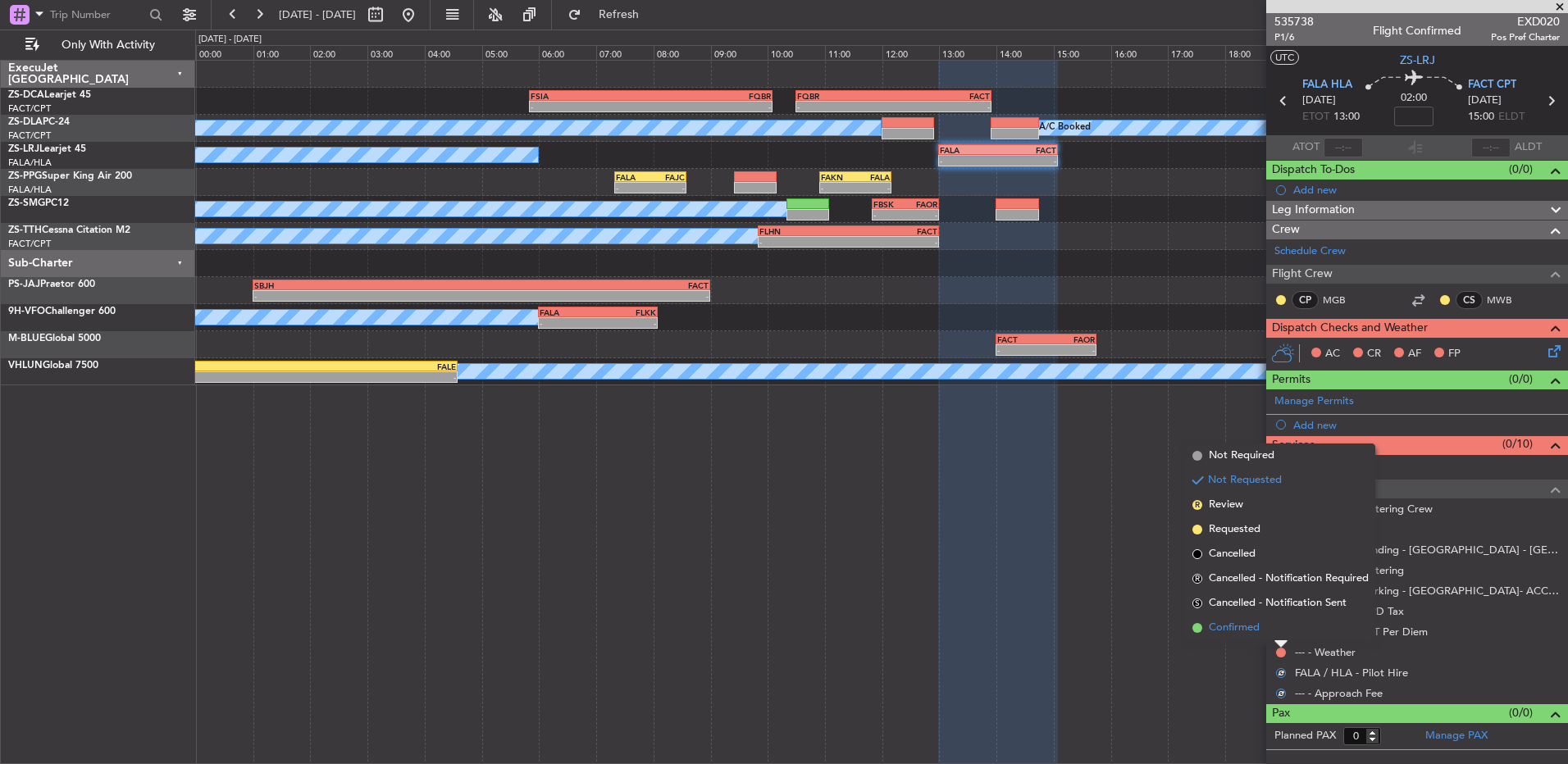
click at [1273, 631] on li "Confirmed" at bounding box center [1281, 627] width 190 height 24
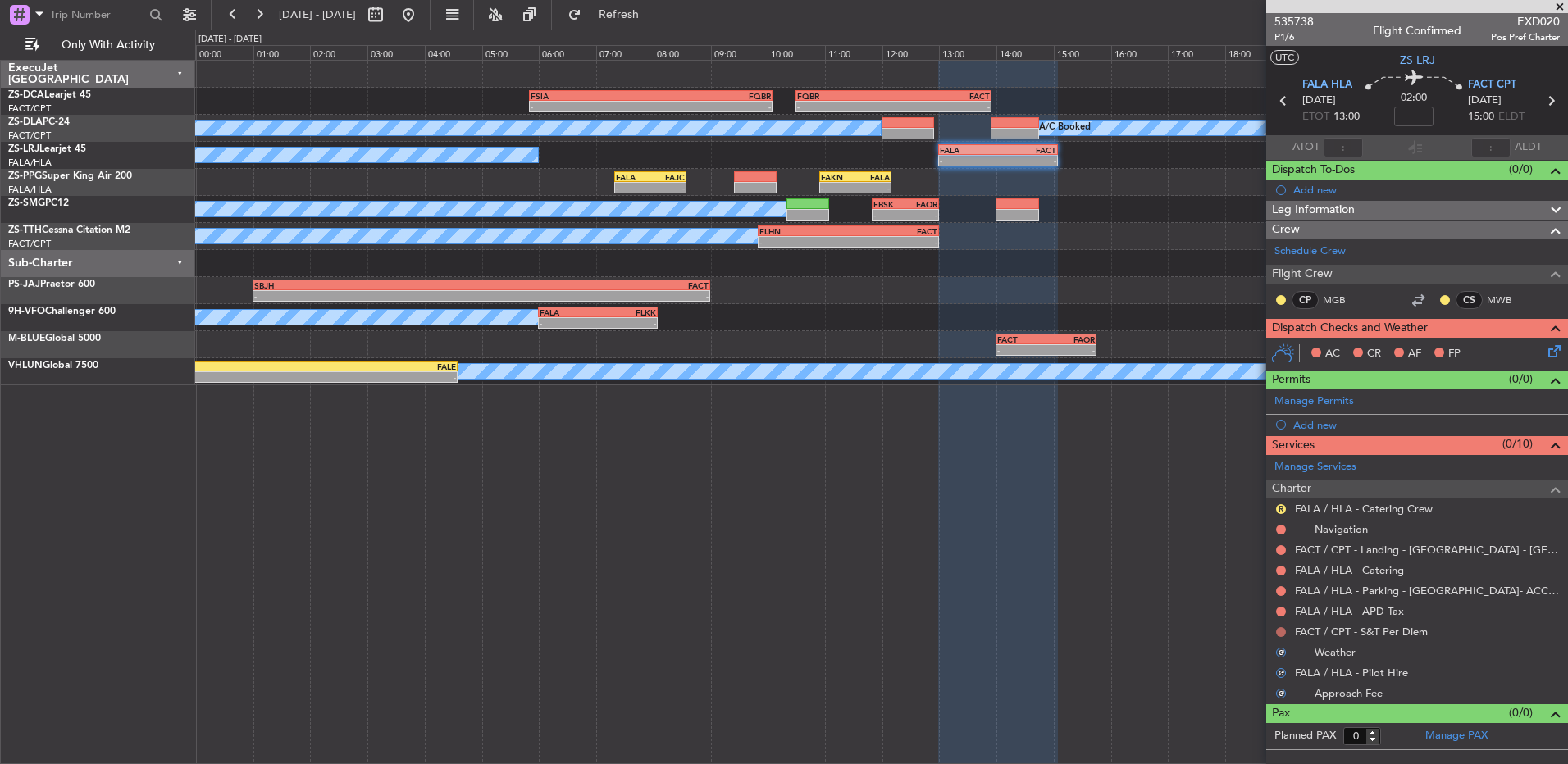
click at [1284, 634] on button at bounding box center [1281, 632] width 10 height 10
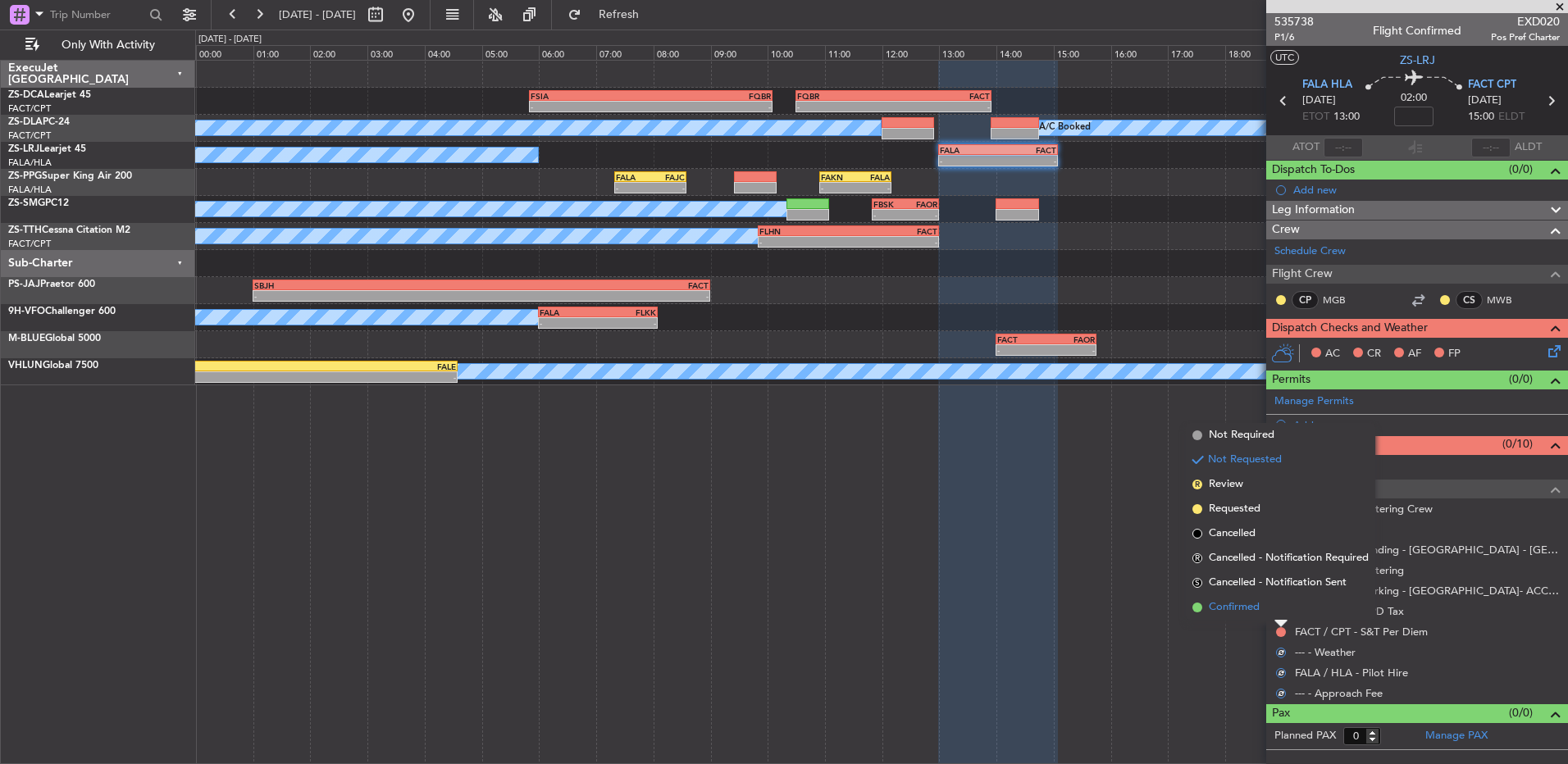
click at [1279, 612] on li "Confirmed" at bounding box center [1281, 608] width 190 height 24
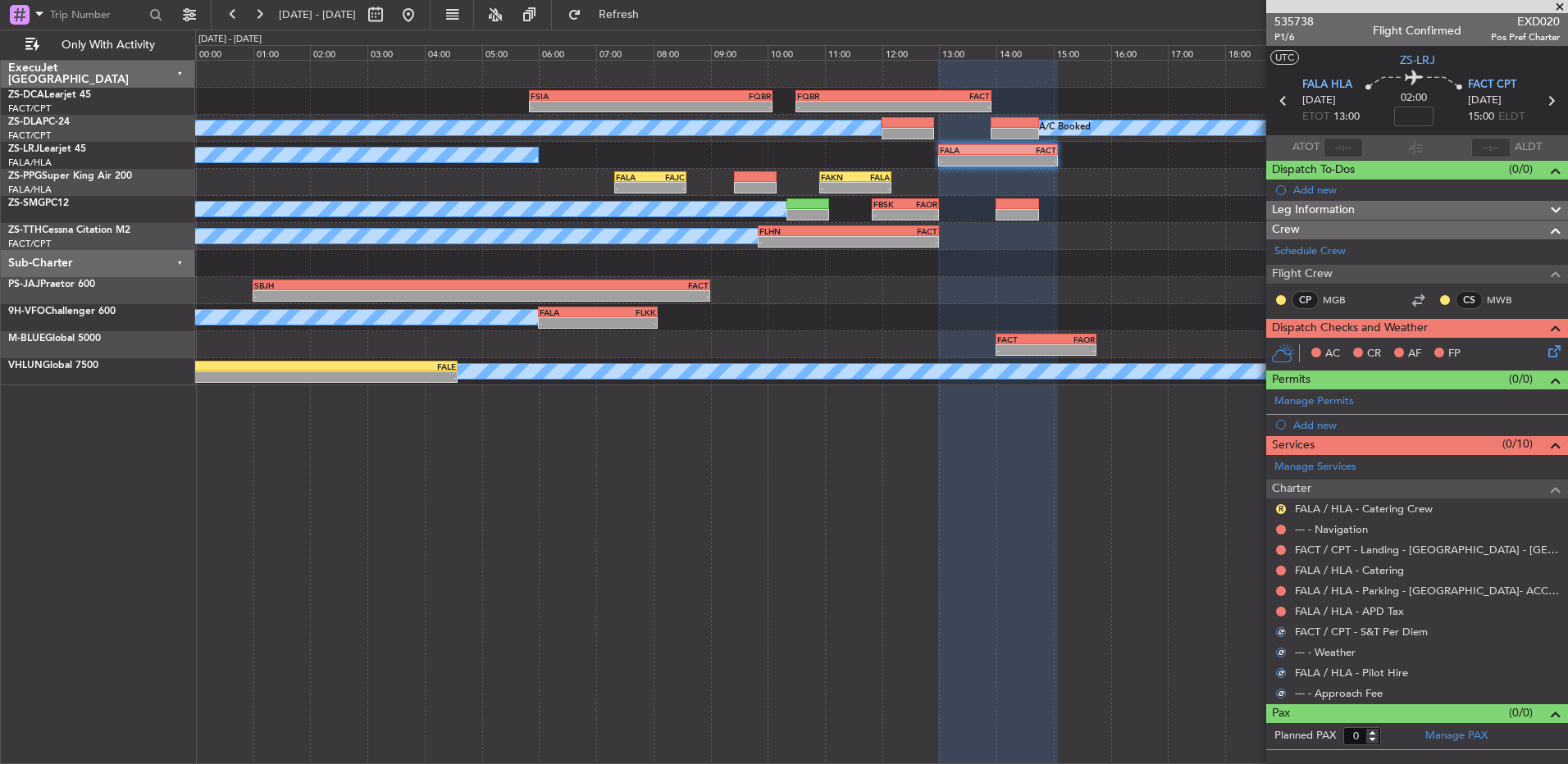
click at [1279, 612] on button at bounding box center [1281, 612] width 10 height 10
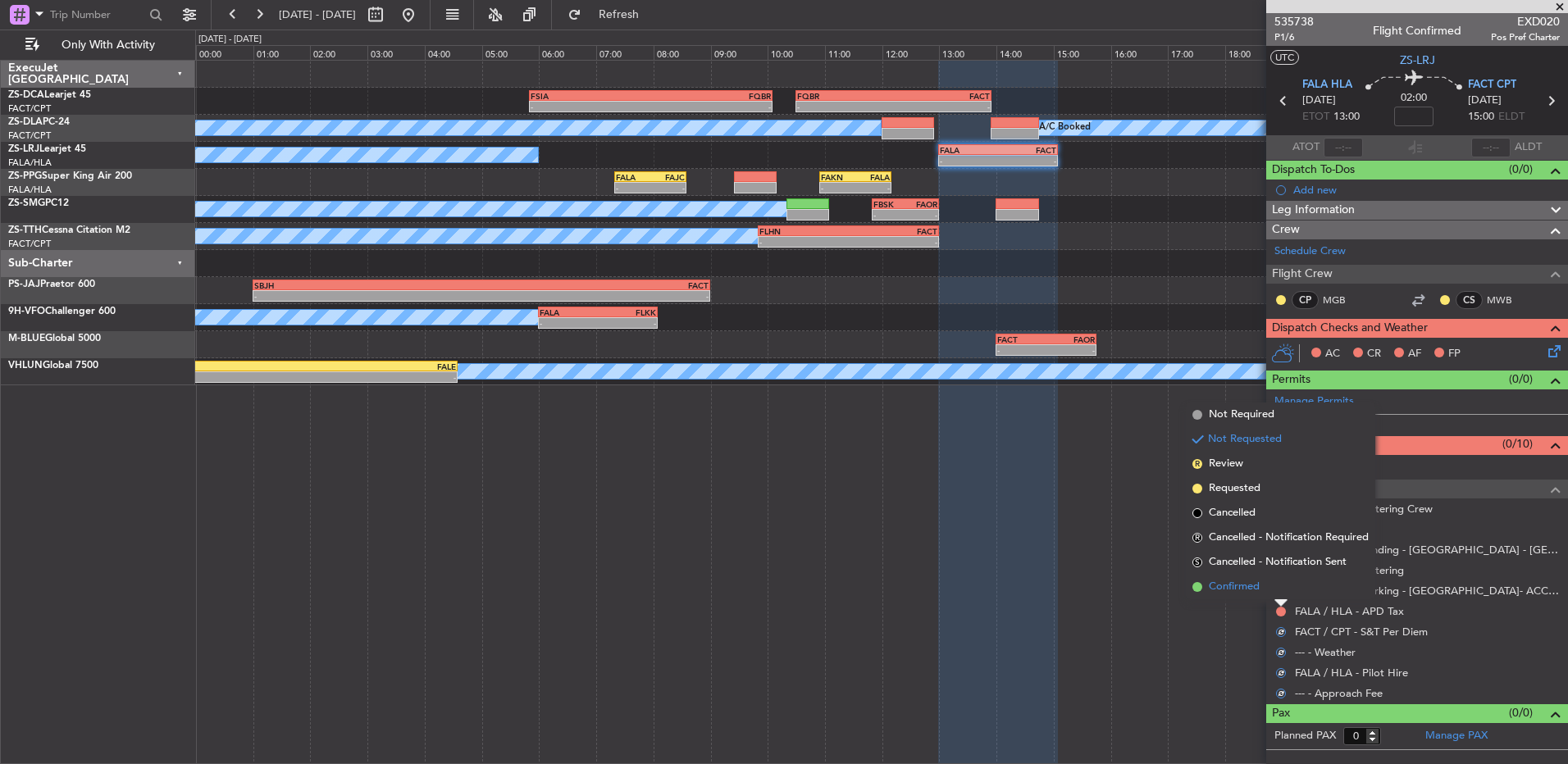
click at [1277, 591] on li "Confirmed" at bounding box center [1281, 587] width 190 height 24
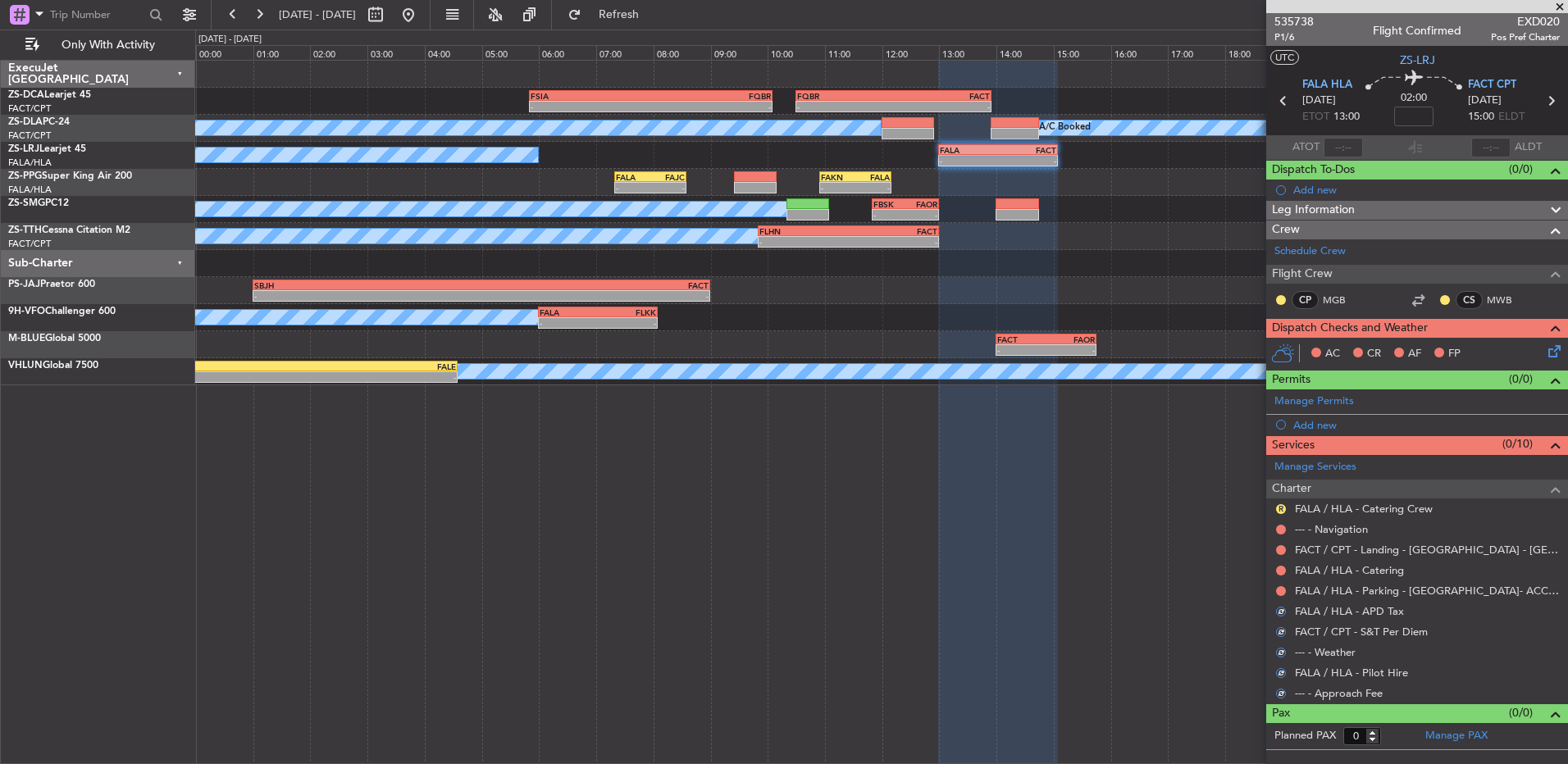
click at [1277, 591] on button at bounding box center [1281, 591] width 10 height 10
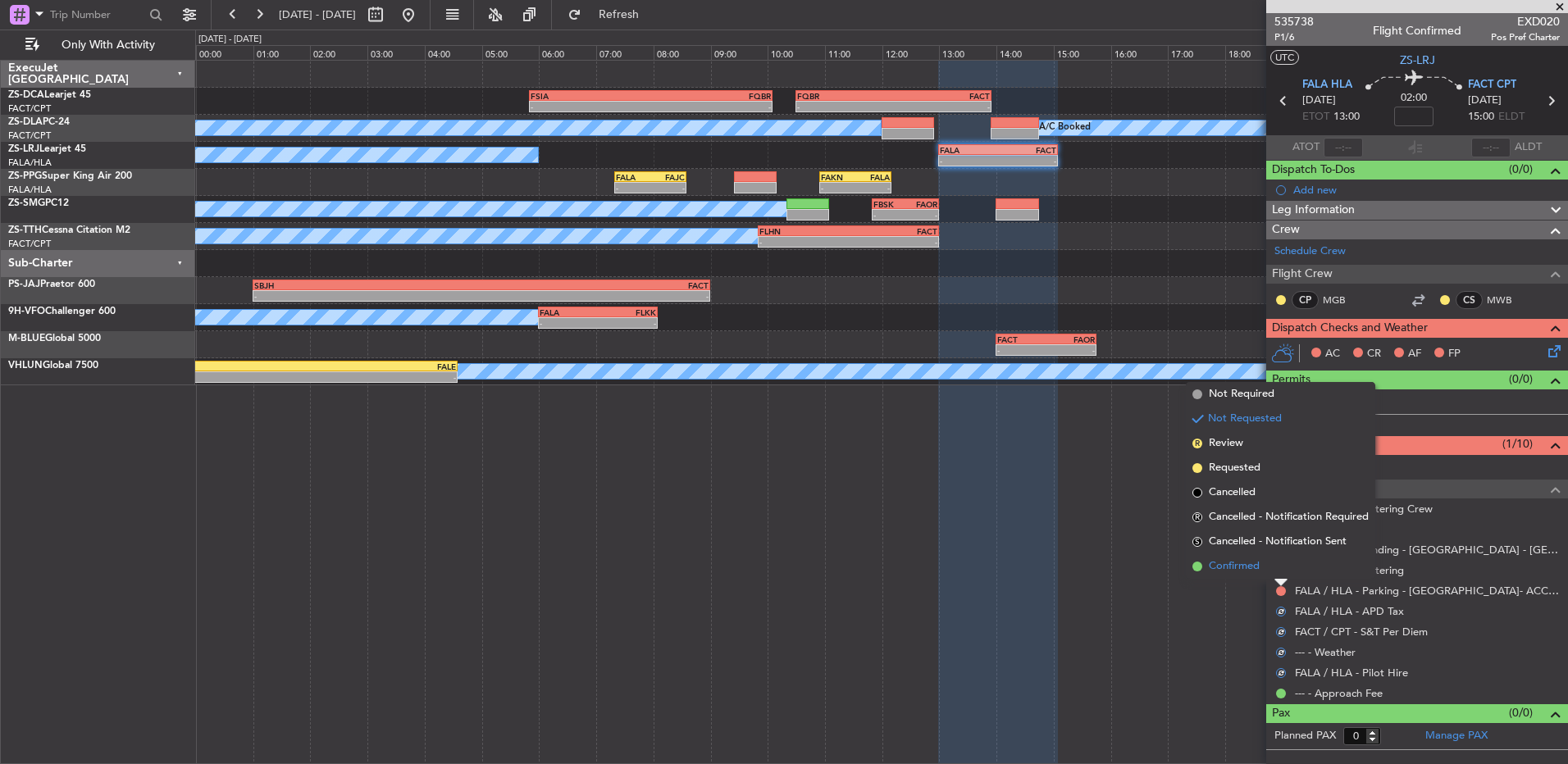
click at [1277, 566] on li "Confirmed" at bounding box center [1281, 567] width 190 height 24
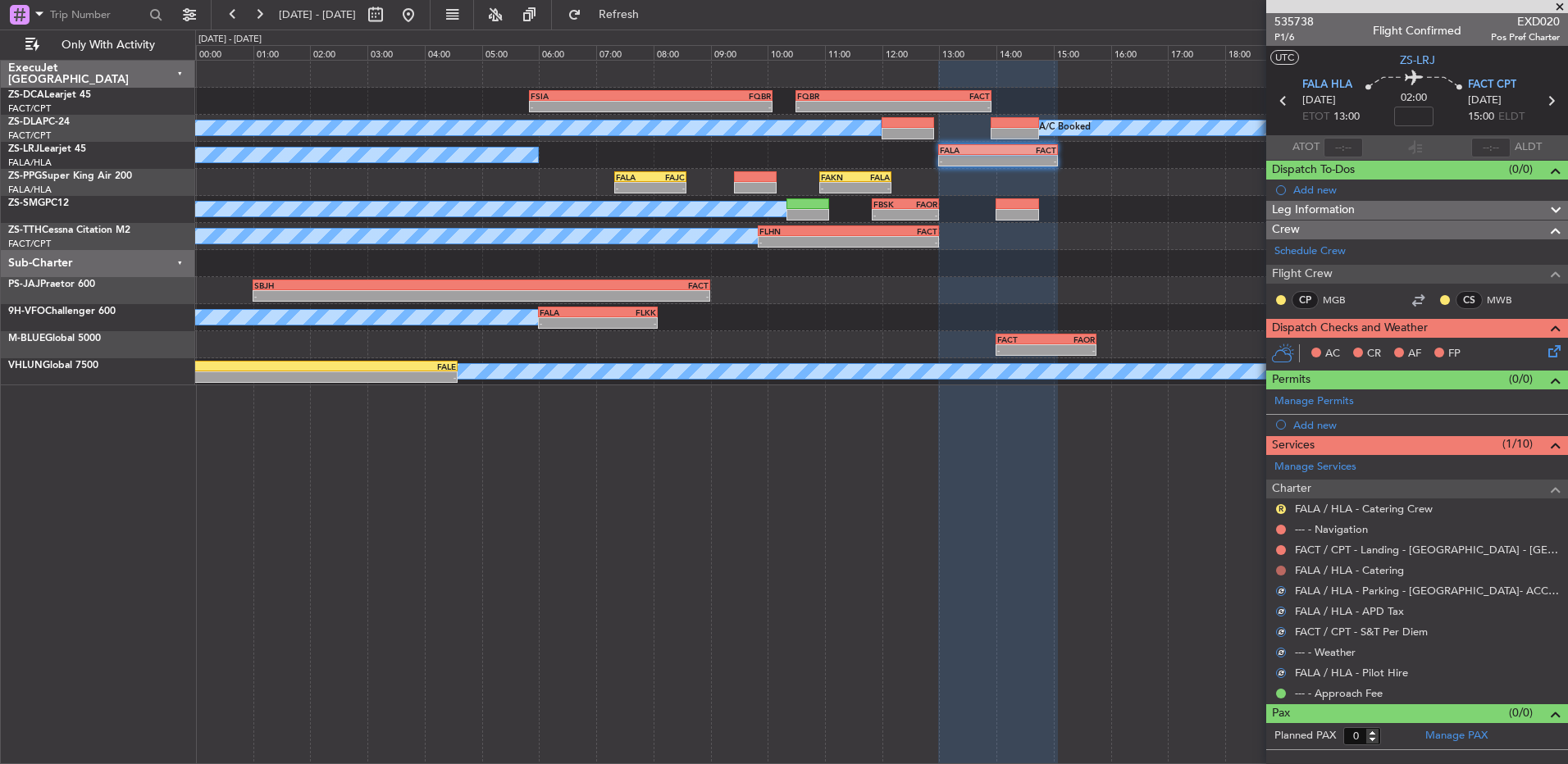
click at [1282, 571] on button at bounding box center [1281, 570] width 10 height 10
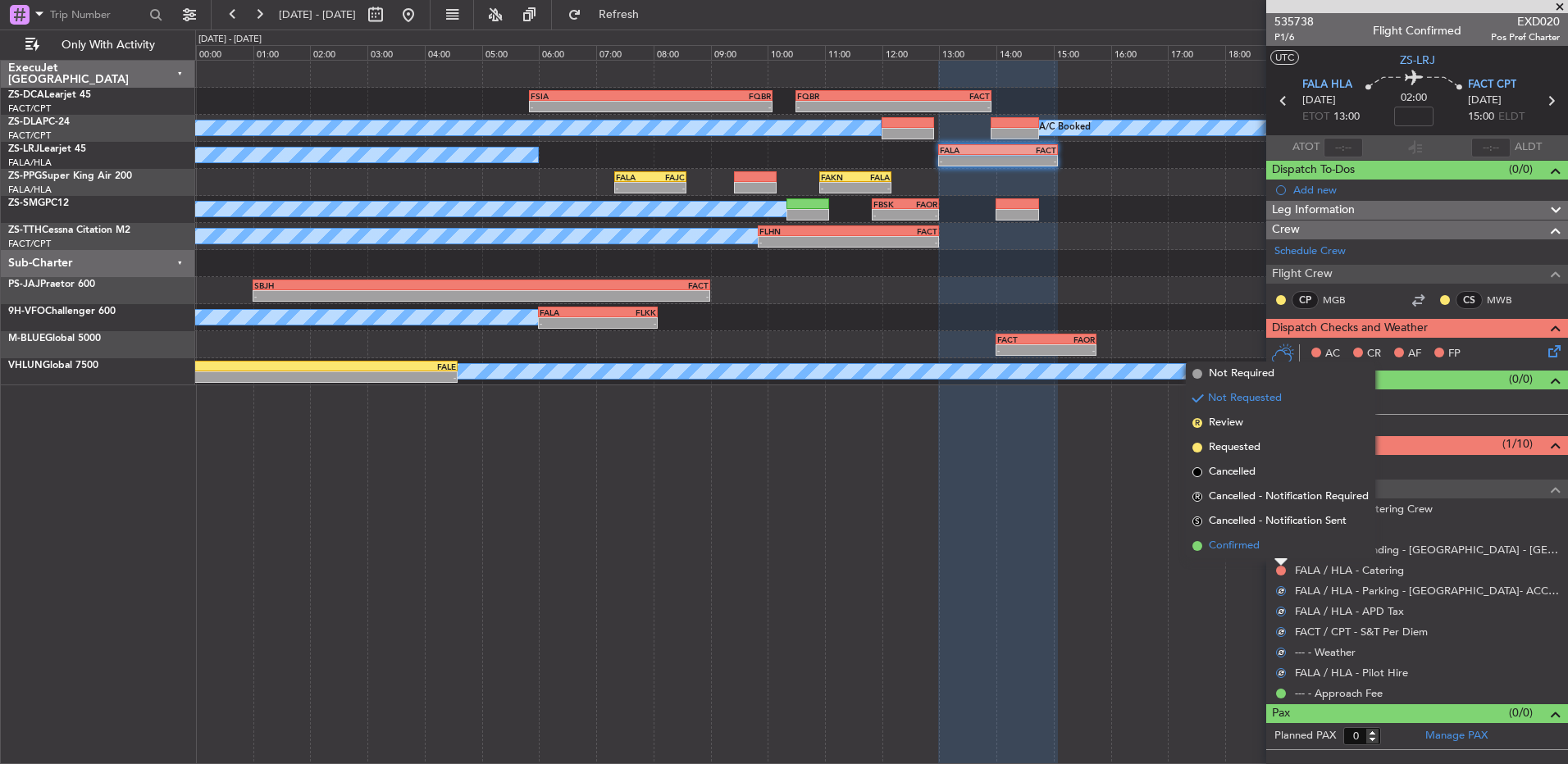
click at [1279, 549] on li "Confirmed" at bounding box center [1281, 546] width 190 height 24
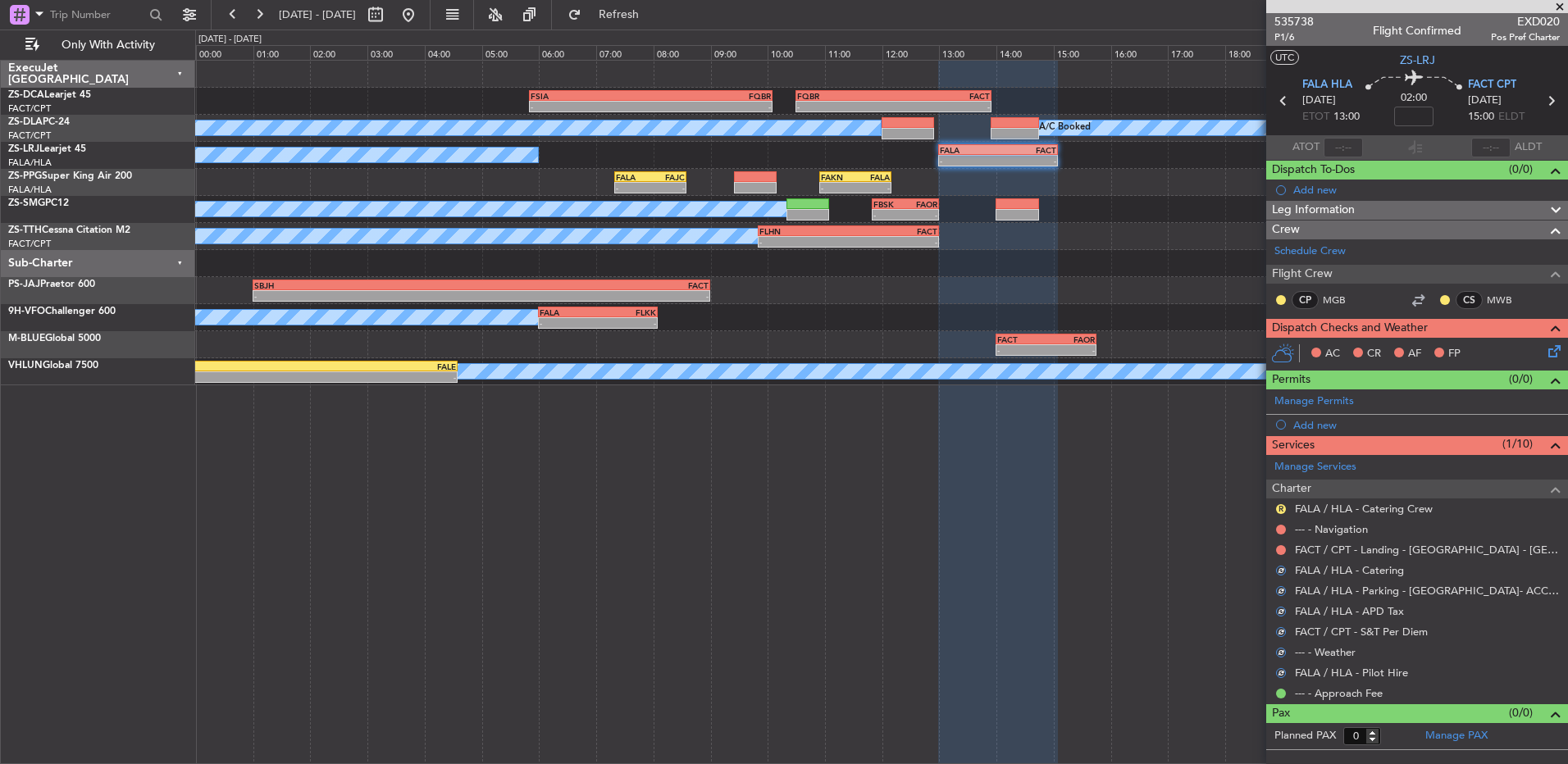
click at [1279, 549] on button at bounding box center [1281, 550] width 10 height 10
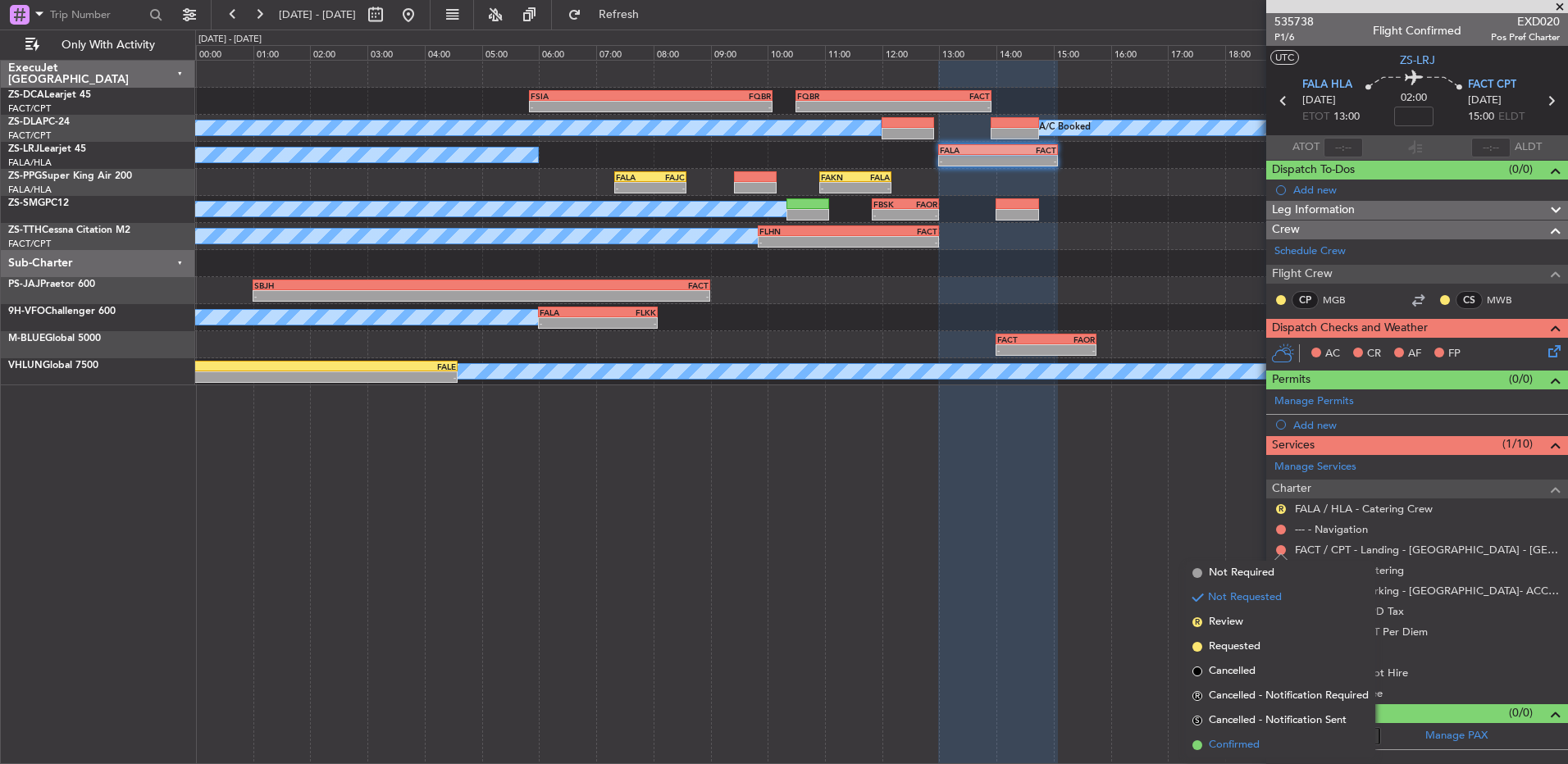
click at [1269, 742] on li "Confirmed" at bounding box center [1281, 745] width 190 height 24
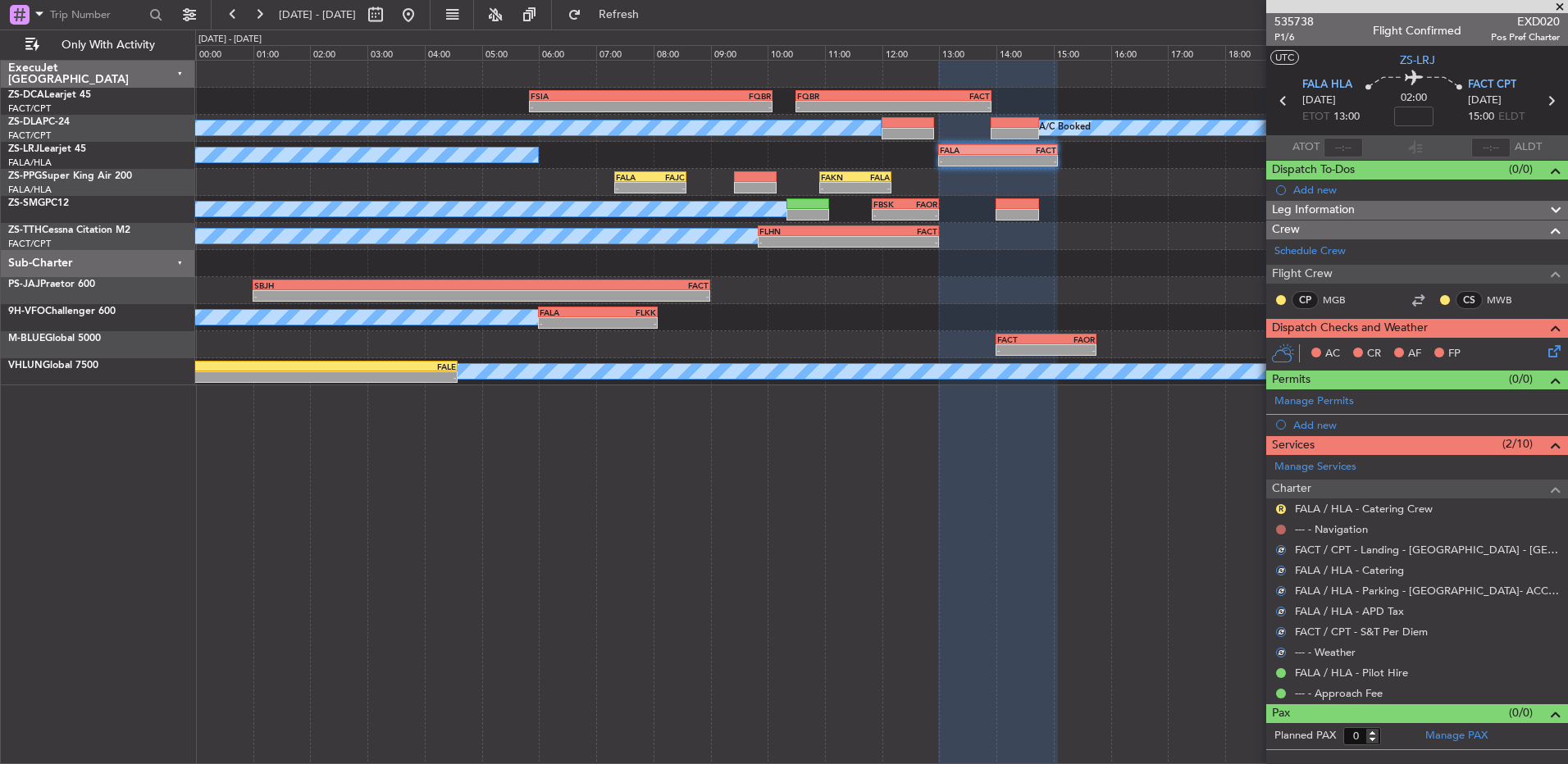
click at [1278, 526] on button at bounding box center [1281, 529] width 10 height 10
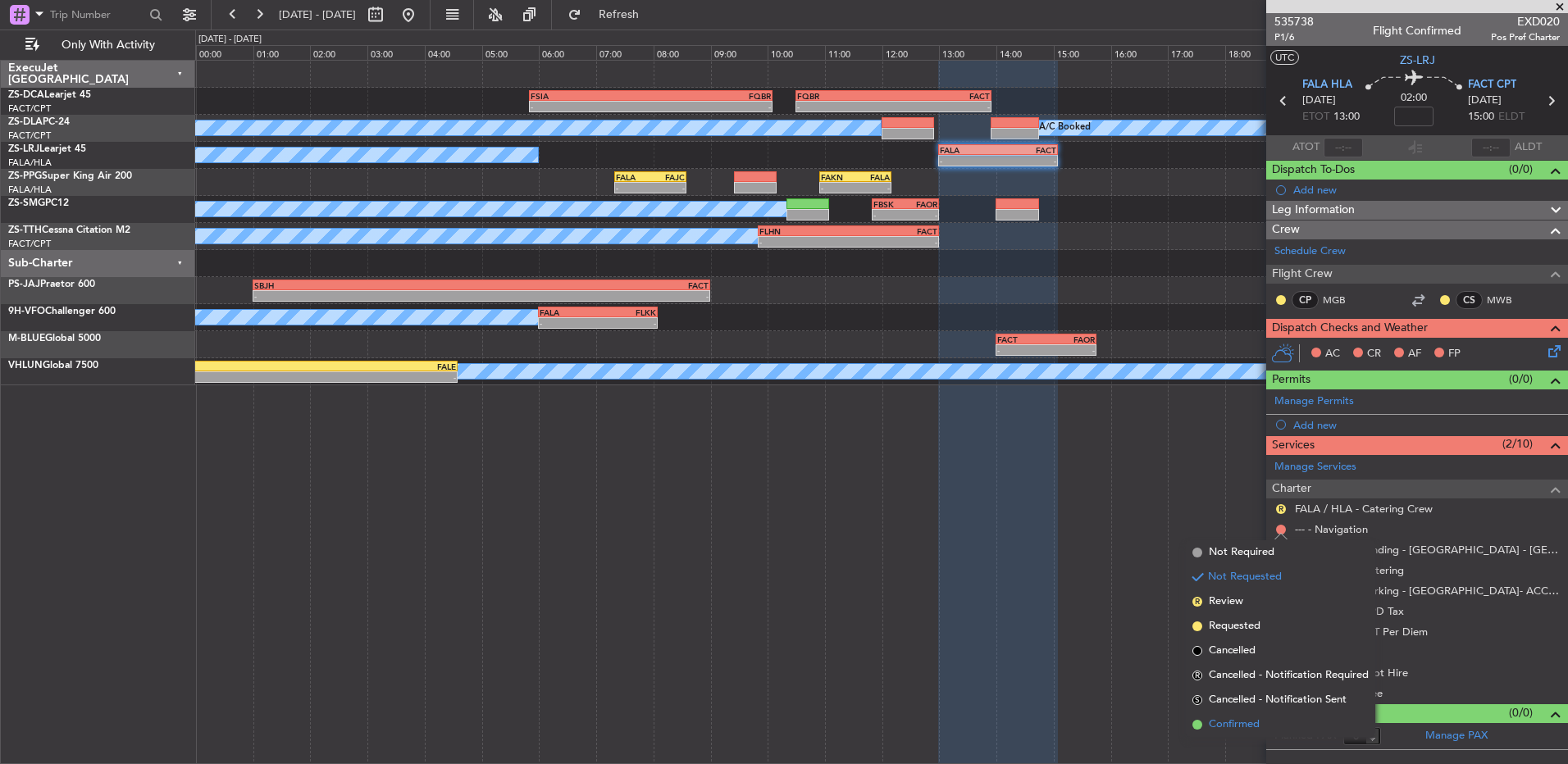
click at [1256, 715] on li "Confirmed" at bounding box center [1281, 725] width 190 height 24
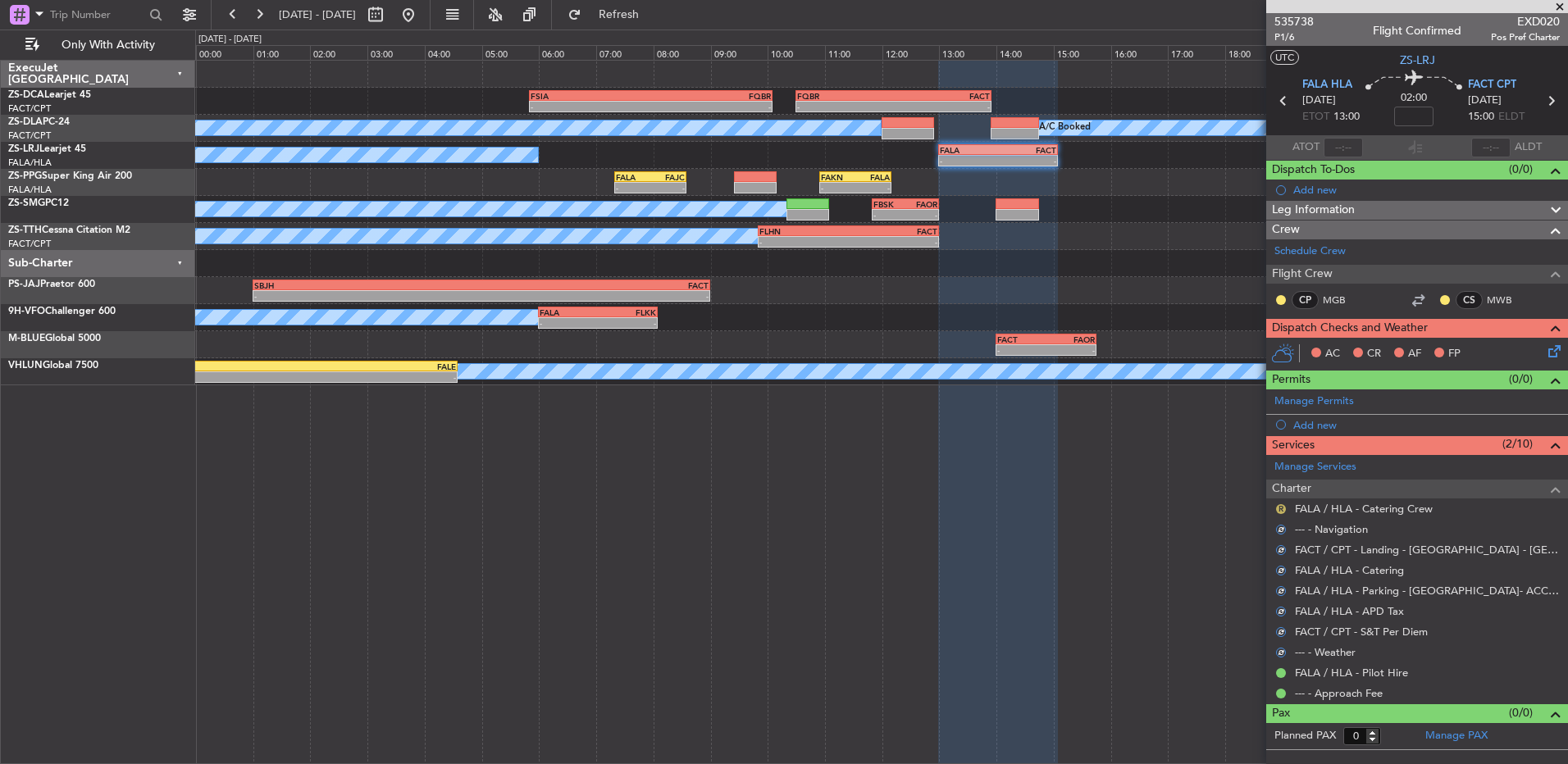
click at [1284, 511] on button "R" at bounding box center [1281, 509] width 10 height 10
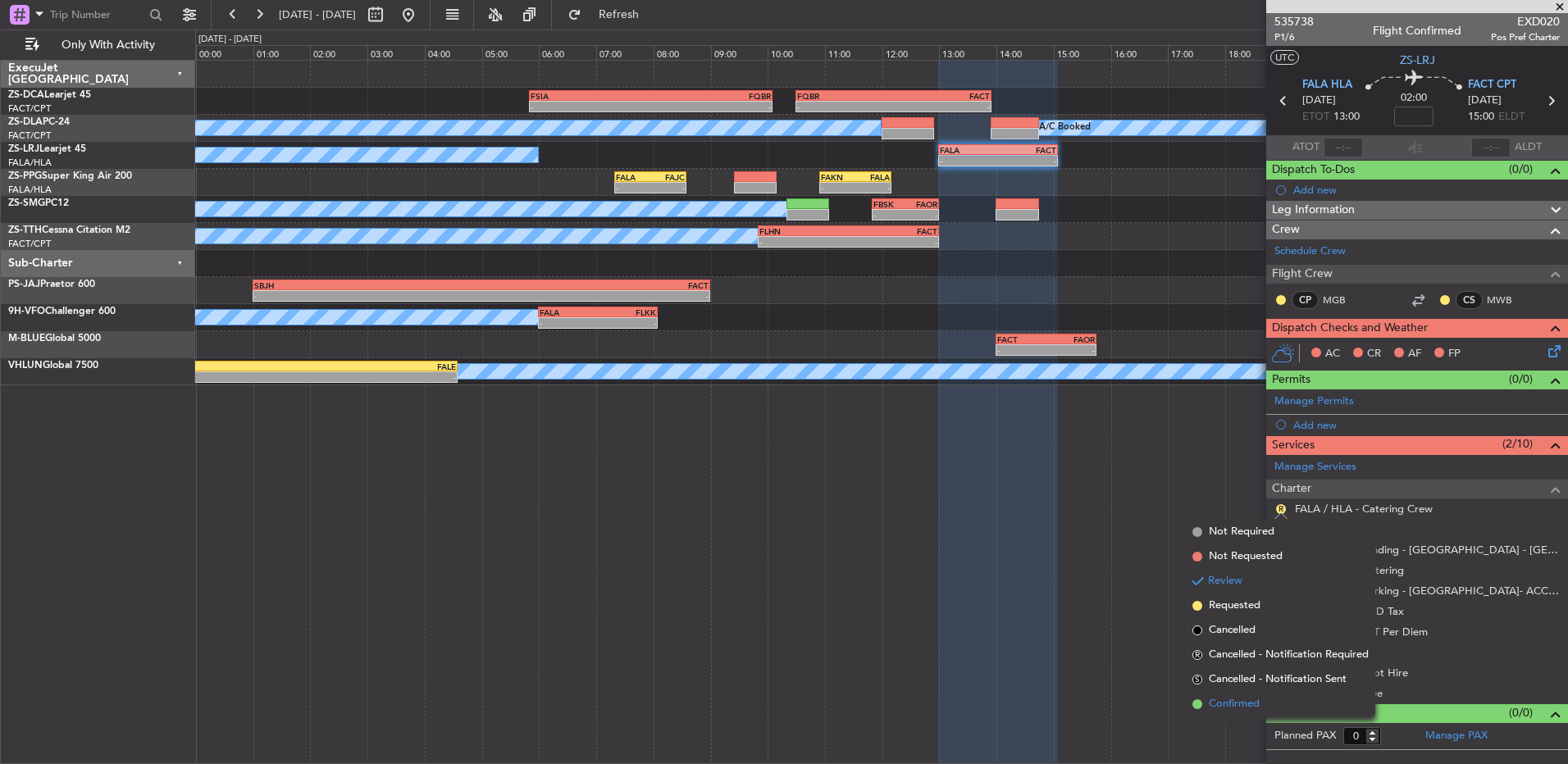
click at [1290, 702] on li "Confirmed" at bounding box center [1281, 704] width 190 height 24
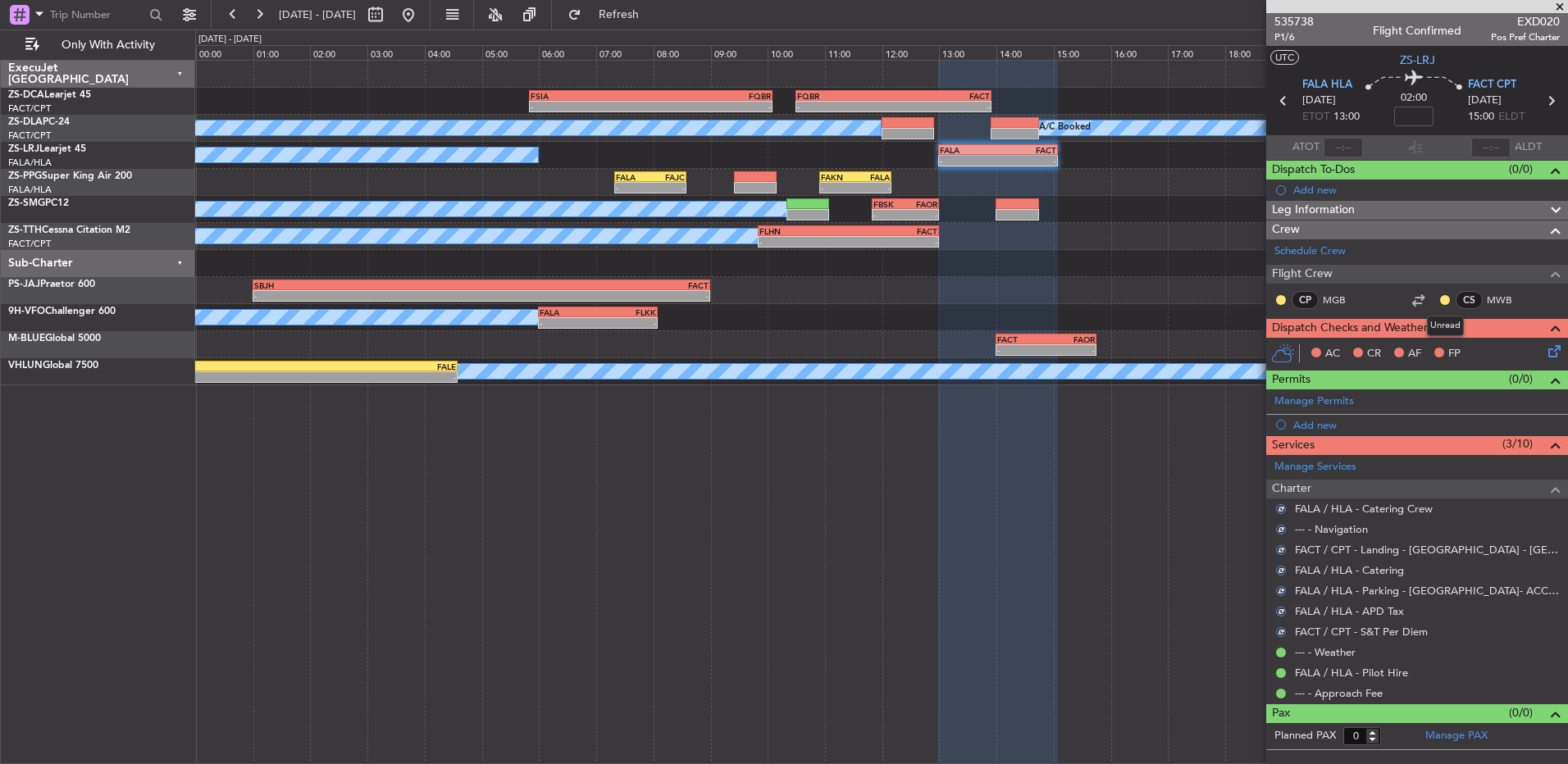
click at [1440, 302] on div at bounding box center [1445, 300] width 13 height 13
click at [1449, 298] on button at bounding box center [1445, 300] width 10 height 10
click at [1410, 346] on li "Acknowledged" at bounding box center [1445, 348] width 109 height 24
click at [1284, 300] on button at bounding box center [1281, 300] width 10 height 10
click at [1297, 354] on span "Acknowledged" at bounding box center [1285, 348] width 72 height 17
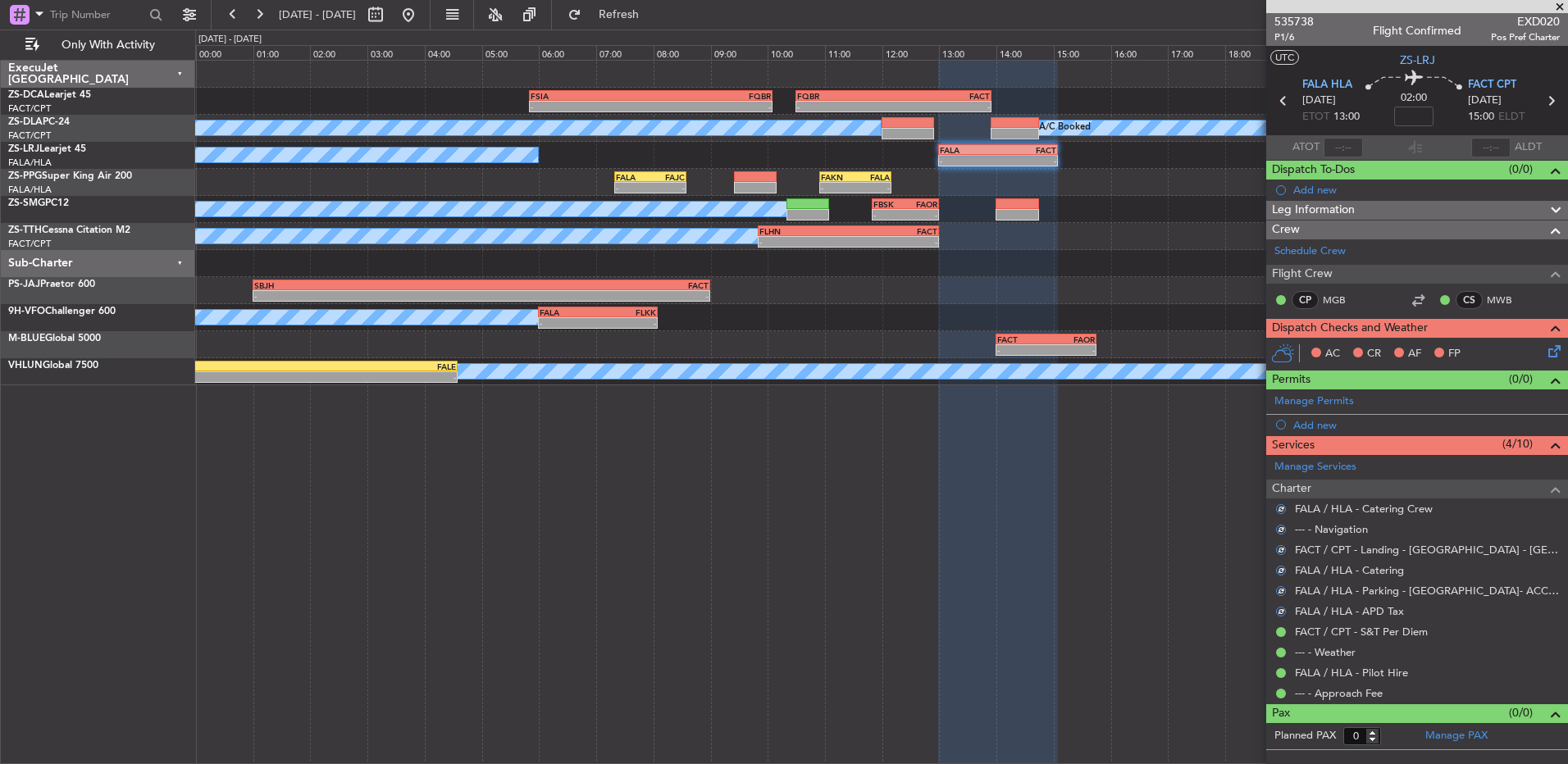
click at [1549, 355] on icon at bounding box center [1552, 349] width 13 height 13
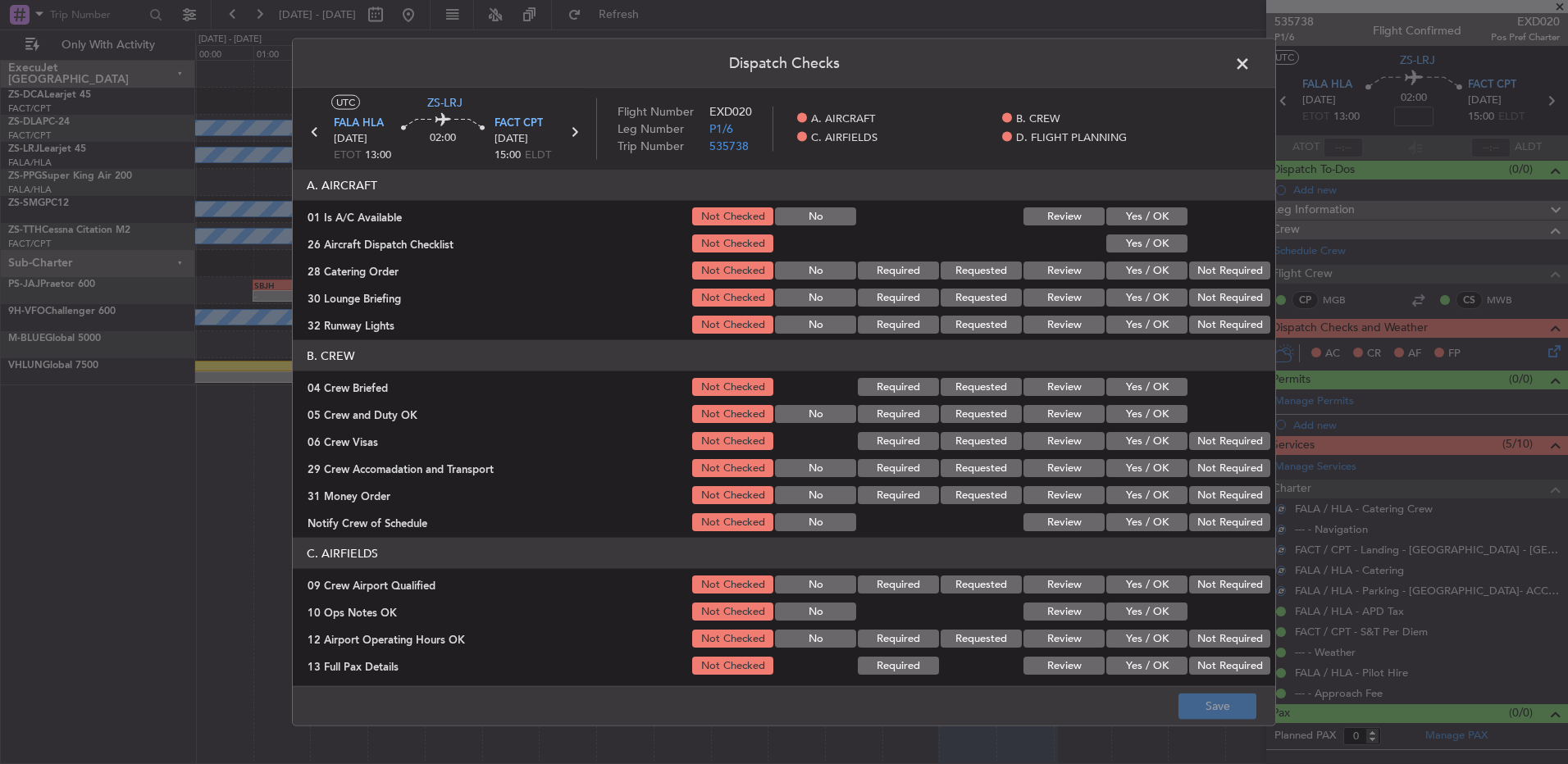
click at [1122, 212] on button "Yes / OK" at bounding box center [1147, 216] width 81 height 18
click at [1123, 225] on div "Yes / OK" at bounding box center [1145, 216] width 83 height 23
click at [1140, 249] on button "Yes / OK" at bounding box center [1147, 243] width 81 height 18
click at [1040, 273] on button "Review" at bounding box center [1064, 270] width 81 height 18
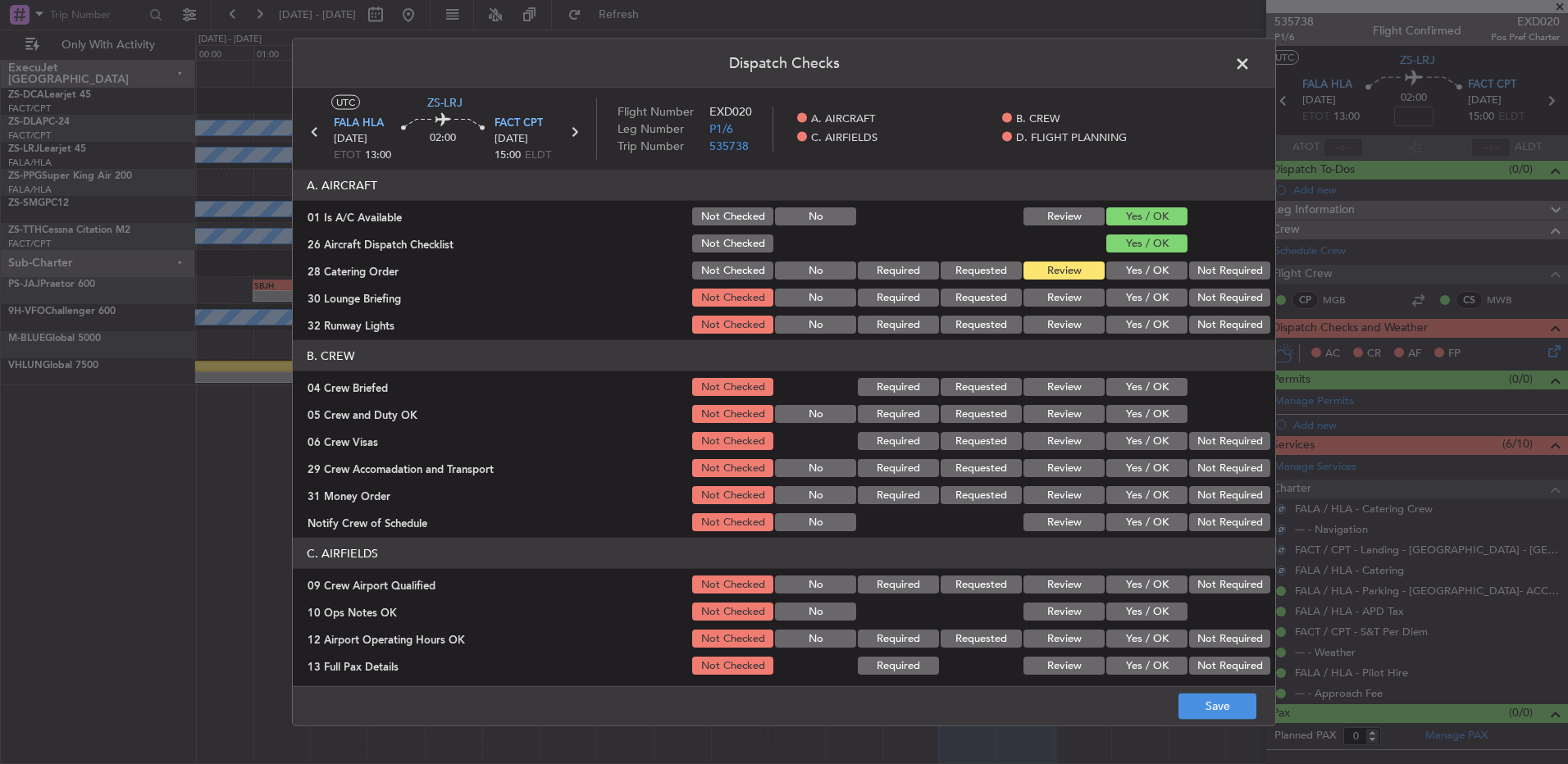
click at [1123, 305] on button "Yes / OK" at bounding box center [1147, 297] width 81 height 18
click at [1136, 329] on button "Yes / OK" at bounding box center [1147, 324] width 81 height 18
click at [1053, 389] on button "Review" at bounding box center [1064, 386] width 81 height 18
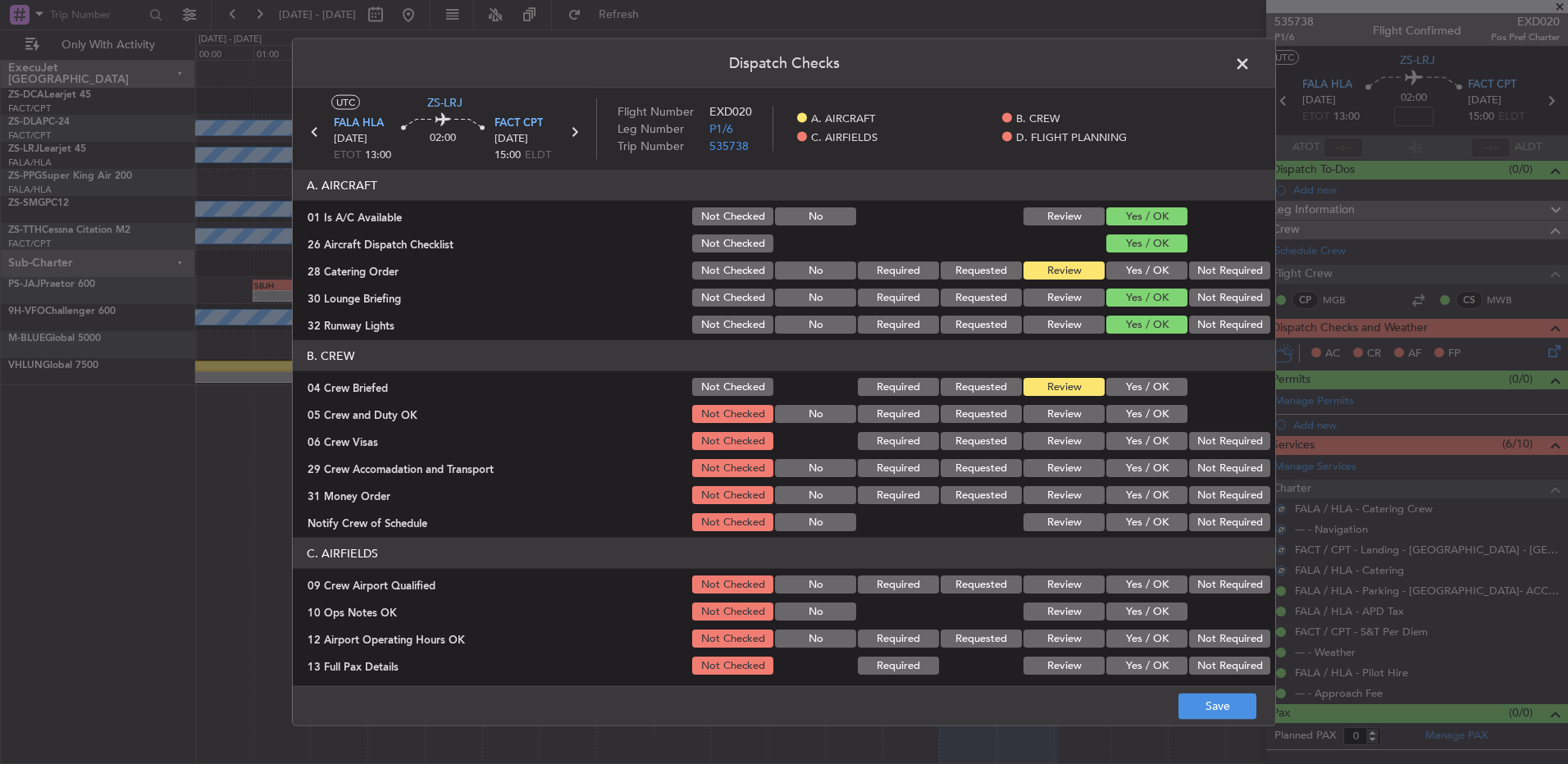
click at [1122, 405] on button "Yes / OK" at bounding box center [1147, 413] width 81 height 18
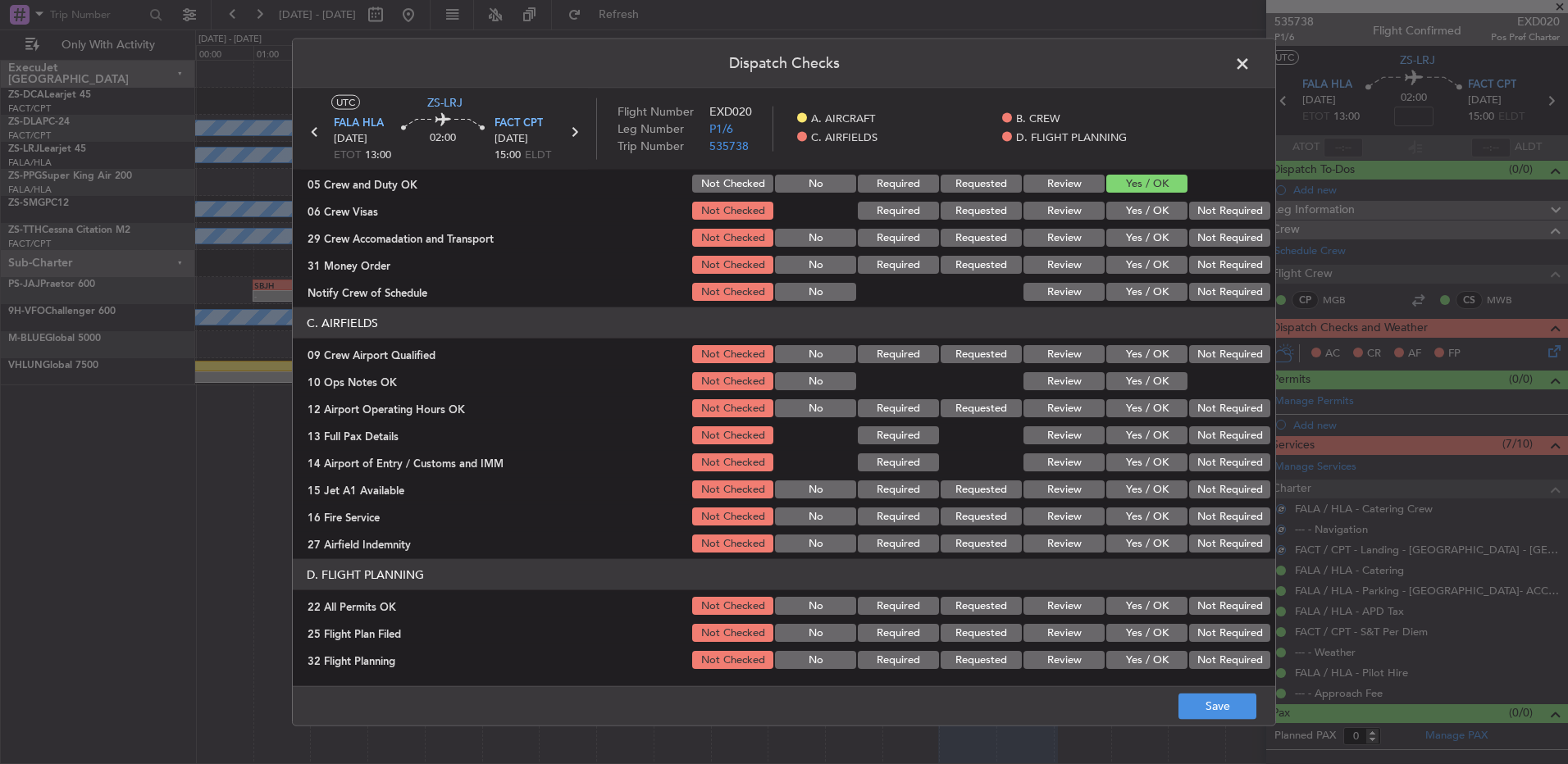
click at [1126, 211] on button "Yes / OK" at bounding box center [1147, 210] width 81 height 18
click at [1126, 247] on div "Yes / OK" at bounding box center [1145, 238] width 83 height 23
click at [1126, 240] on button "Yes / OK" at bounding box center [1147, 238] width 81 height 18
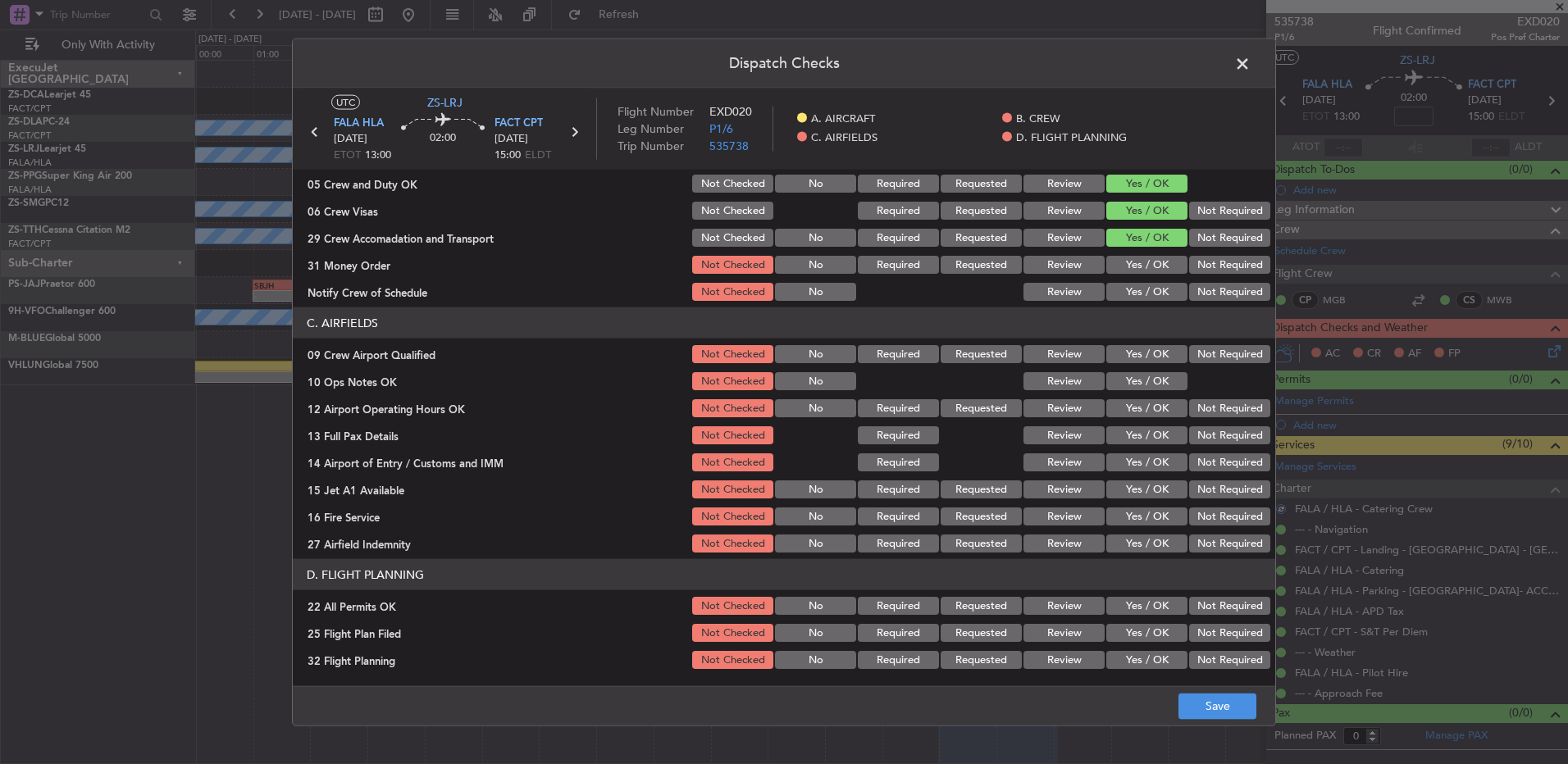
click at [1048, 266] on button "Review" at bounding box center [1064, 265] width 81 height 18
click at [1159, 296] on button "Yes / OK" at bounding box center [1147, 291] width 81 height 18
click at [1127, 345] on button "Yes / OK" at bounding box center [1147, 353] width 81 height 18
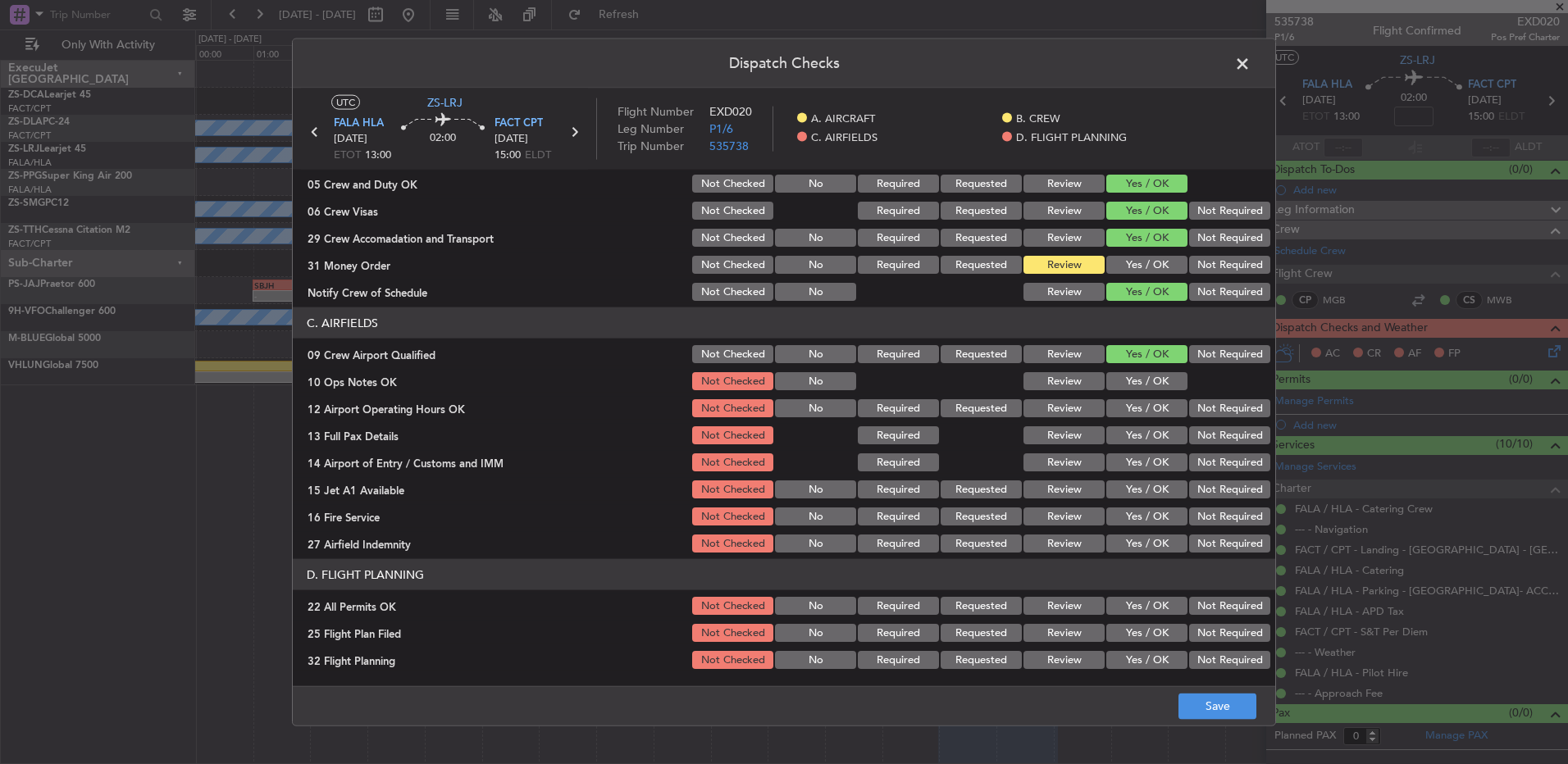
click at [1116, 380] on button "Yes / OK" at bounding box center [1147, 381] width 81 height 18
click at [1127, 393] on section "C. AIRFIELDS 09 Crew Airport Qualified Not Checked No Required Requested Review…" at bounding box center [784, 431] width 982 height 248
click at [1135, 404] on button "Yes / OK" at bounding box center [1147, 408] width 81 height 18
click at [1155, 438] on button "Yes / OK" at bounding box center [1147, 435] width 81 height 18
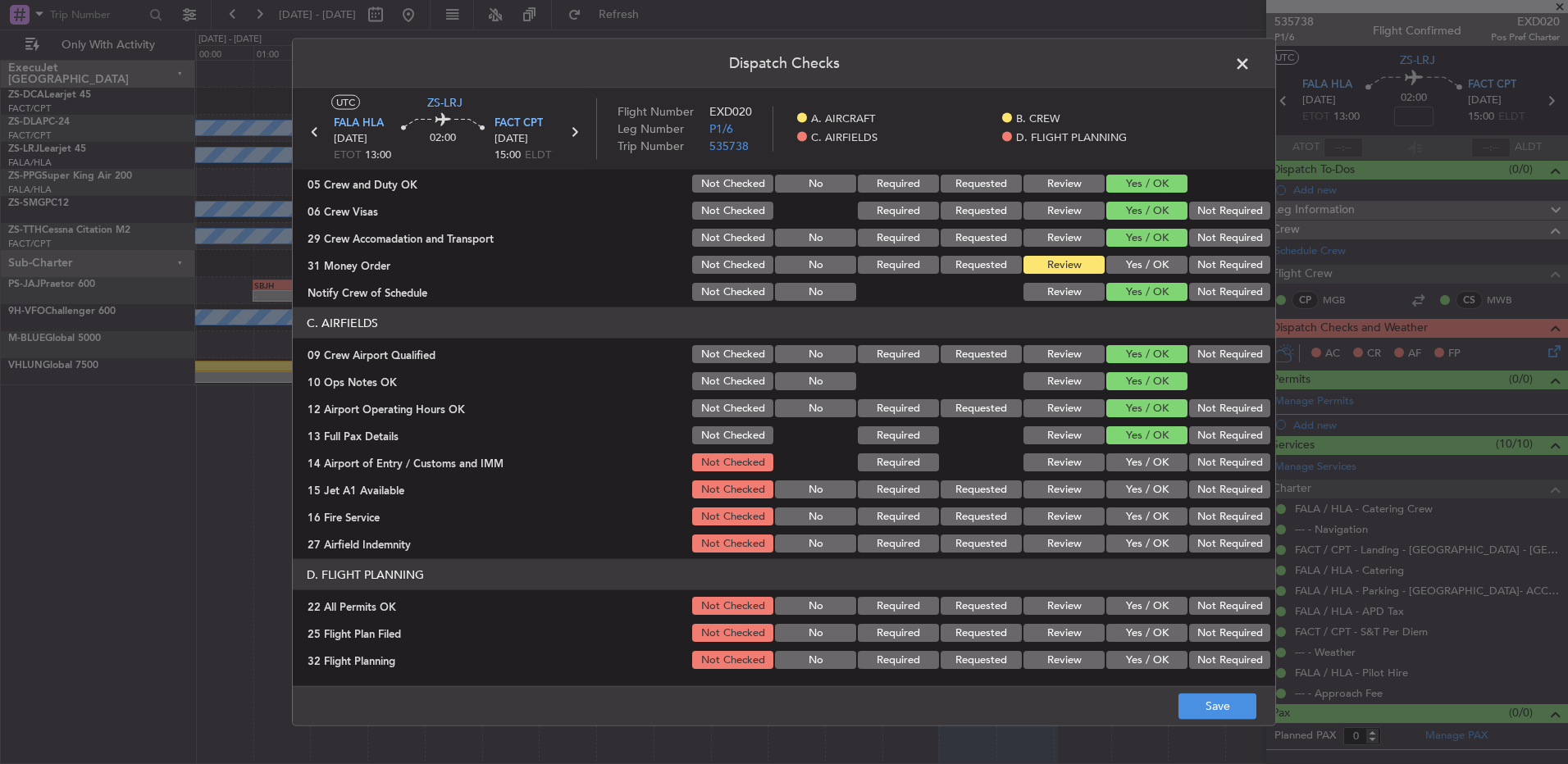
click at [1051, 468] on button "Review" at bounding box center [1064, 462] width 81 height 18
click at [1141, 496] on button "Yes / OK" at bounding box center [1147, 489] width 81 height 18
click at [1142, 516] on button "Yes / OK" at bounding box center [1147, 516] width 81 height 18
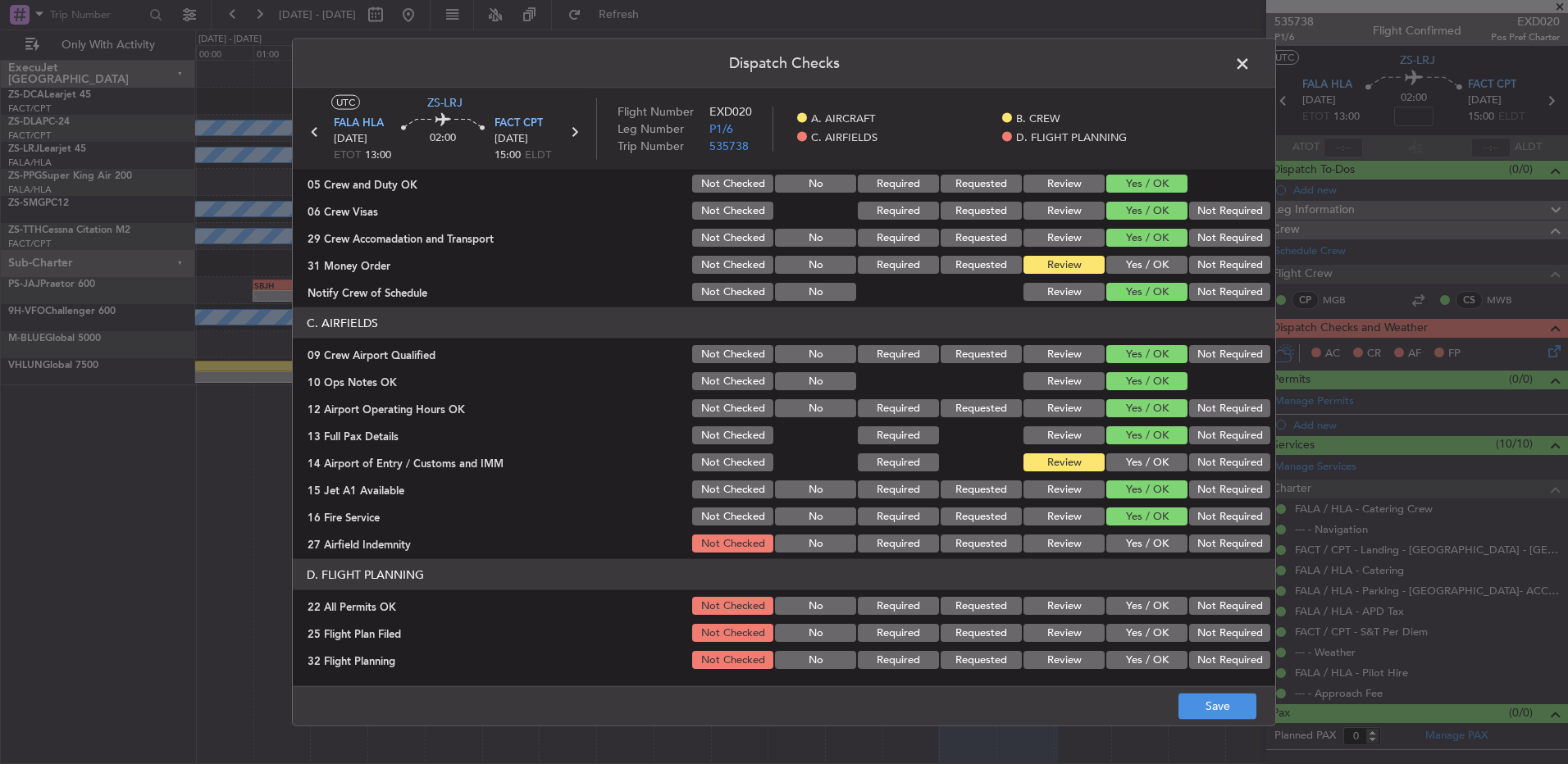
click at [1196, 548] on button "Not Required" at bounding box center [1229, 543] width 81 height 18
click at [1205, 604] on button "Not Required" at bounding box center [1229, 605] width 81 height 18
click at [1067, 633] on button "Review" at bounding box center [1064, 632] width 81 height 18
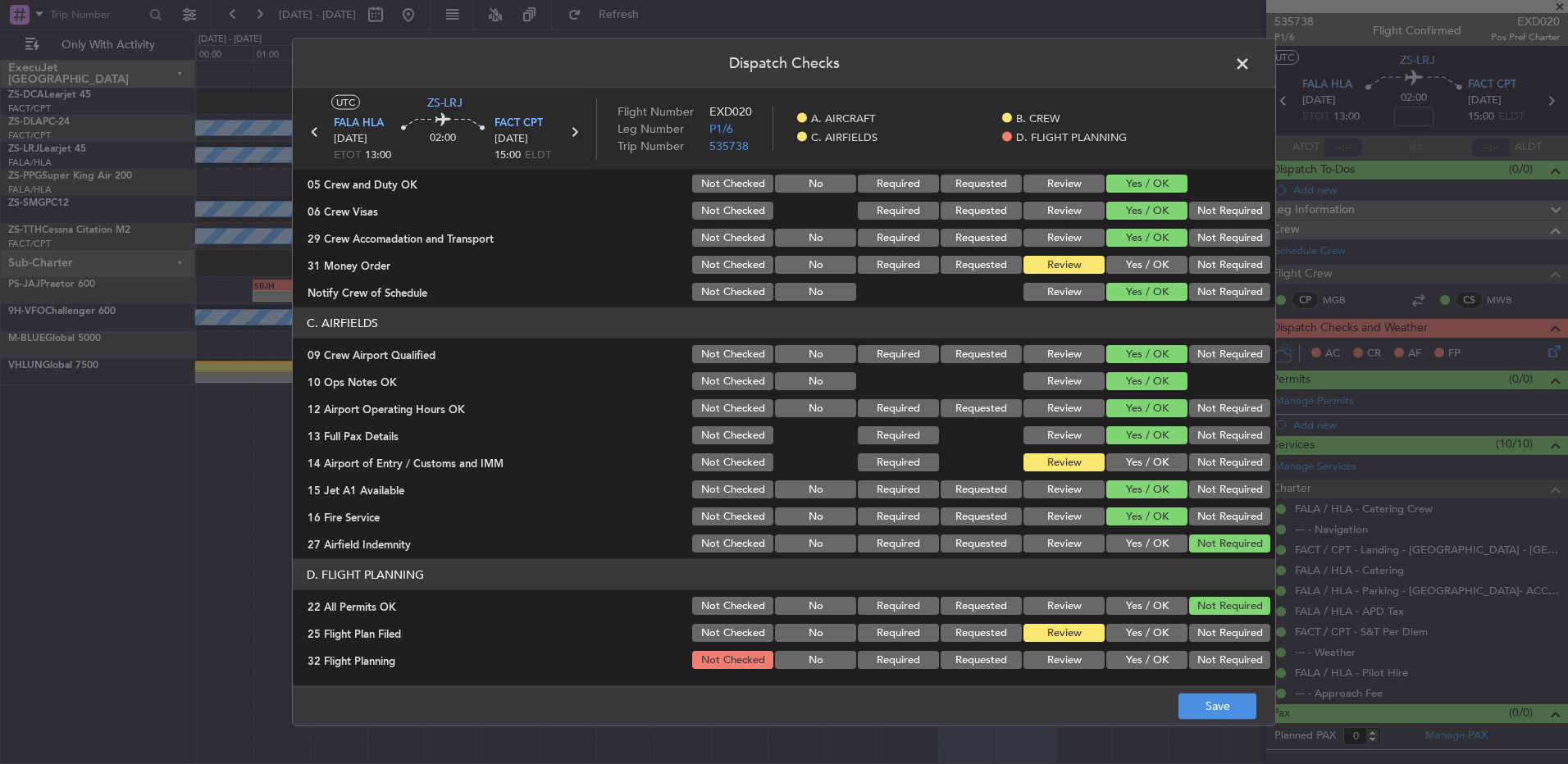
click at [1071, 659] on button "Review" at bounding box center [1064, 659] width 81 height 18
click at [1255, 701] on button "Save" at bounding box center [1217, 706] width 78 height 26
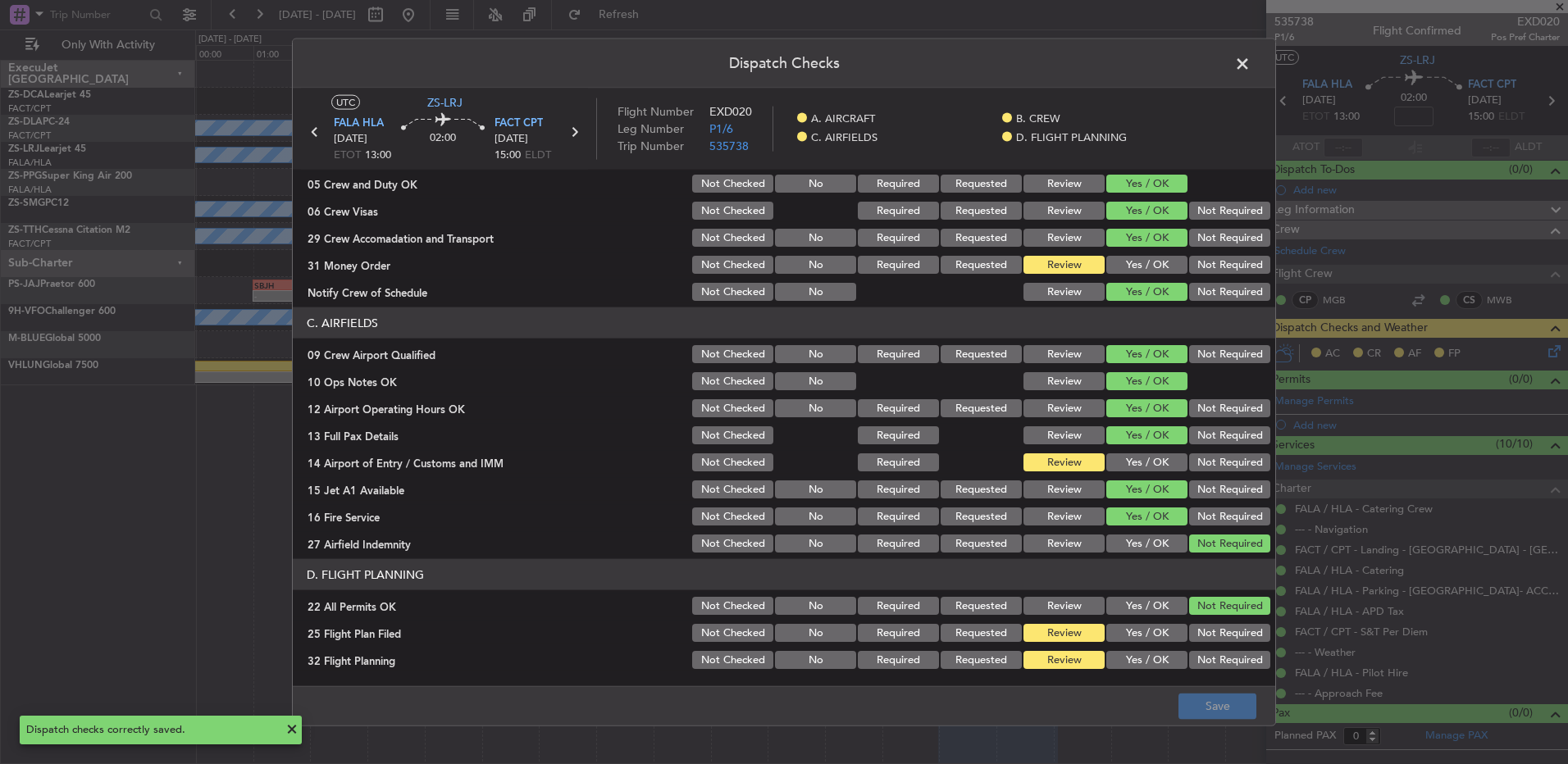
click at [1256, 69] on header "Dispatch Checks" at bounding box center [784, 64] width 982 height 50
click at [1251, 69] on span at bounding box center [1251, 67] width 0 height 33
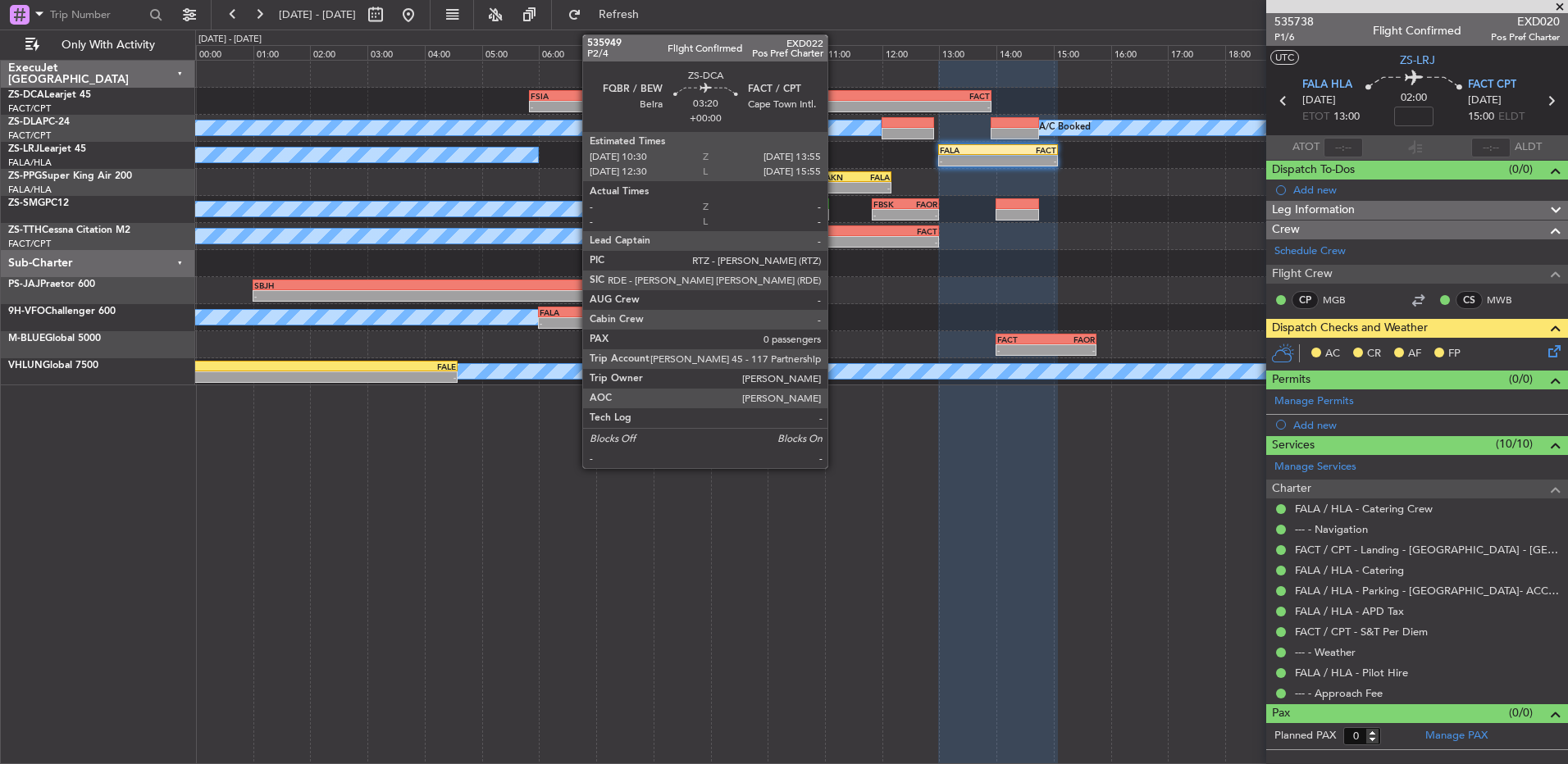
click at [835, 105] on div "-" at bounding box center [845, 107] width 96 height 10
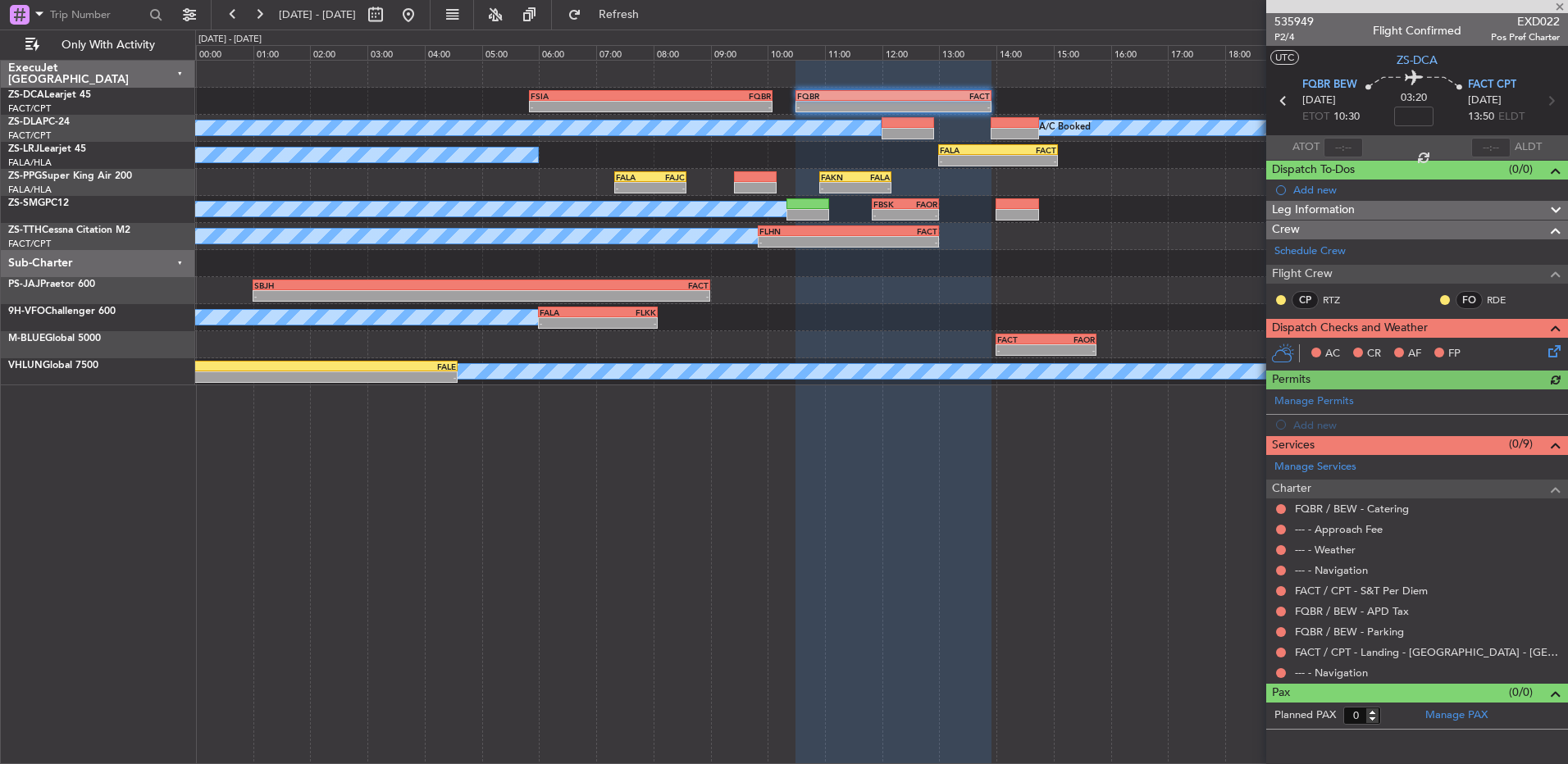
click at [1282, 291] on div "CP RTZ" at bounding box center [1317, 299] width 85 height 18
click at [1282, 294] on div at bounding box center [1282, 300] width 13 height 13
click at [1285, 300] on button at bounding box center [1281, 300] width 10 height 10
drag, startPoint x: 1249, startPoint y: 344, endPoint x: 1261, endPoint y: 349, distance: 13.0
click at [1253, 344] on span "Acknowledged" at bounding box center [1285, 348] width 72 height 17
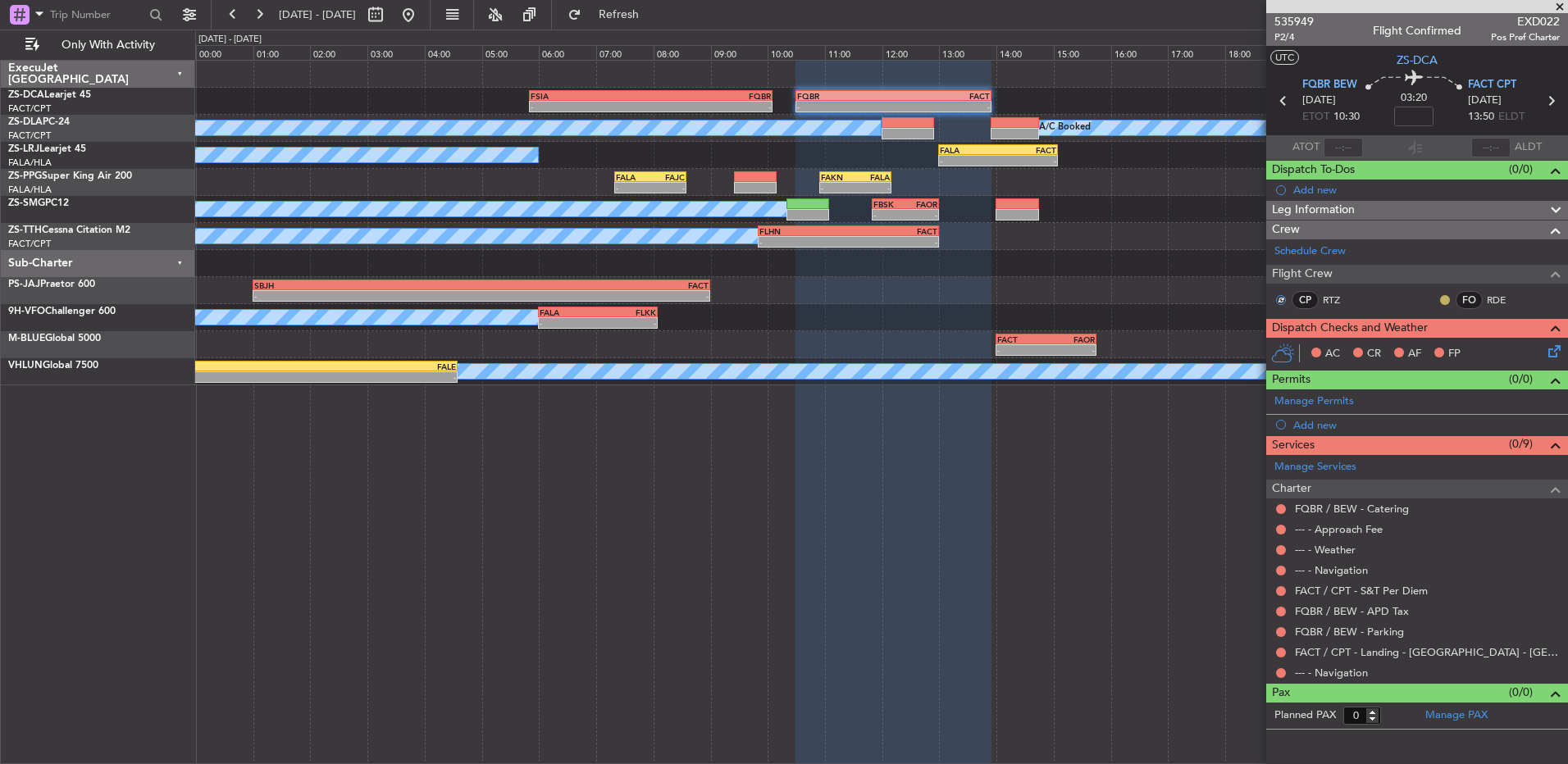
click at [1445, 298] on button at bounding box center [1445, 300] width 10 height 10
click at [1428, 344] on mat-tooltip-component "Unread" at bounding box center [1445, 325] width 60 height 43
click at [1446, 298] on button at bounding box center [1445, 300] width 10 height 10
click at [1401, 350] on mat-tooltip-component "Incomplete" at bounding box center [1417, 358] width 76 height 43
click at [1446, 300] on button at bounding box center [1445, 300] width 10 height 10
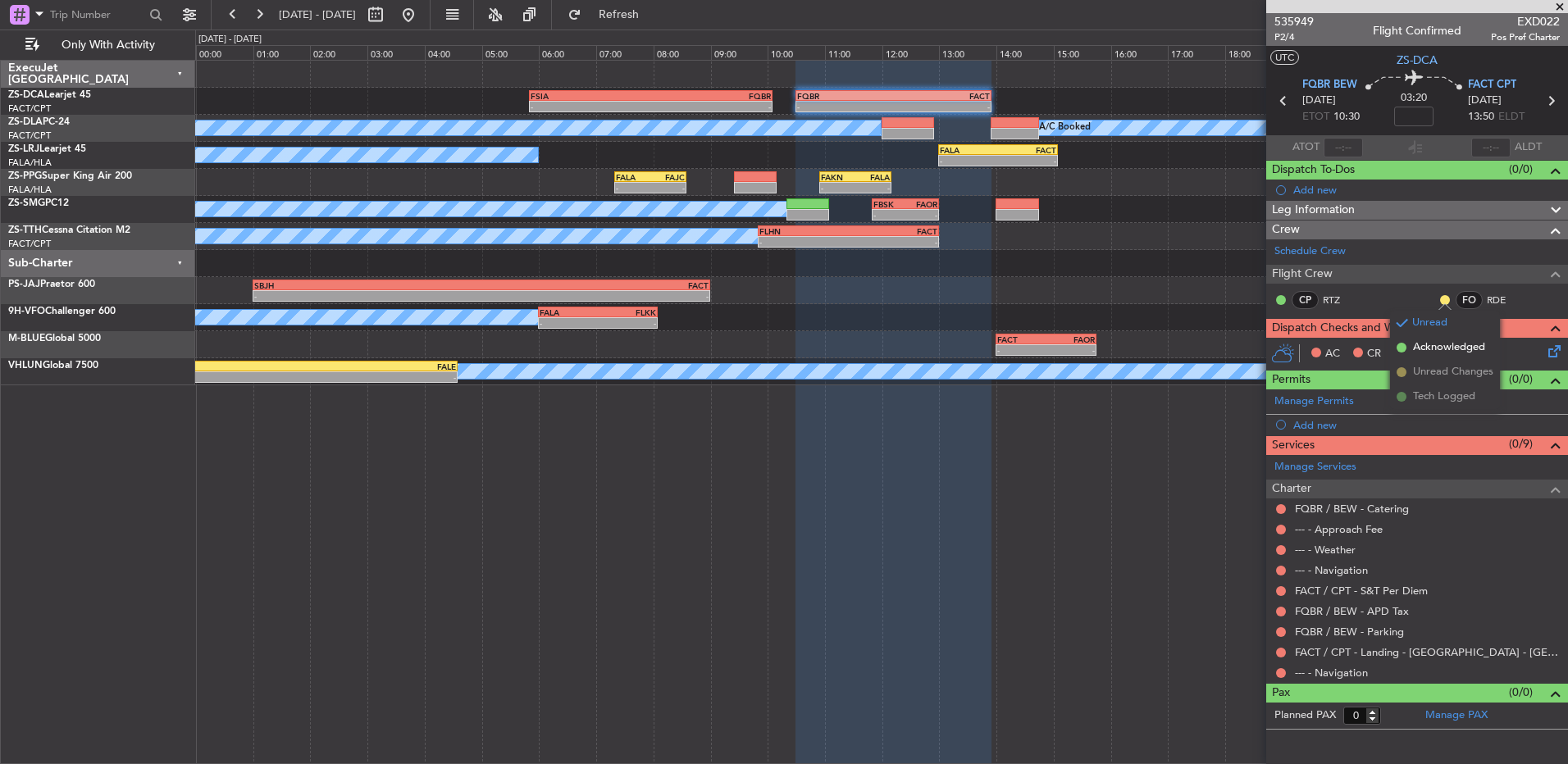
click at [1416, 341] on span "Acknowledged" at bounding box center [1449, 348] width 72 height 17
click at [1285, 675] on button at bounding box center [1281, 673] width 10 height 10
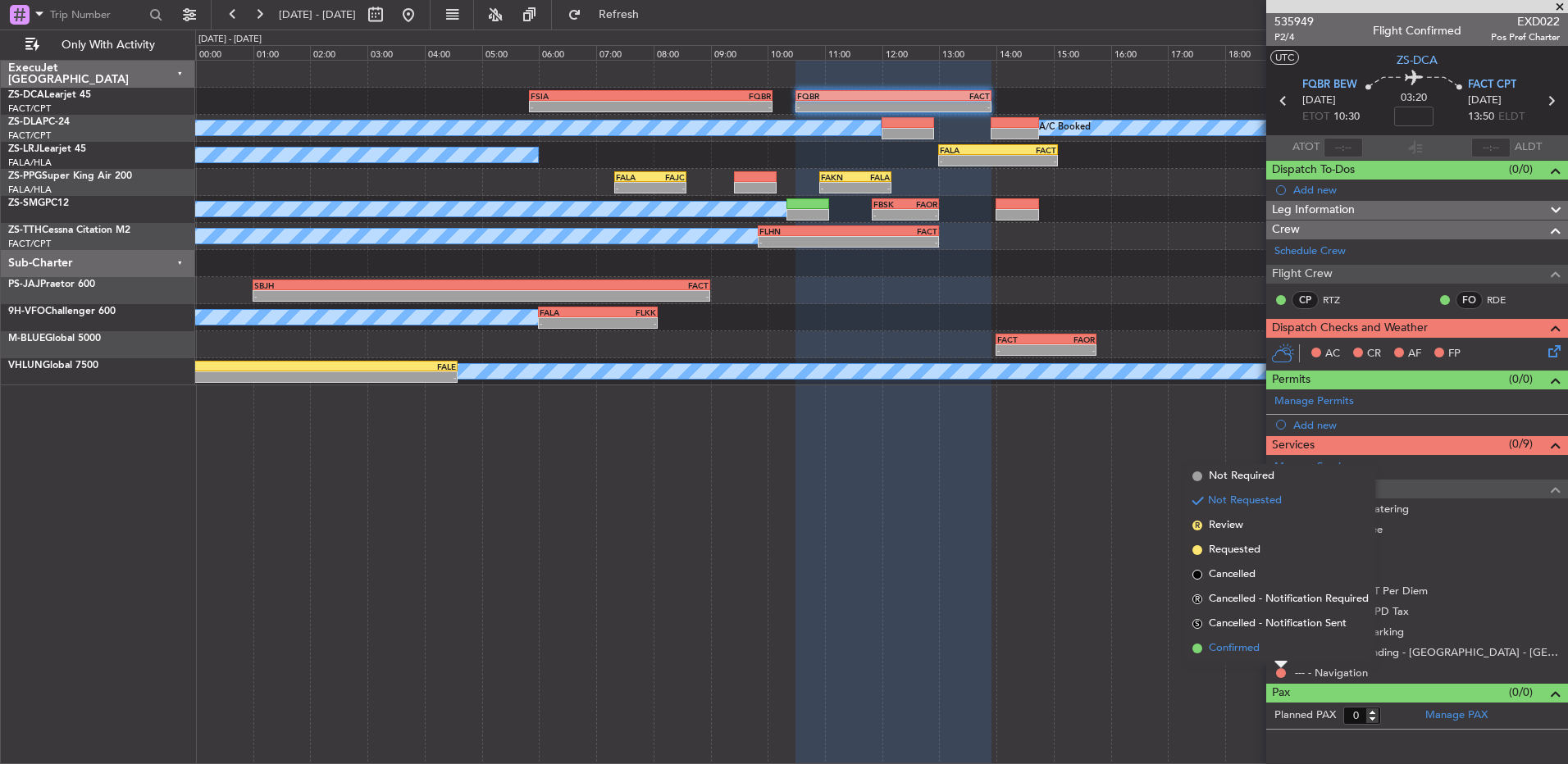
click at [1282, 653] on li "Confirmed" at bounding box center [1281, 648] width 190 height 24
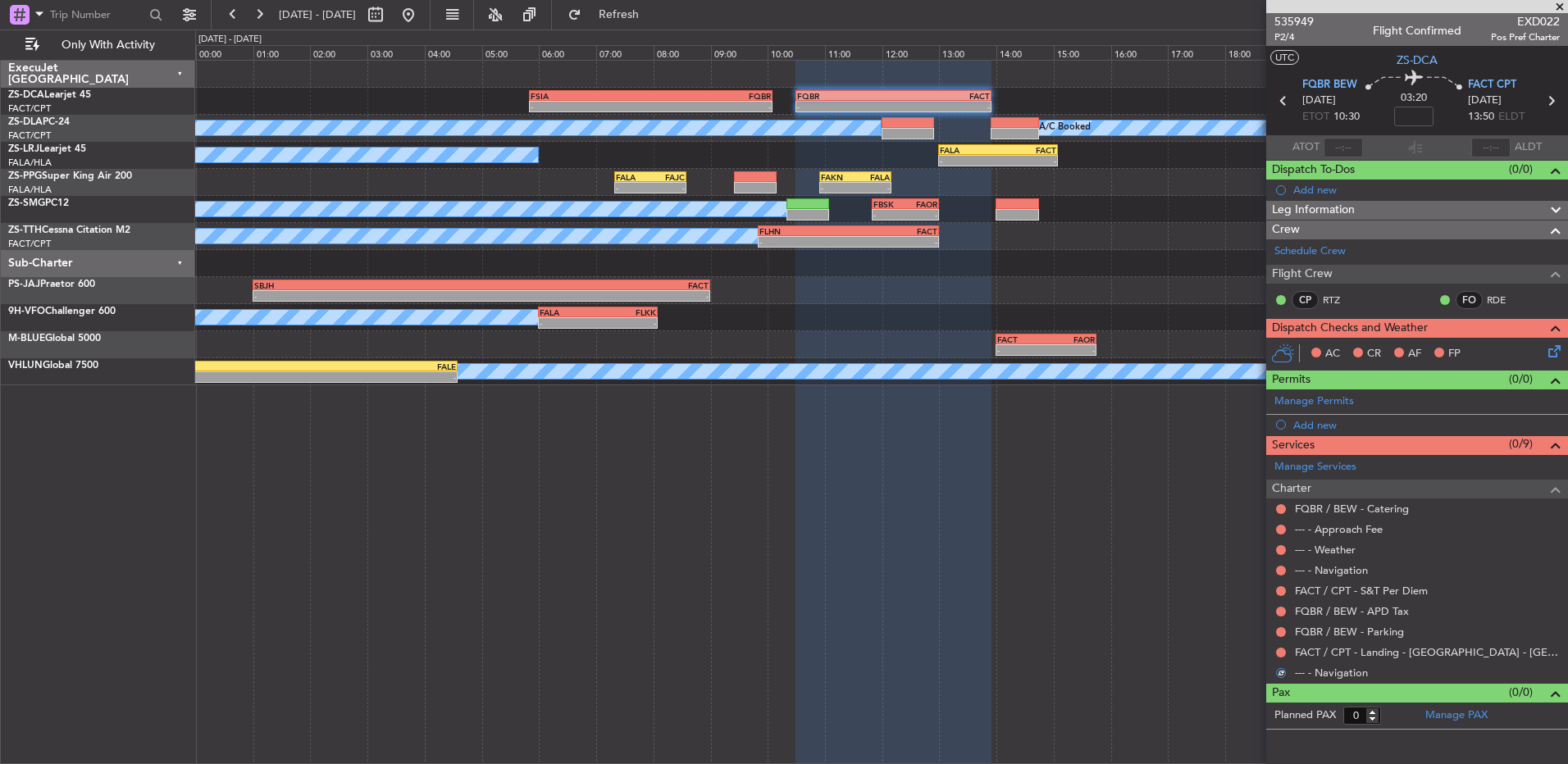
click at [1282, 646] on nimbus-traffic-light at bounding box center [1282, 653] width 13 height 13
click at [1282, 652] on button at bounding box center [1281, 653] width 10 height 10
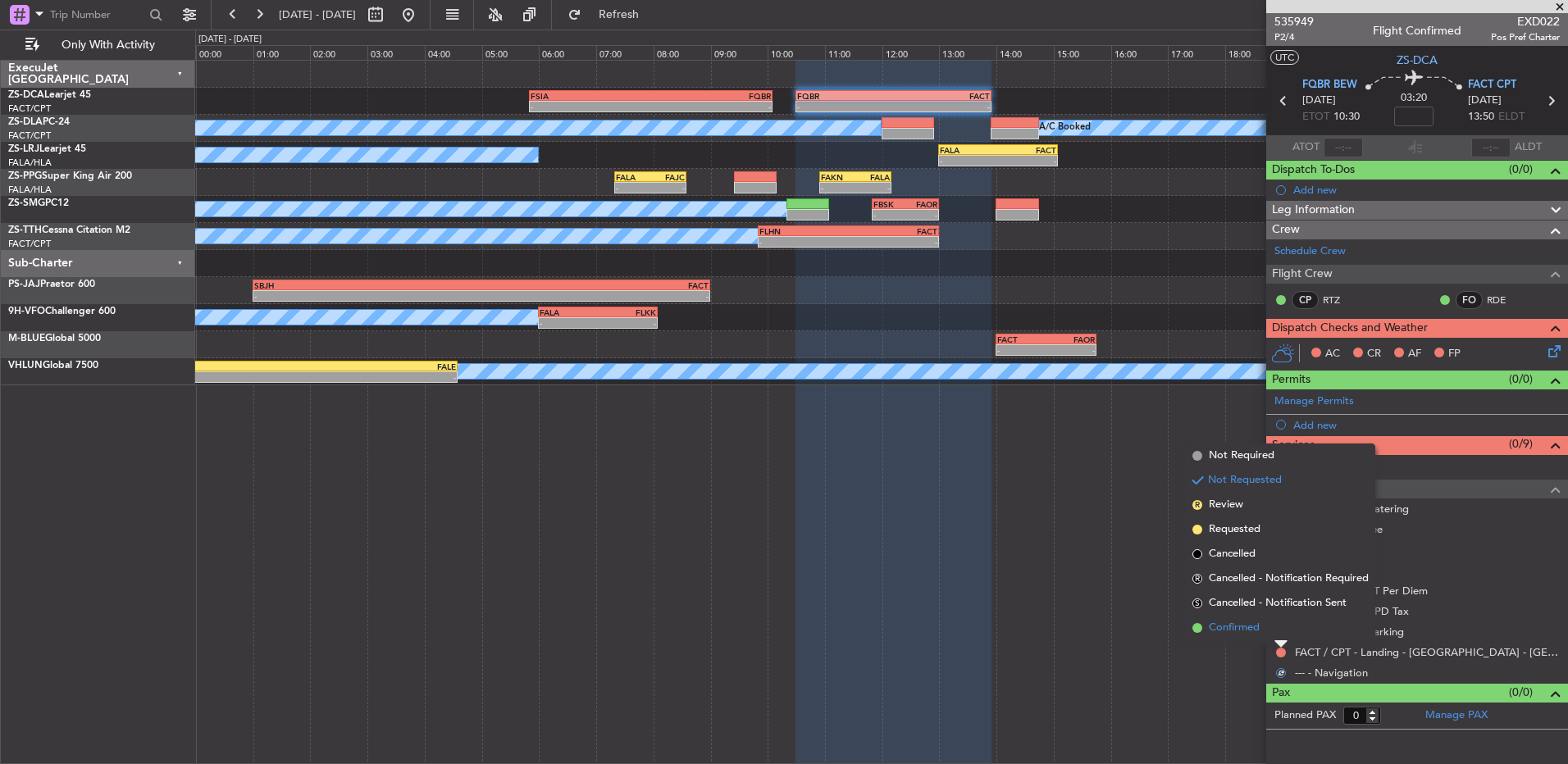
click at [1278, 632] on li "Confirmed" at bounding box center [1281, 627] width 190 height 24
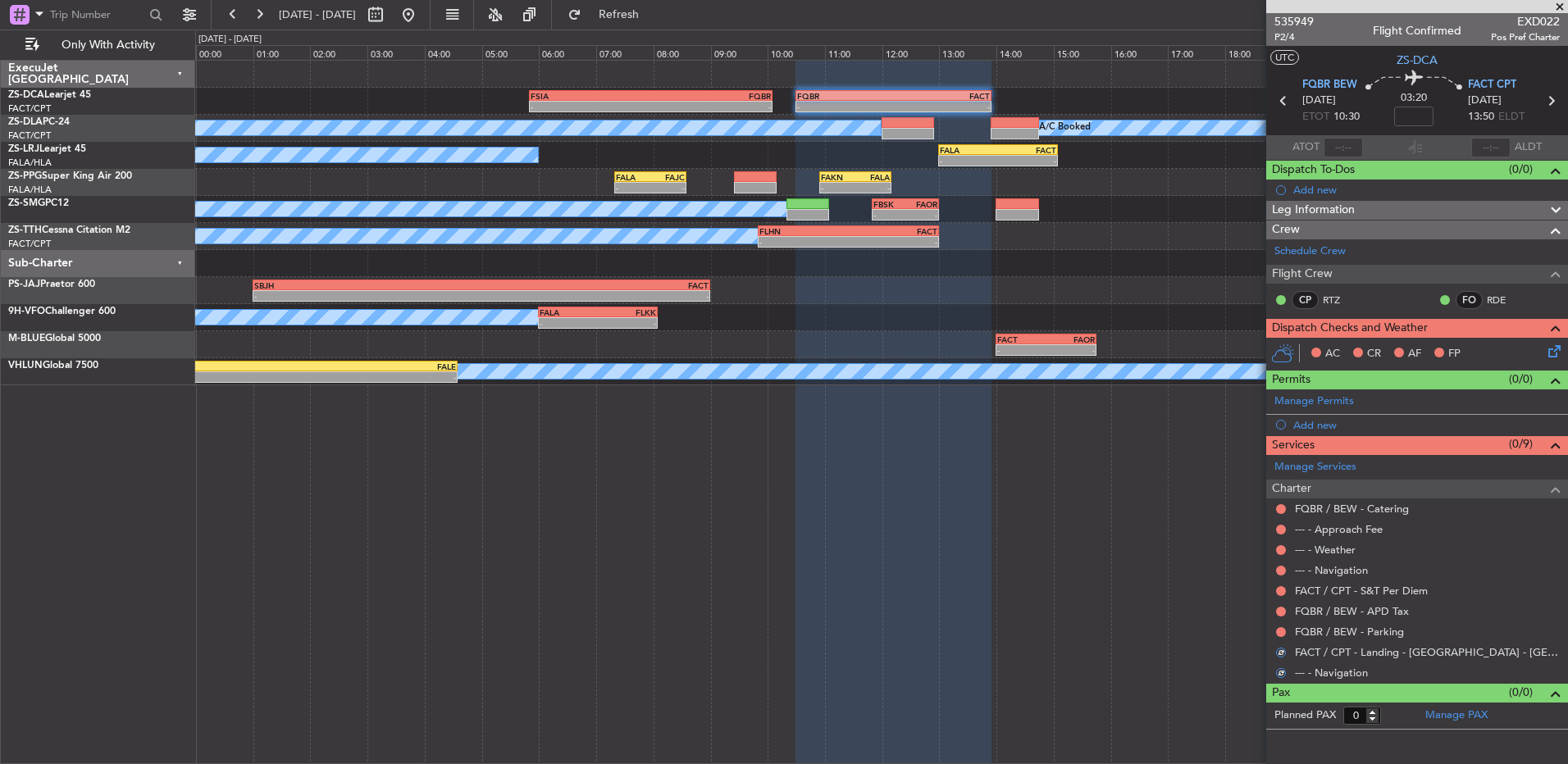
click at [1278, 632] on button at bounding box center [1281, 632] width 10 height 10
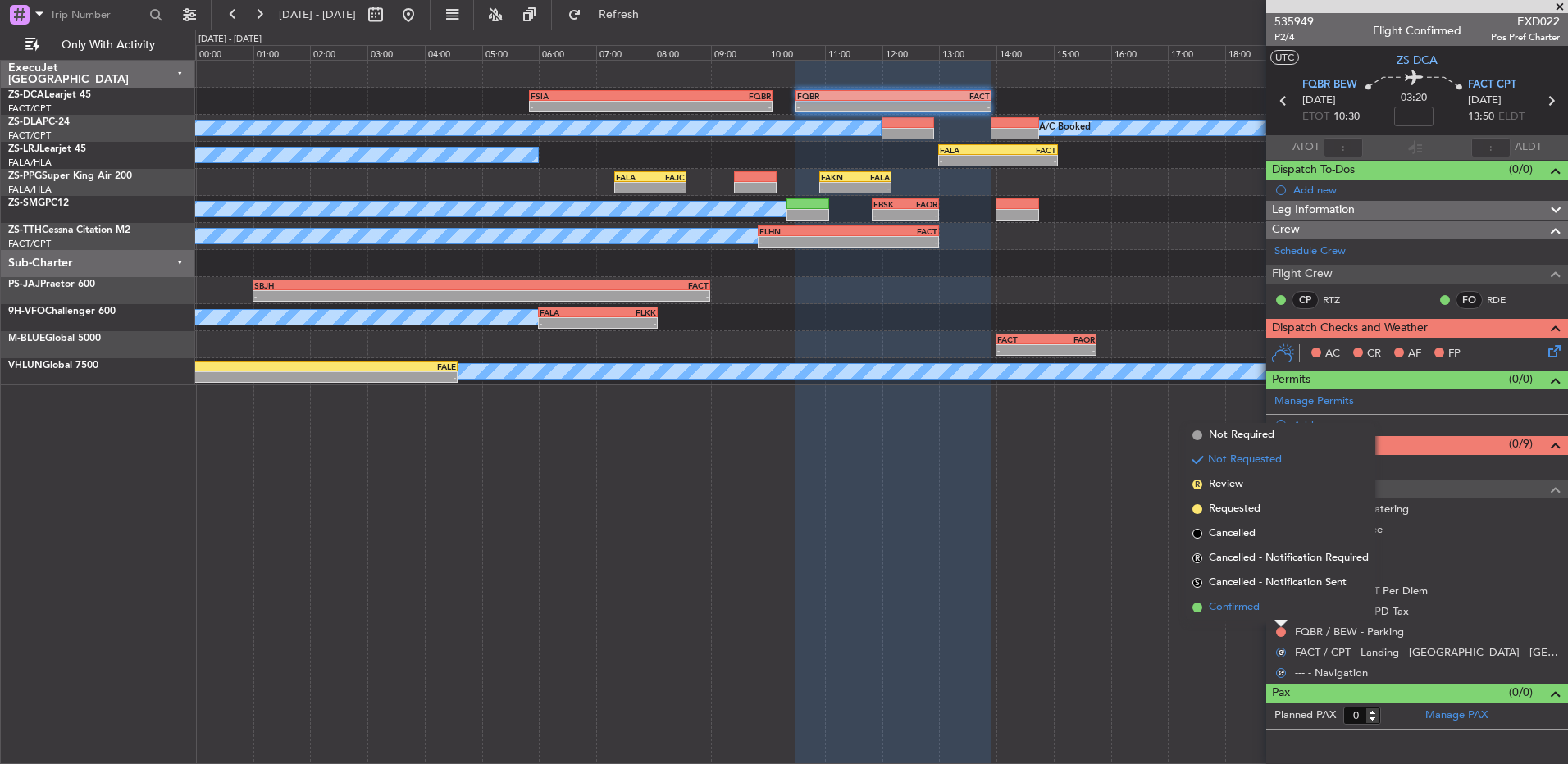
click at [1278, 618] on li "Confirmed" at bounding box center [1281, 608] width 190 height 24
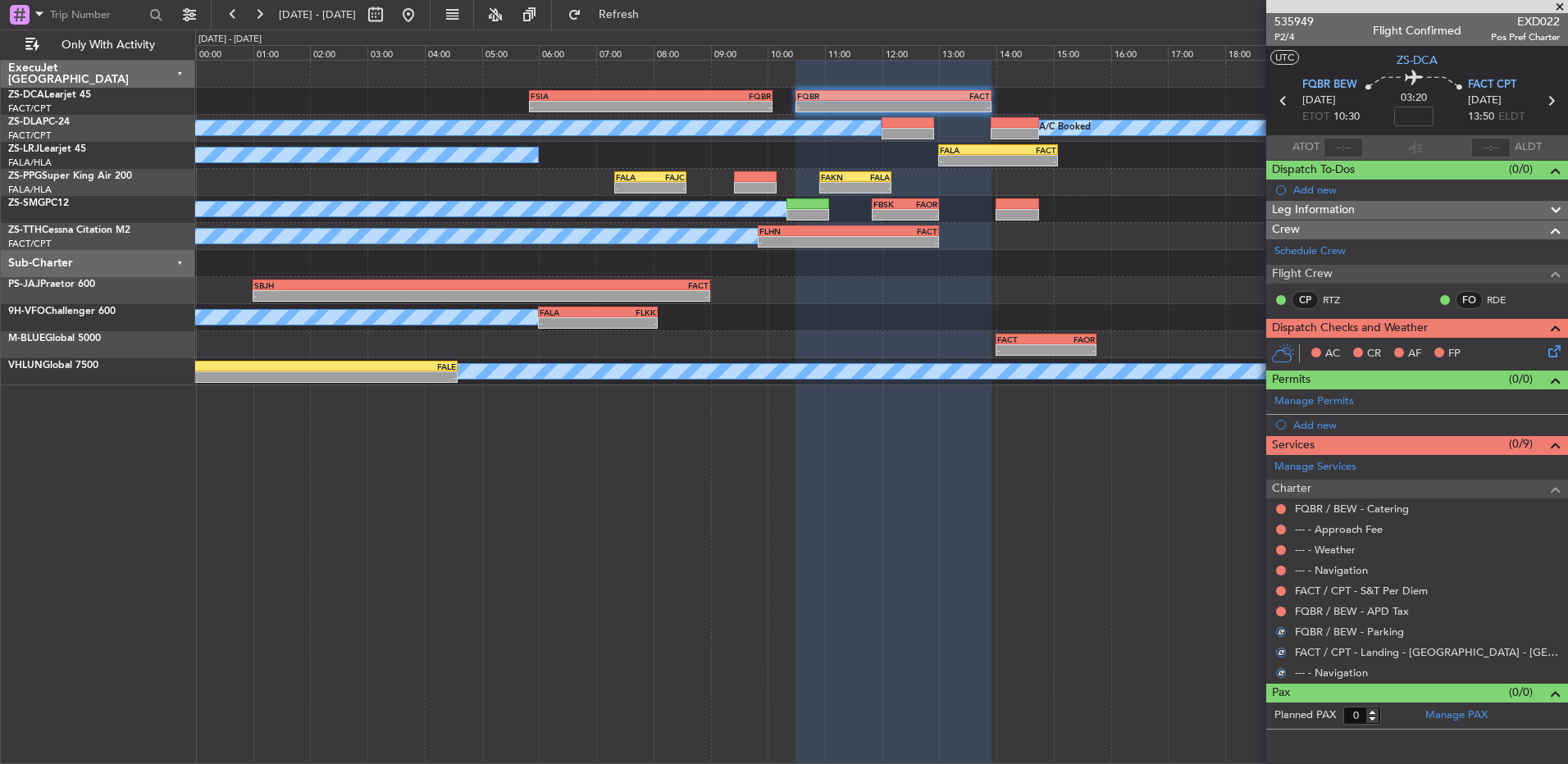
click at [1282, 619] on mat-tooltip-component "Not Requested" at bounding box center [1281, 637] width 93 height 43
click at [1280, 612] on button at bounding box center [1281, 612] width 10 height 10
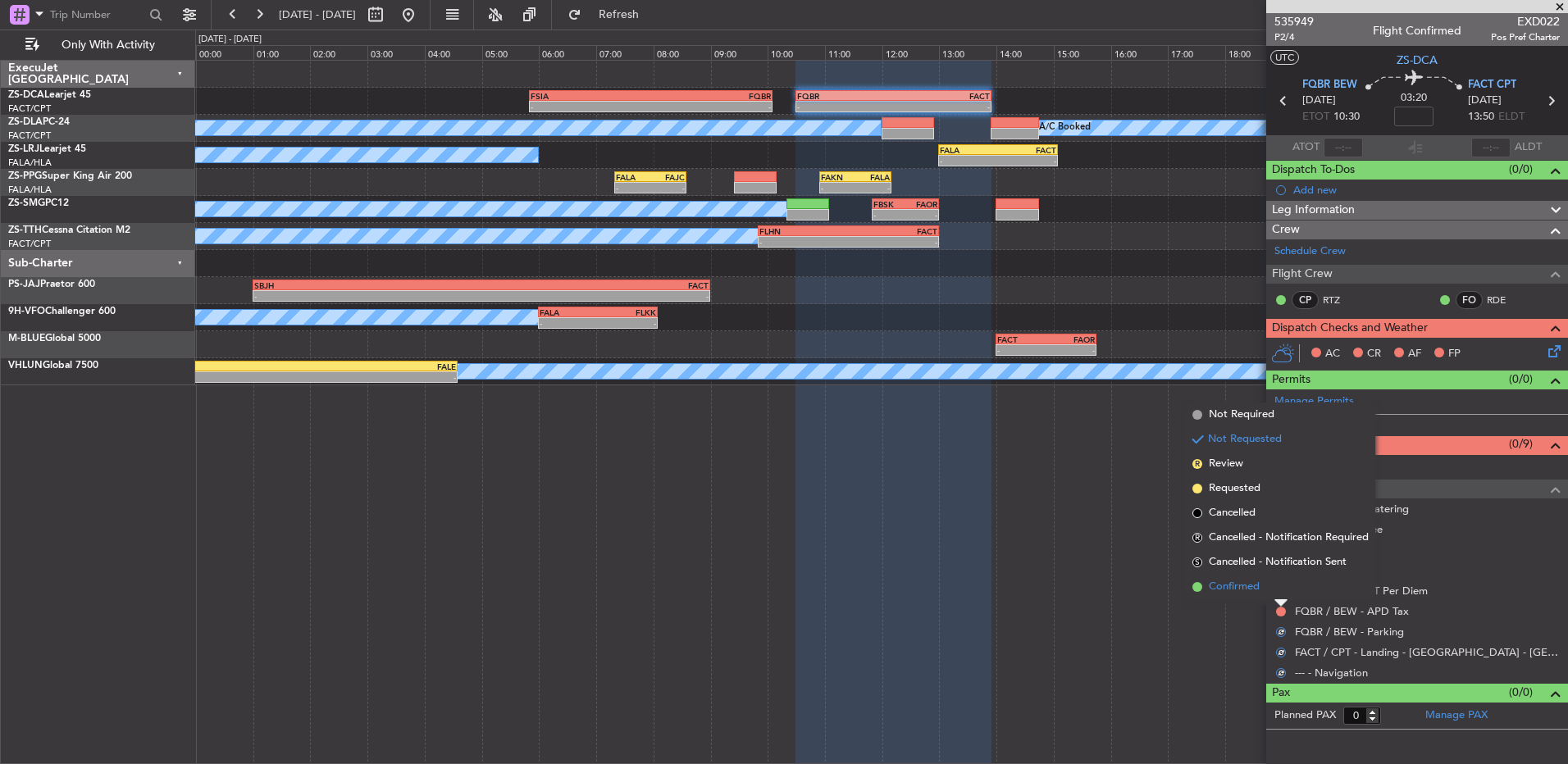
click at [1277, 591] on li "Confirmed" at bounding box center [1281, 587] width 190 height 24
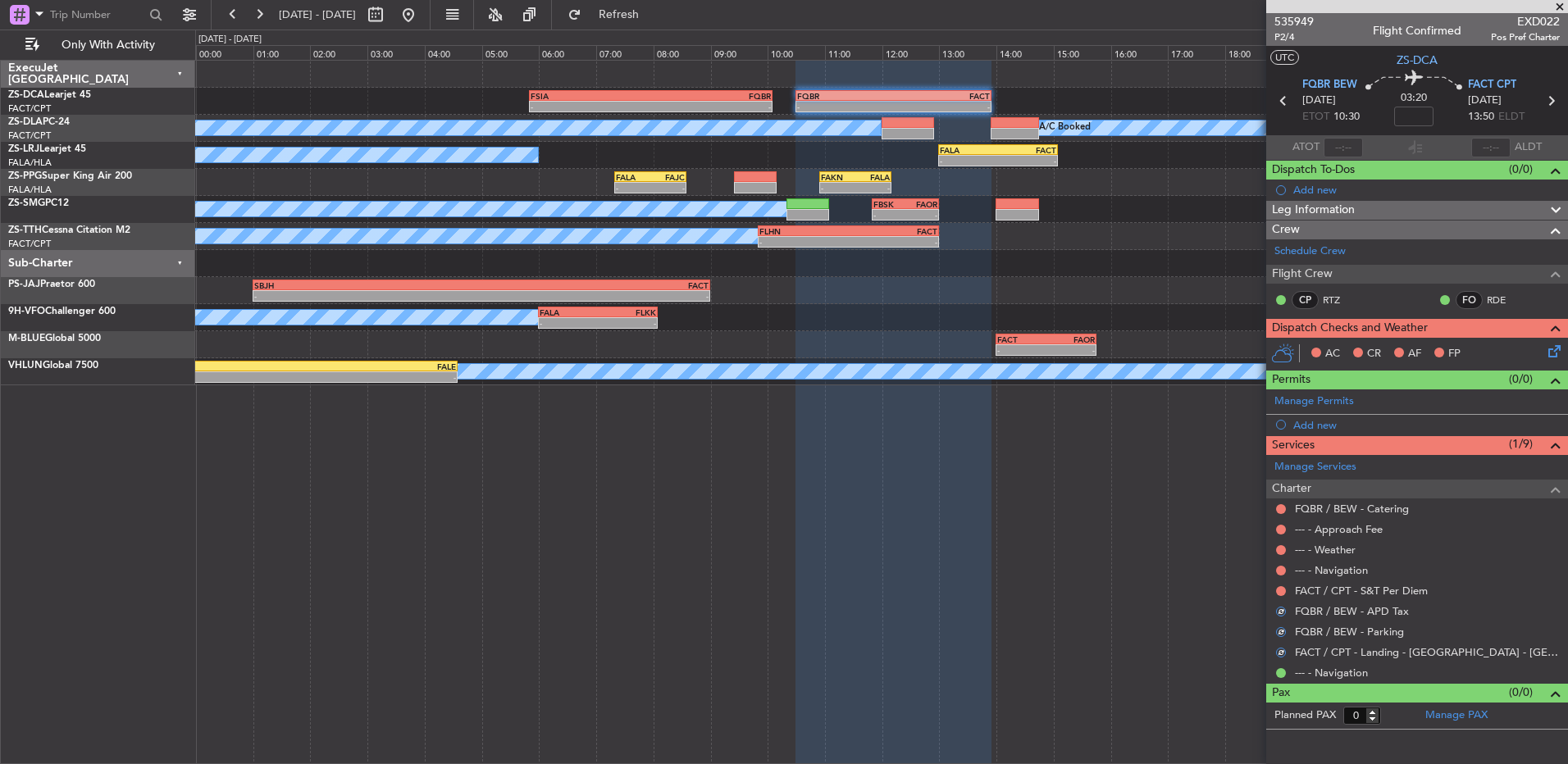
click at [1277, 591] on button at bounding box center [1281, 591] width 10 height 10
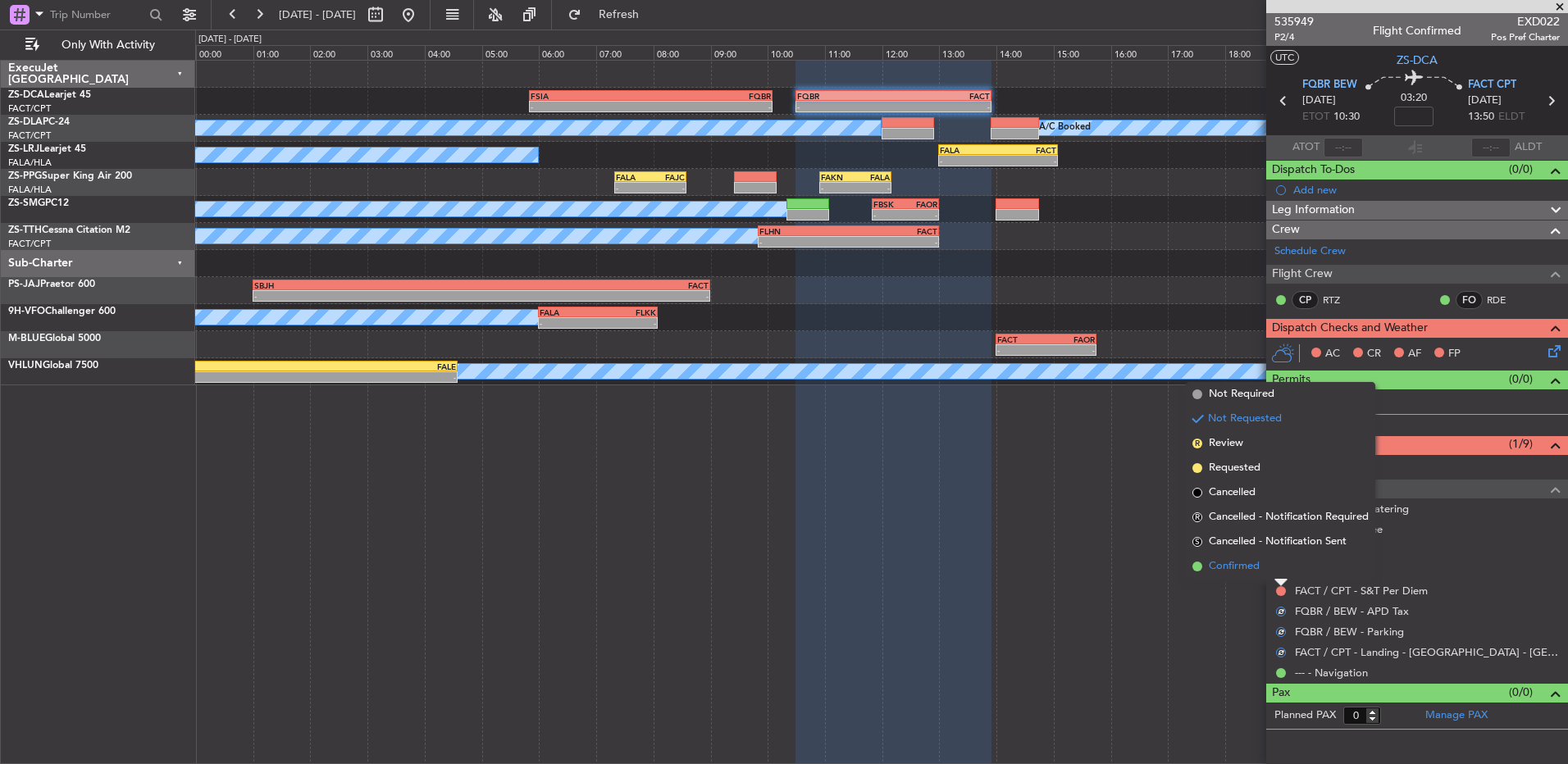
click at [1282, 578] on li "Confirmed" at bounding box center [1281, 567] width 190 height 24
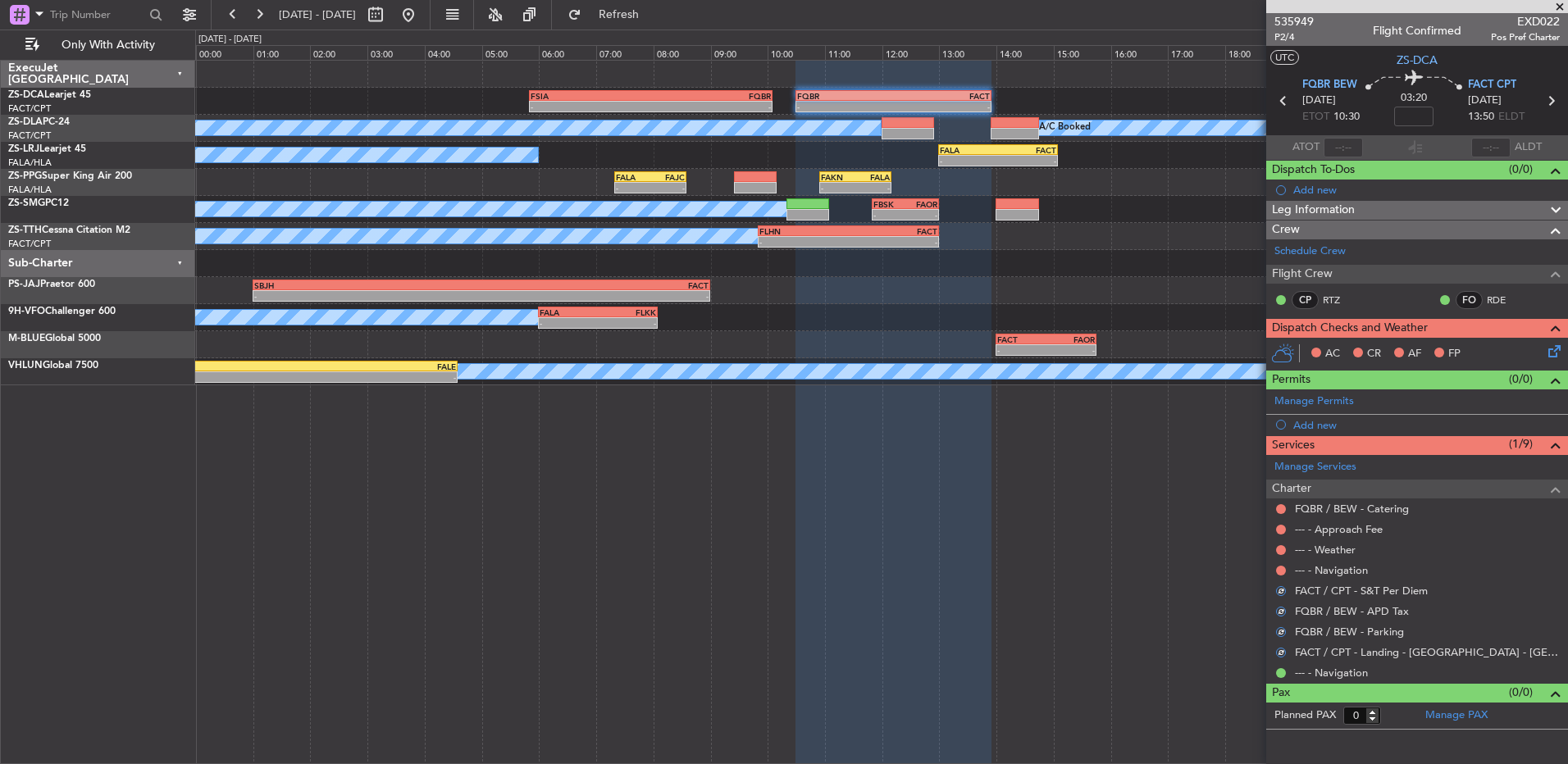
click at [1278, 577] on div "--- - Navigation" at bounding box center [1417, 570] width 302 height 21
click at [1281, 569] on button at bounding box center [1281, 570] width 10 height 10
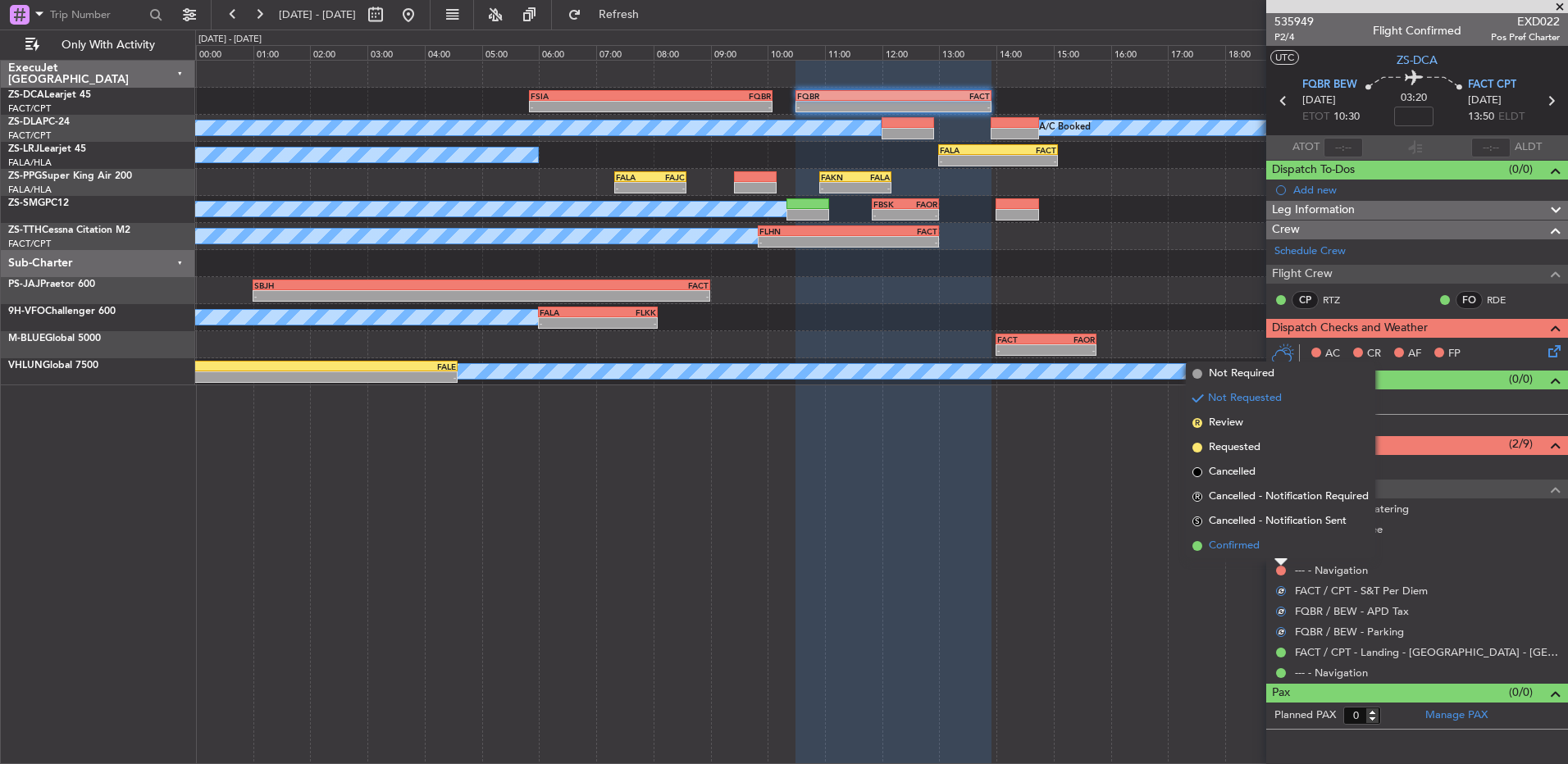
click at [1299, 546] on li "Confirmed" at bounding box center [1281, 546] width 190 height 24
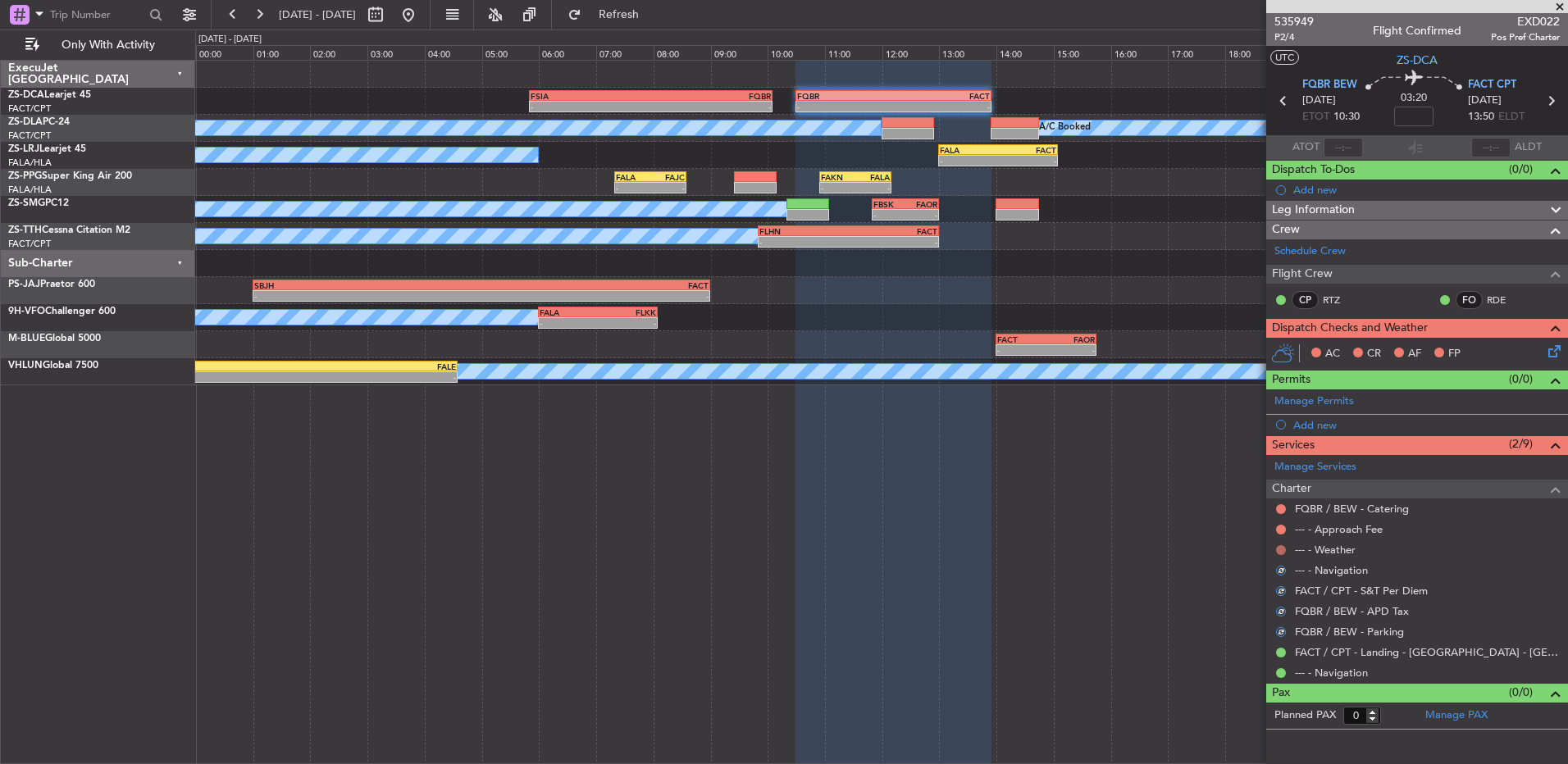
click at [1285, 547] on button at bounding box center [1281, 550] width 10 height 10
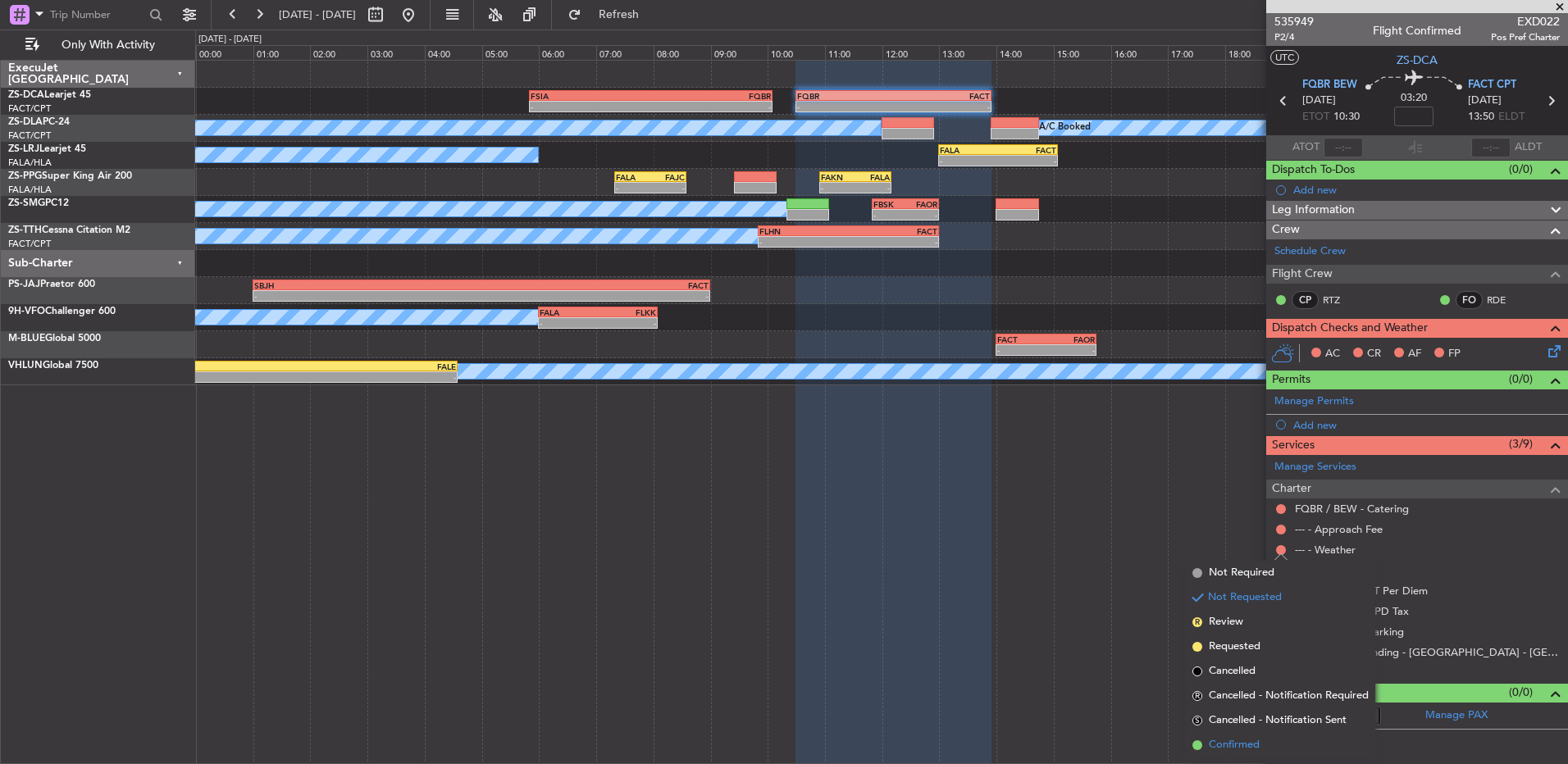
click at [1253, 741] on span "Confirmed" at bounding box center [1234, 745] width 51 height 17
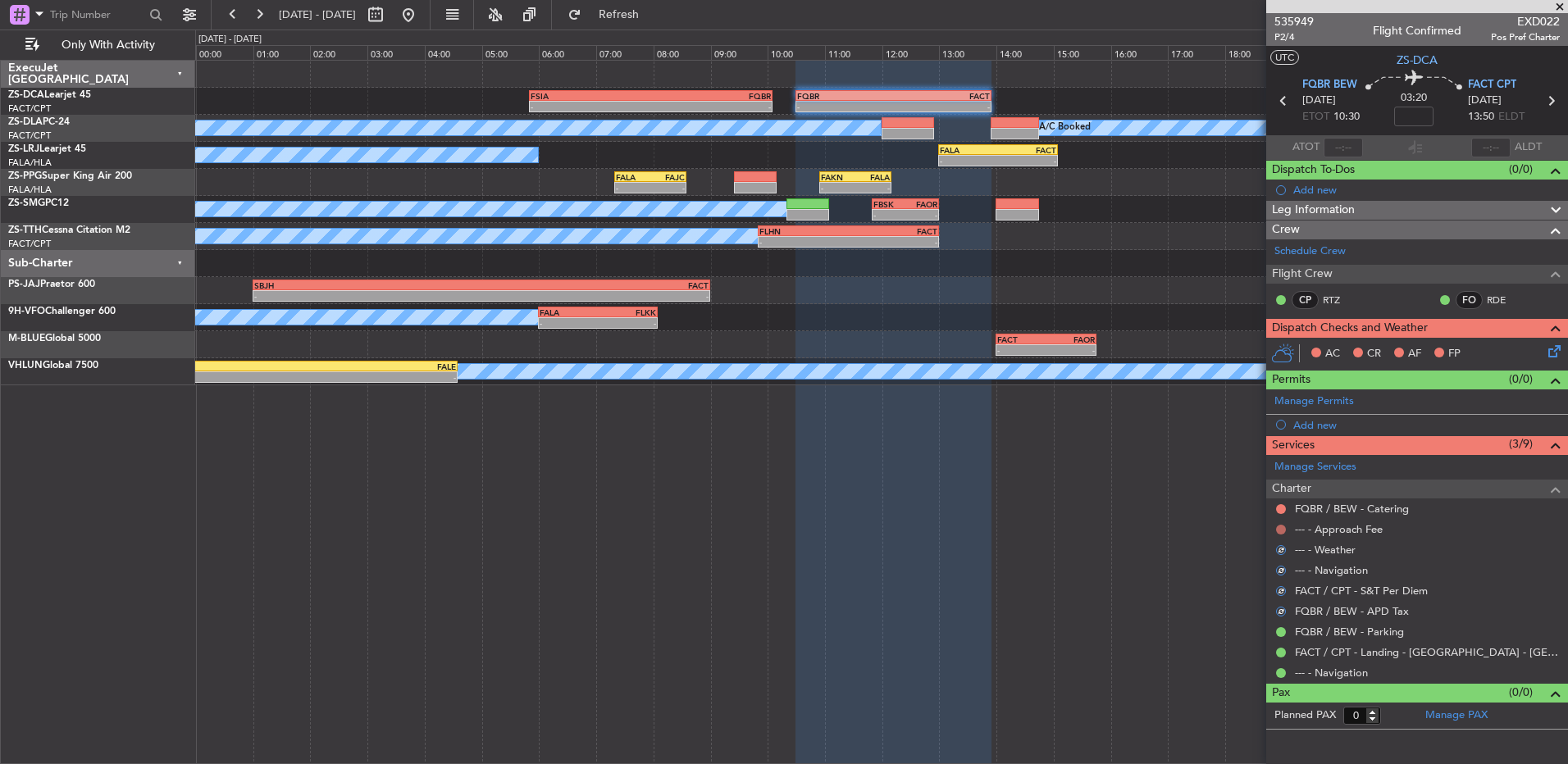
click at [1283, 529] on button at bounding box center [1281, 529] width 10 height 10
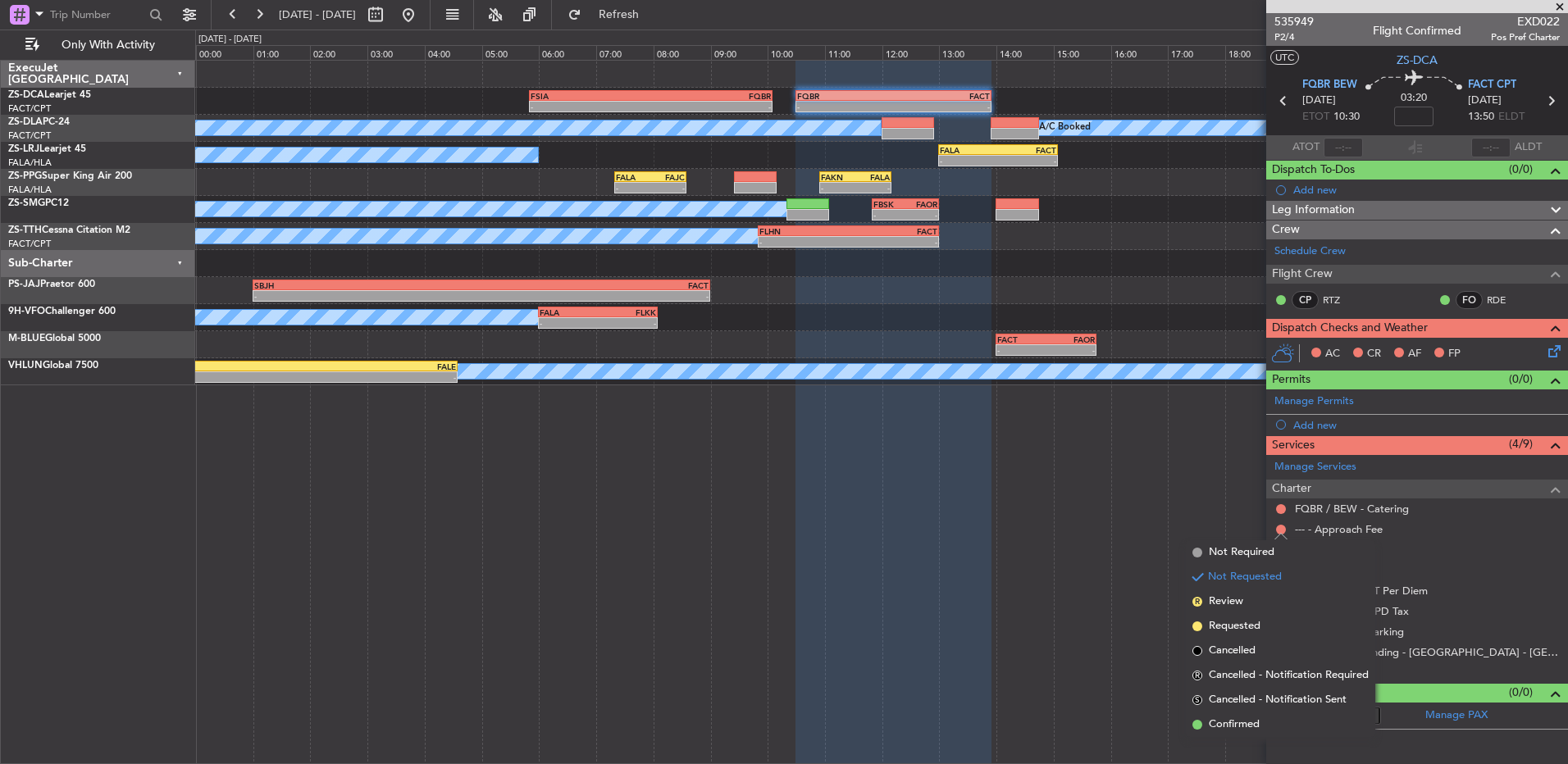
drag, startPoint x: 1239, startPoint y: 716, endPoint x: 1239, endPoint y: 609, distance: 107.0
click at [1239, 719] on span "Confirmed" at bounding box center [1234, 725] width 51 height 17
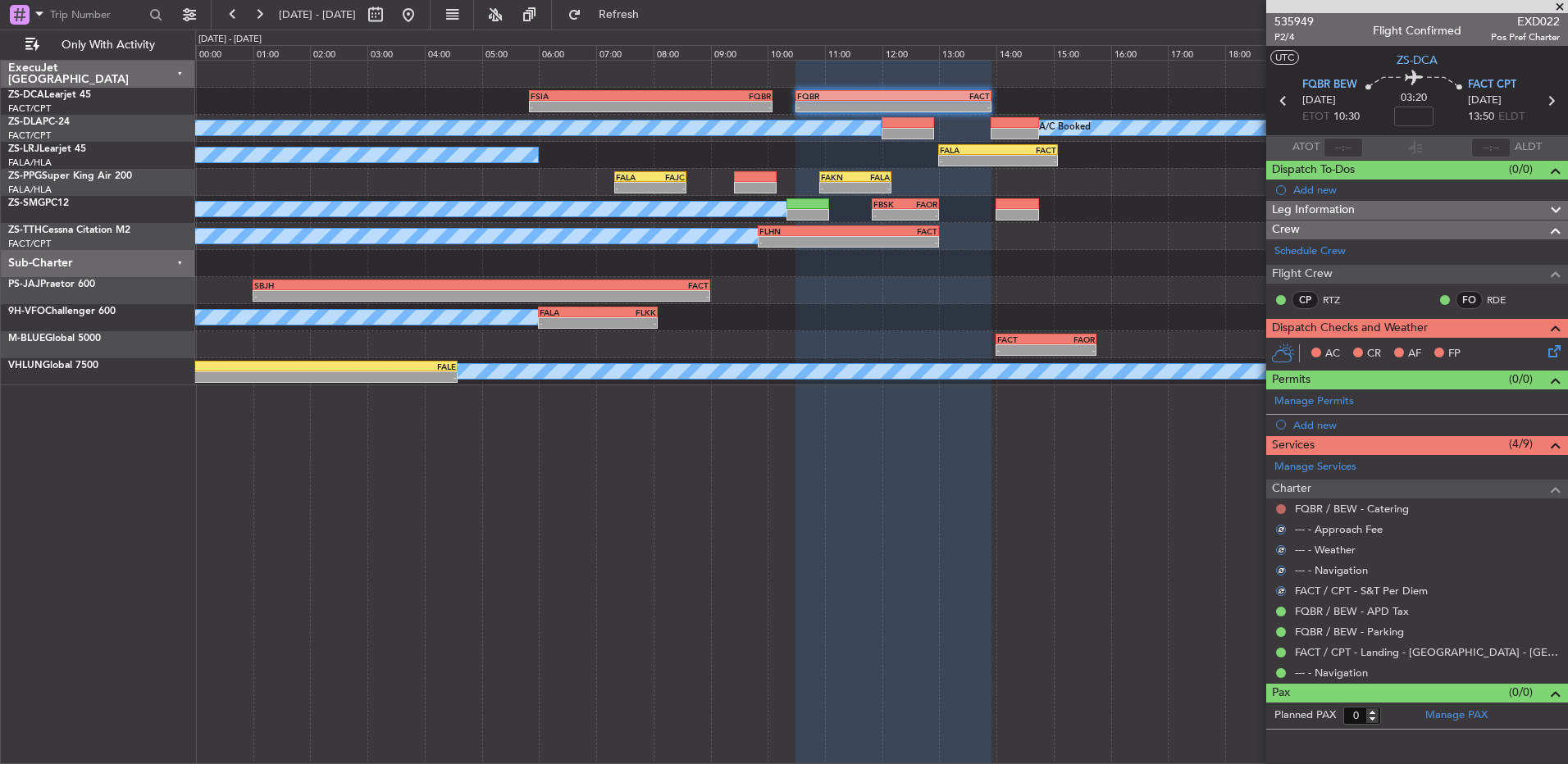
click at [1282, 510] on button at bounding box center [1281, 509] width 10 height 10
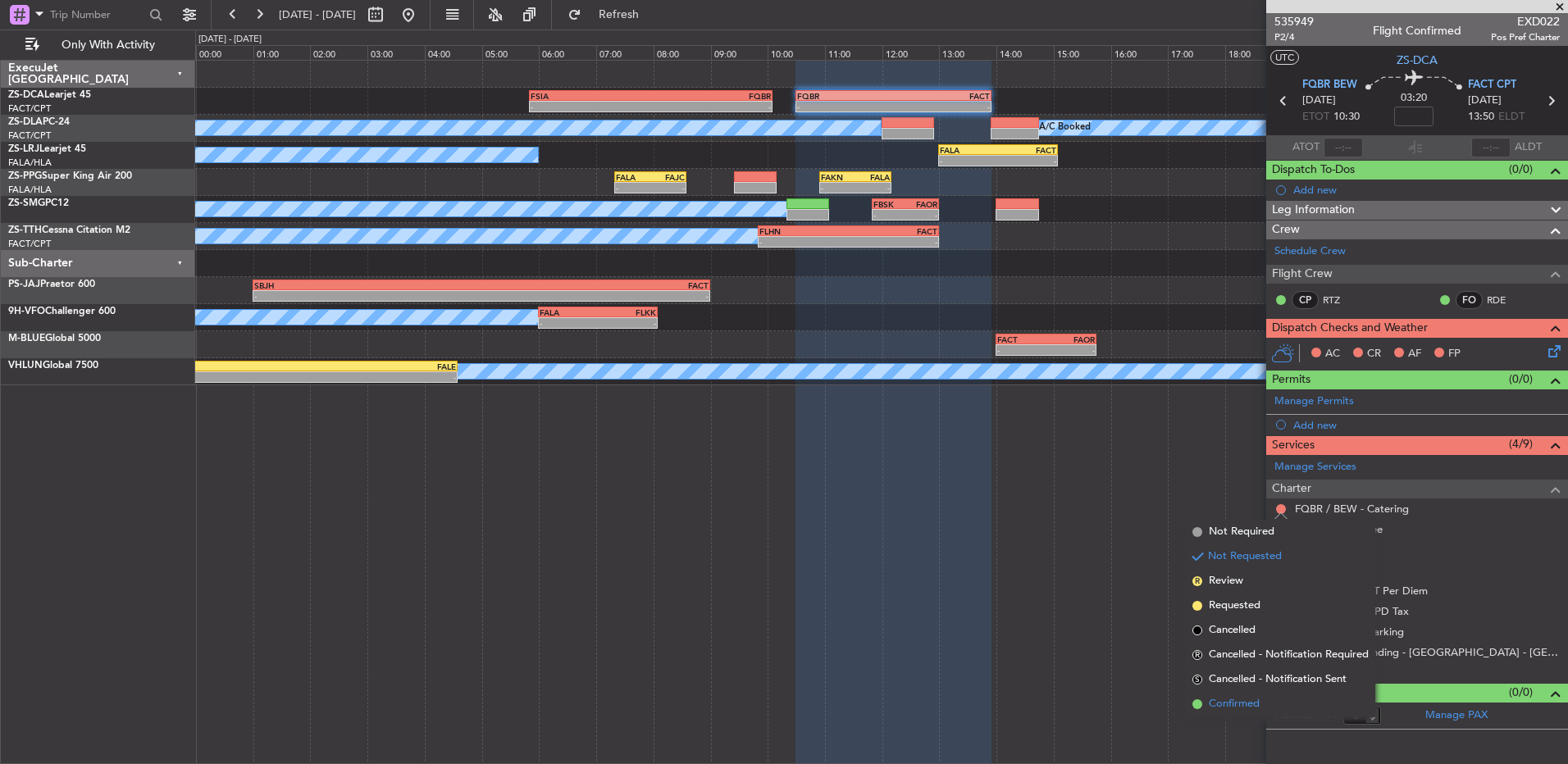
click at [1262, 701] on li "Confirmed" at bounding box center [1281, 704] width 190 height 24
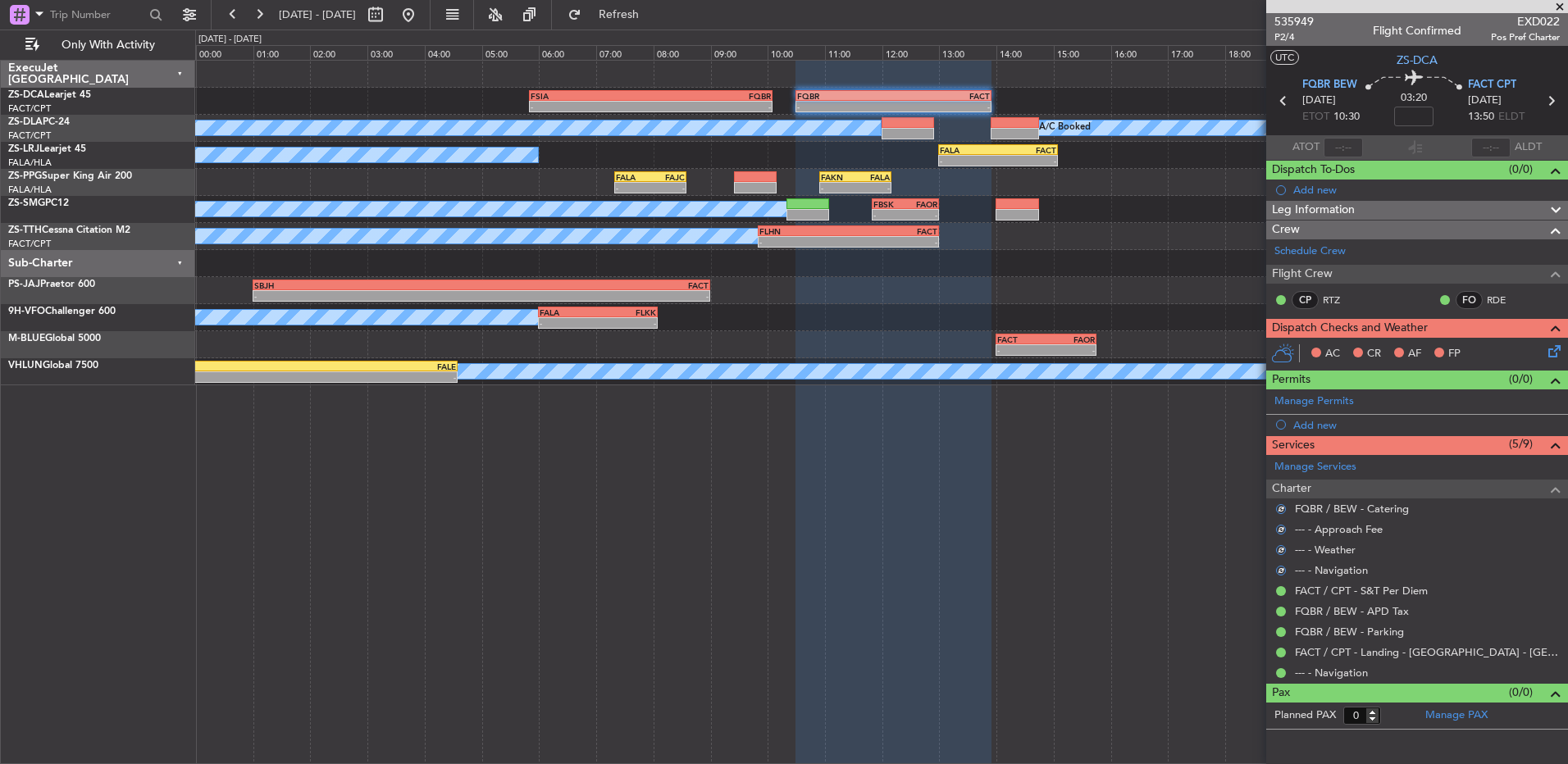
click at [1559, 353] on icon at bounding box center [1552, 349] width 13 height 13
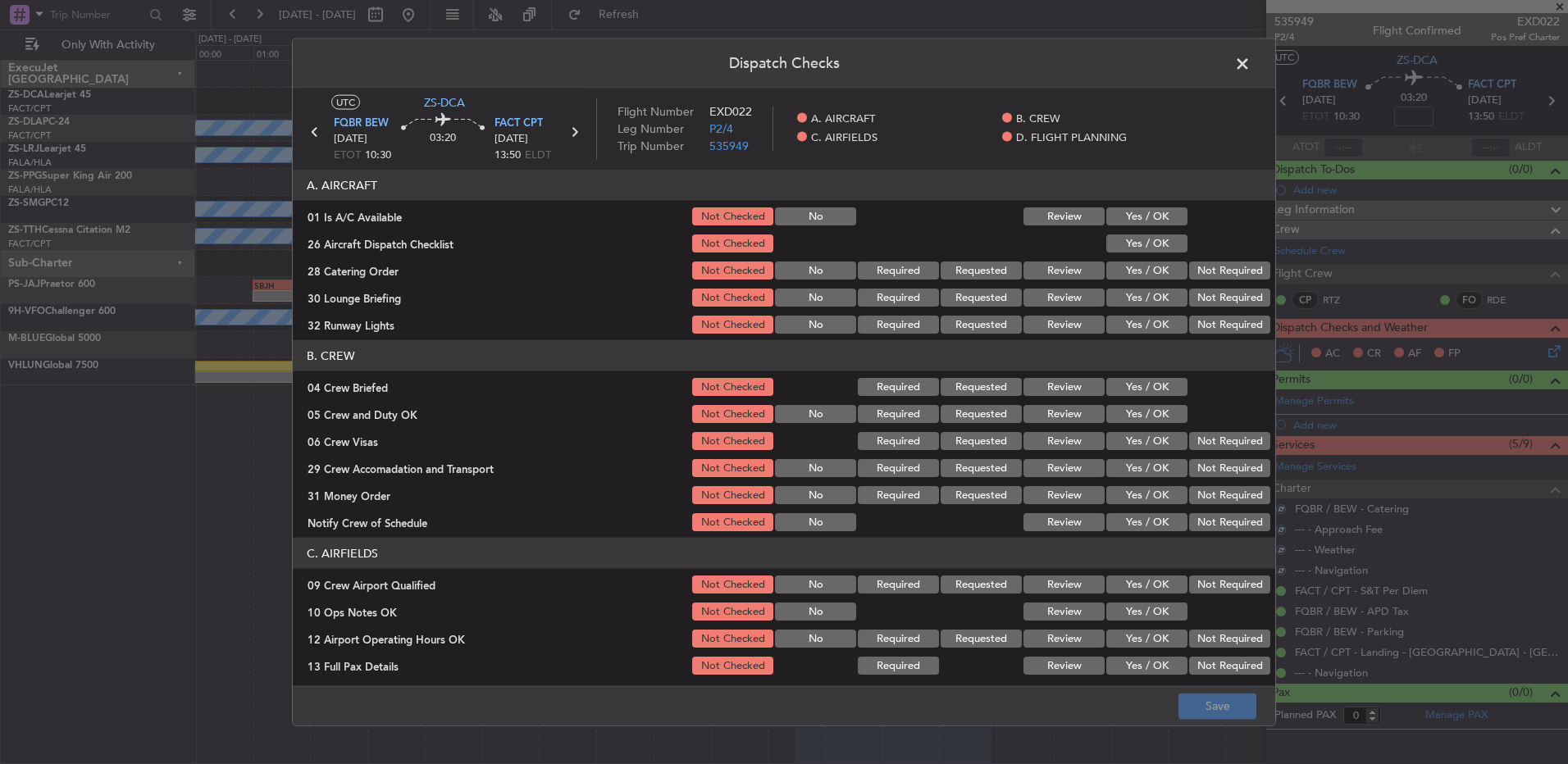
click at [1128, 224] on button "Yes / OK" at bounding box center [1147, 216] width 81 height 18
click at [1135, 255] on section "A. AIRCRAFT 01 Is A/C Available Not Checked No Review Yes / OK 26 Aircraft Disp…" at bounding box center [784, 252] width 982 height 166
drag, startPoint x: 1140, startPoint y: 241, endPoint x: 1192, endPoint y: 269, distance: 59.1
click at [1141, 241] on button "Yes / OK" at bounding box center [1147, 243] width 81 height 18
click at [1255, 276] on button "Not Required" at bounding box center [1229, 270] width 81 height 18
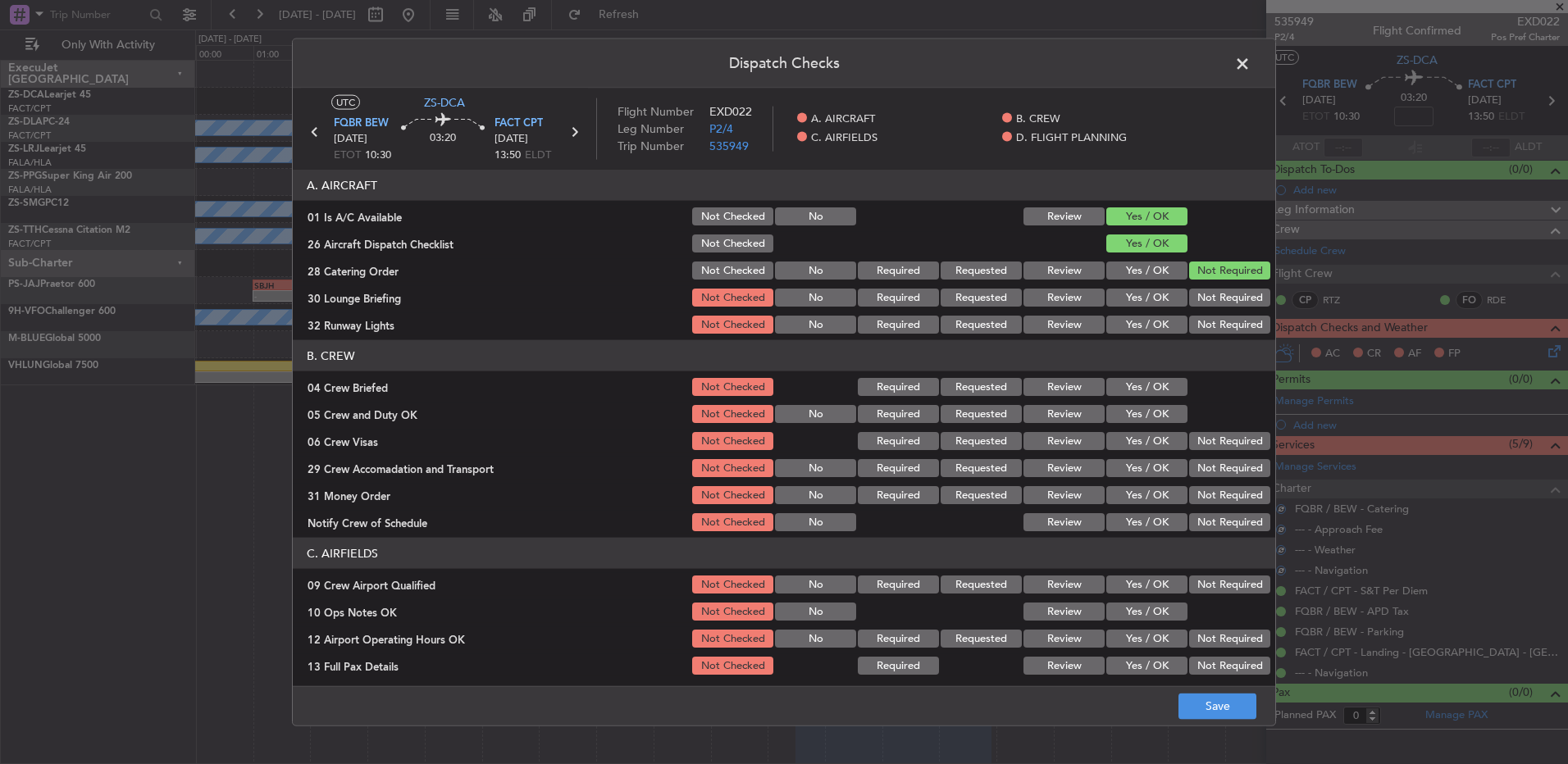
drag, startPoint x: 1214, startPoint y: 290, endPoint x: 1207, endPoint y: 301, distance: 13.0
click at [1211, 294] on button "Not Required" at bounding box center [1229, 297] width 81 height 18
click at [1207, 301] on button "Not Required" at bounding box center [1229, 297] width 81 height 18
click at [1207, 317] on button "Not Required" at bounding box center [1229, 324] width 81 height 18
drag, startPoint x: 1207, startPoint y: 329, endPoint x: 1203, endPoint y: 340, distance: 11.7
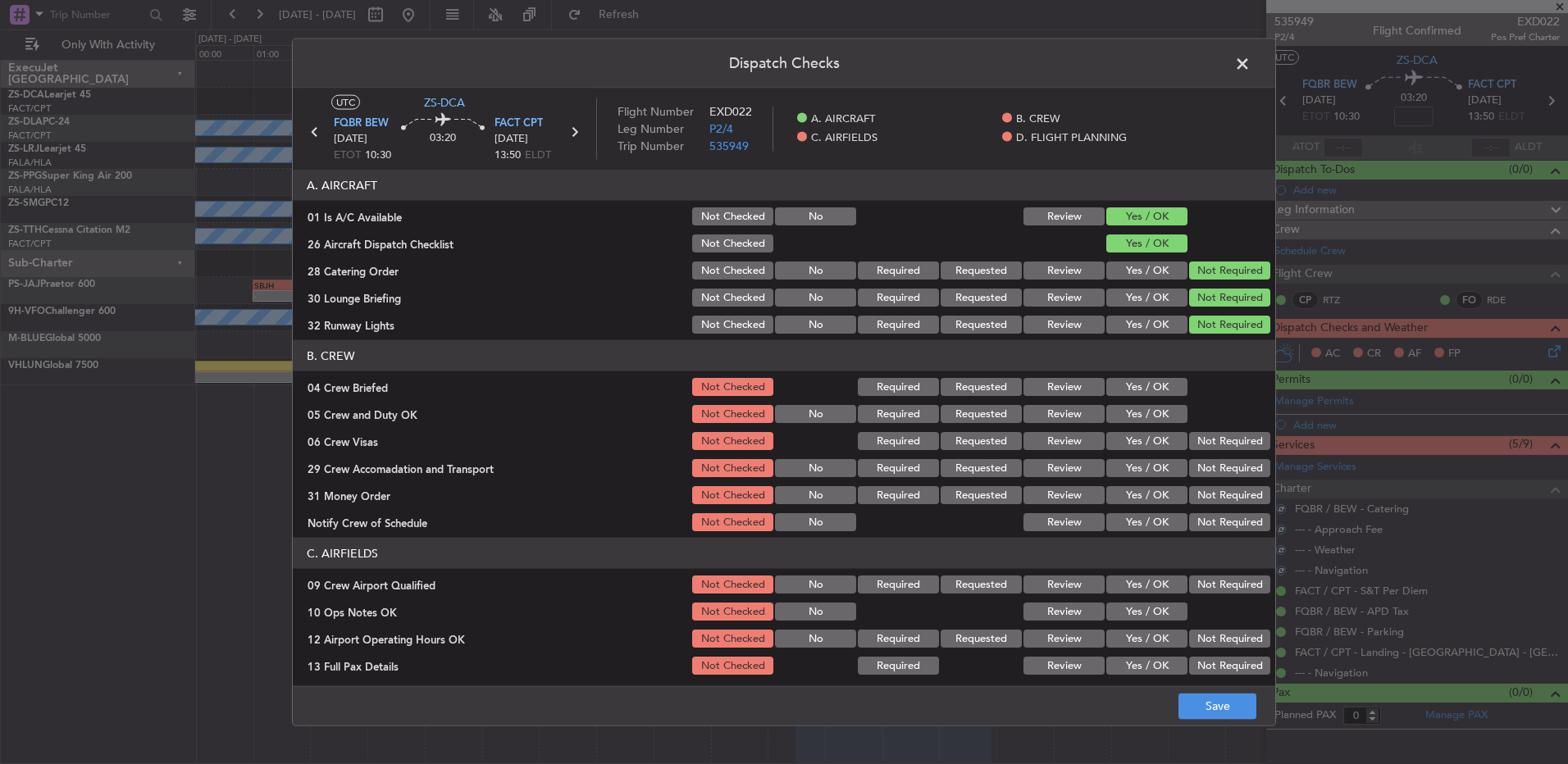
click at [1207, 334] on div "Not Required" at bounding box center [1228, 324] width 83 height 23
drag, startPoint x: 1154, startPoint y: 386, endPoint x: 1145, endPoint y: 396, distance: 13.5
click at [1149, 392] on button "Yes / OK" at bounding box center [1147, 386] width 81 height 18
click at [1144, 409] on button "Yes / OK" at bounding box center [1147, 413] width 81 height 18
click at [1144, 424] on div "Yes / OK" at bounding box center [1145, 413] width 83 height 23
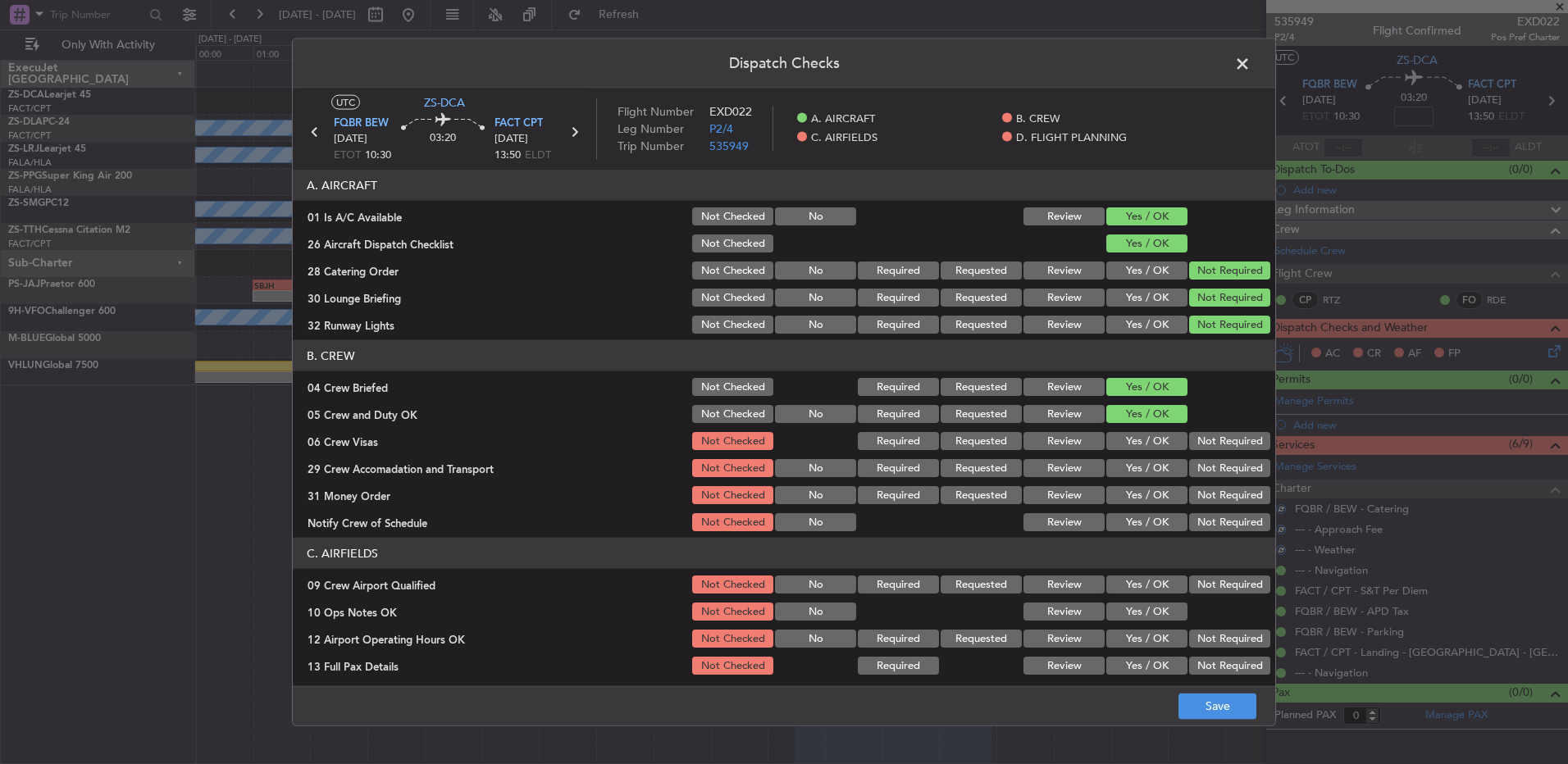
click at [1240, 455] on section "B. CREW 04 Crew Briefed Not Checked Required Requested Review Yes / OK 05 Crew …" at bounding box center [784, 437] width 982 height 194
drag, startPoint x: 1223, startPoint y: 441, endPoint x: 1220, endPoint y: 466, distance: 25.2
click at [1223, 443] on button "Not Required" at bounding box center [1229, 440] width 81 height 18
click at [1220, 472] on button "Not Required" at bounding box center [1229, 468] width 81 height 18
click at [1218, 475] on button "Not Required" at bounding box center [1229, 468] width 81 height 18
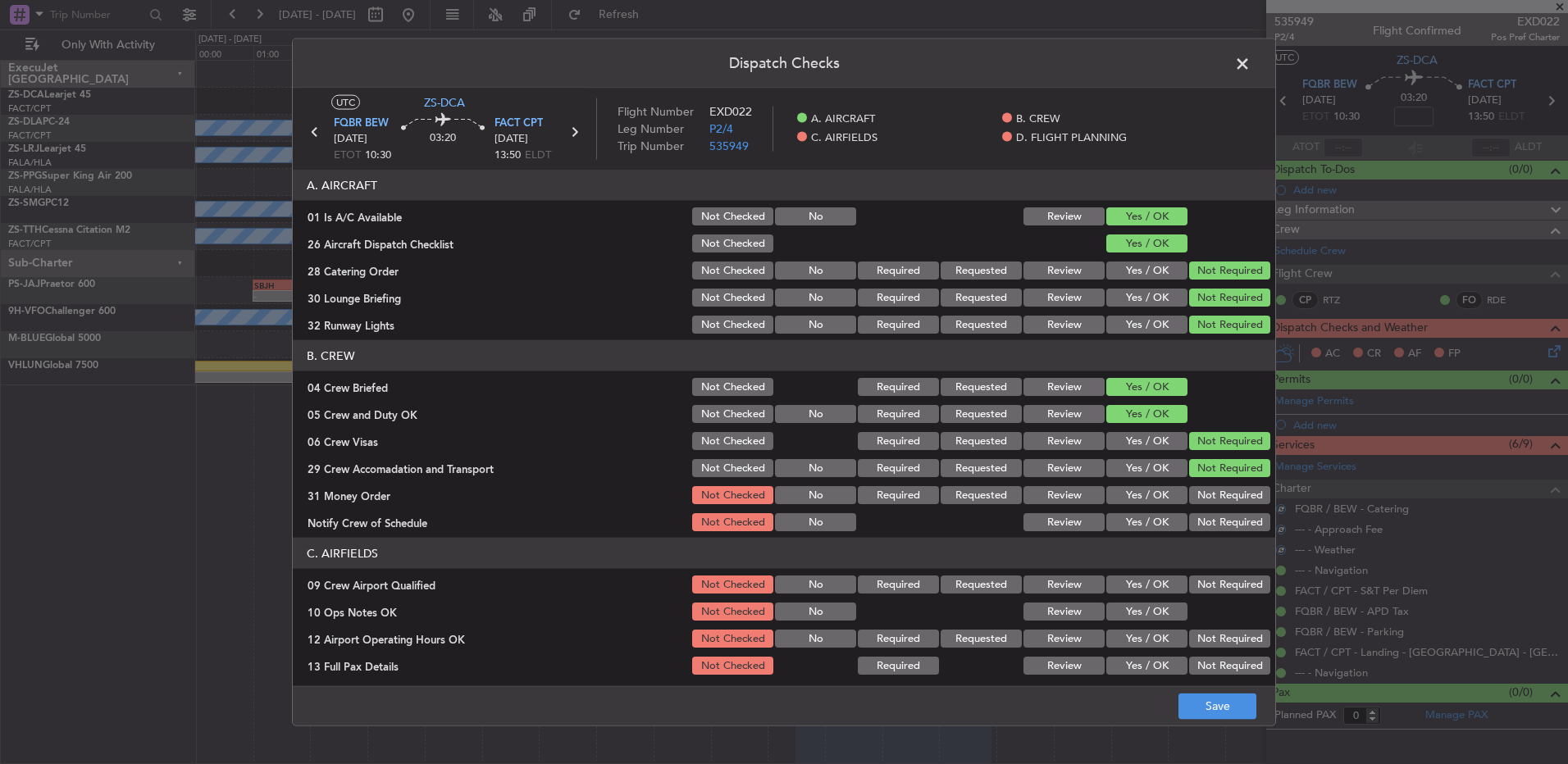
click at [1215, 508] on section "B. CREW 04 Crew Briefed Not Checked Required Requested Review Yes / OK 05 Crew …" at bounding box center [784, 437] width 982 height 194
drag, startPoint x: 1215, startPoint y: 489, endPoint x: 1215, endPoint y: 503, distance: 14.0
click at [1215, 497] on button "Not Required" at bounding box center [1229, 495] width 81 height 18
click at [1217, 513] on div "Not Required" at bounding box center [1228, 522] width 83 height 23
click at [1222, 527] on button "Not Required" at bounding box center [1229, 522] width 81 height 18
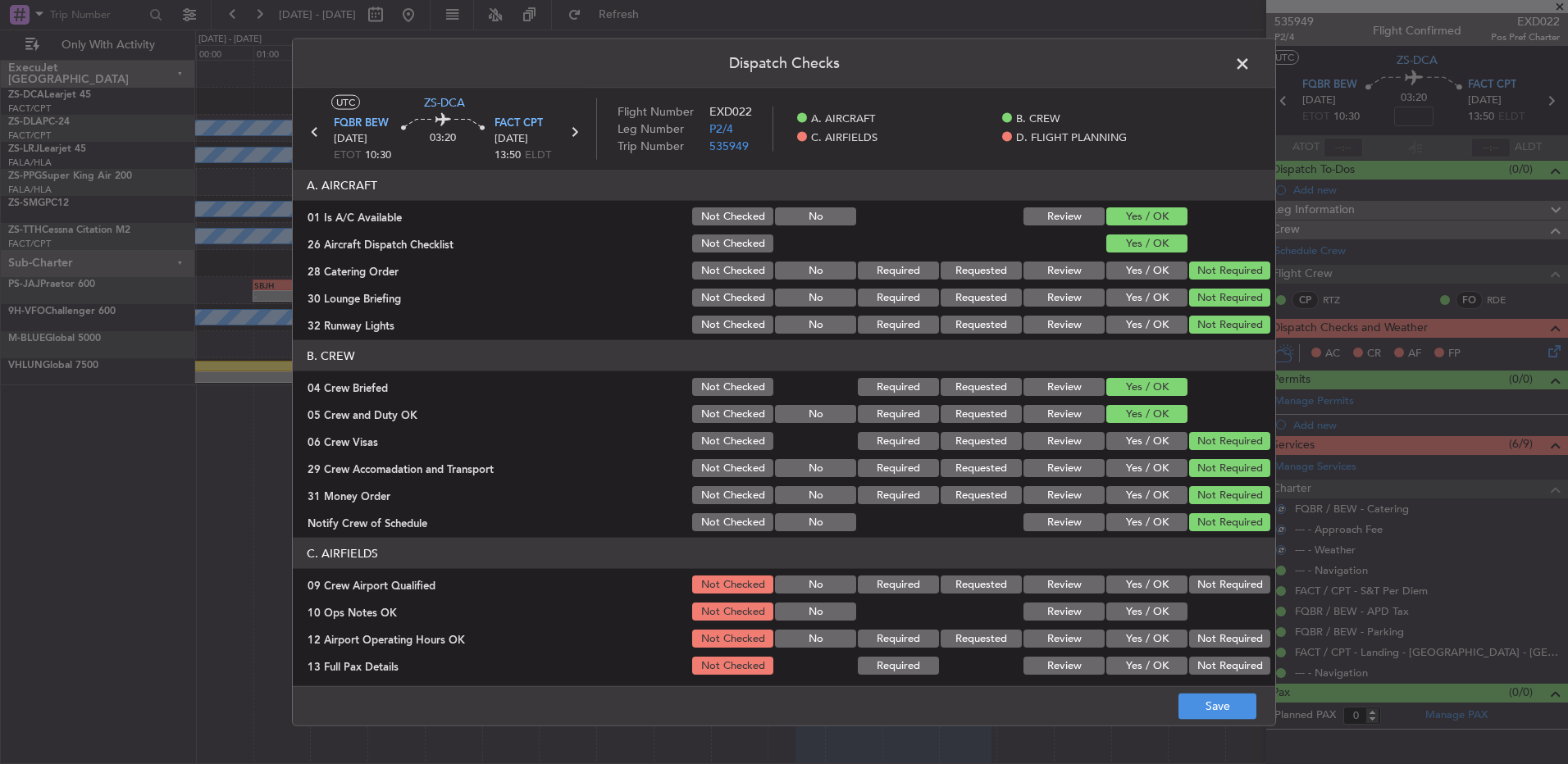
drag, startPoint x: 1194, startPoint y: 579, endPoint x: 1186, endPoint y: 589, distance: 12.8
click at [1194, 581] on button "Not Required" at bounding box center [1229, 584] width 81 height 18
click at [1168, 606] on button "Yes / OK" at bounding box center [1147, 611] width 81 height 18
drag, startPoint x: 1256, startPoint y: 650, endPoint x: 1248, endPoint y: 645, distance: 9.4
click at [1255, 649] on section "C. AIRFIELDS 09 Crew Airport Qualified Not Checked No Required Requested Review…" at bounding box center [784, 661] width 982 height 248
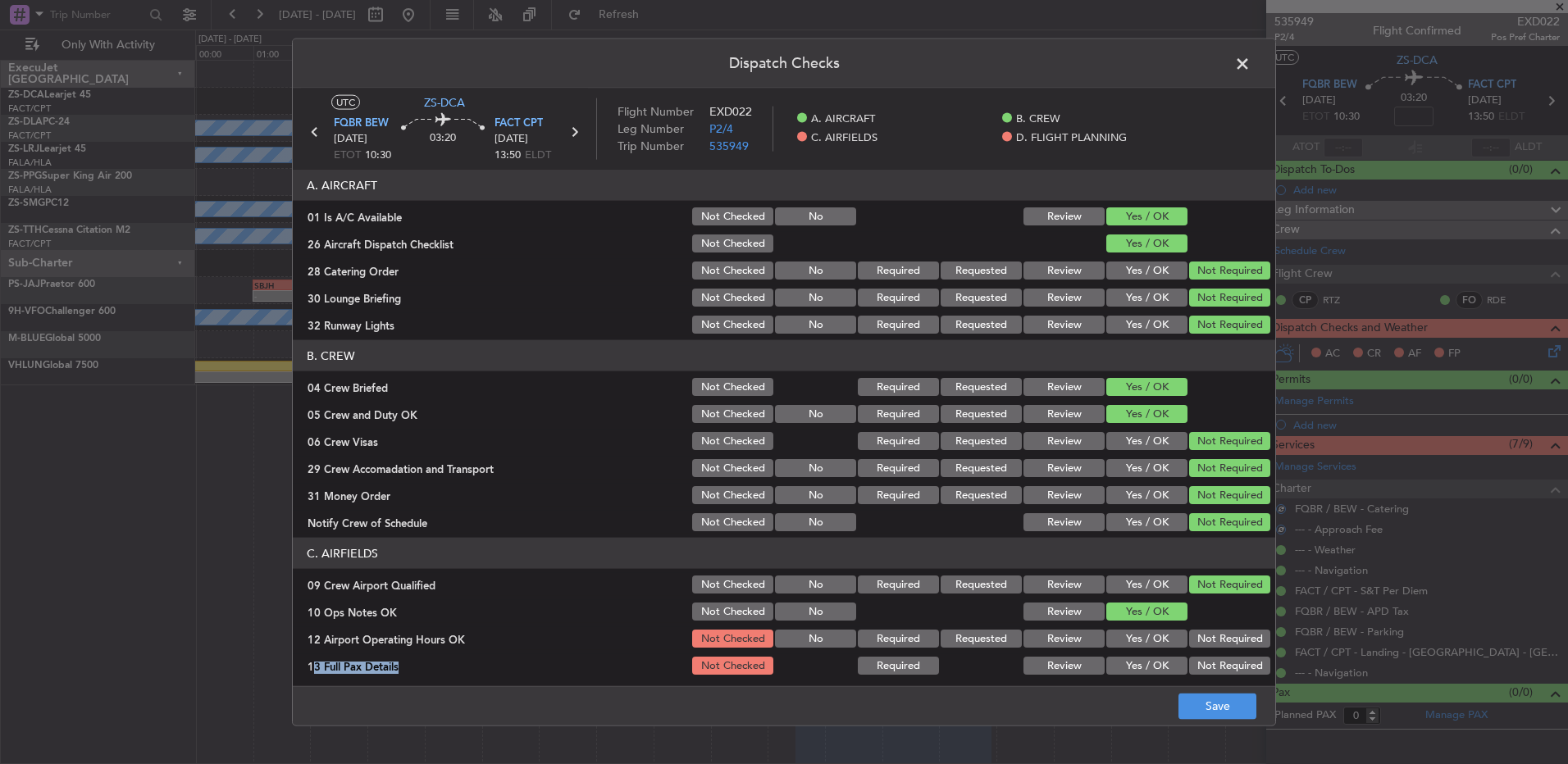
drag, startPoint x: 1248, startPoint y: 645, endPoint x: 1236, endPoint y: 651, distance: 13.4
click at [1240, 639] on button "Not Required" at bounding box center [1229, 638] width 81 height 18
click at [1235, 653] on section "C. AIRFIELDS 09 Crew Airport Qualified Not Checked No Required Requested Review…" at bounding box center [784, 661] width 982 height 248
click at [1233, 662] on button "Not Required" at bounding box center [1229, 665] width 81 height 18
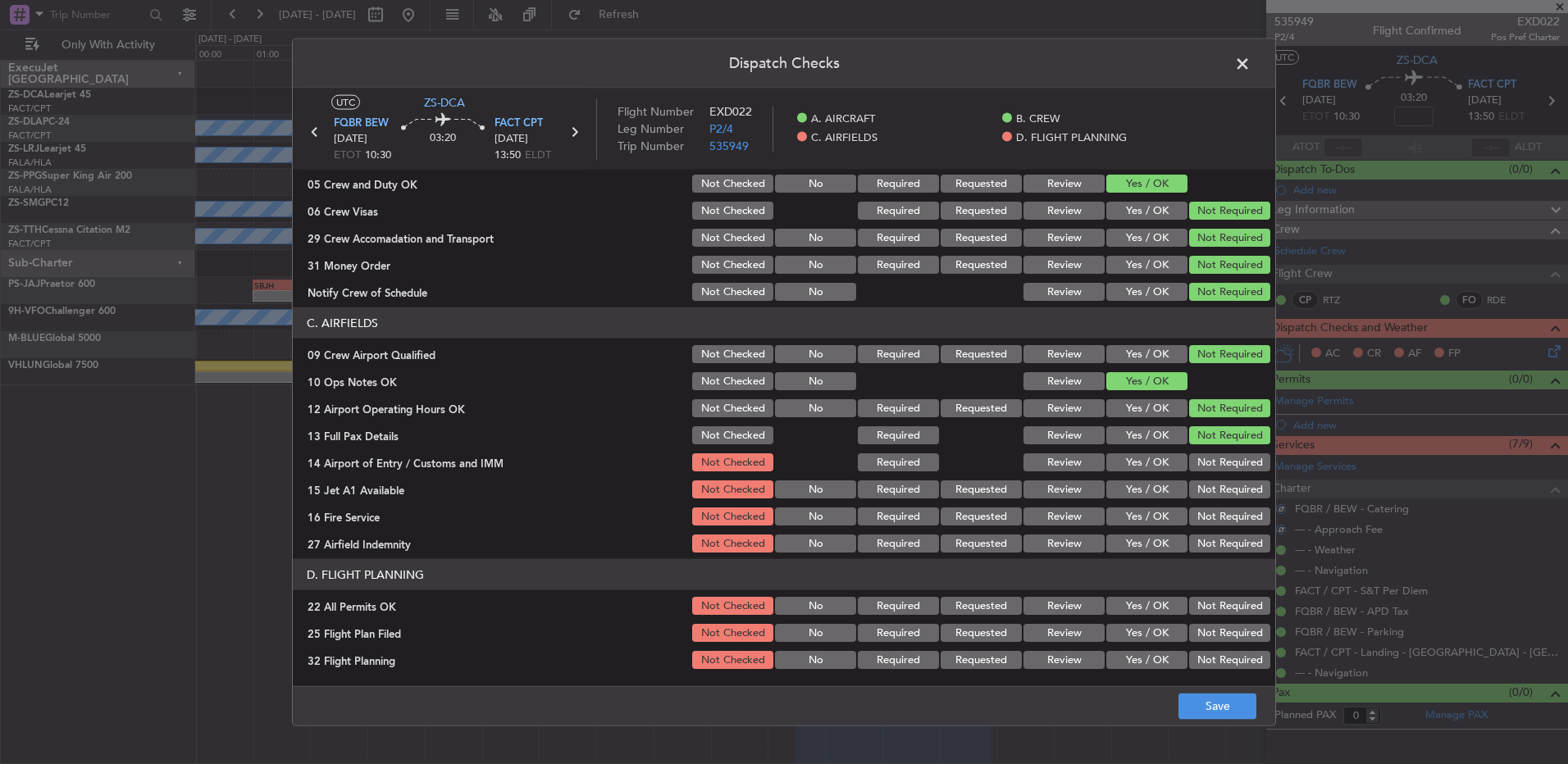
click at [1226, 467] on button "Not Required" at bounding box center [1229, 462] width 81 height 18
click at [1226, 483] on section "C. AIRFIELDS 09 Crew Airport Qualified Not Checked No Required Requested Review…" at bounding box center [784, 431] width 982 height 248
click at [1222, 504] on section "C. AIRFIELDS 09 Crew Airport Qualified Not Checked No Required Requested Review…" at bounding box center [784, 431] width 982 height 248
click at [1222, 505] on div "Not Required" at bounding box center [1228, 516] width 83 height 23
click at [1224, 492] on button "Not Required" at bounding box center [1229, 489] width 81 height 18
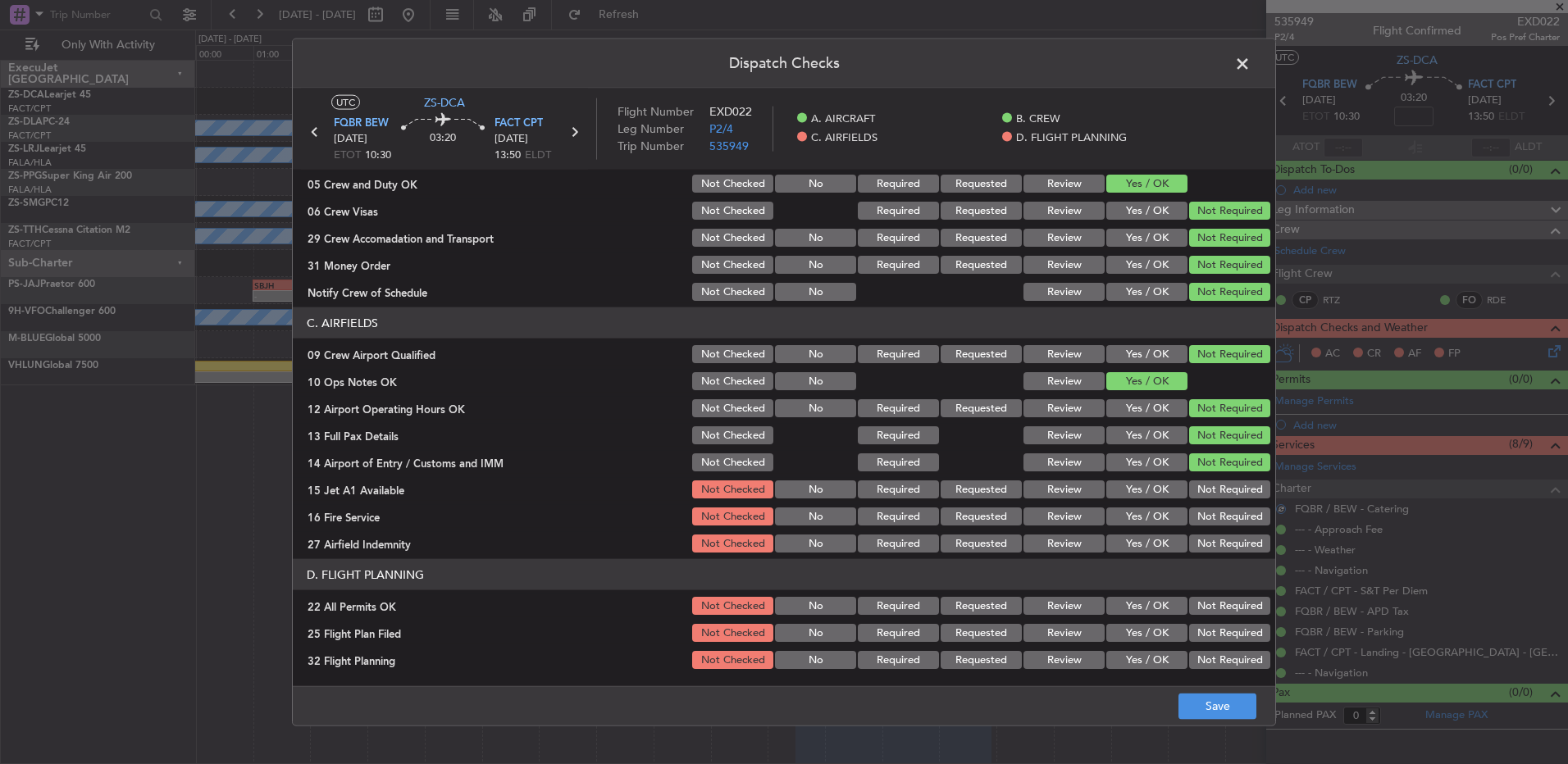
click at [1224, 510] on button "Not Required" at bounding box center [1229, 516] width 81 height 18
click at [1218, 534] on section "C. AIRFIELDS 09 Crew Airport Qualified Not Checked No Required Requested Review…" at bounding box center [784, 431] width 982 height 248
click at [1215, 546] on button "Not Required" at bounding box center [1229, 543] width 81 height 18
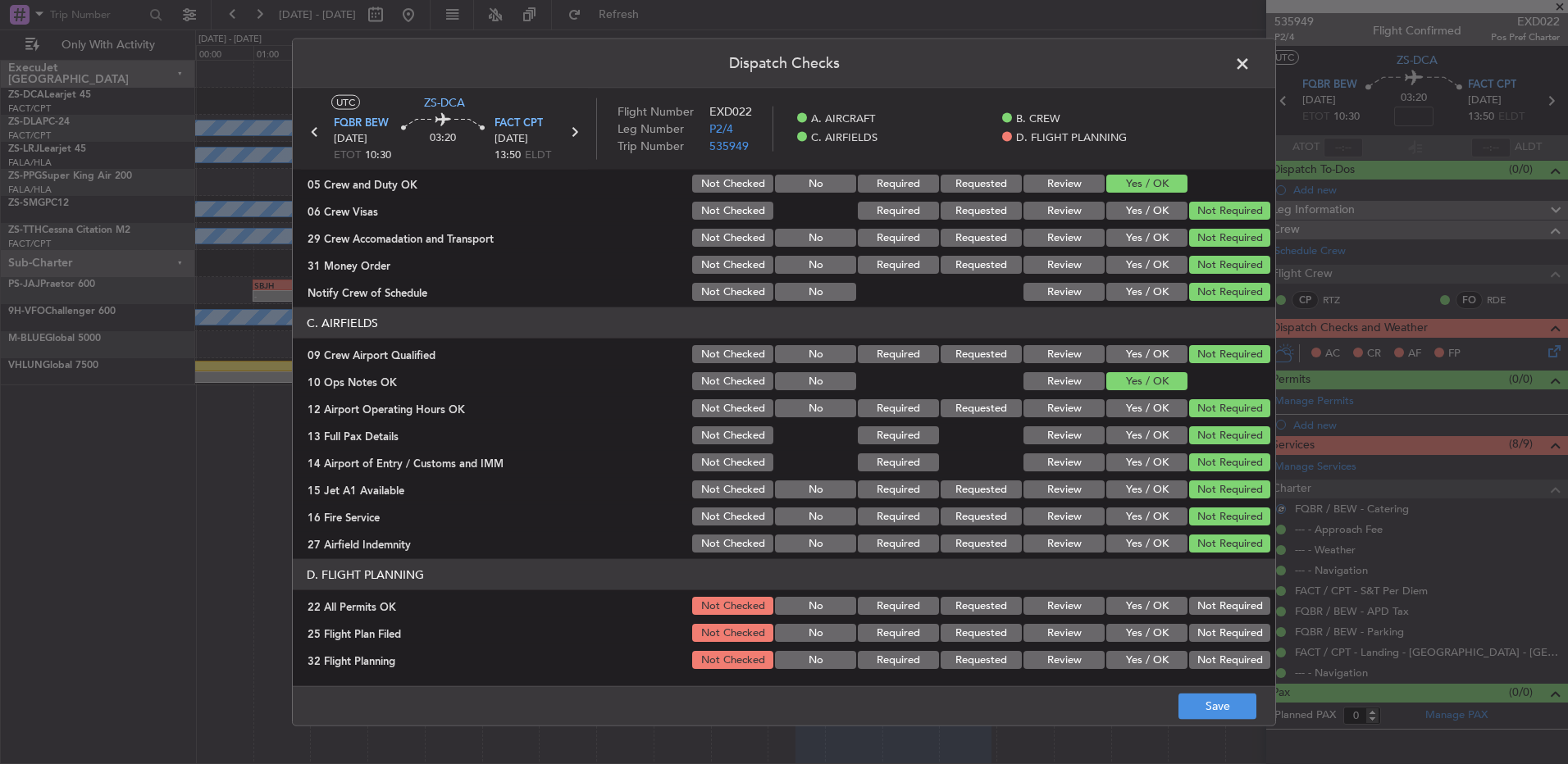
click at [1200, 618] on section "D. FLIGHT PLANNING 22 All Permits OK Not Checked No Required Requested Review Y…" at bounding box center [784, 615] width 982 height 112
drag, startPoint x: 1198, startPoint y: 618, endPoint x: 1068, endPoint y: 643, distance: 132.4
click at [1059, 640] on button "Review" at bounding box center [1064, 632] width 81 height 18
click at [1067, 666] on button "Review" at bounding box center [1064, 659] width 81 height 18
click at [1206, 602] on button "Not Required" at bounding box center [1229, 605] width 81 height 18
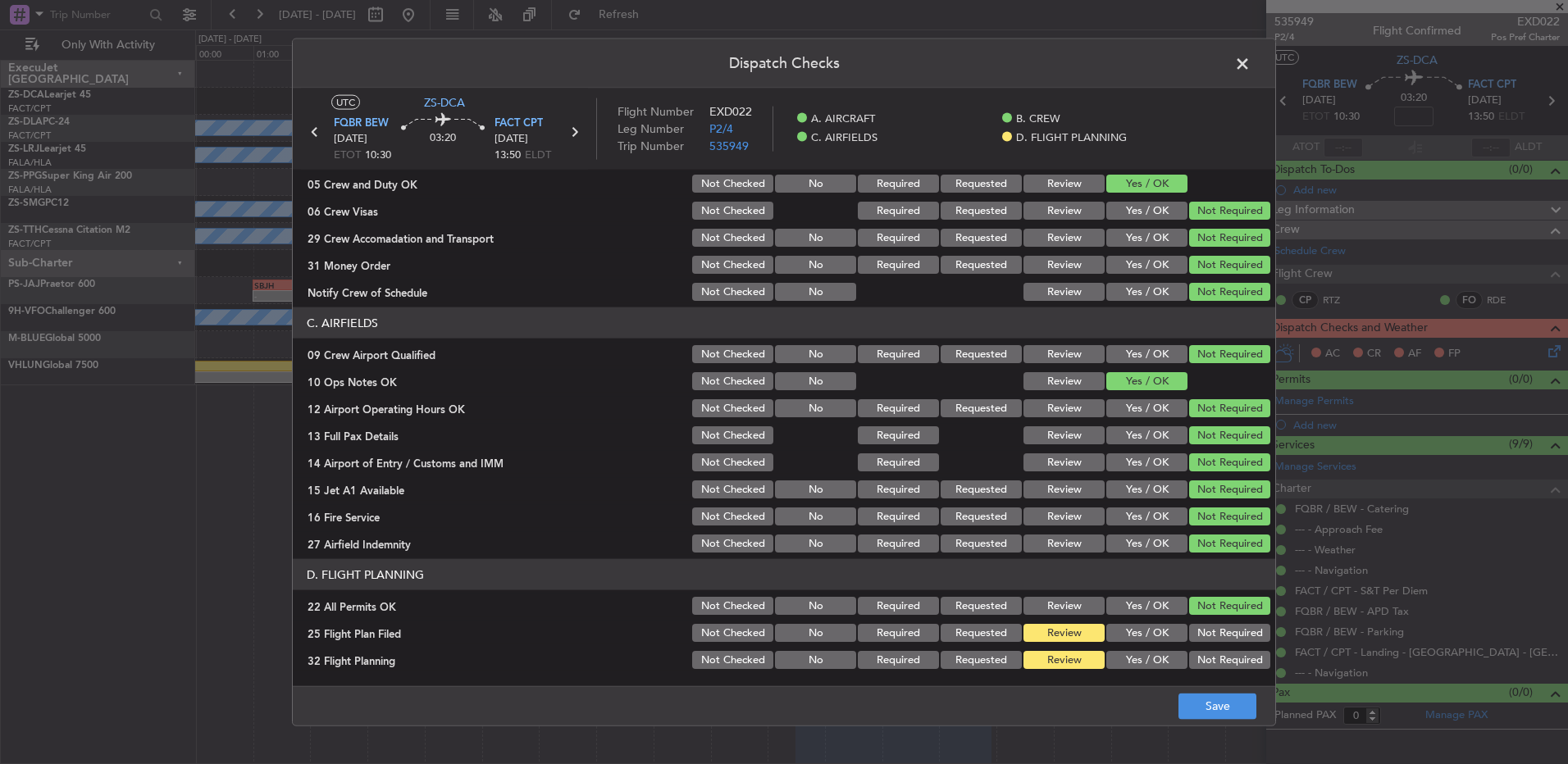
click at [1199, 688] on footer "Save" at bounding box center [784, 705] width 982 height 39
click at [1207, 709] on button "Save" at bounding box center [1217, 706] width 78 height 26
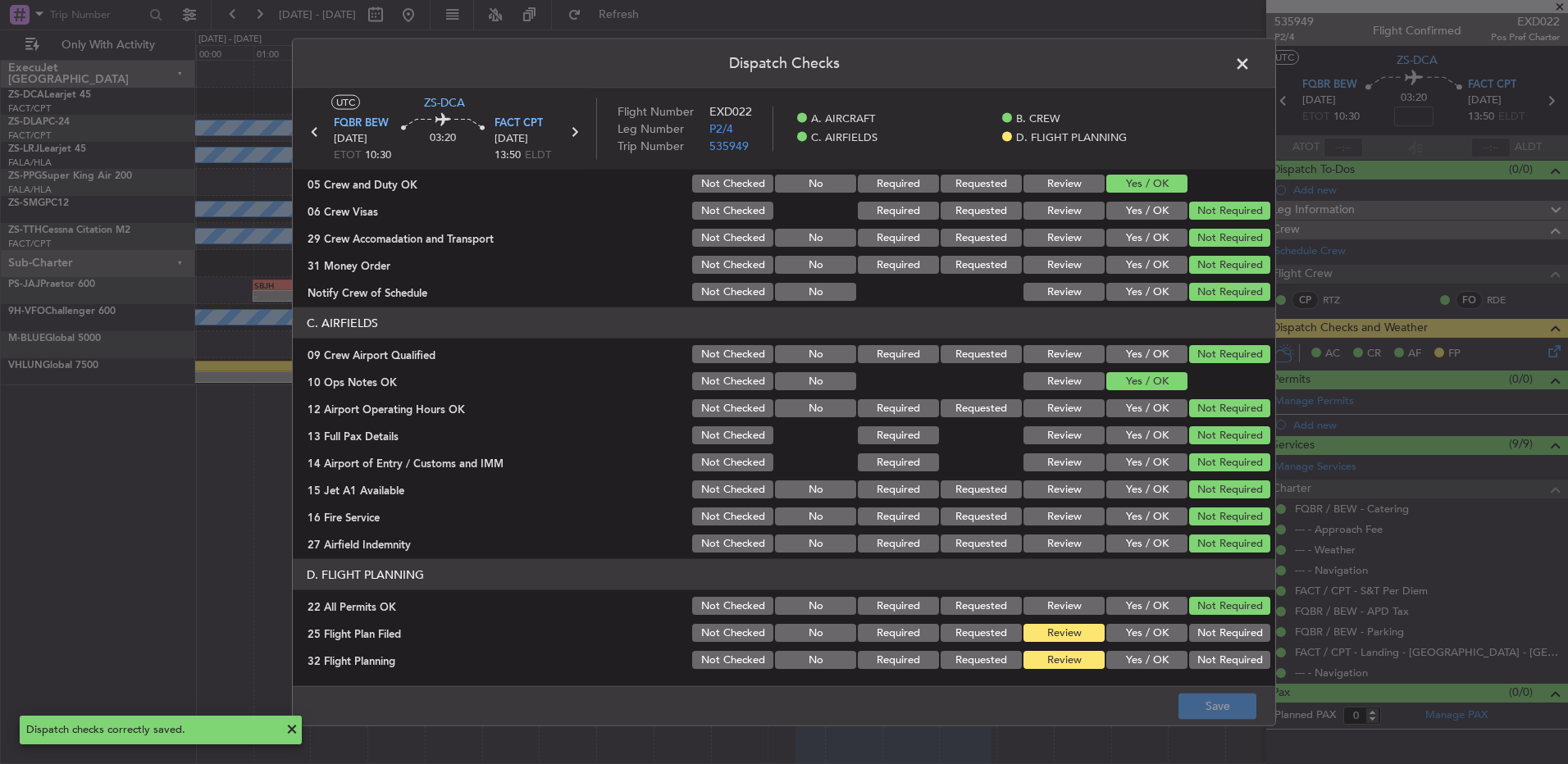
click at [1251, 52] on span at bounding box center [1251, 67] width 0 height 33
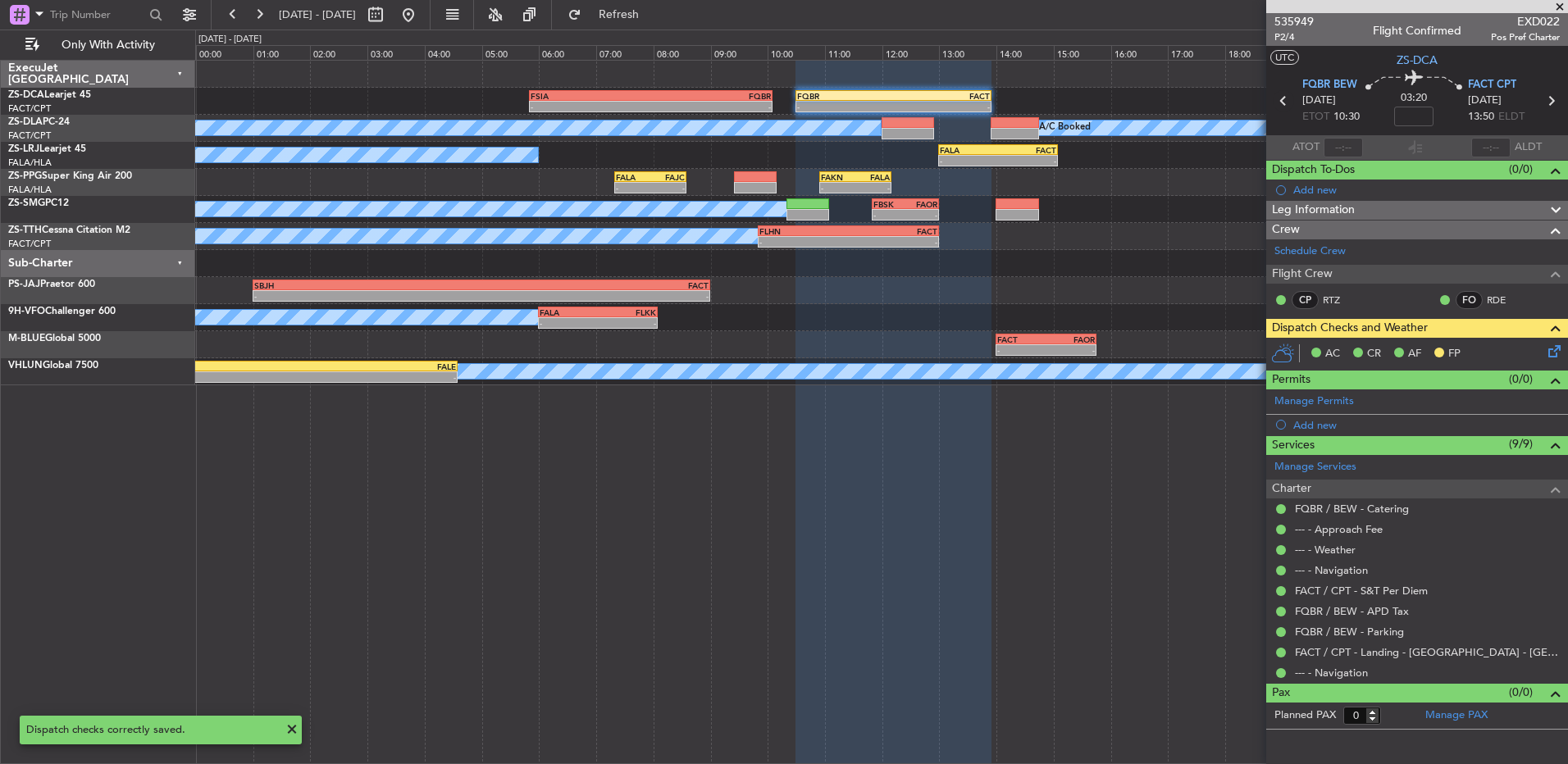
click at [1281, 94] on icon at bounding box center [1284, 100] width 22 height 22
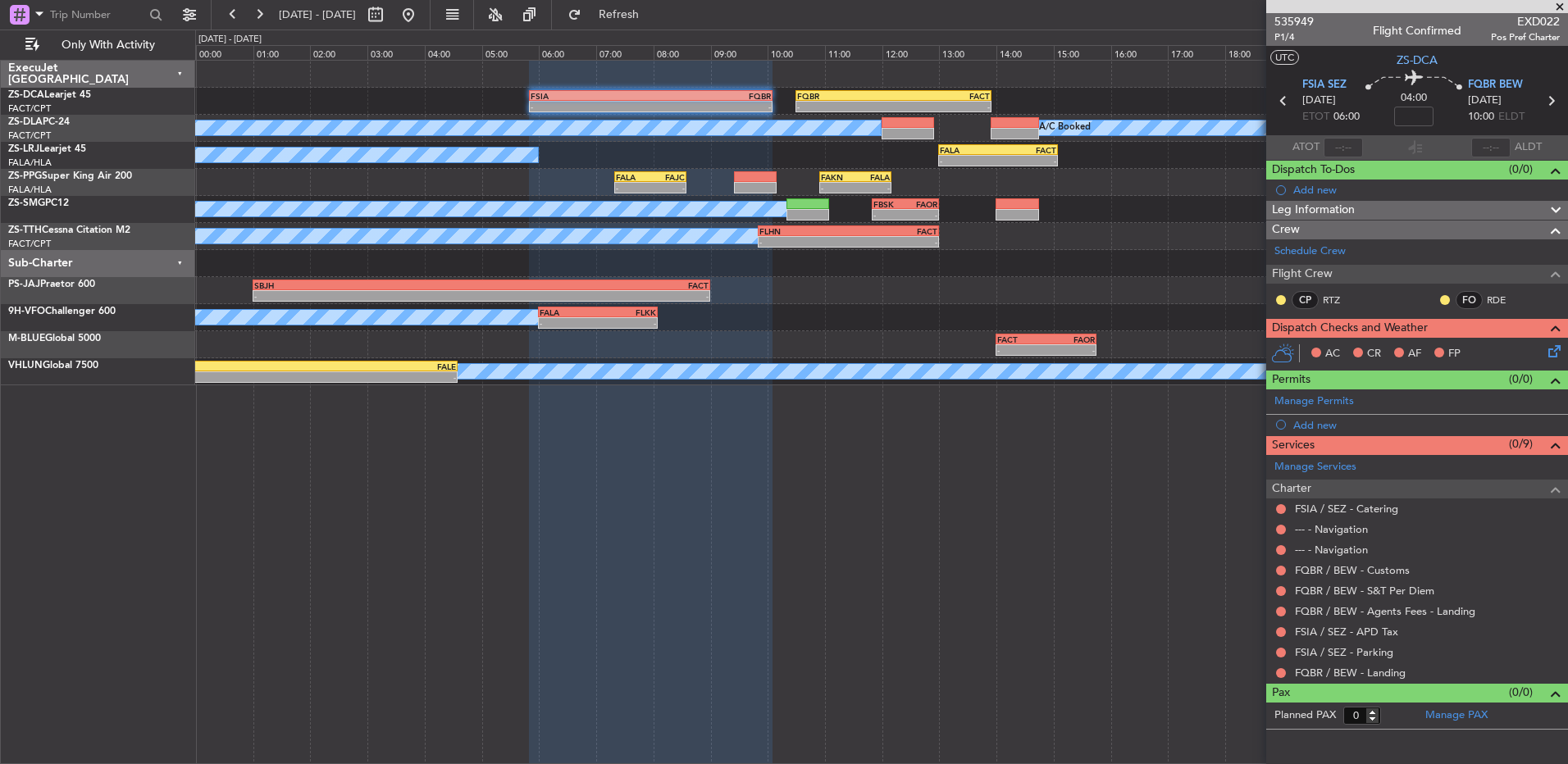
click at [1286, 302] on div at bounding box center [1282, 300] width 13 height 13
click at [1280, 302] on button at bounding box center [1281, 300] width 10 height 10
click at [1243, 346] on li "Acknowledged" at bounding box center [1281, 348] width 109 height 24
click at [1449, 297] on button at bounding box center [1445, 300] width 10 height 10
click at [1435, 346] on span "Acknowledged" at bounding box center [1449, 348] width 72 height 17
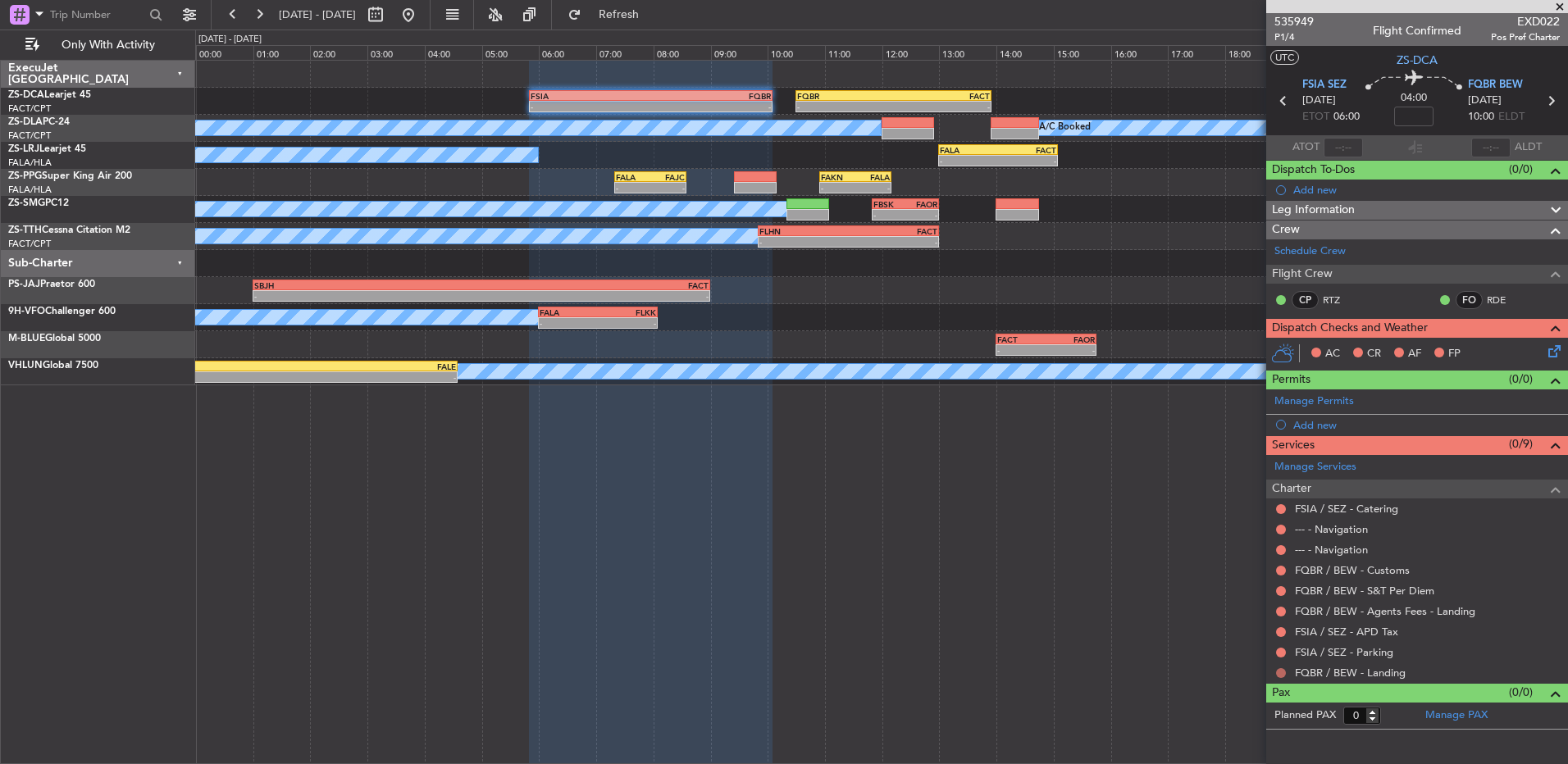
click at [1279, 675] on button at bounding box center [1281, 673] width 10 height 10
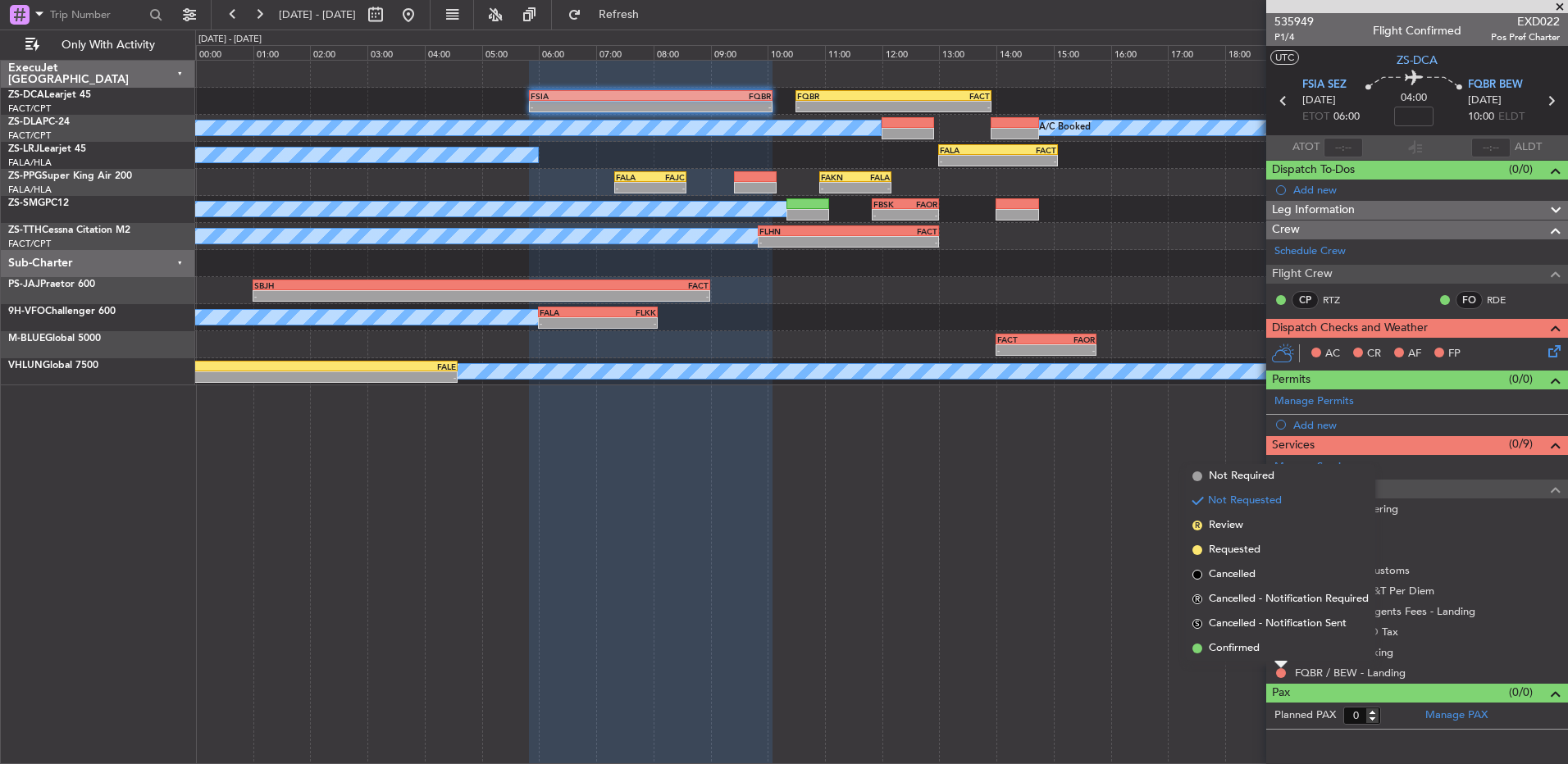
drag, startPoint x: 1268, startPoint y: 642, endPoint x: 1270, endPoint y: 655, distance: 13.2
click at [1268, 644] on li "Confirmed" at bounding box center [1281, 648] width 190 height 24
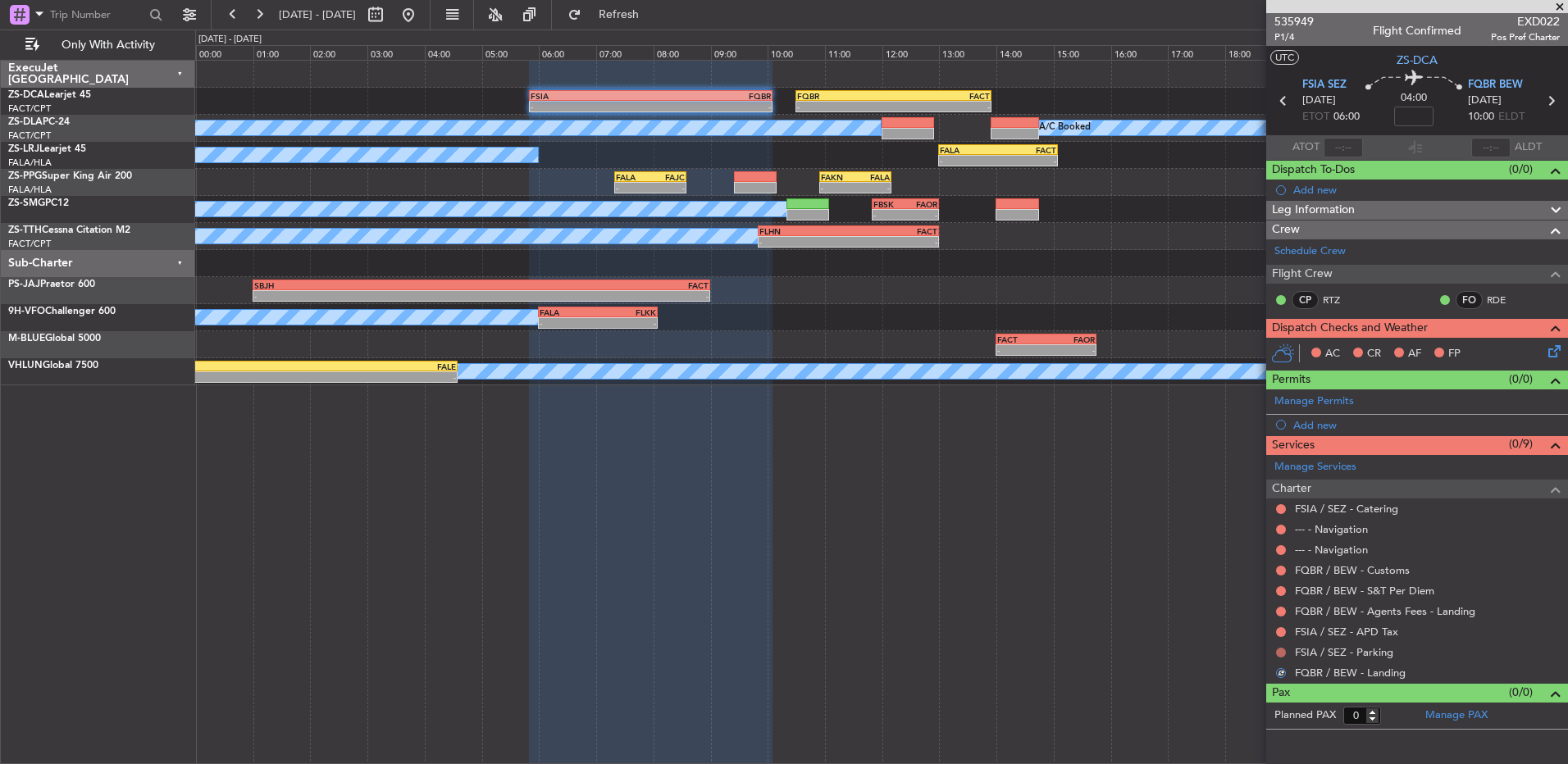
click at [1279, 652] on button at bounding box center [1281, 653] width 10 height 10
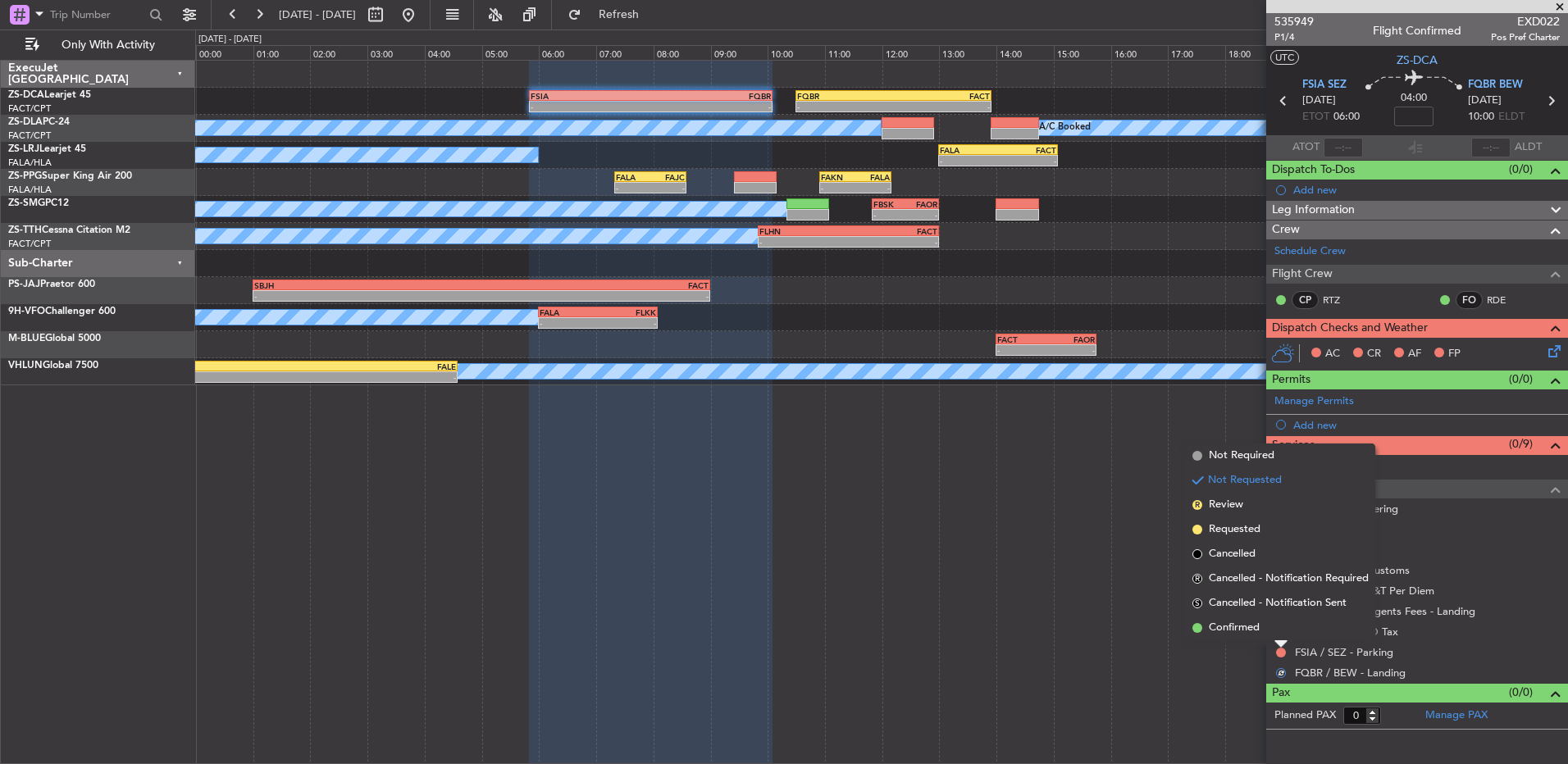
click at [1281, 627] on li "Confirmed" at bounding box center [1281, 627] width 190 height 24
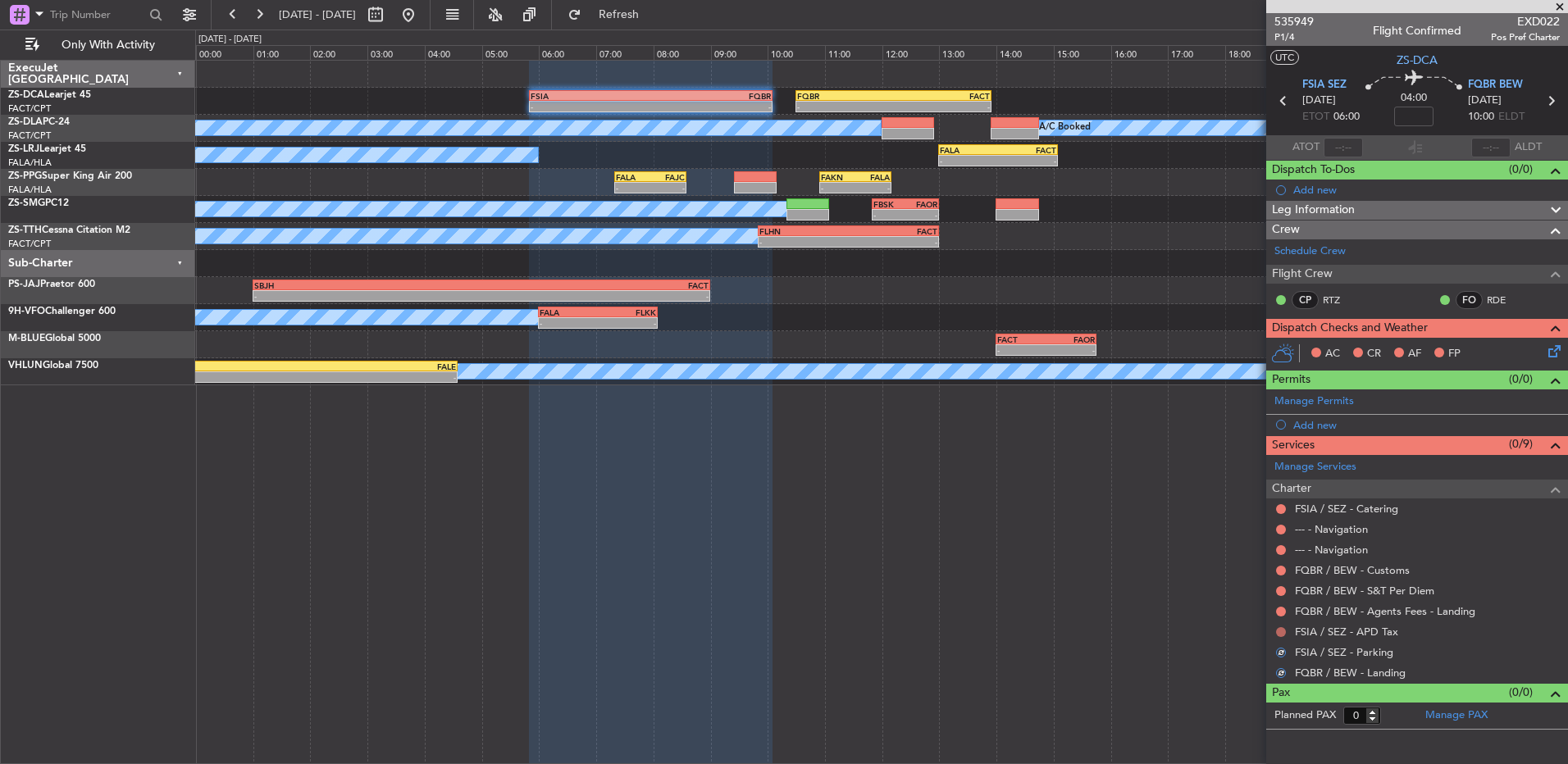
click at [1281, 630] on button at bounding box center [1281, 632] width 10 height 10
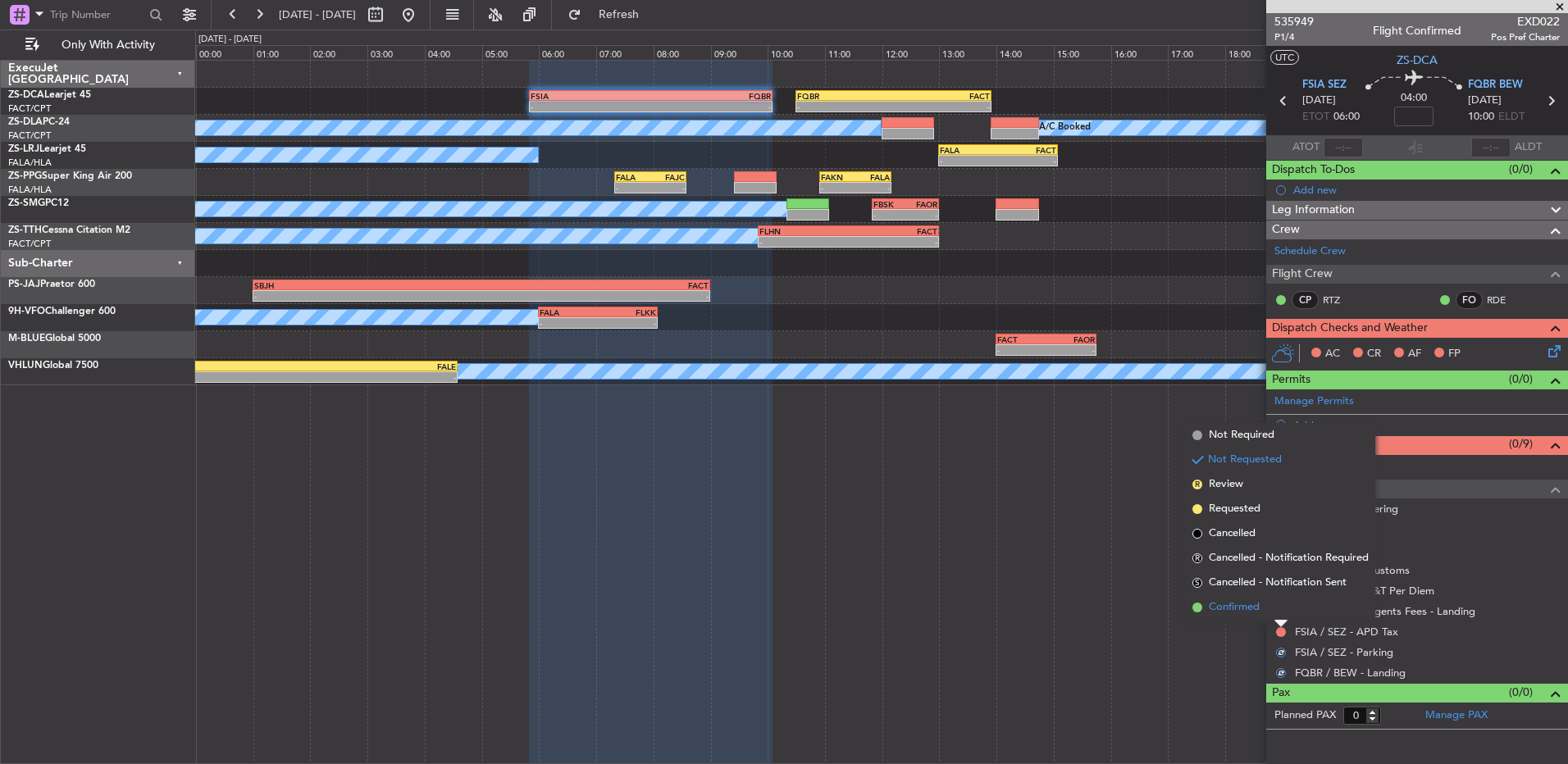
click at [1281, 609] on li "Confirmed" at bounding box center [1281, 608] width 190 height 24
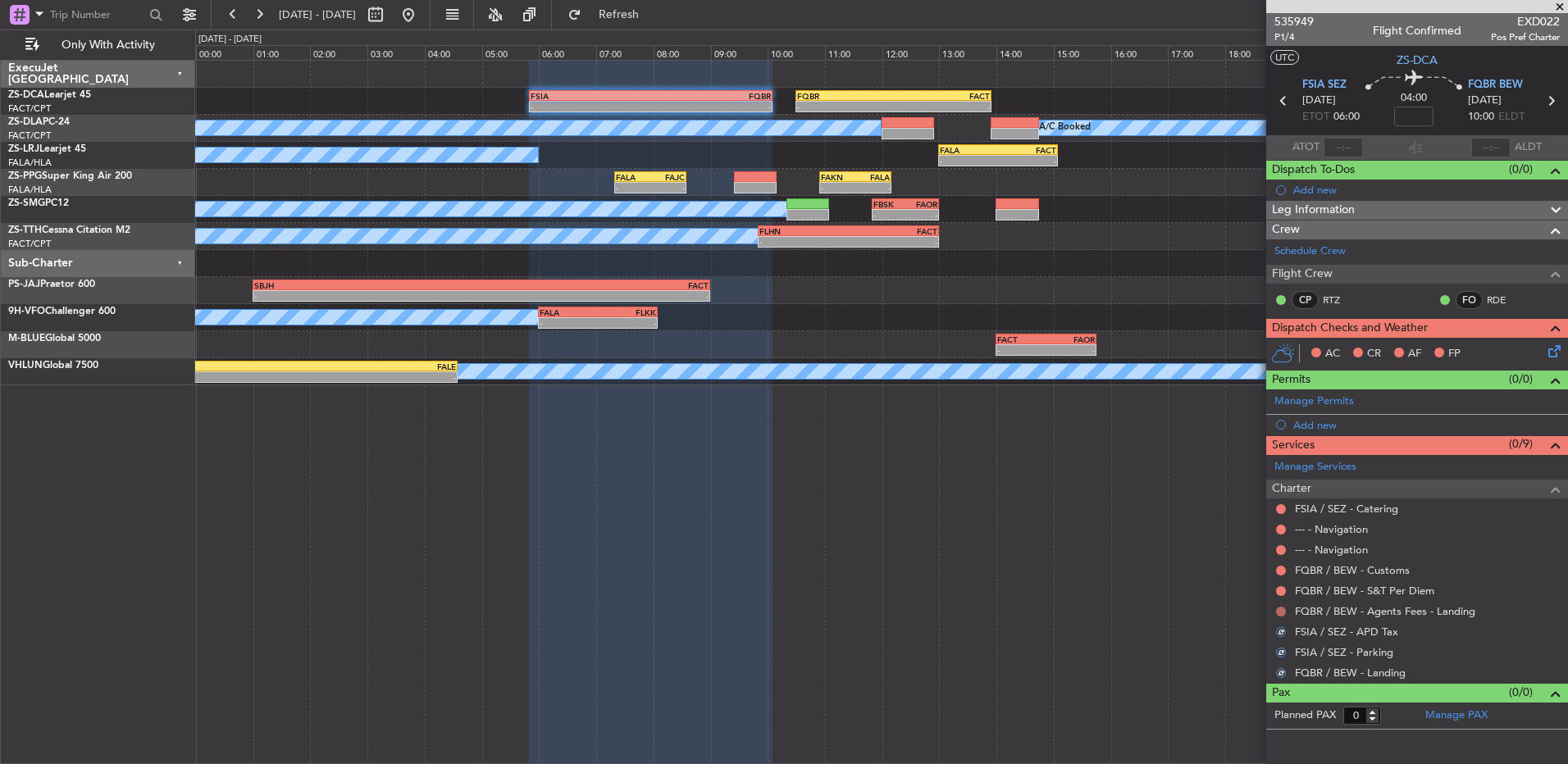
click at [1282, 609] on button at bounding box center [1281, 612] width 10 height 10
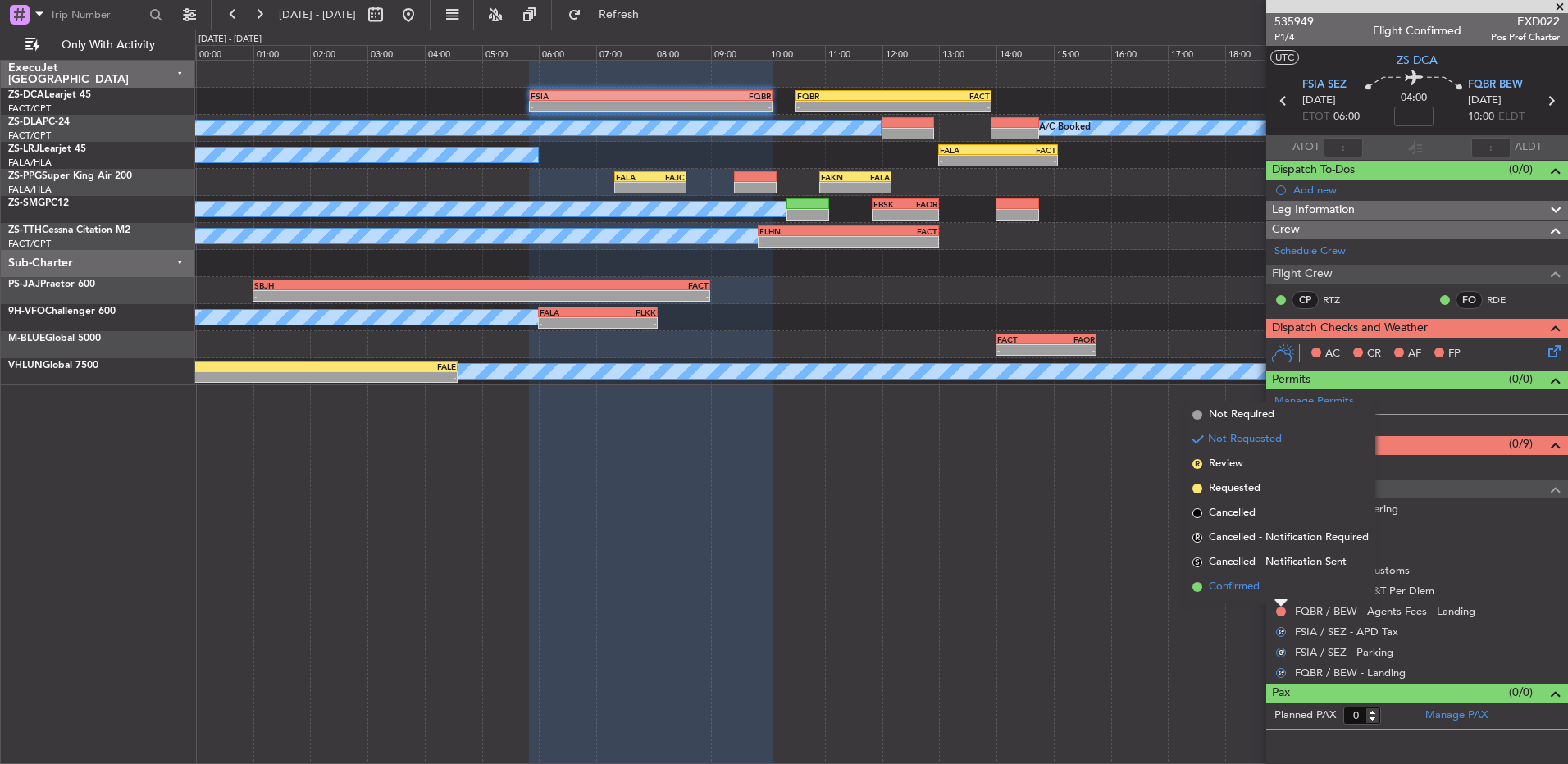
click at [1278, 588] on li "Confirmed" at bounding box center [1281, 587] width 190 height 24
click at [1278, 589] on button at bounding box center [1281, 591] width 10 height 10
click at [1276, 570] on li "Confirmed" at bounding box center [1281, 567] width 190 height 24
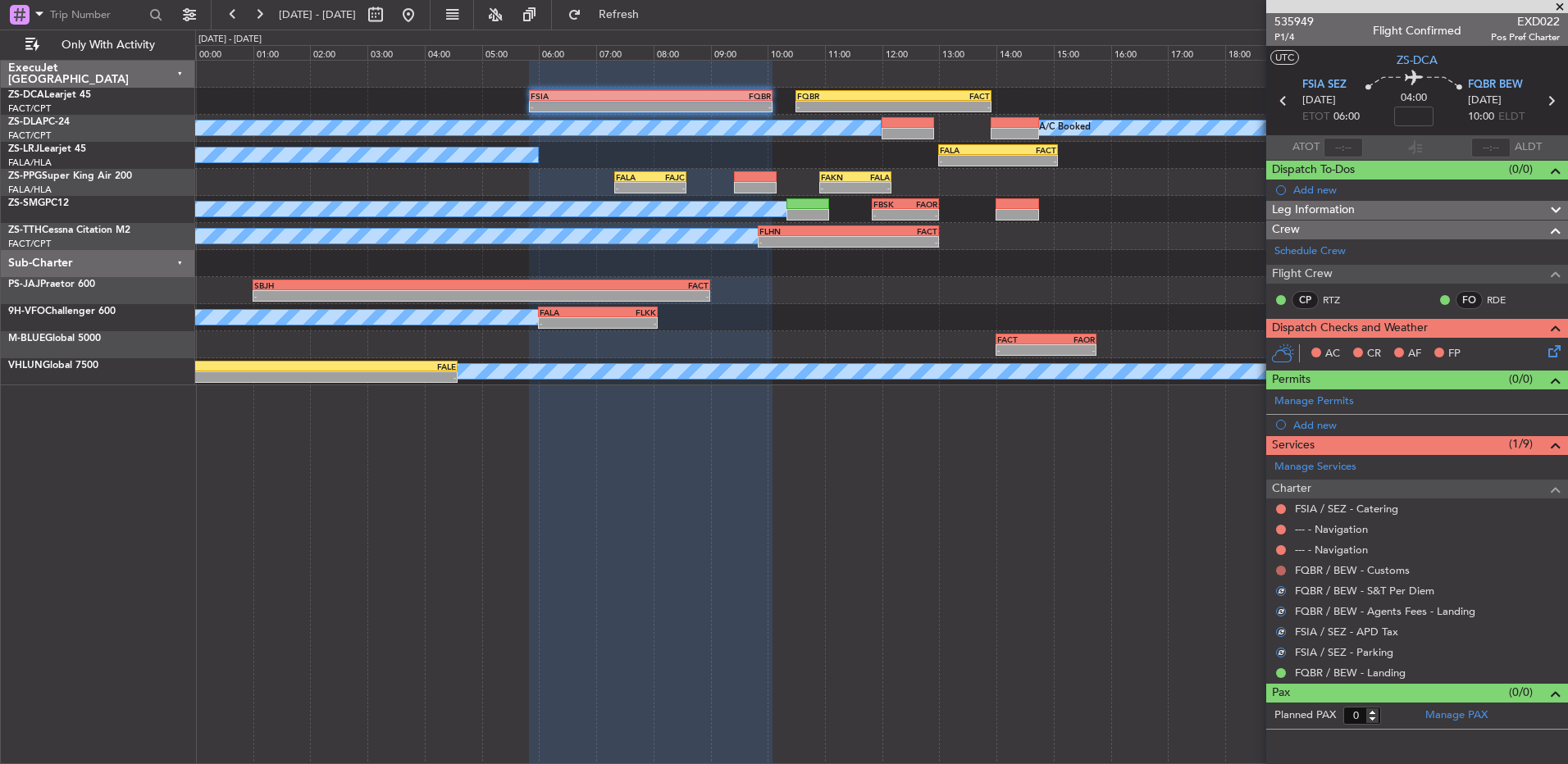
click at [1277, 570] on button at bounding box center [1281, 570] width 10 height 10
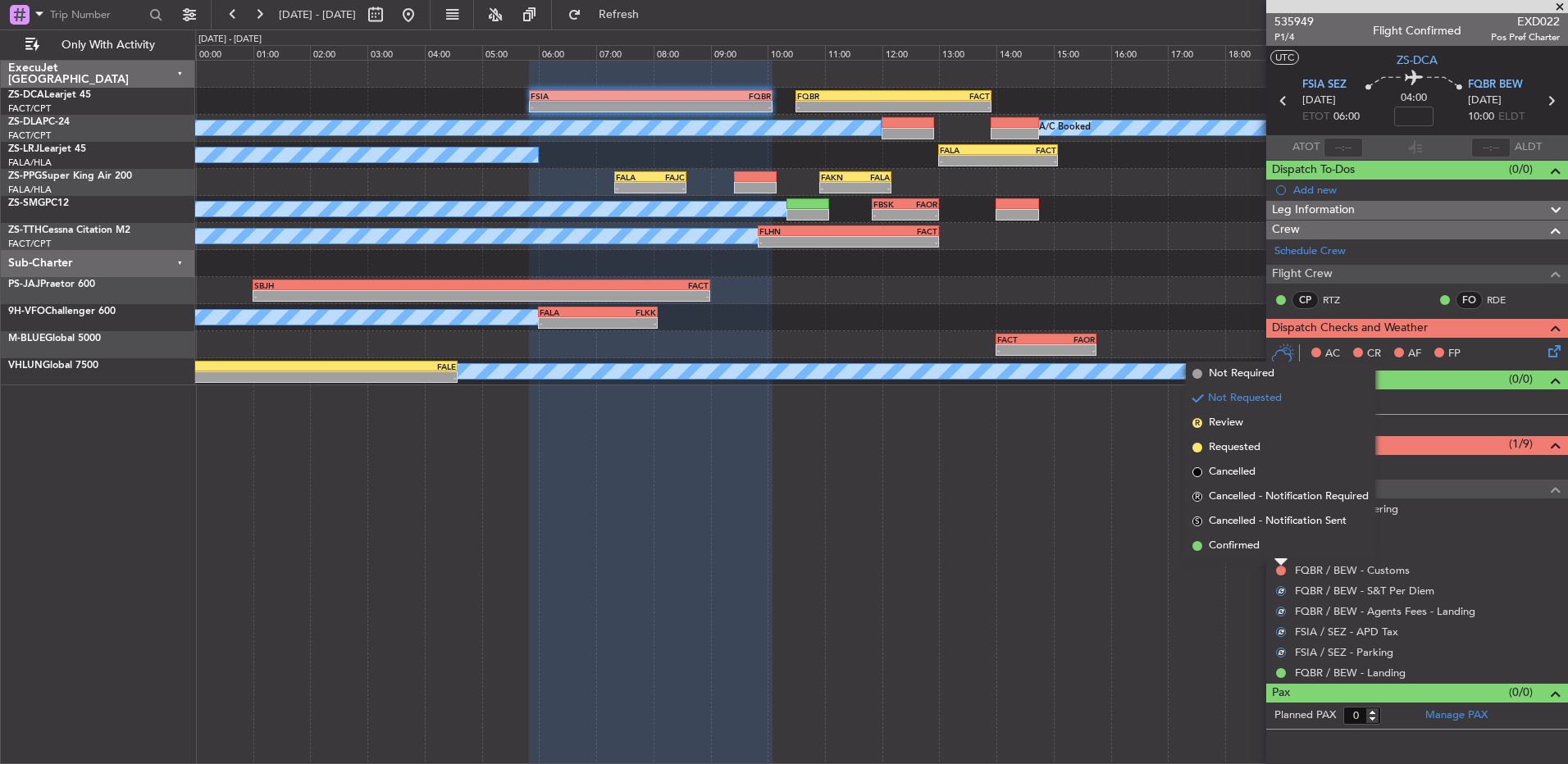
click at [1281, 552] on li "Confirmed" at bounding box center [1281, 546] width 190 height 24
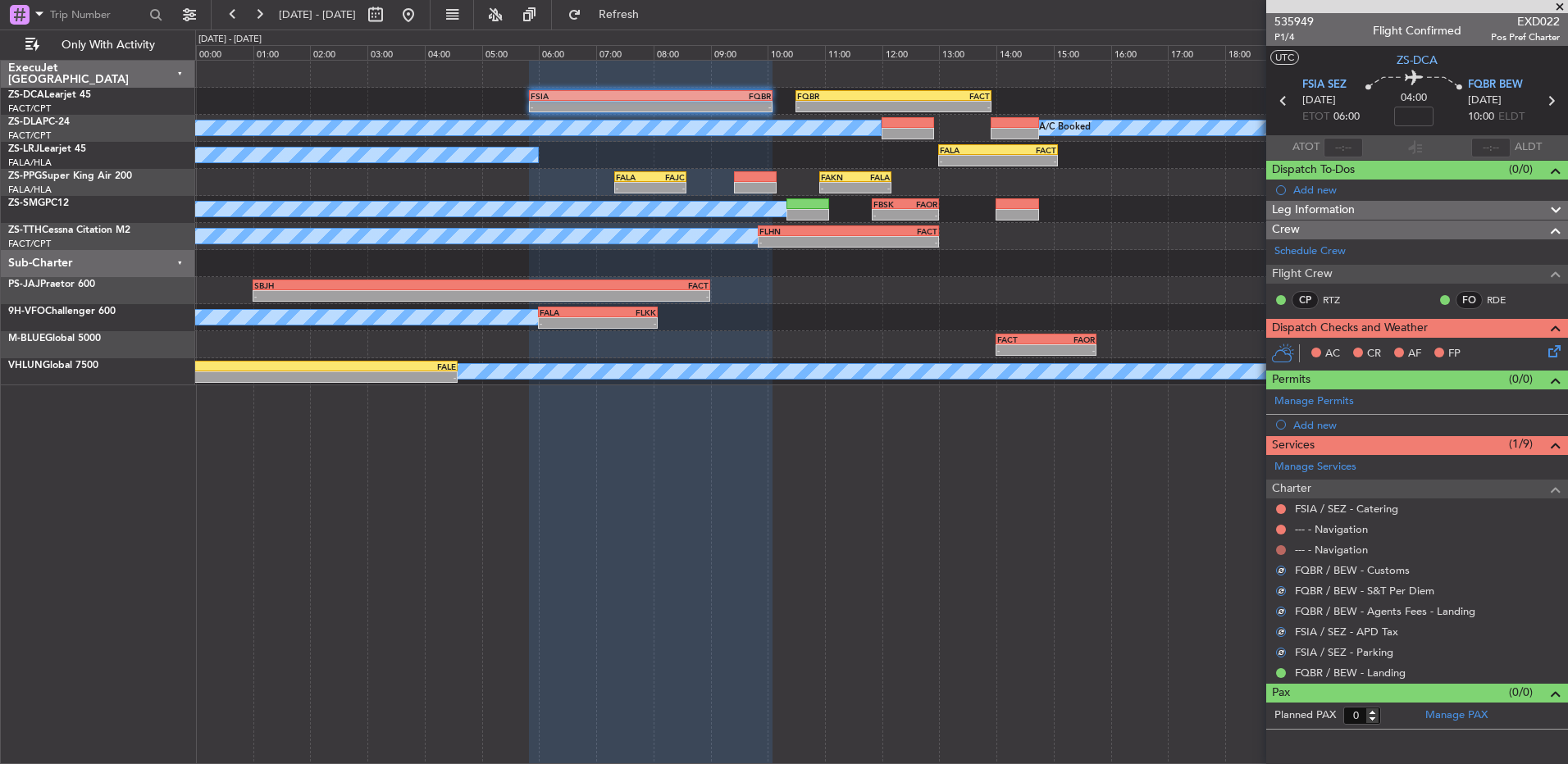
click at [1282, 550] on button at bounding box center [1281, 550] width 10 height 10
click at [1281, 545] on button at bounding box center [1281, 550] width 10 height 10
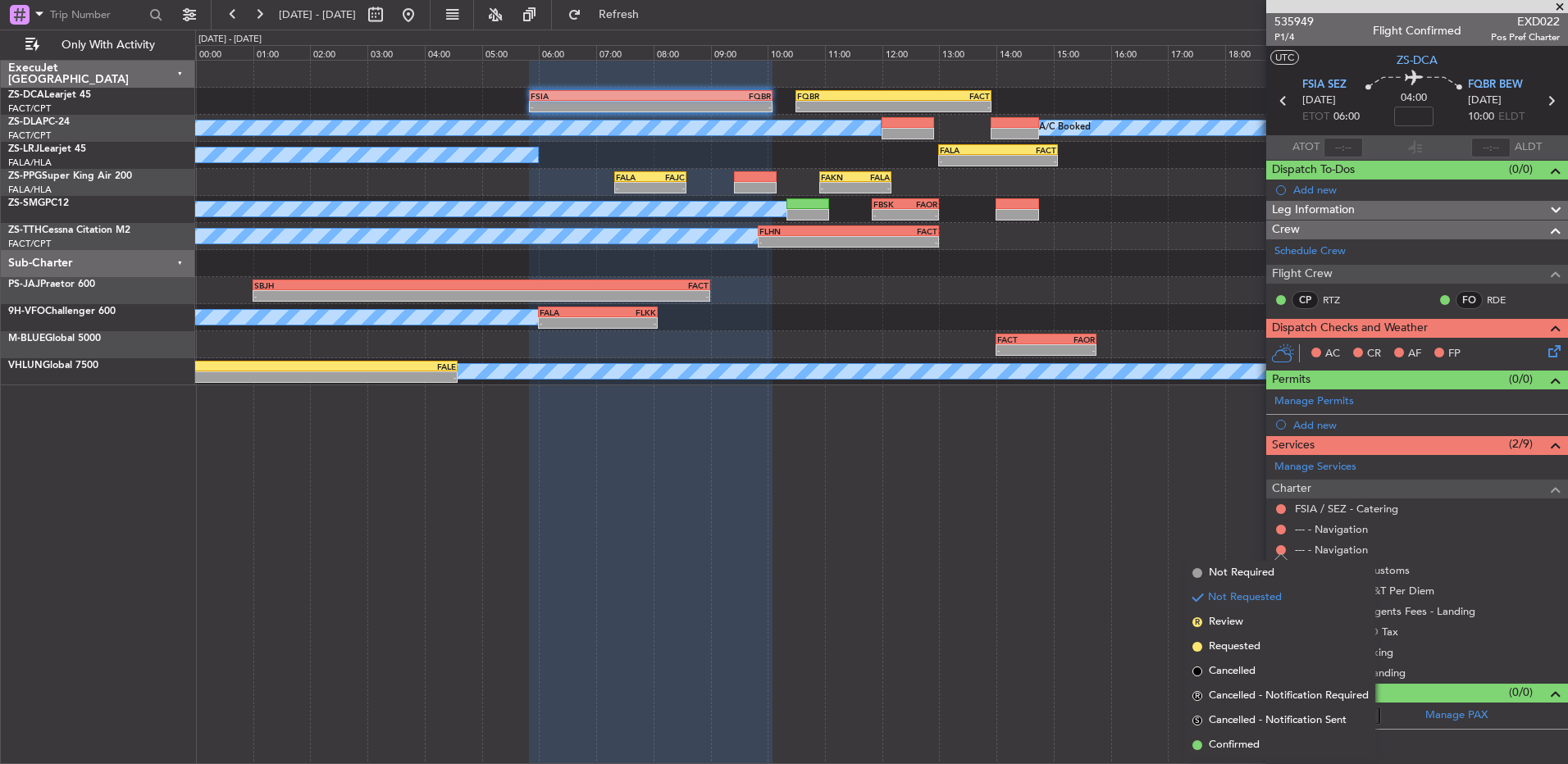
drag, startPoint x: 1260, startPoint y: 751, endPoint x: 1236, endPoint y: 660, distance: 94.1
click at [1256, 747] on span "Confirmed" at bounding box center [1234, 745] width 51 height 17
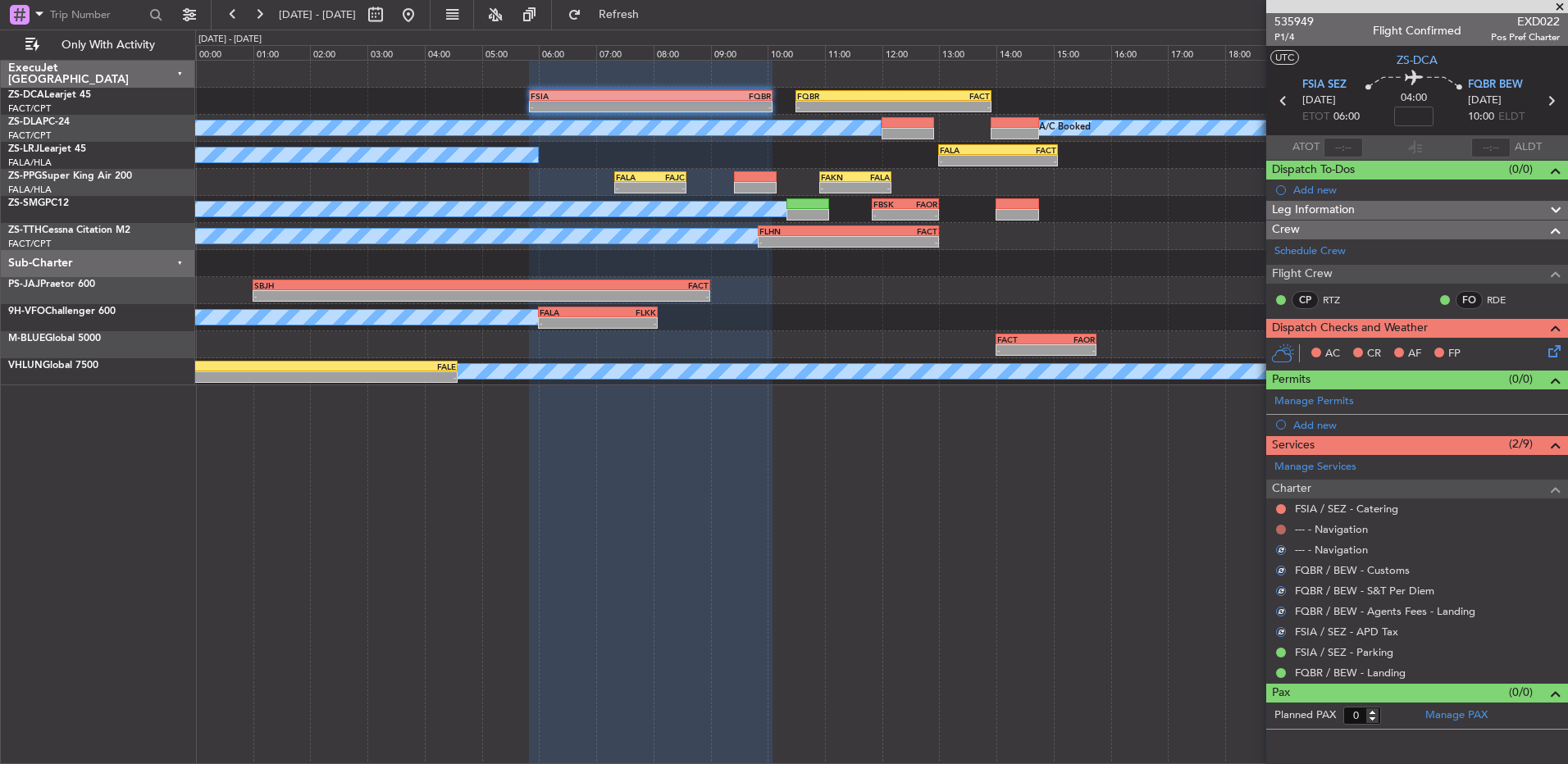
click at [1281, 528] on button at bounding box center [1281, 529] width 10 height 10
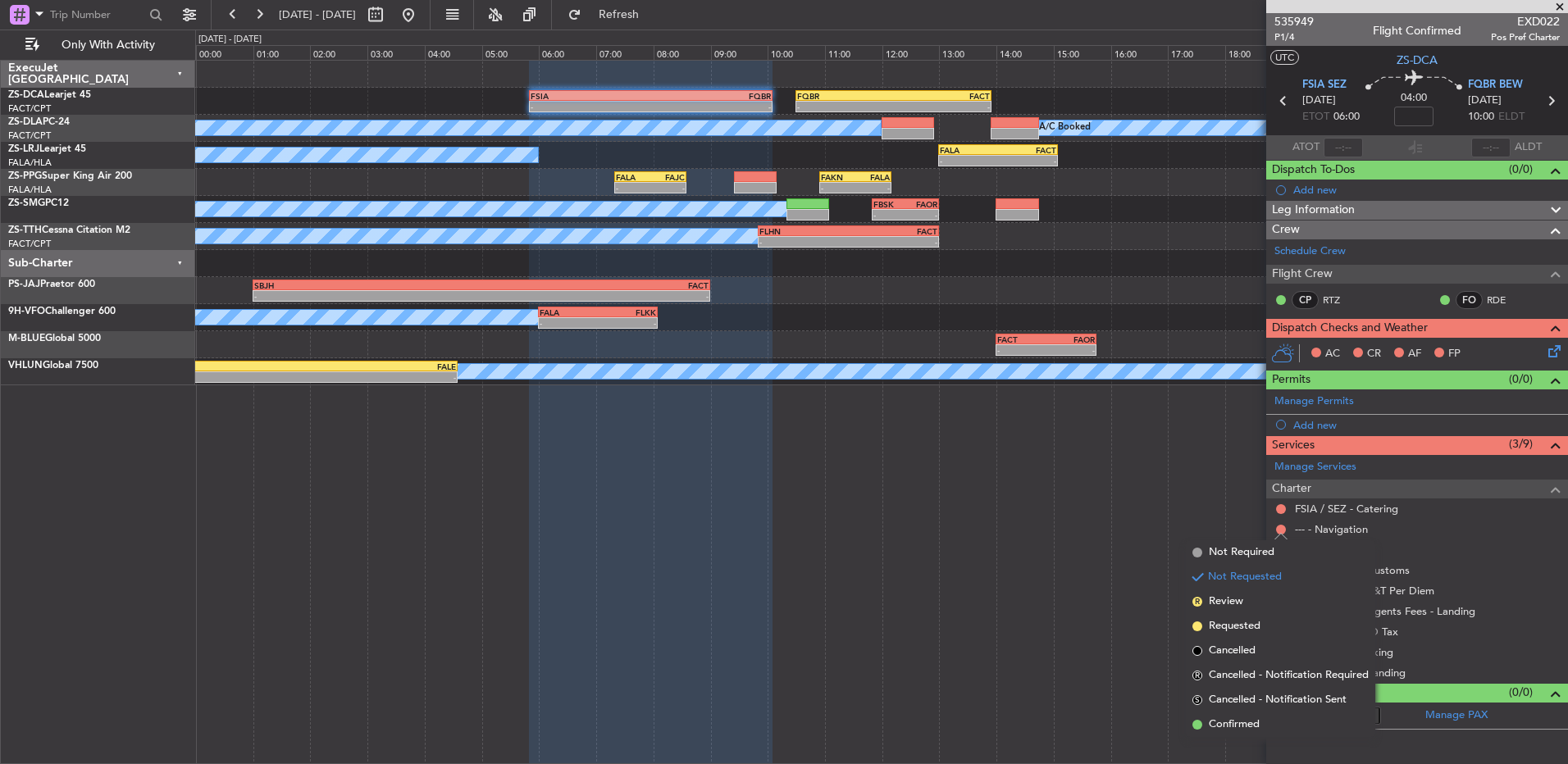
click at [1275, 718] on li "Confirmed" at bounding box center [1281, 725] width 190 height 24
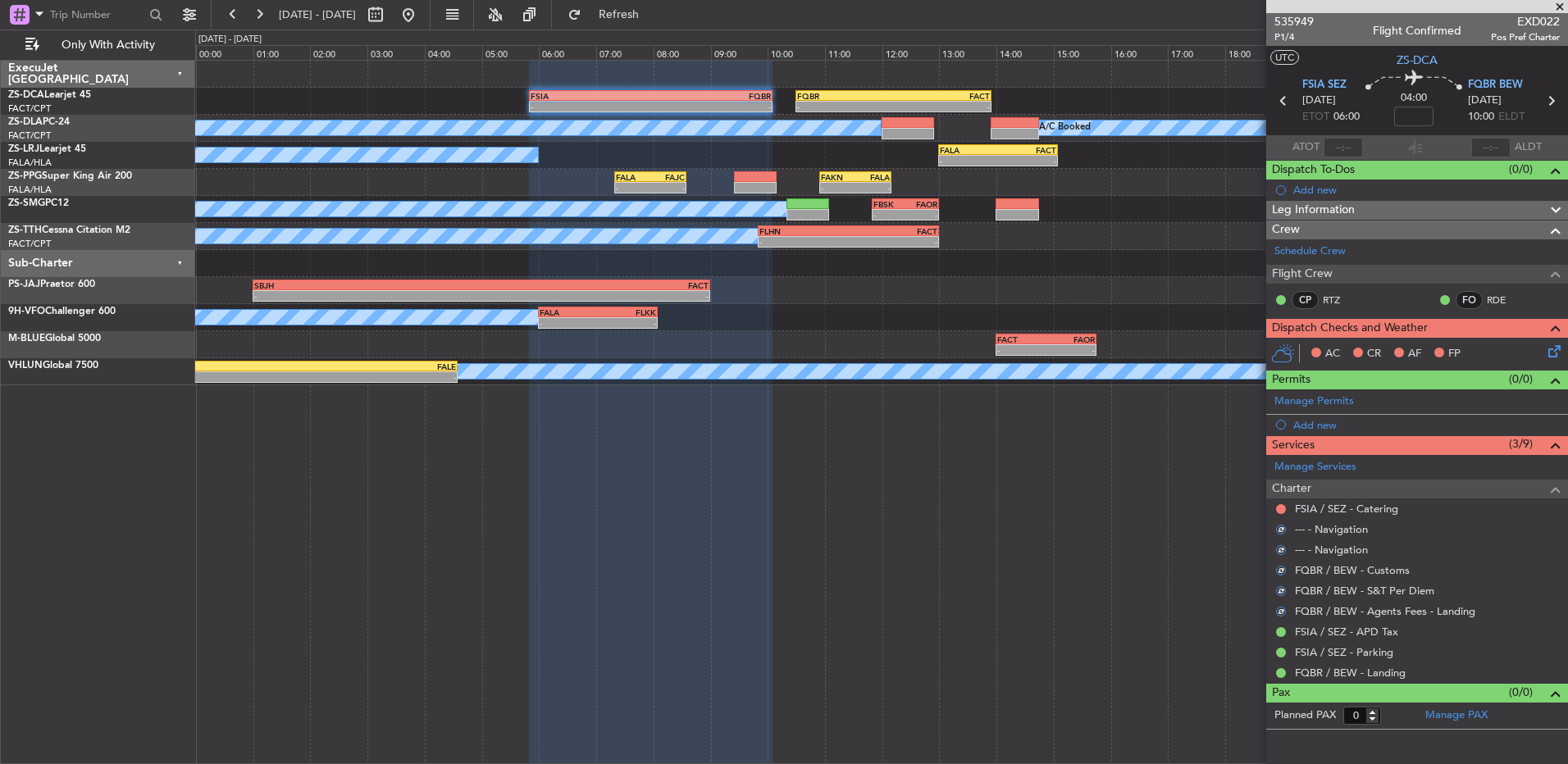
click at [1279, 510] on button at bounding box center [1281, 509] width 10 height 10
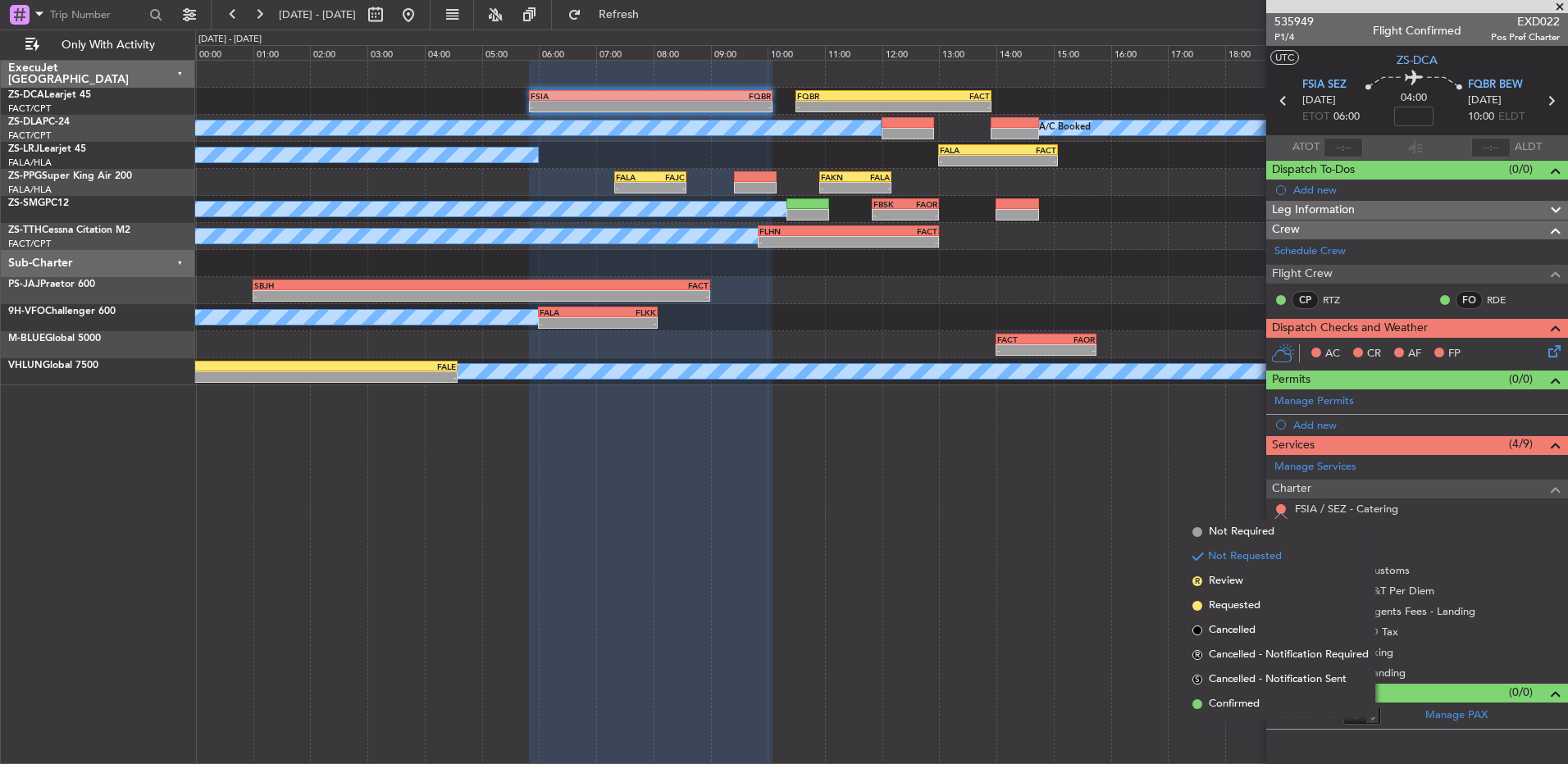
drag, startPoint x: 1228, startPoint y: 699, endPoint x: 1353, endPoint y: 499, distance: 235.8
click at [1228, 696] on li "Confirmed" at bounding box center [1281, 704] width 190 height 24
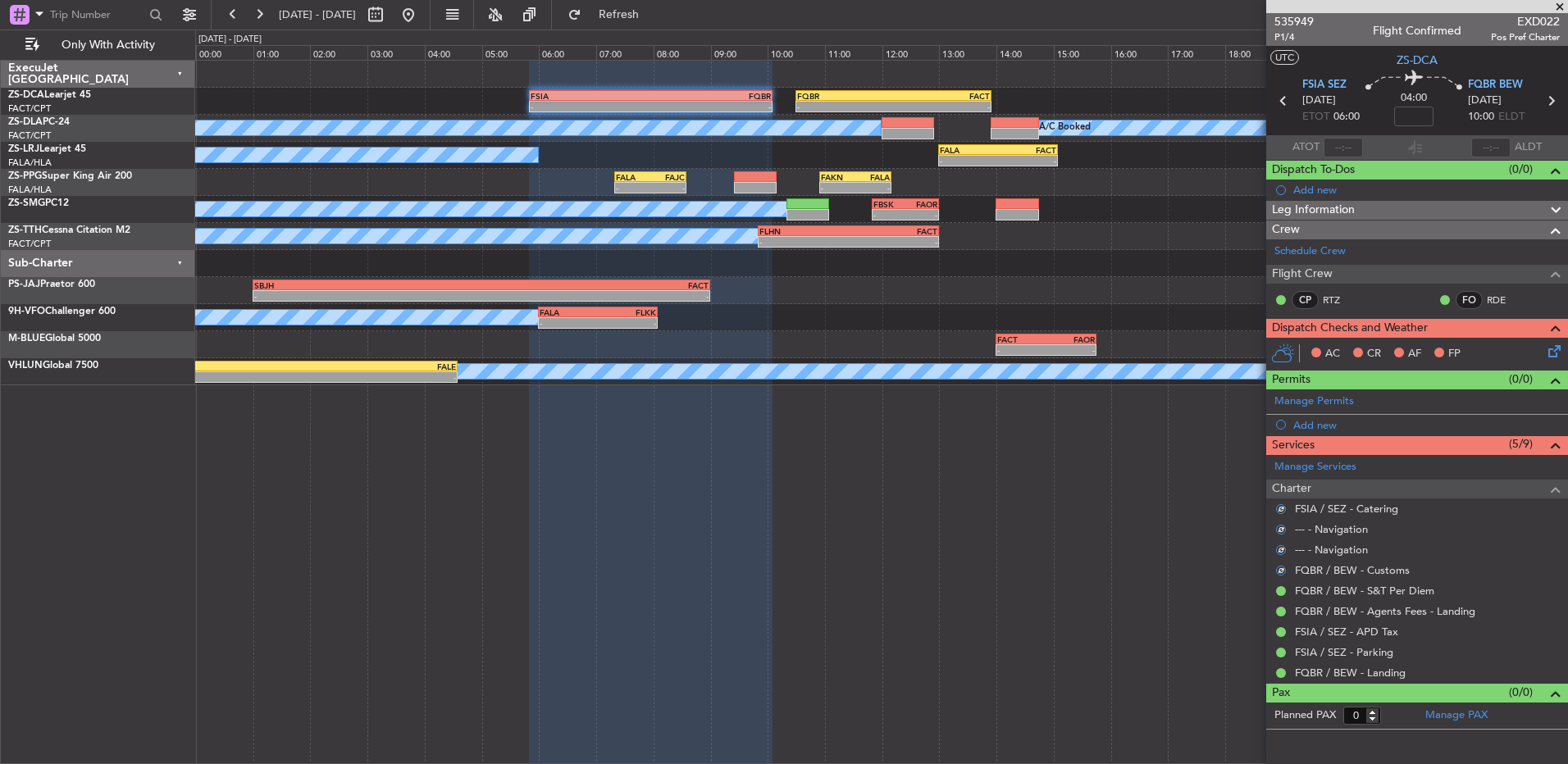
click at [1559, 348] on icon at bounding box center [1552, 349] width 13 height 13
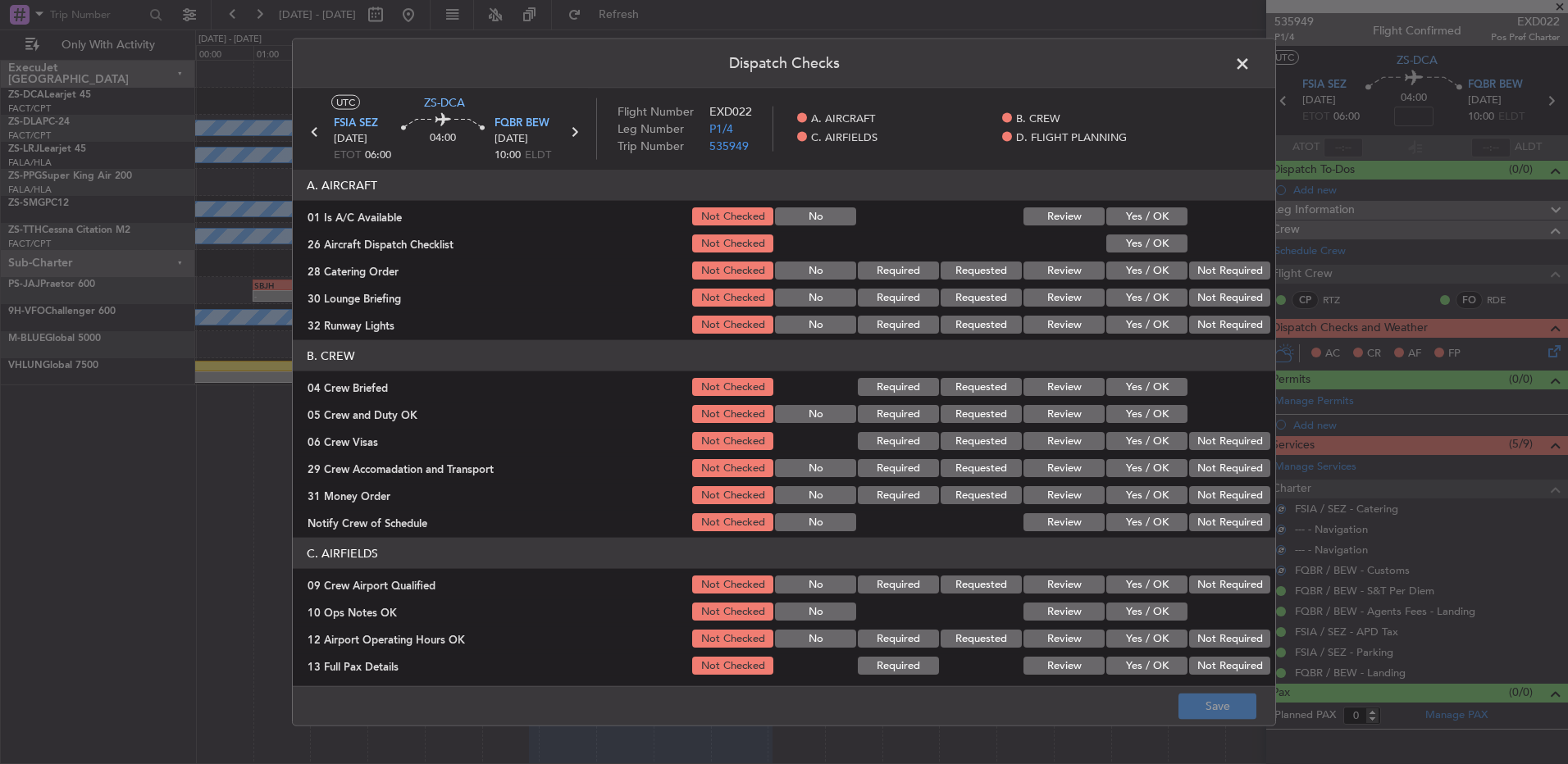
click at [1169, 224] on button "Yes / OK" at bounding box center [1147, 216] width 81 height 18
click at [1169, 239] on button "Yes / OK" at bounding box center [1147, 243] width 81 height 18
click at [1187, 252] on div at bounding box center [1228, 243] width 83 height 23
click at [1189, 276] on button "Not Required" at bounding box center [1229, 270] width 81 height 18
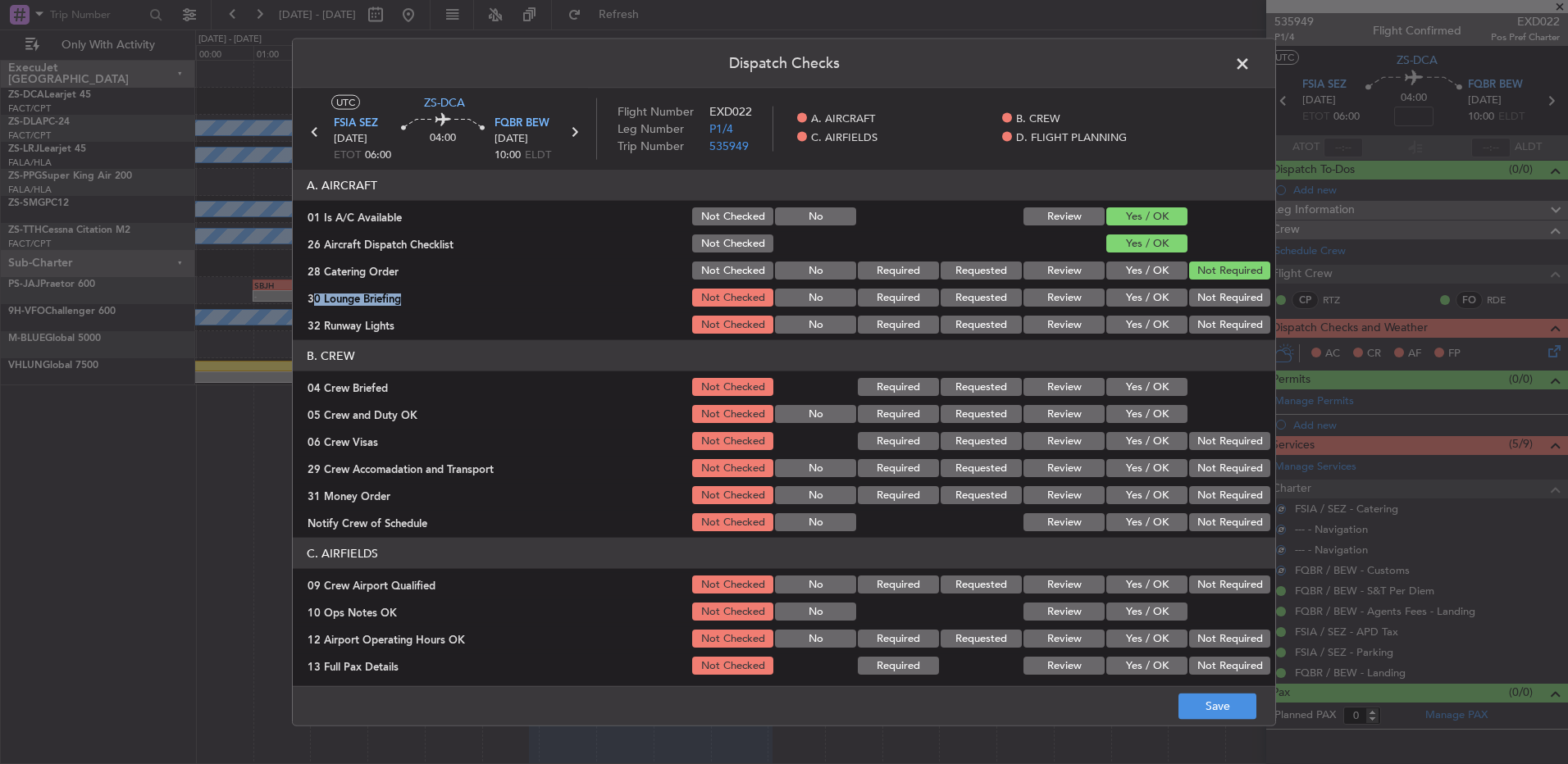
click at [1189, 282] on section "A. AIRCRAFT 01 Is A/C Available Not Checked No Review Yes / OK 26 Aircraft Disp…" at bounding box center [784, 252] width 982 height 166
drag, startPoint x: 1189, startPoint y: 282, endPoint x: 1195, endPoint y: 301, distance: 19.9
click at [1195, 301] on button "Not Required" at bounding box center [1229, 297] width 81 height 18
click at [1195, 323] on div "Not Required" at bounding box center [1228, 324] width 83 height 23
drag, startPoint x: 1195, startPoint y: 339, endPoint x: 1193, endPoint y: 356, distance: 17.1
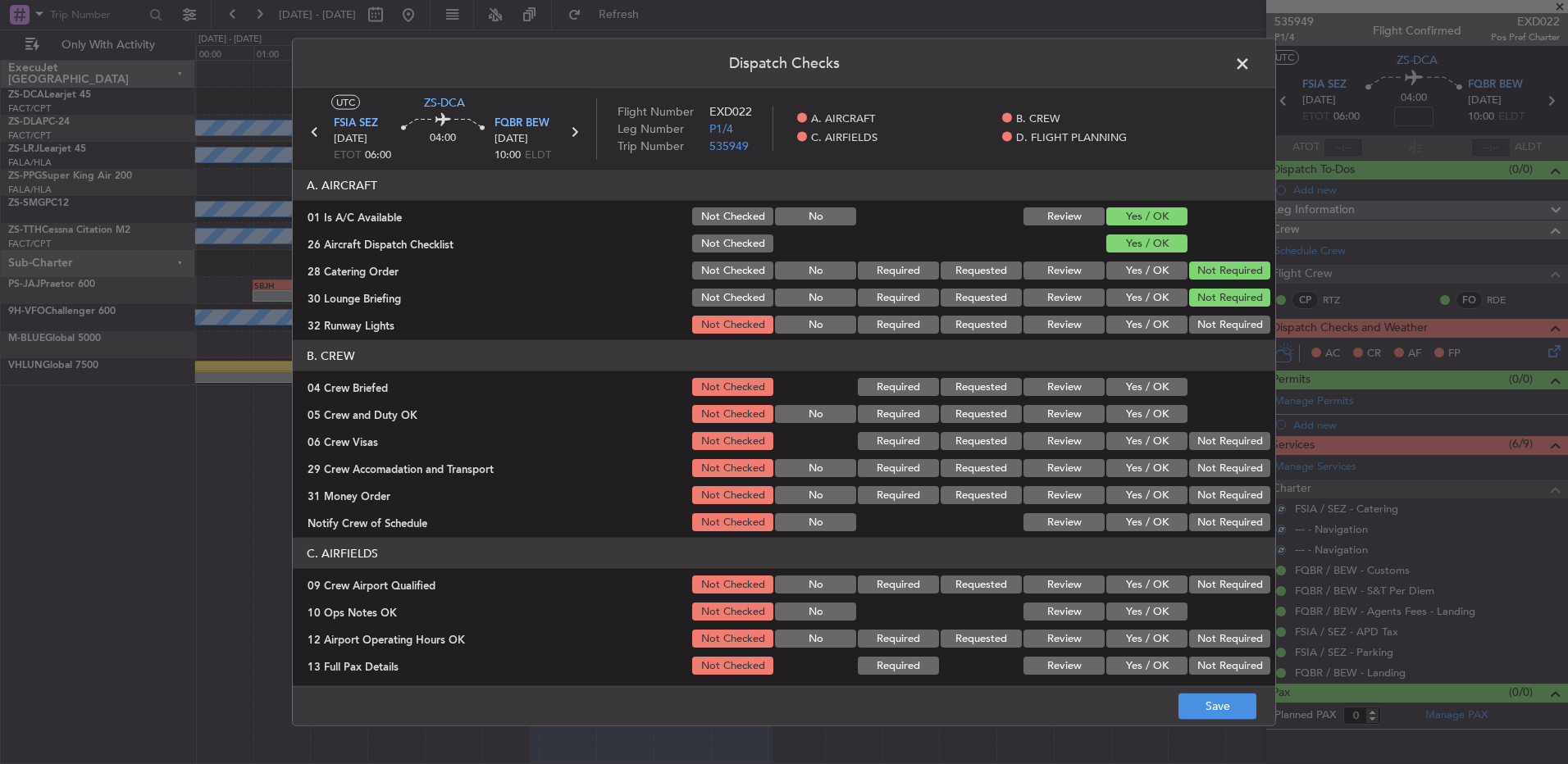
click at [1195, 343] on article "A. AIRCRAFT 01 Is A/C Available Not Checked No Review Yes / OK 26 Aircraft Disp…" at bounding box center [784, 422] width 982 height 506
click at [1201, 336] on div "Not Required" at bounding box center [1228, 324] width 83 height 23
drag, startPoint x: 1196, startPoint y: 325, endPoint x: 1152, endPoint y: 396, distance: 83.5
click at [1196, 329] on button "Not Required" at bounding box center [1229, 324] width 81 height 18
click at [1148, 384] on button "Yes / OK" at bounding box center [1147, 386] width 81 height 18
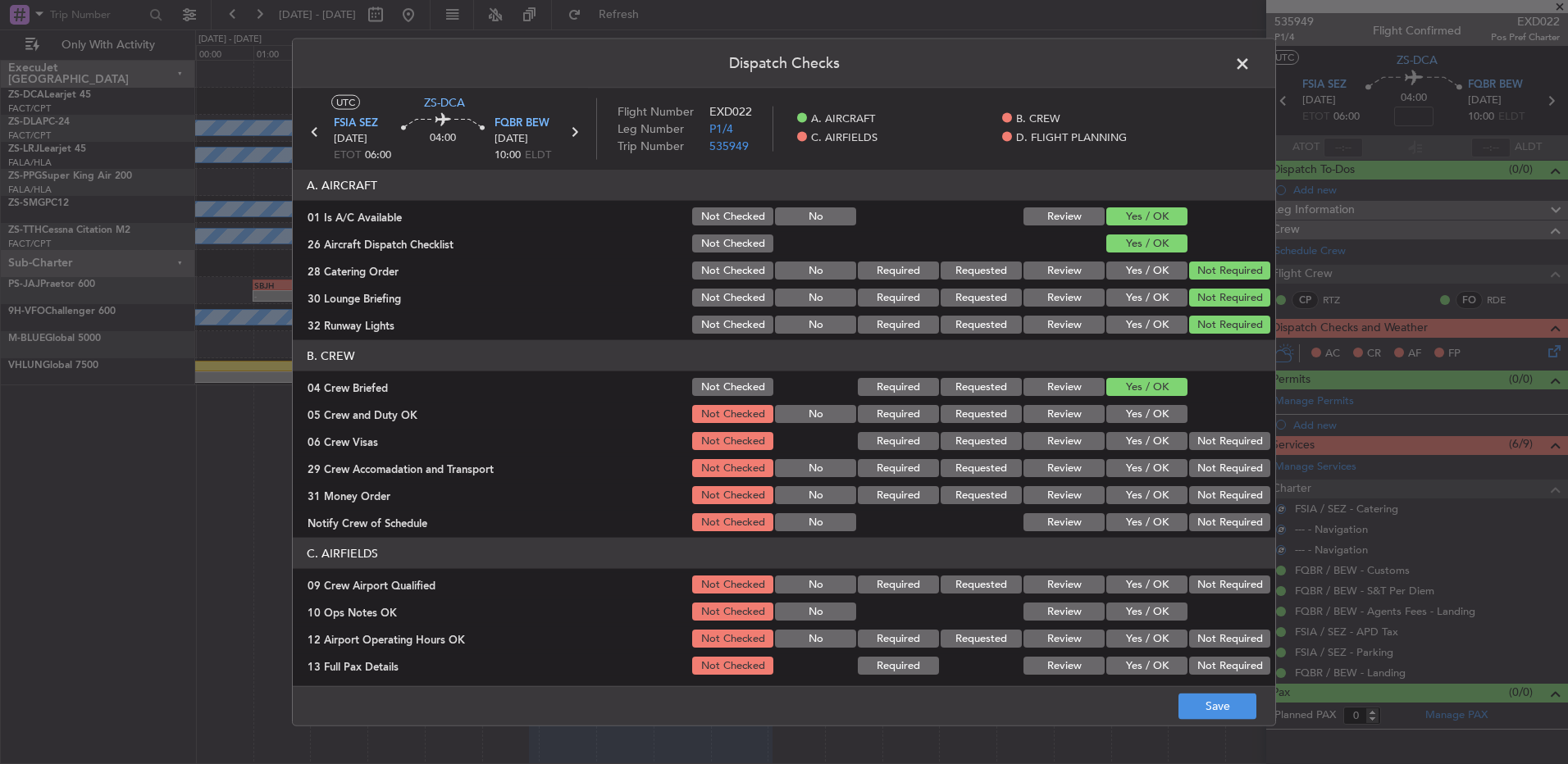
click at [1148, 408] on button "Yes / OK" at bounding box center [1147, 413] width 81 height 18
click at [1154, 409] on button "Yes / OK" at bounding box center [1147, 413] width 81 height 18
click at [1232, 449] on button "Not Required" at bounding box center [1229, 440] width 81 height 18
drag, startPoint x: 1231, startPoint y: 455, endPoint x: 1230, endPoint y: 468, distance: 13.0
click at [1231, 462] on section "B. CREW 04 Crew Briefed Not Checked Required Requested Review Yes / OK 05 Crew …" at bounding box center [784, 437] width 982 height 194
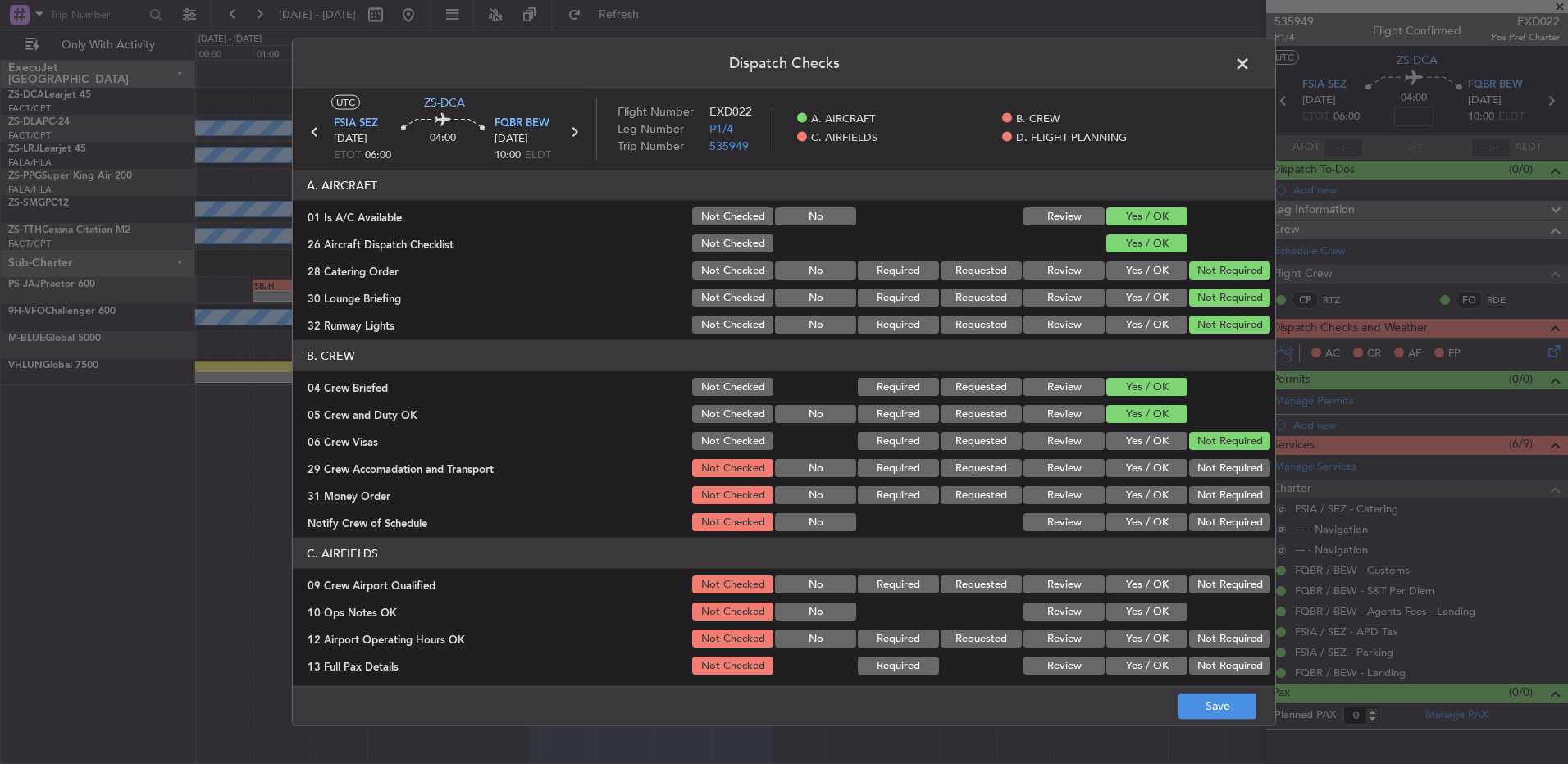
click at [1224, 470] on button "Not Required" at bounding box center [1229, 468] width 81 height 18
click at [1223, 484] on section "B. CREW 04 Crew Briefed Not Checked Required Requested Review Yes / OK 05 Crew …" at bounding box center [784, 437] width 982 height 194
click at [1223, 497] on button "Not Required" at bounding box center [1229, 495] width 81 height 18
click at [1223, 509] on section "B. CREW 04 Crew Briefed Not Checked Required Requested Review Yes / OK 05 Crew …" at bounding box center [784, 437] width 982 height 194
click at [1223, 520] on button "Not Required" at bounding box center [1229, 522] width 81 height 18
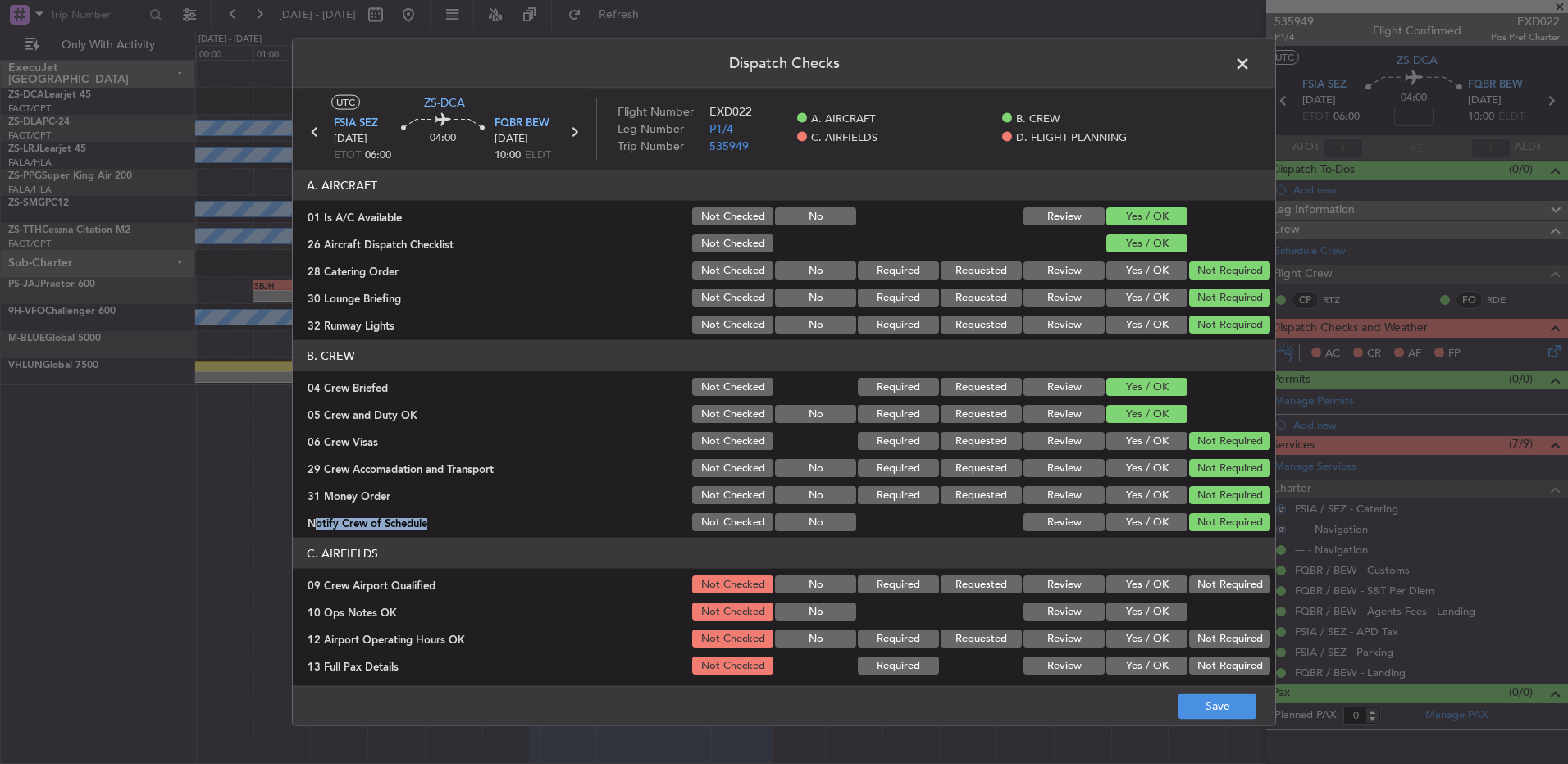
drag, startPoint x: 1209, startPoint y: 583, endPoint x: 1193, endPoint y: 602, distance: 24.8
click at [1208, 588] on button "Not Required" at bounding box center [1229, 584] width 81 height 18
click at [1167, 622] on div "Yes / OK" at bounding box center [1145, 612] width 83 height 23
click at [1171, 619] on button "Yes / OK" at bounding box center [1147, 611] width 81 height 18
click at [1166, 616] on button "Yes / OK" at bounding box center [1147, 611] width 81 height 18
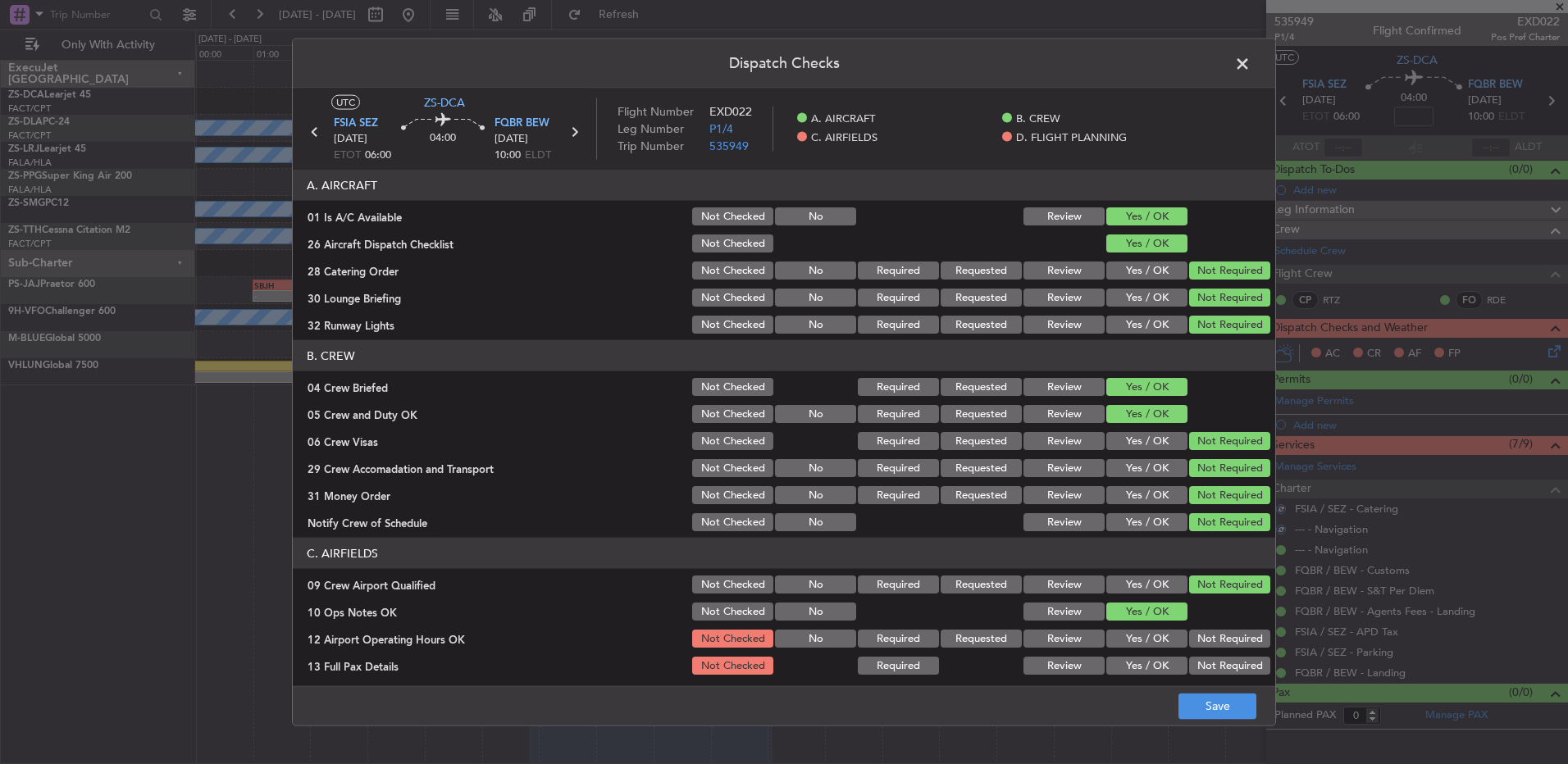
click at [1207, 641] on button "Not Required" at bounding box center [1229, 638] width 81 height 18
click at [1209, 662] on section "C. AIRFIELDS 09 Crew Airport Qualified Not Checked No Required Requested Review…" at bounding box center [784, 661] width 982 height 248
click at [1209, 671] on button "Not Required" at bounding box center [1229, 665] width 81 height 18
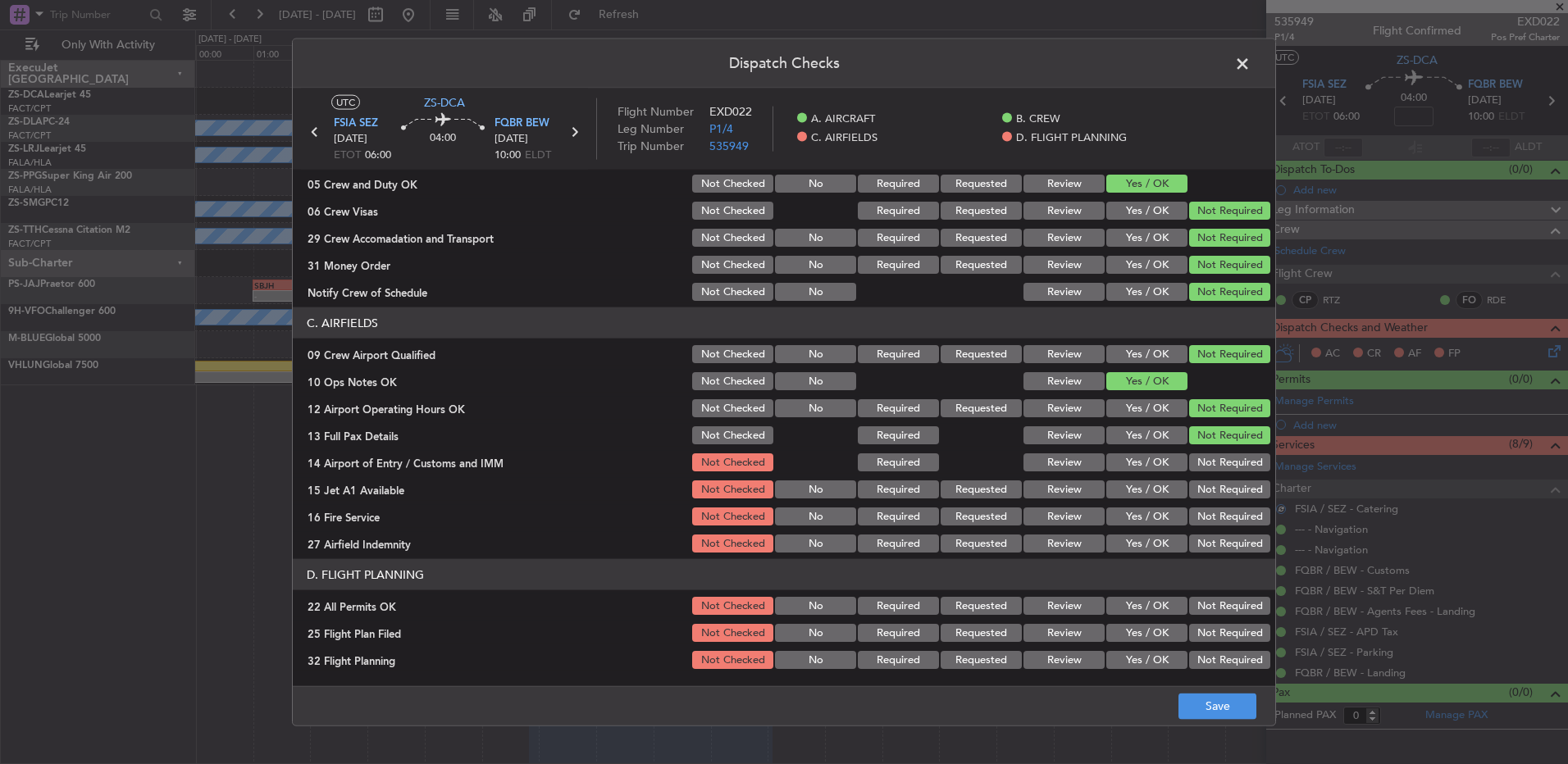
click at [1208, 468] on button "Not Required" at bounding box center [1229, 462] width 81 height 18
click at [1215, 491] on button "Not Required" at bounding box center [1229, 489] width 81 height 18
drag, startPoint x: 1215, startPoint y: 491, endPoint x: 1220, endPoint y: 504, distance: 13.9
click at [1216, 494] on button "Not Required" at bounding box center [1229, 489] width 81 height 18
drag, startPoint x: 1220, startPoint y: 506, endPoint x: 1216, endPoint y: 520, distance: 14.6
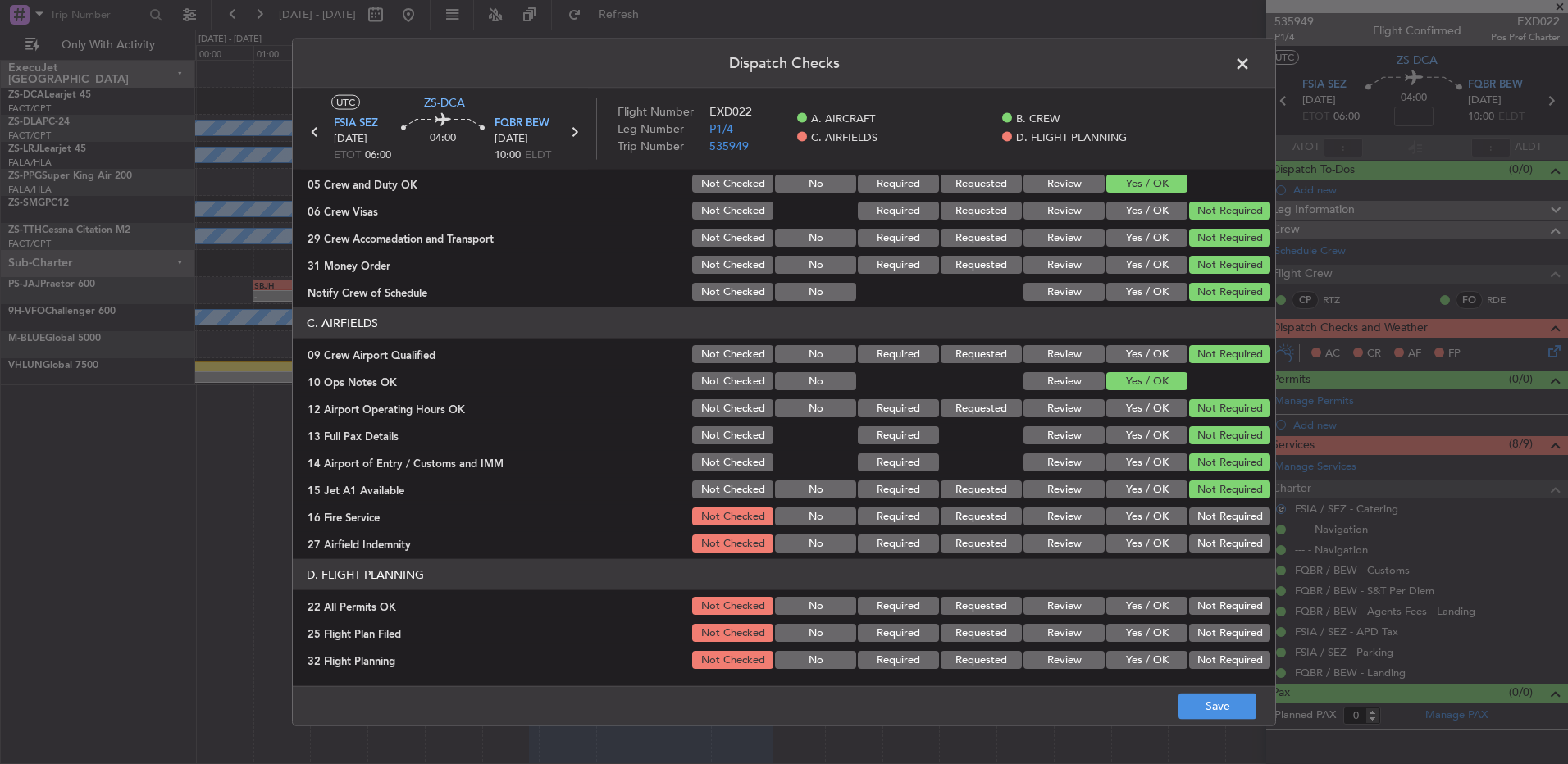
click at [1219, 509] on div "Not Required" at bounding box center [1228, 516] width 83 height 23
drag, startPoint x: 1214, startPoint y: 526, endPoint x: 1204, endPoint y: 541, distance: 18.0
click at [1211, 528] on section "C. AIRFIELDS 09 Crew Airport Qualified Not Checked No Required Requested Review…" at bounding box center [784, 431] width 982 height 248
click at [1201, 521] on button "Not Required" at bounding box center [1229, 516] width 81 height 18
click at [1211, 533] on div "Not Required" at bounding box center [1228, 543] width 83 height 23
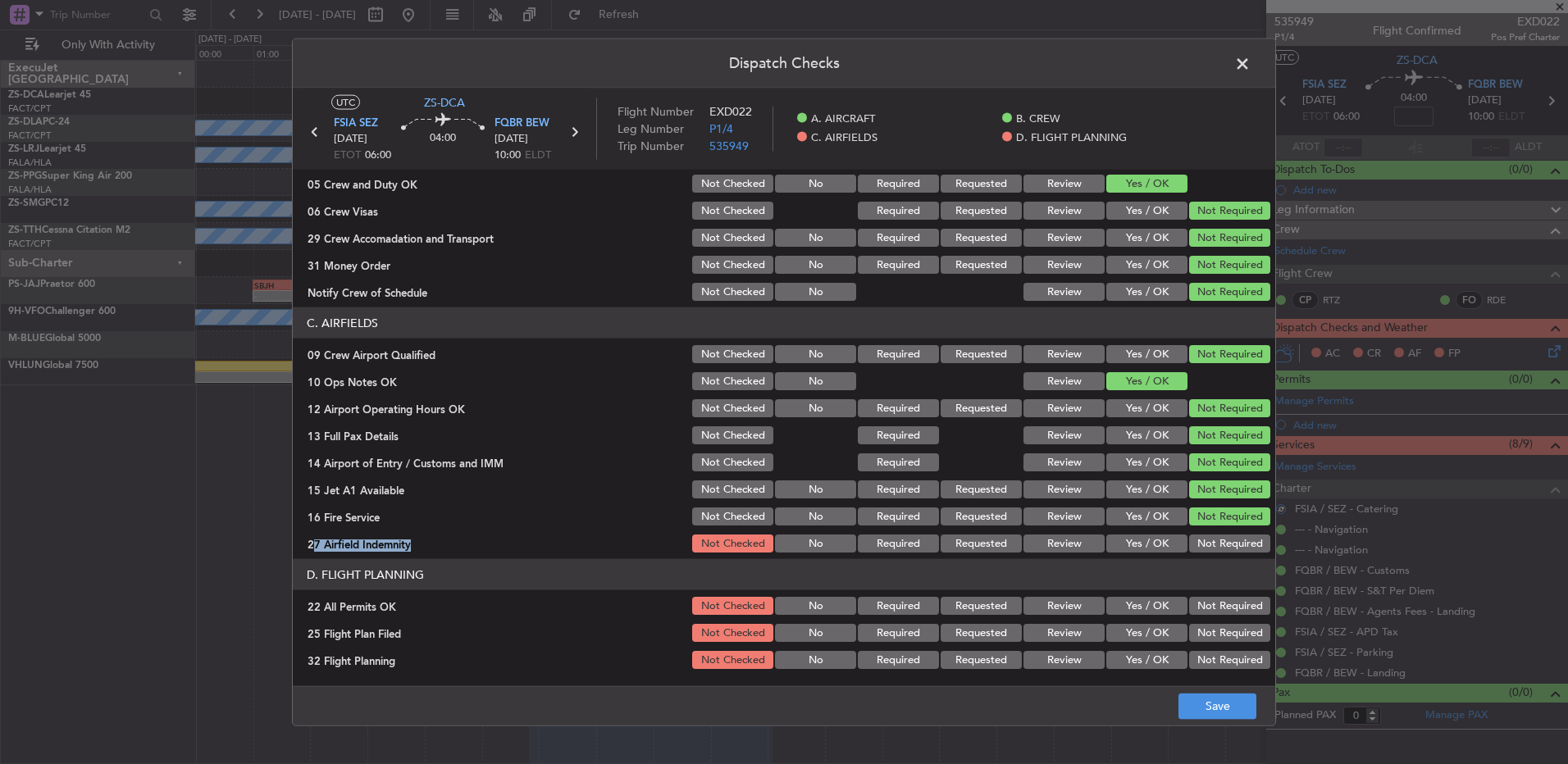
drag, startPoint x: 1210, startPoint y: 544, endPoint x: 1210, endPoint y: 555, distance: 11.0
click at [1210, 545] on button "Not Required" at bounding box center [1229, 543] width 81 height 18
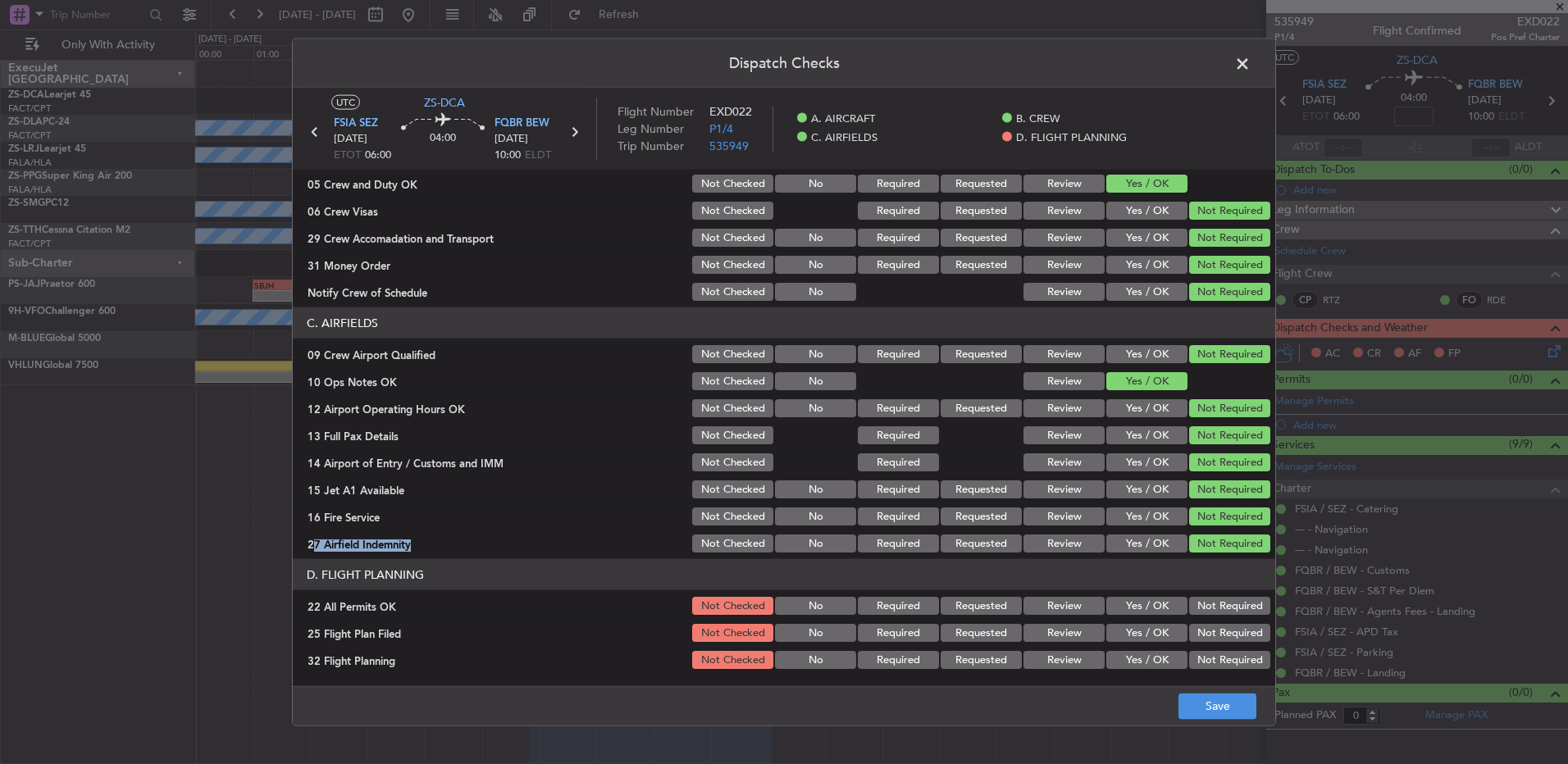
click at [1201, 609] on button "Not Required" at bounding box center [1229, 605] width 81 height 18
click at [1057, 636] on button "Review" at bounding box center [1064, 632] width 81 height 18
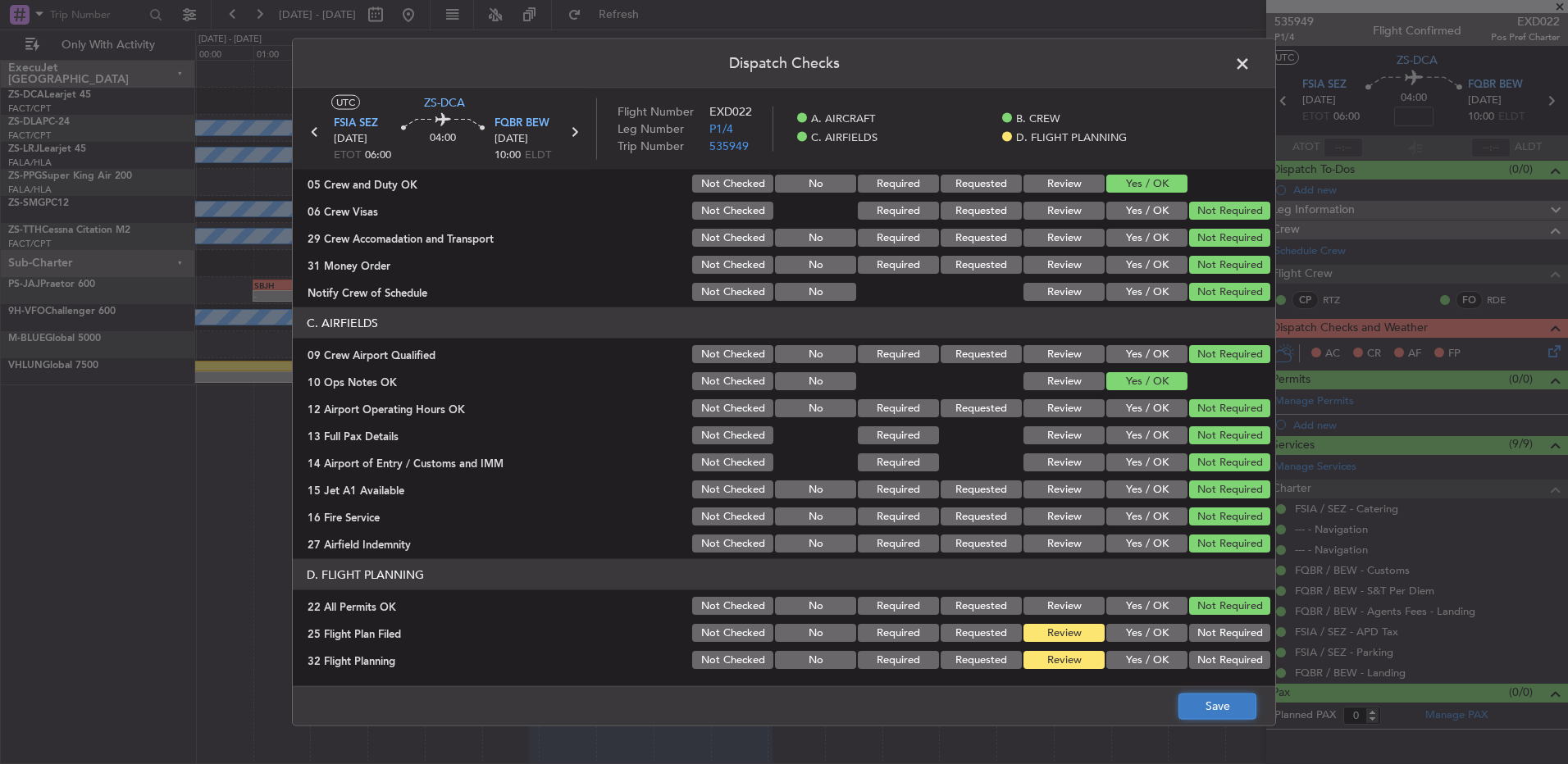
click at [1190, 708] on button "Save" at bounding box center [1217, 706] width 78 height 26
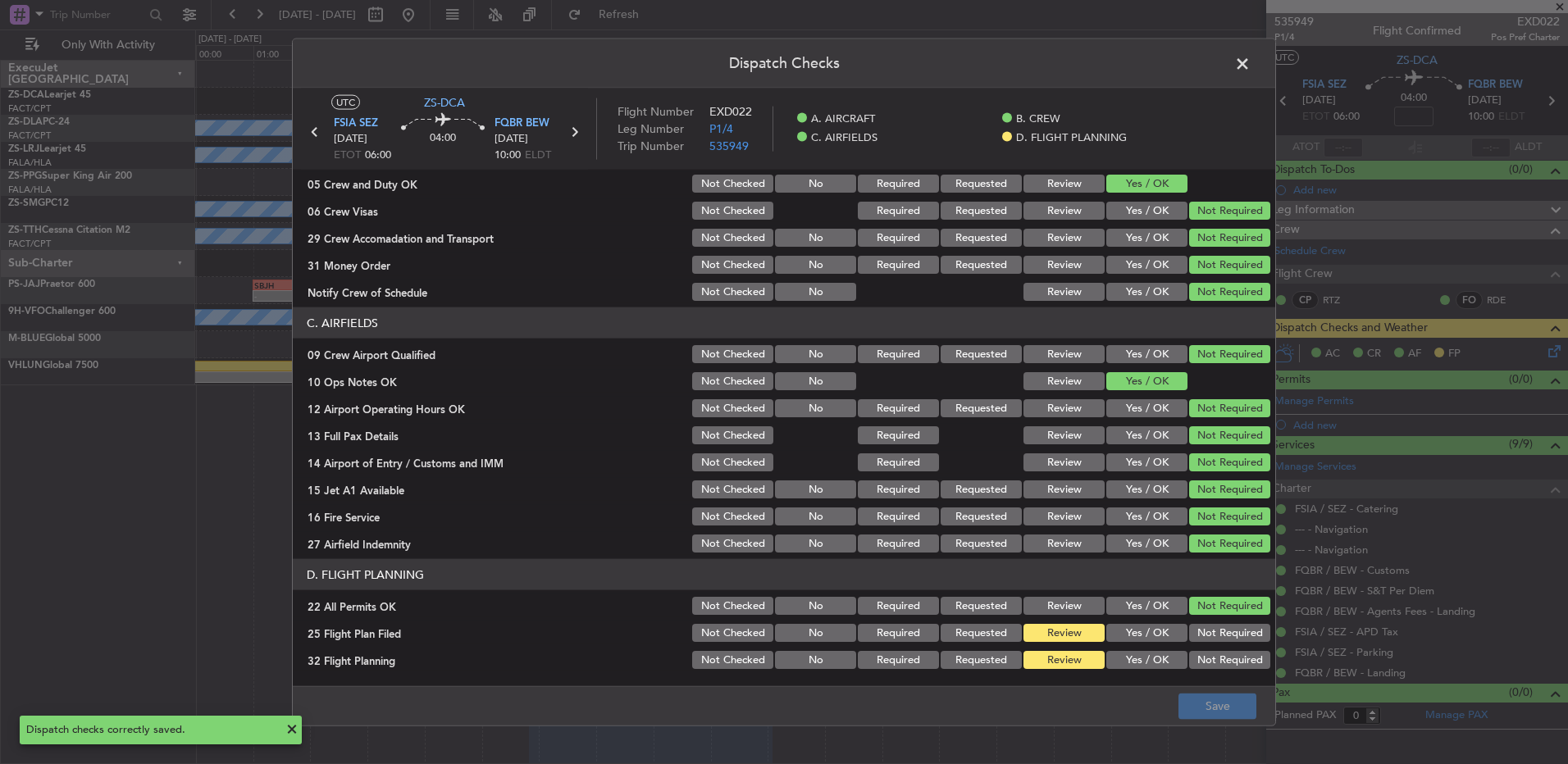
click at [1251, 59] on span at bounding box center [1251, 67] width 0 height 33
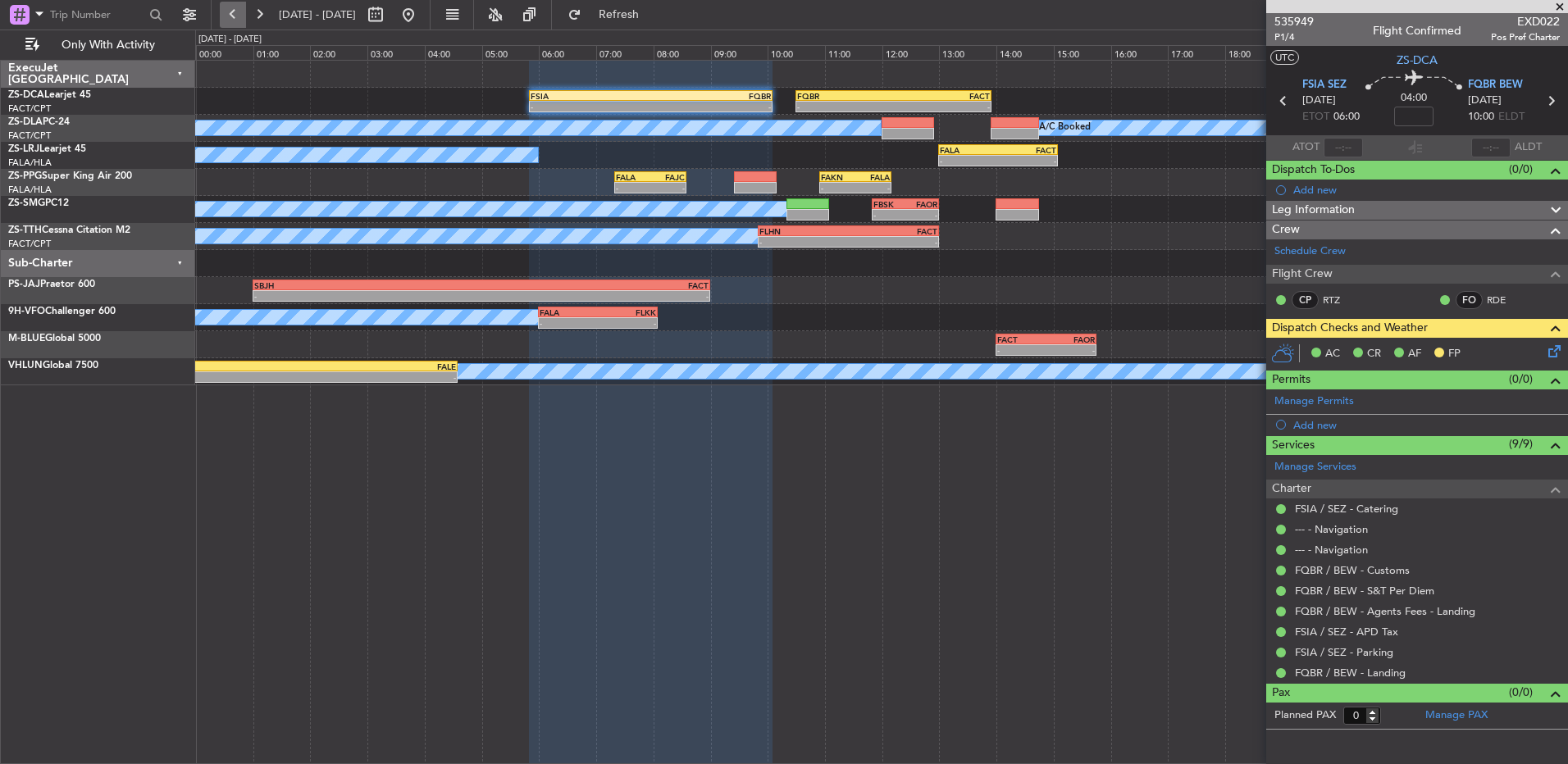
click at [240, 19] on button at bounding box center [233, 15] width 26 height 26
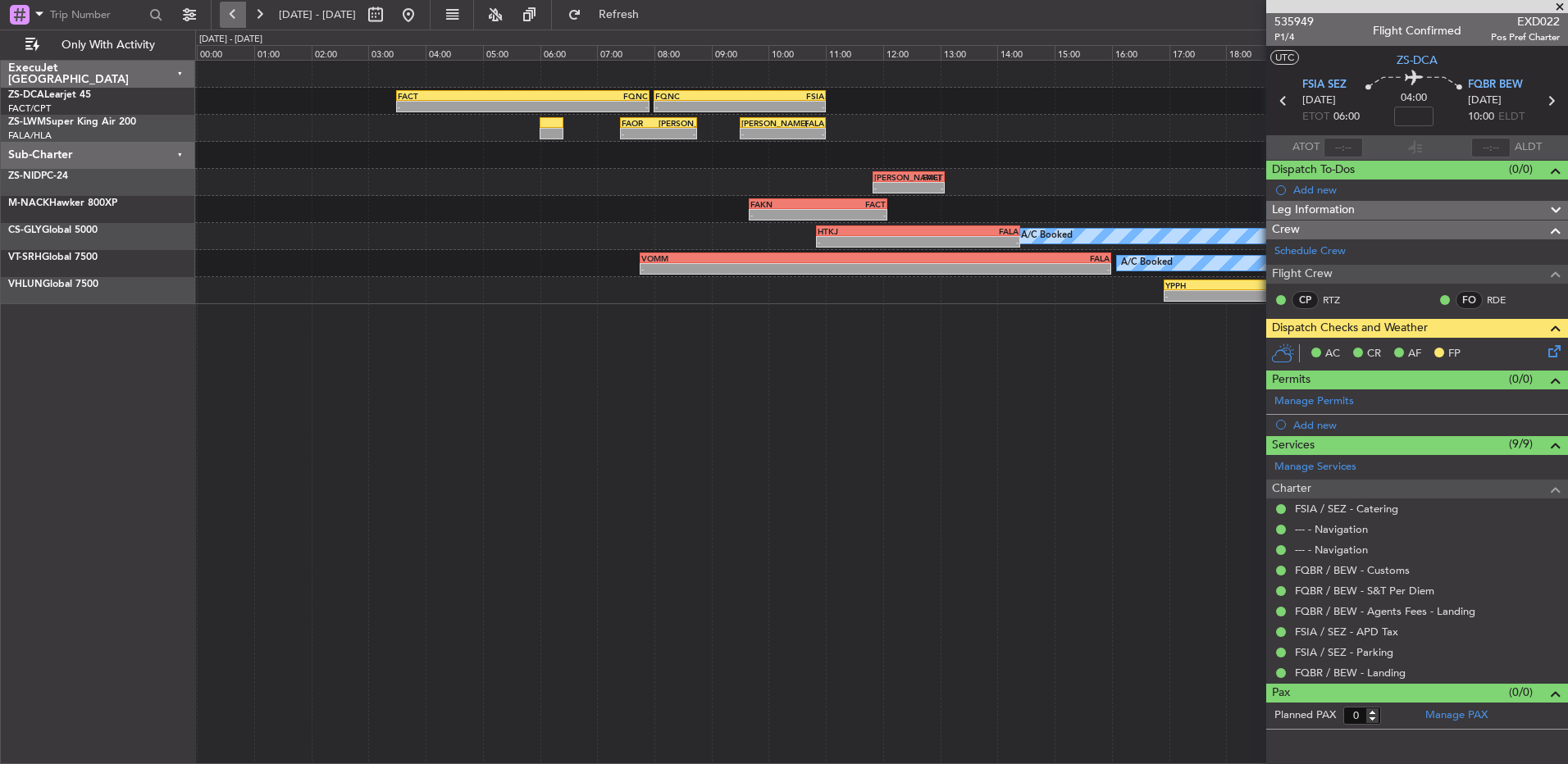
click at [240, 19] on button at bounding box center [233, 15] width 26 height 26
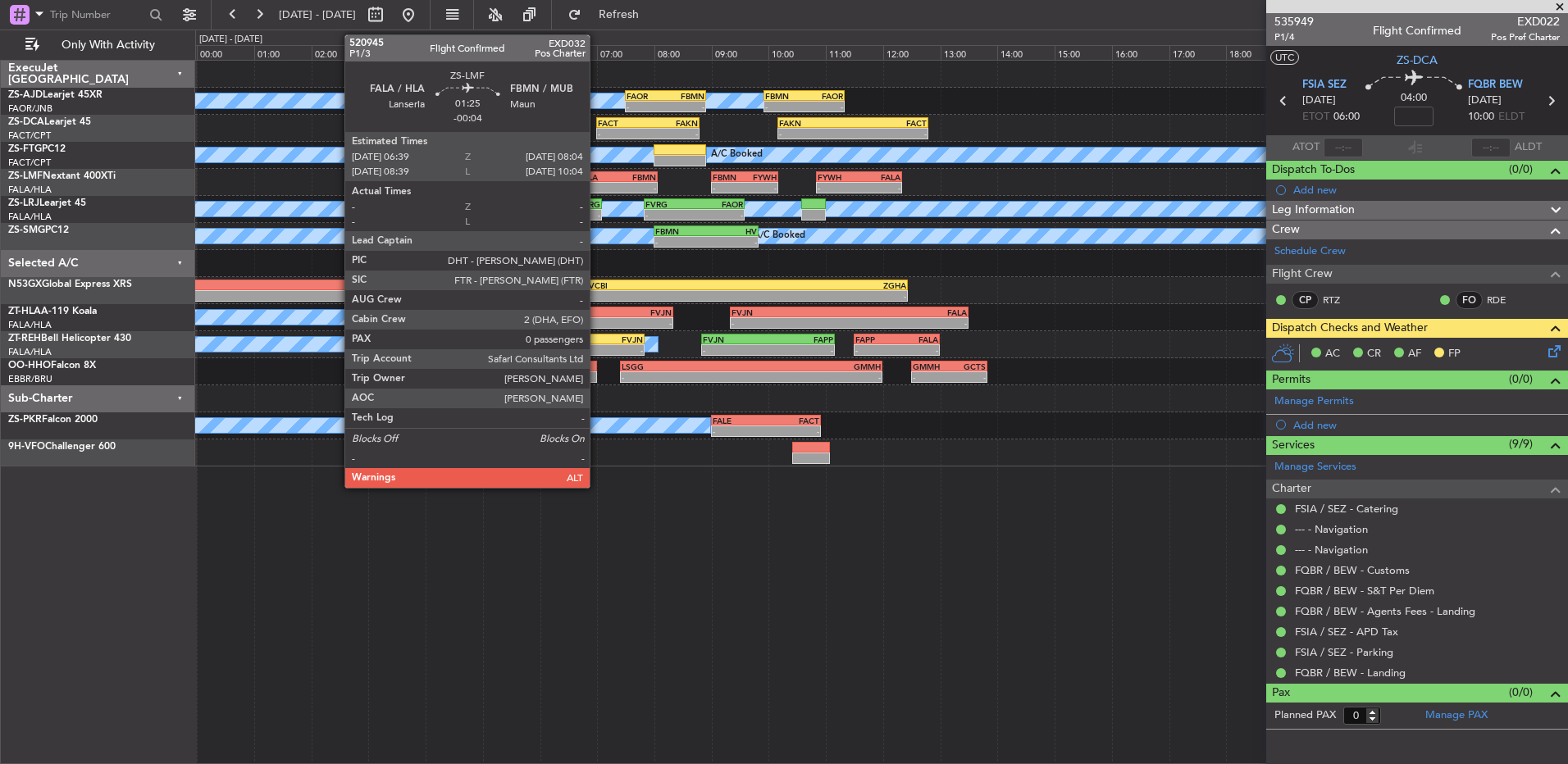
click at [597, 177] on div "FALA" at bounding box center [598, 177] width 39 height 10
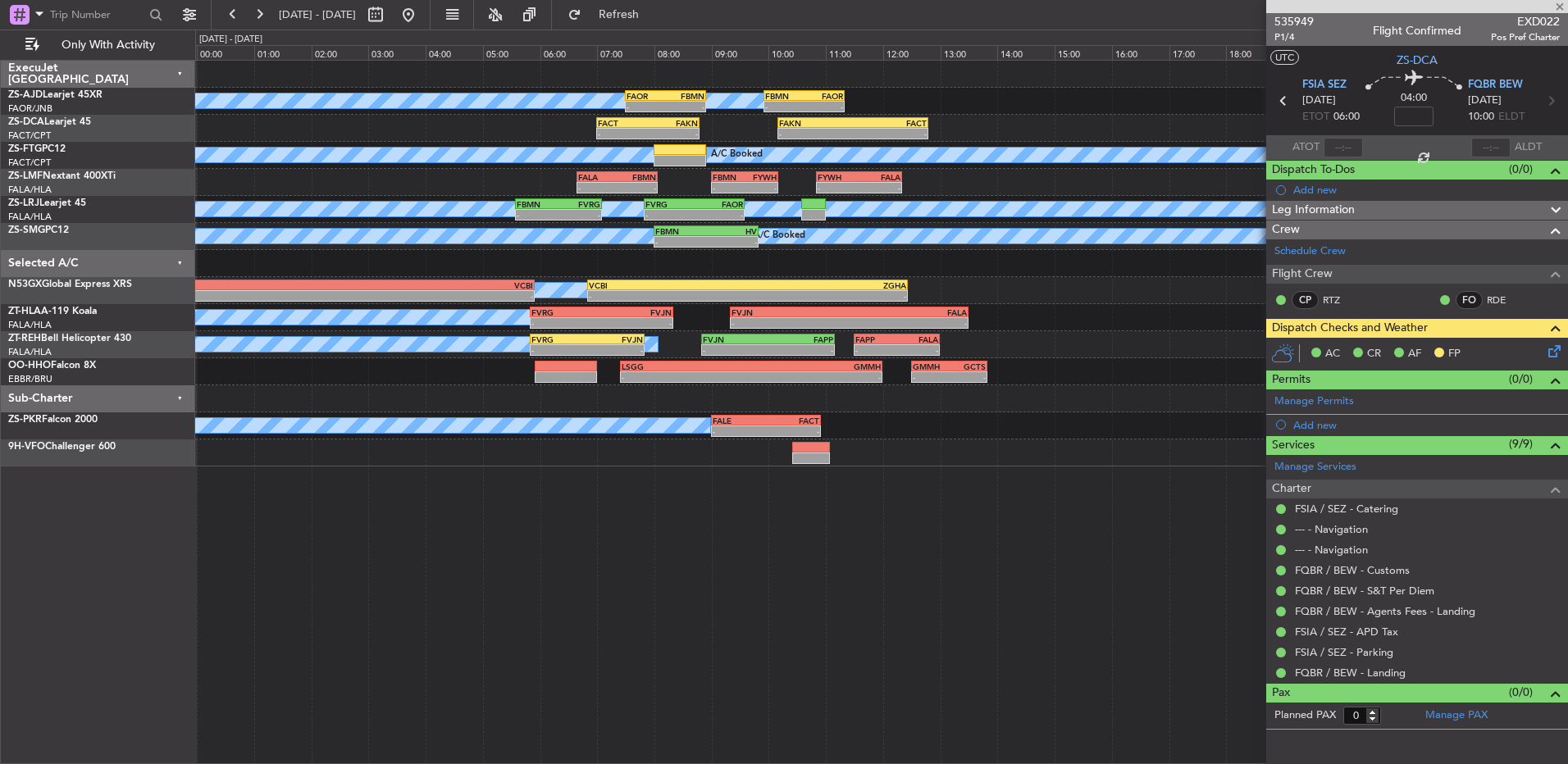
type input "-00:04"
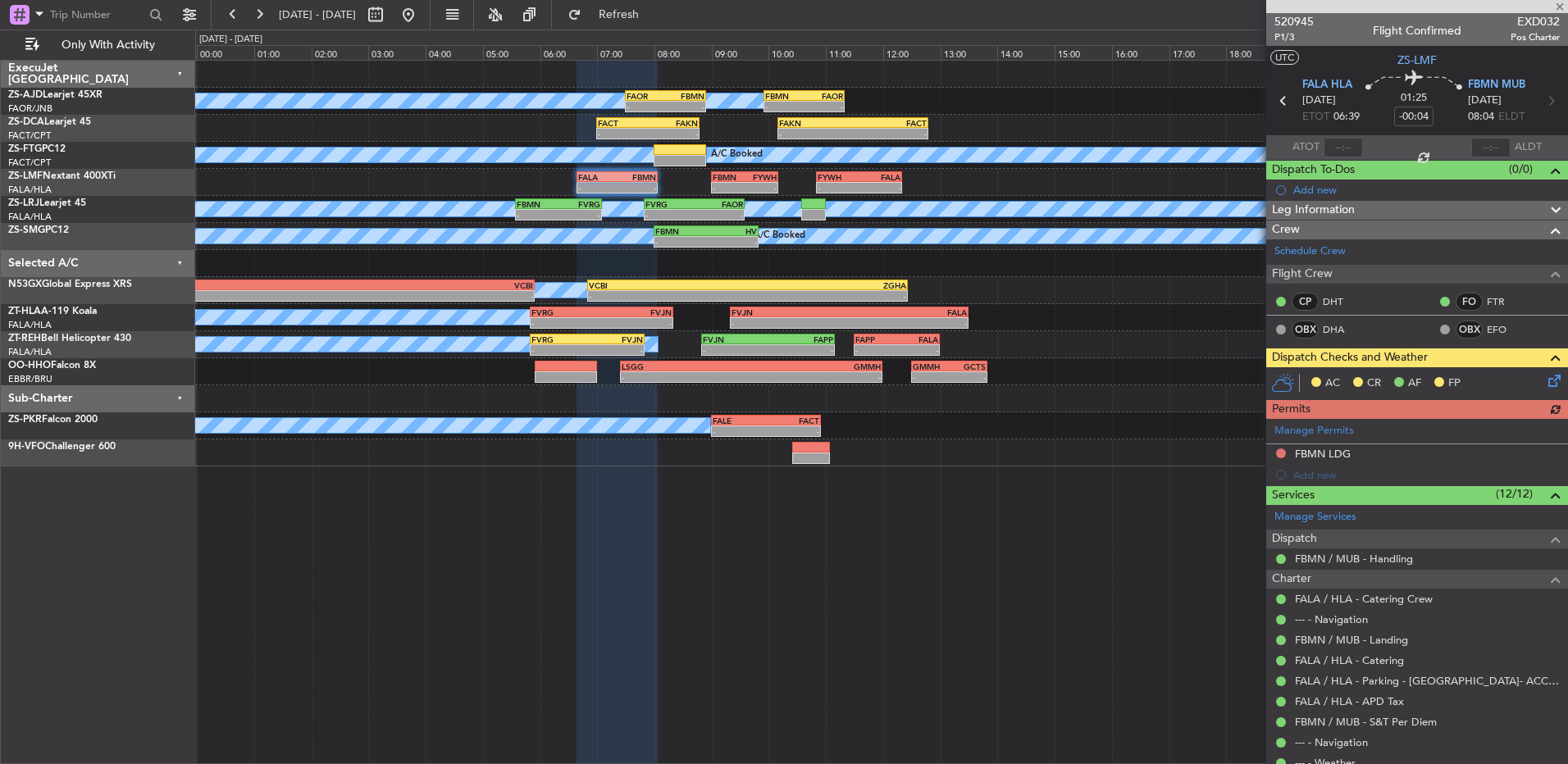
scroll to position [96, 0]
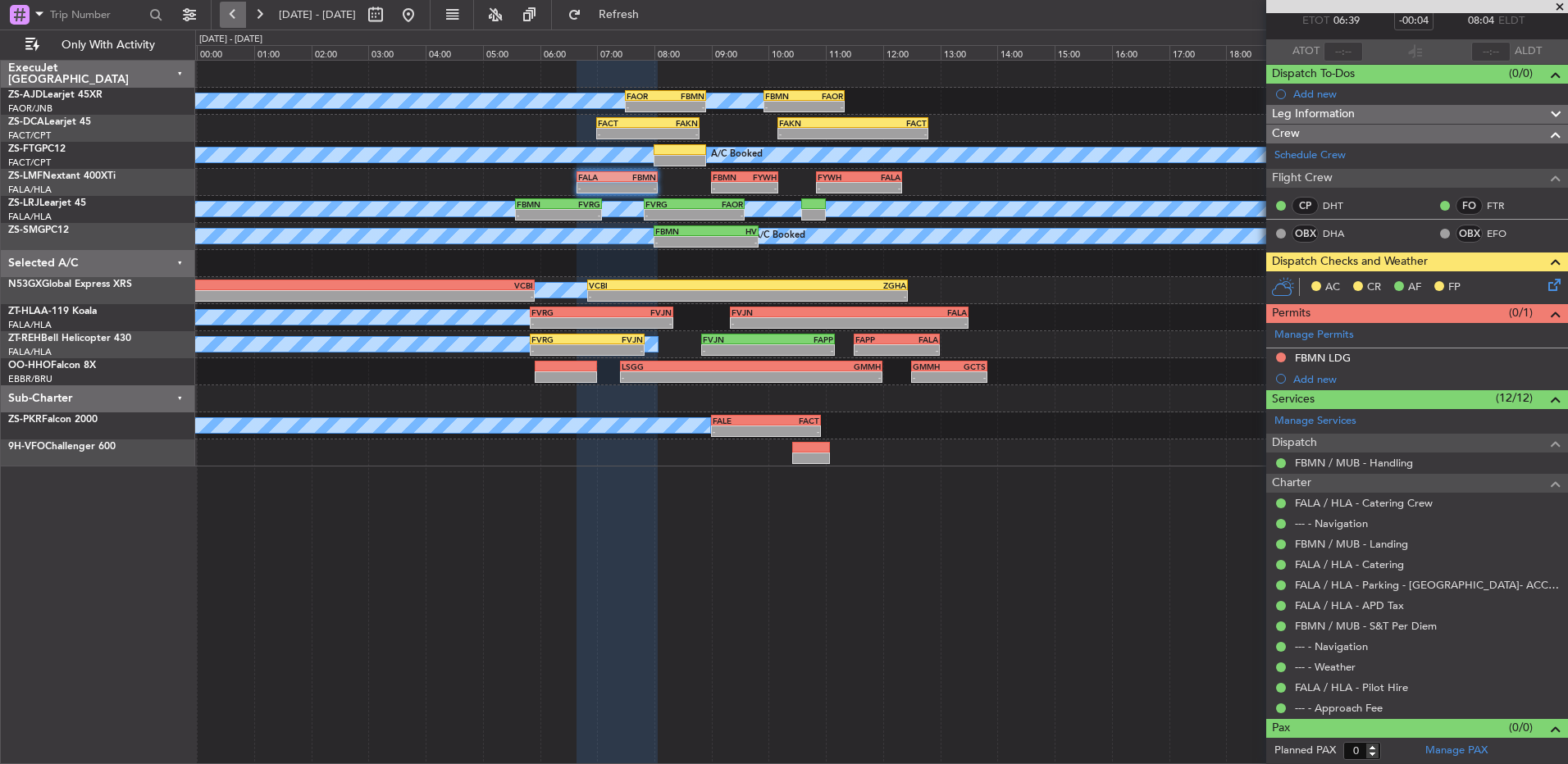
click at [240, 18] on button at bounding box center [233, 15] width 26 height 26
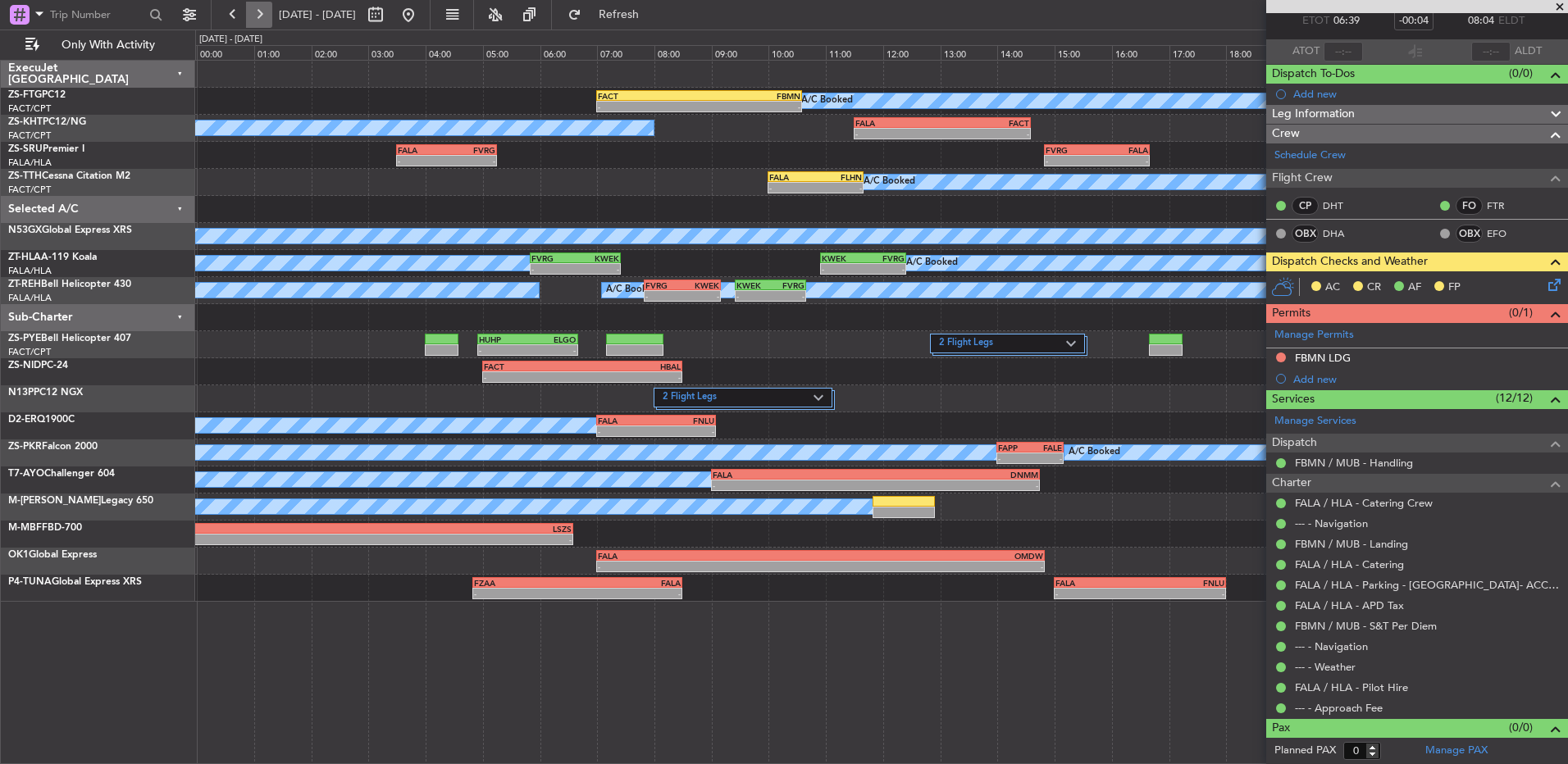
click at [249, 19] on button at bounding box center [259, 15] width 26 height 26
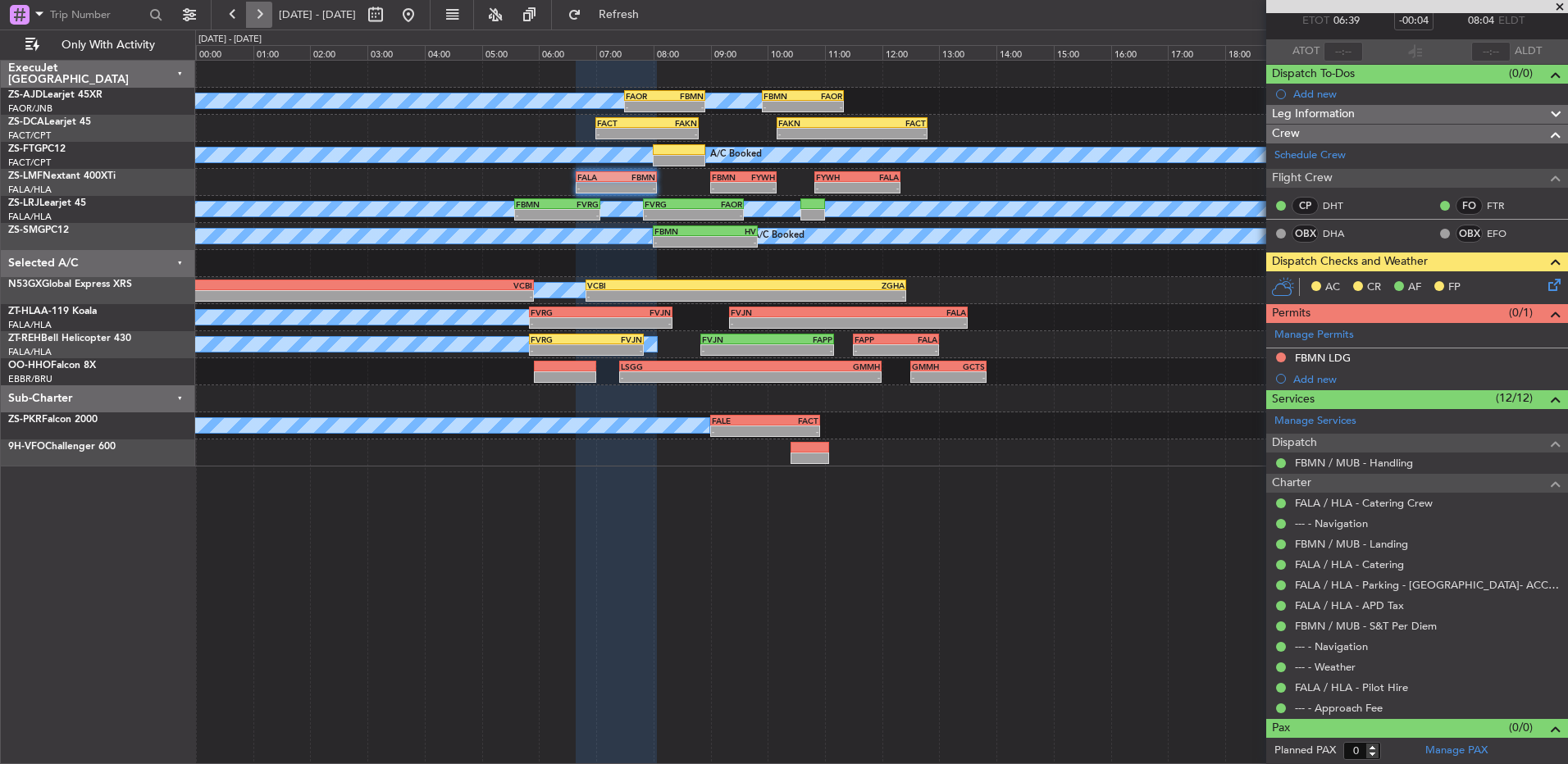
click at [266, 17] on button at bounding box center [259, 15] width 26 height 26
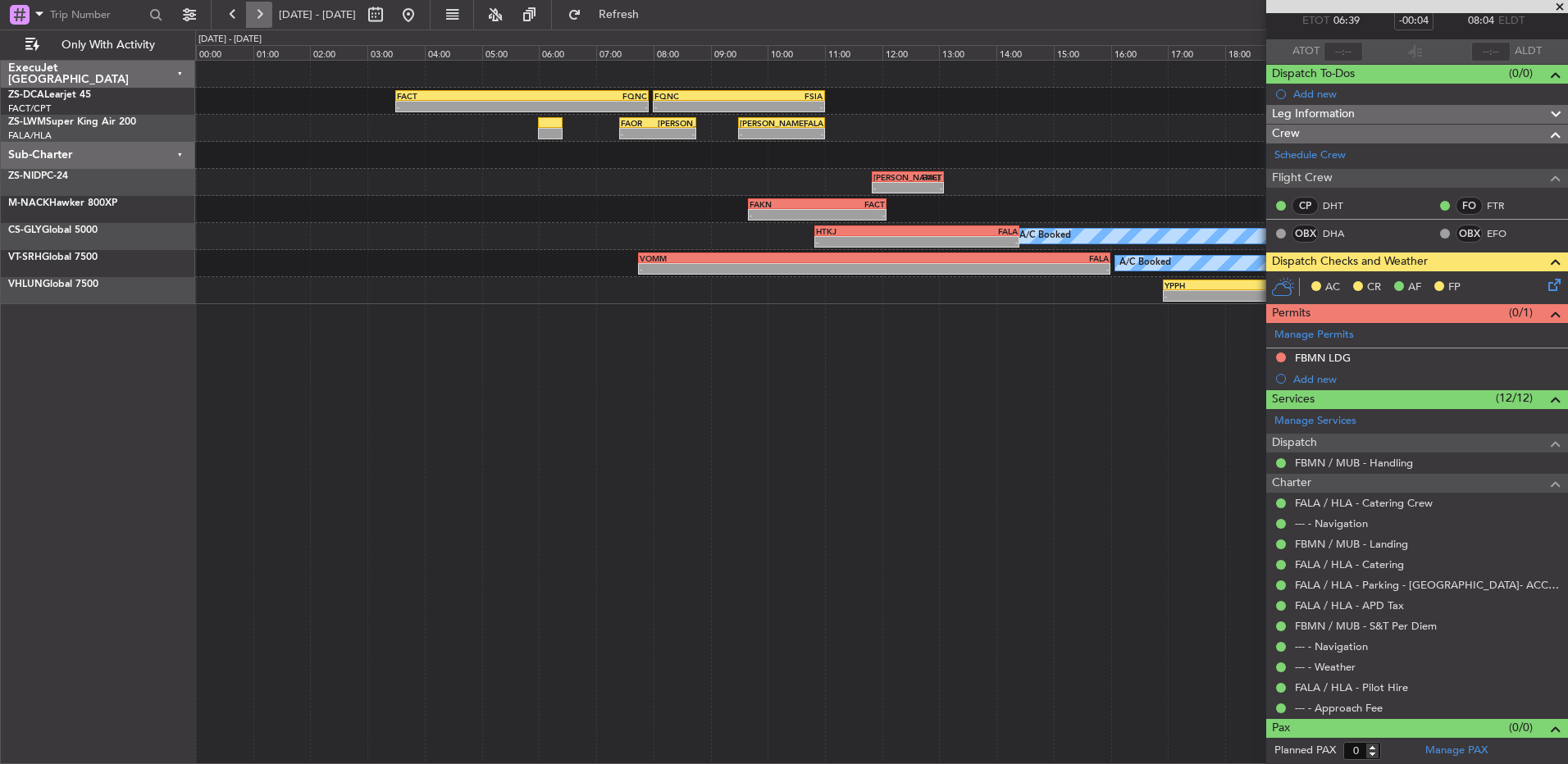
click at [260, 23] on button at bounding box center [259, 15] width 26 height 26
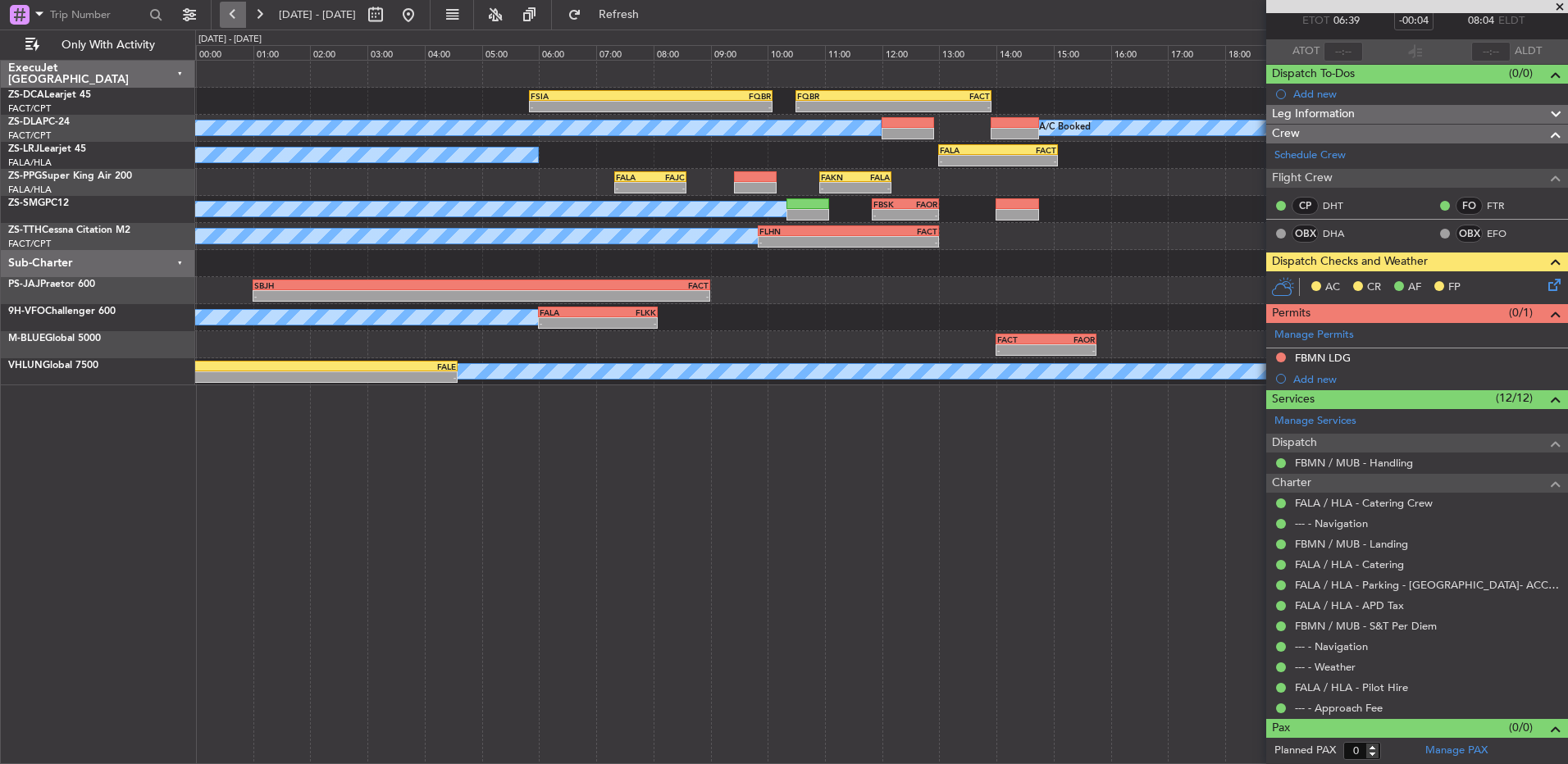
click at [238, 15] on button at bounding box center [233, 15] width 26 height 26
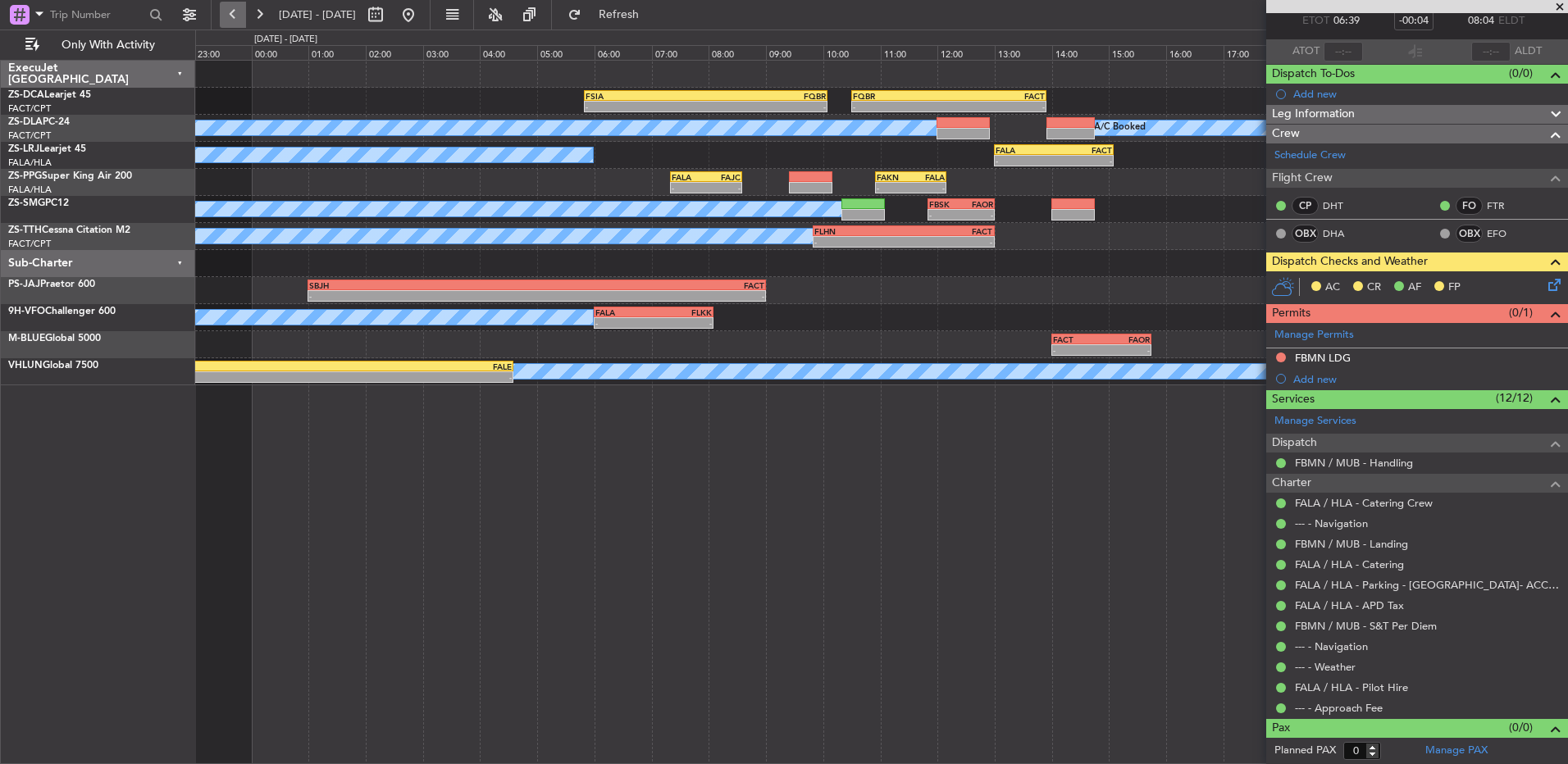
click at [238, 15] on button at bounding box center [233, 15] width 26 height 26
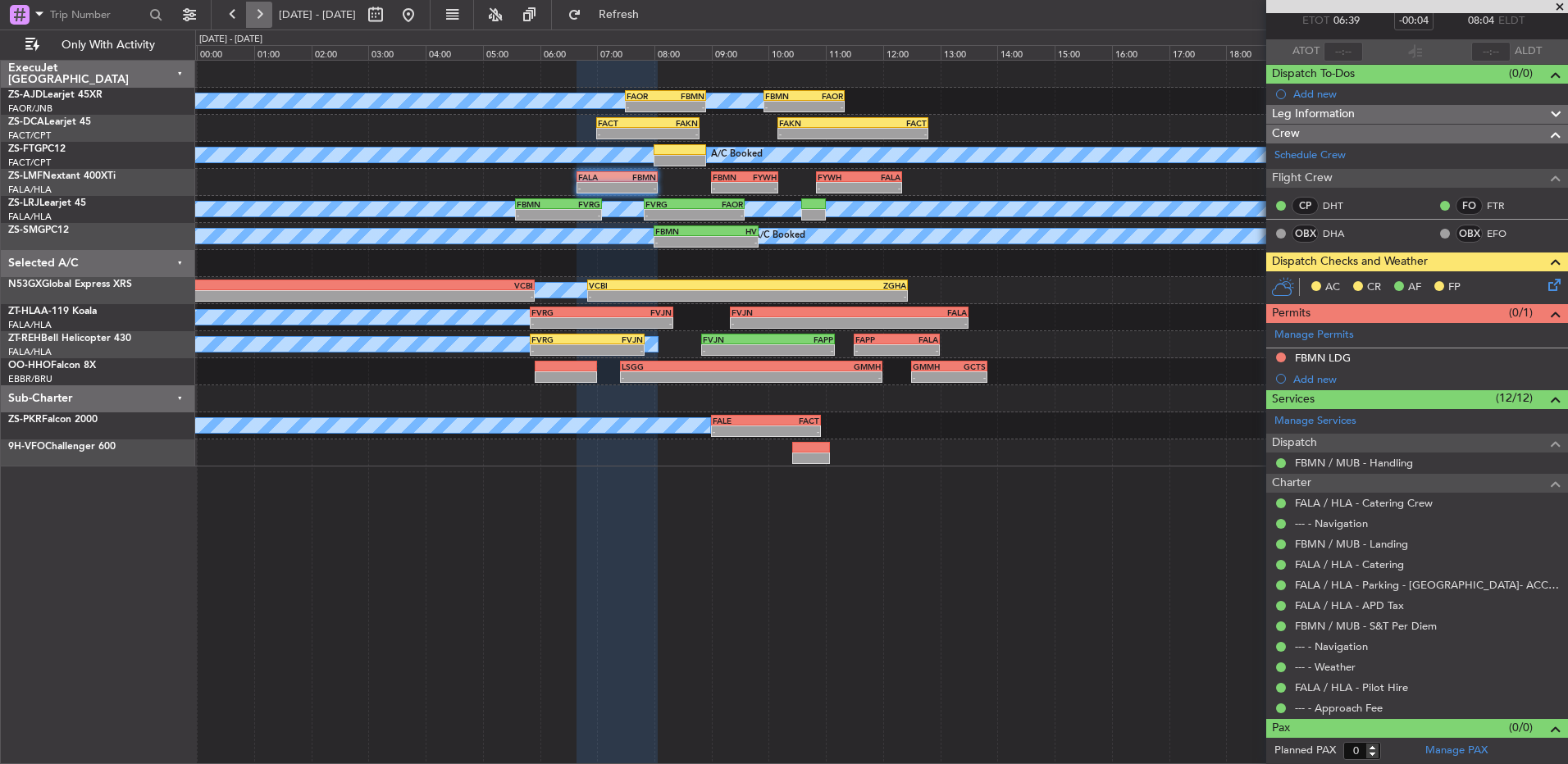
click at [261, 25] on button at bounding box center [259, 15] width 26 height 26
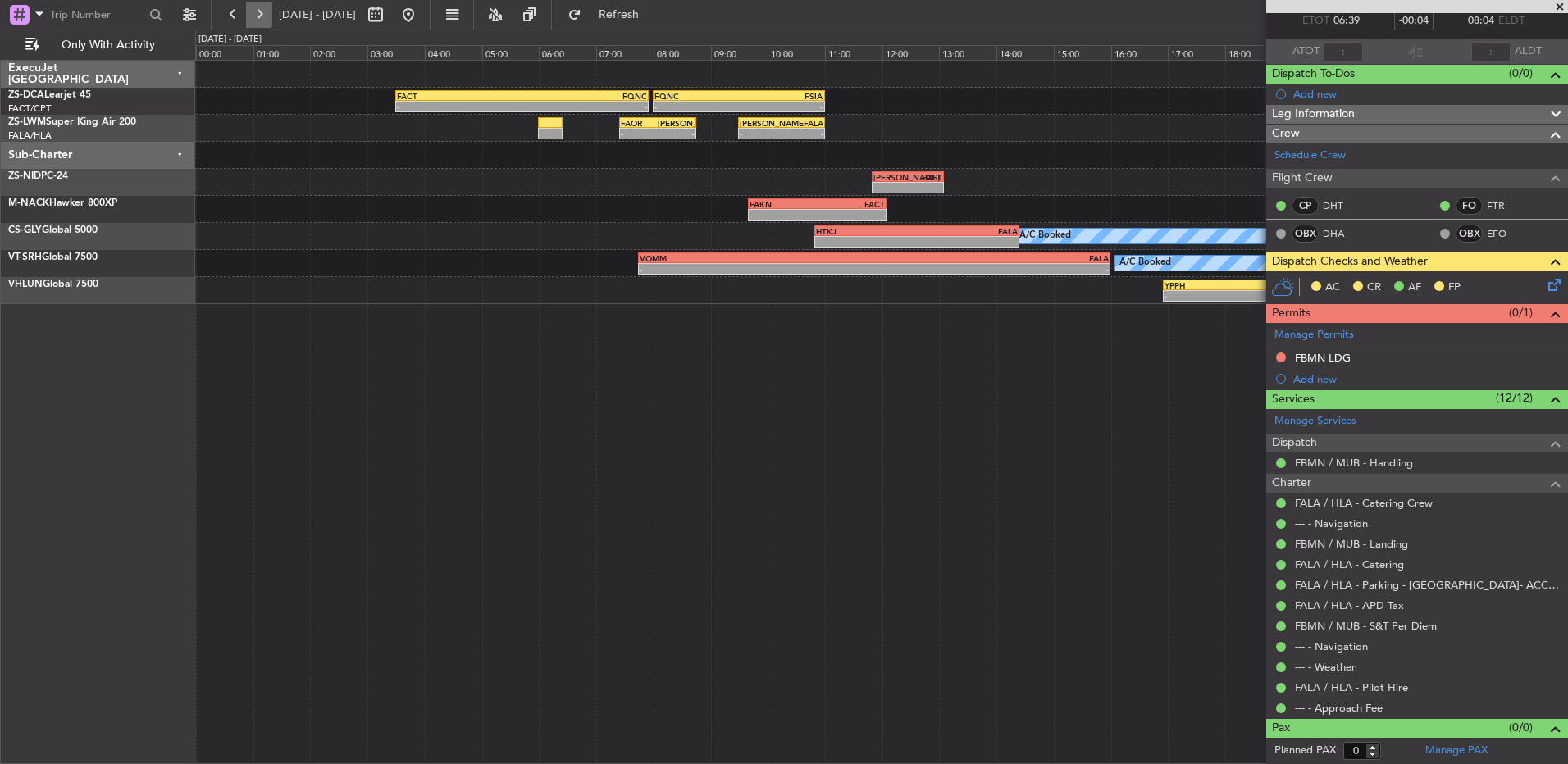
click at [261, 17] on button at bounding box center [259, 15] width 26 height 26
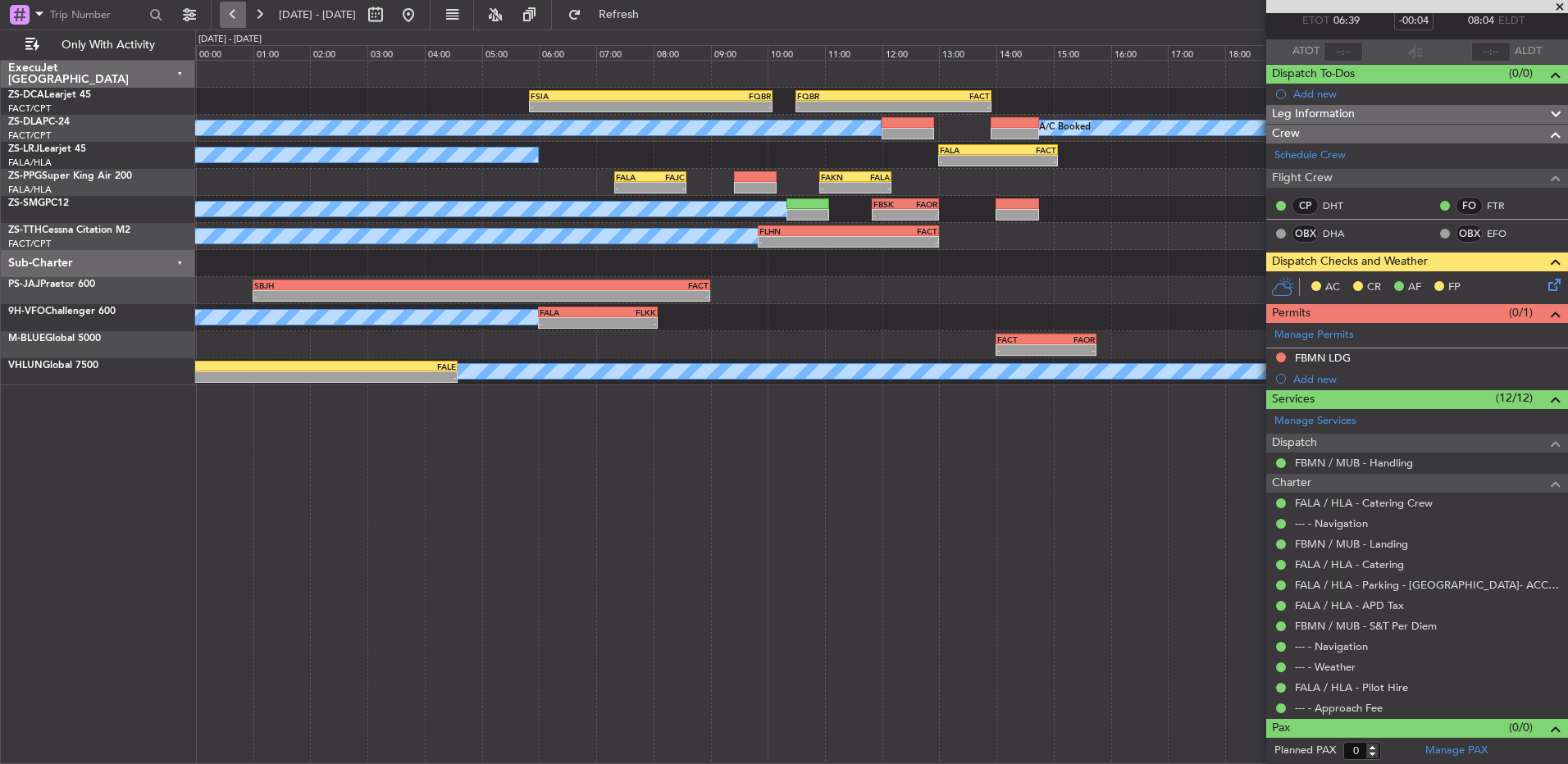
click at [228, 13] on button at bounding box center [233, 15] width 26 height 26
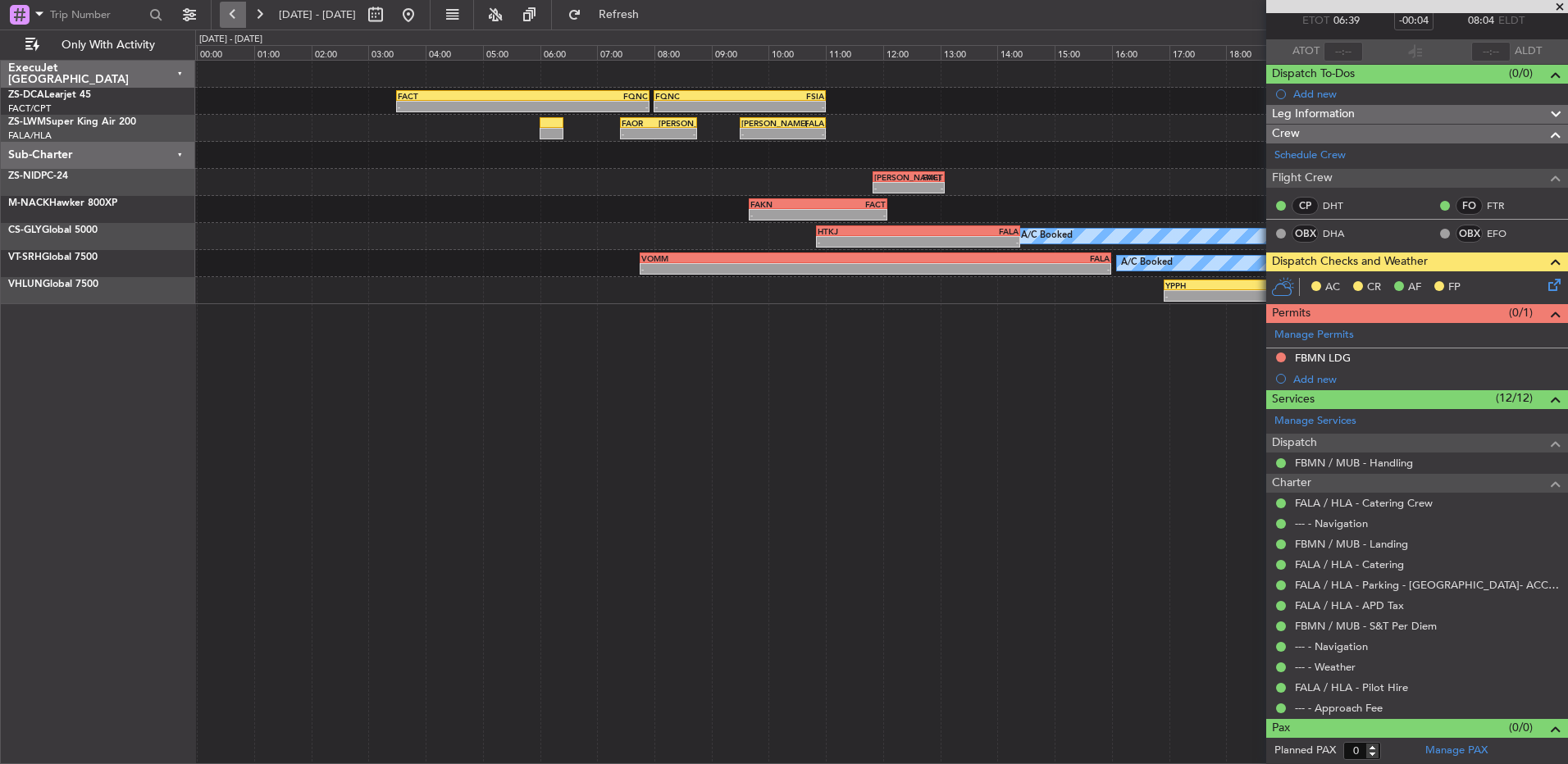
click at [227, 13] on button at bounding box center [233, 15] width 26 height 26
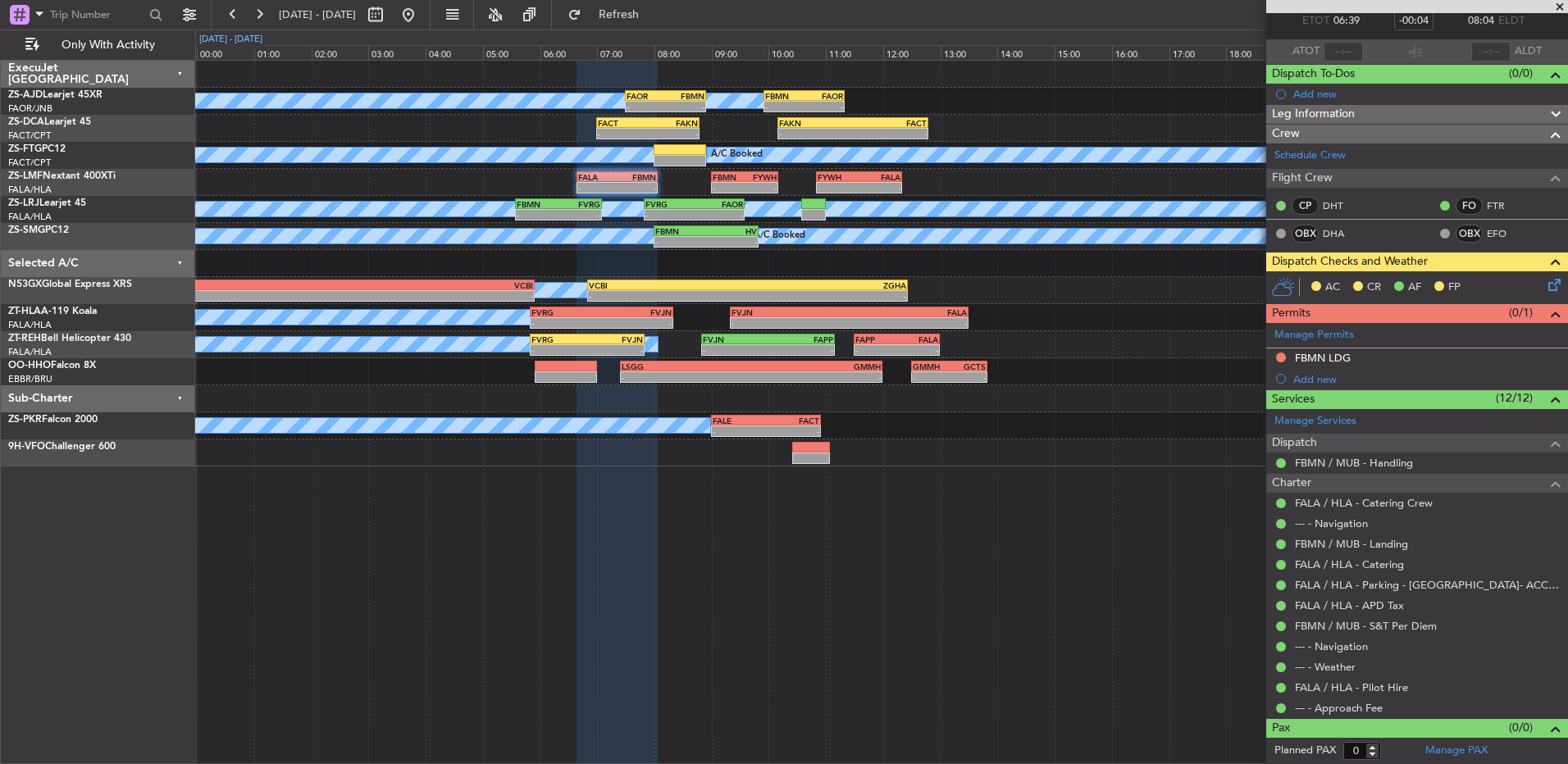
click at [227, 33] on div "[DATE] - [DATE]" at bounding box center [231, 39] width 64 height 14
click at [225, 20] on button at bounding box center [233, 15] width 26 height 26
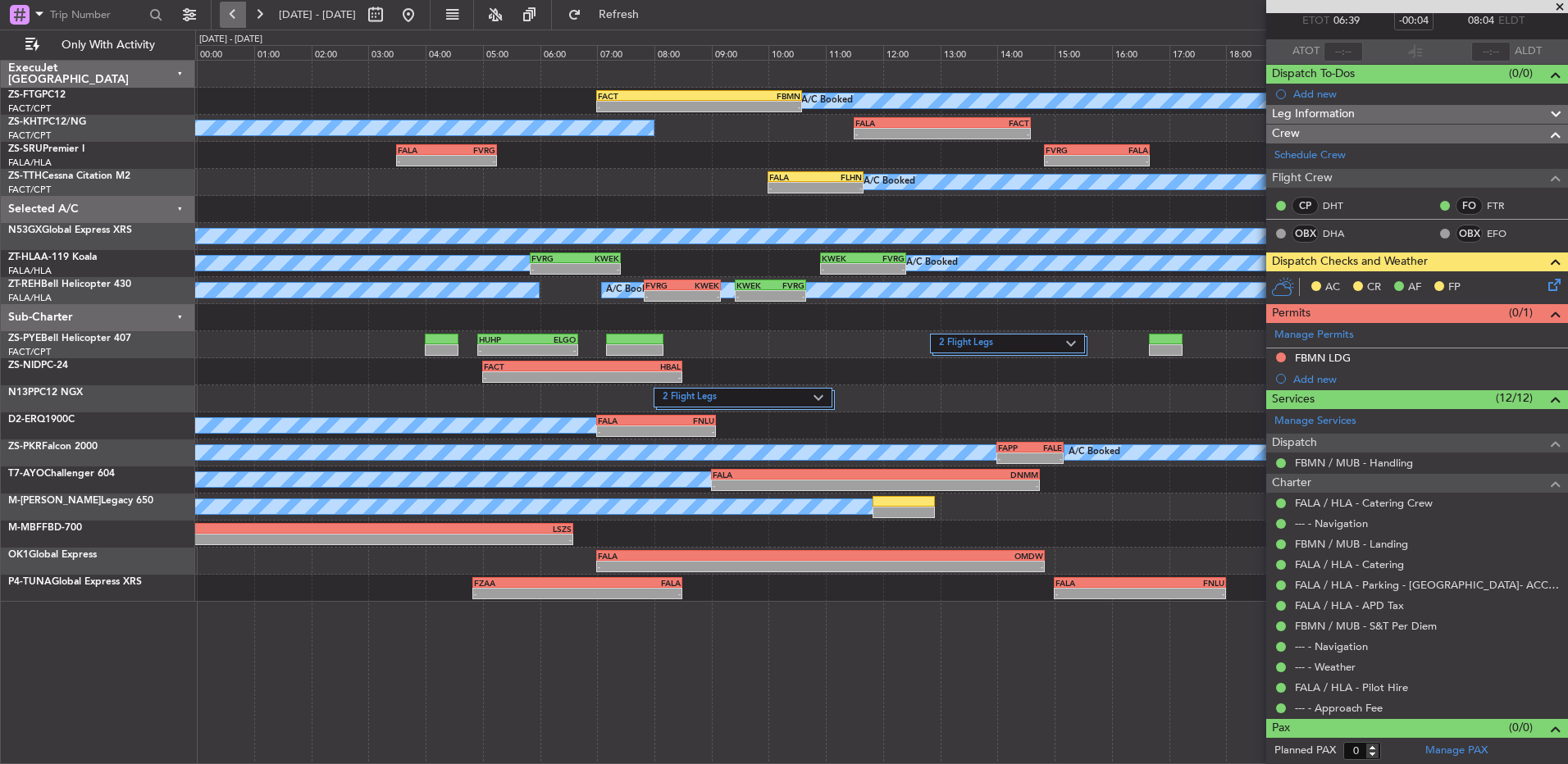
click at [229, 24] on button at bounding box center [233, 15] width 26 height 26
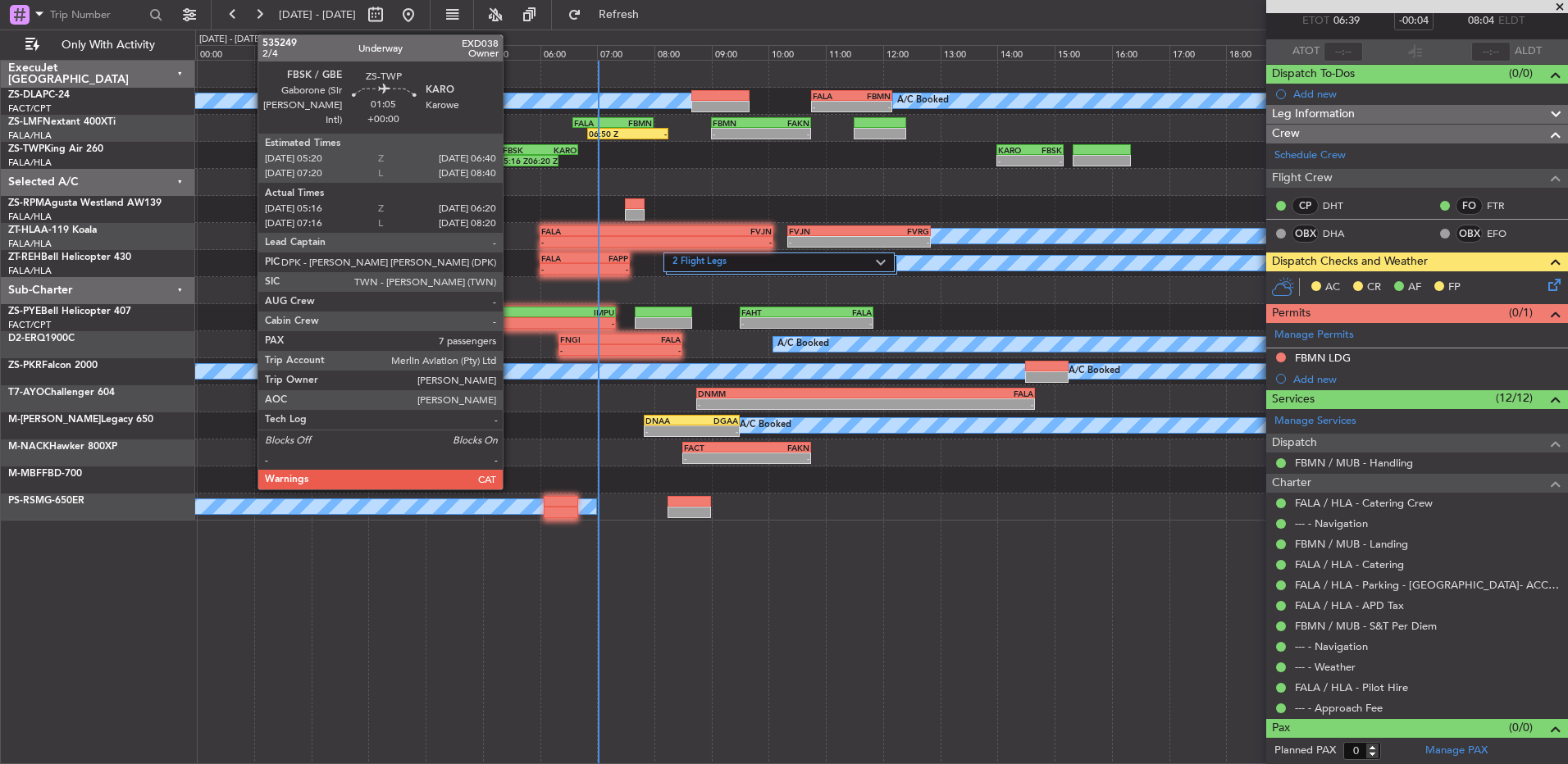
click at [510, 154] on div "FBSK 05:20 Z KARO 06:40 Z" at bounding box center [540, 150] width 77 height 11
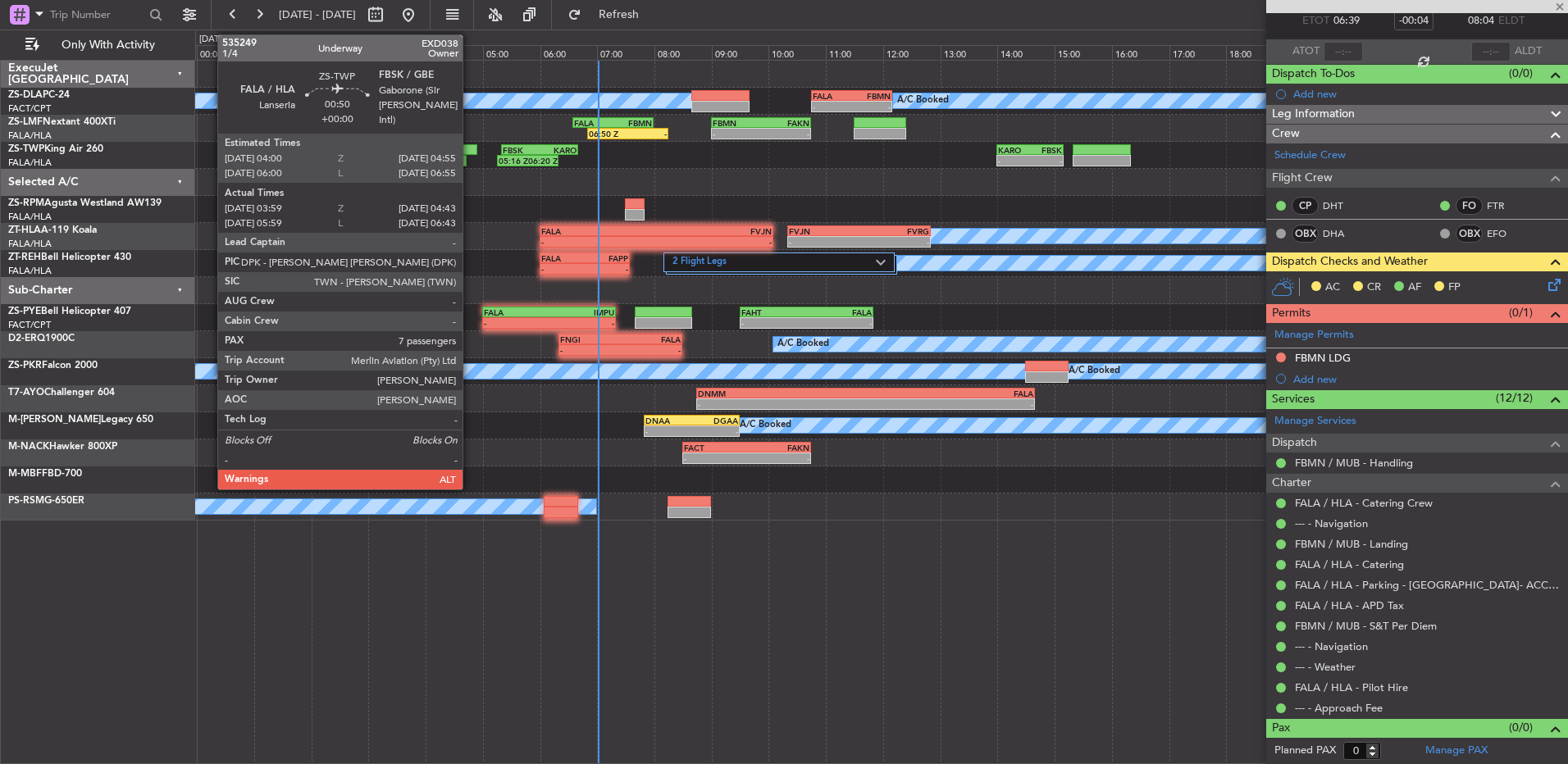
type input "05:26"
type input "06:15"
type input "7"
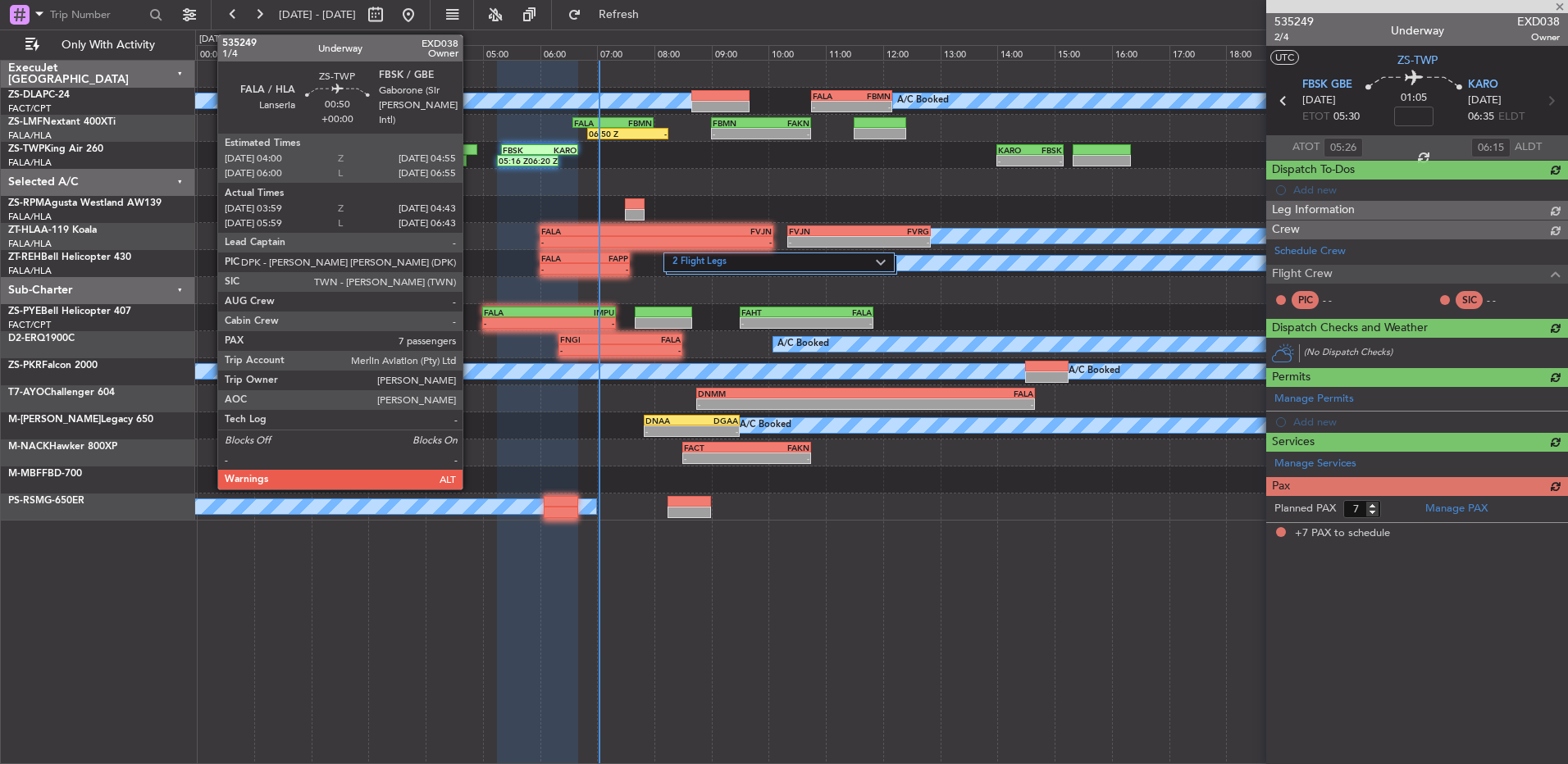
scroll to position [0, 0]
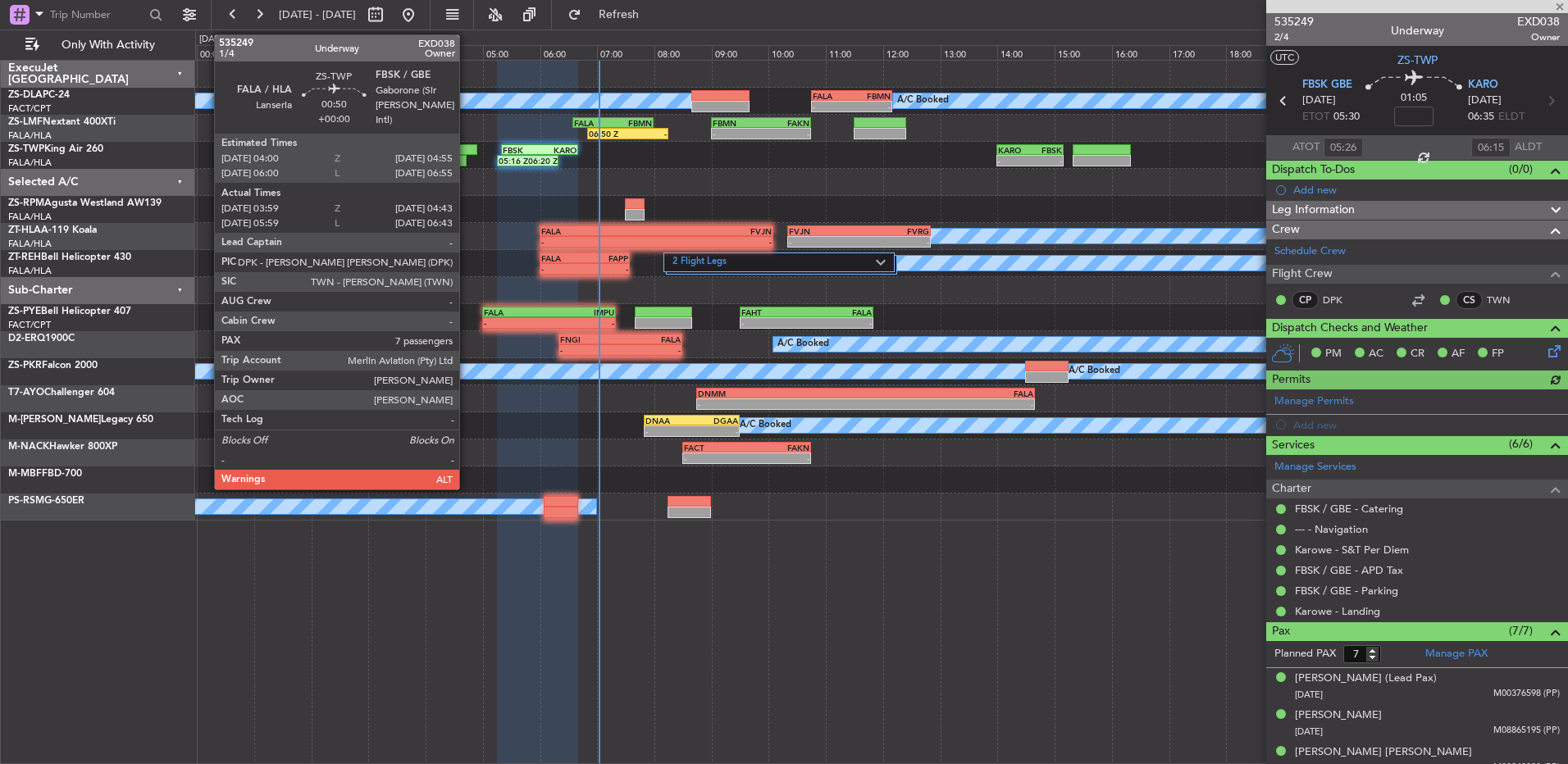
click at [467, 153] on div at bounding box center [451, 150] width 52 height 11
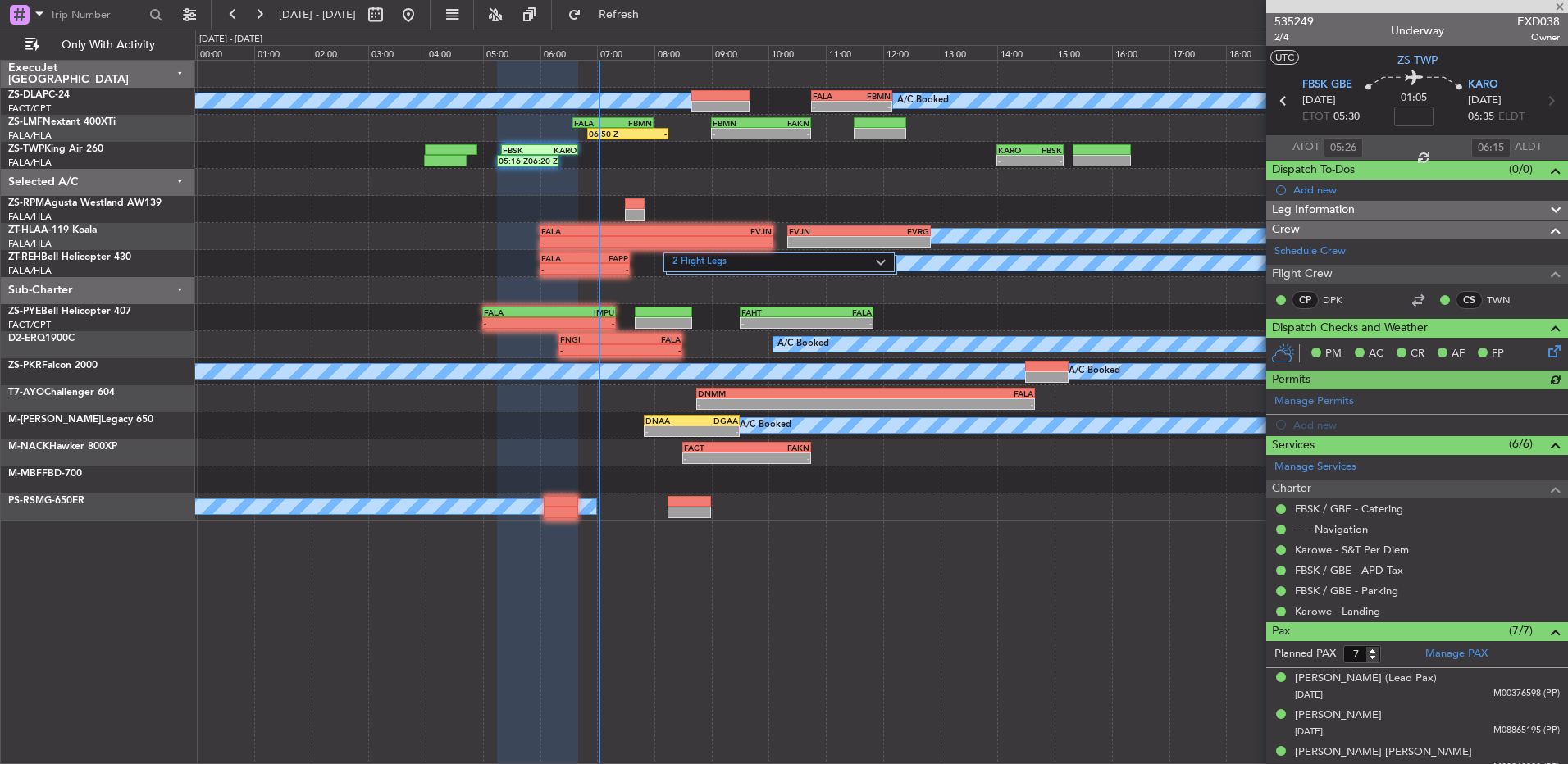
type input "03:59"
type input "04:38"
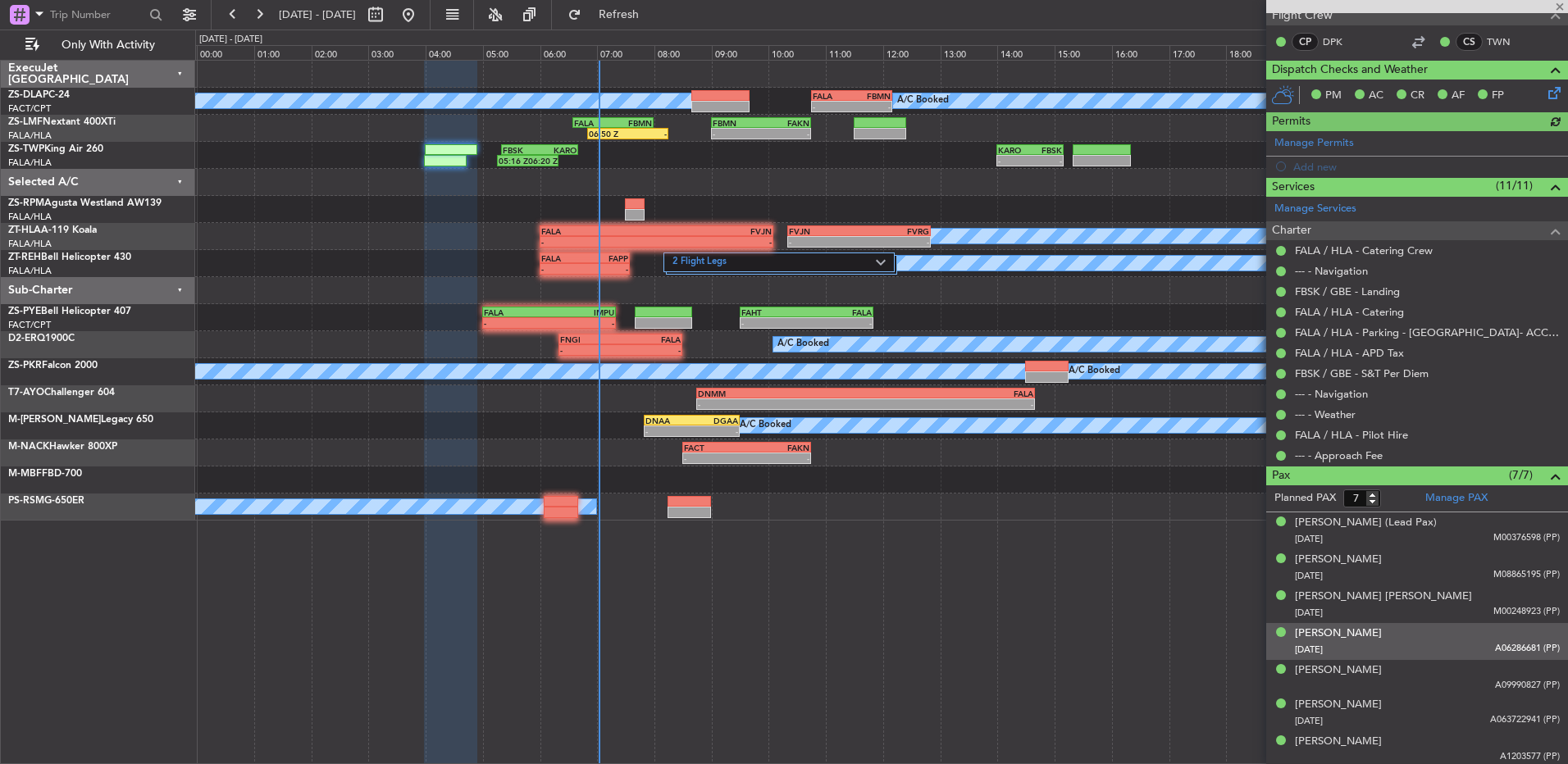
scroll to position [259, 0]
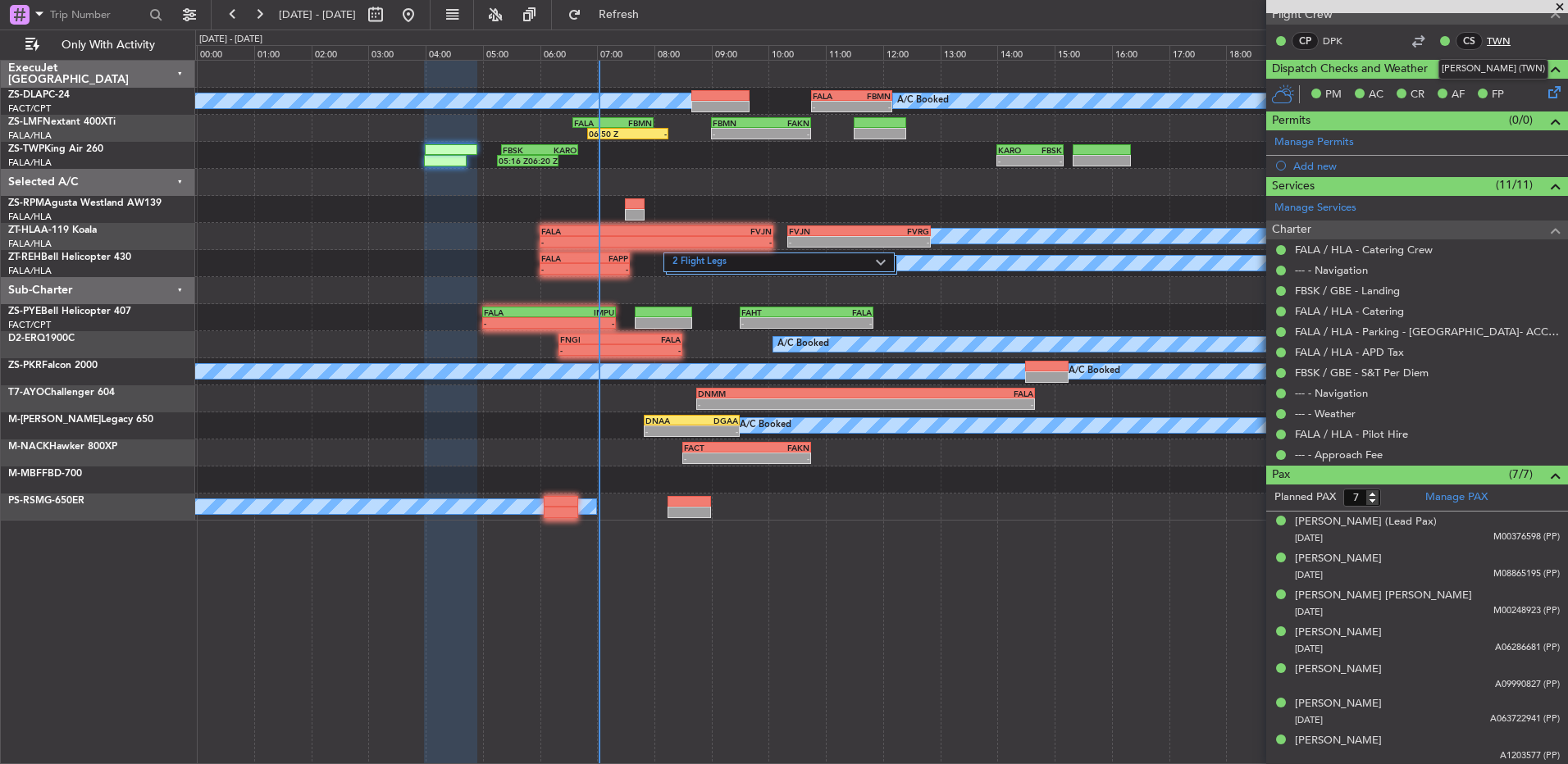
click at [1488, 37] on link "TWN" at bounding box center [1505, 41] width 36 height 15
click at [250, 10] on button at bounding box center [259, 15] width 26 height 26
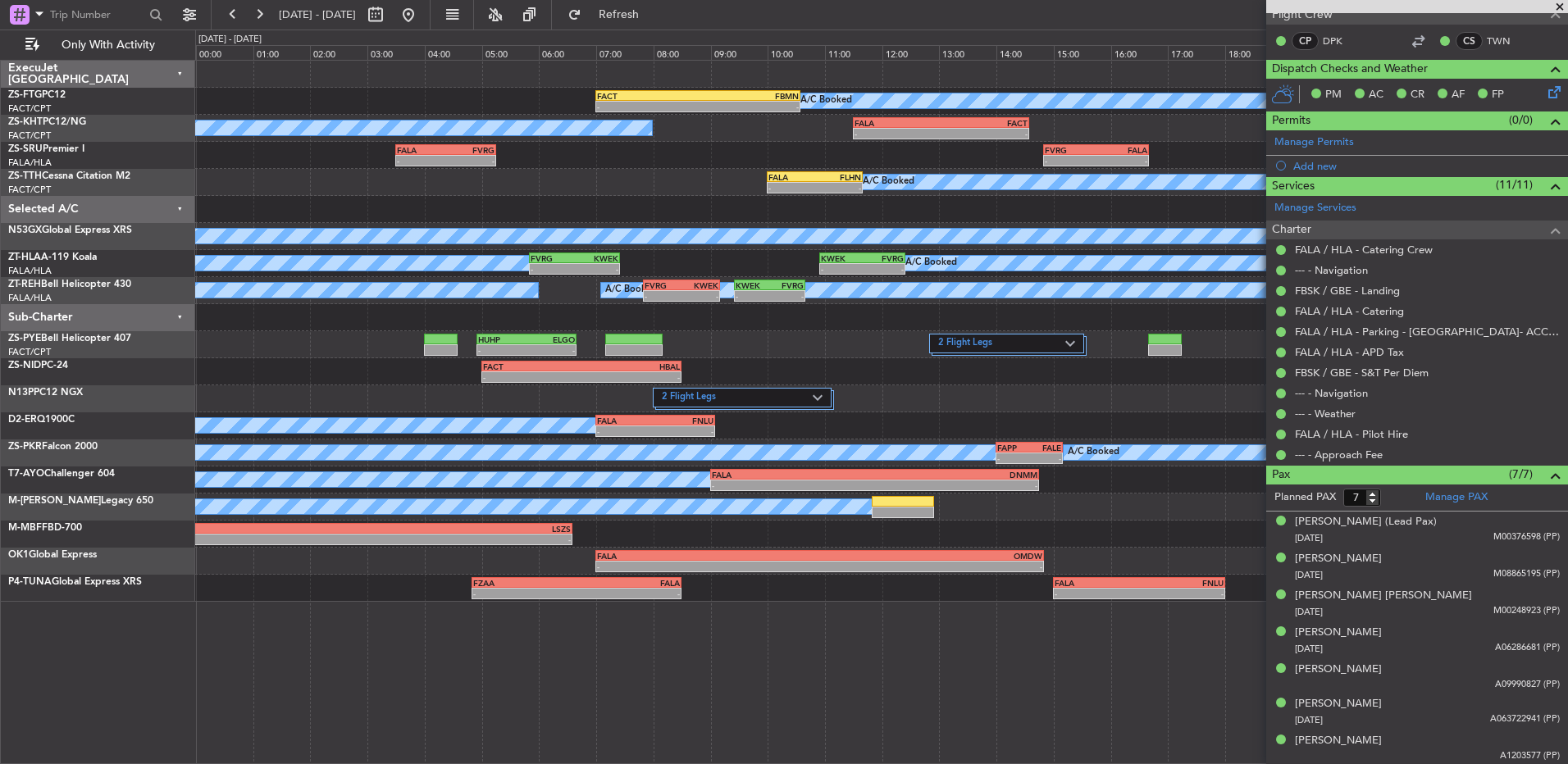
click at [1558, 9] on span at bounding box center [1561, 7] width 17 height 15
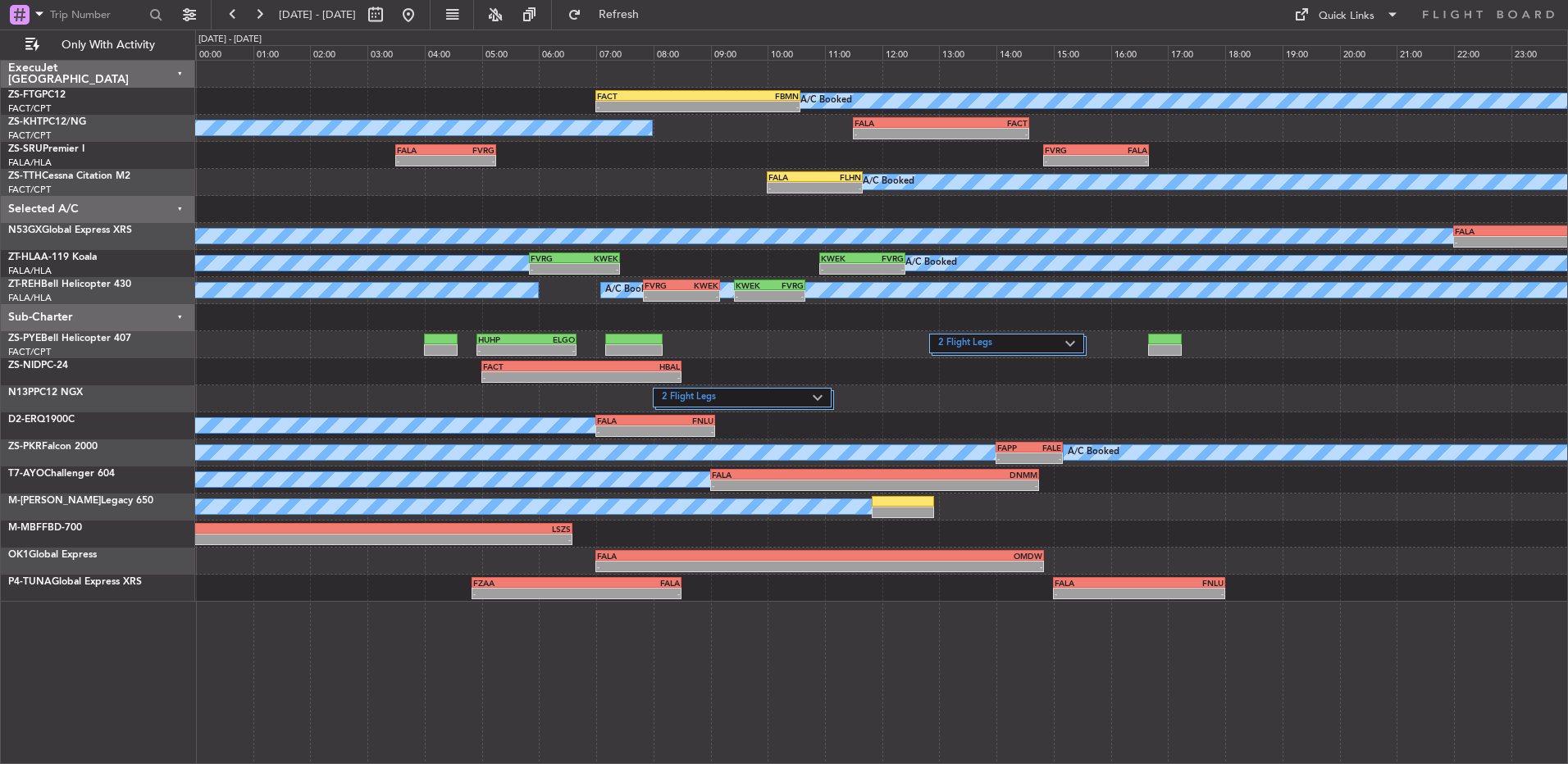
type input "0"
click at [256, 23] on button at bounding box center [259, 15] width 26 height 26
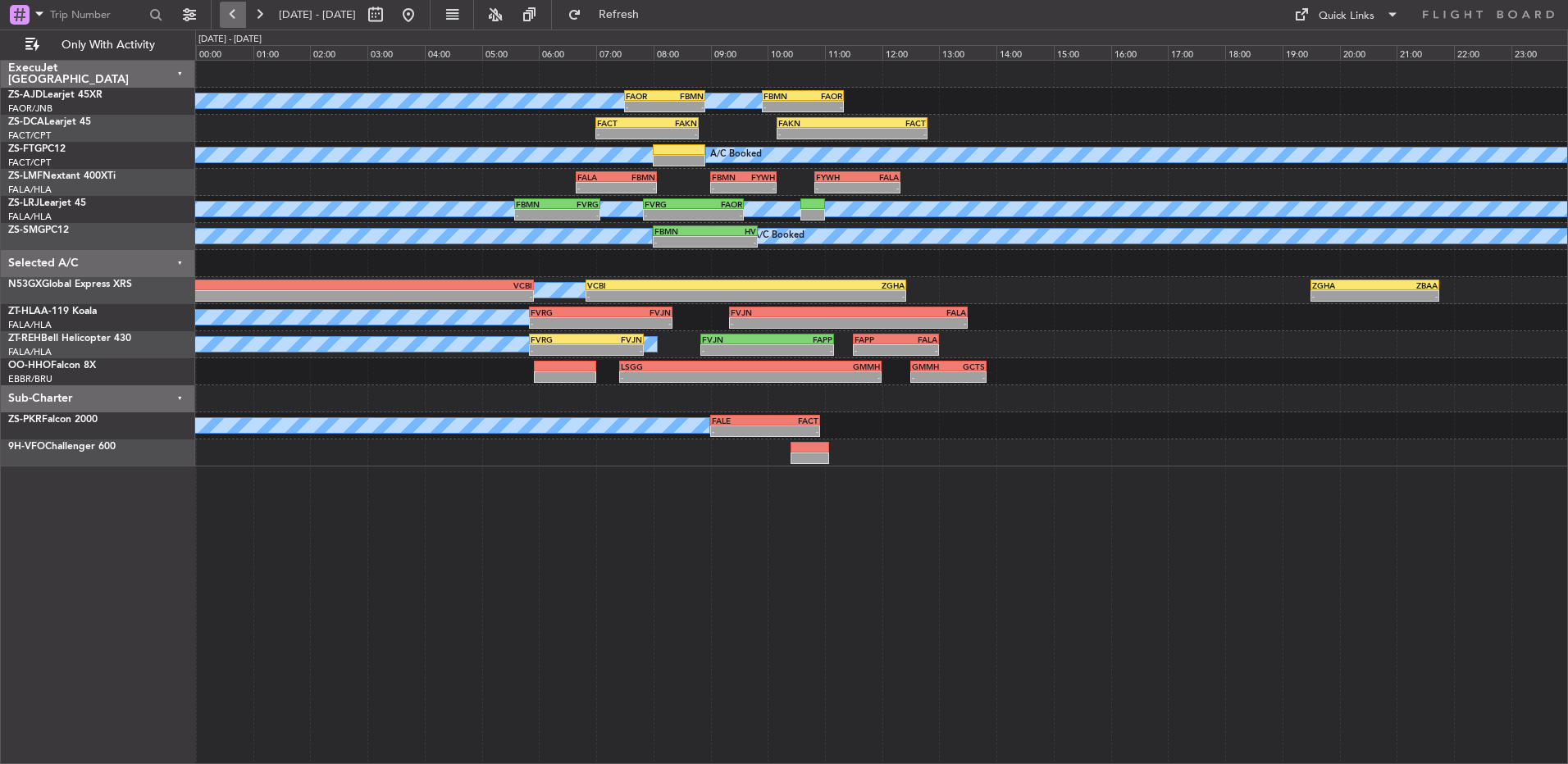
click at [236, 17] on button at bounding box center [233, 15] width 26 height 26
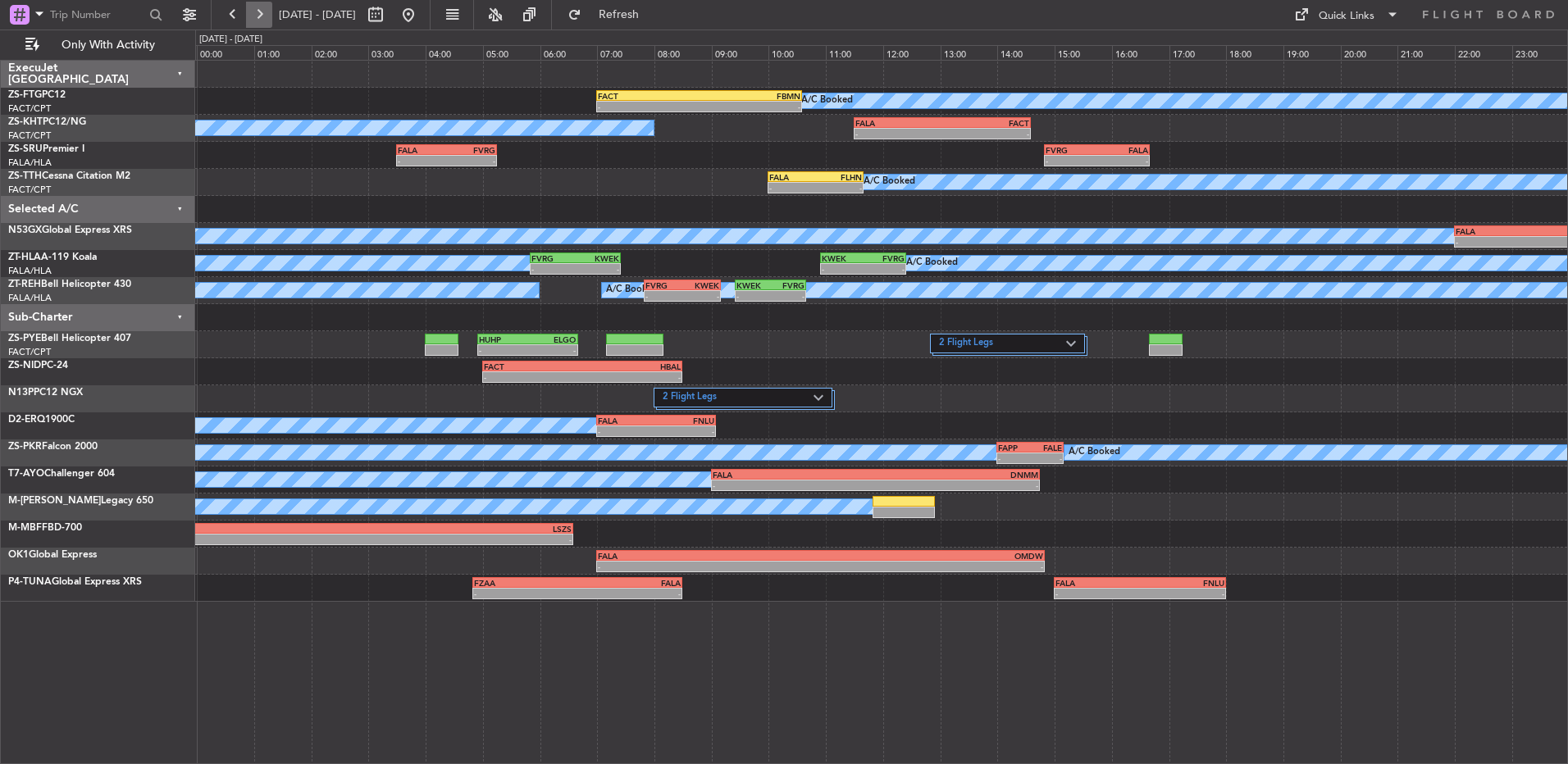
click at [260, 20] on button at bounding box center [259, 15] width 26 height 26
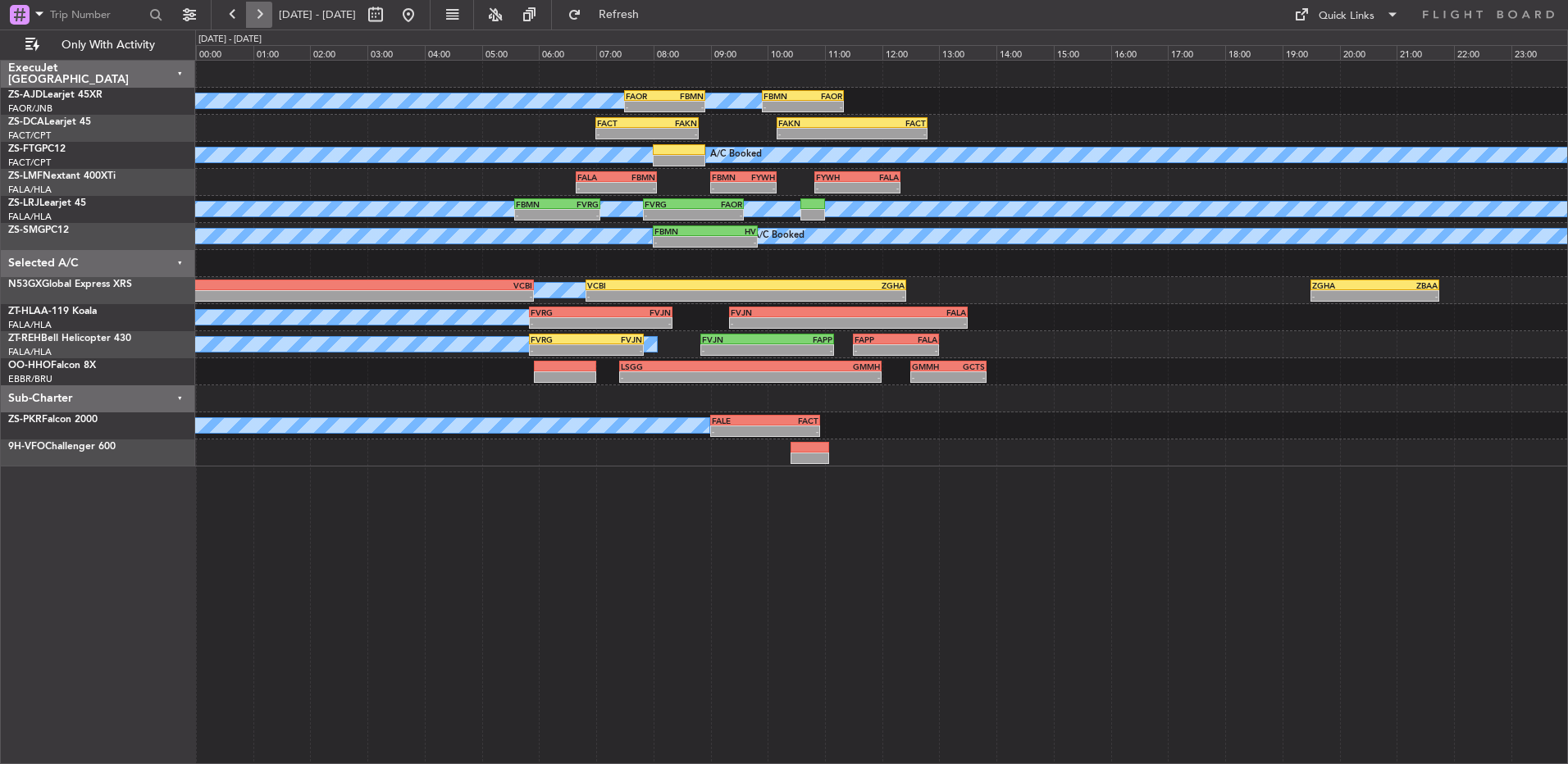
click at [252, 7] on button at bounding box center [259, 15] width 26 height 26
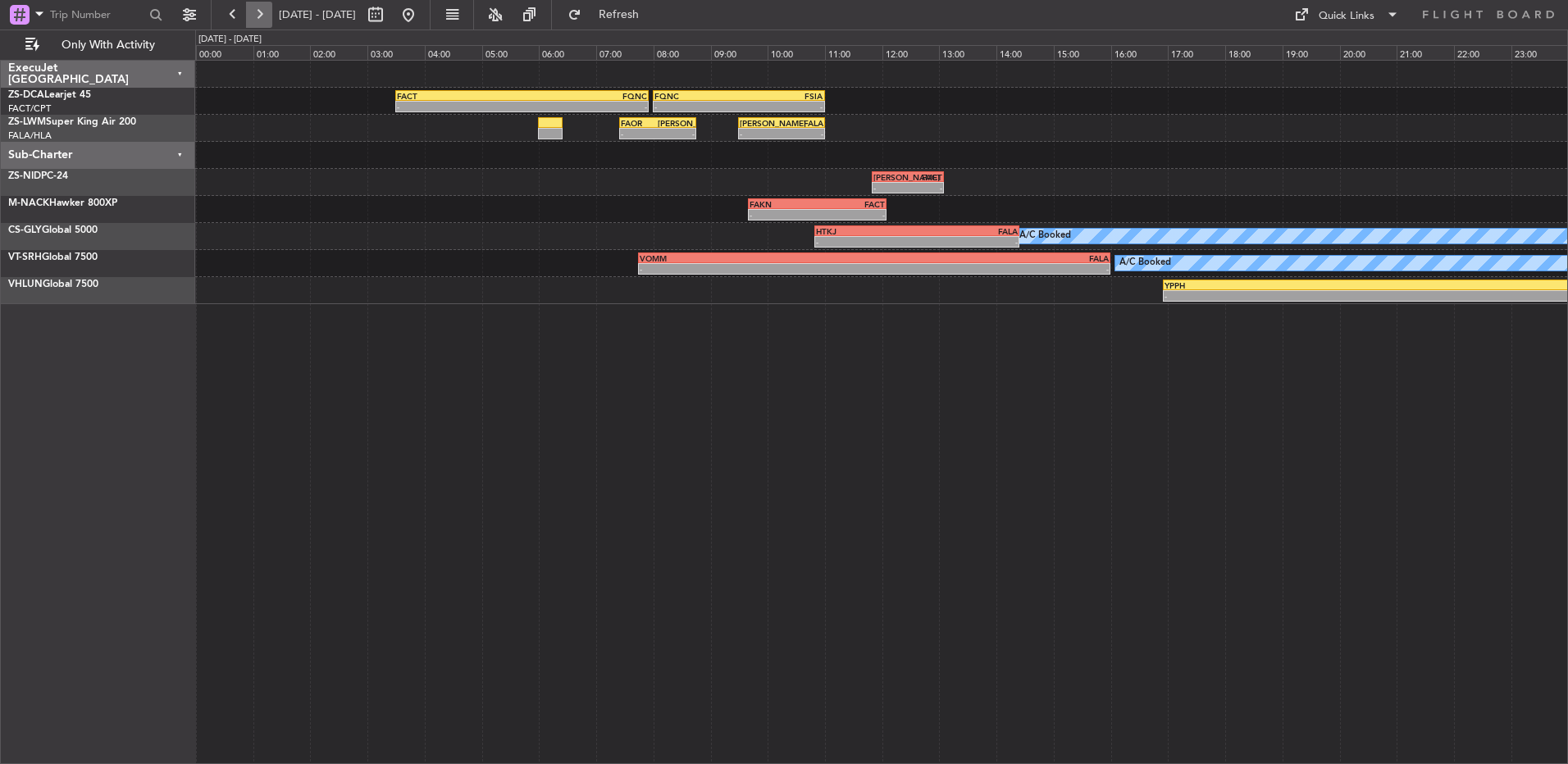
click at [254, 20] on button at bounding box center [259, 15] width 26 height 26
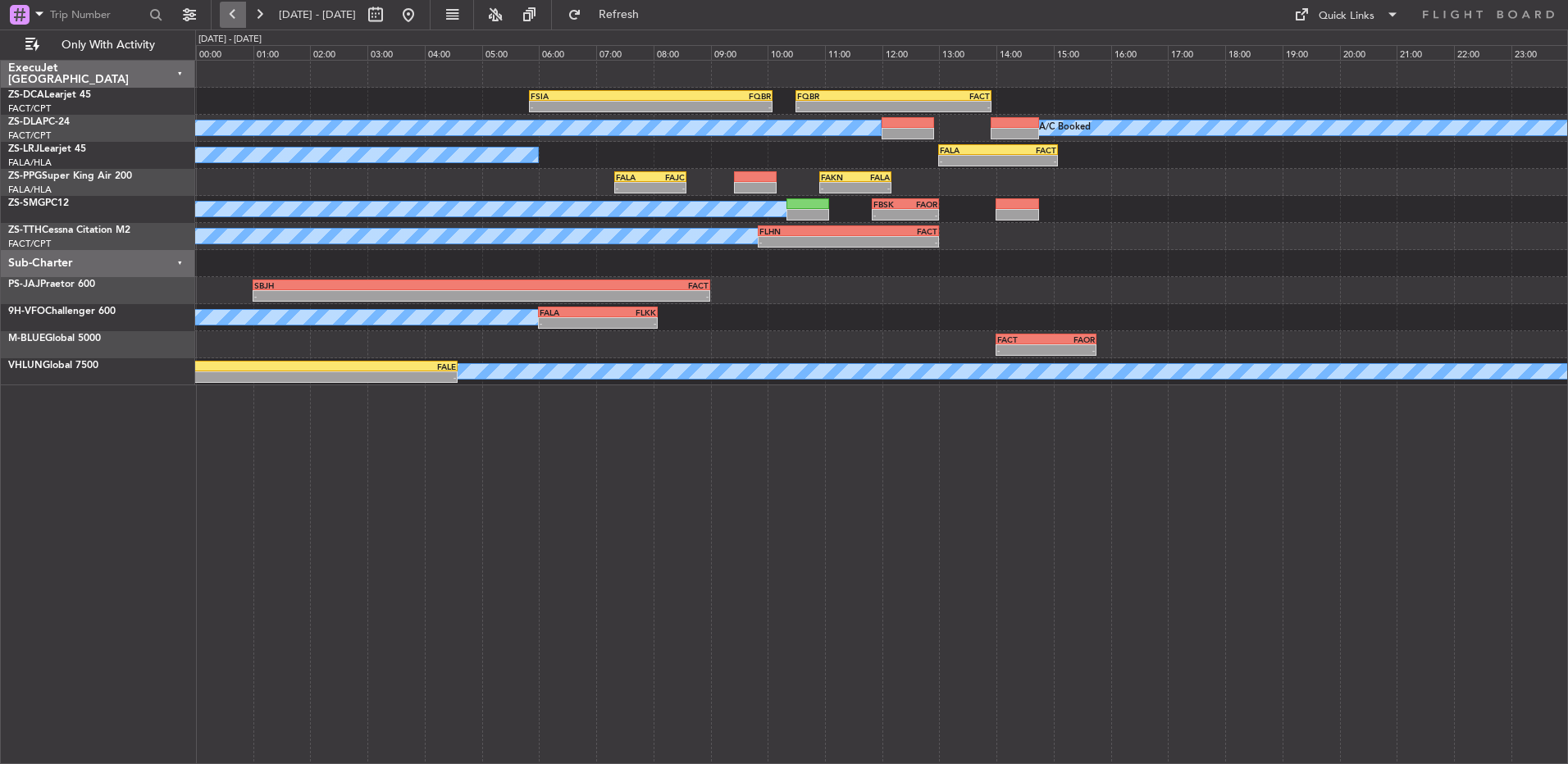
click at [230, 22] on button at bounding box center [233, 15] width 26 height 26
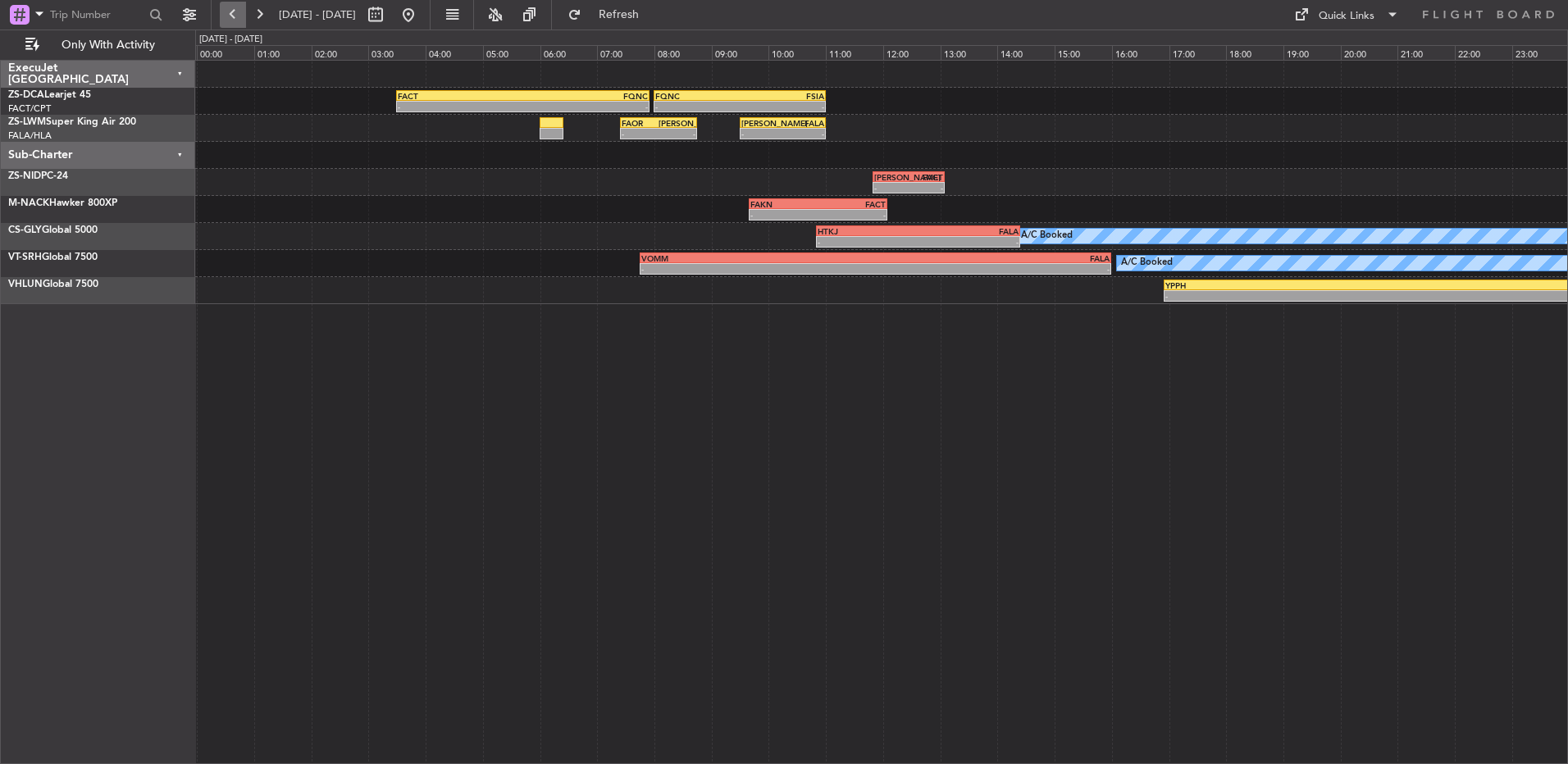
click at [230, 22] on button at bounding box center [233, 15] width 26 height 26
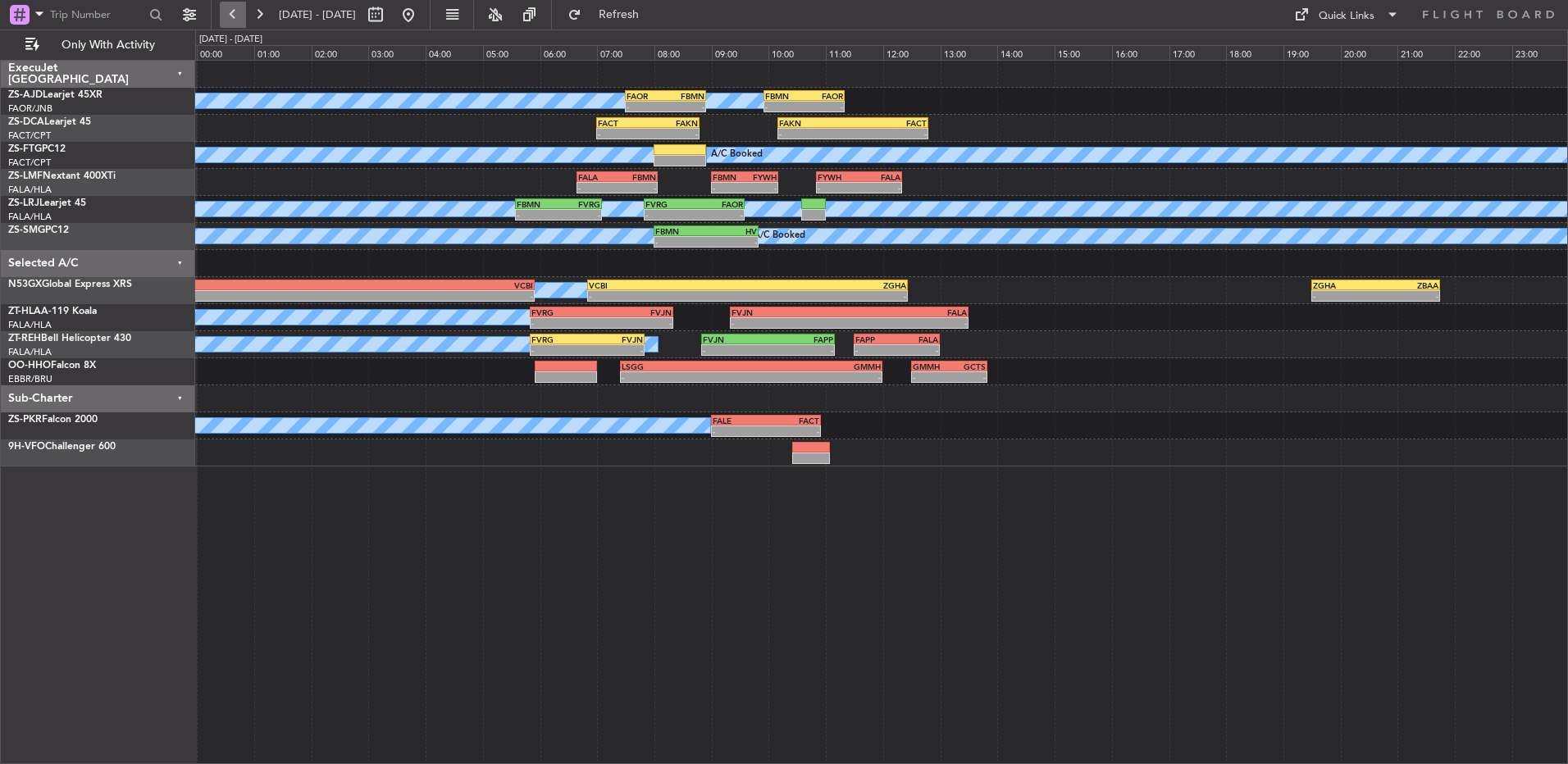
click at [230, 22] on button at bounding box center [233, 15] width 26 height 26
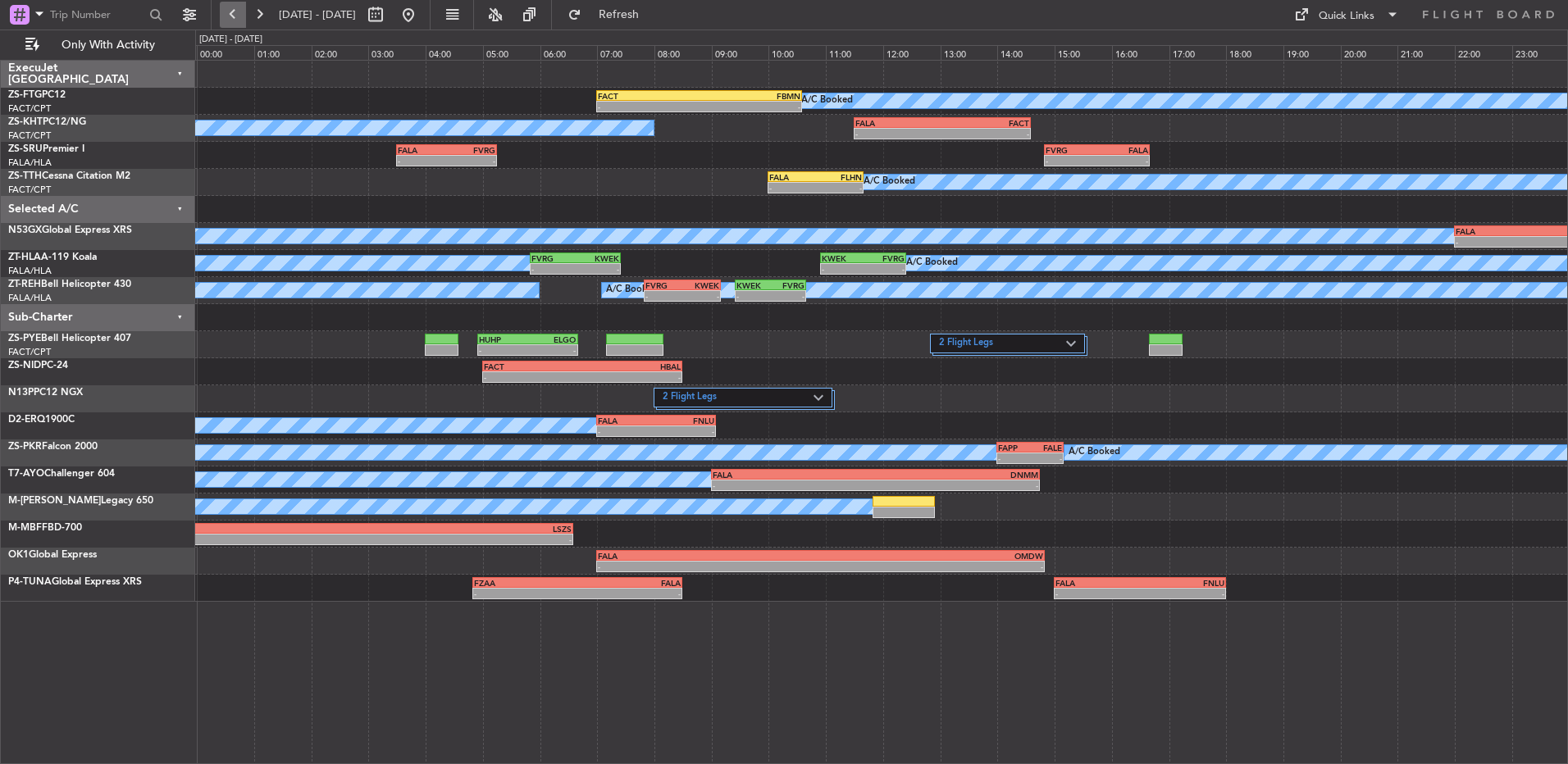
click at [230, 22] on button at bounding box center [233, 15] width 26 height 26
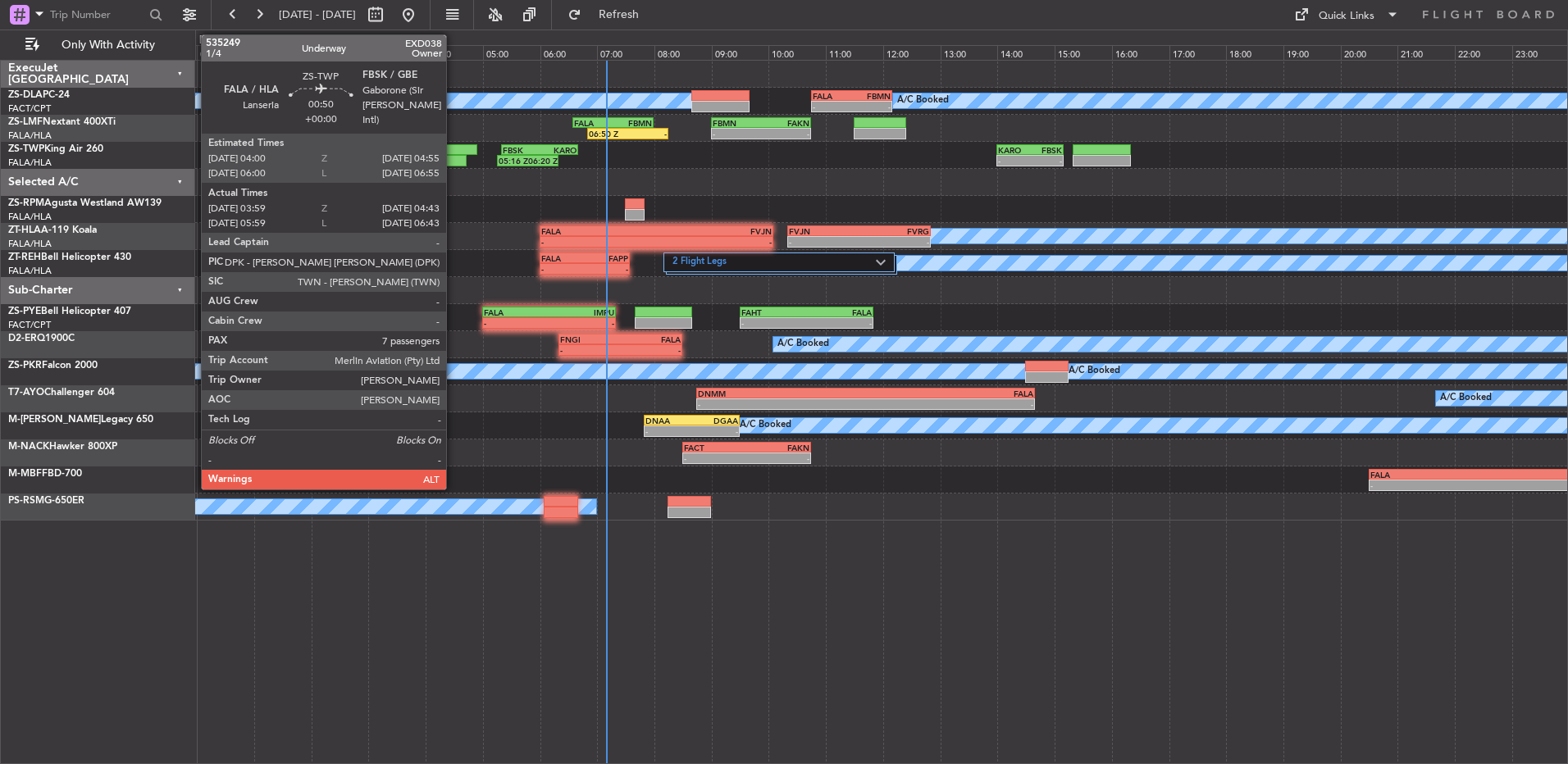
click at [454, 158] on div at bounding box center [445, 161] width 43 height 11
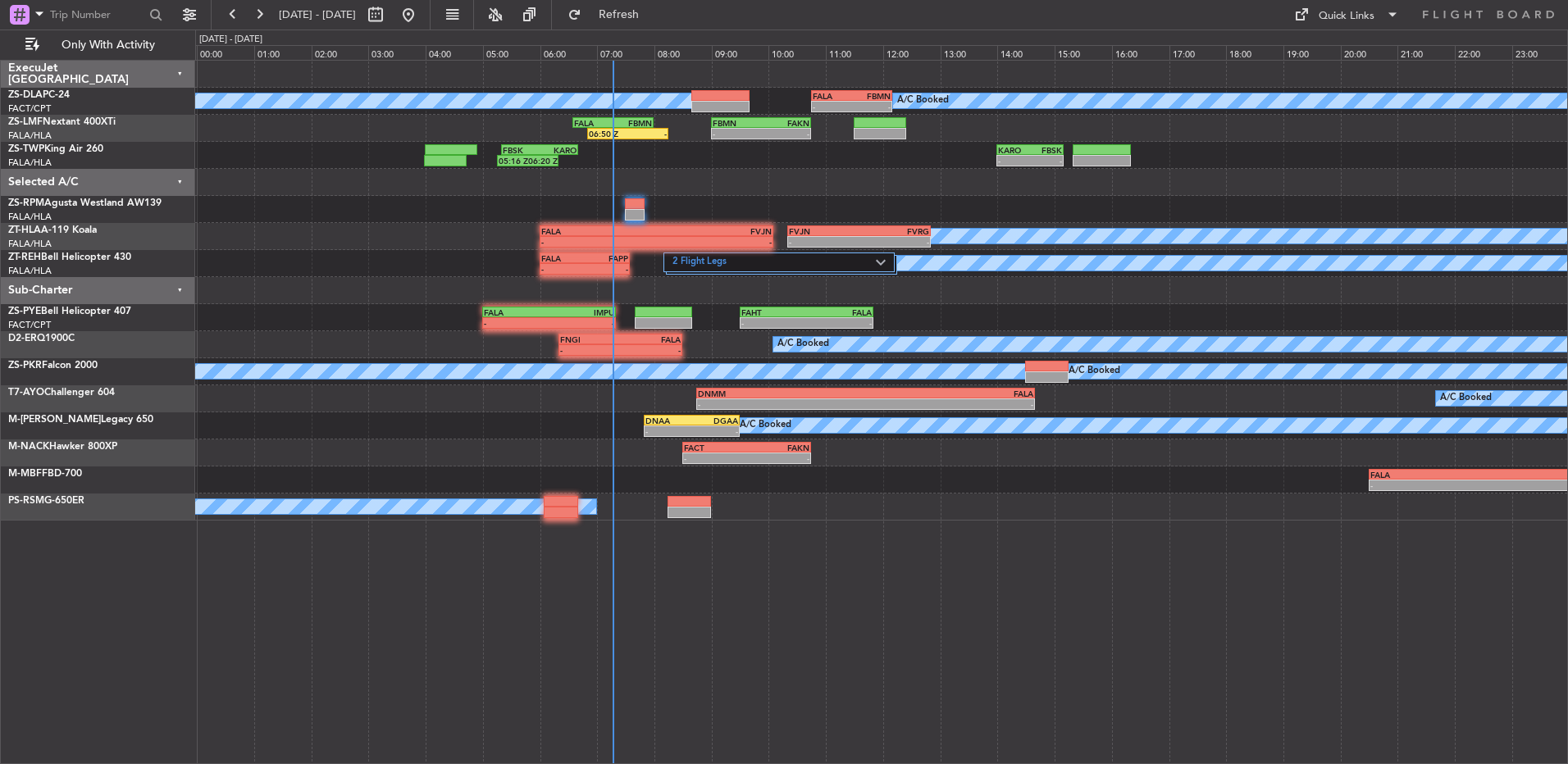
click at [272, 7] on div "[DATE] - [DATE]" at bounding box center [321, 15] width 202 height 26
click at [272, 7] on span "[DATE] - [DATE]" at bounding box center [317, 15] width 90 height 26
click at [269, 5] on button at bounding box center [259, 15] width 26 height 26
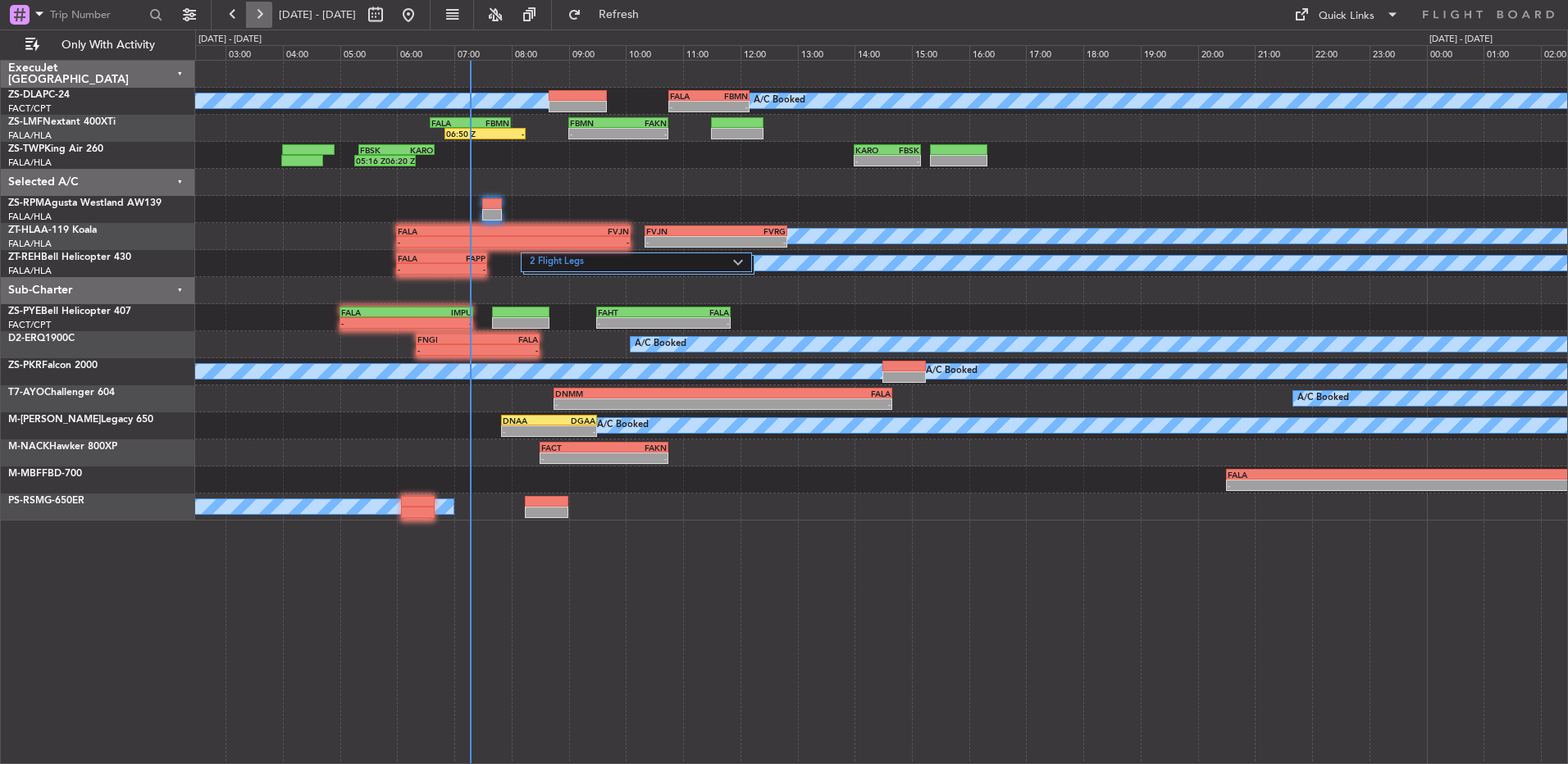
click at [269, 5] on button at bounding box center [259, 15] width 26 height 26
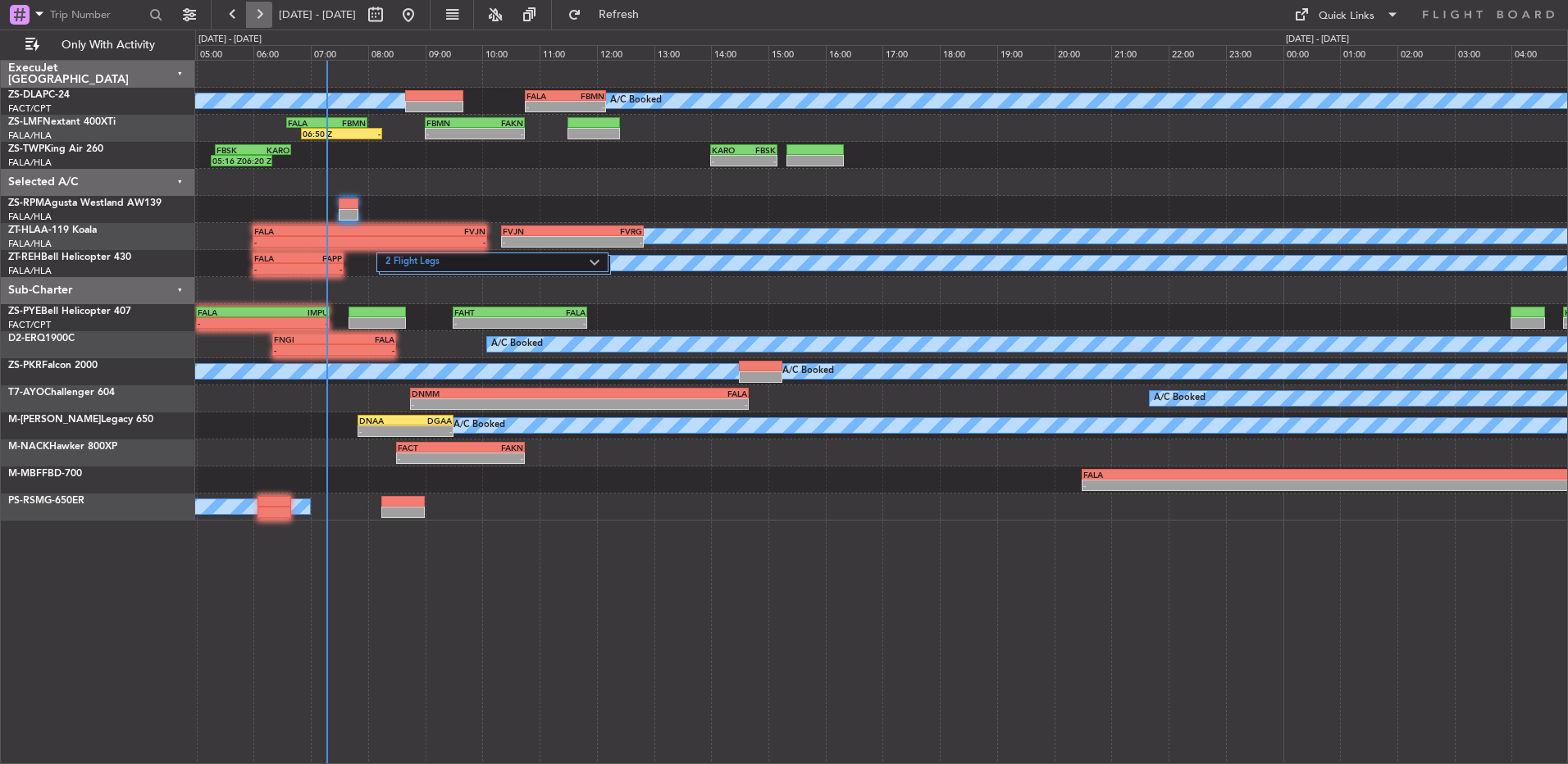
click at [269, 5] on button at bounding box center [259, 15] width 26 height 26
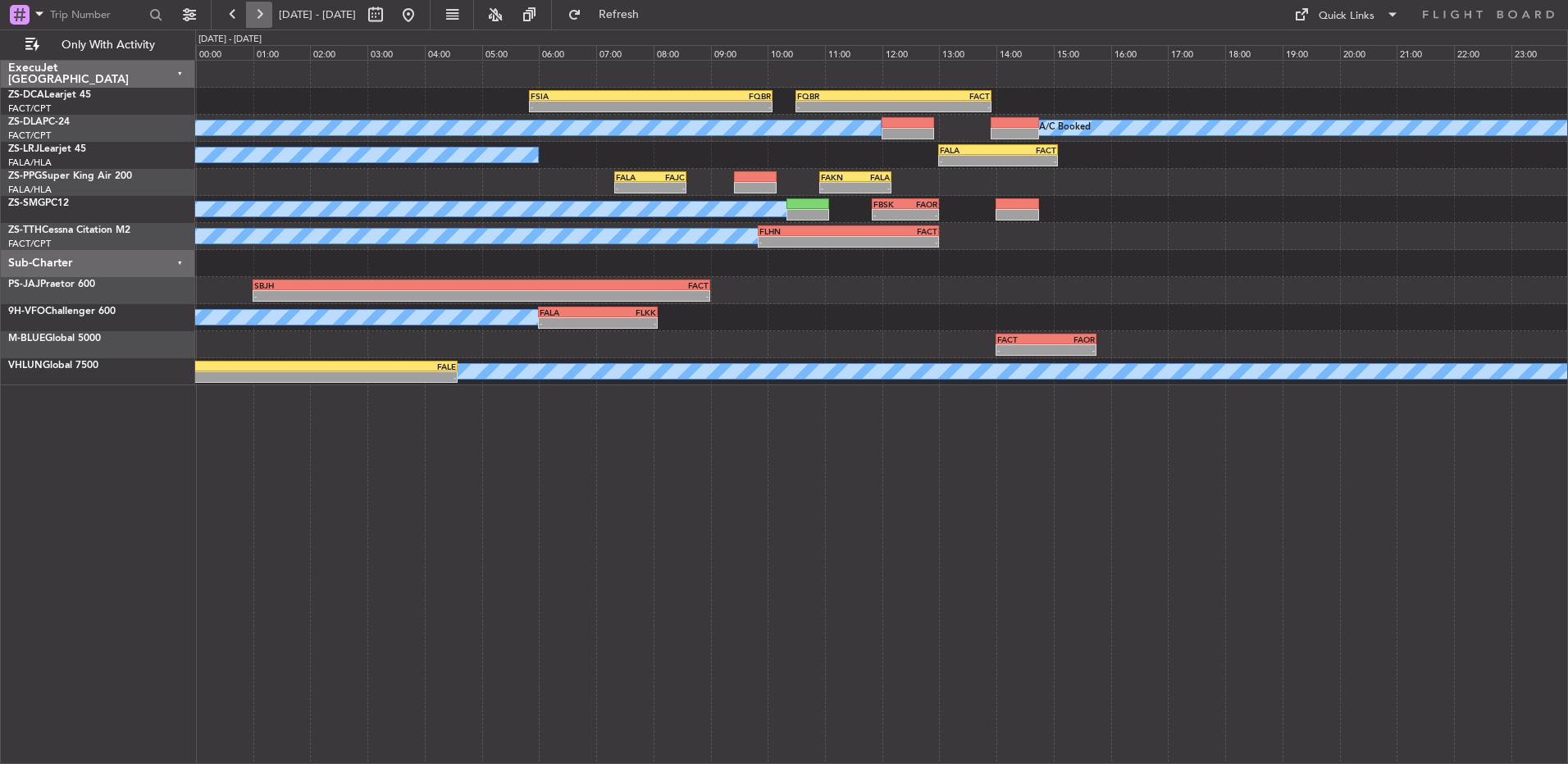
click at [269, 5] on button at bounding box center [259, 15] width 26 height 26
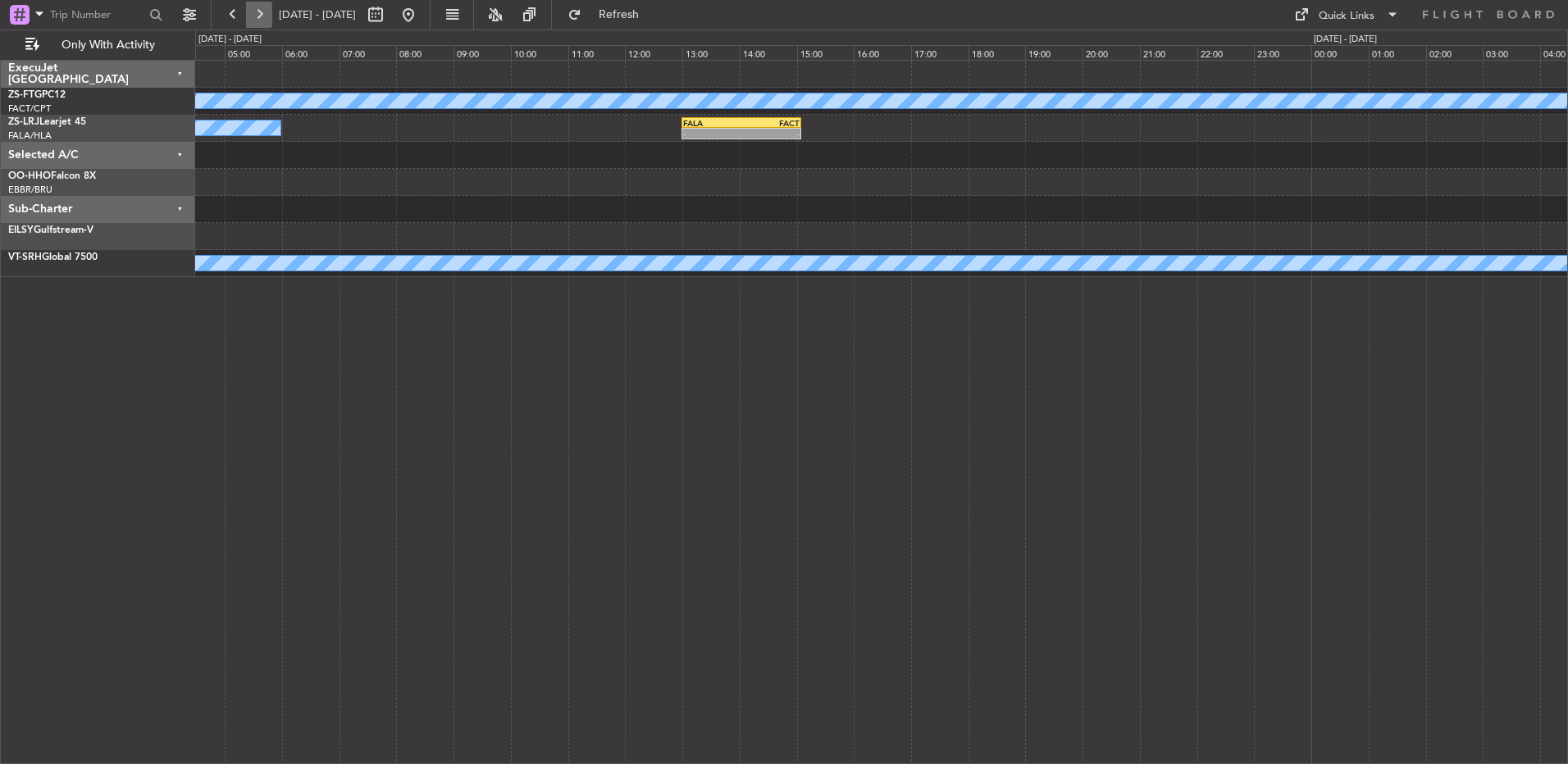
click at [269, 5] on button at bounding box center [259, 15] width 26 height 26
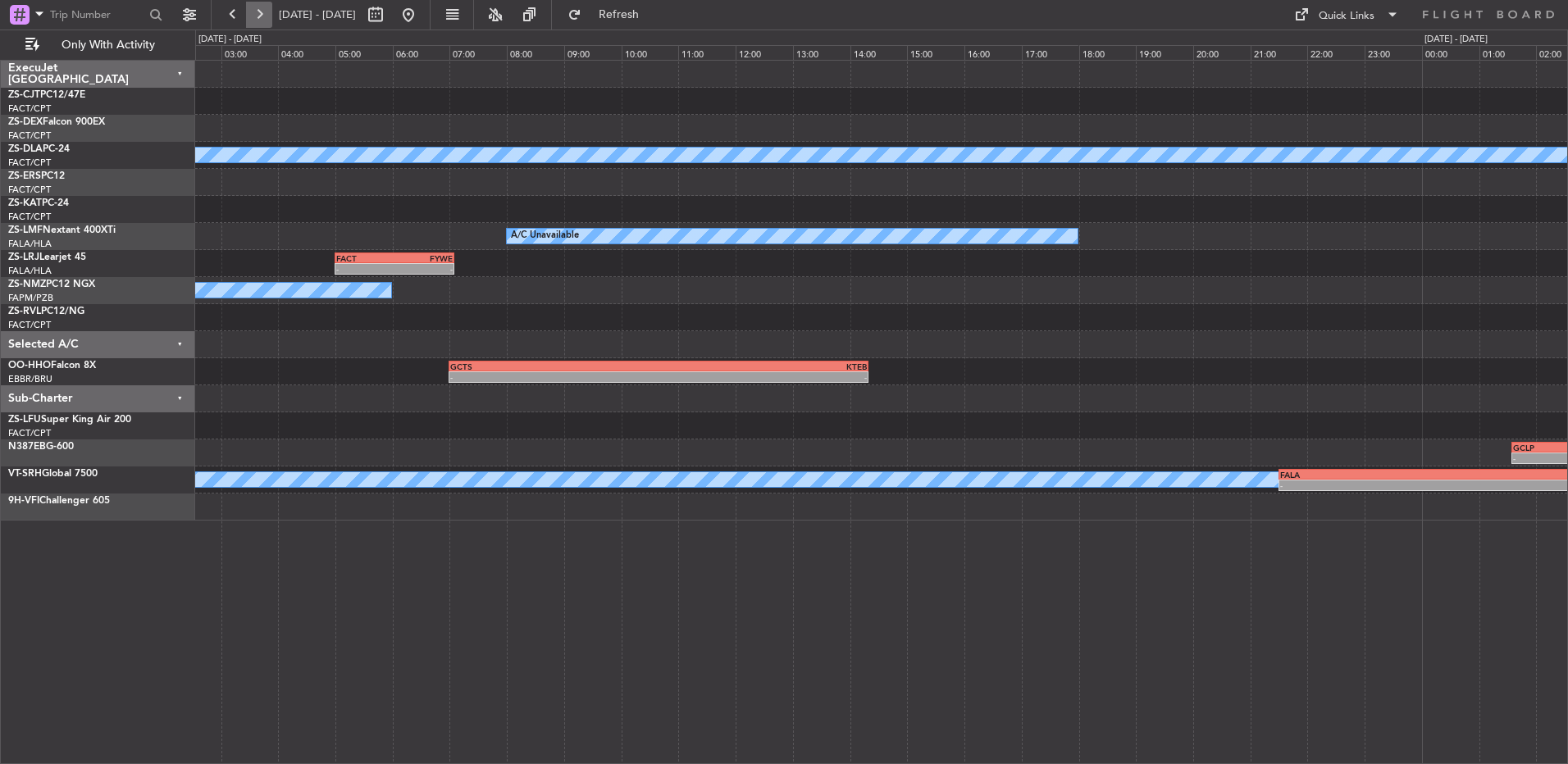
click at [269, 5] on button at bounding box center [259, 15] width 26 height 26
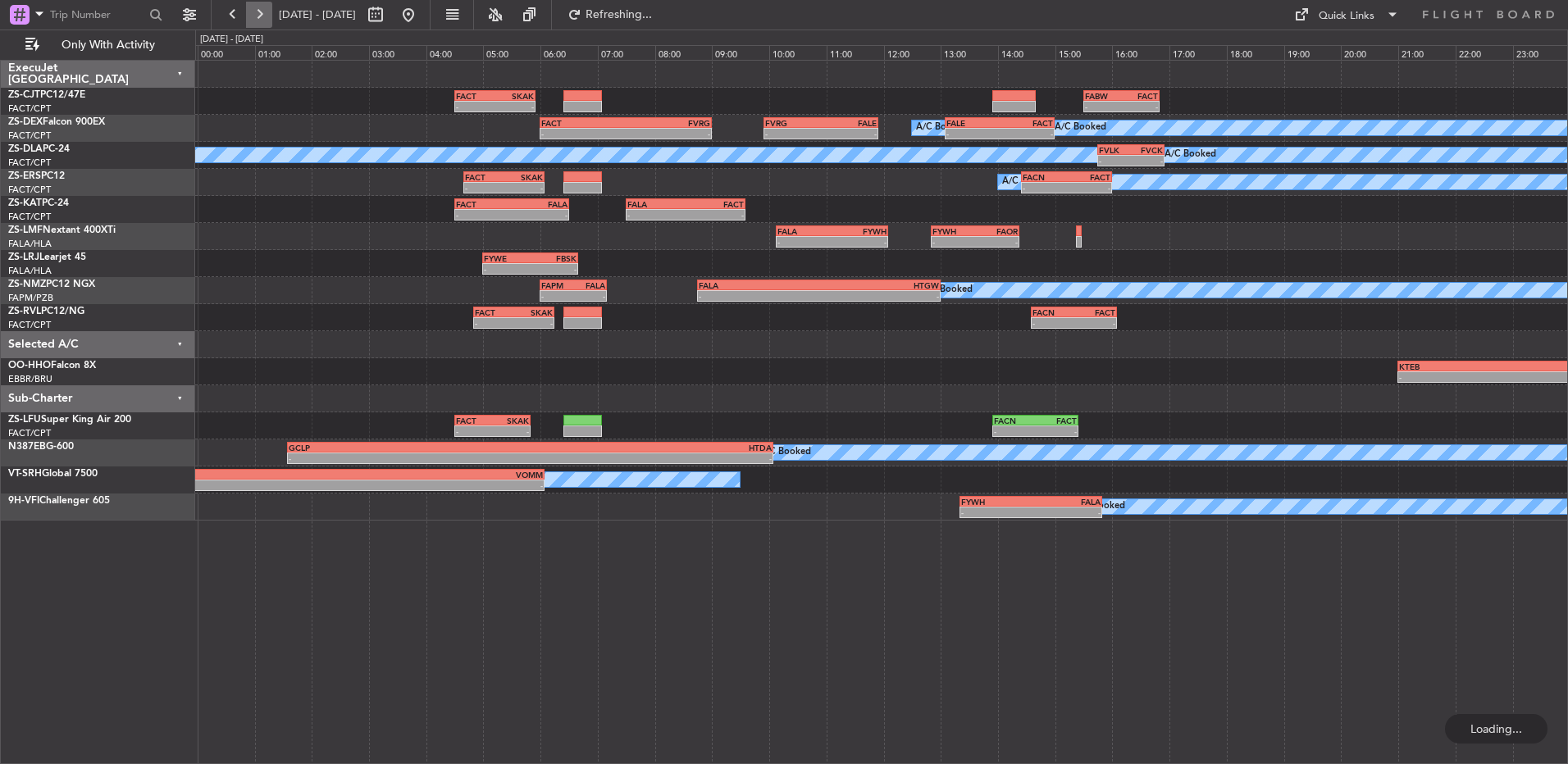
click at [269, 5] on button at bounding box center [259, 15] width 26 height 26
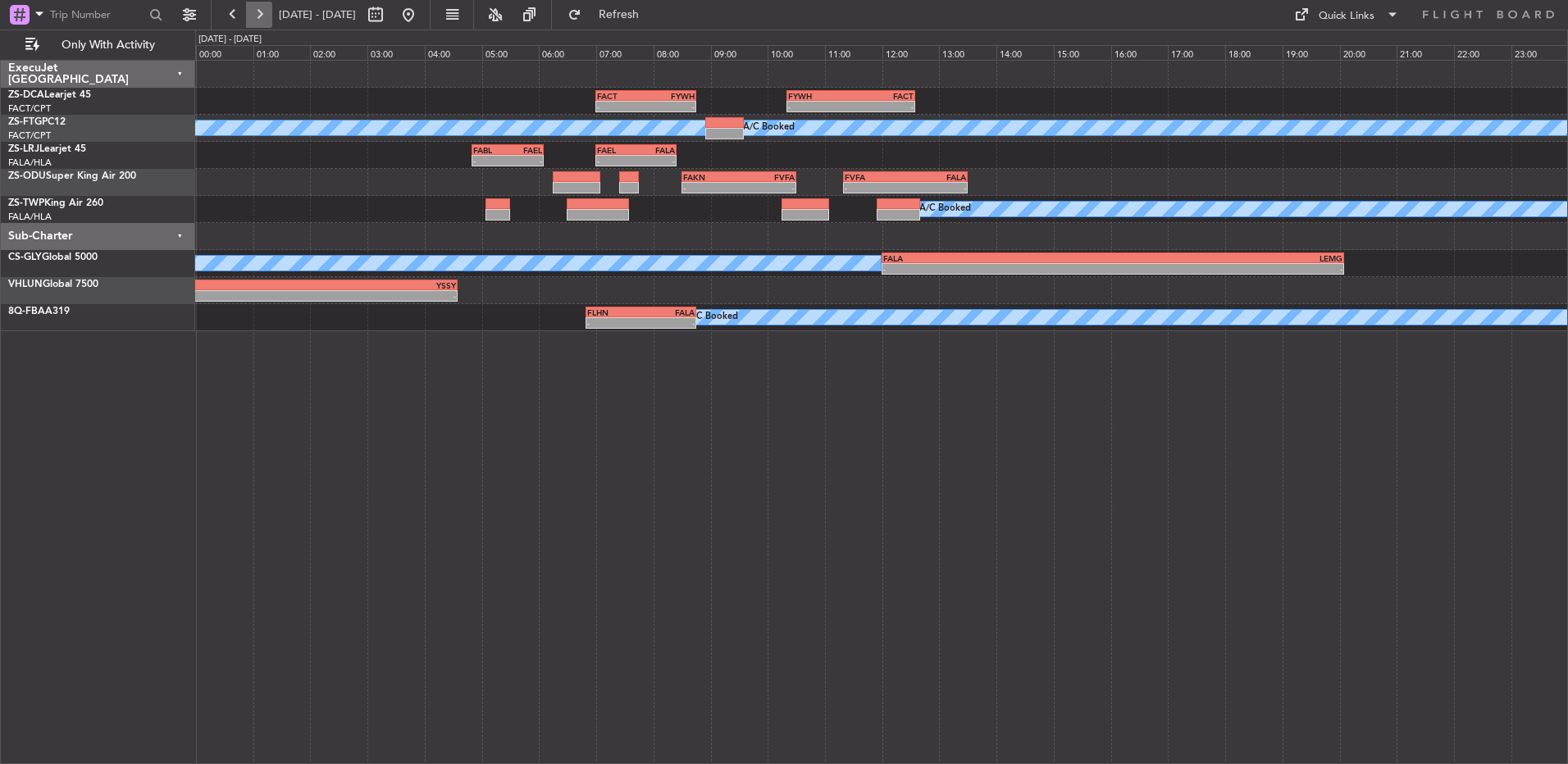
click at [259, 21] on button at bounding box center [259, 15] width 26 height 26
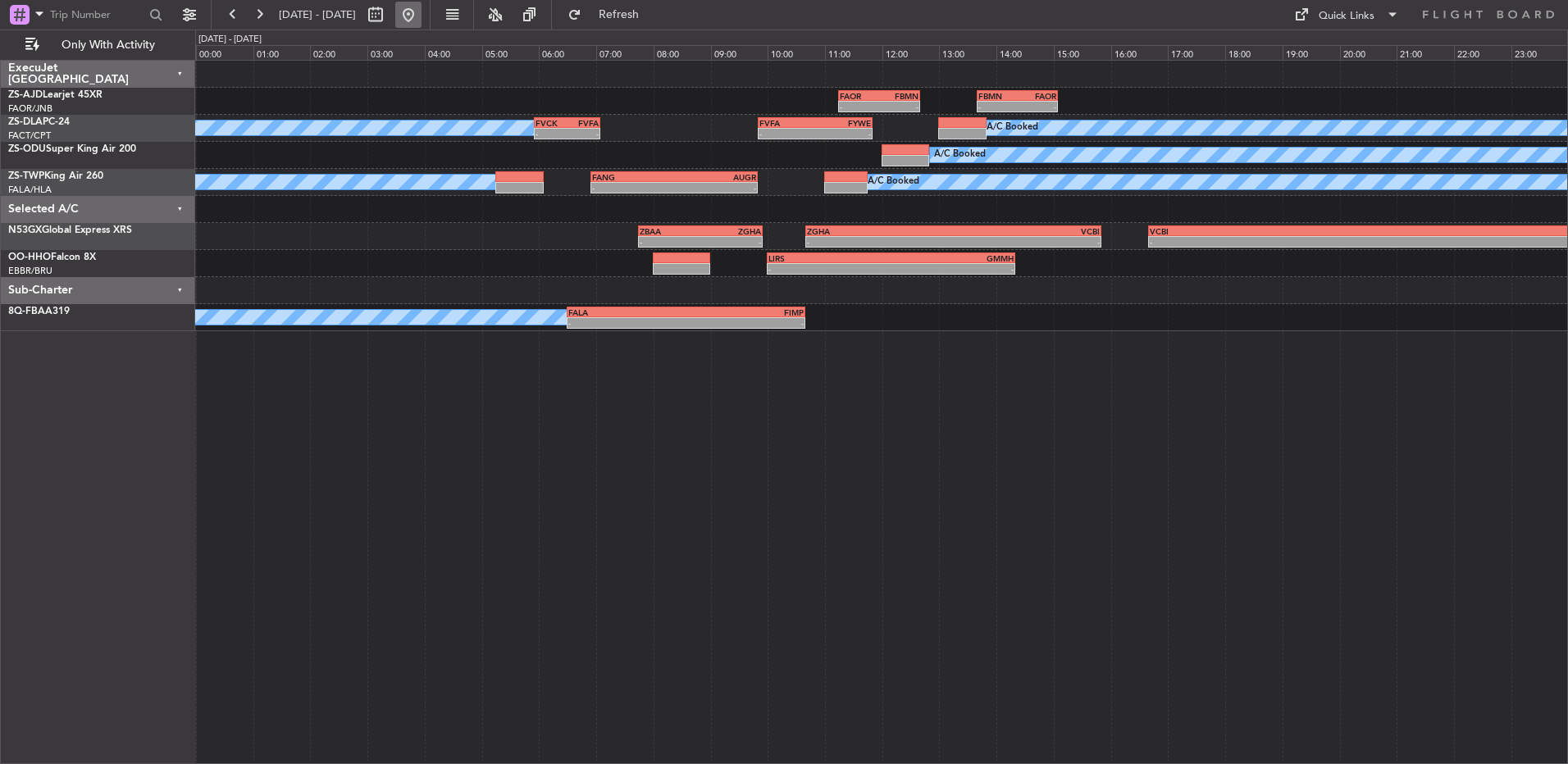
click at [422, 11] on button at bounding box center [409, 15] width 26 height 26
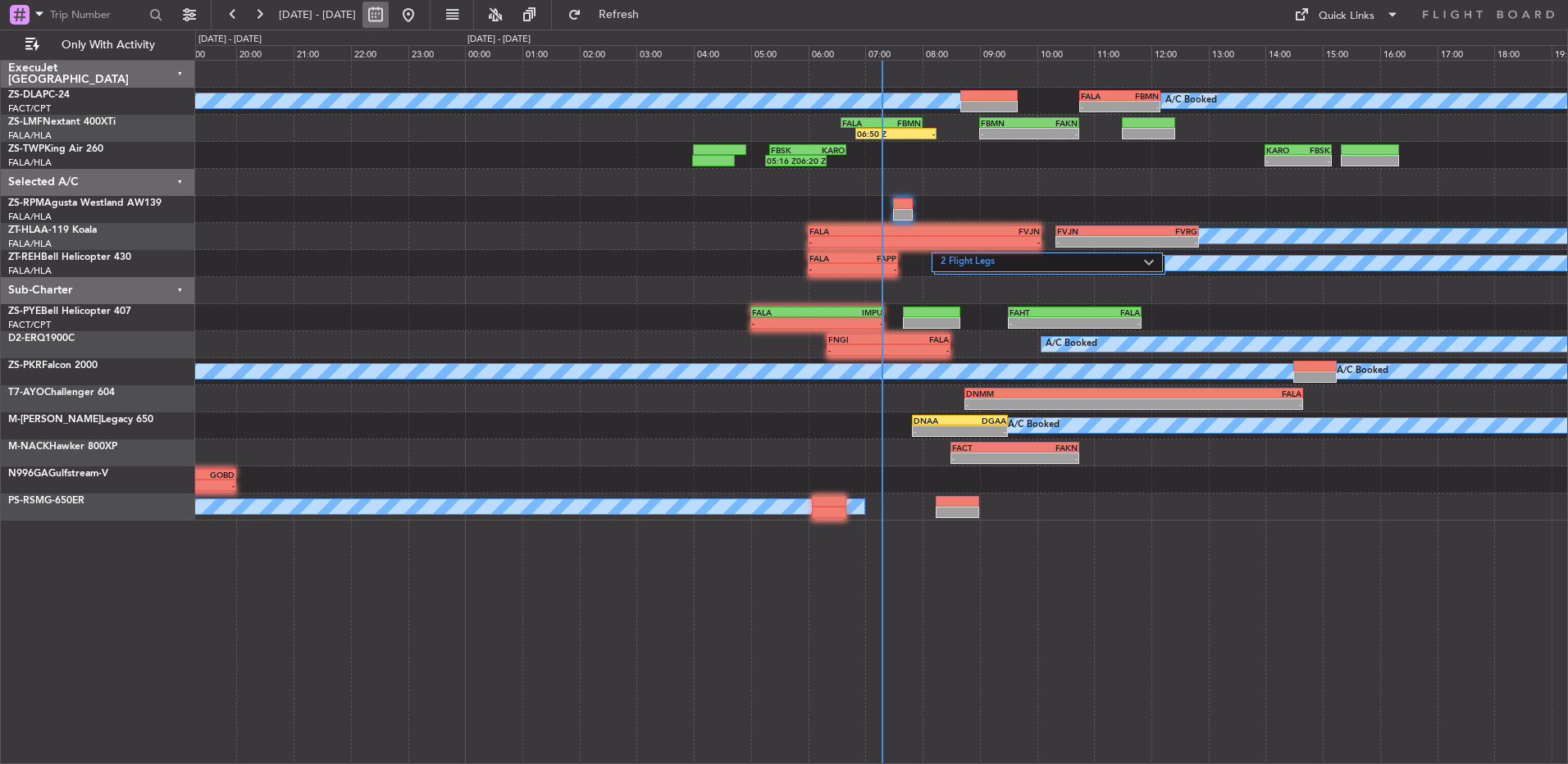
click at [389, 14] on button at bounding box center [376, 15] width 26 height 26
select select "9"
select select "2025"
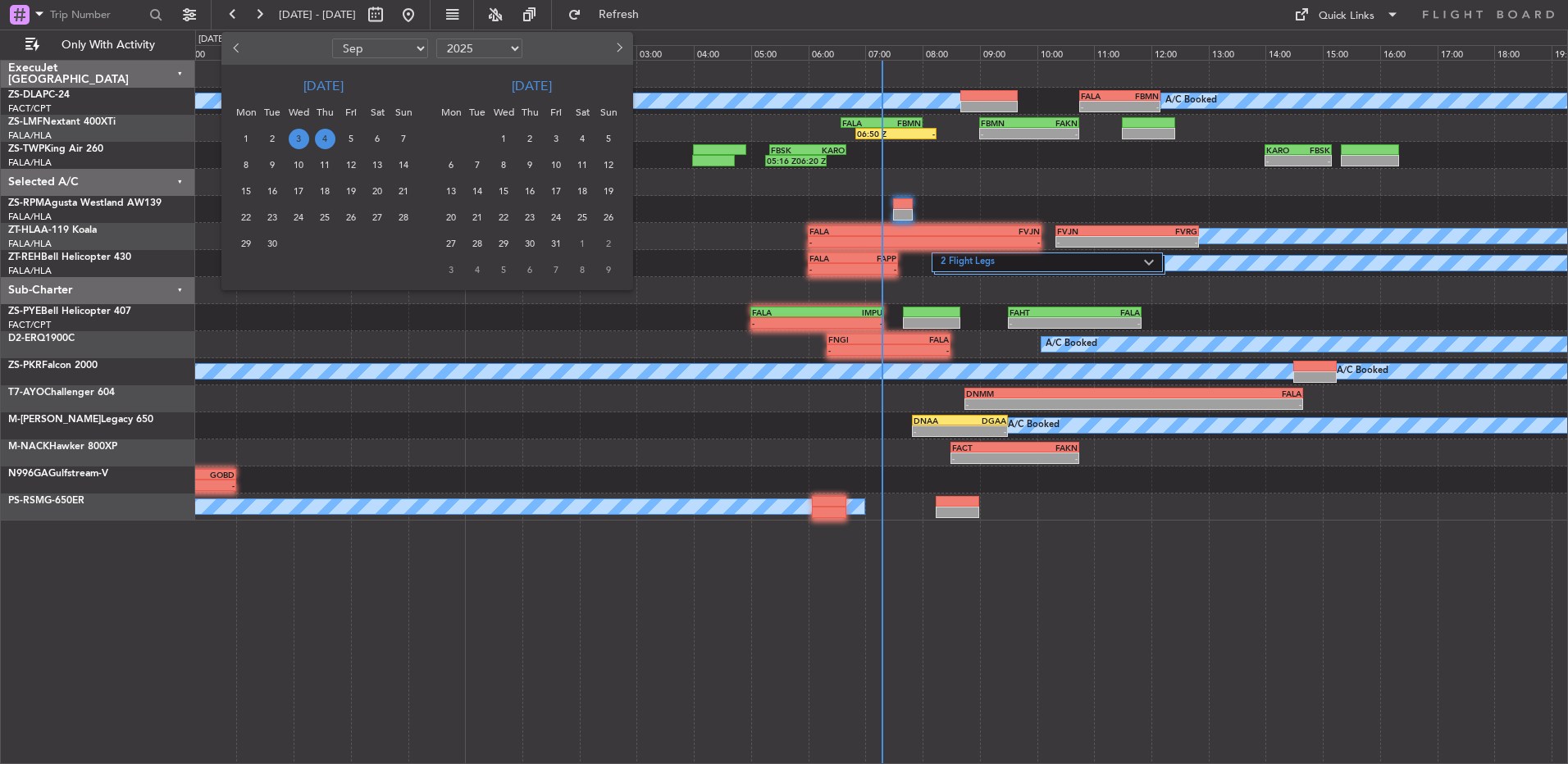
click at [317, 139] on span "4" at bounding box center [326, 139] width 21 height 21
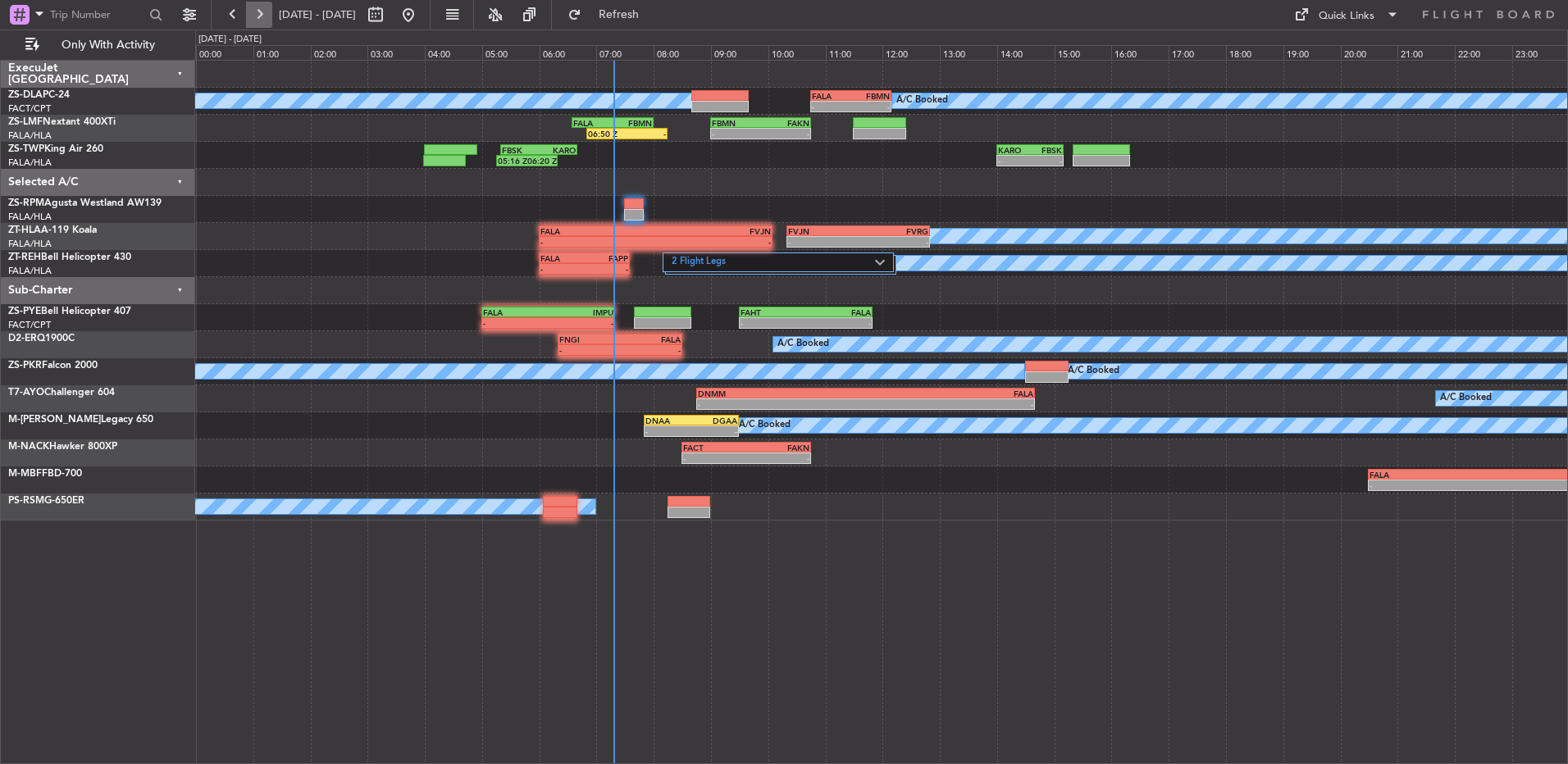
click at [269, 9] on button at bounding box center [259, 15] width 26 height 26
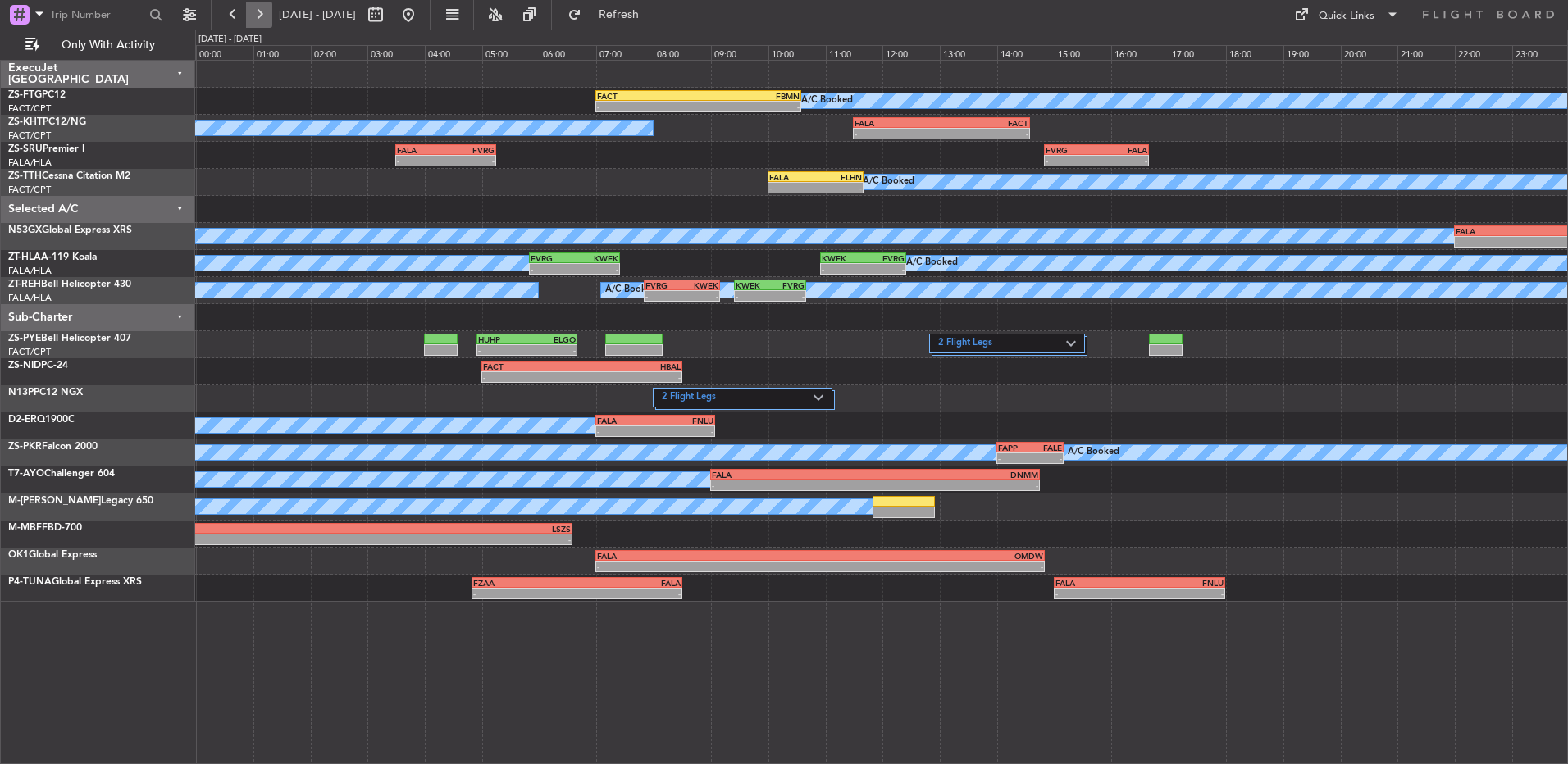
click at [269, 9] on button at bounding box center [259, 15] width 26 height 26
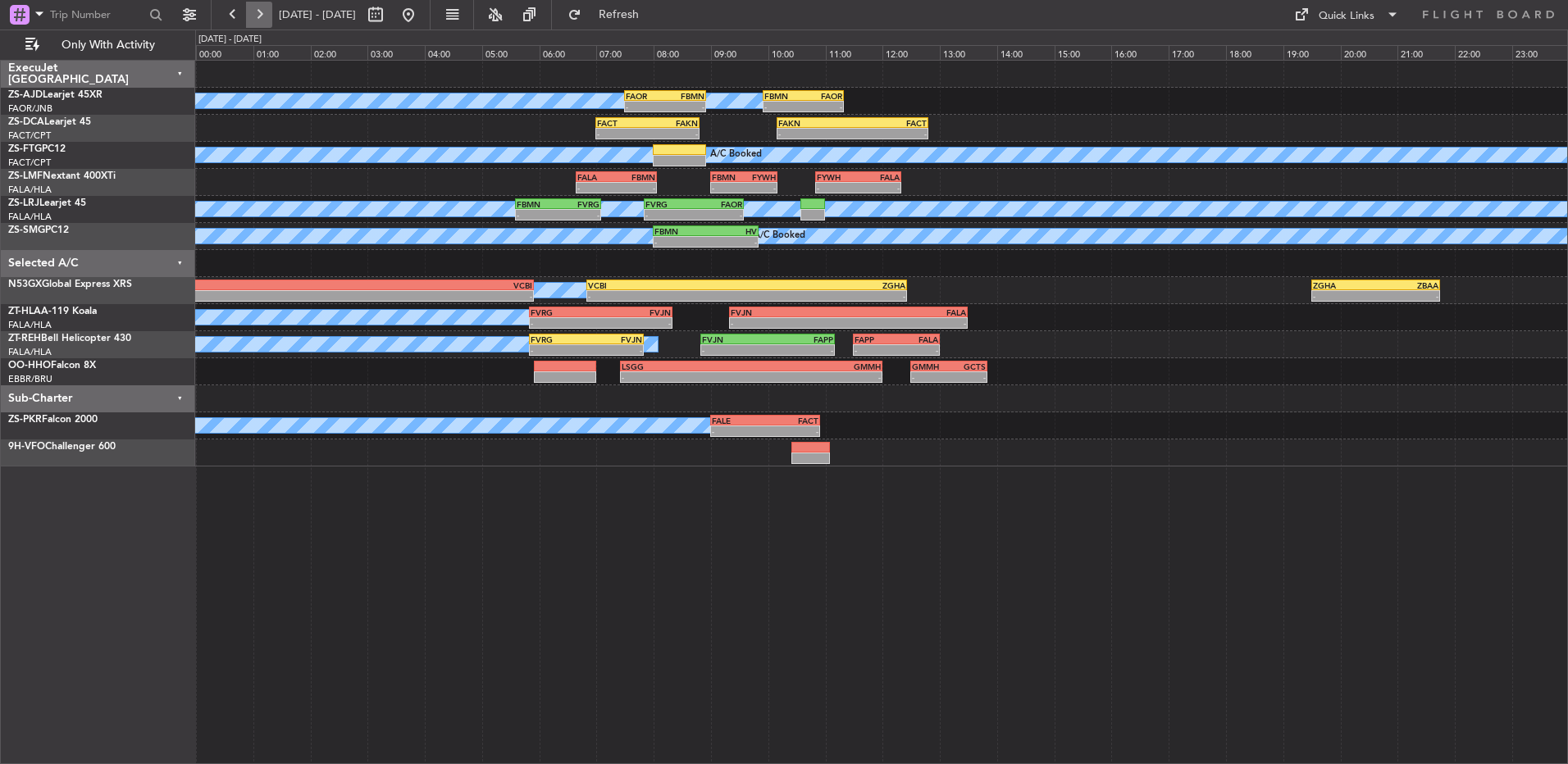
click at [250, 12] on button at bounding box center [259, 15] width 26 height 26
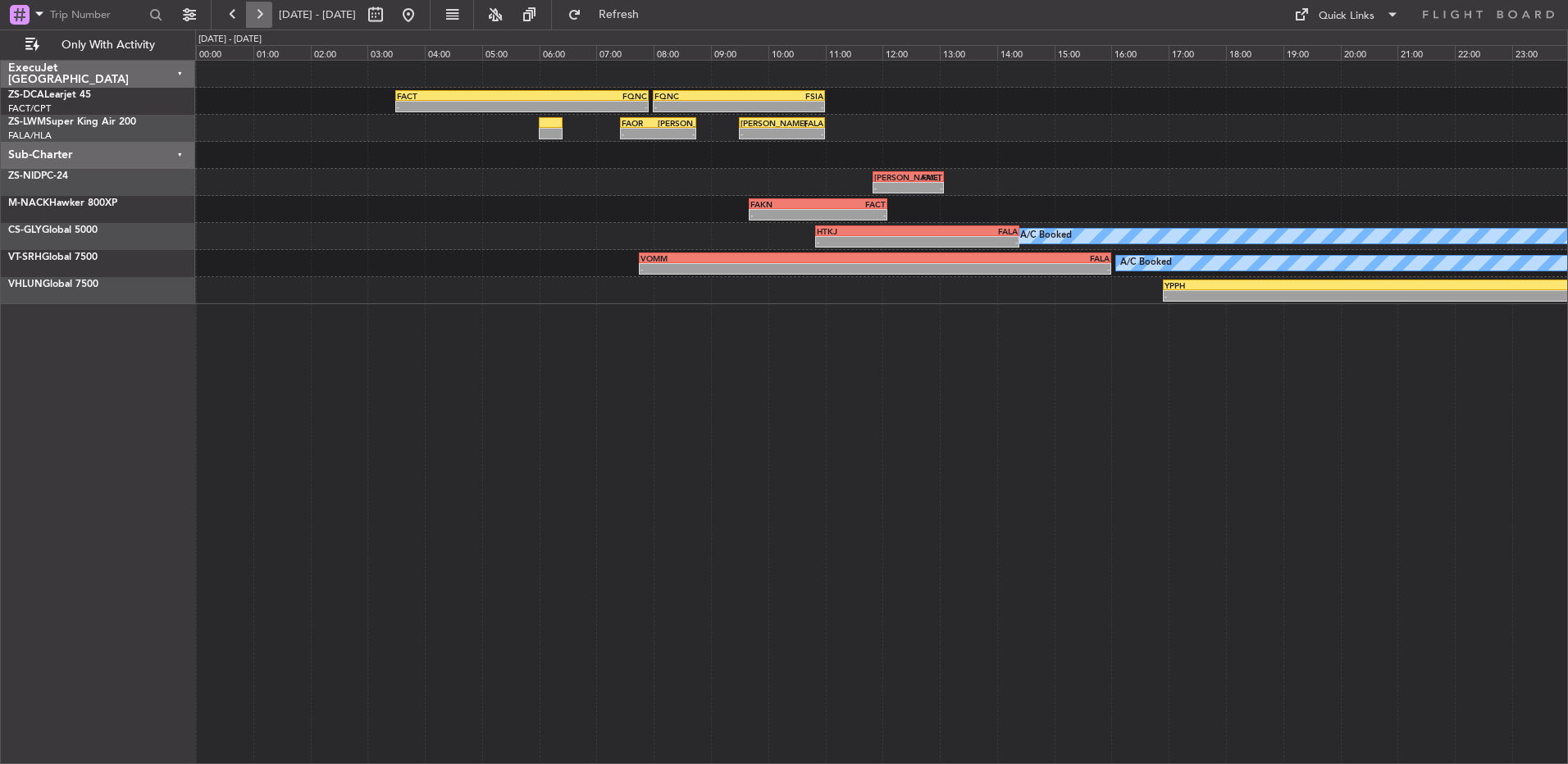
click at [259, 15] on button at bounding box center [259, 15] width 26 height 26
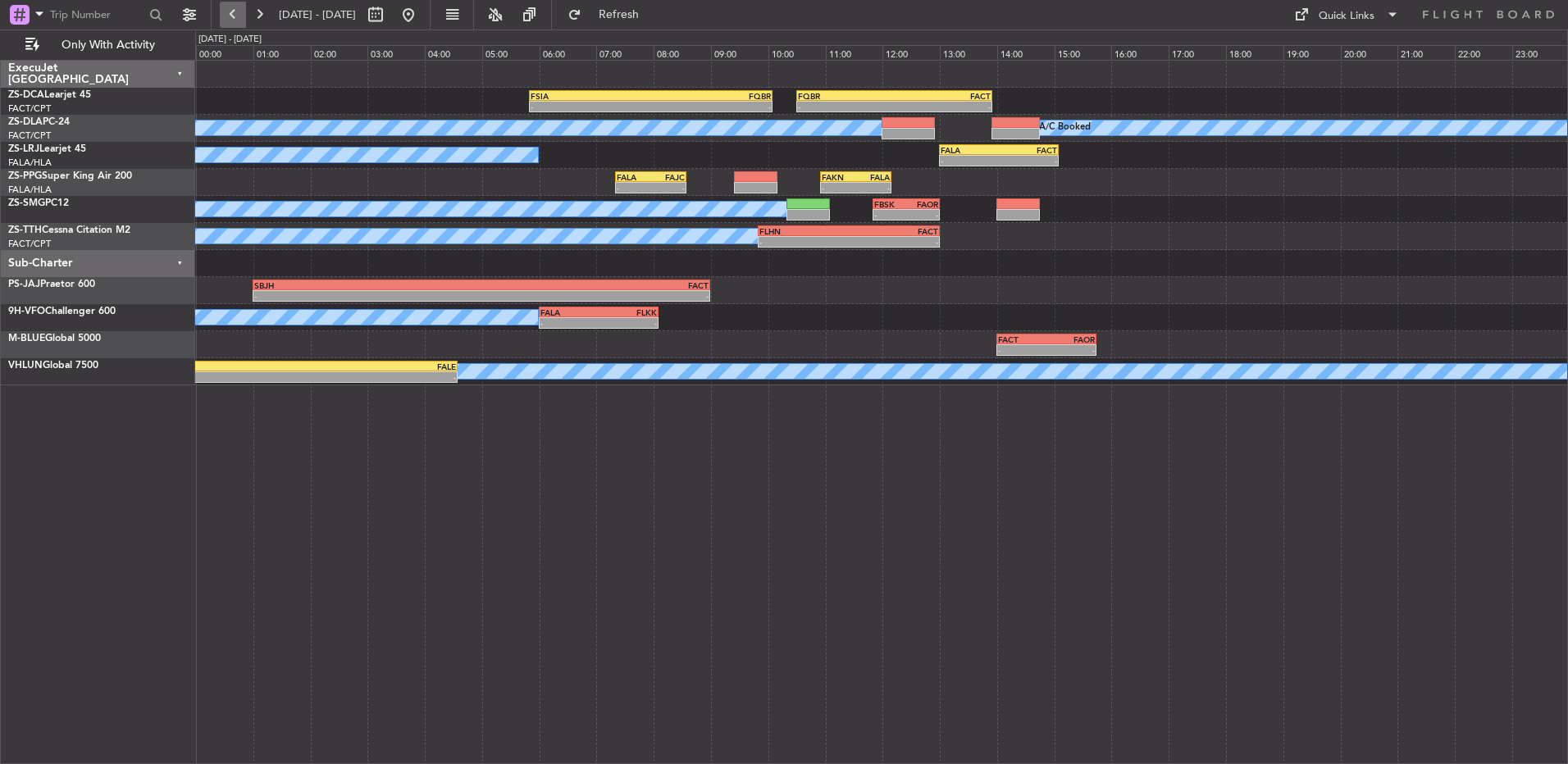
click at [225, 10] on button at bounding box center [233, 15] width 26 height 26
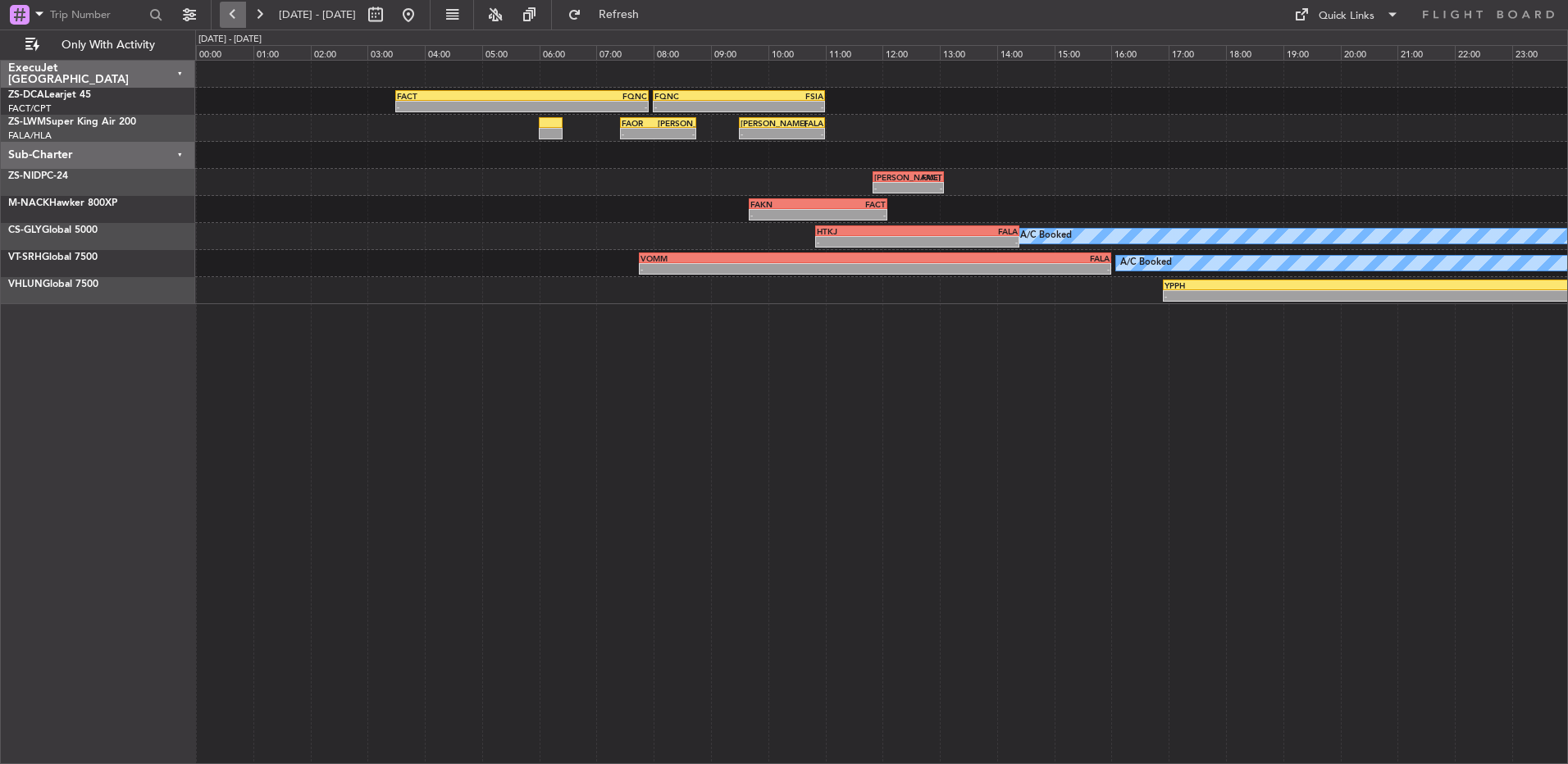
click at [225, 10] on button at bounding box center [233, 15] width 26 height 26
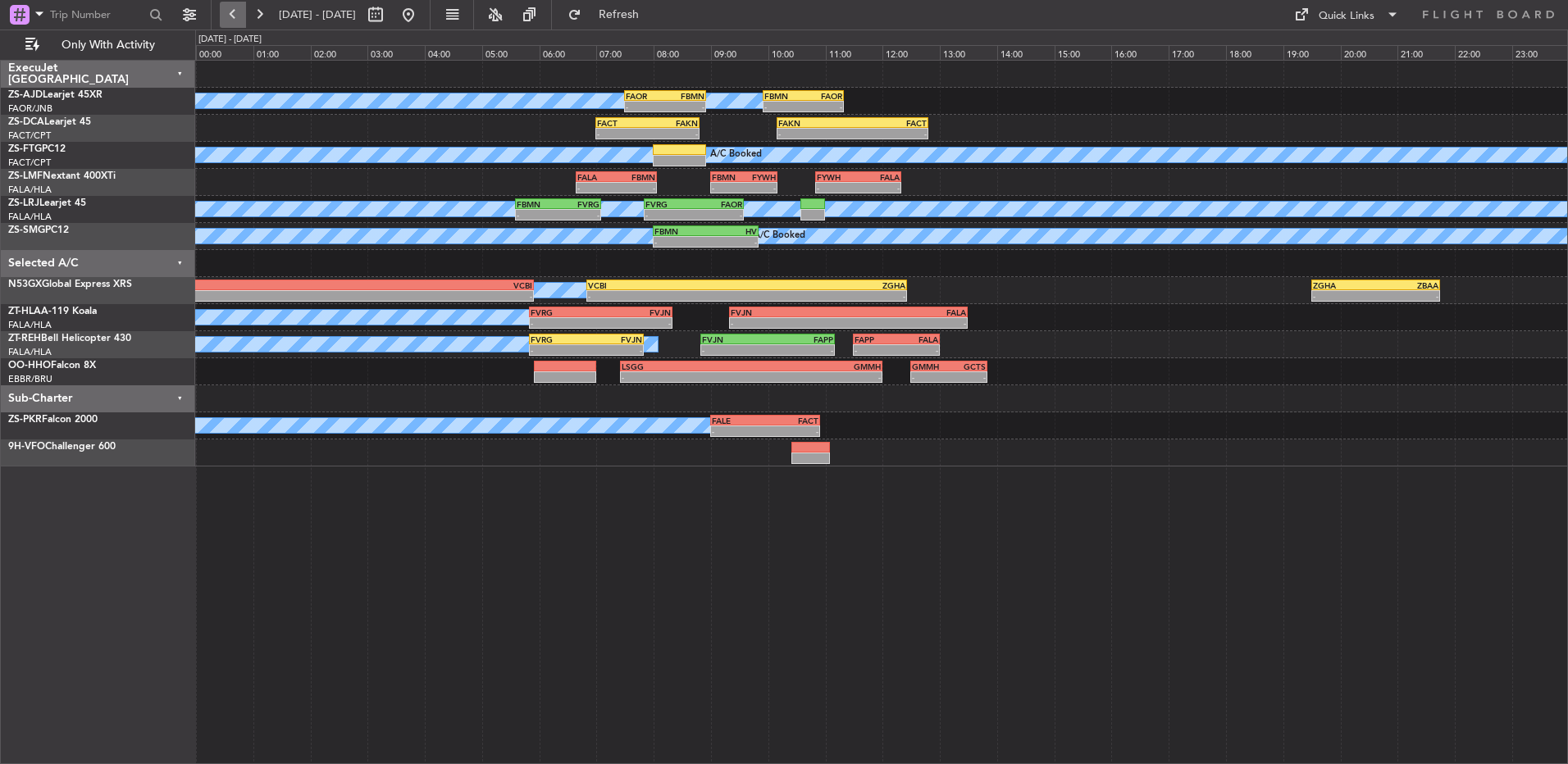
click at [225, 10] on button at bounding box center [233, 15] width 26 height 26
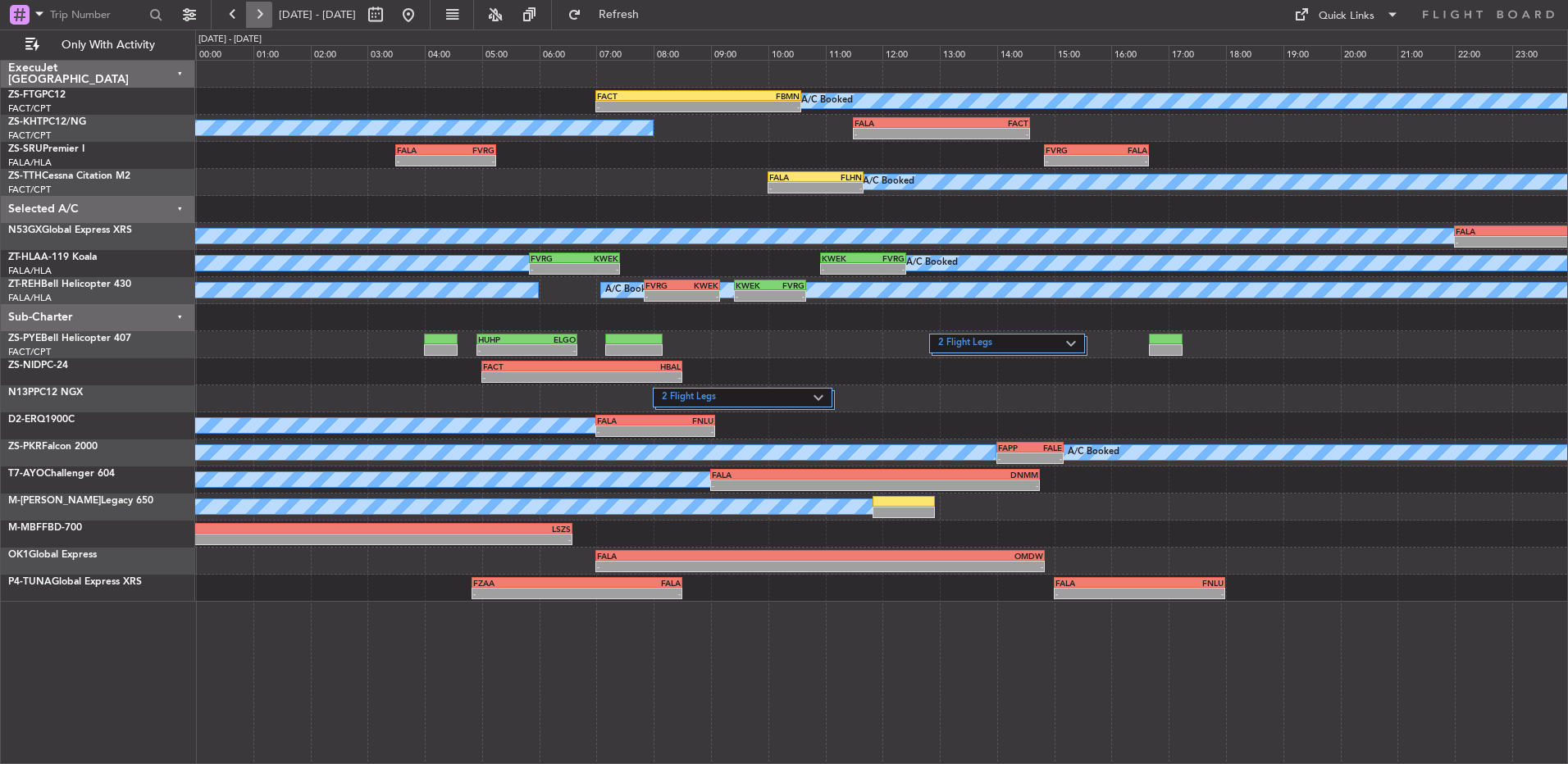
click at [257, 17] on button at bounding box center [259, 15] width 26 height 26
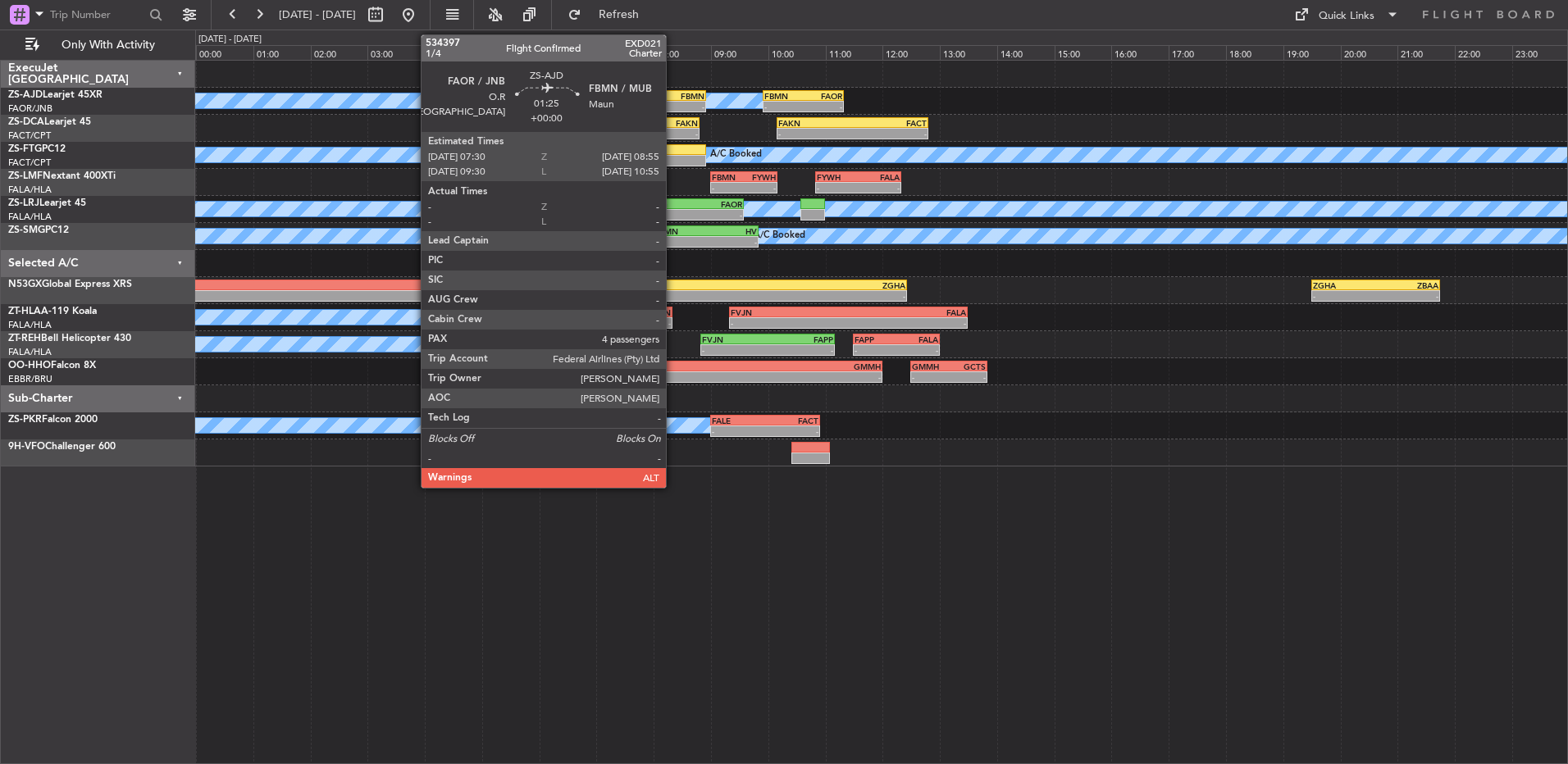
click at [674, 100] on div "FAOR 07:30 Z FBMN 08:55 Z" at bounding box center [664, 95] width 81 height 11
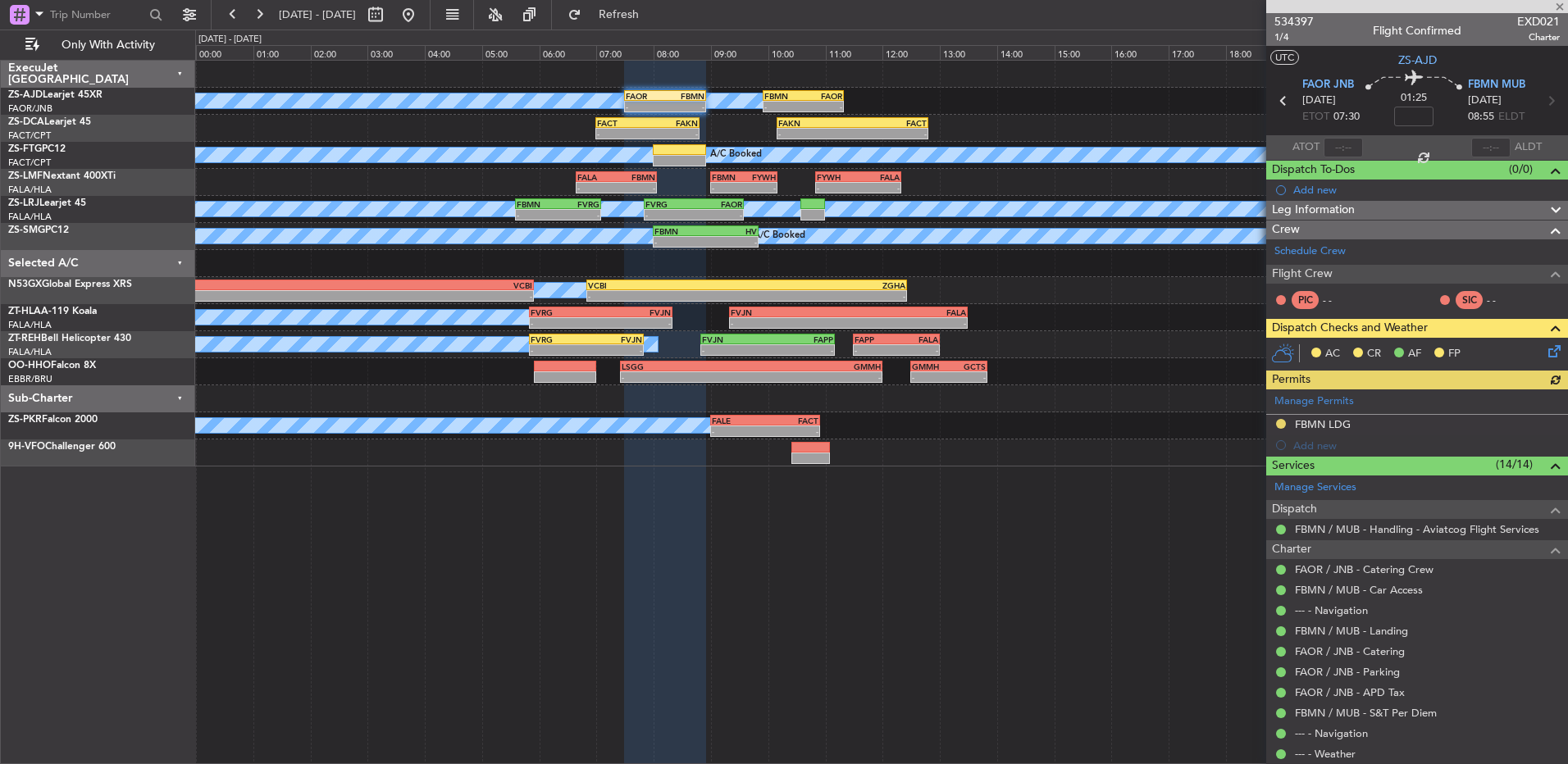
click at [1546, 352] on icon at bounding box center [1552, 349] width 13 height 13
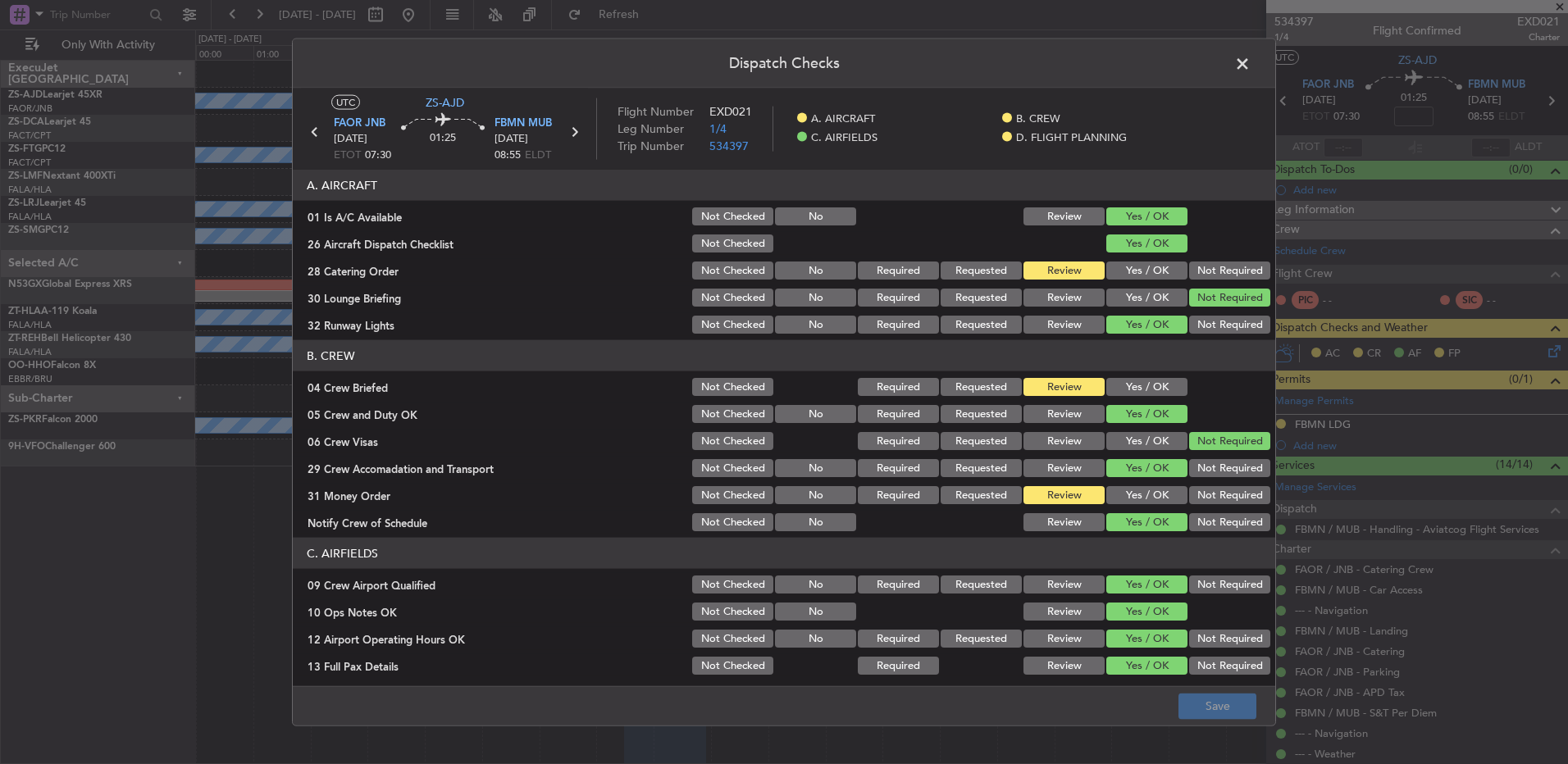
click at [1128, 492] on button "Yes / OK" at bounding box center [1147, 495] width 81 height 18
click at [1200, 709] on button "Save" at bounding box center [1217, 706] width 78 height 26
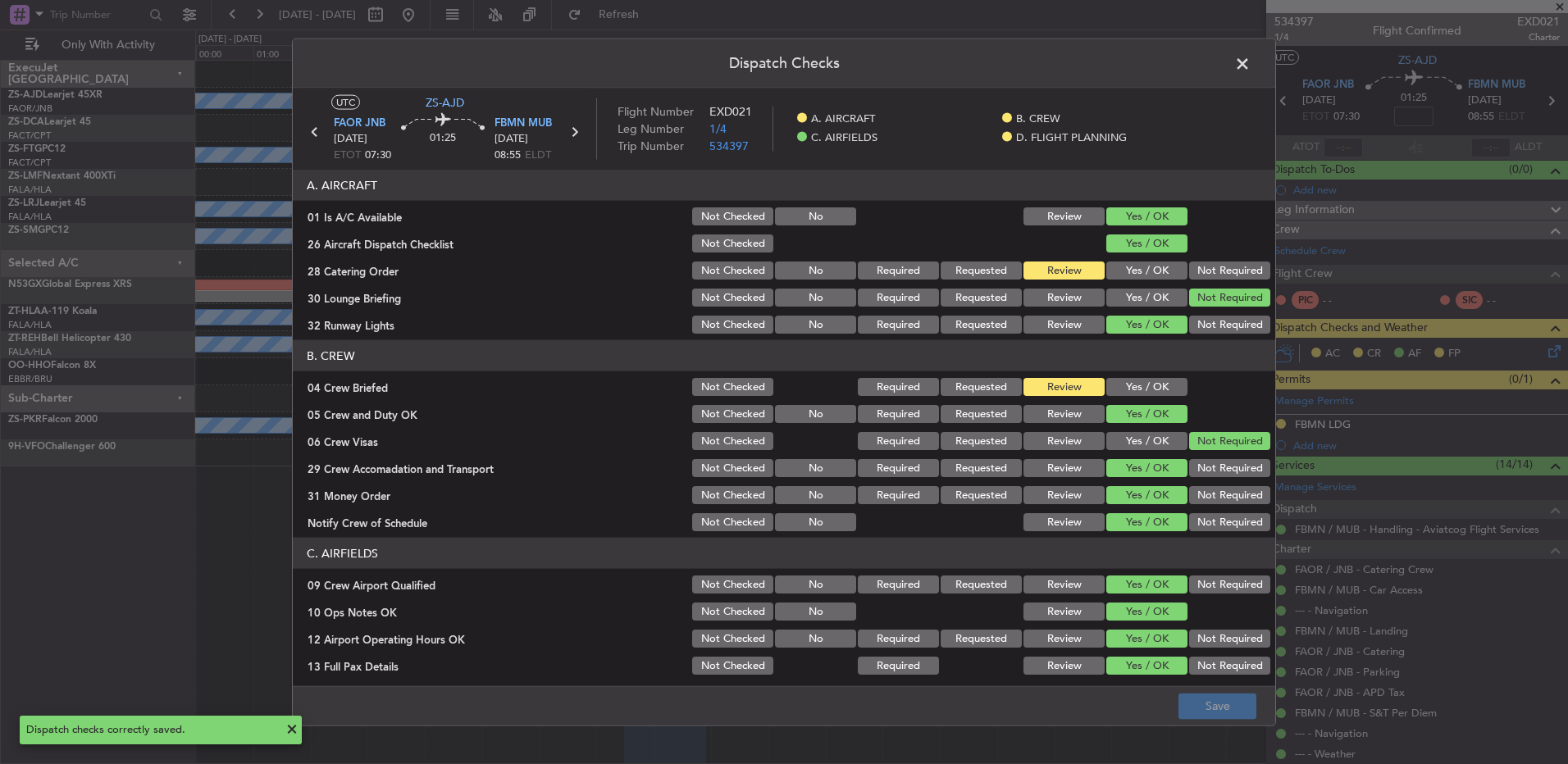
click at [1251, 56] on span at bounding box center [1251, 67] width 0 height 33
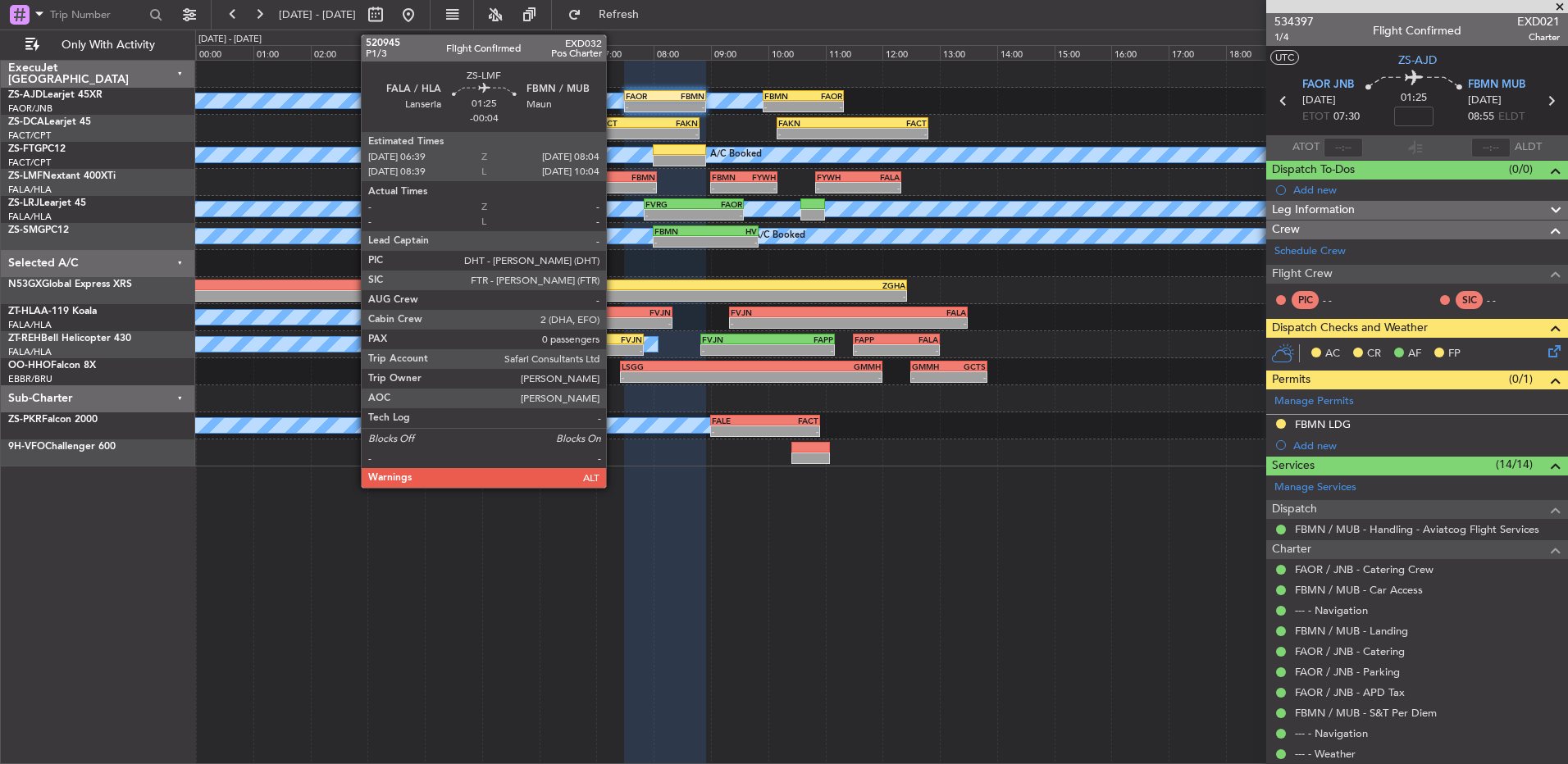
click at [614, 188] on div "-" at bounding box center [597, 188] width 39 height 10
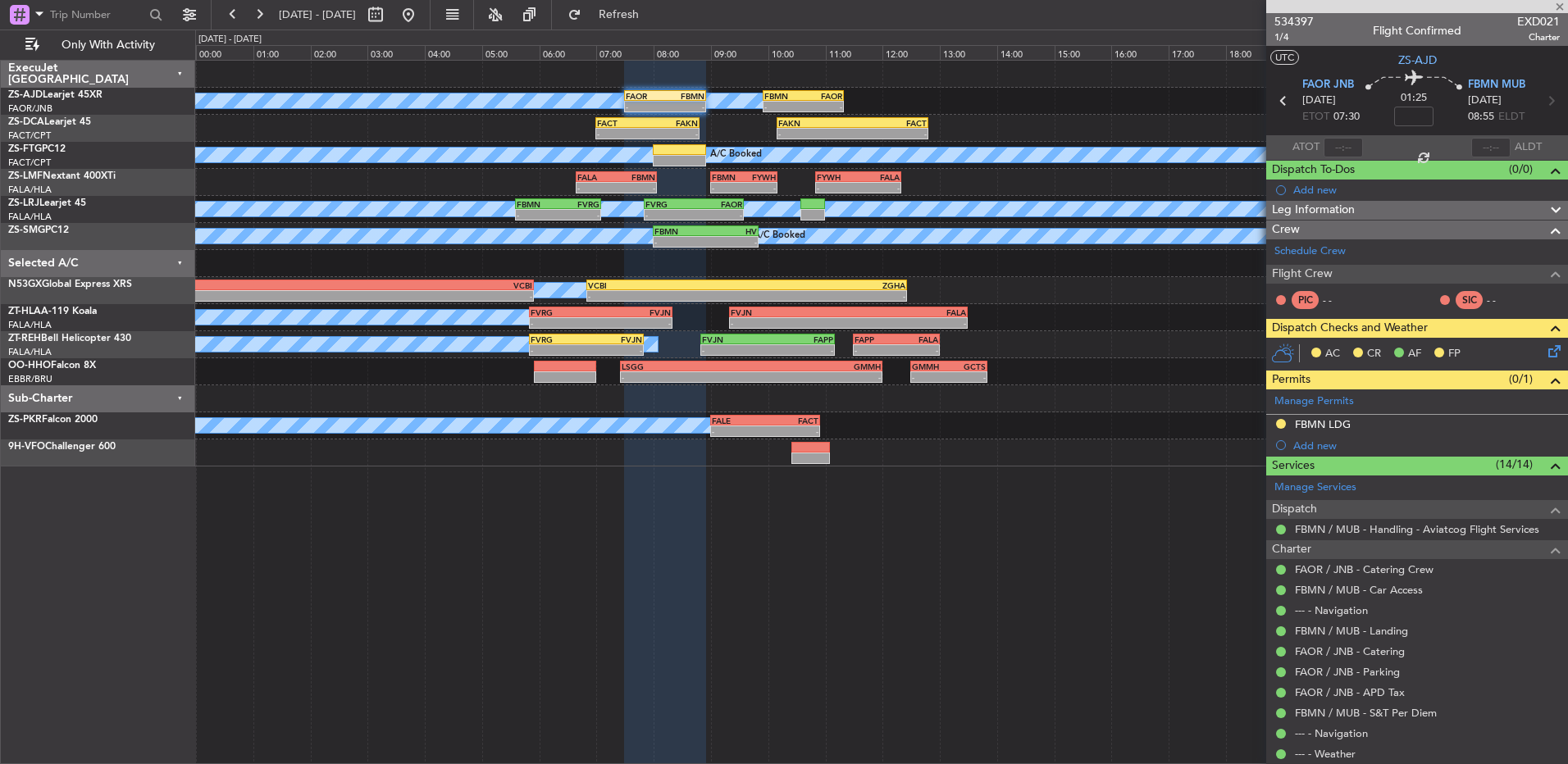
type input "-00:04"
type input "0"
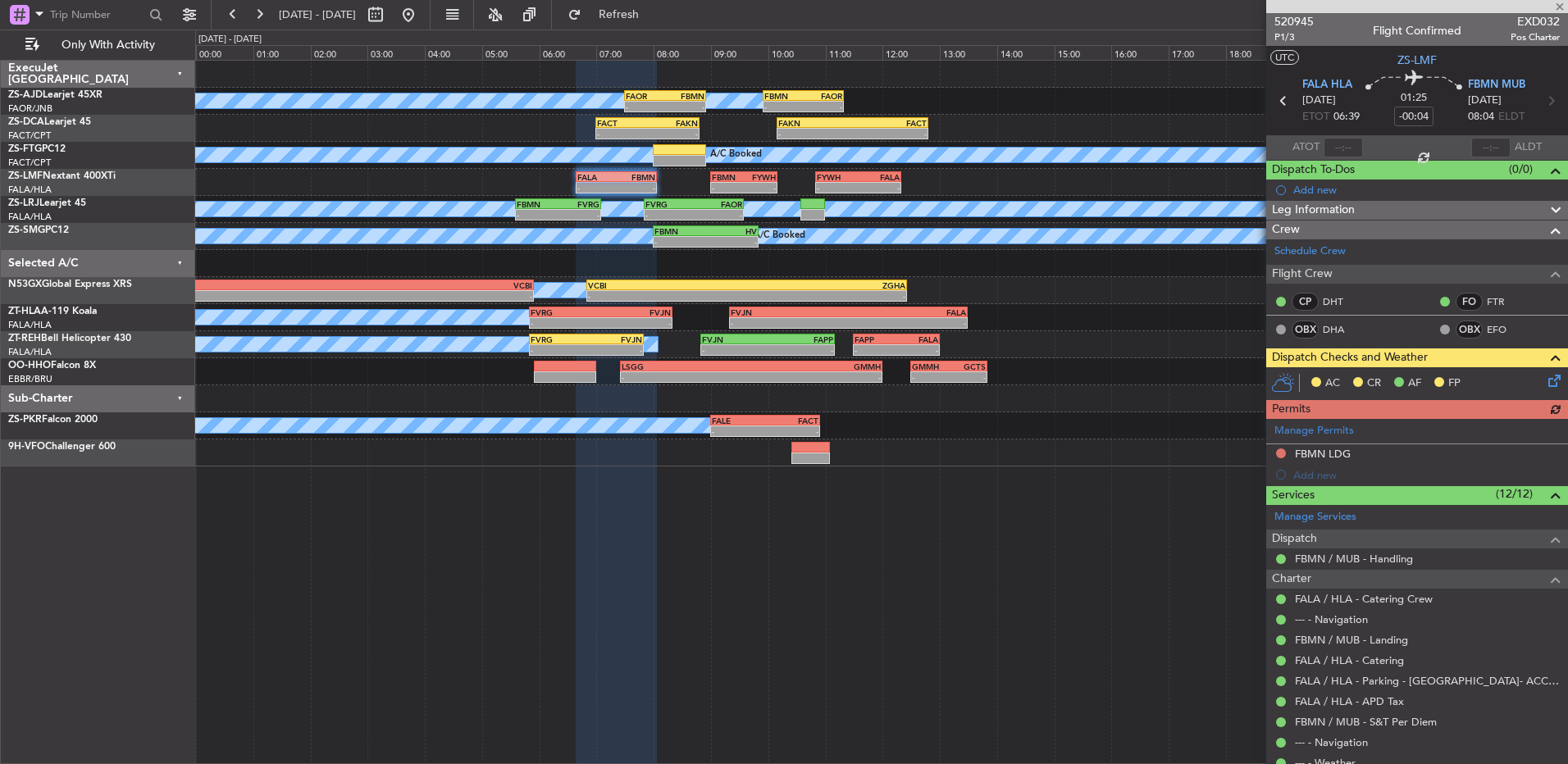
click at [1546, 382] on icon at bounding box center [1552, 378] width 13 height 13
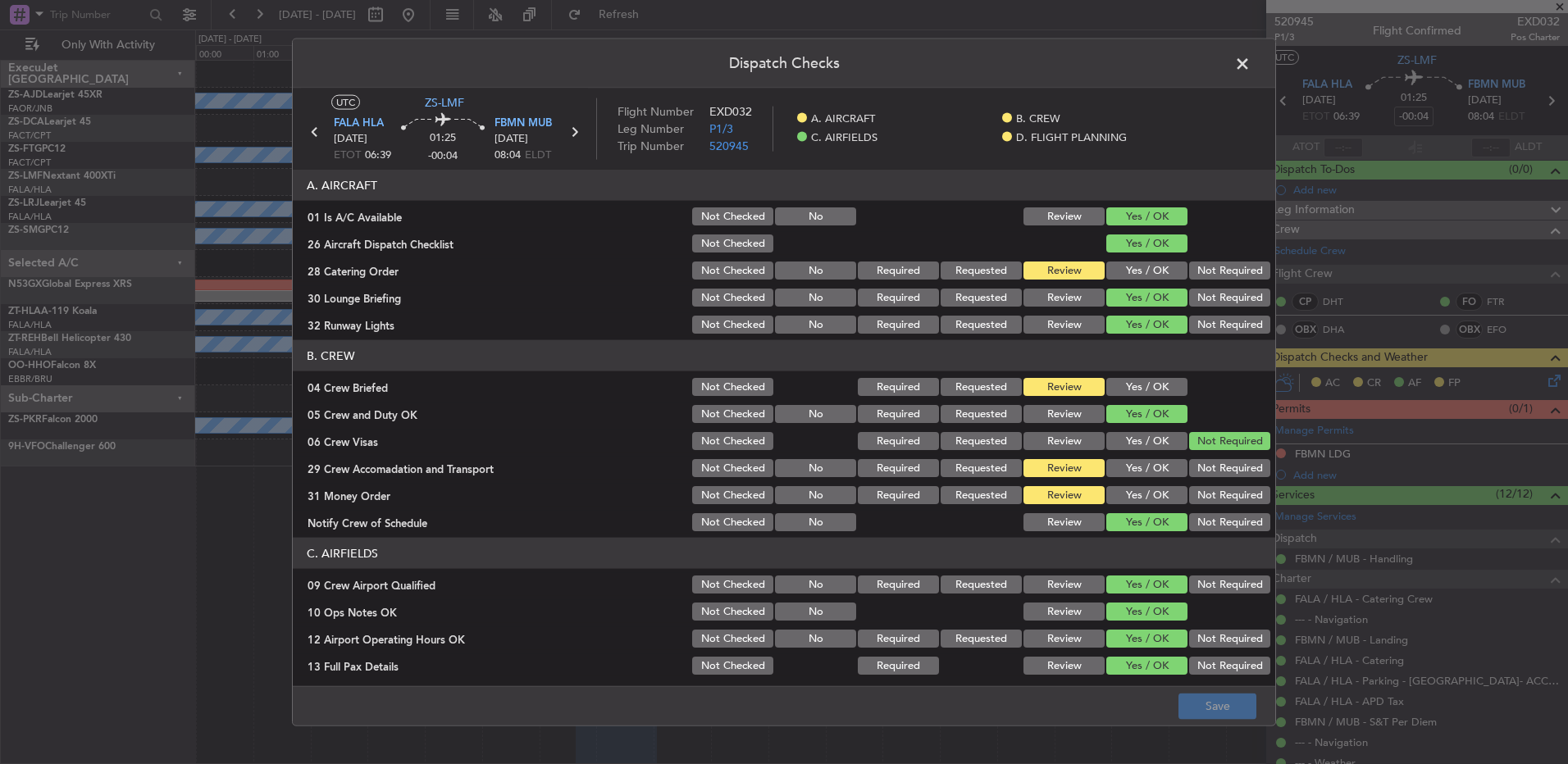
click at [1163, 503] on button "Yes / OK" at bounding box center [1147, 495] width 81 height 18
click at [1188, 702] on button "Save" at bounding box center [1217, 706] width 78 height 26
click at [1251, 59] on span at bounding box center [1251, 67] width 0 height 33
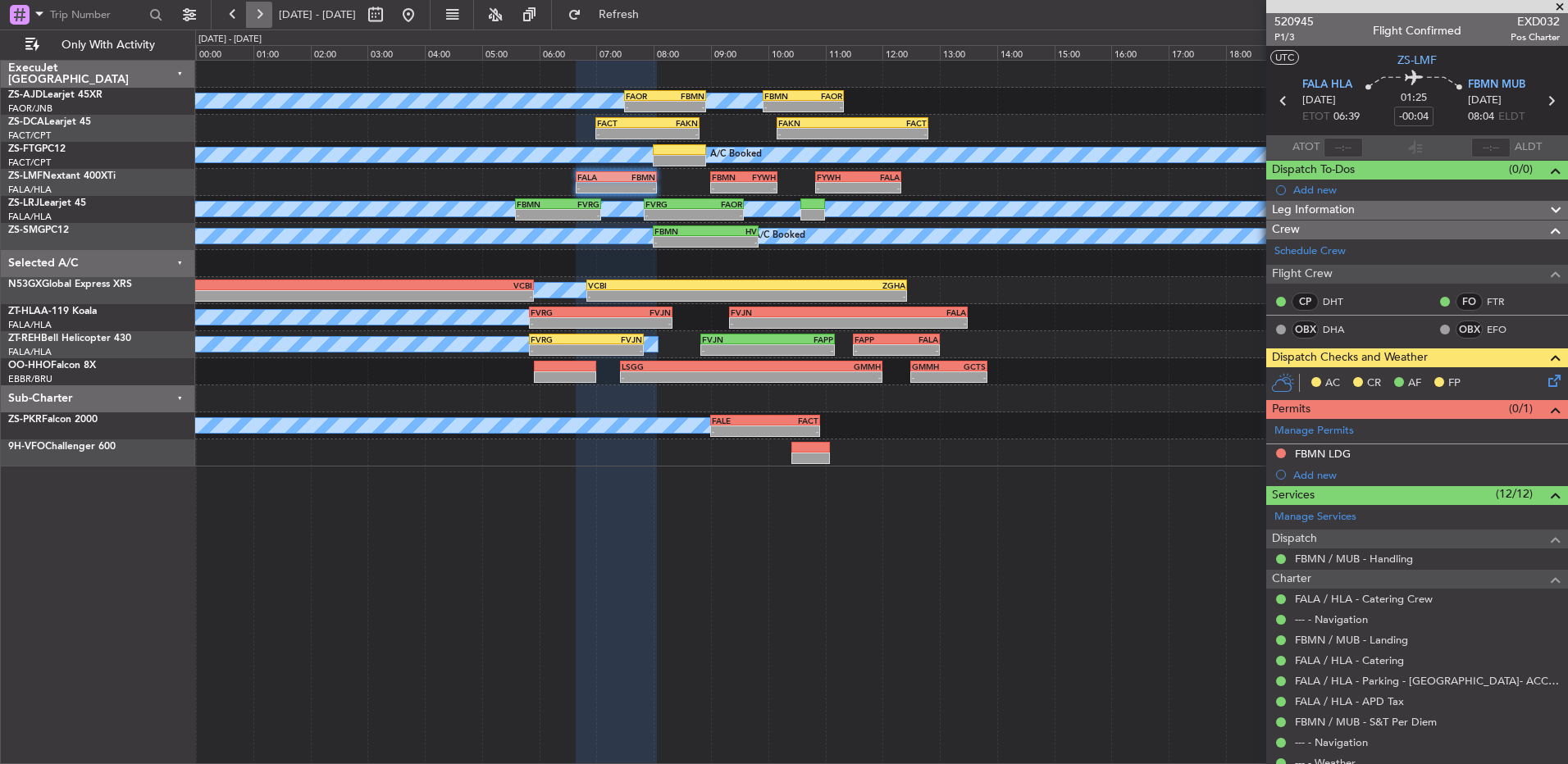
click at [269, 17] on button at bounding box center [259, 15] width 26 height 26
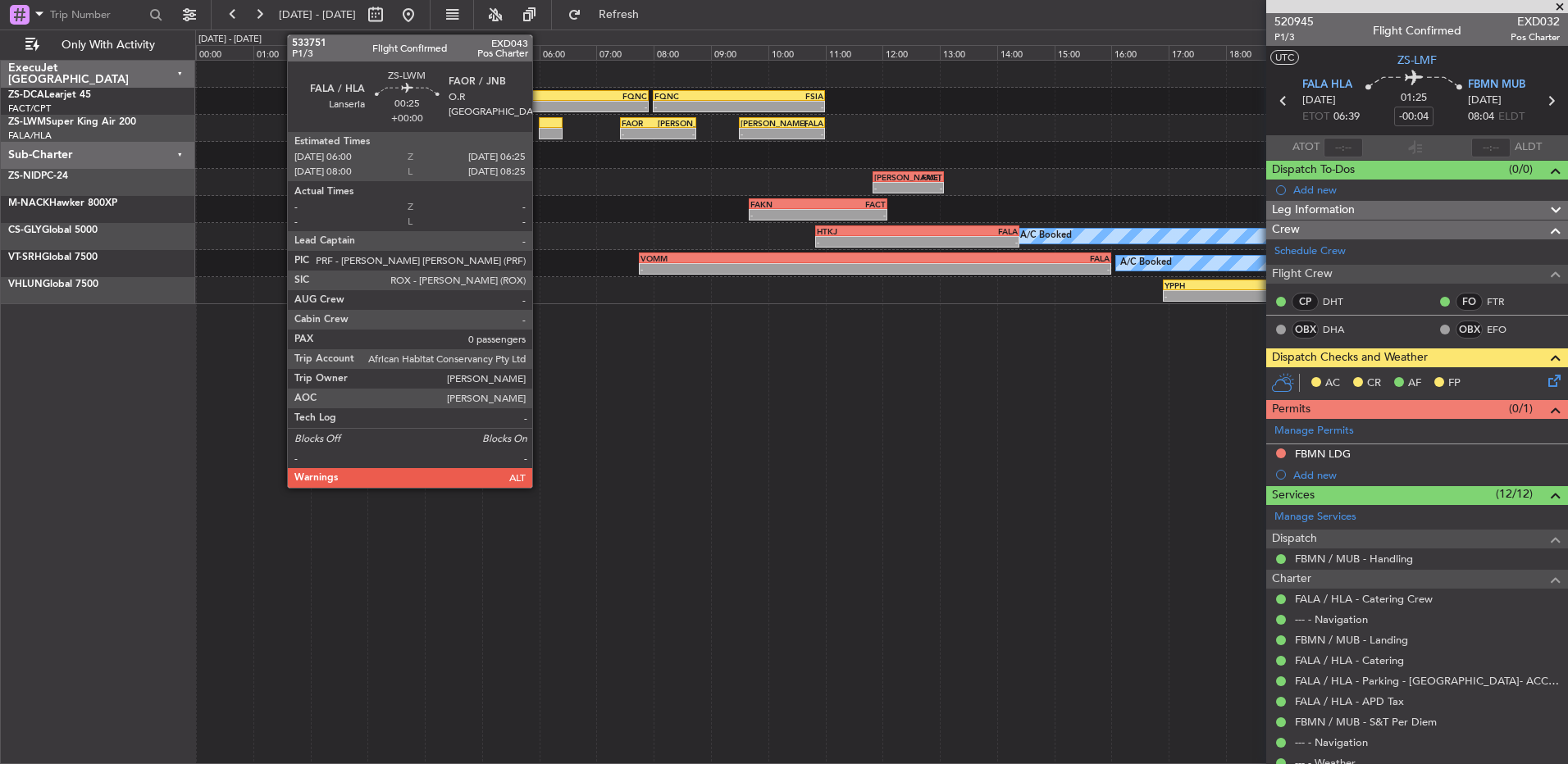
click at [540, 127] on div at bounding box center [551, 123] width 24 height 11
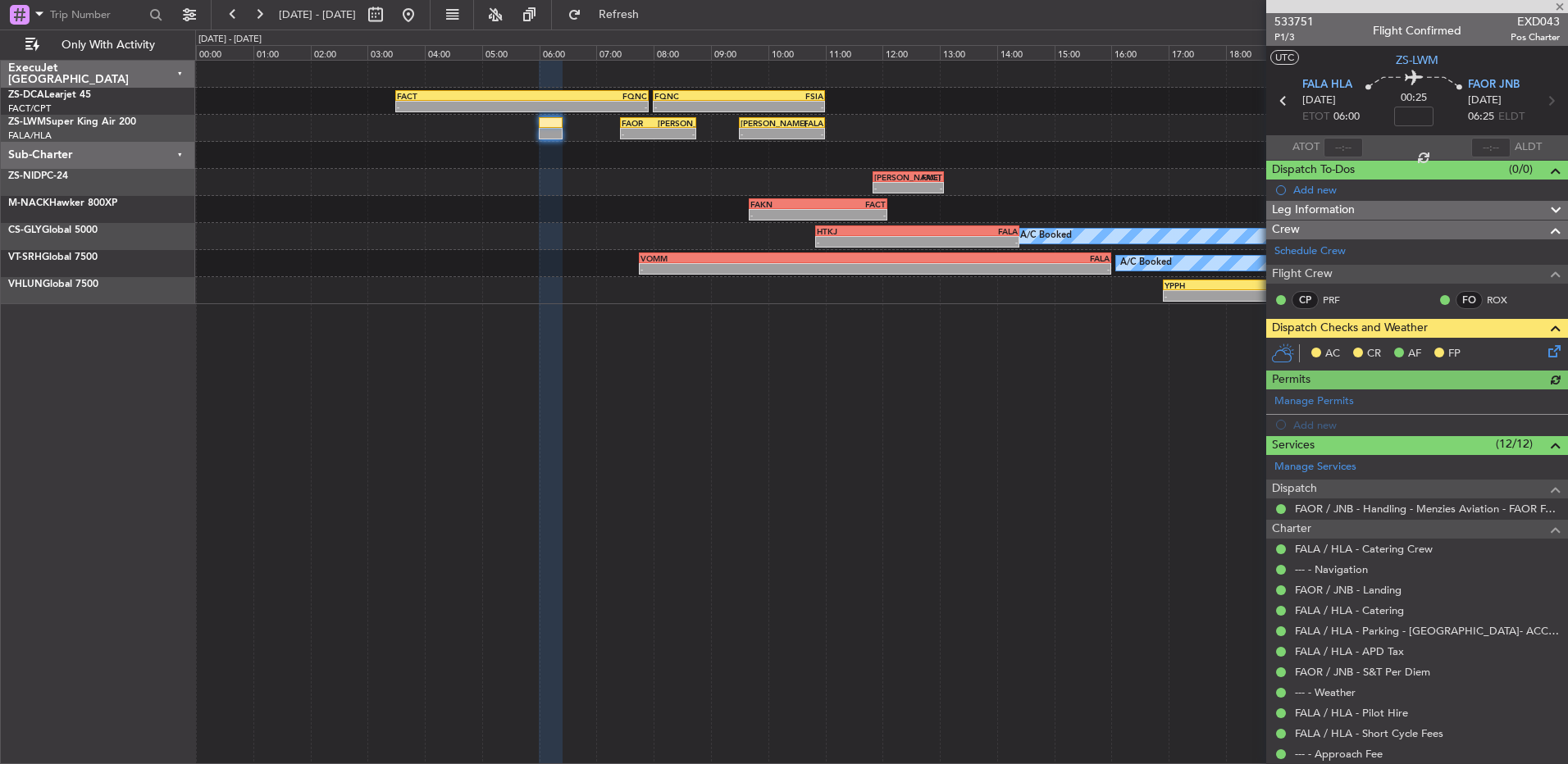
click at [1546, 355] on icon at bounding box center [1552, 349] width 13 height 13
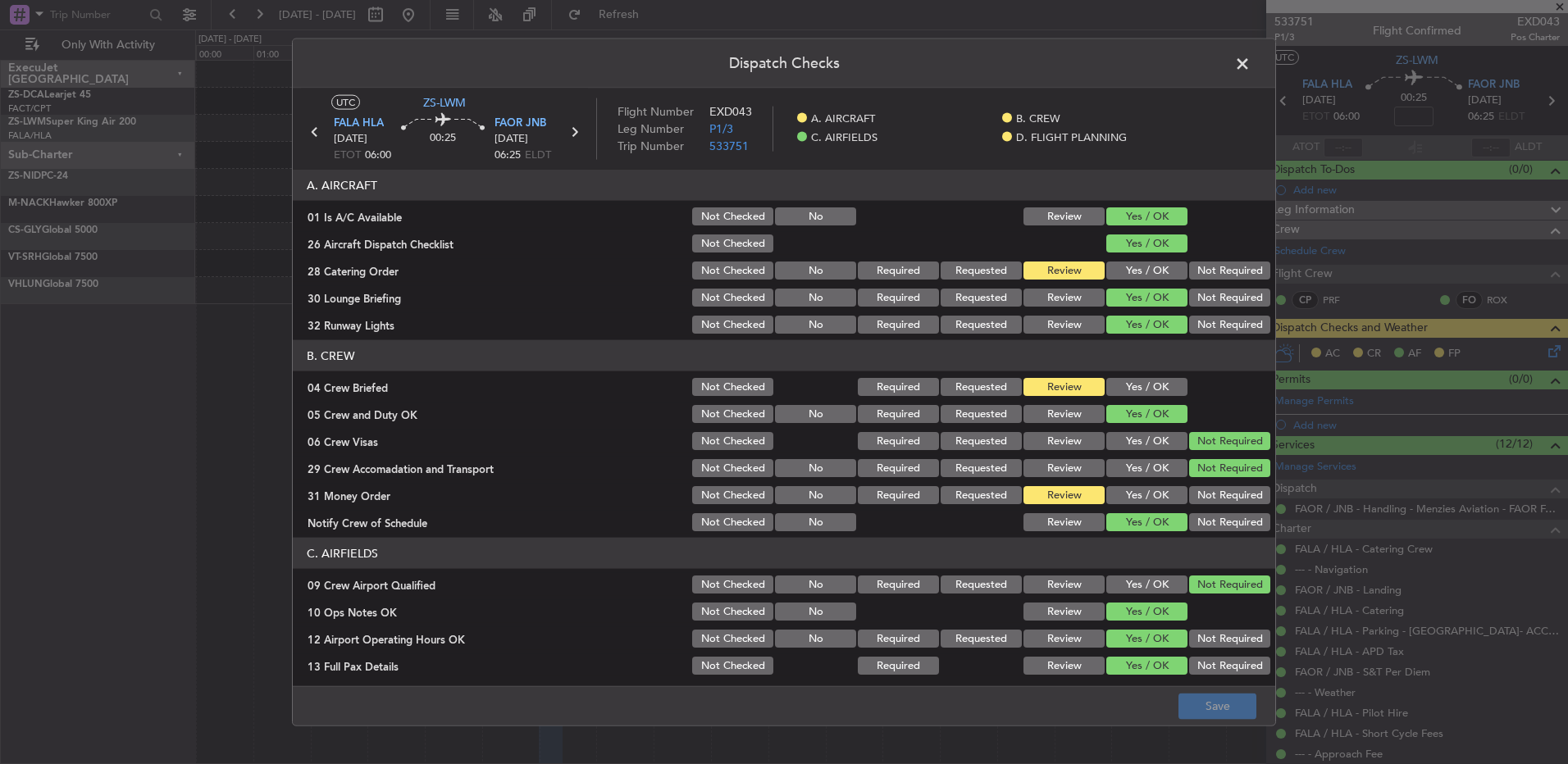
click at [1118, 497] on button "Yes / OK" at bounding box center [1147, 495] width 81 height 18
click at [1212, 715] on button "Save" at bounding box center [1217, 706] width 78 height 26
click at [1251, 65] on span at bounding box center [1251, 67] width 0 height 33
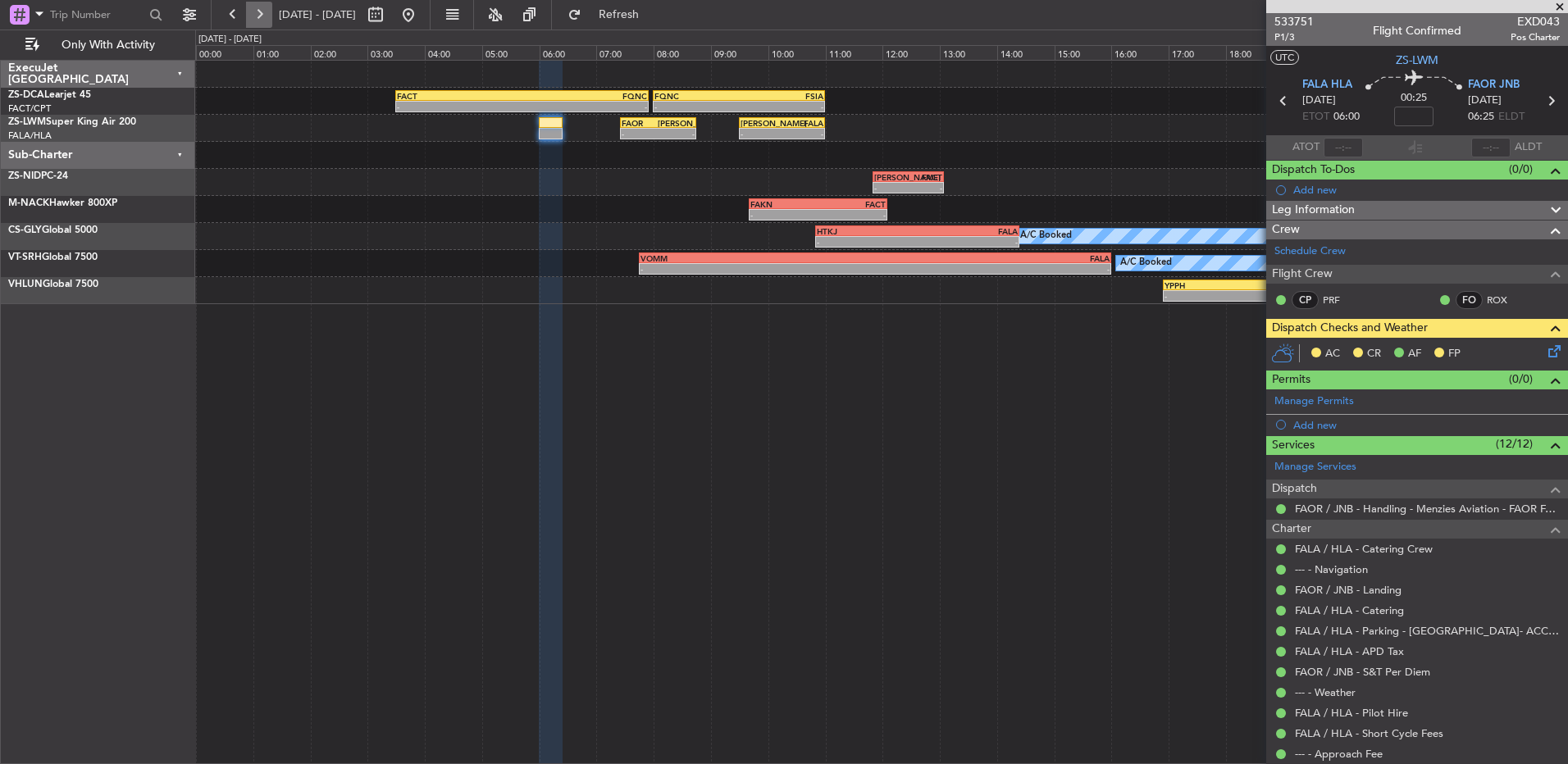
click at [264, 11] on button at bounding box center [259, 15] width 26 height 26
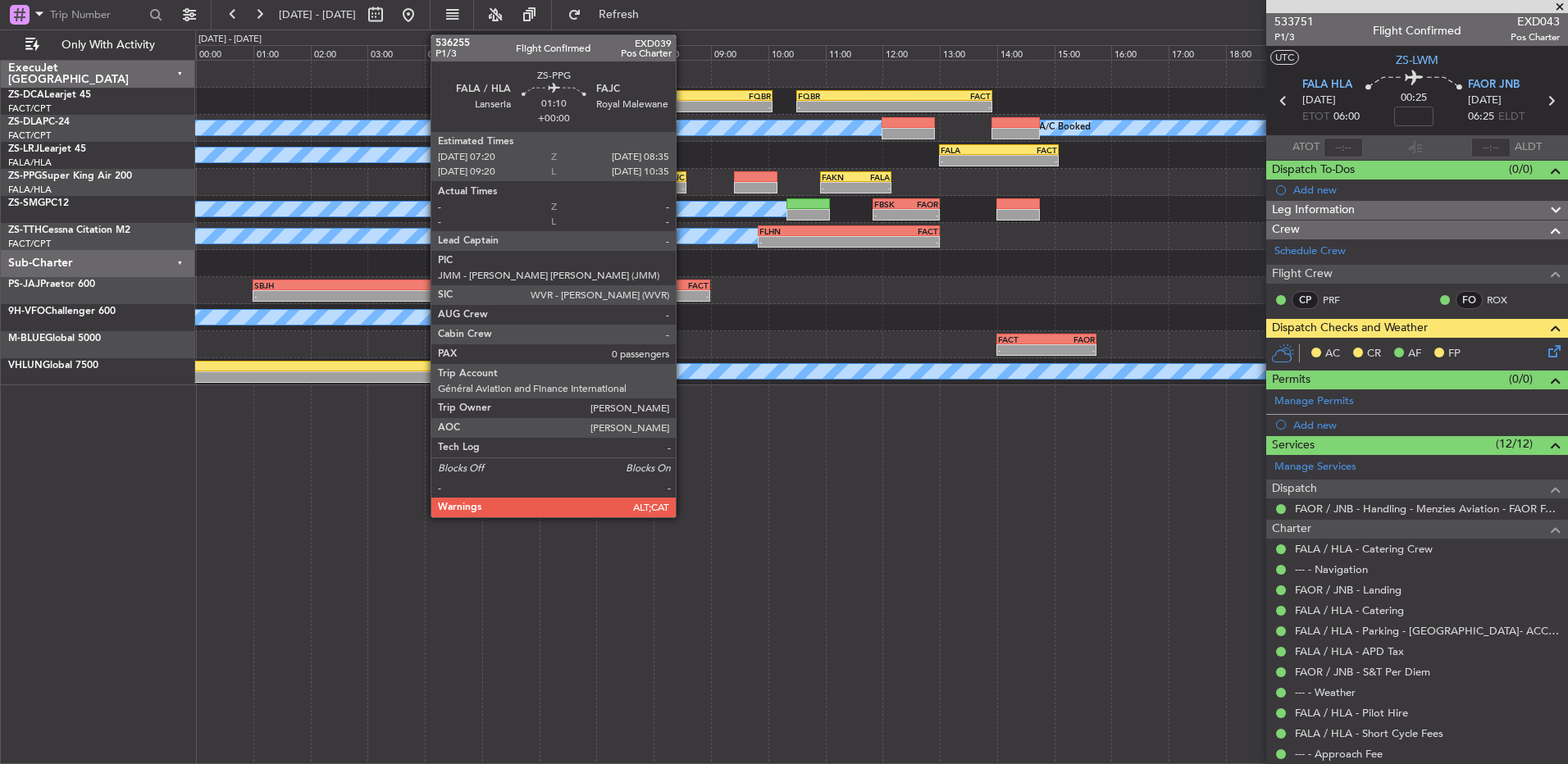
click at [683, 180] on div "FAJC" at bounding box center [668, 177] width 35 height 10
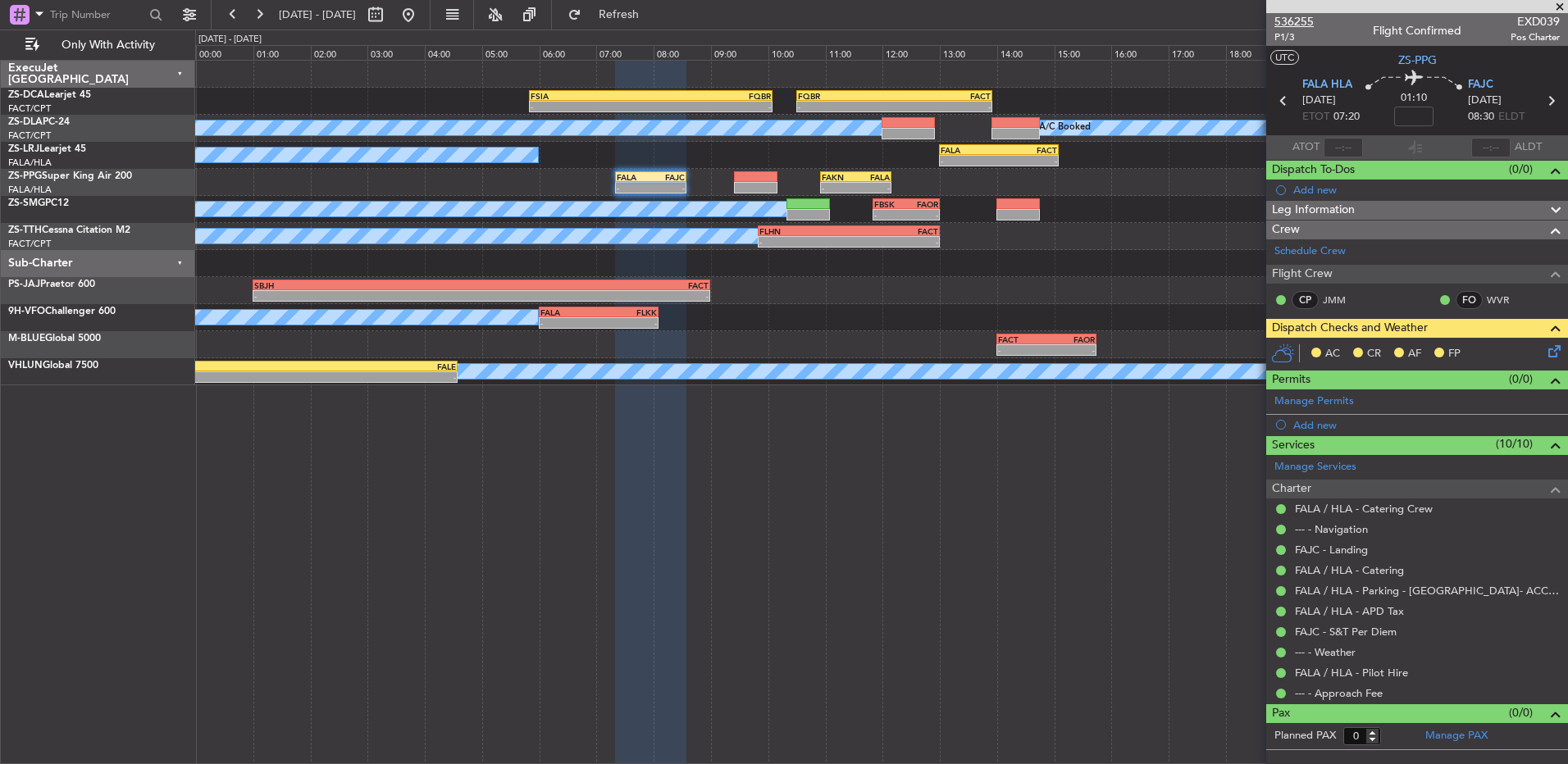
click at [1276, 19] on span "536255" at bounding box center [1295, 22] width 39 height 17
click at [258, 8] on button at bounding box center [259, 15] width 26 height 26
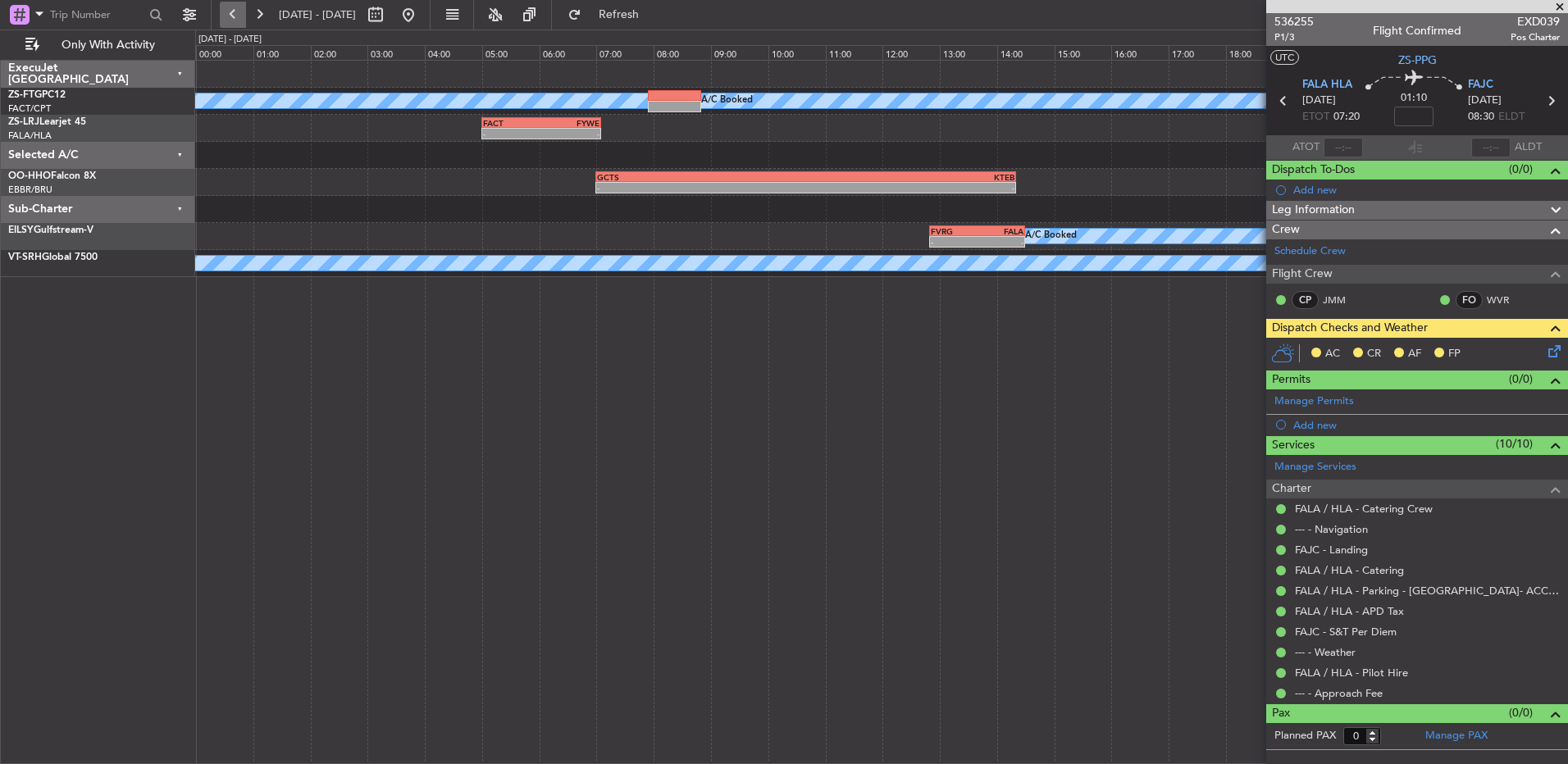
click at [235, 15] on button at bounding box center [233, 15] width 26 height 26
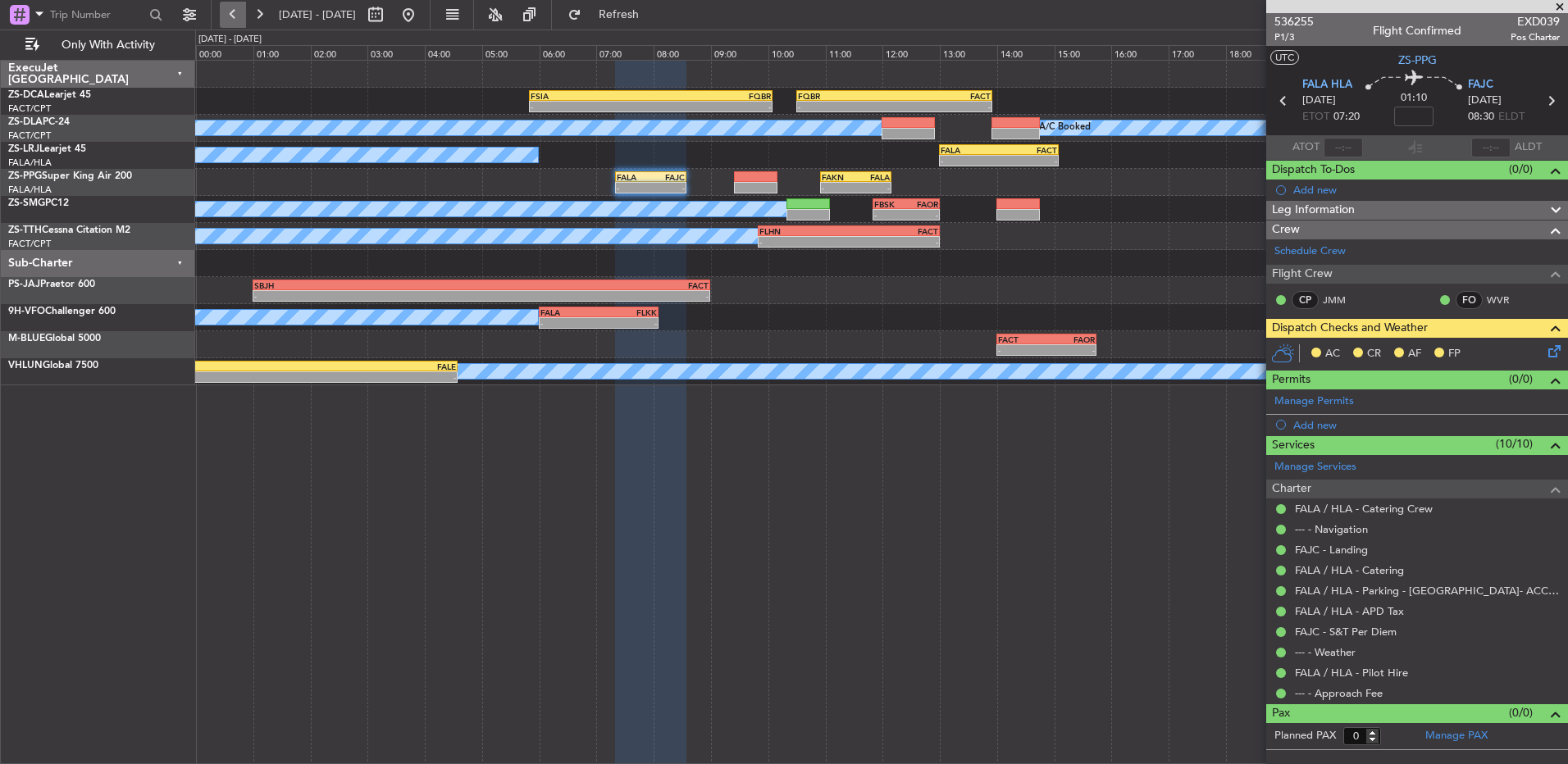
click at [229, 18] on button at bounding box center [233, 15] width 26 height 26
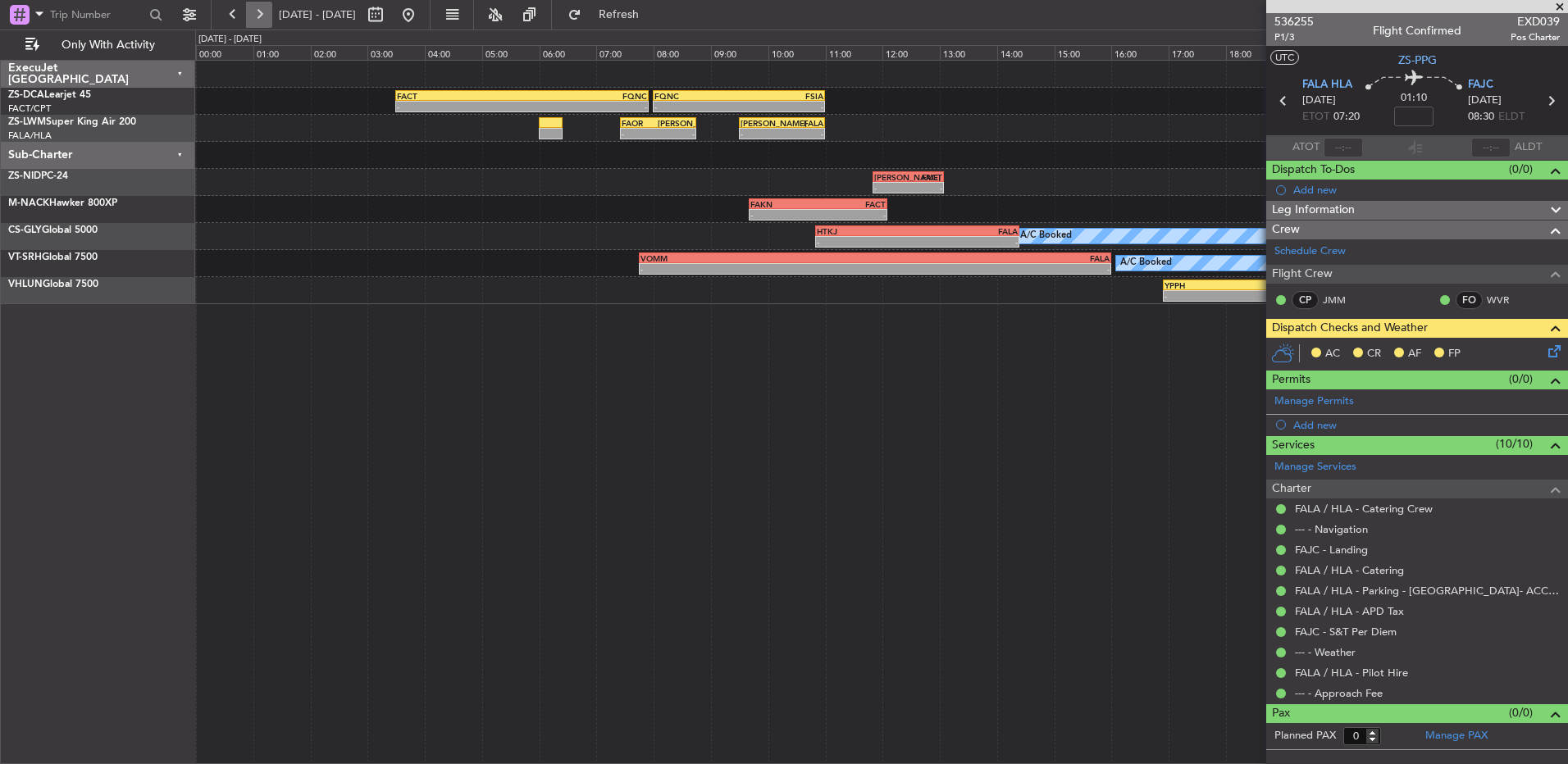
click at [251, 19] on button at bounding box center [259, 15] width 26 height 26
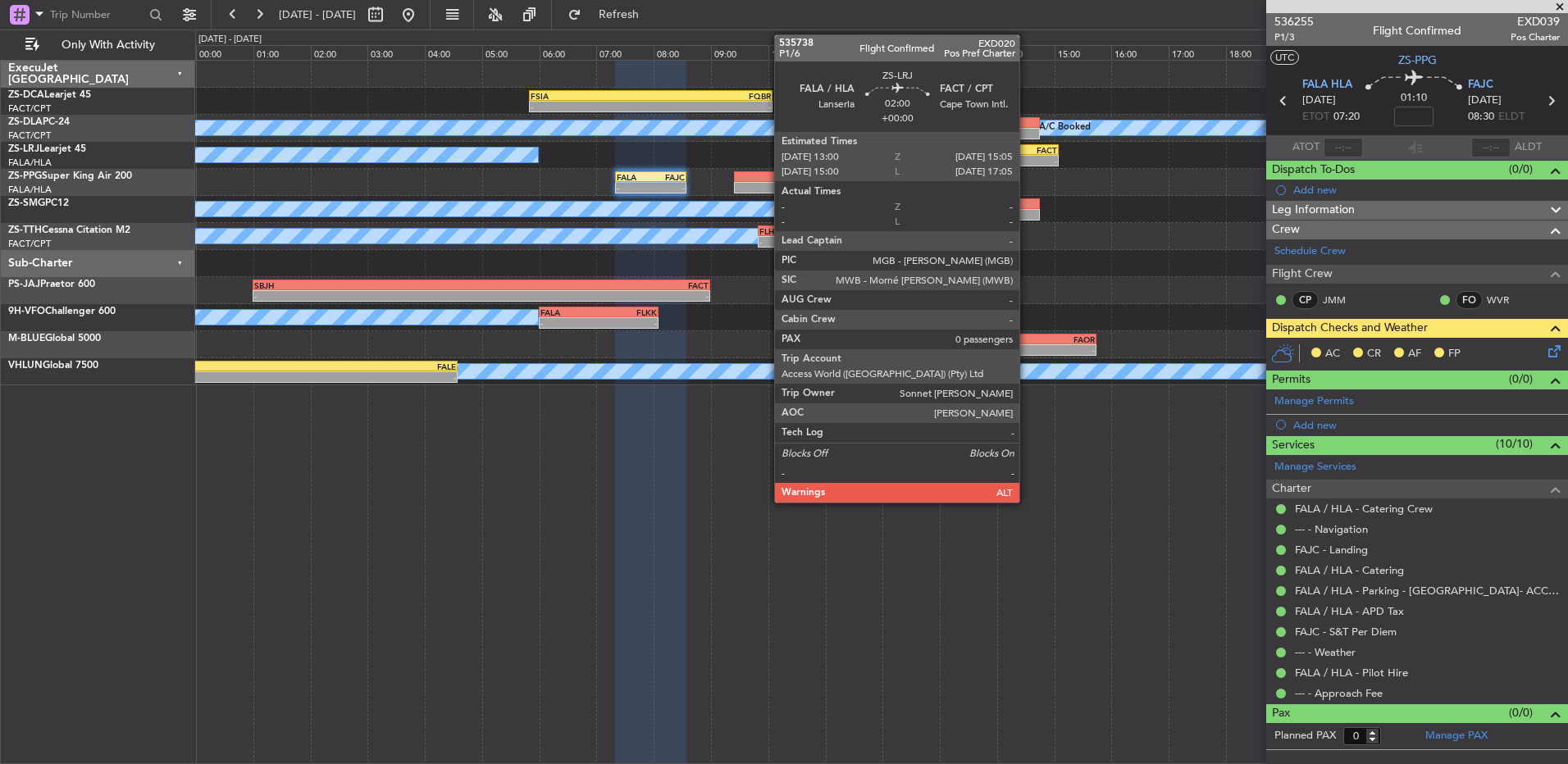
click at [1027, 164] on div "-" at bounding box center [1028, 161] width 58 height 10
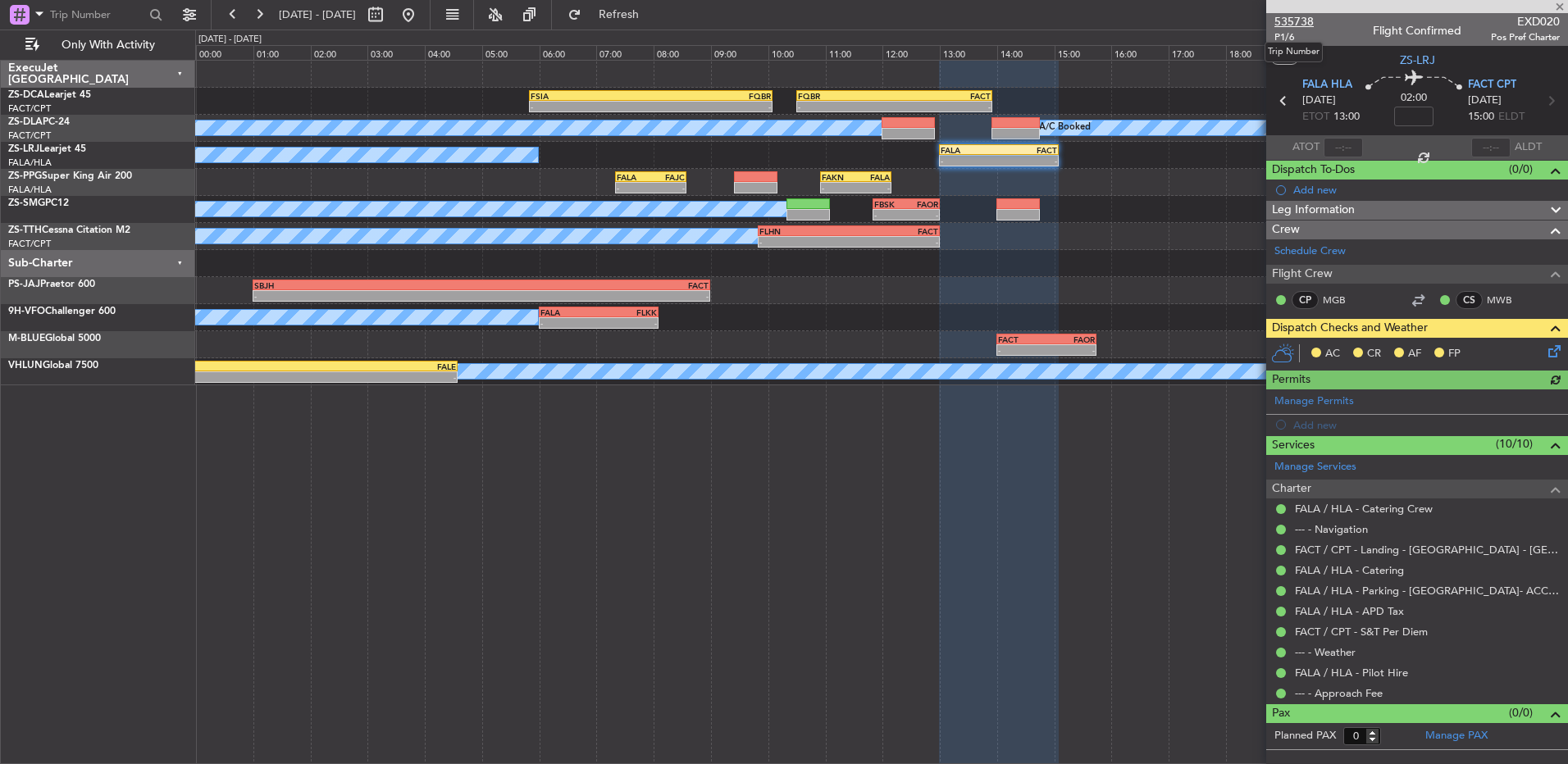
click at [1306, 19] on span "535738" at bounding box center [1295, 22] width 39 height 17
click at [228, 14] on button at bounding box center [233, 15] width 26 height 26
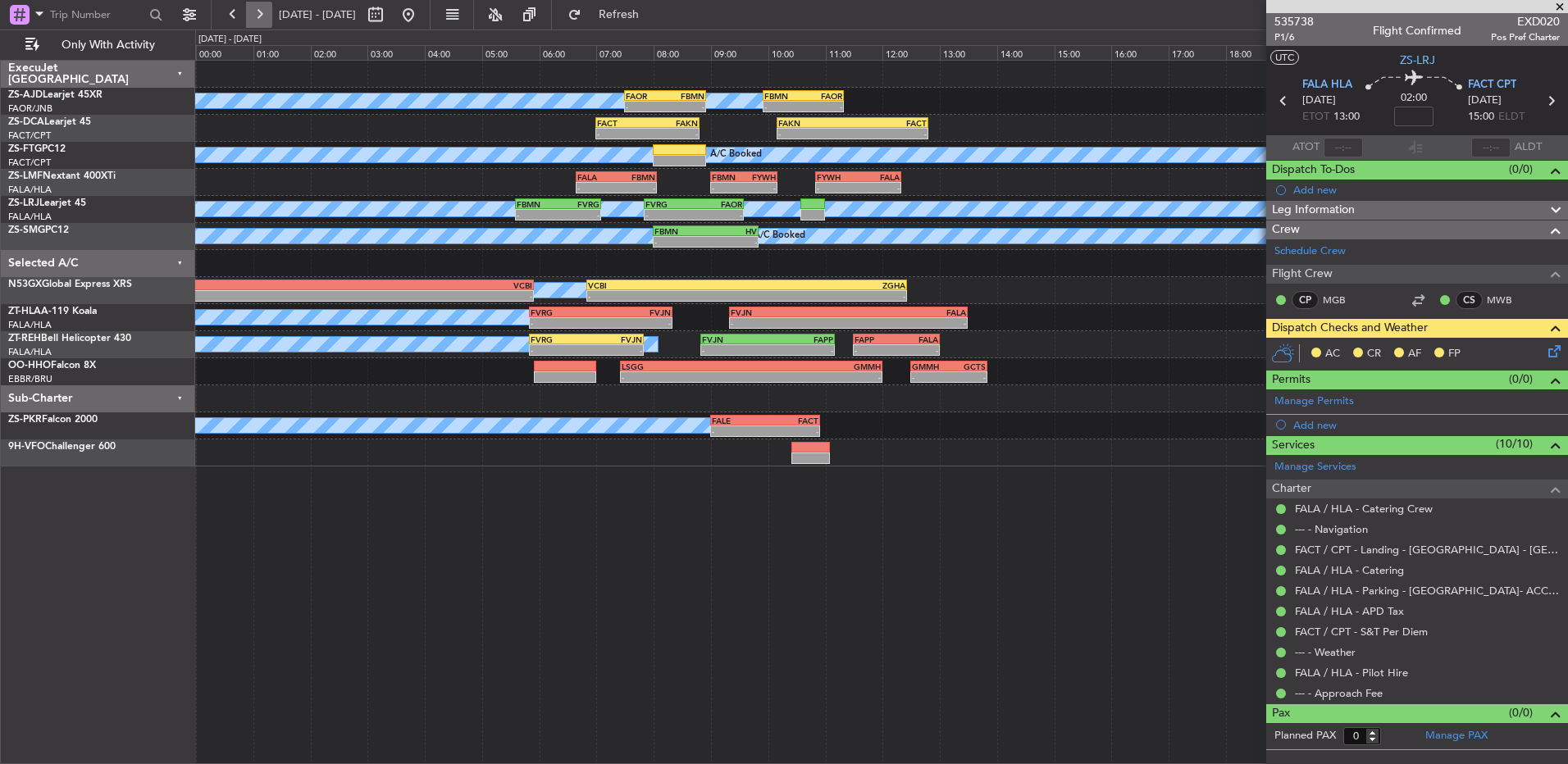
click at [262, 10] on button at bounding box center [259, 15] width 26 height 26
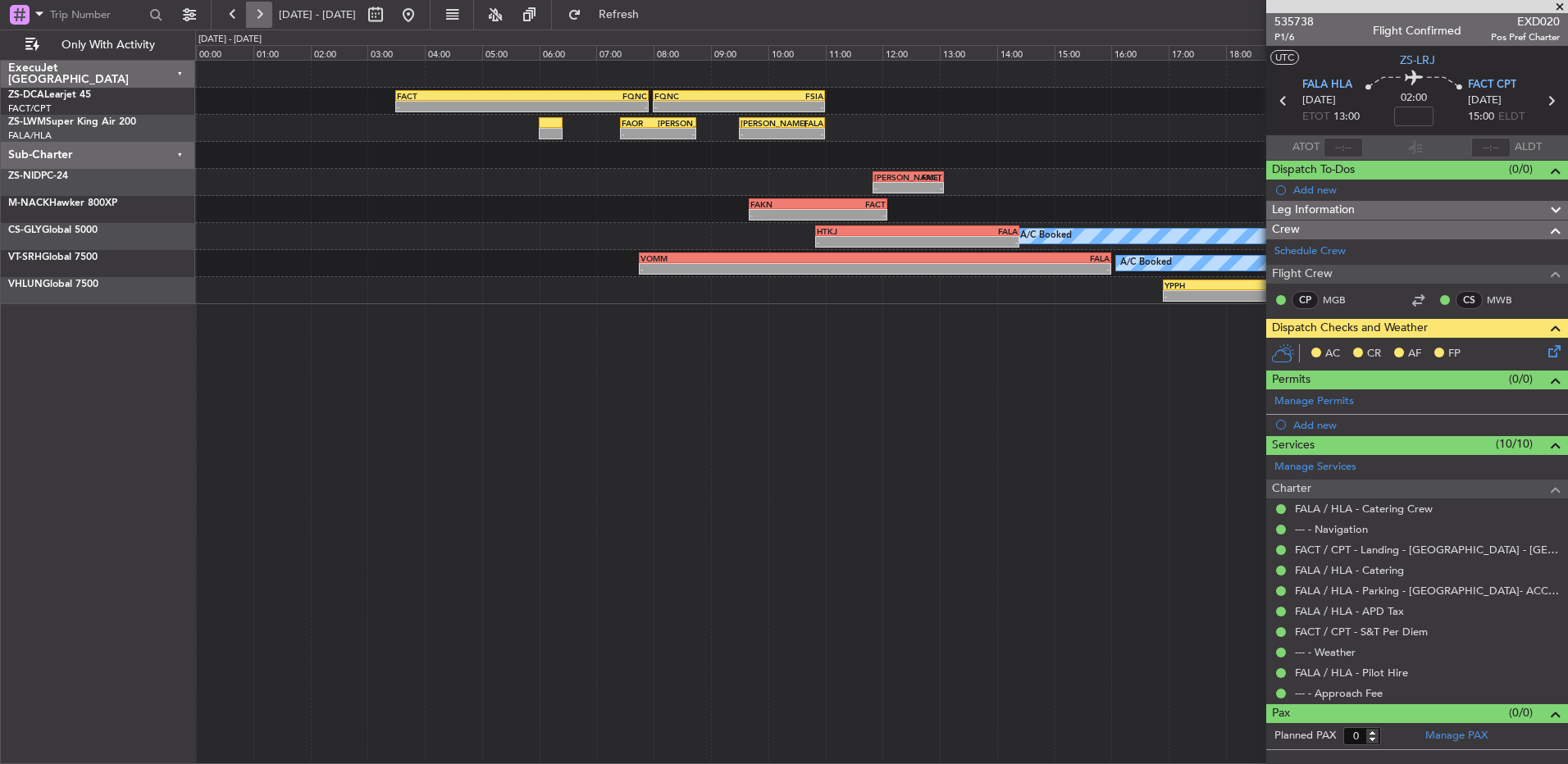
click at [260, 22] on button at bounding box center [259, 15] width 26 height 26
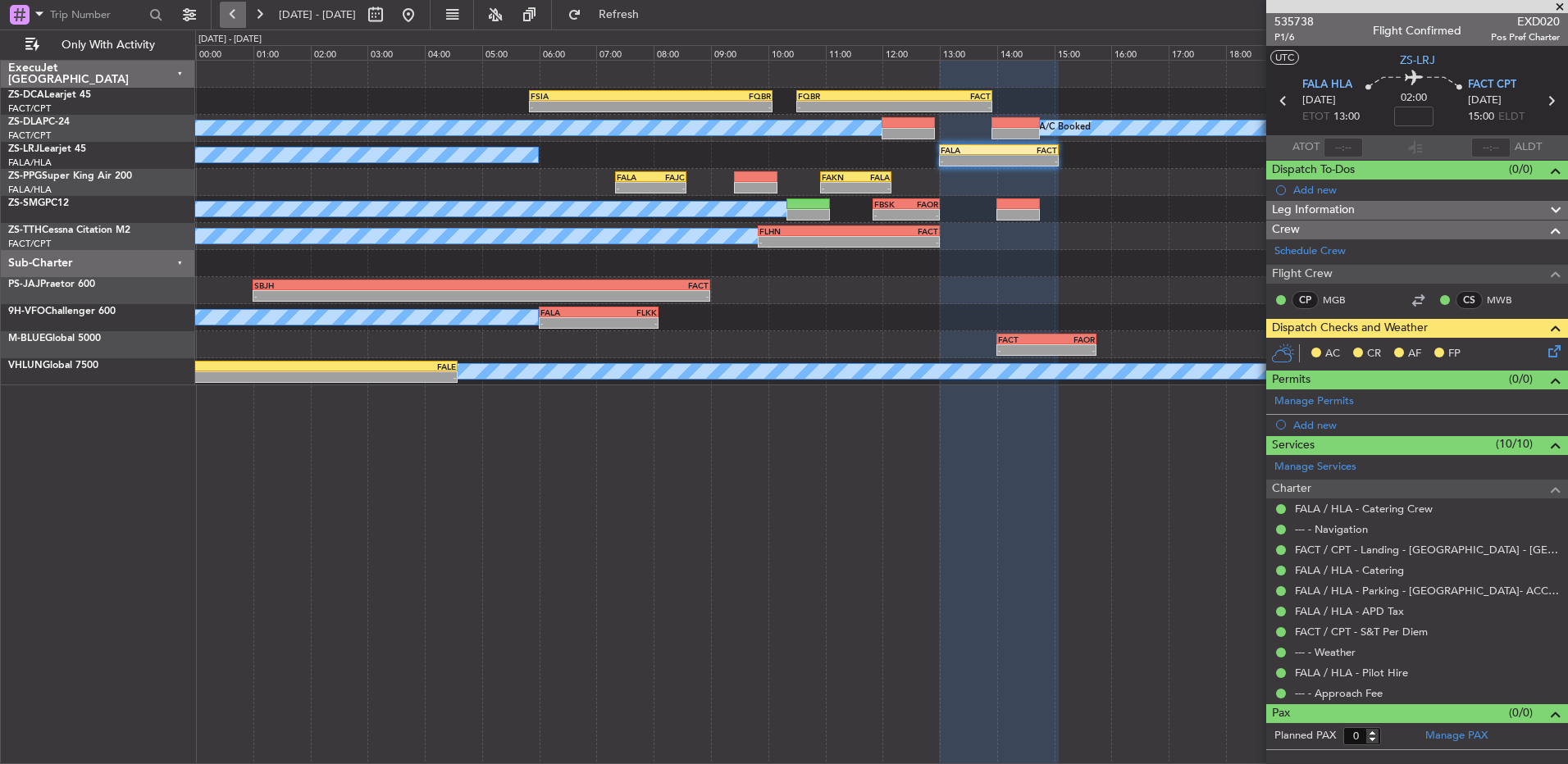
click at [227, 17] on button at bounding box center [233, 15] width 26 height 26
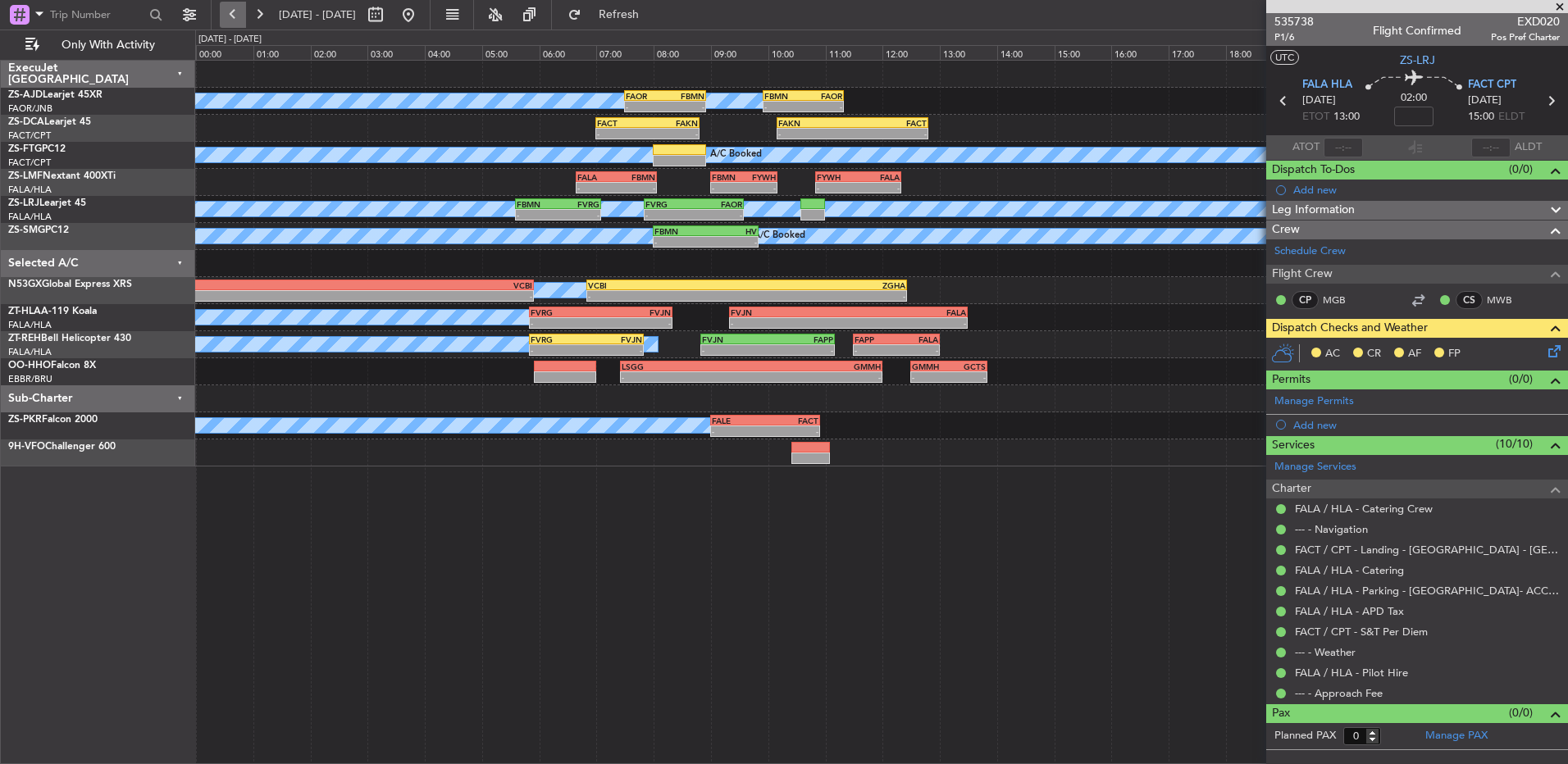
click at [238, 15] on button at bounding box center [233, 15] width 26 height 26
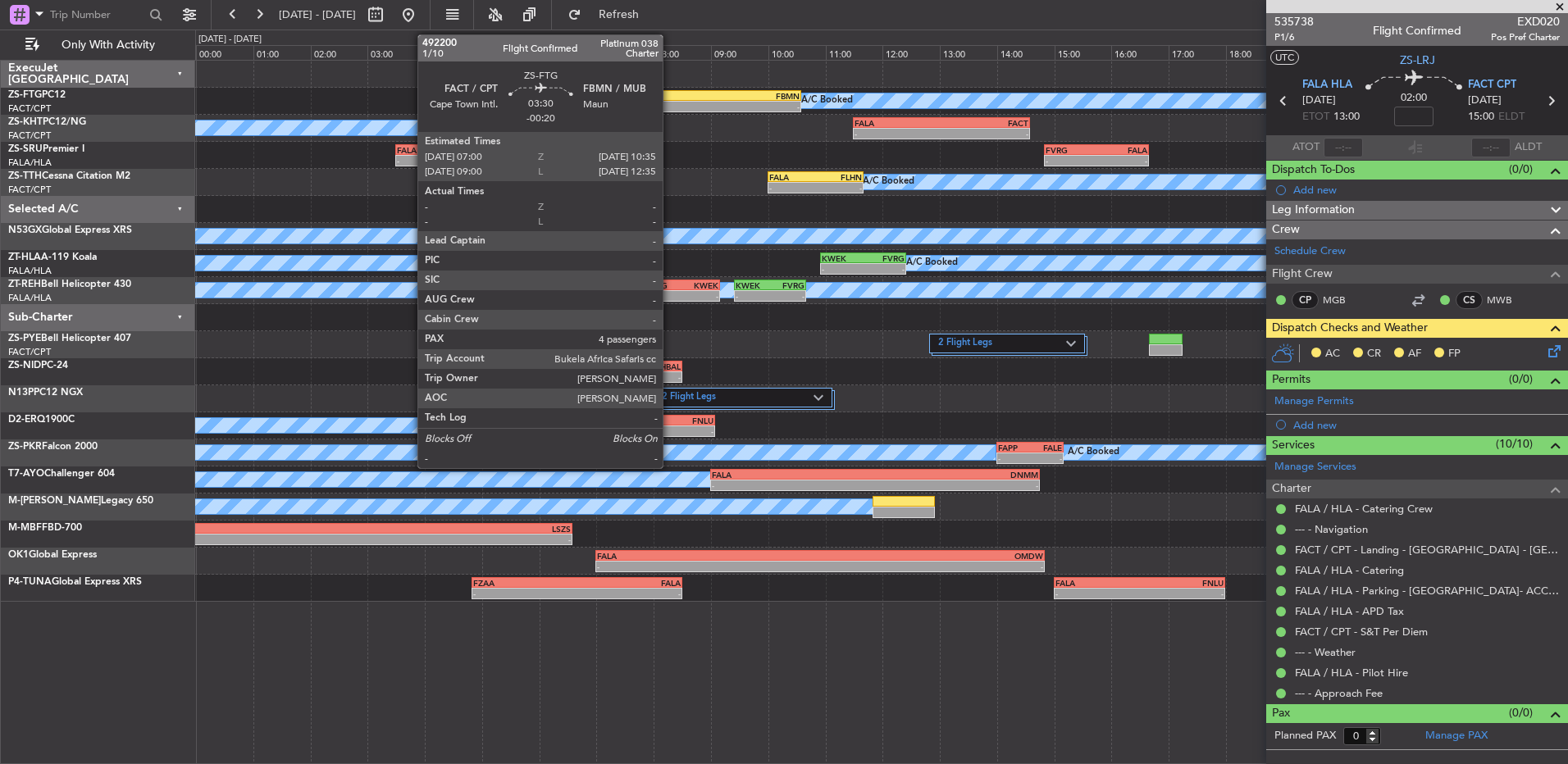
click at [670, 100] on div "FACT 07:00 Z FBMN 10:35 Z" at bounding box center [699, 95] width 206 height 11
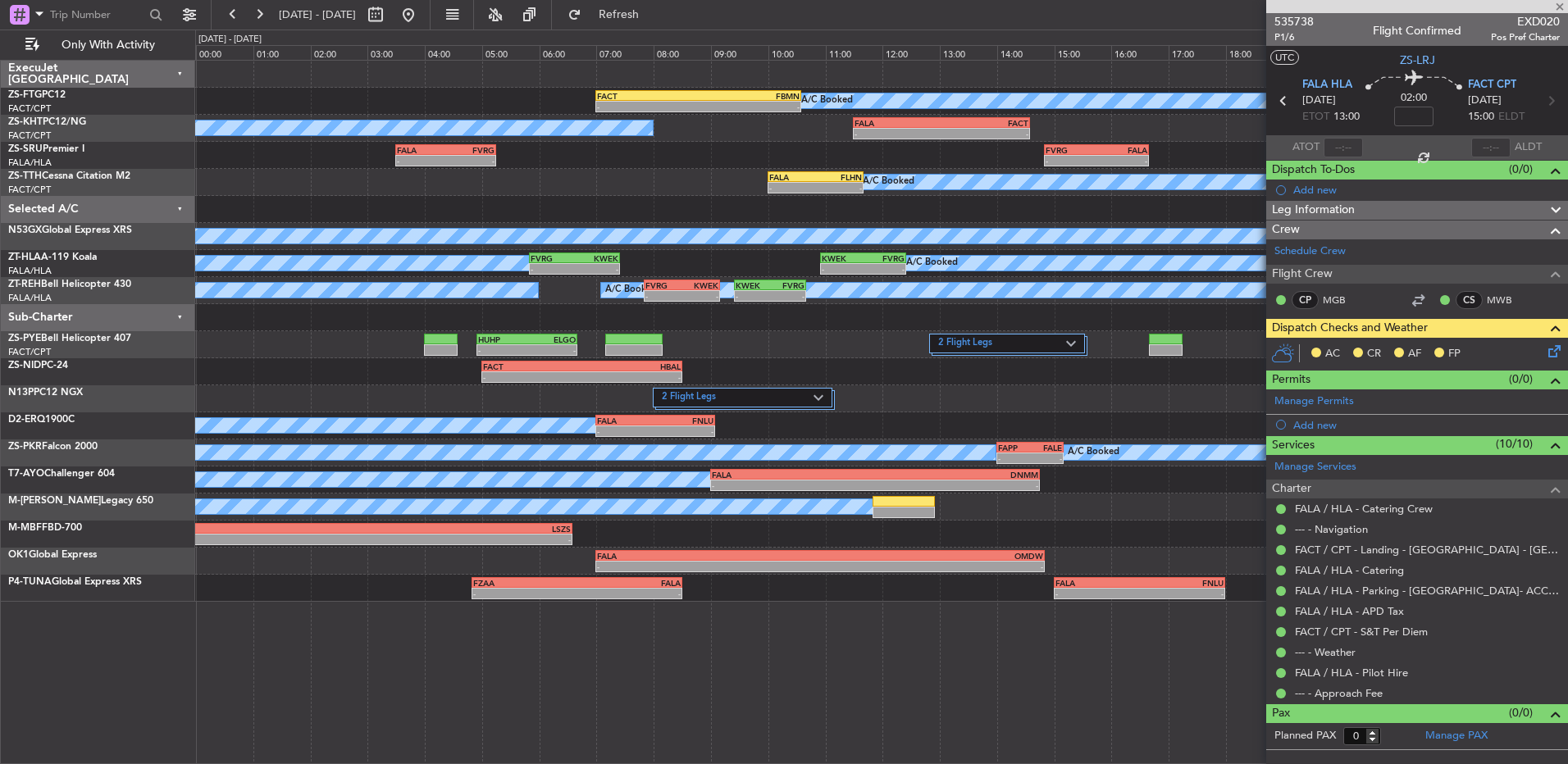
type input "-00:20"
type input "4"
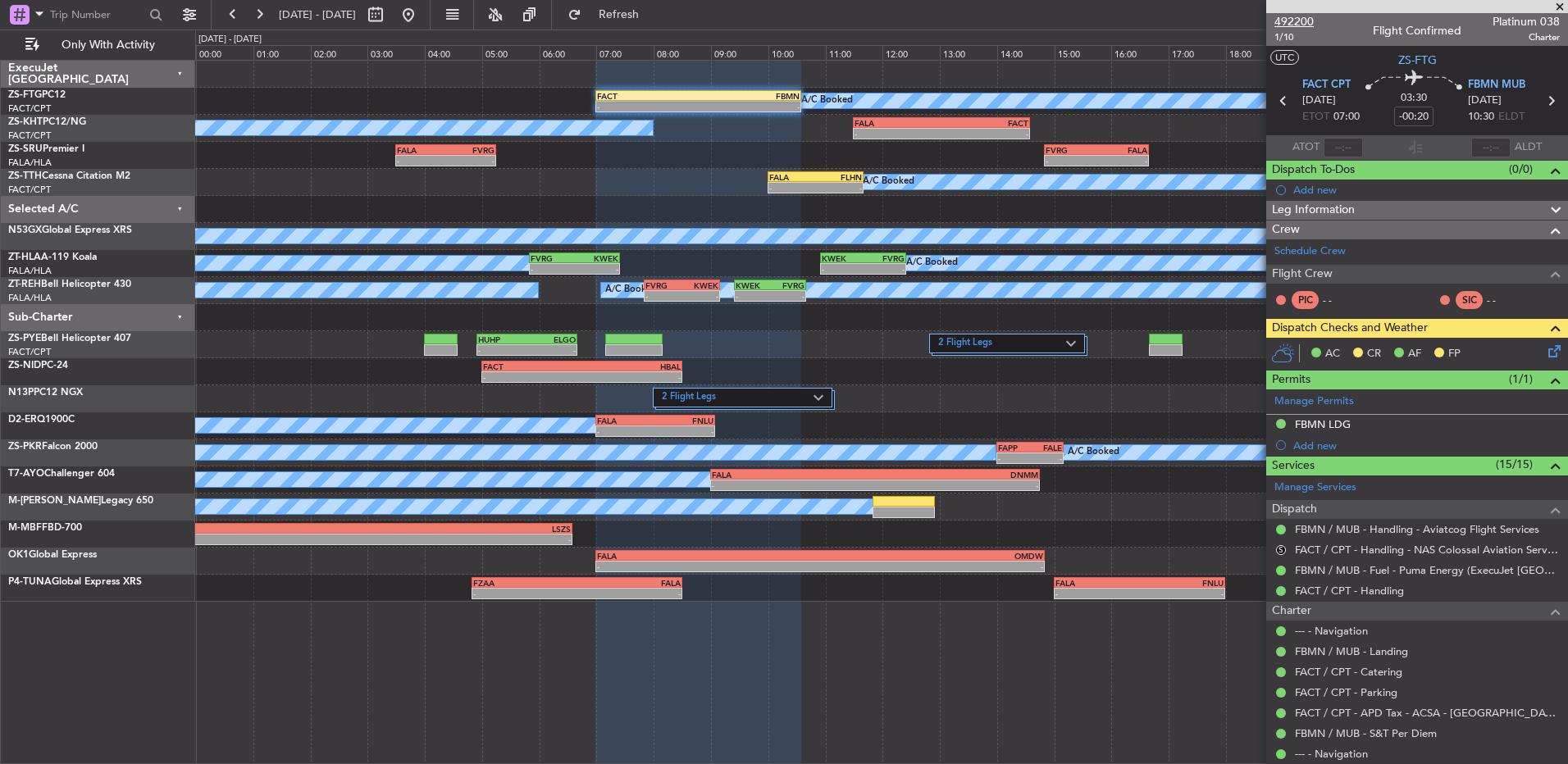
click at [1291, 23] on span "492200" at bounding box center [1295, 22] width 39 height 17
click at [250, 13] on button at bounding box center [259, 15] width 26 height 26
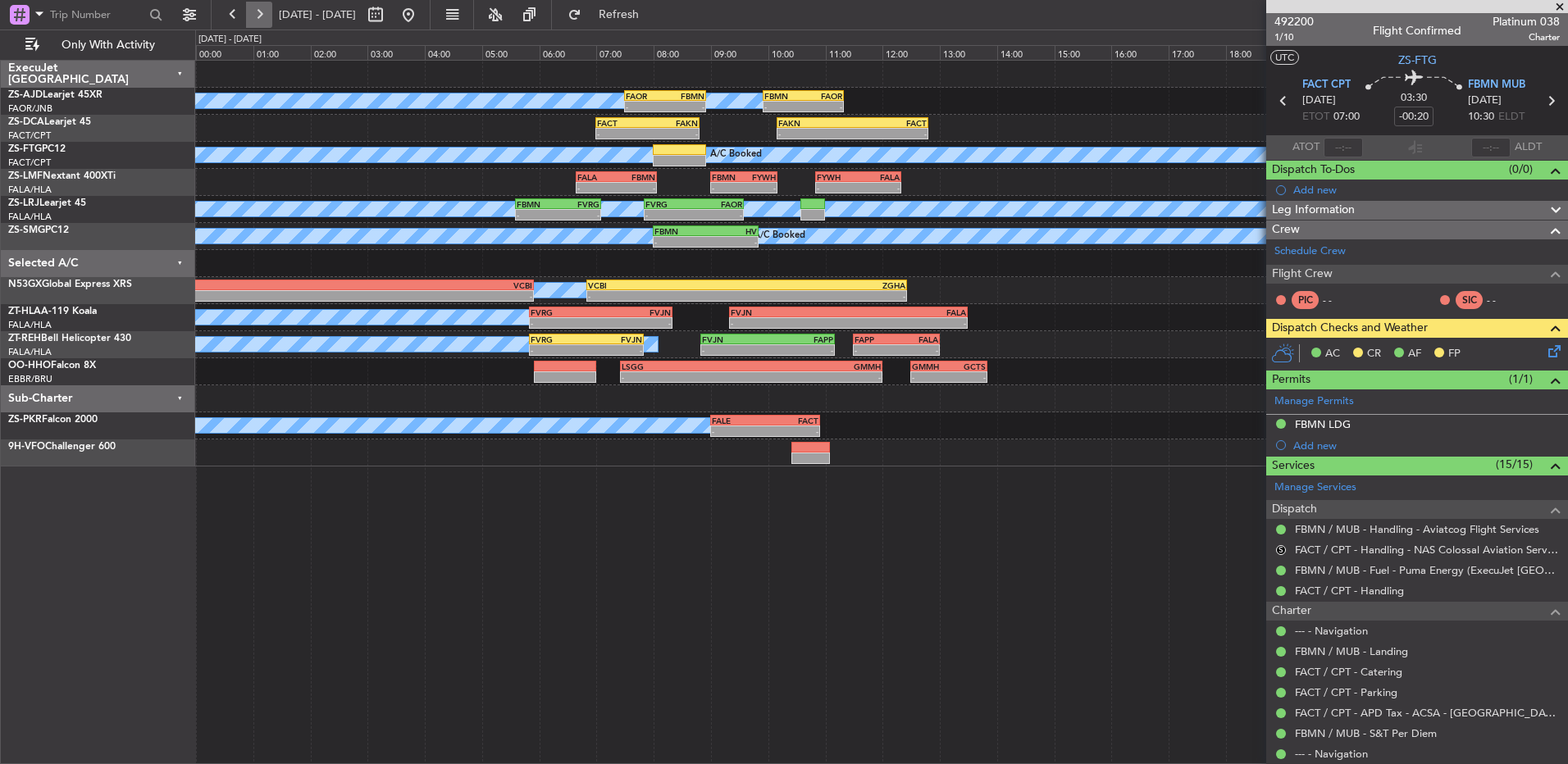
click at [250, 13] on button at bounding box center [259, 15] width 26 height 26
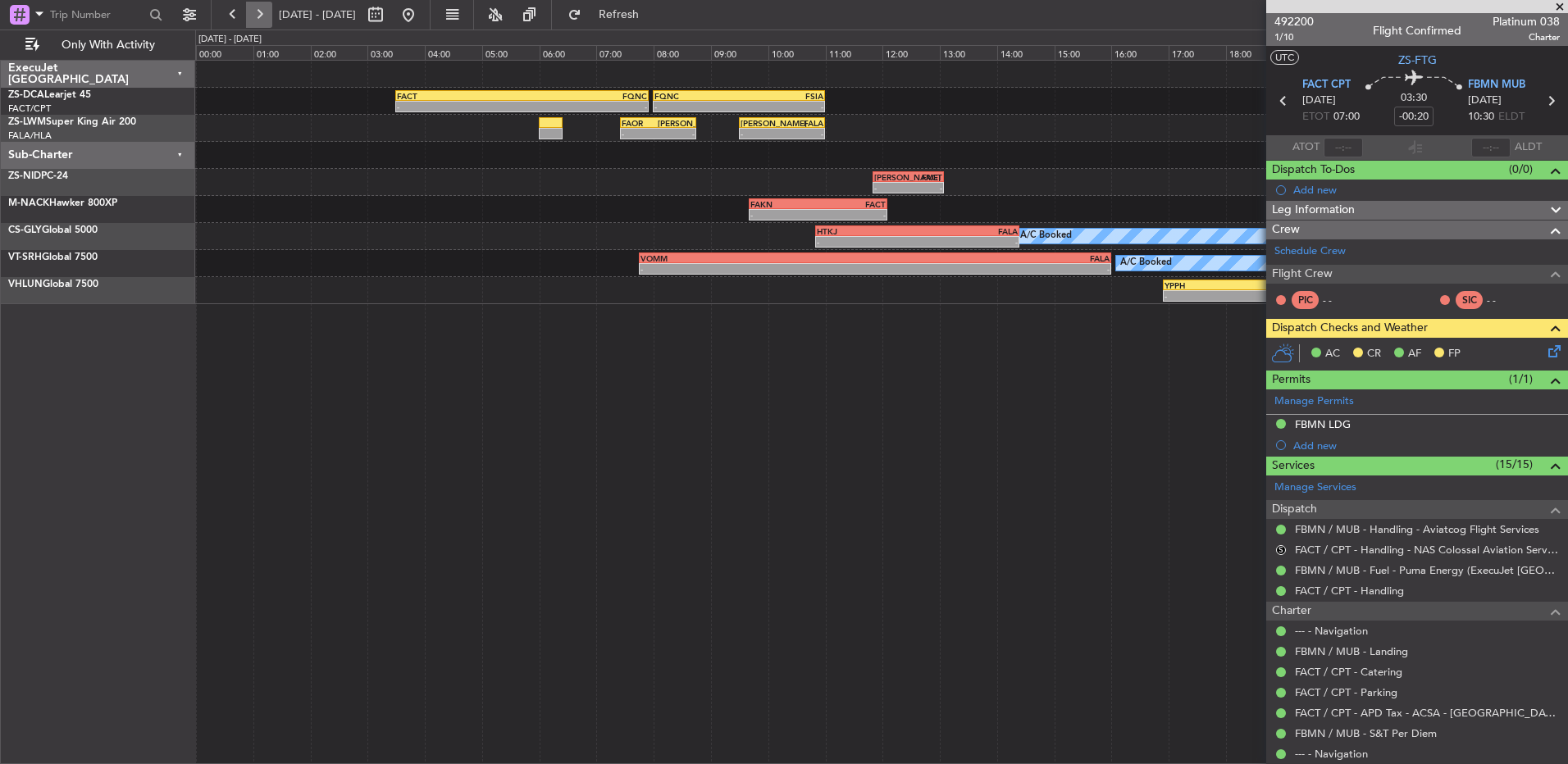
click at [250, 13] on button at bounding box center [259, 15] width 26 height 26
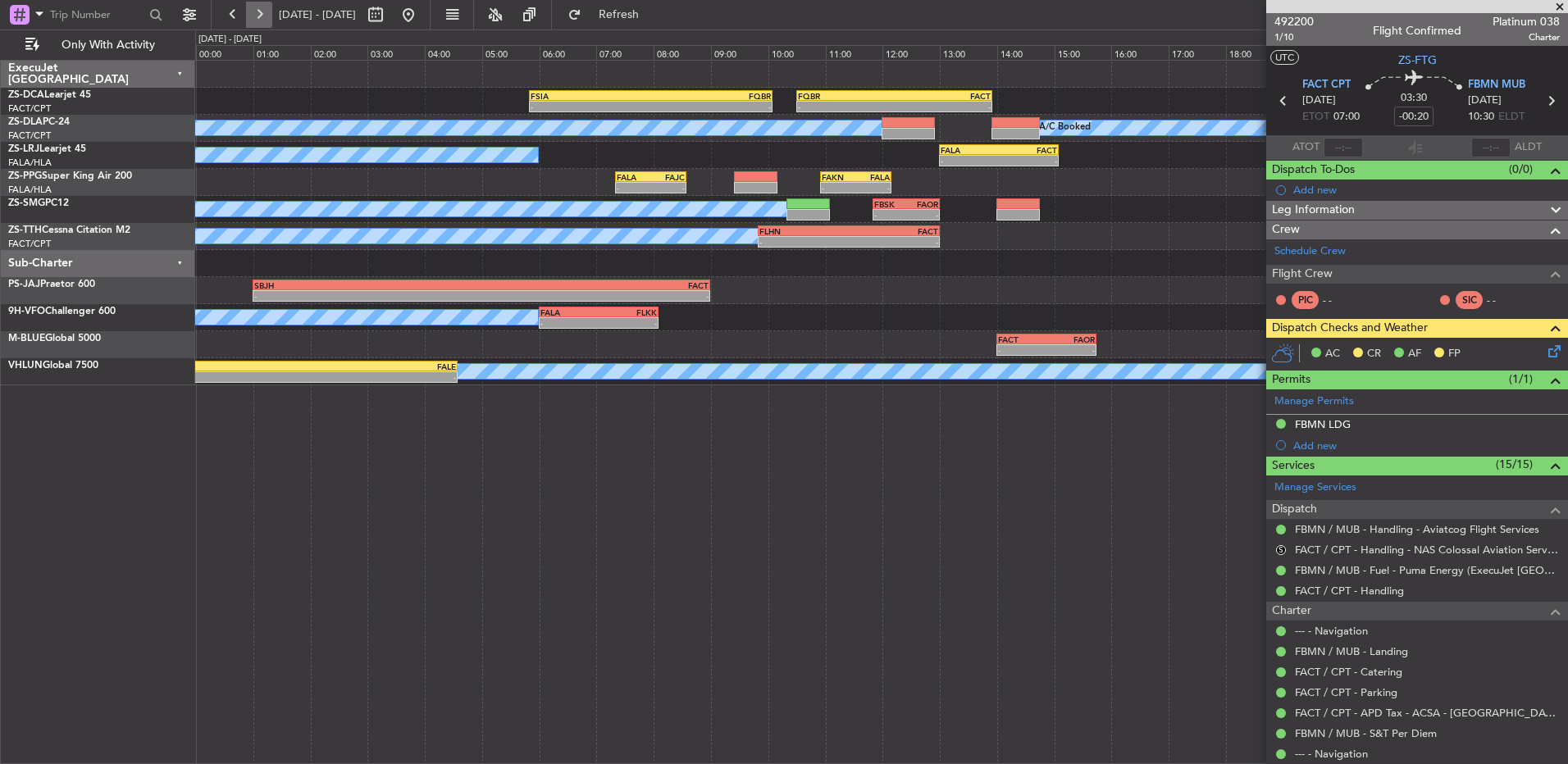
click at [250, 13] on button at bounding box center [259, 15] width 26 height 26
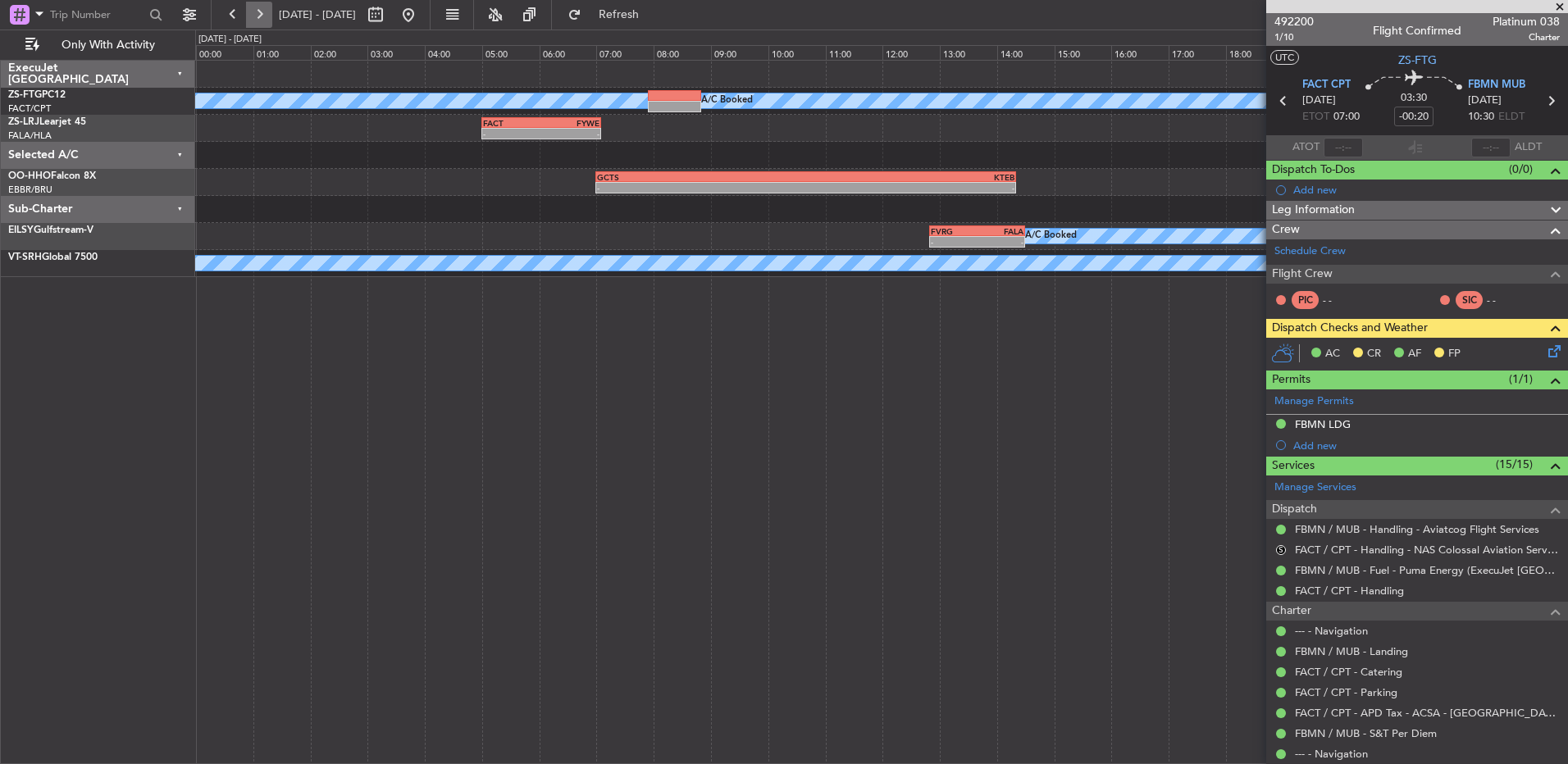
click at [250, 13] on button at bounding box center [259, 15] width 26 height 26
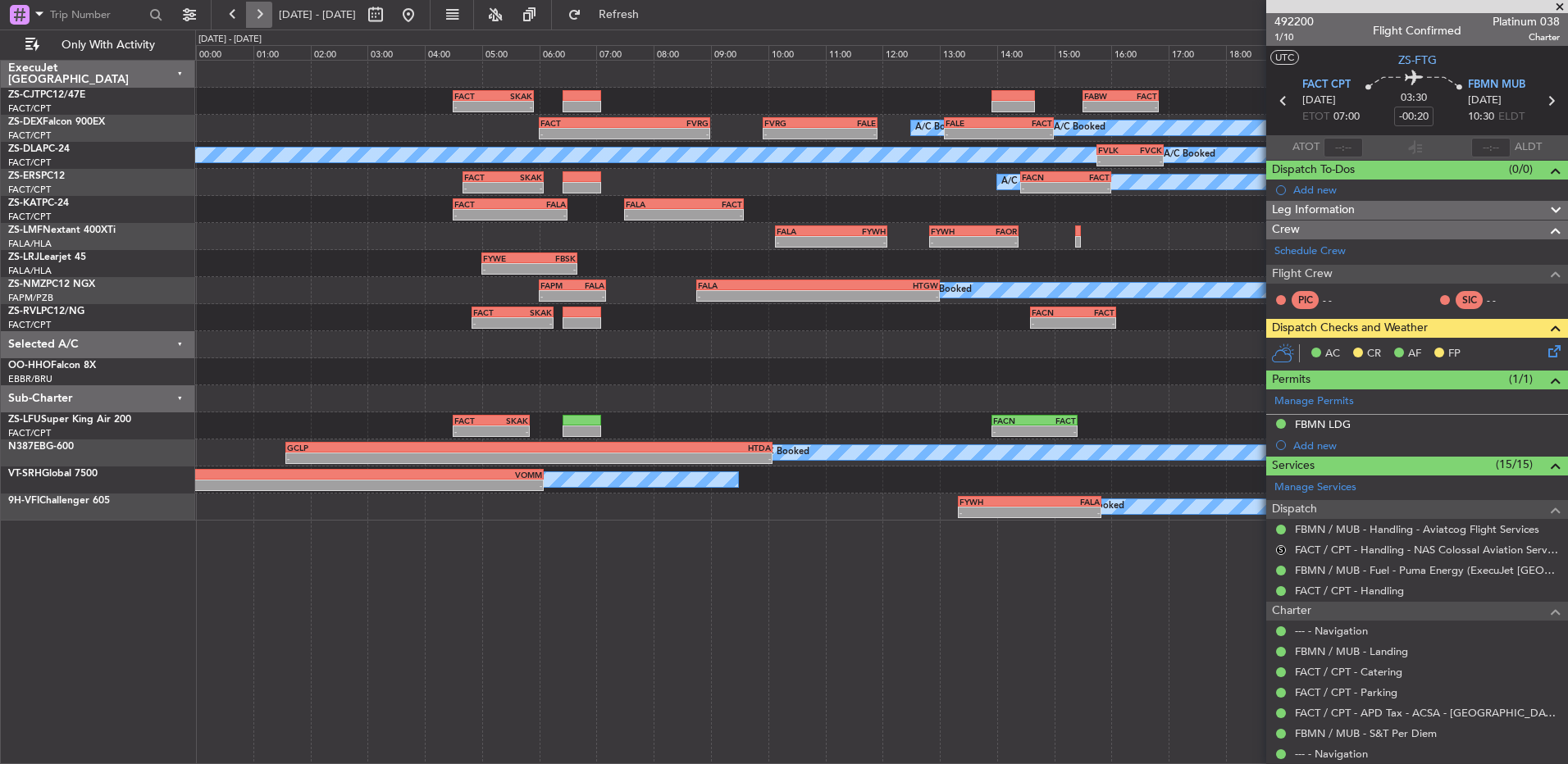
click at [250, 13] on button at bounding box center [259, 15] width 26 height 26
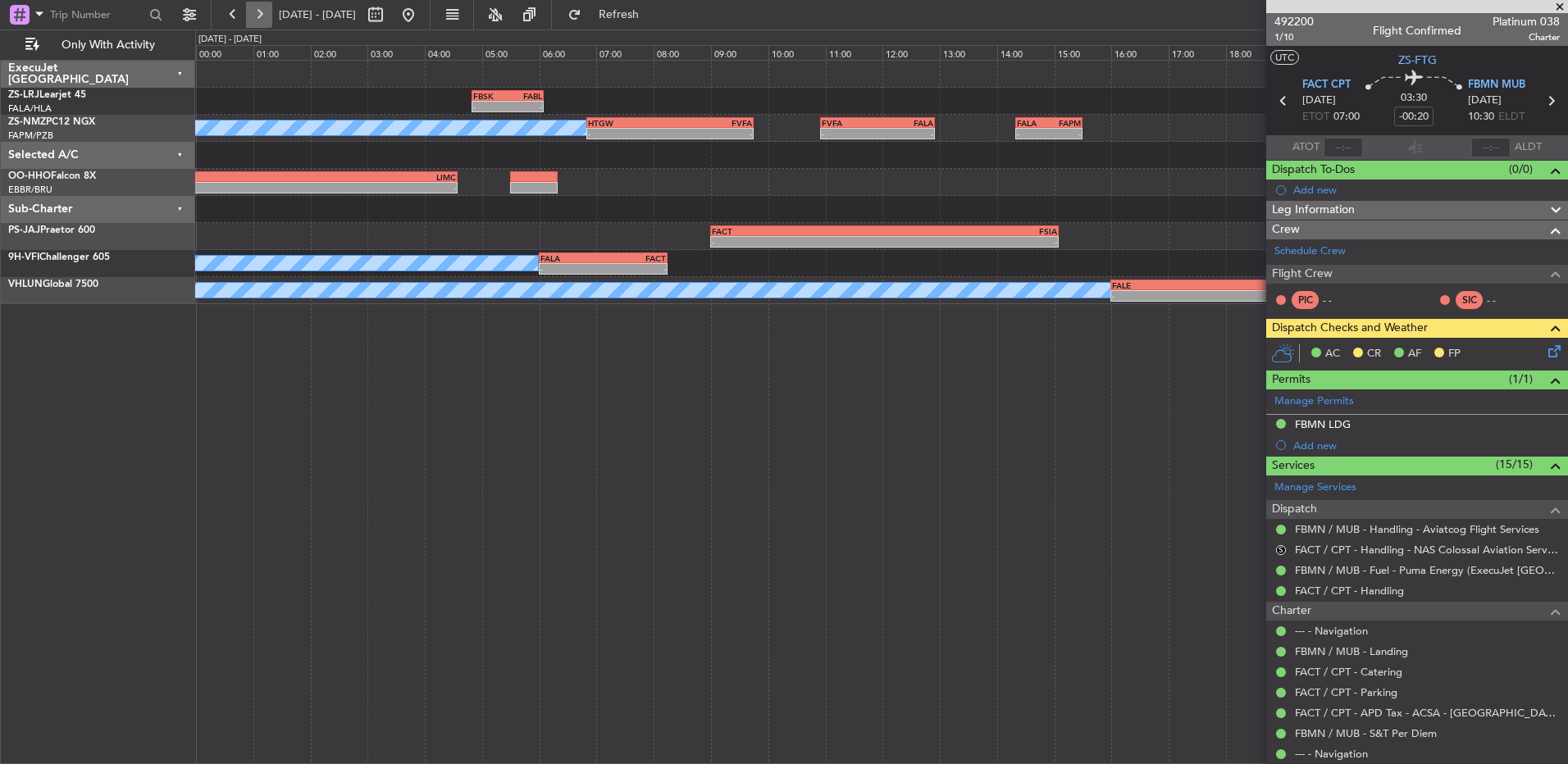
click at [250, 13] on button at bounding box center [259, 15] width 26 height 26
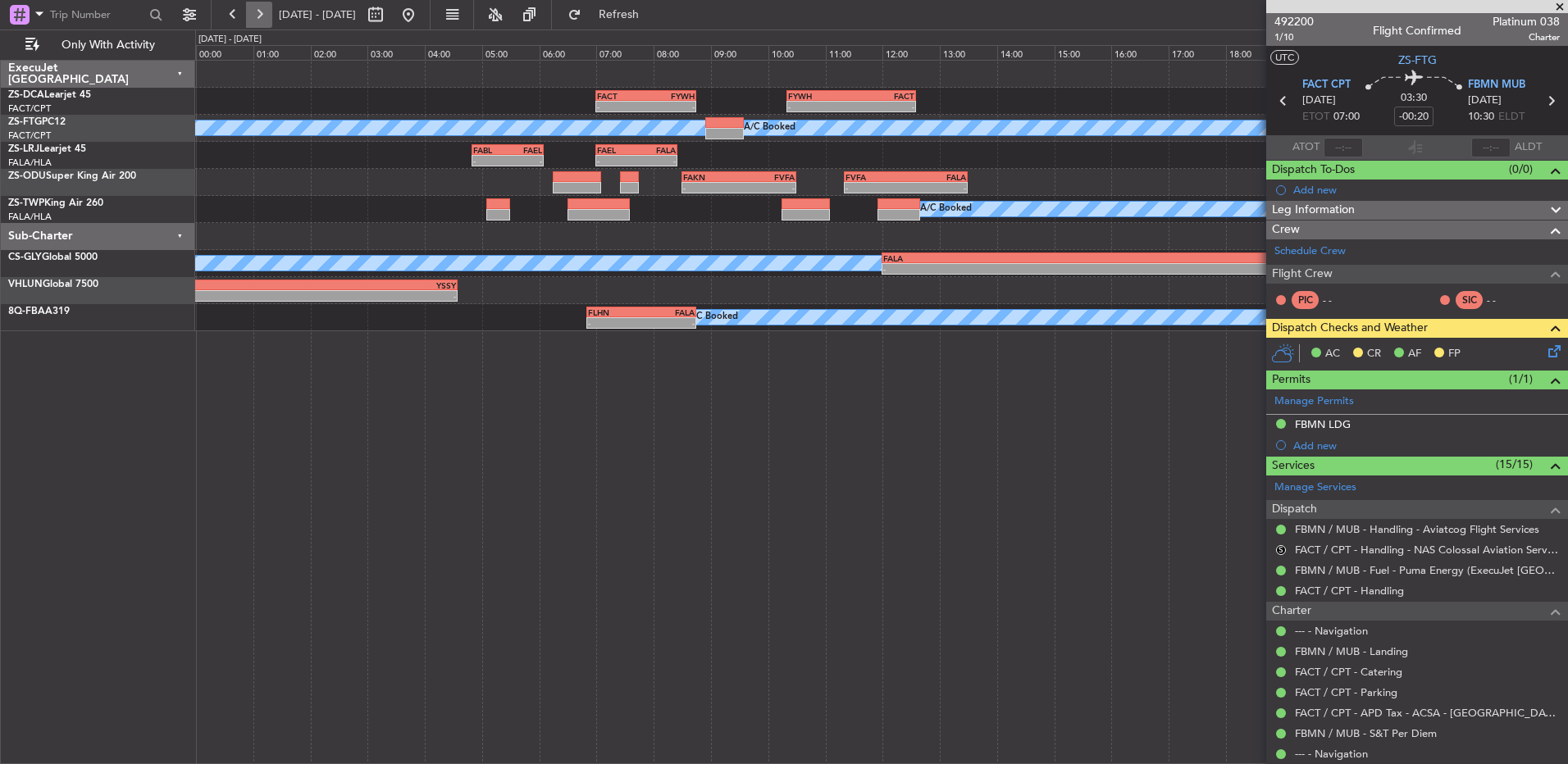
click at [269, 17] on button at bounding box center [259, 15] width 26 height 26
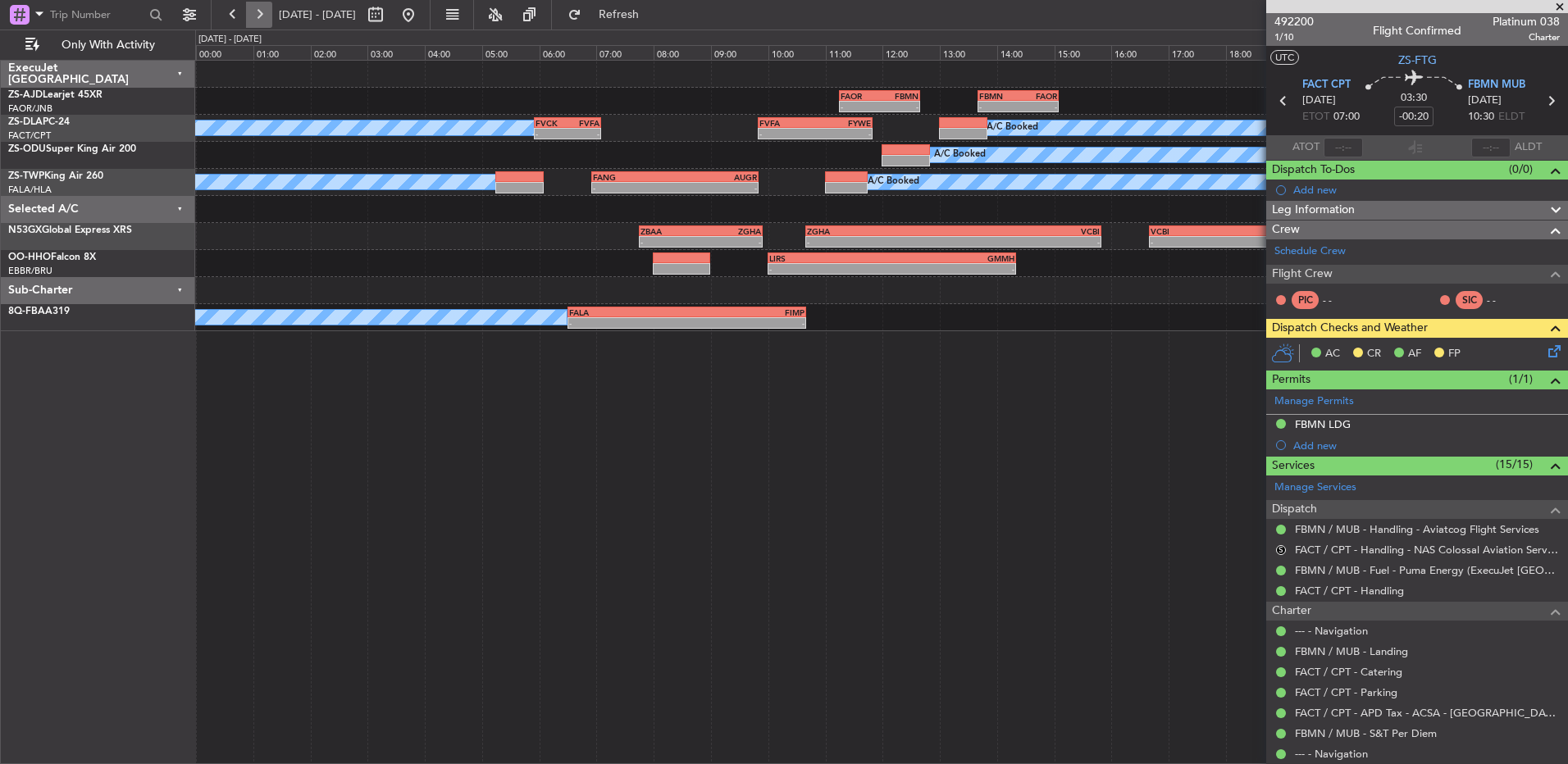
click at [250, 23] on button at bounding box center [259, 15] width 26 height 26
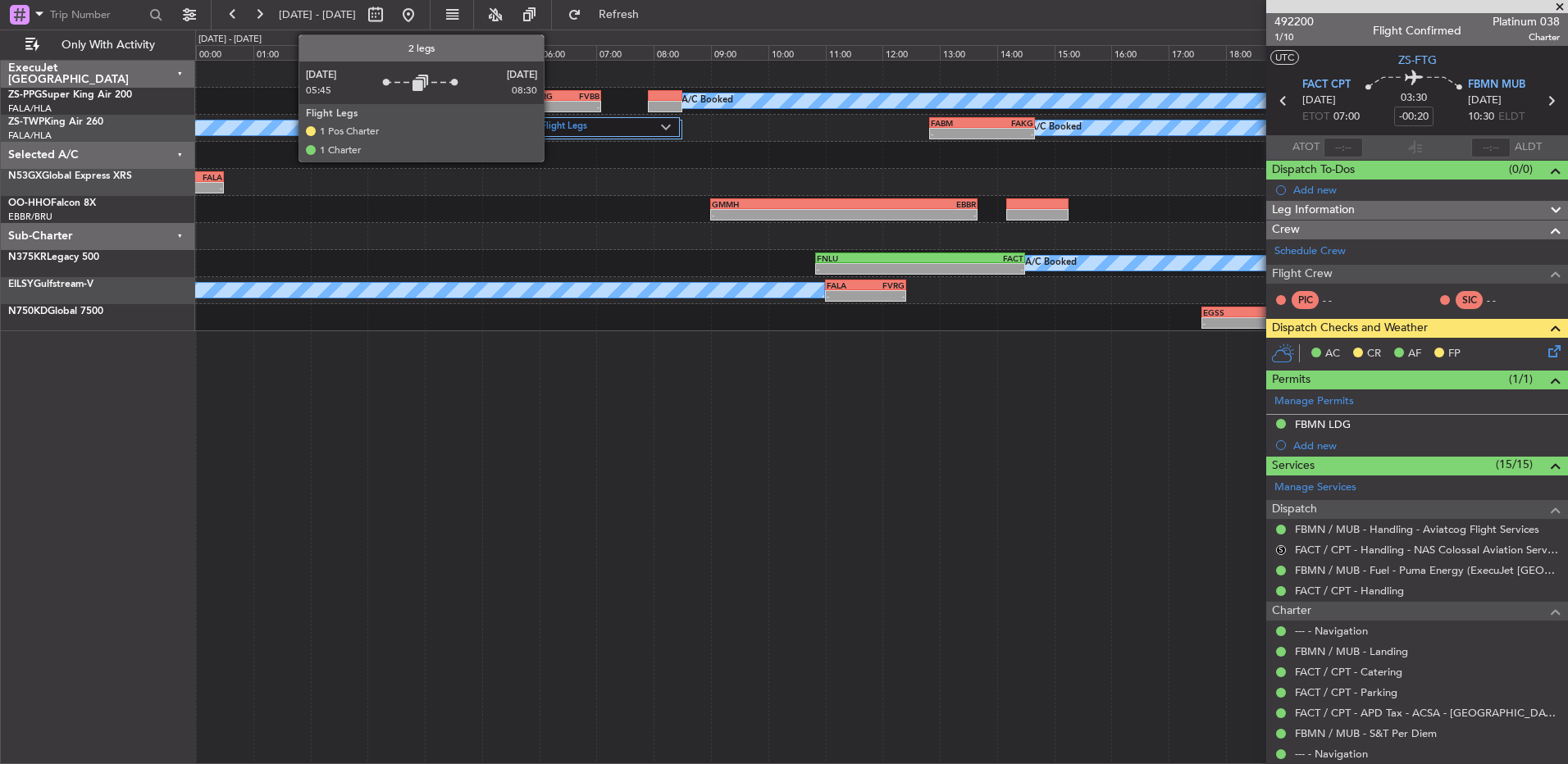
click at [566, 132] on label "2 Flight Legs" at bounding box center [597, 127] width 127 height 14
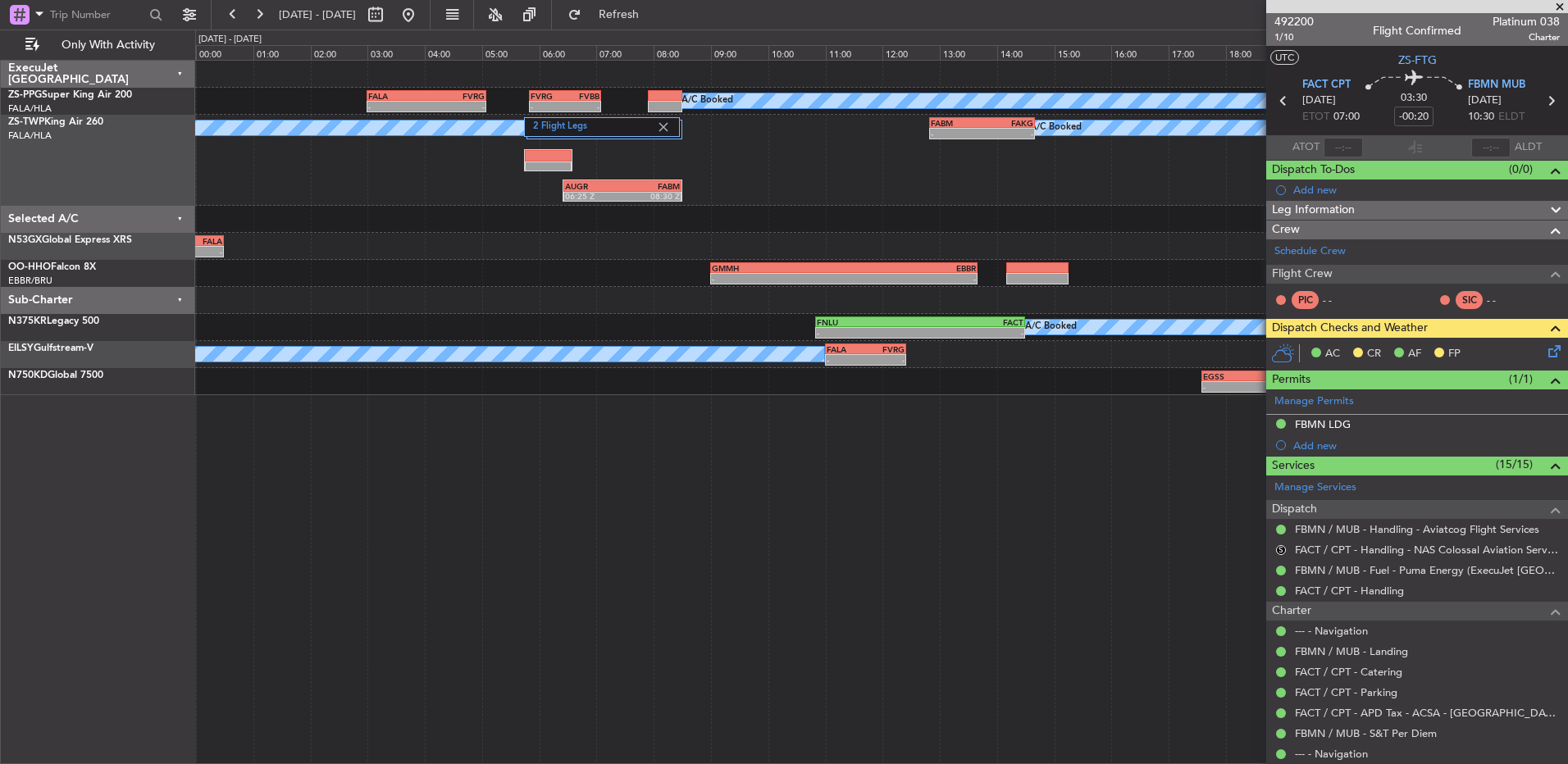
click at [816, 140] on div "2 Flight Legs A/C Booked A/C Booked - - FABM 12:50 Z FAKG 14:40 Z AUGR 06:25 Z …" at bounding box center [881, 160] width 1372 height 91
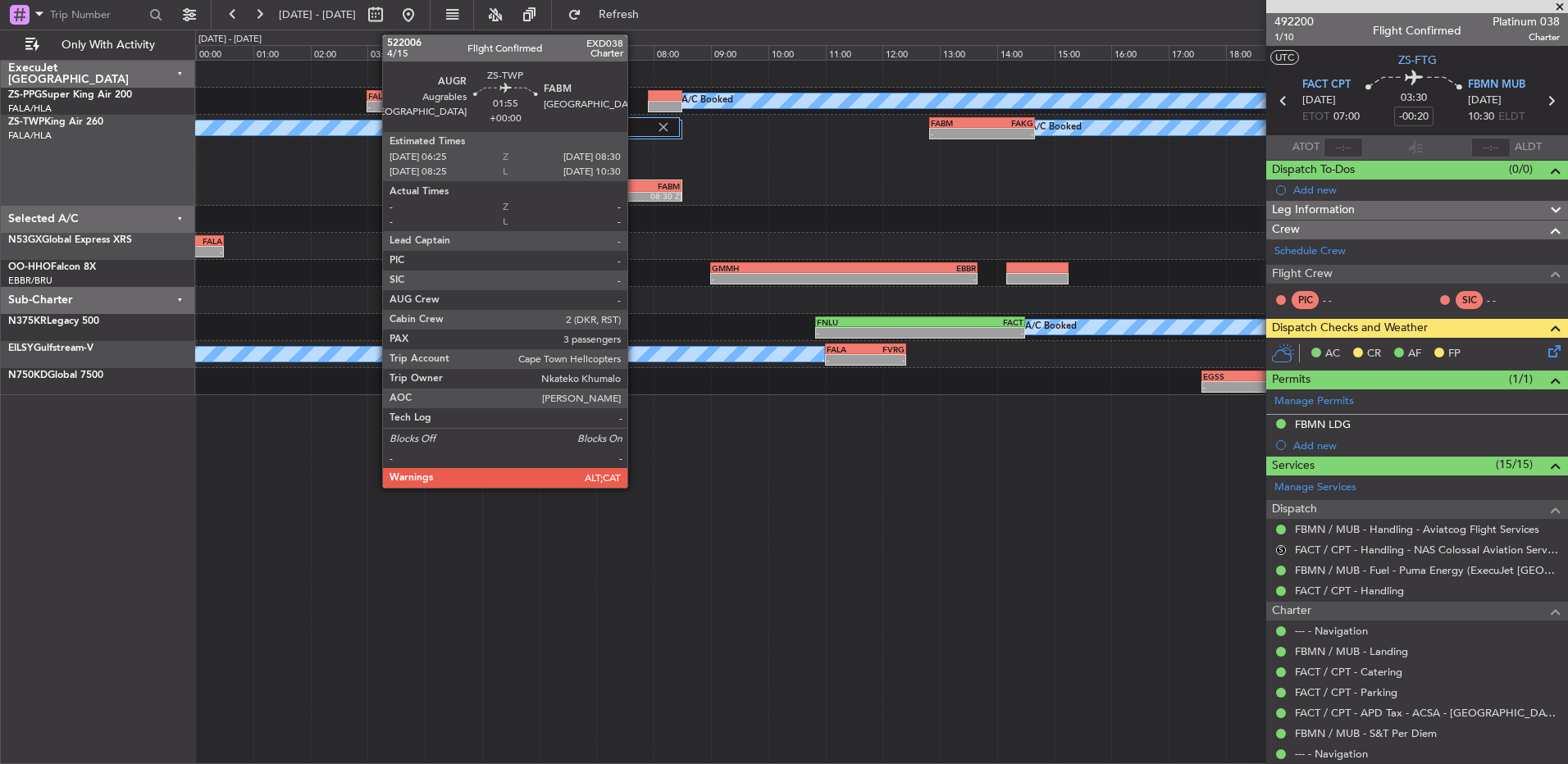
click at [635, 195] on div "08:30 Z" at bounding box center [650, 195] width 57 height 10
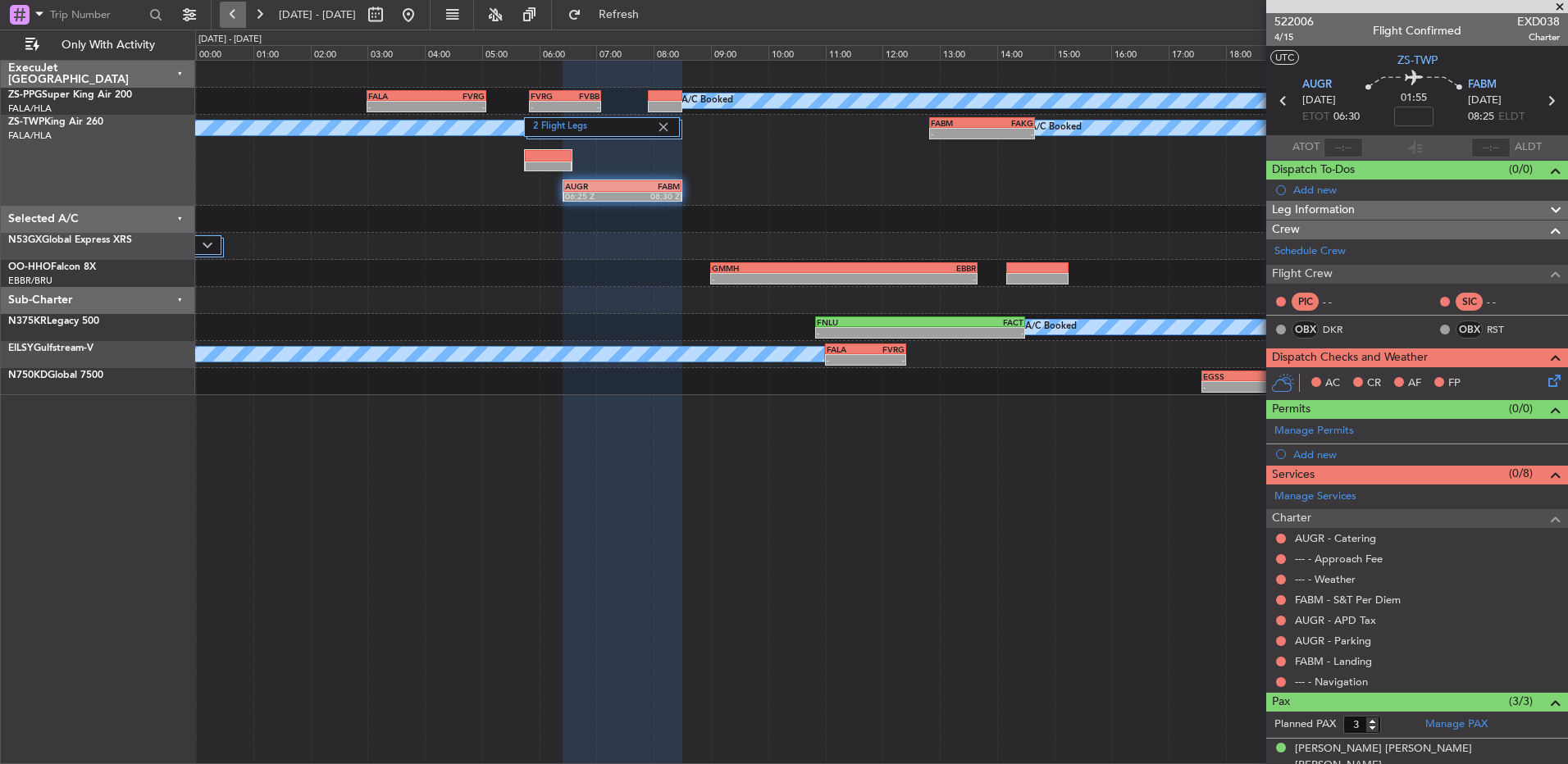
click at [235, 12] on button at bounding box center [233, 15] width 26 height 26
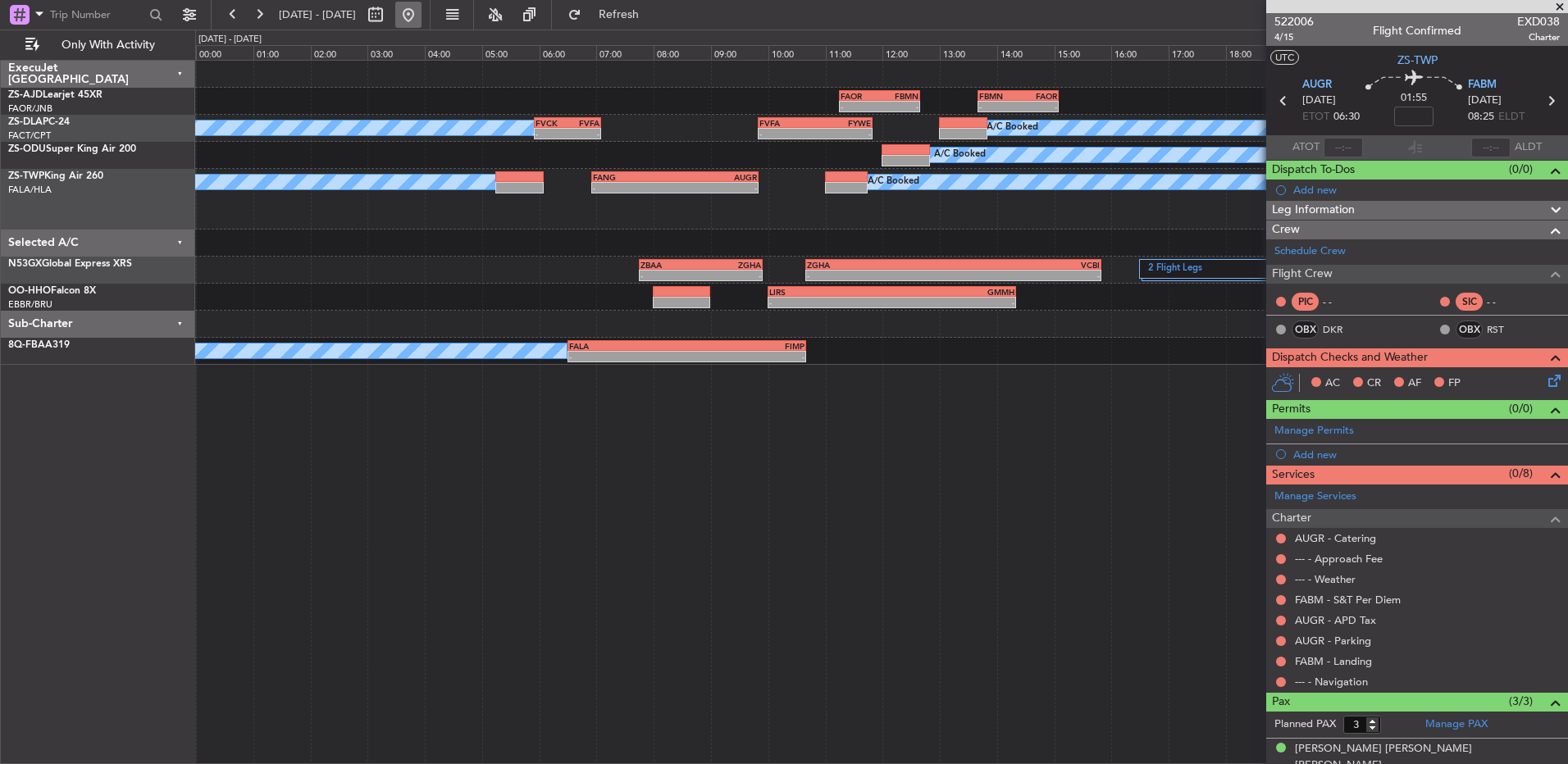
click at [422, 16] on button at bounding box center [409, 15] width 26 height 26
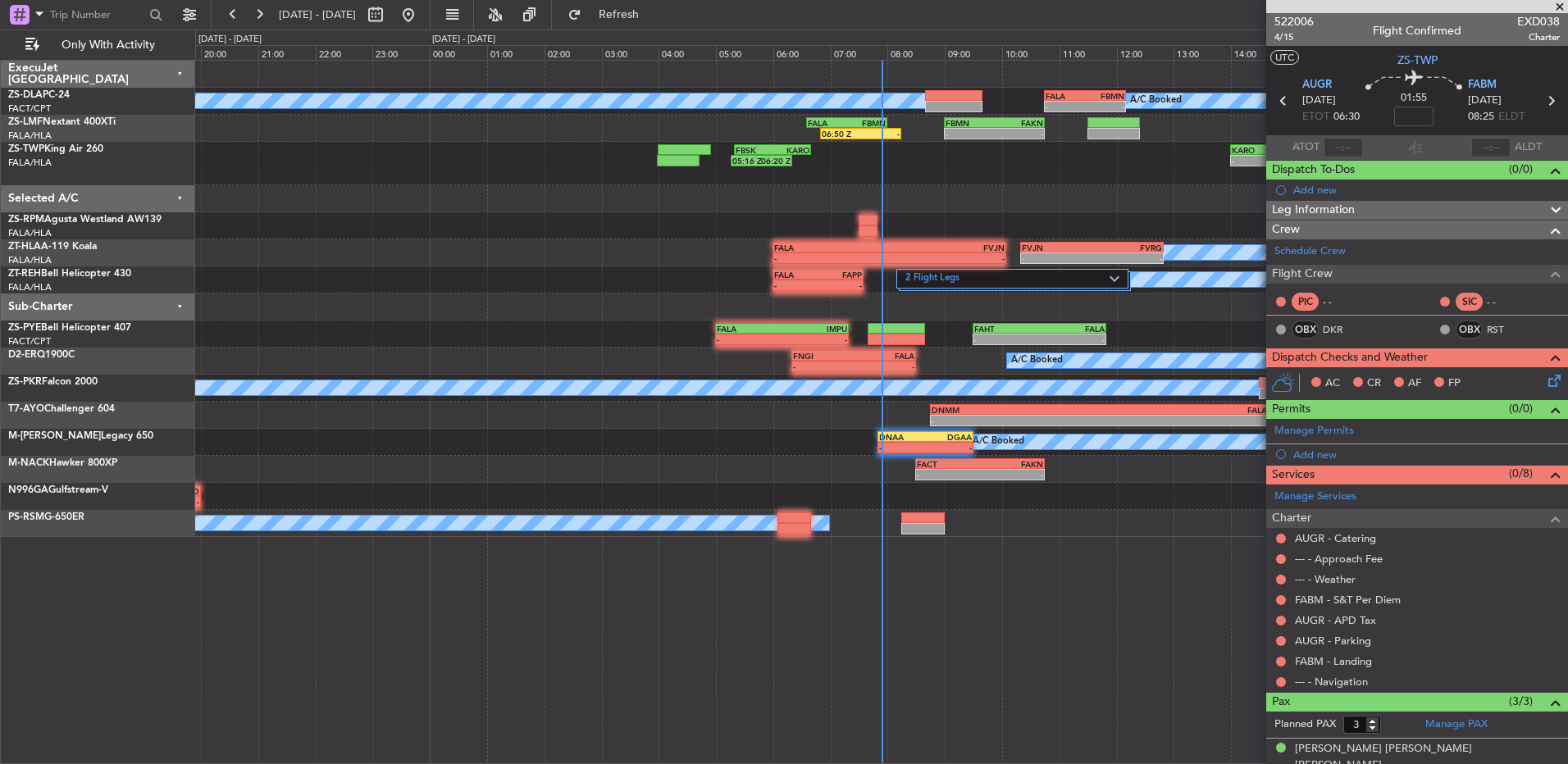
click at [1558, 5] on span at bounding box center [1561, 7] width 17 height 15
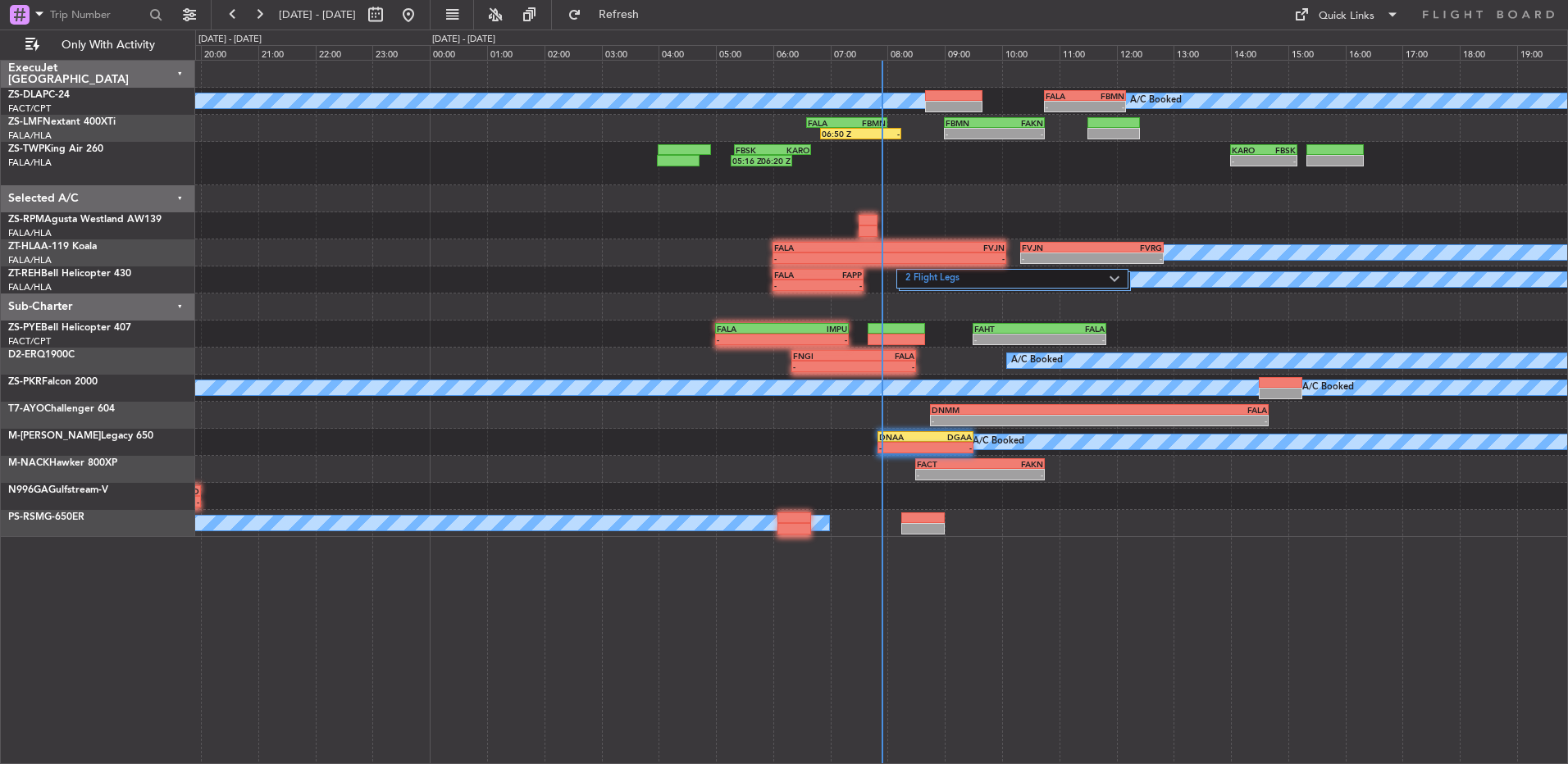
type input "0"
click at [261, 12] on button at bounding box center [259, 15] width 26 height 26
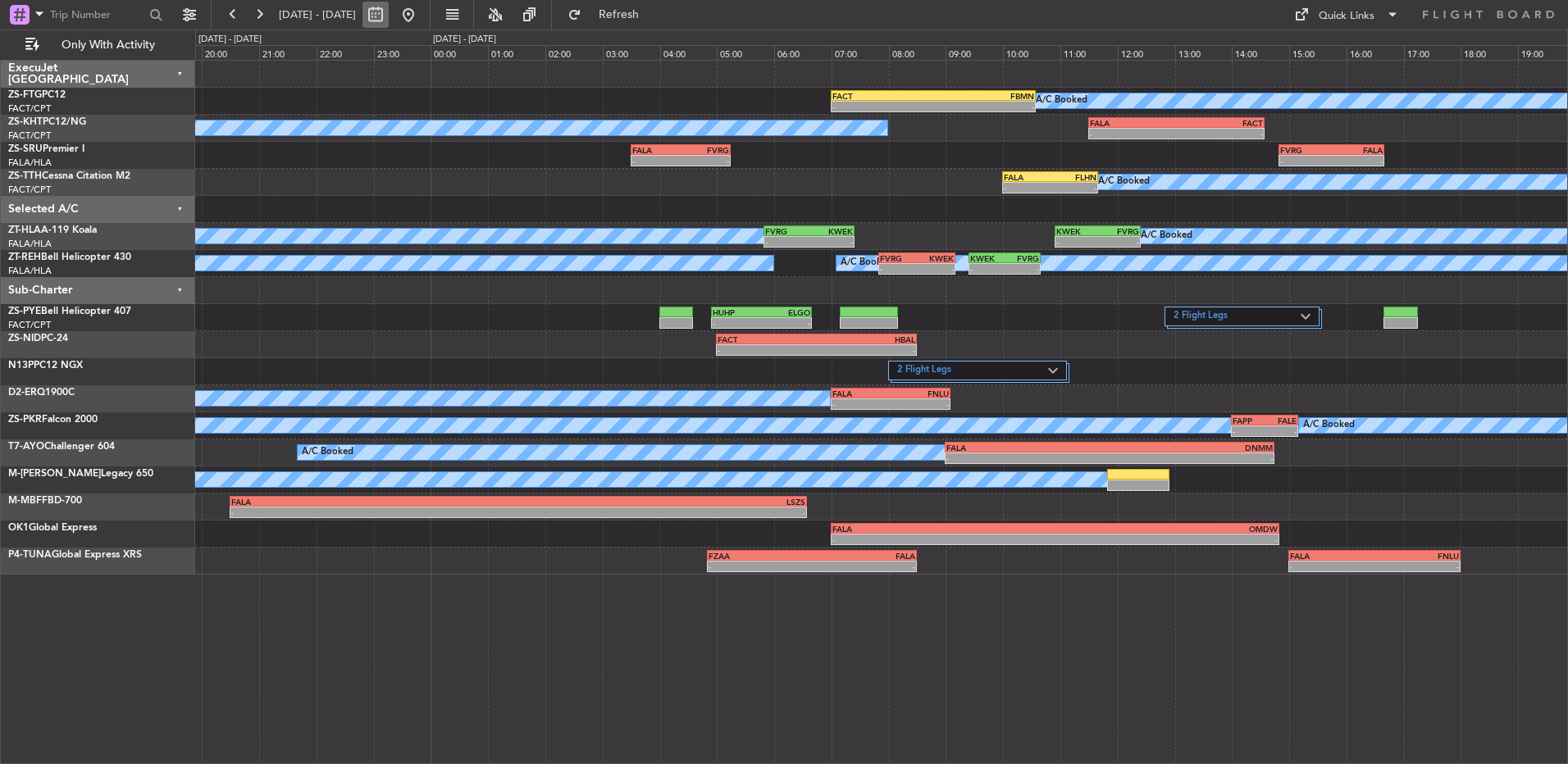
click at [389, 22] on button at bounding box center [376, 15] width 26 height 26
select select "9"
select select "2025"
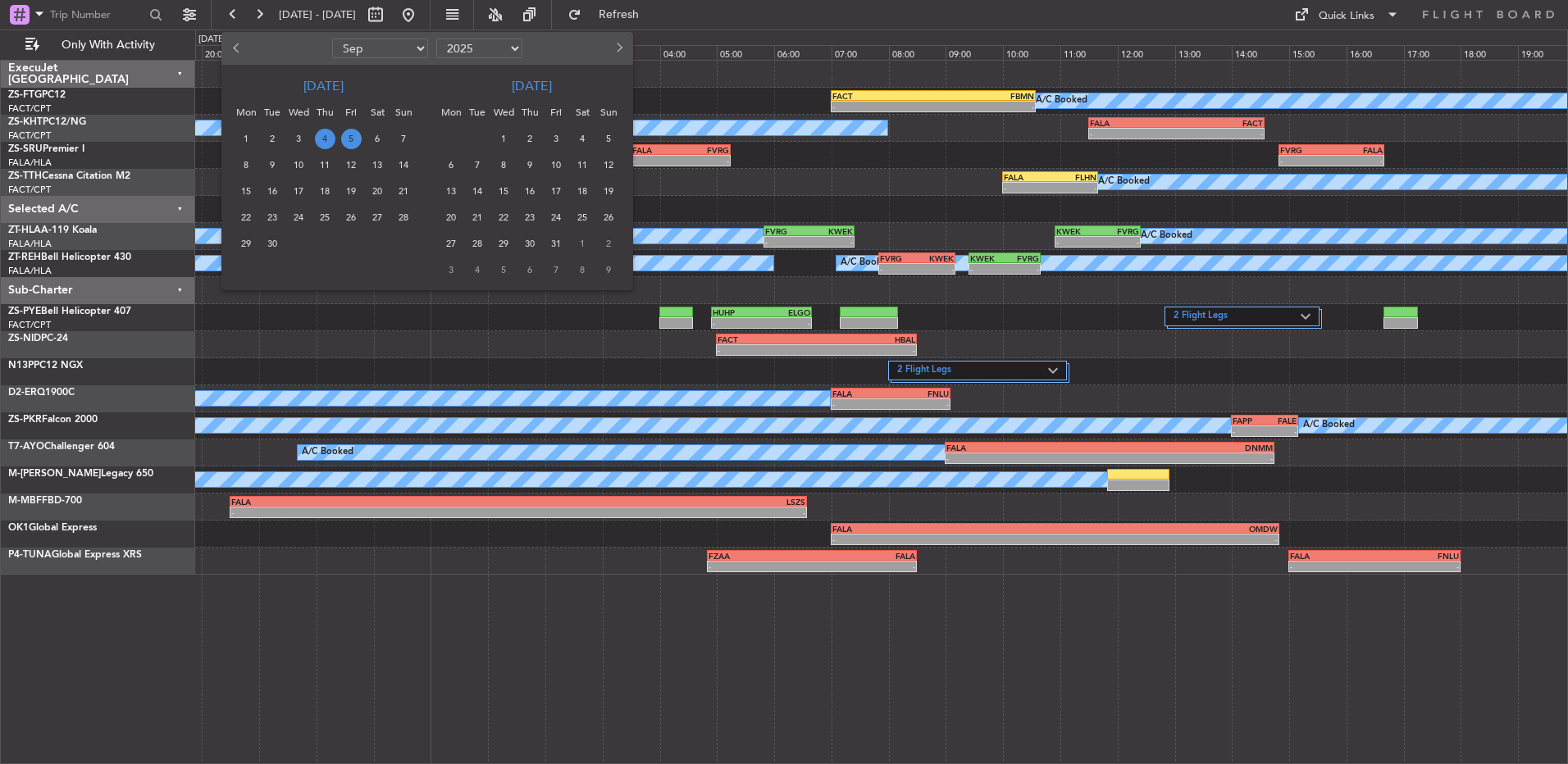
click at [352, 136] on span "5" at bounding box center [352, 139] width 21 height 21
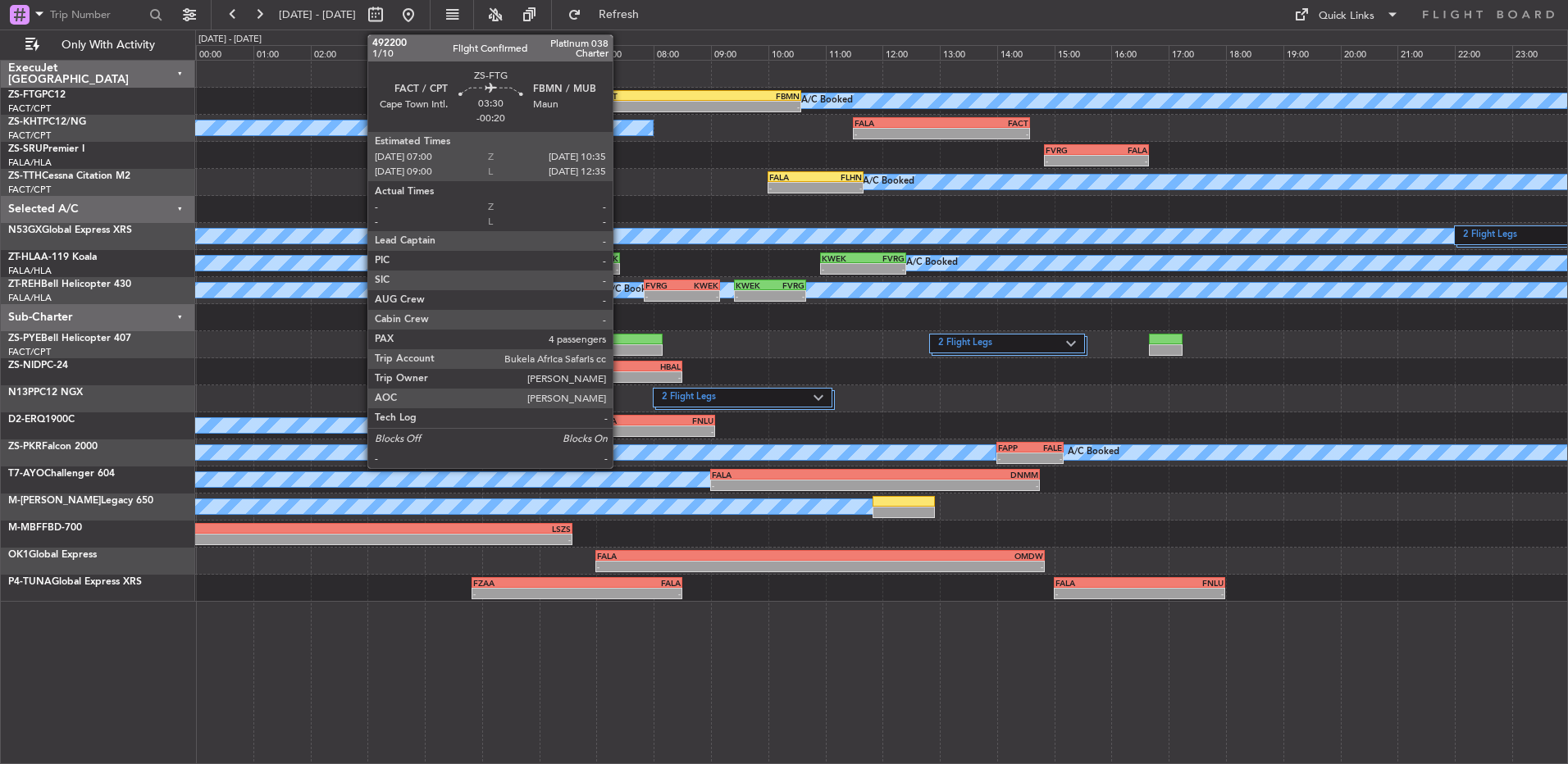
click at [626, 102] on div "-" at bounding box center [647, 107] width 101 height 10
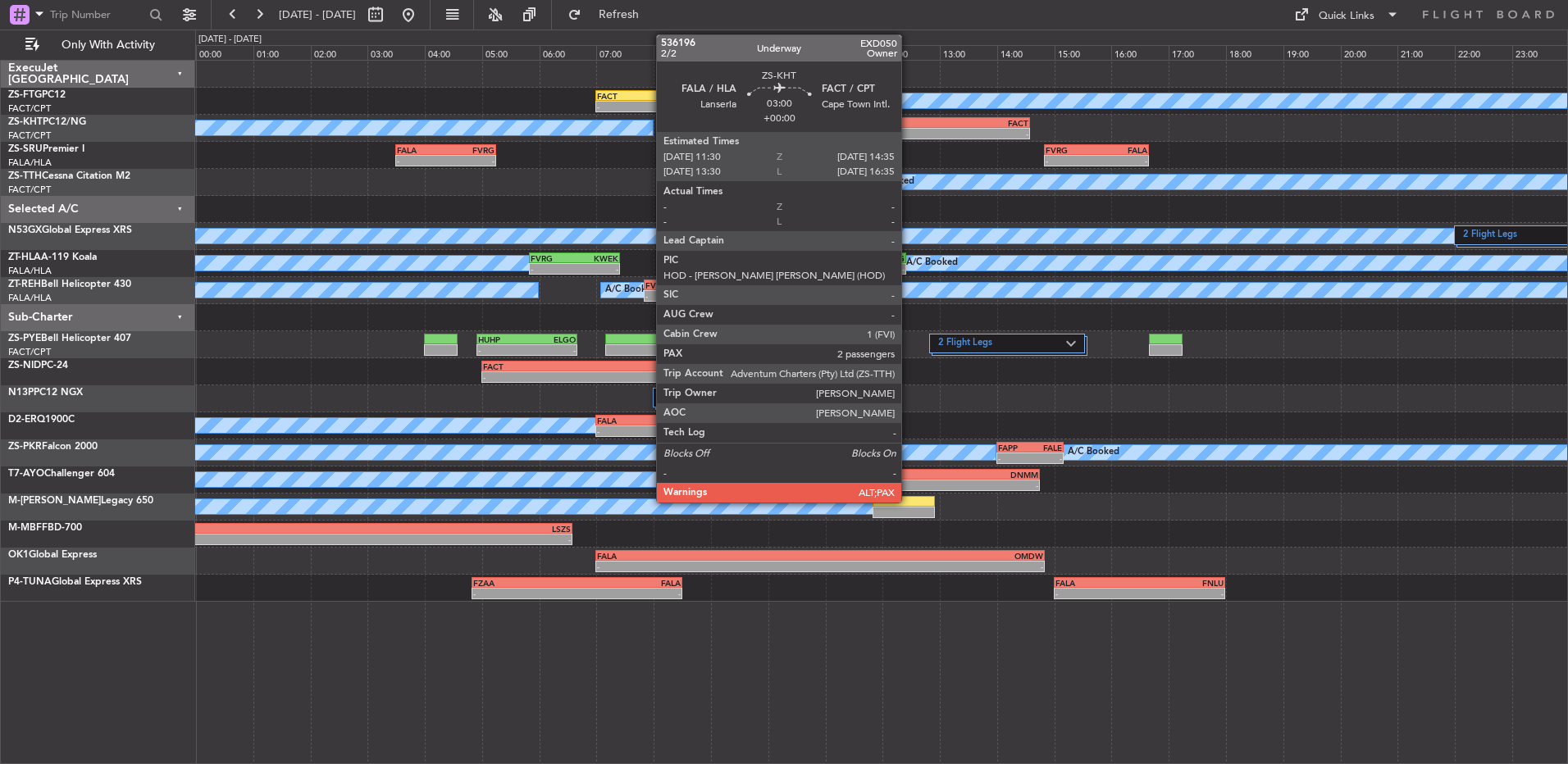
click at [908, 125] on div "FALA" at bounding box center [898, 123] width 87 height 10
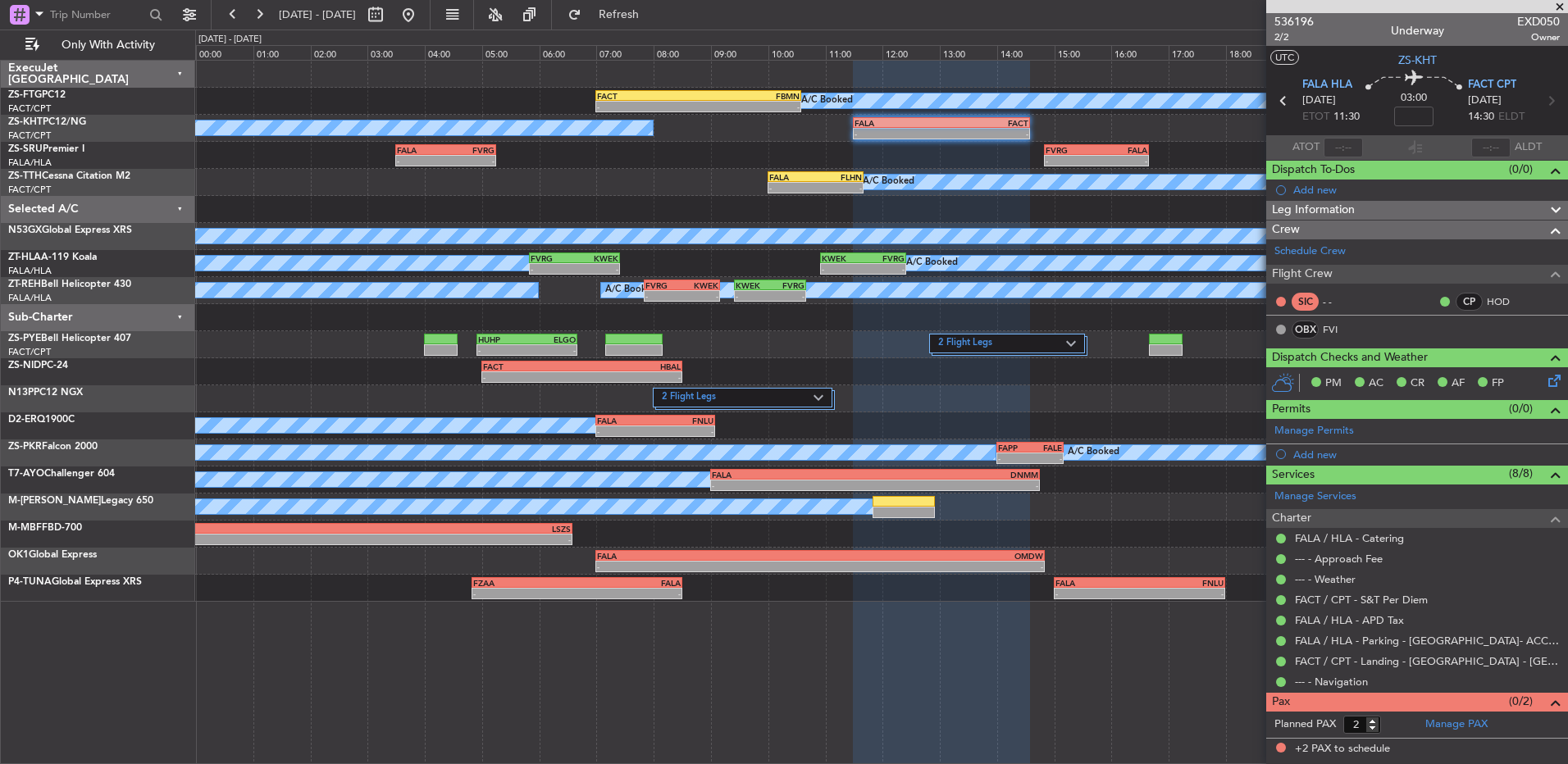
click at [1558, 3] on span at bounding box center [1561, 7] width 17 height 15
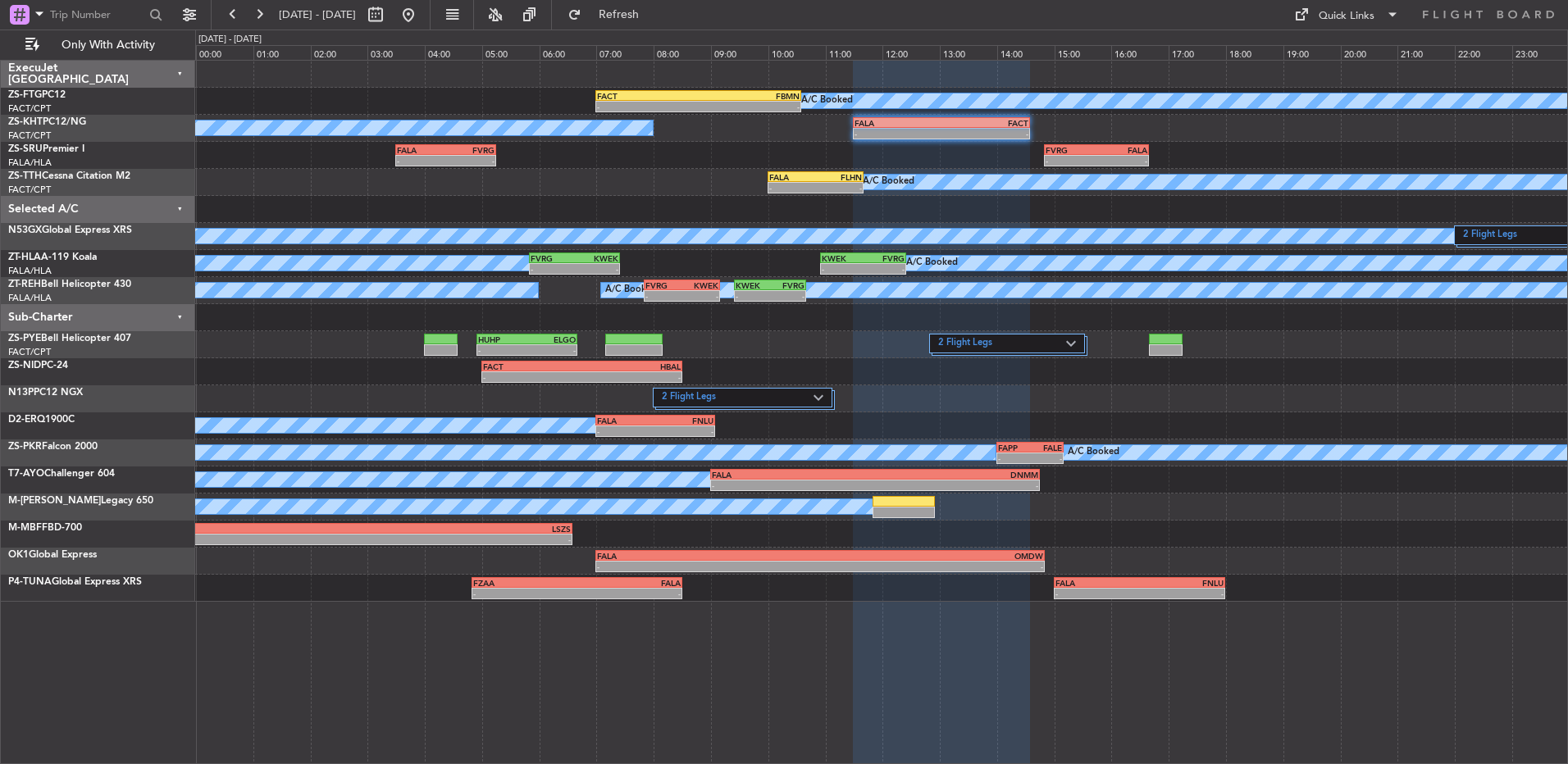
type input "0"
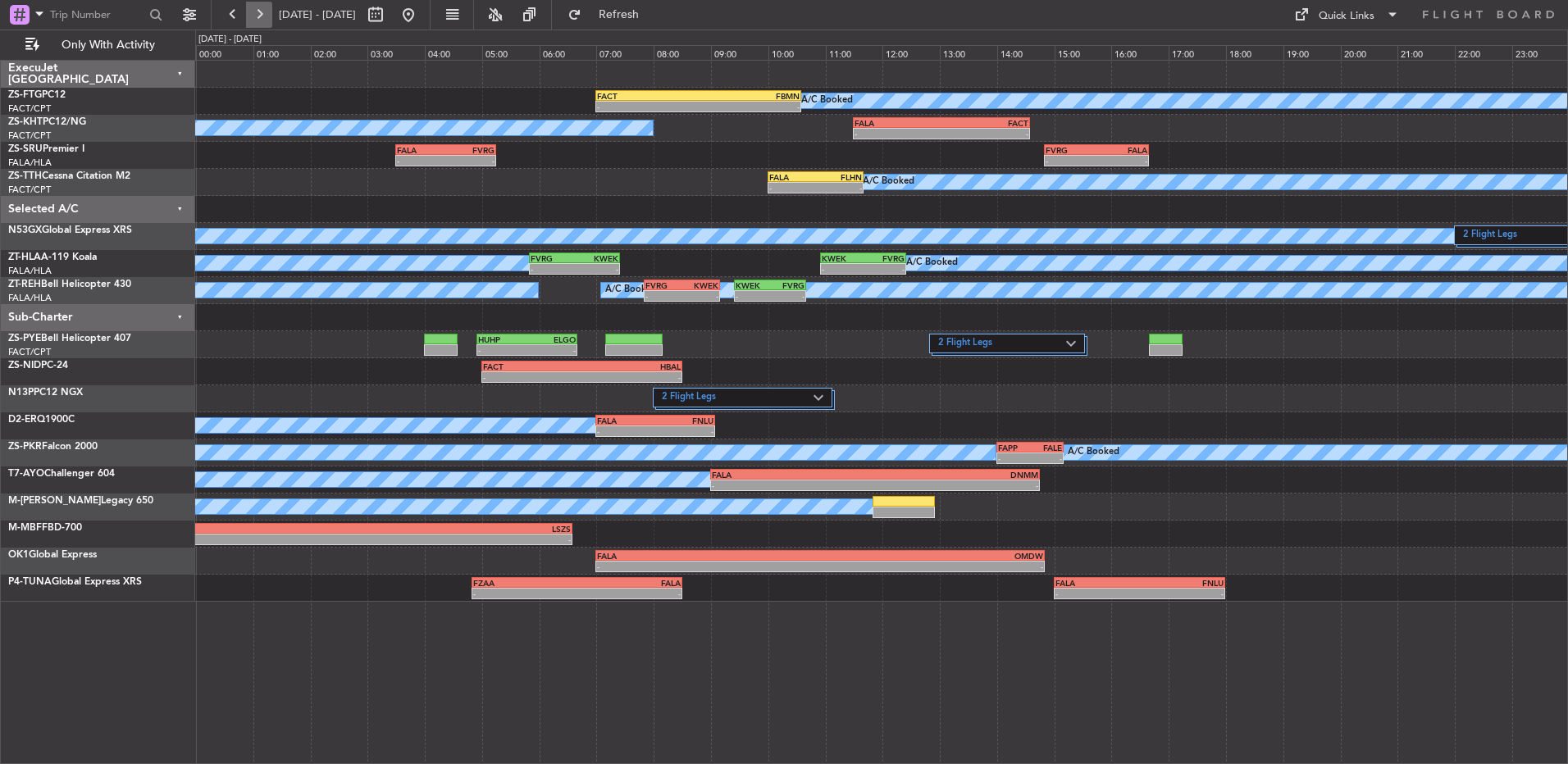
click at [260, 26] on button at bounding box center [259, 15] width 26 height 26
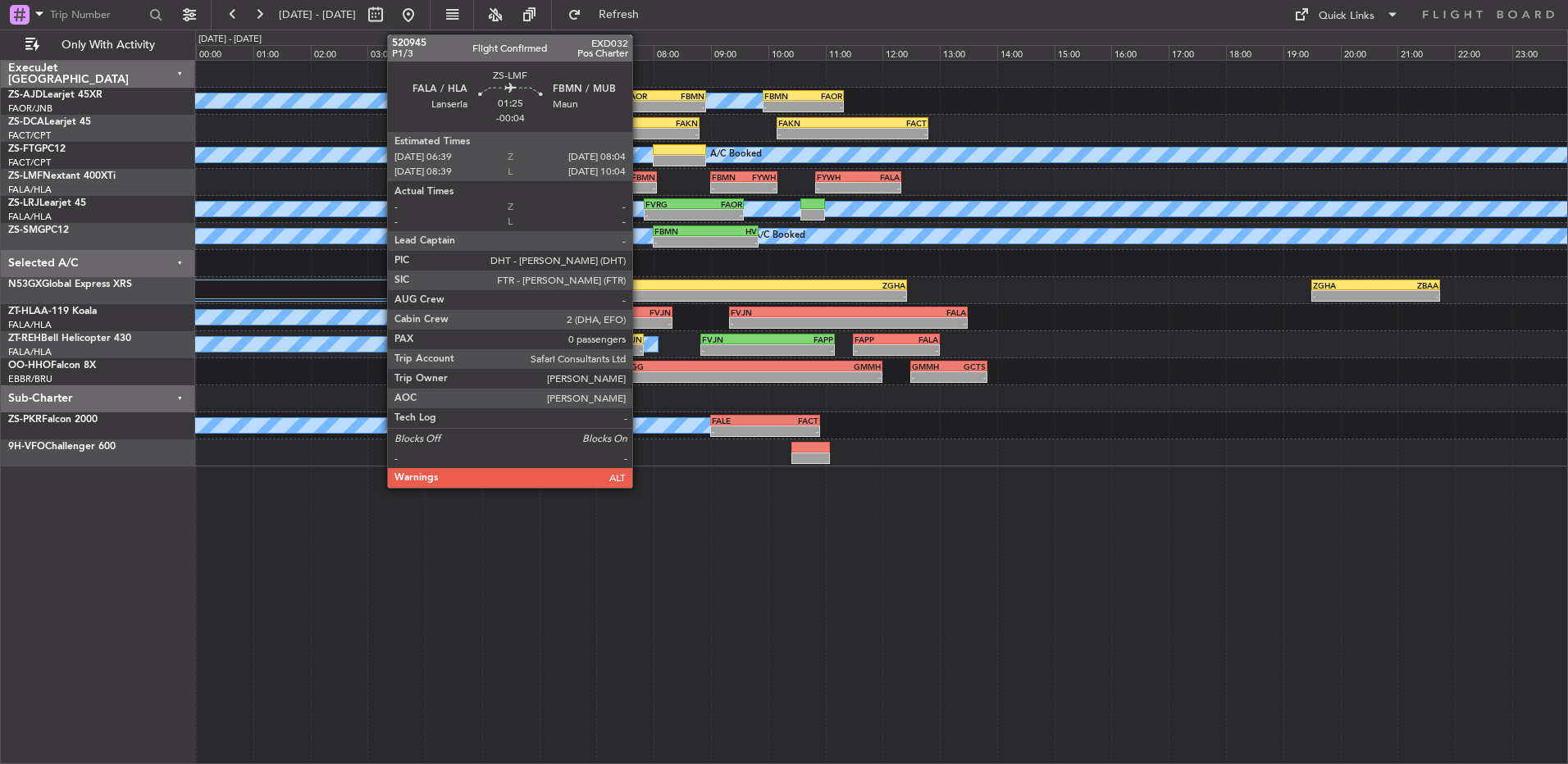
click at [640, 179] on div "FBMN" at bounding box center [636, 177] width 39 height 10
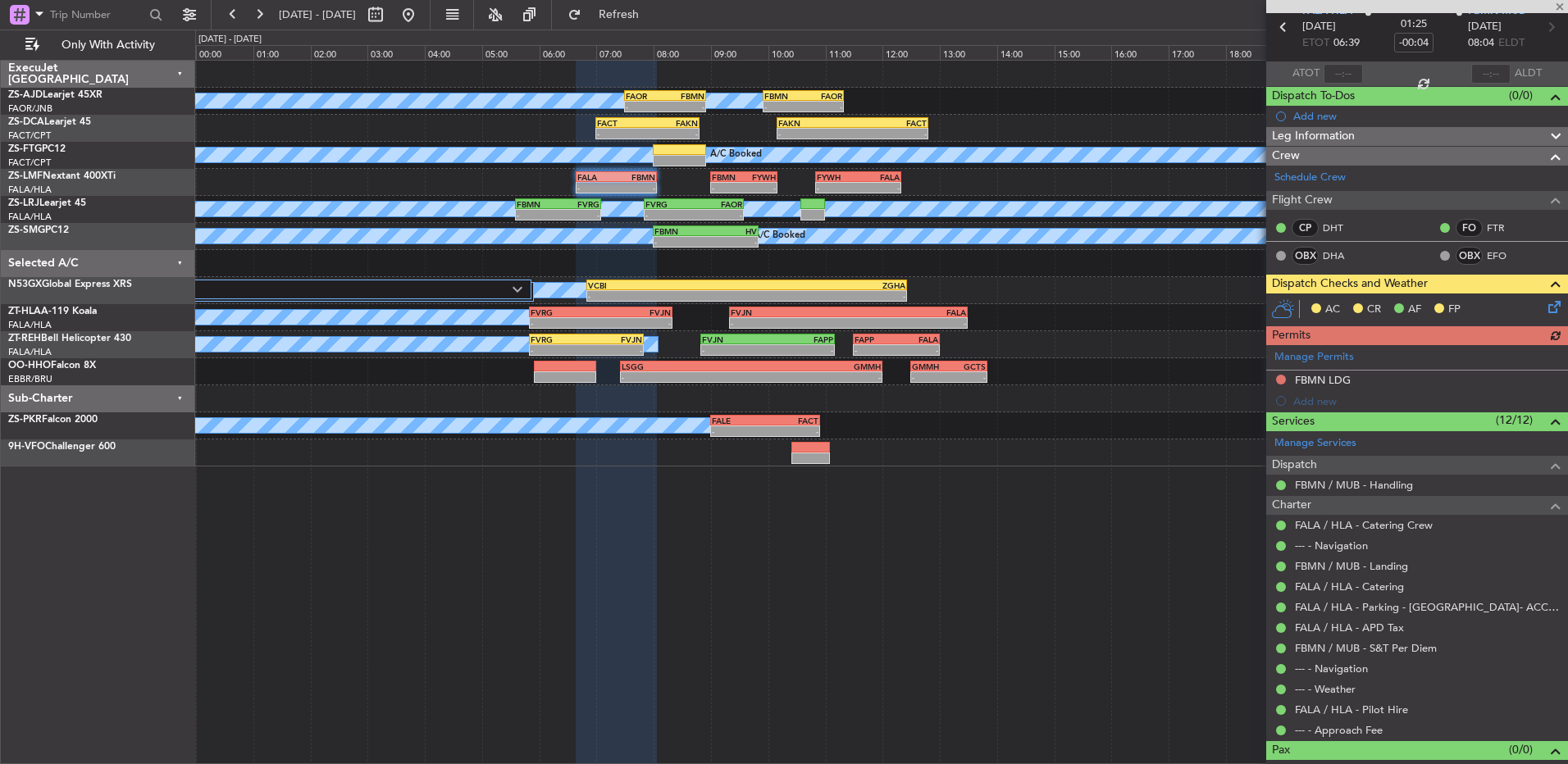
scroll to position [96, 0]
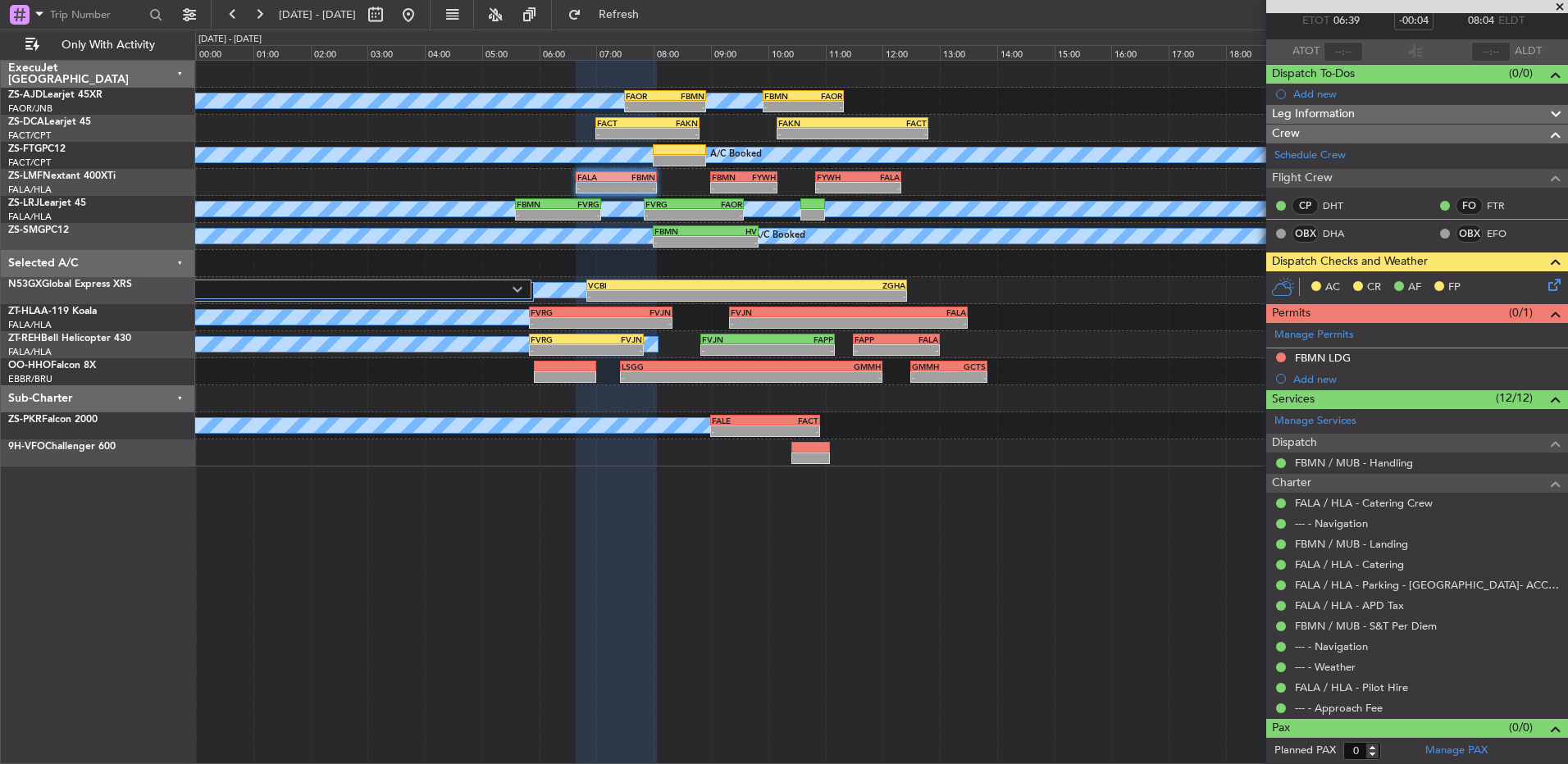
click at [1546, 289] on icon at bounding box center [1552, 282] width 13 height 13
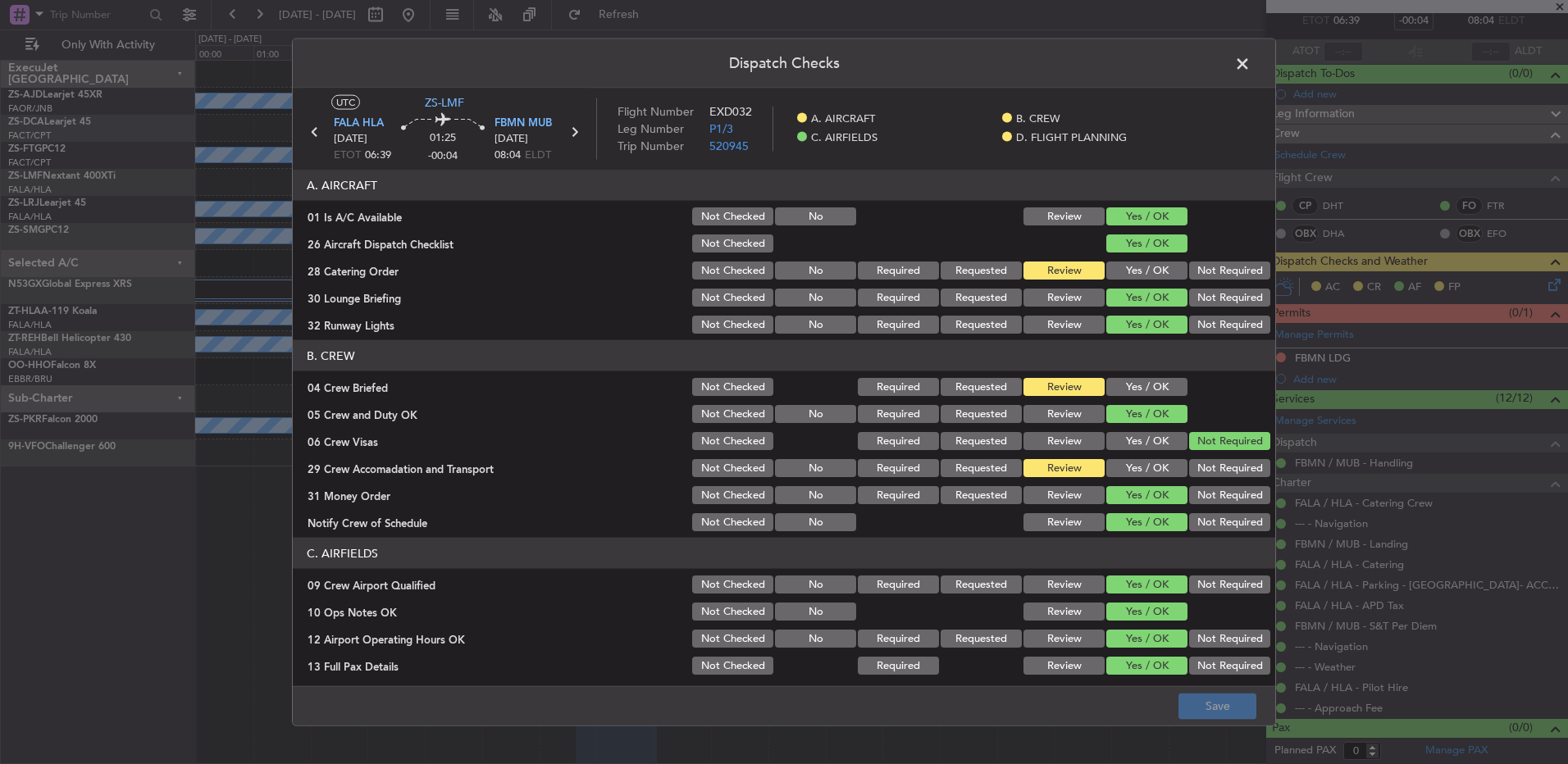
click at [1251, 64] on span at bounding box center [1251, 67] width 0 height 33
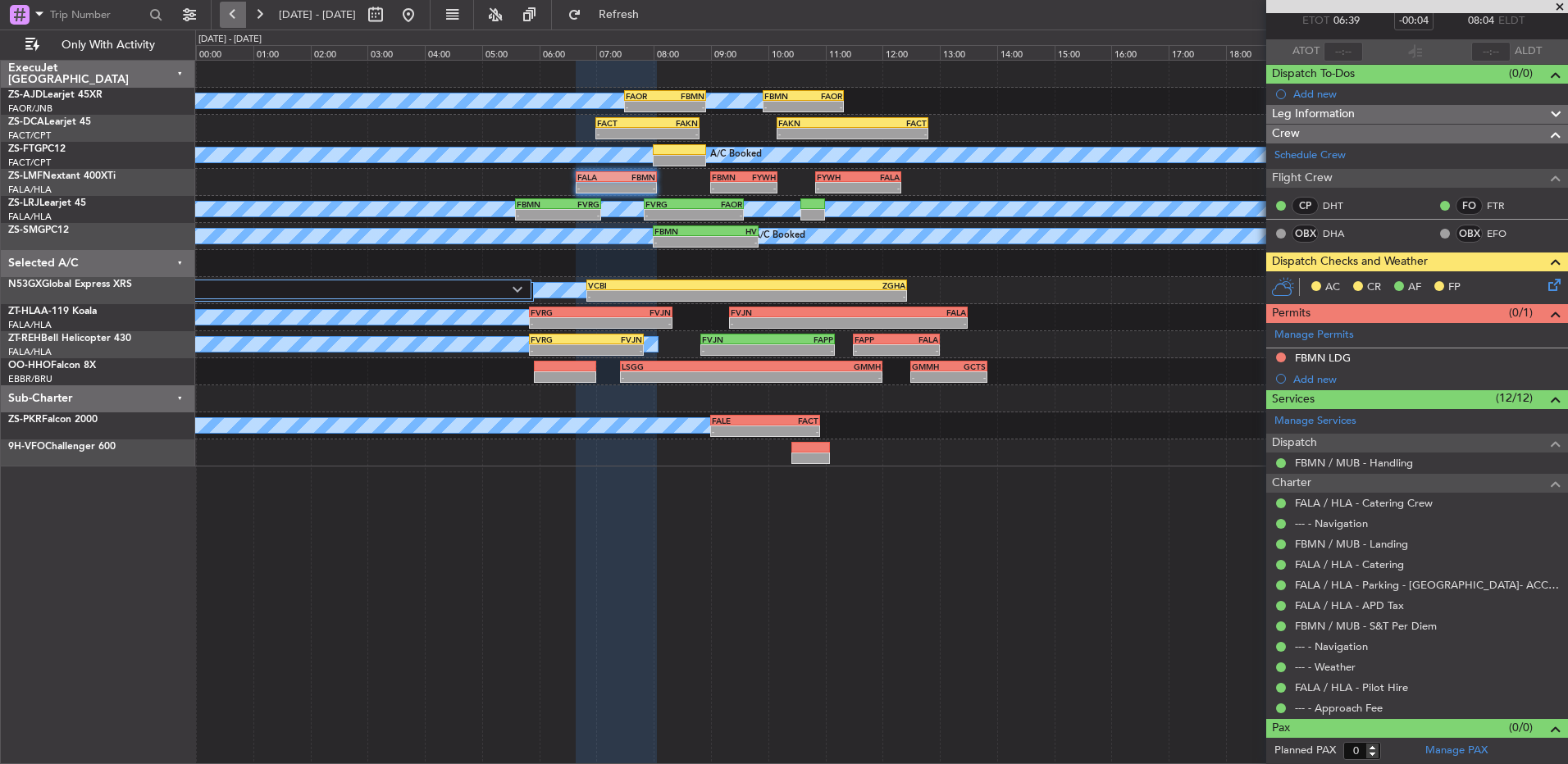
click at [233, 20] on button at bounding box center [233, 15] width 26 height 26
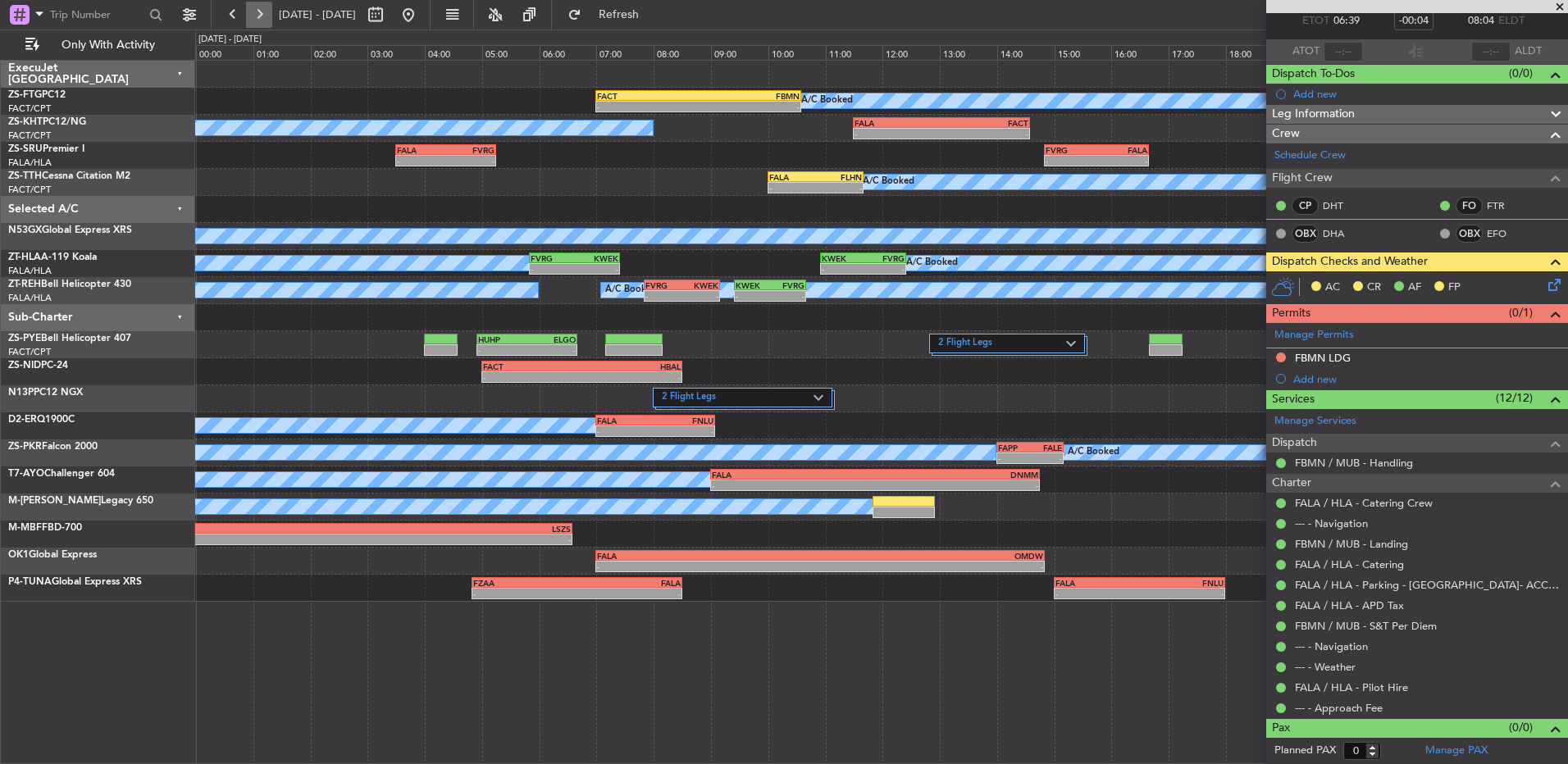
click at [248, 16] on button at bounding box center [259, 15] width 26 height 26
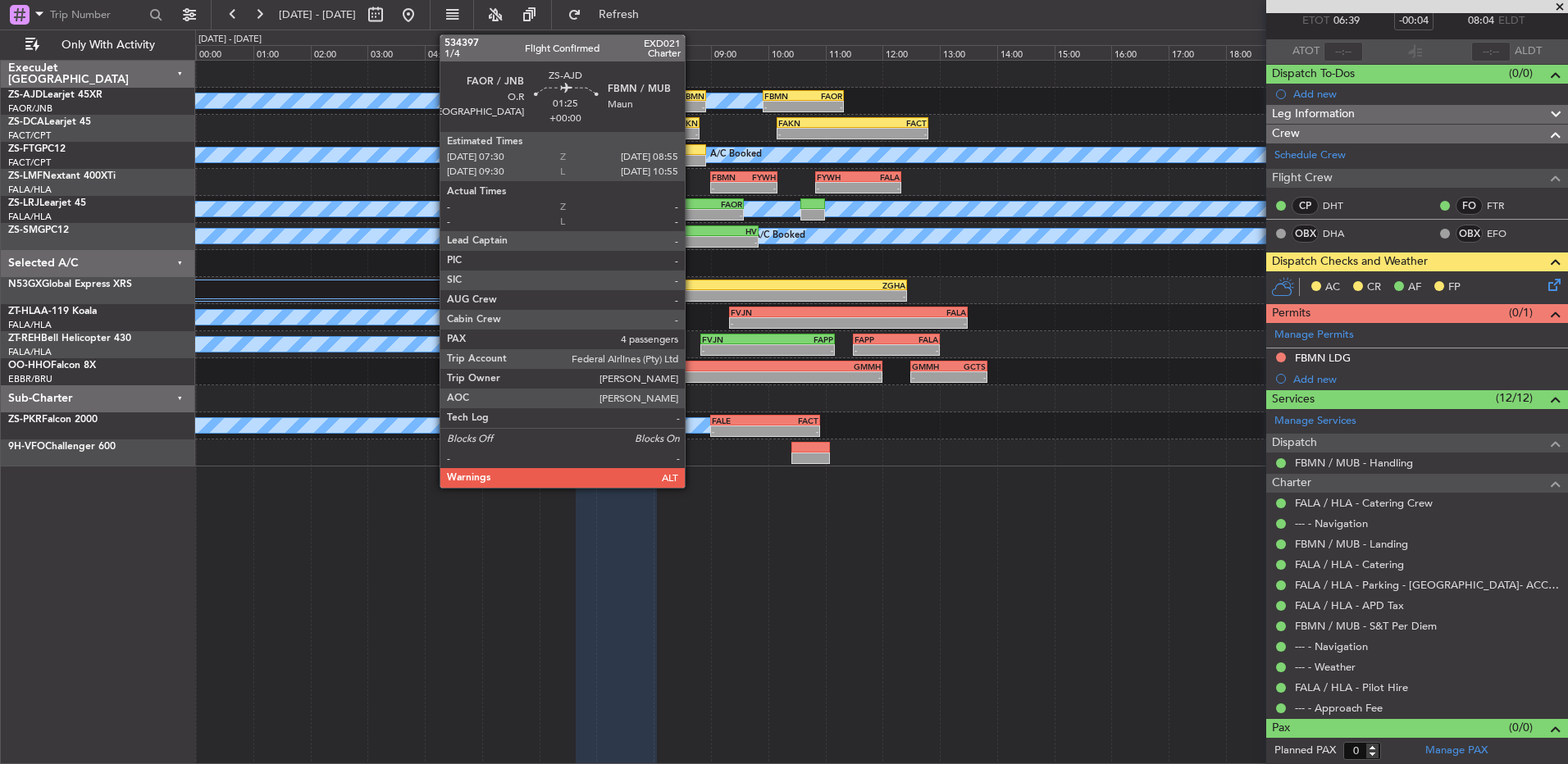
click at [693, 107] on div "-" at bounding box center [685, 107] width 39 height 10
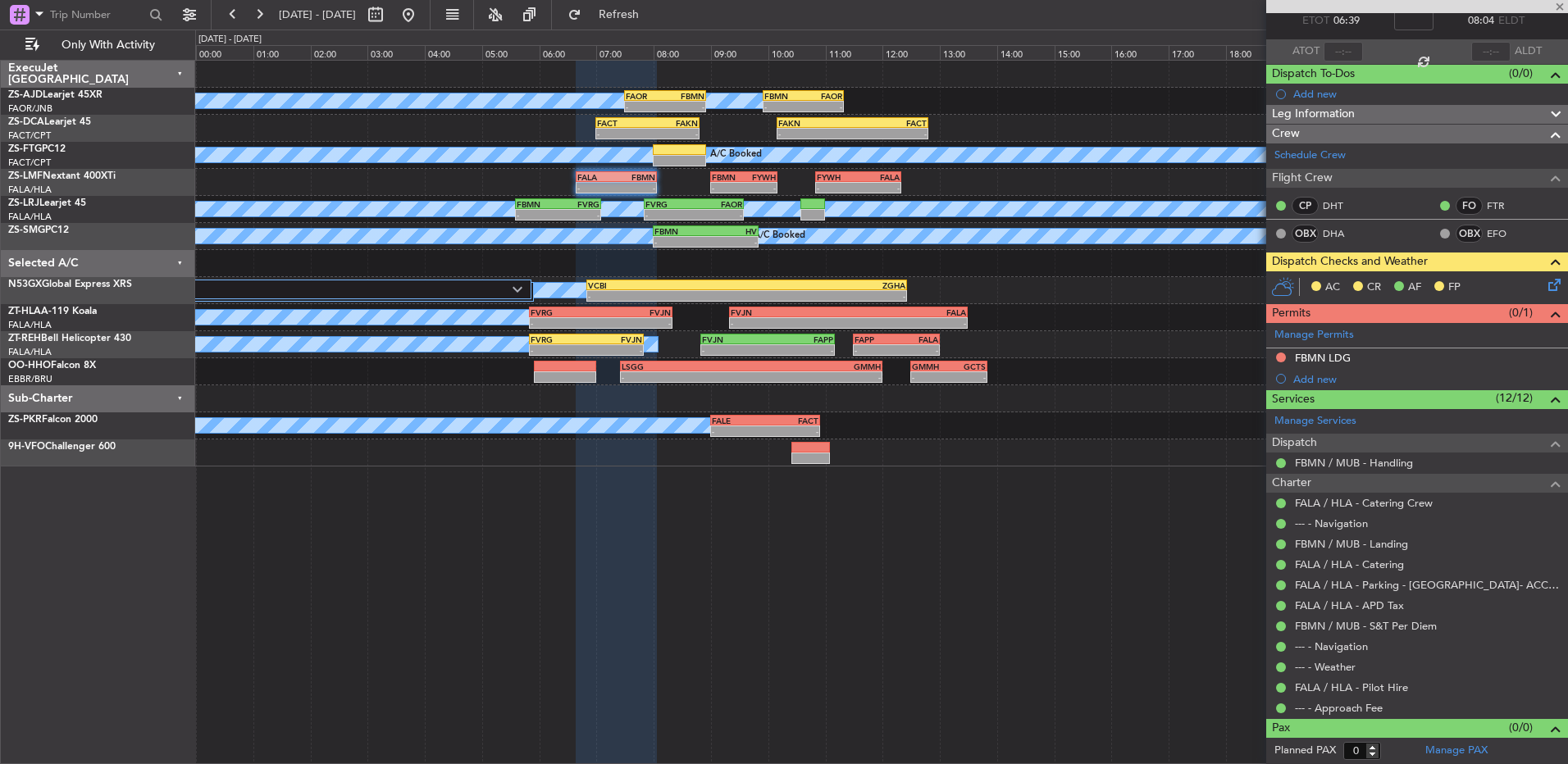
type input "4"
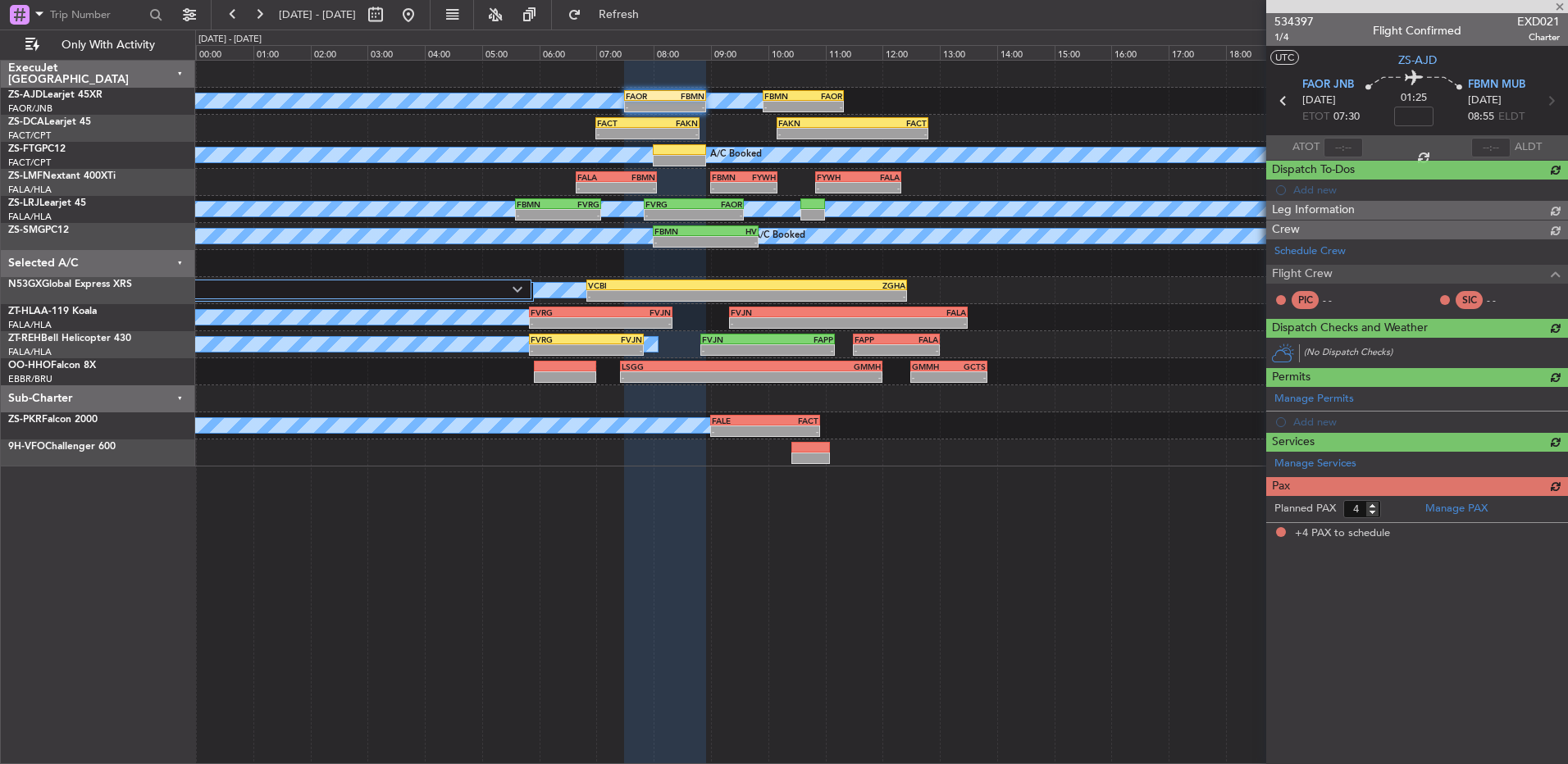
scroll to position [0, 0]
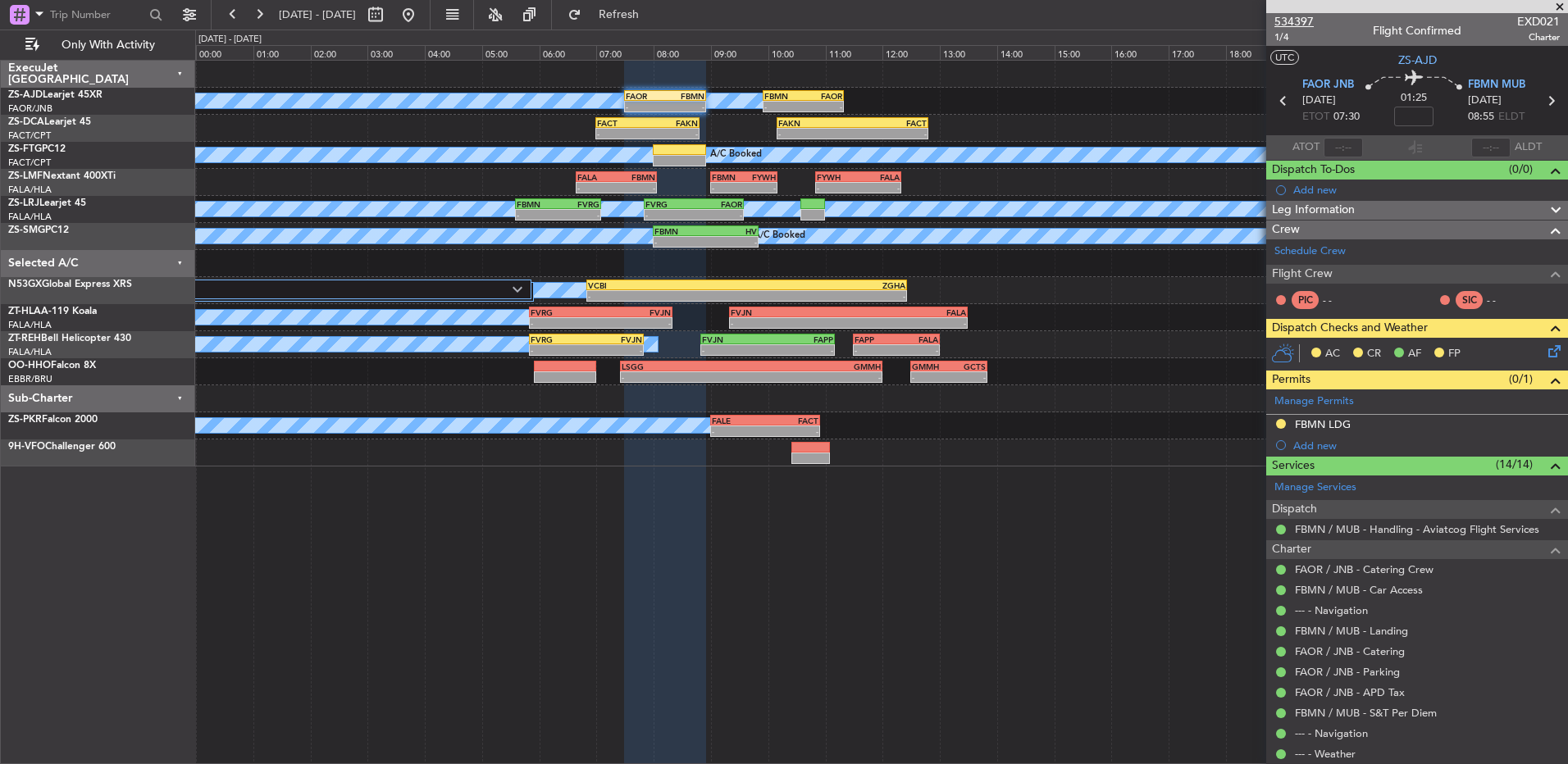
click at [1297, 24] on span "534397" at bounding box center [1295, 22] width 39 height 17
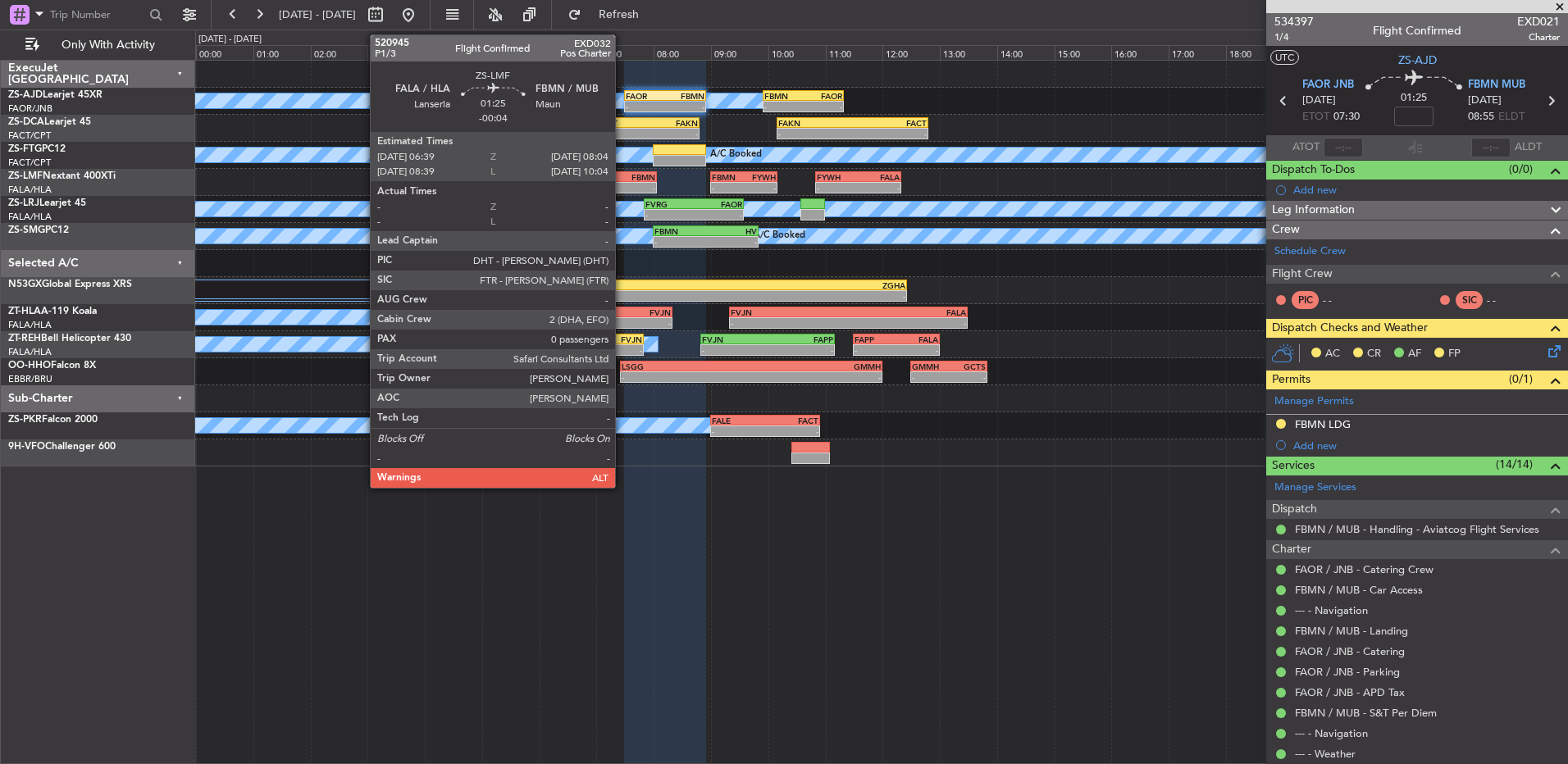
click at [622, 184] on div "-" at bounding box center [636, 188] width 39 height 10
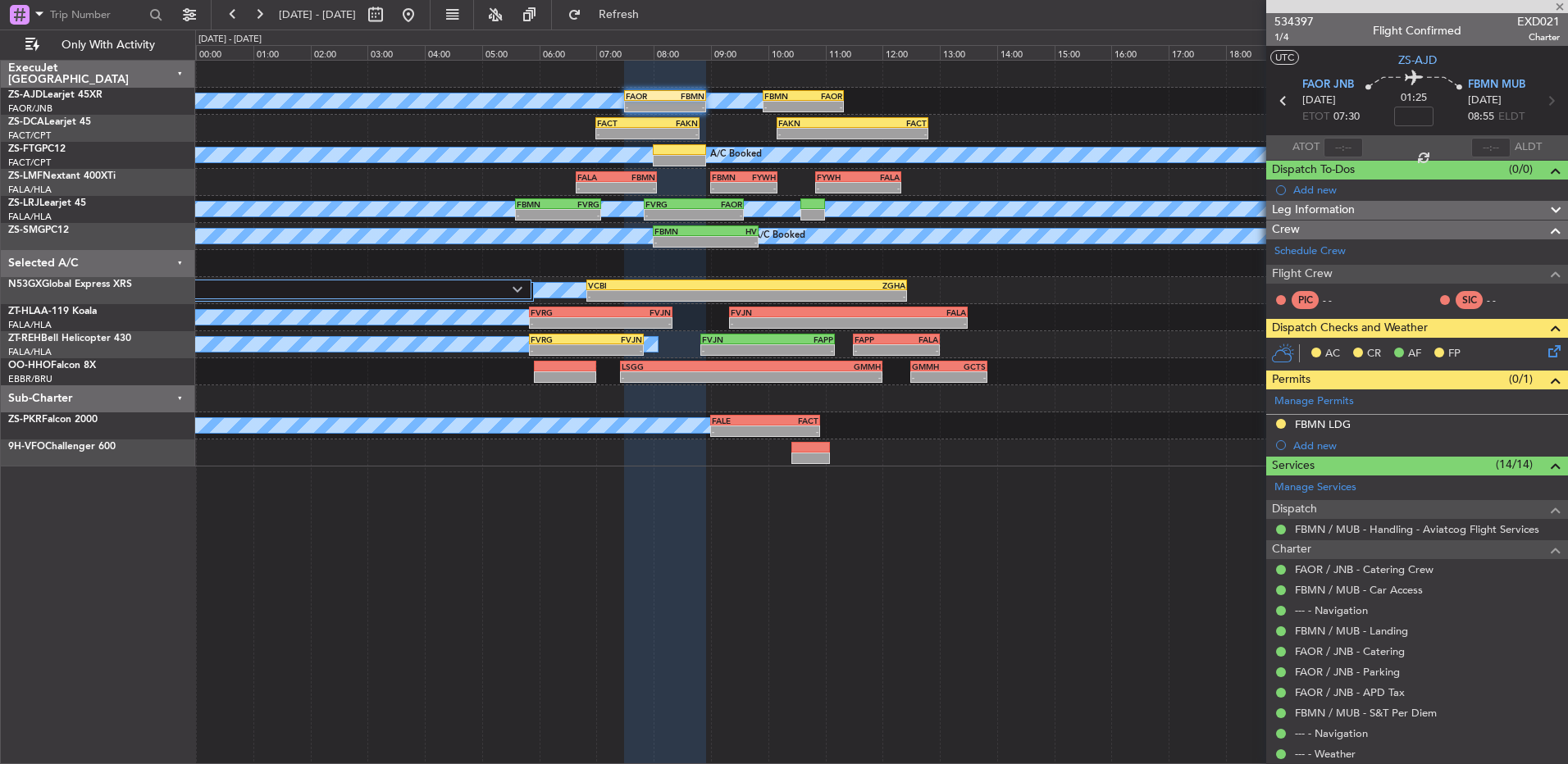
type input "-00:04"
type input "0"
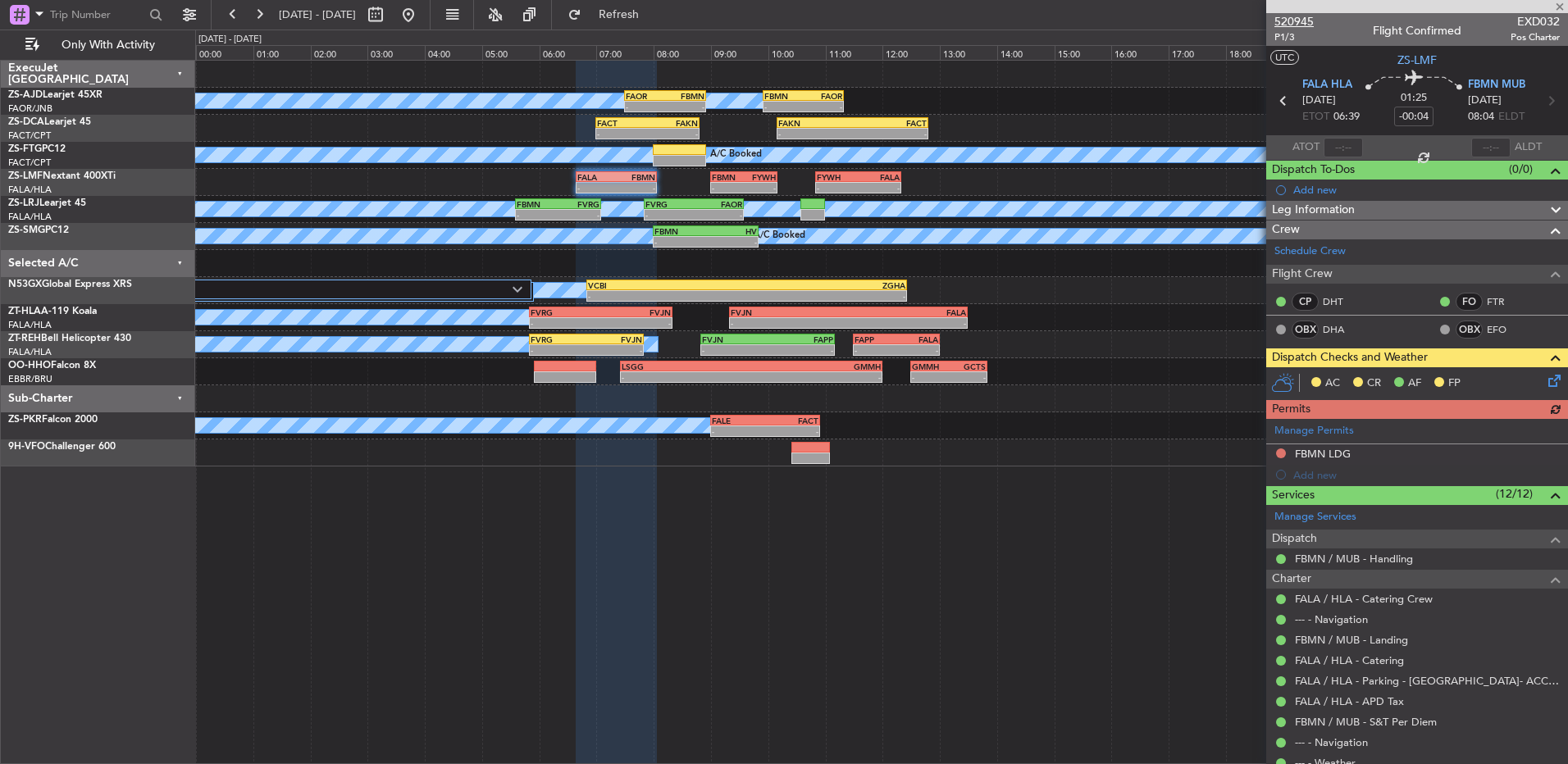
click at [1281, 20] on span "520945" at bounding box center [1295, 22] width 39 height 17
click at [264, 24] on button at bounding box center [259, 15] width 26 height 26
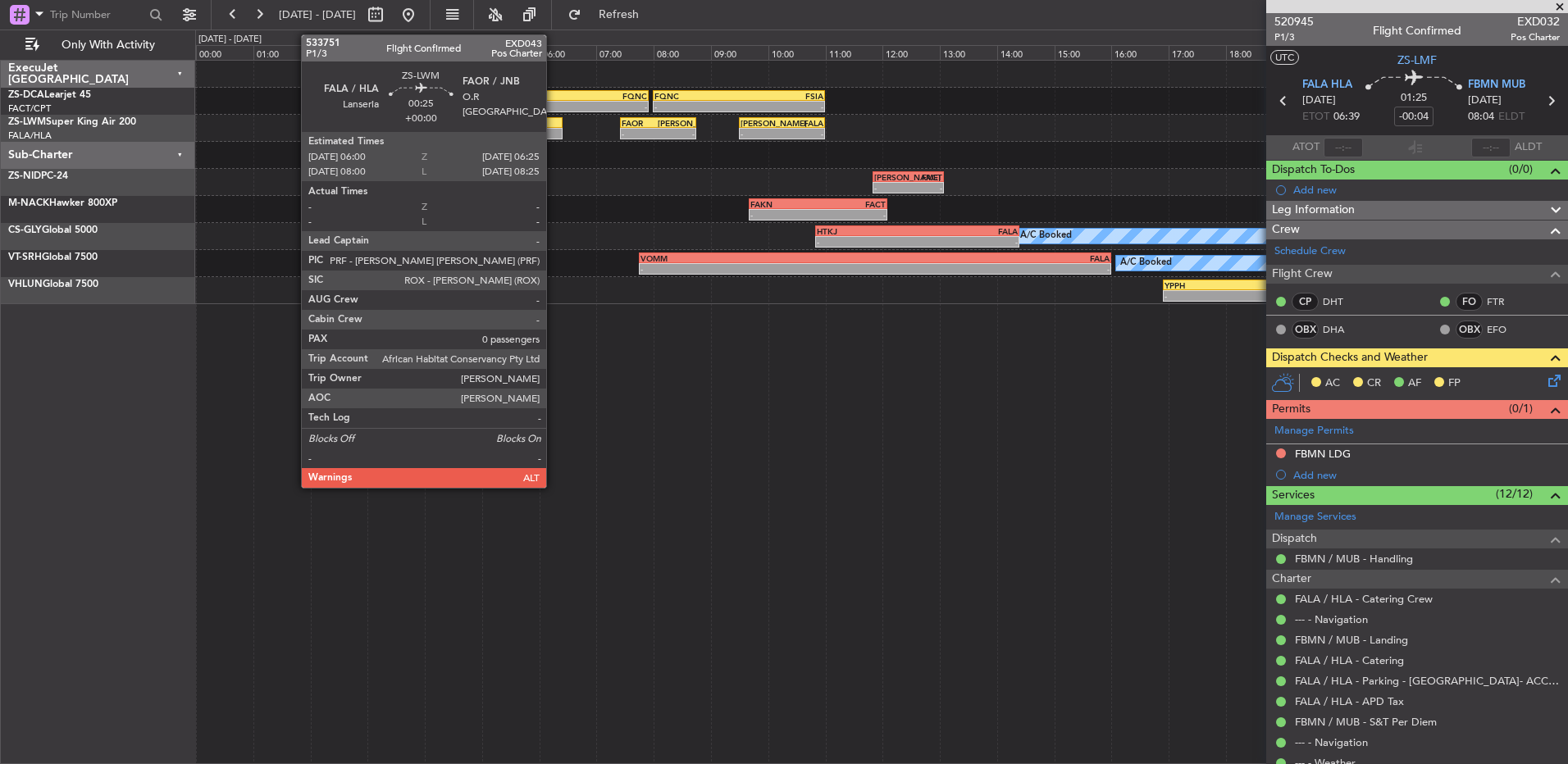
click at [554, 137] on div at bounding box center [551, 134] width 24 height 11
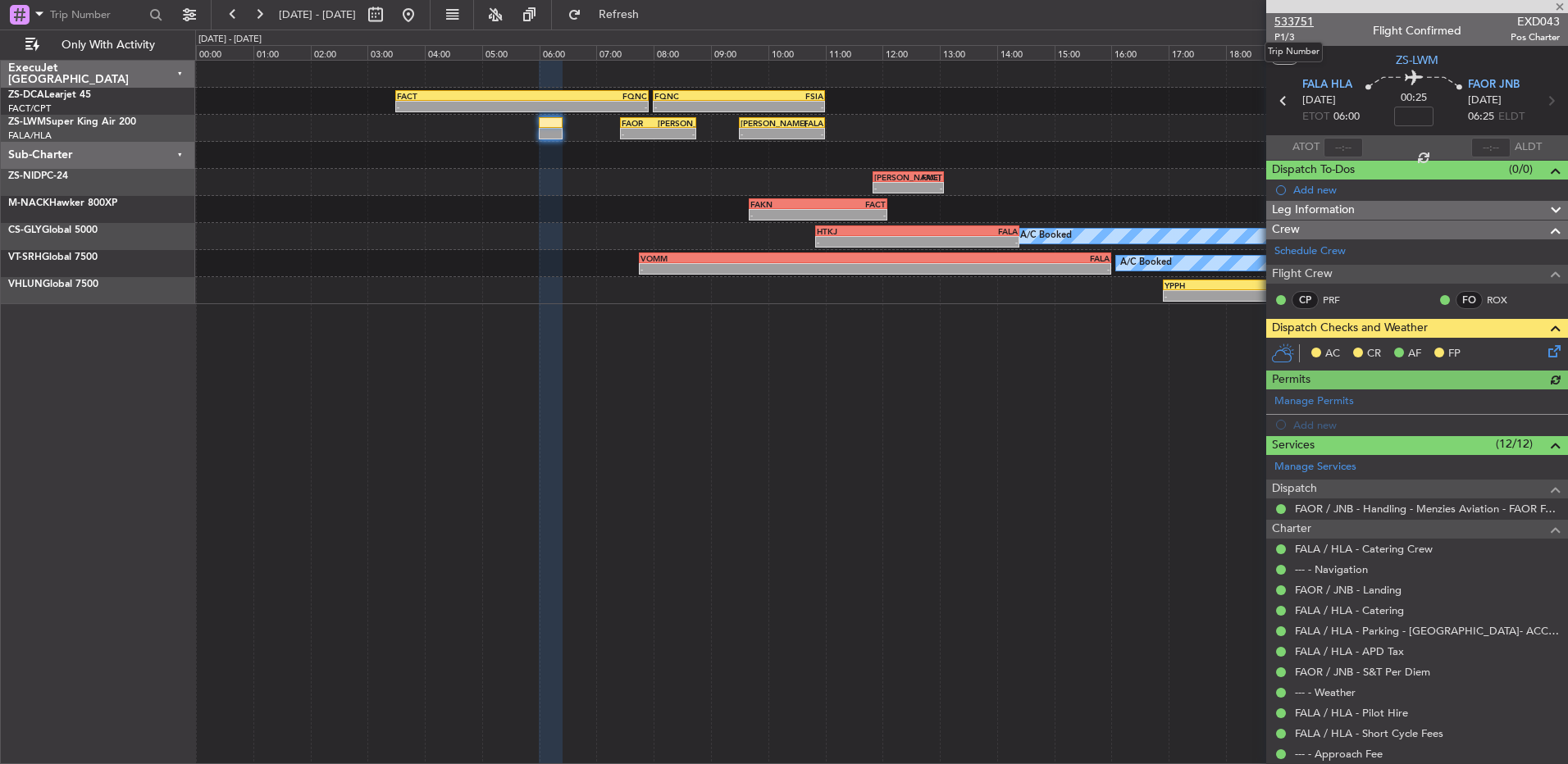
click at [1292, 19] on span "533751" at bounding box center [1295, 22] width 39 height 17
click at [261, 14] on button at bounding box center [259, 15] width 26 height 26
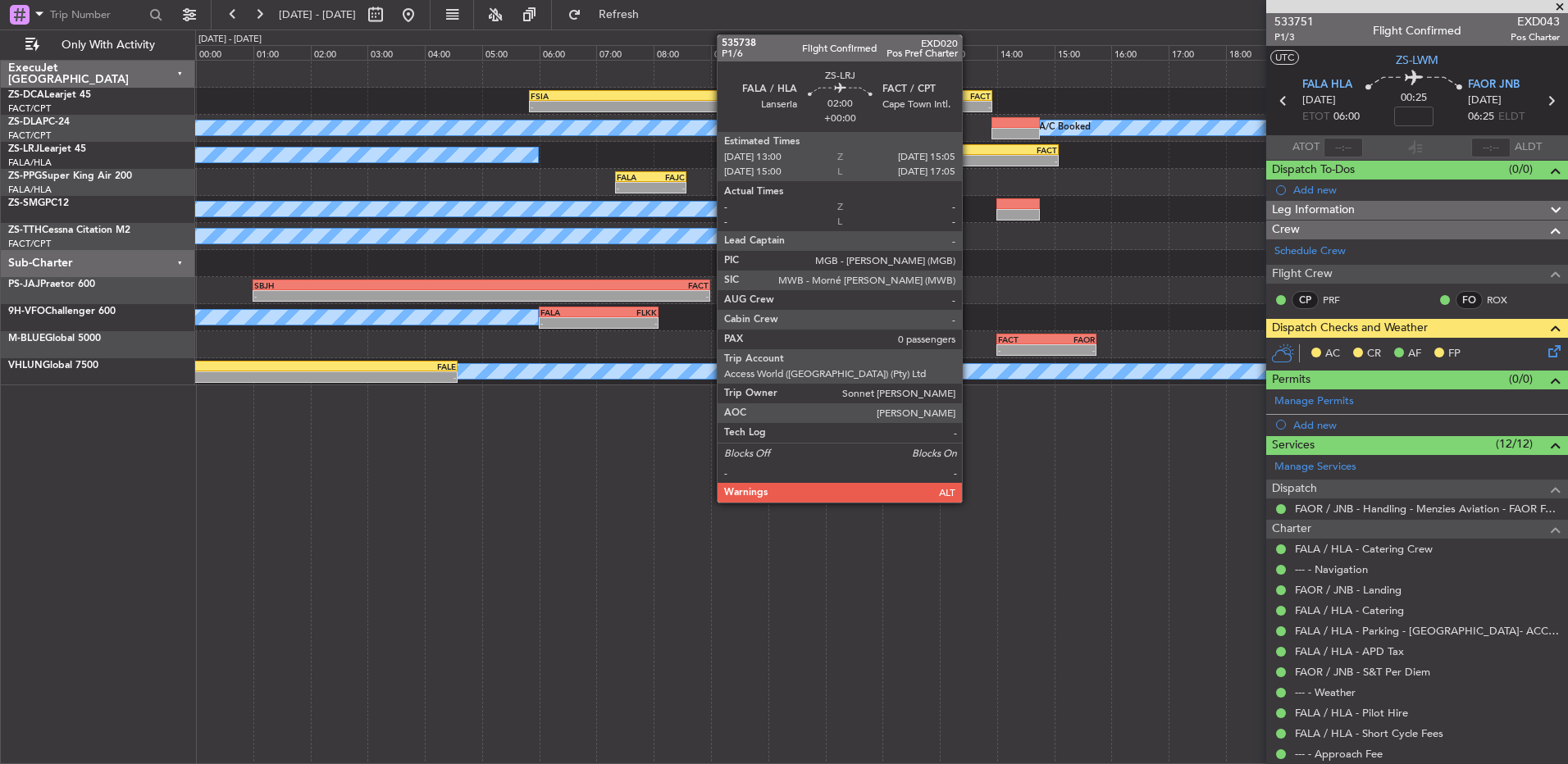
click at [969, 164] on div "-" at bounding box center [970, 161] width 58 height 10
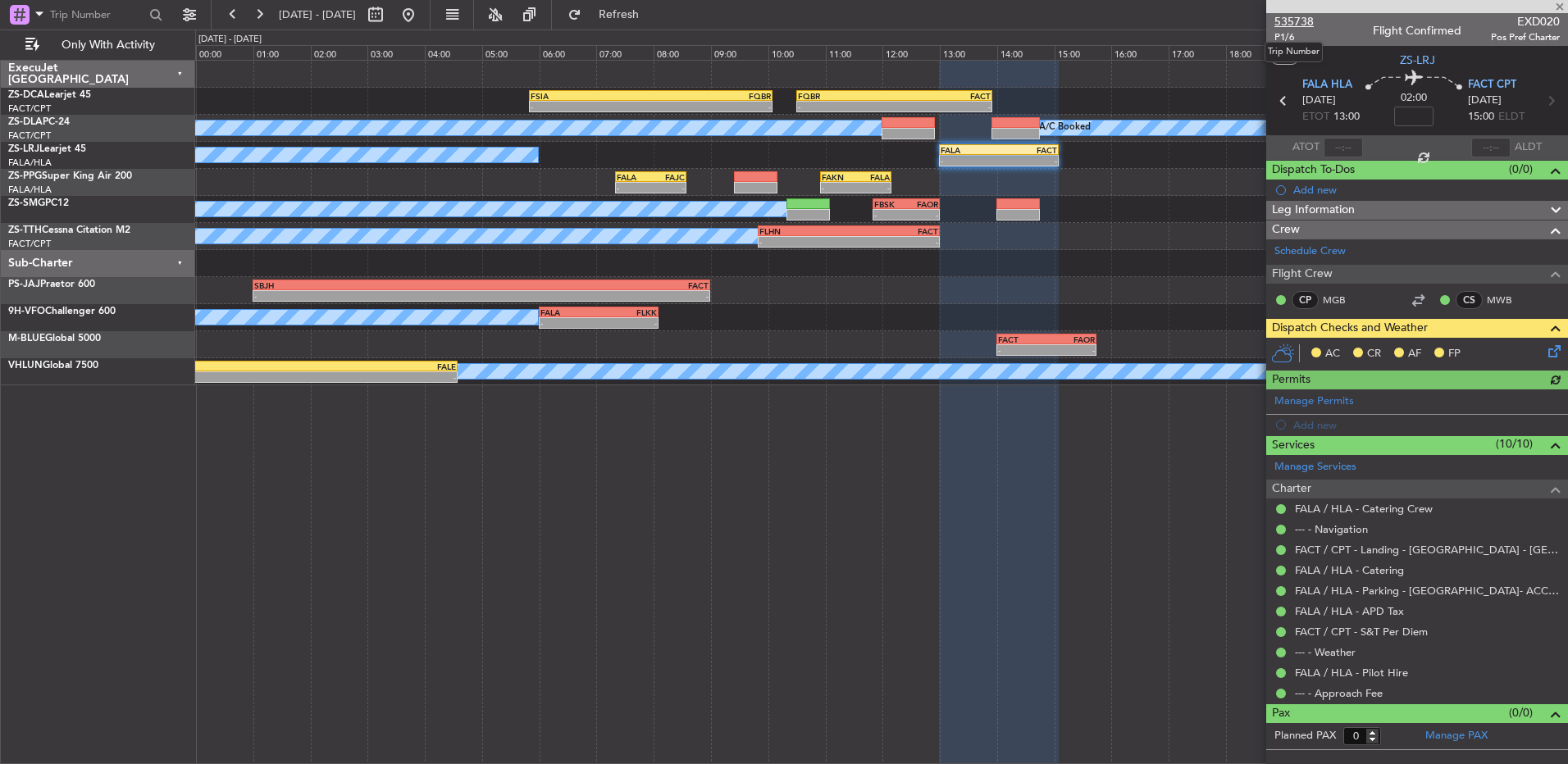
click at [1290, 22] on span "535738" at bounding box center [1295, 22] width 39 height 17
click at [232, 16] on button at bounding box center [233, 15] width 26 height 26
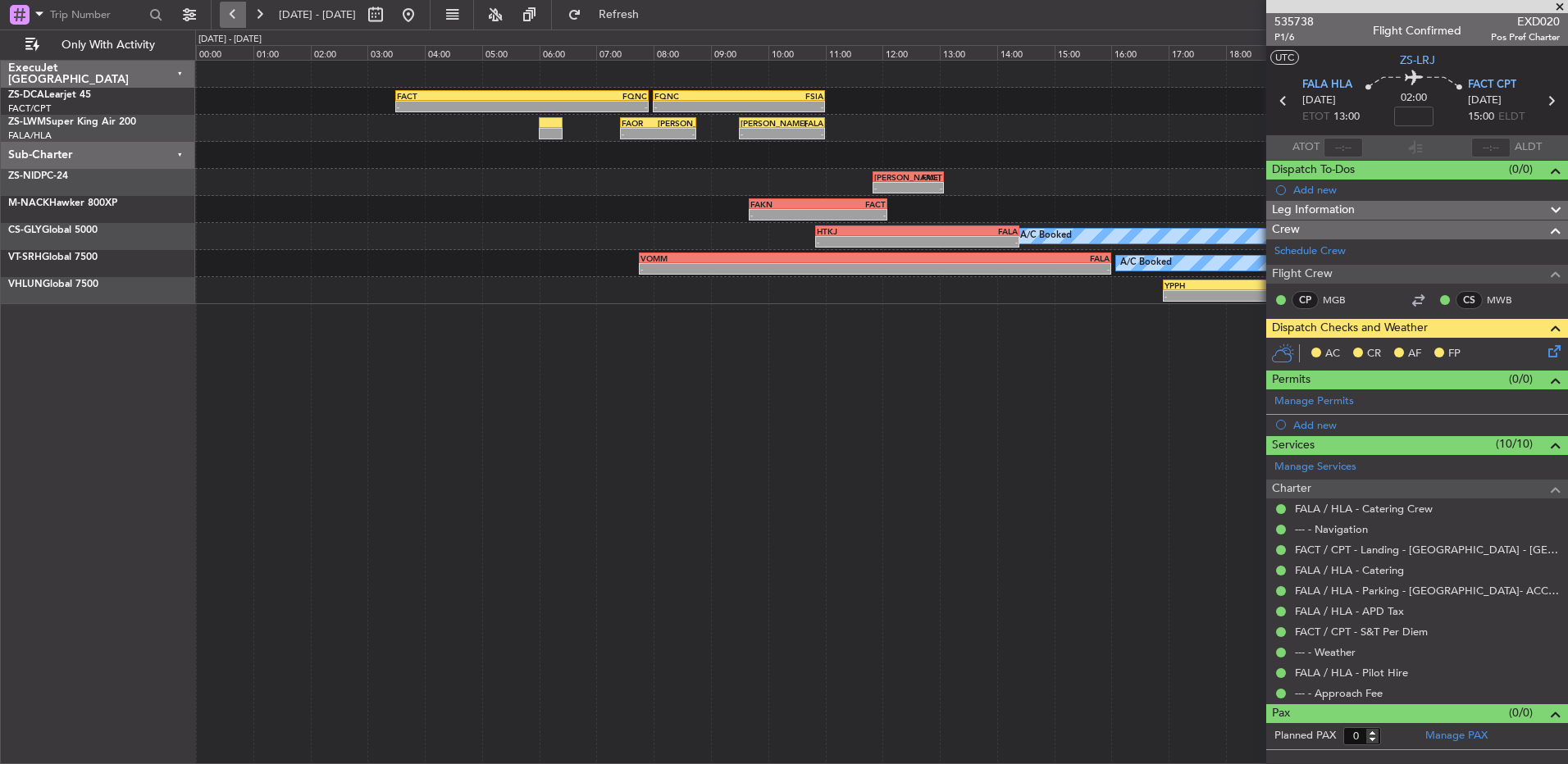
click at [232, 16] on button at bounding box center [233, 15] width 26 height 26
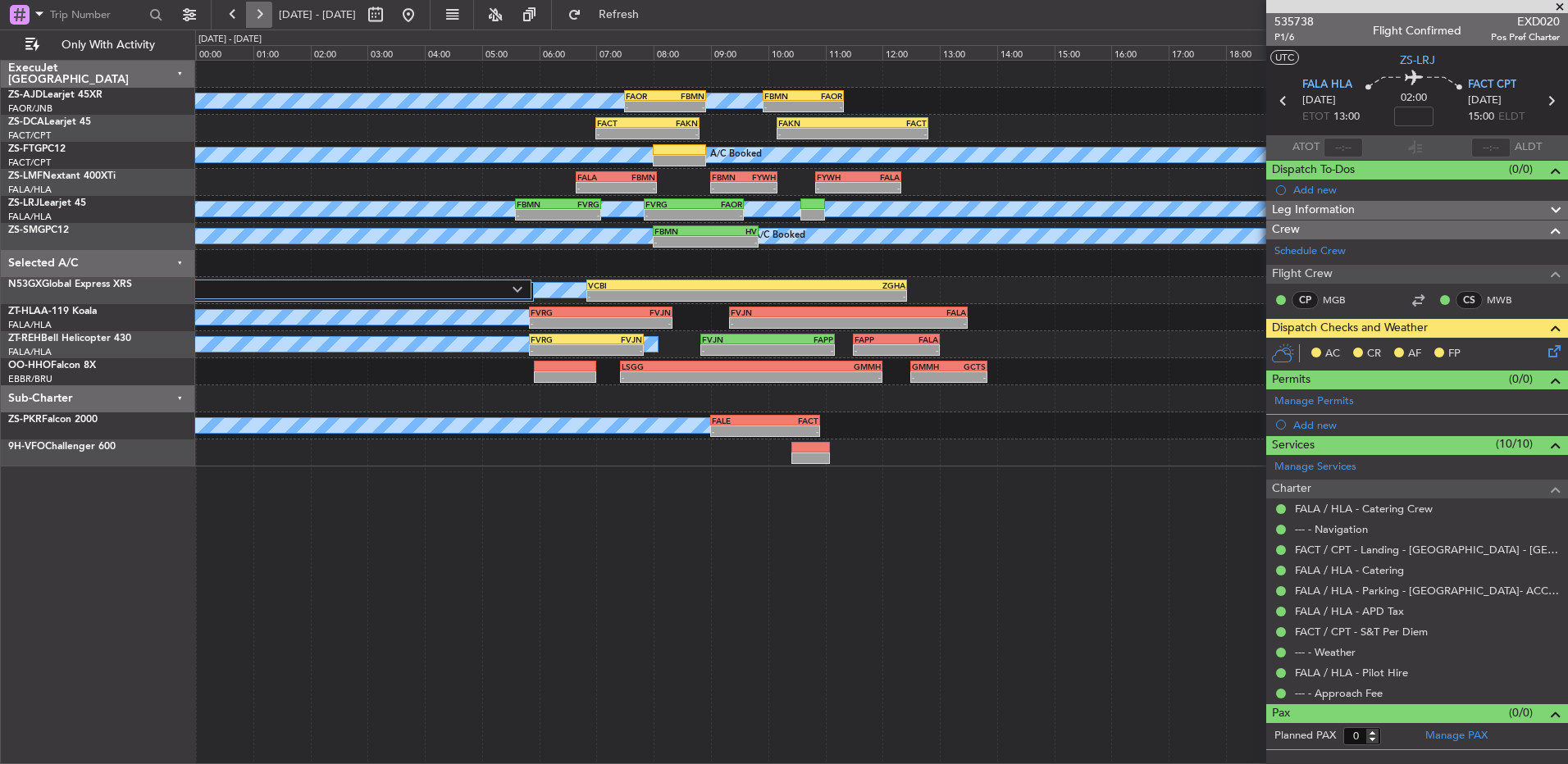
click at [264, 22] on button at bounding box center [259, 15] width 26 height 26
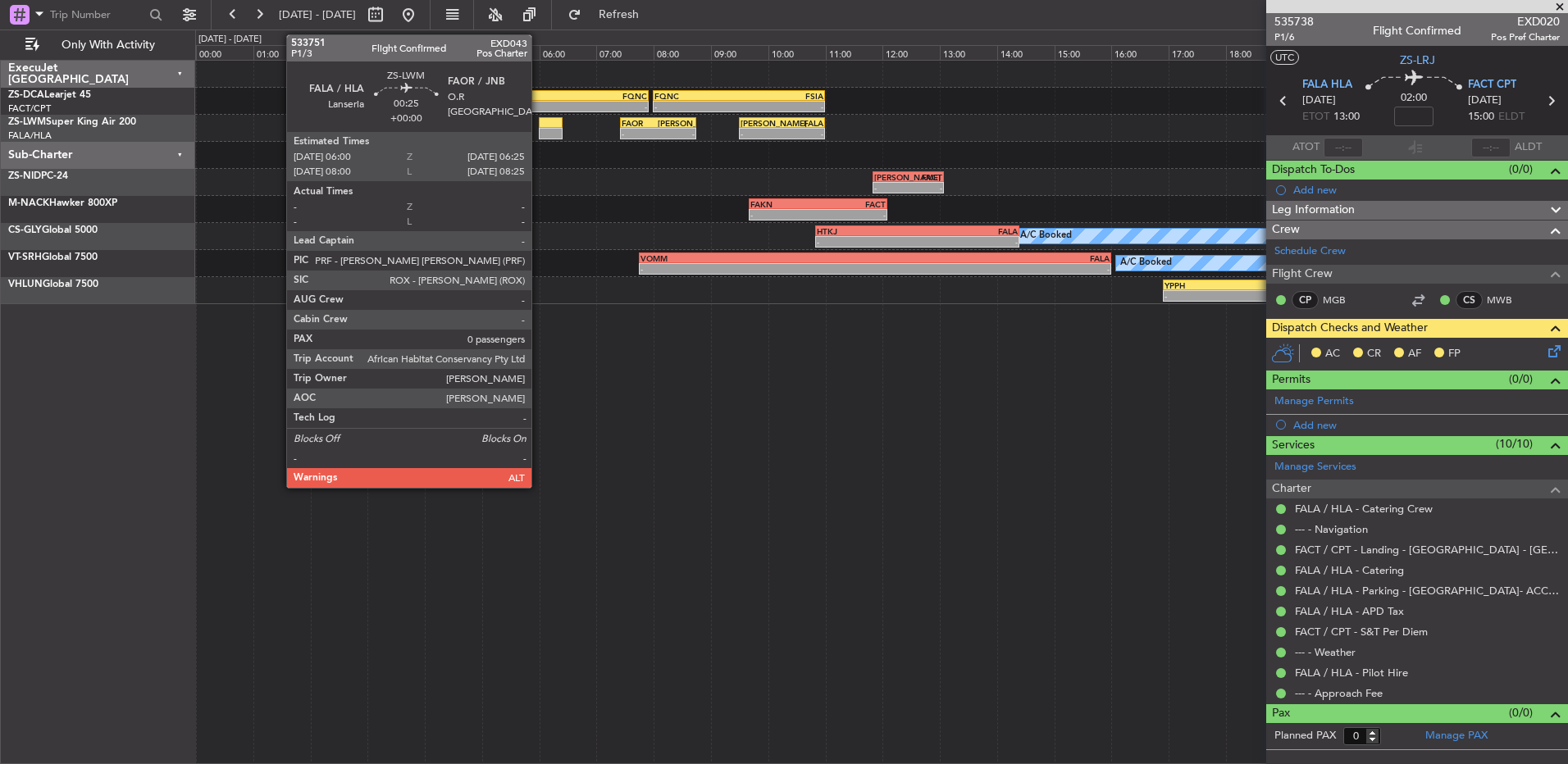
click at [543, 126] on div at bounding box center [551, 123] width 24 height 11
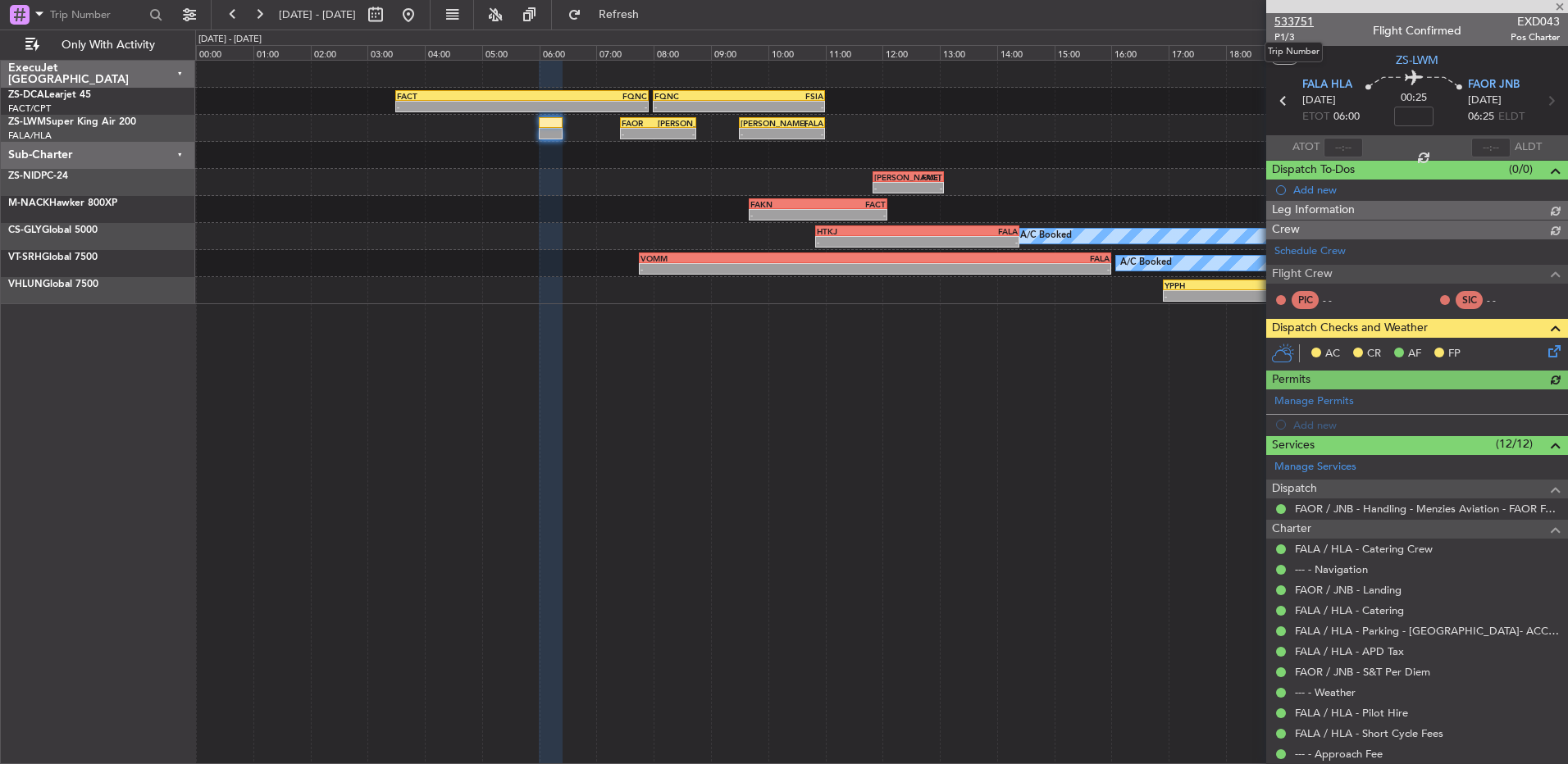
click at [1308, 26] on span "533751" at bounding box center [1295, 22] width 39 height 17
click at [230, 11] on button at bounding box center [233, 15] width 26 height 26
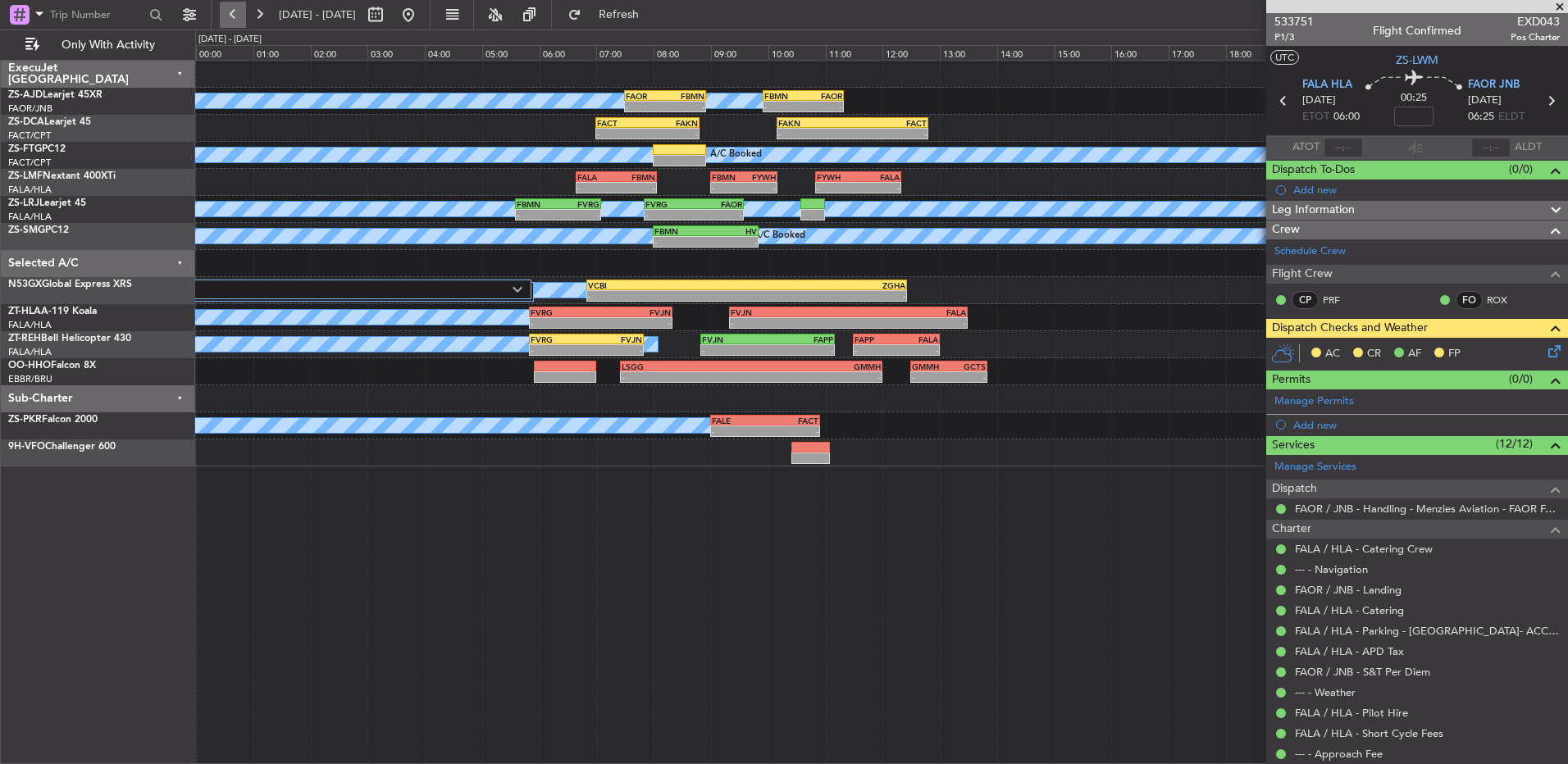
click at [230, 14] on button at bounding box center [233, 15] width 26 height 26
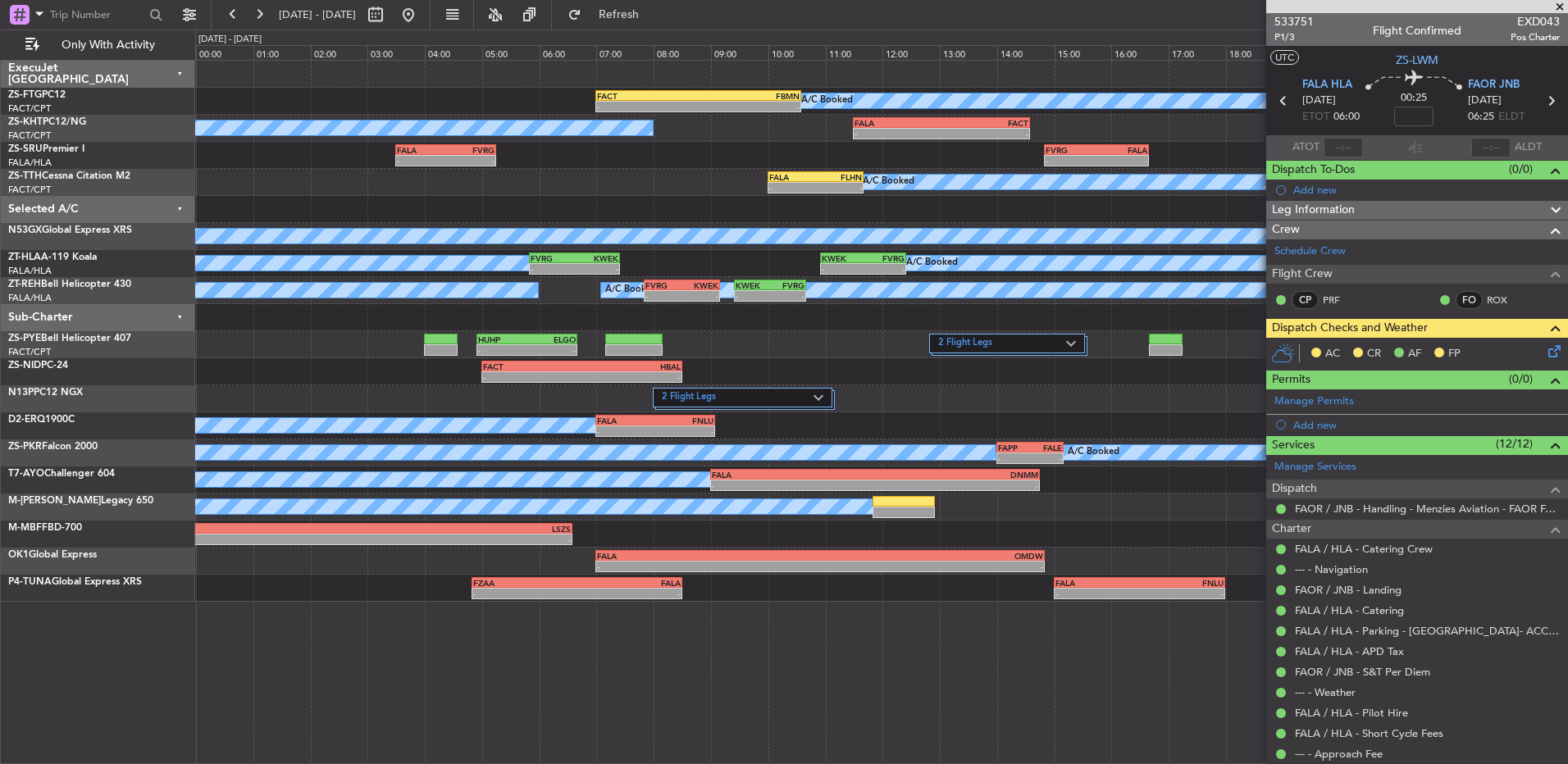
click at [1557, 6] on span at bounding box center [1561, 7] width 17 height 15
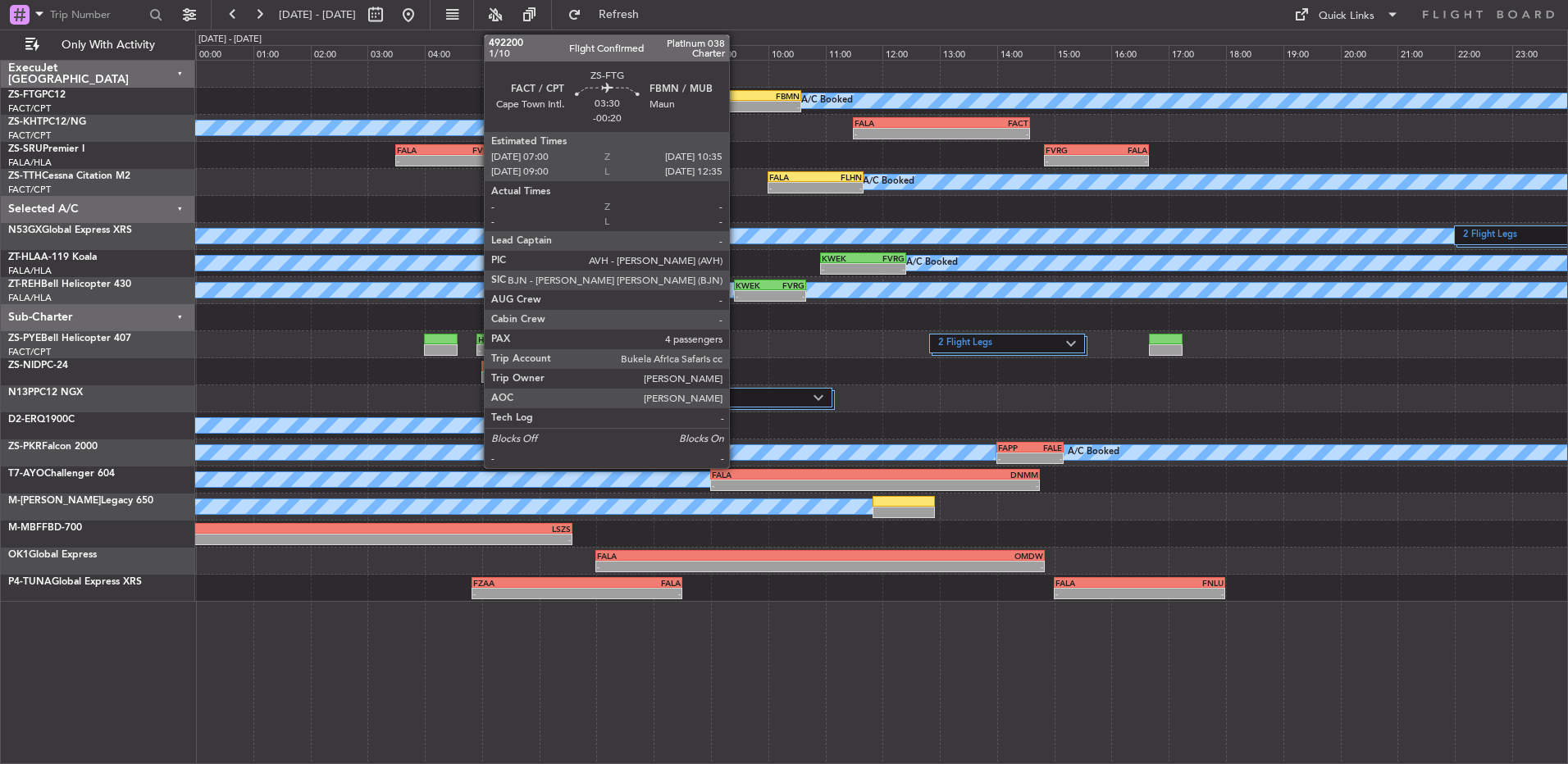
click at [736, 99] on div "FBMN" at bounding box center [749, 95] width 101 height 10
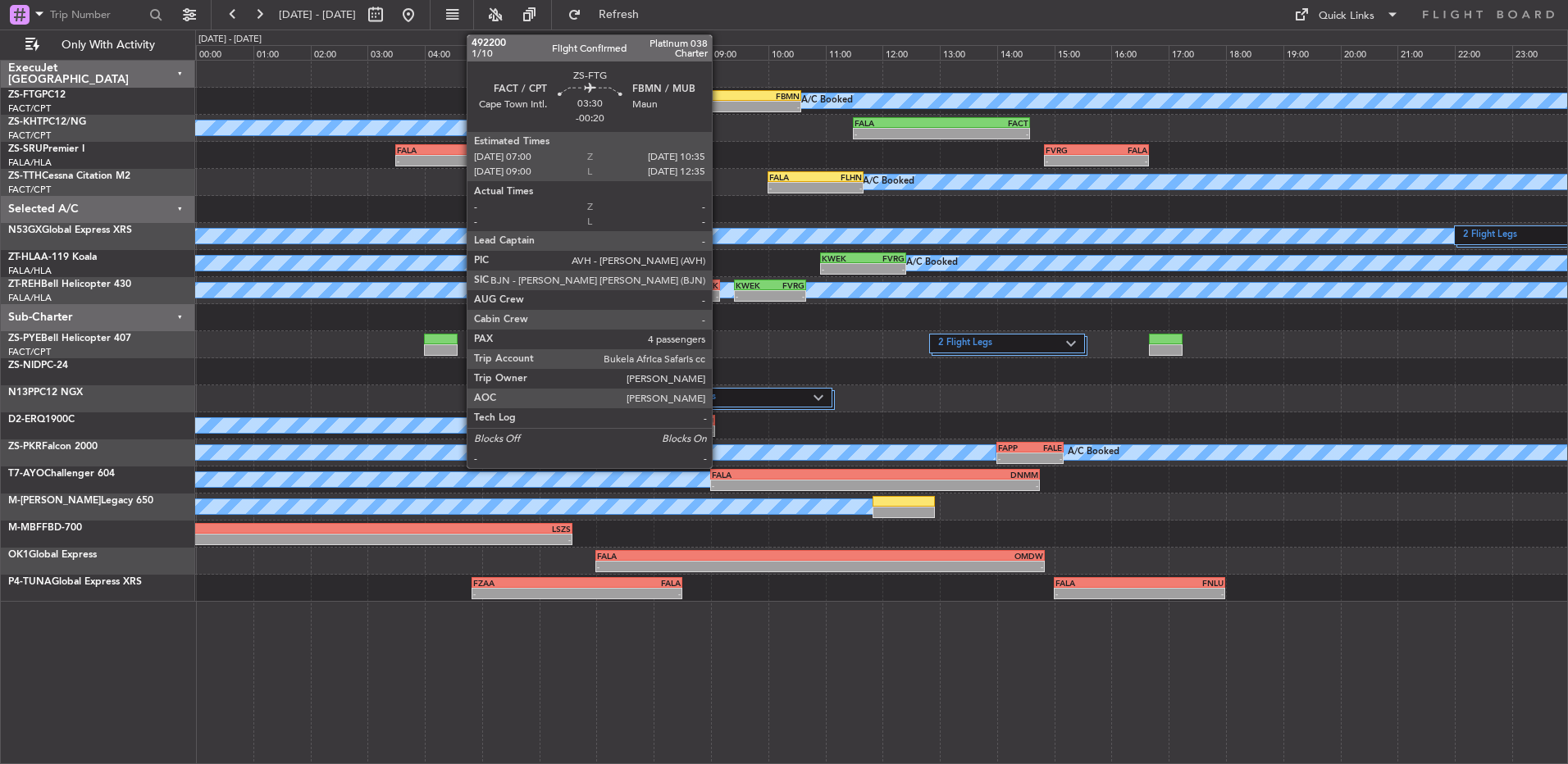
click at [719, 106] on div "-" at bounding box center [749, 107] width 101 height 10
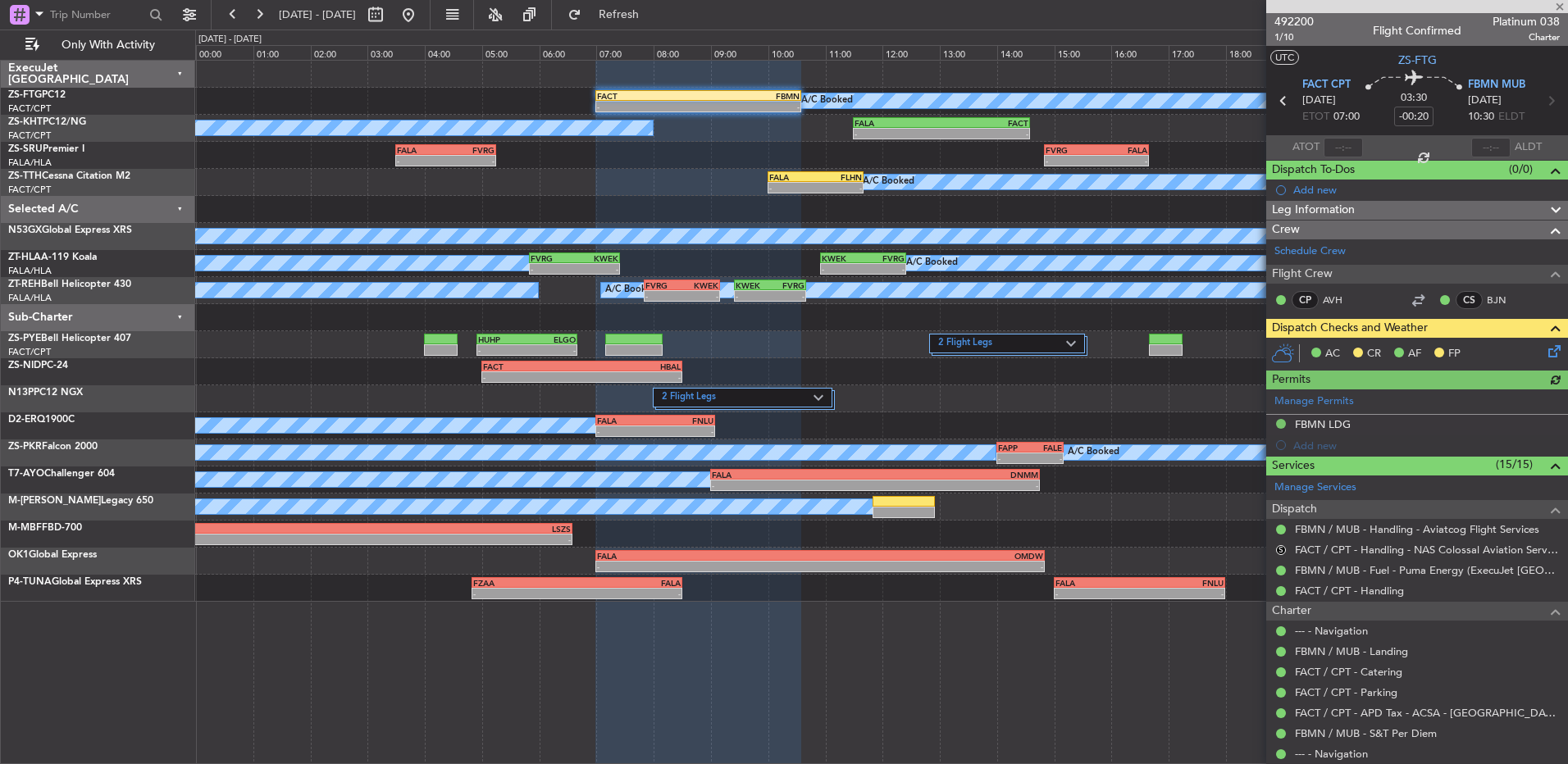
click at [1546, 352] on icon at bounding box center [1552, 349] width 13 height 13
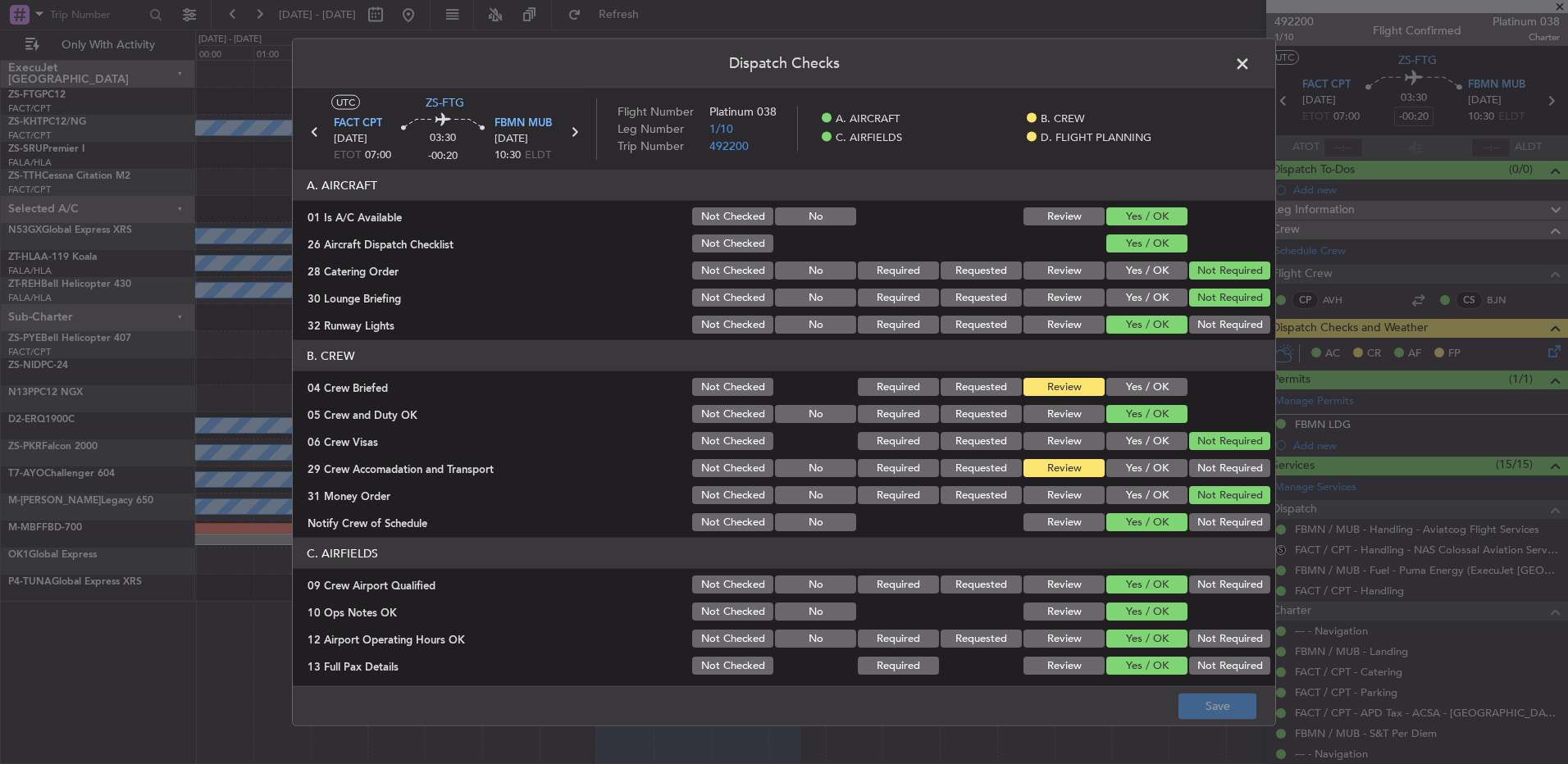
click at [1132, 381] on button "Yes / OK" at bounding box center [1147, 386] width 81 height 18
click at [1237, 472] on button "Not Required" at bounding box center [1229, 468] width 81 height 18
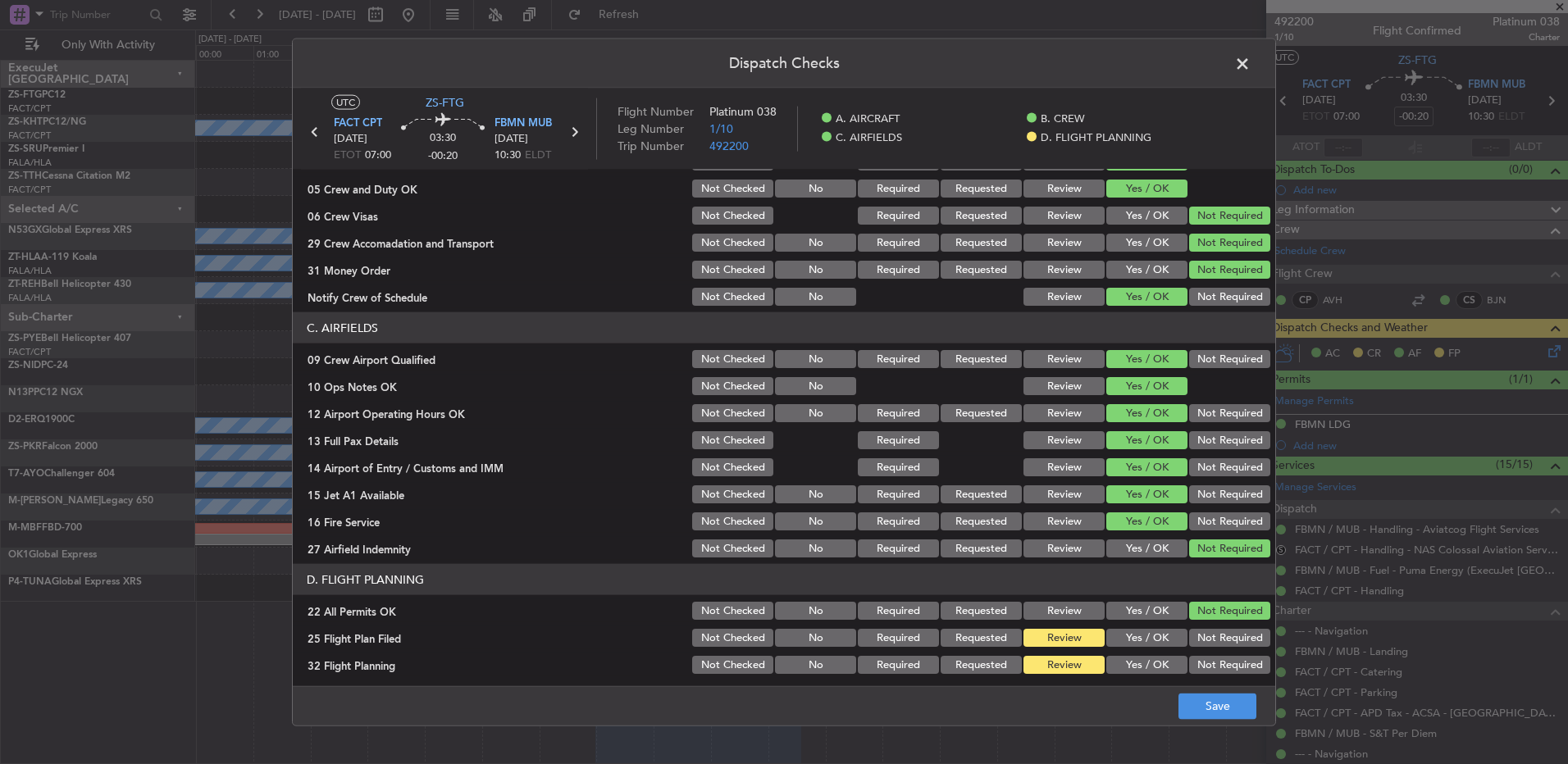
scroll to position [230, 0]
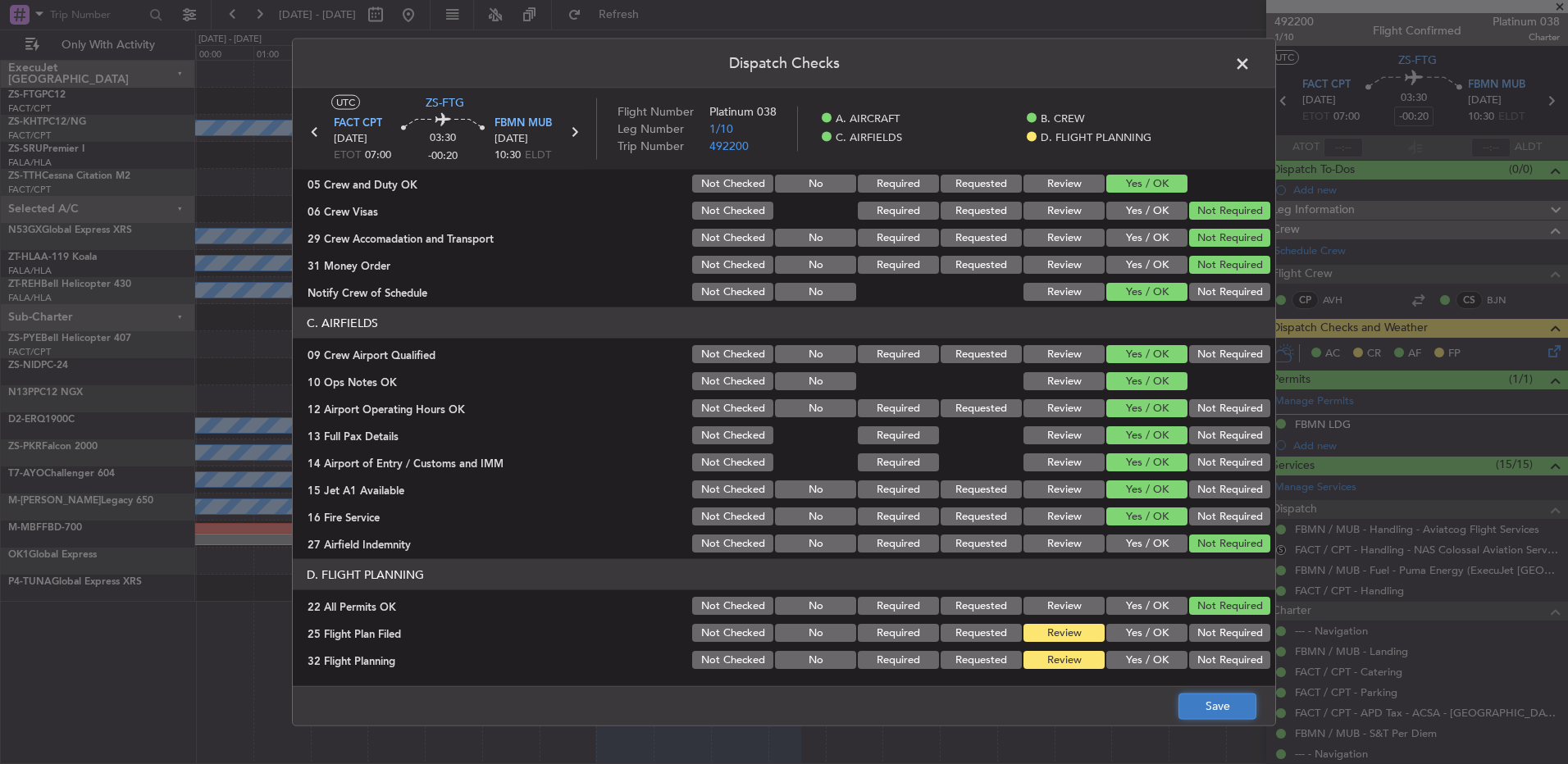
click at [1221, 697] on button "Save" at bounding box center [1217, 706] width 78 height 26
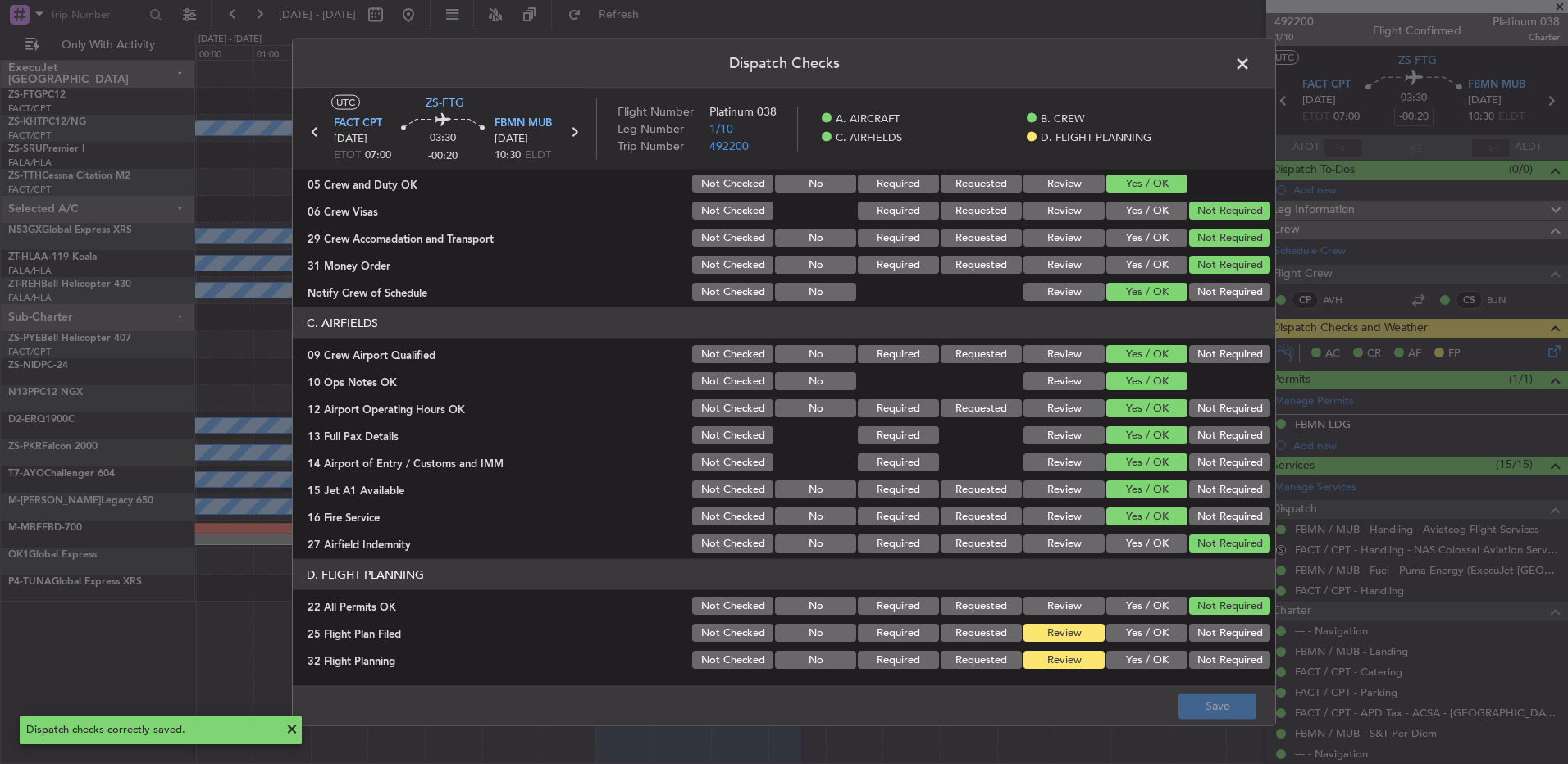
click at [1251, 63] on span at bounding box center [1251, 67] width 0 height 33
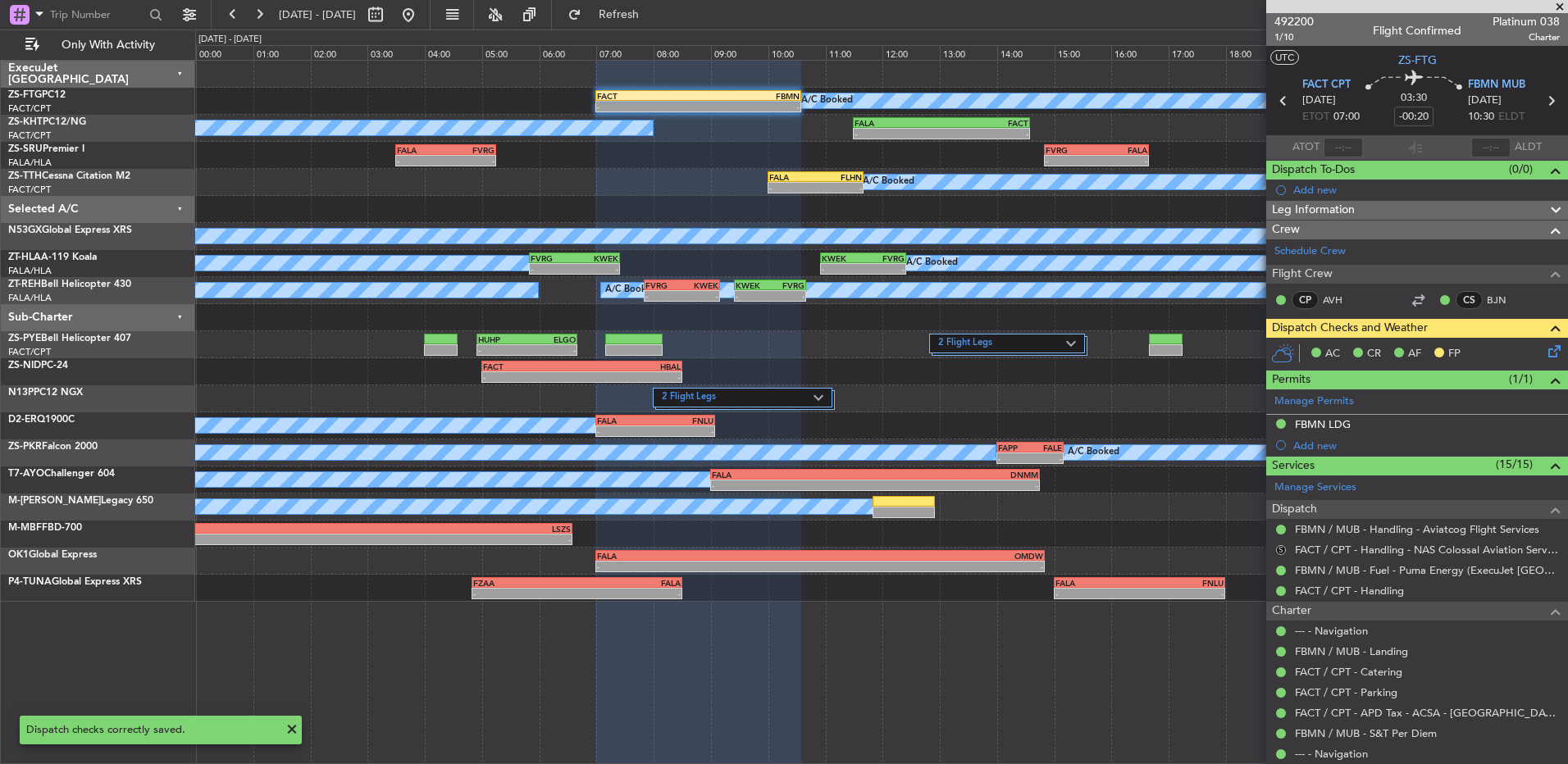
click at [1282, 552] on button "S" at bounding box center [1281, 550] width 10 height 10
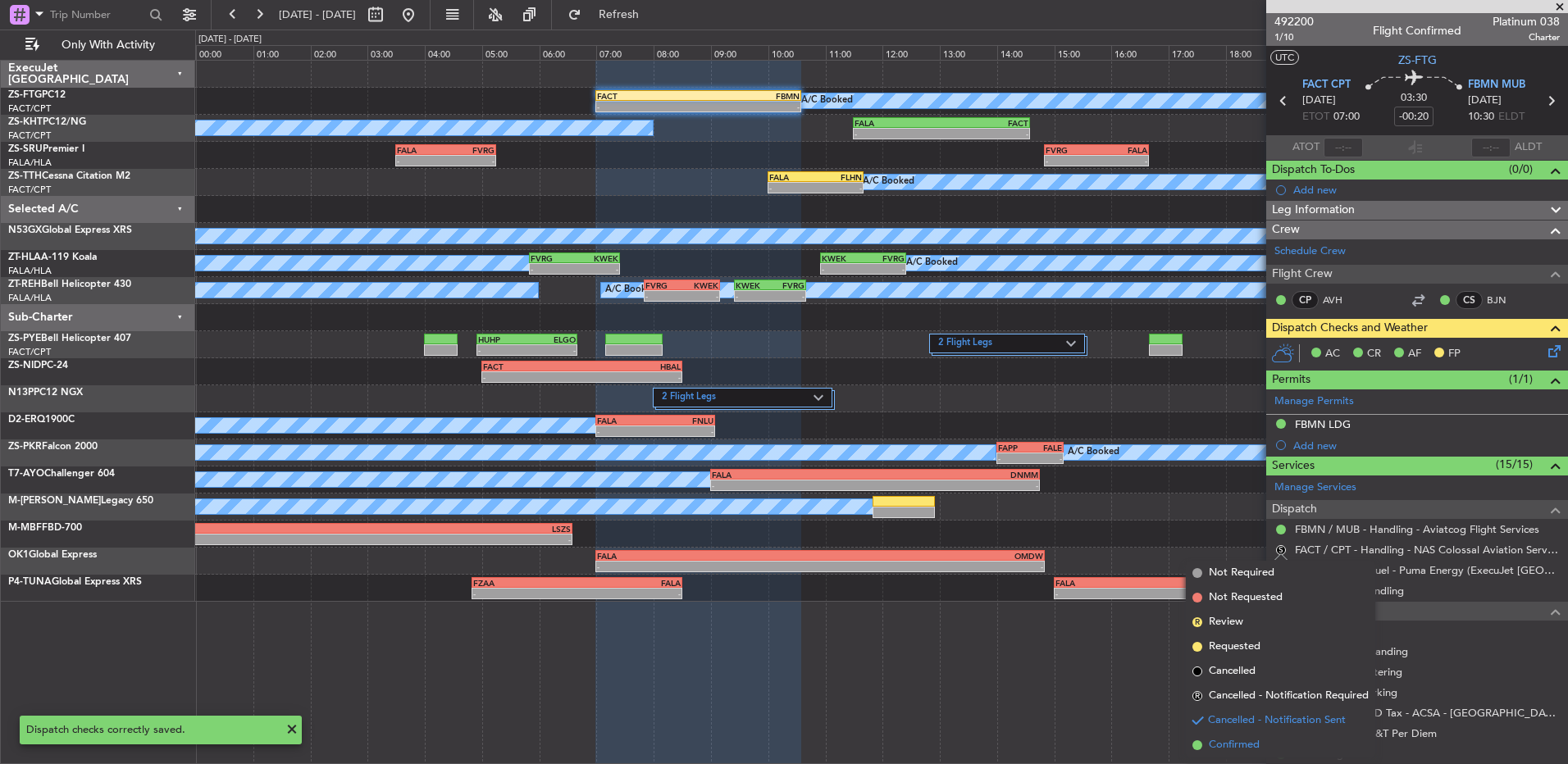
click at [1222, 740] on span "Confirmed" at bounding box center [1234, 745] width 51 height 17
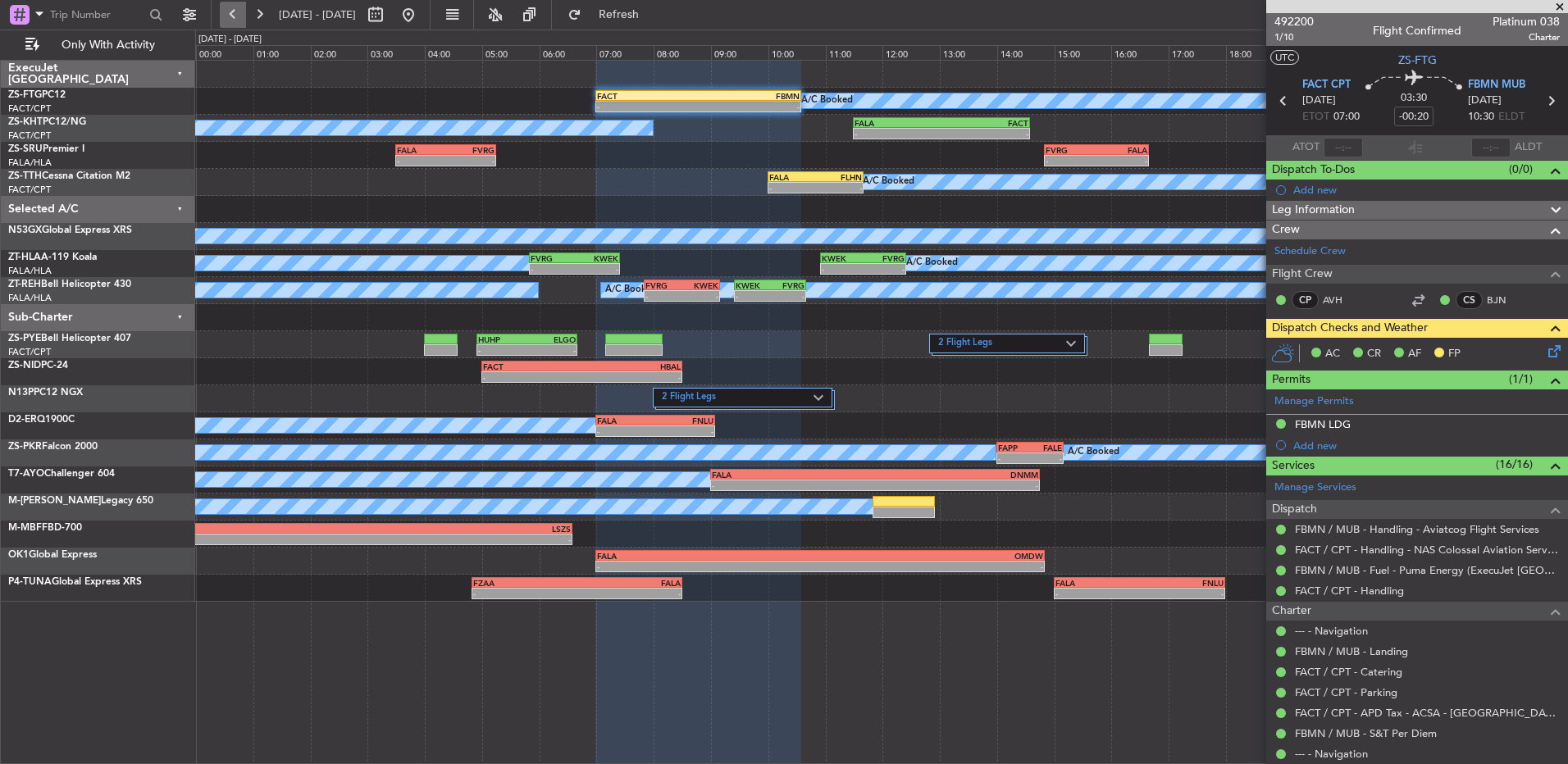
click at [226, 14] on button at bounding box center [233, 15] width 26 height 26
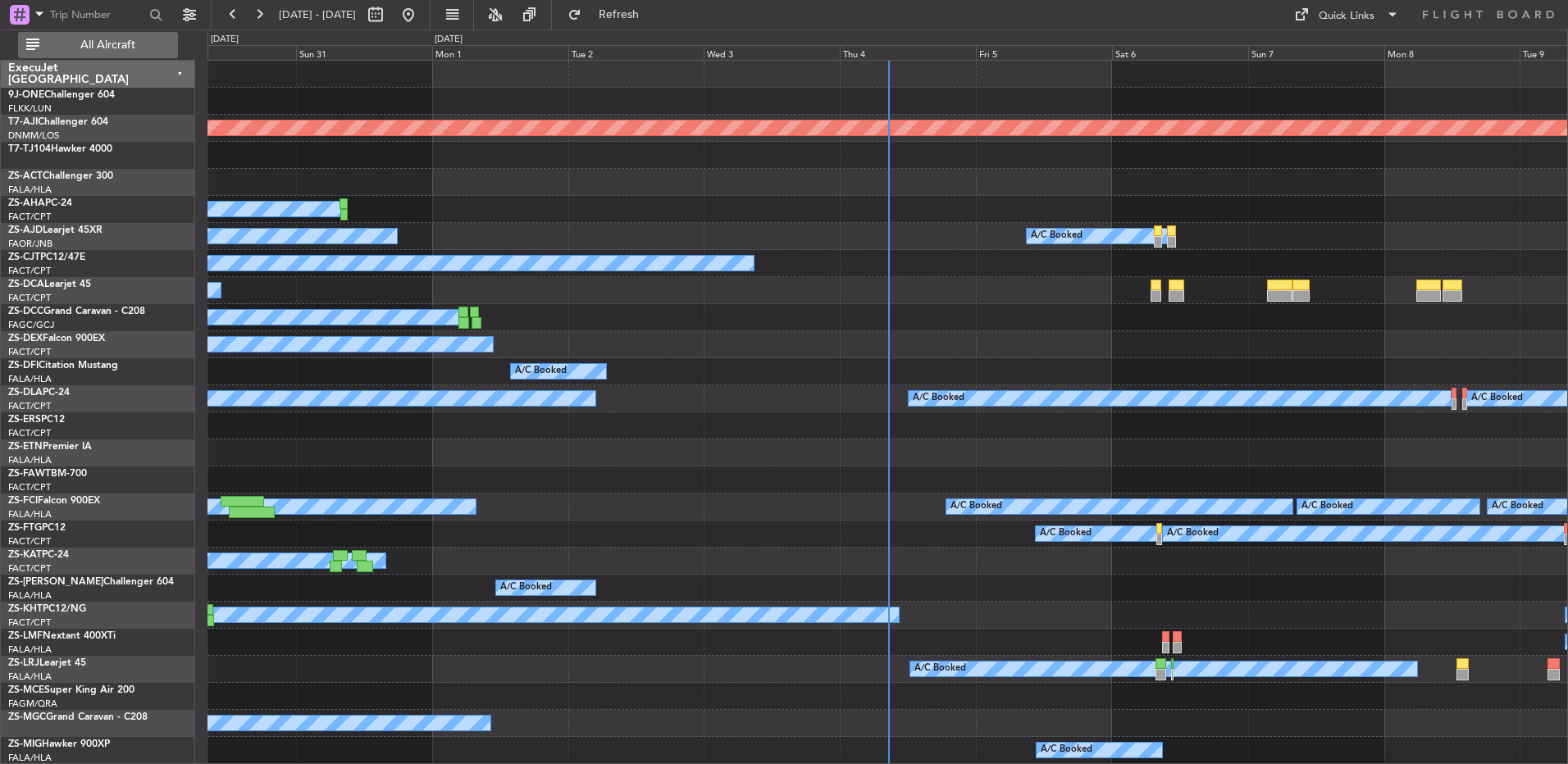
click at [117, 39] on span "All Aircraft" at bounding box center [108, 45] width 130 height 11
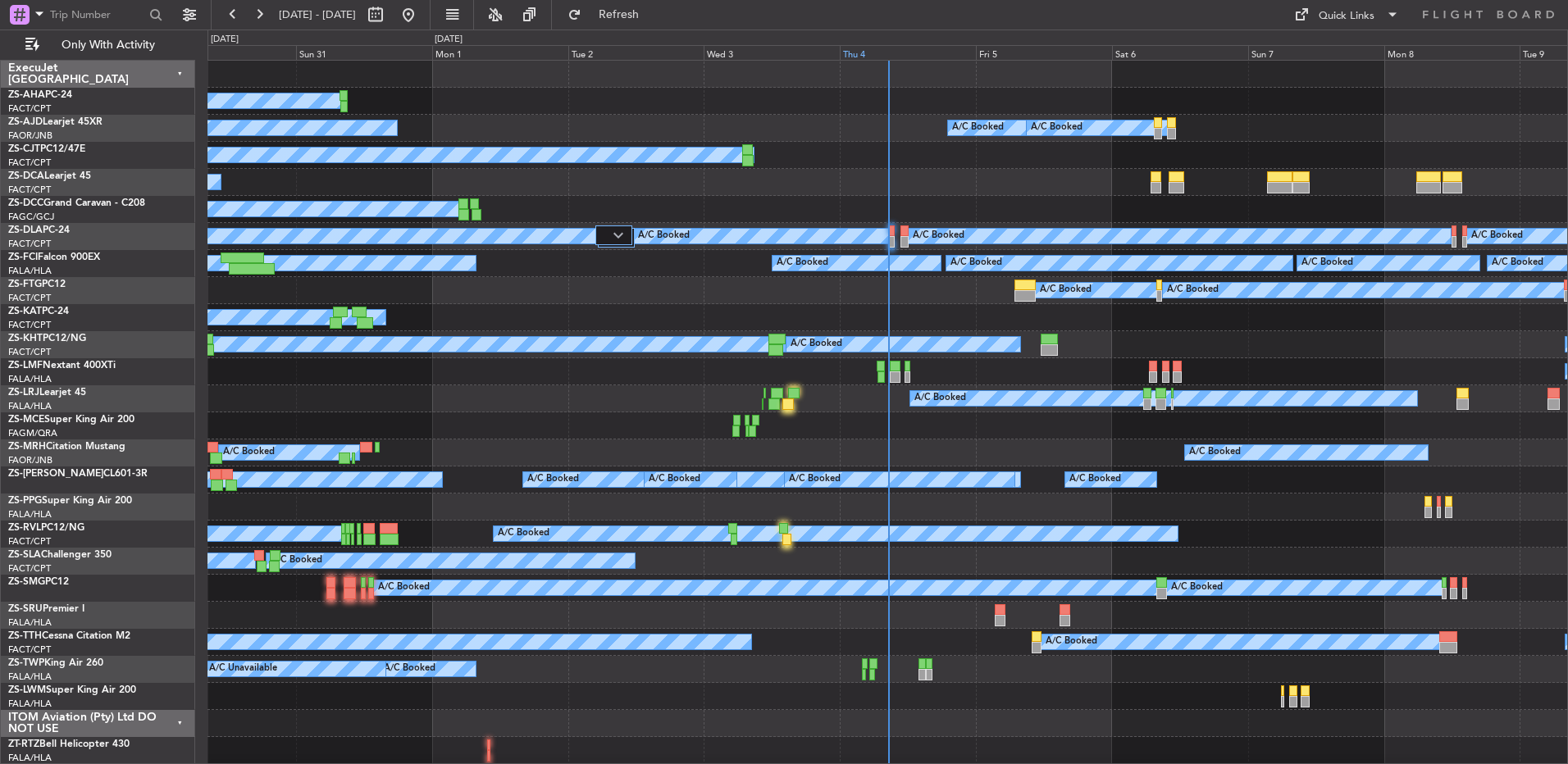
click at [860, 53] on div "Thu 4" at bounding box center [908, 52] width 137 height 15
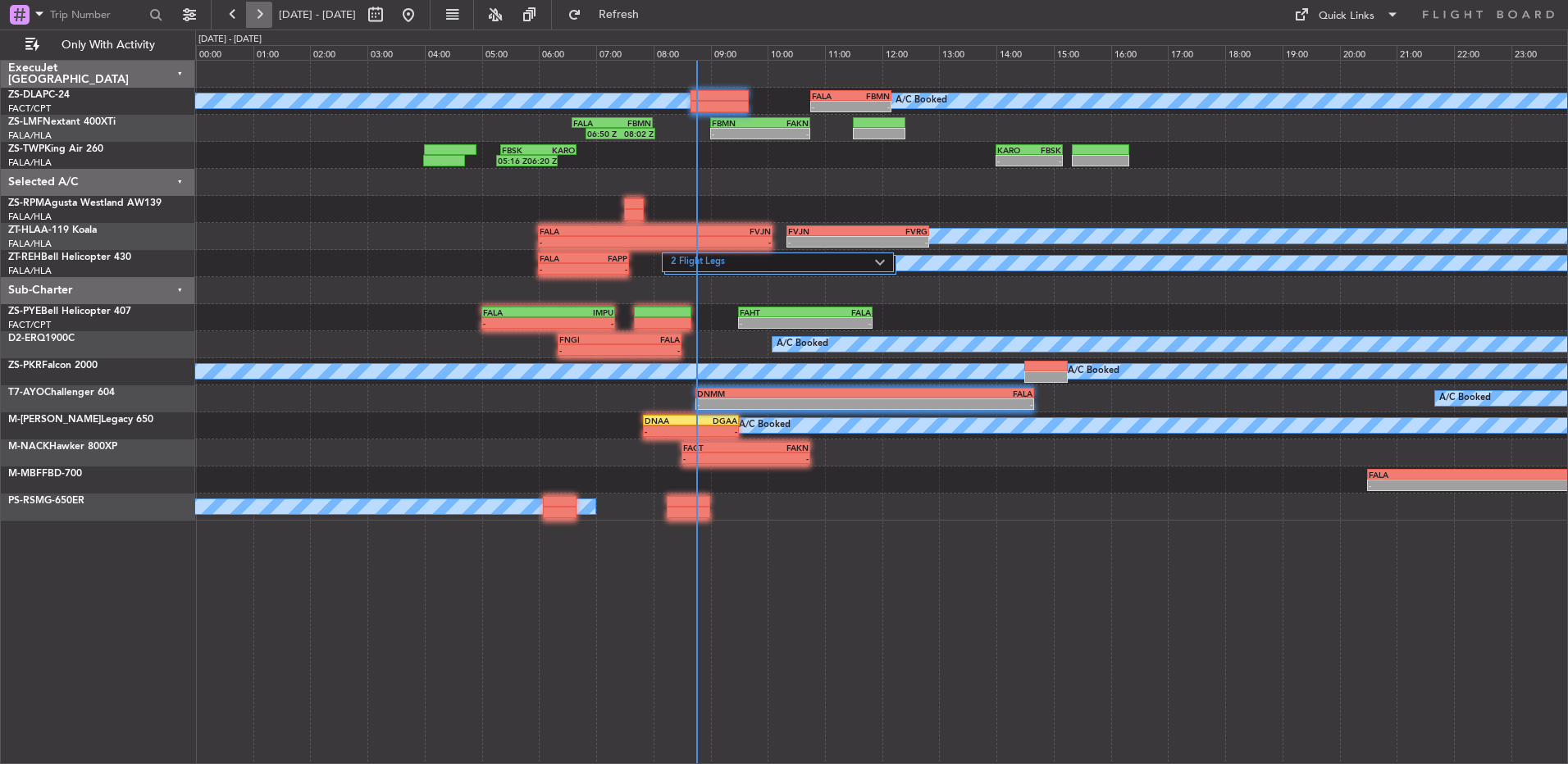
click at [257, 21] on button at bounding box center [259, 15] width 26 height 26
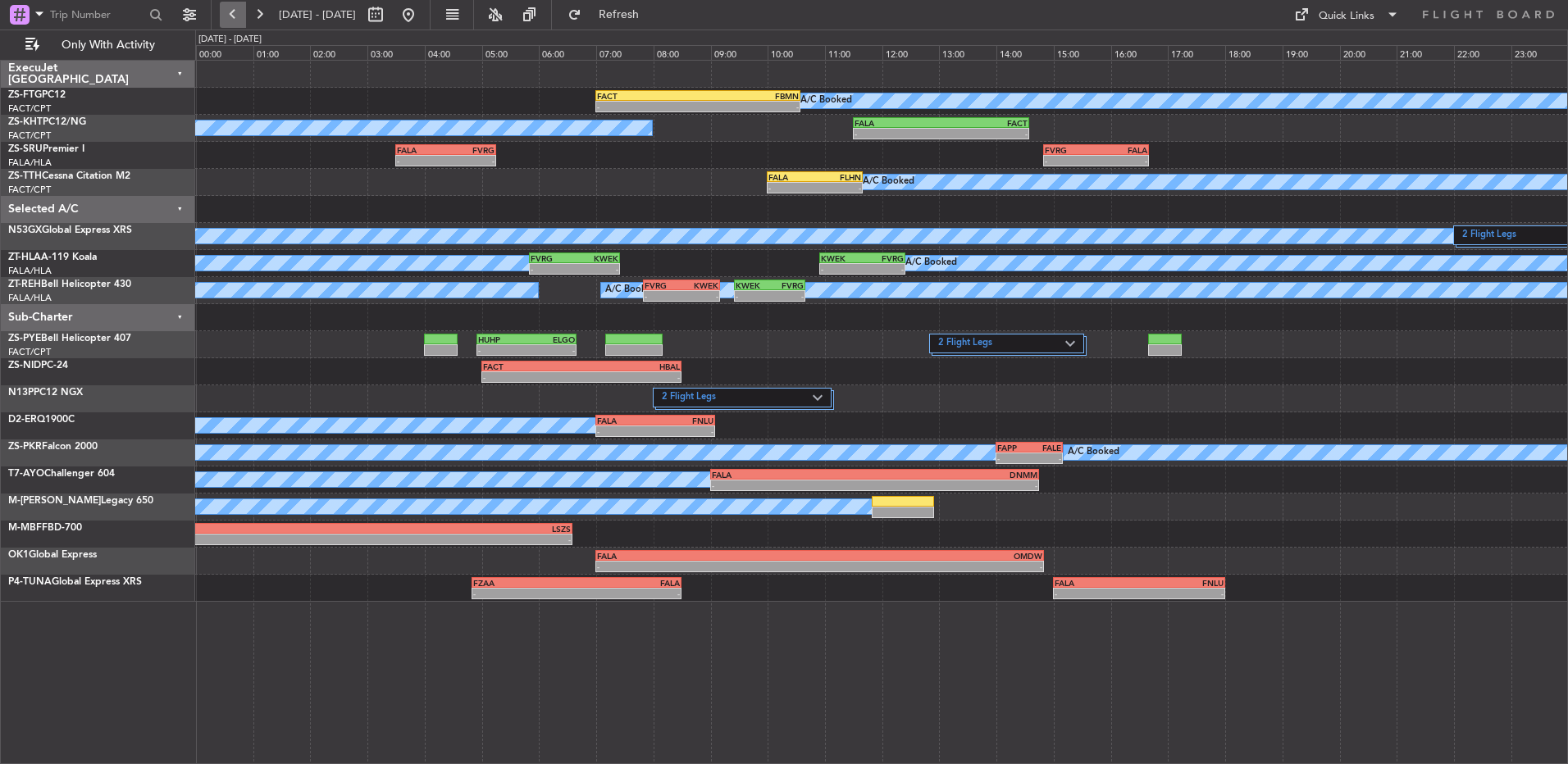
click at [243, 17] on button at bounding box center [233, 15] width 26 height 26
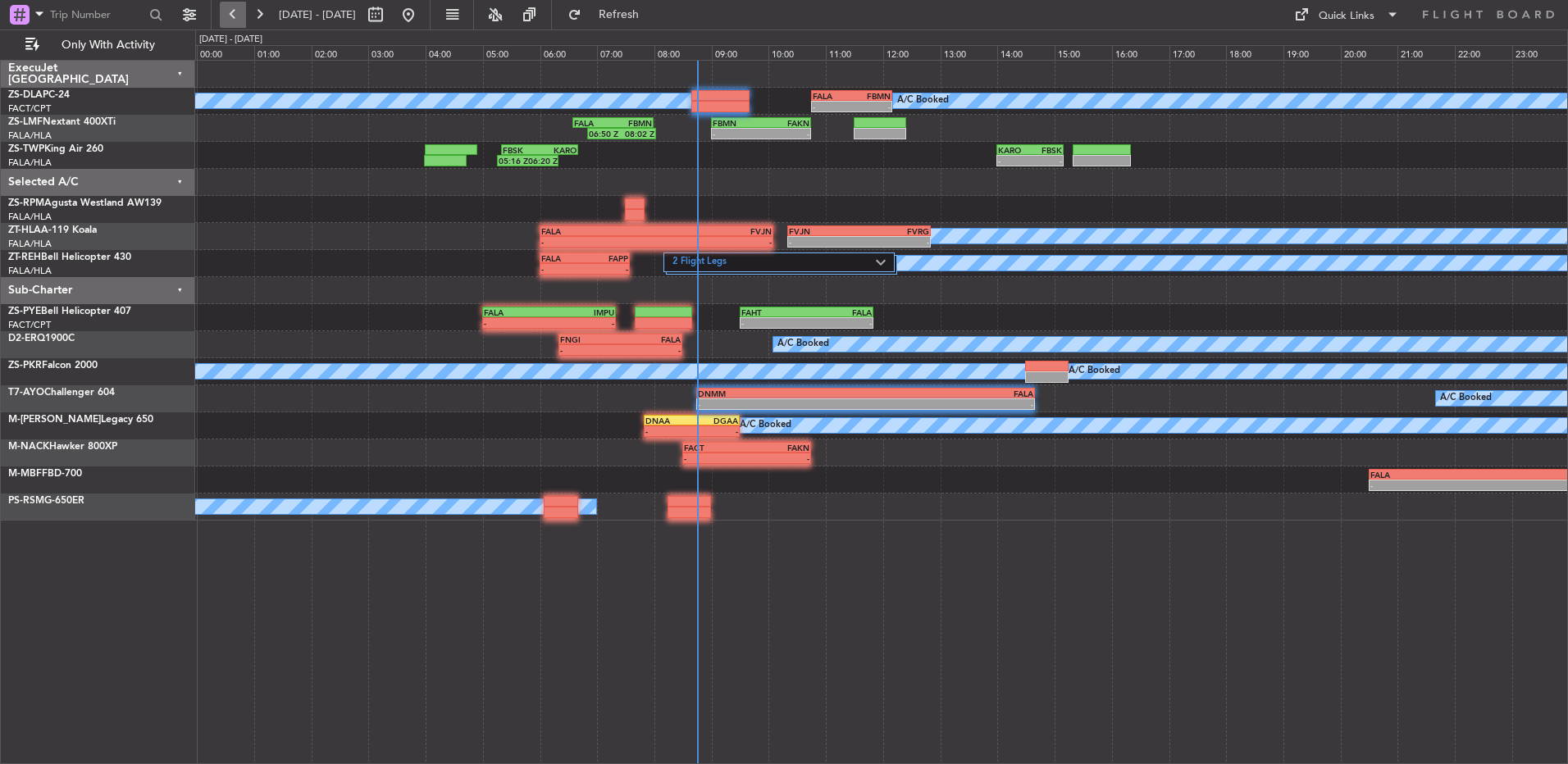
click at [243, 17] on button at bounding box center [233, 15] width 26 height 26
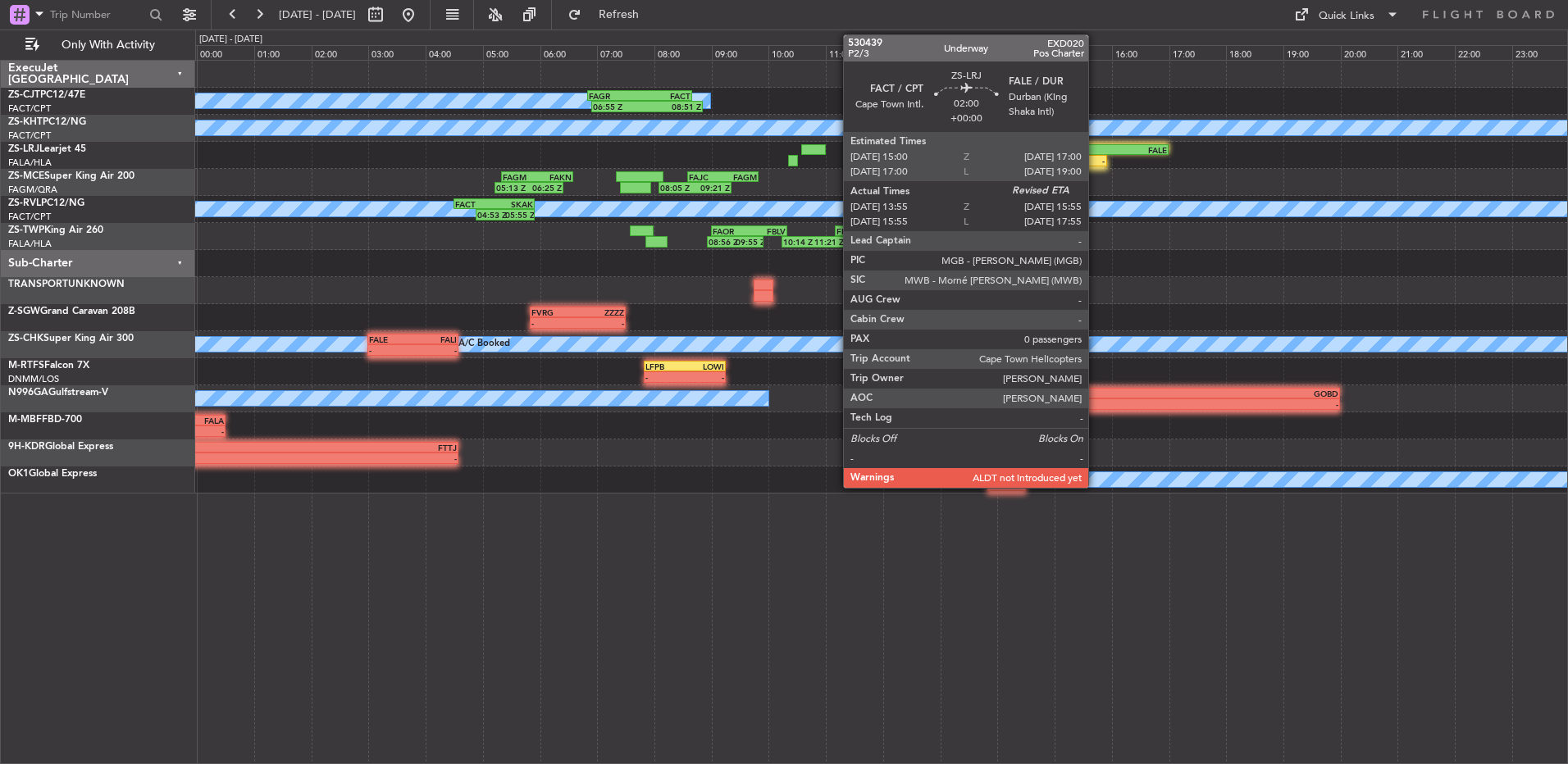
click at [1096, 161] on div "-" at bounding box center [1078, 161] width 56 height 10
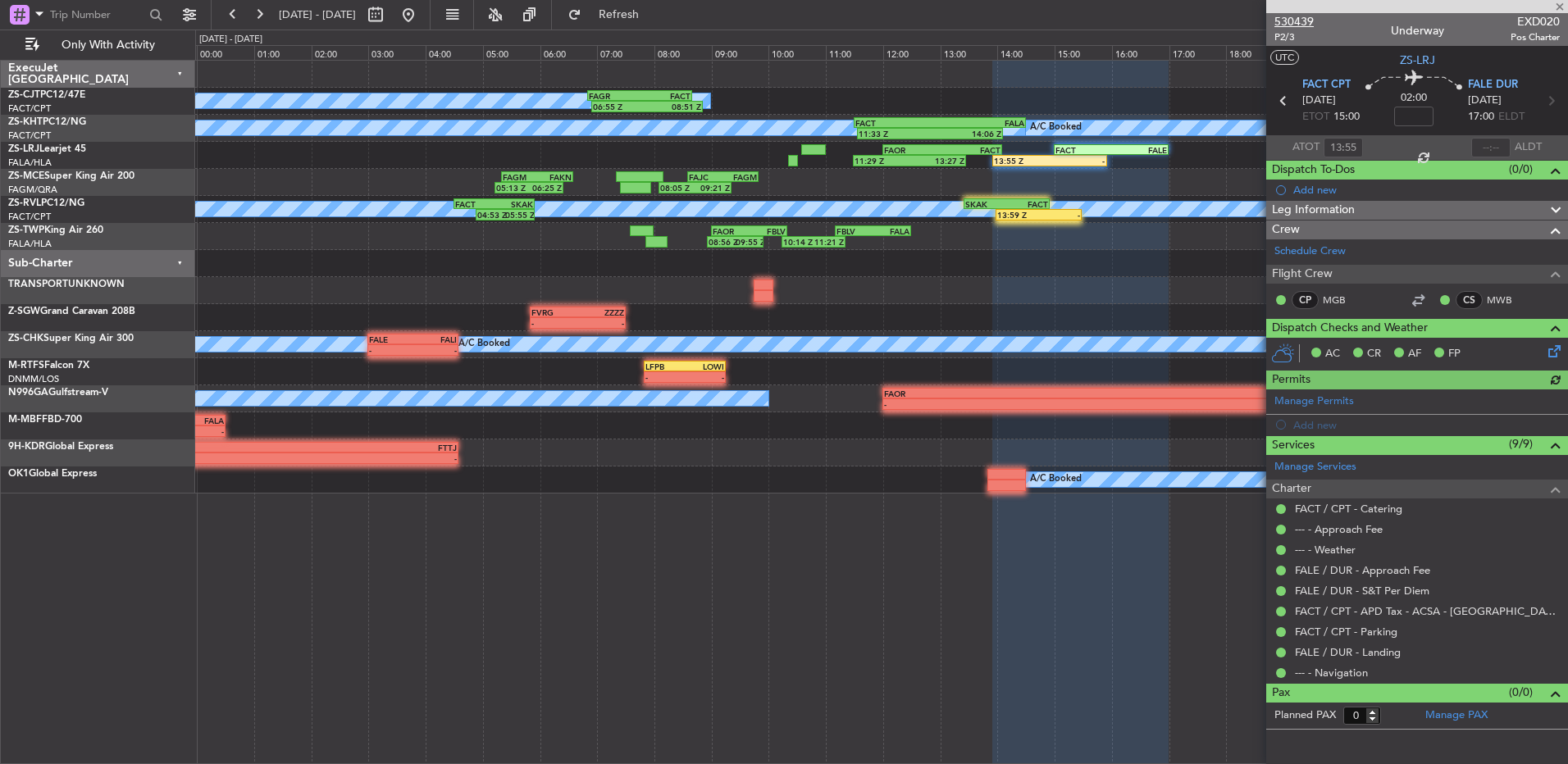
click at [1294, 18] on span "530439" at bounding box center [1295, 22] width 39 height 17
click at [1561, 4] on span at bounding box center [1561, 7] width 17 height 15
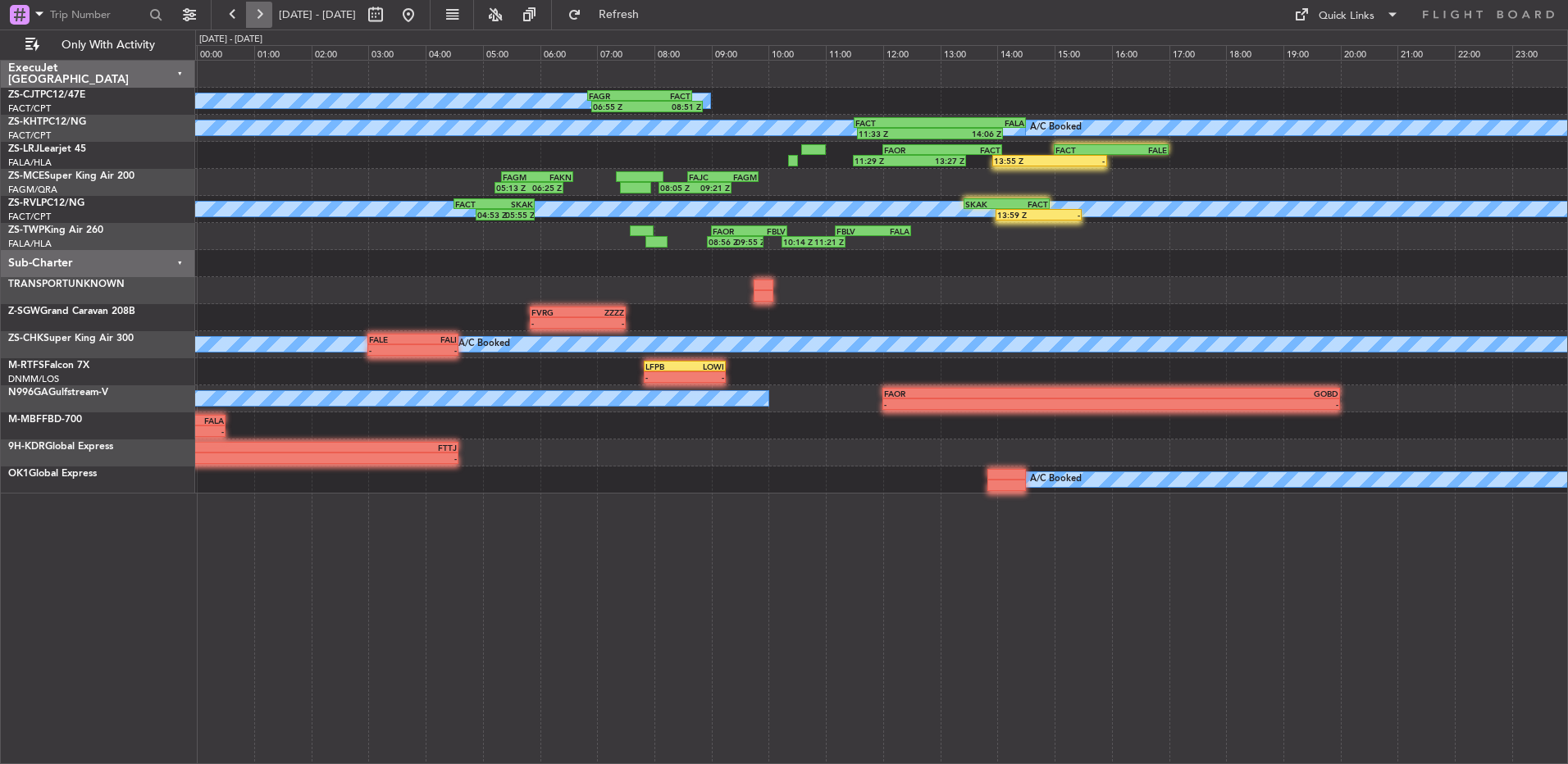
click at [252, 22] on button at bounding box center [259, 15] width 26 height 26
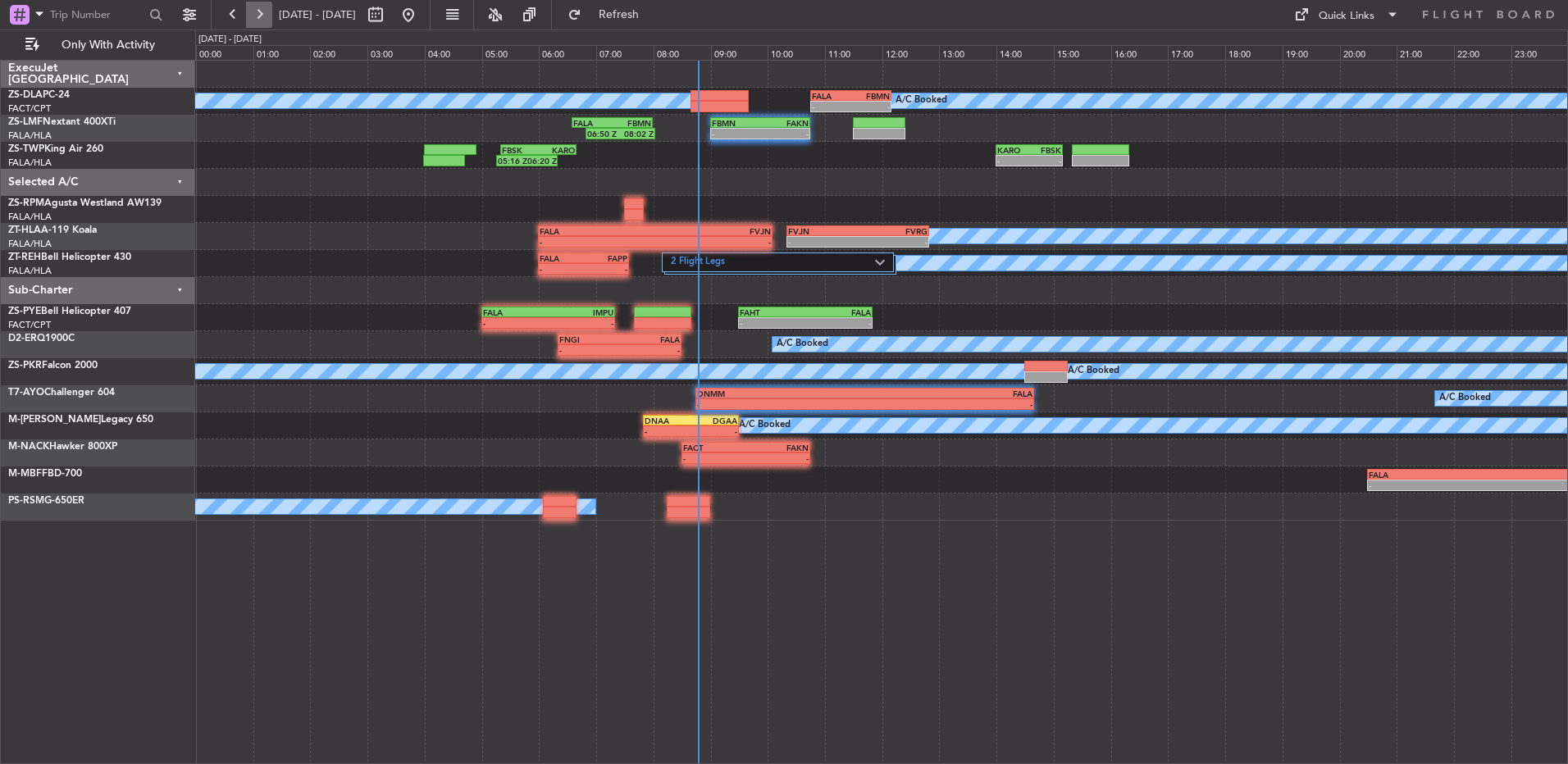
click at [255, 20] on button at bounding box center [259, 15] width 26 height 26
click at [254, 20] on button at bounding box center [259, 15] width 26 height 26
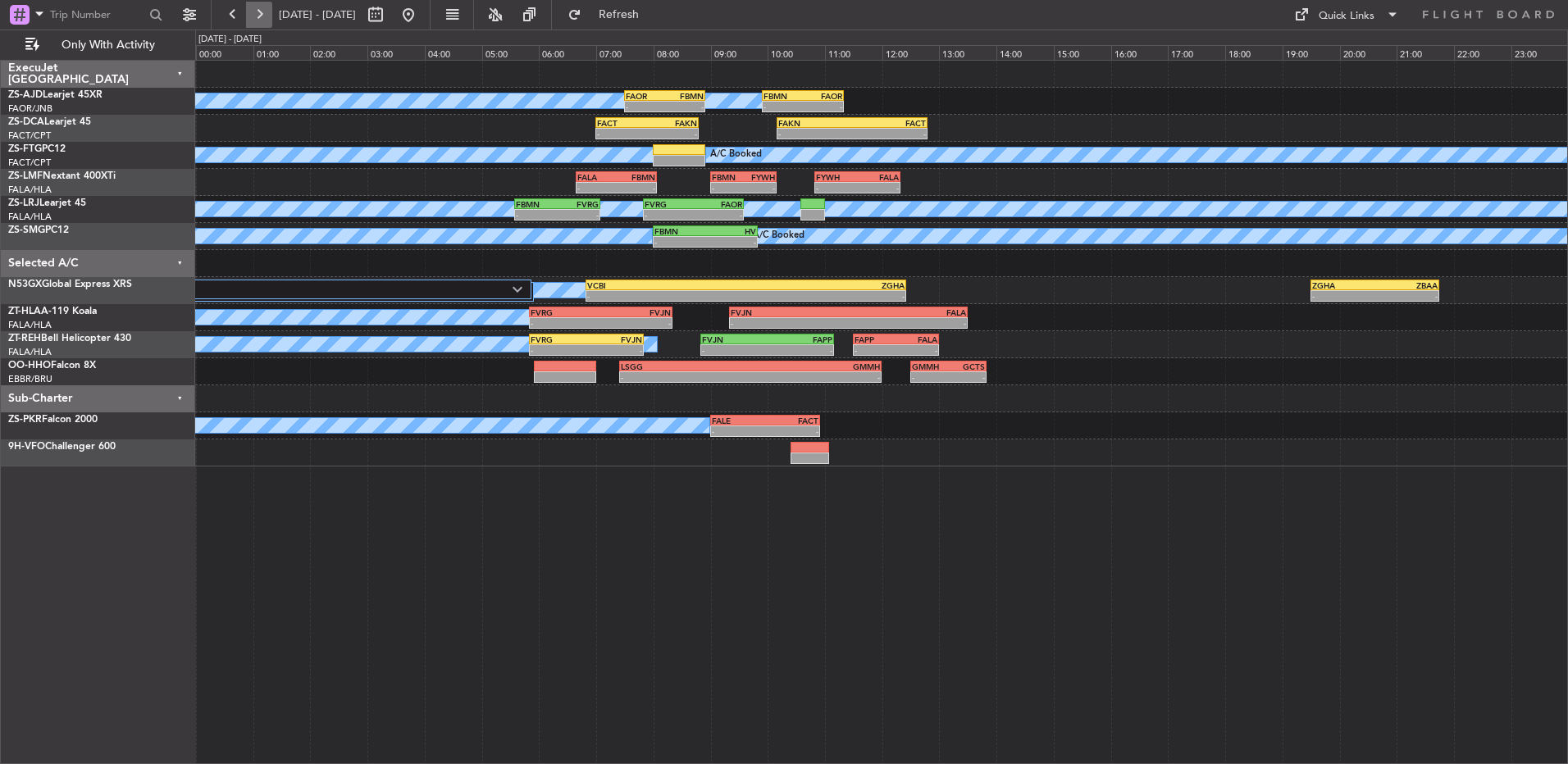
click at [259, 17] on button at bounding box center [259, 15] width 26 height 26
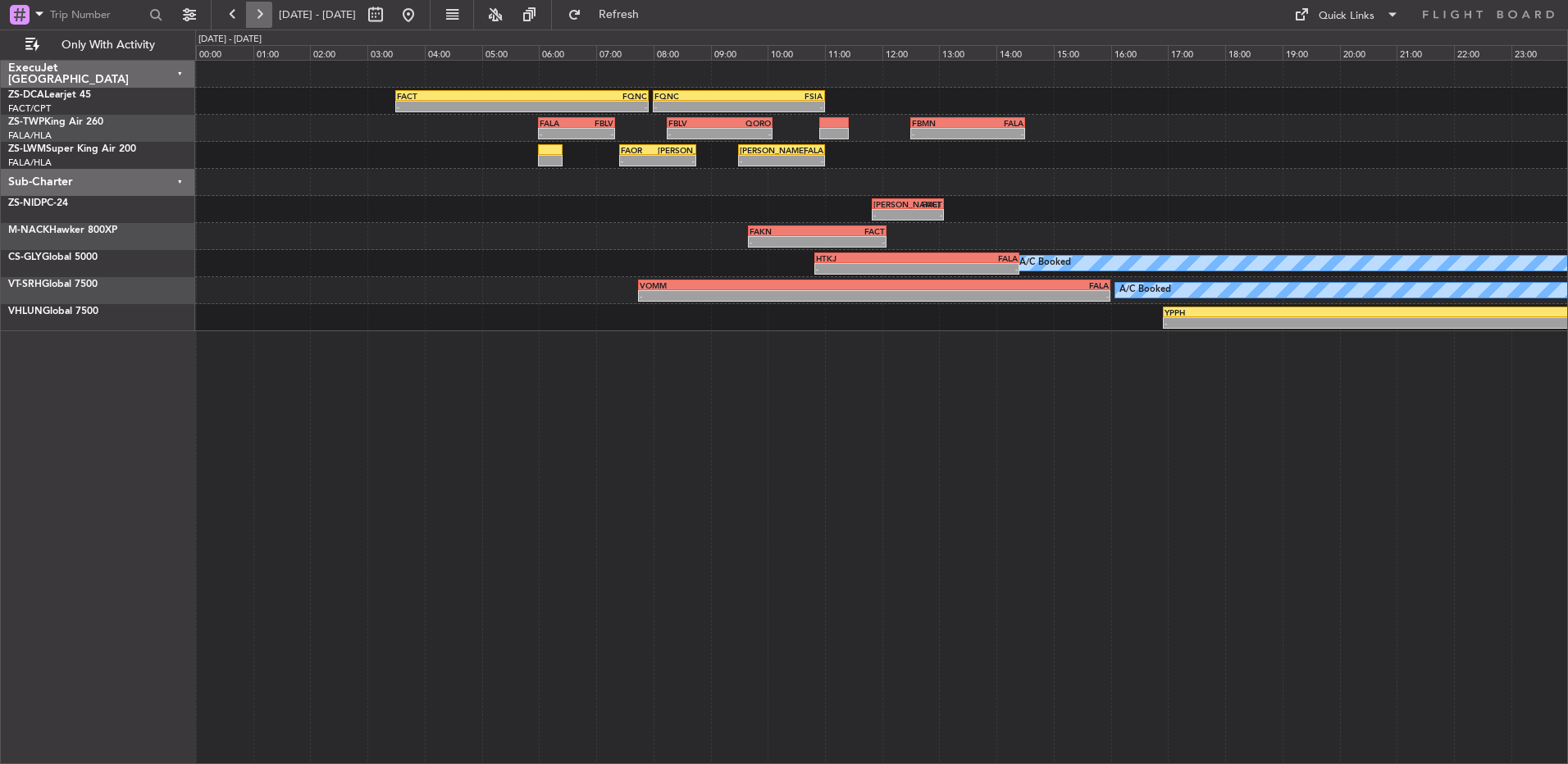
click at [259, 17] on button at bounding box center [259, 15] width 26 height 26
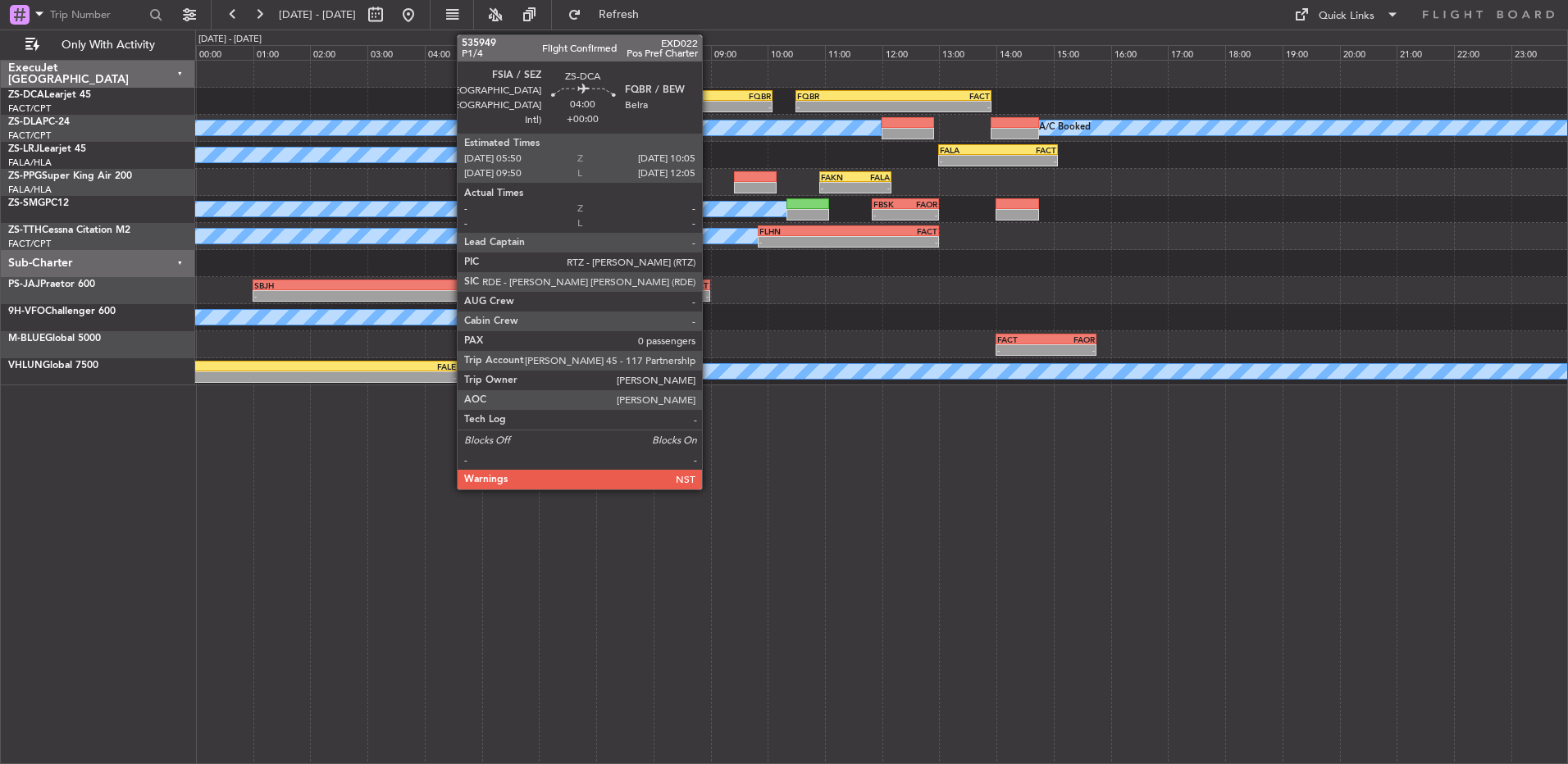
click at [709, 98] on div "FQBR" at bounding box center [710, 95] width 120 height 10
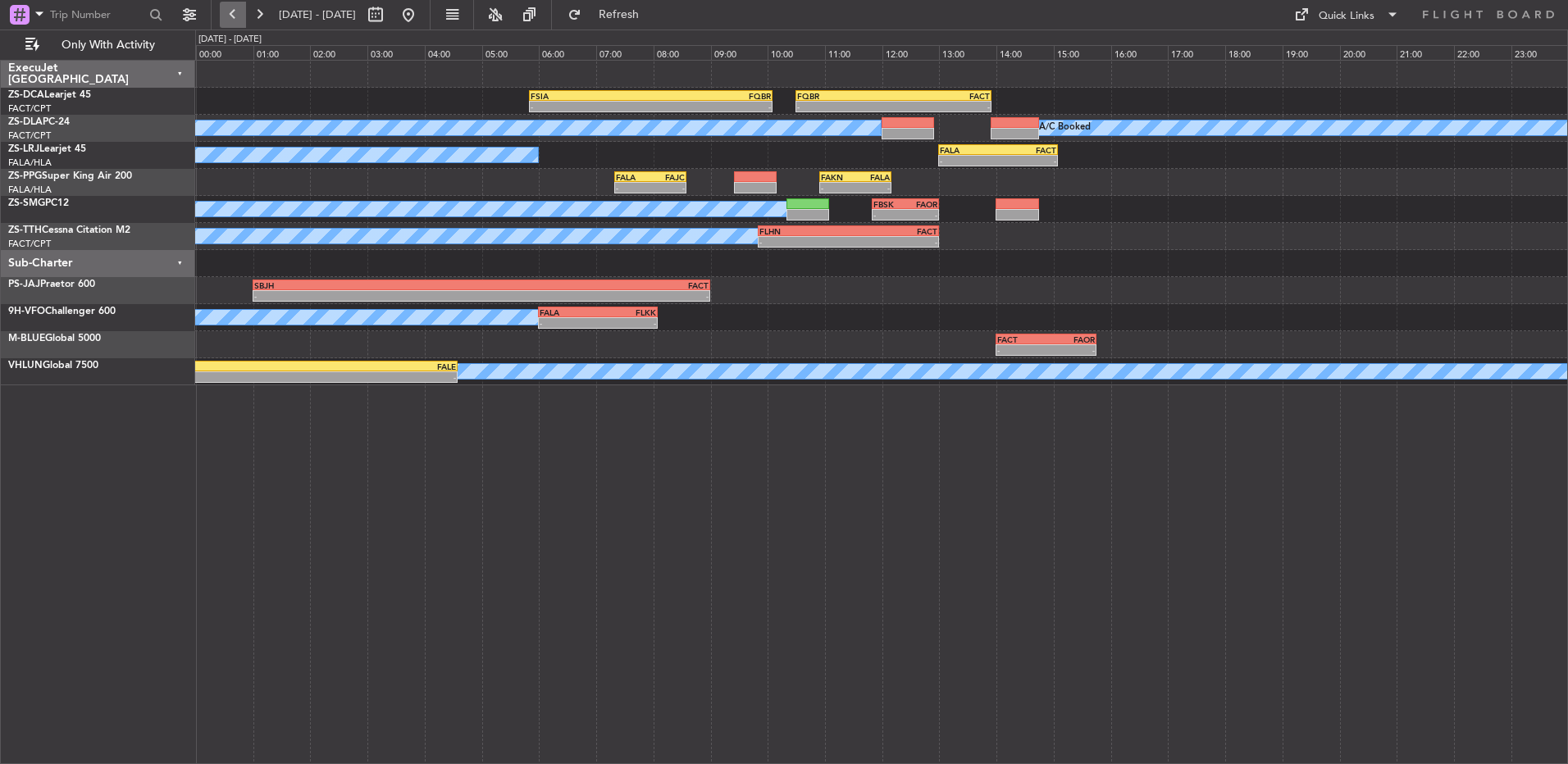
click at [236, 24] on fb-range-datepicker "[DATE] - [DATE]" at bounding box center [320, 15] width 220 height 30
click at [236, 20] on button at bounding box center [233, 15] width 26 height 26
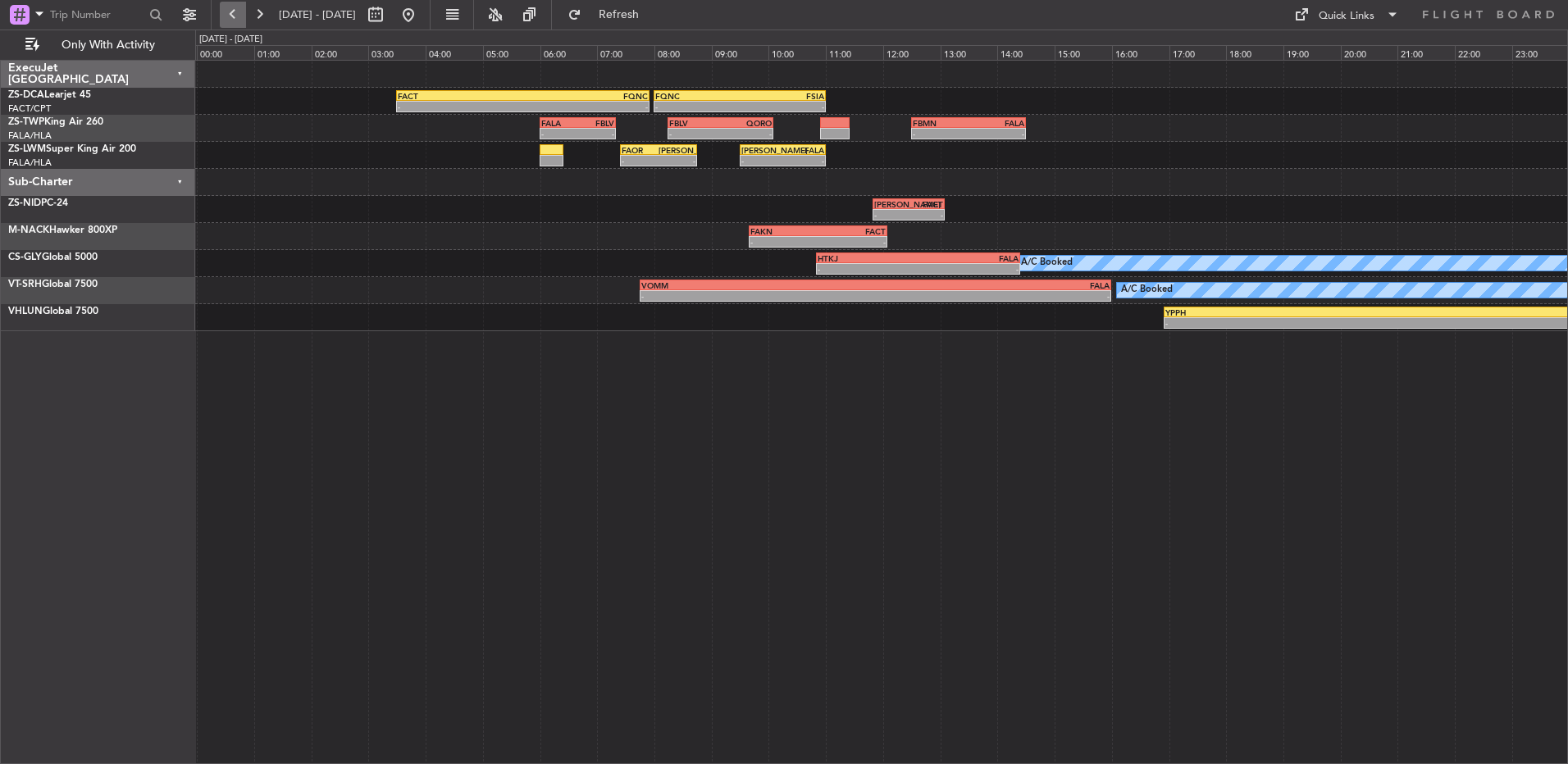
click at [231, 24] on button at bounding box center [233, 15] width 26 height 26
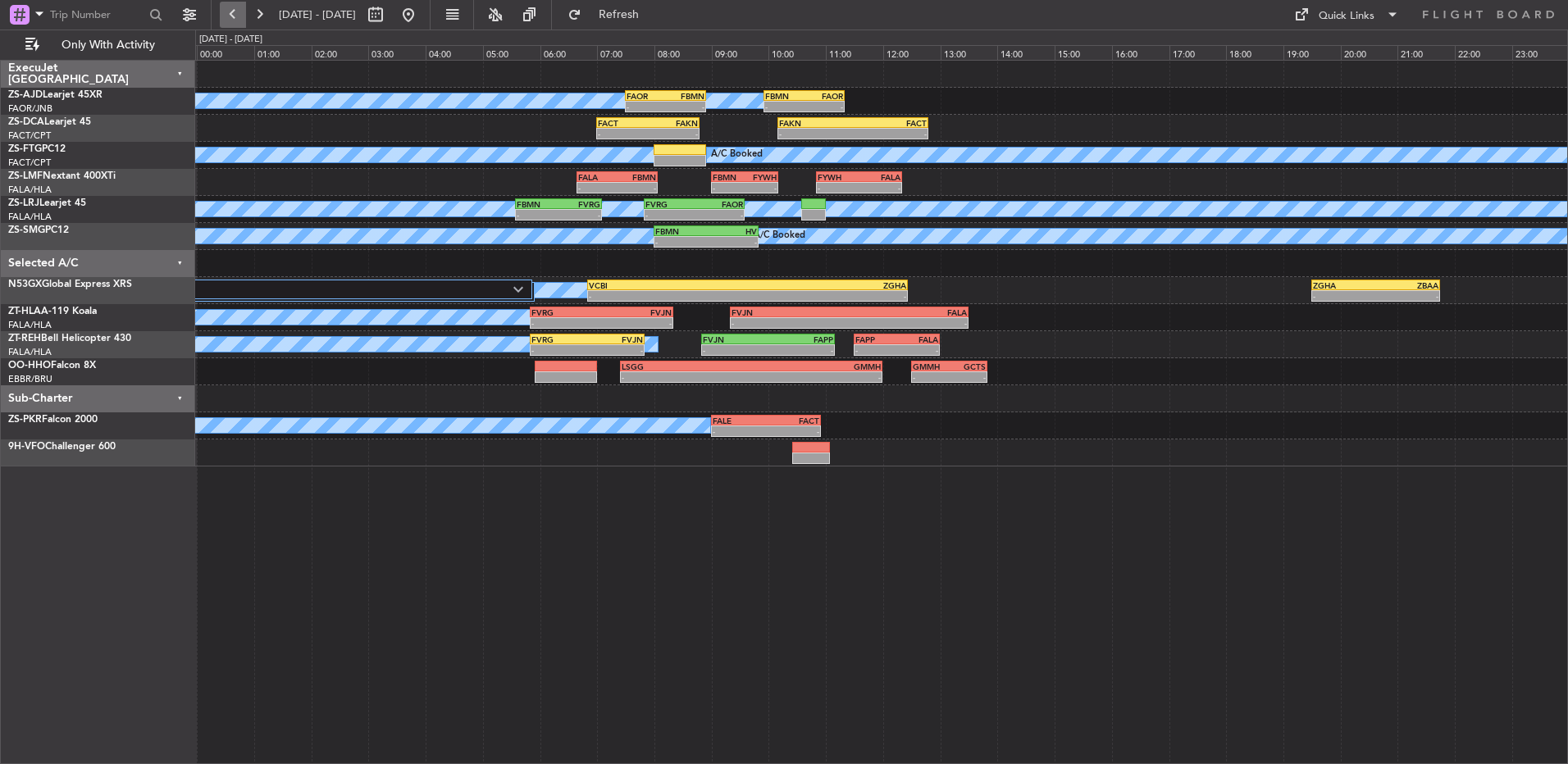
click at [231, 24] on button at bounding box center [233, 15] width 26 height 26
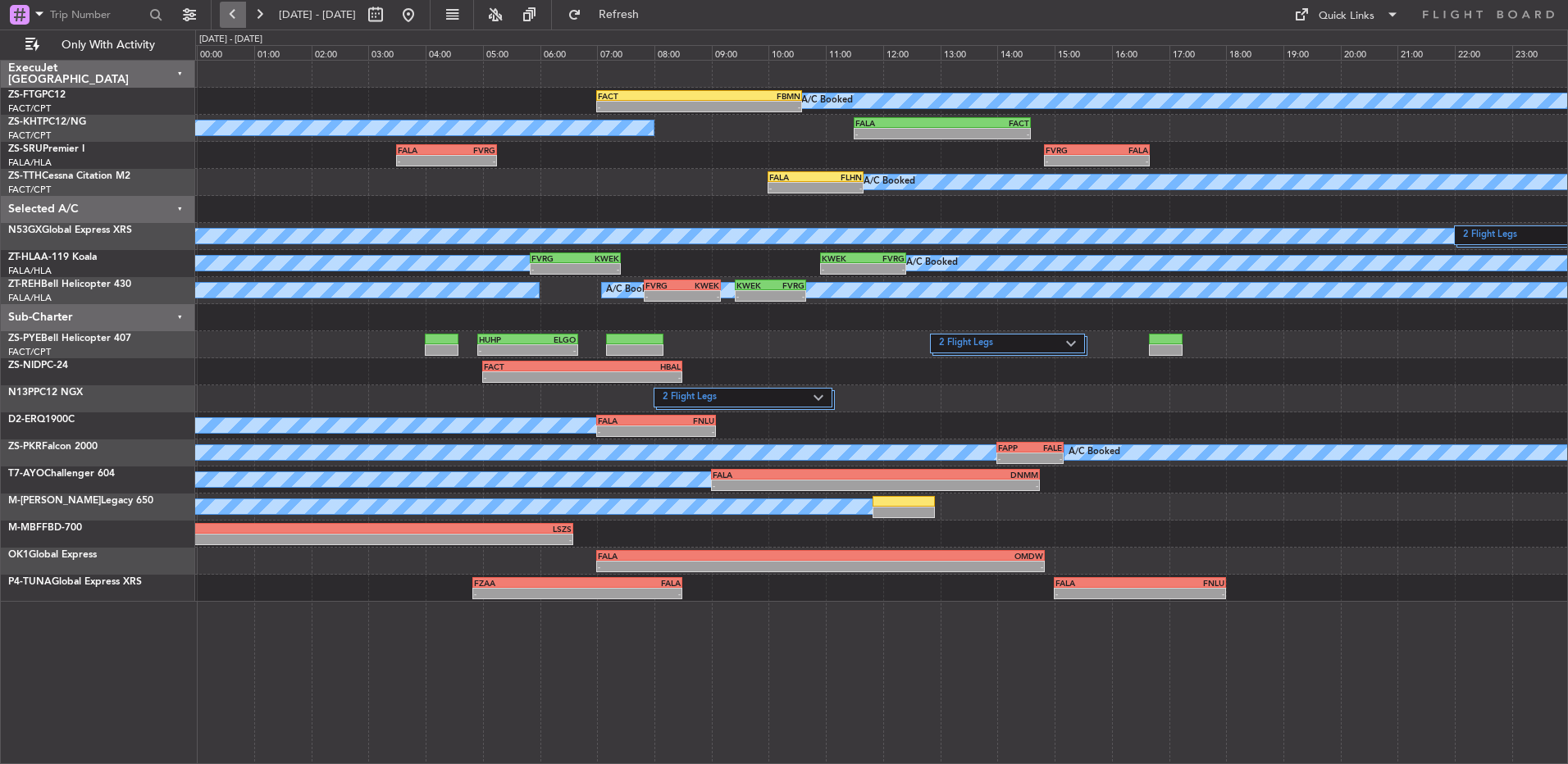
click at [239, 21] on button at bounding box center [233, 15] width 26 height 26
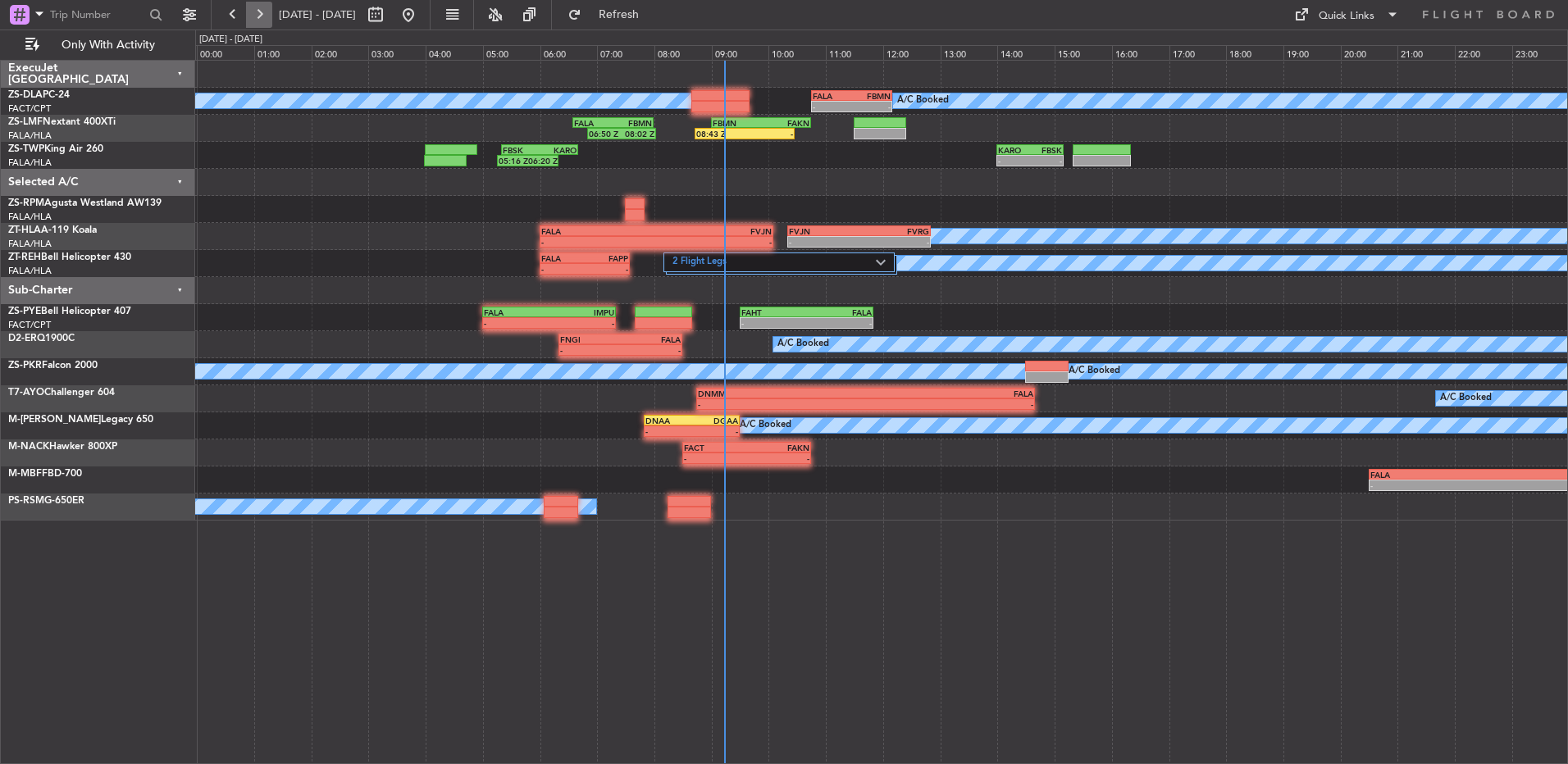
click at [267, 19] on button at bounding box center [259, 15] width 26 height 26
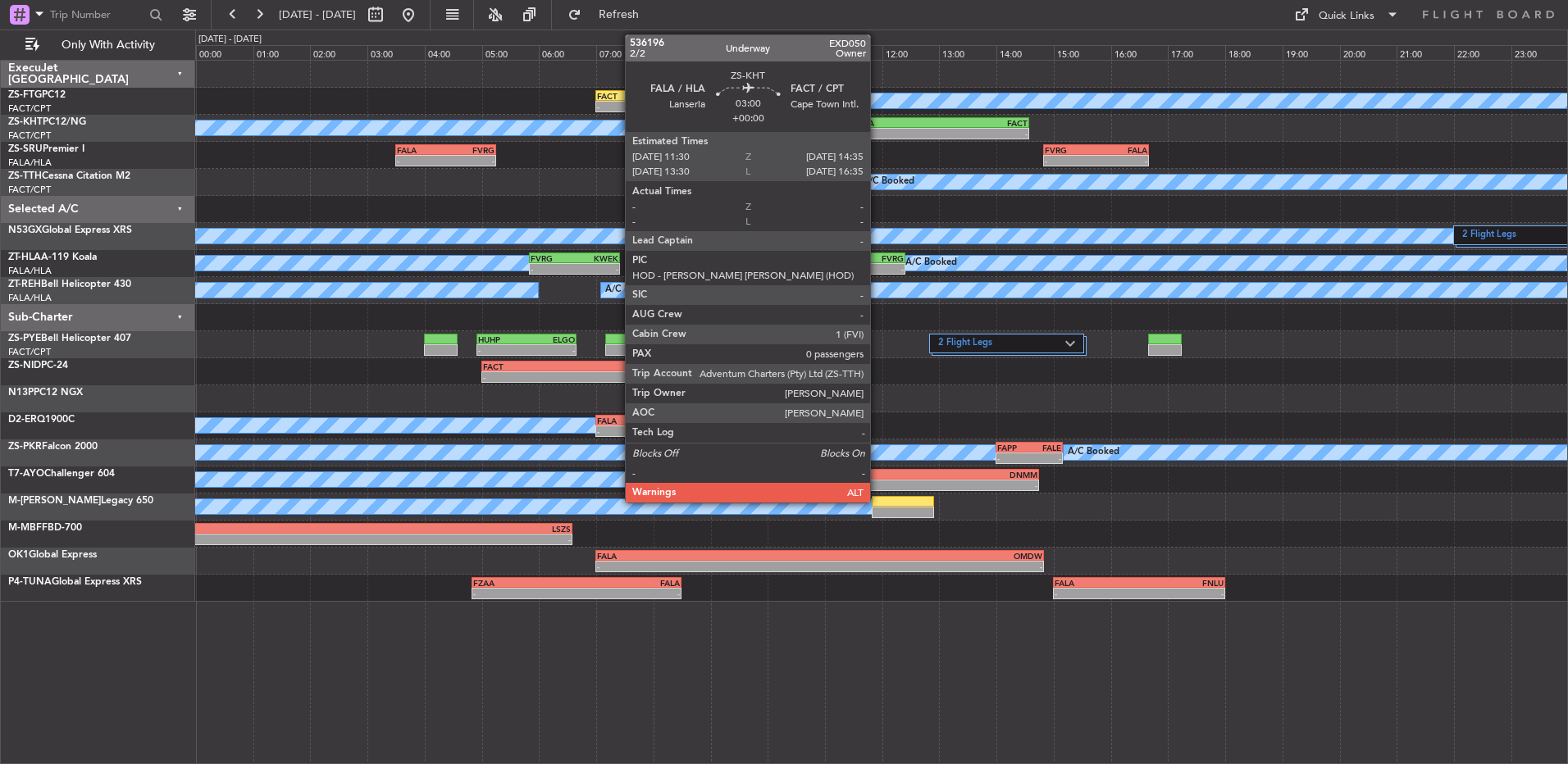
click at [878, 126] on div "FALA" at bounding box center [898, 123] width 87 height 10
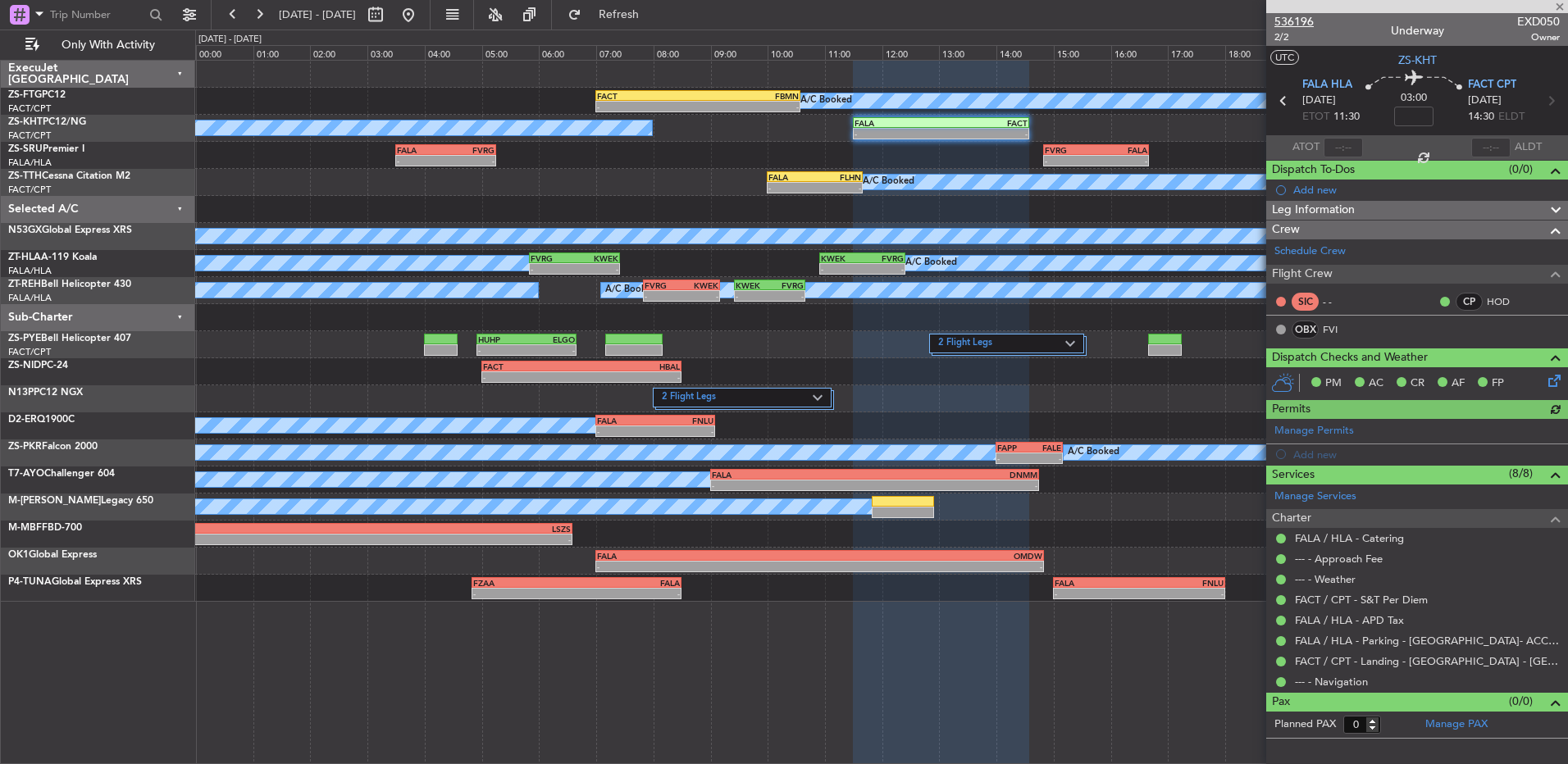
click at [1288, 22] on span "536196" at bounding box center [1295, 22] width 39 height 17
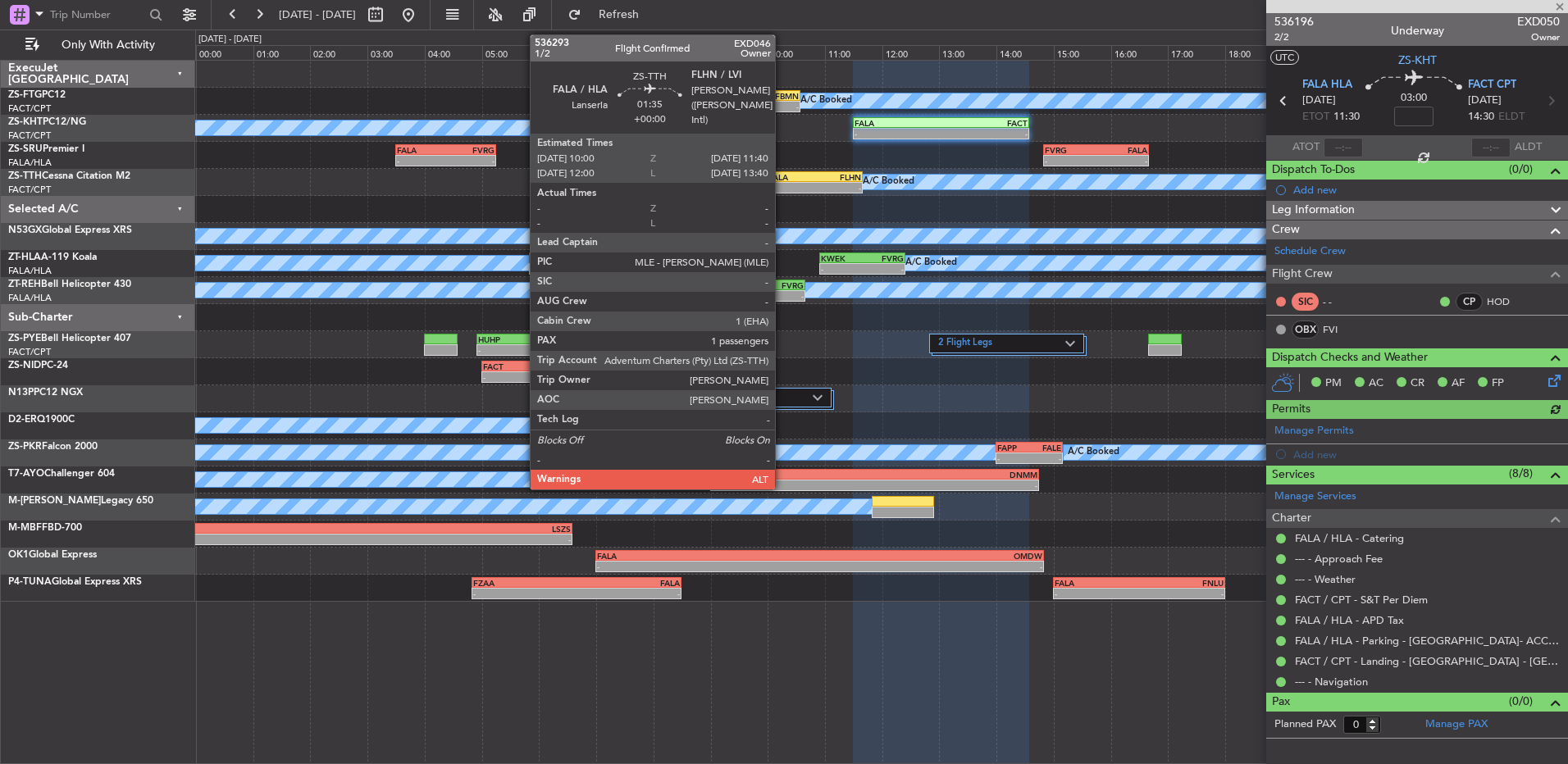
click at [782, 187] on div "-" at bounding box center [791, 188] width 46 height 10
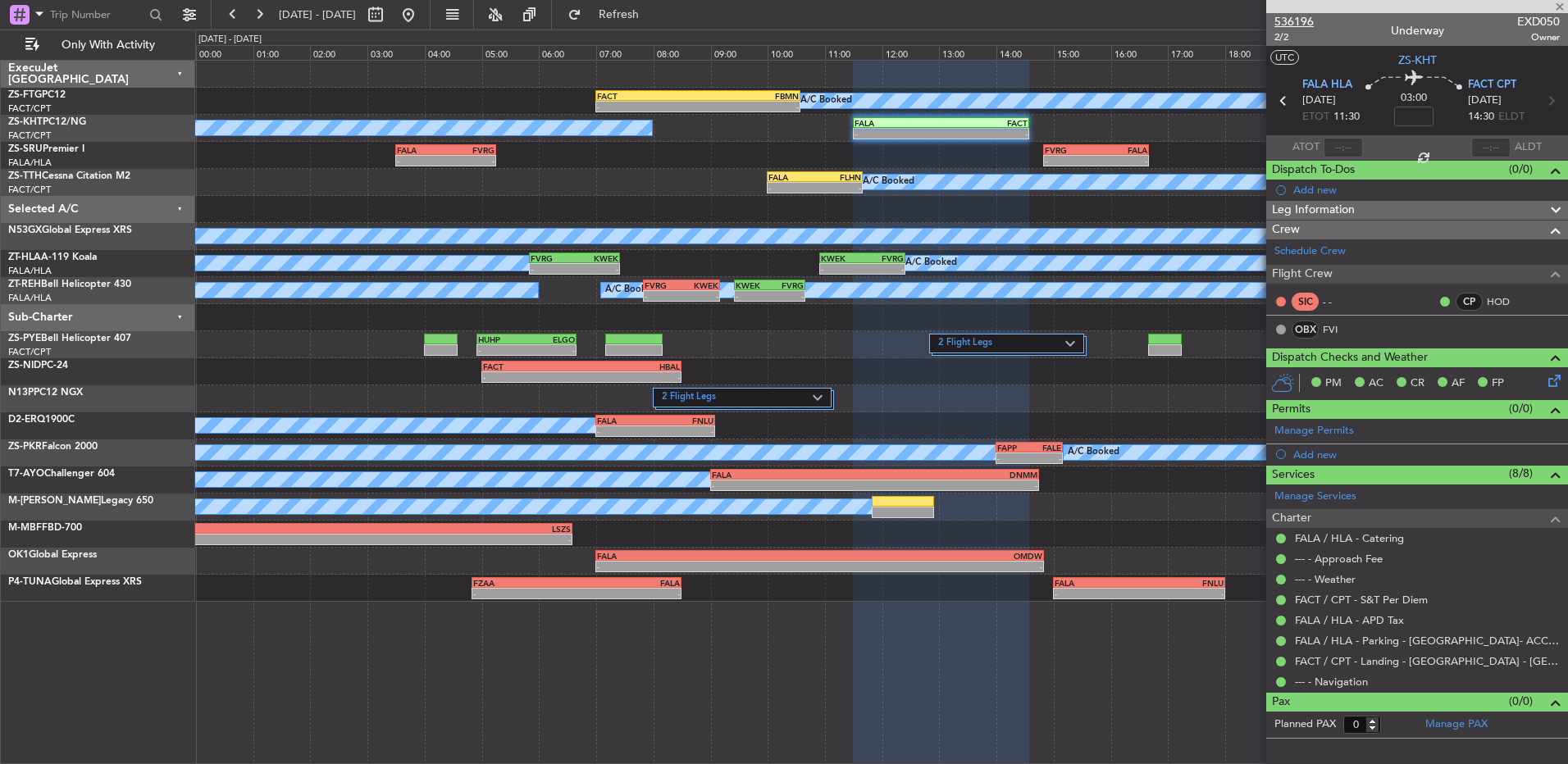
type input "1"
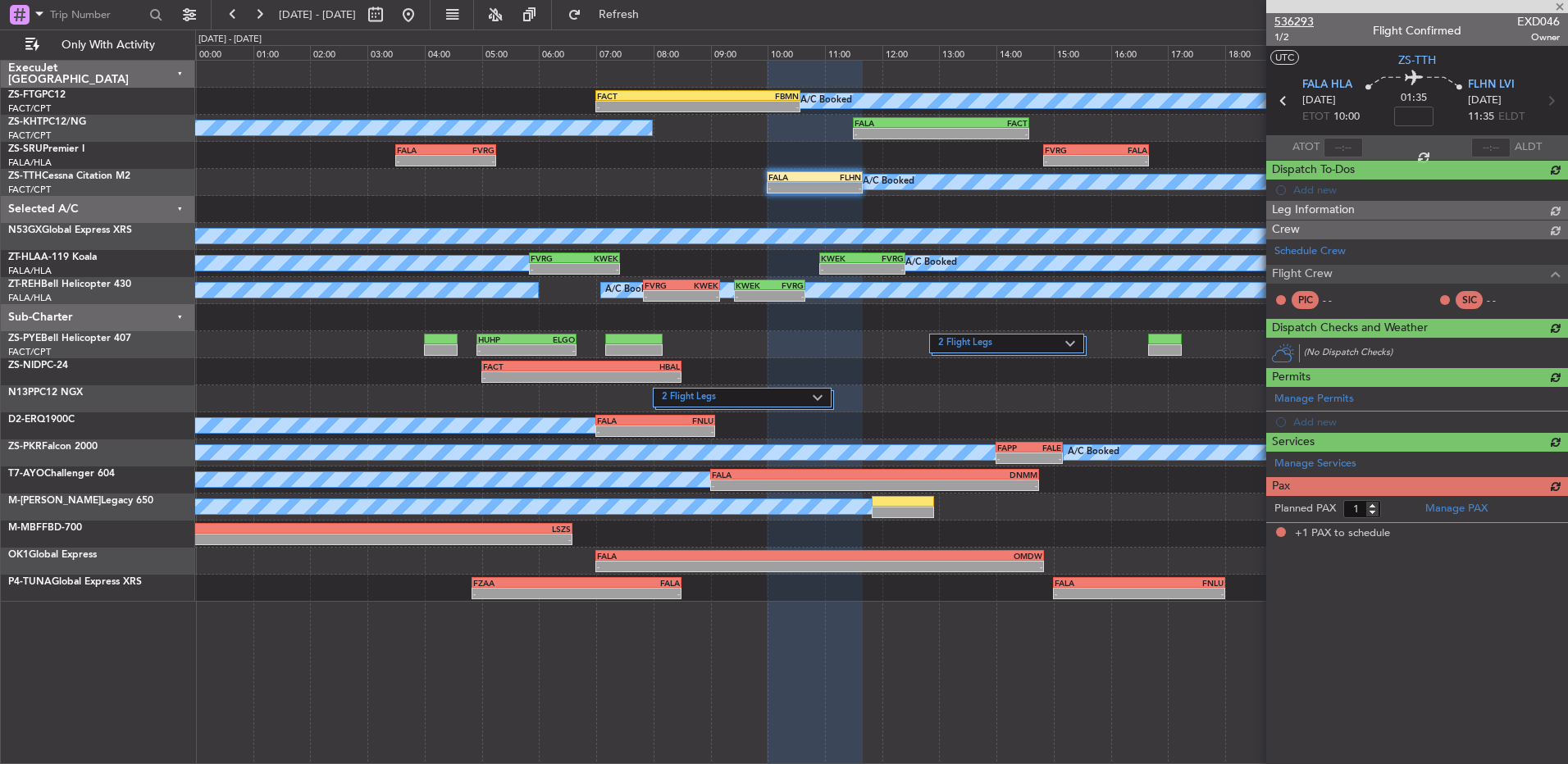
click at [1311, 28] on span "536293" at bounding box center [1295, 22] width 39 height 17
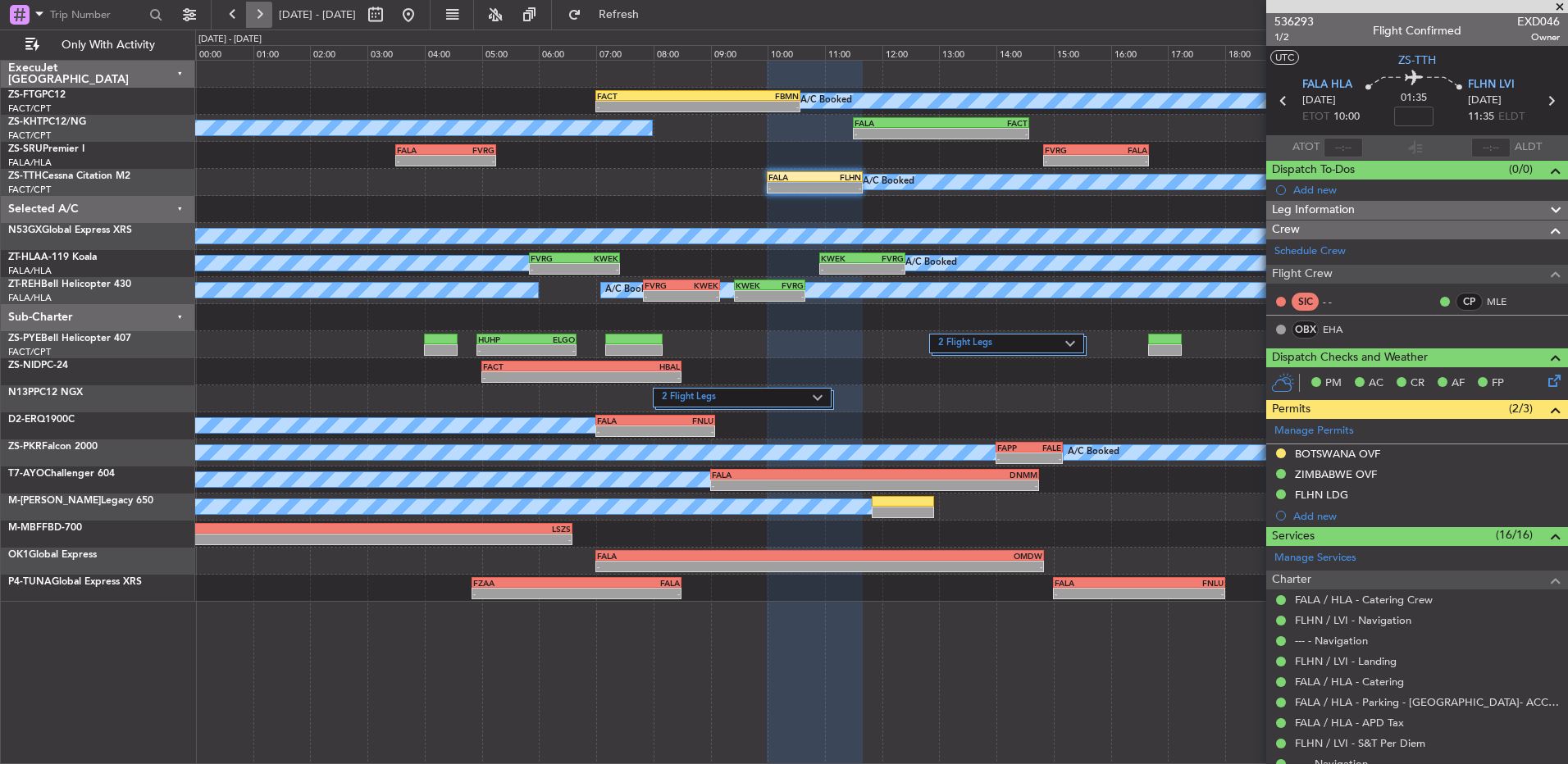
click at [267, 20] on button at bounding box center [259, 15] width 26 height 26
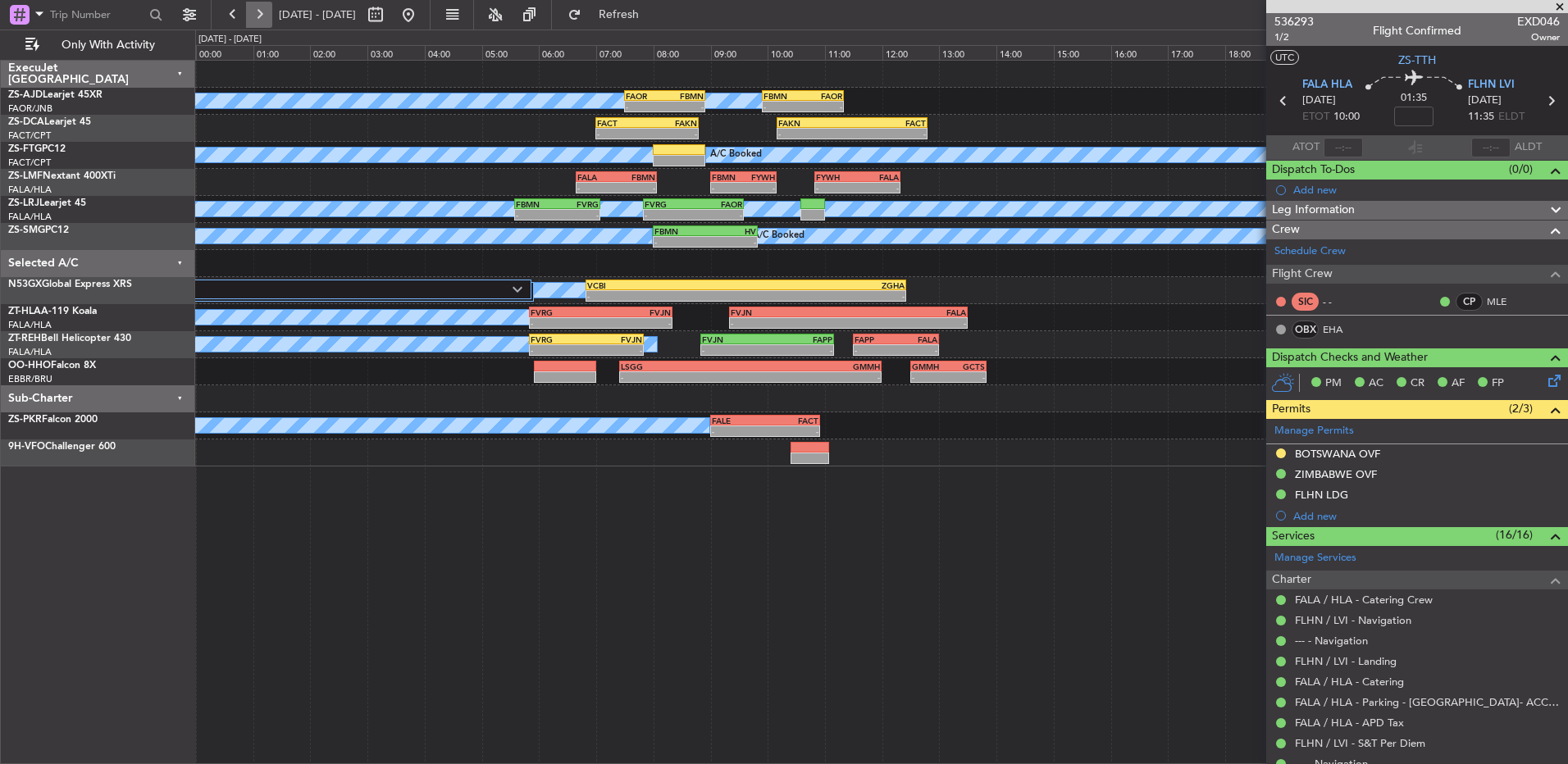
click at [267, 20] on button at bounding box center [259, 15] width 26 height 26
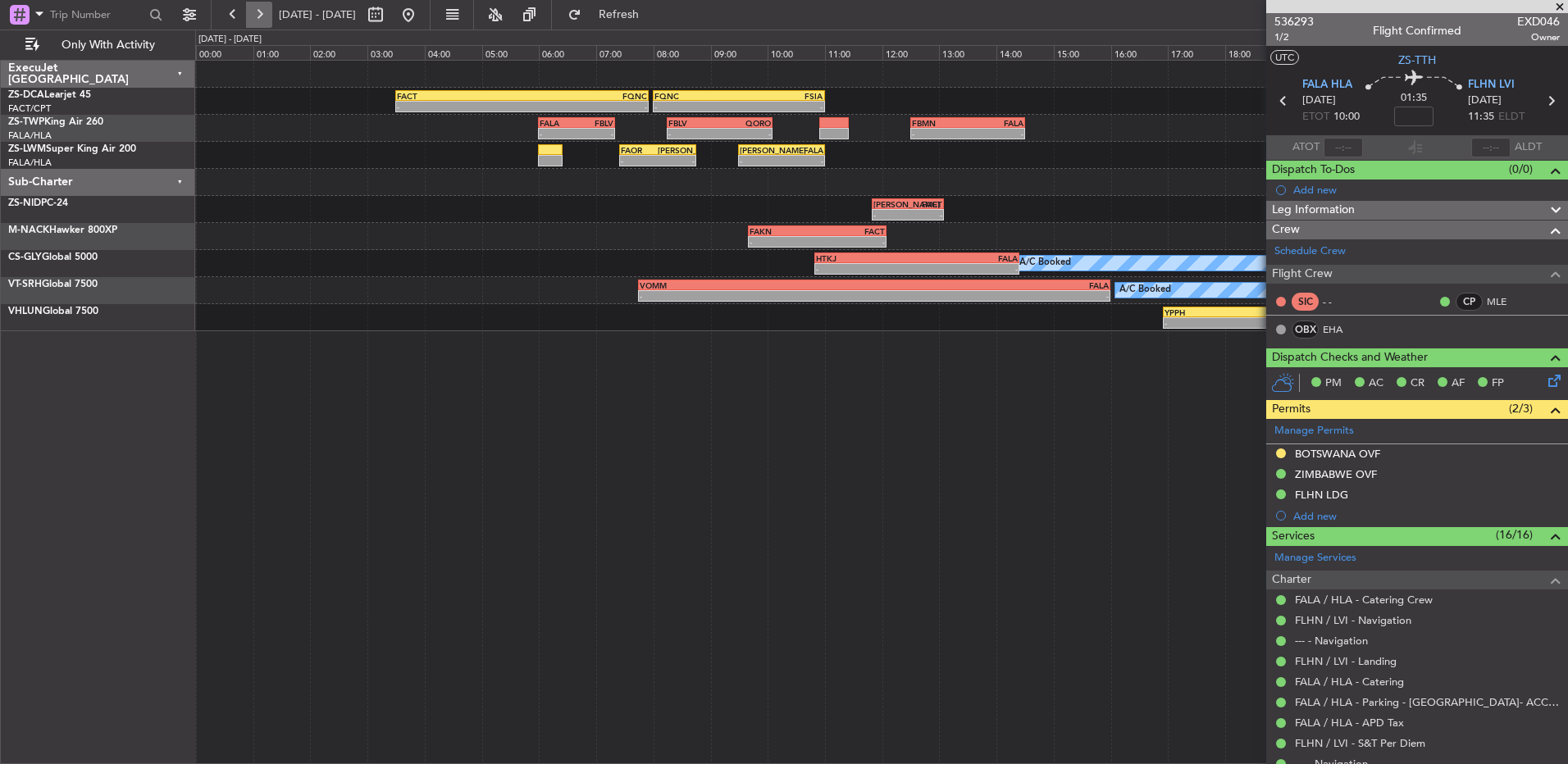
click at [267, 20] on button at bounding box center [259, 15] width 26 height 26
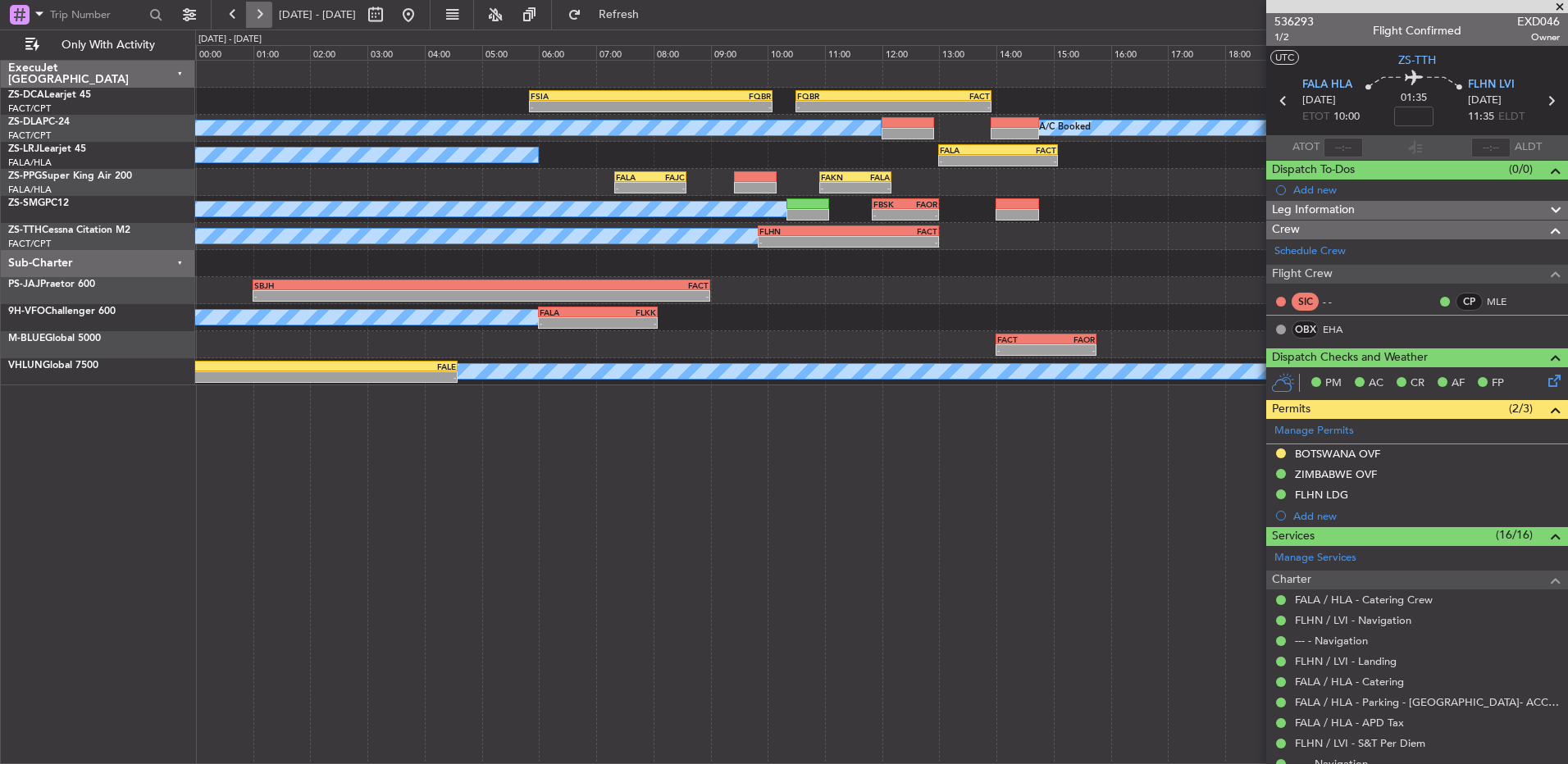
click at [267, 20] on button at bounding box center [259, 15] width 26 height 26
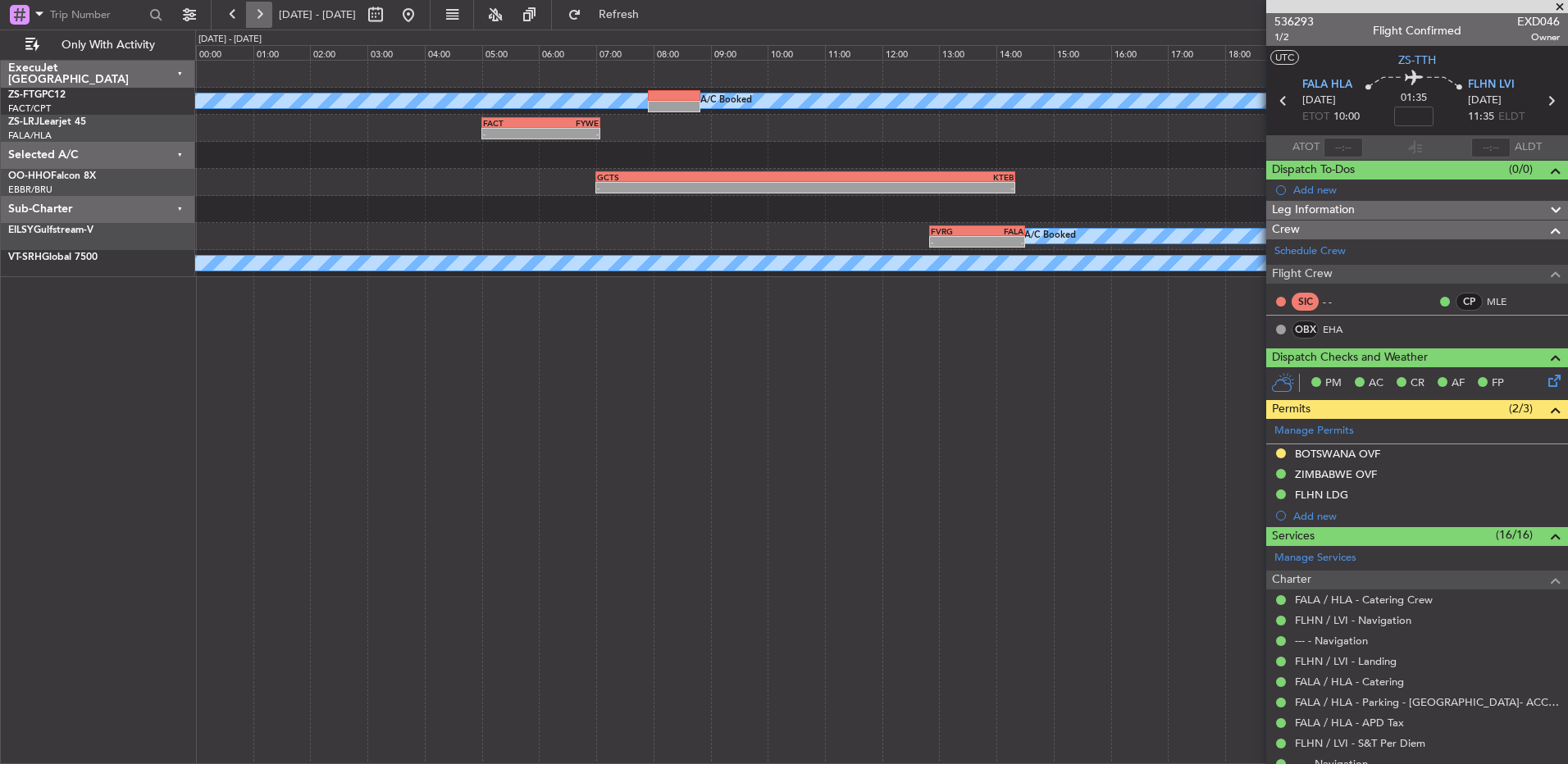
click at [267, 20] on button at bounding box center [259, 15] width 26 height 26
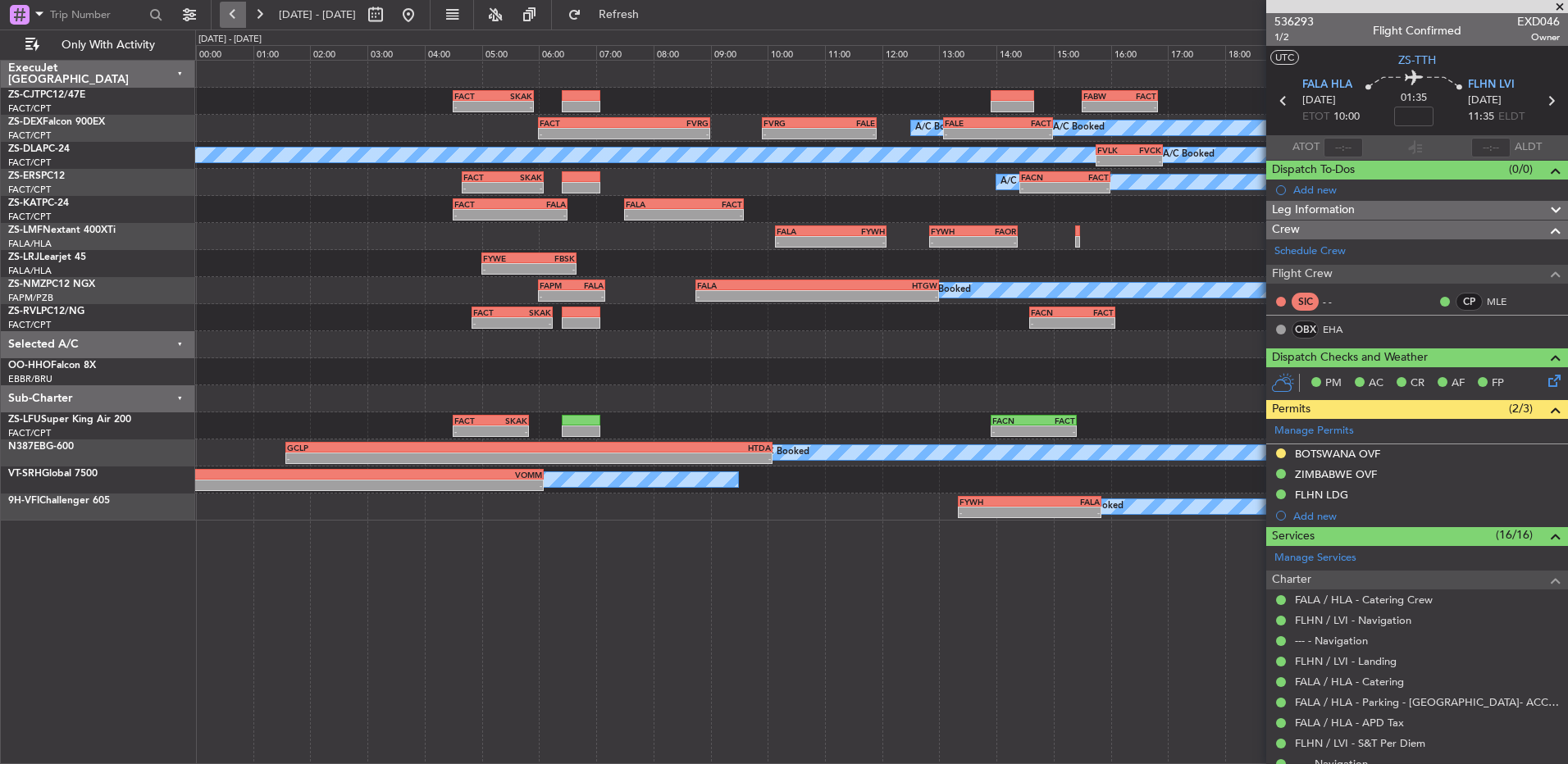
click at [238, 4] on button at bounding box center [233, 15] width 26 height 26
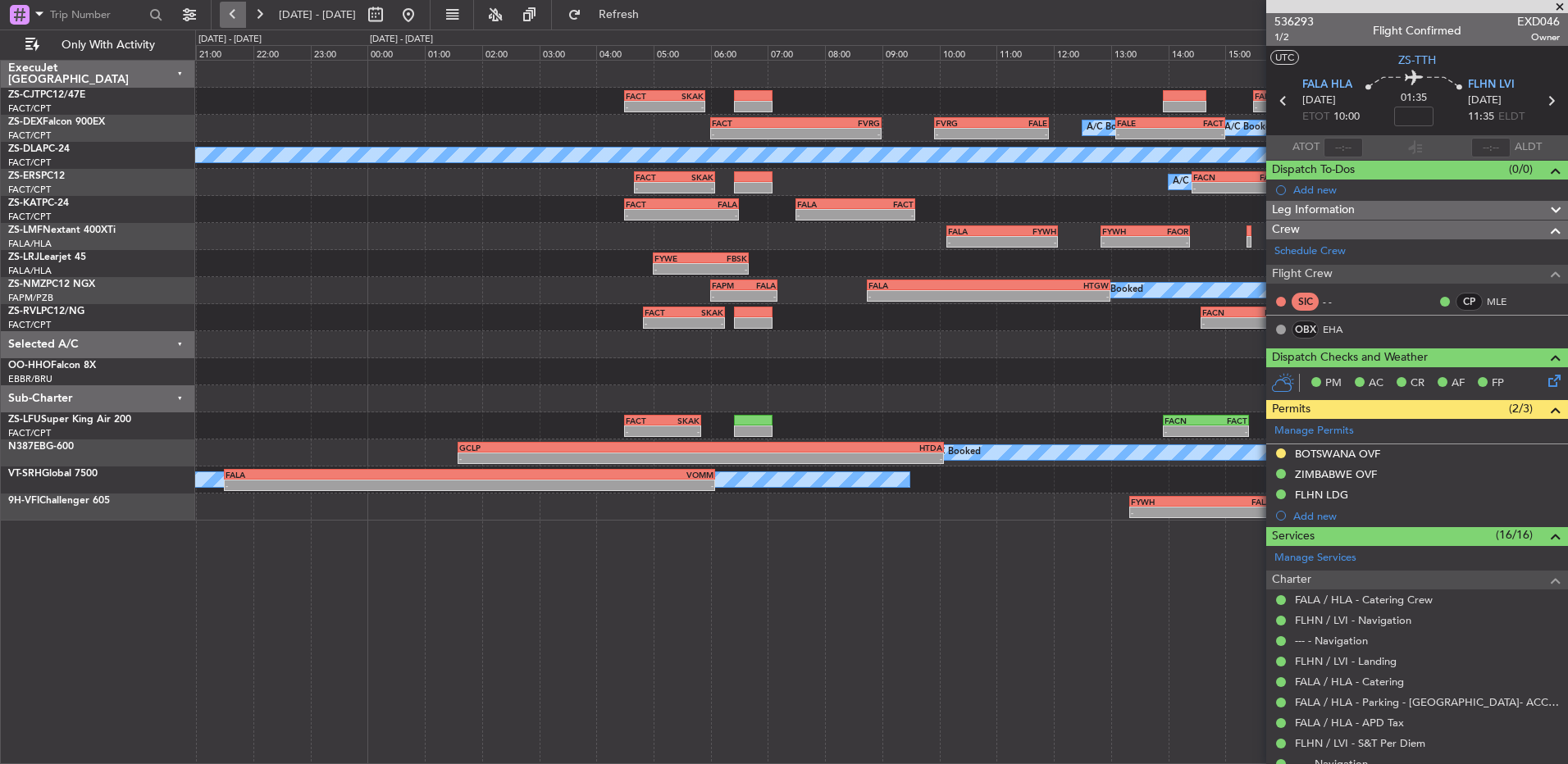
click at [238, 4] on button at bounding box center [233, 15] width 26 height 26
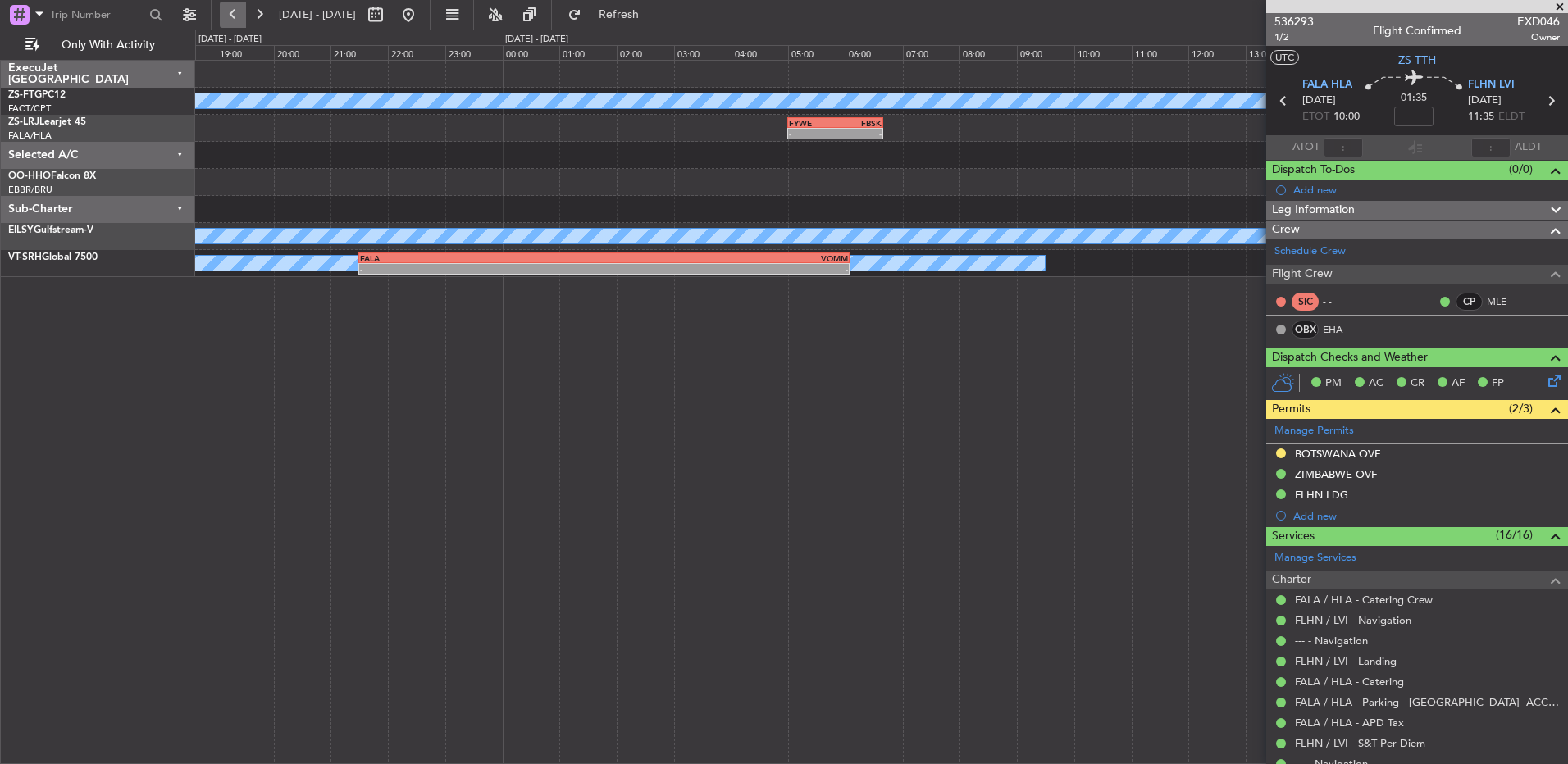
click at [238, 4] on button at bounding box center [233, 15] width 26 height 26
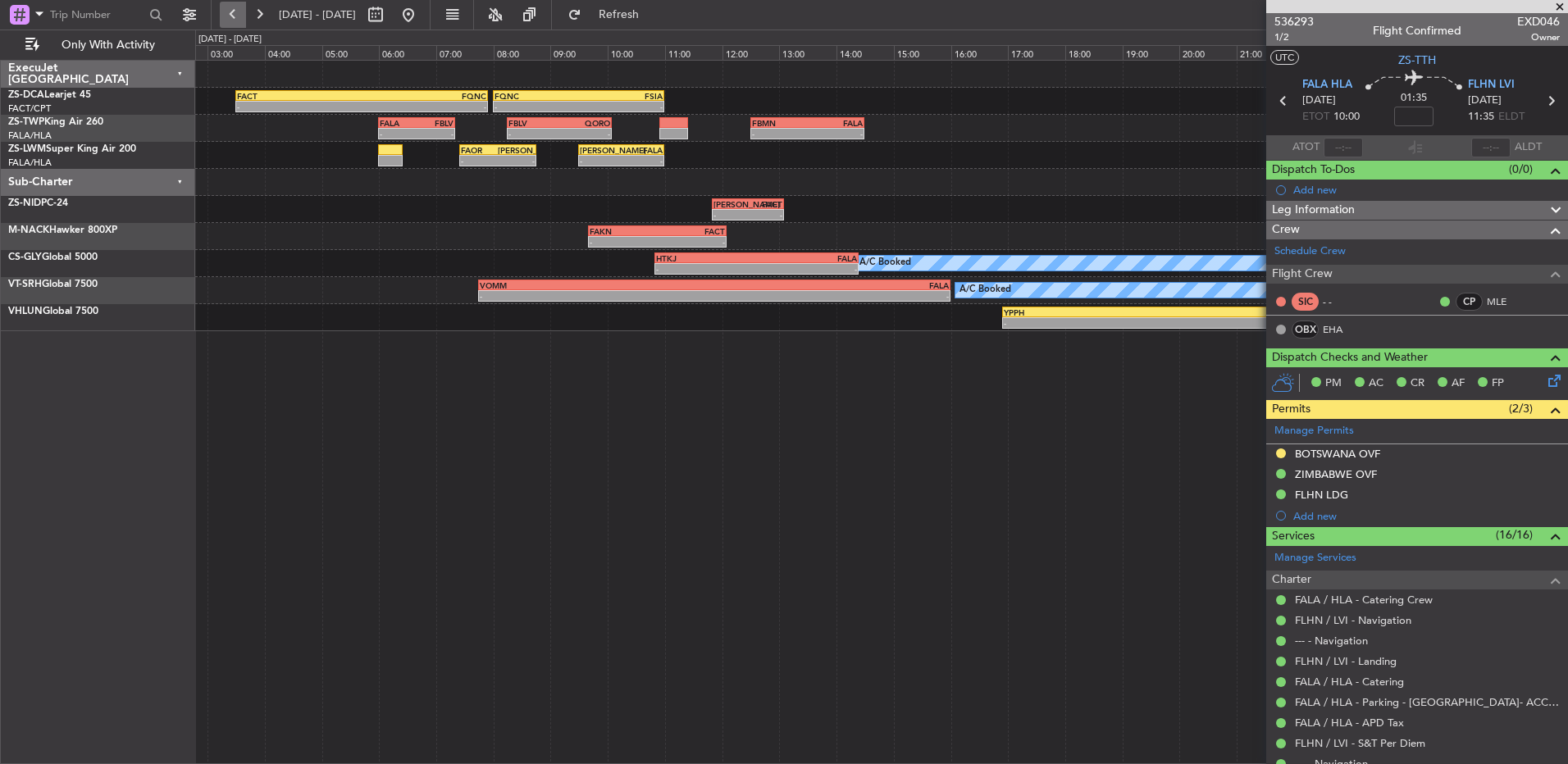
click at [238, 4] on button at bounding box center [233, 15] width 26 height 26
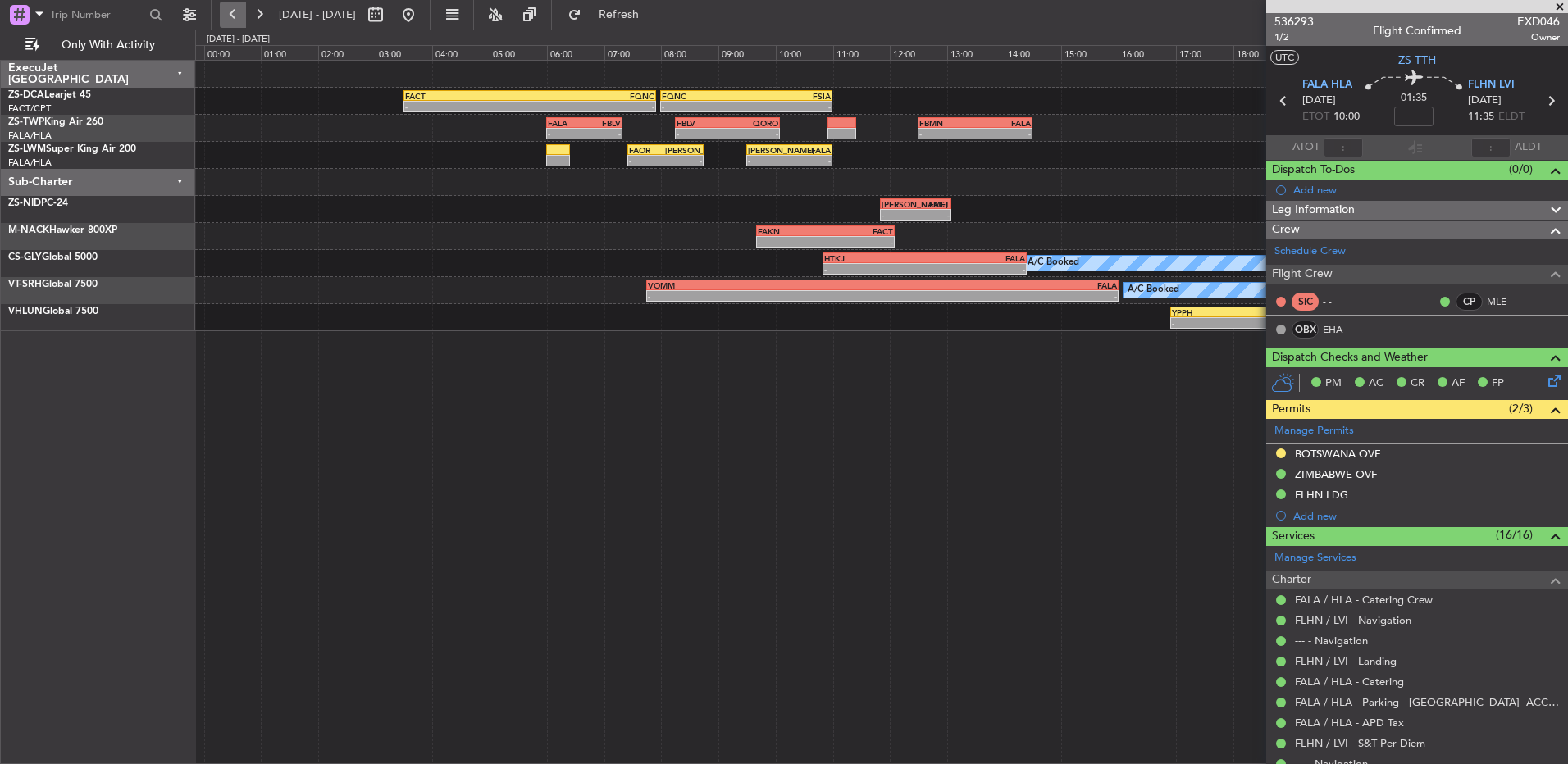
click at [238, 4] on button at bounding box center [233, 15] width 26 height 26
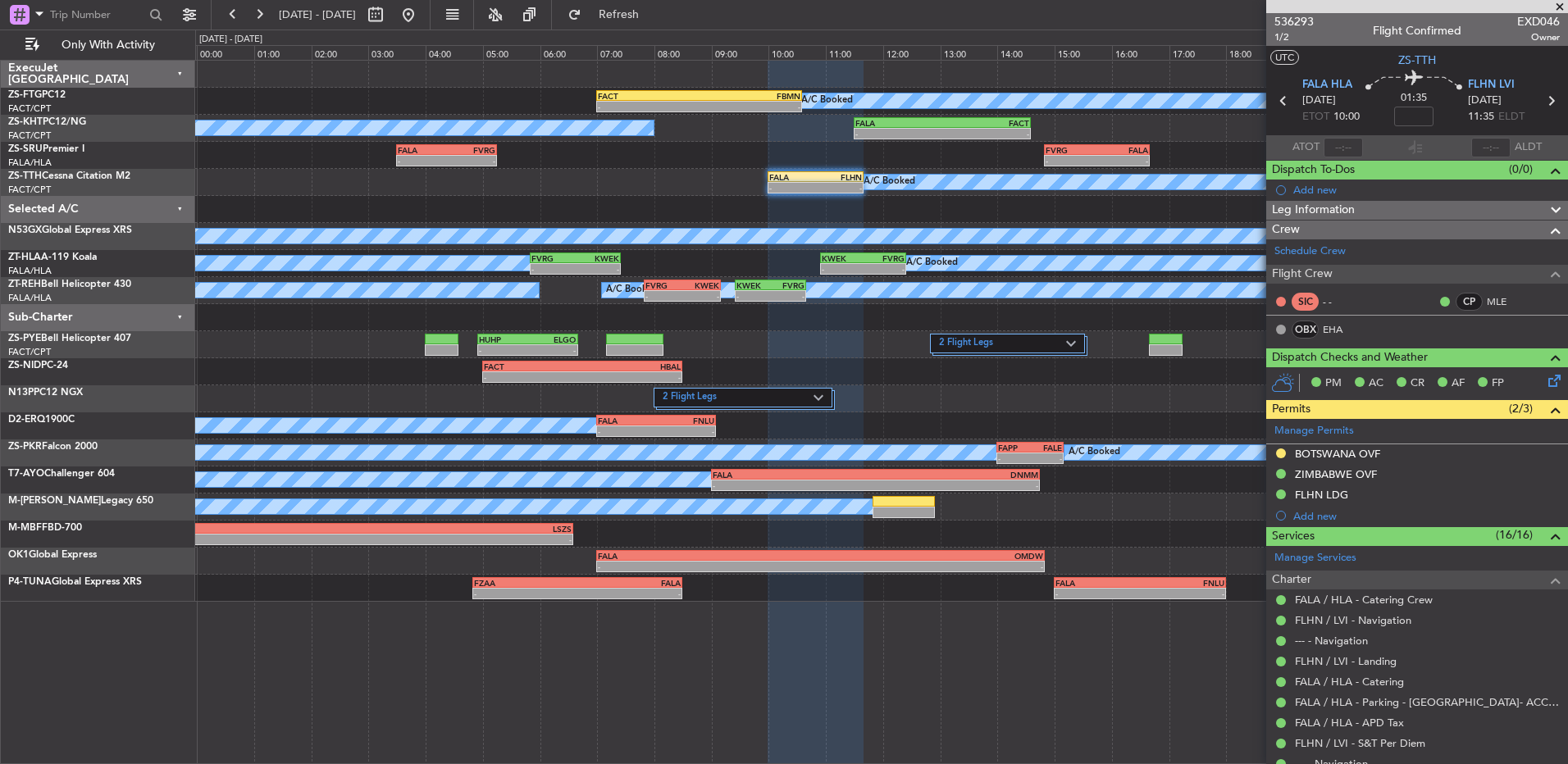
click at [1561, 8] on span at bounding box center [1561, 7] width 17 height 15
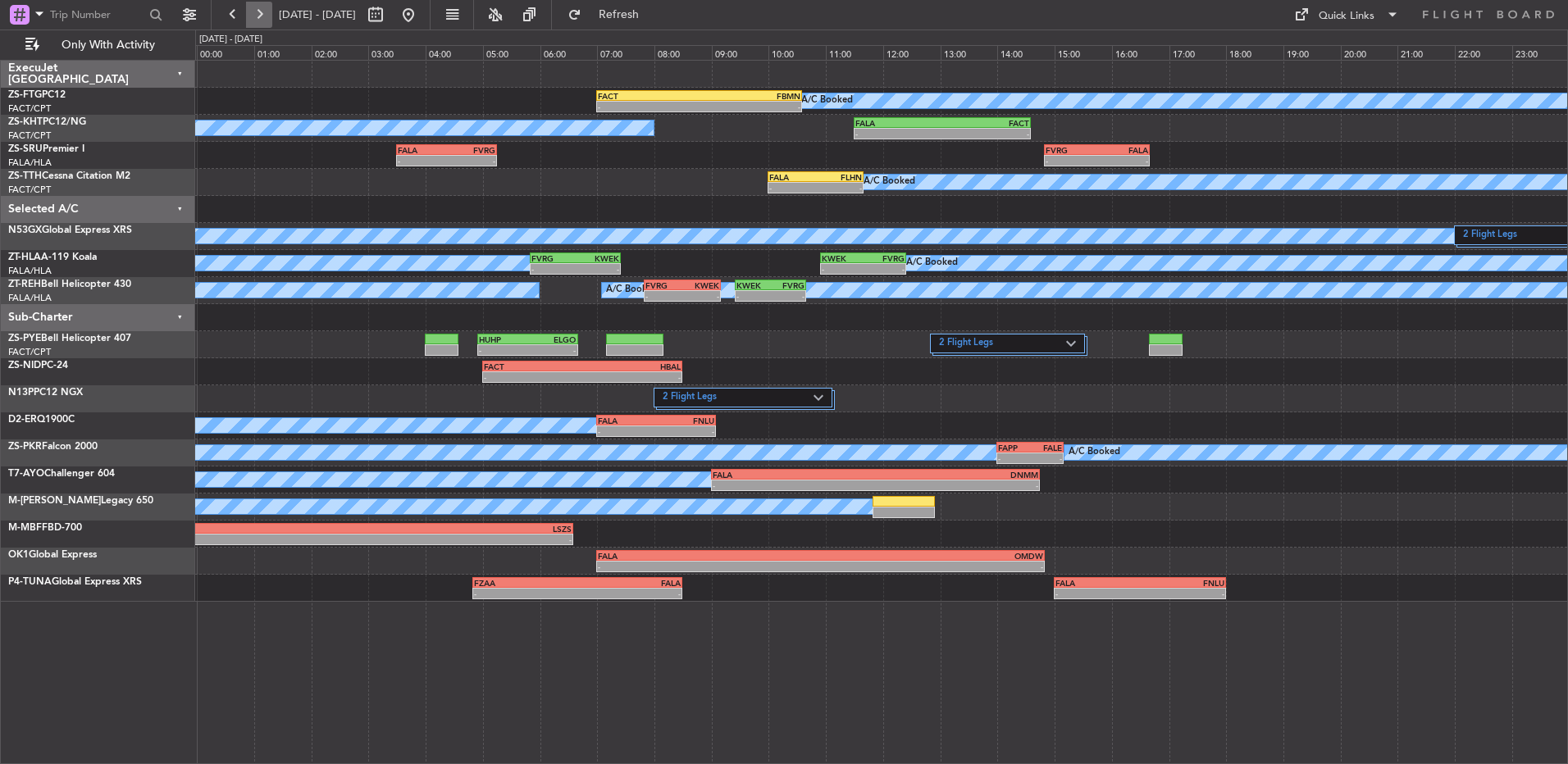
click at [263, 17] on button at bounding box center [259, 15] width 26 height 26
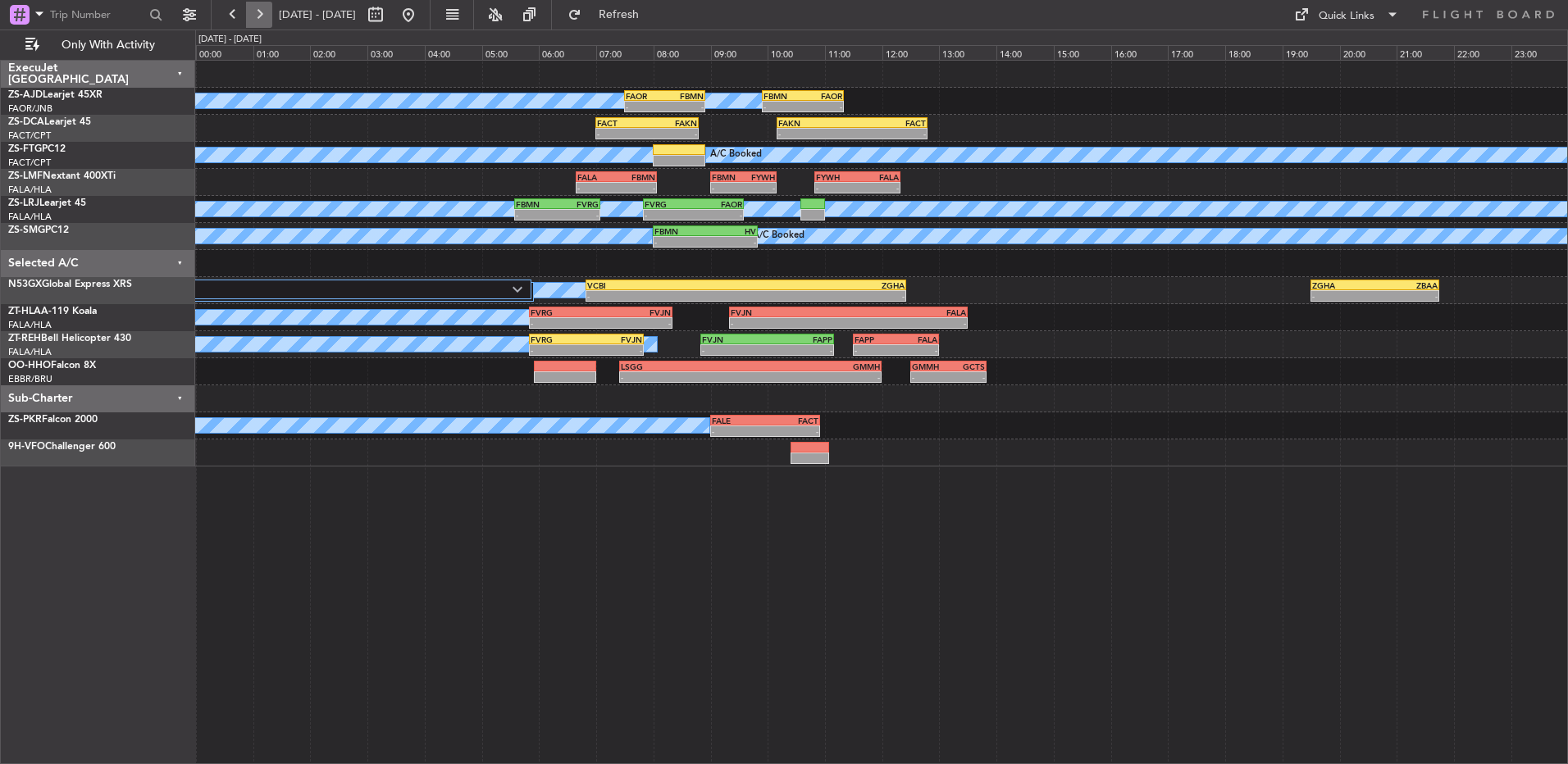
click at [252, 14] on button at bounding box center [259, 15] width 26 height 26
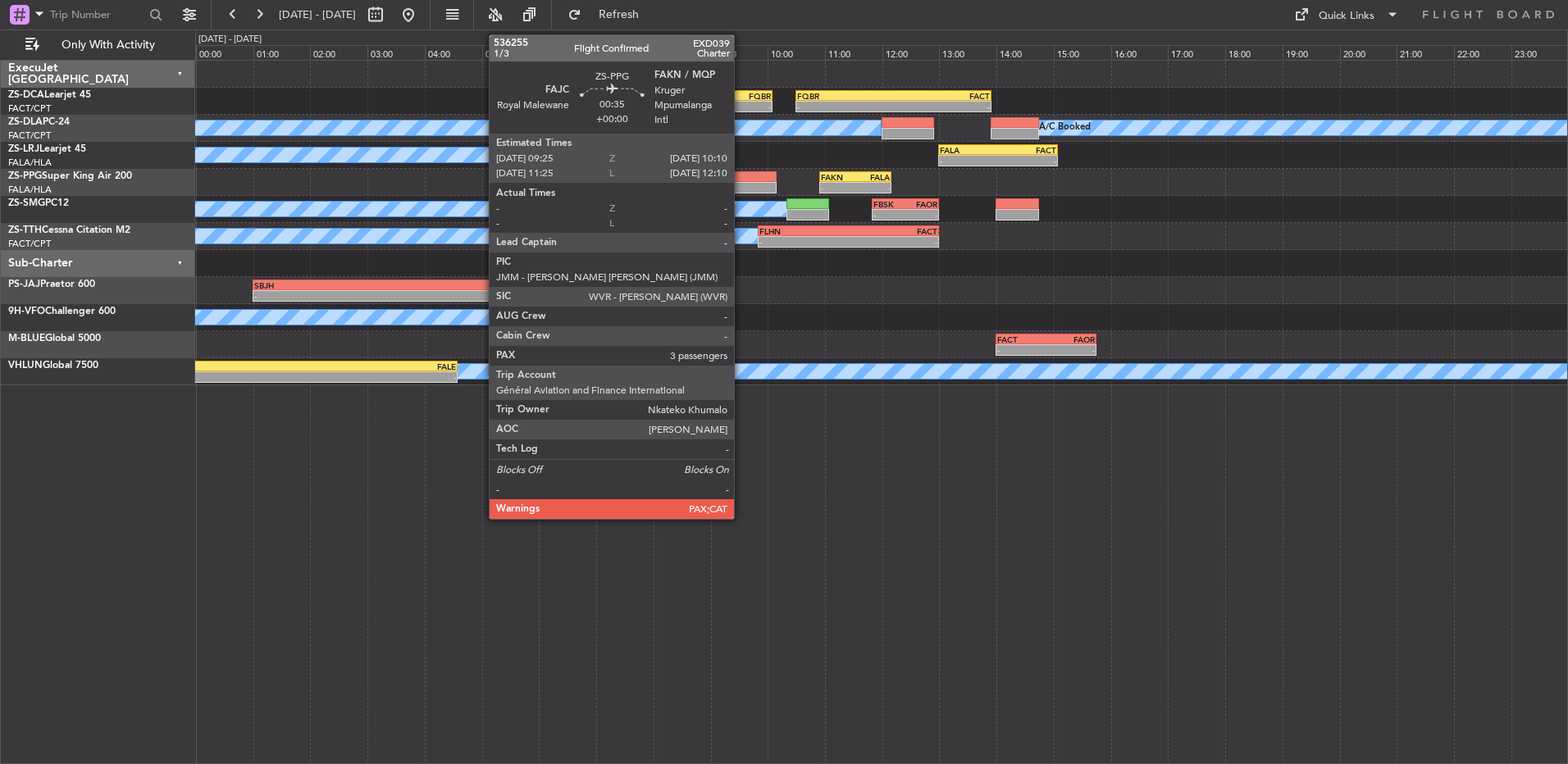
click at [741, 180] on div at bounding box center [756, 177] width 43 height 11
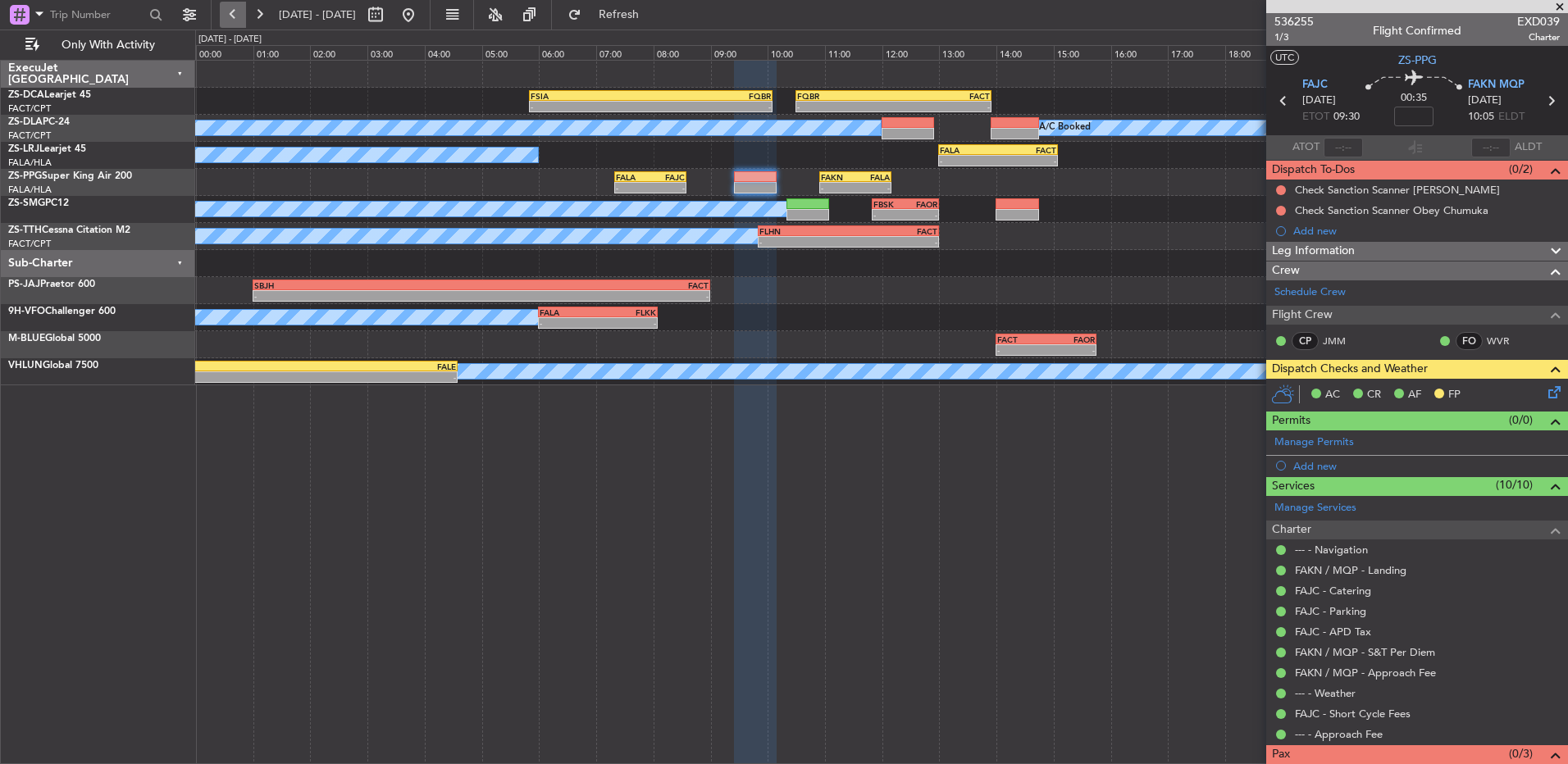
click at [239, 21] on button at bounding box center [233, 15] width 26 height 26
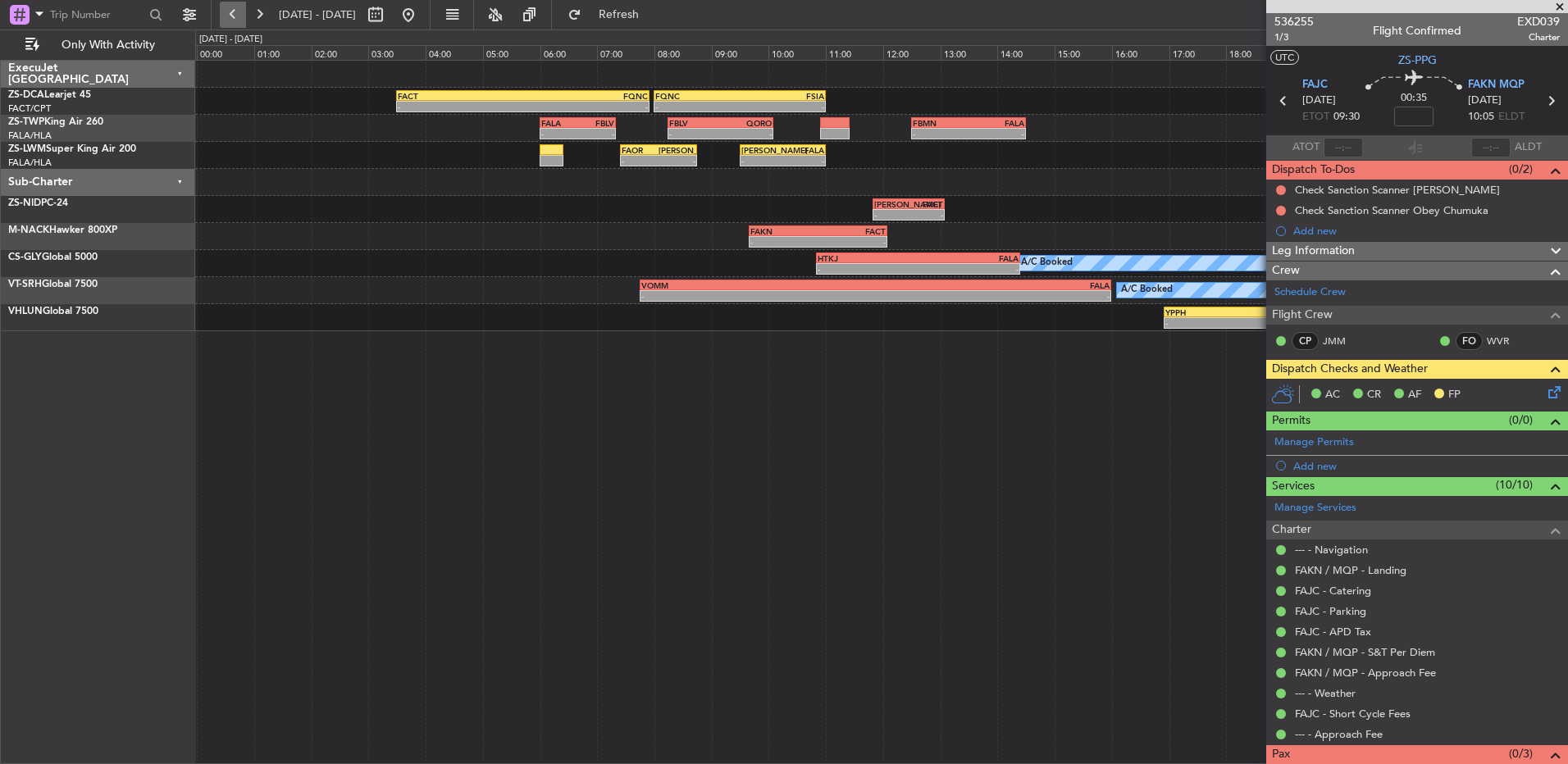
click at [237, 20] on button at bounding box center [233, 15] width 26 height 26
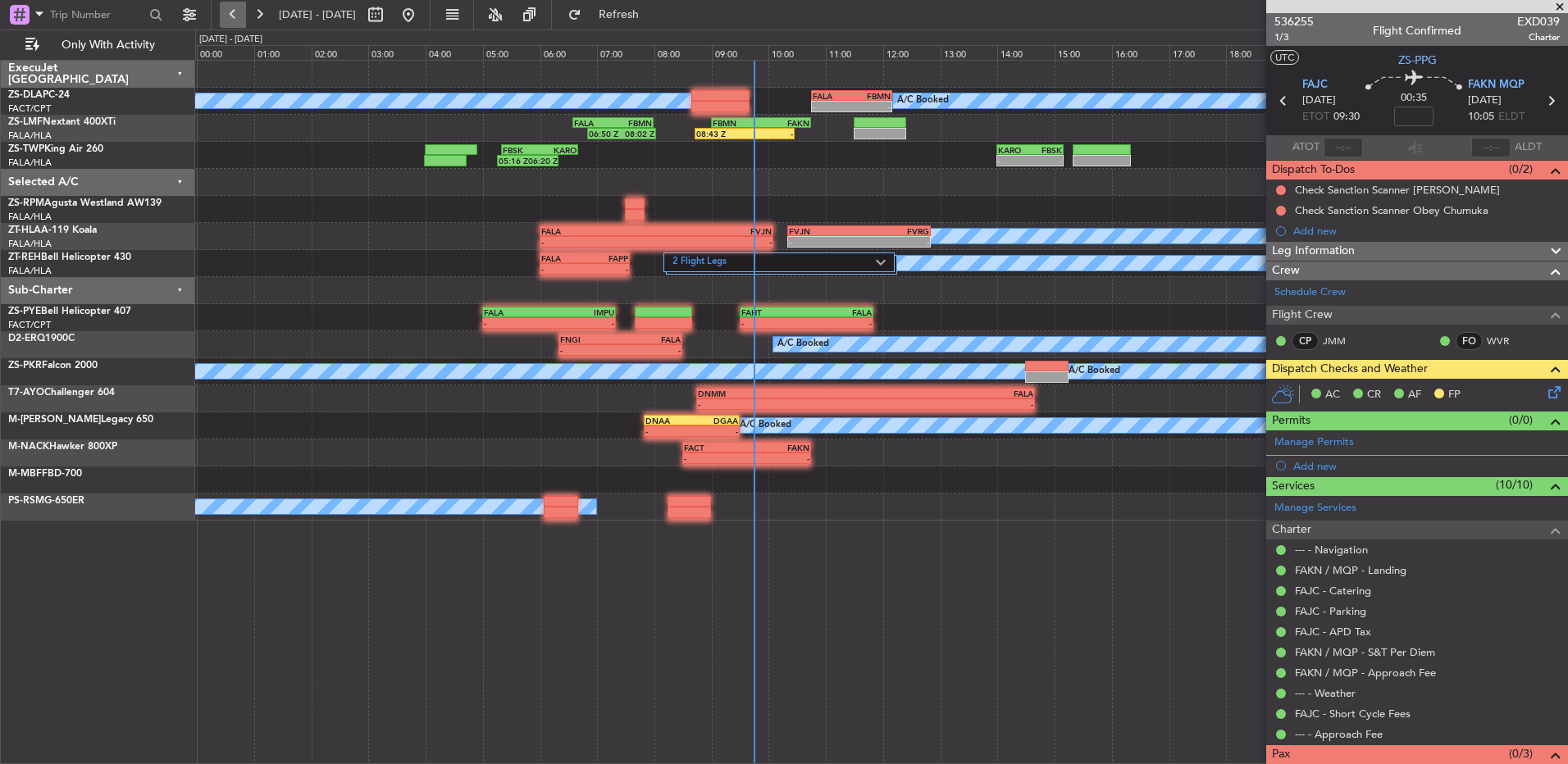
click at [237, 20] on button at bounding box center [233, 15] width 26 height 26
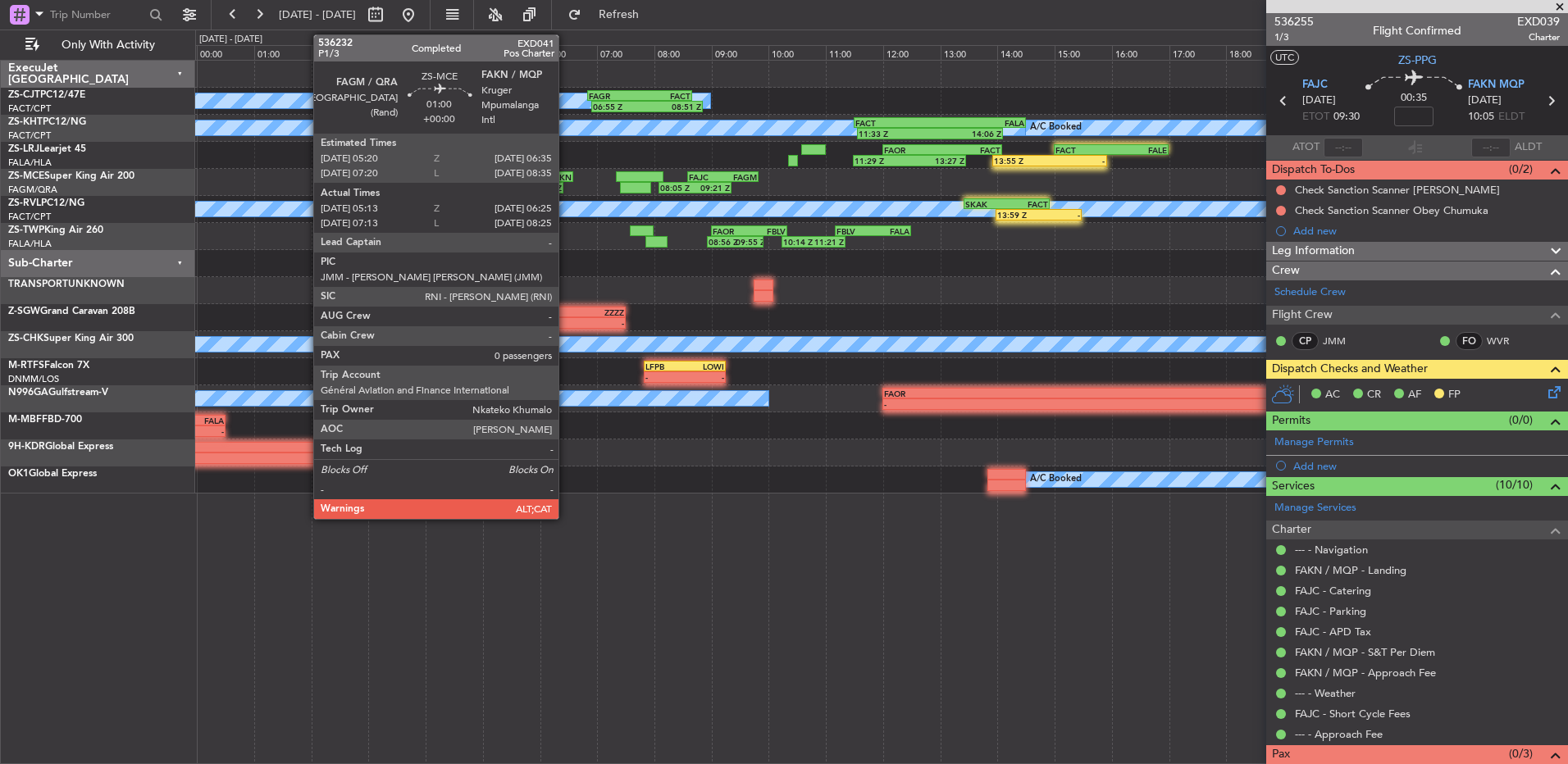
click at [566, 178] on div "FAKN" at bounding box center [554, 177] width 35 height 10
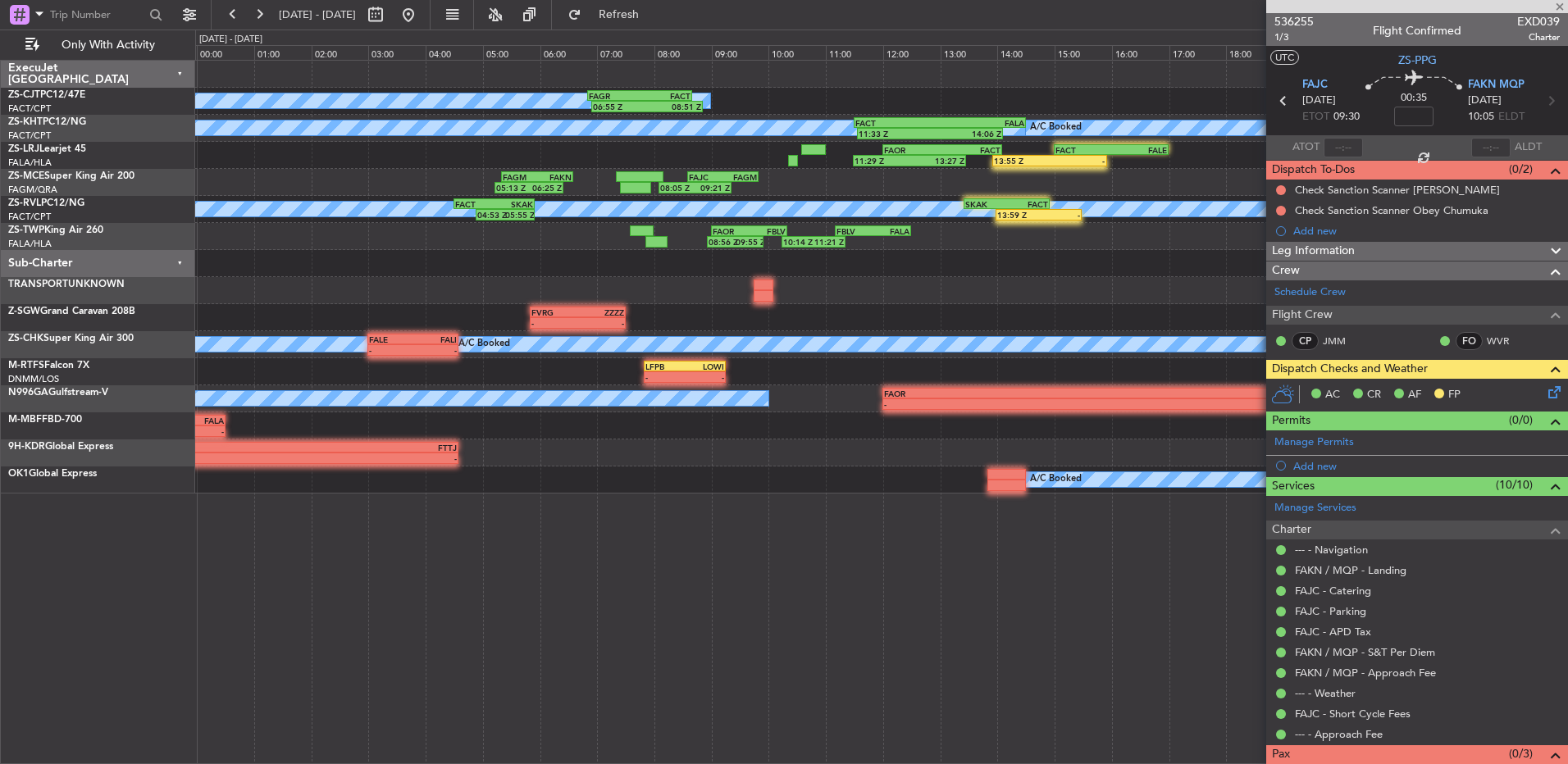
type input "05:23"
type input "06:20"
type input "0"
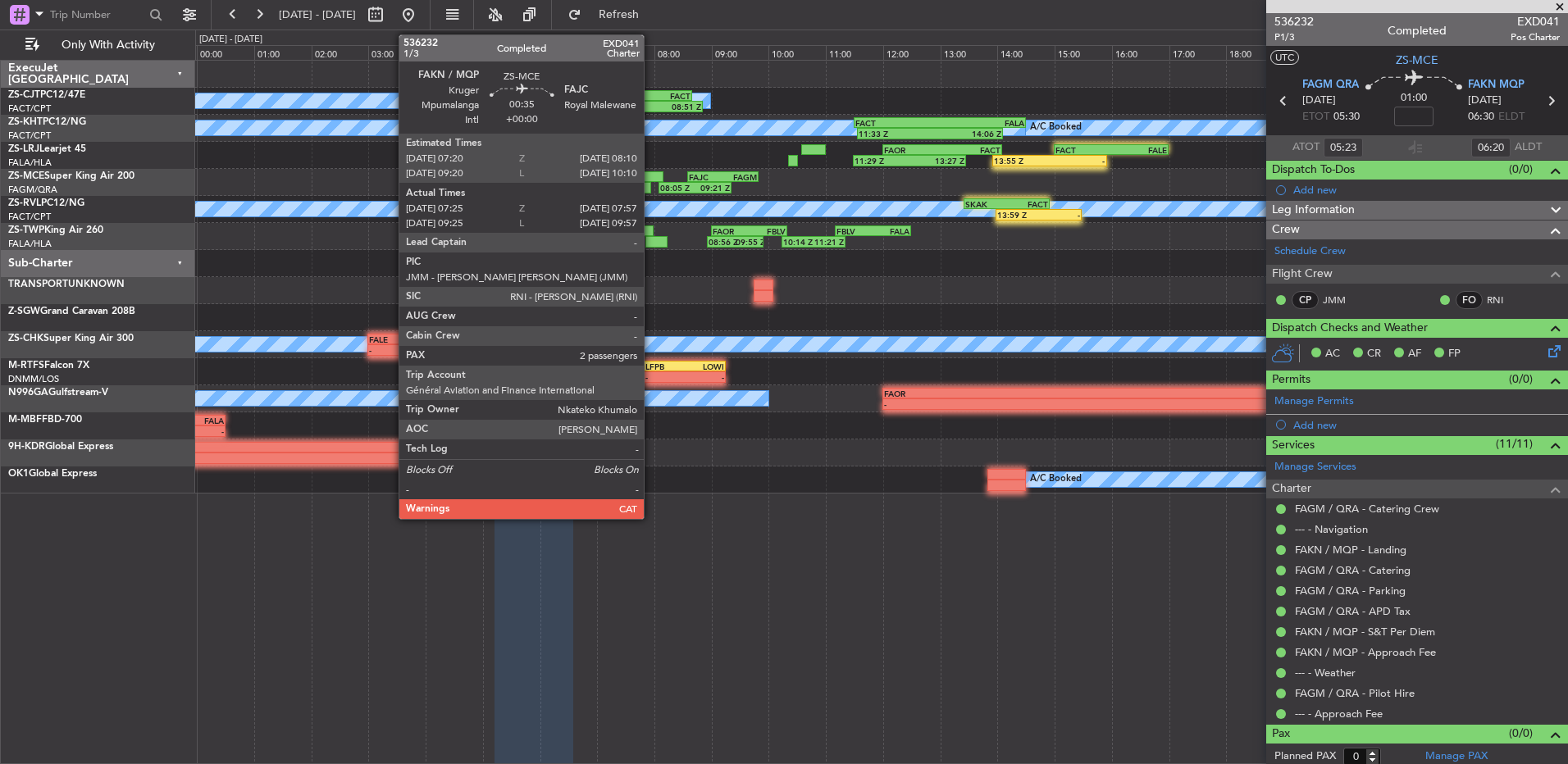
click at [651, 175] on div at bounding box center [640, 177] width 49 height 11
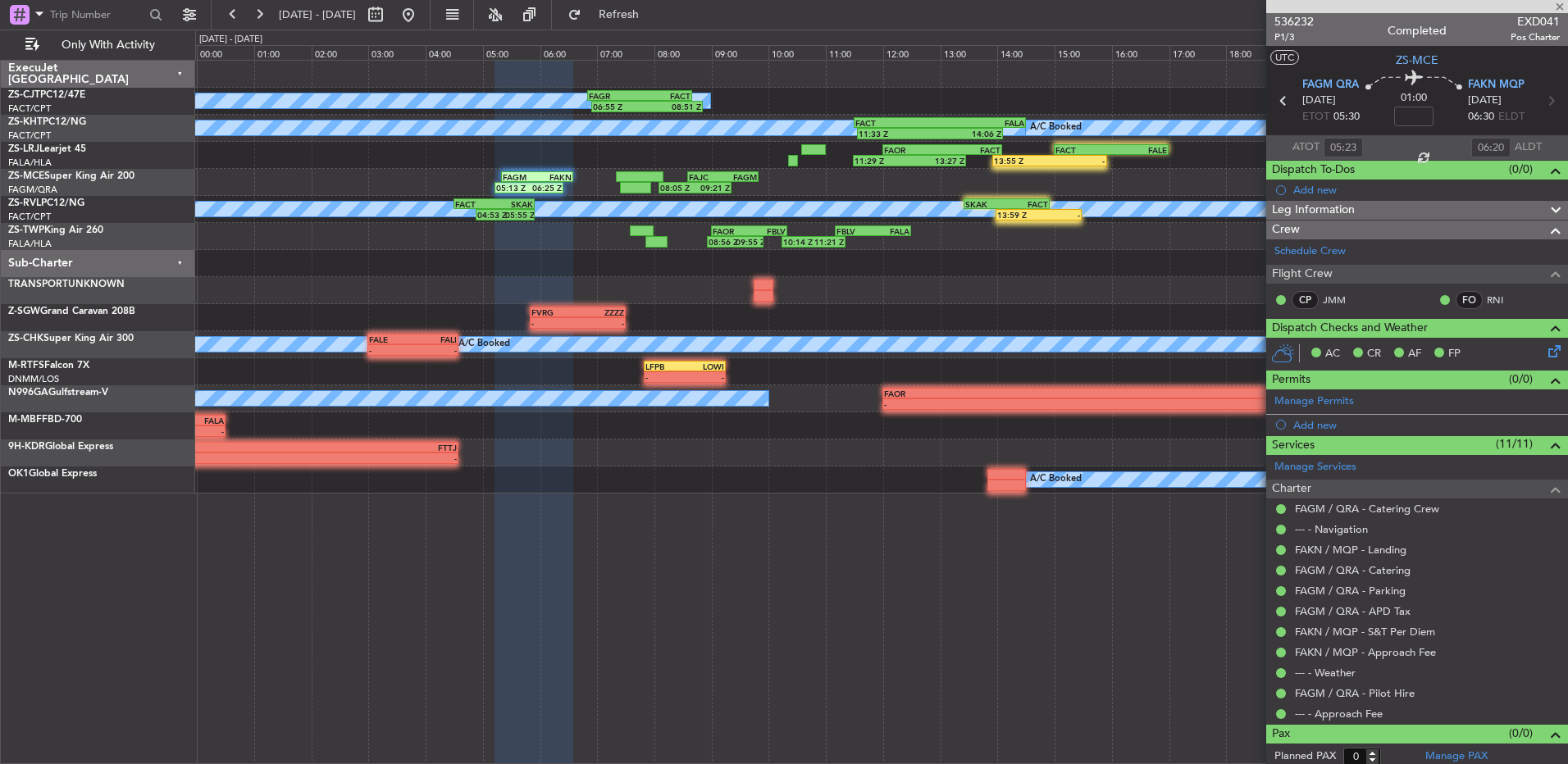
type input "07:35"
type input "07:52"
type input "2"
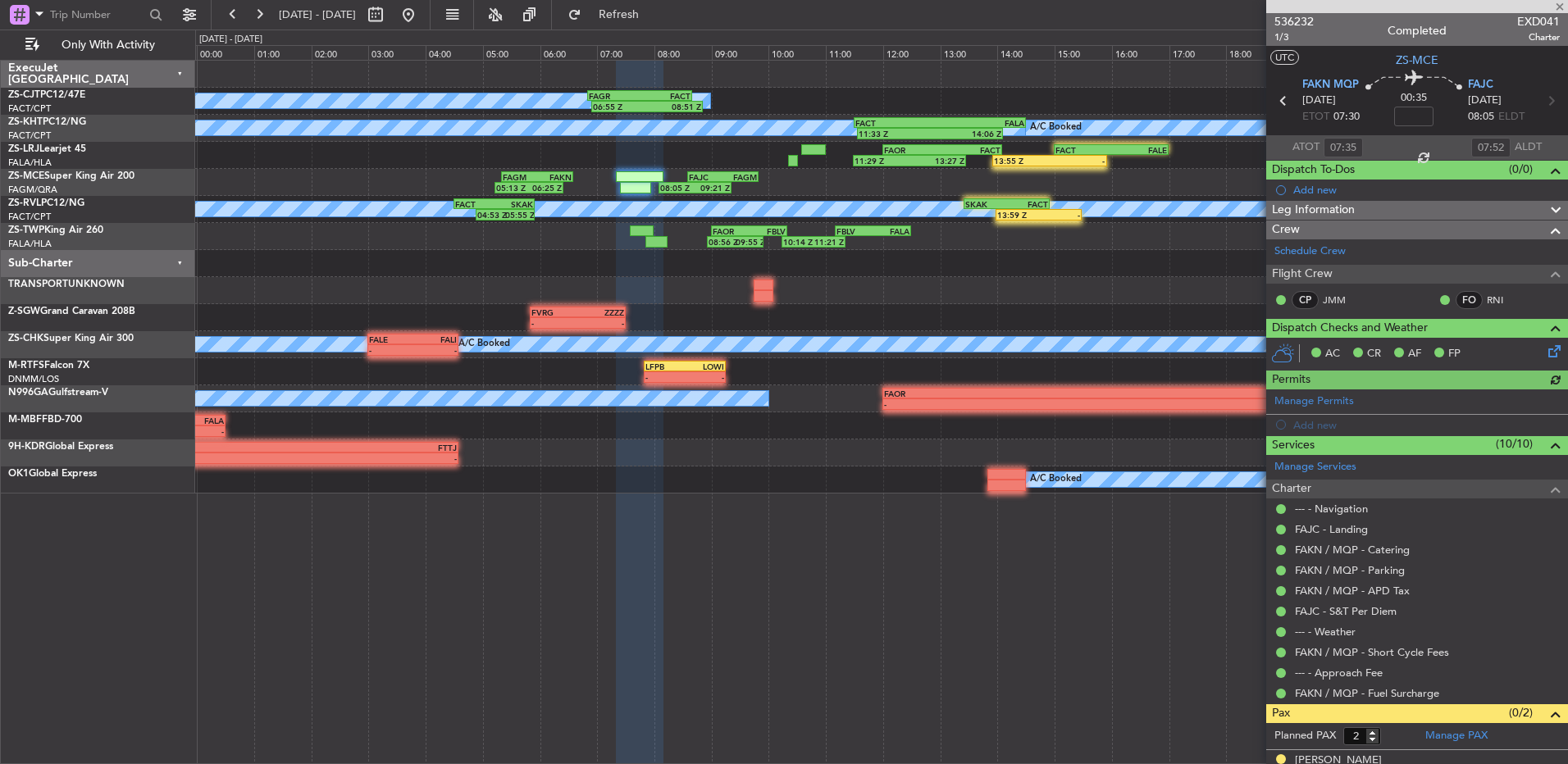
scroll to position [54, 0]
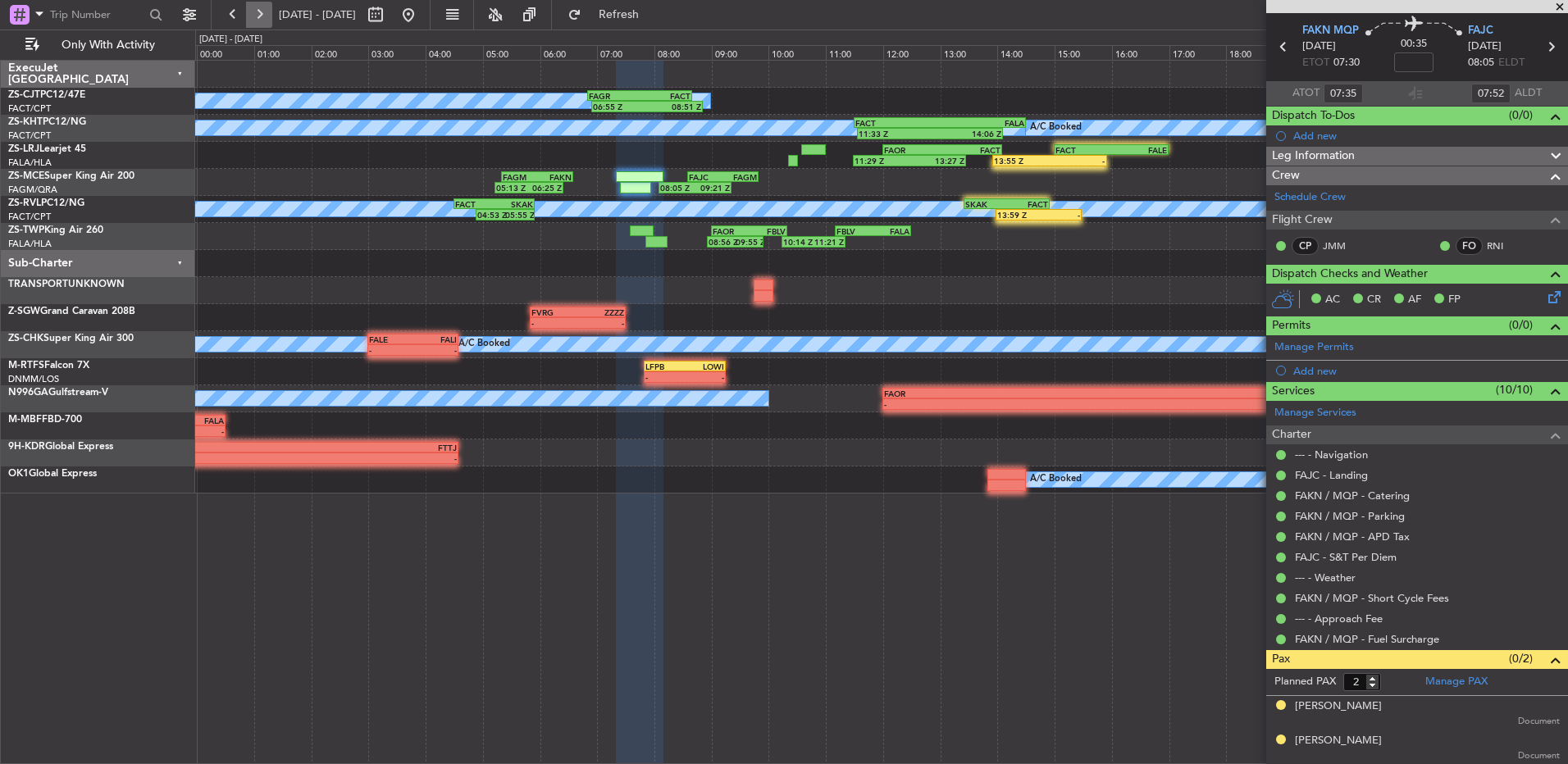
click at [256, 14] on button at bounding box center [259, 15] width 26 height 26
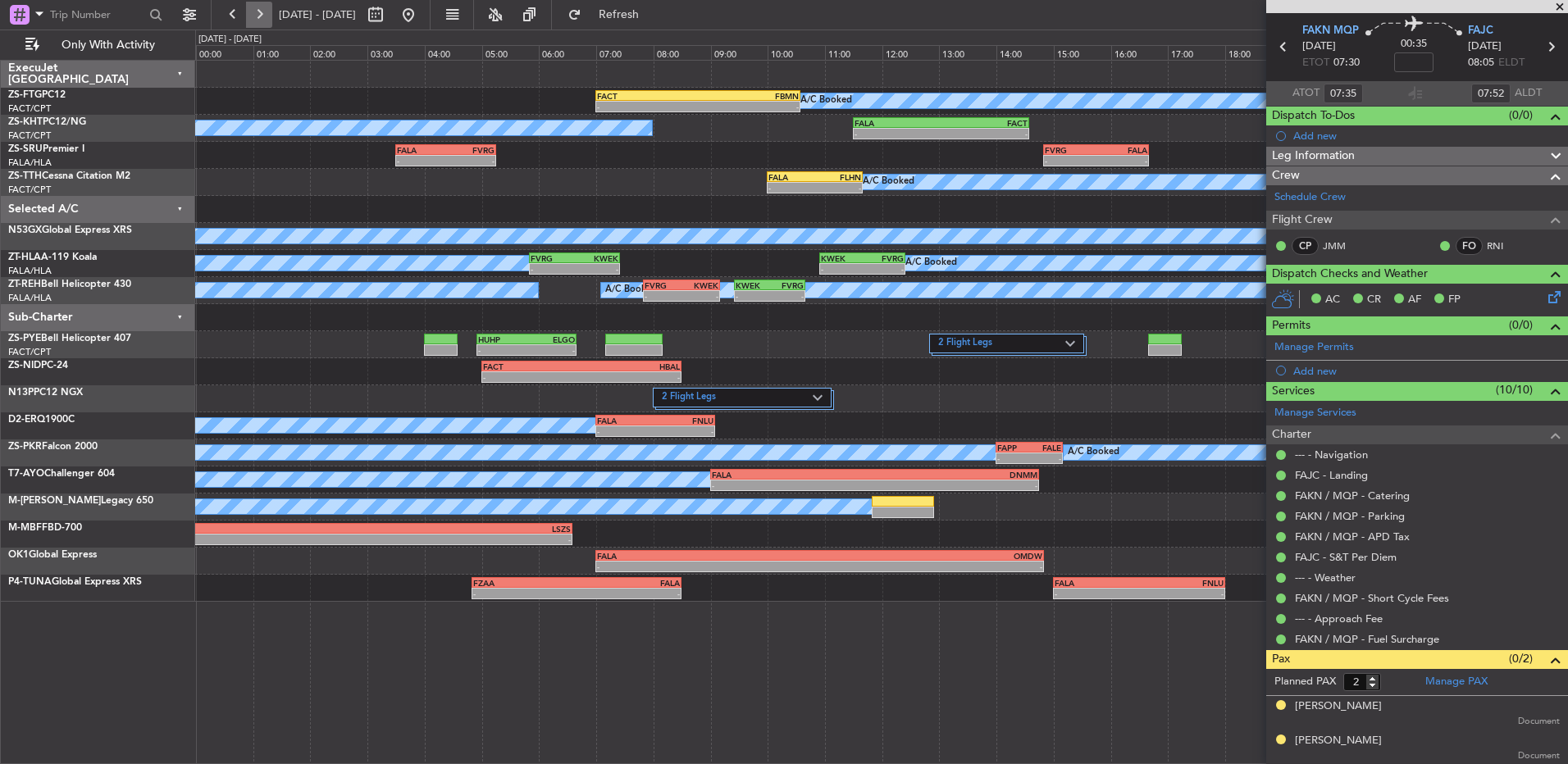
click at [254, 20] on button at bounding box center [259, 15] width 26 height 26
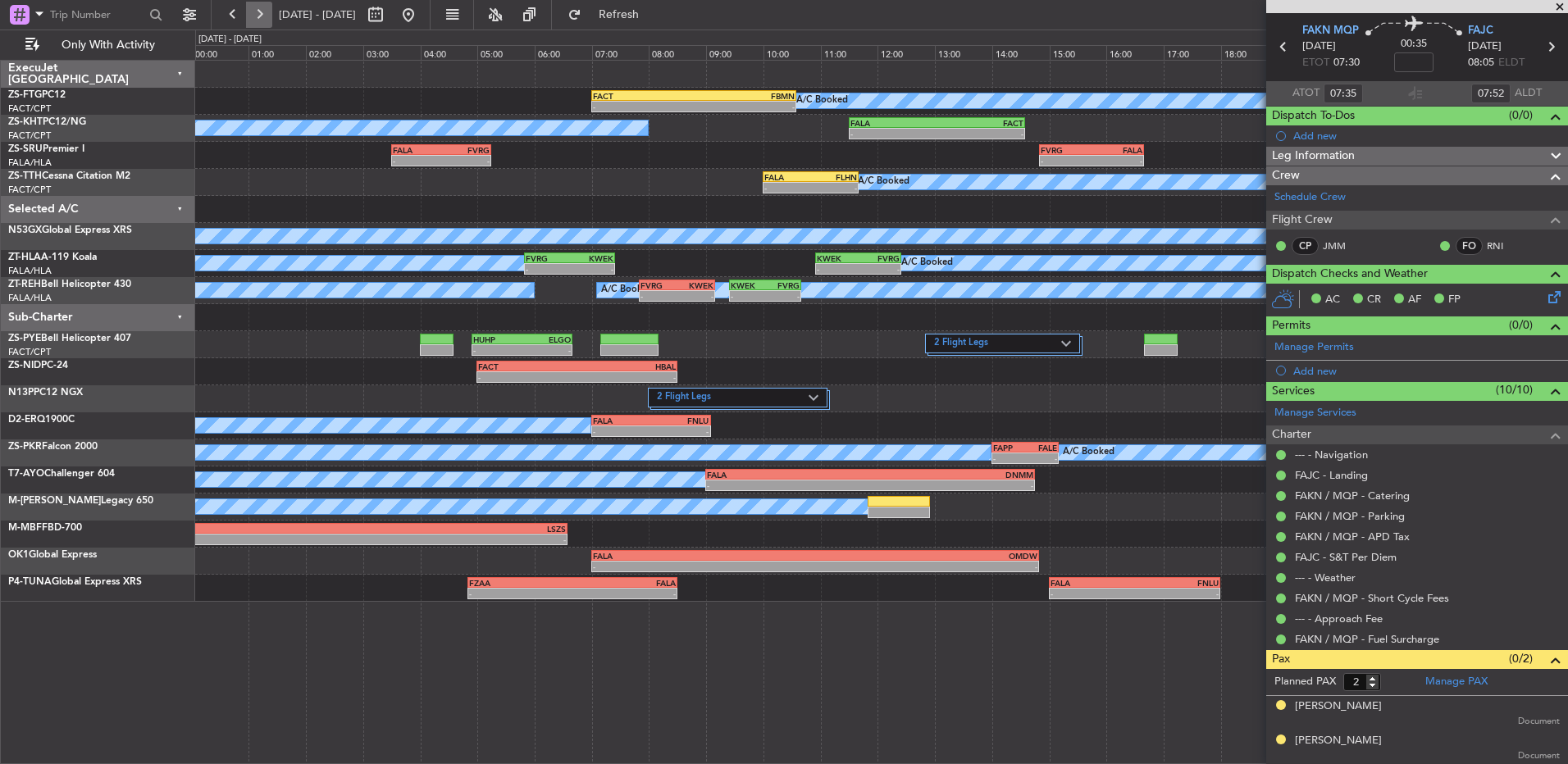
click at [254, 20] on button at bounding box center [259, 15] width 26 height 26
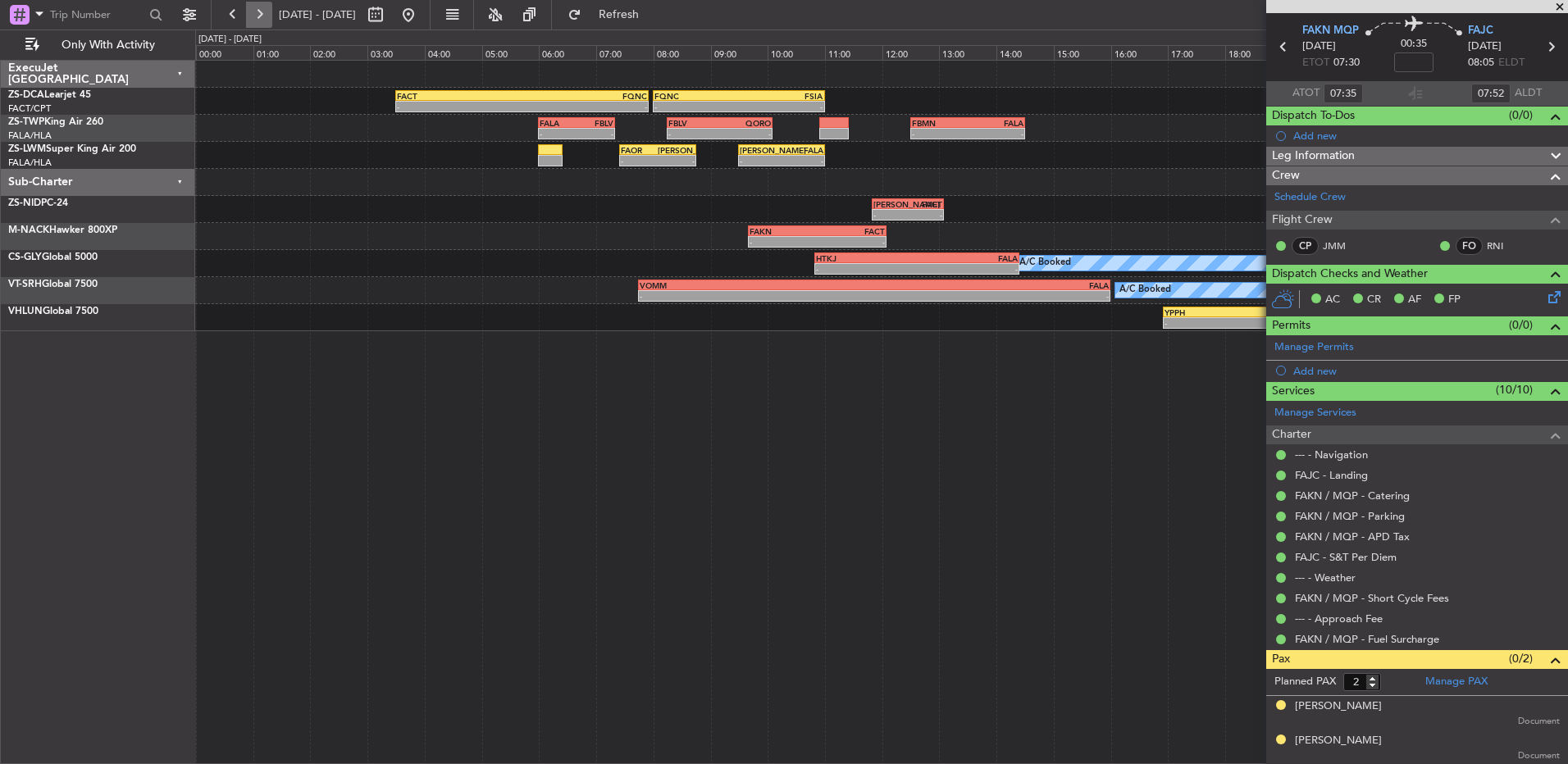
click at [254, 20] on button at bounding box center [259, 15] width 26 height 26
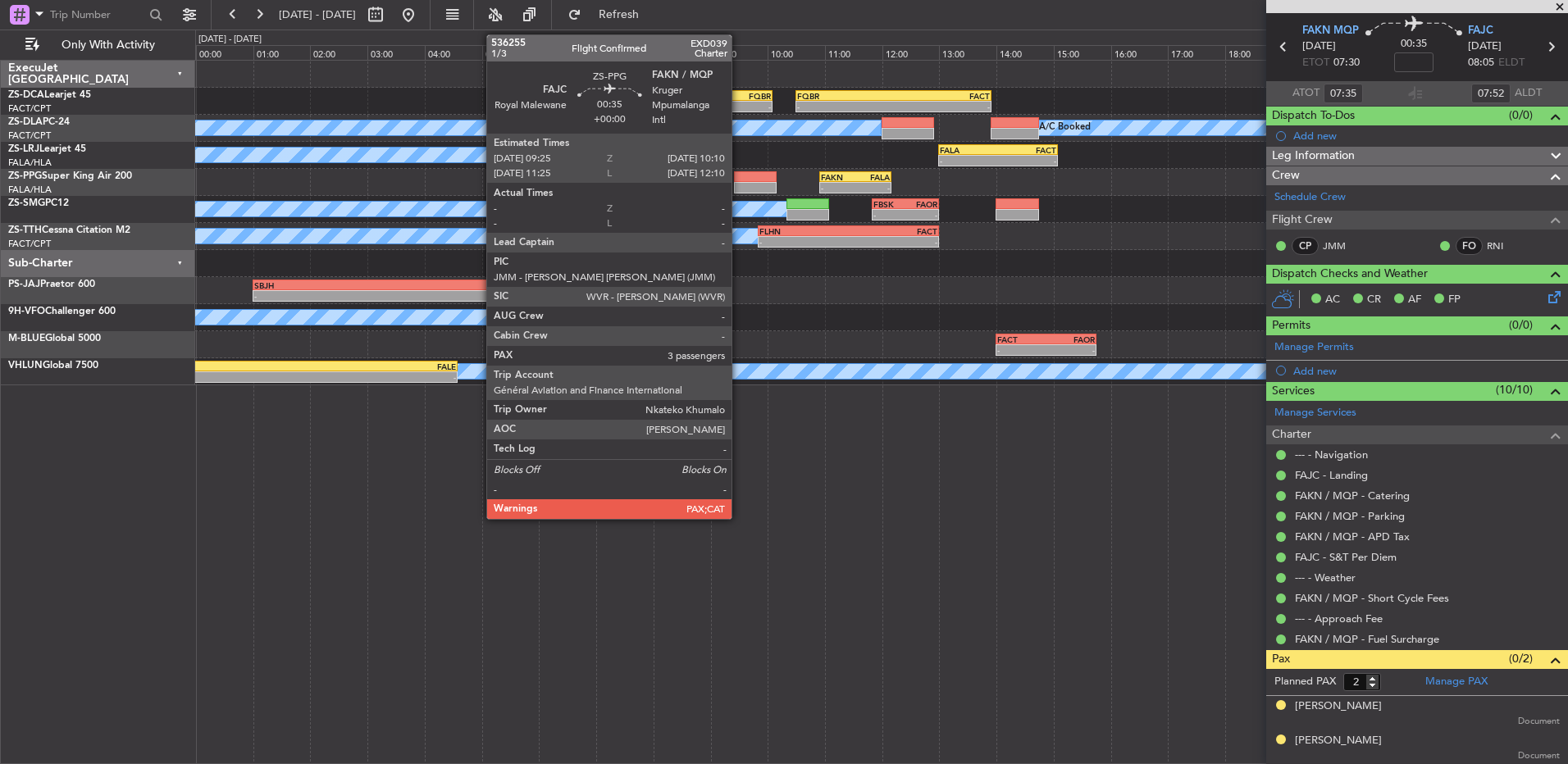
click at [739, 181] on div at bounding box center [756, 177] width 43 height 11
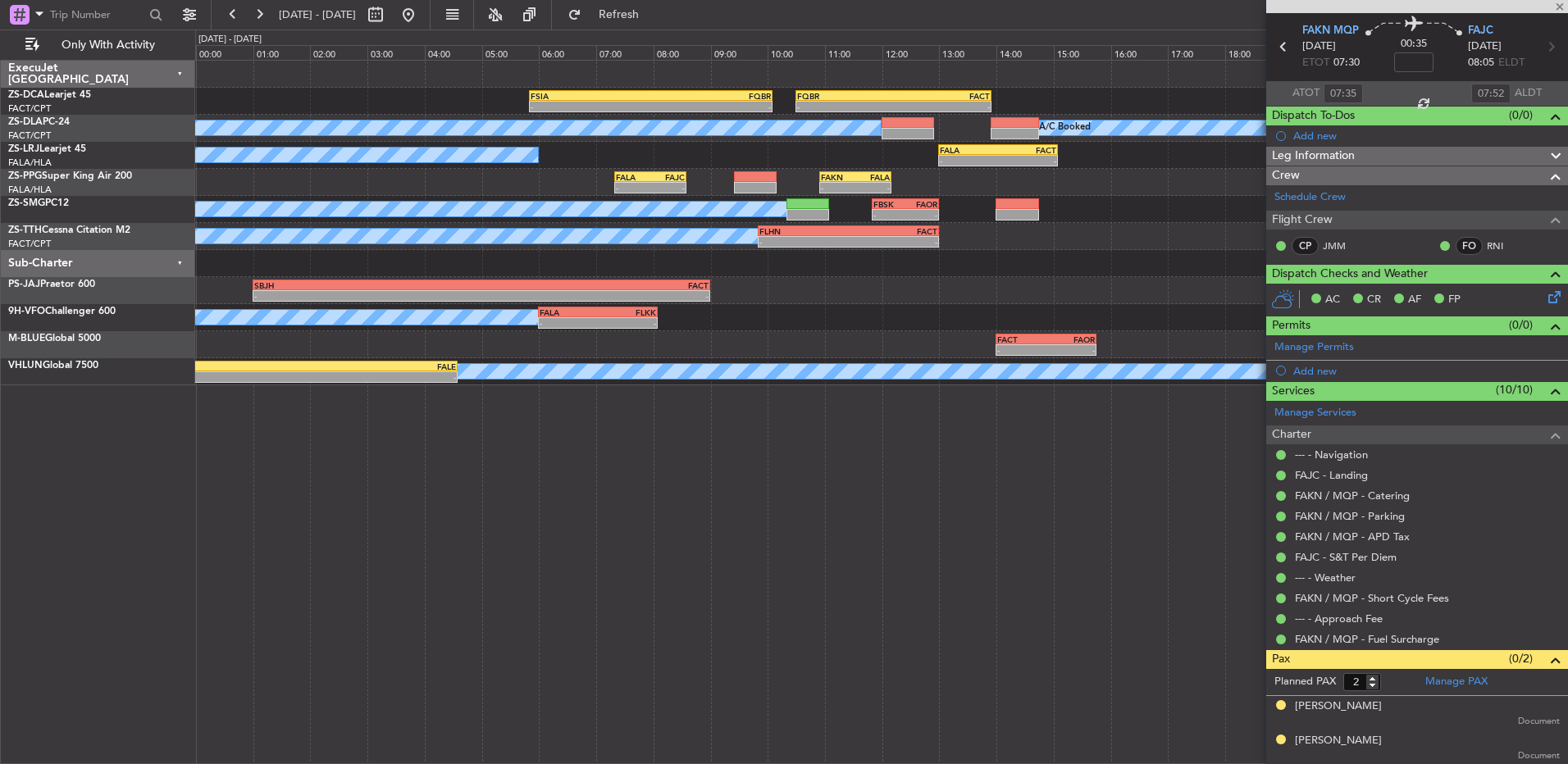
type input "3"
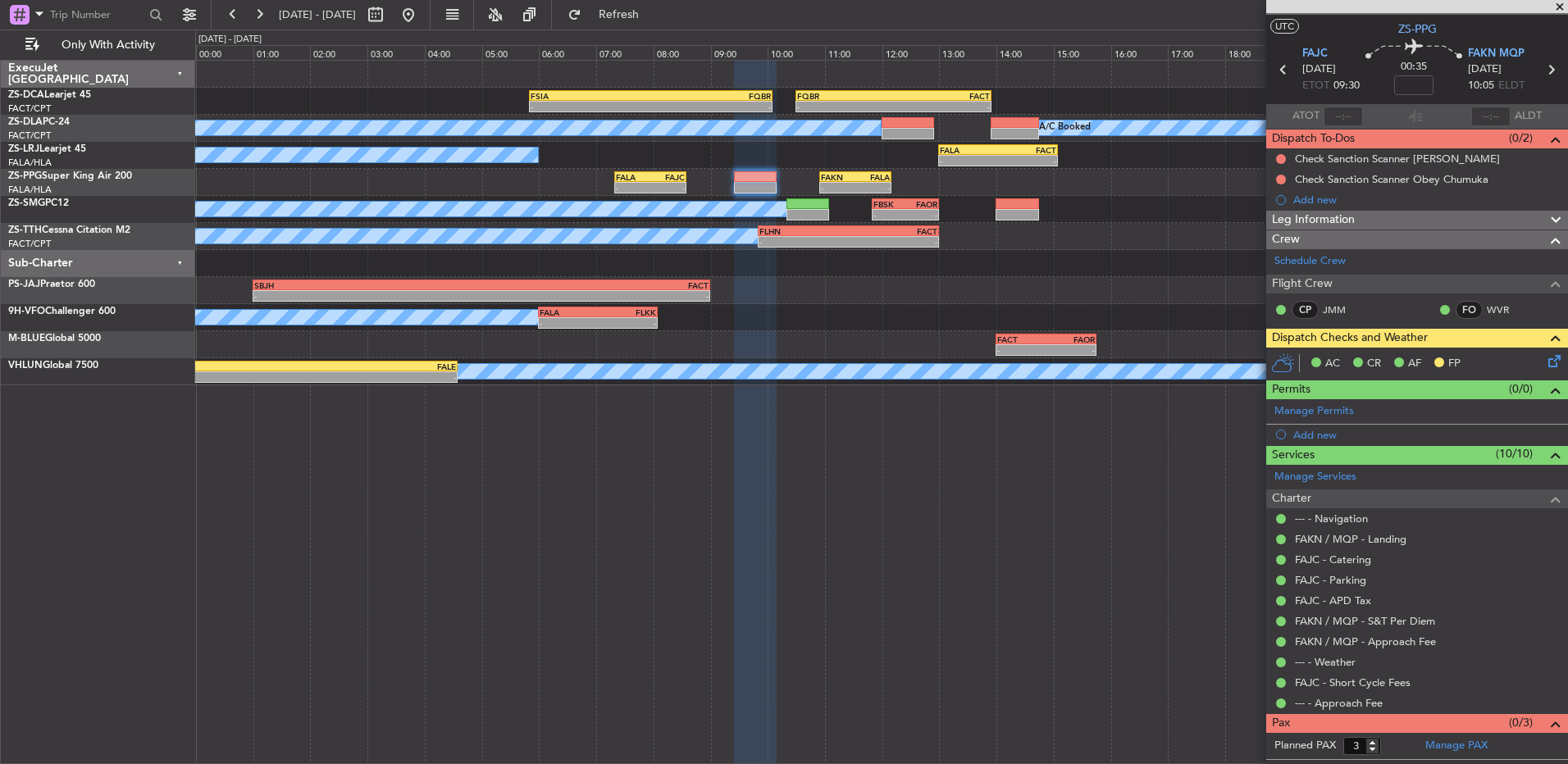
scroll to position [48, 0]
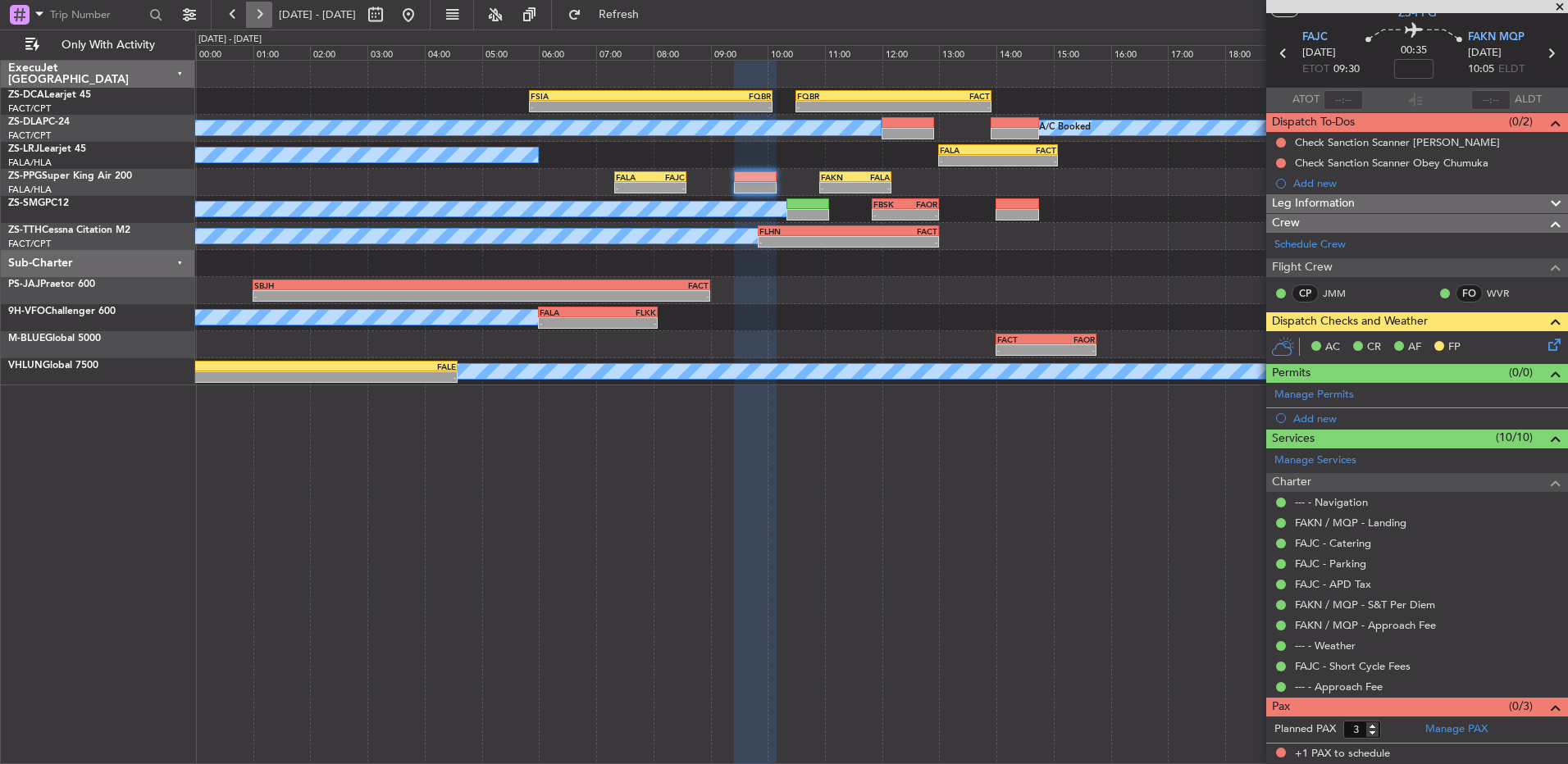
click at [259, 19] on button at bounding box center [259, 15] width 26 height 26
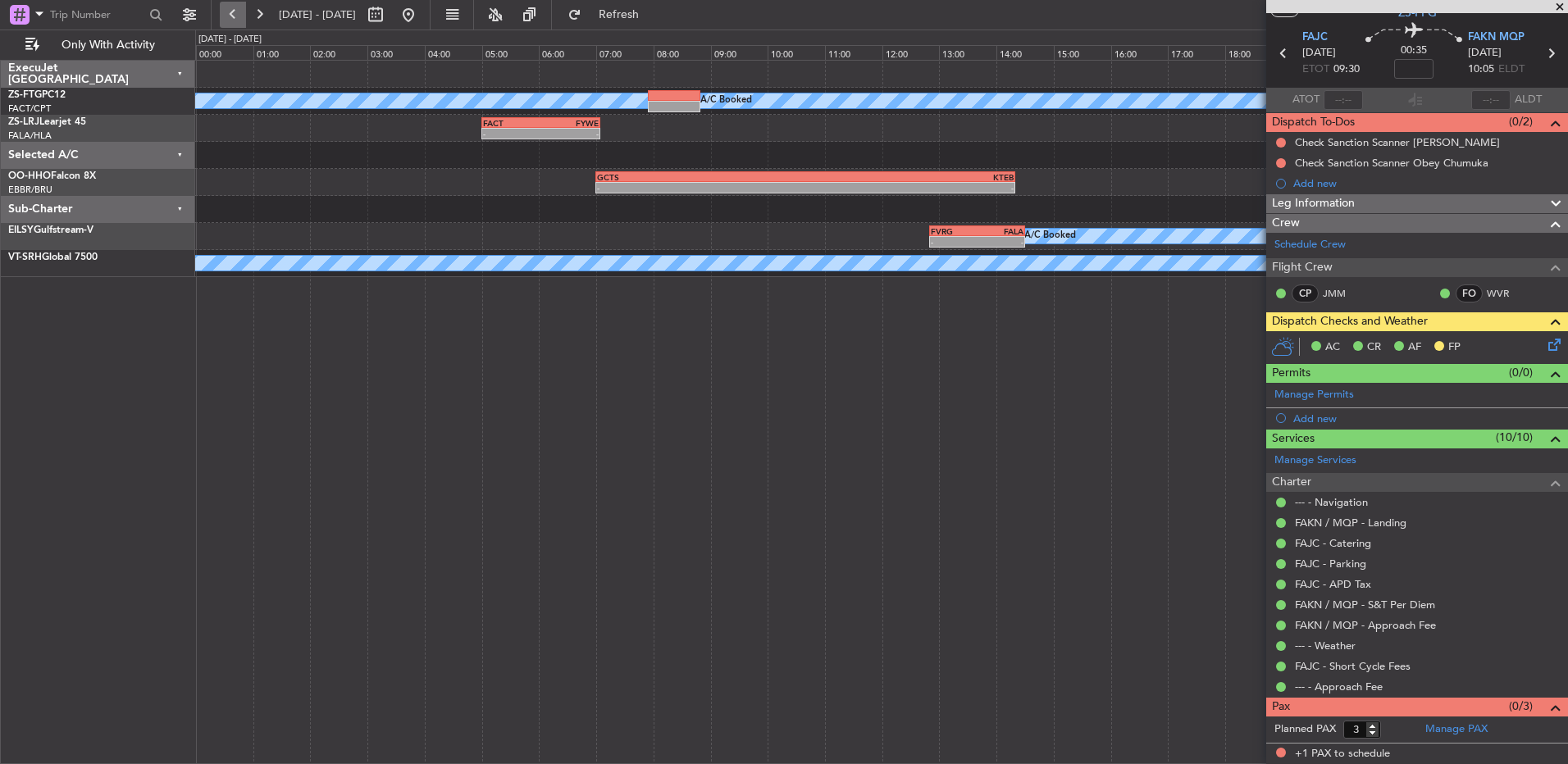
click at [242, 7] on button at bounding box center [233, 15] width 26 height 26
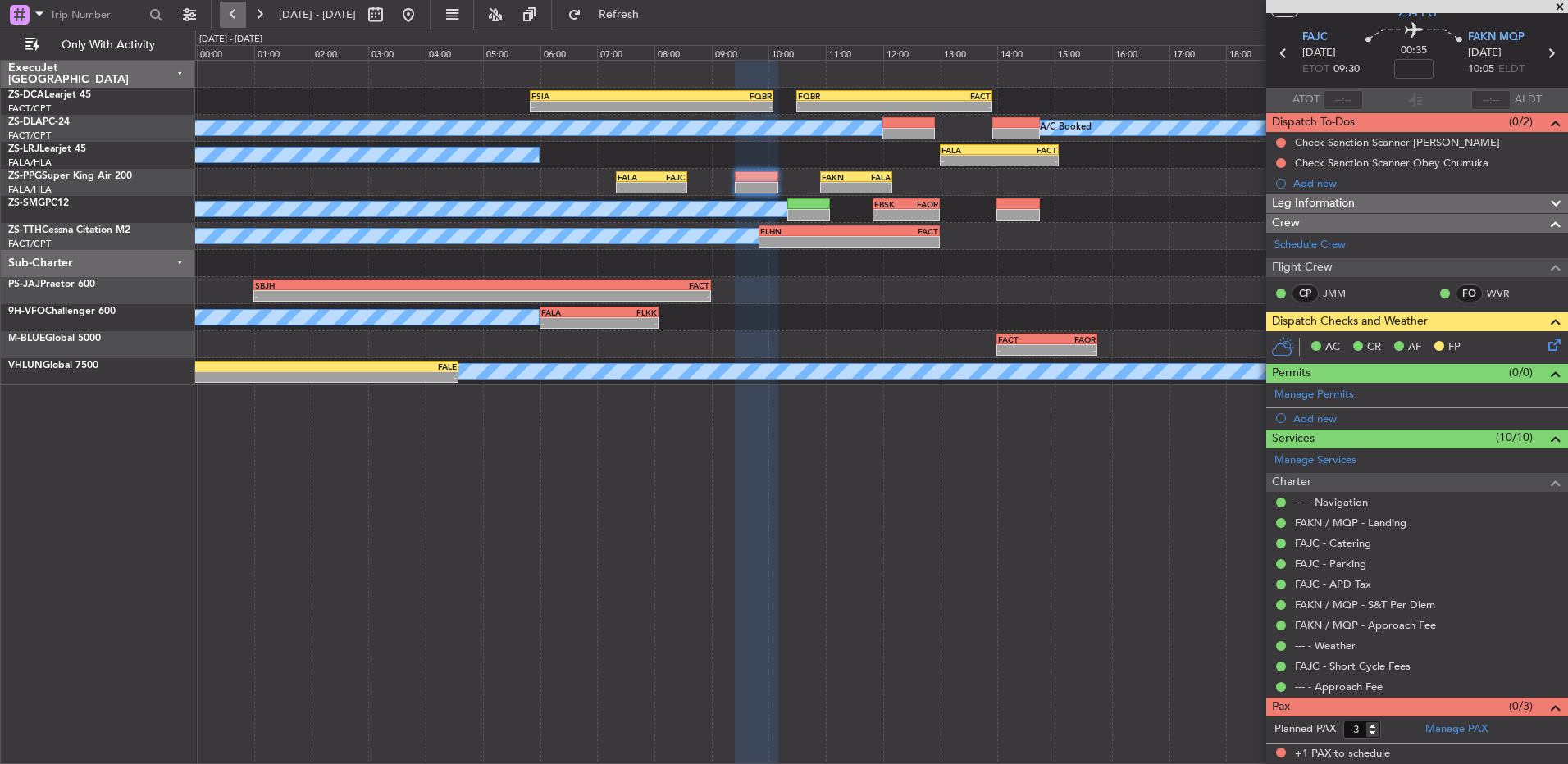
click at [242, 7] on button at bounding box center [233, 15] width 26 height 26
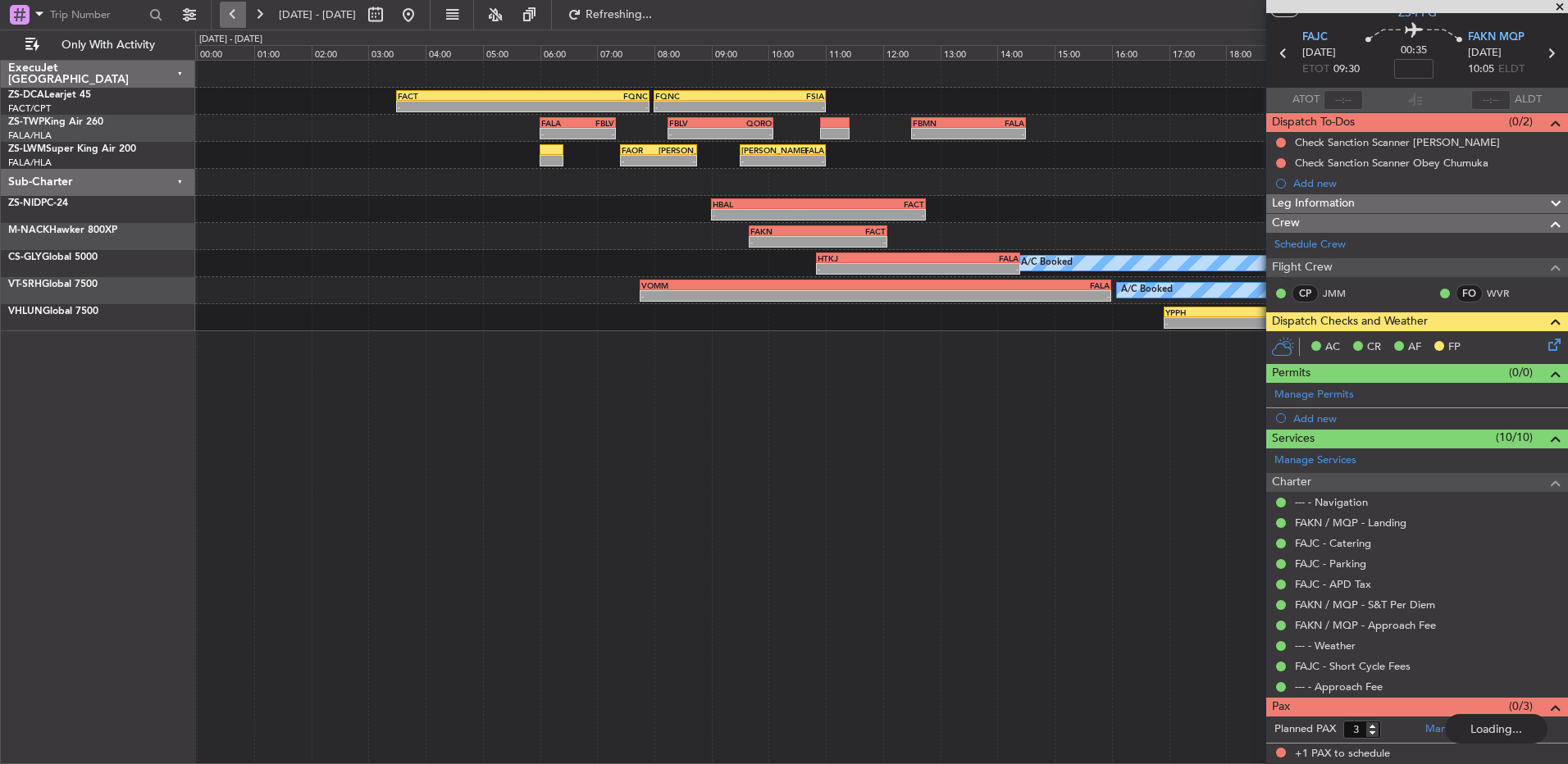
click at [227, 15] on button at bounding box center [233, 15] width 26 height 26
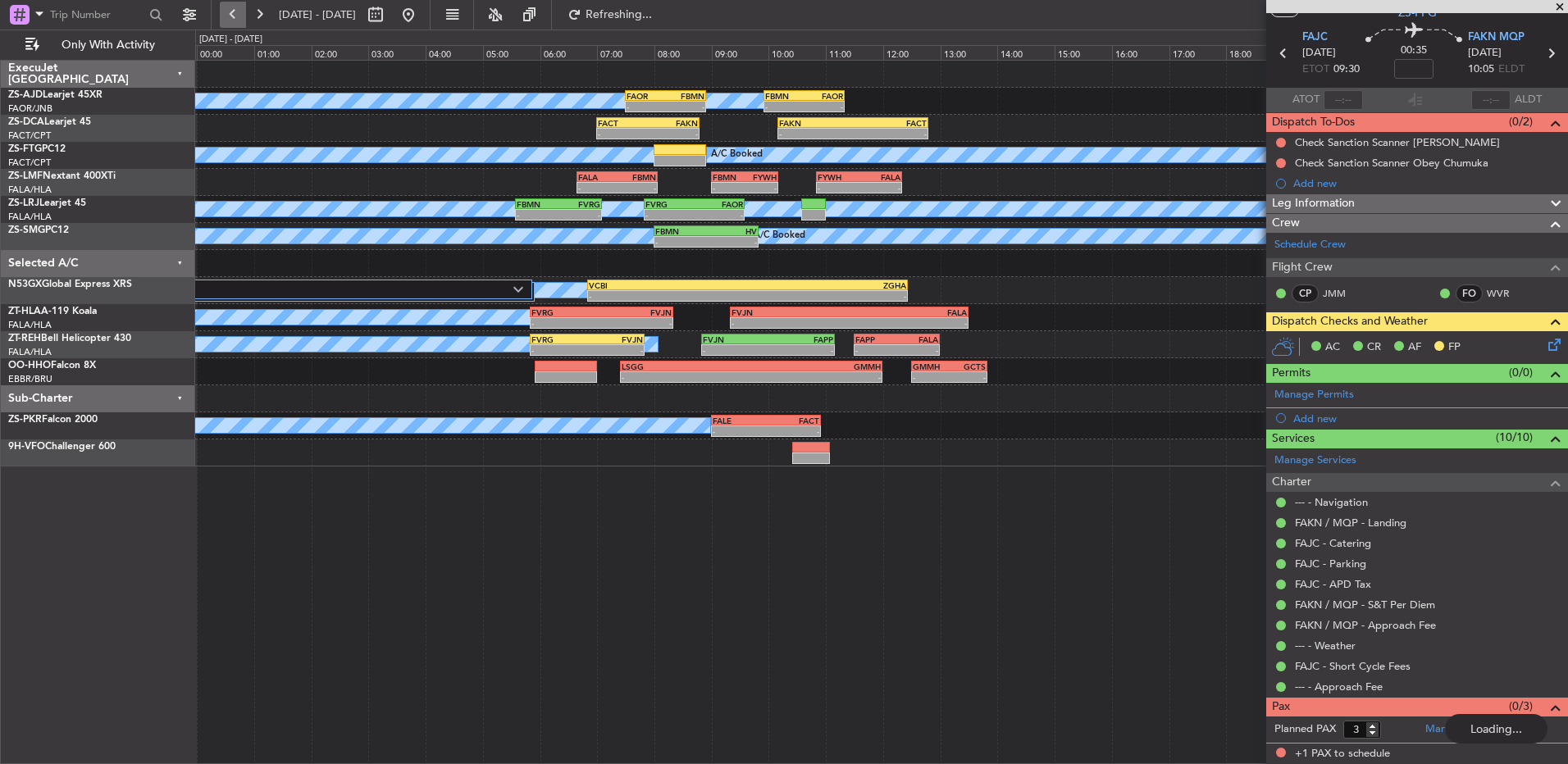
click at [227, 15] on button at bounding box center [233, 15] width 26 height 26
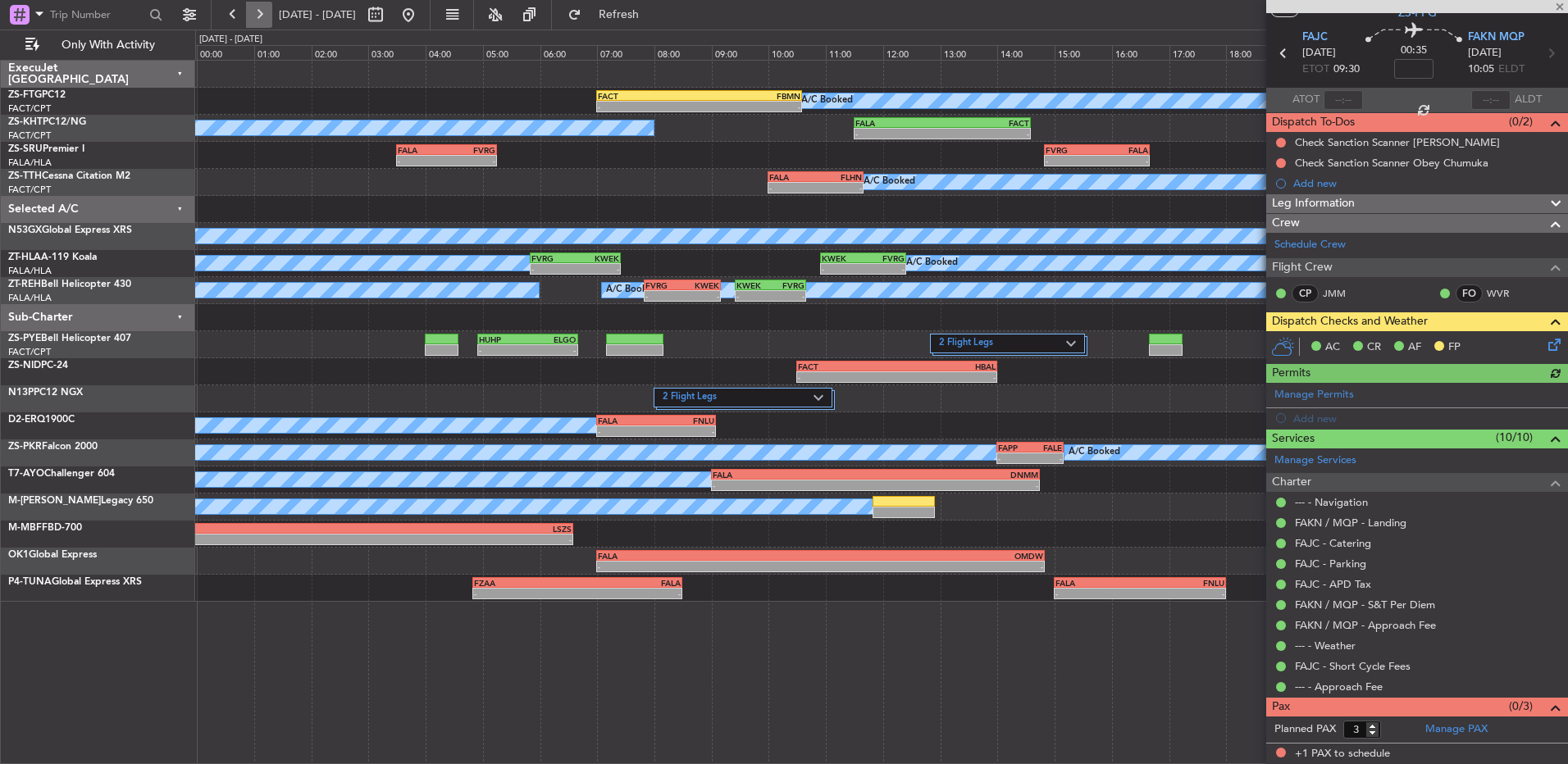
click at [260, 14] on button at bounding box center [259, 15] width 26 height 26
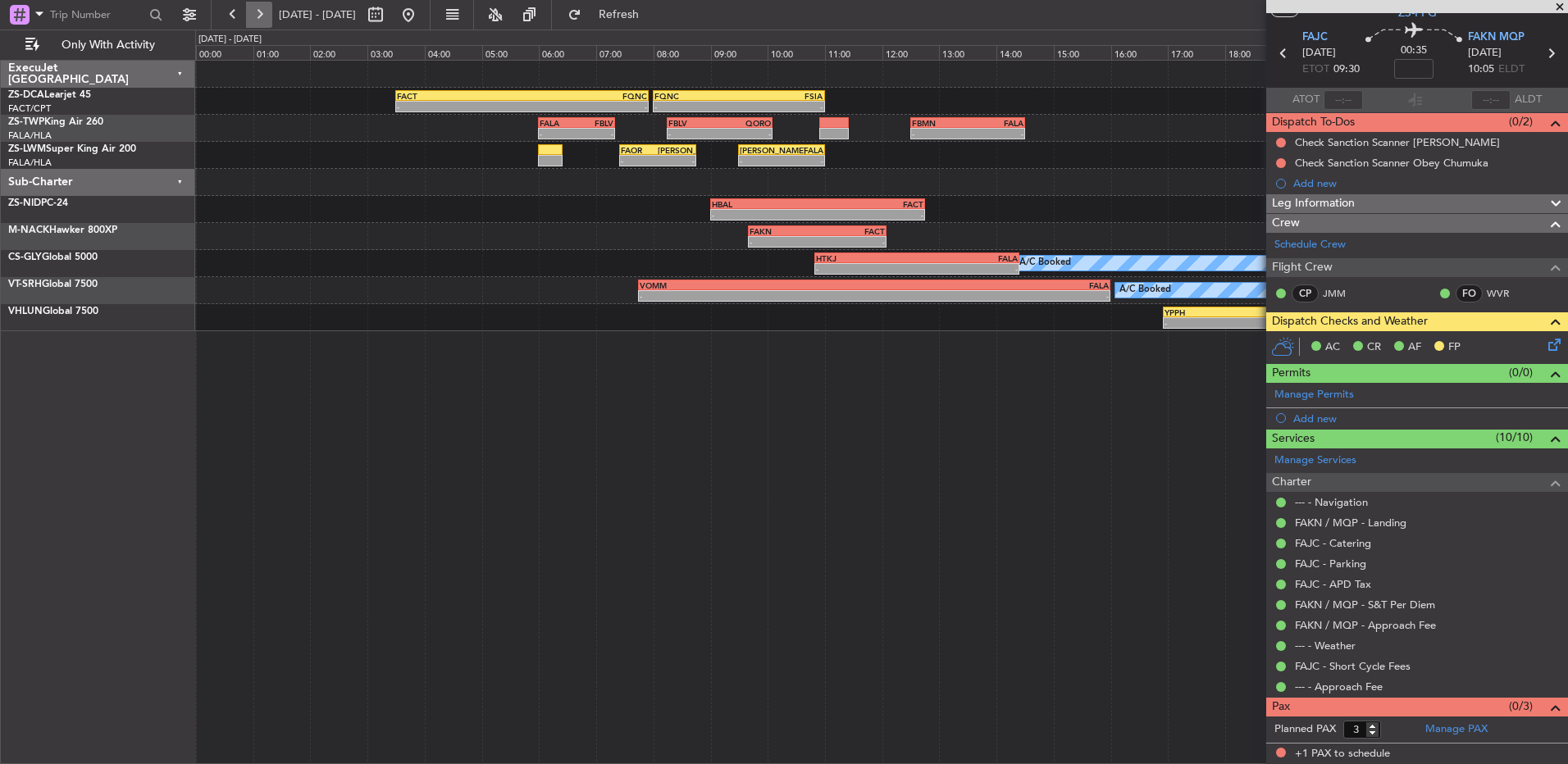
click at [260, 14] on button at bounding box center [259, 15] width 26 height 26
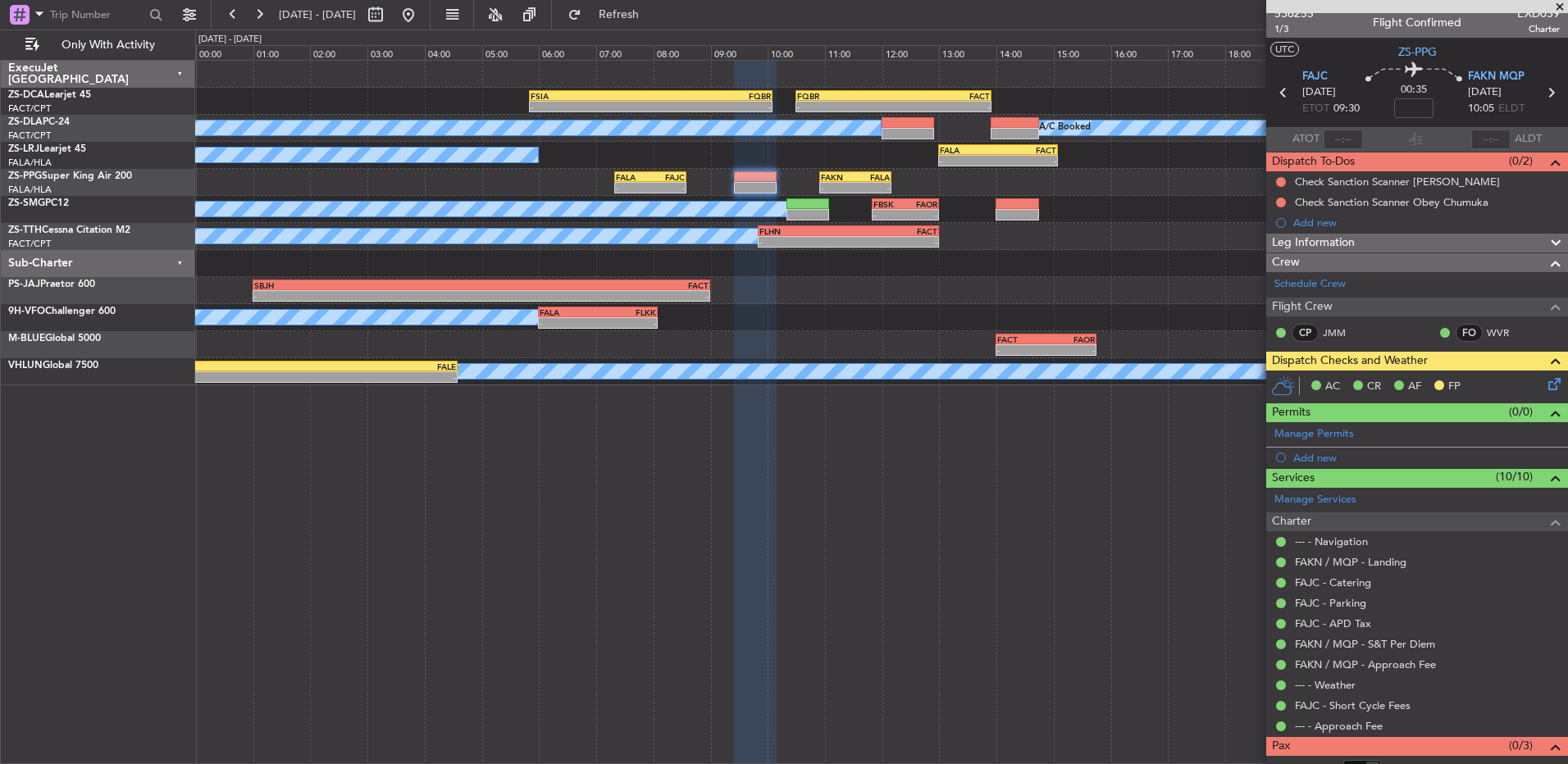
scroll to position [0, 0]
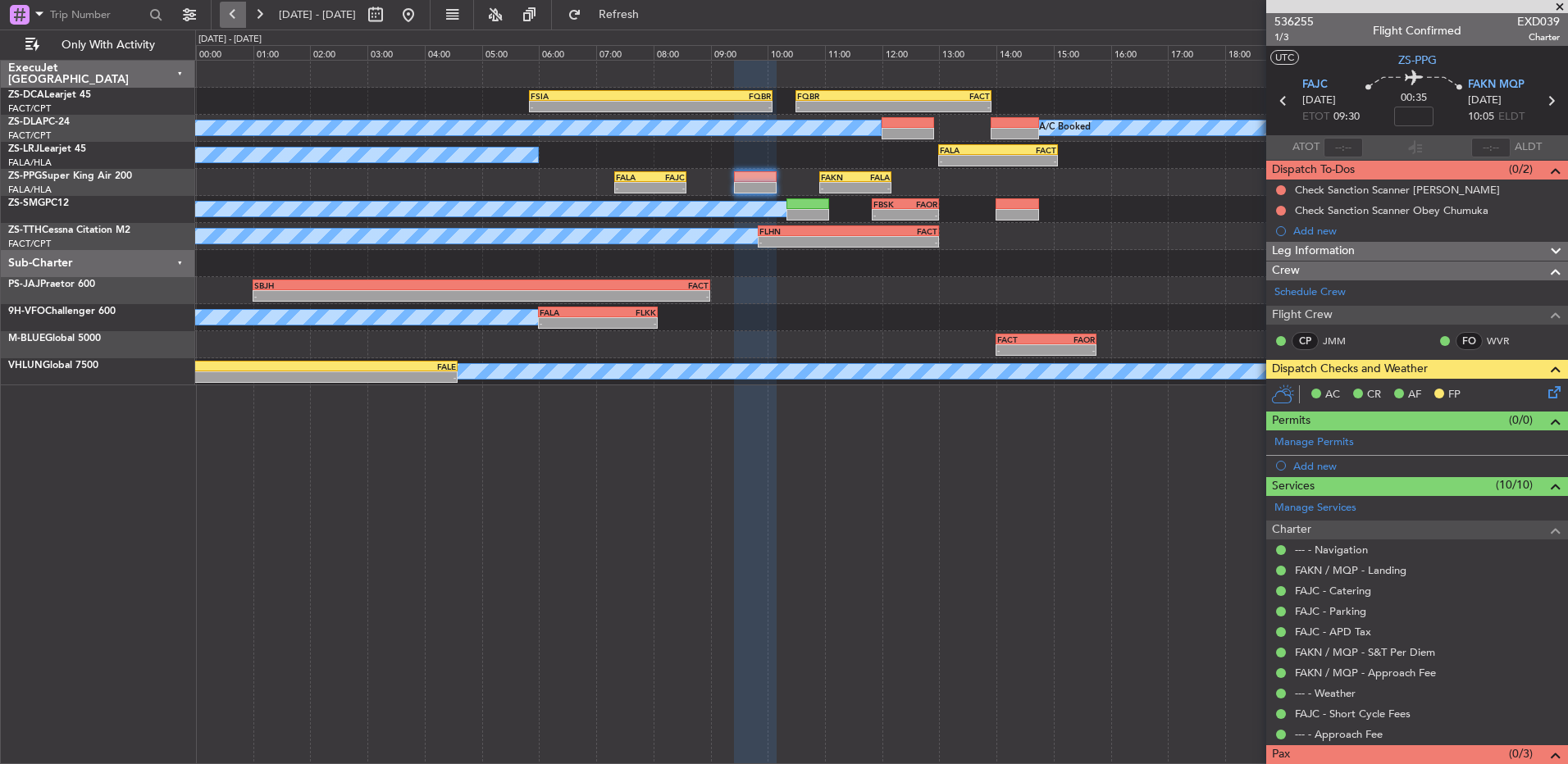
click at [227, 19] on button at bounding box center [233, 15] width 26 height 26
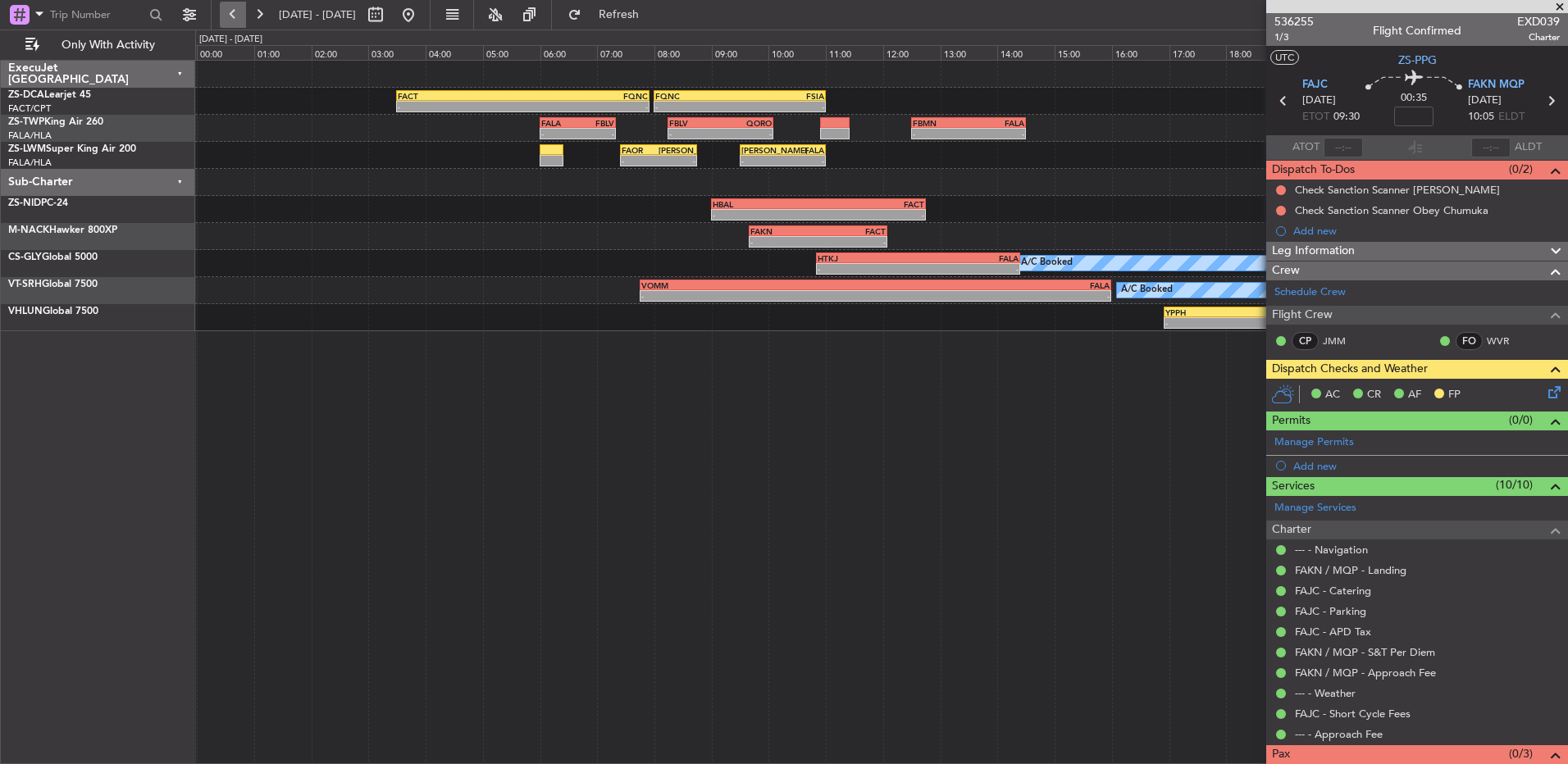
click at [229, 14] on button at bounding box center [233, 15] width 26 height 26
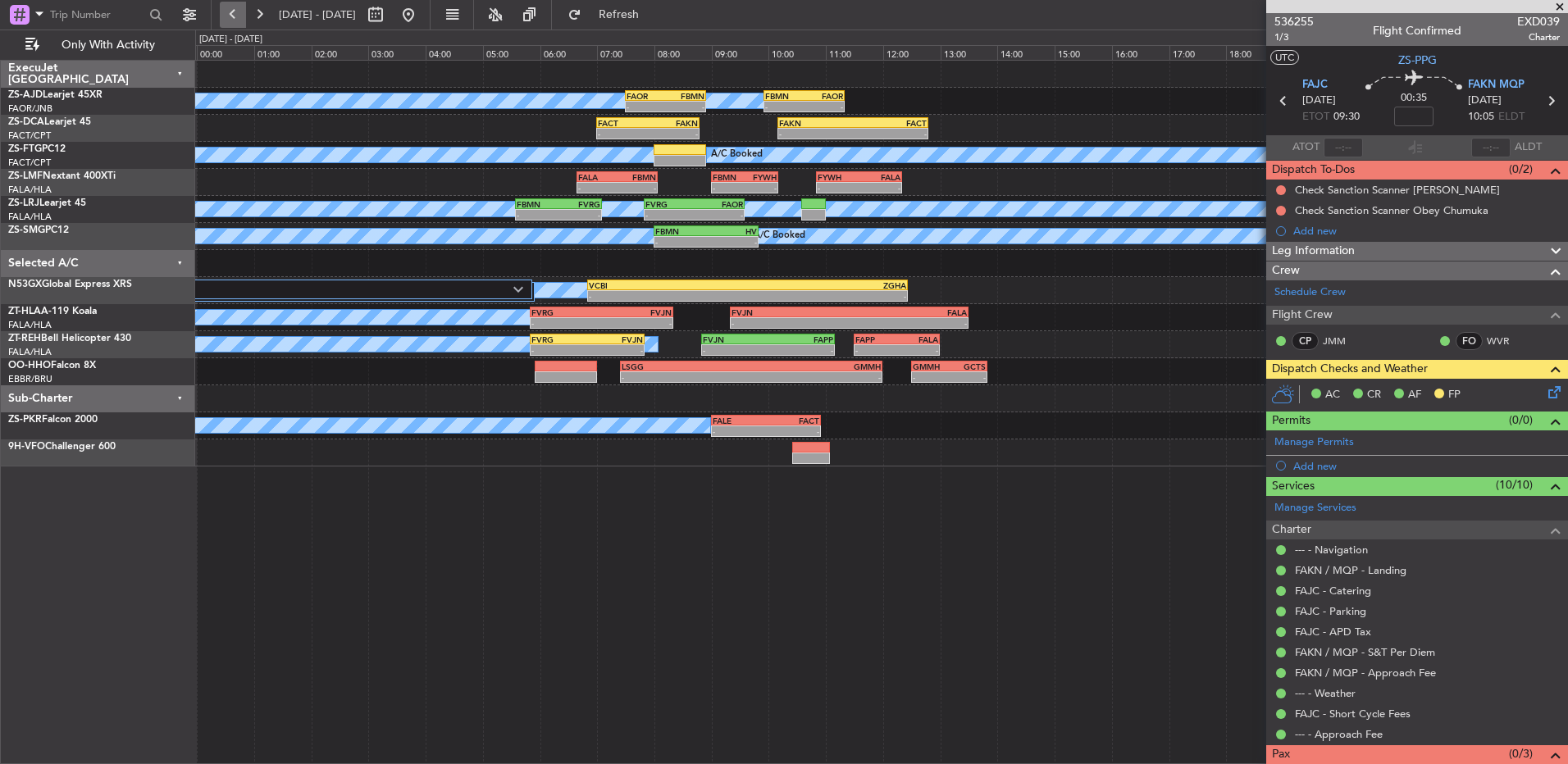
click at [229, 14] on button at bounding box center [233, 15] width 26 height 26
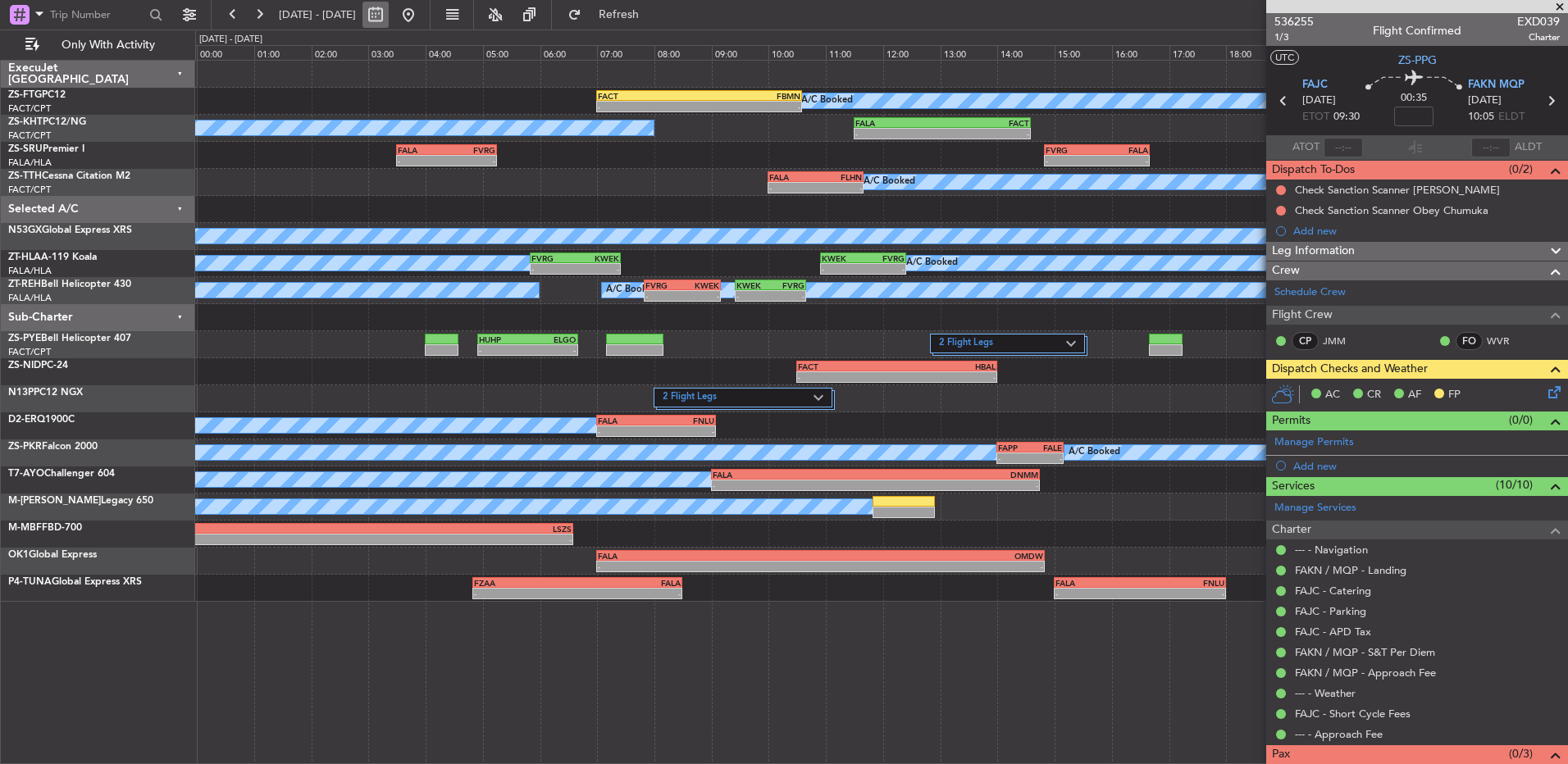
click at [389, 16] on button at bounding box center [376, 15] width 26 height 26
select select "9"
select select "2025"
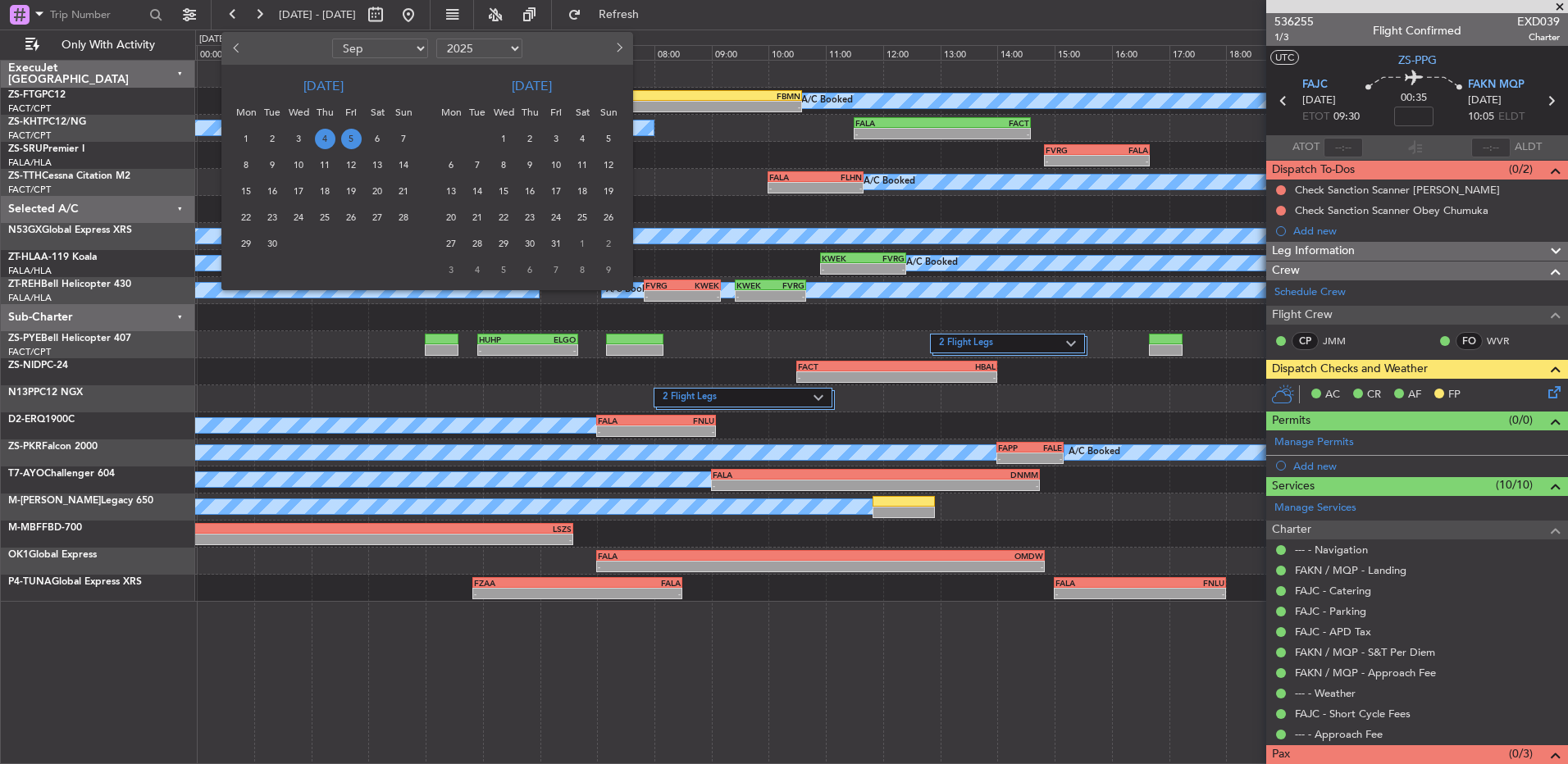
click at [350, 134] on span "5" at bounding box center [352, 139] width 21 height 21
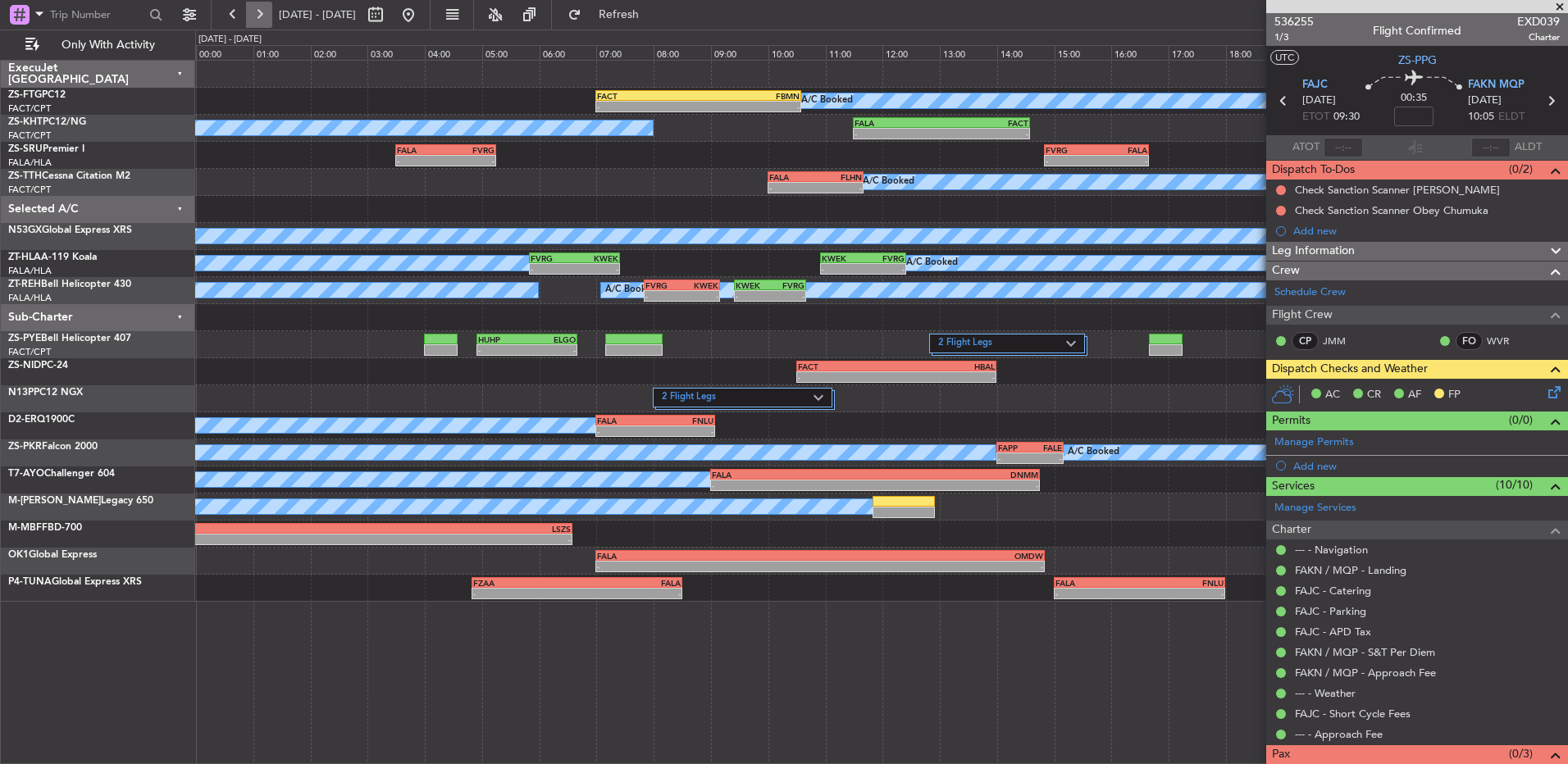
click at [253, 24] on button at bounding box center [259, 15] width 26 height 26
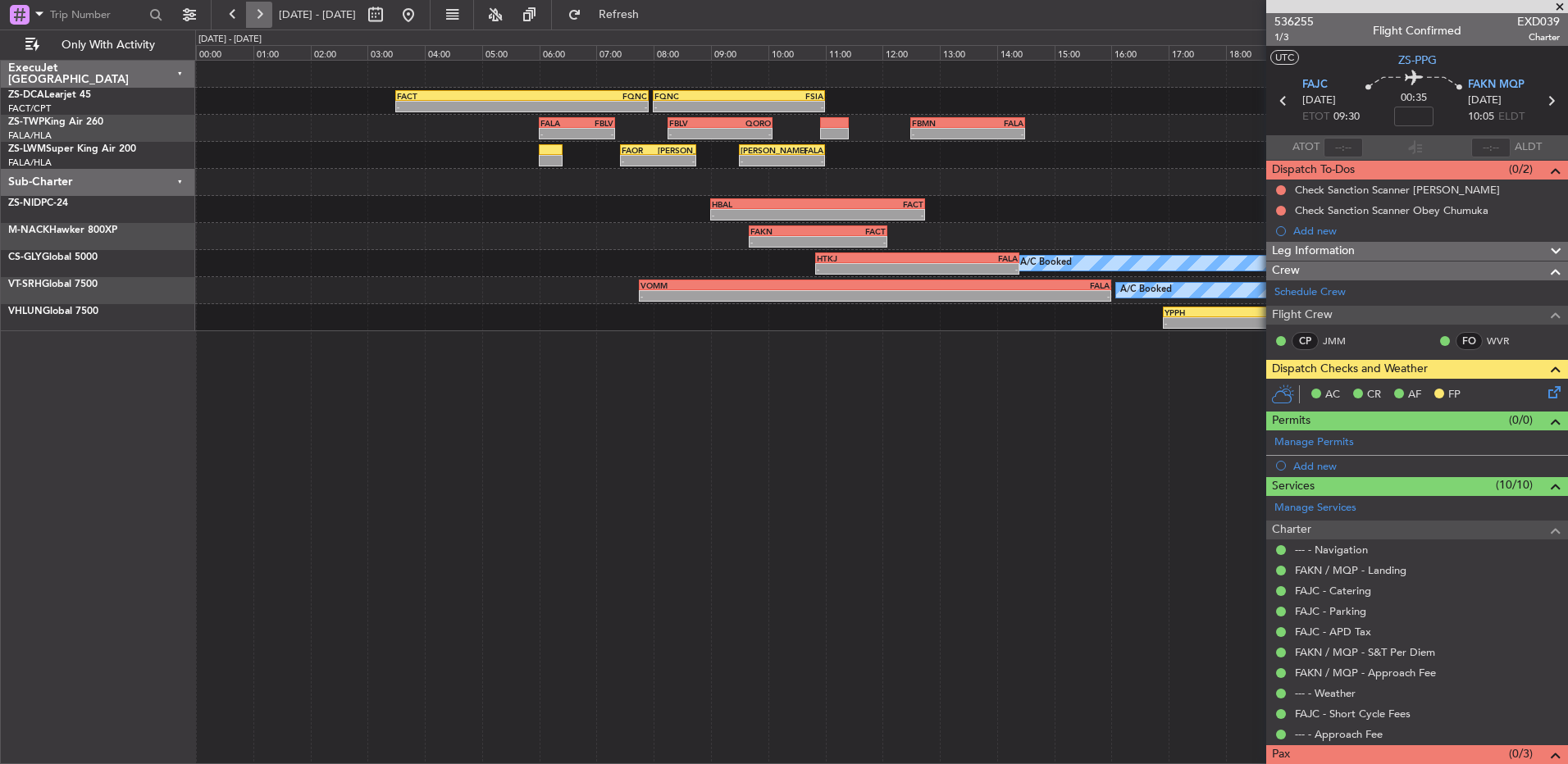
click at [253, 23] on button at bounding box center [259, 15] width 26 height 26
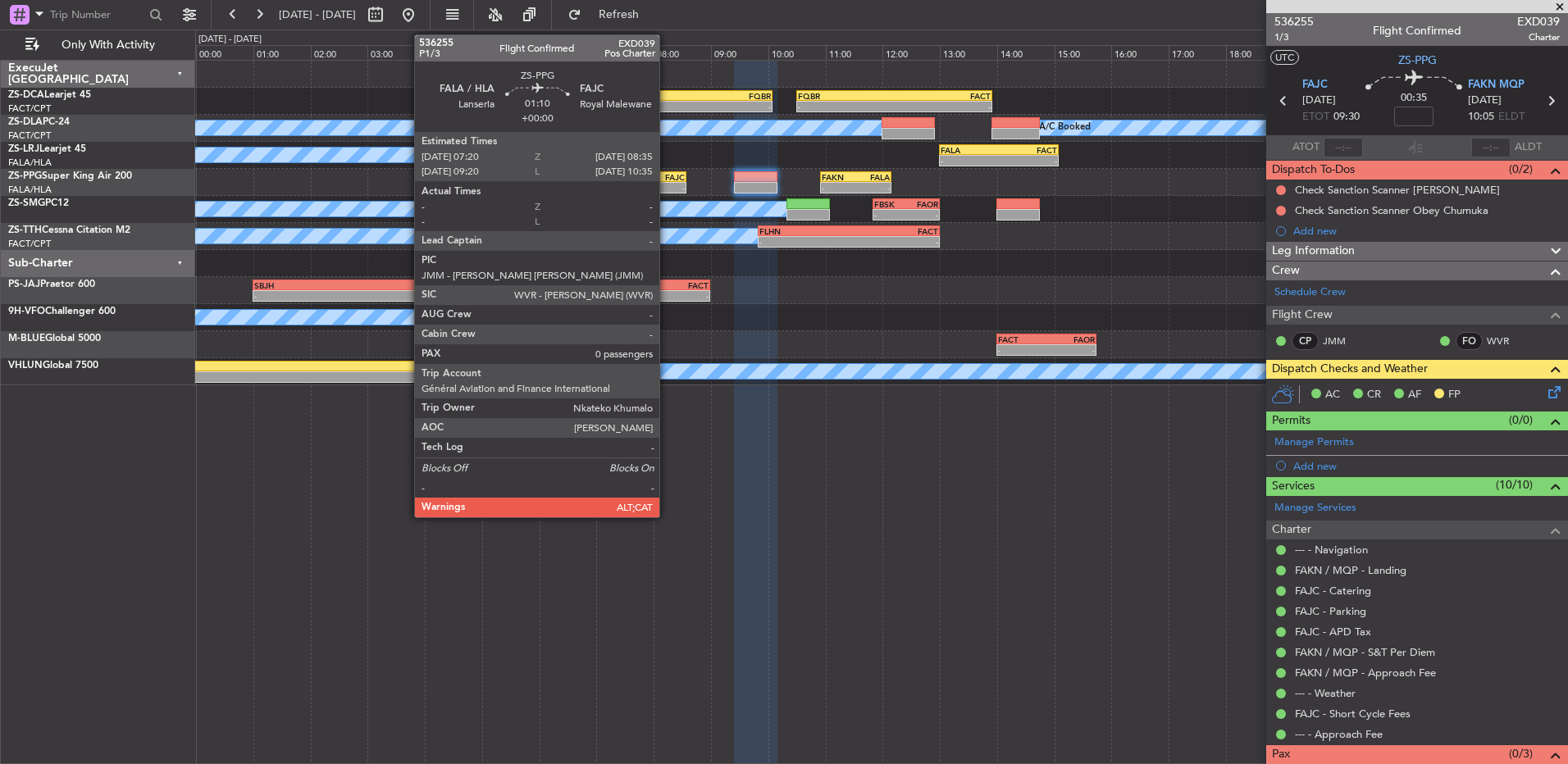
click at [667, 180] on div "FAJC" at bounding box center [668, 177] width 35 height 10
